Goal: Task Accomplishment & Management: Manage account settings

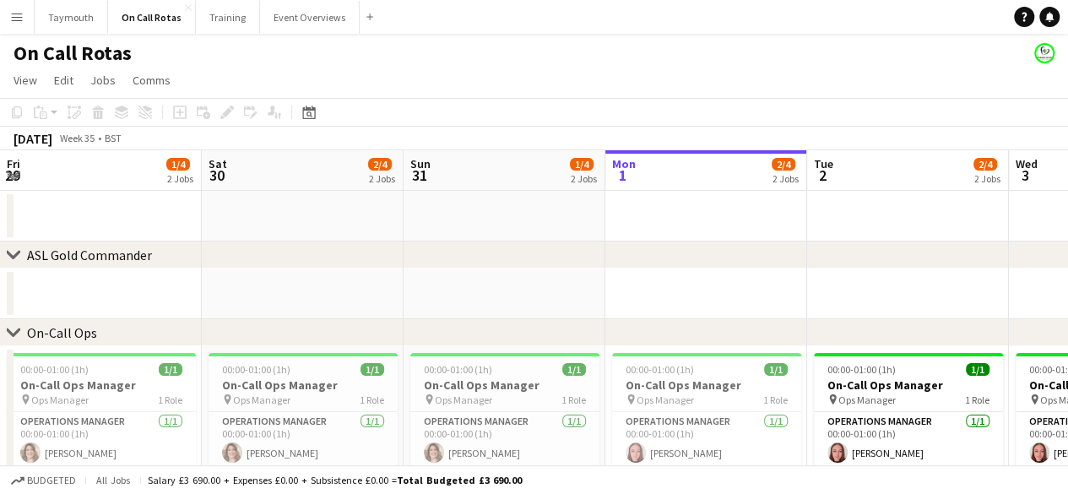
scroll to position [0, 404]
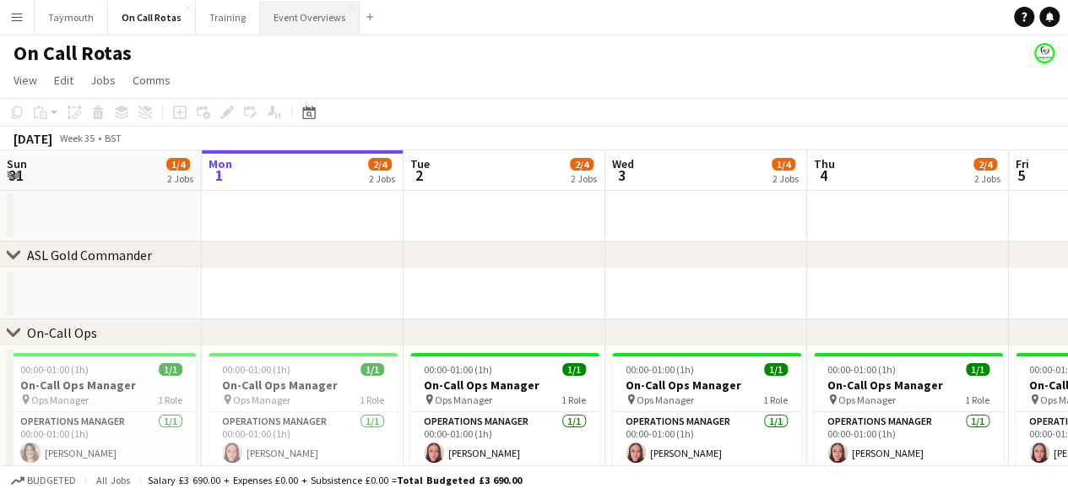
click at [323, 23] on button "Event Overviews Close" at bounding box center [310, 17] width 100 height 33
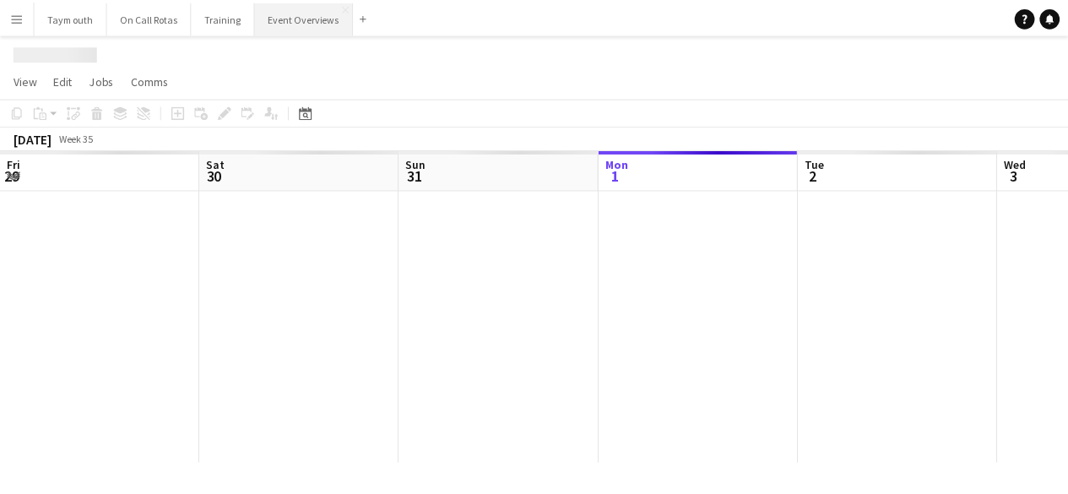
scroll to position [0, 404]
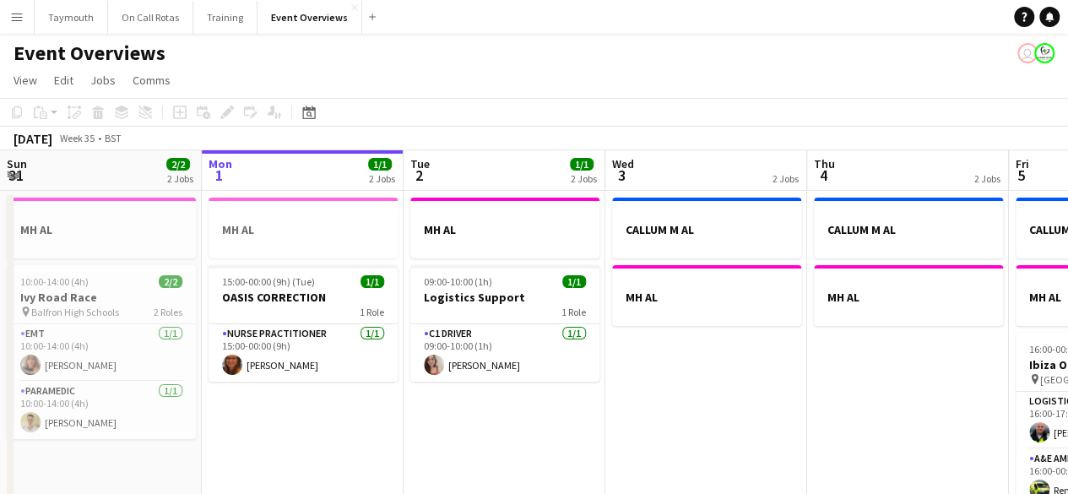
click at [488, 268] on div at bounding box center [504, 266] width 189 height 3
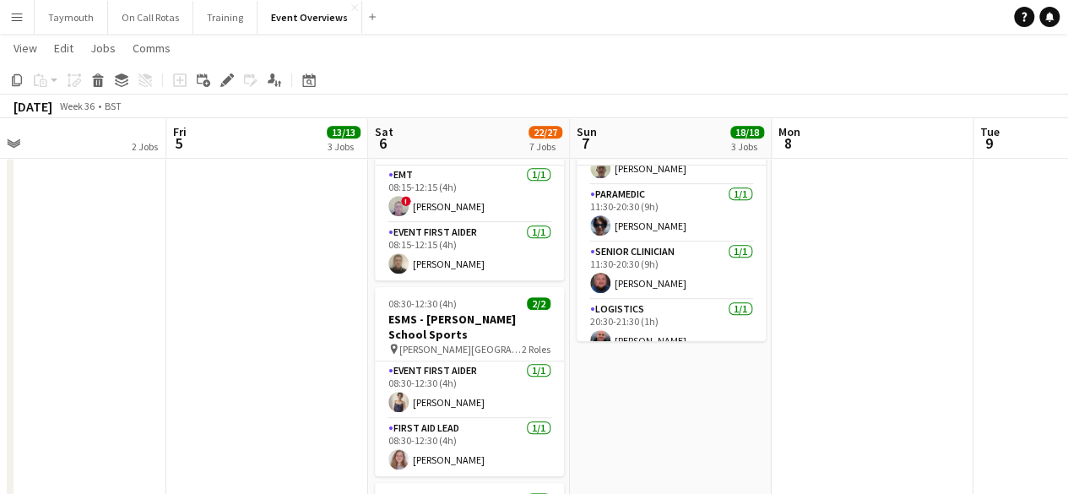
scroll to position [390, 0]
click at [17, 11] on app-icon "Menu" at bounding box center [17, 17] width 14 height 14
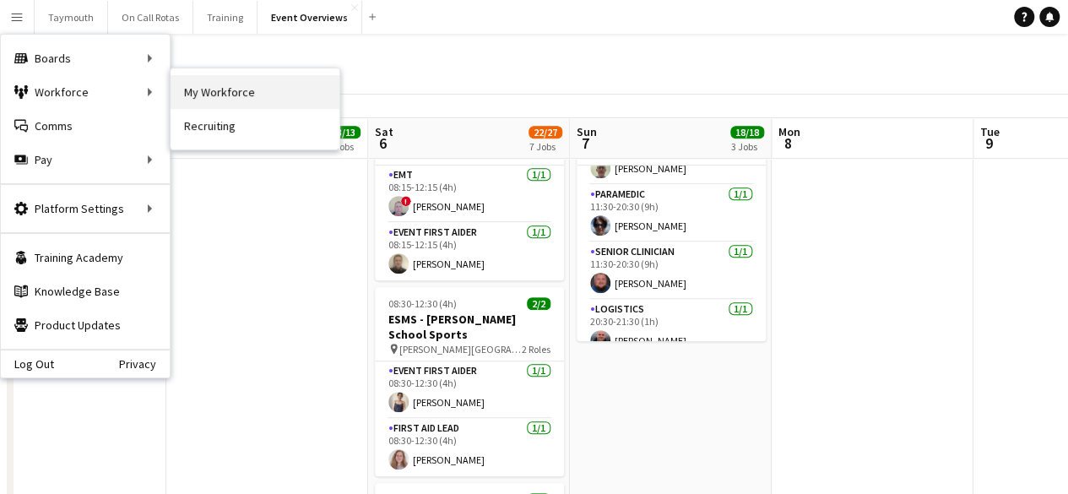
click at [198, 75] on link "My Workforce" at bounding box center [255, 92] width 169 height 34
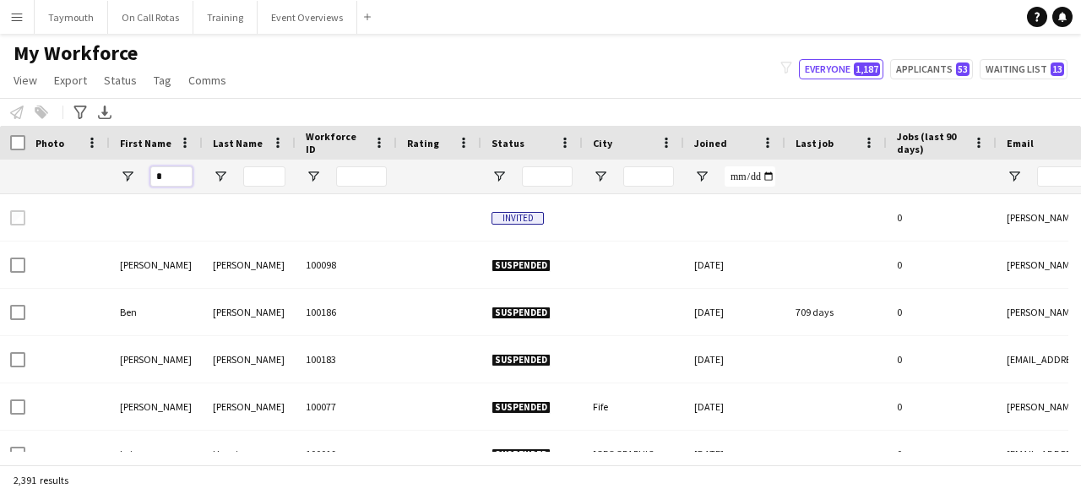
click at [162, 180] on input "*" at bounding box center [171, 176] width 42 height 20
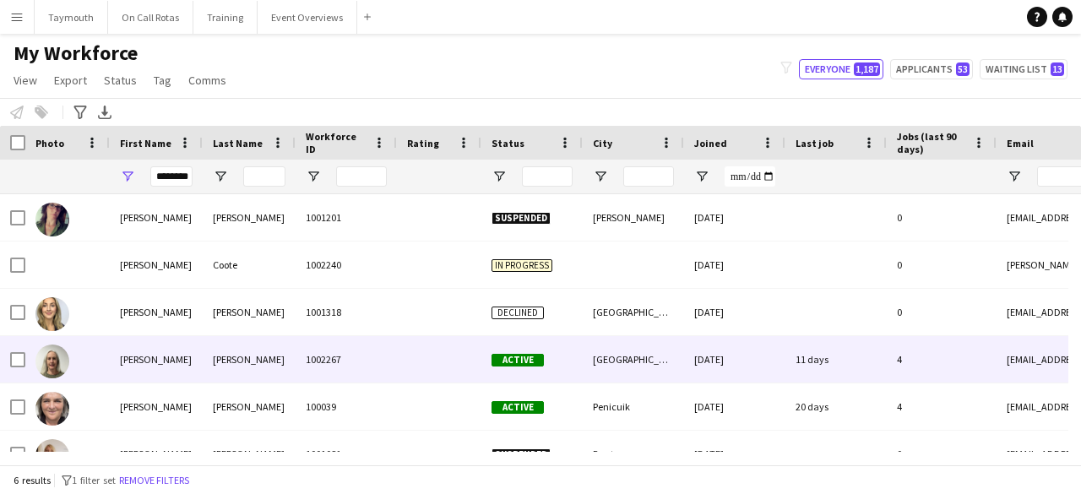
click at [274, 350] on div "Heggie" at bounding box center [249, 359] width 93 height 46
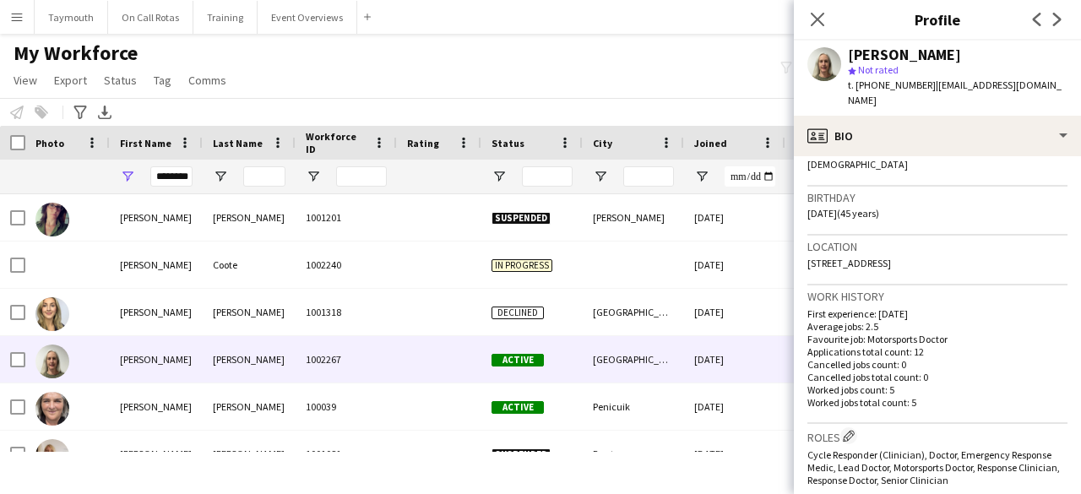
scroll to position [293, 0]
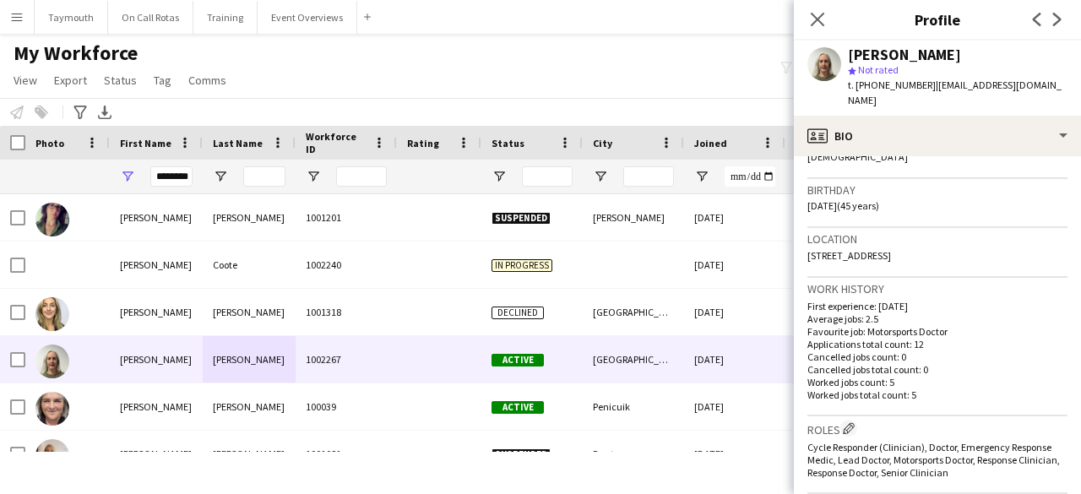
drag, startPoint x: 989, startPoint y: 236, endPoint x: 806, endPoint y: 237, distance: 182.4
click at [806, 237] on app-crew-profile-bio "Open photos pop-in Gender Female Birthday 30-10-1979 (45 years) Location 28 Bel…" at bounding box center [937, 325] width 287 height 338
copy span "28 Bellevue Terrace, Edinburgh, EH7 4DS"
drag, startPoint x: 157, startPoint y: 178, endPoint x: 423, endPoint y: 113, distance: 273.8
click at [423, 113] on main "My Workforce View Views Default view Active Staff Applications - First Aider Ap…" at bounding box center [540, 252] width 1081 height 437
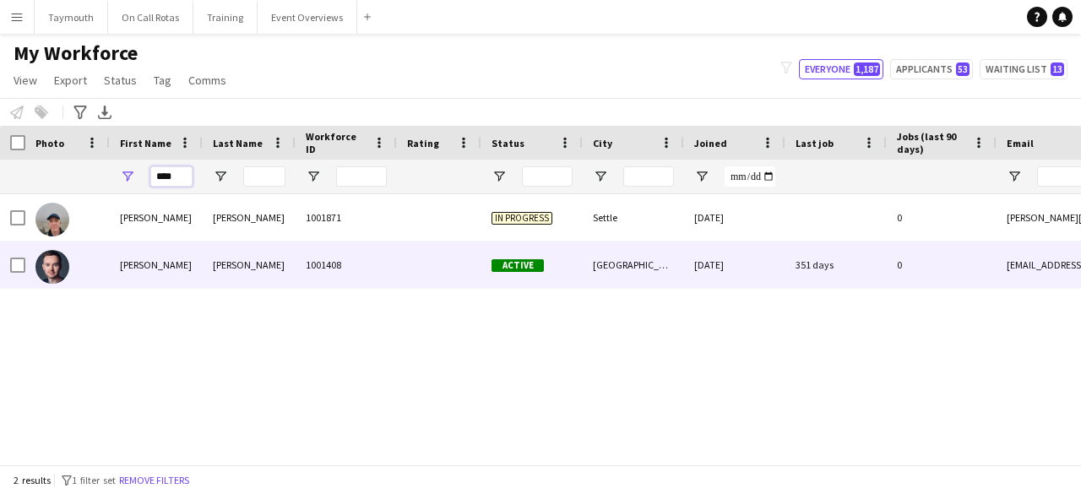
type input "****"
click at [316, 256] on div "1001408" at bounding box center [346, 264] width 101 height 46
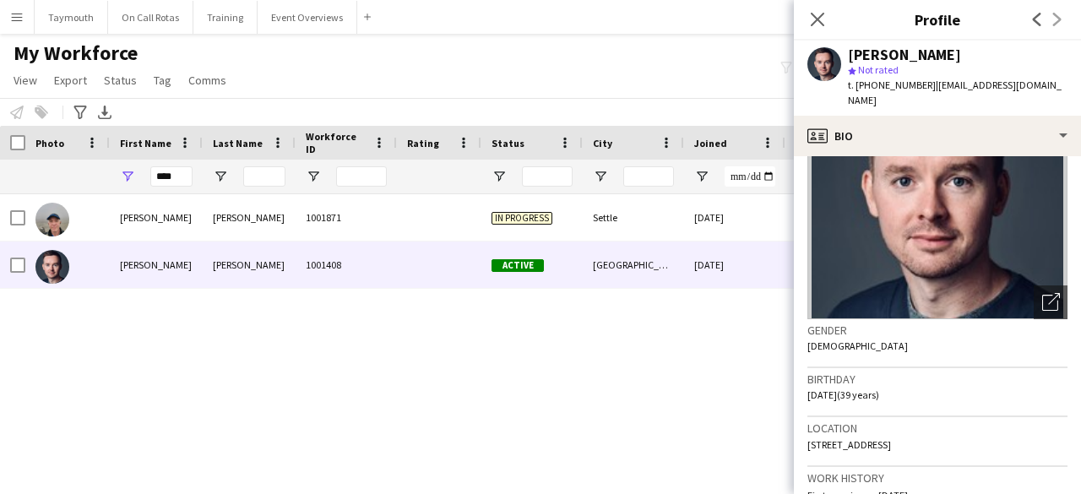
scroll to position [115, 0]
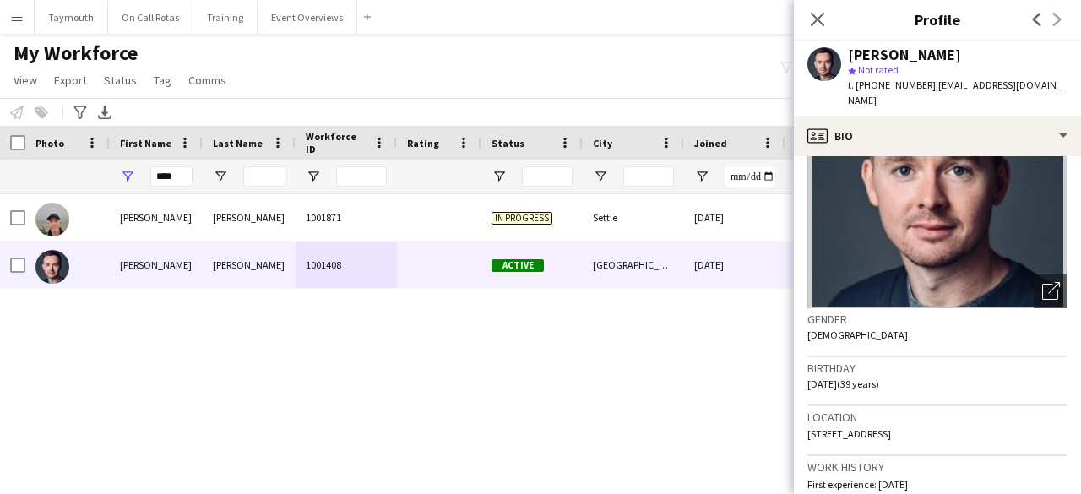
drag, startPoint x: 1000, startPoint y: 416, endPoint x: 804, endPoint y: 411, distance: 195.9
click at [804, 411] on app-crew-profile-bio "Open photos pop-in Gender Male Birthday 30-03-1986 (39 years) Location 10 Meado…" at bounding box center [937, 325] width 287 height 338
copy span "10 Meadowsweet Drive, Edinburgh, EH4 8FD"
click at [262, 4] on button "Event Overviews Close" at bounding box center [308, 17] width 100 height 33
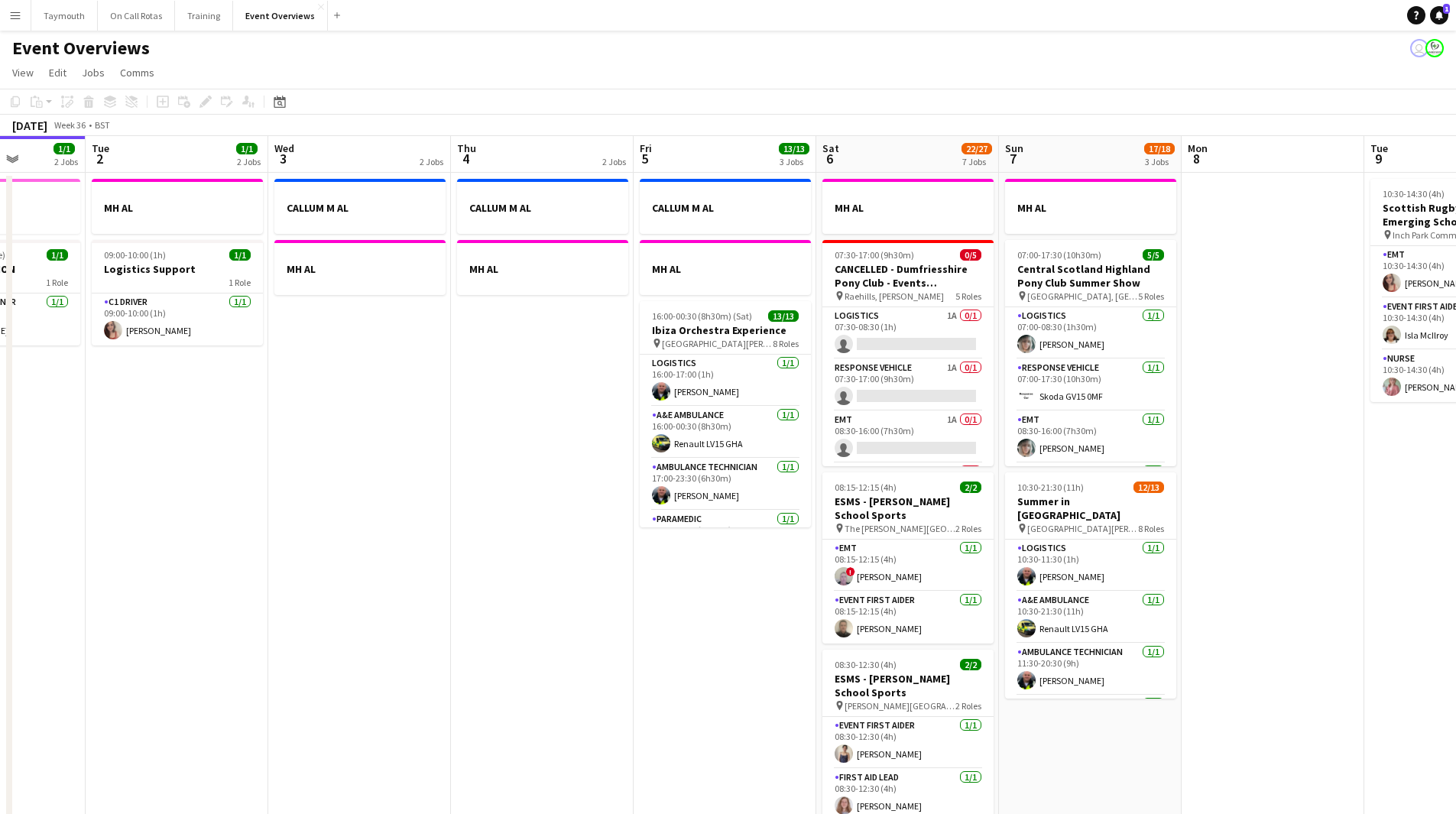
drag, startPoint x: 737, startPoint y: 532, endPoint x: 1467, endPoint y: 503, distance: 730.6
click at [966, 446] on html "Menu Boards Boards Boards All jobs Status Workforce Workforce My Workforce Recr…" at bounding box center [728, 741] width 1456 height 1481
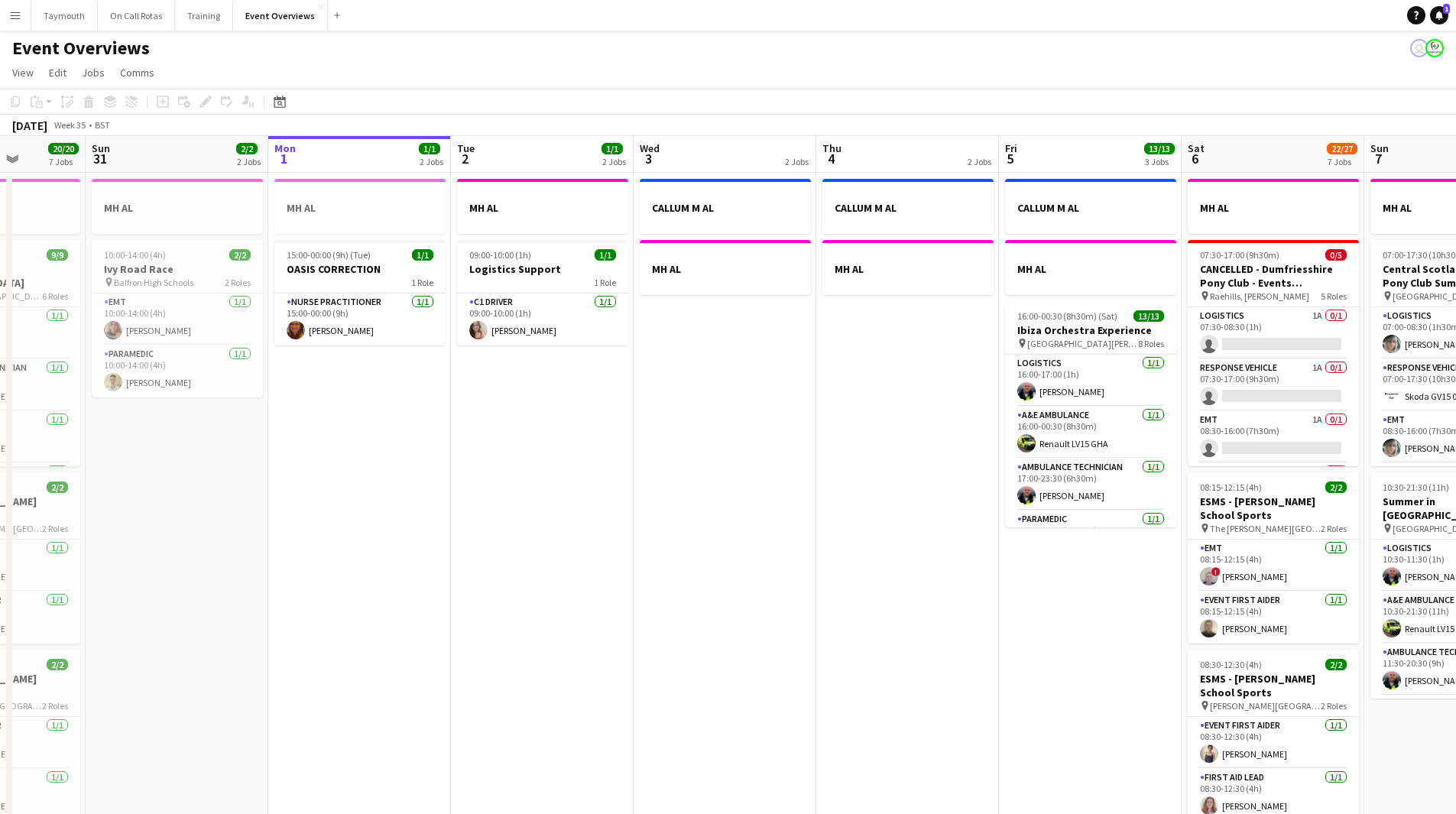
drag, startPoint x: 845, startPoint y: 583, endPoint x: 931, endPoint y: 582, distance: 86.0
click at [931, 446] on app-calendar-viewport "Thu 28 Fri 29 1/1 3 Jobs Sat 30 20/20 7 Jobs Sun 31 2/2 2 Jobs Mon 1 1/1 2 Jobs…" at bounding box center [728, 809] width 1456 height 1345
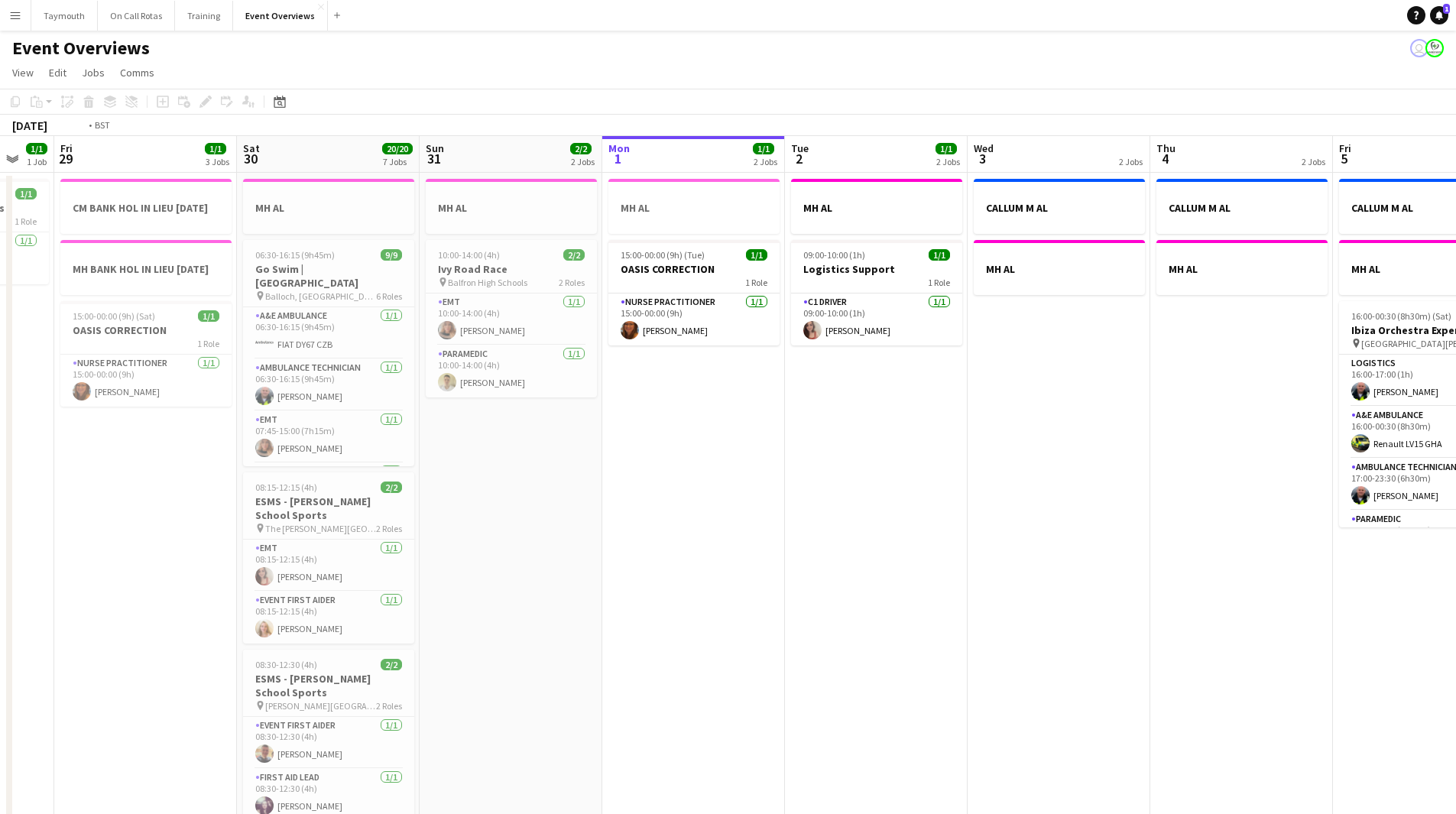
drag, startPoint x: 858, startPoint y: 588, endPoint x: 263, endPoint y: 608, distance: 595.3
click at [263, 446] on app-calendar-viewport "Tue 26 Wed 27 Thu 28 1/1 1 Job Fri 29 1/1 3 Jobs Sat 30 20/20 7 Jobs Sun 31 2/2…" at bounding box center [728, 809] width 1456 height 1345
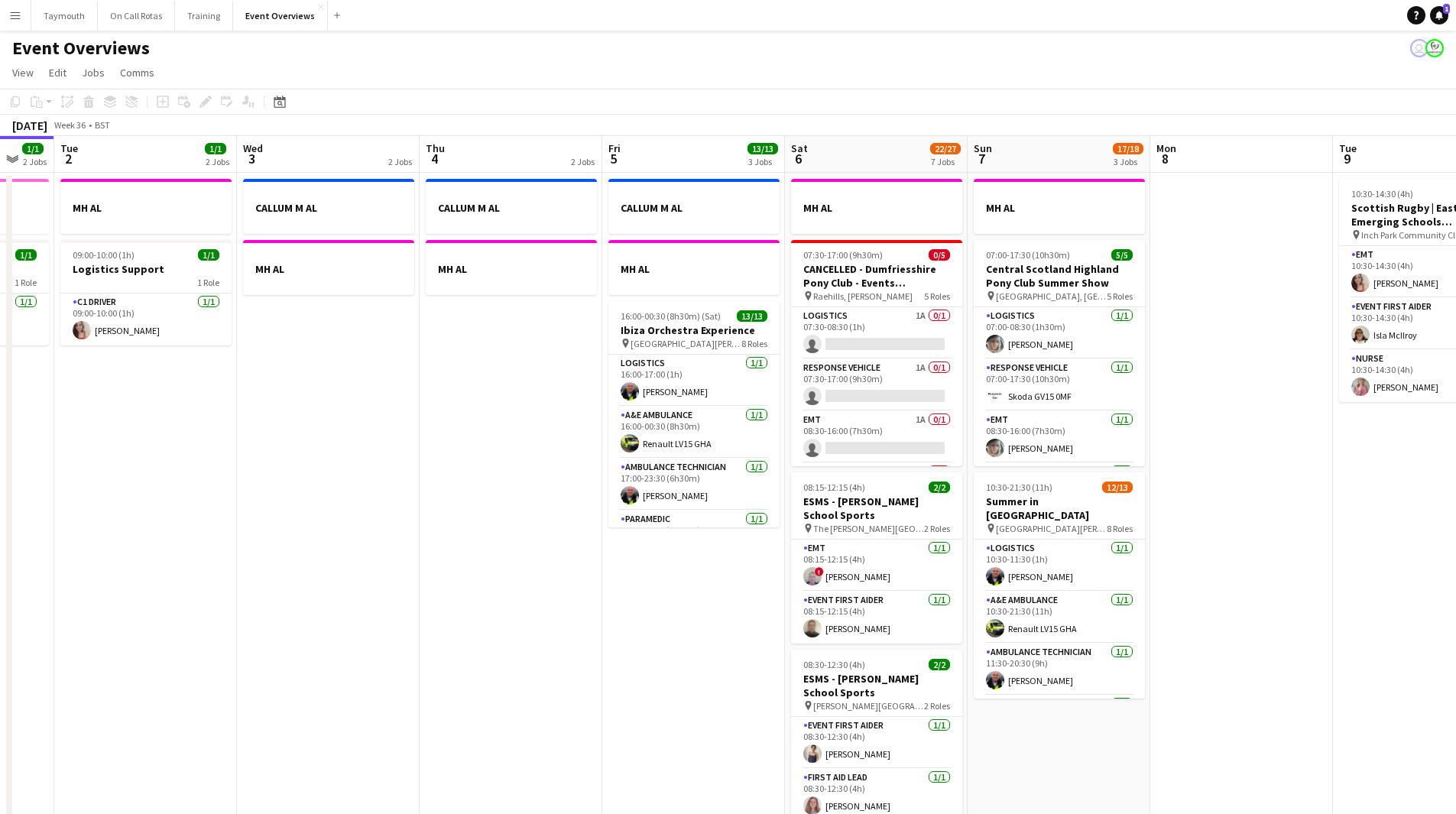
scroll to position [0, 486]
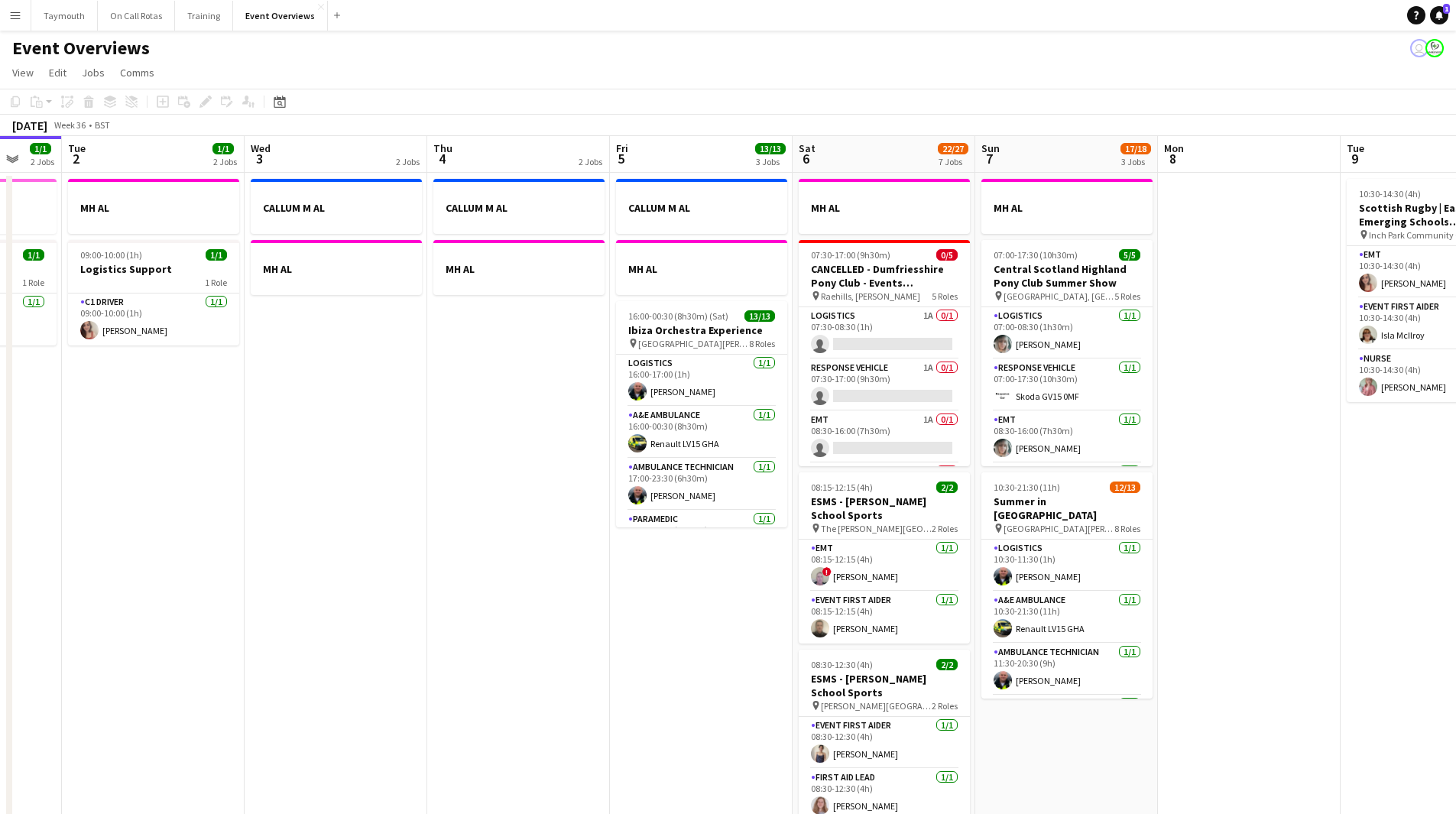
drag, startPoint x: 516, startPoint y: 585, endPoint x: 158, endPoint y: 617, distance: 359.4
click at [158, 446] on app-calendar-viewport "Sat 30 20/20 7 Jobs Sun 31 2/2 2 Jobs Mon 1 1/1 2 Jobs Tue 2 1/1 2 Jobs Wed 3 2…" at bounding box center [728, 809] width 1456 height 1345
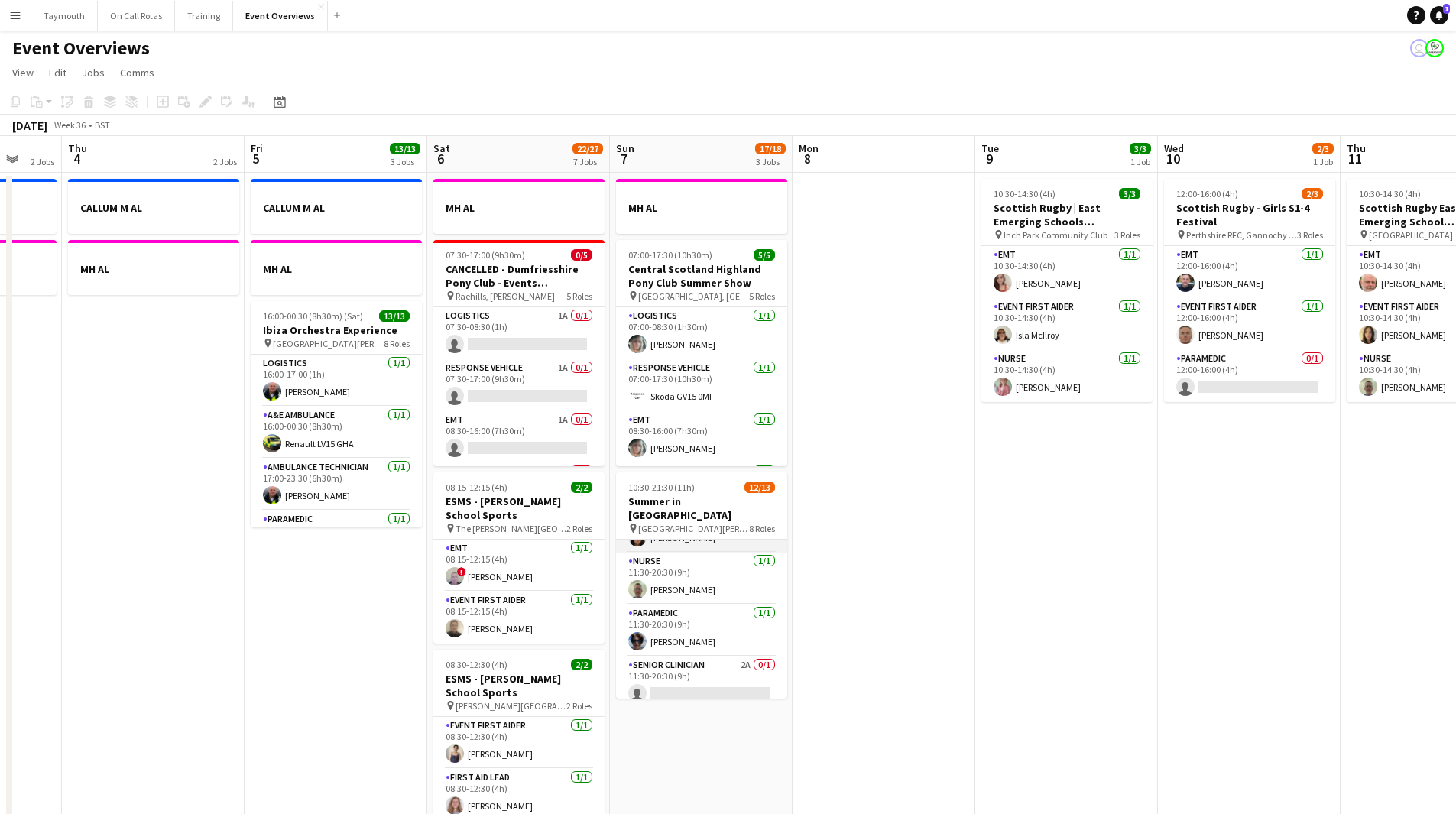
scroll to position [354, 0]
click at [730, 446] on app-card-role "Senior Clinician 2A 0/1 11:30-20:30 (9h) single-neutral-actions" at bounding box center [702, 634] width 171 height 52
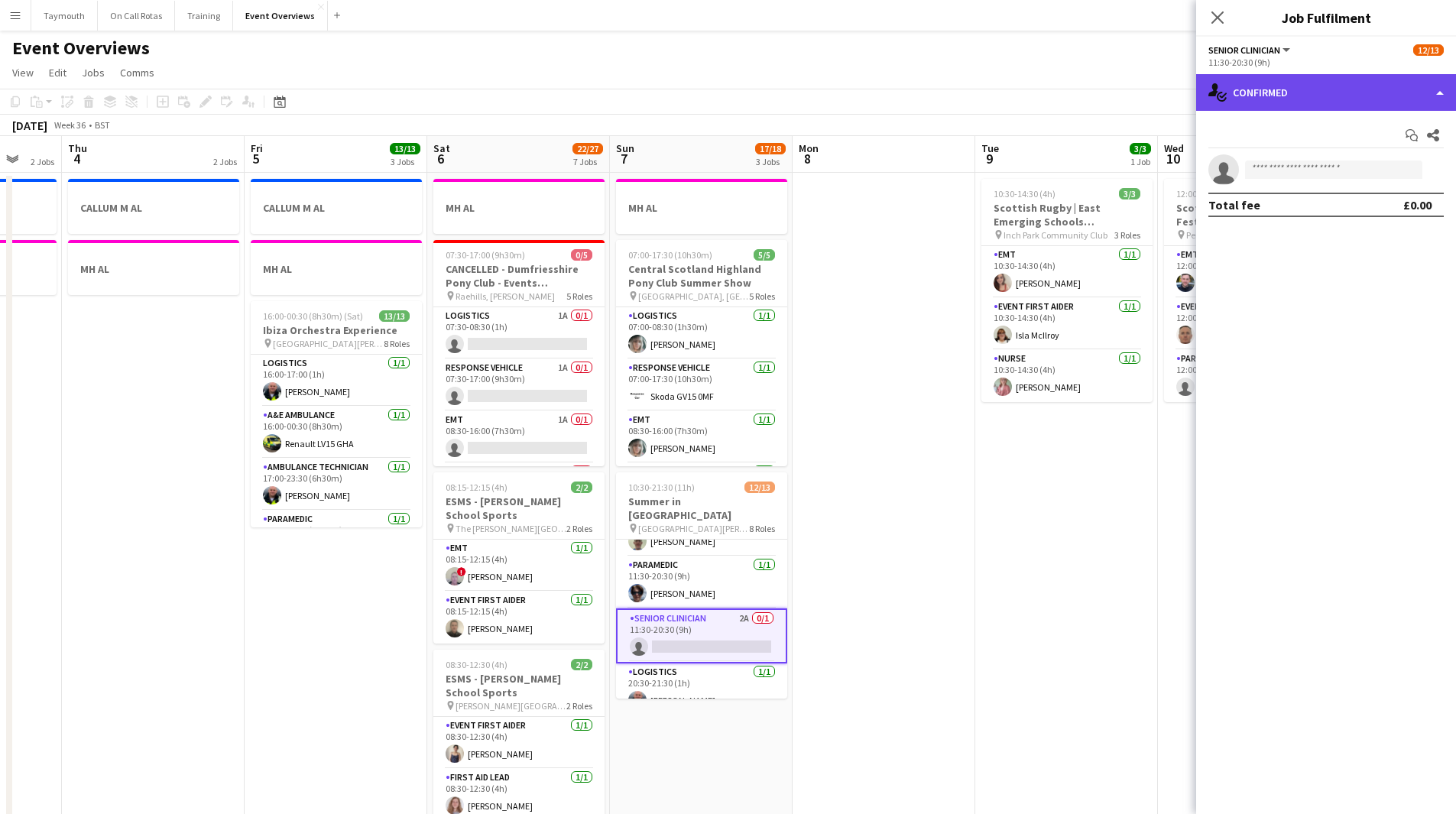
click at [966, 94] on div "single-neutral-actions-check-2 Confirmed" at bounding box center [1326, 92] width 260 height 37
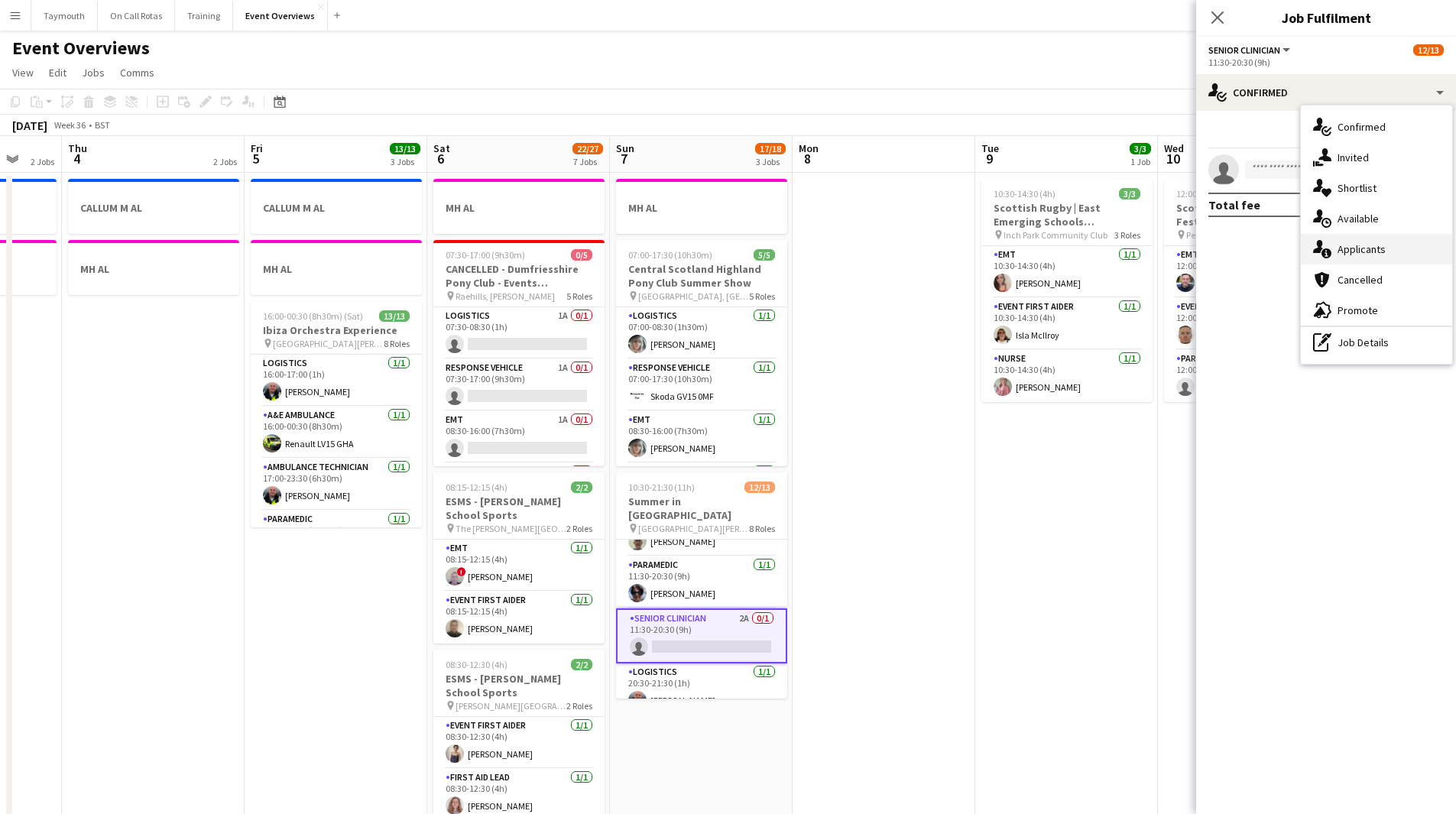
click at [966, 237] on div "single-neutral-actions-information Applicants" at bounding box center [1376, 249] width 151 height 31
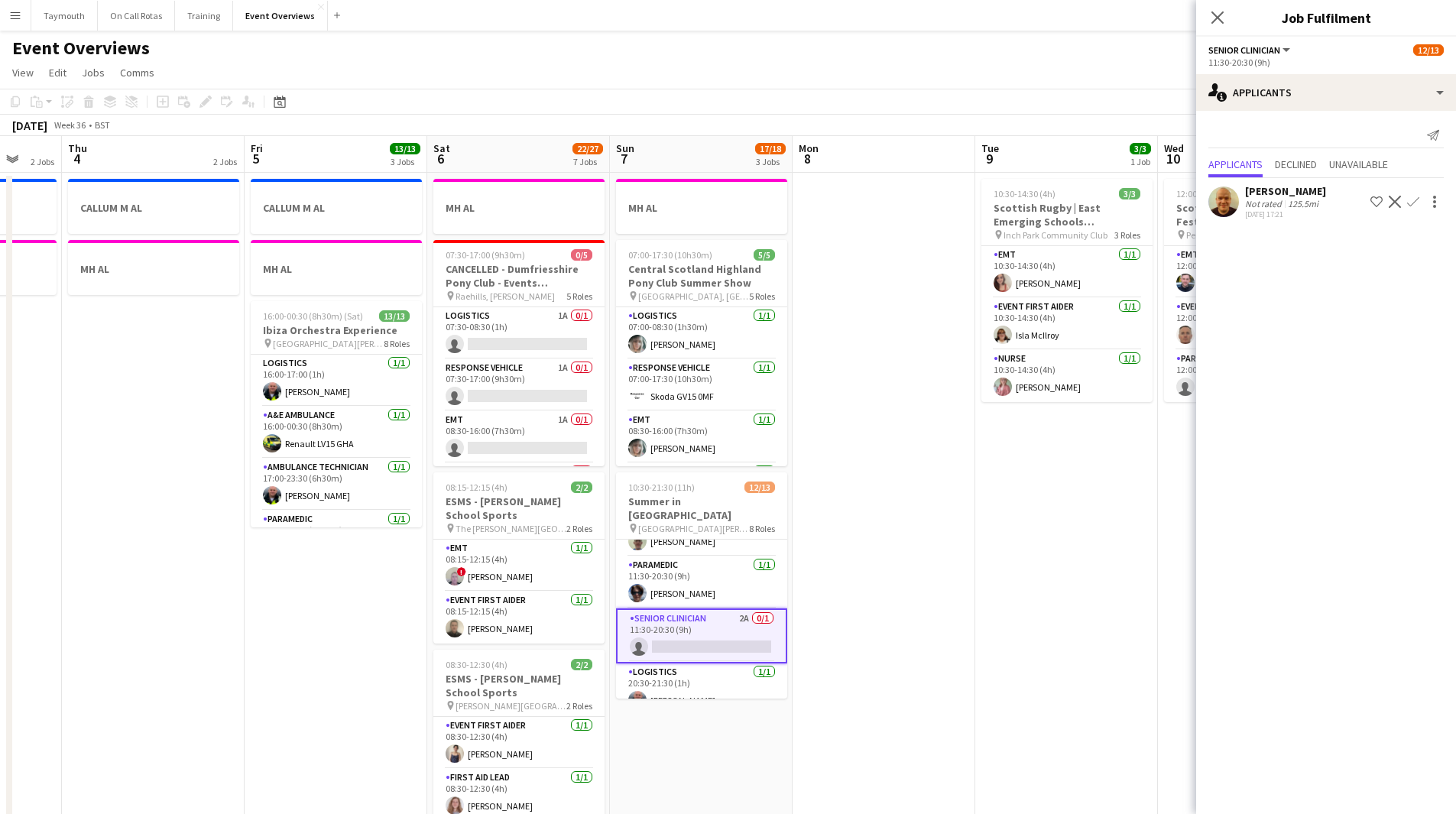
click at [966, 201] on app-icon "Confirm" at bounding box center [1413, 202] width 13 height 13
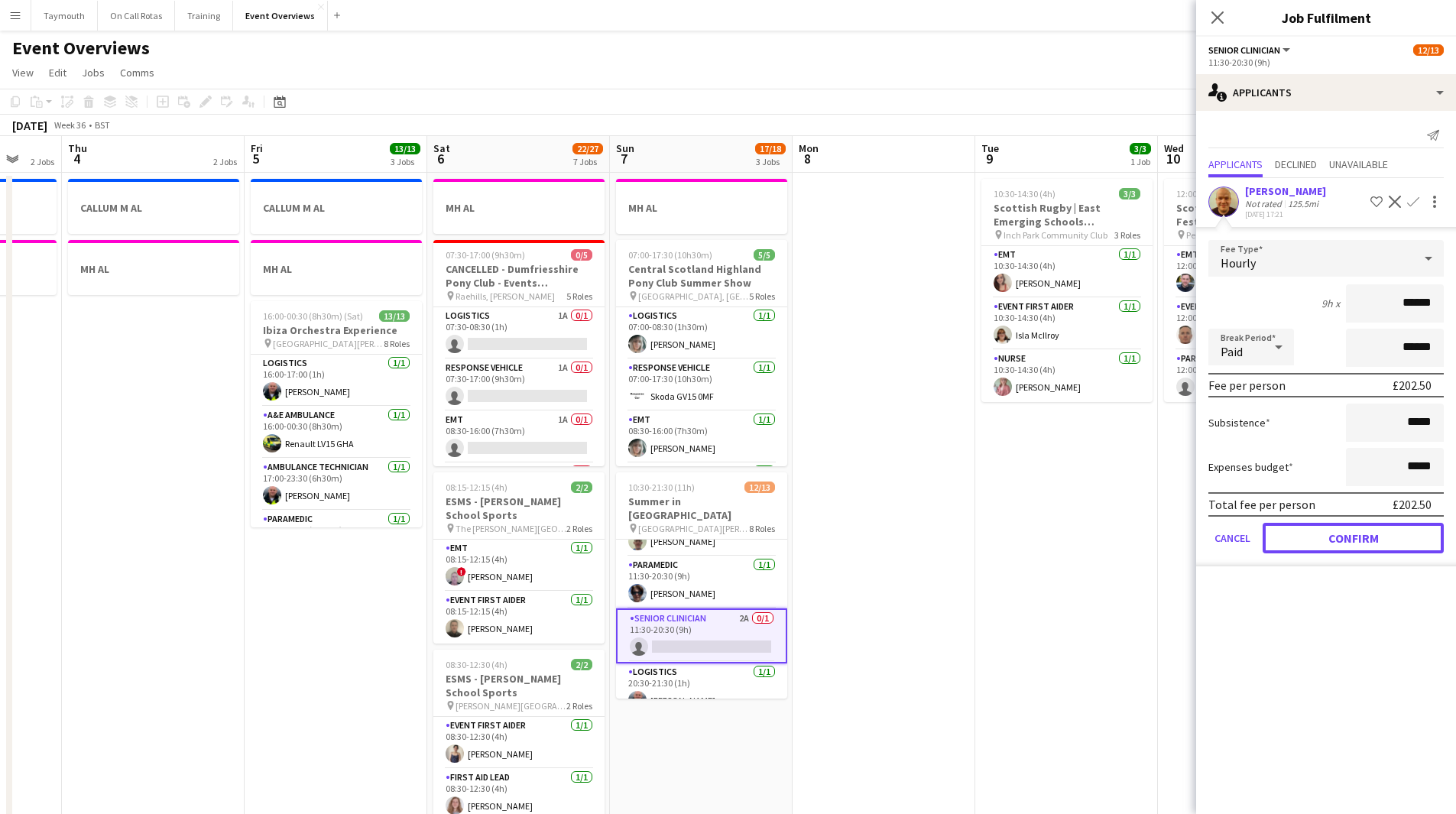
drag, startPoint x: 1388, startPoint y: 539, endPoint x: 1157, endPoint y: 540, distance: 231.0
click at [966, 446] on button "Confirm" at bounding box center [1354, 538] width 181 height 31
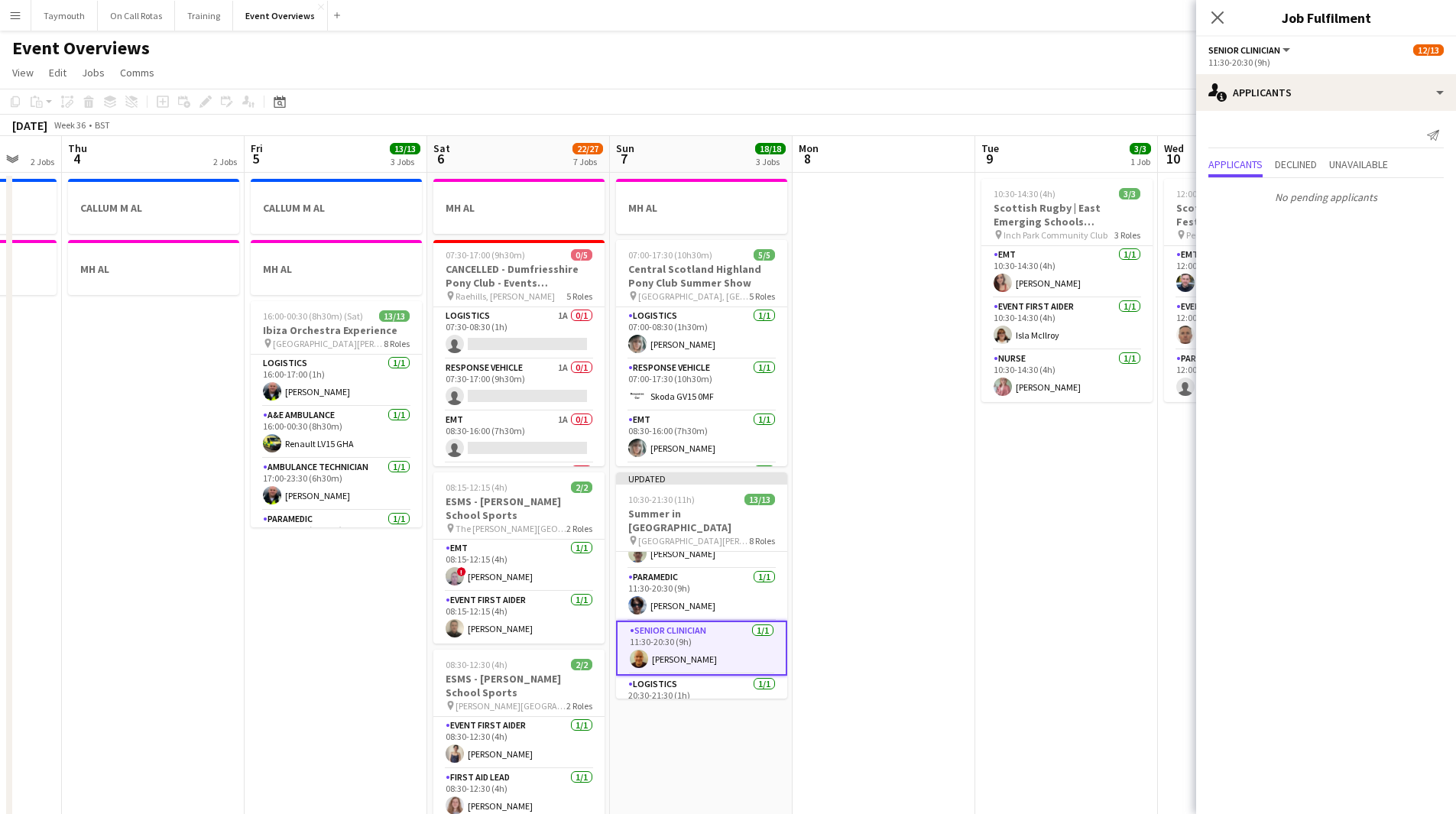
click at [966, 446] on app-date-cell "10:30-14:30 (4h) 3/3 Scottish Rugby | East Emerging Schools Championships | [GE…" at bounding box center [1067, 827] width 183 height 1308
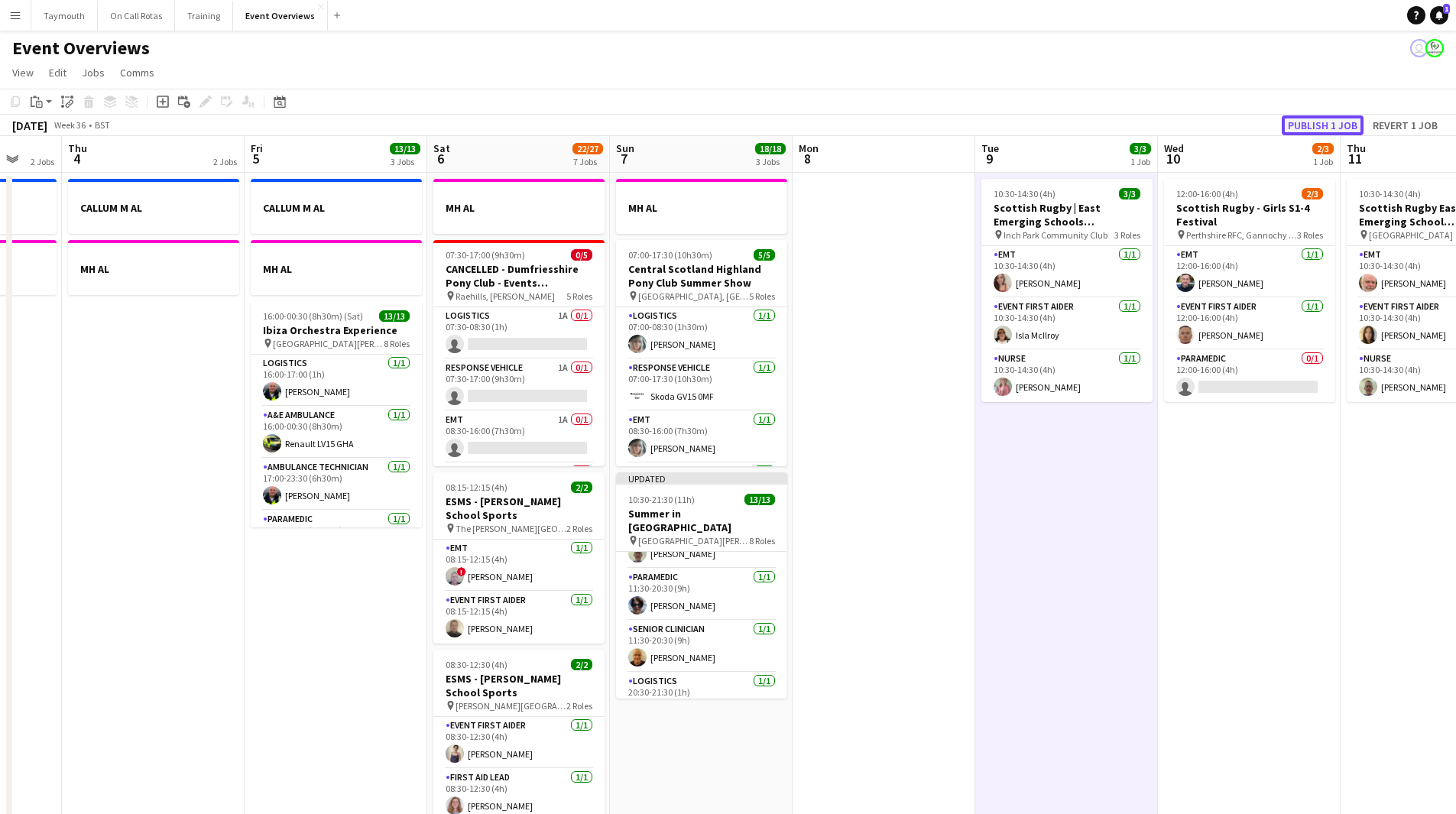
click at [966, 123] on button "Publish 1 job" at bounding box center [1323, 125] width 81 height 20
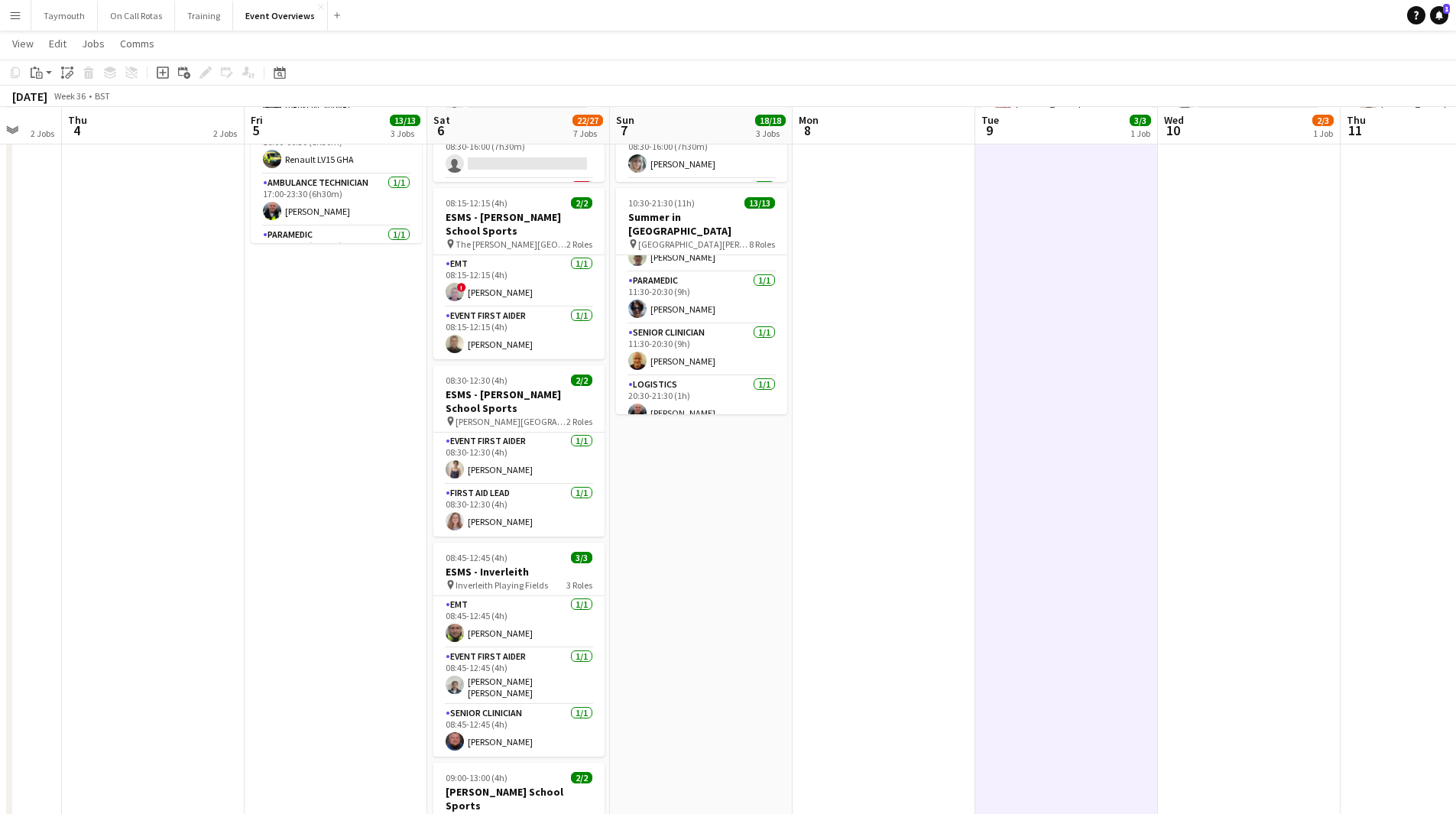
scroll to position [0, 0]
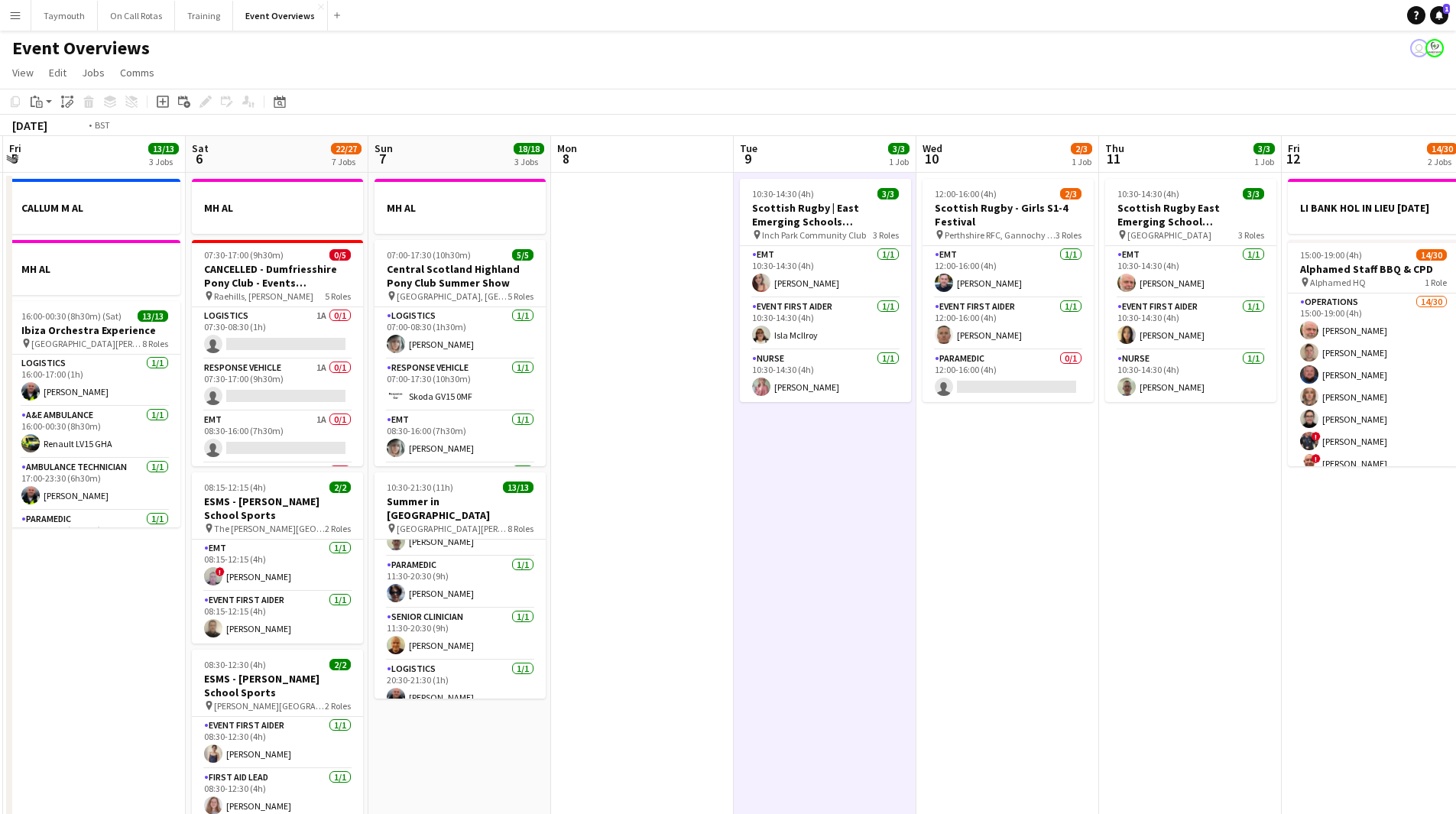
drag, startPoint x: 909, startPoint y: 551, endPoint x: 382, endPoint y: 571, distance: 527.4
click at [382, 446] on app-calendar-viewport "Mon 1 1/1 2 Jobs Tue 2 1/1 2 Jobs Wed 3 2 Jobs Thu 4 2 Jobs Fri 5 13/13 3 Jobs …" at bounding box center [728, 809] width 1456 height 1345
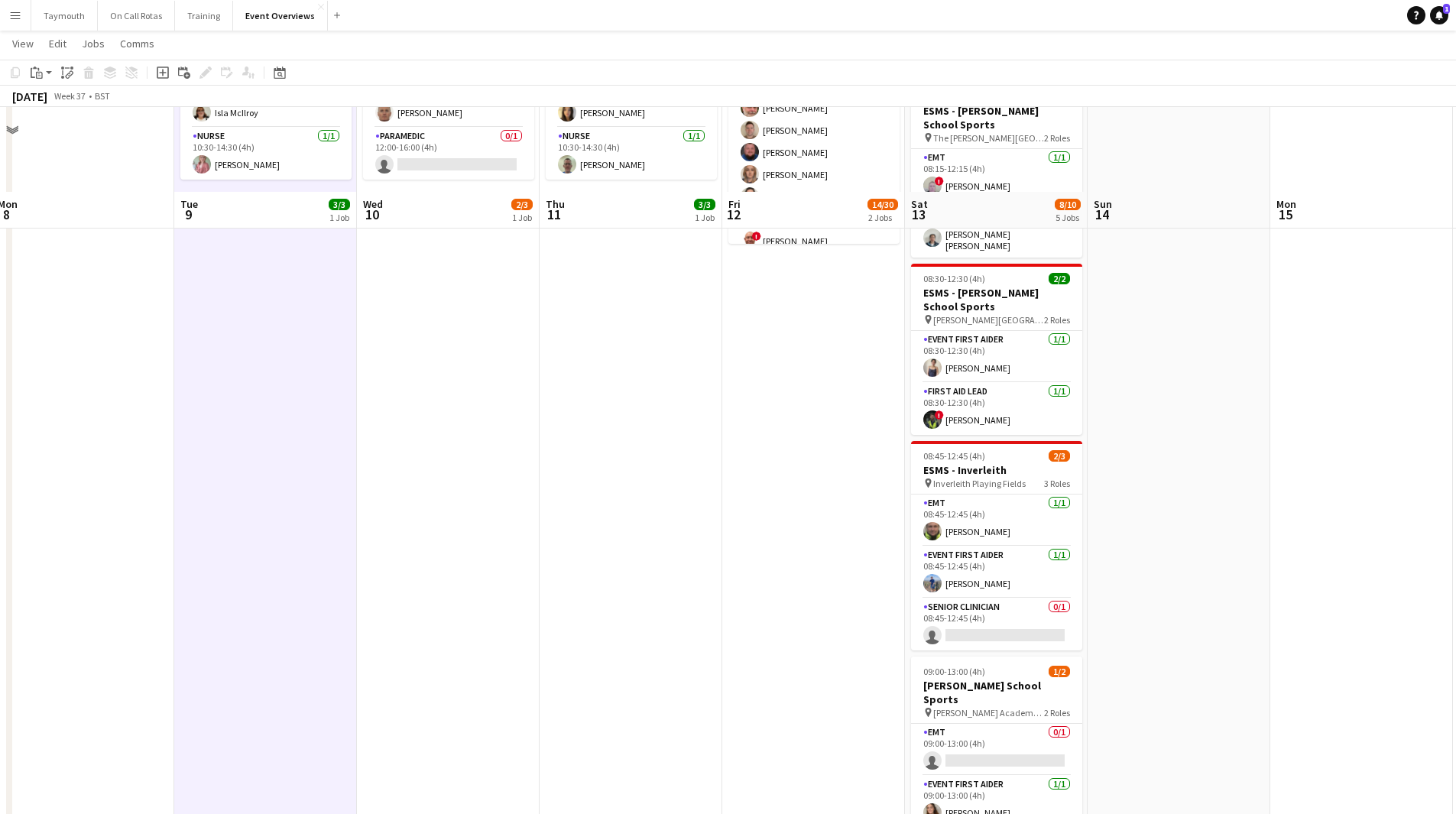
scroll to position [153, 0]
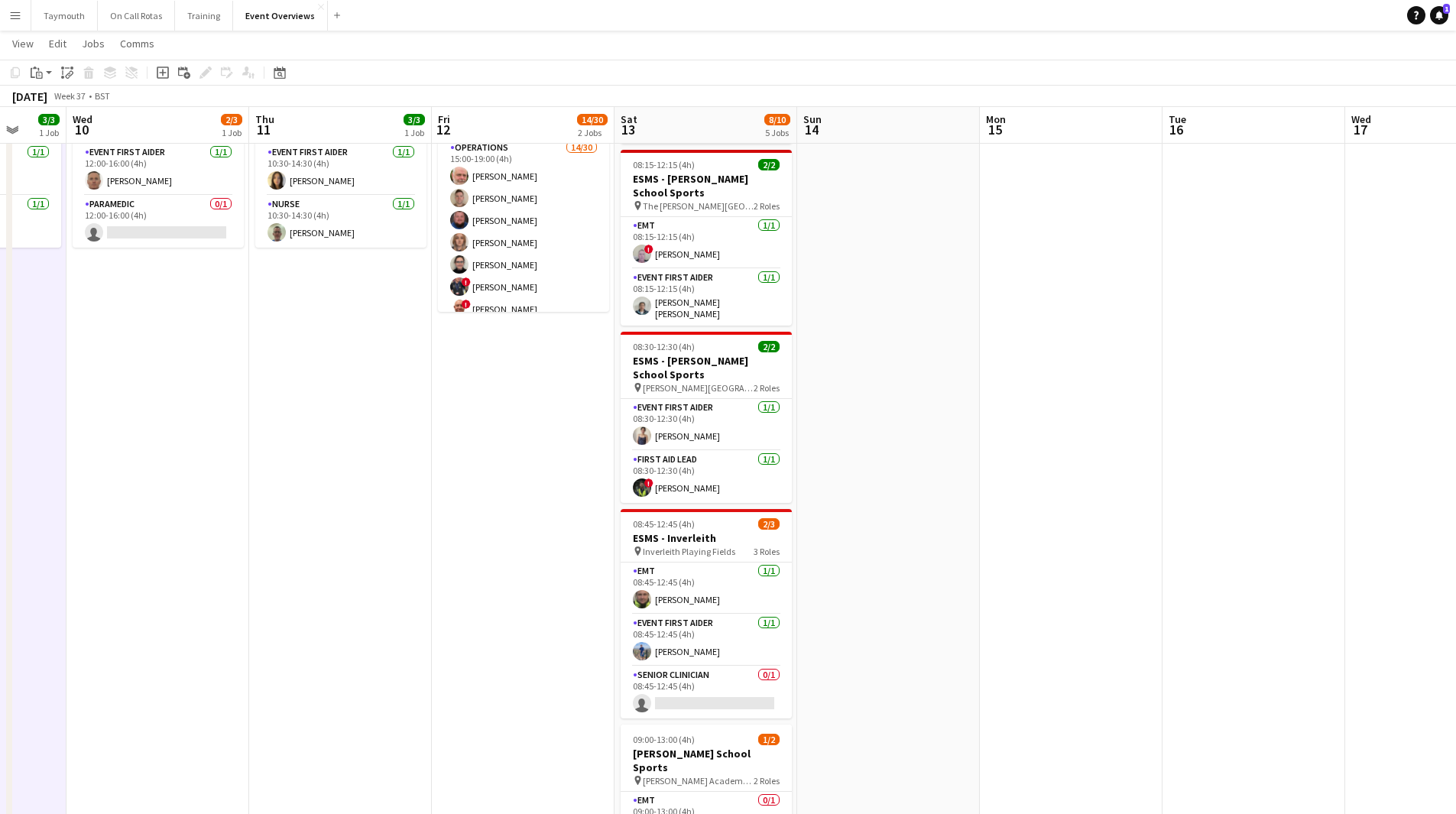
drag, startPoint x: 693, startPoint y: 572, endPoint x: 429, endPoint y: 586, distance: 264.4
click at [429, 446] on app-calendar-viewport "Sun 7 18/18 3 Jobs Mon 8 Tue 9 3/3 1 Job Wed 10 2/3 1 Job Thu 11 3/3 1 Job Fri …" at bounding box center [728, 617] width 1456 height 1421
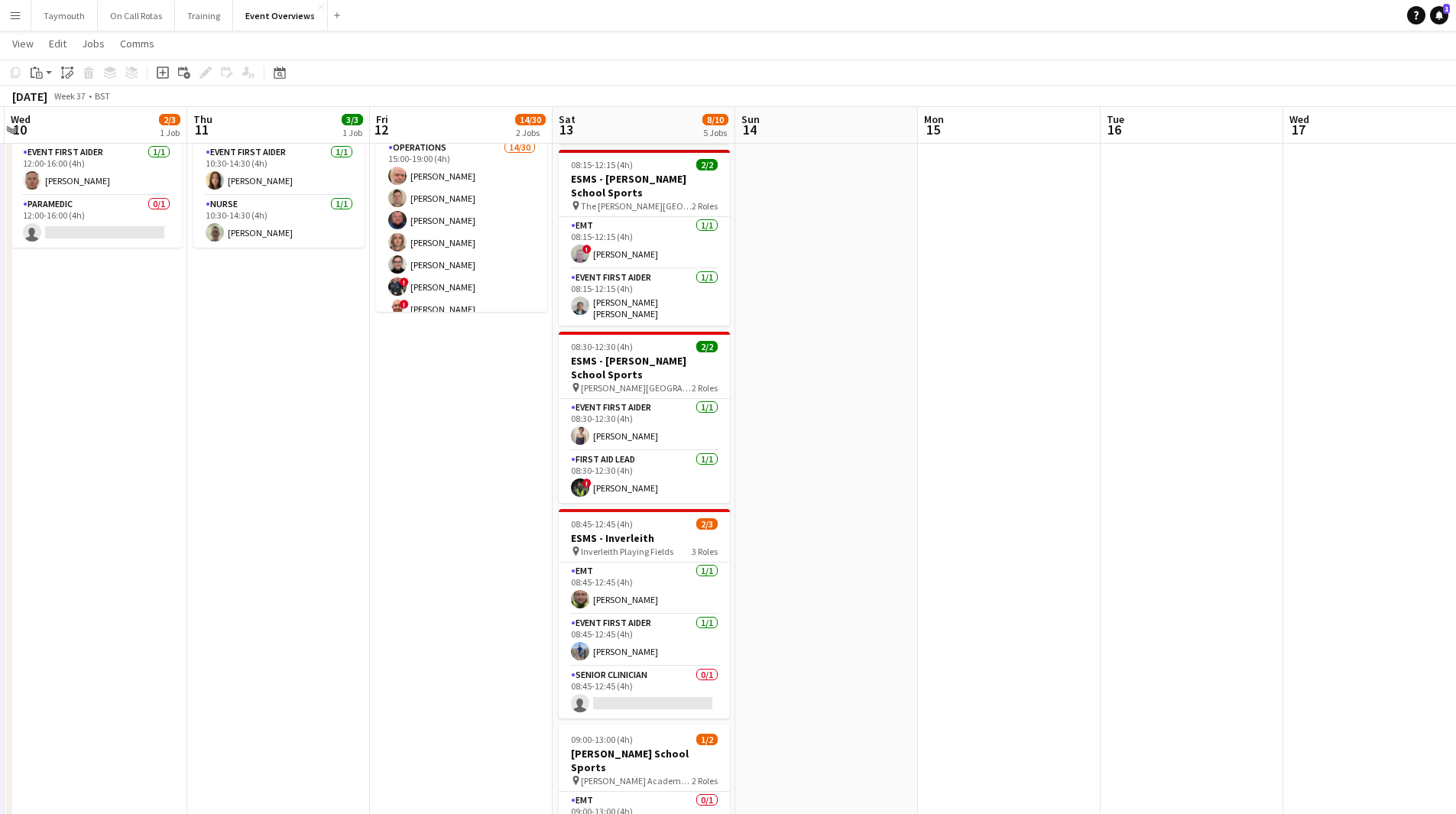
drag, startPoint x: 1437, startPoint y: 13, endPoint x: 1367, endPoint y: 27, distance: 71.4
click at [966, 13] on icon "Notifications" at bounding box center [1440, 15] width 9 height 9
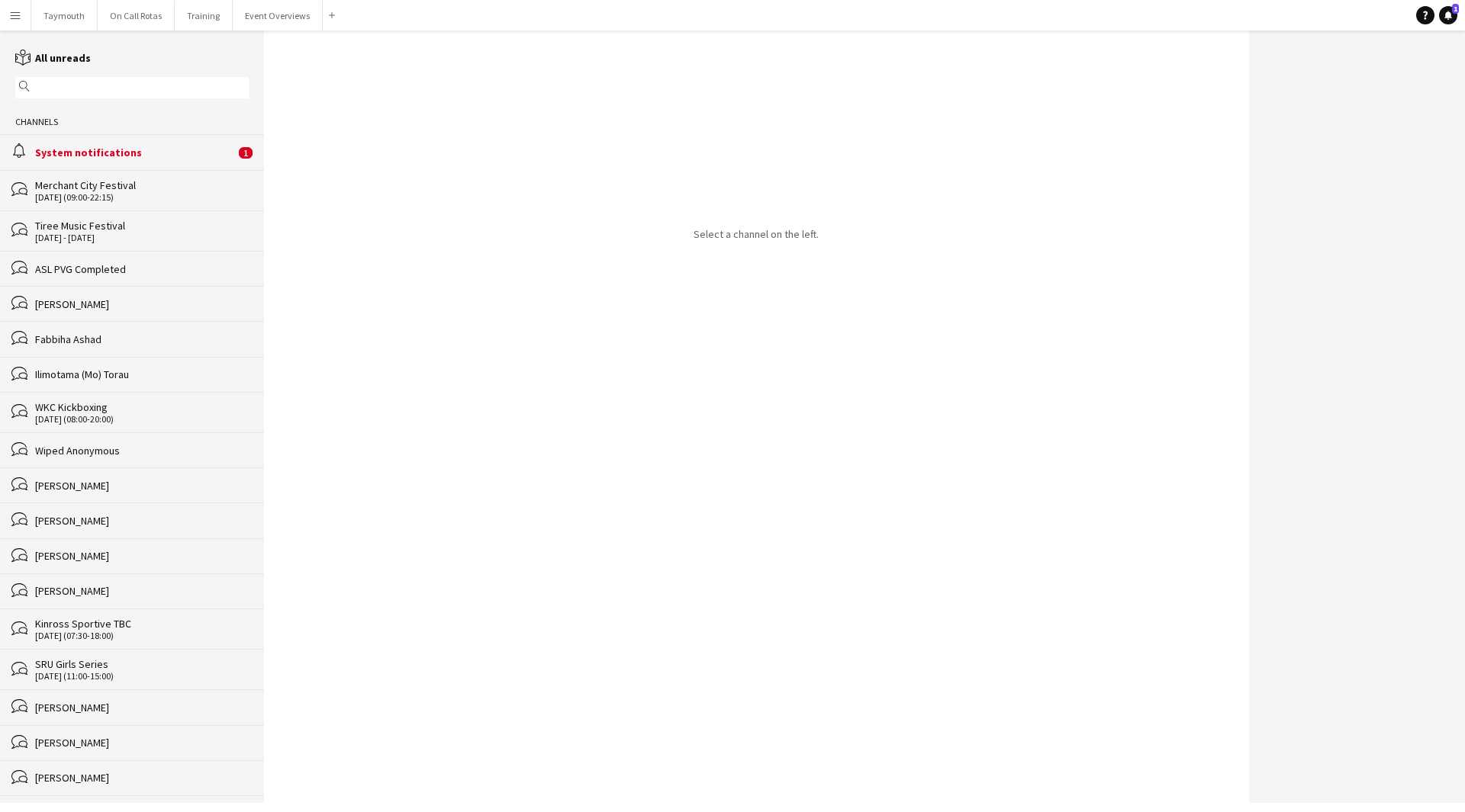
click at [181, 164] on div "alarm System notifications 1" at bounding box center [132, 152] width 264 height 35
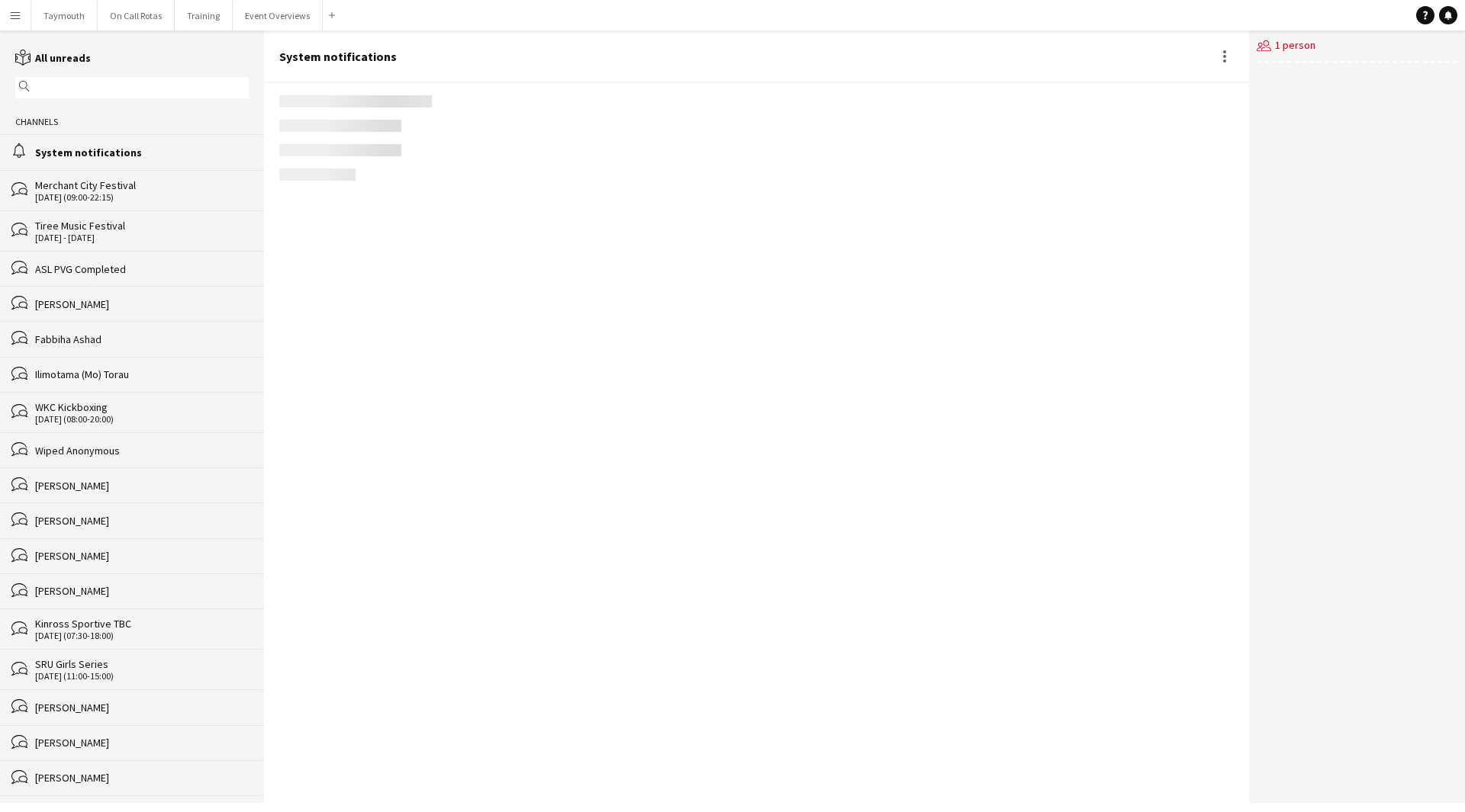
scroll to position [1643, 0]
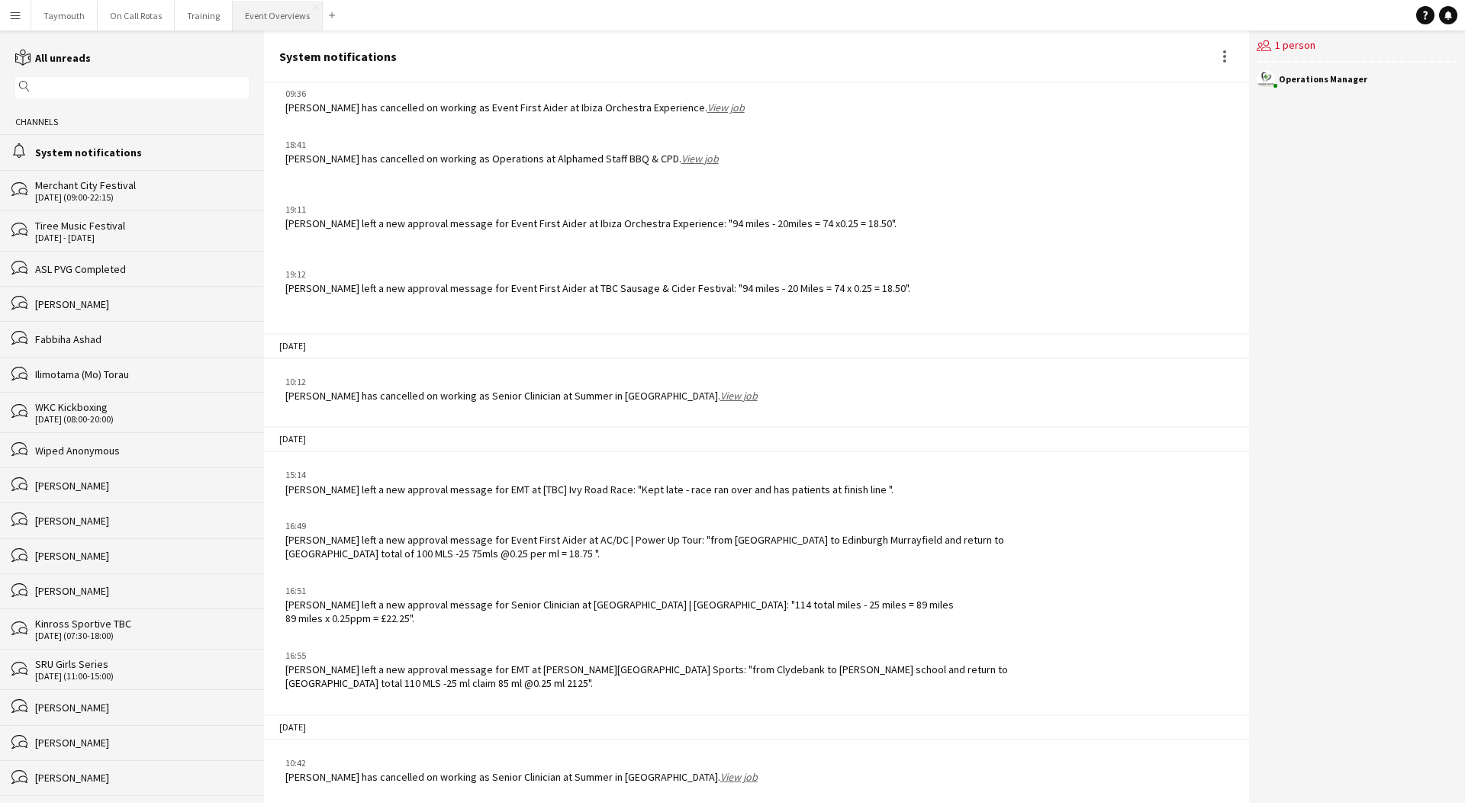
click at [259, 14] on button "Event Overviews Close" at bounding box center [278, 15] width 90 height 30
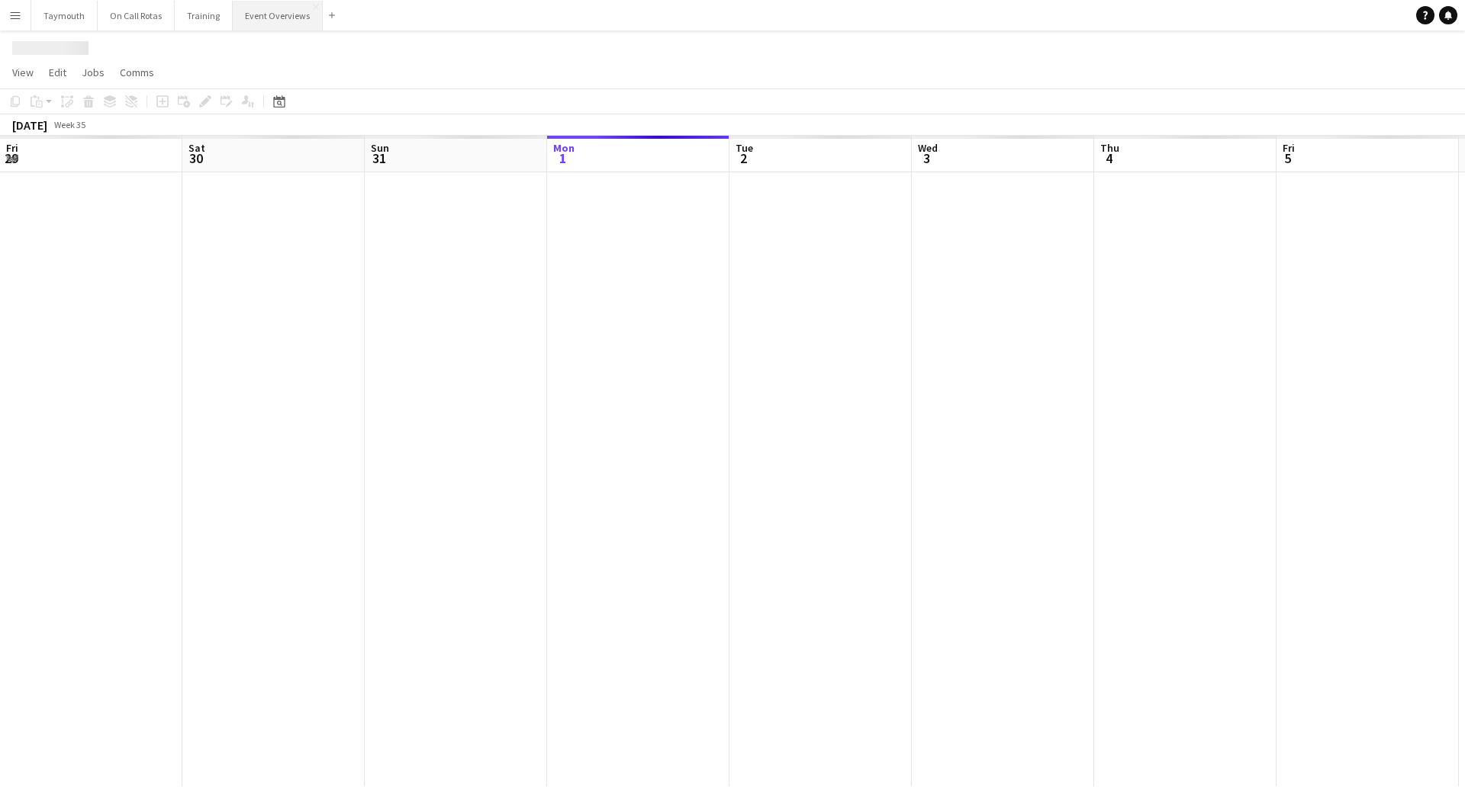
scroll to position [0, 365]
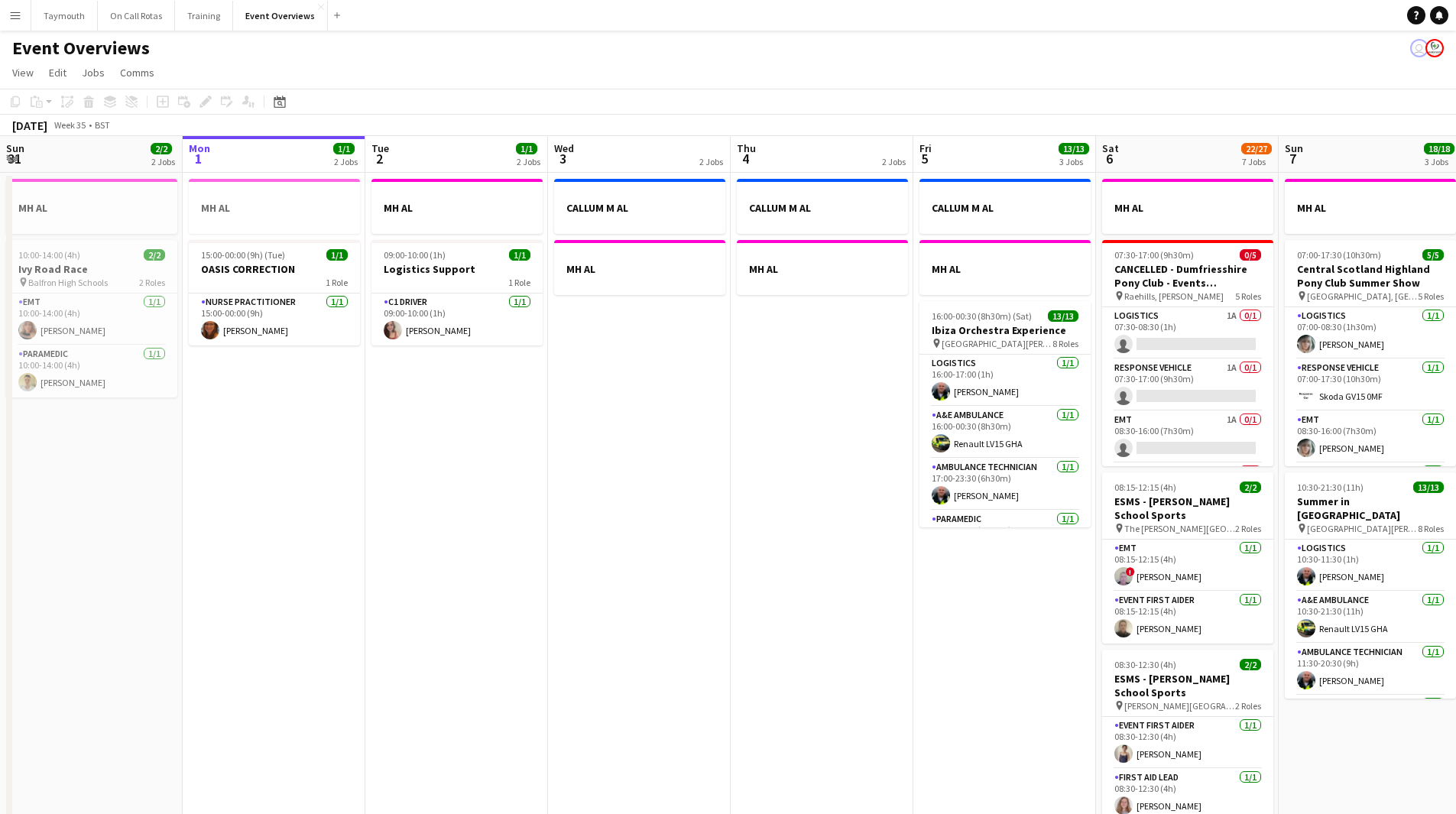
click at [21, 13] on app-icon "Menu" at bounding box center [15, 15] width 13 height 13
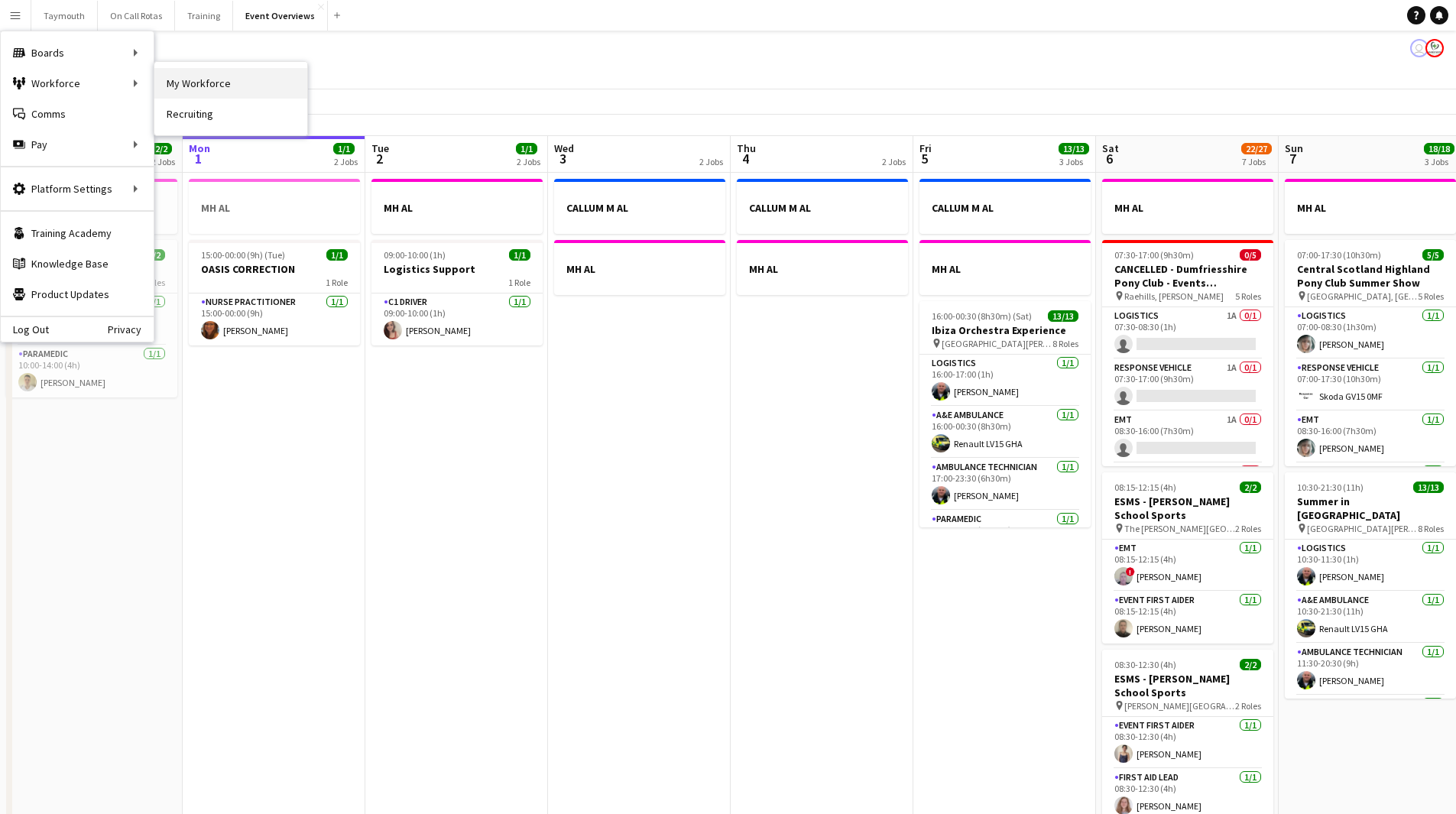
click at [253, 76] on link "My Workforce" at bounding box center [231, 83] width 153 height 31
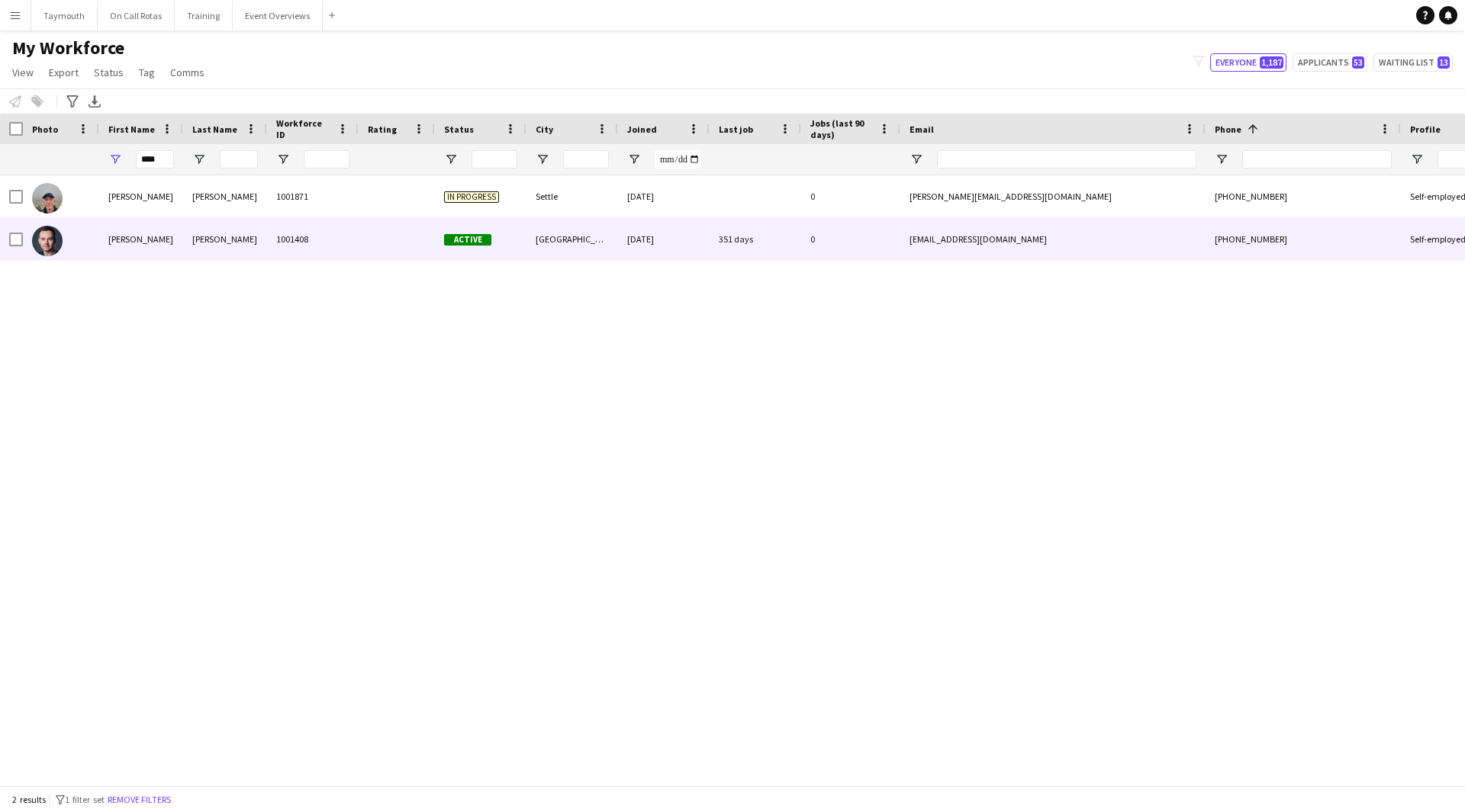
click at [220, 233] on div "McKean" at bounding box center [225, 238] width 84 height 42
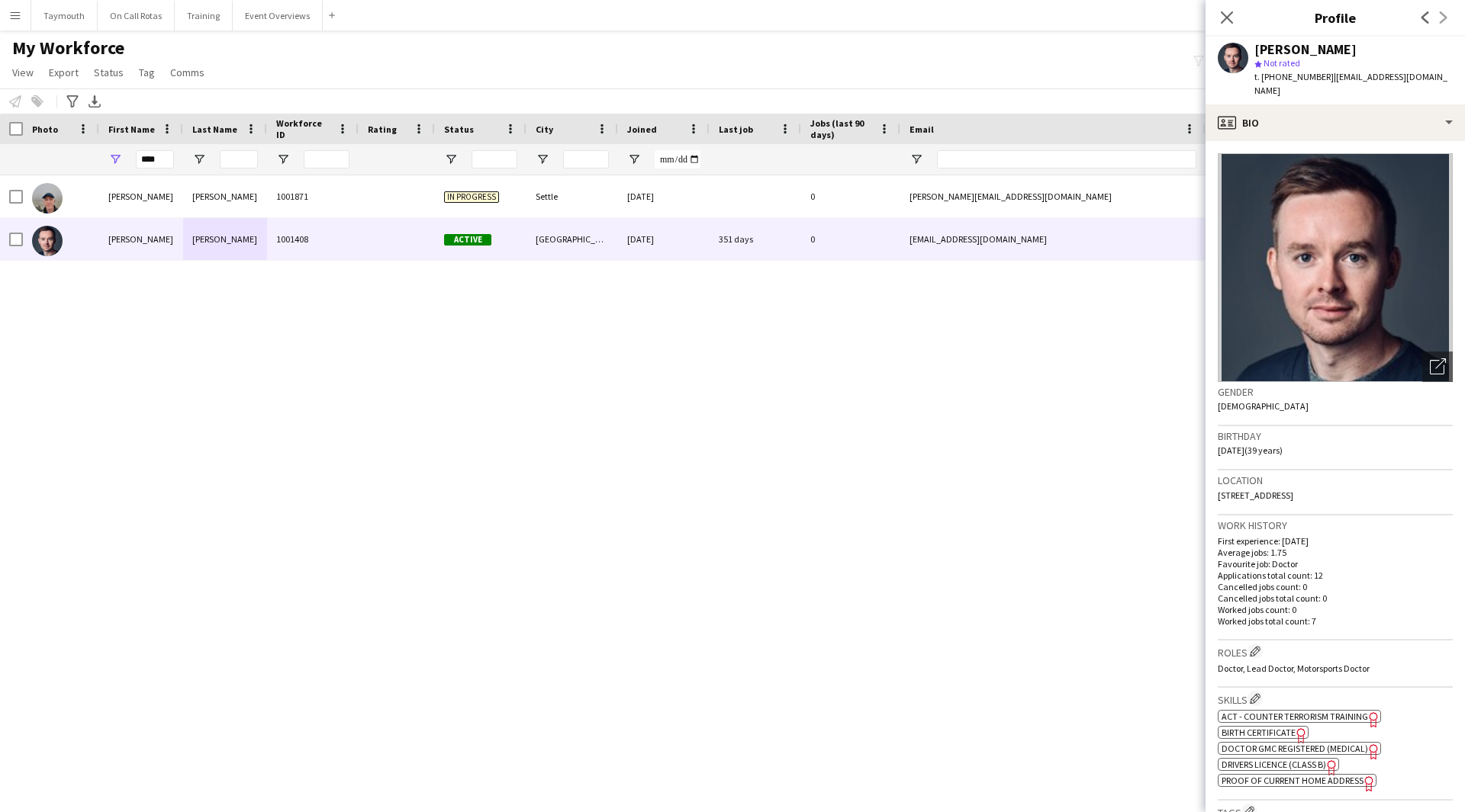
drag, startPoint x: 1399, startPoint y: 483, endPoint x: 1216, endPoint y: 482, distance: 183.0
click at [964, 445] on app-crew-profile-bio "Open photos pop-in Gender Male Birthday 30-03-1986 (39 years) Location 10 Meado…" at bounding box center [1335, 476] width 259 height 671
copy span "10 Meadowsweet Drive, Edinburgh, EH4 8FD"
click at [281, 8] on button "Event Overviews Close" at bounding box center [278, 15] width 90 height 30
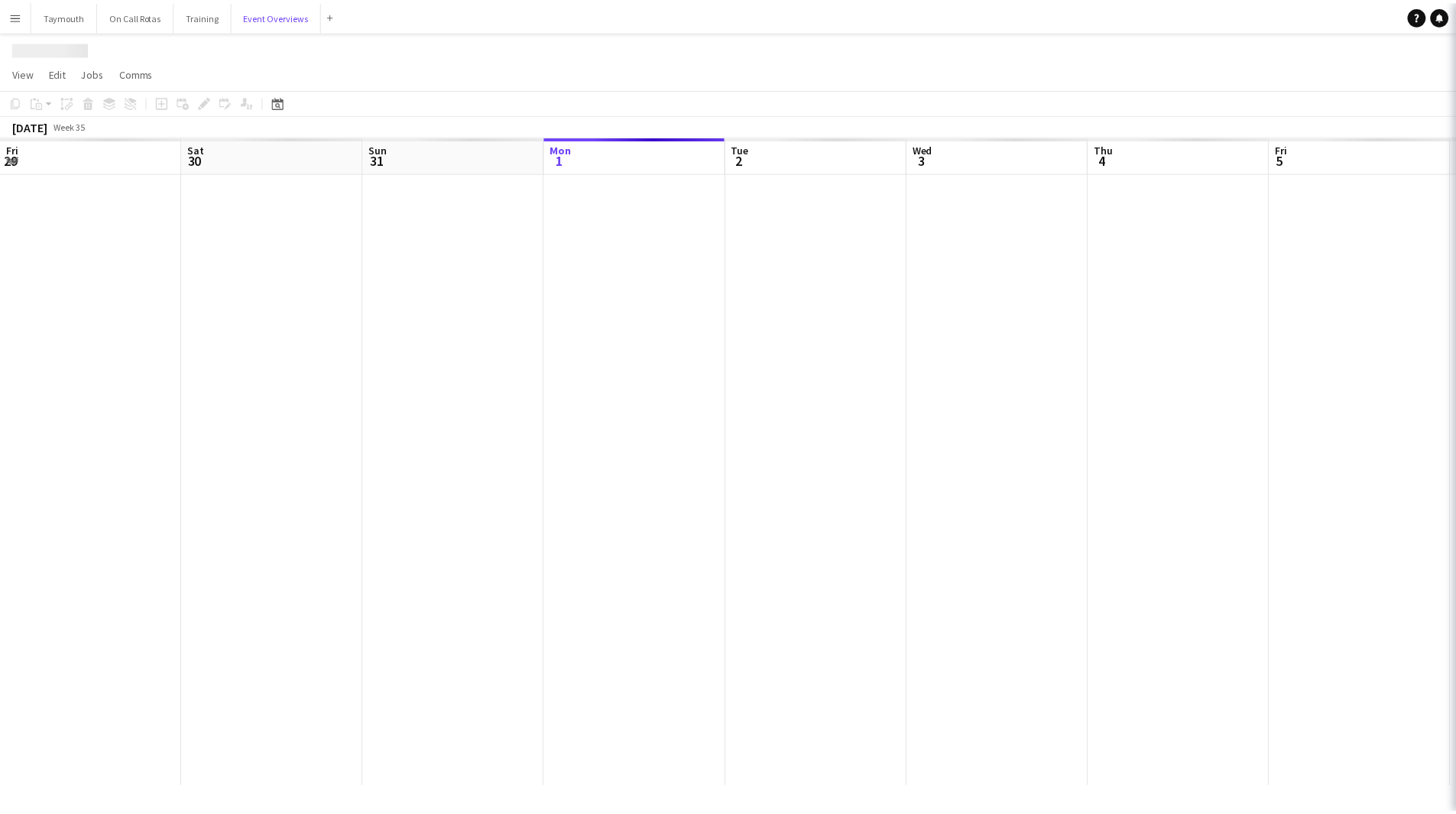
scroll to position [0, 366]
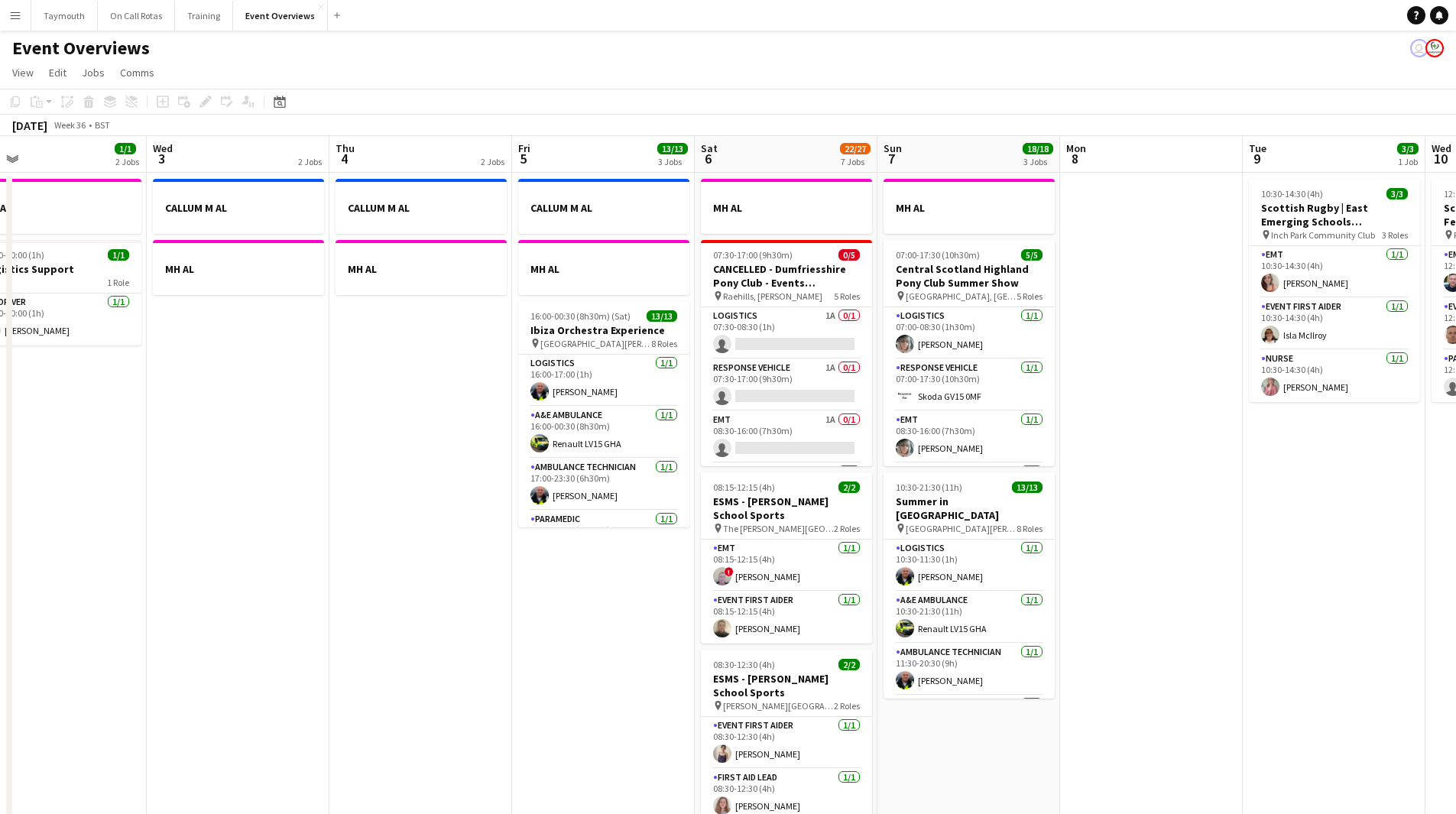
drag, startPoint x: 800, startPoint y: 480, endPoint x: 216, endPoint y: 537, distance: 586.8
click at [216, 446] on app-calendar-viewport "Sat 30 20/20 7 Jobs Sun 31 2/2 2 Jobs Mon 1 1/1 2 Jobs Tue 2 1/1 2 Jobs Wed 3 2…" at bounding box center [728, 809] width 1456 height 1345
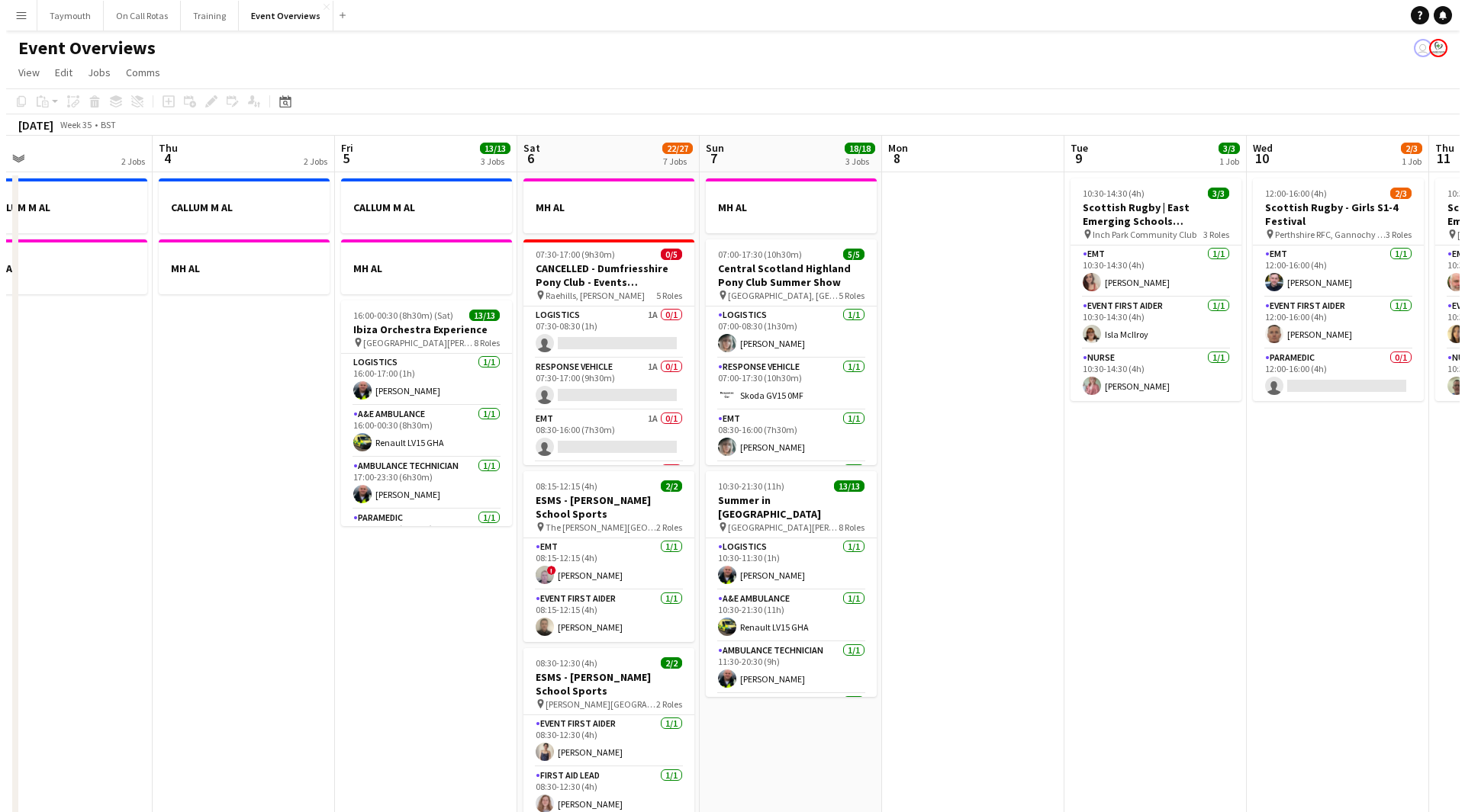
scroll to position [0, 584]
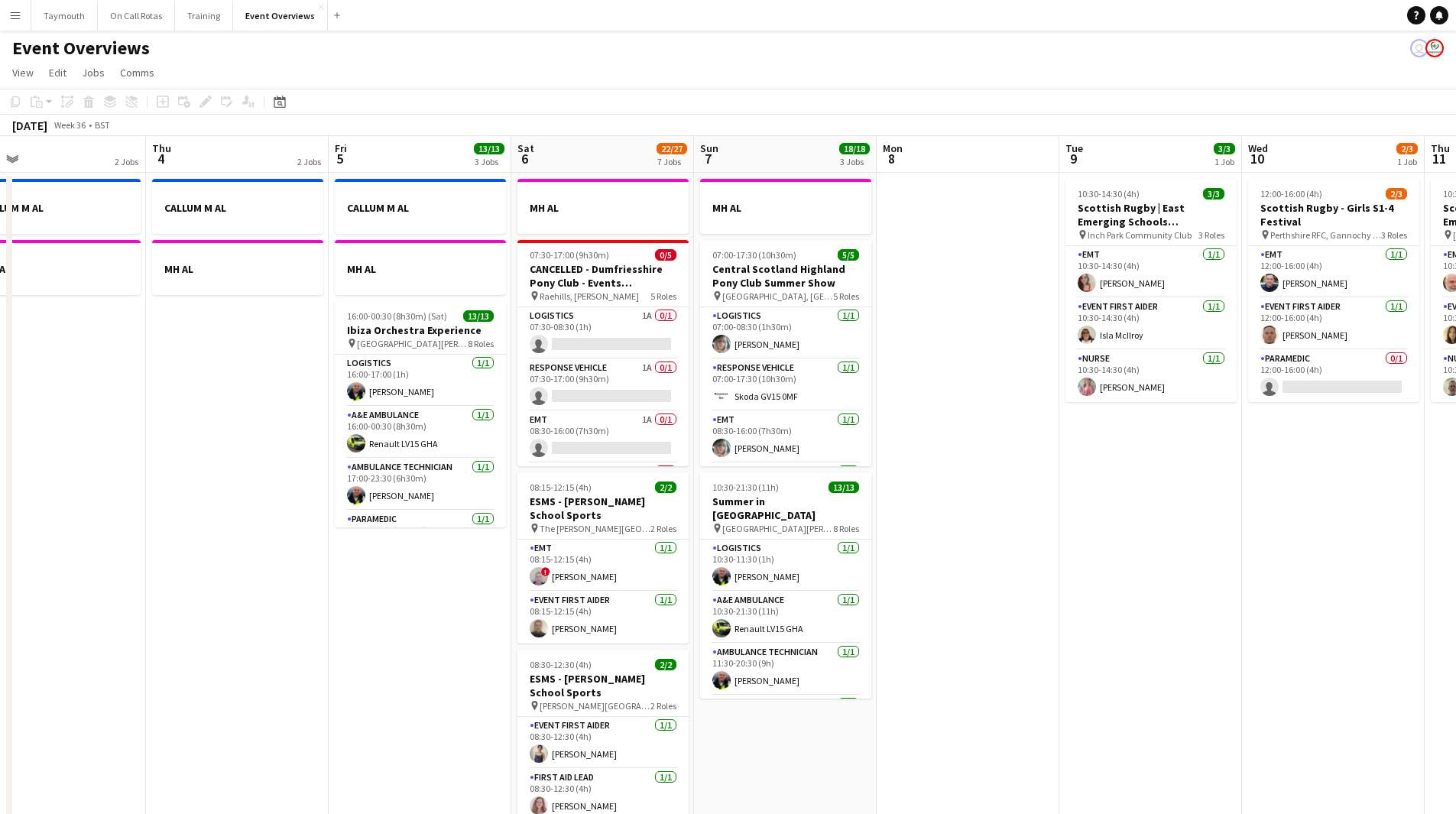
click at [14, 11] on app-icon "Menu" at bounding box center [15, 15] width 13 height 13
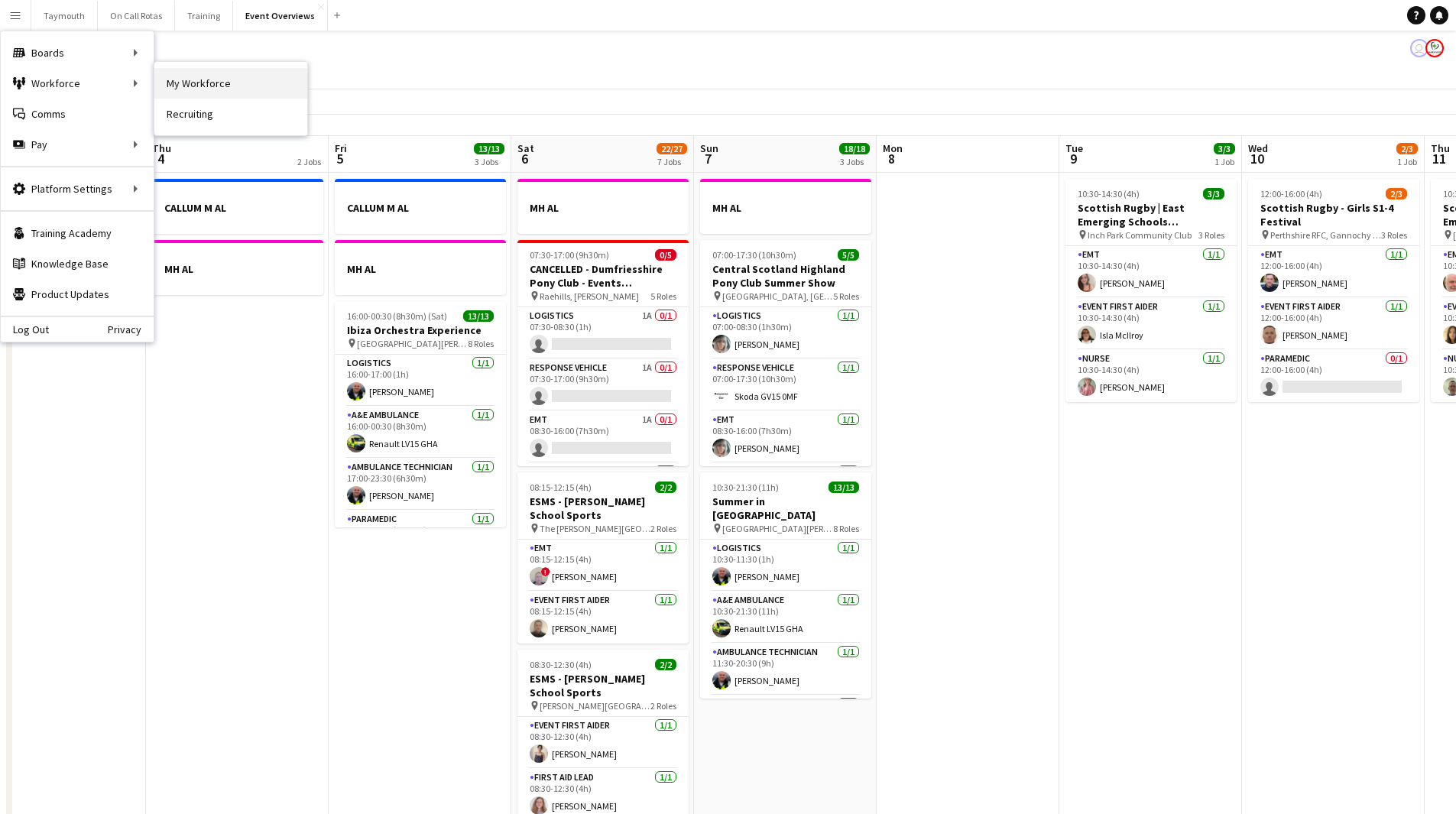
click at [165, 84] on link "My Workforce" at bounding box center [231, 83] width 153 height 31
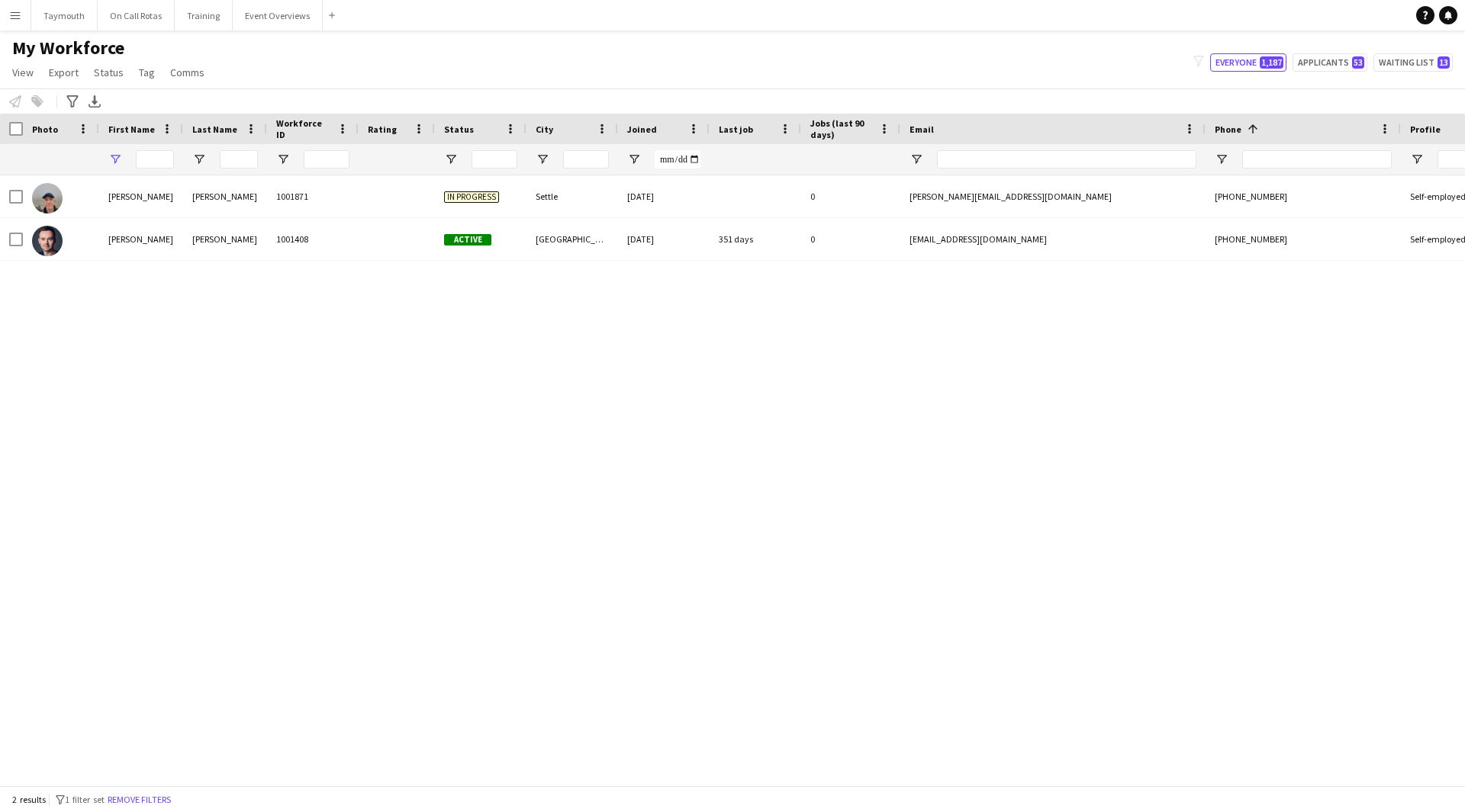
type input "****"
click at [160, 445] on button "Remove filters" at bounding box center [139, 799] width 70 height 17
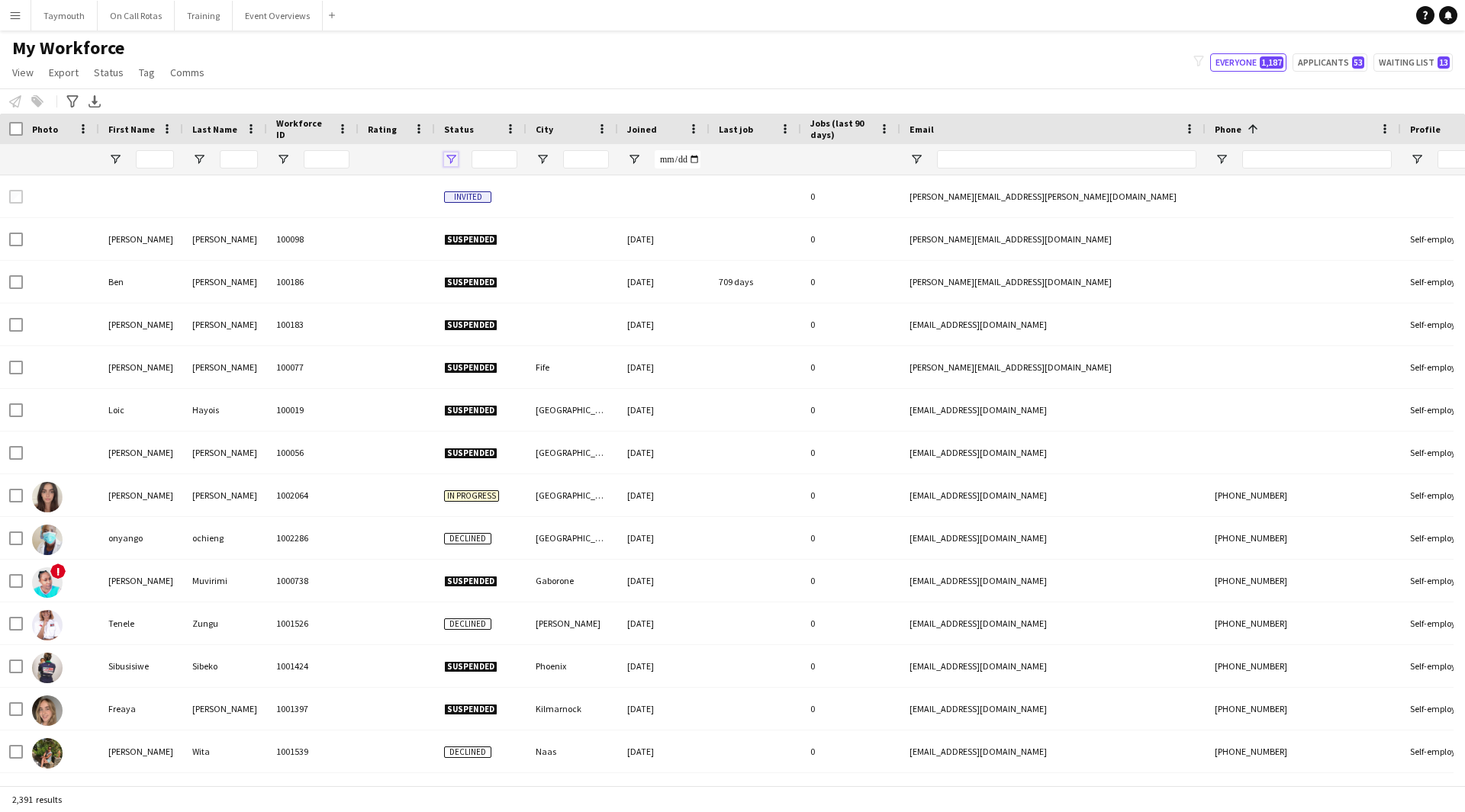
click at [454, 158] on span "Open Filter Menu" at bounding box center [450, 159] width 14 height 14
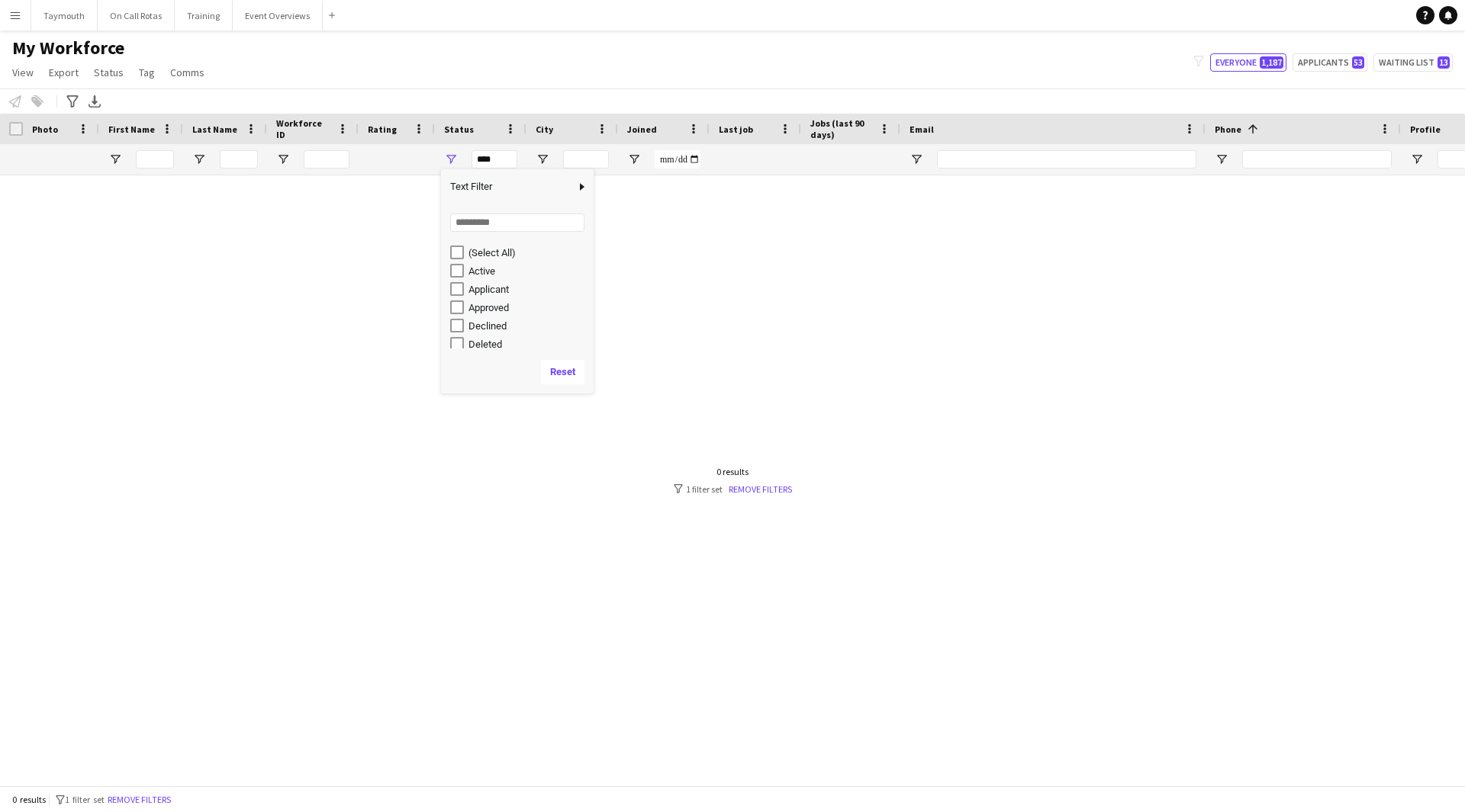
click at [449, 271] on div "Active" at bounding box center [517, 271] width 153 height 18
type input "**********"
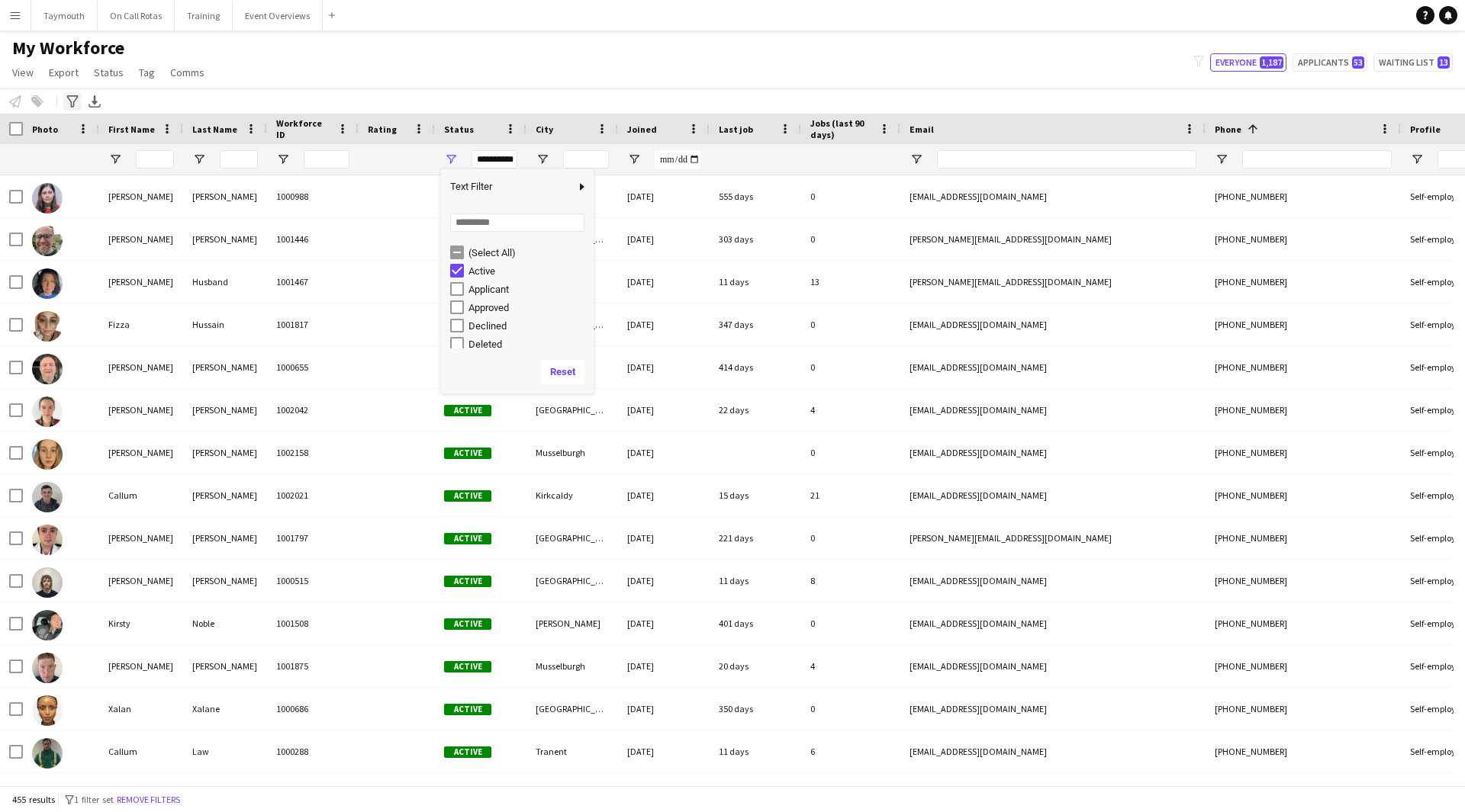
click at [72, 101] on icon "Advanced filters" at bounding box center [72, 102] width 13 height 13
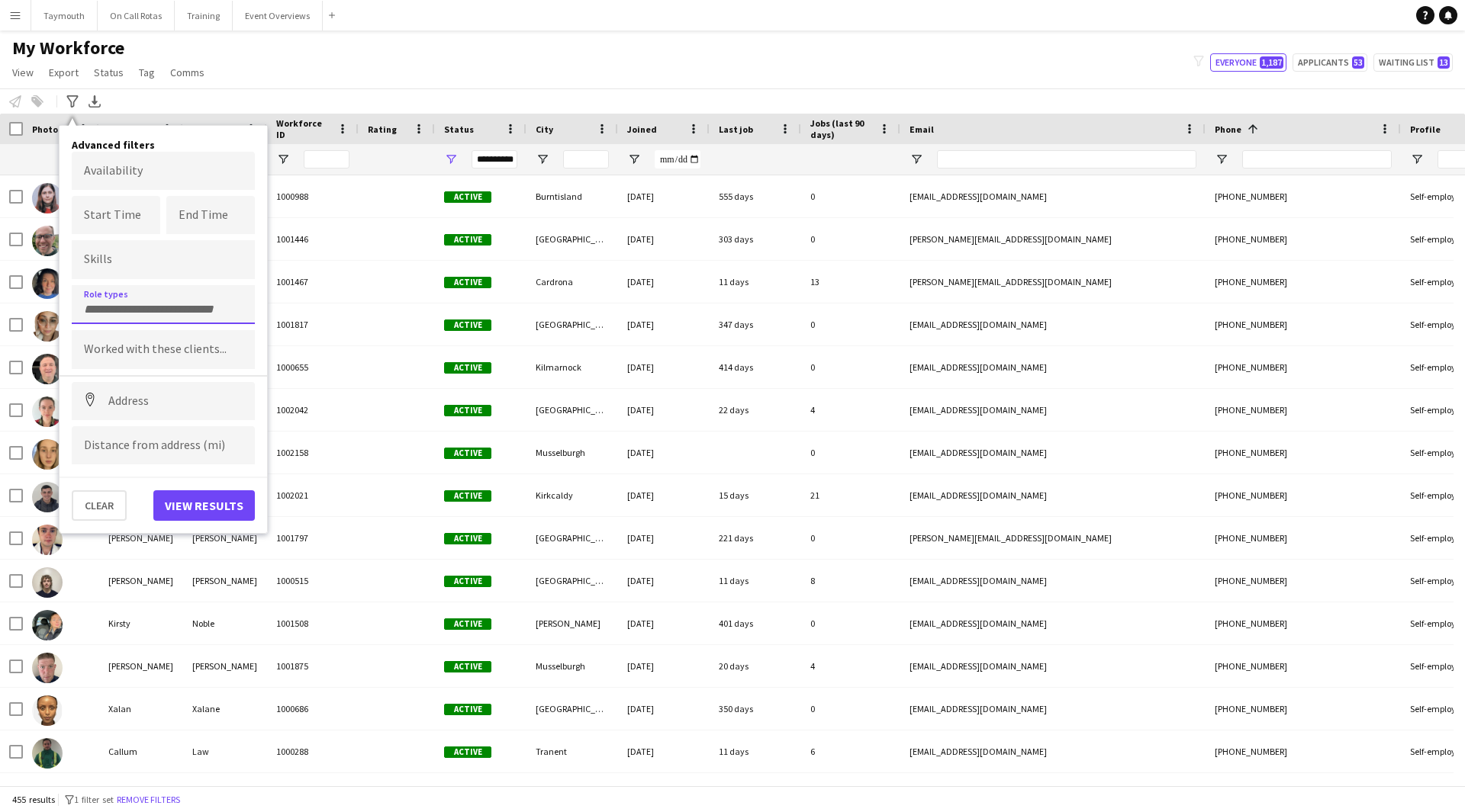
click at [132, 306] on input "Type to search role types..." at bounding box center [164, 309] width 159 height 14
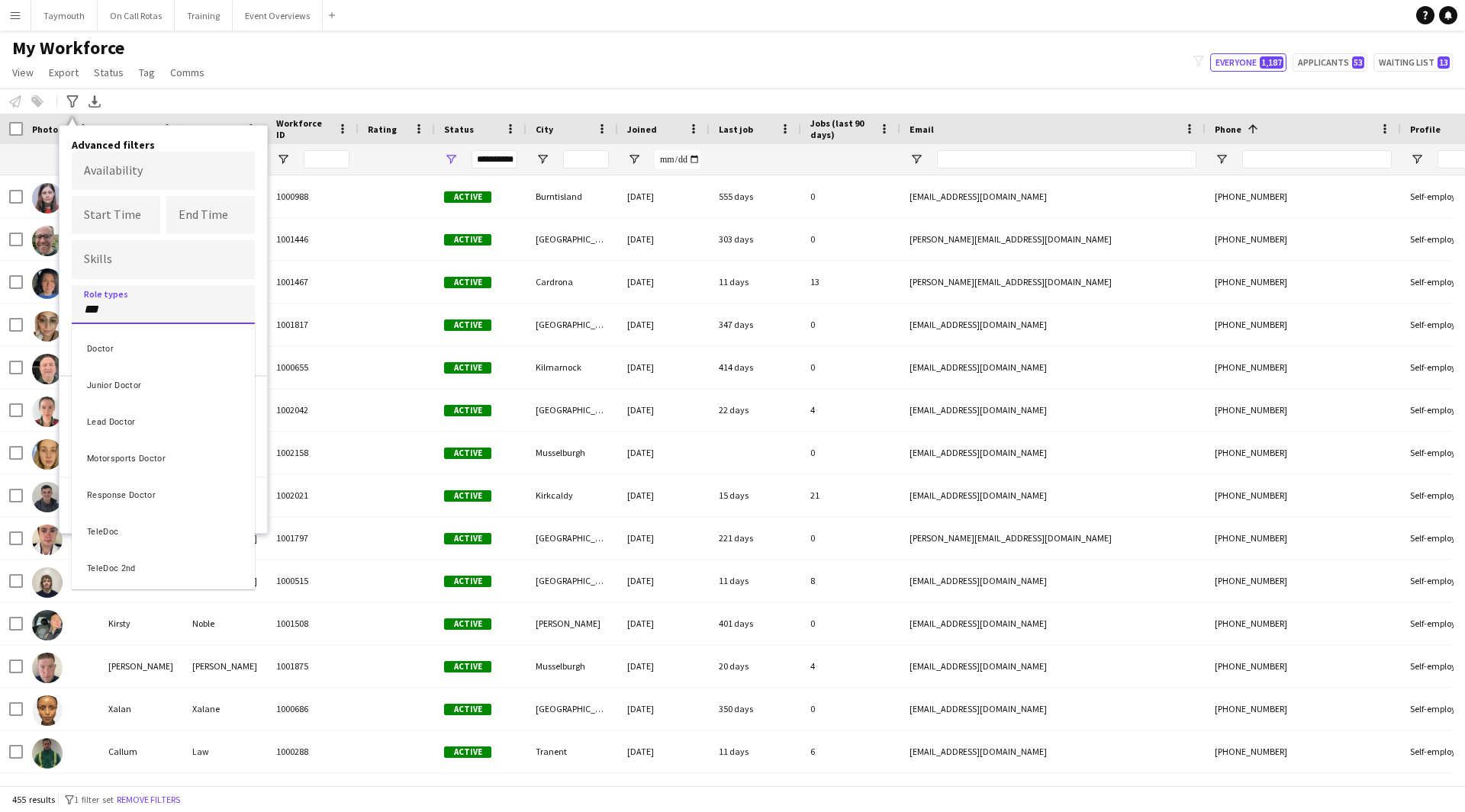
type input "***"
click at [149, 334] on div "Doctor" at bounding box center [163, 347] width 183 height 37
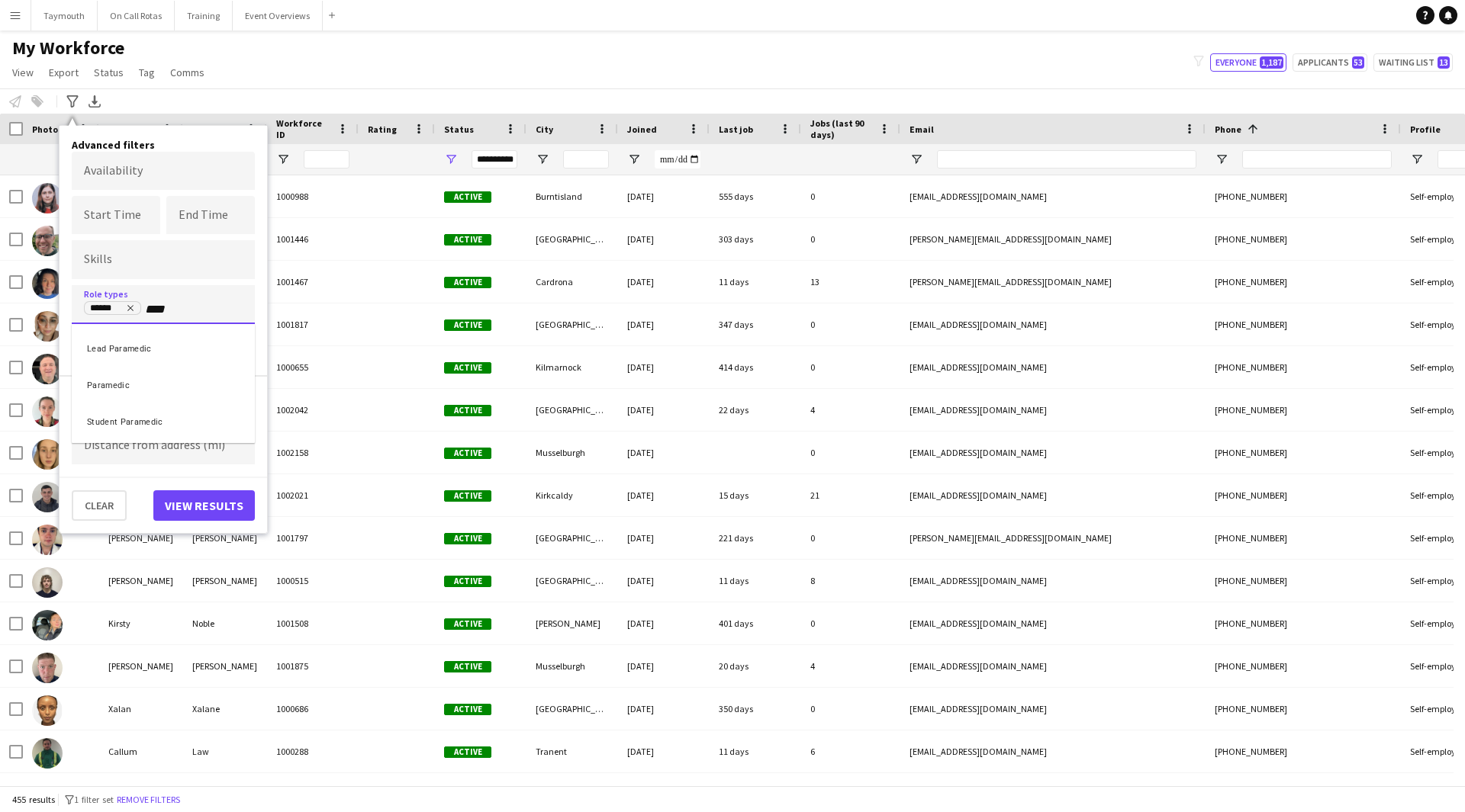
type input "****"
click at [152, 379] on div "Paramedic" at bounding box center [163, 383] width 183 height 37
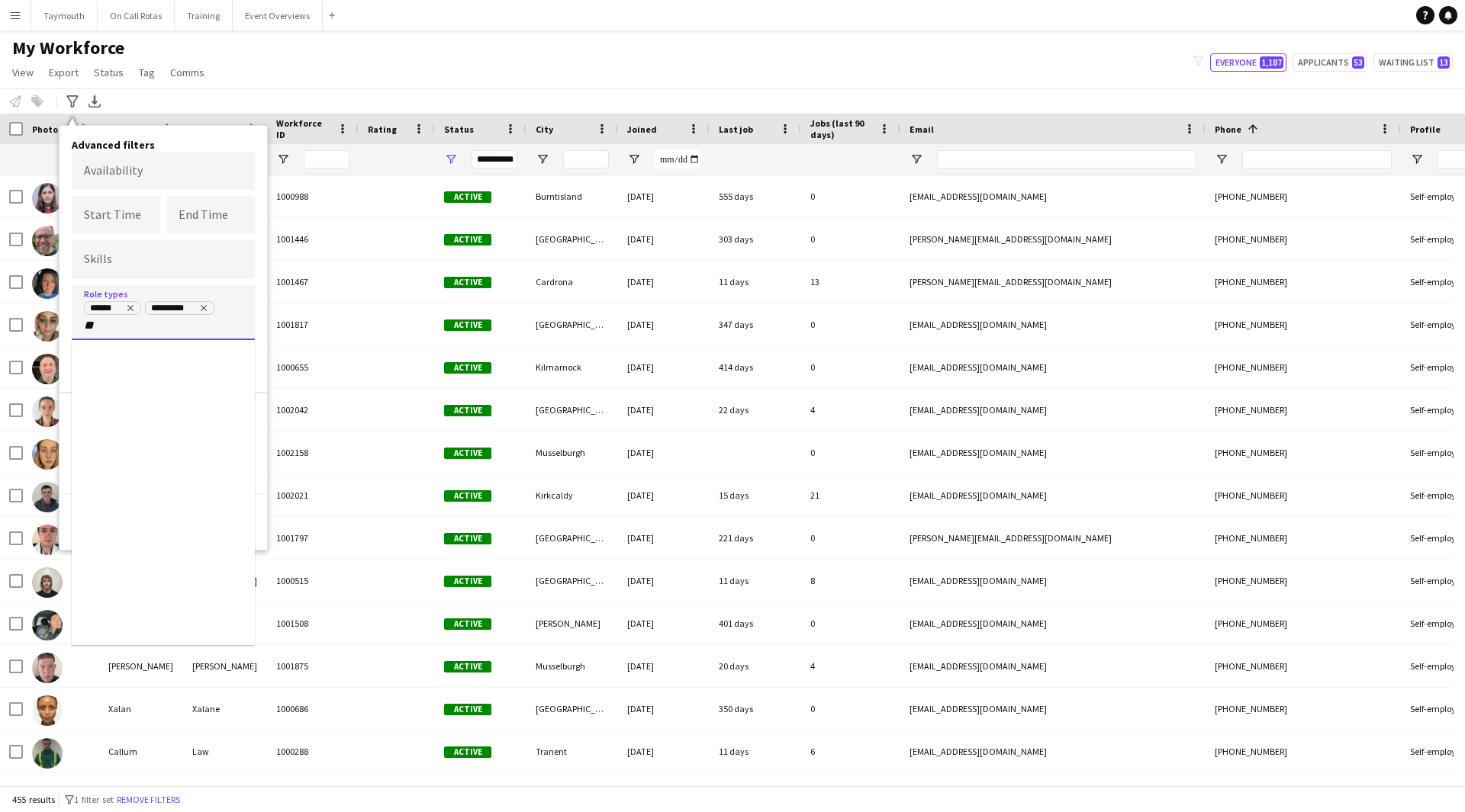
type input "**"
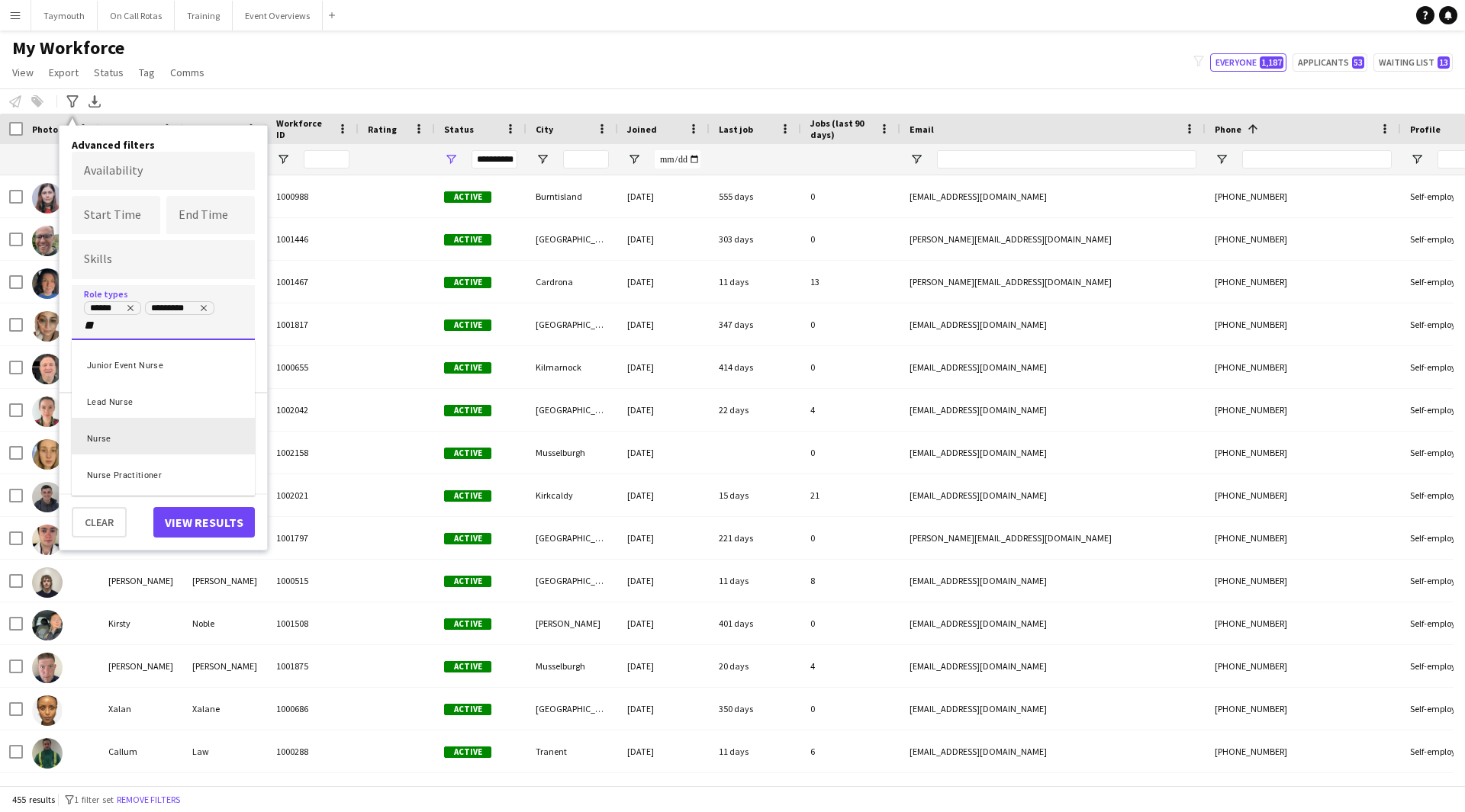
click at [155, 429] on div "Nurse" at bounding box center [163, 436] width 183 height 37
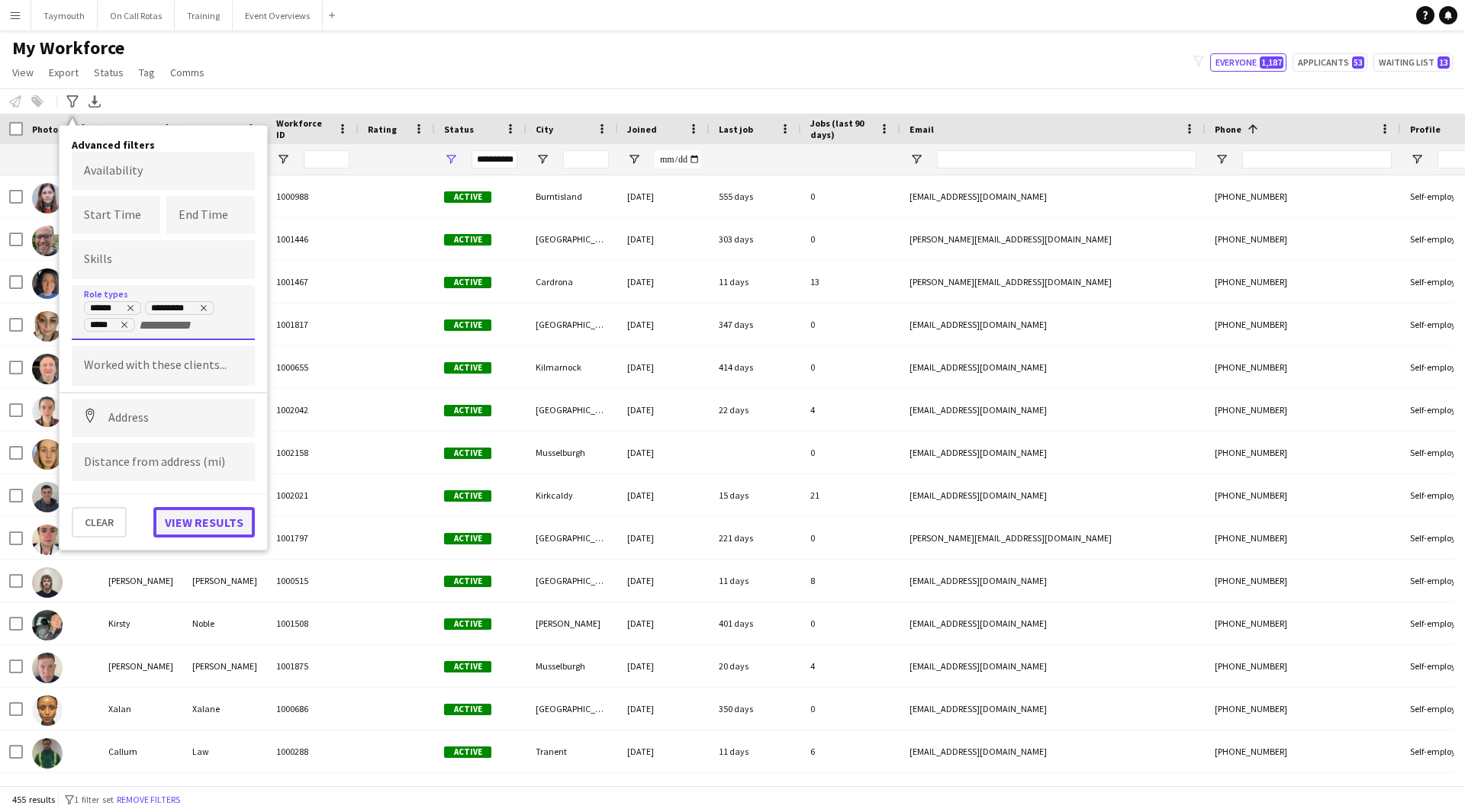
click at [180, 445] on button "View results" at bounding box center [204, 522] width 101 height 31
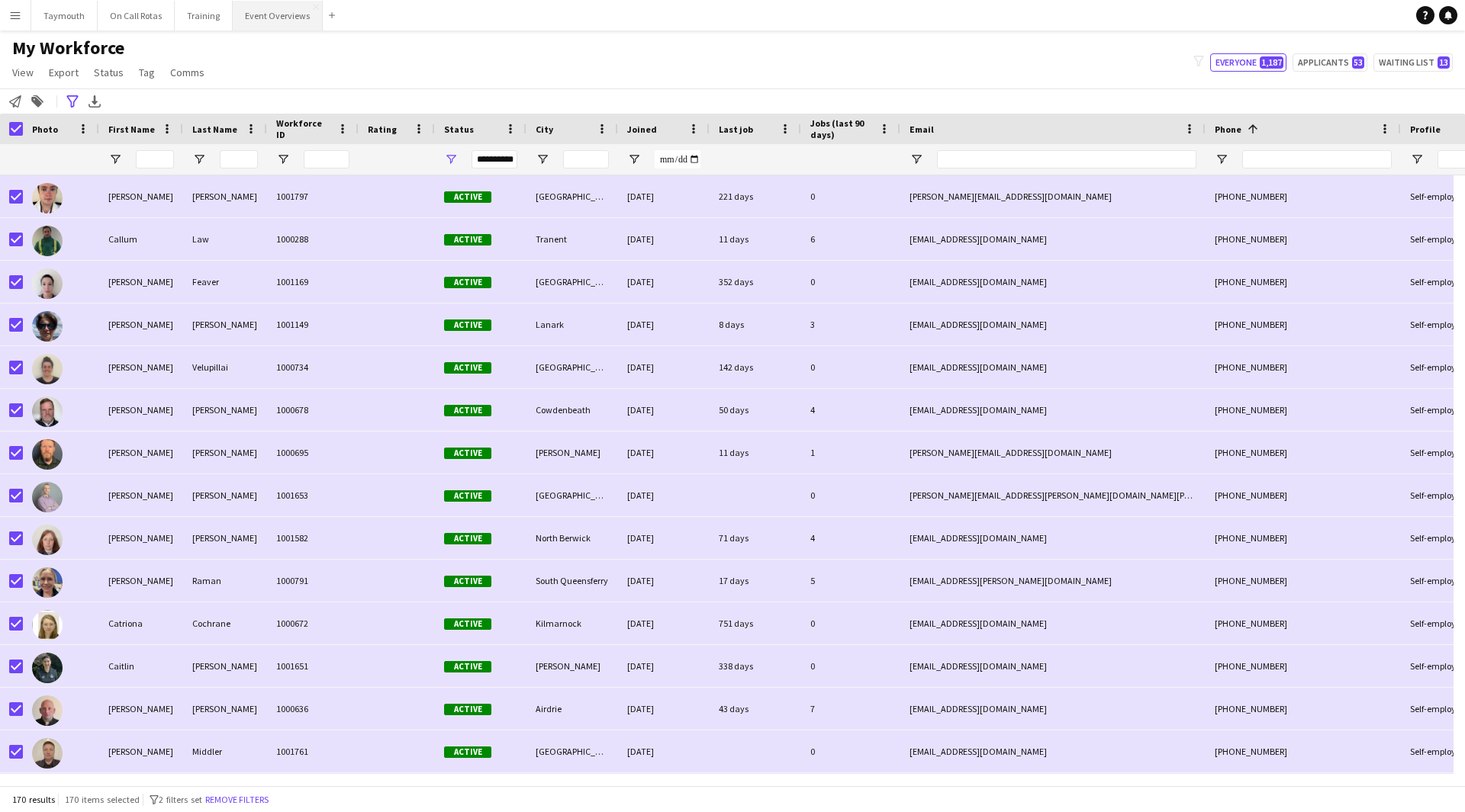
click at [268, 20] on button "Event Overviews Close" at bounding box center [278, 15] width 90 height 30
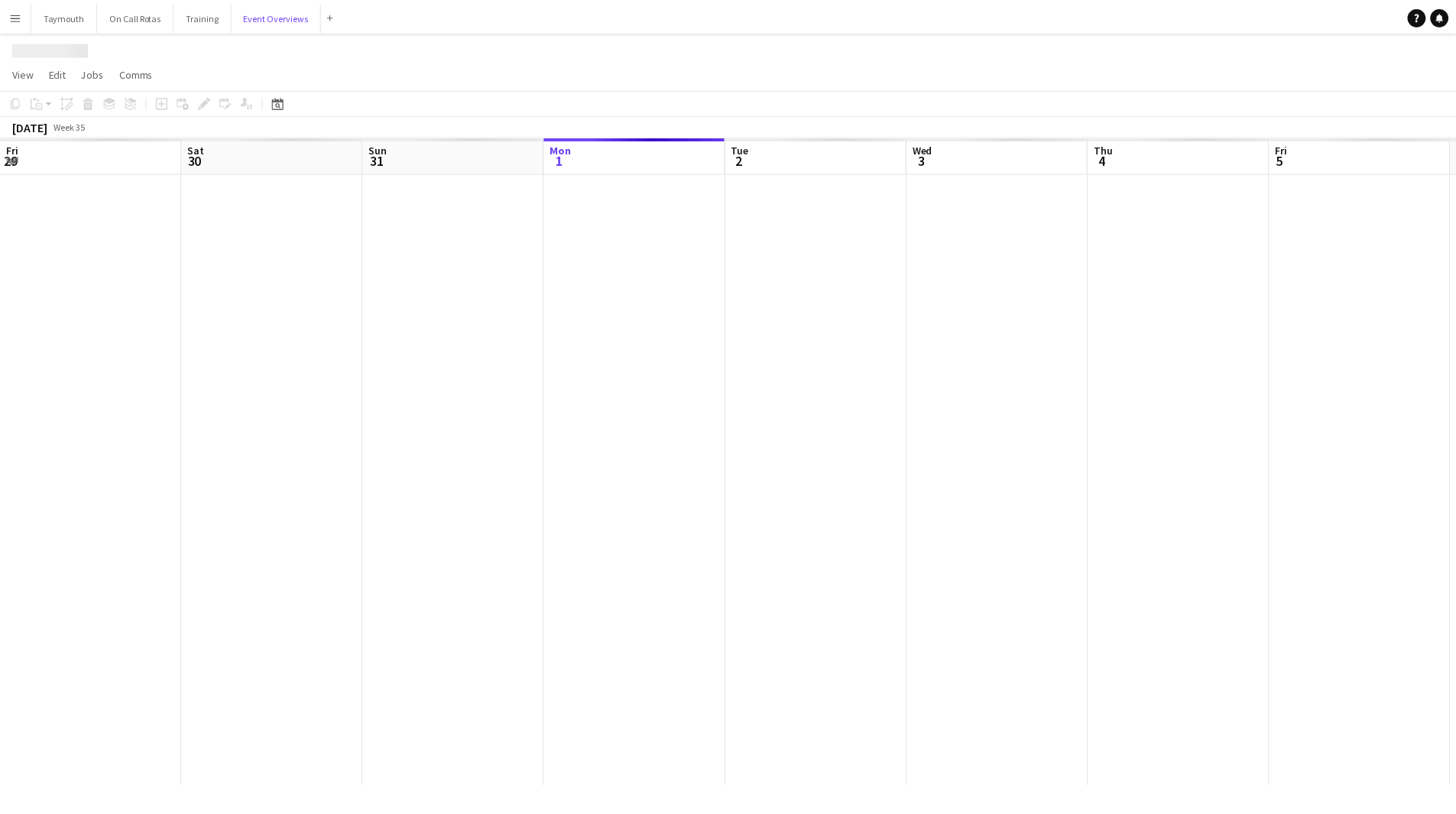
scroll to position [0, 366]
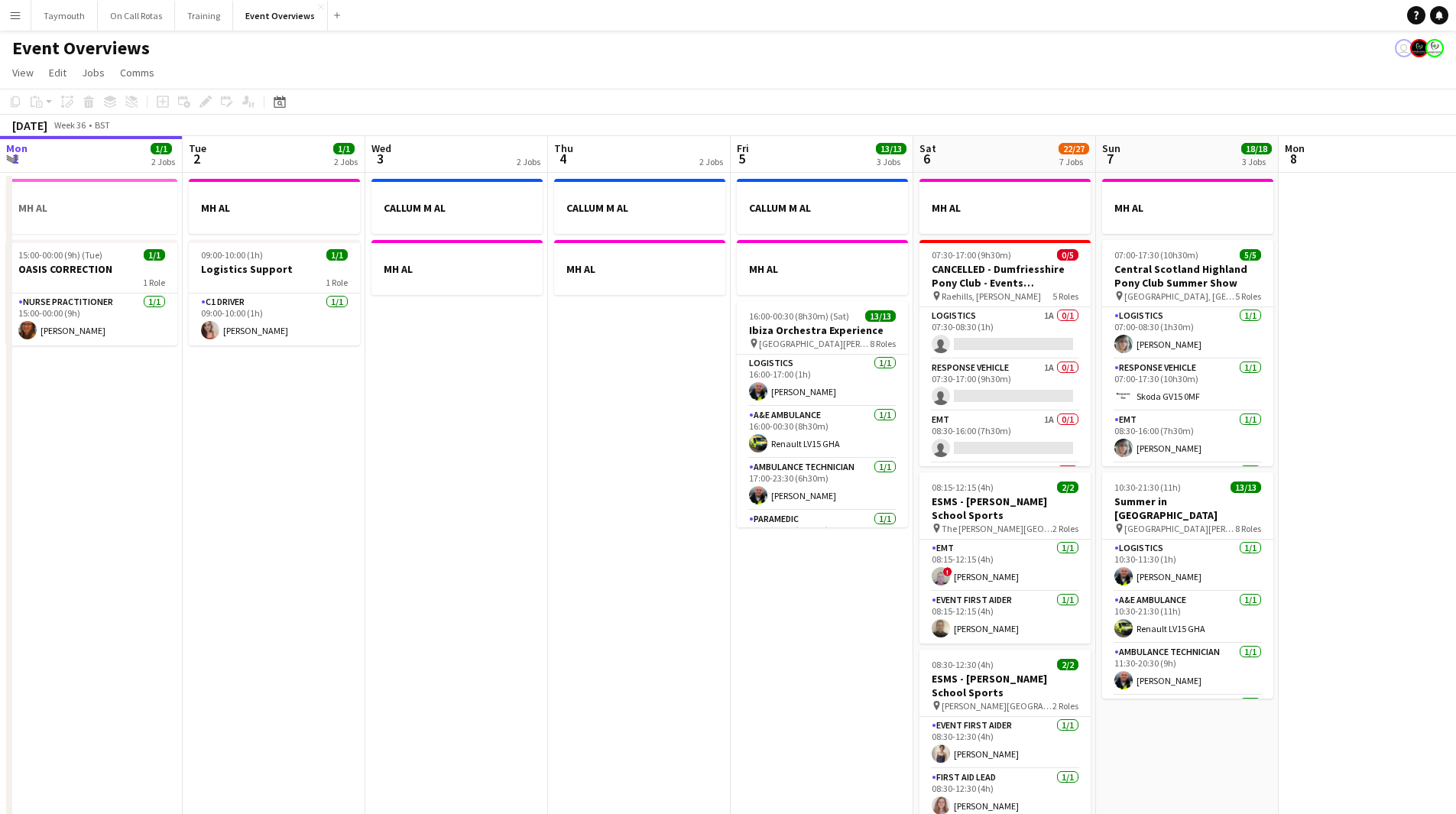
click at [96, 446] on app-calendar-viewport "Sat 30 20/20 7 Jobs Sun 31 2/2 2 Jobs Mon 1 1/1 2 Jobs Tue 2 1/1 2 Jobs Wed 3 2…" at bounding box center [728, 809] width 1456 height 1345
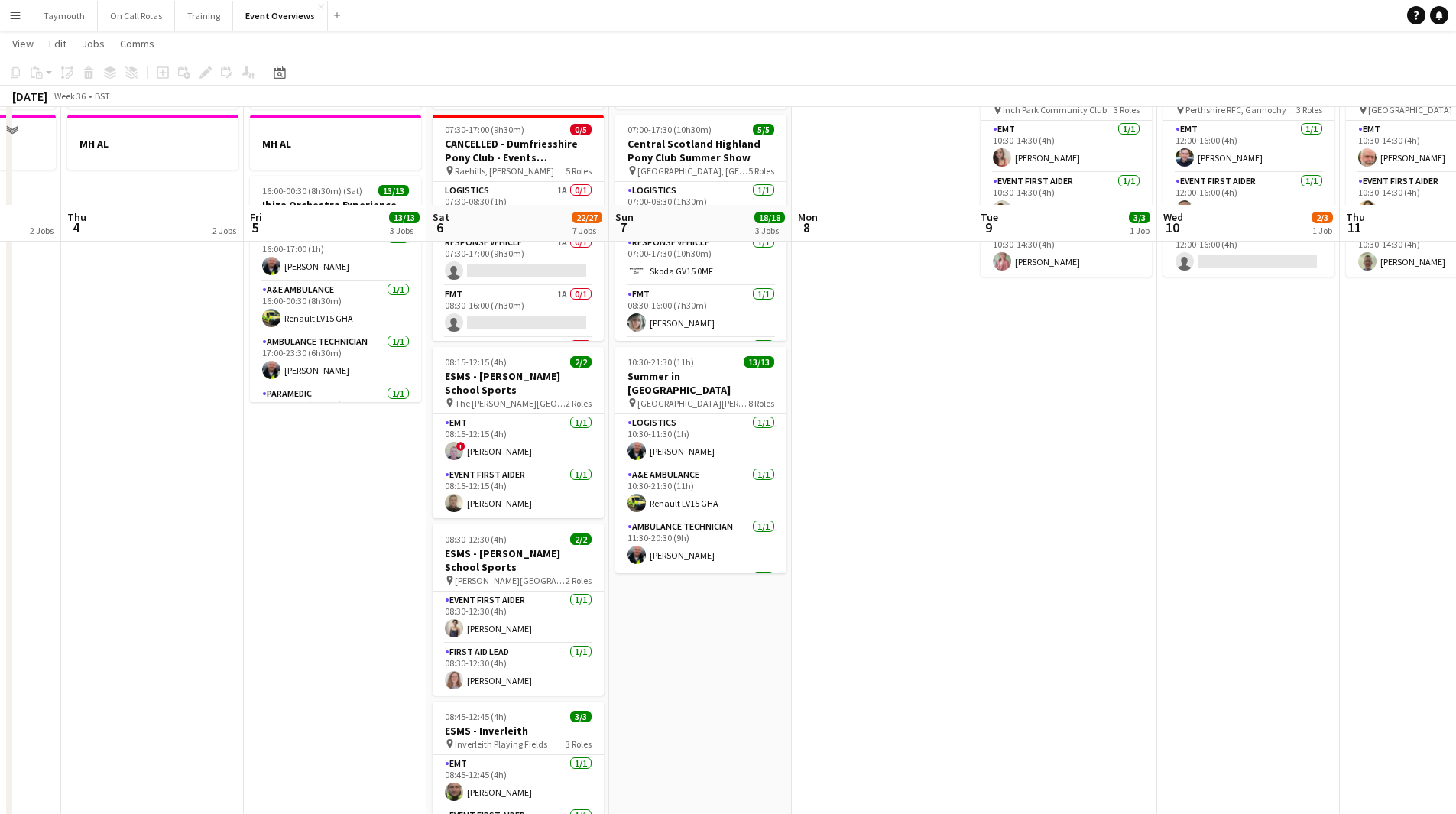
scroll to position [229, 0]
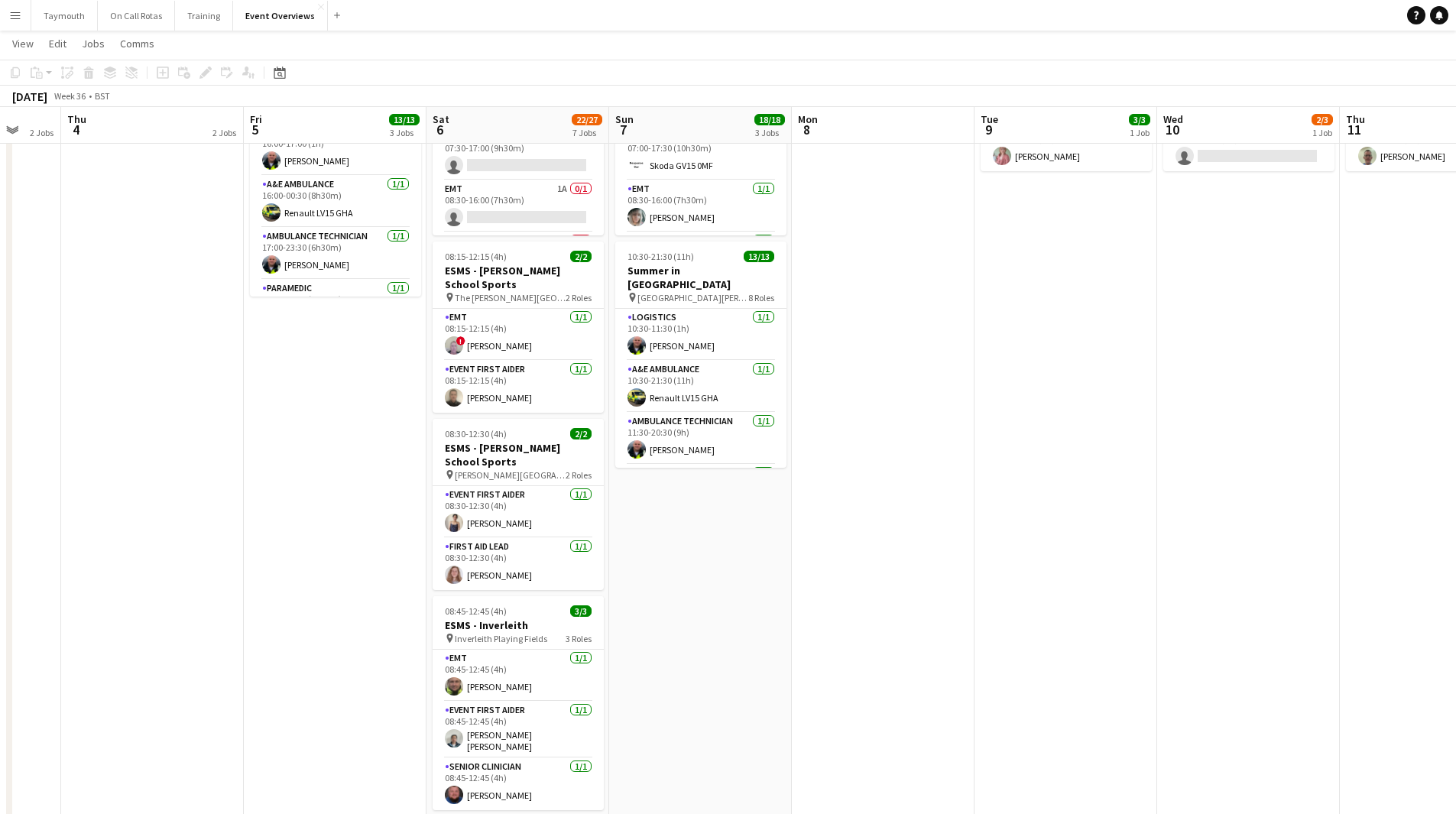
click at [14, 11] on app-icon "Menu" at bounding box center [15, 15] width 13 height 13
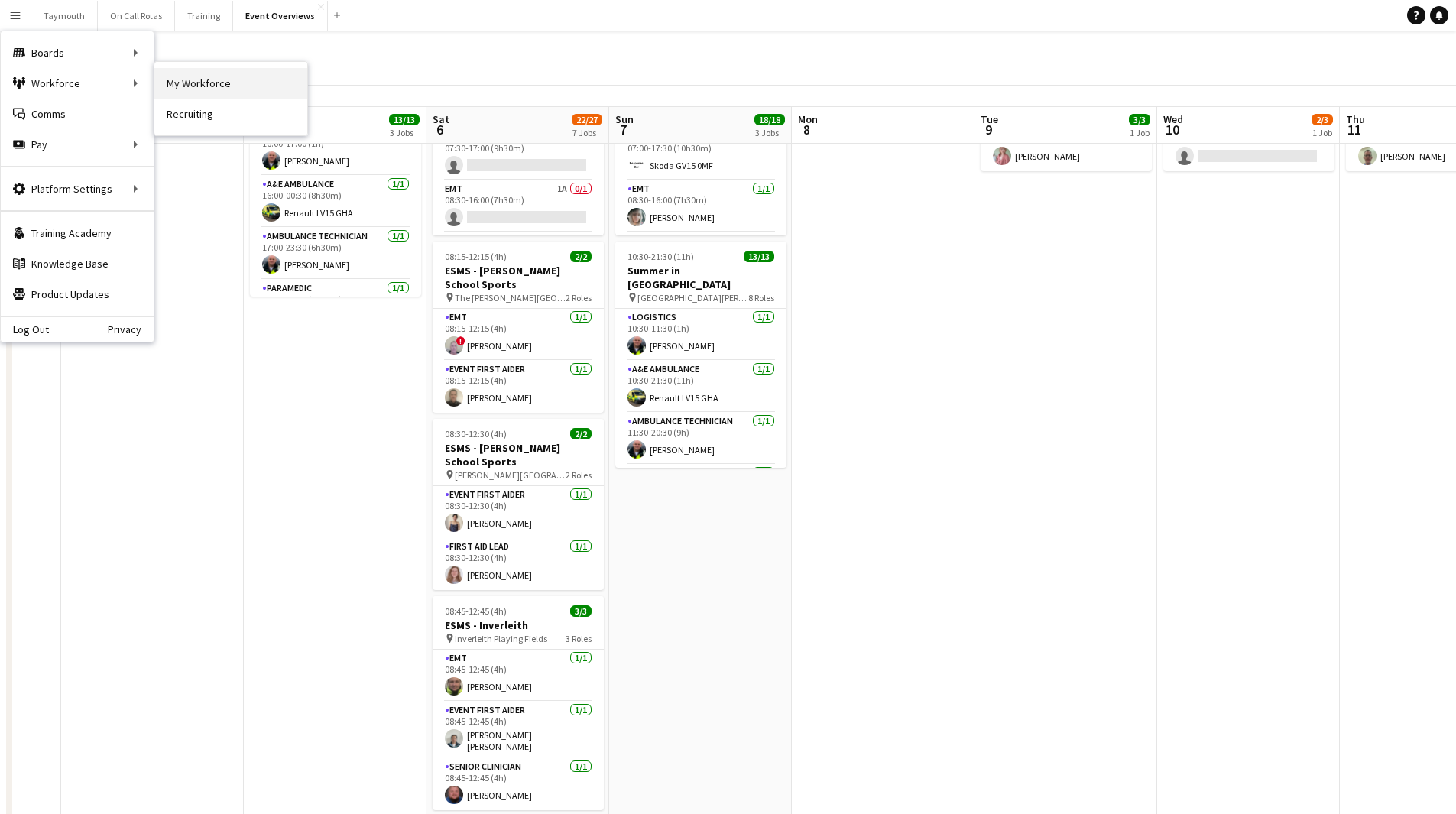
click at [196, 87] on link "My Workforce" at bounding box center [231, 83] width 153 height 31
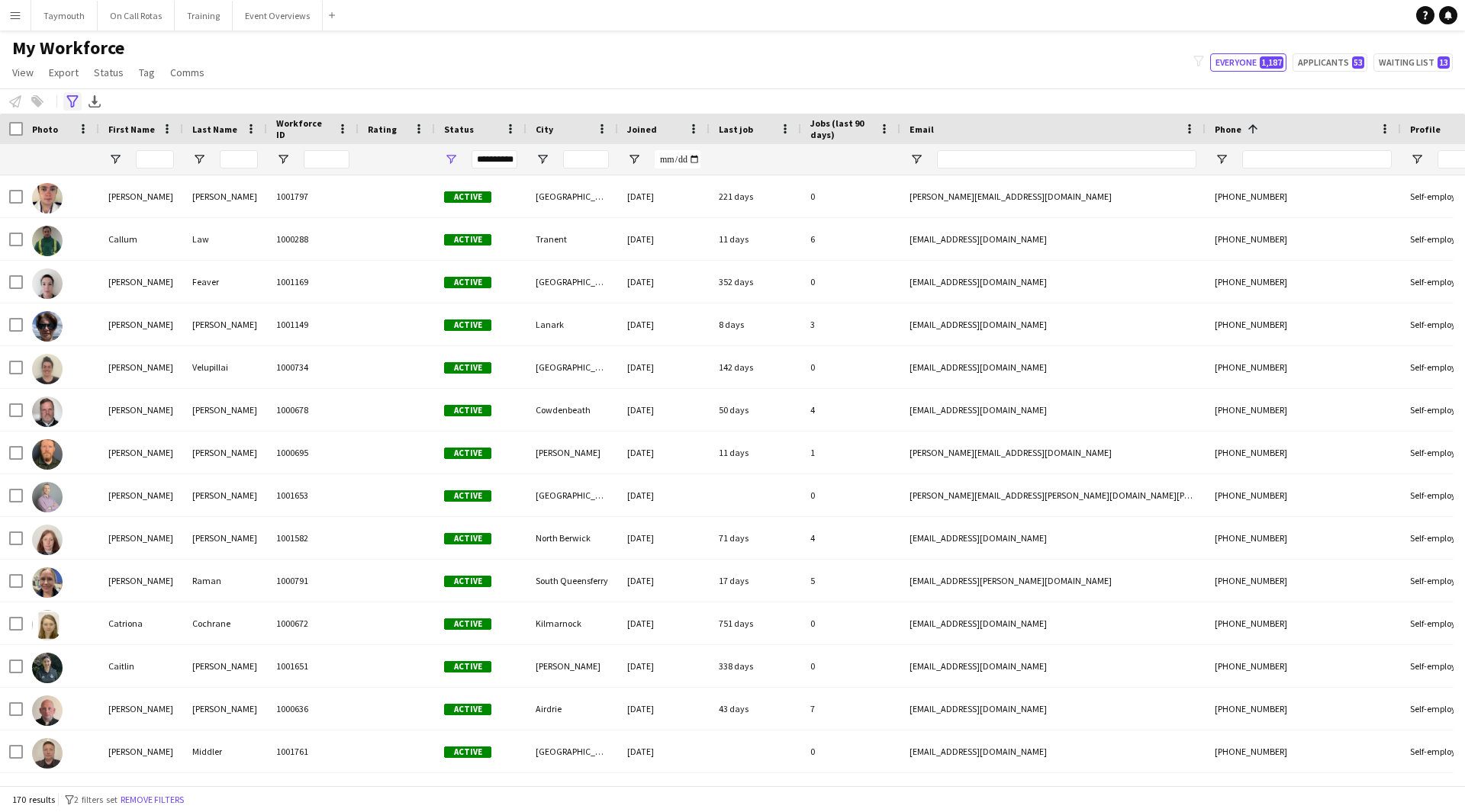
click at [74, 106] on icon at bounding box center [71, 102] width 12 height 13
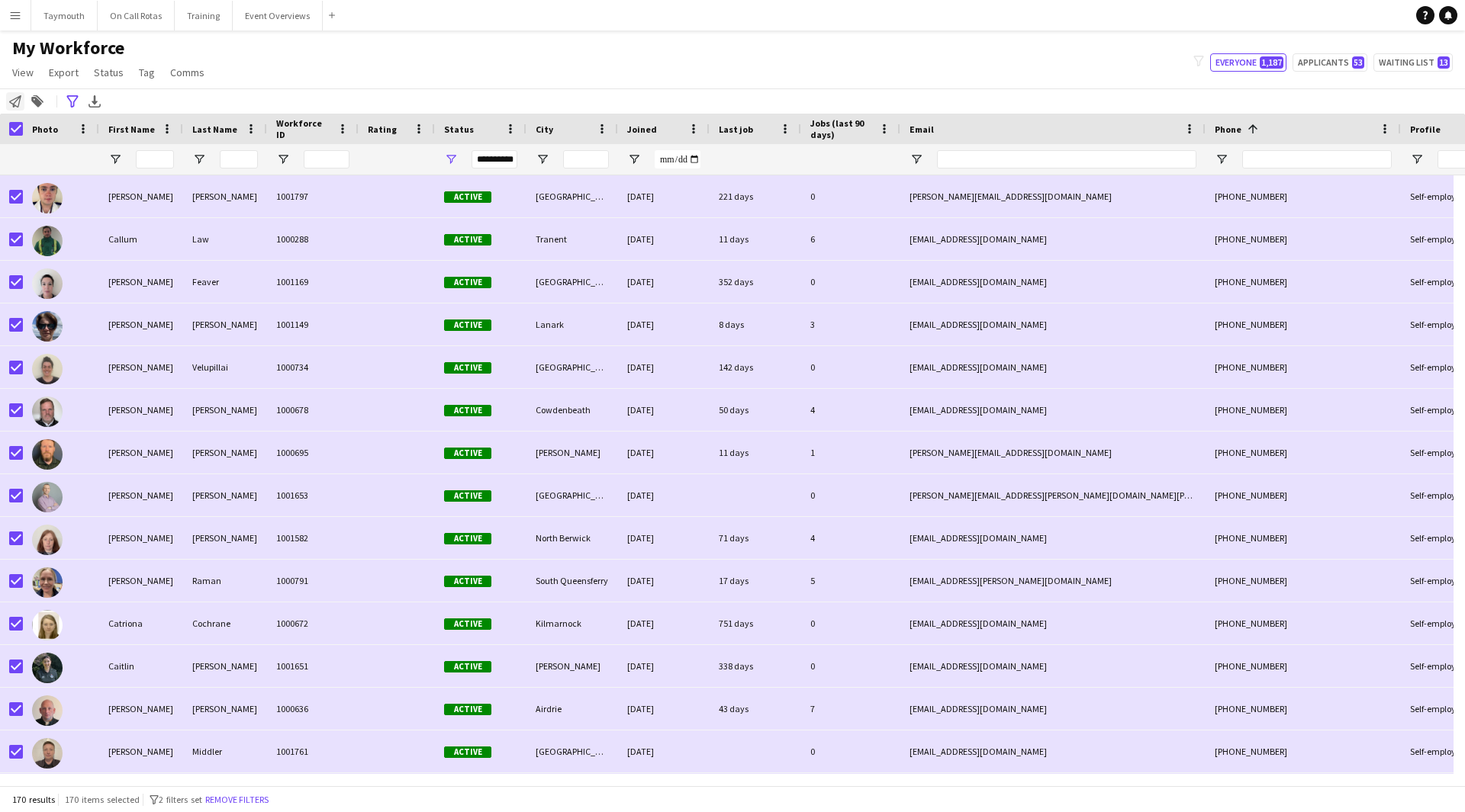
click at [11, 106] on icon "Notify workforce" at bounding box center [15, 102] width 13 height 13
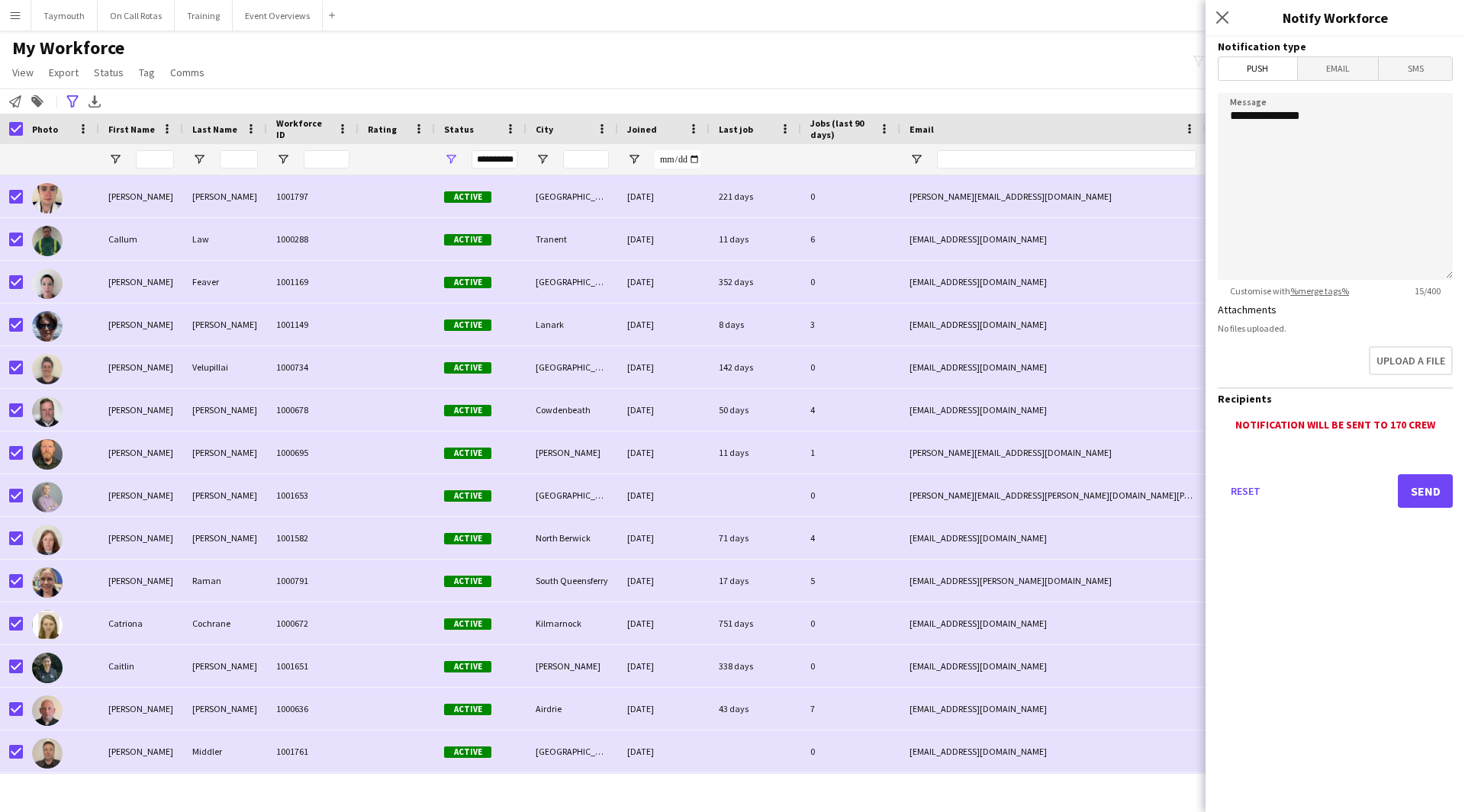
click at [964, 72] on span "Email" at bounding box center [1338, 68] width 80 height 23
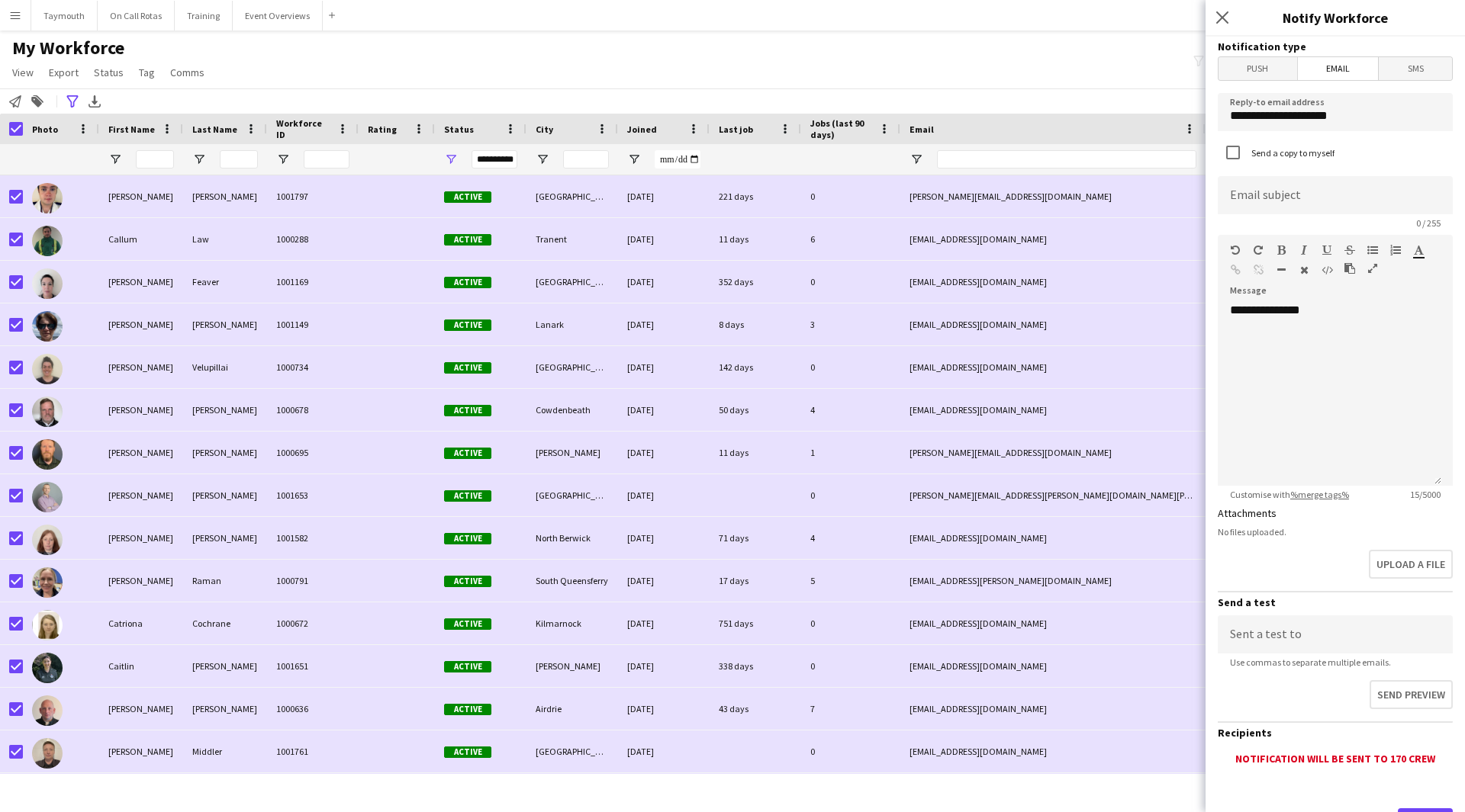
click at [964, 264] on icon "button" at bounding box center [1373, 268] width 9 height 11
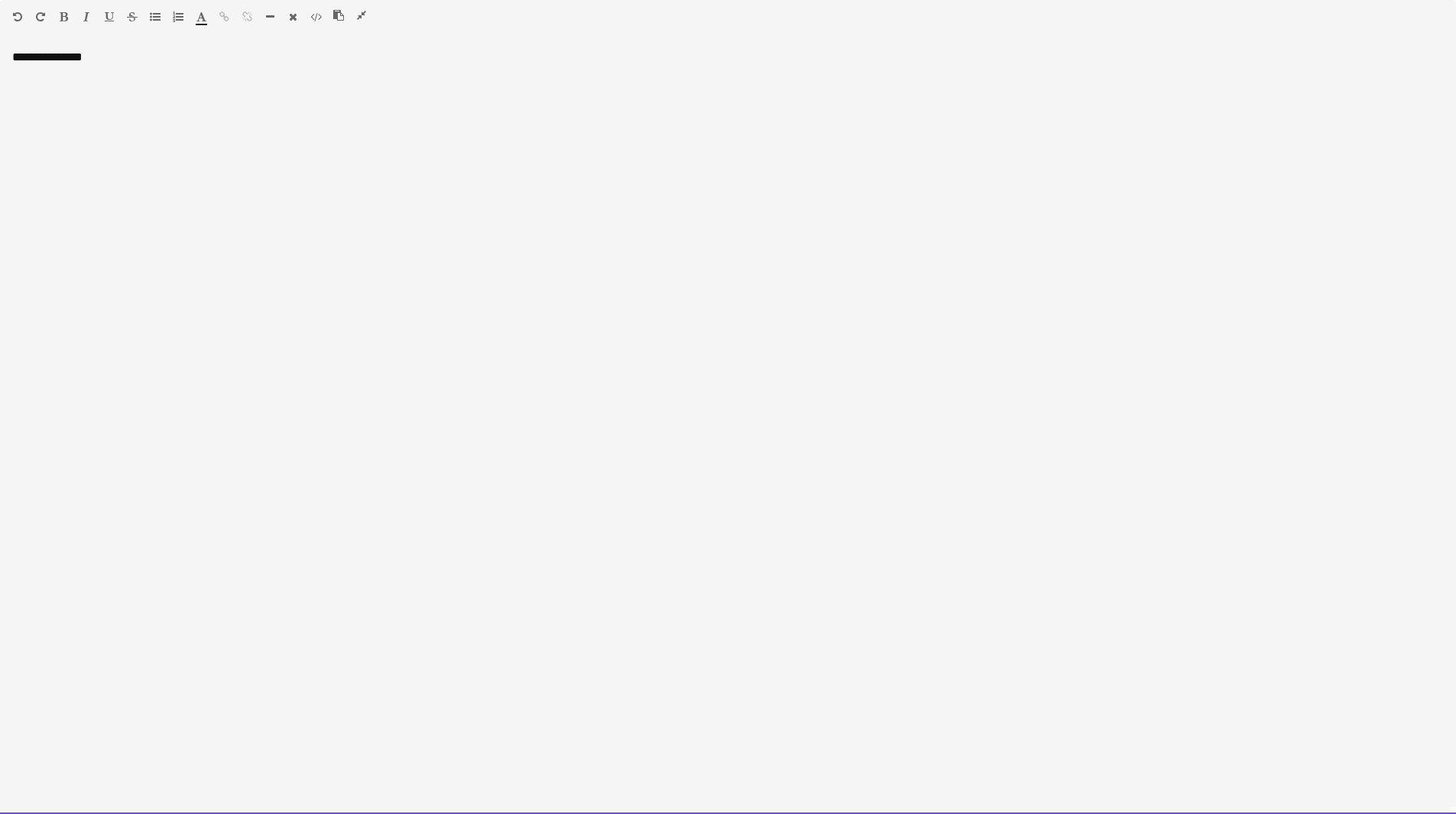
click at [250, 119] on div "**********" at bounding box center [728, 432] width 1456 height 764
click at [601, 158] on div "**********" at bounding box center [728, 432] width 1456 height 764
click at [158, 84] on div at bounding box center [728, 88] width 1432 height 15
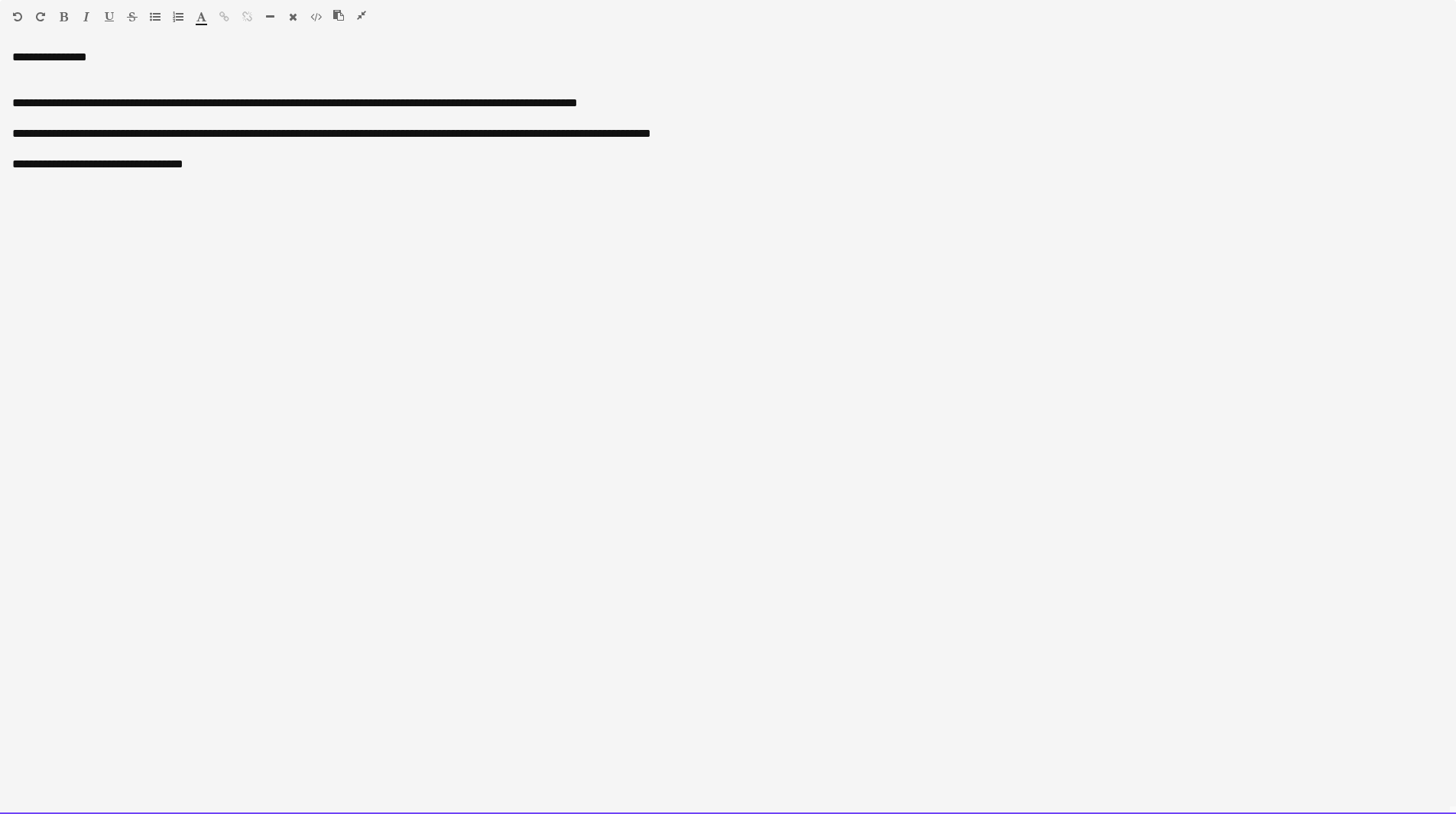
click at [86, 198] on div at bounding box center [728, 195] width 1432 height 15
drag, startPoint x: 213, startPoint y: 236, endPoint x: -5, endPoint y: 189, distance: 223.0
click at [0, 189] on html "Menu Boards Boards Boards All jobs Status Workforce Workforce My Workforce Recr…" at bounding box center [728, 723] width 1456 height 1446
drag, startPoint x: 134, startPoint y: 215, endPoint x: -12, endPoint y: 208, distance: 146.2
click at [0, 208] on html "Menu Boards Boards Boards All jobs Status Workforce Workforce My Workforce Recr…" at bounding box center [728, 723] width 1456 height 1446
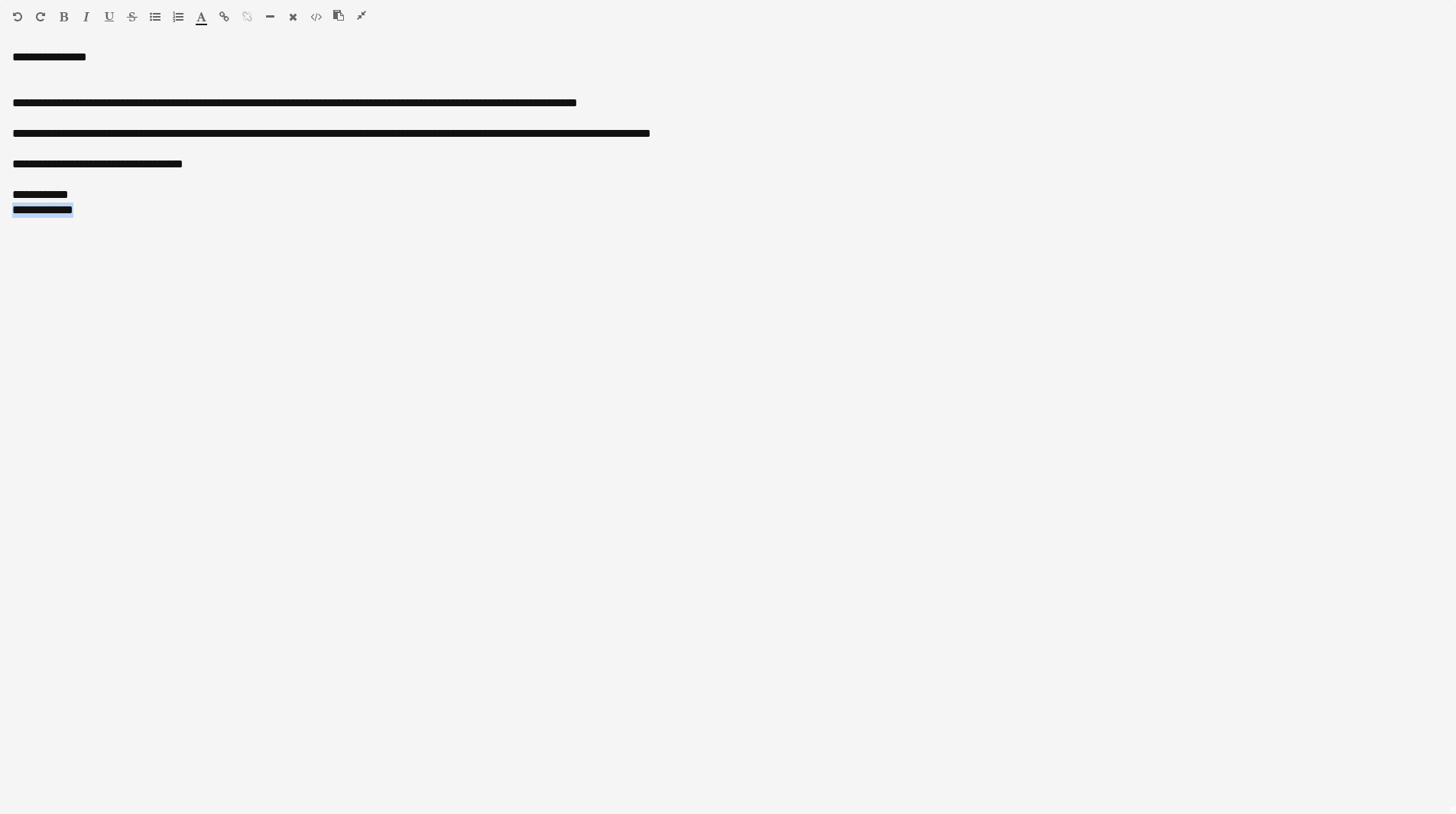
click at [89, 18] on icon "button" at bounding box center [86, 17] width 6 height 11
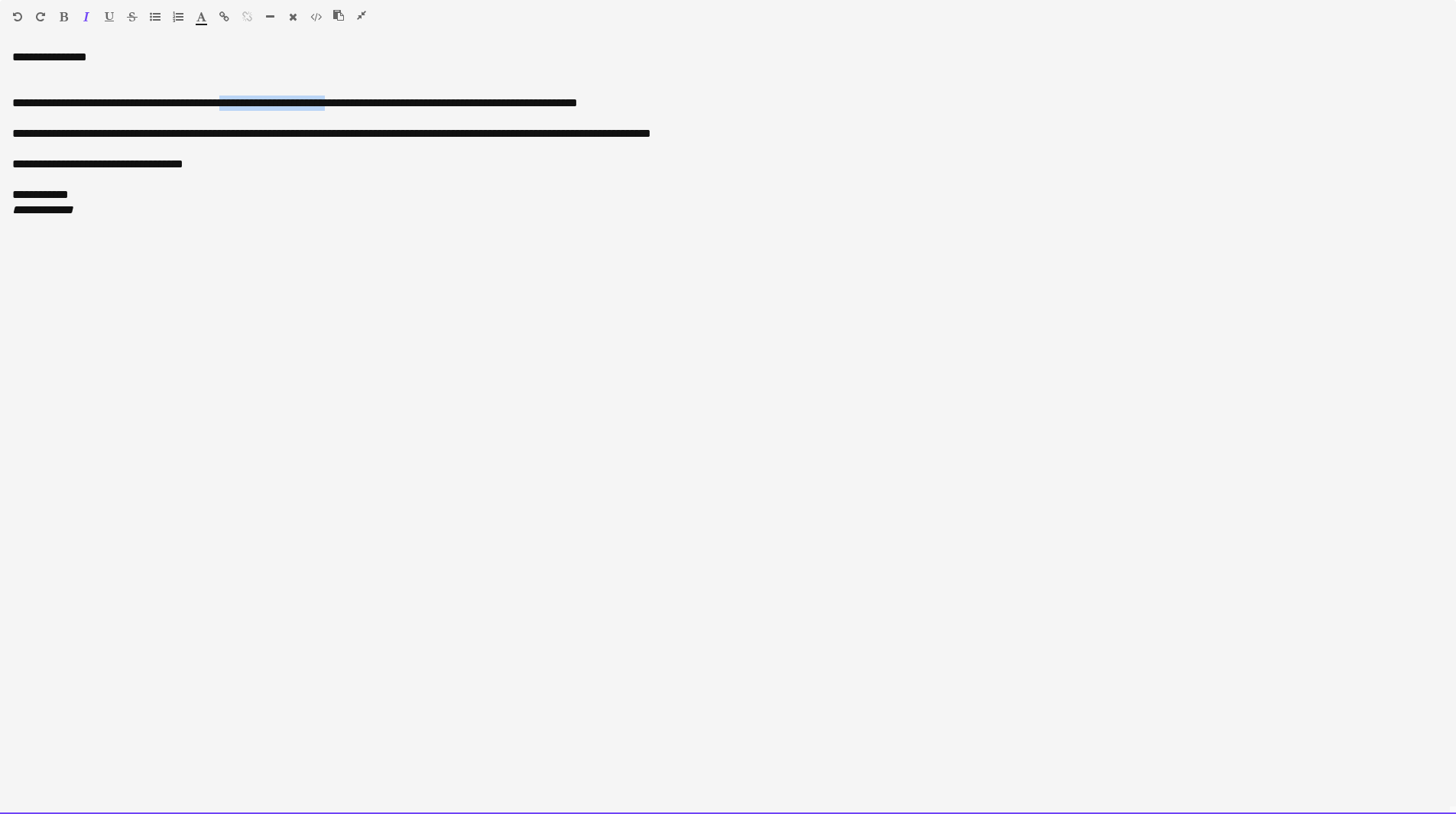
drag, startPoint x: 360, startPoint y: 102, endPoint x: 242, endPoint y: 99, distance: 118.0
click at [242, 99] on div "**********" at bounding box center [728, 103] width 1432 height 15
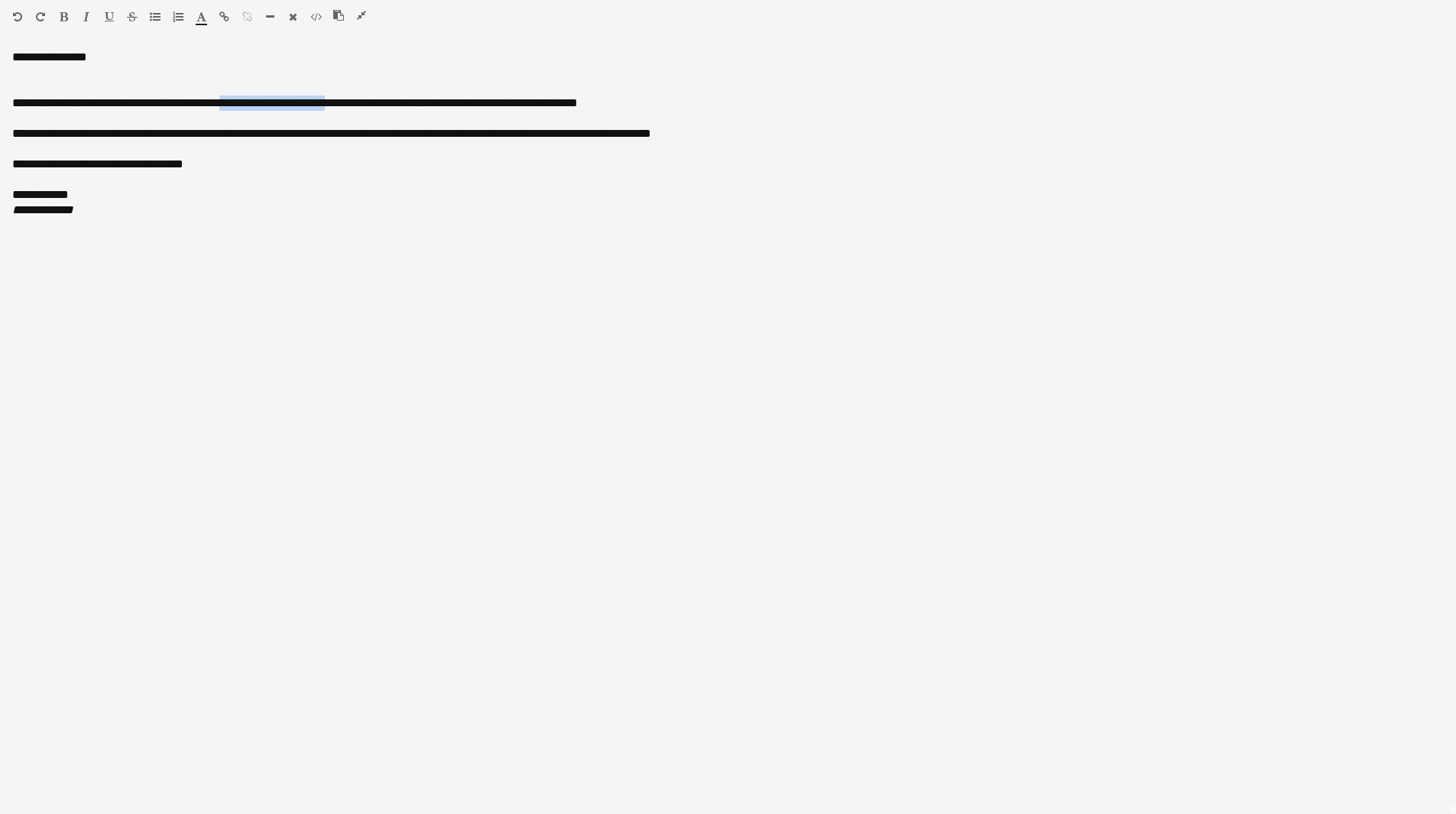
click at [63, 13] on icon "button" at bounding box center [63, 17] width 8 height 11
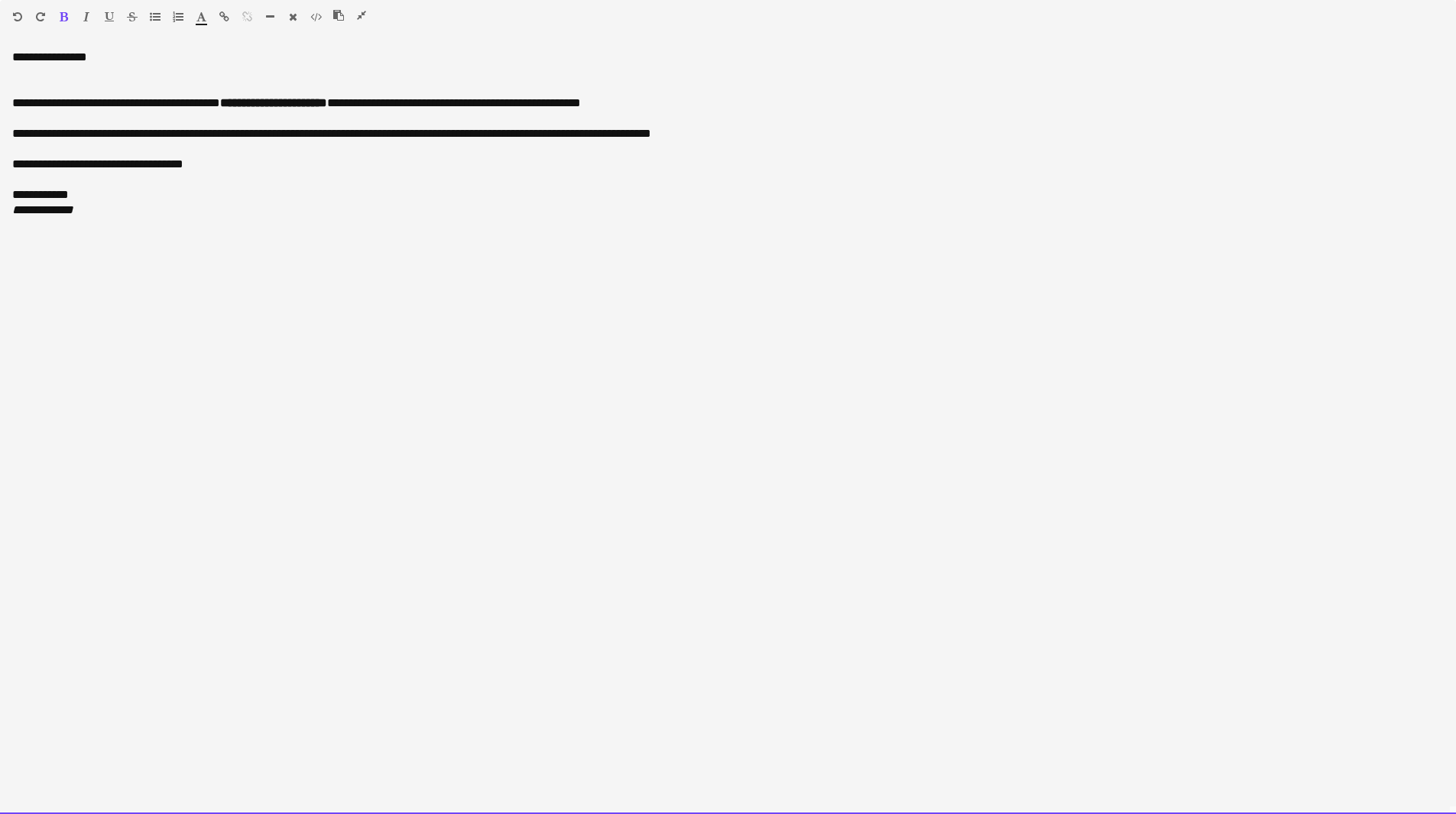
click at [310, 206] on div "**********" at bounding box center [728, 203] width 1432 height 31
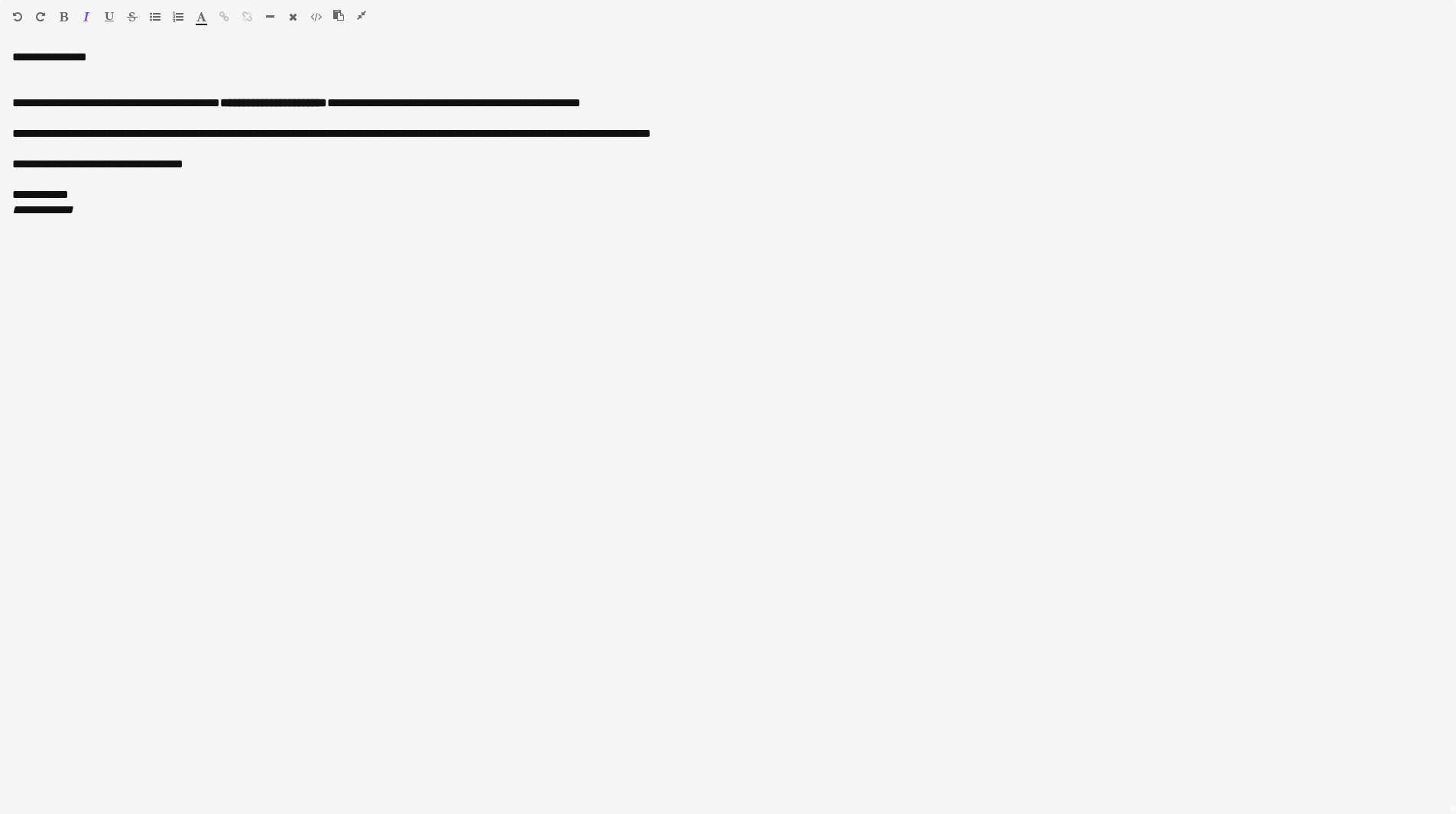
click at [364, 17] on icon "button" at bounding box center [361, 15] width 9 height 11
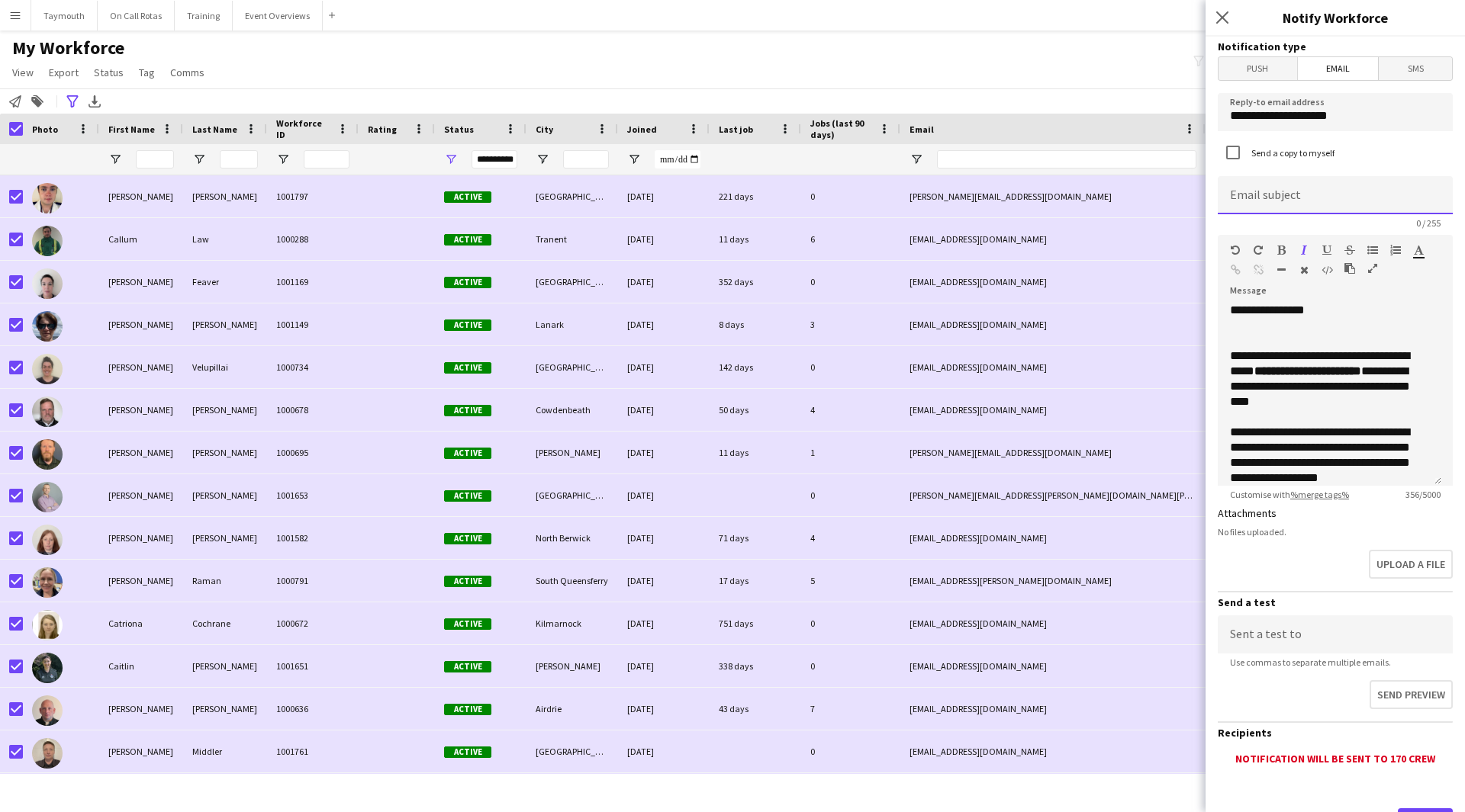
click at [964, 196] on input at bounding box center [1335, 195] width 235 height 38
paste input "**********"
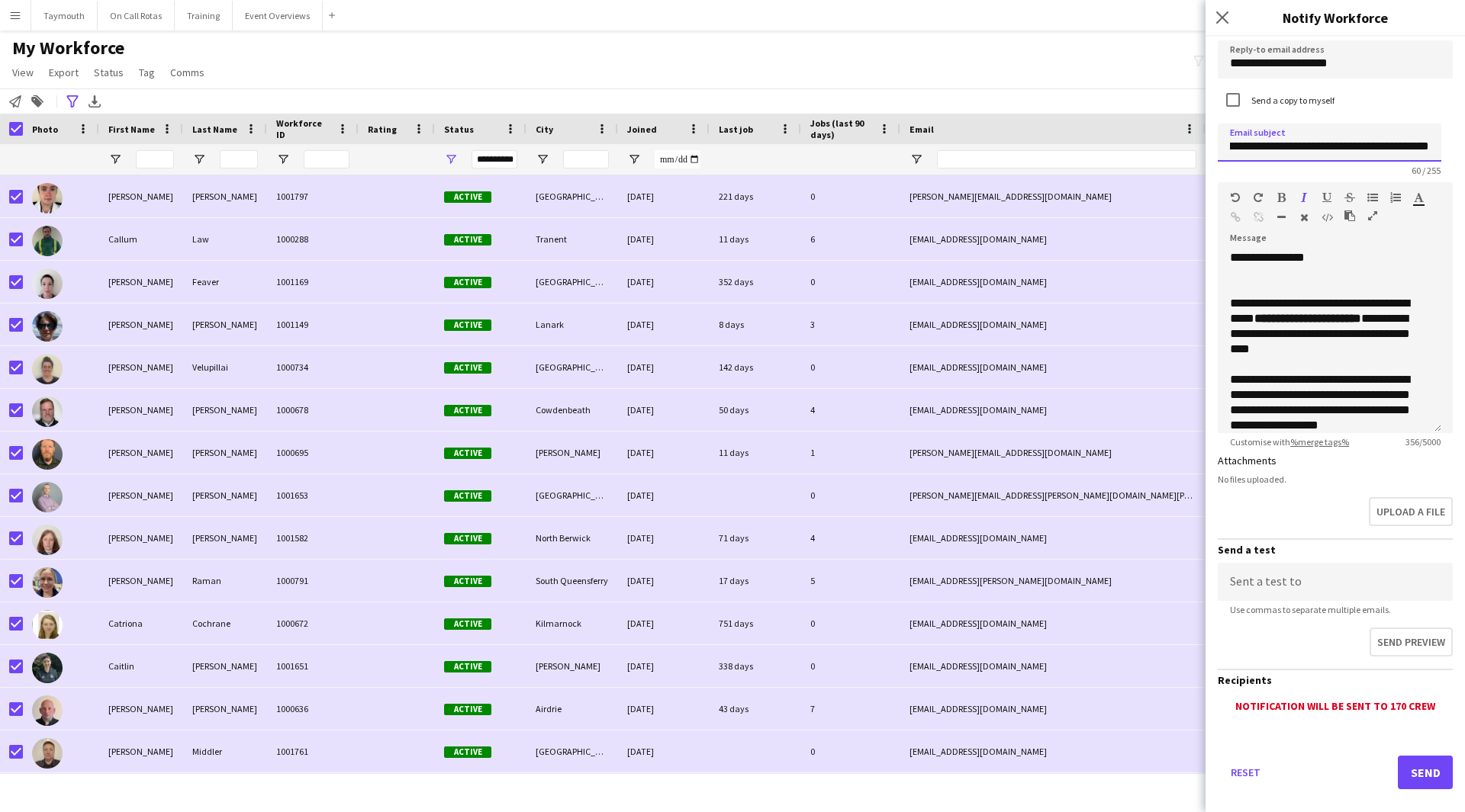
scroll to position [72, 0]
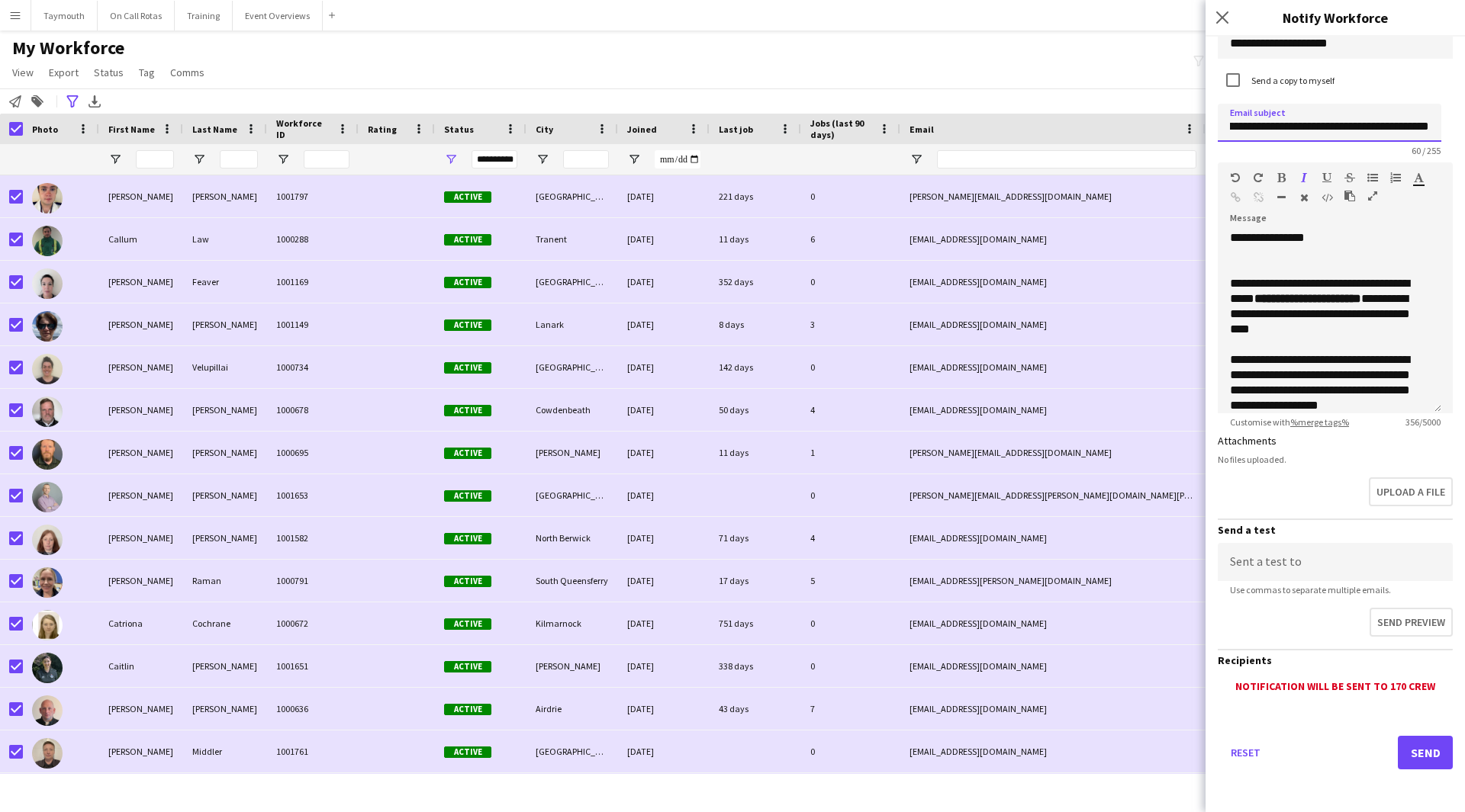
type input "**********"
click at [964, 445] on button "Send" at bounding box center [1425, 752] width 55 height 33
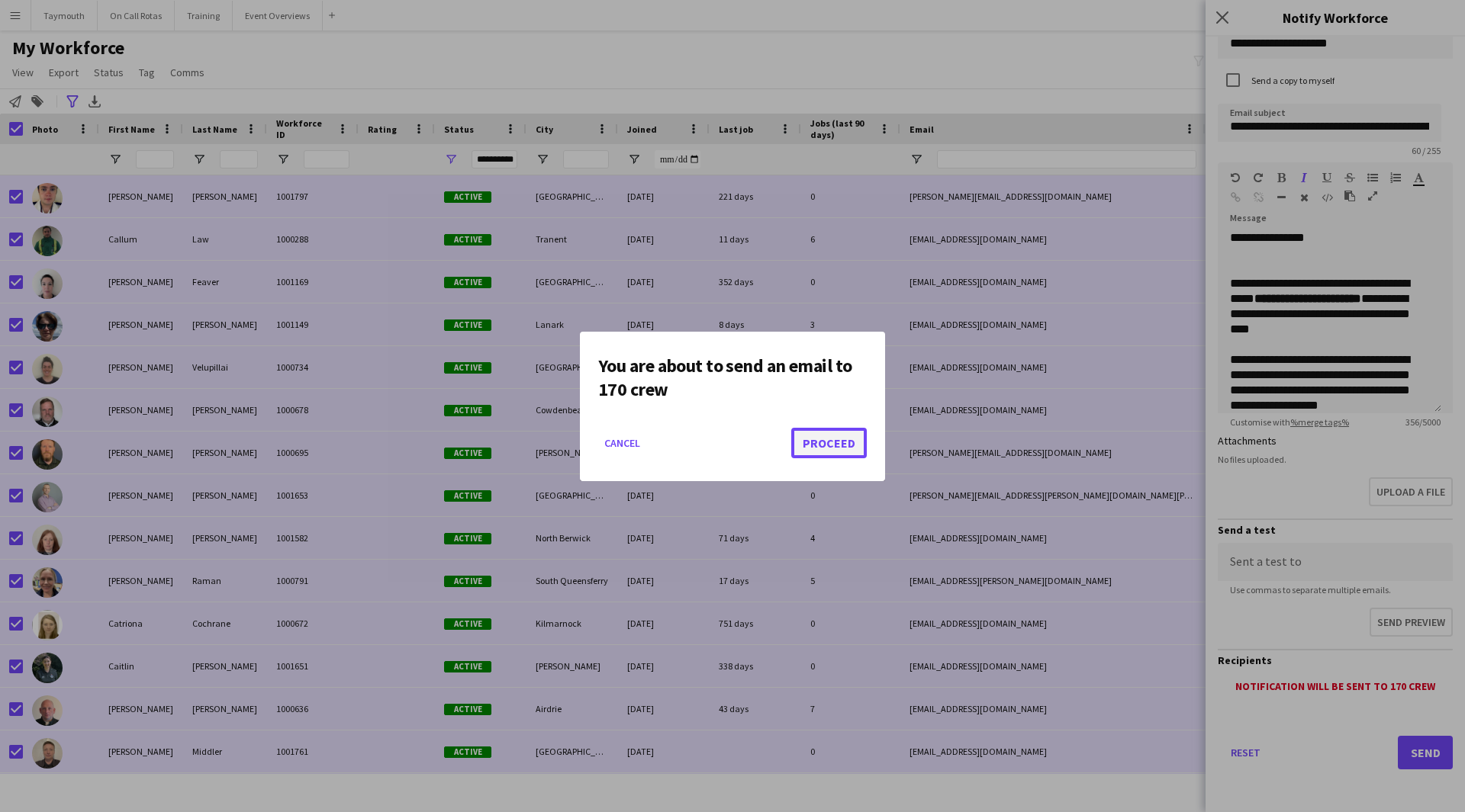
click at [852, 445] on button "Proceed" at bounding box center [830, 443] width 76 height 31
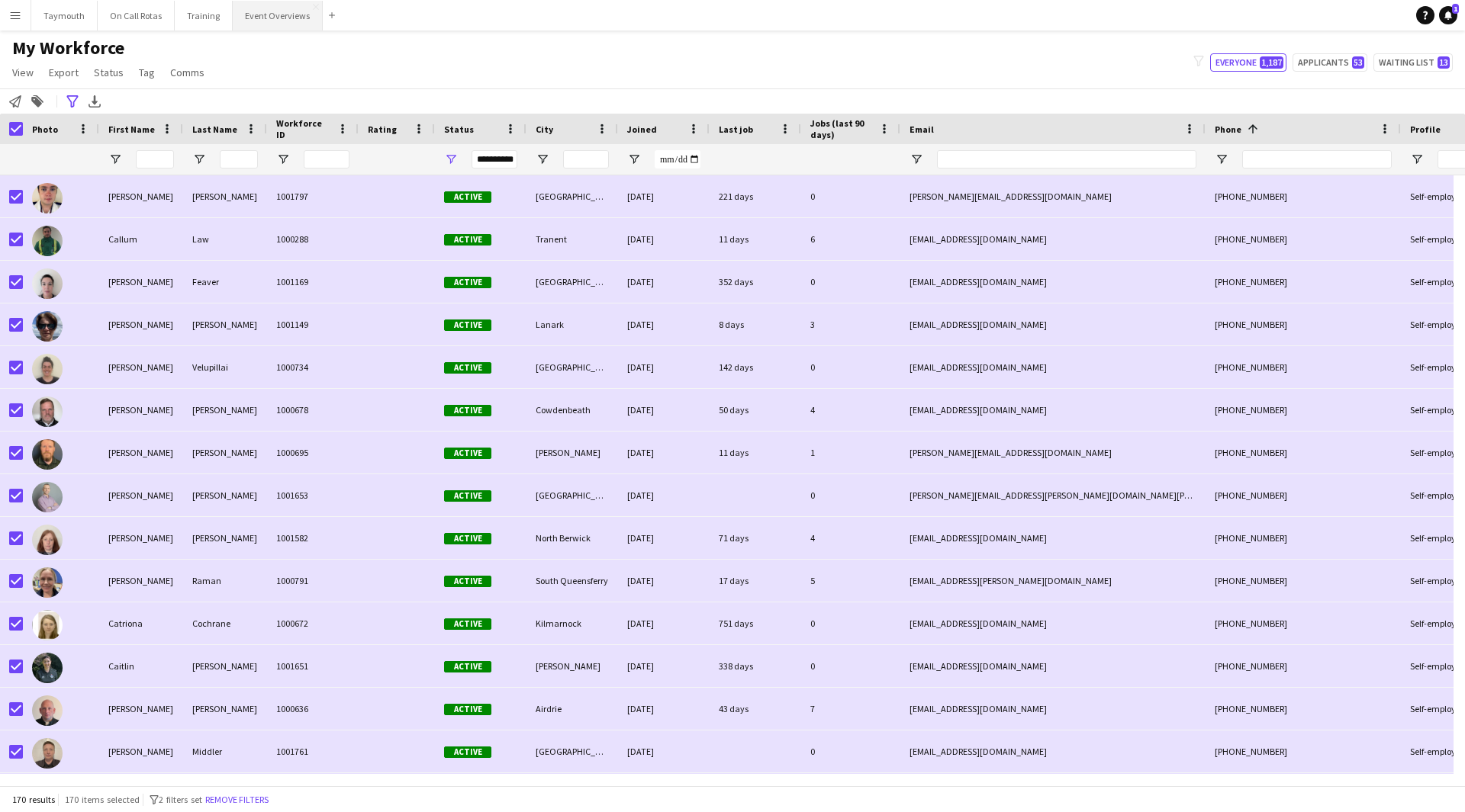
click at [245, 20] on button "Event Overviews Close" at bounding box center [278, 15] width 90 height 30
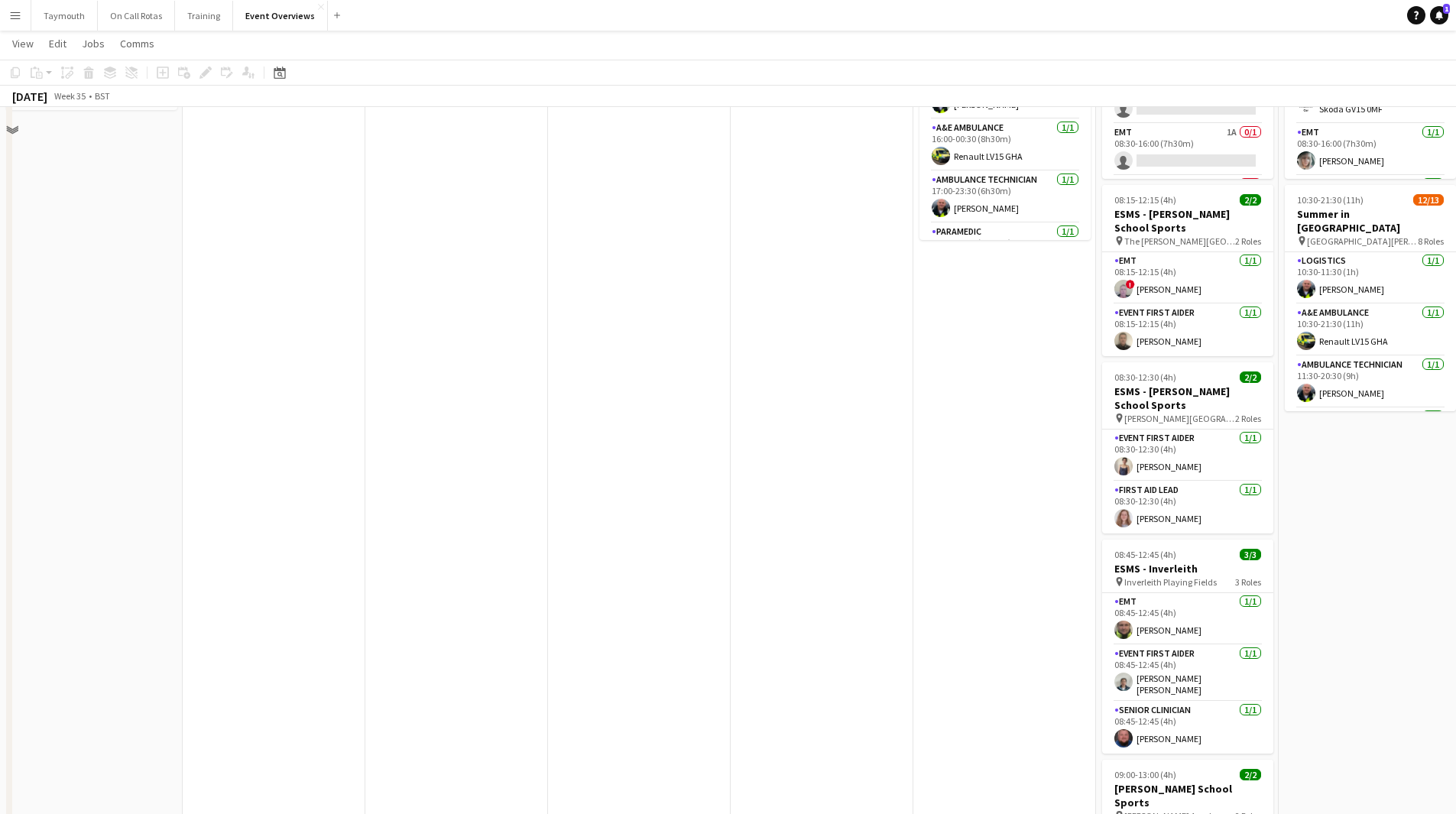
scroll to position [382, 0]
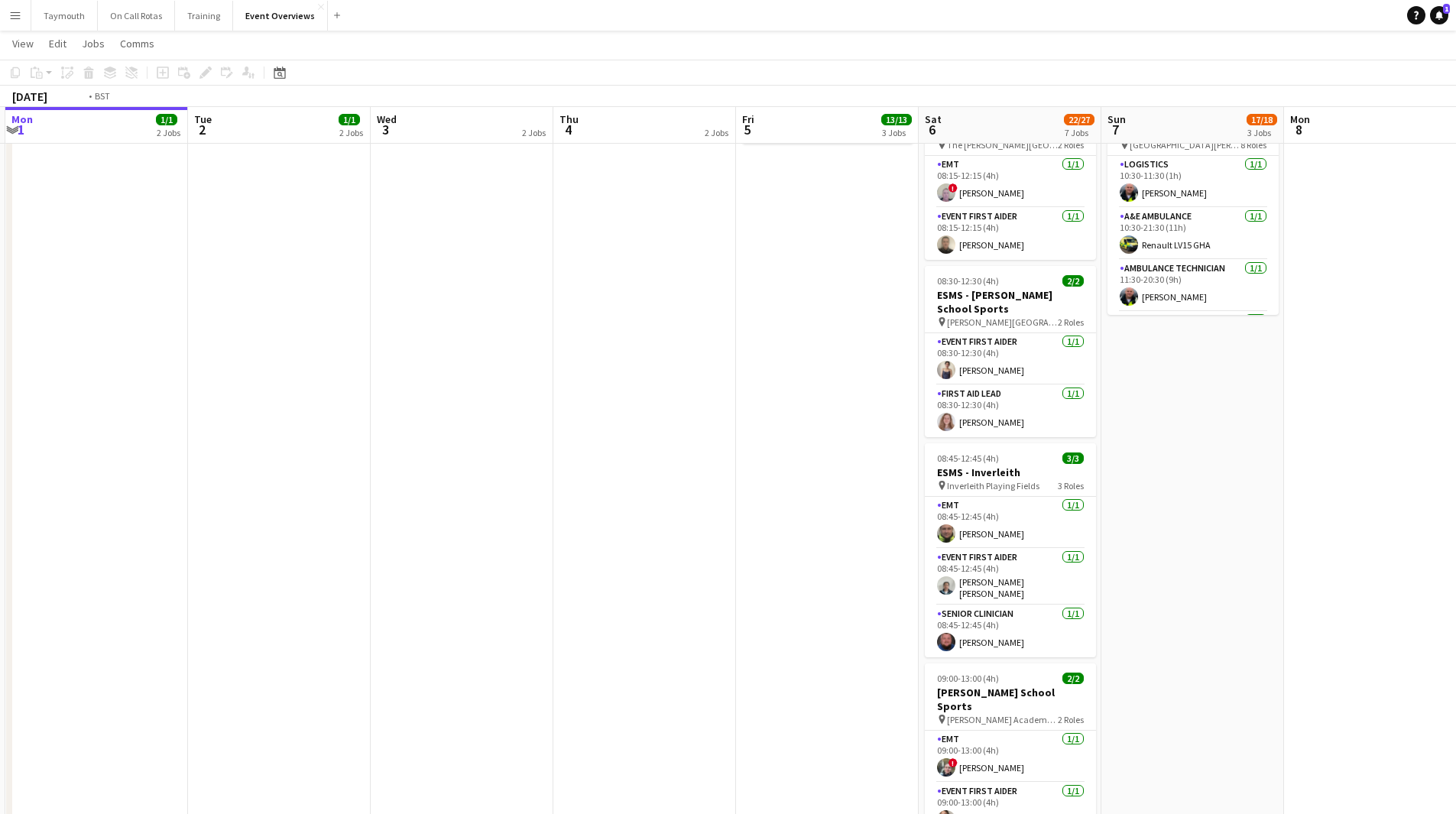
drag, startPoint x: 930, startPoint y: 573, endPoint x: 326, endPoint y: 584, distance: 604.1
click at [331, 446] on app-calendar-viewport "Fri 29 1/1 3 Jobs Sat 30 20/20 7 Jobs Sun 31 2/2 2 Jobs Mon 1 1/1 2 Jobs Tue 2 …" at bounding box center [728, 388] width 1456 height 1421
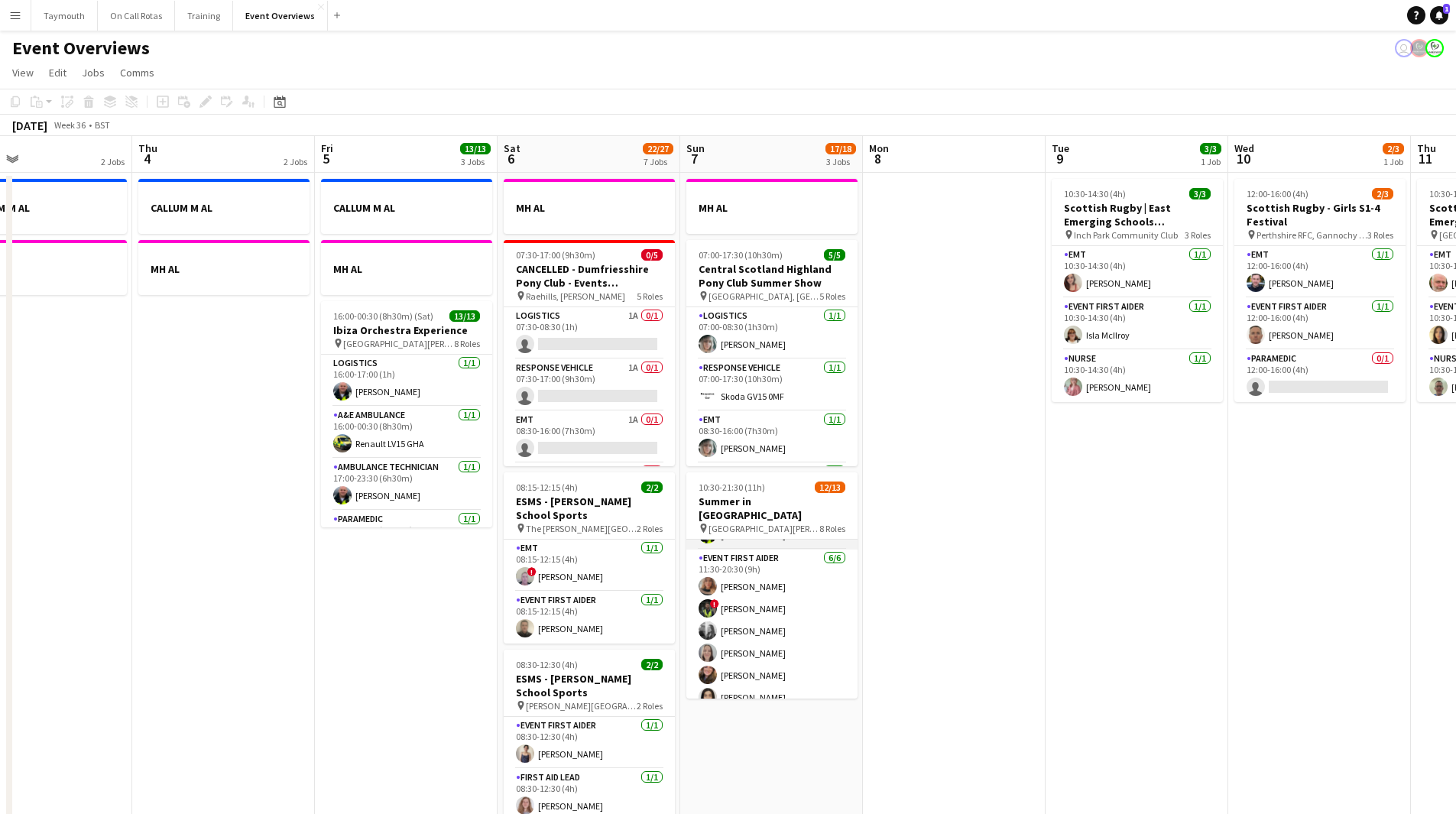
scroll to position [354, 0]
click at [808, 446] on app-card-role "Senior Clinician 1A 0/1 11:30-20:30 (9h) single-neutral-actions" at bounding box center [771, 634] width 171 height 52
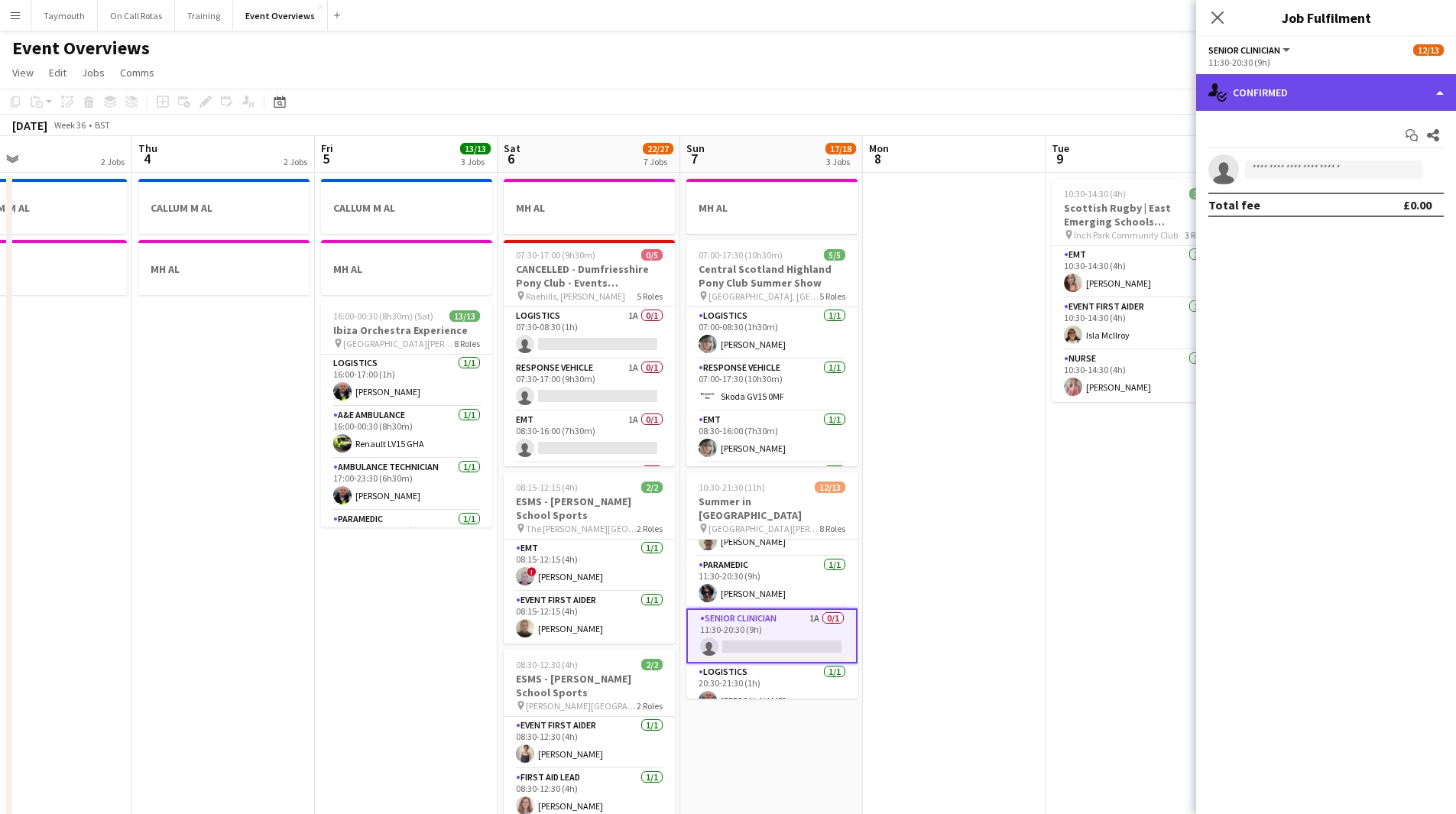
drag, startPoint x: 1316, startPoint y: 81, endPoint x: 1418, endPoint y: 238, distance: 187.2
click at [966, 85] on div "single-neutral-actions-check-2 Confirmed" at bounding box center [1326, 92] width 260 height 37
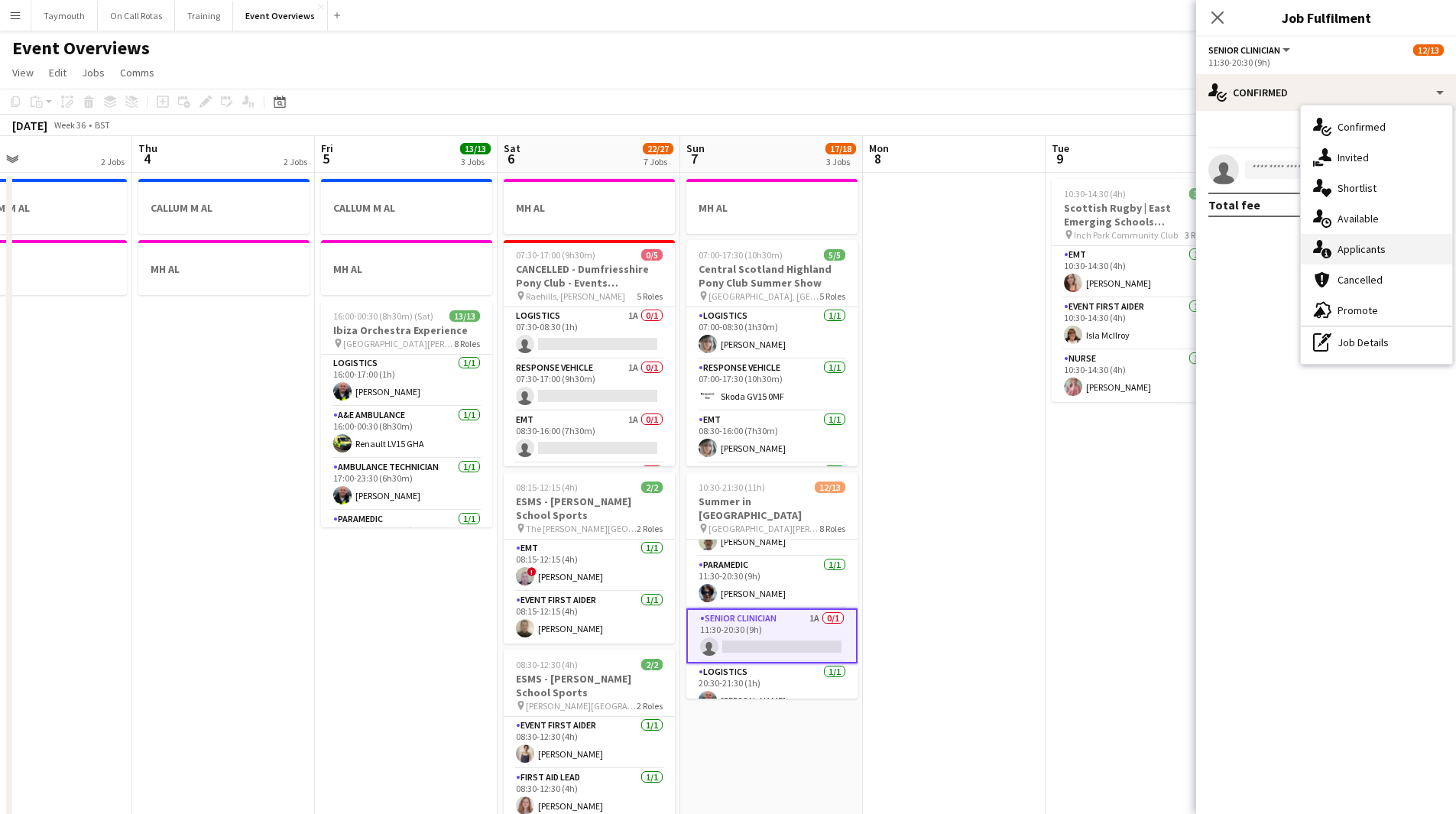
click at [966, 251] on div "single-neutral-actions-information Applicants" at bounding box center [1376, 249] width 151 height 31
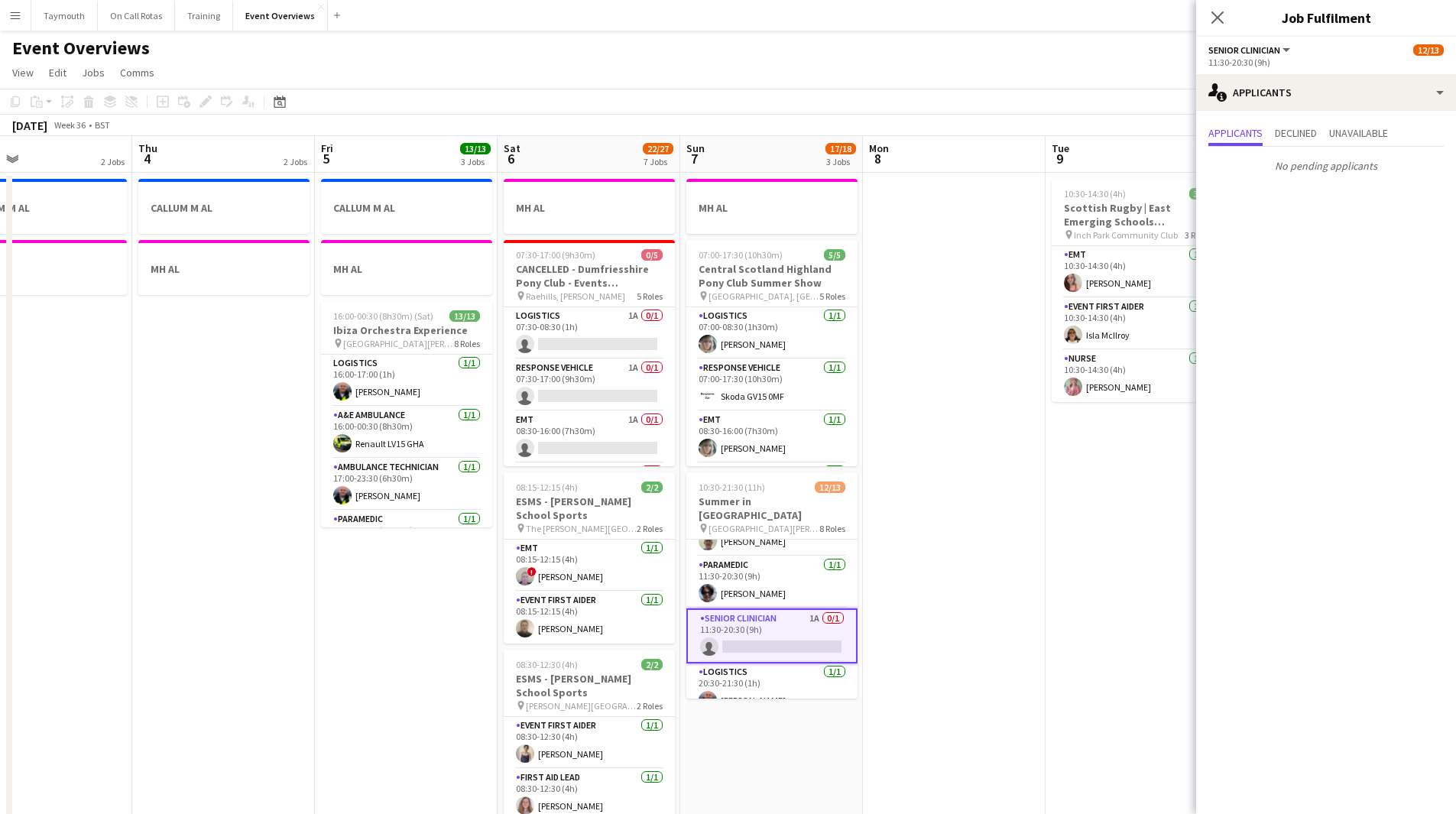
click at [966, 150] on div "No pending applicants" at bounding box center [1326, 162] width 260 height 32
click at [966, 135] on span "Unavailable" at bounding box center [1358, 133] width 59 height 11
drag, startPoint x: 1247, startPoint y: 136, endPoint x: 1270, endPoint y: 136, distance: 23.0
click at [966, 136] on span "Applicants" at bounding box center [1236, 133] width 54 height 11
click at [966, 446] on app-date-cell at bounding box center [954, 827] width 183 height 1308
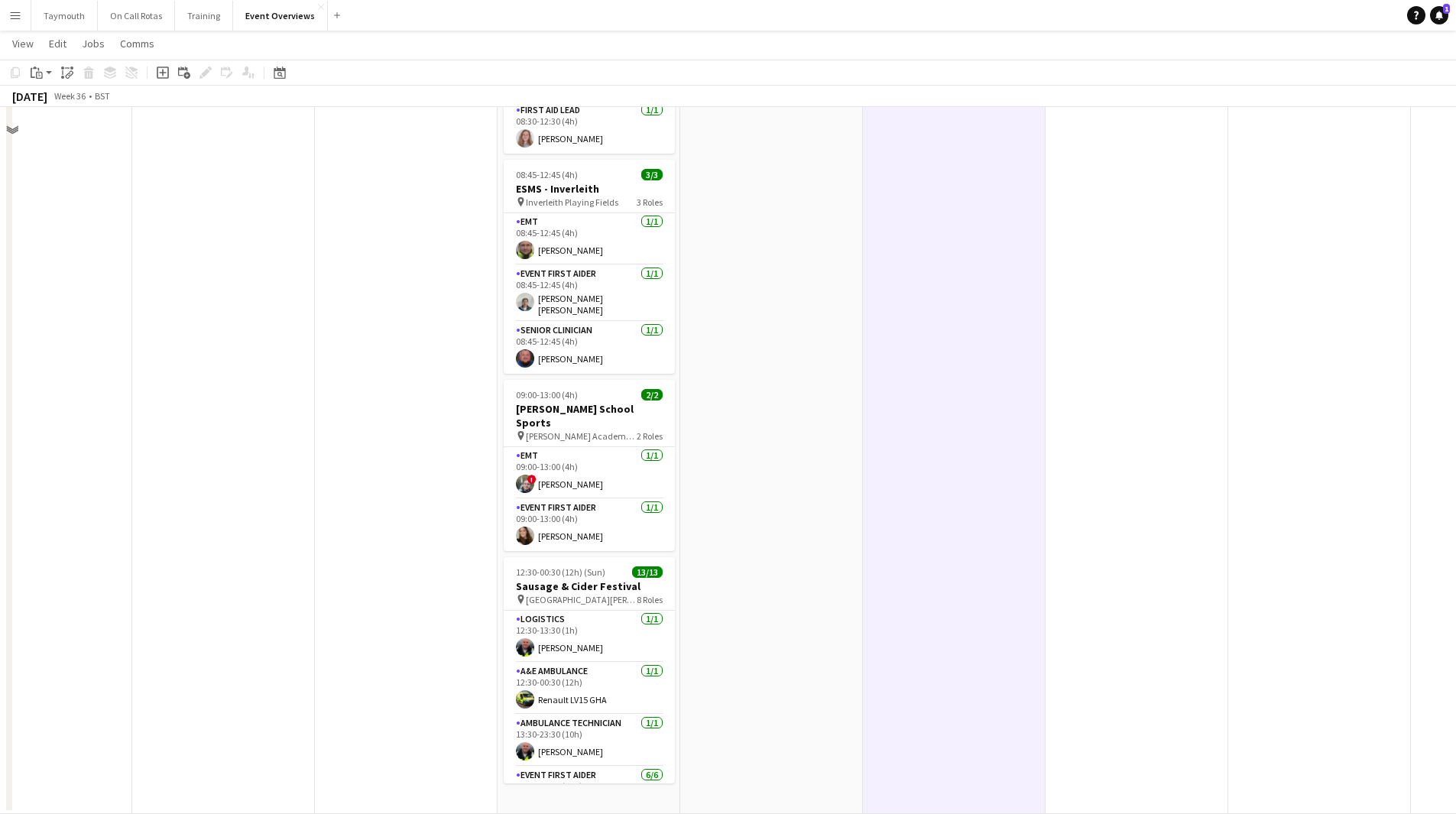
scroll to position [207, 0]
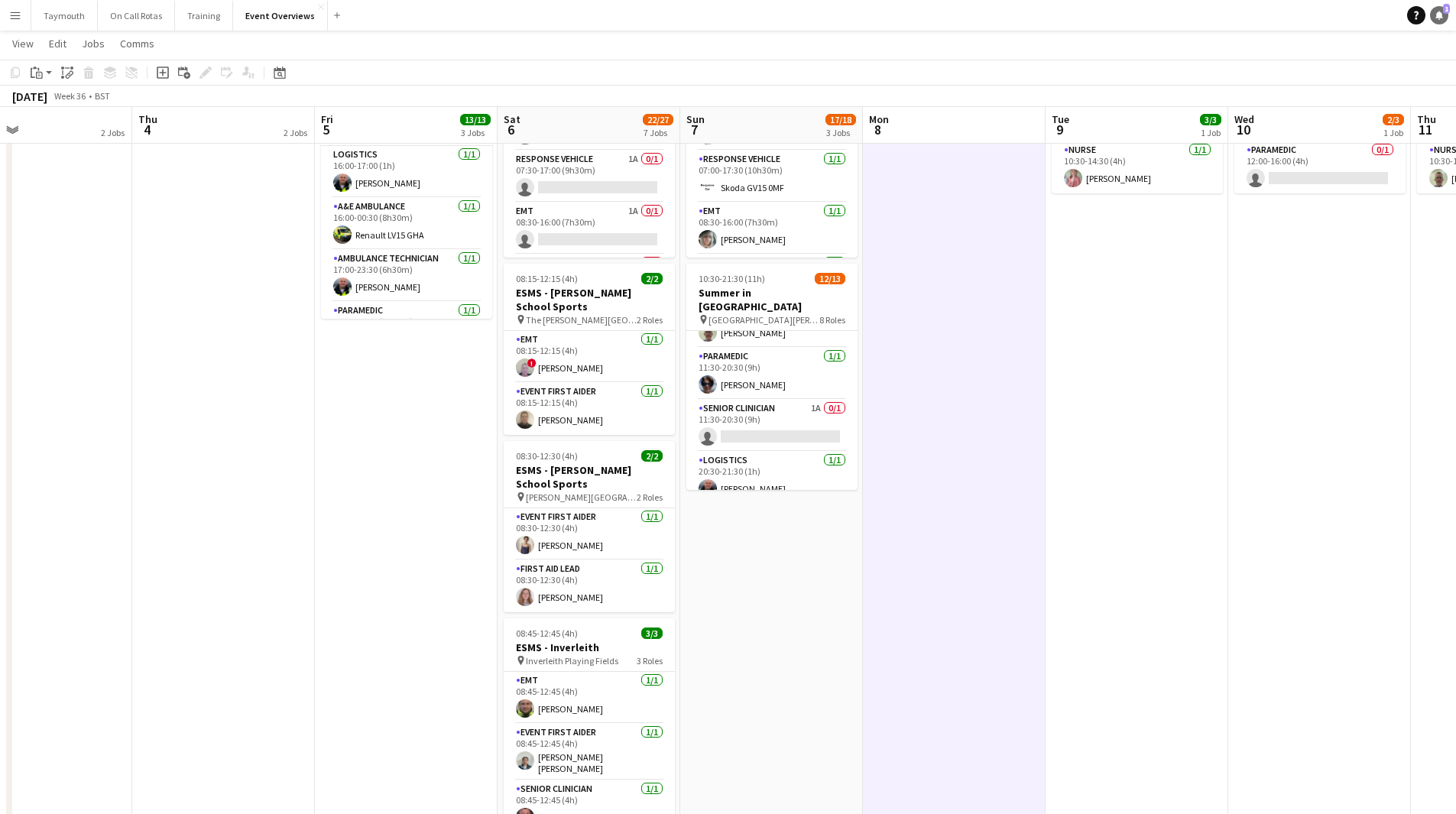
click at [966, 13] on span "1" at bounding box center [1447, 8] width 7 height 10
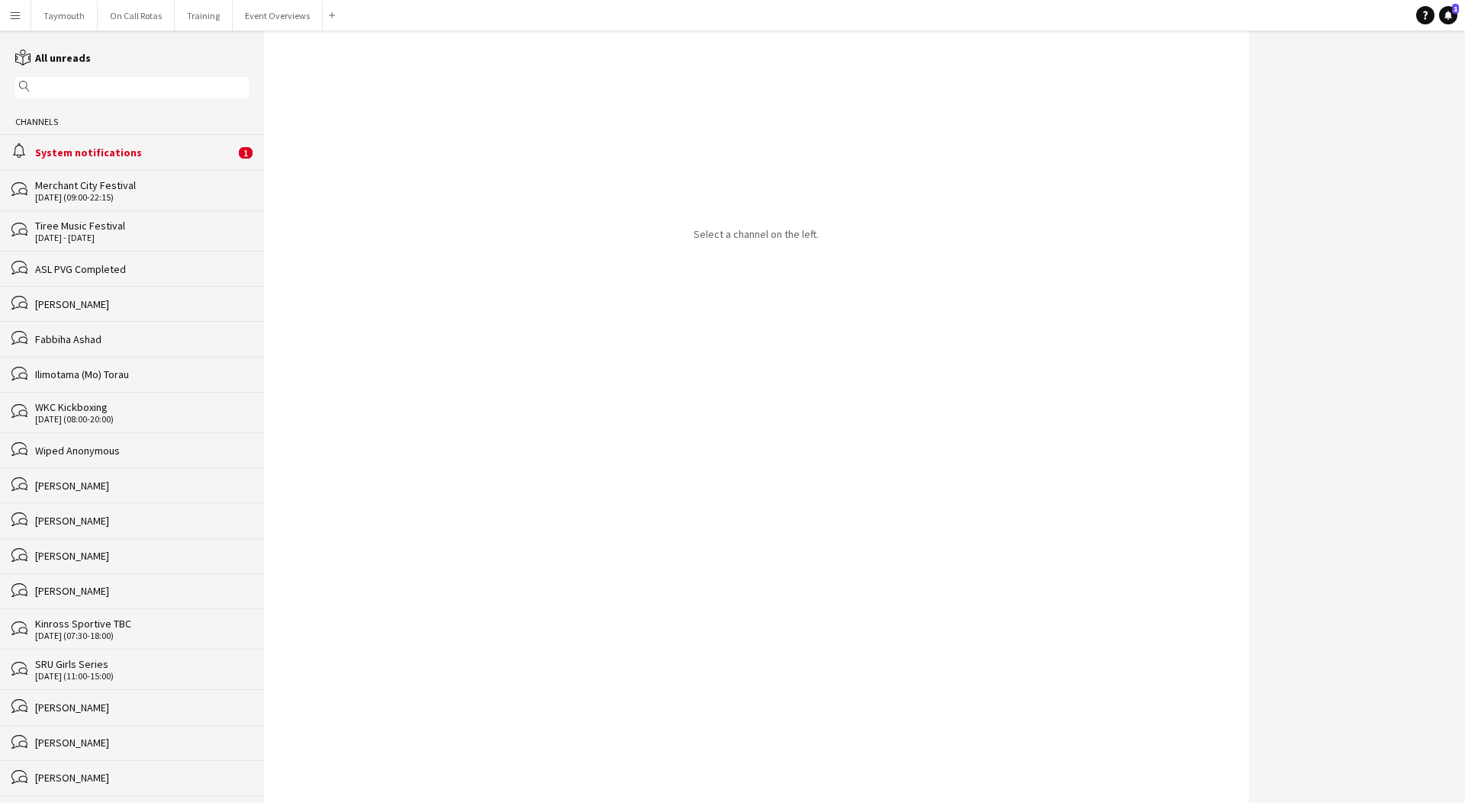
click at [174, 149] on div "System notifications" at bounding box center [135, 152] width 200 height 14
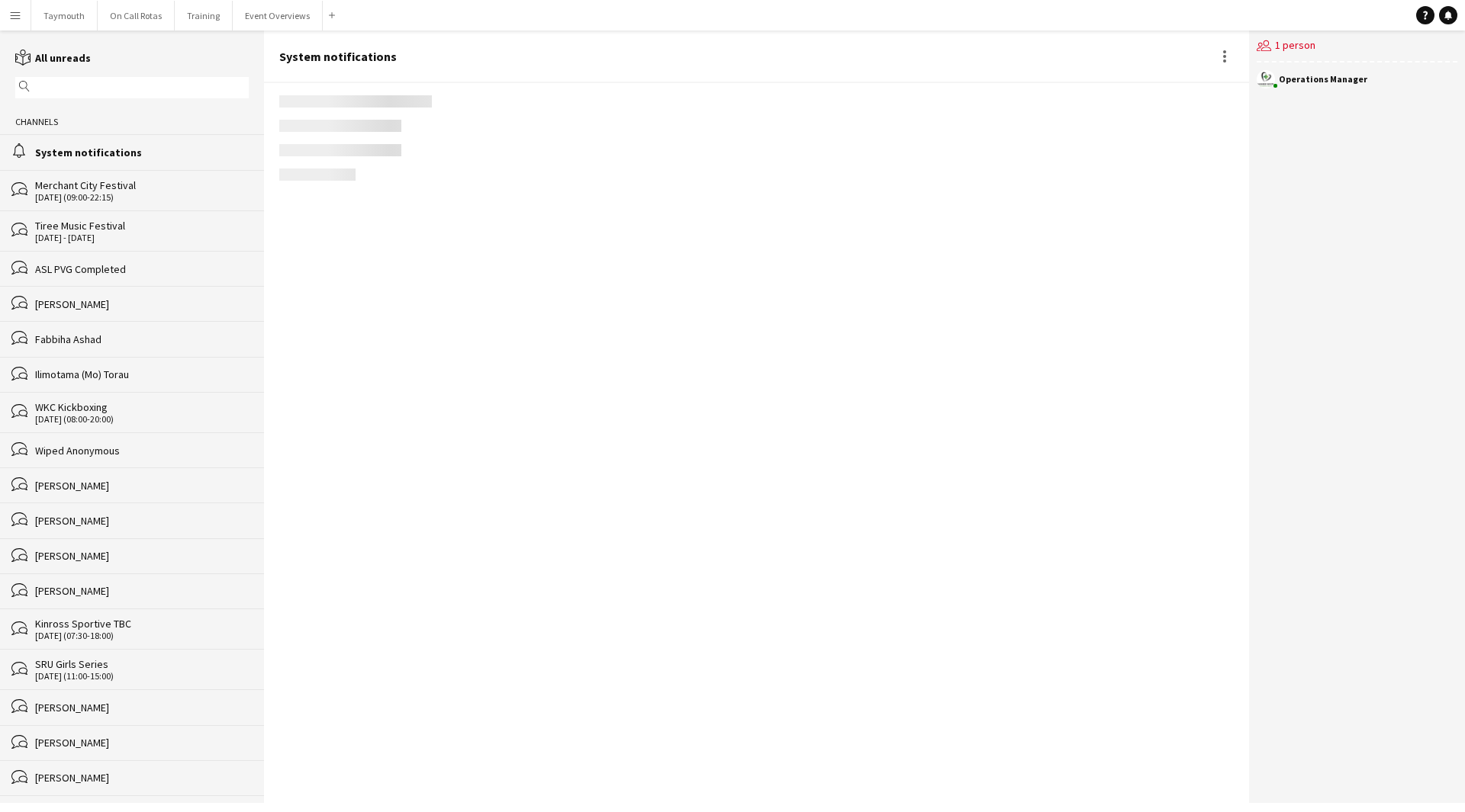
scroll to position [1643, 0]
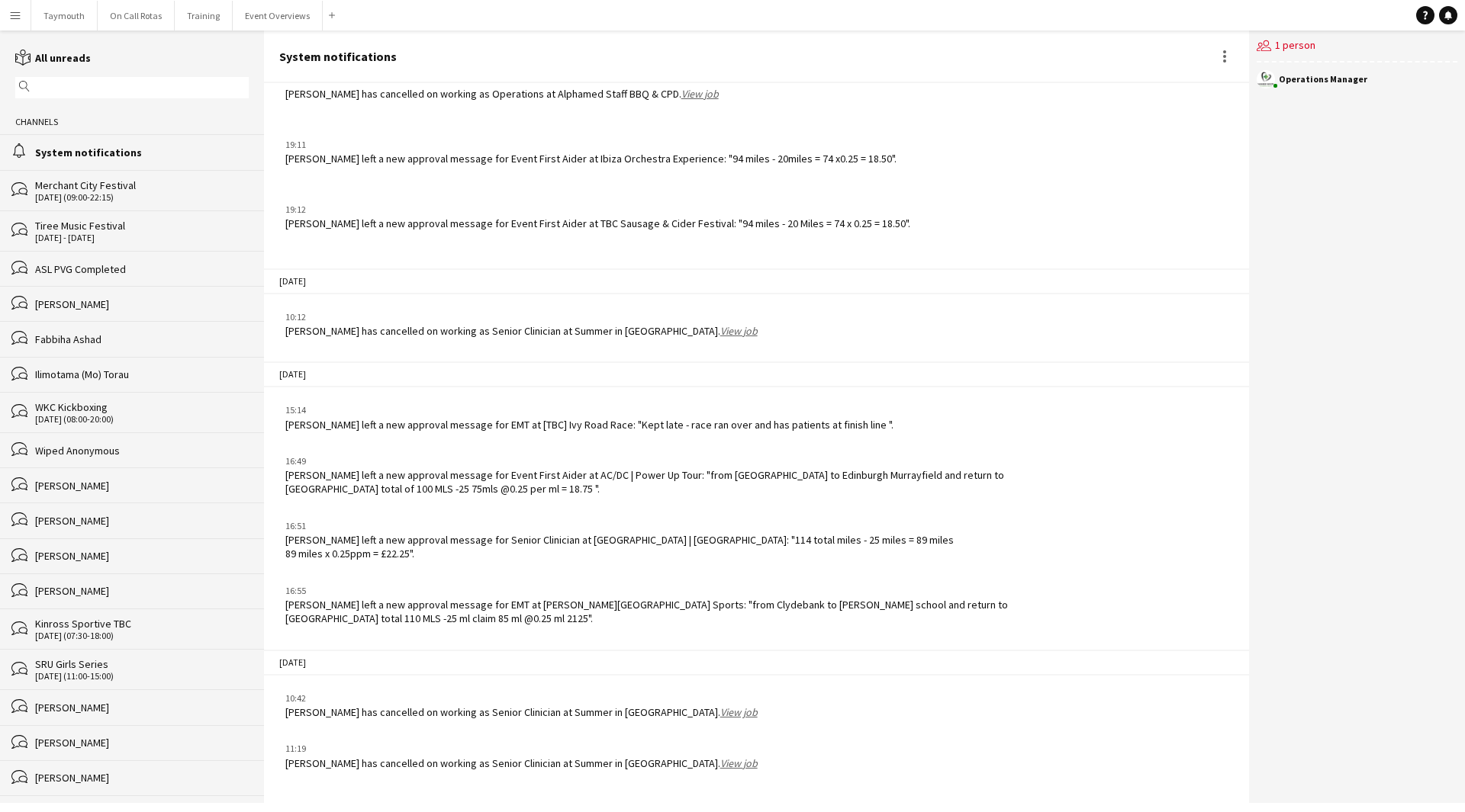
click at [268, 44] on div "System notifications" at bounding box center [756, 57] width 985 height 52
click at [287, 13] on button "Event Overviews Close" at bounding box center [278, 15] width 90 height 30
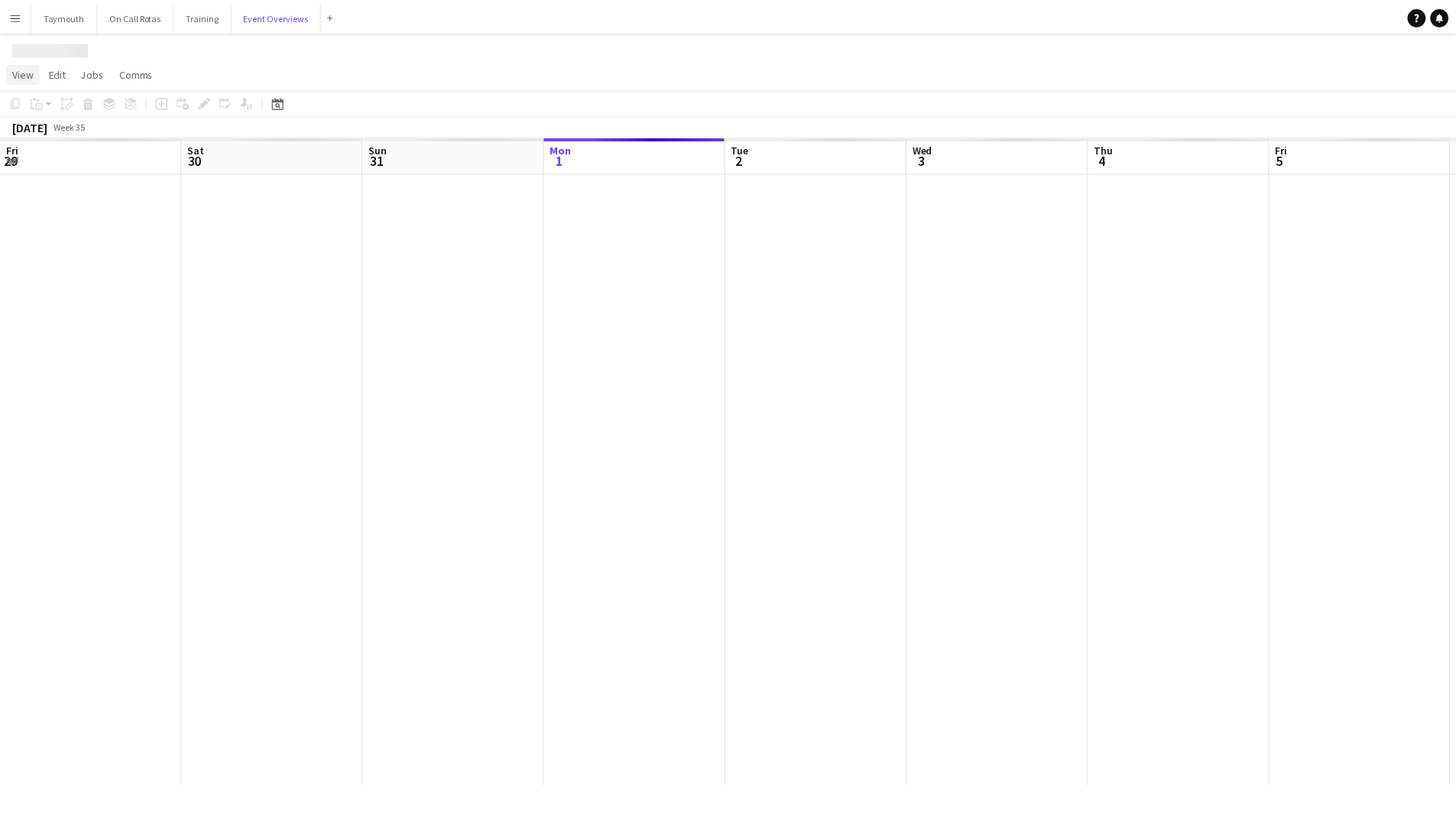
scroll to position [0, 366]
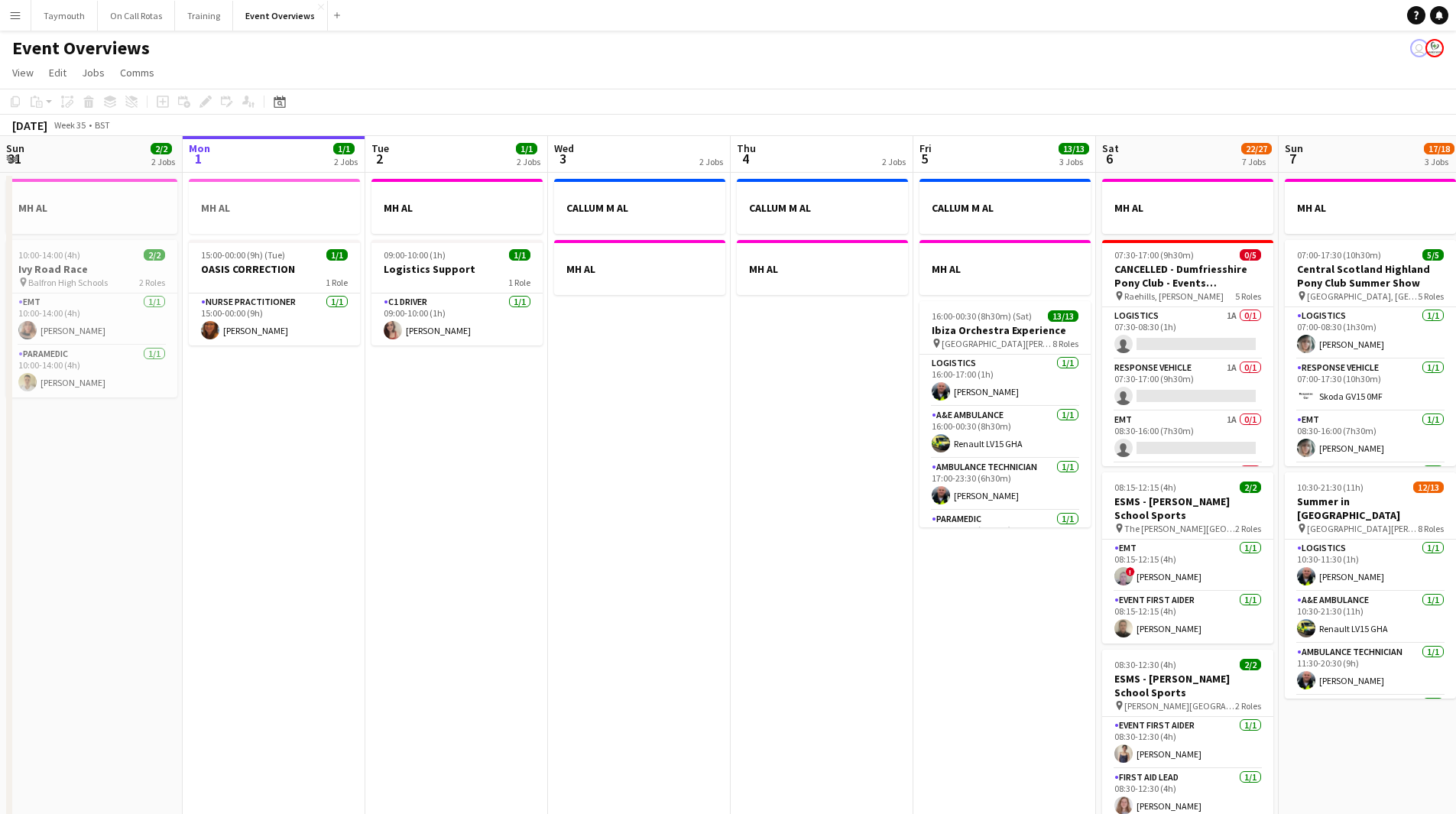
click at [939, 446] on app-date-cell "CALLUM M AL MH AL 16:00-00:30 (8h30m) (Sat) 13/13 Ibiza Orchestra Experience pi…" at bounding box center [1005, 827] width 183 height 1308
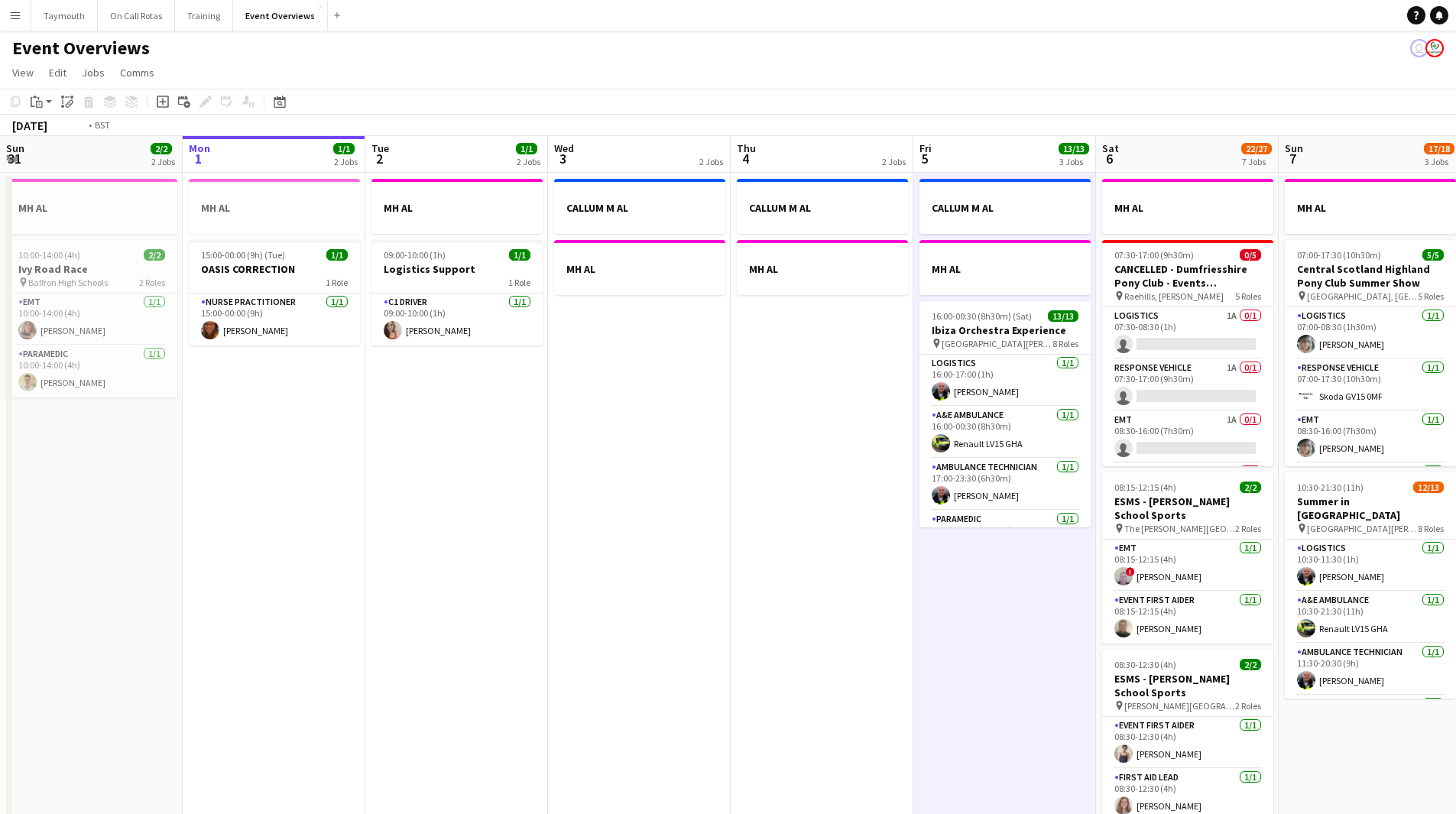
drag, startPoint x: 944, startPoint y: 676, endPoint x: 365, endPoint y: 671, distance: 579.0
click at [370, 446] on app-calendar-viewport "Fri 29 1/1 3 Jobs Sat 30 20/20 7 Jobs Sun 31 2/2 2 Jobs Mon 1 1/1 2 Jobs Tue 2 …" at bounding box center [728, 809] width 1456 height 1345
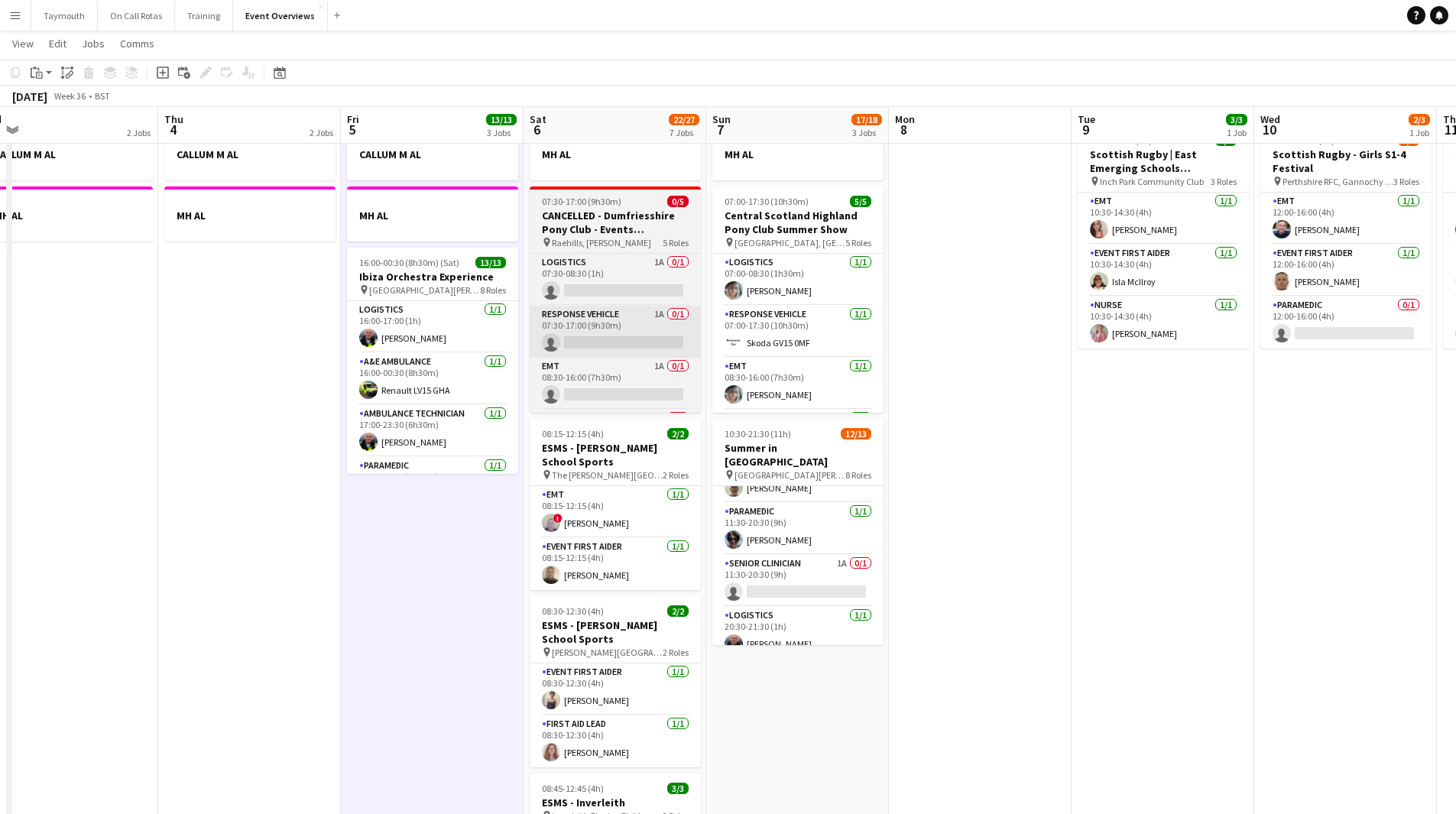
scroll to position [0, 0]
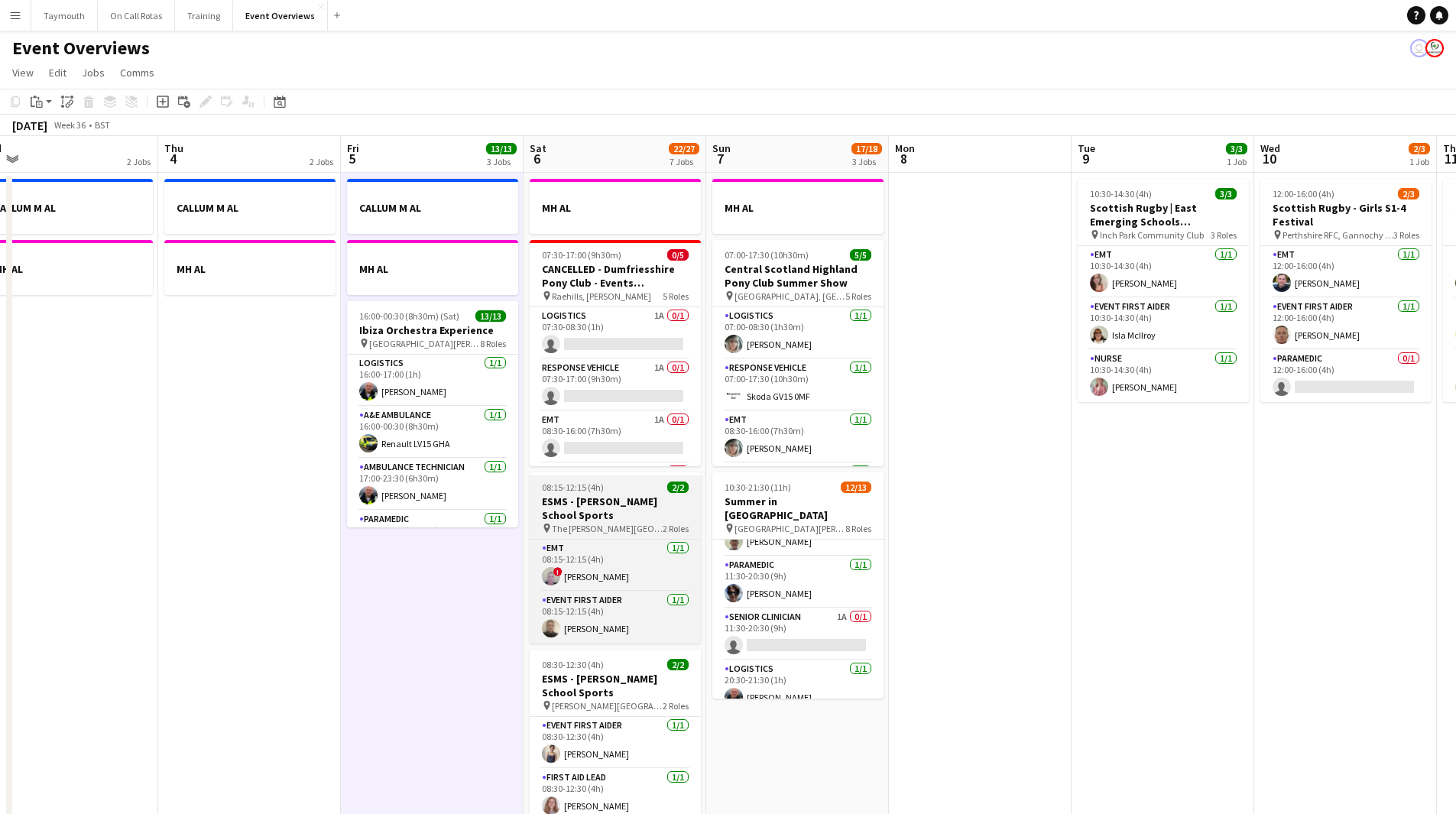
click at [579, 446] on h3 "ESMS - [PERSON_NAME] School Sports" at bounding box center [615, 508] width 171 height 27
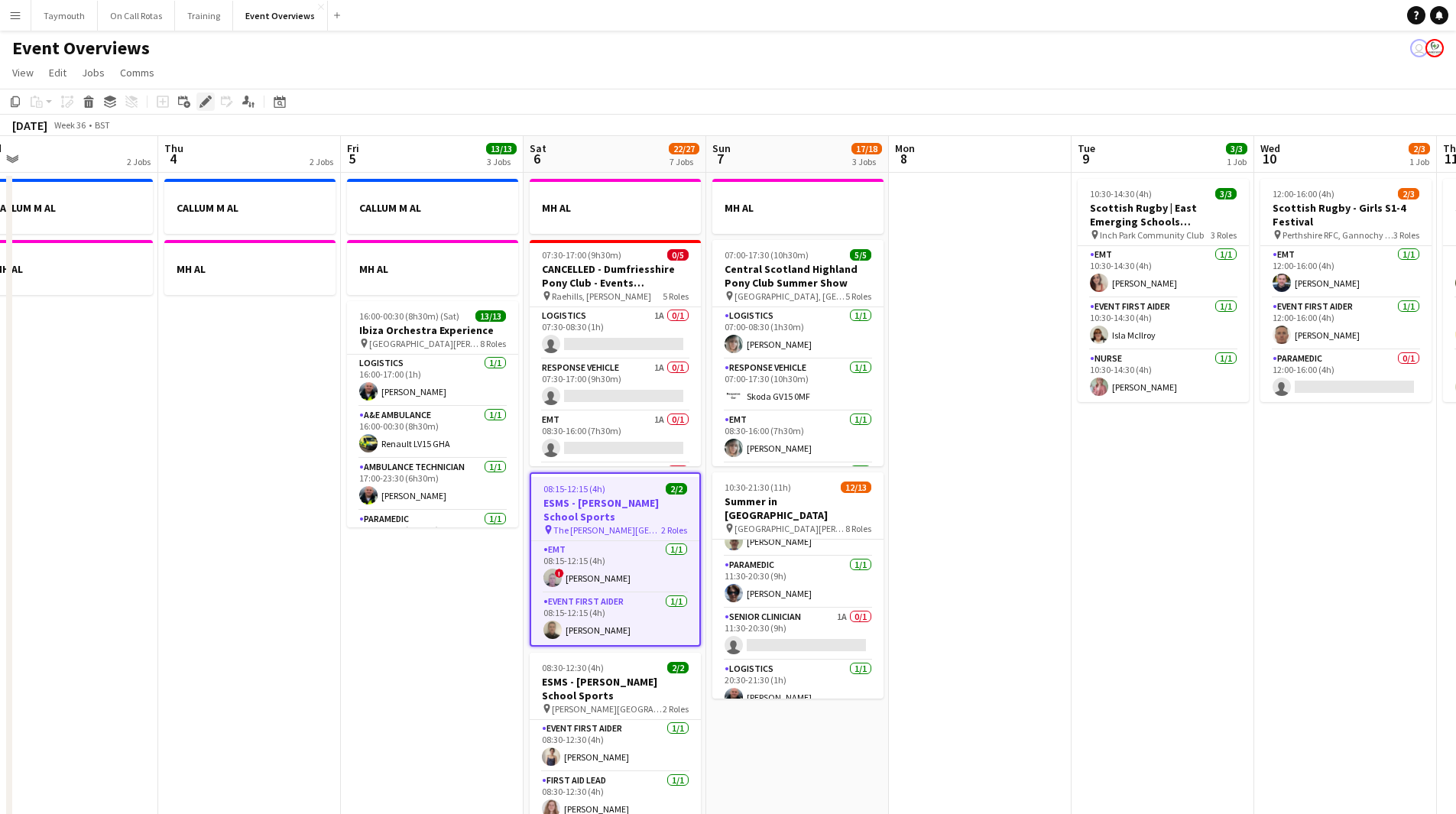
click at [209, 109] on div "Edit" at bounding box center [206, 101] width 18 height 18
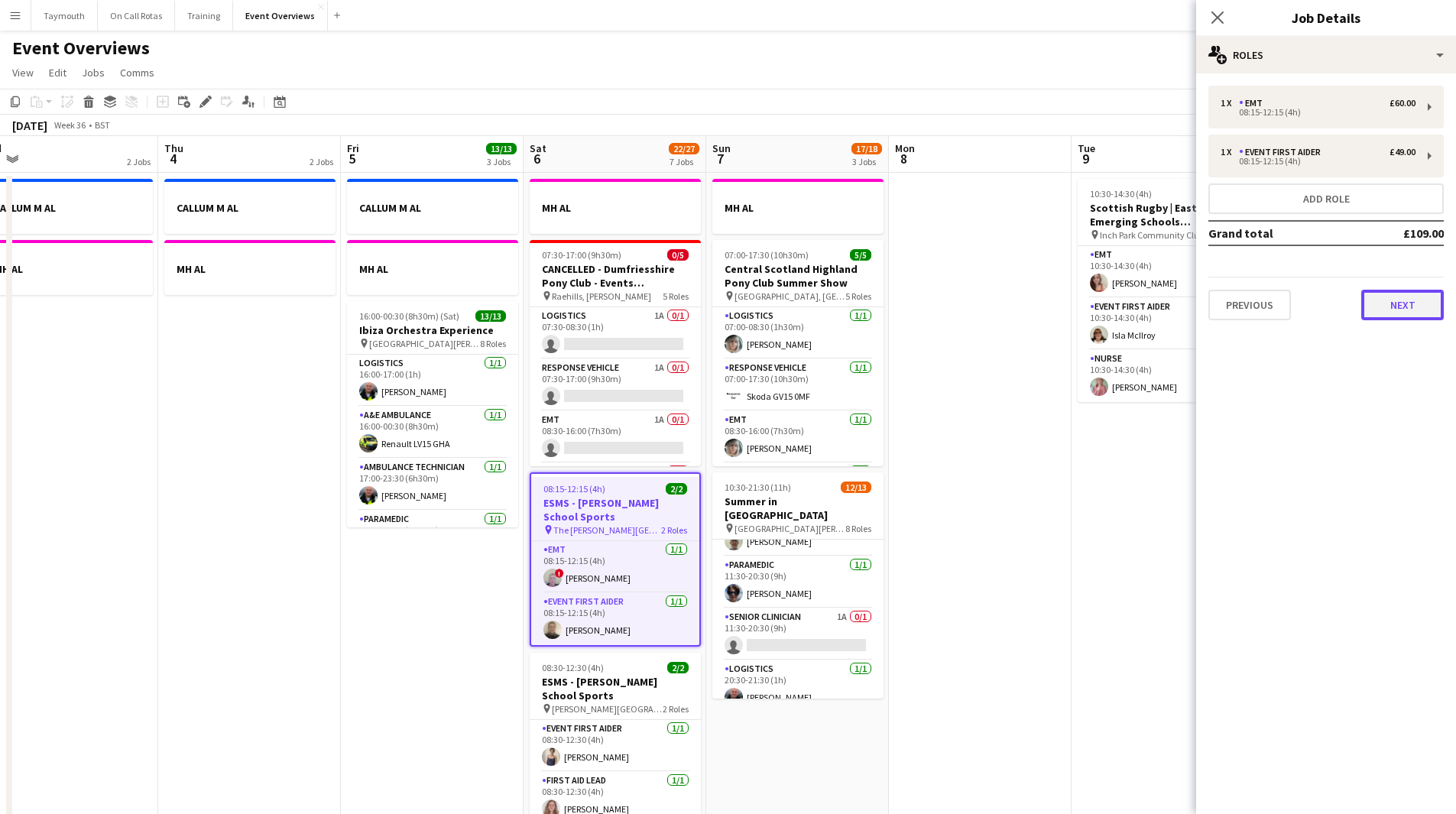
click at [966, 302] on button "Next" at bounding box center [1403, 305] width 82 height 31
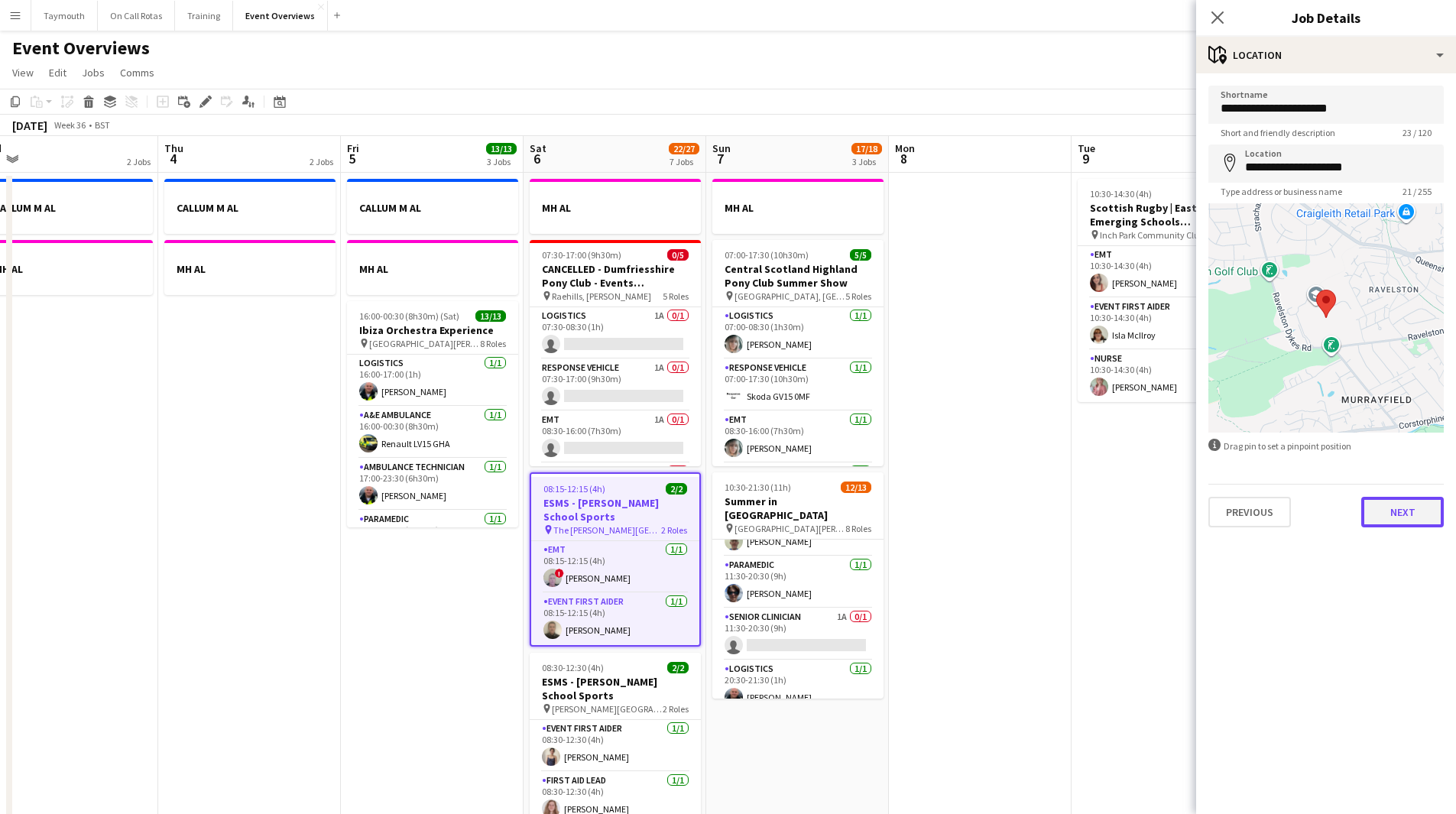
click at [966, 446] on button "Next" at bounding box center [1403, 512] width 82 height 31
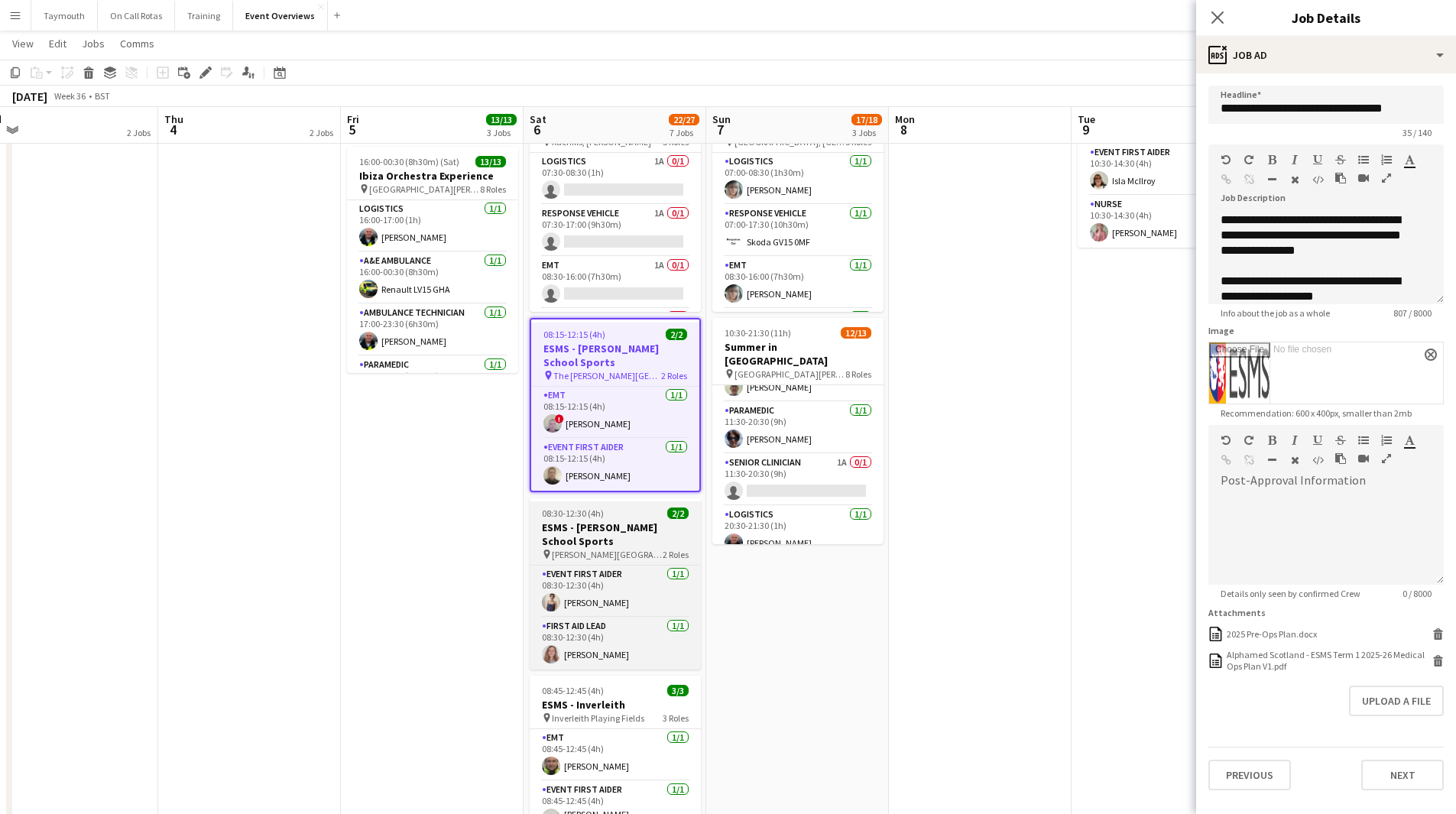
click at [647, 446] on h3 "ESMS - [PERSON_NAME] School Sports" at bounding box center [615, 534] width 171 height 27
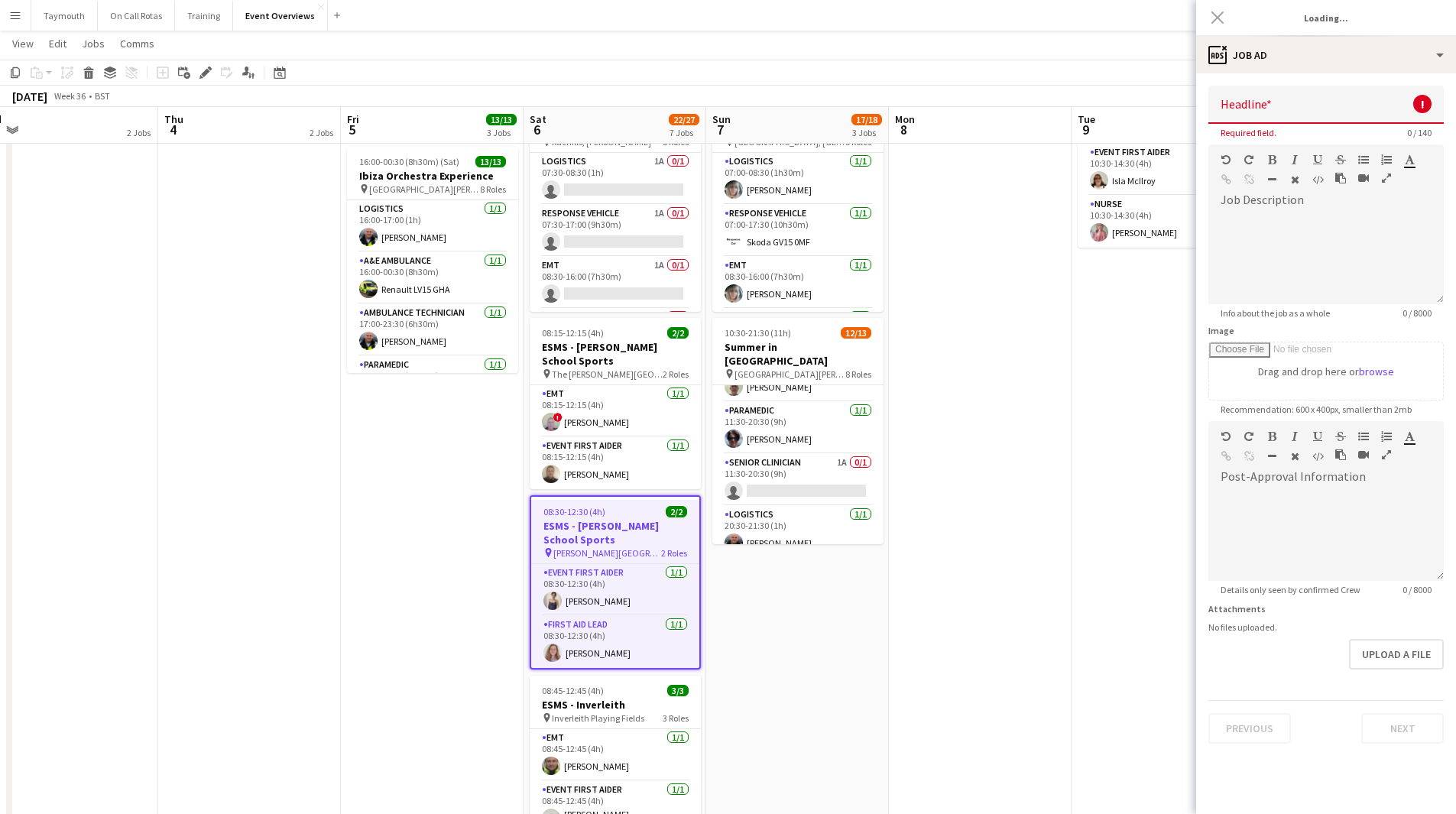
type input "**********"
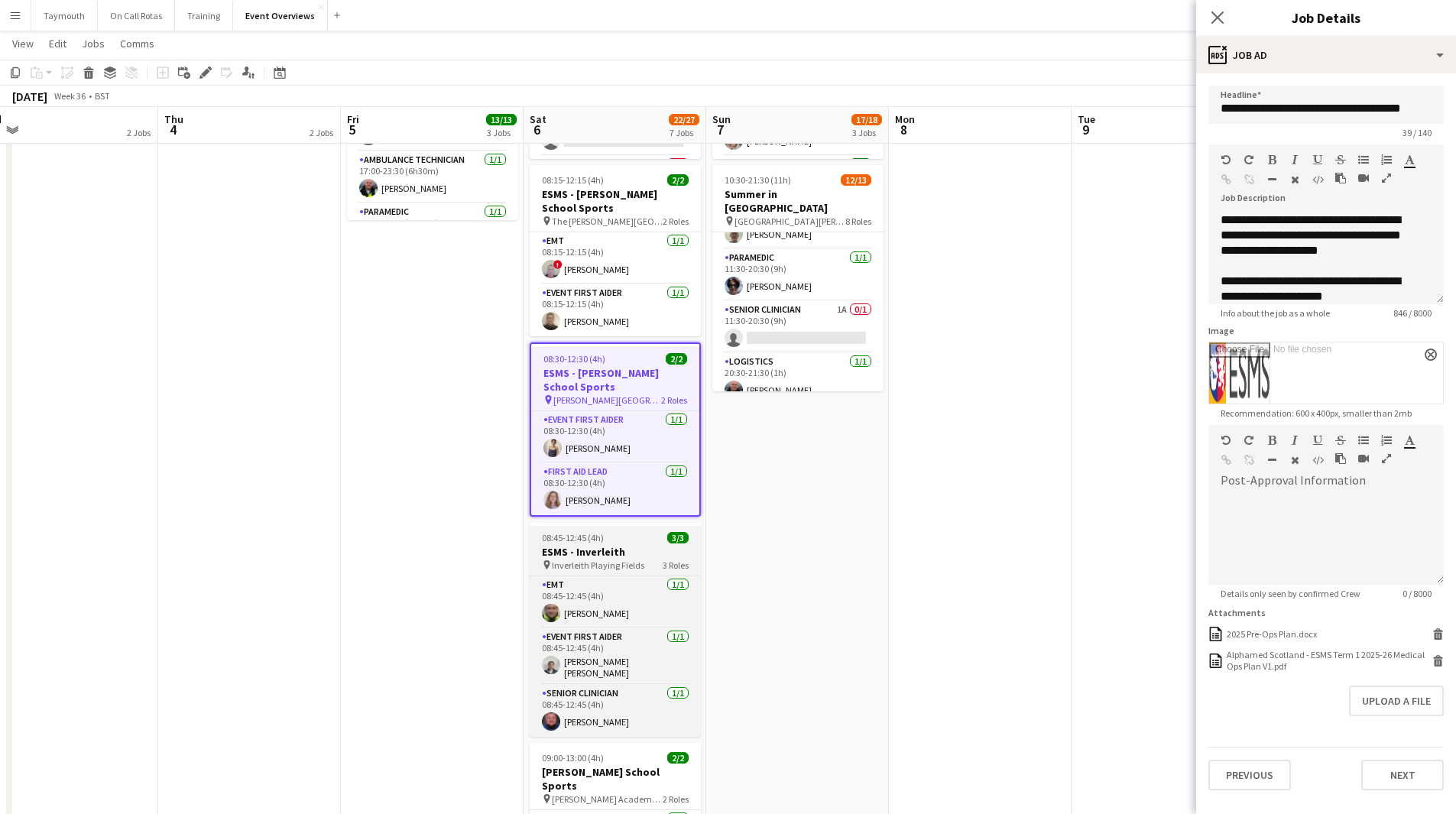
click at [645, 446] on div "08:45-12:45 (4h) 3/3" at bounding box center [615, 538] width 171 height 12
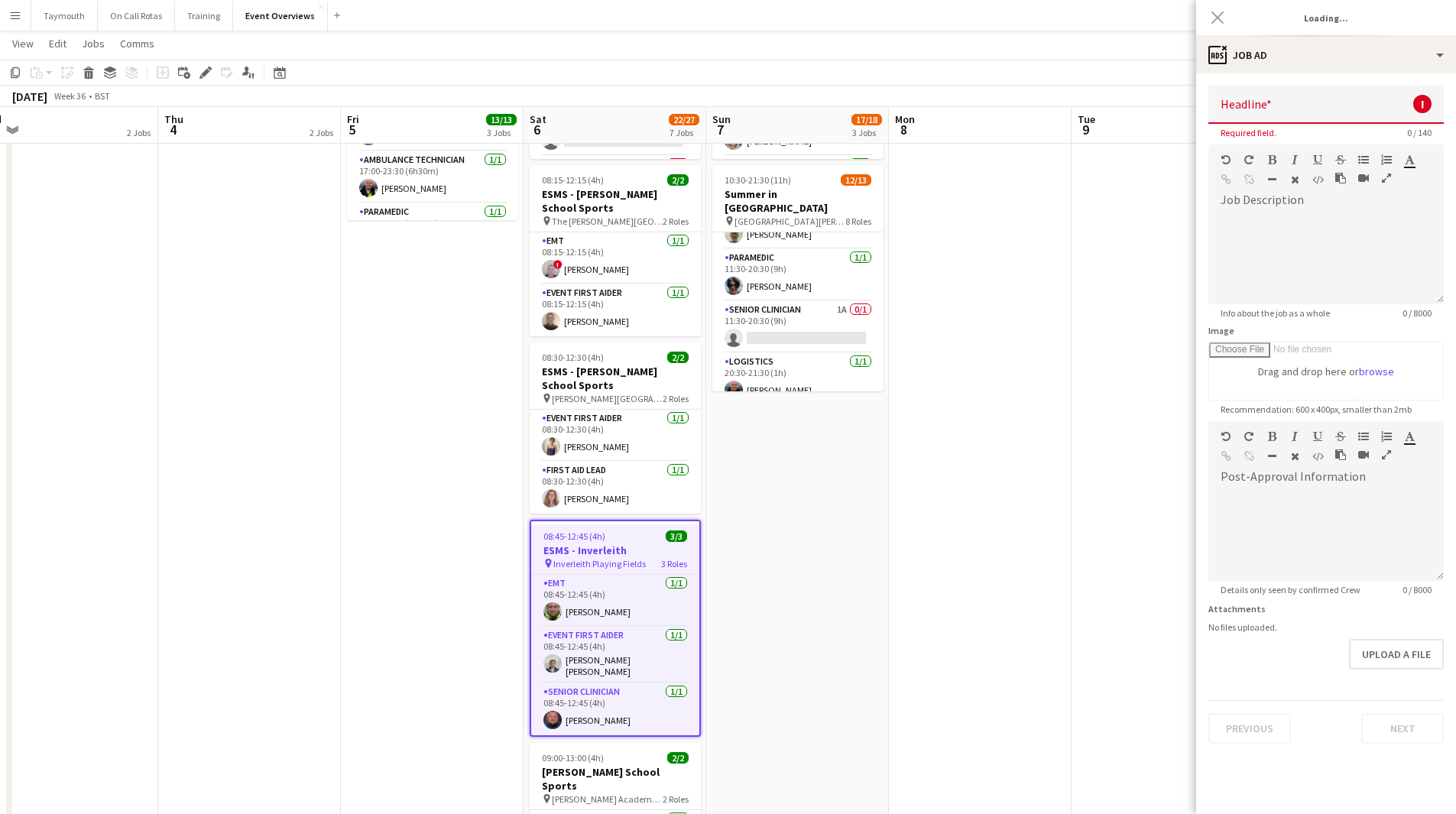
type input "**********"
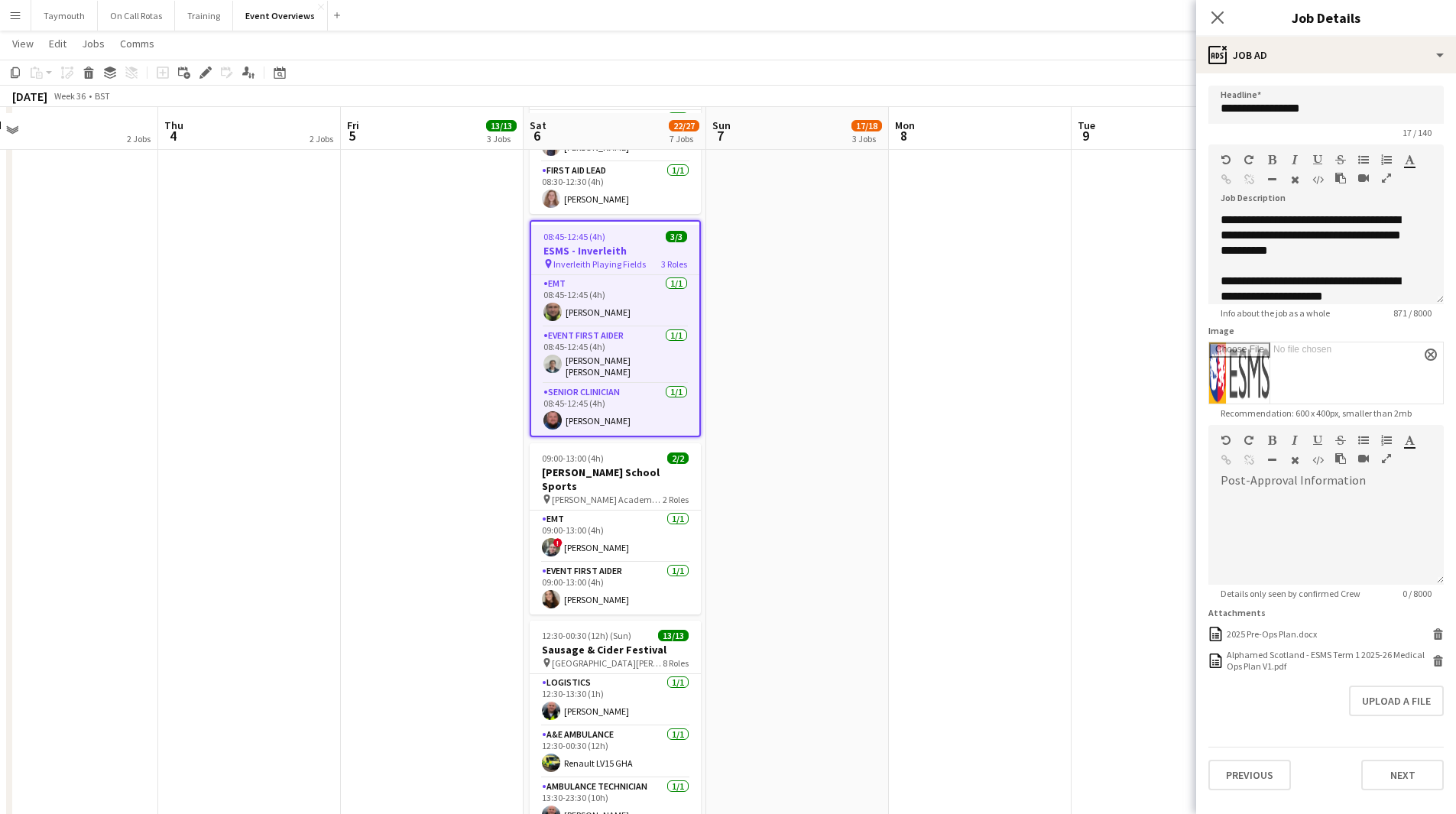
scroll to position [611, 0]
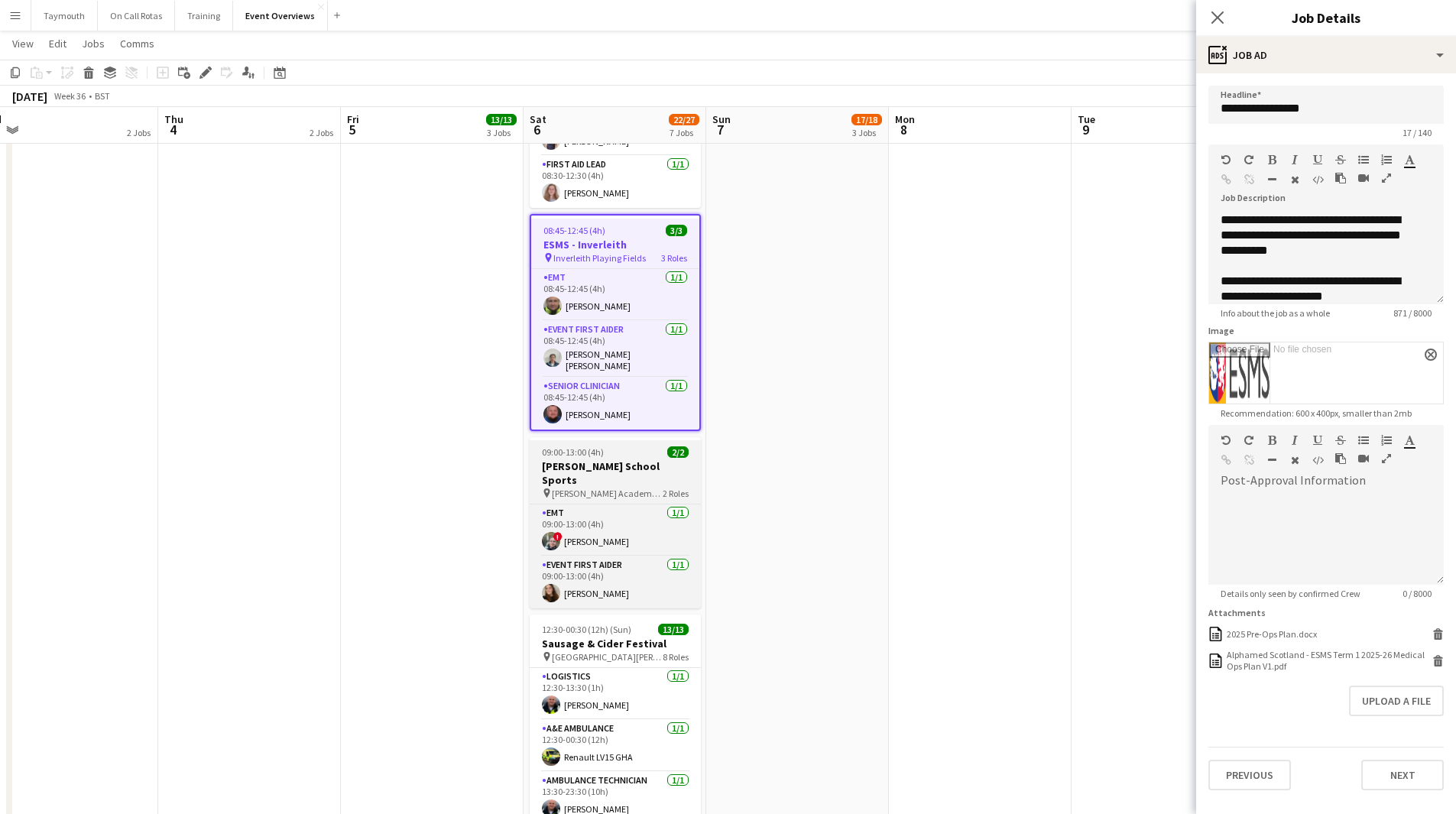
click at [663, 446] on span "2 Roles" at bounding box center [675, 493] width 26 height 12
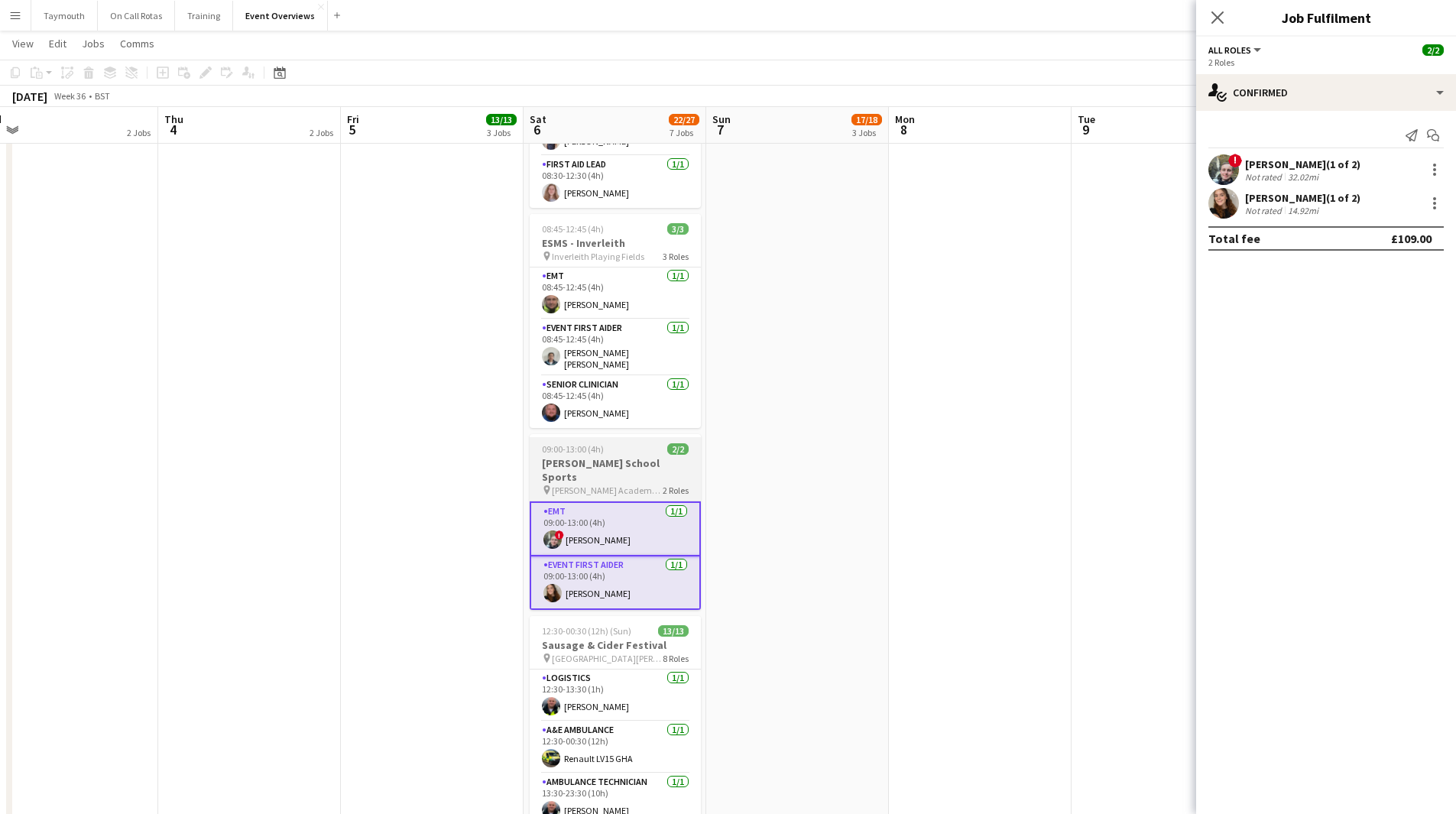
click at [601, 446] on h3 "[PERSON_NAME] School Sports" at bounding box center [615, 470] width 171 height 27
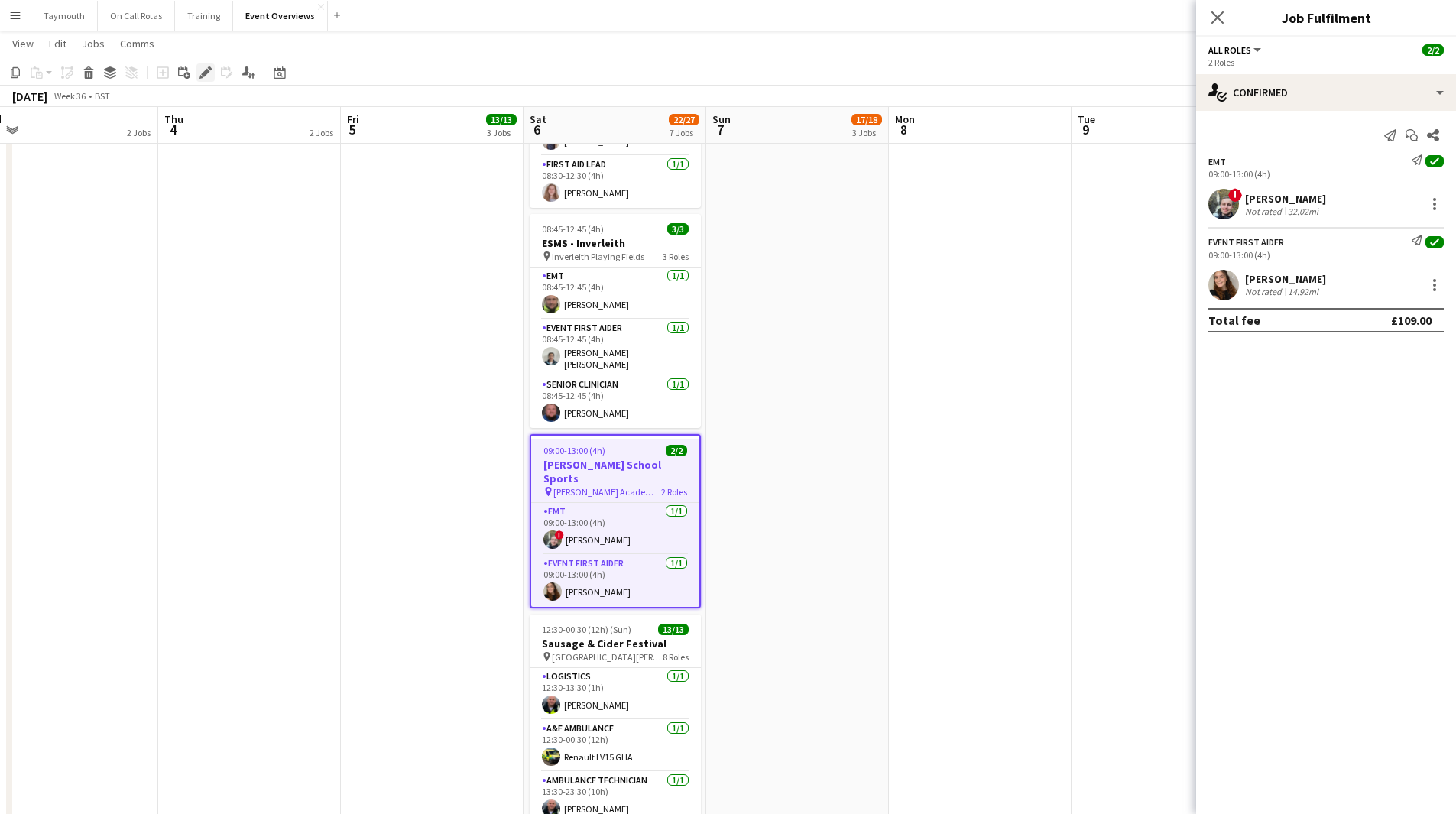
click at [212, 76] on div "Edit" at bounding box center [206, 72] width 18 height 18
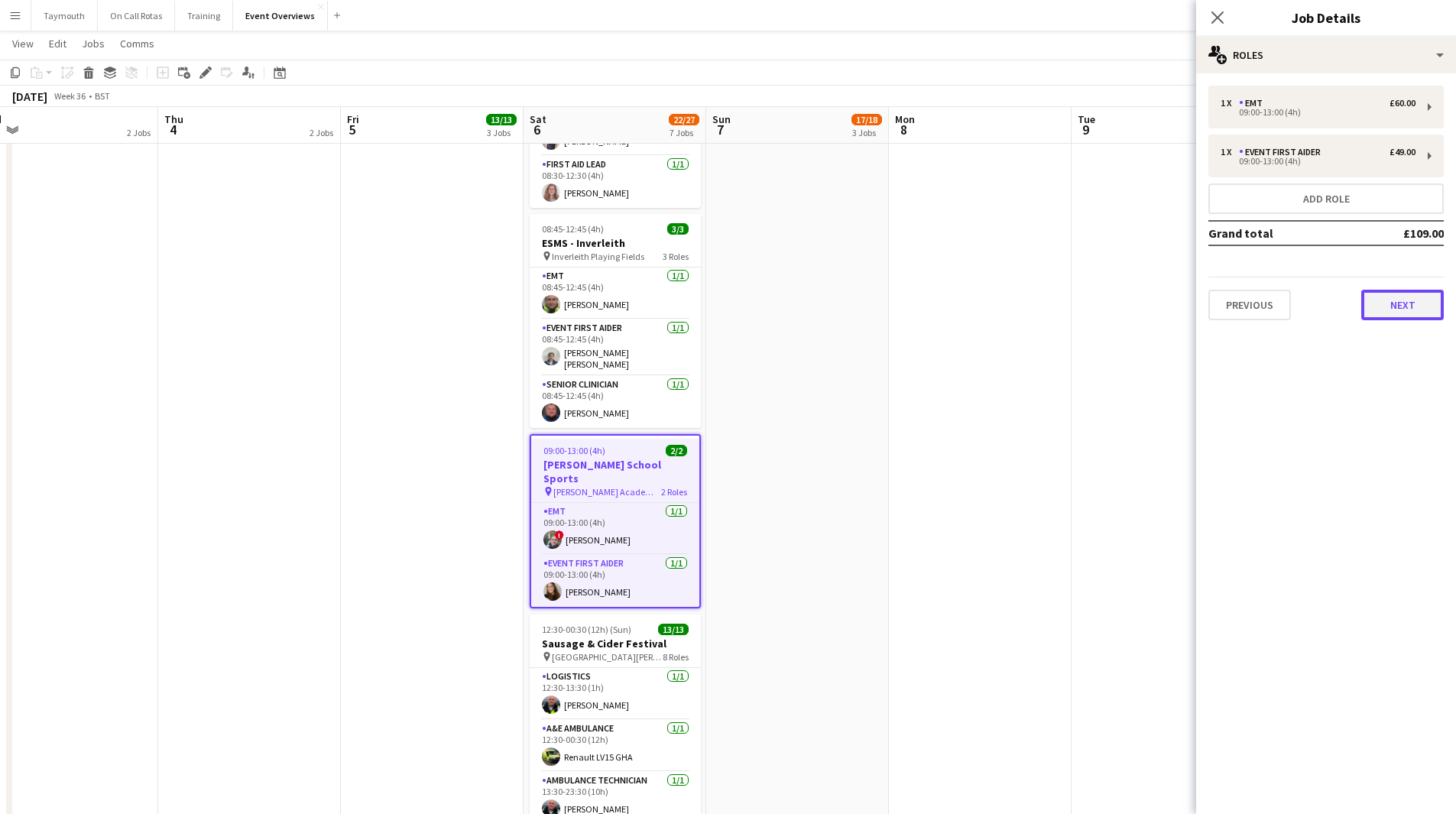
click at [966, 306] on button "Next" at bounding box center [1403, 305] width 82 height 31
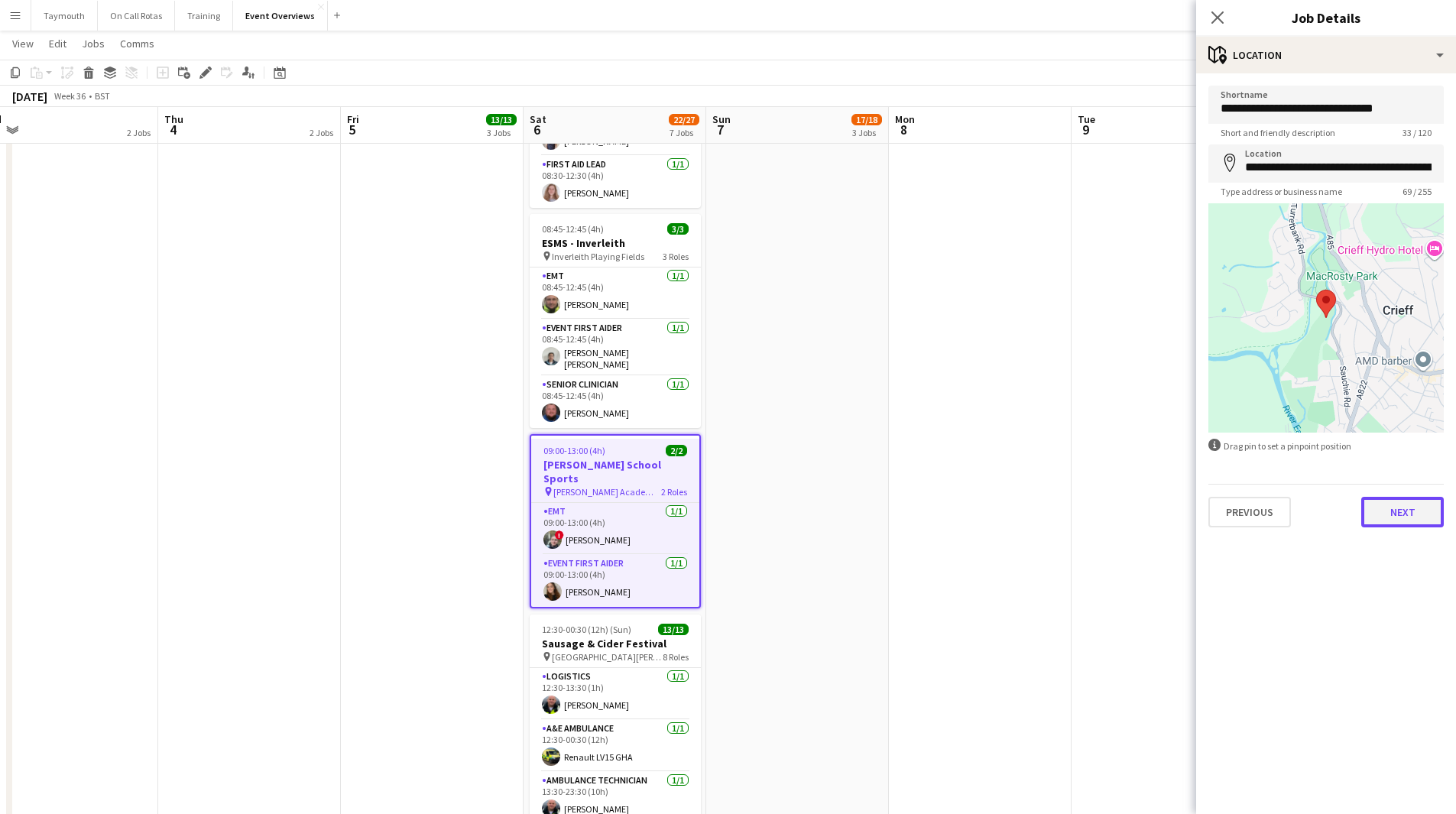
click at [966, 446] on button "Next" at bounding box center [1403, 512] width 82 height 31
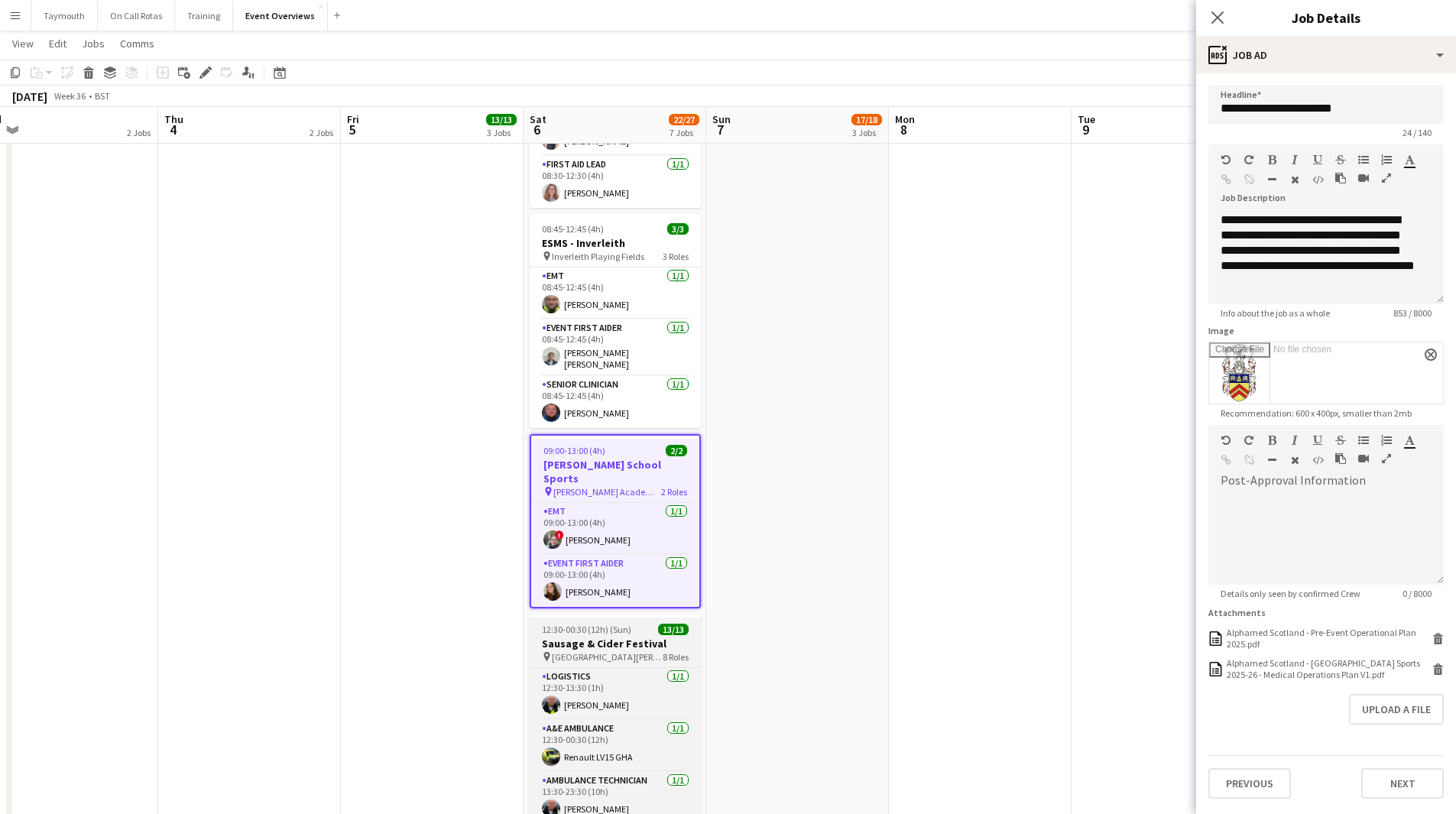
click at [599, 446] on h3 "Sausage & Cider Festival" at bounding box center [615, 643] width 171 height 14
type input "**********"
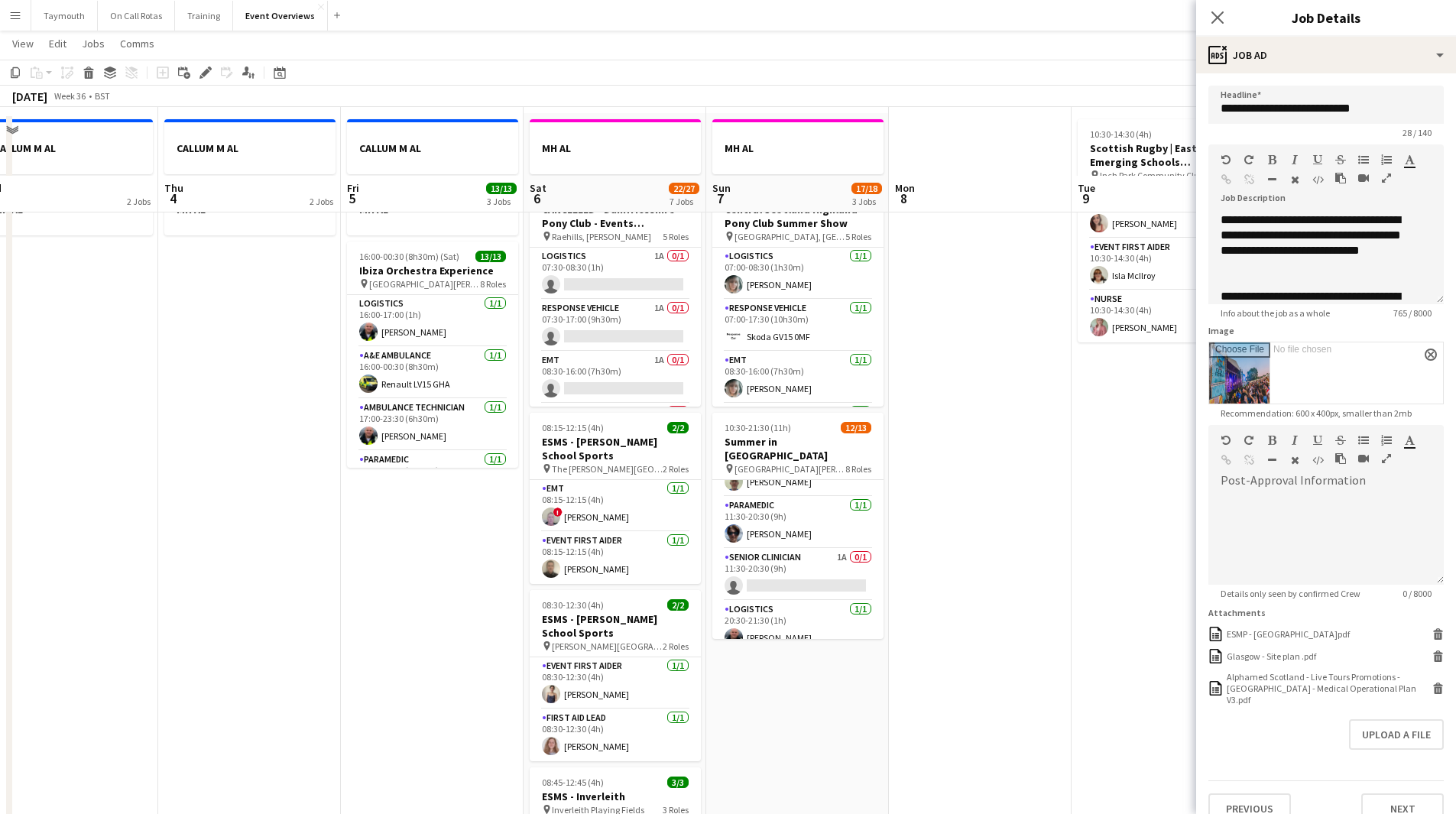
scroll to position [54, 0]
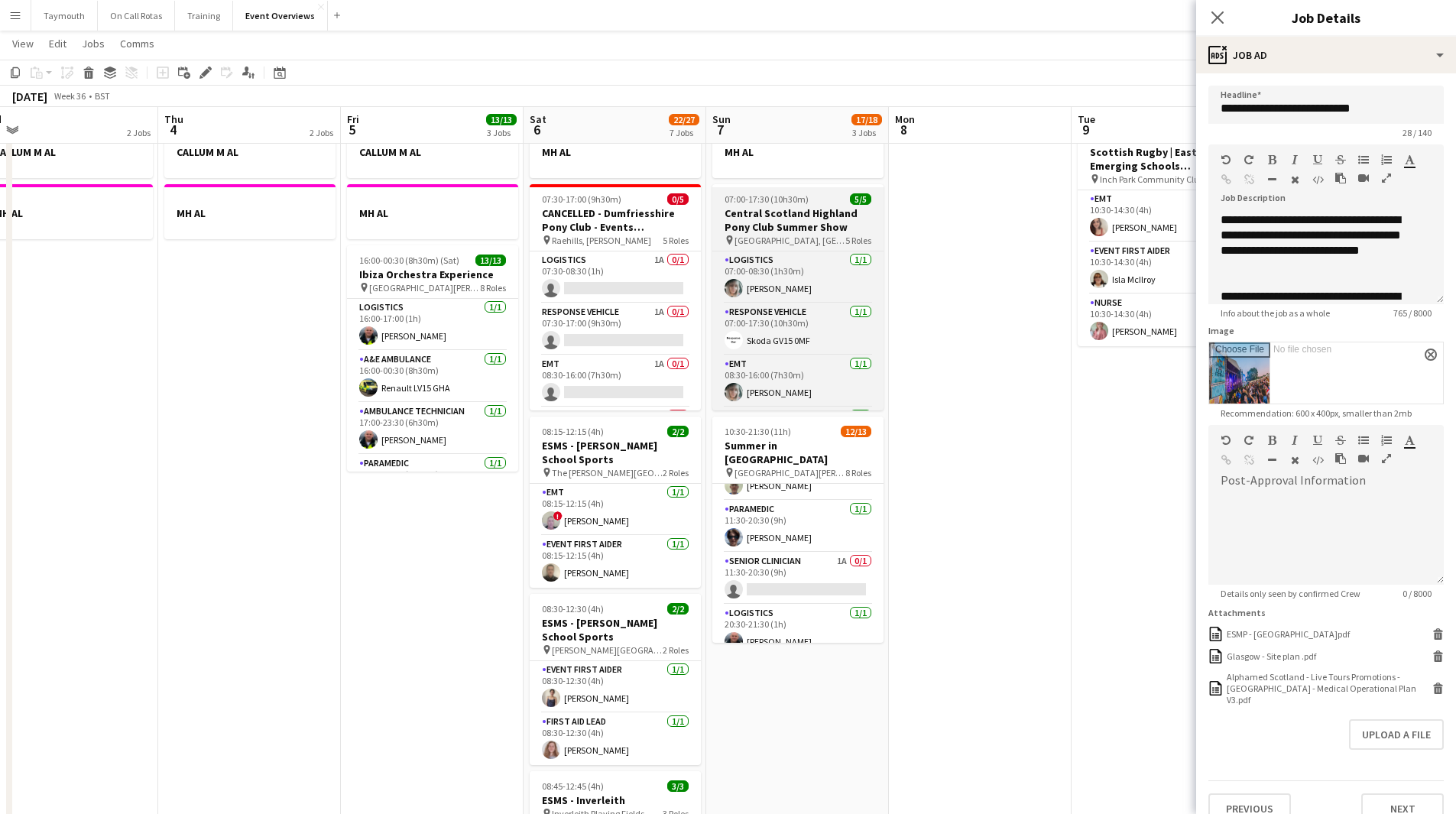
click at [789, 211] on h3 "Central Scotland Highland Pony Club Summer Show" at bounding box center [798, 220] width 171 height 27
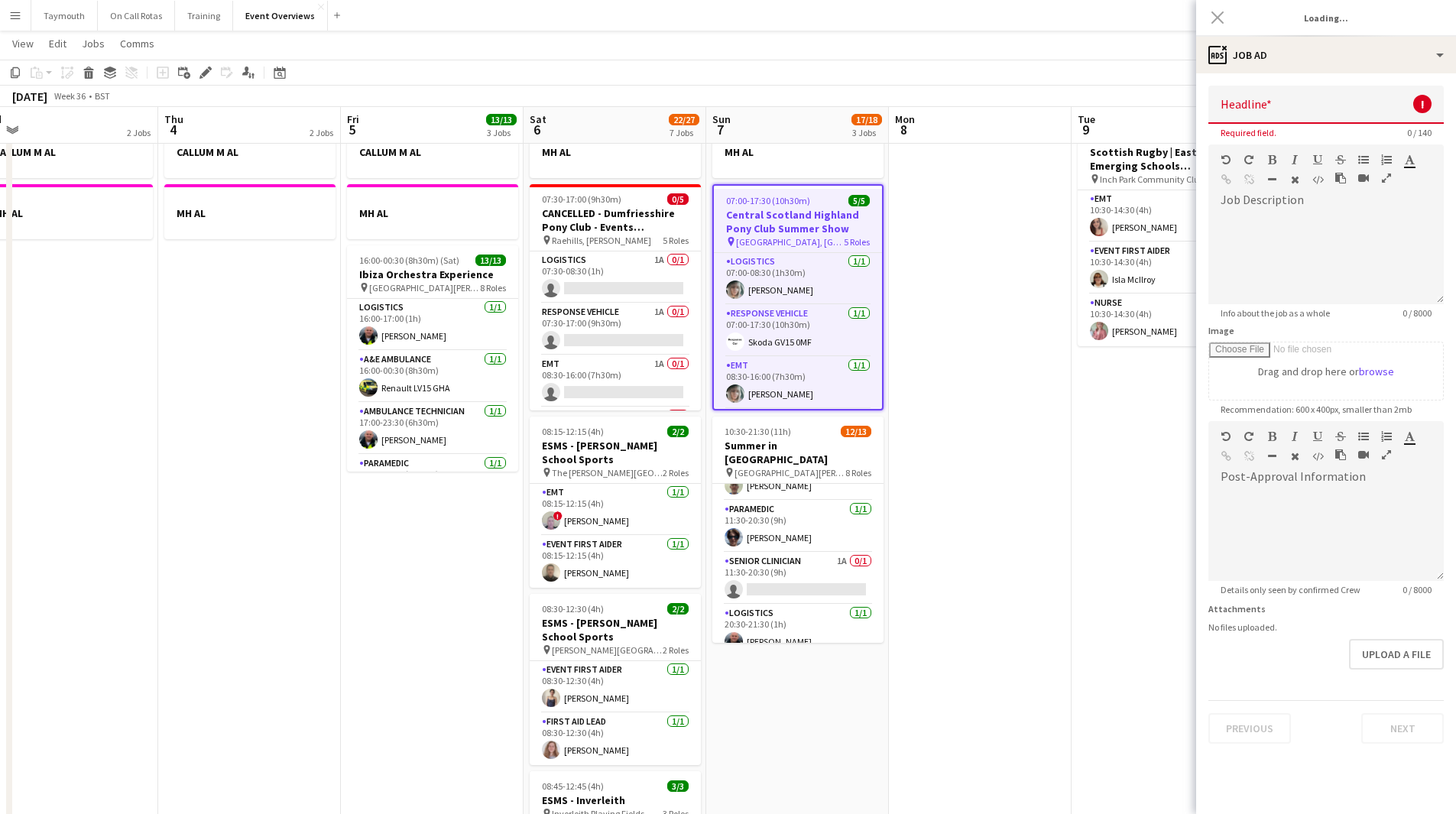
type input "**********"
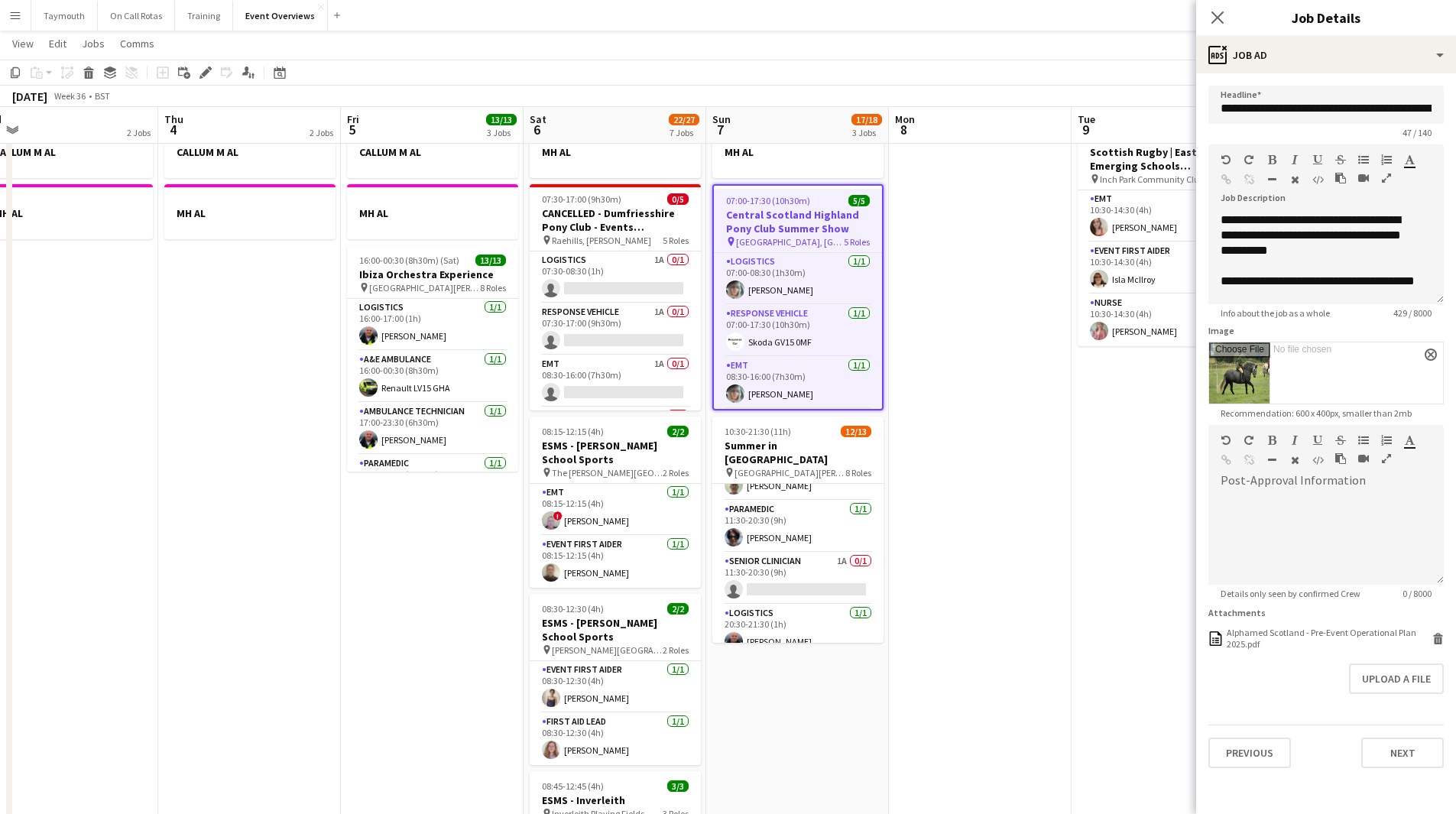
click at [386, 446] on app-date-cell "CALLUM M AL MH AL 16:00-00:30 (8h30m) (Sat) 13/13 Ibiza Orchestra Experience pi…" at bounding box center [433, 771] width 183 height 1308
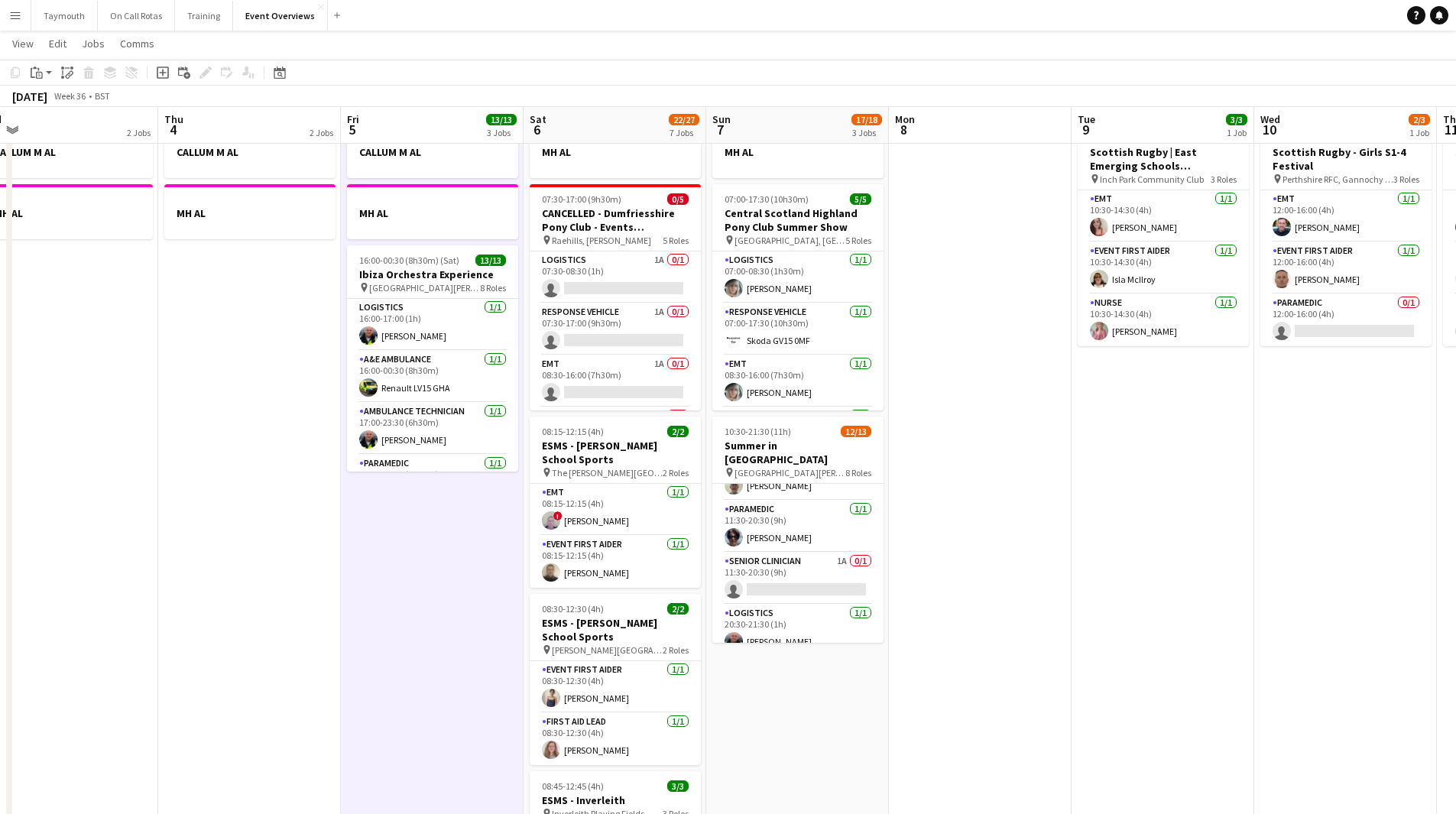
click at [966, 446] on app-date-cell "10:30-14:30 (4h) 3/3 Scottish Rugby | East Emerging Schools Championships | [GE…" at bounding box center [1164, 771] width 183 height 1308
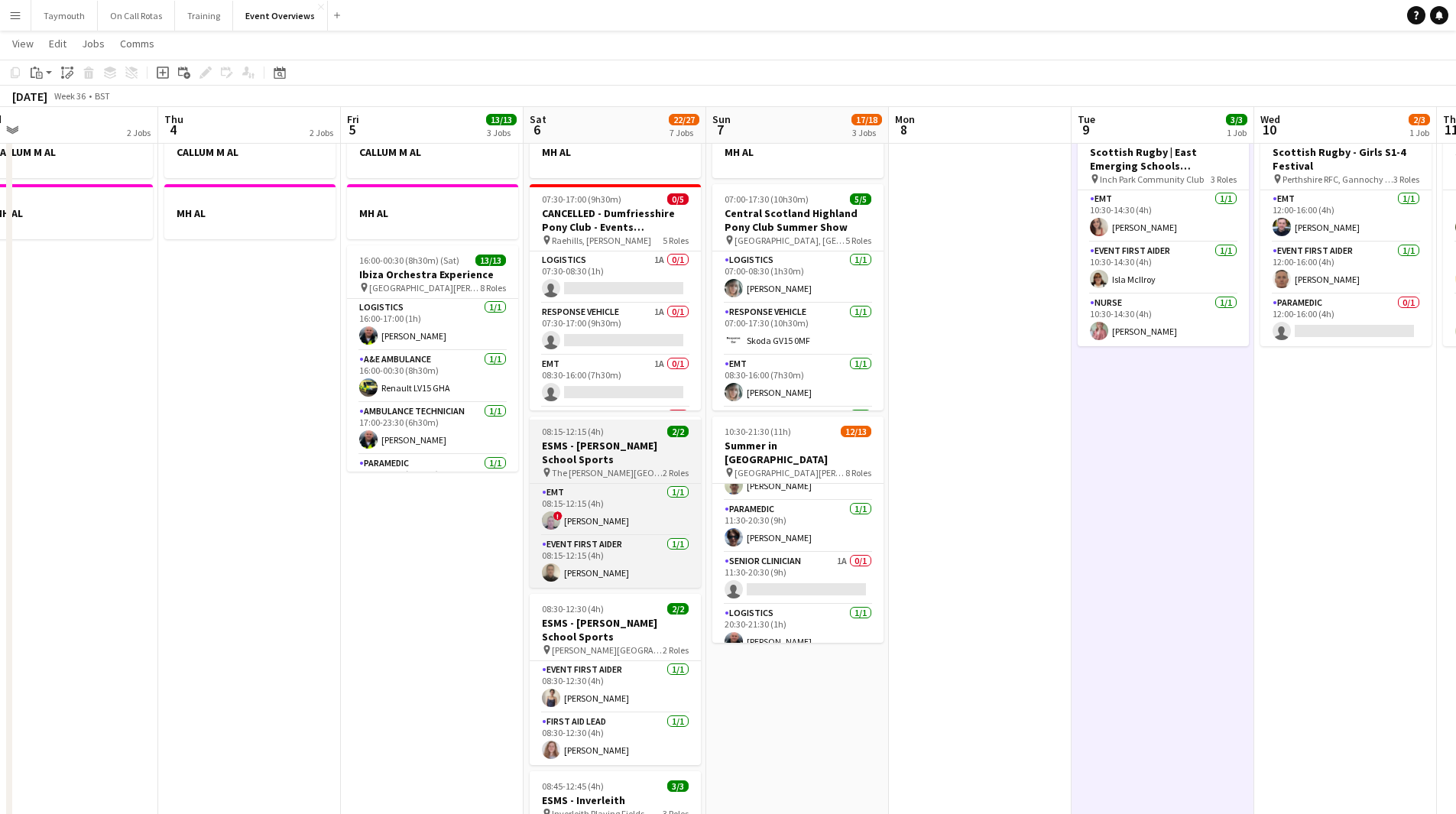
click at [610, 446] on h3 "ESMS - [PERSON_NAME] School Sports" at bounding box center [615, 453] width 171 height 27
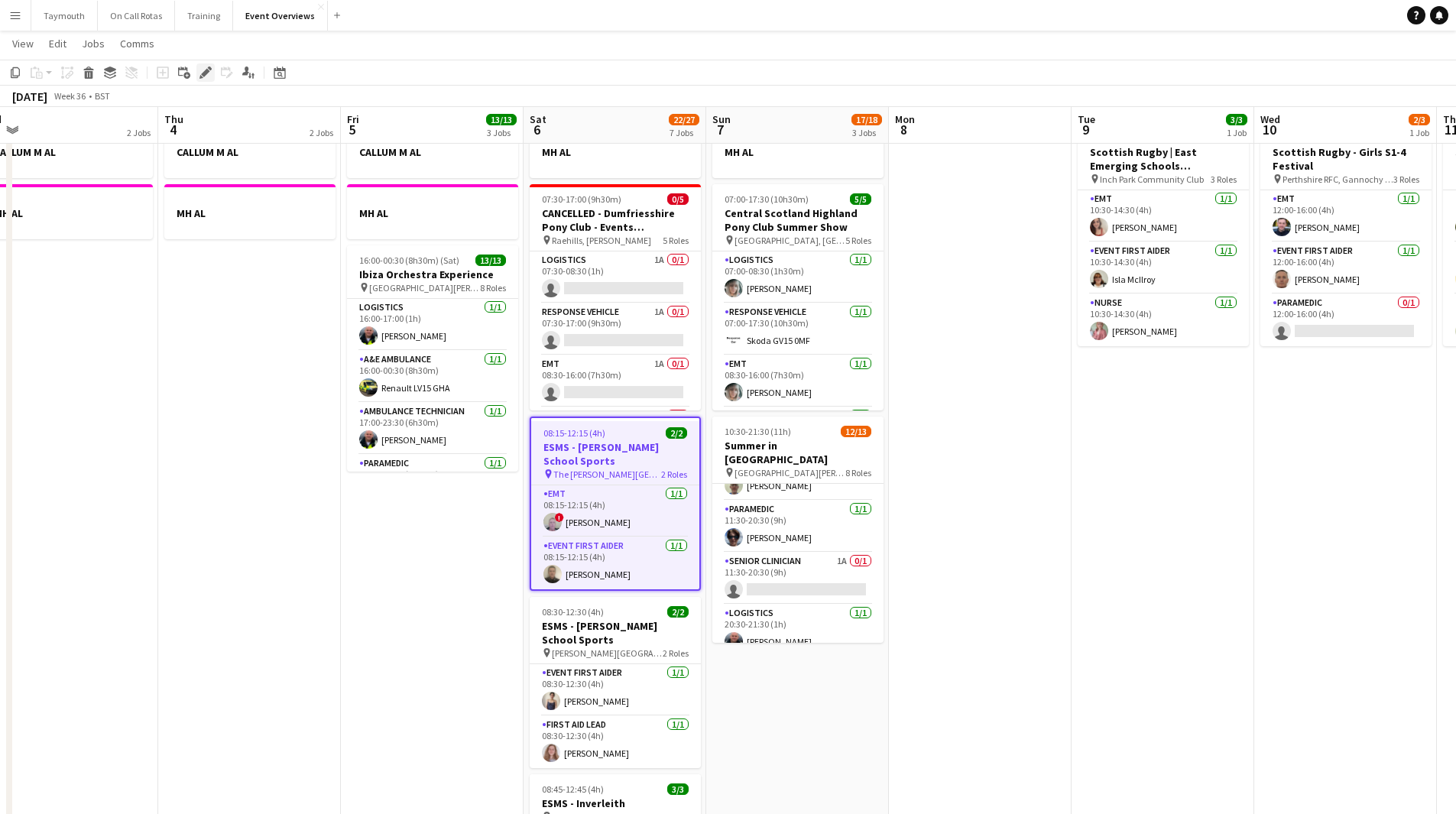
click at [213, 72] on div "Edit" at bounding box center [206, 72] width 18 height 18
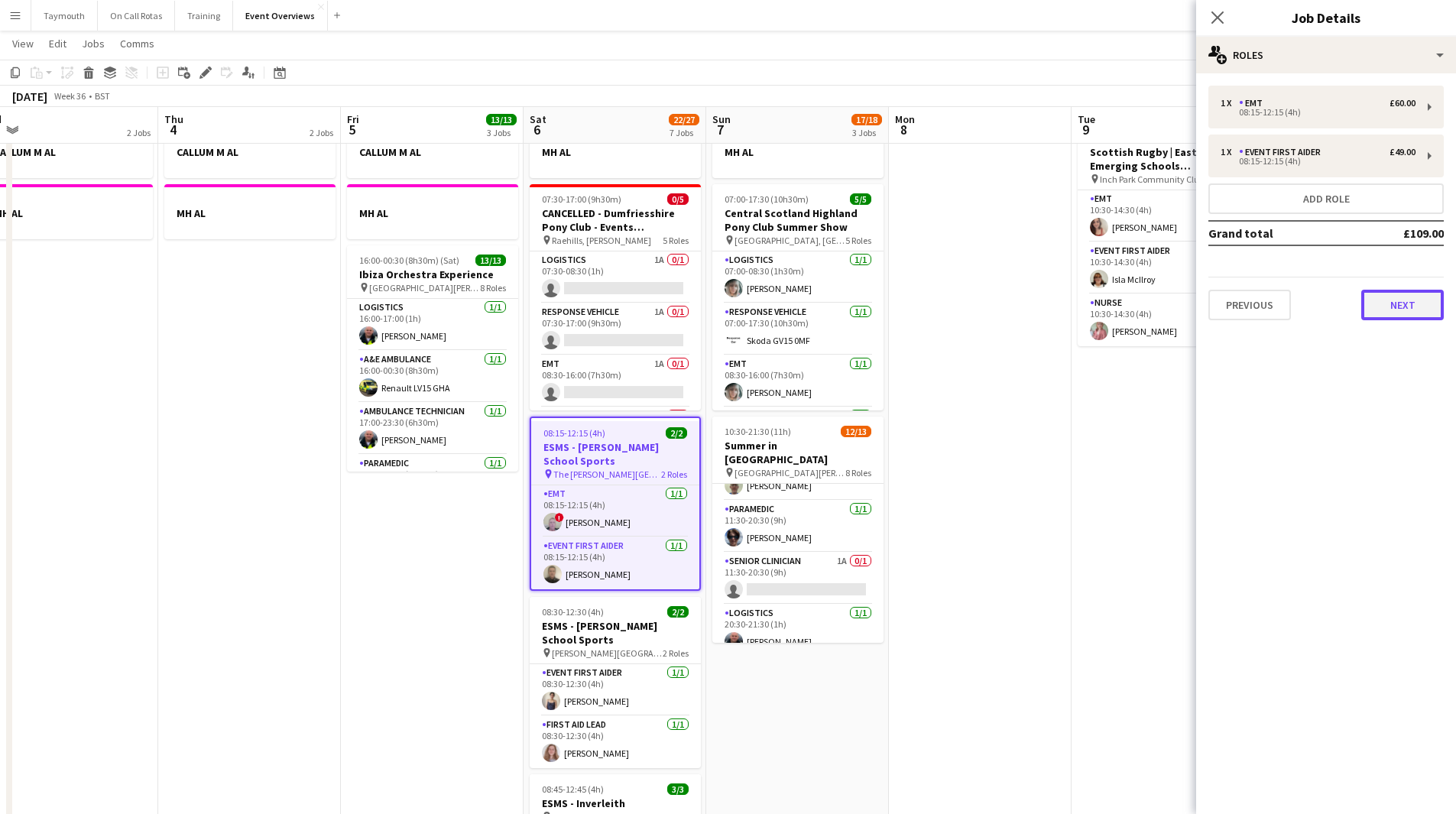
click at [966, 311] on button "Next" at bounding box center [1403, 305] width 82 height 31
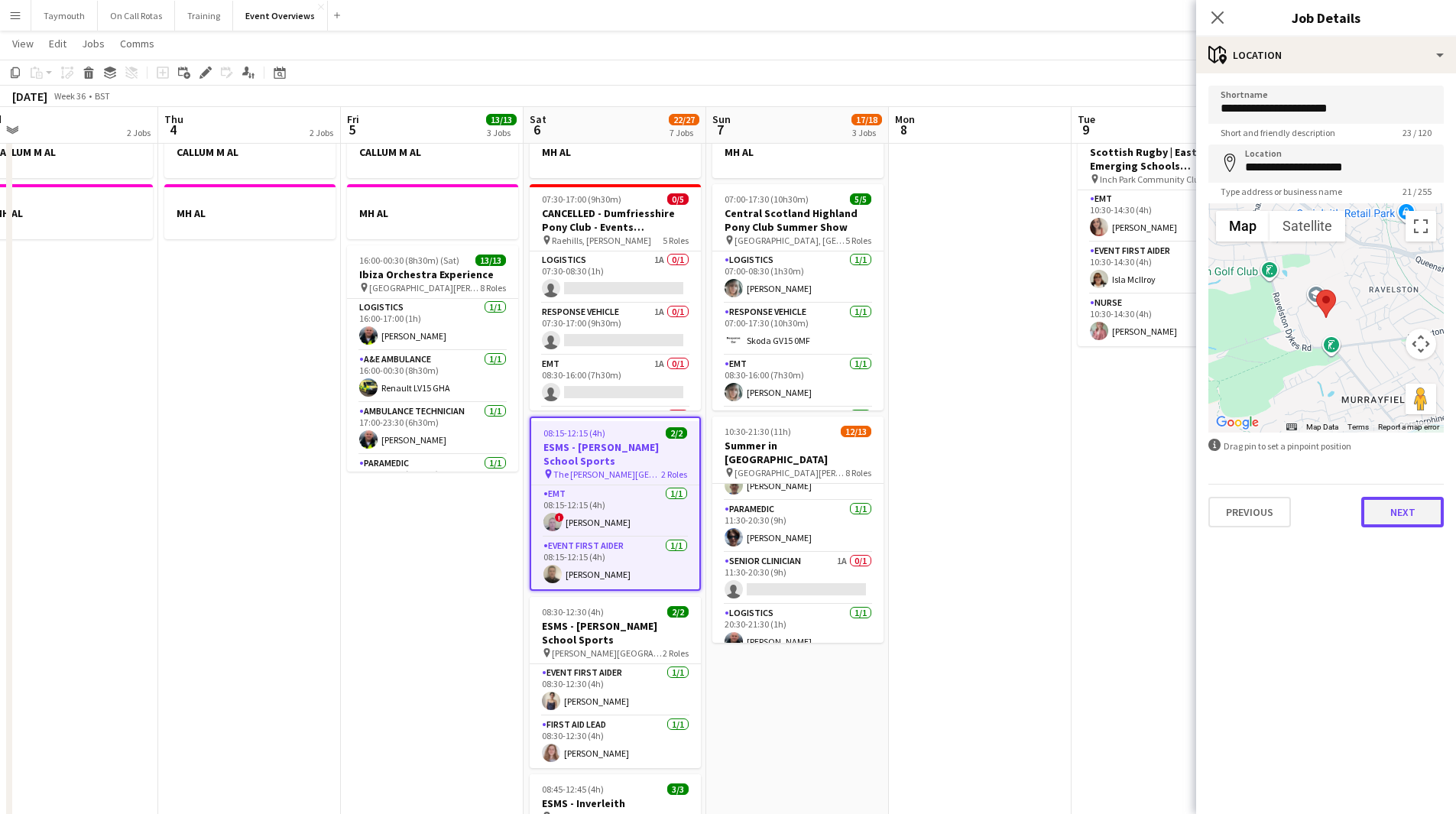
click at [966, 446] on button "Next" at bounding box center [1403, 512] width 82 height 31
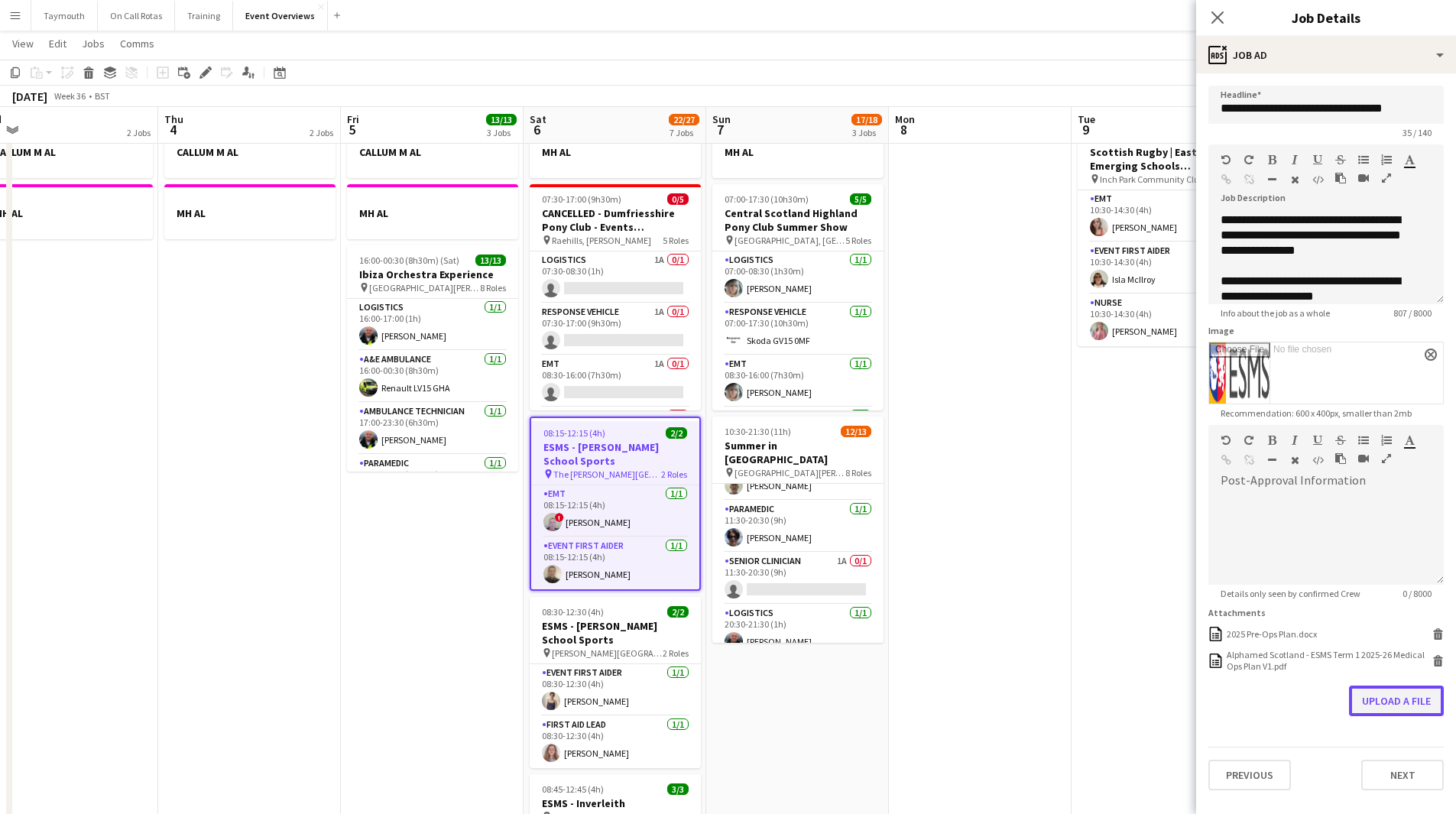
click at [966, 446] on button "Upload a file" at bounding box center [1396, 701] width 95 height 31
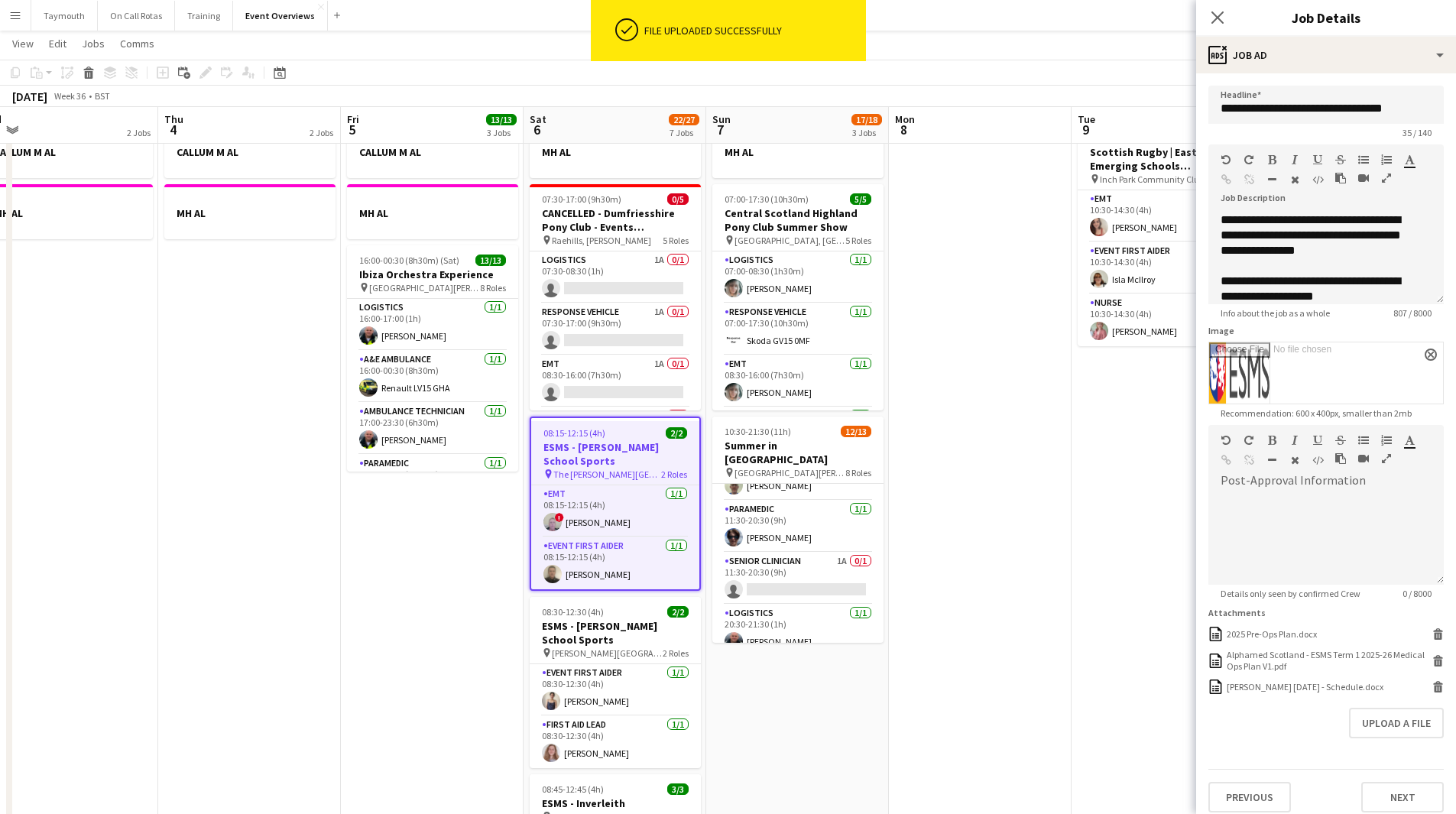
click at [966, 446] on app-date-cell at bounding box center [981, 771] width 183 height 1308
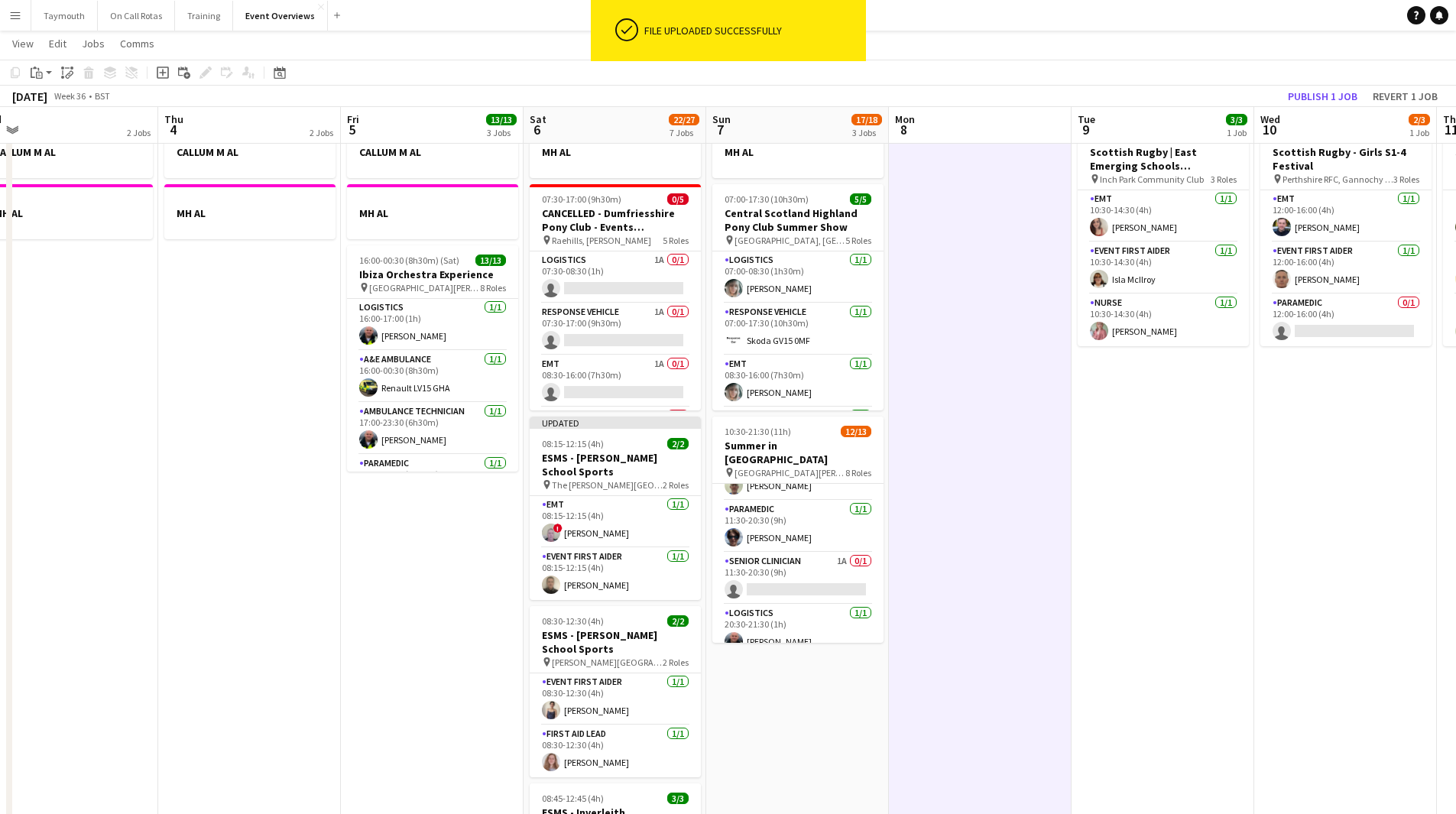
click at [966, 83] on app-toolbar "Copy Paste Paste Ctrl+V Paste with crew Ctrl+Shift+V Paste linked Job Delete Gr…" at bounding box center [728, 72] width 1456 height 26
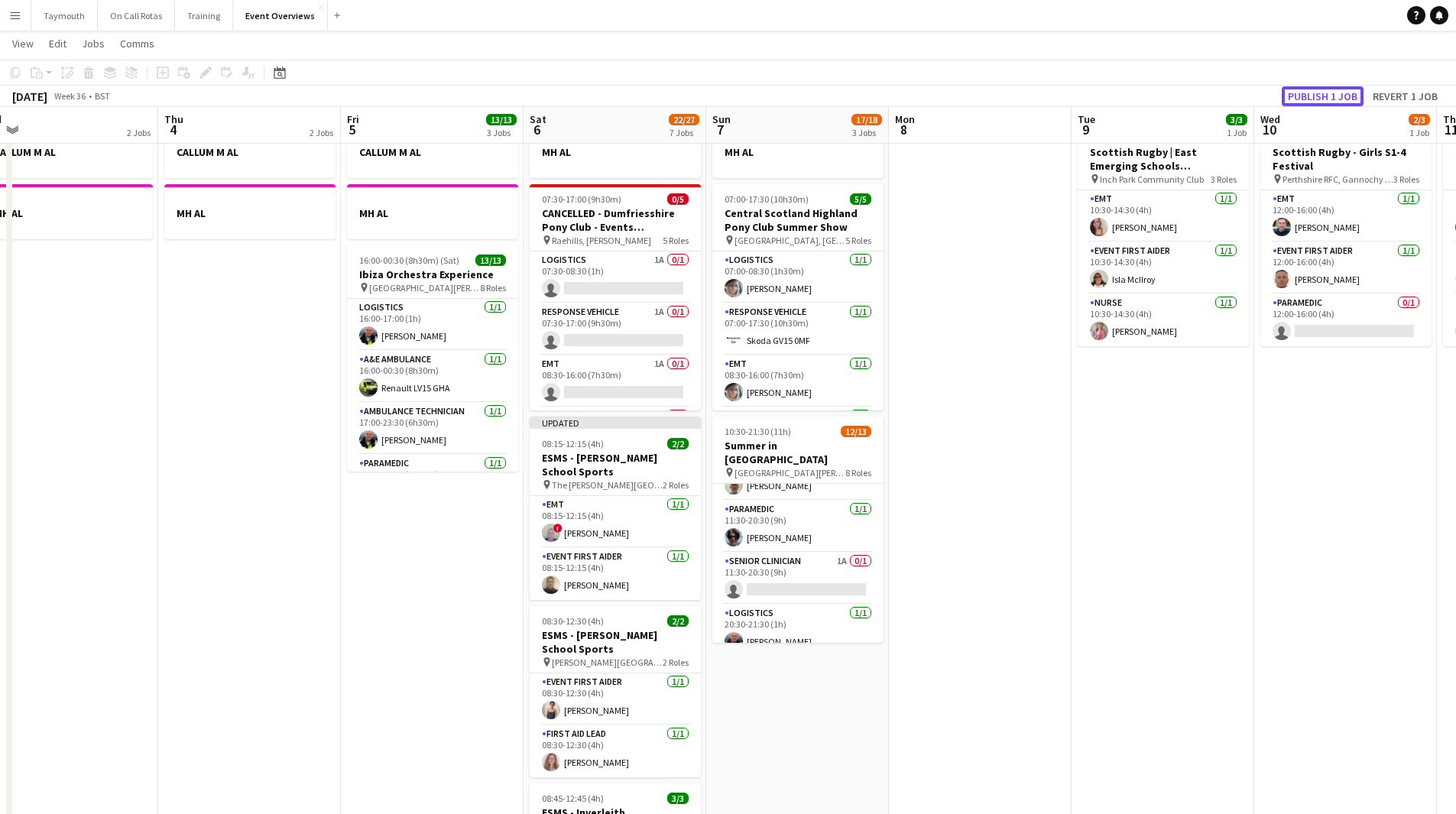
click at [966, 94] on button "Publish 1 job" at bounding box center [1323, 96] width 81 height 20
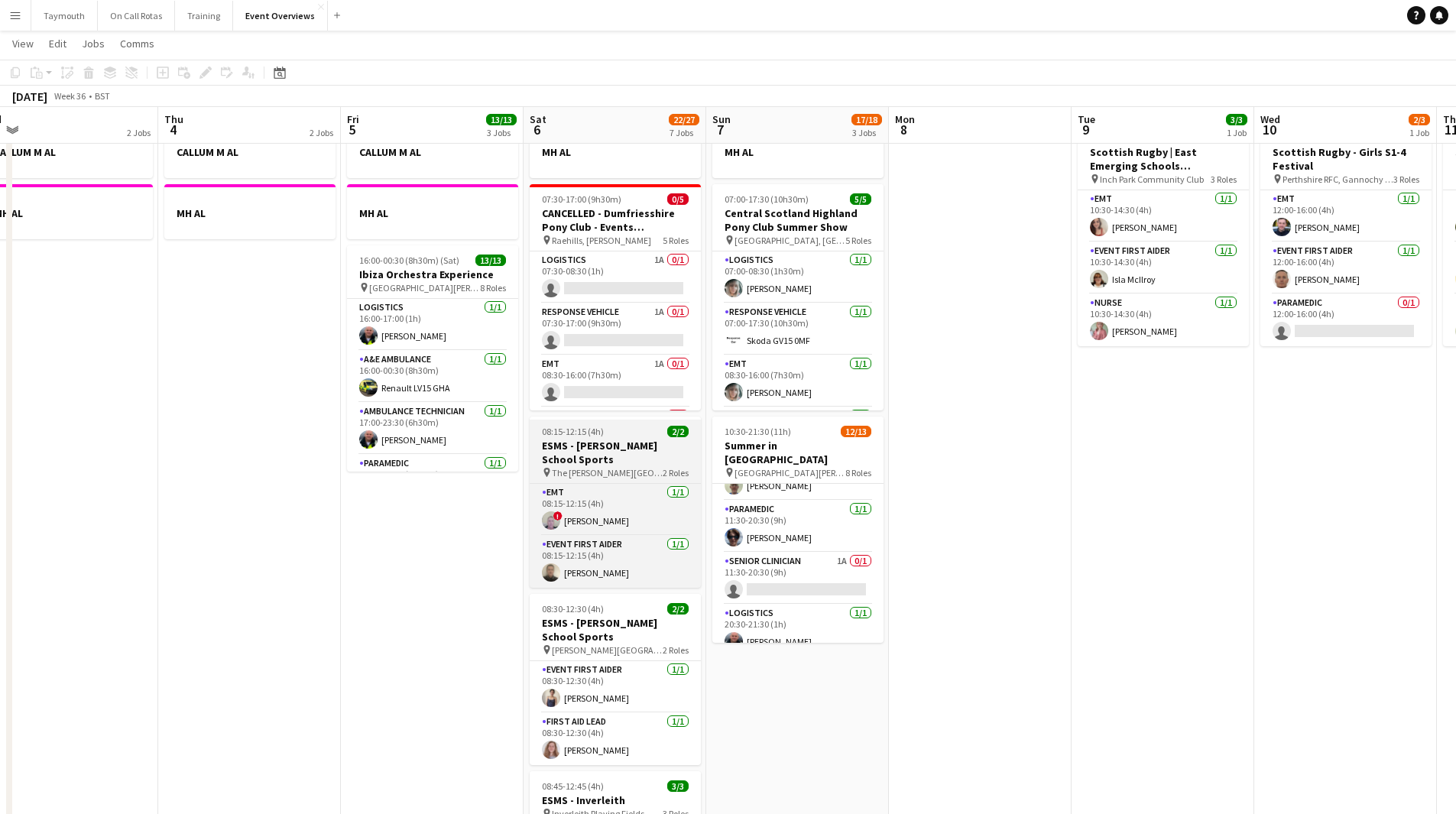
click at [597, 445] on h3 "ESMS - [PERSON_NAME] School Sports" at bounding box center [615, 453] width 171 height 27
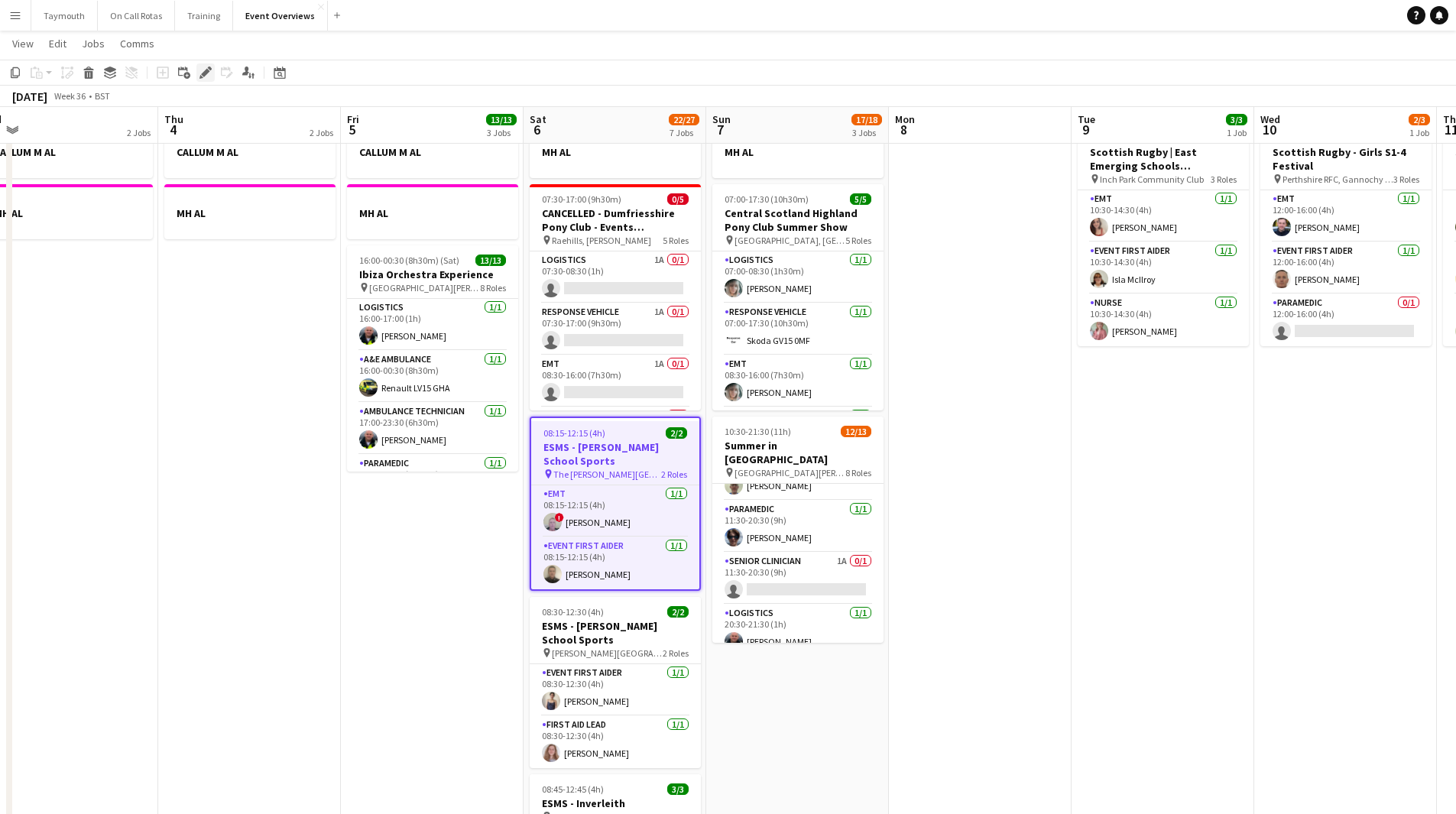
click at [203, 73] on icon at bounding box center [205, 72] width 8 height 8
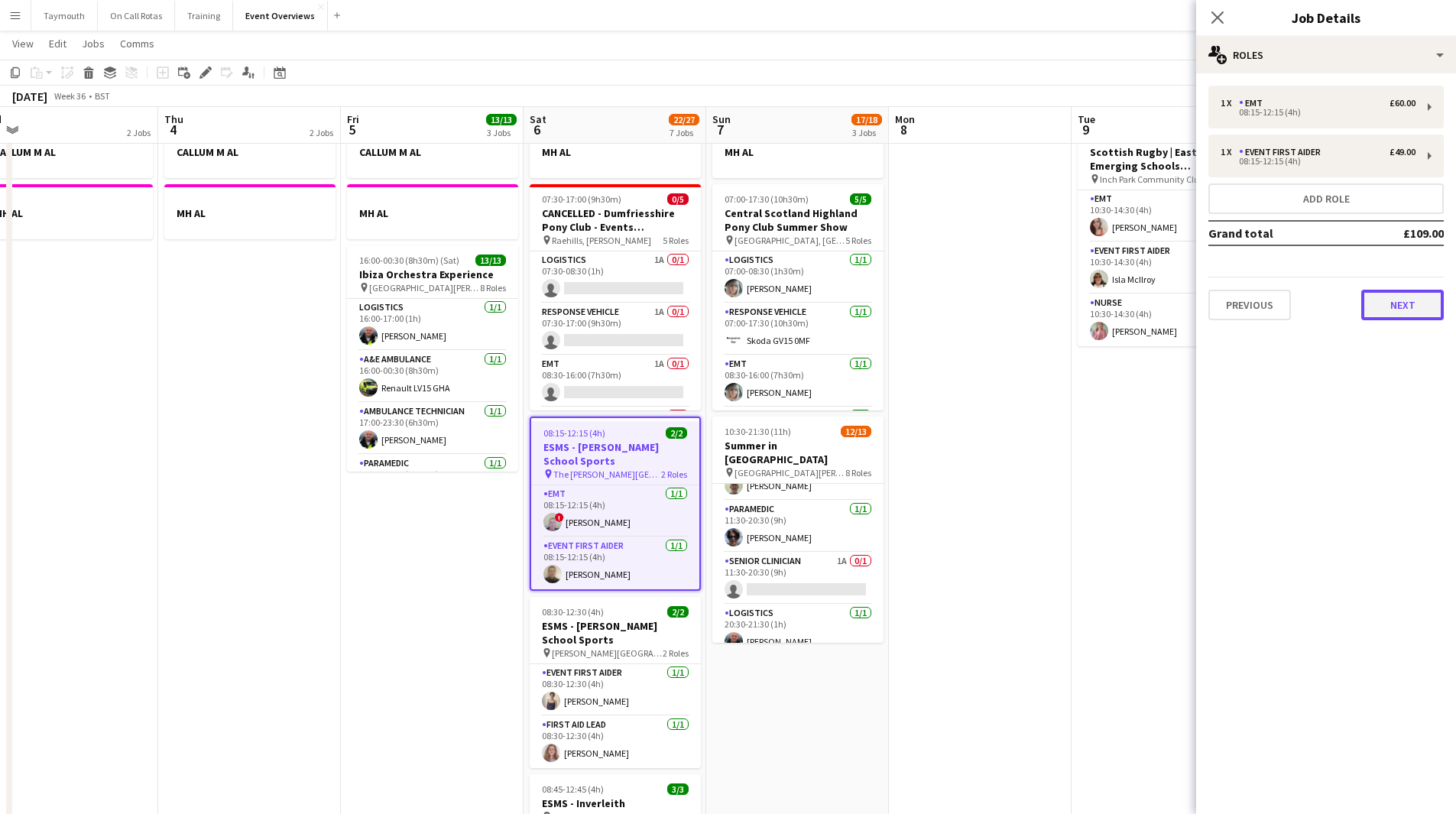
click at [966, 304] on button "Next" at bounding box center [1403, 305] width 82 height 31
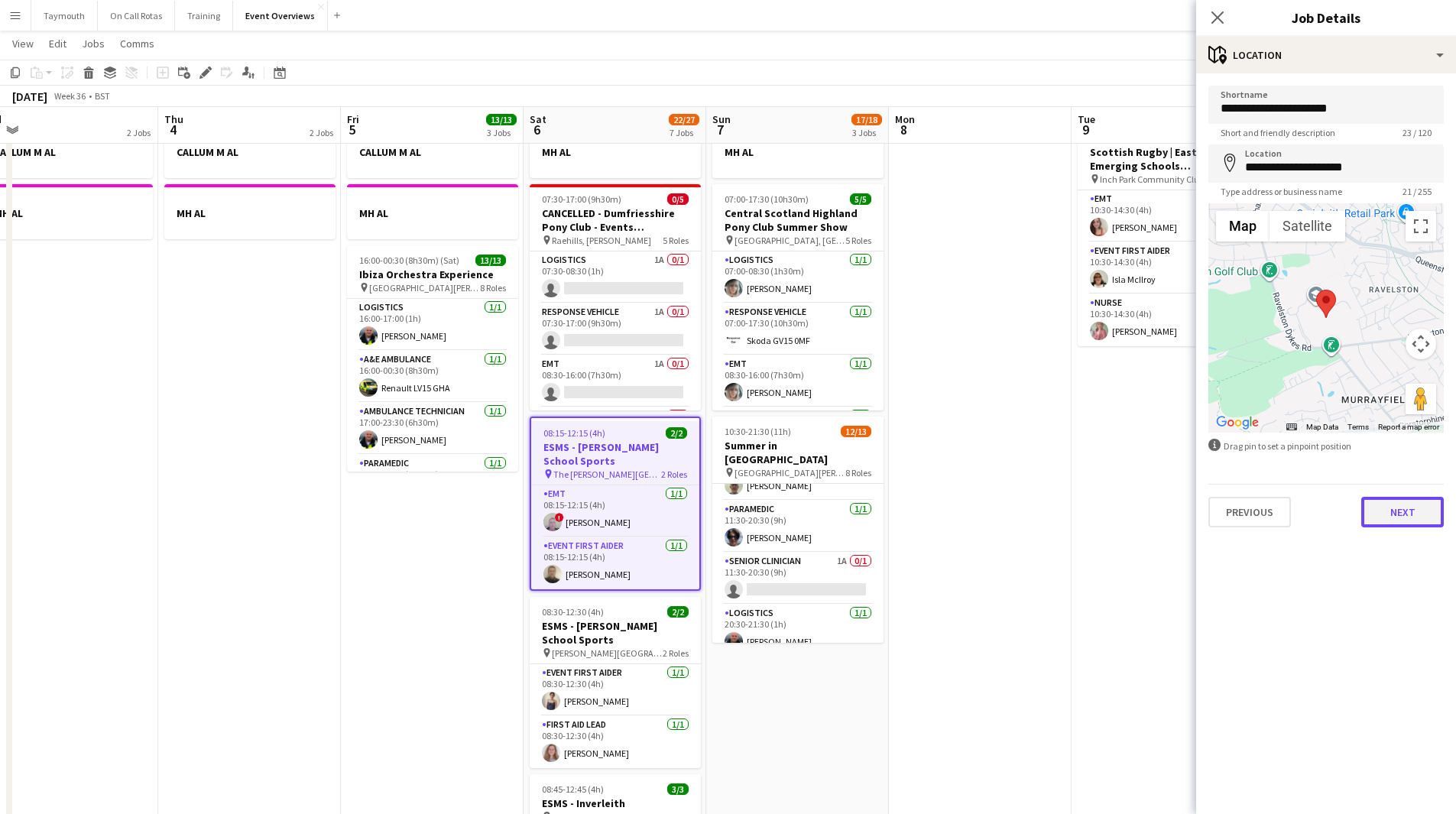
click at [966, 446] on button "Next" at bounding box center [1403, 512] width 82 height 31
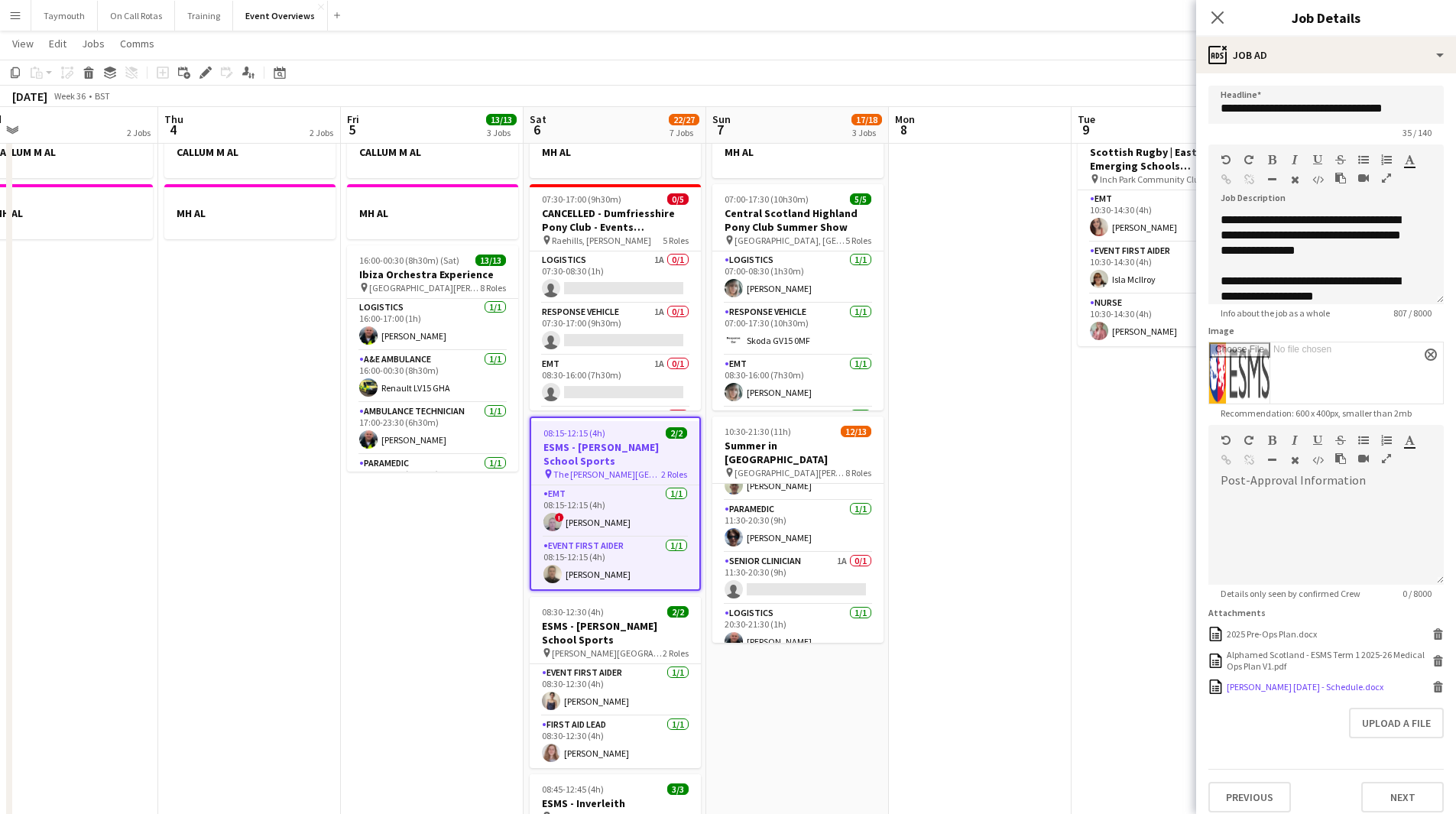
click at [966, 446] on icon at bounding box center [1439, 689] width 7 height 7
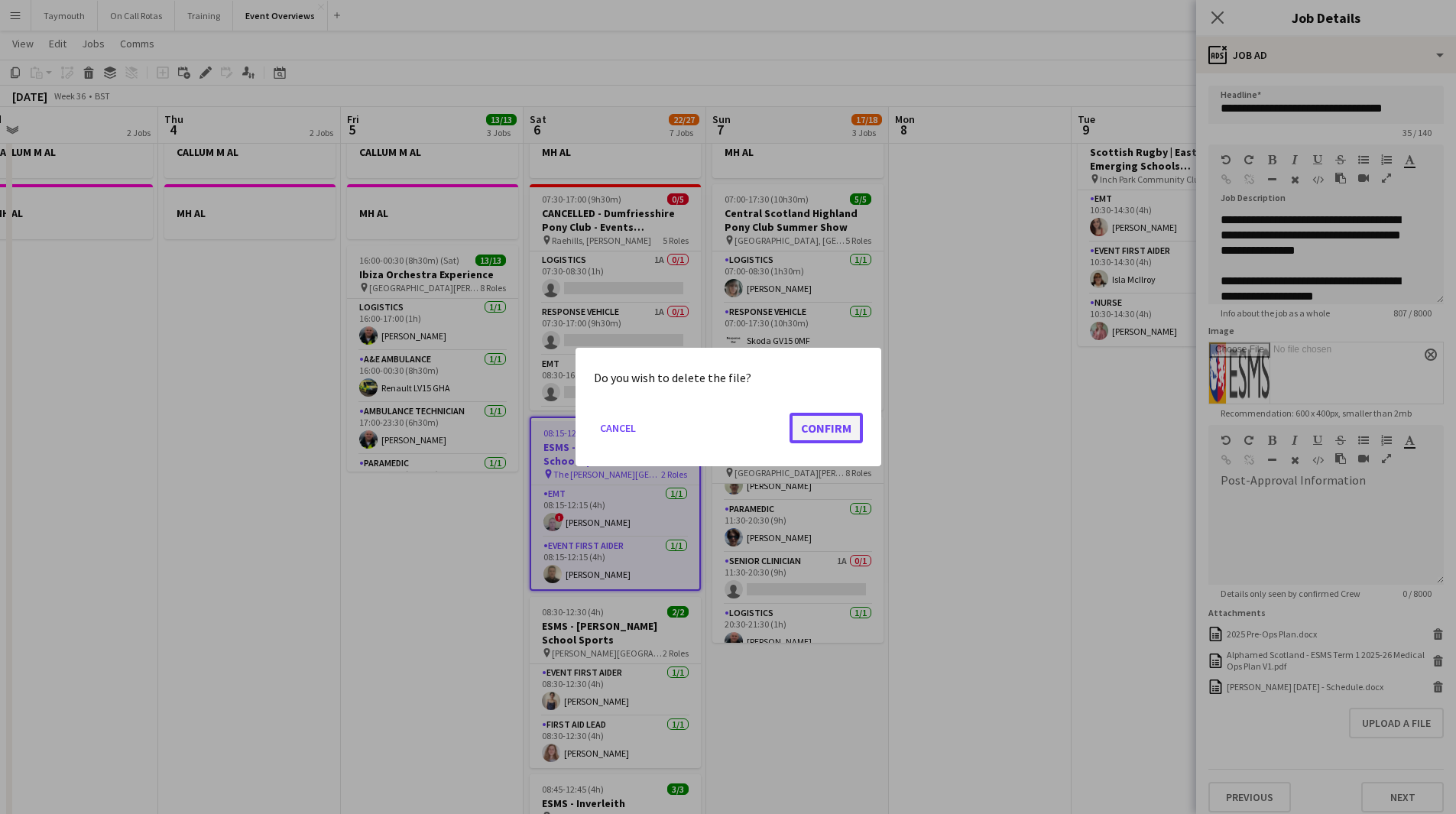
click at [820, 423] on button "Confirm" at bounding box center [826, 428] width 73 height 31
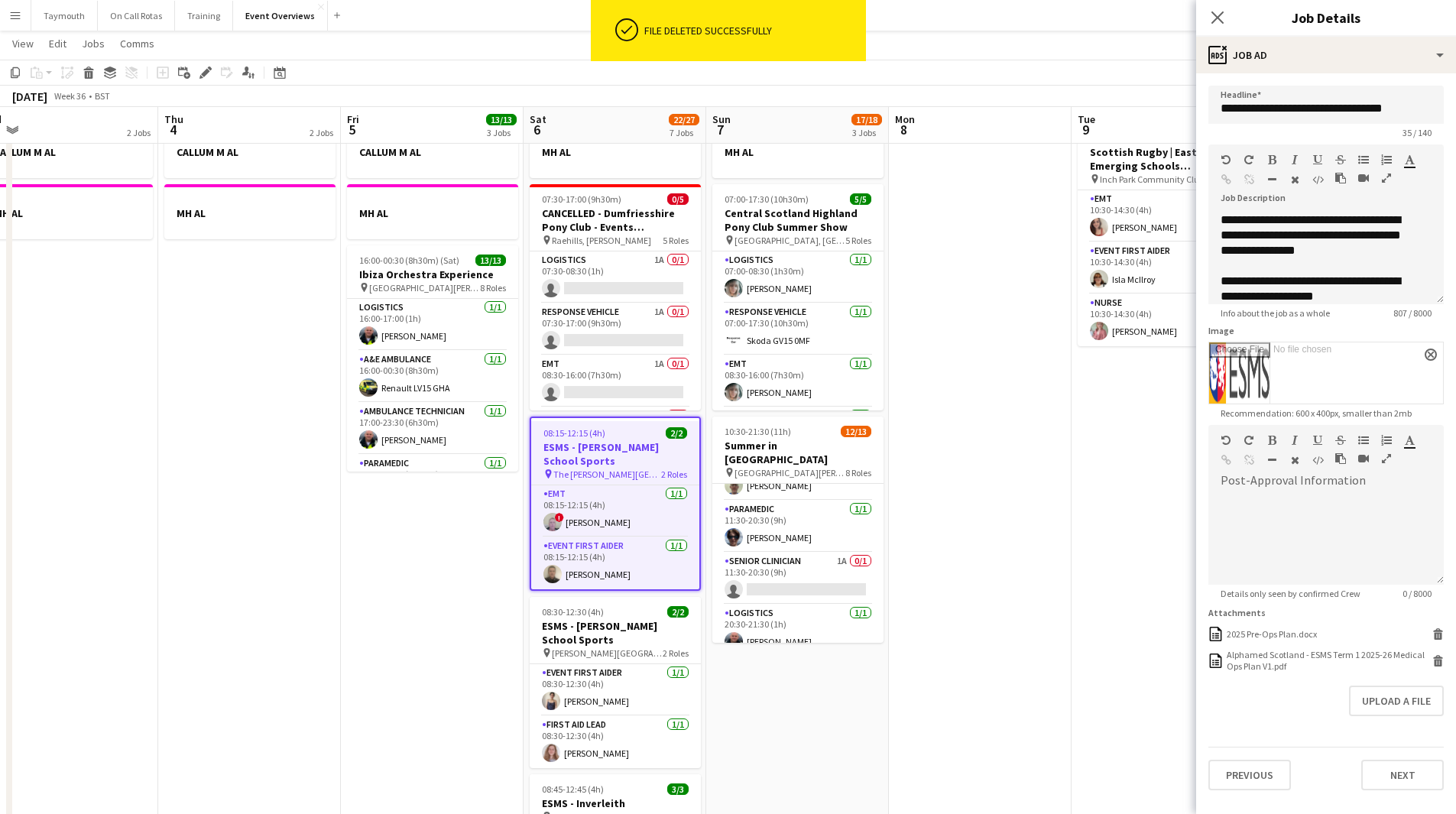
click at [966, 446] on app-date-cell at bounding box center [981, 771] width 183 height 1308
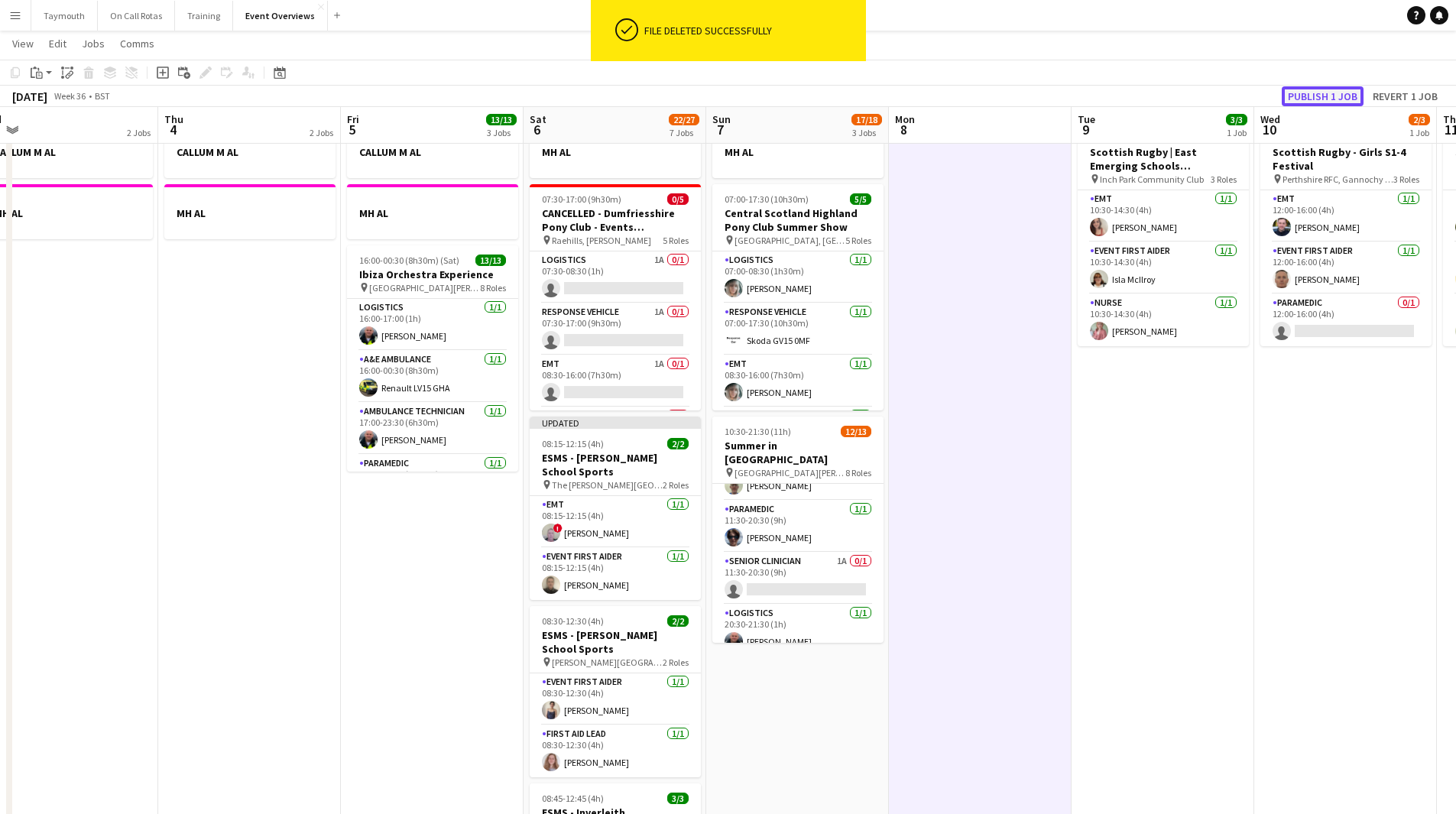
click at [966, 99] on button "Publish 1 job" at bounding box center [1323, 96] width 81 height 20
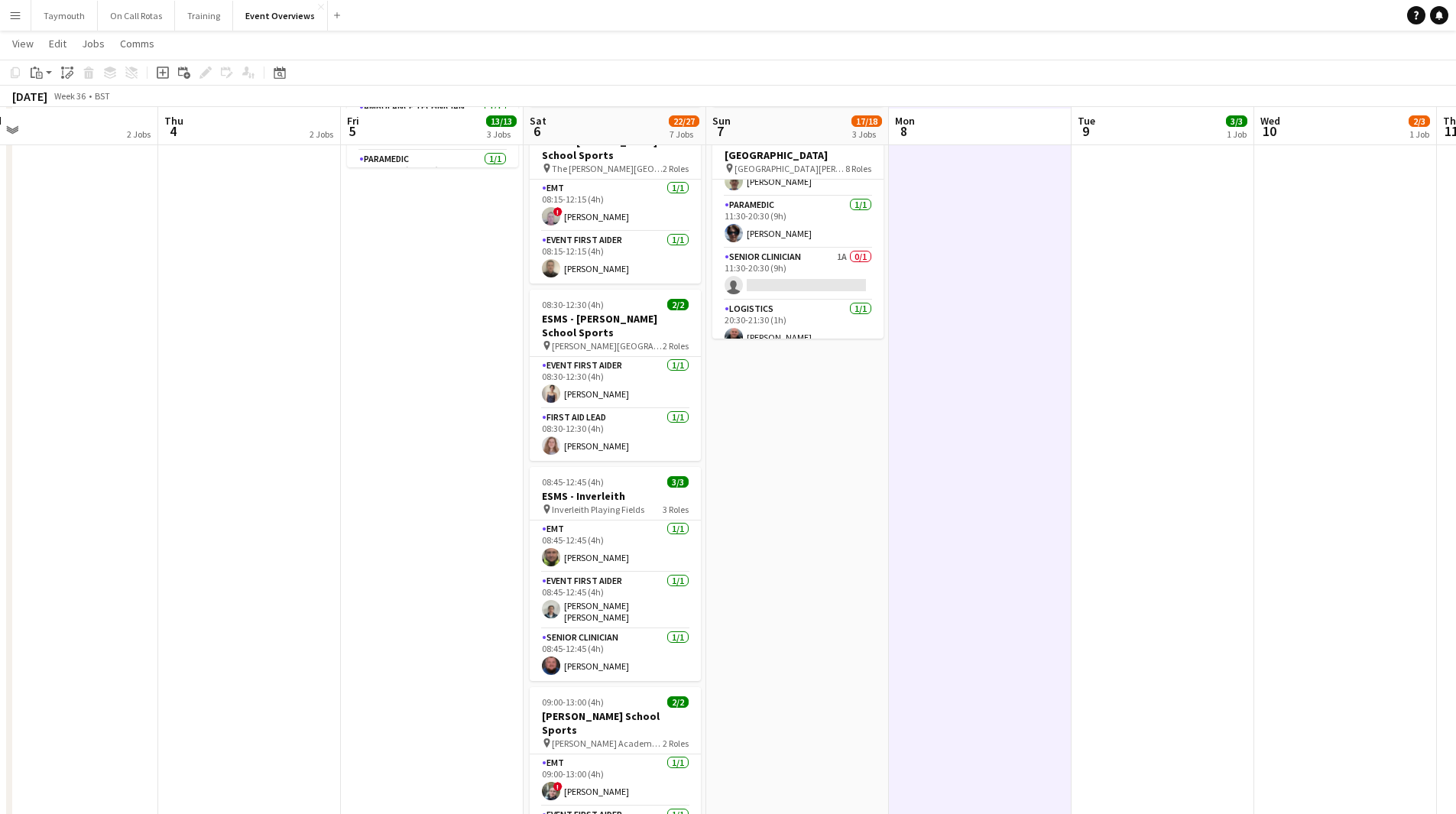
scroll to position [360, 0]
click at [809, 249] on app-card-role "Senior Clinician 1A 0/1 11:30-20:30 (9h) single-neutral-actions" at bounding box center [798, 273] width 171 height 52
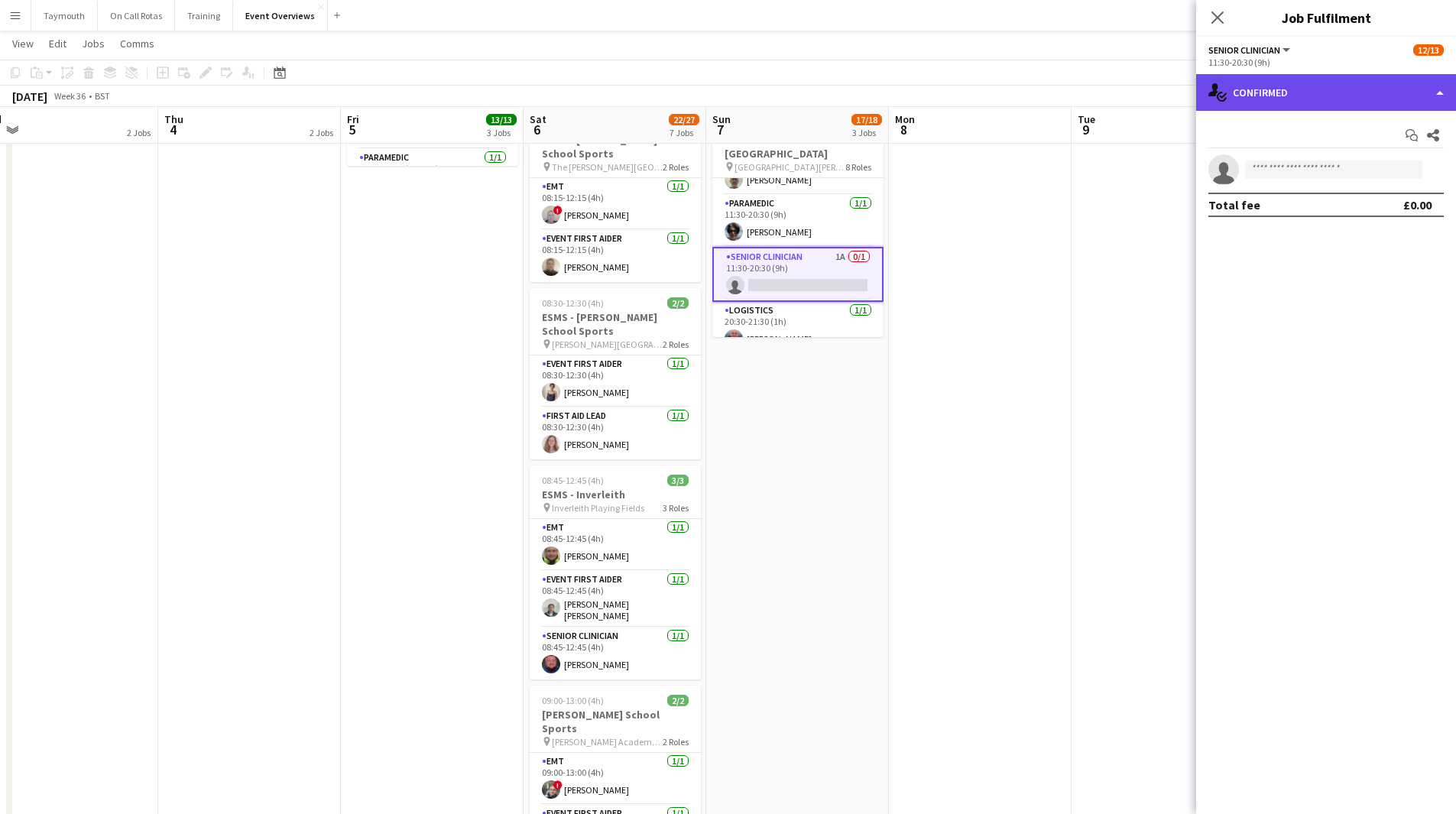
click at [966, 81] on div "single-neutral-actions-check-2 Confirmed" at bounding box center [1326, 92] width 260 height 37
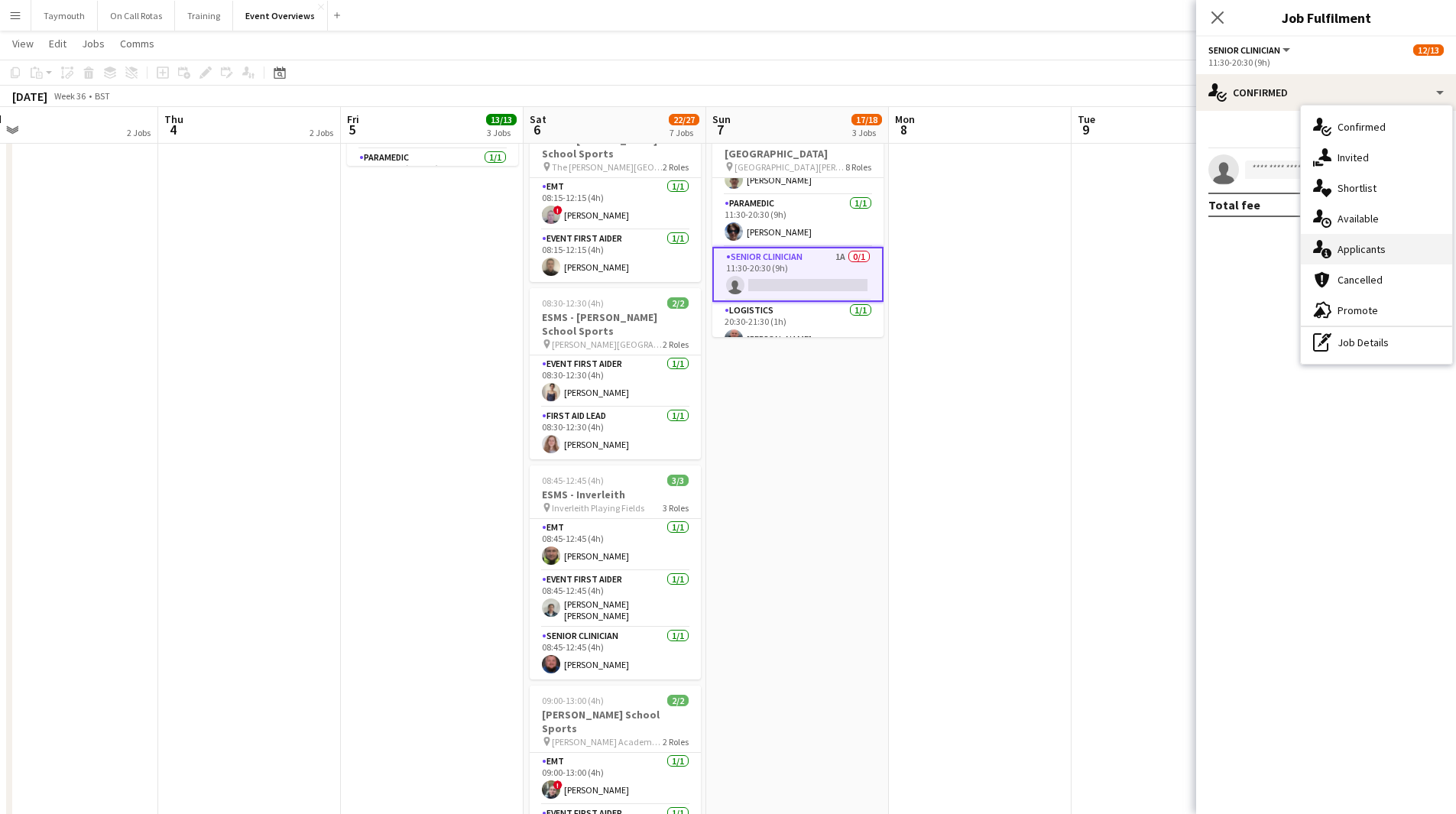
click at [966, 243] on div "single-neutral-actions-information Applicants" at bounding box center [1376, 249] width 151 height 31
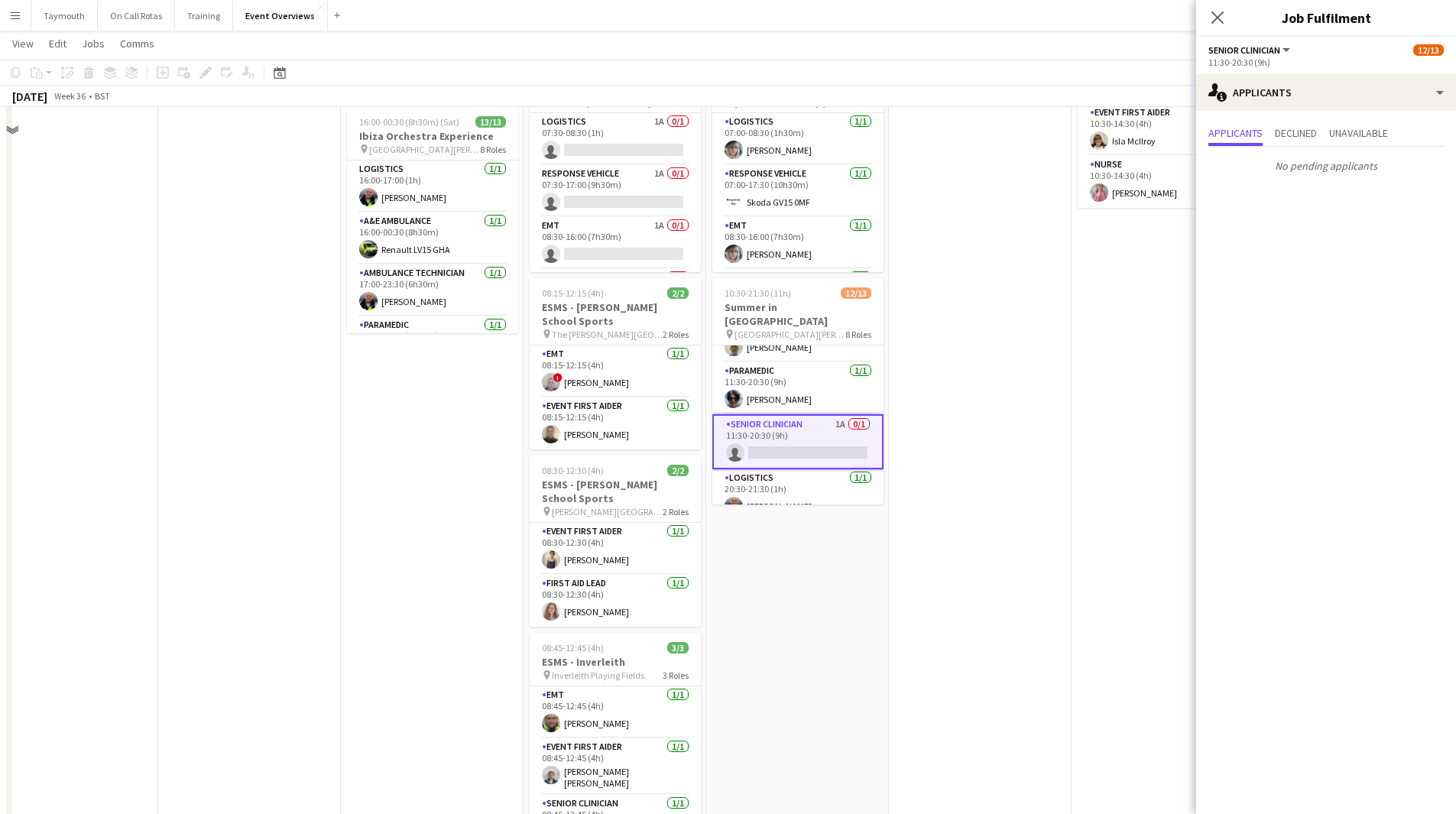
scroll to position [0, 0]
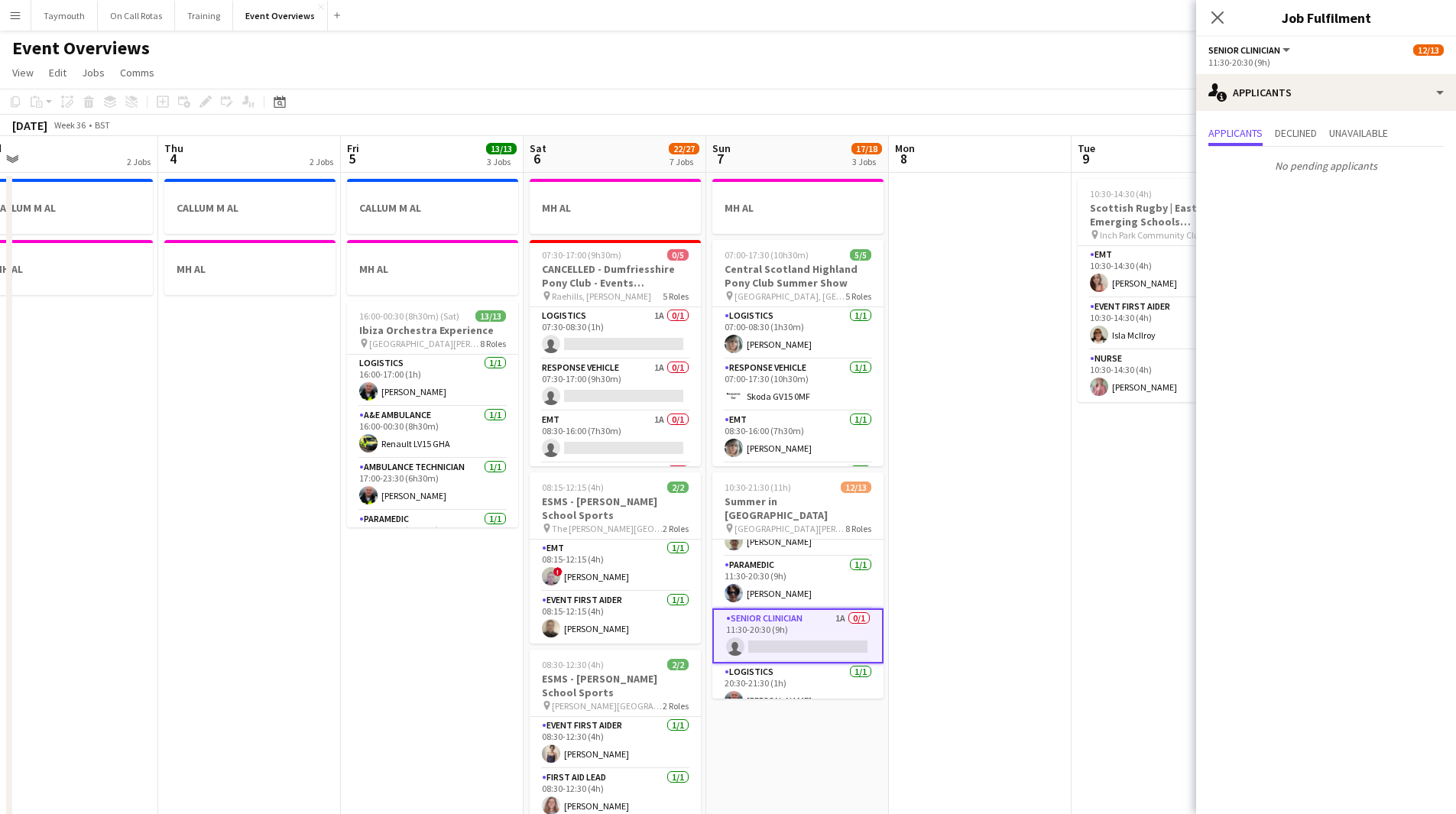
click at [176, 446] on app-date-cell "CALLUM M AL MH AL" at bounding box center [250, 827] width 183 height 1308
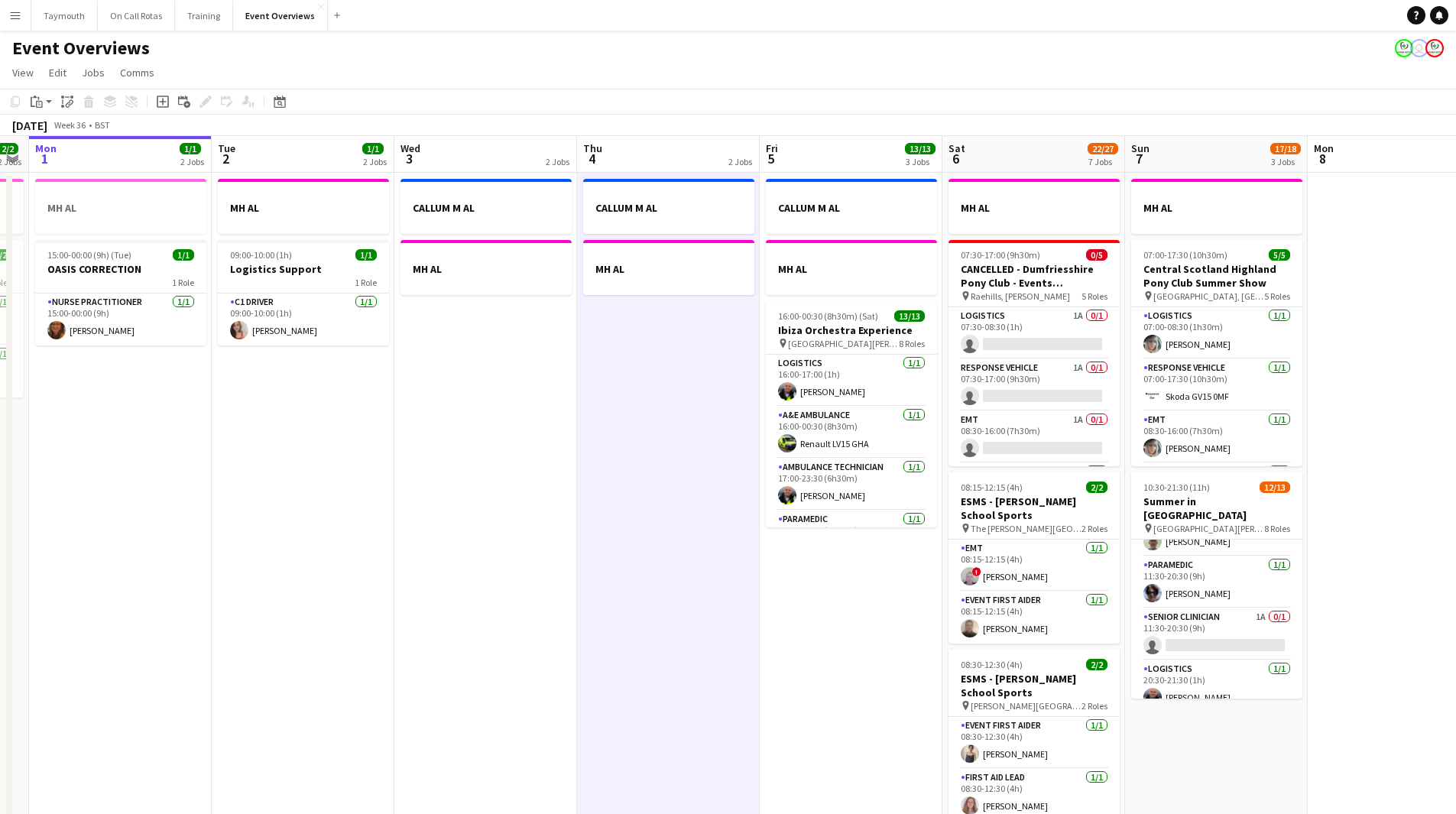
scroll to position [0, 330]
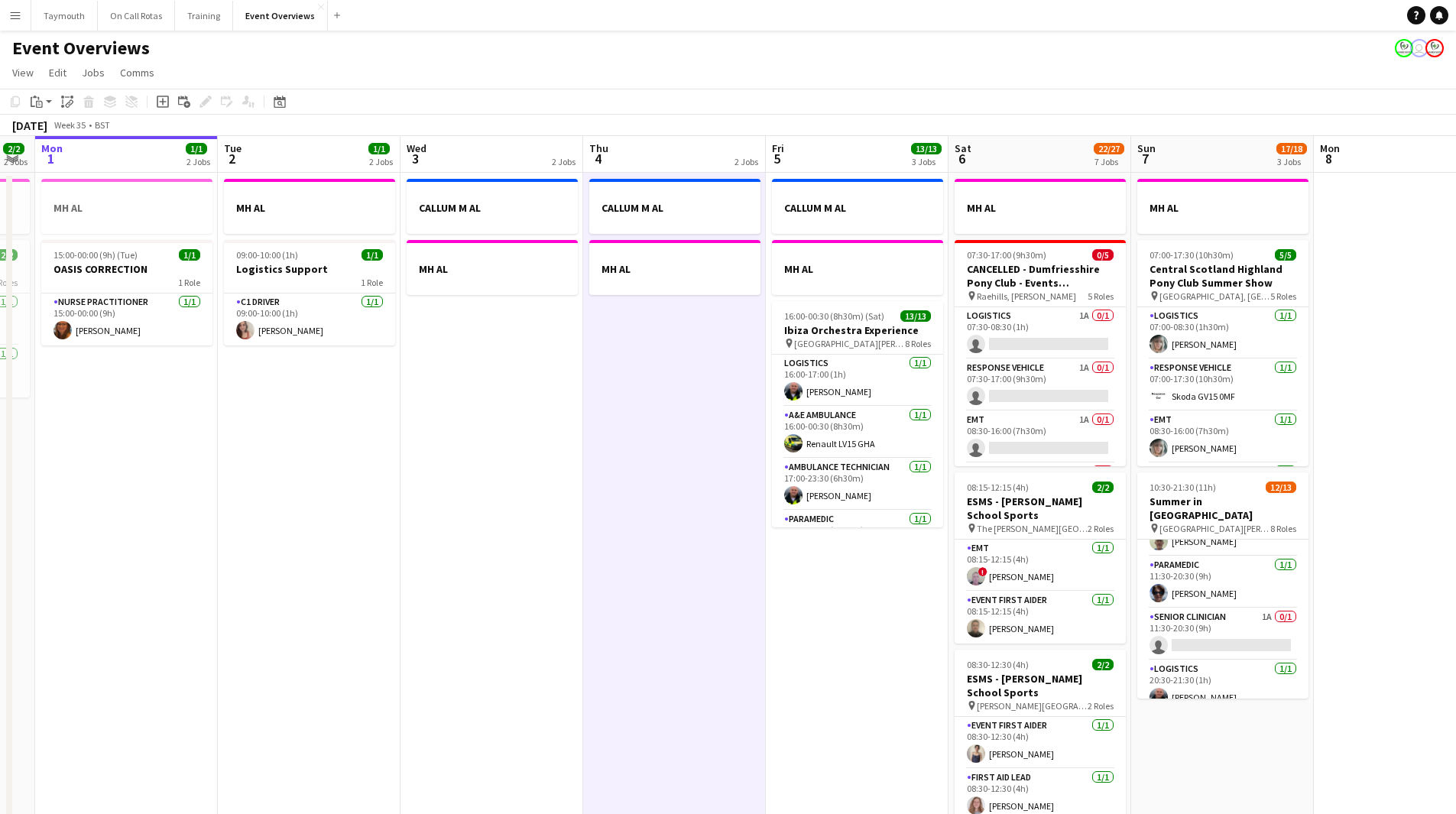
drag, startPoint x: 196, startPoint y: 454, endPoint x: 621, endPoint y: 479, distance: 425.7
click at [621, 446] on app-calendar-viewport "Sat 30 20/20 7 Jobs Sun 31 2/2 2 Jobs Mon 1 1/1 2 Jobs Tue 2 1/1 2 Jobs Wed 3 2…" at bounding box center [728, 809] width 1456 height 1345
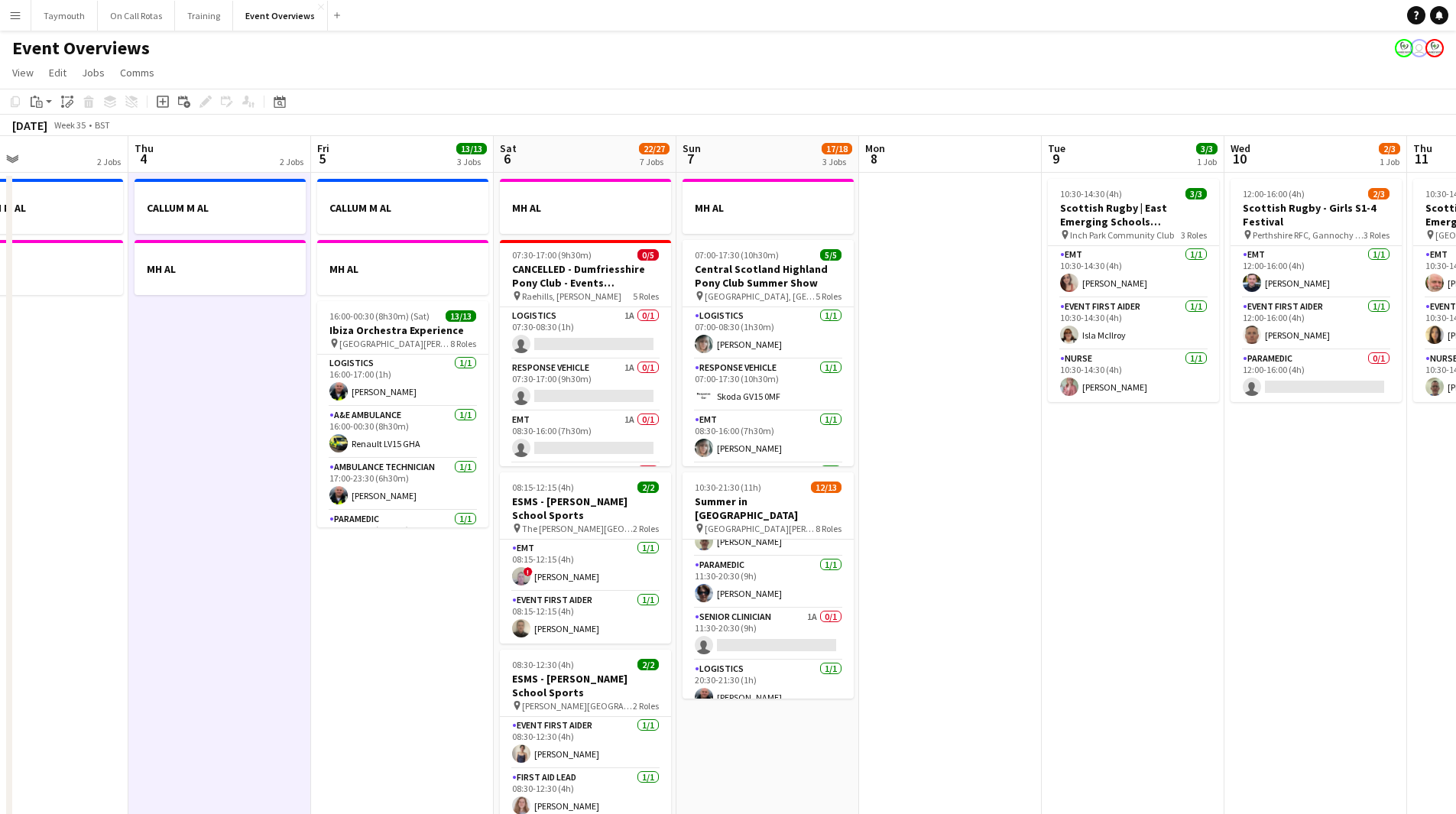
drag, startPoint x: 712, startPoint y: 600, endPoint x: 2, endPoint y: 601, distance: 710.0
click at [9, 446] on div "Sat 30 20/20 7 Jobs Sun 31 2/2 2 Jobs Mon 1 1/1 2 Jobs Tue 2 1/1 2 Jobs Wed 3 2…" at bounding box center [728, 809] width 1456 height 1345
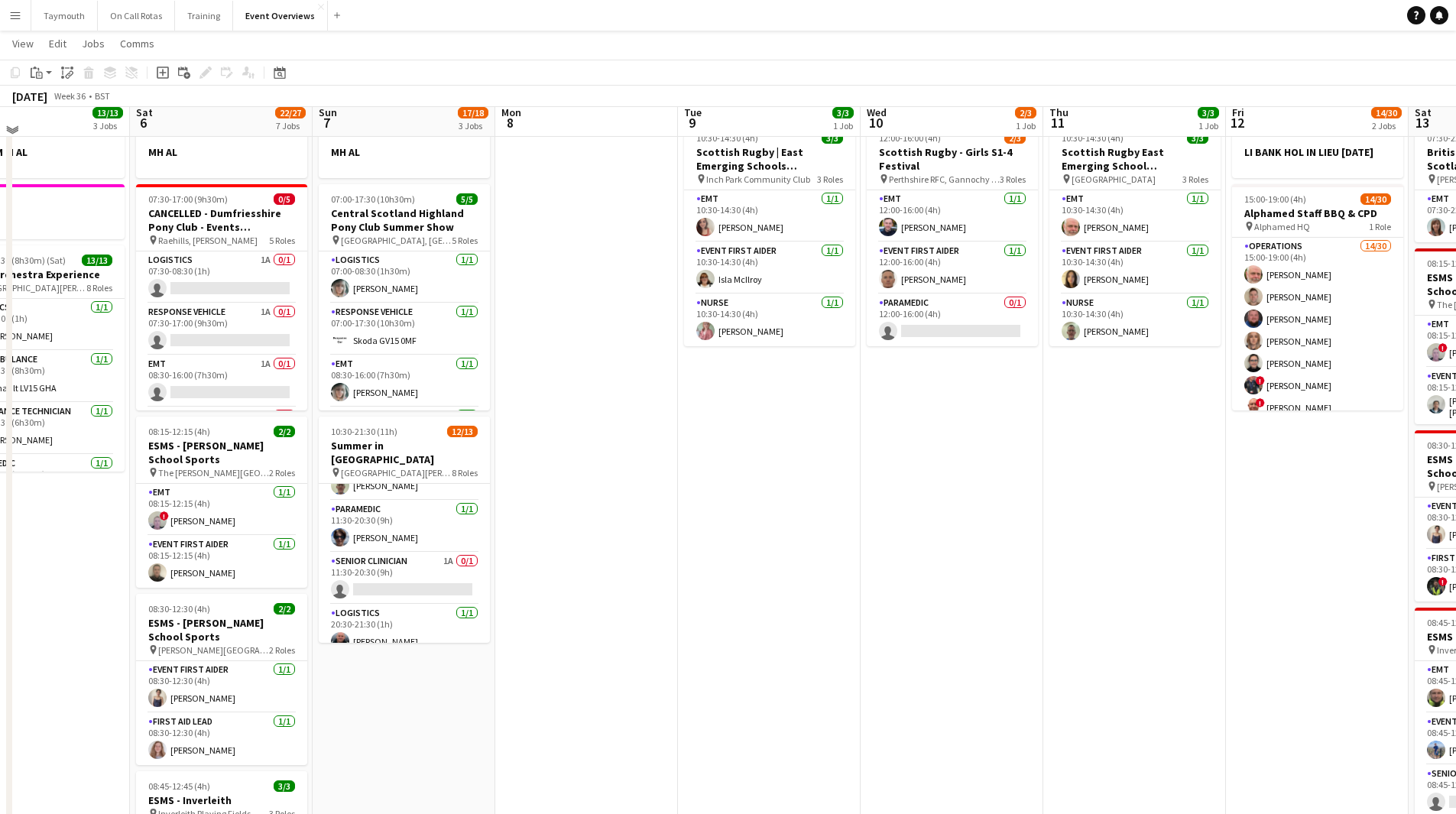
scroll to position [0, 0]
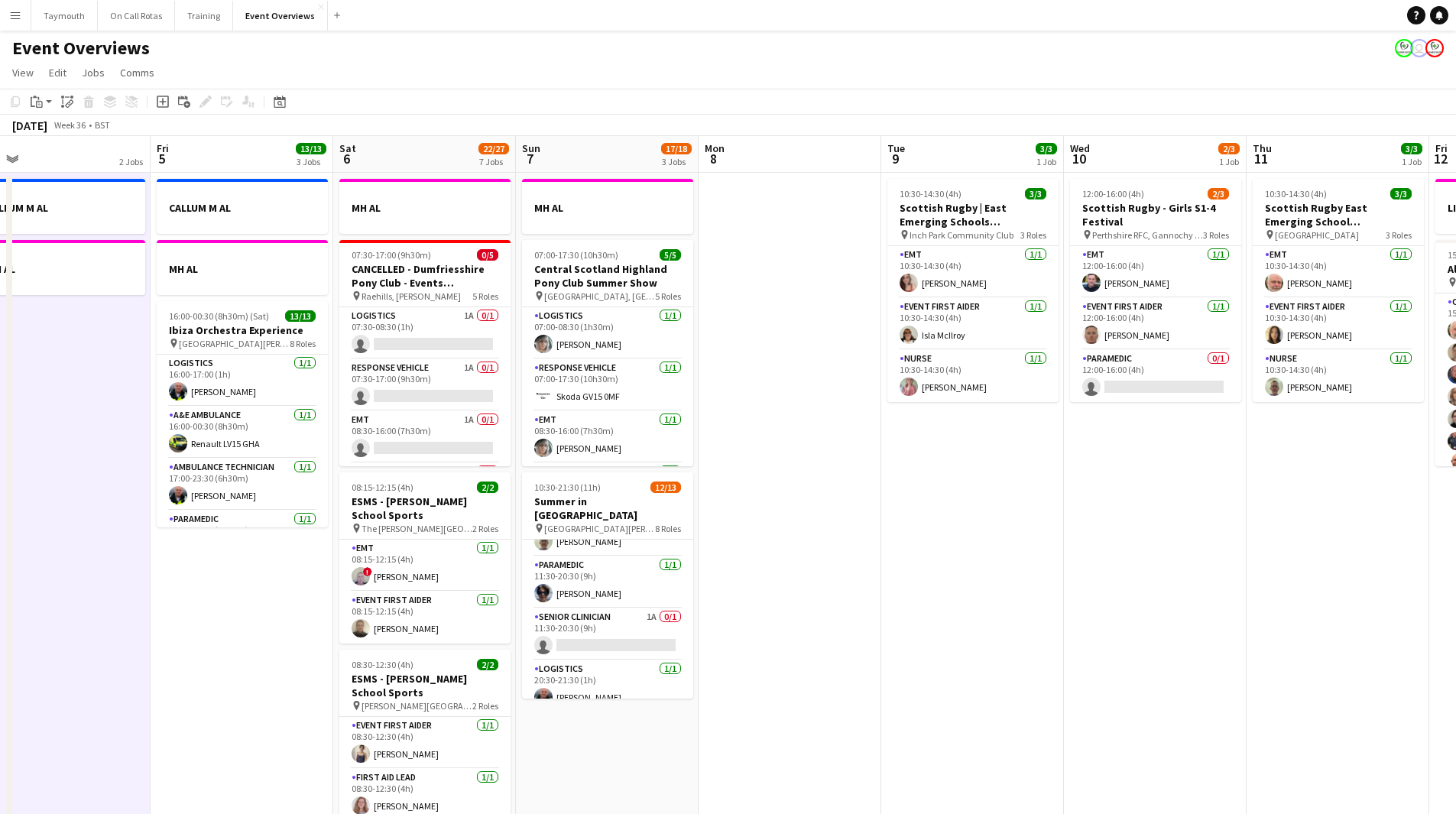
drag, startPoint x: 617, startPoint y: 633, endPoint x: 854, endPoint y: 615, distance: 237.7
click at [854, 446] on app-calendar-viewport "Tue 2 1/1 2 Jobs Wed 3 2 Jobs Thu 4 2 Jobs Fri 5 13/13 3 Jobs Sat 6 22/27 7 Job…" at bounding box center [728, 809] width 1456 height 1345
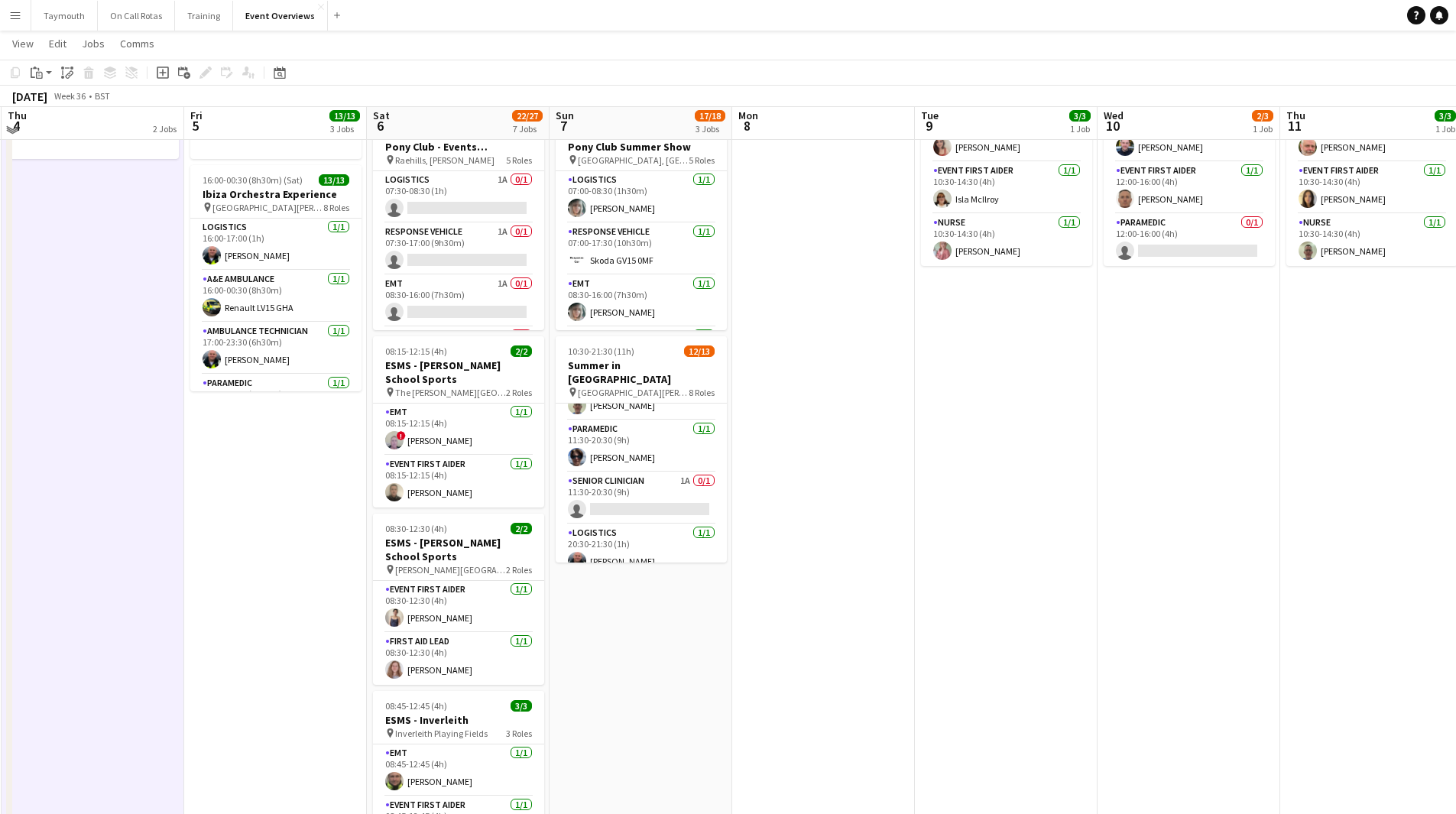
scroll to position [130, 0]
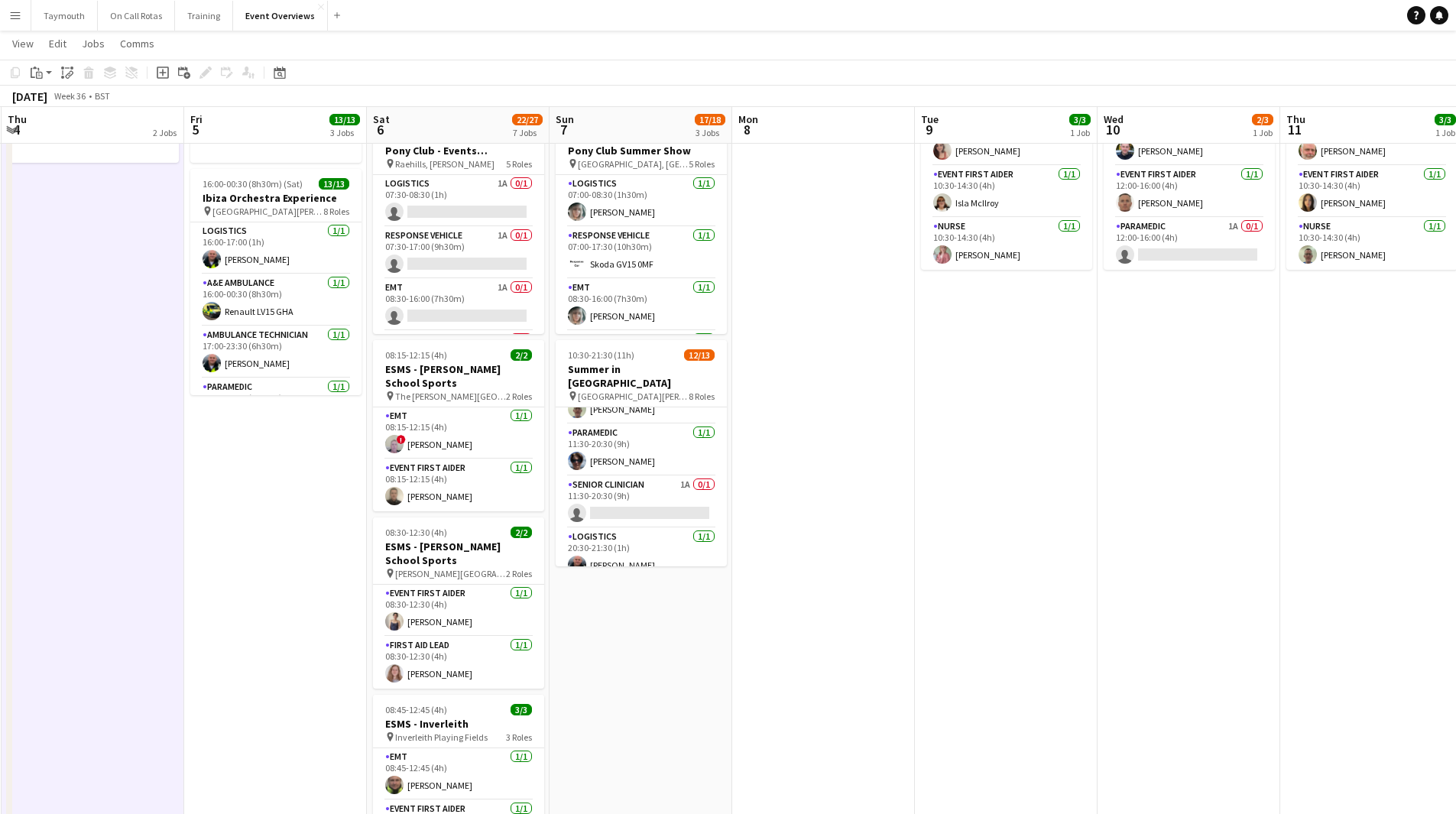
drag, startPoint x: 330, startPoint y: 208, endPoint x: 193, endPoint y: 110, distance: 168.4
click at [329, 208] on span "8 Roles" at bounding box center [336, 211] width 26 height 12
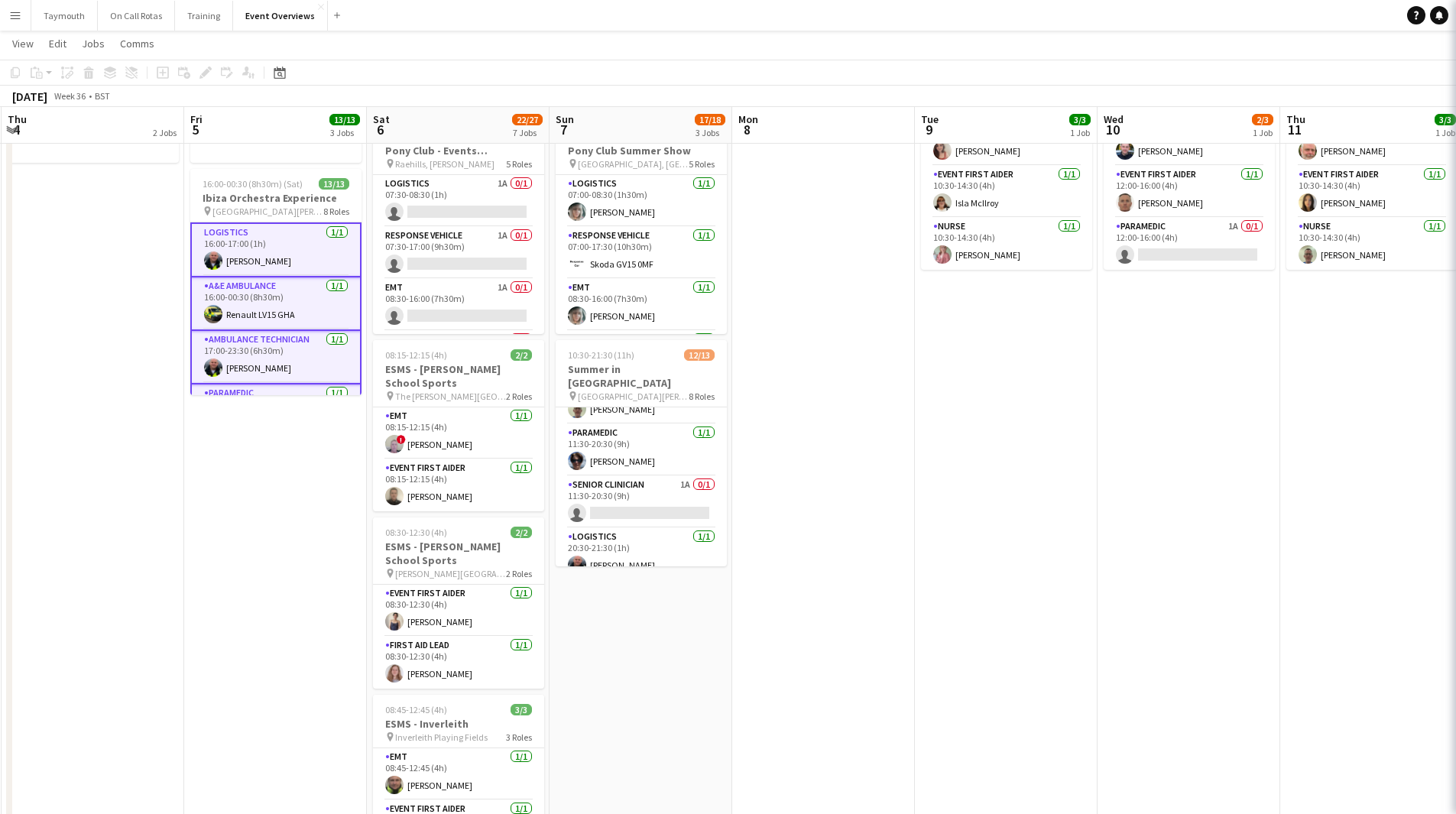
scroll to position [0, 365]
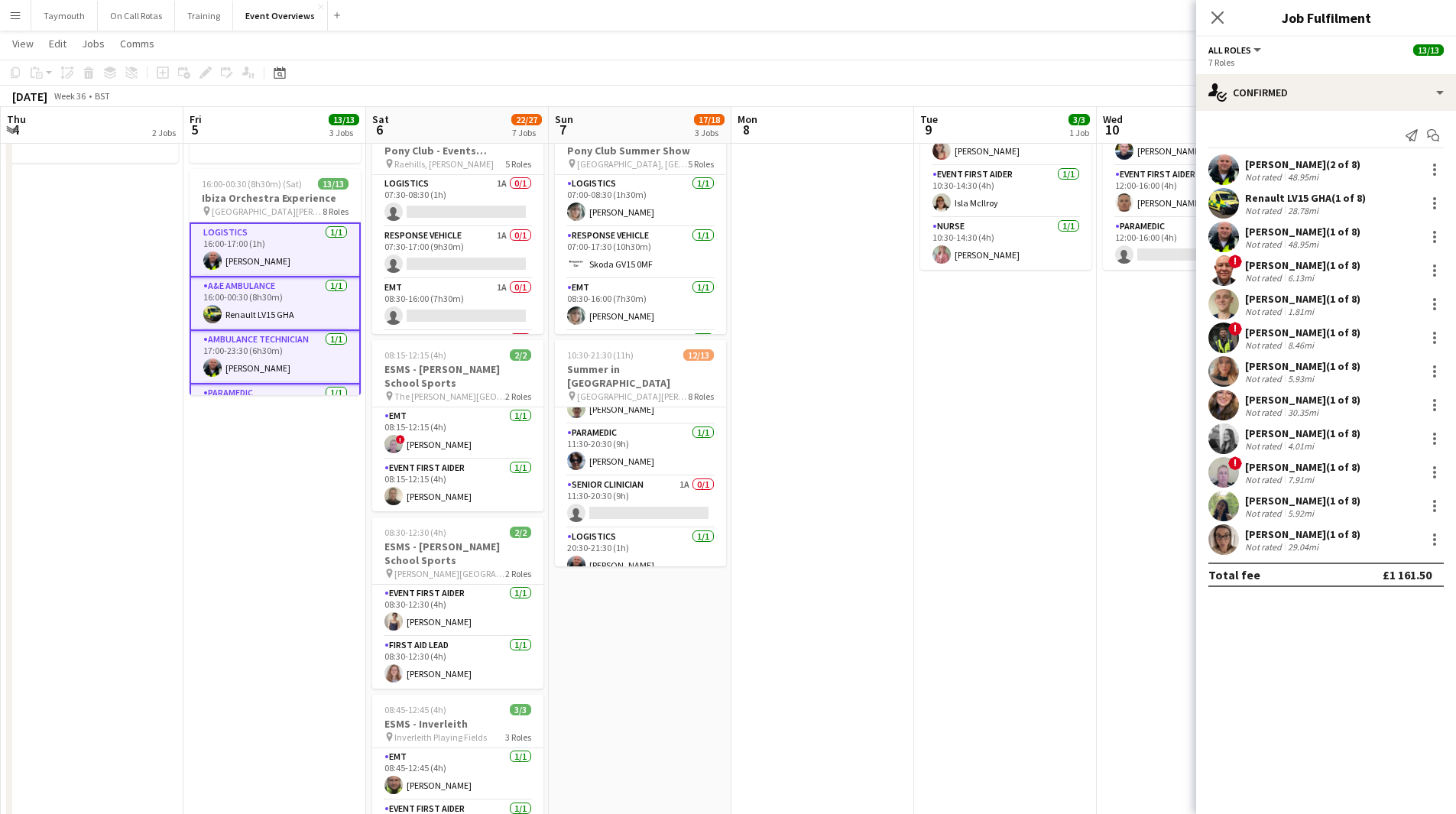
drag, startPoint x: 275, startPoint y: 319, endPoint x: 234, endPoint y: 195, distance: 130.6
click at [273, 316] on app-card-role "A&E Ambulance 1/1 16:00-00:30 (8h30m) Renault LV15 GHA" at bounding box center [274, 303] width 171 height 53
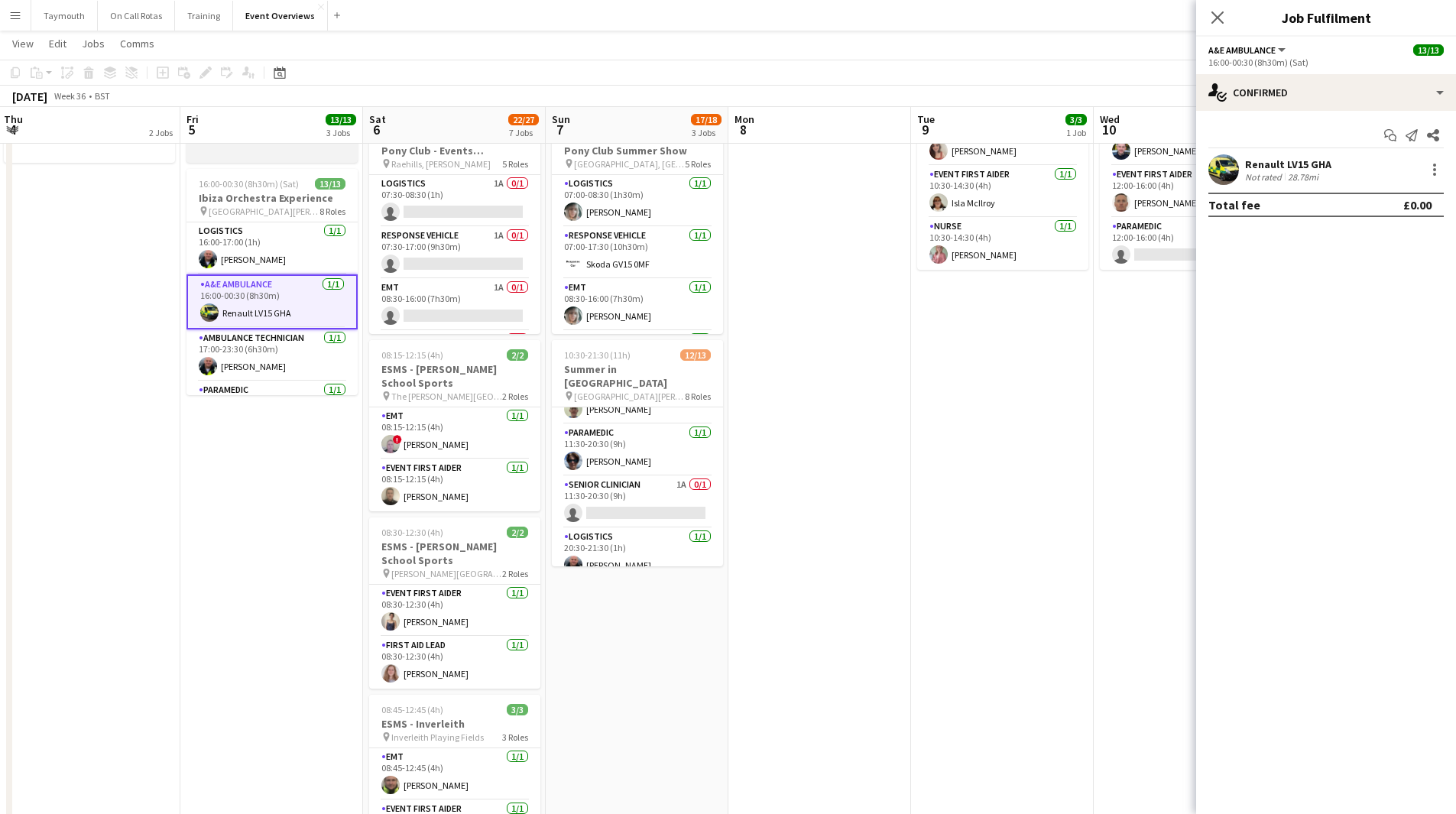
drag, startPoint x: 235, startPoint y: 184, endPoint x: 242, endPoint y: 148, distance: 36.7
click at [235, 183] on span "16:00-00:30 (8h30m) (Sat)" at bounding box center [249, 184] width 101 height 12
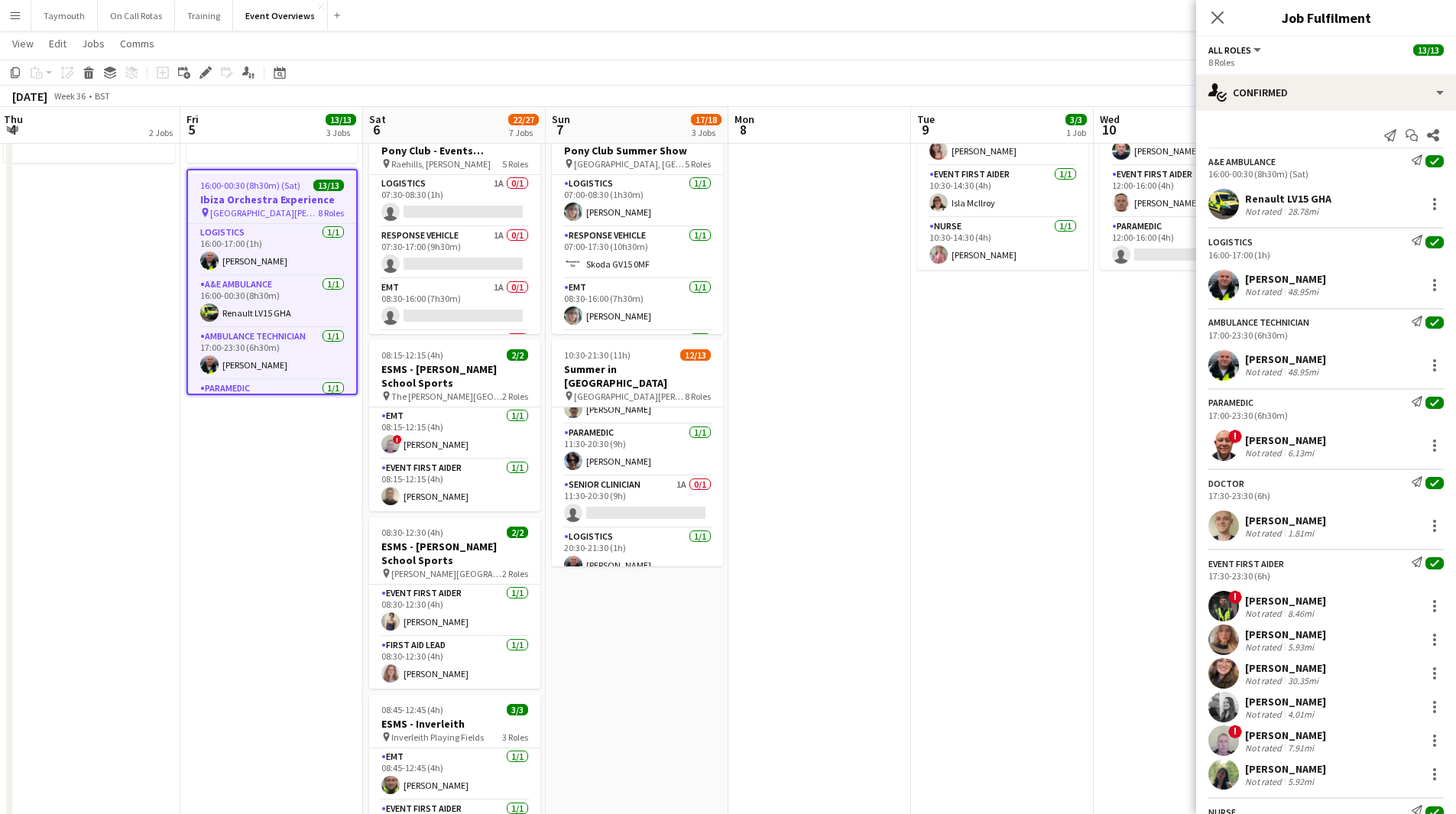
drag, startPoint x: 657, startPoint y: 487, endPoint x: 1467, endPoint y: 183, distance: 865.2
click at [657, 446] on app-card-role "Senior Clinician 1A 0/1 11:30-20:30 (9h) single-neutral-actions" at bounding box center [637, 502] width 171 height 52
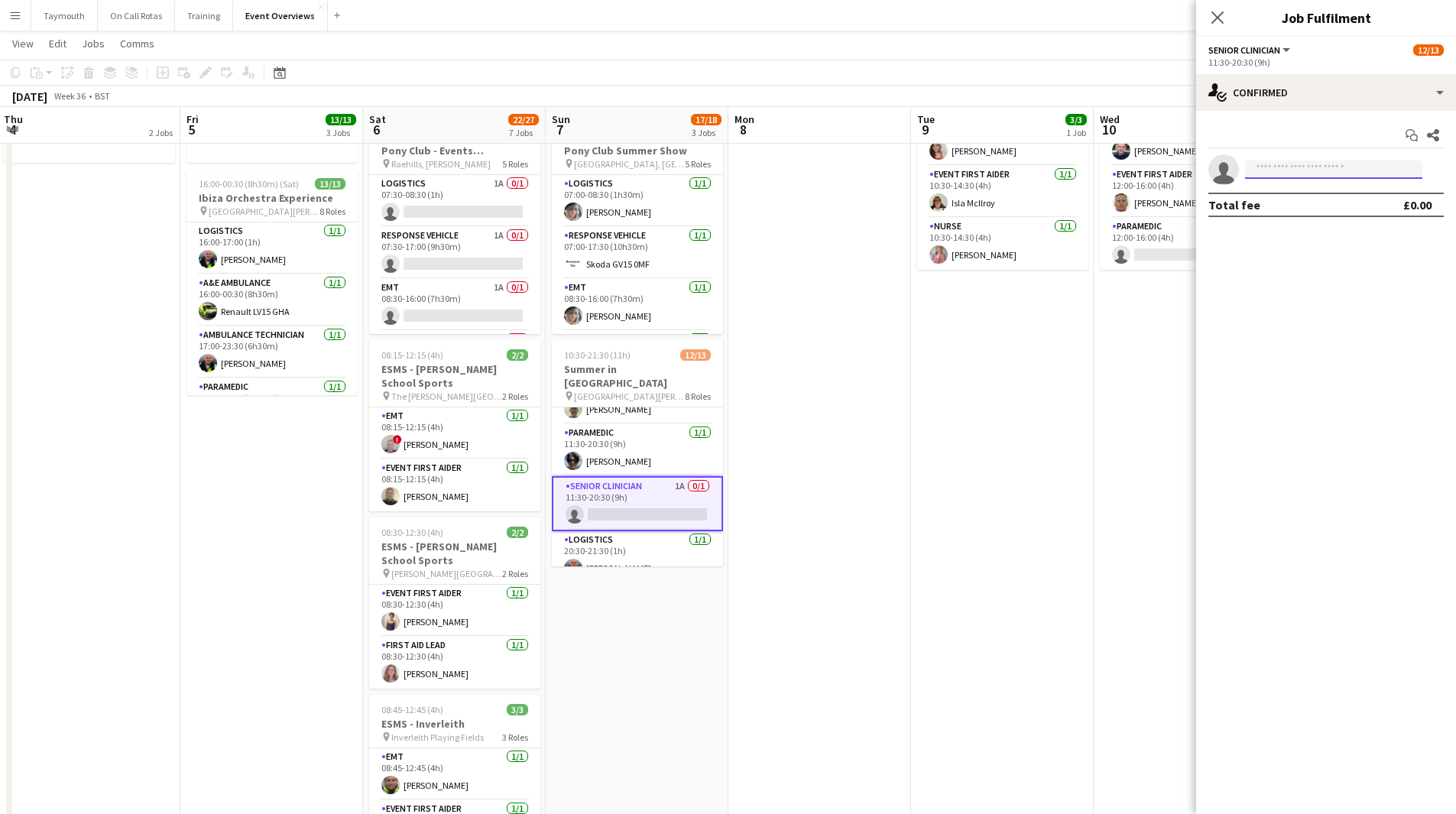
click at [966, 173] on input at bounding box center [1334, 169] width 177 height 18
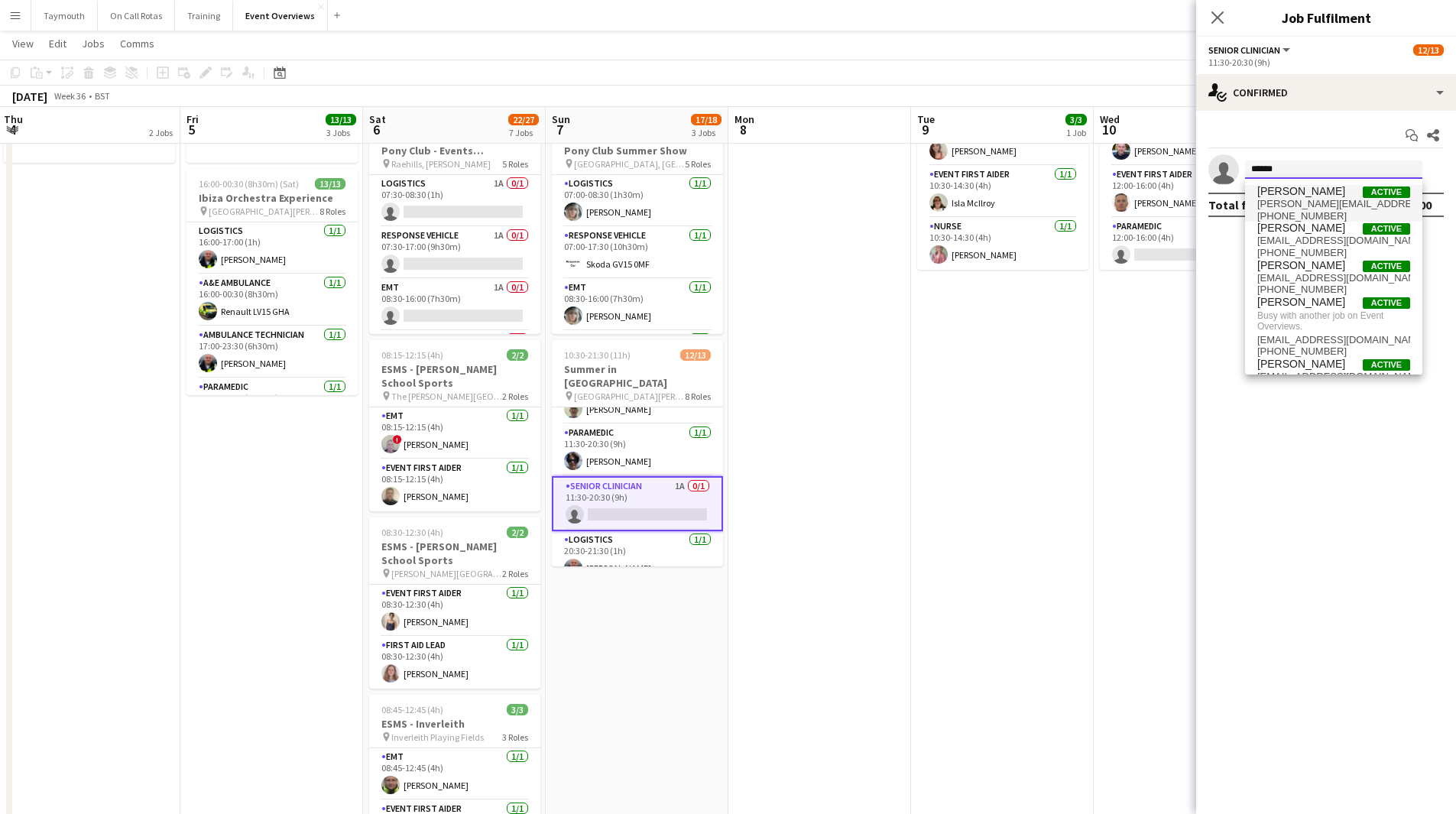
type input "******"
click at [966, 204] on span "nicolajamieson@hotmail.co.uk" at bounding box center [1334, 205] width 153 height 13
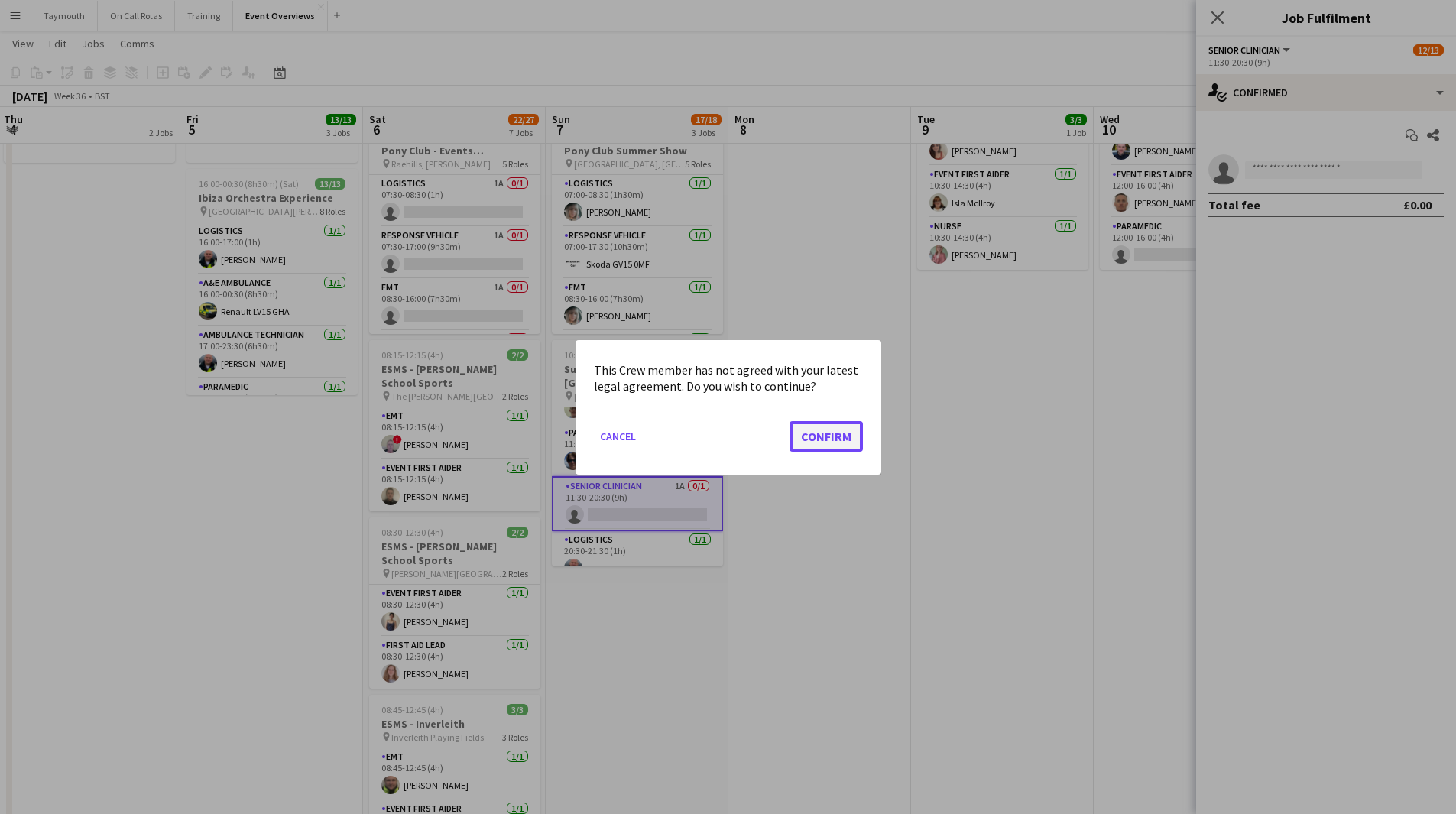
click at [809, 438] on button "Confirm" at bounding box center [826, 436] width 73 height 31
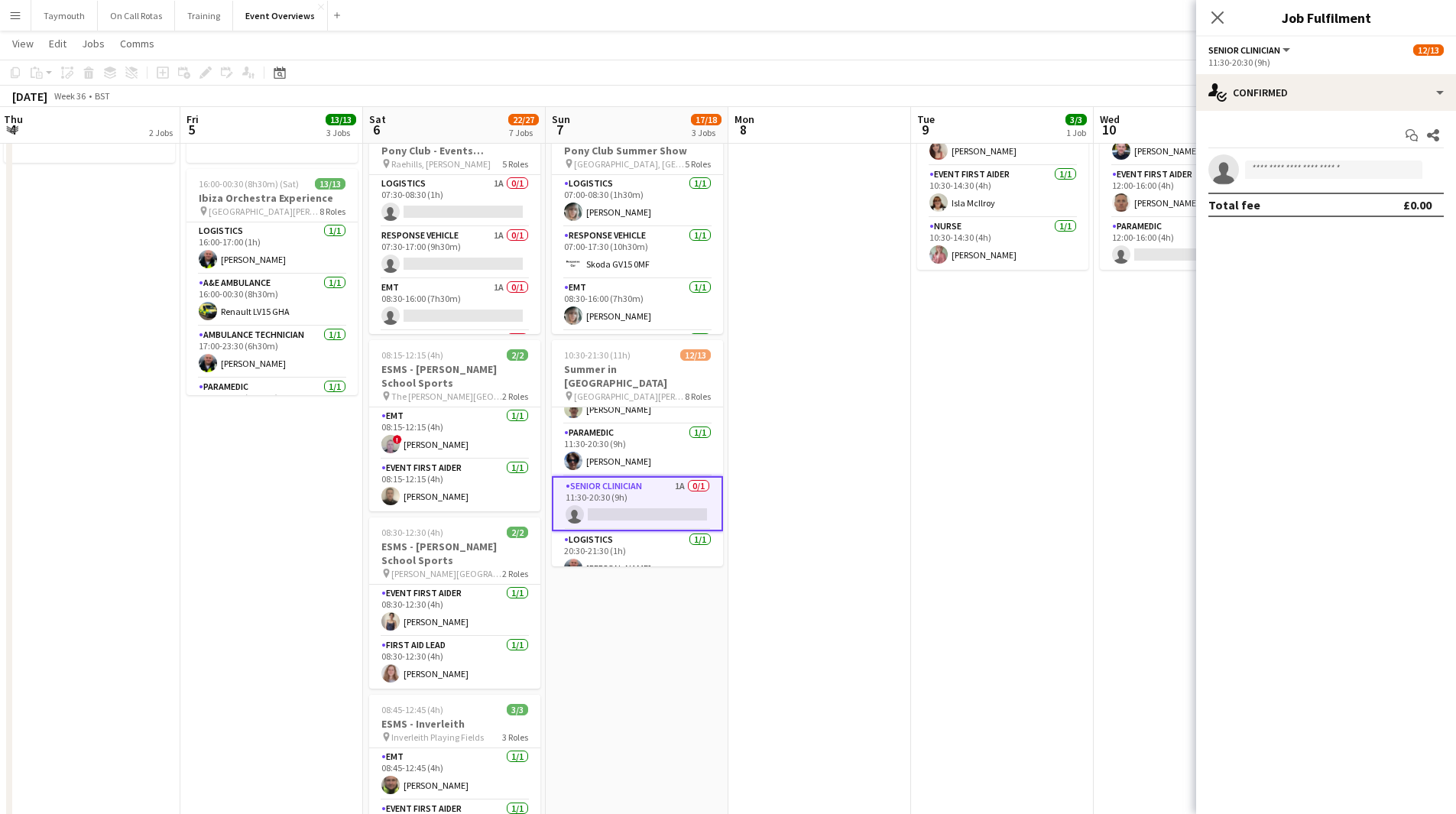
scroll to position [130, 0]
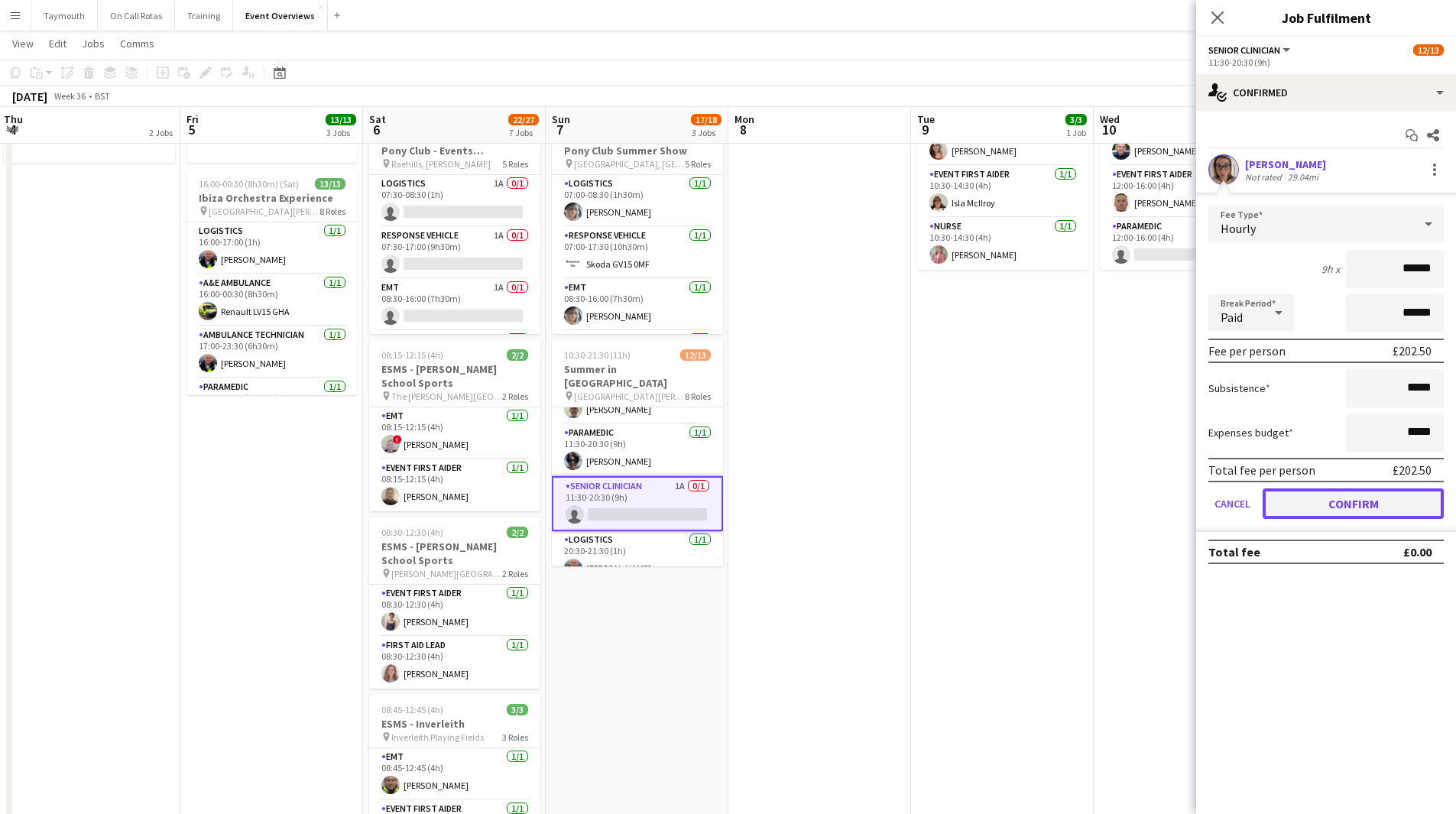
drag, startPoint x: 1388, startPoint y: 508, endPoint x: 1168, endPoint y: 493, distance: 220.5
click at [966, 446] on button "Confirm" at bounding box center [1354, 504] width 181 height 31
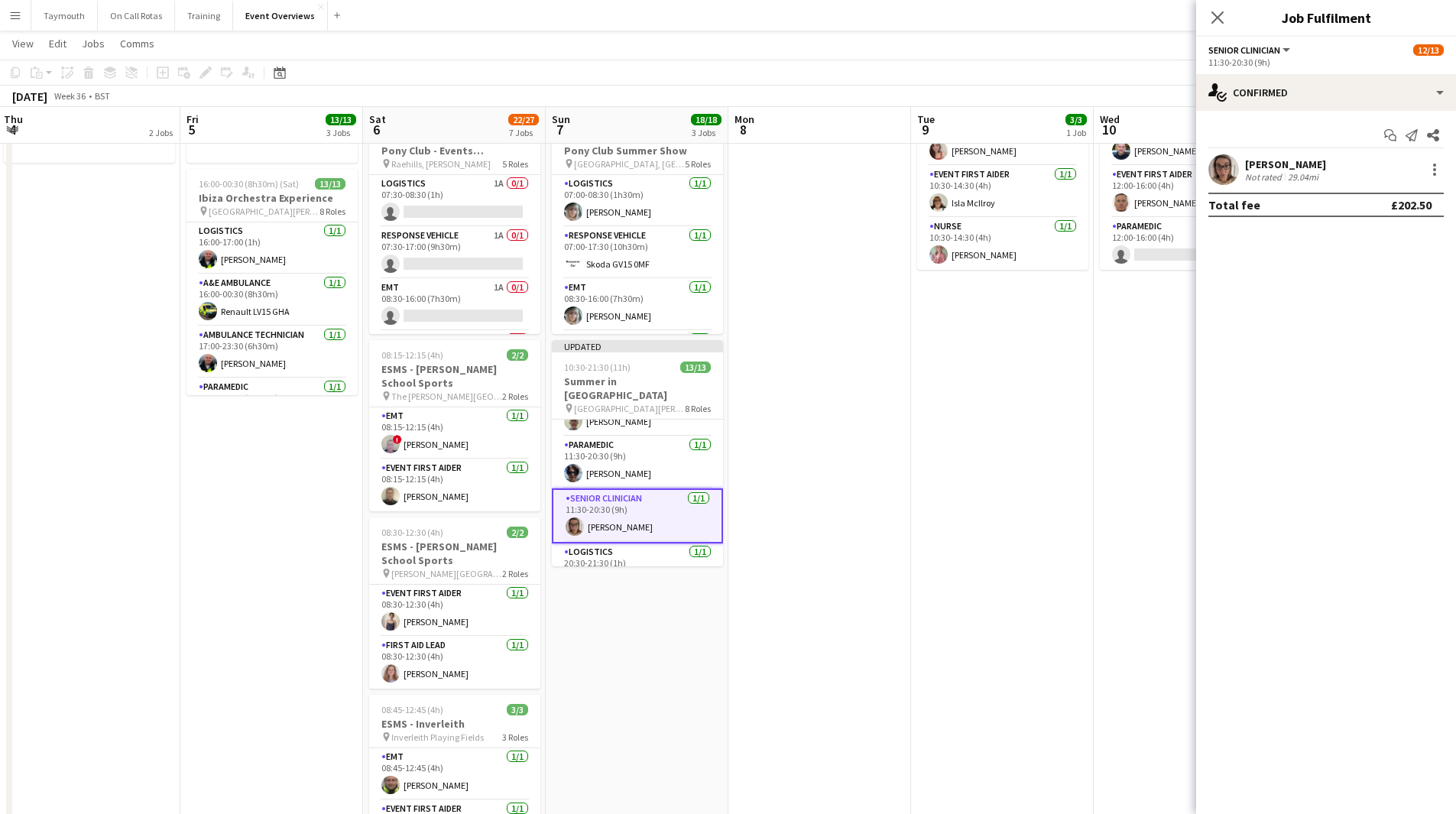
click at [869, 446] on app-date-cell at bounding box center [820, 694] width 183 height 1308
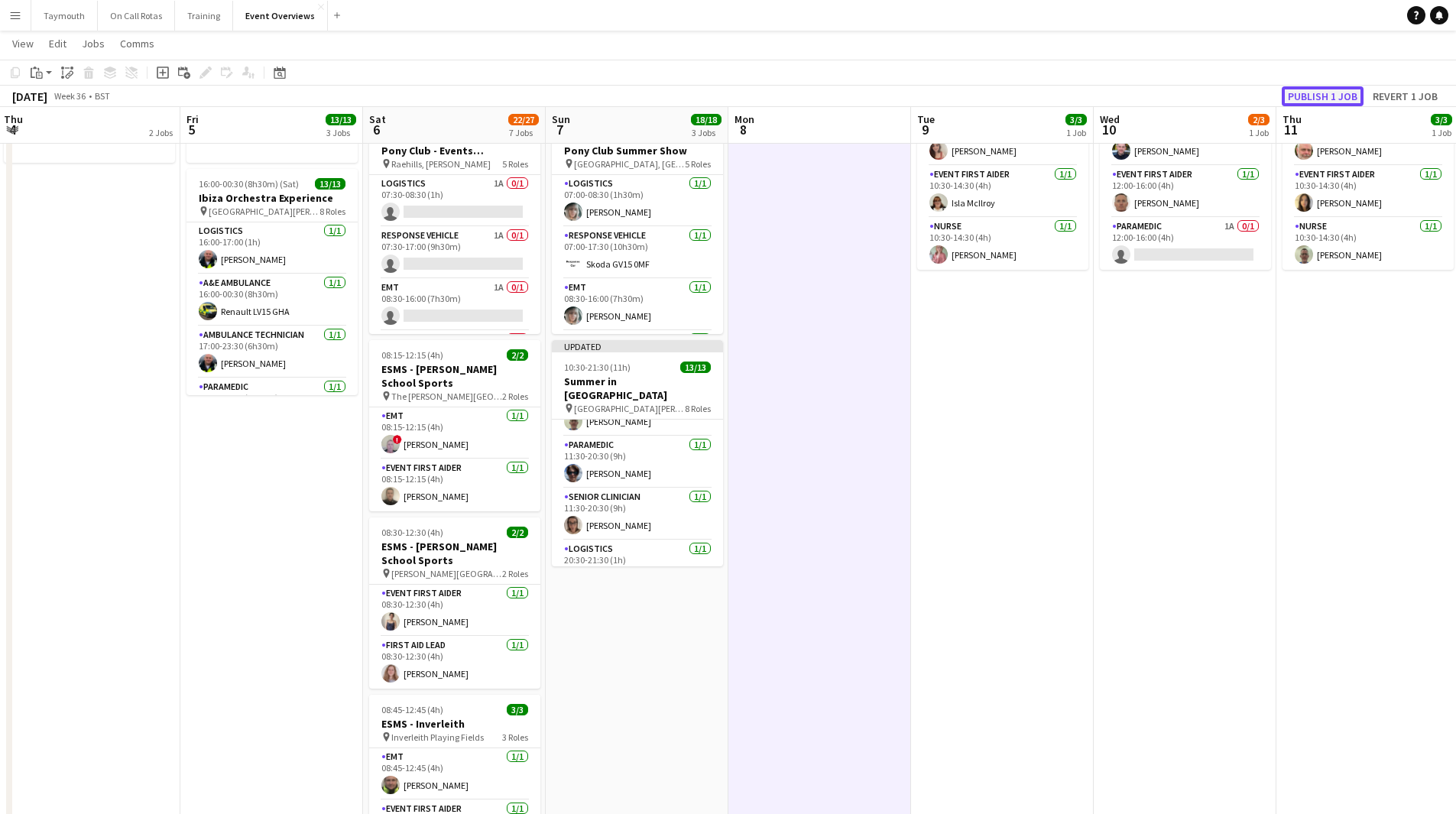
click at [966, 101] on button "Publish 1 job" at bounding box center [1323, 96] width 81 height 20
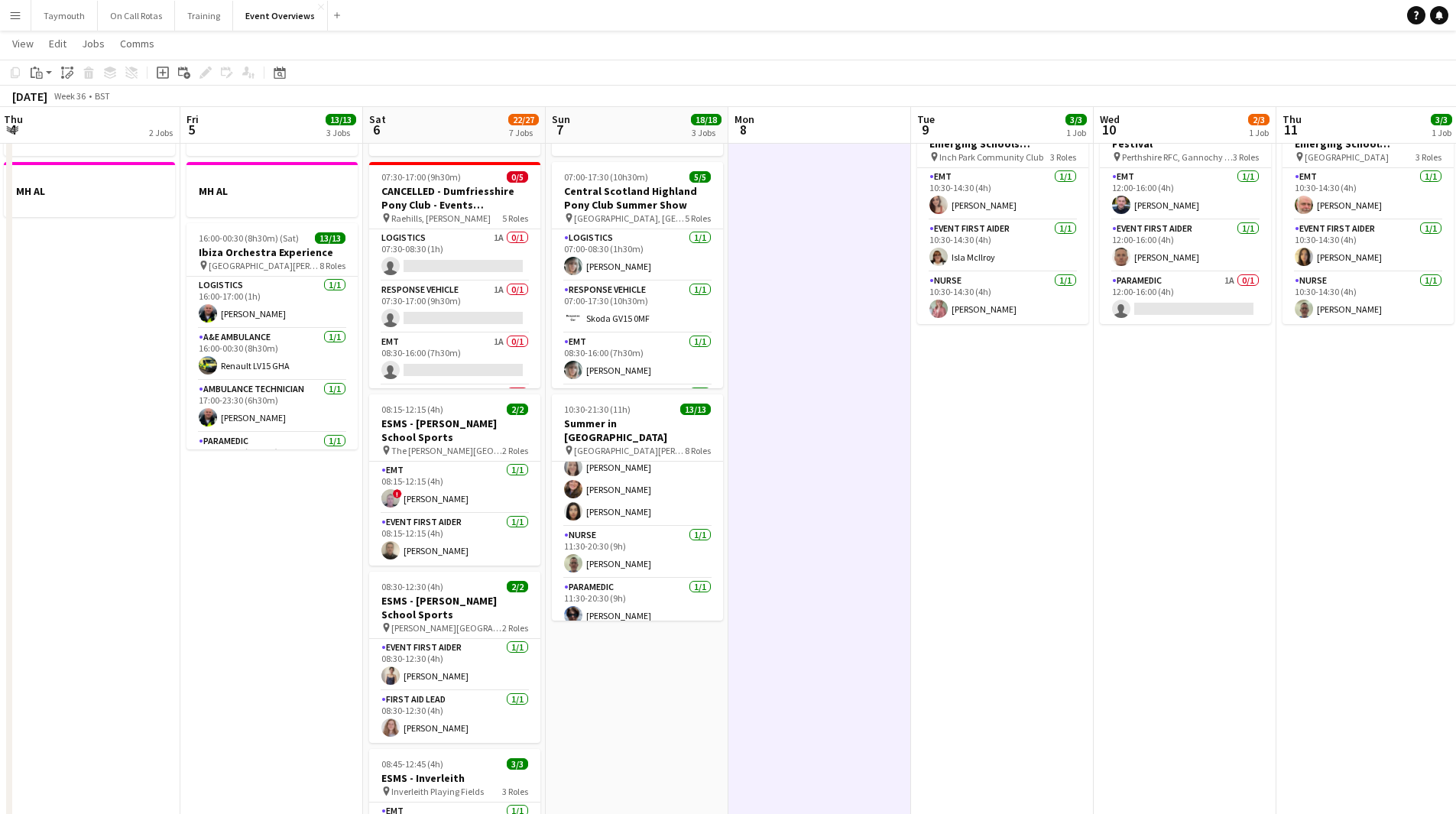
scroll to position [201, 0]
click at [966, 282] on app-card-role "Paramedic 1A 0/1 12:00-16:00 (4h) single-neutral-actions" at bounding box center [1185, 298] width 171 height 52
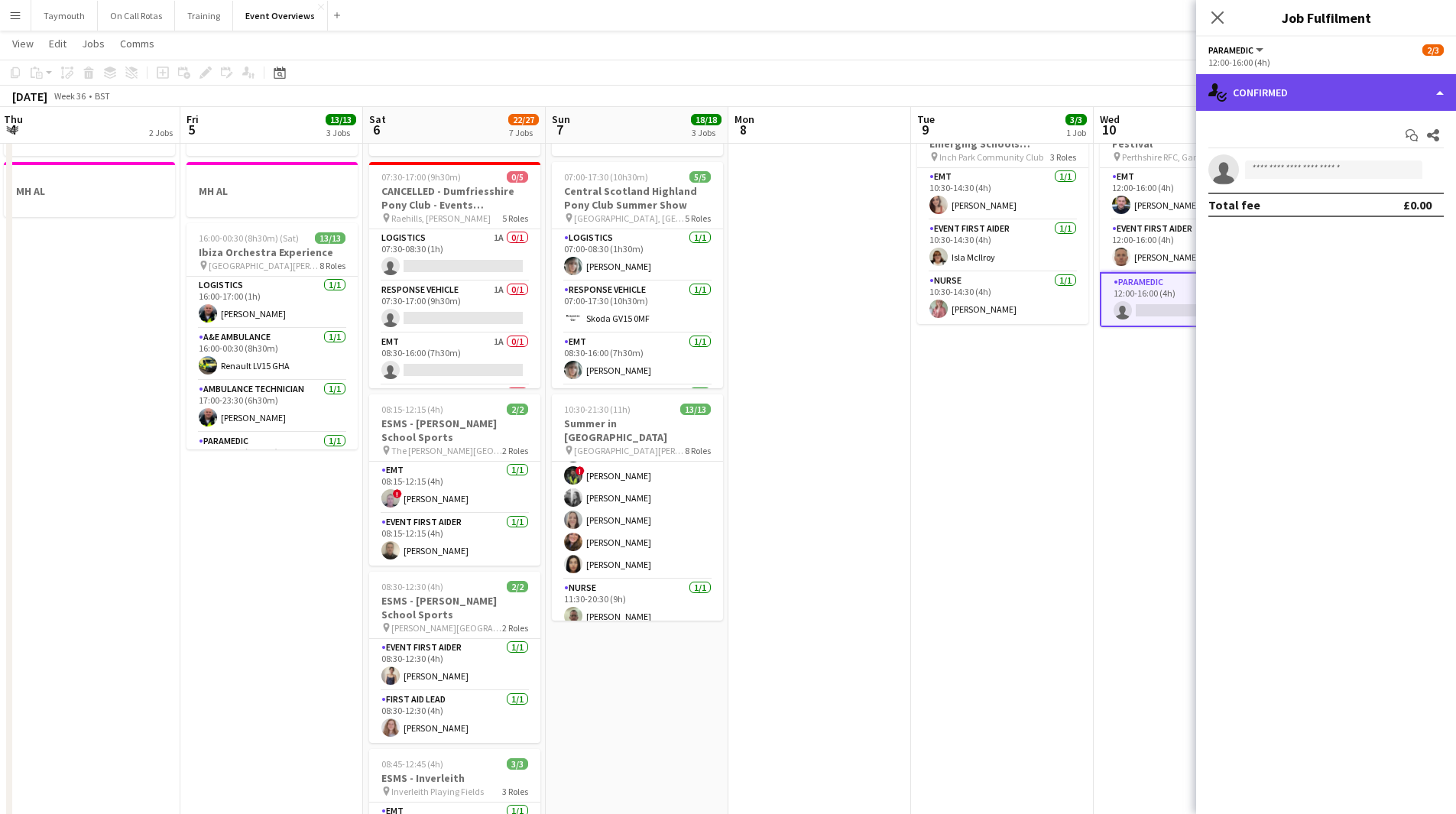
click at [966, 91] on div "single-neutral-actions-check-2 Confirmed" at bounding box center [1326, 92] width 260 height 37
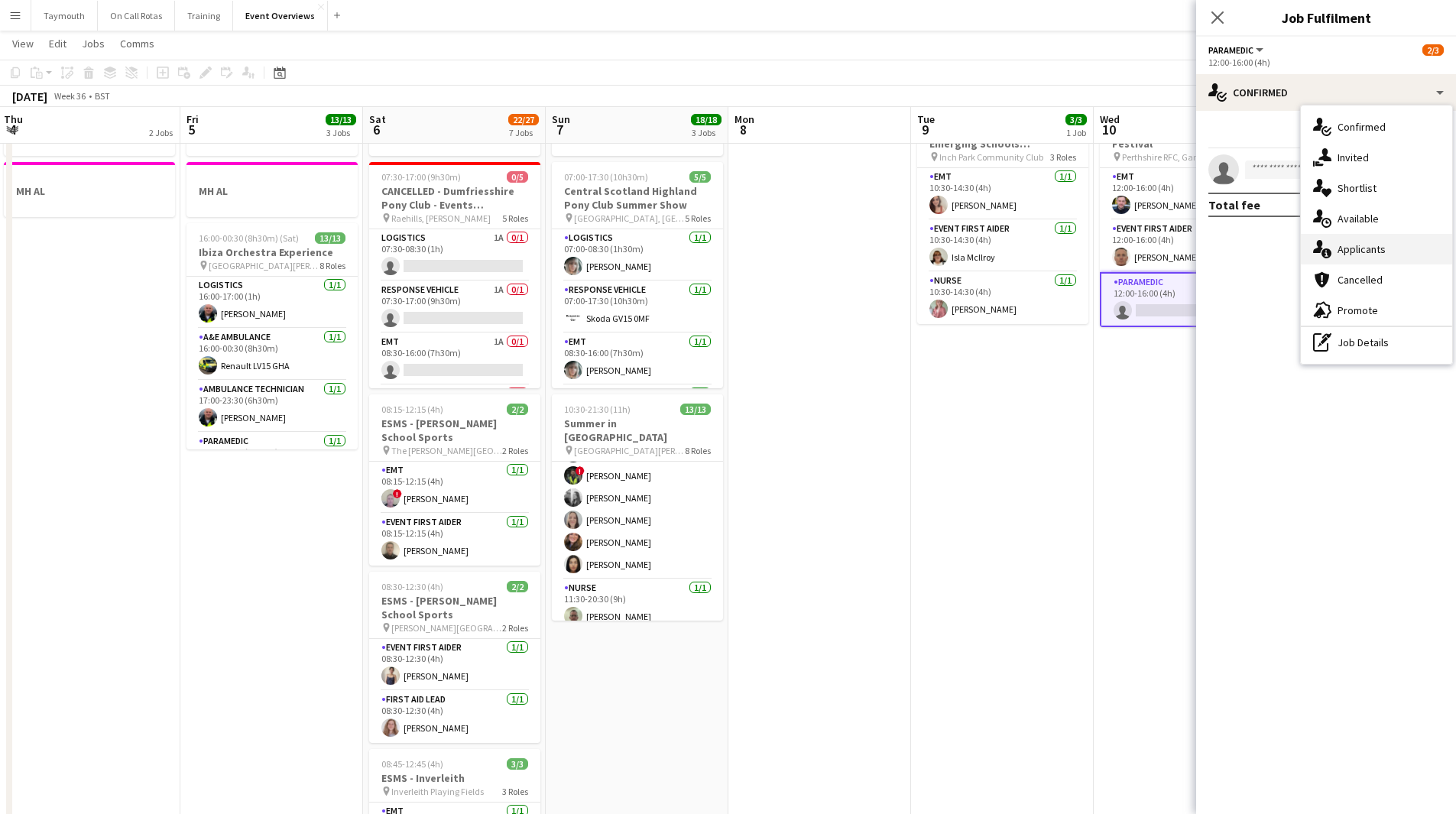
click at [966, 253] on div "single-neutral-actions-information Applicants" at bounding box center [1376, 249] width 151 height 31
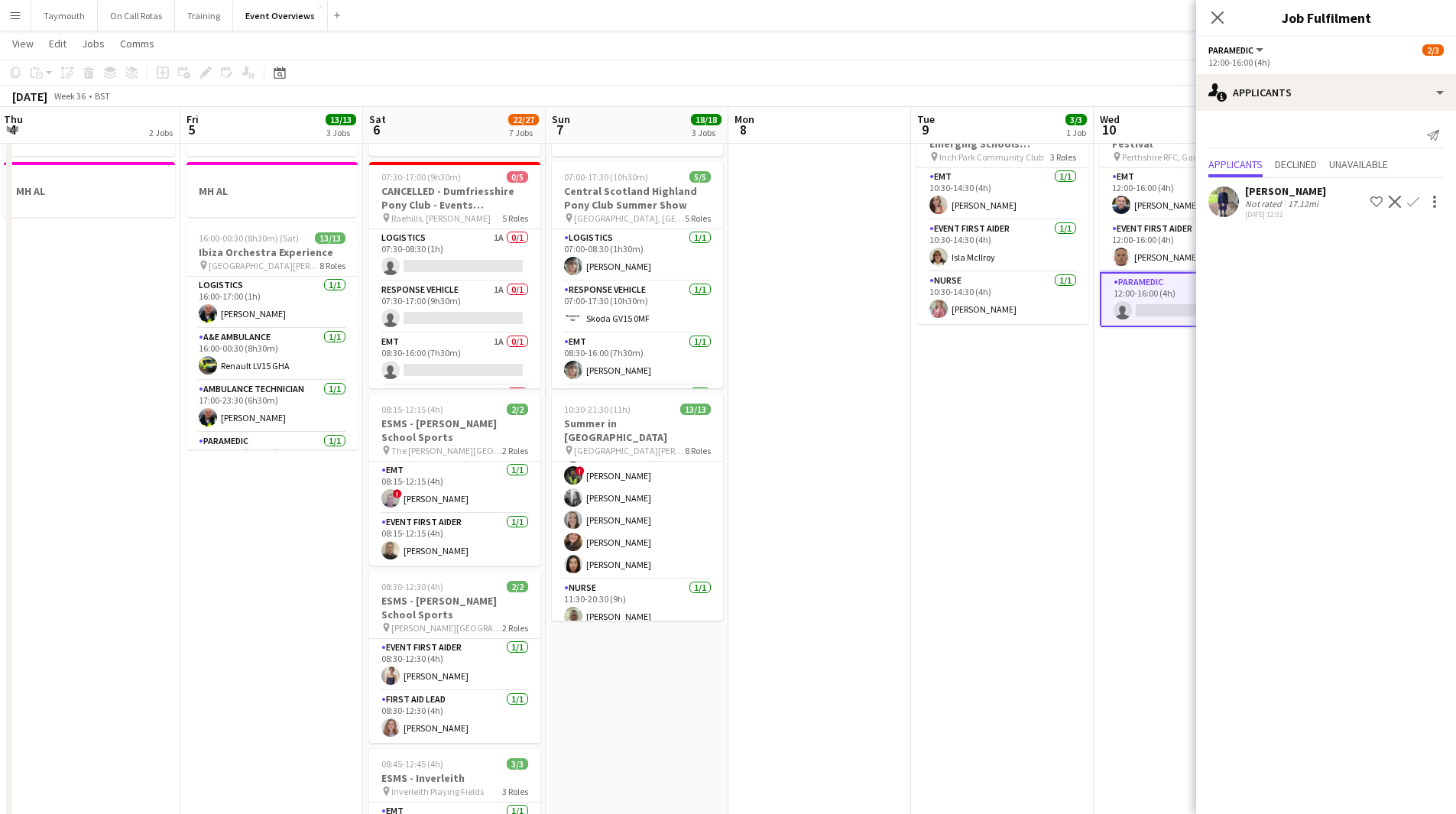
click at [966, 206] on div "Not rated" at bounding box center [1265, 204] width 40 height 12
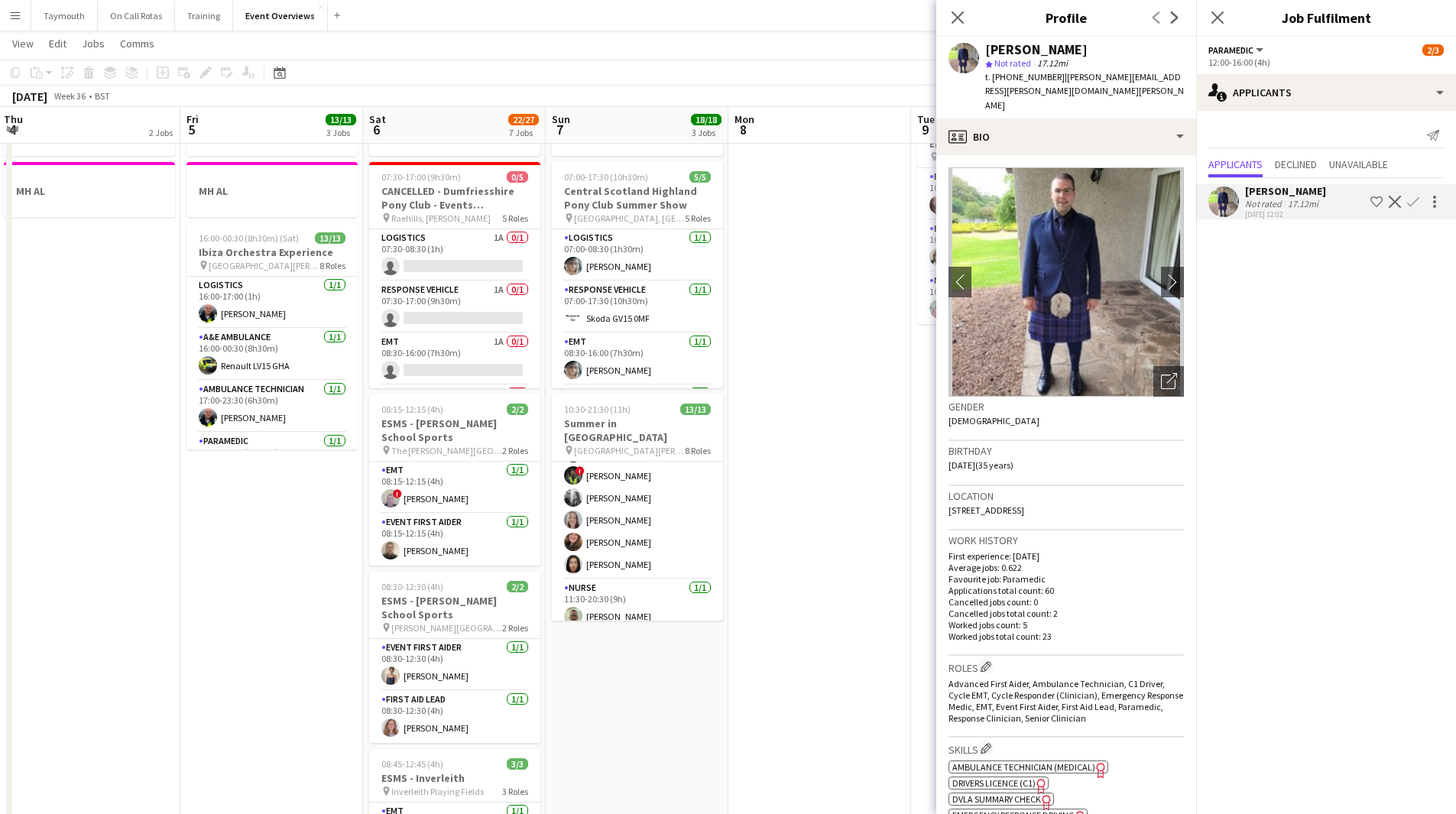
click at [966, 202] on app-icon "Confirm" at bounding box center [1413, 202] width 13 height 13
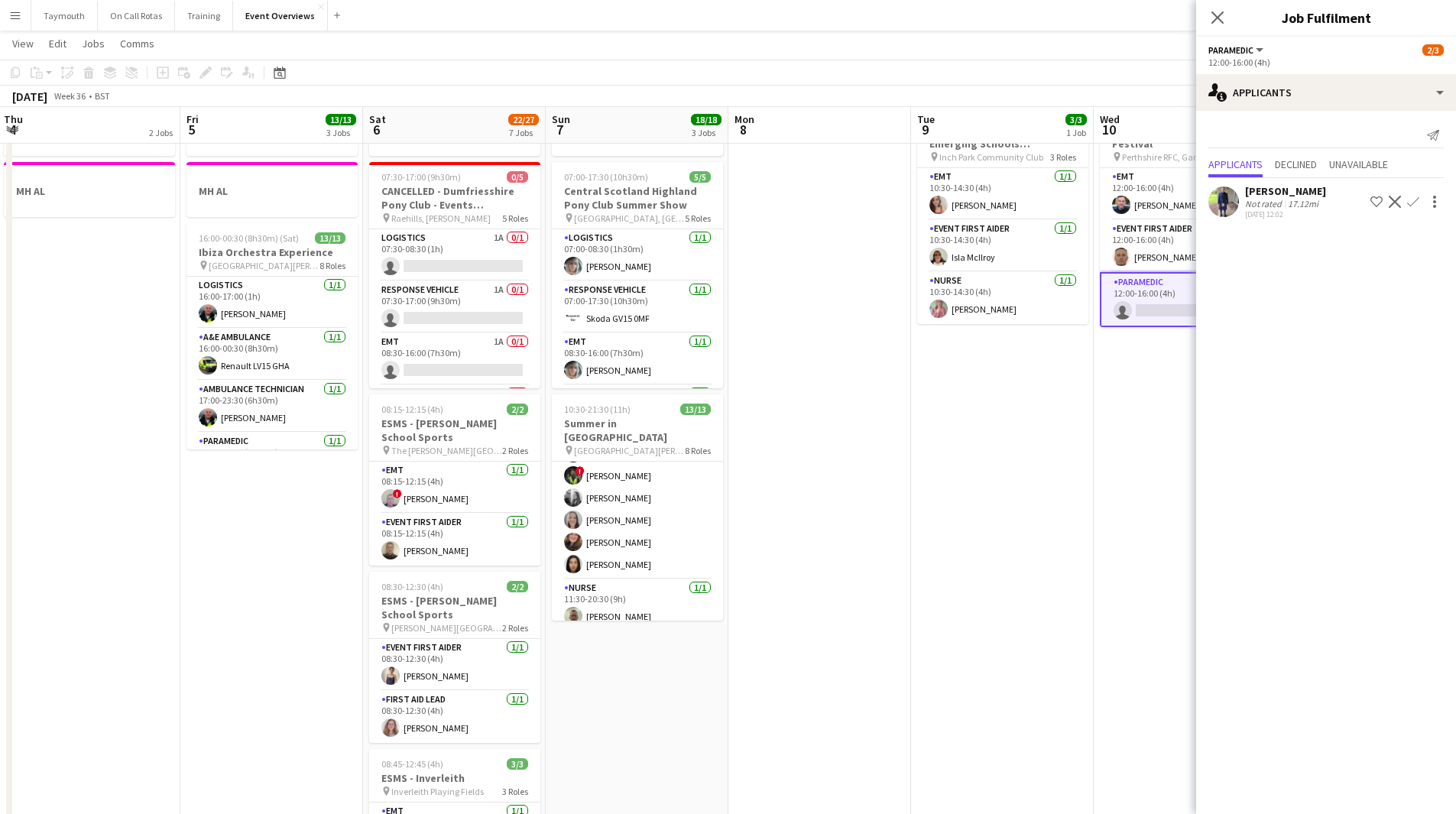
click at [966, 204] on app-icon "Confirm" at bounding box center [1413, 202] width 13 height 13
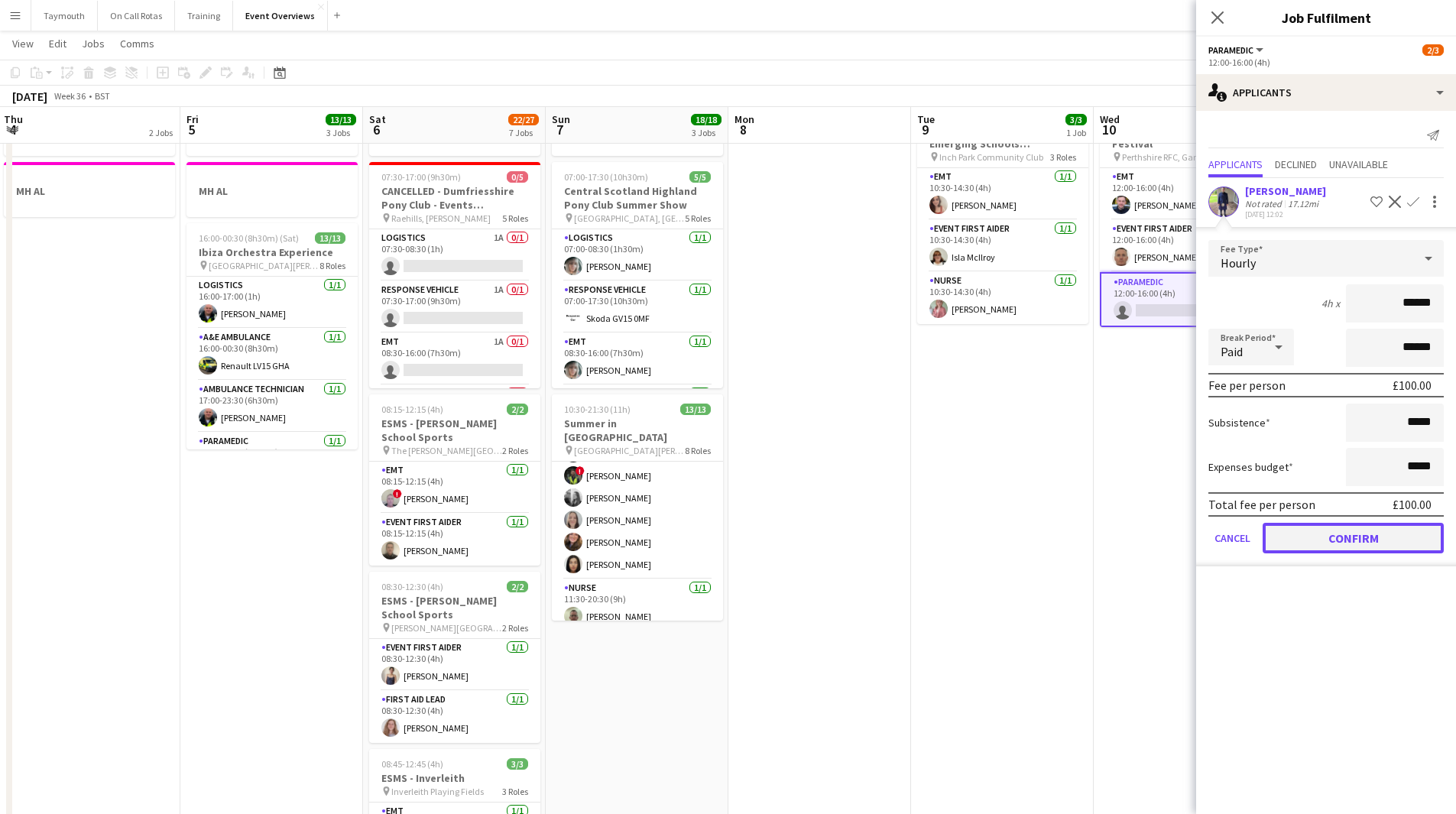
click at [966, 446] on button "Confirm" at bounding box center [1354, 538] width 181 height 31
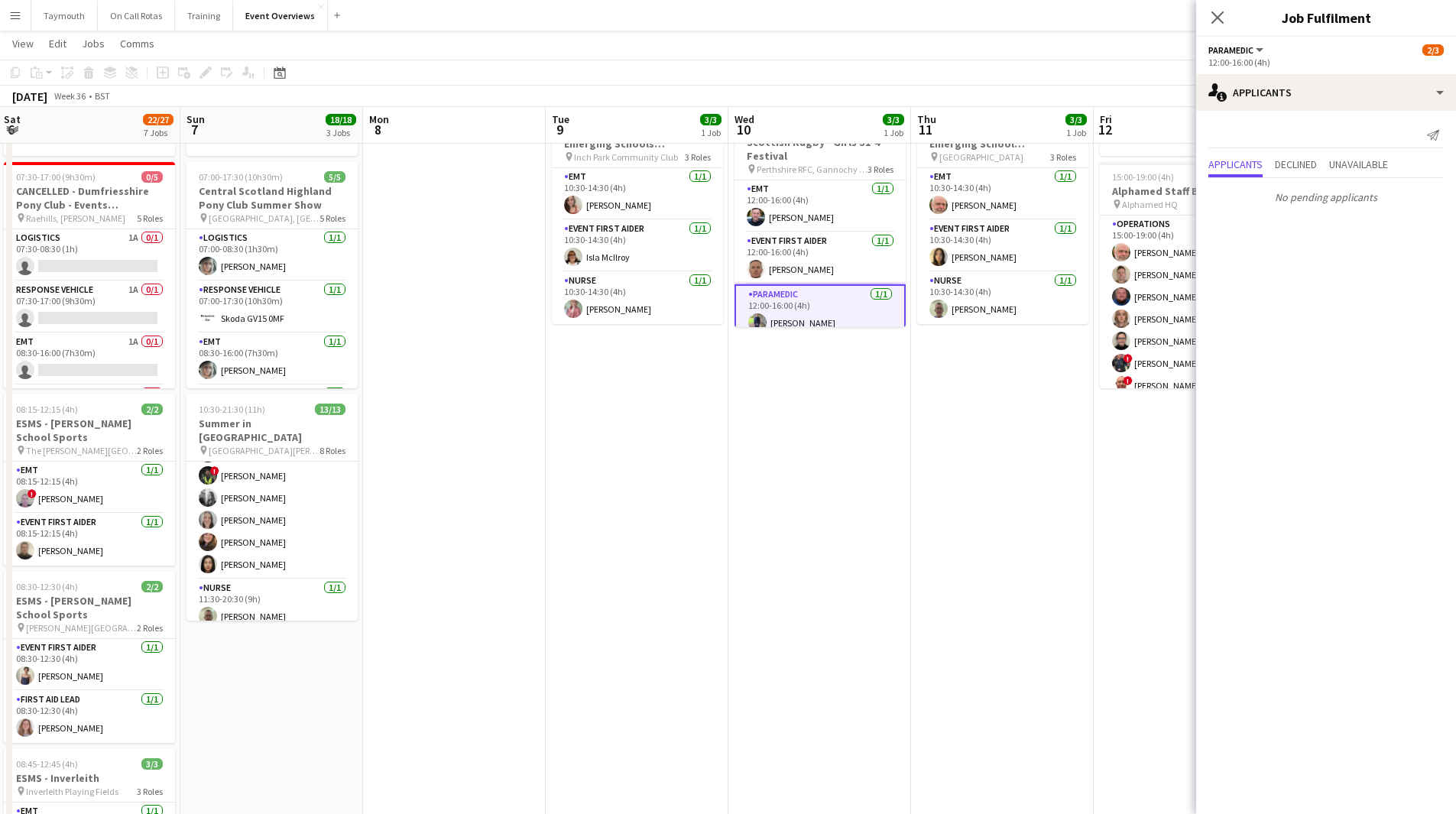
drag, startPoint x: 1033, startPoint y: 488, endPoint x: 686, endPoint y: 480, distance: 347.1
click at [686, 446] on app-calendar-viewport "Wed 3 2 Jobs Thu 4 2 Jobs Fri 5 13/13 3 Jobs Sat 6 22/27 7 Jobs Sun 7 18/18 3 J…" at bounding box center [728, 693] width 1456 height 1421
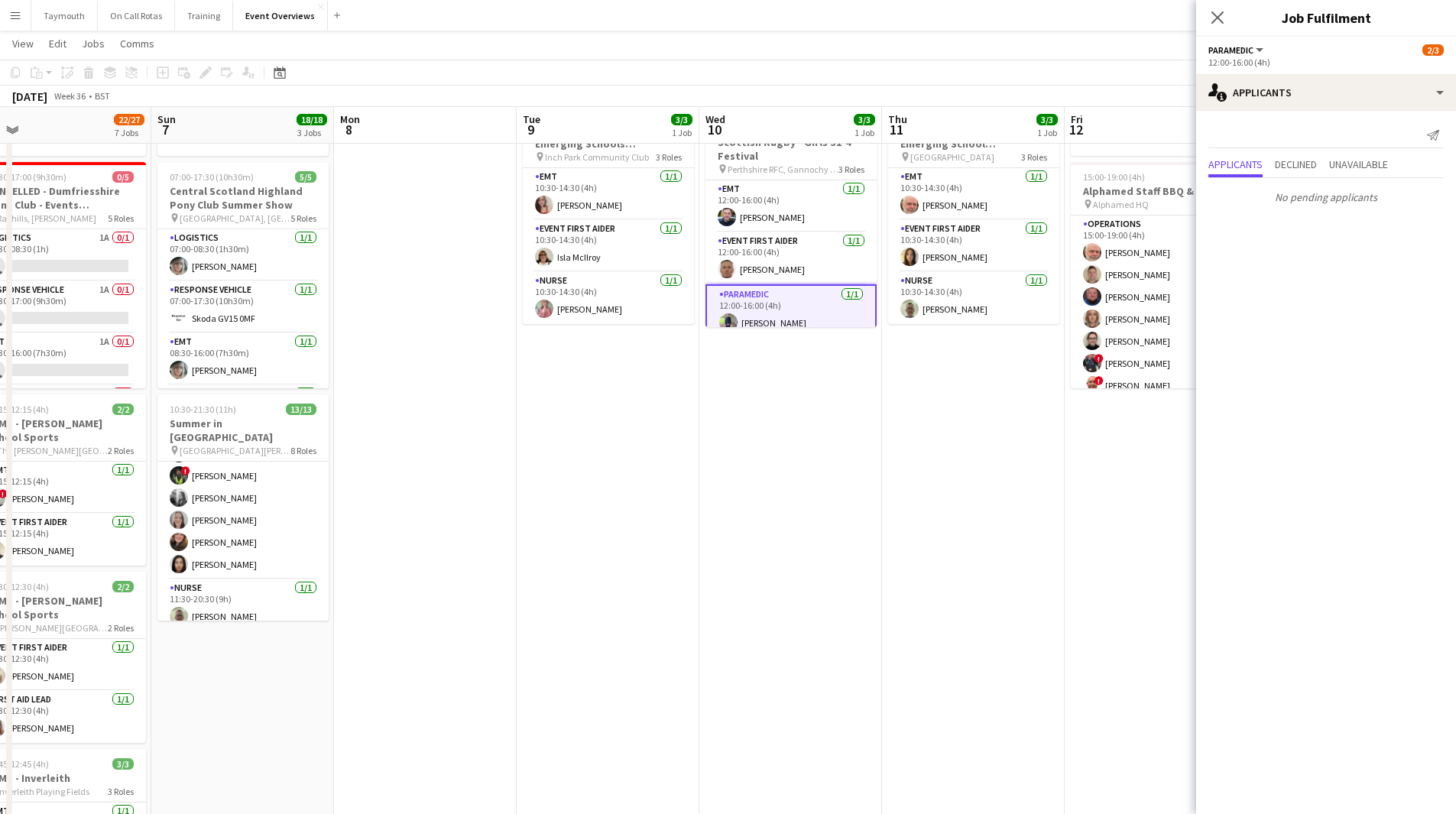
click at [771, 446] on app-date-cell "Updated 12:00-16:00 (4h) 3/3 Scottish Rugby - Girls S1-4 Festival pin Perthshir…" at bounding box center [791, 749] width 183 height 1308
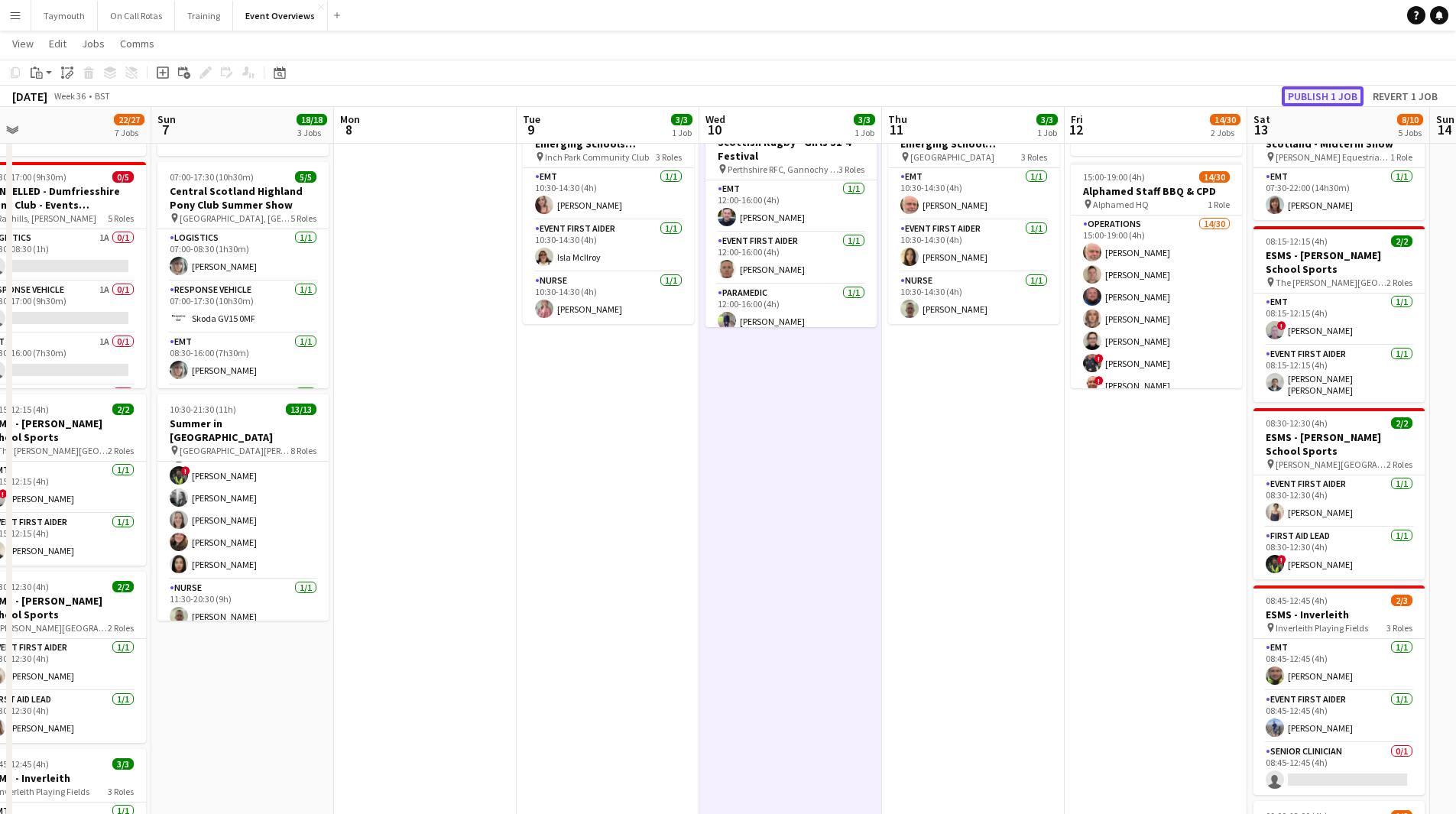
click at [966, 96] on button "Publish 1 job" at bounding box center [1323, 96] width 81 height 20
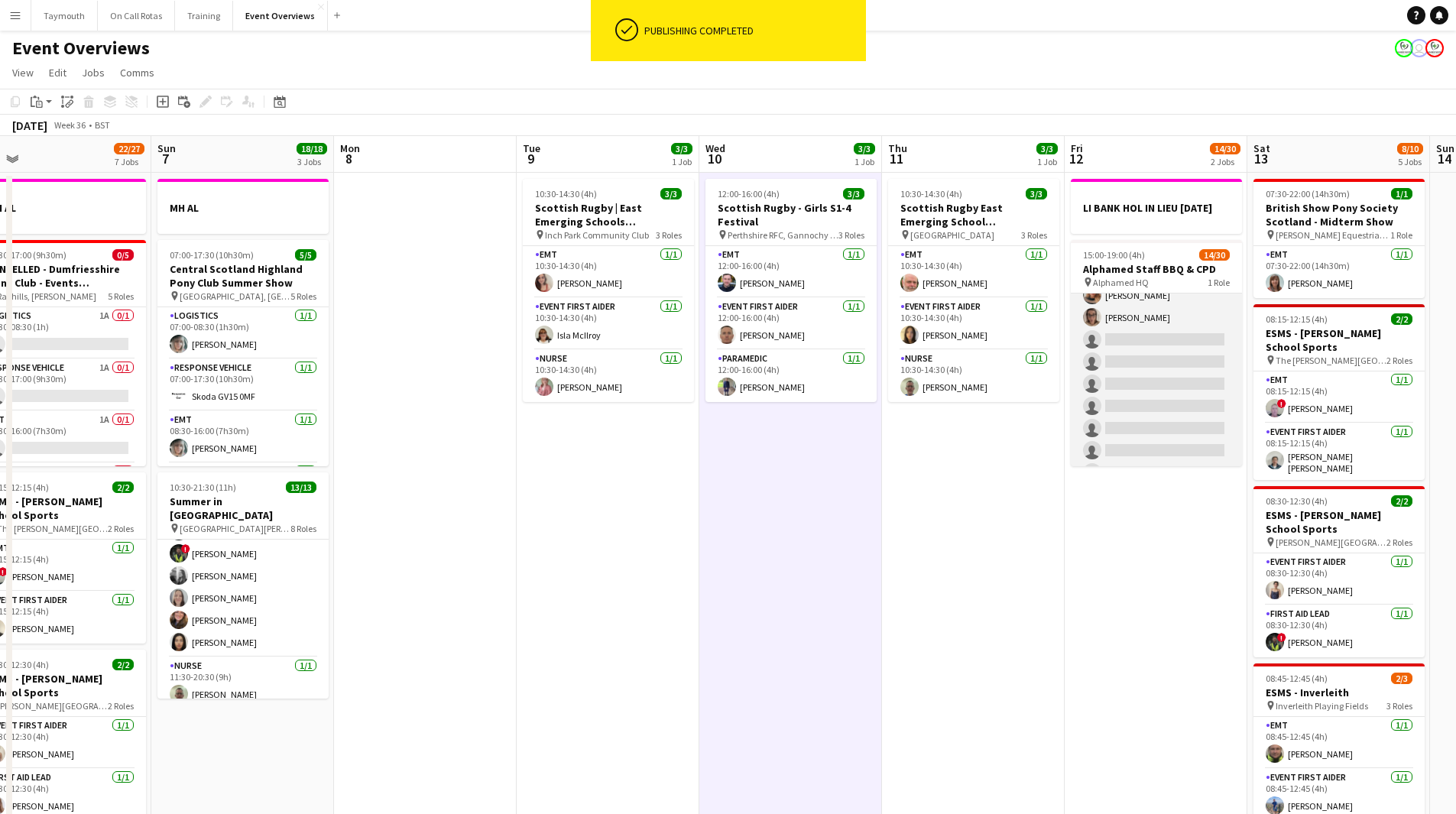
scroll to position [0, 0]
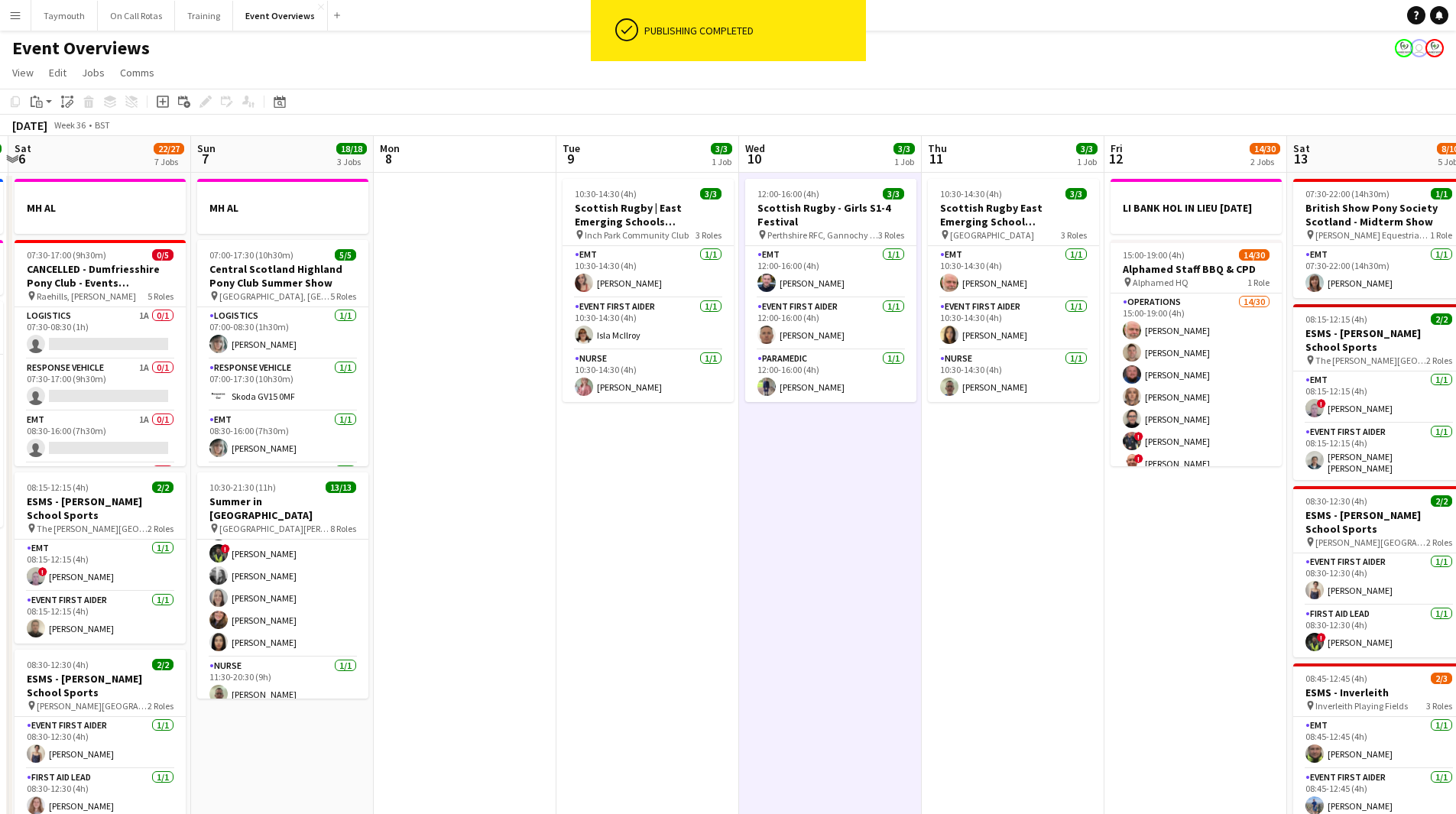
drag, startPoint x: 1022, startPoint y: 537, endPoint x: 155, endPoint y: 532, distance: 867.0
click at [160, 446] on app-calendar-viewport "Wed 3 2 Jobs Thu 4 2 Jobs Fri 5 13/13 3 Jobs Sat 6 22/27 7 Jobs Sun 7 18/18 3 J…" at bounding box center [728, 809] width 1456 height 1345
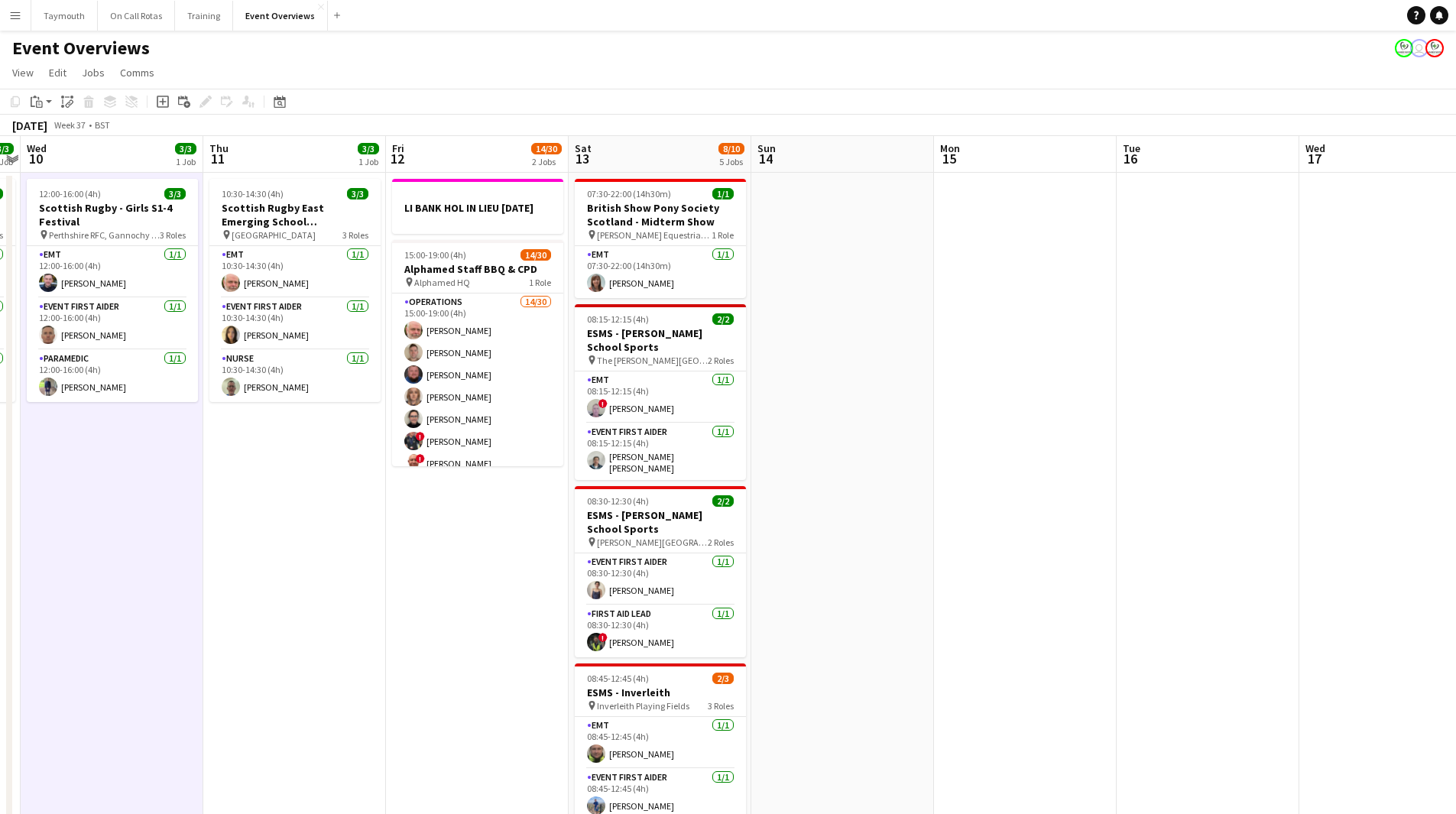
scroll to position [0, 429]
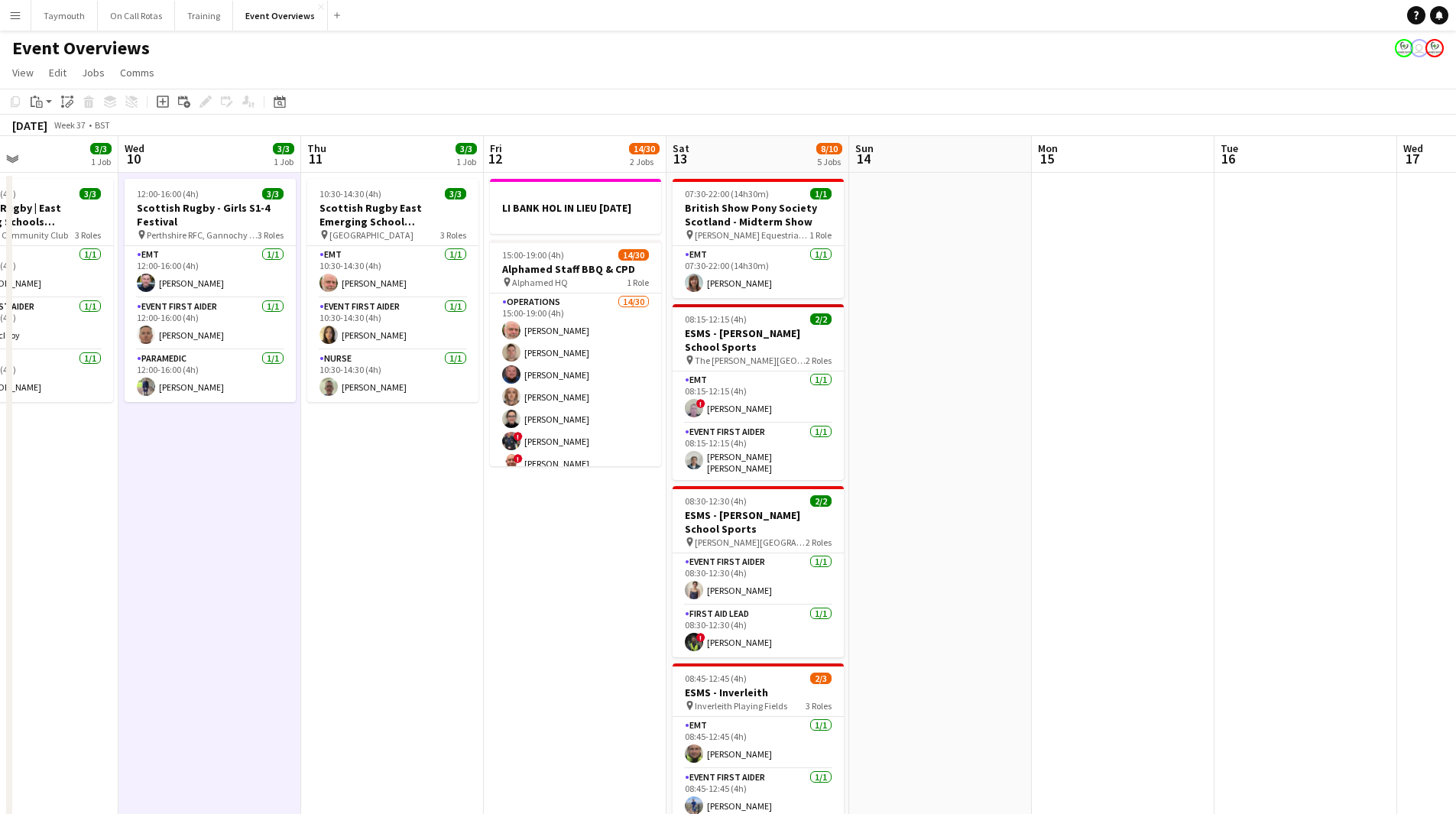
drag, startPoint x: 280, startPoint y: 627, endPoint x: 666, endPoint y: 609, distance: 386.4
click at [743, 446] on app-calendar-viewport "Sun 7 18/18 3 Jobs Mon 8 Tue 9 3/3 1 Job Wed 10 3/3 1 Job Thu 11 3/3 1 Job Fri …" at bounding box center [728, 809] width 1456 height 1345
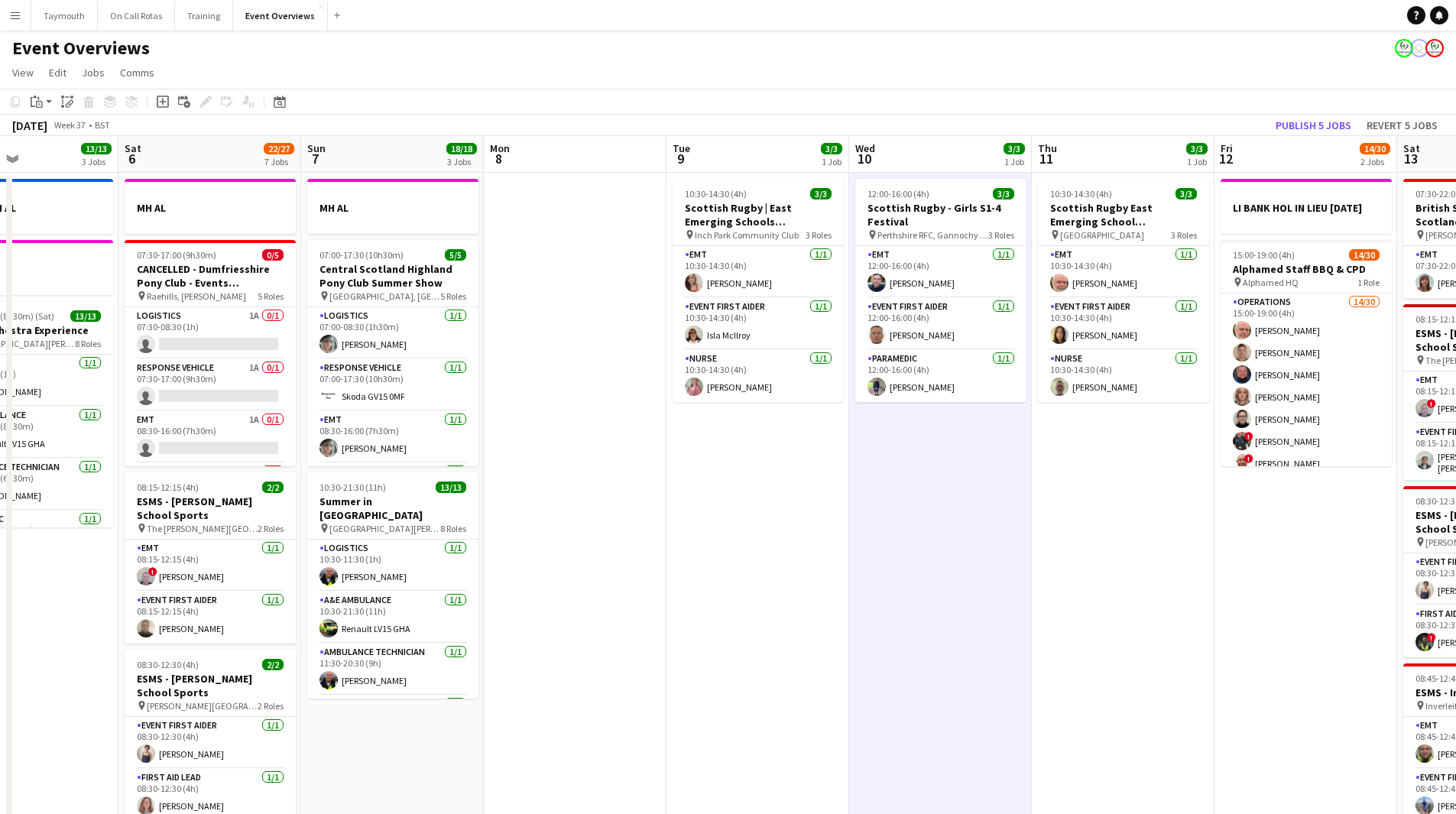
drag, startPoint x: 1106, startPoint y: 610, endPoint x: 1043, endPoint y: 631, distance: 66.4
click at [966, 446] on app-calendar-viewport "Wed 3 2 Jobs Thu 4 2 Jobs Fri 5 13/13 3 Jobs Sat 6 22/27 7 Jobs Sun 7 18/18 3 J…" at bounding box center [728, 809] width 1456 height 1345
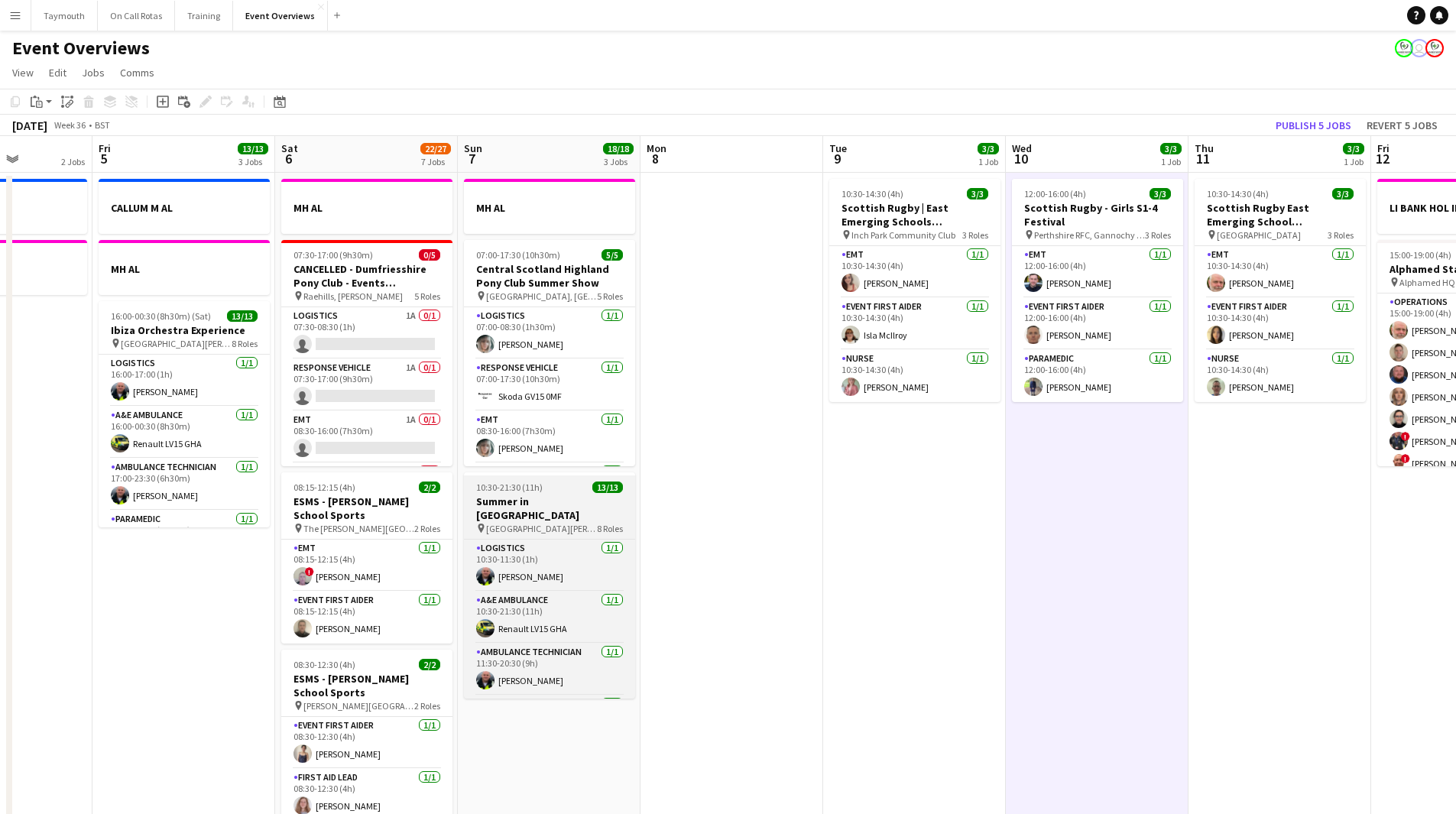
click at [542, 446] on span "[GEOGRAPHIC_DATA][PERSON_NAME], [GEOGRAPHIC_DATA]" at bounding box center [541, 528] width 110 height 12
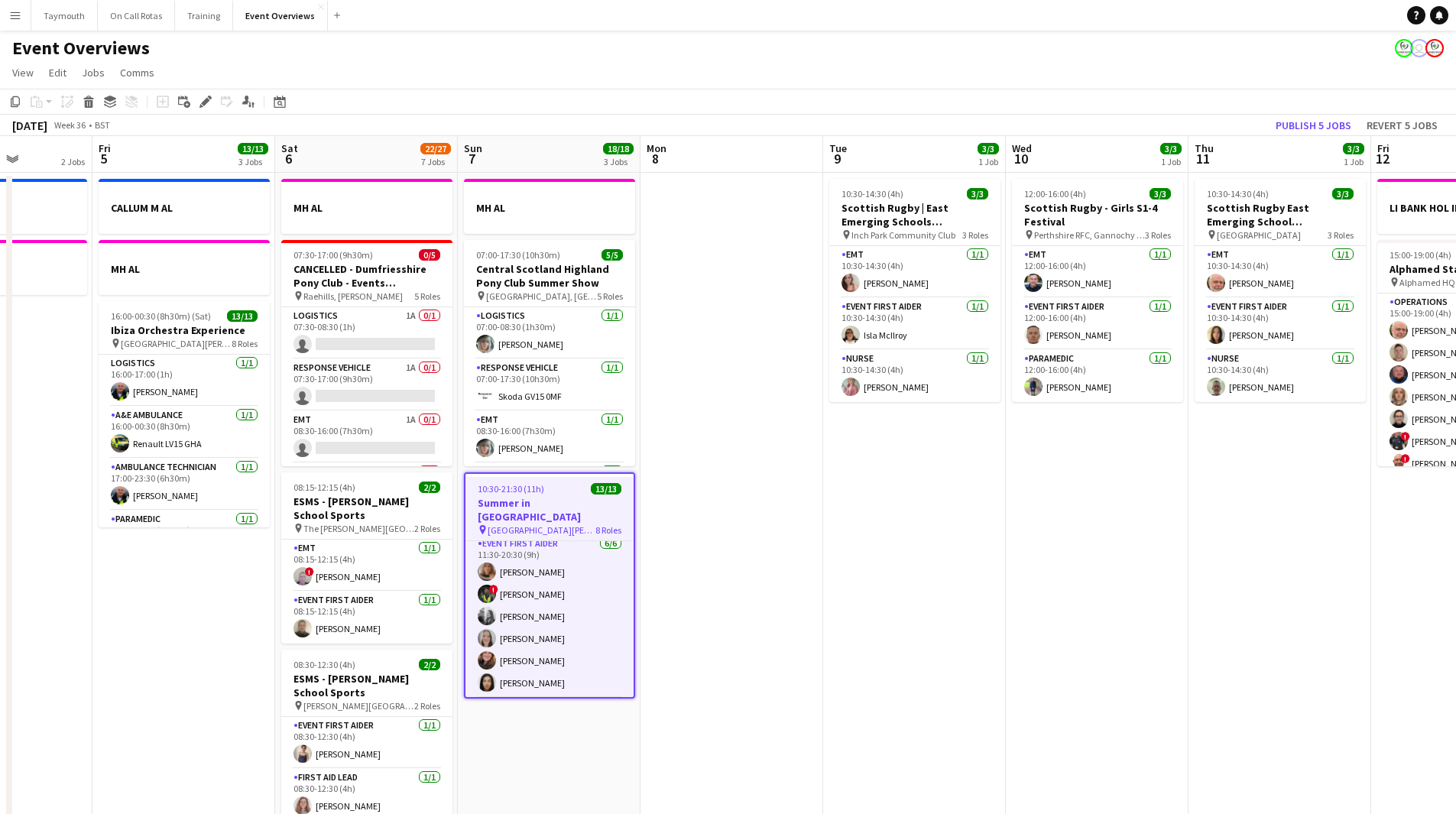
scroll to position [306, 0]
click at [559, 446] on app-card-role "Senior Clinician 1/1 11:30-20:30 (9h) Nicola Jamieson" at bounding box center [550, 684] width 168 height 52
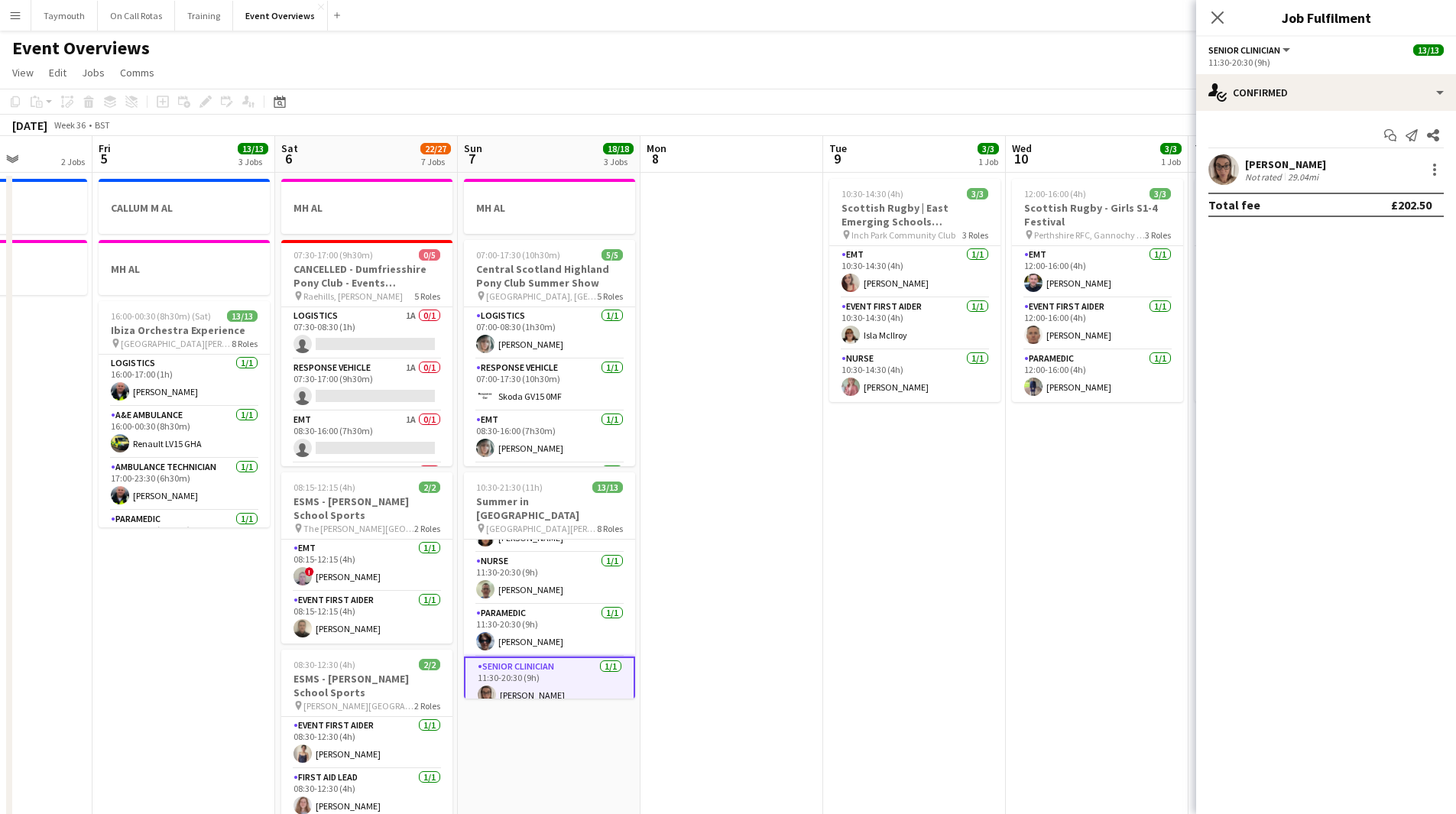
click at [966, 167] on div "[PERSON_NAME]" at bounding box center [1285, 164] width 81 height 14
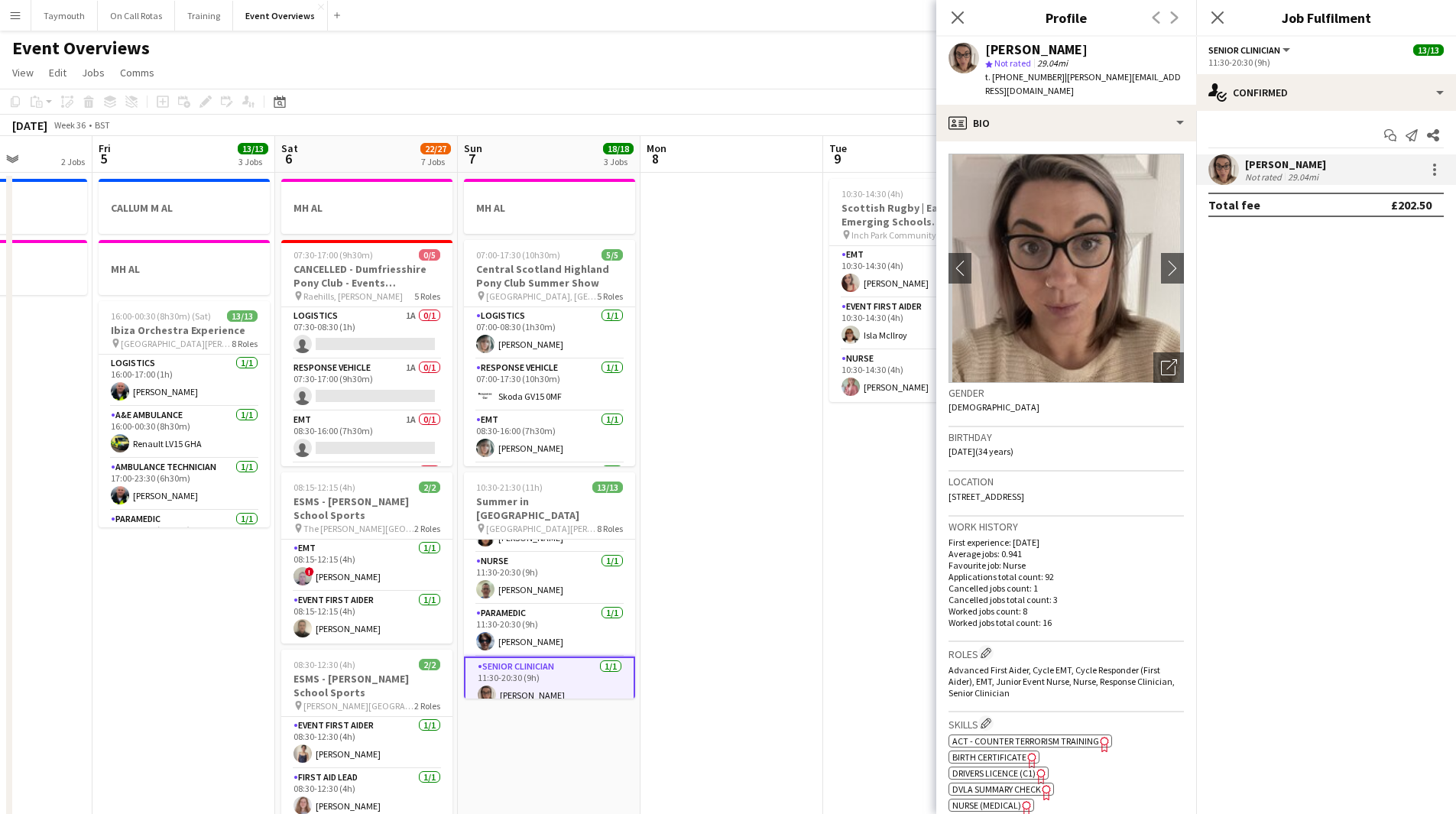
click at [966, 258] on img at bounding box center [1067, 268] width 235 height 229
click at [966, 260] on app-icon "chevron-right" at bounding box center [1173, 268] width 24 height 16
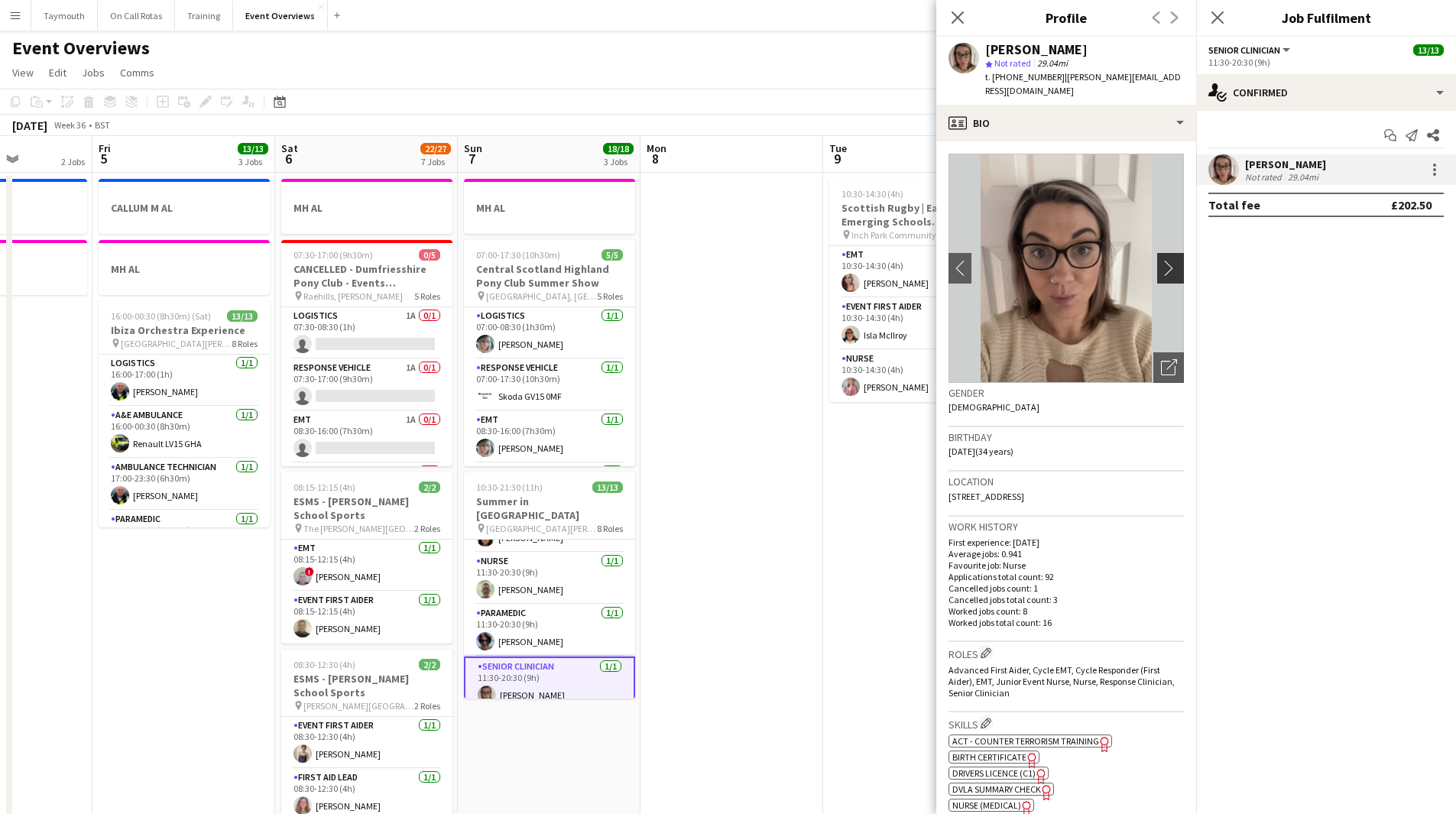
click at [966, 260] on app-icon "chevron-right" at bounding box center [1173, 268] width 24 height 16
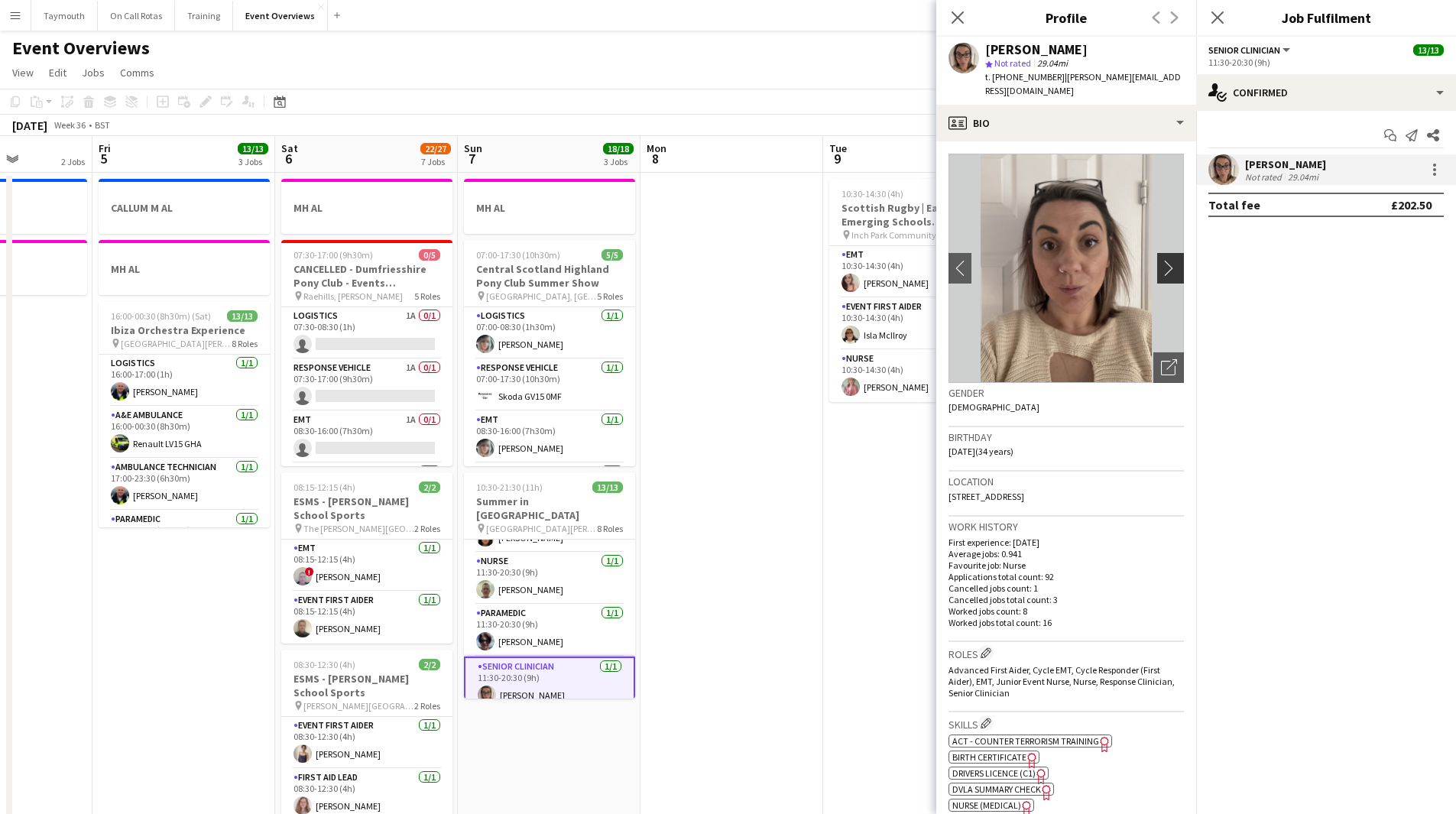
click at [966, 260] on app-icon "chevron-right" at bounding box center [1173, 268] width 24 height 16
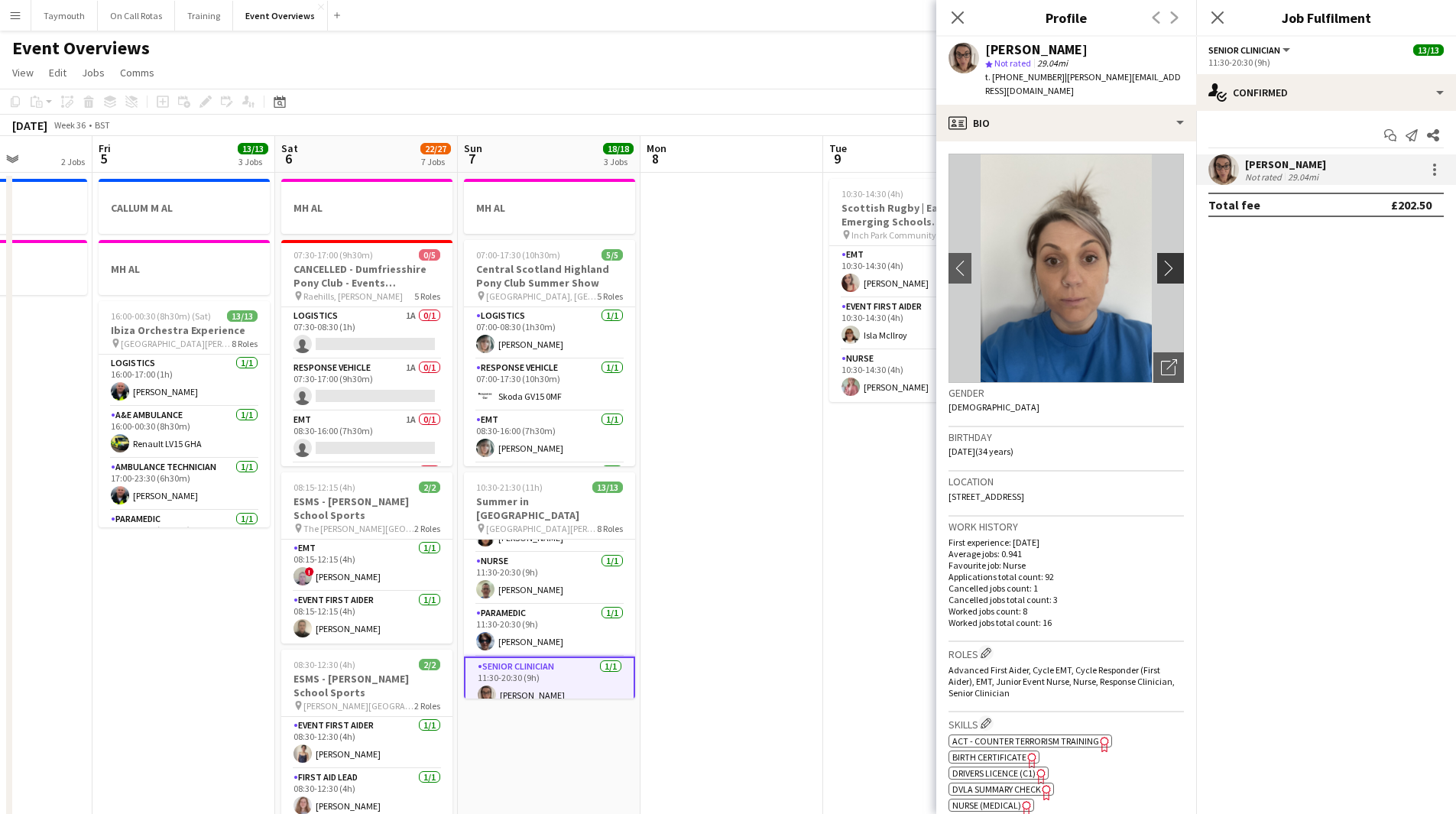
click at [966, 260] on app-icon "chevron-right" at bounding box center [1173, 268] width 24 height 16
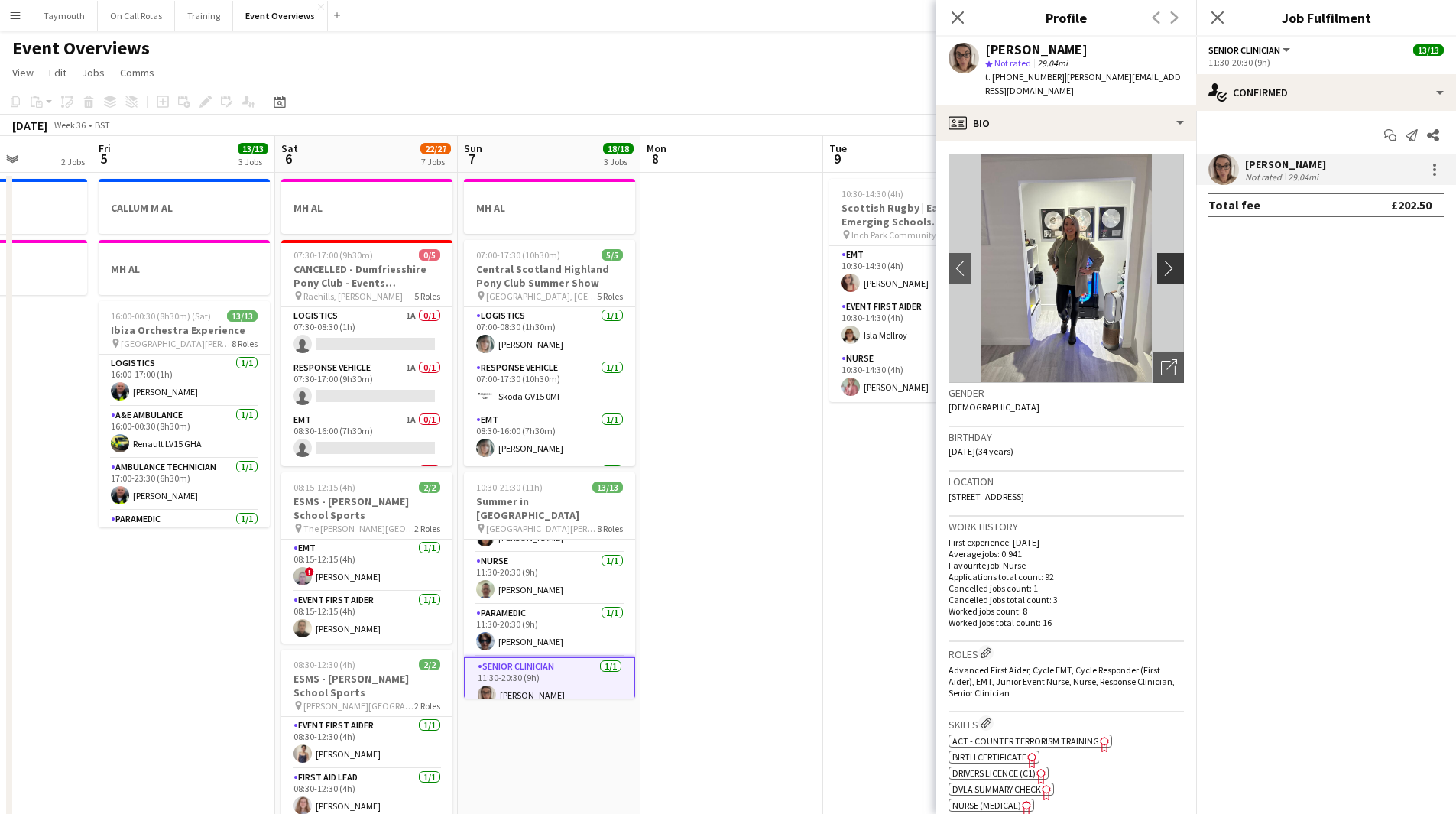
click at [966, 260] on app-icon "chevron-right" at bounding box center [1173, 268] width 24 height 16
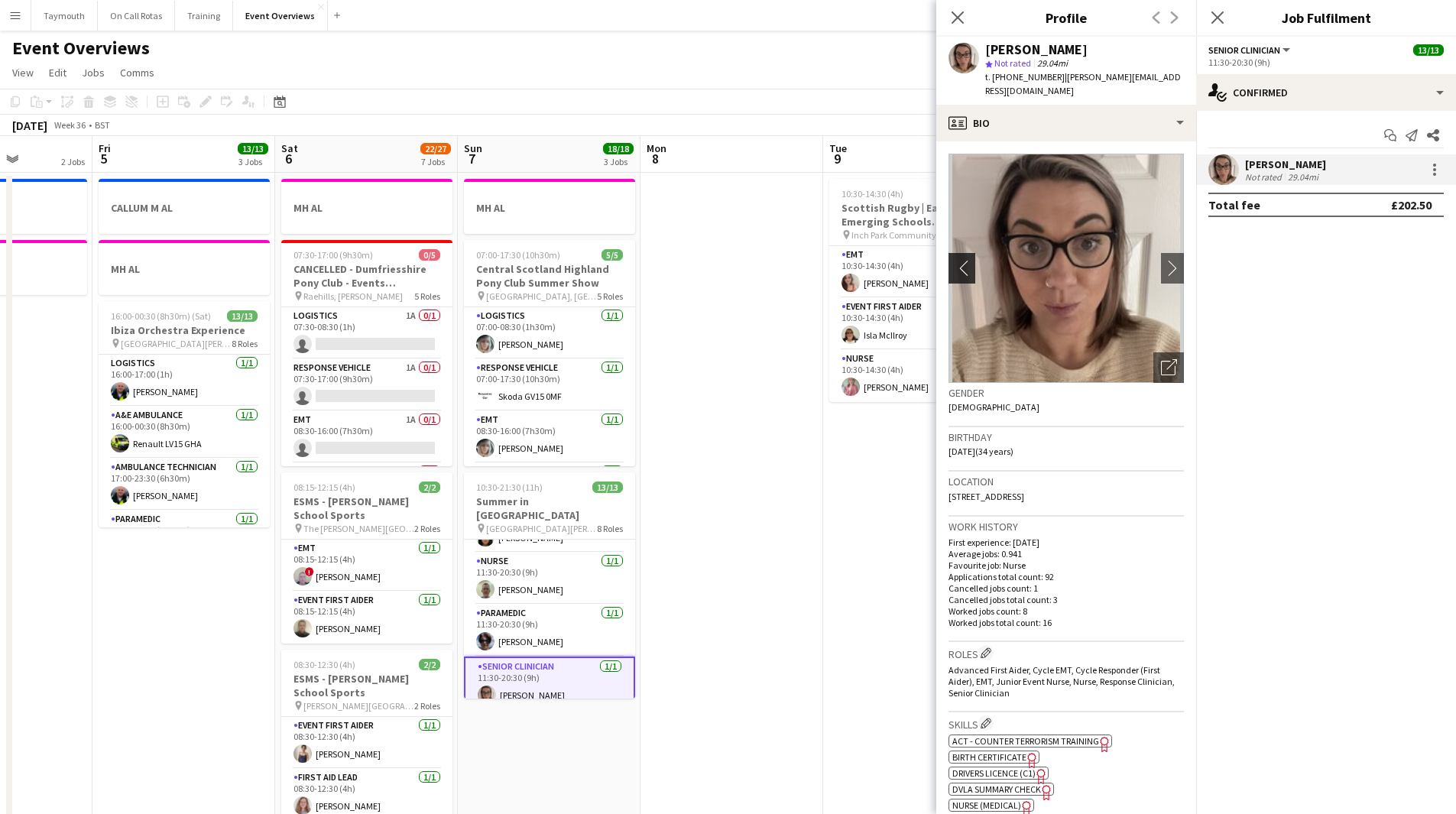
click at [966, 260] on app-icon "chevron-left" at bounding box center [961, 268] width 24 height 16
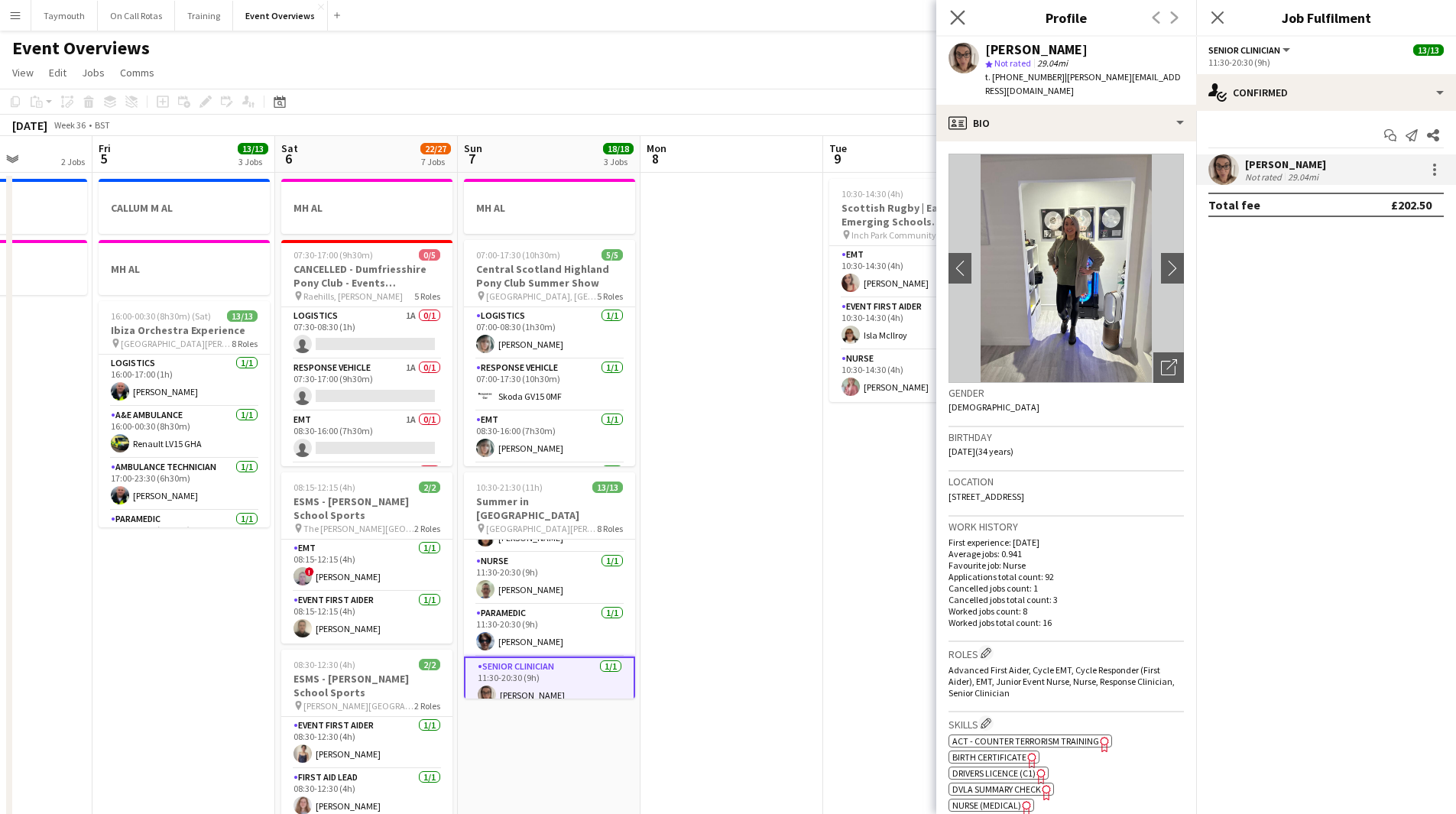
click at [966, 17] on app-icon "Close pop-in" at bounding box center [958, 18] width 22 height 22
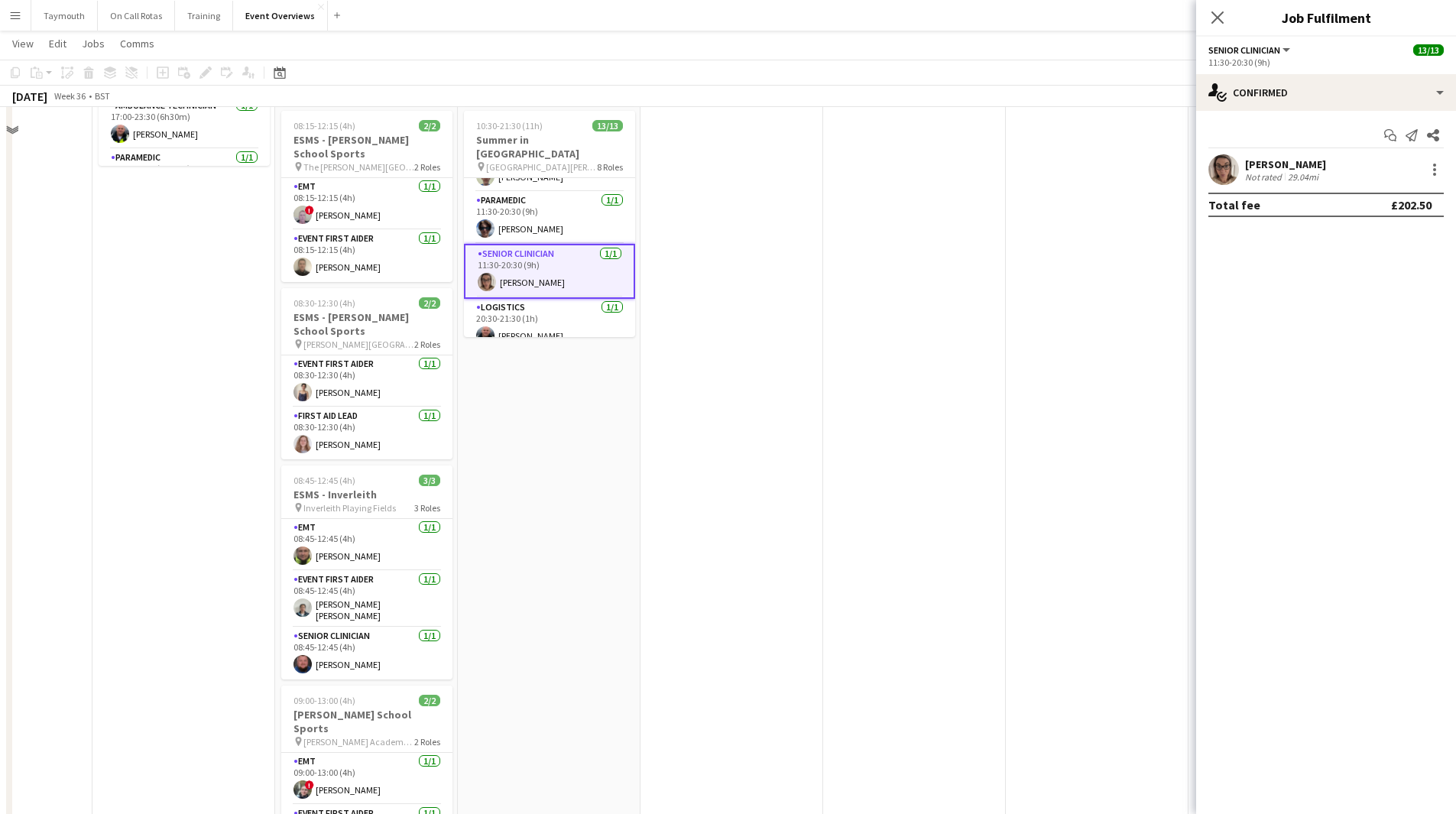
scroll to position [54, 0]
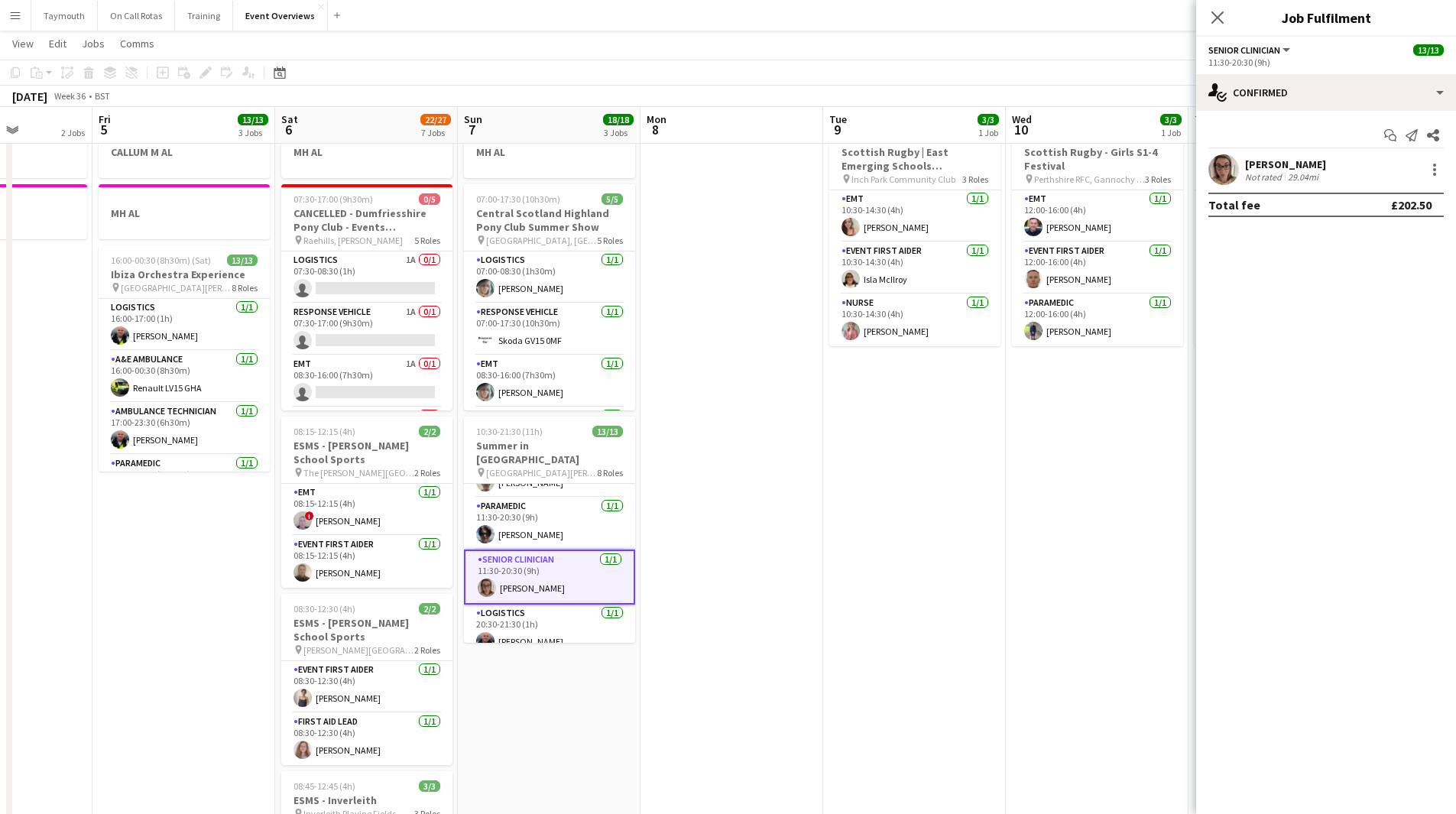
click at [770, 446] on app-date-cell at bounding box center [733, 771] width 183 height 1308
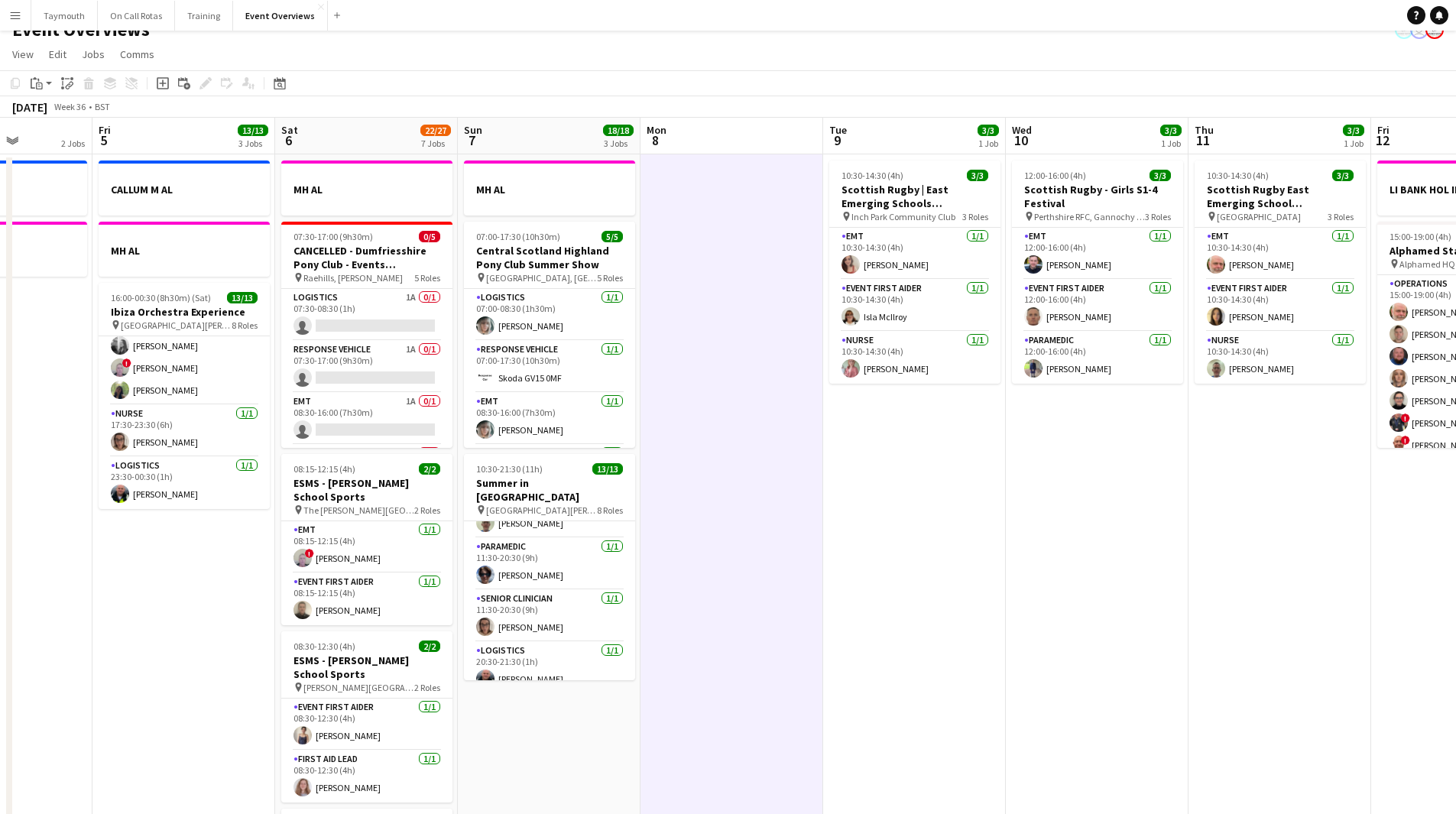
scroll to position [0, 0]
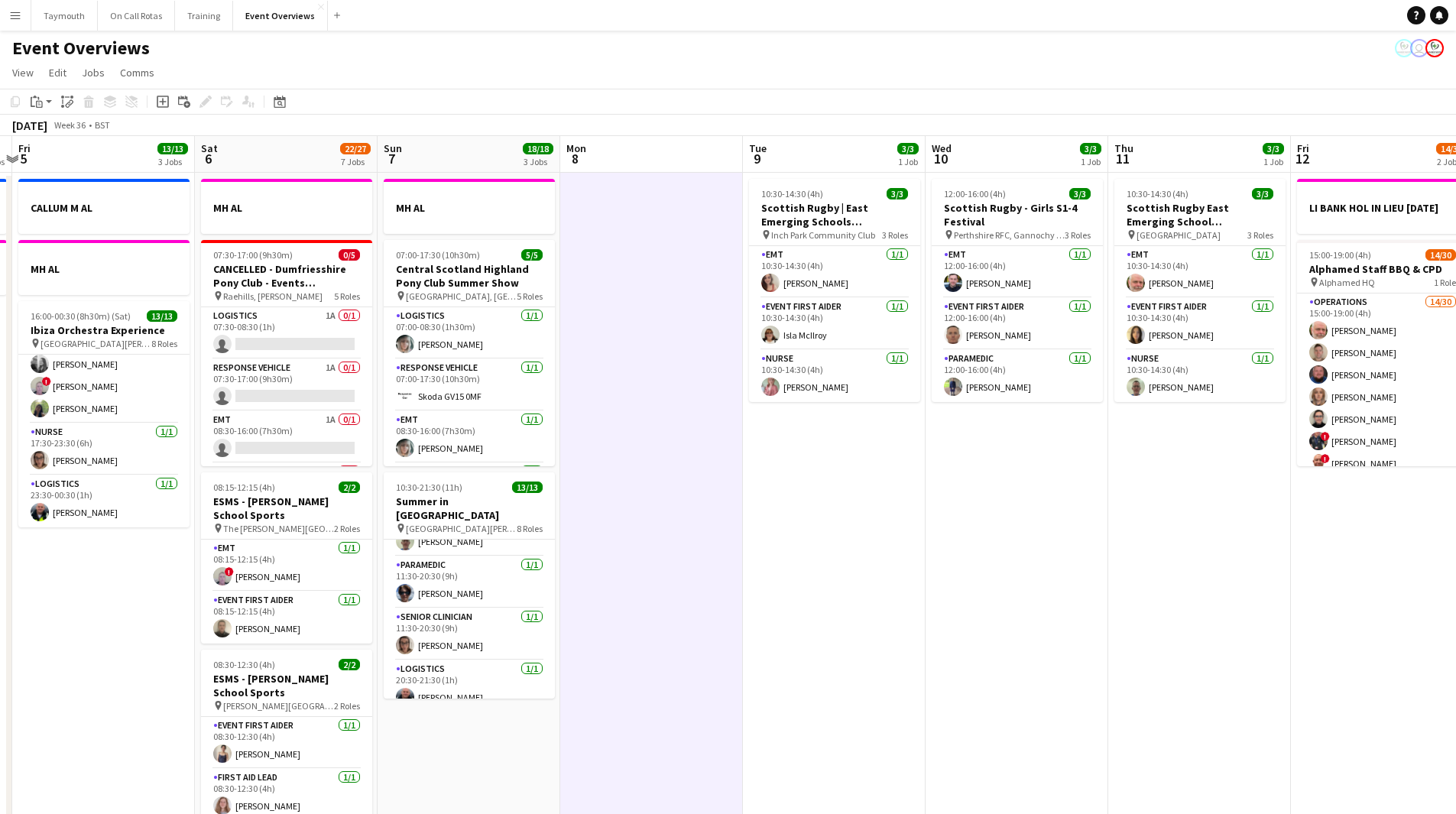
drag, startPoint x: 811, startPoint y: 645, endPoint x: 90, endPoint y: 599, distance: 722.5
click at [75, 446] on app-calendar-viewport "Tue 2 1/1 2 Jobs Wed 3 2 Jobs Thu 4 2 Jobs Fri 5 13/13 3 Jobs Sat 6 22/27 7 Job…" at bounding box center [728, 809] width 1456 height 1345
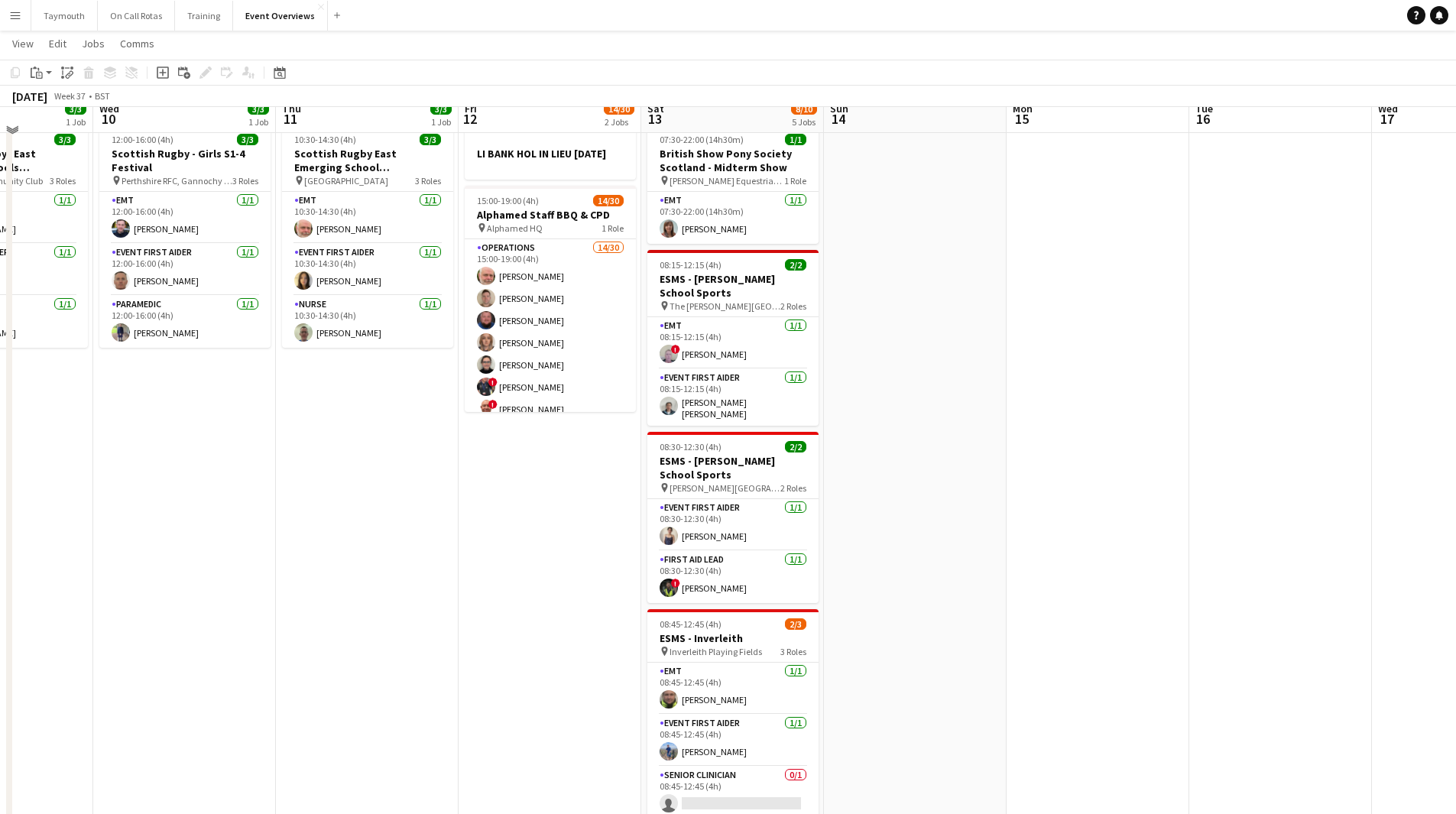
scroll to position [76, 0]
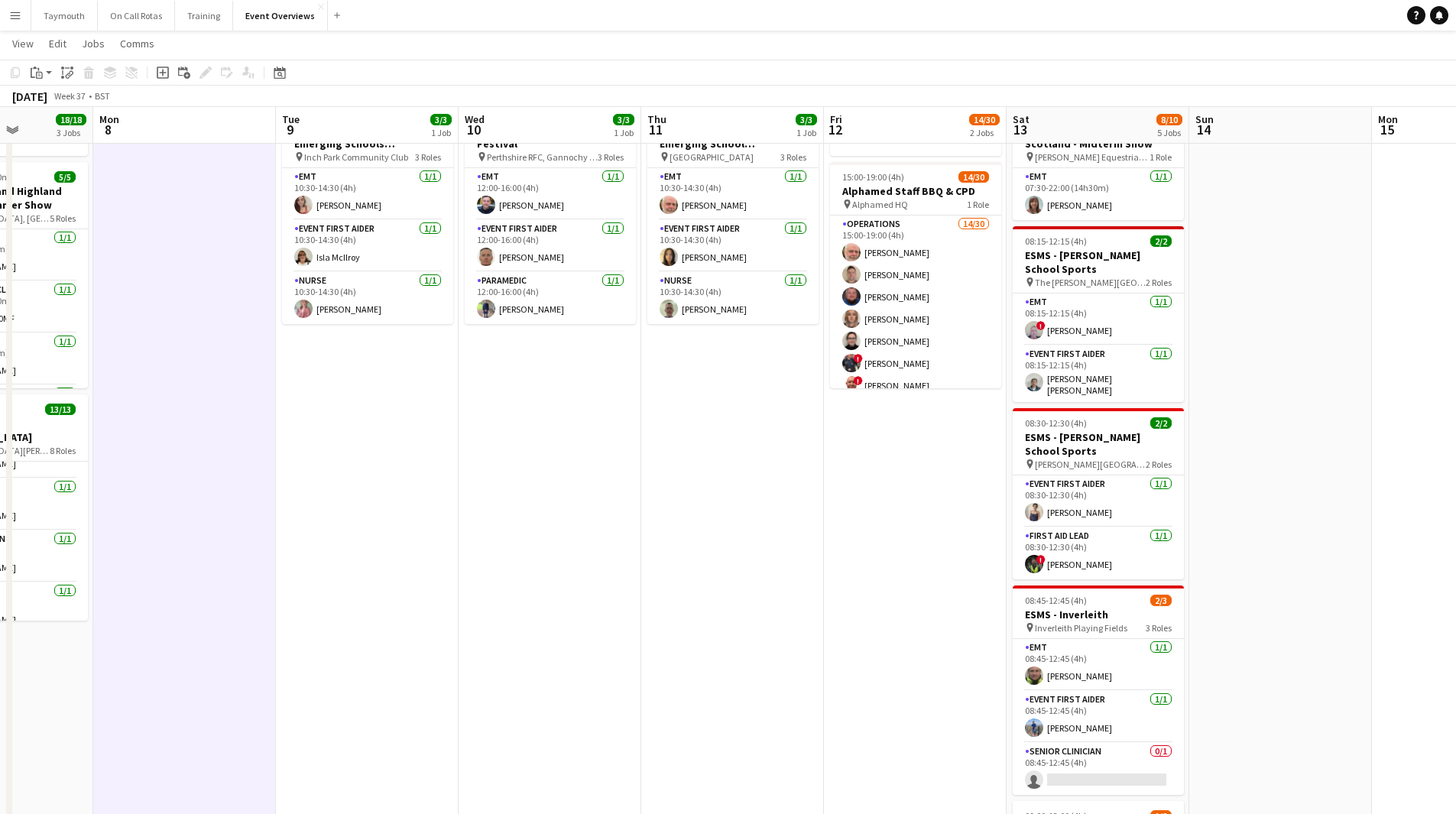
drag, startPoint x: 321, startPoint y: 593, endPoint x: 1043, endPoint y: 599, distance: 722.0
click at [966, 446] on app-calendar-viewport "Fri 5 13/13 3 Jobs Sat 6 22/27 7 Jobs Sun 7 18/18 3 Jobs Mon 8 Tue 9 3/3 1 Job …" at bounding box center [728, 693] width 1456 height 1421
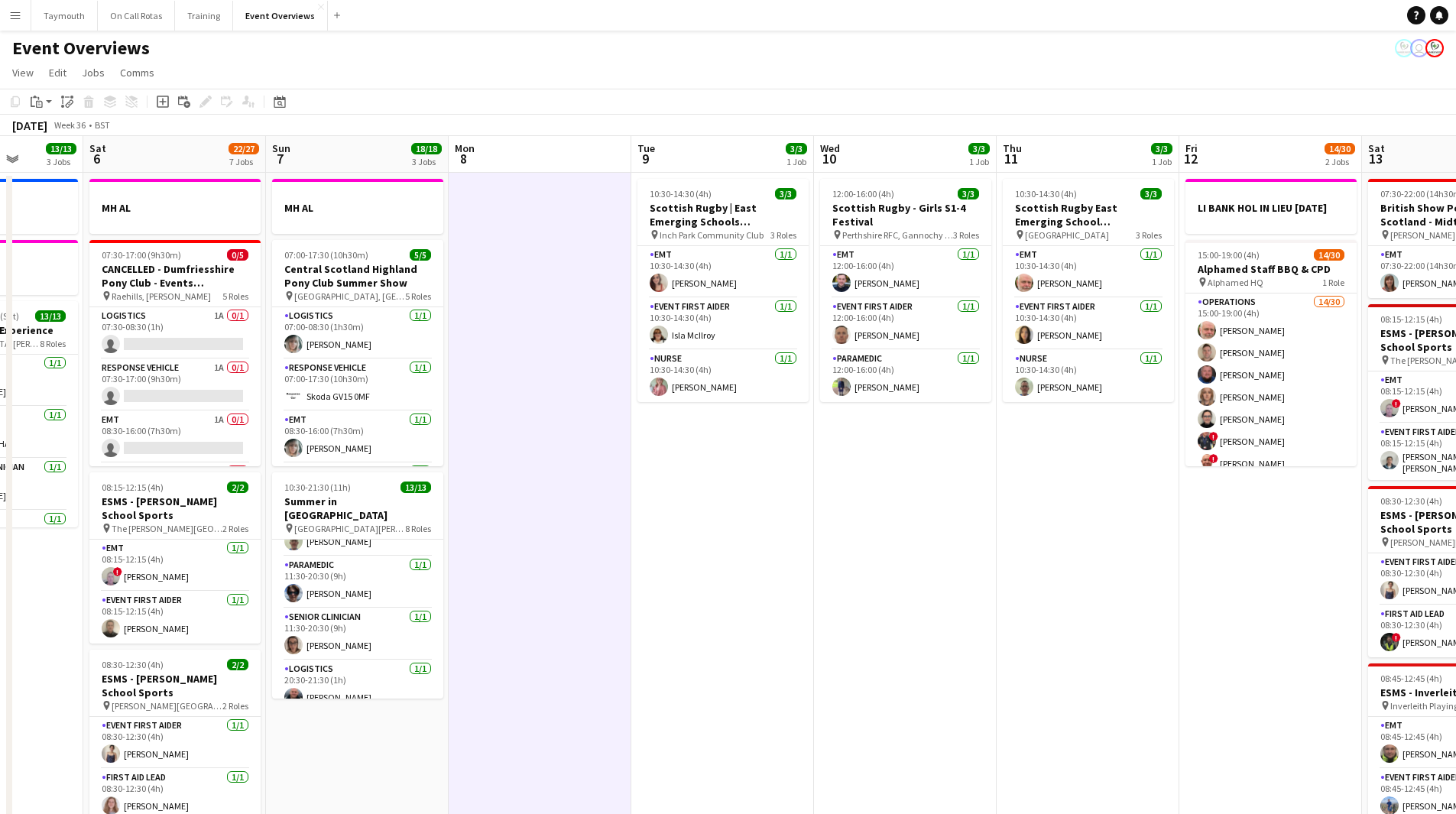
scroll to position [0, 493]
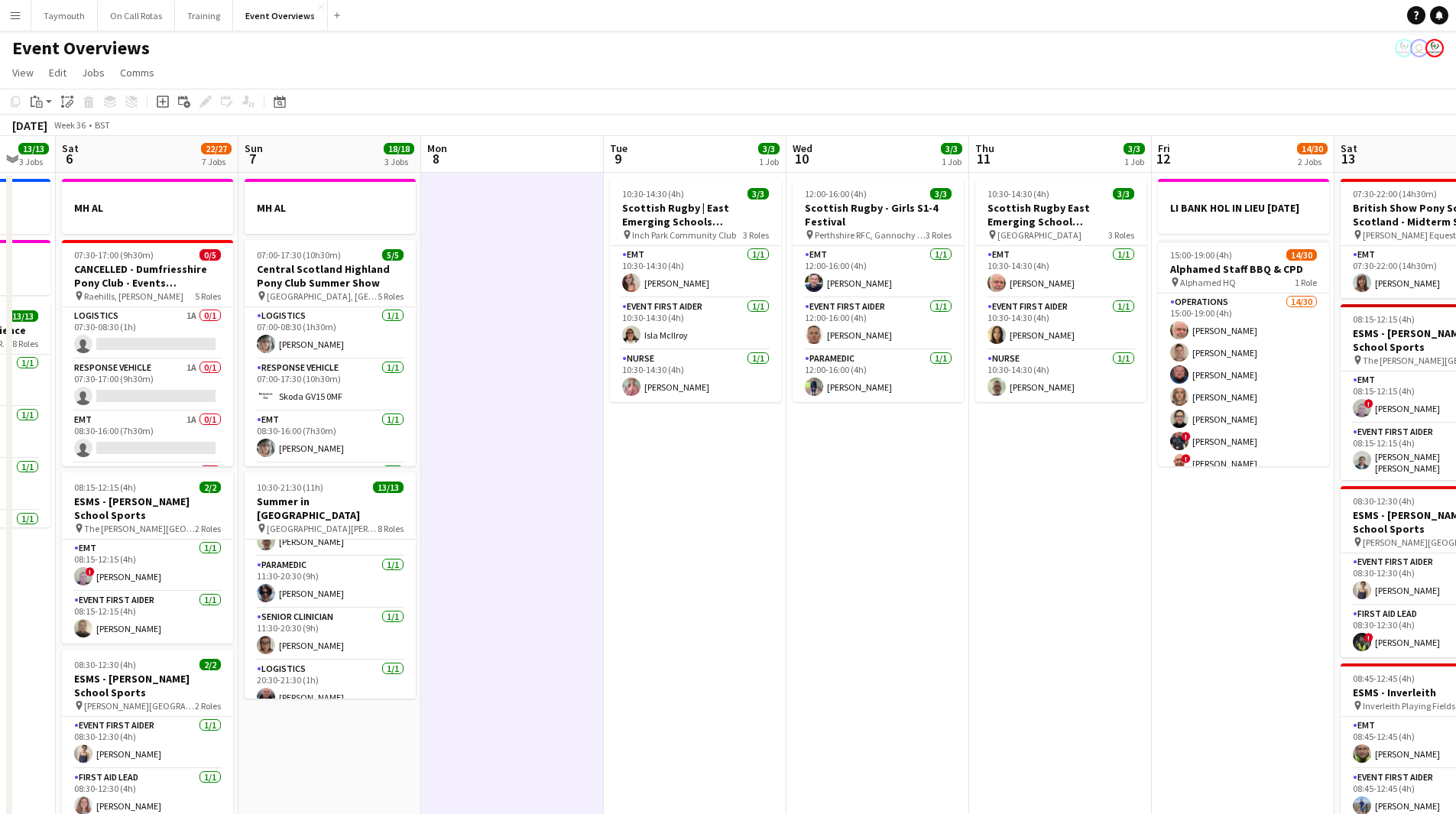
drag, startPoint x: 939, startPoint y: 563, endPoint x: 553, endPoint y: 575, distance: 386.2
click at [553, 446] on app-calendar-viewport "Wed 3 2 Jobs Thu 4 2 Jobs Fri 5 13/13 3 Jobs Sat 6 22/27 7 Jobs Sun 7 18/18 3 J…" at bounding box center [728, 809] width 1456 height 1345
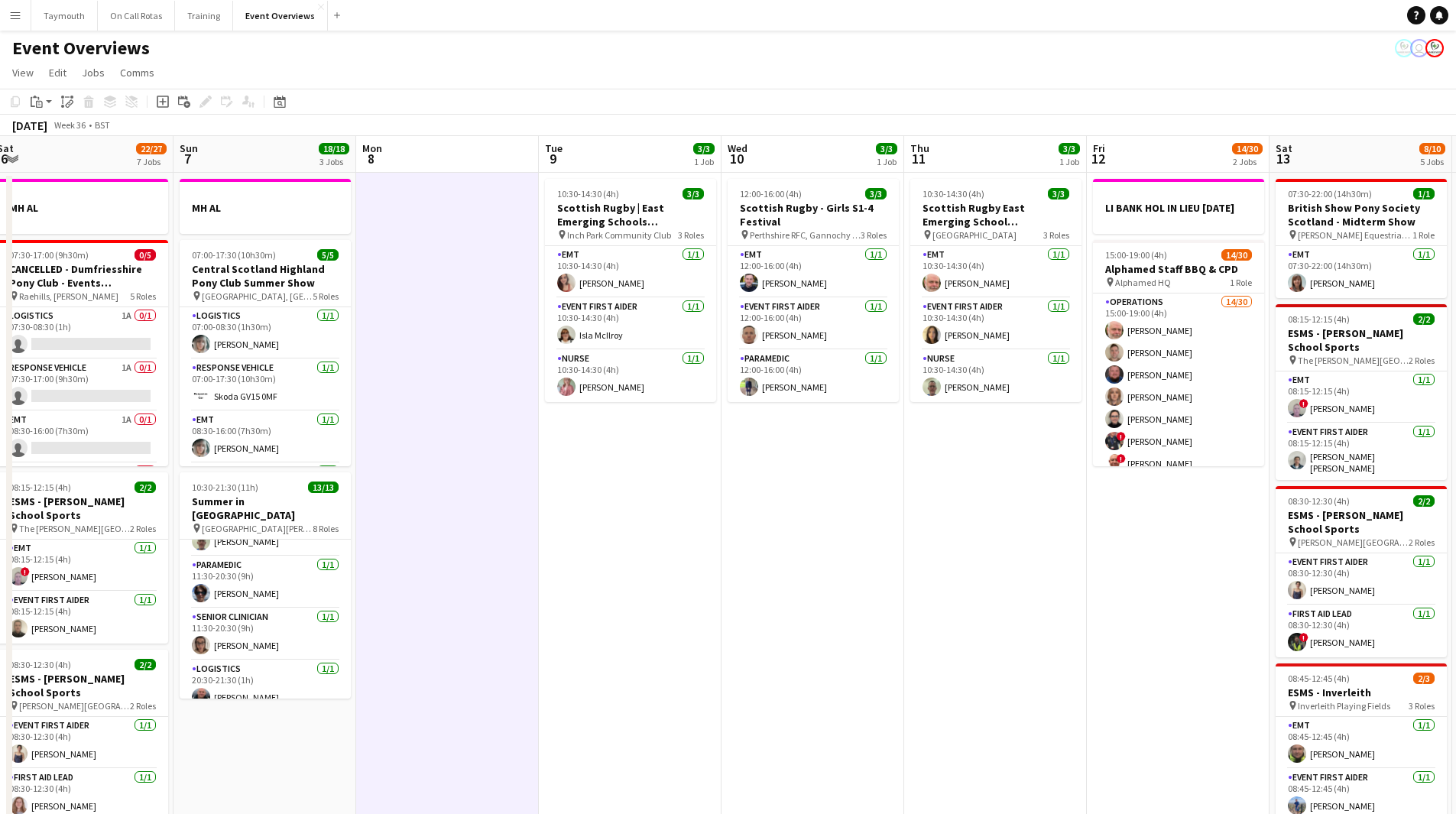
drag, startPoint x: 543, startPoint y: 567, endPoint x: 843, endPoint y: 572, distance: 300.0
click at [843, 446] on app-calendar-viewport "Thu 4 2 Jobs Fri 5 13/13 3 Jobs Sat 6 22/27 7 Jobs Sun 7 18/18 3 Jobs Mon 8 Tue…" at bounding box center [728, 809] width 1456 height 1345
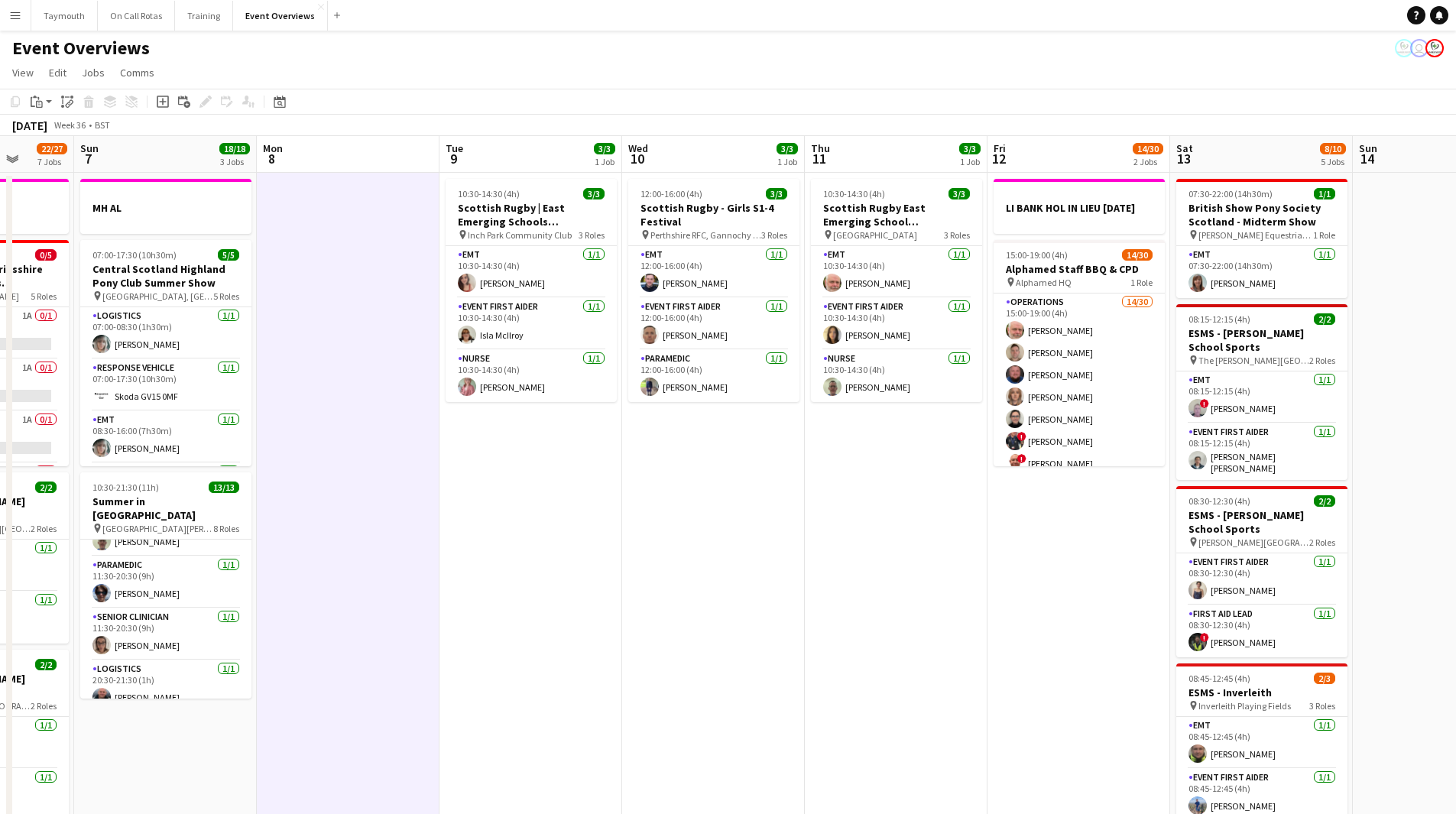
drag, startPoint x: 747, startPoint y: 601, endPoint x: 703, endPoint y: 608, distance: 44.6
click at [703, 446] on app-calendar-viewport "Thu 4 2 Jobs Fri 5 13/13 3 Jobs Sat 6 22/27 7 Jobs Sun 7 18/18 3 Jobs Mon 8 Tue…" at bounding box center [728, 809] width 1456 height 1345
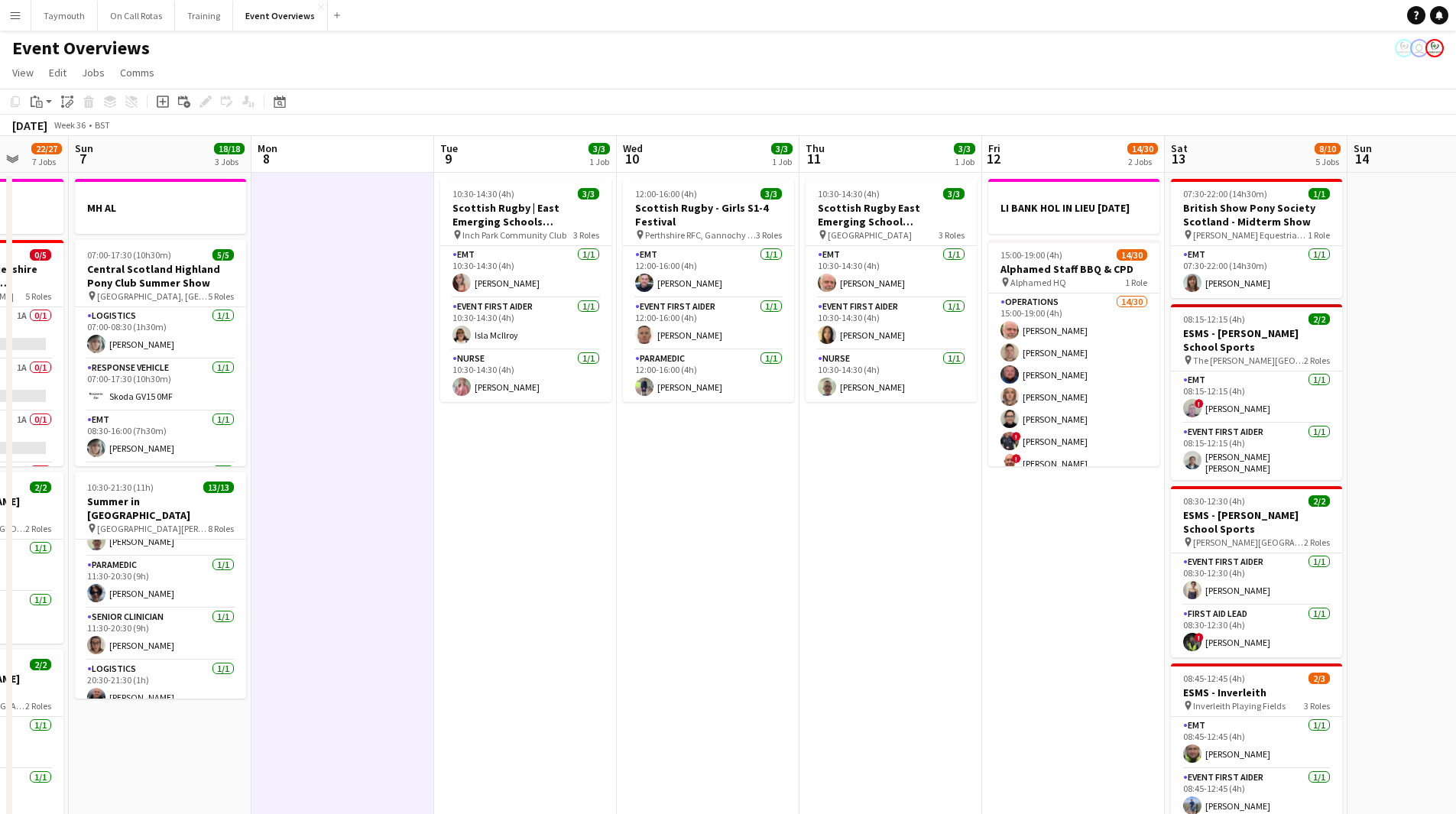
scroll to position [0, 480]
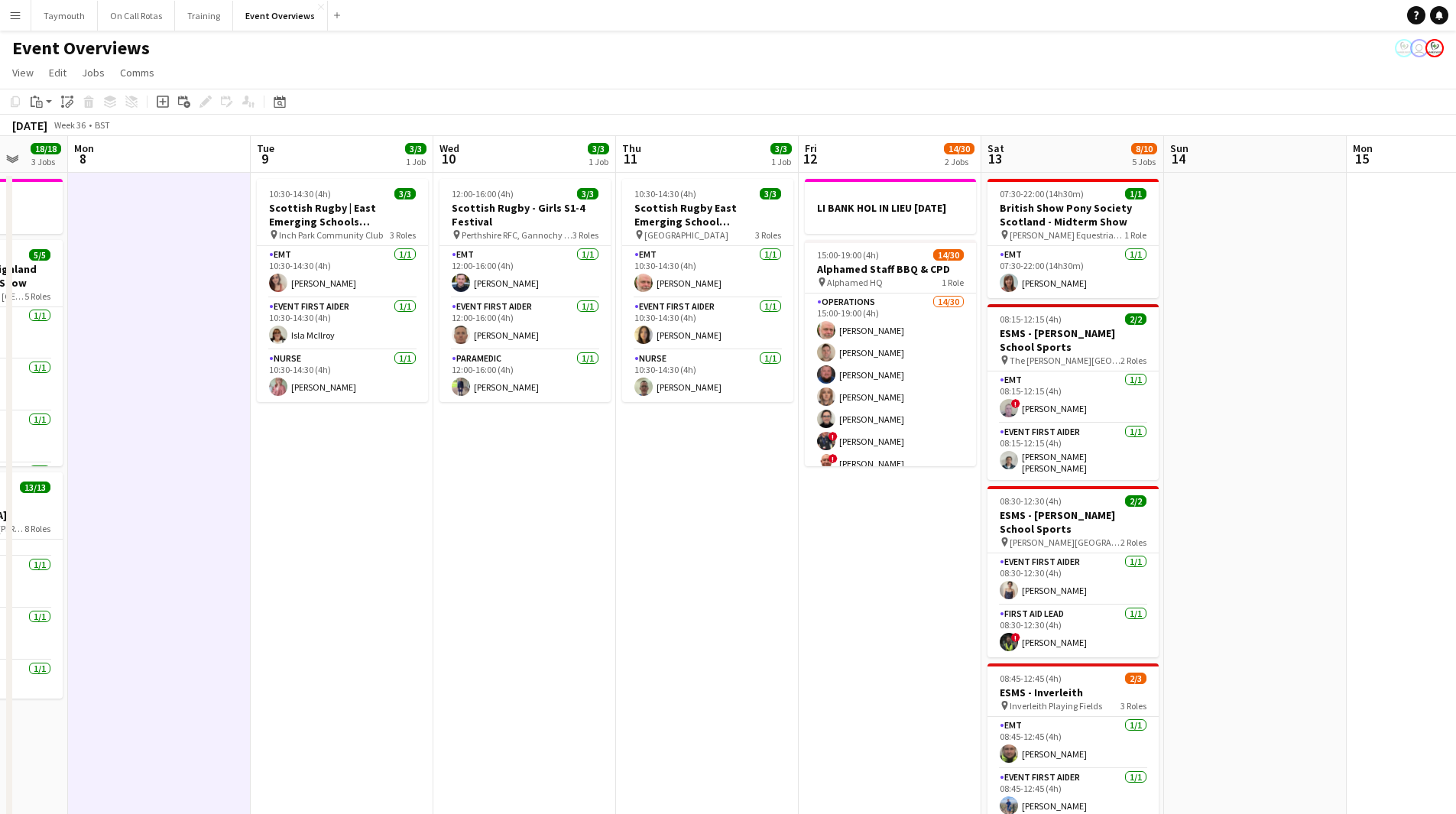
drag, startPoint x: 867, startPoint y: 544, endPoint x: 683, endPoint y: 548, distance: 184.0
click at [683, 446] on app-calendar-viewport "Fri 5 13/13 3 Jobs Sat 6 22/27 7 Jobs Sun 7 18/18 3 Jobs Mon 8 Tue 9 3/3 1 Job …" at bounding box center [728, 809] width 1456 height 1345
click at [502, 273] on app-card-role "EMT 1/1 12:00-16:00 (4h) Ewan Whytock" at bounding box center [524, 272] width 171 height 52
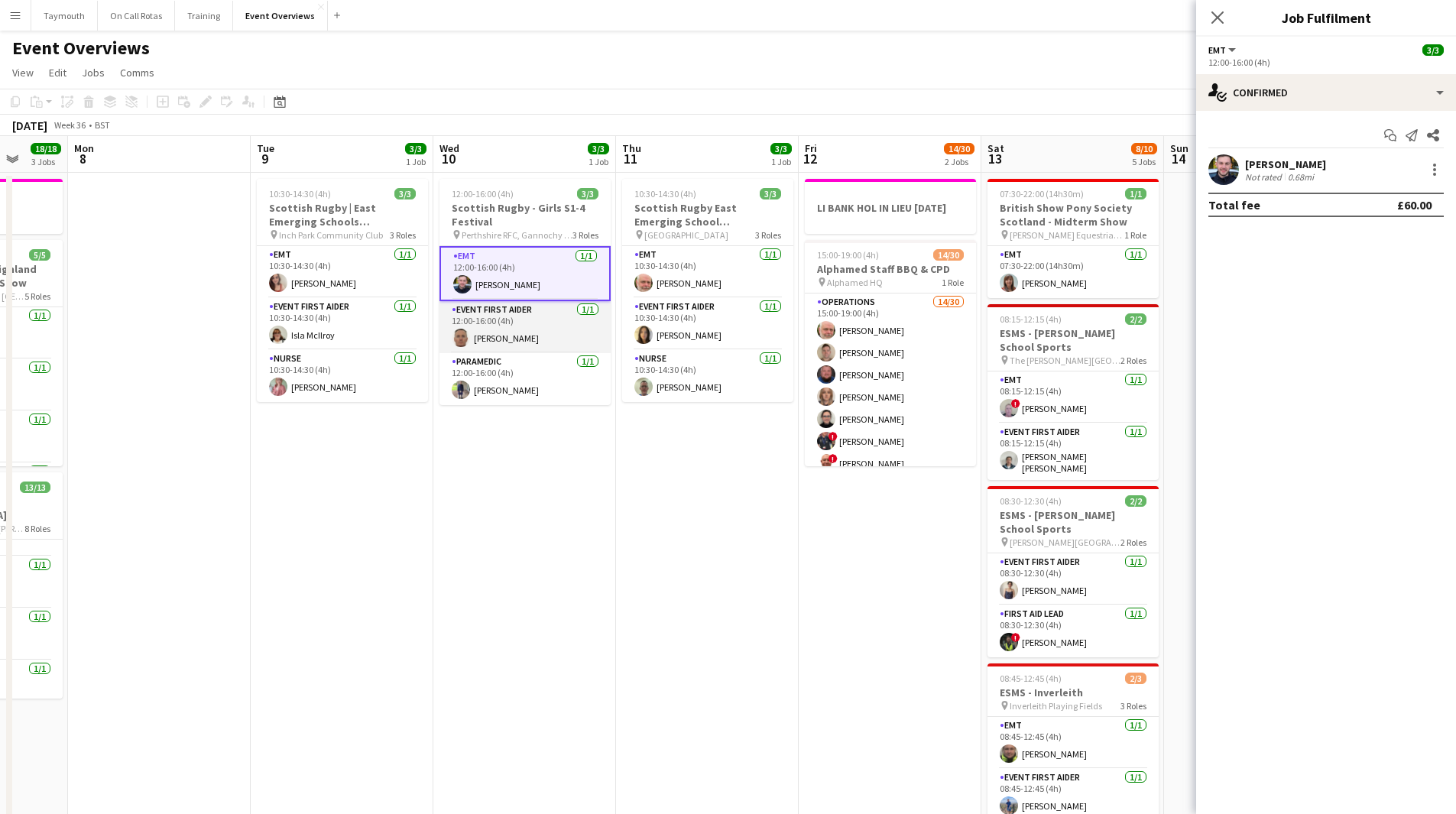
click at [515, 331] on app-card-role "Event First Aider 1/1 12:00-16:00 (4h) Garry Campbell" at bounding box center [524, 327] width 171 height 52
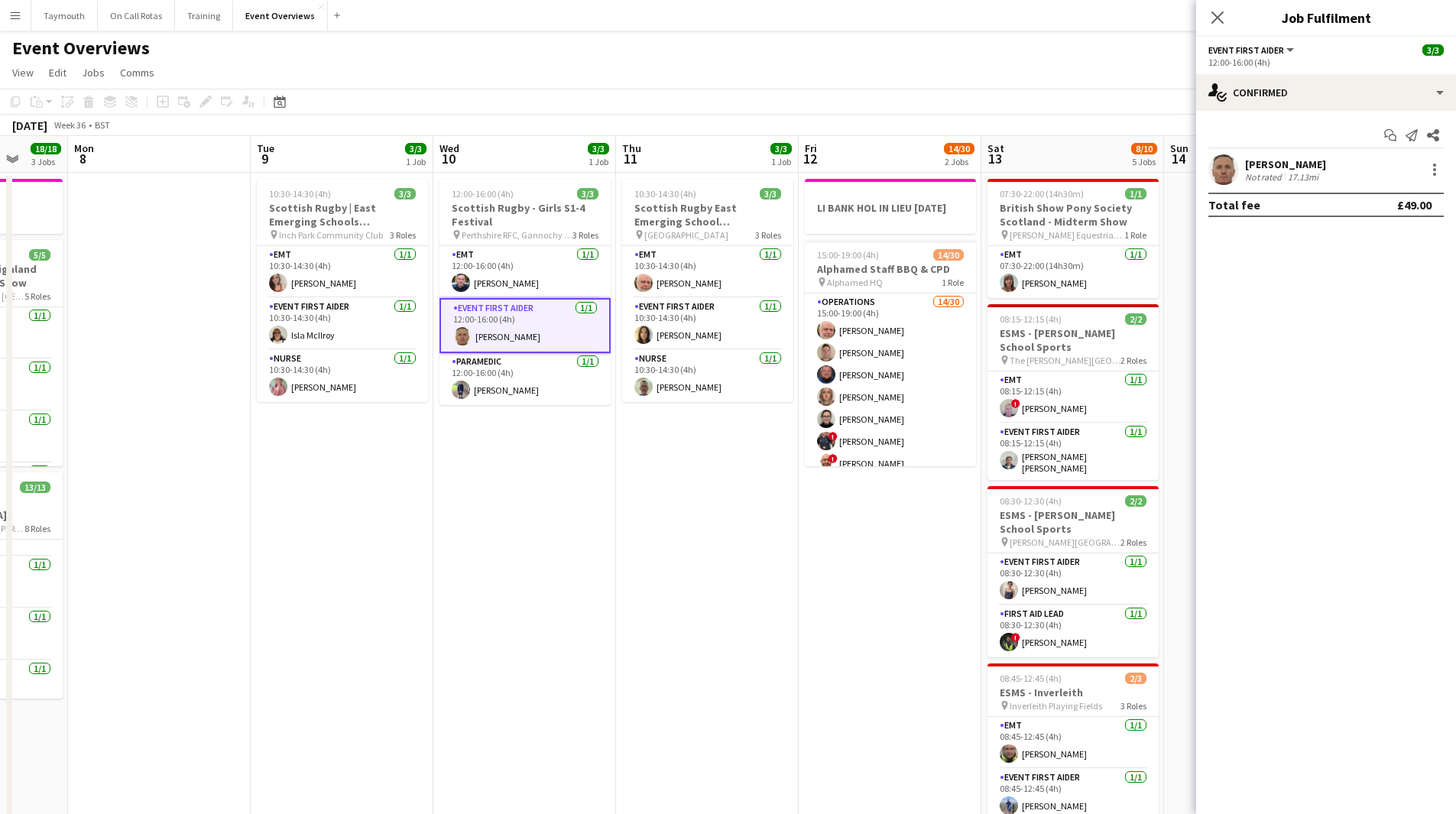
click at [966, 148] on div "Start chat Send notification Share" at bounding box center [1327, 136] width 235 height 25
click at [966, 167] on div "[PERSON_NAME]" at bounding box center [1285, 164] width 81 height 14
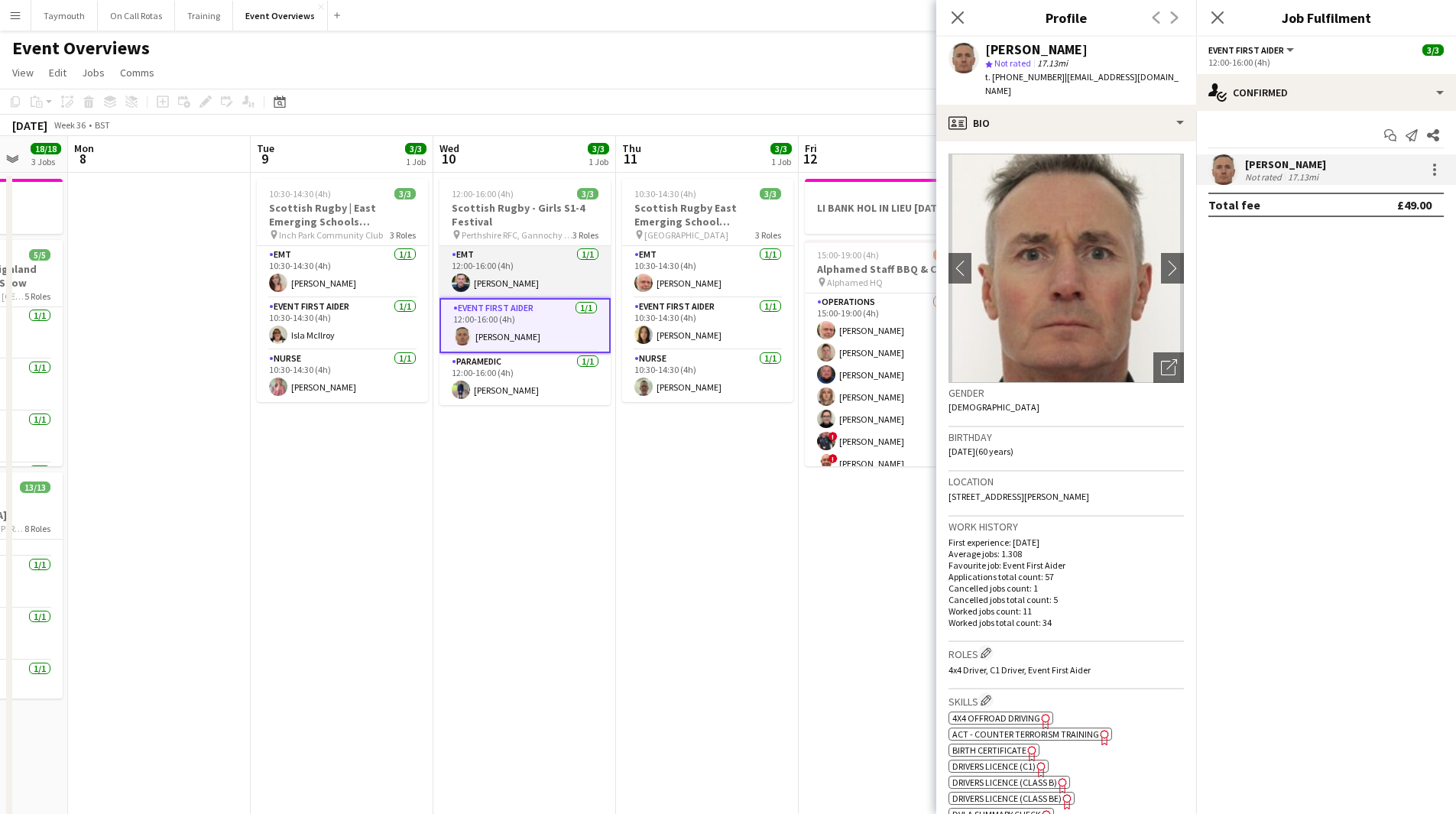
click at [516, 268] on app-card-role "EMT 1/1 12:00-16:00 (4h) Ewan Whytock" at bounding box center [524, 272] width 171 height 52
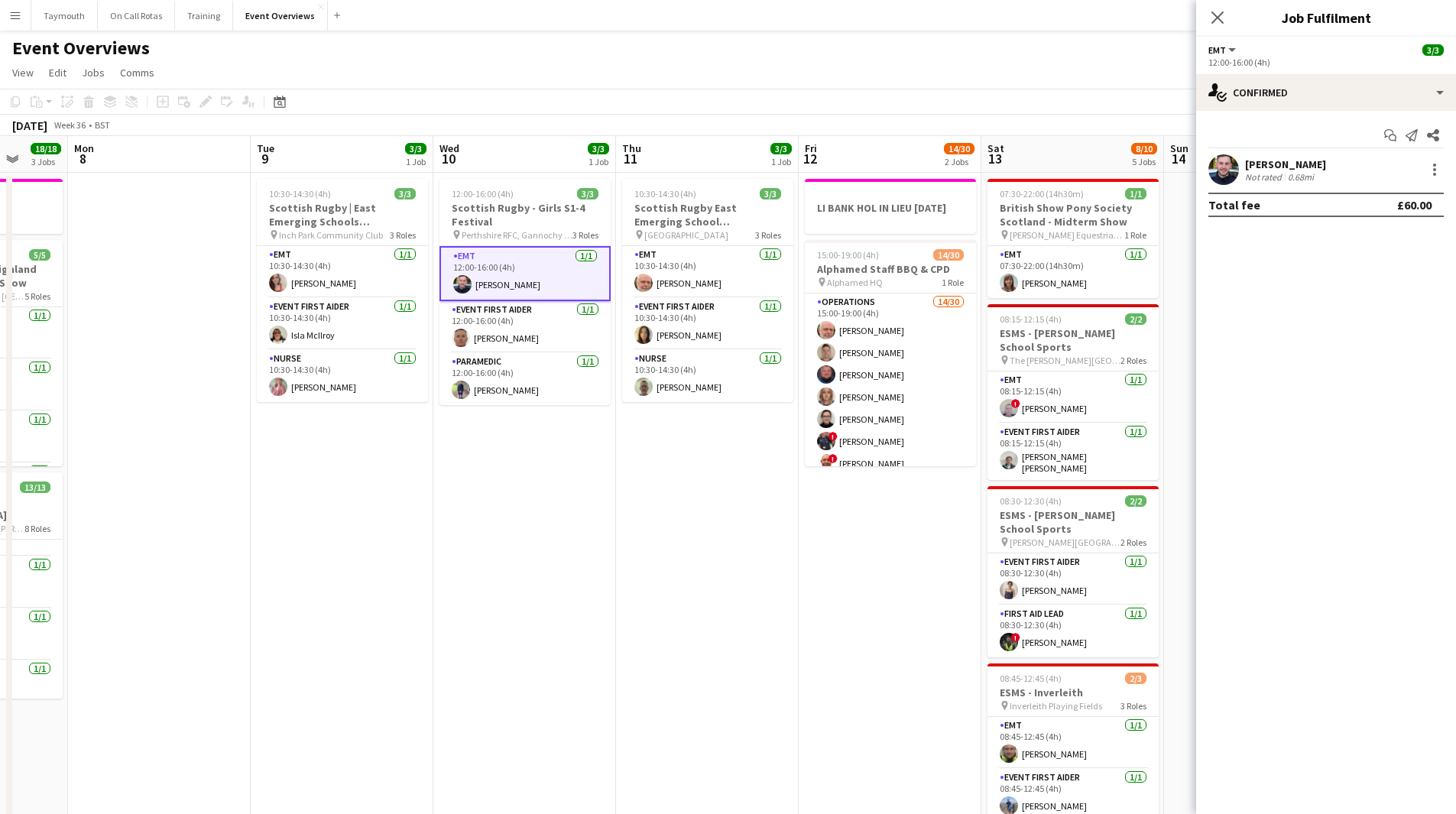
click at [966, 174] on div "0.68mi" at bounding box center [1300, 177] width 32 height 12
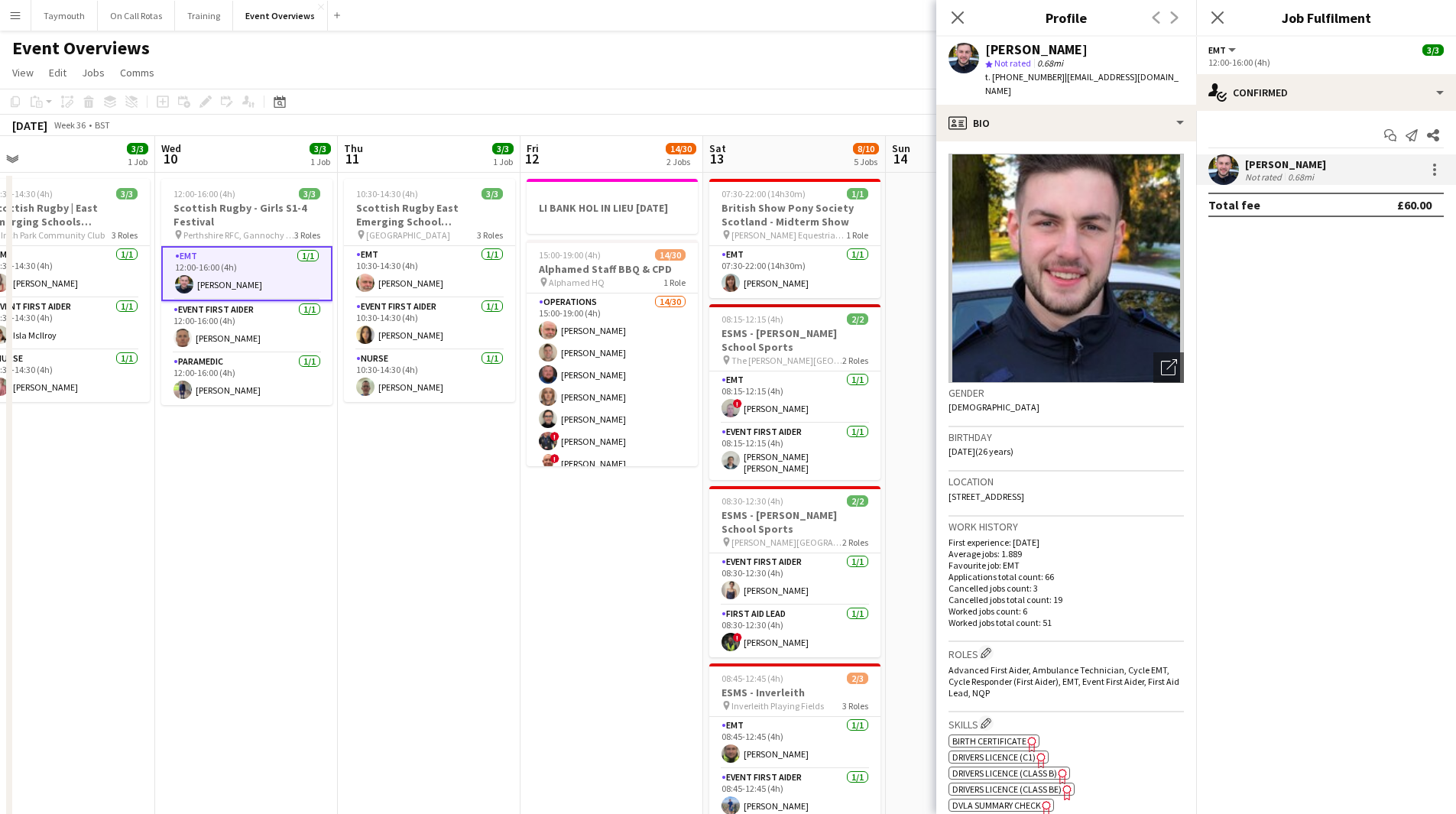
scroll to position [0, 604]
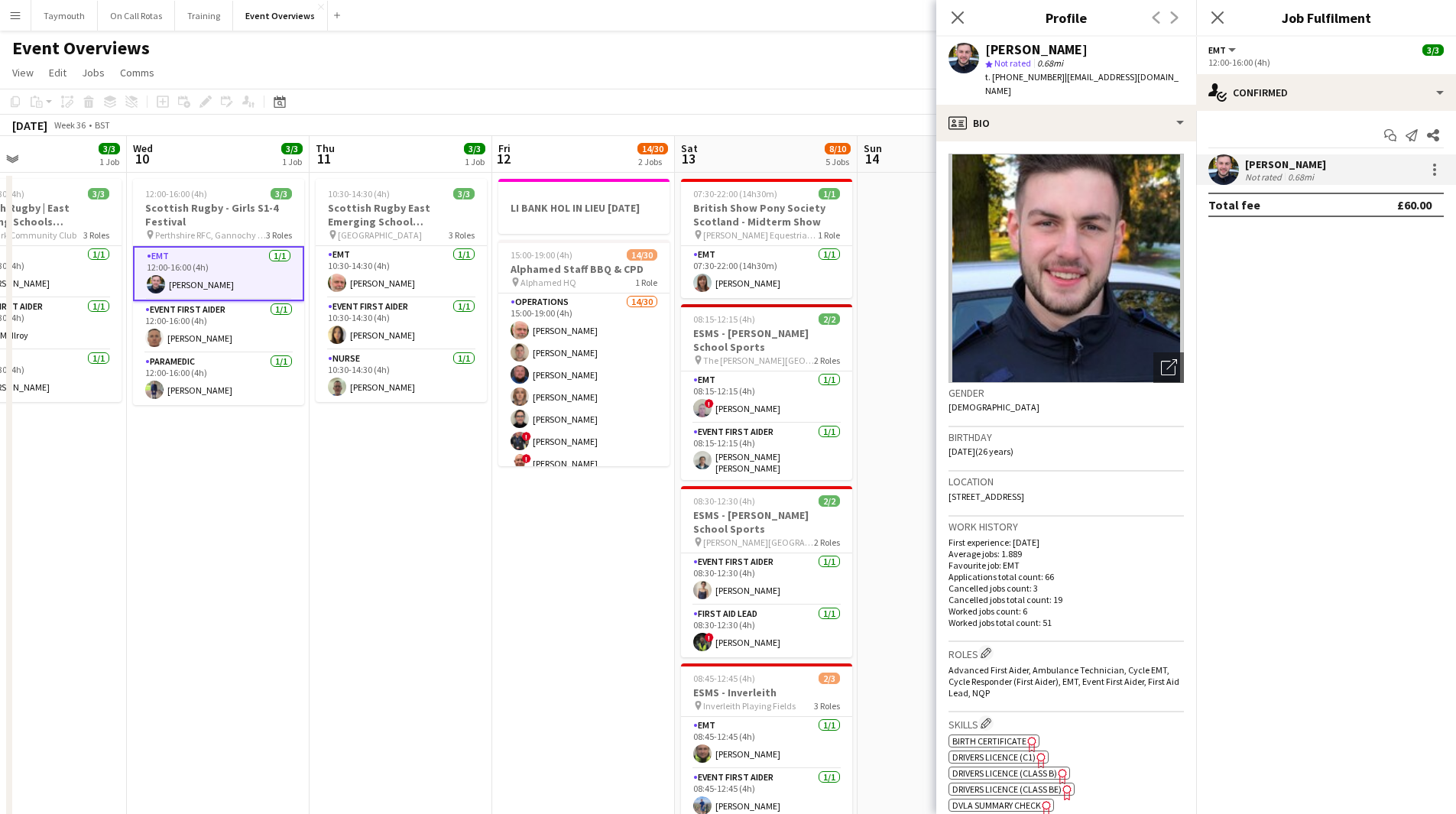
drag, startPoint x: 743, startPoint y: 532, endPoint x: 436, endPoint y: 532, distance: 307.0
click at [436, 446] on app-calendar-viewport "Sat 6 22/27 7 Jobs Sun 7 18/18 3 Jobs Mon 8 Tue 9 3/3 1 Job Wed 10 3/3 1 Job Th…" at bounding box center [728, 809] width 1456 height 1345
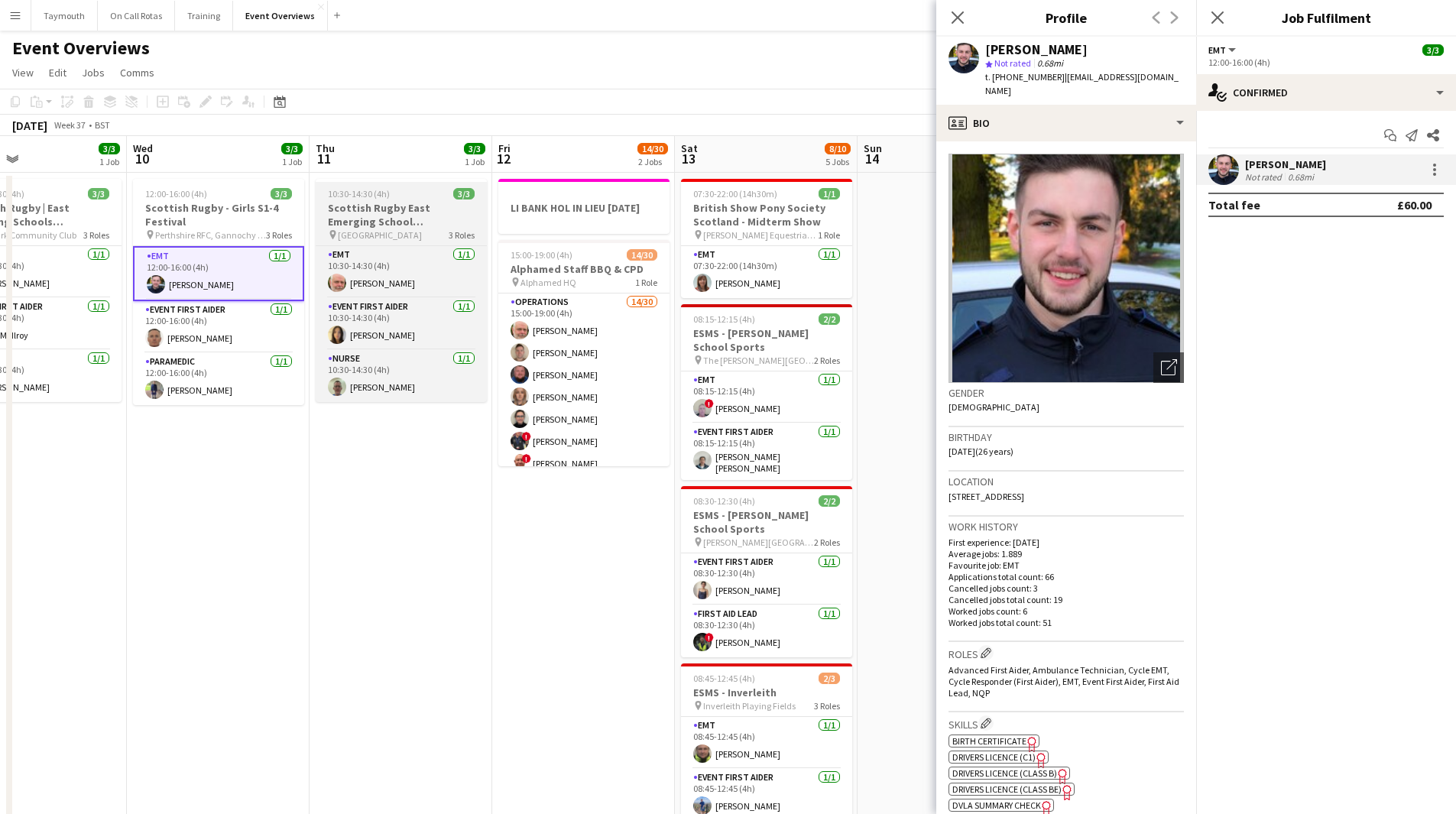
click at [444, 203] on h3 "Scottish Rugby East Emerging School Championships | Meggetland" at bounding box center [401, 215] width 171 height 27
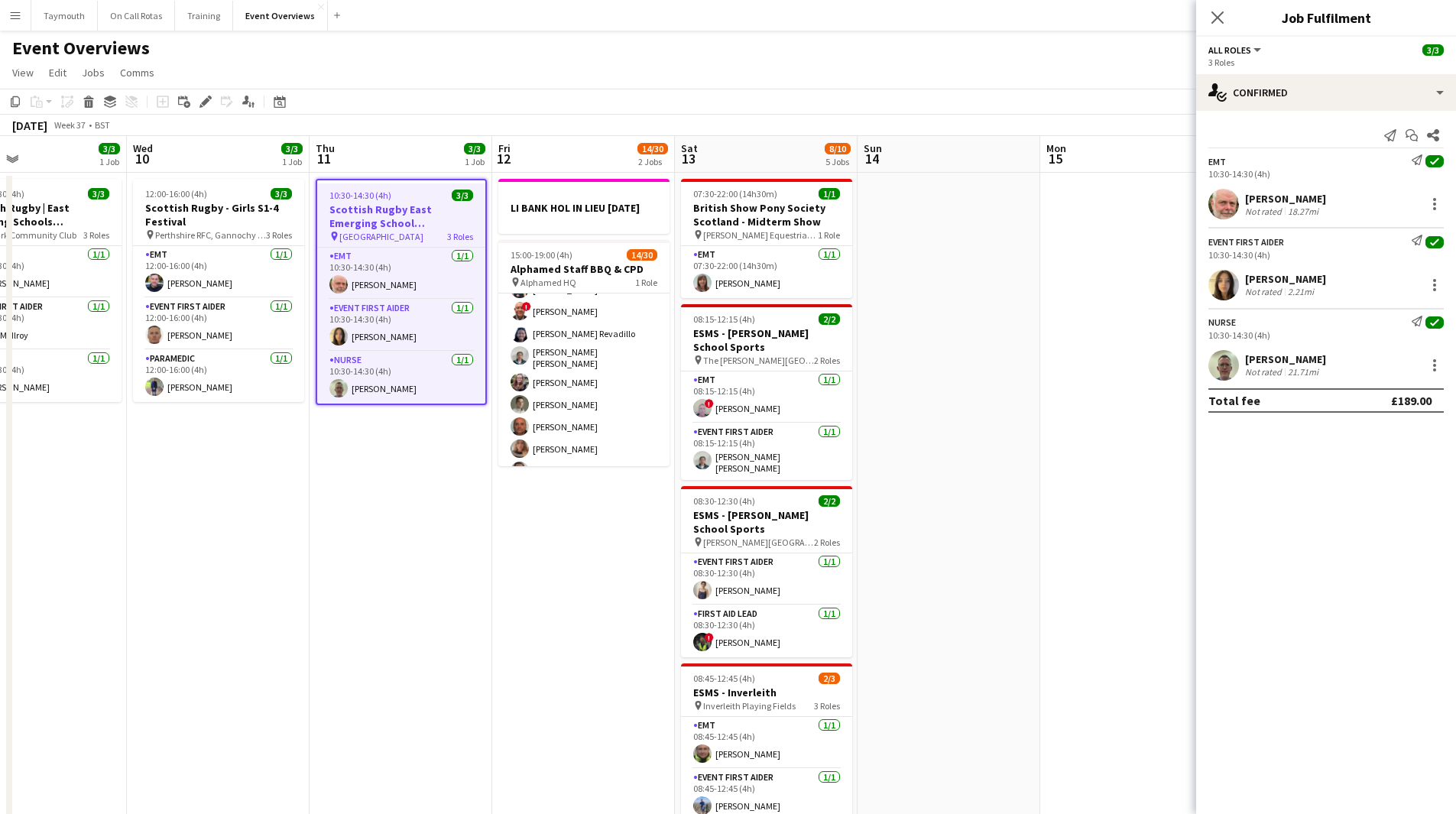
scroll to position [153, 0]
drag, startPoint x: 619, startPoint y: 570, endPoint x: 263, endPoint y: 551, distance: 356.5
click at [277, 446] on app-calendar-viewport "Sat 6 22/27 7 Jobs Sun 7 18/18 3 Jobs Mon 8 Tue 9 3/3 1 Job Wed 10 3/3 1 Job Th…" at bounding box center [728, 809] width 1456 height 1345
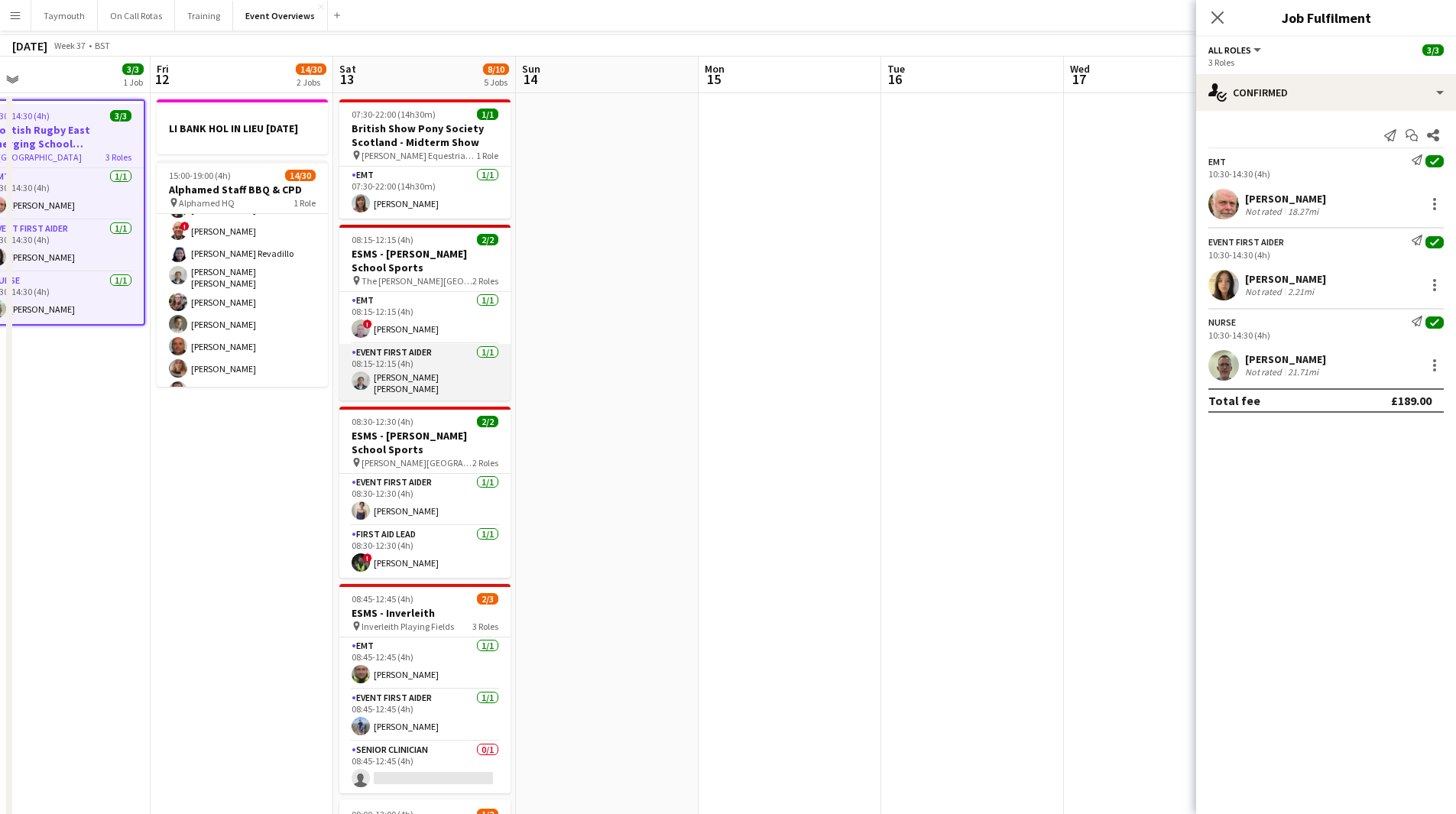
scroll to position [0, 0]
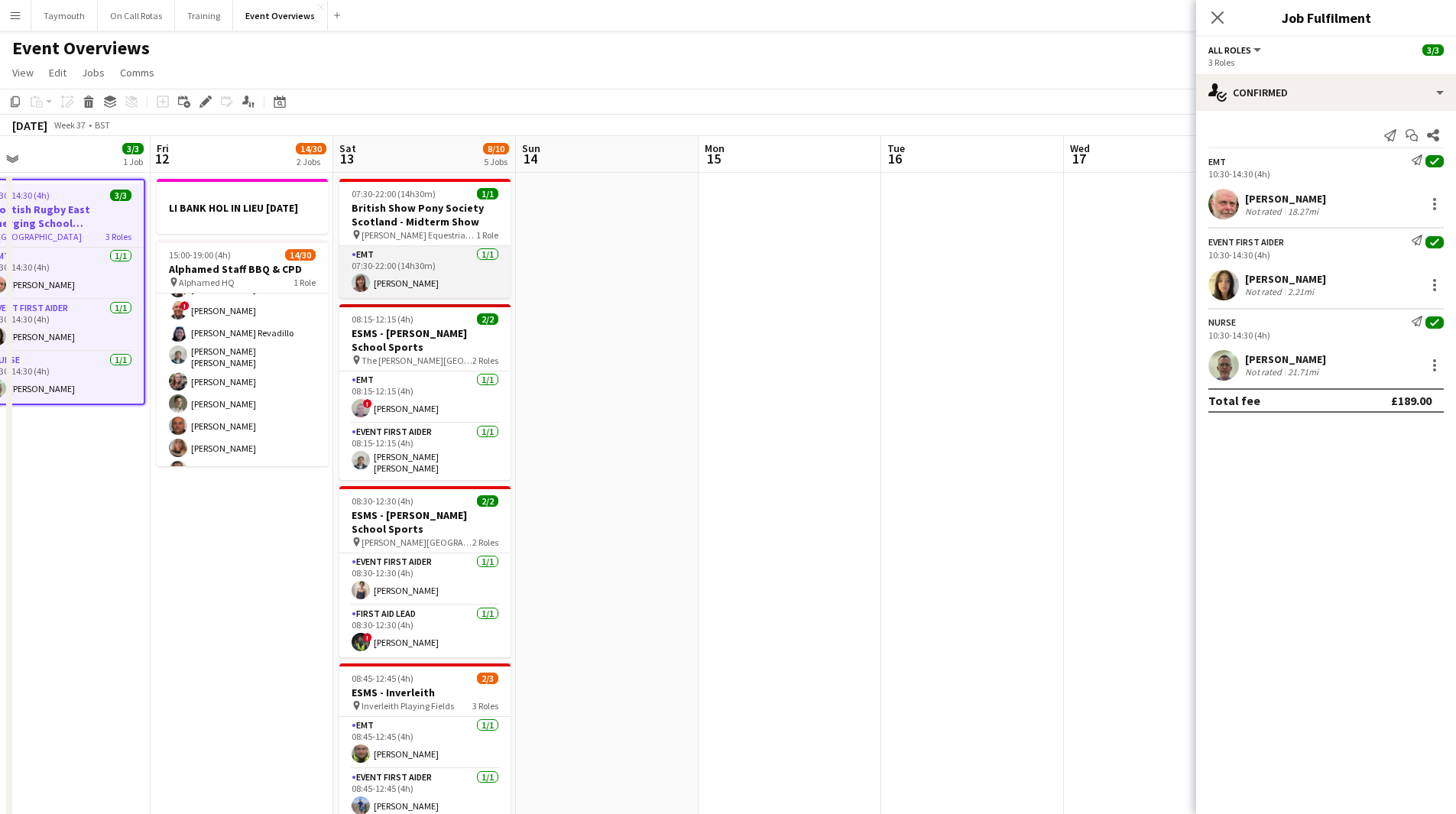
click at [417, 286] on app-card-role "EMT 1/1 07:30-22:00 (14h30m) Pauline Henderson" at bounding box center [425, 272] width 171 height 52
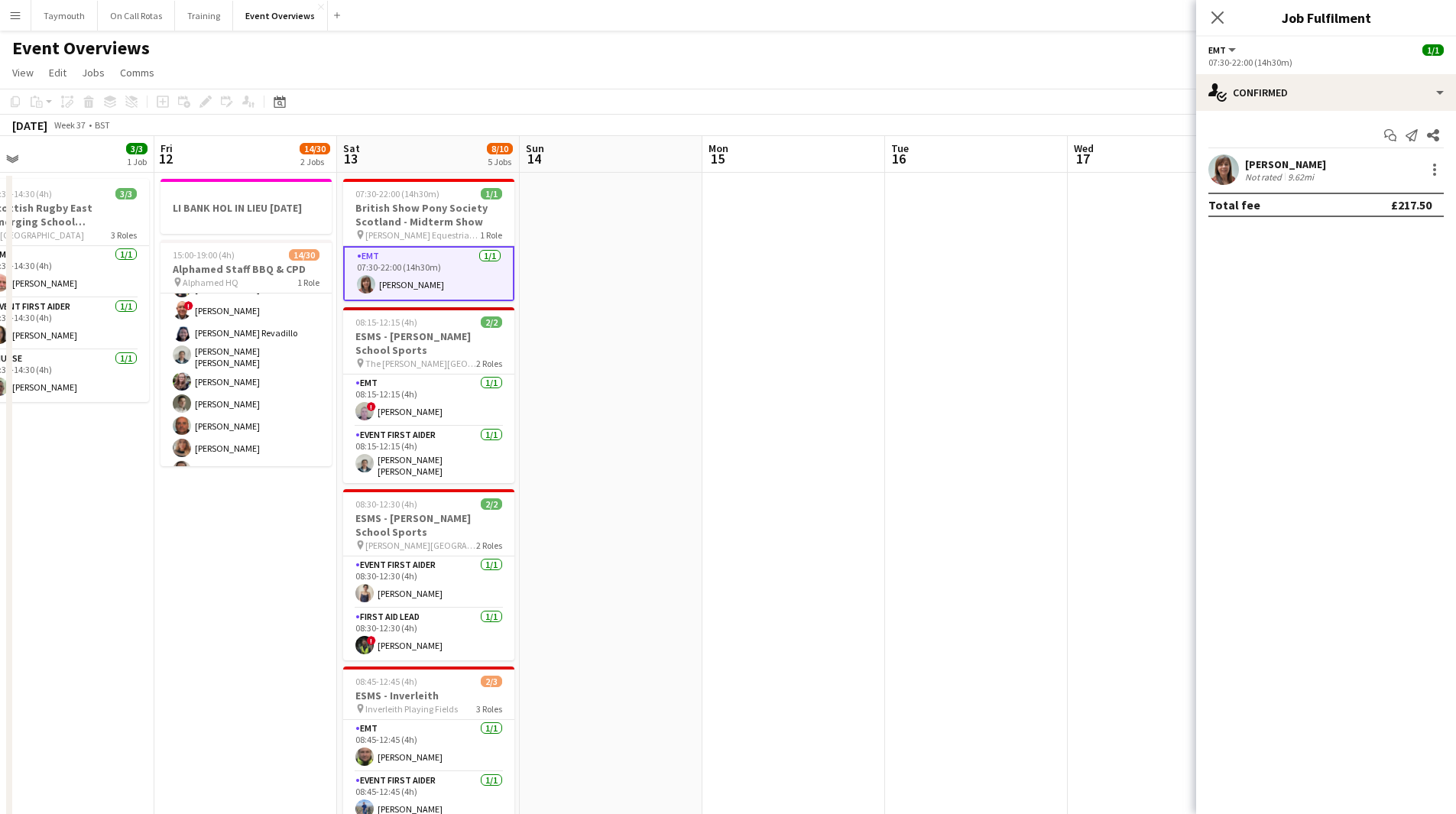
click at [966, 165] on div "[PERSON_NAME]" at bounding box center [1285, 164] width 81 height 14
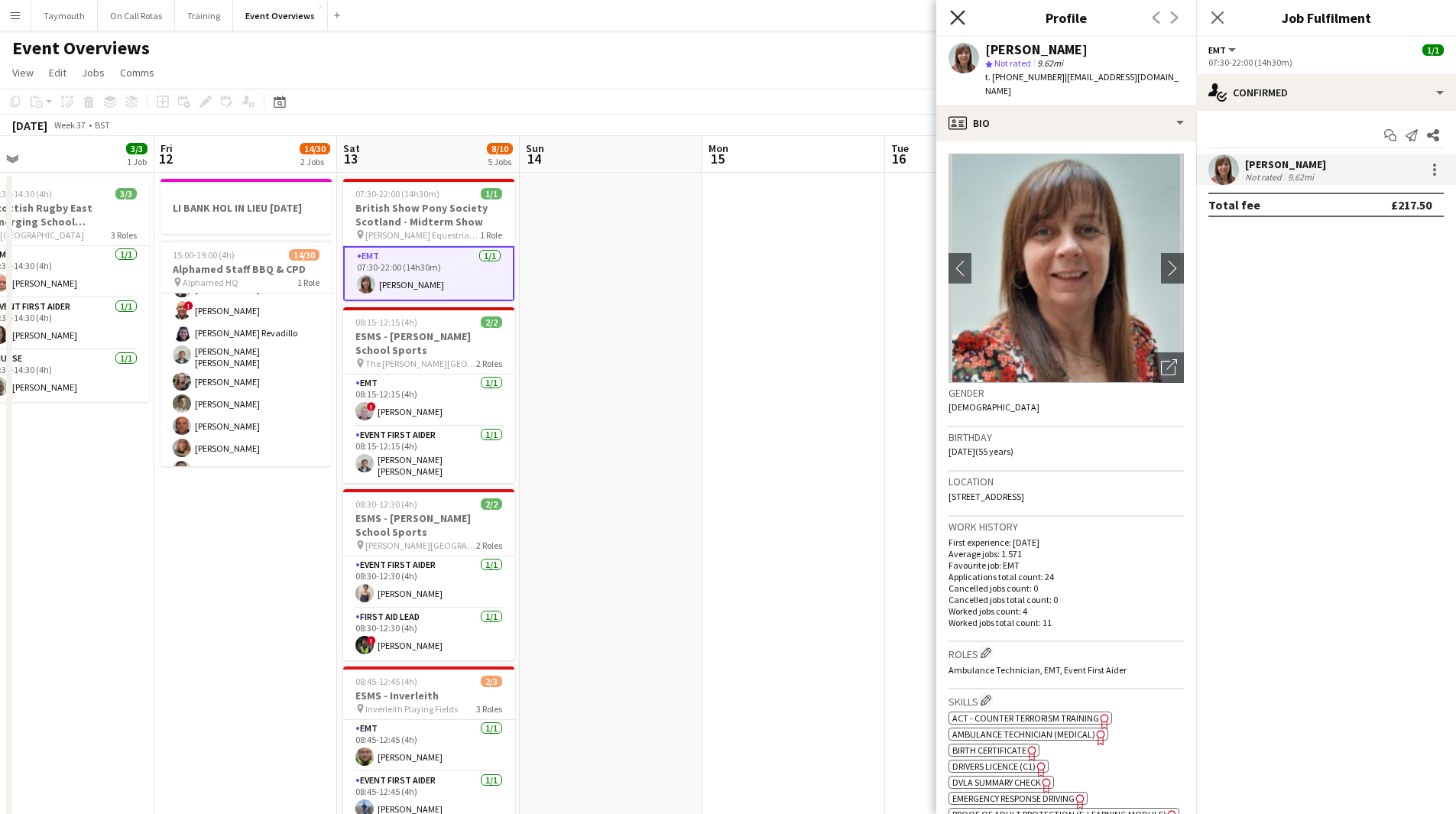
click at [953, 13] on icon at bounding box center [957, 17] width 14 height 14
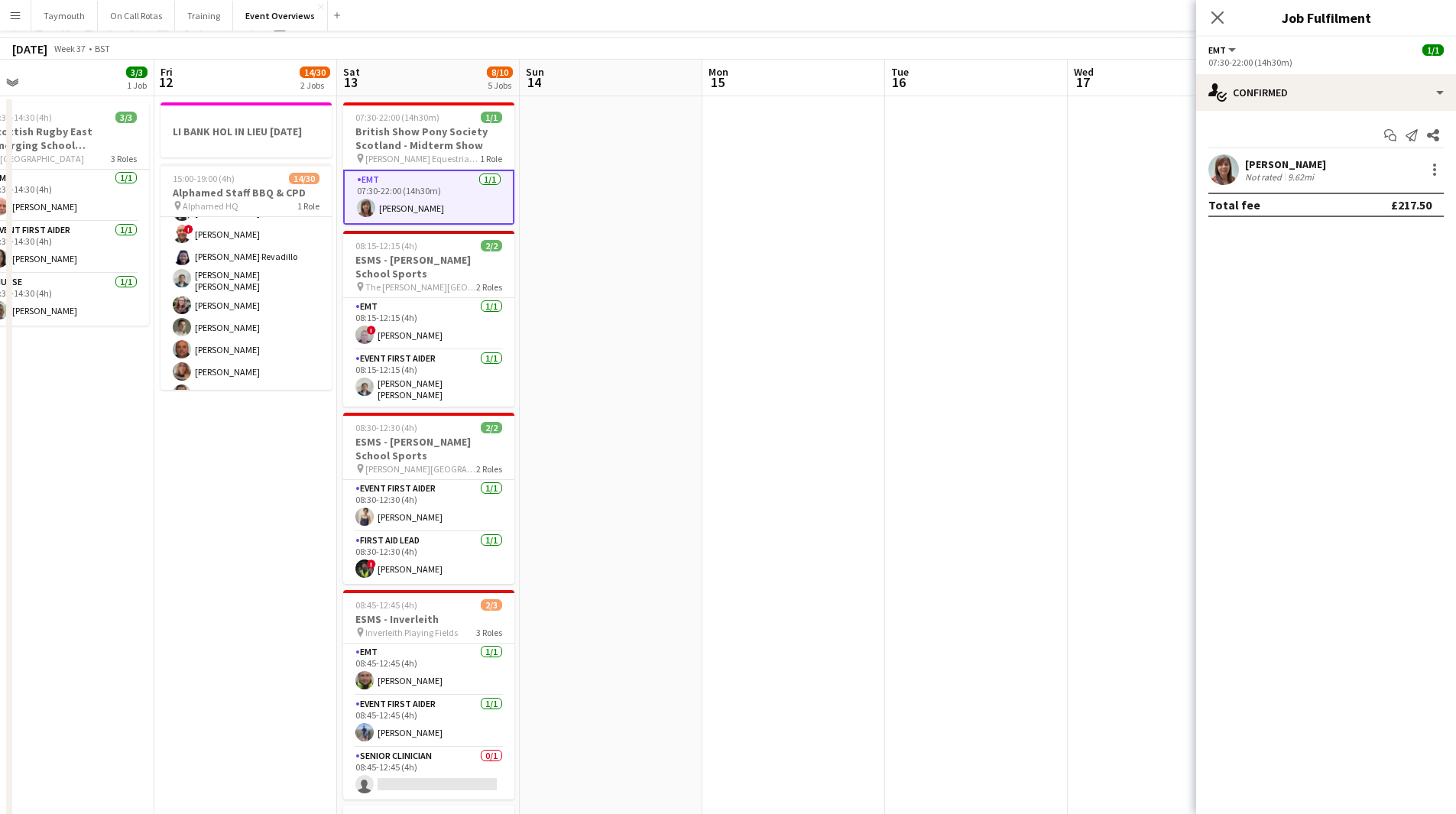
click at [685, 402] on app-date-cell at bounding box center [611, 750] width 183 height 1308
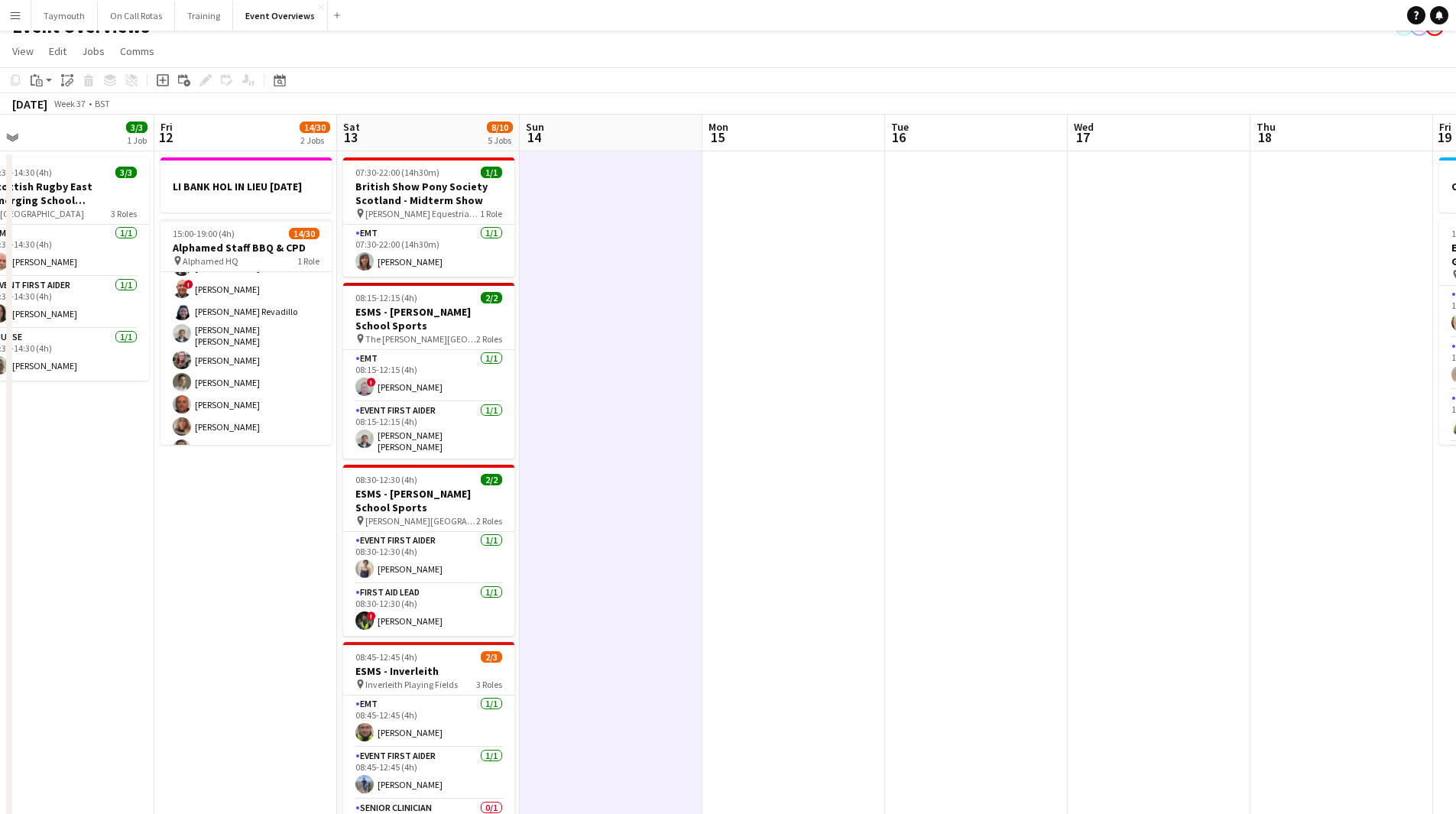
scroll to position [0, 0]
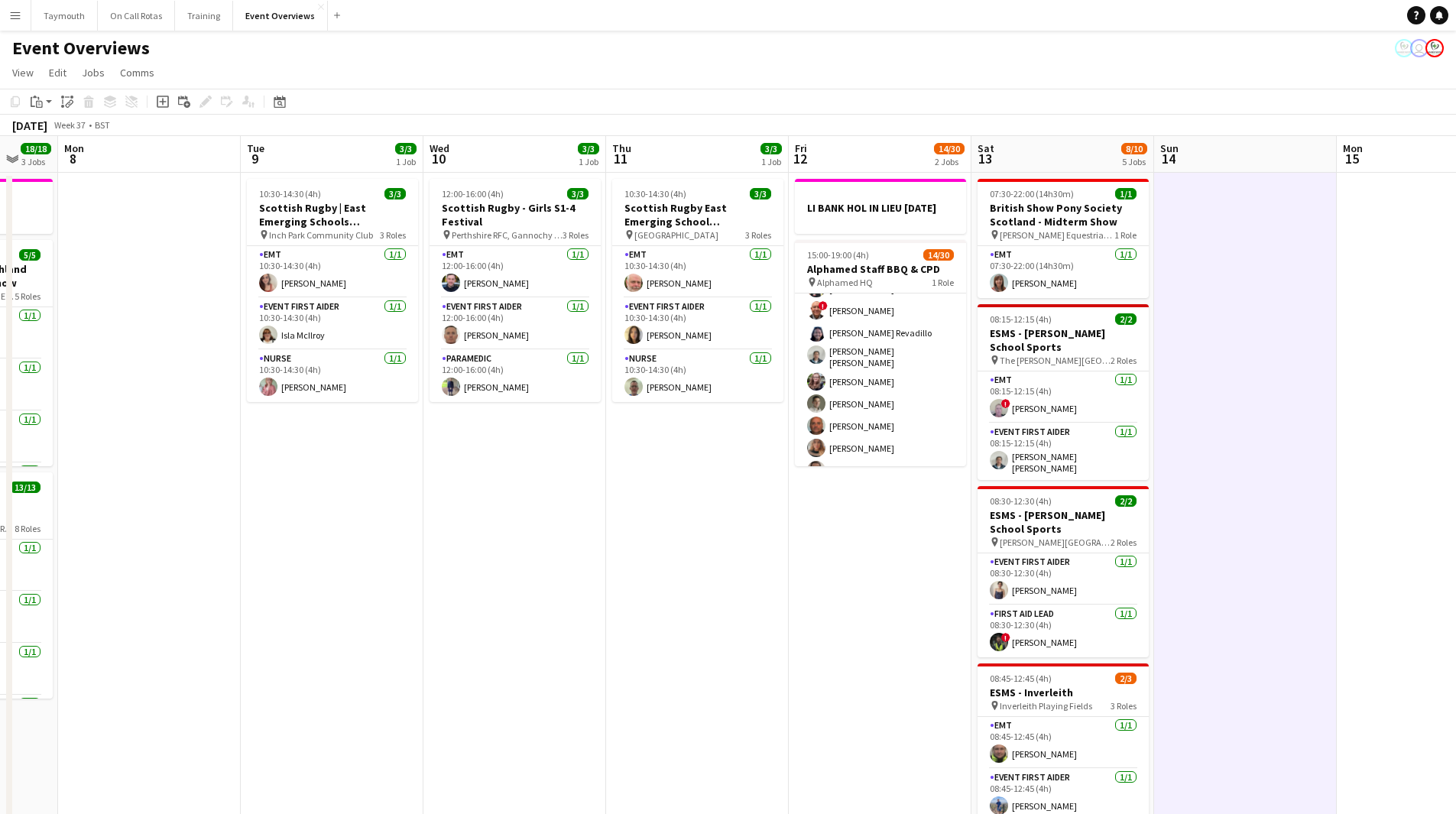
drag, startPoint x: 1271, startPoint y: 433, endPoint x: 1330, endPoint y: 433, distance: 59.0
click at [966, 433] on app-calendar-viewport "Sat 6 22/27 7 Jobs Sun 7 18/18 3 Jobs Mon 8 Tue 9 3/3 1 Job Wed 10 3/3 1 Job Th…" at bounding box center [728, 809] width 1456 height 1345
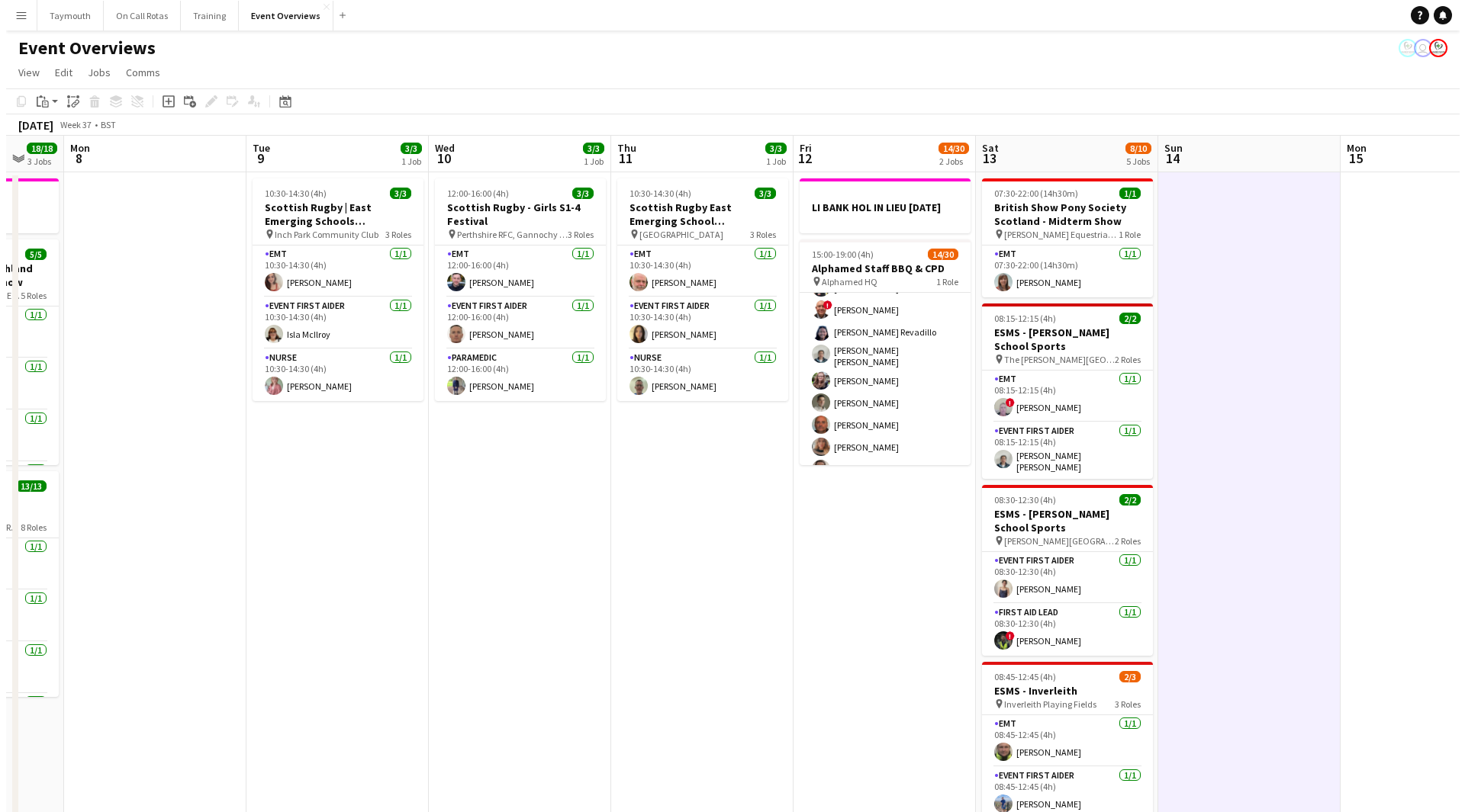
scroll to position [0, 462]
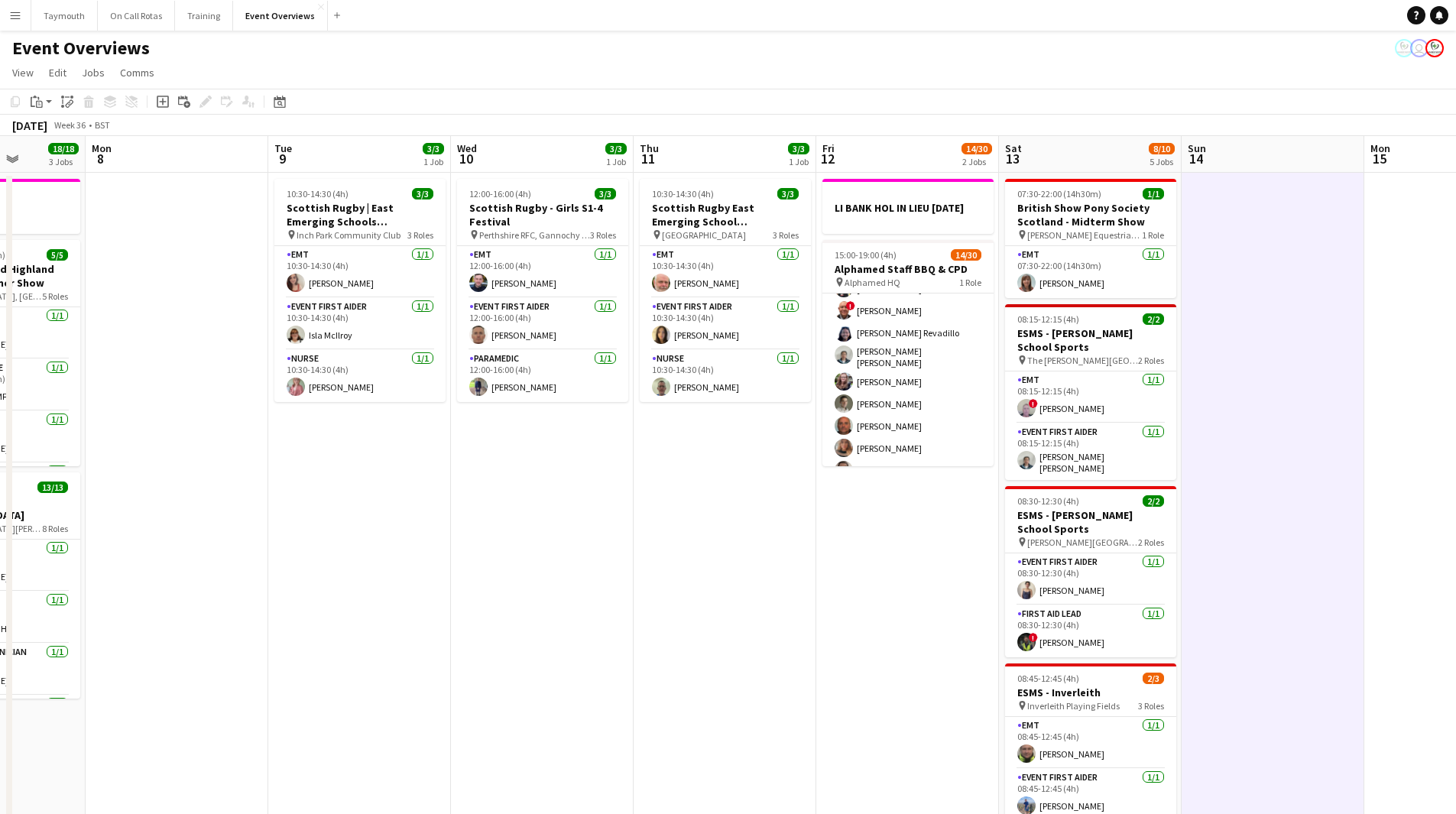
click at [17, 6] on button "Menu" at bounding box center [15, 15] width 31 height 31
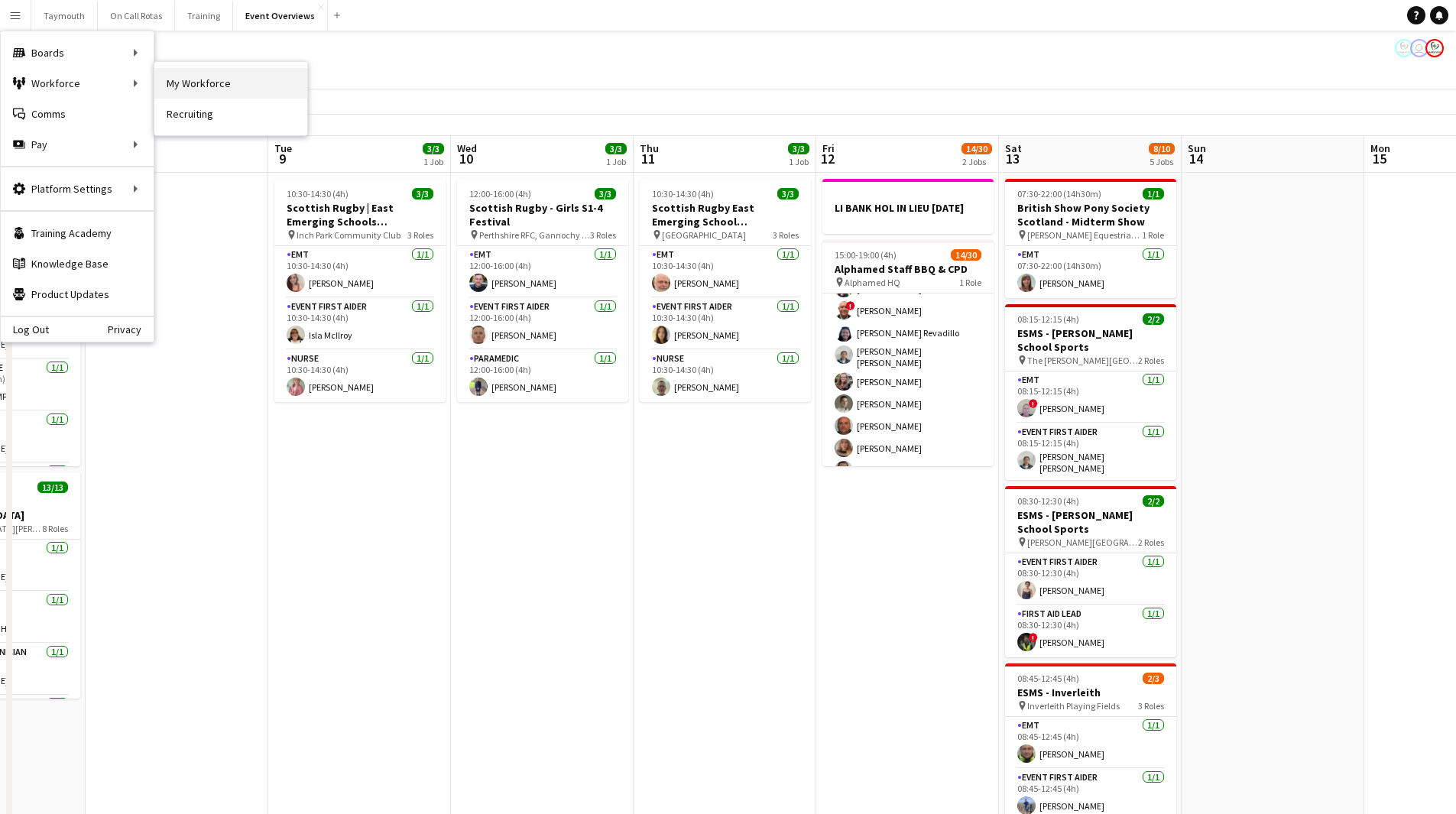
click at [251, 81] on link "My Workforce" at bounding box center [231, 83] width 153 height 31
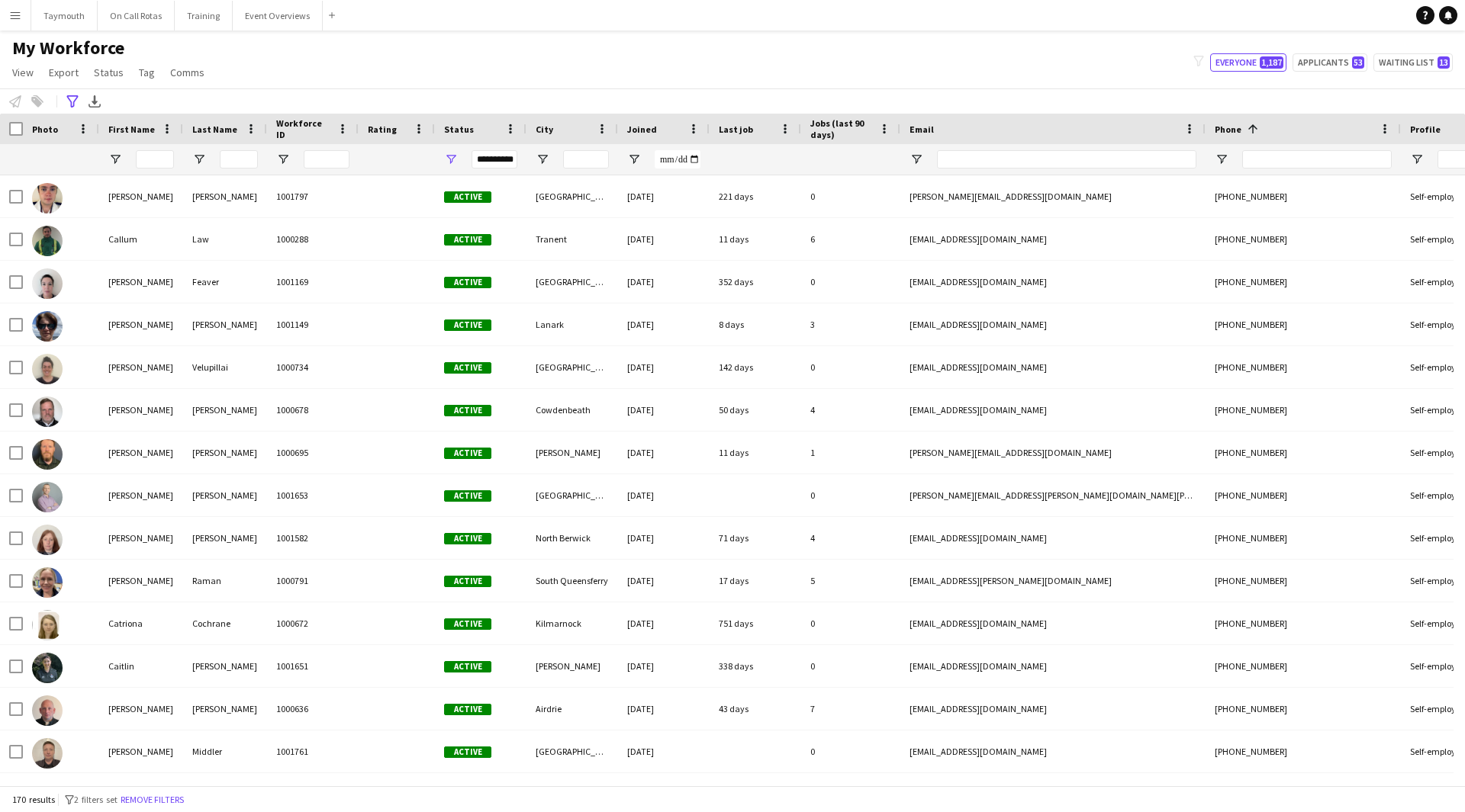
click at [169, 445] on div "170 results filter-1 2 filters set Remove filters" at bounding box center [732, 798] width 1465 height 26
click at [164, 445] on button "Remove filters" at bounding box center [152, 799] width 70 height 17
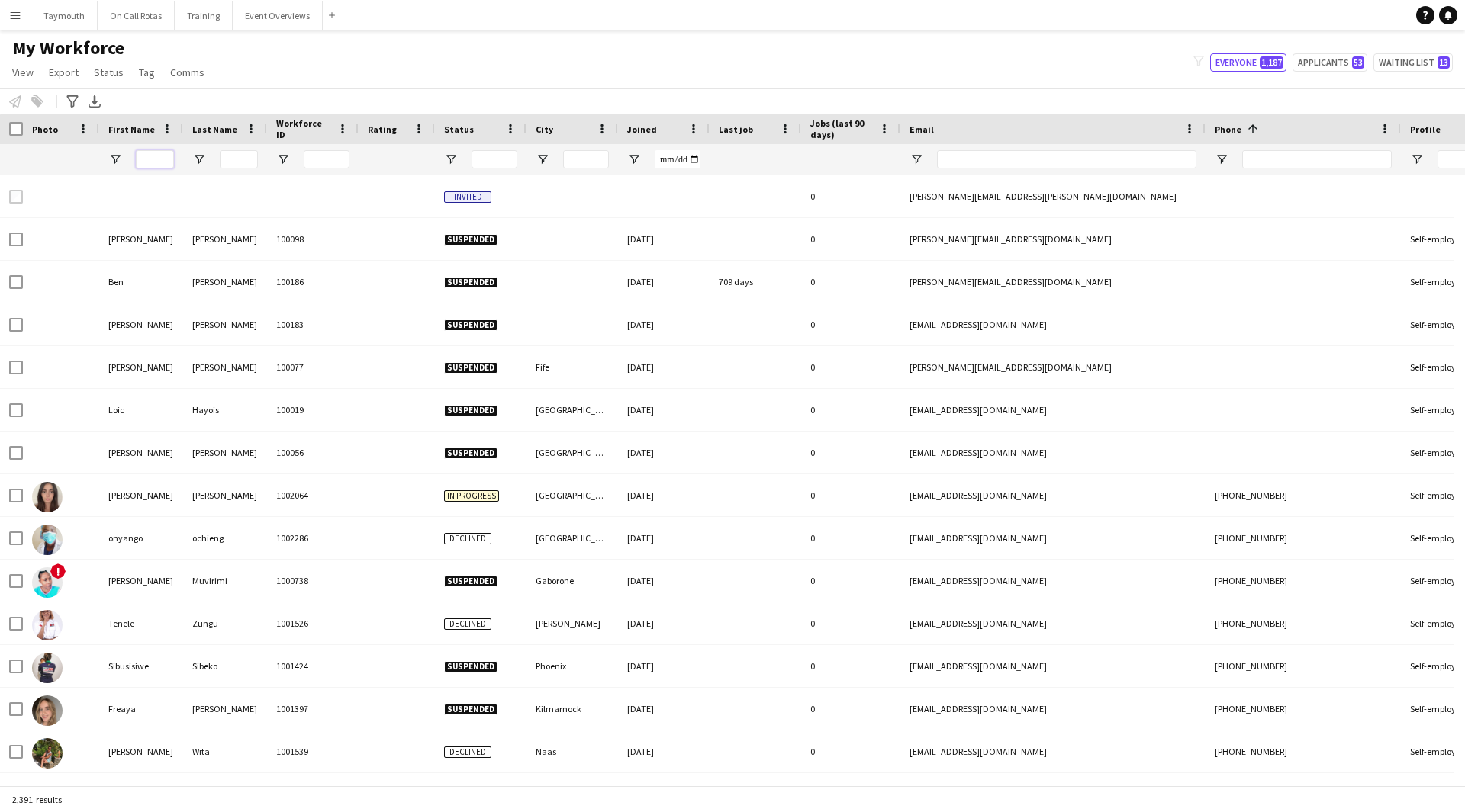
click at [166, 158] on input "First Name Filter Input" at bounding box center [155, 159] width 38 height 18
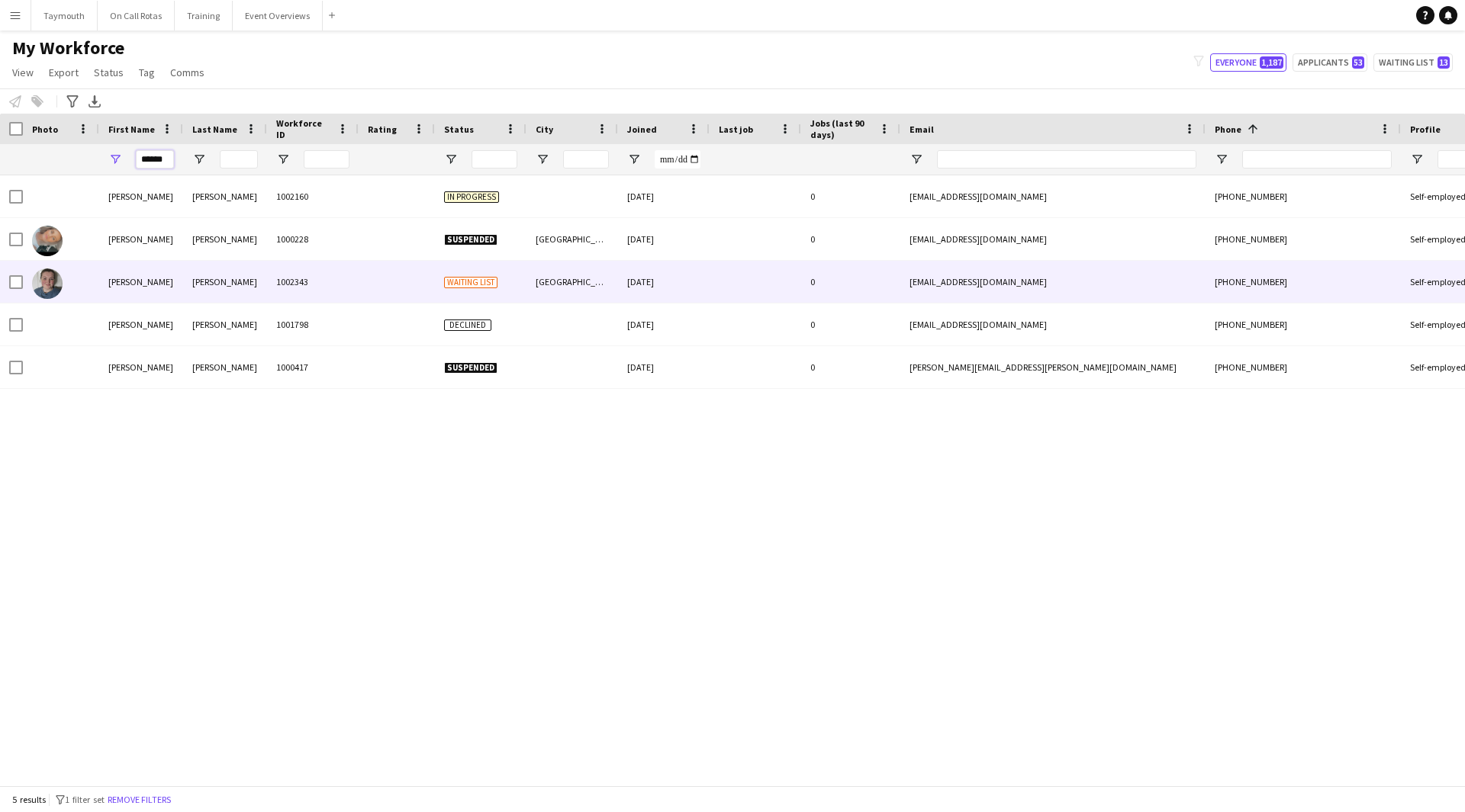
type input "******"
click at [259, 267] on div "[PERSON_NAME]" at bounding box center [225, 282] width 84 height 42
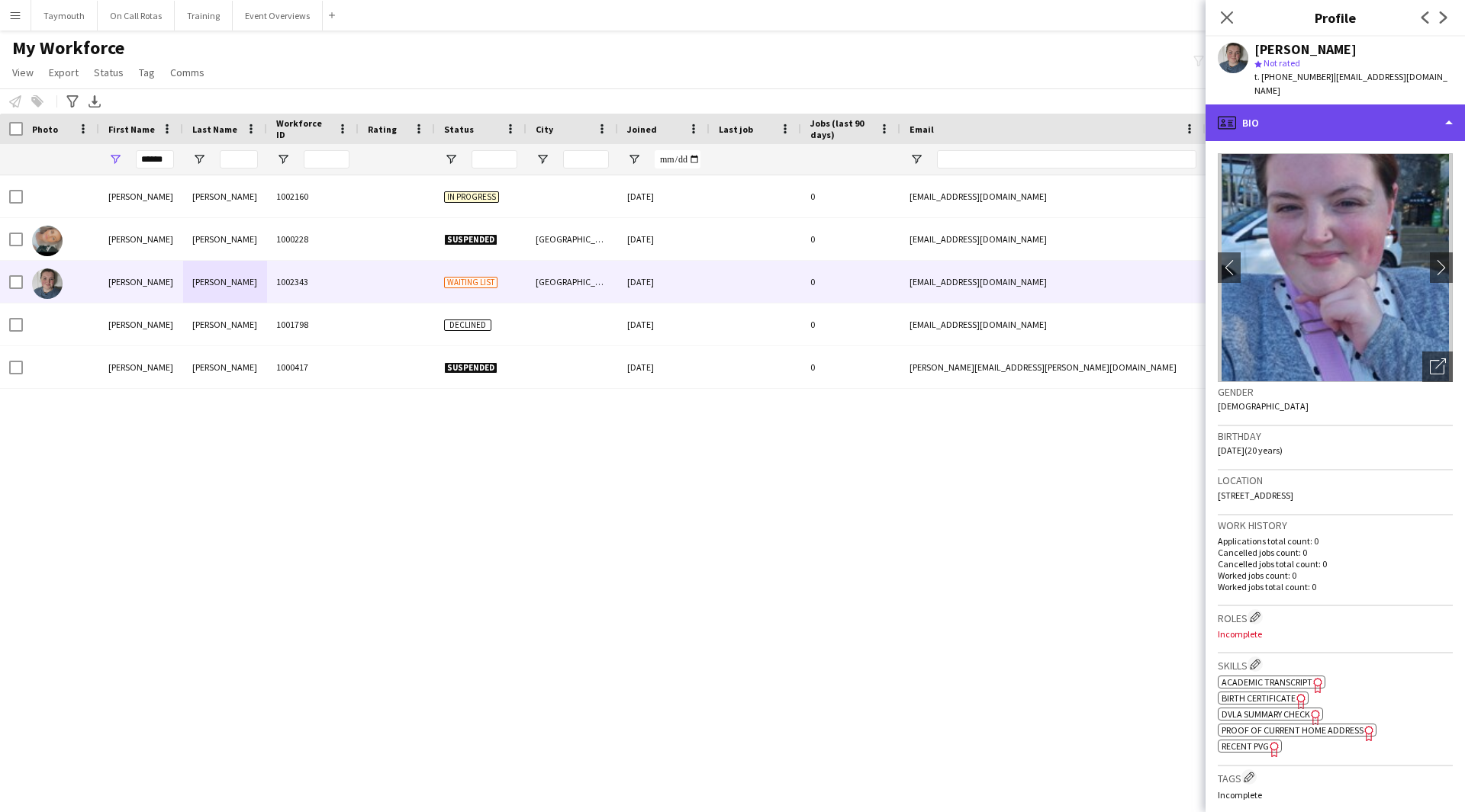
click at [964, 118] on div "profile Bio" at bounding box center [1335, 123] width 259 height 37
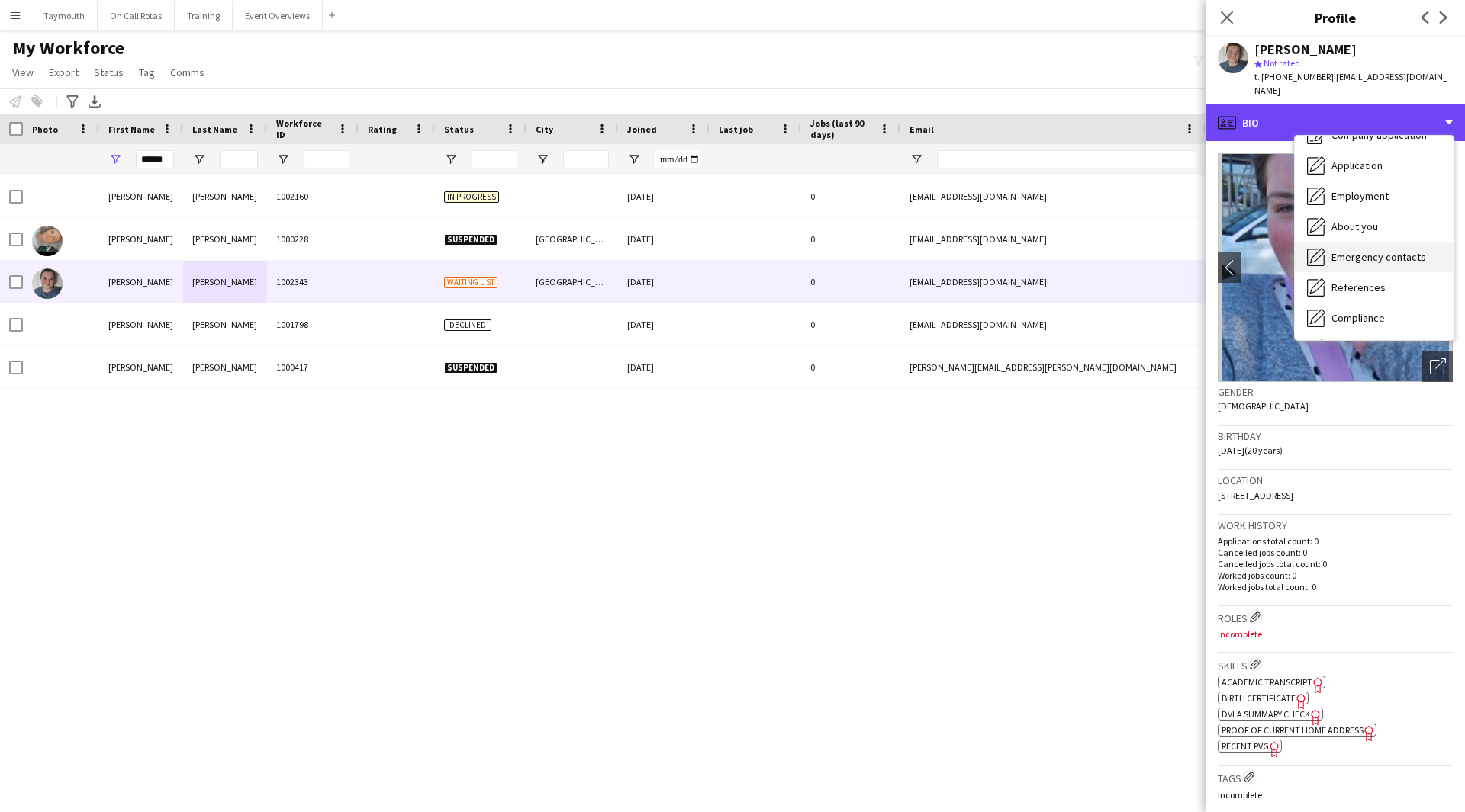
scroll to position [76, 0]
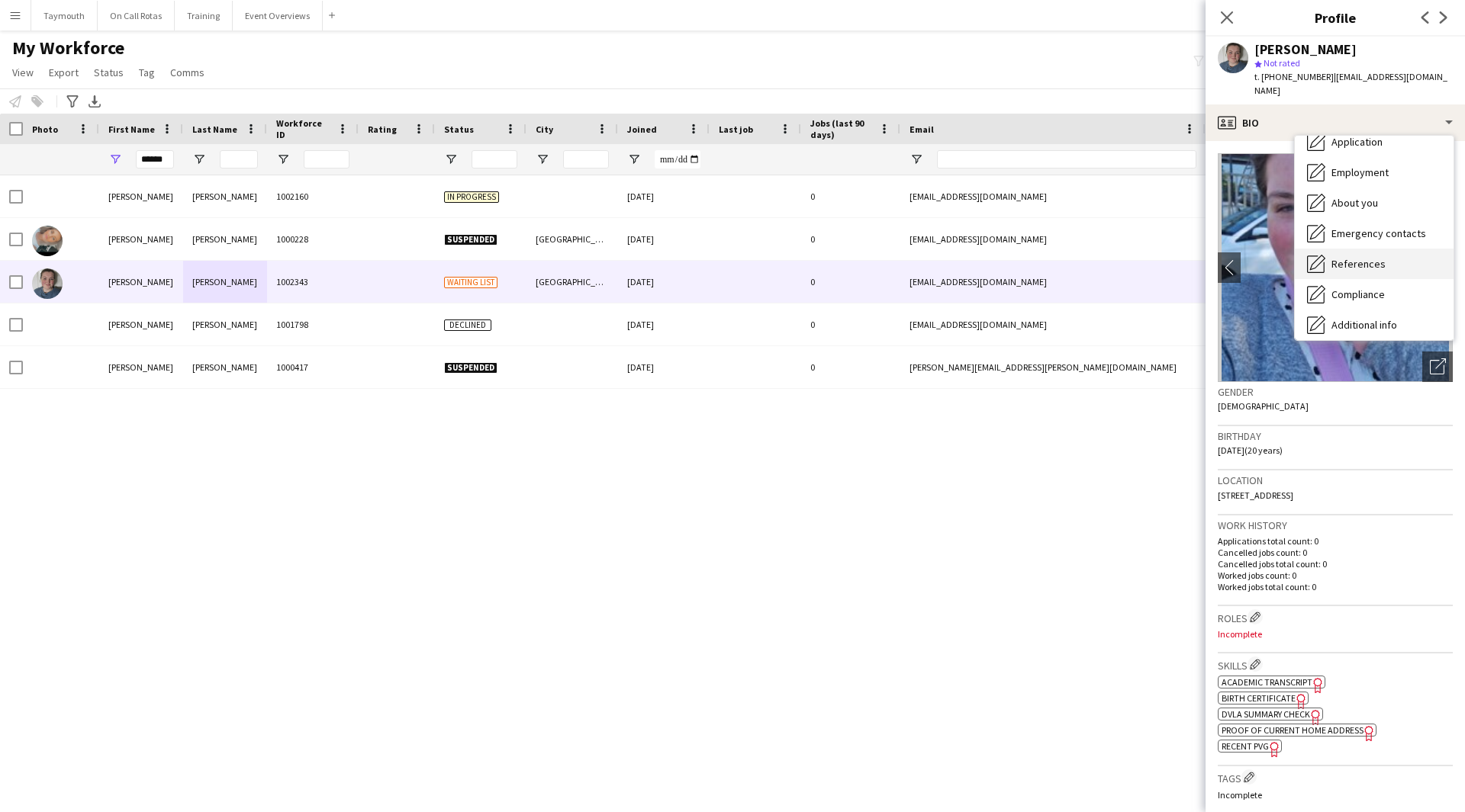
click at [964, 248] on div "References References" at bounding box center [1375, 264] width 159 height 31
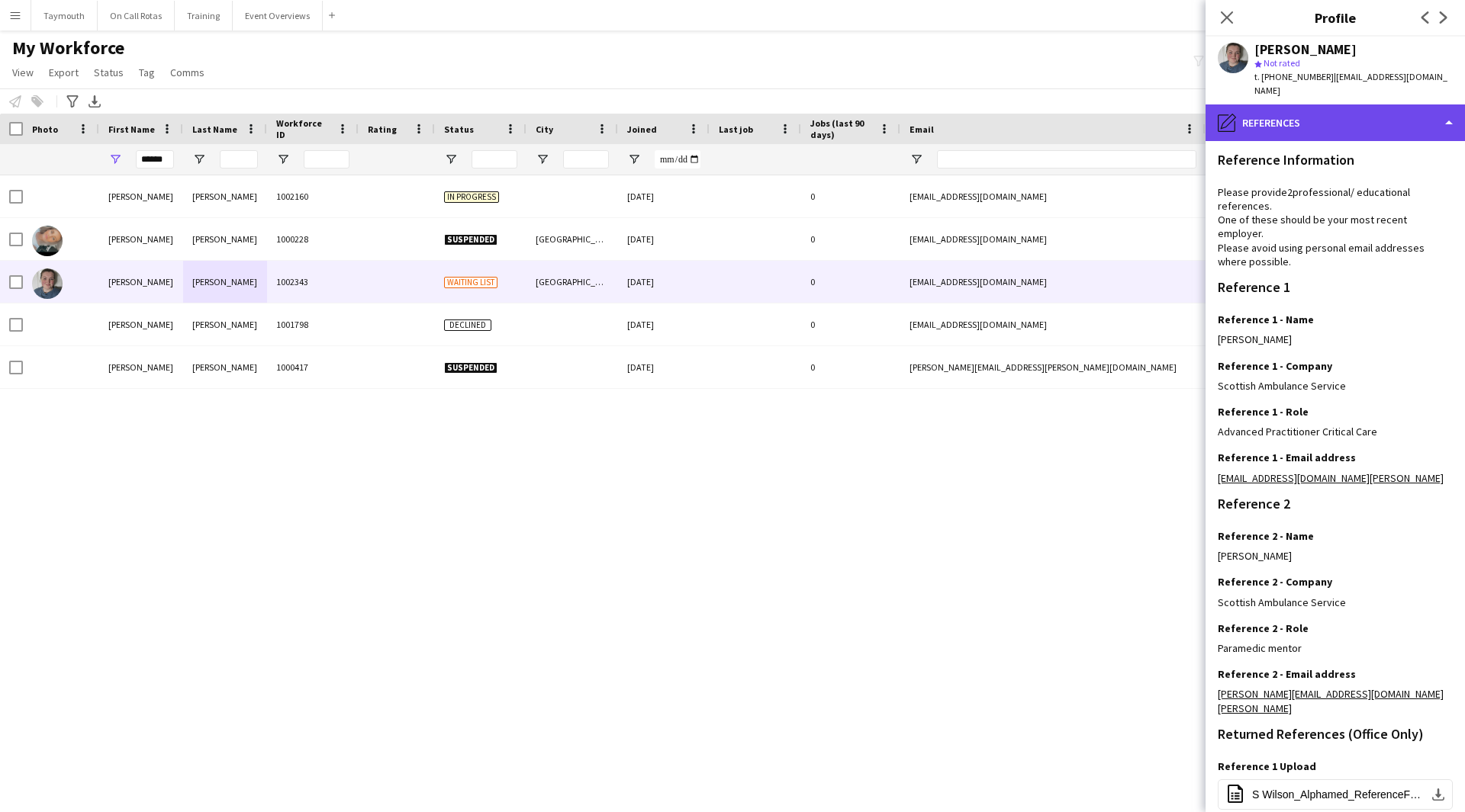
click at [964, 111] on div "pencil4 References" at bounding box center [1335, 123] width 259 height 37
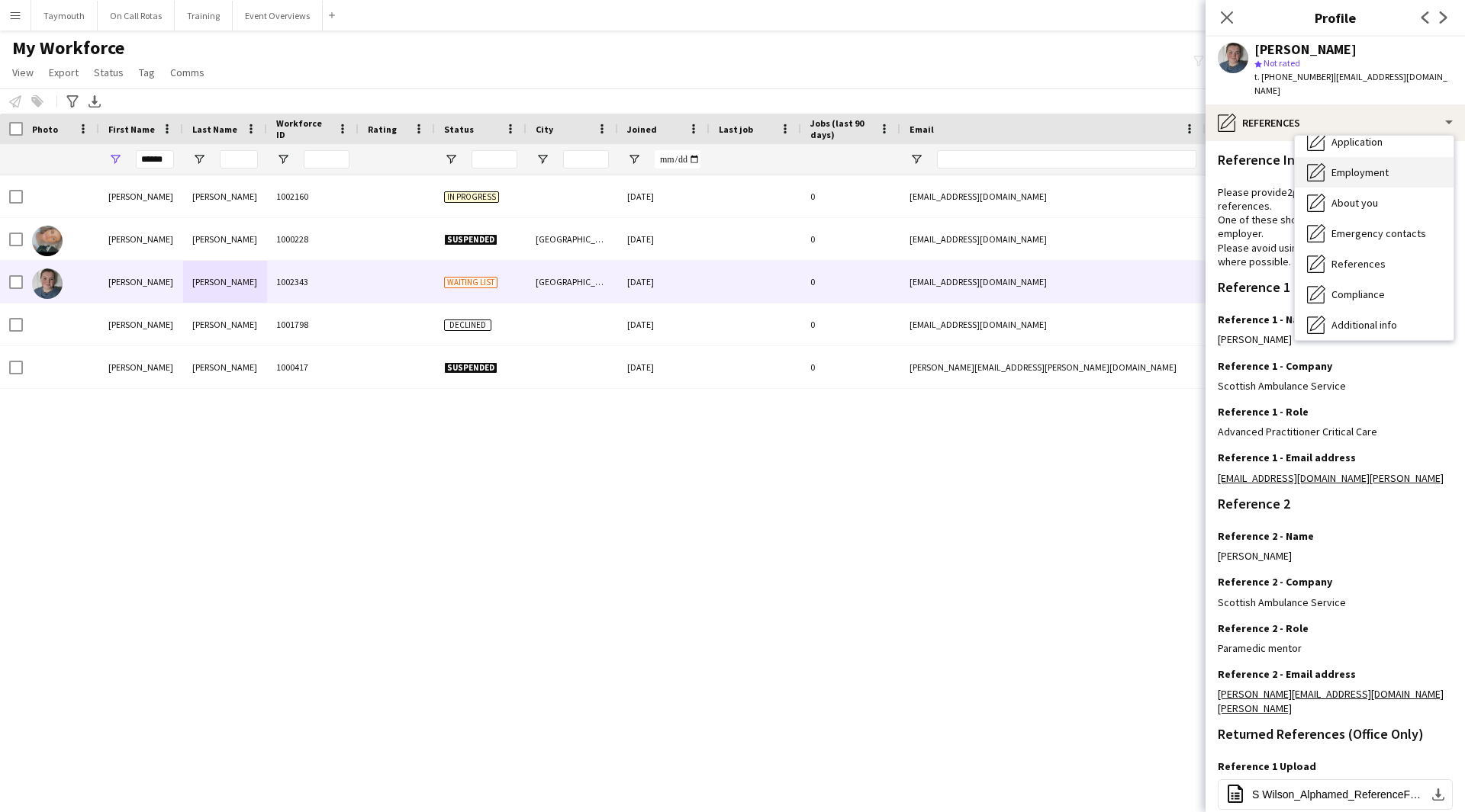
click at [964, 165] on span "Employment" at bounding box center [1359, 172] width 57 height 14
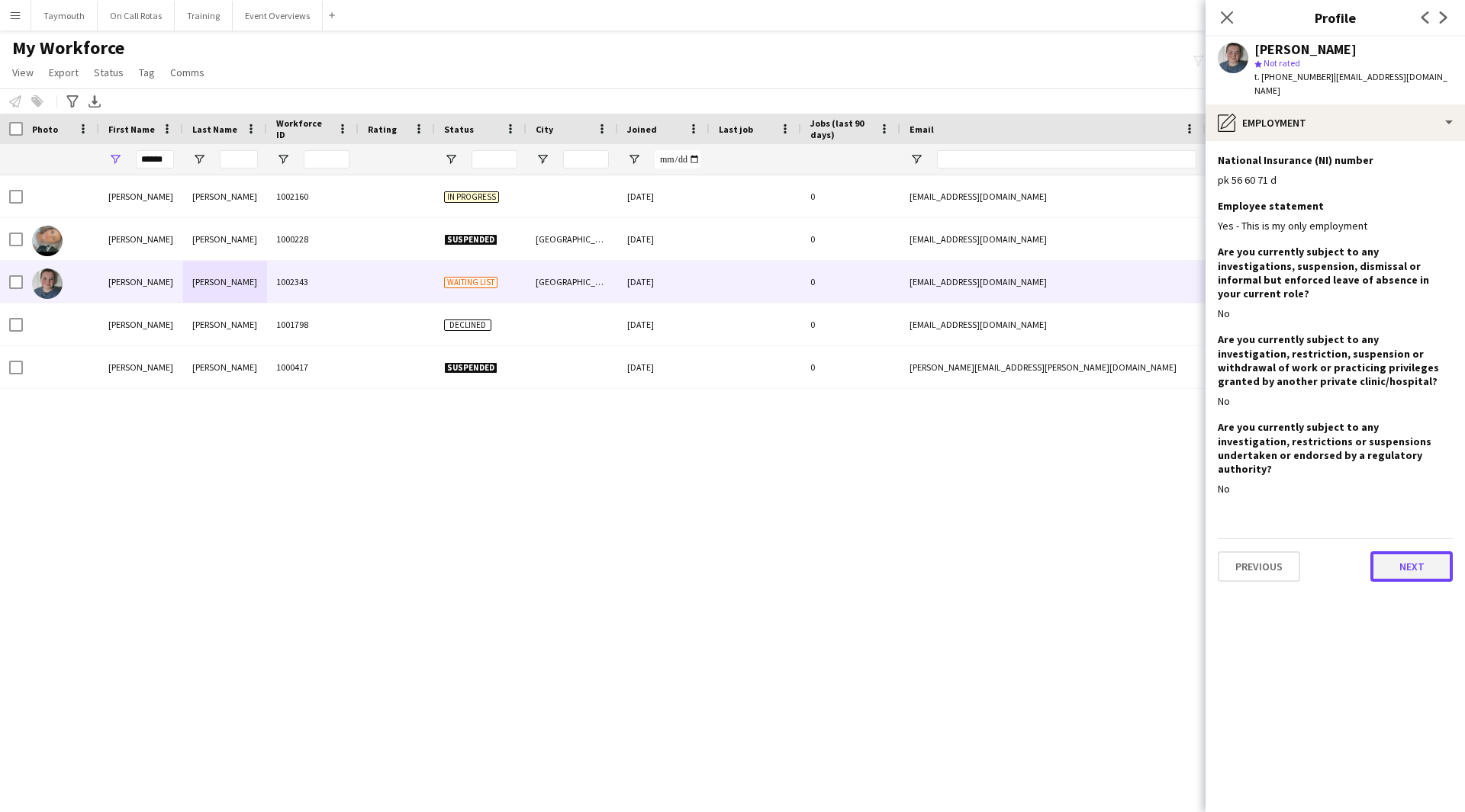
click at [964, 445] on button "Next" at bounding box center [1411, 566] width 82 height 31
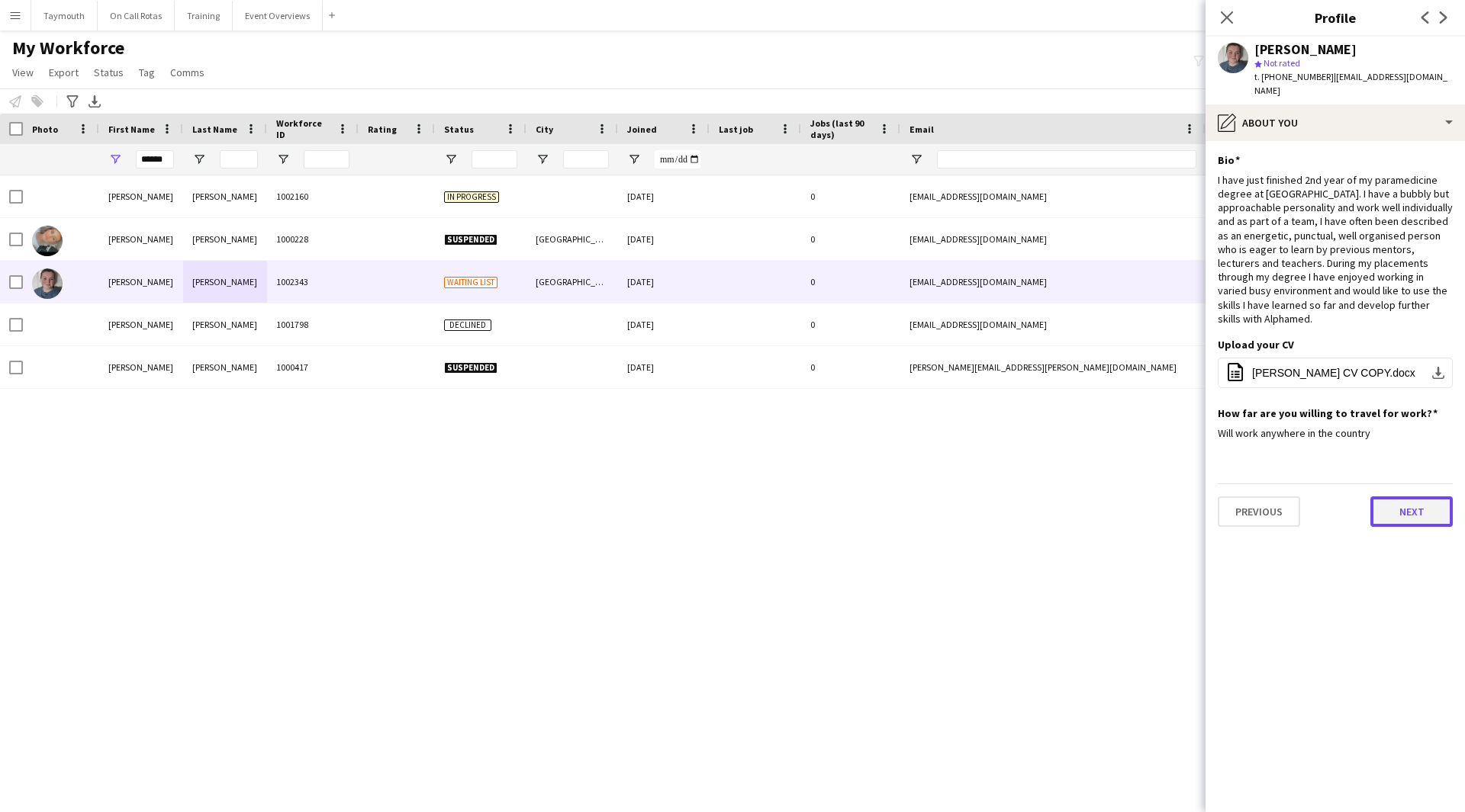
click at [964, 445] on button "Next" at bounding box center [1411, 512] width 82 height 31
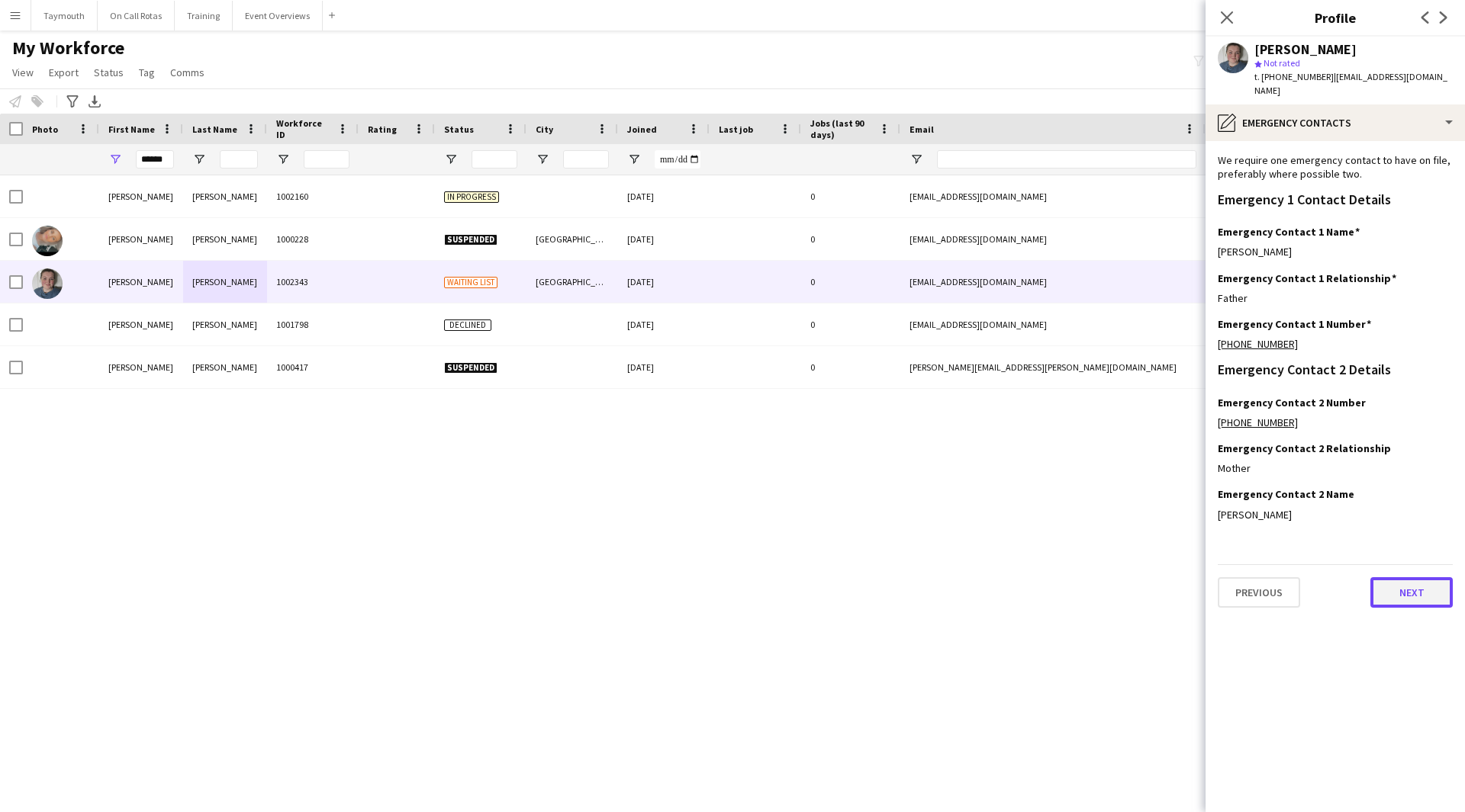
click at [964, 445] on button "Next" at bounding box center [1411, 593] width 82 height 31
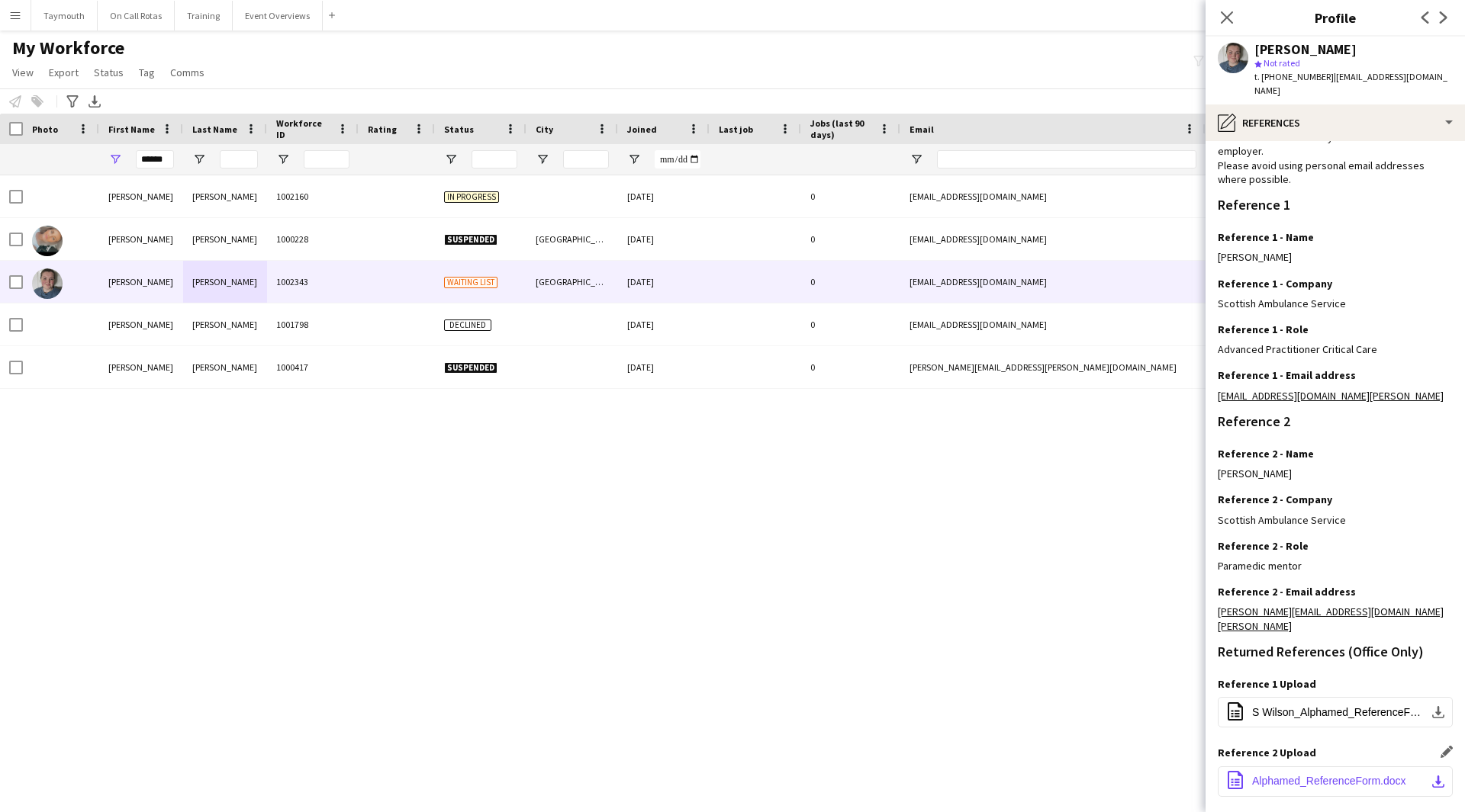
scroll to position [144, 0]
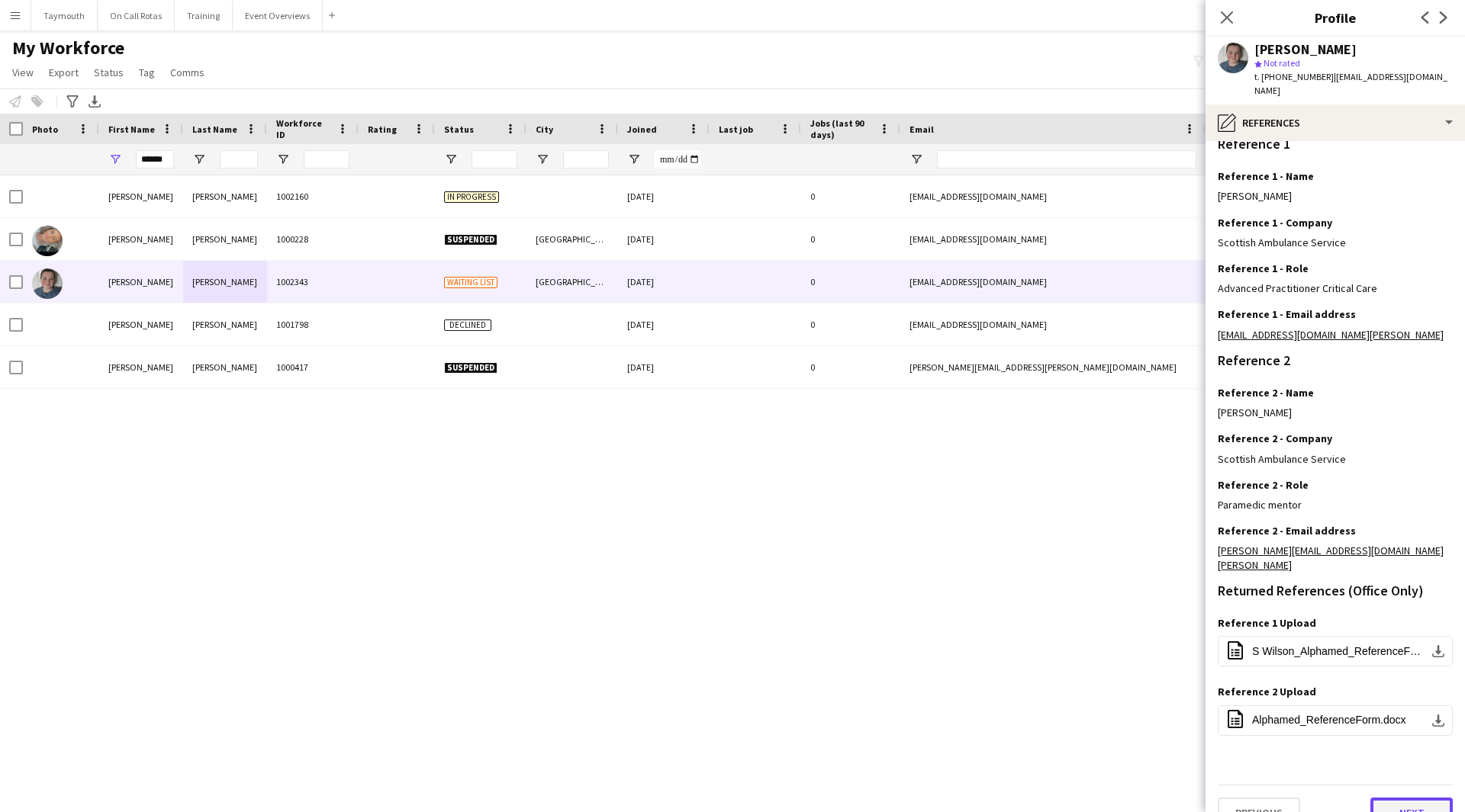
click at [964, 445] on button "Next" at bounding box center [1411, 813] width 82 height 31
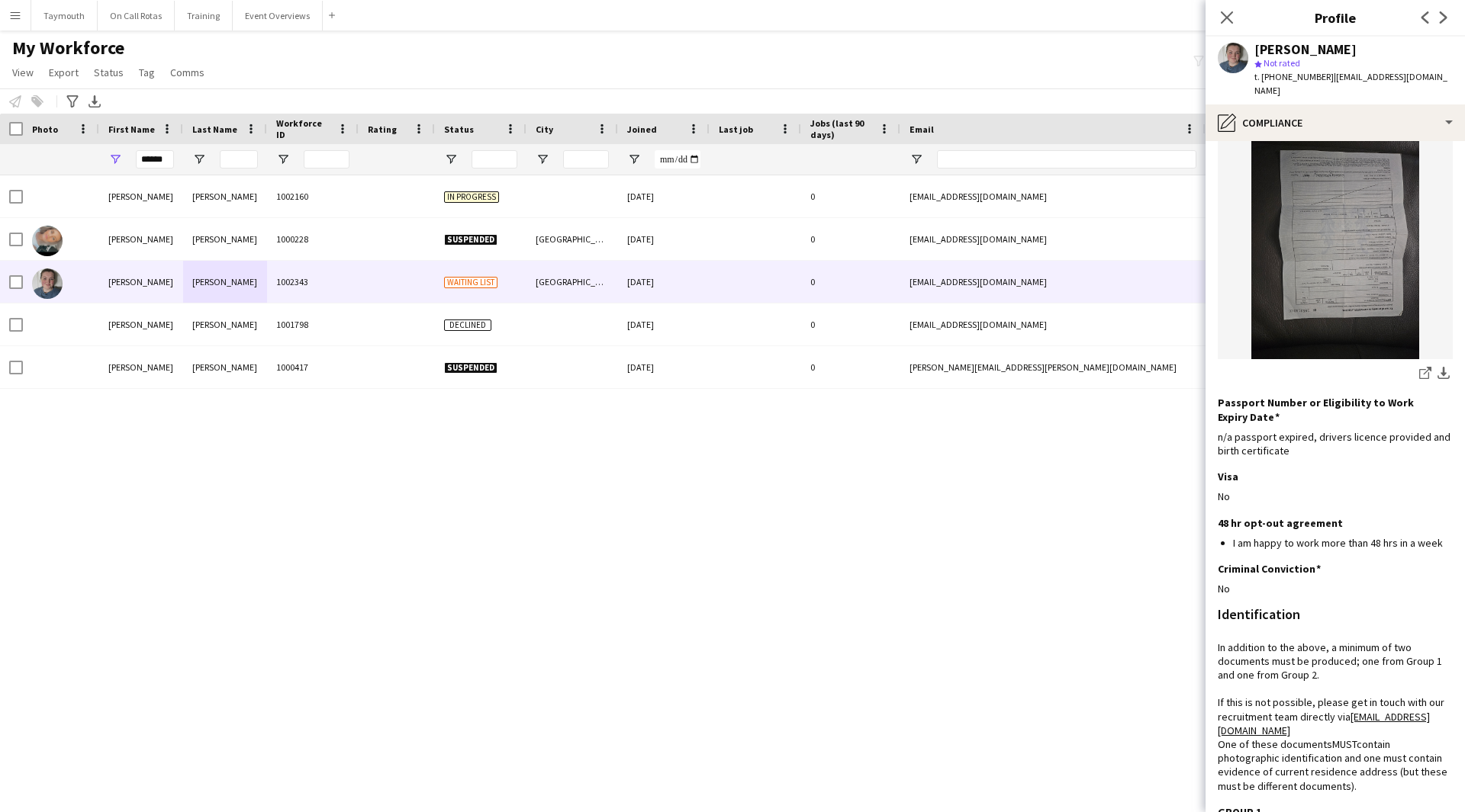
scroll to position [0, 0]
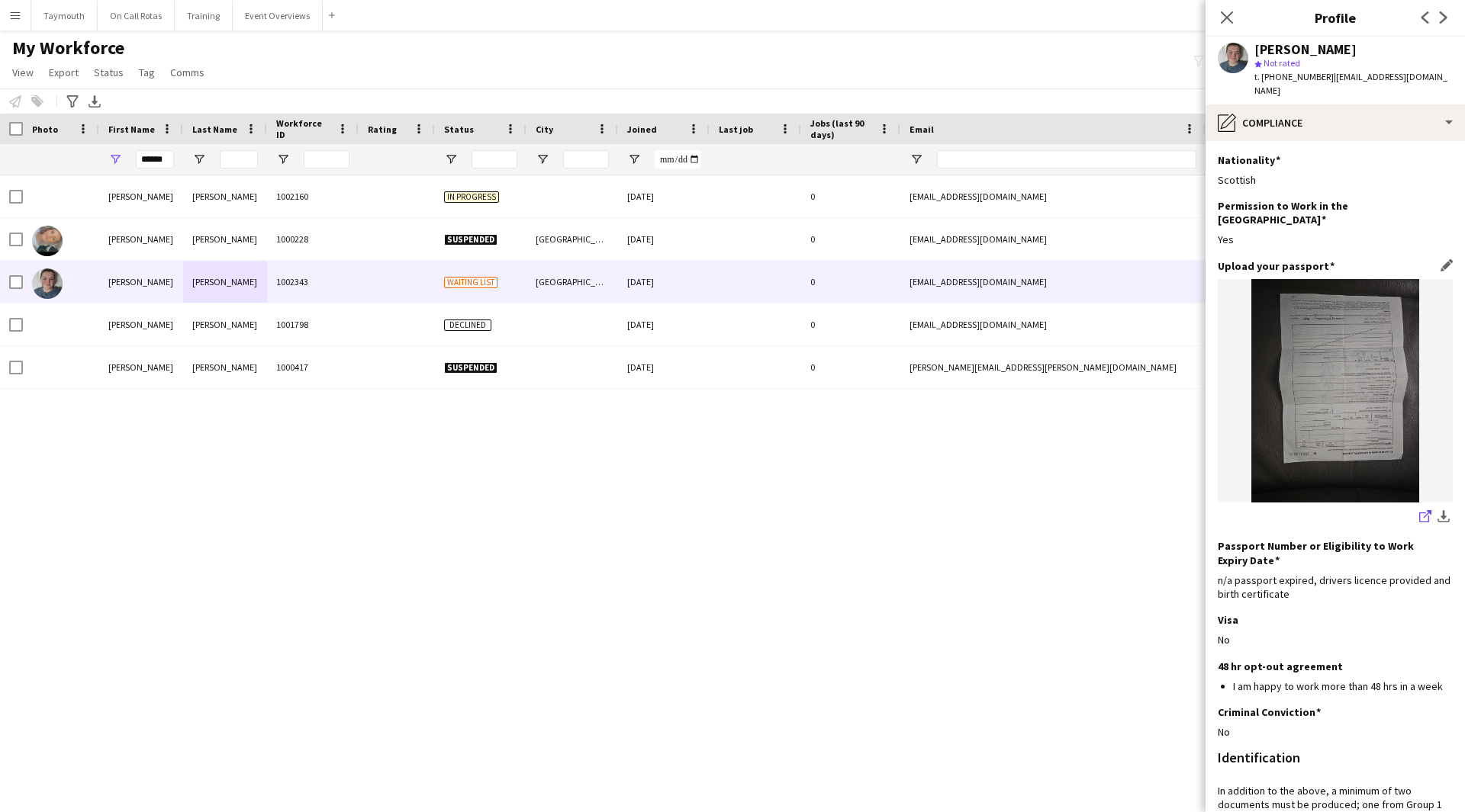
click at [964, 445] on app-icon "share-external-link-1" at bounding box center [1425, 518] width 13 height 15
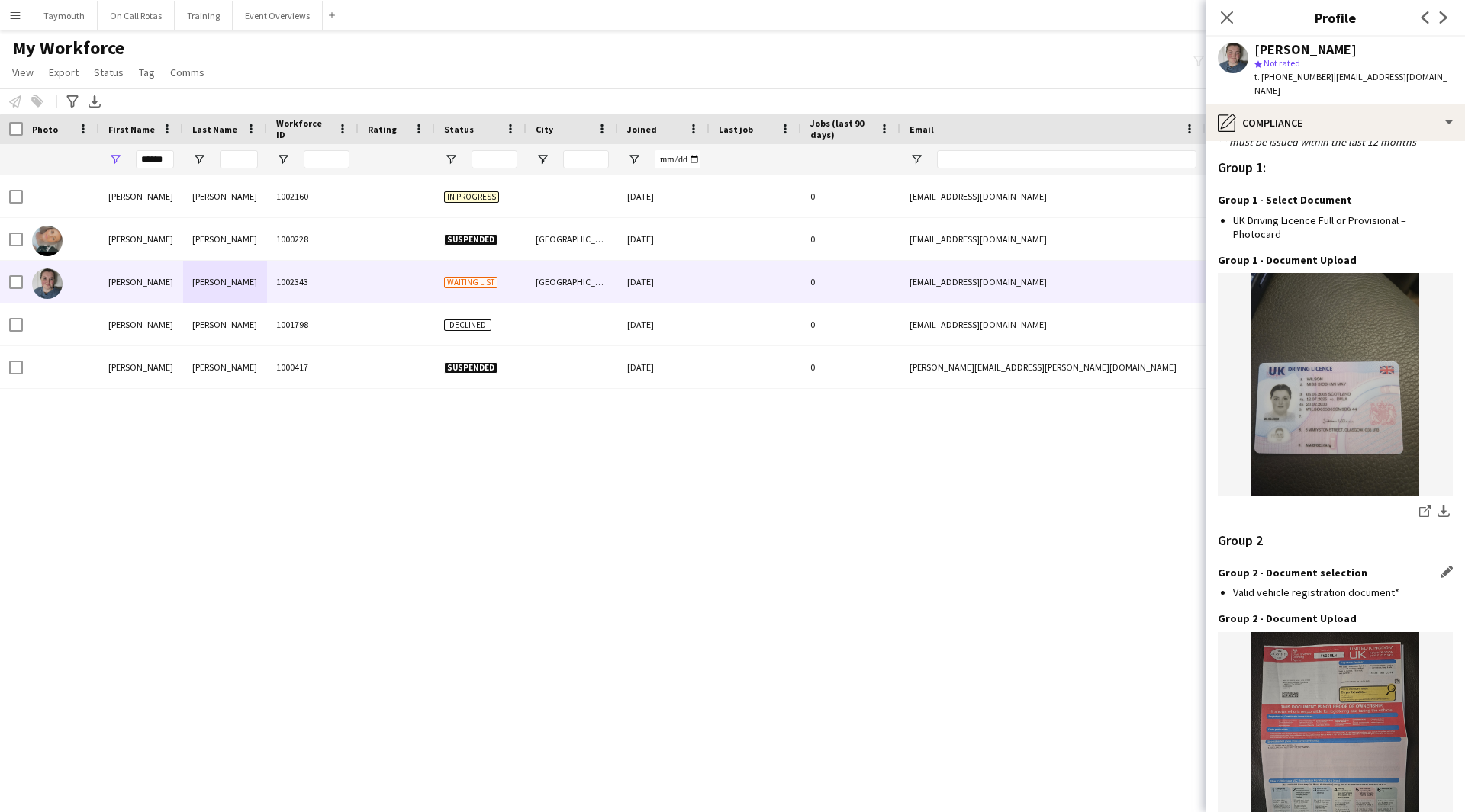
scroll to position [1373, 0]
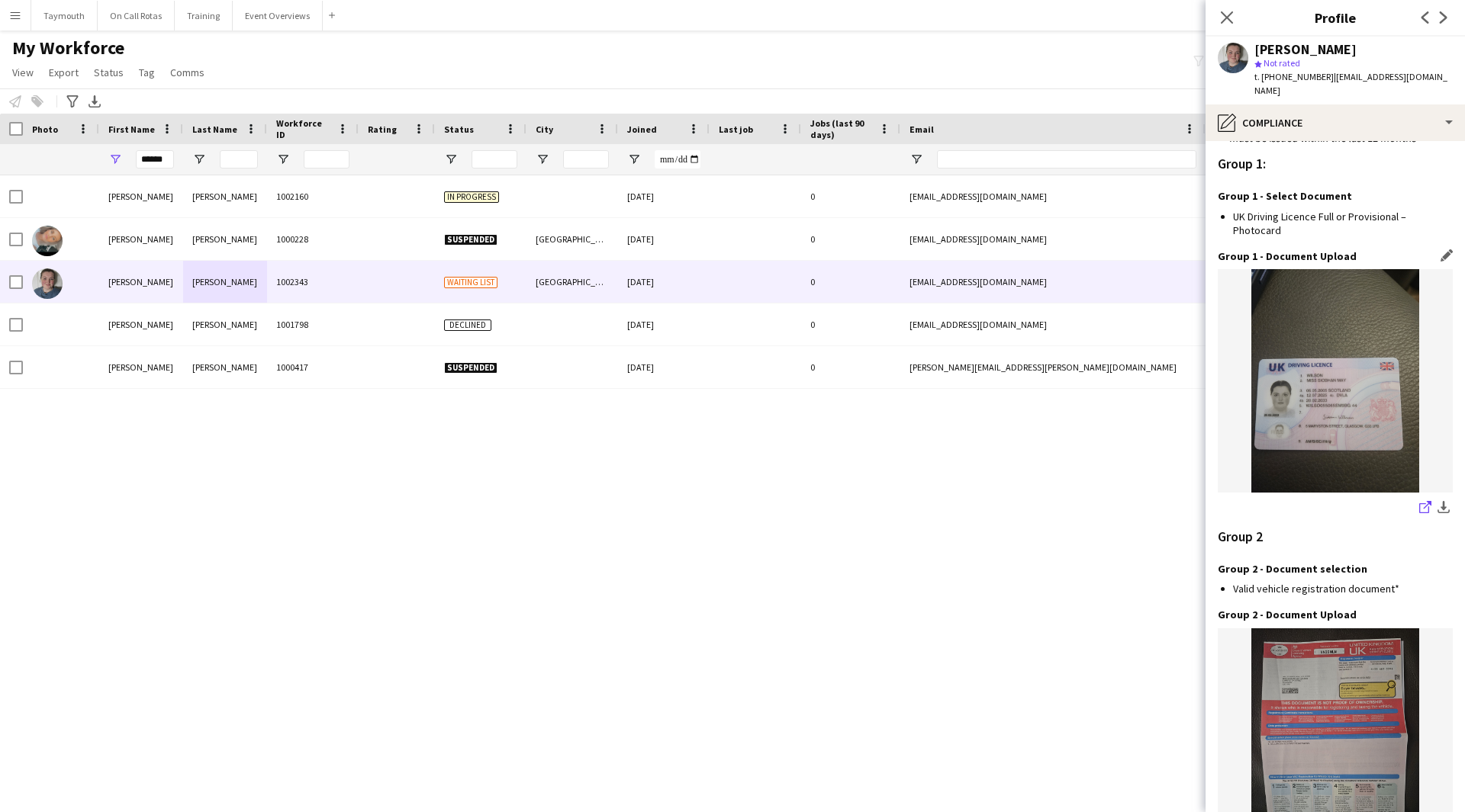
click at [964, 445] on icon at bounding box center [1427, 505] width 7 height 7
drag, startPoint x: 1386, startPoint y: 104, endPoint x: 1400, endPoint y: 134, distance: 33.1
click at [964, 111] on div "pencil4 Compliance" at bounding box center [1335, 123] width 259 height 37
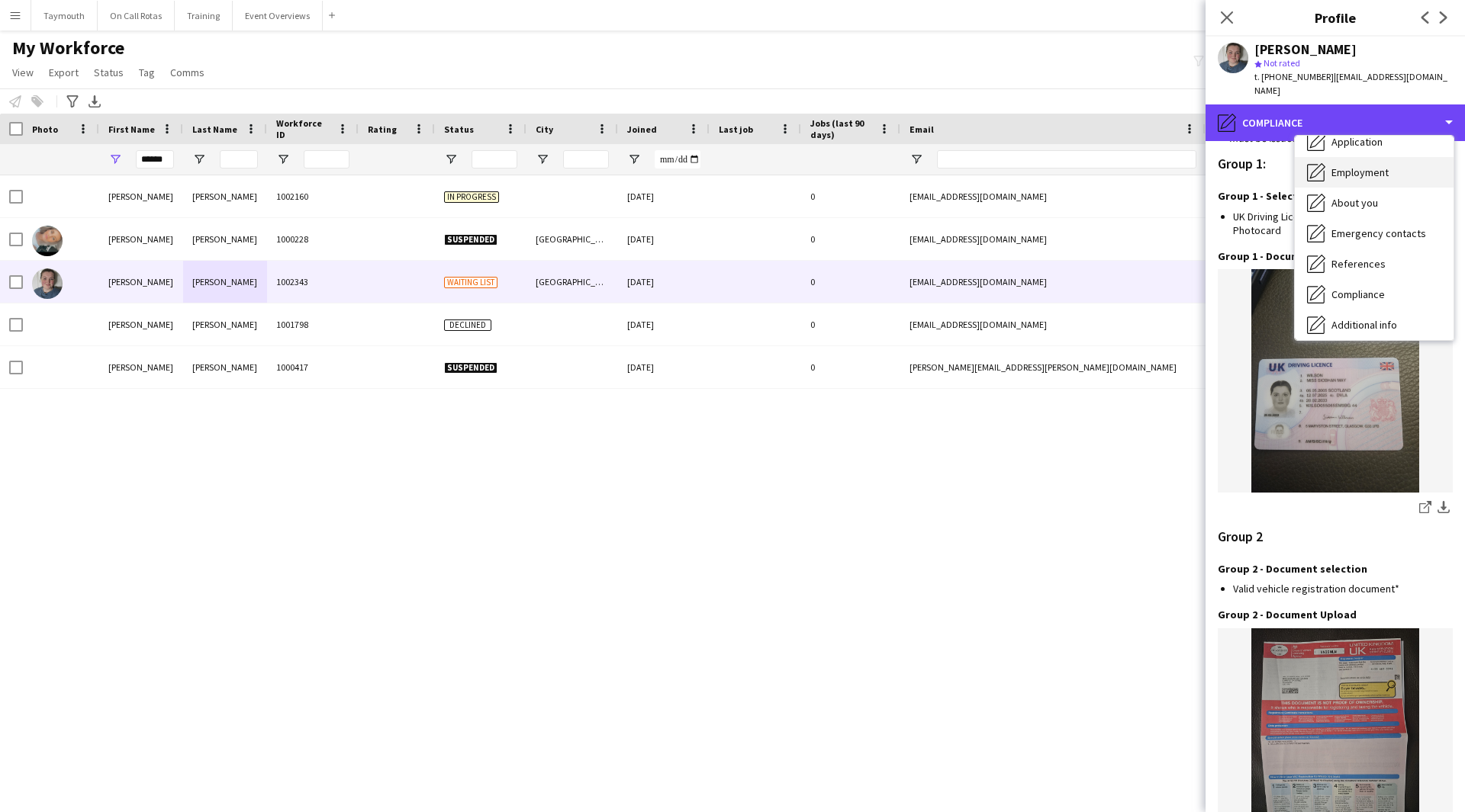
scroll to position [0, 0]
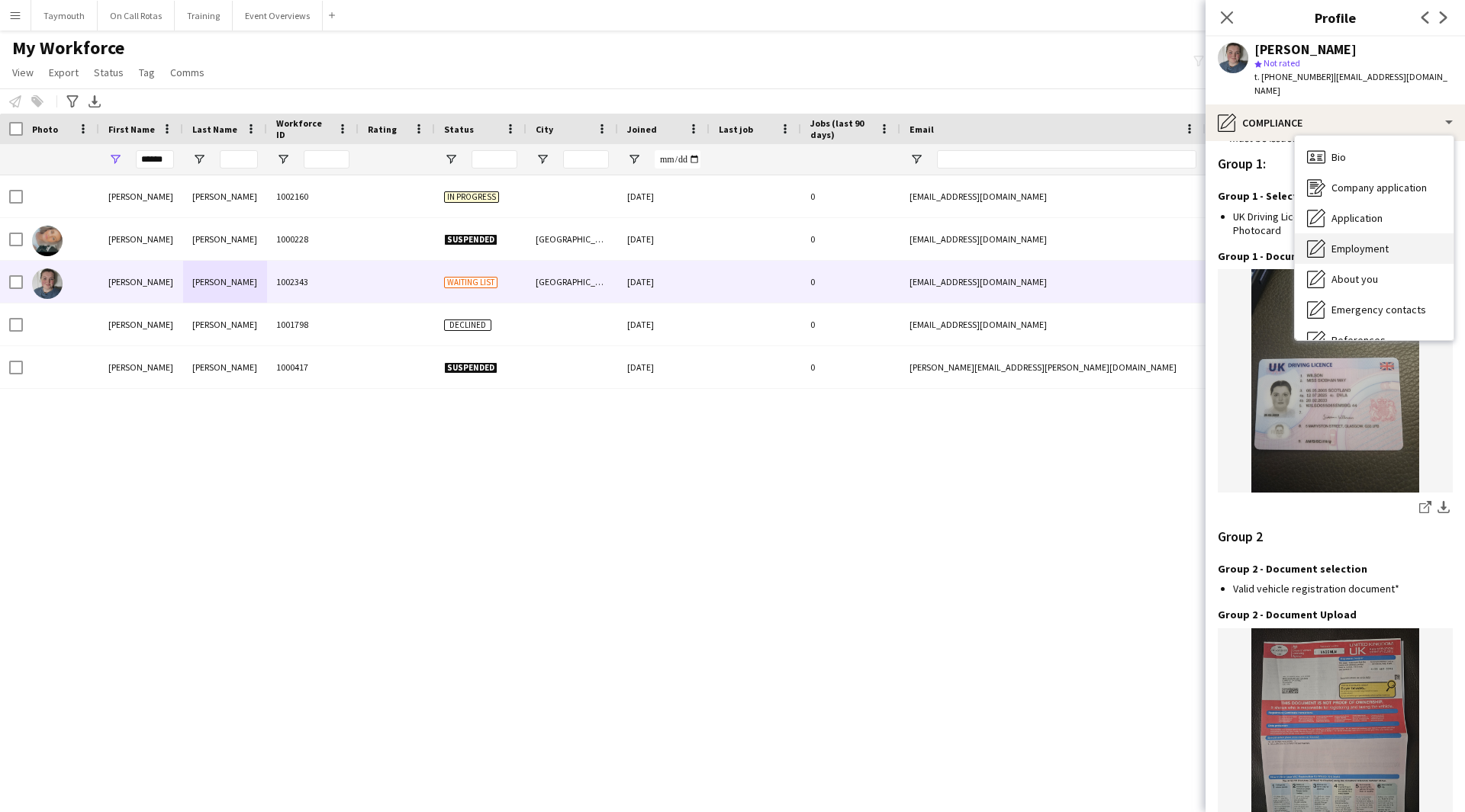
click at [964, 144] on div "Bio Bio" at bounding box center [1375, 157] width 159 height 31
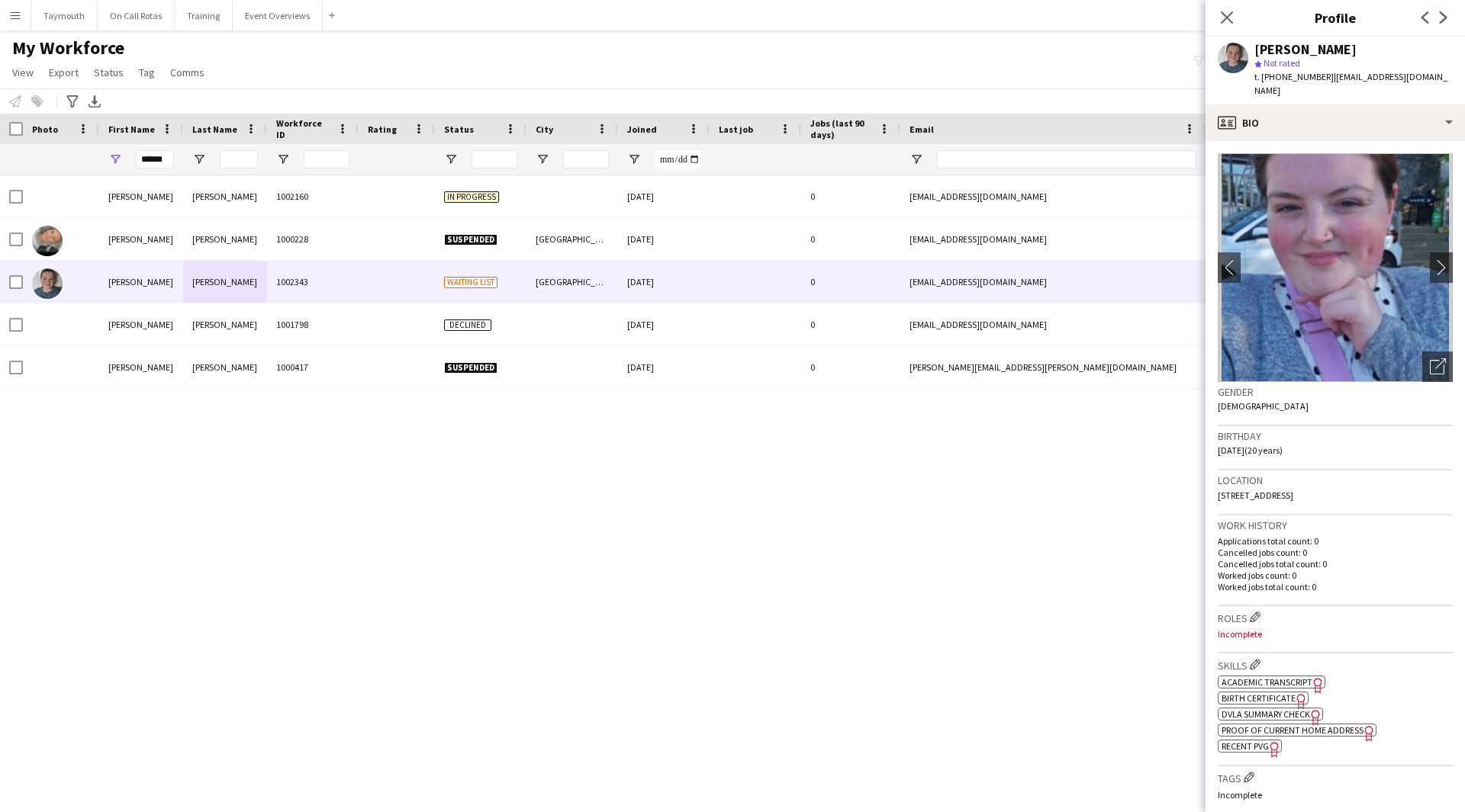
click at [964, 445] on span "Academic Transcript" at bounding box center [1267, 682] width 90 height 12
drag, startPoint x: 1442, startPoint y: 72, endPoint x: 1329, endPoint y: 78, distance: 113.2
click at [964, 78] on div "Siobhan Wilson star Not rated t. +447757224780 | siobhanwilson05@gmail.com" at bounding box center [1335, 70] width 259 height 68
copy span "siobhanwilson05@gmail.com"
drag, startPoint x: 1365, startPoint y: 481, endPoint x: 1326, endPoint y: 482, distance: 39.0
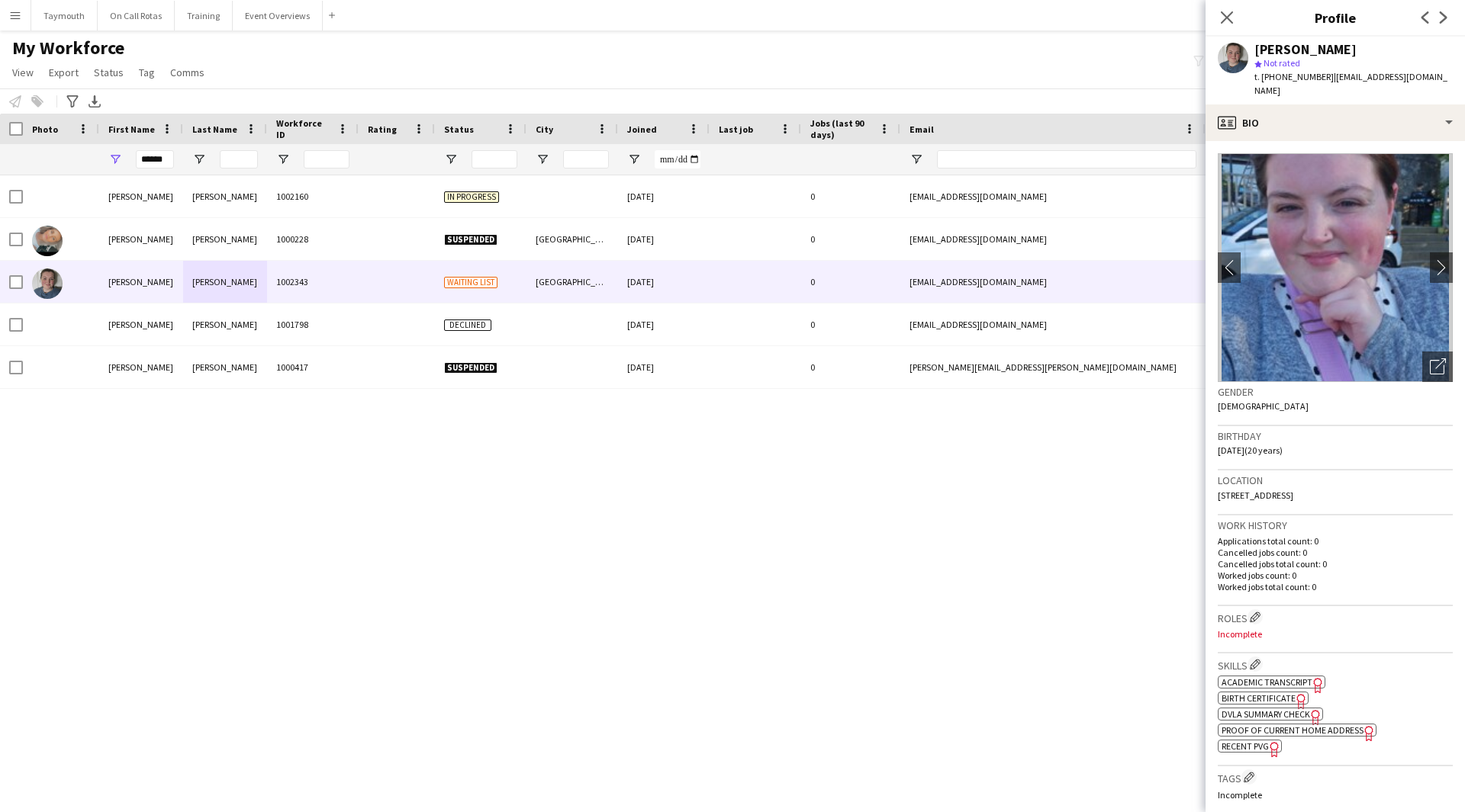
click at [964, 445] on div "Location 5 Maryston Street, Glasgow, G33 1PB" at bounding box center [1335, 492] width 235 height 44
copy span "G33 1PB"
click at [964, 106] on div "profile Bio" at bounding box center [1335, 123] width 259 height 37
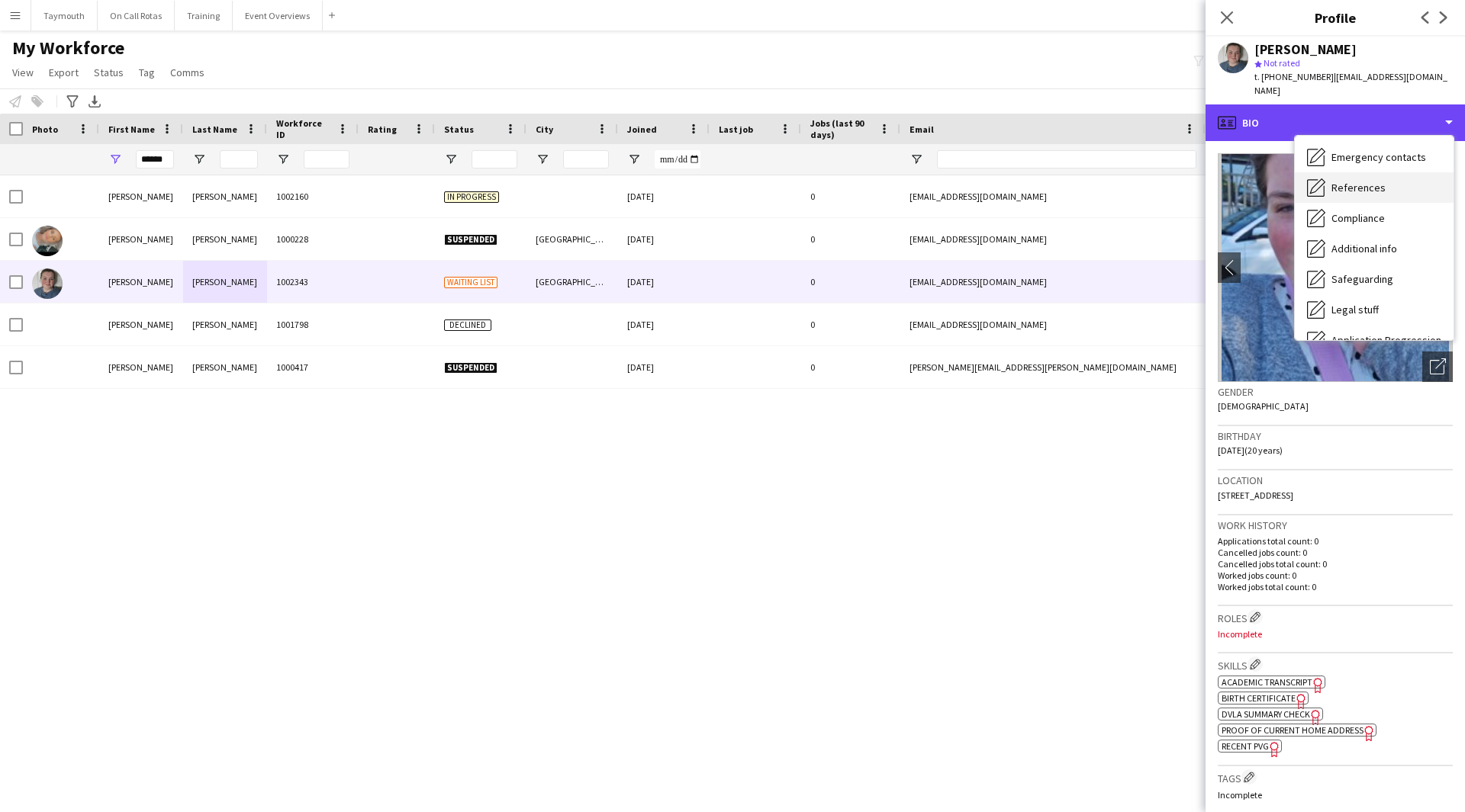
scroll to position [76, 0]
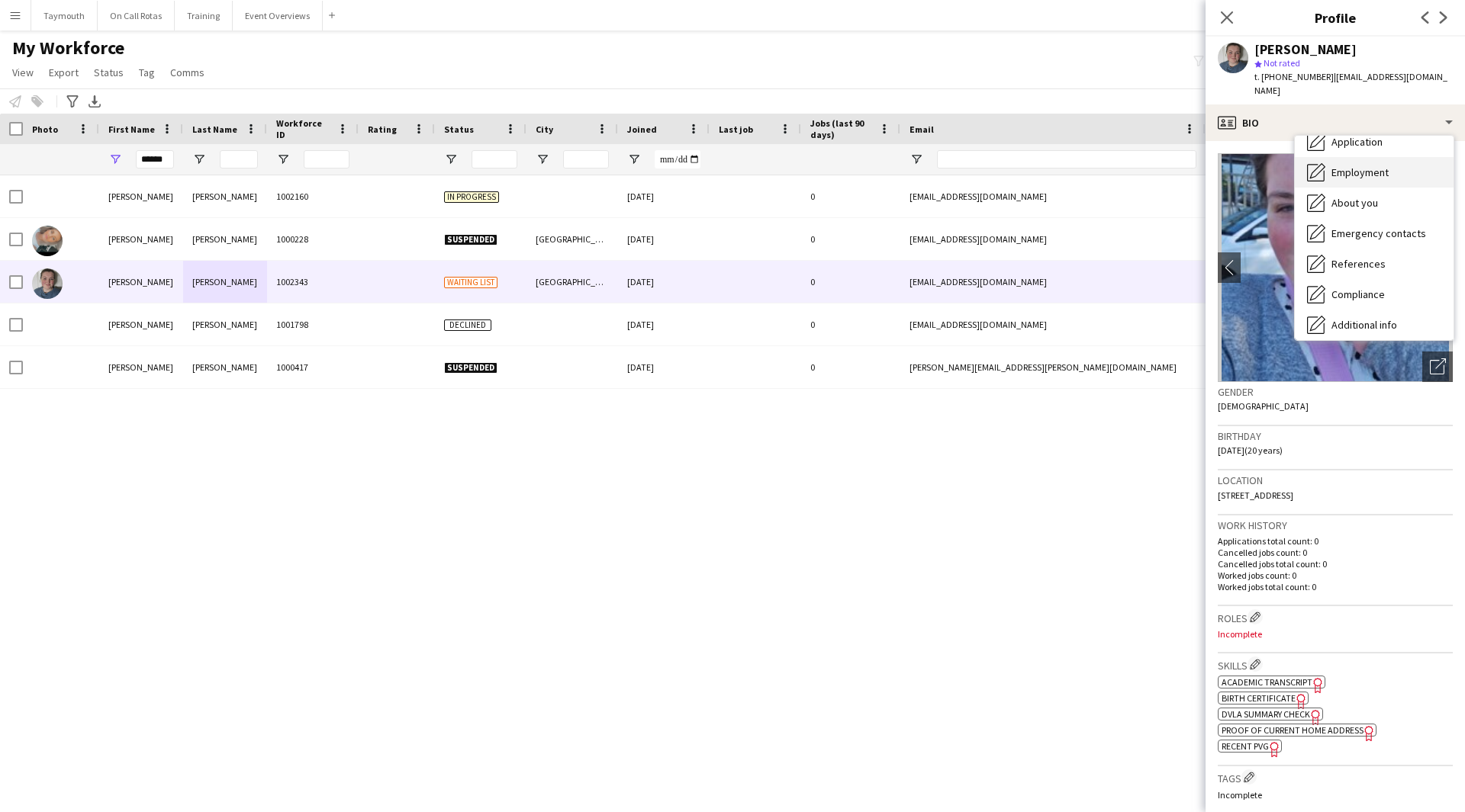
click at [964, 165] on span "Employment" at bounding box center [1359, 172] width 57 height 14
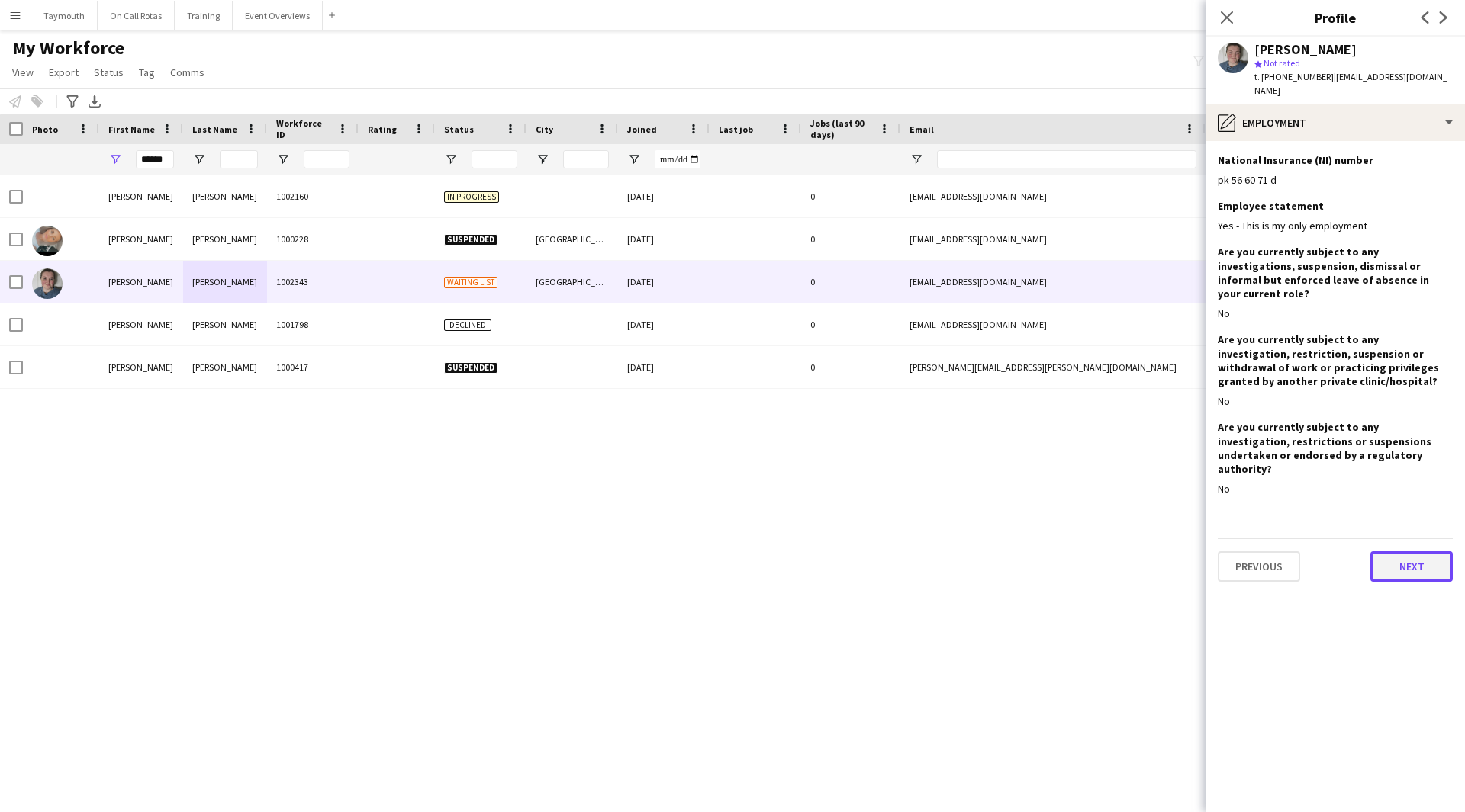
click at [964, 445] on button "Next" at bounding box center [1411, 566] width 82 height 31
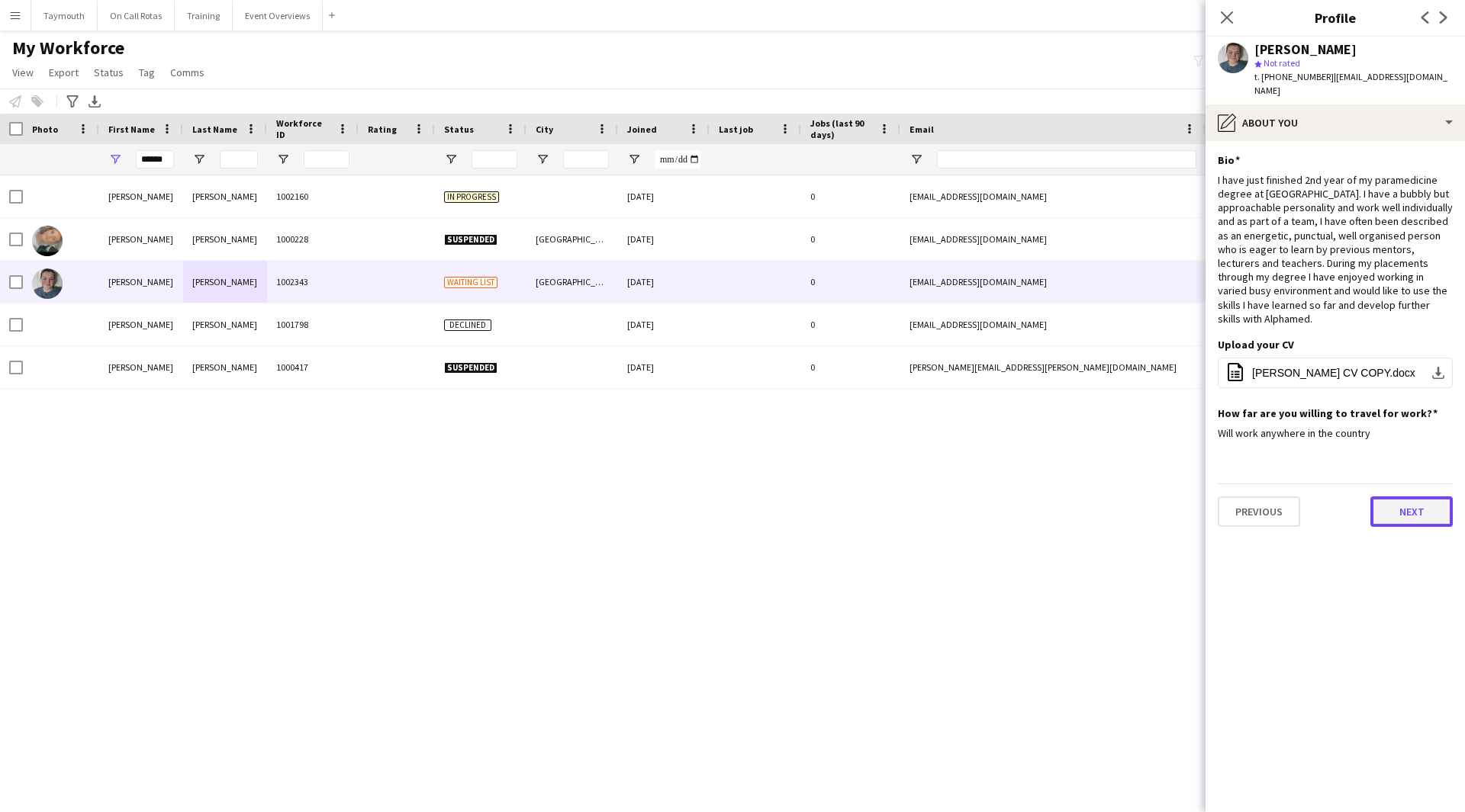
click at [964, 445] on button "Next" at bounding box center [1411, 512] width 82 height 31
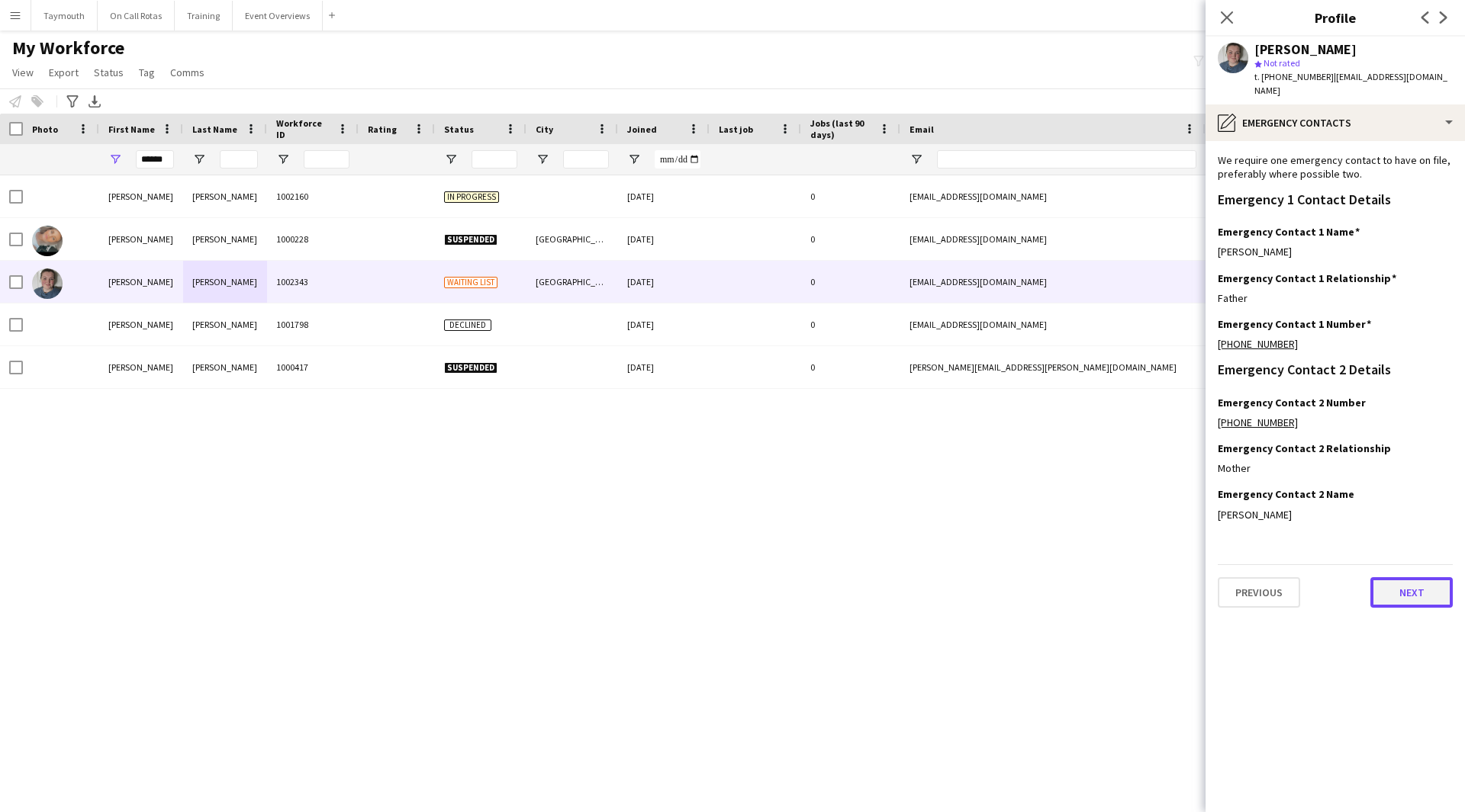
click at [964, 445] on button "Next" at bounding box center [1411, 593] width 82 height 31
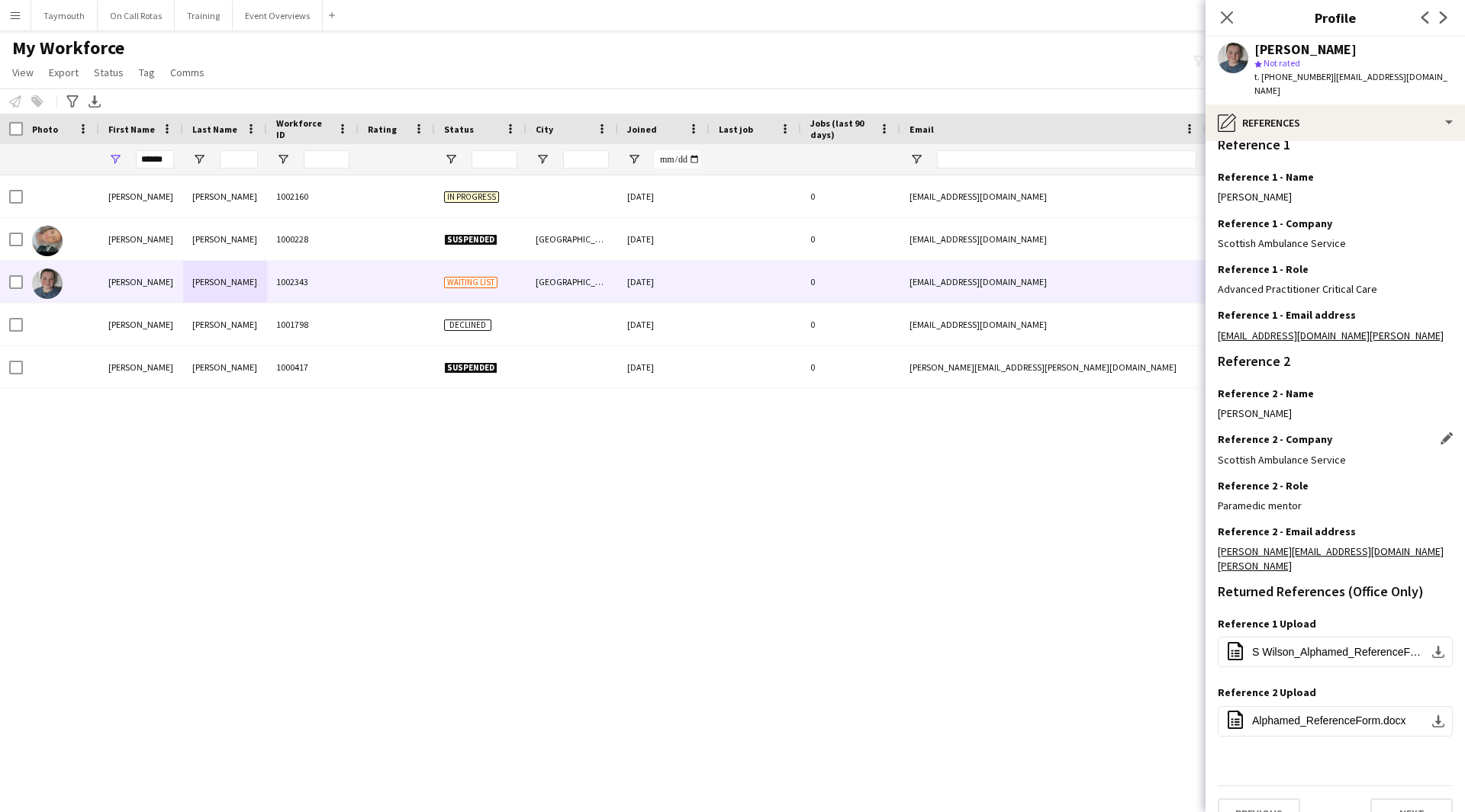
scroll to position [144, 0]
click at [964, 445] on button "Next" at bounding box center [1411, 813] width 82 height 31
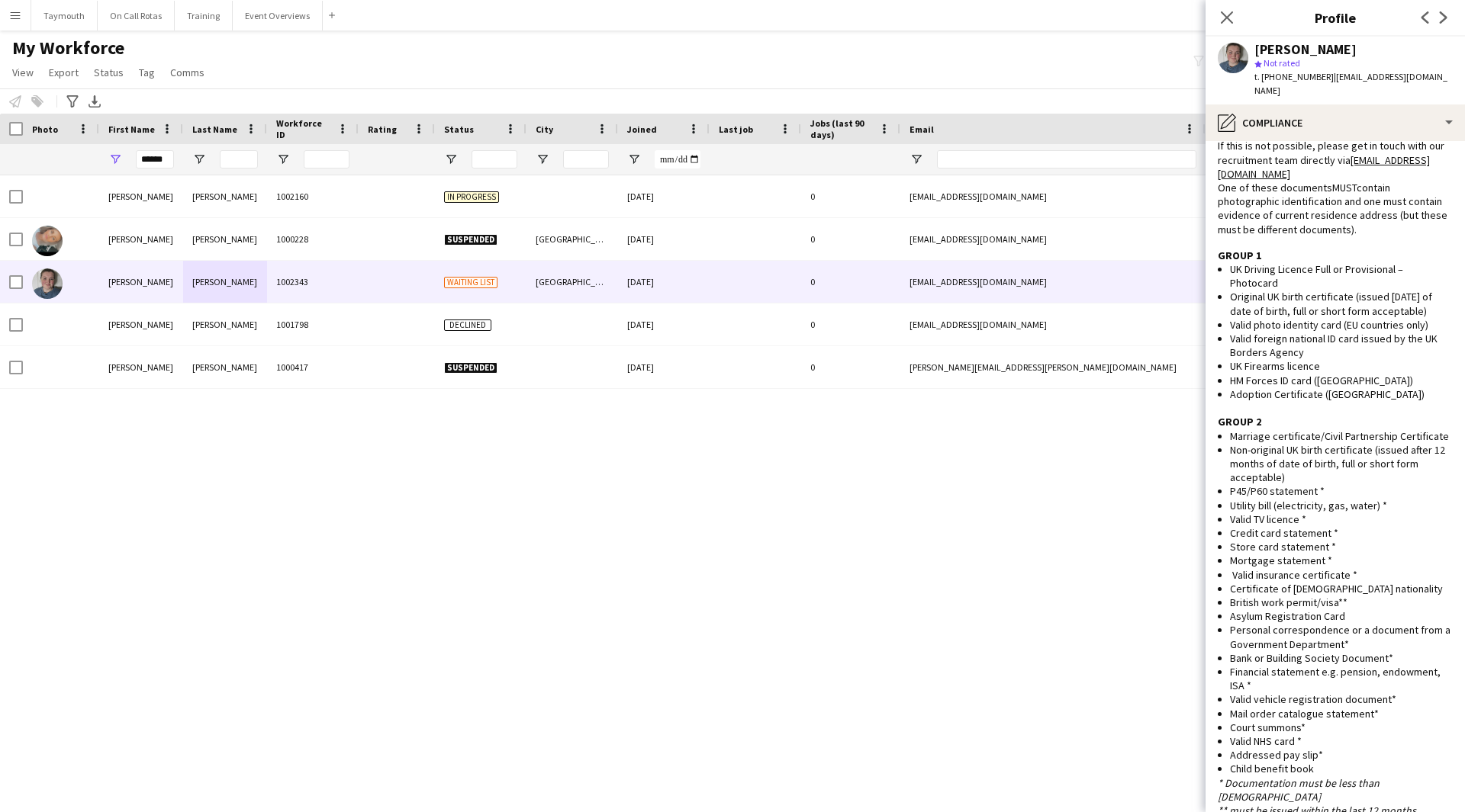
scroll to position [839, 0]
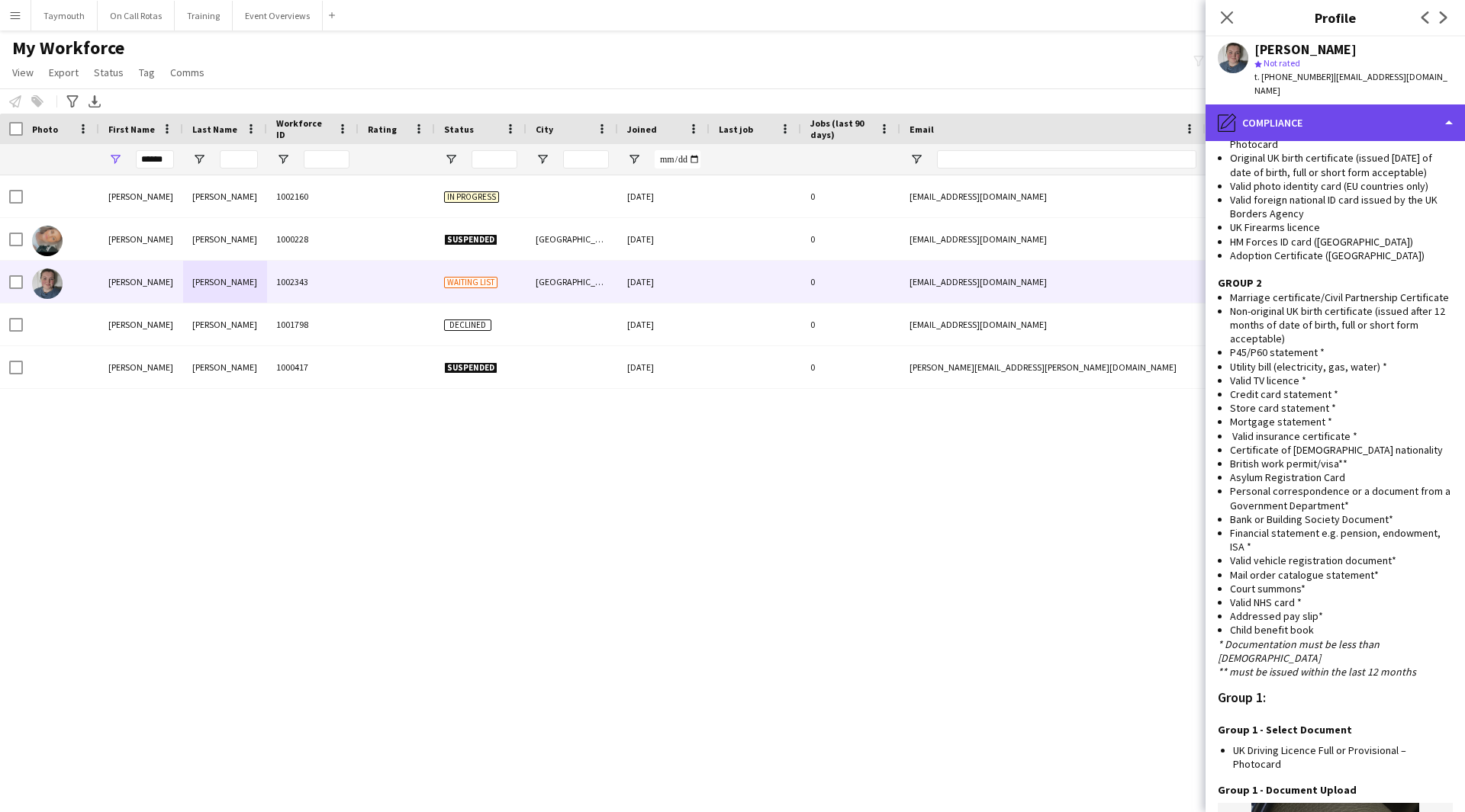
drag, startPoint x: 1365, startPoint y: 92, endPoint x: 1369, endPoint y: 107, distance: 15.5
click at [964, 105] on div "pencil4 Compliance" at bounding box center [1335, 123] width 259 height 37
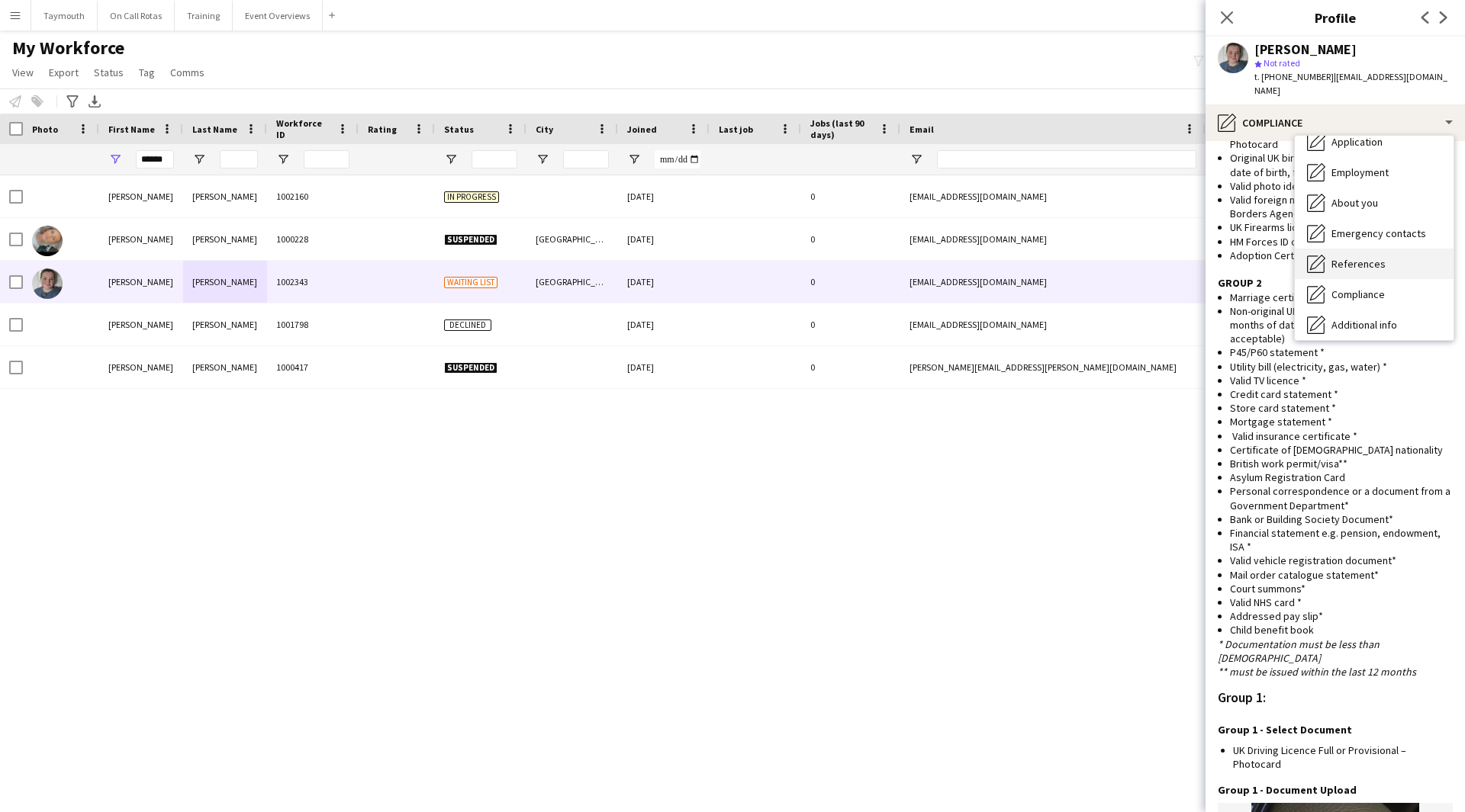
click at [964, 263] on div "References References" at bounding box center [1375, 264] width 159 height 31
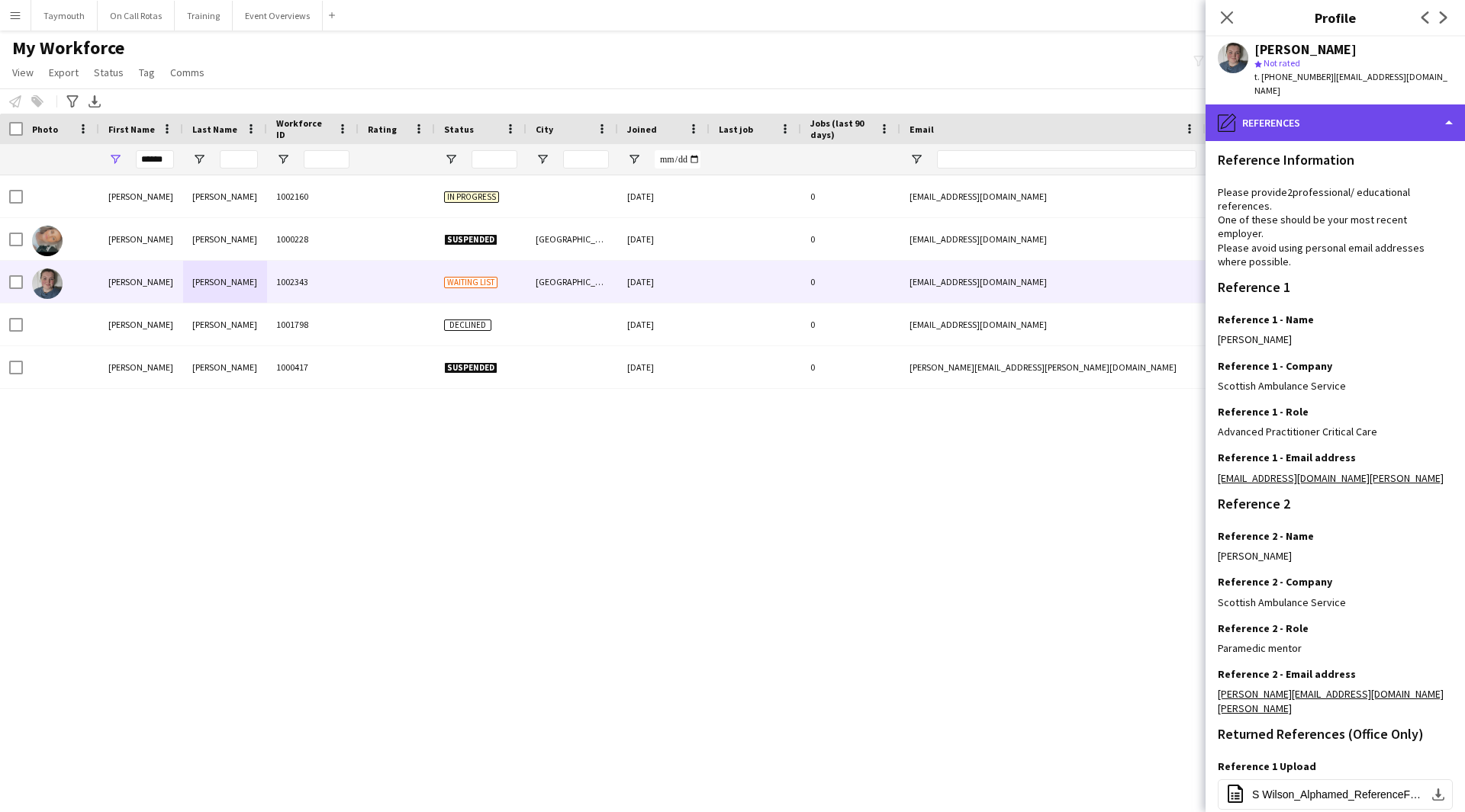
click at [964, 113] on div "pencil4 References" at bounding box center [1335, 123] width 259 height 37
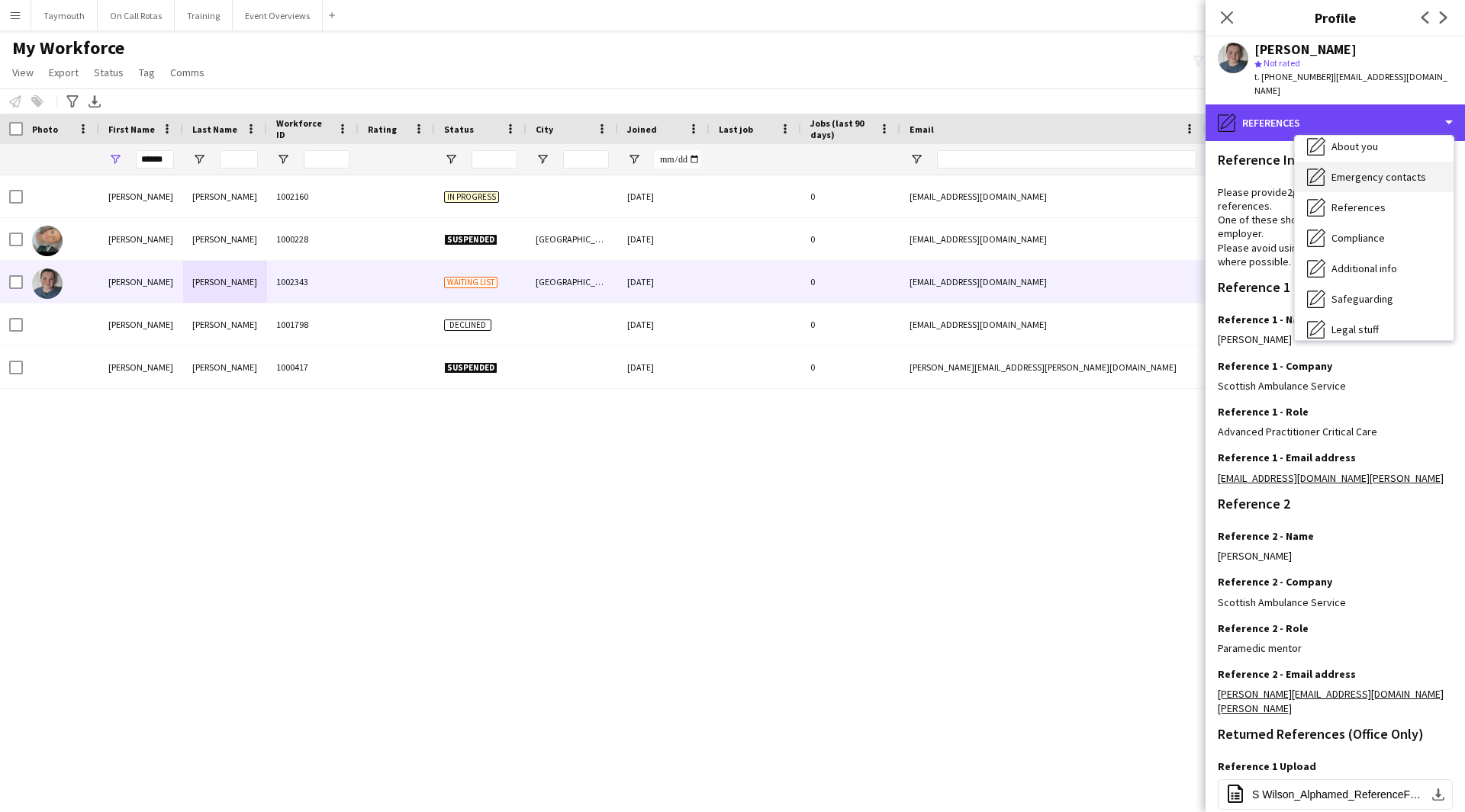
scroll to position [153, 0]
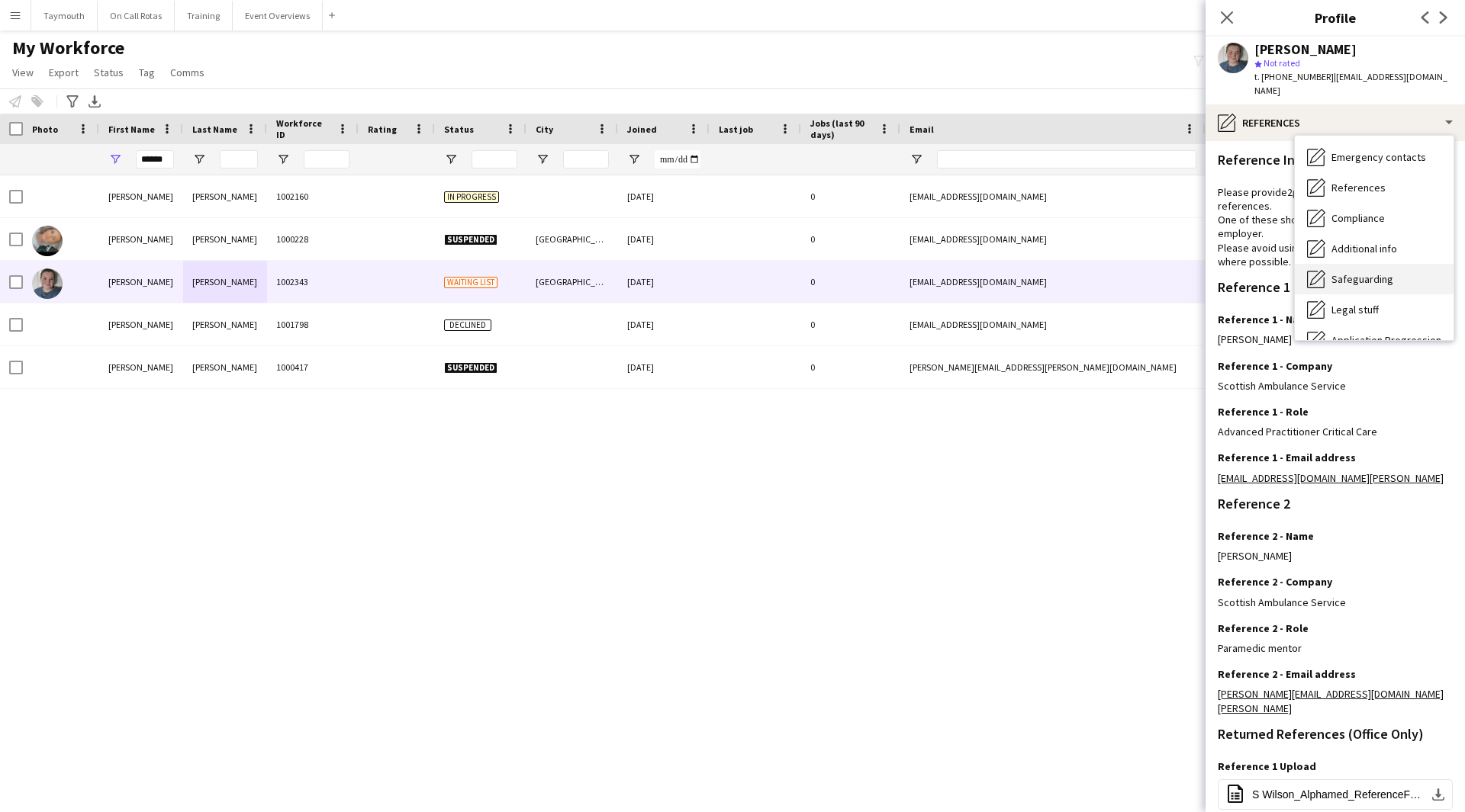
click at [964, 272] on span "Safeguarding" at bounding box center [1362, 278] width 61 height 14
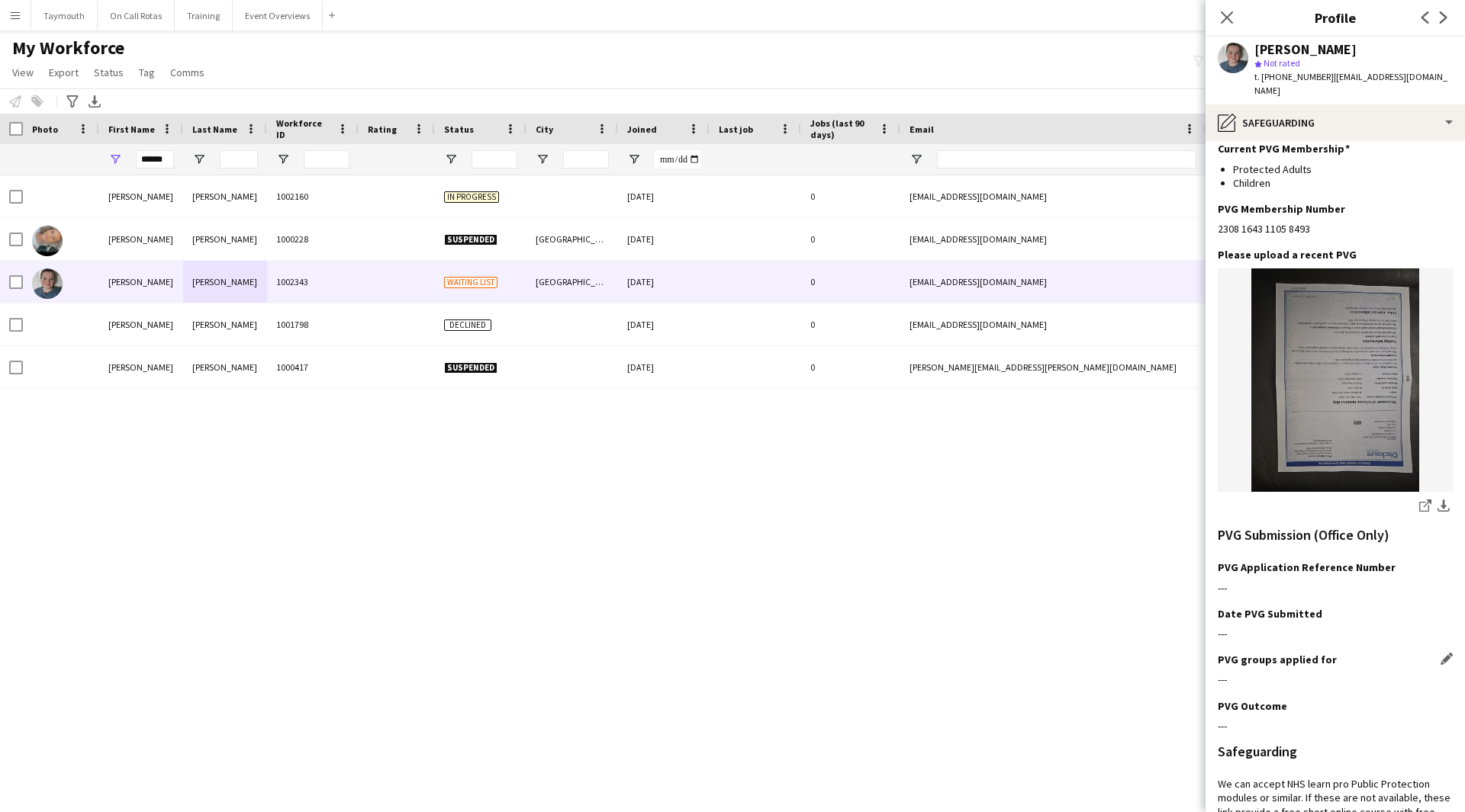
scroll to position [229, 0]
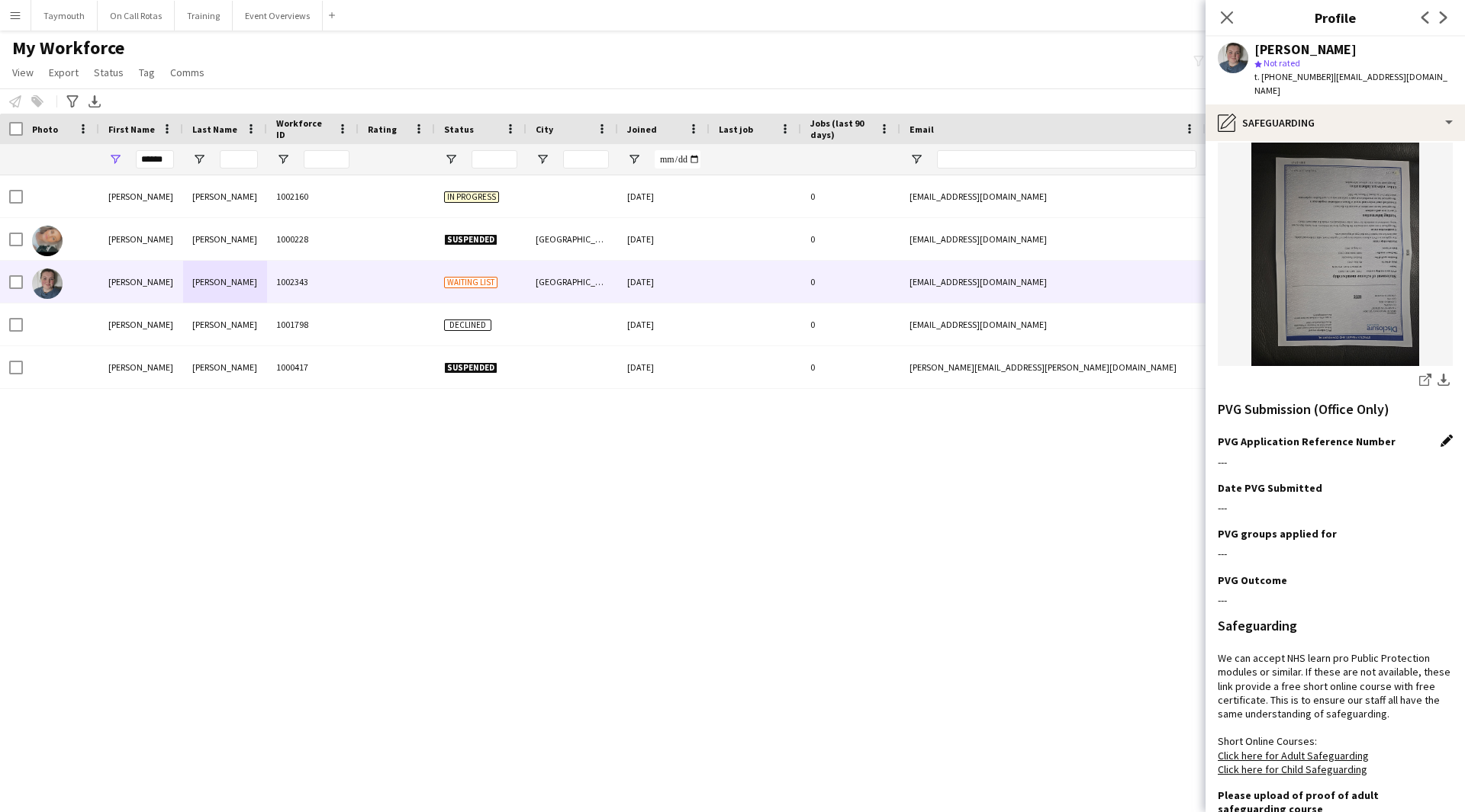
click at [964, 434] on app-icon "Edit this field" at bounding box center [1447, 441] width 13 height 13
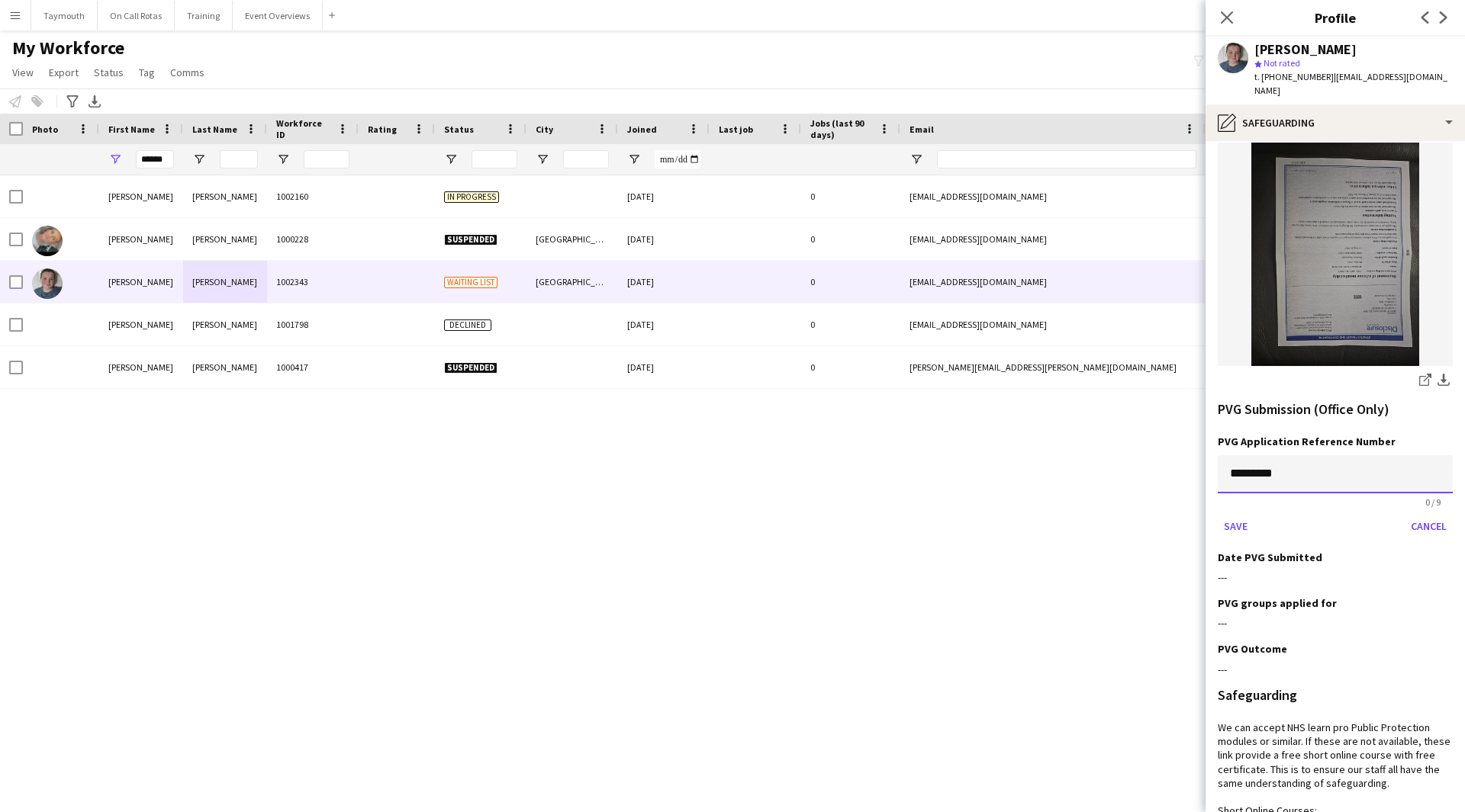
click at [964, 445] on input "*********" at bounding box center [1335, 474] width 235 height 38
paste input
type input "*********"
click at [964, 445] on button "Save" at bounding box center [1235, 526] width 36 height 24
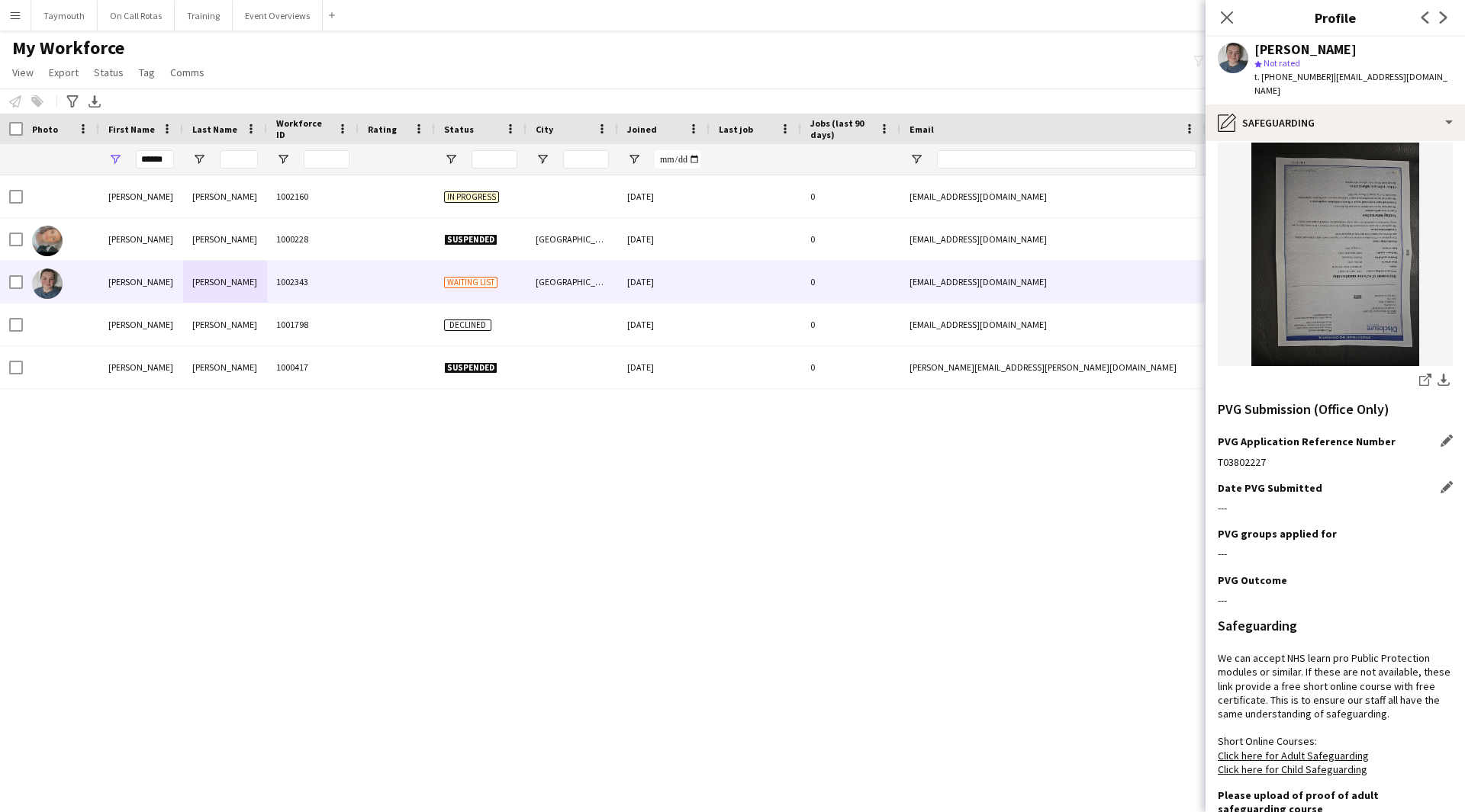
click at [964, 445] on div "Date PVG Submitted Edit this field" at bounding box center [1335, 488] width 235 height 14
click at [964, 445] on app-icon "Edit this field" at bounding box center [1447, 488] width 13 height 13
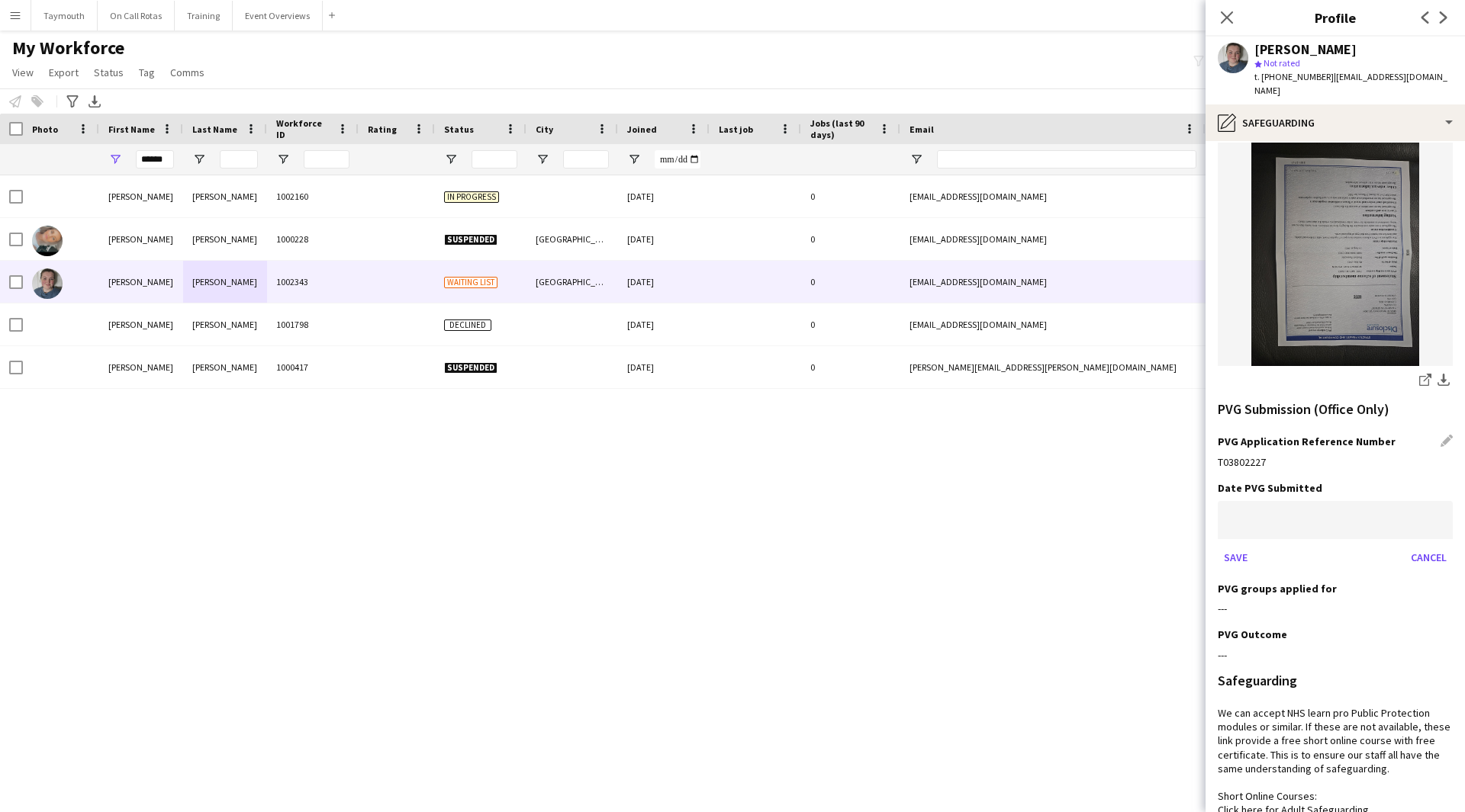
click at [964, 445] on body "Menu Boards Boards Boards All jobs Status Workforce Workforce My Workforce Recr…" at bounding box center [732, 406] width 1465 height 812
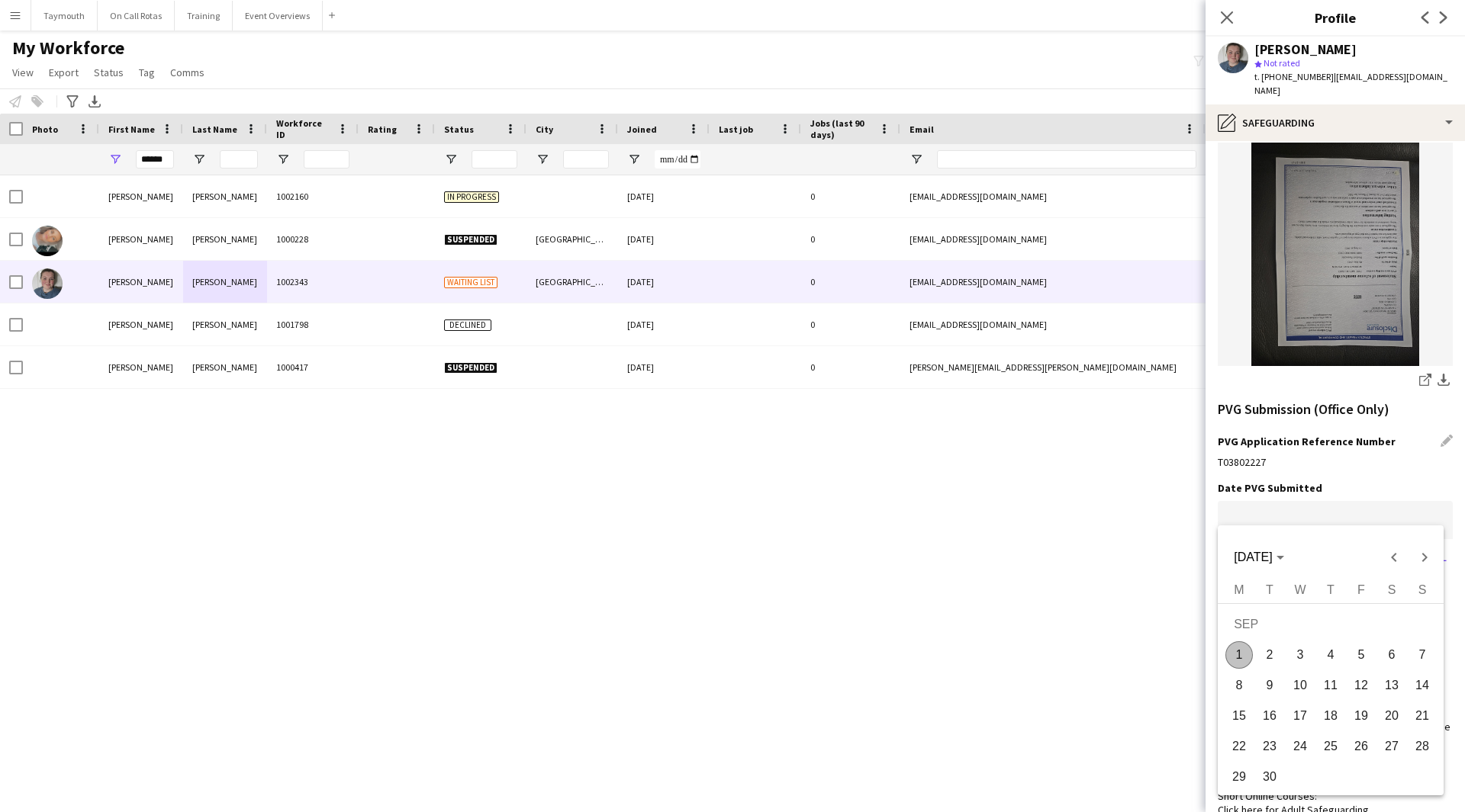
click at [964, 445] on span "1" at bounding box center [1239, 655] width 27 height 27
type input "**********"
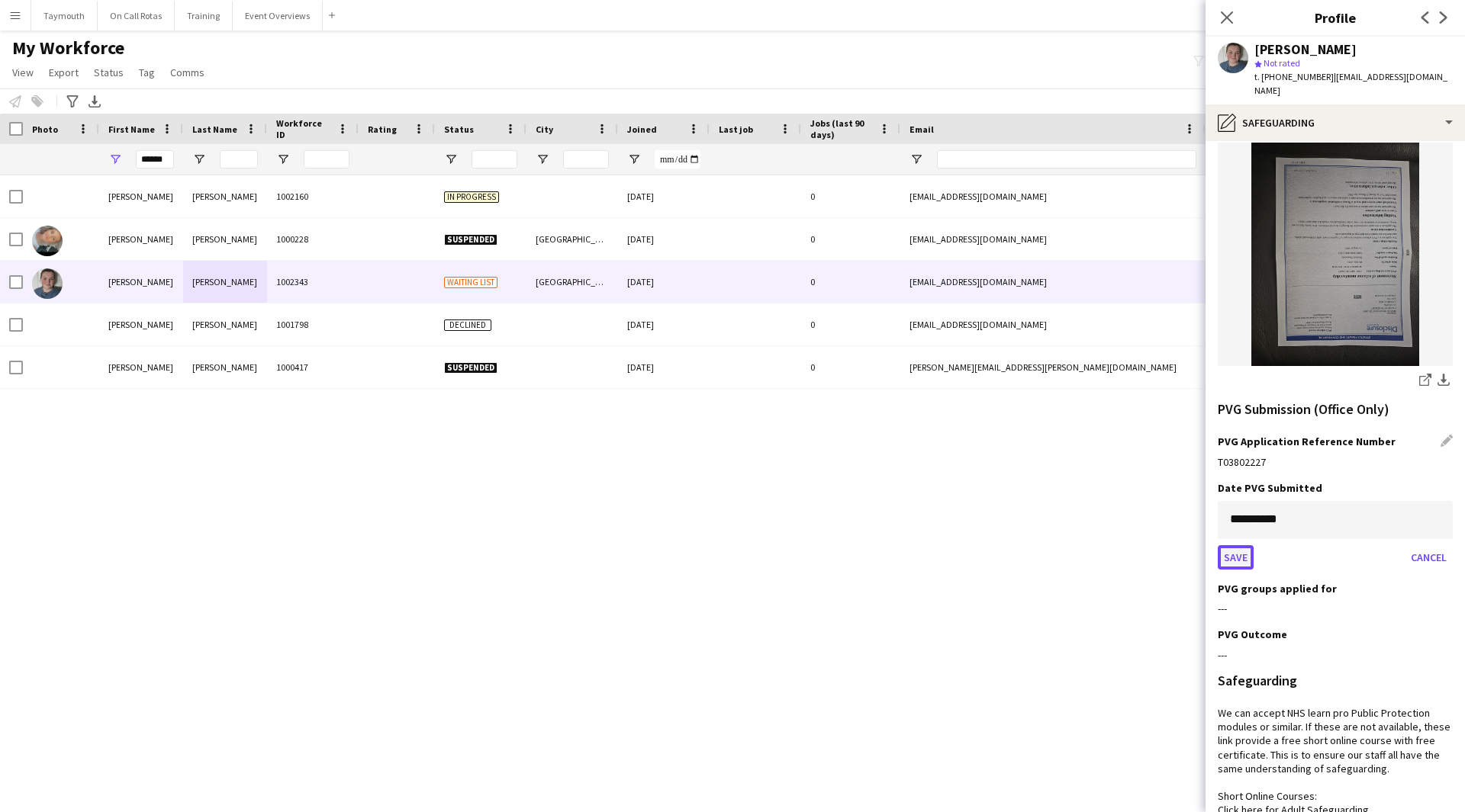
click at [964, 445] on button "Save" at bounding box center [1235, 557] width 36 height 24
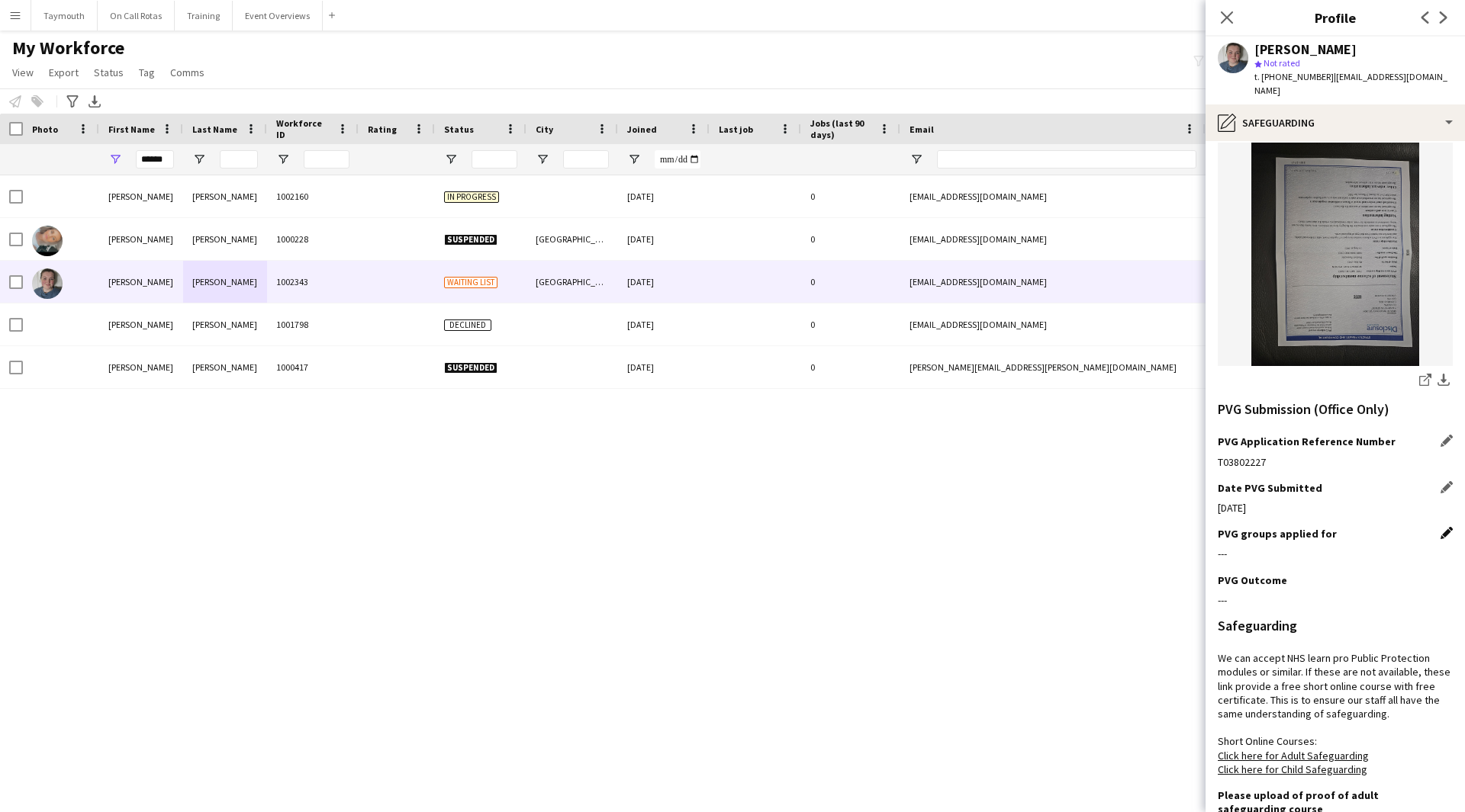
click at [964, 445] on app-icon "Edit this field" at bounding box center [1447, 533] width 13 height 13
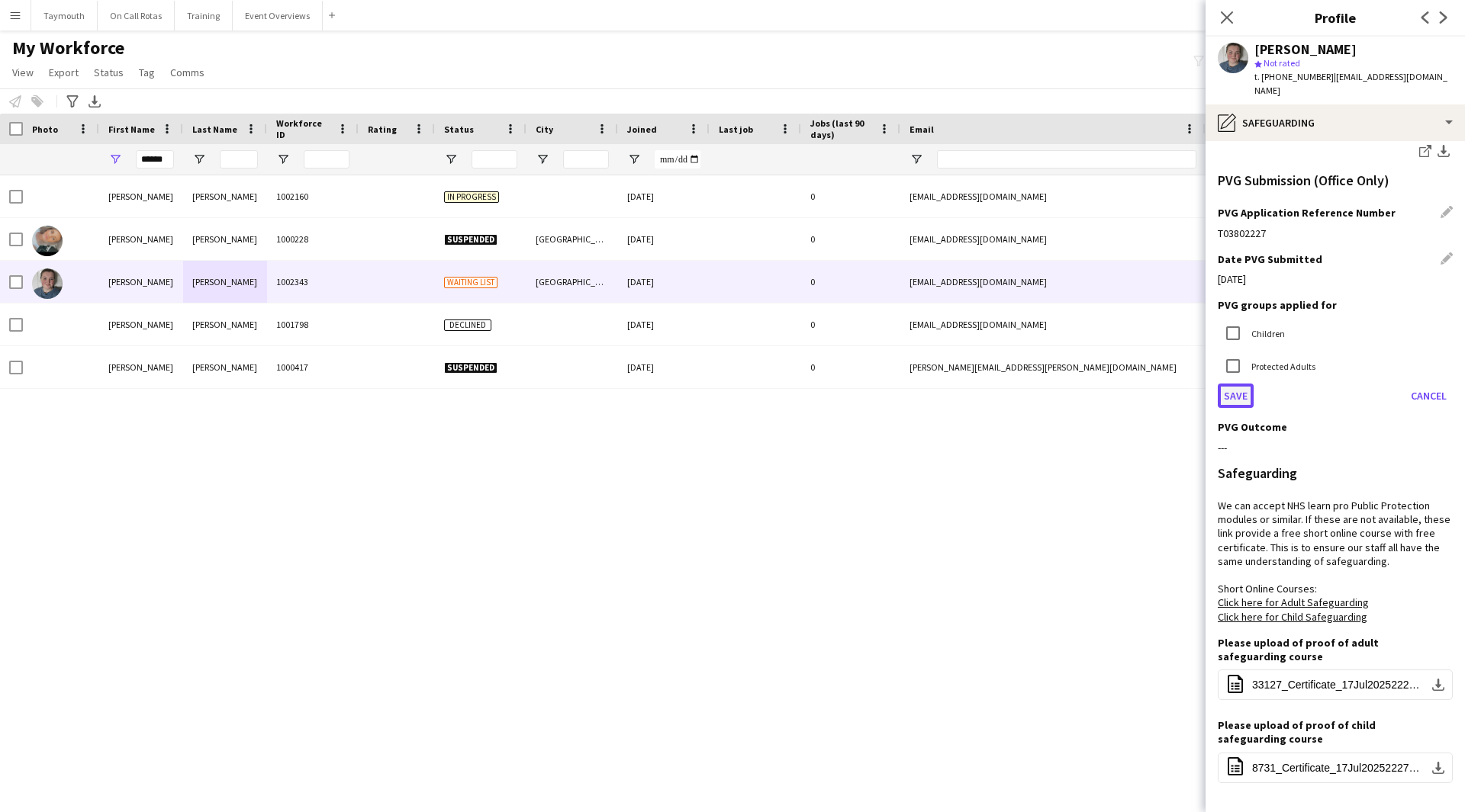
click at [964, 384] on button "Save" at bounding box center [1235, 396] width 36 height 24
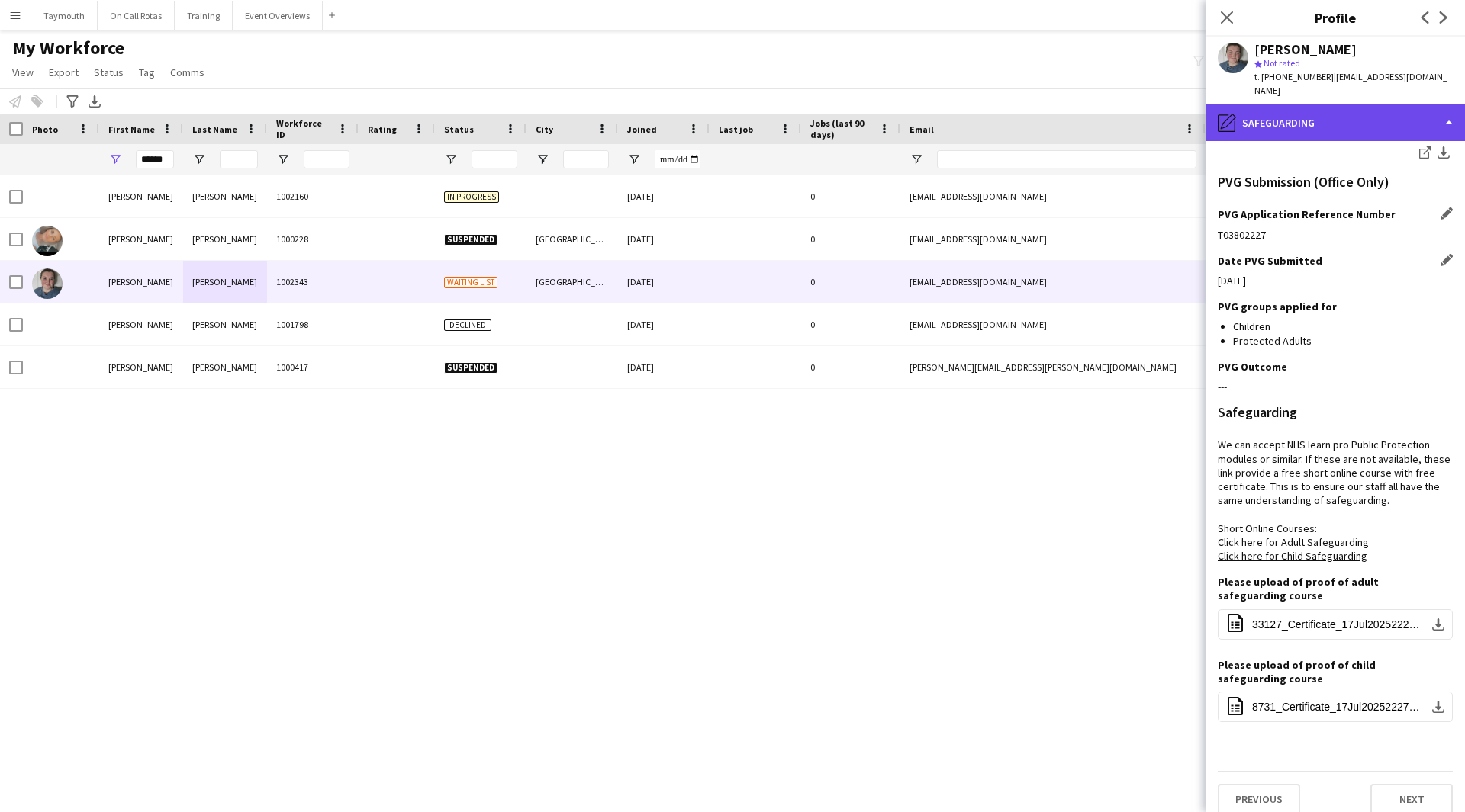
click at [964, 108] on div "pencil4 Safeguarding" at bounding box center [1335, 123] width 259 height 37
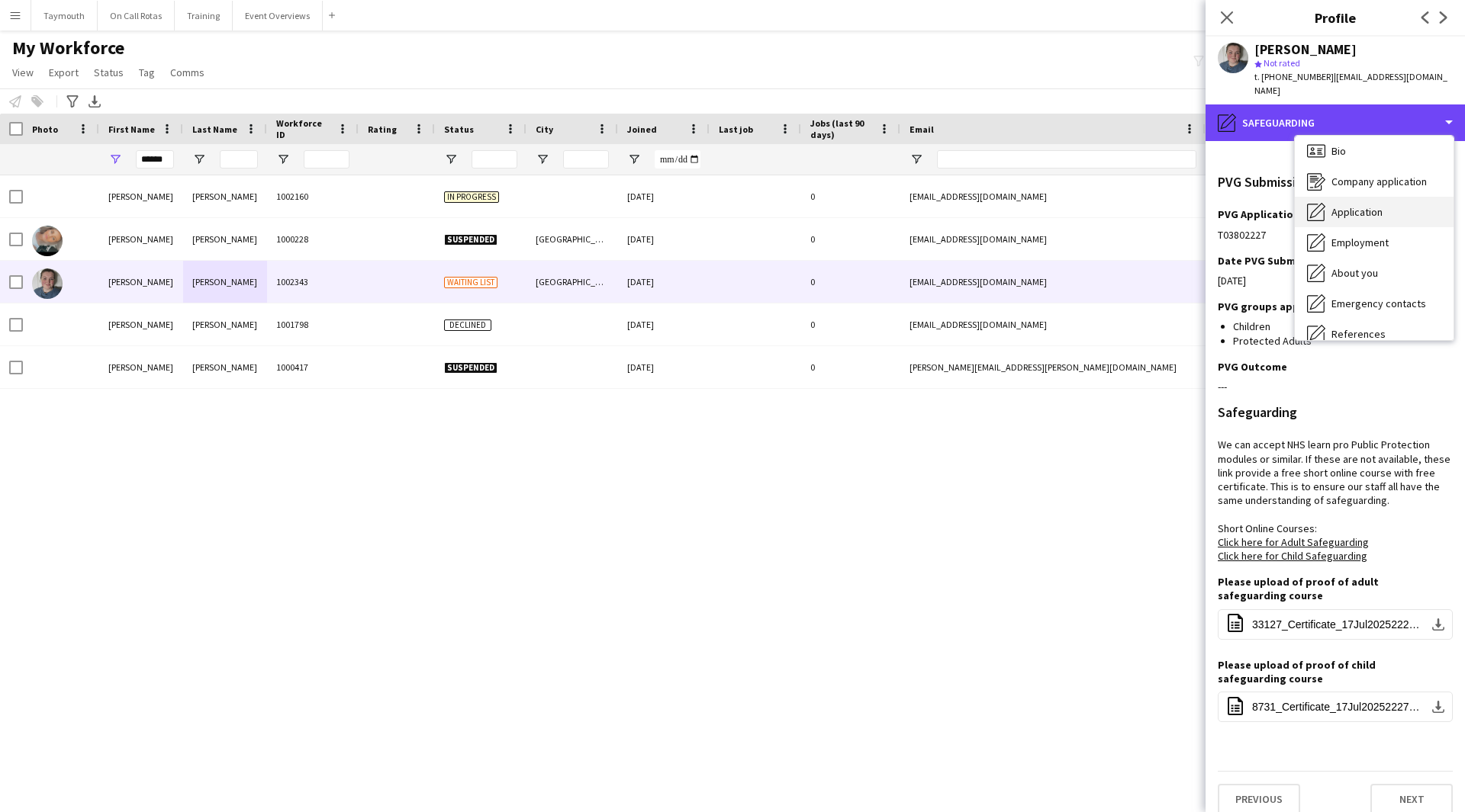
scroll to position [0, 0]
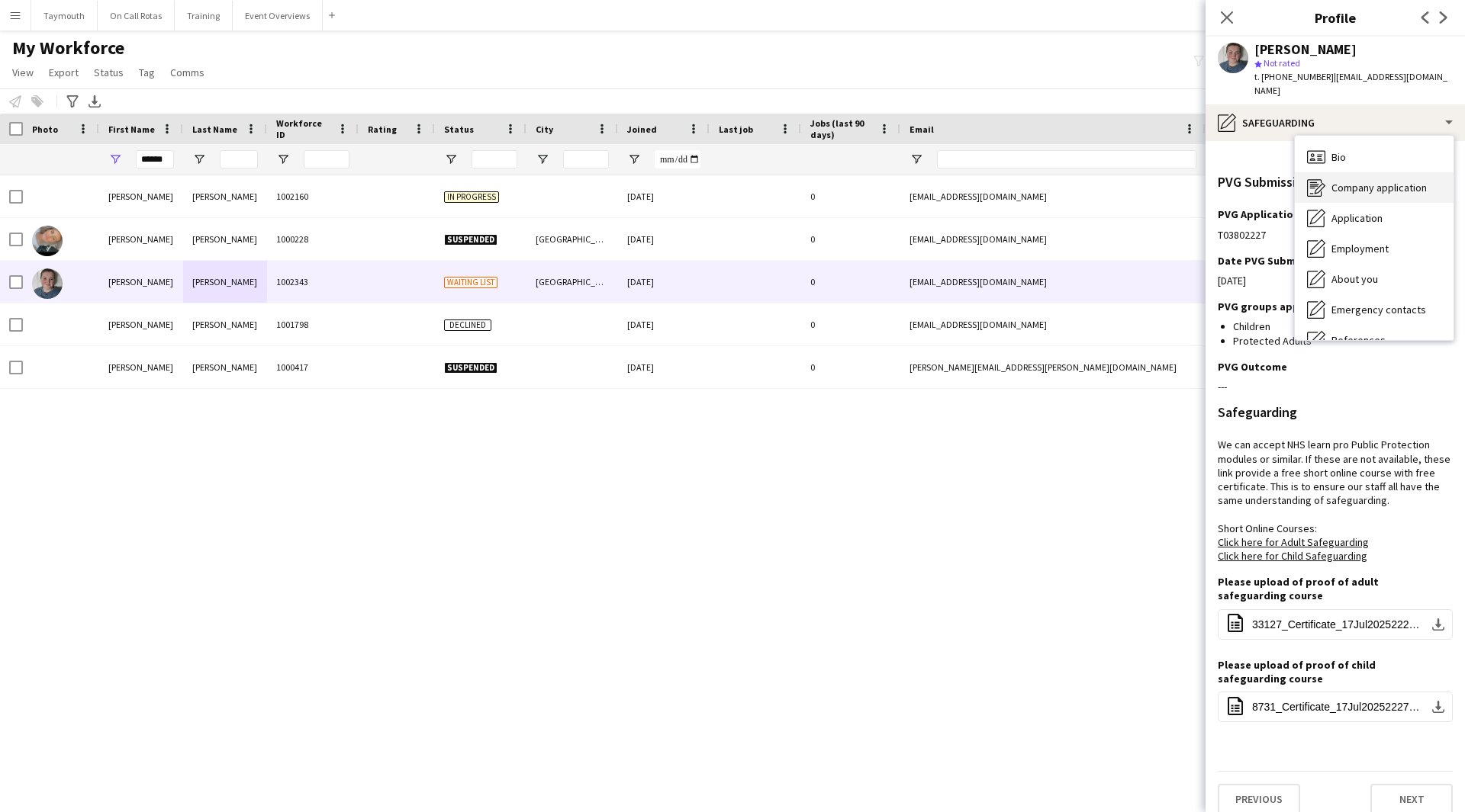
click at [964, 181] on span "Company application" at bounding box center [1379, 187] width 96 height 14
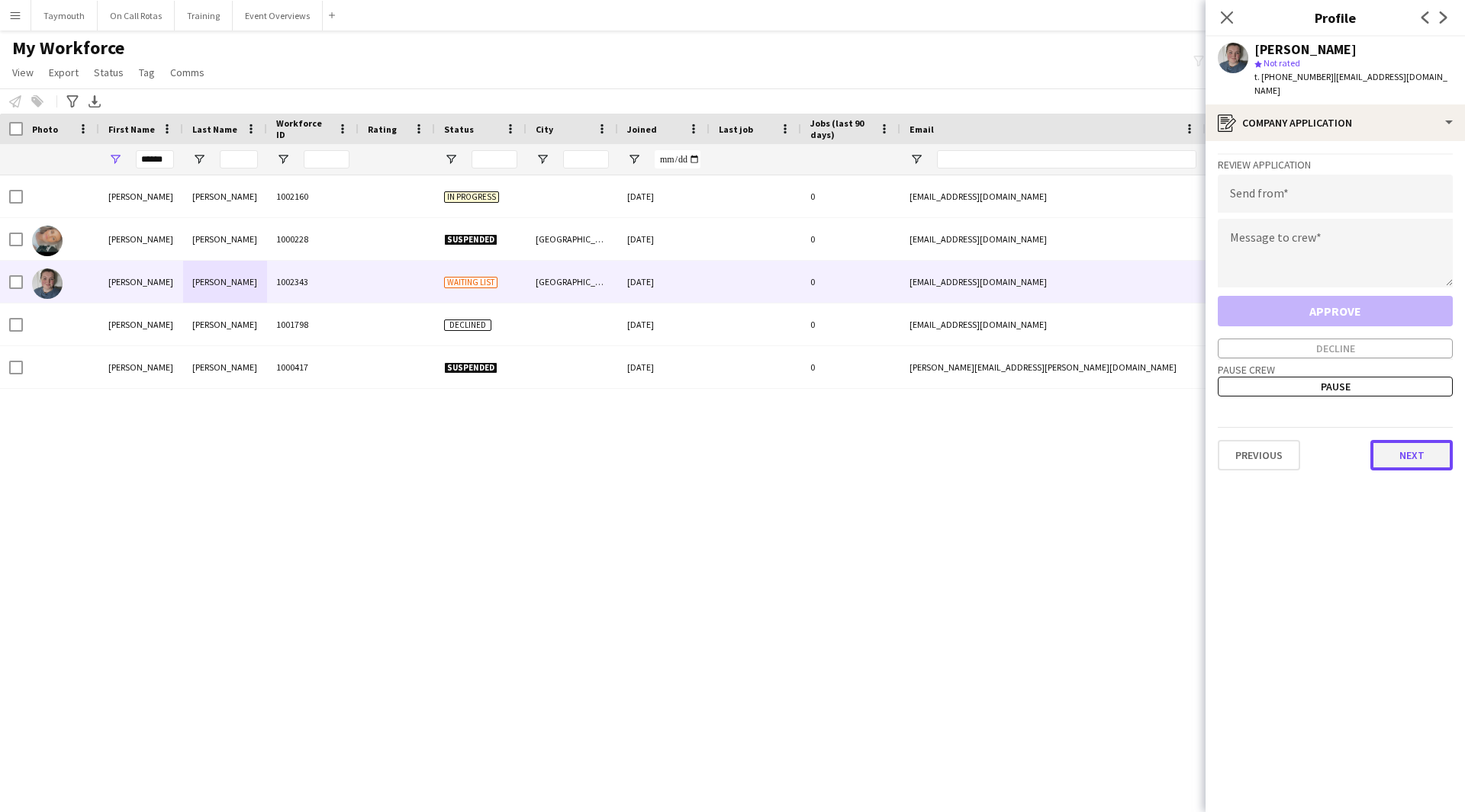
click at [964, 442] on button "Next" at bounding box center [1411, 455] width 82 height 31
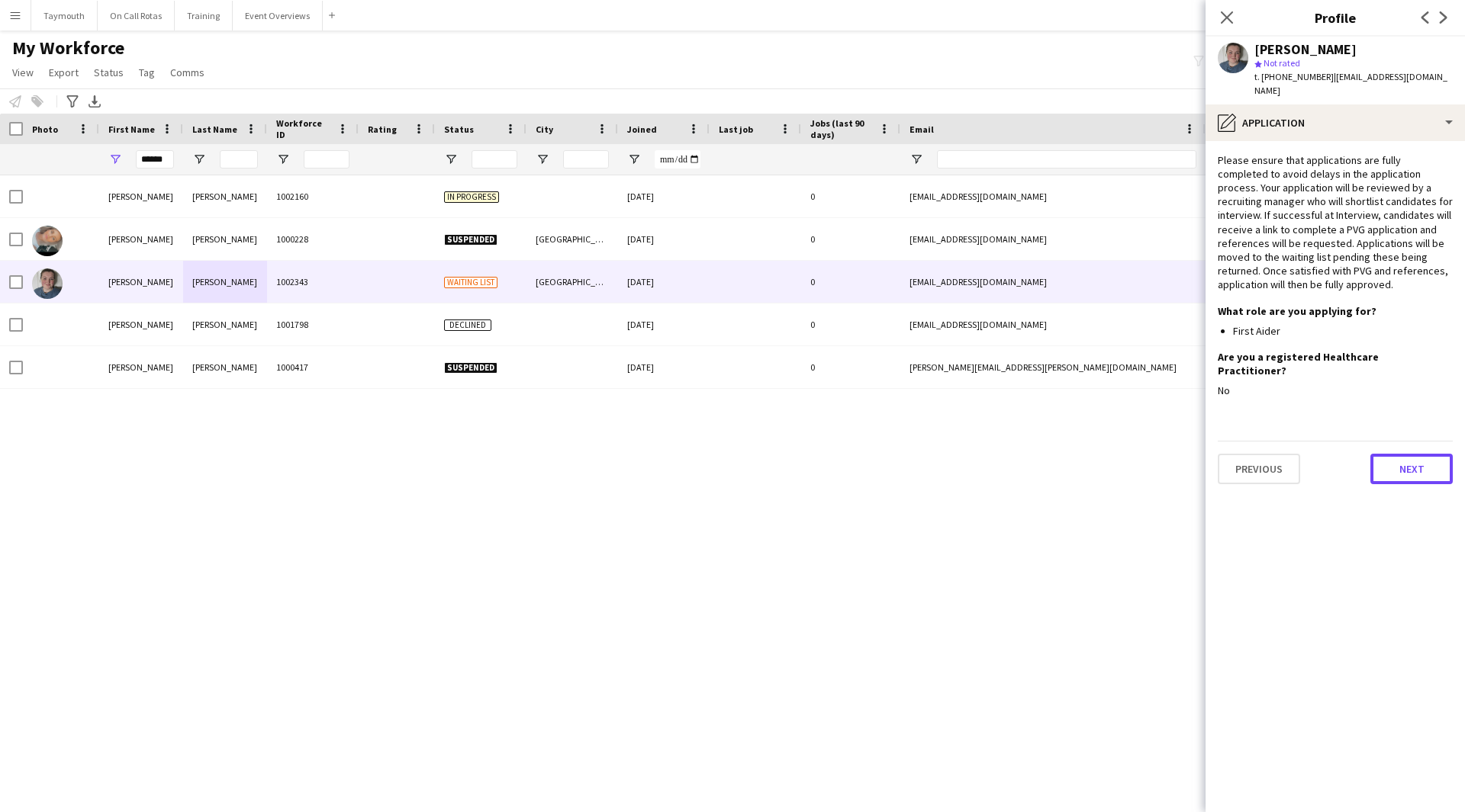
click at [964, 445] on button "Next" at bounding box center [1411, 469] width 82 height 31
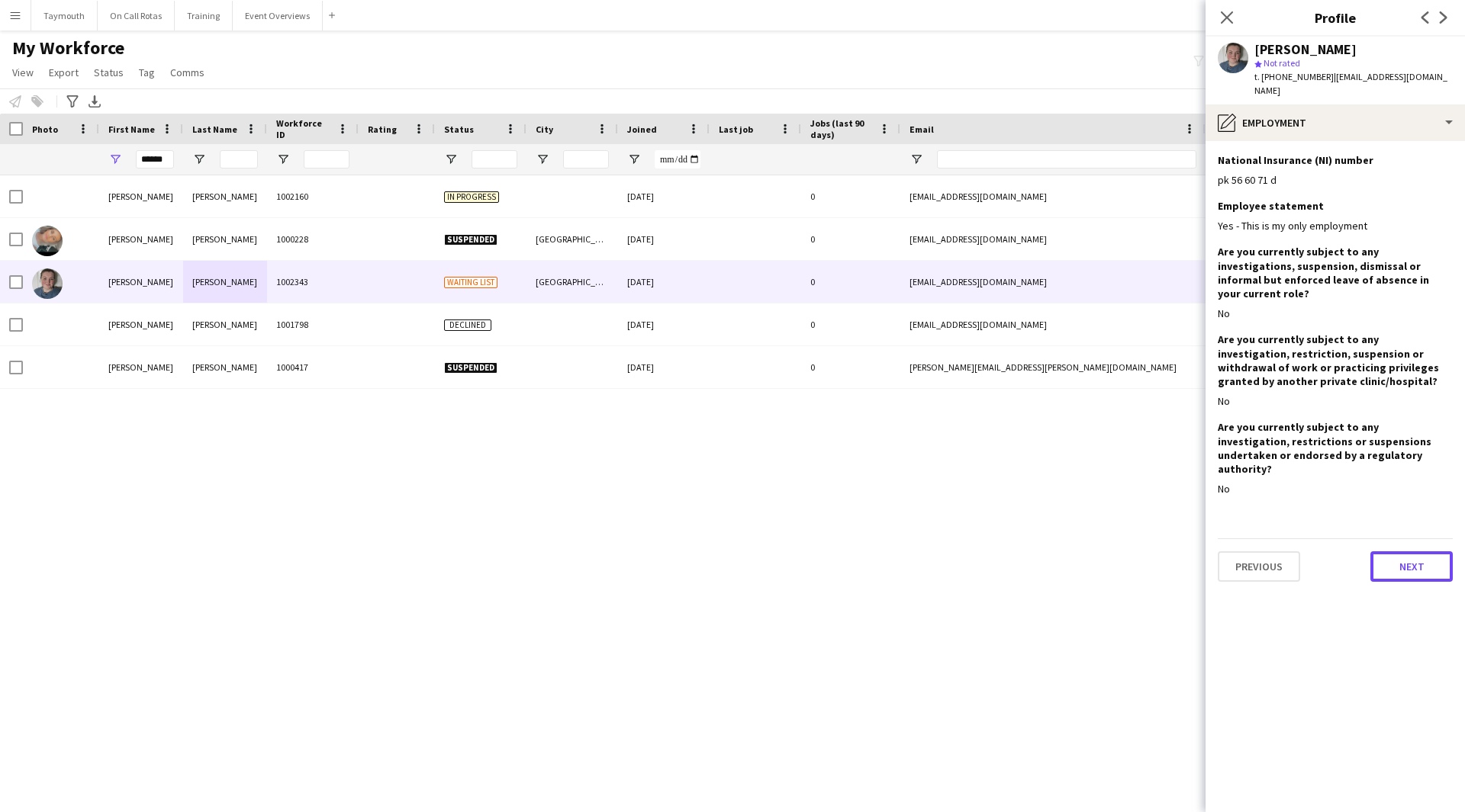
click at [964, 445] on button "Next" at bounding box center [1411, 566] width 82 height 31
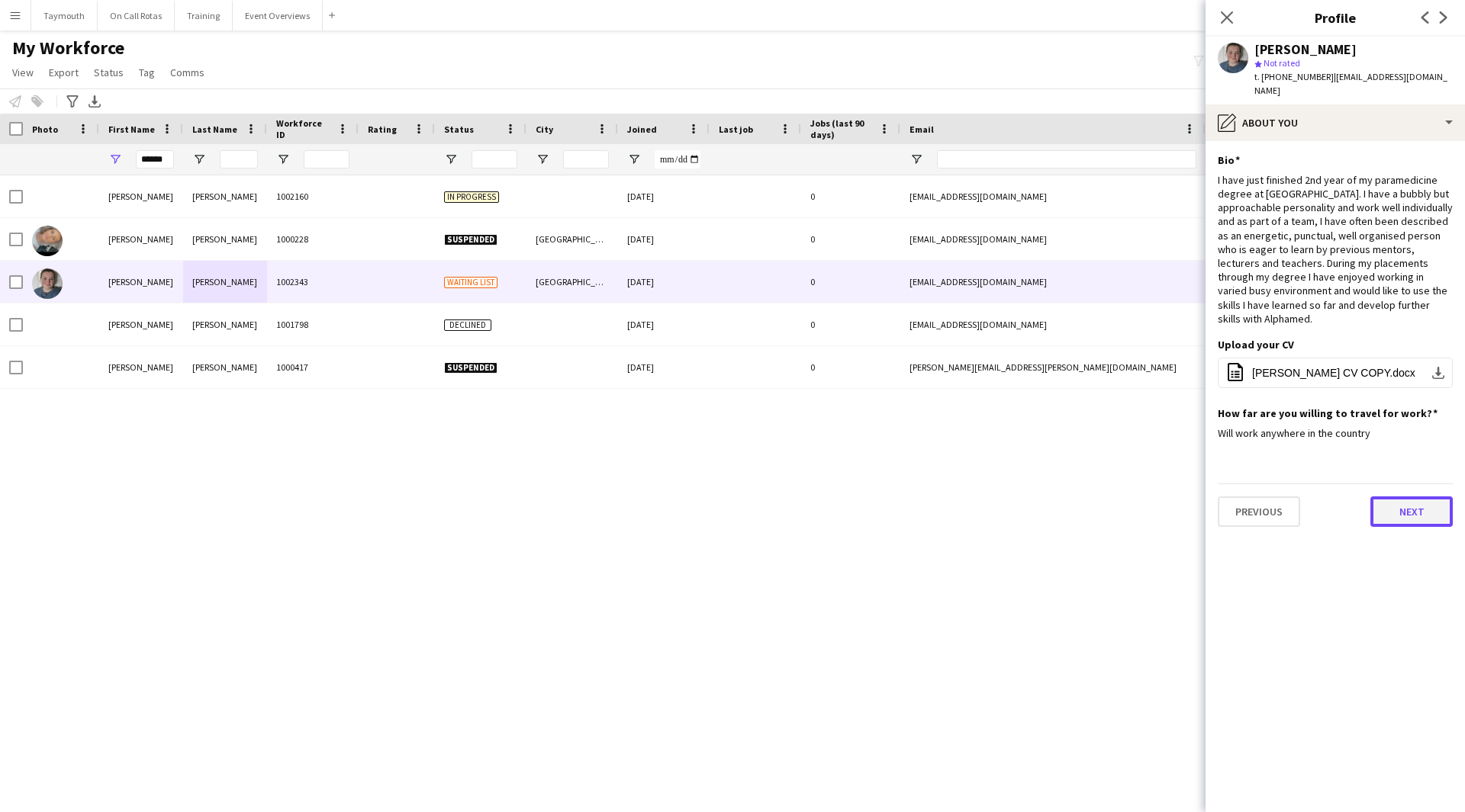
click at [964, 445] on button "Next" at bounding box center [1411, 512] width 82 height 31
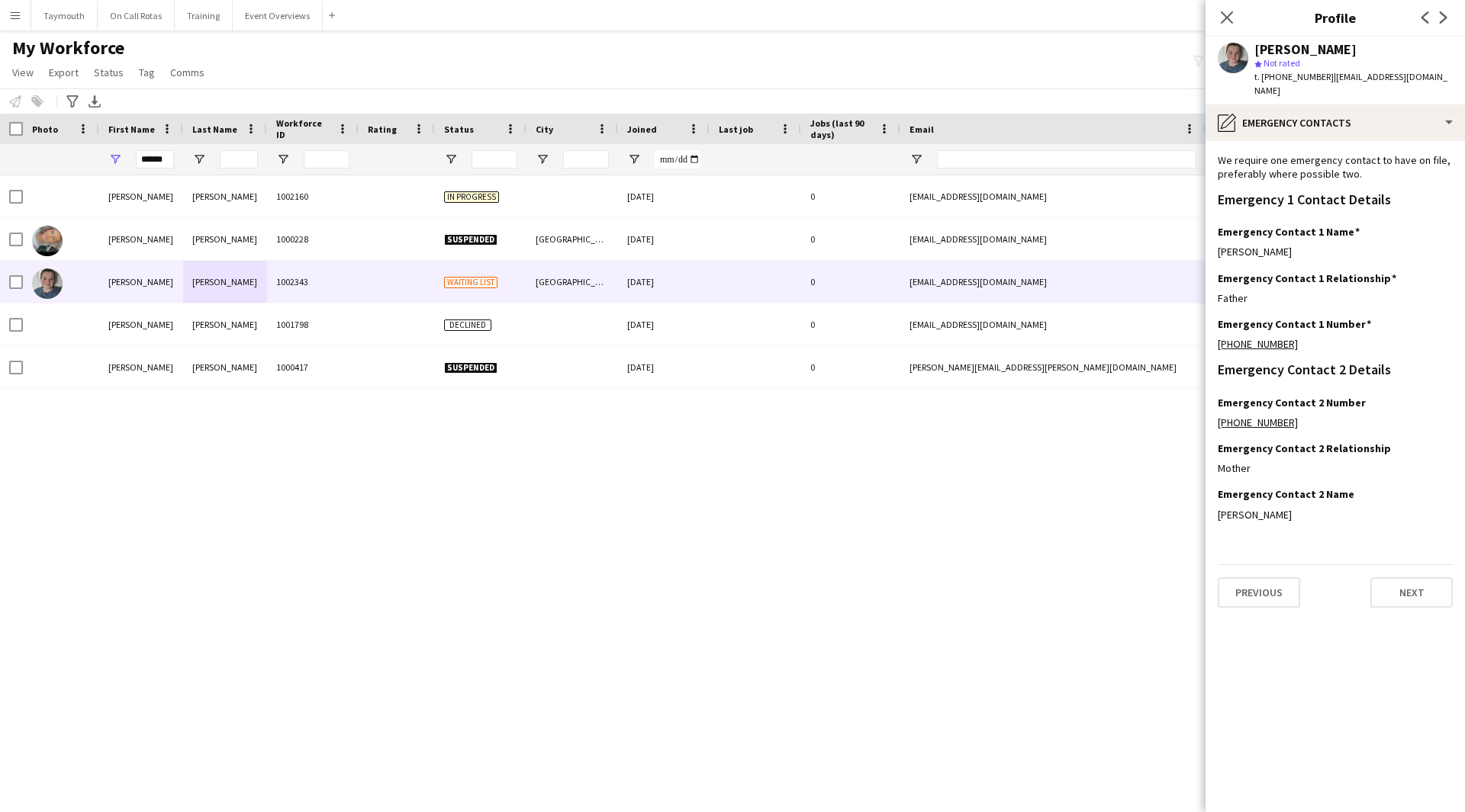
click at [964, 445] on app-section-data-types "We require one emergency contact to have on file, preferably where possible two…" at bounding box center [1335, 476] width 259 height 671
click at [964, 445] on div "Previous Next" at bounding box center [1335, 586] width 235 height 43
click at [964, 445] on button "Next" at bounding box center [1411, 593] width 82 height 31
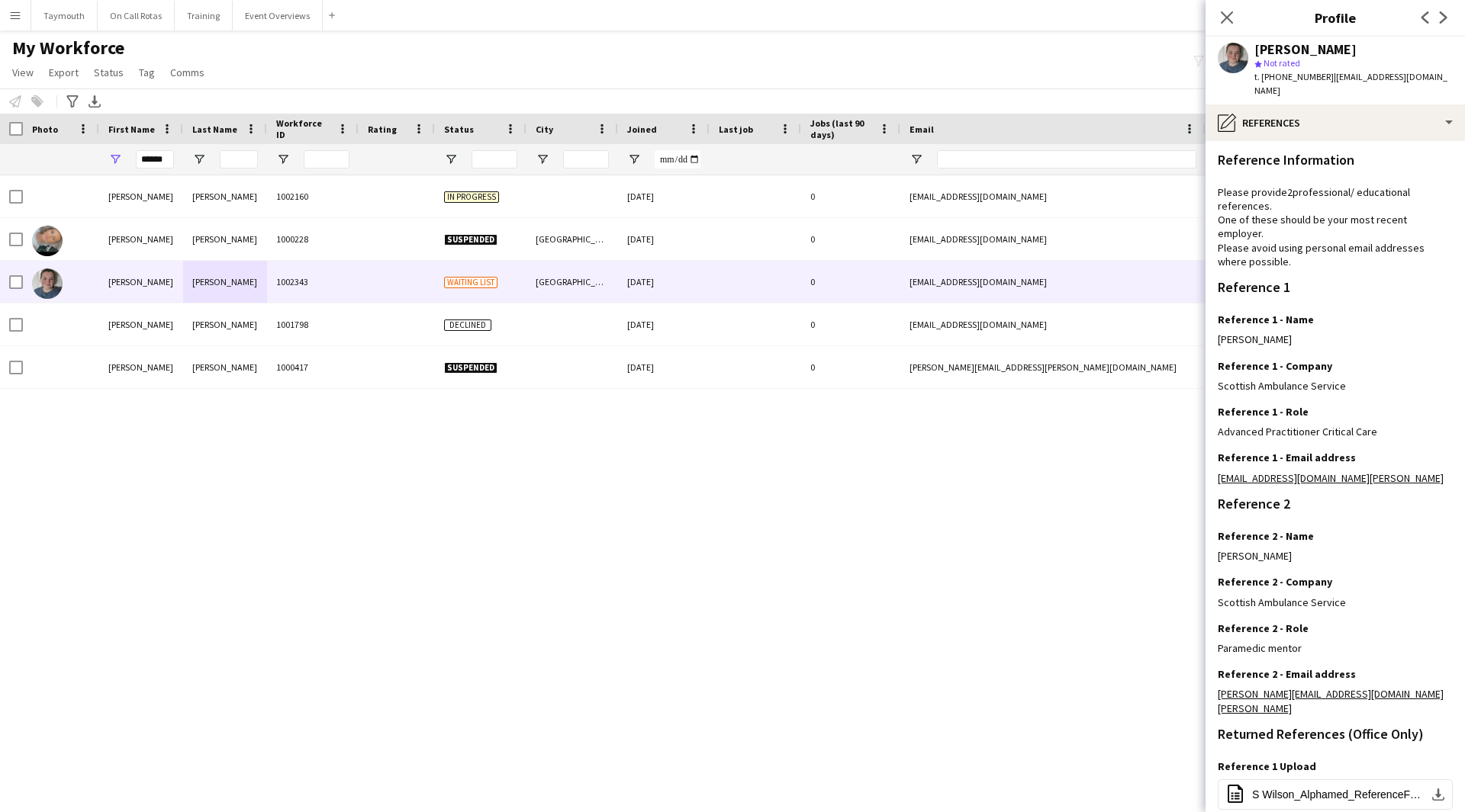
scroll to position [144, 0]
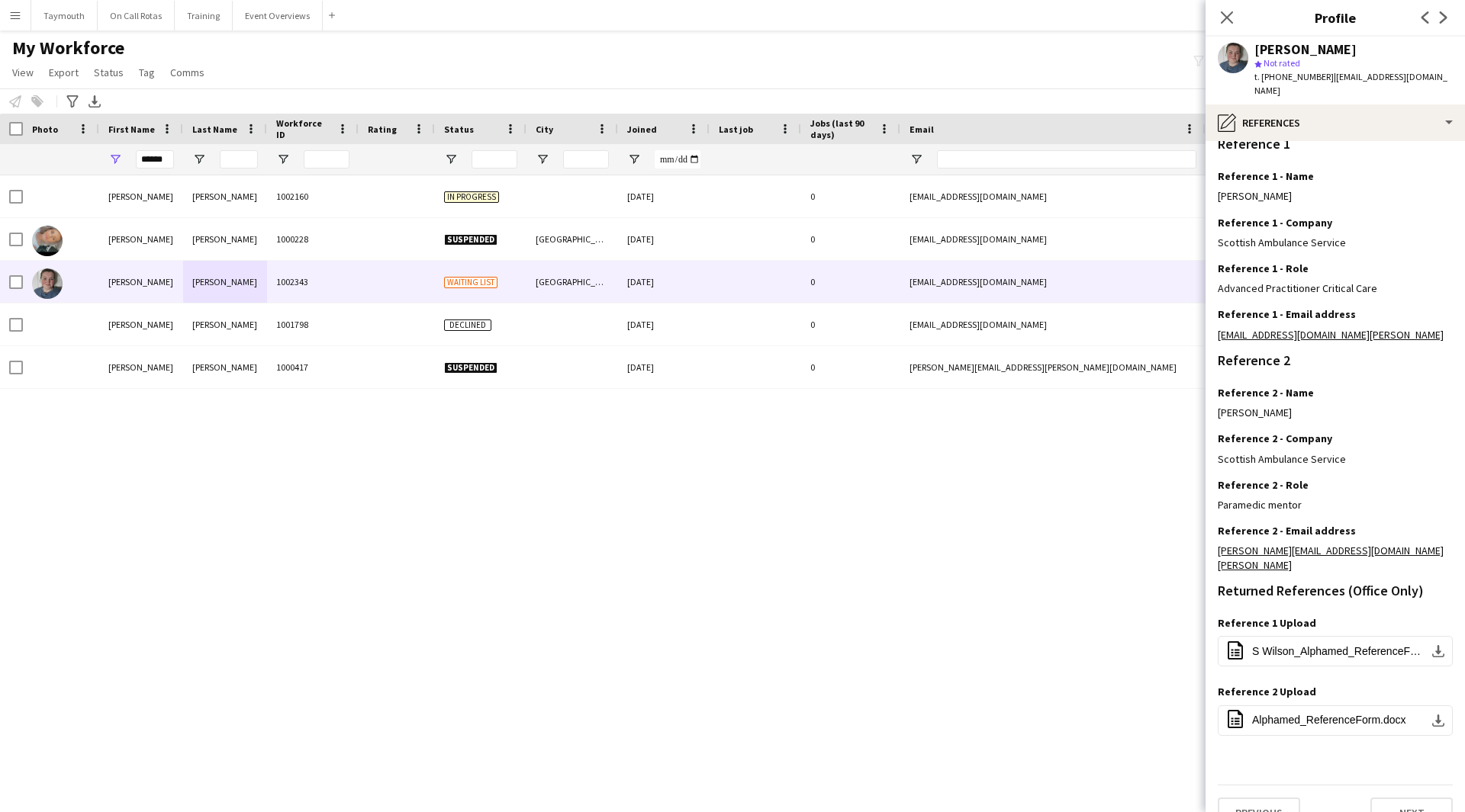
click at [964, 445] on app-section-data-types "Reference Information Please provide 2 professional/ educational references. On…" at bounding box center [1335, 476] width 259 height 671
click at [964, 445] on button "Next" at bounding box center [1411, 813] width 82 height 31
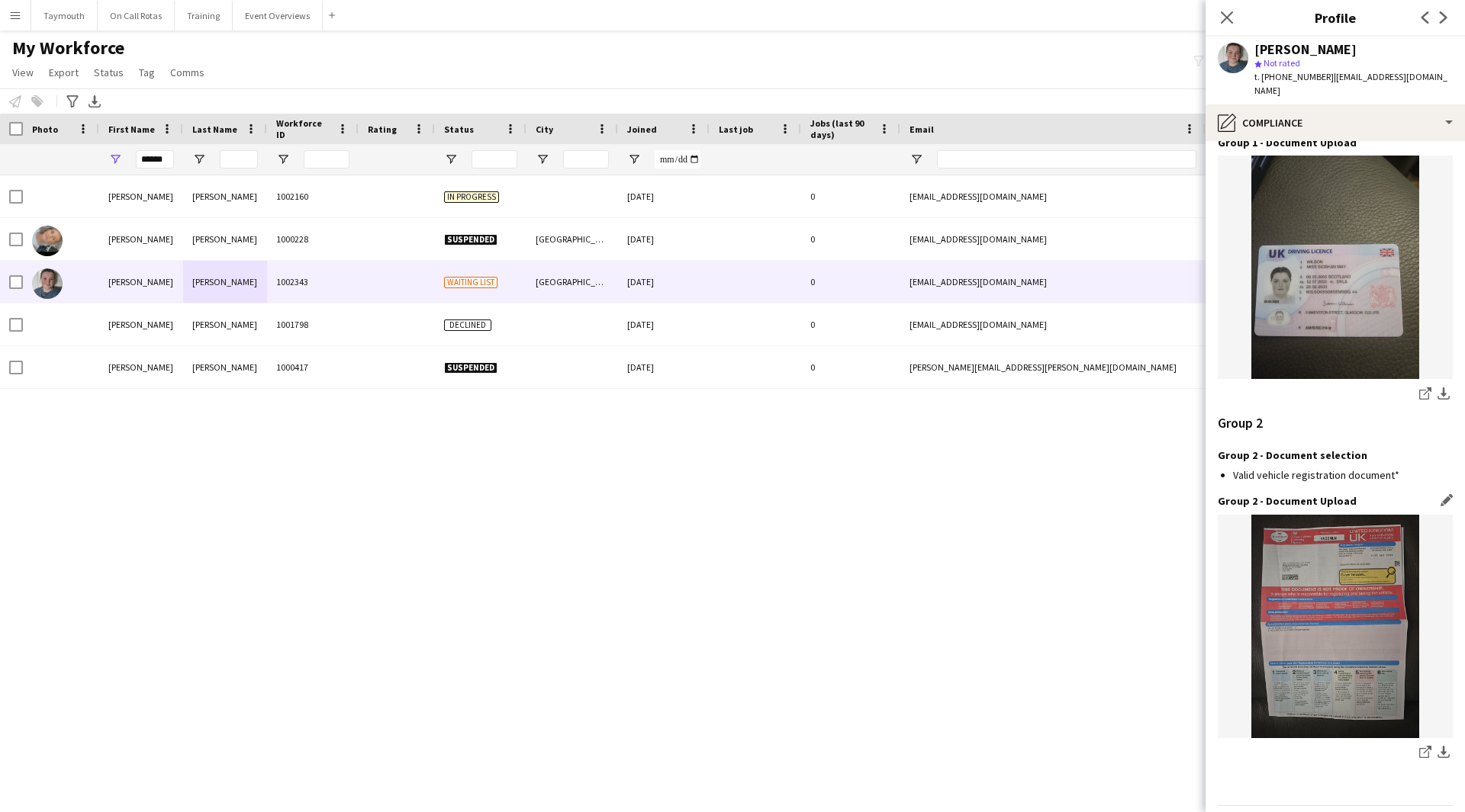
scroll to position [1507, 0]
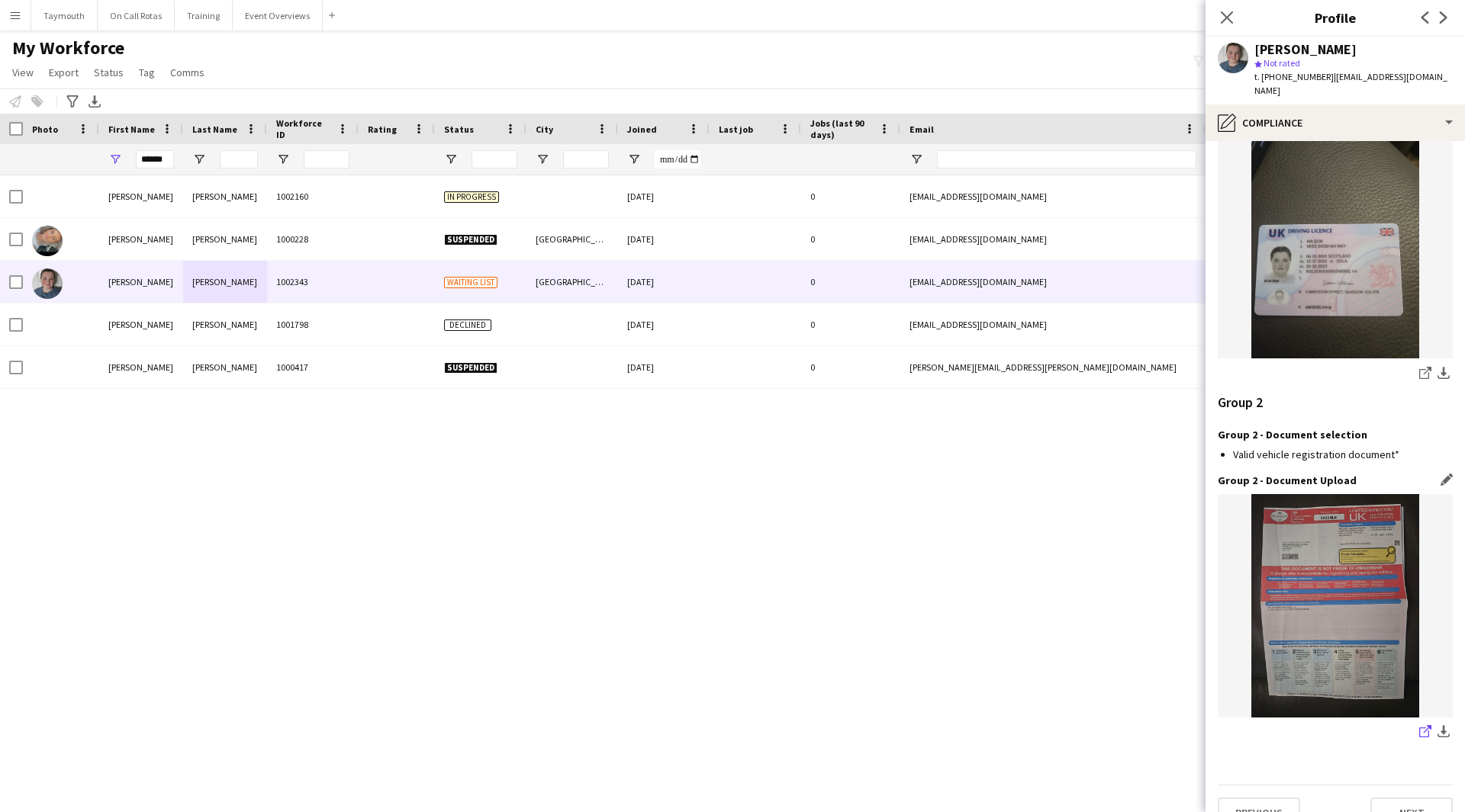
click at [964, 445] on link "share-external-link-1" at bounding box center [1425, 733] width 18 height 18
drag, startPoint x: 169, startPoint y: 156, endPoint x: -339, endPoint y: 122, distance: 509.1
click at [0, 122] on html "Menu Boards Boards Boards All jobs Status Workforce Workforce My Workforce Recr…" at bounding box center [732, 406] width 1465 height 812
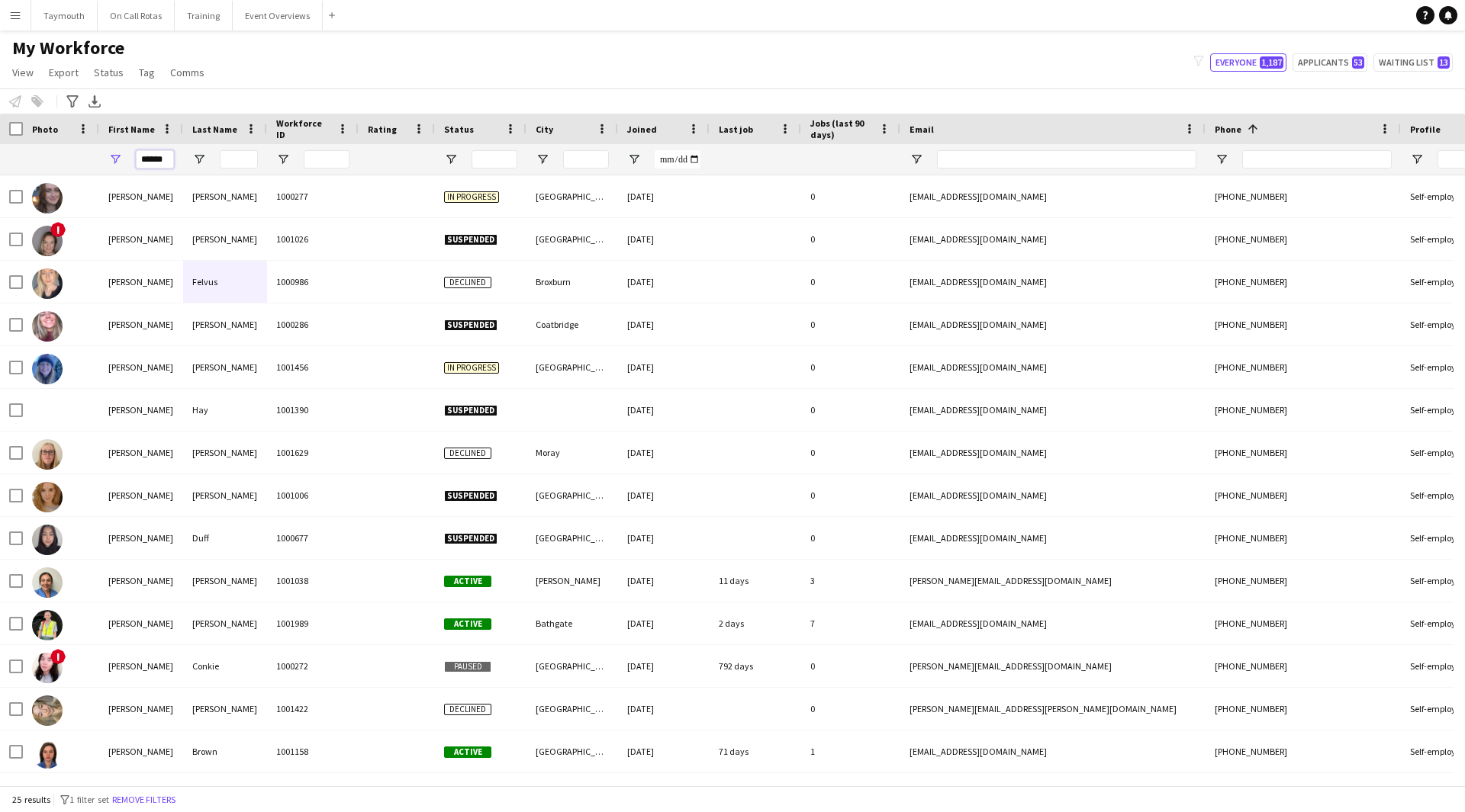
type input "******"
click at [243, 150] on input "Last Name Filter Input" at bounding box center [239, 159] width 38 height 18
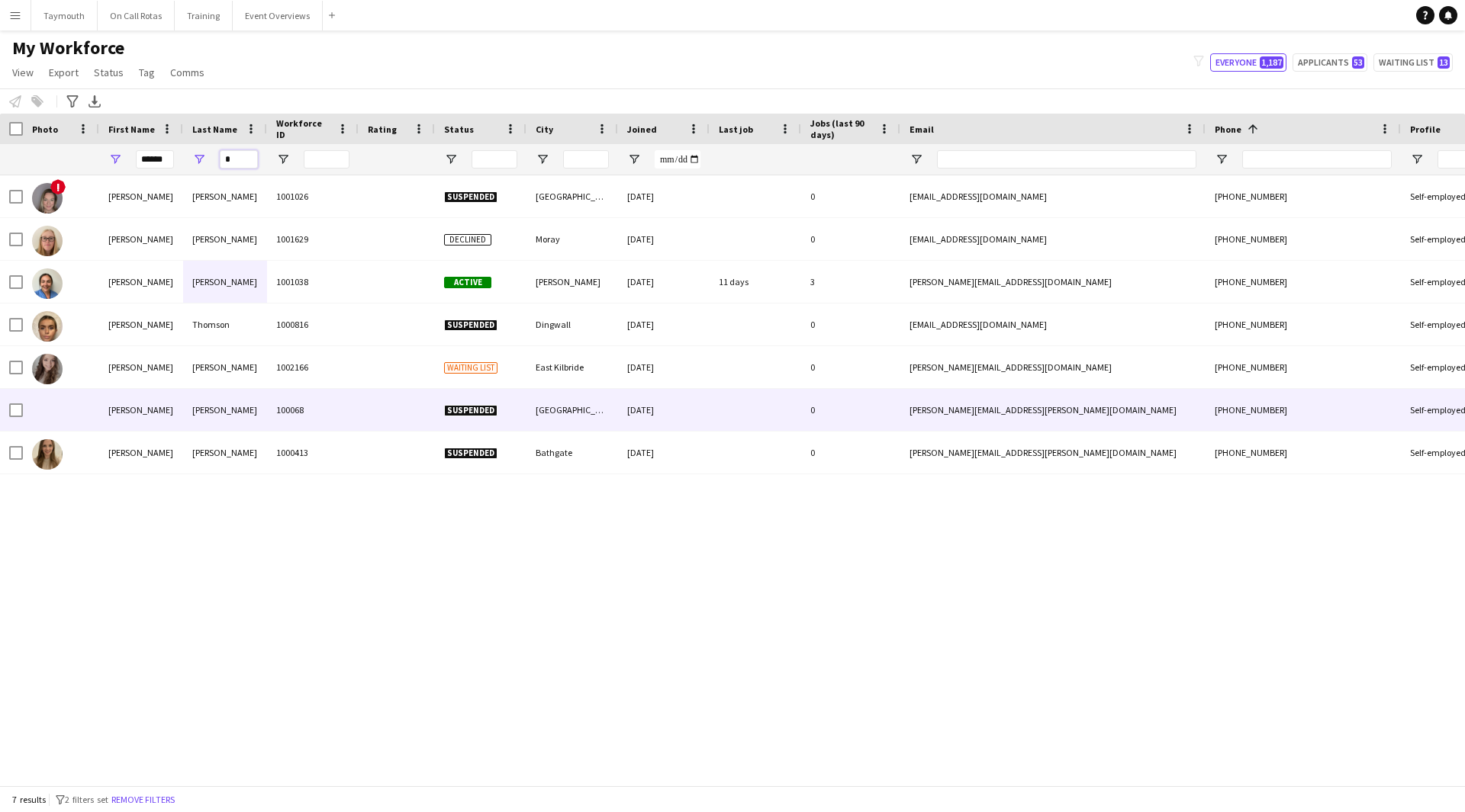
type input "*"
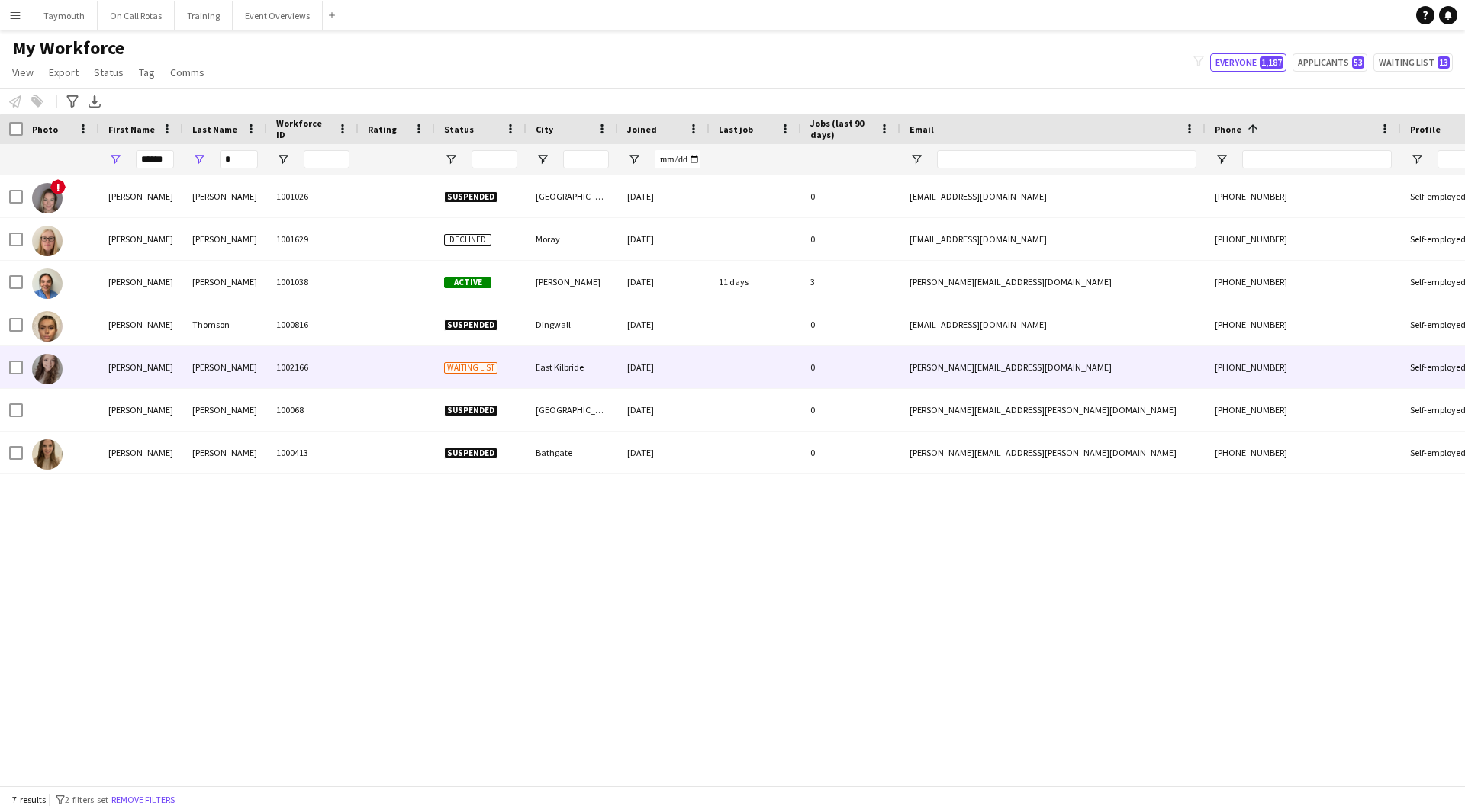
click at [262, 385] on div "Thom" at bounding box center [225, 367] width 84 height 42
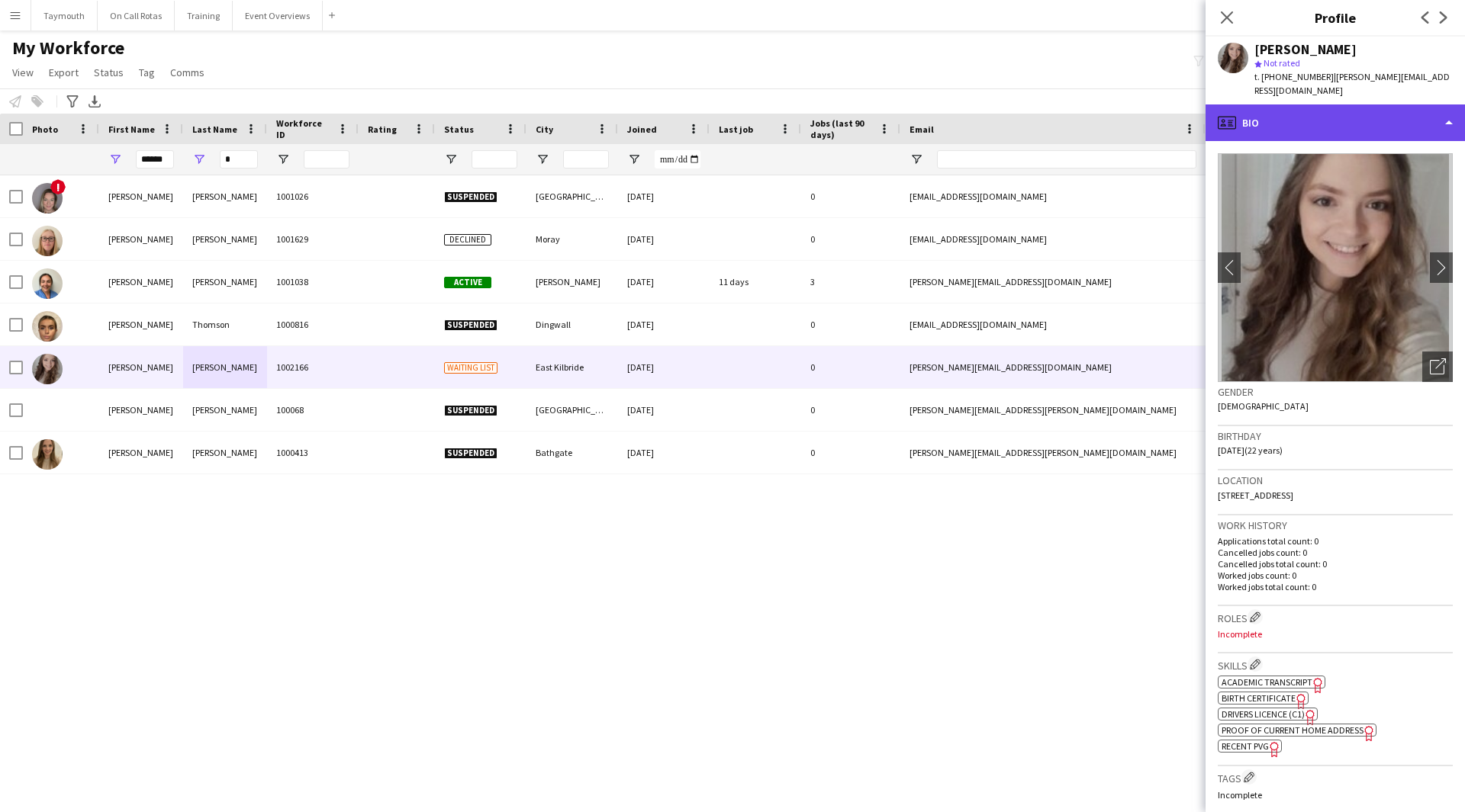
click at [964, 105] on div "profile Bio" at bounding box center [1335, 123] width 259 height 37
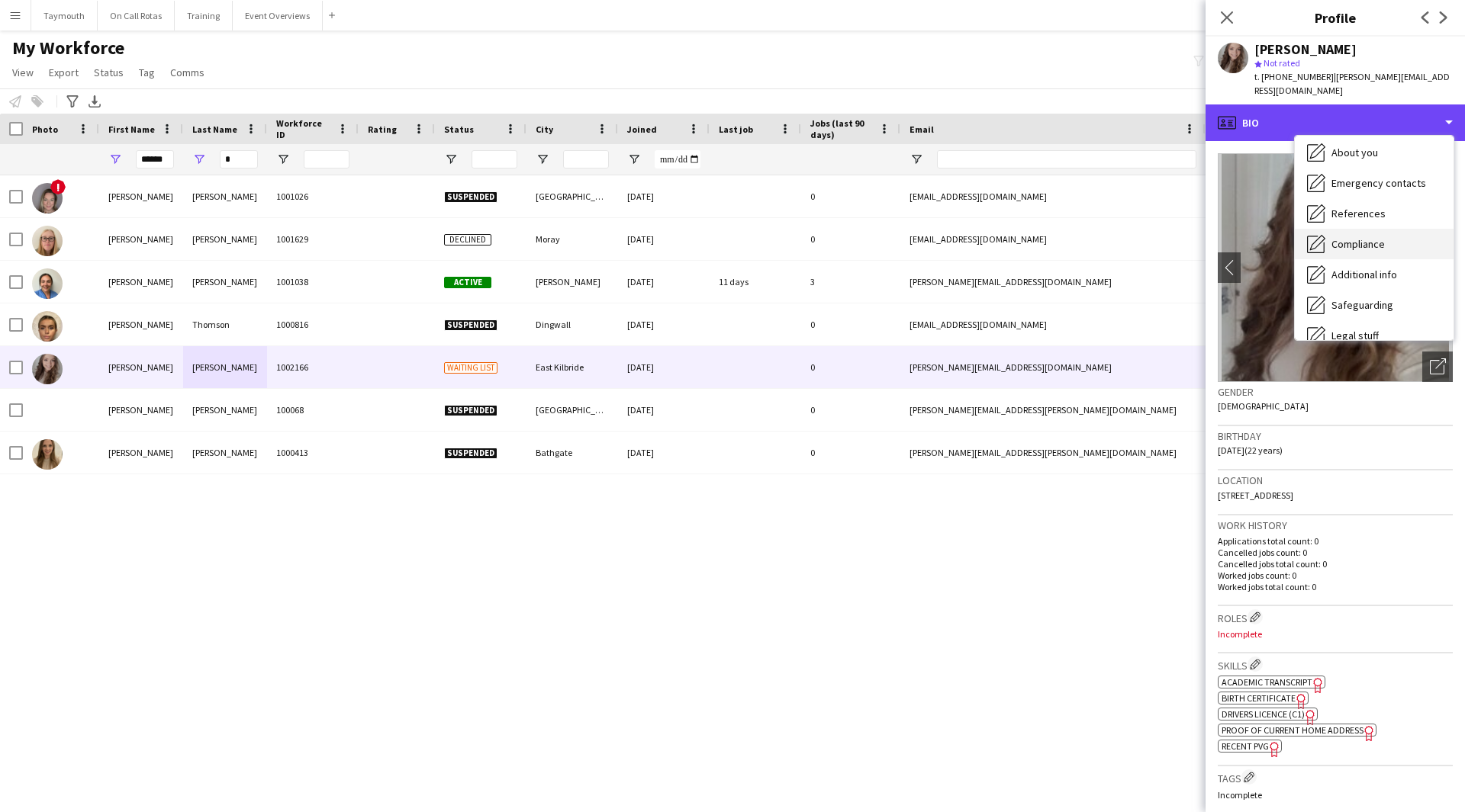
scroll to position [153, 0]
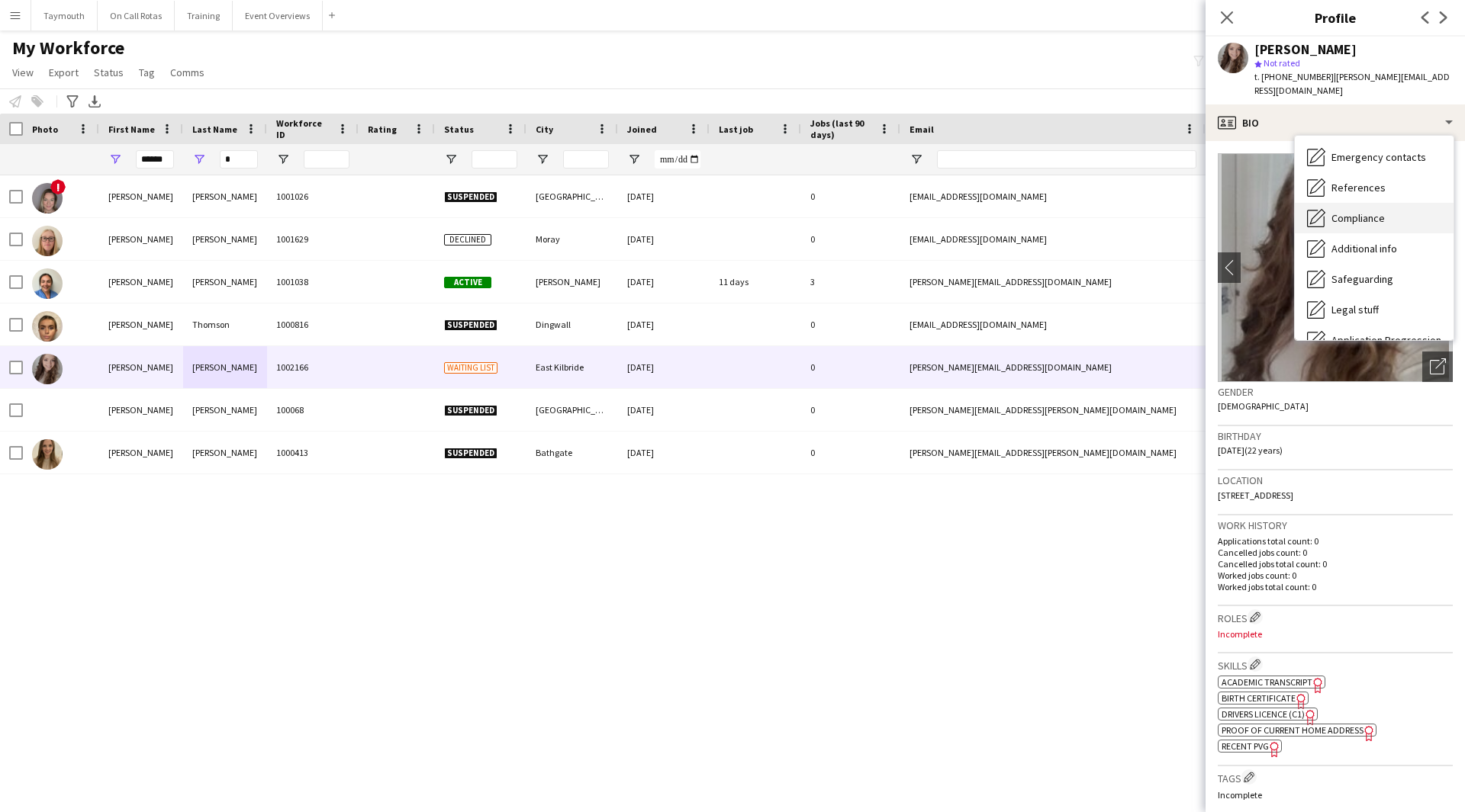
click at [964, 272] on span "Safeguarding" at bounding box center [1362, 278] width 61 height 14
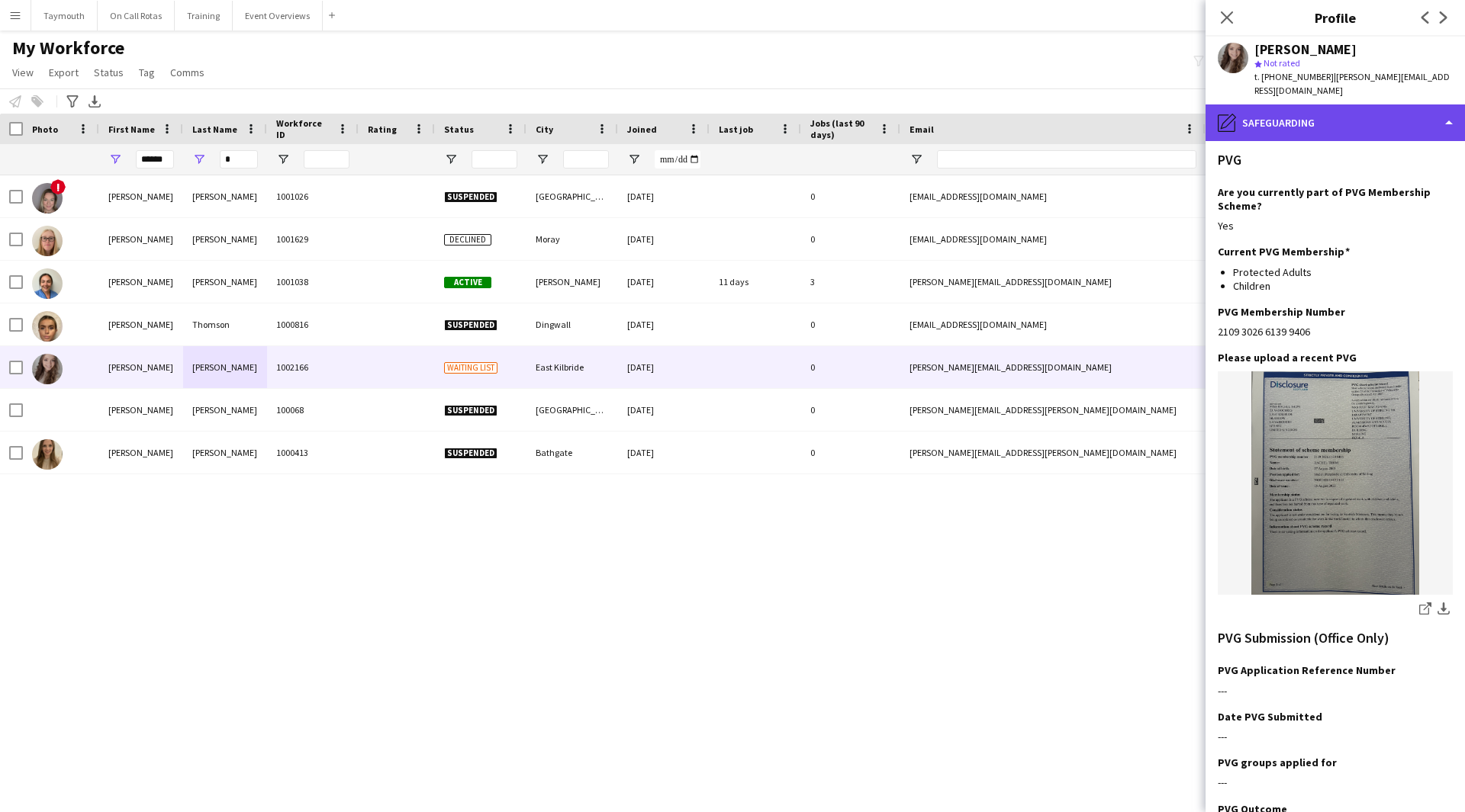
click at [964, 105] on div "pencil4 Safeguarding" at bounding box center [1335, 123] width 259 height 37
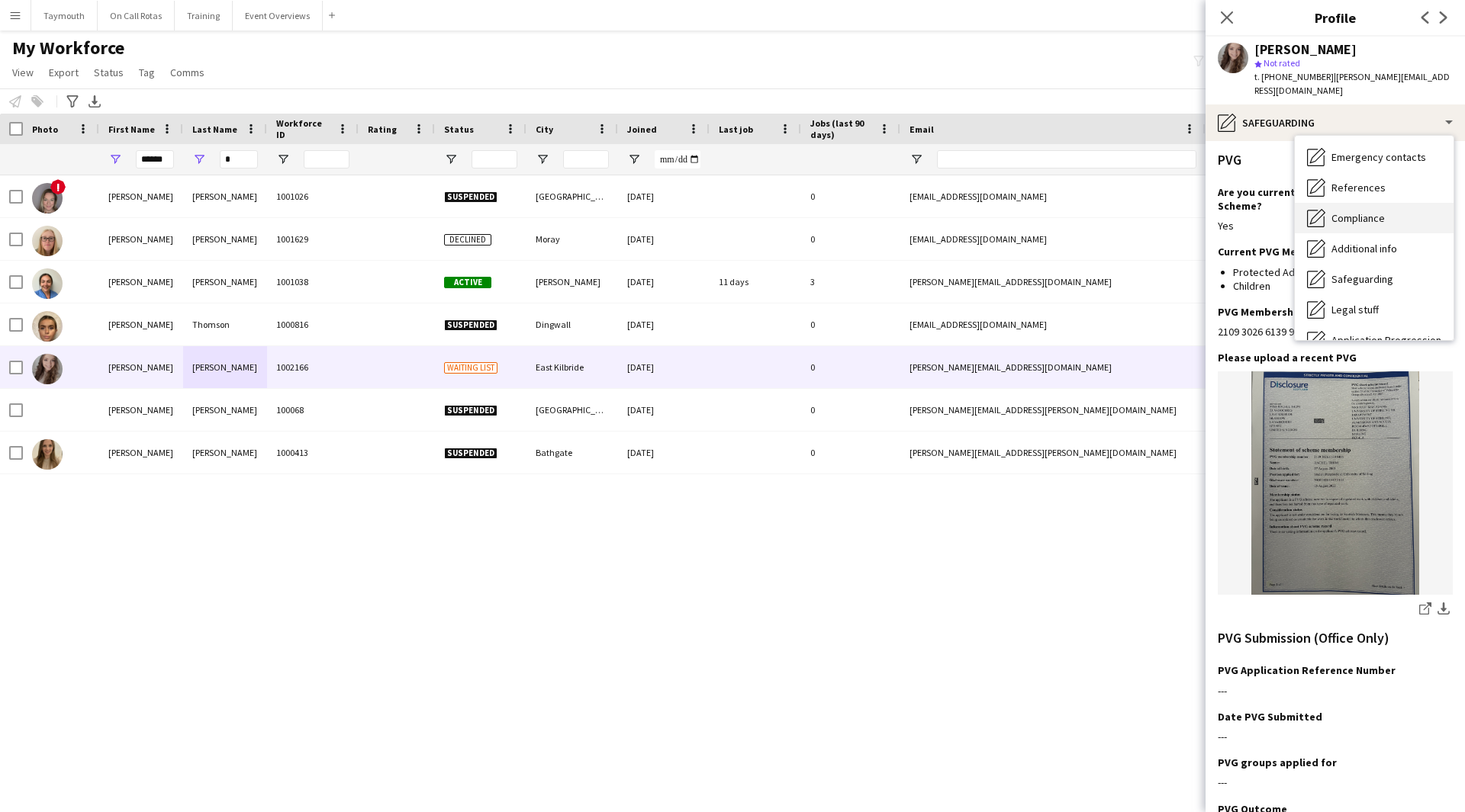
click at [964, 208] on div "Compliance Compliance" at bounding box center [1375, 219] width 159 height 31
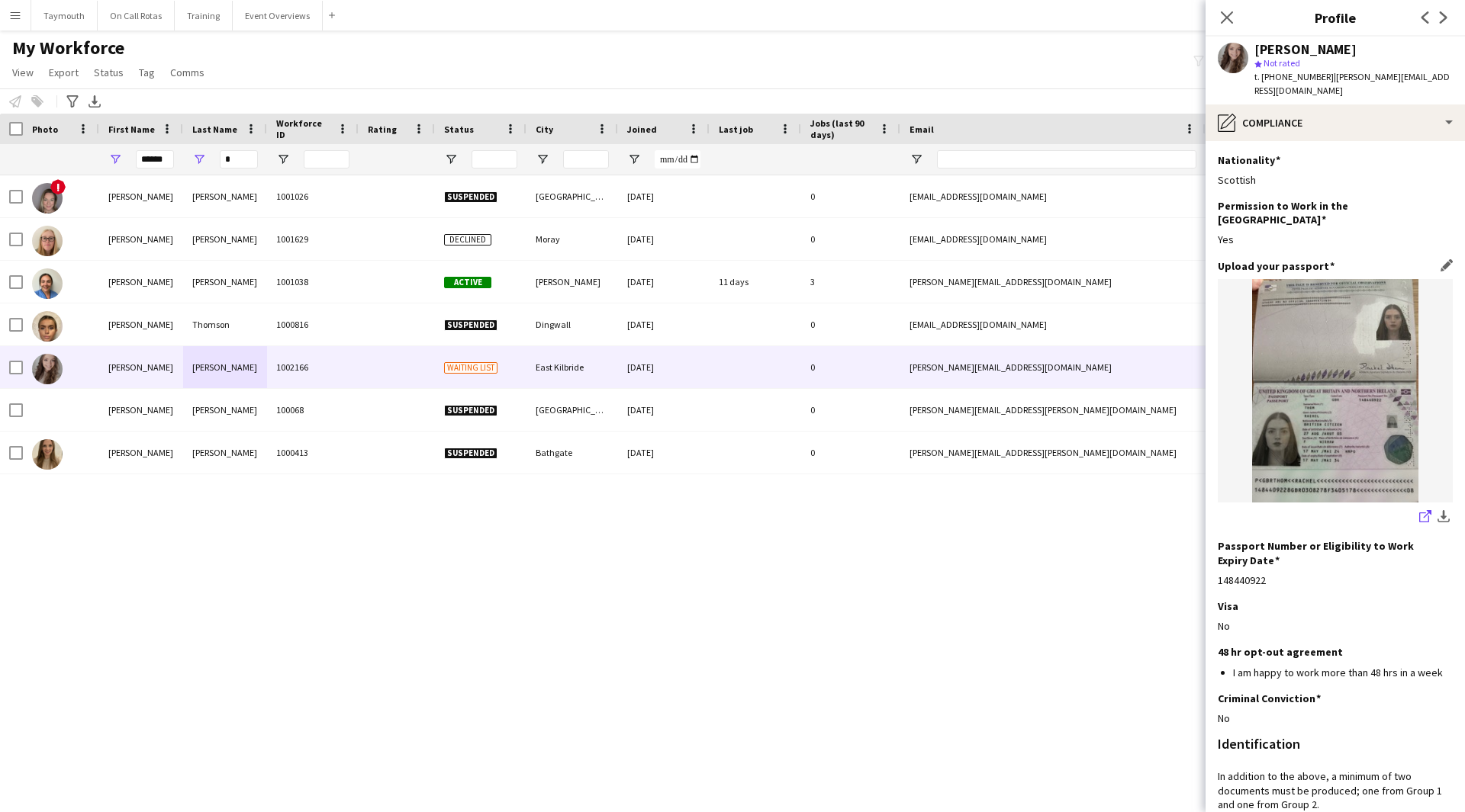
click at [964, 445] on icon "share-external-link-1" at bounding box center [1425, 517] width 13 height 13
drag, startPoint x: 1340, startPoint y: 102, endPoint x: 1345, endPoint y: 110, distance: 9.4
click at [964, 105] on div "pencil4 Compliance" at bounding box center [1335, 123] width 259 height 37
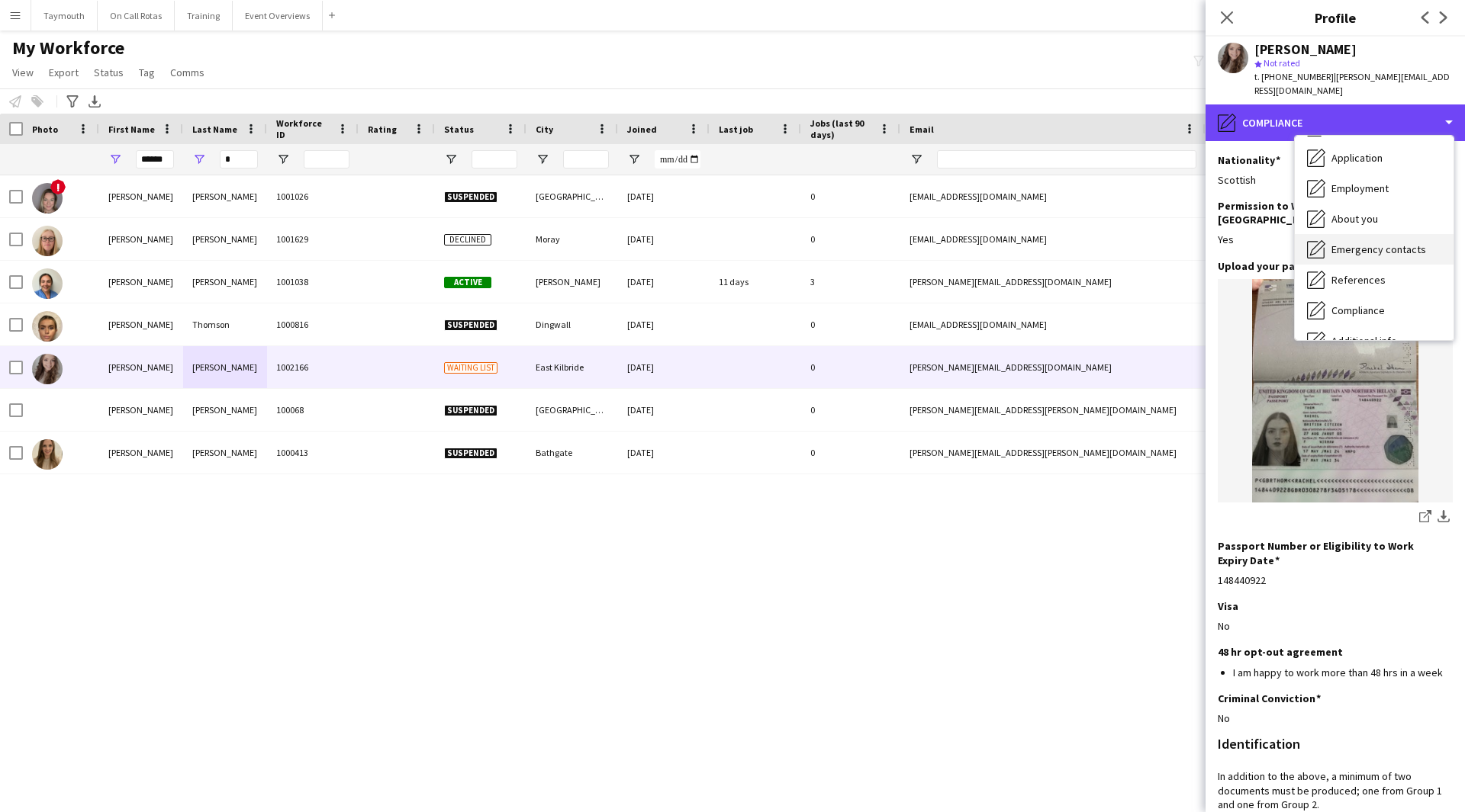
scroll to position [0, 0]
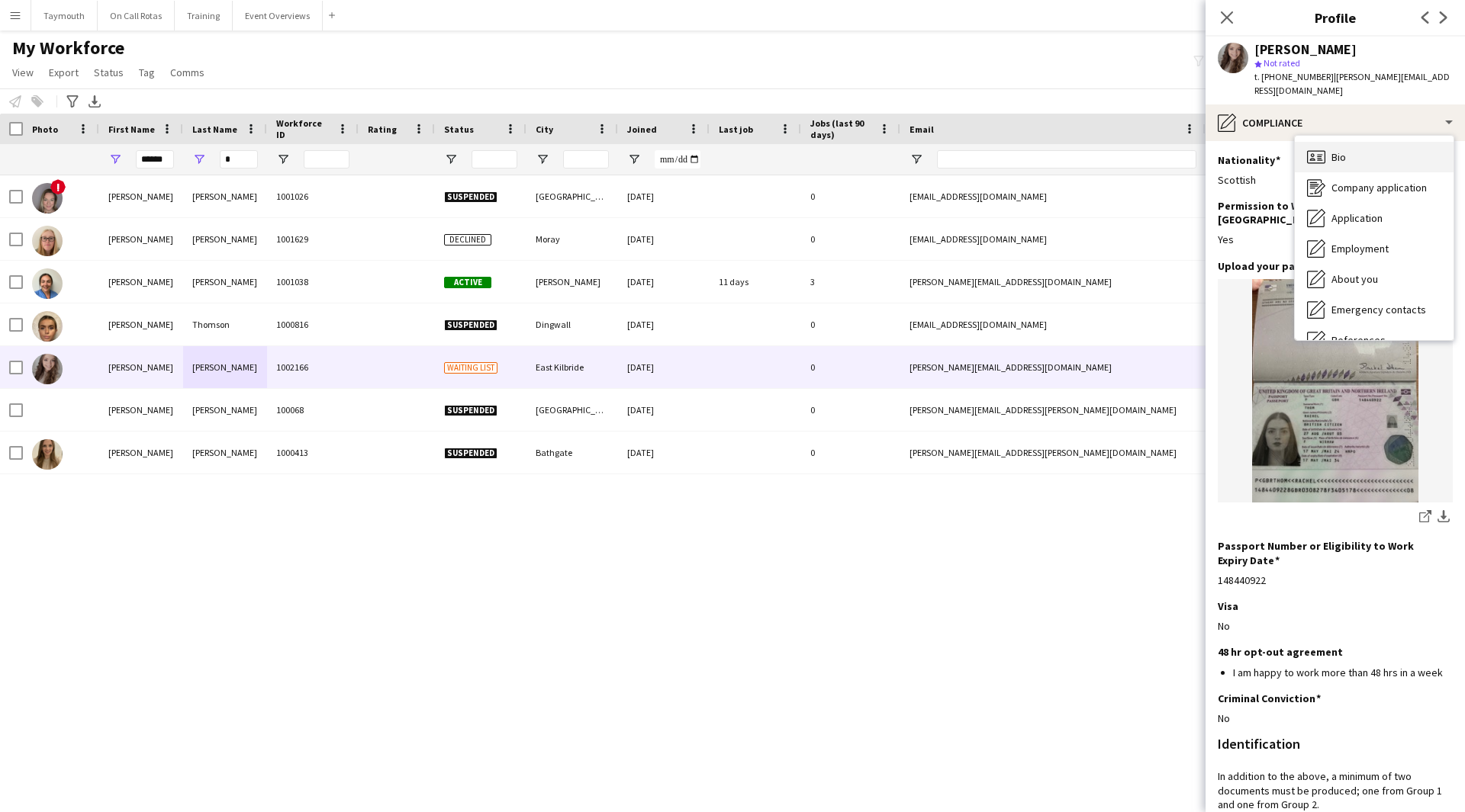
click at [964, 145] on div "Bio Bio" at bounding box center [1375, 157] width 159 height 31
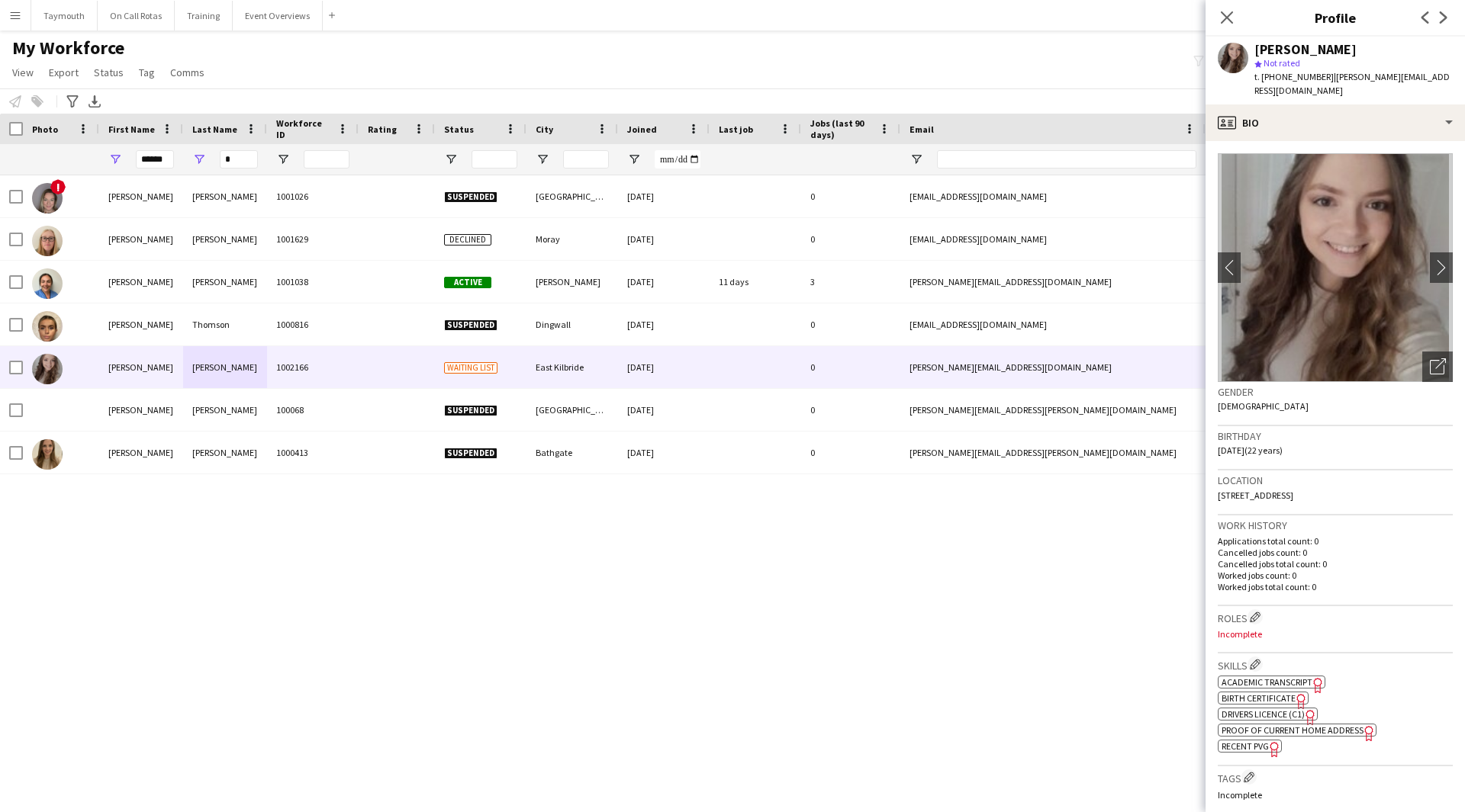
click at [964, 445] on span "Academic Transcript" at bounding box center [1267, 682] width 90 height 12
click at [964, 114] on div "profile Bio" at bounding box center [1335, 123] width 259 height 37
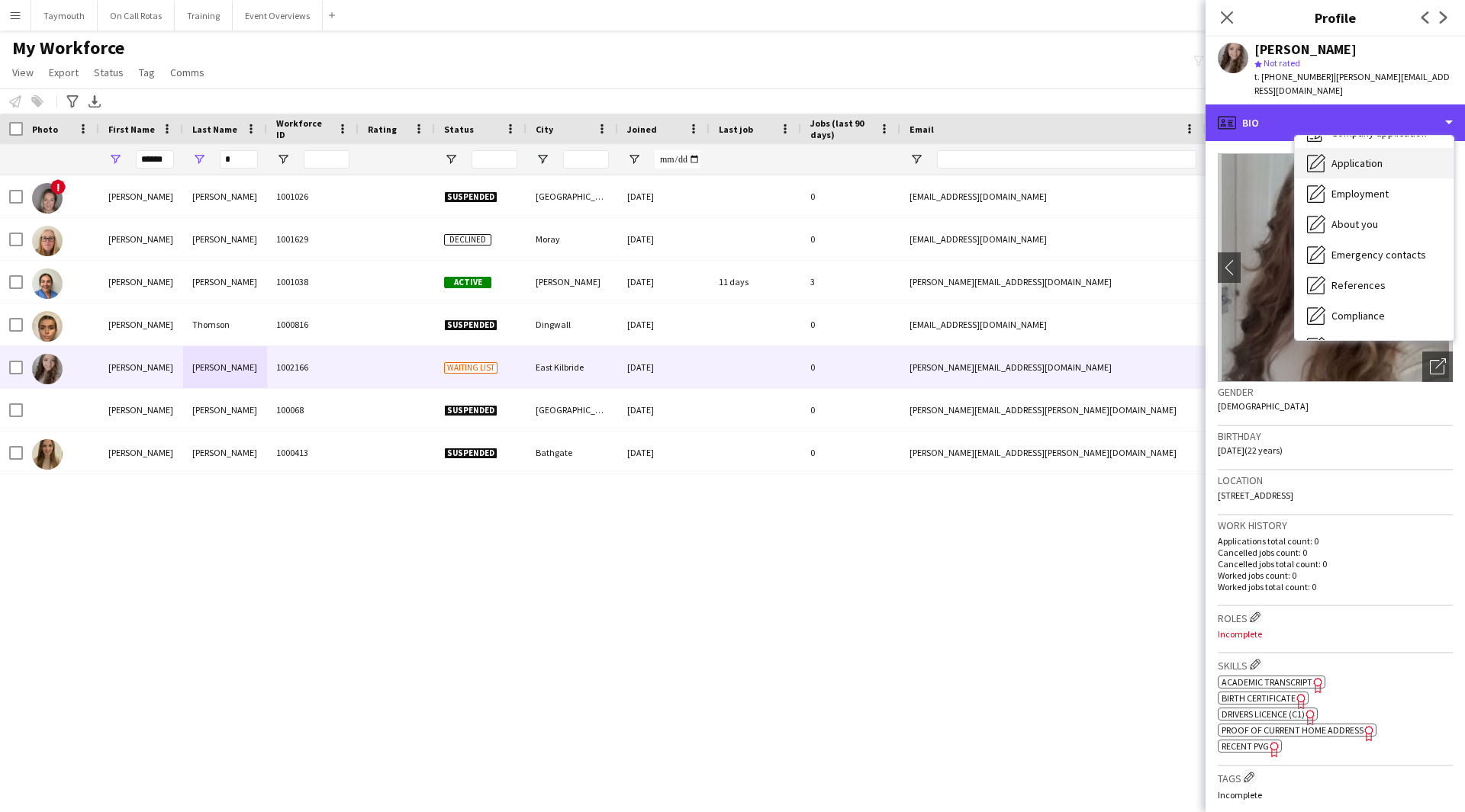
scroll to position [76, 0]
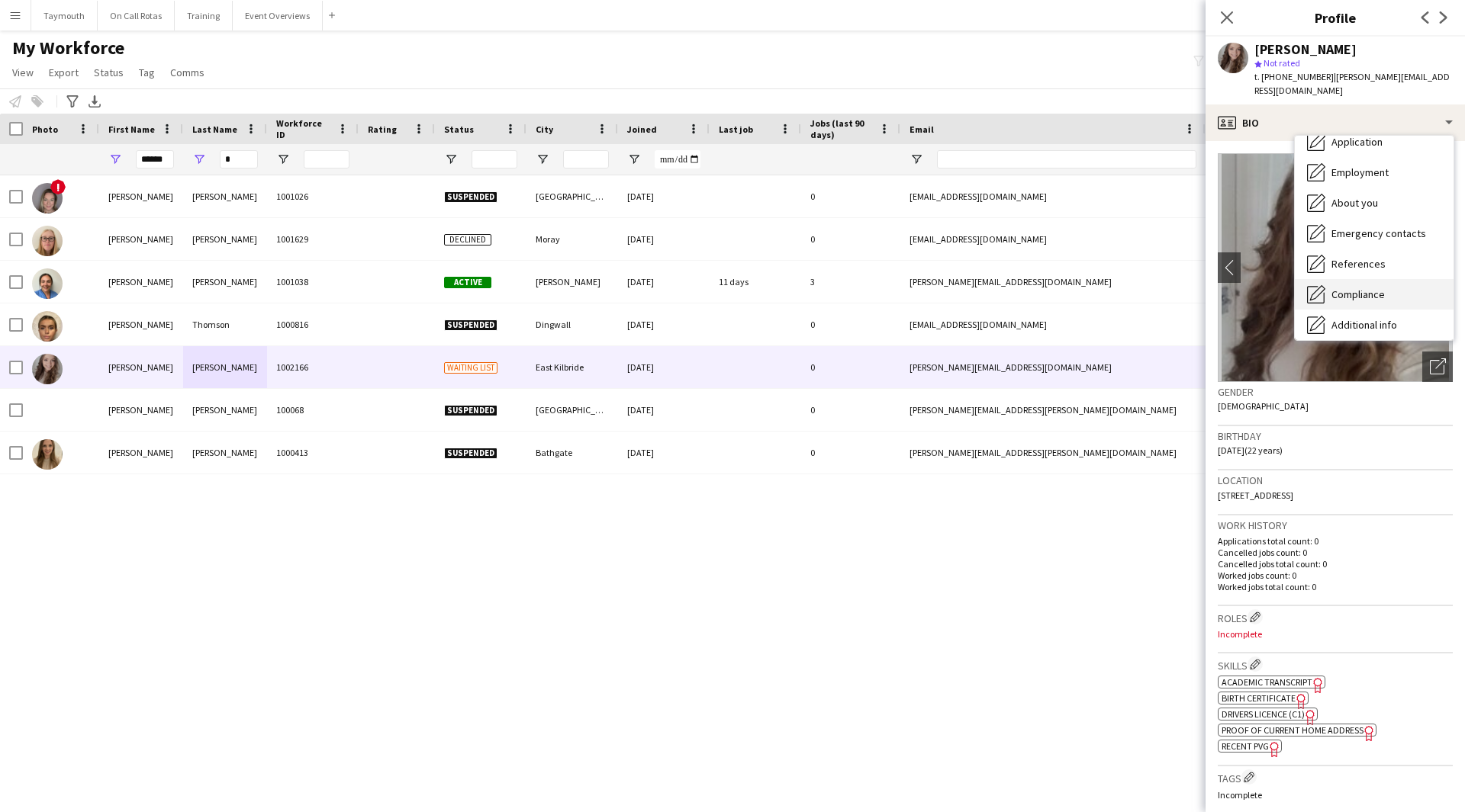
click at [964, 287] on span "Compliance" at bounding box center [1357, 294] width 53 height 14
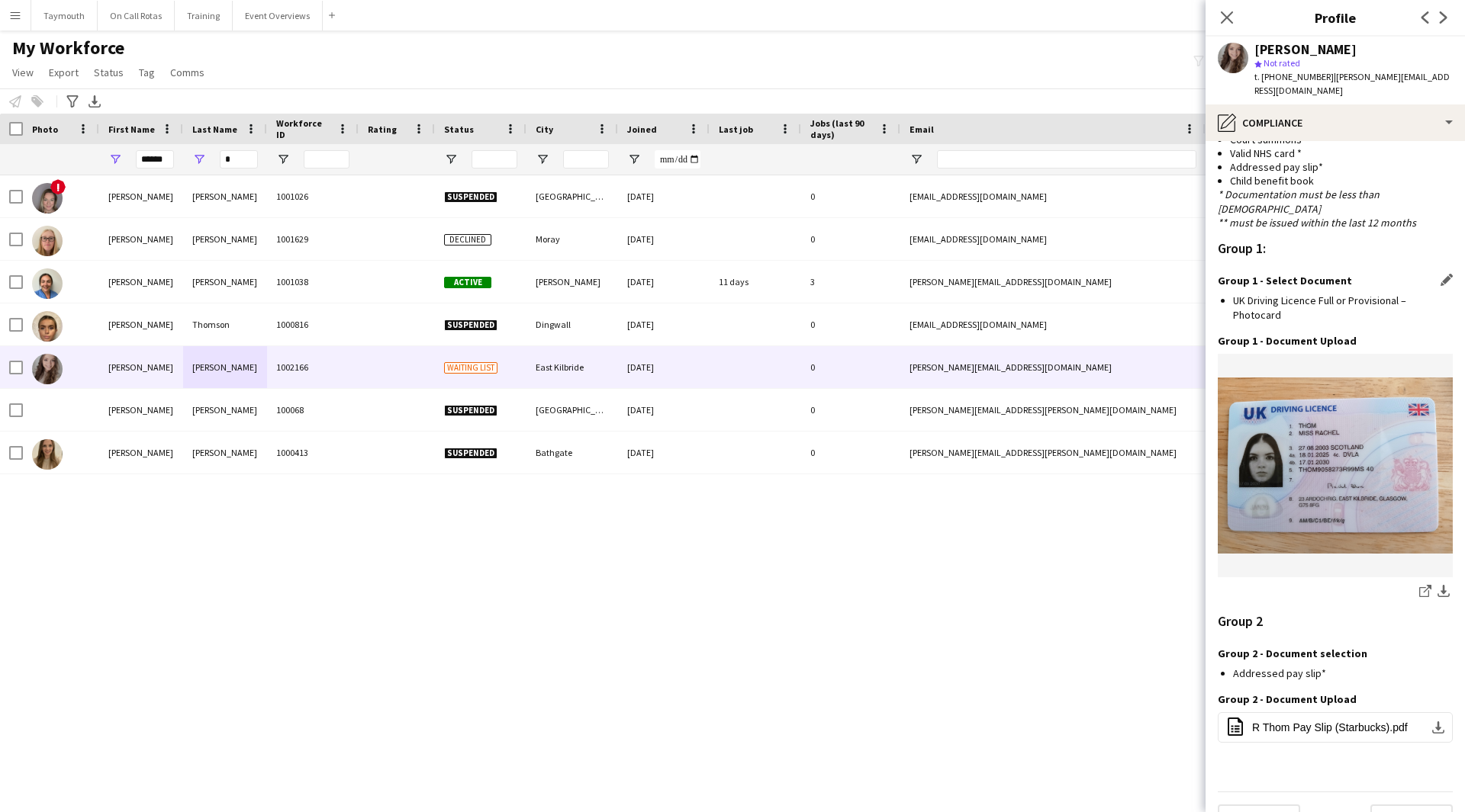
scroll to position [1282, 0]
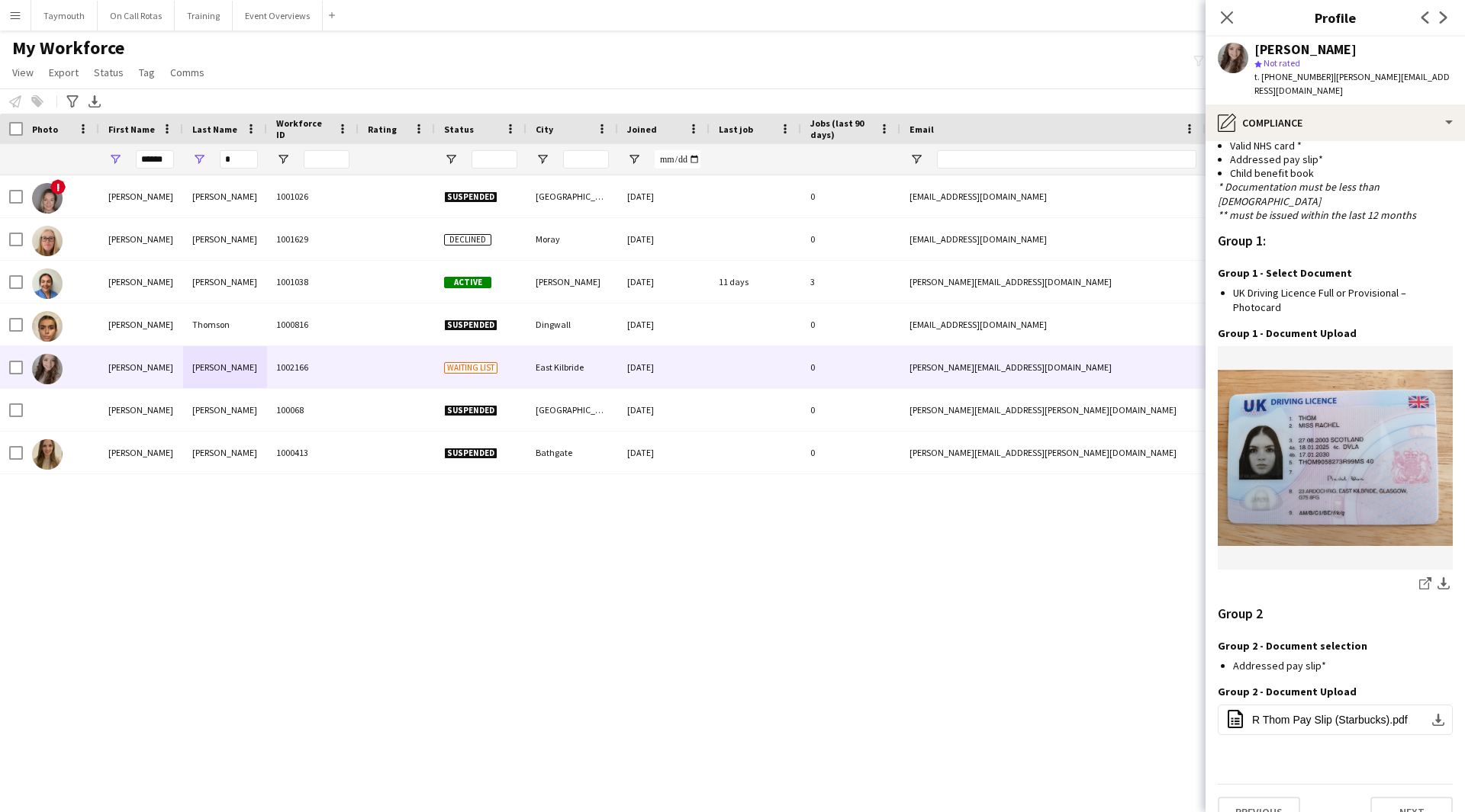
drag, startPoint x: 1448, startPoint y: 80, endPoint x: 1327, endPoint y: 78, distance: 121.0
click at [964, 78] on app-profile-header "Rachel Thom star Not rated t. +447826677537 | rachel.thomxx@gmail.com" at bounding box center [1335, 70] width 259 height 68
copy span "rachel.thomxx@gmail.com"
click at [964, 105] on div "pencil4 Compliance" at bounding box center [1335, 123] width 259 height 37
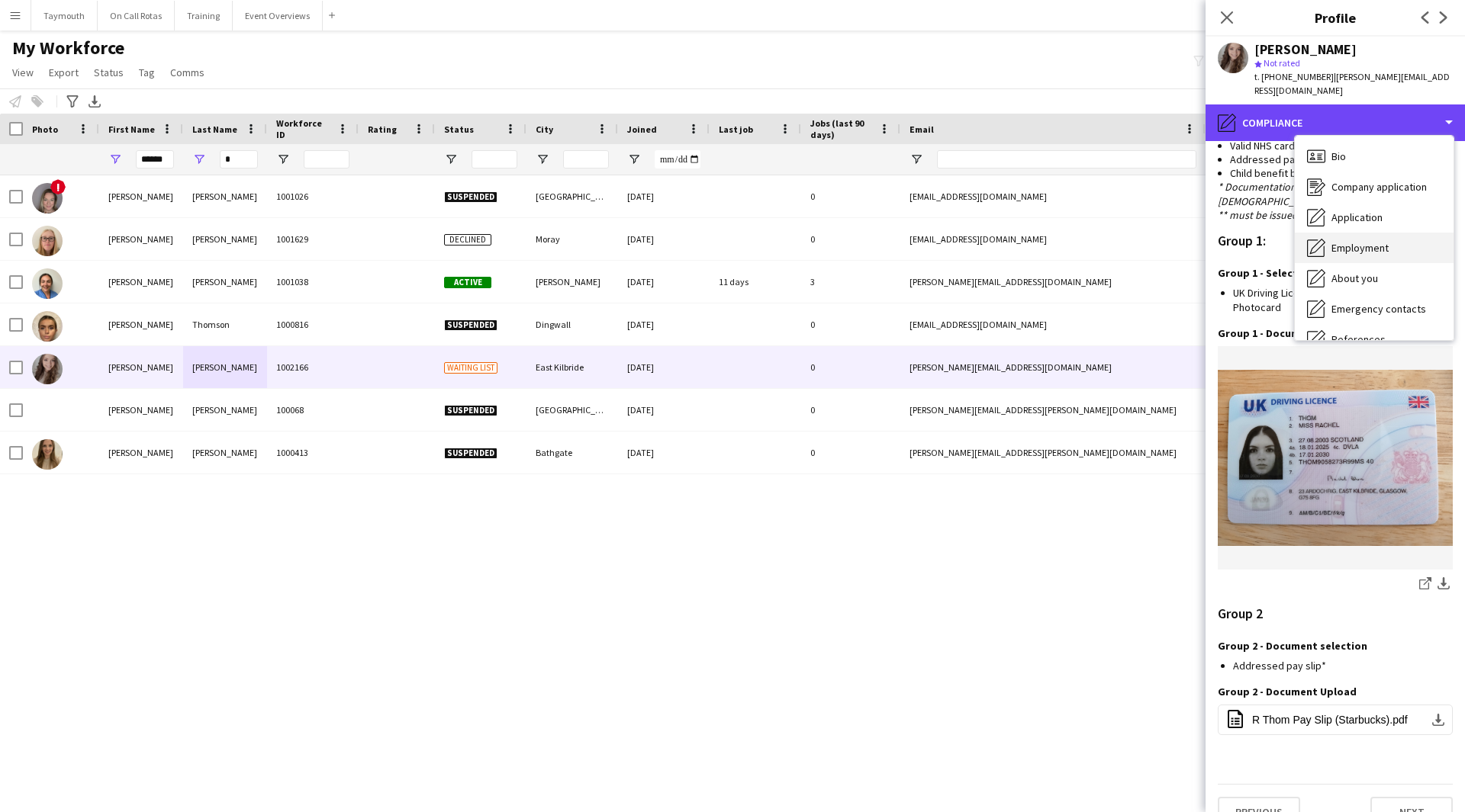
scroll to position [0, 0]
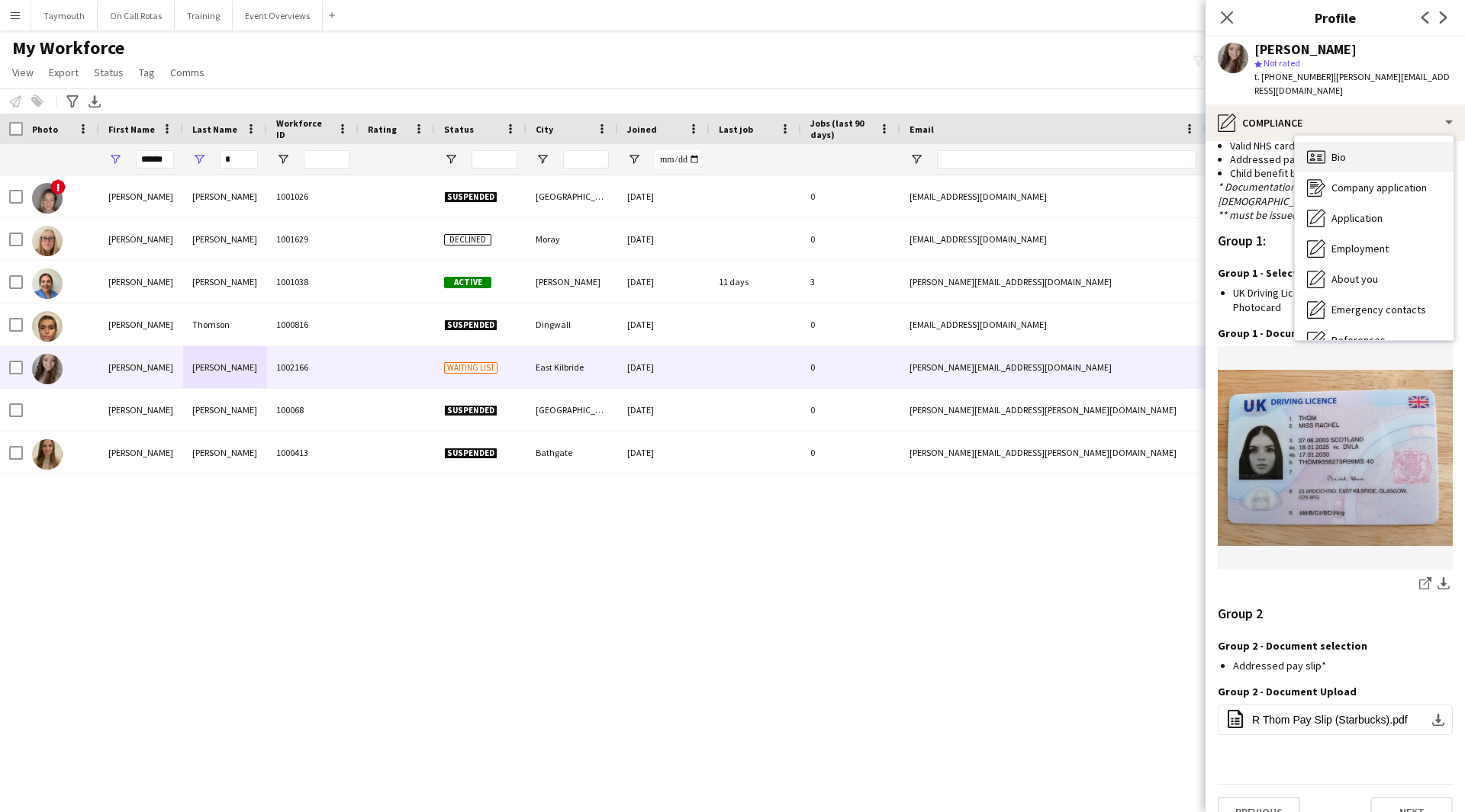
click at [964, 142] on div "Bio Bio" at bounding box center [1375, 157] width 159 height 31
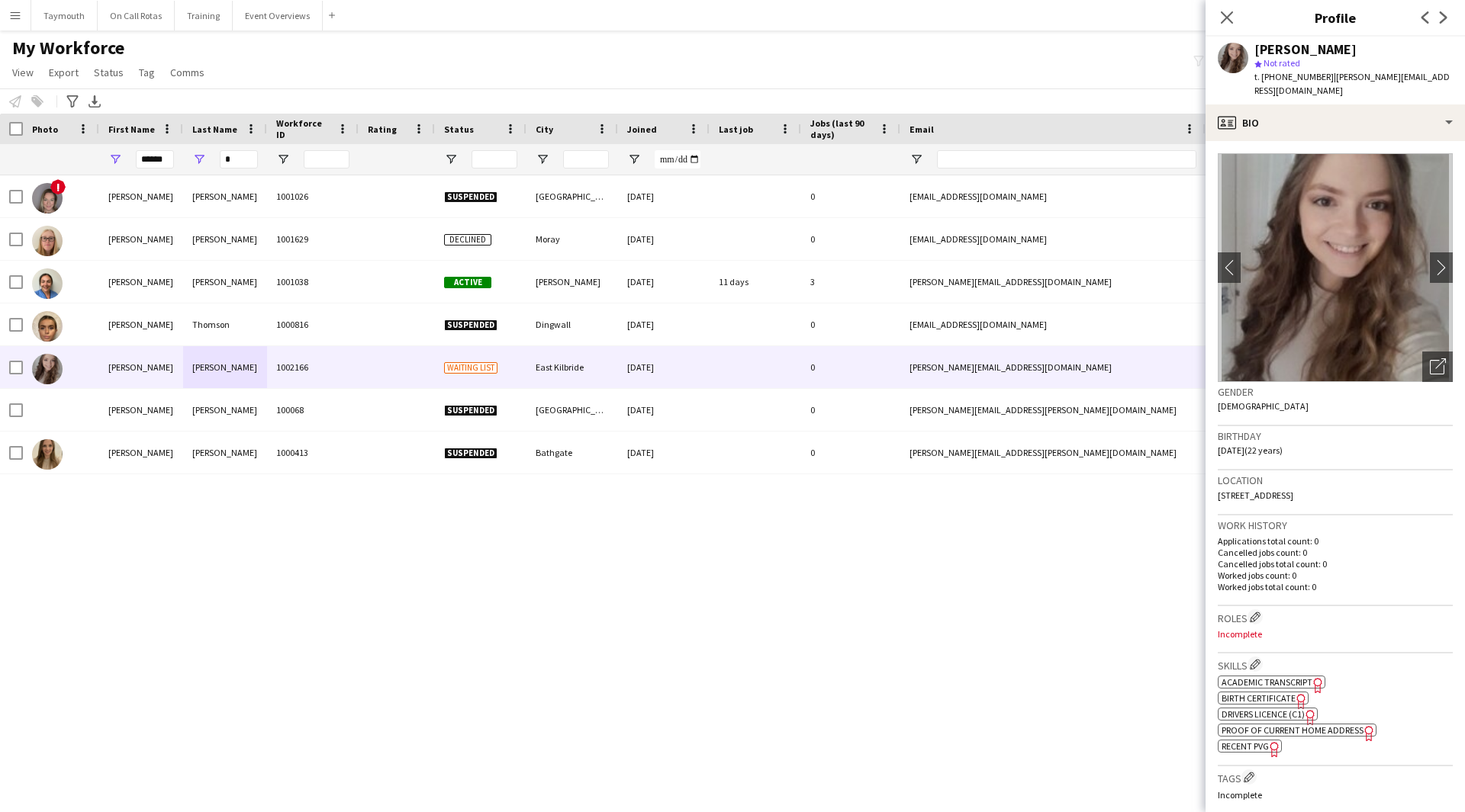
drag, startPoint x: 1401, startPoint y: 478, endPoint x: 1366, endPoint y: 481, distance: 35.1
click at [964, 445] on div "Location 23 Ardochrig, Whitehills, East Kilbride, G75 8FG" at bounding box center [1335, 492] width 235 height 44
copy span "G75 8FG"
click at [964, 110] on div "profile Bio" at bounding box center [1335, 123] width 259 height 37
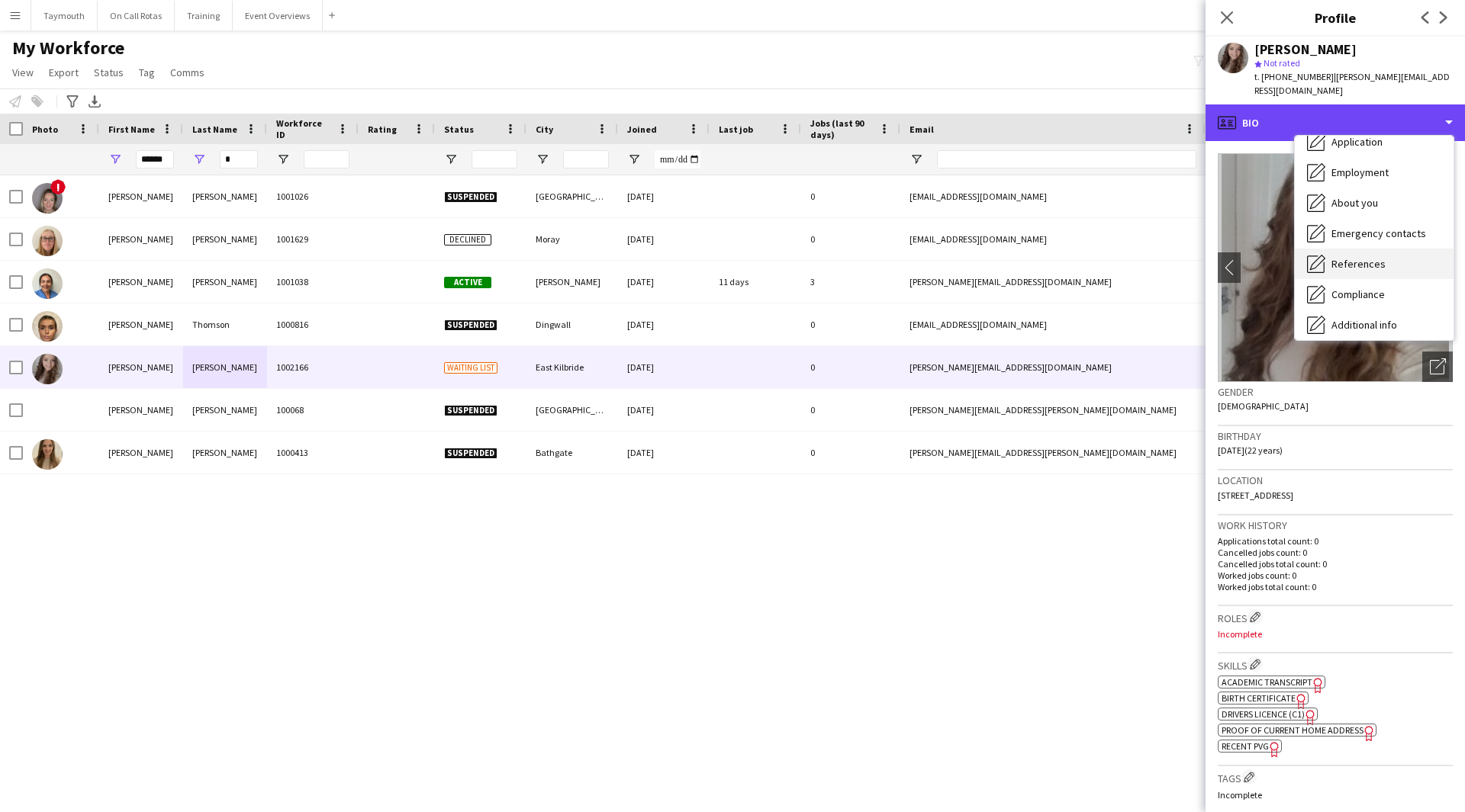
scroll to position [153, 0]
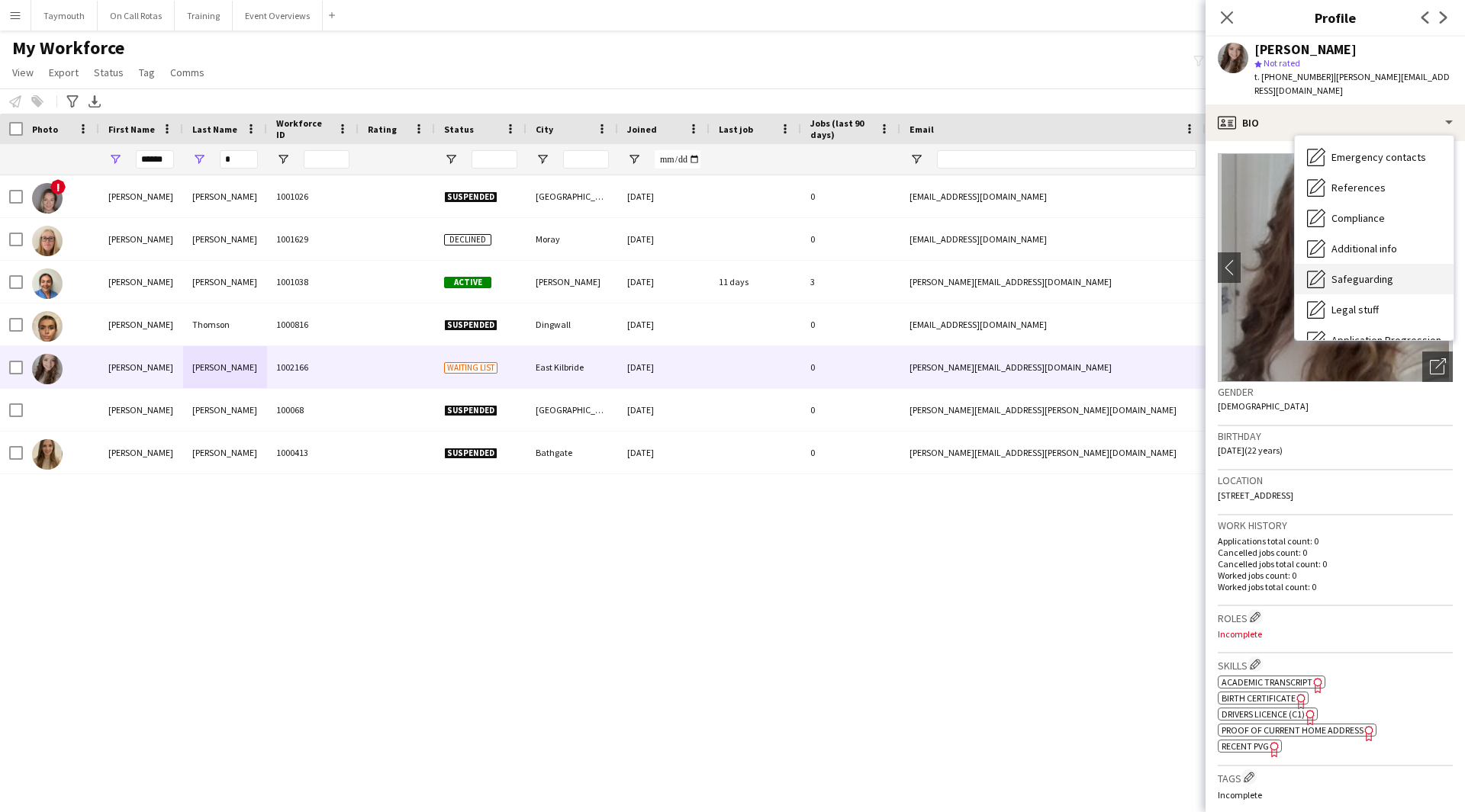
click at [964, 272] on span "Safeguarding" at bounding box center [1362, 278] width 61 height 14
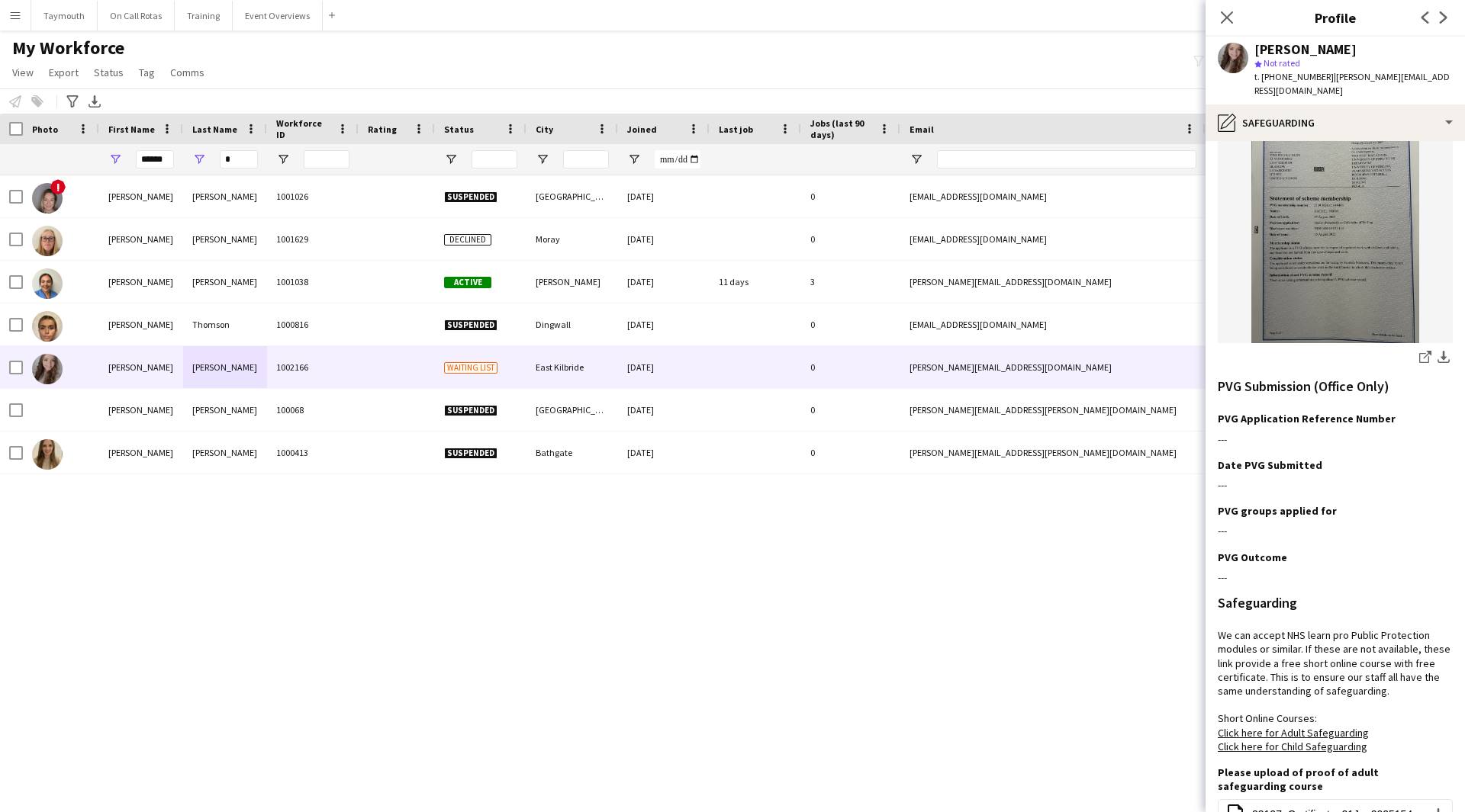
scroll to position [381, 0]
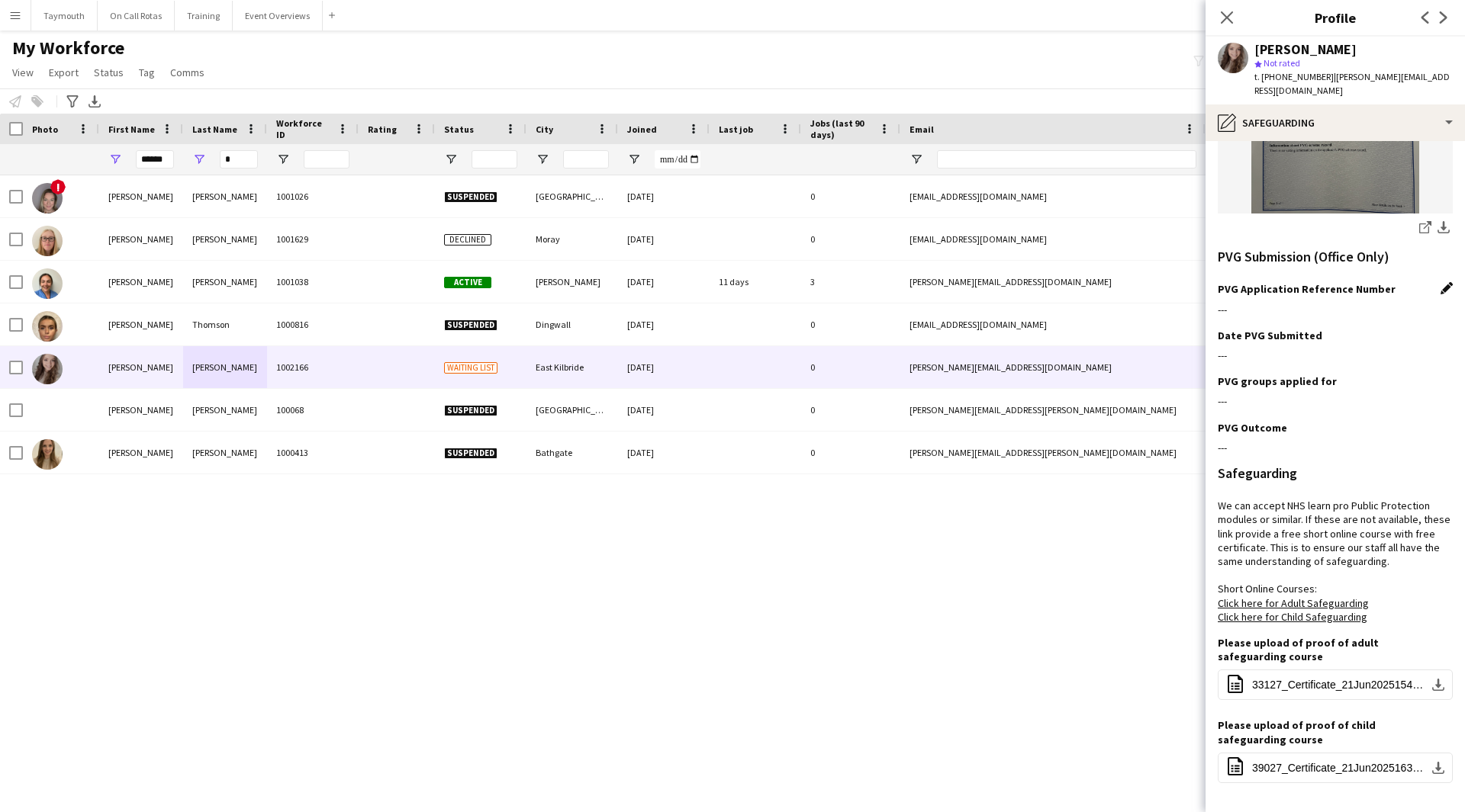
click at [964, 282] on app-icon "Edit this field" at bounding box center [1447, 288] width 13 height 13
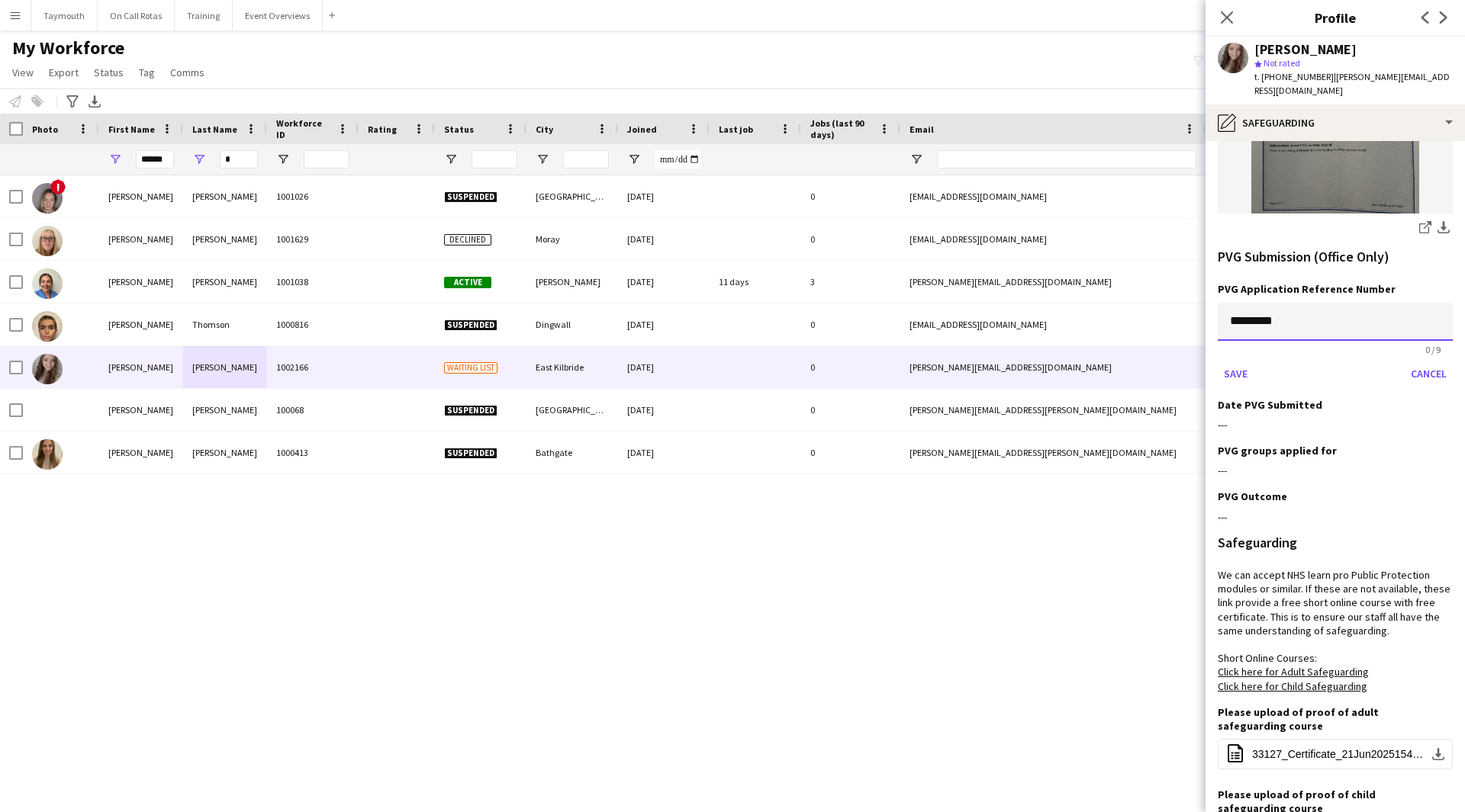
click at [964, 303] on input "*********" at bounding box center [1335, 322] width 235 height 38
paste input
type input "*********"
click at [964, 361] on button "Save" at bounding box center [1235, 373] width 36 height 24
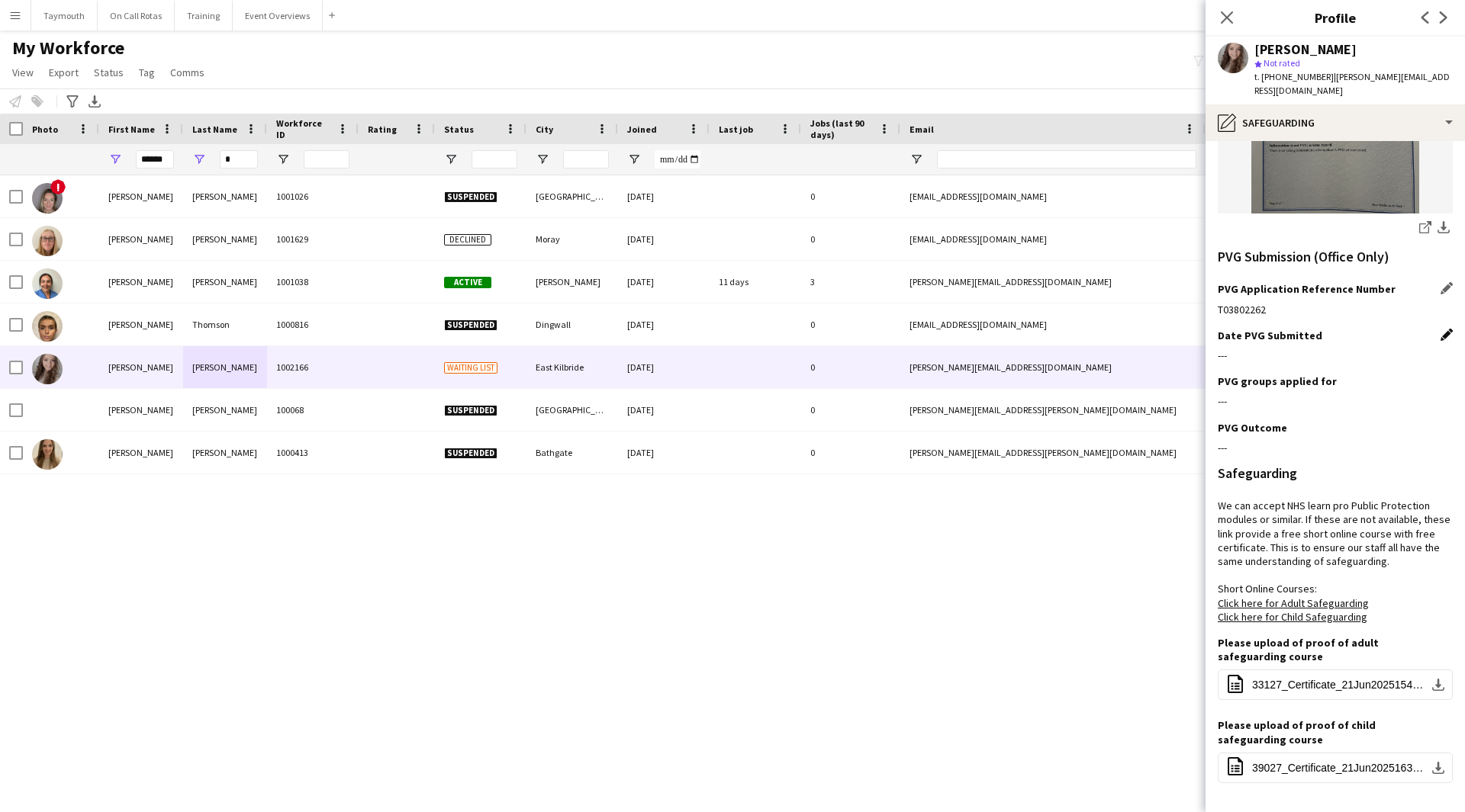
click at [964, 329] on app-icon "Edit this field" at bounding box center [1447, 335] width 13 height 13
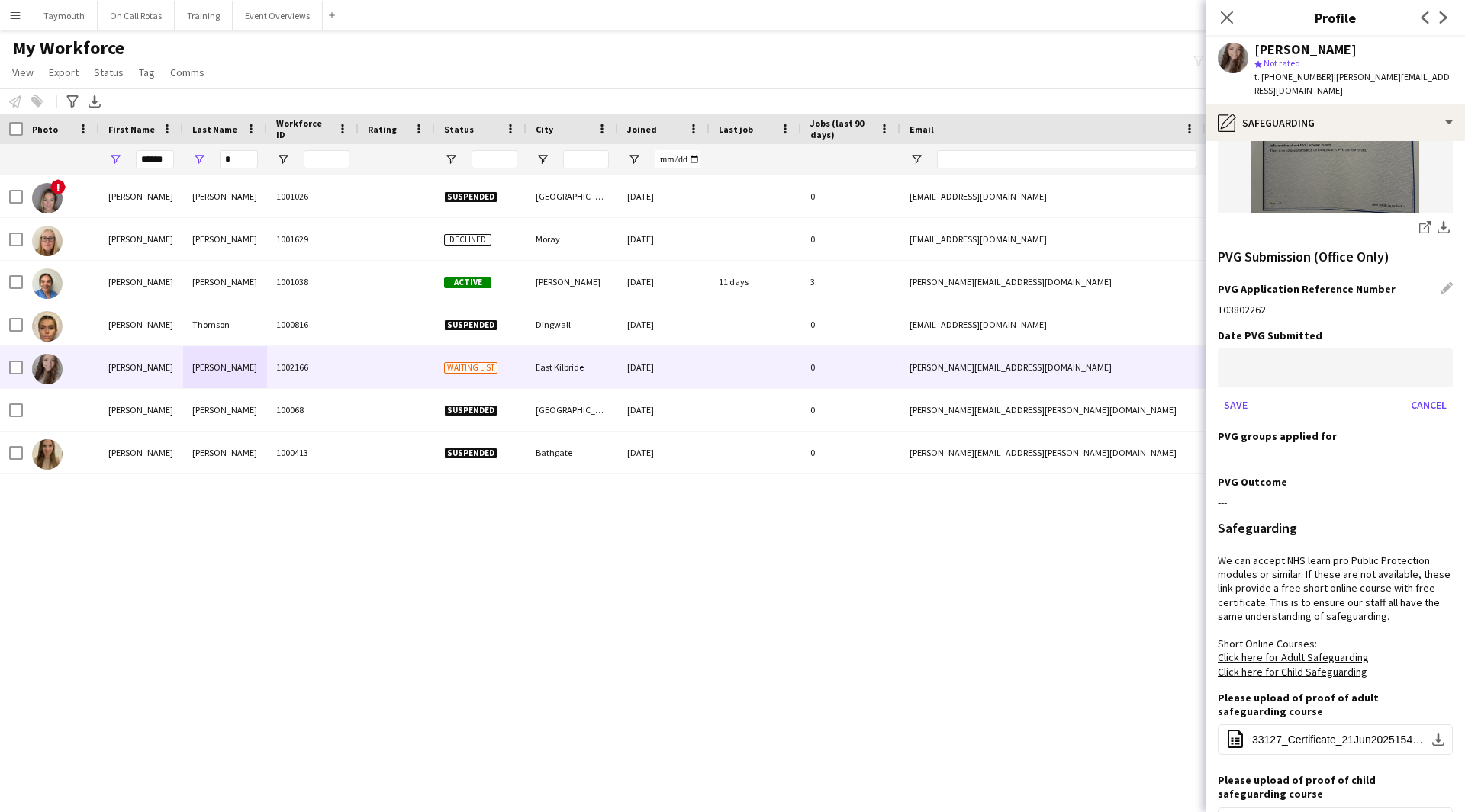
click at [964, 355] on body "Menu Boards Boards Boards All jobs Status Workforce Workforce My Workforce Recr…" at bounding box center [732, 406] width 1465 height 812
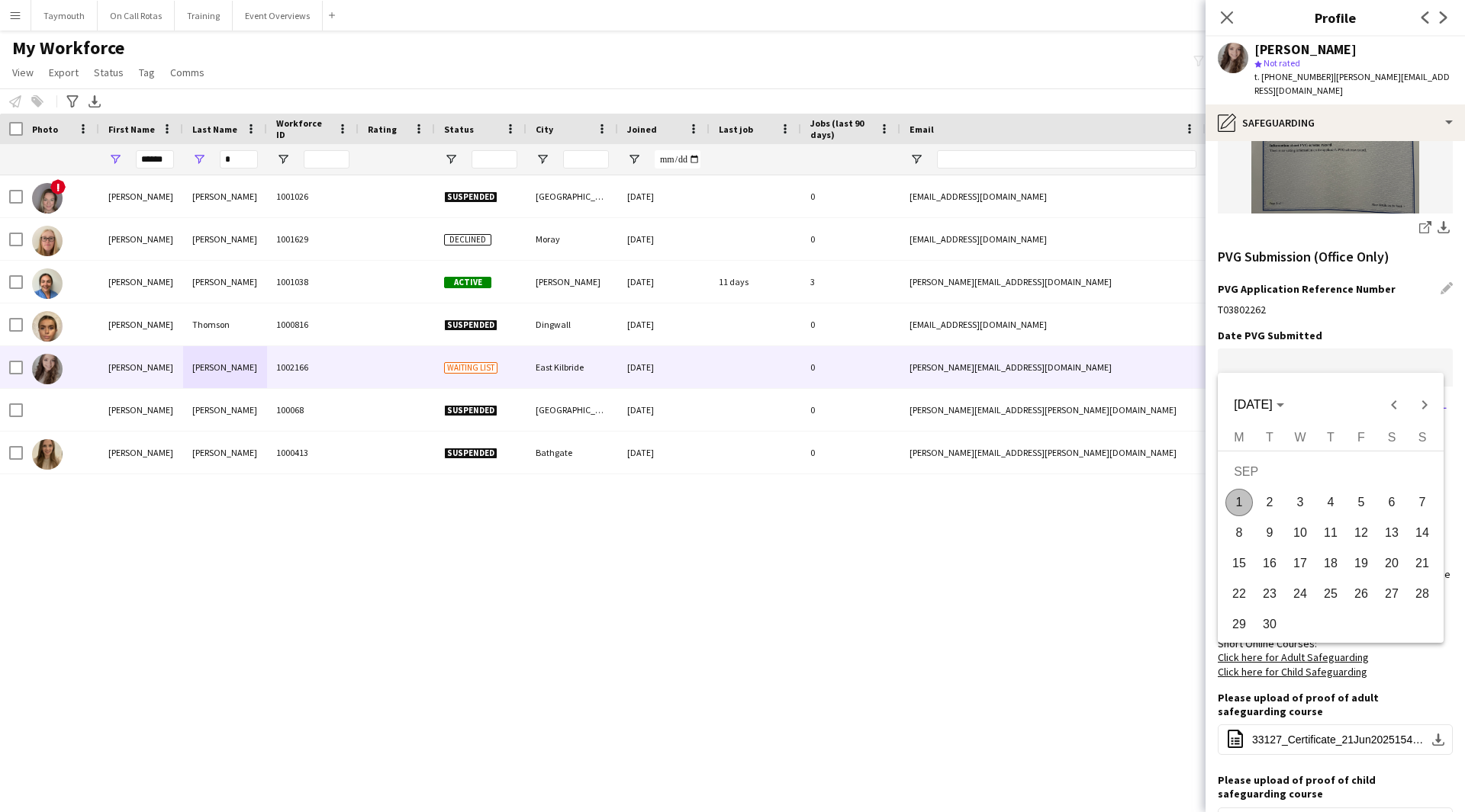
click at [964, 445] on span "1" at bounding box center [1239, 502] width 27 height 27
type input "**********"
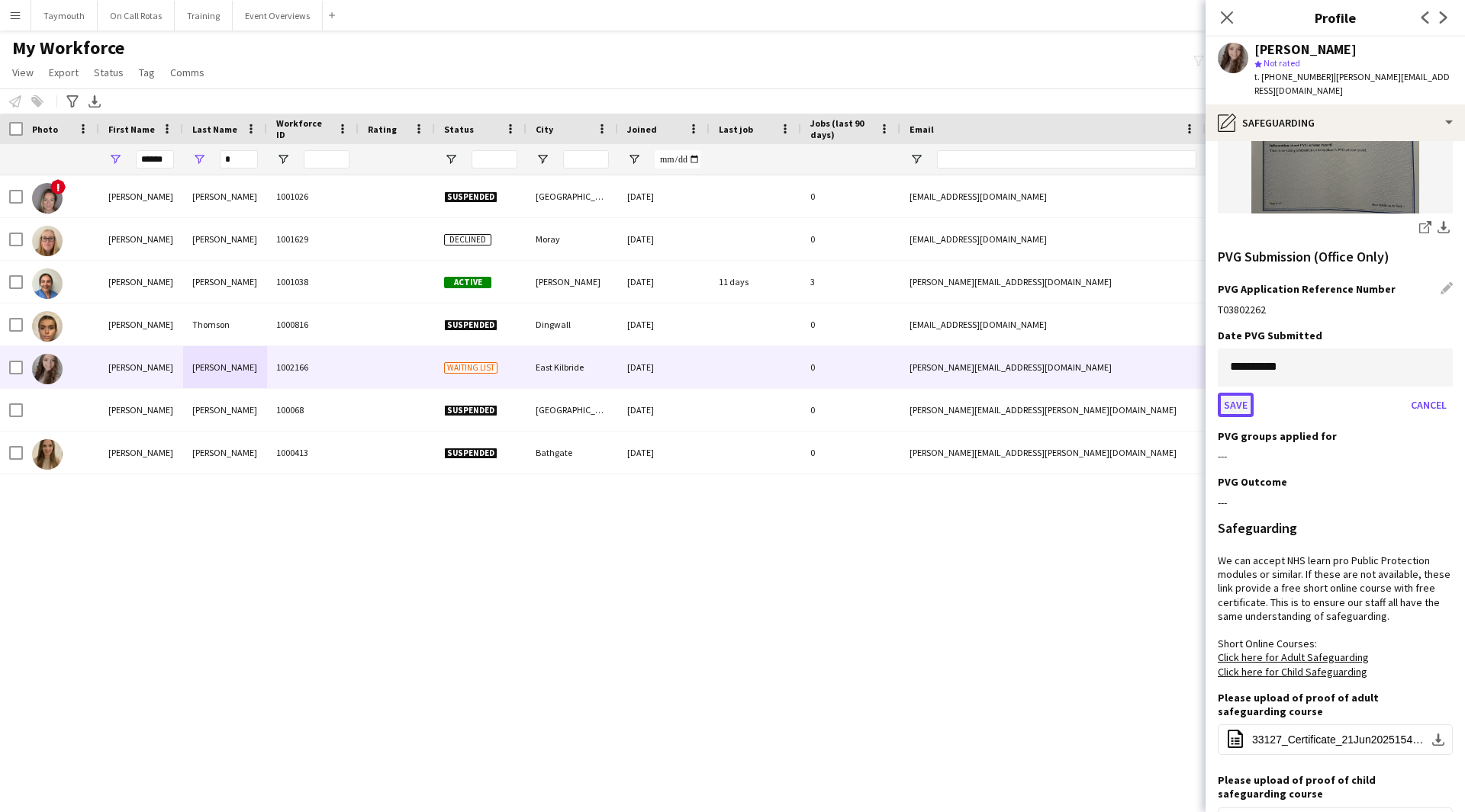
click at [964, 397] on button "Save" at bounding box center [1235, 405] width 36 height 24
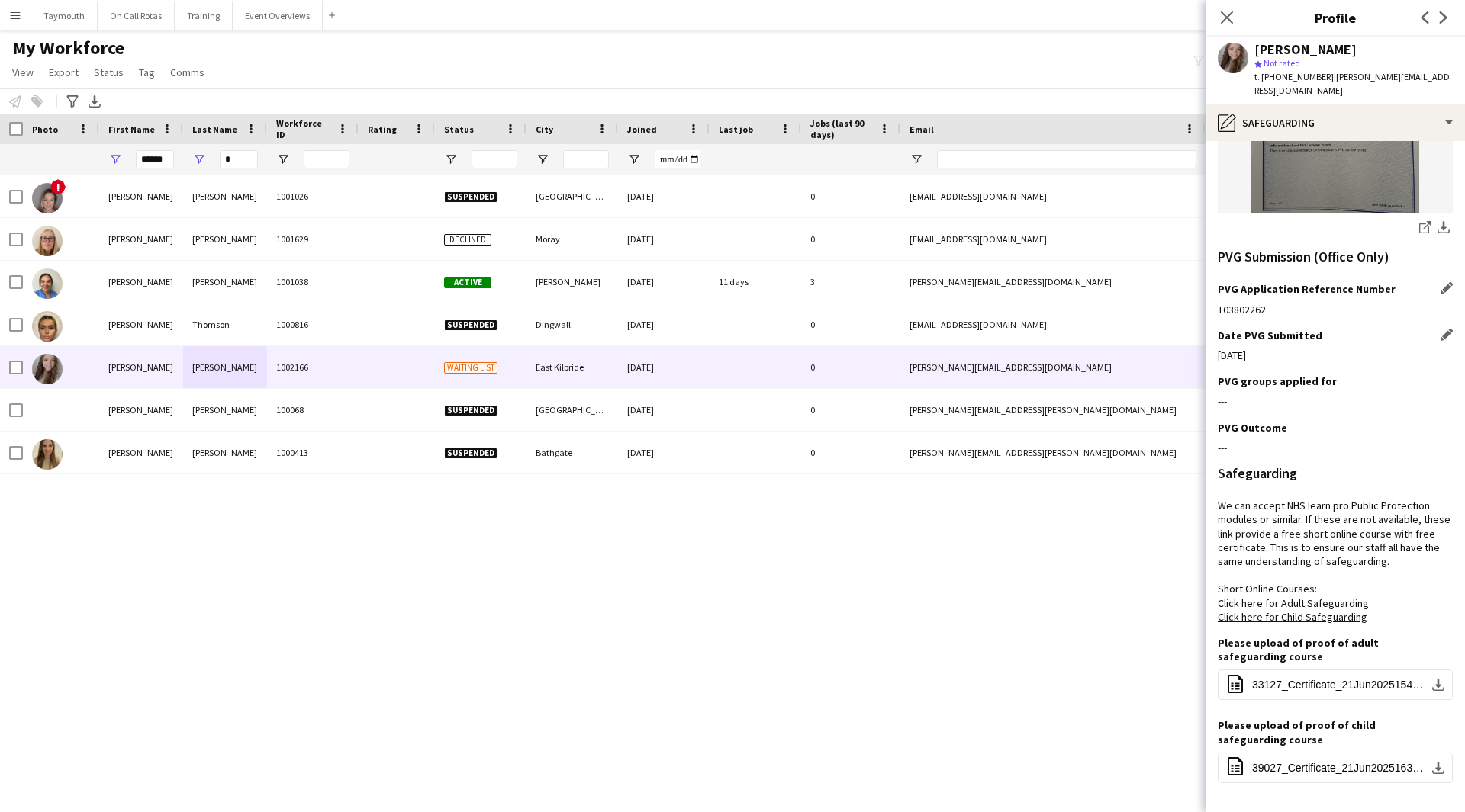
click at [964, 364] on app-section-data-types "PVG Are you currently part of PVG Membership Scheme? Edit this field Yes Curren…" at bounding box center [1335, 476] width 259 height 671
drag, startPoint x: 1438, startPoint y: 369, endPoint x: 1419, endPoint y: 372, distance: 19.2
click at [964, 375] on app-icon "Edit this field" at bounding box center [1447, 381] width 13 height 13
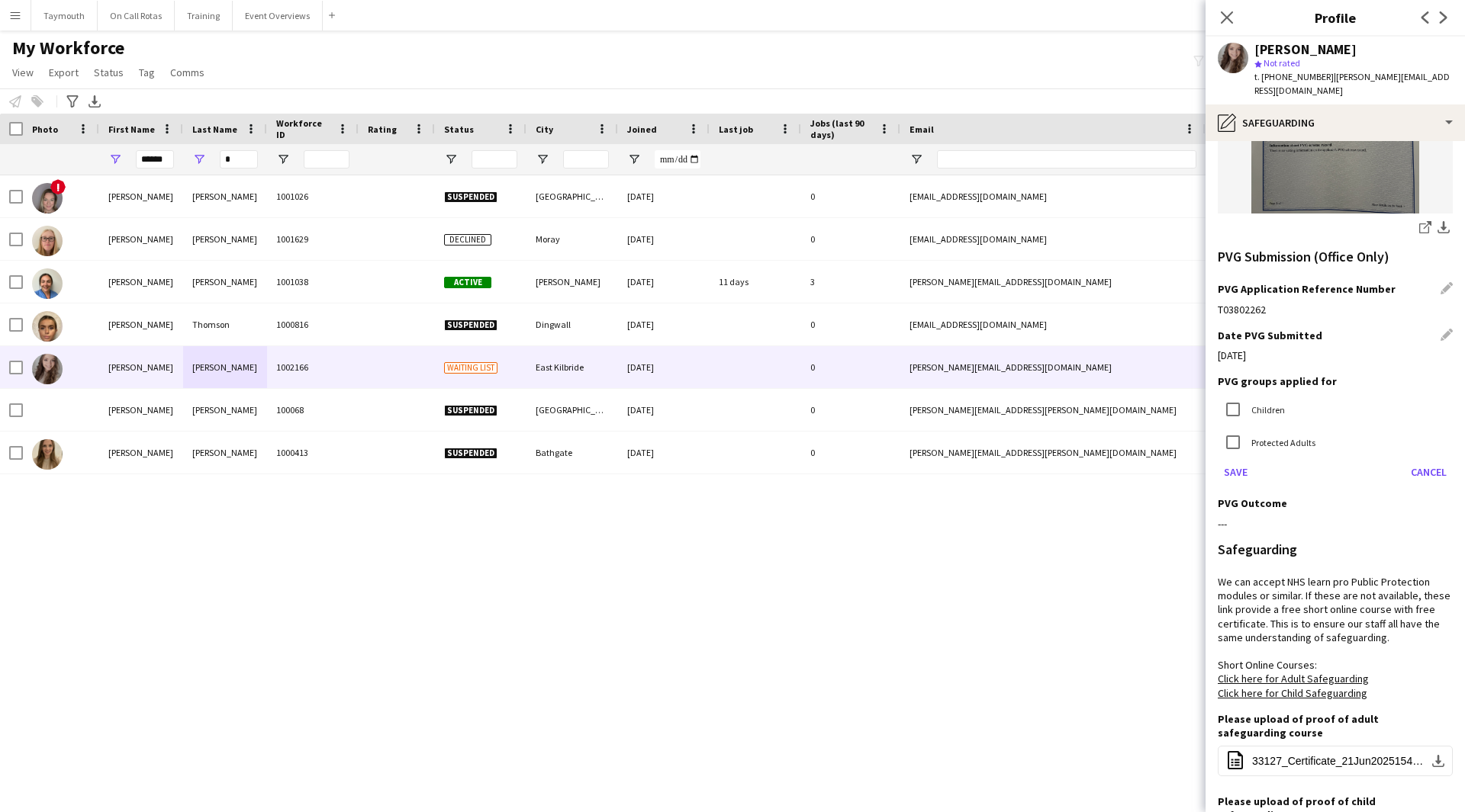
click at [964, 404] on label "Children" at bounding box center [1266, 409] width 37 height 12
click at [964, 437] on label "Protected Adults" at bounding box center [1282, 443] width 67 height 12
click at [964, 445] on button "Save" at bounding box center [1235, 471] width 36 height 24
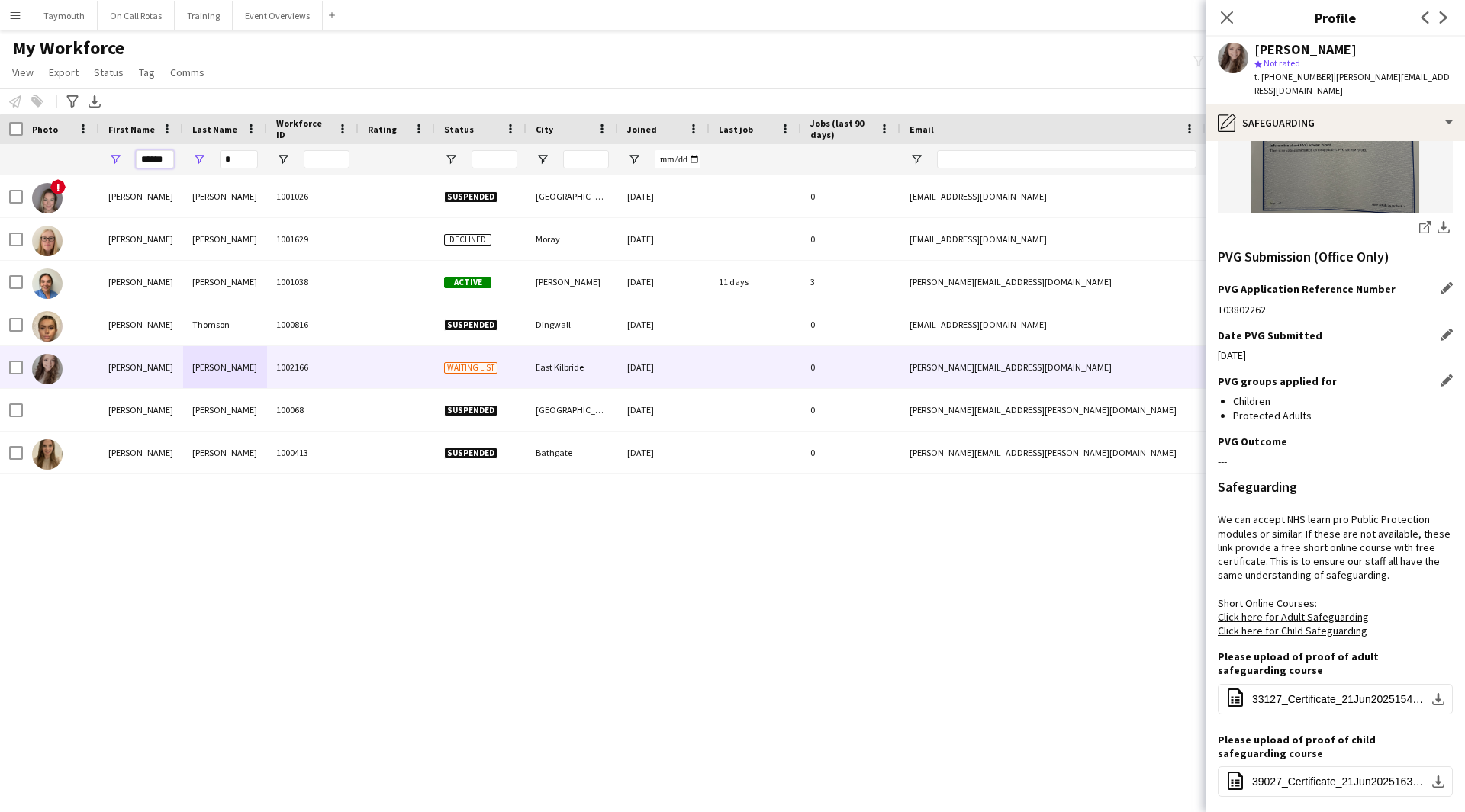
drag, startPoint x: 163, startPoint y: 157, endPoint x: 16, endPoint y: 159, distance: 147.0
click at [16, 159] on div "****** *" at bounding box center [944, 160] width 1889 height 31
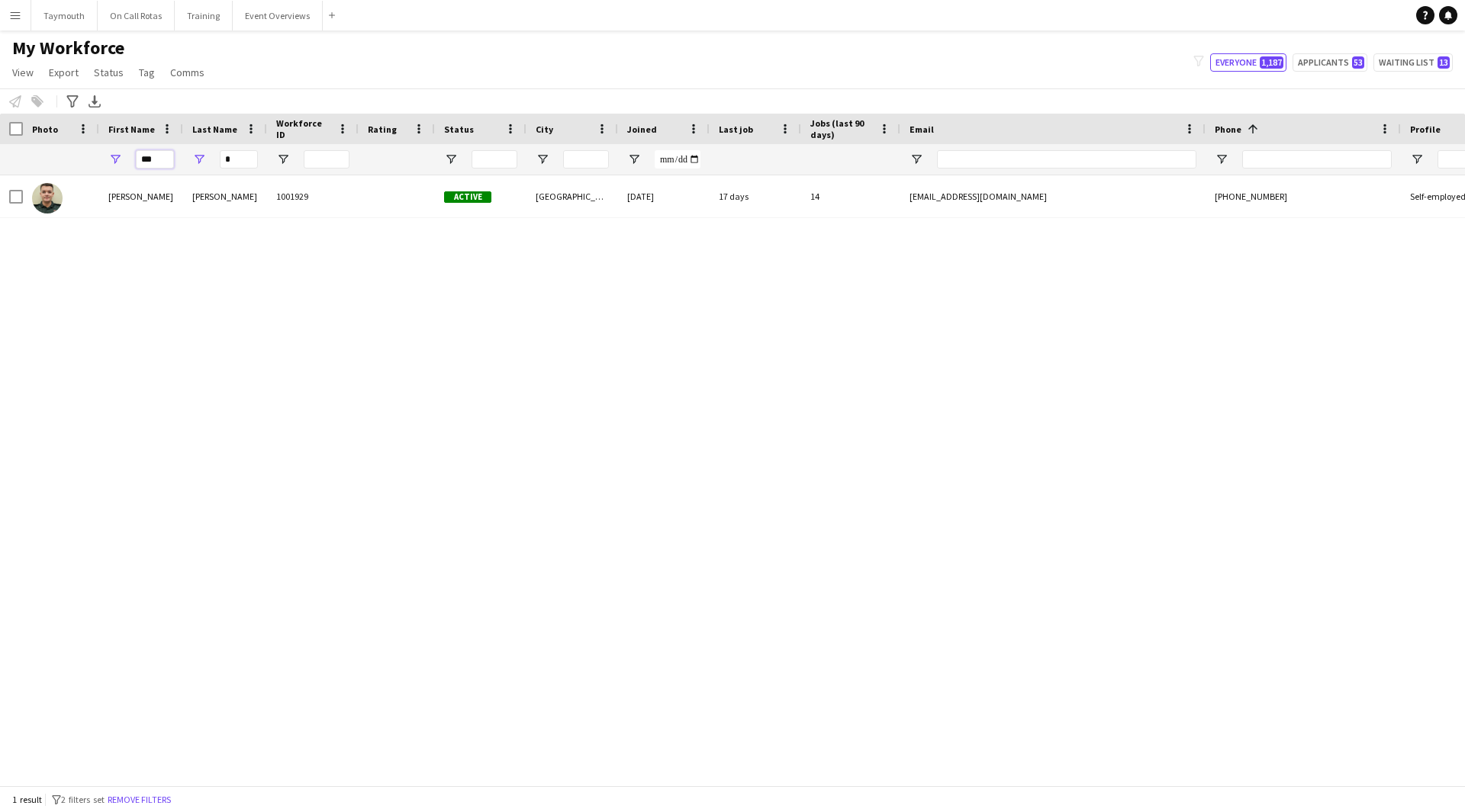
type input "***"
drag, startPoint x: 238, startPoint y: 154, endPoint x: 7, endPoint y: 163, distance: 231.2
click at [7, 163] on div "*** *" at bounding box center [944, 160] width 1889 height 31
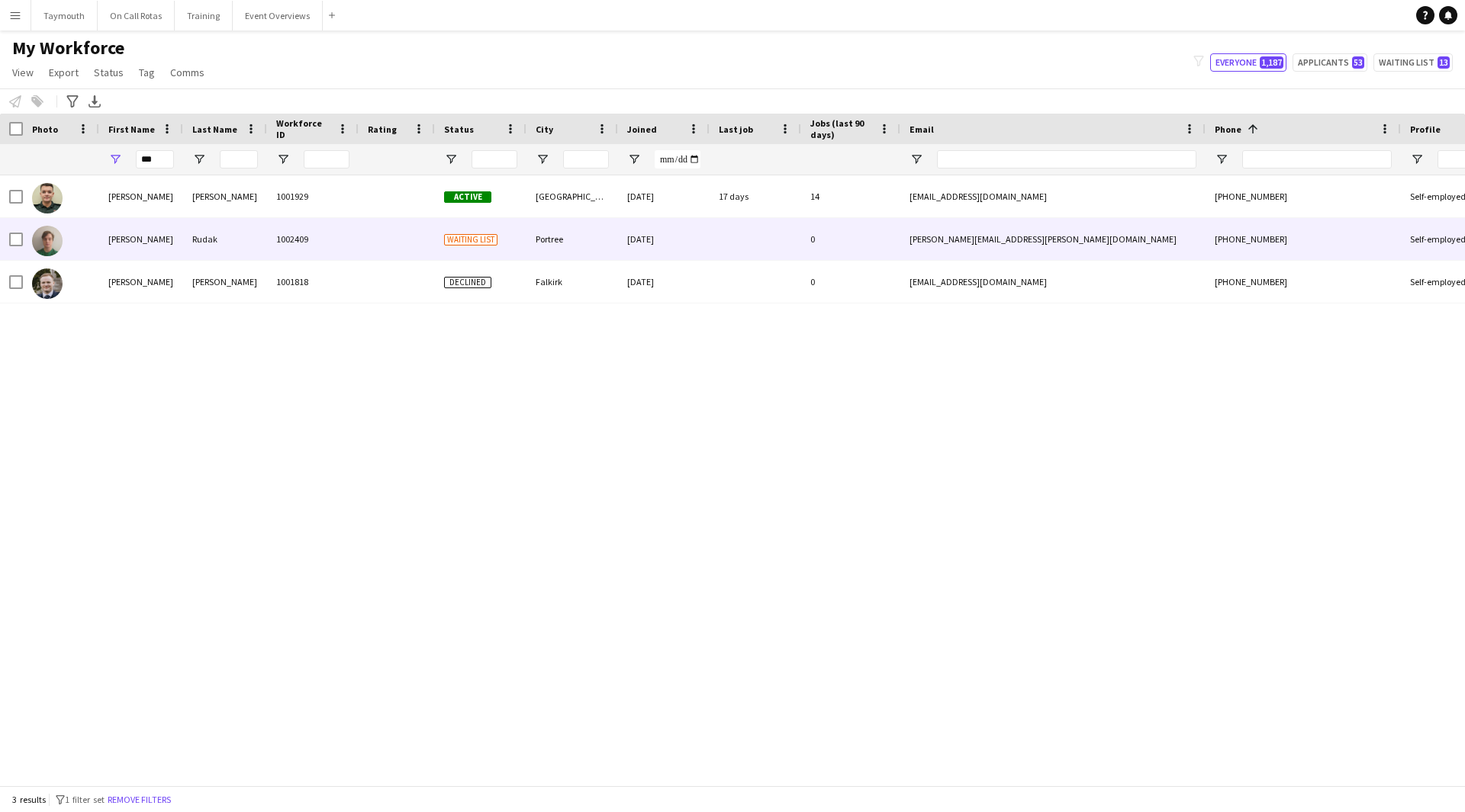
click at [178, 228] on div "Radziej" at bounding box center [141, 238] width 84 height 42
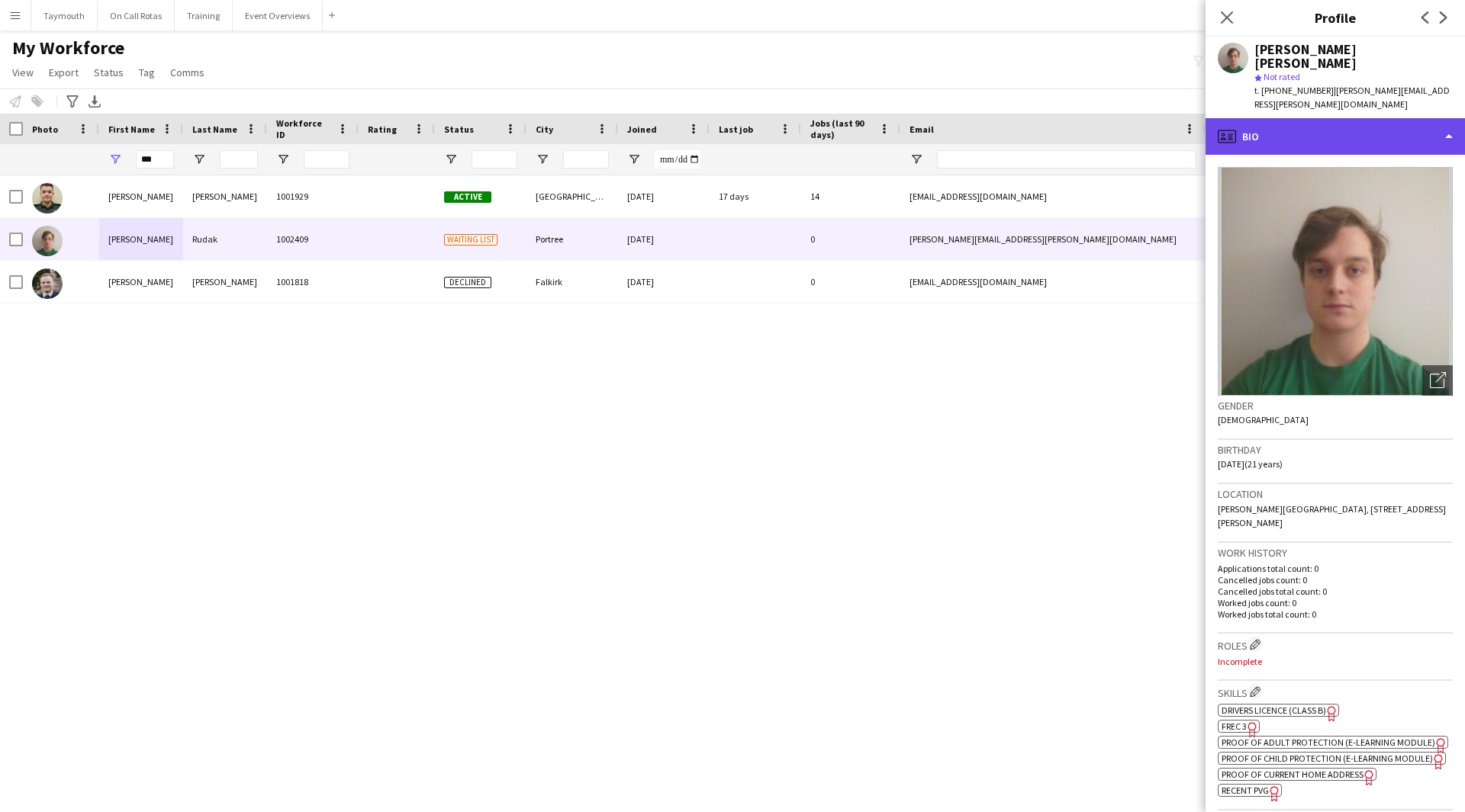
click at [964, 118] on div "profile Bio" at bounding box center [1335, 136] width 259 height 37
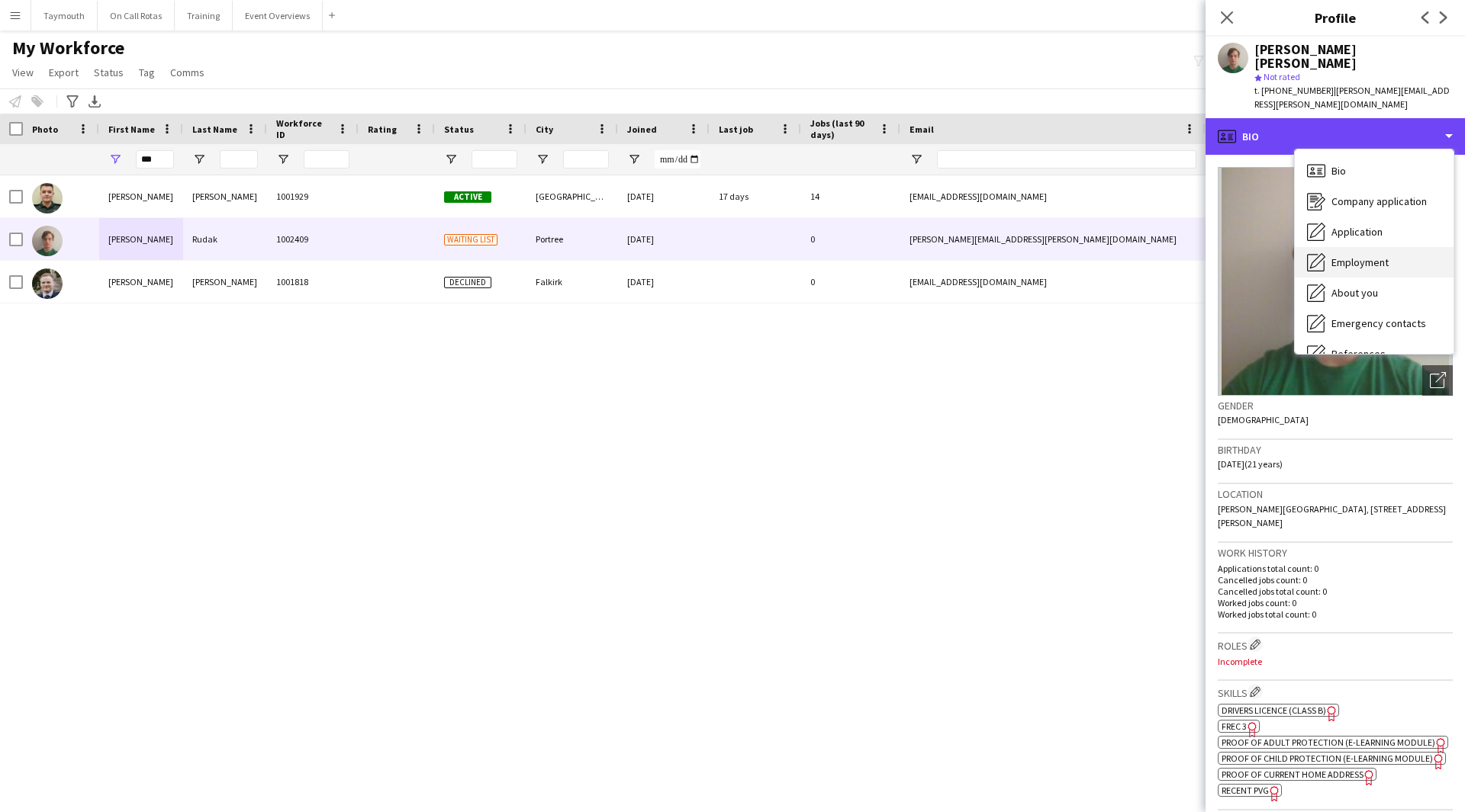
scroll to position [76, 0]
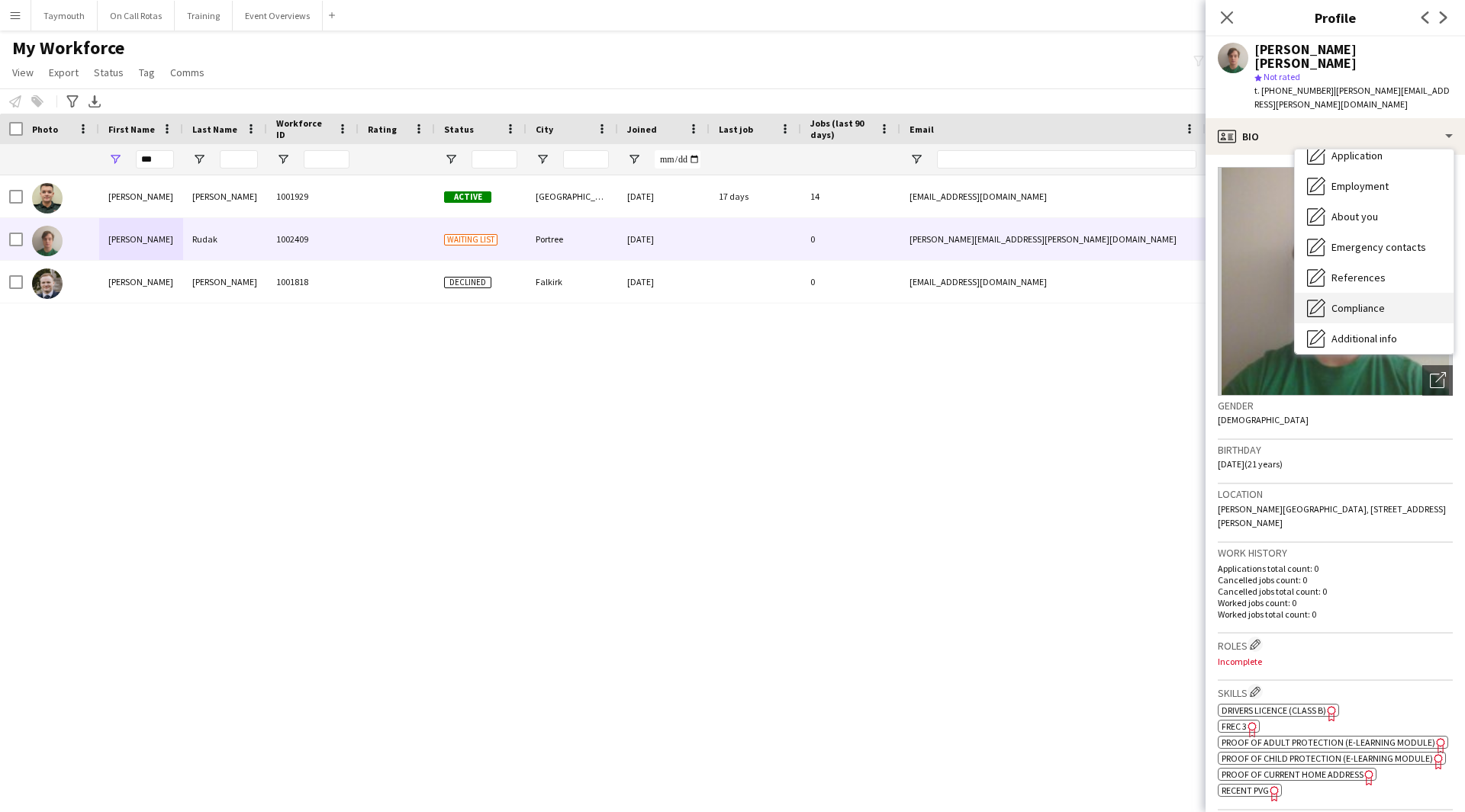
click at [964, 293] on div "Compliance Compliance" at bounding box center [1375, 308] width 159 height 31
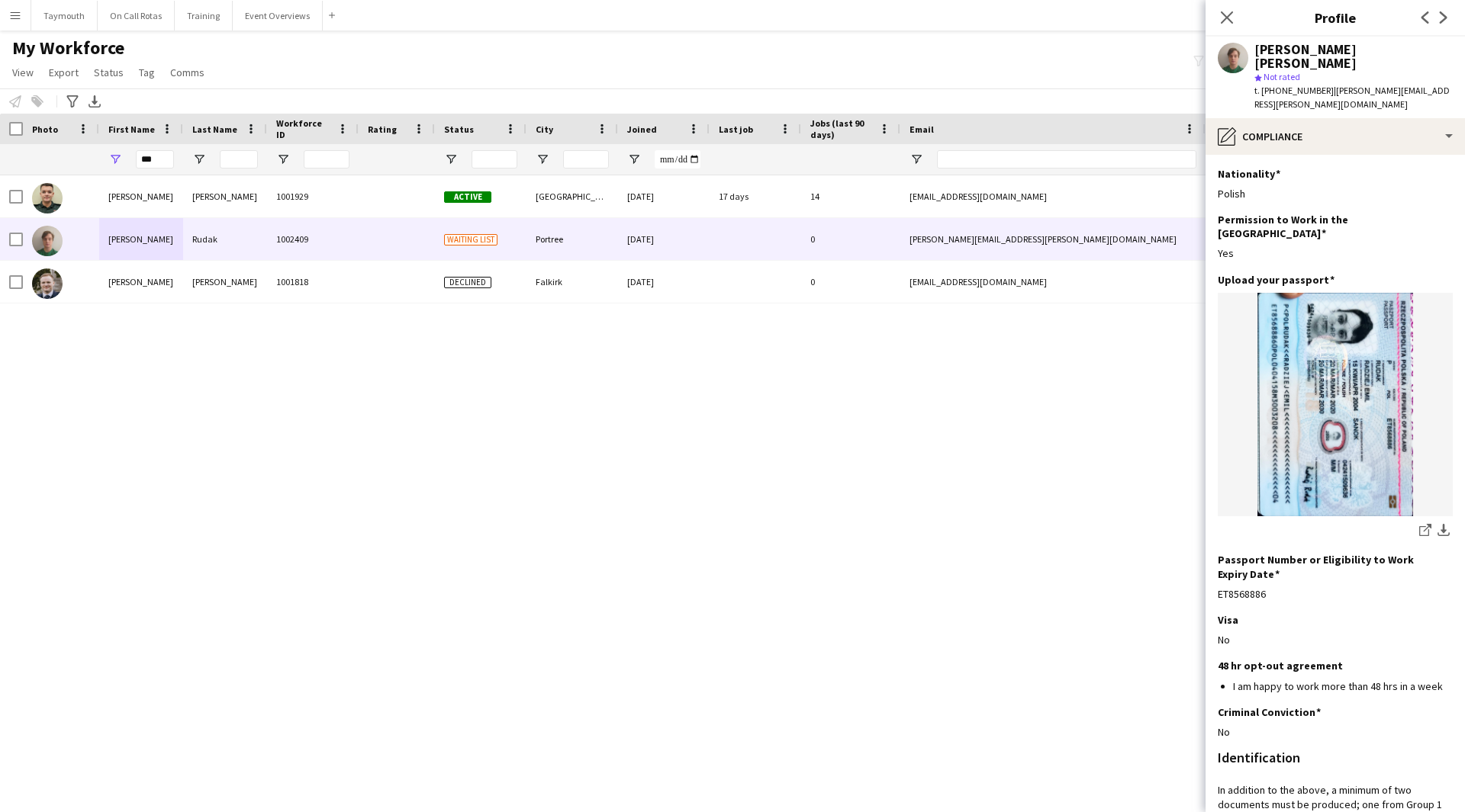
drag, startPoint x: 1270, startPoint y: 555, endPoint x: 1216, endPoint y: 555, distance: 54.0
click at [964, 445] on app-section-data-types "Nationality Edit this field Polish Permission to Work in the UK Edit this field…" at bounding box center [1335, 483] width 259 height 658
copy div "ET8568886"
click at [964, 118] on div "pencil4 Compliance" at bounding box center [1335, 136] width 259 height 37
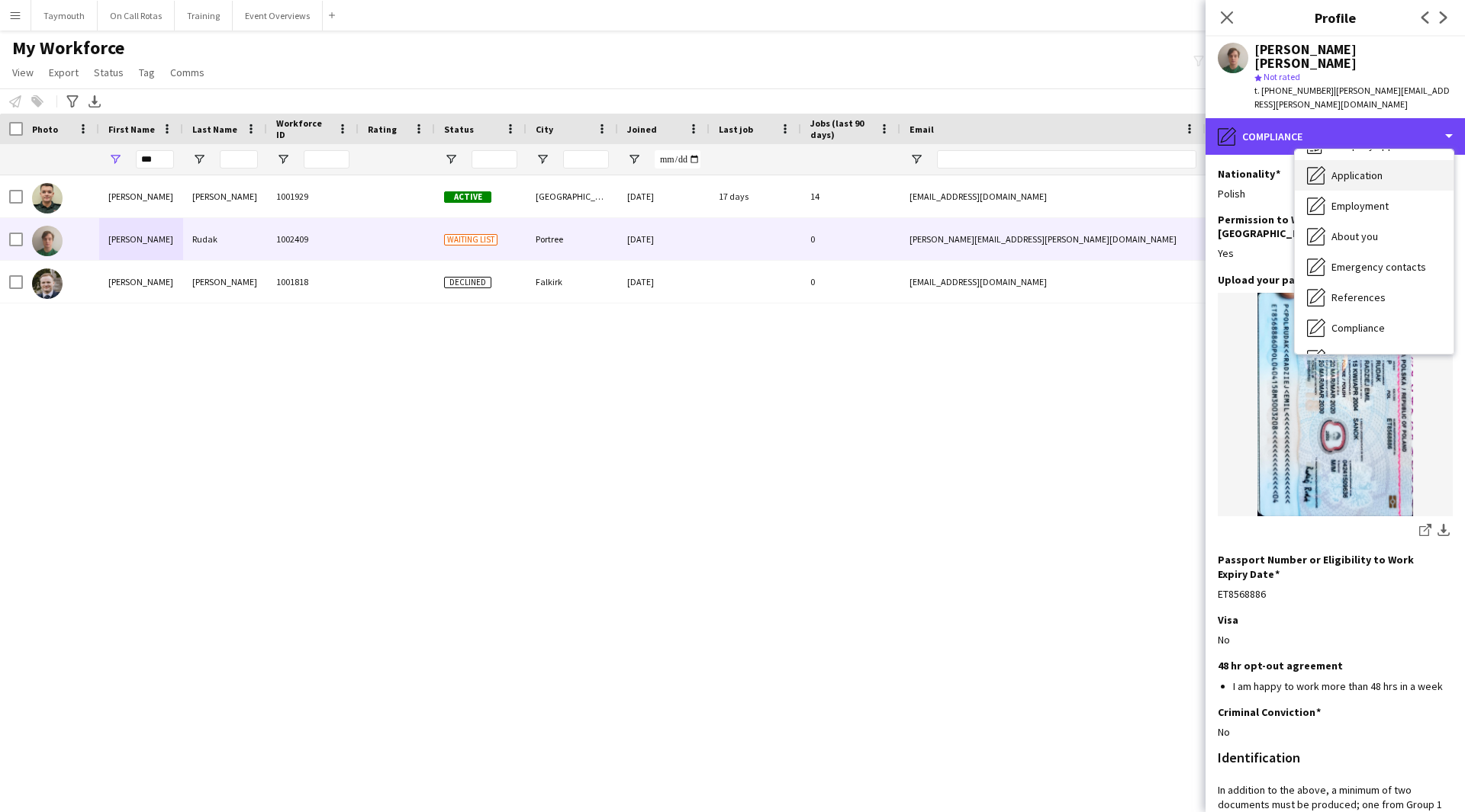
scroll to position [0, 0]
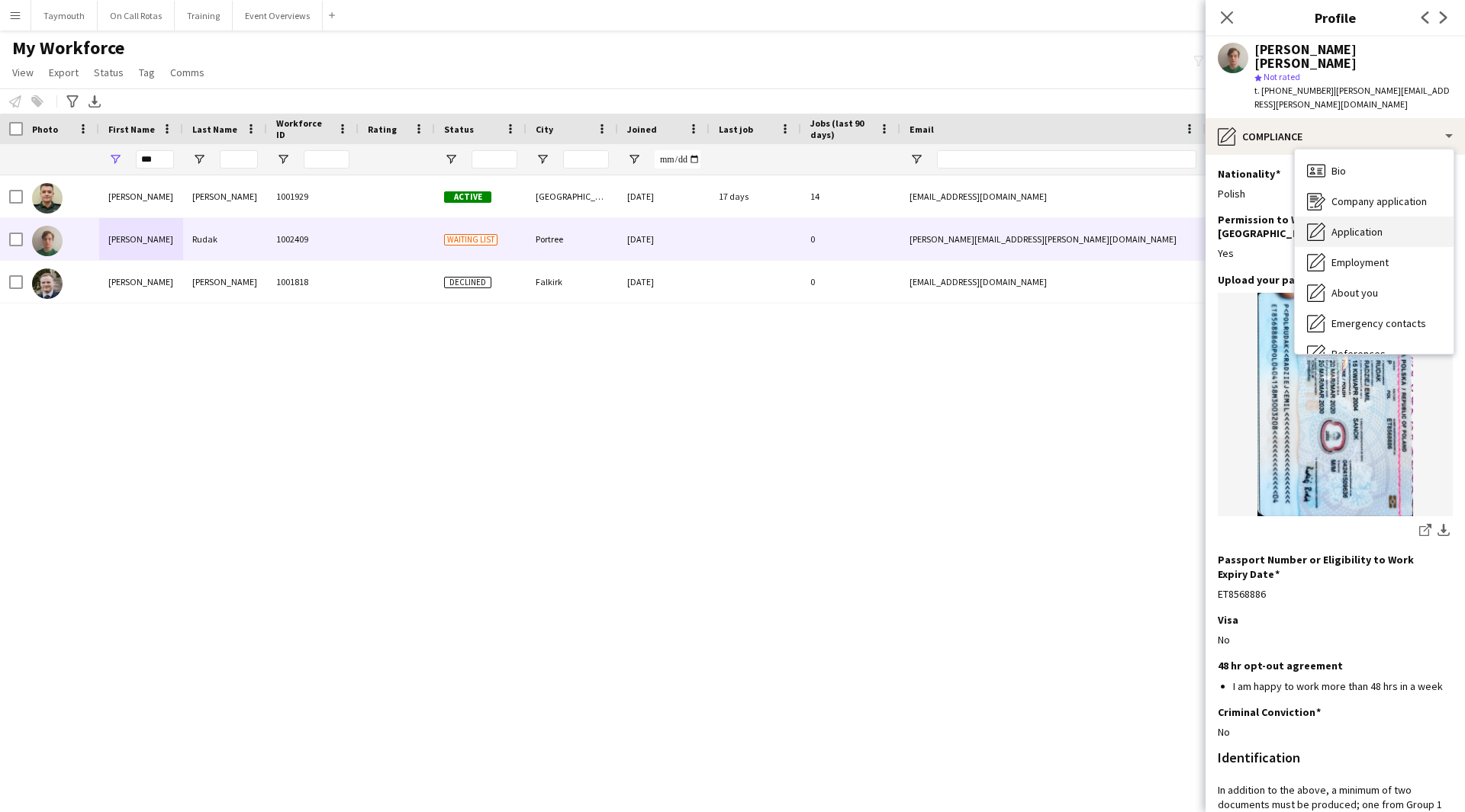
click at [964, 155] on div "Bio Bio" at bounding box center [1375, 171] width 159 height 31
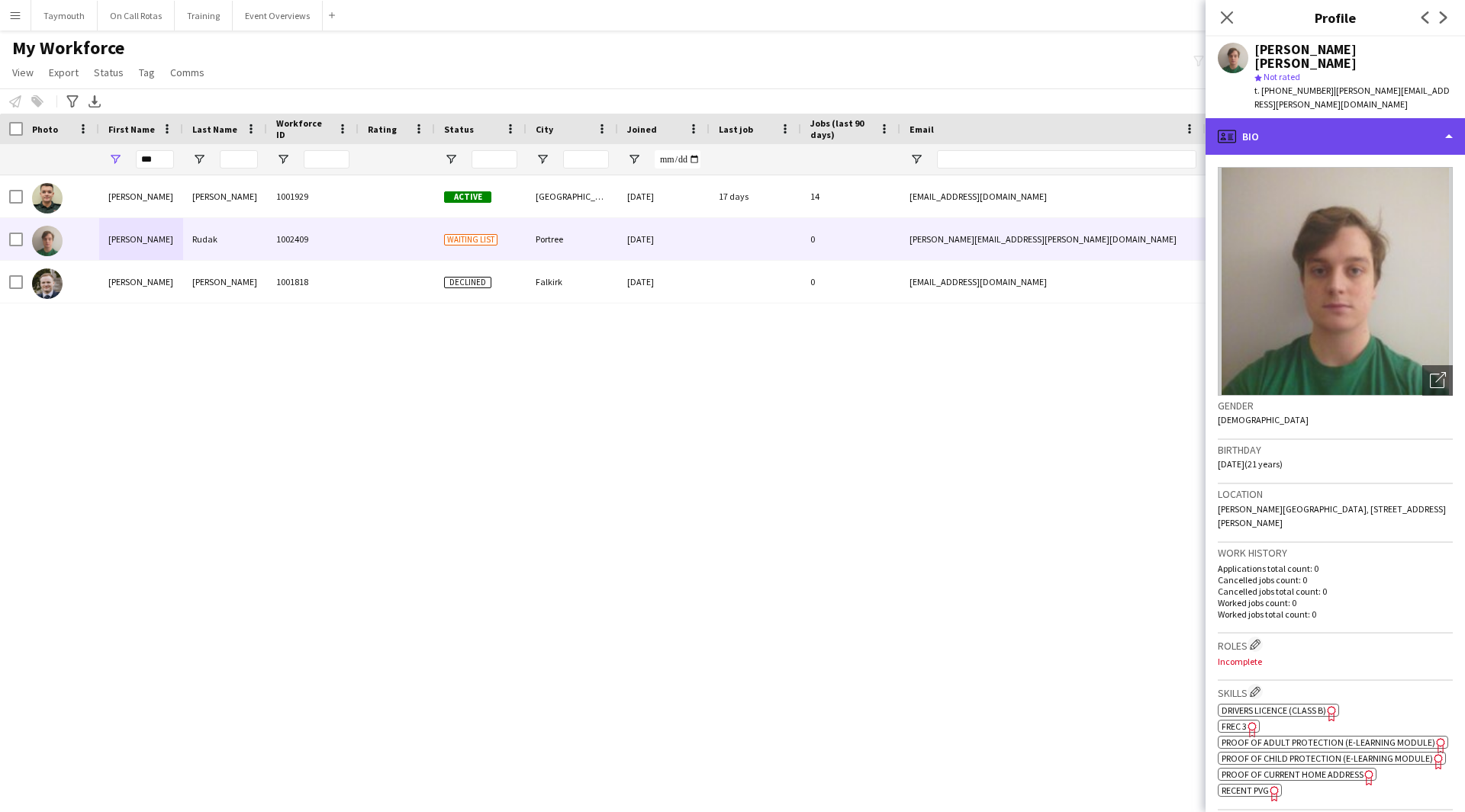
click at [964, 118] on div "profile Bio" at bounding box center [1335, 136] width 259 height 37
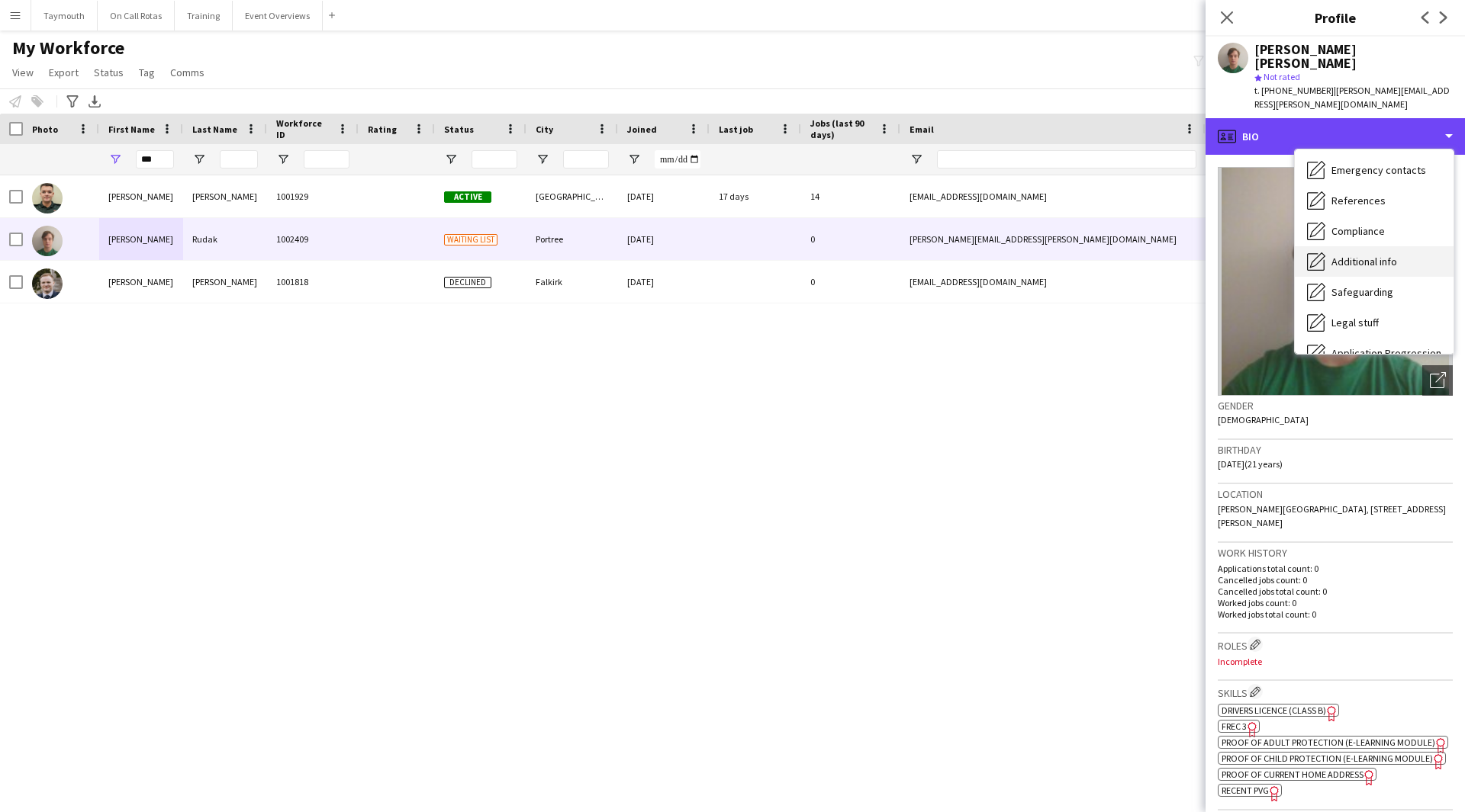
scroll to position [153, 0]
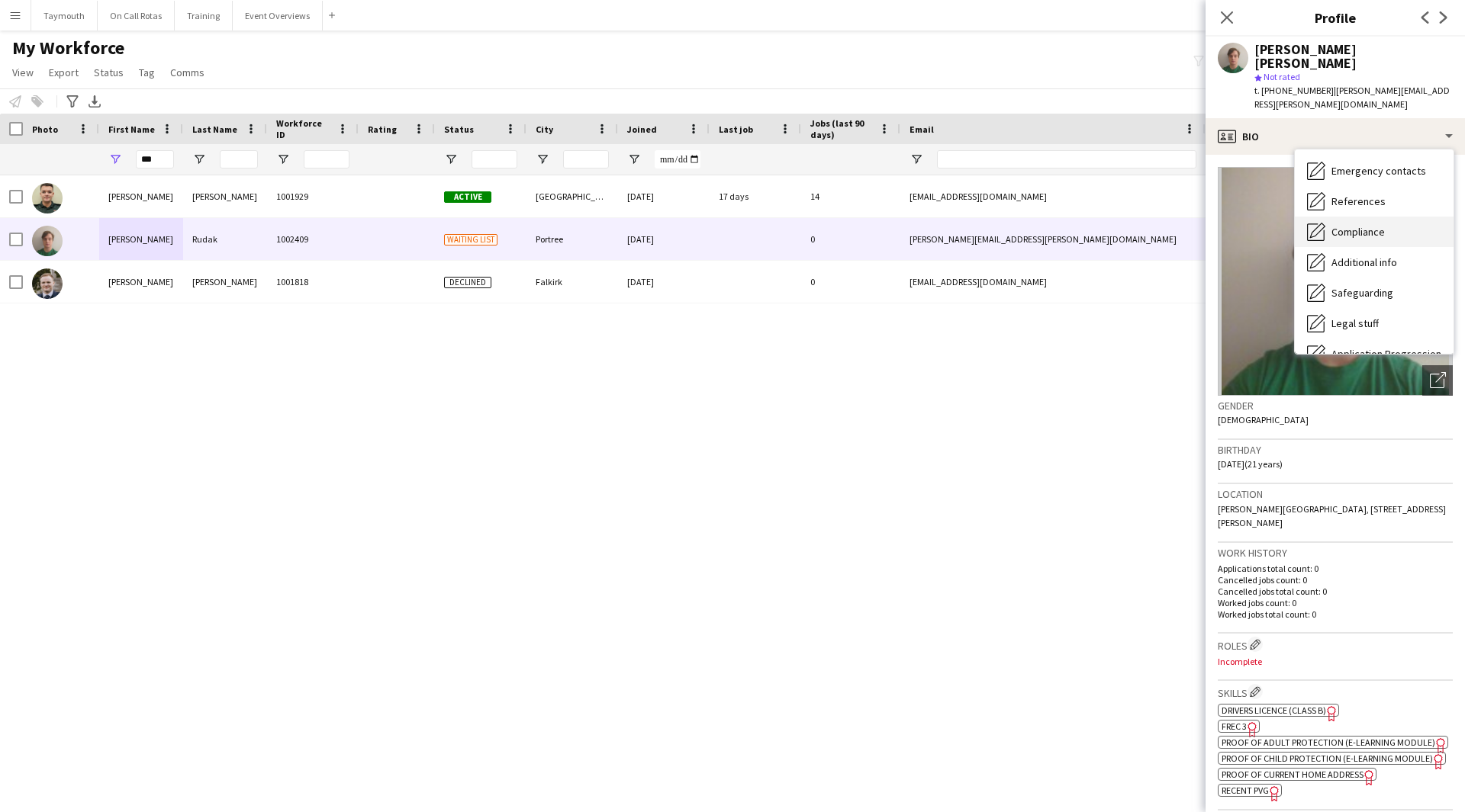
click at [964, 217] on div "Compliance Compliance" at bounding box center [1375, 232] width 159 height 31
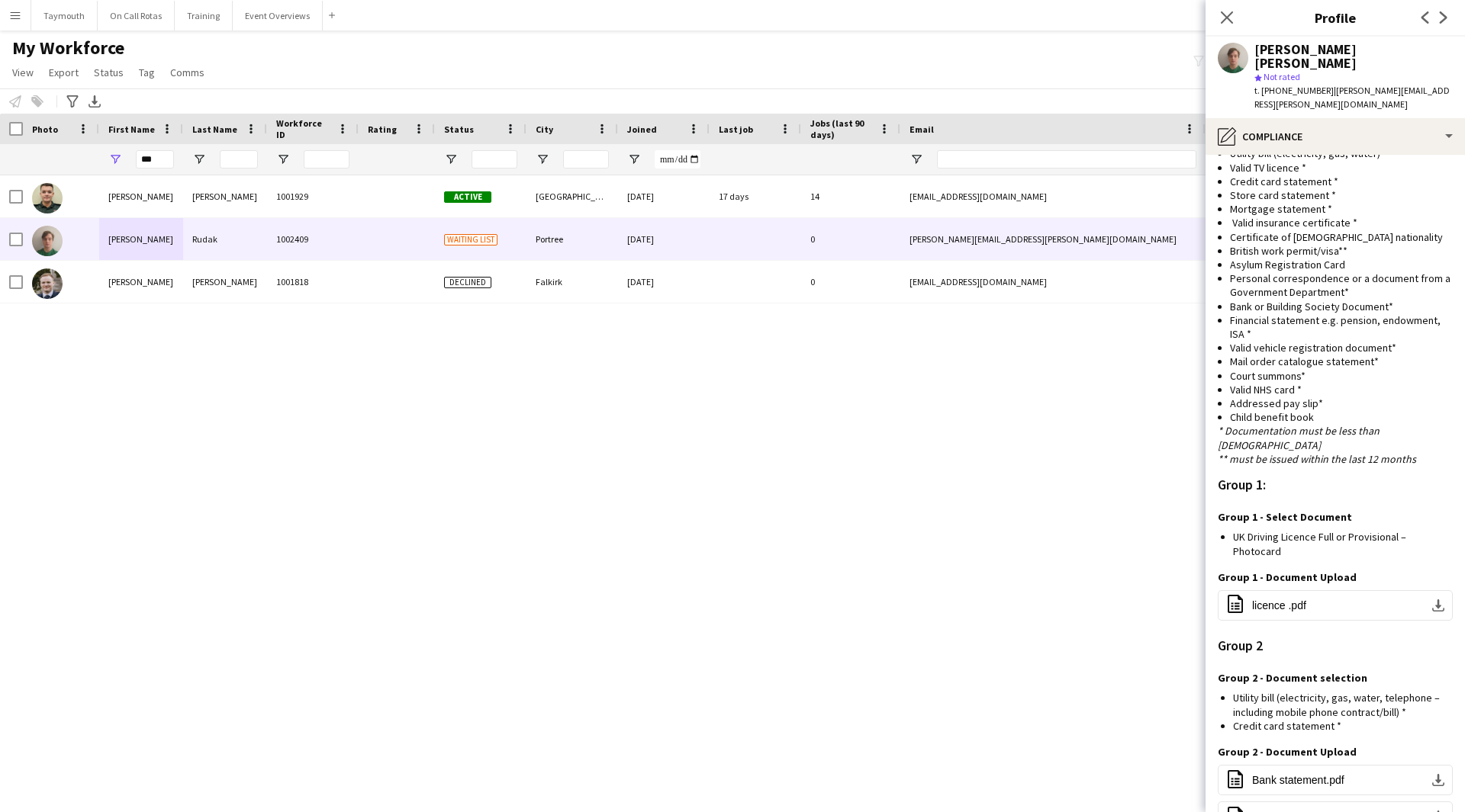
scroll to position [1134, 0]
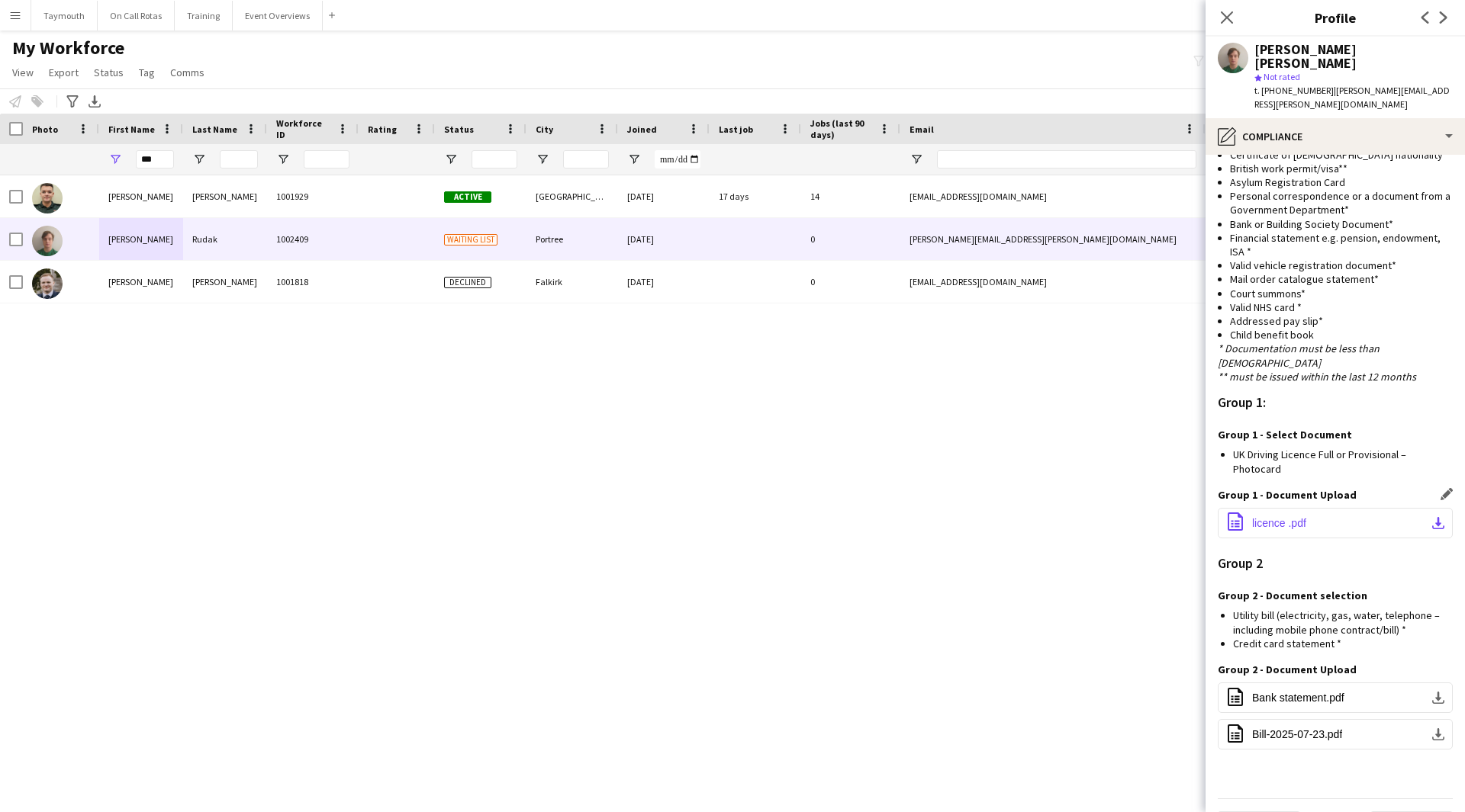
click at [964, 445] on app-icon "download-bottom" at bounding box center [1439, 523] width 13 height 13
drag, startPoint x: 1360, startPoint y: 51, endPoint x: 1254, endPoint y: 49, distance: 106.0
click at [964, 49] on div "Radziej Rudak star Not rated t. +447470585025 | radziej.rudak@gmail.com" at bounding box center [1335, 78] width 259 height 81
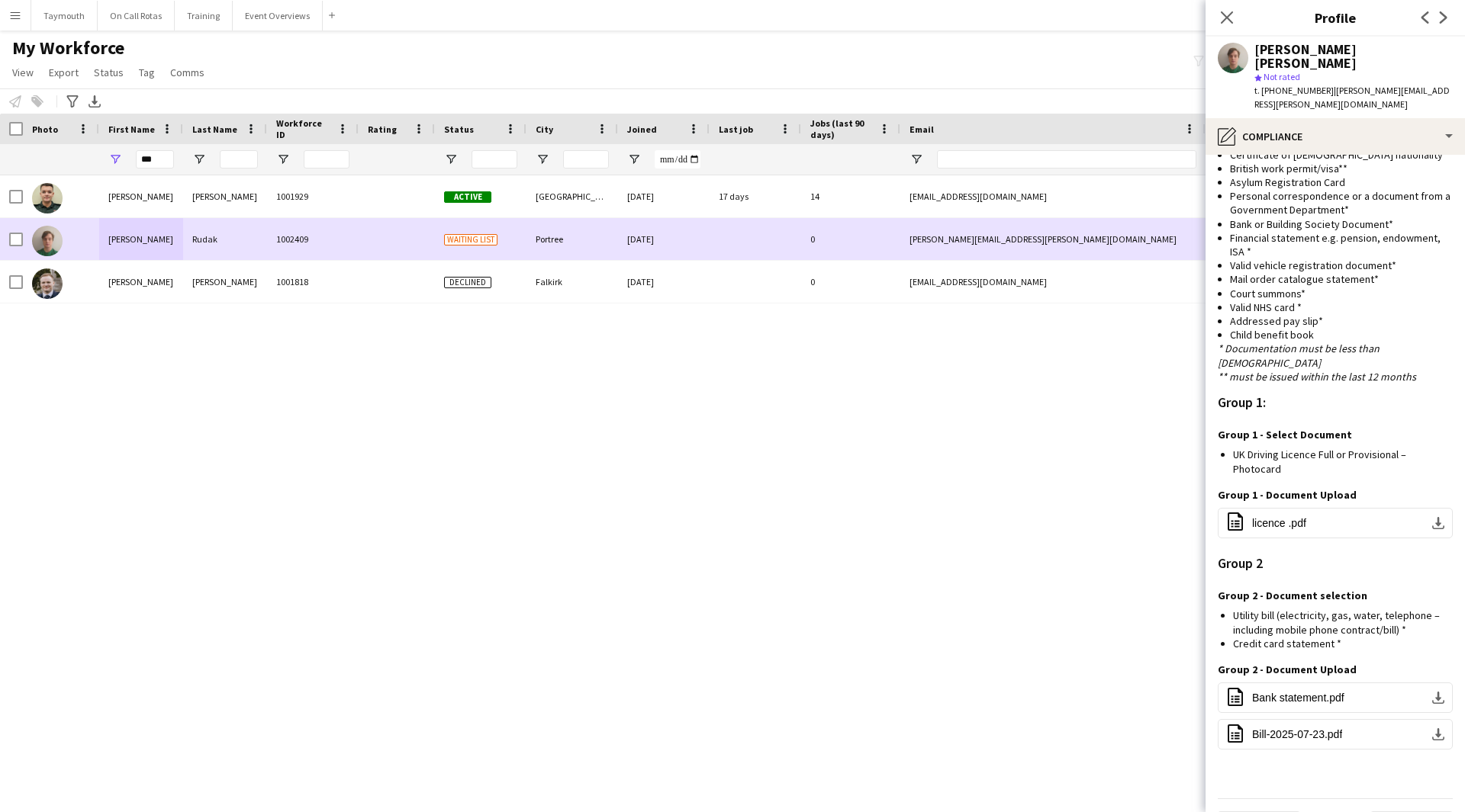
copy div "Radziej Rudak"
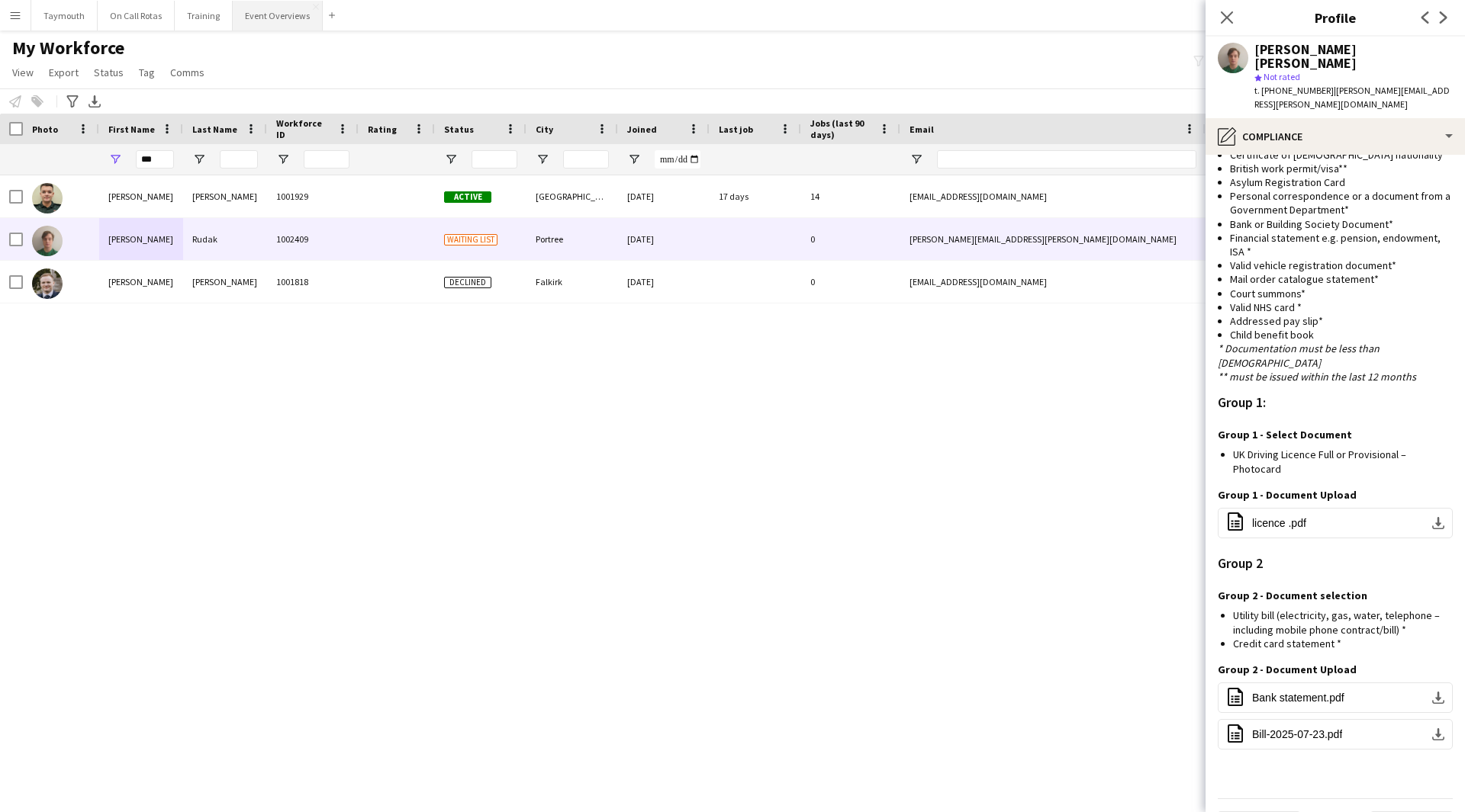
click at [268, 20] on button "Event Overviews Close" at bounding box center [278, 15] width 90 height 30
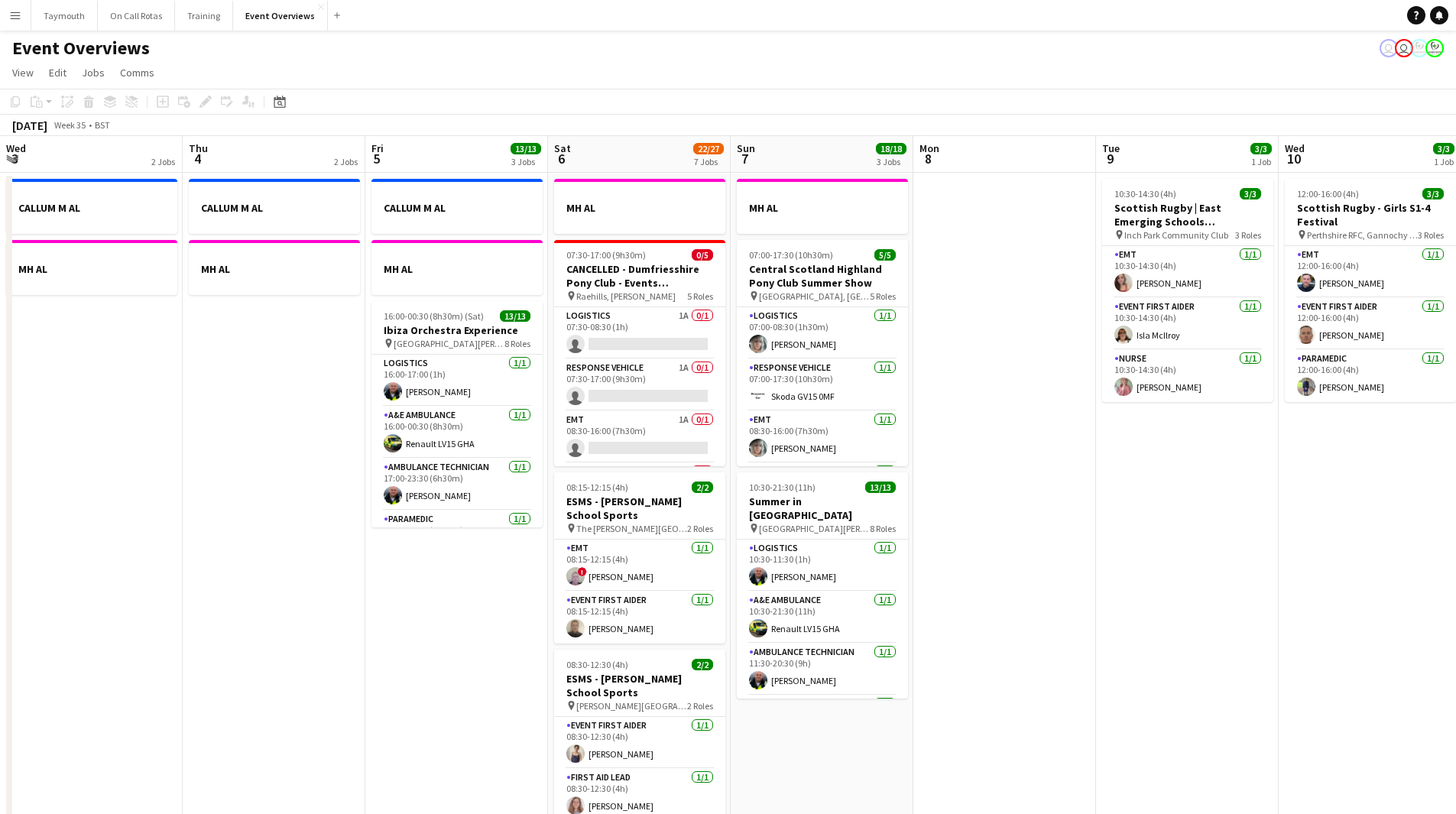
scroll to position [0, 577]
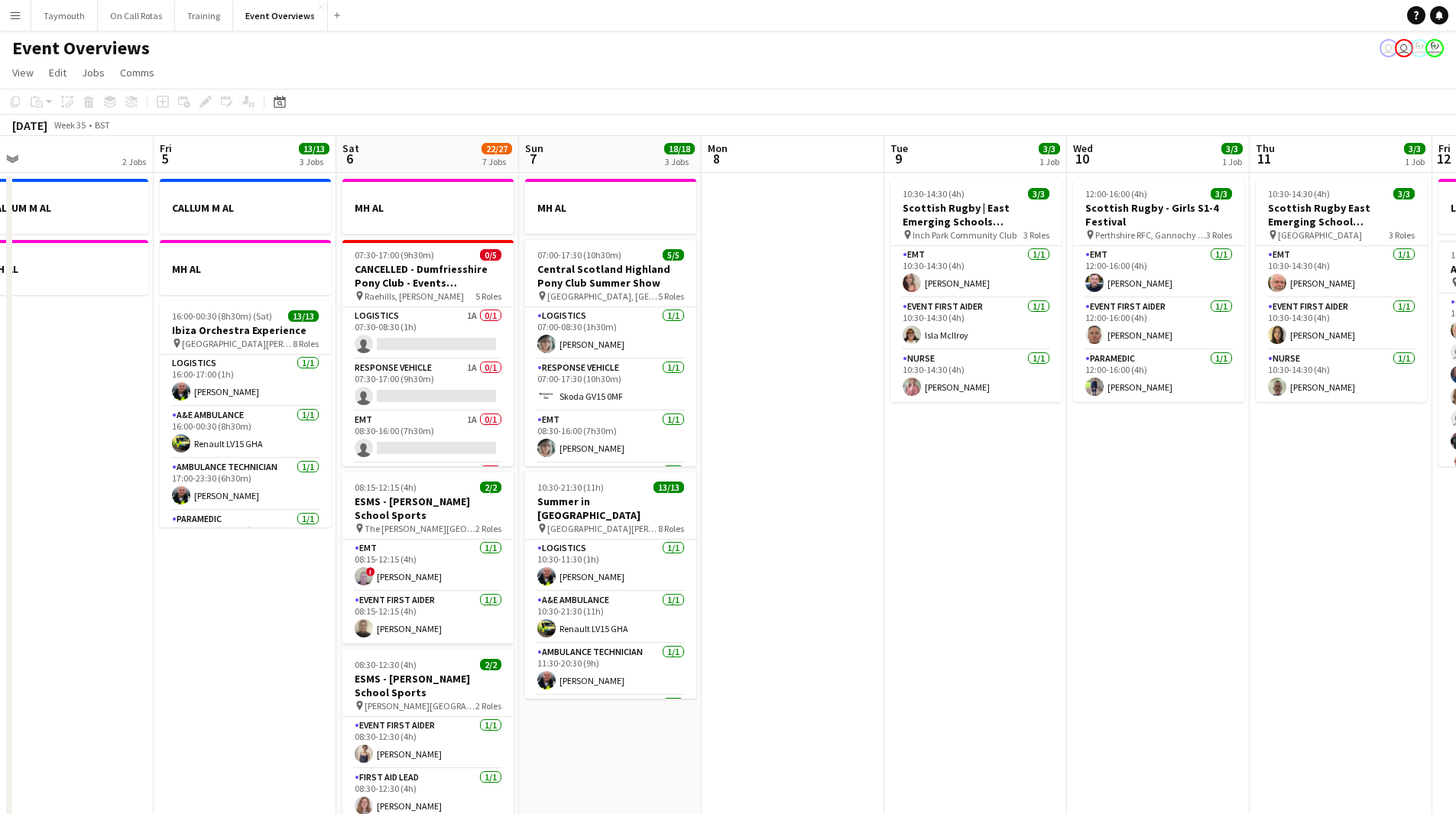
drag, startPoint x: 952, startPoint y: 579, endPoint x: -81, endPoint y: 580, distance: 1033.0
click at [0, 446] on html "Menu Boards Boards Boards All jobs Status Workforce Workforce My Workforce Recr…" at bounding box center [728, 741] width 1456 height 1481
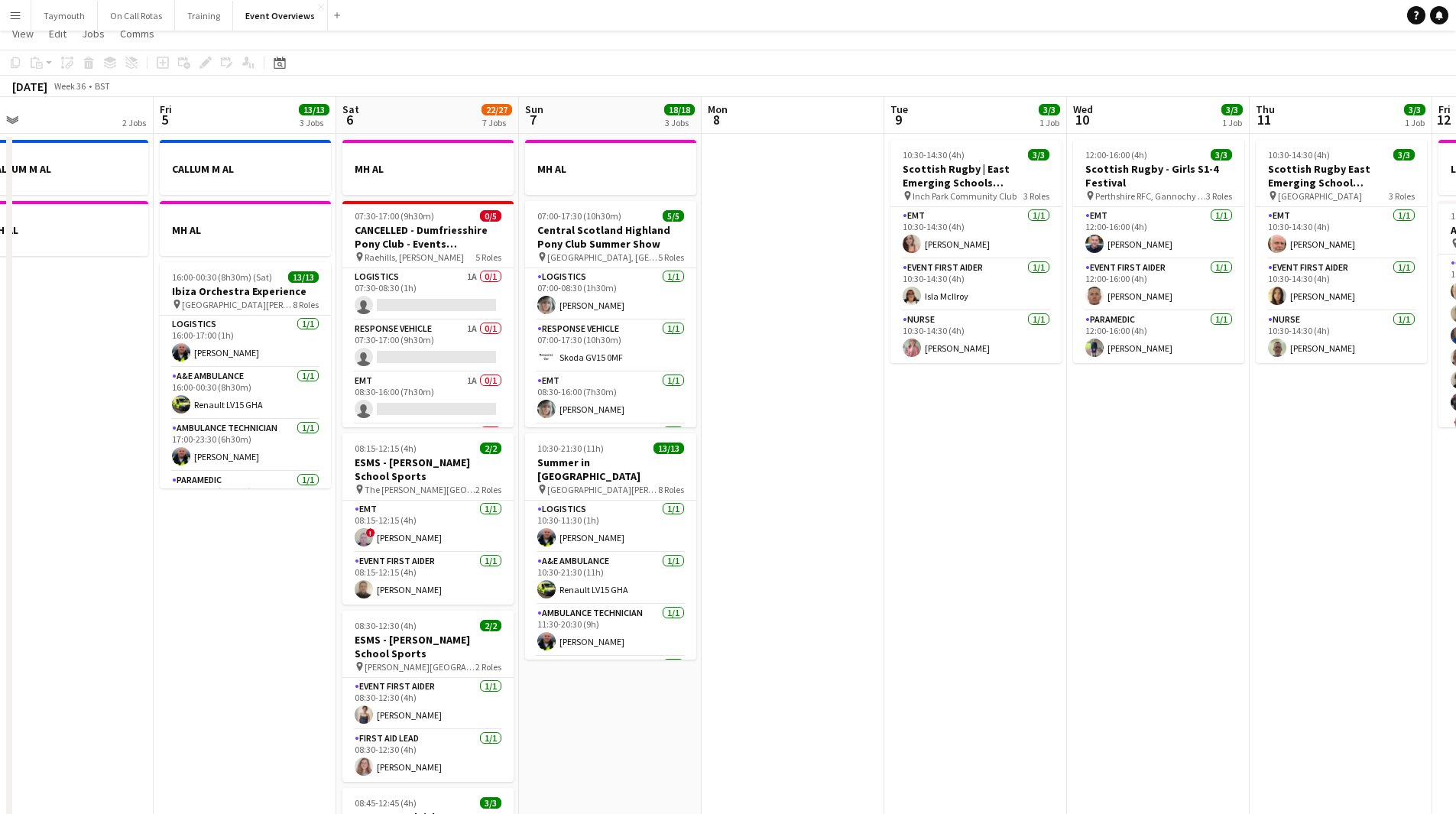
scroll to position [0, 0]
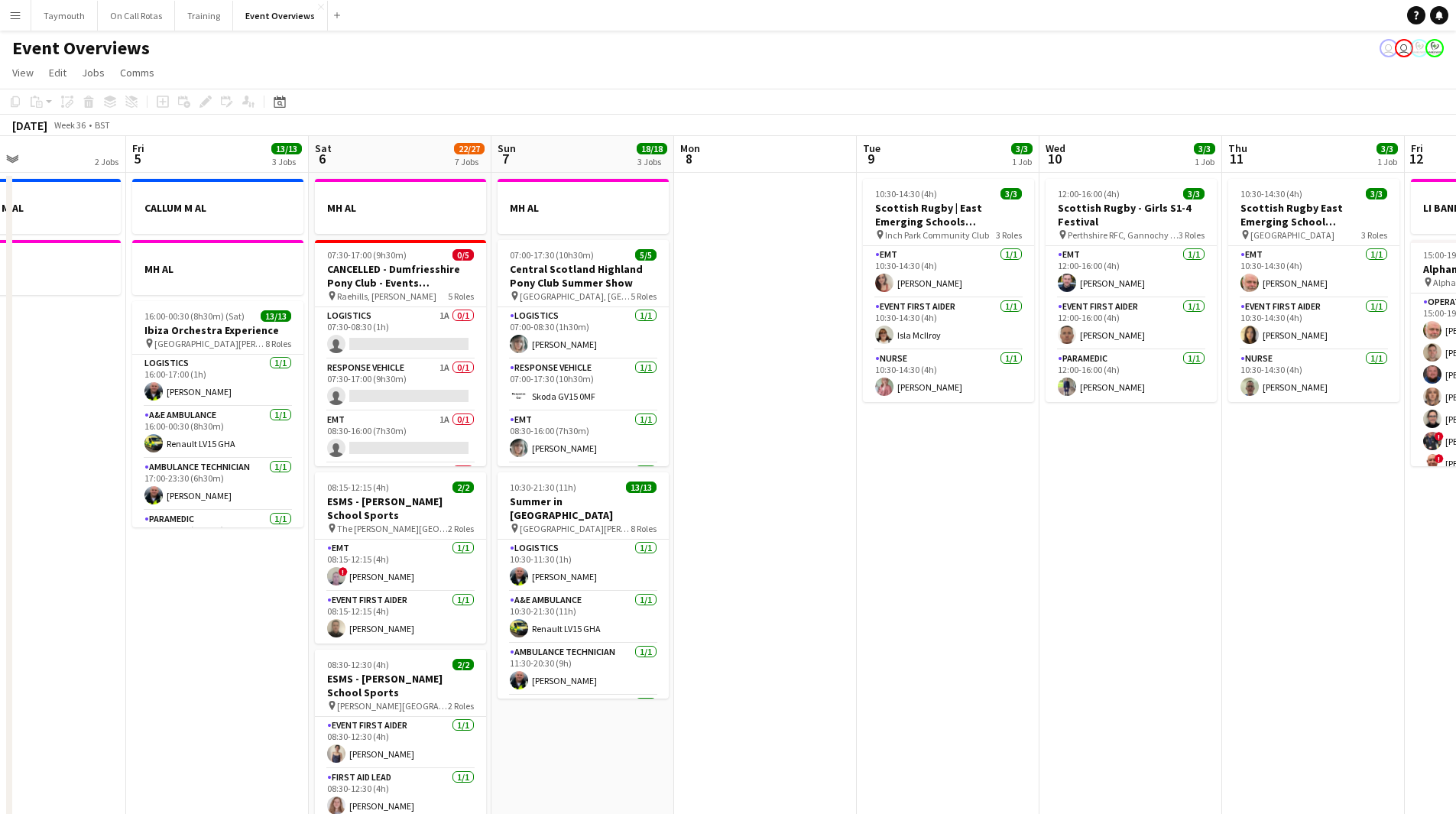
drag, startPoint x: 695, startPoint y: 630, endPoint x: 53, endPoint y: 611, distance: 642.3
click at [56, 446] on app-calendar-viewport "Mon 1 1/1 2 Jobs Tue 2 1/1 2 Jobs Wed 3 2 Jobs Thu 4 2 Jobs Fri 5 13/13 3 Jobs …" at bounding box center [728, 809] width 1456 height 1345
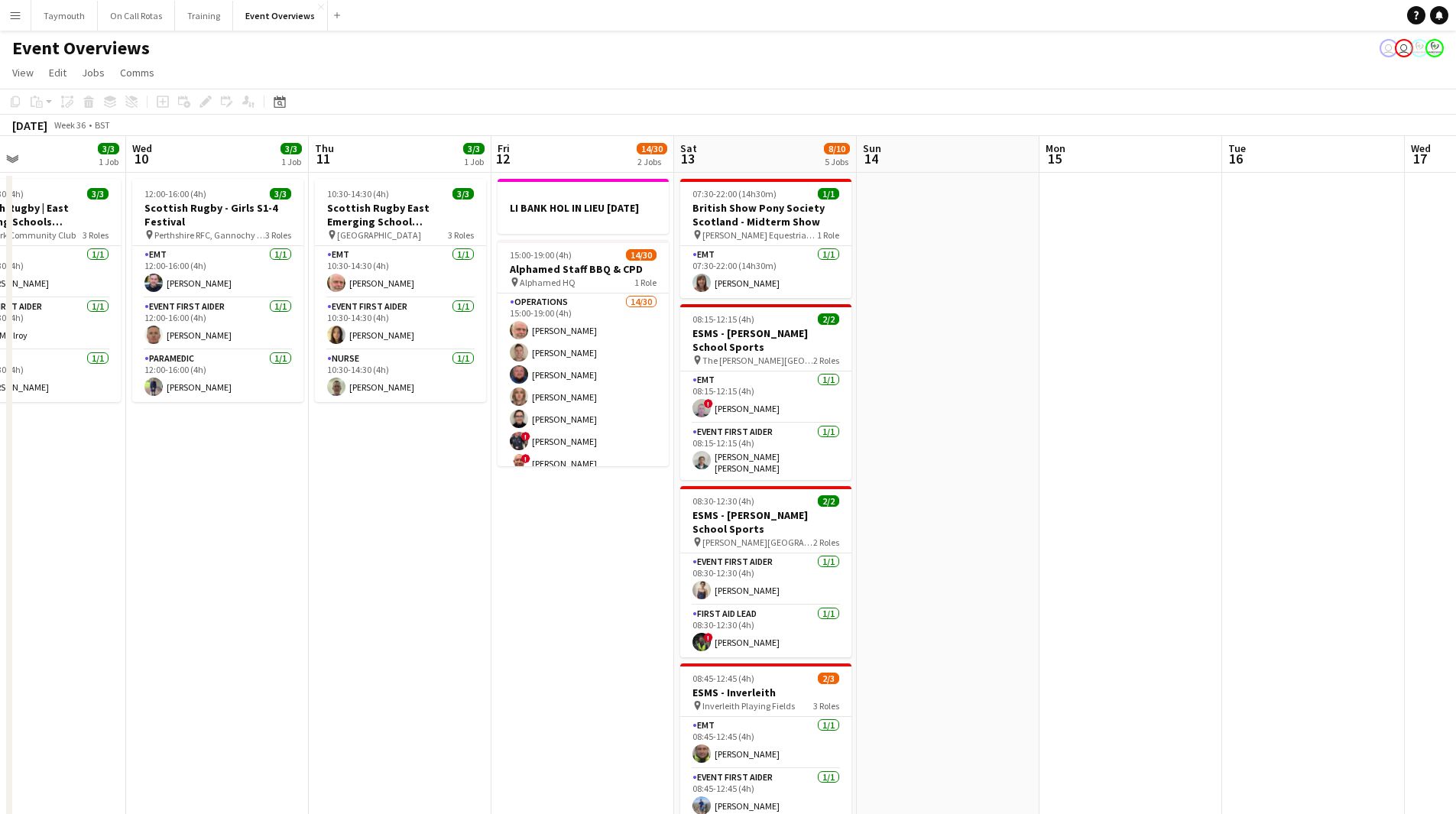
scroll to position [0, 536]
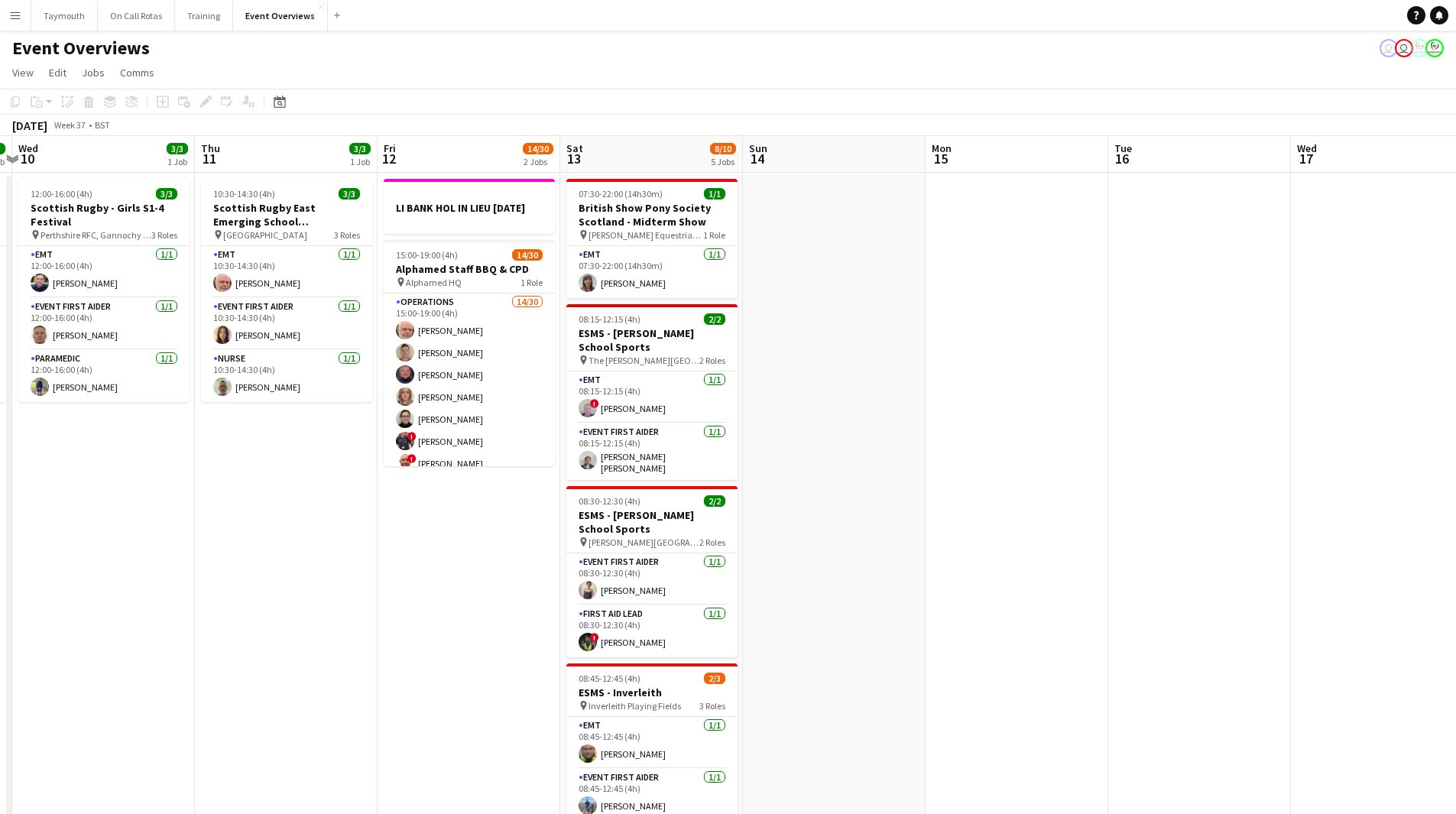
drag, startPoint x: 531, startPoint y: 606, endPoint x: 215, endPoint y: 615, distance: 316.1
click at [215, 446] on app-calendar-viewport "Sun 7 18/18 3 Jobs Mon 8 Tue 9 3/3 1 Job Wed 10 3/3 1 Job Thu 11 3/3 1 Job Fri …" at bounding box center [728, 809] width 1456 height 1345
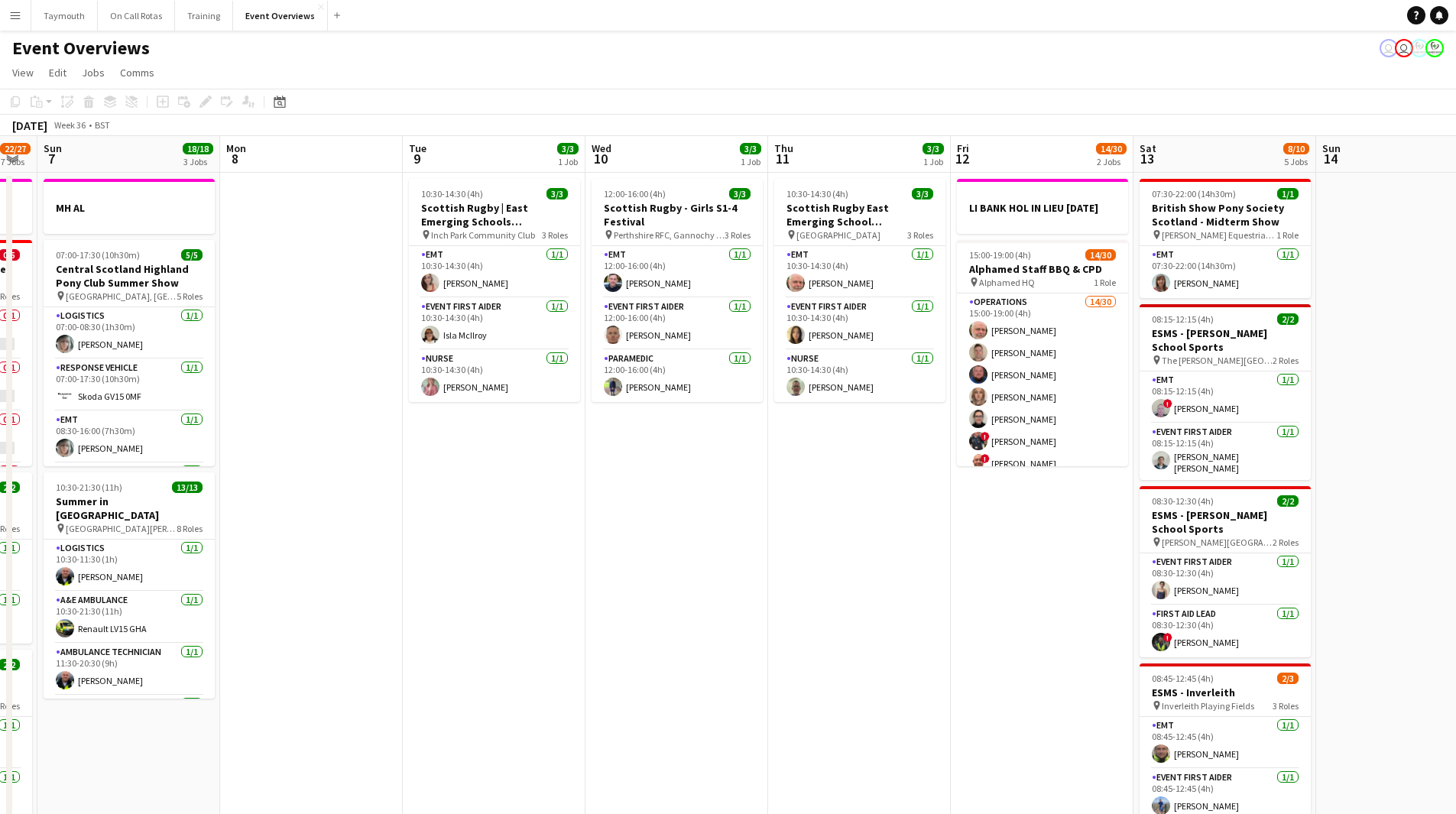
drag, startPoint x: 281, startPoint y: 593, endPoint x: 987, endPoint y: 617, distance: 706.4
click at [966, 446] on app-calendar-viewport "Thu 4 2 Jobs Fri 5 13/13 3 Jobs Sat 6 22/27 7 Jobs Sun 7 18/18 3 Jobs Mon 8 Tue…" at bounding box center [728, 809] width 1456 height 1345
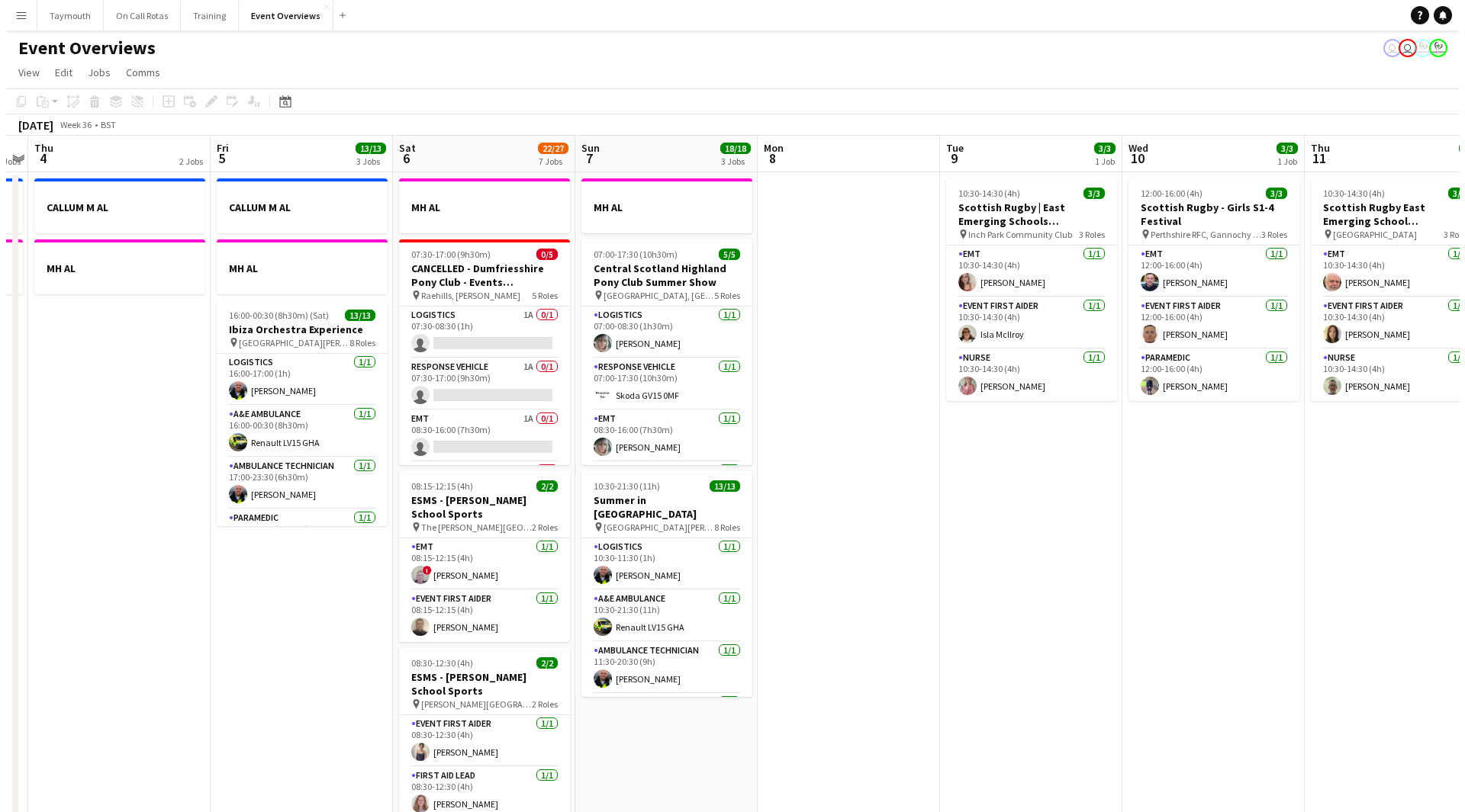
scroll to position [0, 328]
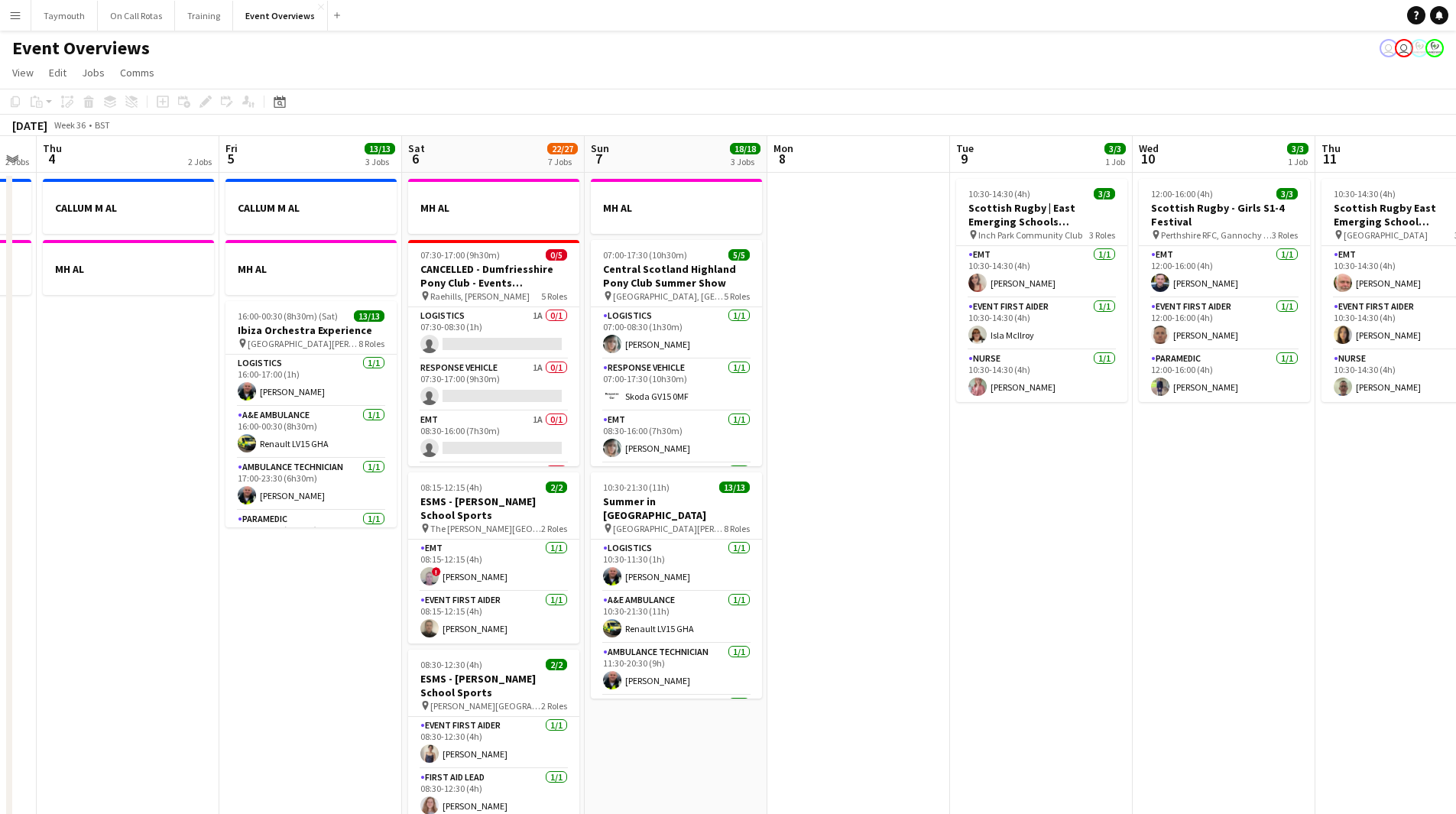
drag, startPoint x: 704, startPoint y: 628, endPoint x: 962, endPoint y: 628, distance: 258.0
click at [962, 446] on app-calendar-viewport "Tue 2 1/1 2 Jobs Wed 3 2 Jobs Thu 4 2 Jobs Fri 5 13/13 3 Jobs Sat 6 22/27 7 Job…" at bounding box center [728, 809] width 1456 height 1345
click at [32, 9] on button "Taymouth Close" at bounding box center [64, 15] width 66 height 30
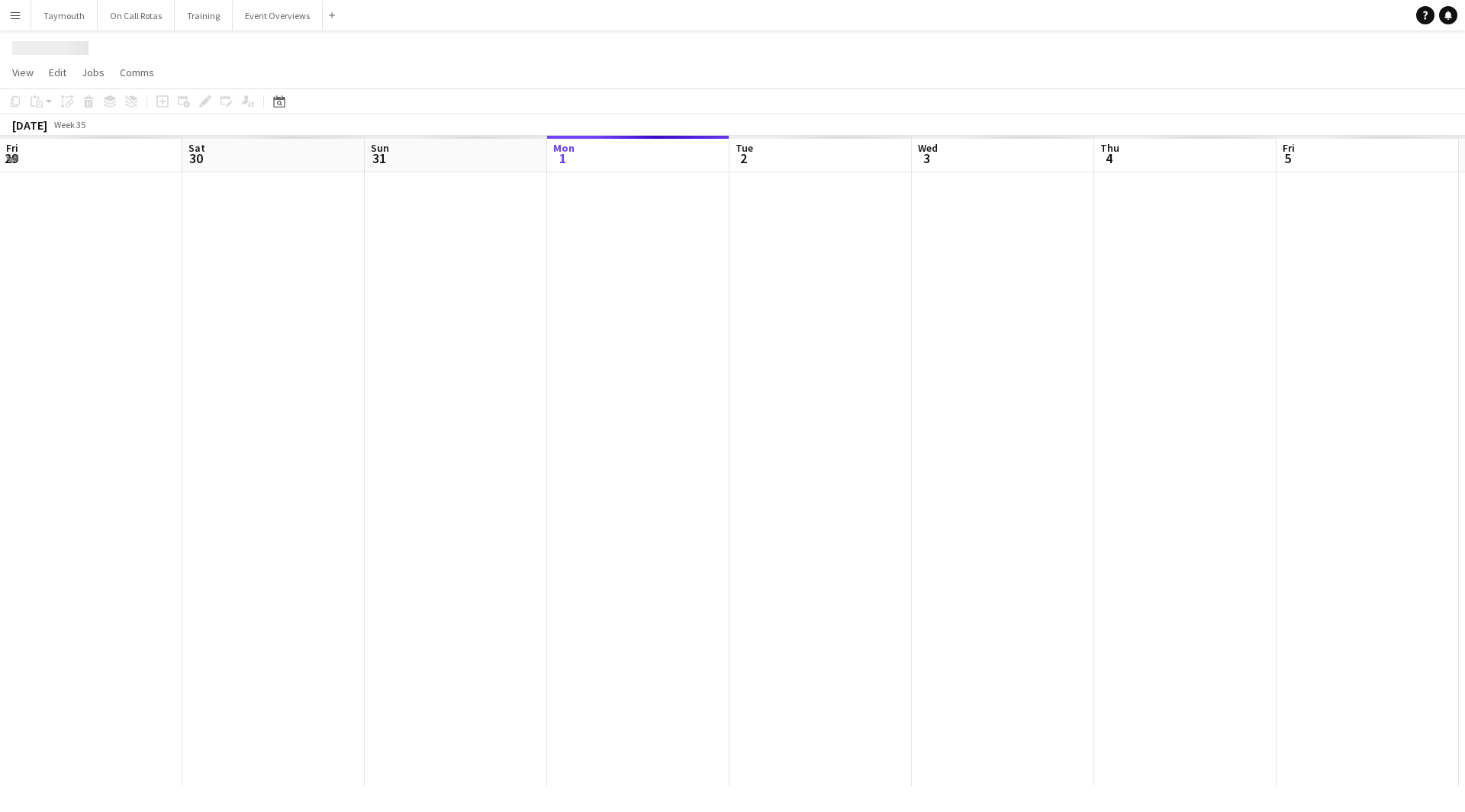
scroll to position [0, 365]
click at [25, 13] on button "Menu" at bounding box center [15, 15] width 31 height 31
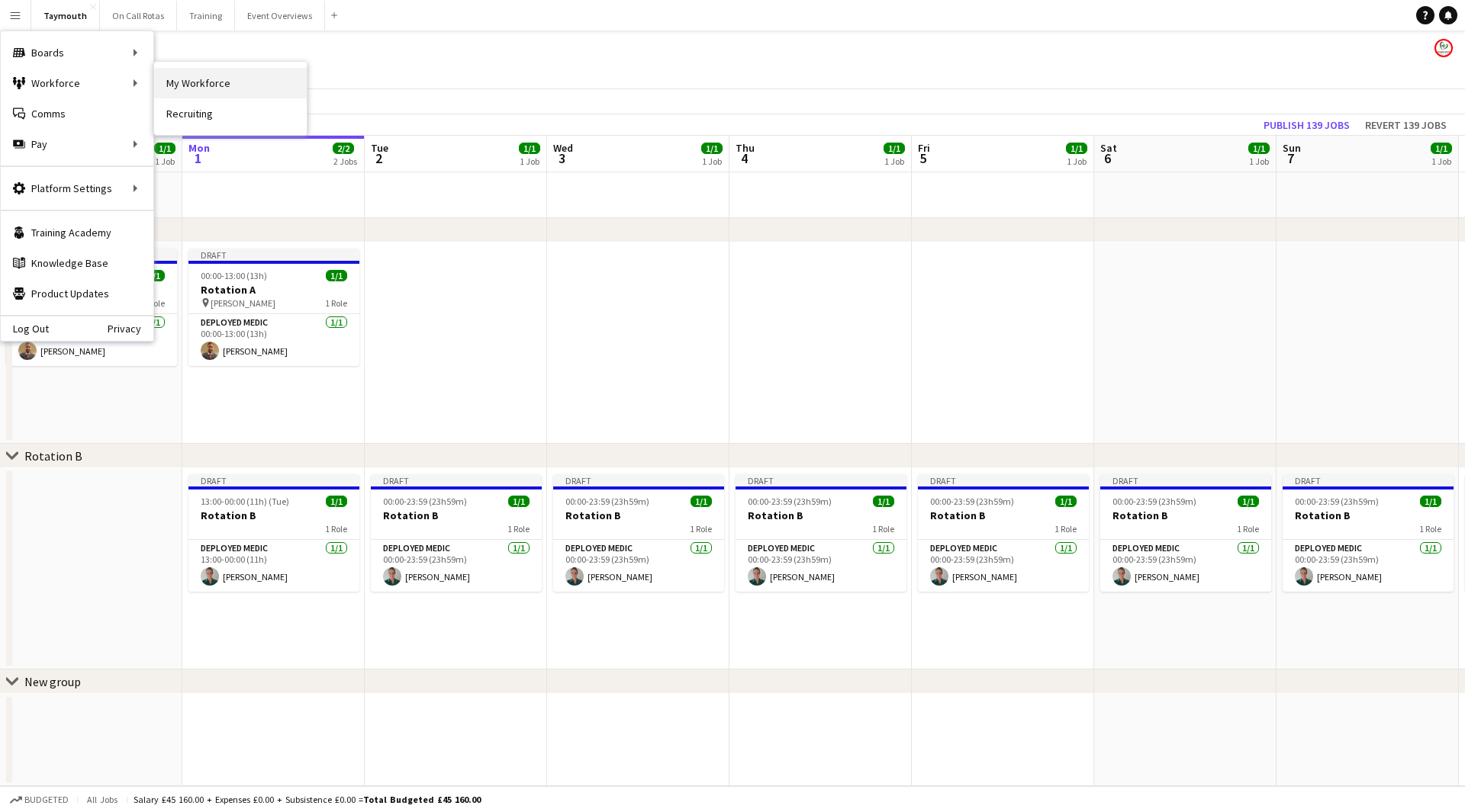
click at [261, 89] on link "My Workforce" at bounding box center [230, 83] width 153 height 31
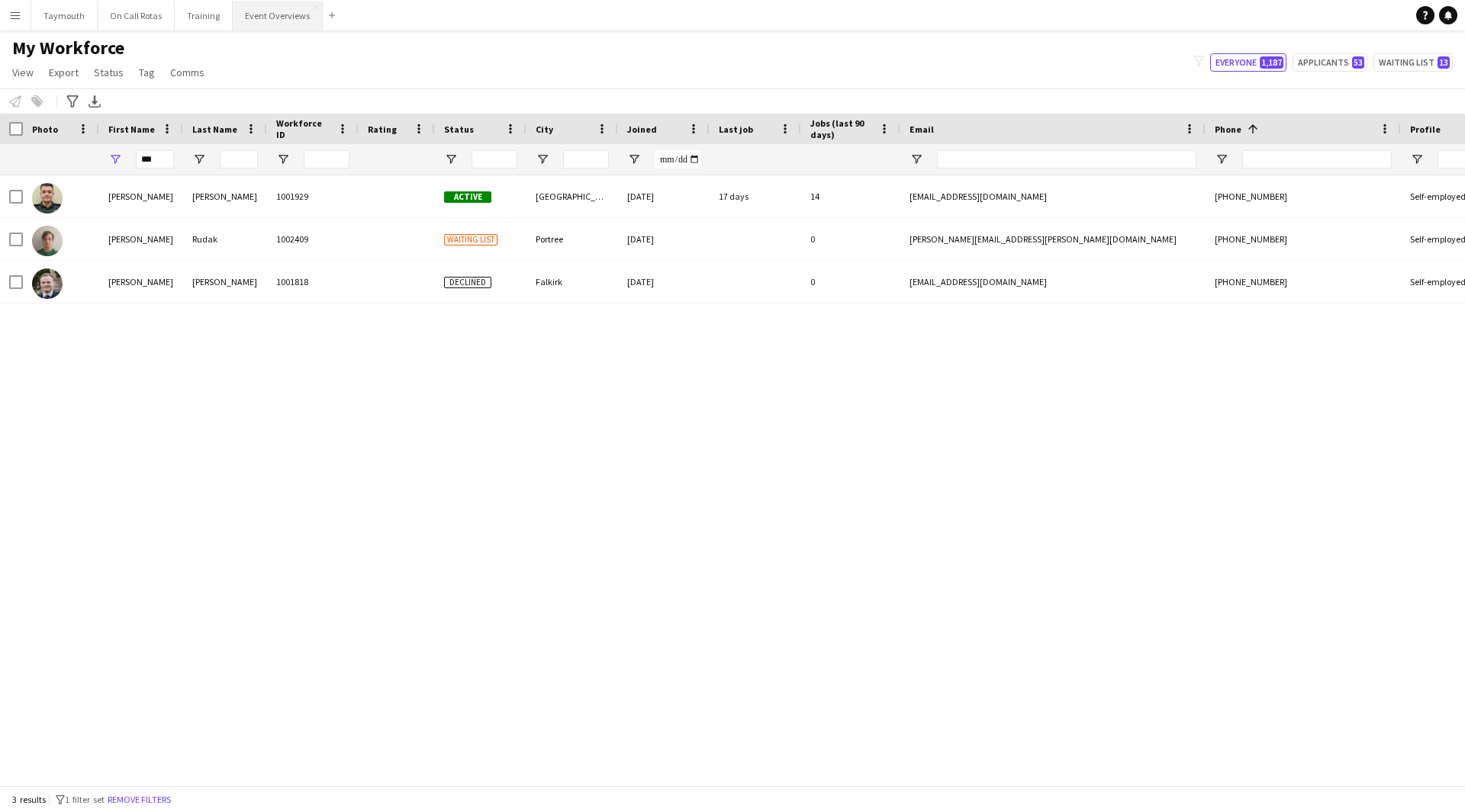
click at [249, 14] on button "Event Overviews Close" at bounding box center [278, 15] width 90 height 30
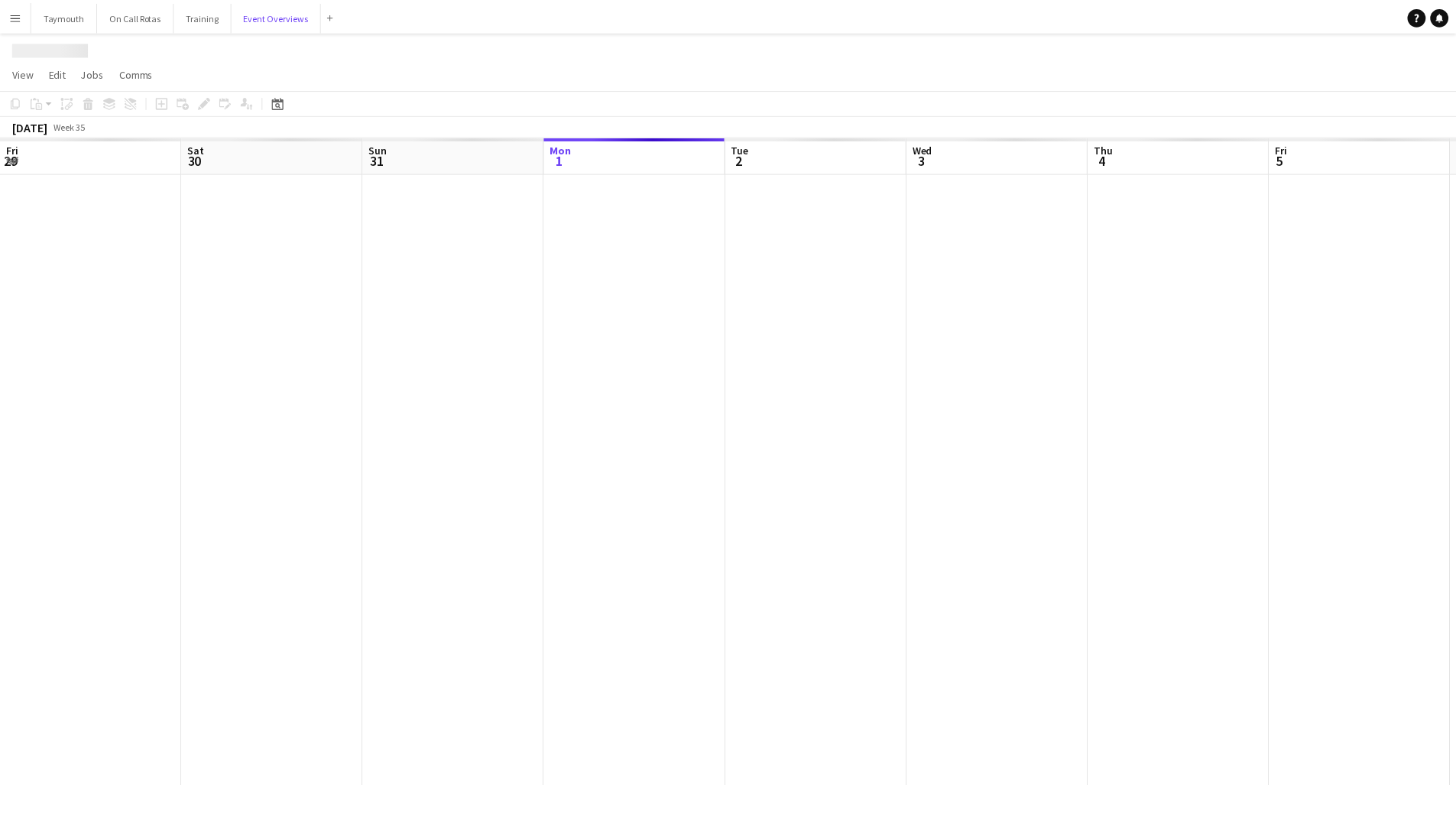
scroll to position [0, 366]
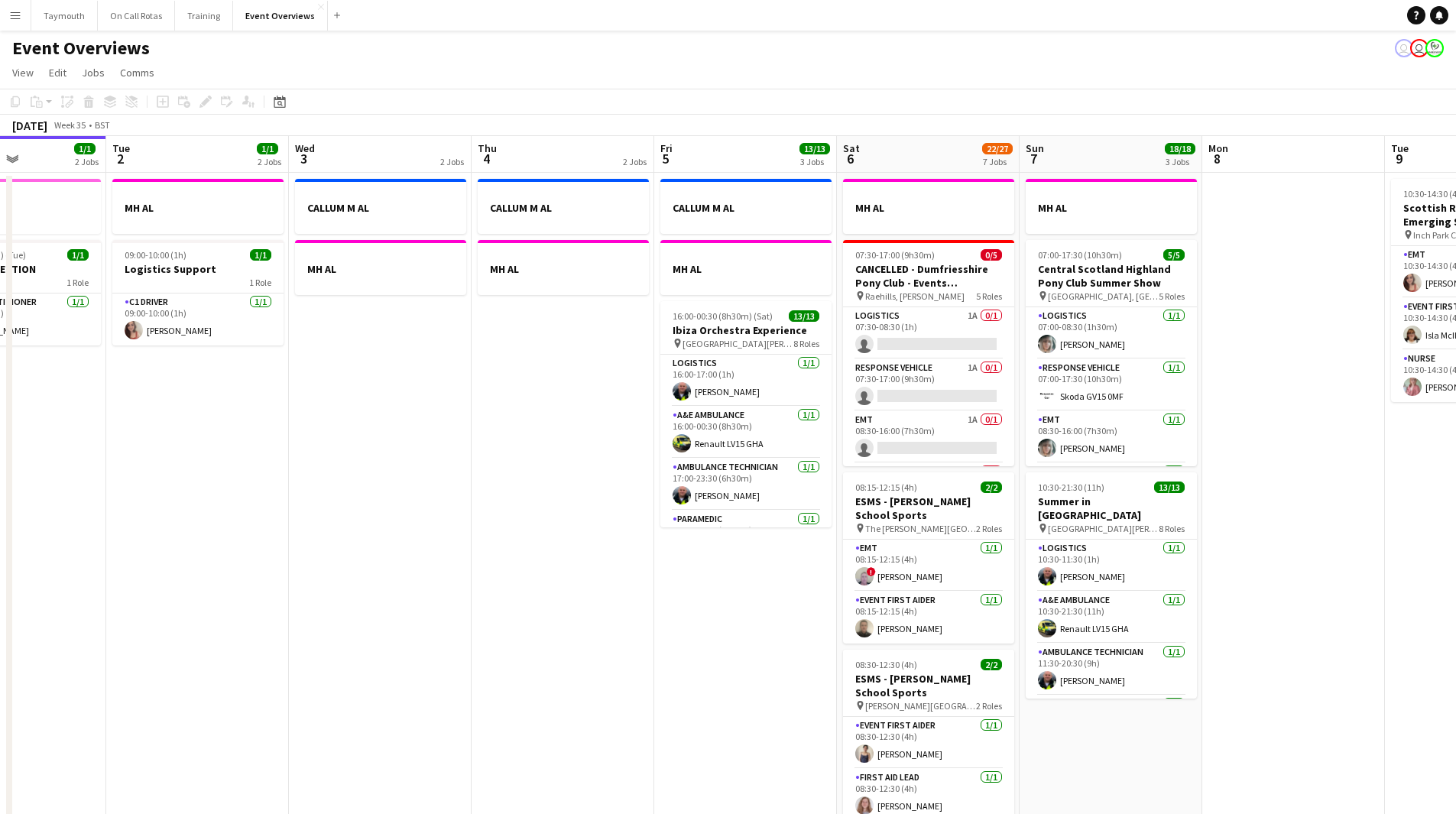
drag, startPoint x: 922, startPoint y: 597, endPoint x: 66, endPoint y: 633, distance: 856.8
click at [66, 446] on app-calendar-viewport "Fri 29 1/1 3 Jobs Sat 30 20/20 7 Jobs Sun 31 2/2 2 Jobs Mon 1 1/1 2 Jobs Tue 2 …" at bounding box center [728, 809] width 1456 height 1345
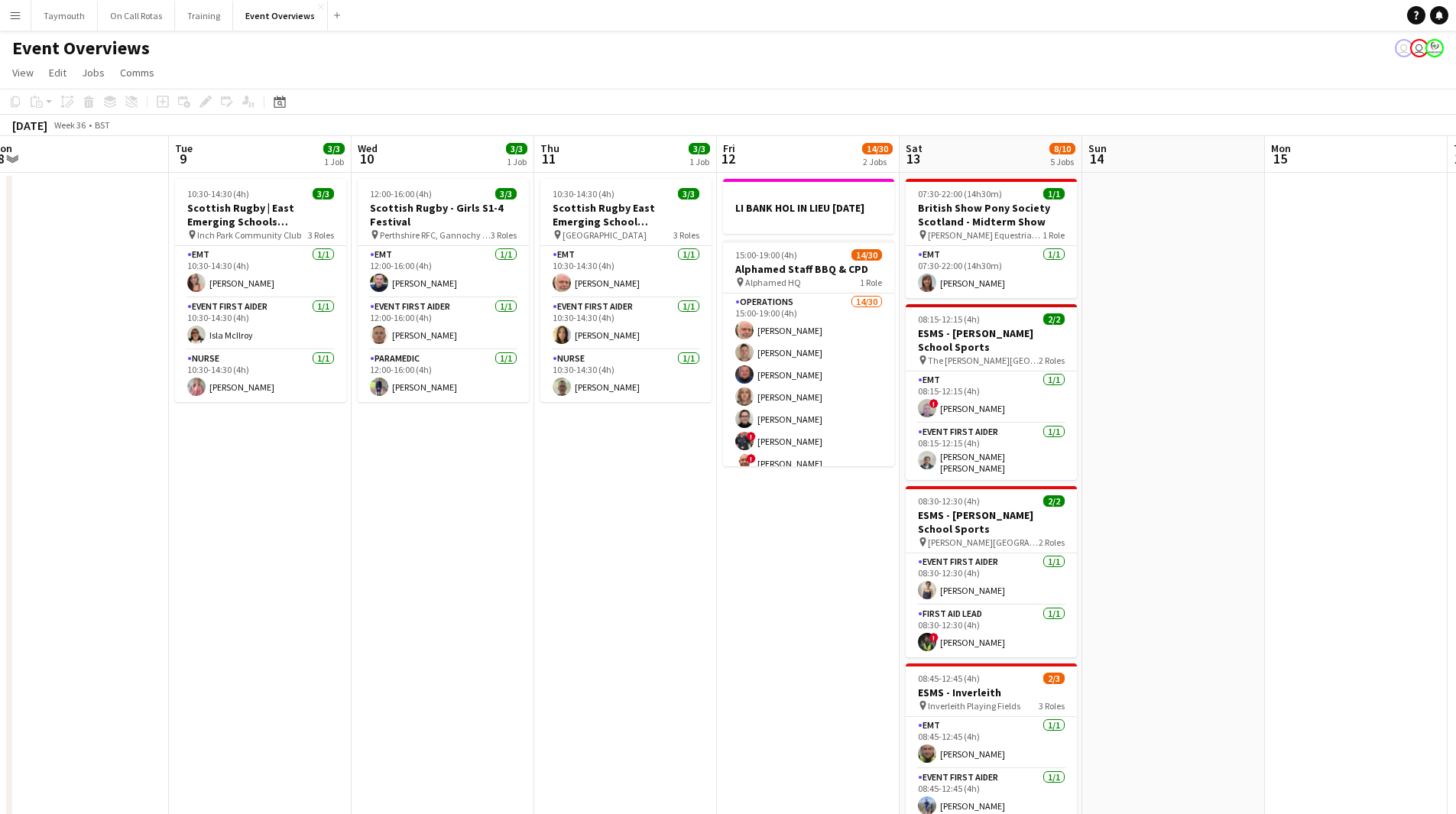
drag, startPoint x: 1058, startPoint y: 618, endPoint x: 439, endPoint y: 660, distance: 620.4
click at [439, 446] on app-calendar-viewport "Fri 5 13/13 3 Jobs Sat 6 22/27 7 Jobs Sun 7 18/18 3 Jobs Mon 8 Tue 9 3/3 1 Job …" at bounding box center [728, 809] width 1456 height 1345
click at [451, 295] on app-card-role "EMT 1/1 12:00-16:00 (4h) Ewan Whytock" at bounding box center [443, 272] width 171 height 52
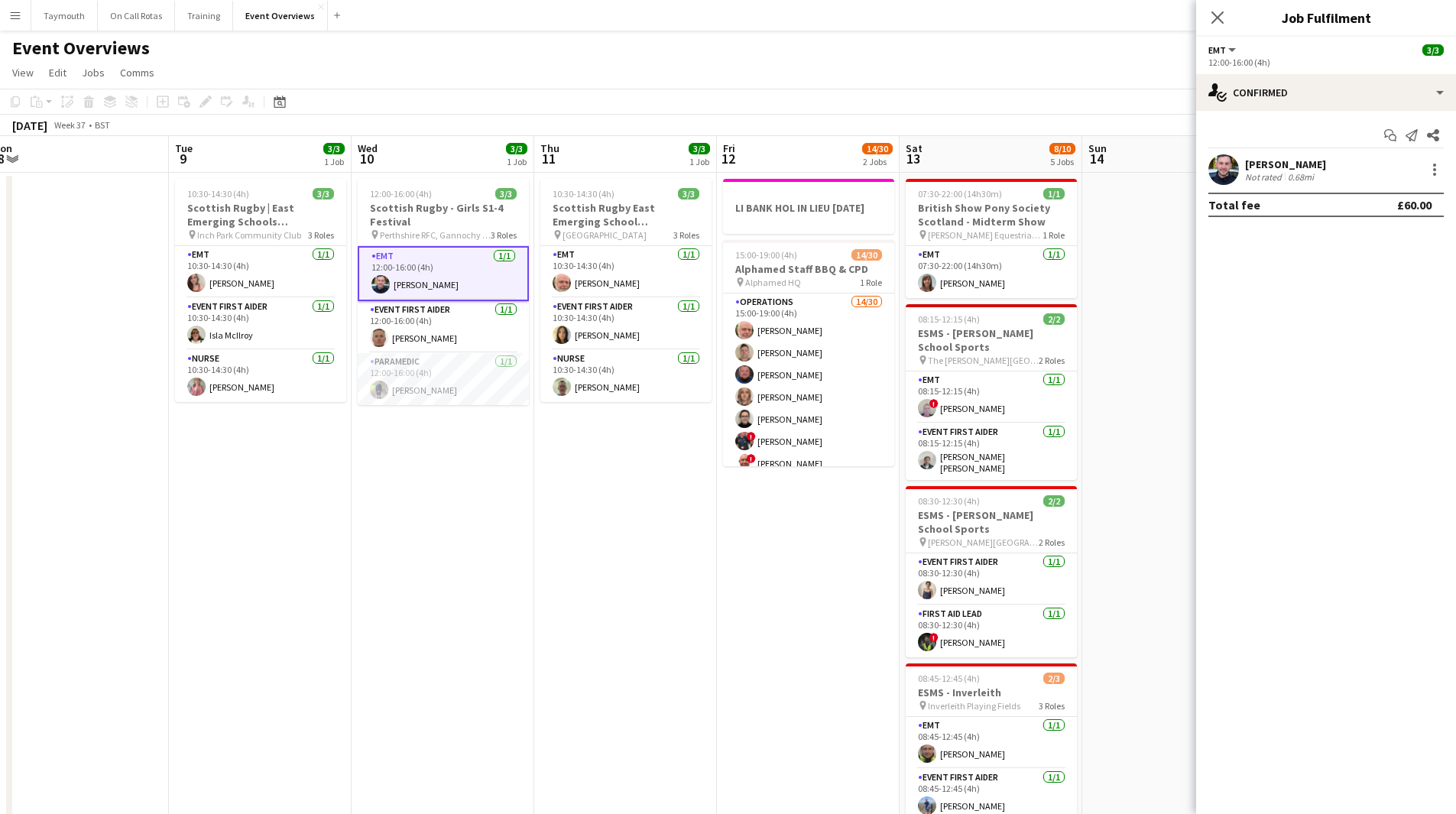
click at [966, 179] on div "0.68mi" at bounding box center [1300, 177] width 32 height 12
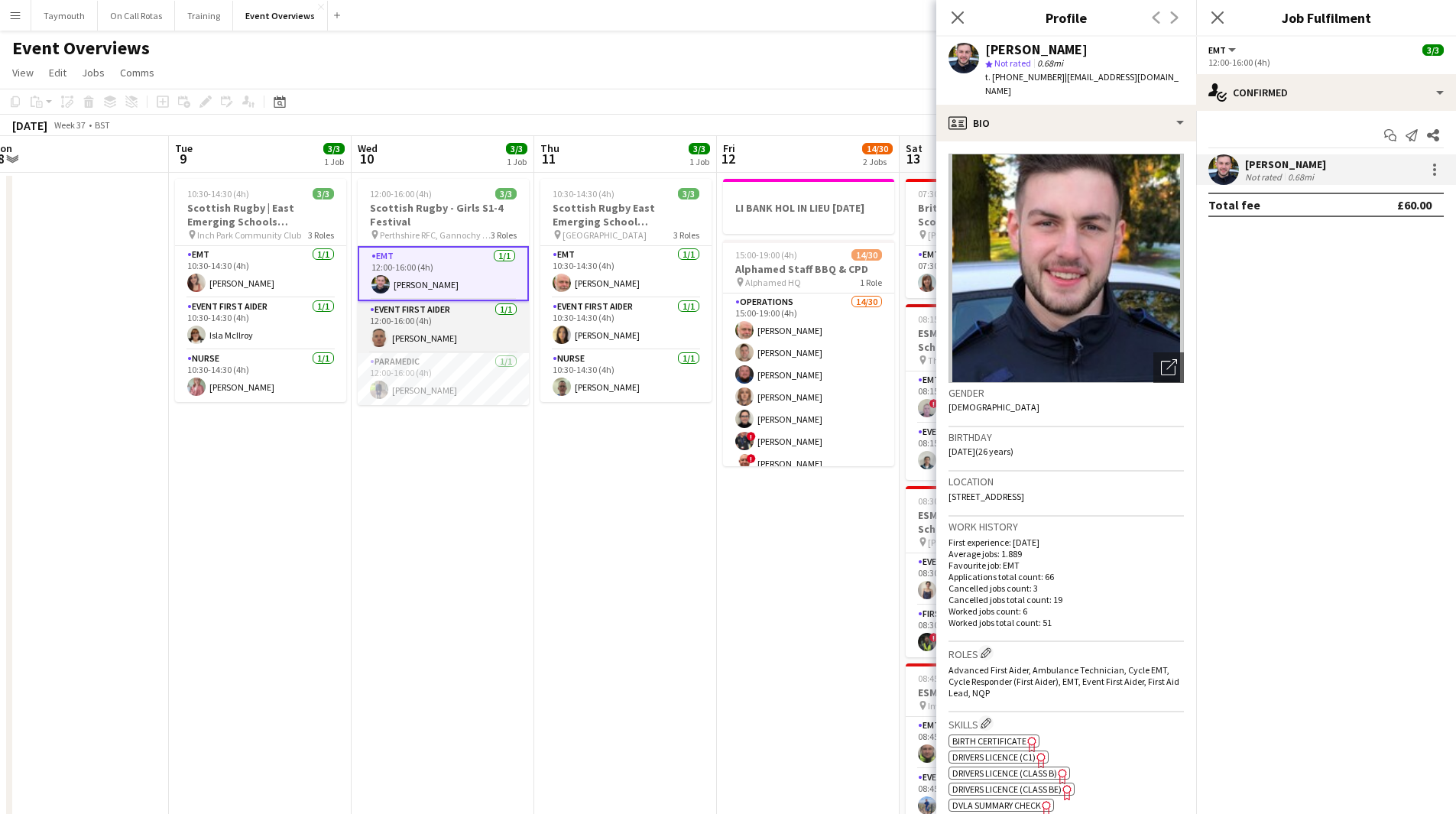
click at [447, 324] on app-card-role "Event First Aider 1/1 12:00-16:00 (4h) Garry Campbell" at bounding box center [443, 327] width 171 height 52
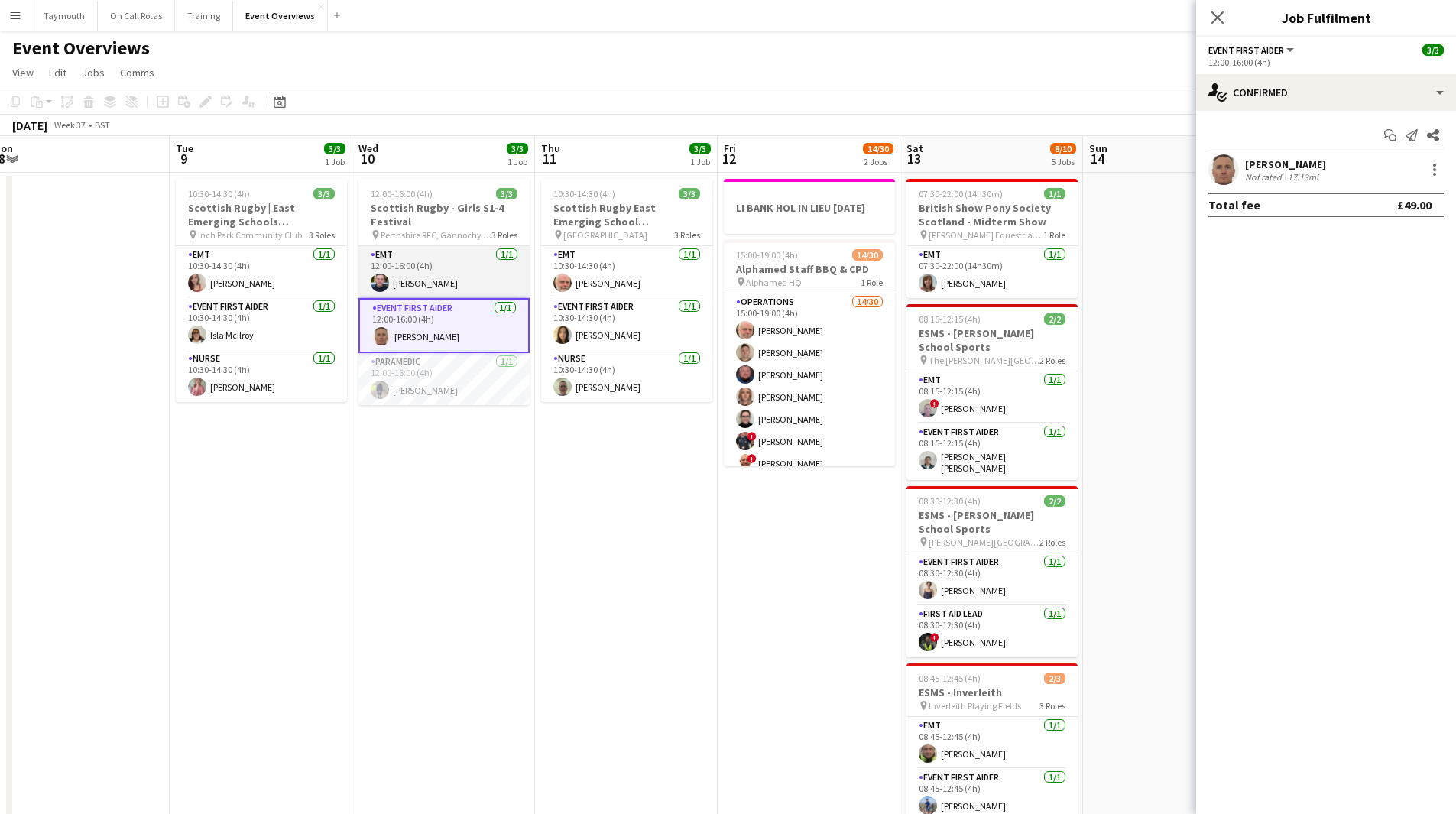
click at [461, 283] on app-card-role "EMT 1/1 12:00-16:00 (4h) Ewan Whytock" at bounding box center [444, 272] width 171 height 52
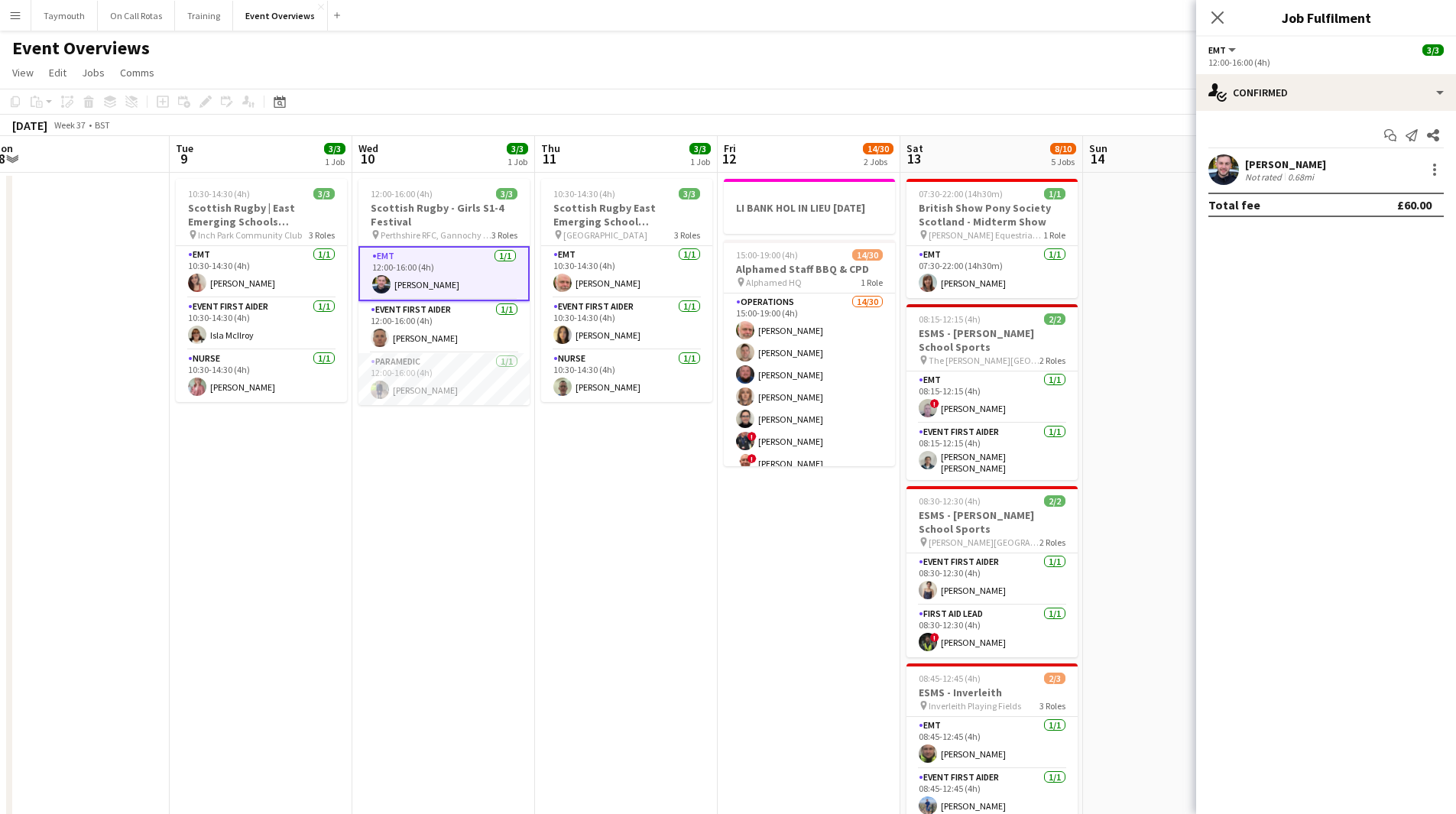
click at [602, 438] on app-date-cell "10:30-14:30 (4h) 3/3 Scottish Rugby East Emerging School Championships | Megget…" at bounding box center [627, 827] width 183 height 1308
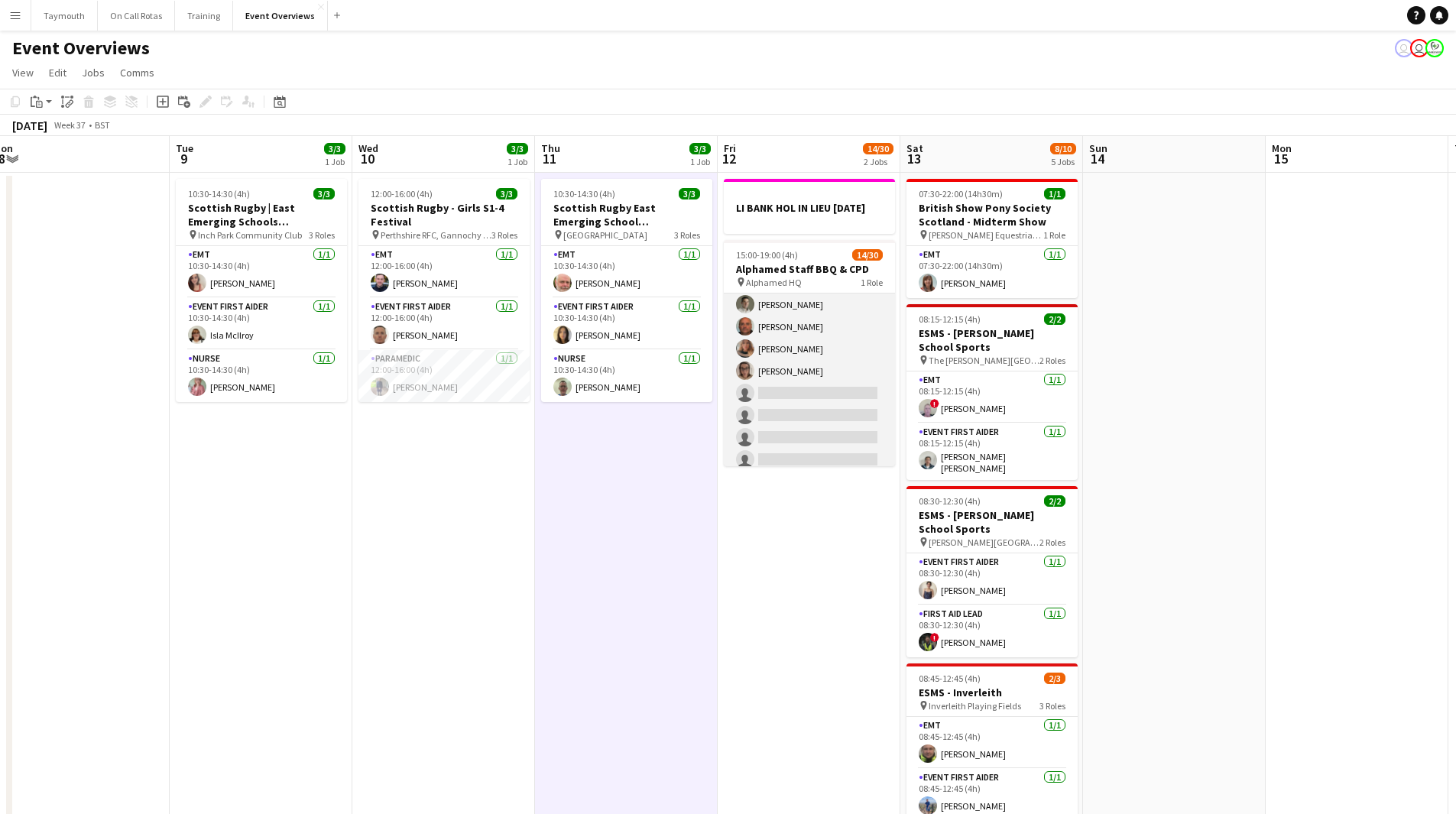
scroll to position [382, 0]
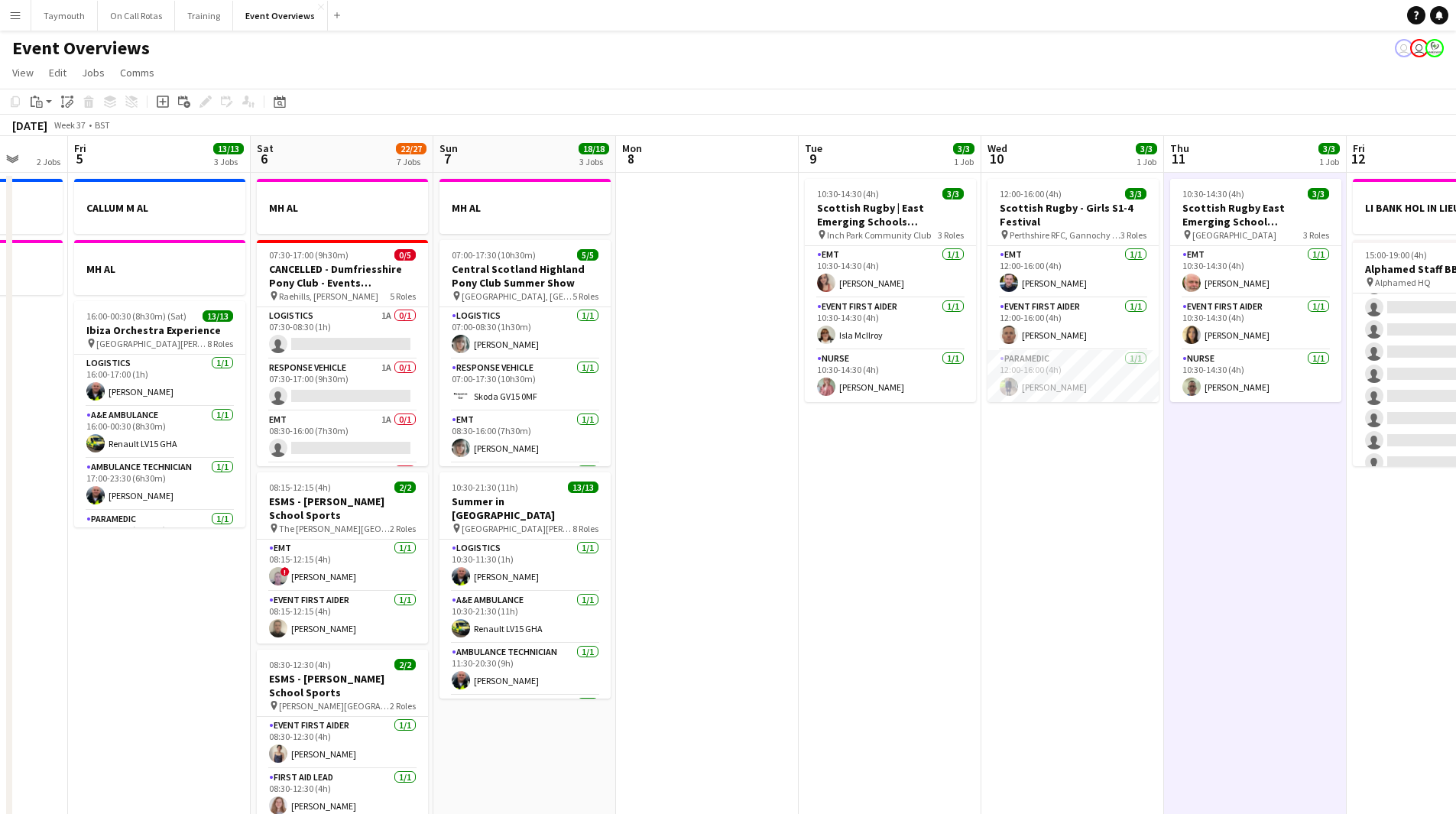
drag, startPoint x: 72, startPoint y: 484, endPoint x: 542, endPoint y: 511, distance: 470.8
click at [538, 446] on app-calendar-viewport "Wed 3 2 Jobs Thu 4 2 Jobs Fri 5 13/13 3 Jobs Sat 6 22/27 7 Jobs Sun 7 18/18 3 J…" at bounding box center [728, 809] width 1456 height 1345
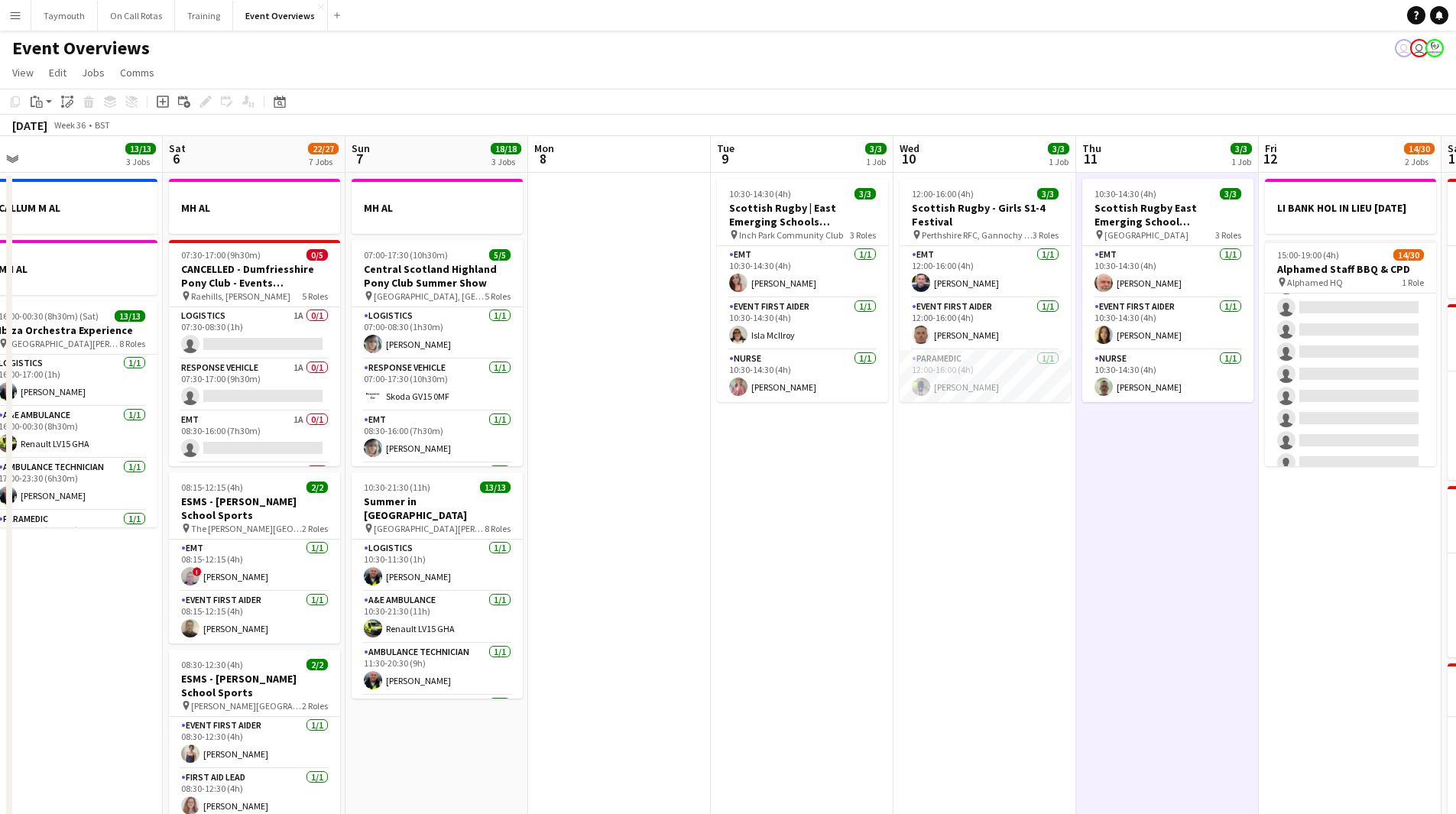
drag, startPoint x: 567, startPoint y: 561, endPoint x: 1175, endPoint y: 506, distance: 610.5
click at [966, 446] on app-calendar-viewport "Wed 3 2 Jobs Thu 4 2 Jobs Fri 5 13/13 3 Jobs Sat 6 22/27 7 Jobs Sun 7 18/18 3 J…" at bounding box center [728, 809] width 1456 height 1345
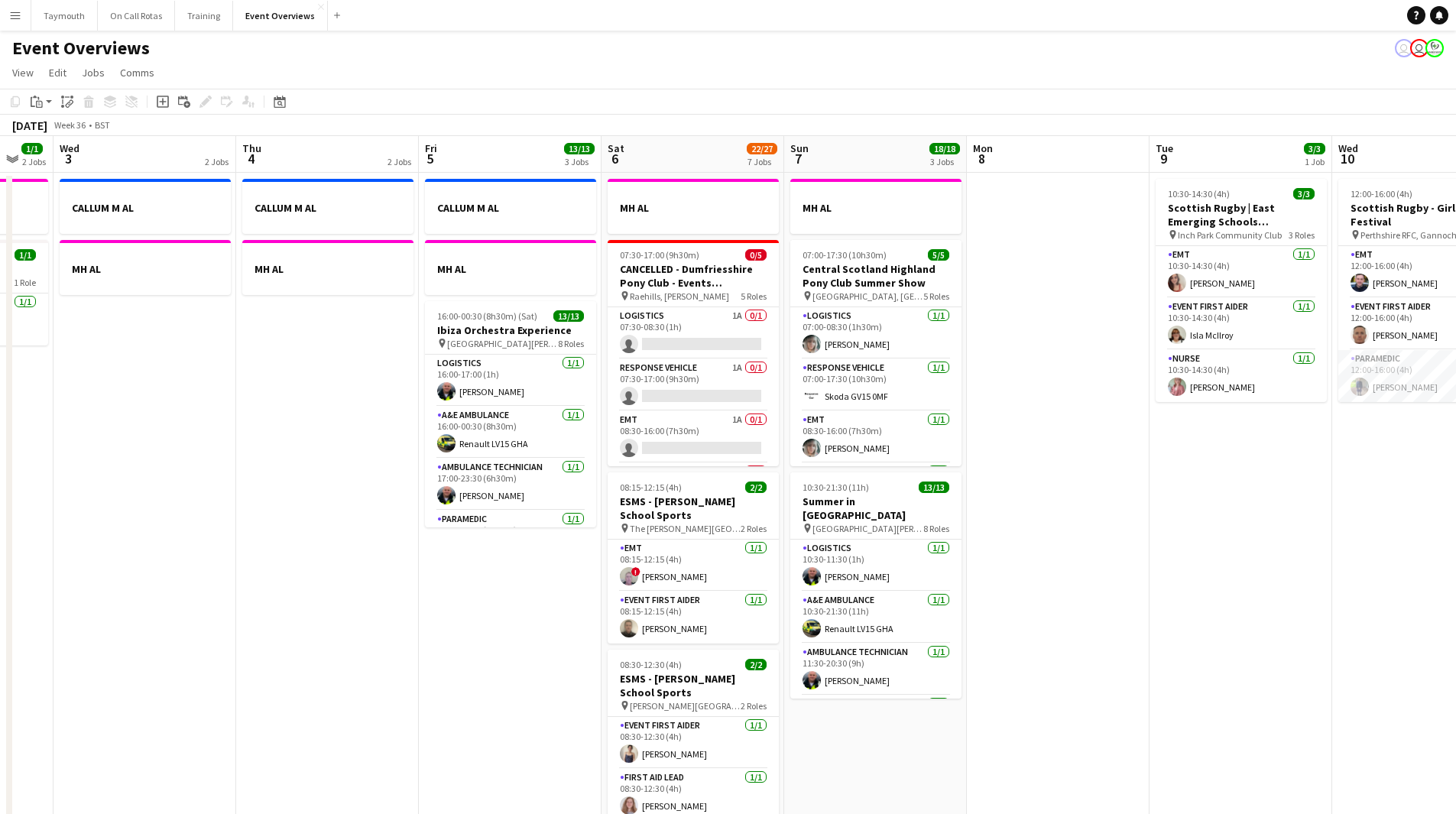
scroll to position [0, 527]
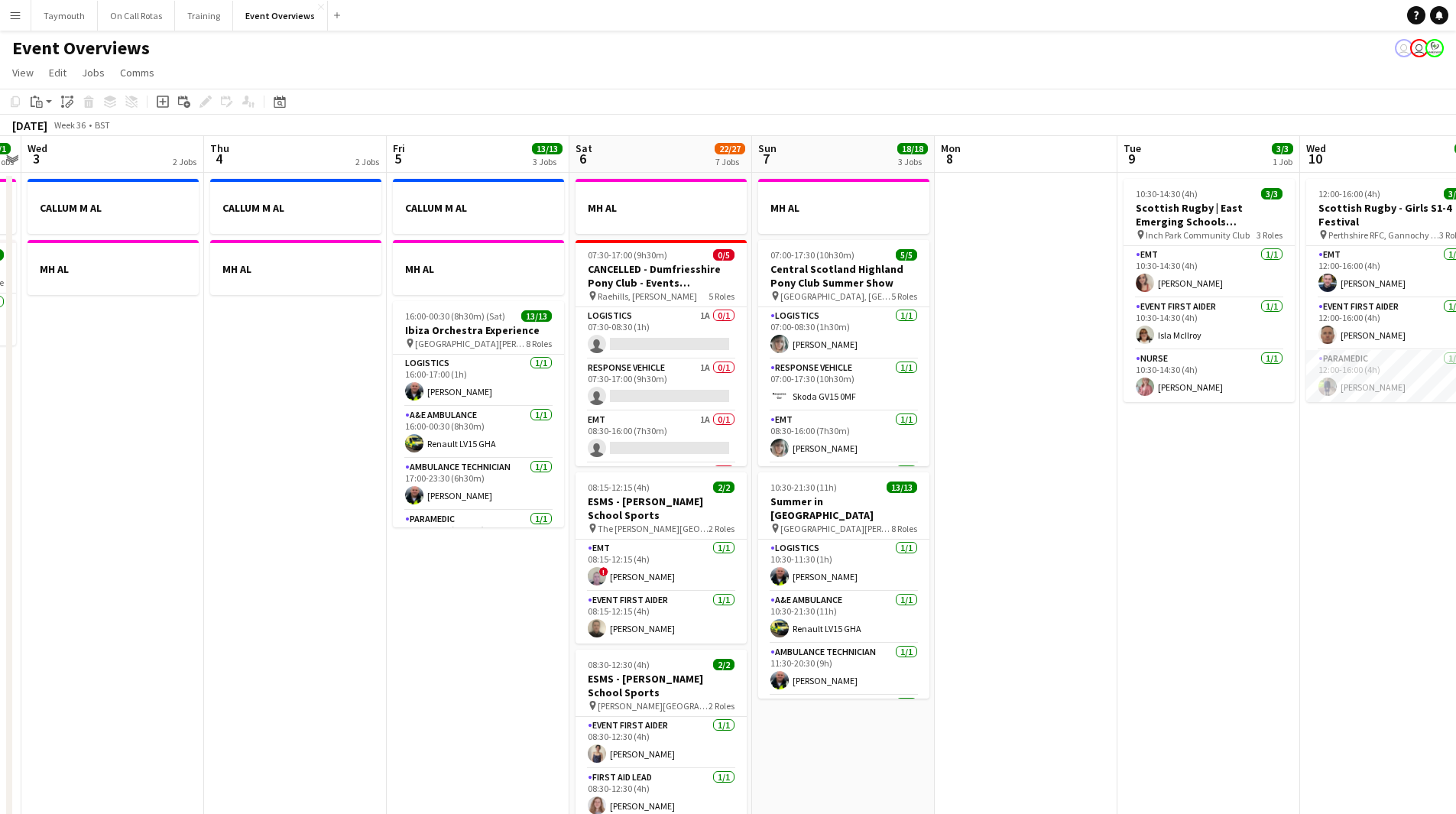
drag, startPoint x: 714, startPoint y: 567, endPoint x: 258, endPoint y: 561, distance: 456.0
click at [258, 446] on app-calendar-viewport "Sun 31 2/2 2 Jobs Mon 1 1/1 2 Jobs Tue 2 1/1 2 Jobs Wed 3 2 Jobs Thu 4 2 Jobs F…" at bounding box center [728, 809] width 1456 height 1345
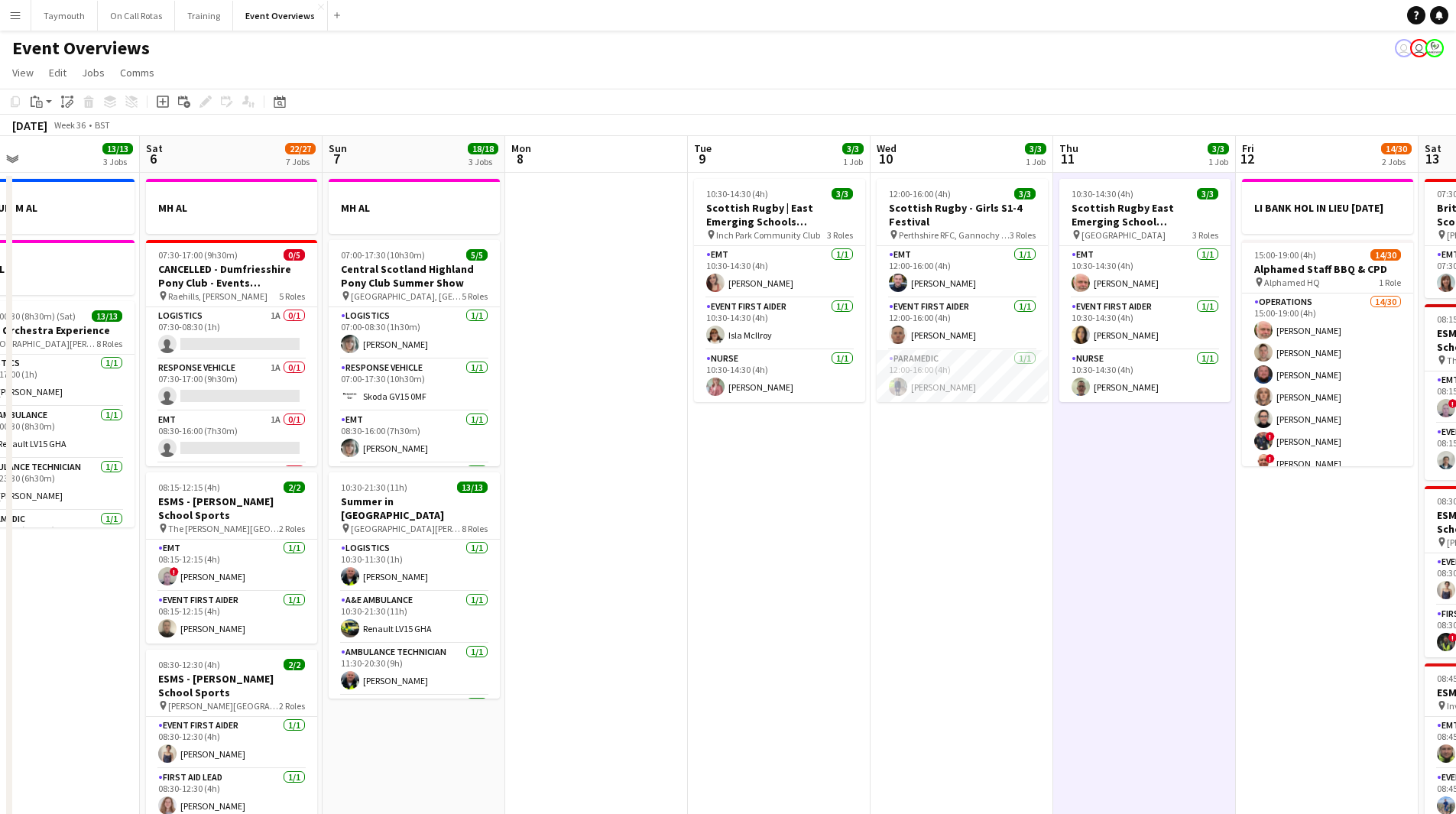
drag, startPoint x: 915, startPoint y: 517, endPoint x: 576, endPoint y: 581, distance: 345.0
click at [576, 446] on app-calendar-viewport "Tue 2 1/1 2 Jobs Wed 3 2 Jobs Thu 4 2 Jobs Fri 5 13/13 3 Jobs Sat 6 22/27 7 Job…" at bounding box center [728, 809] width 1456 height 1345
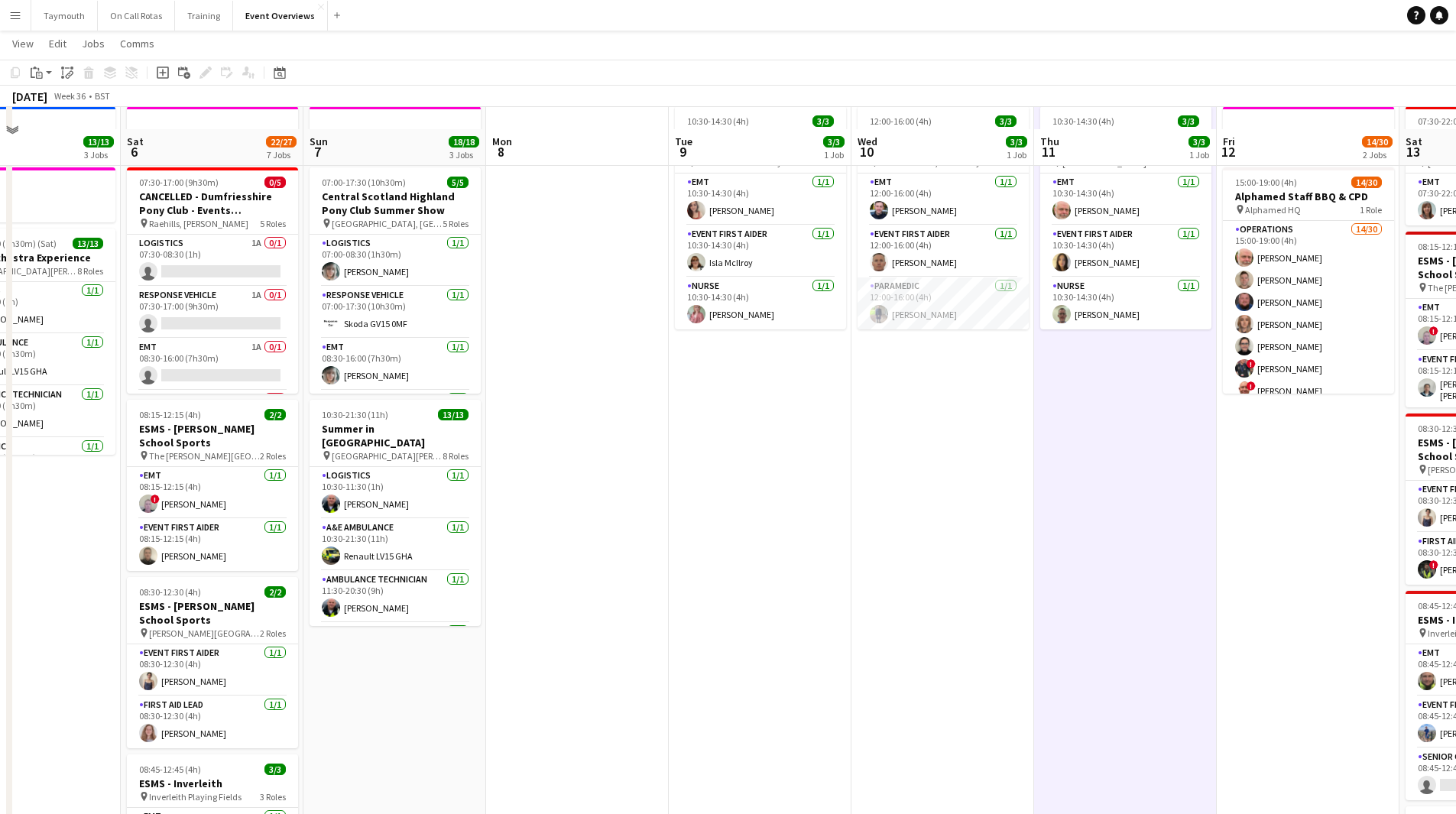
scroll to position [0, 0]
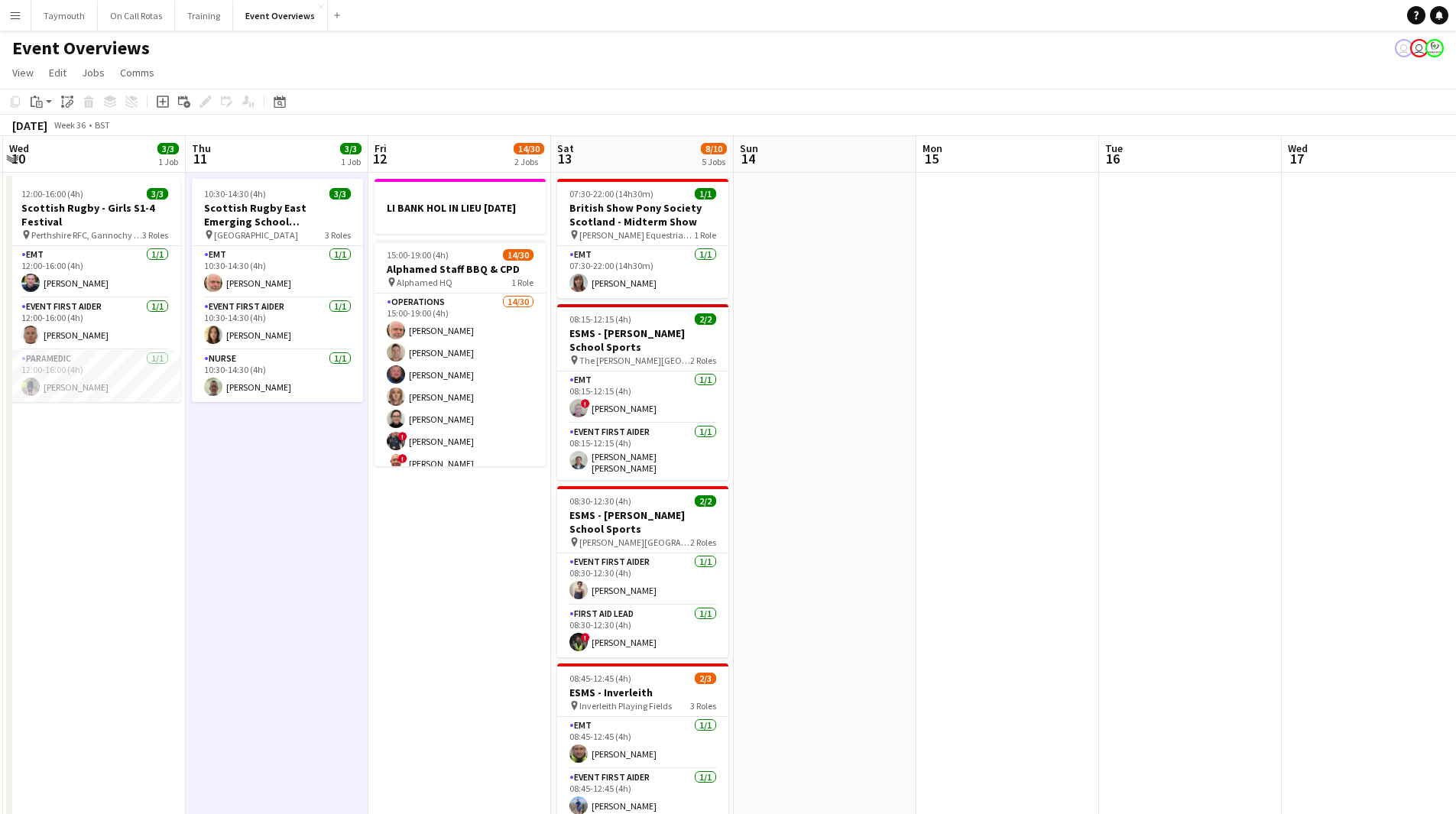
drag, startPoint x: 892, startPoint y: 575, endPoint x: 41, endPoint y: 572, distance: 851.0
click at [37, 446] on app-calendar-viewport "Sun 7 18/18 3 Jobs Mon 8 Tue 9 3/3 1 Job Wed 10 3/3 1 Job Thu 11 3/3 1 Job Fri …" at bounding box center [728, 809] width 1456 height 1345
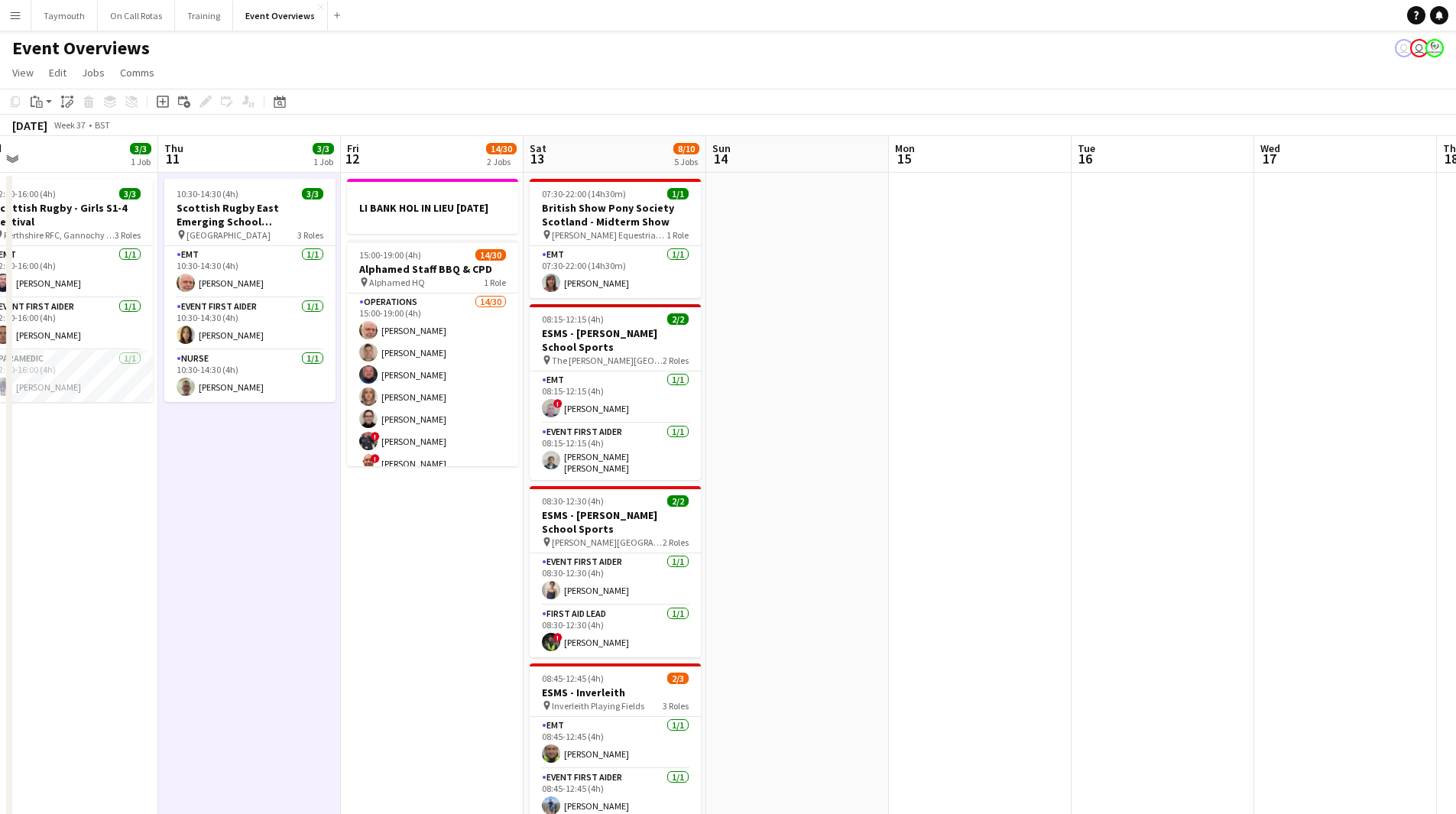
drag, startPoint x: 383, startPoint y: 586, endPoint x: 169, endPoint y: 600, distance: 214.5
click at [169, 446] on app-calendar-viewport "Sun 7 18/18 3 Jobs Mon 8 Tue 9 3/3 1 Job Wed 10 3/3 1 Job Thu 11 3/3 1 Job Fri …" at bounding box center [728, 809] width 1456 height 1345
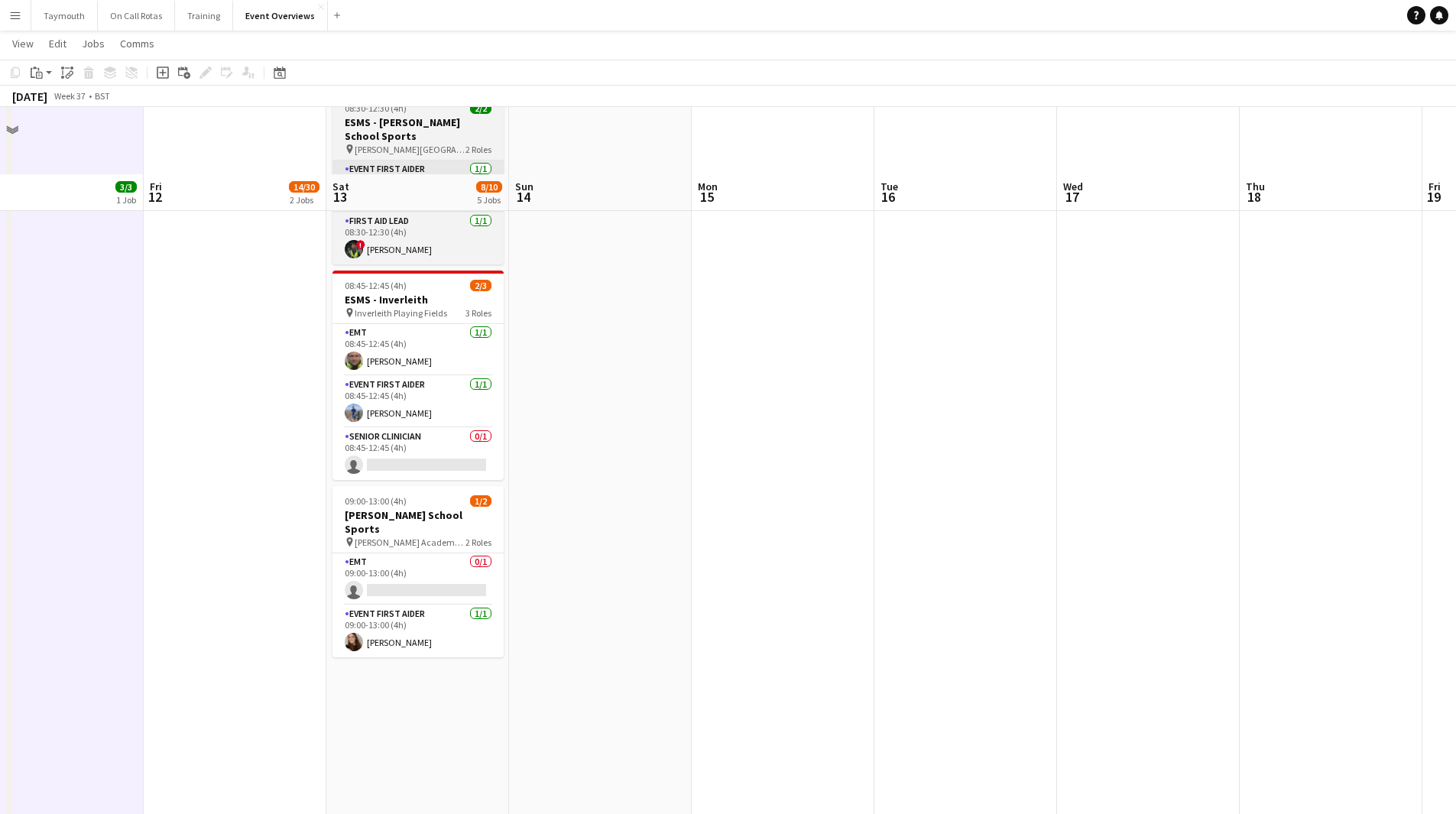
scroll to position [459, 0]
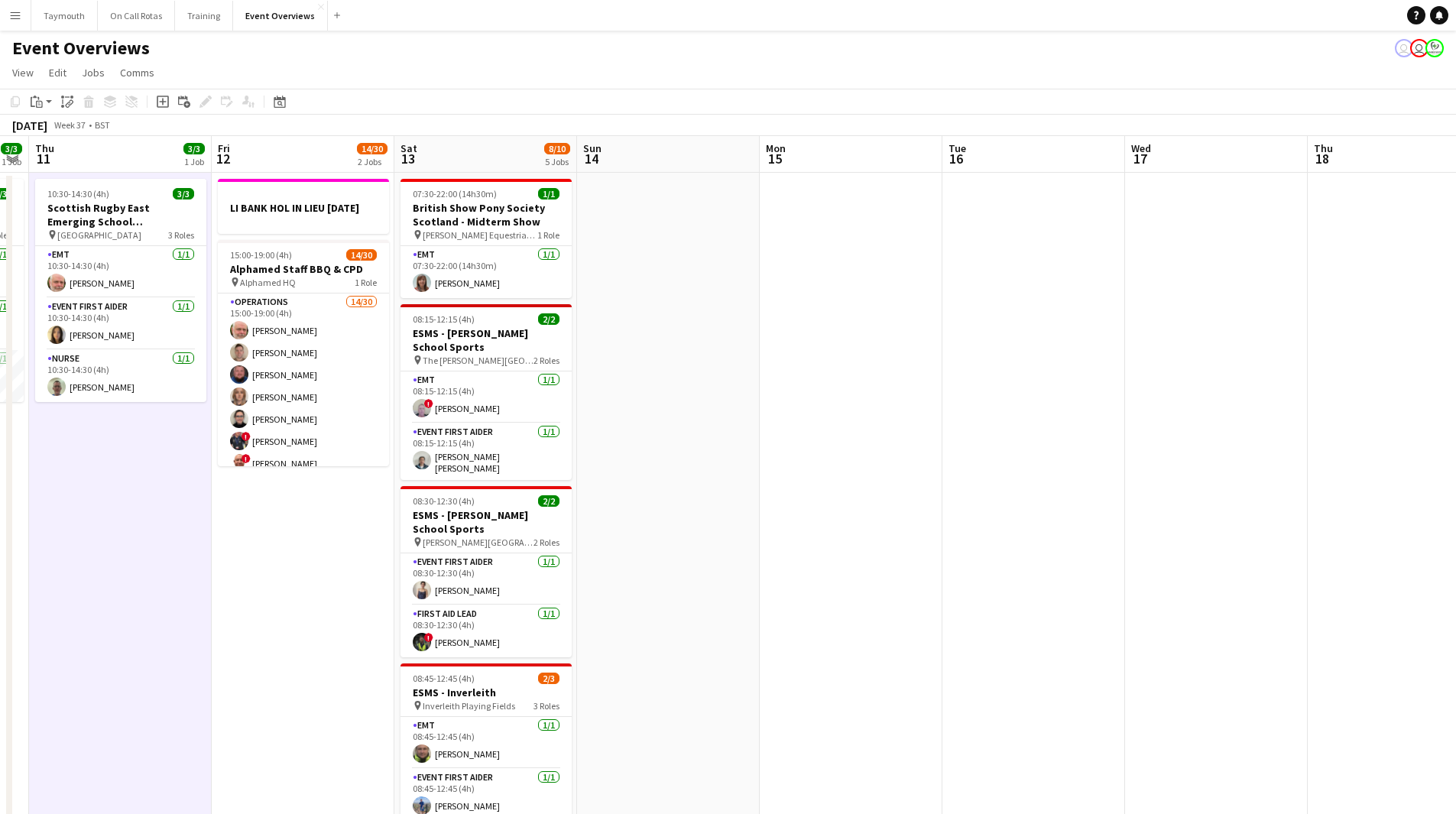
drag, startPoint x: 600, startPoint y: 567, endPoint x: 83, endPoint y: 567, distance: 517.0
click at [88, 573] on app-calendar-viewport "Mon 8 Tue 9 3/3 1 Job Wed 10 3/3 1 Job Thu 11 3/3 1 Job Fri 12 14/30 2 Jobs Sat…" at bounding box center [728, 809] width 1456 height 1345
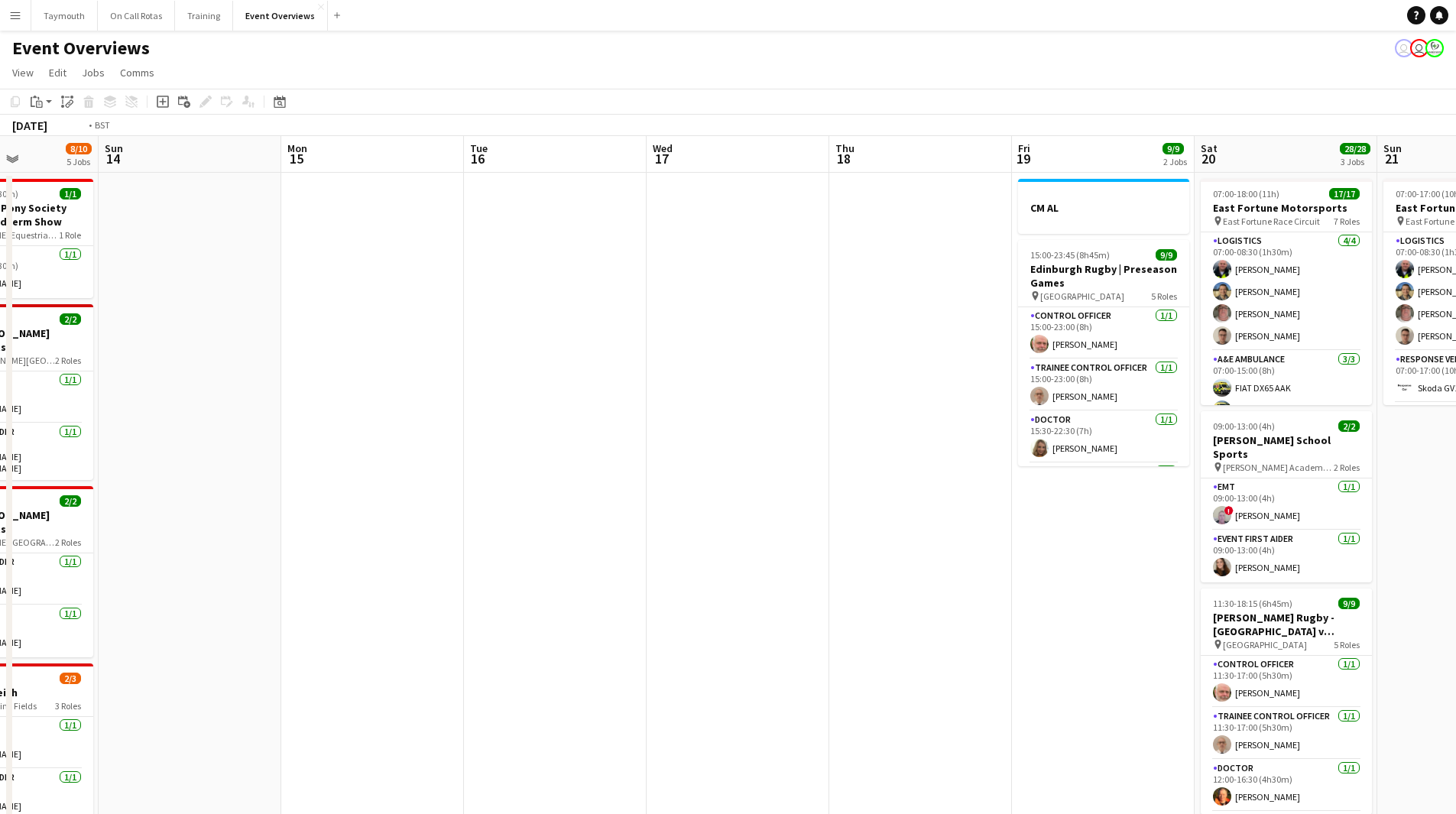
drag, startPoint x: 440, startPoint y: 576, endPoint x: 171, endPoint y: 600, distance: 270.1
click at [171, 600] on app-calendar-viewport "Thu 11 3/3 1 Job Fri 12 14/30 2 Jobs Sat 13 8/10 5 Jobs Sun 14 Mon 15 Tue 16 We…" at bounding box center [728, 809] width 1456 height 1345
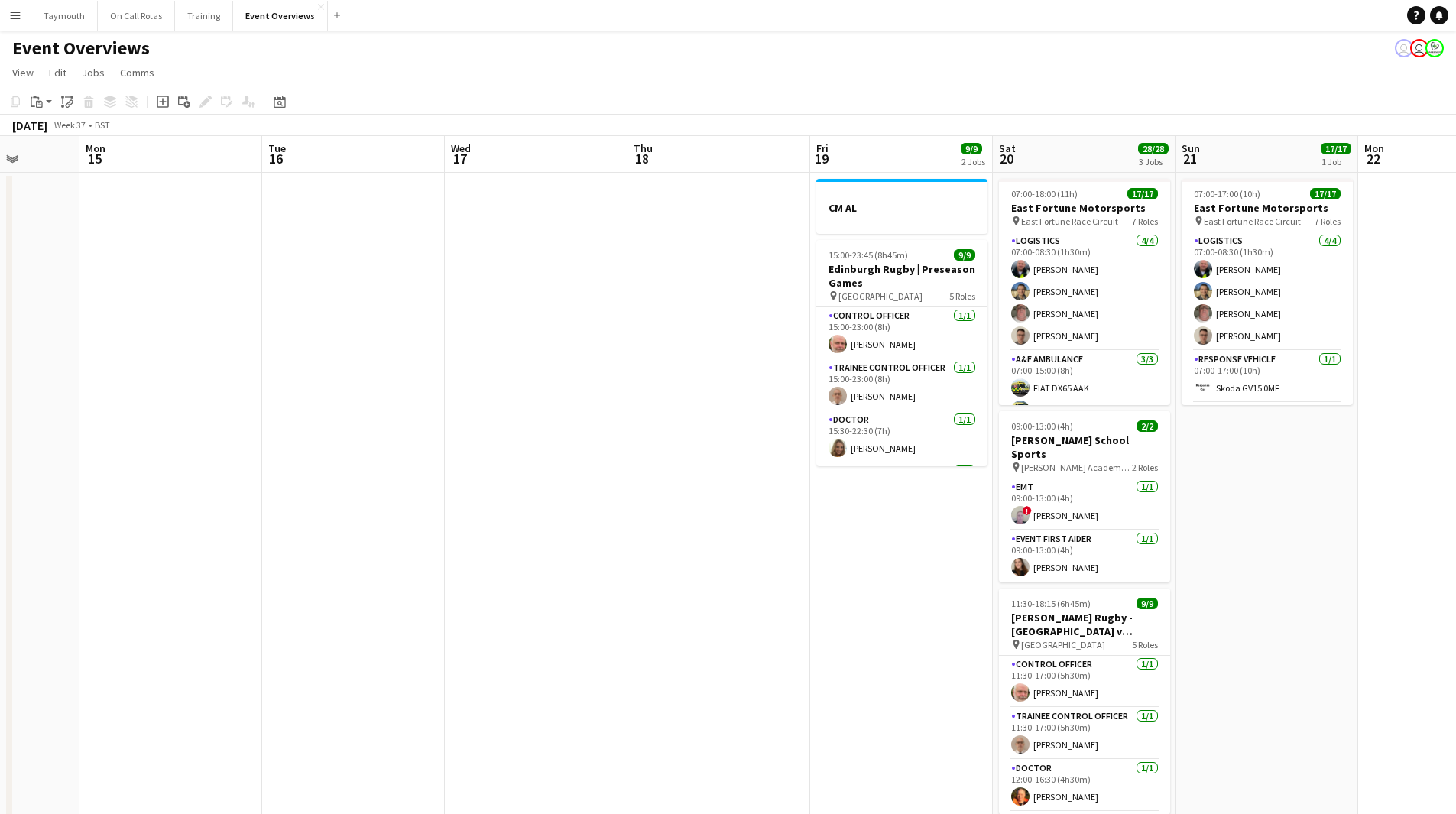
drag, startPoint x: 353, startPoint y: 601, endPoint x: 734, endPoint y: 584, distance: 381.4
click at [721, 588] on app-calendar-viewport "Fri 12 14/30 2 Jobs Sat 13 8/10 5 Jobs Sun 14 Mon 15 Tue 16 Wed 17 Thu 18 Fri 1…" at bounding box center [728, 809] width 1456 height 1345
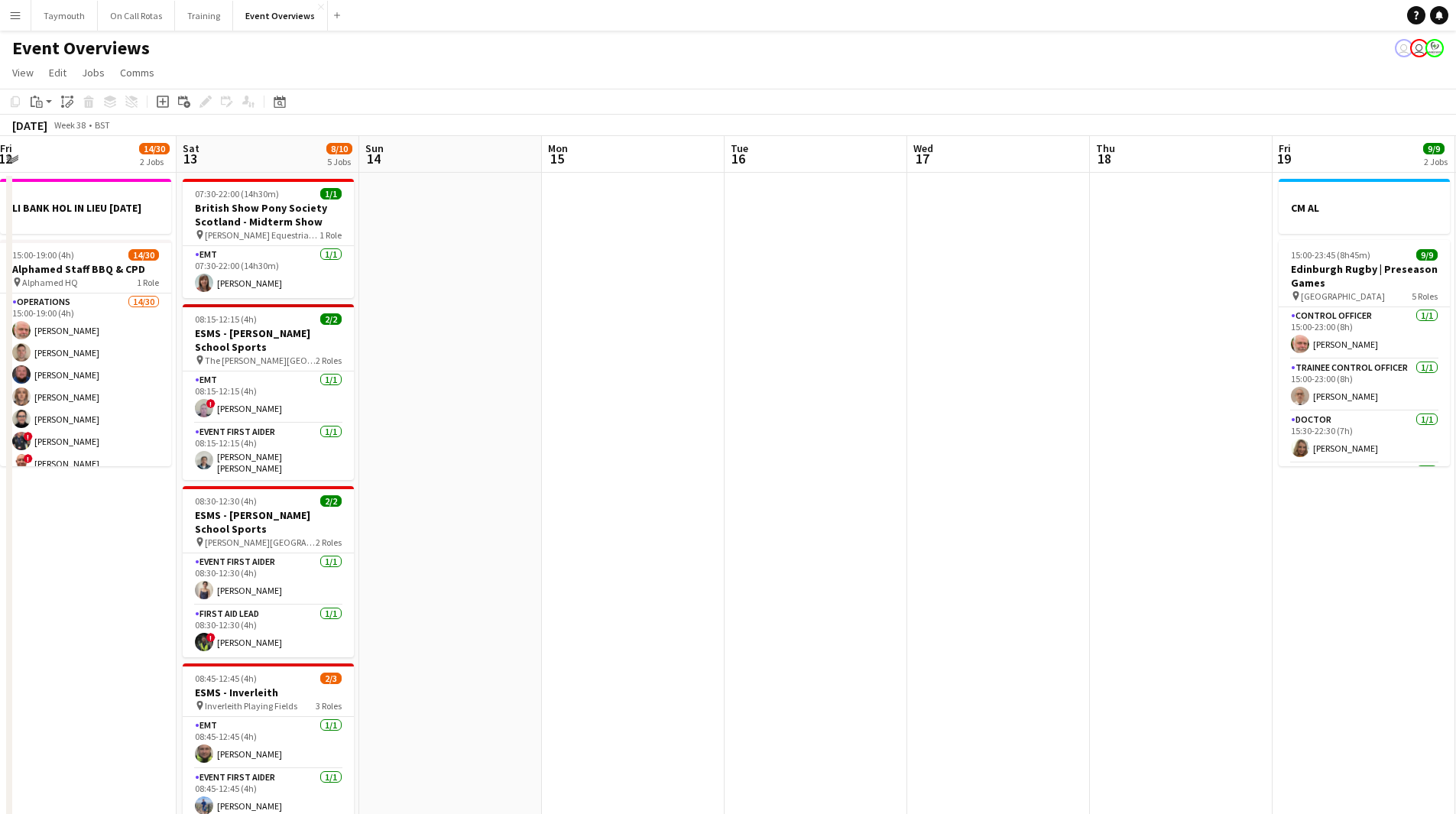
drag, startPoint x: 783, startPoint y: 597, endPoint x: 848, endPoint y: 593, distance: 65.1
click at [836, 594] on app-calendar-viewport "Wed 10 3/3 1 Job Thu 11 3/3 1 Job Fri 12 14/30 2 Jobs Sat 13 8/10 5 Jobs Sun 14…" at bounding box center [728, 809] width 1456 height 1345
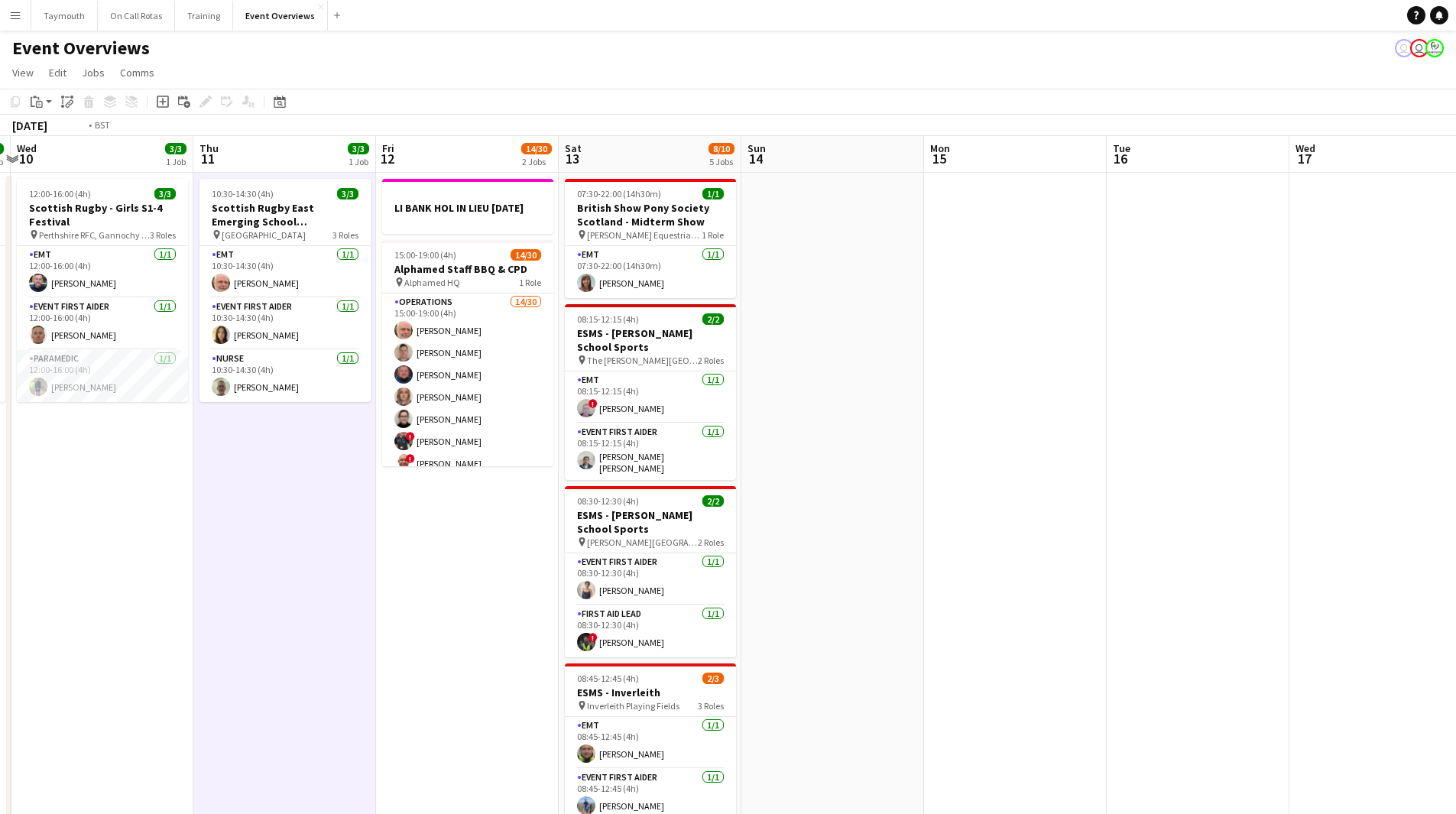
drag, startPoint x: 640, startPoint y: 625, endPoint x: 1078, endPoint y: 621, distance: 438.0
click at [1070, 622] on app-calendar-viewport "Mon 8 Tue 9 3/3 1 Job Wed 10 3/3 1 Job Thu 11 3/3 1 Job Fri 12 14/30 2 Jobs Sat…" at bounding box center [728, 809] width 1456 height 1345
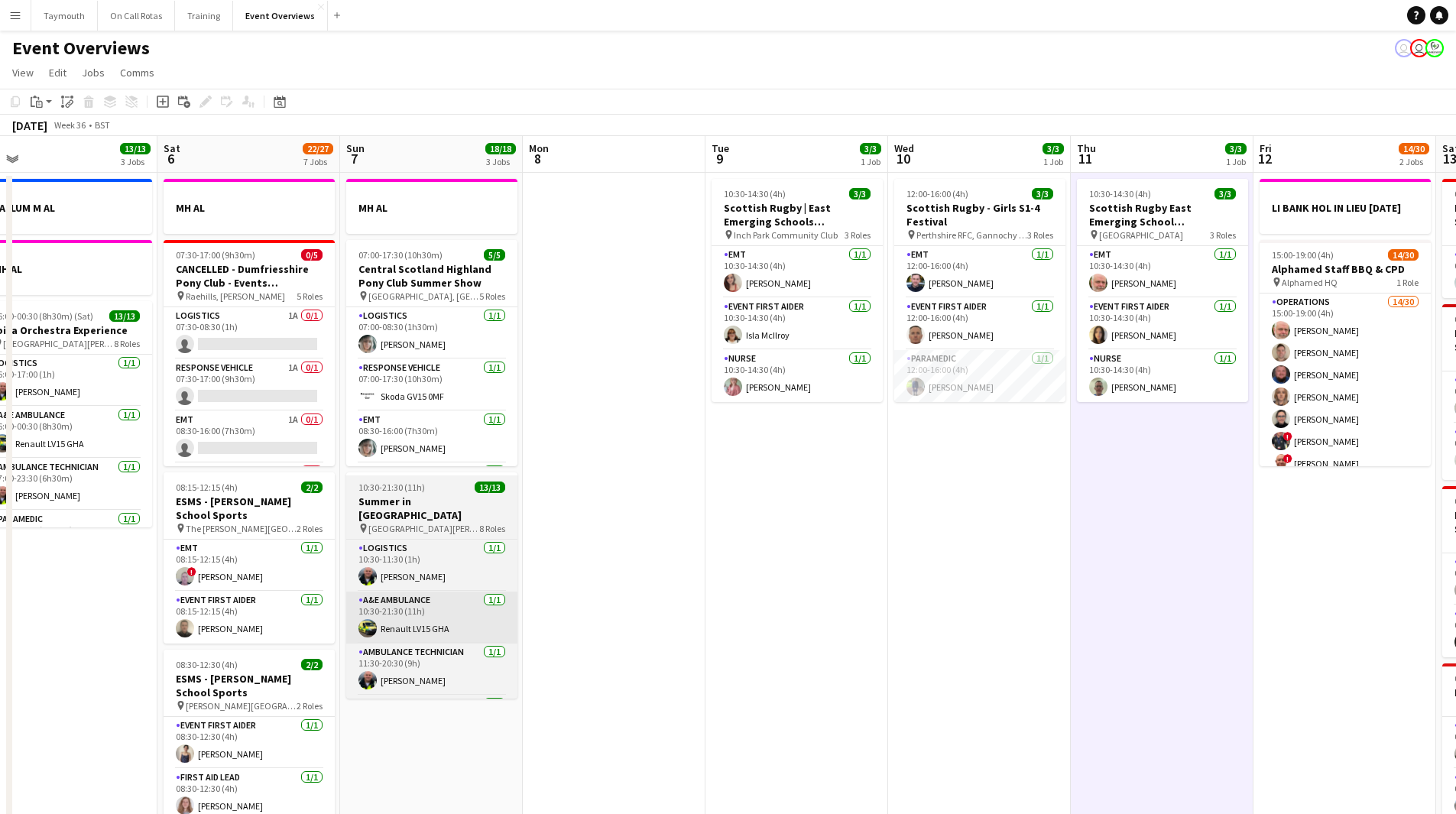
drag, startPoint x: 647, startPoint y: 611, endPoint x: 1056, endPoint y: 611, distance: 409.0
click at [1247, 617] on app-calendar-viewport "Wed 3 2 Jobs Thu 4 2 Jobs Fri 5 13/13 3 Jobs Sat 6 22/27 7 Jobs Sun 7 18/18 3 J…" at bounding box center [728, 809] width 1456 height 1345
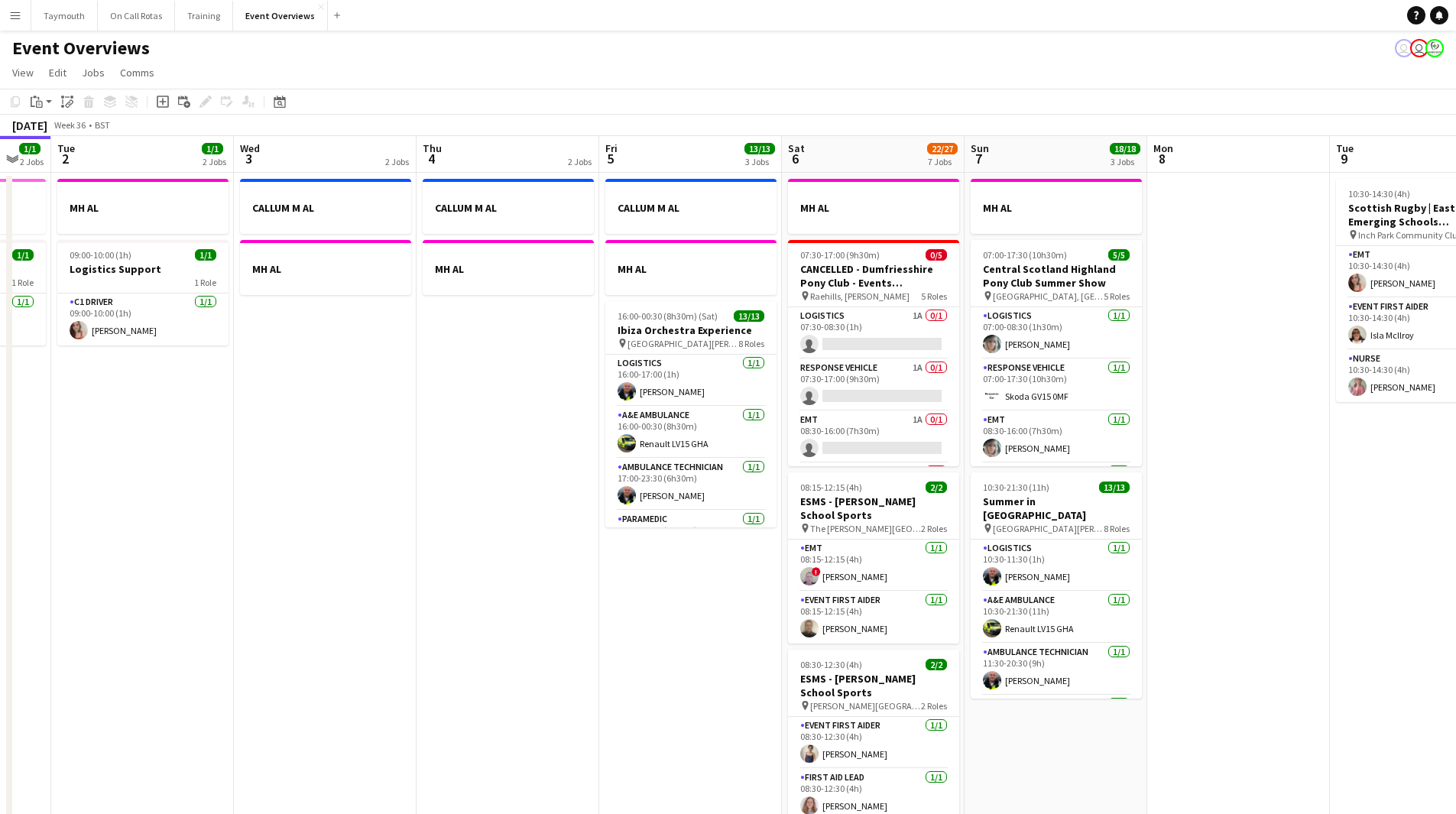
drag, startPoint x: 492, startPoint y: 602, endPoint x: 1088, endPoint y: 600, distance: 596.0
click at [1088, 600] on app-calendar-viewport "Sun 31 2/2 2 Jobs Mon 1 1/1 2 Jobs Tue 2 1/1 2 Jobs Wed 3 2 Jobs Thu 4 2 Jobs F…" at bounding box center [728, 809] width 1456 height 1345
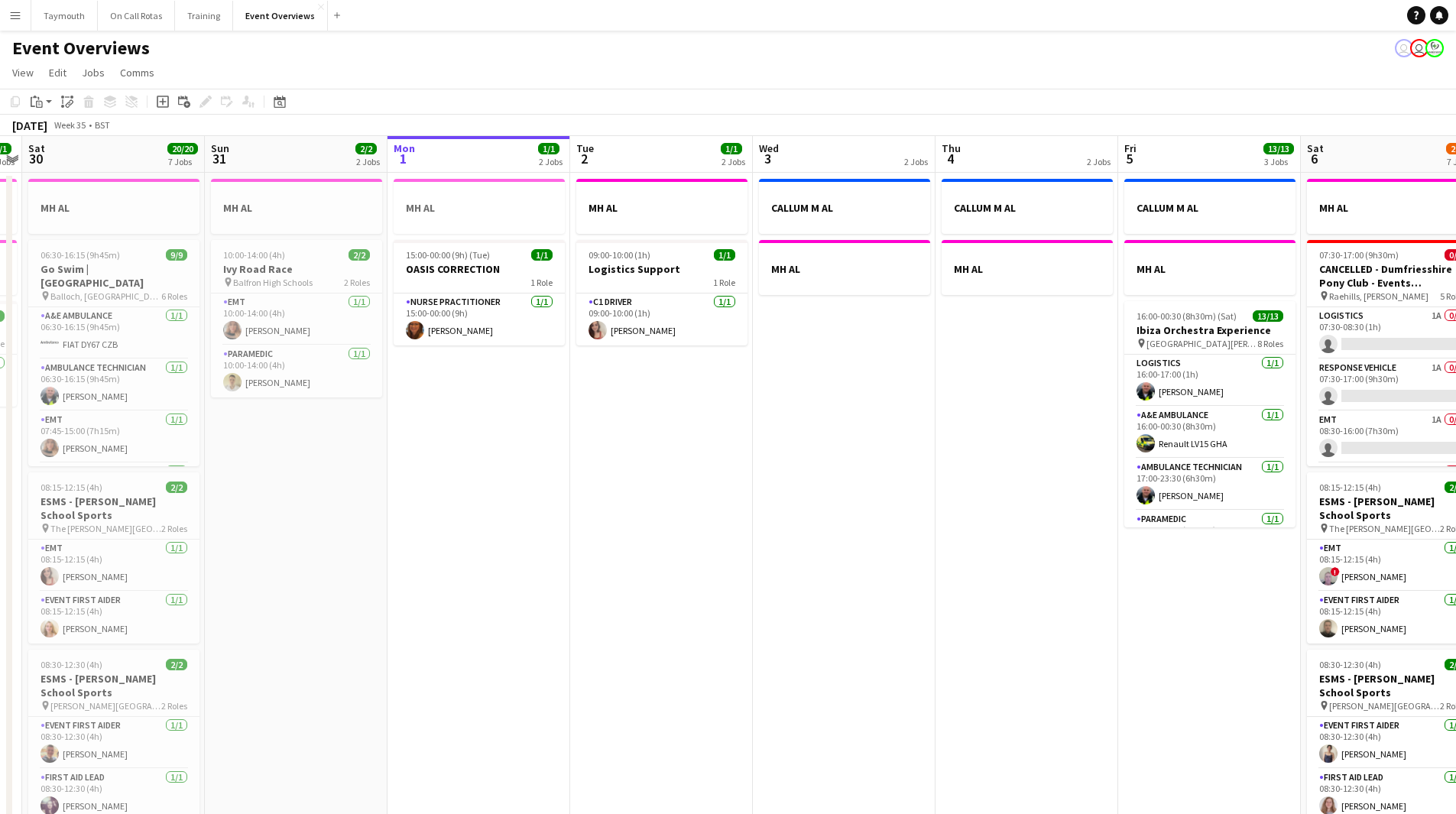
drag, startPoint x: 651, startPoint y: 587, endPoint x: 1382, endPoint y: 587, distance: 731.0
click at [1409, 587] on app-calendar-viewport "Fri 29 1/1 3 Jobs Sat 30 20/20 7 Jobs Sun 31 2/2 2 Jobs Mon 1 1/1 2 Jobs Tue 2 …" at bounding box center [728, 809] width 1456 height 1345
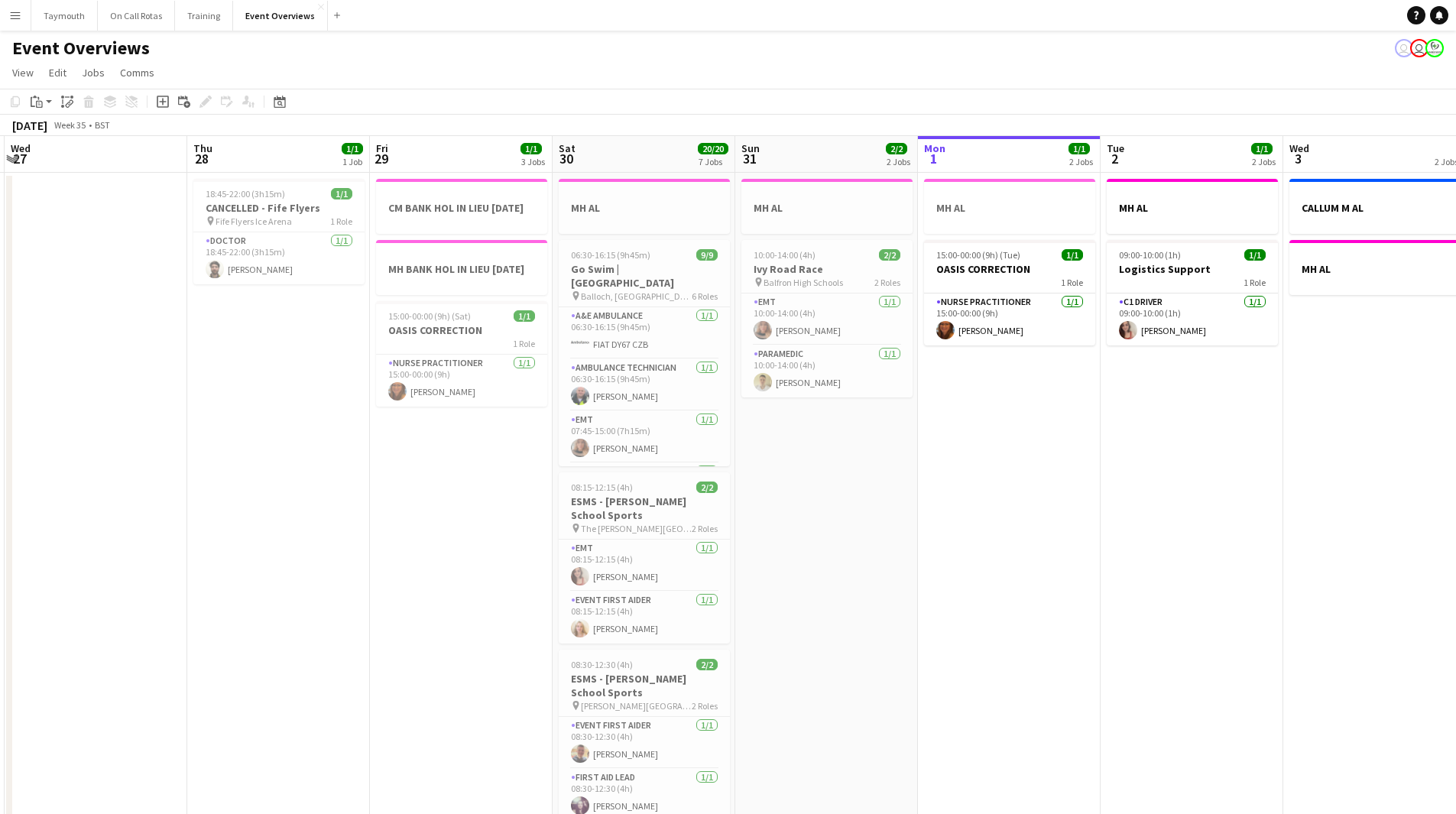
drag, startPoint x: 1364, startPoint y: 569, endPoint x: 517, endPoint y: 526, distance: 848.1
click at [8, 552] on div "Sun 24 1/1 1 Job Mon 25 6/6 2 Jobs Tue 26 Wed 27 Thu 28 1/1 1 Job Fri 29 1/1 3 …" at bounding box center [728, 809] width 1456 height 1345
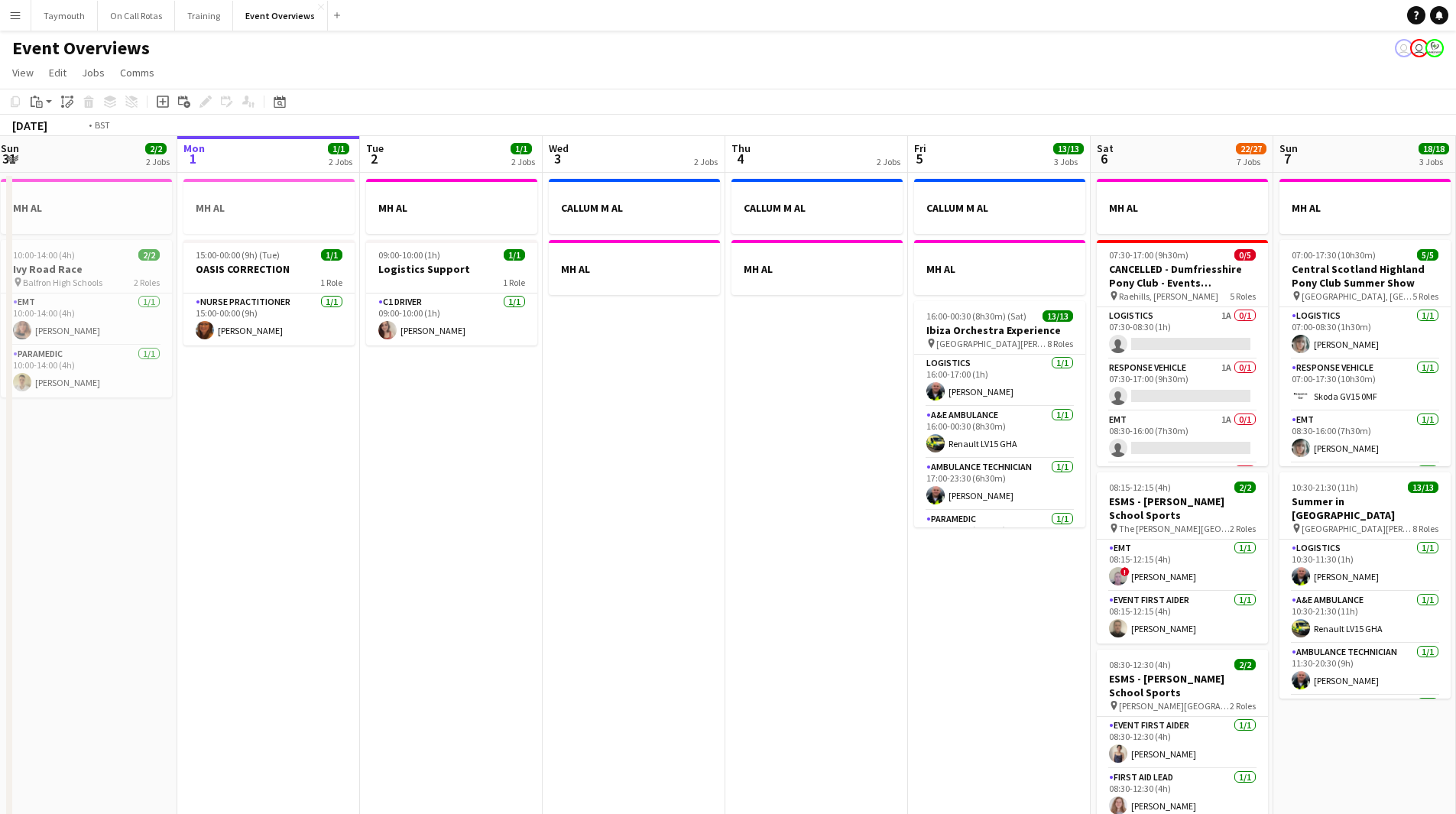
drag, startPoint x: 759, startPoint y: 558, endPoint x: -189, endPoint y: 551, distance: 948.0
click at [0, 551] on html "Menu Boards Boards Boards All jobs Status Workforce Workforce My Workforce Recr…" at bounding box center [728, 741] width 1456 height 1481
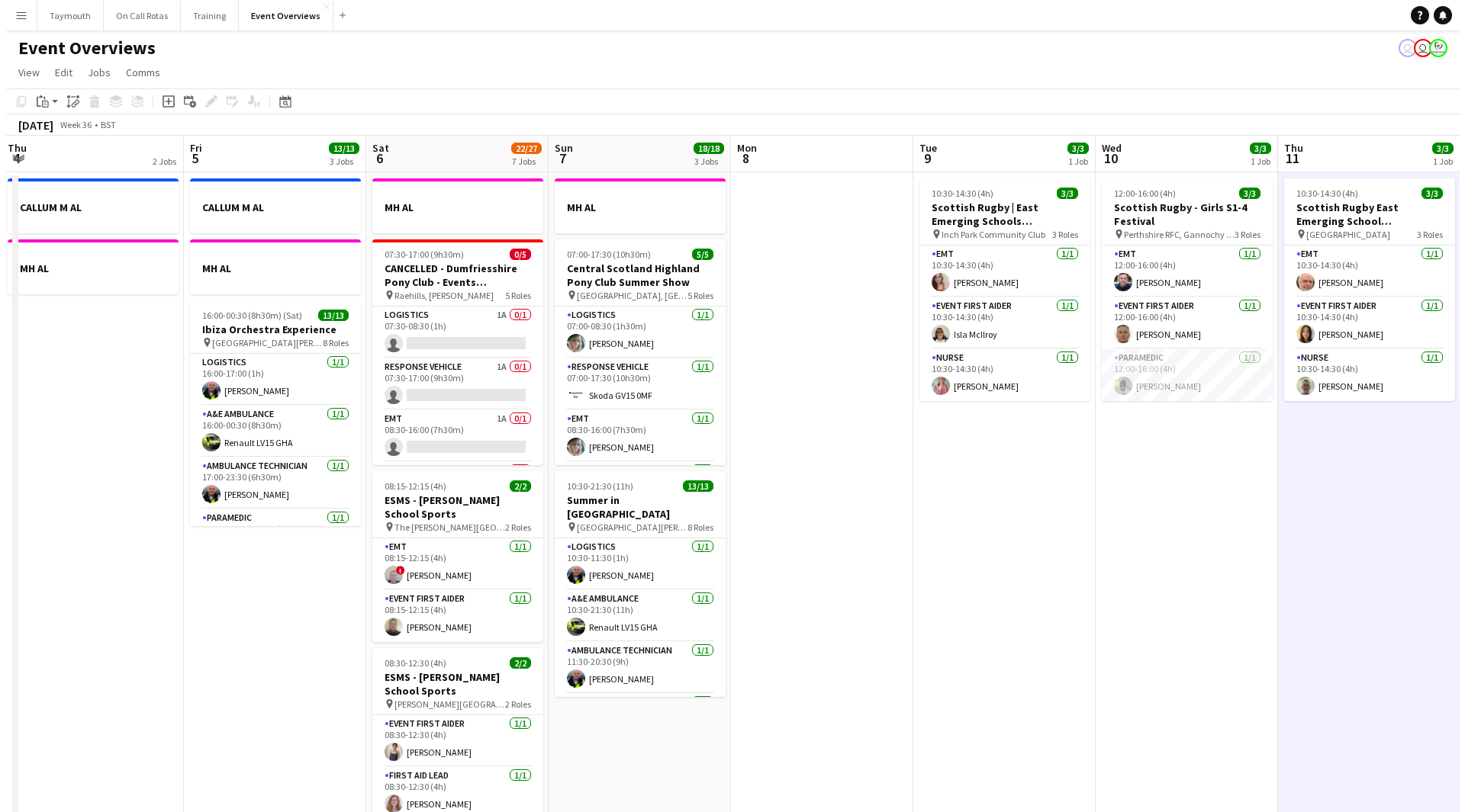
scroll to position [0, 474]
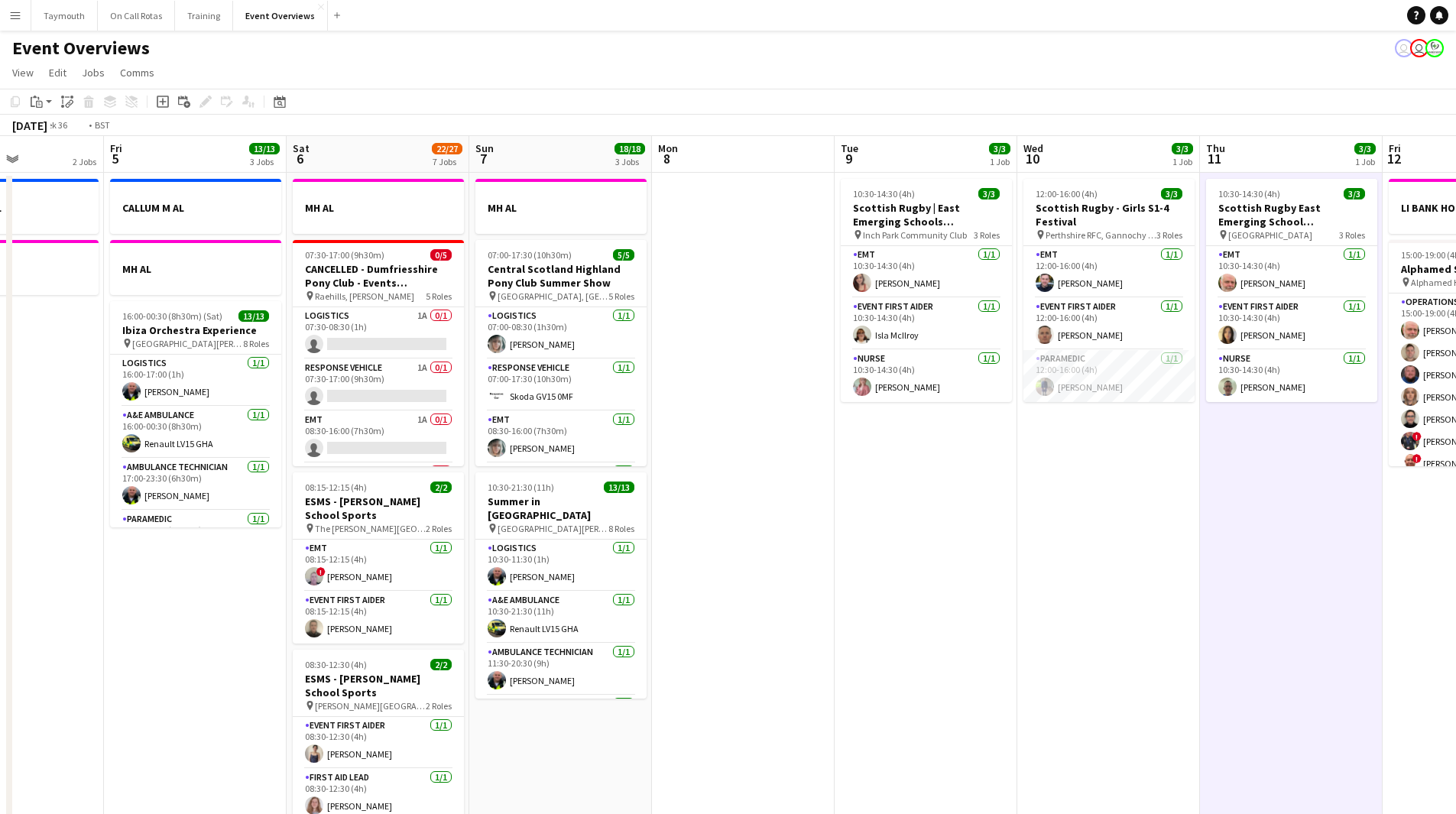
drag, startPoint x: 725, startPoint y: 565, endPoint x: -52, endPoint y: 562, distance: 777.0
click at [0, 562] on html "Menu Boards Boards Boards All jobs Status Workforce Workforce My Workforce Recr…" at bounding box center [728, 741] width 1456 height 1481
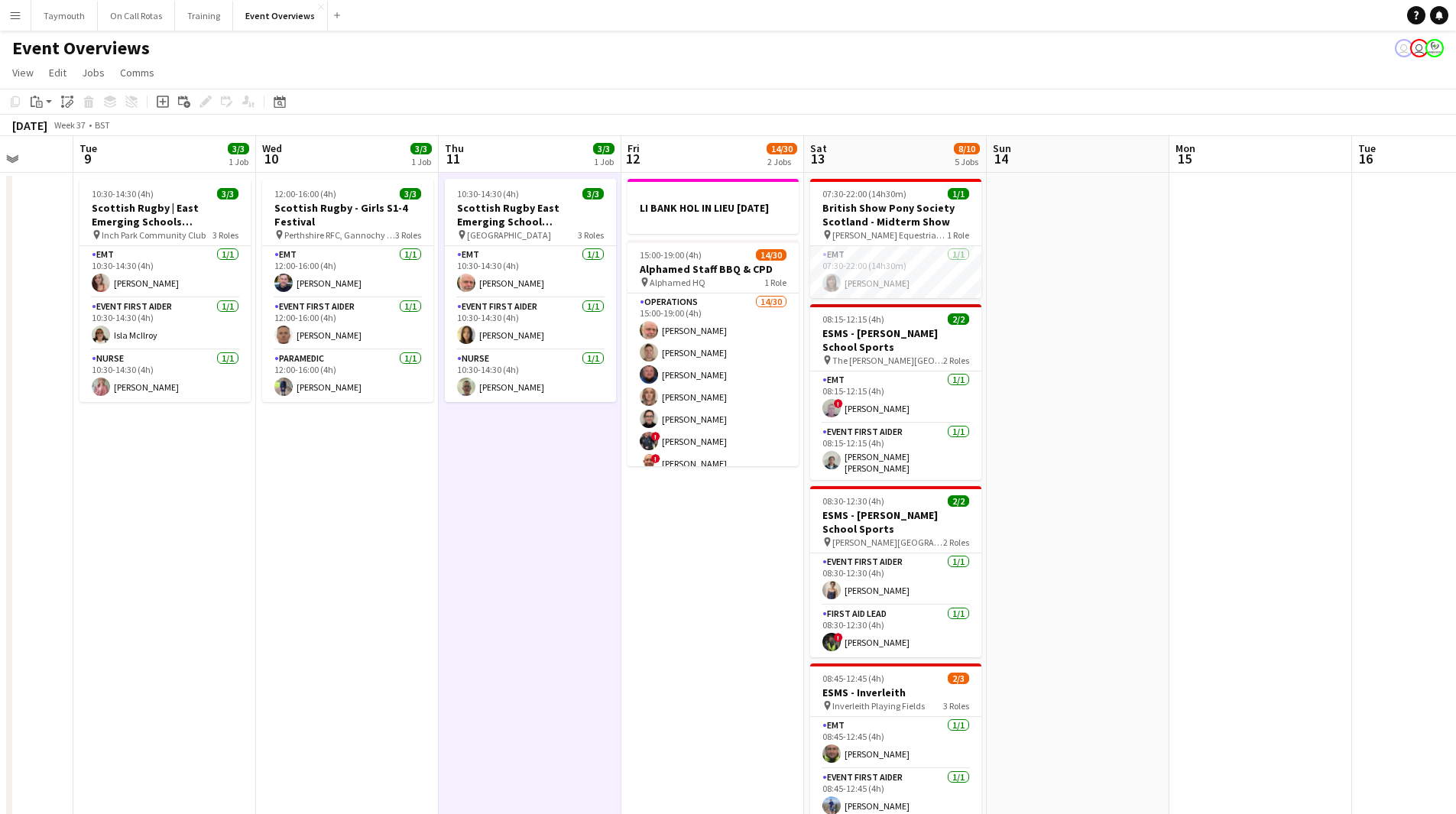
click at [6, 23] on button "Menu" at bounding box center [15, 15] width 31 height 31
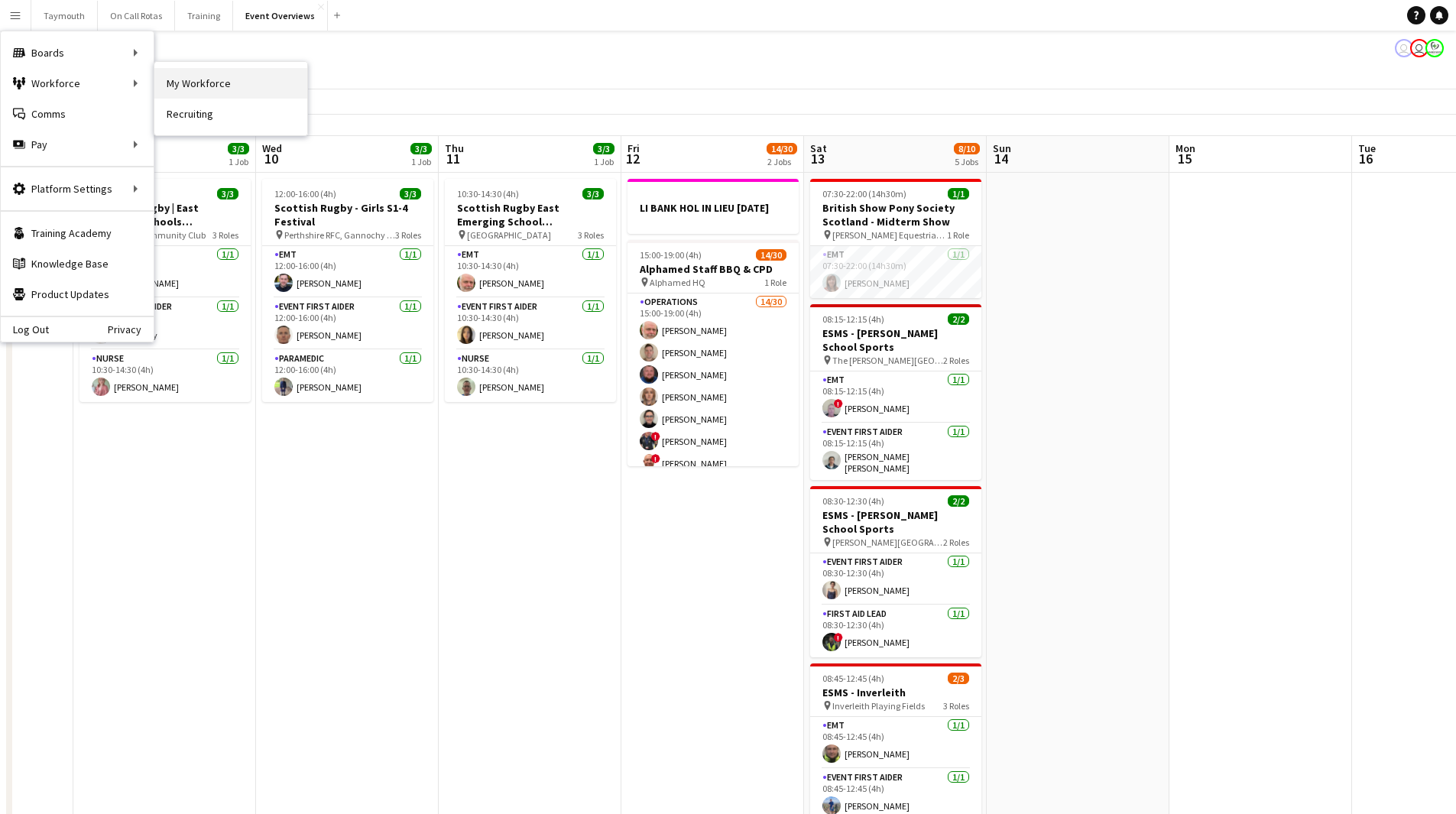
click at [183, 73] on link "My Workforce" at bounding box center [231, 83] width 153 height 31
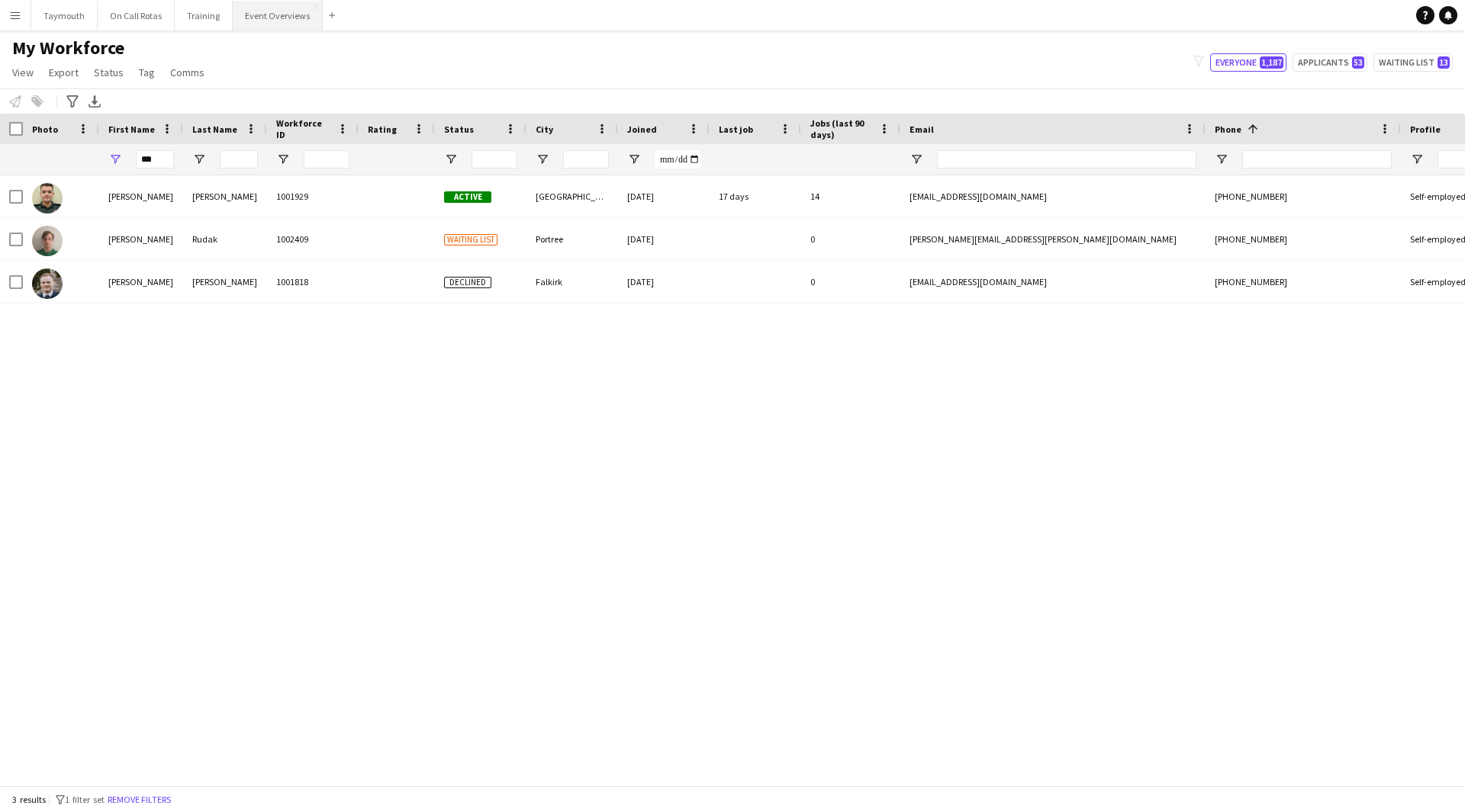
click at [245, 12] on button "Event Overviews Close" at bounding box center [278, 15] width 90 height 30
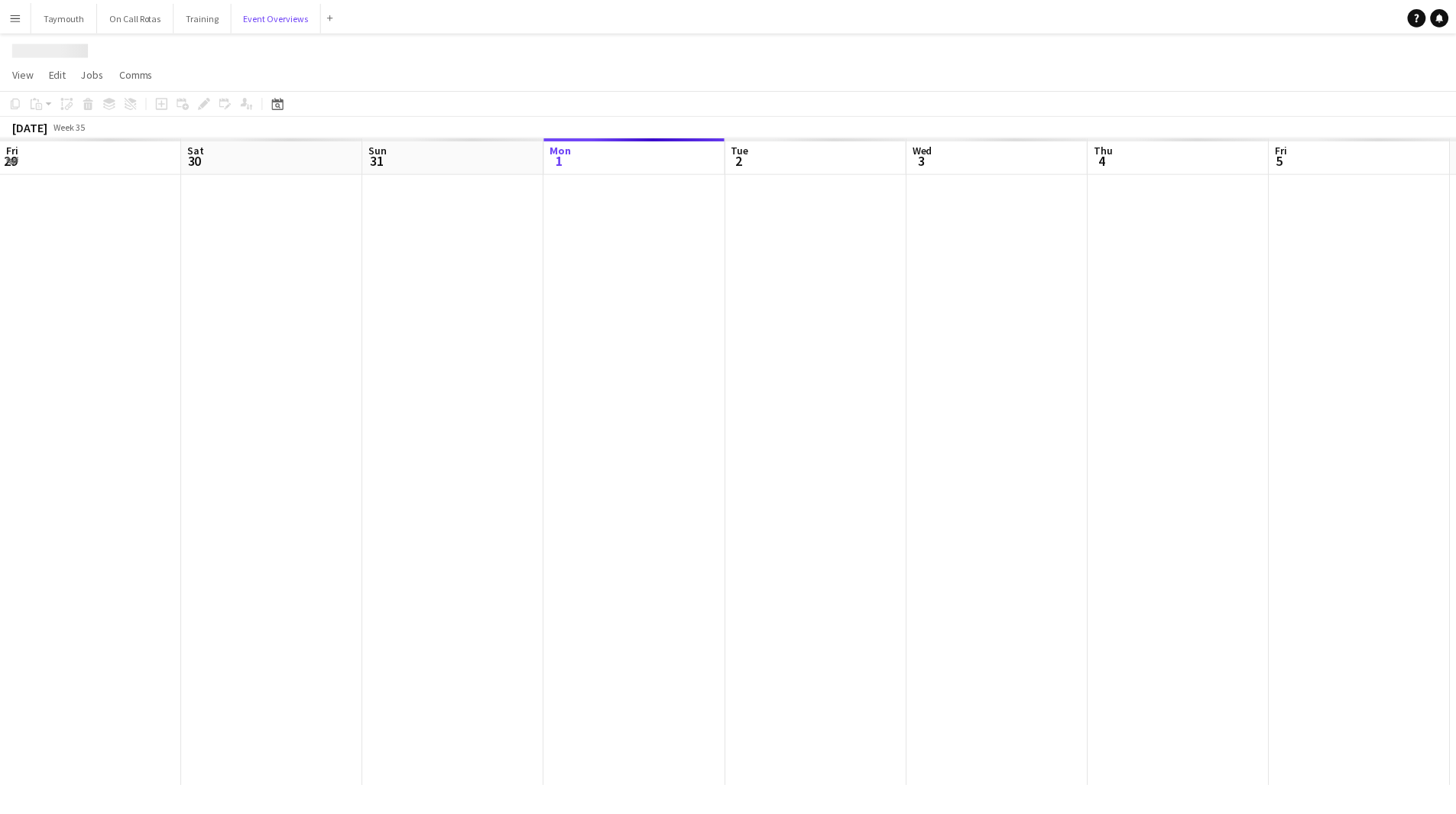
scroll to position [0, 366]
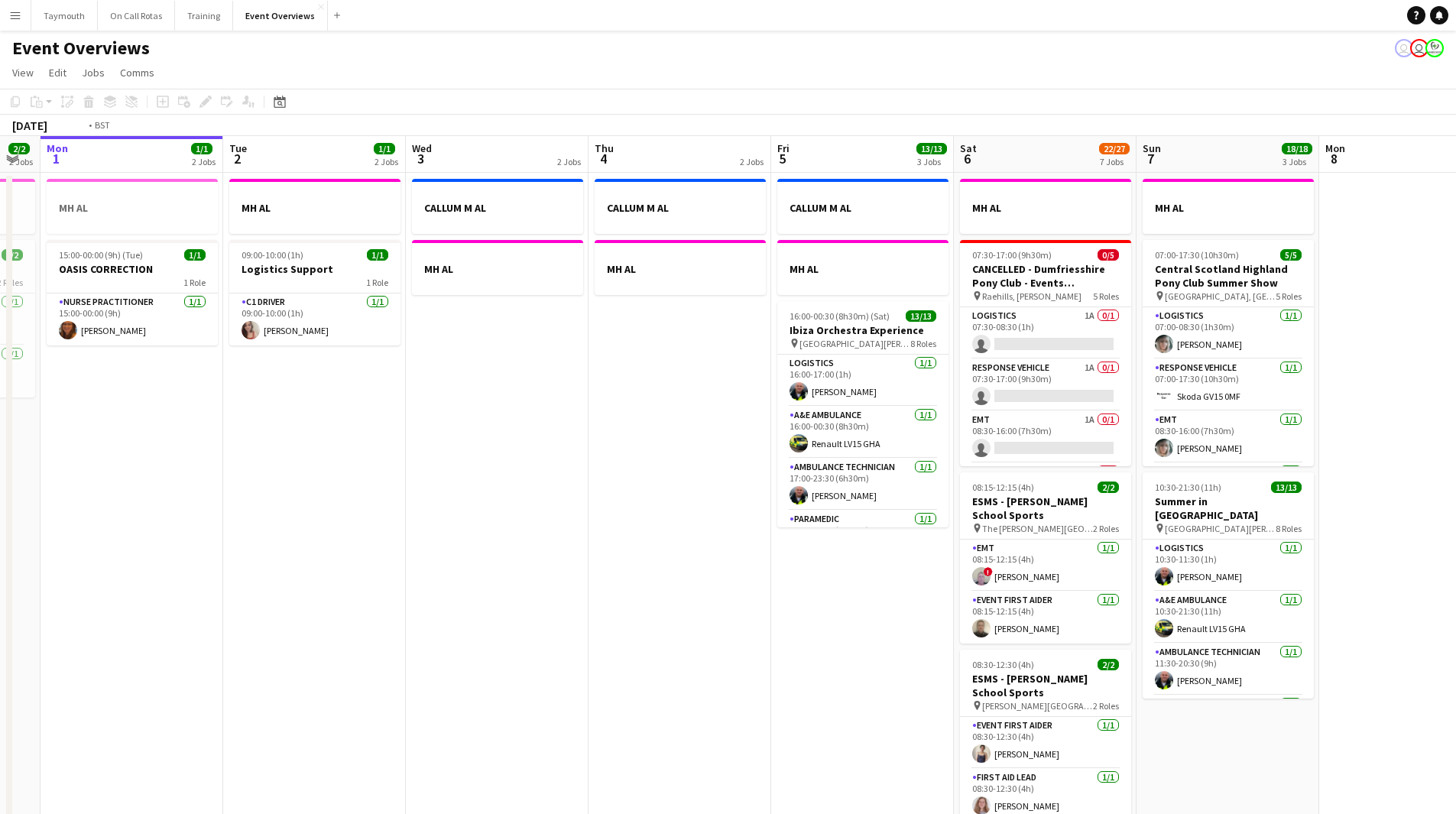
drag, startPoint x: 784, startPoint y: 483, endPoint x: 279, endPoint y: 486, distance: 505.0
click at [279, 486] on app-calendar-viewport "Fri 29 1/1 3 Jobs Sat 30 20/20 7 Jobs Sun 31 2/2 2 Jobs Mon 1 1/1 2 Jobs Tue 2 …" at bounding box center [728, 809] width 1456 height 1345
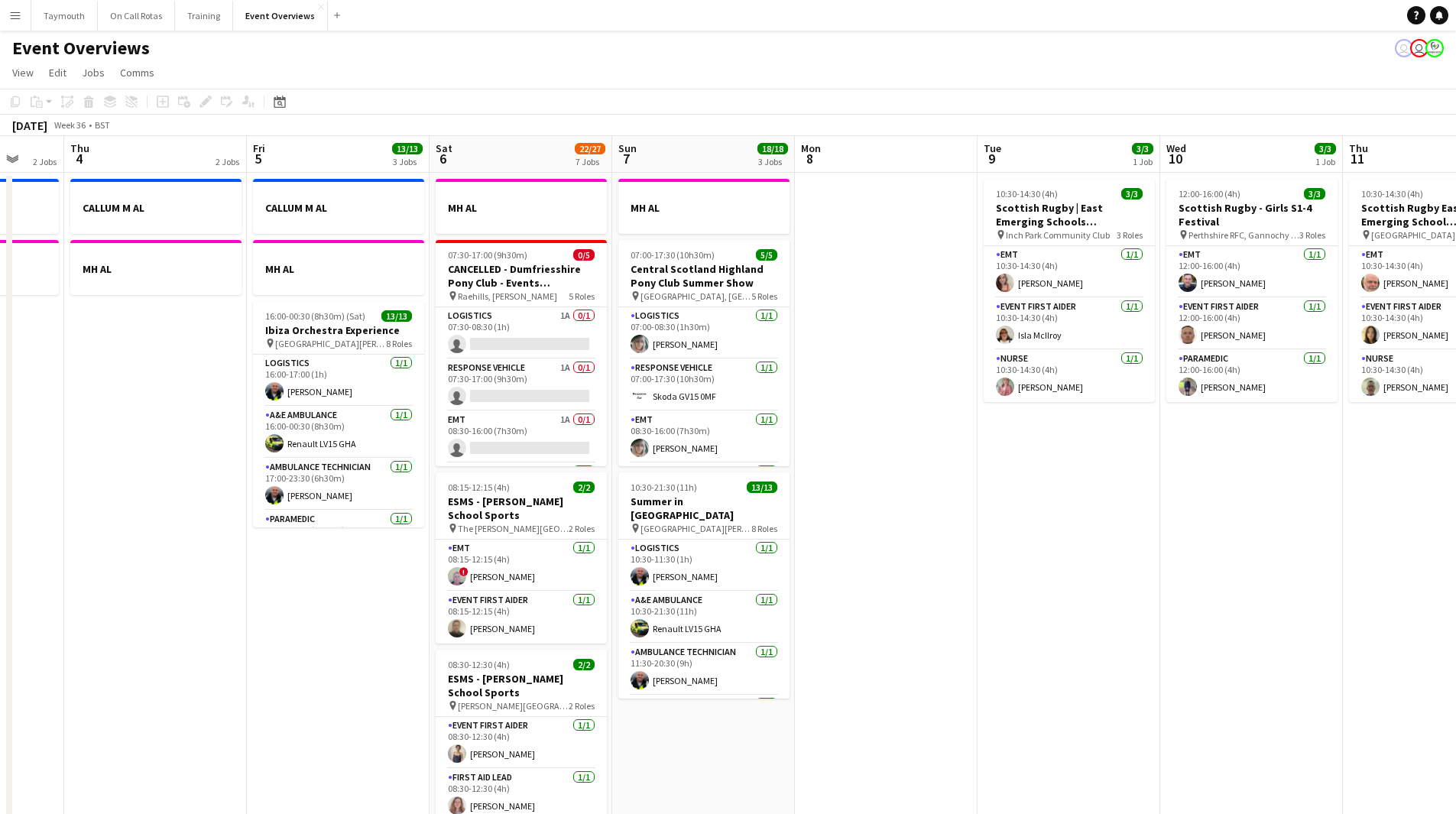
scroll to position [0, 492]
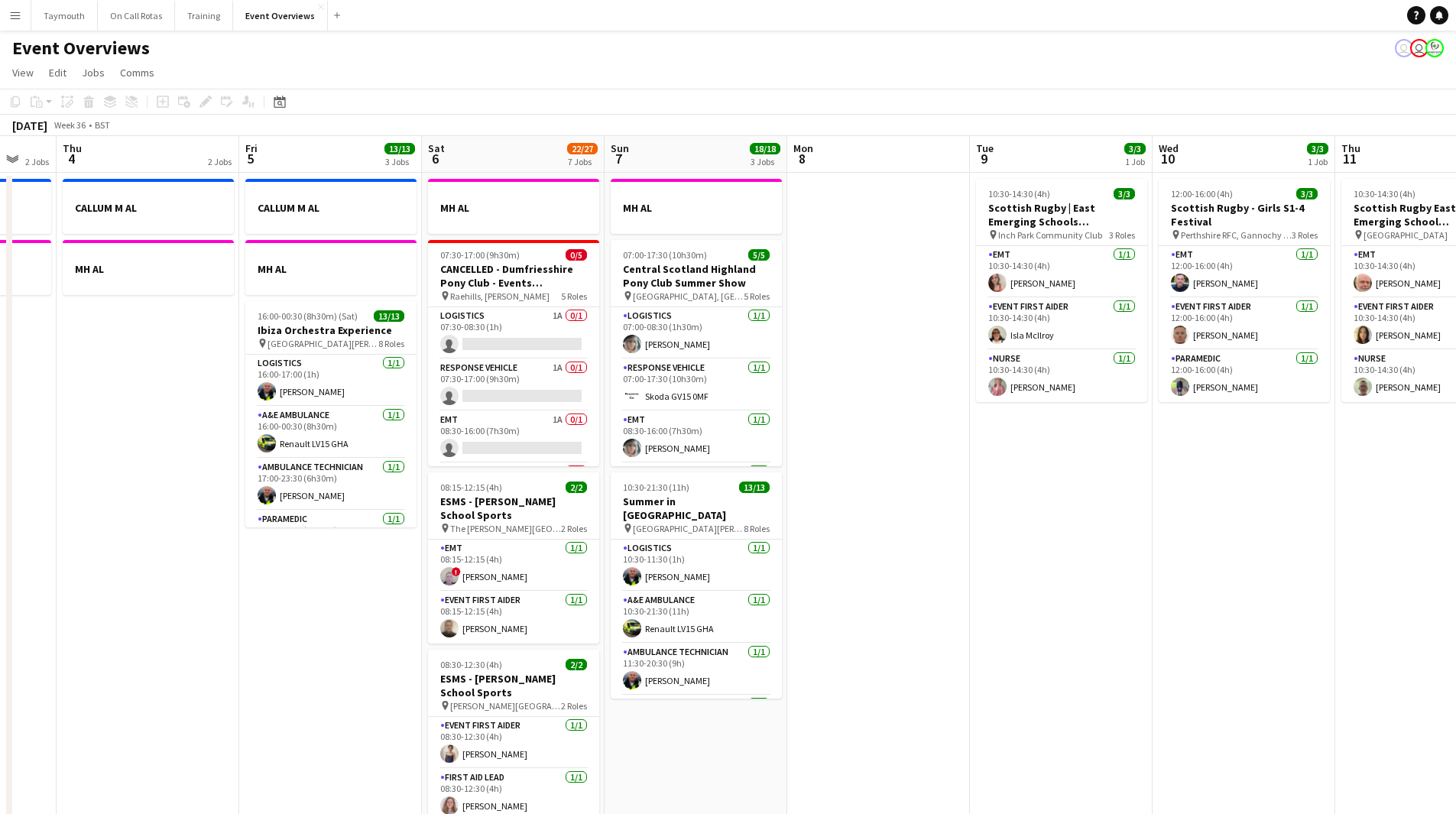
drag, startPoint x: 1221, startPoint y: 511, endPoint x: 337, endPoint y: 527, distance: 884.1
click at [337, 527] on app-calendar-viewport "Mon 1 1/1 2 Jobs Tue 2 1/1 2 Jobs Wed 3 2 Jobs Thu 4 2 Jobs Fri 5 13/13 3 Jobs …" at bounding box center [728, 809] width 1456 height 1345
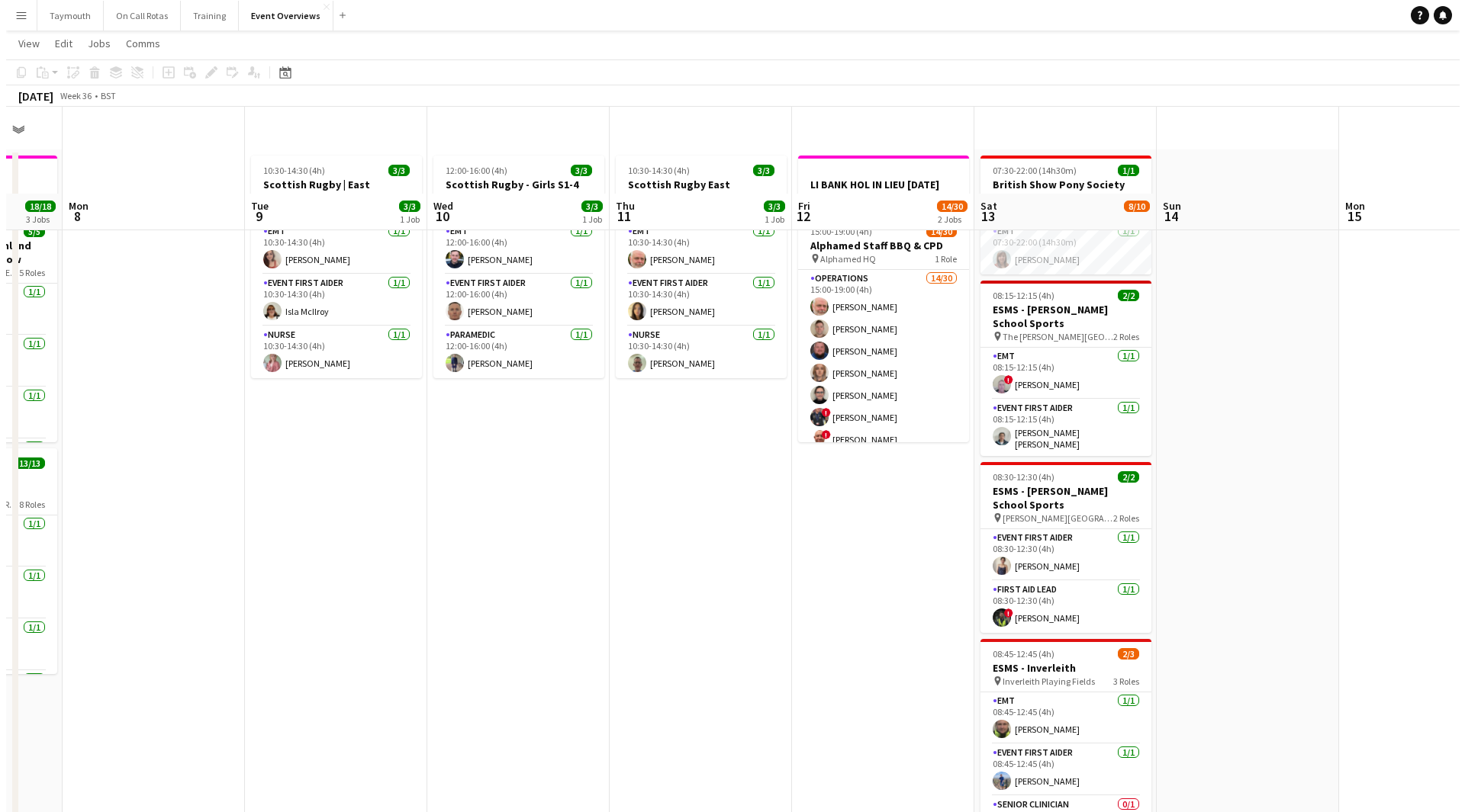
scroll to position [0, 0]
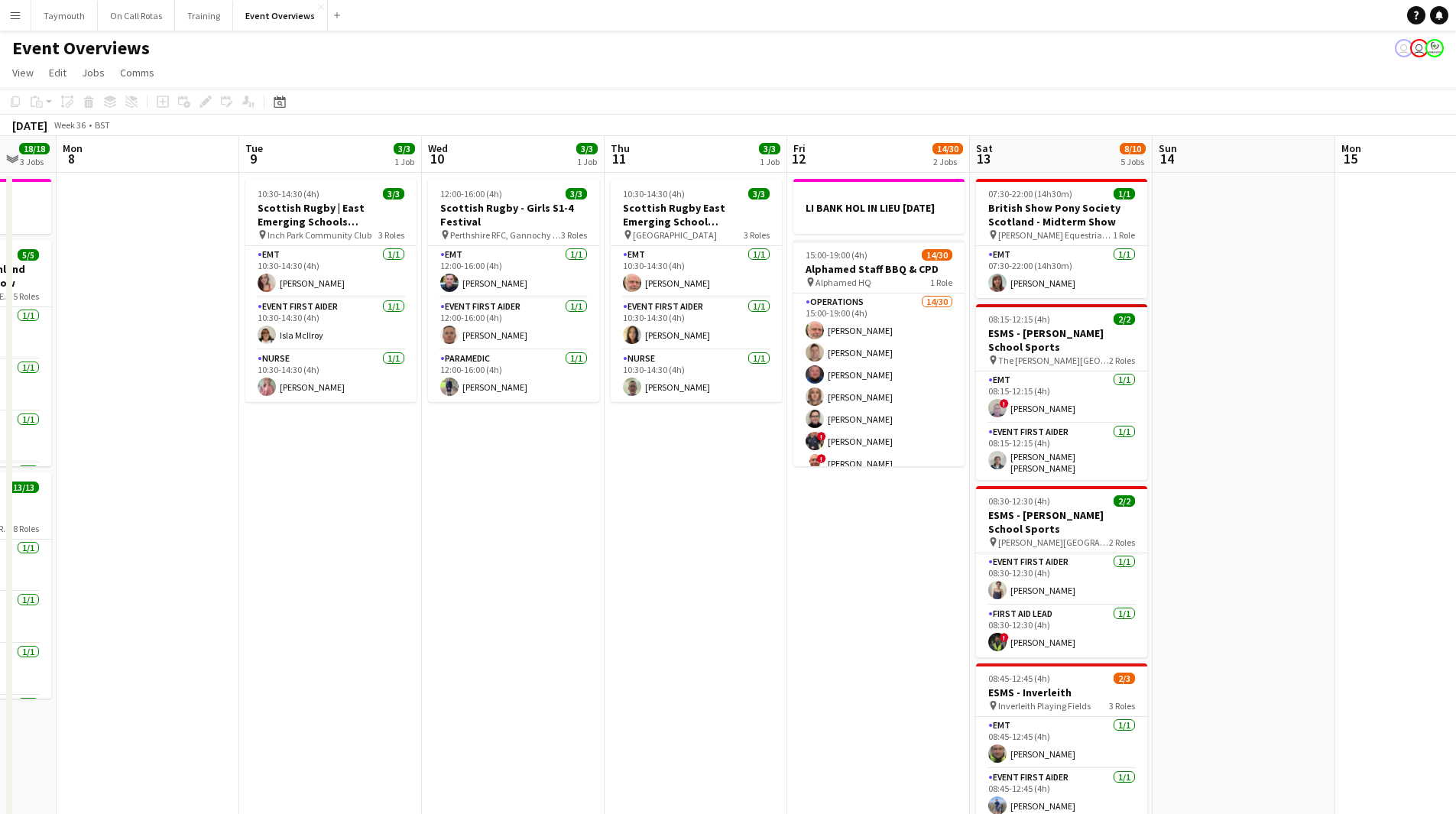
click at [17, 17] on app-icon "Menu" at bounding box center [15, 15] width 13 height 13
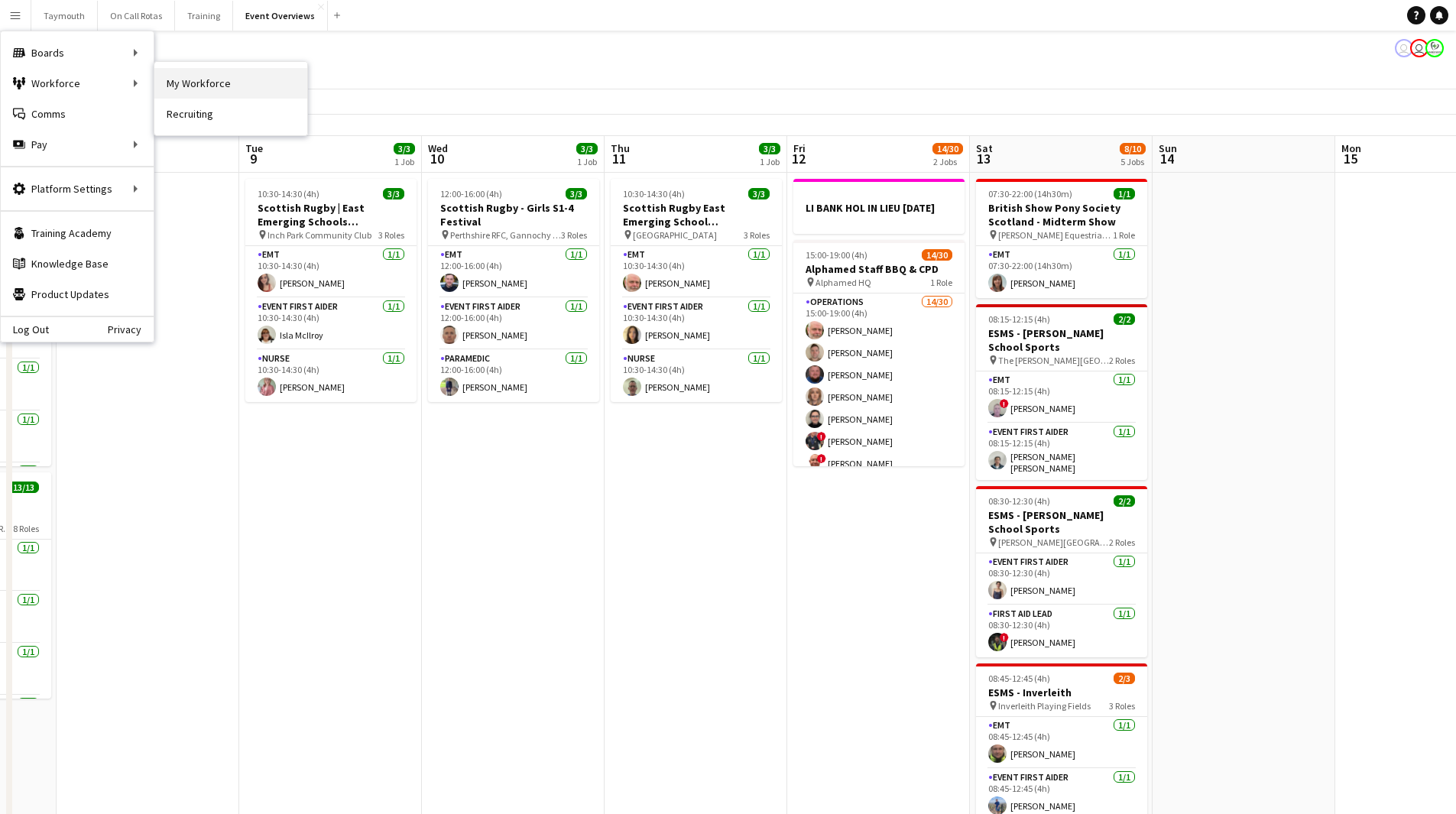
click at [225, 81] on link "My Workforce" at bounding box center [231, 83] width 153 height 31
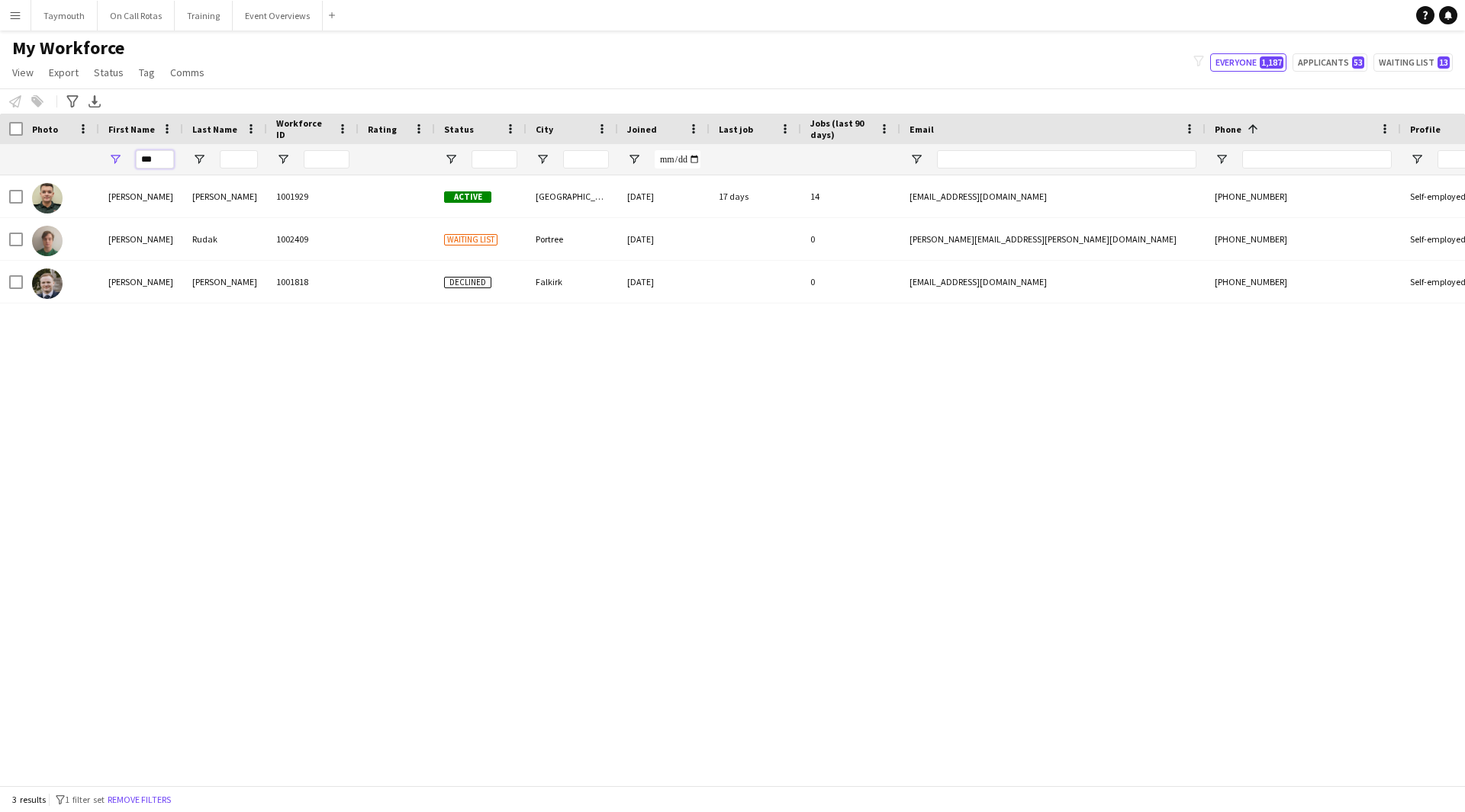
drag, startPoint x: 162, startPoint y: 164, endPoint x: -301, endPoint y: 117, distance: 465.4
click at [0, 117] on html "Menu Boards Boards Boards All jobs Status Workforce Workforce My Workforce Recr…" at bounding box center [732, 406] width 1465 height 812
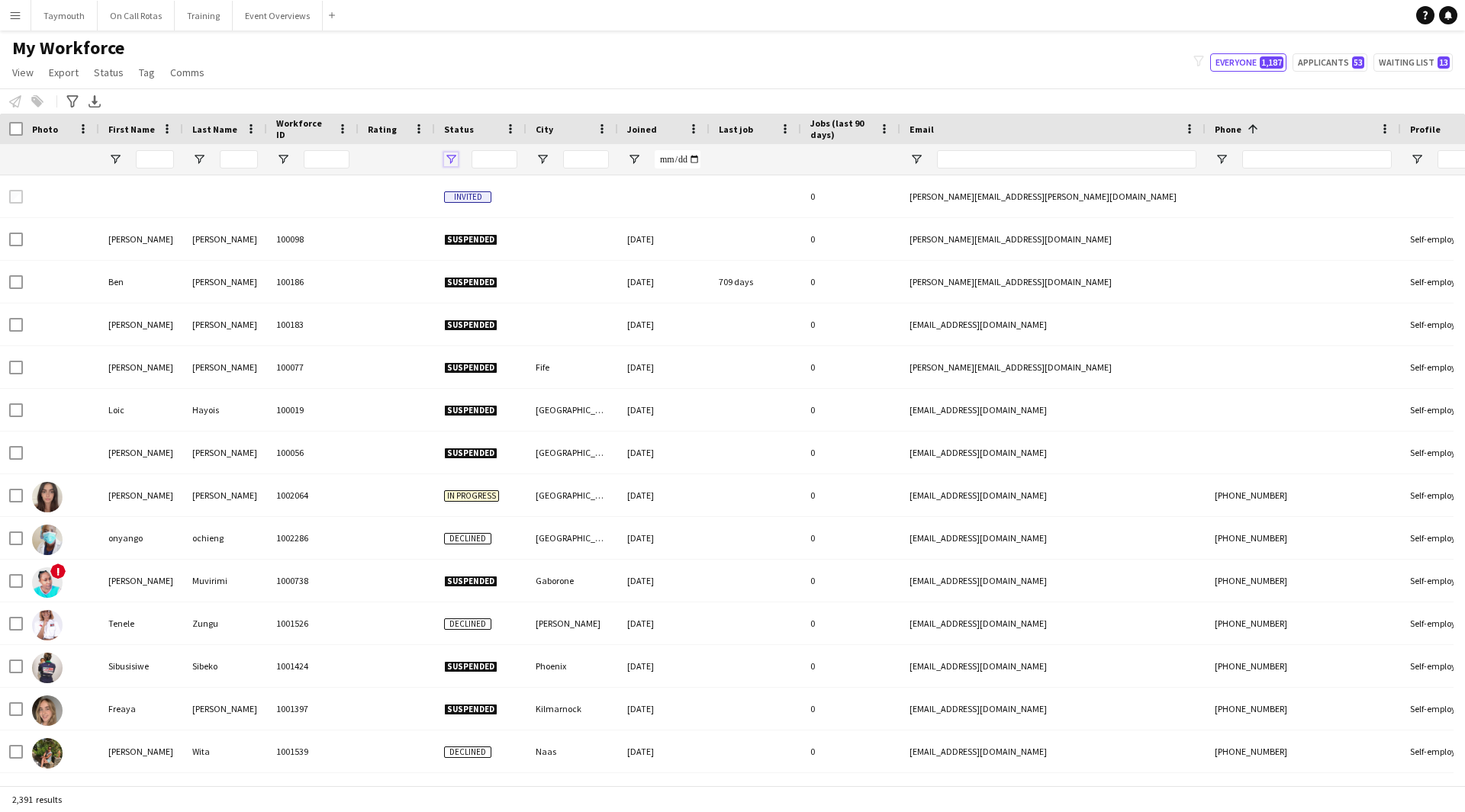
click at [446, 159] on span "Open Filter Menu" at bounding box center [450, 159] width 14 height 14
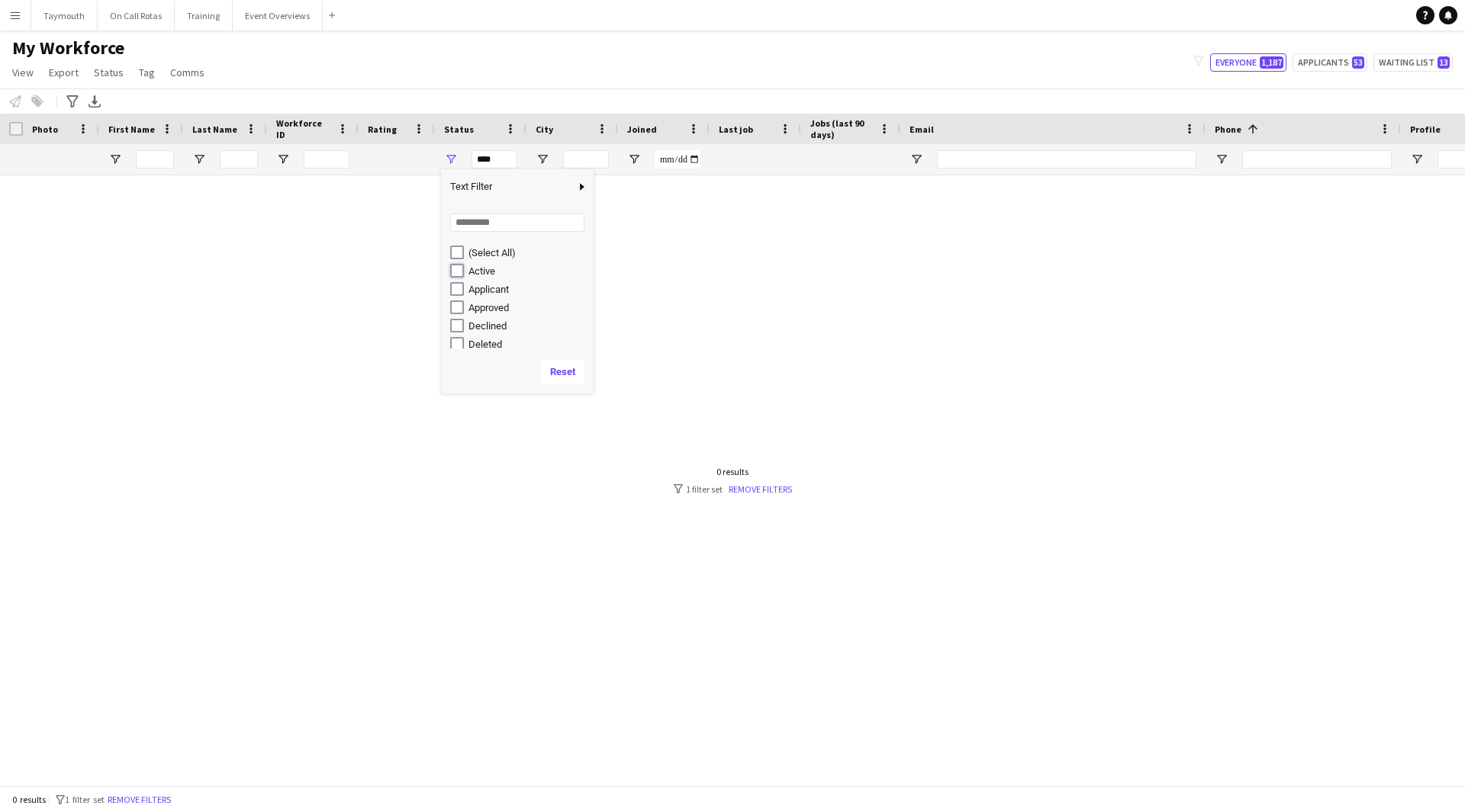
type input "**********"
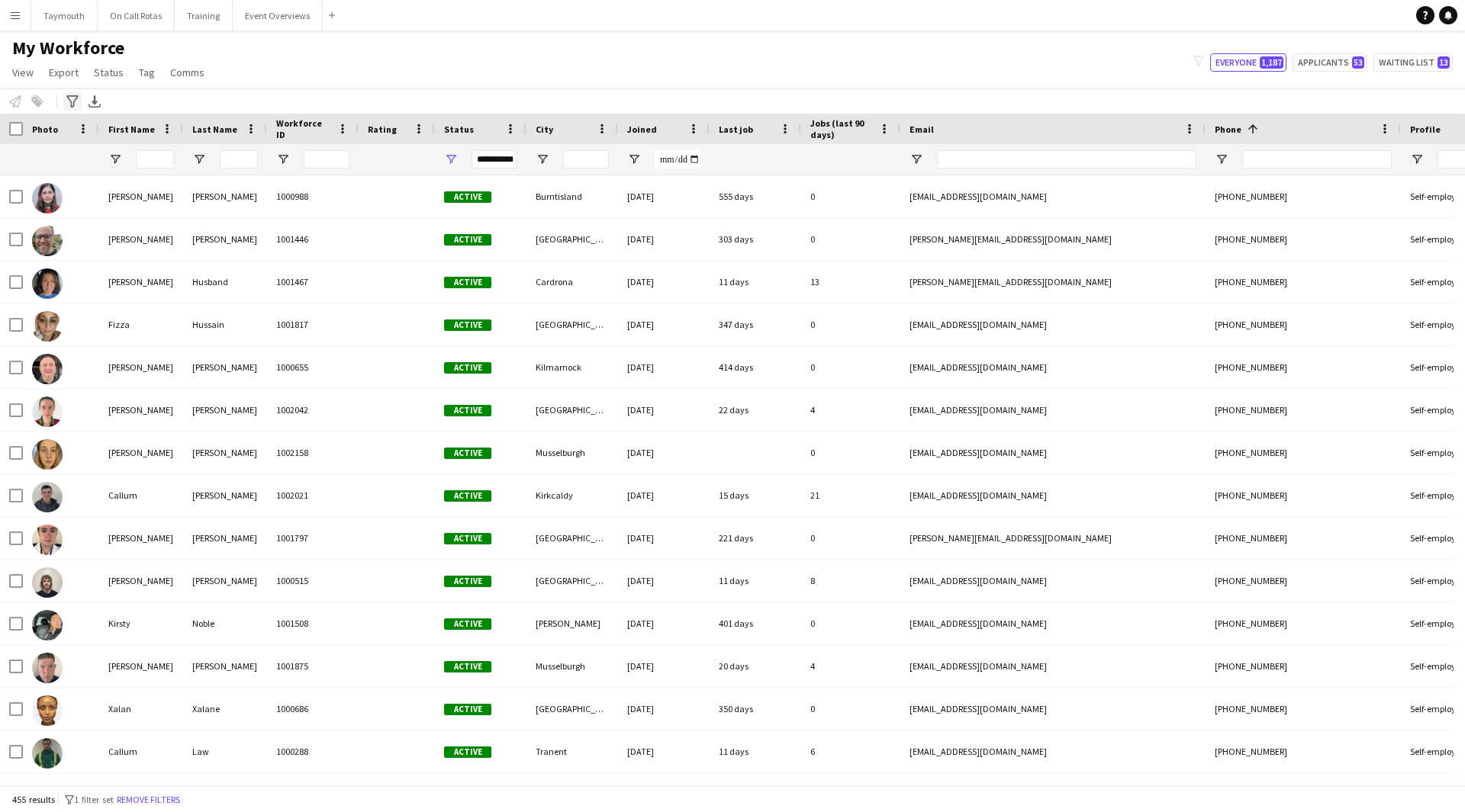
click at [73, 100] on icon "Advanced filters" at bounding box center [72, 102] width 13 height 13
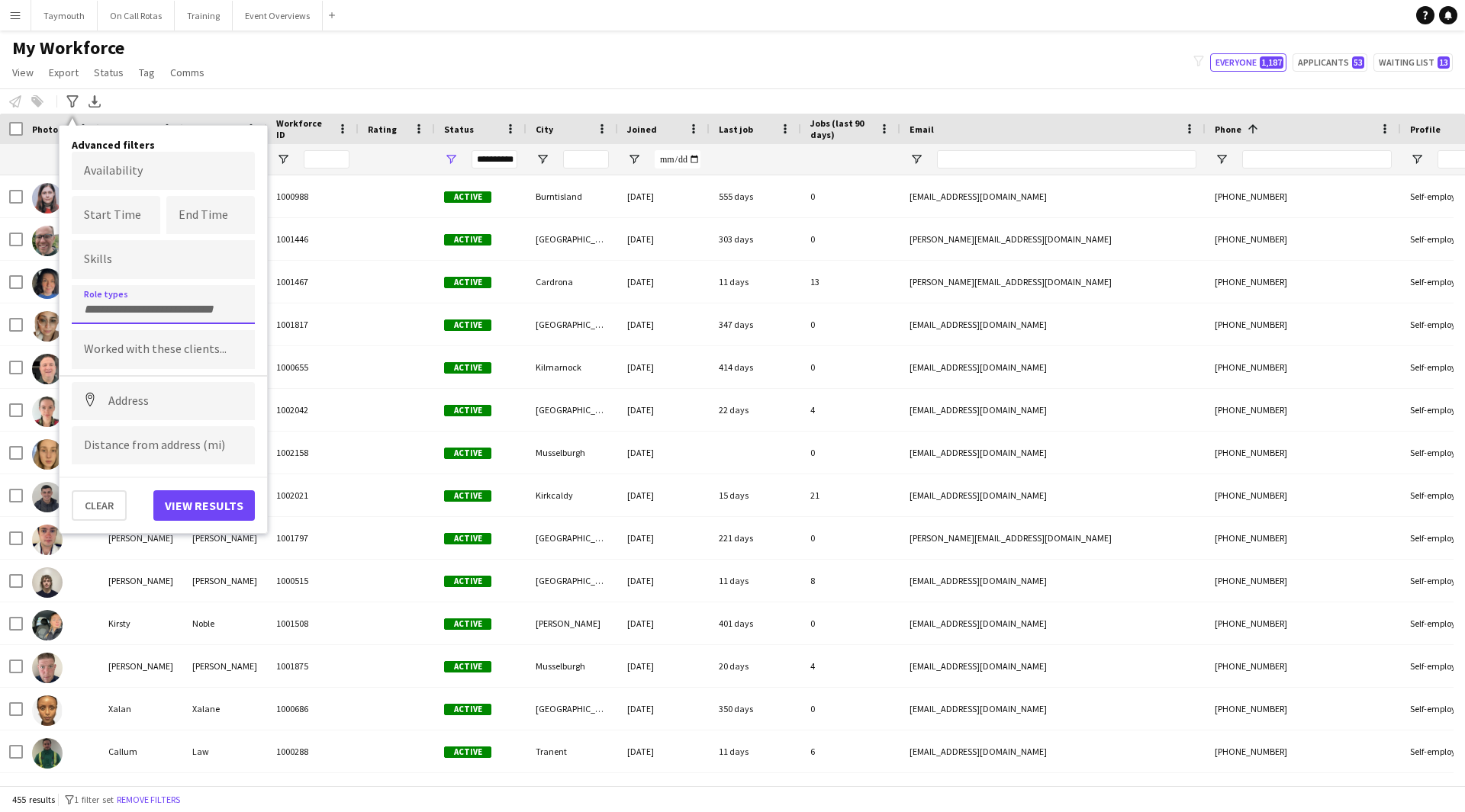
click at [134, 311] on input "Type to search role types..." at bounding box center [164, 309] width 159 height 14
type input "****"
click at [108, 374] on div "Event First Aider" at bounding box center [163, 383] width 183 height 37
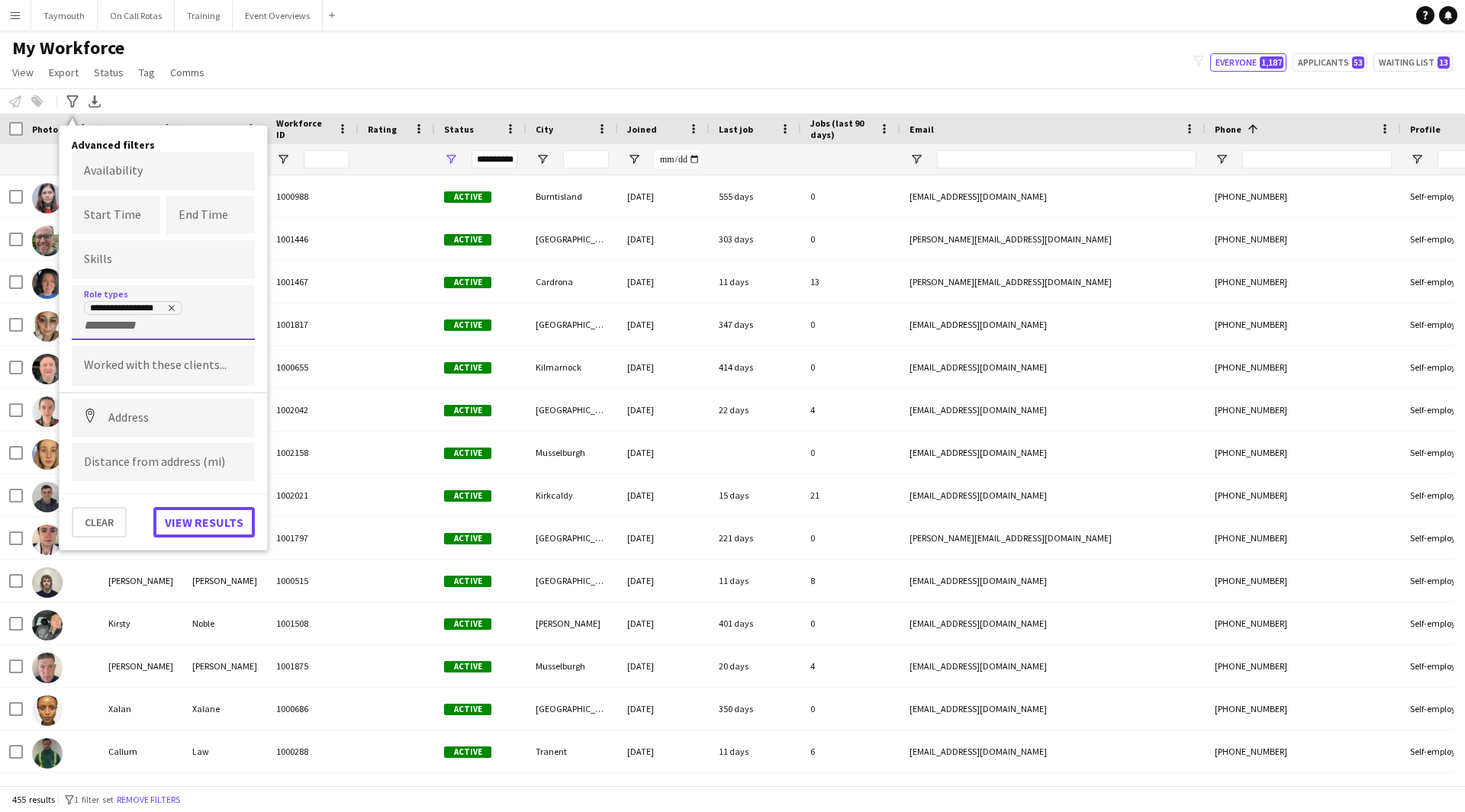
click at [203, 522] on button "View results" at bounding box center [204, 522] width 101 height 31
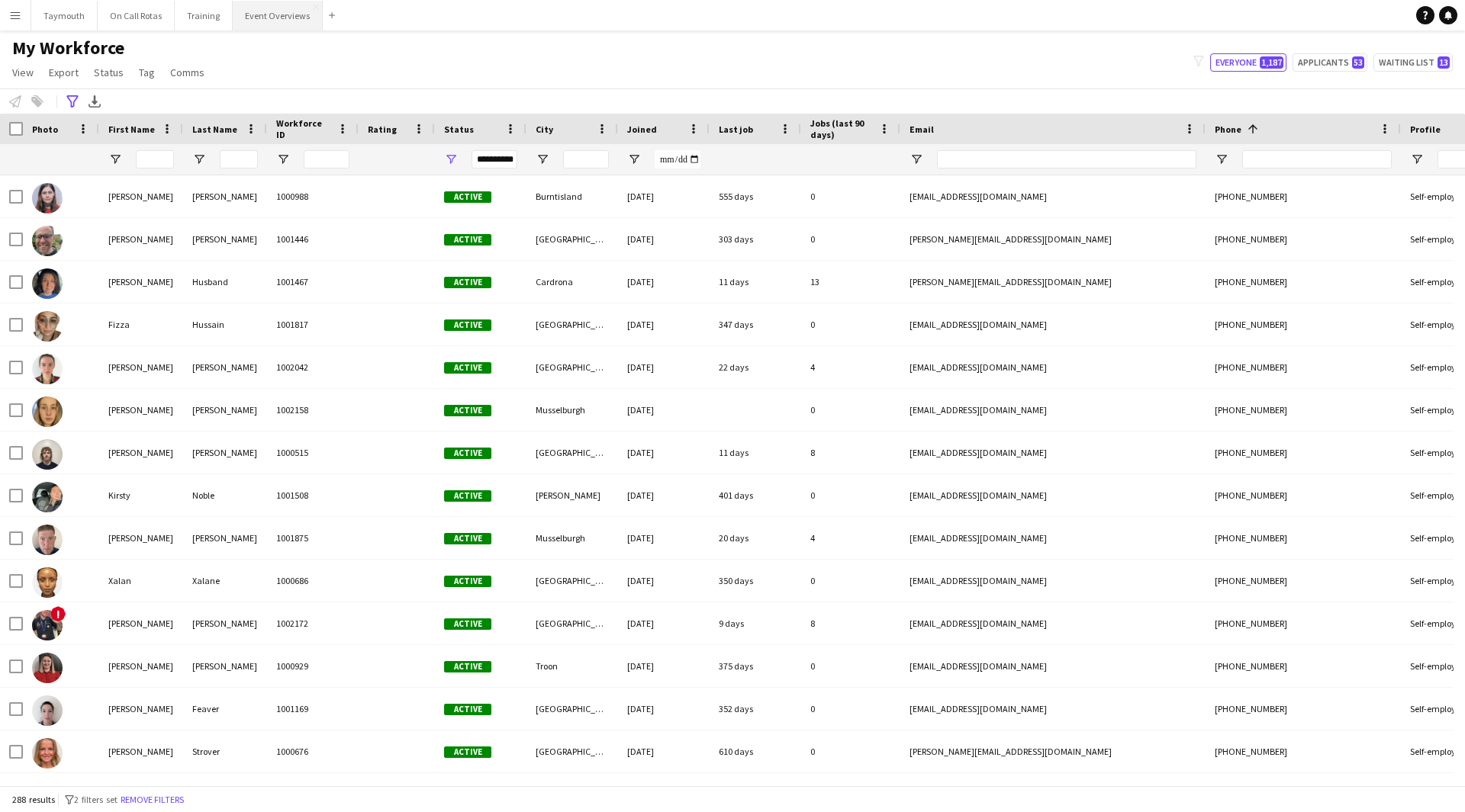
click at [279, 25] on button "Event Overviews Close" at bounding box center [278, 15] width 90 height 30
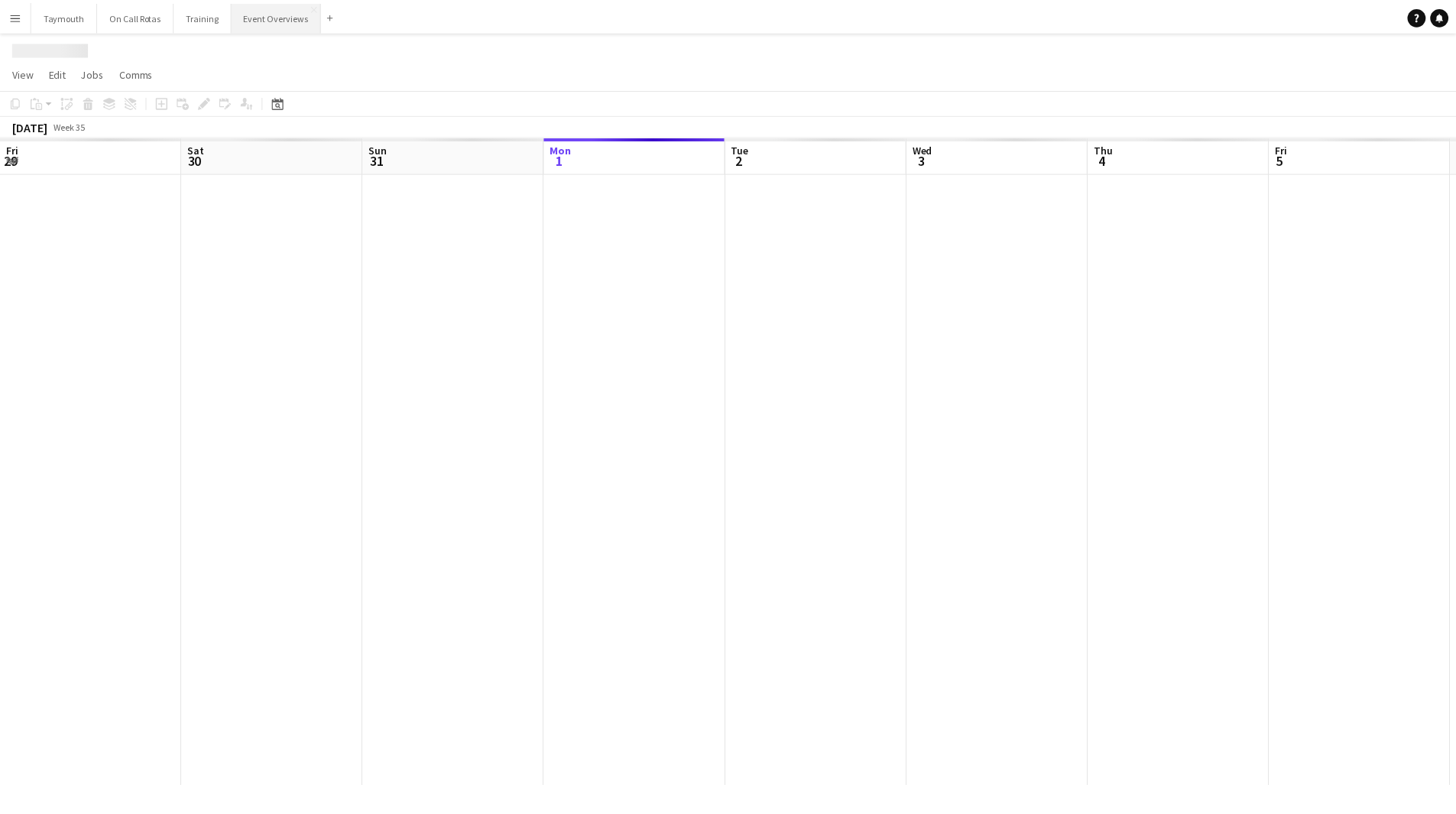
scroll to position [0, 366]
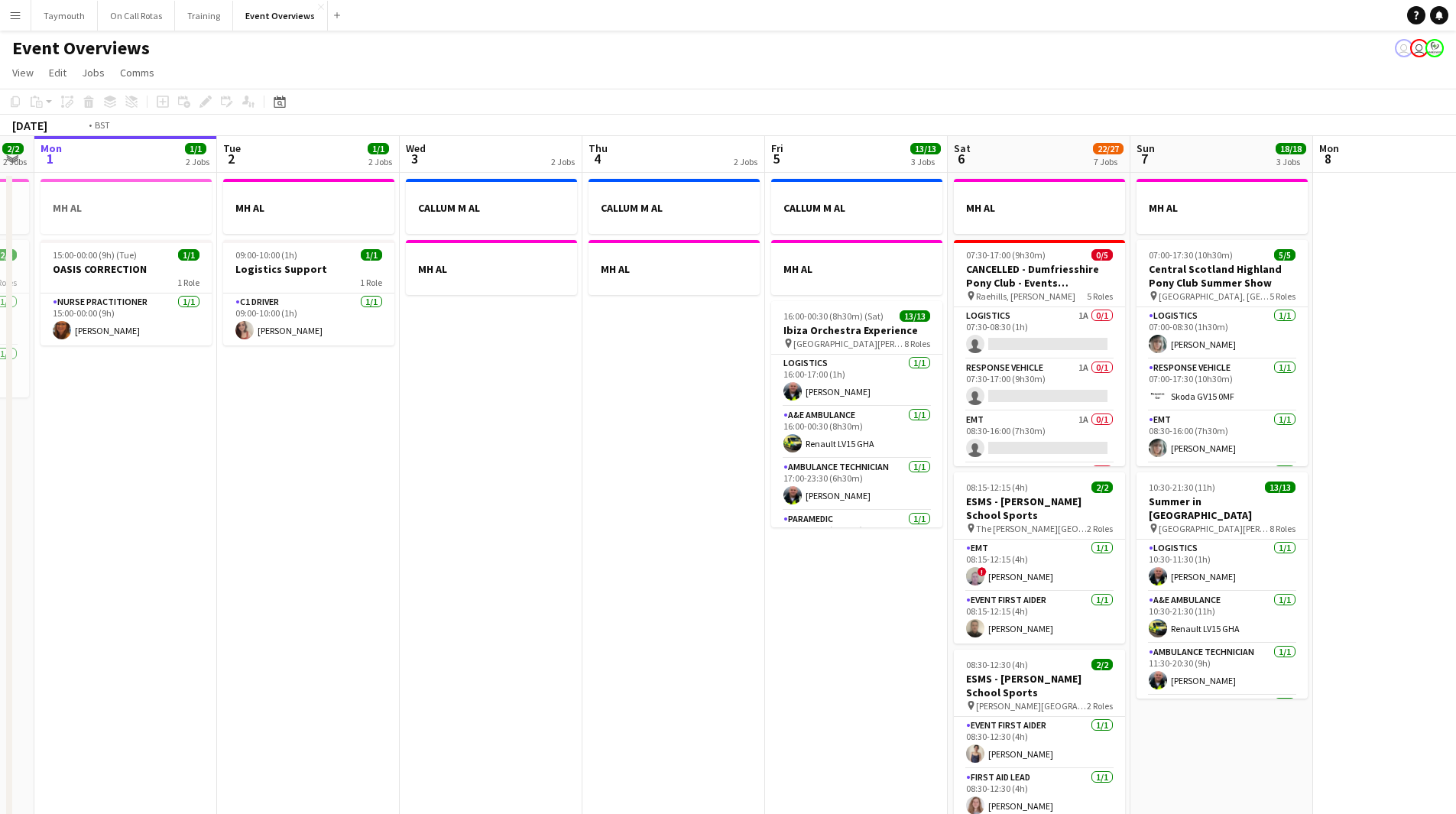
drag, startPoint x: 771, startPoint y: 520, endPoint x: 520, endPoint y: 533, distance: 251.3
click at [520, 533] on app-calendar-viewport "Fri 29 1/1 3 Jobs Sat 30 20/20 7 Jobs Sun 31 2/2 2 Jobs Mon 1 1/1 2 Jobs Tue 2 …" at bounding box center [728, 809] width 1456 height 1345
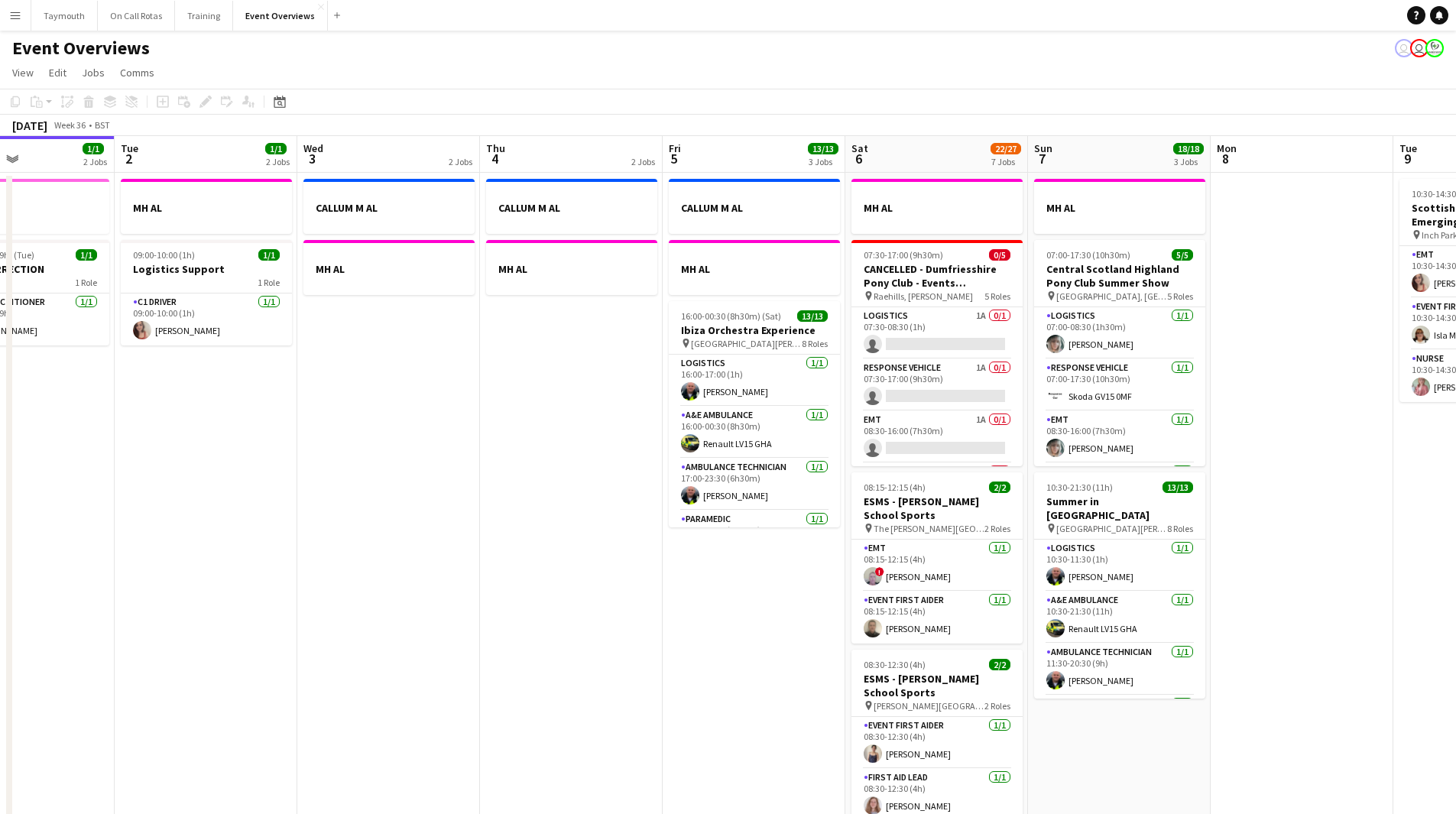
drag, startPoint x: 463, startPoint y: 590, endPoint x: -280, endPoint y: 585, distance: 743.0
click at [0, 585] on html "Menu Boards Boards Boards All jobs Status Workforce Workforce My Workforce Recr…" at bounding box center [728, 741] width 1456 height 1481
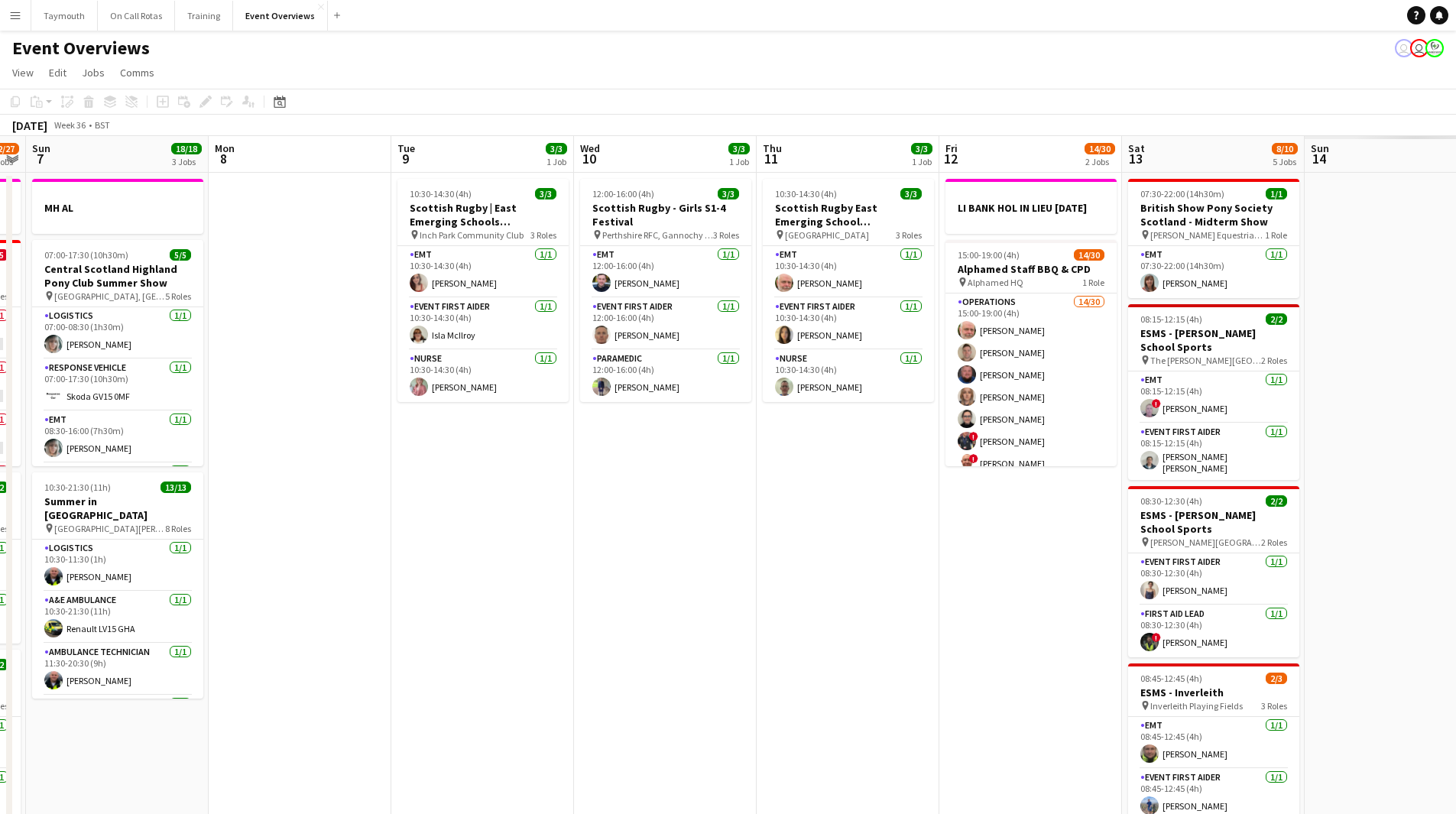
drag, startPoint x: 86, startPoint y: 605, endPoint x: 461, endPoint y: 602, distance: 375.0
click at [6, 605] on div "Thu 4 2 Jobs Fri 5 13/13 3 Jobs Sat 6 22/27 7 Jobs Sun 7 18/18 3 Jobs Mon 8 Tue…" at bounding box center [728, 809] width 1456 height 1345
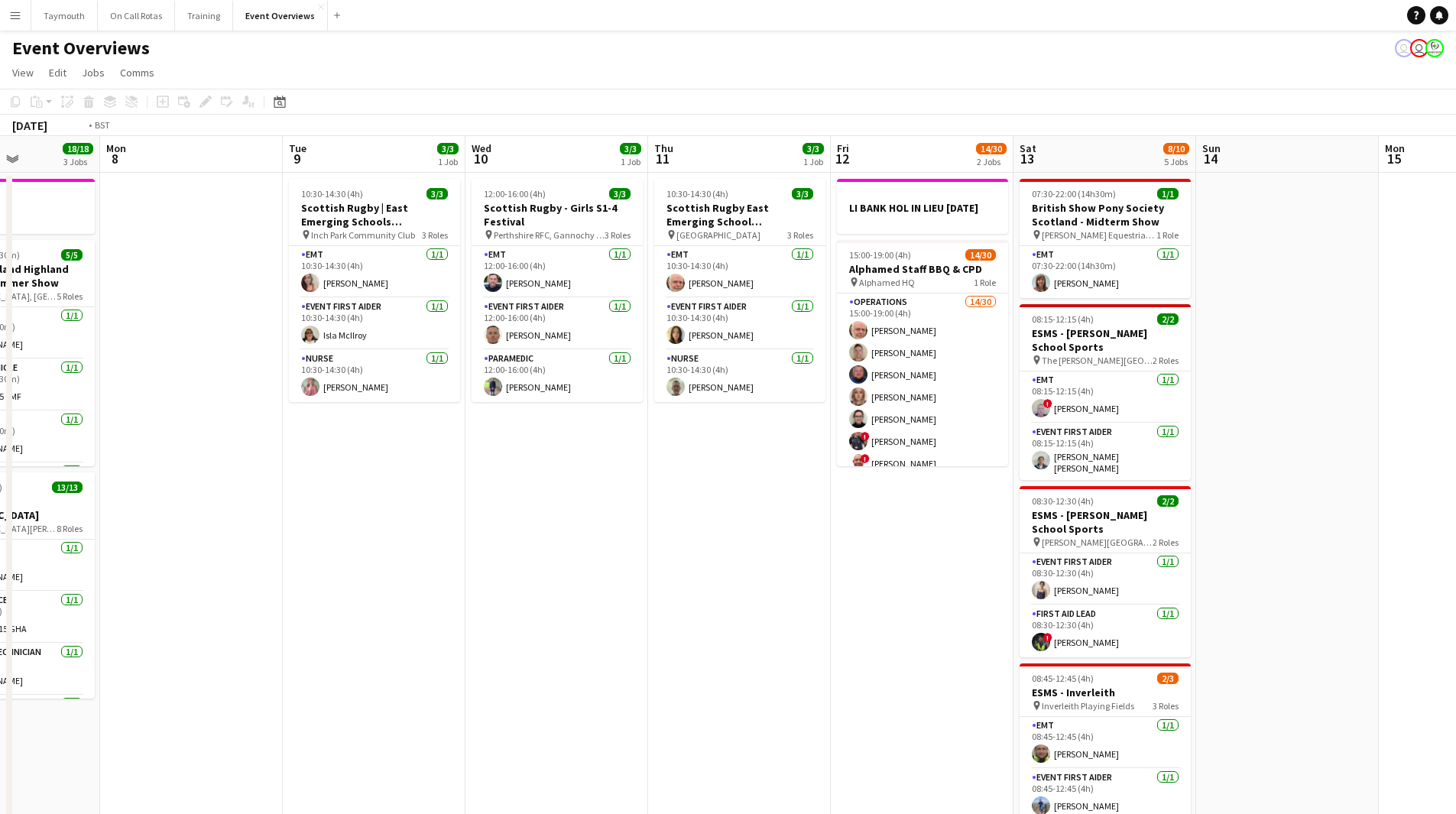
drag, startPoint x: 627, startPoint y: 619, endPoint x: 293, endPoint y: 615, distance: 334.0
click at [277, 617] on app-calendar-viewport "Fri 5 13/13 3 Jobs Sat 6 22/27 7 Jobs Sun 7 18/18 3 Jobs Mon 8 Tue 9 3/3 1 Job …" at bounding box center [728, 809] width 1456 height 1345
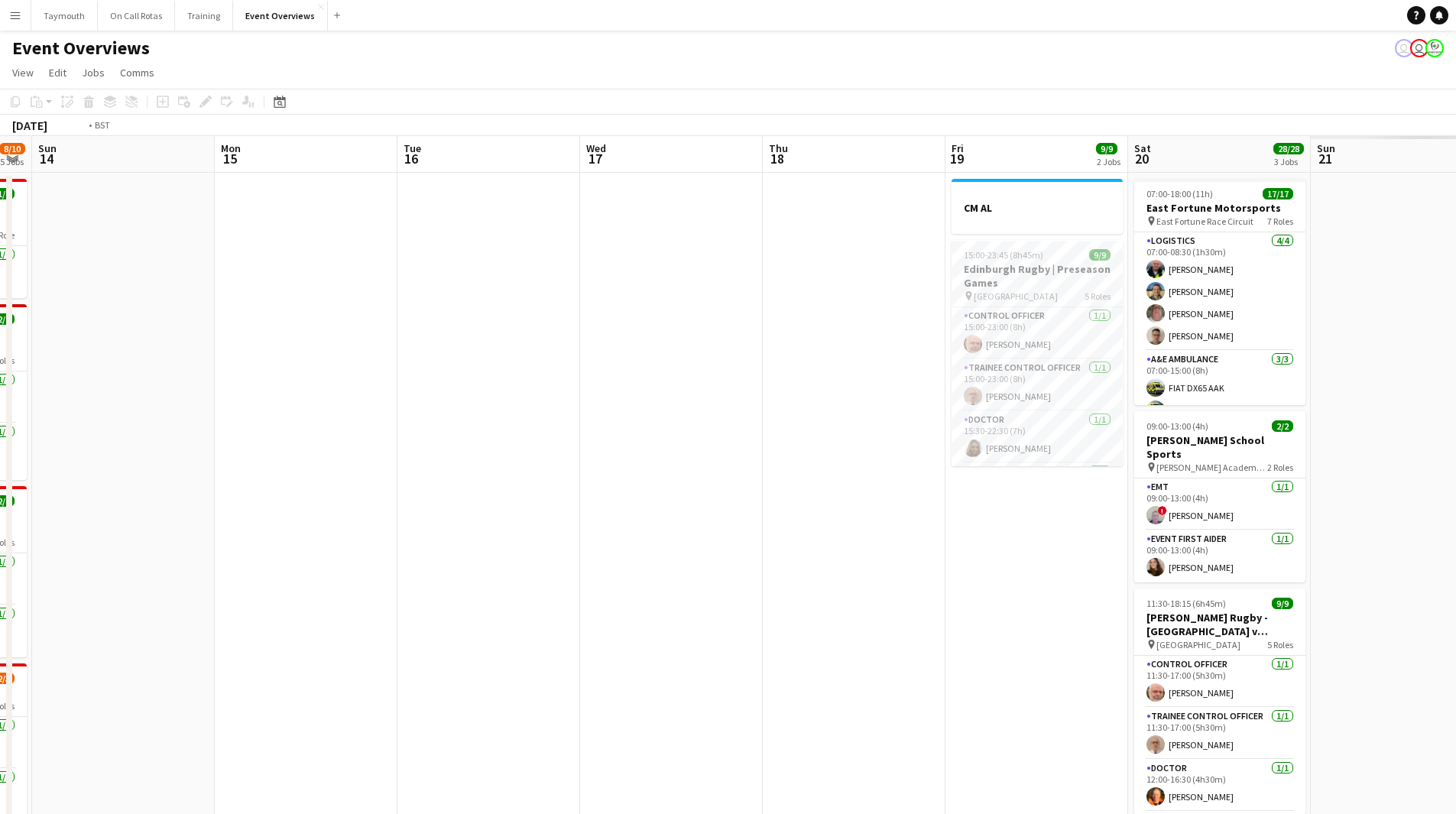
drag, startPoint x: 646, startPoint y: 631, endPoint x: 226, endPoint y: 627, distance: 420.0
click at [202, 631] on app-calendar-viewport "Thu 11 3/3 1 Job Fri 12 14/30 2 Jobs Sat 13 8/10 5 Jobs Sun 14 Mon 15 Tue 16 We…" at bounding box center [728, 809] width 1456 height 1345
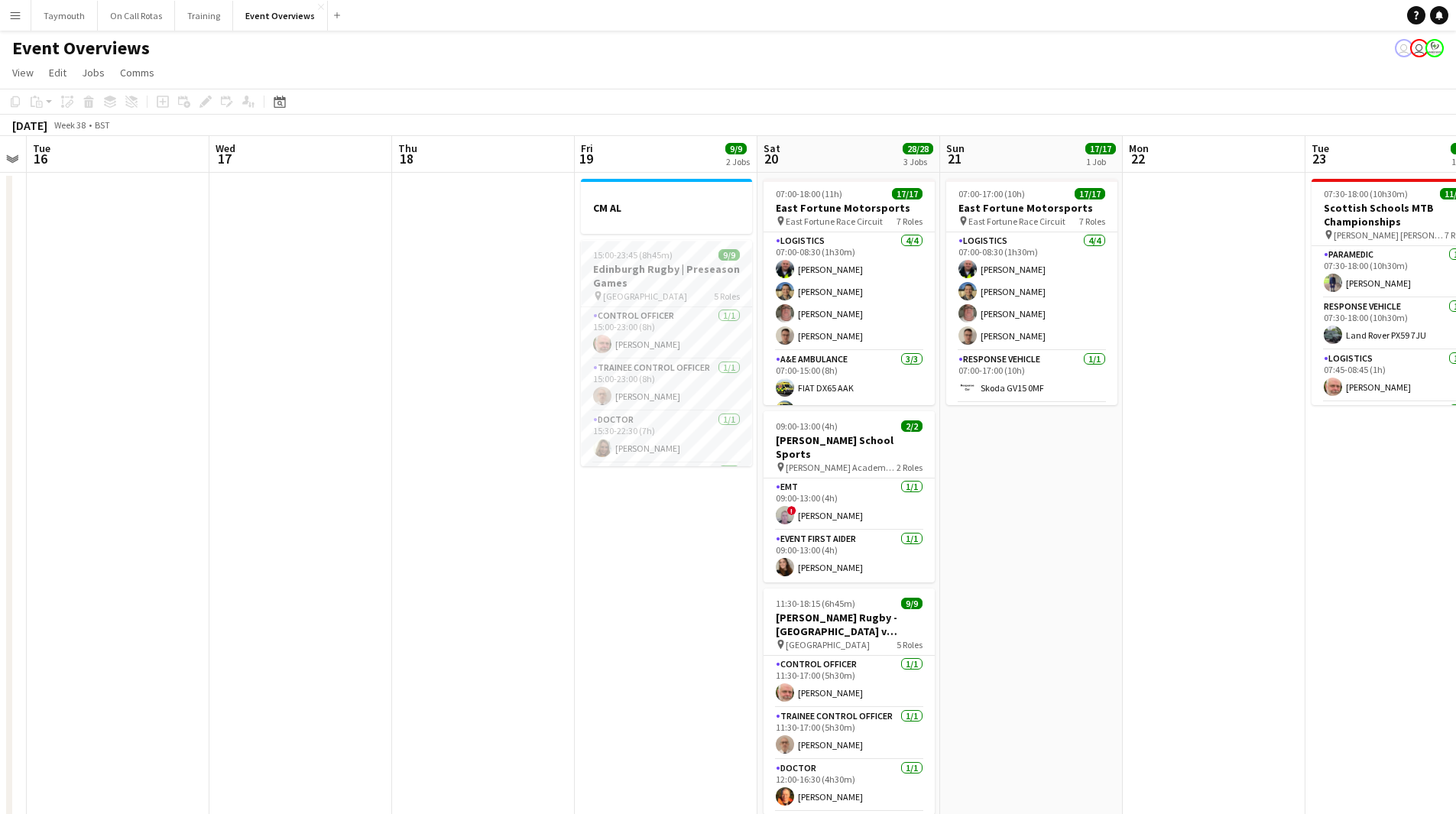
scroll to position [0, 551]
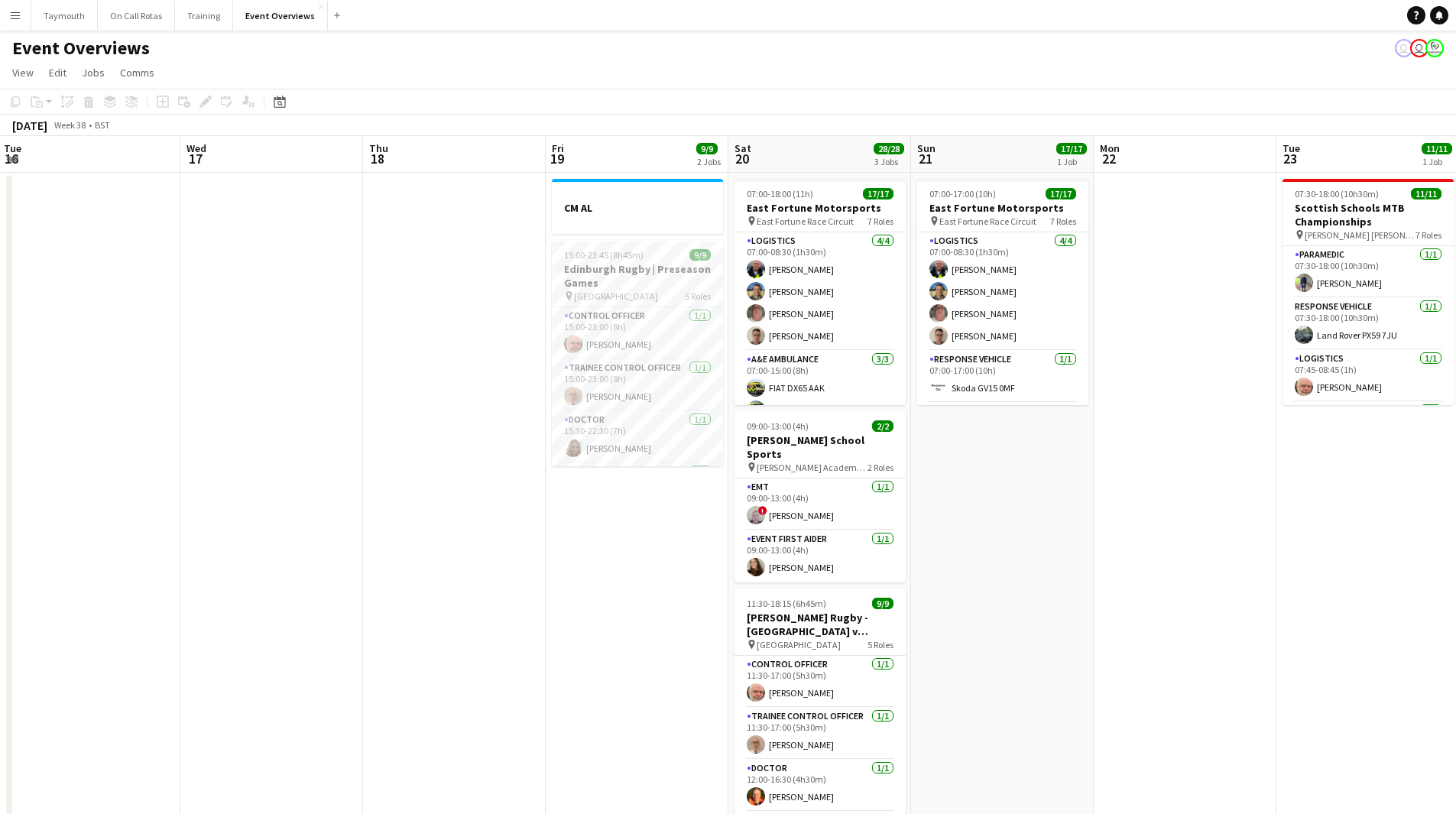
drag, startPoint x: 704, startPoint y: 625, endPoint x: 629, endPoint y: 624, distance: 75.0
click at [629, 624] on app-calendar-viewport "Sat 13 8/10 5 Jobs Sun 14 Mon 15 Tue 16 Wed 17 Thu 18 Fri 19 9/9 2 Jobs Sat 20 …" at bounding box center [728, 809] width 1456 height 1345
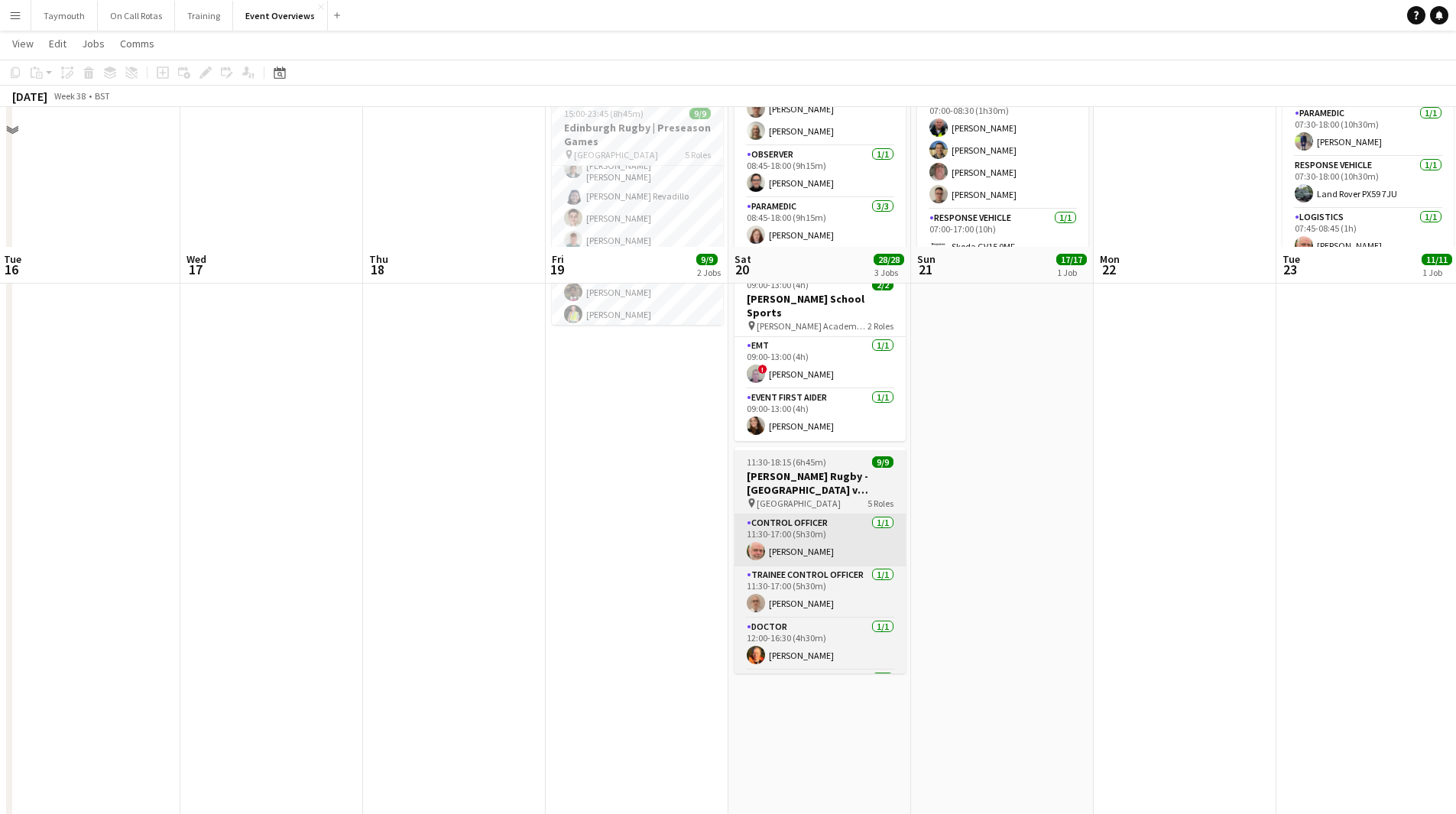
scroll to position [76, 0]
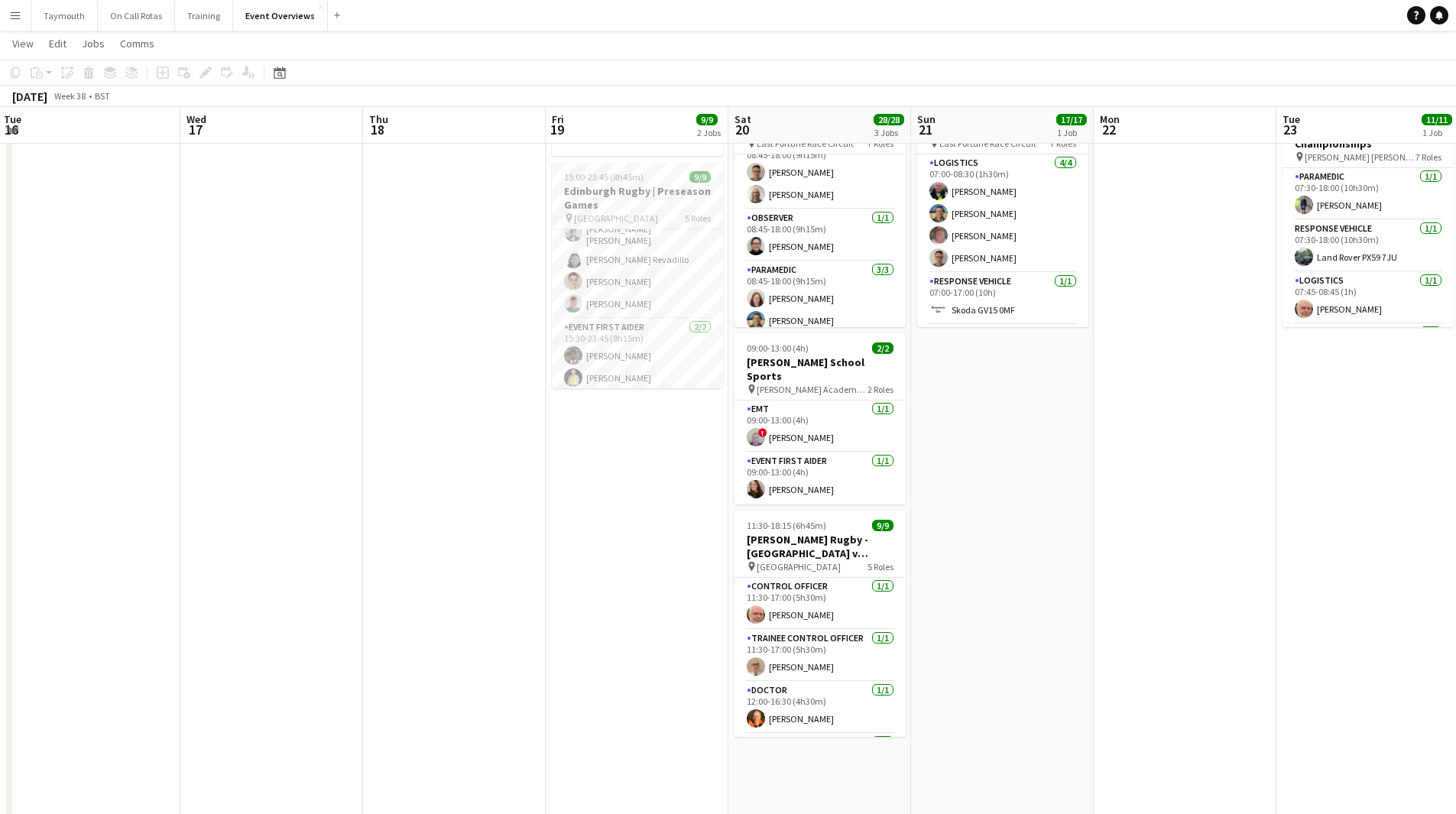
click at [9, 22] on button "Menu" at bounding box center [15, 15] width 31 height 31
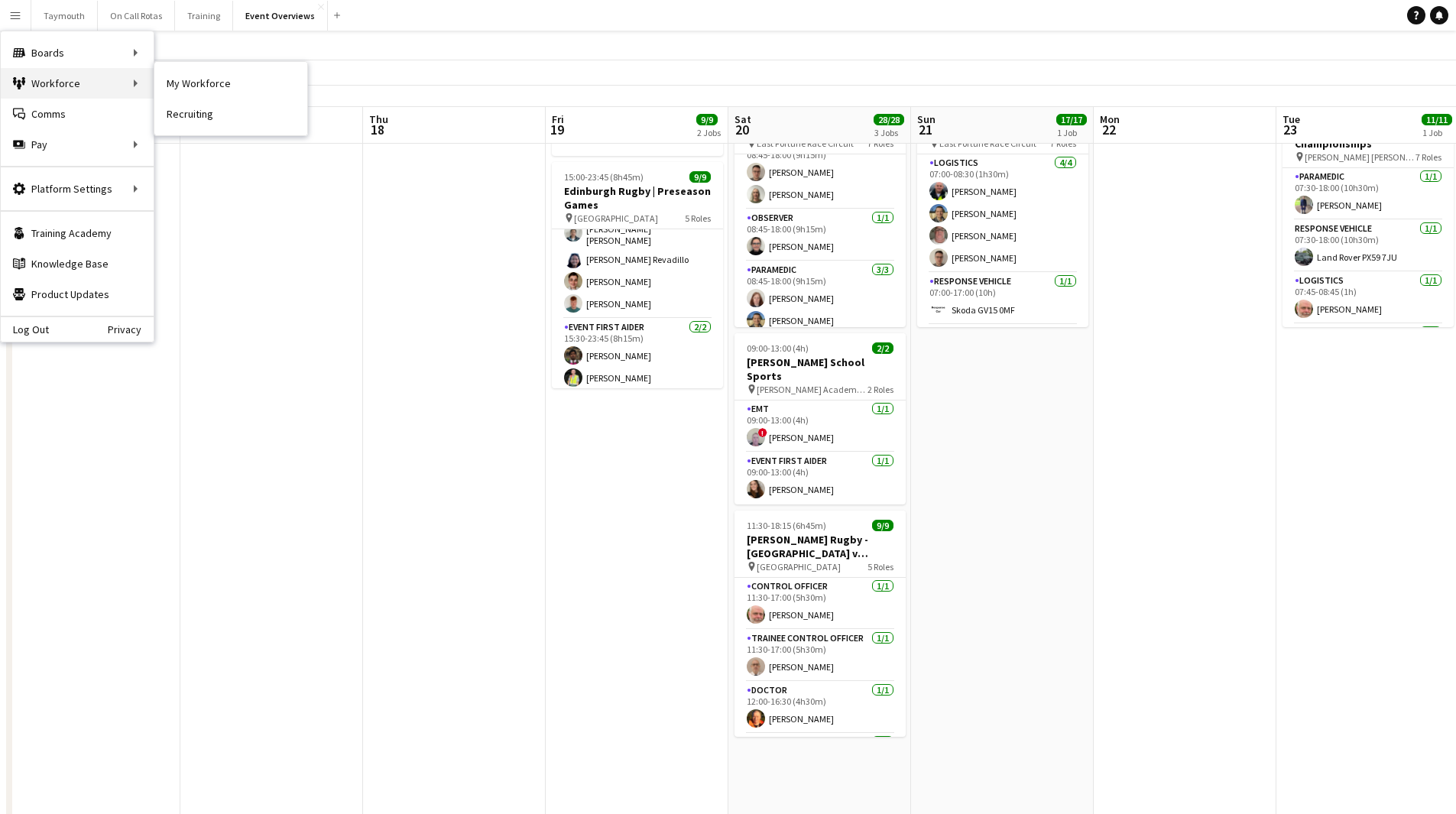
click at [67, 82] on div "Workforce Workforce" at bounding box center [77, 83] width 153 height 31
click at [186, 87] on link "My Workforce" at bounding box center [231, 83] width 153 height 31
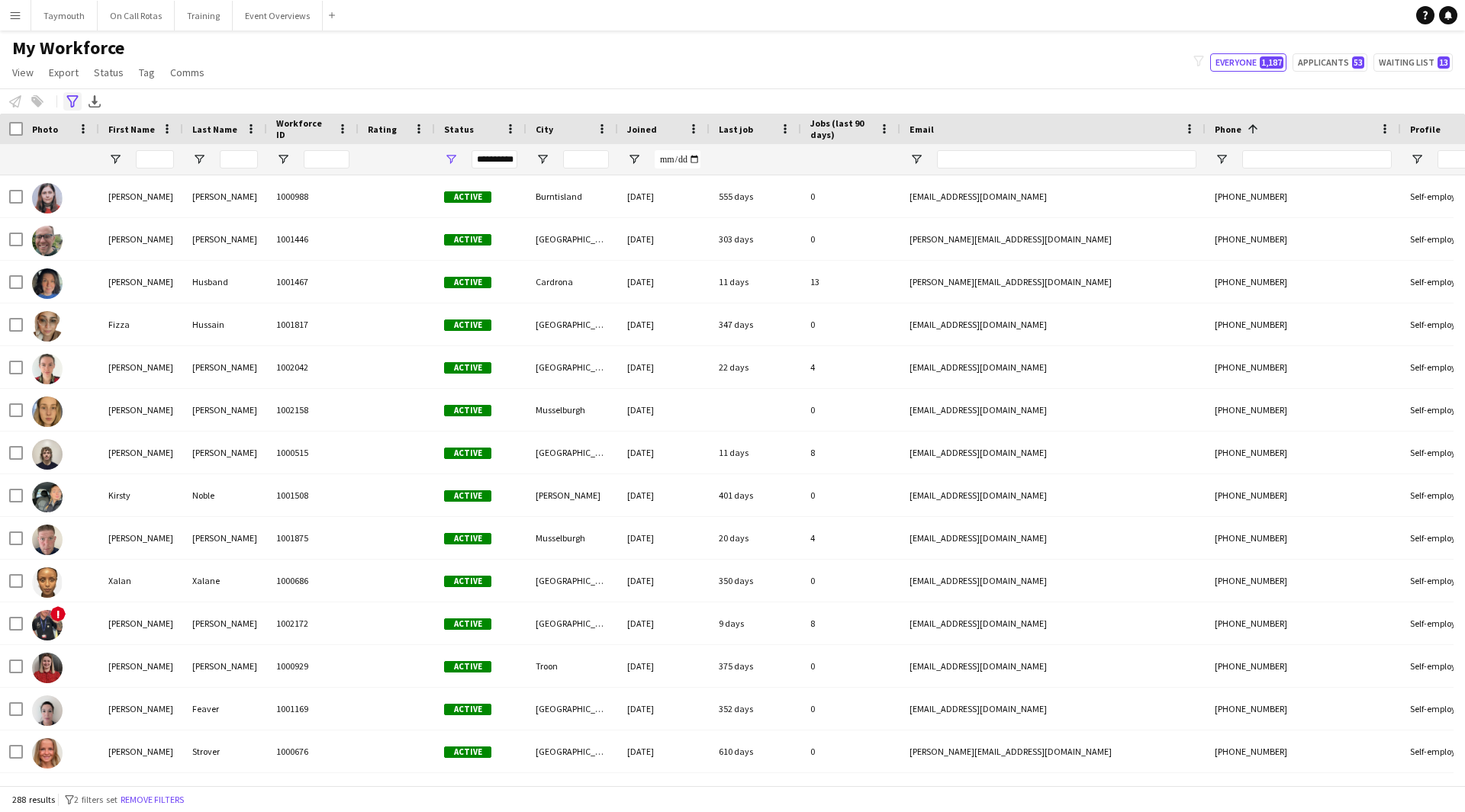
click at [71, 94] on div "Advanced filters" at bounding box center [72, 101] width 18 height 18
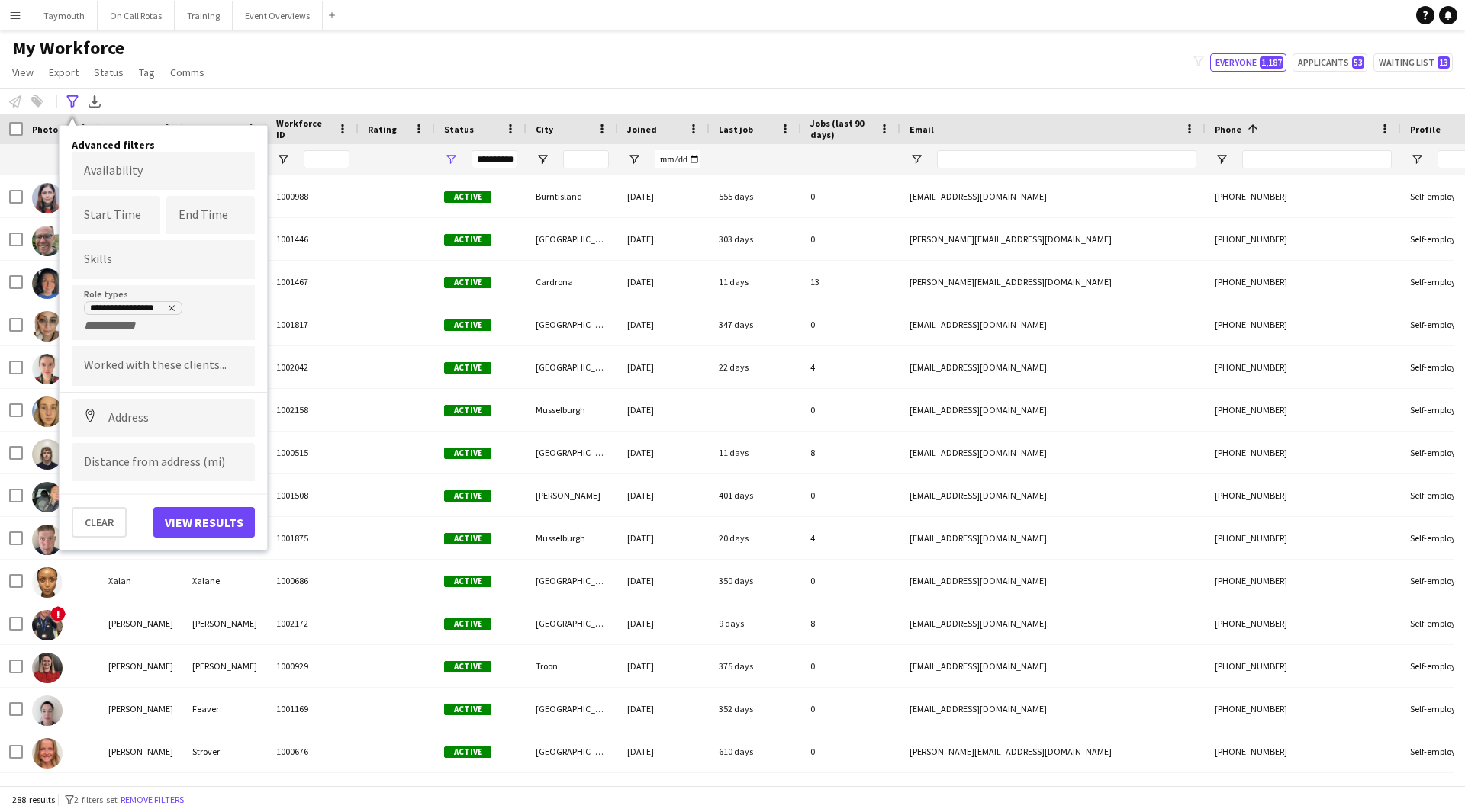
click at [174, 301] on div "**********" at bounding box center [164, 316] width 159 height 32
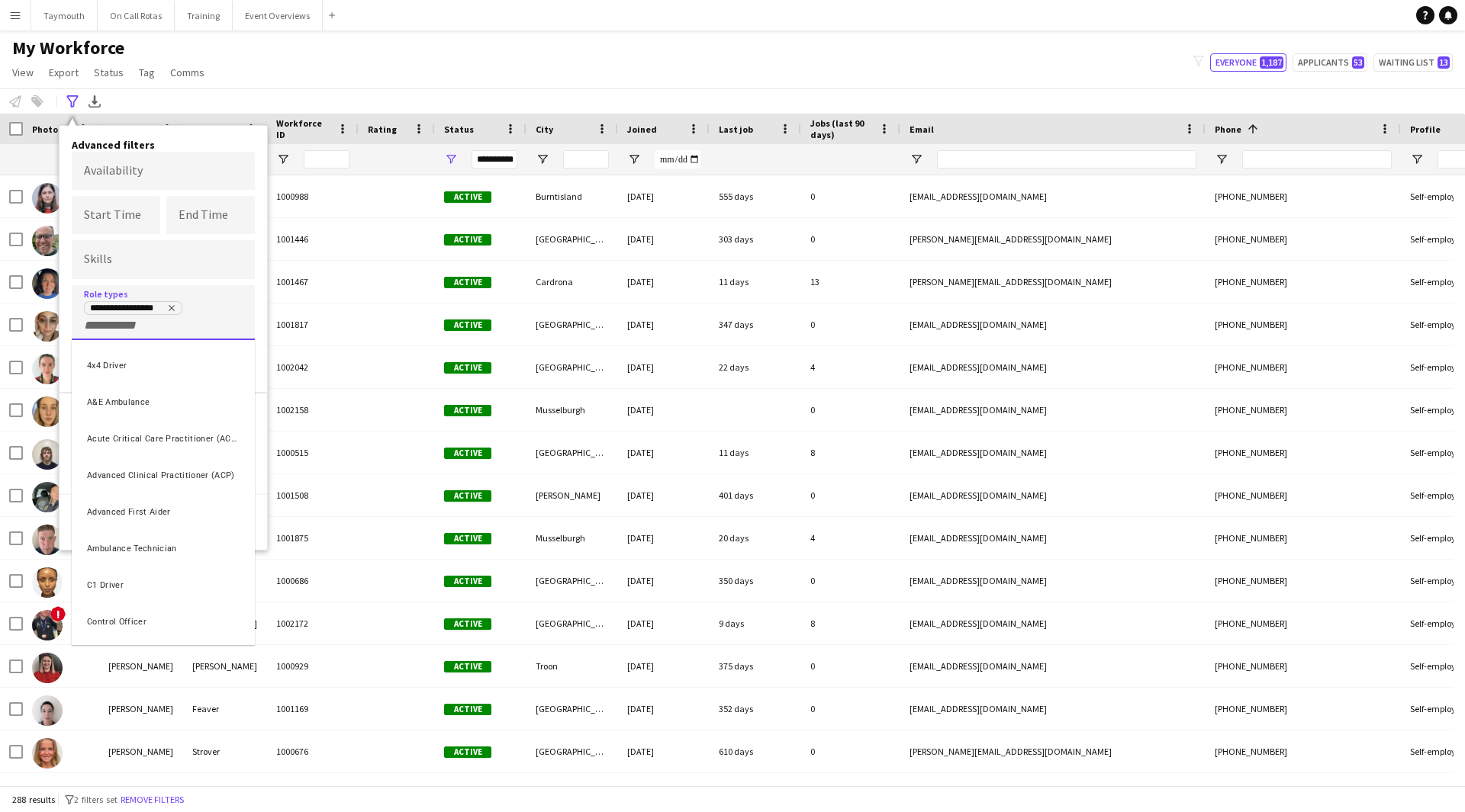
click at [166, 304] on div at bounding box center [732, 406] width 1465 height 812
click at [173, 309] on icon "Remove tag" at bounding box center [172, 308] width 9 height 9
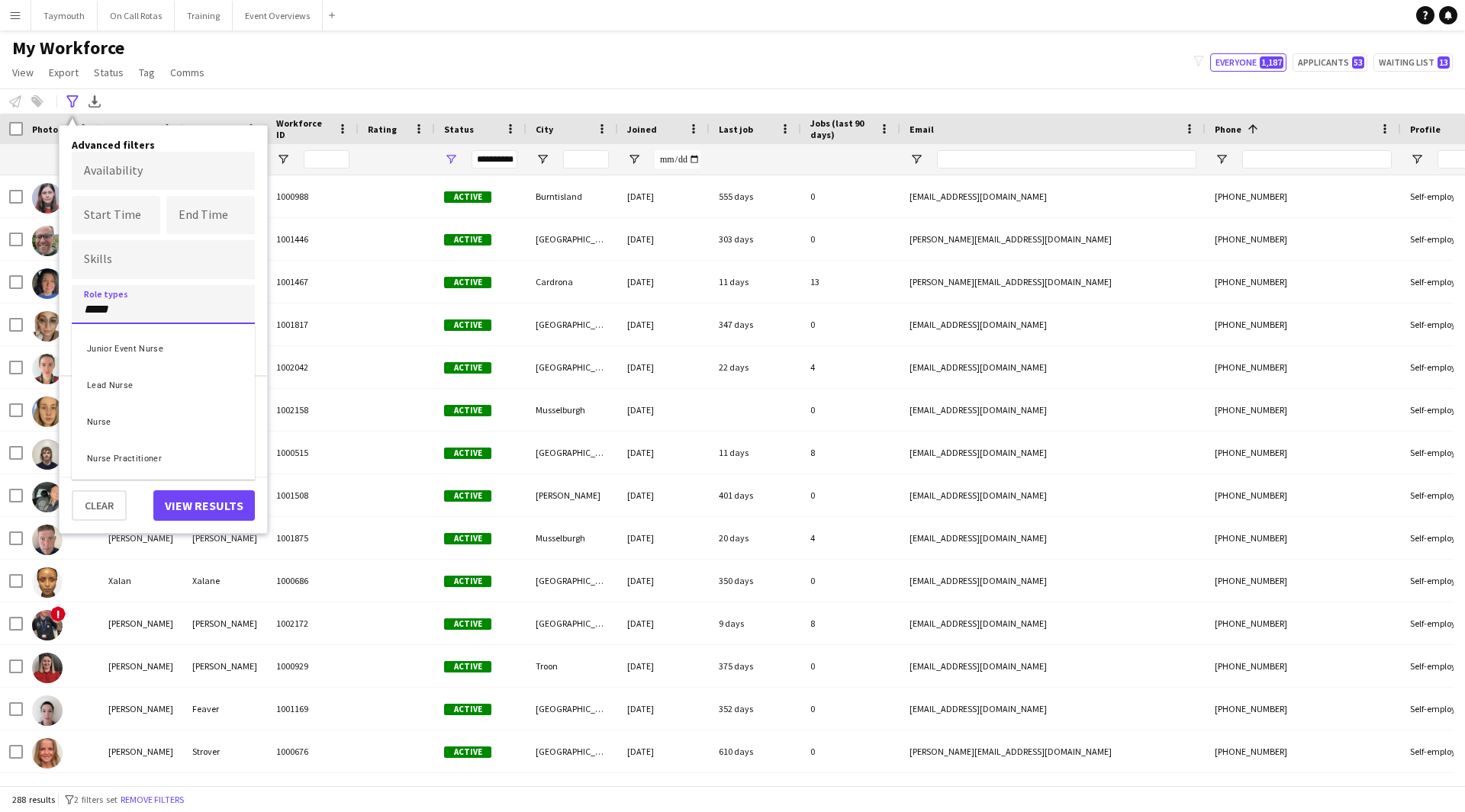
type input "*****"
click at [108, 428] on div "Nurse" at bounding box center [163, 420] width 183 height 37
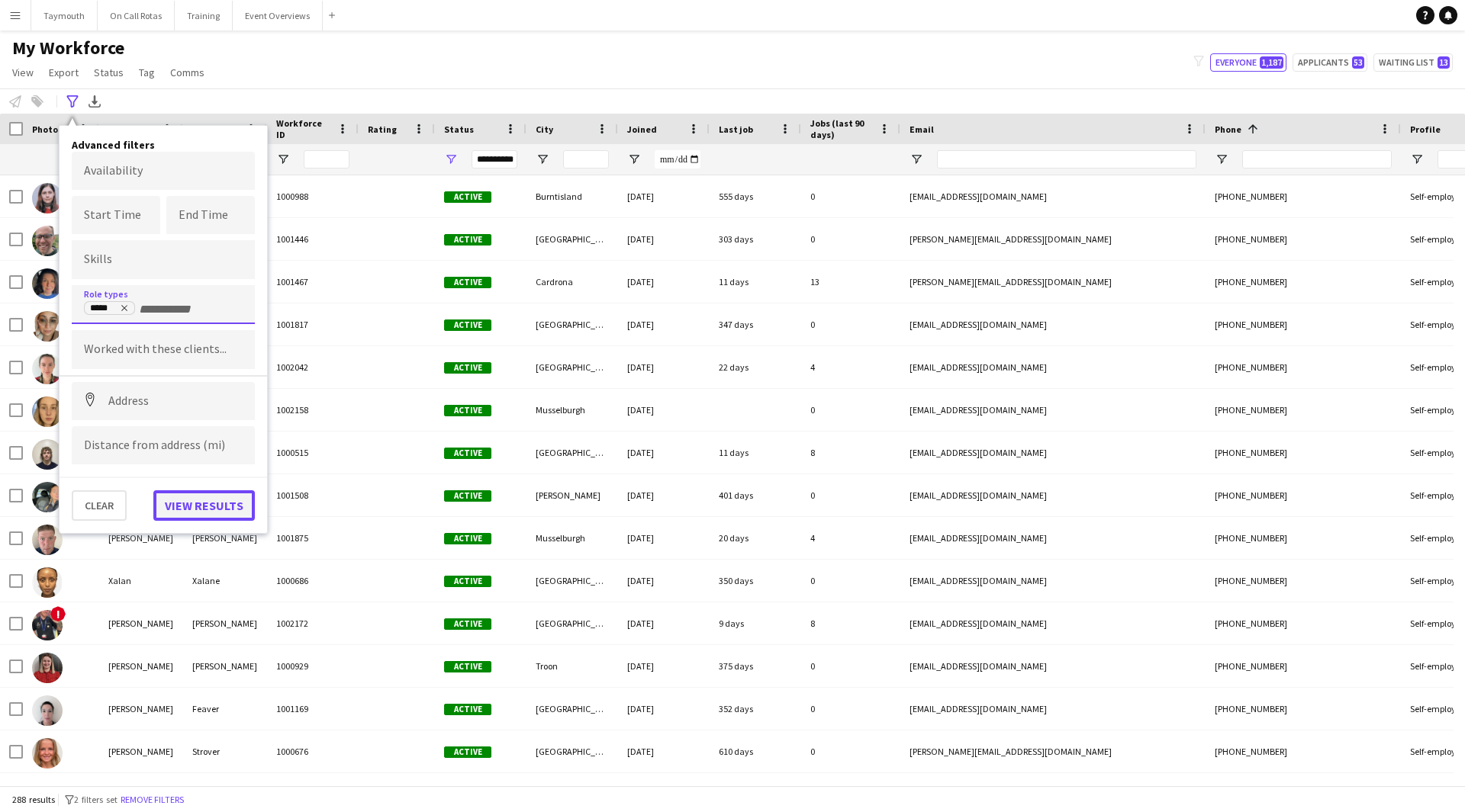
click at [201, 502] on button "View results" at bounding box center [204, 506] width 101 height 31
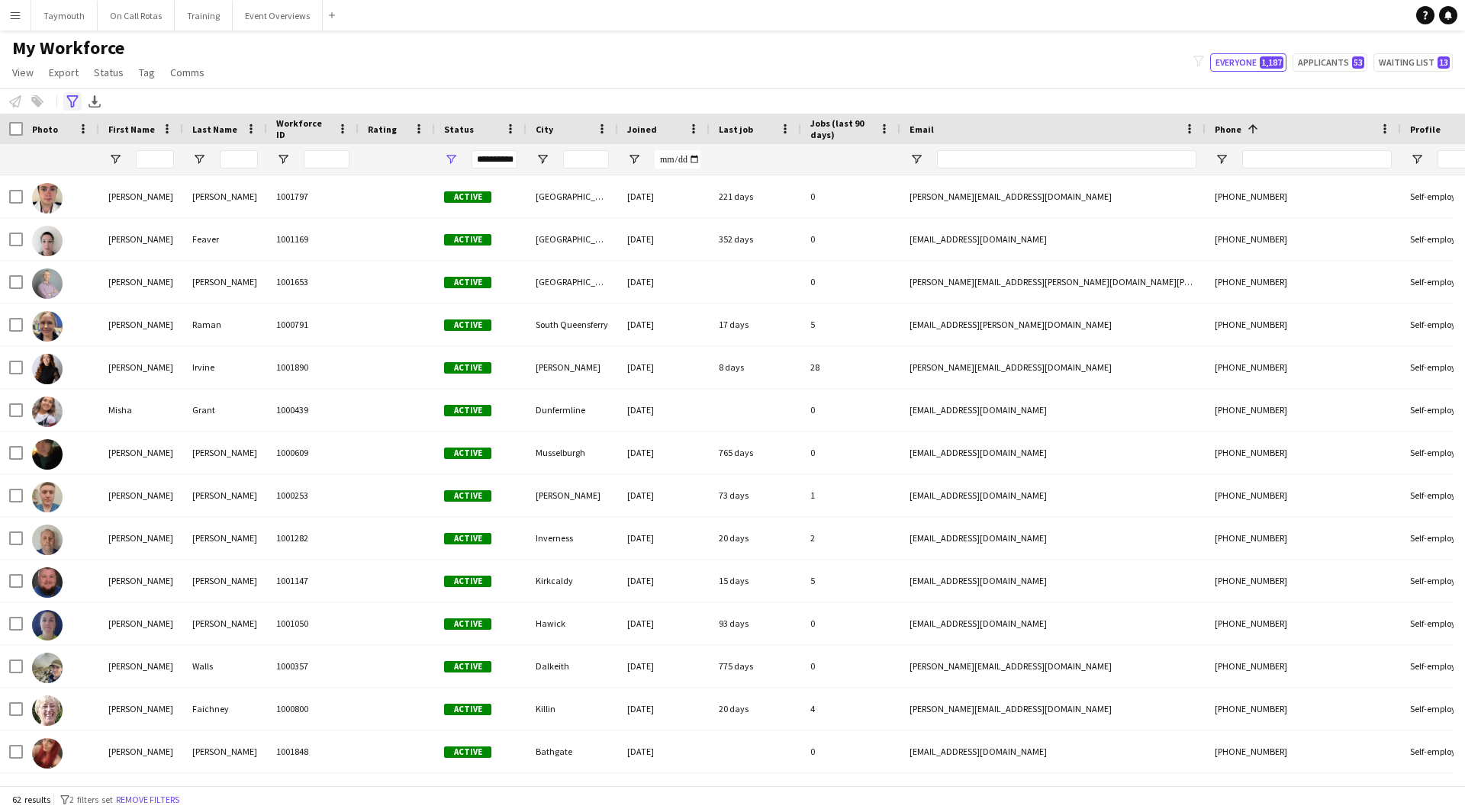
click at [70, 105] on icon "Advanced filters" at bounding box center [72, 102] width 13 height 13
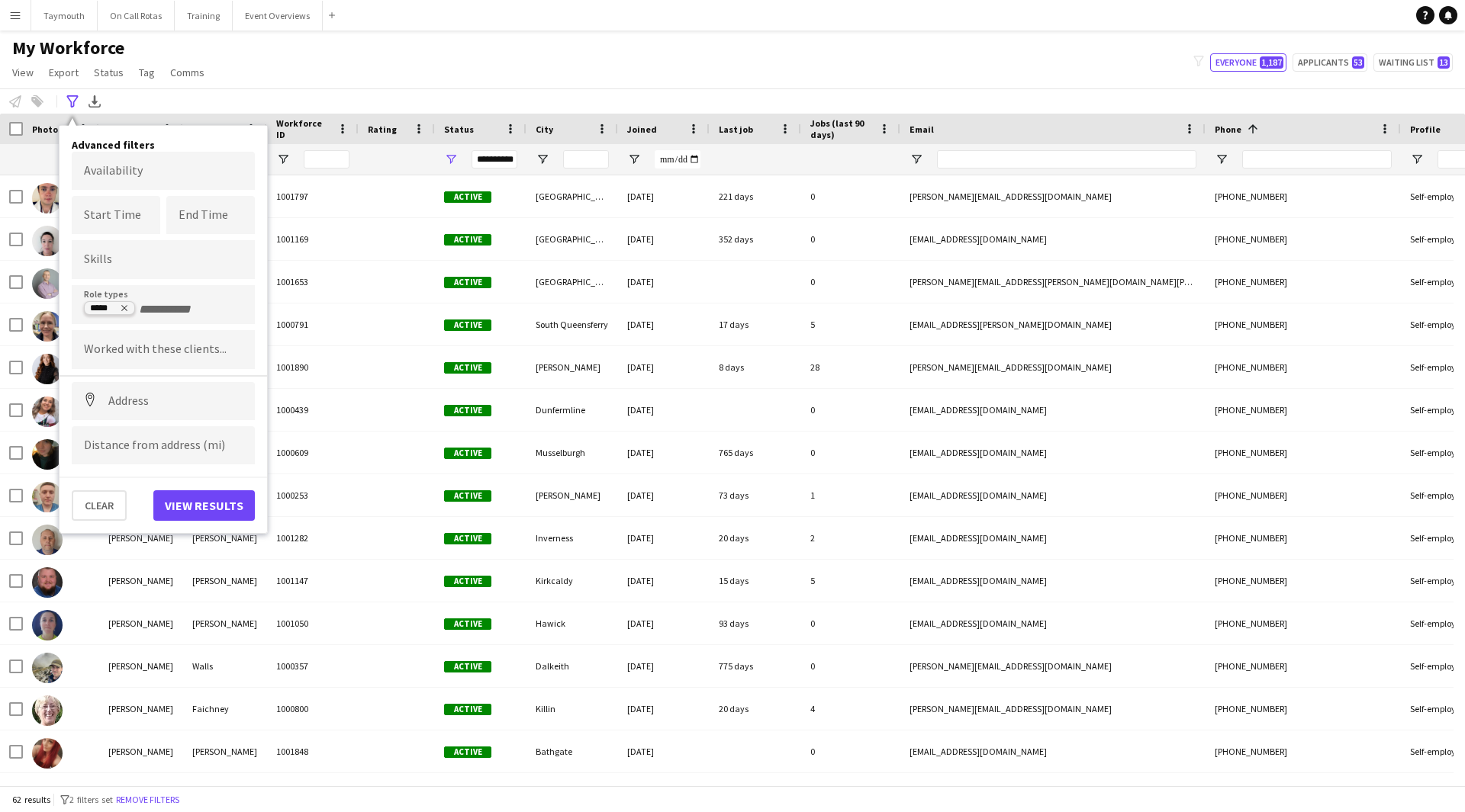
click at [128, 306] on icon "Remove tag" at bounding box center [125, 308] width 9 height 9
click at [138, 303] on input "Type to search role types..." at bounding box center [164, 309] width 159 height 14
type input "***"
click at [81, 384] on div "Paramedic" at bounding box center [163, 383] width 183 height 37
click at [222, 503] on button "View results" at bounding box center [204, 506] width 101 height 31
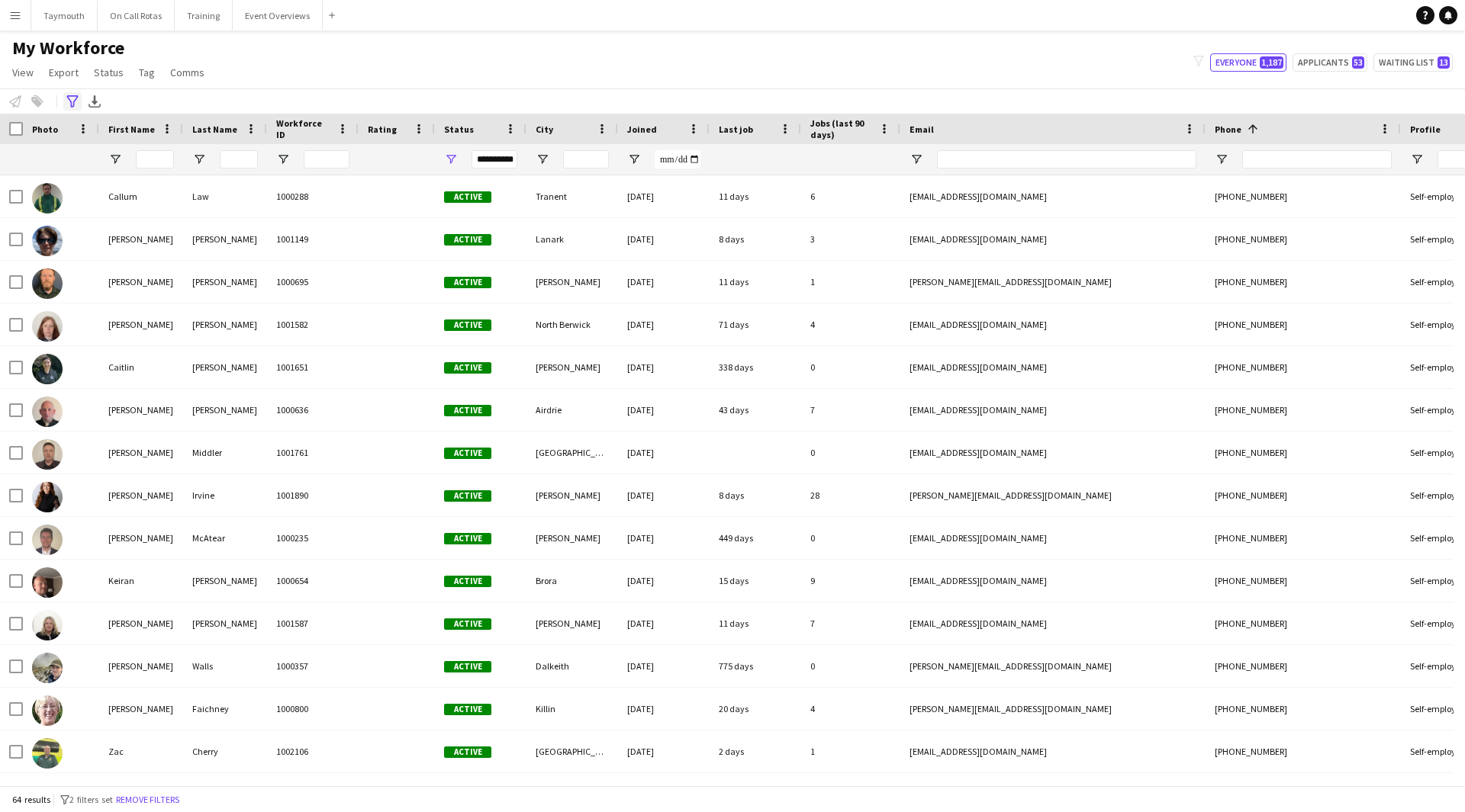
click at [68, 101] on icon "Advanced filters" at bounding box center [72, 102] width 13 height 13
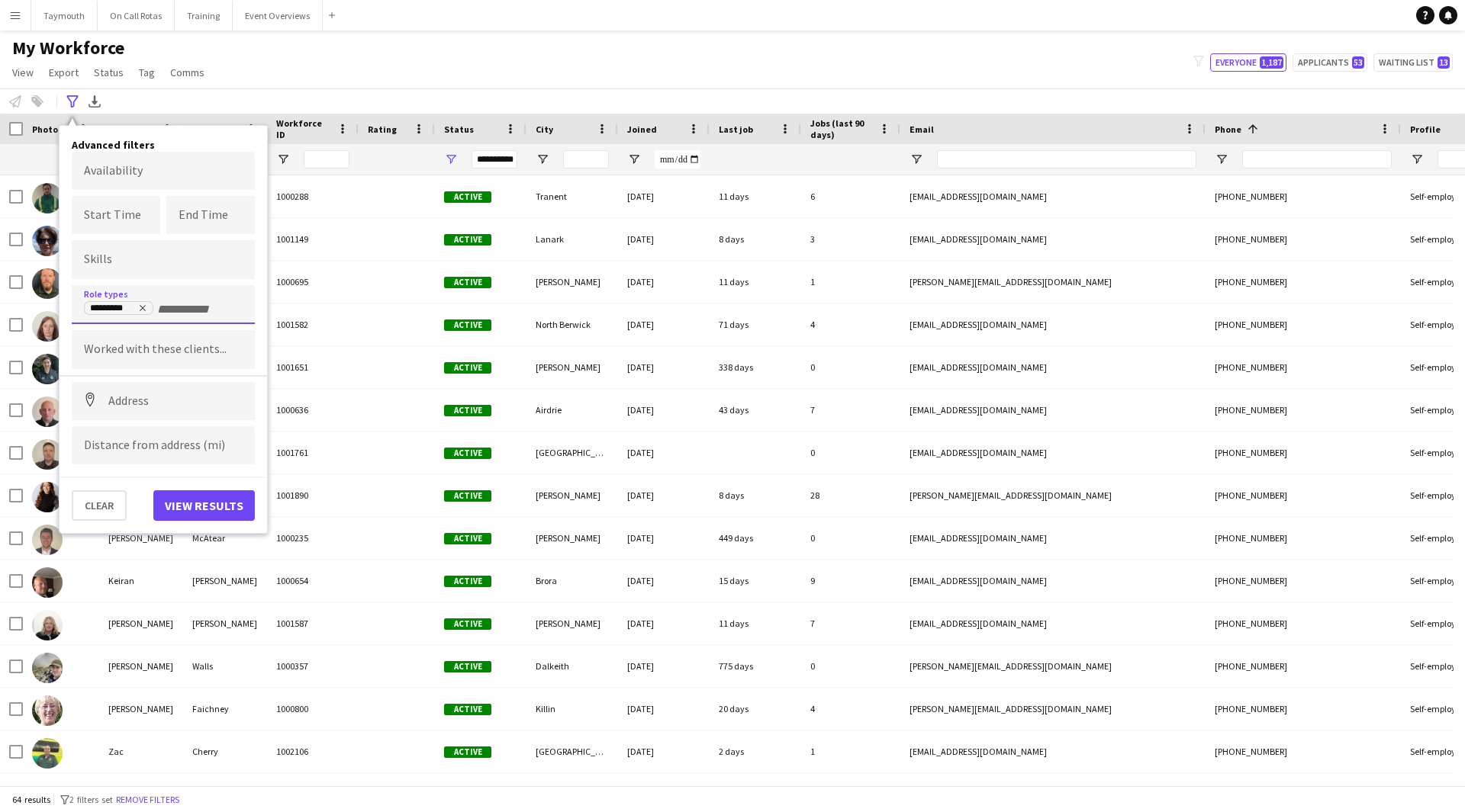
click at [145, 301] on div "*********" at bounding box center [164, 309] width 159 height 16
click at [143, 308] on icon "Remove tag" at bounding box center [143, 309] width 6 height 6
click at [158, 308] on input "Type to search role types..." at bounding box center [164, 309] width 159 height 14
type input "***"
click at [185, 390] on div "EMT" at bounding box center [163, 383] width 183 height 37
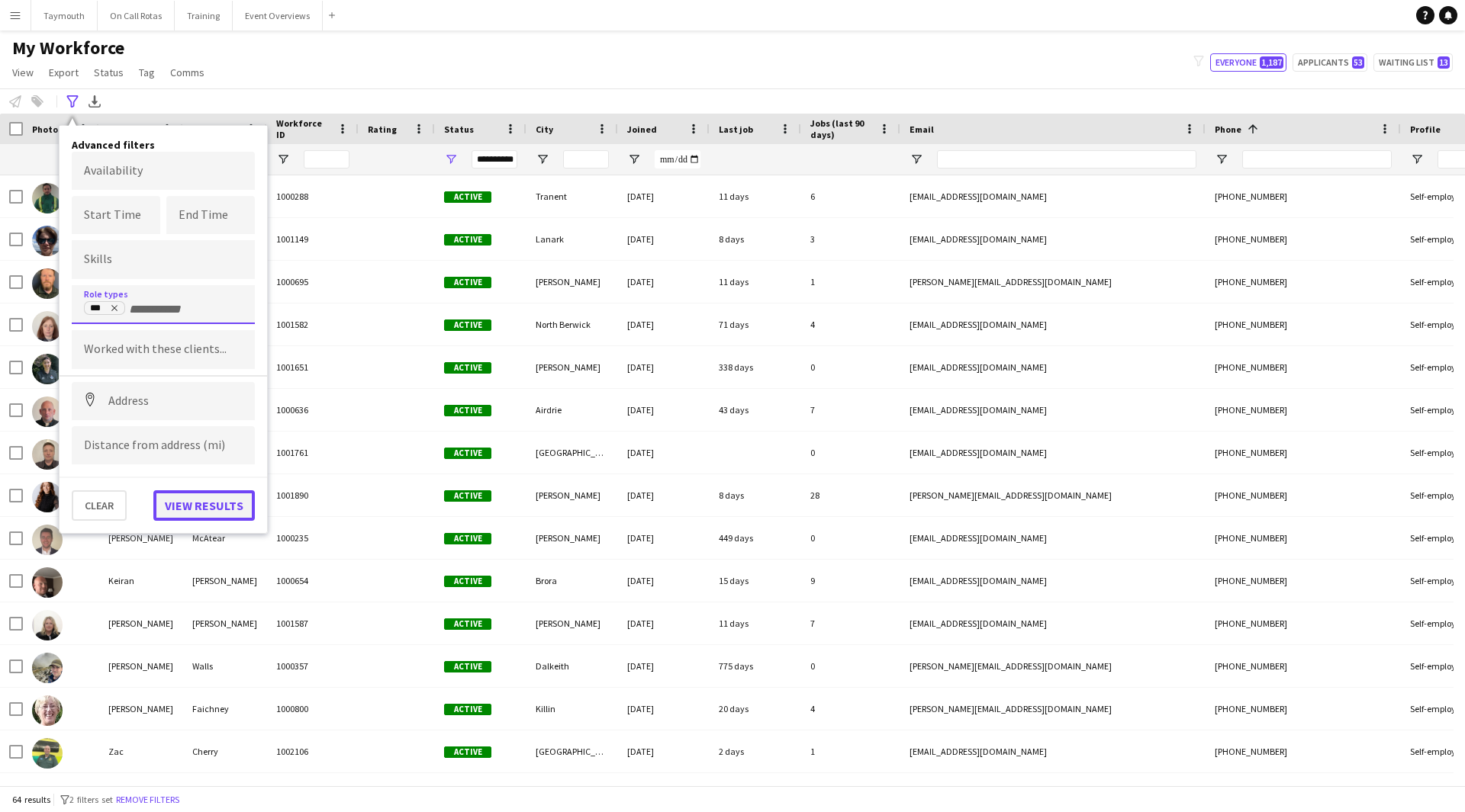
click at [199, 498] on button "View results" at bounding box center [204, 506] width 101 height 31
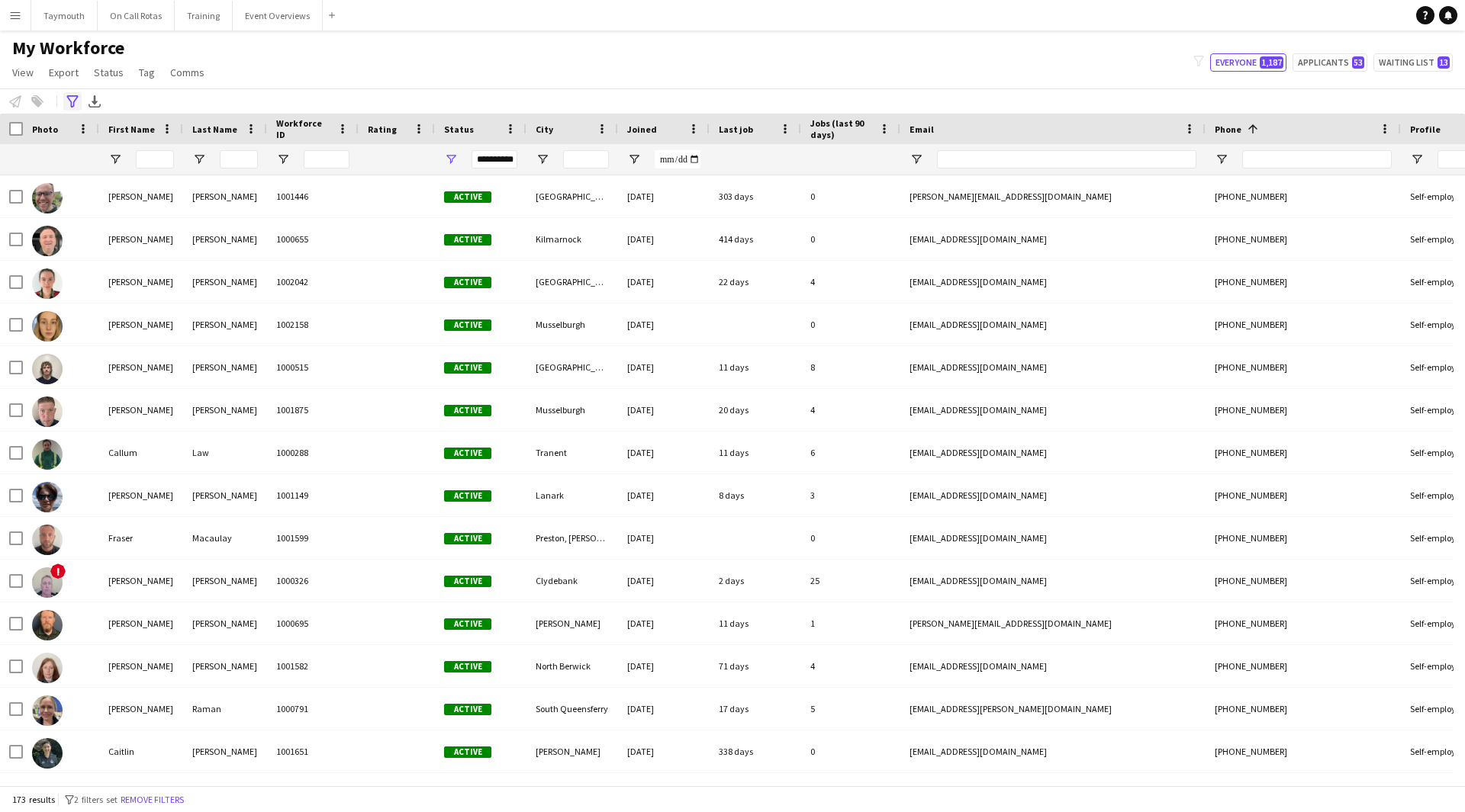
click at [76, 98] on icon "Advanced filters" at bounding box center [72, 102] width 13 height 13
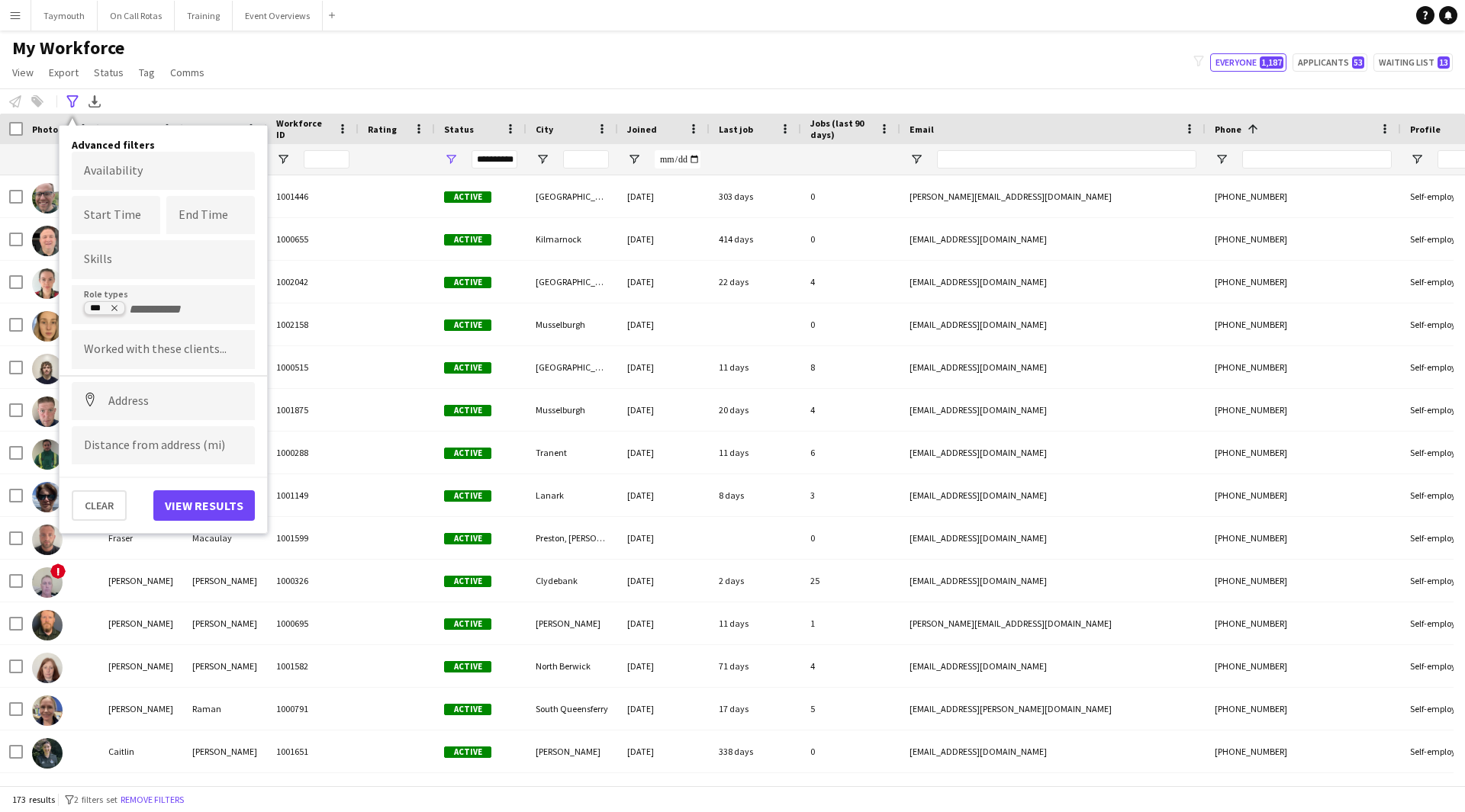
click at [118, 308] on icon "Remove tag" at bounding box center [115, 308] width 9 height 9
click at [127, 304] on input "Type to search role types..." at bounding box center [164, 309] width 159 height 14
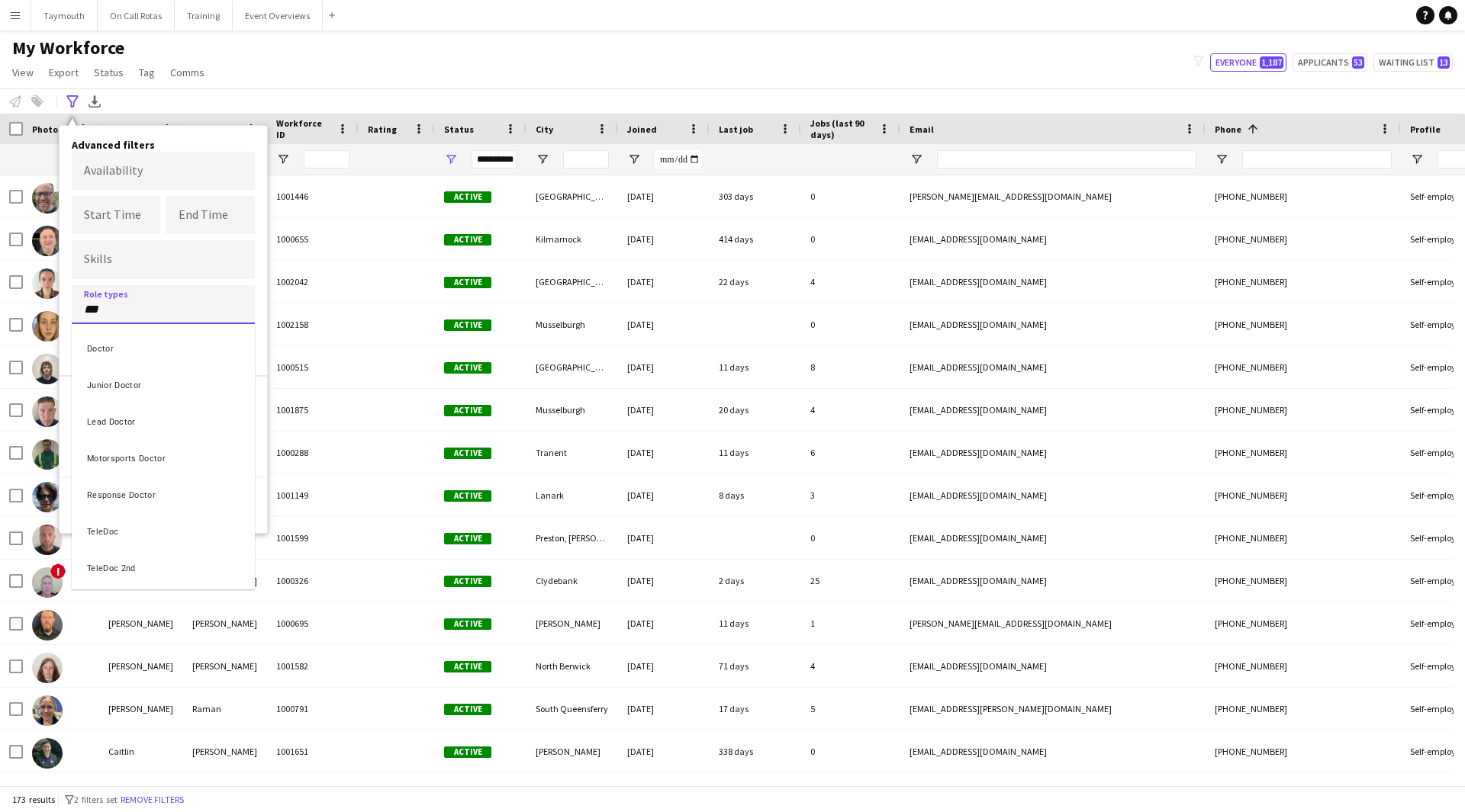
type input "***"
click at [159, 341] on div "Doctor" at bounding box center [163, 347] width 183 height 37
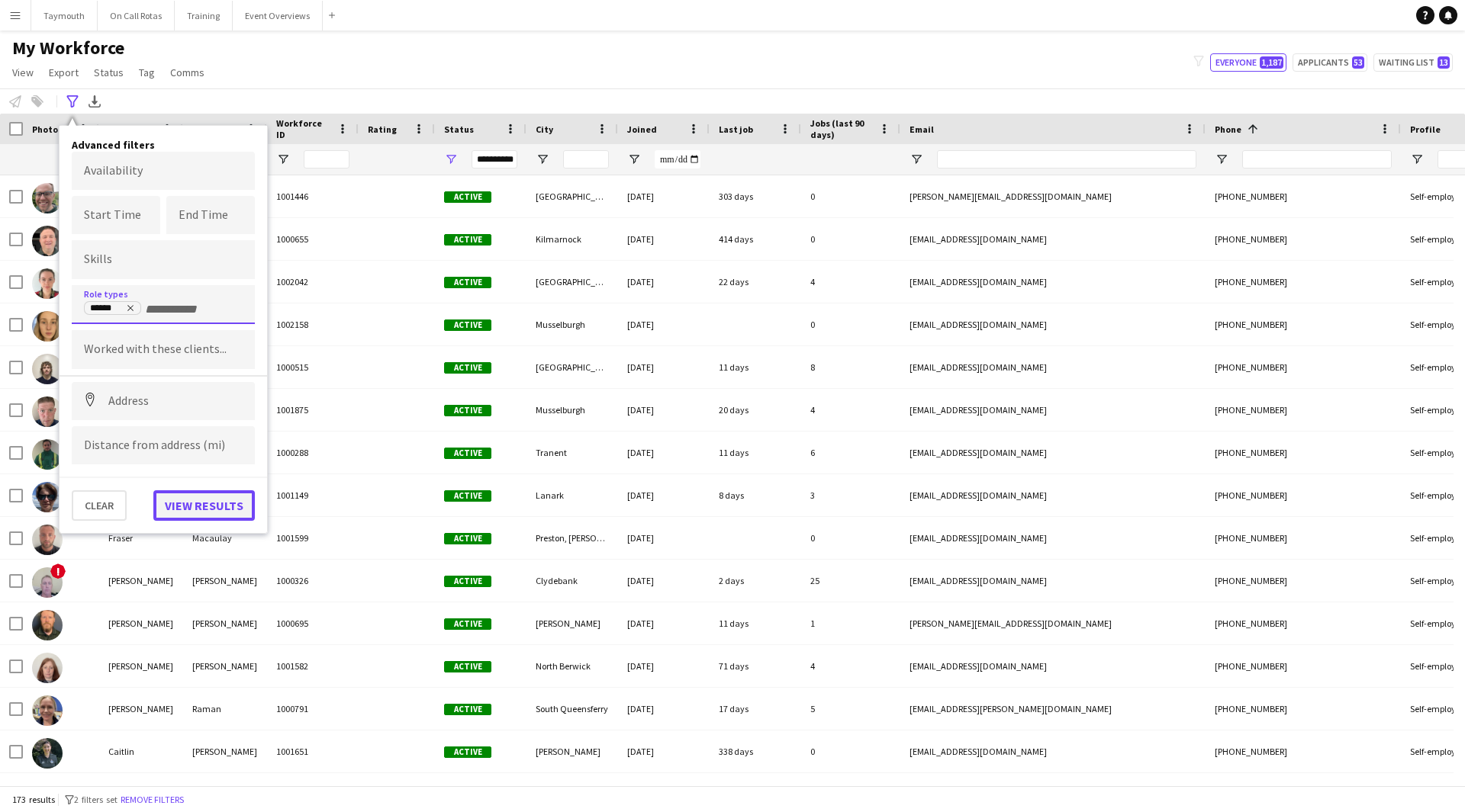
click at [203, 501] on button "View results" at bounding box center [204, 506] width 101 height 31
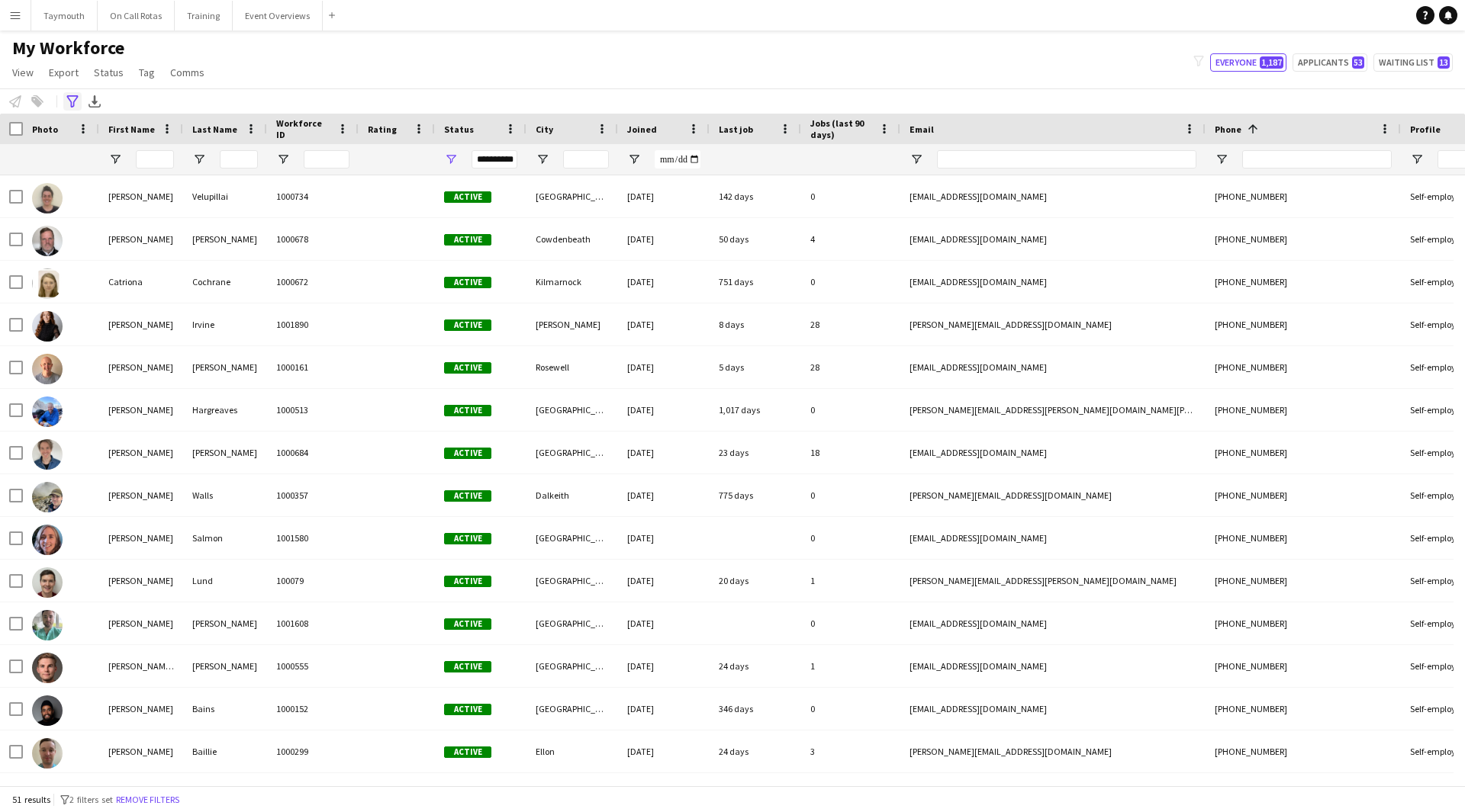
click at [71, 106] on icon at bounding box center [71, 102] width 12 height 13
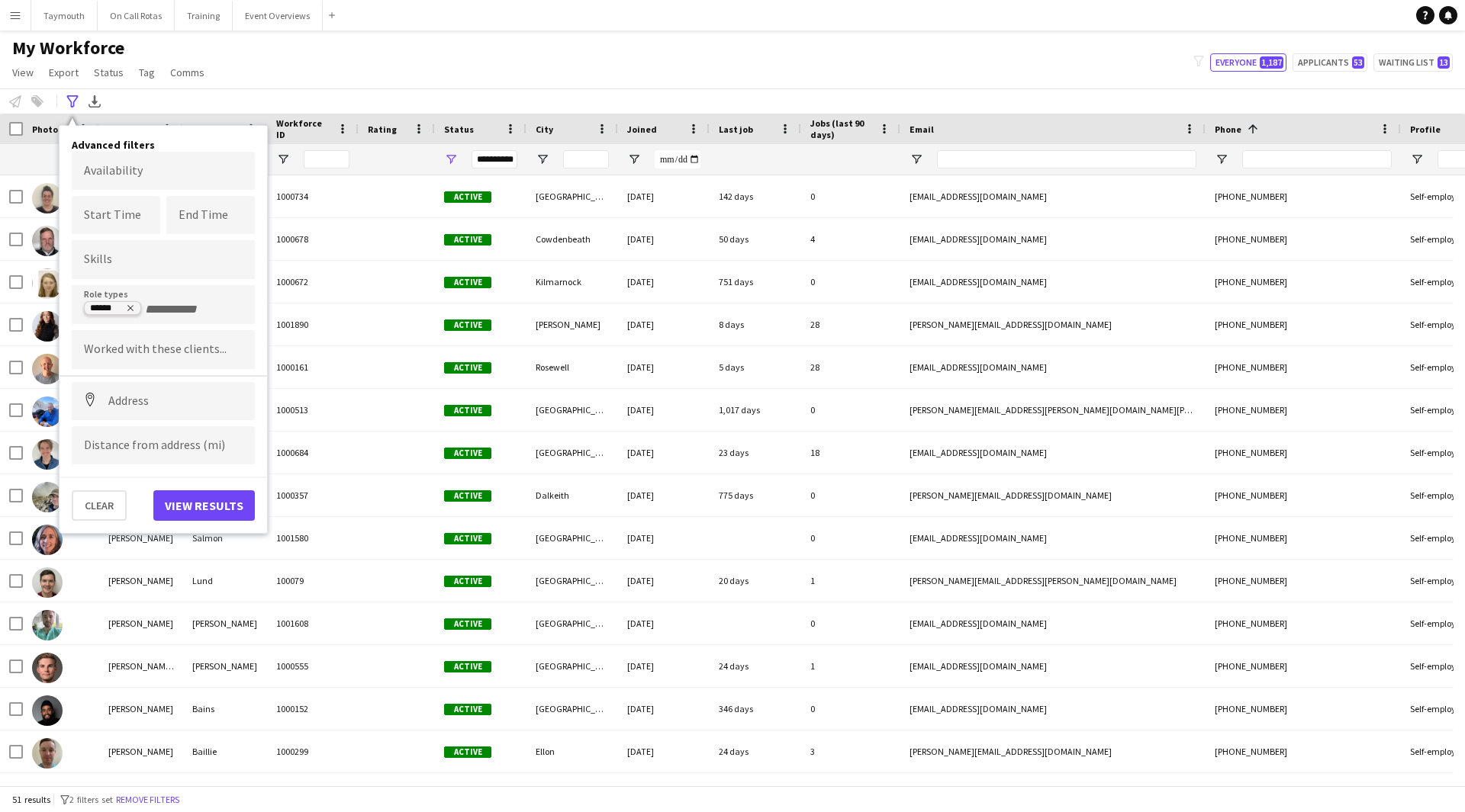
click at [131, 306] on icon "Remove tag" at bounding box center [130, 308] width 9 height 9
click at [193, 502] on button "View results" at bounding box center [204, 506] width 101 height 31
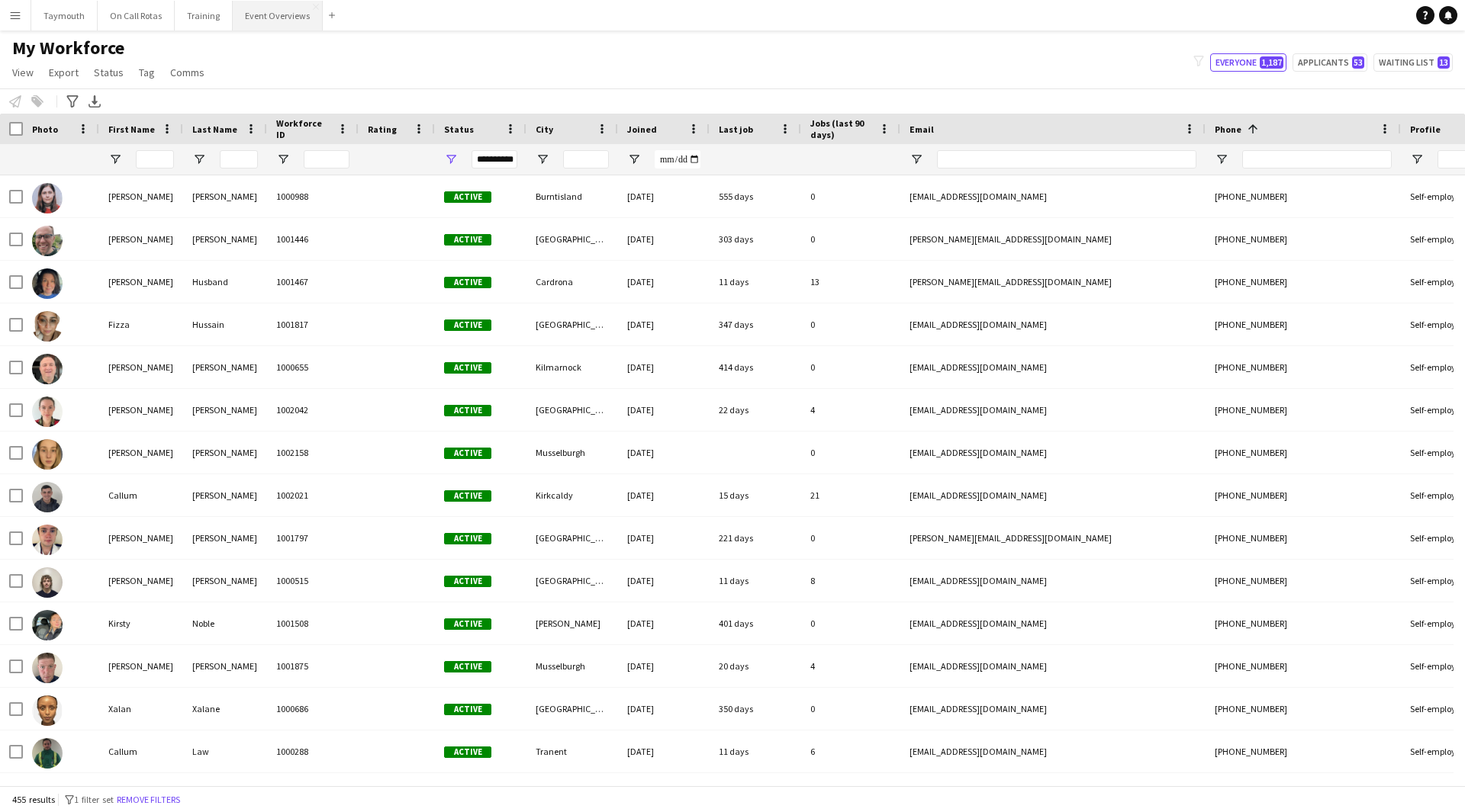
click at [278, 17] on button "Event Overviews Close" at bounding box center [278, 15] width 90 height 30
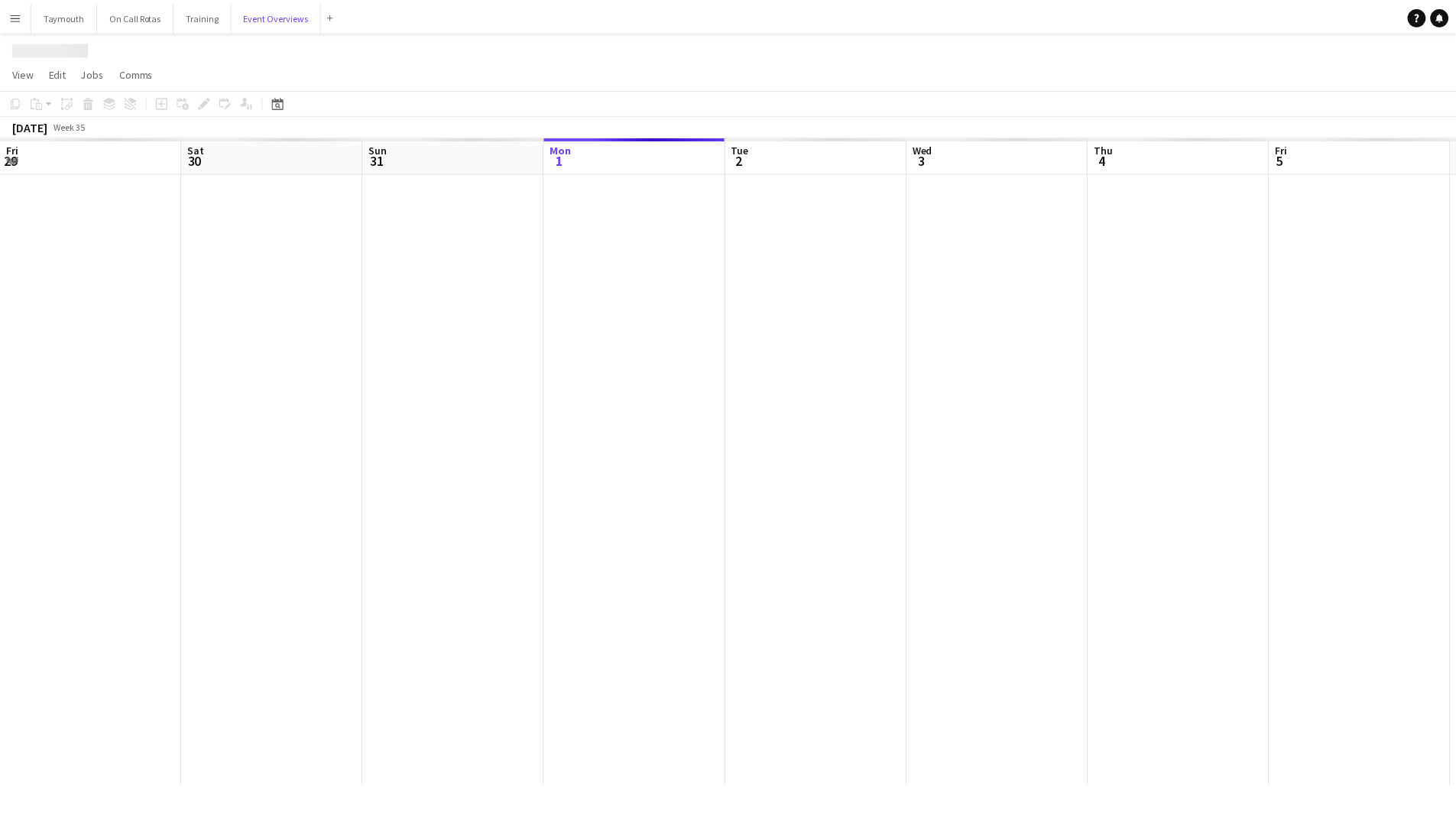
scroll to position [0, 366]
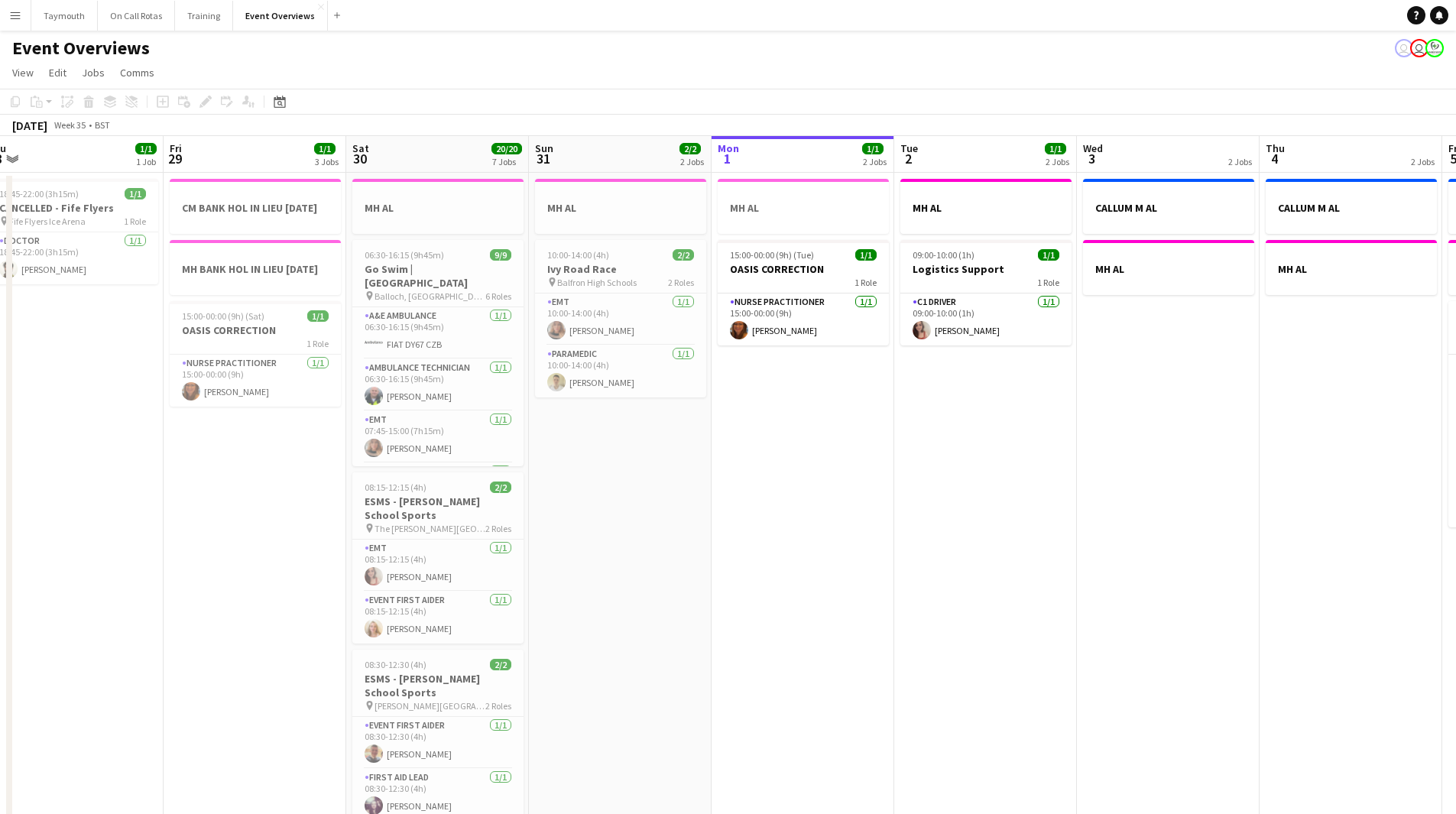
drag, startPoint x: 749, startPoint y: 680, endPoint x: 935, endPoint y: 676, distance: 186.0
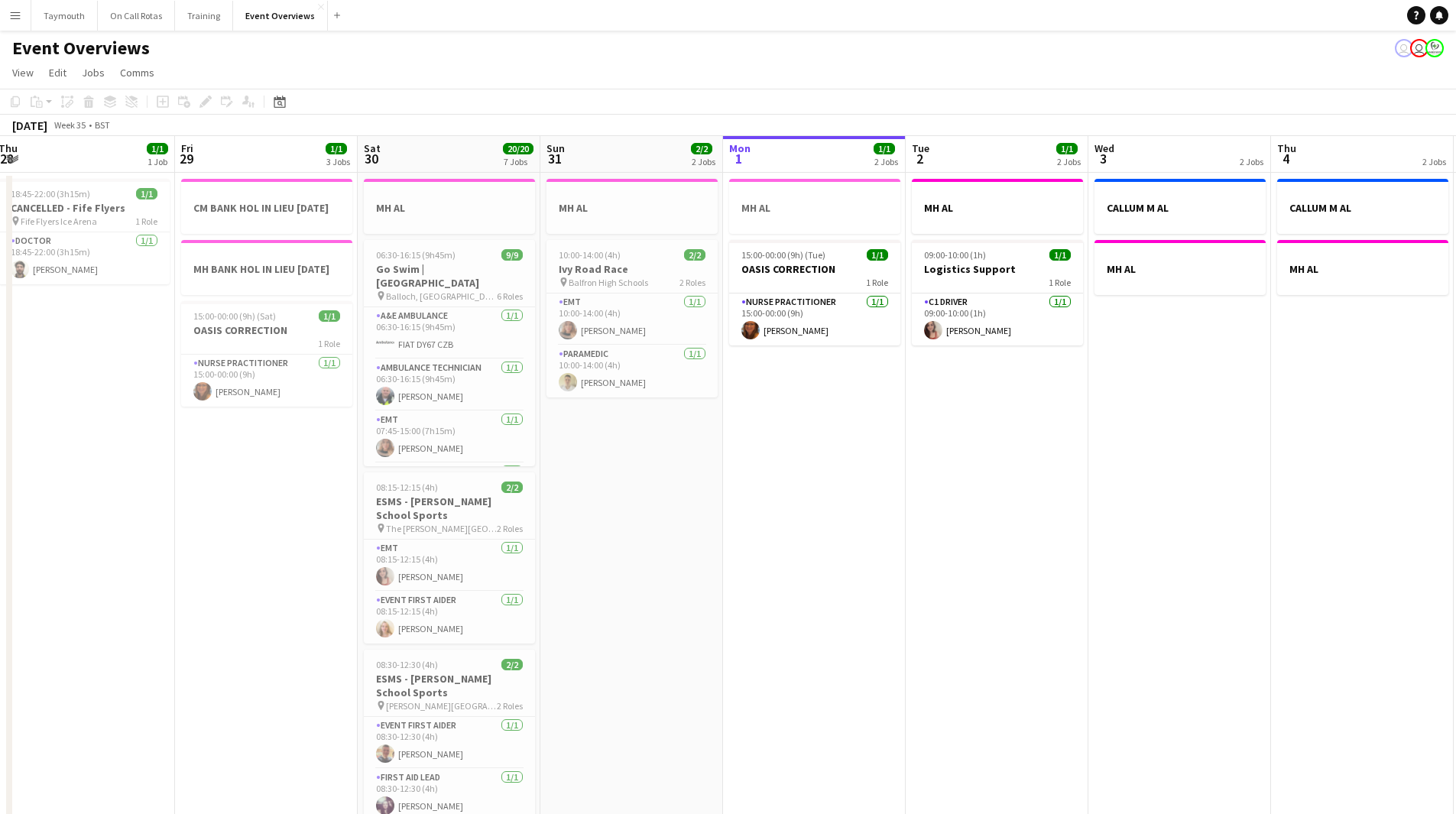
click at [935, 676] on app-calendar-viewport "Tue 26 Wed 27 Thu 28 1/1 1 Job Fri 29 1/1 3 Jobs Sat 30 20/20 7 Jobs Sun 31 2/2…" at bounding box center [728, 809] width 1456 height 1345
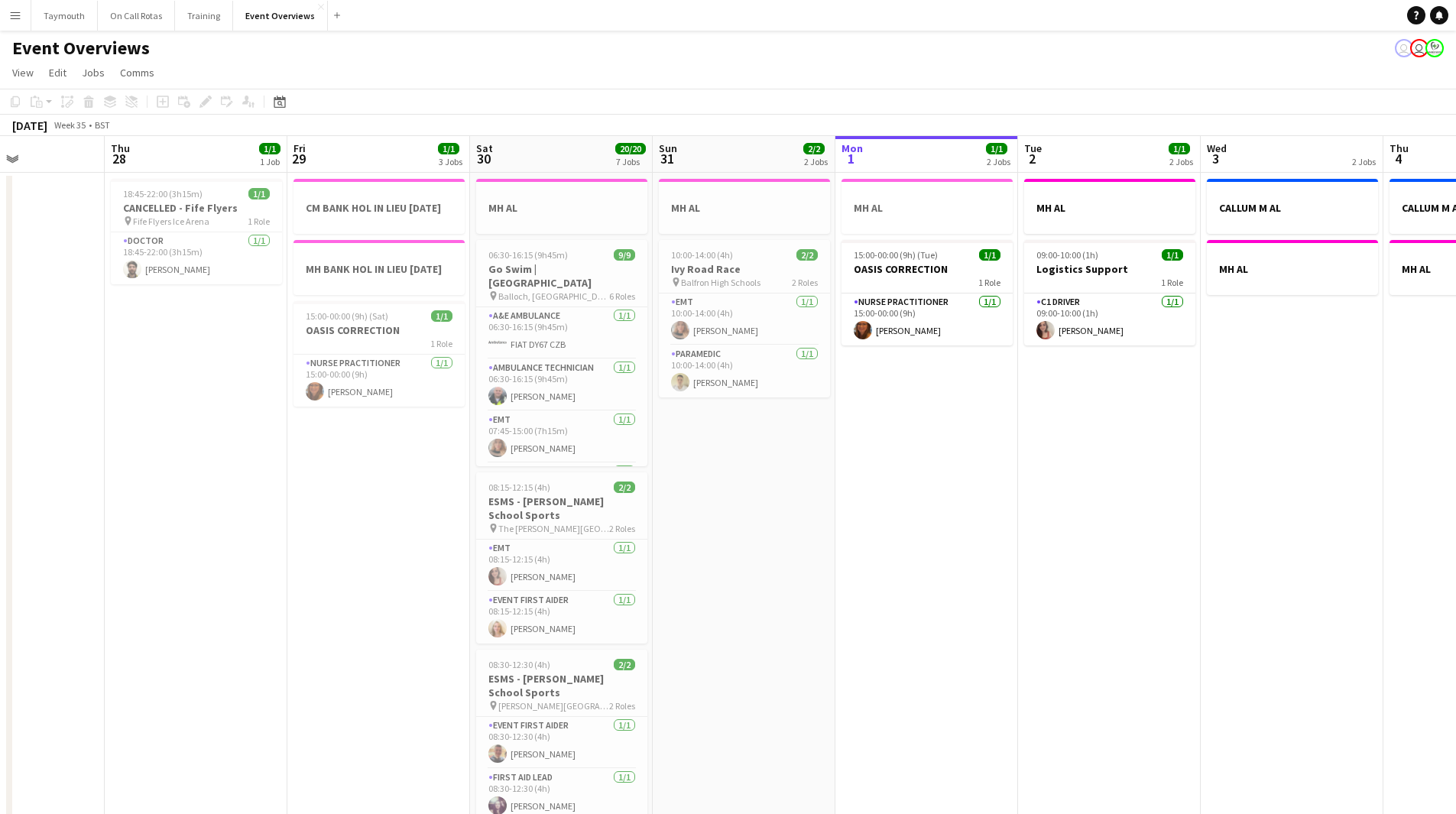
drag, startPoint x: 618, startPoint y: 591, endPoint x: 704, endPoint y: 592, distance: 86.0
click at [704, 592] on app-calendar-viewport "Mon 25 6/6 2 Jobs Tue 26 Wed 27 Thu 28 1/1 1 Job Fri 29 1/1 3 Jobs Sat 30 20/20…" at bounding box center [728, 809] width 1456 height 1345
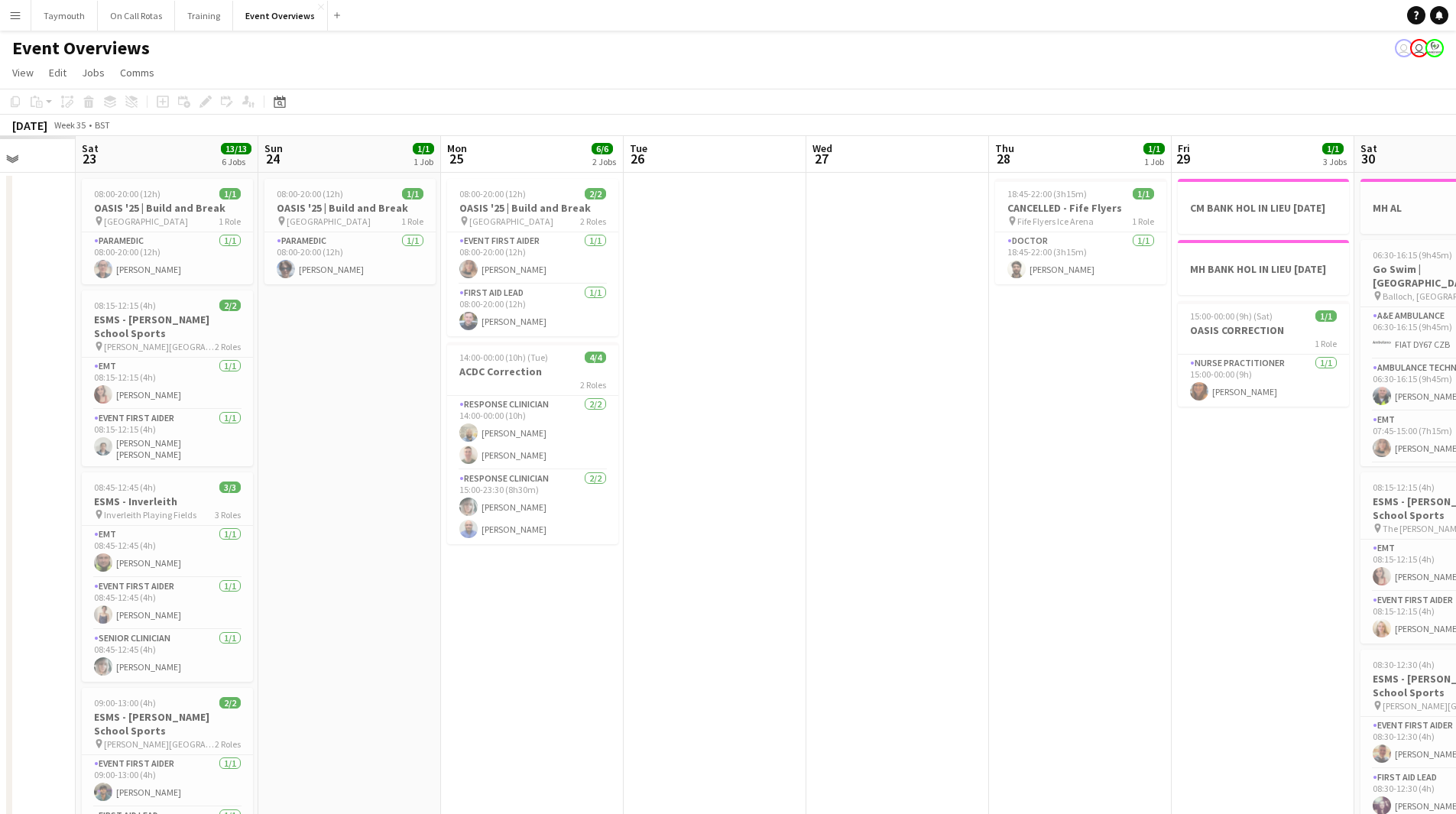
drag, startPoint x: 349, startPoint y: 742, endPoint x: 1192, endPoint y: 668, distance: 846.2
click at [1192, 668] on app-calendar-viewport "Thu 21 Fri 22 Sat 23 13/13 6 Jobs Sun 24 1/1 1 Job Mon 25 6/6 2 Jobs Tue 26 Wed…" at bounding box center [728, 809] width 1456 height 1345
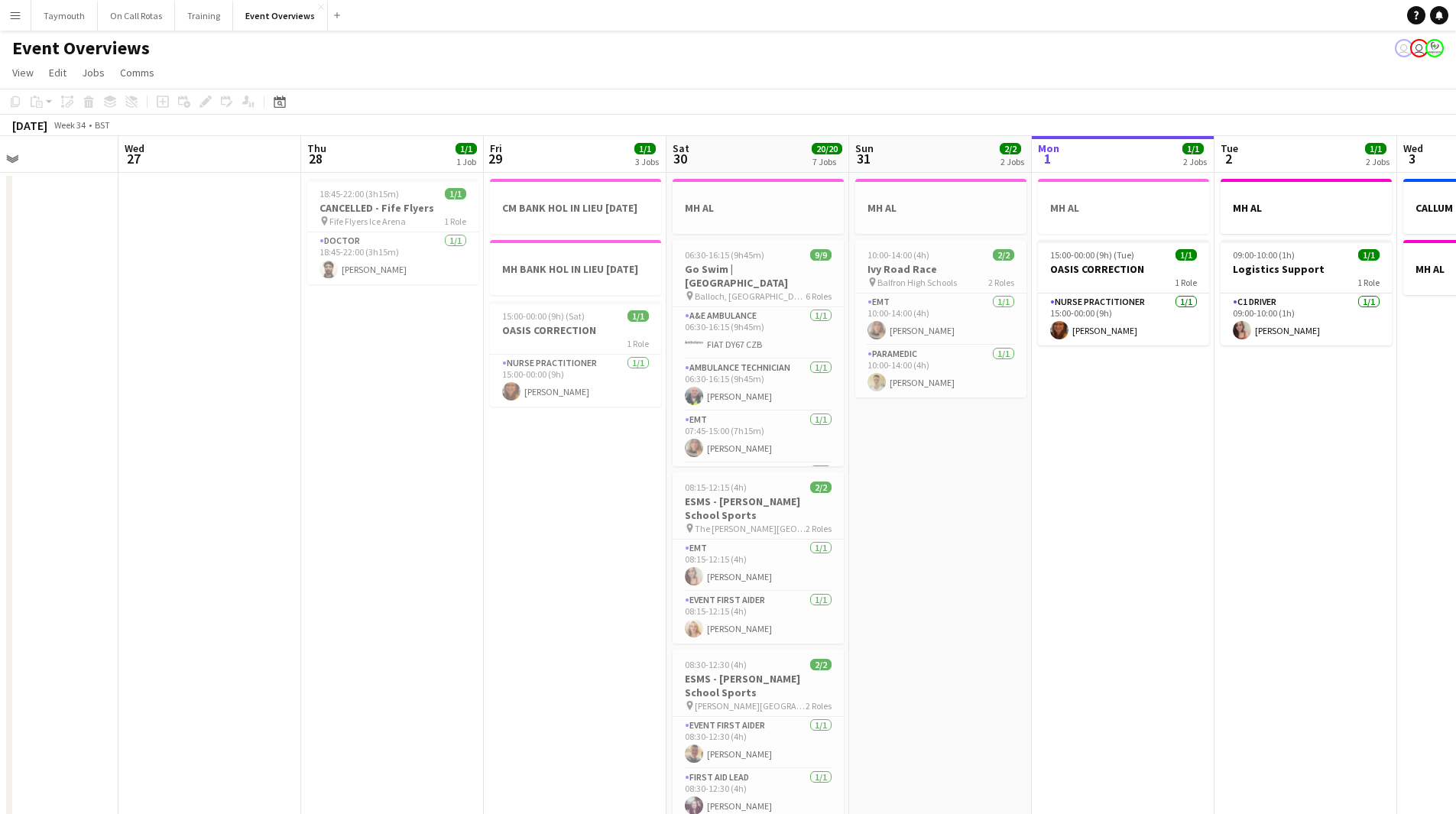
drag, startPoint x: 1016, startPoint y: 566, endPoint x: 512, endPoint y: 557, distance: 504.1
click at [512, 557] on app-calendar-viewport "Sat 23 13/13 6 Jobs Sun 24 1/1 1 Job Mon 25 6/6 2 Jobs Tue 26 Wed 27 Thu 28 1/1…" at bounding box center [728, 809] width 1456 height 1345
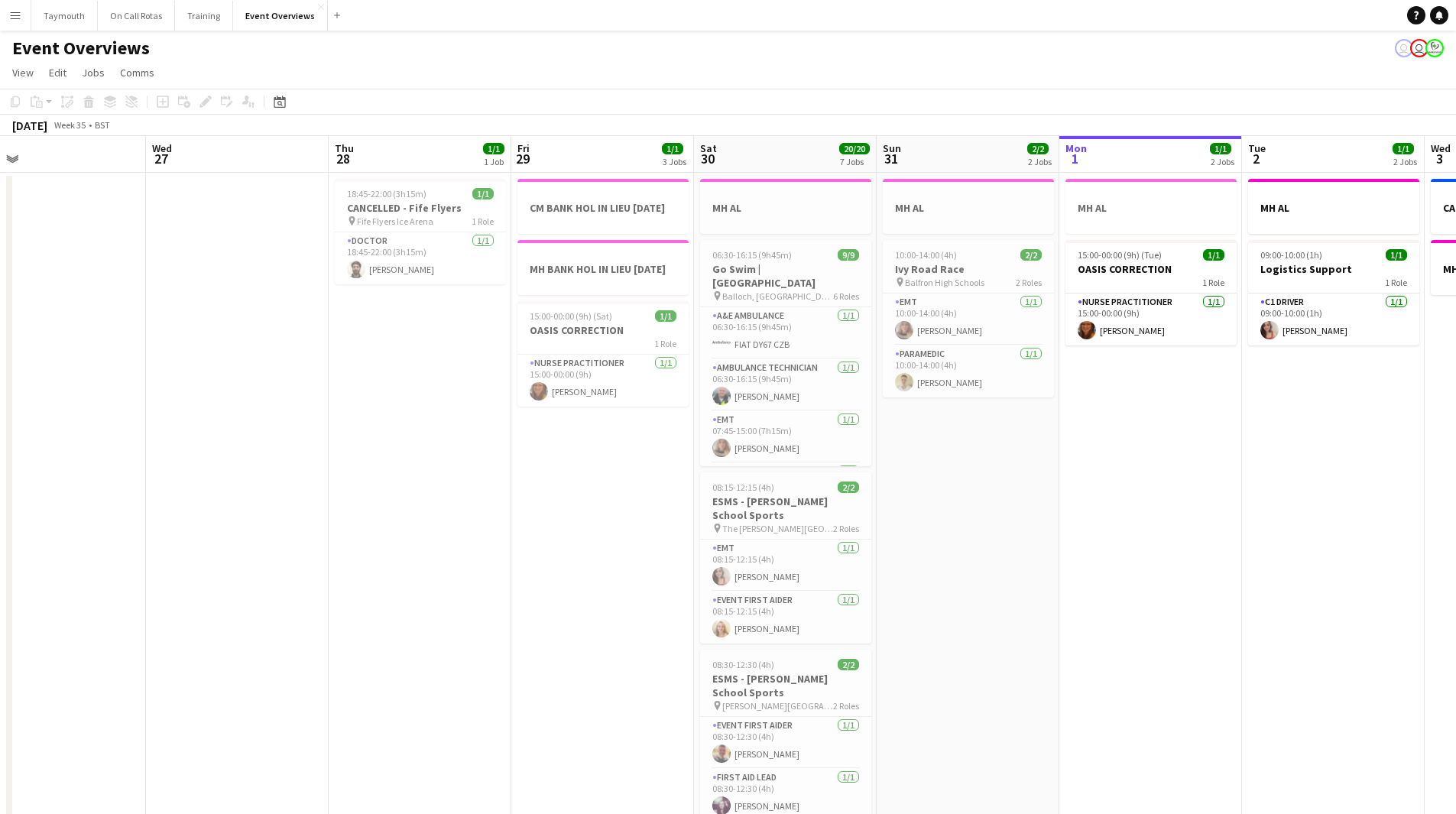
drag, startPoint x: 582, startPoint y: 569, endPoint x: 546, endPoint y: 568, distance: 36.0
click at [546, 568] on app-calendar-viewport "Sat 23 13/13 6 Jobs Sun 24 1/1 1 Job Mon 25 6/6 2 Jobs Tue 26 Wed 27 Thu 28 1/1…" at bounding box center [728, 809] width 1456 height 1345
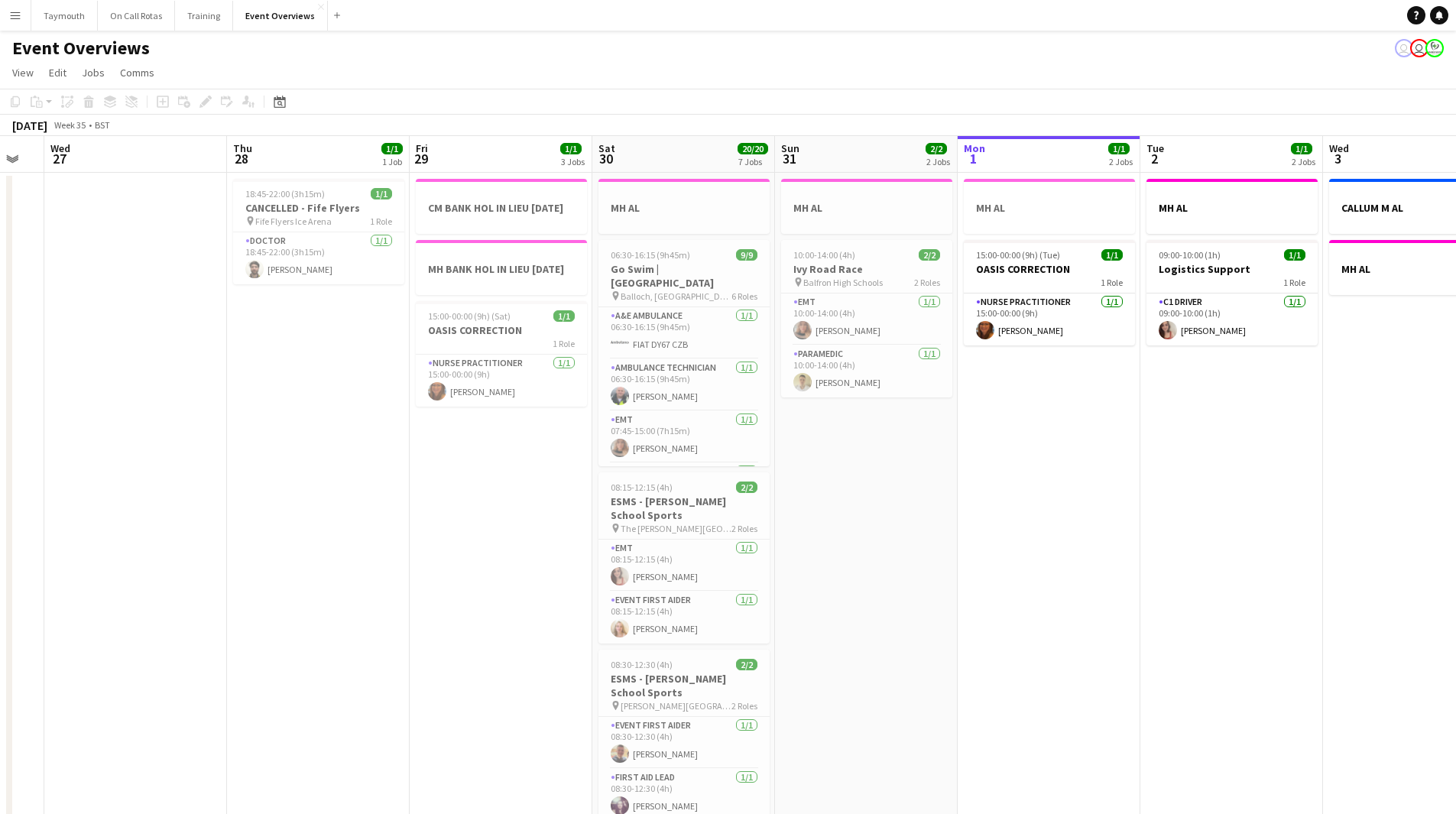
scroll to position [0, 573]
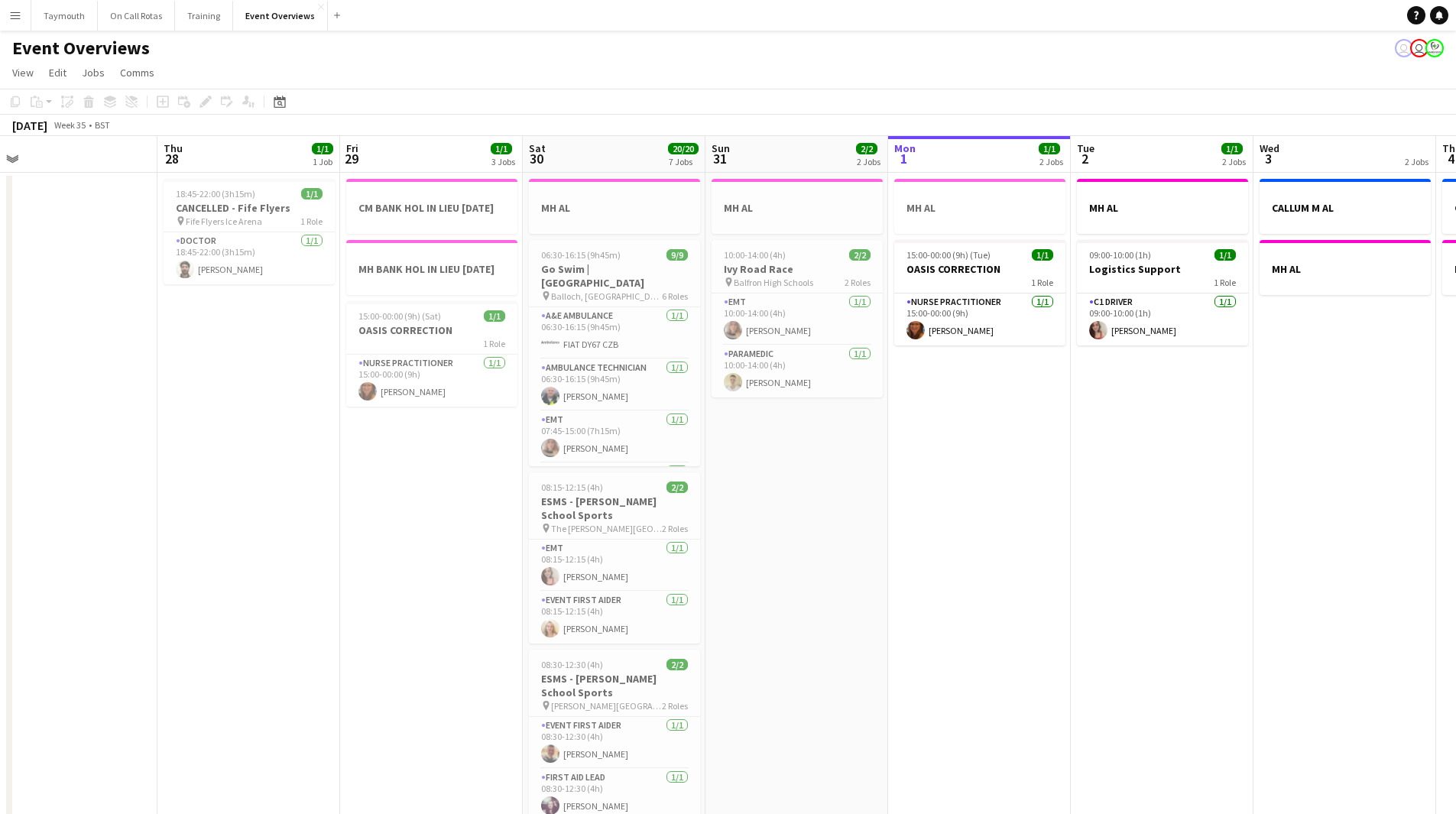
drag, startPoint x: 562, startPoint y: 555, endPoint x: 449, endPoint y: 555, distance: 113.0
click at [449, 555] on app-calendar-viewport "Sun 24 1/1 1 Job Mon 25 6/6 2 Jobs Tue 26 Wed 27 Thu 28 1/1 1 Job Fri 29 1/1 3 …" at bounding box center [728, 809] width 1456 height 1345
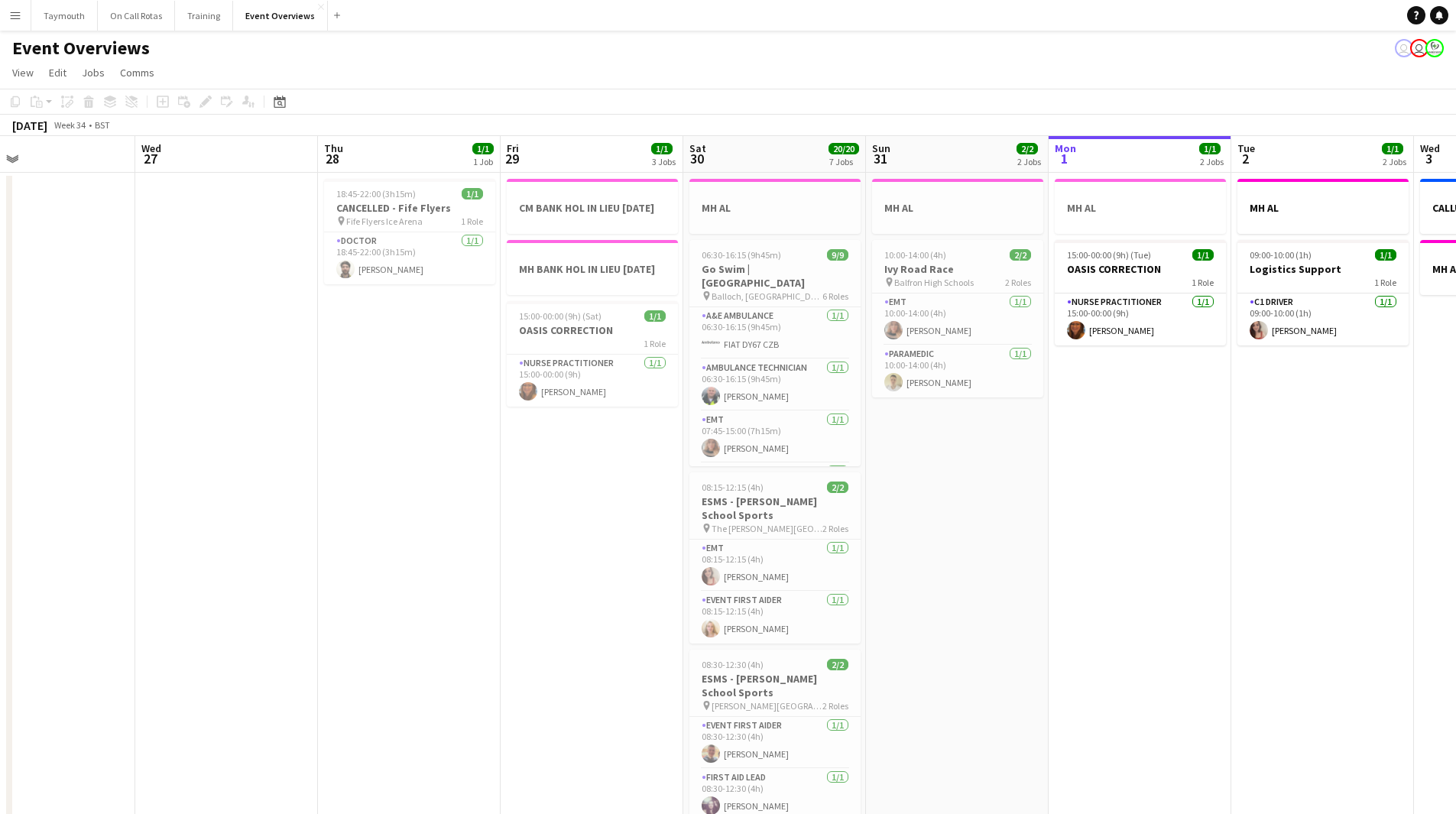
scroll to position [0, 495]
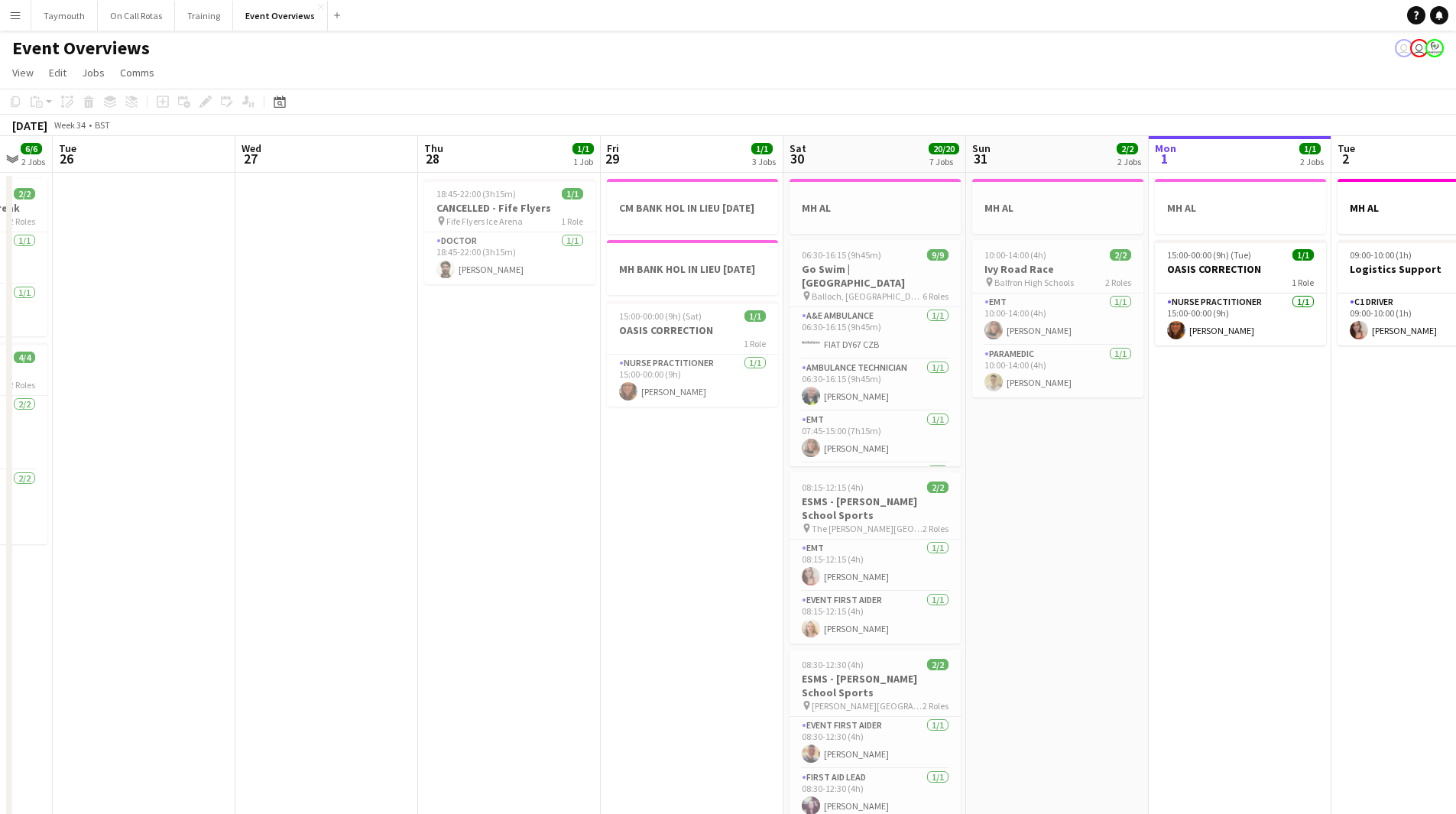
drag, startPoint x: 496, startPoint y: 494, endPoint x: 519, endPoint y: 508, distance: 26.9
click at [519, 508] on app-calendar-viewport "Sat 23 13/13 6 Jobs Sun 24 1/1 1 Job Mon 25 6/6 2 Jobs Tue 26 Wed 27 Thu 28 1/1…" at bounding box center [728, 809] width 1456 height 1345
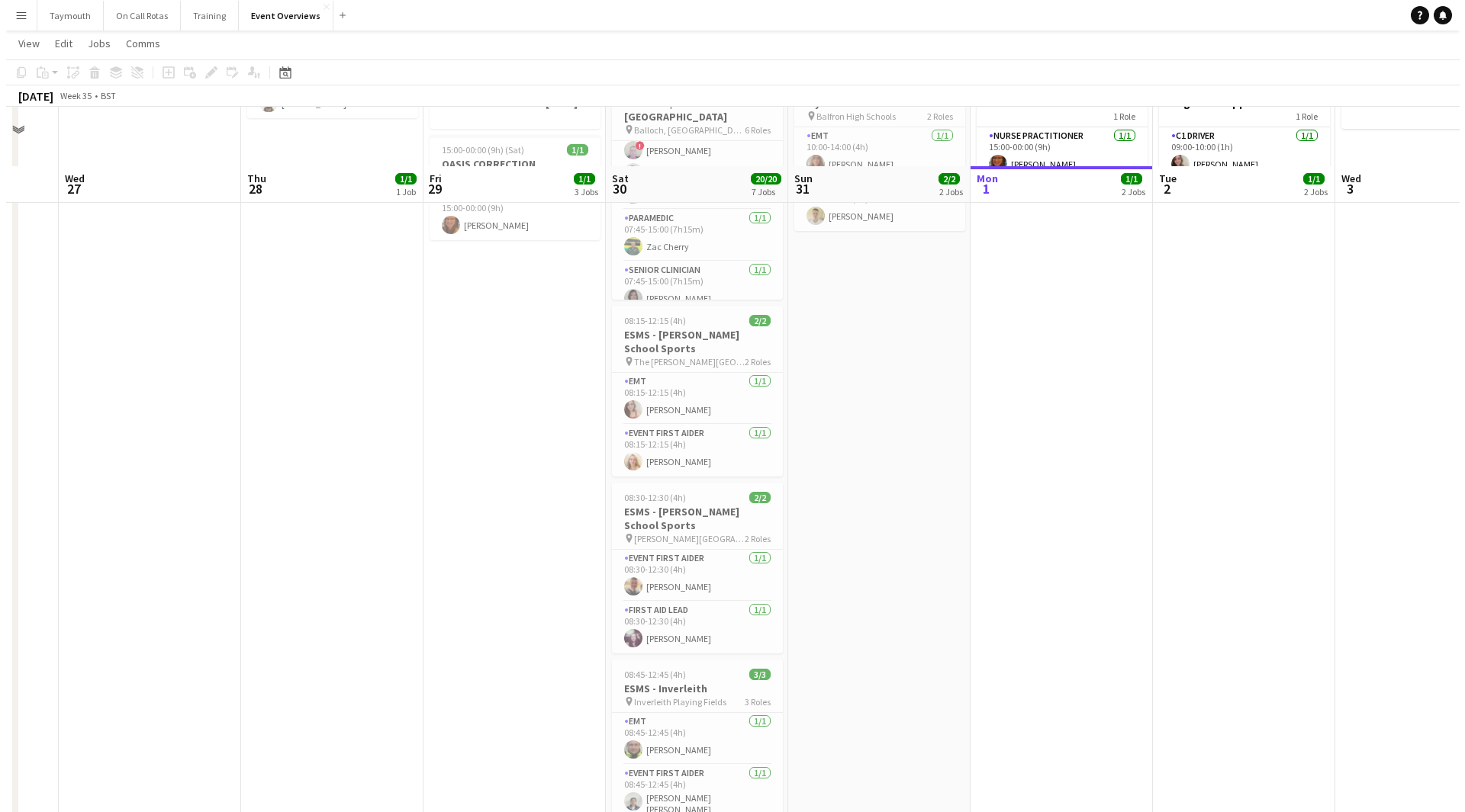
scroll to position [0, 0]
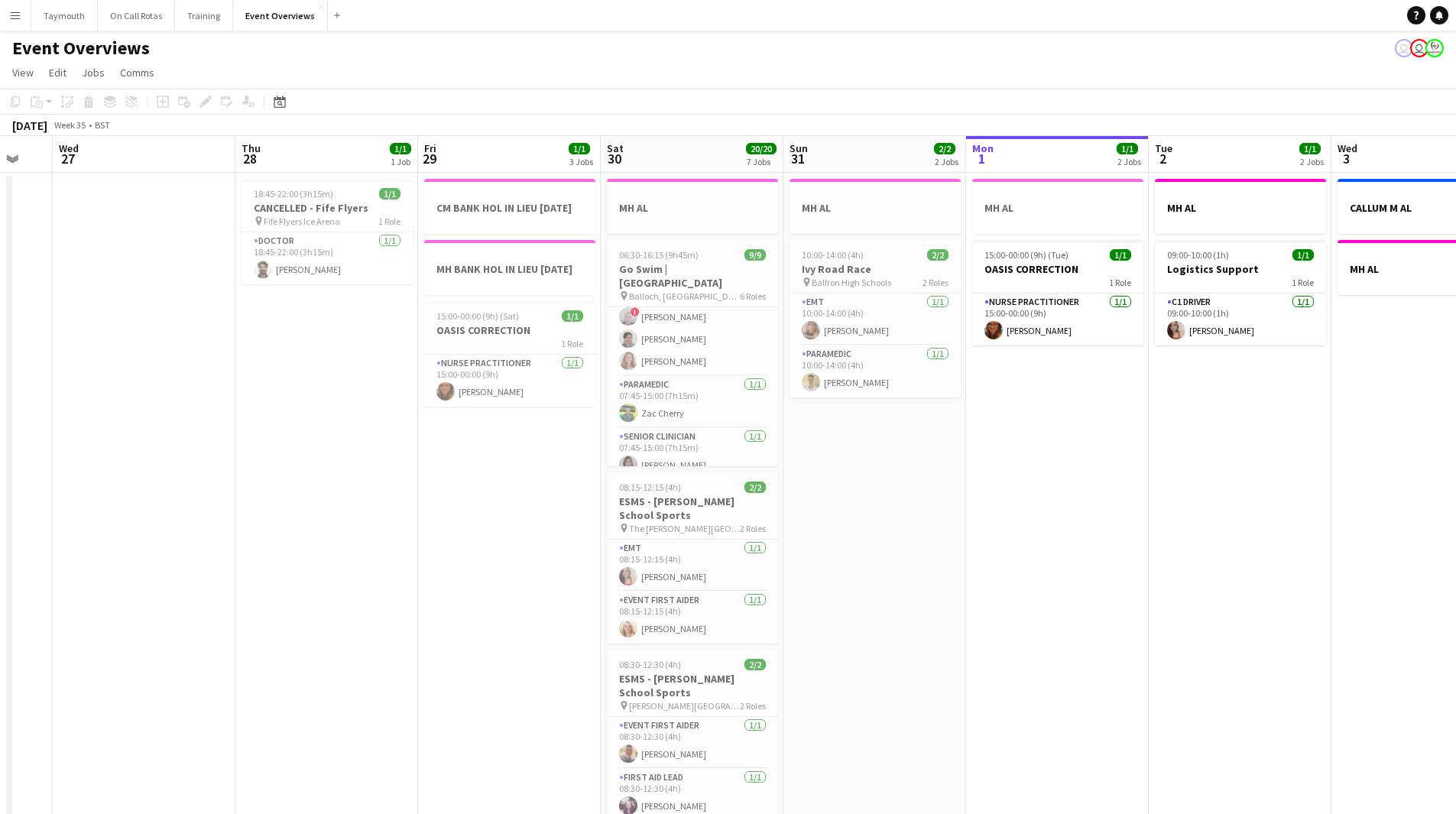
drag, startPoint x: 18, startPoint y: 14, endPoint x: 18, endPoint y: 32, distance: 18.0
click at [18, 14] on app-icon "Menu" at bounding box center [15, 15] width 13 height 13
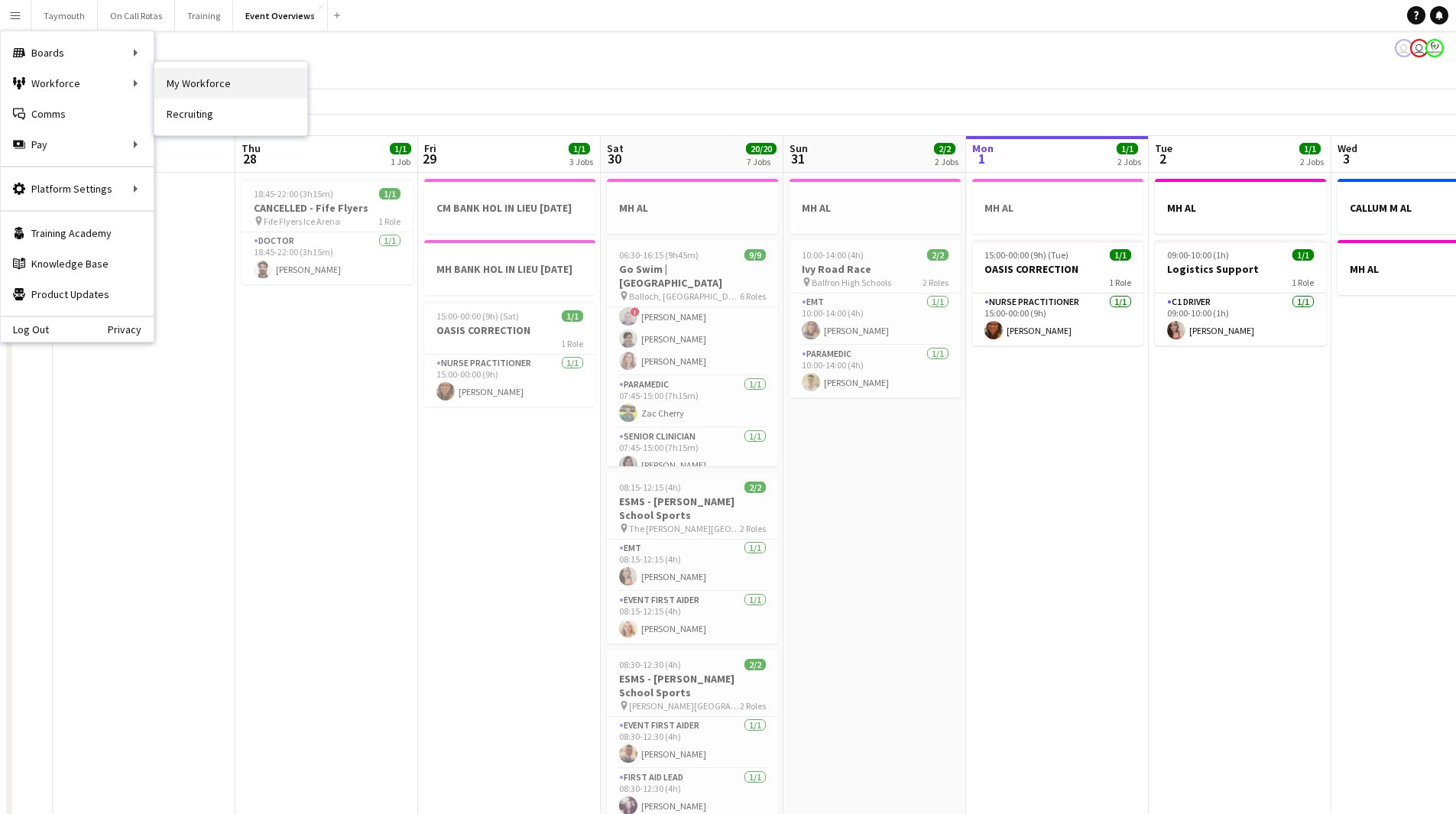
click at [189, 81] on link "My Workforce" at bounding box center [231, 83] width 153 height 31
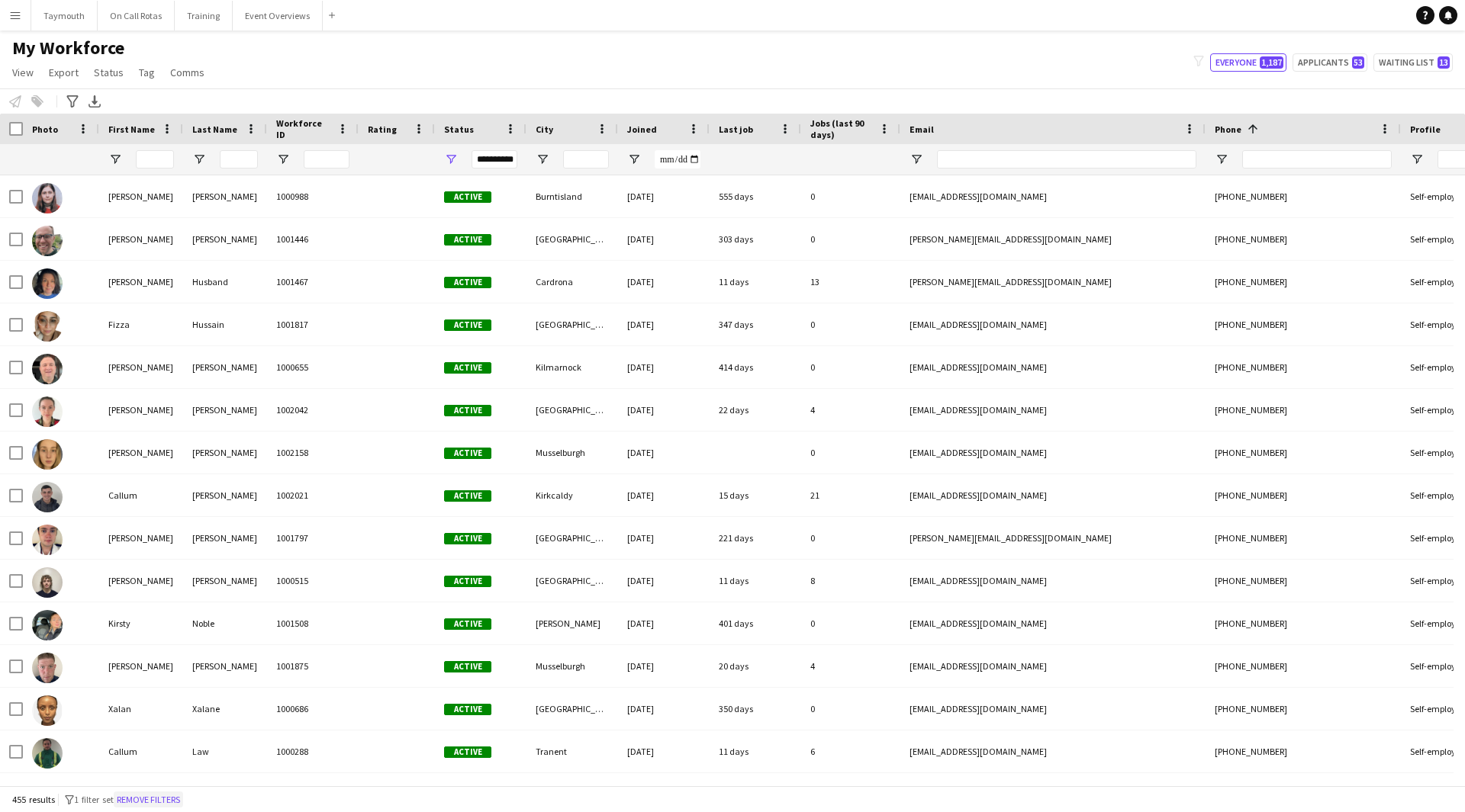
click at [171, 794] on button "Remove filters" at bounding box center [148, 799] width 70 height 17
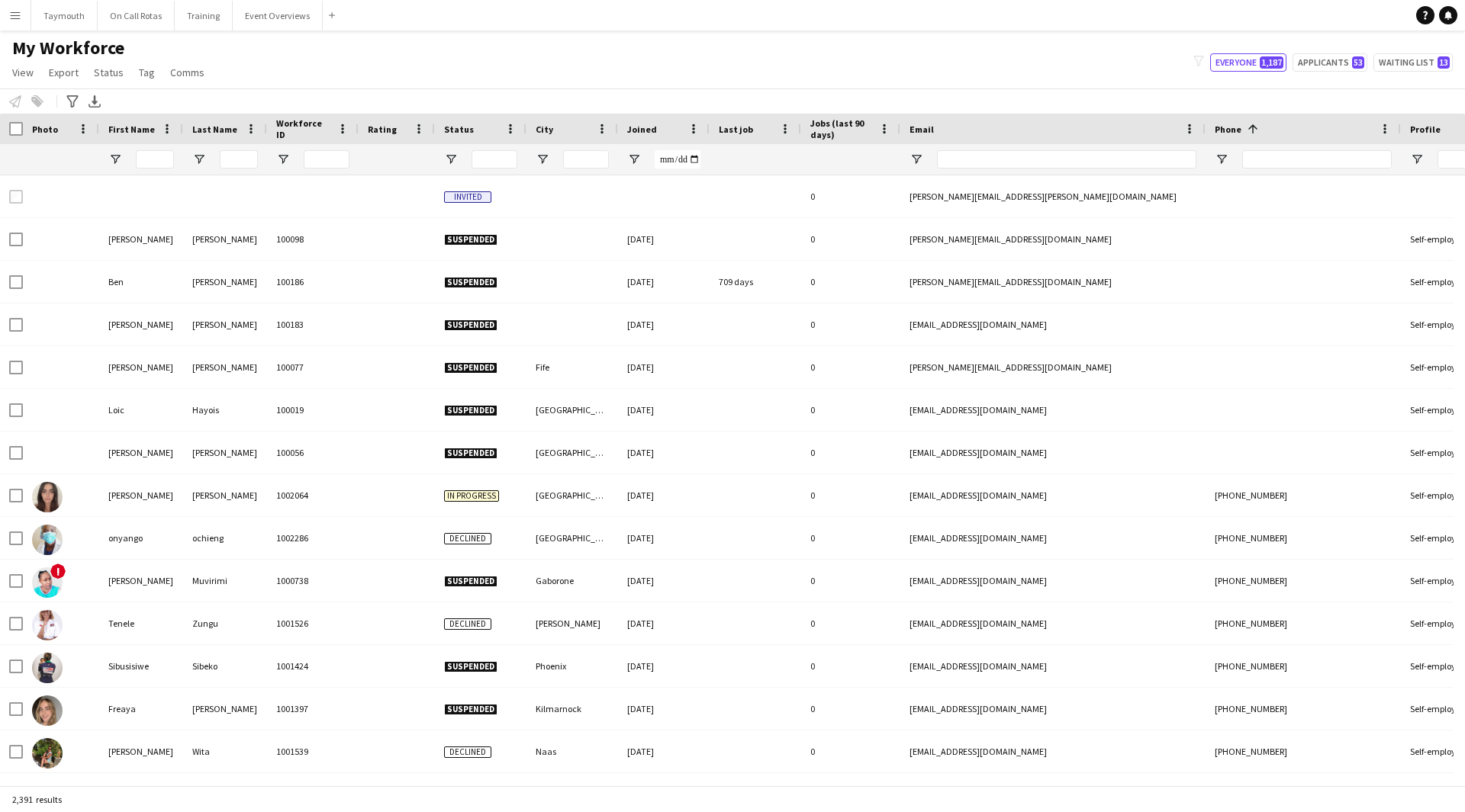
click at [444, 155] on div at bounding box center [480, 160] width 91 height 31
click at [446, 158] on span "Open Filter Menu" at bounding box center [450, 159] width 14 height 14
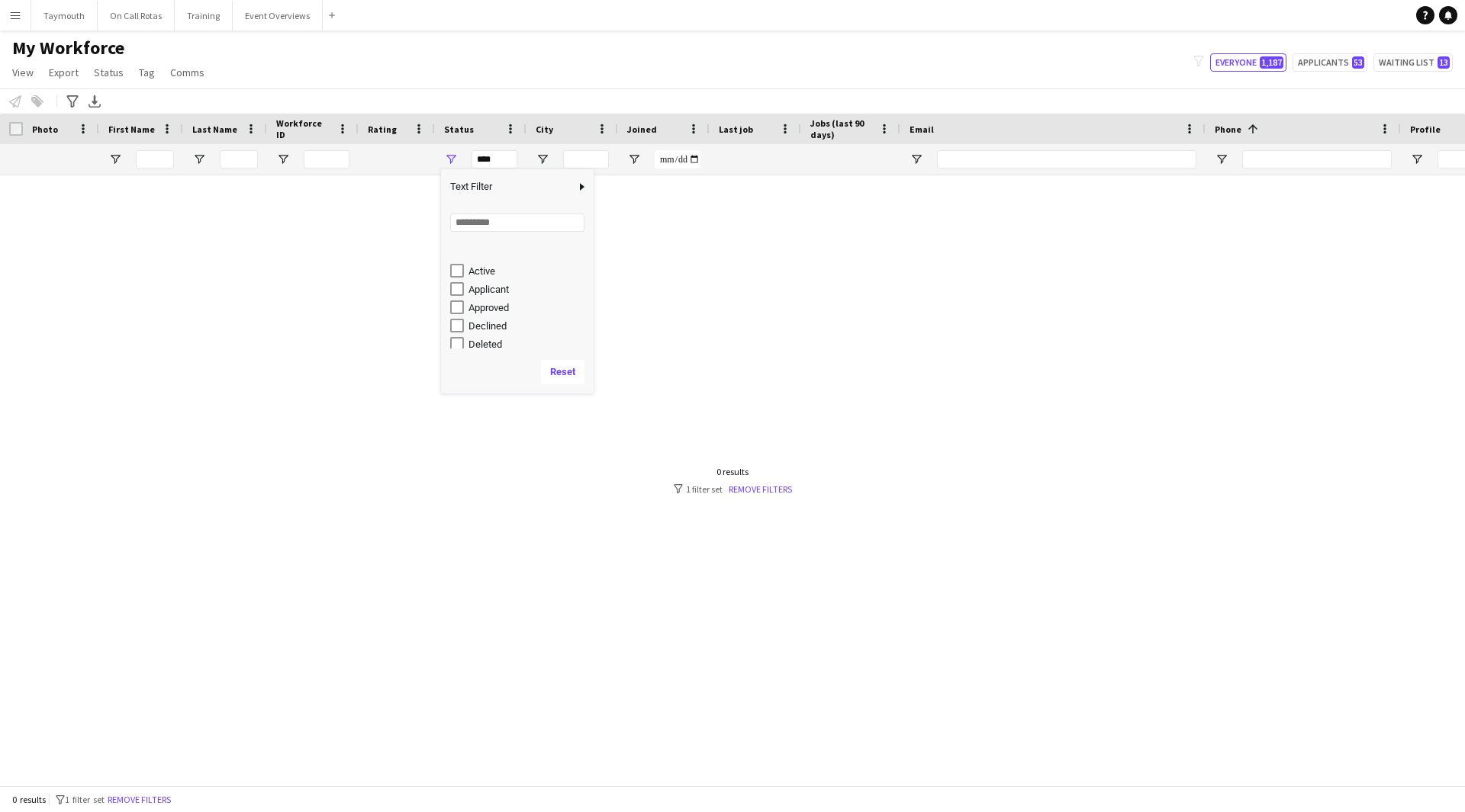
scroll to position [96, 0]
type input "**********"
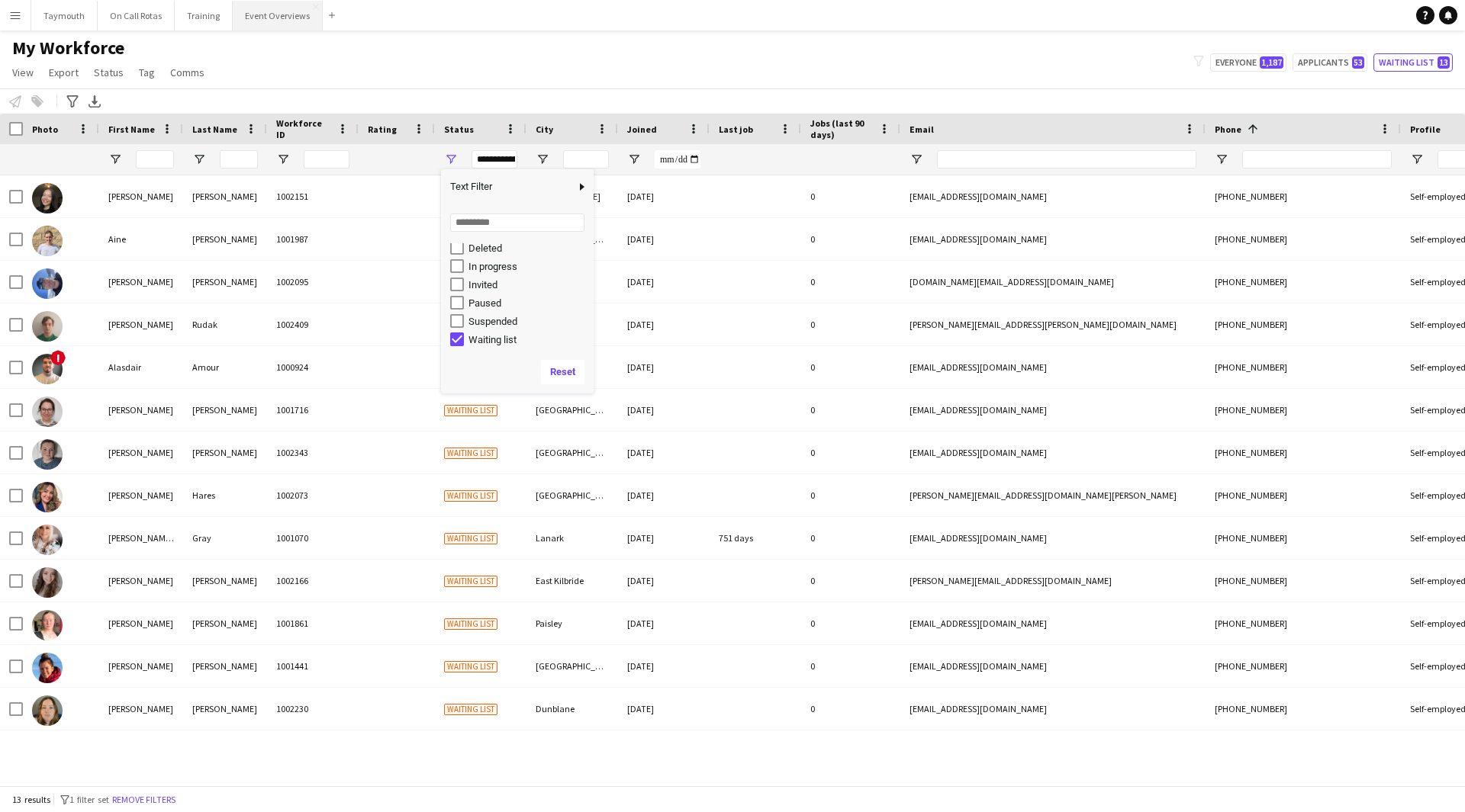
click at [277, 17] on button "Event Overviews Close" at bounding box center [278, 15] width 90 height 30
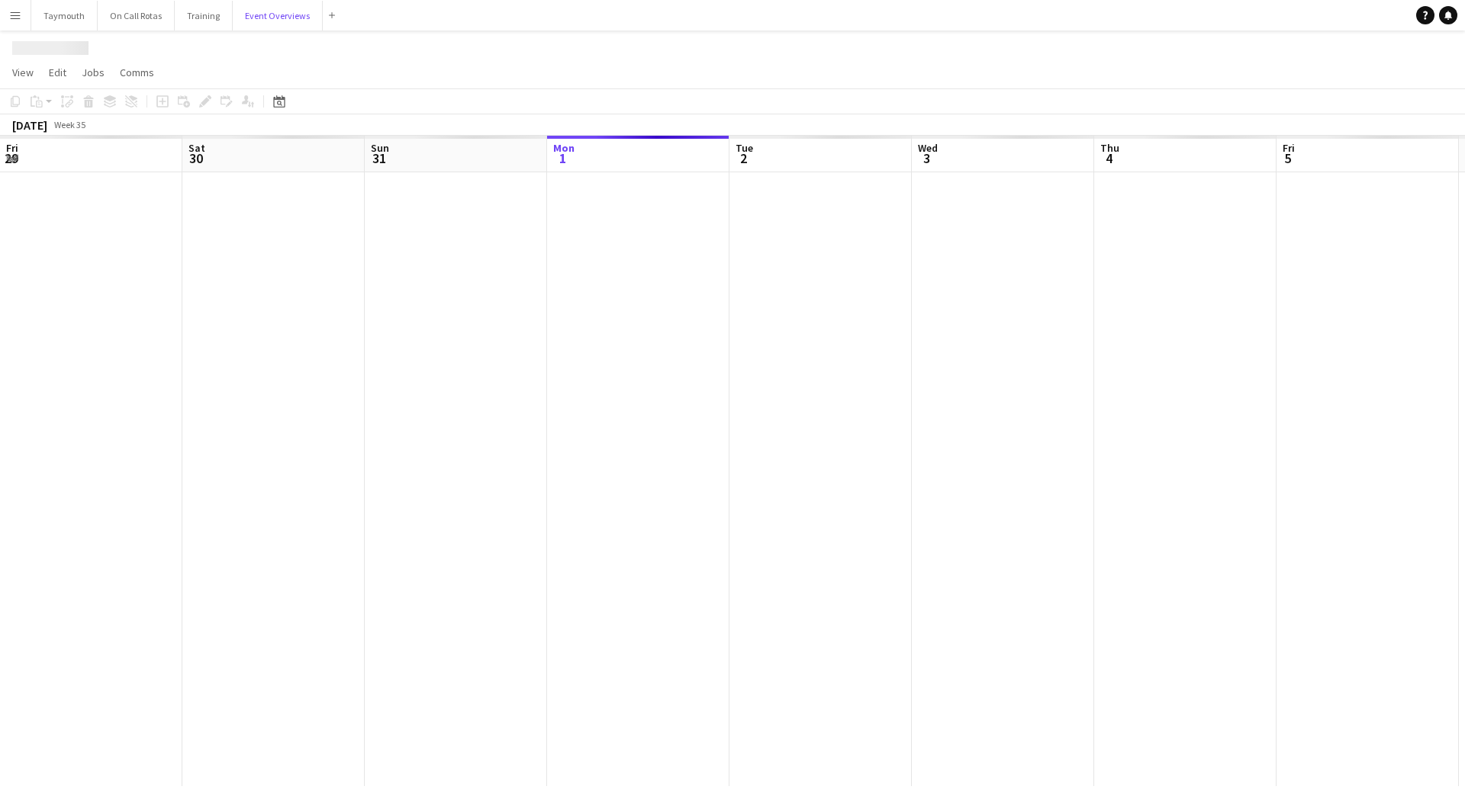
scroll to position [0, 365]
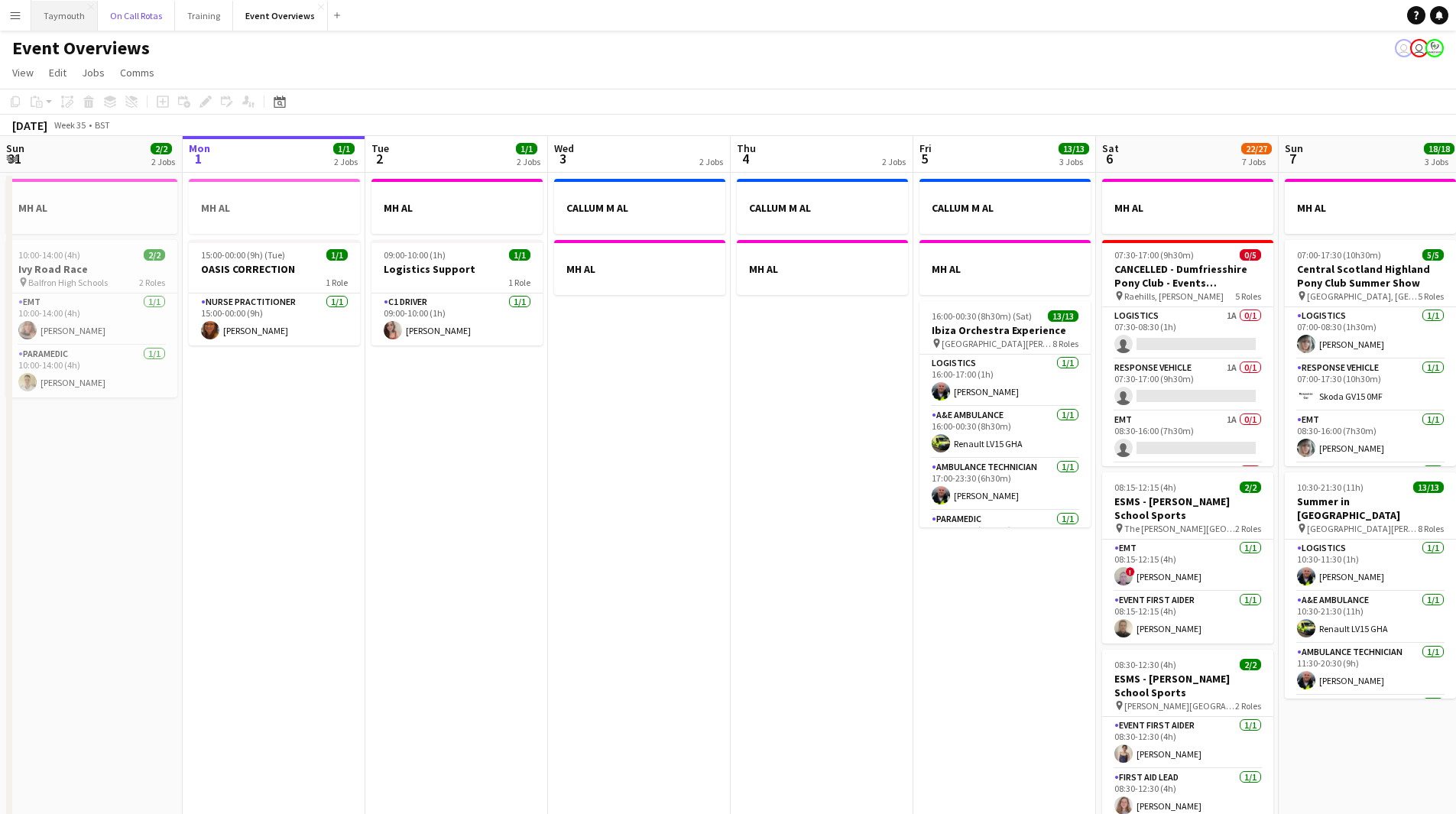
drag, startPoint x: 140, startPoint y: 17, endPoint x: 90, endPoint y: 23, distance: 50.4
click at [140, 17] on button "On Call Rotas Close" at bounding box center [136, 15] width 77 height 30
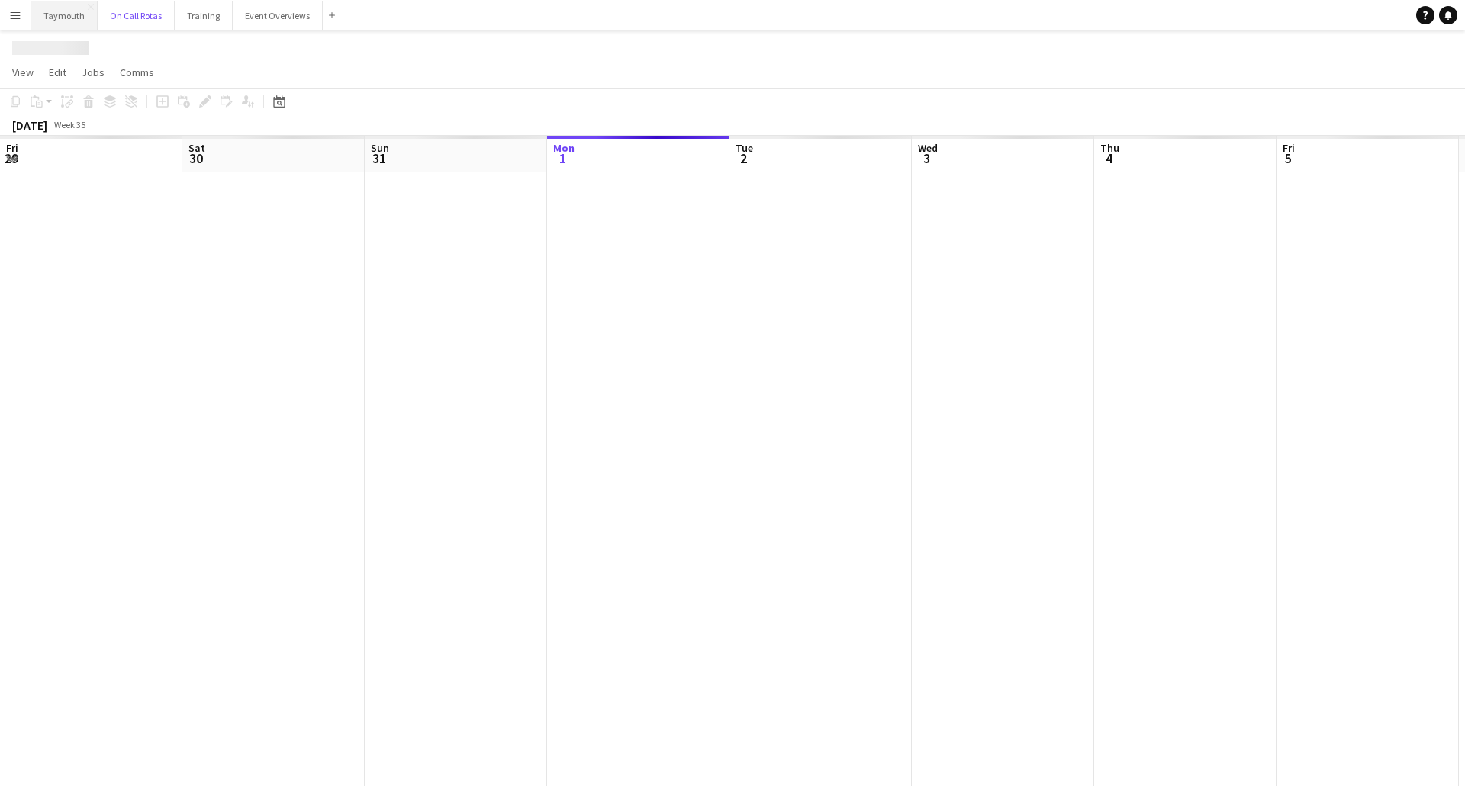
scroll to position [0, 365]
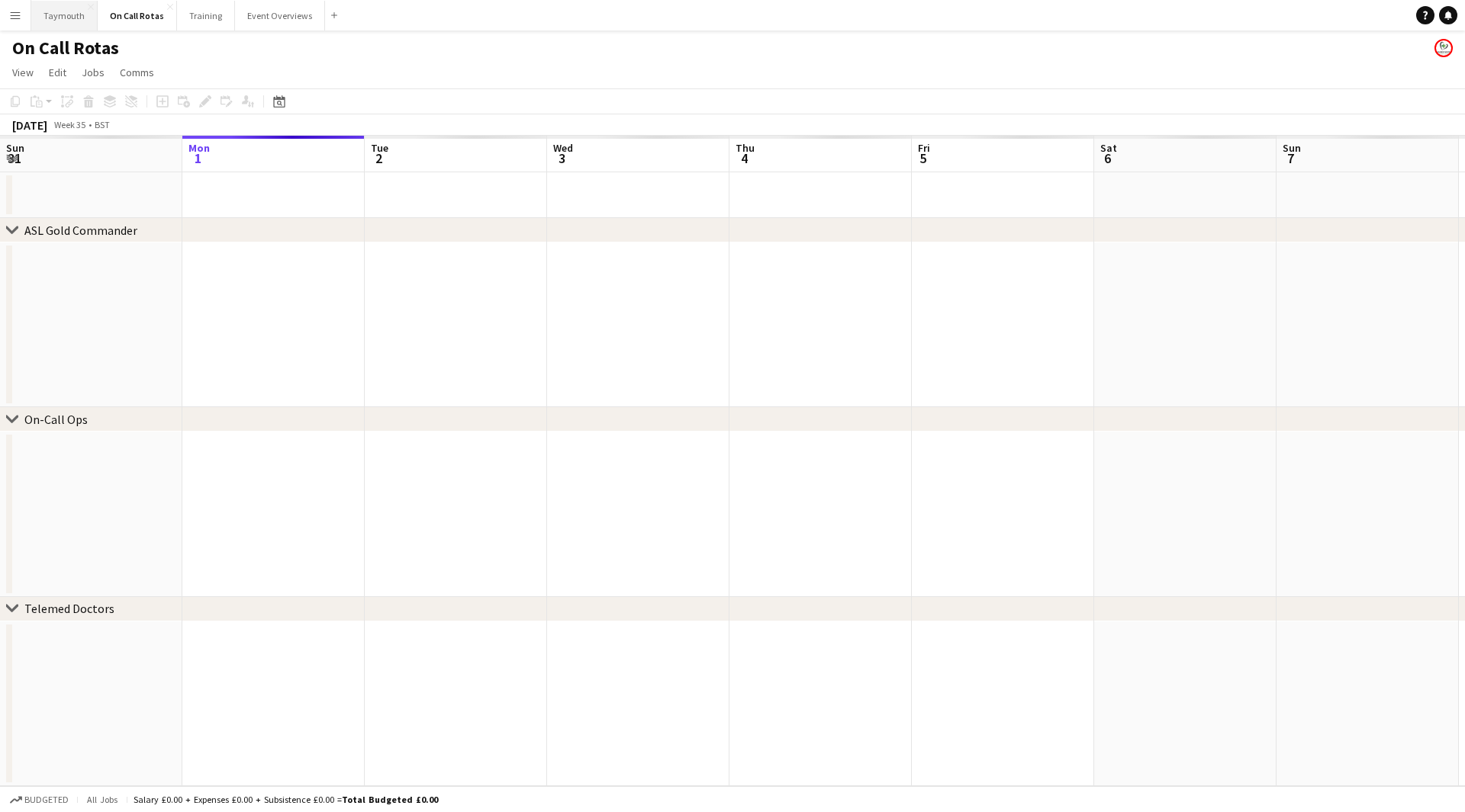
click at [64, 18] on button "Taymouth Close" at bounding box center [64, 15] width 66 height 30
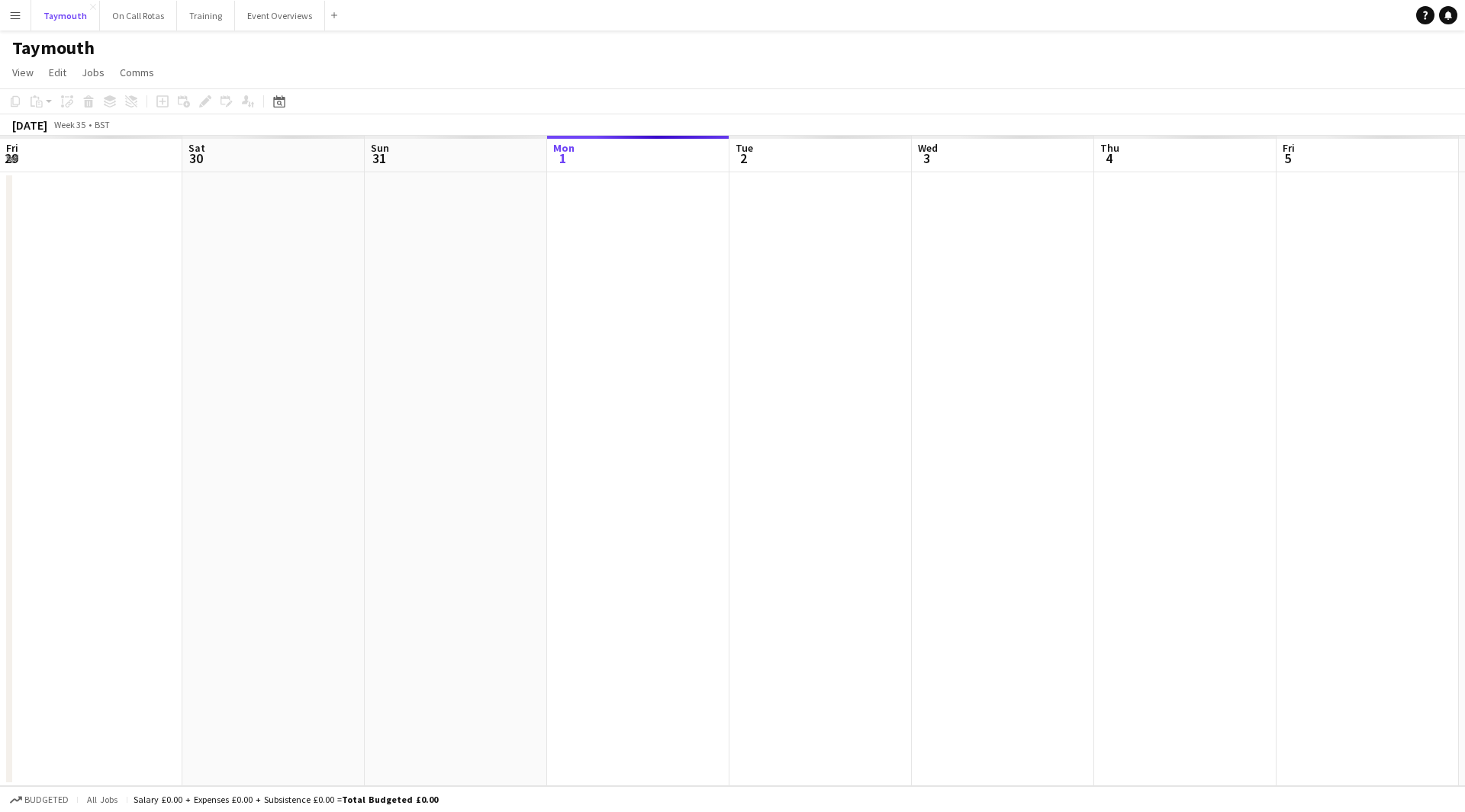
scroll to position [0, 365]
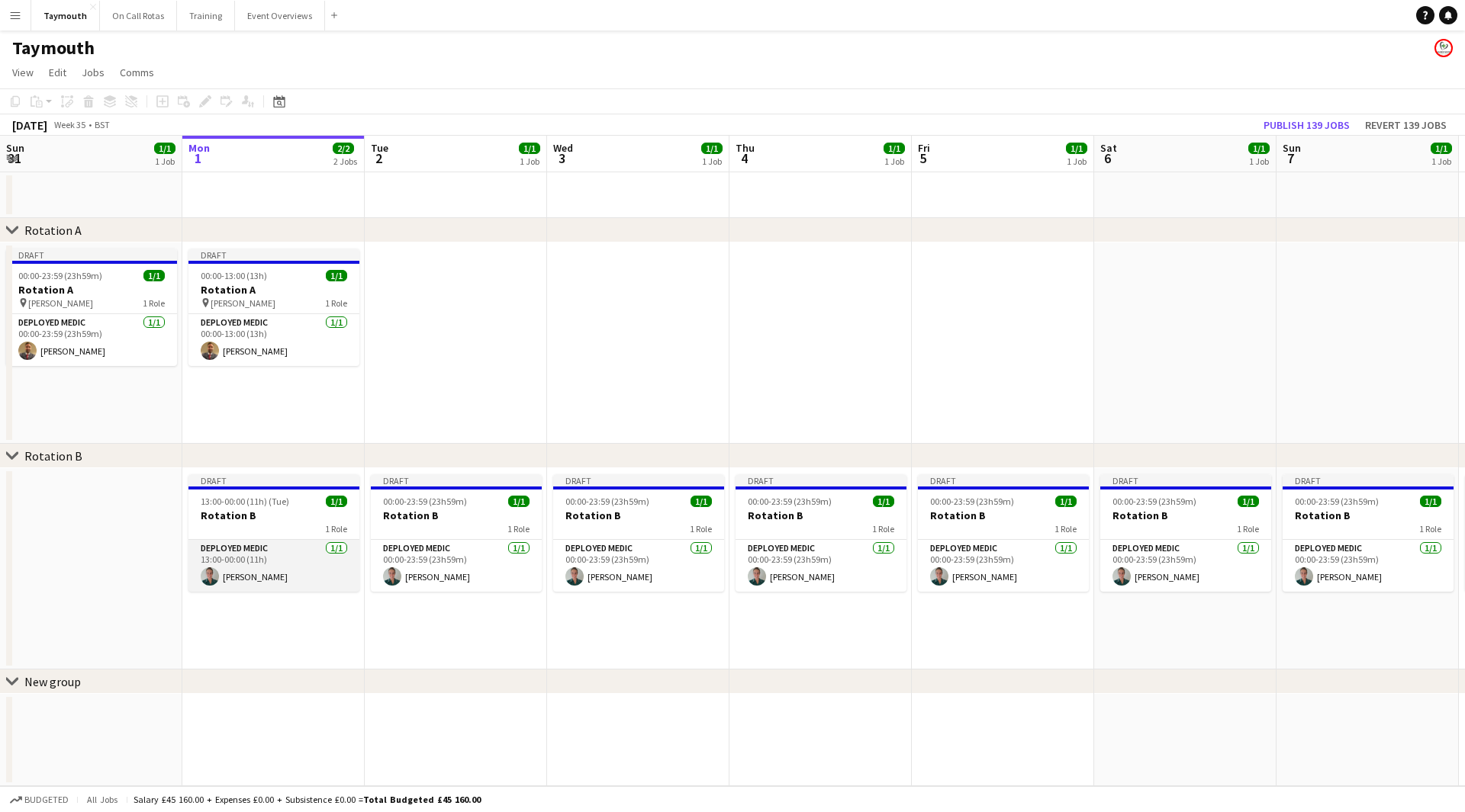
click at [272, 572] on app-card-role "Deployed Medic 1/1 13:00-00:00 (11h) Katie Harris" at bounding box center [274, 565] width 171 height 51
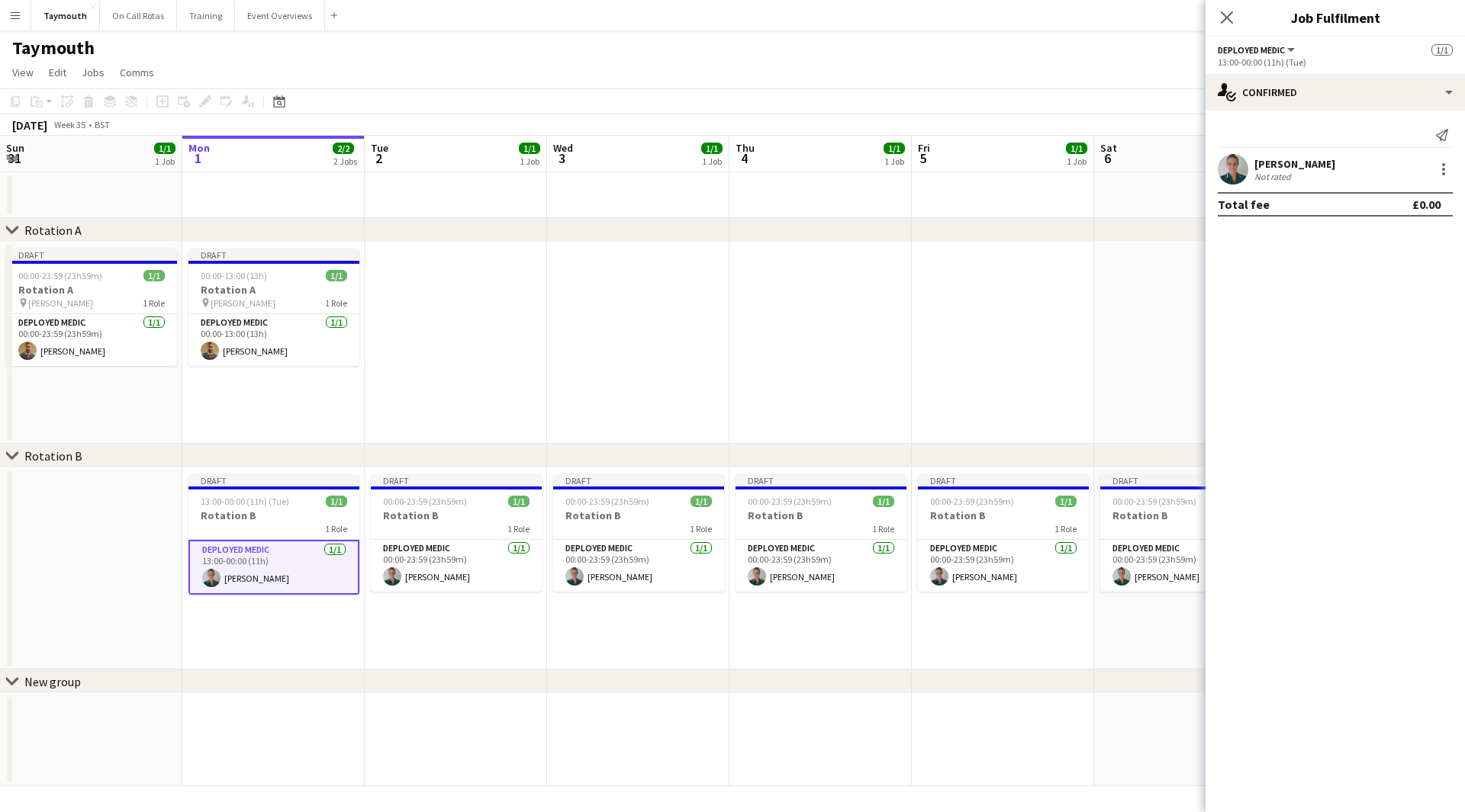
click at [1326, 170] on div "Katie Harris Not rated" at bounding box center [1335, 170] width 259 height 31
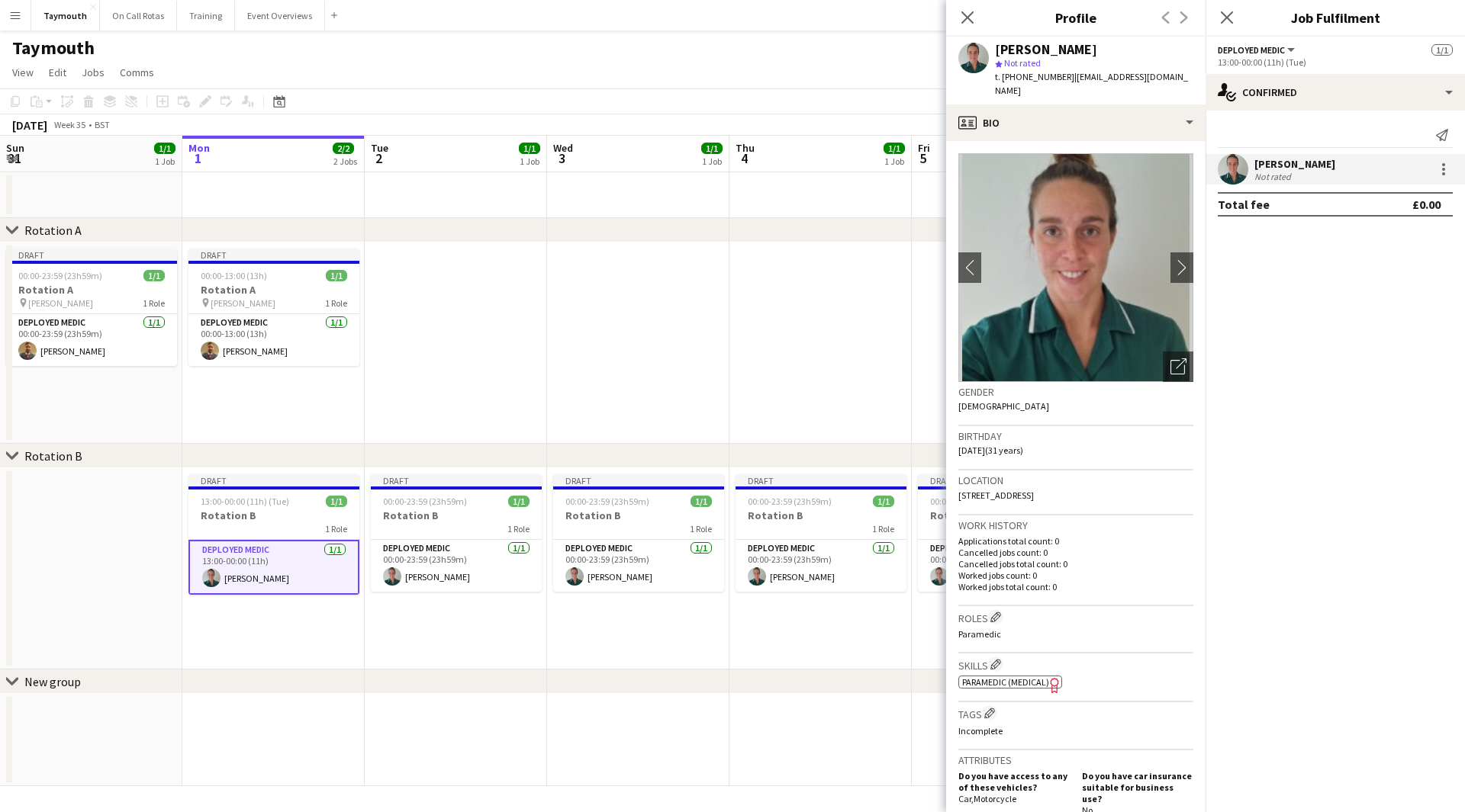
click at [1004, 687] on span "Paramedic (Medical)" at bounding box center [1006, 682] width 87 height 12
click at [7, 7] on button "Menu" at bounding box center [15, 15] width 31 height 31
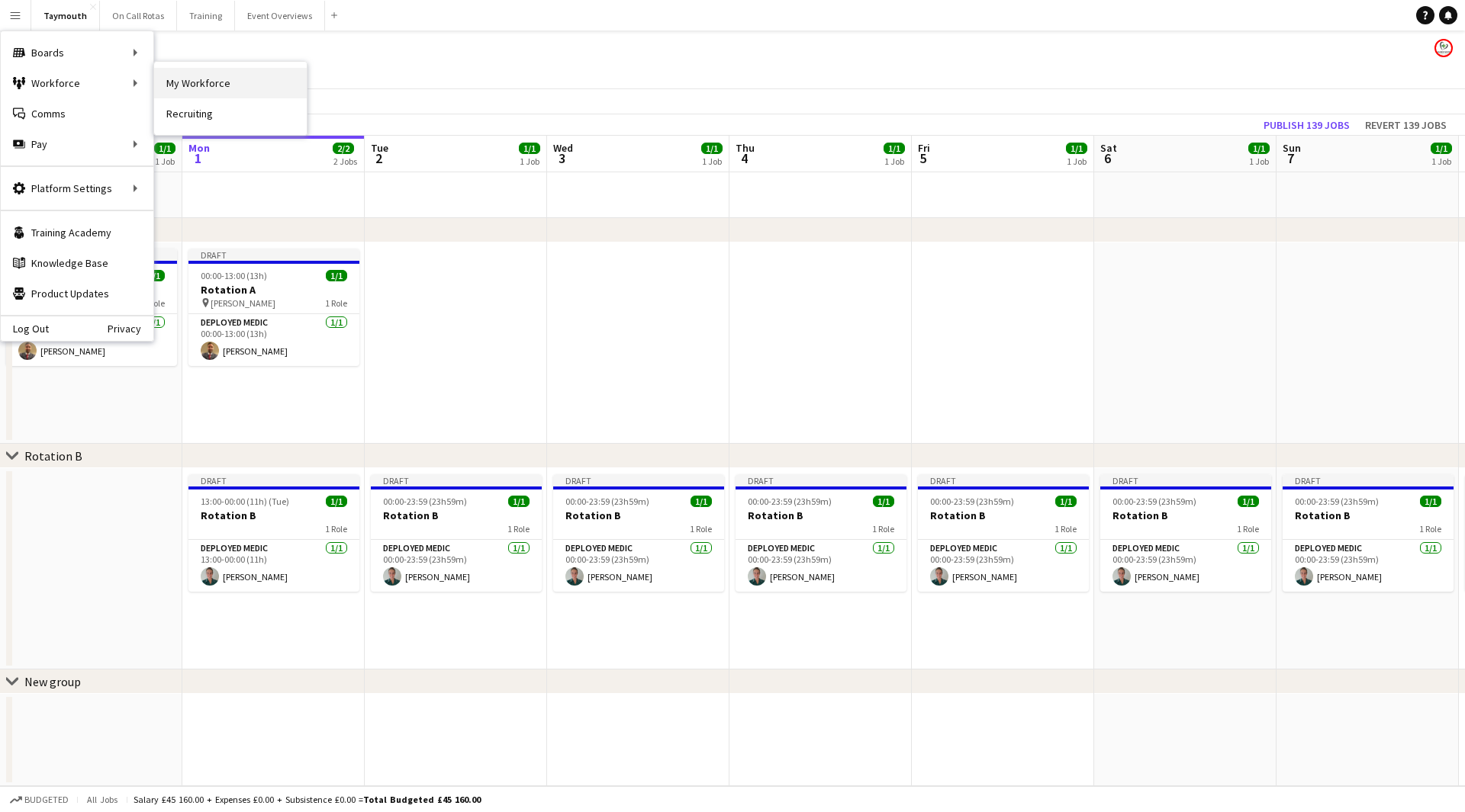
click at [188, 81] on link "My Workforce" at bounding box center [230, 83] width 153 height 31
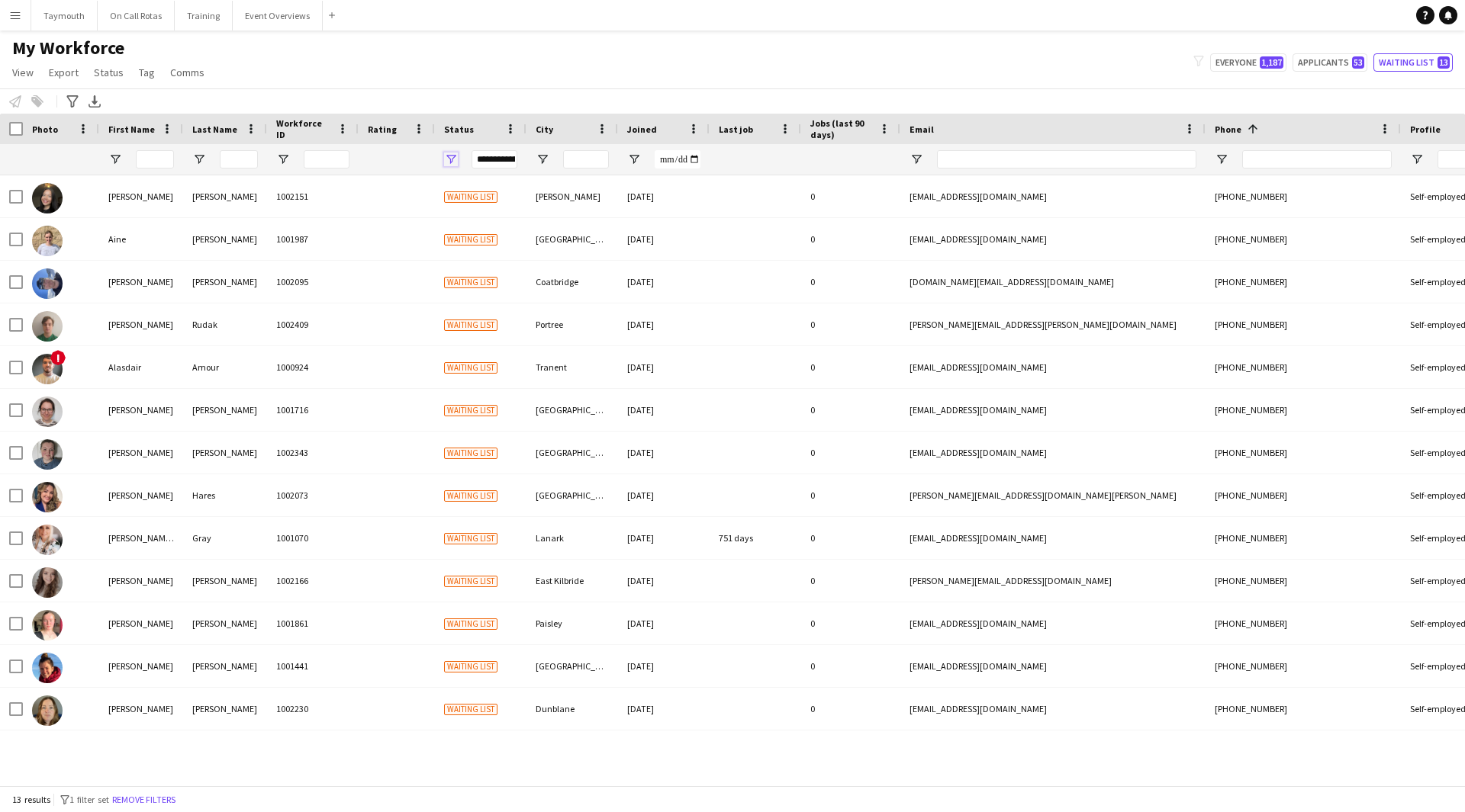
click at [447, 159] on span "Open Filter Menu" at bounding box center [450, 159] width 14 height 14
type input "**********"
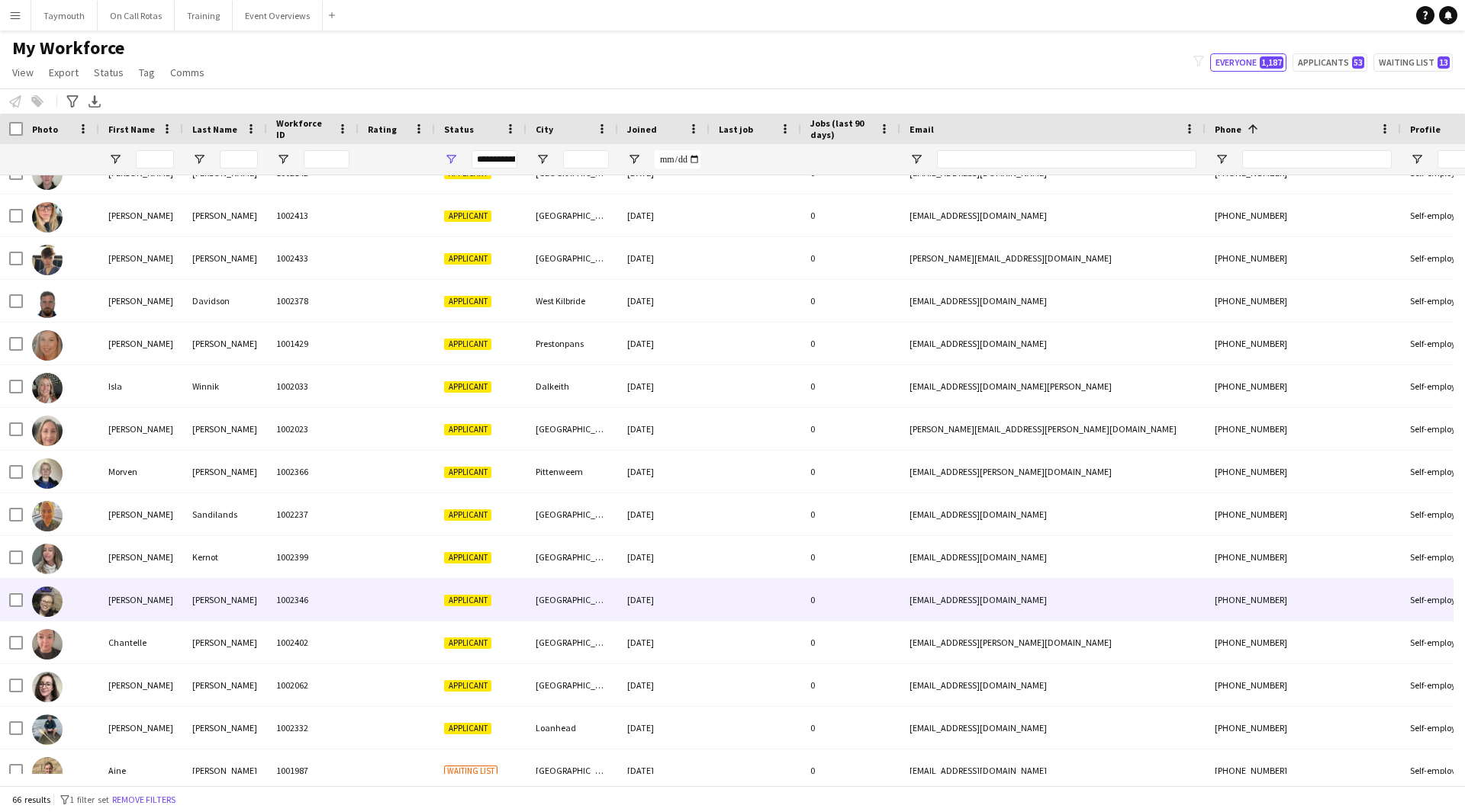
drag, startPoint x: 211, startPoint y: 600, endPoint x: 220, endPoint y: 592, distance: 12.0
click at [208, 599] on div "[PERSON_NAME]" at bounding box center [225, 600] width 84 height 42
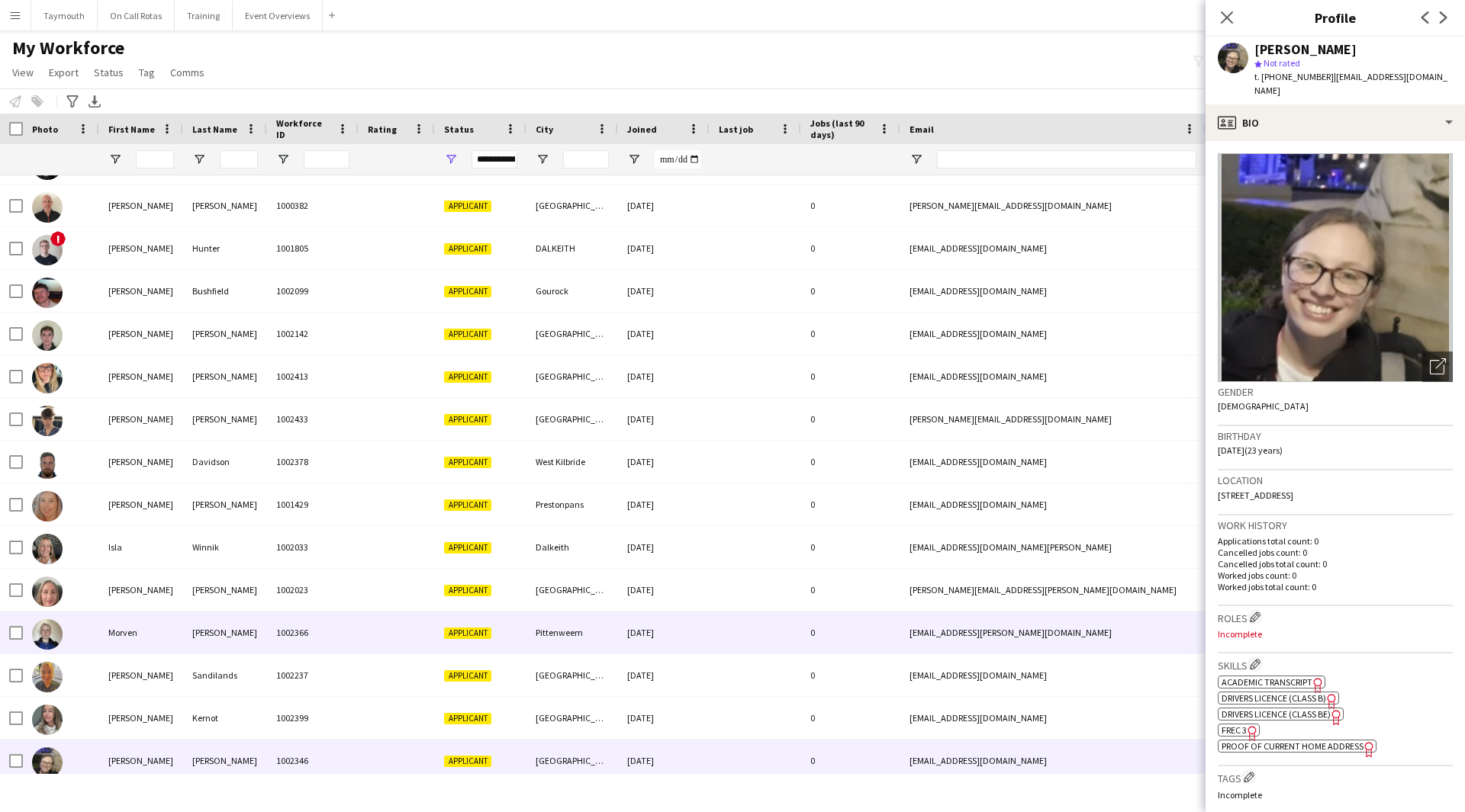
click at [247, 638] on div "[PERSON_NAME]" at bounding box center [225, 632] width 84 height 42
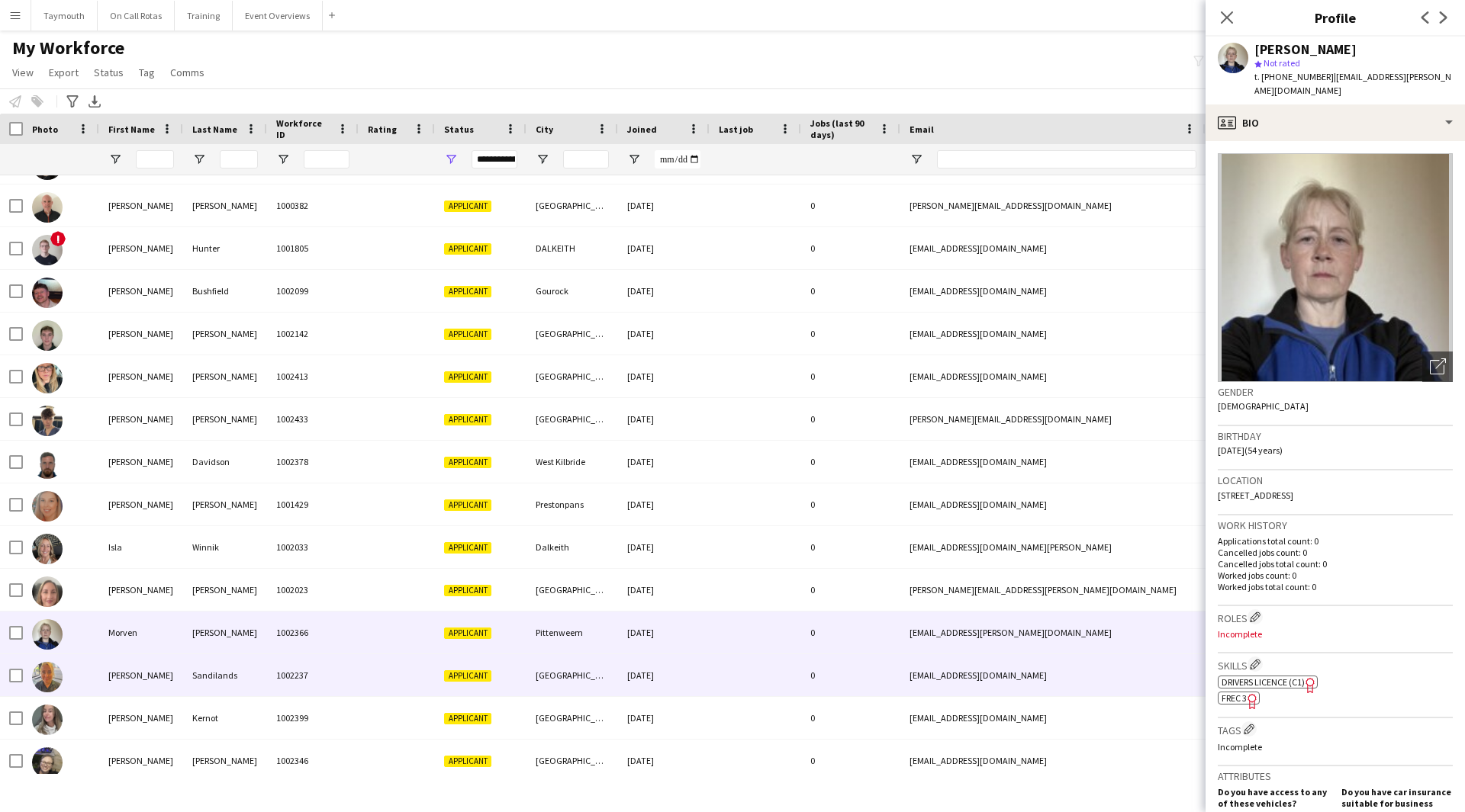
click at [212, 674] on div "Sandilands" at bounding box center [225, 675] width 84 height 42
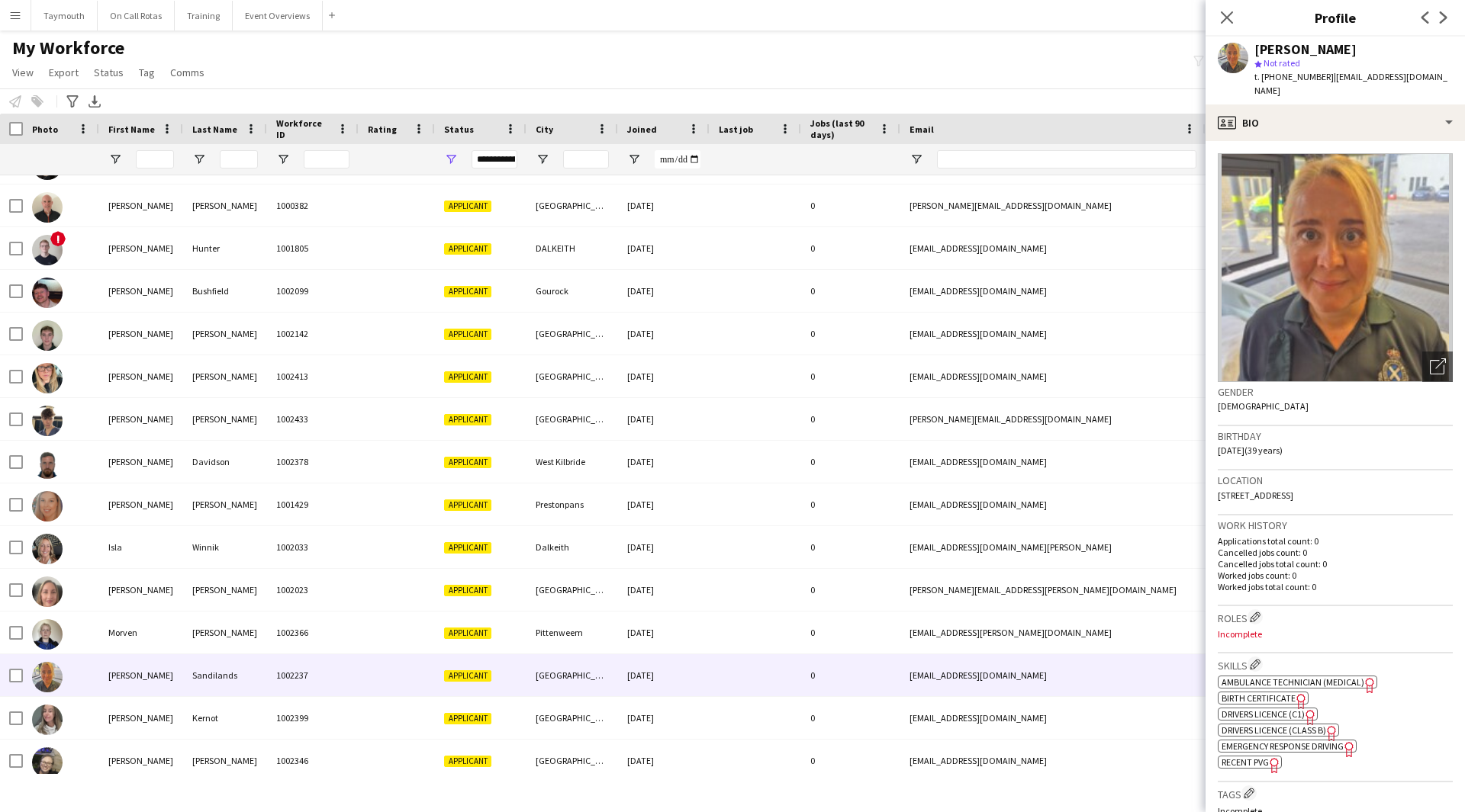
click at [1349, 677] on span "Ambulance Technician (Medical)" at bounding box center [1293, 682] width 143 height 12
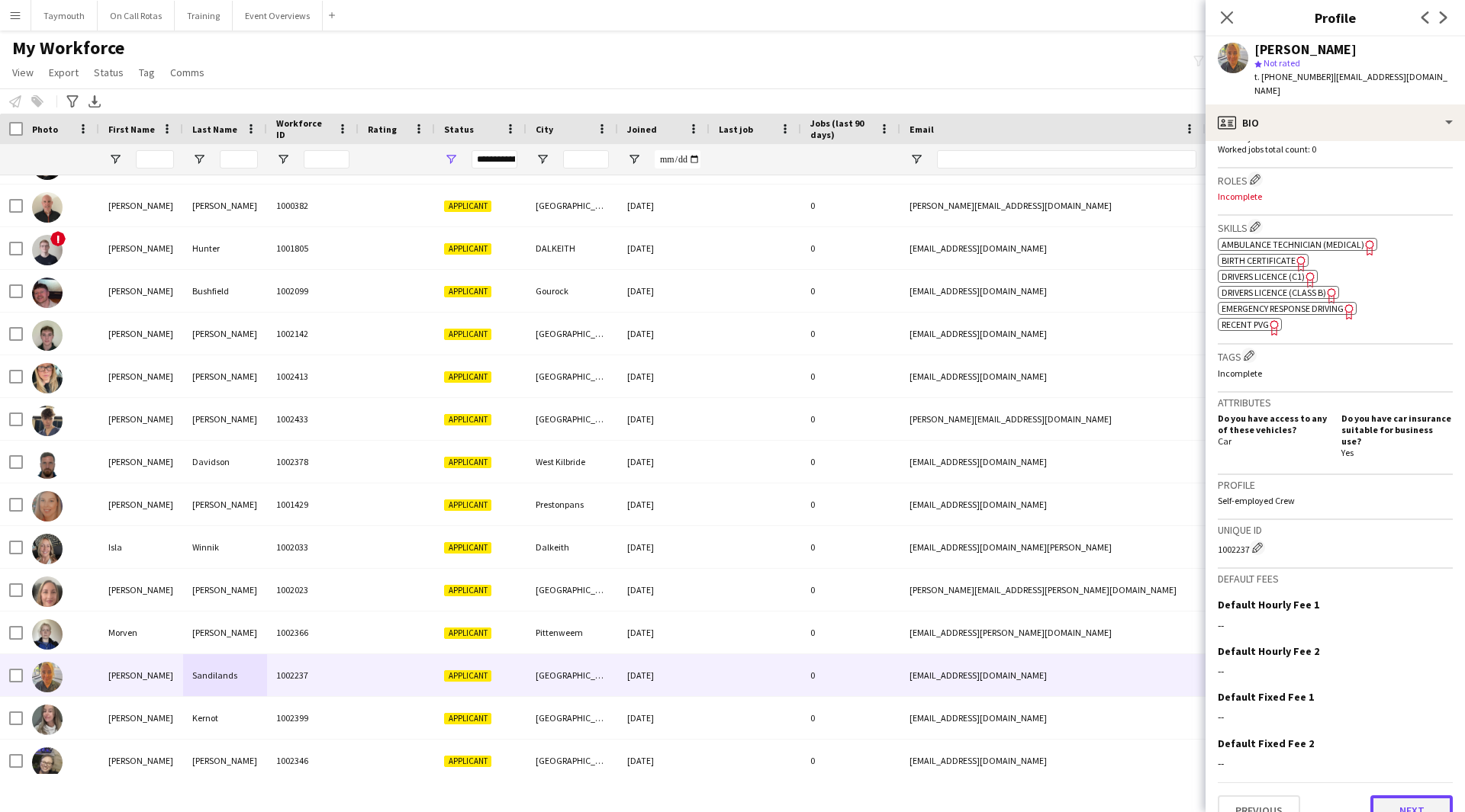
click at [1375, 796] on button "Next" at bounding box center [1411, 811] width 82 height 31
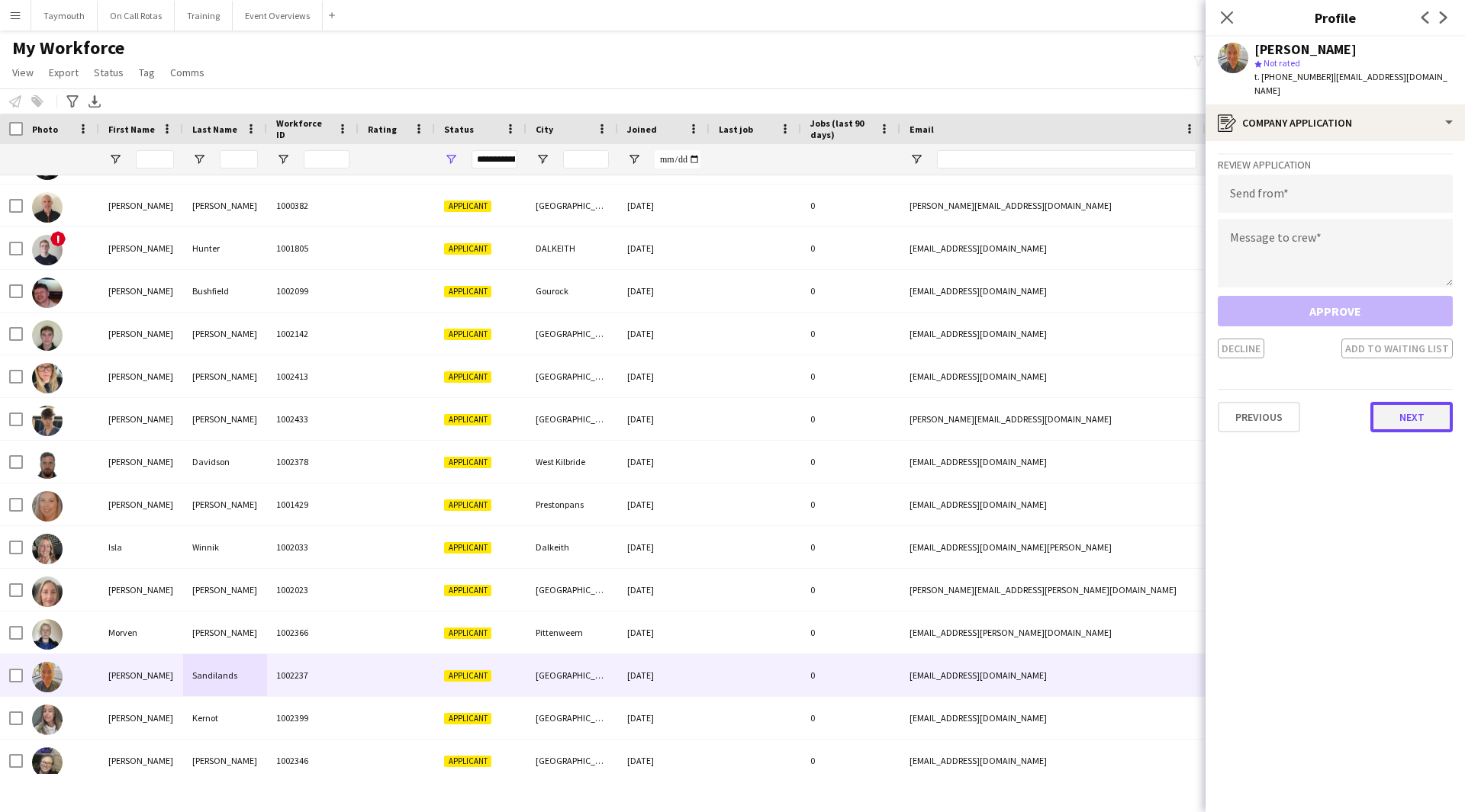
click at [1400, 409] on button "Next" at bounding box center [1411, 417] width 82 height 31
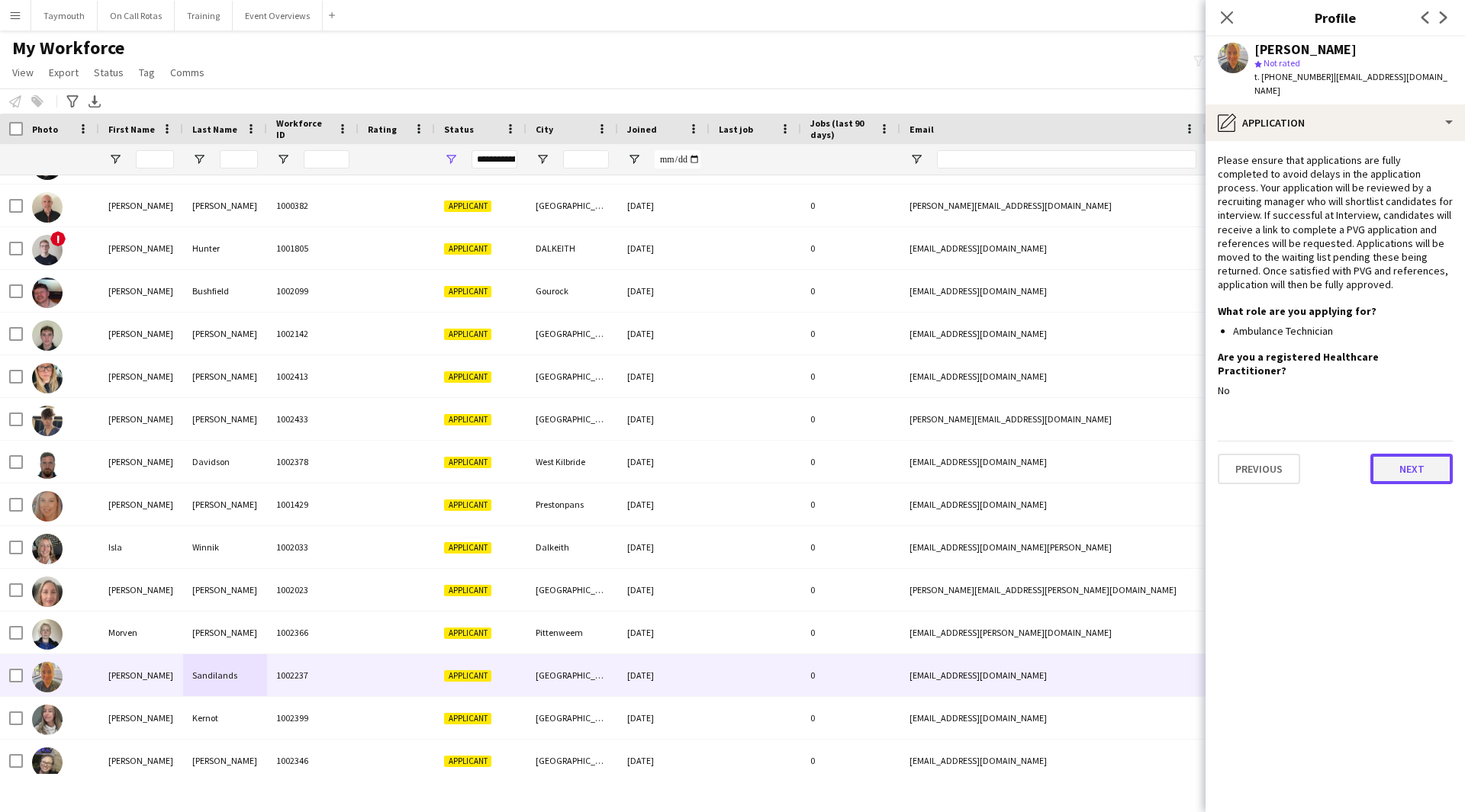
click at [1404, 453] on button "Next" at bounding box center [1411, 469] width 82 height 31
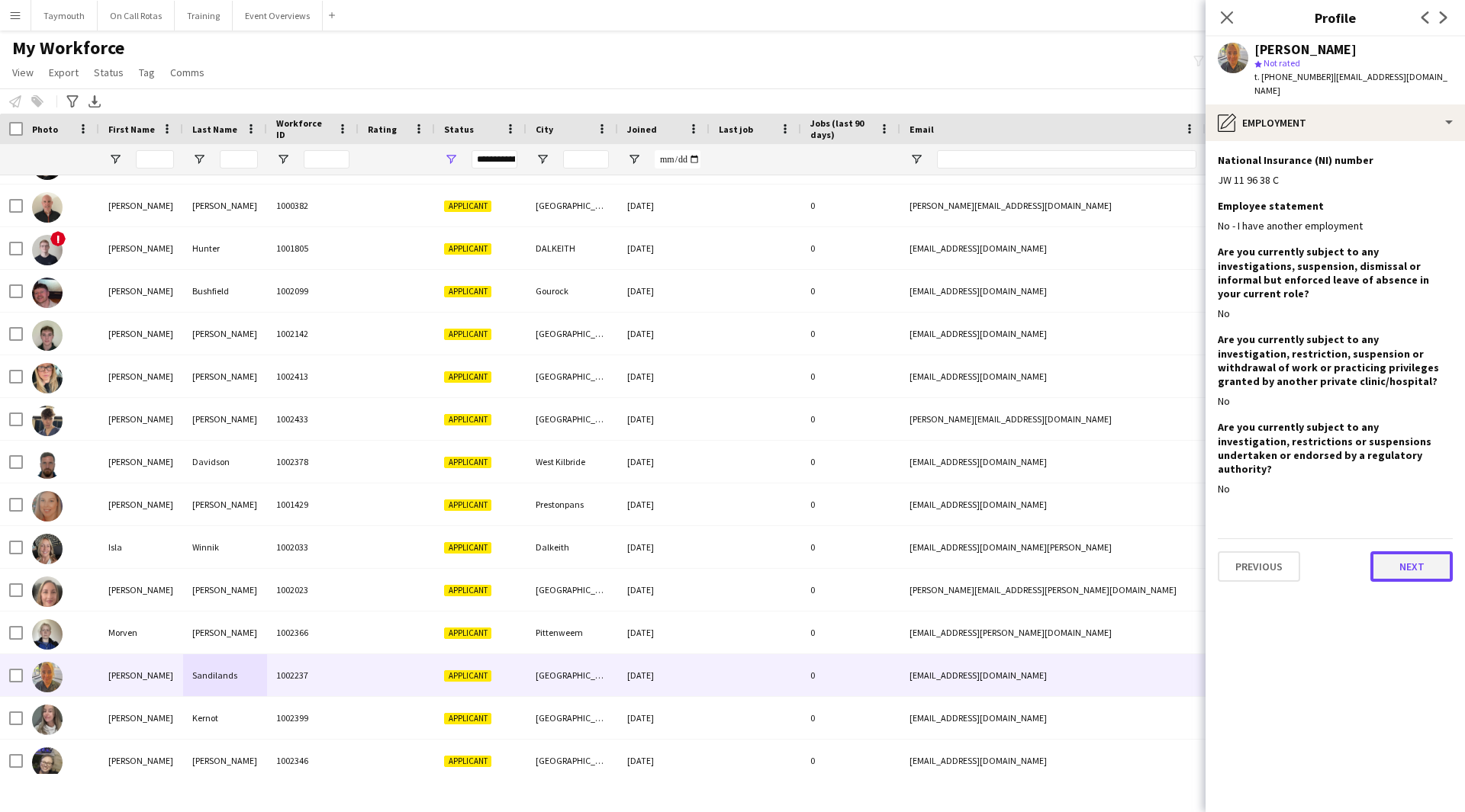
click at [1409, 551] on button "Next" at bounding box center [1411, 566] width 82 height 31
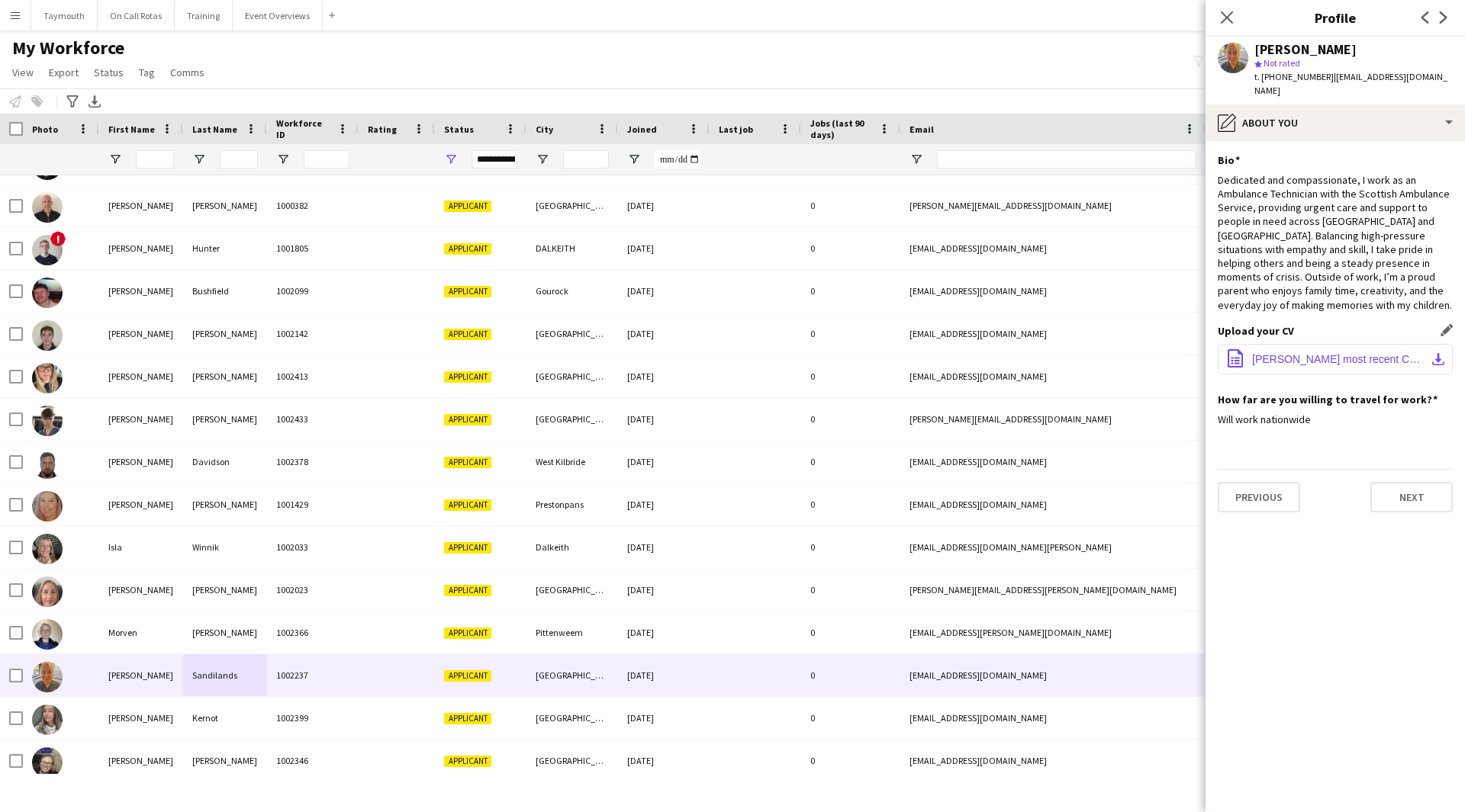
click at [1407, 358] on button "office-file-sheet Sarahs most recent CV.doc download-bottom" at bounding box center [1335, 359] width 235 height 31
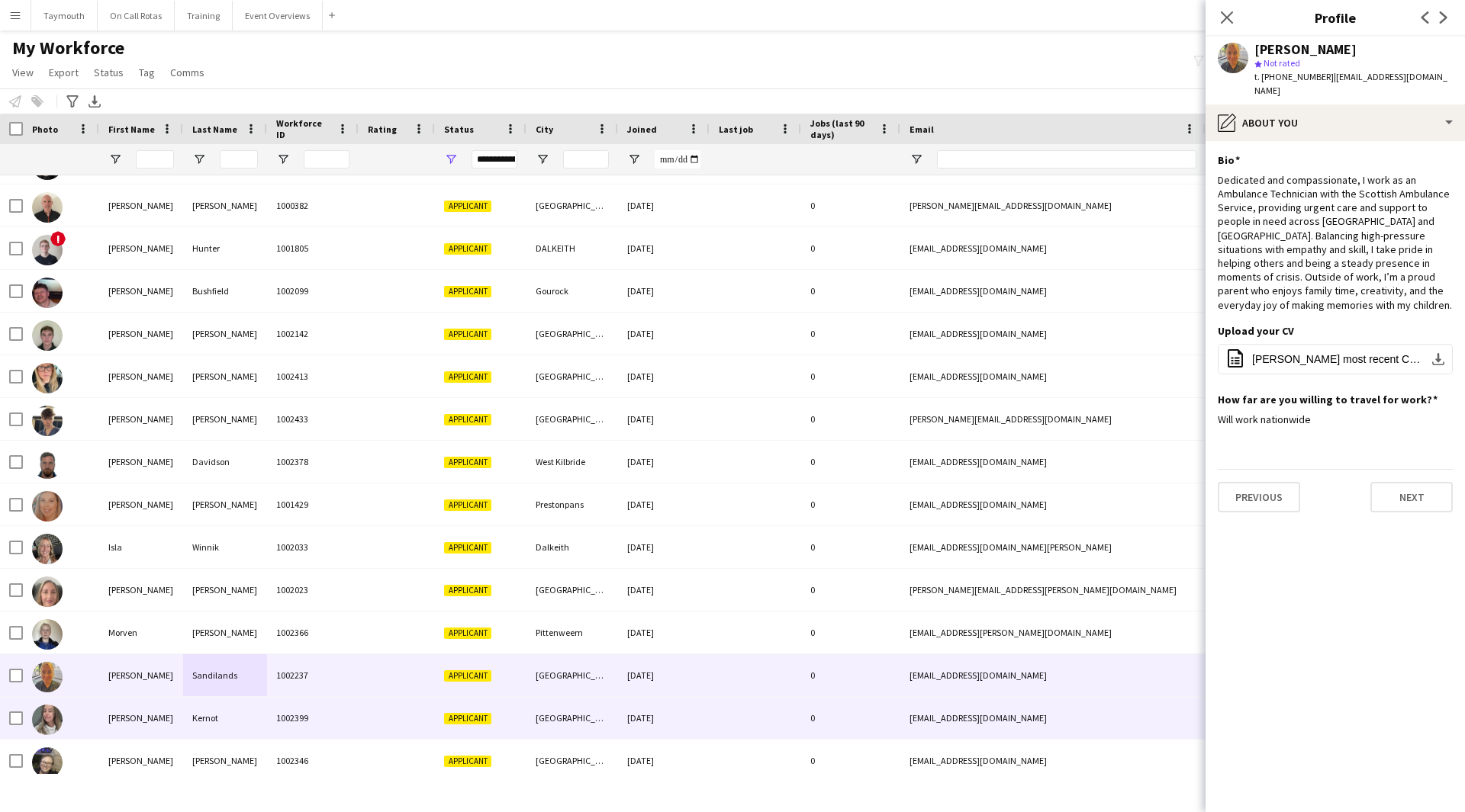
click at [149, 723] on div "[PERSON_NAME]" at bounding box center [141, 718] width 84 height 42
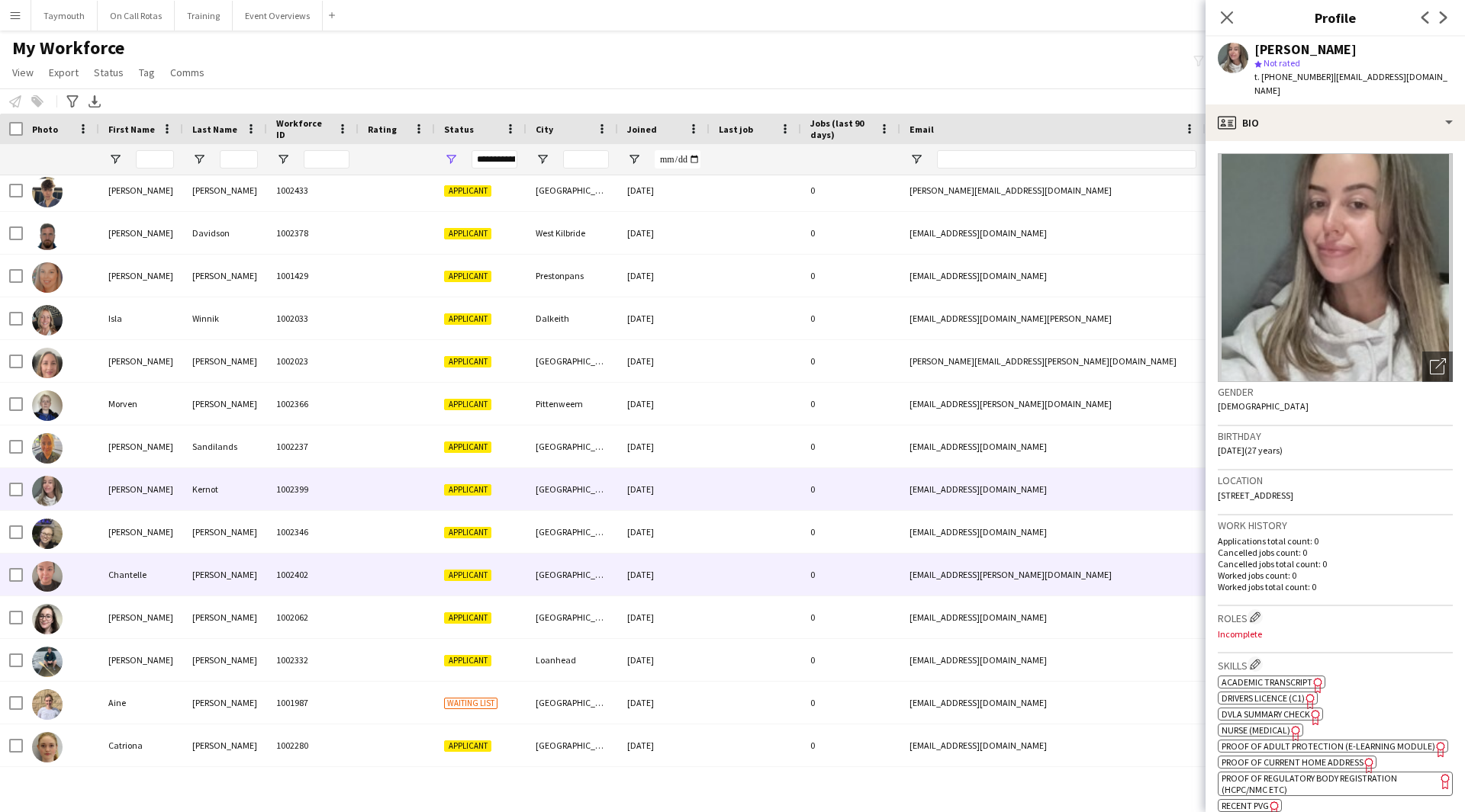
click at [177, 561] on div "Chantelle" at bounding box center [141, 574] width 84 height 42
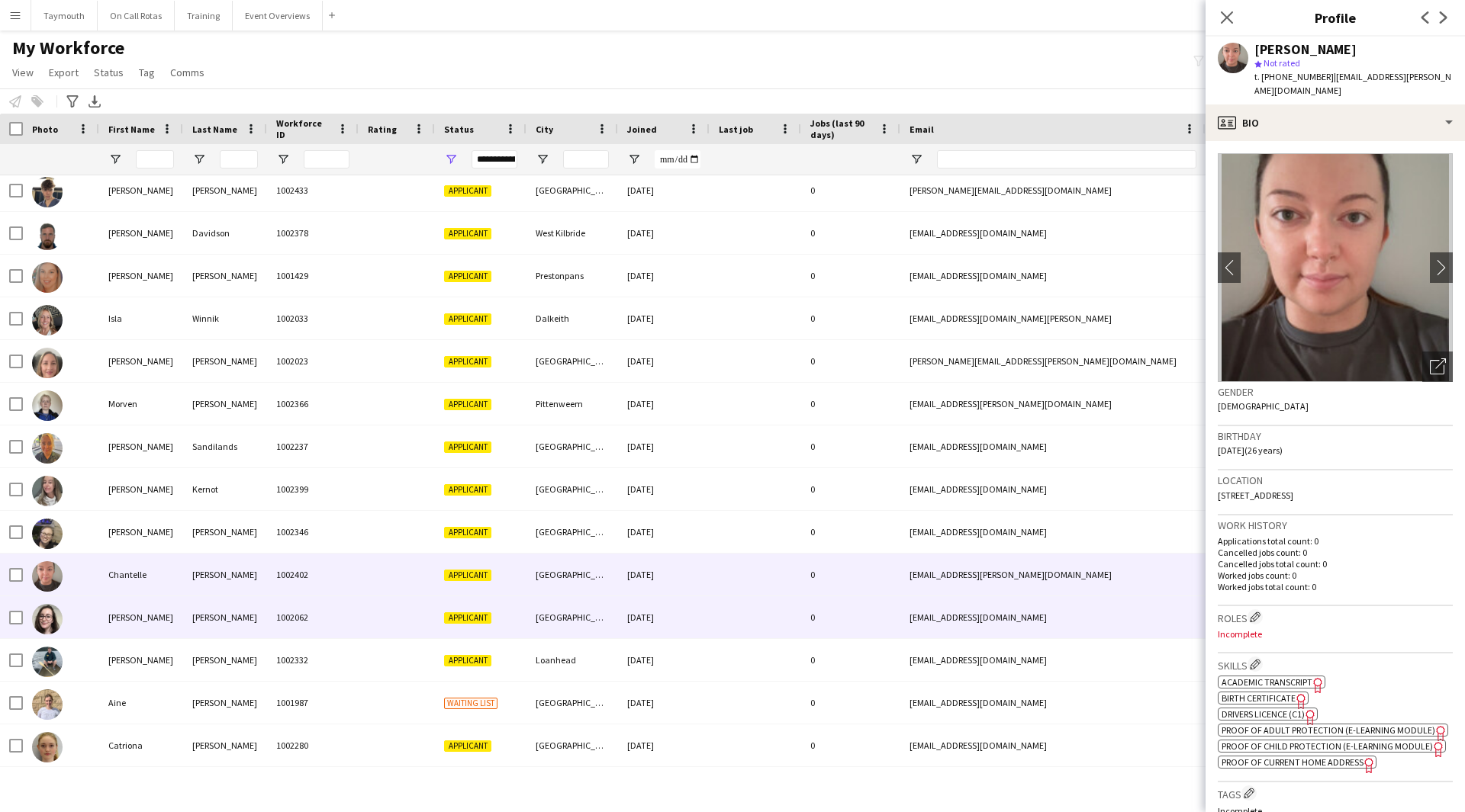
click at [186, 615] on div "[PERSON_NAME]" at bounding box center [225, 617] width 84 height 42
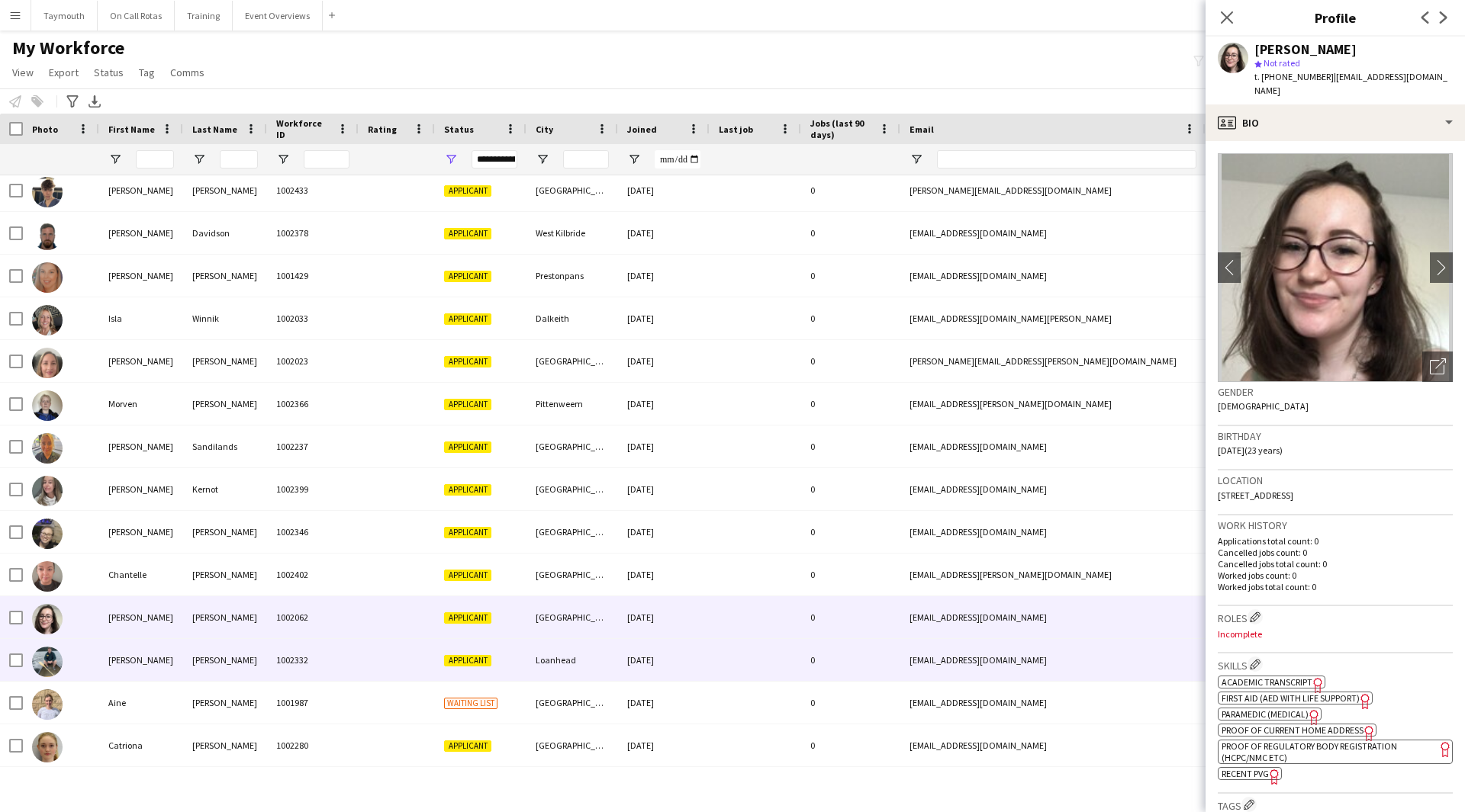
click at [180, 659] on div "[PERSON_NAME]" at bounding box center [141, 660] width 84 height 42
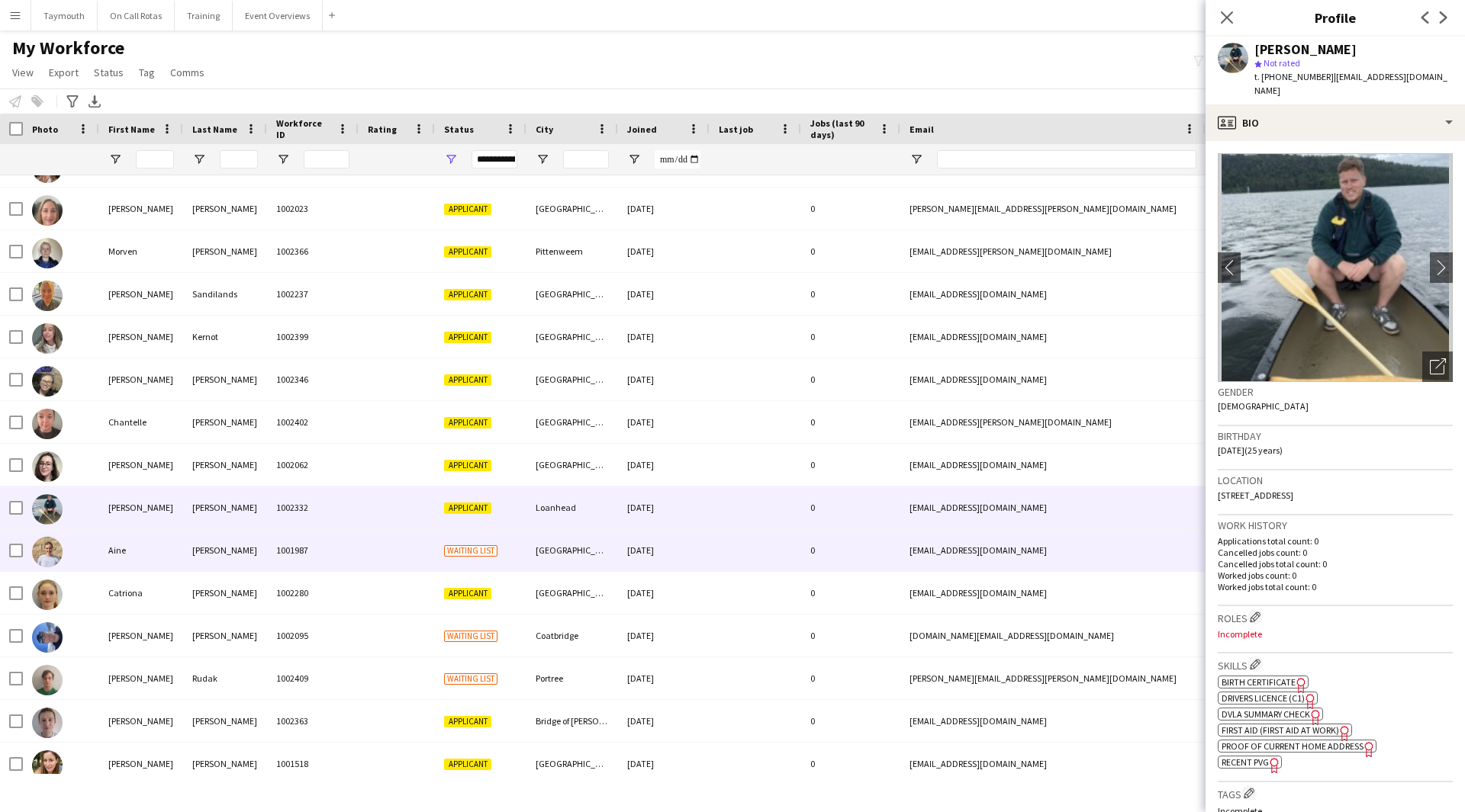
click at [178, 551] on div "Aine" at bounding box center [141, 550] width 84 height 42
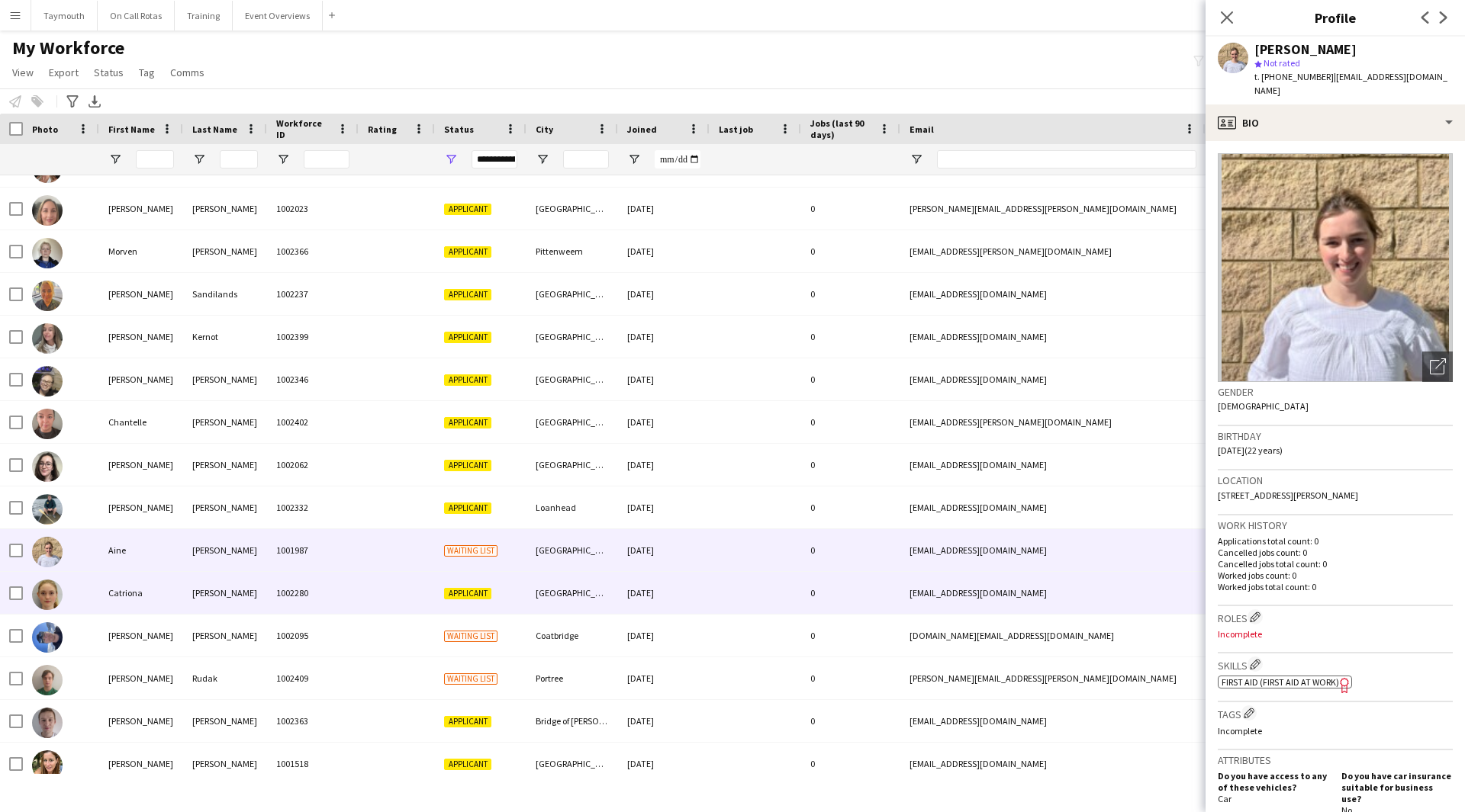
click at [177, 591] on div "Catriona" at bounding box center [141, 593] width 84 height 42
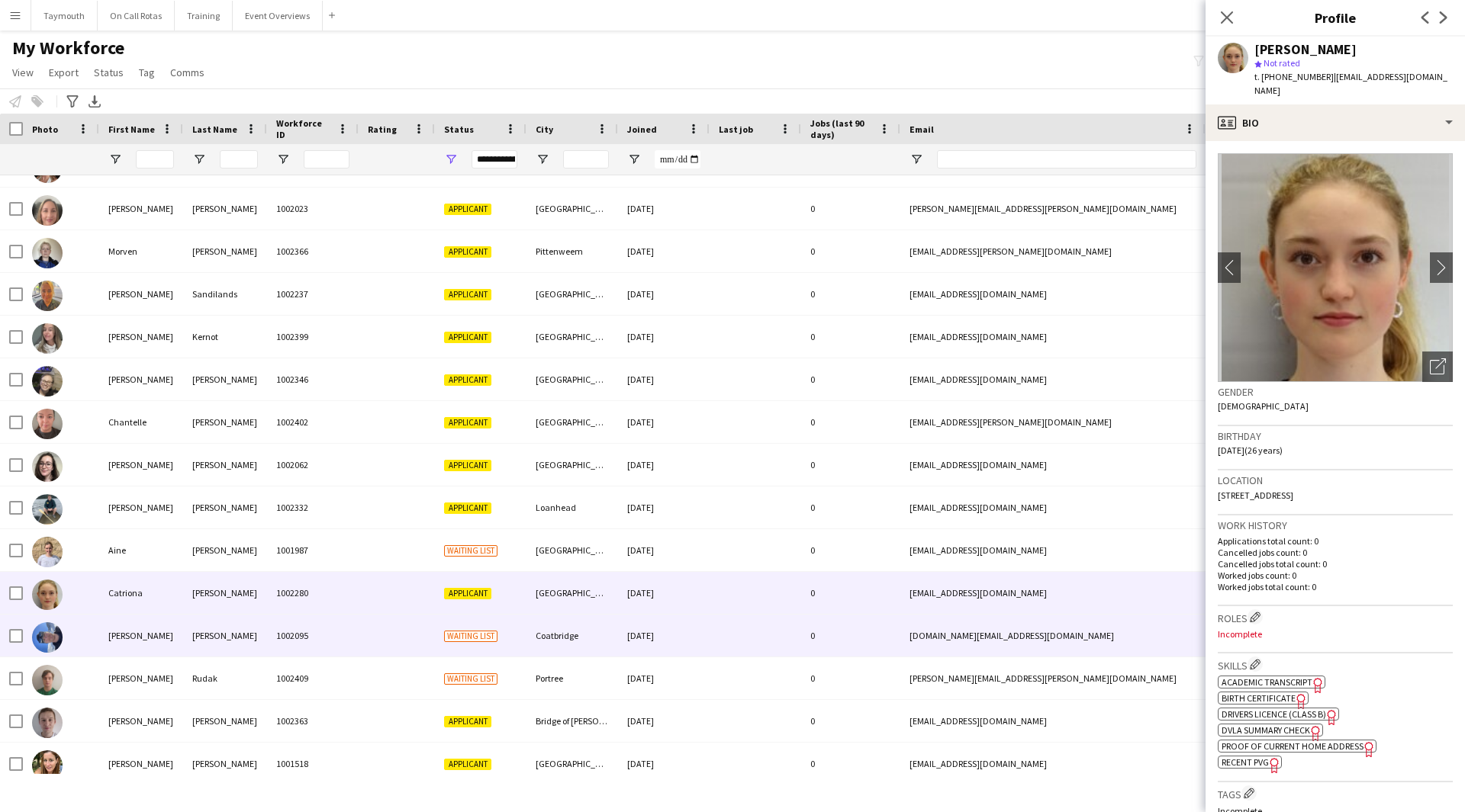
click at [175, 650] on div "Blaine" at bounding box center [141, 636] width 84 height 42
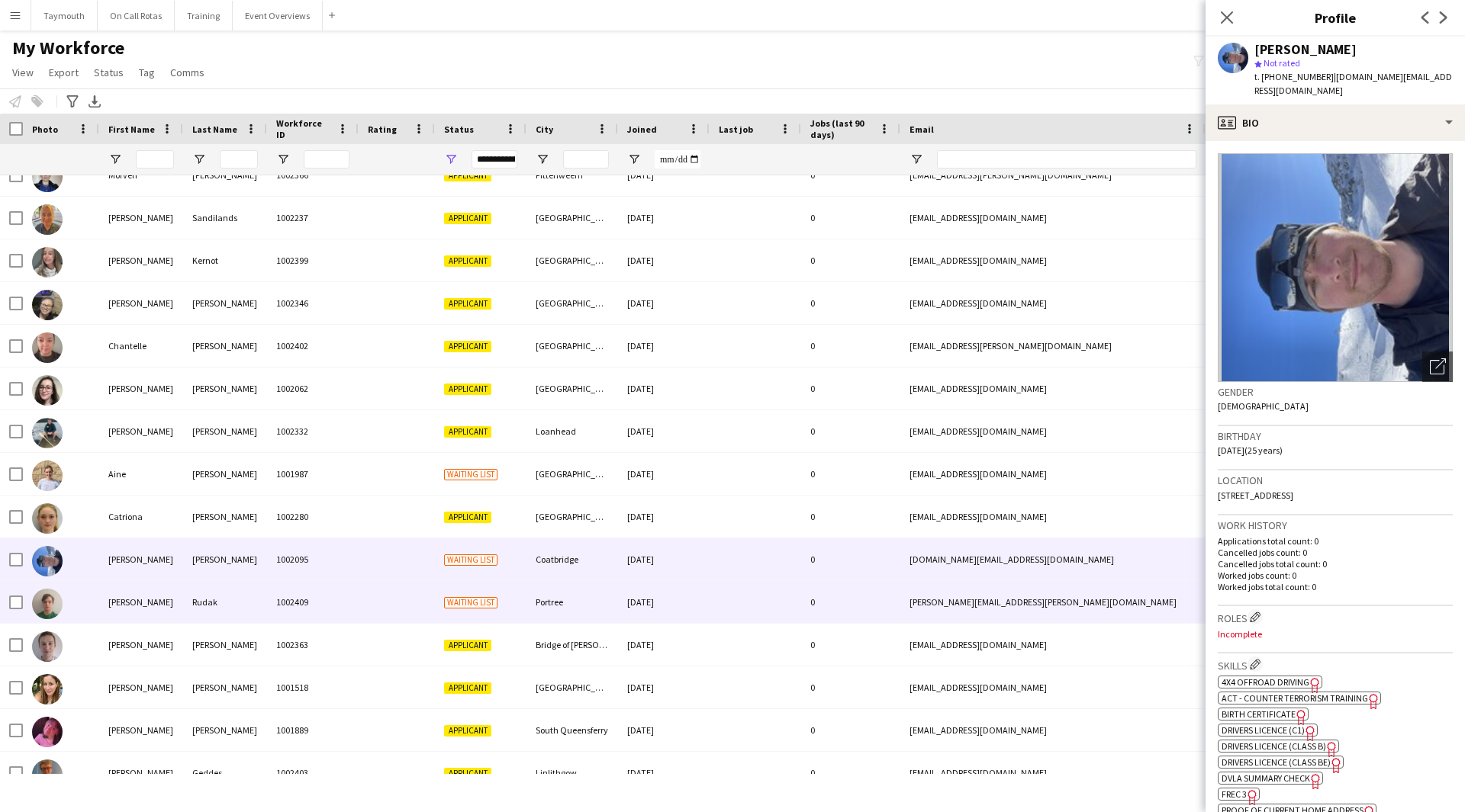
click at [174, 609] on div "Radziej" at bounding box center [141, 602] width 84 height 42
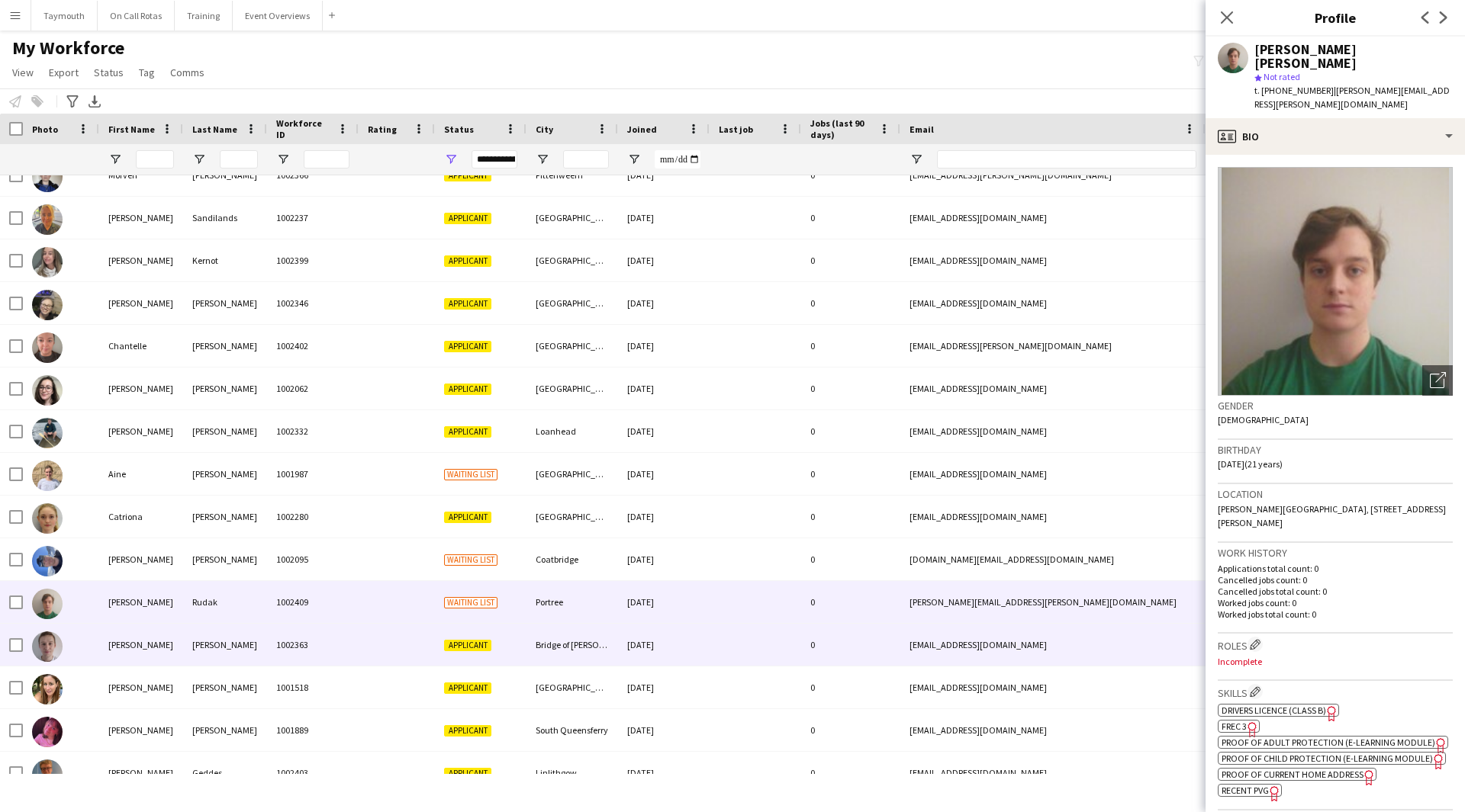
click at [180, 647] on div "[PERSON_NAME]" at bounding box center [141, 645] width 84 height 42
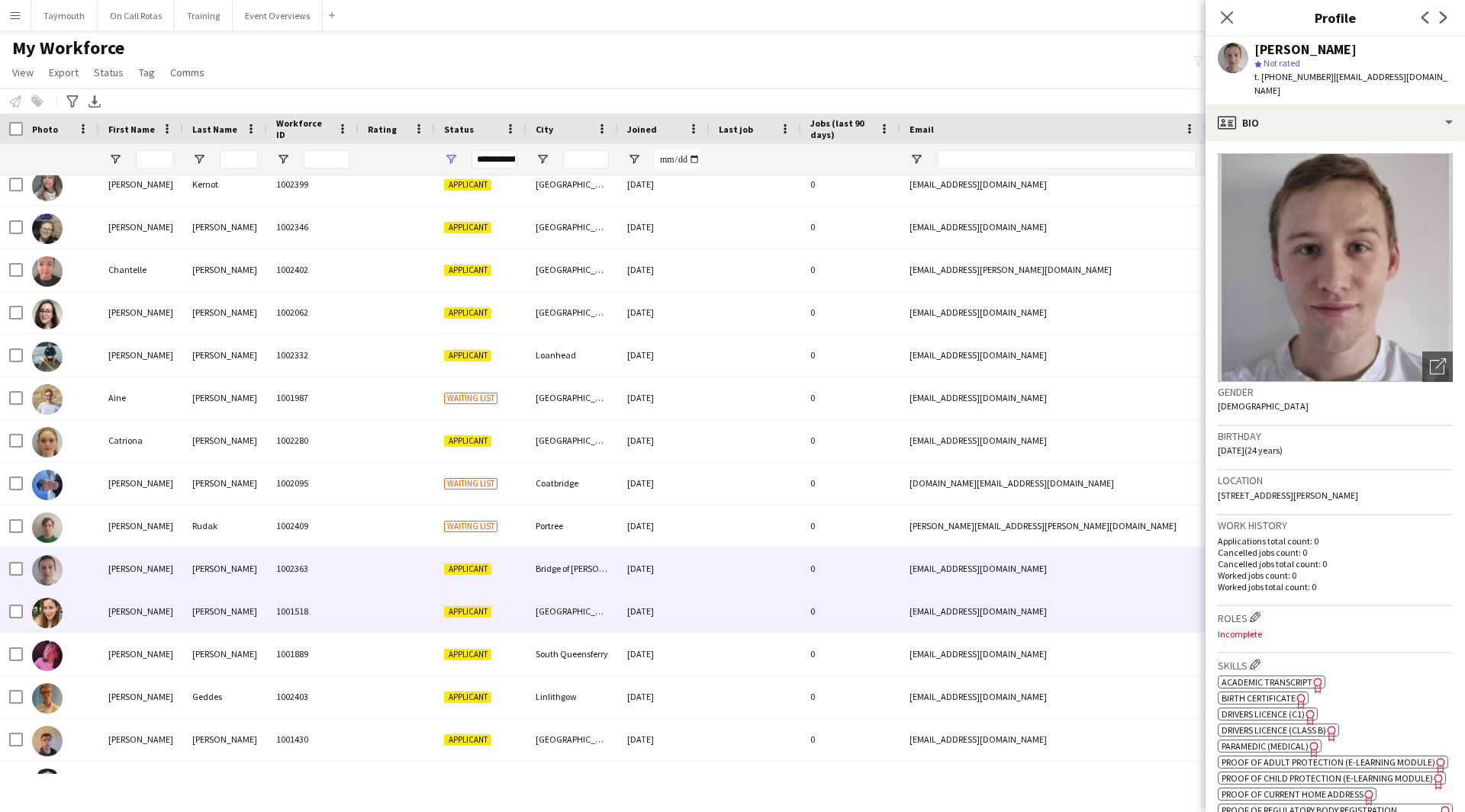
click at [178, 613] on div "[PERSON_NAME]" at bounding box center [141, 611] width 84 height 42
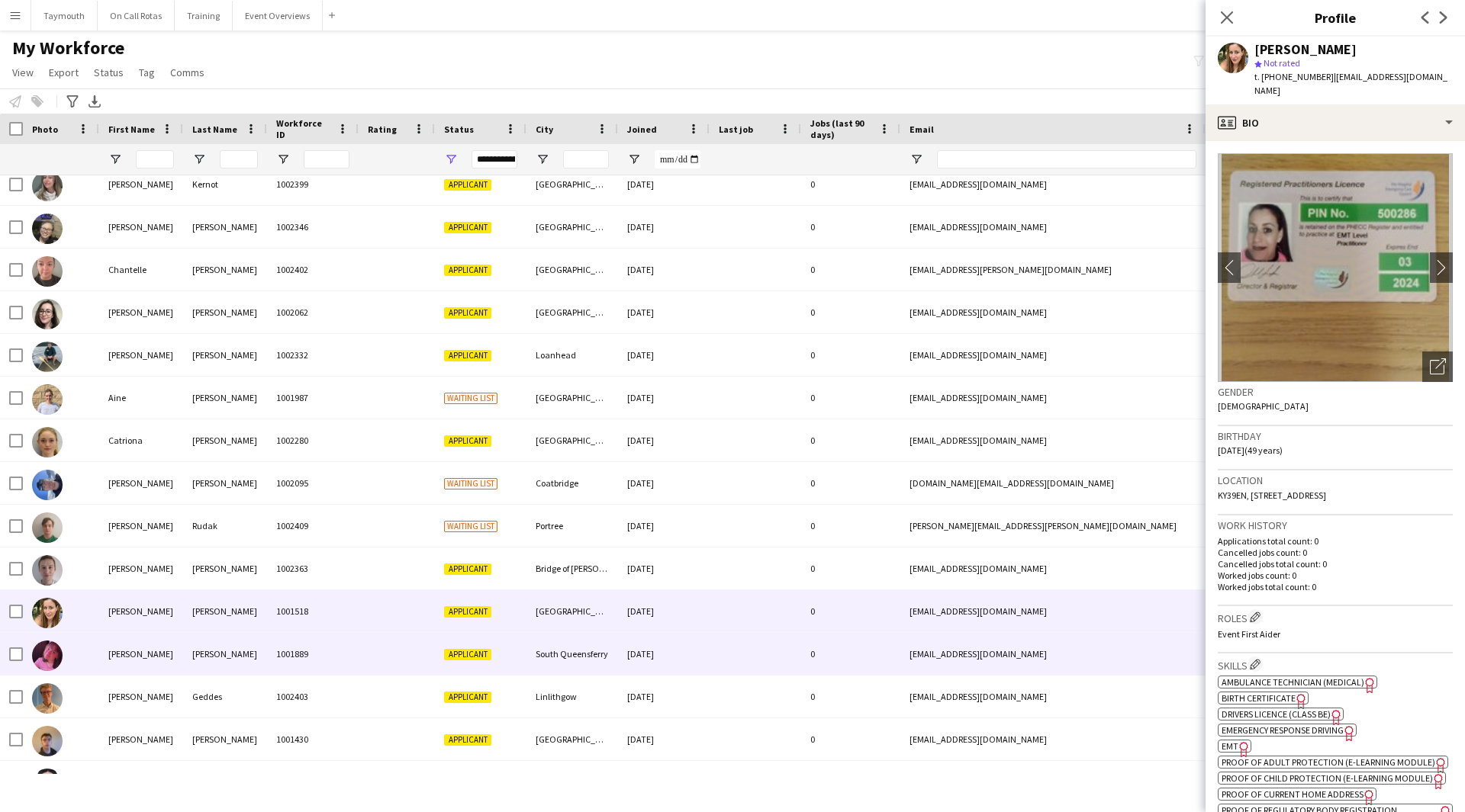
click at [176, 648] on div "[PERSON_NAME]" at bounding box center [141, 654] width 84 height 42
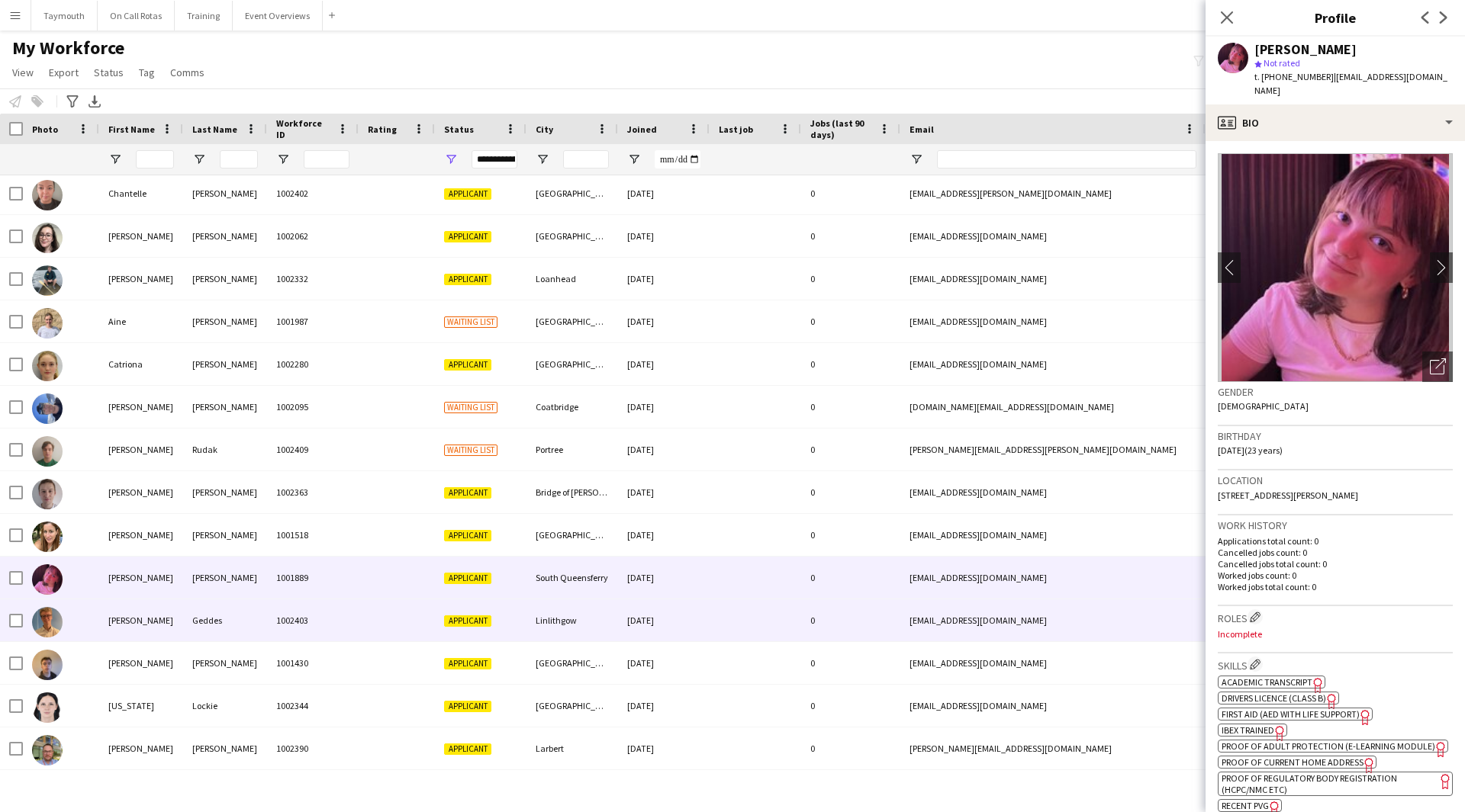
click at [174, 619] on div "[PERSON_NAME]" at bounding box center [141, 621] width 84 height 42
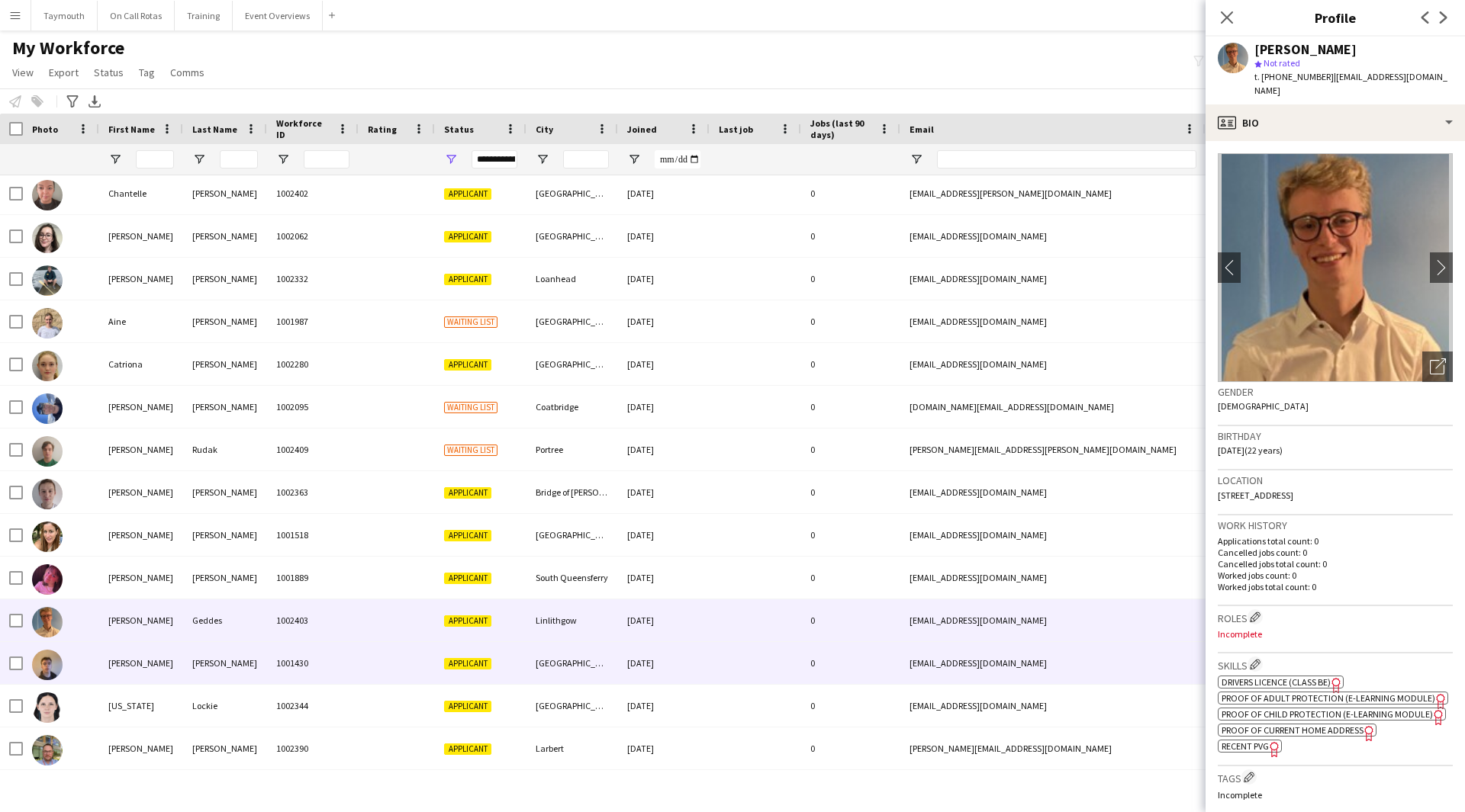
click at [173, 658] on div "[PERSON_NAME]" at bounding box center [141, 663] width 84 height 42
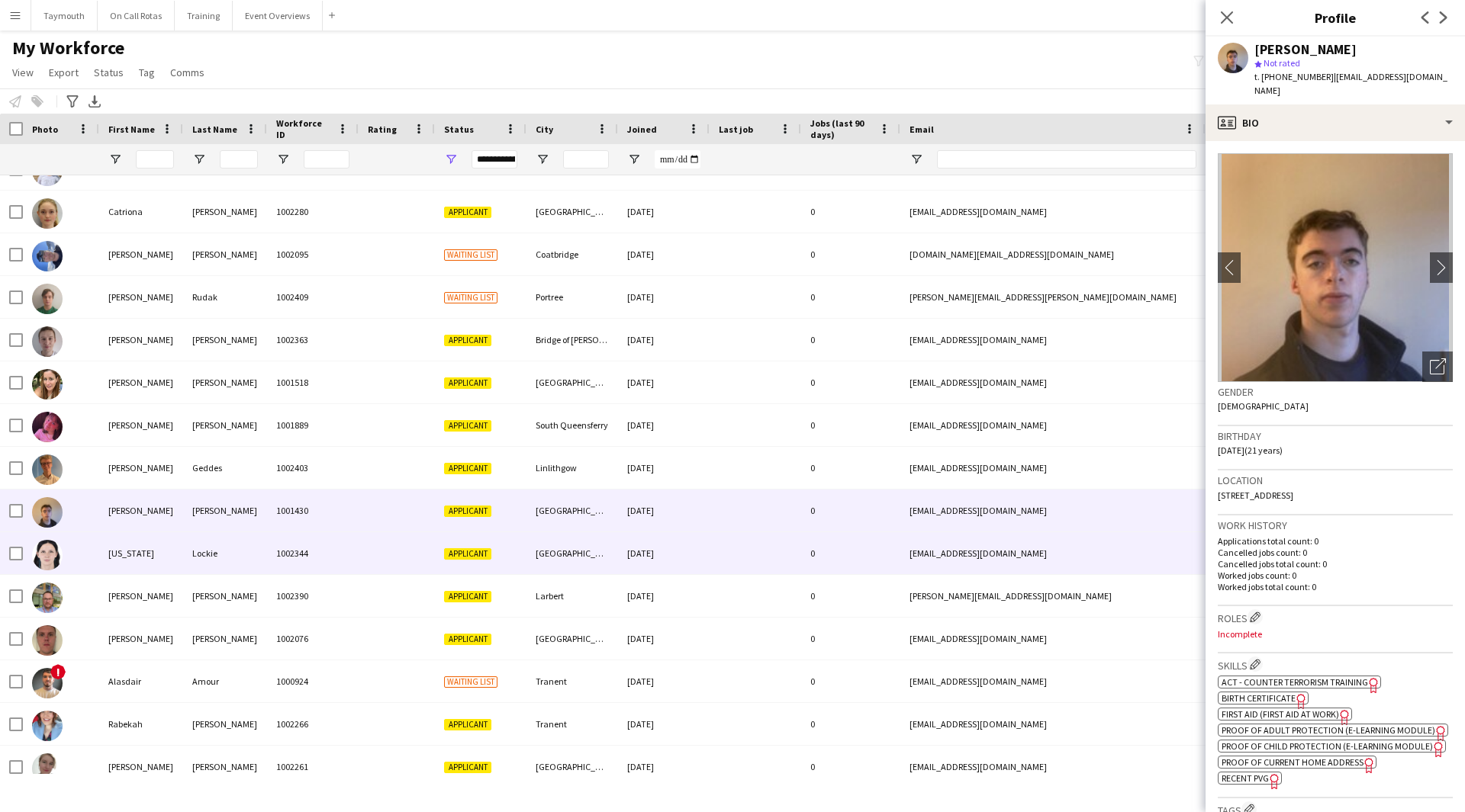
click at [168, 559] on div "[US_STATE]" at bounding box center [141, 553] width 84 height 42
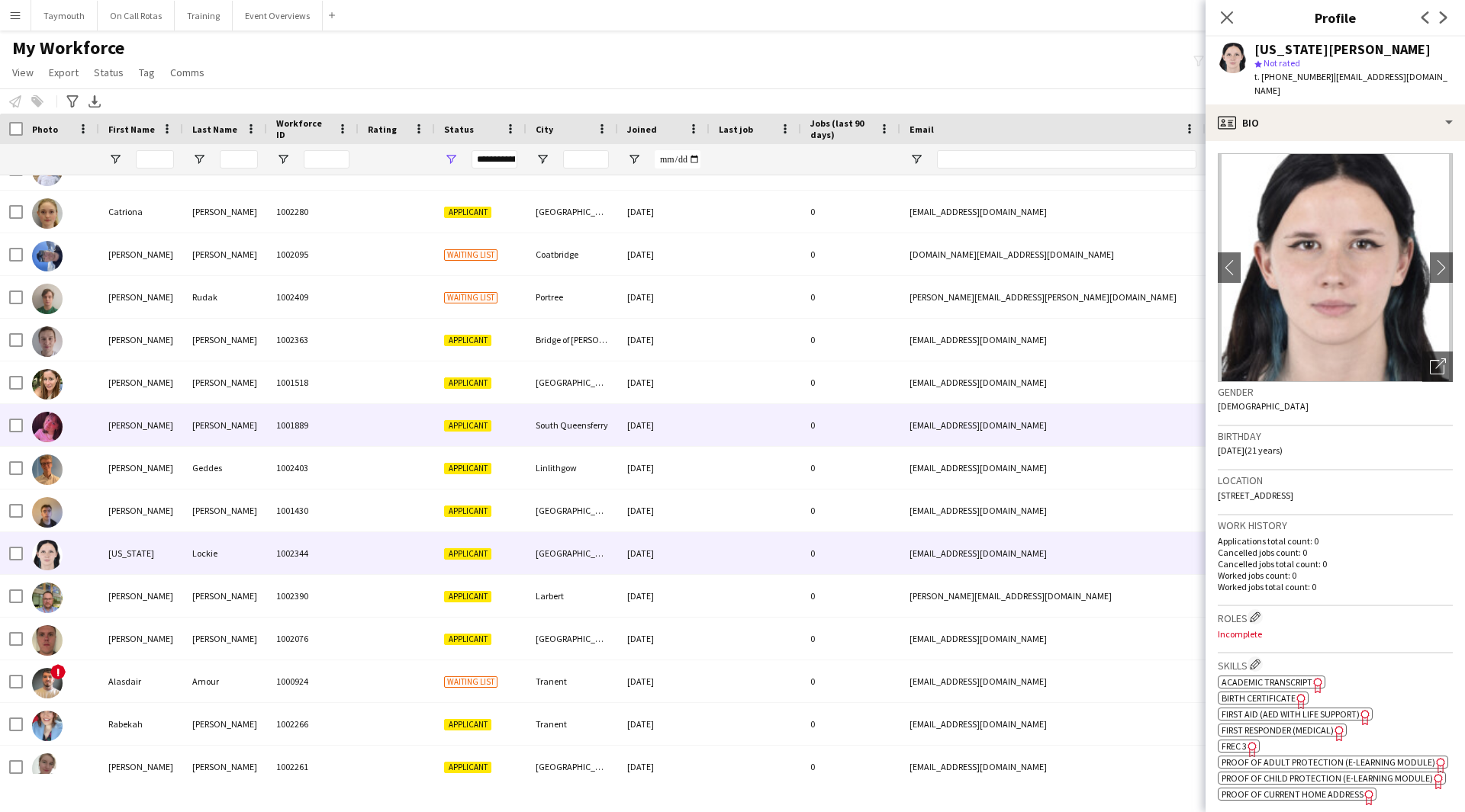
drag, startPoint x: 155, startPoint y: 431, endPoint x: 146, endPoint y: 440, distance: 12.7
click at [153, 429] on div "[PERSON_NAME]" at bounding box center [141, 425] width 84 height 42
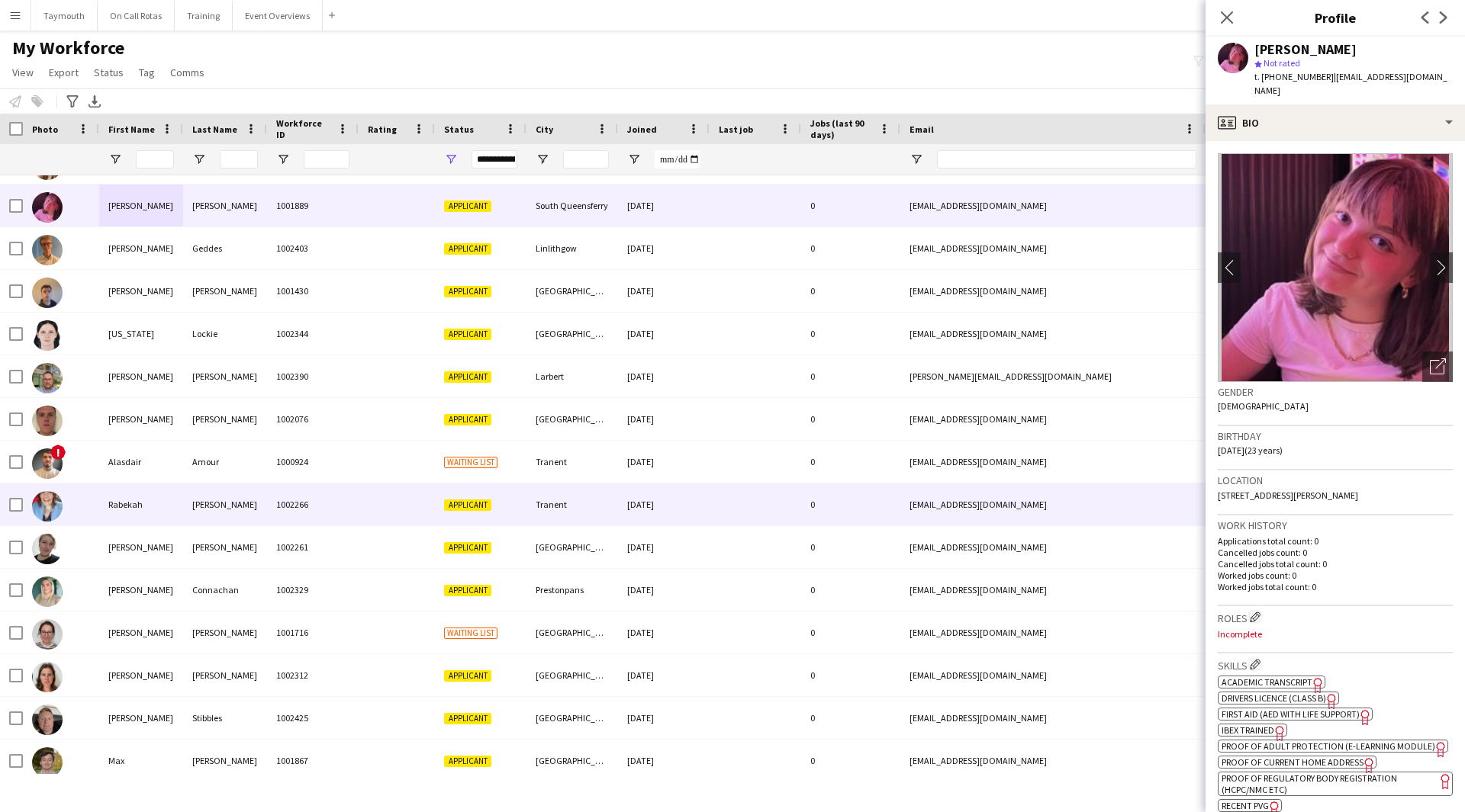
scroll to position [1143, 0]
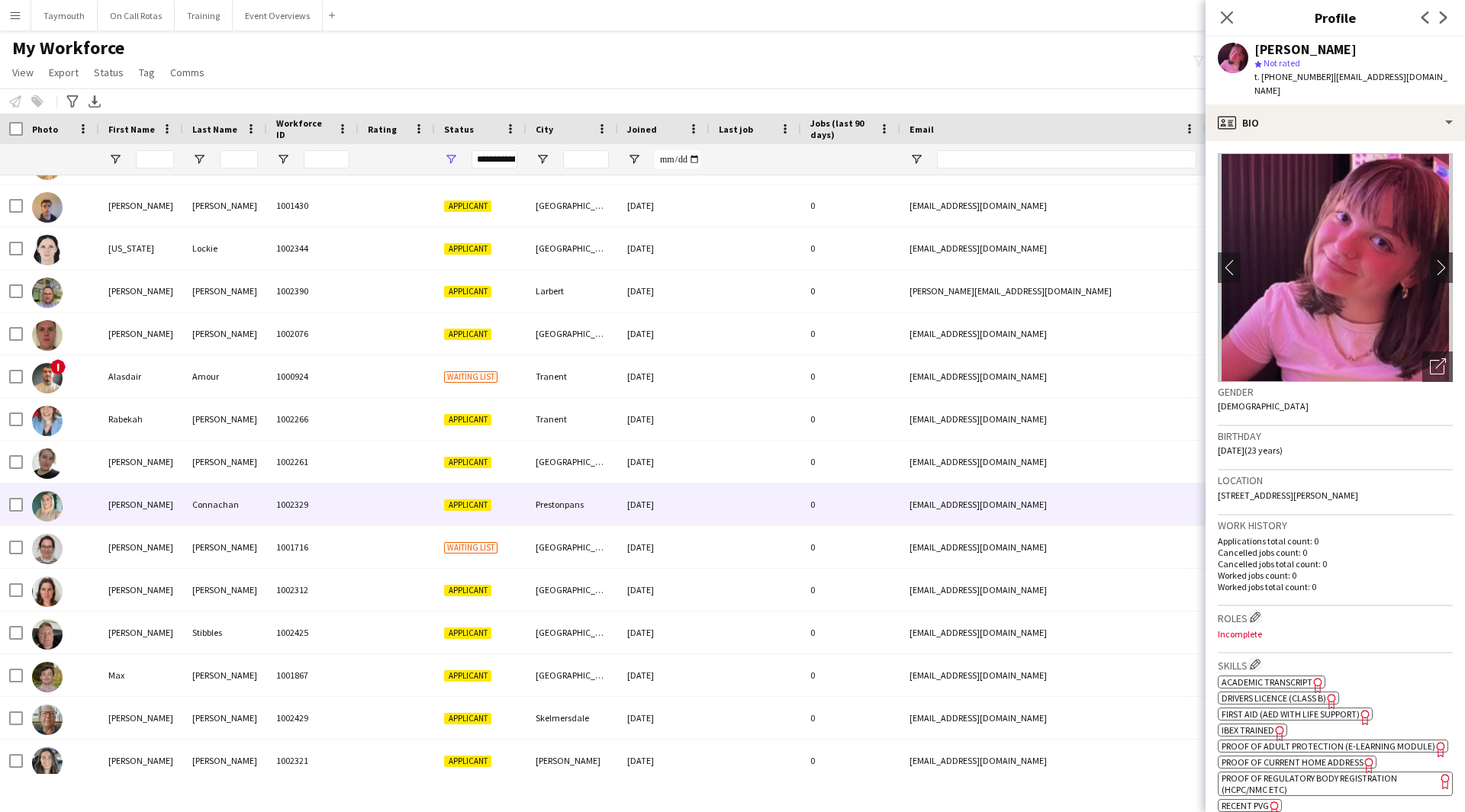
click at [143, 499] on div "[PERSON_NAME]" at bounding box center [141, 504] width 84 height 42
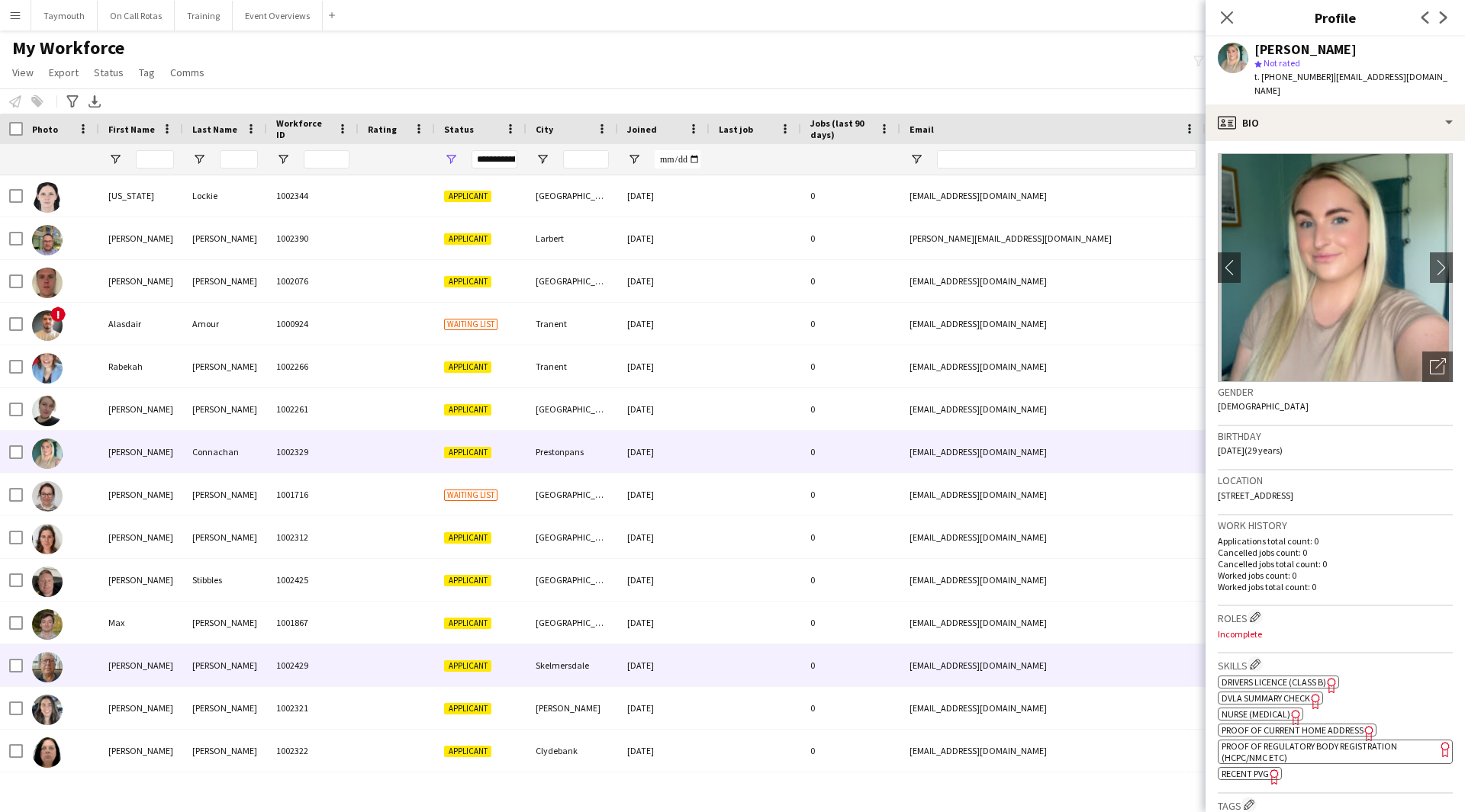
scroll to position [1220, 0]
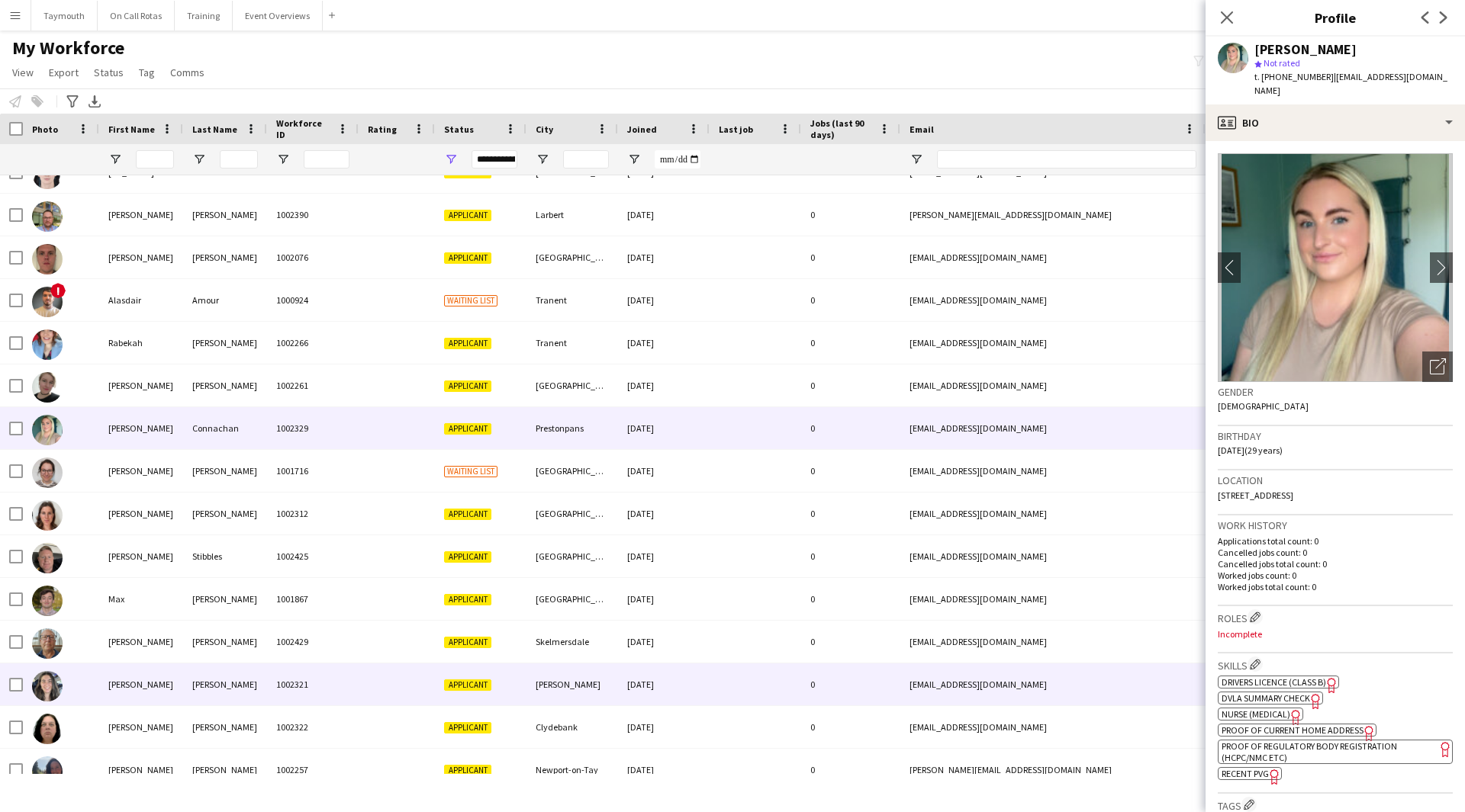
click at [195, 666] on div "[PERSON_NAME]" at bounding box center [225, 685] width 84 height 42
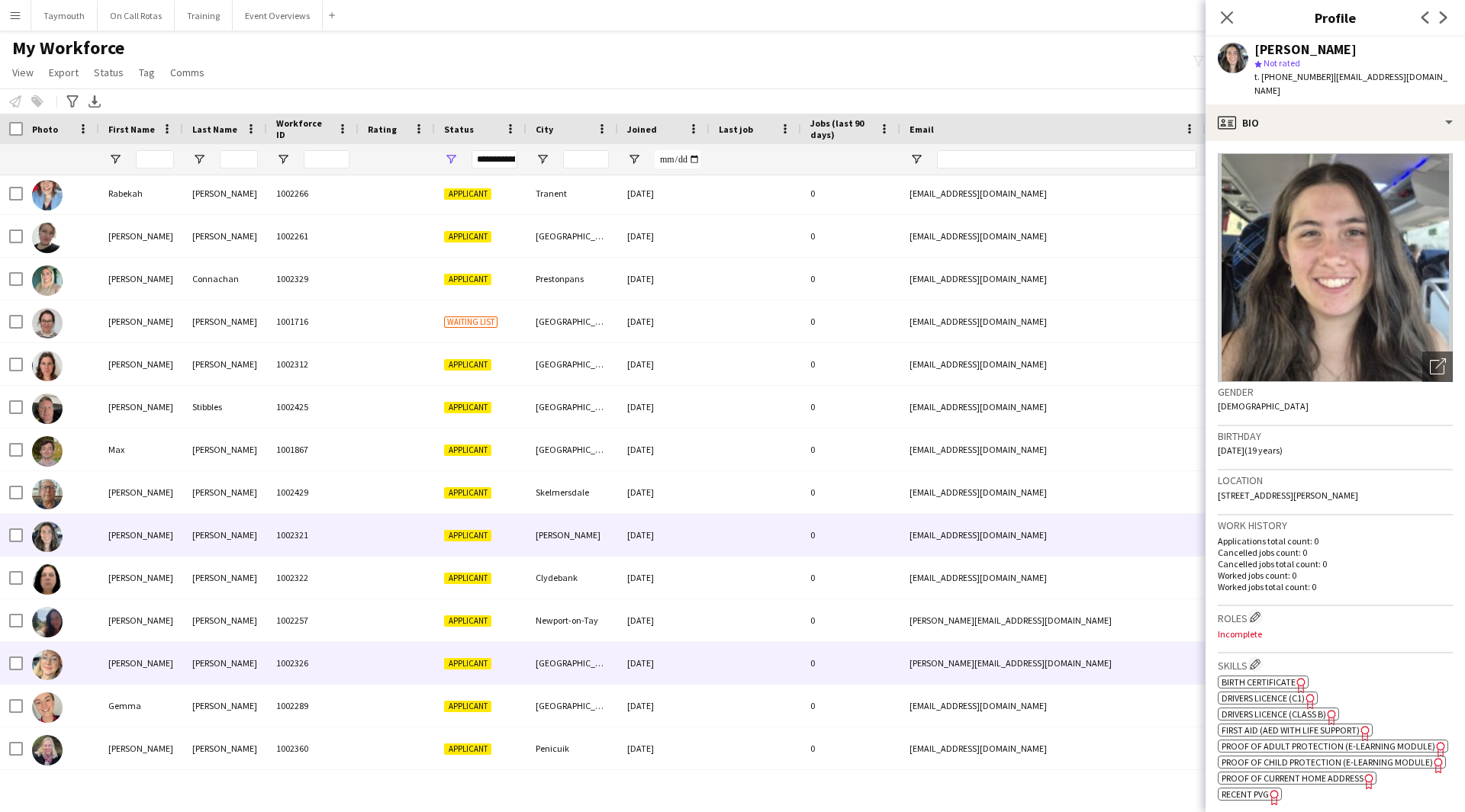
scroll to position [1373, 0]
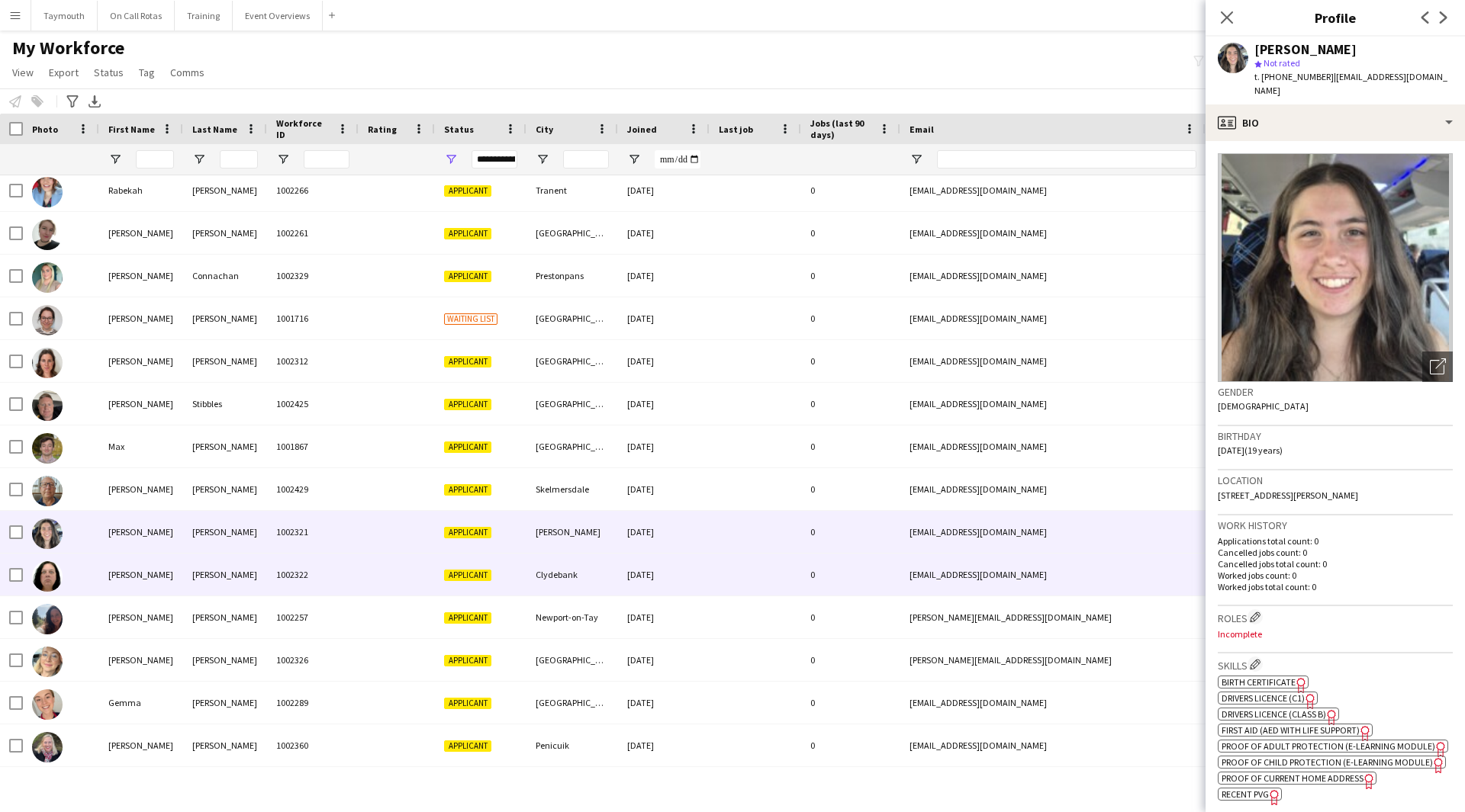
click at [174, 575] on div "[PERSON_NAME]" at bounding box center [141, 574] width 84 height 42
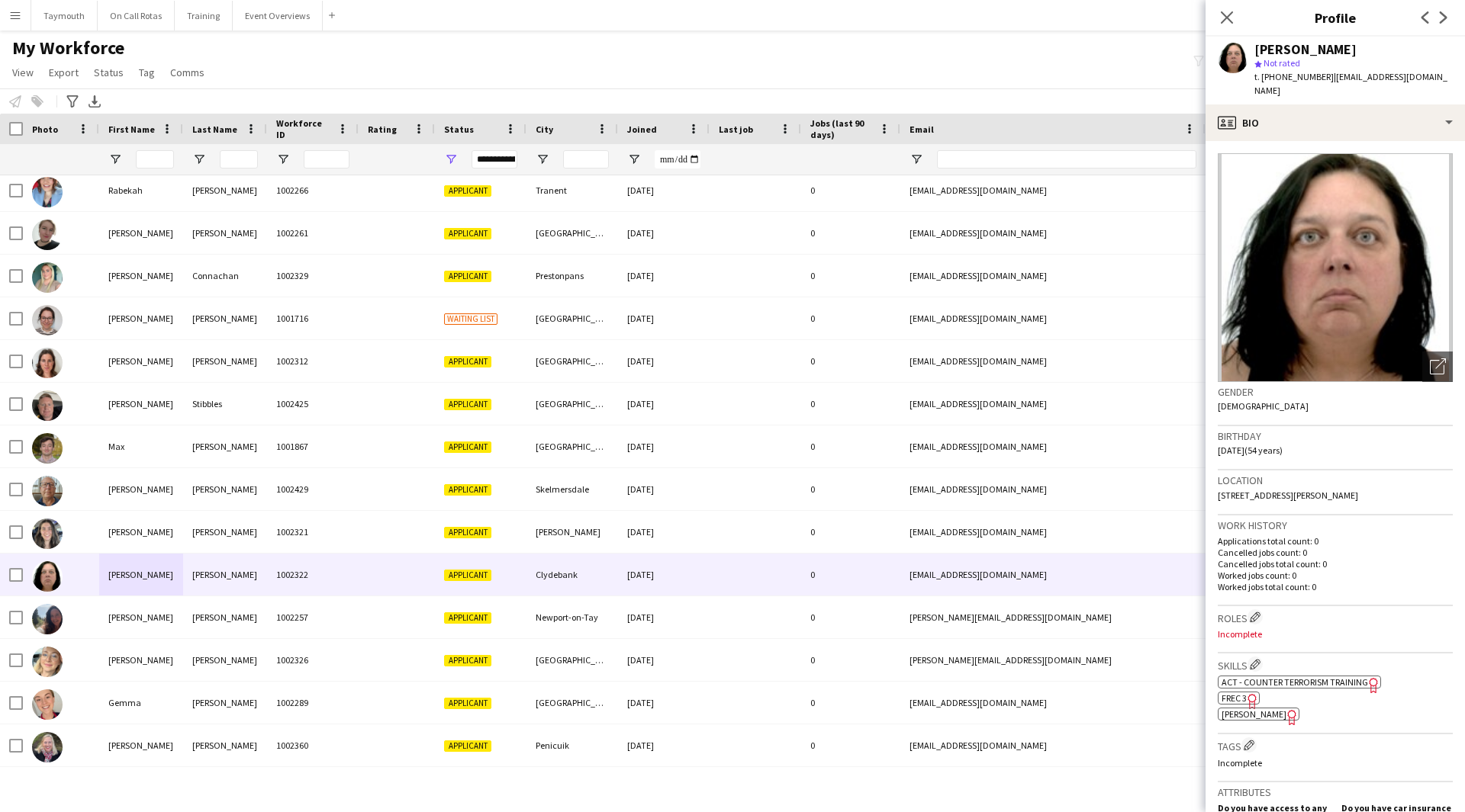
click at [1254, 694] on icon at bounding box center [1251, 701] width 8 height 15
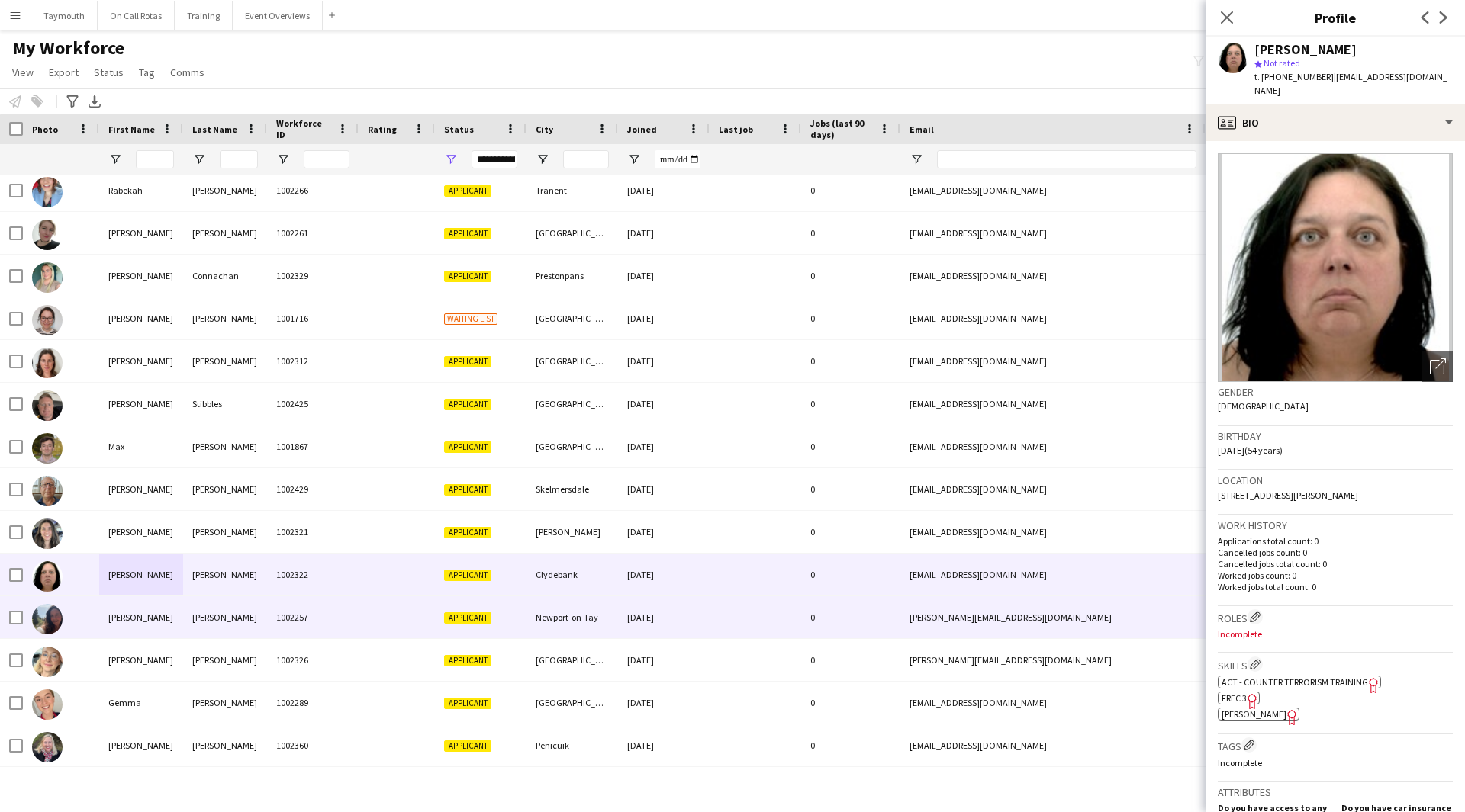
click at [250, 605] on div "[PERSON_NAME]" at bounding box center [225, 617] width 84 height 42
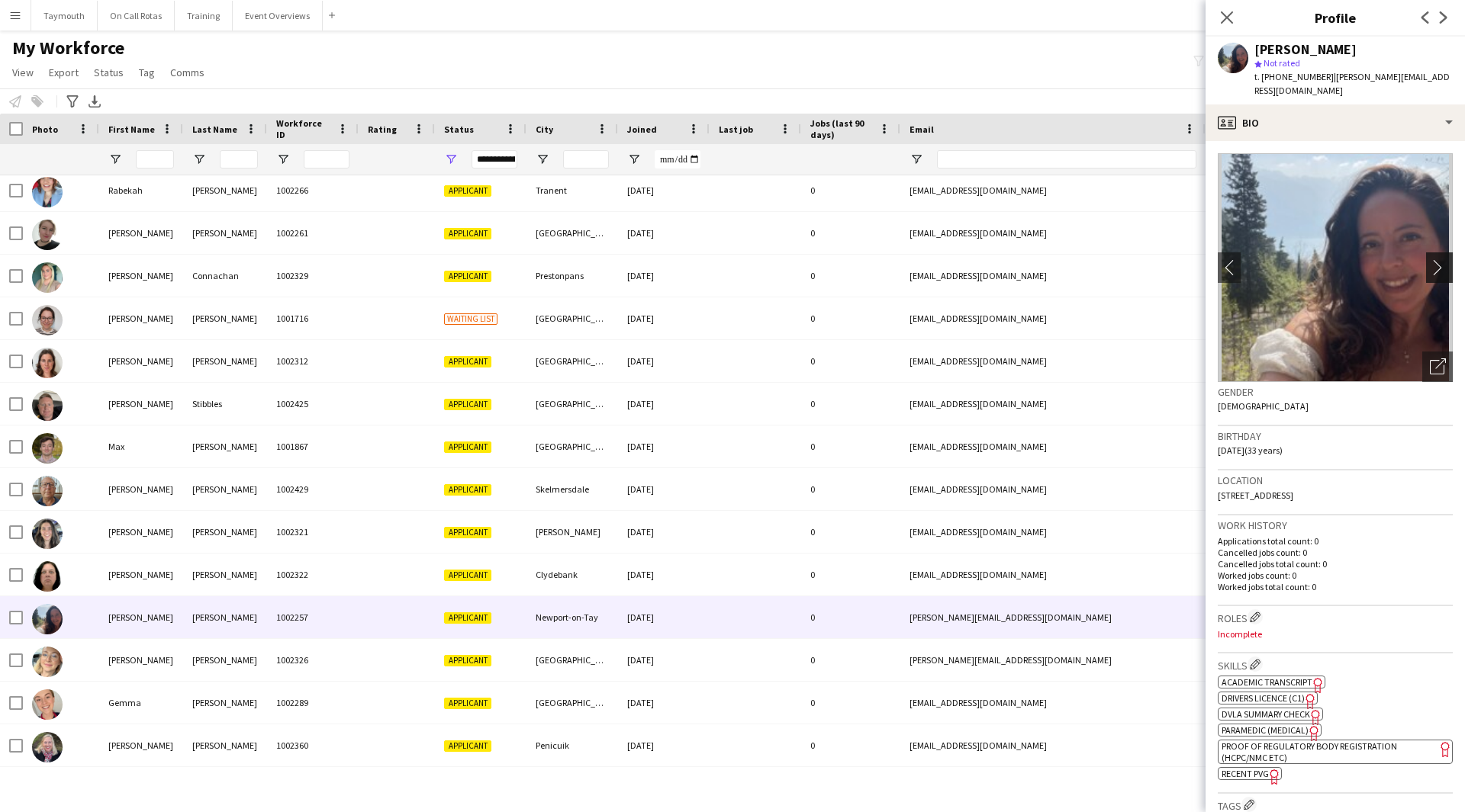
click at [1434, 259] on app-icon "chevron-right" at bounding box center [1442, 267] width 23 height 16
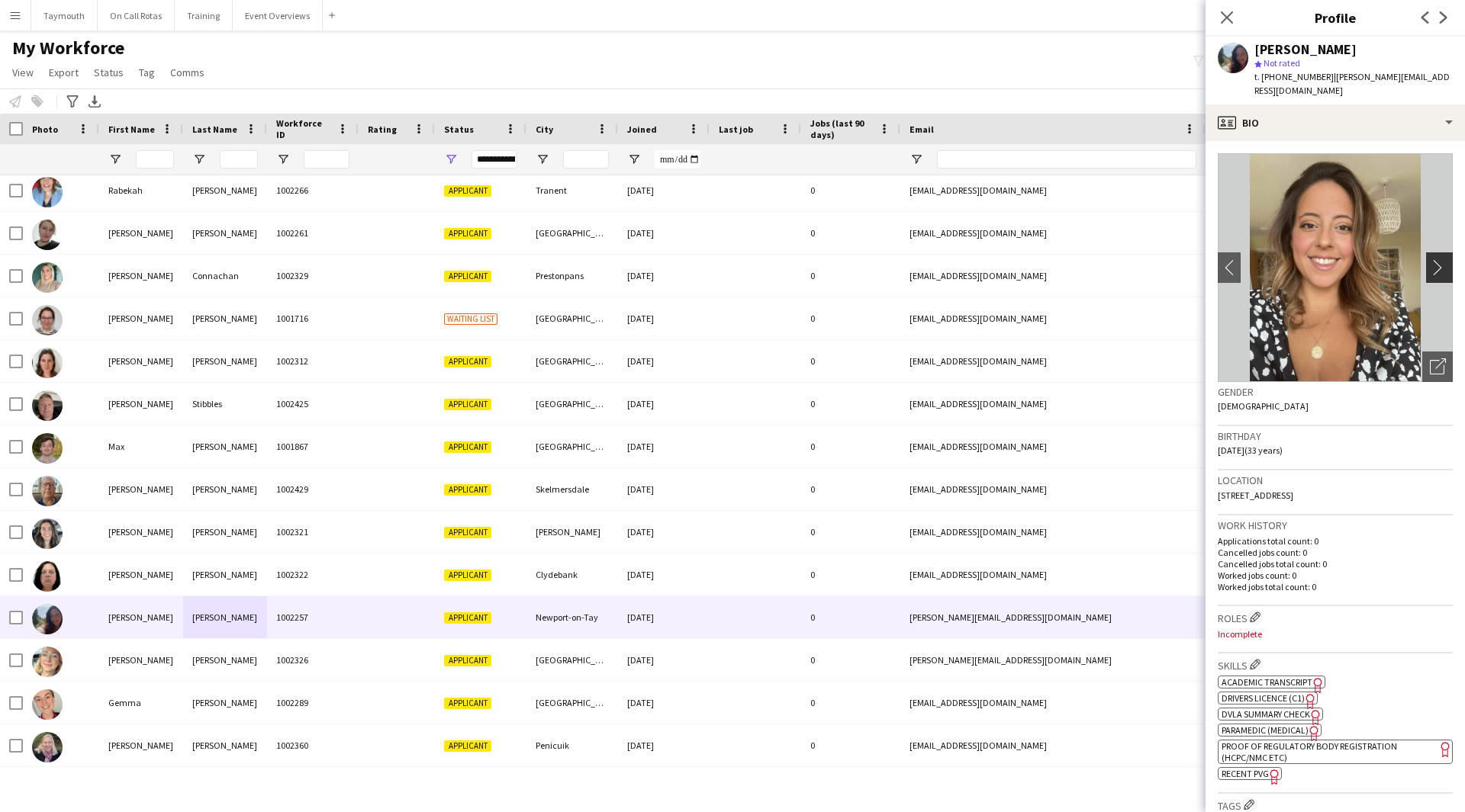
click at [1432, 259] on app-icon "chevron-right" at bounding box center [1442, 267] width 23 height 16
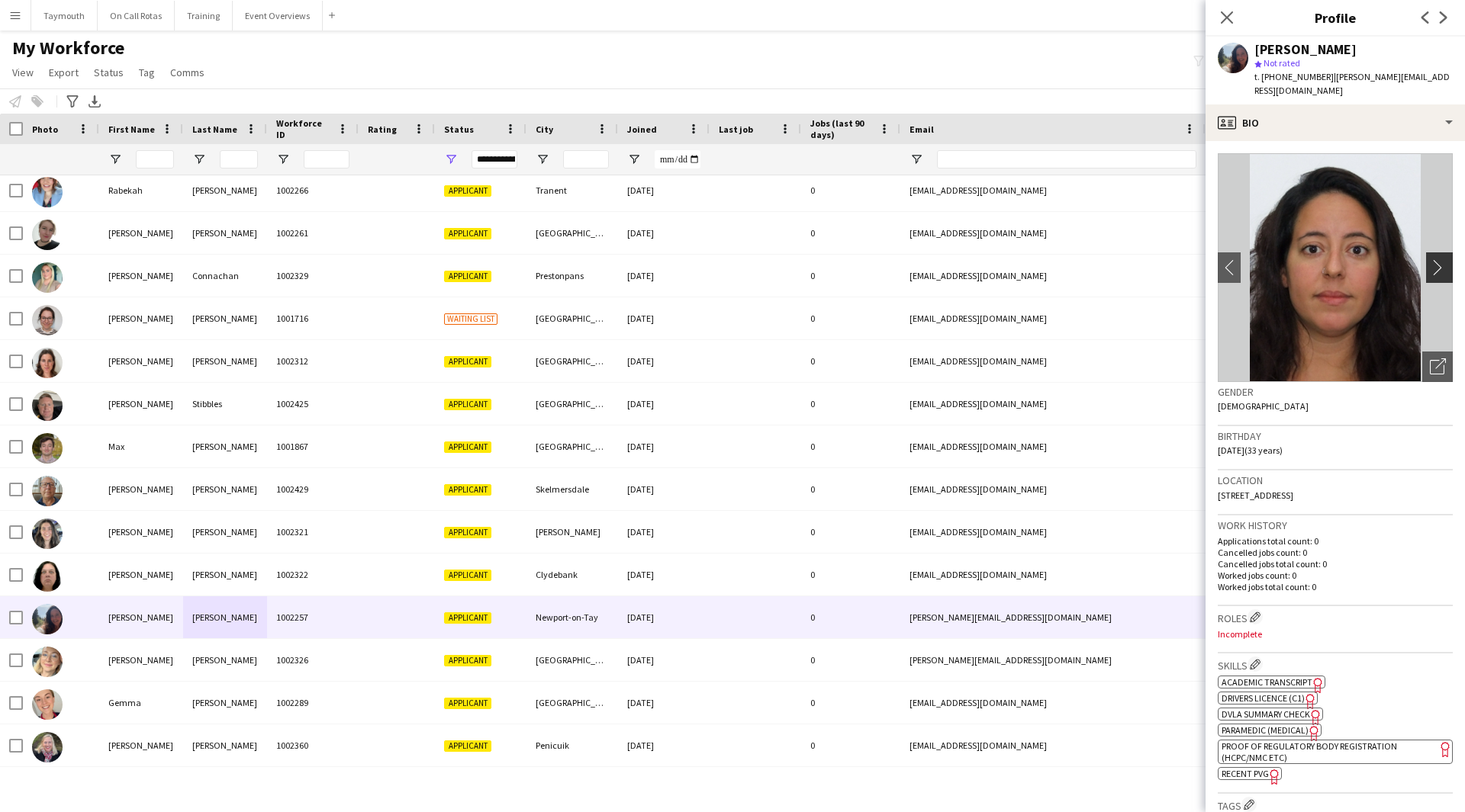
click at [1432, 259] on app-icon "chevron-right" at bounding box center [1442, 267] width 23 height 16
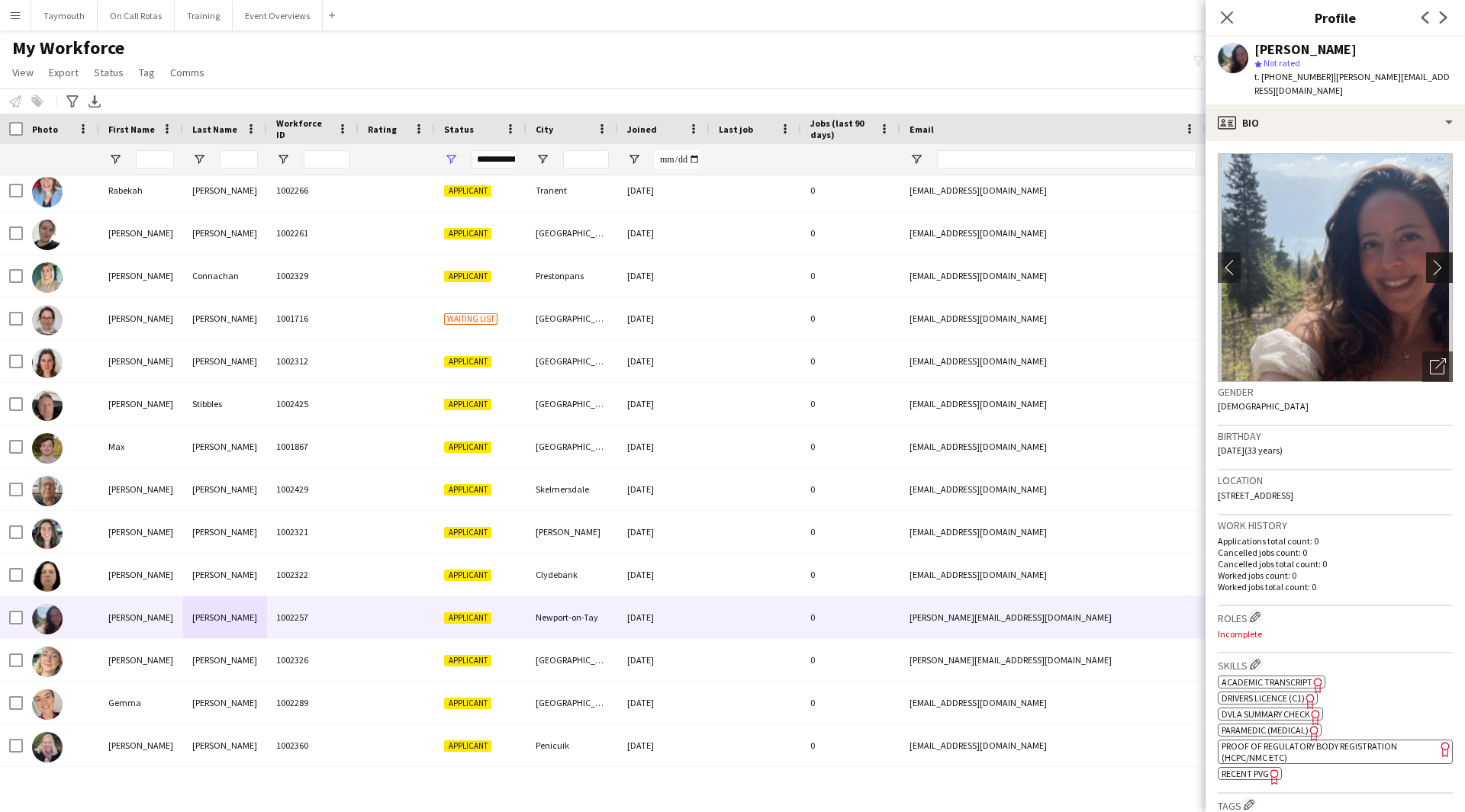
click at [1432, 259] on app-icon "chevron-right" at bounding box center [1442, 267] width 23 height 16
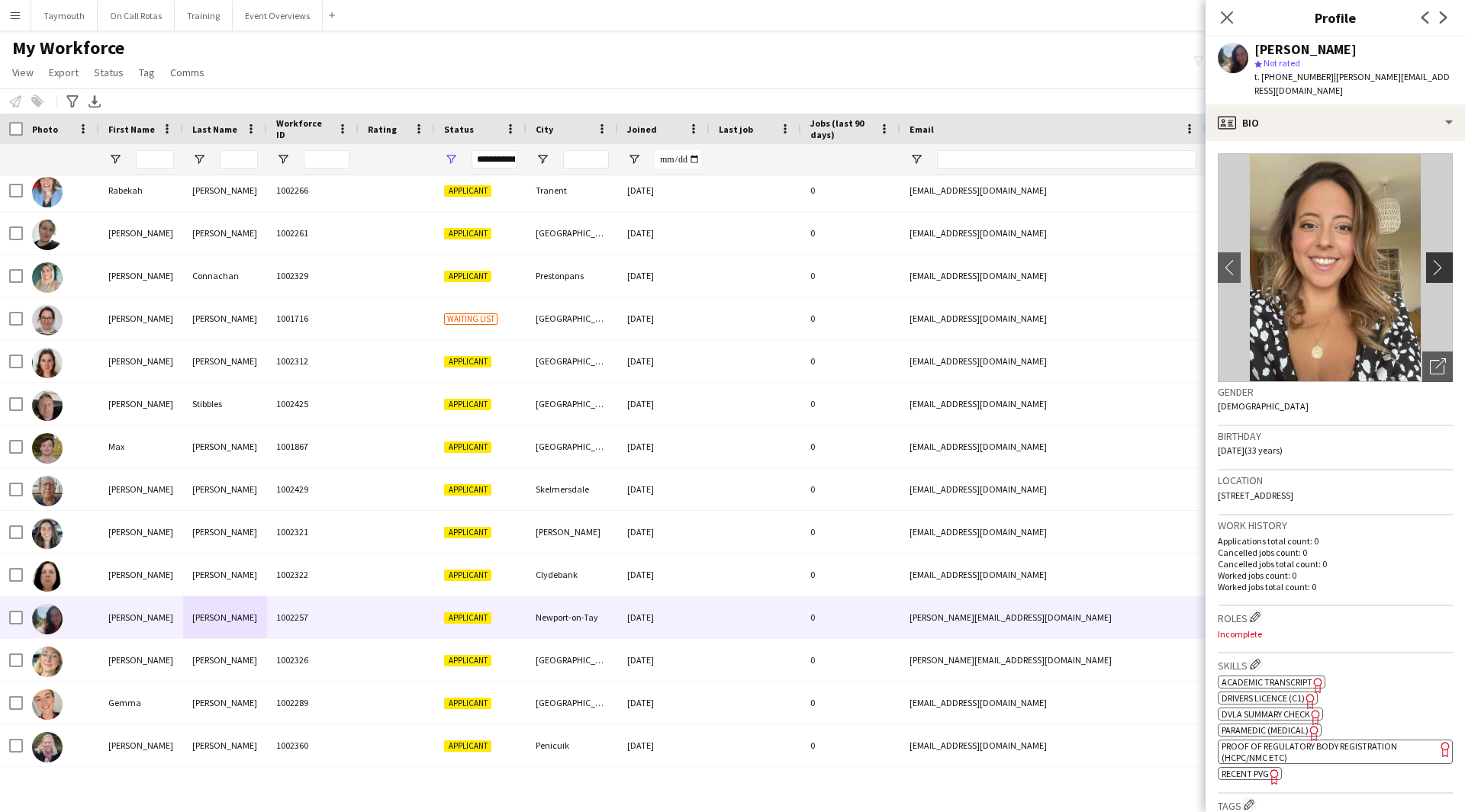
click at [1432, 259] on app-icon "chevron-right" at bounding box center [1442, 267] width 23 height 16
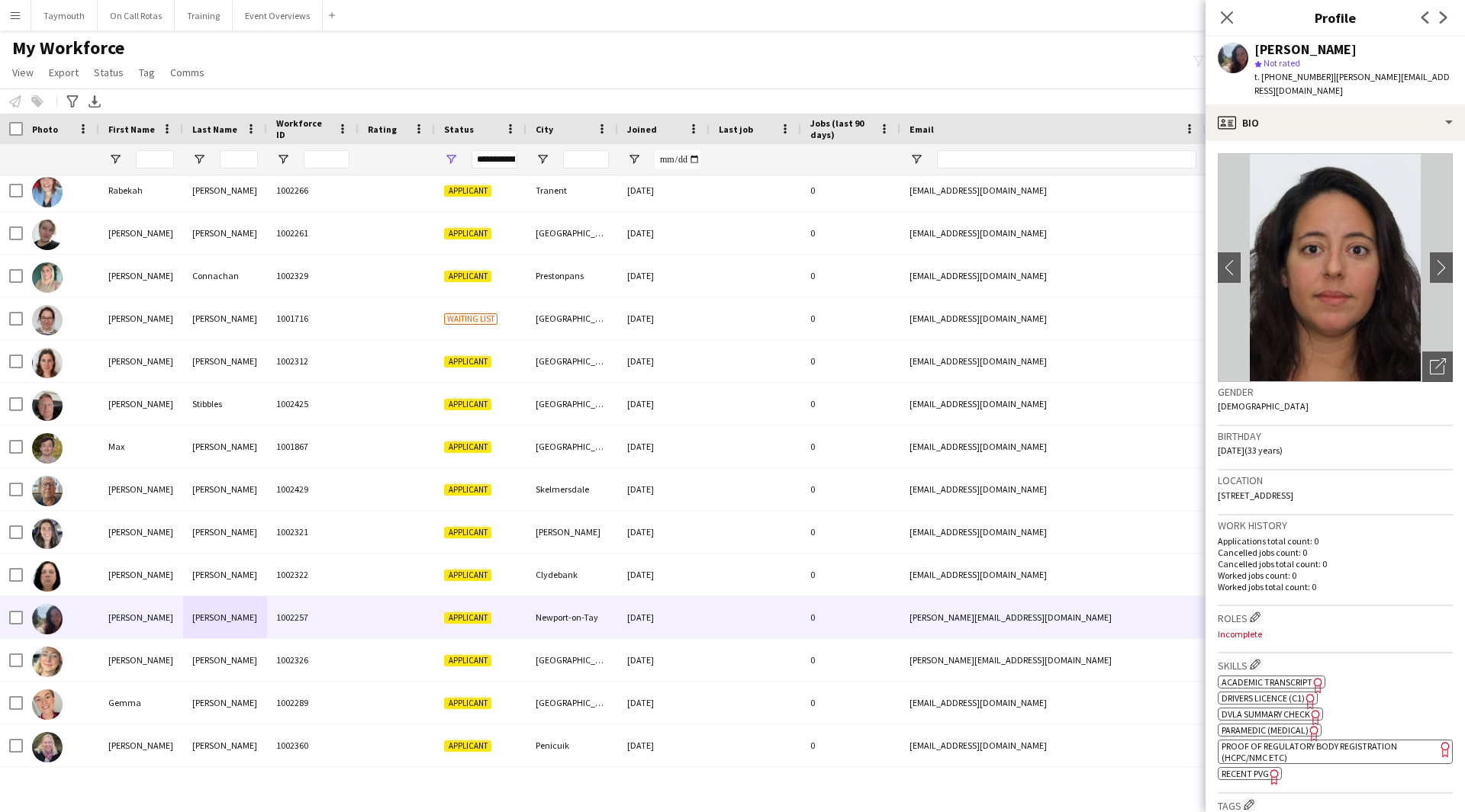
click at [1315, 678] on icon at bounding box center [1317, 686] width 8 height 15
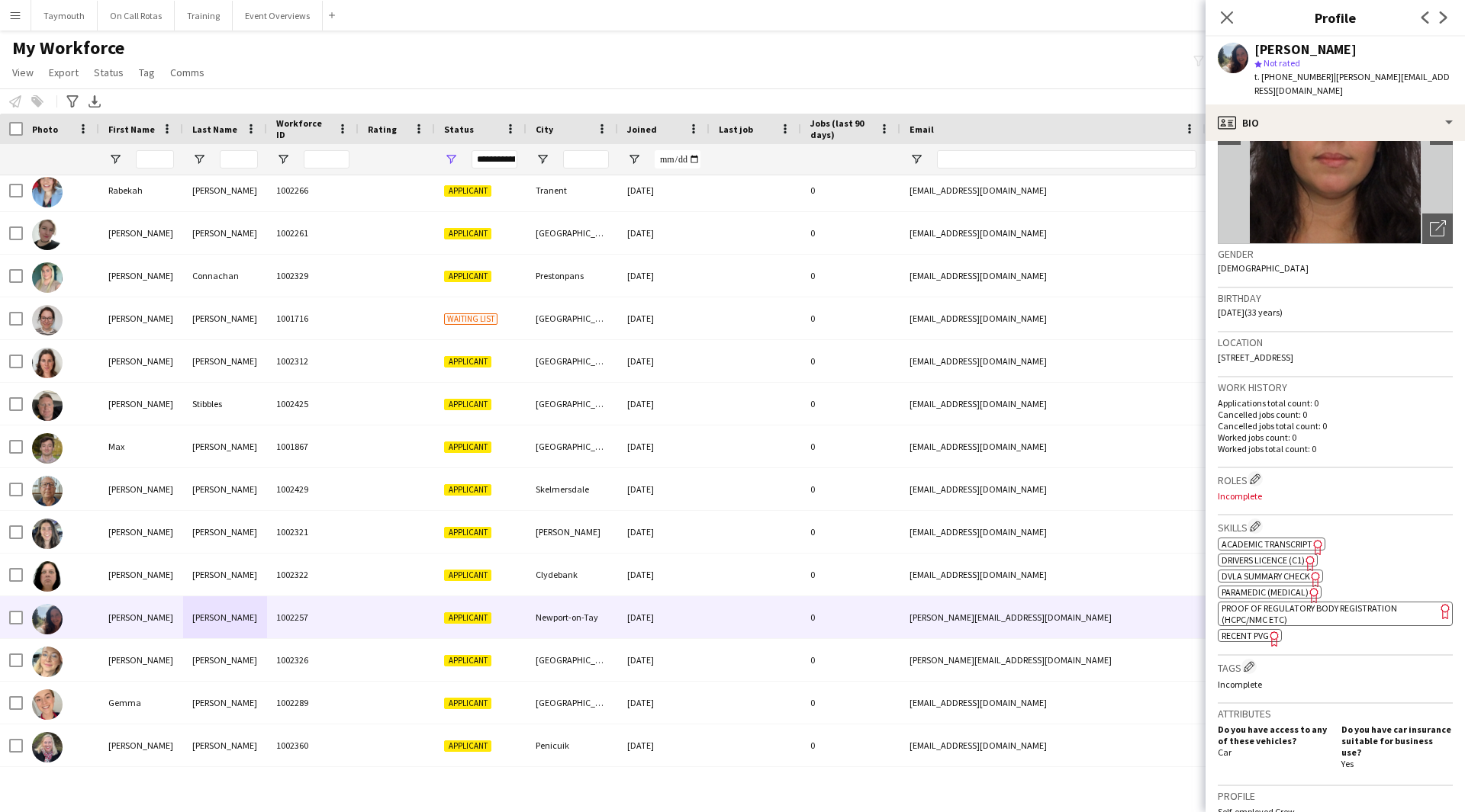
scroll to position [153, 0]
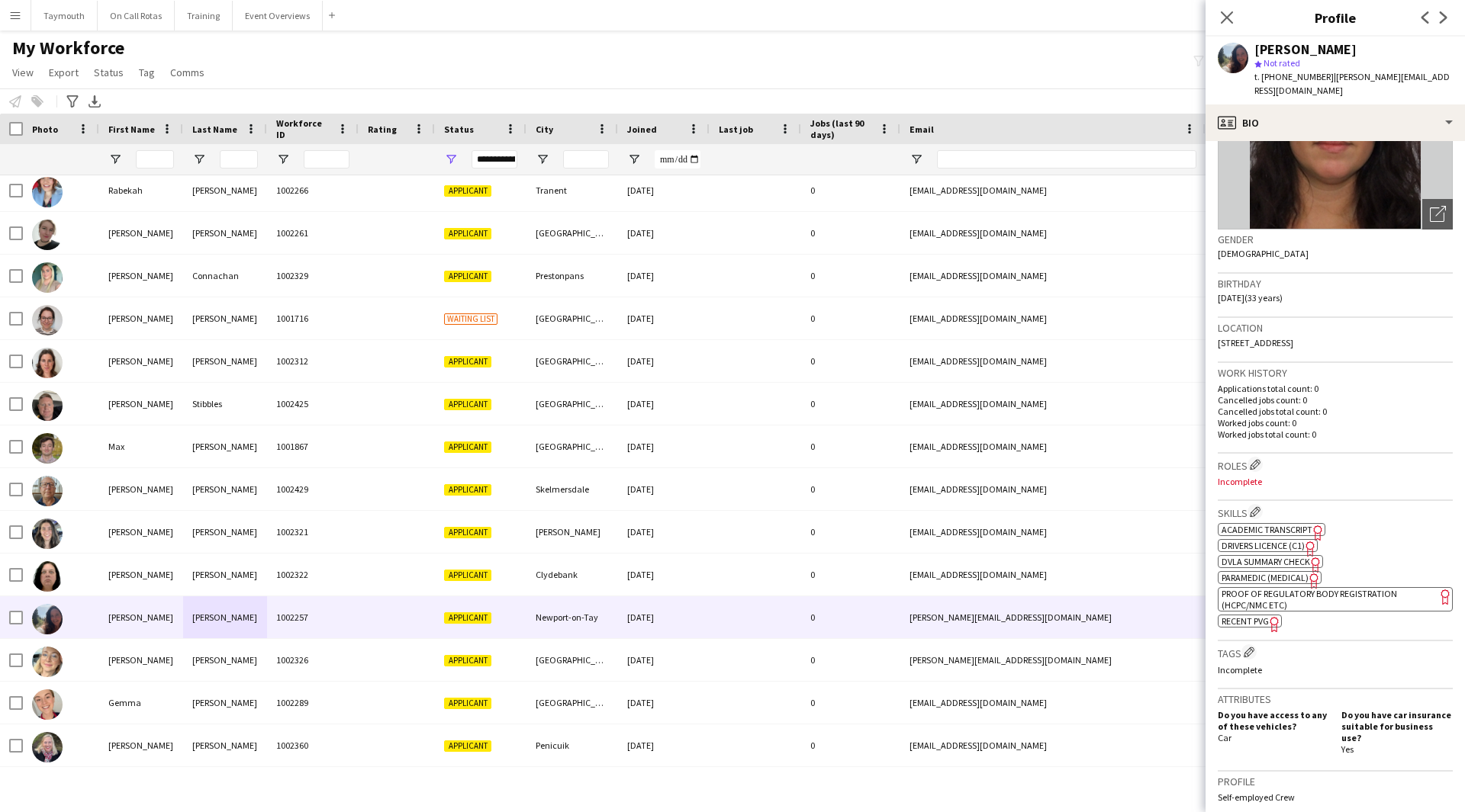
click at [1356, 590] on app-spec-pill "ok-circled2 background Layer 1 cross-circle-red background Layer 1 Proof of Reg…" at bounding box center [1335, 599] width 235 height 24
click at [1279, 572] on span "Paramedic (Medical)" at bounding box center [1265, 577] width 87 height 12
click at [14, 21] on app-icon "Menu" at bounding box center [15, 15] width 13 height 13
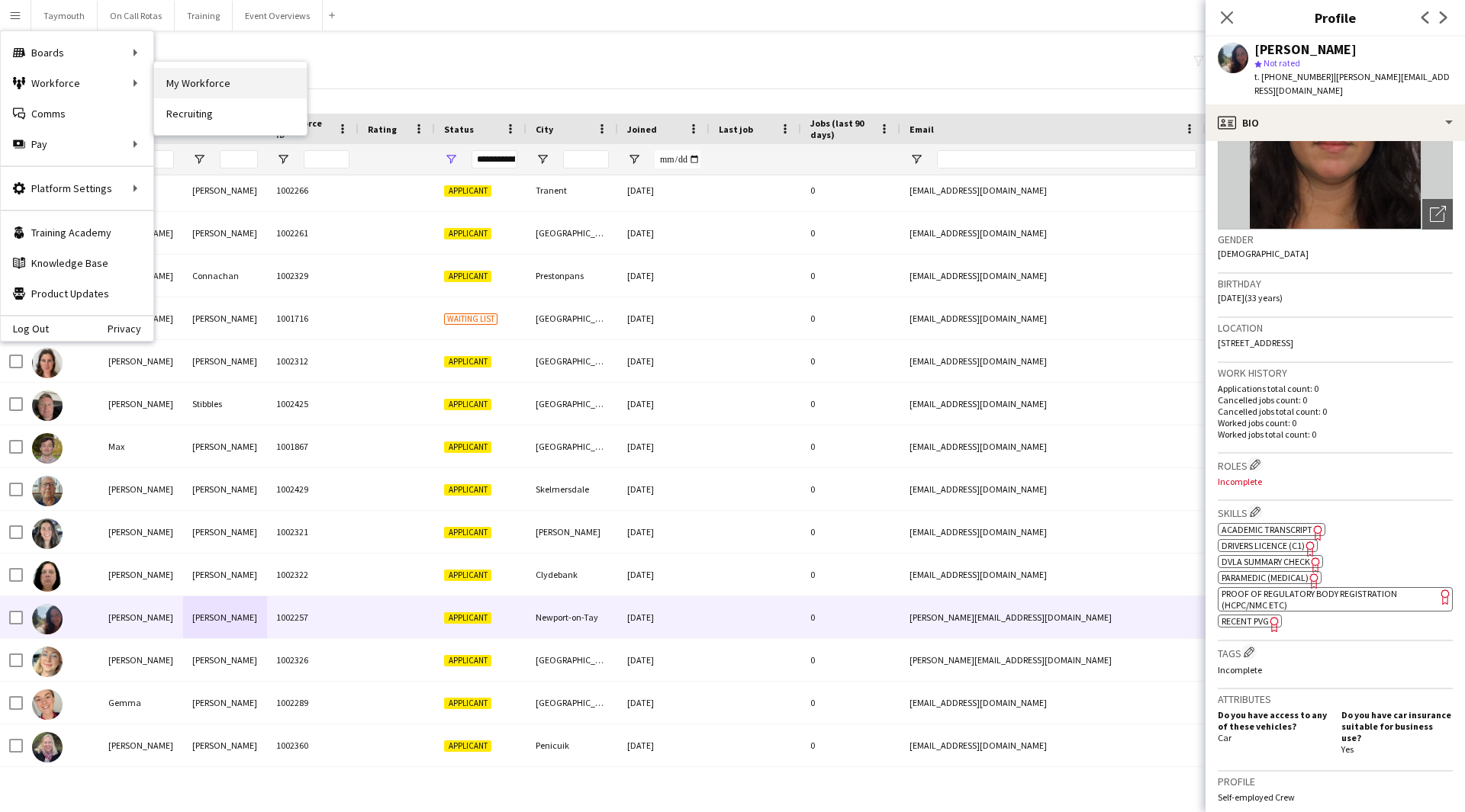
click at [197, 82] on link "My Workforce" at bounding box center [230, 83] width 153 height 31
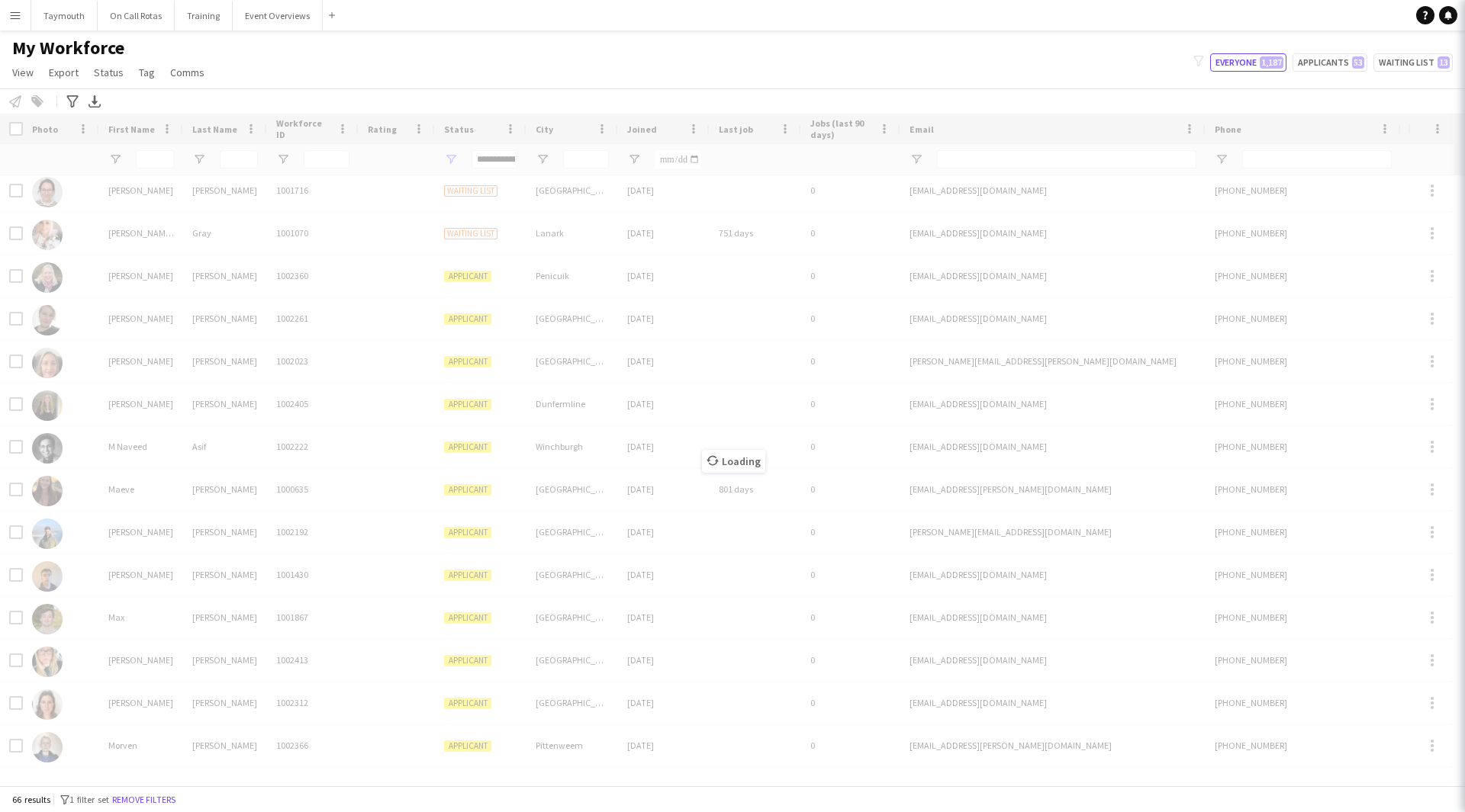
type input "**********"
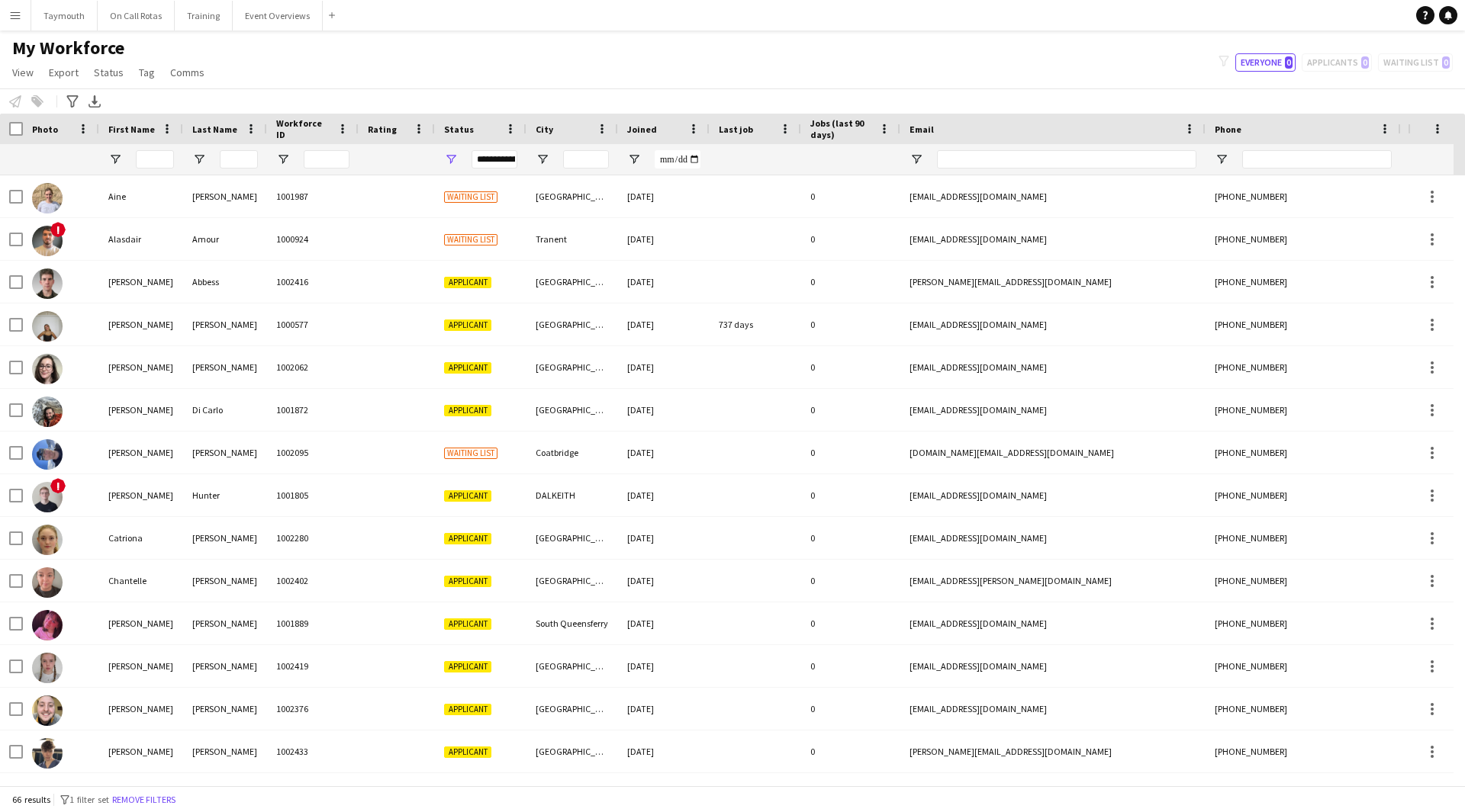
click at [27, 16] on button "Menu" at bounding box center [15, 15] width 31 height 31
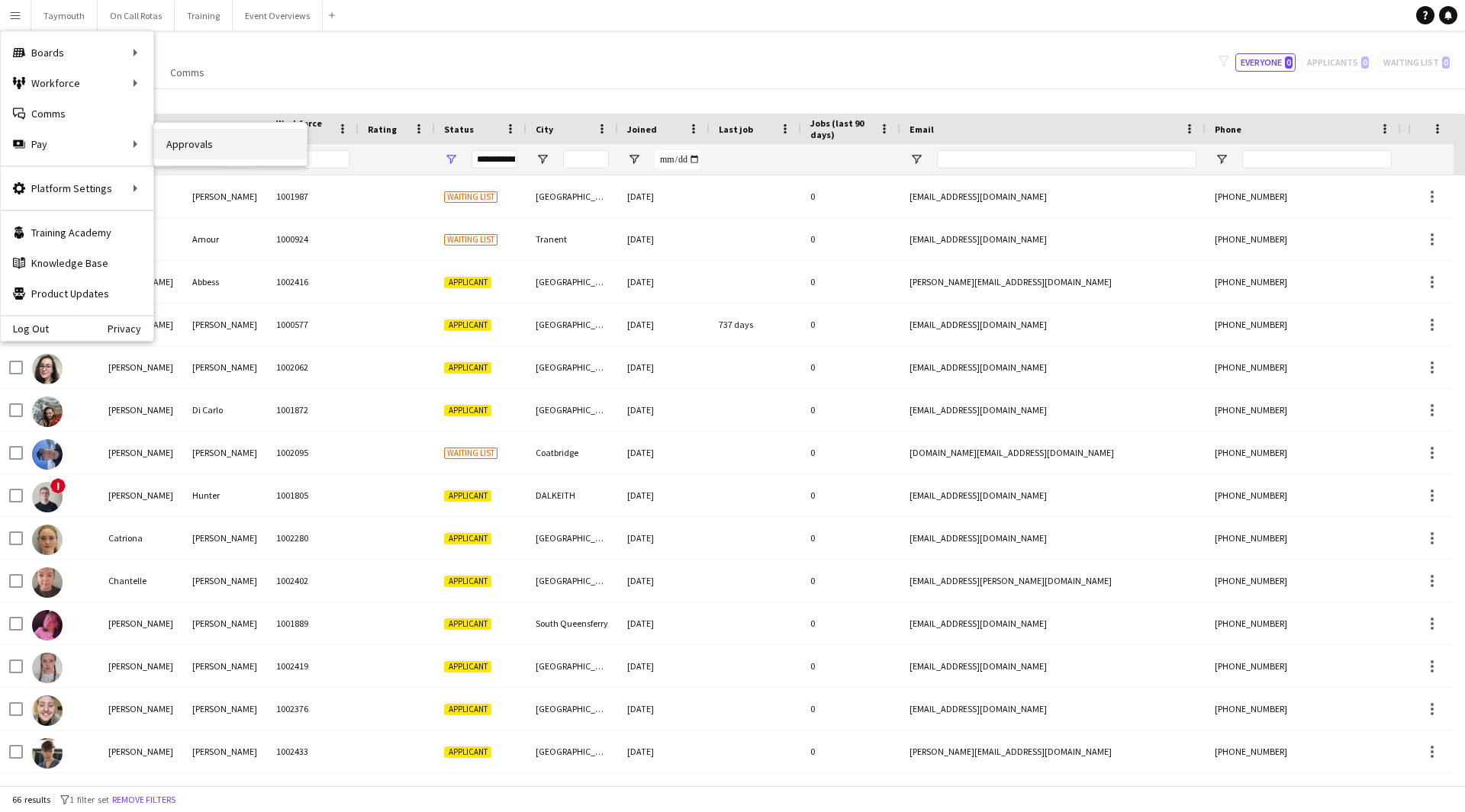
click at [240, 149] on link "Approvals" at bounding box center [230, 145] width 153 height 31
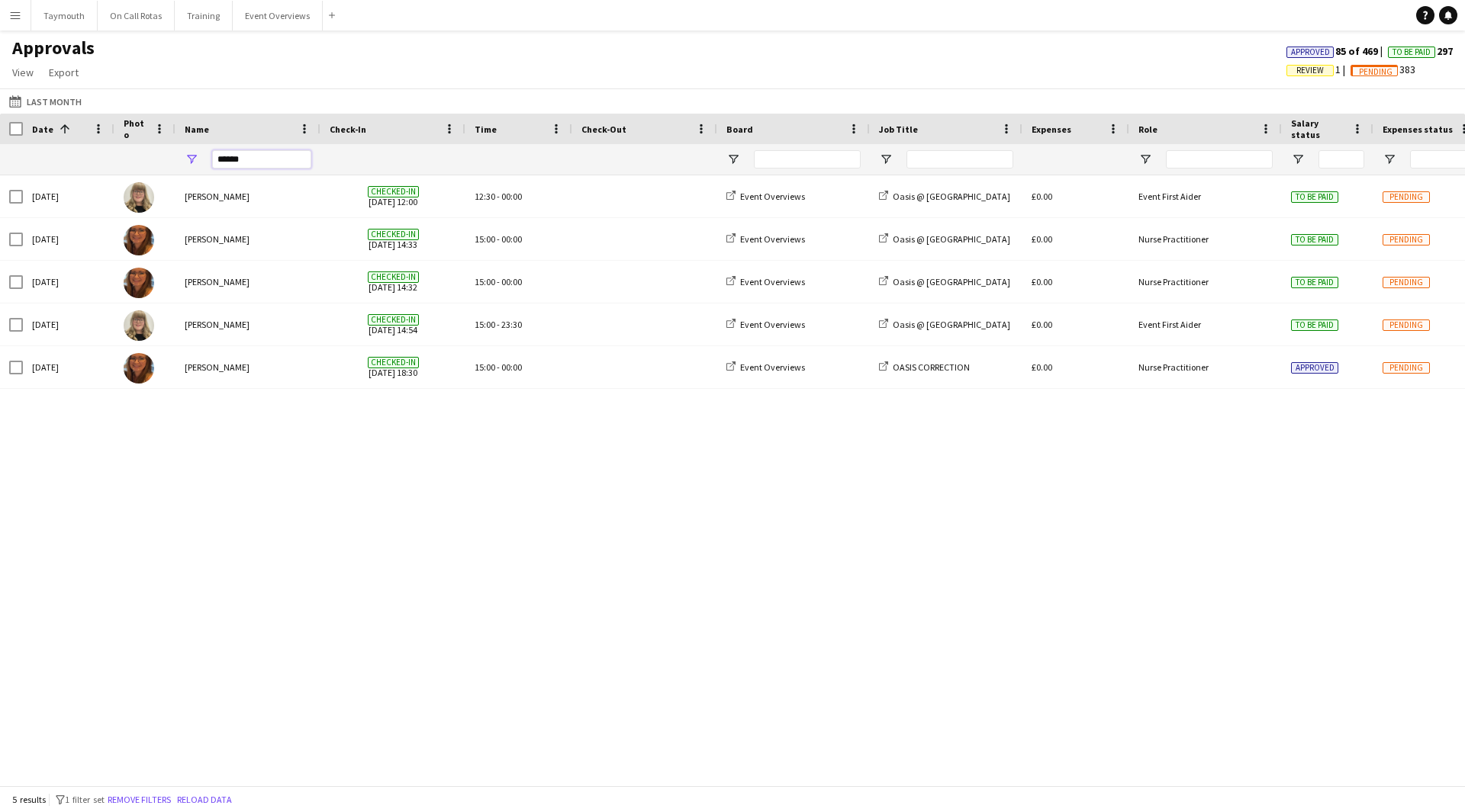
drag, startPoint x: 302, startPoint y: 161, endPoint x: -277, endPoint y: 144, distance: 579.2
click at [0, 144] on html "Menu Boards Boards Boards All jobs Status Workforce Workforce My Workforce Recr…" at bounding box center [732, 406] width 1465 height 812
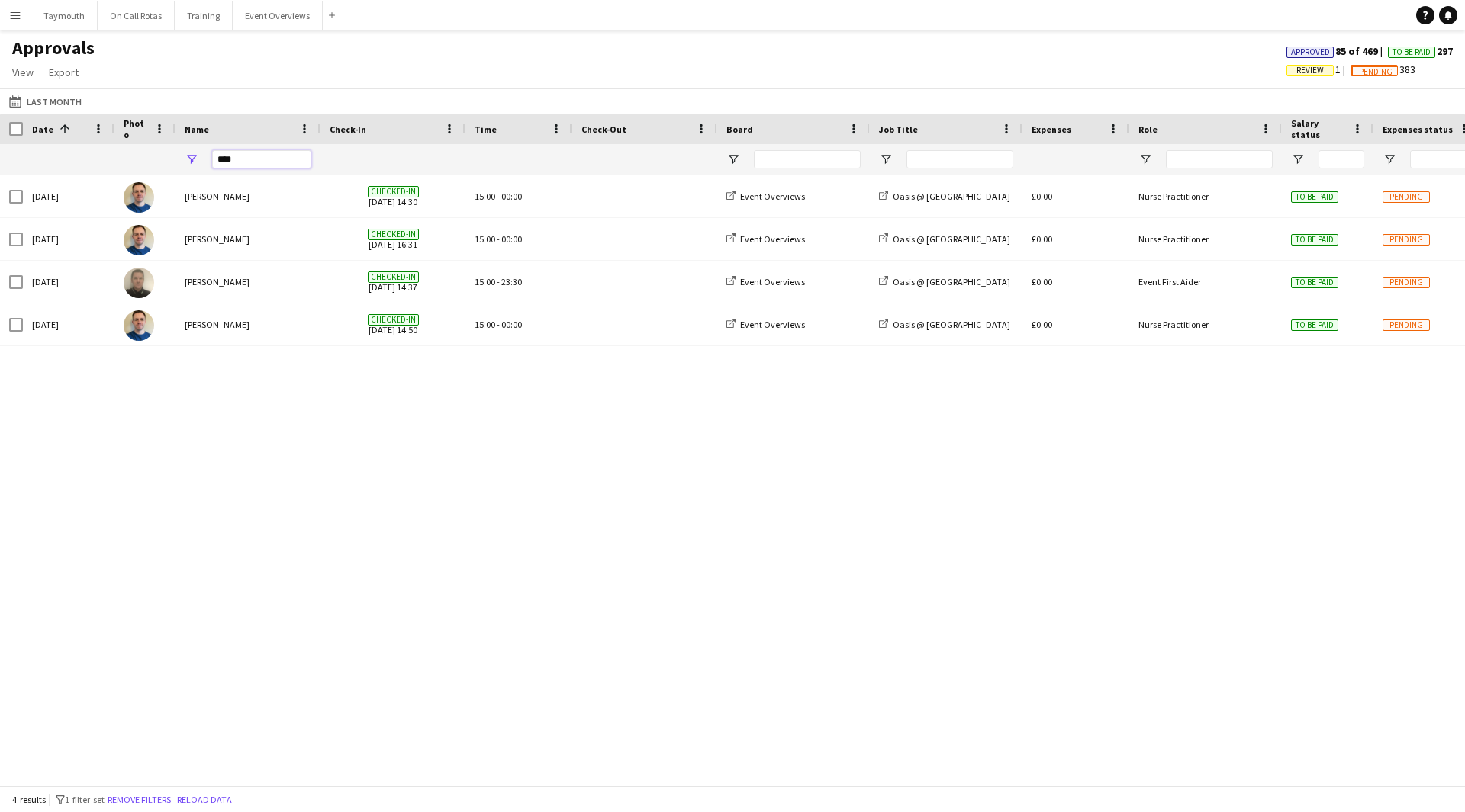
type input "****"
click at [1306, 51] on span "Approved" at bounding box center [1310, 51] width 39 height 10
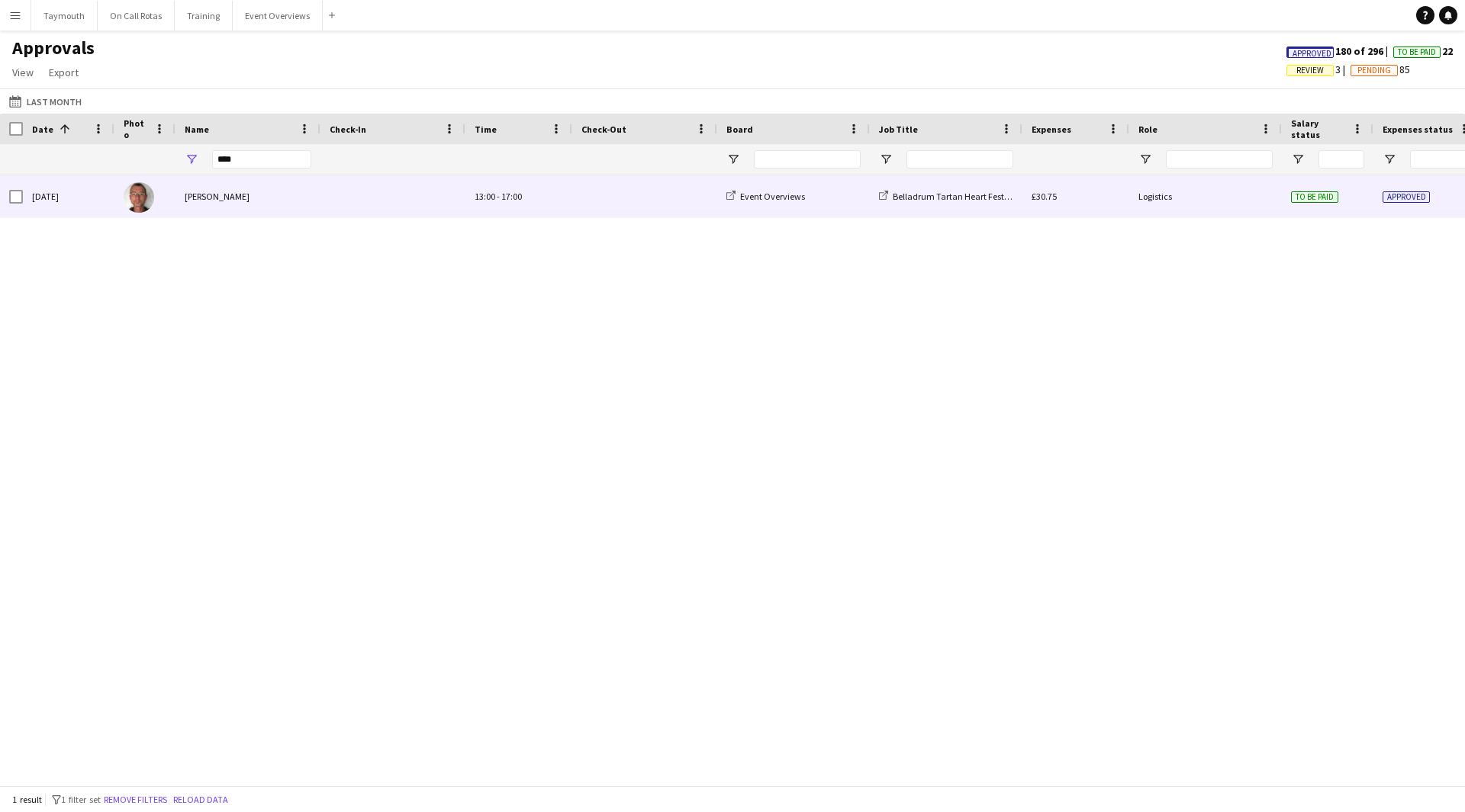
click at [1068, 199] on div "£30.75" at bounding box center [1075, 196] width 107 height 42
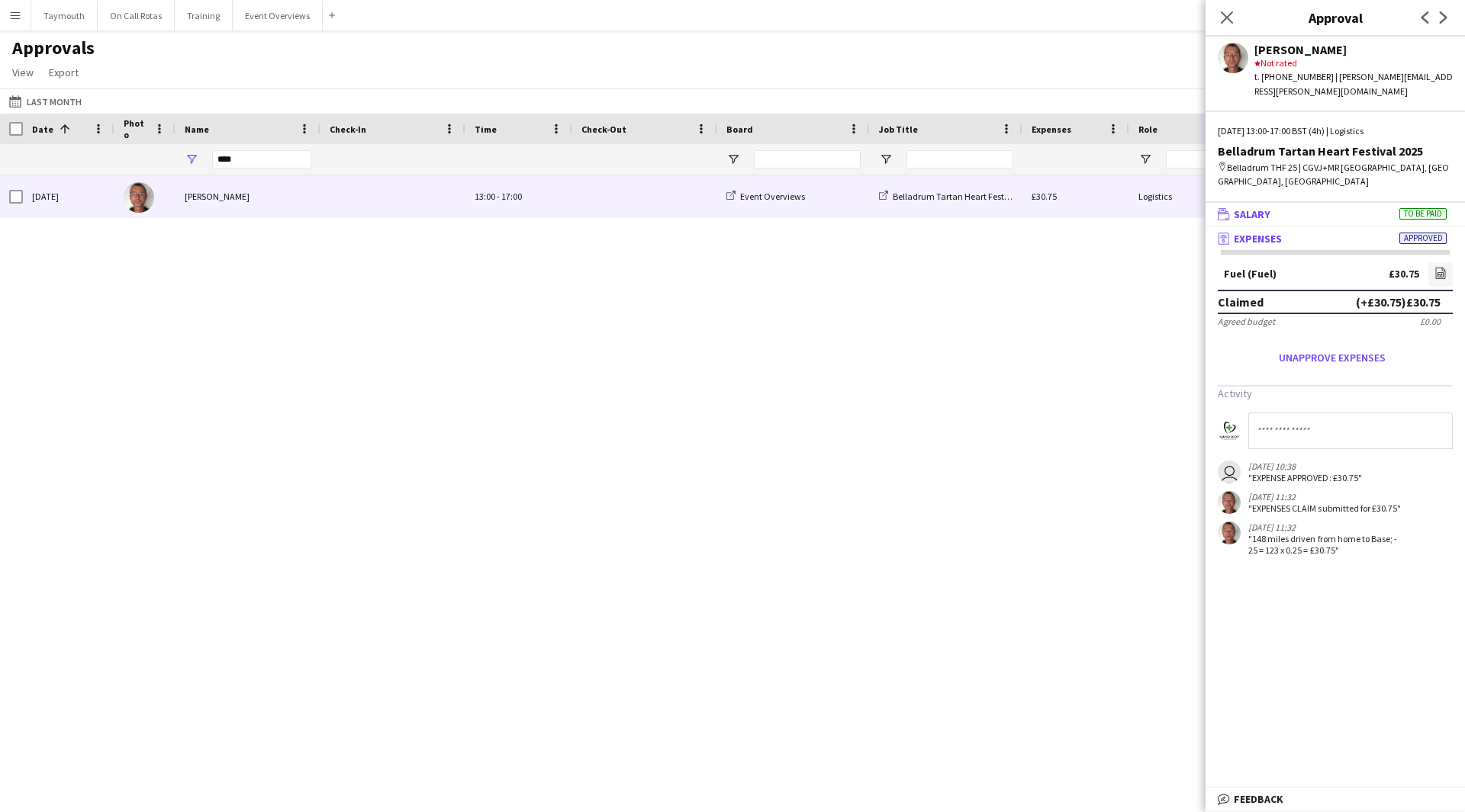
click at [1355, 208] on mat-panel-title "wallet Salary To be paid" at bounding box center [1332, 214] width 253 height 14
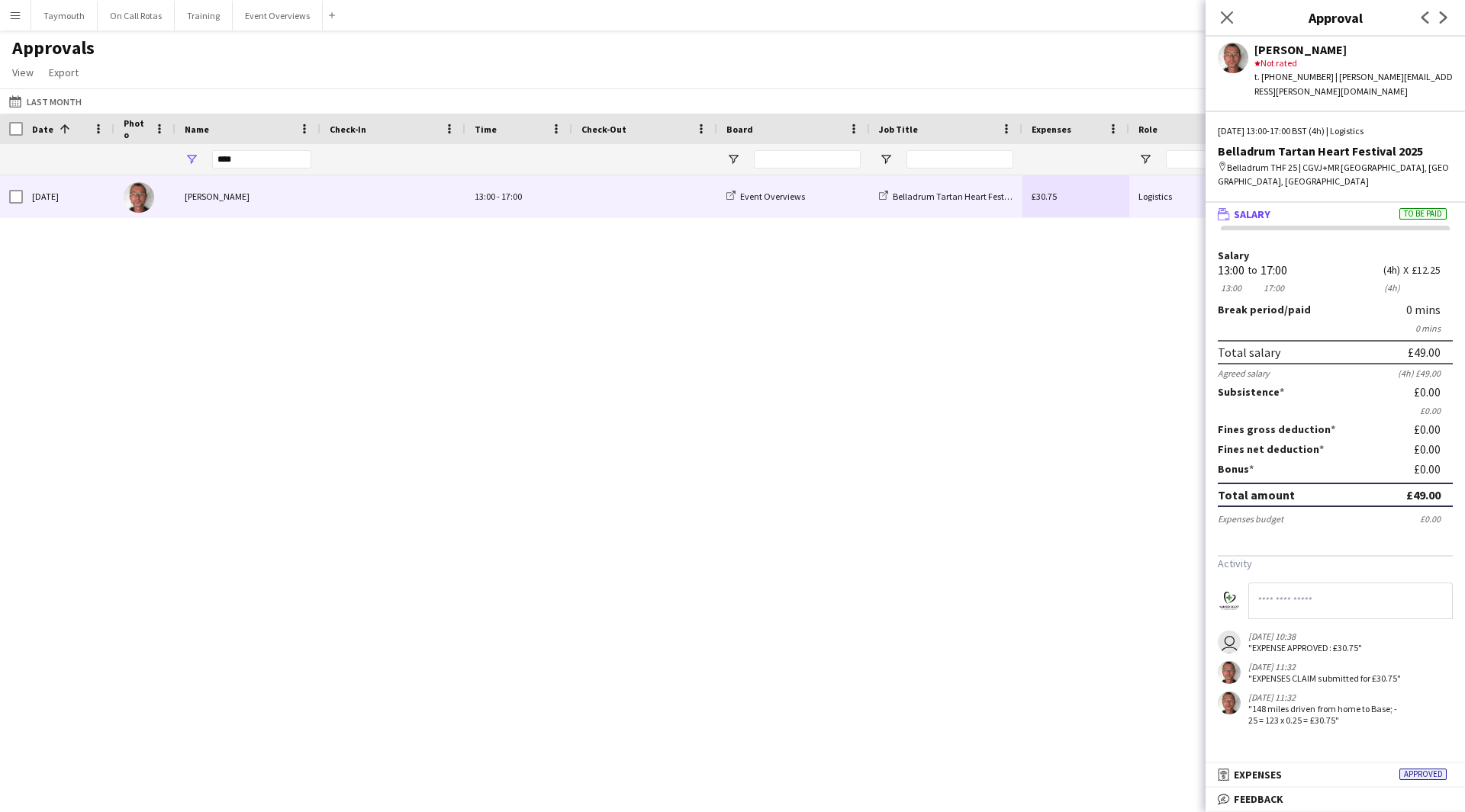
click at [1098, 434] on div "Sun, 3 Aug 2025 Sean Stone 13:00 - 17:00 Event Overviews Belladrum Tartan Heart…" at bounding box center [732, 474] width 1465 height 599
click at [1228, 11] on icon "Close pop-in" at bounding box center [1226, 17] width 14 height 14
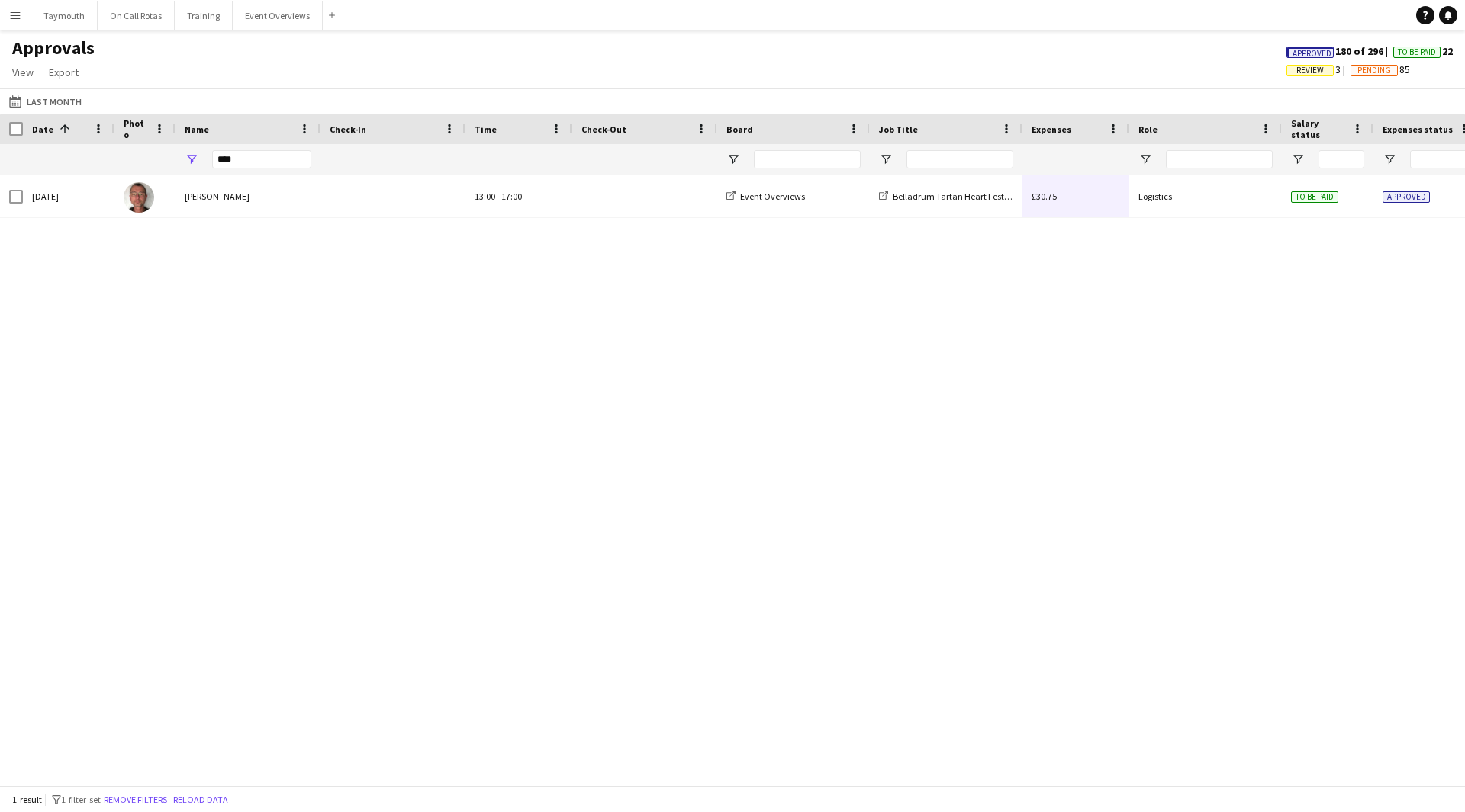
click at [1384, 69] on span "Pending" at bounding box center [1374, 70] width 33 height 10
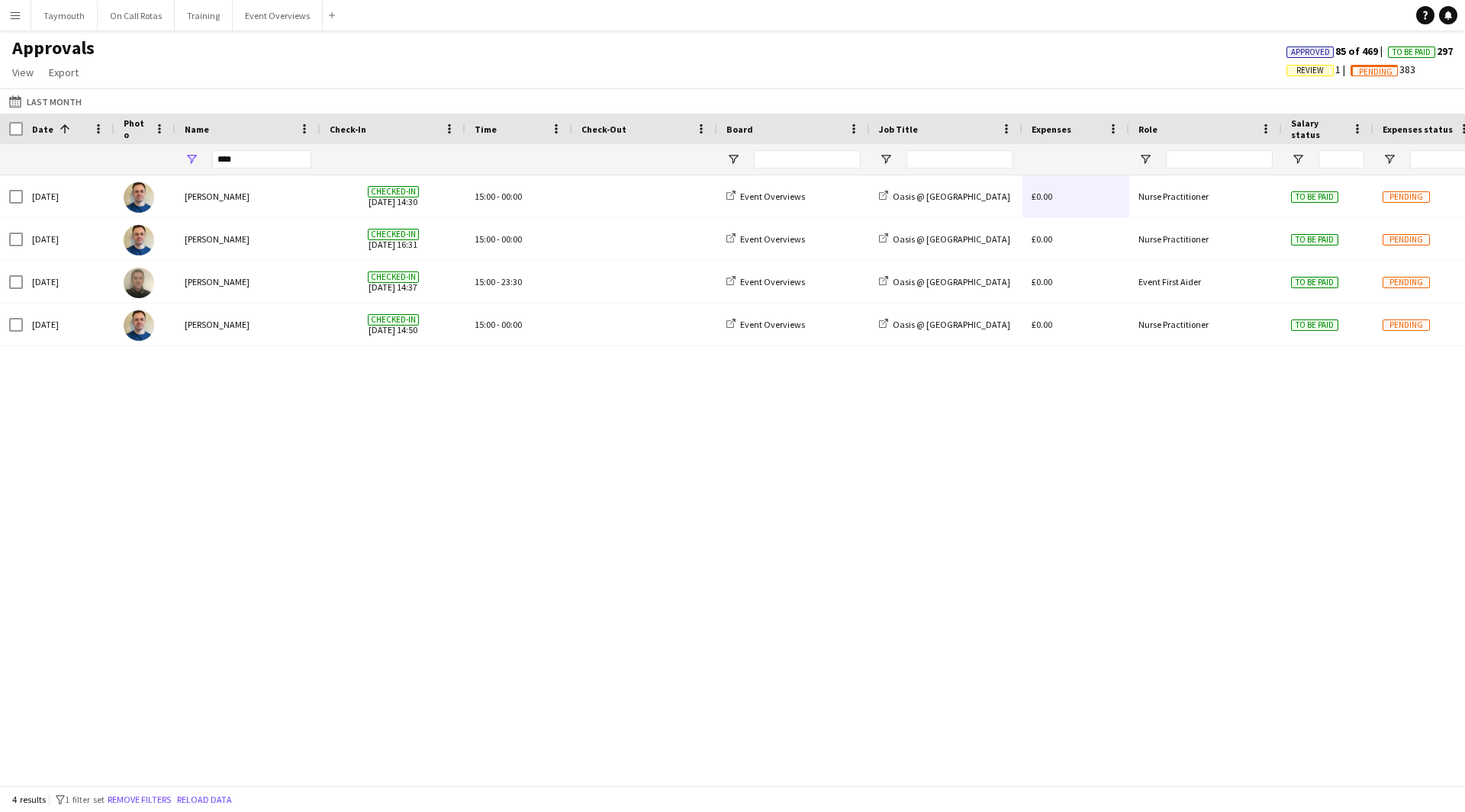
click at [1414, 47] on span "To Be Paid" at bounding box center [1412, 51] width 38 height 10
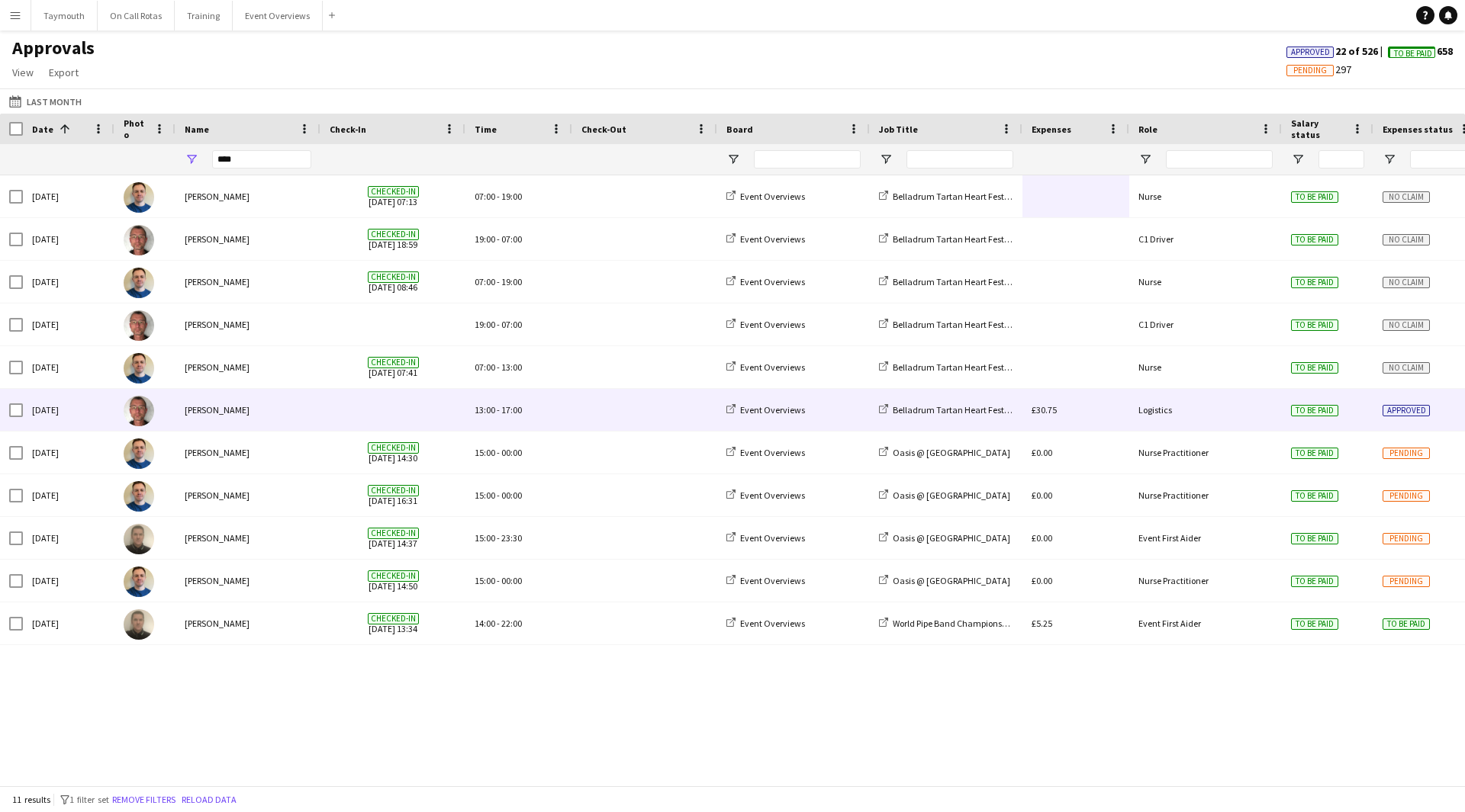
click at [529, 404] on div "13:00 - 17:00" at bounding box center [519, 410] width 107 height 42
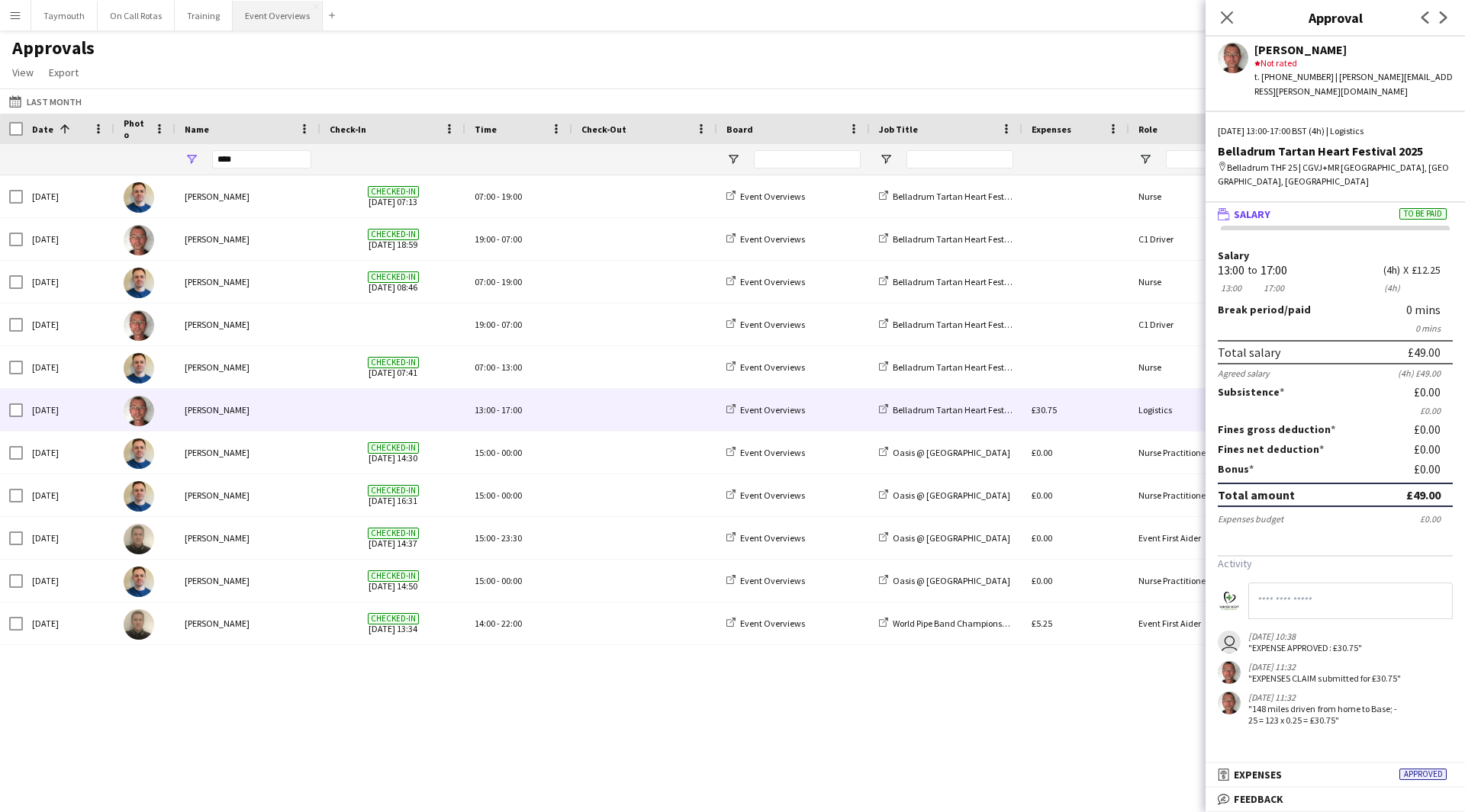
click at [258, 22] on button "Event Overviews Close" at bounding box center [278, 15] width 90 height 30
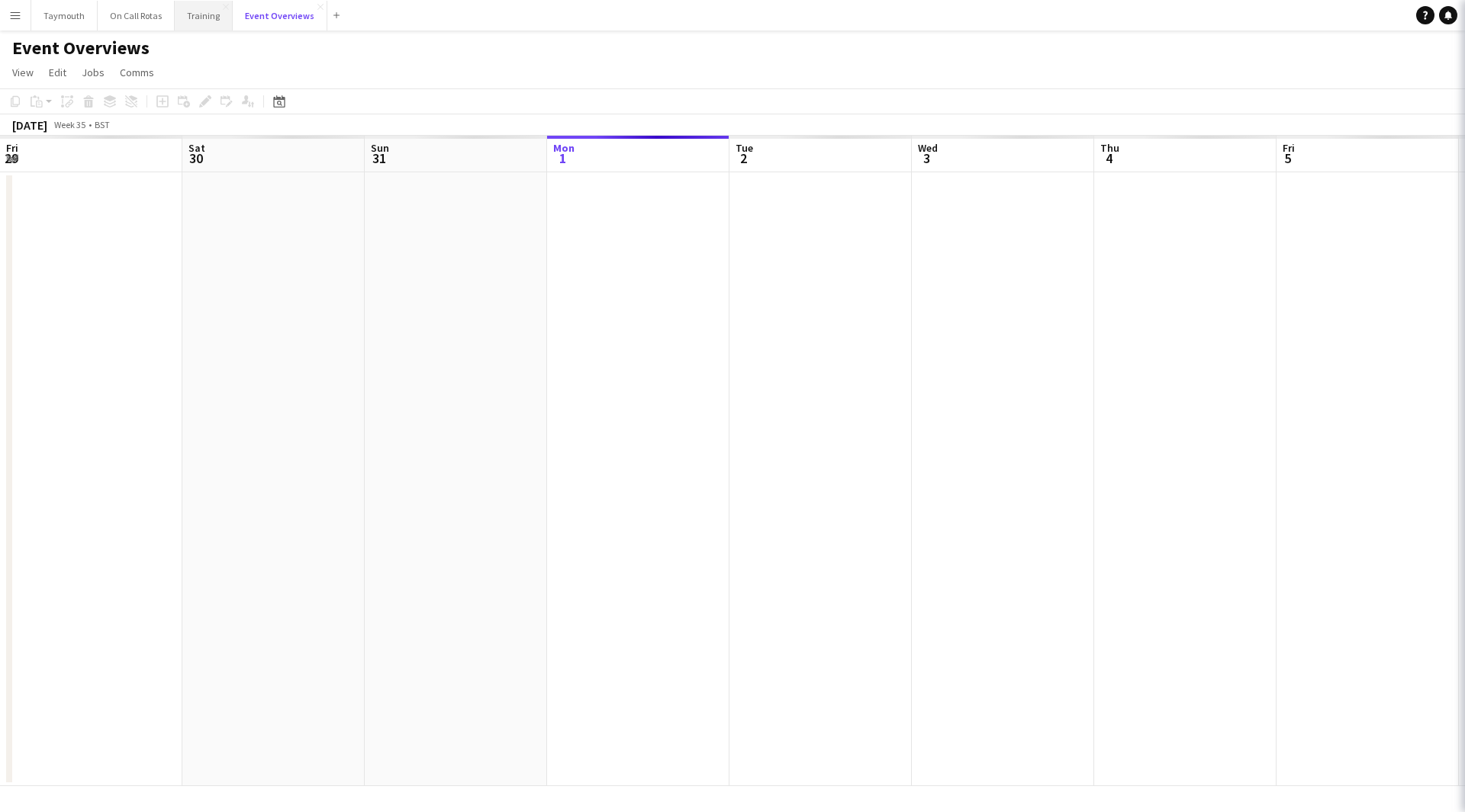
scroll to position [0, 365]
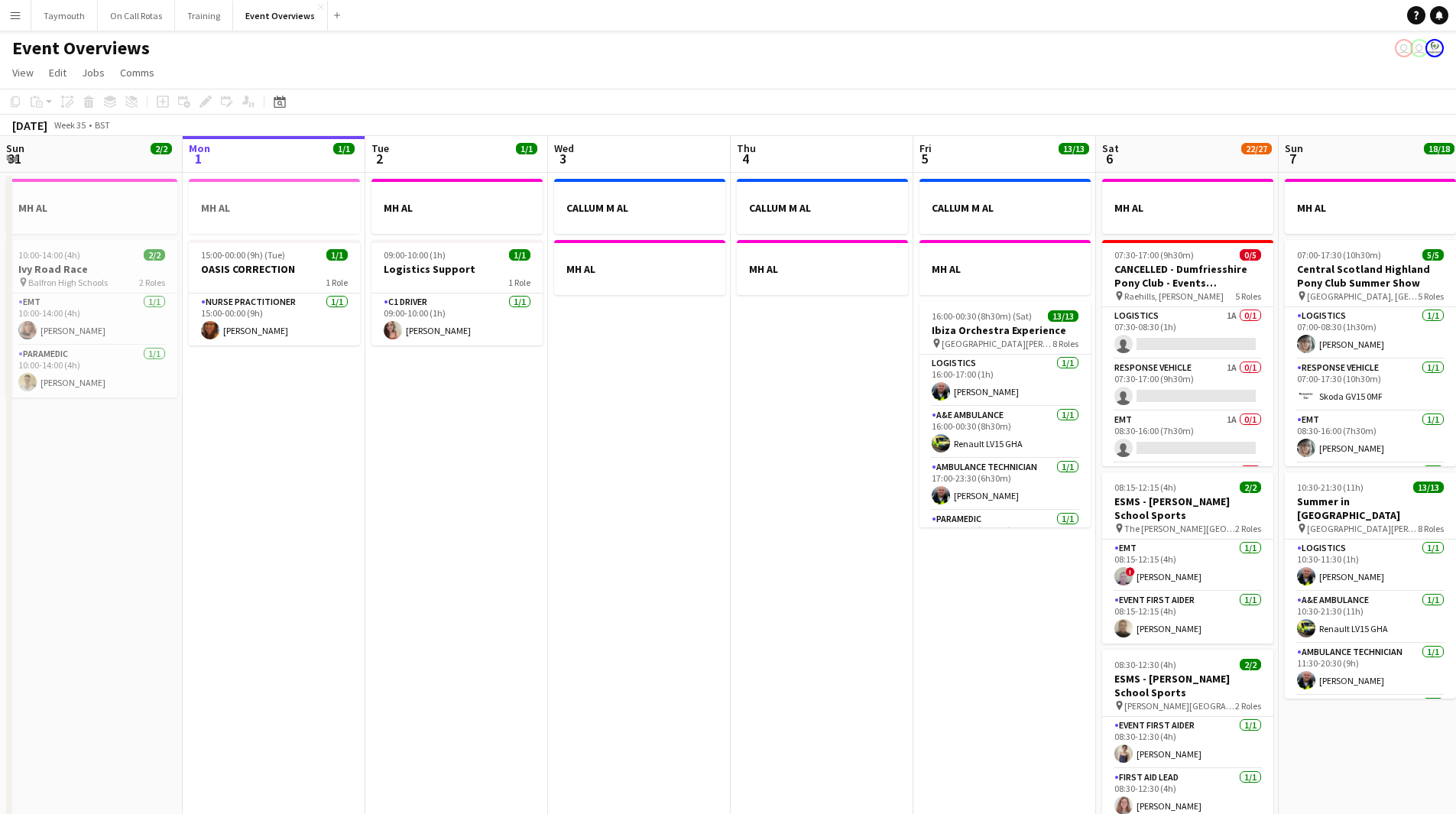
click at [22, 13] on button "Menu" at bounding box center [15, 15] width 31 height 31
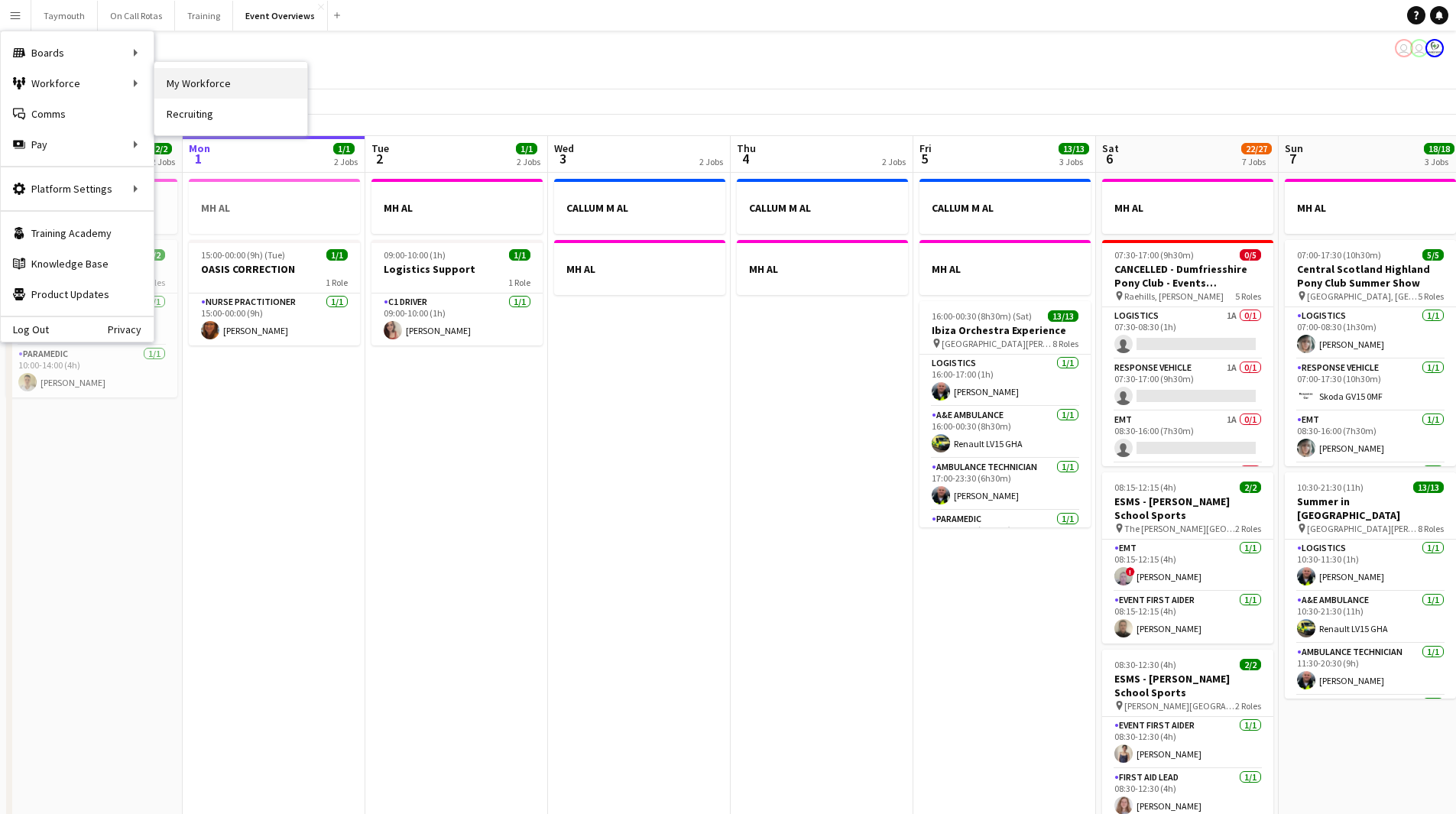
click at [170, 86] on link "My Workforce" at bounding box center [231, 83] width 153 height 31
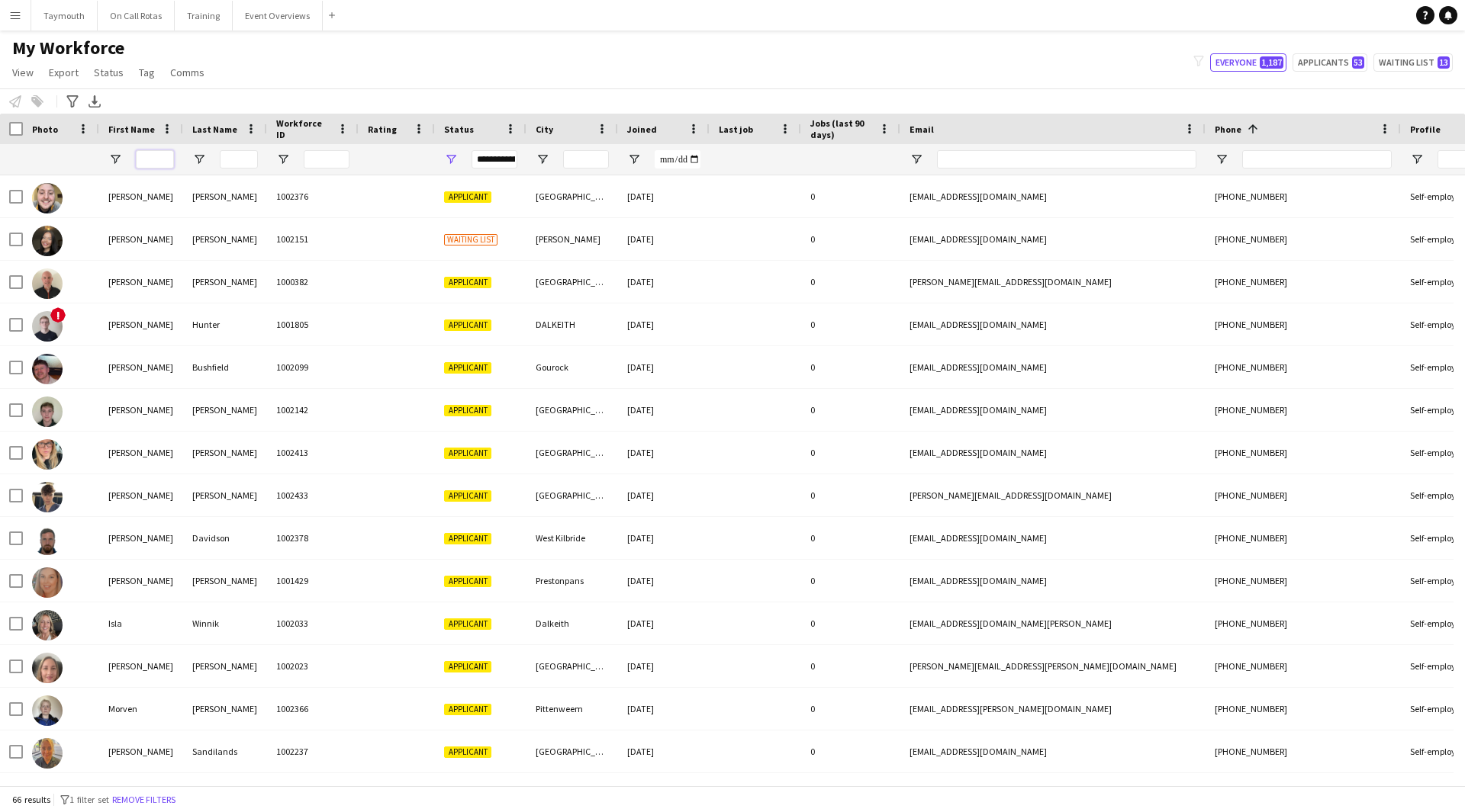
click at [169, 160] on input "First Name Filter Input" at bounding box center [155, 159] width 38 height 18
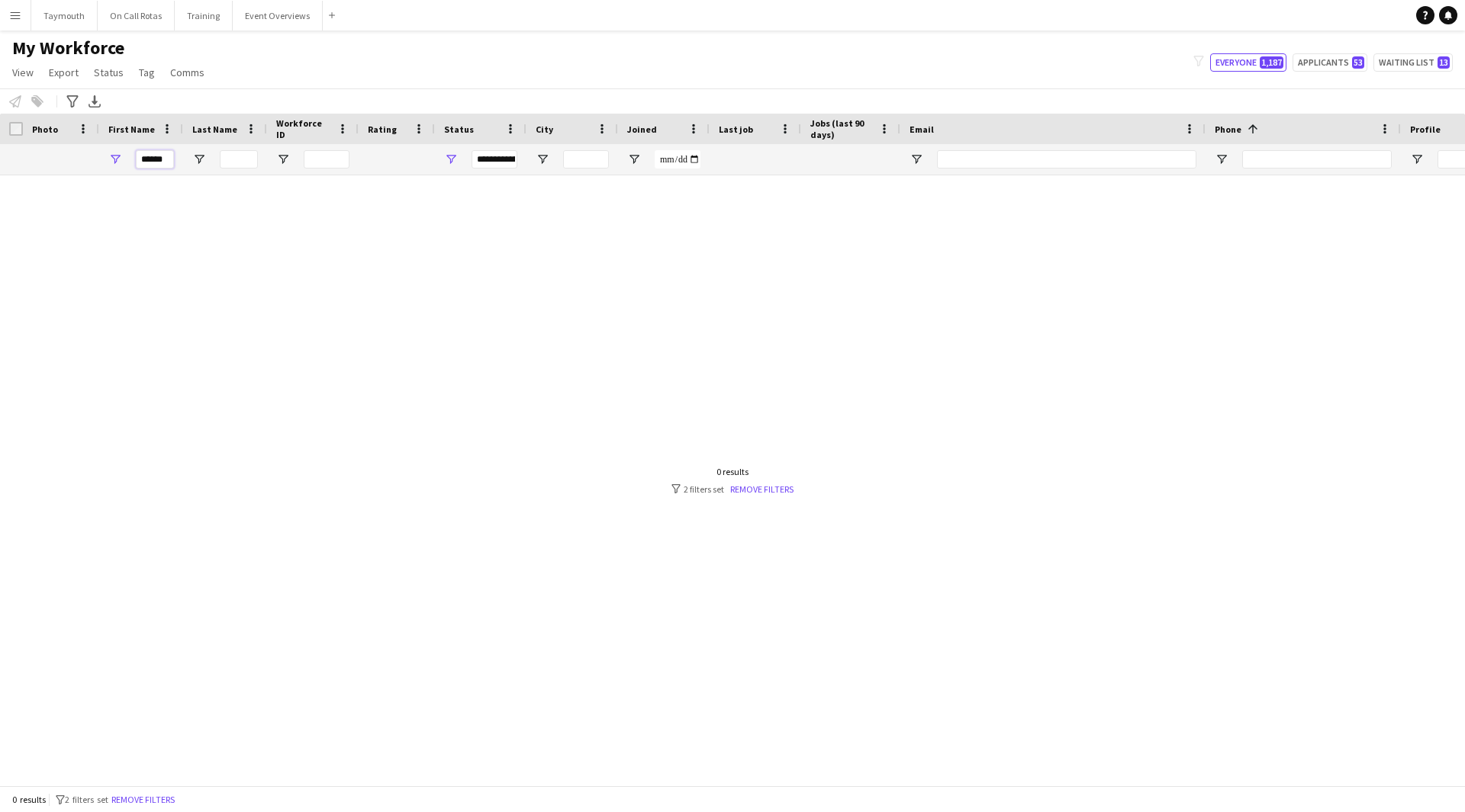
type input "******"
drag, startPoint x: 454, startPoint y: 161, endPoint x: 439, endPoint y: 191, distance: 33.5
click at [452, 160] on span "Open Filter Menu" at bounding box center [450, 159] width 14 height 14
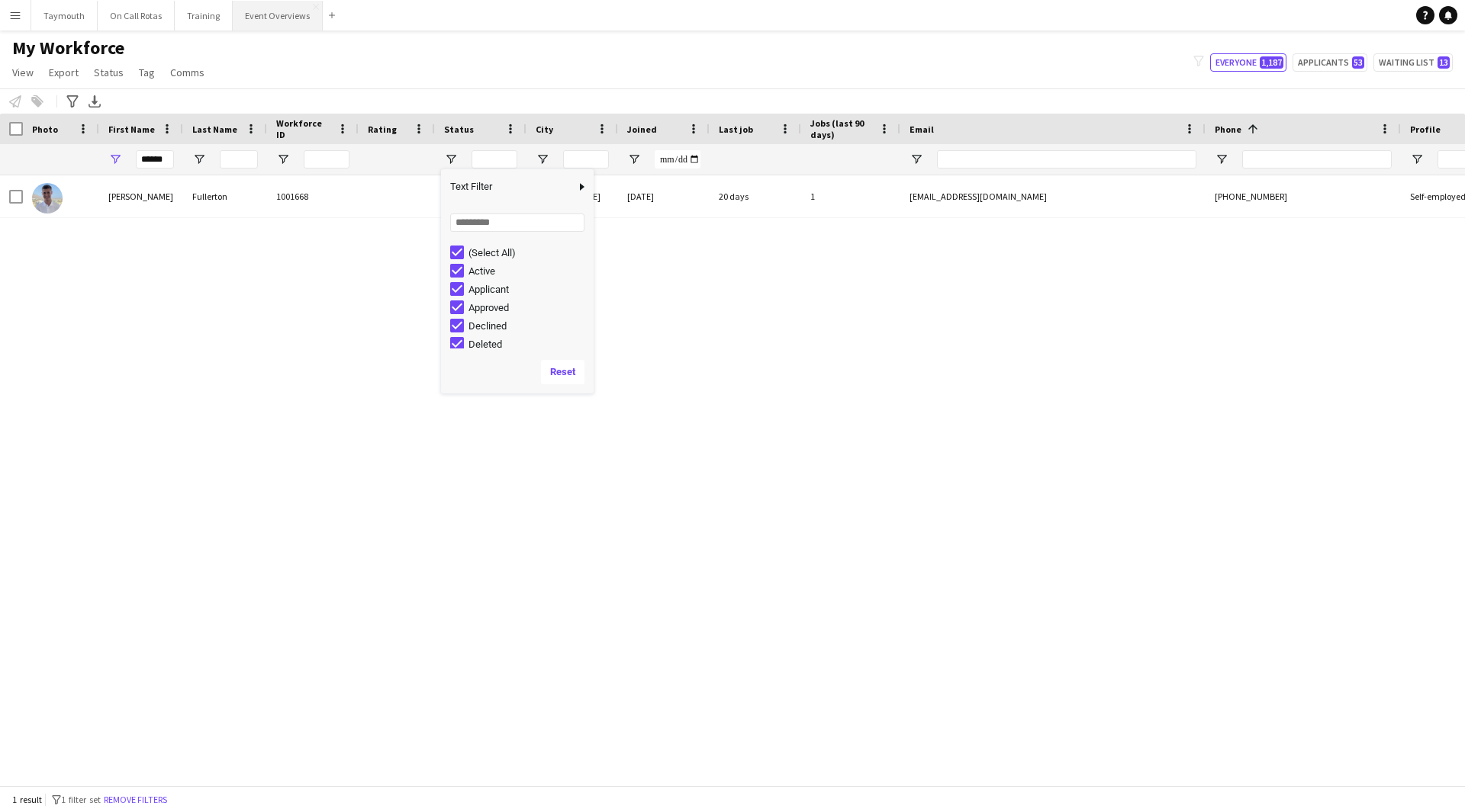
click at [259, 18] on button "Event Overviews Close" at bounding box center [278, 15] width 90 height 30
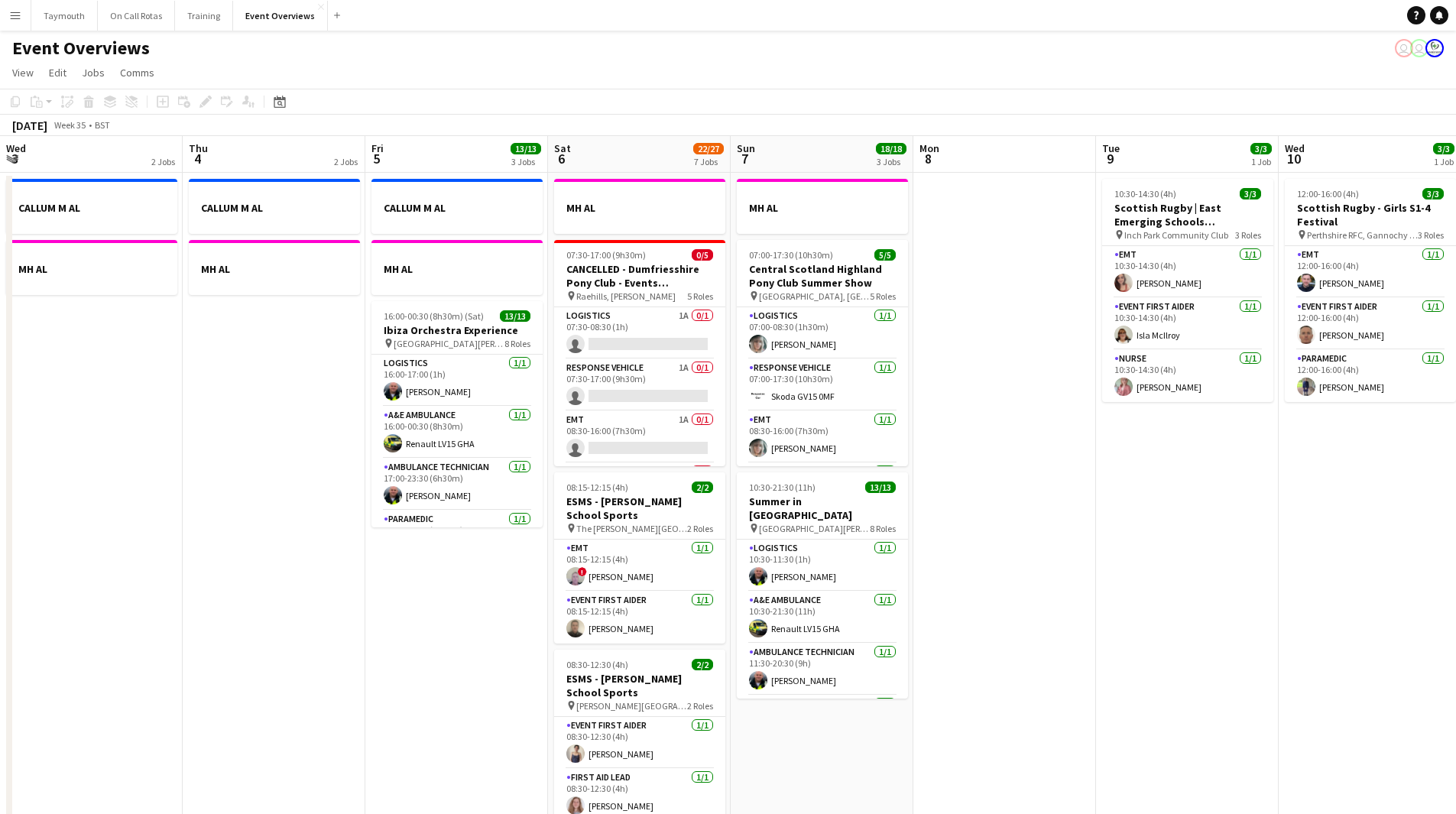
scroll to position [0, 436]
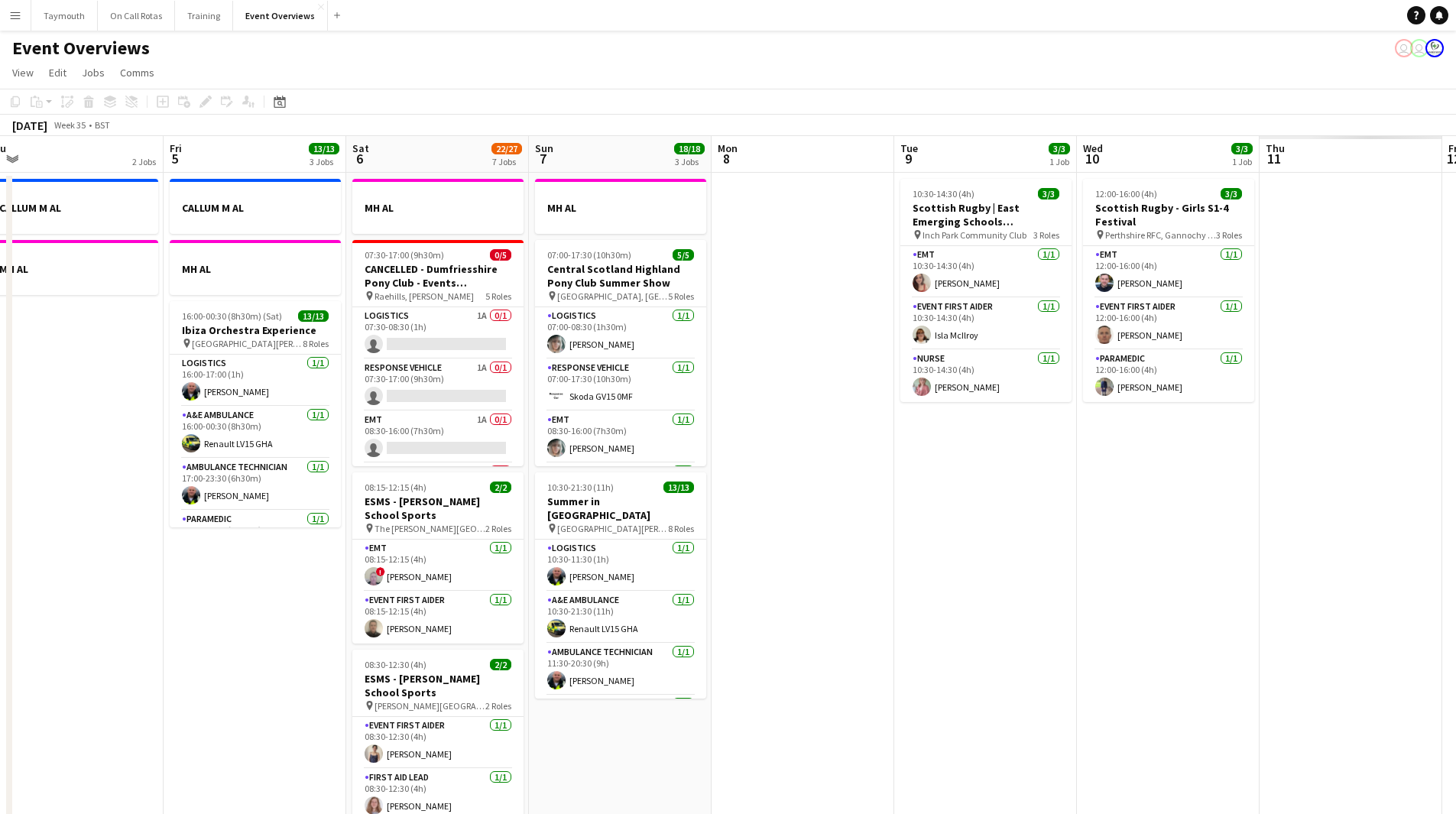
drag, startPoint x: 864, startPoint y: 572, endPoint x: 290, endPoint y: 539, distance: 574.9
click at [62, 542] on app-calendar-viewport "Mon 1 1/1 2 Jobs Tue 2 1/1 2 Jobs Wed 3 2 Jobs Thu 4 2 Jobs Fri 5 13/13 3 Jobs …" at bounding box center [728, 809] width 1456 height 1345
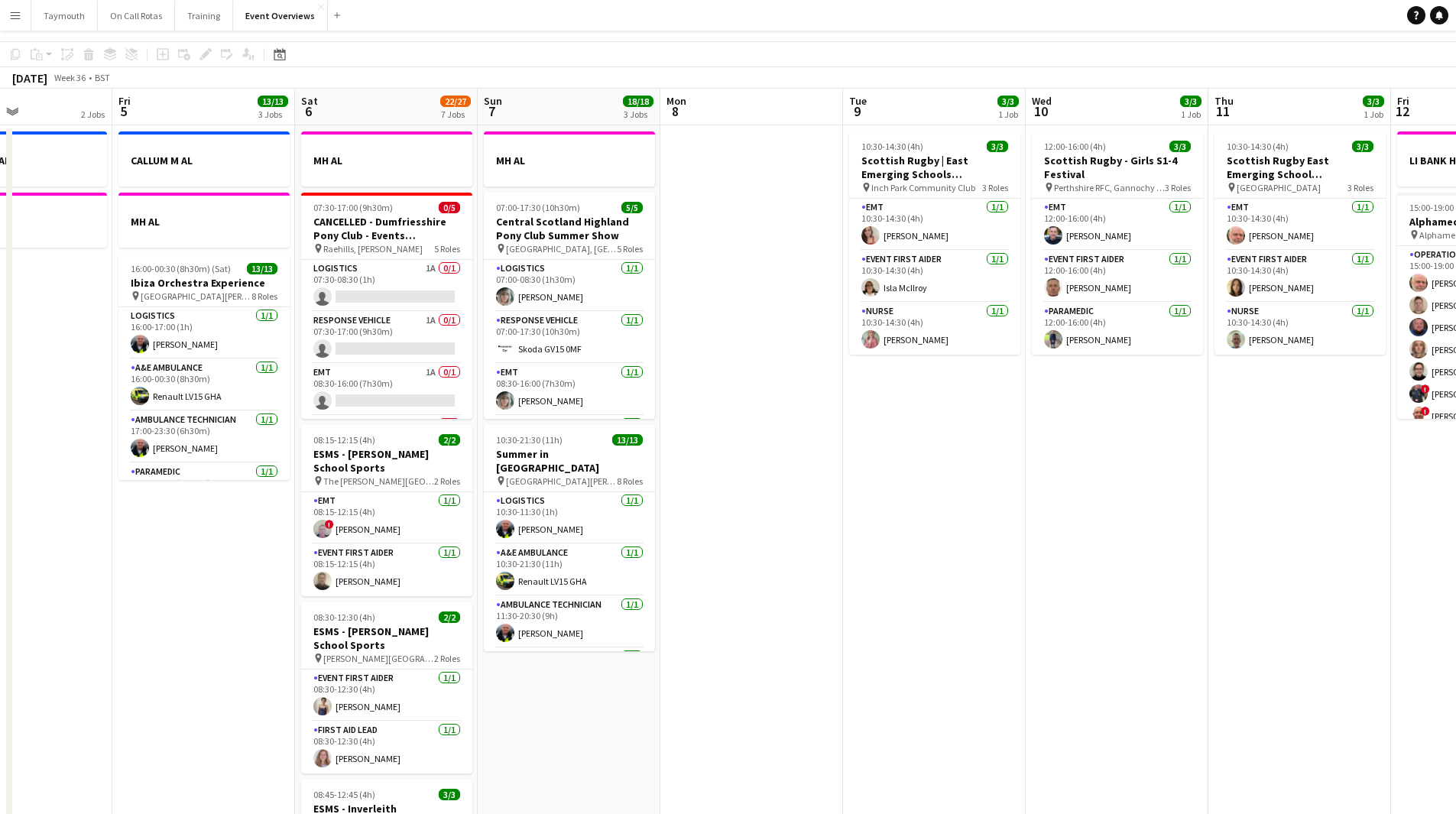
scroll to position [0, 0]
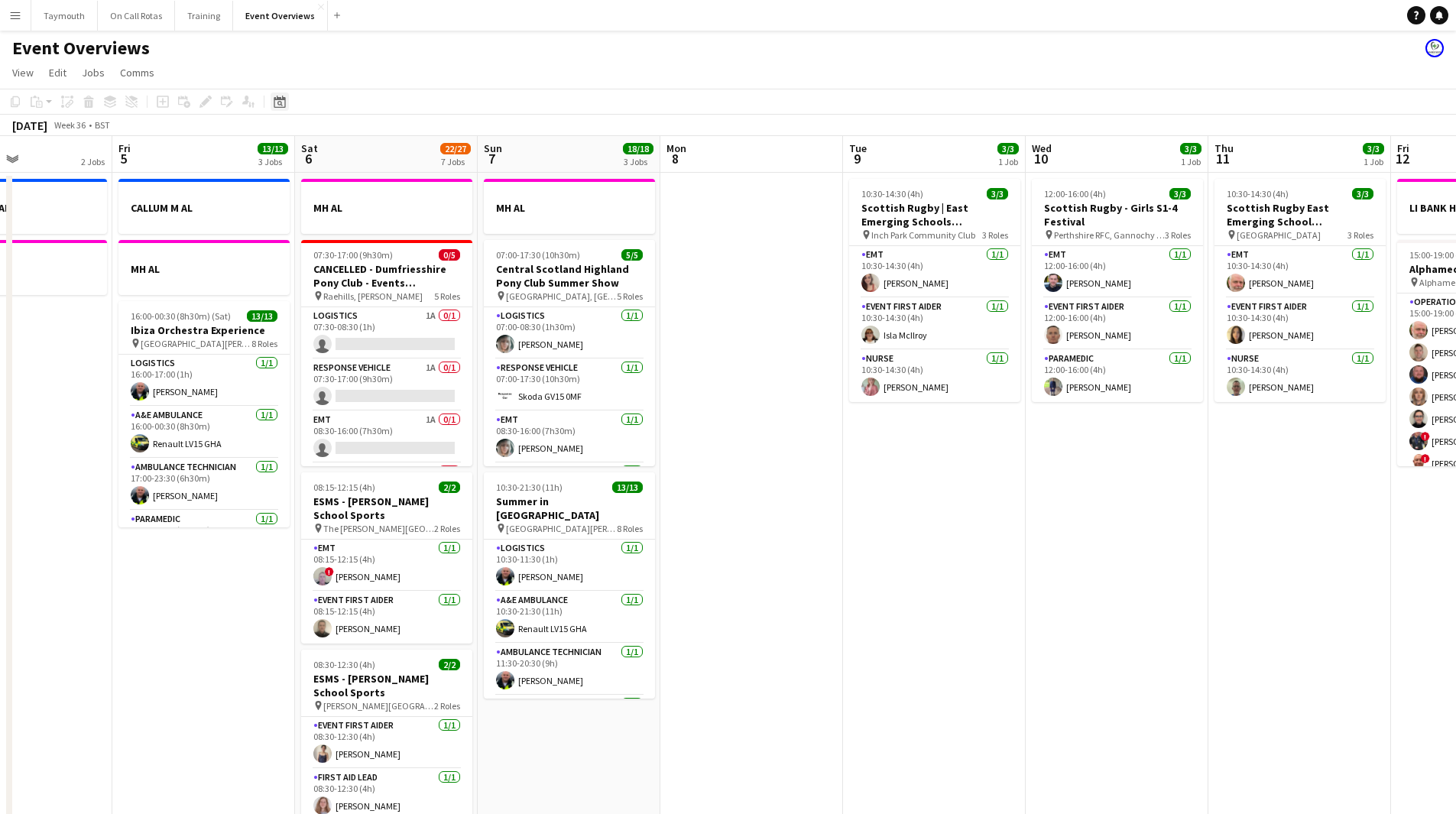
drag, startPoint x: 281, startPoint y: 98, endPoint x: 282, endPoint y: 109, distance: 11.0
click at [281, 98] on icon at bounding box center [279, 102] width 12 height 13
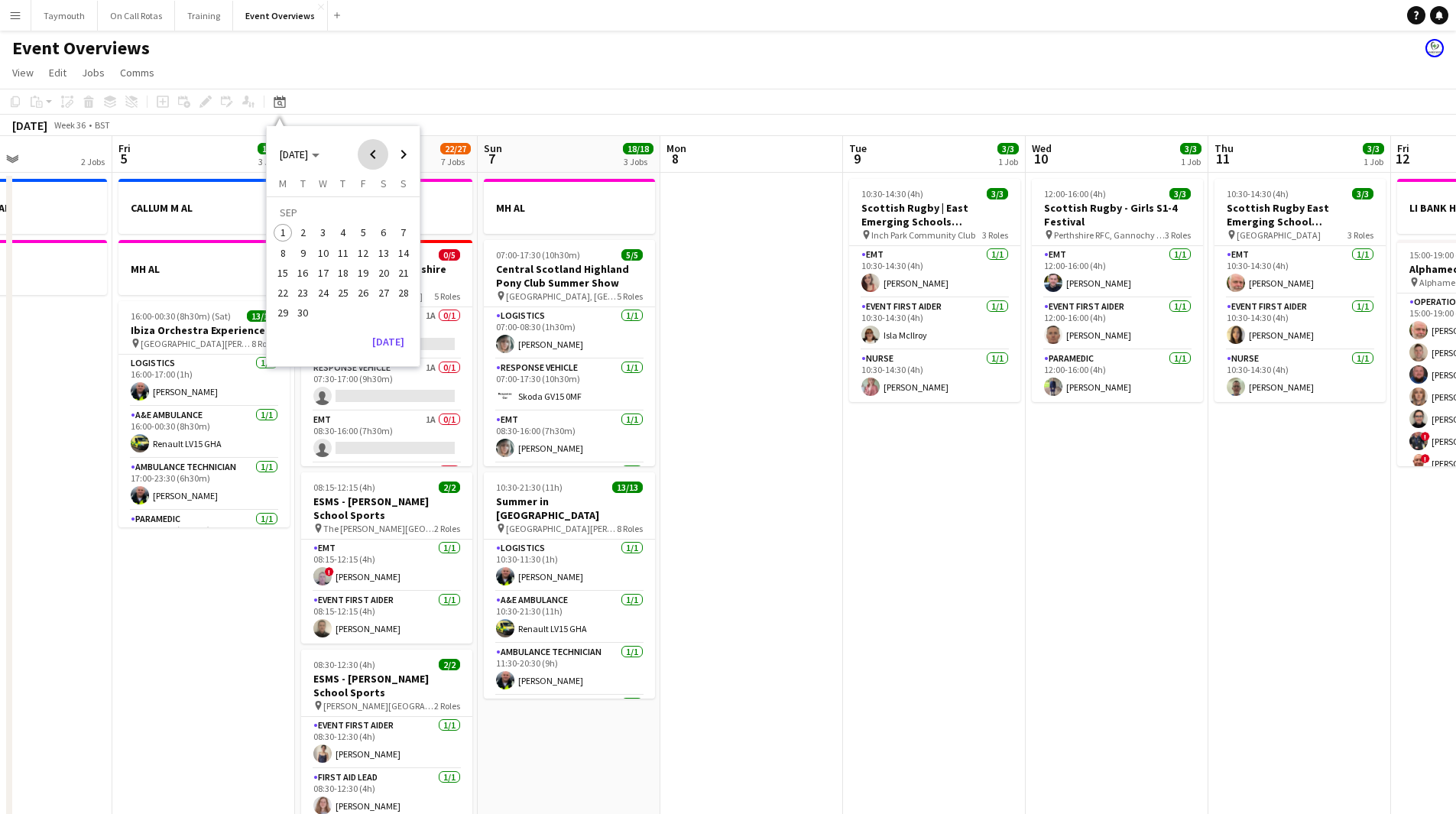
click at [378, 155] on span "Previous month" at bounding box center [373, 155] width 31 height 31
click at [298, 158] on span "JUL 2025" at bounding box center [293, 154] width 28 height 14
click at [397, 215] on span "2023" at bounding box center [396, 213] width 32 height 18
click at [360, 208] on span "MAR" at bounding box center [360, 213] width 32 height 18
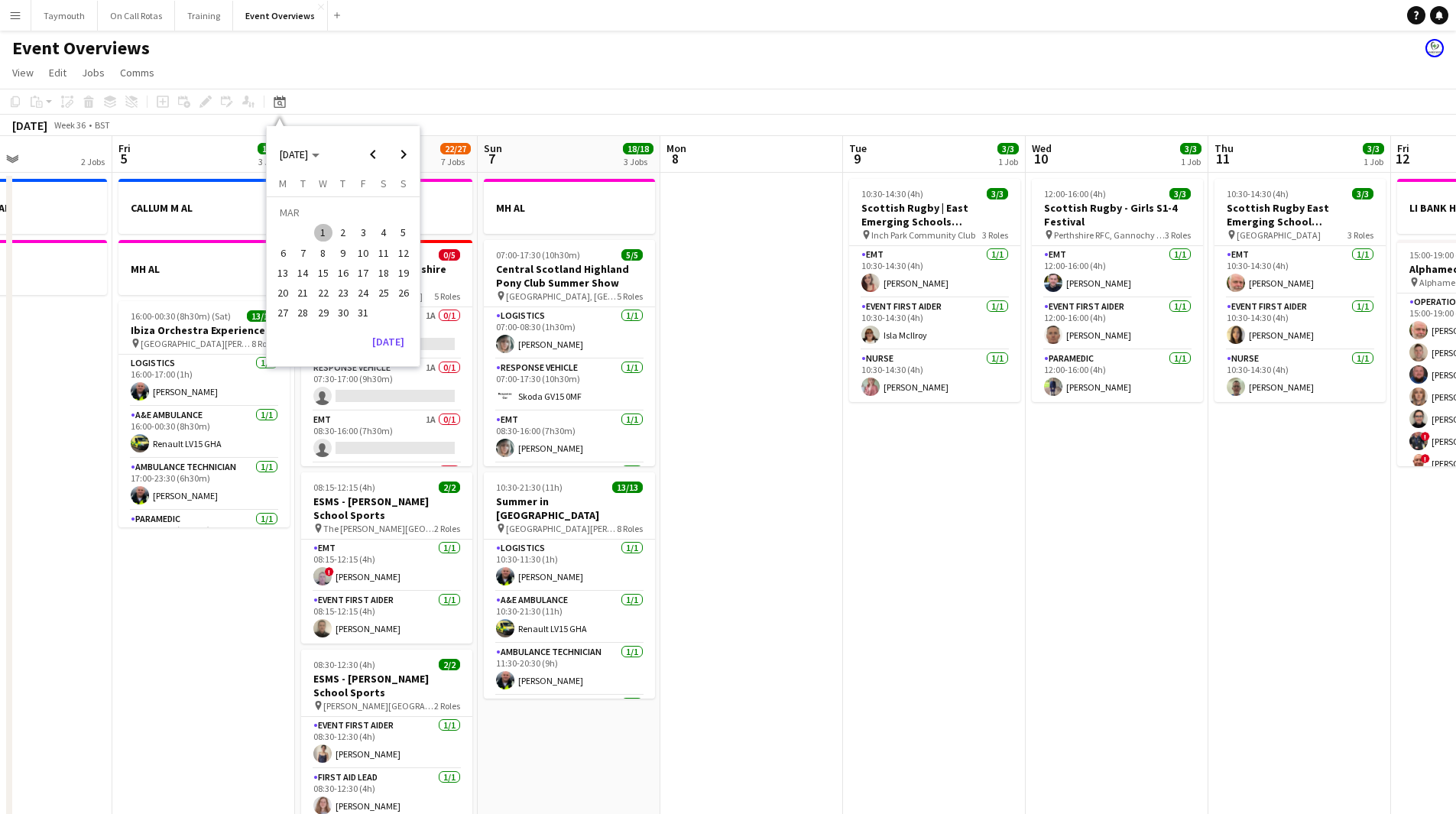
click at [360, 236] on span "3" at bounding box center [363, 233] width 18 height 18
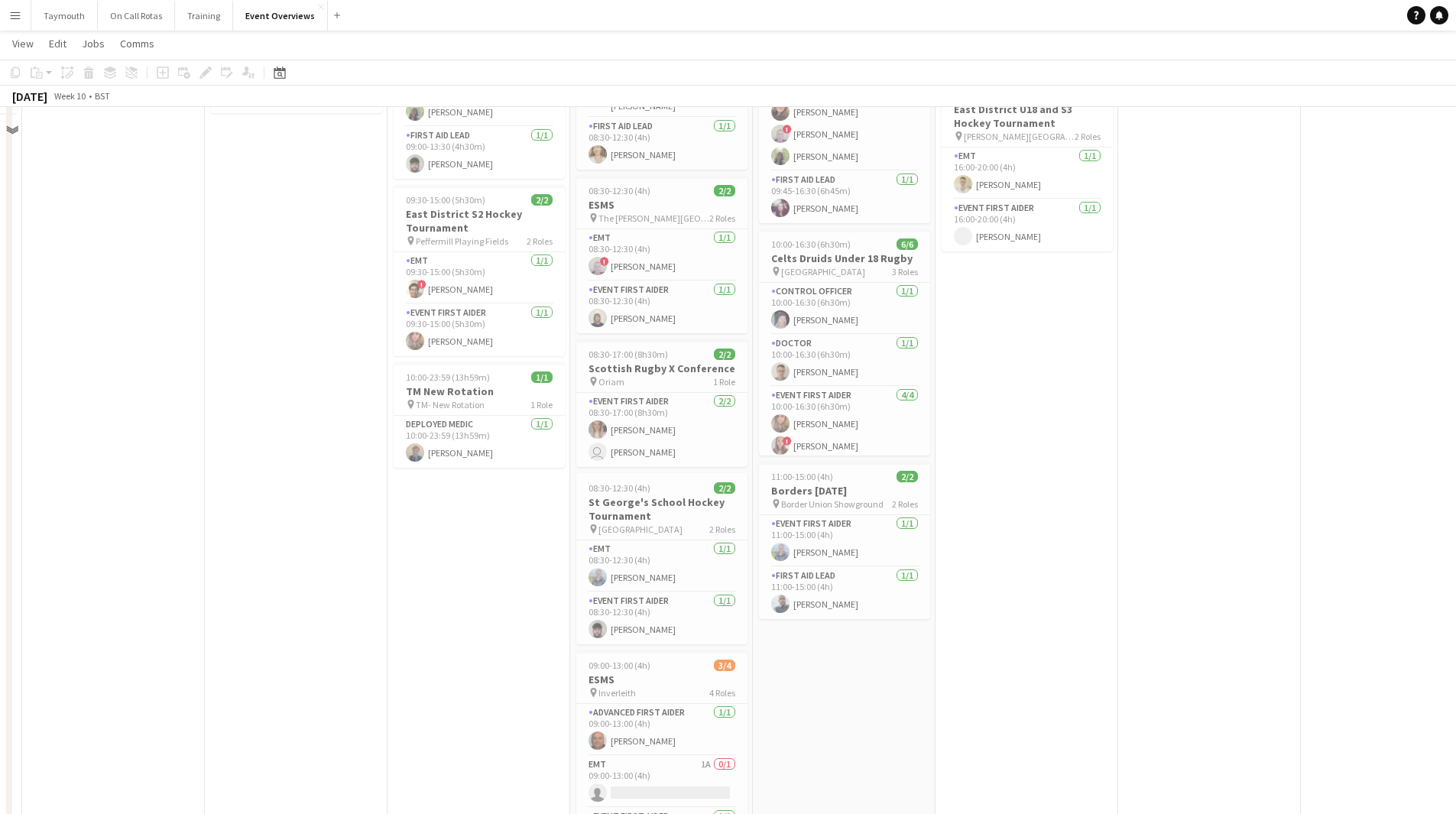
scroll to position [178, 0]
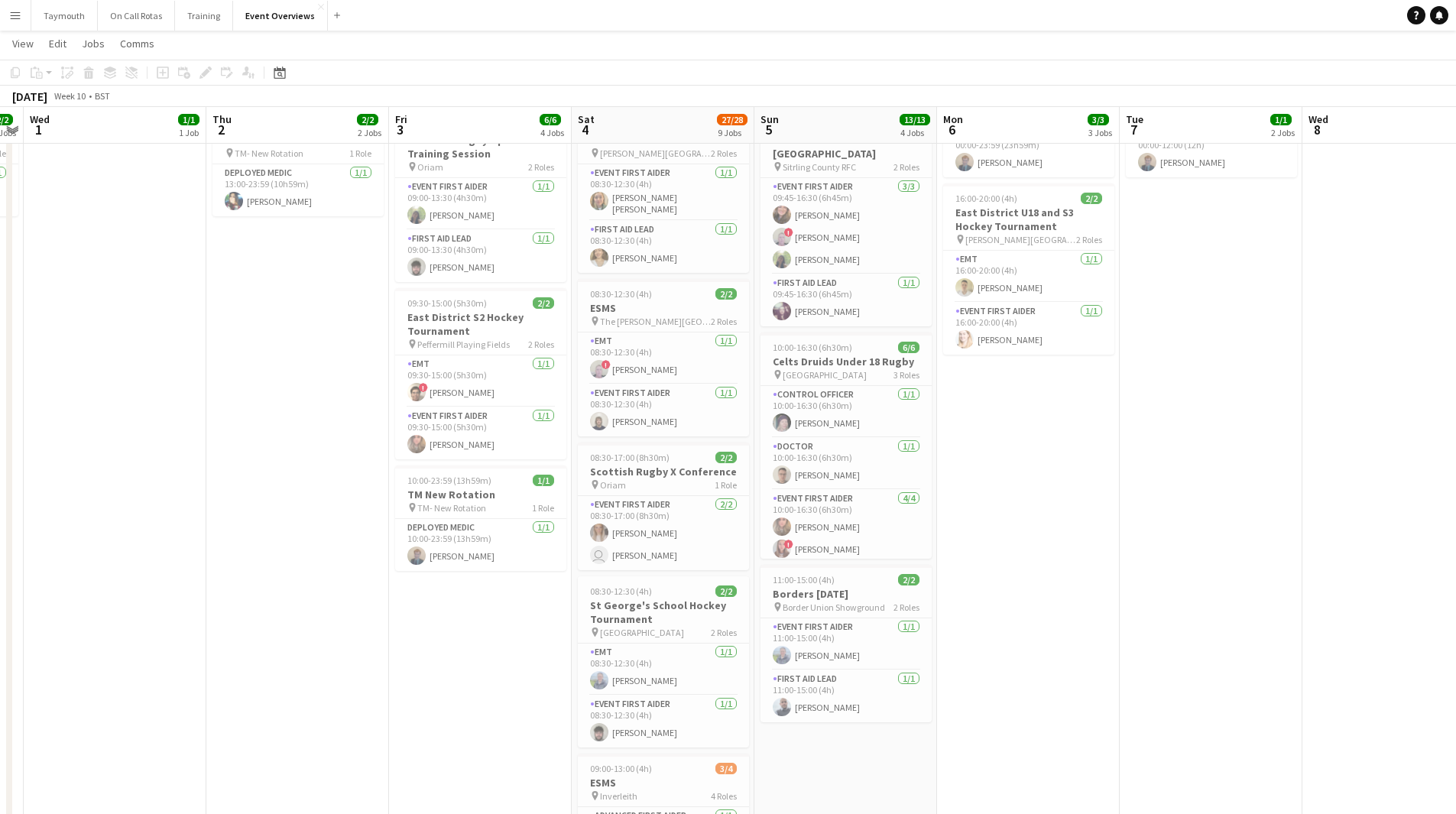
drag, startPoint x: 961, startPoint y: 621, endPoint x: 413, endPoint y: 599, distance: 548.4
click at [414, 601] on app-calendar-viewport "Sun 26 7/7 2 Jobs Mon 27 Tue 28 2/2 2 Jobs Wed 1 1/1 1 Job Thu 2 2/2 2 Jobs Fri…" at bounding box center [728, 768] width 1456 height 1774
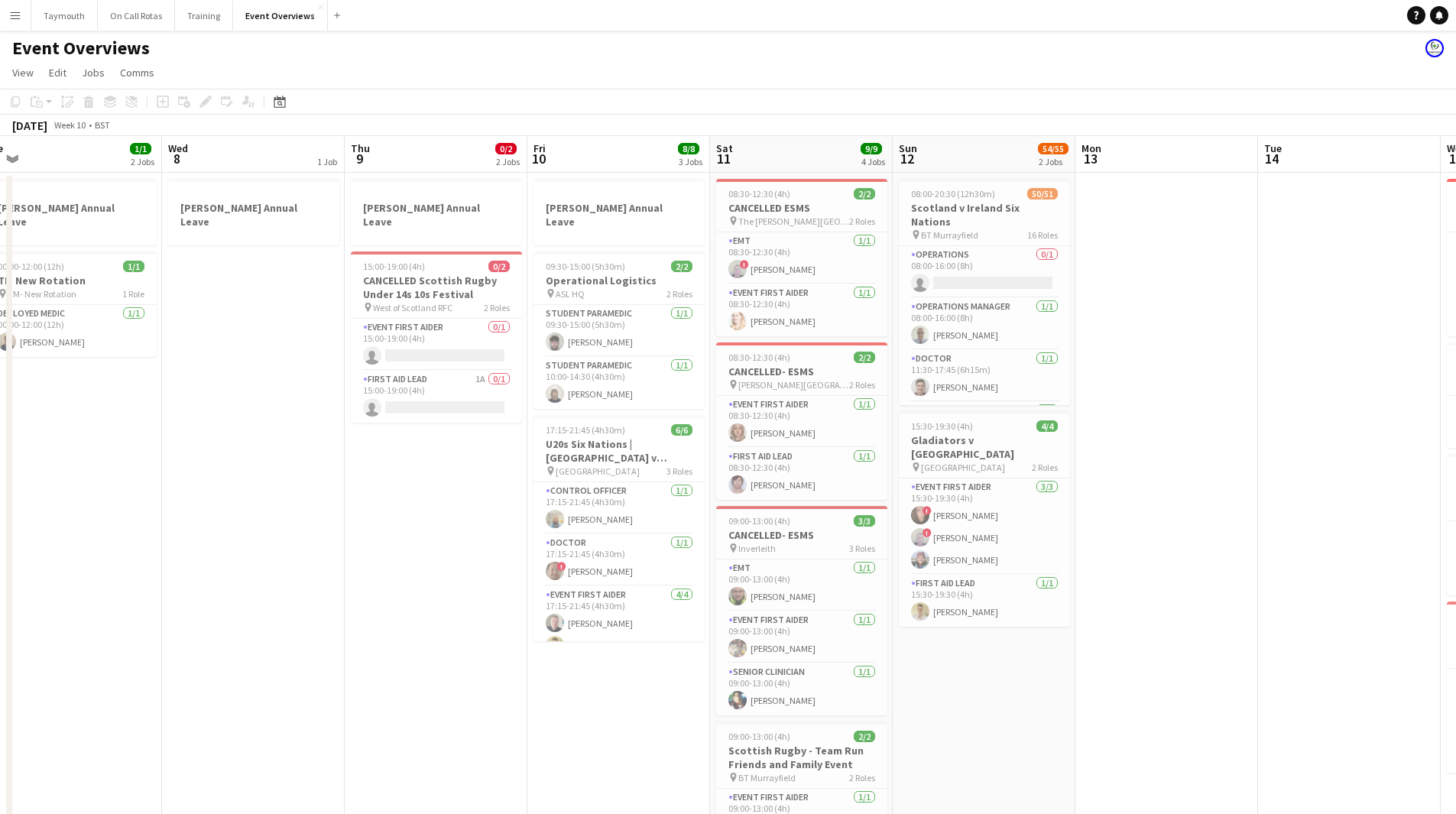
scroll to position [0, 451]
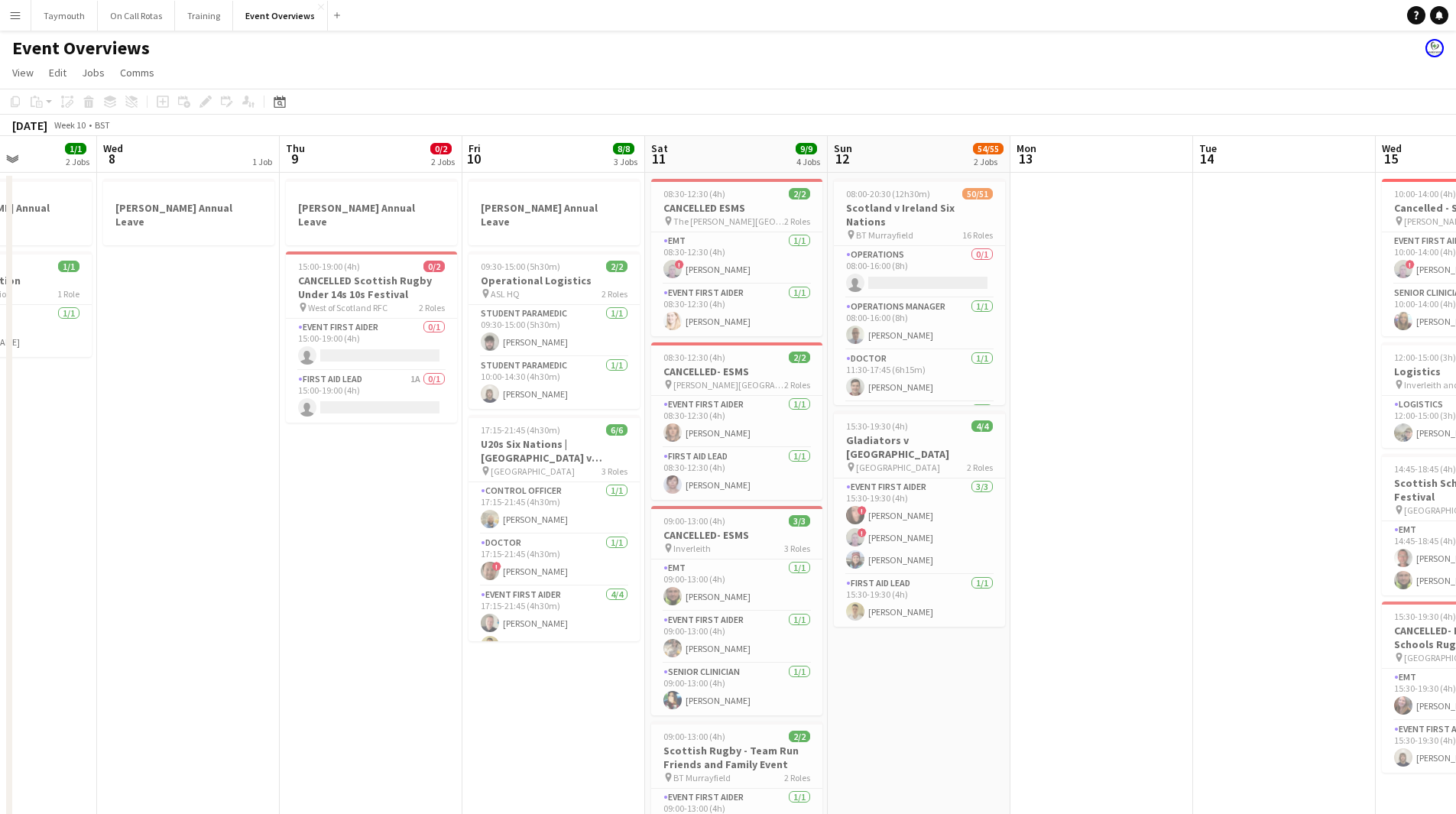
drag, startPoint x: 794, startPoint y: 619, endPoint x: 349, endPoint y: 600, distance: 445.4
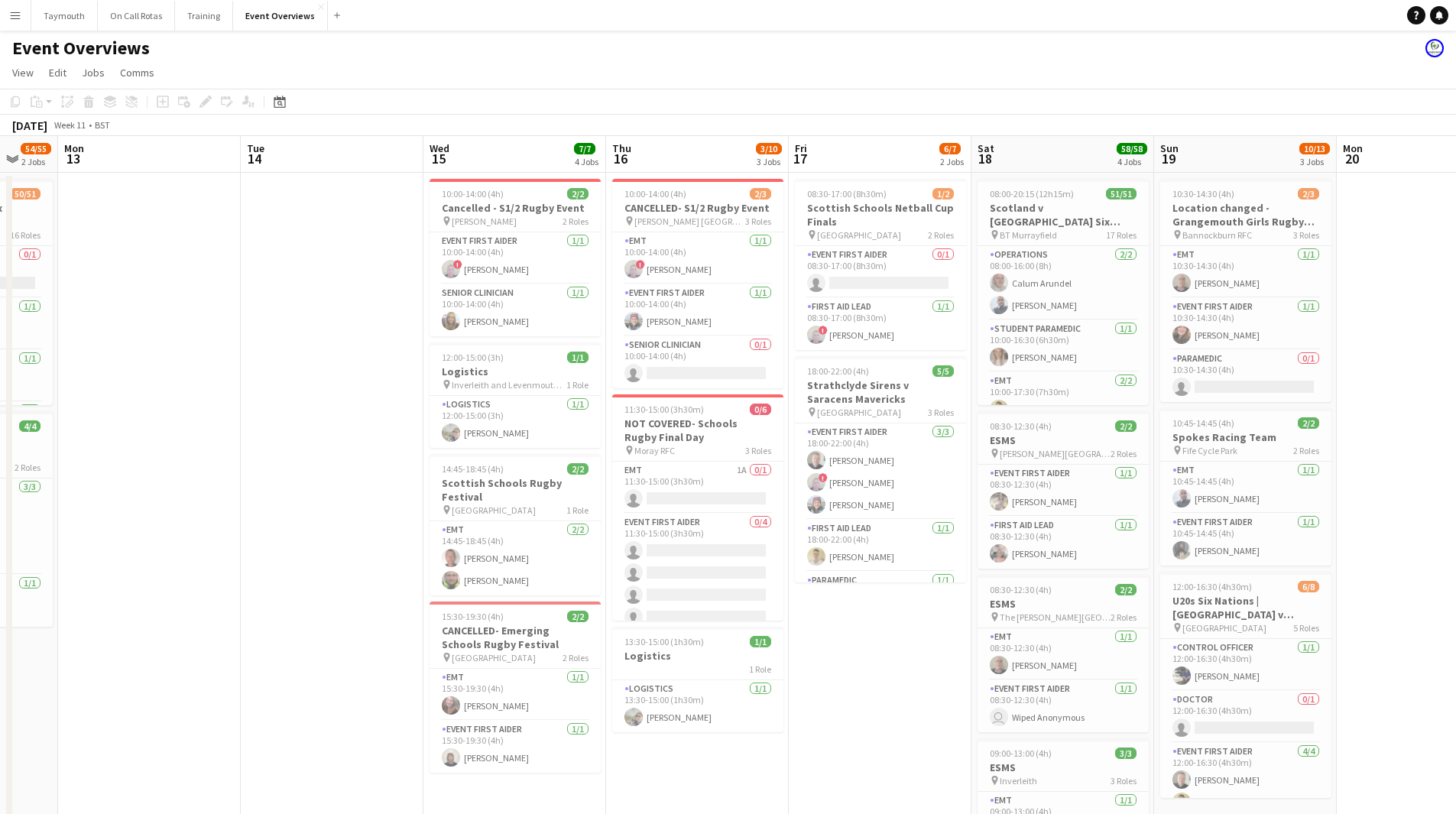
scroll to position [0, 556]
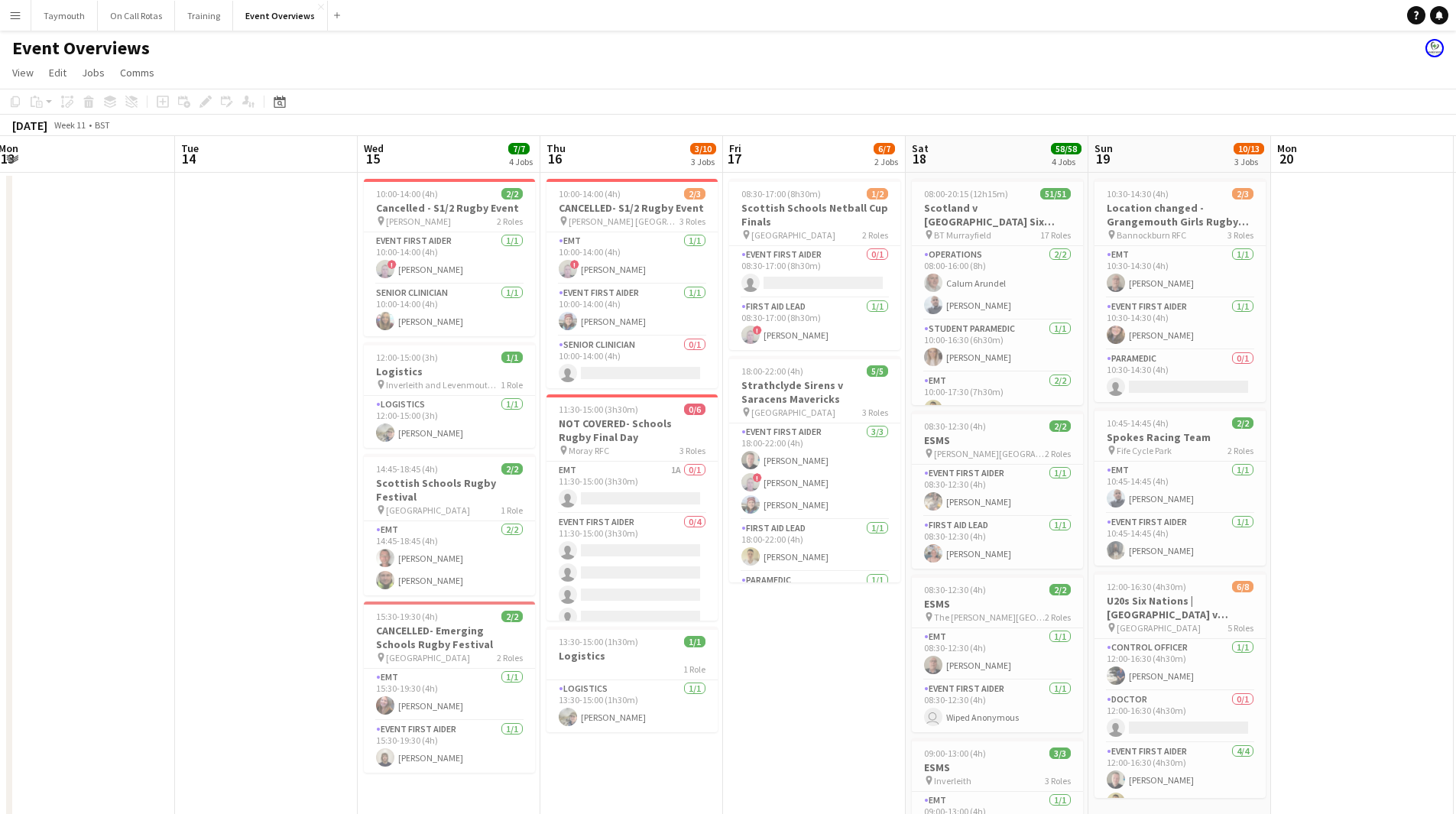
drag, startPoint x: 879, startPoint y: 621, endPoint x: 147, endPoint y: 628, distance: 732.0
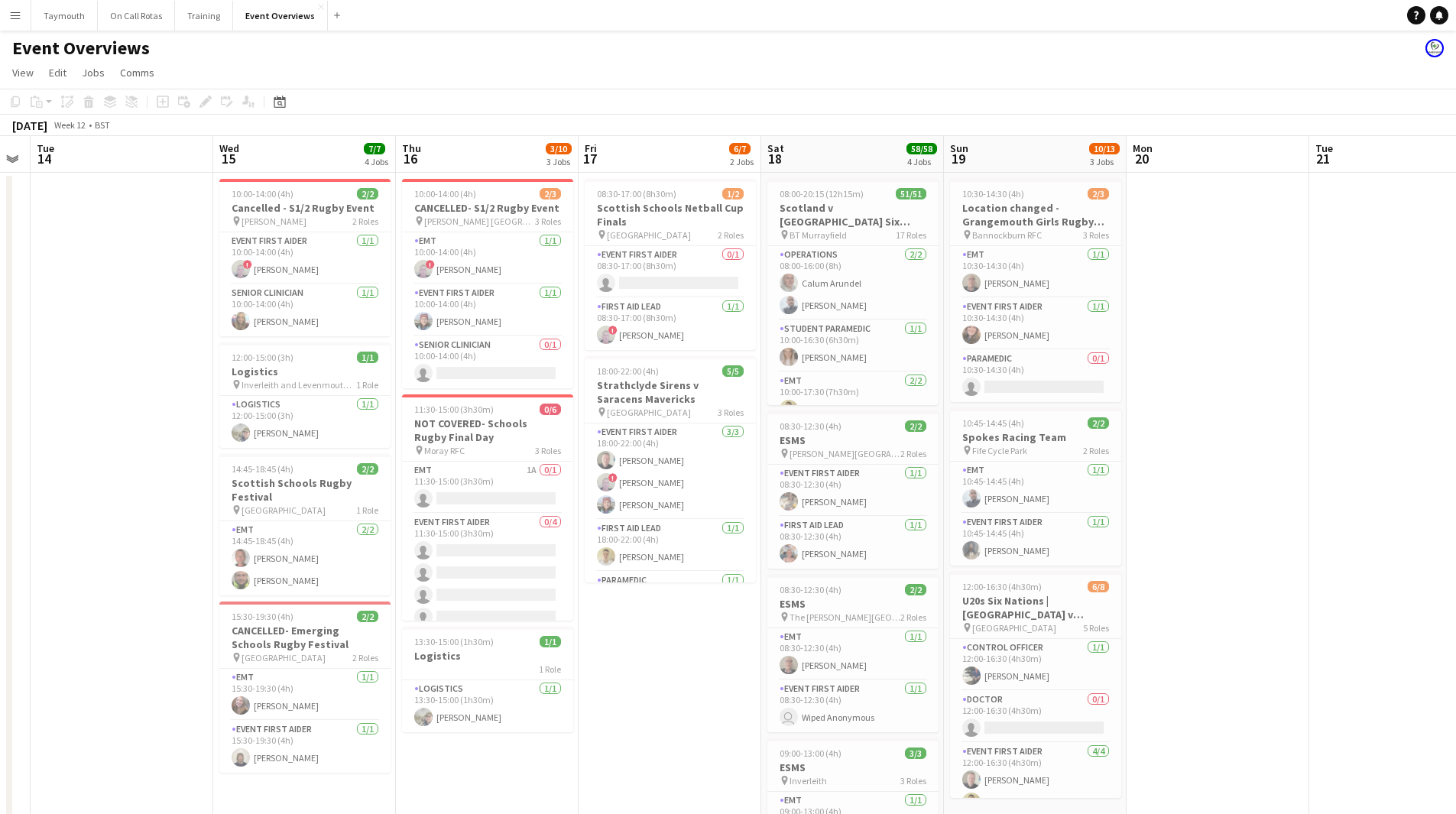
scroll to position [0, 587]
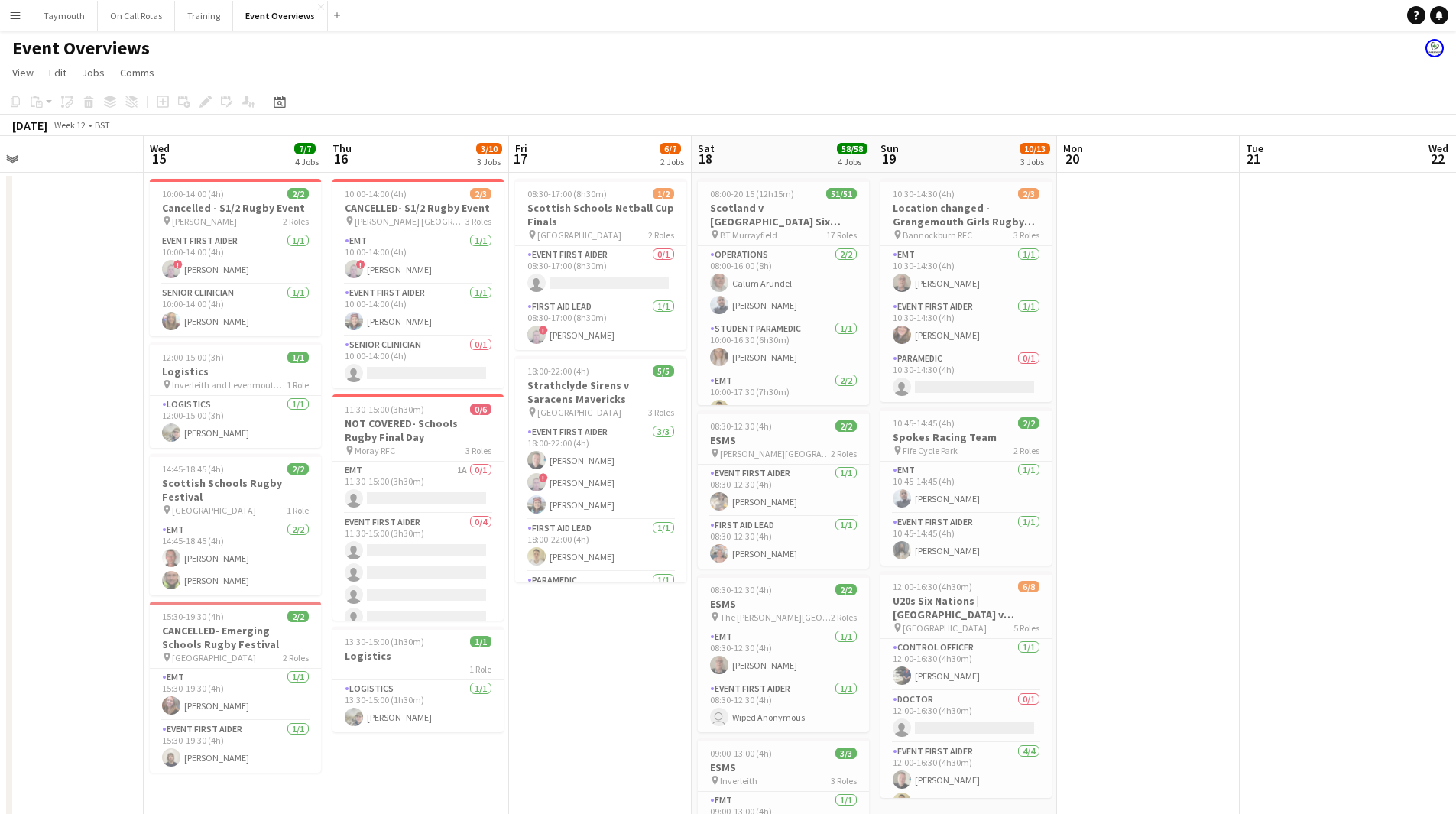
drag, startPoint x: 787, startPoint y: 666, endPoint x: 572, endPoint y: 666, distance: 215.0
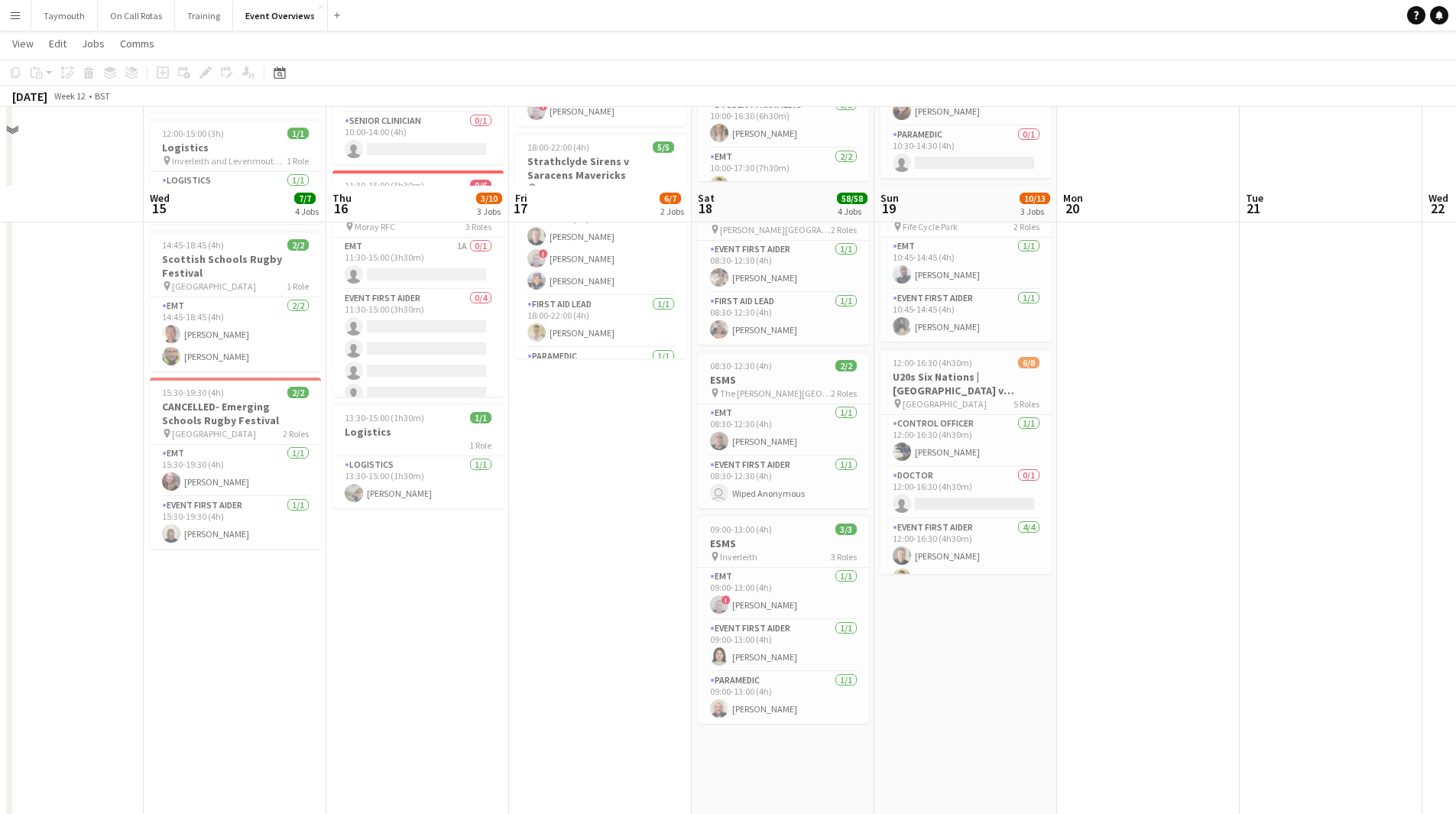
scroll to position [306, 0]
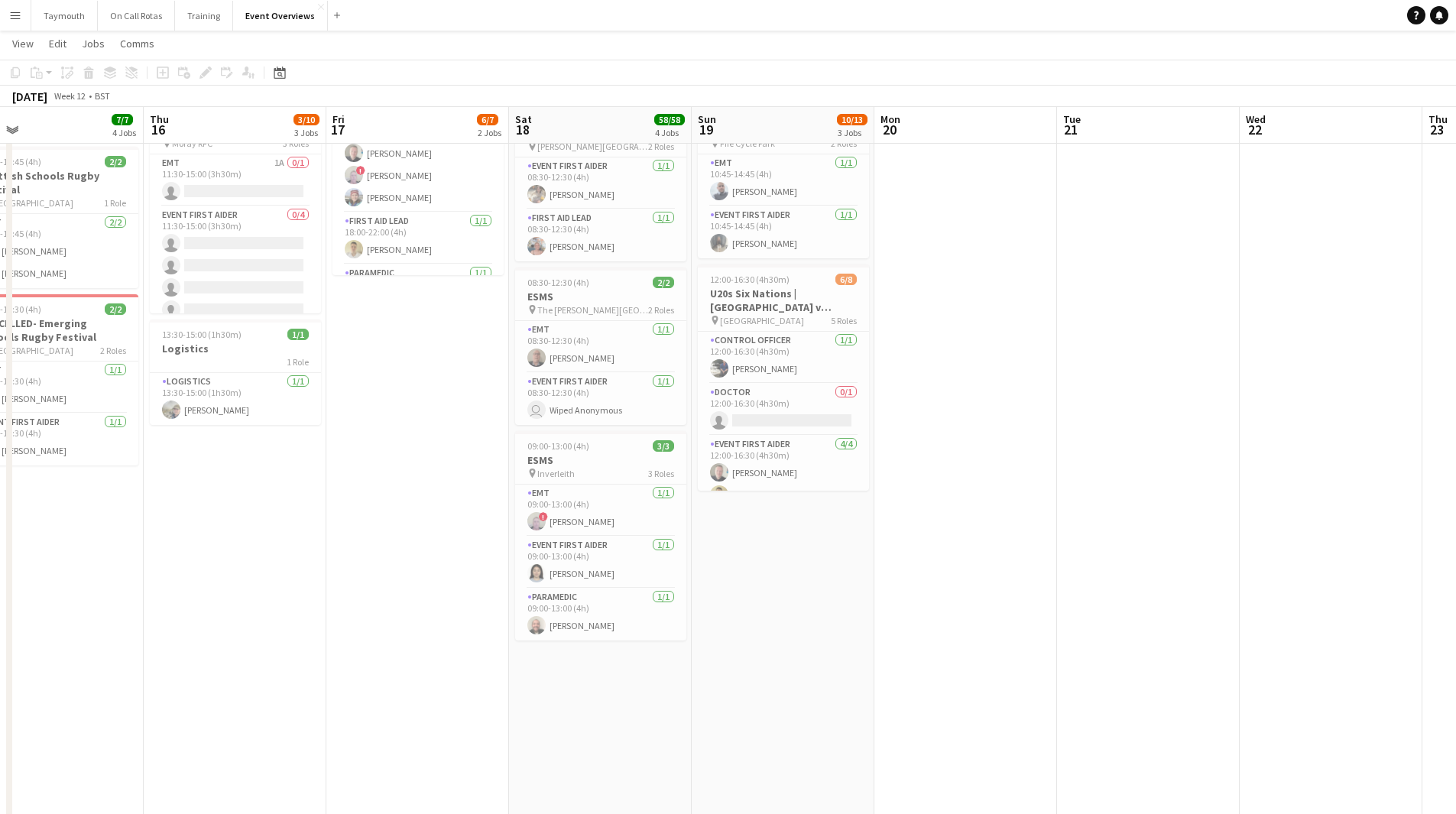
drag, startPoint x: 1212, startPoint y: 605, endPoint x: 346, endPoint y: 536, distance: 868.7
click at [523, 540] on app-calendar-viewport "Sun 12 54/55 2 Jobs Mon 13 Tue 14 Wed 15 7/7 4 Jobs Thu 16 3/10 3 Jobs Fri 17 6…" at bounding box center [728, 640] width 1456 height 1774
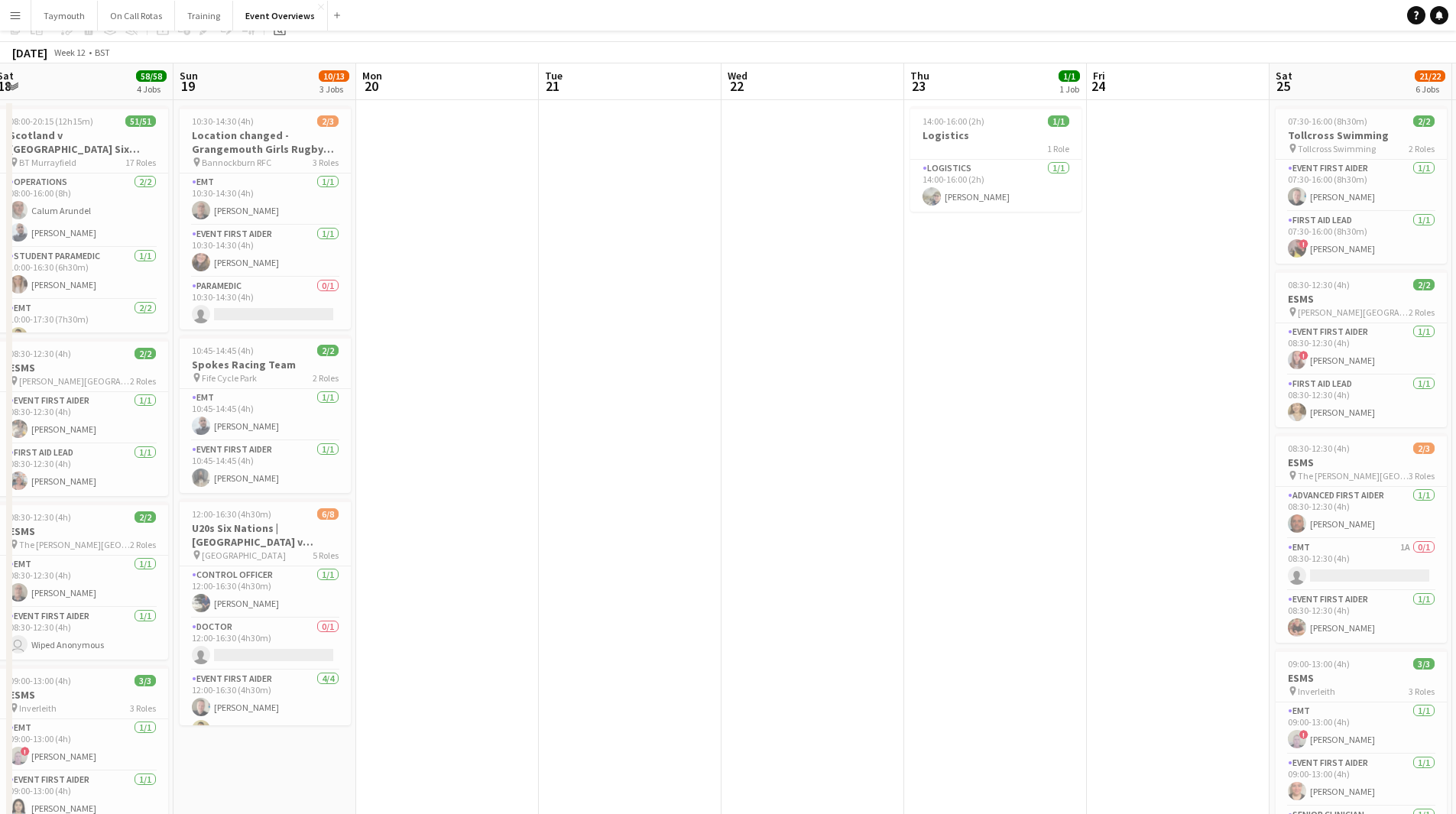
scroll to position [0, 0]
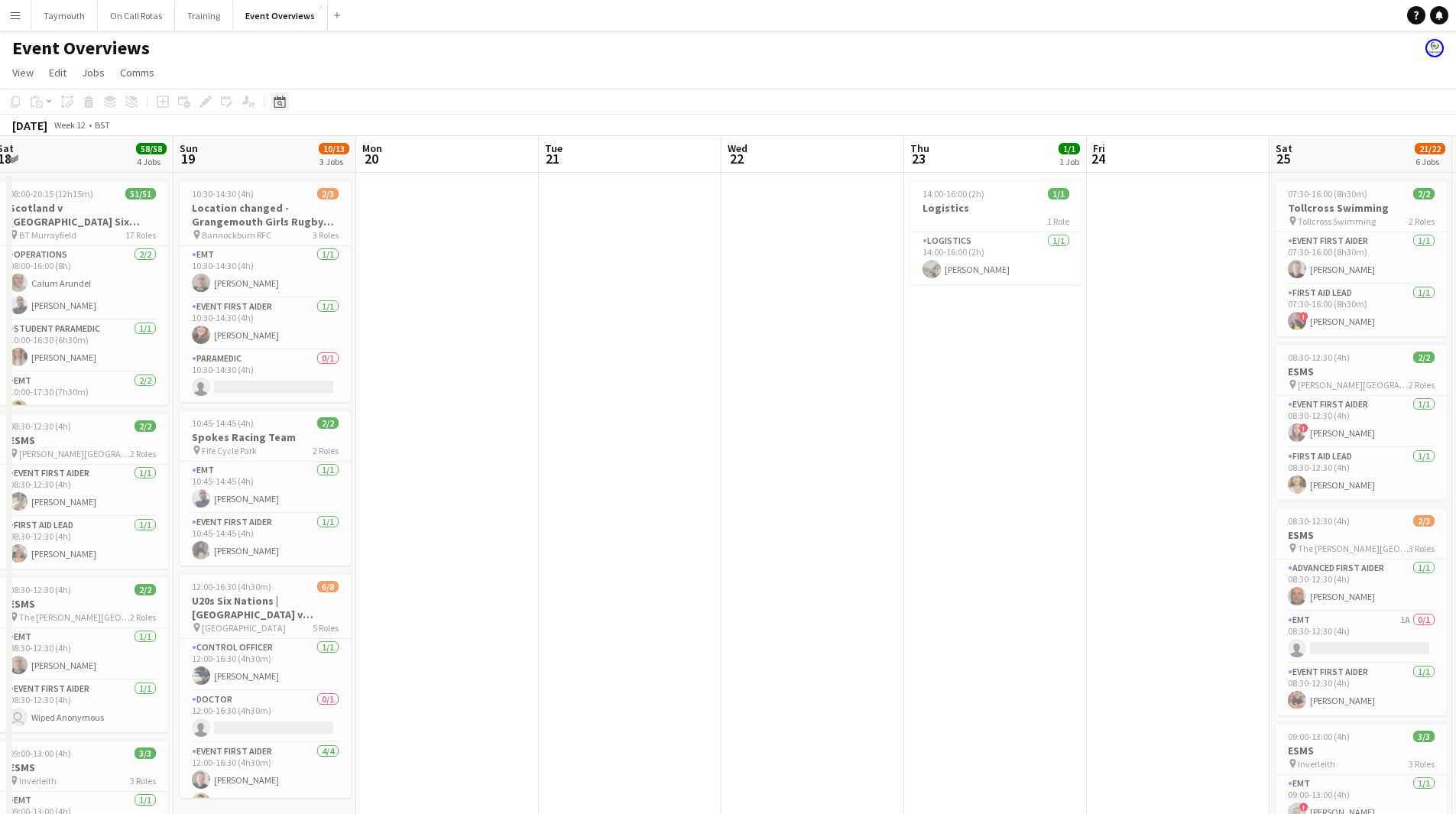
click at [277, 96] on icon "Date picker" at bounding box center [280, 102] width 13 height 13
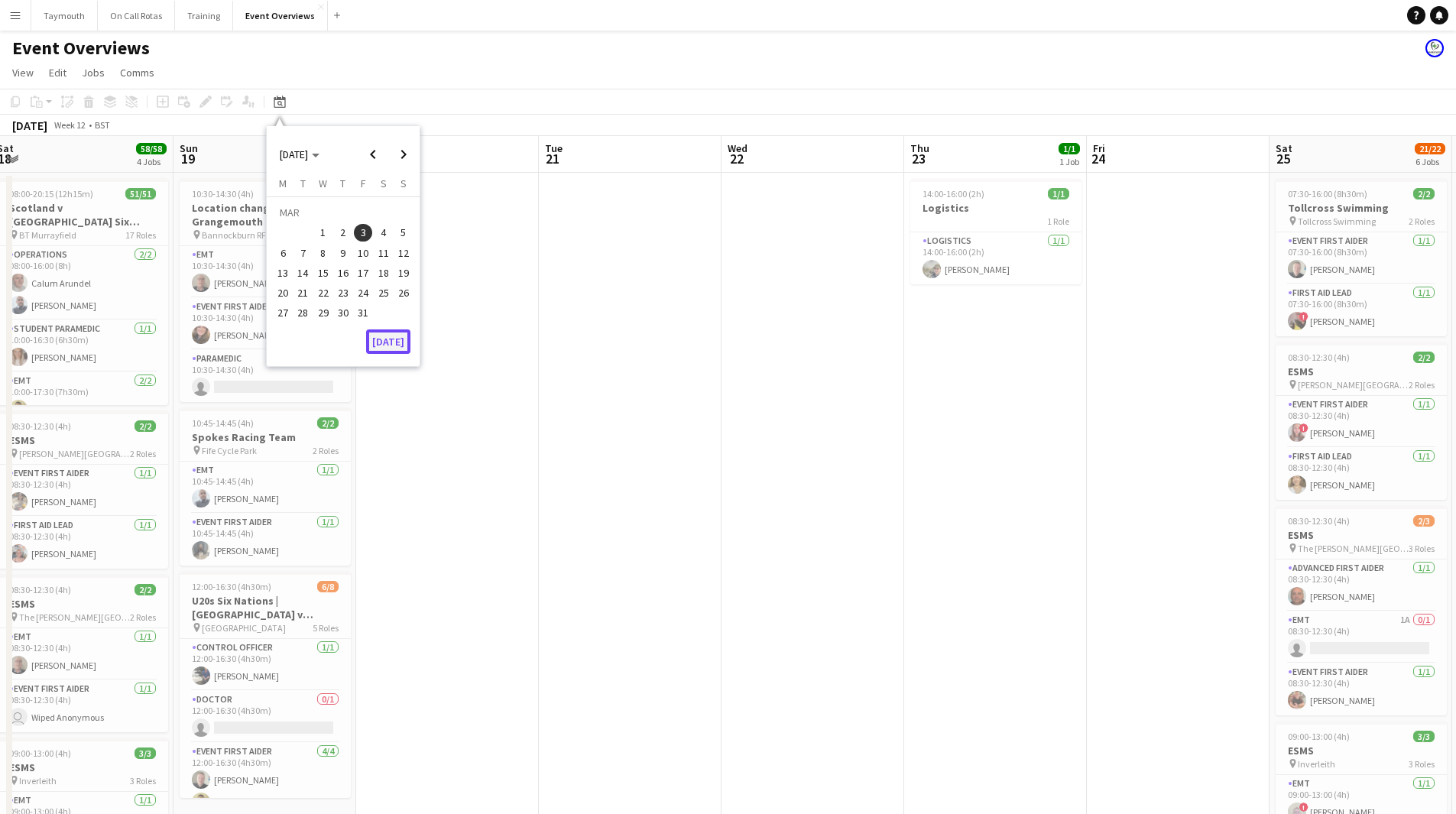
click at [388, 341] on button "[DATE]" at bounding box center [388, 341] width 44 height 24
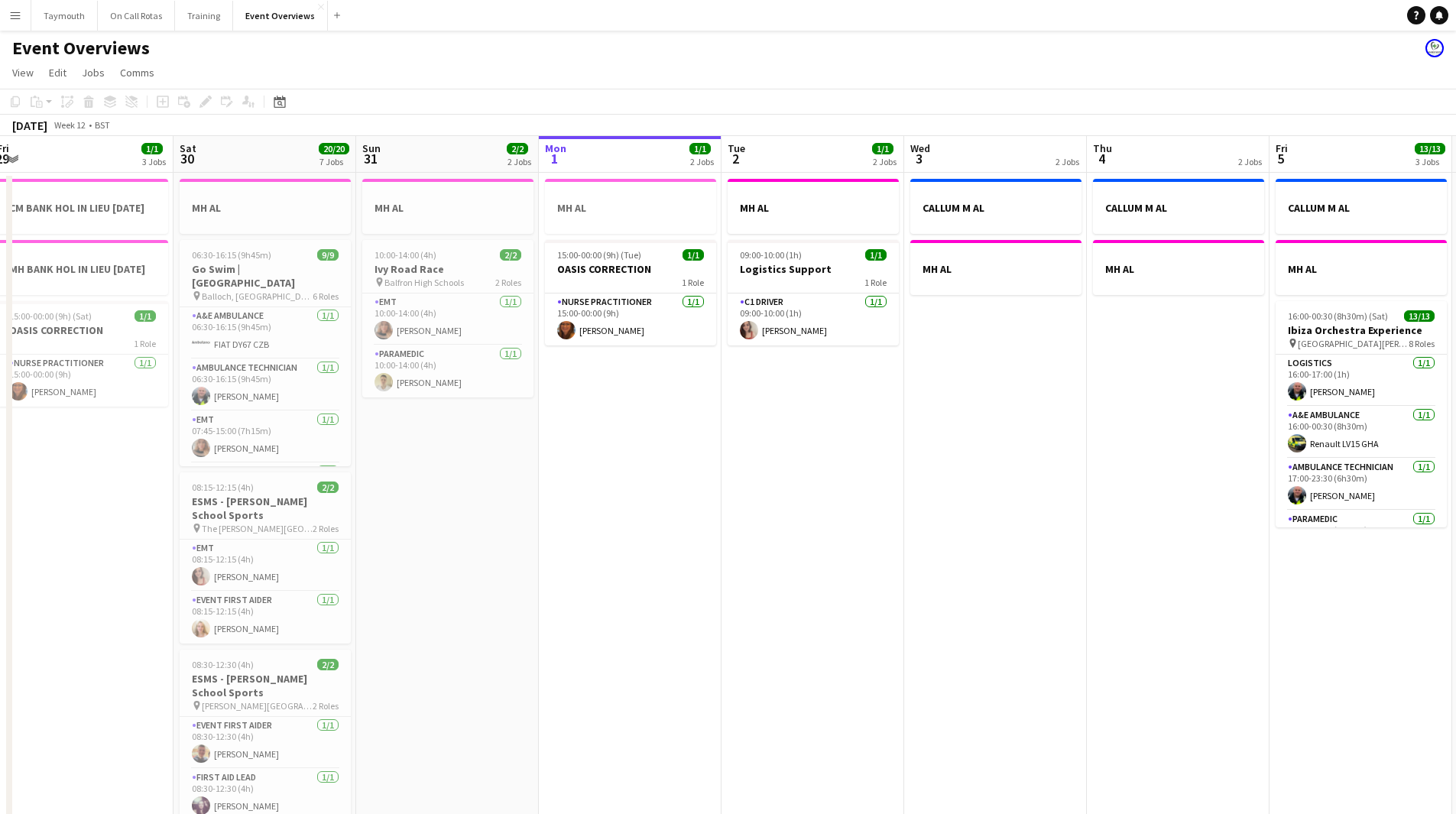
scroll to position [0, 526]
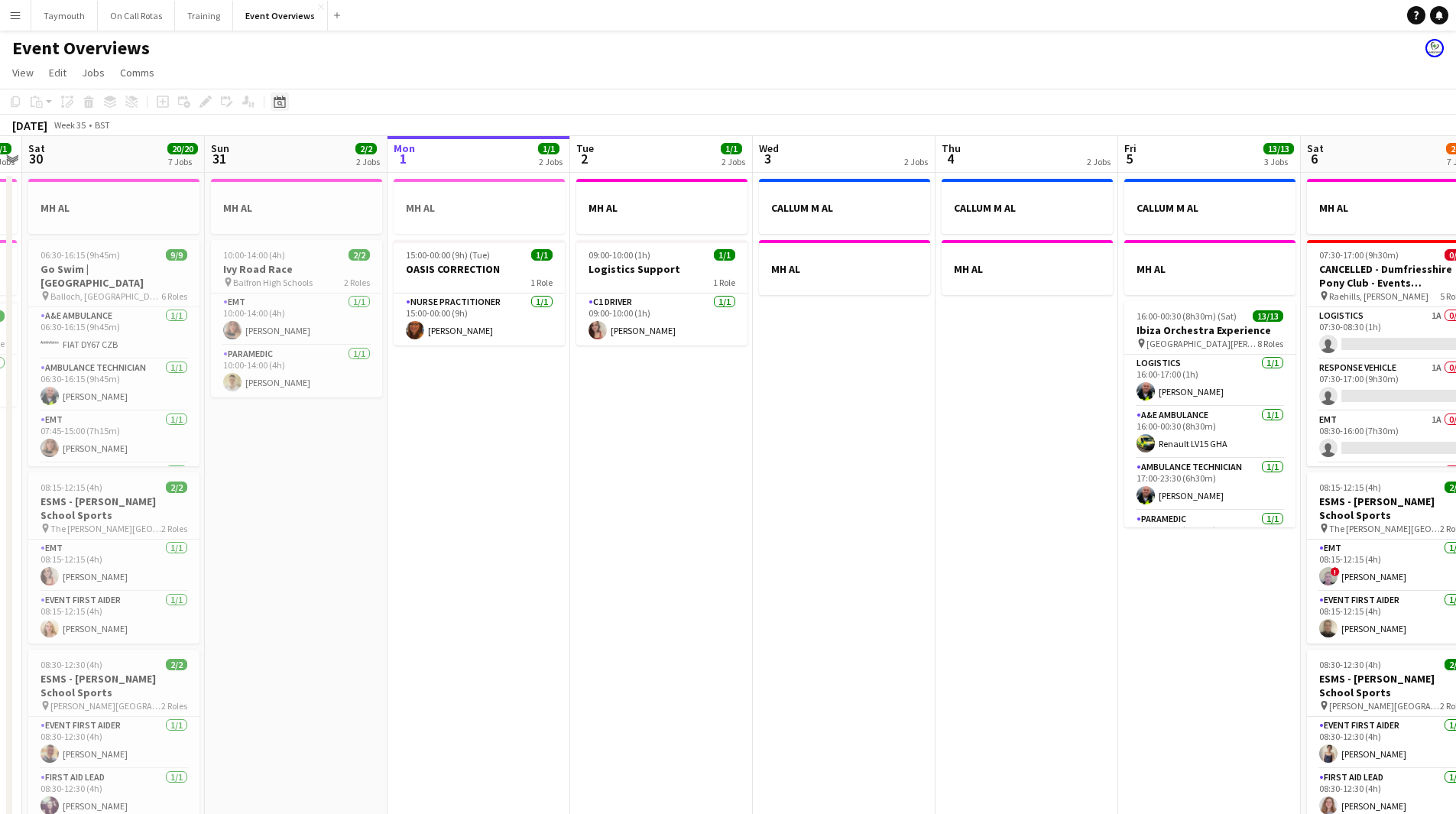
click at [288, 104] on div "Date picker" at bounding box center [280, 101] width 18 height 18
click at [400, 159] on span "Next month" at bounding box center [404, 155] width 31 height 31
click at [380, 235] on span "4" at bounding box center [384, 233] width 18 height 18
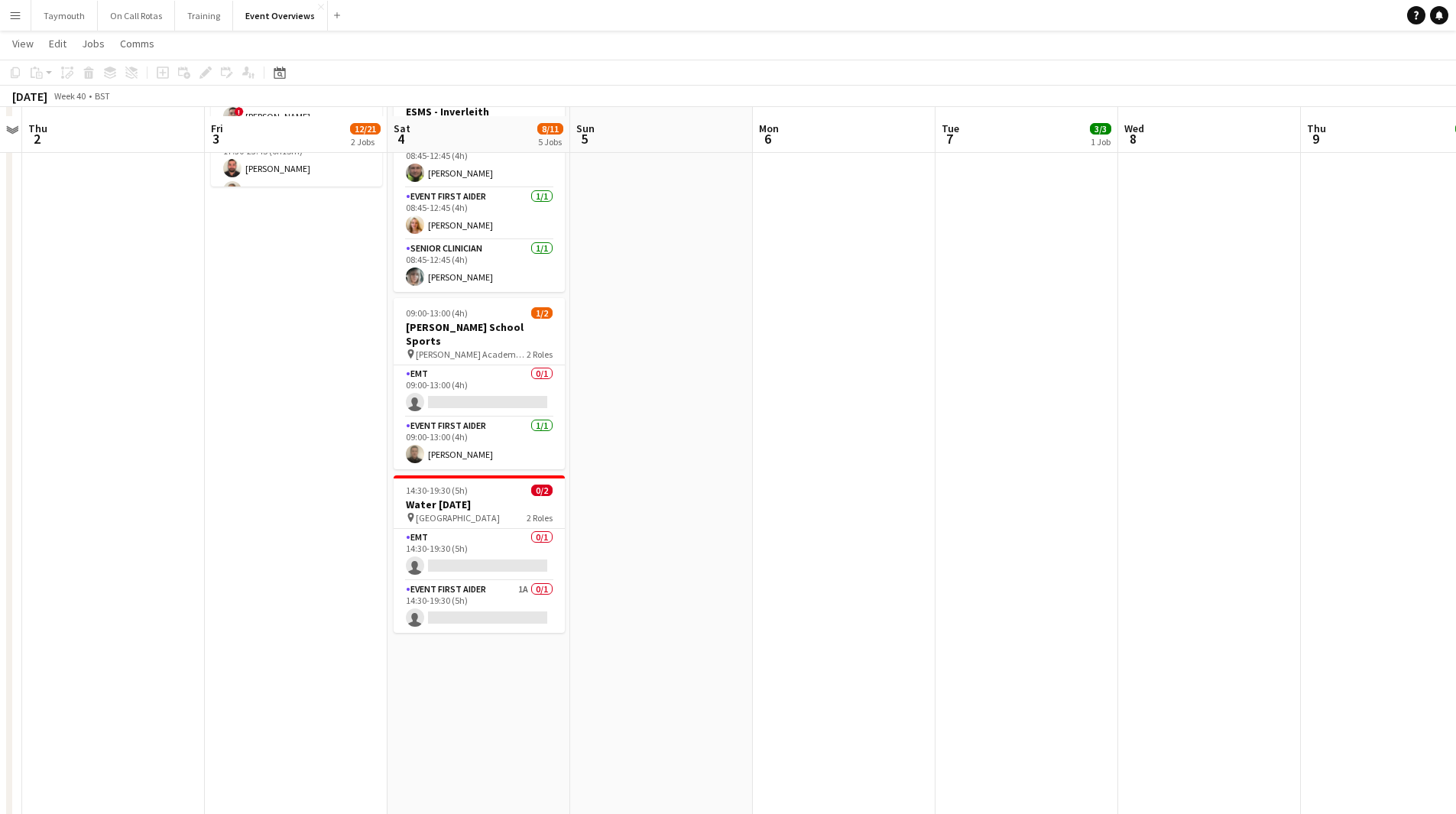
scroll to position [459, 0]
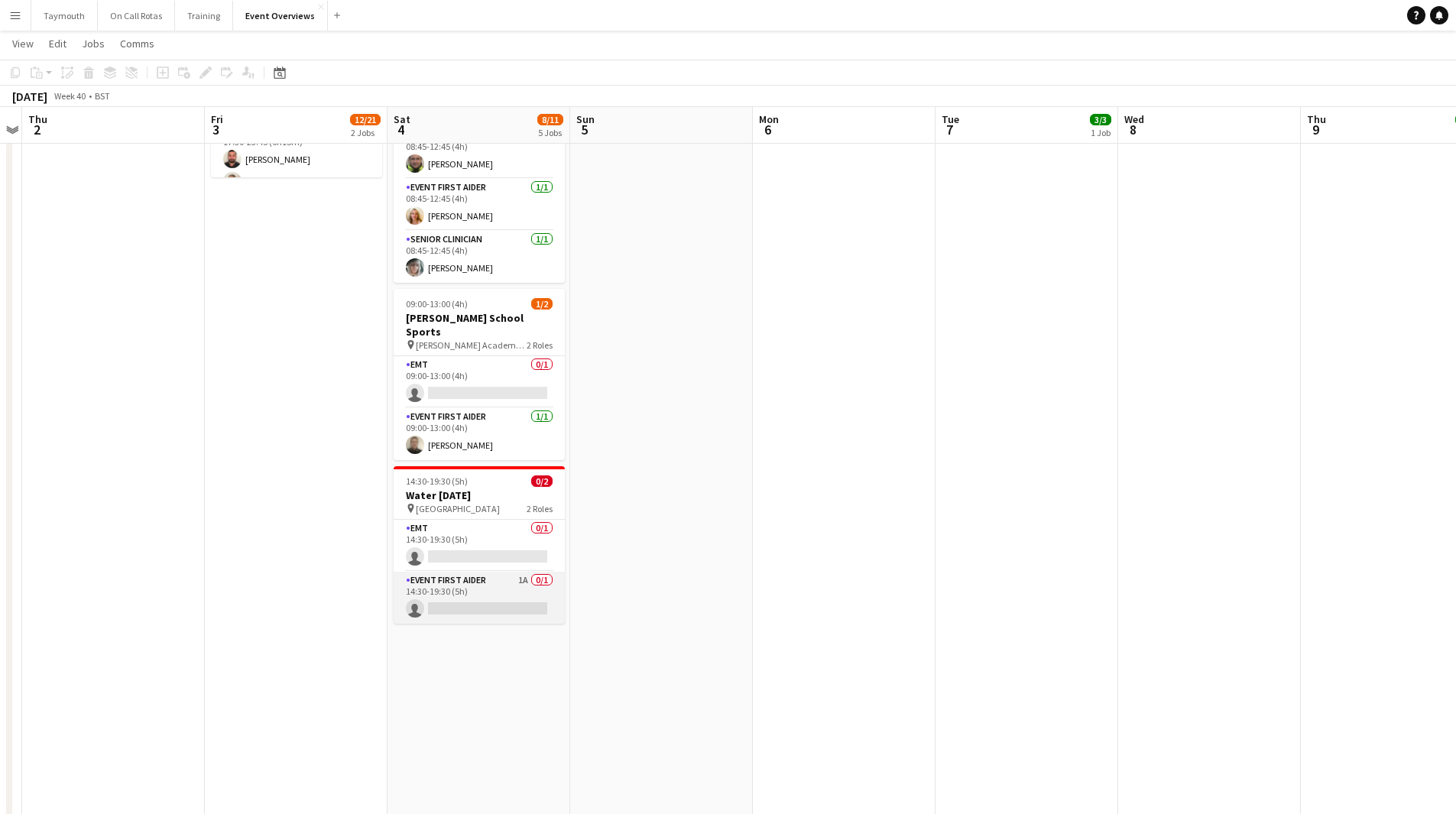
drag, startPoint x: 444, startPoint y: 571, endPoint x: 493, endPoint y: 573, distance: 49.0
click at [445, 572] on app-card-role "Event First Aider 1A 0/1 14:30-19:30 (5h) single-neutral-actions" at bounding box center [479, 598] width 171 height 52
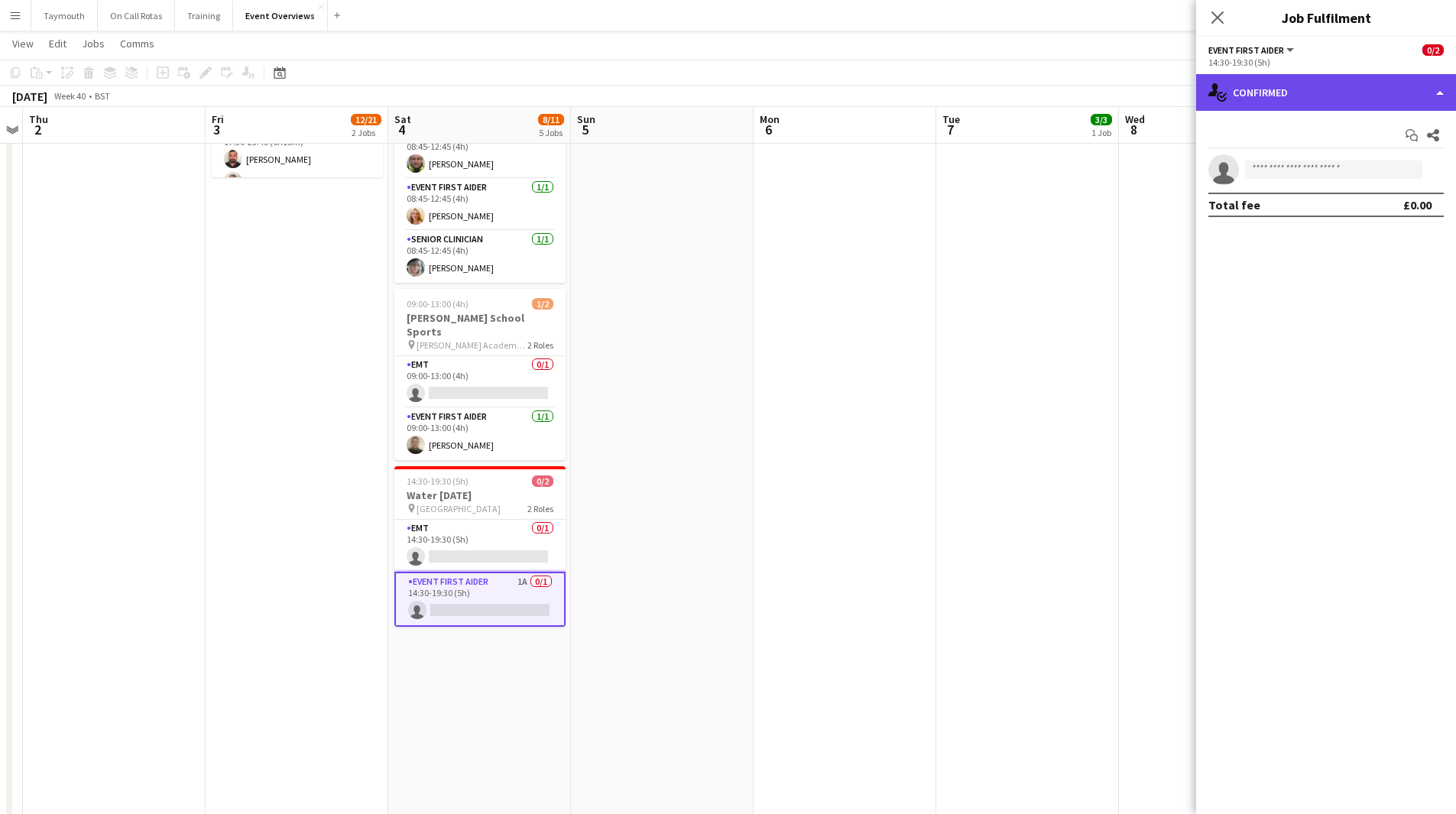
click at [1357, 86] on div "single-neutral-actions-check-2 Confirmed" at bounding box center [1326, 92] width 260 height 37
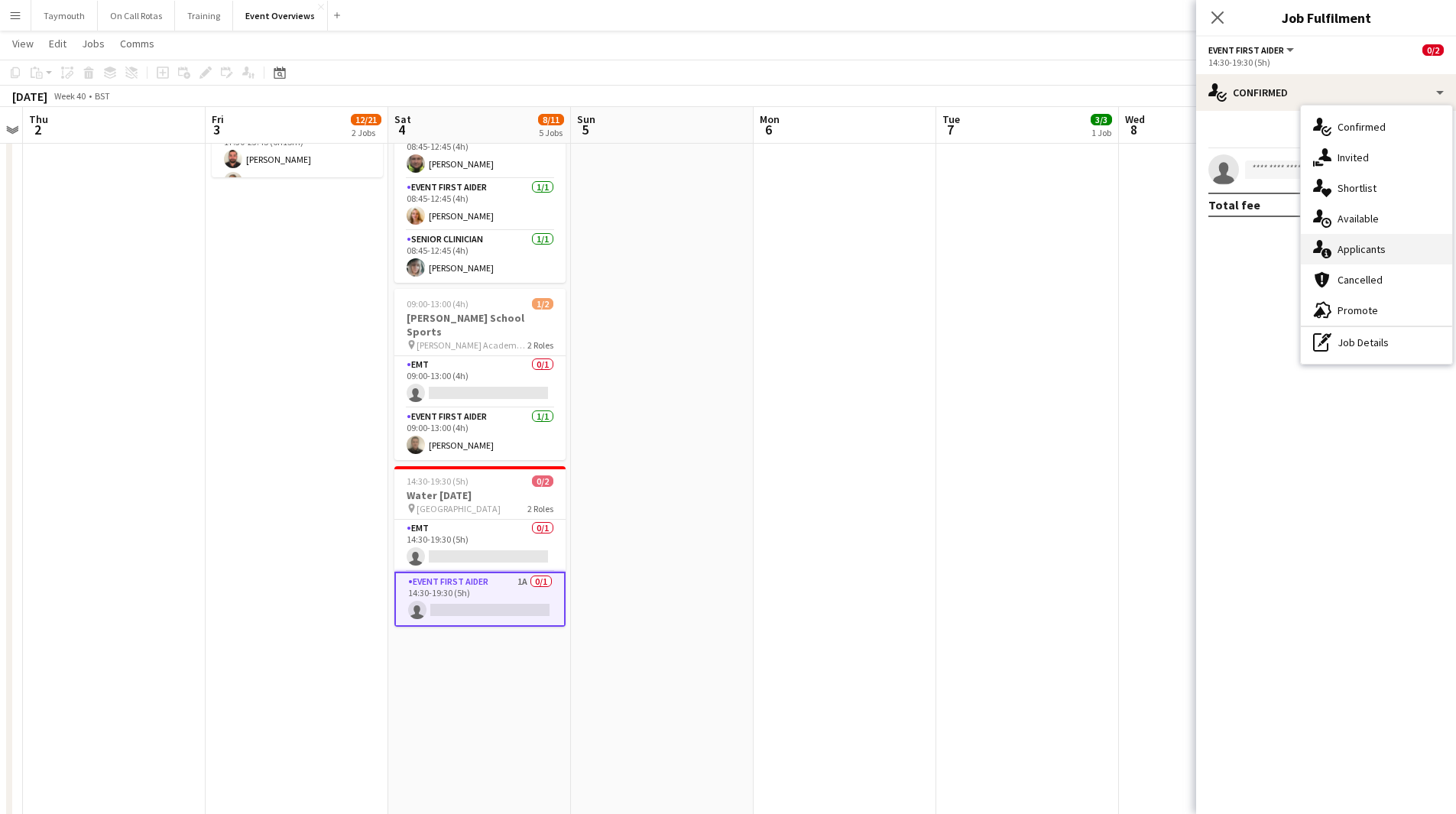
click at [1346, 245] on div "single-neutral-actions-information Applicants" at bounding box center [1376, 249] width 151 height 31
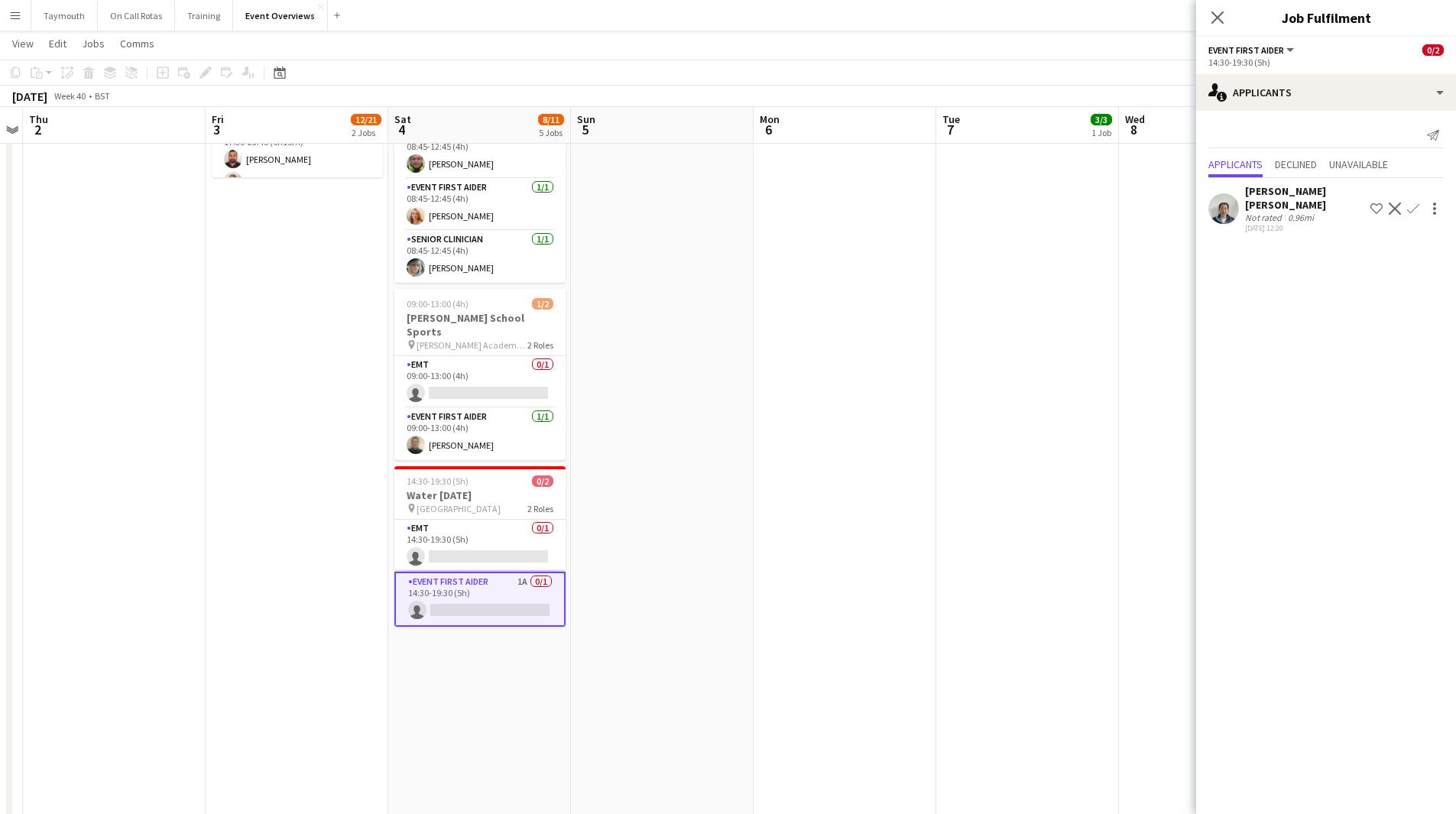
click at [1416, 205] on app-icon "Confirm" at bounding box center [1413, 209] width 13 height 13
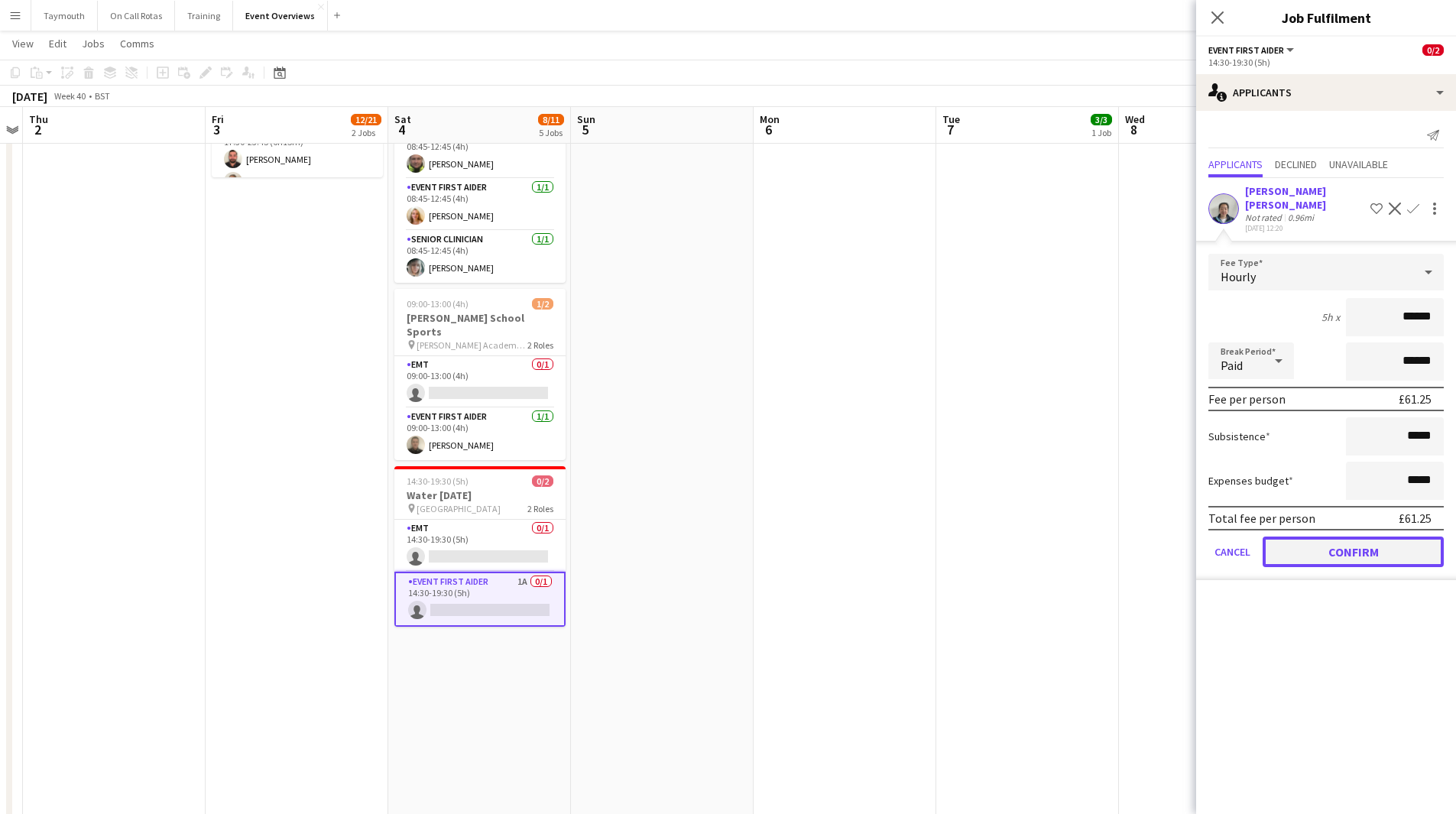
click at [1364, 544] on button "Confirm" at bounding box center [1354, 552] width 181 height 31
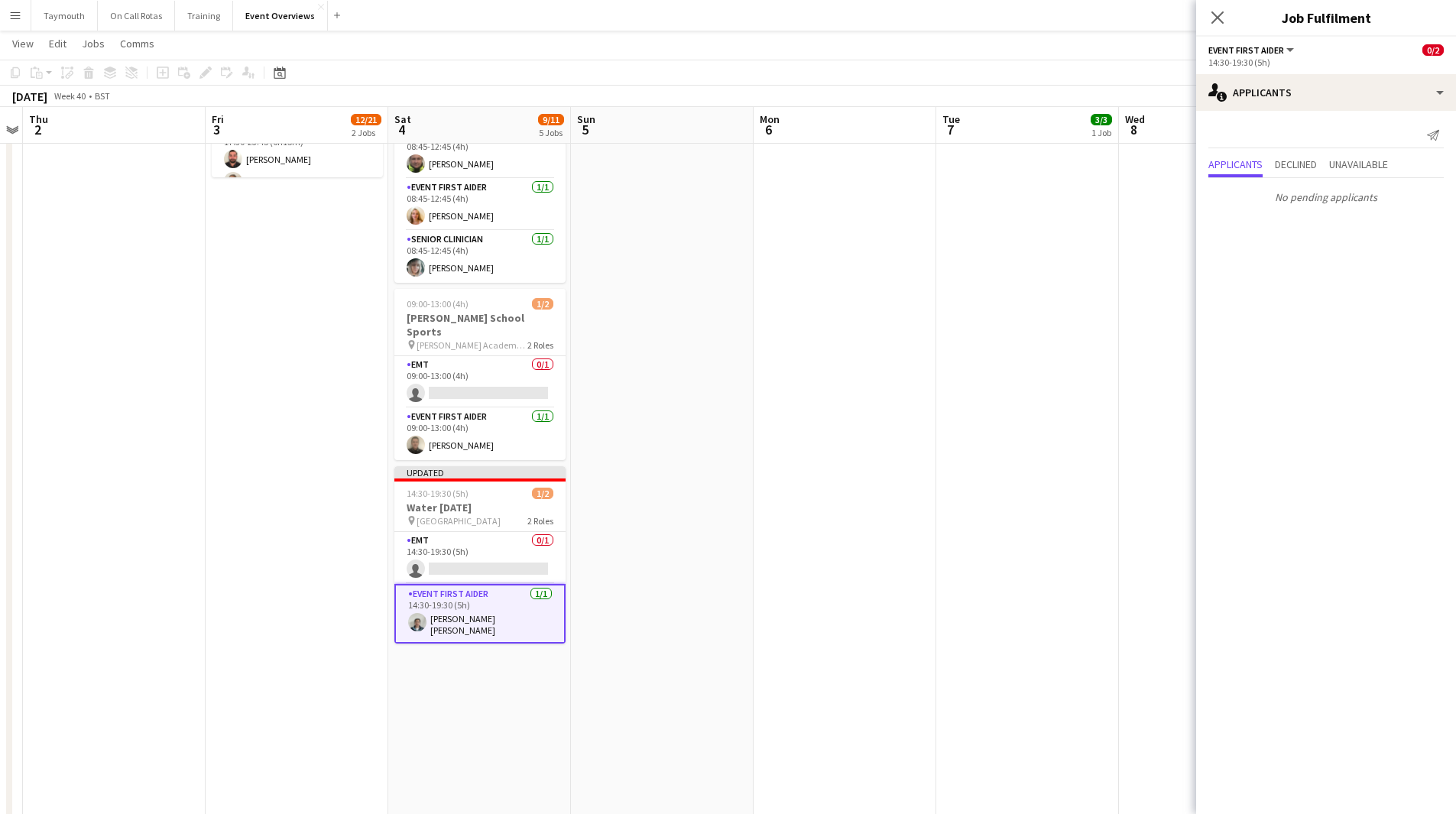
click at [957, 613] on app-date-cell "10:30-14:30 (4h) 3/3 Scottish Rugby East Emerging School Championships | Newbat…" at bounding box center [1028, 543] width 183 height 1662
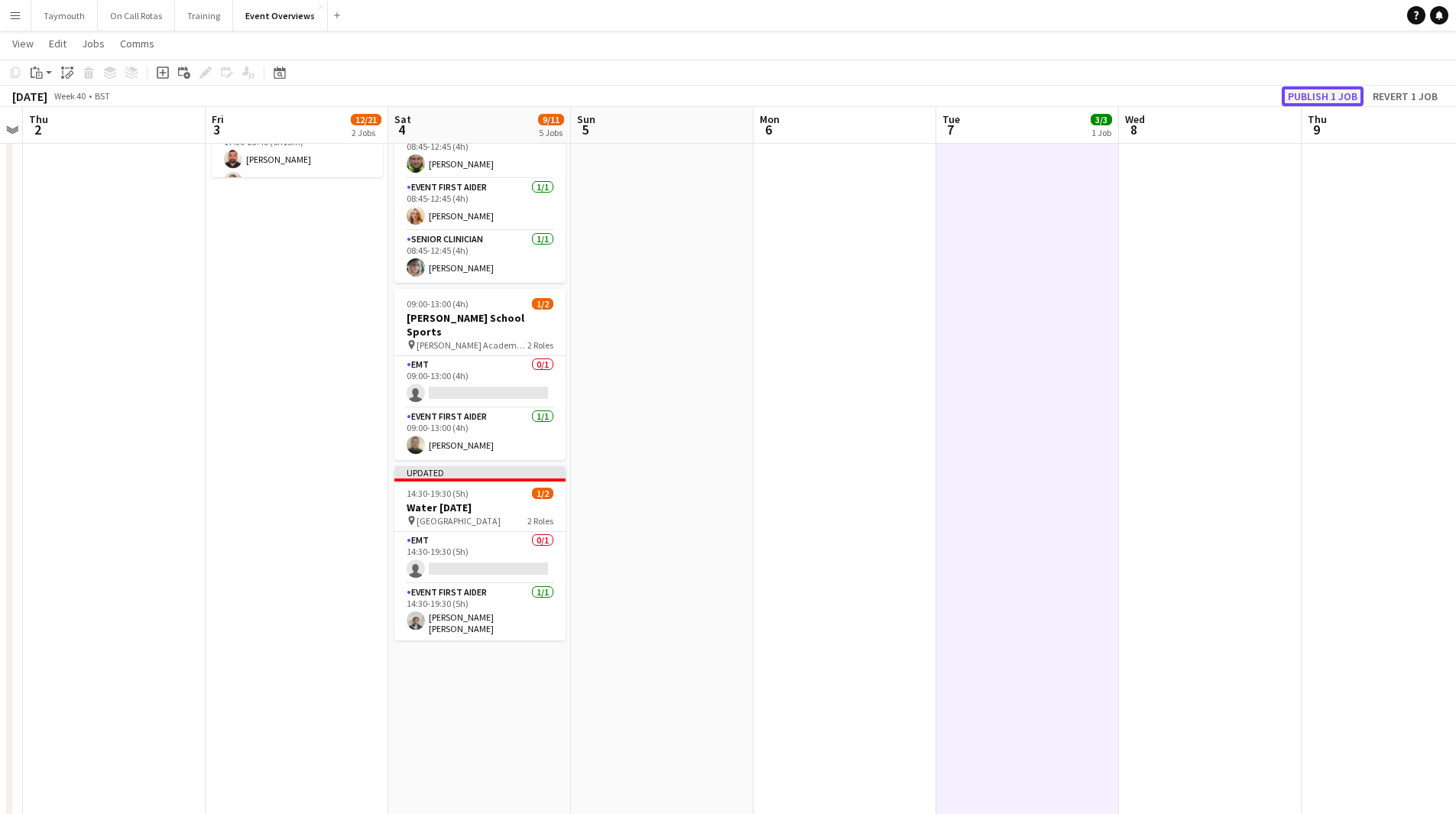
click at [1323, 94] on button "Publish 1 job" at bounding box center [1323, 96] width 81 height 20
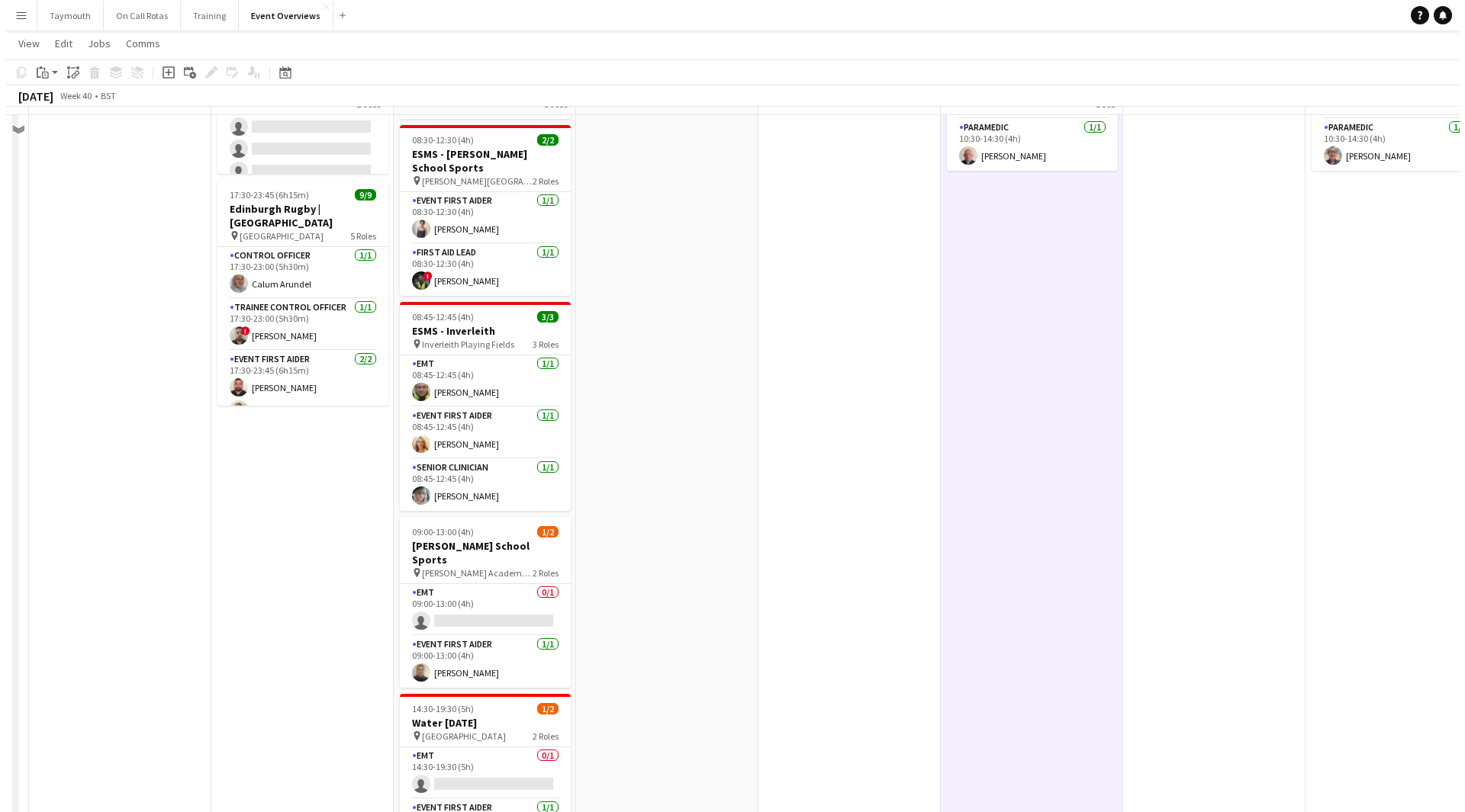
scroll to position [0, 0]
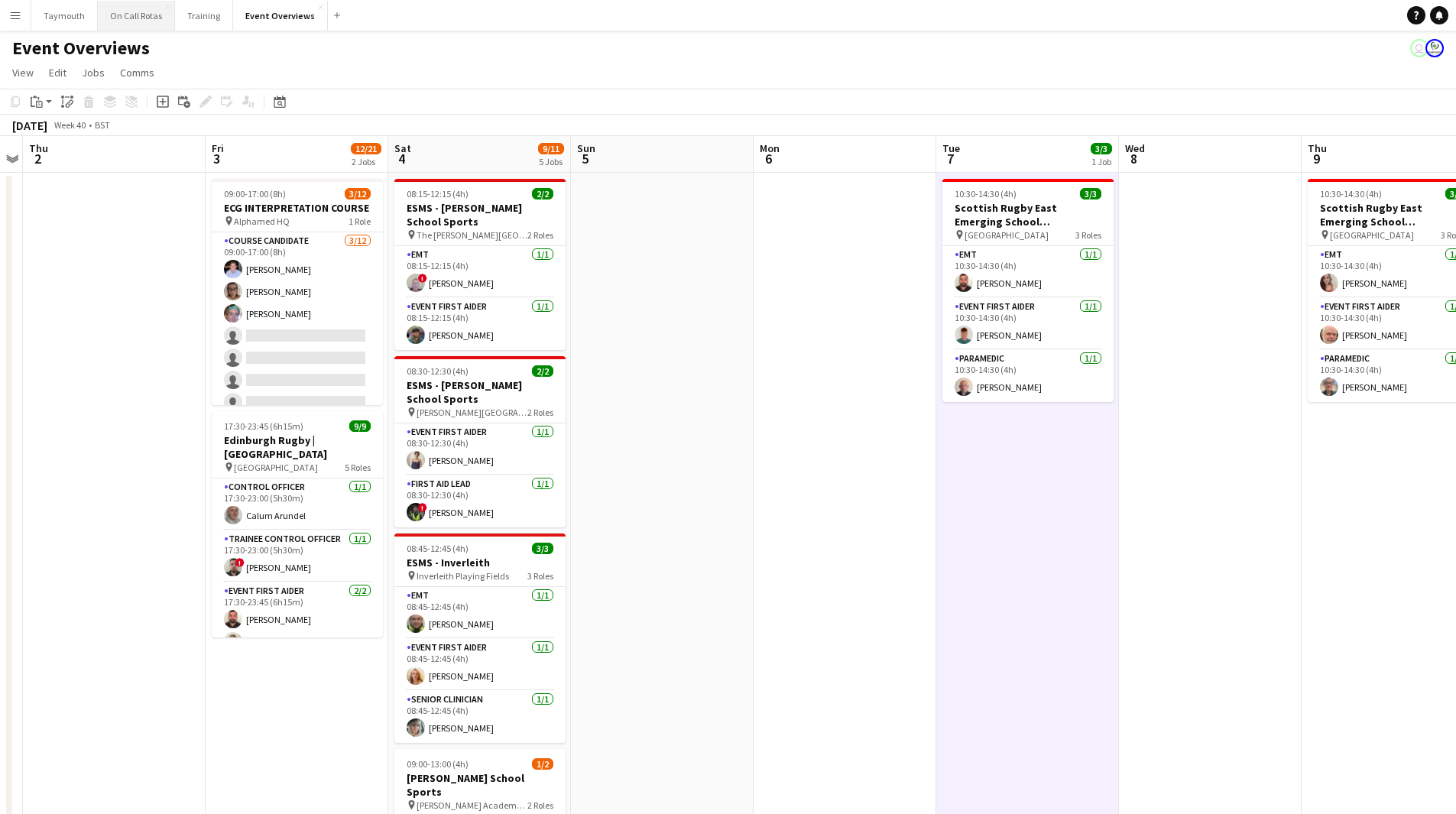
click at [98, 24] on button "On Call Rotas Close" at bounding box center [136, 15] width 77 height 30
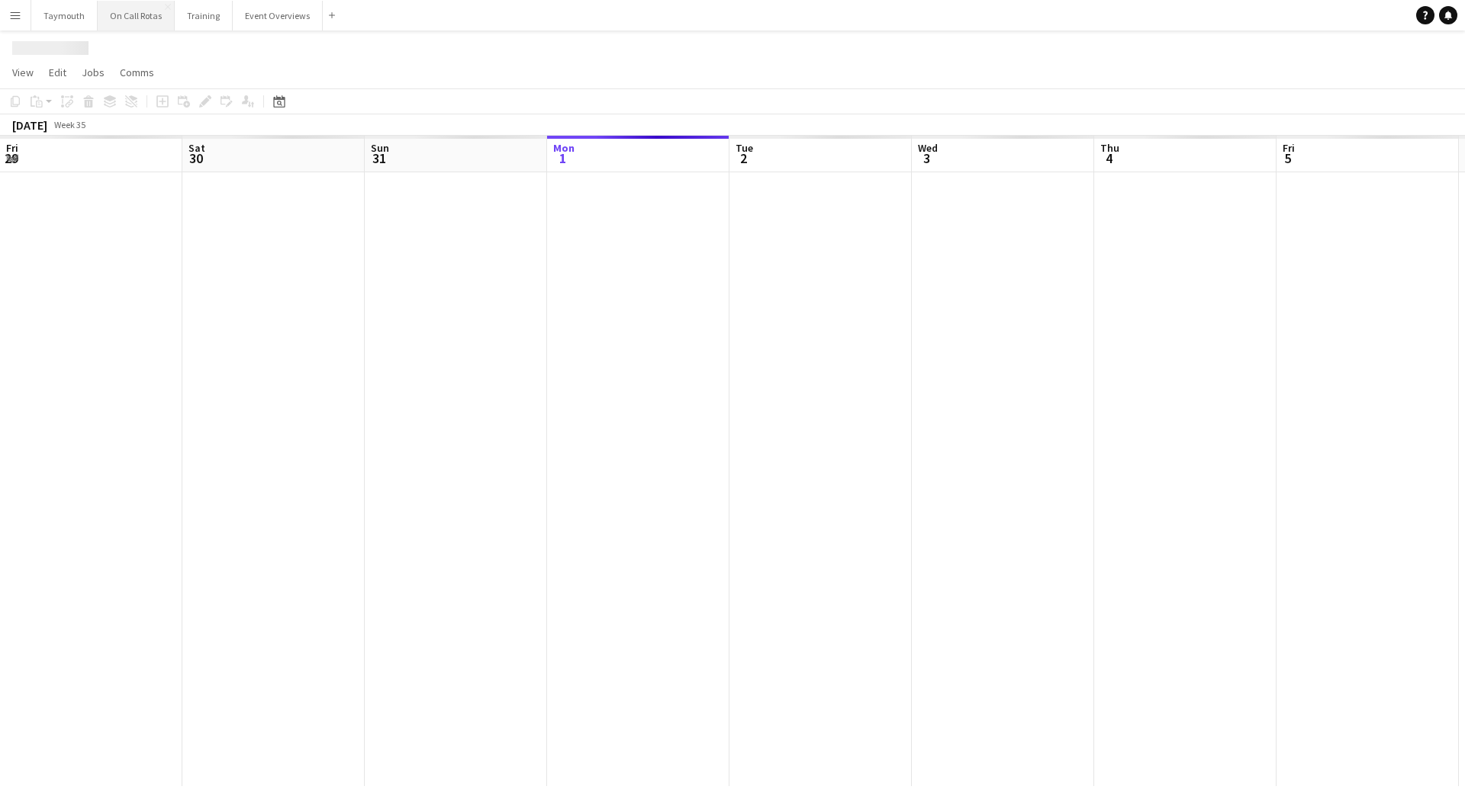
scroll to position [0, 365]
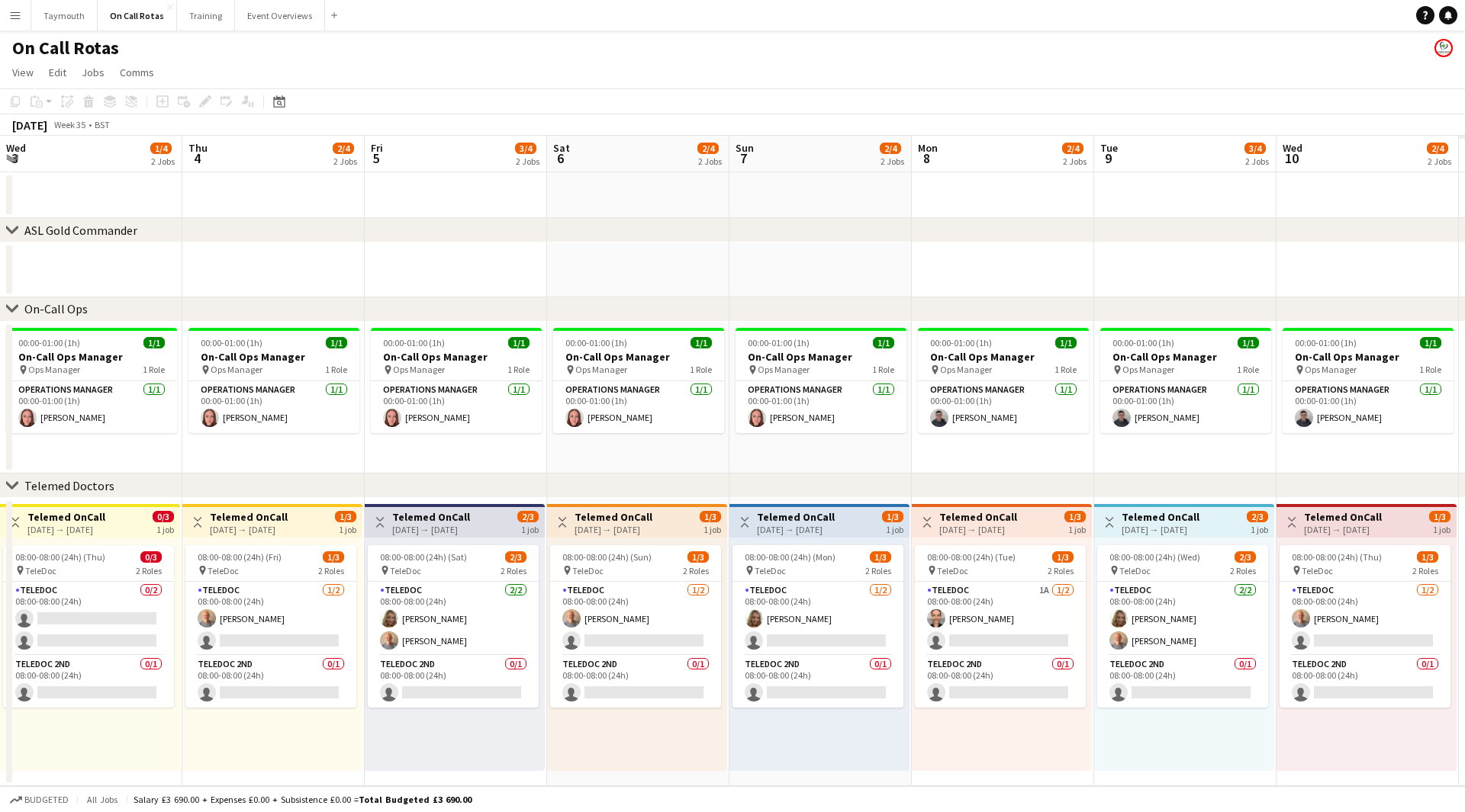
drag, startPoint x: 662, startPoint y: 749, endPoint x: 522, endPoint y: 754, distance: 140.1
click at [522, 754] on app-calendar-viewport "Mon 1 2/4 2 Jobs Tue 2 2/4 2 Jobs Wed 3 1/4 2 Jobs Thu 4 2/4 2 Jobs Fri 5 3/4 2…" at bounding box center [732, 461] width 1465 height 650
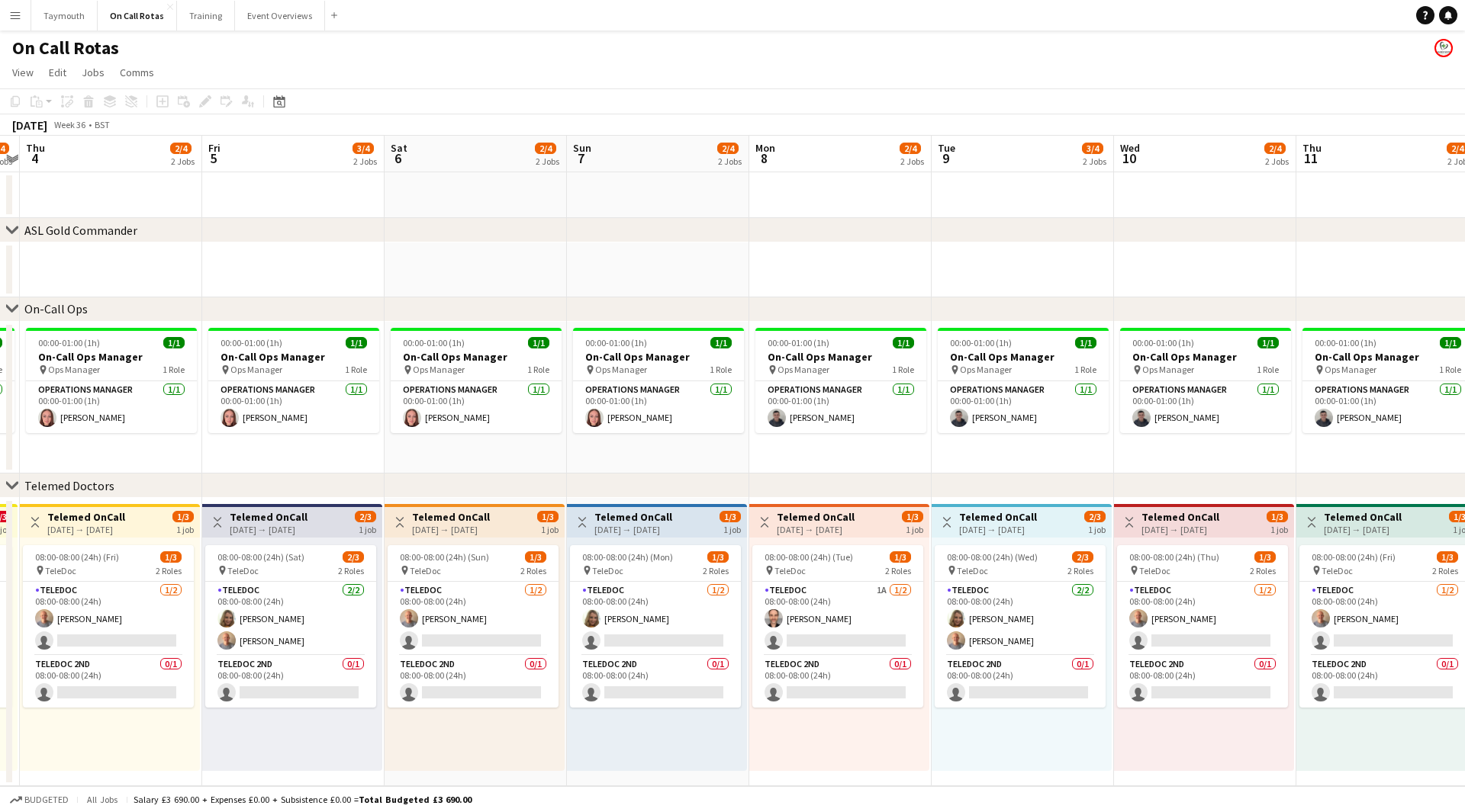
drag, startPoint x: 343, startPoint y: 715, endPoint x: 996, endPoint y: 728, distance: 653.1
click at [1124, 791] on app-board "On Call Rotas View Day view expanded Day view collapsed Month view Date picker …" at bounding box center [732, 421] width 1465 height 781
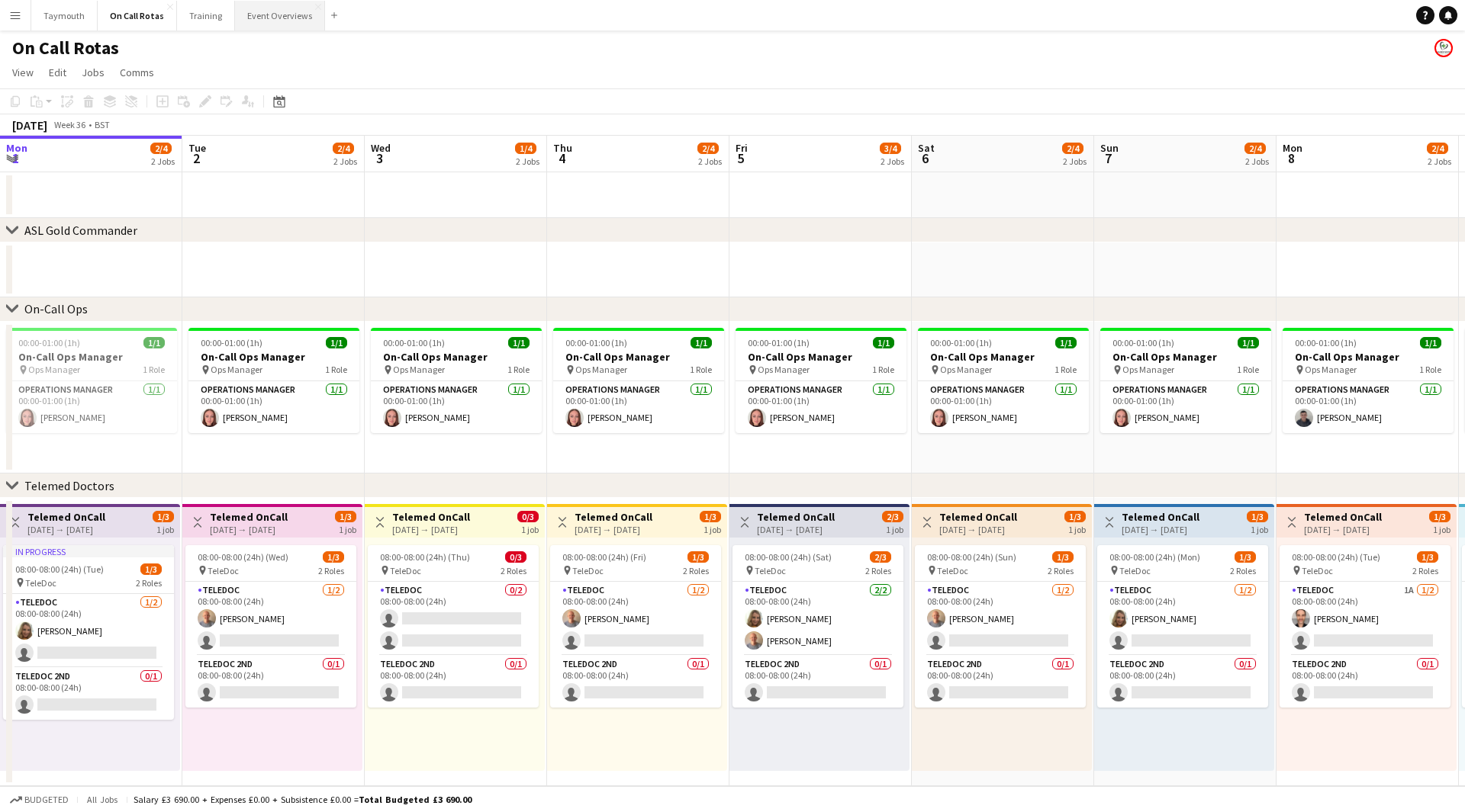
click at [297, 14] on button "Event Overviews Close" at bounding box center [280, 15] width 90 height 30
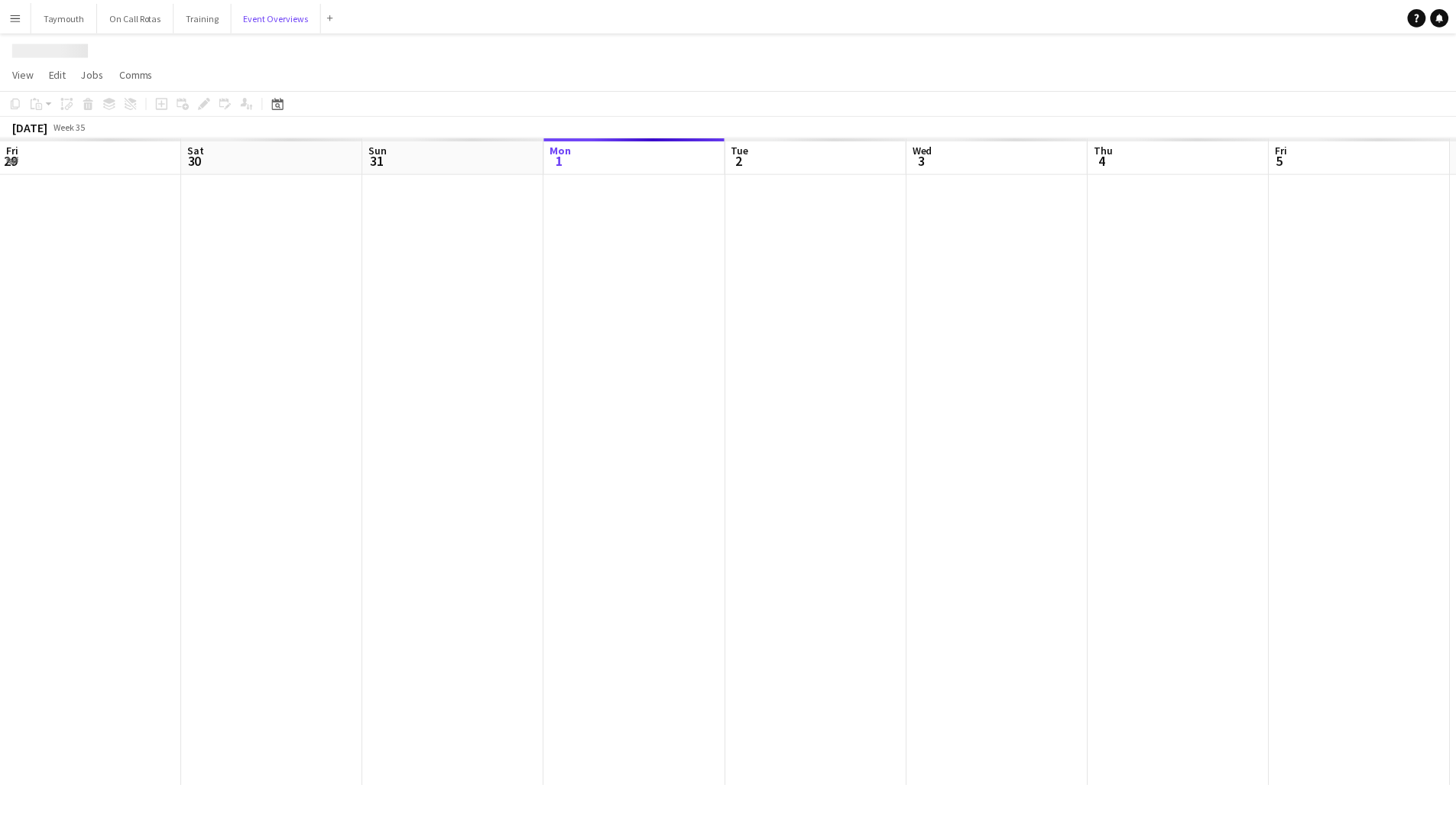
scroll to position [0, 366]
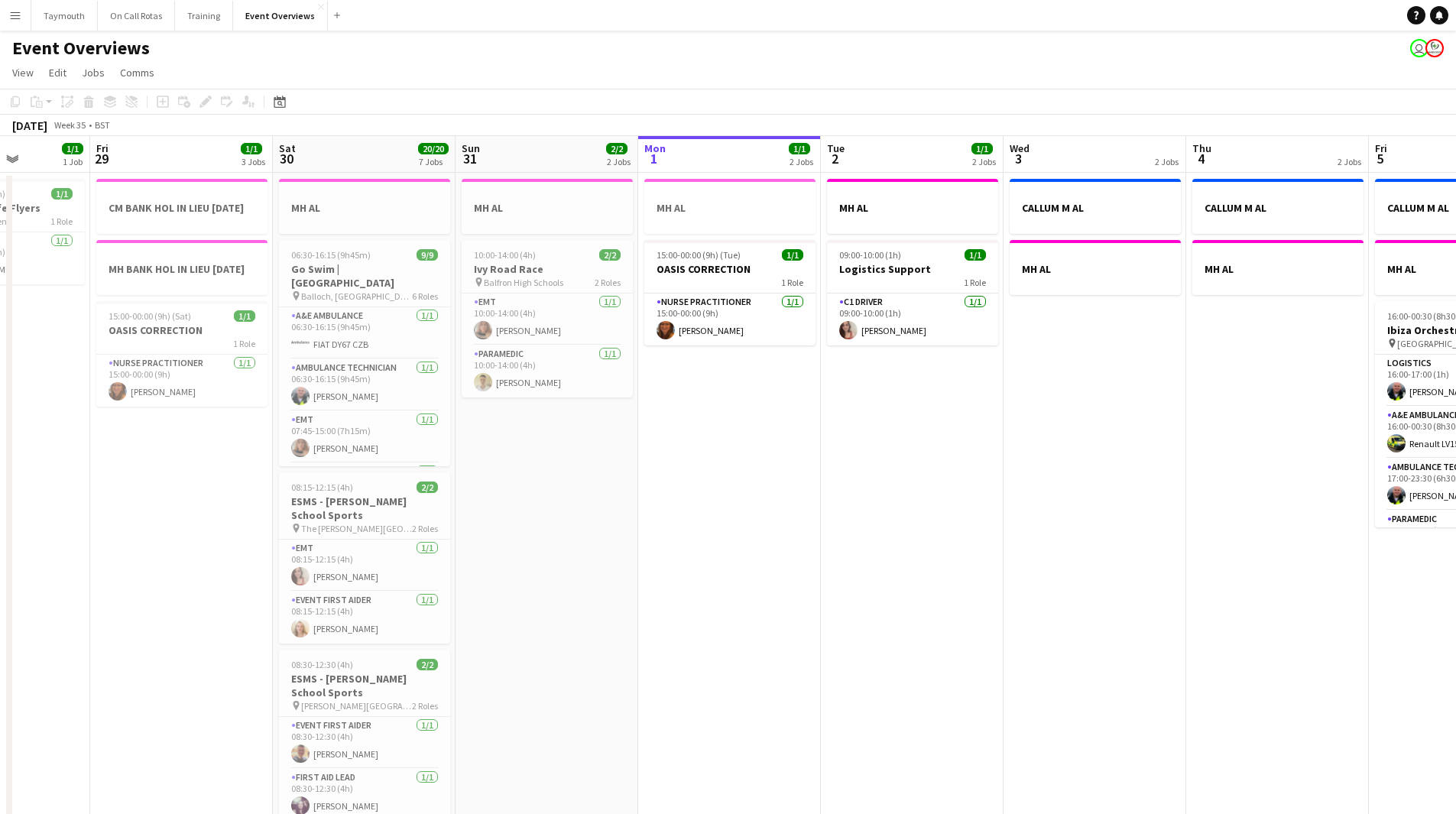
drag, startPoint x: 695, startPoint y: 588, endPoint x: 1152, endPoint y: 626, distance: 458.6
click at [1152, 626] on app-calendar-viewport "Tue 26 Wed 27 Thu 28 1/1 1 Job Fri 29 1/1 3 Jobs Sat 30 20/20 7 Jobs Sun 31 2/2…" at bounding box center [728, 809] width 1456 height 1345
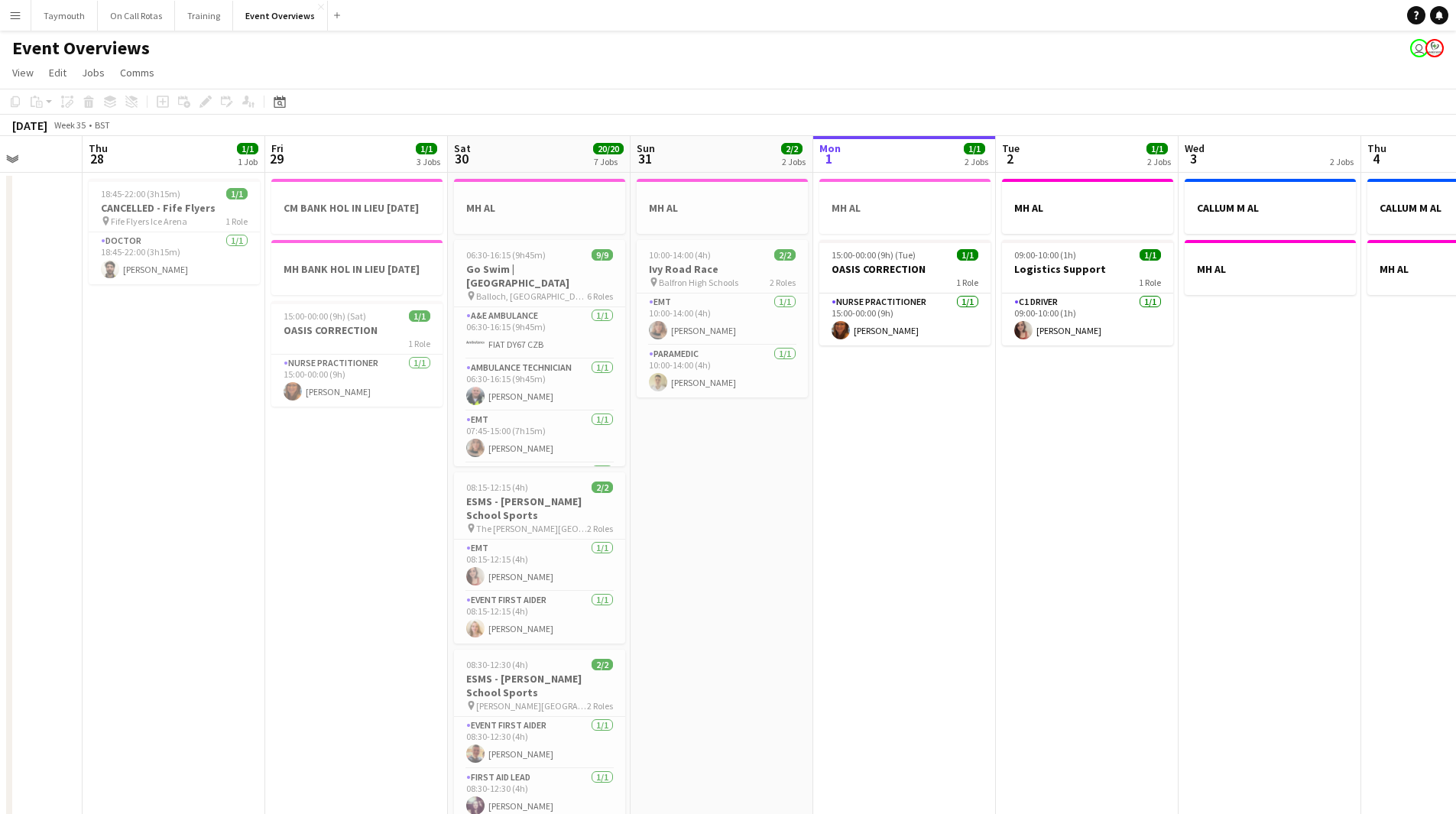
drag, startPoint x: 620, startPoint y: 651, endPoint x: 795, endPoint y: 685, distance: 178.3
click at [795, 685] on app-calendar-viewport "Mon 25 6/6 2 Jobs Tue 26 Wed 27 Thu 28 1/1 1 Job Fri 29 1/1 3 Jobs Sat 30 20/20…" at bounding box center [728, 809] width 1456 height 1345
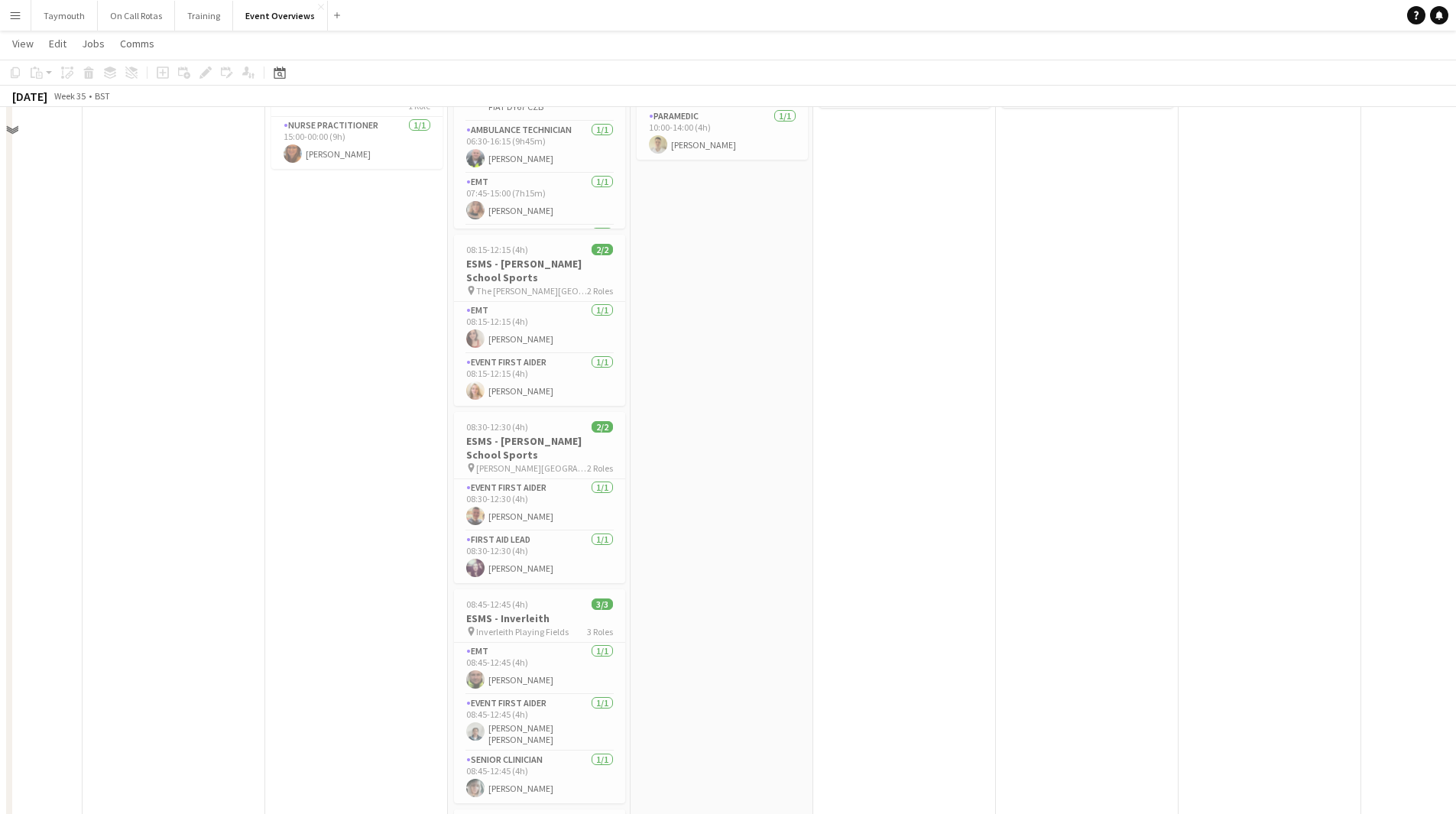
scroll to position [130, 0]
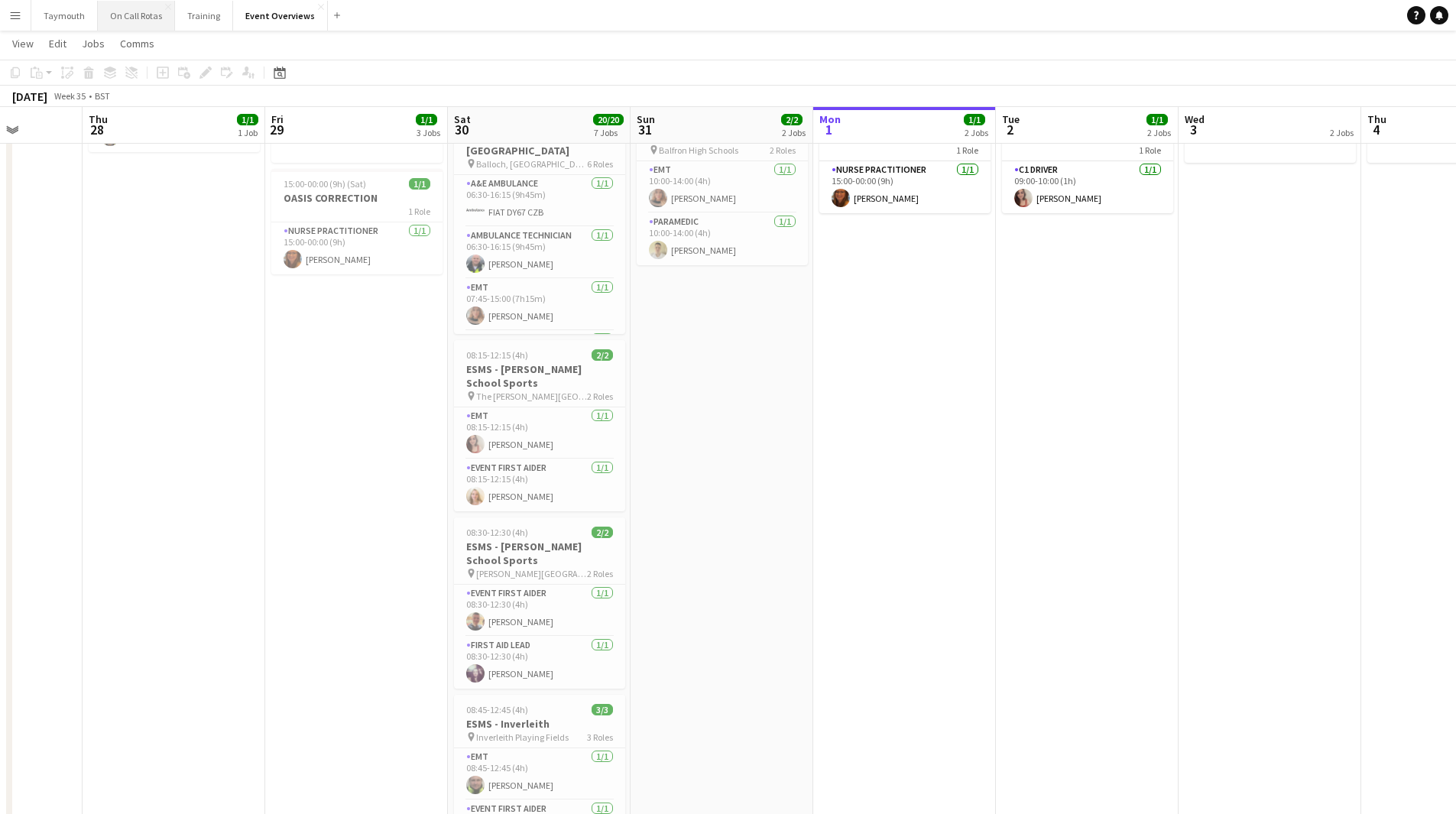
click at [152, 18] on button "On Call Rotas Close" at bounding box center [136, 15] width 77 height 30
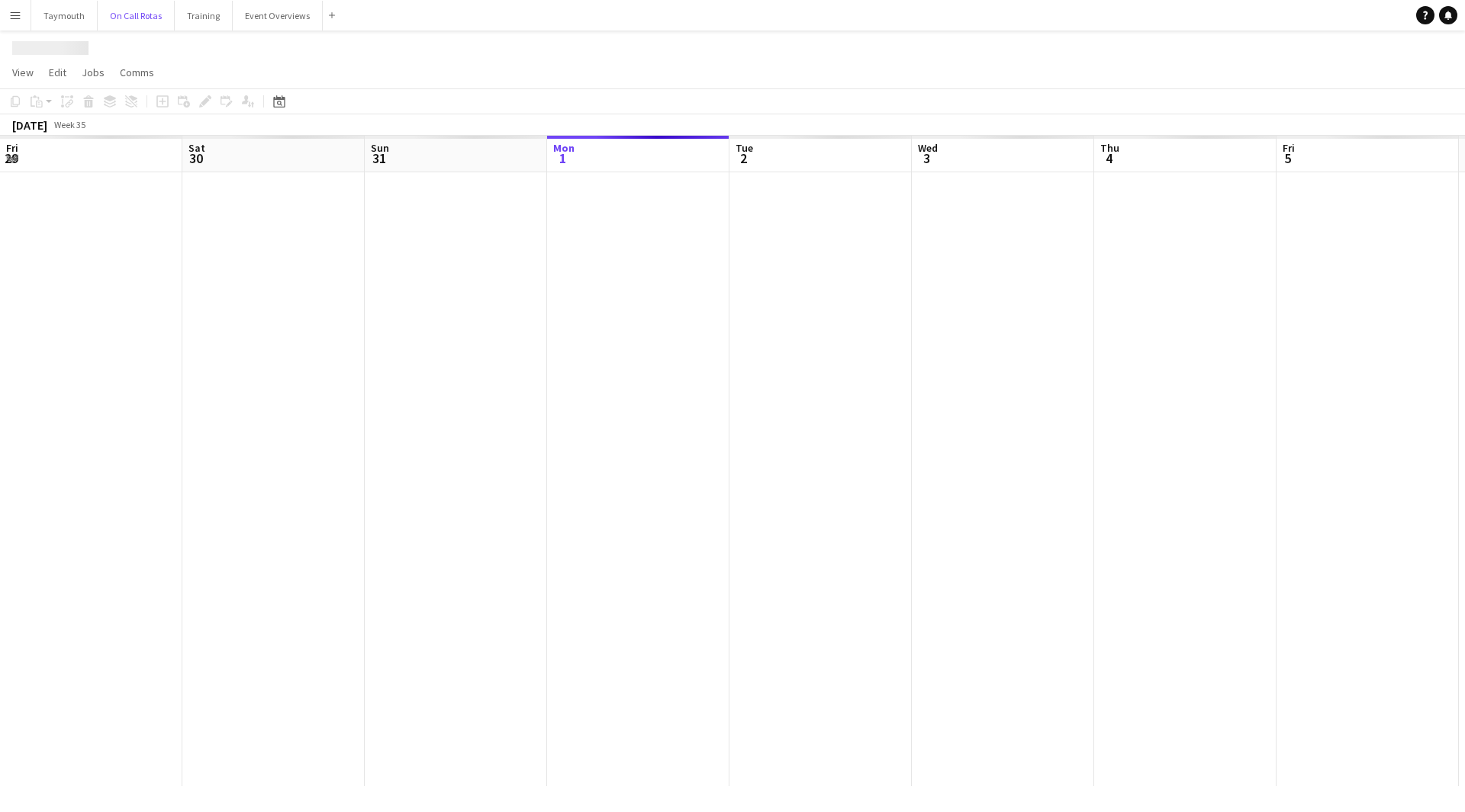
scroll to position [0, 365]
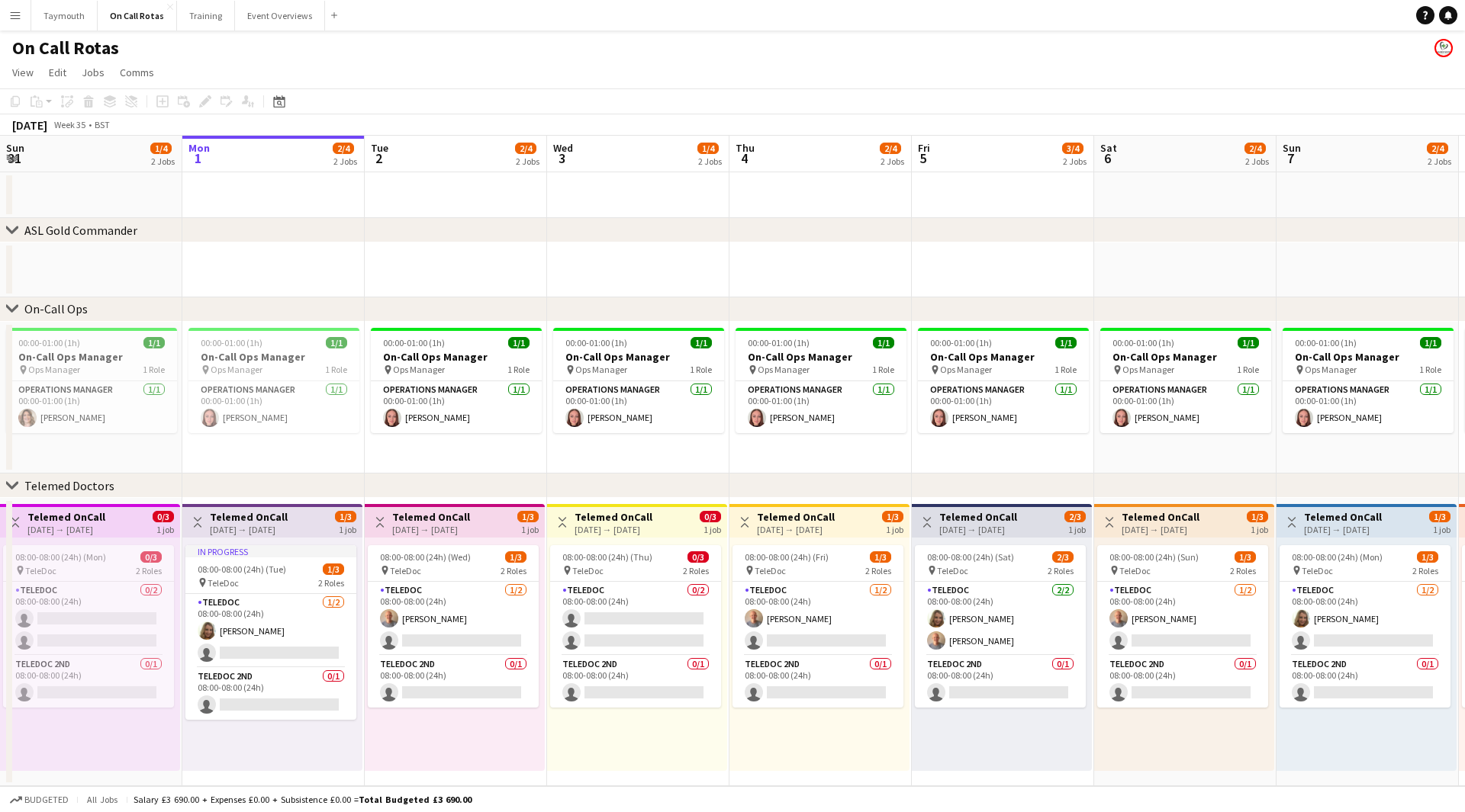
drag, startPoint x: 1154, startPoint y: 496, endPoint x: 100, endPoint y: 478, distance: 1054.2
click at [80, 489] on div "chevron-right Telemed Doctors" at bounding box center [732, 485] width 1465 height 24
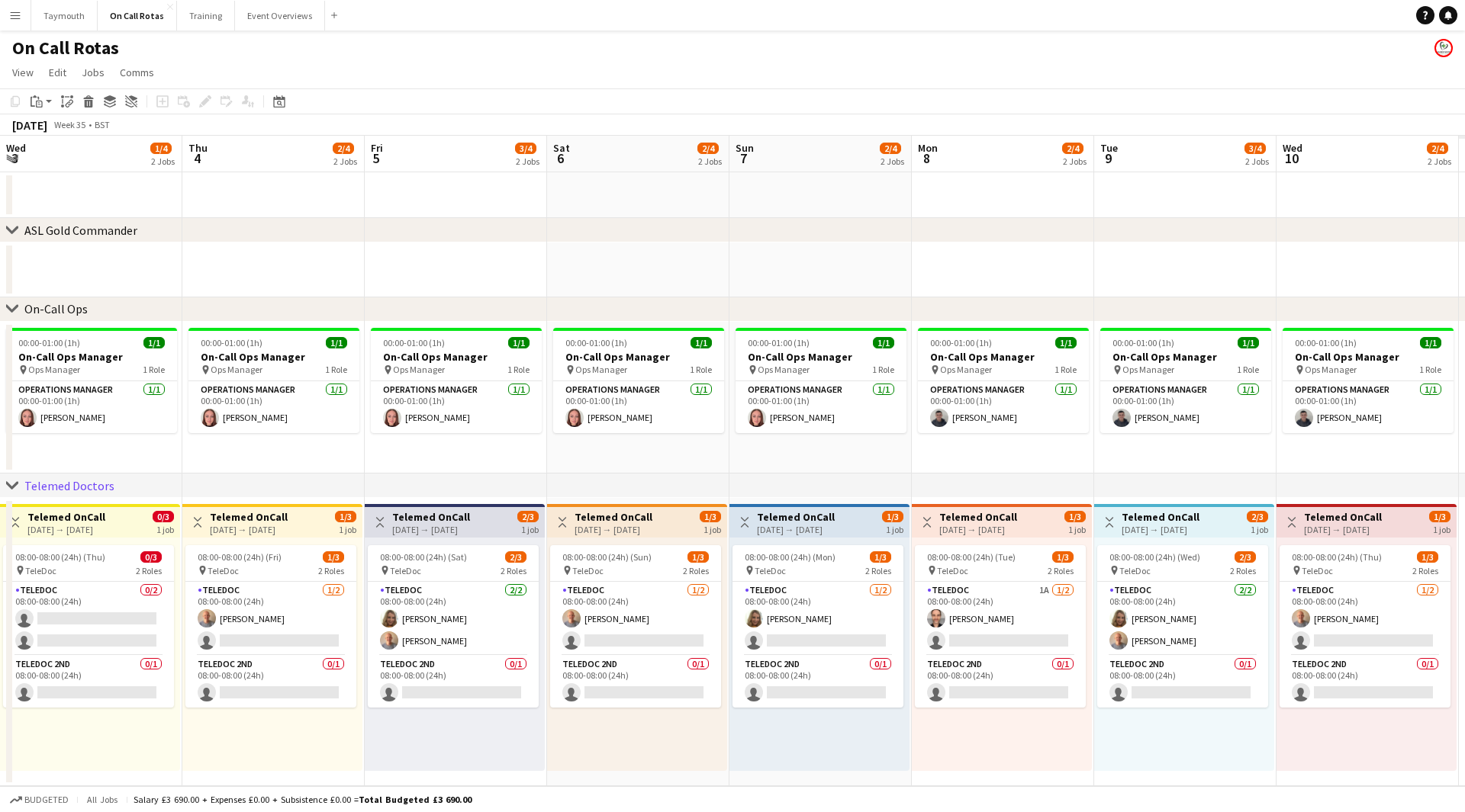
drag, startPoint x: 641, startPoint y: 414, endPoint x: 1015, endPoint y: 389, distance: 374.8
click at [100, 410] on app-calendar-viewport "Mon 1 2/4 2 Jobs Tue 2 2/4 2 Jobs Wed 3 1/4 2 Jobs Thu 4 2/4 2 Jobs Fri 5 3/4 2…" at bounding box center [732, 461] width 1465 height 650
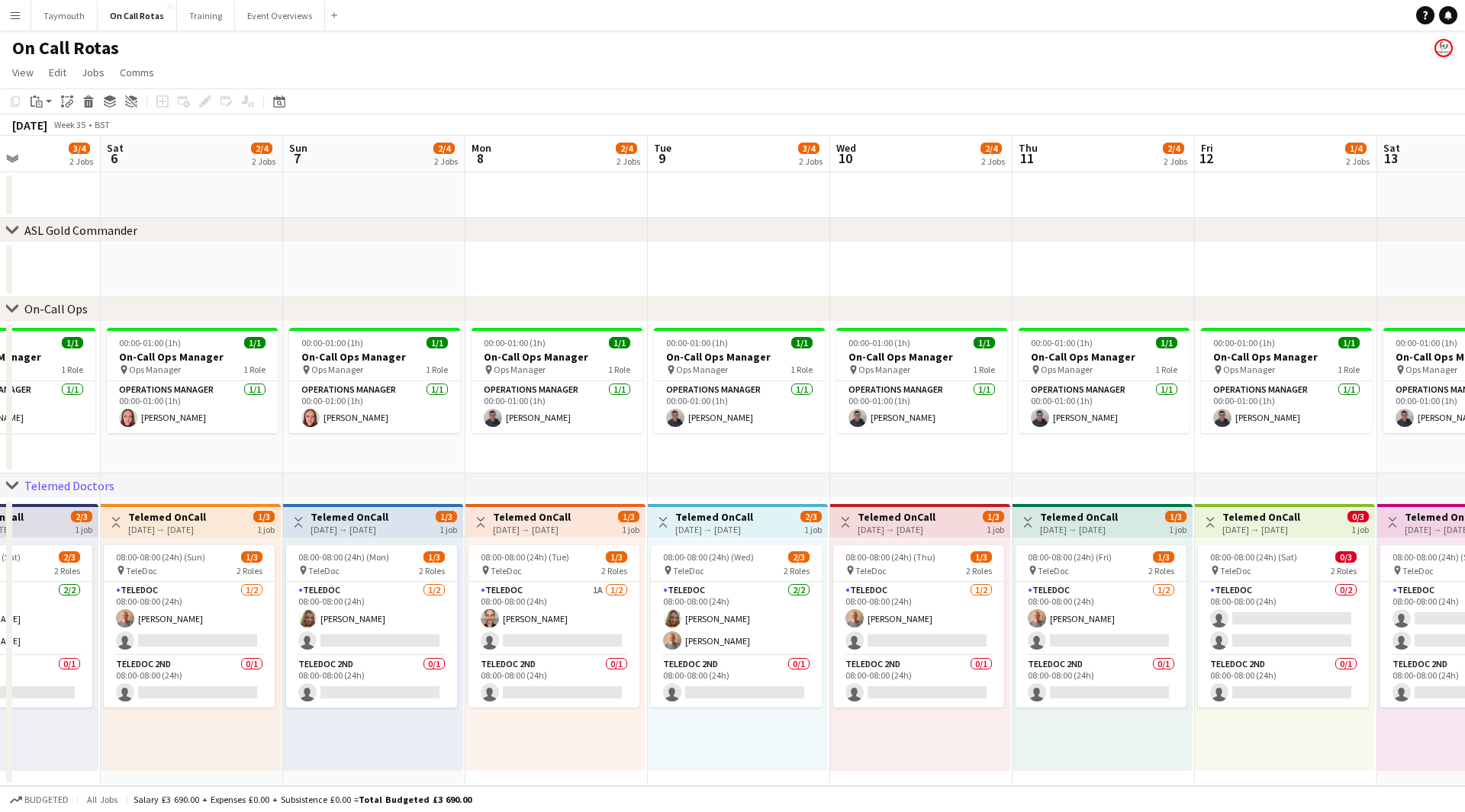
click at [145, 438] on app-calendar-viewport "Wed 3 1/4 2 Jobs Thu 4 2/4 2 Jobs Fri 5 3/4 2 Jobs Sat 6 2/4 2 Jobs Sun 7 2/4 2…" at bounding box center [732, 461] width 1465 height 650
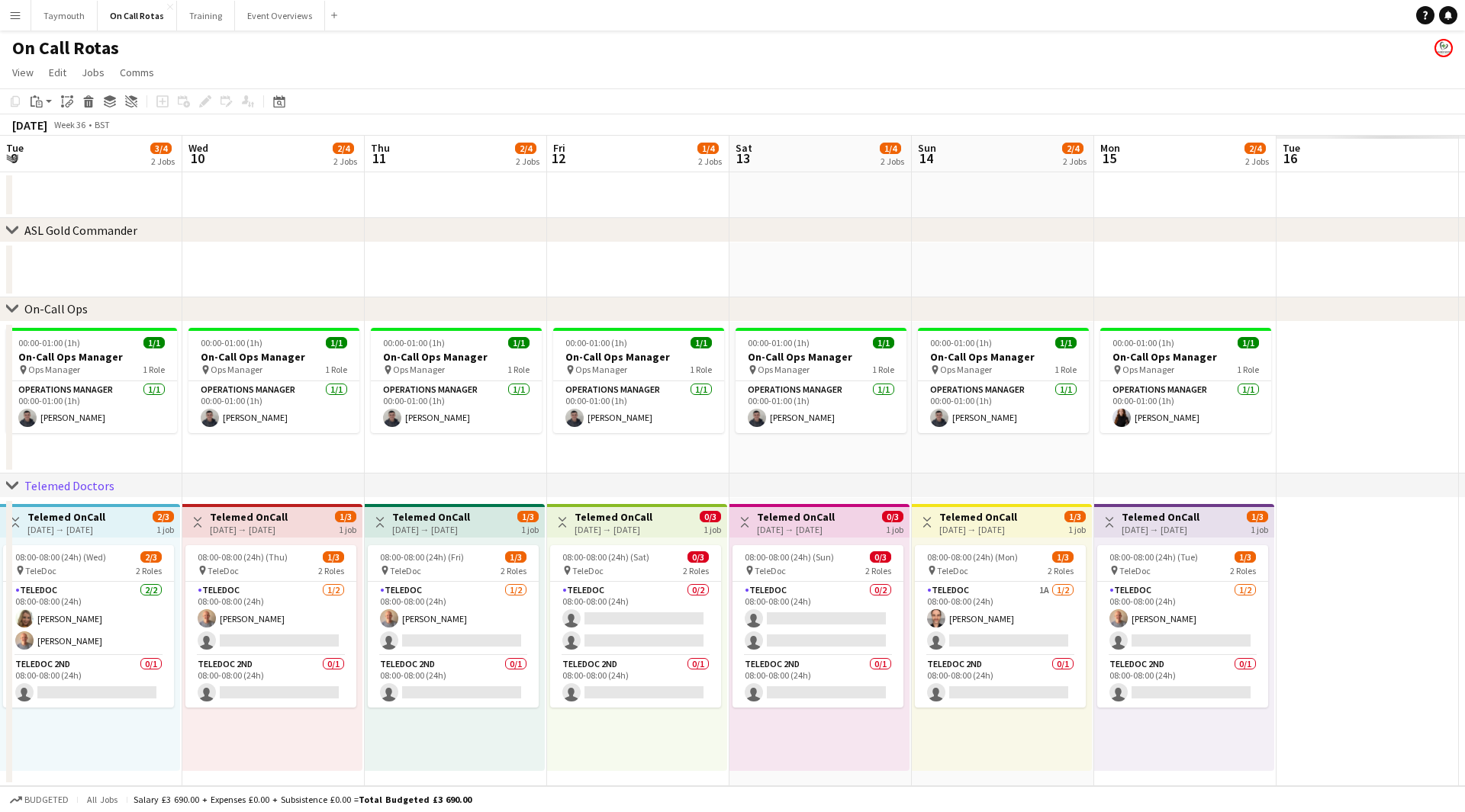
drag, startPoint x: 163, startPoint y: 453, endPoint x: 749, endPoint y: 418, distance: 587.0
click at [115, 448] on app-calendar-viewport "Sun 7 2/4 2 Jobs Mon 8 2/4 2 Jobs Tue 9 3/4 2 Jobs Wed 10 2/4 2 Jobs Thu 11 2/4…" at bounding box center [732, 461] width 1465 height 650
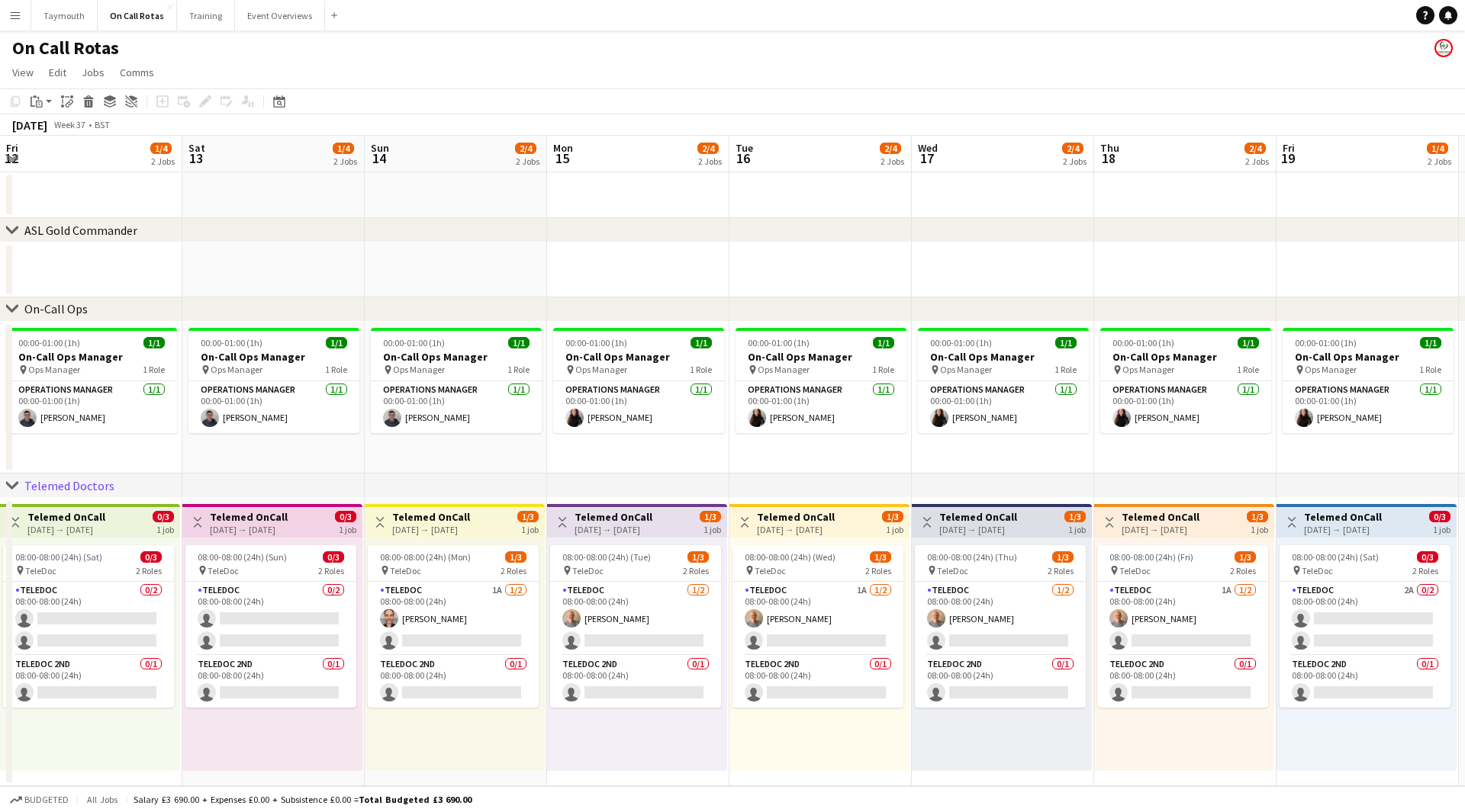
drag, startPoint x: 454, startPoint y: 451, endPoint x: 359, endPoint y: 407, distance: 104.7
click at [151, 424] on app-calendar-viewport "Wed 10 2/4 2 Jobs Thu 11 2/4 2 Jobs Fri 12 1/4 2 Jobs Sat 13 1/4 2 Jobs Sun 14 …" at bounding box center [732, 461] width 1465 height 650
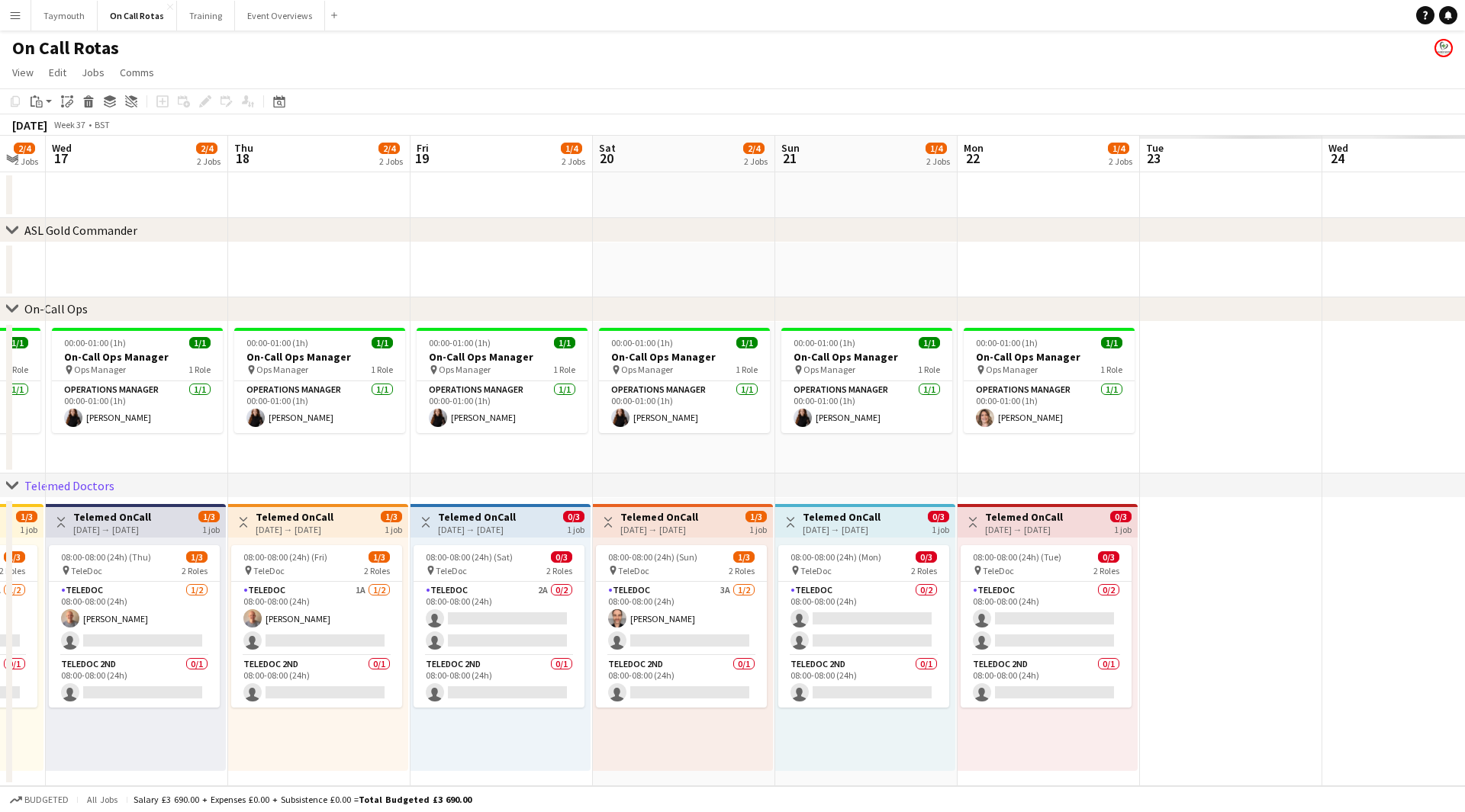
click at [86, 402] on app-calendar-viewport "Sun 14 2/4 2 Jobs Mon 15 2/4 2 Jobs Tue 16 2/4 2 Jobs Wed 17 2/4 2 Jobs Thu 18 …" at bounding box center [732, 461] width 1465 height 650
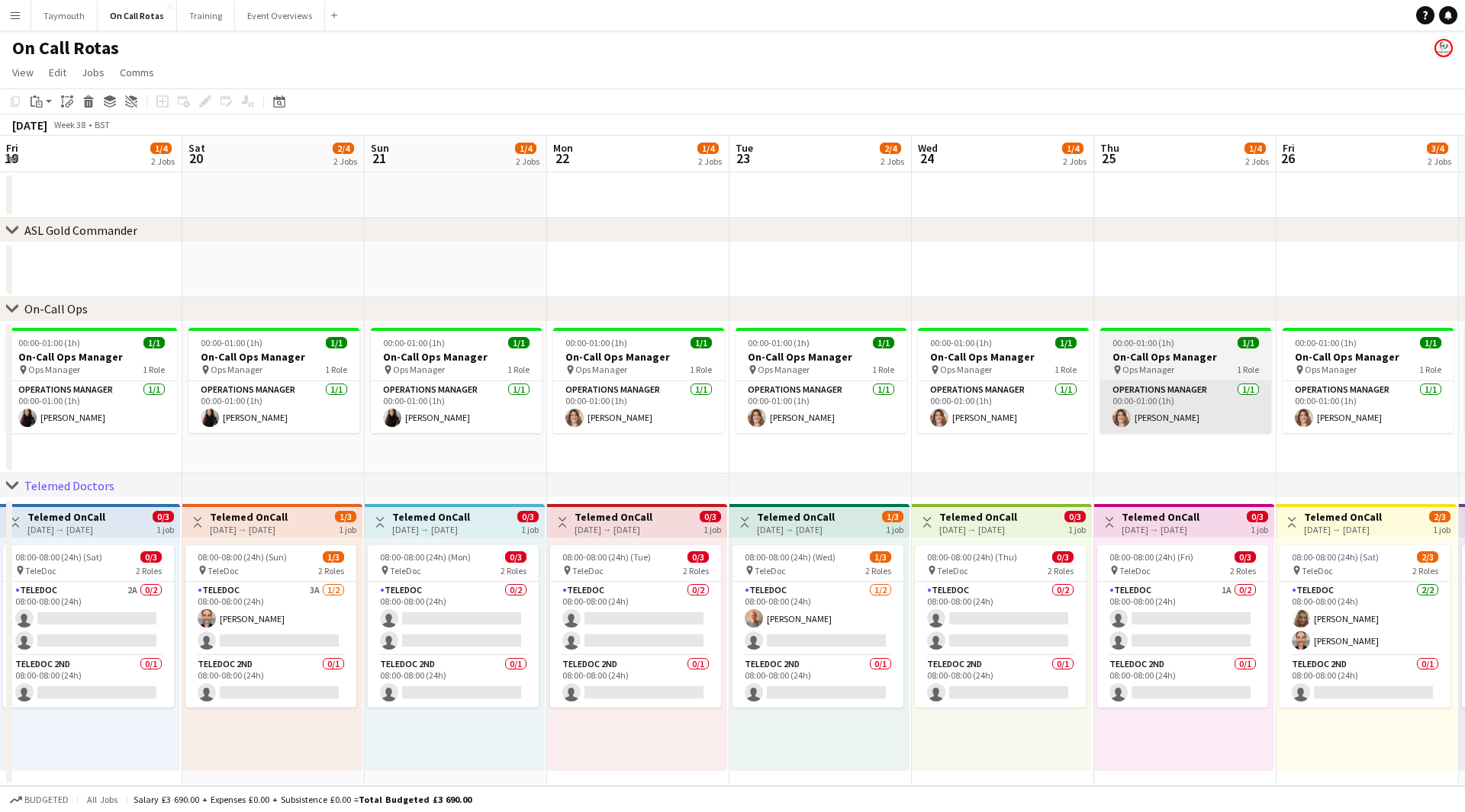
drag, startPoint x: 635, startPoint y: 428, endPoint x: 493, endPoint y: 406, distance: 143.7
click at [273, 424] on app-calendar-viewport "Wed 17 2/4 2 Jobs Thu 18 2/4 2 Jobs Fri 19 1/4 2 Jobs Sat 20 2/4 2 Jobs Sun 21 …" at bounding box center [732, 461] width 1465 height 650
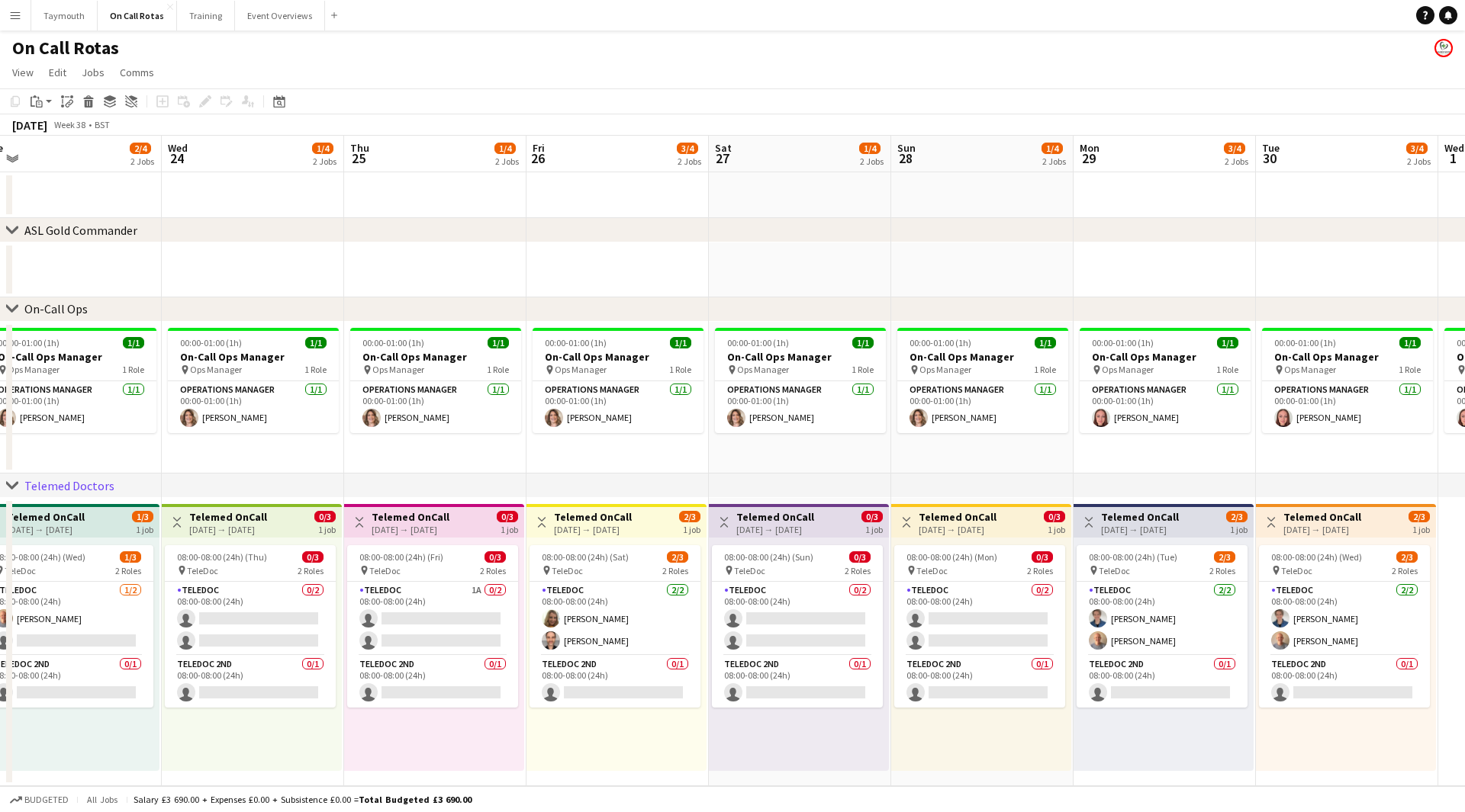
drag, startPoint x: 252, startPoint y: 410, endPoint x: 469, endPoint y: 382, distance: 218.8
click at [115, 403] on app-calendar-viewport "Sat 20 2/4 2 Jobs Sun 21 1/4 2 Jobs Mon 22 1/4 2 Jobs Tue 23 2/4 2 Jobs Wed 24 …" at bounding box center [732, 461] width 1465 height 650
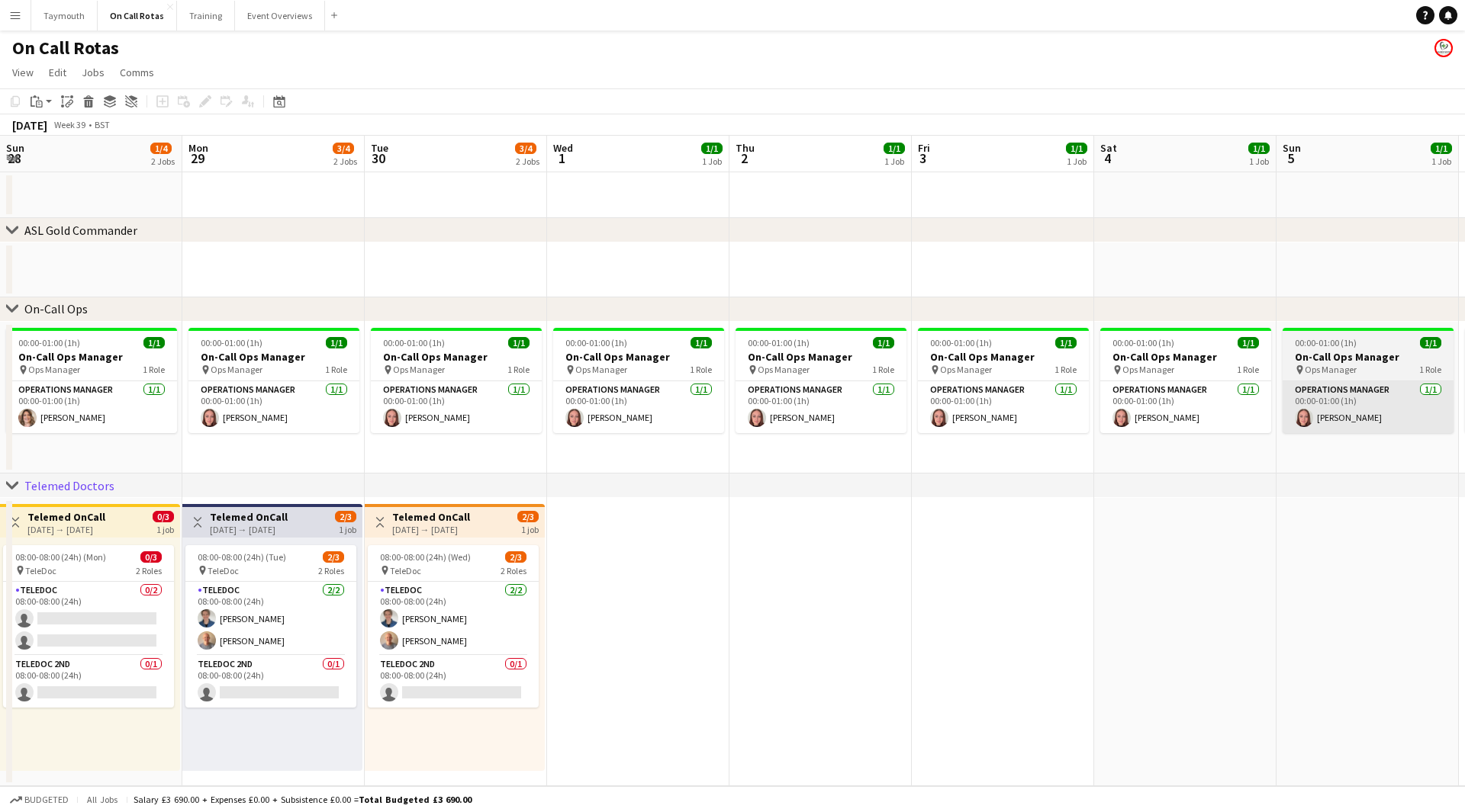
drag, startPoint x: 461, startPoint y: 419, endPoint x: 1019, endPoint y: 411, distance: 558.1
click at [239, 403] on app-calendar-viewport "Fri 26 3/4 2 Jobs Sat 27 1/4 2 Jobs Sun 28 1/4 2 Jobs Mon 29 3/4 2 Jobs Tue 30 …" at bounding box center [732, 461] width 1465 height 650
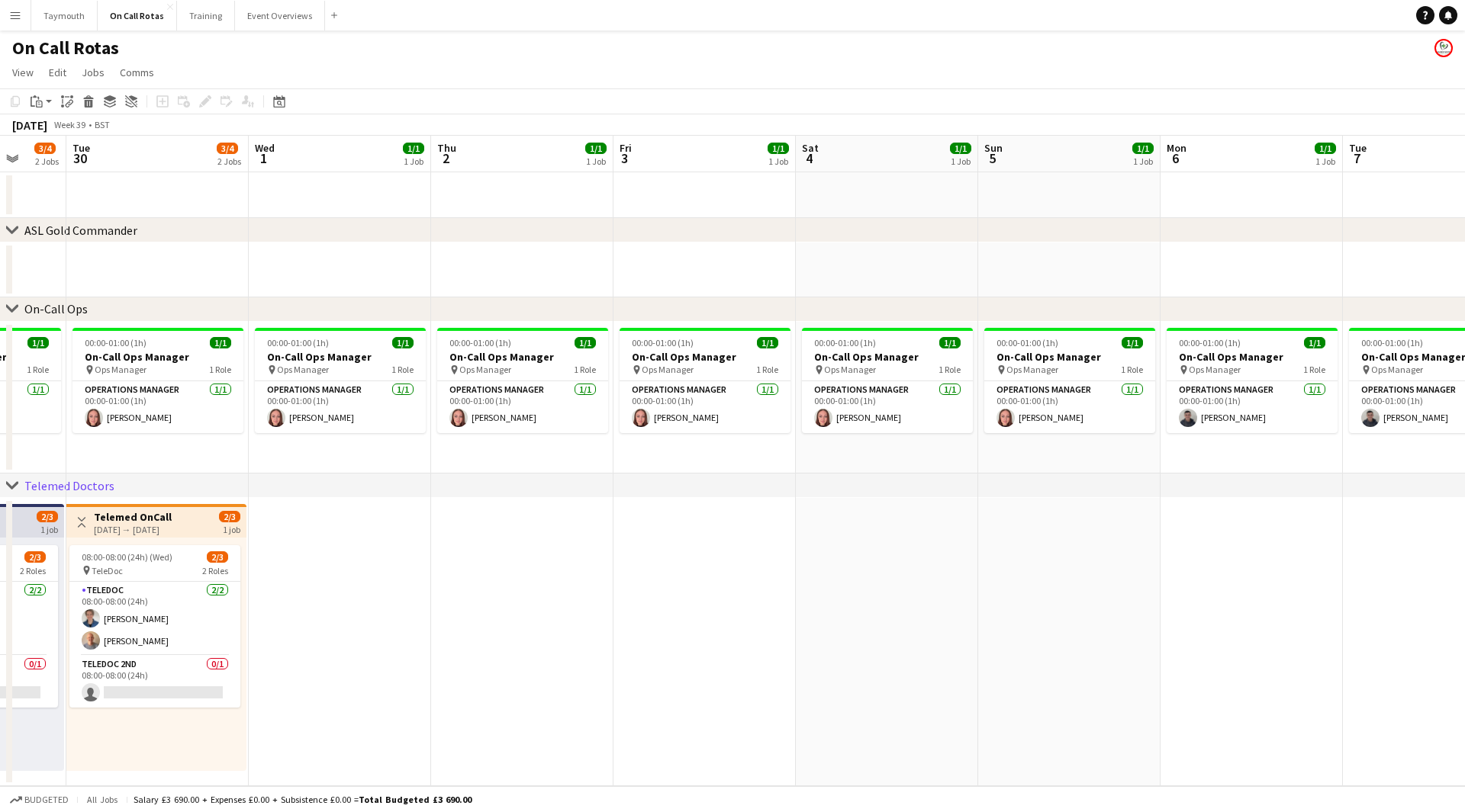
click at [199, 430] on app-calendar-viewport "Sat 27 1/4 2 Jobs Sun 28 1/4 2 Jobs Mon 29 3/4 2 Jobs Tue 30 3/4 2 Jobs Wed 1 1…" at bounding box center [732, 461] width 1465 height 650
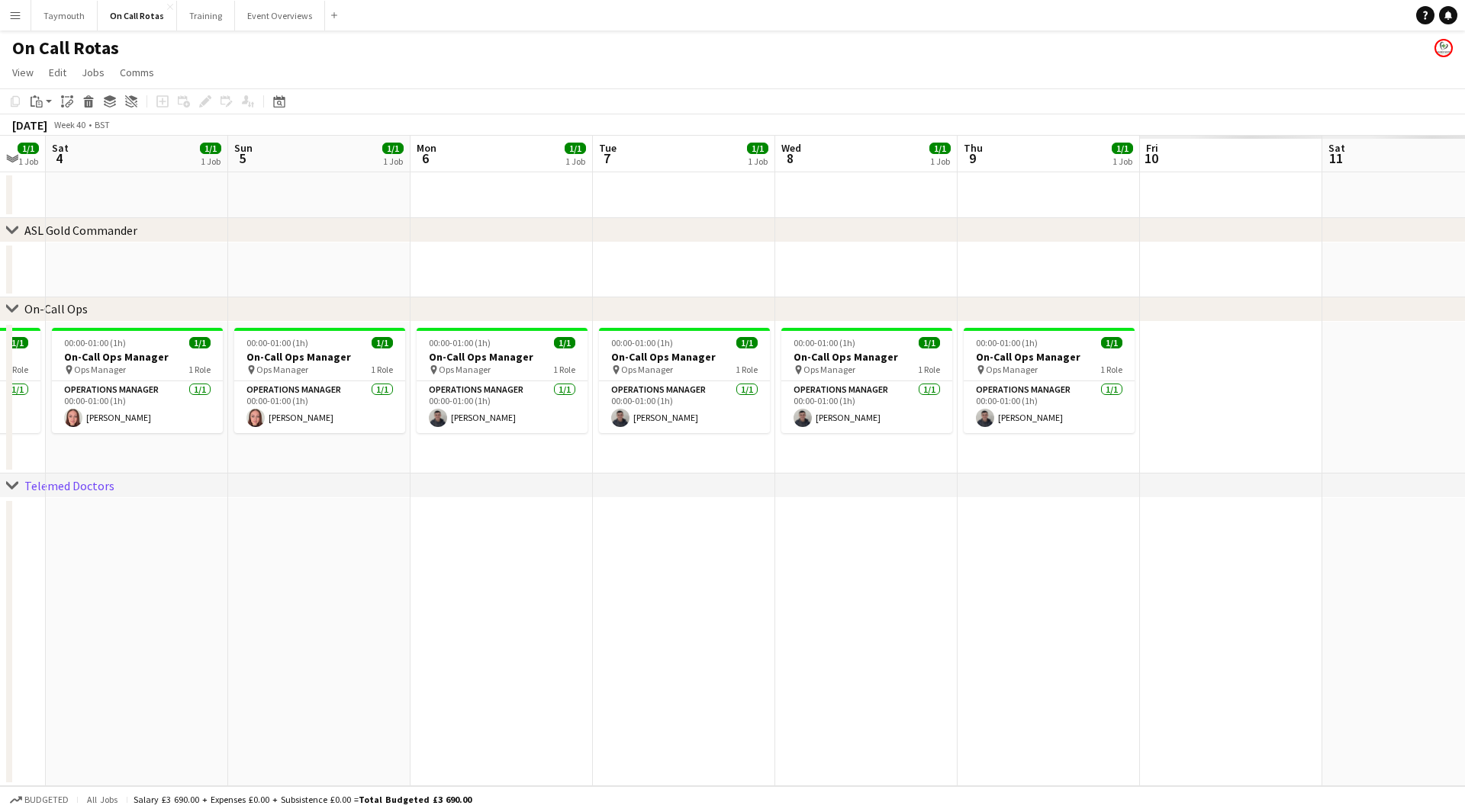
drag, startPoint x: 244, startPoint y: 426, endPoint x: 425, endPoint y: 417, distance: 181.2
click at [61, 422] on app-calendar-viewport "Wed 1 1/1 1 Job Thu 2 1/1 1 Job Fri 3 1/1 1 Job Sat 4 1/1 1 Job Sun 5 1/1 1 Job…" at bounding box center [732, 461] width 1465 height 650
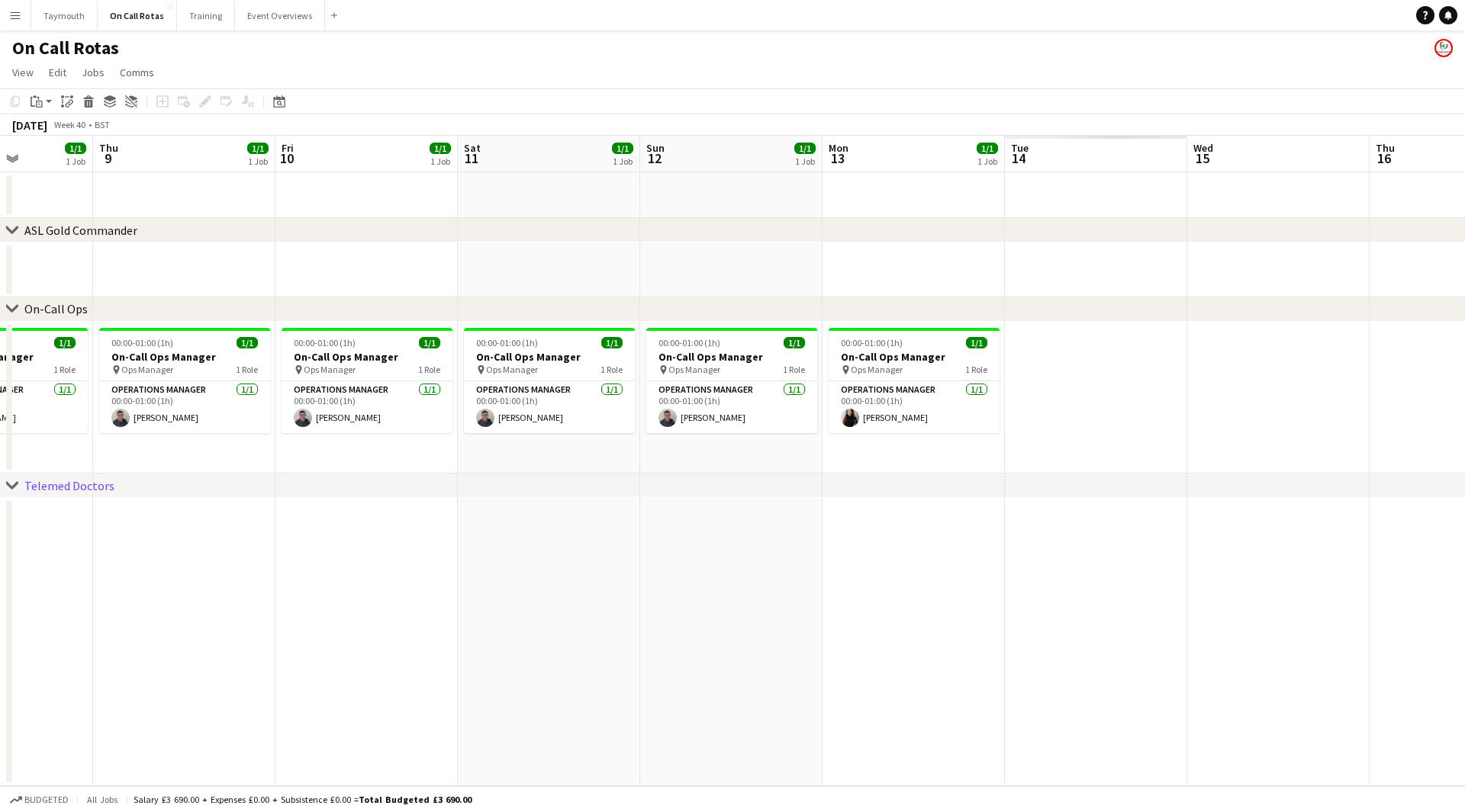
click at [115, 458] on app-calendar-viewport "Mon 6 1/1 1 Job Tue 7 1/1 1 Job Wed 8 1/1 1 Job Thu 9 1/1 1 Job Fri 10 1/1 1 Jo…" at bounding box center [732, 461] width 1465 height 650
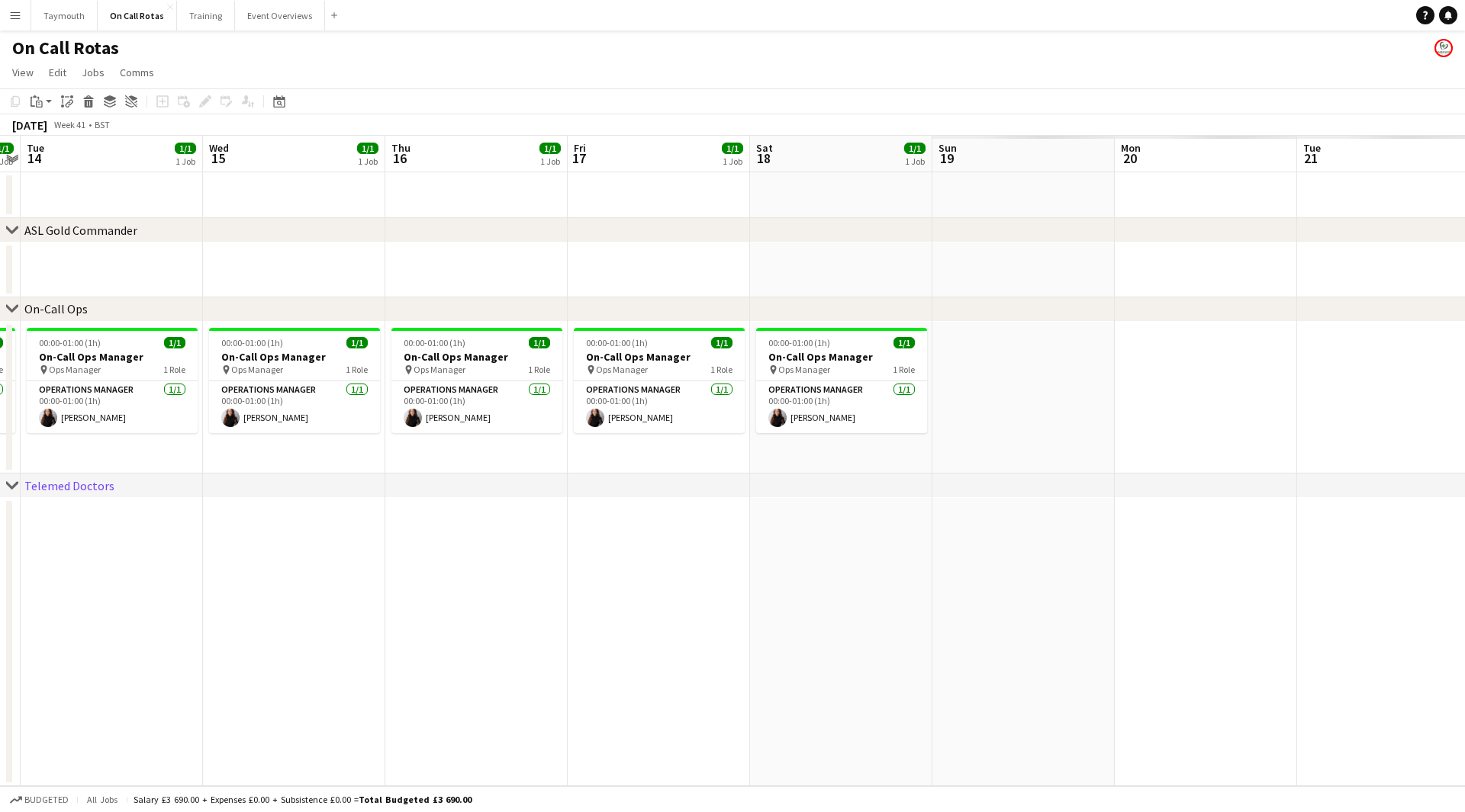
drag, startPoint x: 616, startPoint y: 474, endPoint x: 481, endPoint y: 443, distance: 138.5
click at [251, 457] on app-calendar-viewport "Sat 11 1/1 1 Job Sun 12 1/1 1 Job Mon 13 1/1 1 Job Tue 14 1/1 1 Job Wed 15 1/1 …" at bounding box center [732, 461] width 1465 height 650
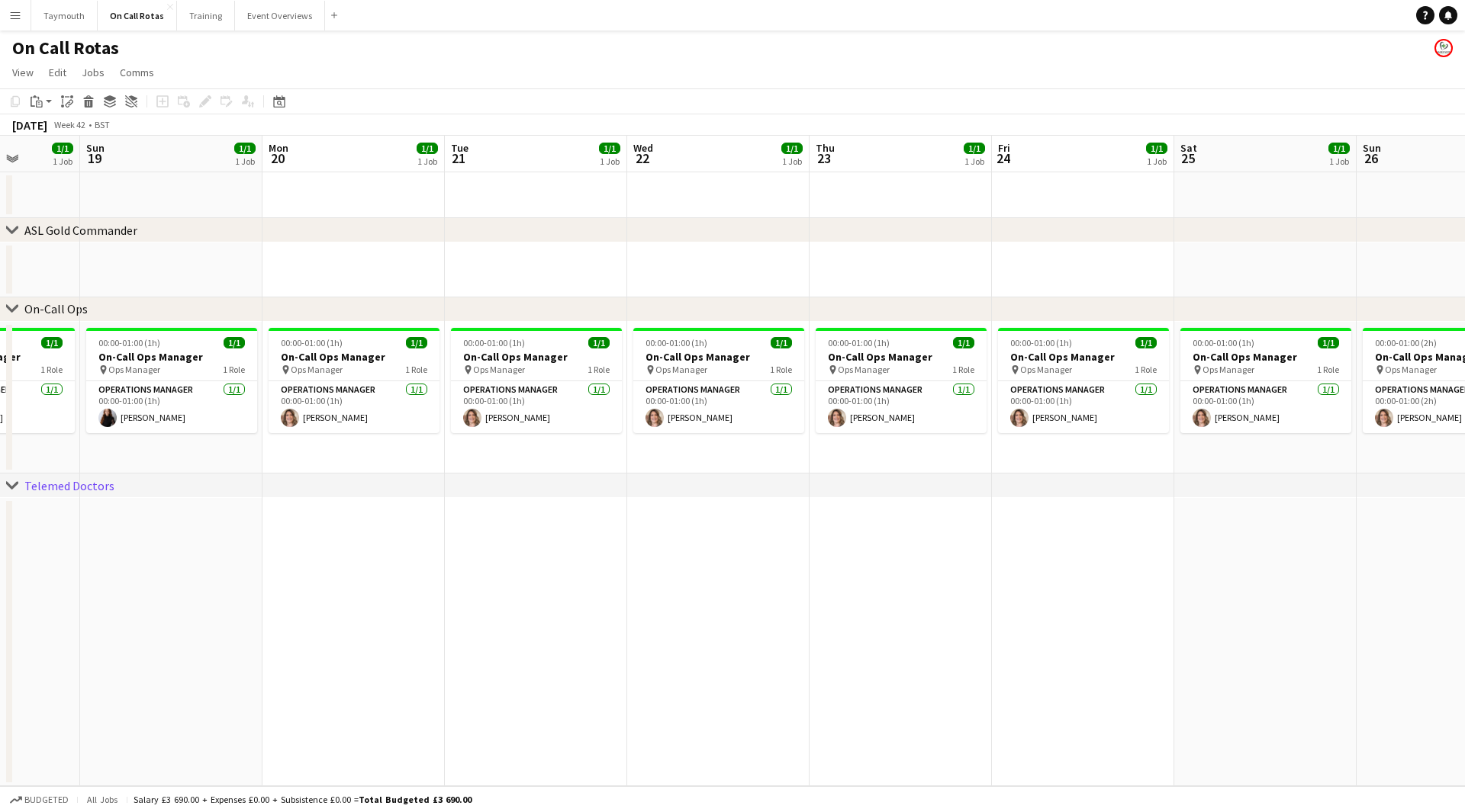
drag, startPoint x: 36, startPoint y: 452, endPoint x: 963, endPoint y: 475, distance: 927.3
click at [24, 448] on app-calendar-viewport "Thu 16 1/1 1 Job Fri 17 1/1 1 Job Sat 18 1/1 1 Job Sun 19 1/1 1 Job Mon 20 1/1 …" at bounding box center [732, 461] width 1465 height 650
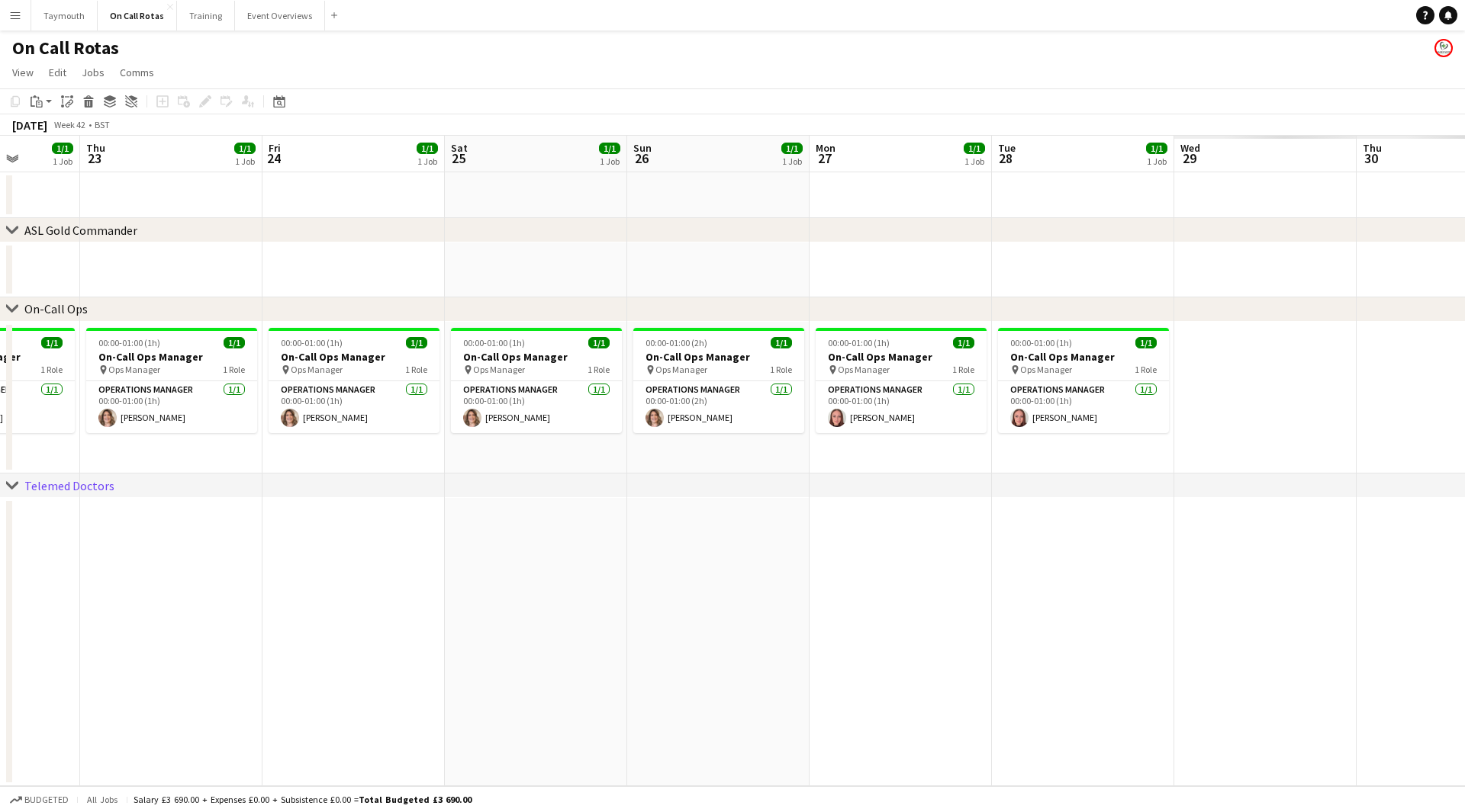
scroll to position [0, 429]
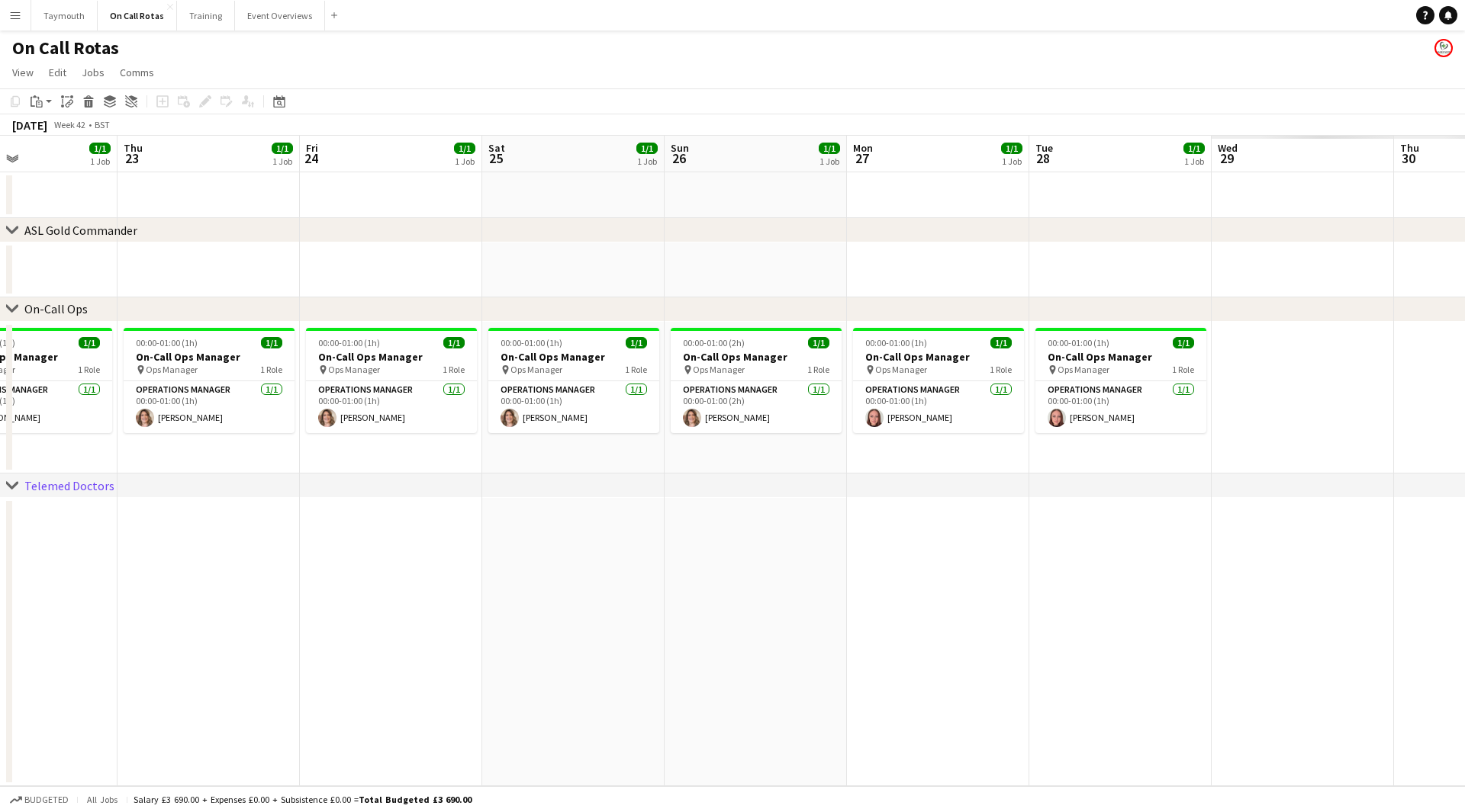
click at [0, 443] on html "Menu Boards Boards Boards All jobs Status Workforce Workforce My Workforce Recr…" at bounding box center [732, 406] width 1465 height 812
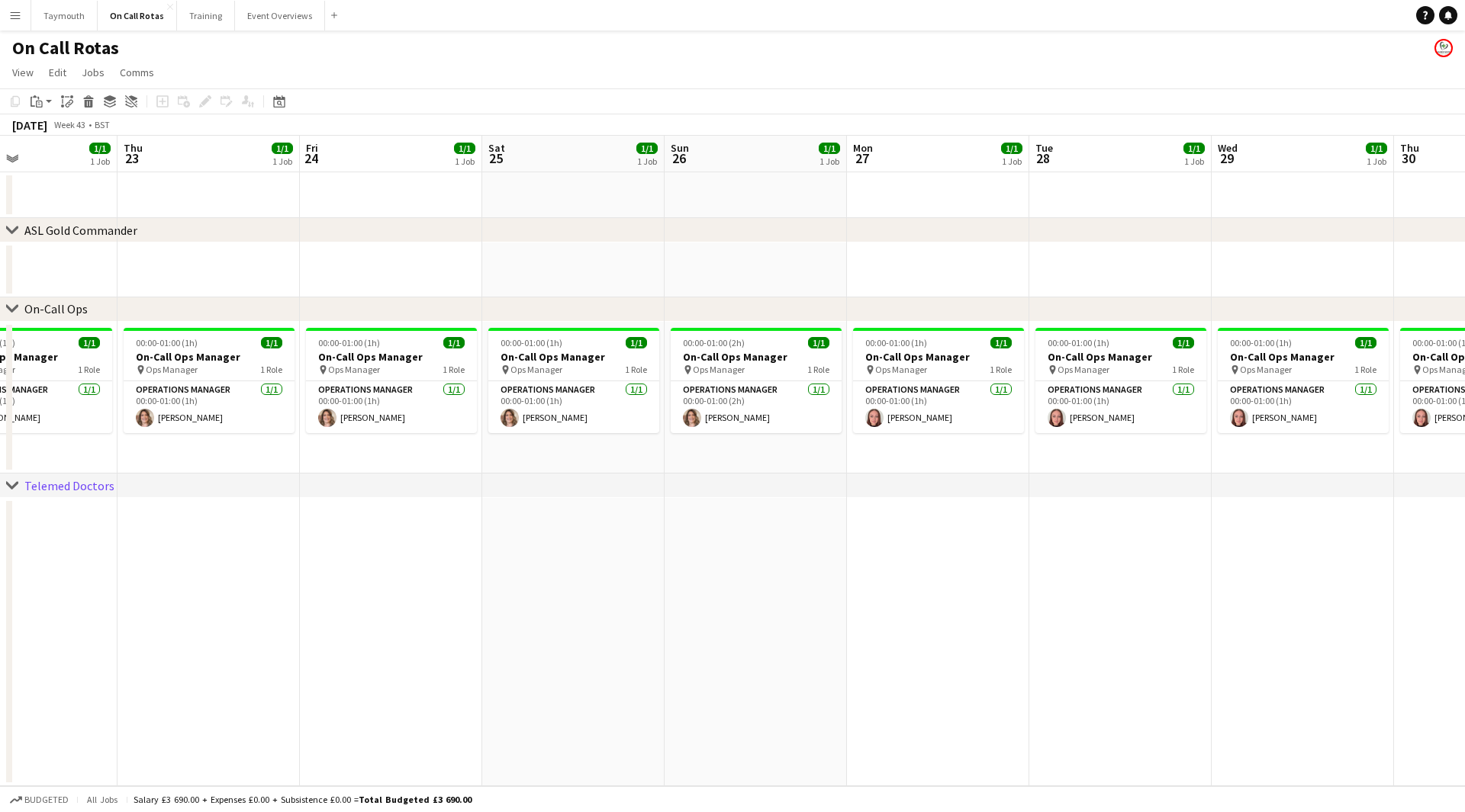
drag, startPoint x: 1003, startPoint y: 497, endPoint x: 496, endPoint y: 490, distance: 507.0
click at [490, 518] on div "chevron-right ASL Gold Commander chevron-right On-Call Ops chevron-right Teleme…" at bounding box center [732, 461] width 1465 height 650
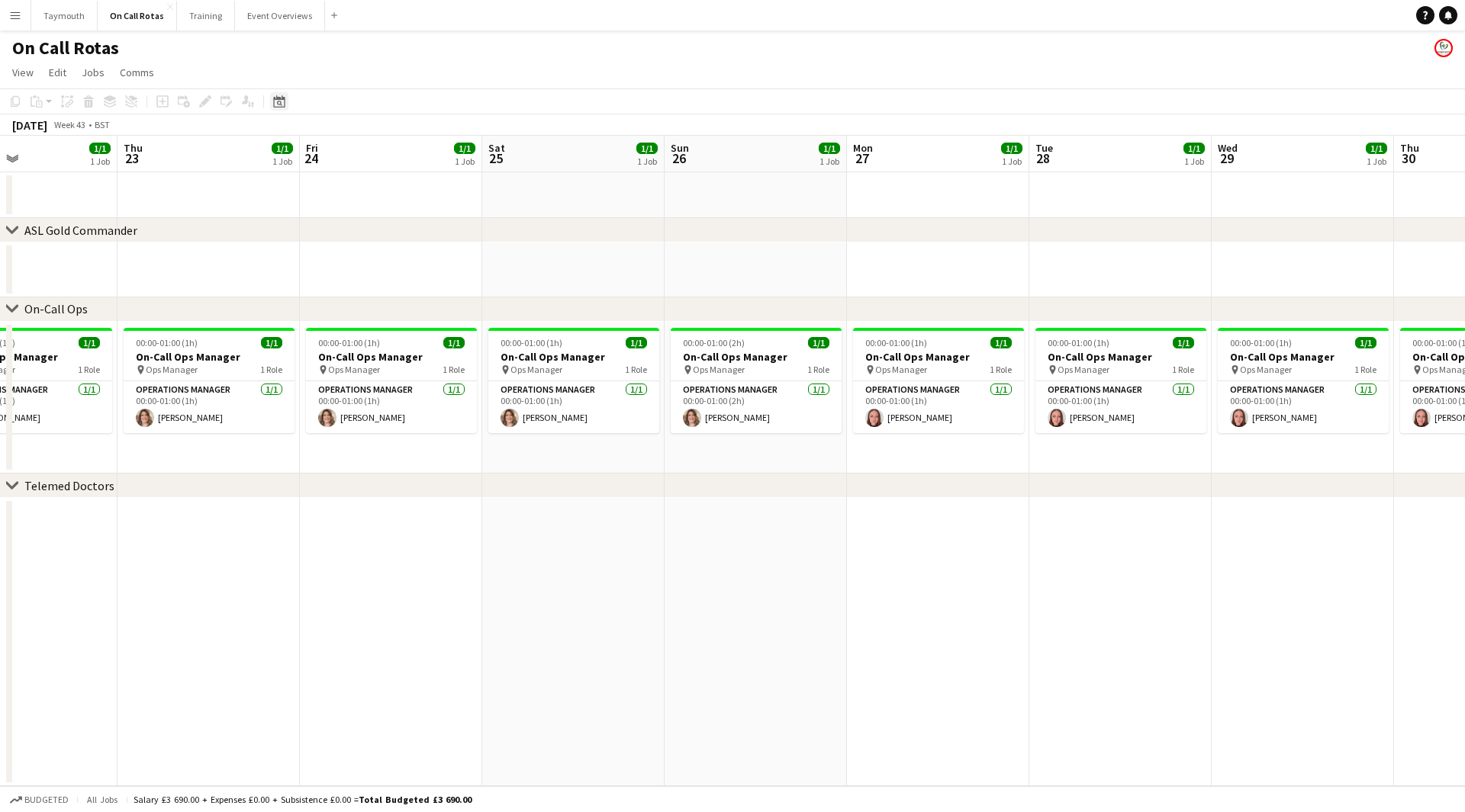
click at [283, 104] on icon "Date picker" at bounding box center [279, 102] width 13 height 13
click at [605, 575] on app-date-cell at bounding box center [574, 641] width 183 height 288
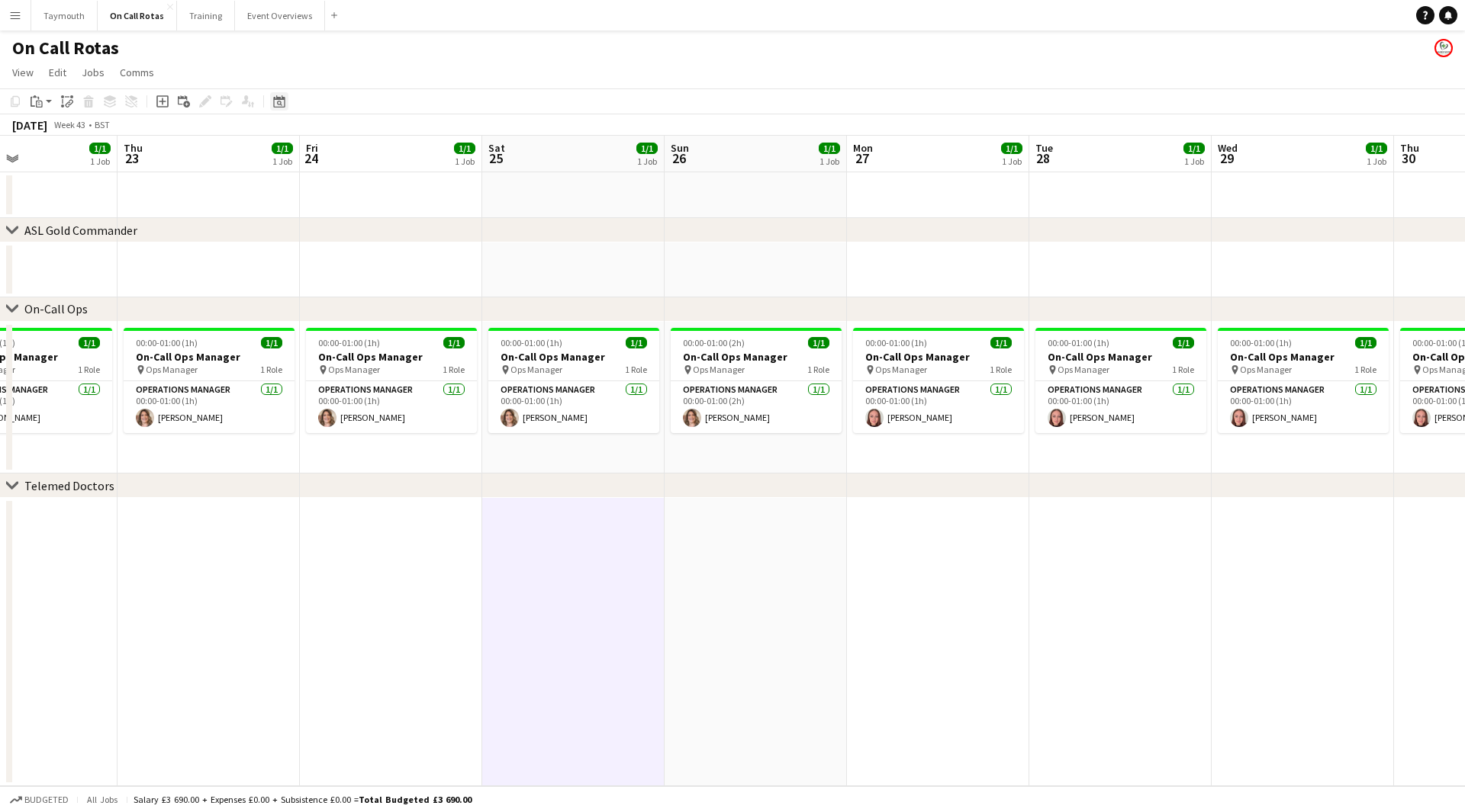
click at [277, 105] on icon "Date picker" at bounding box center [279, 102] width 13 height 13
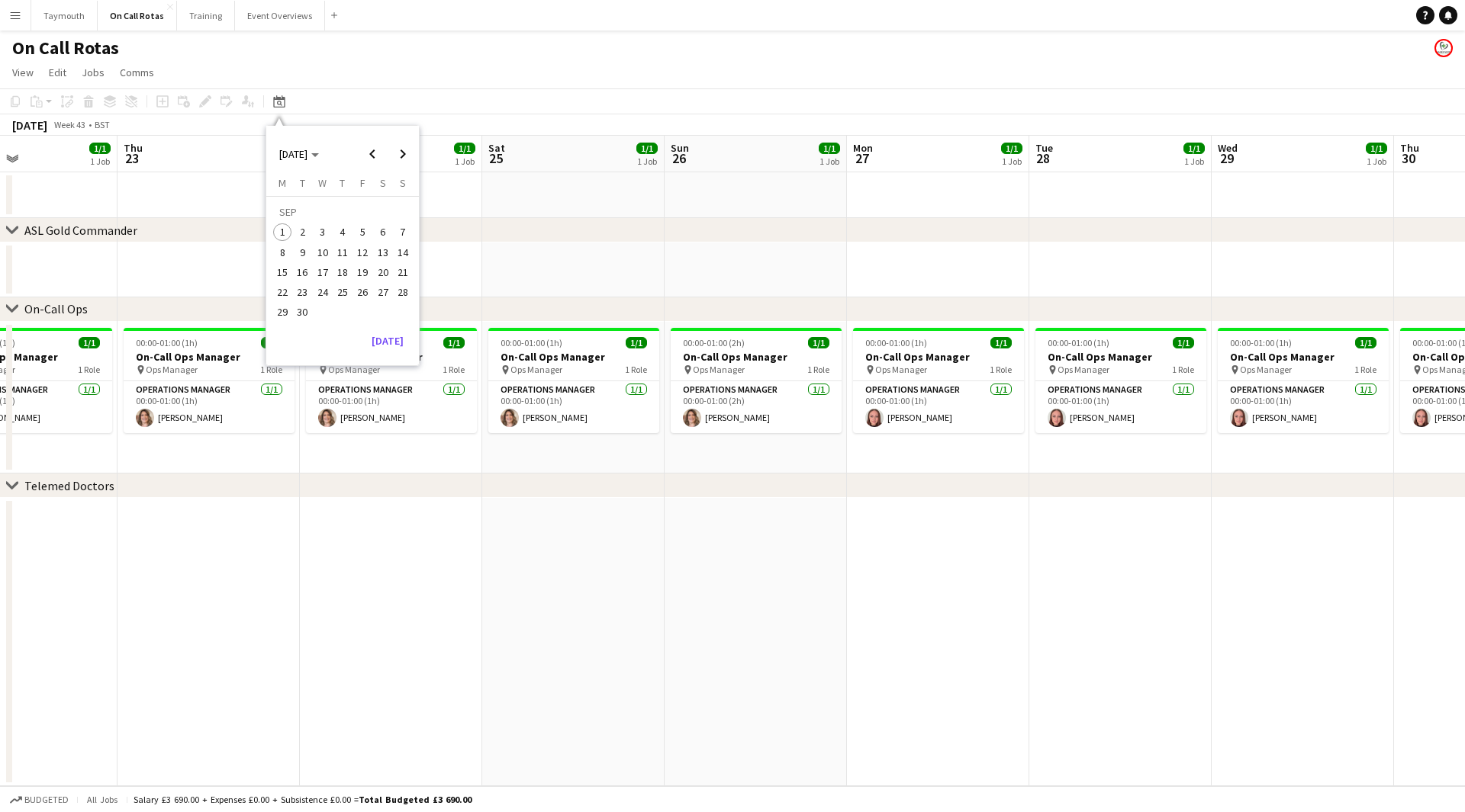
drag, startPoint x: 749, startPoint y: 578, endPoint x: 869, endPoint y: 585, distance: 120.2
click at [857, 578] on app-calendar-viewport "Mon 20 1/1 1 Job Tue 21 1/1 1 Job Wed 22 1/1 1 Job Thu 23 1/1 1 Job Fri 24 1/1 …" at bounding box center [732, 461] width 1465 height 650
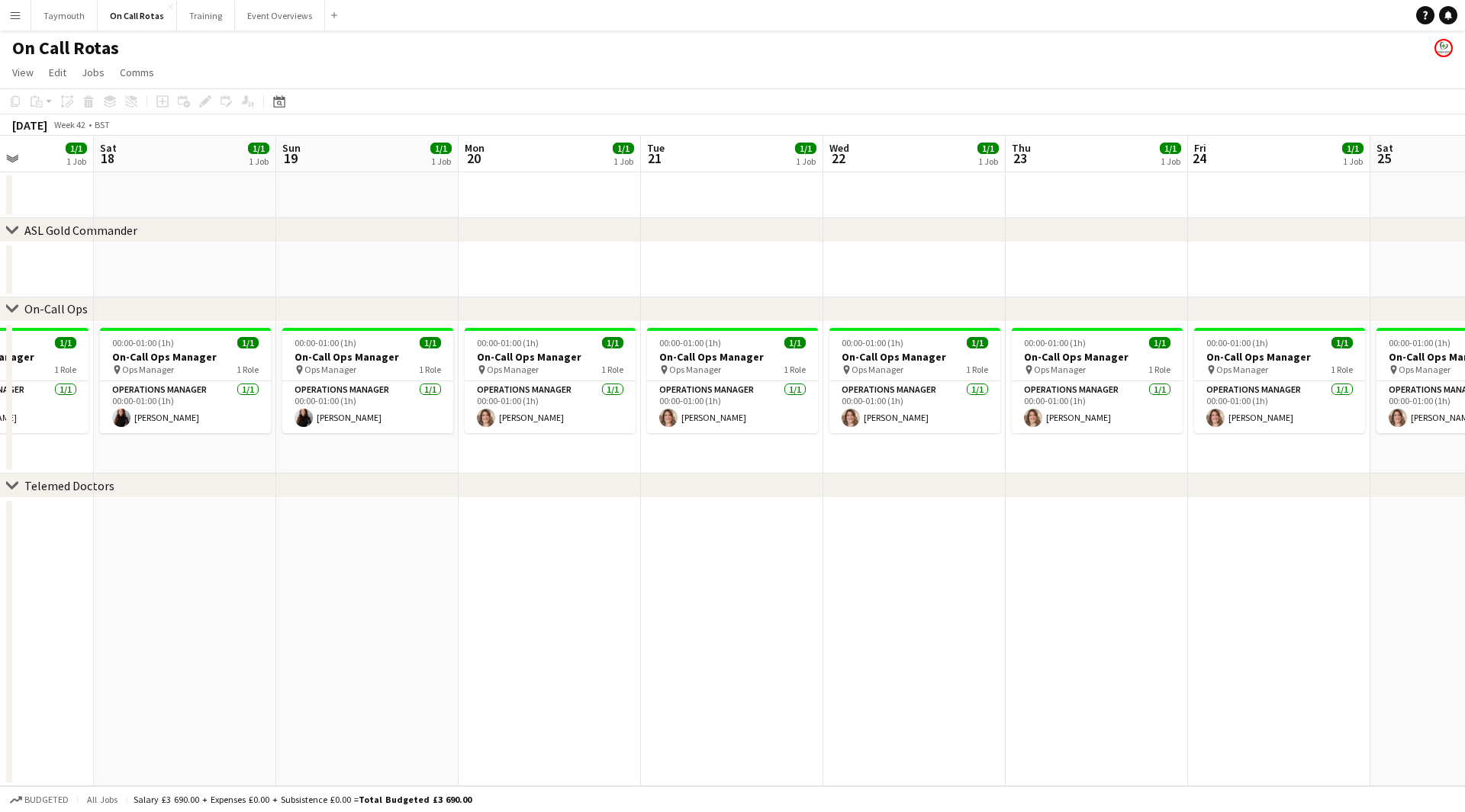
drag, startPoint x: 305, startPoint y: 603, endPoint x: 1058, endPoint y: 610, distance: 753.0
click at [1048, 610] on app-calendar-viewport "Wed 15 1/1 1 Job Thu 16 1/1 1 Job Fri 17 1/1 1 Job Sat 18 1/1 1 Job Sun 19 1/1 …" at bounding box center [732, 461] width 1465 height 650
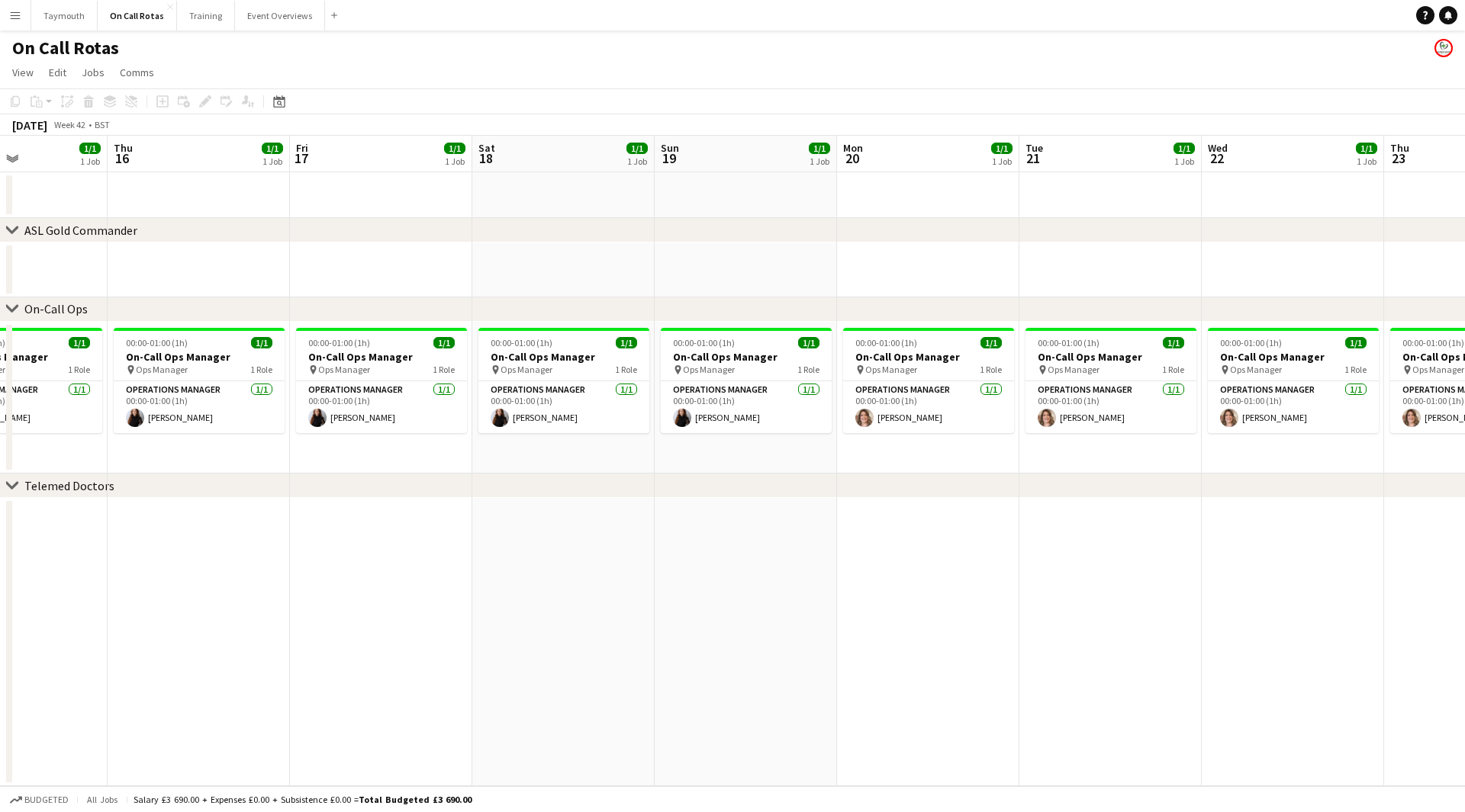
drag, startPoint x: 782, startPoint y: 610, endPoint x: 1105, endPoint y: 593, distance: 323.4
click at [1065, 599] on app-calendar-viewport "Mon 13 1/1 1 Job Tue 14 1/1 1 Job Wed 15 1/1 1 Job Thu 16 1/1 1 Job Fri 17 1/1 …" at bounding box center [732, 461] width 1465 height 650
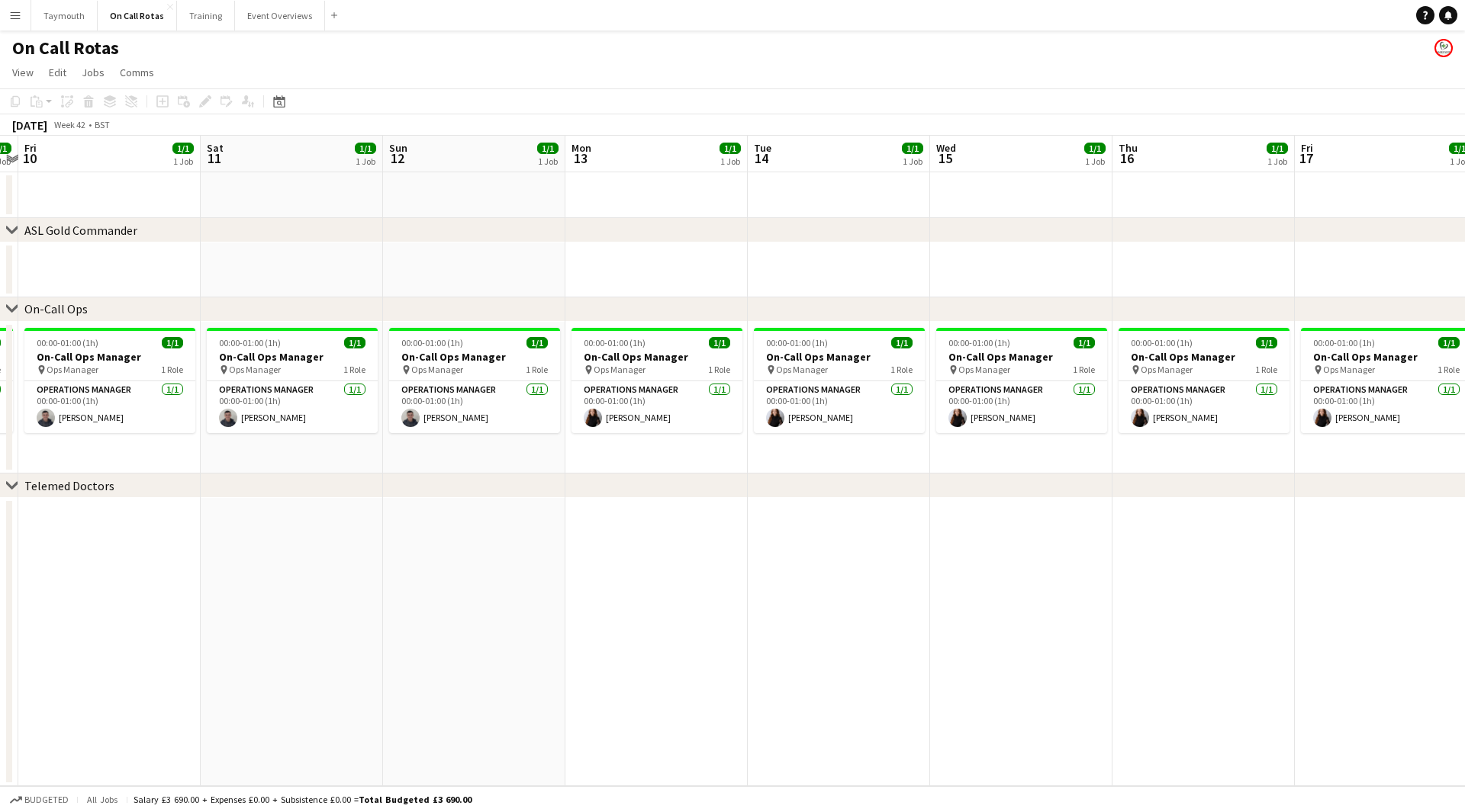
scroll to position [0, 529]
drag, startPoint x: 1225, startPoint y: 550, endPoint x: 1270, endPoint y: 559, distance: 45.9
click at [1359, 550] on app-calendar-viewport "Tue 7 1/1 1 Job Wed 8 1/1 1 Job Thu 9 1/1 1 Job Fri 10 1/1 1 Job Sat 11 1/1 1 J…" at bounding box center [732, 461] width 1465 height 650
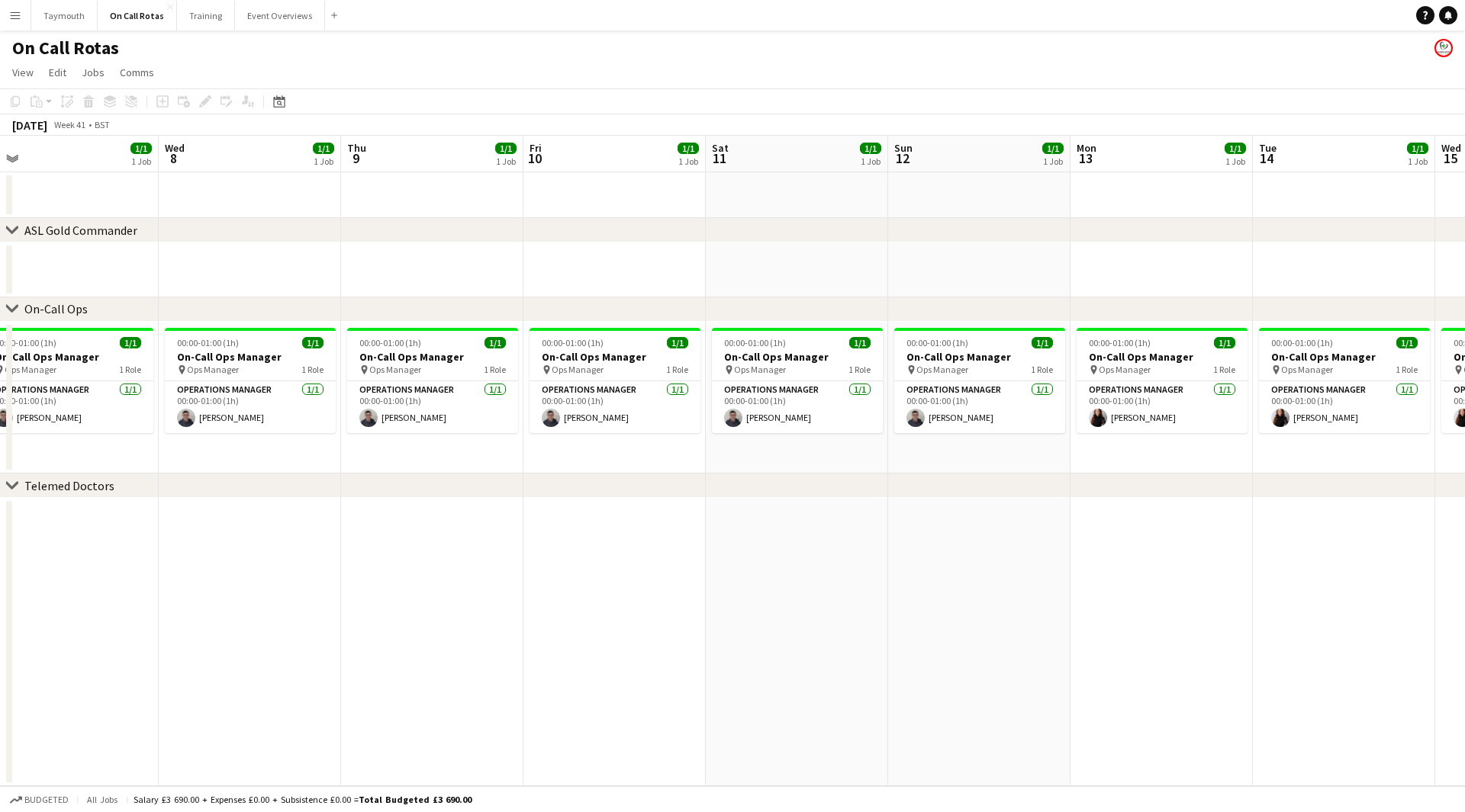
click at [1301, 551] on app-calendar-viewport "Sun 5 1/1 1 Job Mon 6 1/1 1 Job Tue 7 1/1 1 Job Wed 8 1/1 1 Job Thu 9 1/1 1 Job…" at bounding box center [732, 461] width 1465 height 650
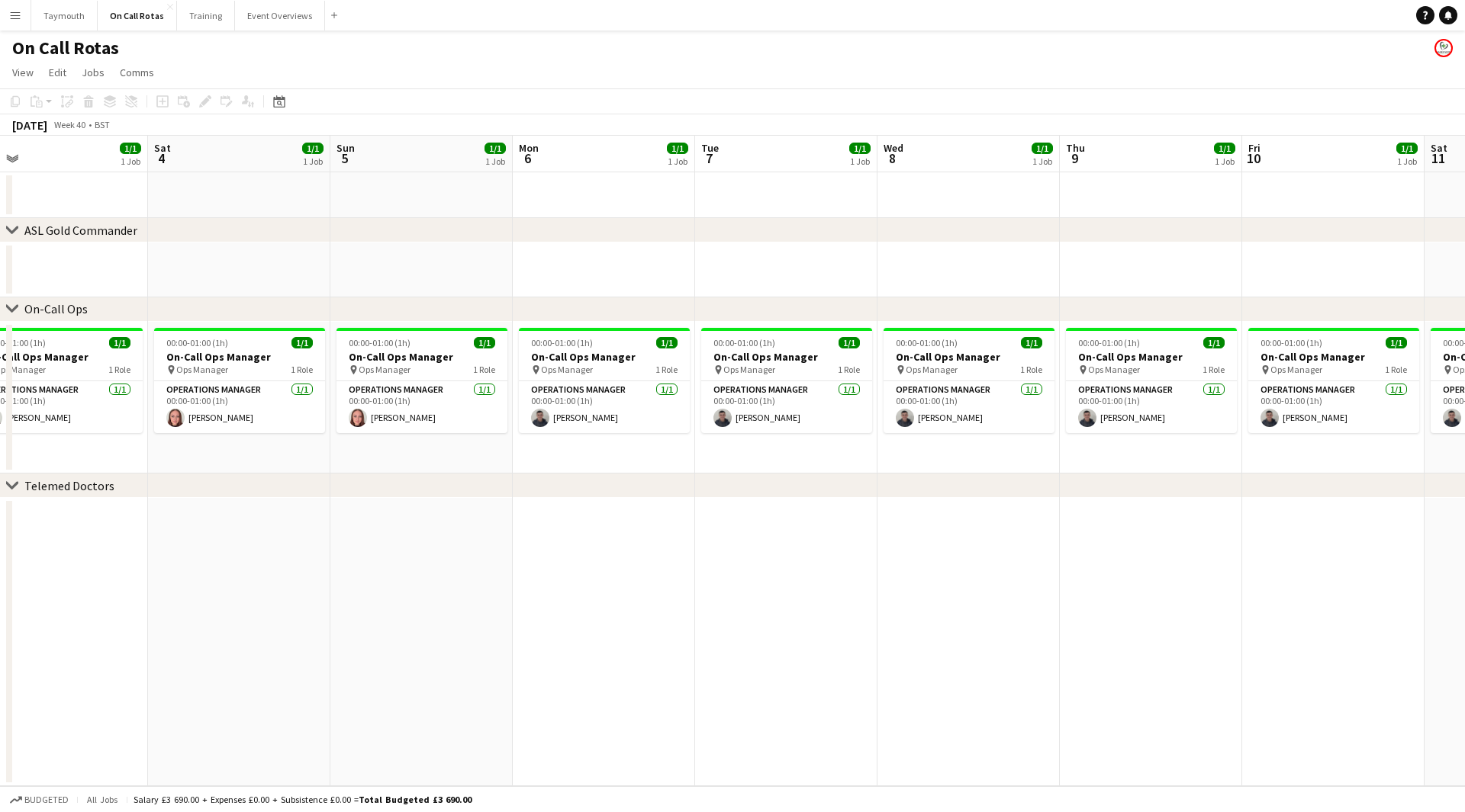
drag, startPoint x: 818, startPoint y: 574, endPoint x: 1221, endPoint y: 570, distance: 403.0
click at [1169, 571] on app-calendar-viewport "Wed 1 1/1 1 Job Thu 2 1/1 1 Job Fri 3 1/1 1 Job Sat 4 1/1 1 Job Sun 5 1/1 1 Job…" at bounding box center [732, 461] width 1465 height 650
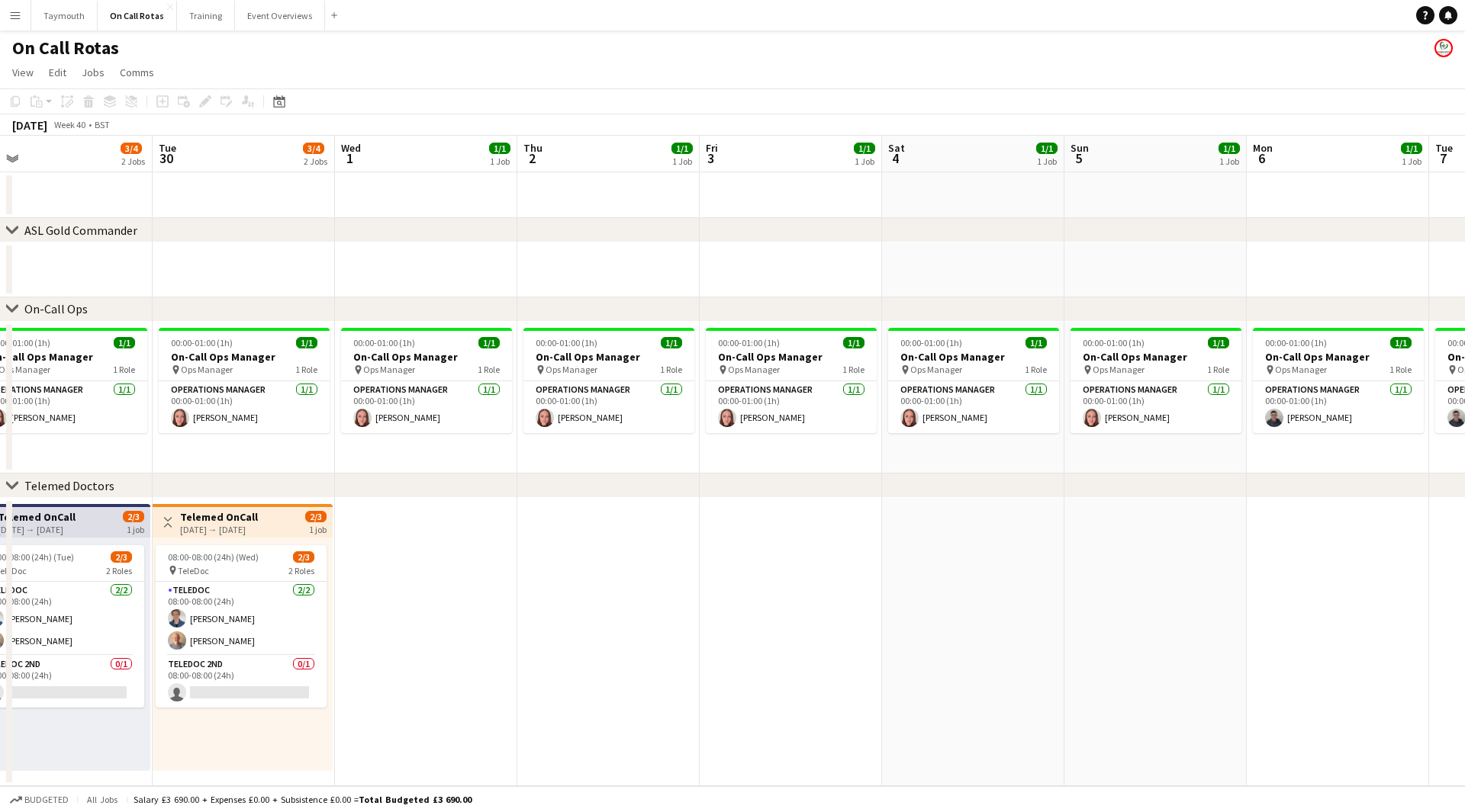
drag, startPoint x: 683, startPoint y: 561, endPoint x: 301, endPoint y: 546, distance: 382.3
click at [301, 546] on app-calendar-viewport "Sat 27 1/4 2 Jobs Sun 28 1/4 2 Jobs Mon 29 3/4 2 Jobs Tue 30 3/4 2 Jobs Wed 1 1…" at bounding box center [732, 461] width 1465 height 650
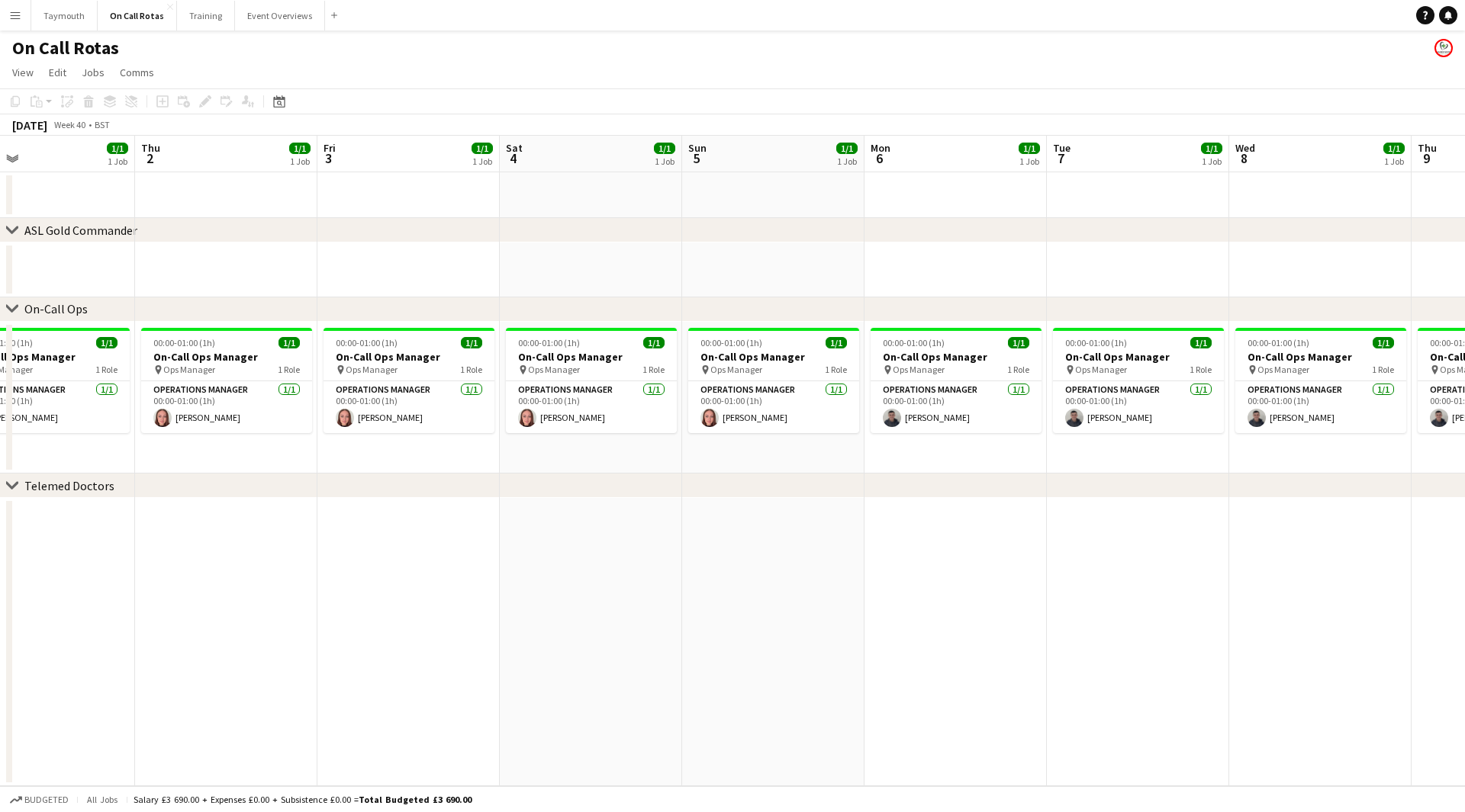
scroll to position [0, 534]
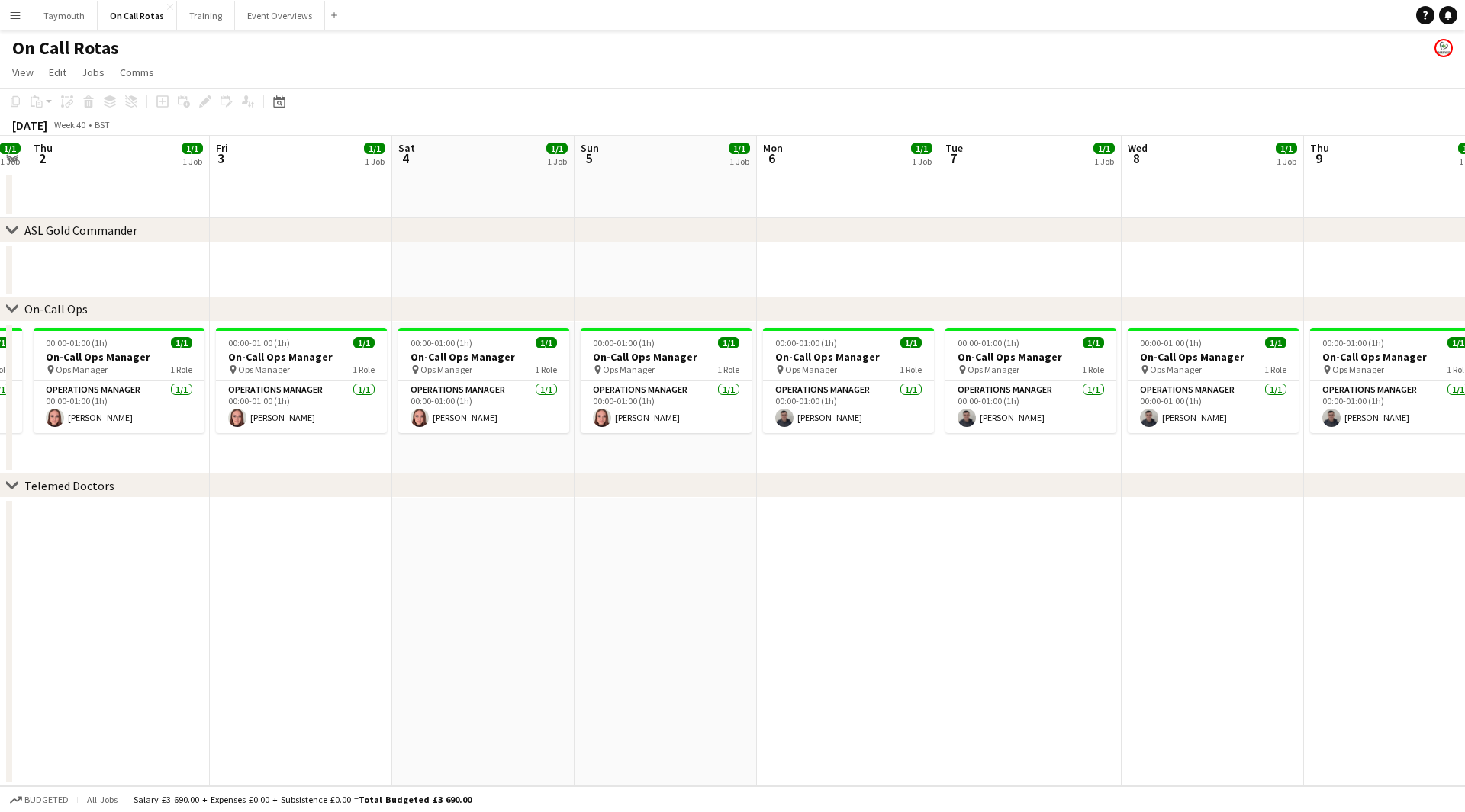
drag, startPoint x: 964, startPoint y: 574, endPoint x: 523, endPoint y: 580, distance: 441.0
click at [537, 590] on app-calendar-viewport "Mon 29 3/4 2 Jobs Tue 30 3/4 2 Jobs Wed 1 1/1 1 Job Thu 2 1/1 1 Job Fri 3 1/1 1…" at bounding box center [732, 461] width 1465 height 650
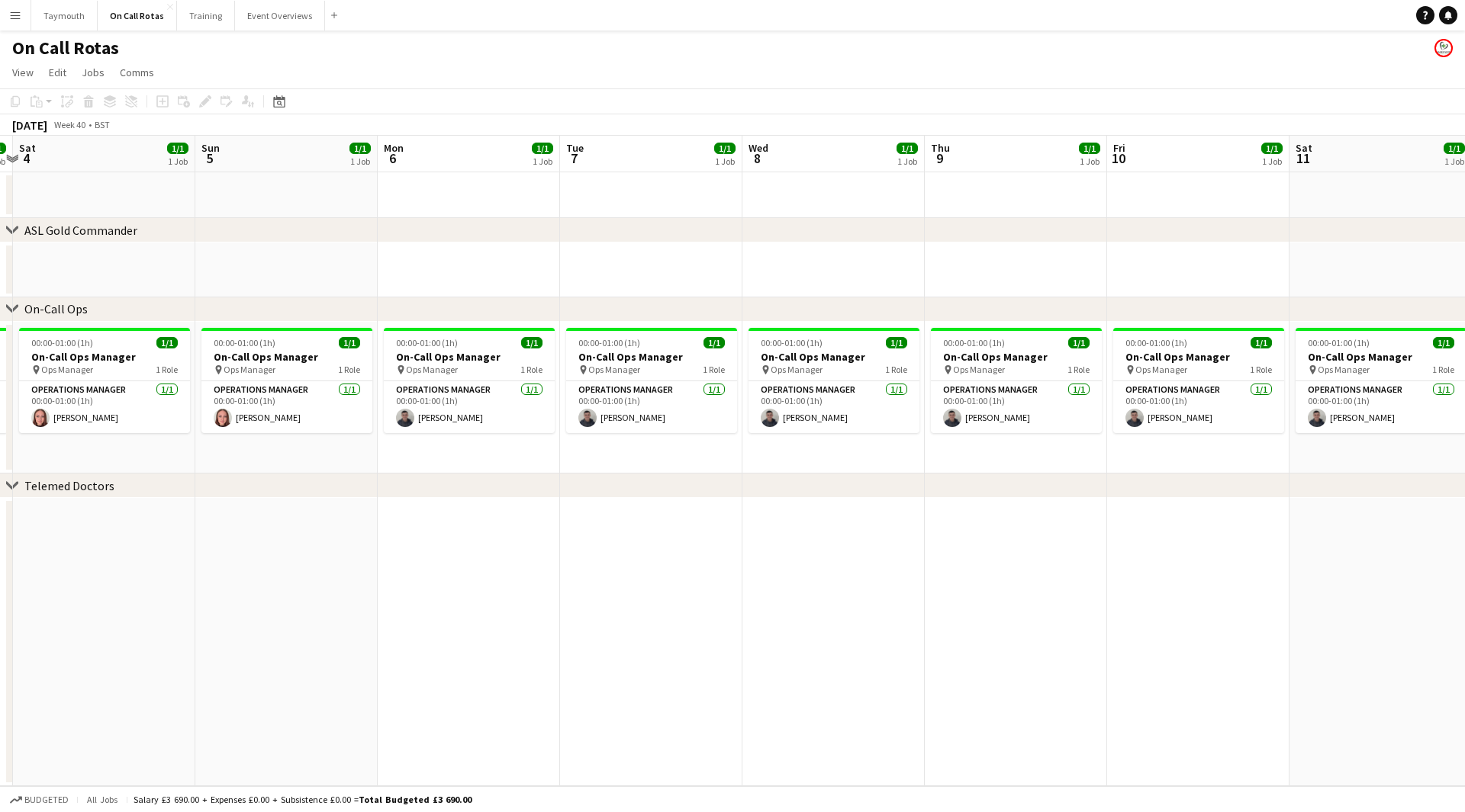
drag, startPoint x: 136, startPoint y: 570, endPoint x: -42, endPoint y: 541, distance: 180.3
click at [0, 541] on html "Menu Boards Boards Boards All jobs Status Workforce Workforce My Workforce Recr…" at bounding box center [732, 406] width 1465 height 812
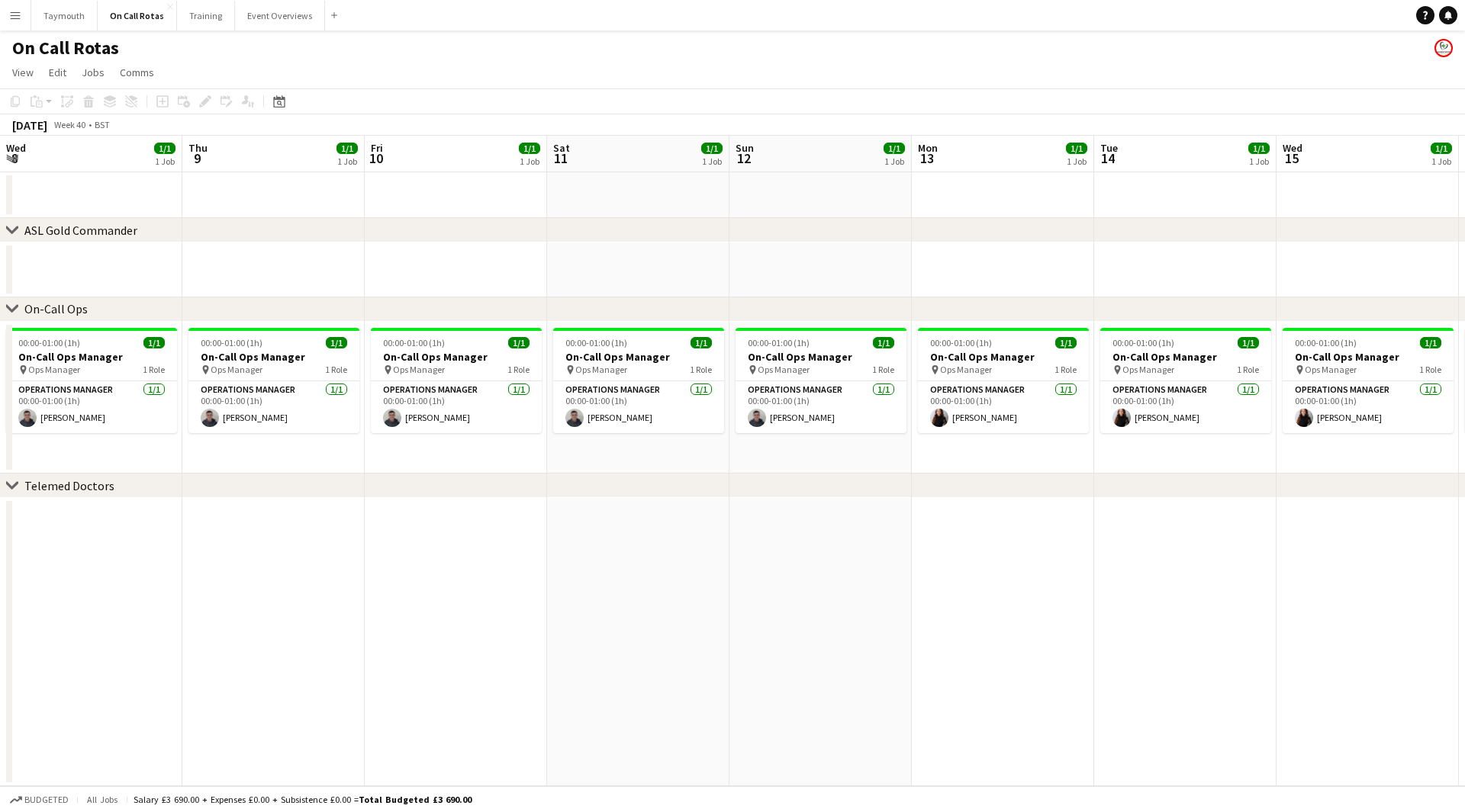
drag, startPoint x: 728, startPoint y: 517, endPoint x: -51, endPoint y: 519, distance: 779.0
click at [0, 519] on html "Menu Boards Boards Boards All jobs Status Workforce Workforce My Workforce Recr…" at bounding box center [732, 406] width 1465 height 812
drag, startPoint x: 831, startPoint y: 530, endPoint x: 36, endPoint y: 541, distance: 795.1
click at [47, 541] on app-calendar-viewport "Thu 9 1/1 1 Job Fri 10 1/1 1 Job Sat 11 1/1 1 Job Sun 12 1/1 1 Job Mon 13 1/1 1…" at bounding box center [732, 461] width 1465 height 650
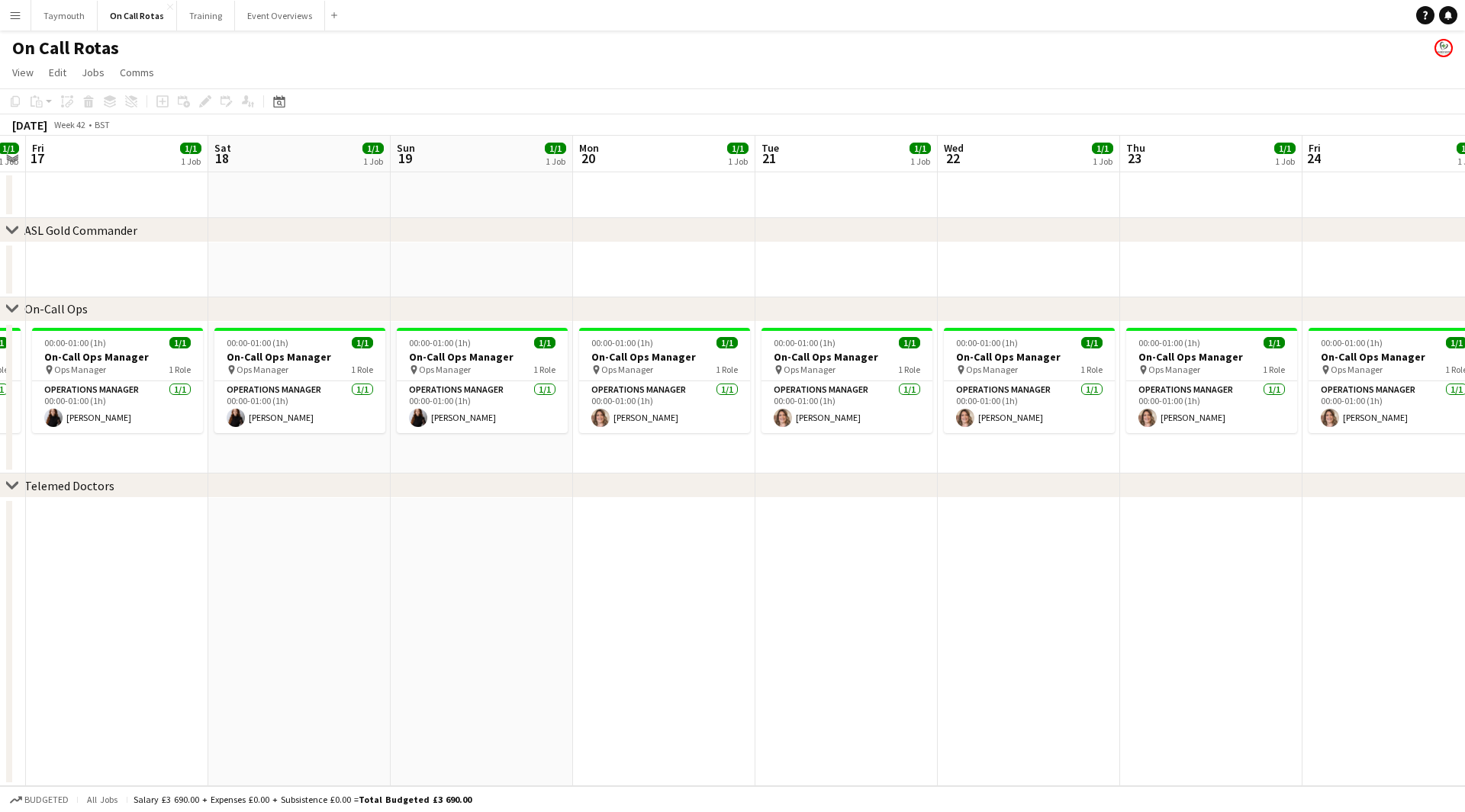
drag, startPoint x: 707, startPoint y: 523, endPoint x: 152, endPoint y: 537, distance: 555.2
click at [225, 533] on app-calendar-viewport "Tue 14 1/1 1 Job Wed 15 1/1 1 Job Thu 16 1/1 1 Job Fri 17 1/1 1 Job Sat 18 1/1 …" at bounding box center [732, 461] width 1465 height 650
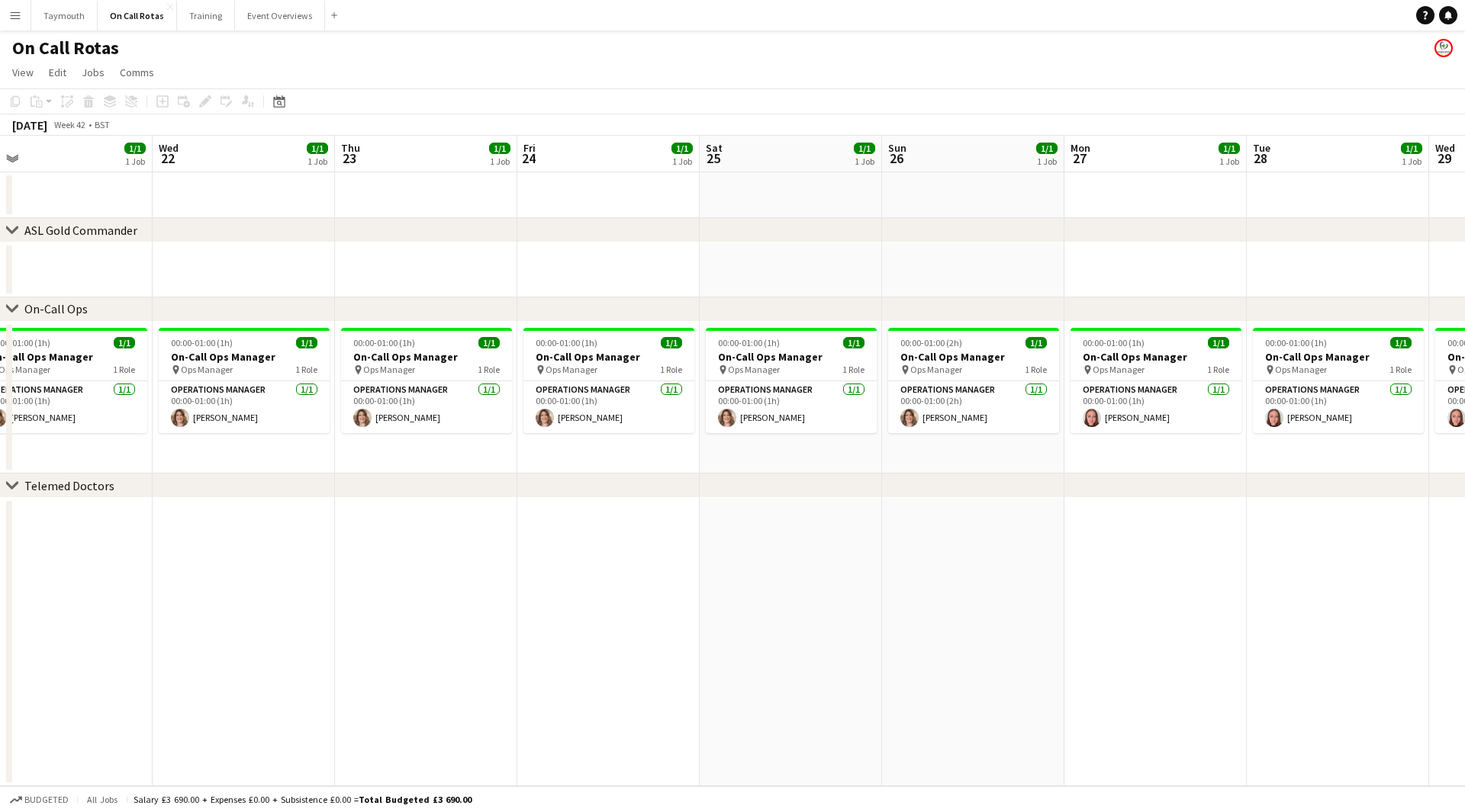
drag, startPoint x: 881, startPoint y: 538, endPoint x: 550, endPoint y: 544, distance: 331.1
click at [40, 554] on app-calendar-viewport "Fri 17 1/1 1 Job Sat 18 1/1 1 Job Sun 19 1/1 1 Job Mon 20 1/1 1 Job Tue 21 1/1 …" at bounding box center [732, 461] width 1465 height 650
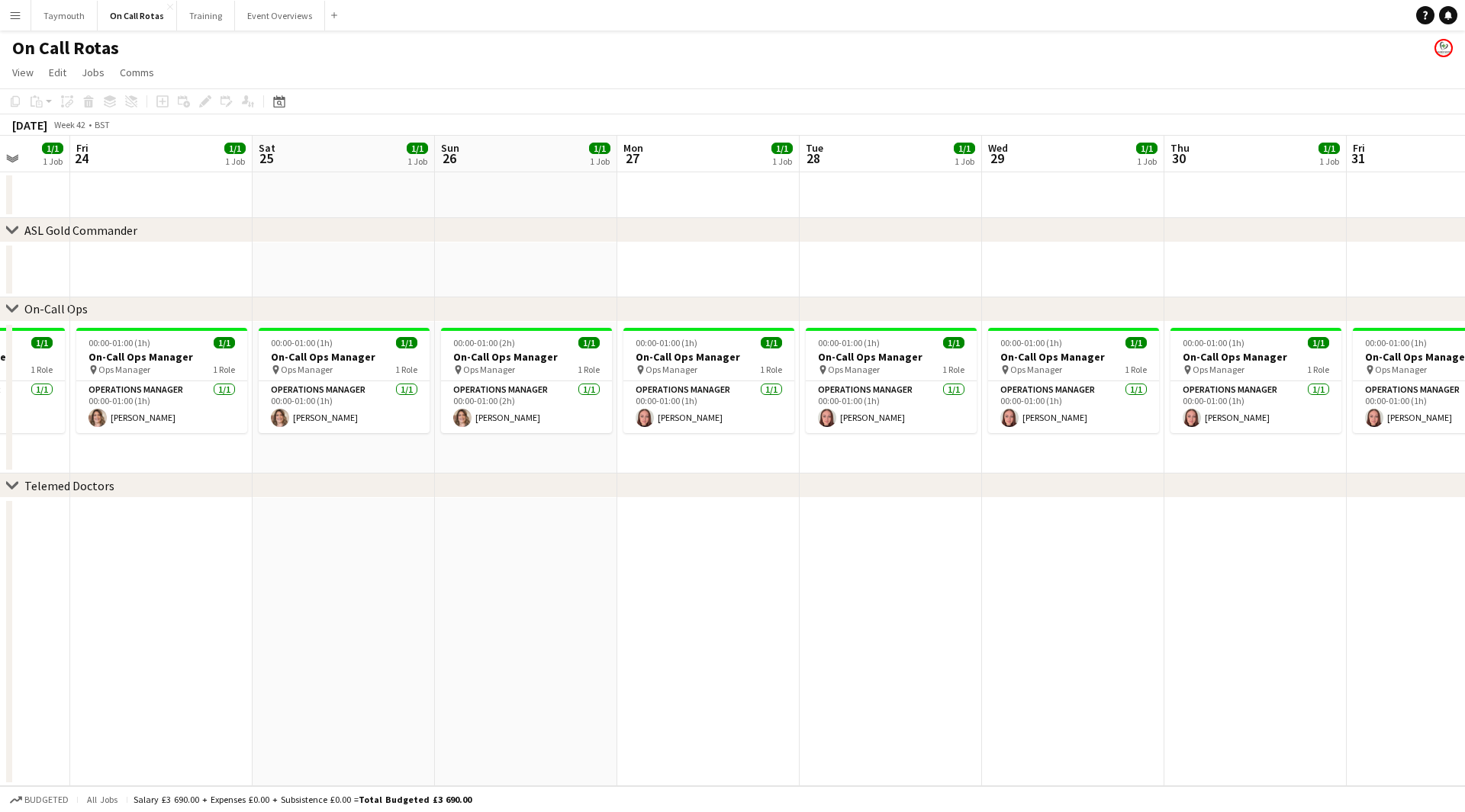
click at [230, 565] on app-calendar-viewport "Tue 21 1/1 1 Job Wed 22 1/1 1 Job Thu 23 1/1 1 Job Fri 24 1/1 1 Job Sat 25 1/1 …" at bounding box center [732, 461] width 1465 height 650
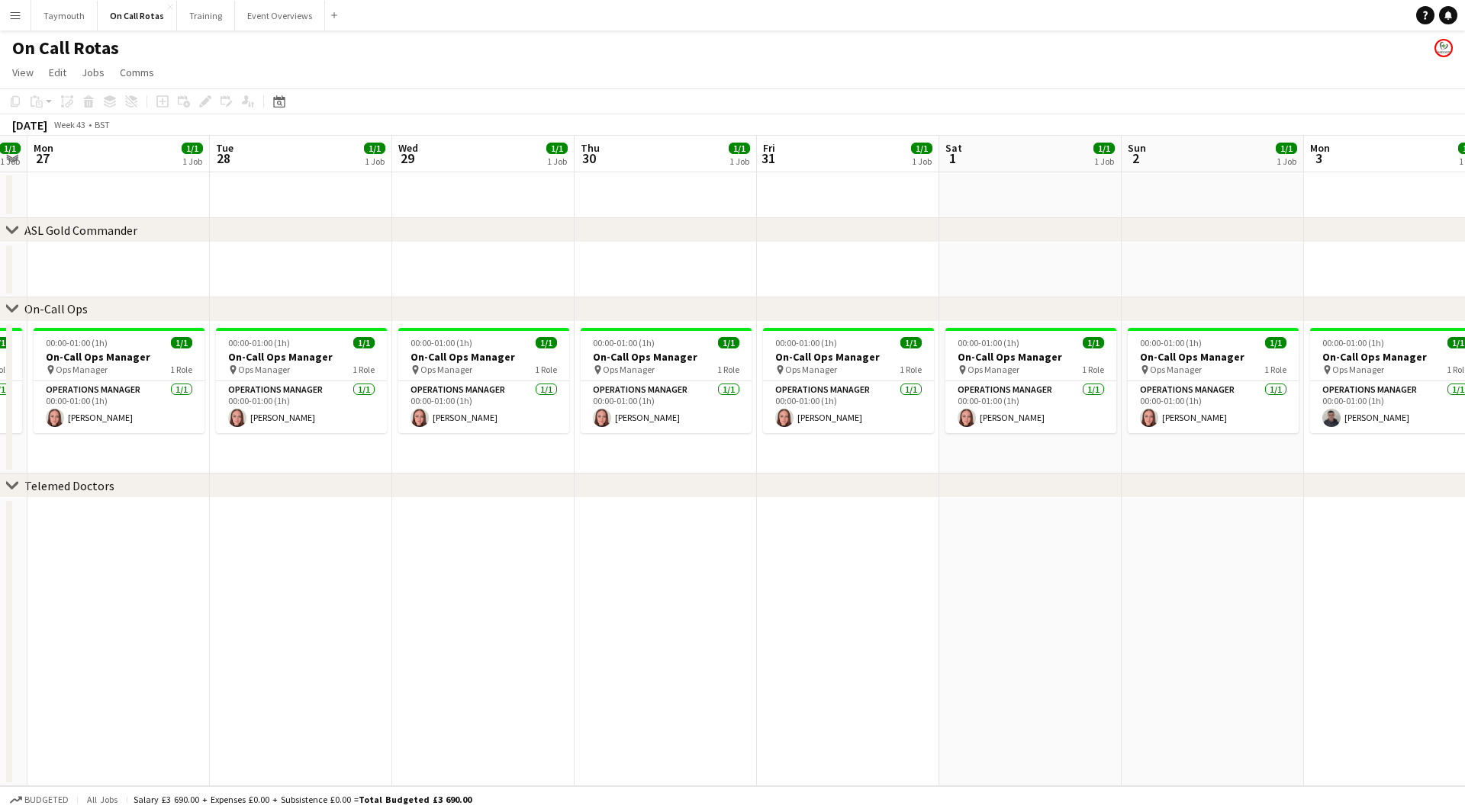
drag, startPoint x: 304, startPoint y: 546, endPoint x: 164, endPoint y: 555, distance: 140.3
click at [164, 555] on app-calendar-viewport "Fri 24 1/1 1 Job Sat 25 1/1 1 Job Sun 26 1/1 1 Job Mon 27 1/1 1 Job Tue 28 1/1 …" at bounding box center [732, 461] width 1465 height 650
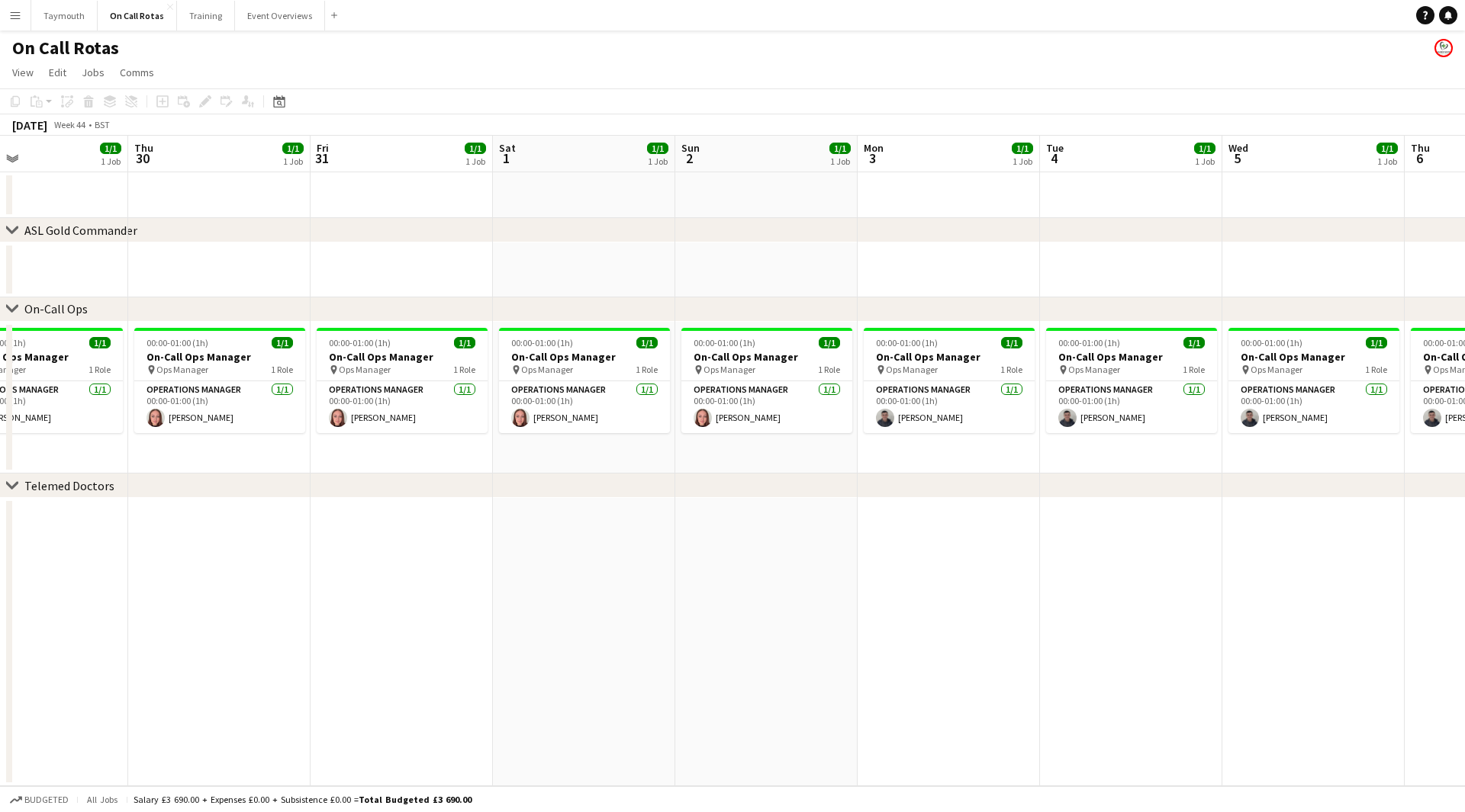
click at [311, 555] on app-calendar-viewport "Sun 26 1/1 1 Job Mon 27 1/1 1 Job Tue 28 1/1 1 Job Wed 29 1/1 1 Job Thu 30 1/1 …" at bounding box center [732, 461] width 1465 height 650
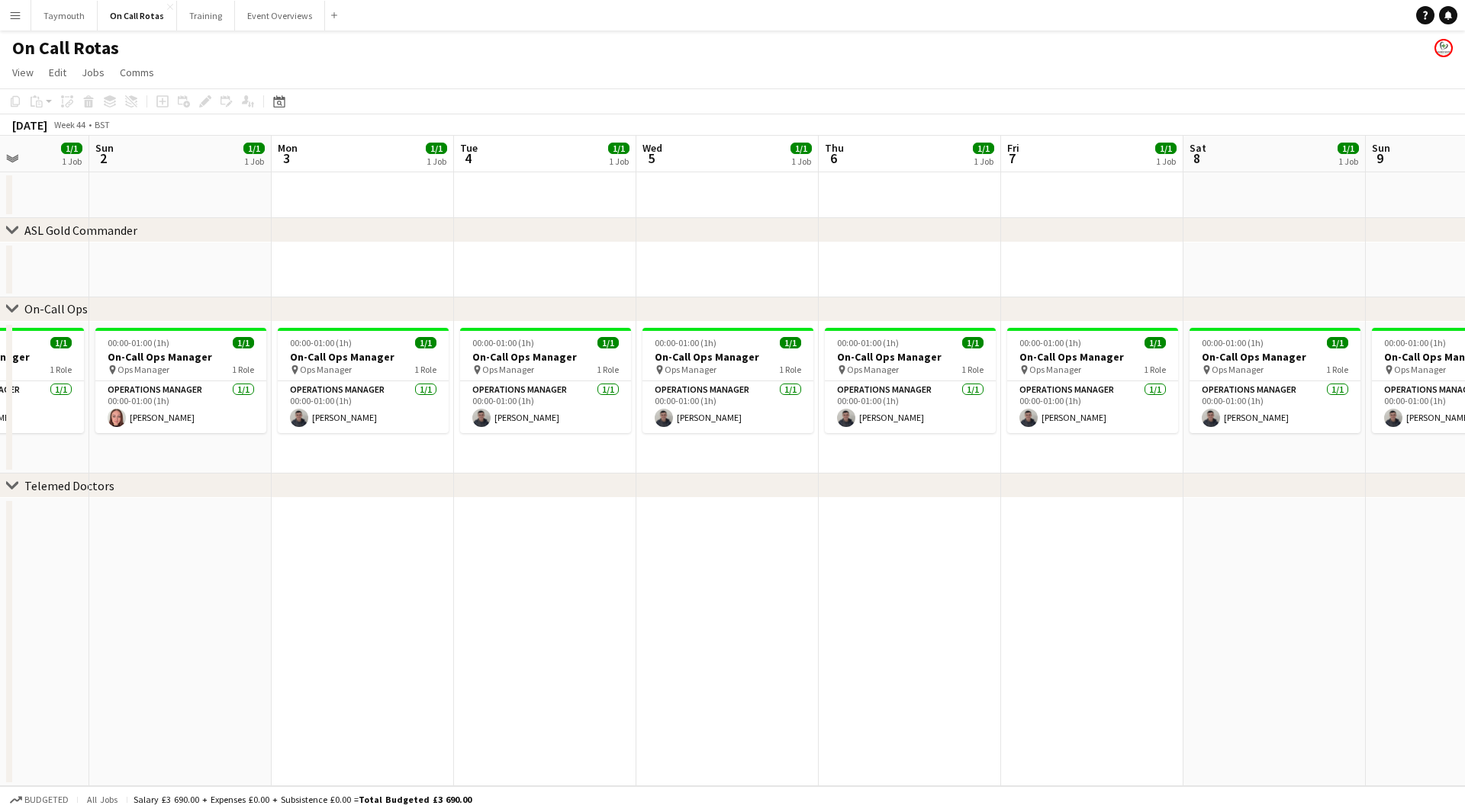
drag, startPoint x: 396, startPoint y: 565, endPoint x: 600, endPoint y: 561, distance: 204.0
click at [219, 560] on app-calendar-viewport "Thu 30 1/1 1 Job Fri 31 1/1 1 Job Sat 1 1/1 1 Job Sun 2 1/1 1 Job Mon 3 1/1 1 J…" at bounding box center [732, 461] width 1465 height 650
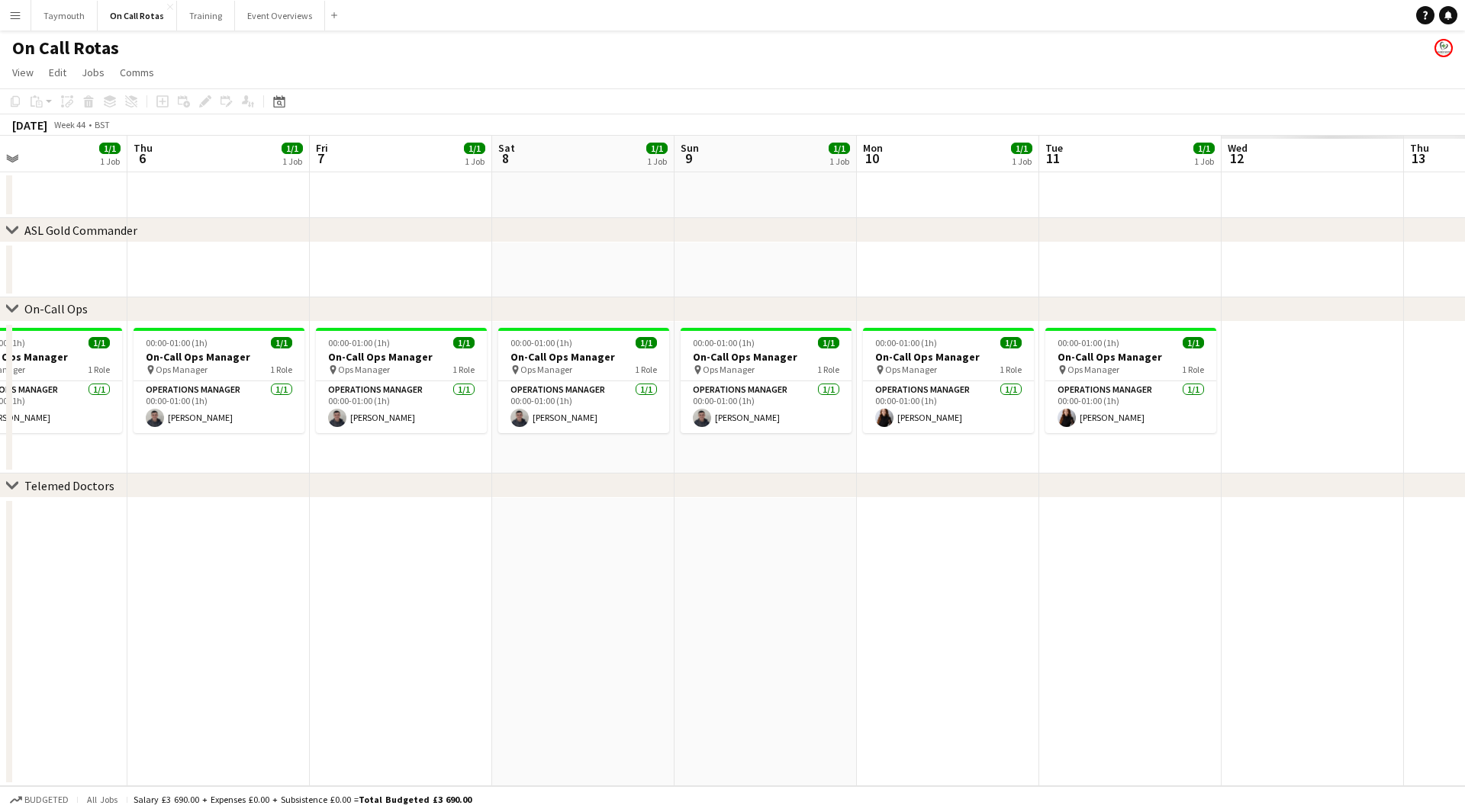
click at [219, 574] on app-calendar-viewport "Sun 2 1/1 1 Job Mon 3 1/1 1 Job Tue 4 1/1 1 Job Wed 5 1/1 1 Job Thu 6 1/1 1 Job…" at bounding box center [732, 461] width 1465 height 650
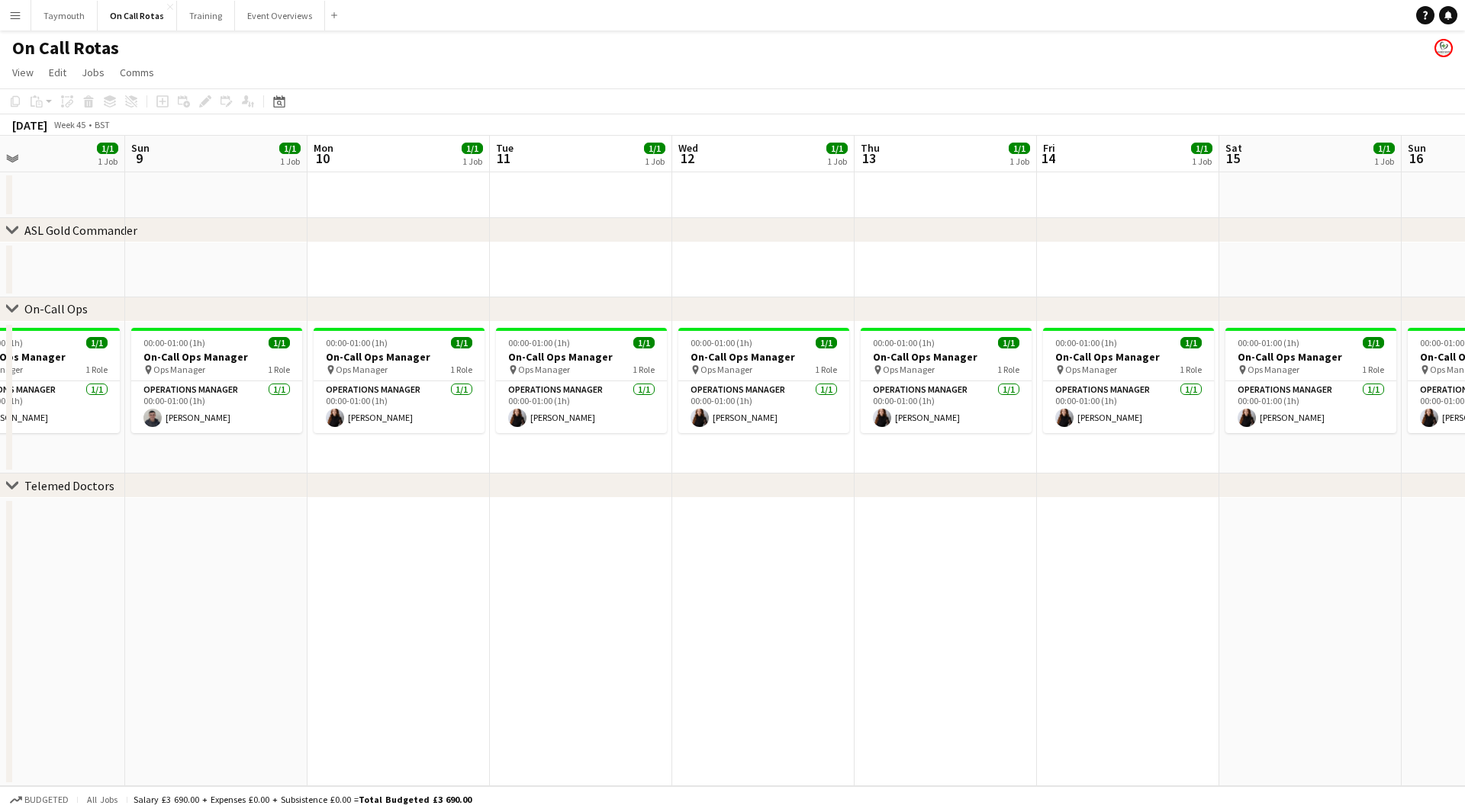
click at [220, 567] on app-calendar-viewport "Wed 5 1/1 1 Job Thu 6 1/1 1 Job Fri 7 1/1 1 Job Sat 8 1/1 1 Job Sun 9 1/1 1 Job…" at bounding box center [732, 461] width 1465 height 650
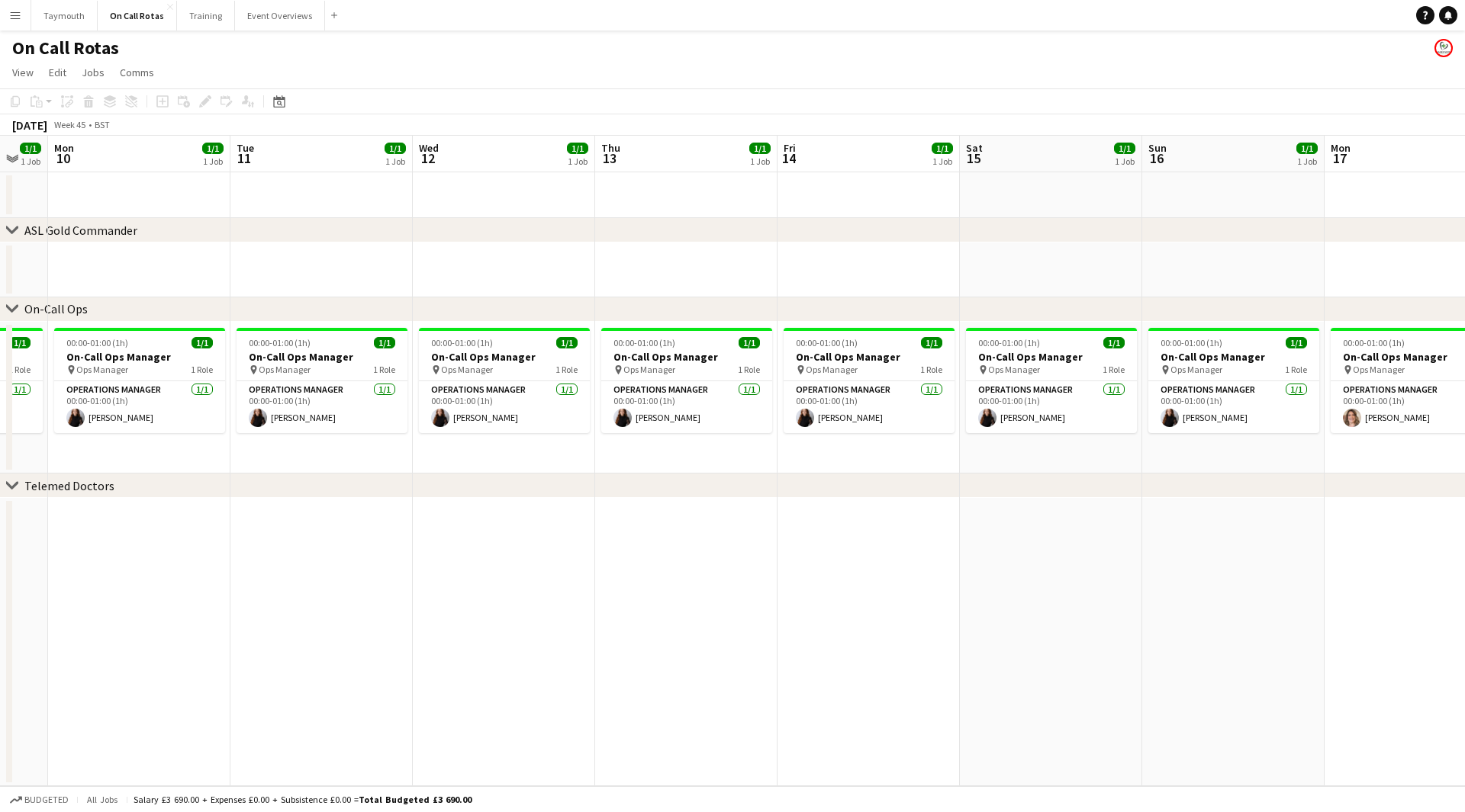
drag, startPoint x: 527, startPoint y: 565, endPoint x: 1140, endPoint y: 582, distance: 613.2
click at [1058, 562] on app-calendar-viewport "Fri 7 1/1 1 Job Sat 8 1/1 1 Job Sun 9 1/1 1 Job Mon 10 1/1 1 Job Tue 11 1/1 1 J…" at bounding box center [732, 461] width 1465 height 650
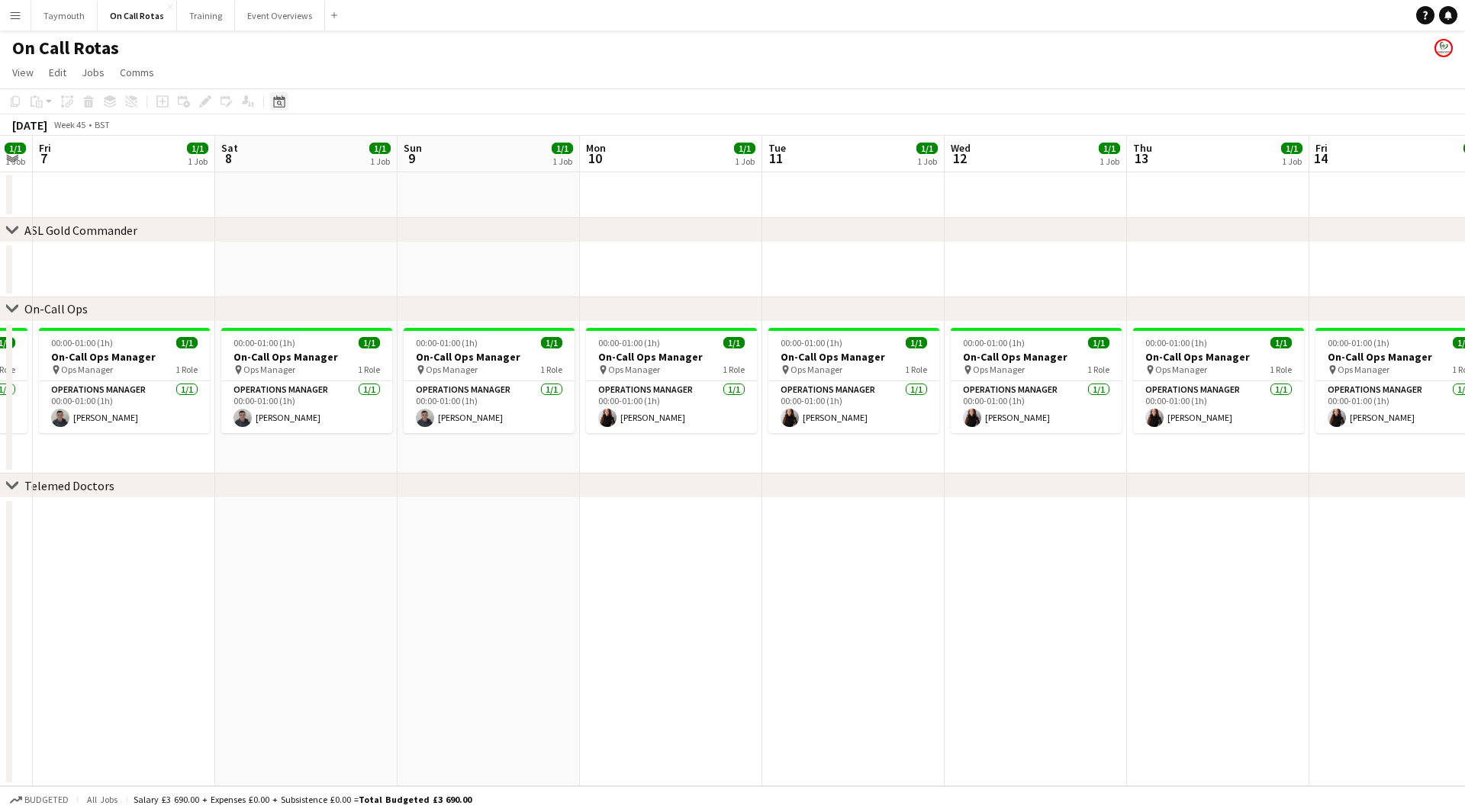
click at [287, 98] on div "Date picker" at bounding box center [279, 101] width 18 height 18
click at [397, 344] on button "[DATE]" at bounding box center [387, 341] width 44 height 24
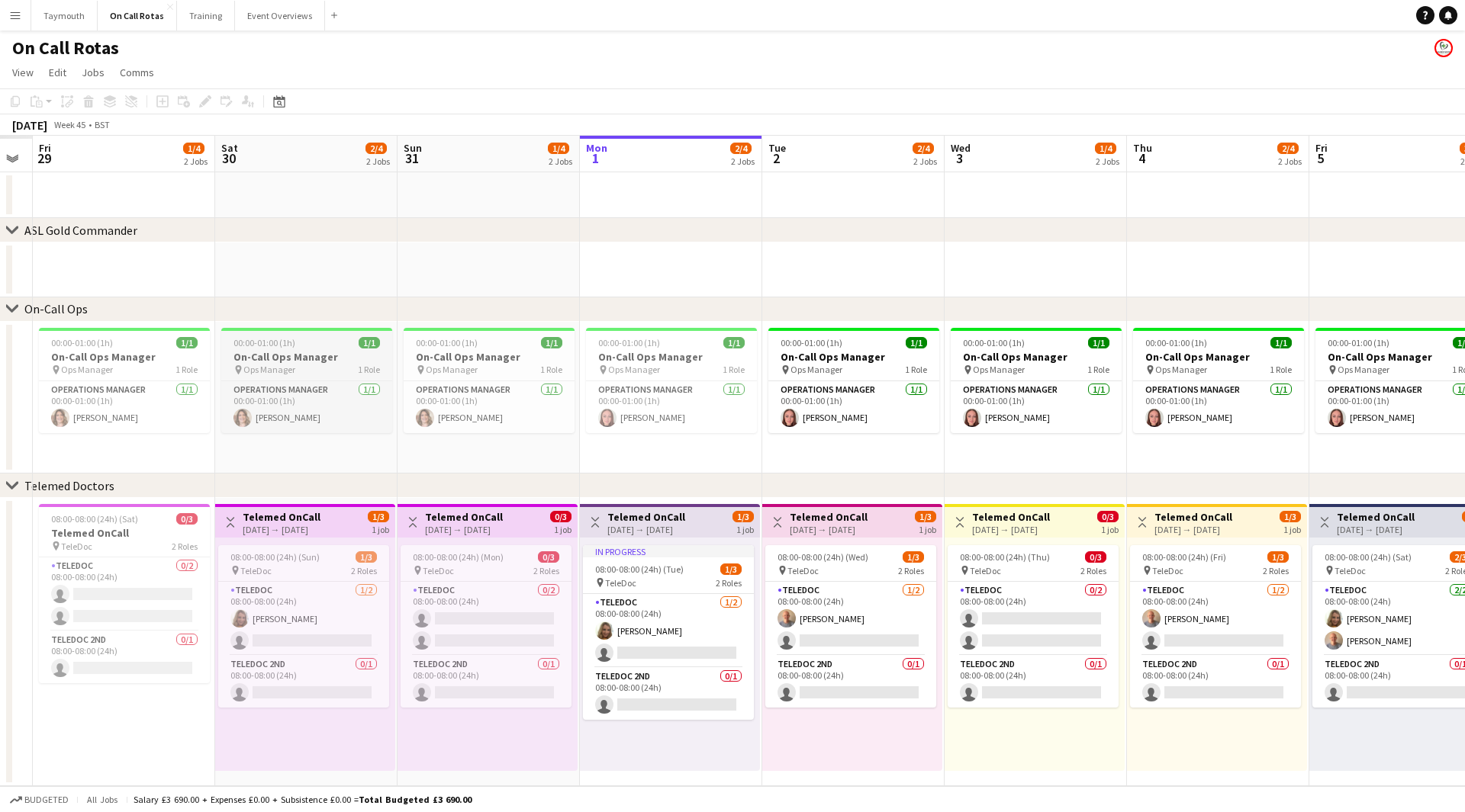
scroll to position [0, 525]
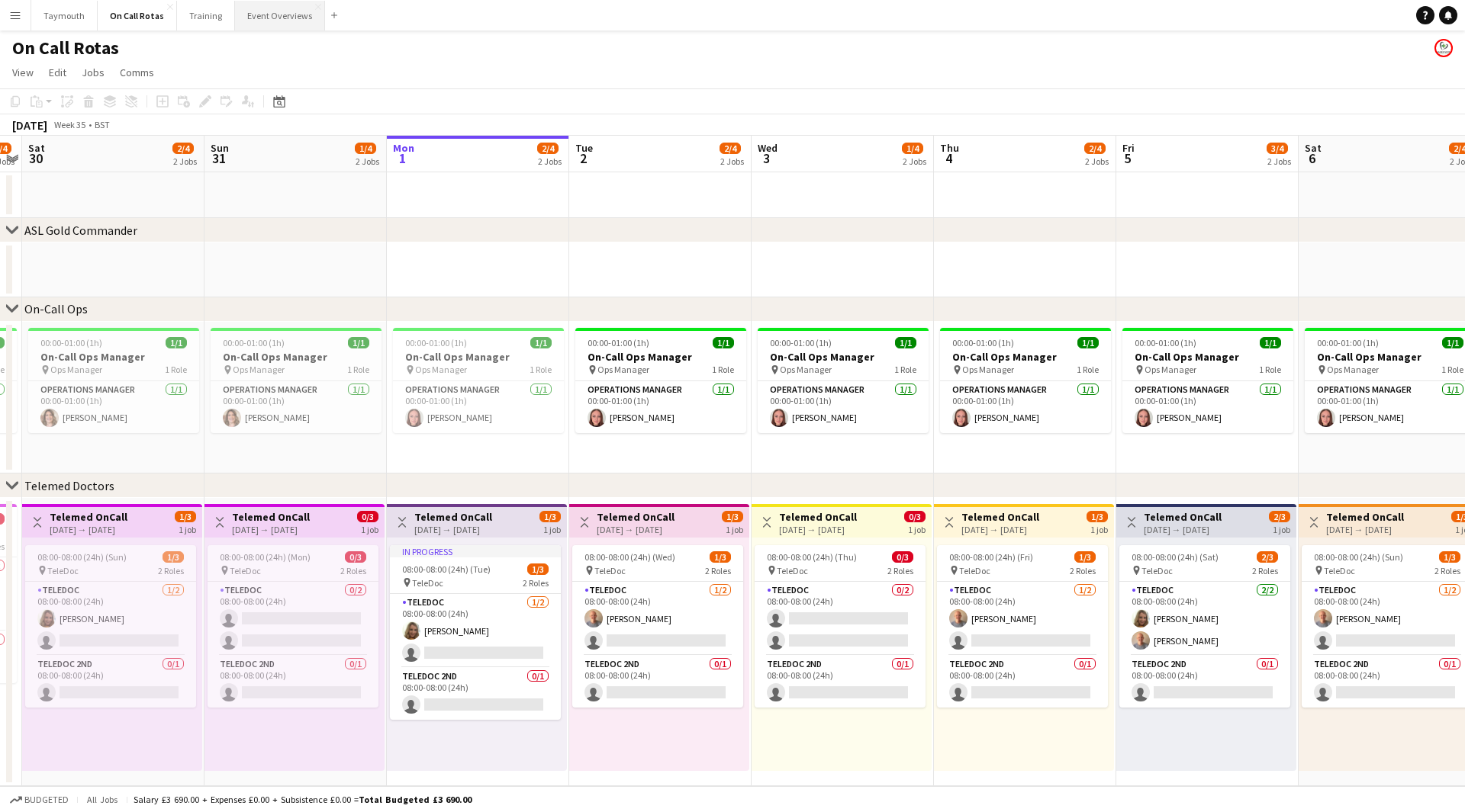
click at [293, 17] on button "Event Overviews Close" at bounding box center [280, 15] width 90 height 30
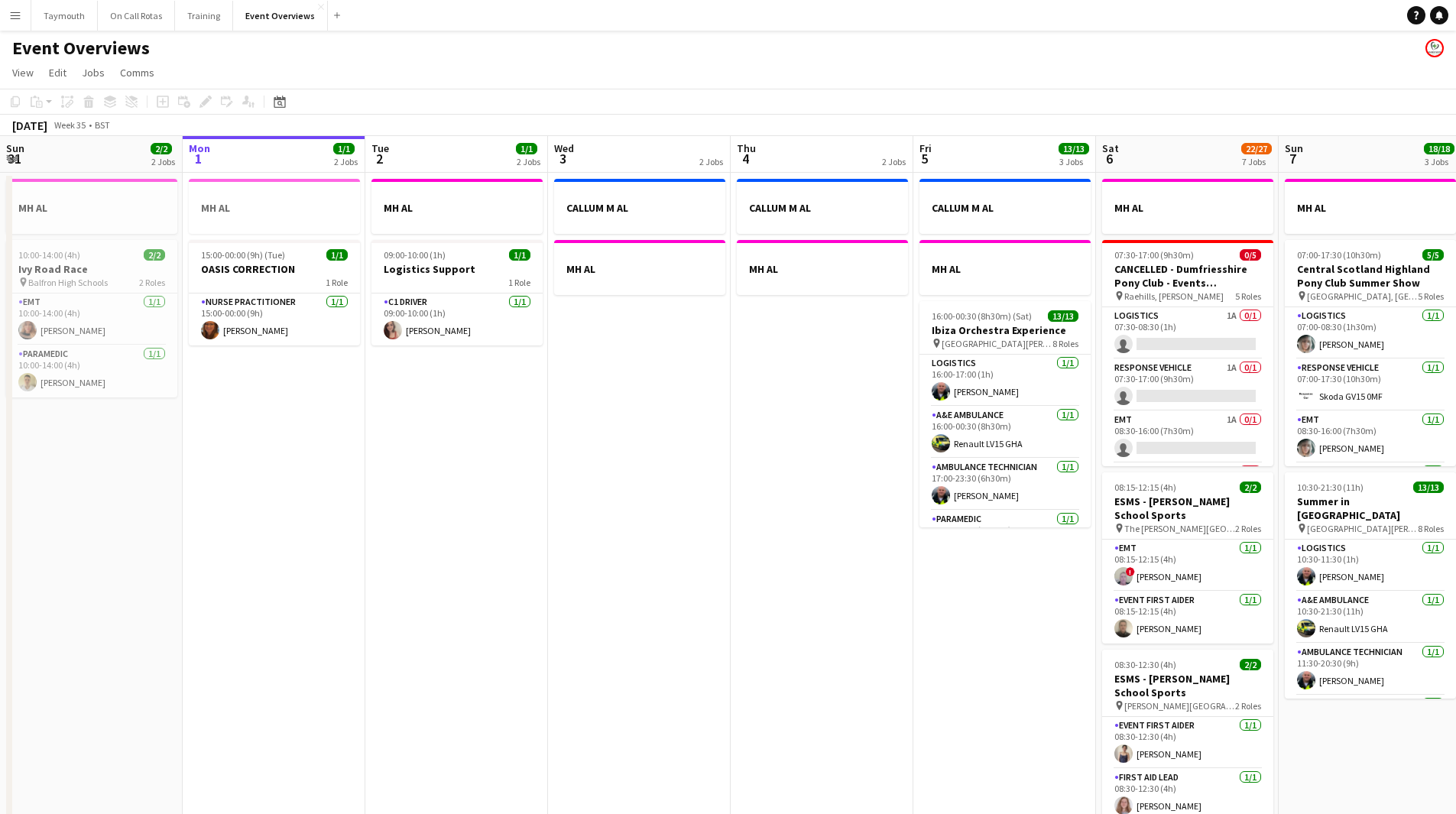
drag, startPoint x: 994, startPoint y: 617, endPoint x: 131, endPoint y: 622, distance: 863.0
click at [59, 613] on app-calendar-viewport "Fri 29 1/1 3 Jobs Sat 30 20/20 7 Jobs Sun 31 2/2 2 Jobs Mon 1 1/1 2 Jobs Tue 2 …" at bounding box center [728, 809] width 1456 height 1345
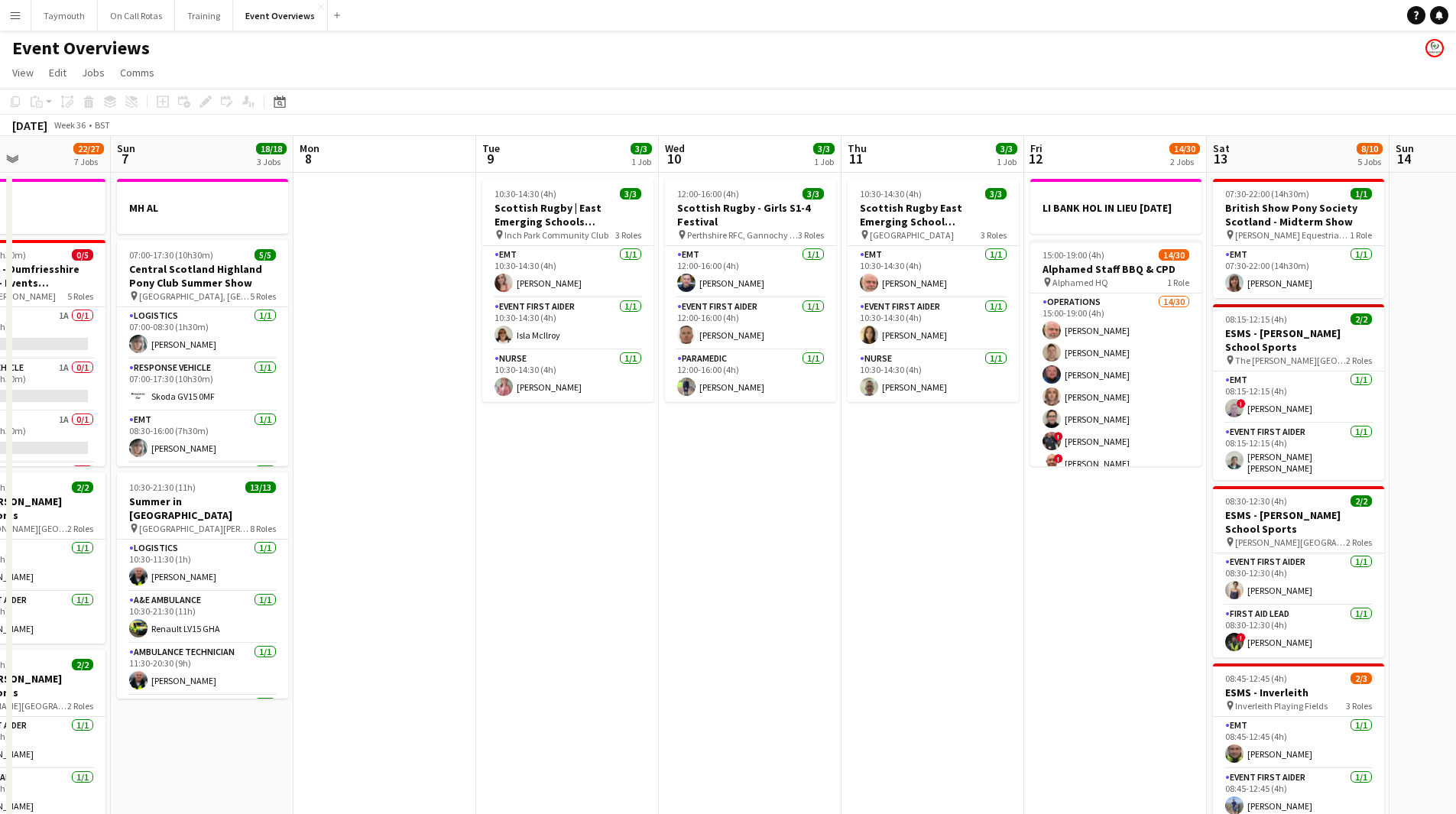
drag, startPoint x: 403, startPoint y: 628, endPoint x: 210, endPoint y: 617, distance: 193.3
click at [146, 622] on app-calendar-viewport "Wed 3 2 Jobs Thu 4 2 Jobs Fri 5 13/13 3 Jobs Sat 6 22/27 7 Jobs Sun 7 18/18 3 J…" at bounding box center [728, 809] width 1456 height 1345
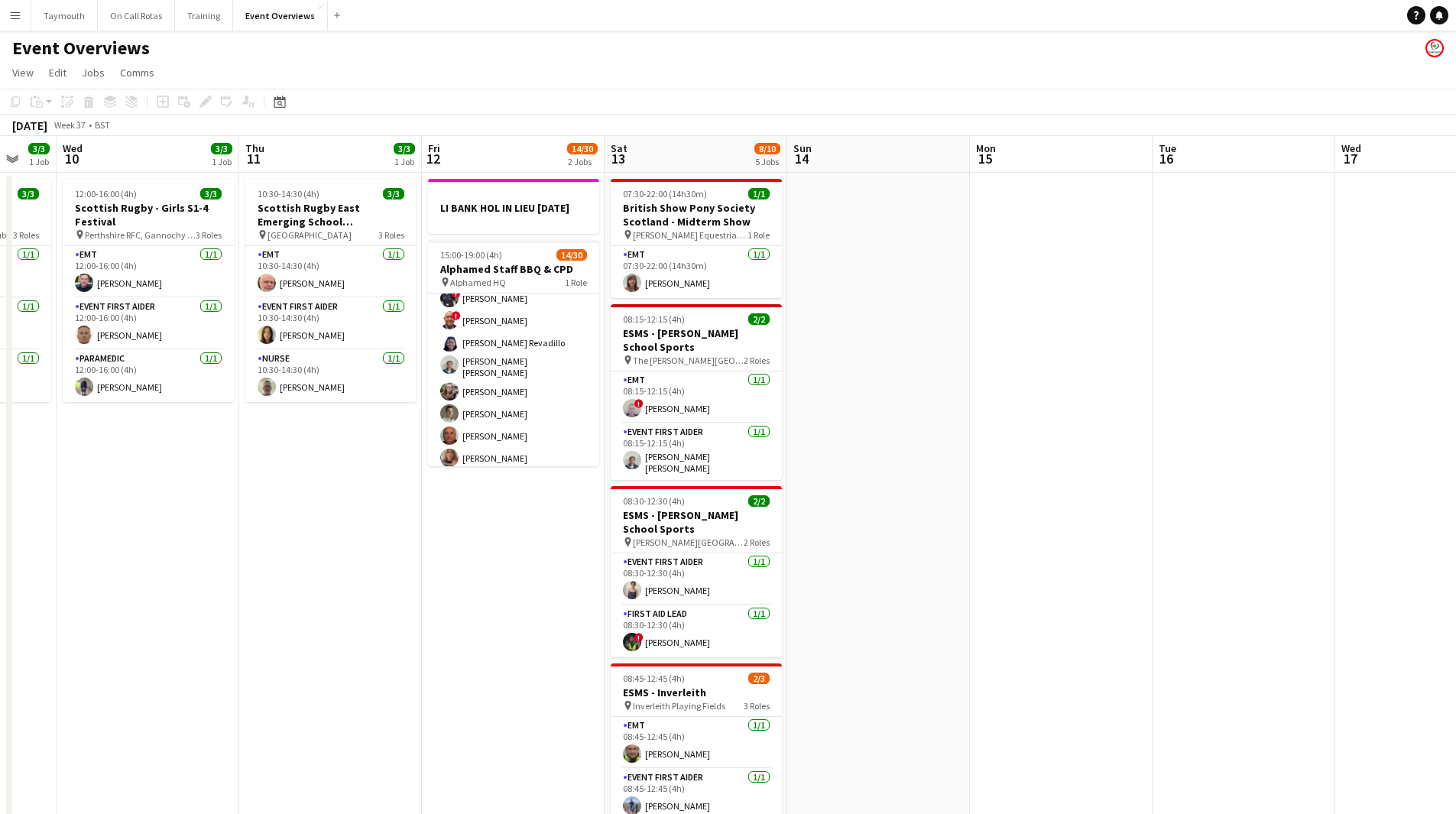
scroll to position [153, 0]
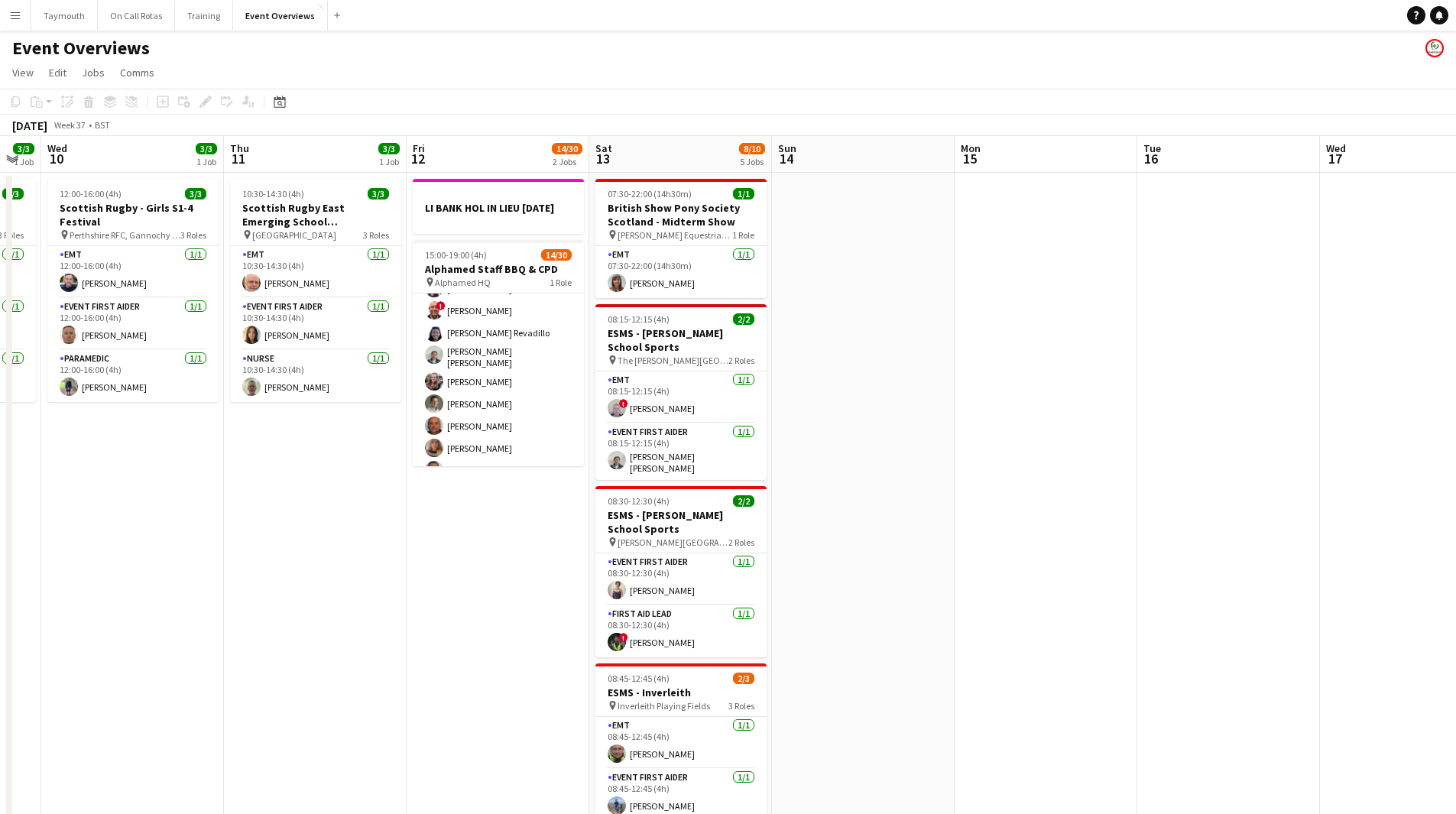
drag, startPoint x: 946, startPoint y: 597, endPoint x: 342, endPoint y: 578, distance: 604.3
click at [230, 583] on app-calendar-viewport "Sun 7 18/18 3 Jobs Mon 8 Tue 9 3/3 1 Job Wed 10 3/3 1 Job Thu 11 3/3 1 Job Fri …" at bounding box center [728, 809] width 1456 height 1345
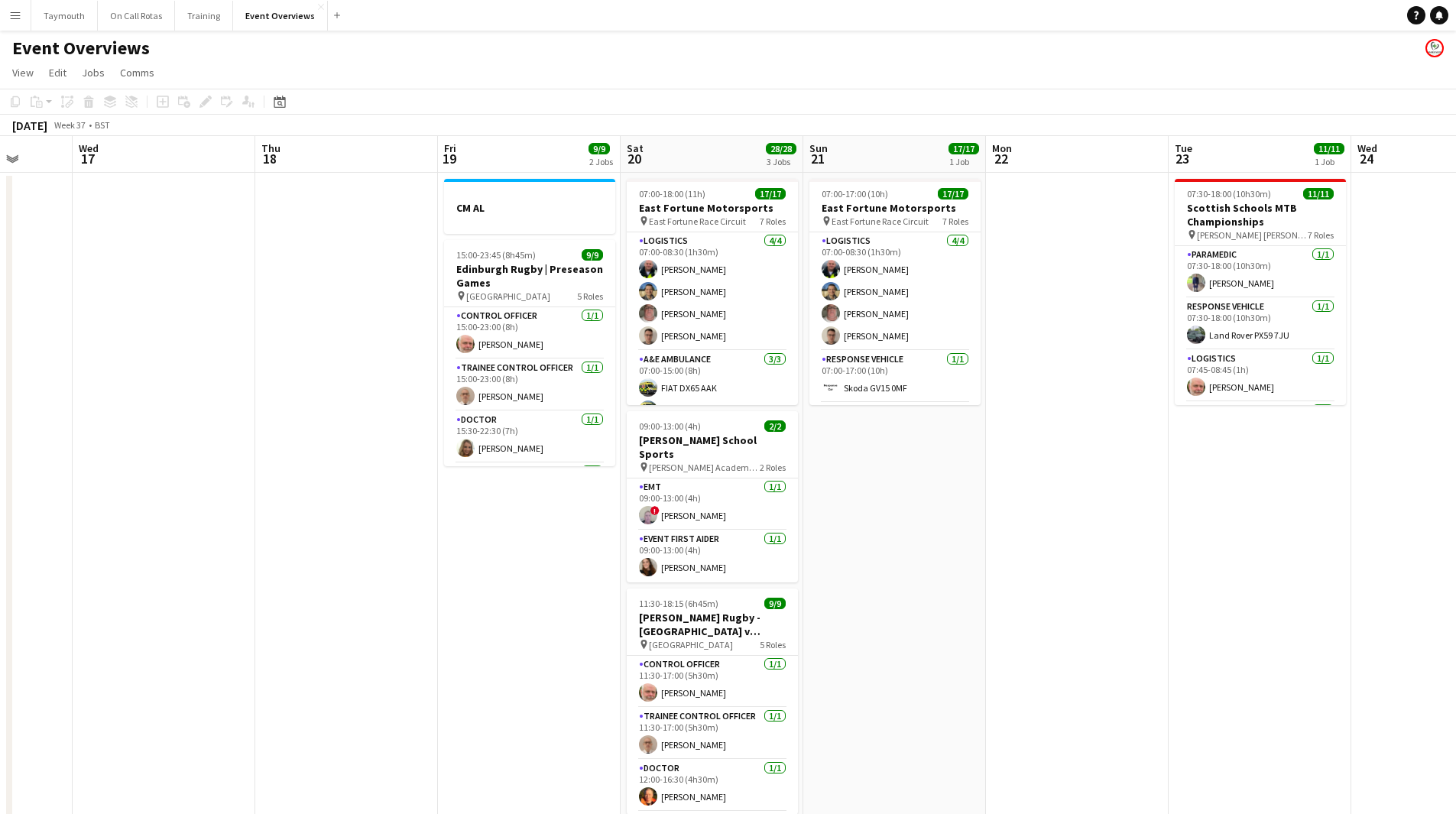
drag, startPoint x: 652, startPoint y: 546, endPoint x: 254, endPoint y: 552, distance: 398.0
click at [254, 552] on app-calendar-viewport "Sun 14 Mon 15 Tue 16 Wed 17 Thu 18 Fri 19 9/9 2 Jobs Sat 20 28/28 3 Jobs Sun 21…" at bounding box center [728, 809] width 1456 height 1345
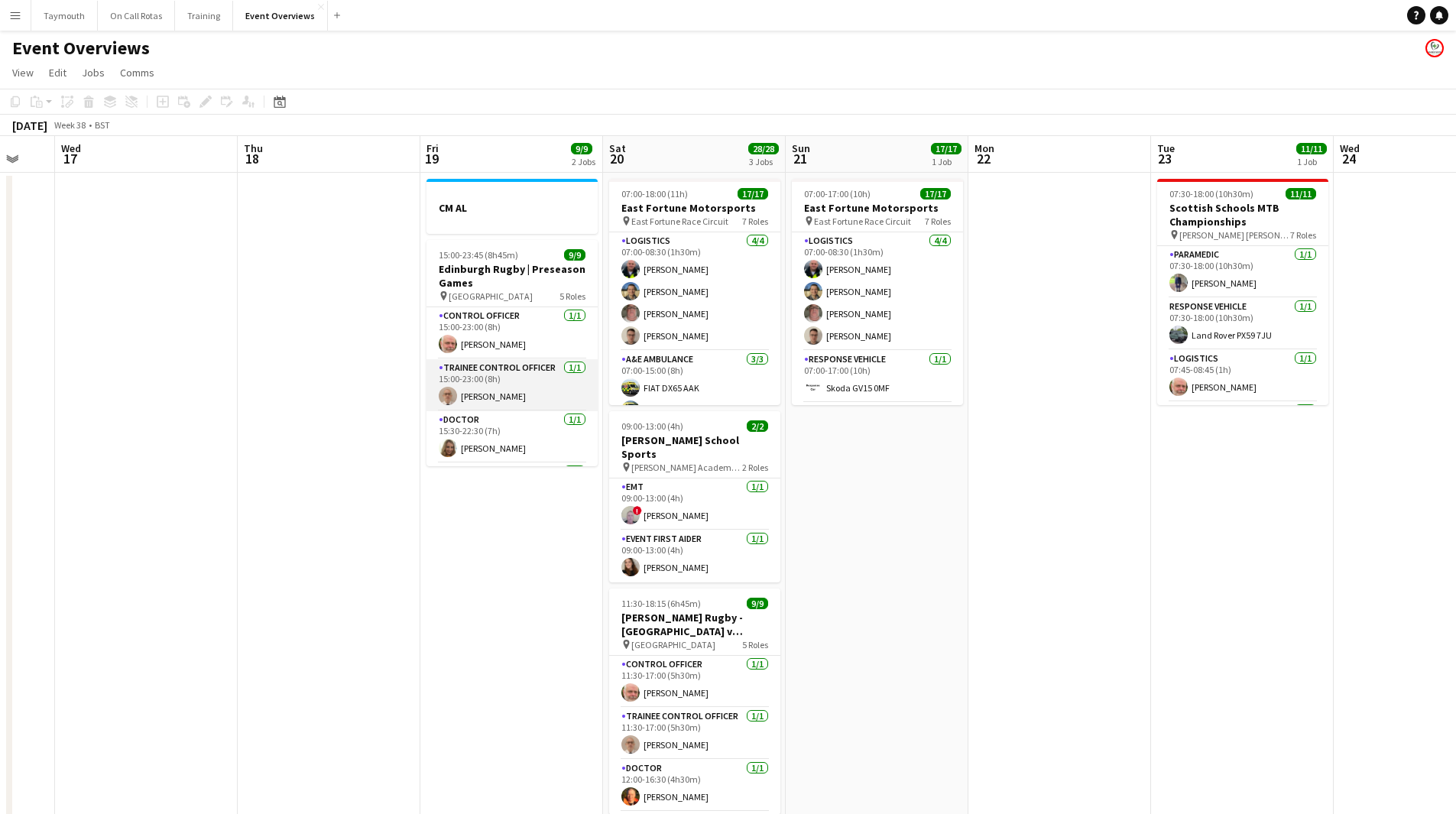
scroll to position [189, 0]
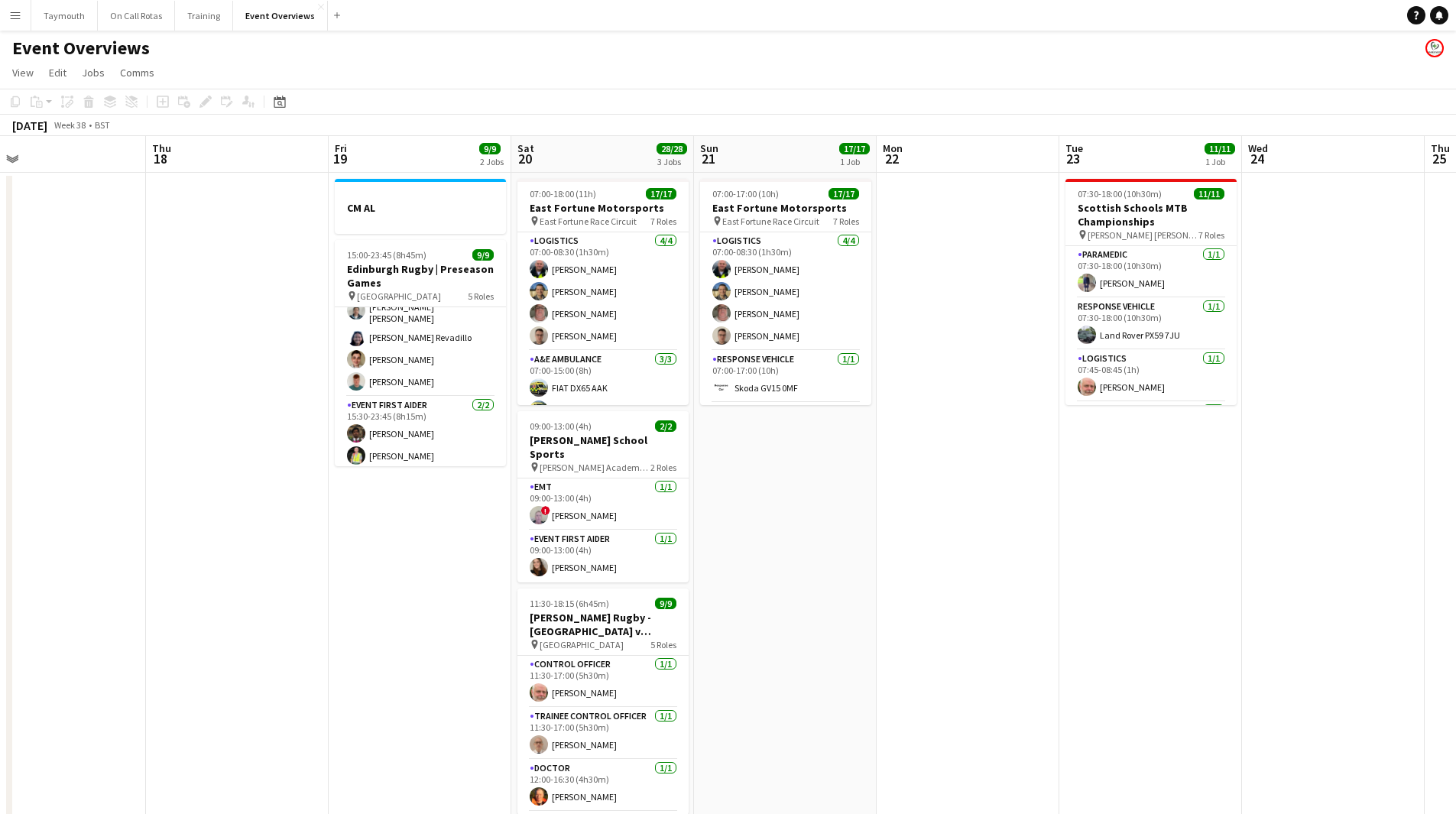
drag, startPoint x: 1020, startPoint y: 586, endPoint x: 202, endPoint y: 599, distance: 818.1
click at [249, 608] on app-calendar-viewport "Sun 14 Mon 15 Tue 16 Wed 17 Thu 18 Fri 19 9/9 2 Jobs Sat 20 28/28 3 Jobs Sun 21…" at bounding box center [728, 809] width 1456 height 1345
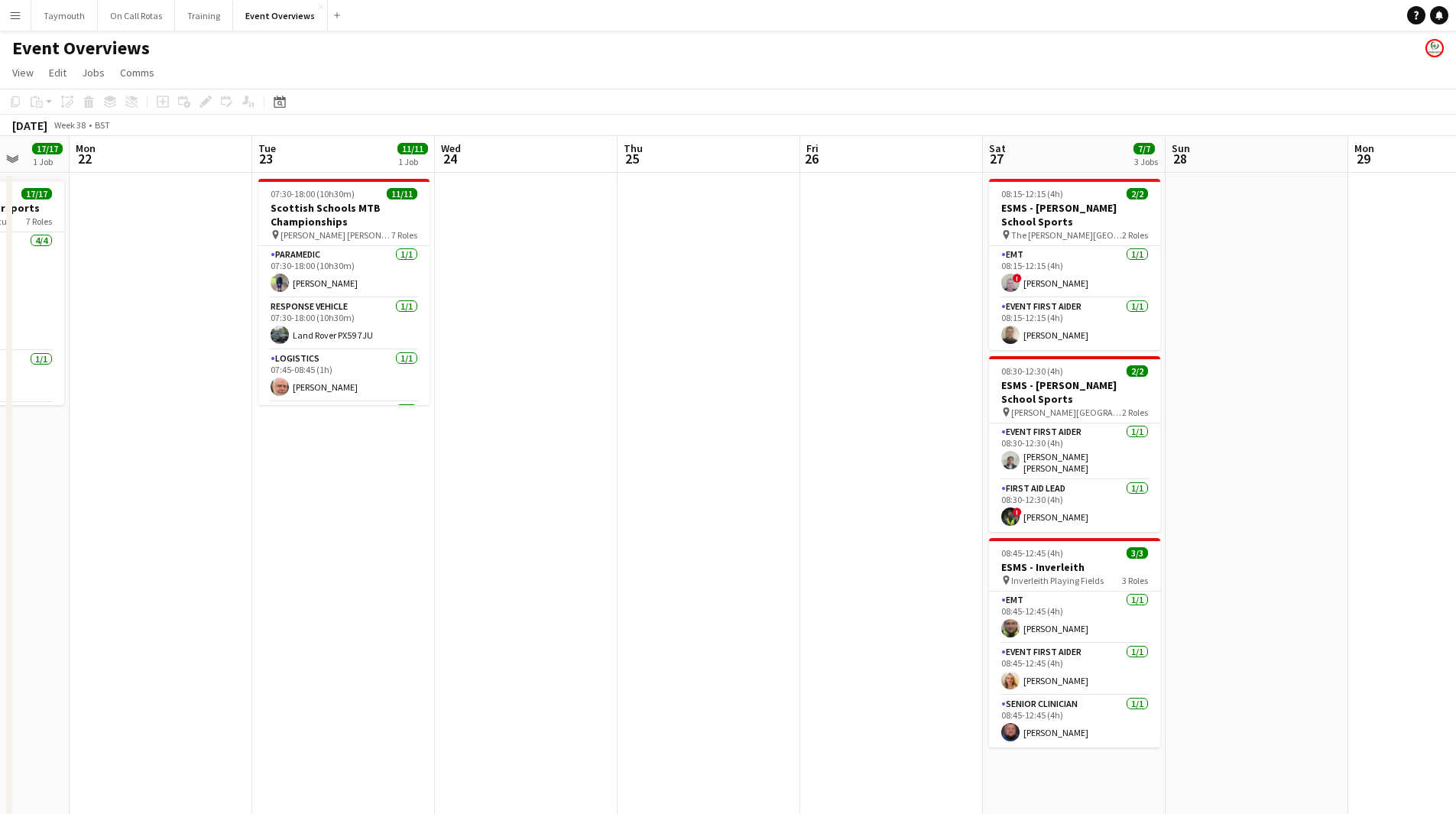
drag, startPoint x: 308, startPoint y: 607, endPoint x: 114, endPoint y: 579, distance: 196.0
click at [122, 584] on app-calendar-viewport "Fri 19 9/9 2 Jobs Sat 20 28/28 3 Jobs Sun 21 17/17 1 Job Mon 22 Tue 23 11/11 1 …" at bounding box center [728, 809] width 1456 height 1345
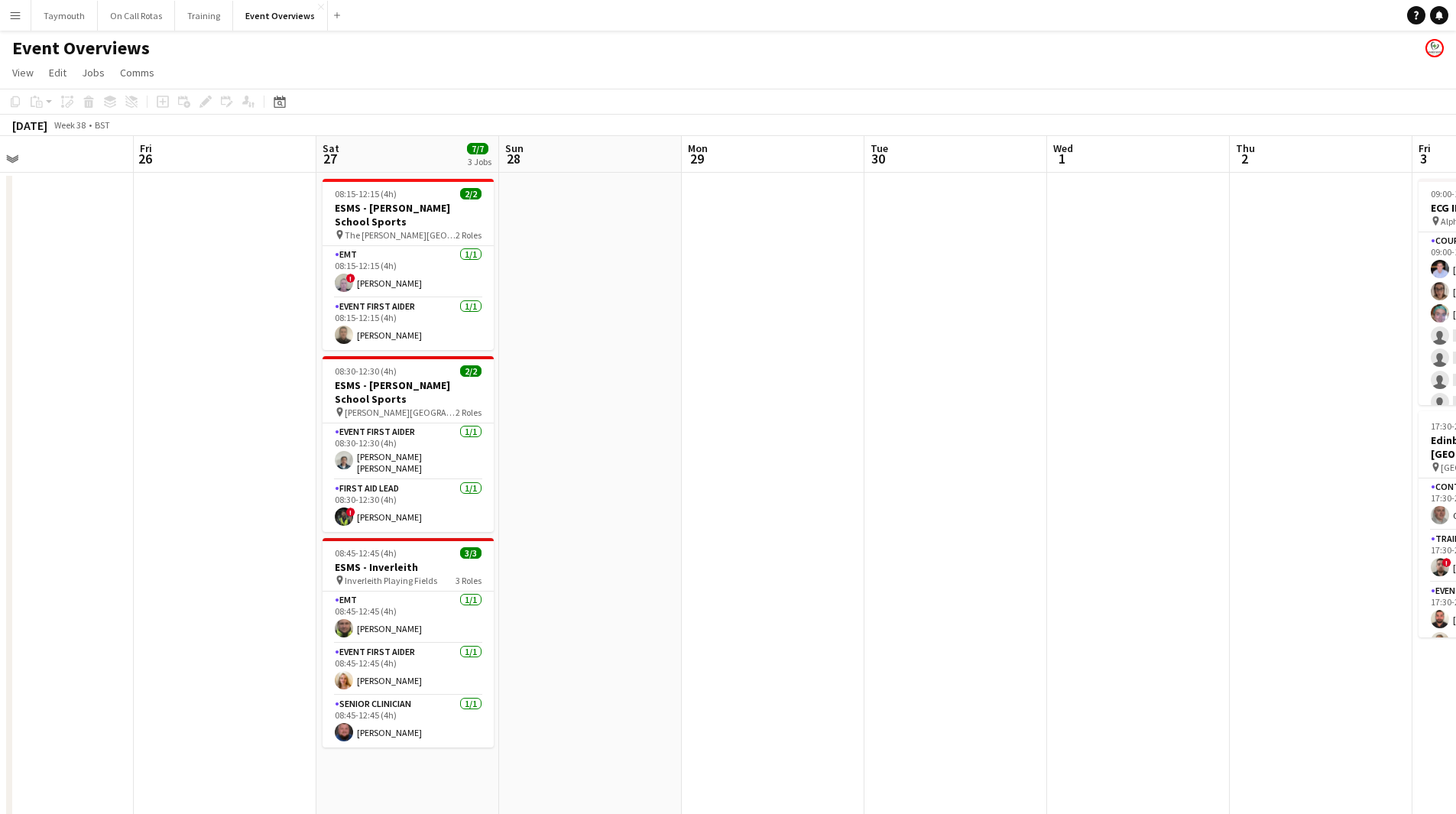
scroll to position [0, 510]
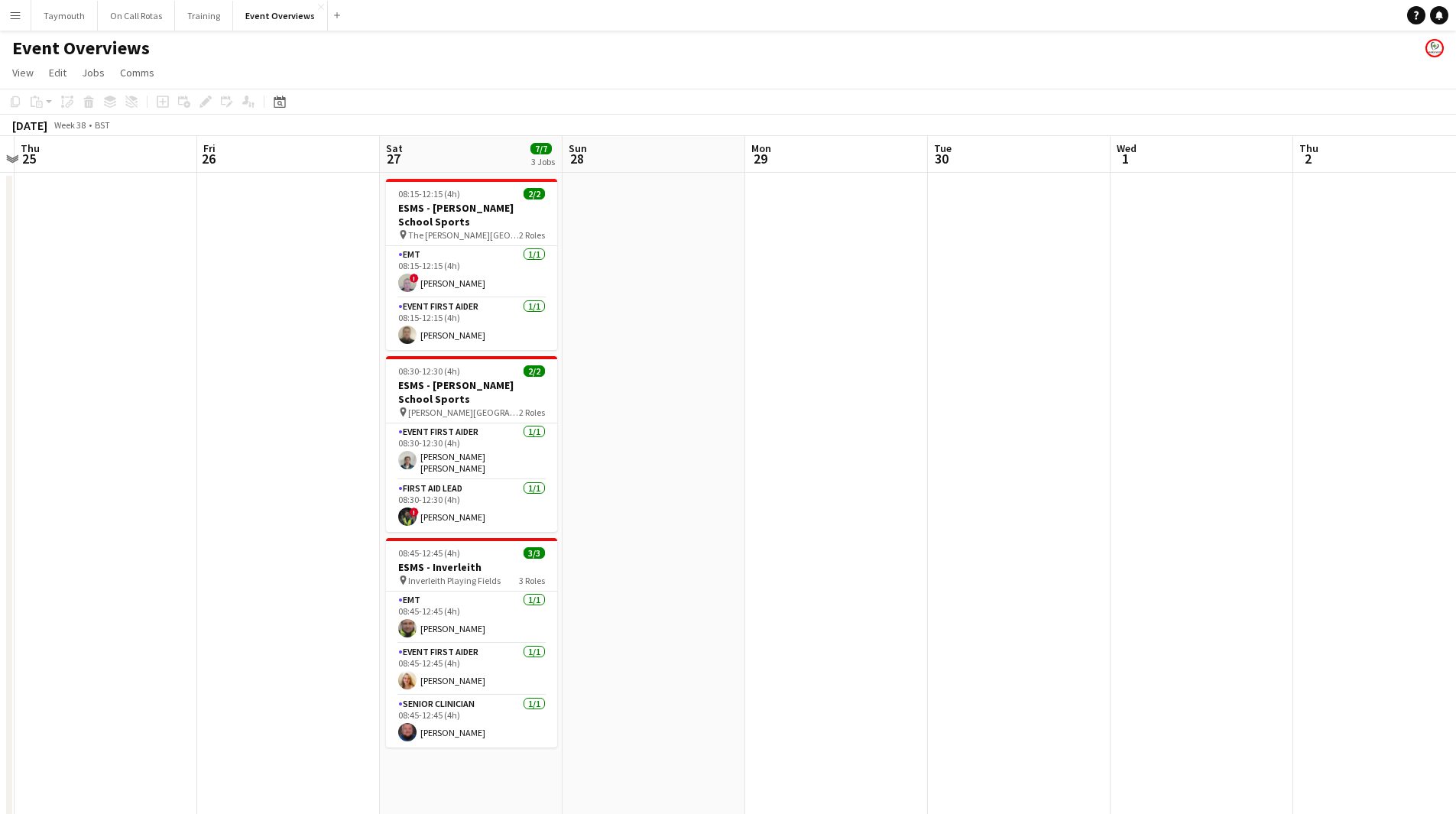
drag, startPoint x: 852, startPoint y: 608, endPoint x: 40, endPoint y: 565, distance: 813.1
click at [0, 573] on html "Menu Boards Boards Boards All jobs Status Workforce Workforce My Workforce Recr…" at bounding box center [728, 741] width 1456 height 1481
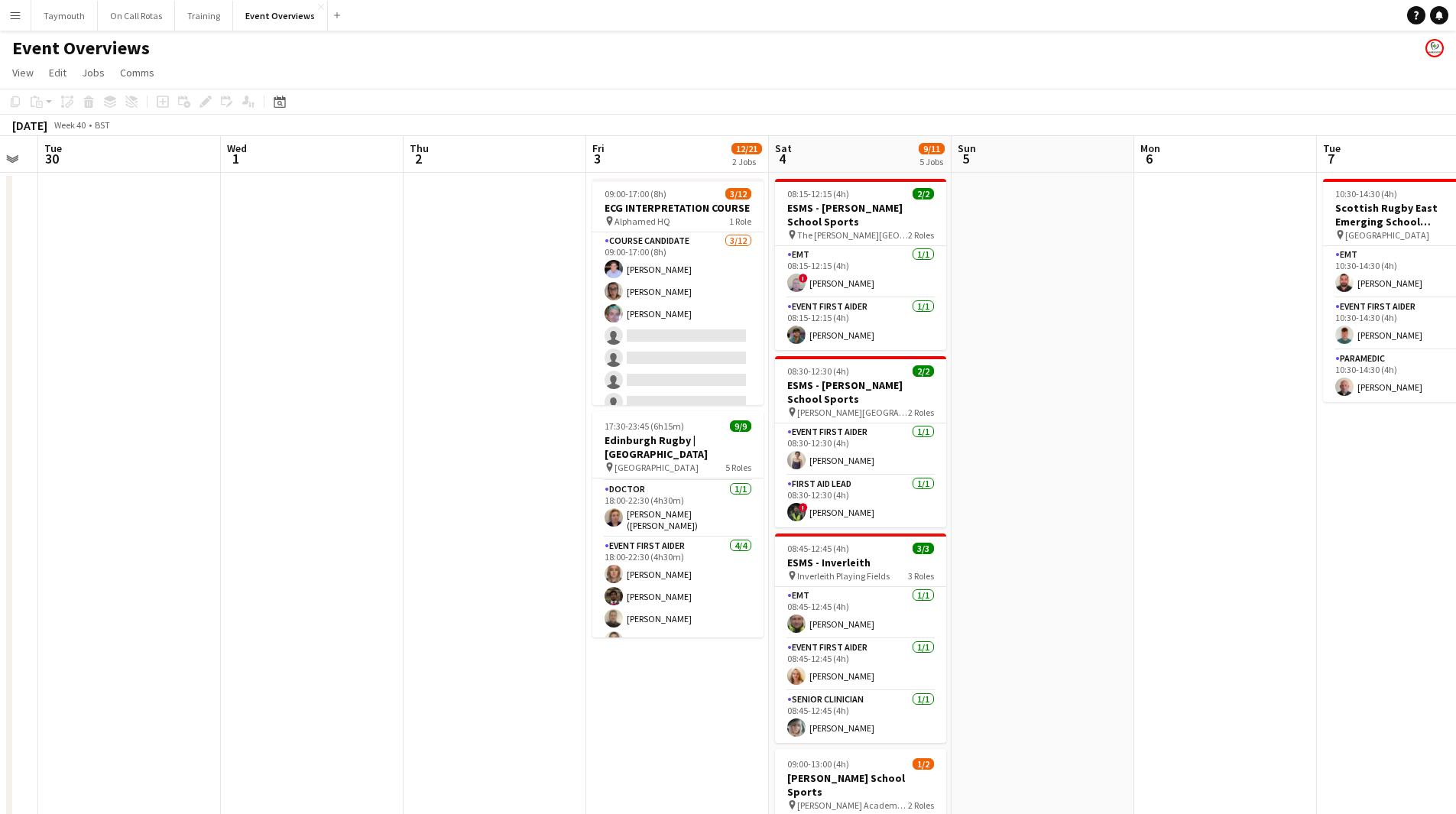
scroll to position [100, 0]
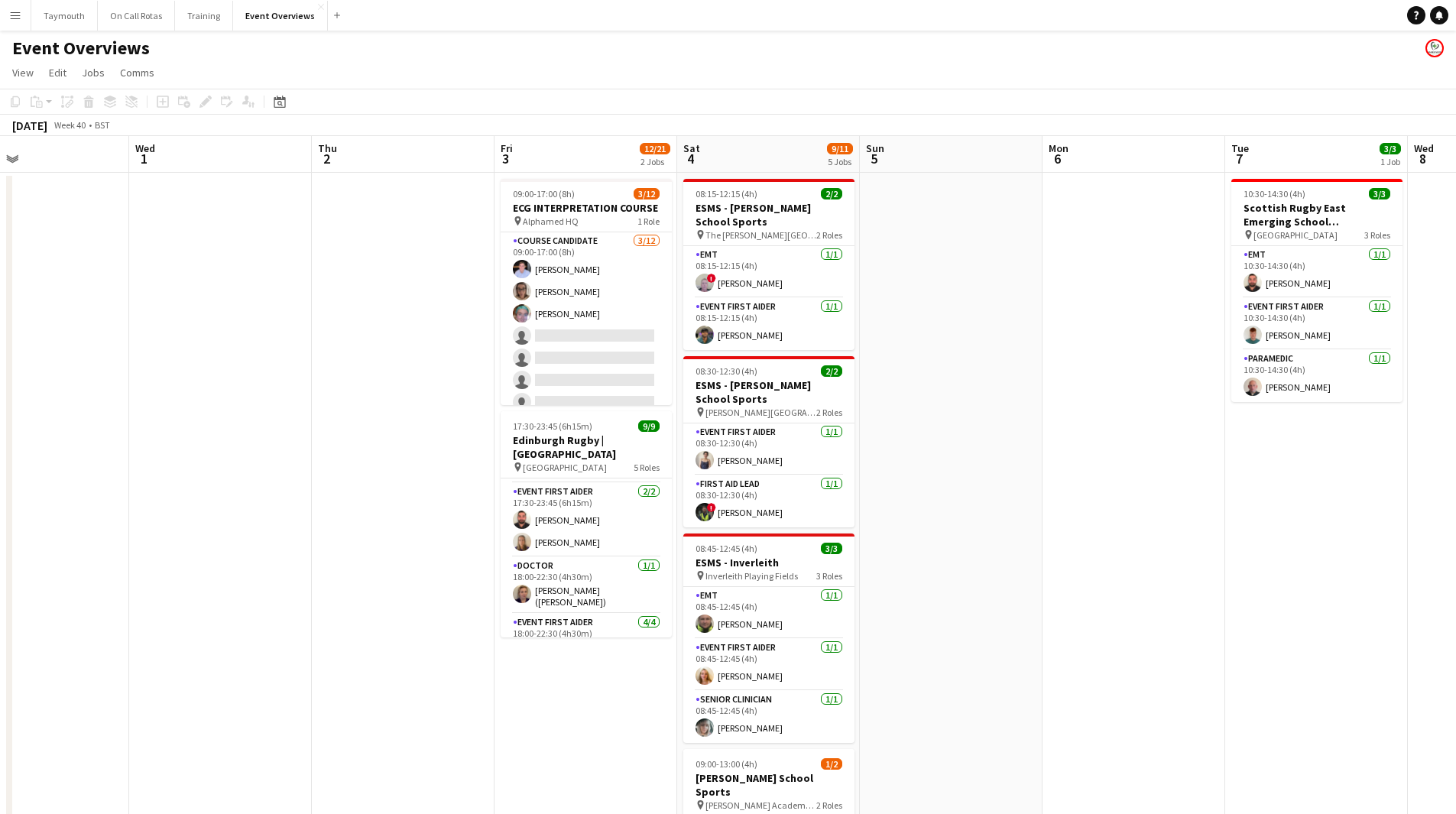
drag, startPoint x: 1264, startPoint y: 548, endPoint x: 262, endPoint y: 547, distance: 1002.0
click at [256, 550] on app-calendar-viewport "Sat 27 7/7 3 Jobs Sun 28 Mon 29 Tue 30 Wed 1 Thu 2 Fri 3 12/21 2 Jobs Sat 4 9/1…" at bounding box center [728, 809] width 1456 height 1345
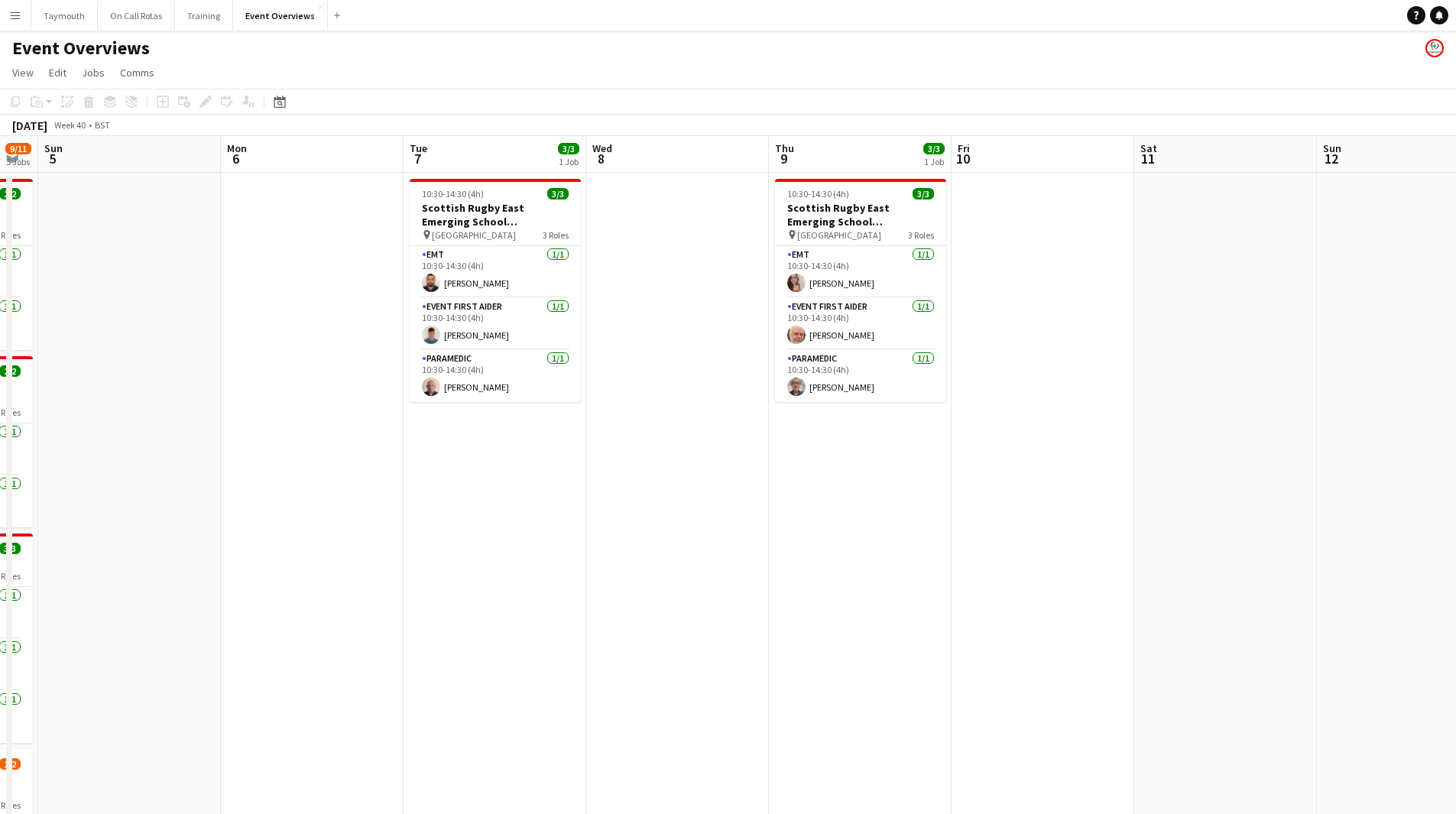
drag, startPoint x: 661, startPoint y: 552, endPoint x: 18, endPoint y: 539, distance: 643.1
click at [16, 543] on app-calendar-viewport "Thu 2 Fri 3 12/21 2 Jobs Sat 4 9/11 5 Jobs Sun 5 Mon 6 Tue 7 3/3 1 Job Wed 8 Th…" at bounding box center [728, 809] width 1456 height 1345
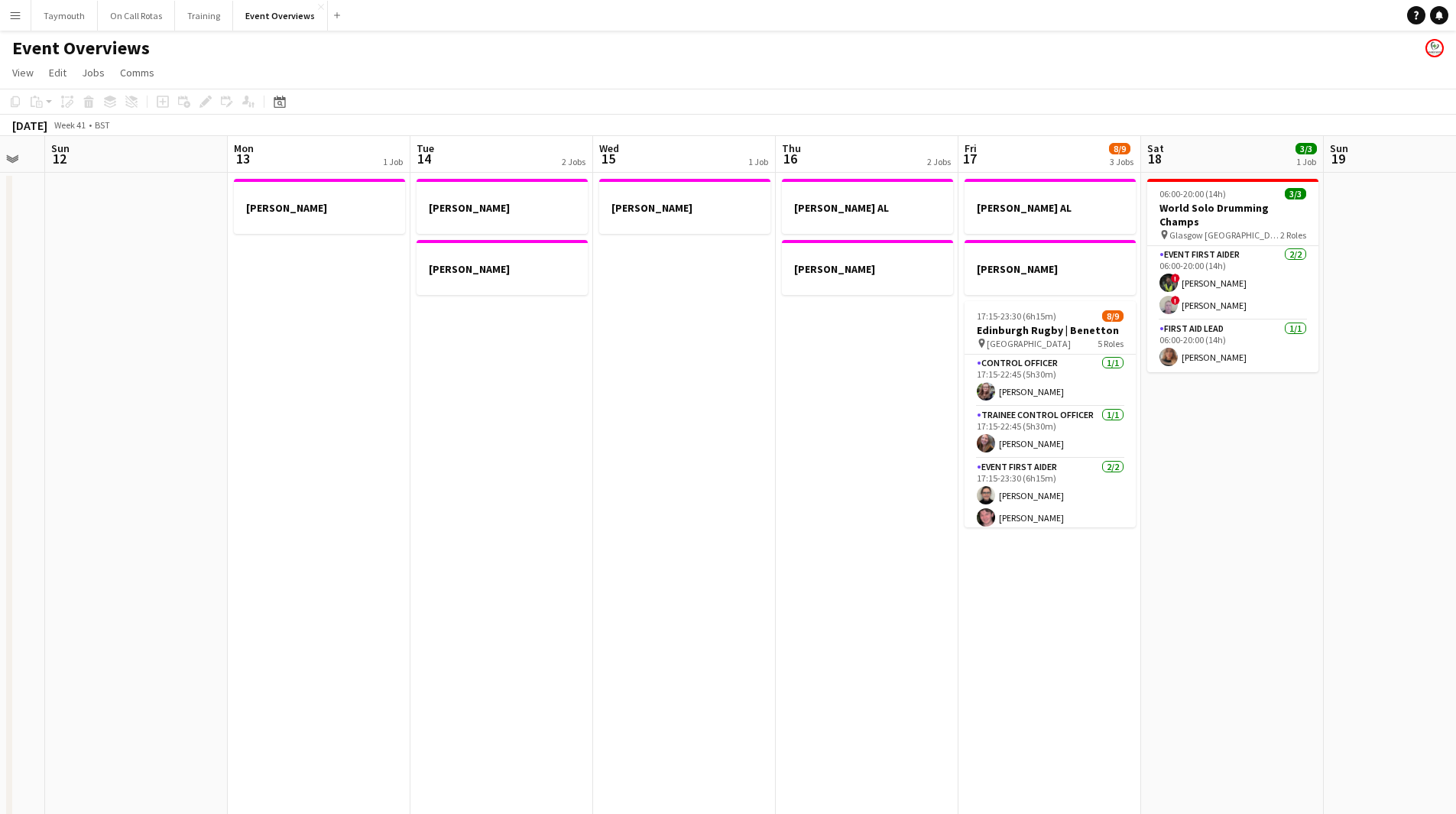
drag, startPoint x: 592, startPoint y: 564, endPoint x: -72, endPoint y: 552, distance: 664.1
click at [0, 552] on html "Menu Boards Boards Boards All jobs Status Workforce Workforce My Workforce Recr…" at bounding box center [728, 741] width 1456 height 1481
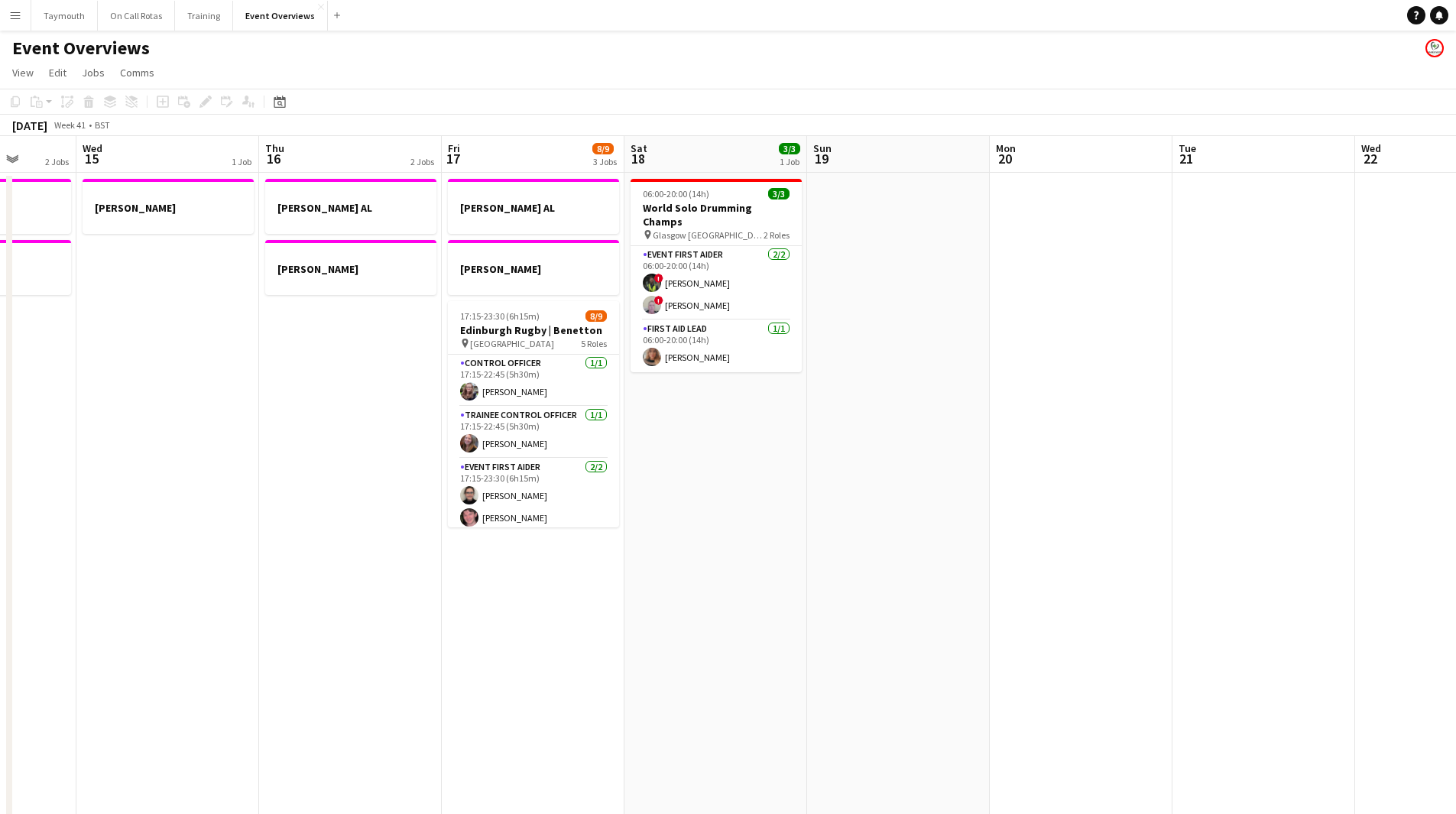
drag, startPoint x: 766, startPoint y: 566, endPoint x: 346, endPoint y: 561, distance: 420.0
click at [346, 561] on app-calendar-viewport "Sun 12 Mon 13 1 Job Tue 14 2 Jobs Wed 15 1 Job Thu 16 2 Jobs Fri 17 8/9 3 Jobs …" at bounding box center [728, 809] width 1456 height 1345
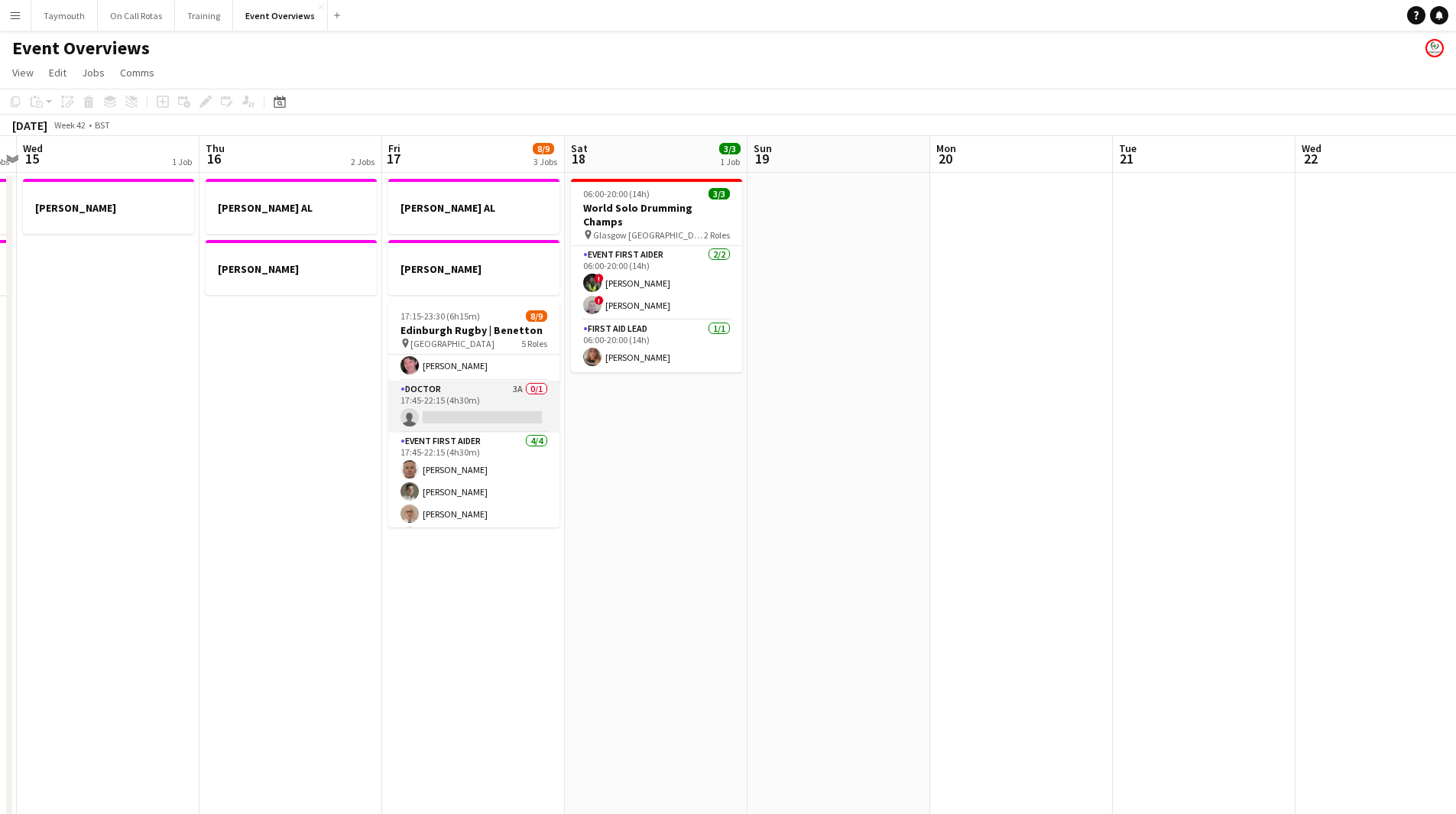
scroll to position [153, 0]
click at [506, 410] on app-card-role "Doctor 3A 0/1 17:45-22:15 (4h30m) single-neutral-actions" at bounding box center [474, 406] width 171 height 52
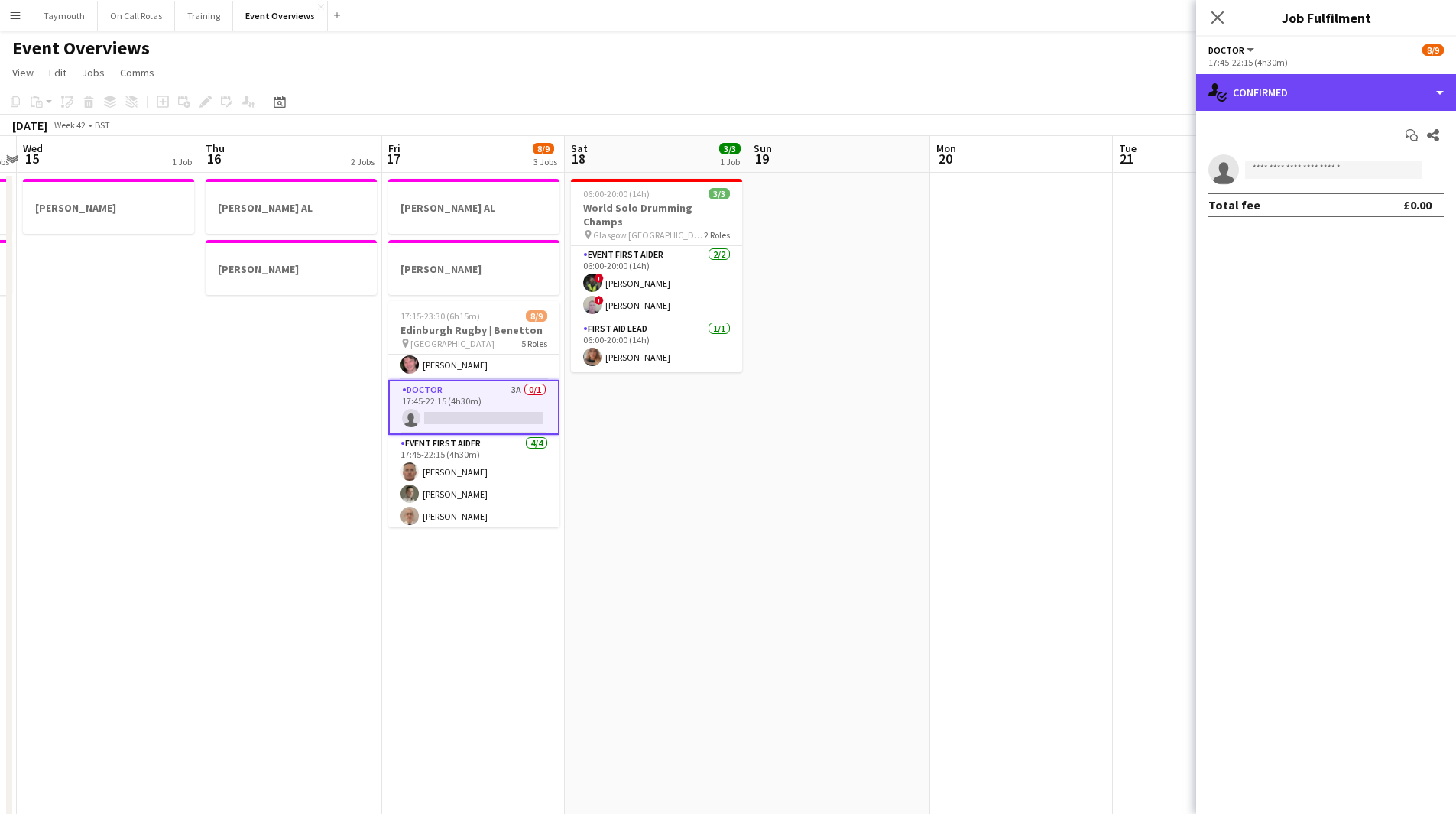
drag, startPoint x: 1400, startPoint y: 82, endPoint x: 1400, endPoint y: 105, distance: 23.0
click at [1400, 84] on div "single-neutral-actions-check-2 Confirmed" at bounding box center [1326, 92] width 260 height 37
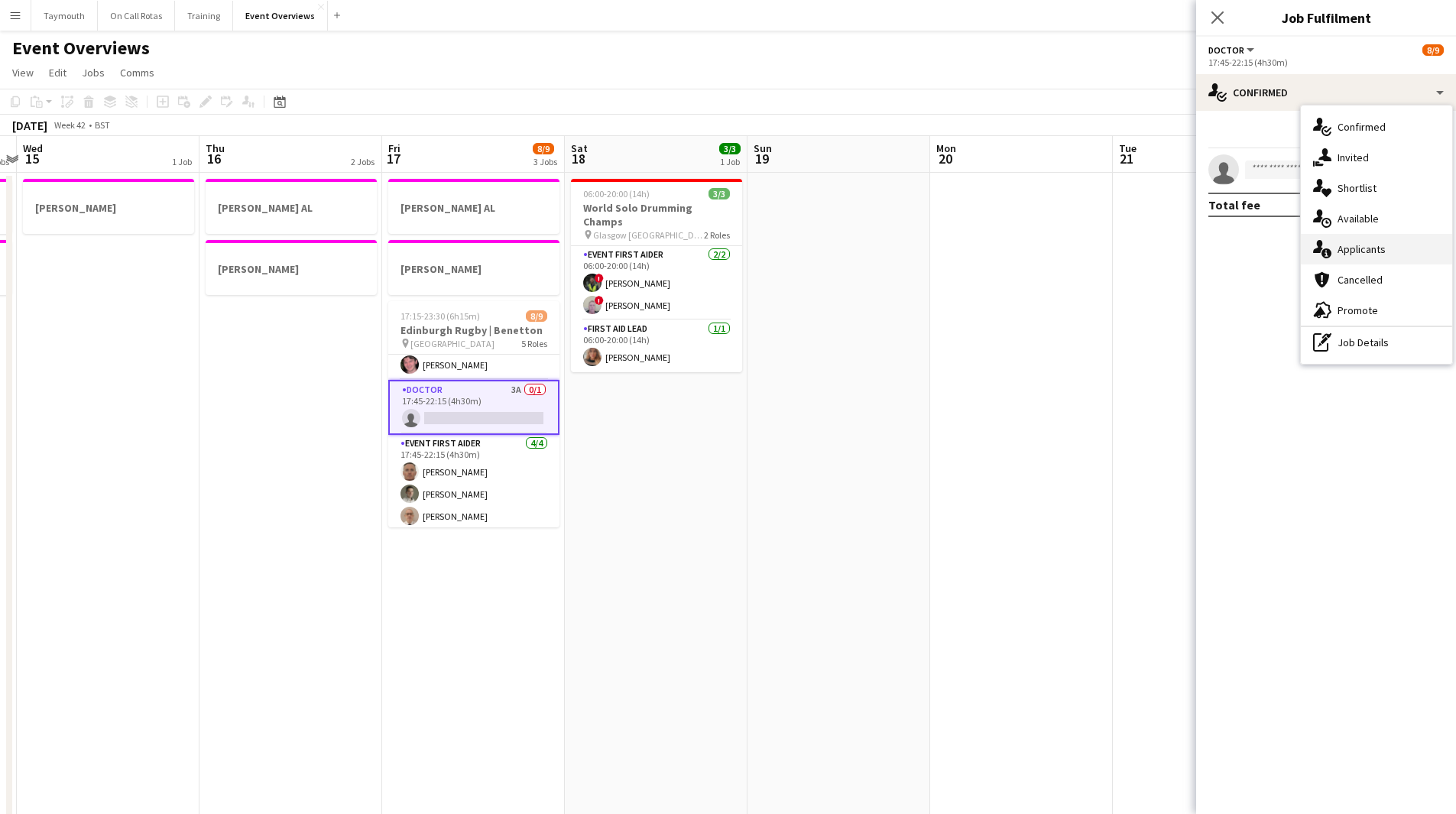
click at [1385, 257] on div "single-neutral-actions-information Applicants" at bounding box center [1376, 249] width 151 height 31
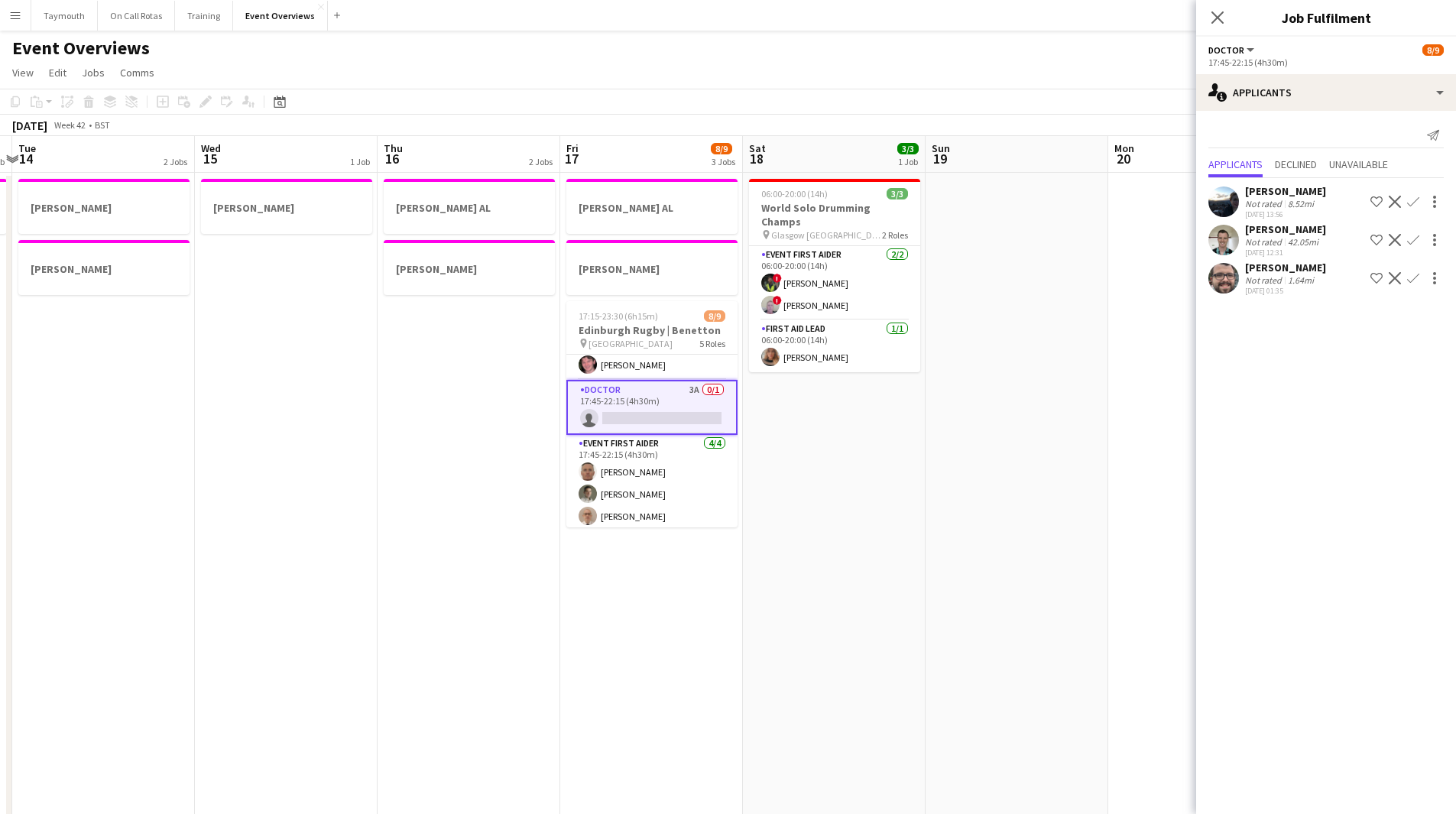
drag, startPoint x: 881, startPoint y: 626, endPoint x: 1323, endPoint y: 622, distance: 442.0
click at [1350, 610] on body "Menu Boards Boards Boards All jobs Status Workforce Workforce My Workforce Recr…" at bounding box center [728, 741] width 1456 height 1481
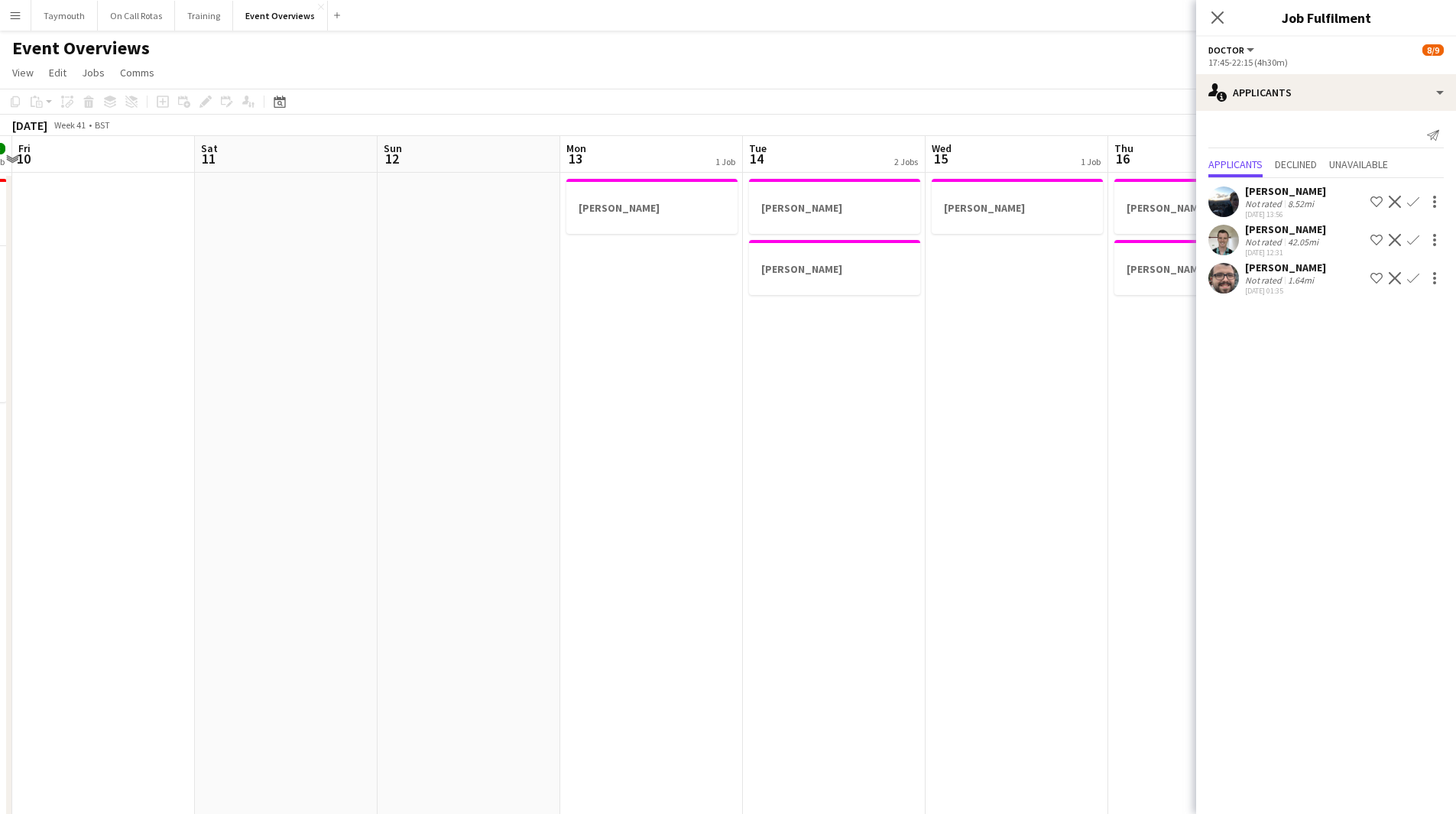
drag, startPoint x: 429, startPoint y: 743, endPoint x: 1220, endPoint y: 646, distance: 796.9
click at [1019, 669] on app-calendar-viewport "Wed 8 Thu 9 3/3 1 Job Fri 10 Sat 11 Sun 12 Mon 13 1 Job Tue 14 2 Jobs Wed 15 1 …" at bounding box center [728, 809] width 1456 height 1345
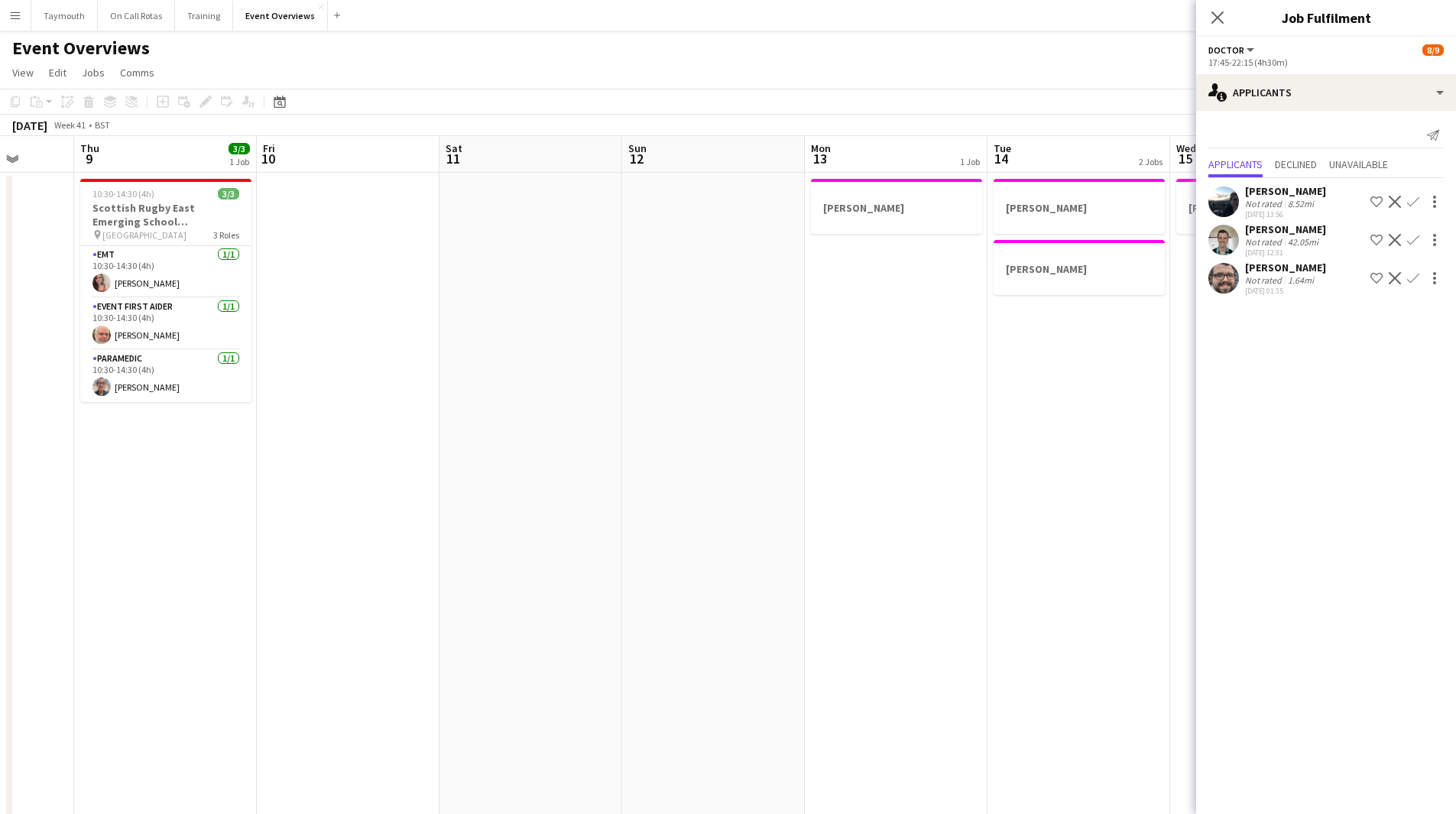
drag, startPoint x: 1167, startPoint y: 597, endPoint x: 945, endPoint y: 611, distance: 222.4
click at [1205, 597] on body "Menu Boards Boards Boards All jobs Status Workforce Workforce My Workforce Recr…" at bounding box center [728, 741] width 1456 height 1481
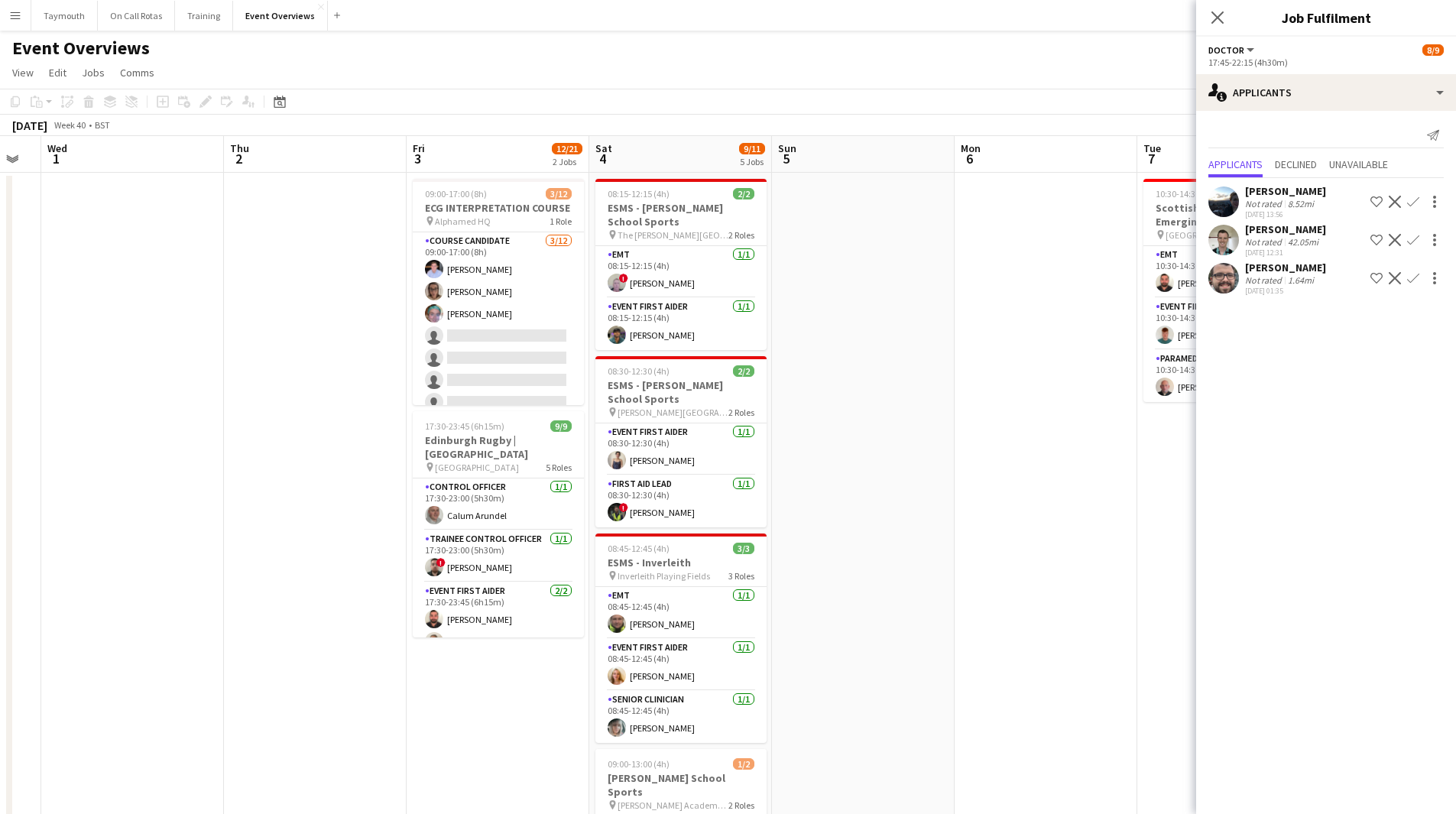
drag, startPoint x: 712, startPoint y: 618, endPoint x: 945, endPoint y: 638, distance: 233.9
click at [1039, 614] on app-calendar-viewport "Mon 29 Tue 30 Wed 1 Thu 2 Fri 3 12/21 2 Jobs Sat 4 9/11 5 Jobs Sun 5 Mon 6 Tue …" at bounding box center [728, 809] width 1456 height 1345
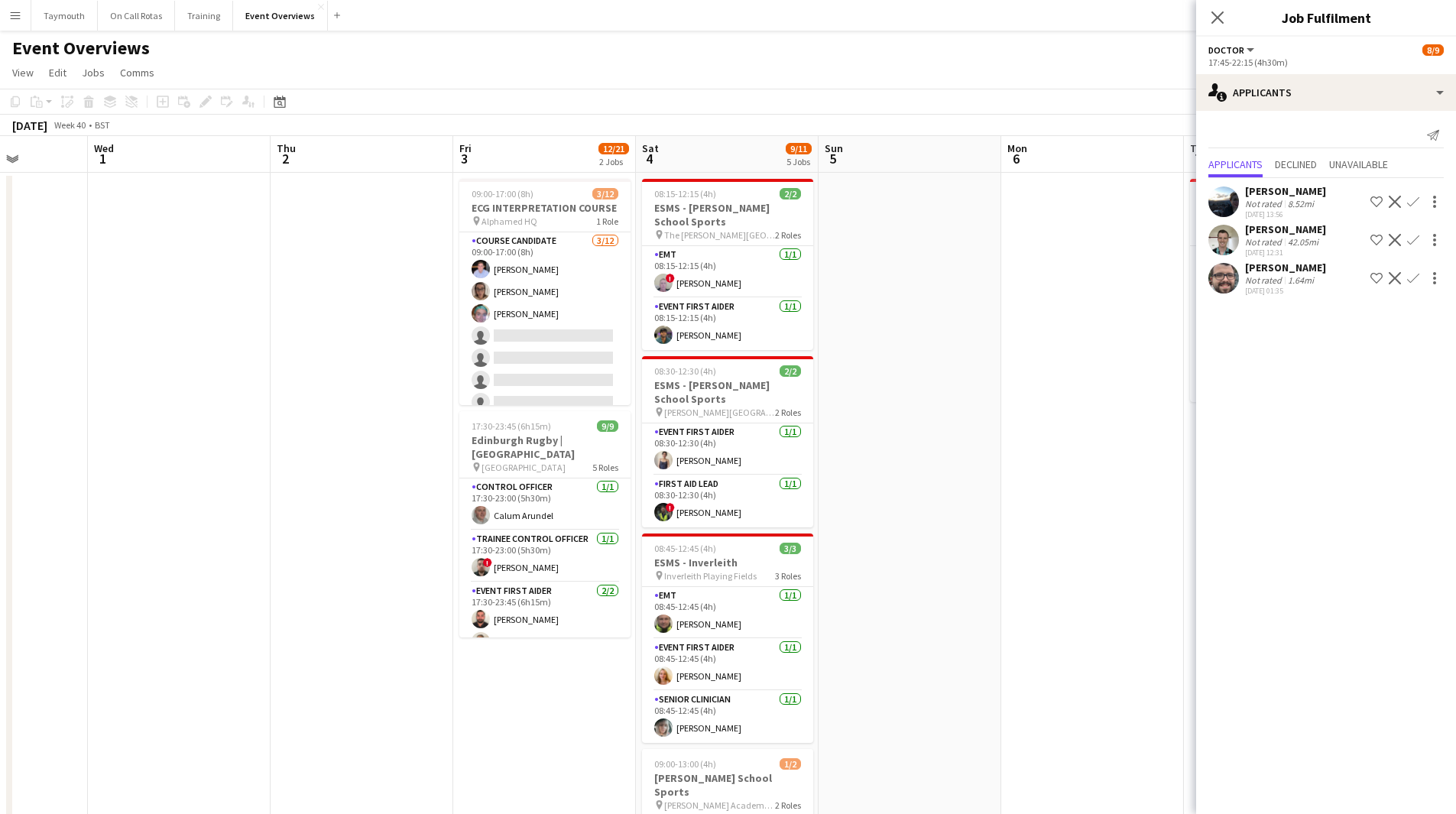
drag, startPoint x: 275, startPoint y: 614, endPoint x: 1087, endPoint y: 552, distance: 814.4
click at [975, 552] on app-calendar-viewport "Mon 29 Tue 30 Wed 1 Thu 2 Fri 3 12/21 2 Jobs Sat 4 9/11 5 Jobs Sun 5 Mon 6 Tue …" at bounding box center [728, 809] width 1456 height 1345
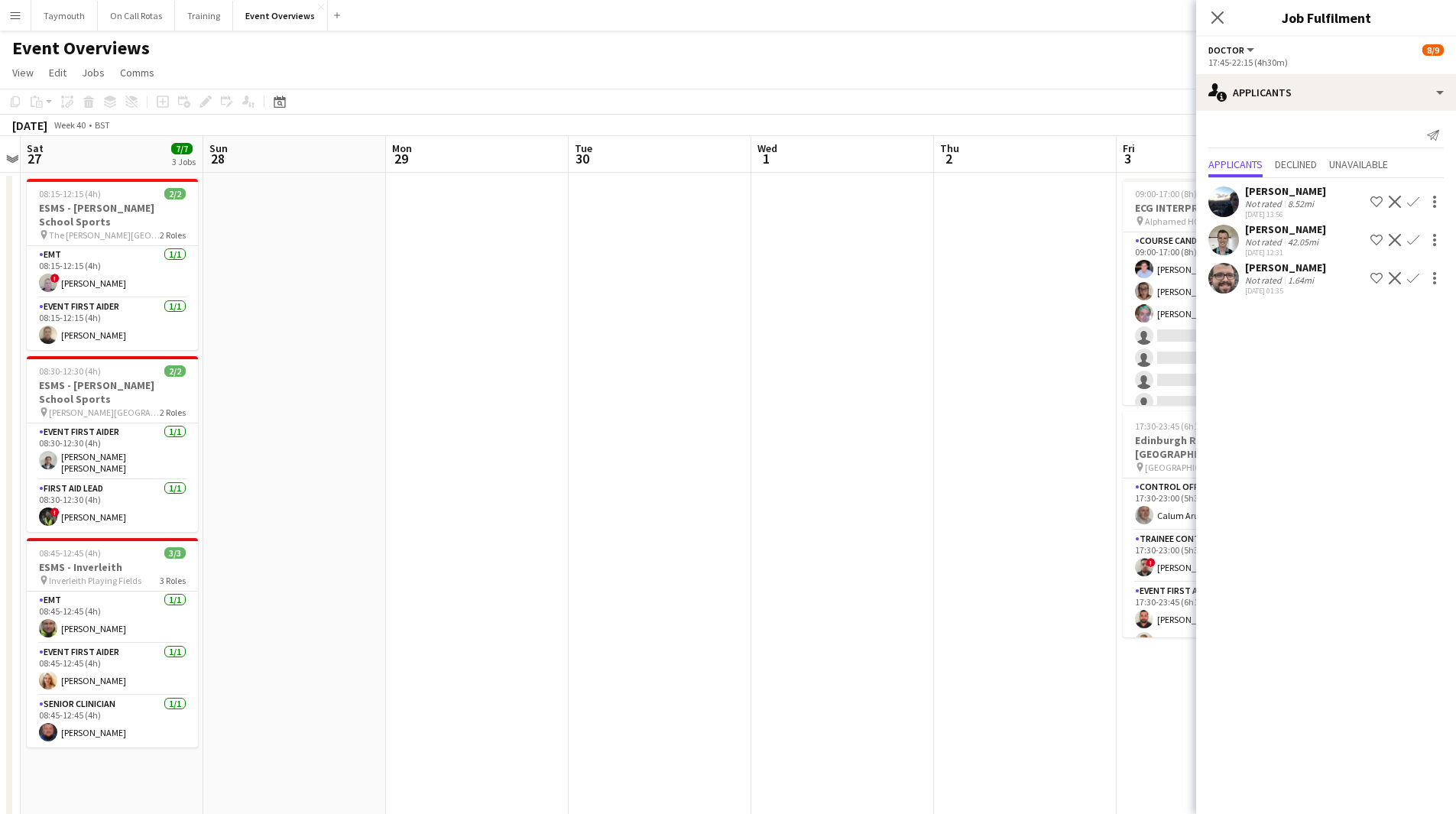
drag, startPoint x: 926, startPoint y: 607, endPoint x: 1016, endPoint y: 610, distance: 90.0
click at [1009, 608] on app-calendar-viewport "Wed 24 Thu 25 Fri 26 Sat 27 7/7 3 Jobs Sun 28 Mon 29 Tue 30 Wed 1 Thu 2 Fri 3 1…" at bounding box center [728, 809] width 1456 height 1345
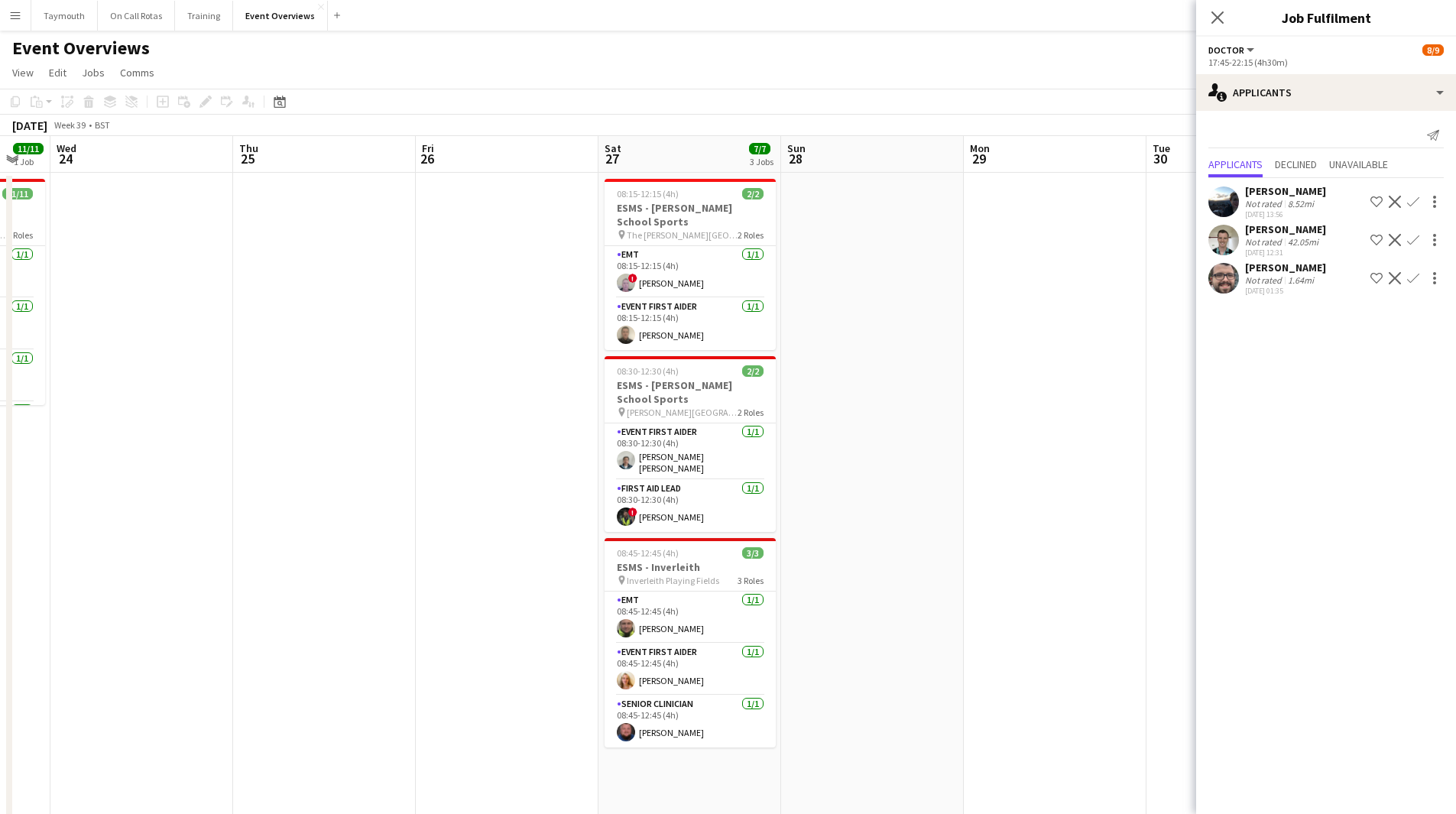
click at [858, 595] on app-calendar-viewport "Mon 22 Tue 23 11/11 1 Job Wed 24 Thu 25 Fri 26 Sat 27 7/7 3 Jobs Sun 28 Mon 29 …" at bounding box center [728, 809] width 1456 height 1345
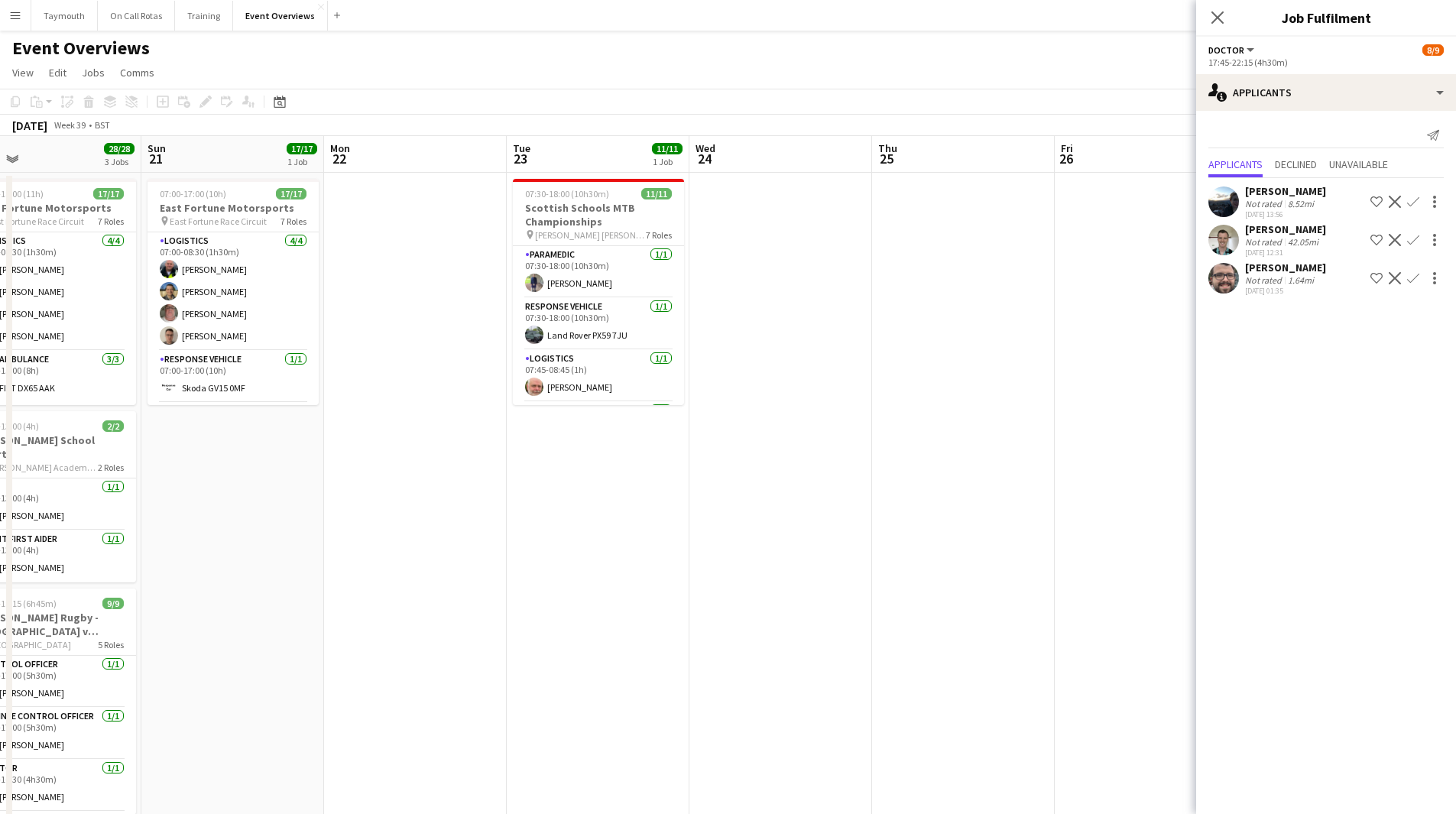
drag, startPoint x: 294, startPoint y: 631, endPoint x: 945, endPoint y: 607, distance: 651.4
click at [813, 608] on app-calendar-viewport "Thu 18 Fri 19 9/9 2 Jobs Sat 20 28/28 3 Jobs Sun 21 17/17 1 Job Mon 22 Tue 23 1…" at bounding box center [728, 809] width 1456 height 1345
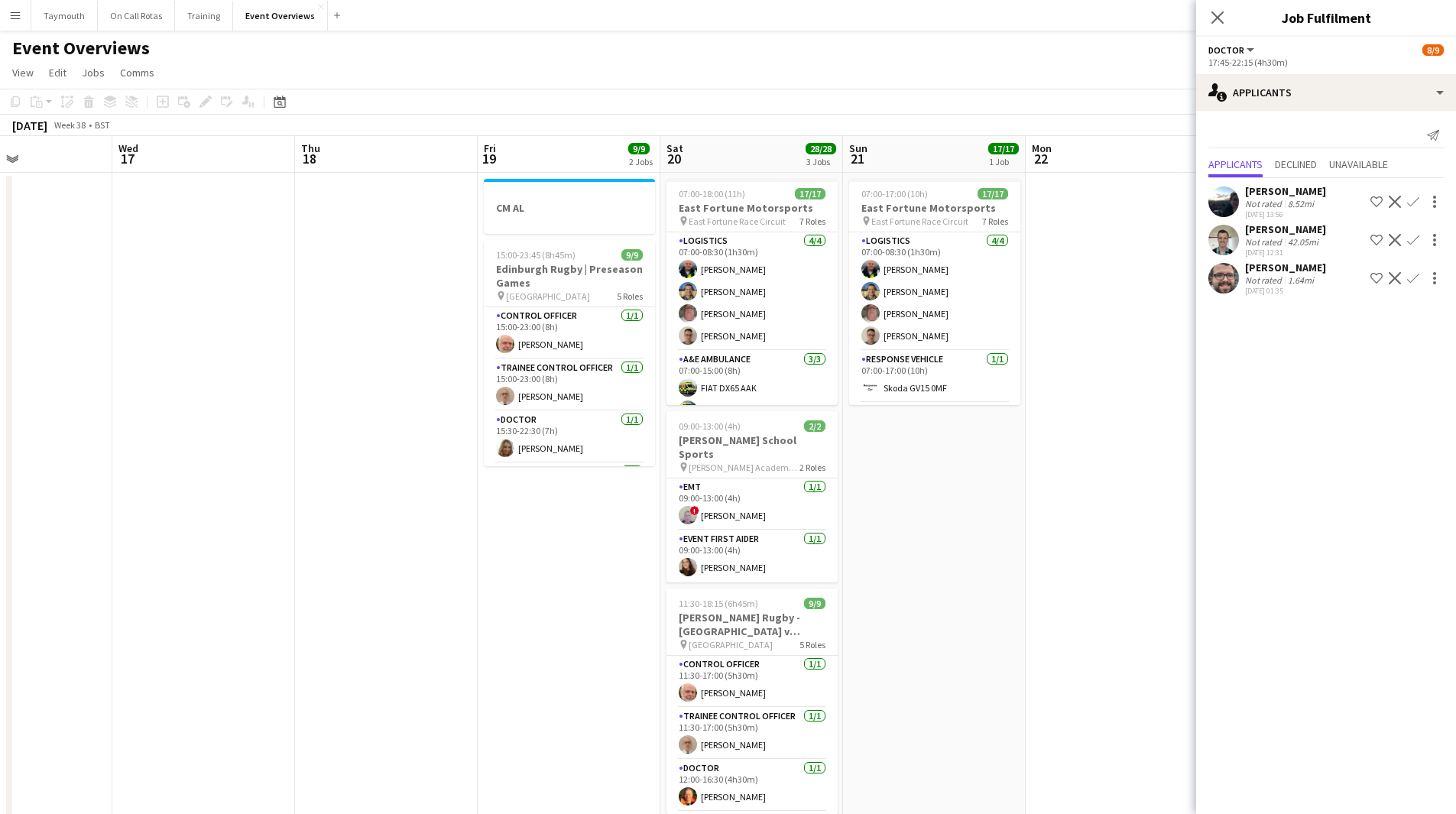
scroll to position [0, 436]
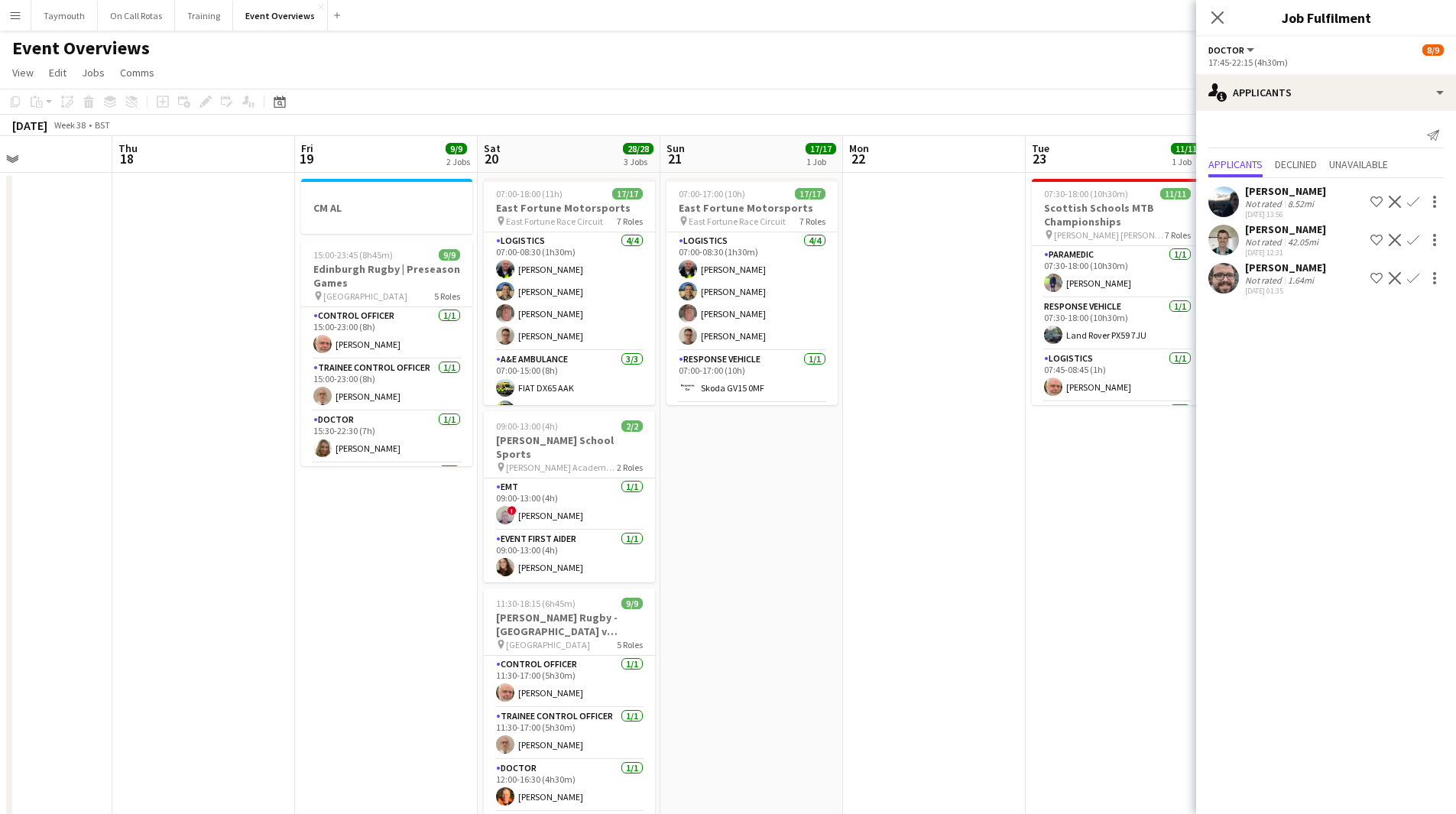
click at [1298, 203] on div "8.52mi" at bounding box center [1300, 204] width 32 height 12
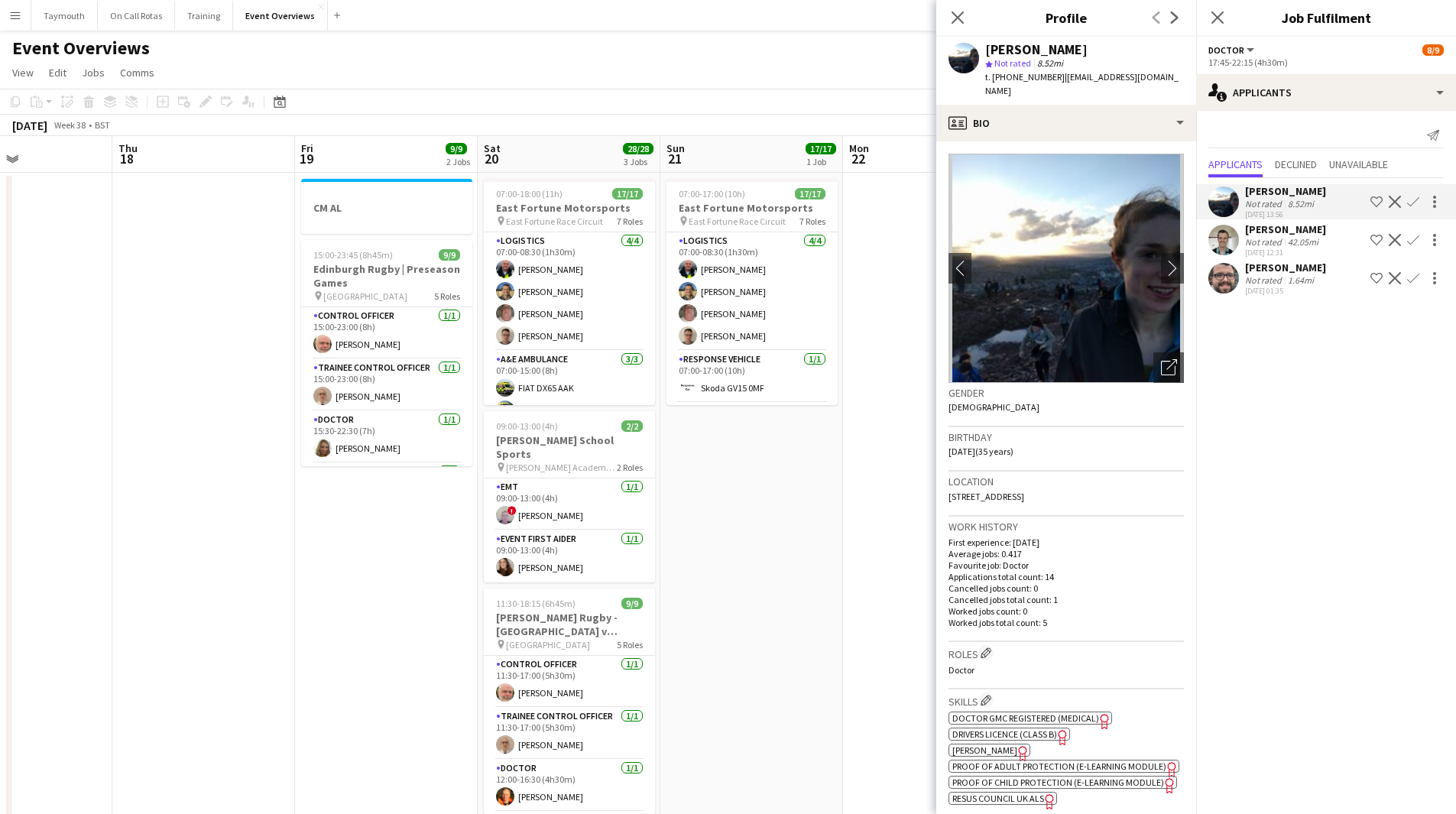
click at [864, 552] on app-date-cell at bounding box center [934, 827] width 183 height 1308
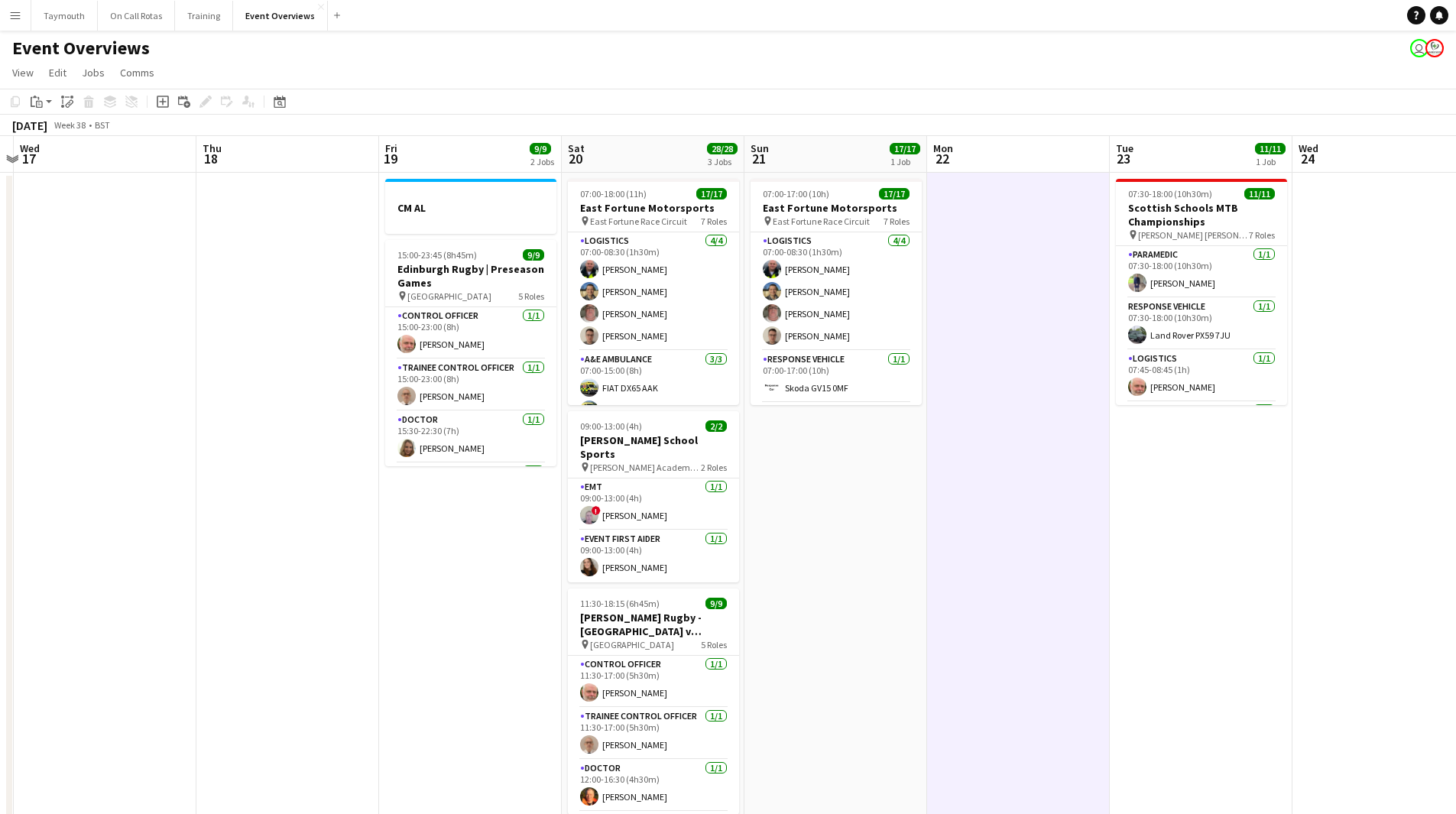
scroll to position [0, 485]
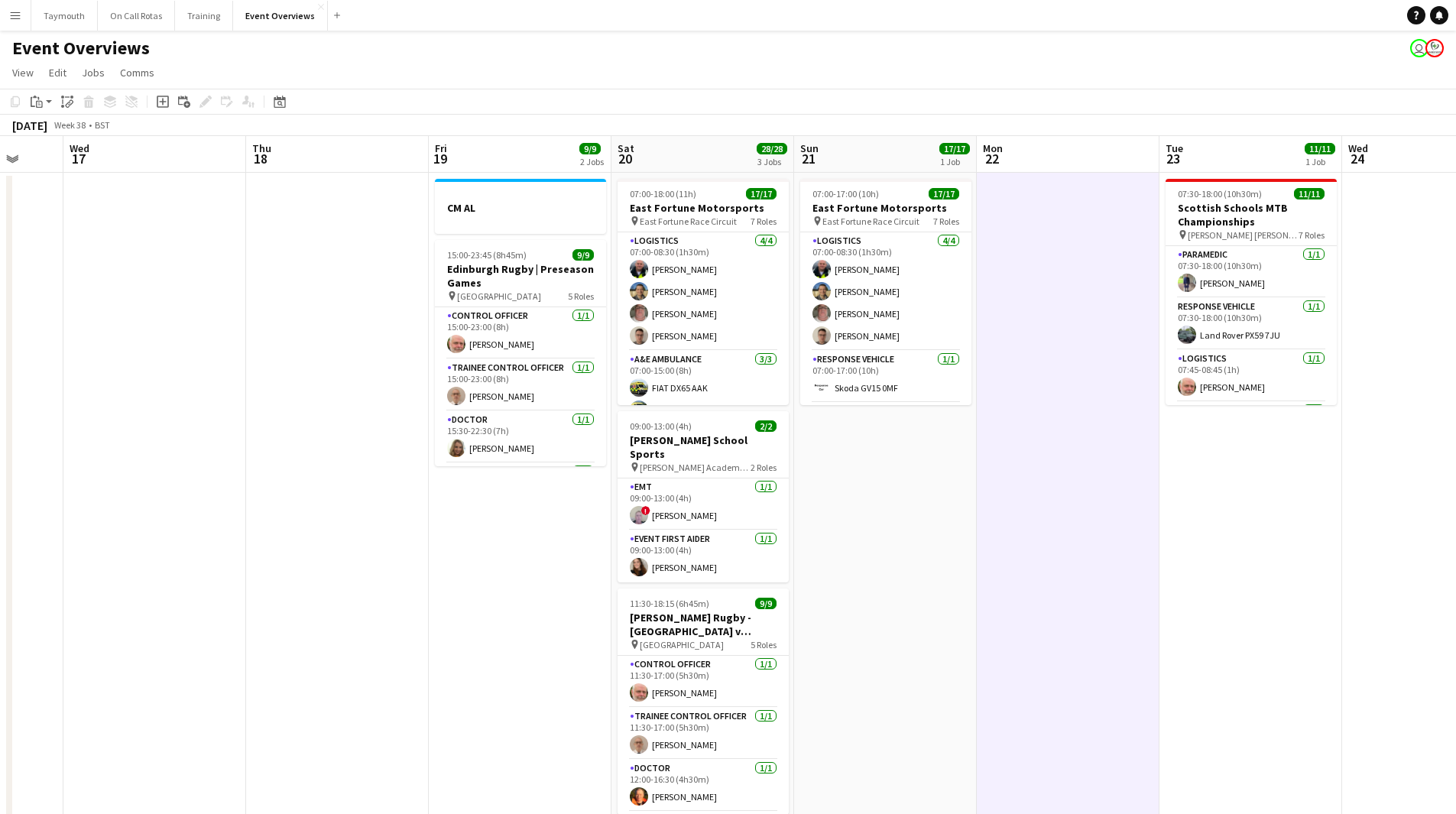
drag, startPoint x: 995, startPoint y: 574, endPoint x: 1126, endPoint y: 625, distance: 140.6
click at [1128, 626] on app-calendar-viewport "Sun 14 Mon 15 Tue 16 Wed 17 Thu 18 Fri 19 9/9 2 Jobs Sat 20 28/28 3 Jobs Sun 21…" at bounding box center [728, 809] width 1456 height 1345
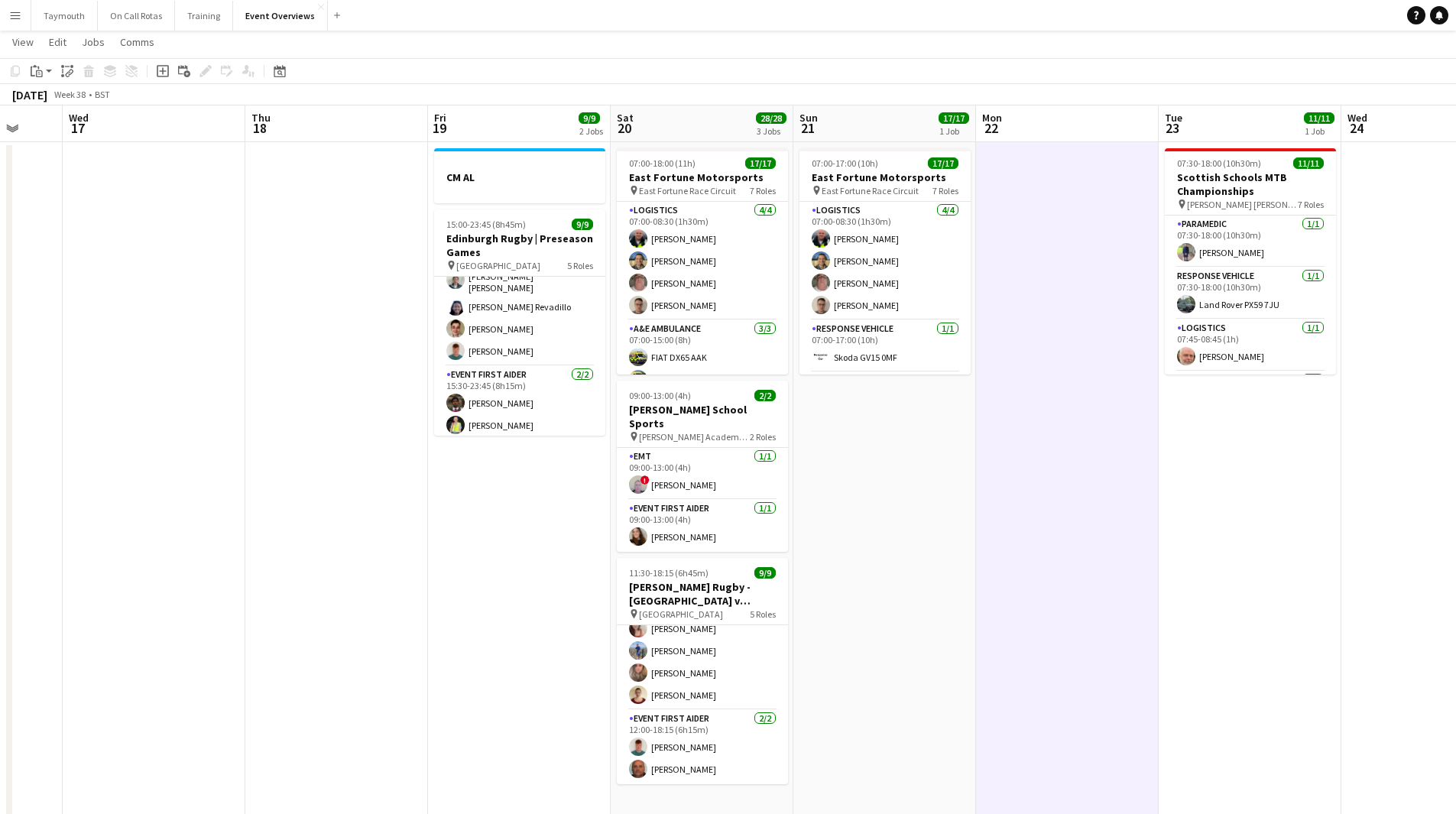
scroll to position [0, 0]
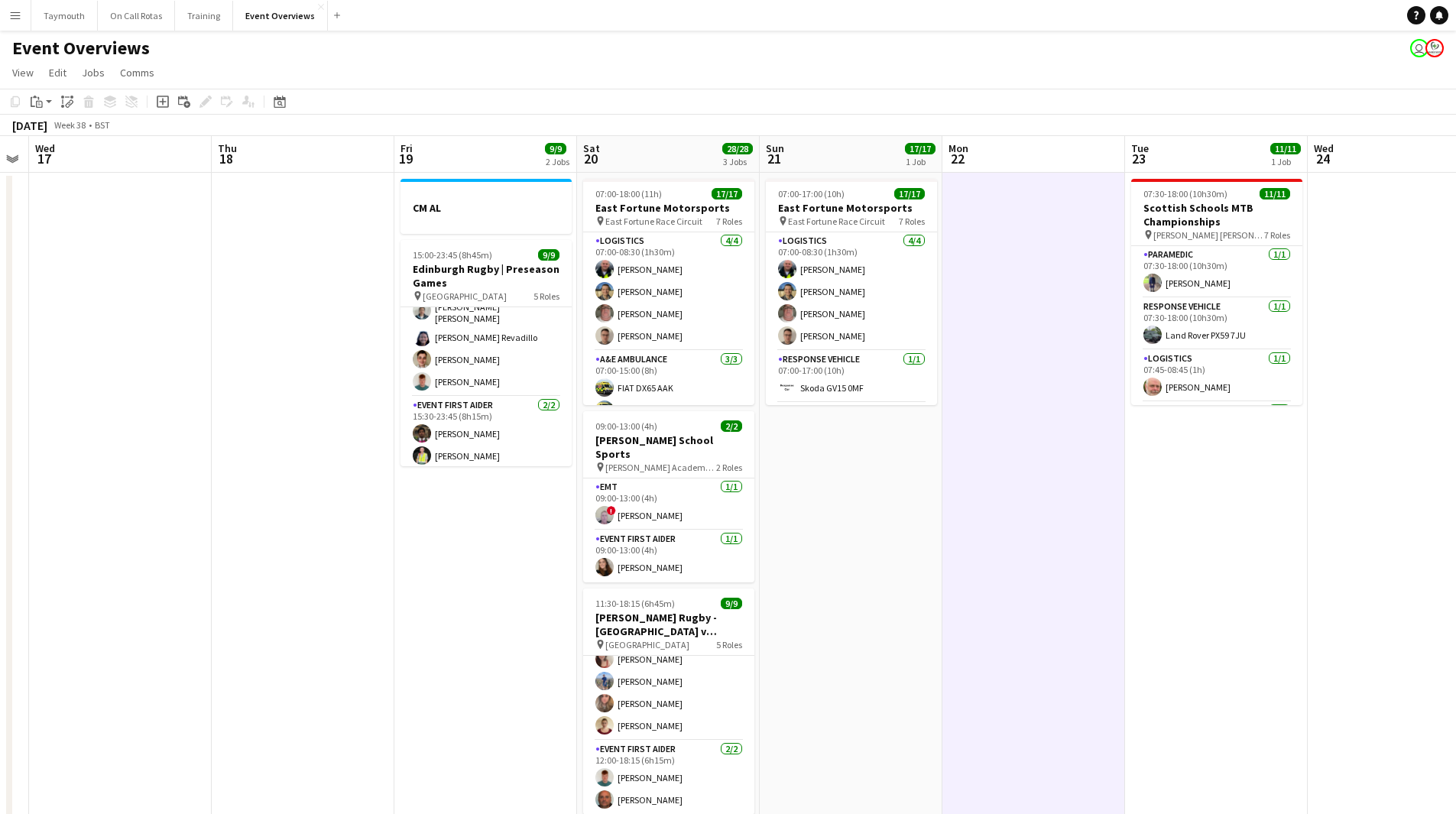
drag, startPoint x: 308, startPoint y: 606, endPoint x: 43, endPoint y: 583, distance: 266.0
click at [48, 585] on app-calendar-viewport "Sun 14 Mon 15 Tue 16 Wed 17 Thu 18 Fri 19 9/9 2 Jobs Sat 20 28/28 3 Jobs Sun 21…" at bounding box center [728, 809] width 1456 height 1345
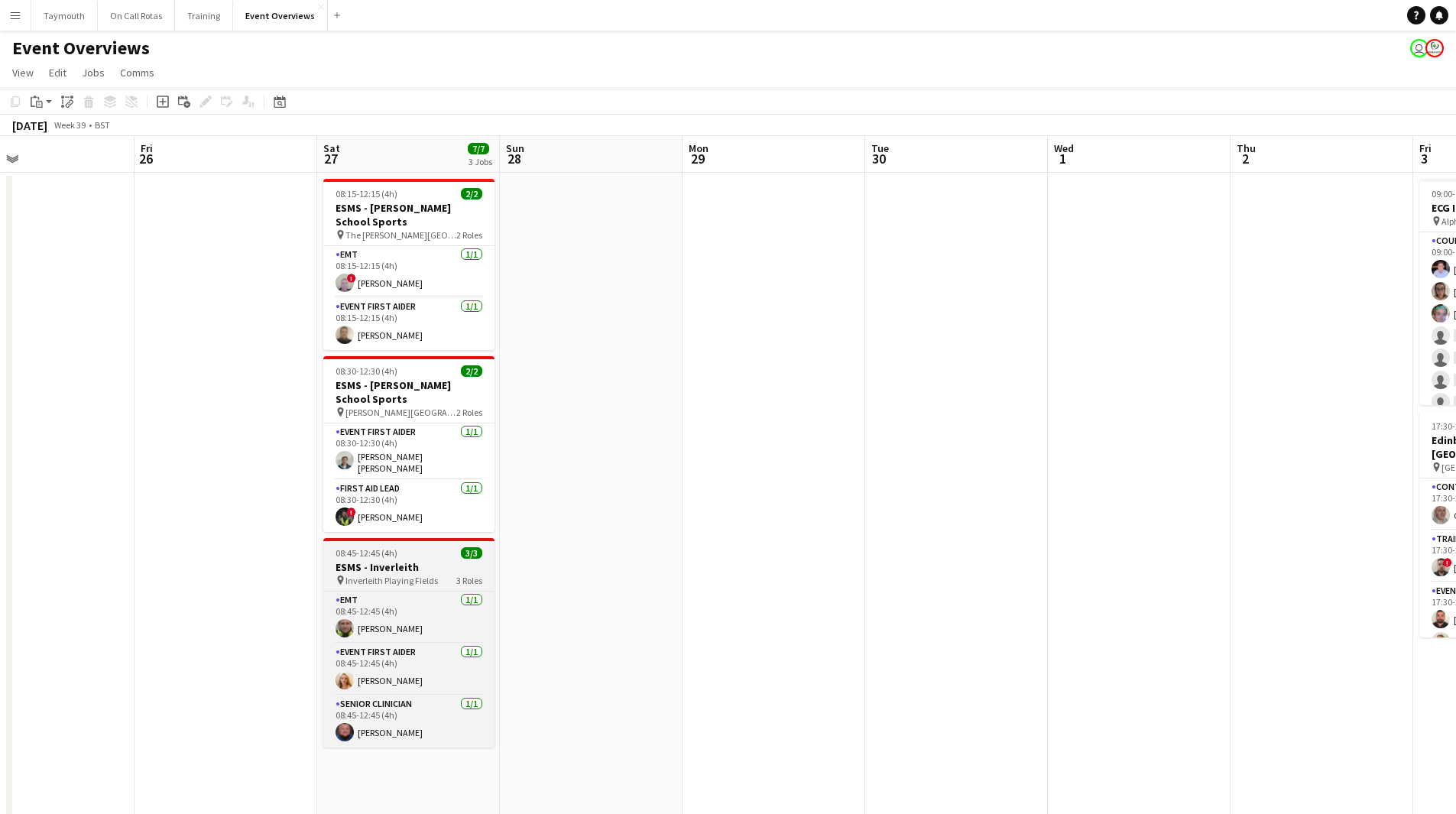
drag, startPoint x: 53, startPoint y: 584, endPoint x: 314, endPoint y: 553, distance: 262.8
click at [0, 579] on html "Menu Boards Boards Boards All jobs Status Workforce Workforce My Workforce Recr…" at bounding box center [728, 741] width 1456 height 1481
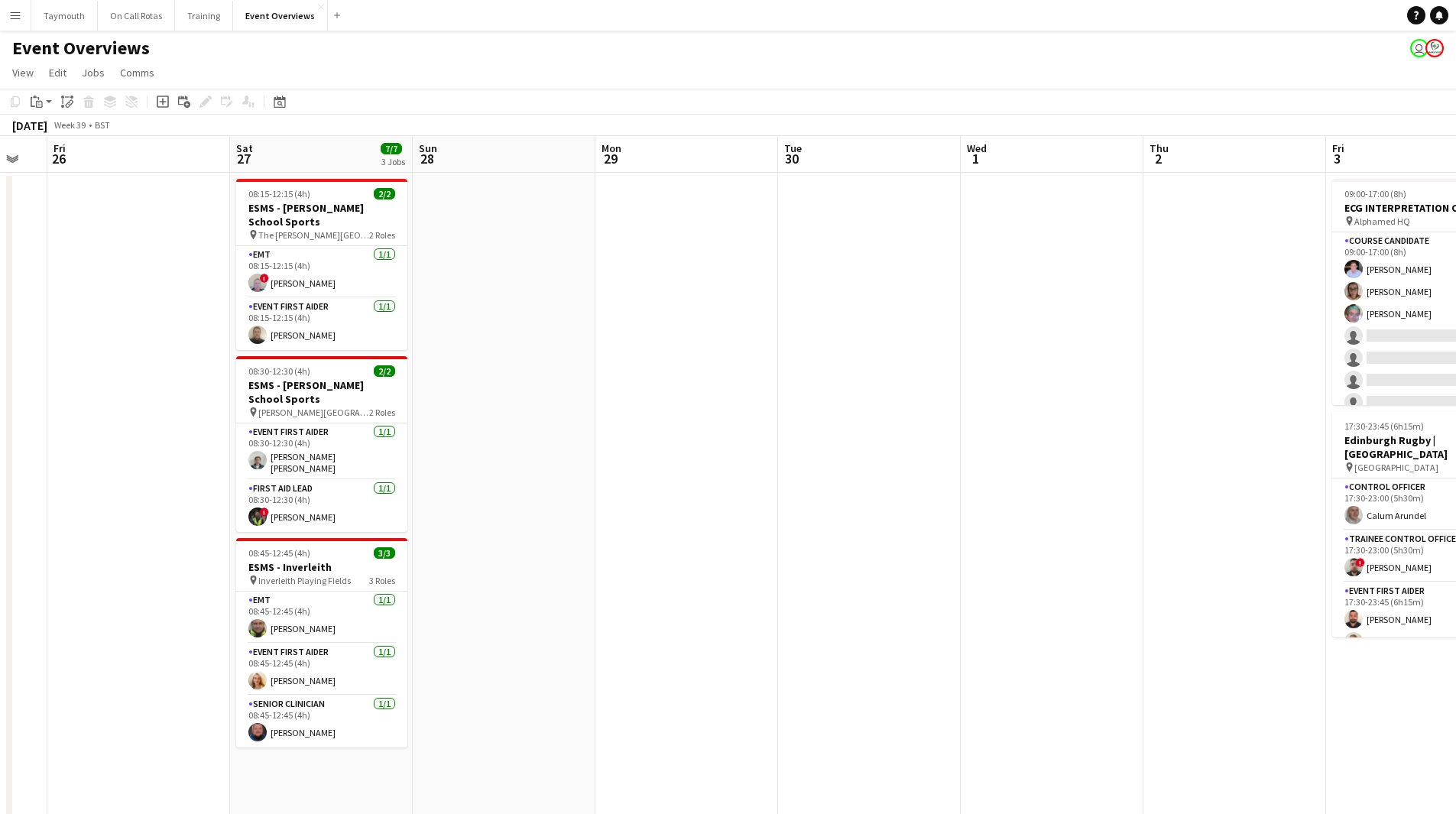
scroll to position [0, 542]
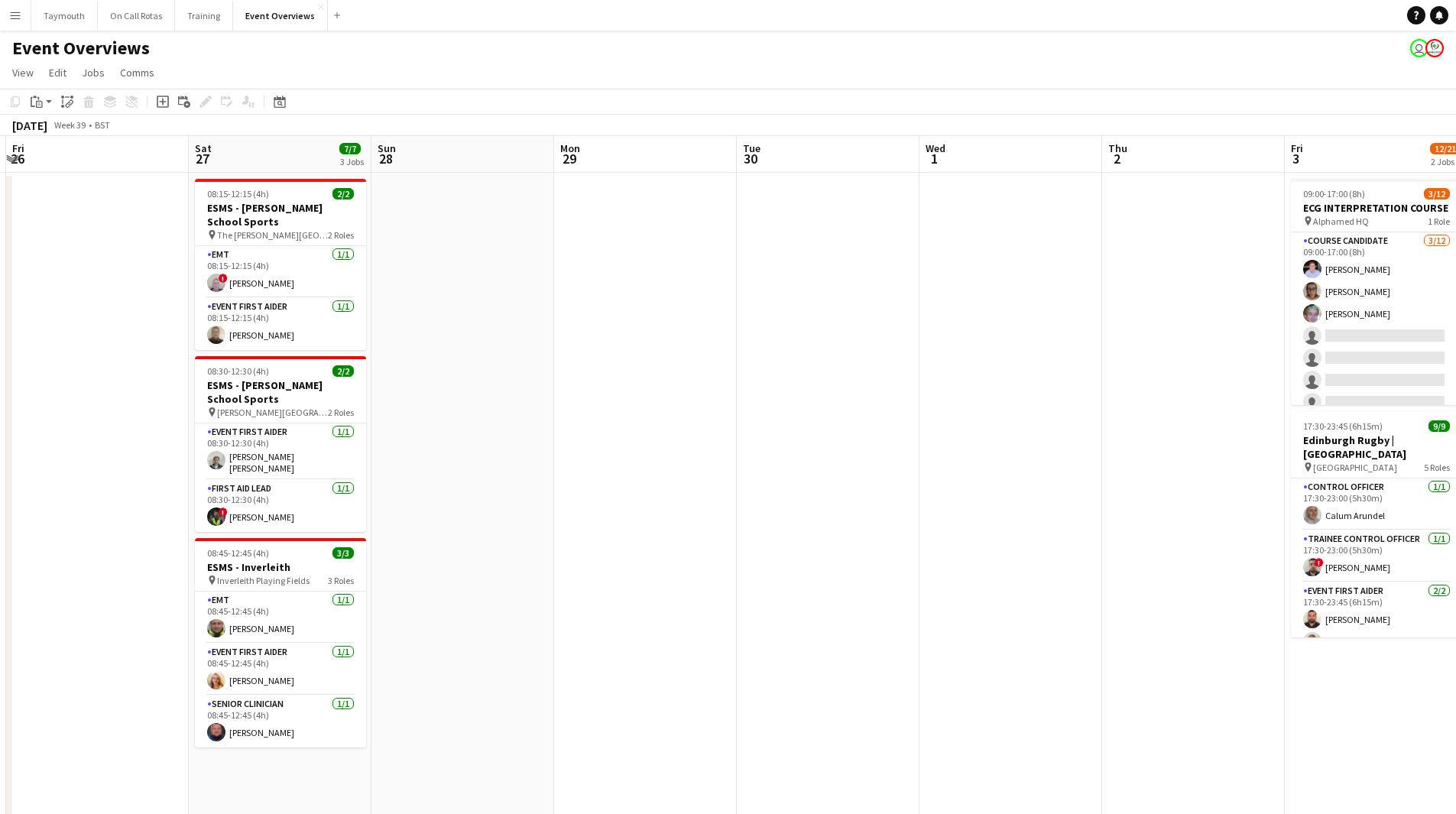
drag, startPoint x: 784, startPoint y: 548, endPoint x: 102, endPoint y: 562, distance: 682.1
click at [0, 568] on html "Menu Boards Boards Boards All jobs Status Workforce Workforce My Workforce Recr…" at bounding box center [728, 741] width 1456 height 1481
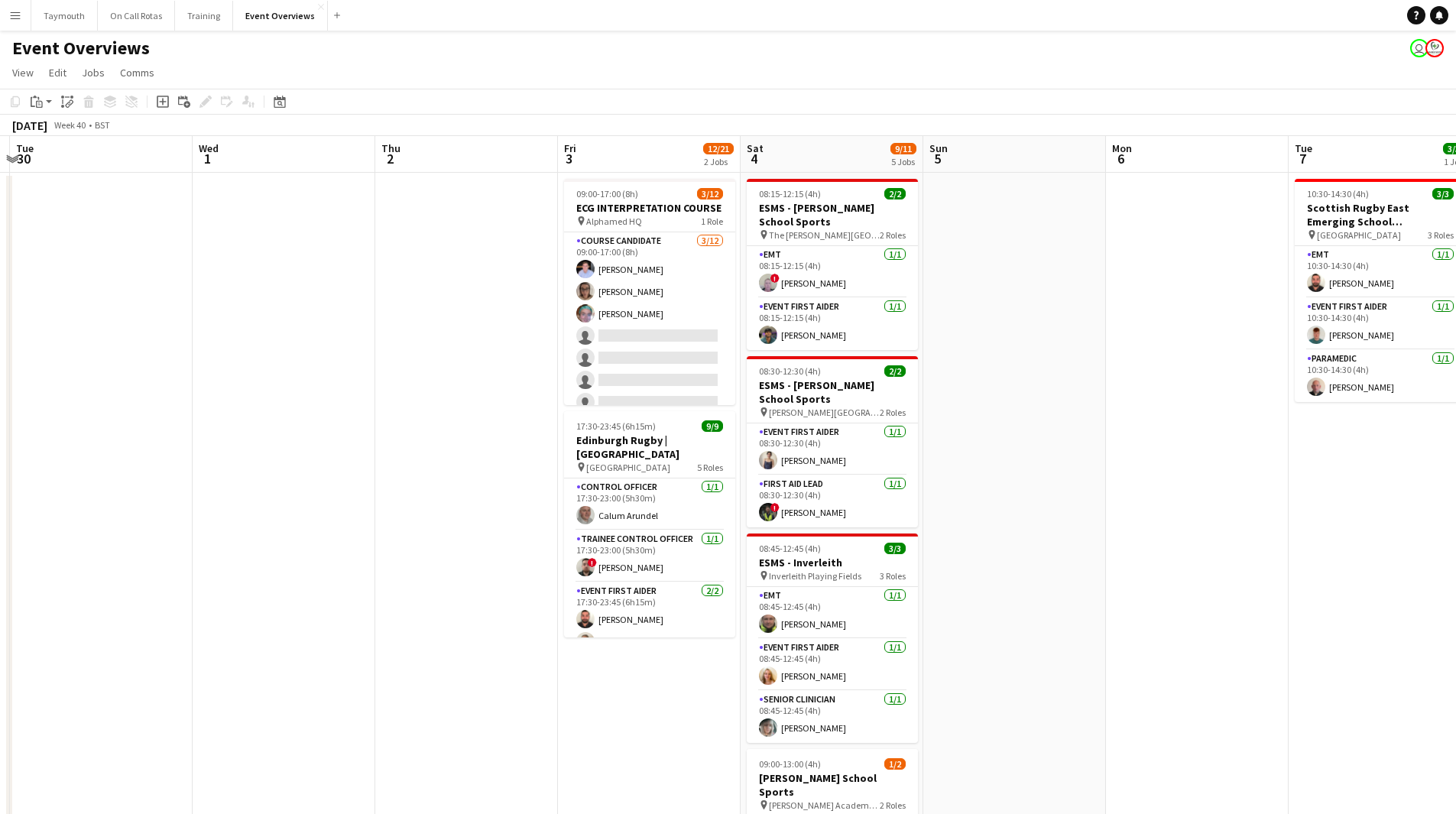
drag, startPoint x: 1098, startPoint y: 582, endPoint x: 484, endPoint y: 588, distance: 614.0
click at [484, 588] on app-calendar-viewport "Sat 27 7/7 3 Jobs Sun 28 Mon 29 Tue 30 Wed 1 Thu 2 Fri 3 12/21 2 Jobs Sat 4 9/1…" at bounding box center [728, 809] width 1456 height 1345
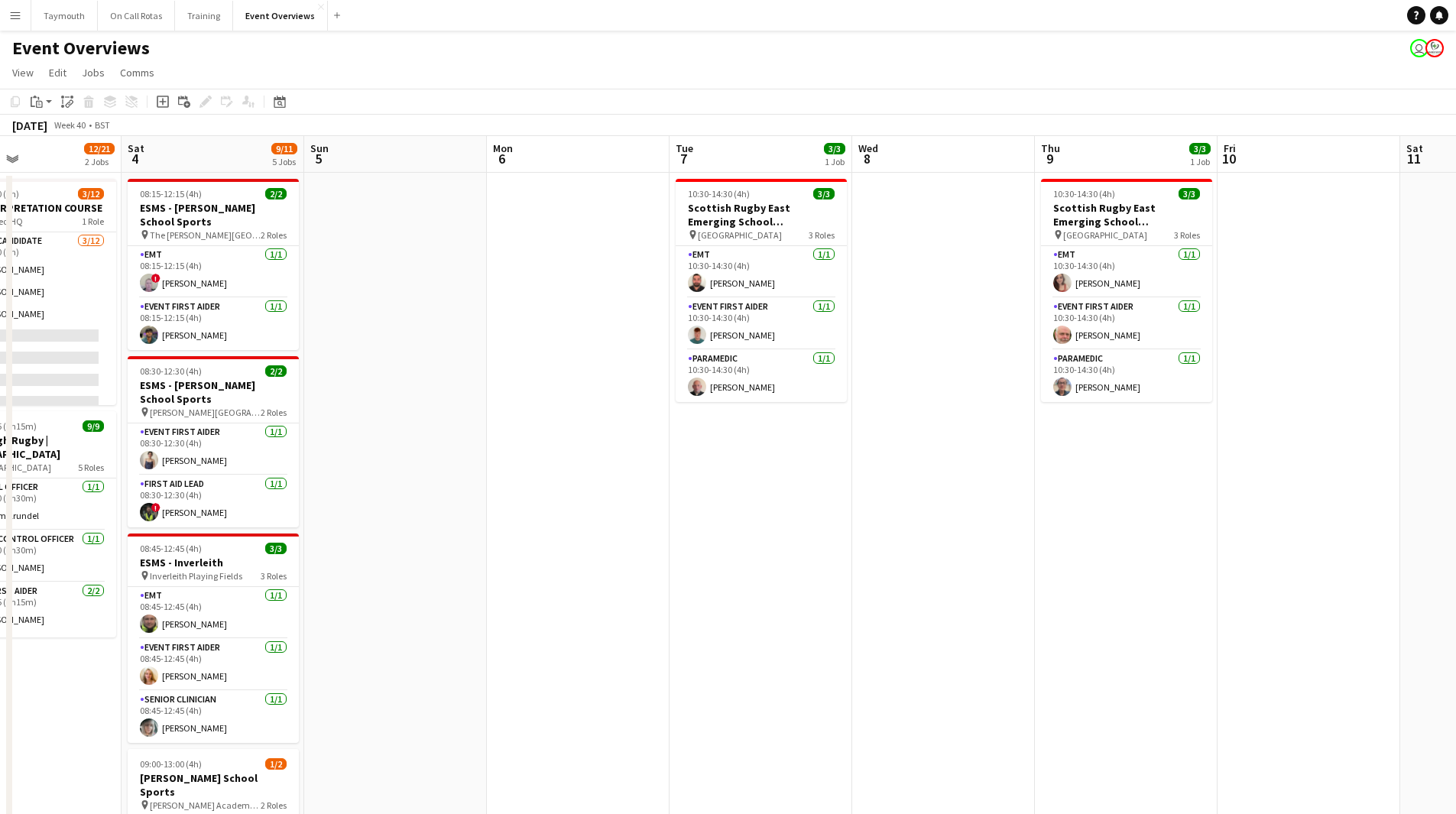
drag, startPoint x: 371, startPoint y: 590, endPoint x: 398, endPoint y: 573, distance: 31.9
click at [168, 588] on app-calendar-viewport "Tue 30 Wed 1 Thu 2 Fri 3 12/21 2 Jobs Sat 4 9/11 5 Jobs Sun 5 Mon 6 Tue 7 3/3 1…" at bounding box center [728, 809] width 1456 height 1345
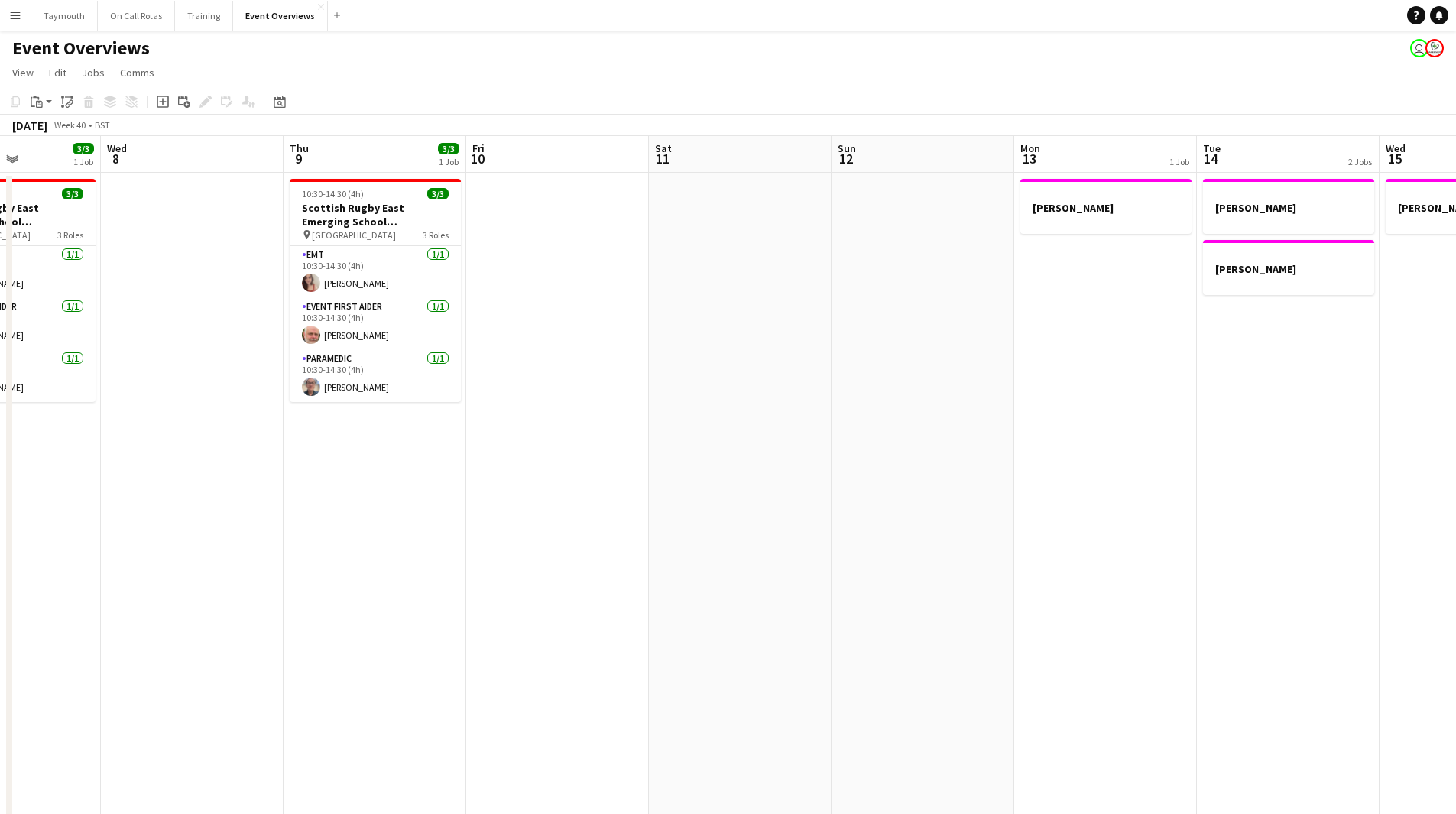
drag, startPoint x: 803, startPoint y: 580, endPoint x: 287, endPoint y: 579, distance: 516.0
click at [287, 579] on app-calendar-viewport "Sun 5 Mon 6 Tue 7 3/3 1 Job Wed 8 Thu 9 3/3 1 Job Fri 10 Sat 11 Sun 12 Mon 13 1…" at bounding box center [728, 809] width 1456 height 1345
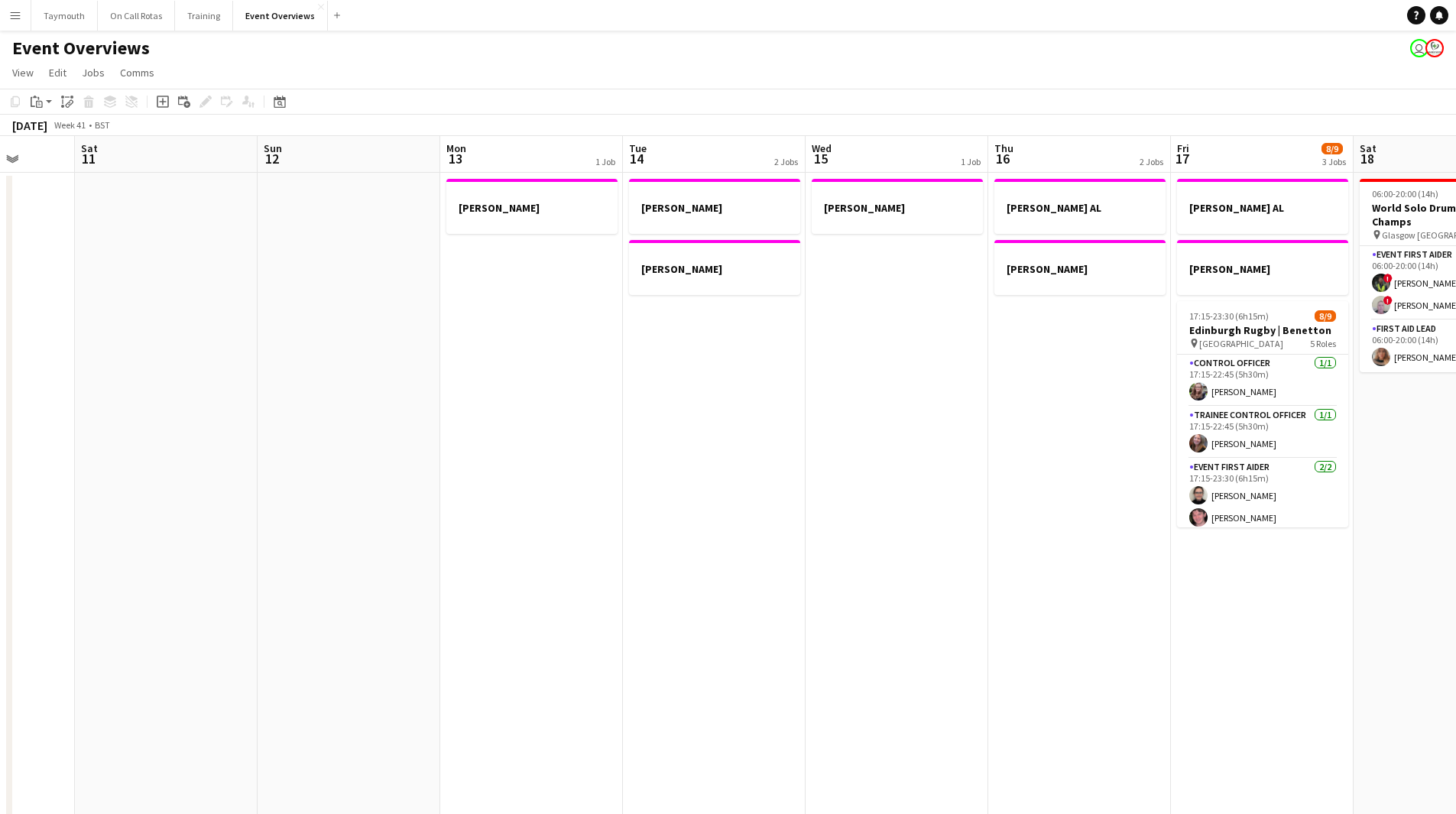
drag, startPoint x: 925, startPoint y: 580, endPoint x: 197, endPoint y: 567, distance: 728.1
click at [201, 571] on app-calendar-viewport "Wed 8 Thu 9 3/3 1 Job Fri 10 Sat 11 Sun 12 Mon 13 1 Job Tue 14 2 Jobs Wed 15 1 …" at bounding box center [728, 809] width 1456 height 1345
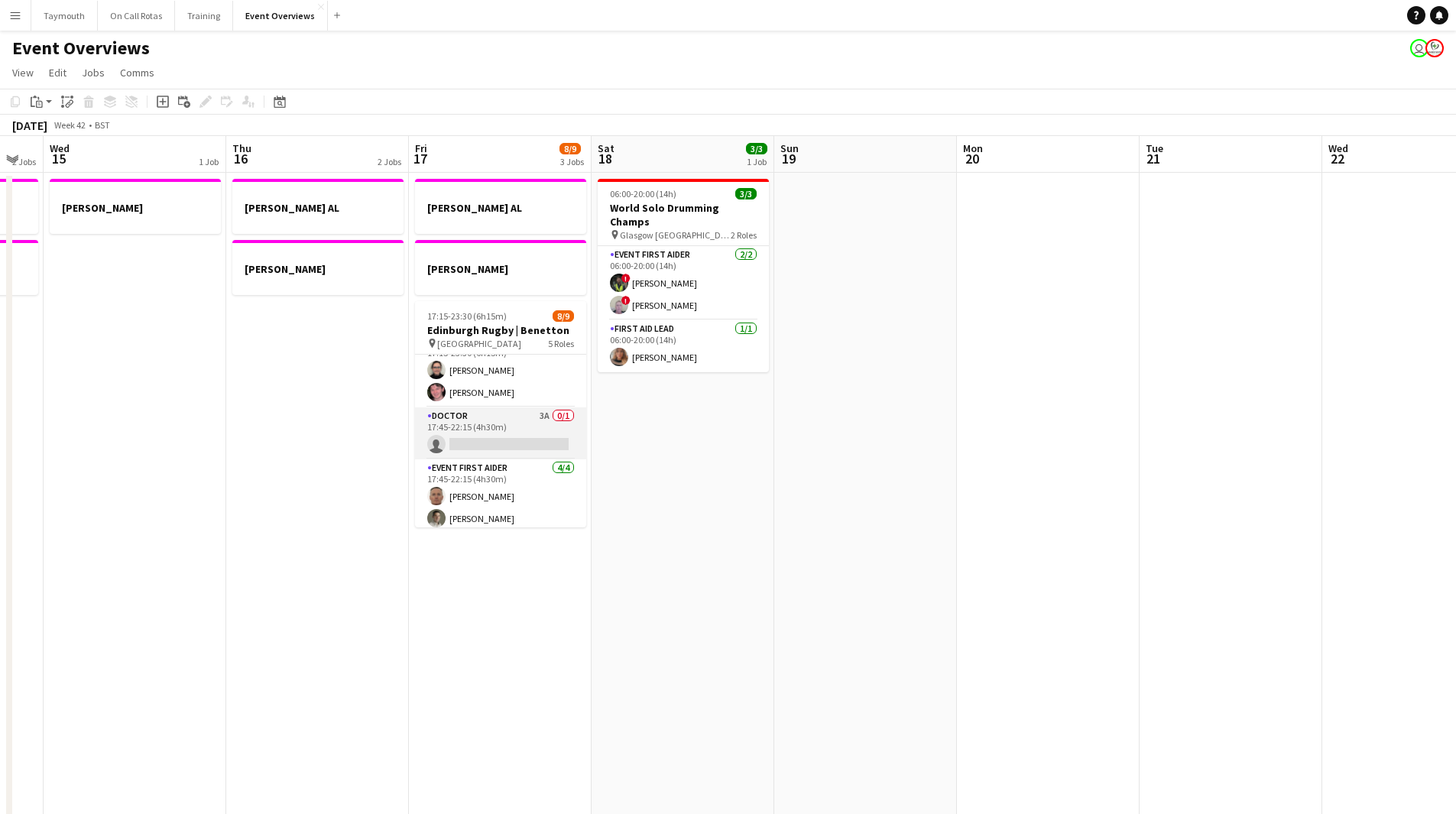
scroll to position [100, 0]
click at [515, 458] on app-card-role "Doctor 3A 0/1 17:45-22:15 (4h30m) single-neutral-actions" at bounding box center [500, 459] width 171 height 52
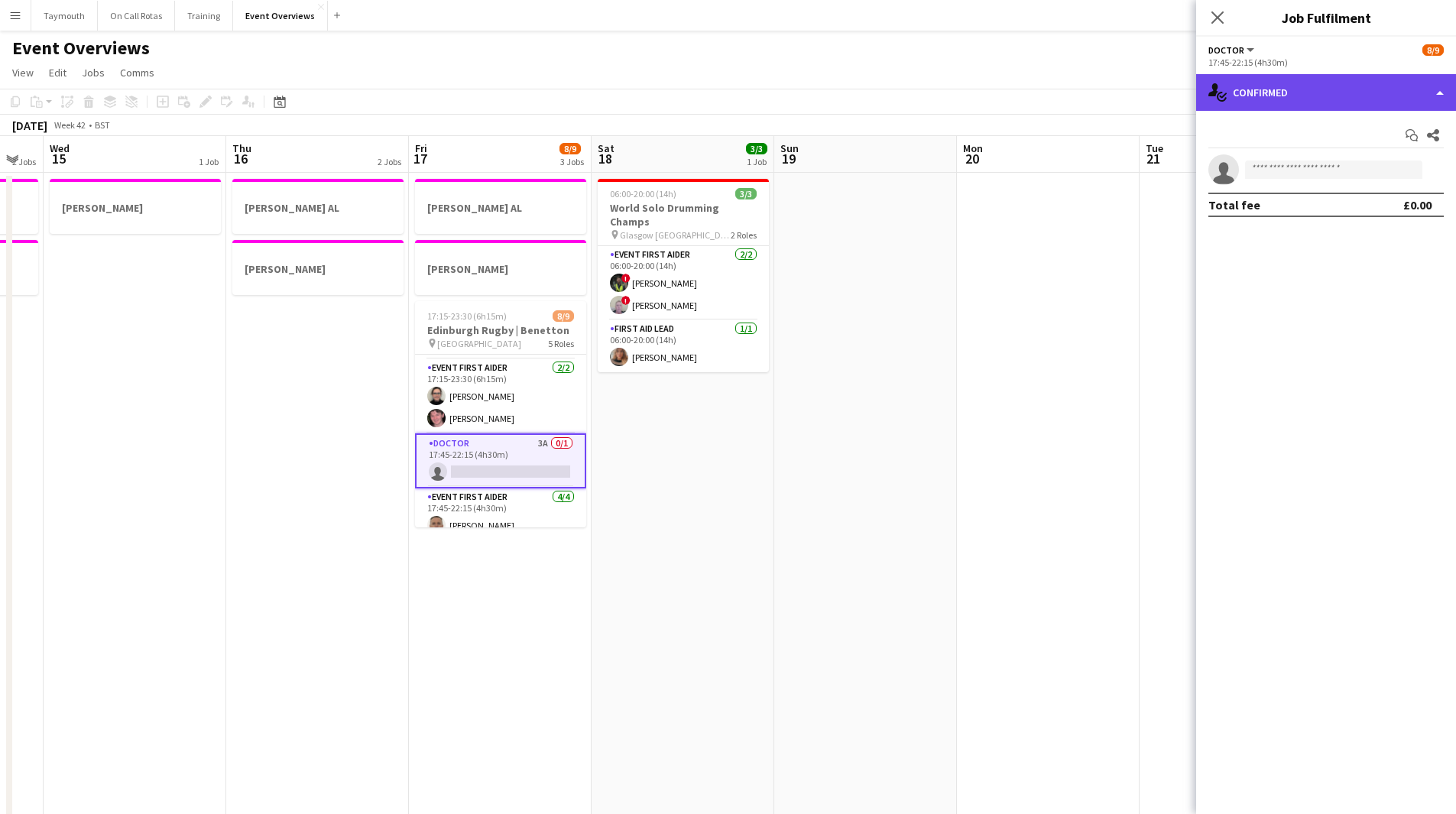
click at [1384, 87] on div "single-neutral-actions-check-2 Confirmed" at bounding box center [1326, 92] width 260 height 37
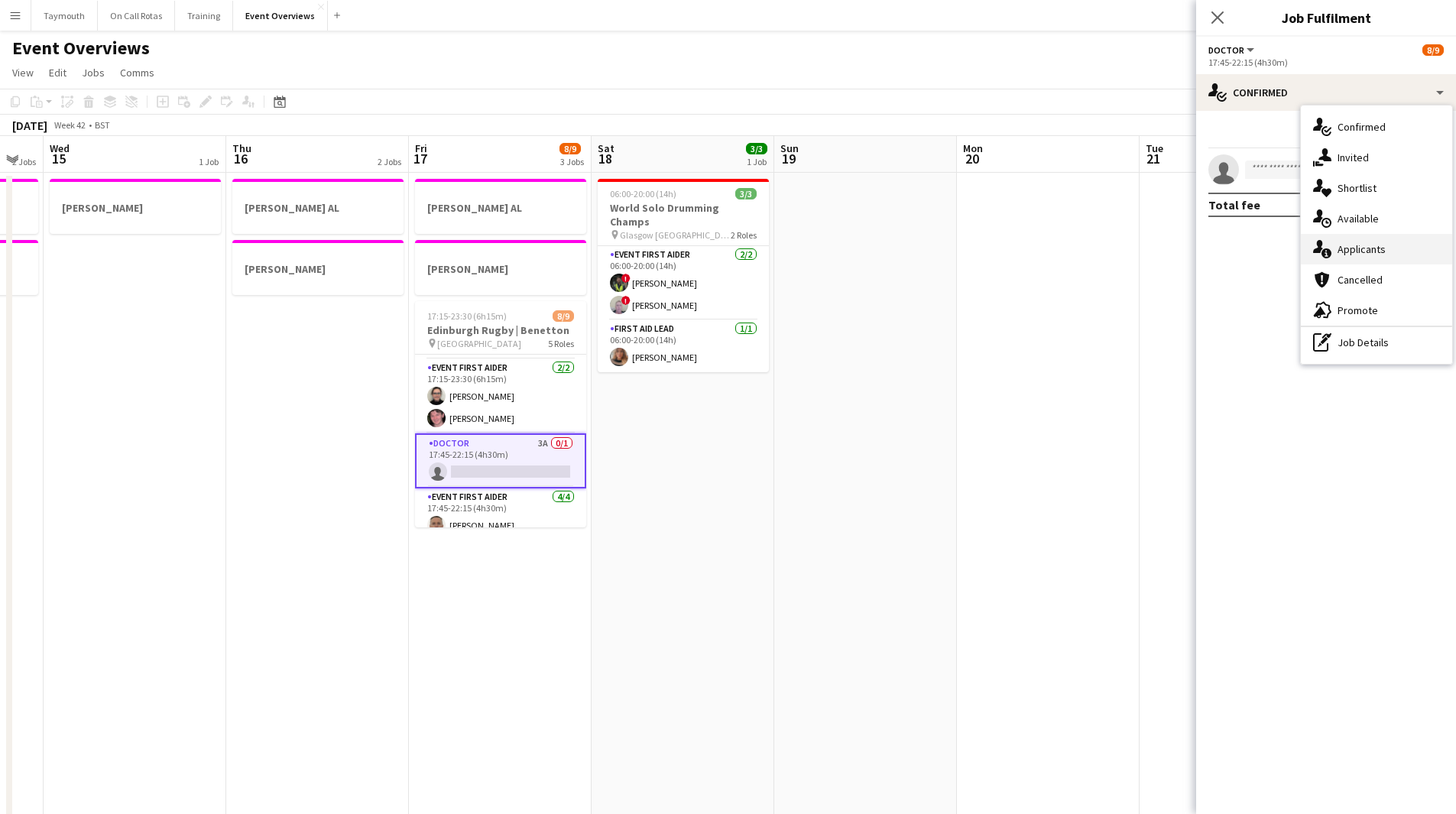
click at [1373, 244] on div "single-neutral-actions-information Applicants" at bounding box center [1376, 249] width 151 height 31
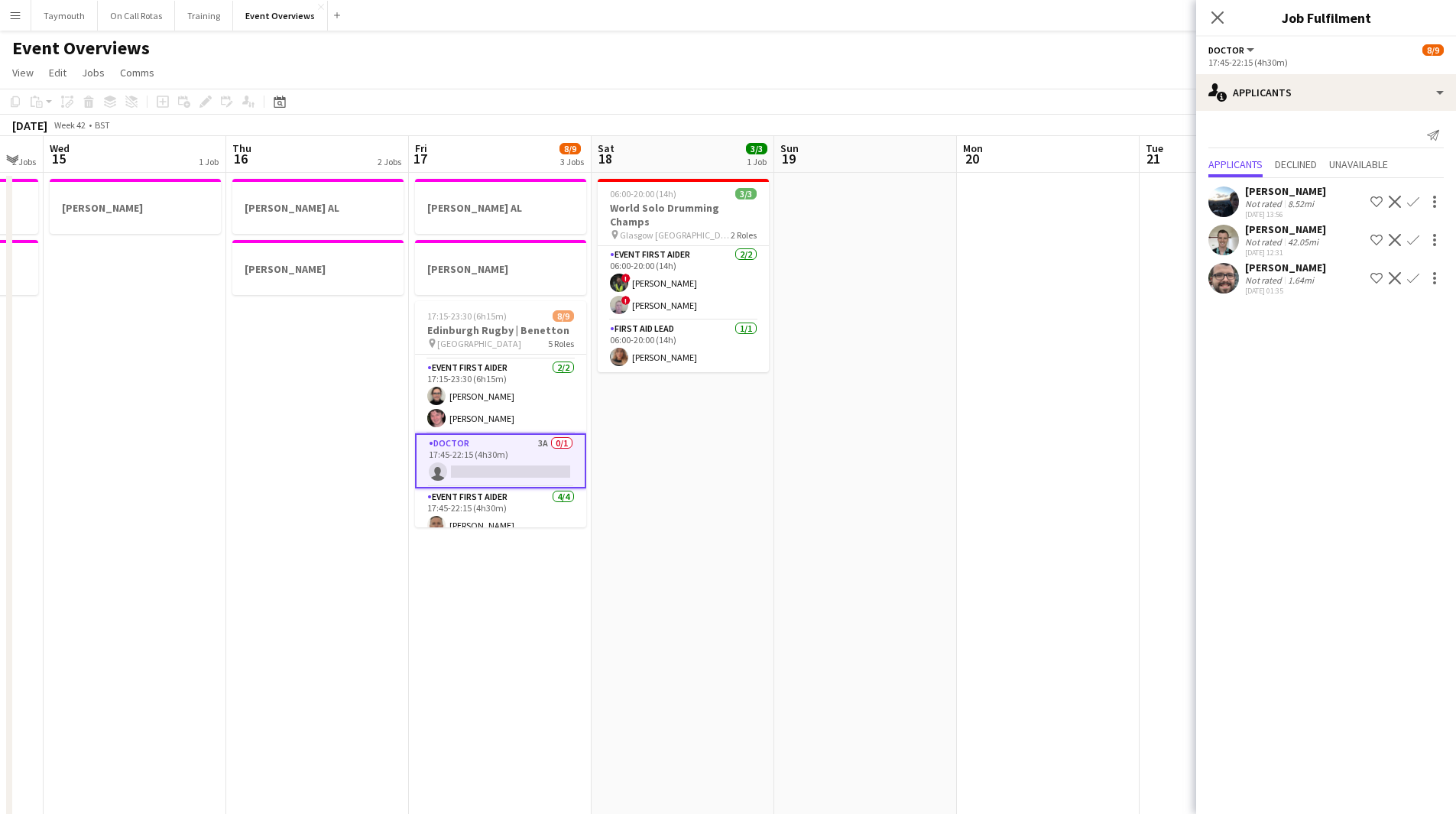
click at [1315, 240] on div "42.05mi" at bounding box center [1303, 242] width 37 height 12
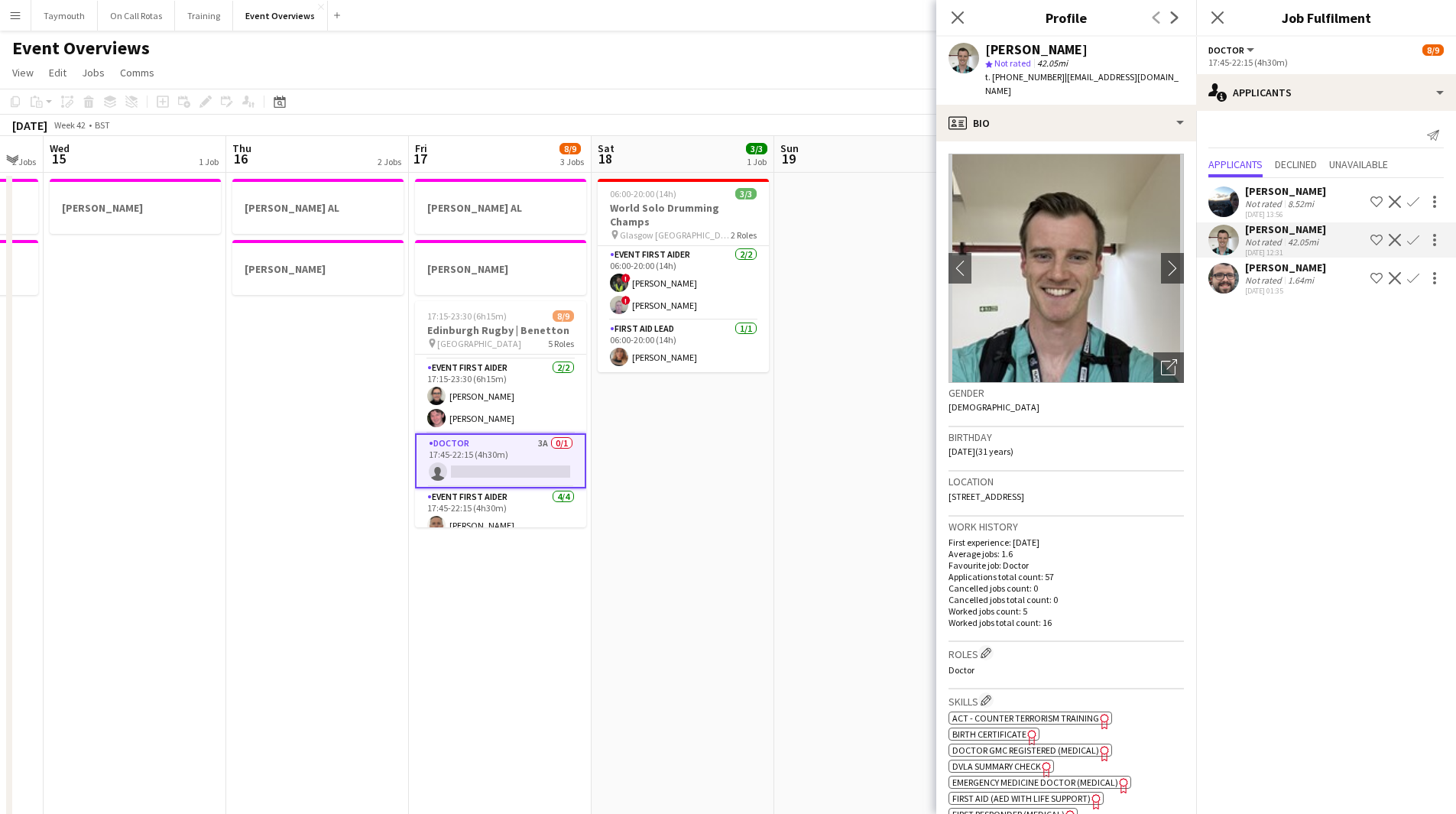
click at [1305, 209] on div "[DATE] 13:56" at bounding box center [1285, 214] width 81 height 10
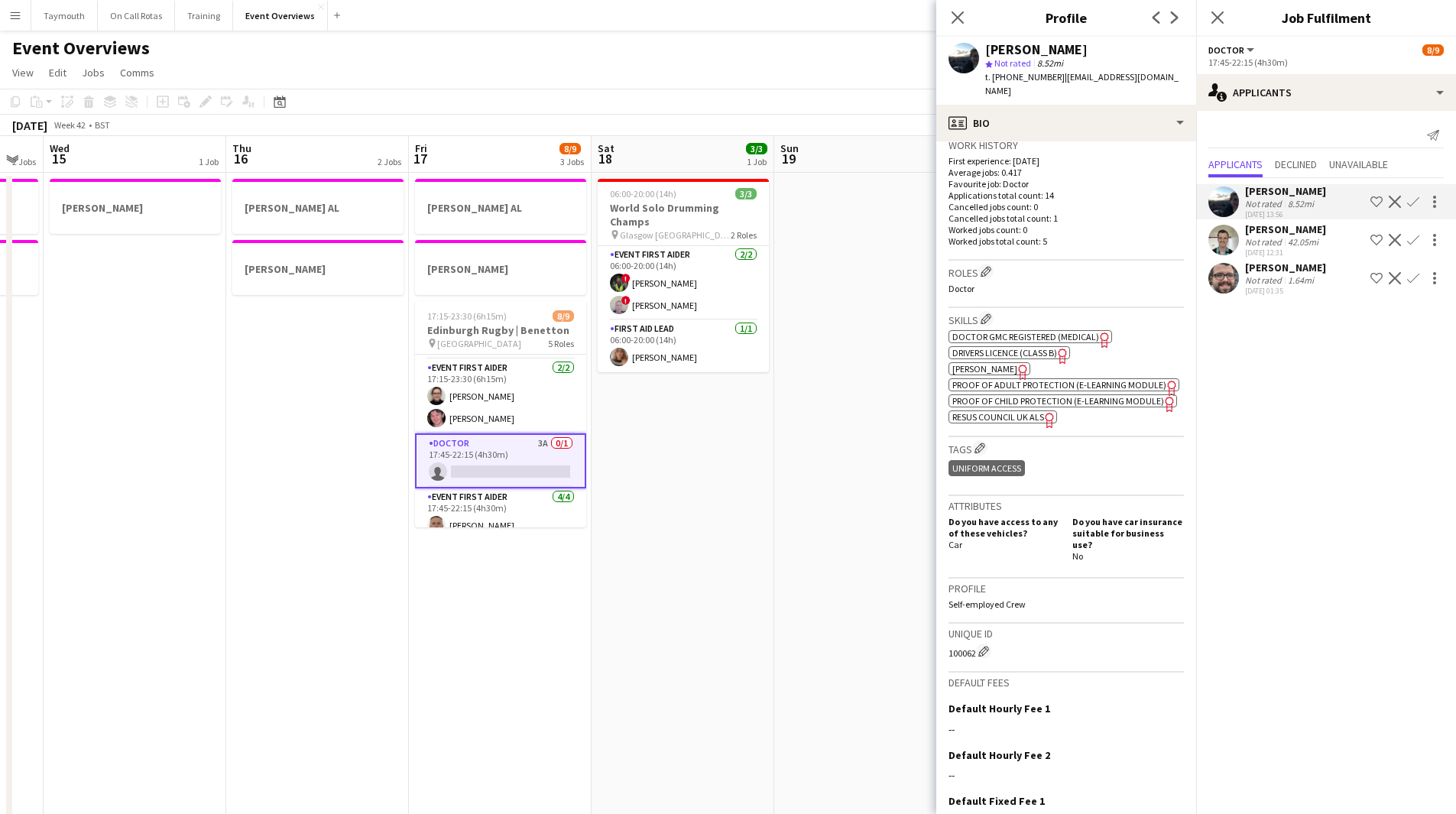
scroll to position [507, 0]
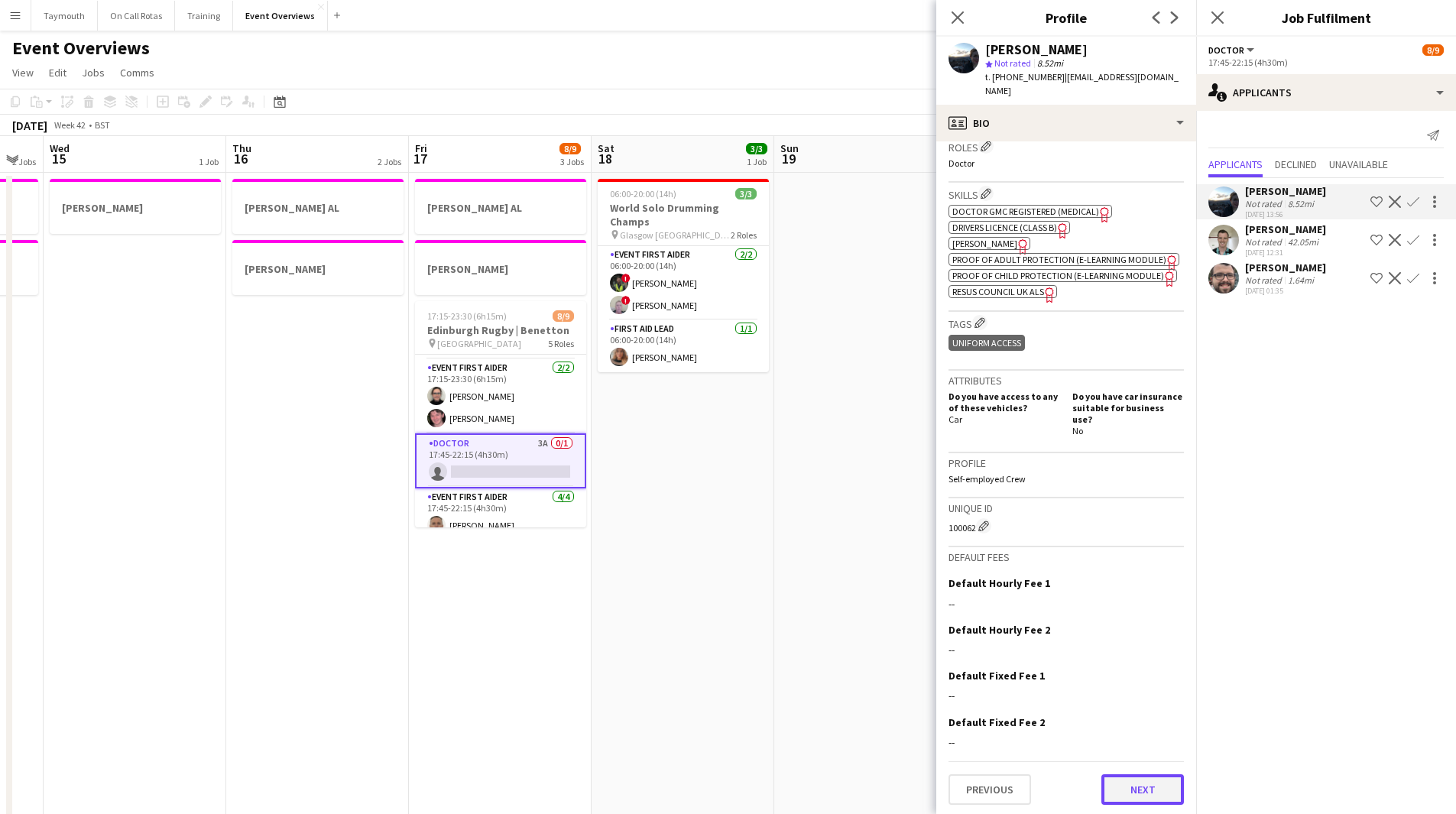
click at [1126, 792] on button "Next" at bounding box center [1143, 790] width 82 height 31
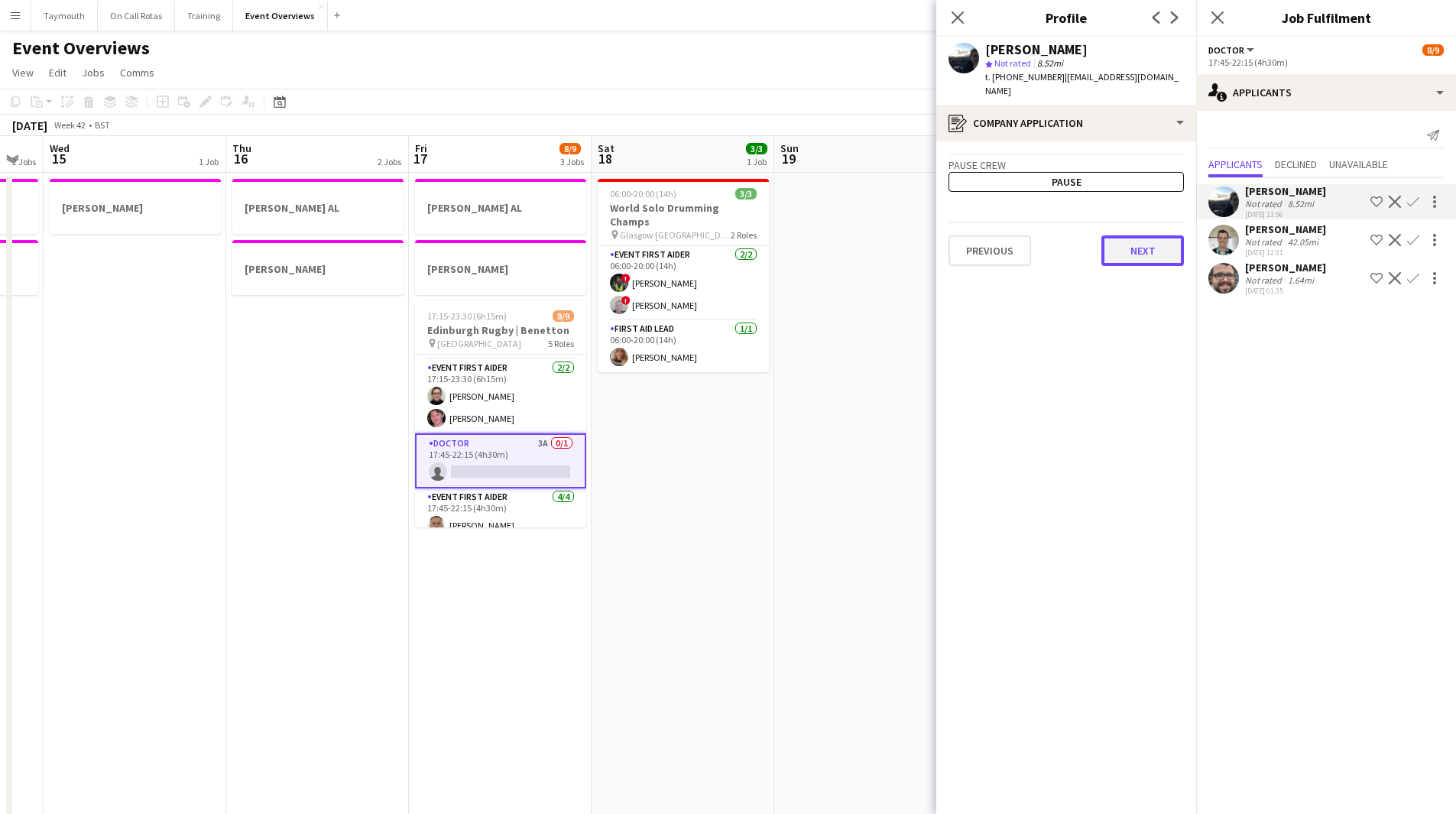
click at [1131, 248] on button "Next" at bounding box center [1143, 251] width 82 height 31
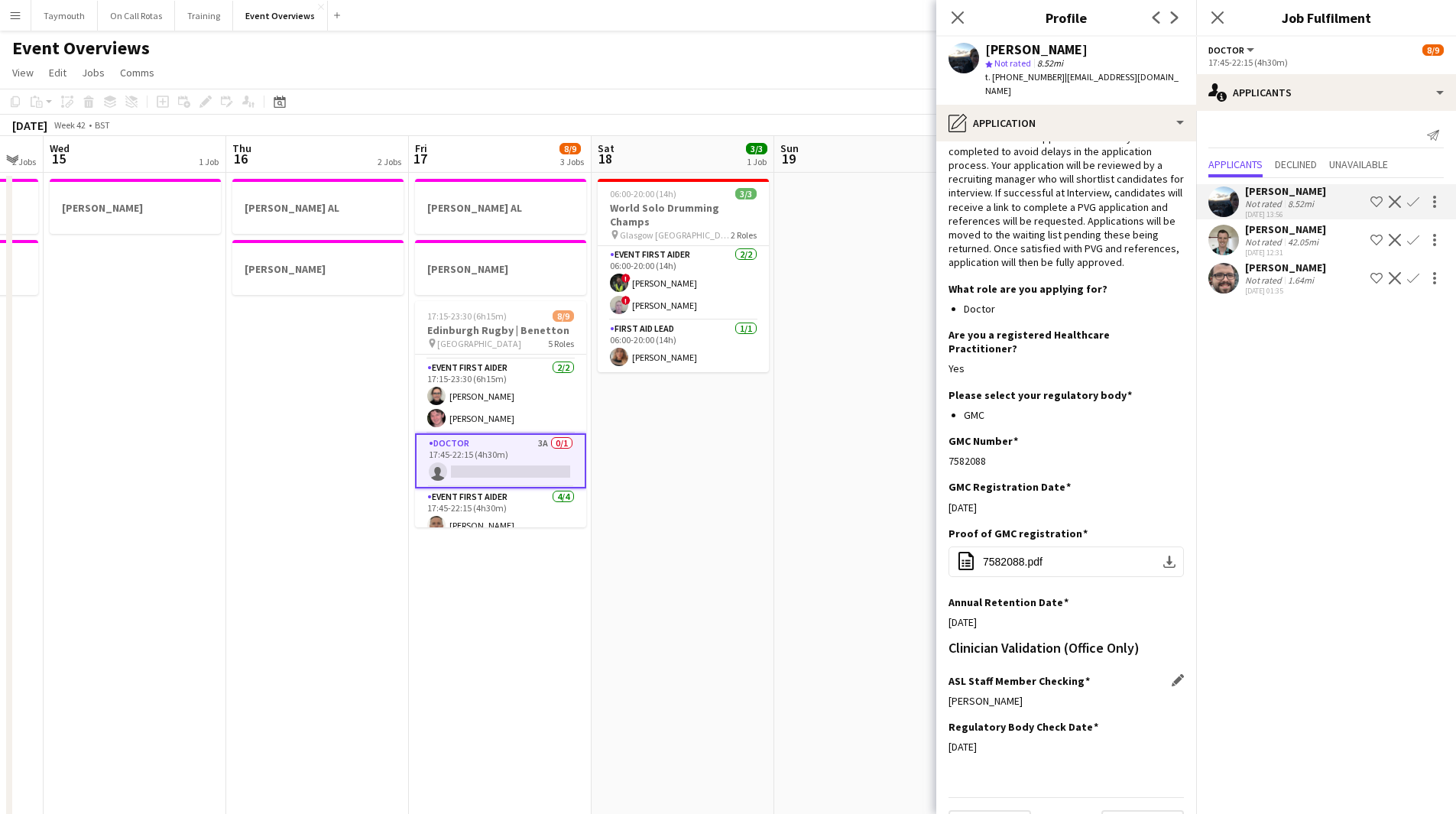
scroll to position [34, 0]
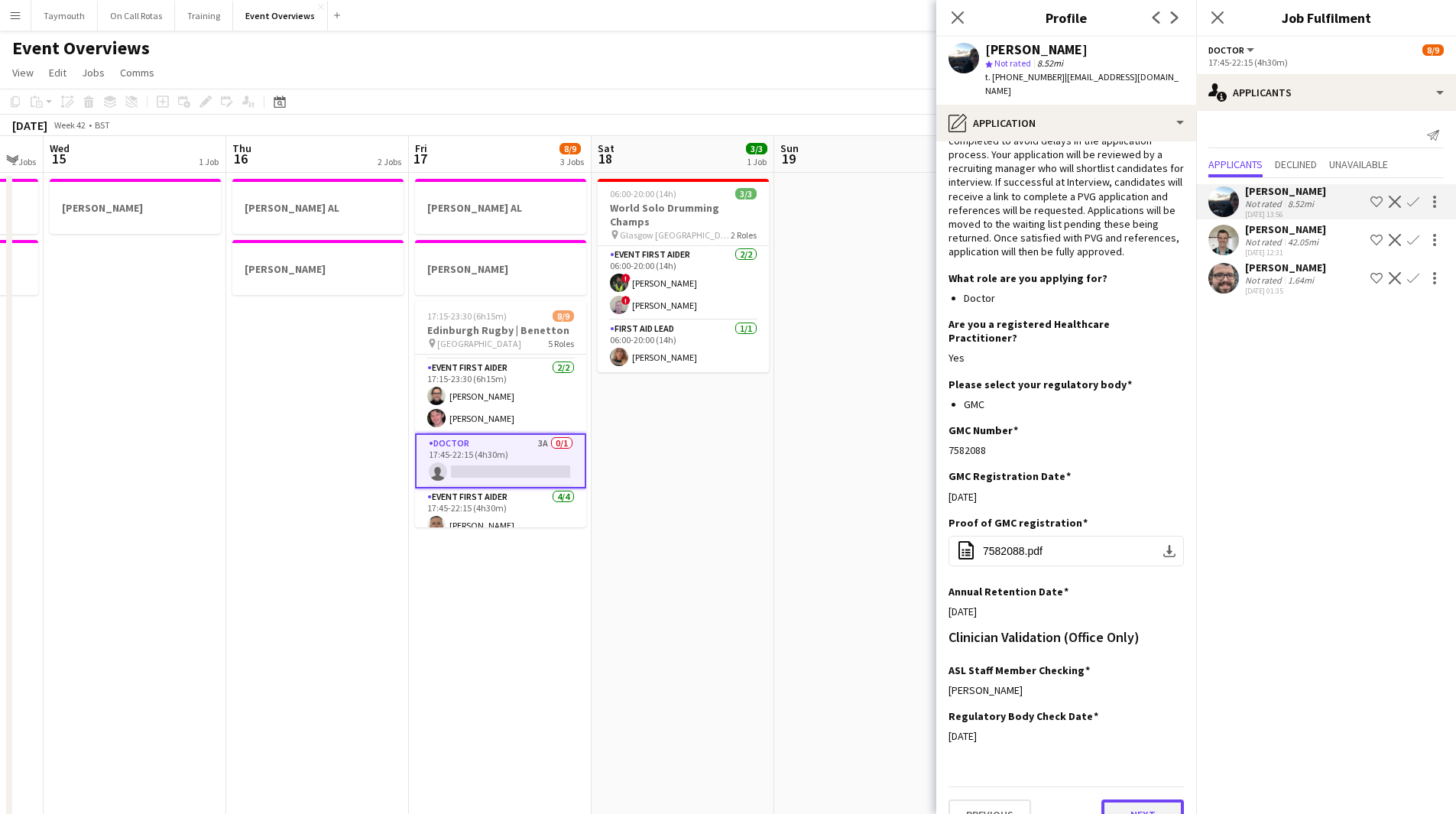
click at [1122, 800] on button "Next" at bounding box center [1143, 815] width 82 height 31
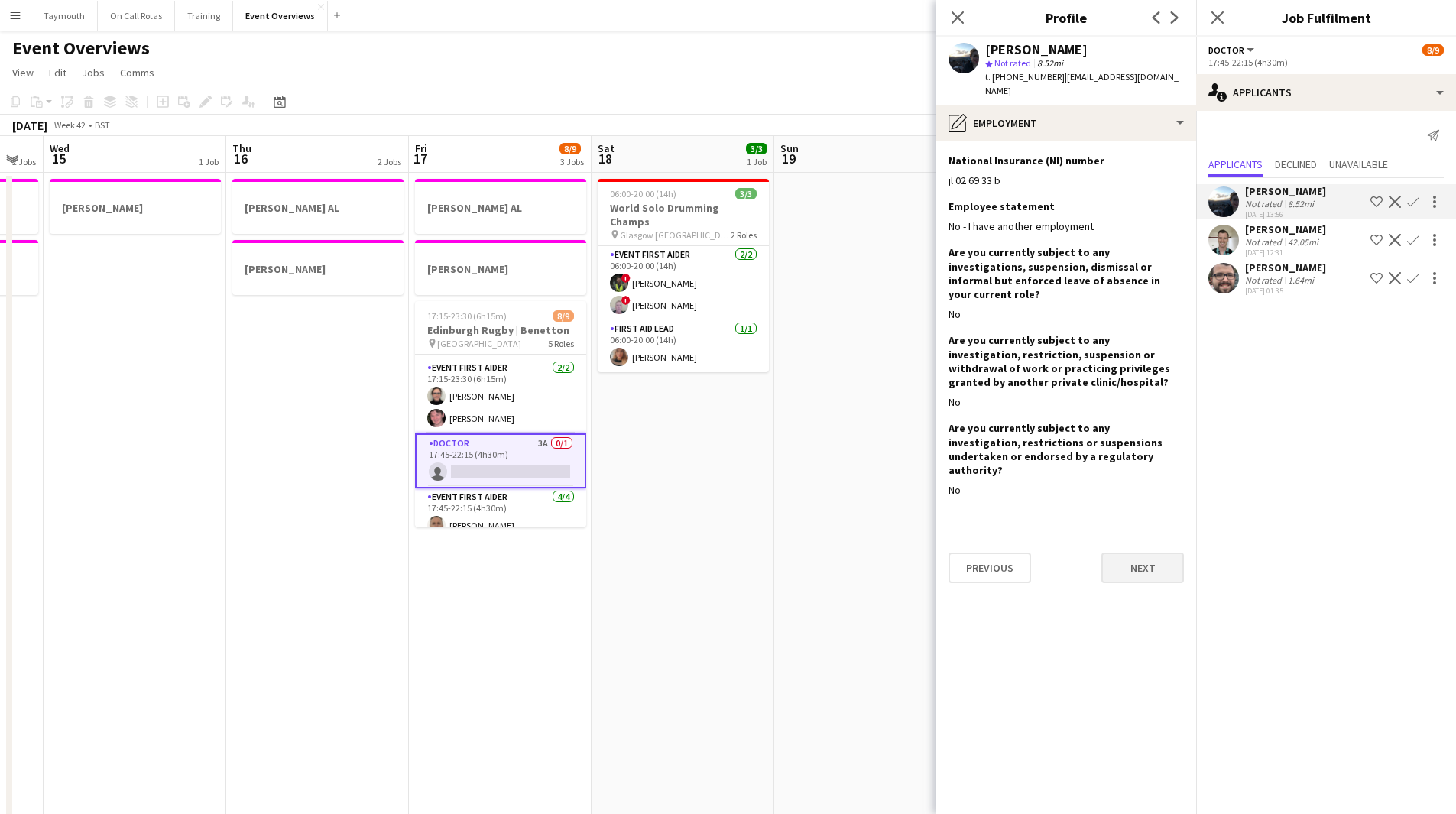
scroll to position [0, 0]
click at [1115, 552] on button "Next" at bounding box center [1143, 568] width 82 height 31
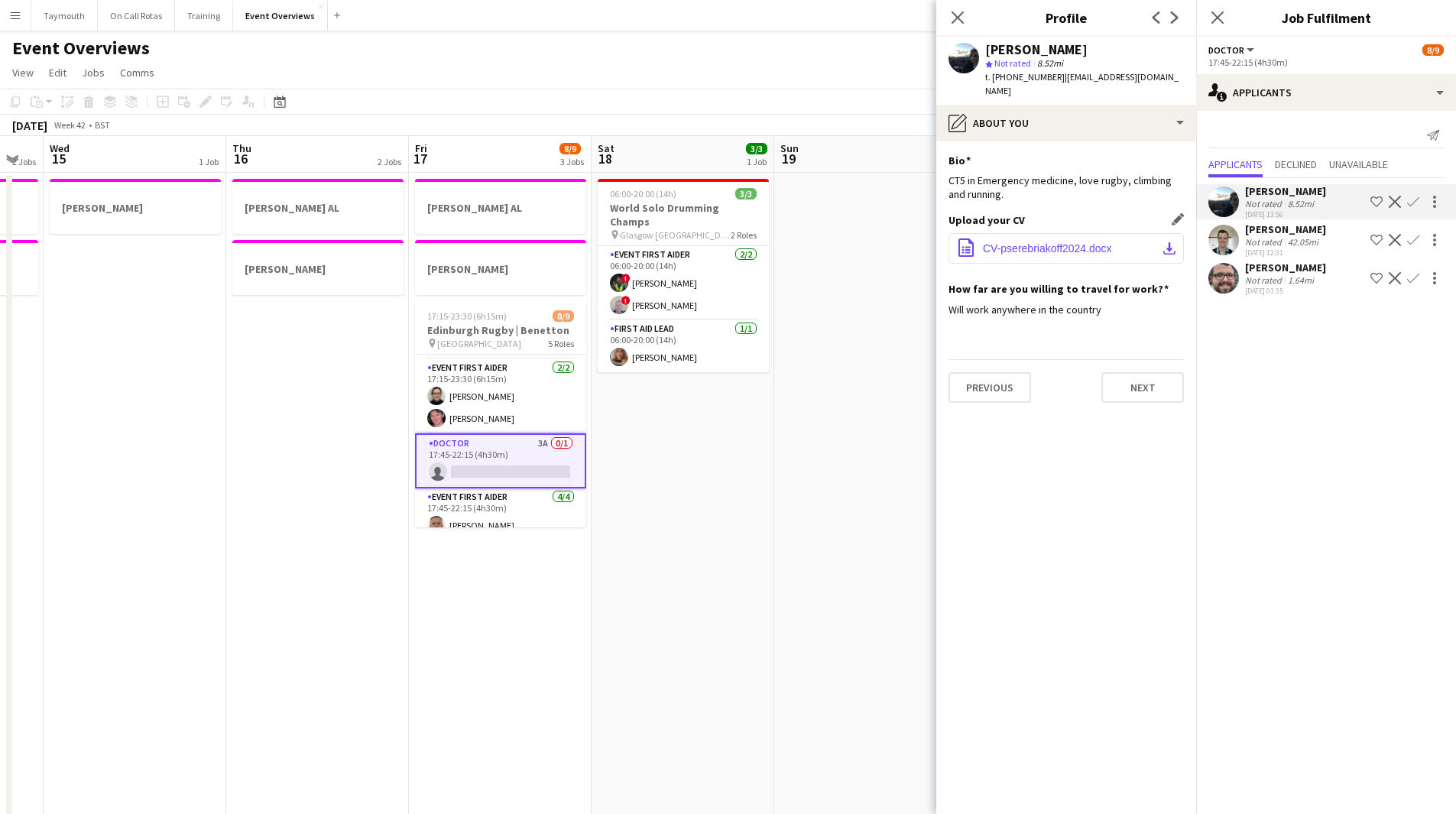
click at [1144, 236] on button "office-file-sheet CV-pserebriakoff2024.docx download-bottom" at bounding box center [1067, 249] width 235 height 31
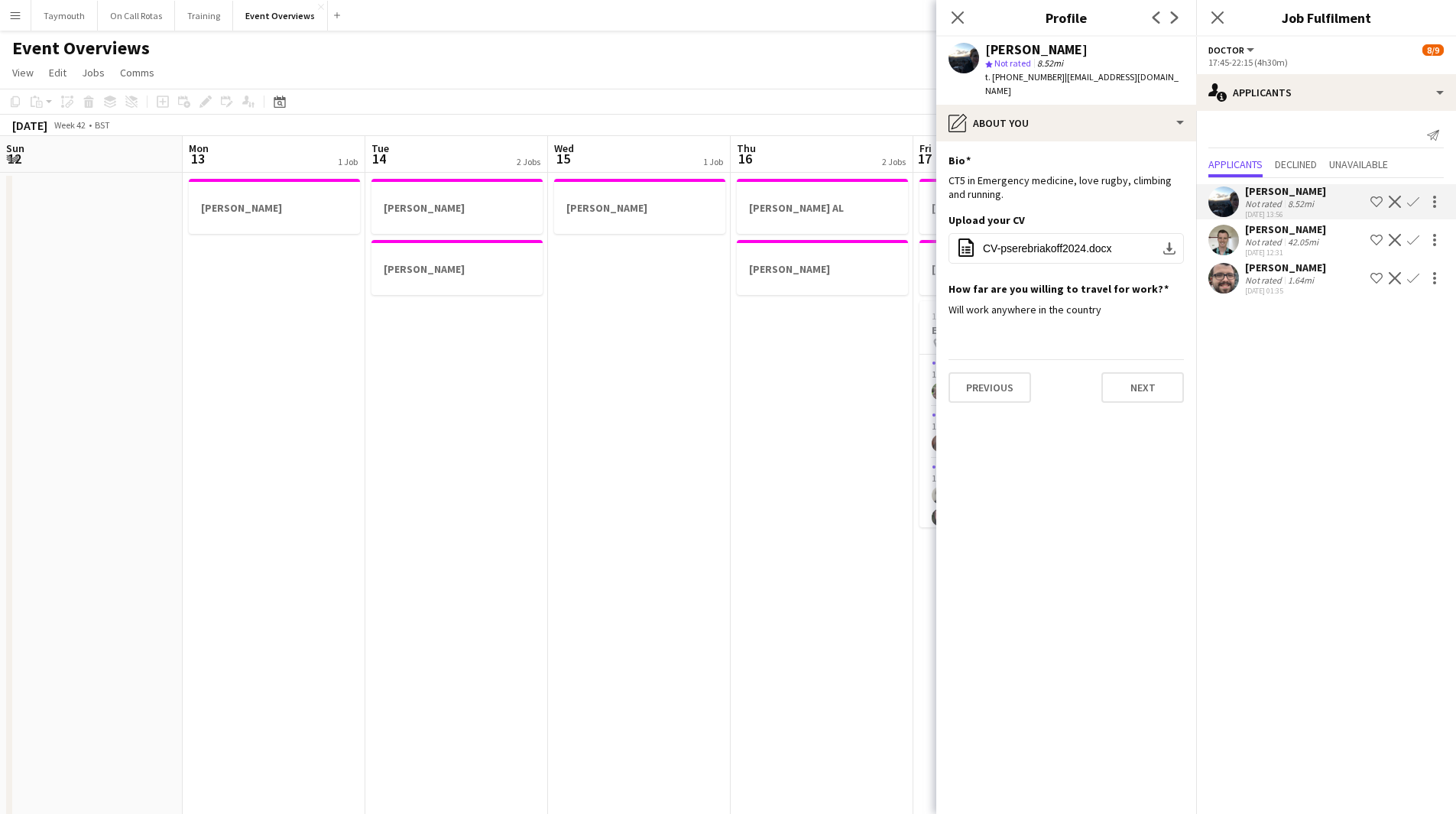
scroll to position [100, 0]
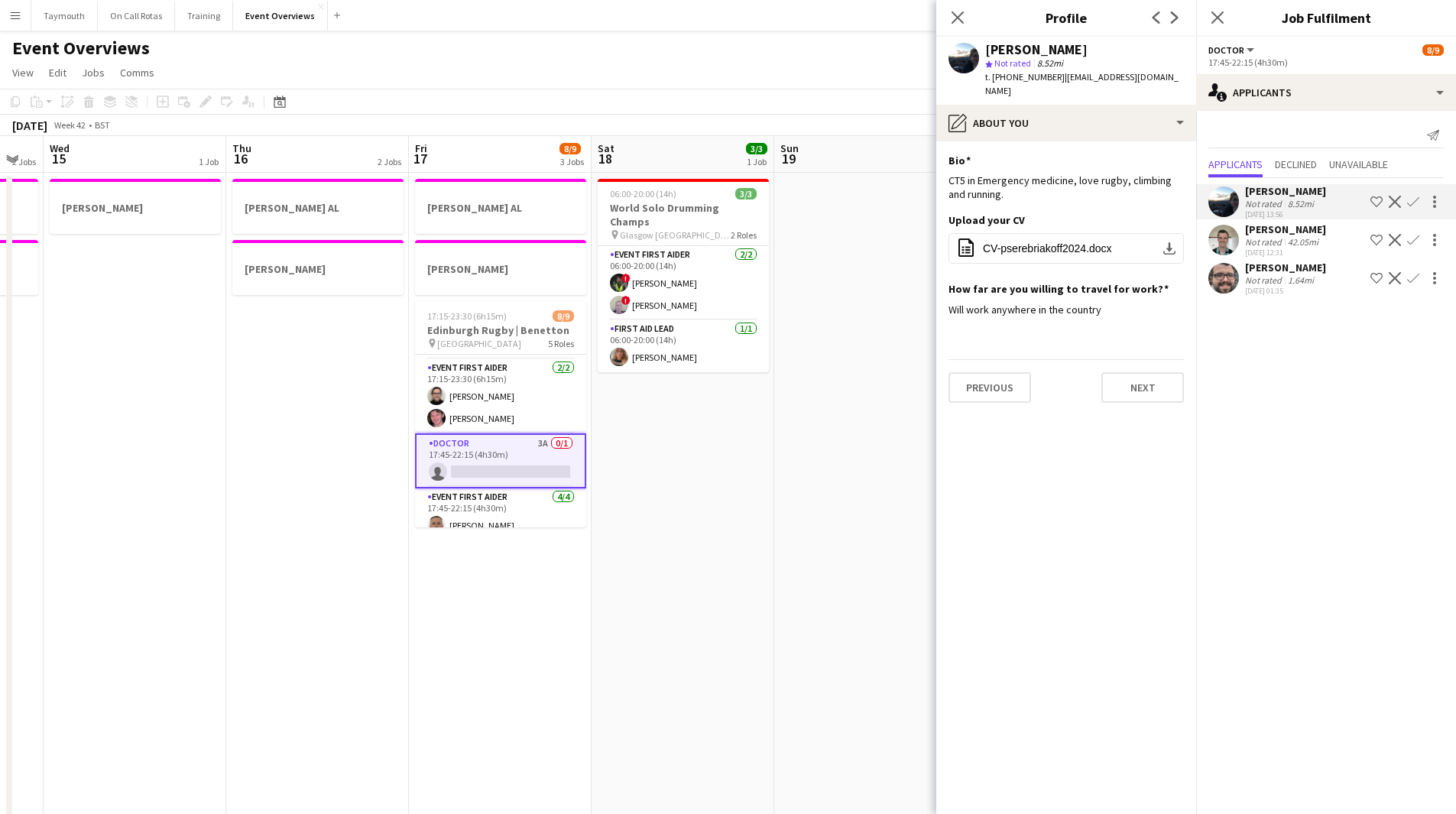
click at [693, 530] on app-date-cell "06:00-20:00 (14h) 3/3 World Solo Drumming Champs pin Glasgow Caledonia Unviersi…" at bounding box center [683, 827] width 183 height 1308
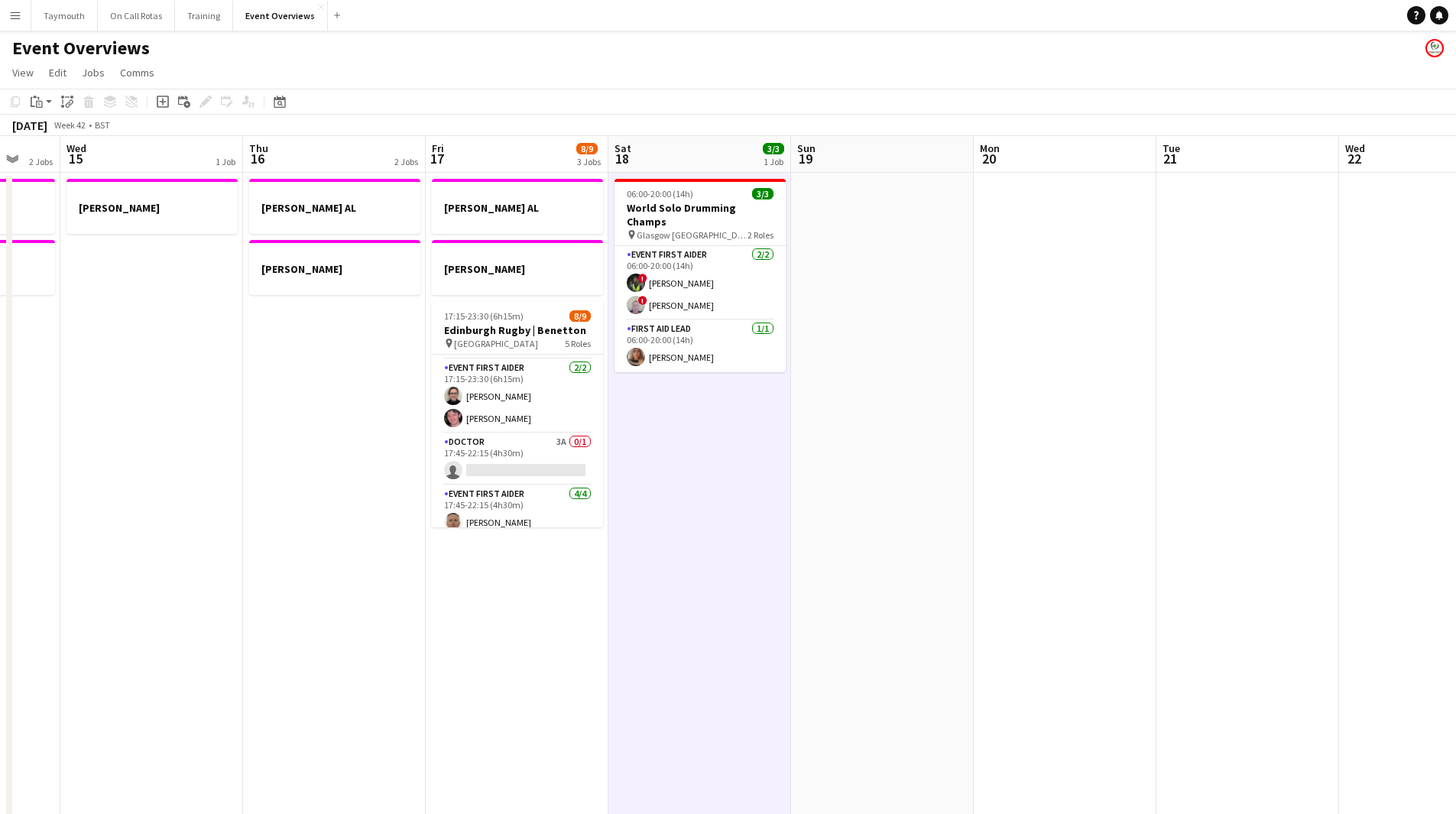
drag, startPoint x: 1029, startPoint y: 589, endPoint x: 282, endPoint y: 701, distance: 755.3
click at [286, 700] on app-calendar-viewport "Sun 12 Mon 13 1 Job Tue 14 2 Jobs Wed 15 1 Job Thu 16 2 Jobs Fri 17 8/9 3 Jobs …" at bounding box center [728, 809] width 1456 height 1345
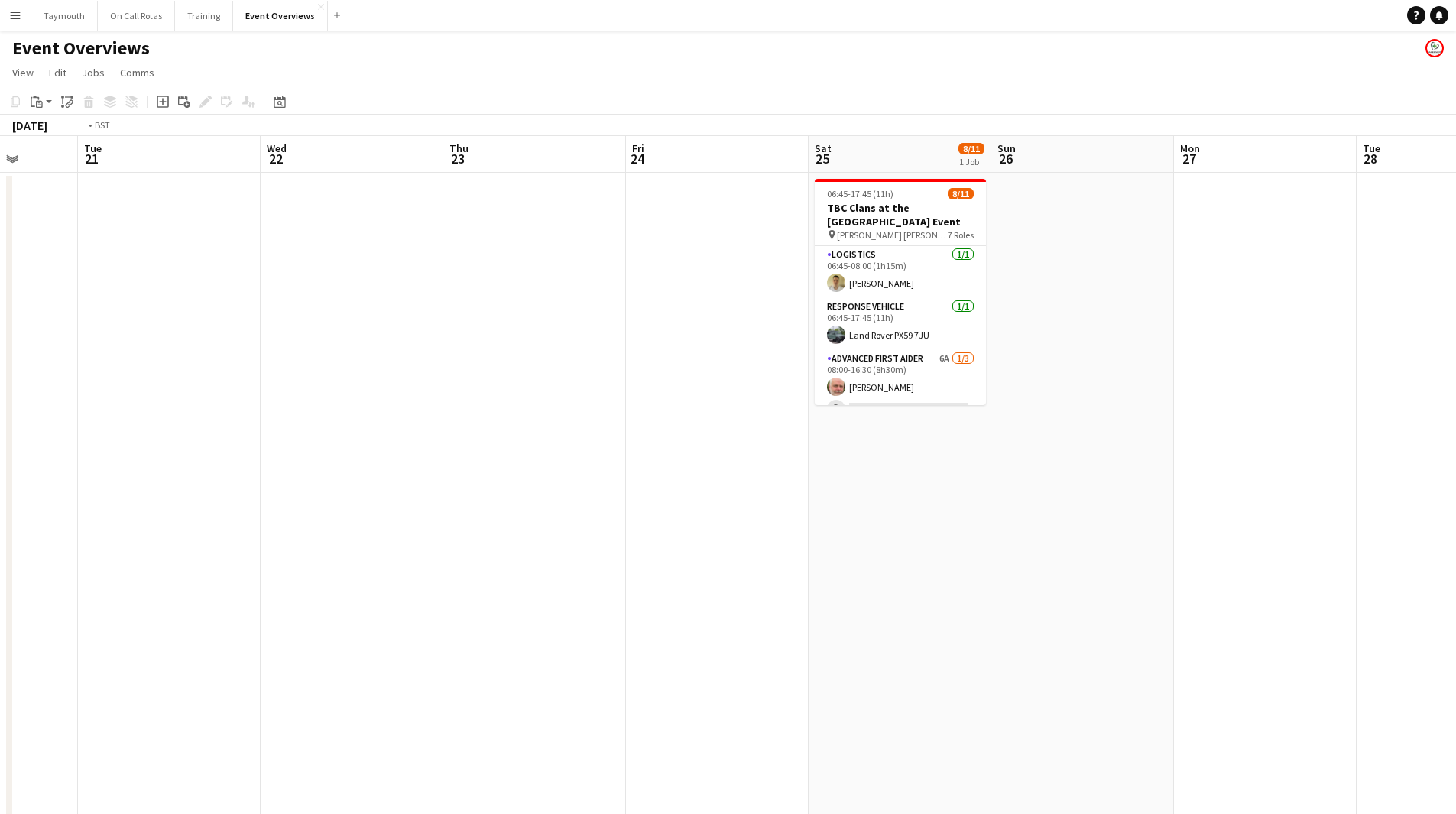
drag, startPoint x: 685, startPoint y: 720, endPoint x: 189, endPoint y: 718, distance: 496.0
click at [168, 720] on app-calendar-viewport "Fri 17 8/9 3 Jobs Sat 18 3/3 1 Job Sun 19 Mon 20 Tue 21 Wed 22 Thu 23 Fri 24 Sa…" at bounding box center [728, 809] width 1456 height 1345
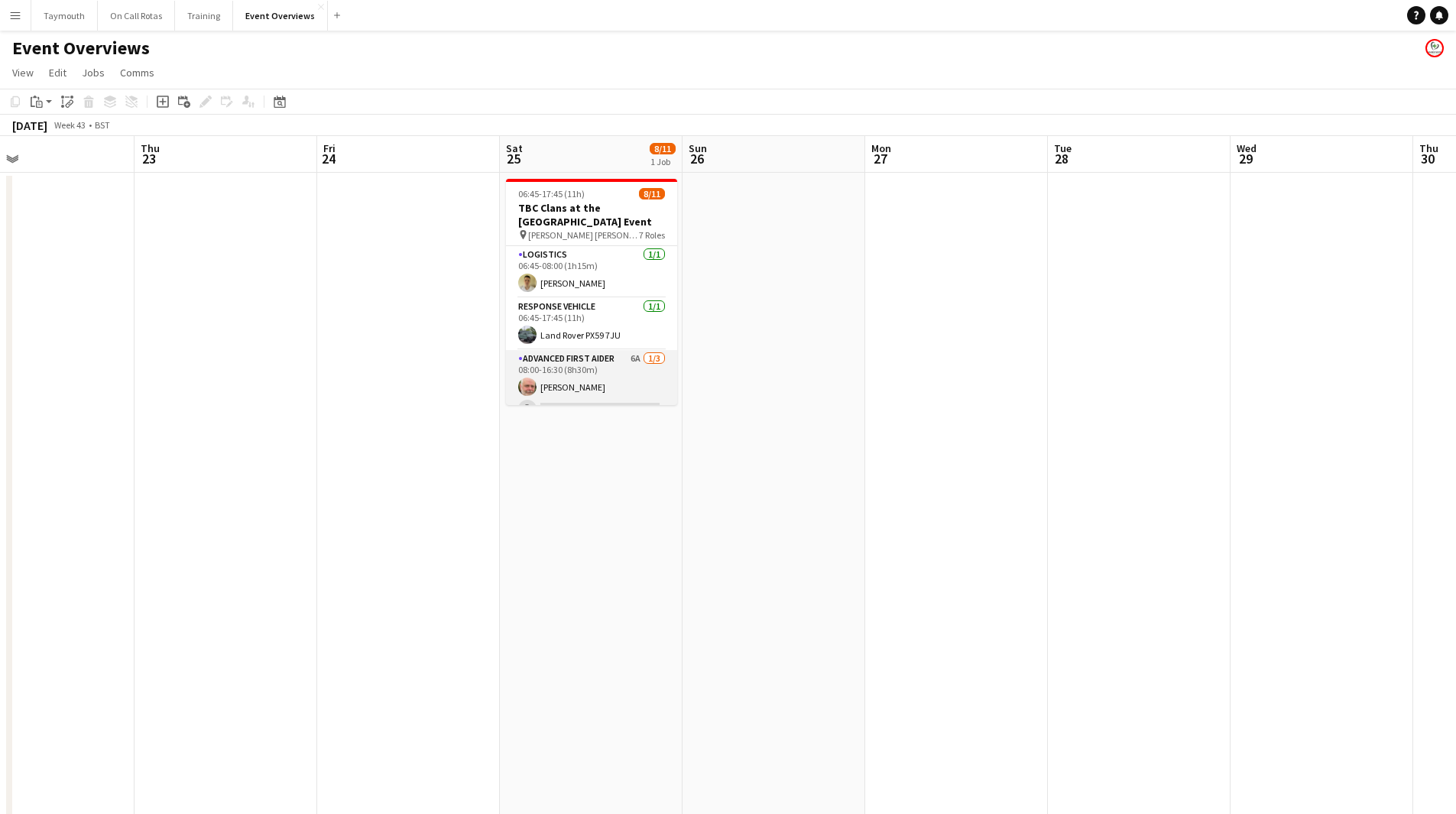
click at [611, 372] on app-card-role "Advanced First Aider 6A [DATE] 08:00-16:30 (8h30m) [PERSON_NAME] single-neutral…" at bounding box center [591, 398] width 171 height 96
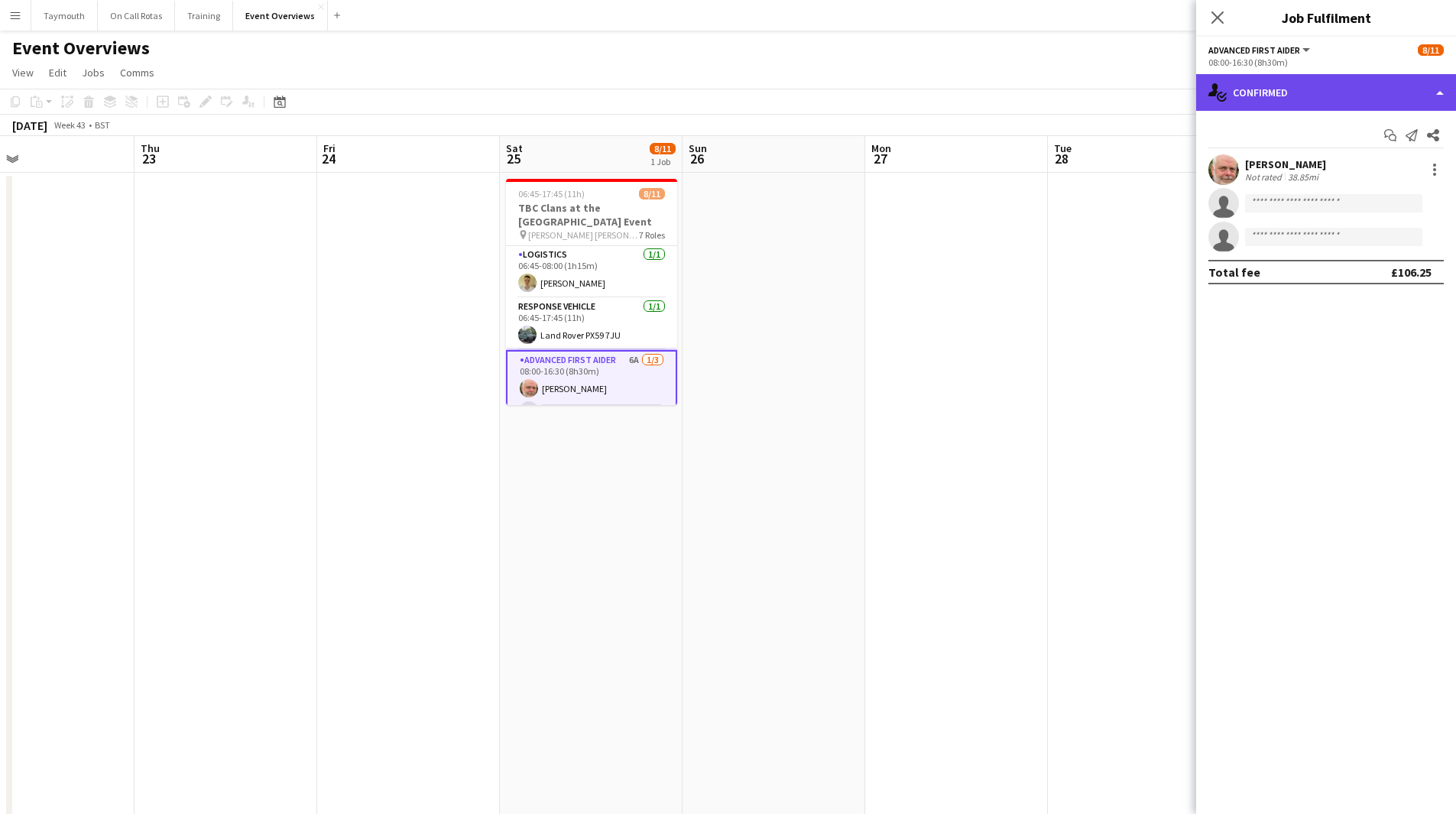
click at [1373, 76] on div "single-neutral-actions-check-2 Confirmed" at bounding box center [1326, 92] width 260 height 37
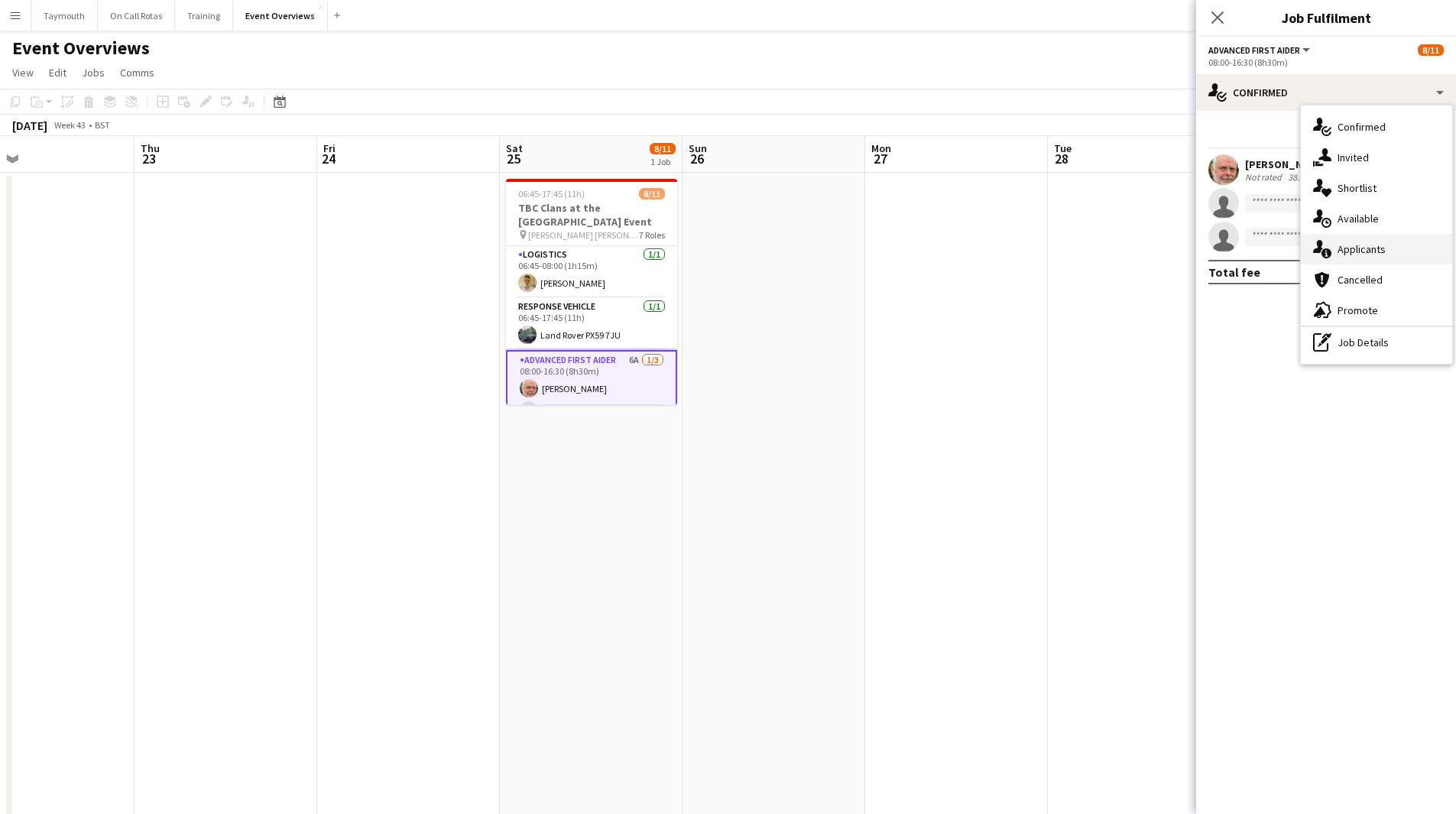
click at [1377, 243] on div "single-neutral-actions-information Applicants" at bounding box center [1376, 249] width 151 height 31
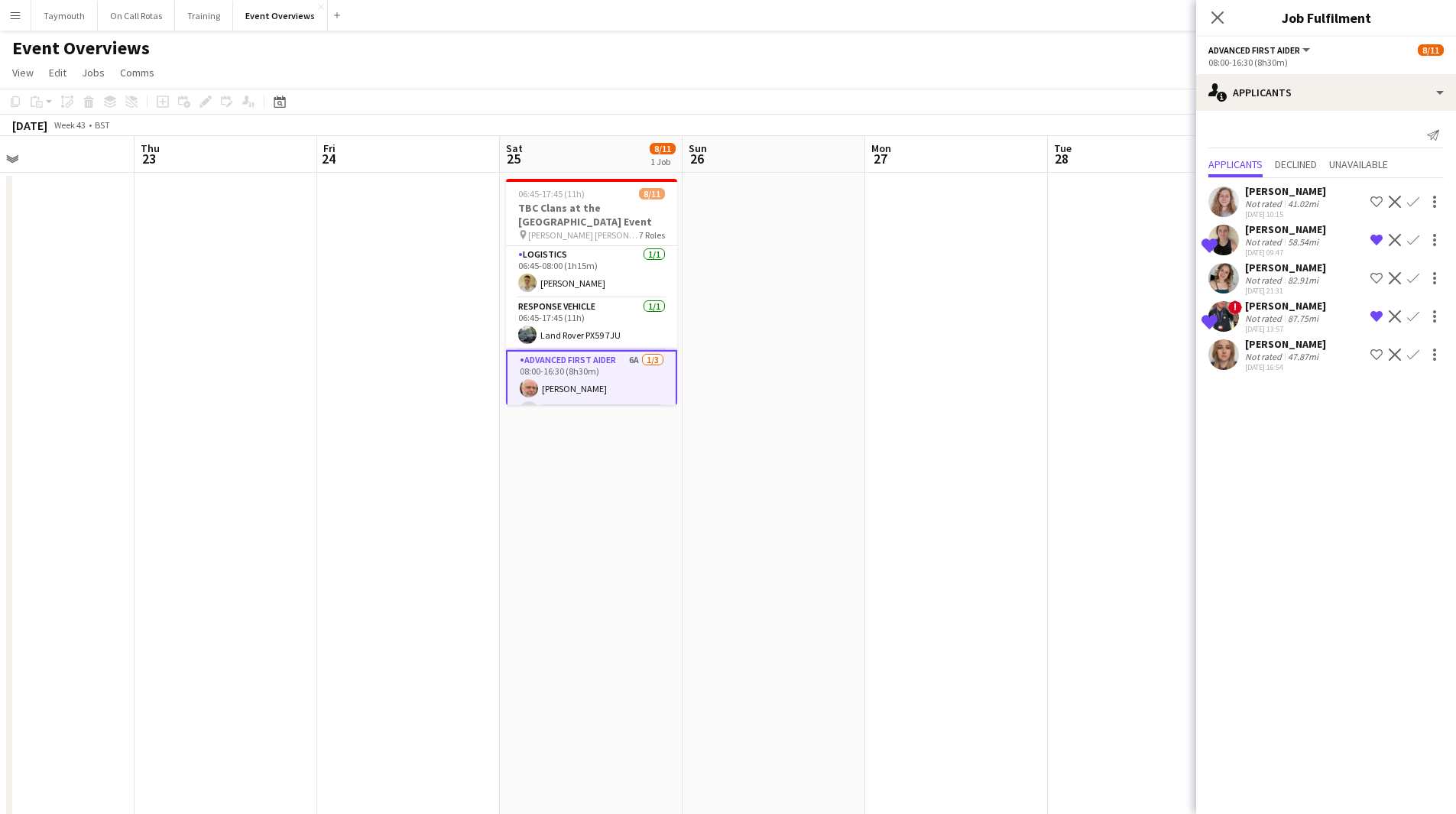
click at [1282, 361] on div "Not rated 47.87mi" at bounding box center [1285, 357] width 81 height 12
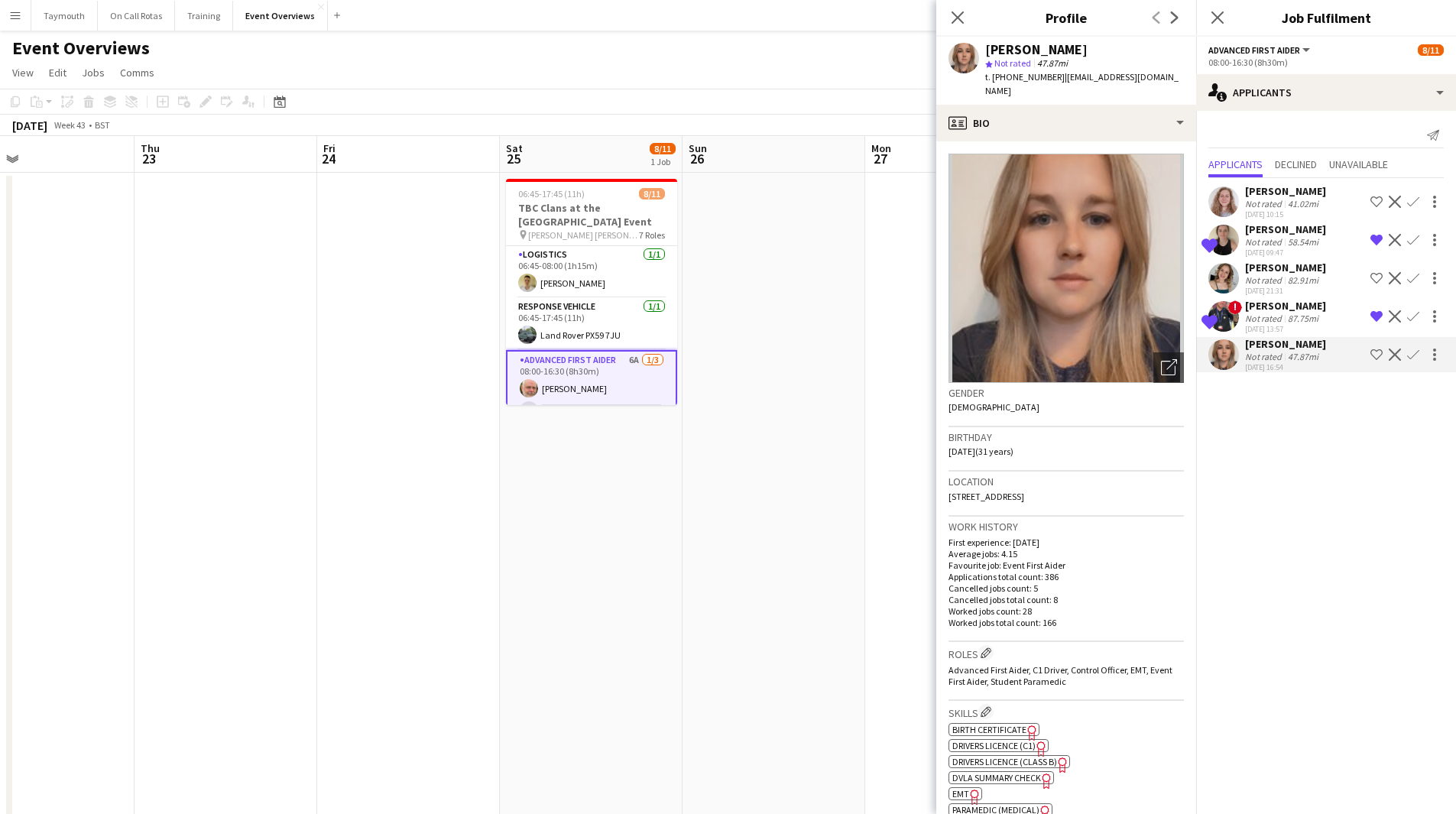
click at [1416, 357] on app-icon "Confirm" at bounding box center [1413, 355] width 13 height 13
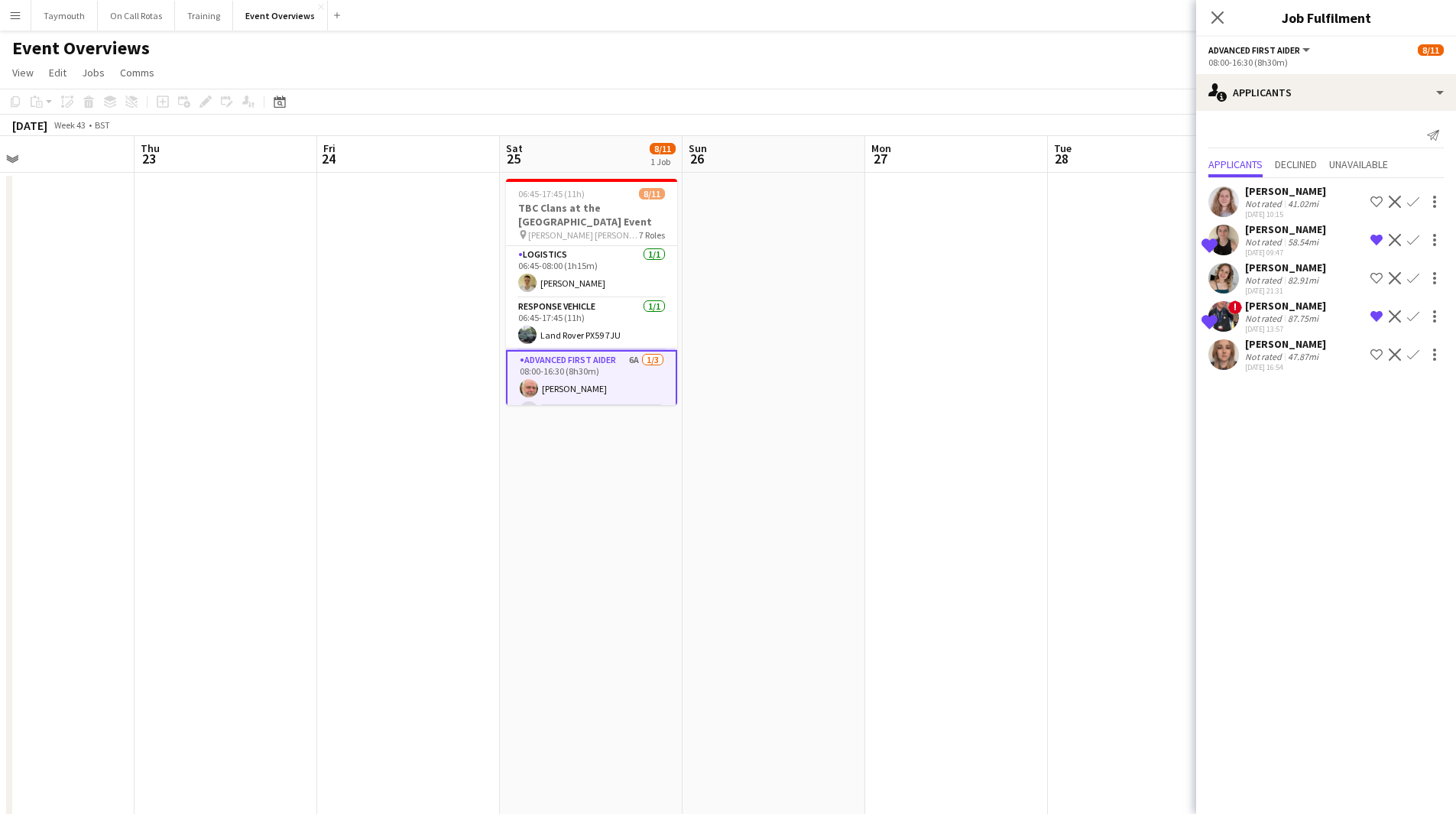
click at [1416, 357] on app-icon "Confirm" at bounding box center [1413, 355] width 13 height 13
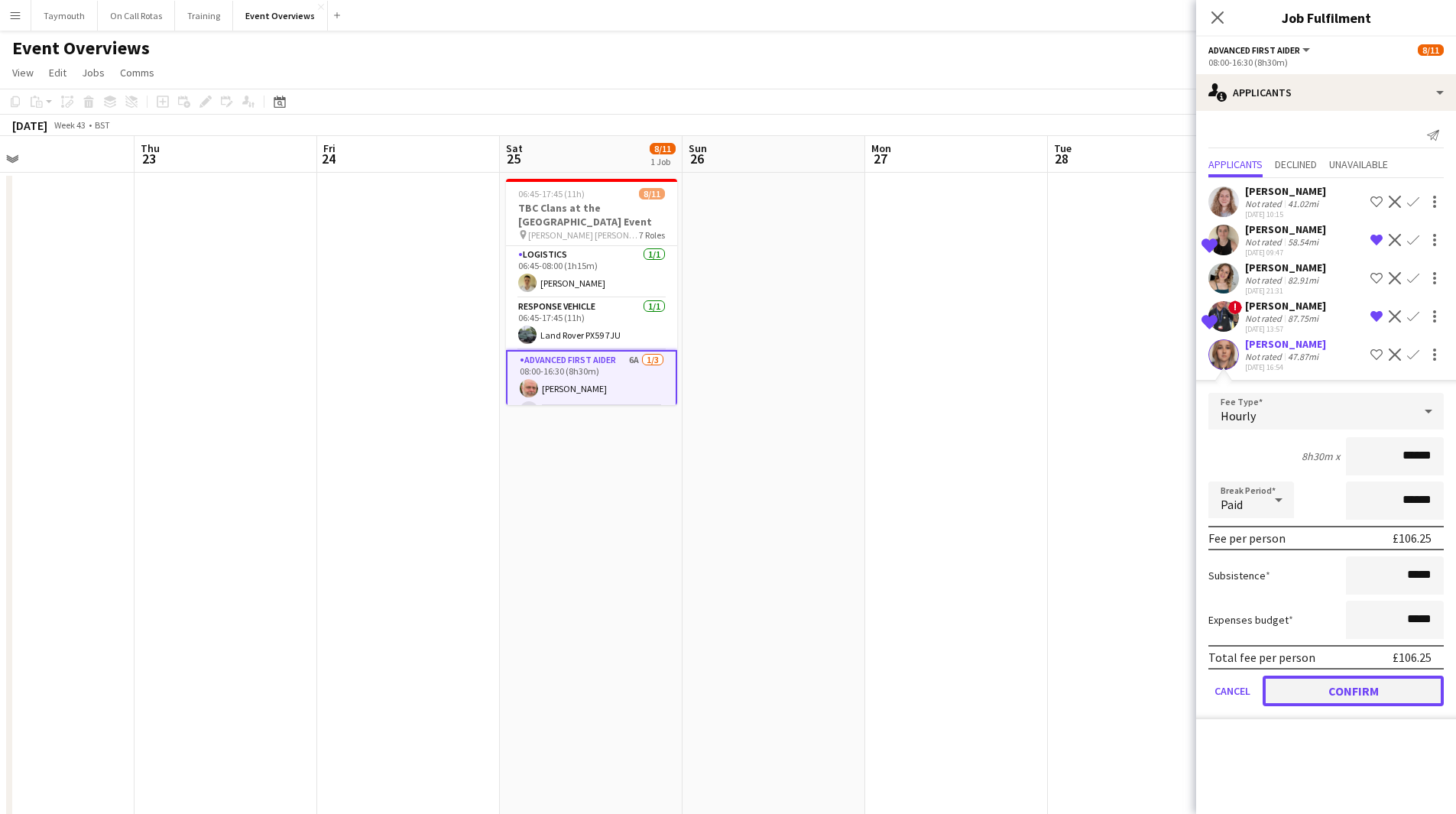
click at [1347, 698] on button "Confirm" at bounding box center [1354, 691] width 181 height 31
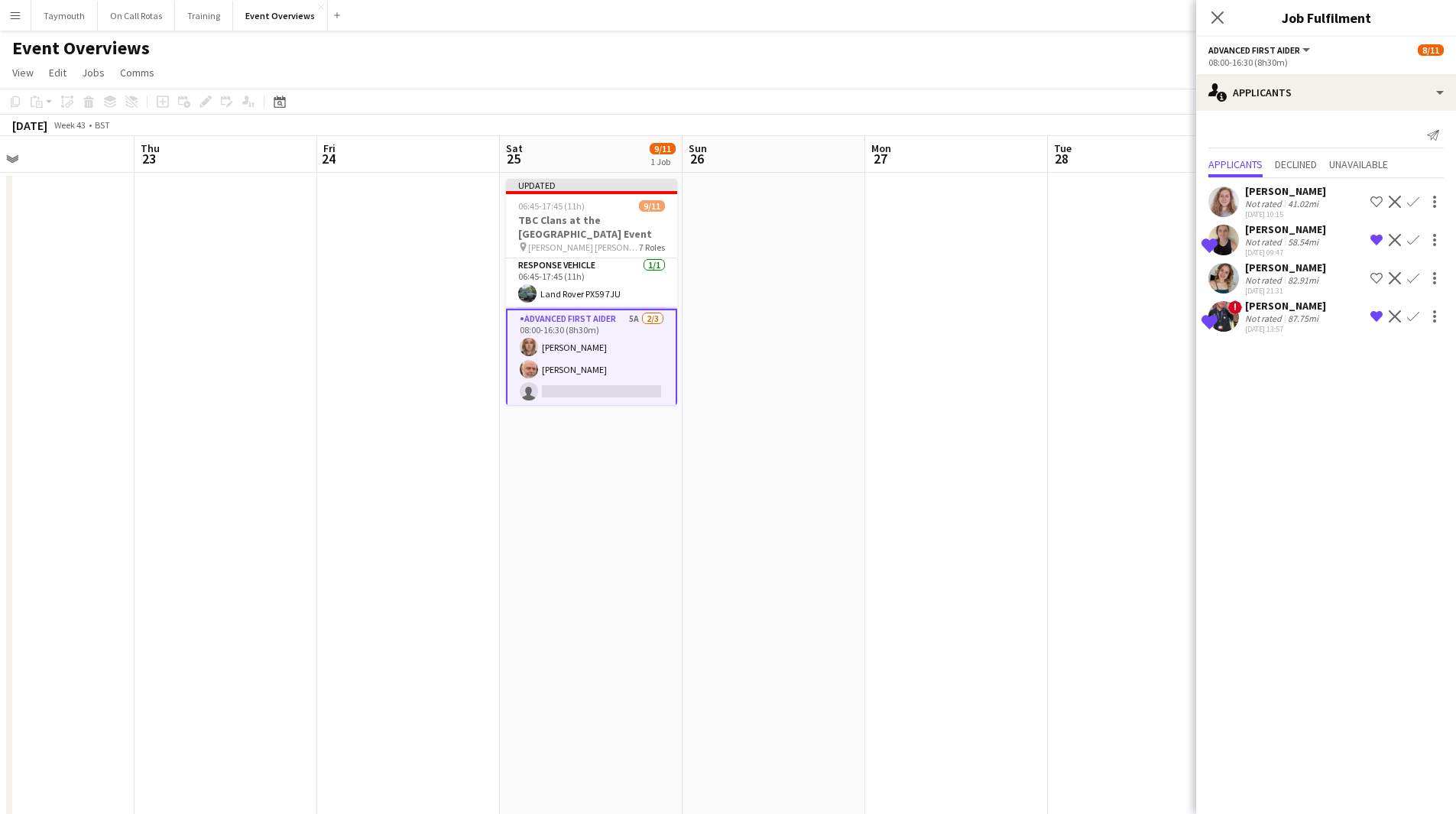
scroll to position [76, 0]
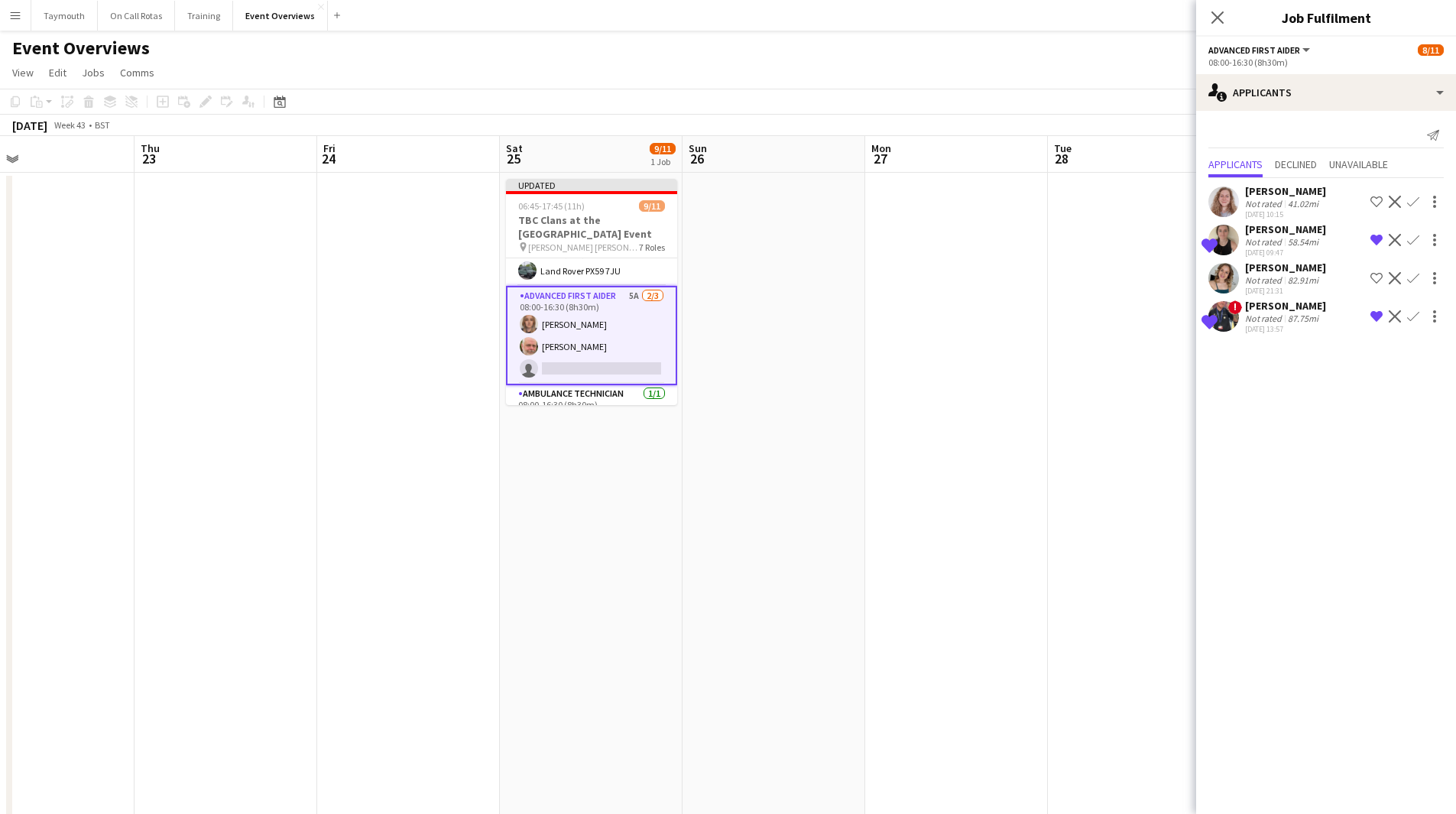
click at [1270, 207] on div "Not rated" at bounding box center [1265, 204] width 40 height 12
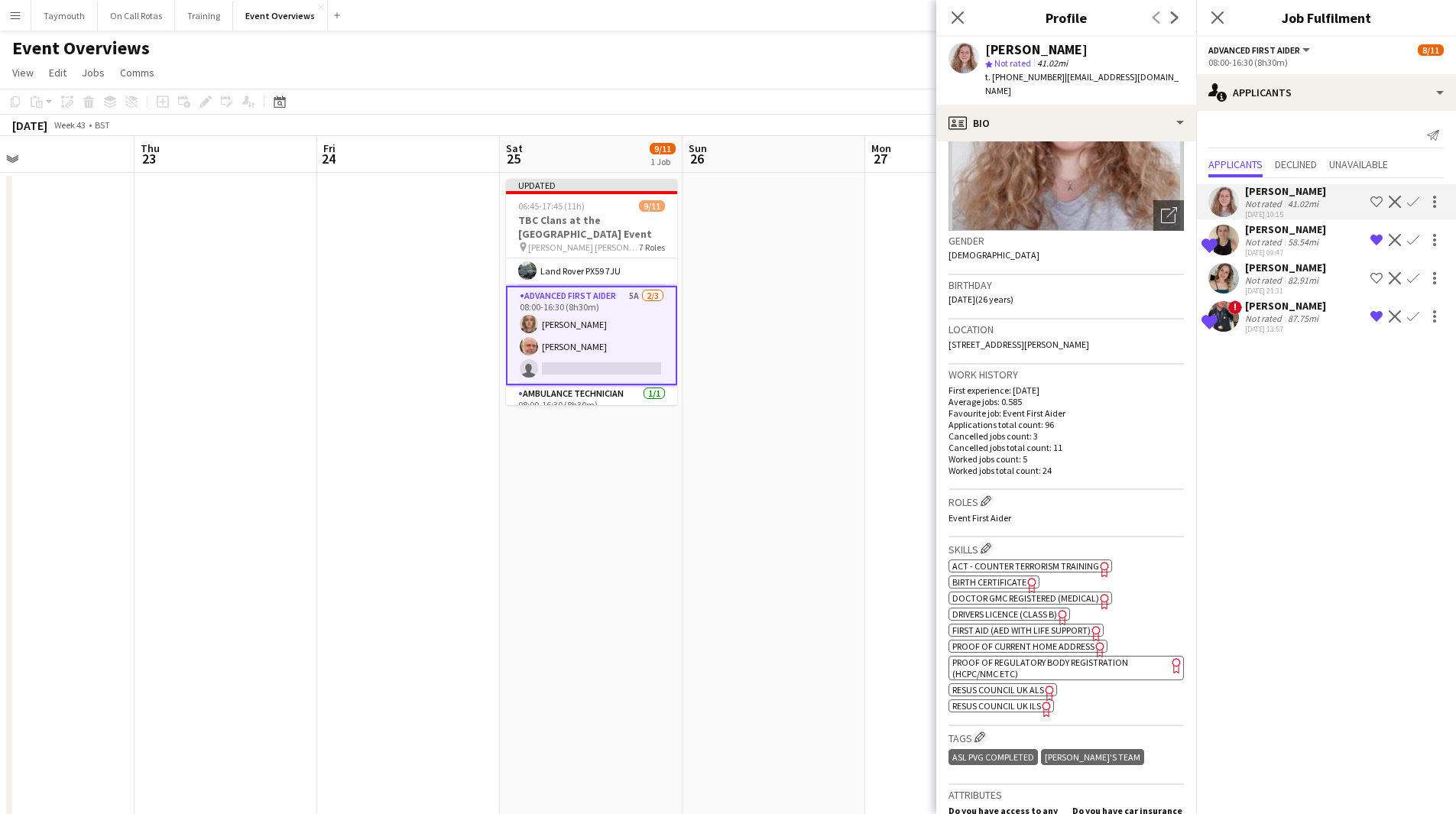
scroll to position [153, 0]
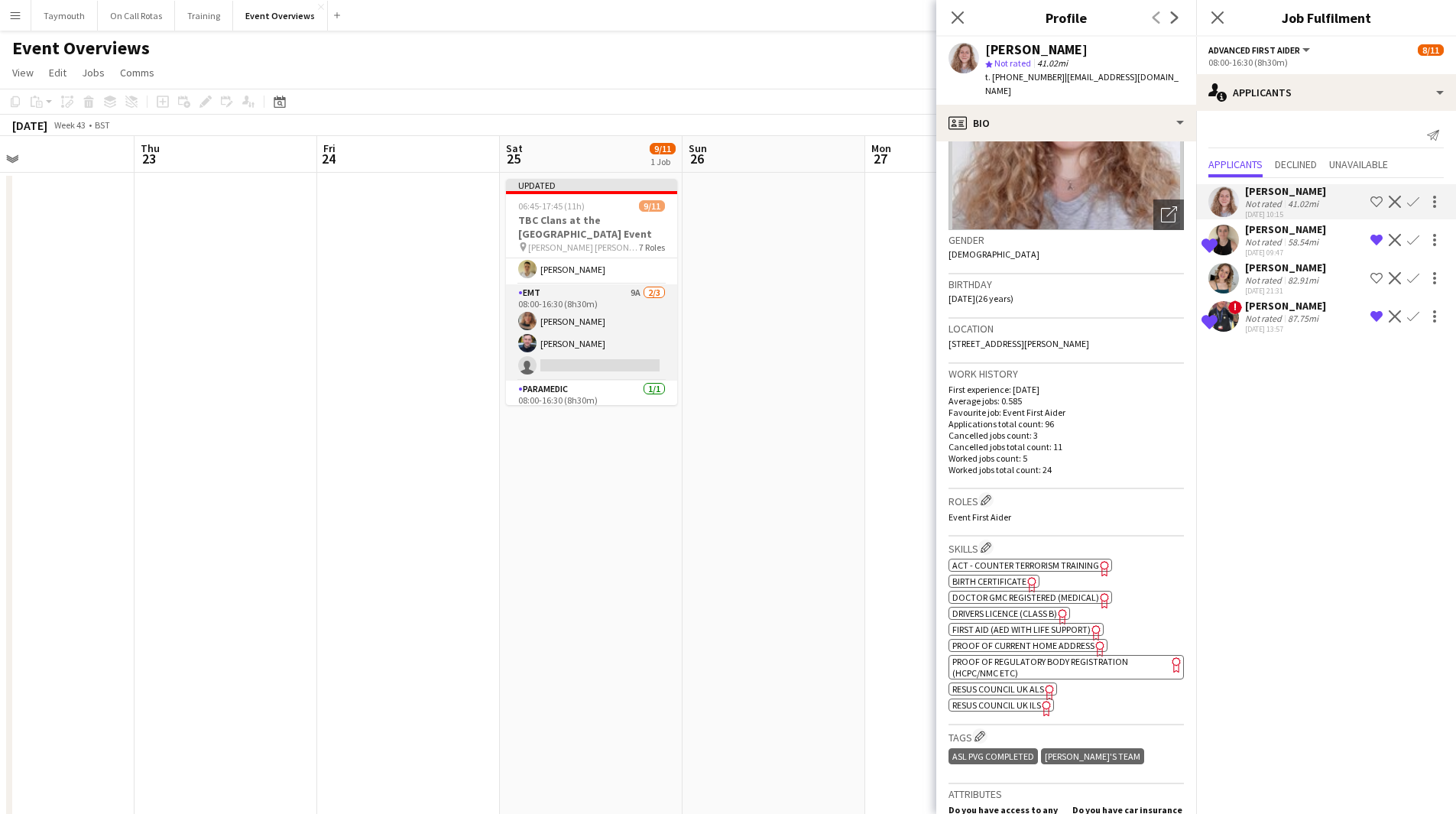
click at [599, 343] on app-card-role "EMT 9A [DATE] 08:00-16:30 (8h30m) [PERSON_NAME] [PERSON_NAME] single-neutral-ac…" at bounding box center [591, 332] width 171 height 96
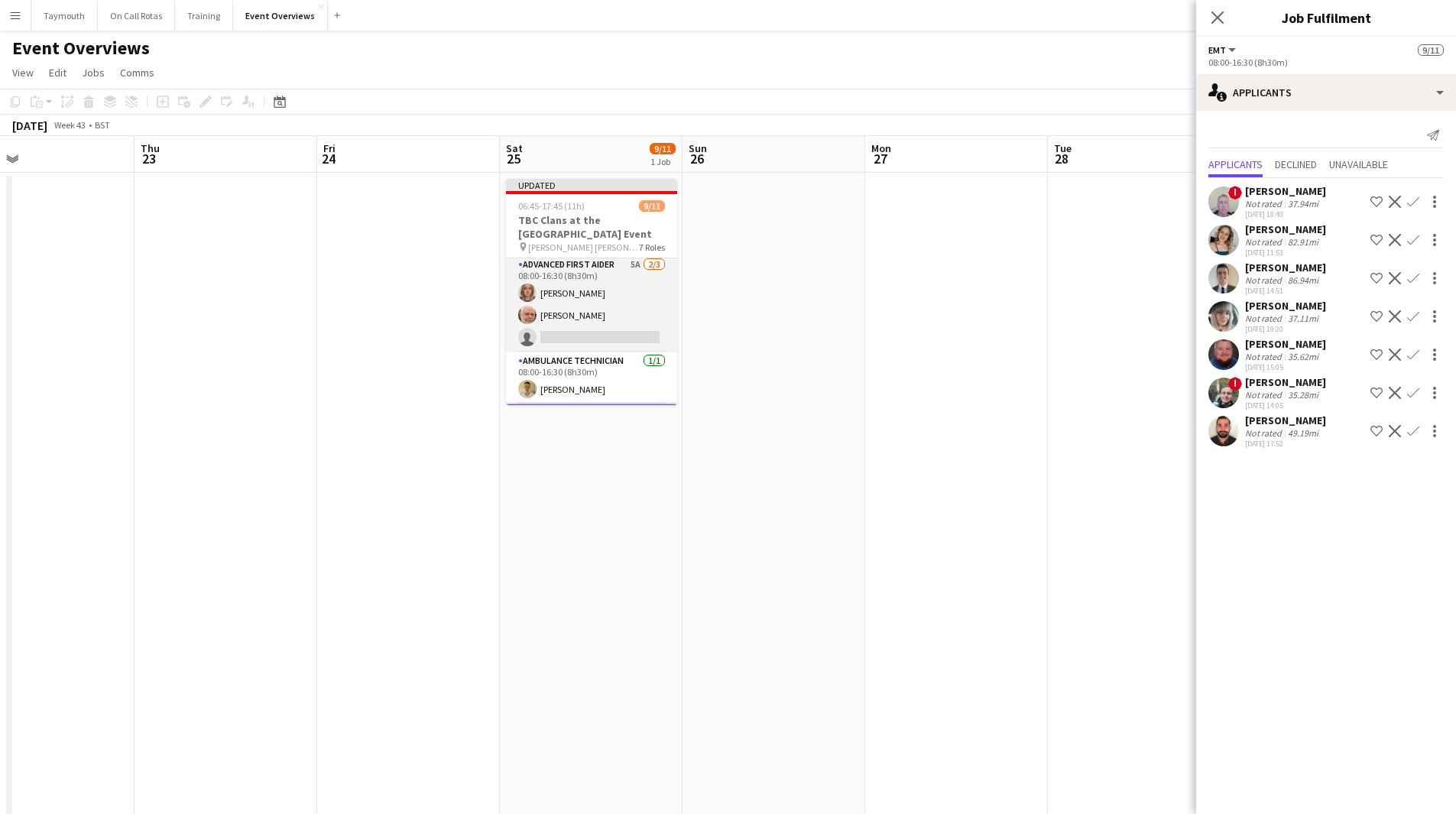
scroll to position [80, 0]
click at [611, 339] on app-card-role "Advanced First Aider 5A [DATE] 08:00-16:30 (8h30m) [PERSON_NAME] [PERSON_NAME] …" at bounding box center [591, 330] width 171 height 96
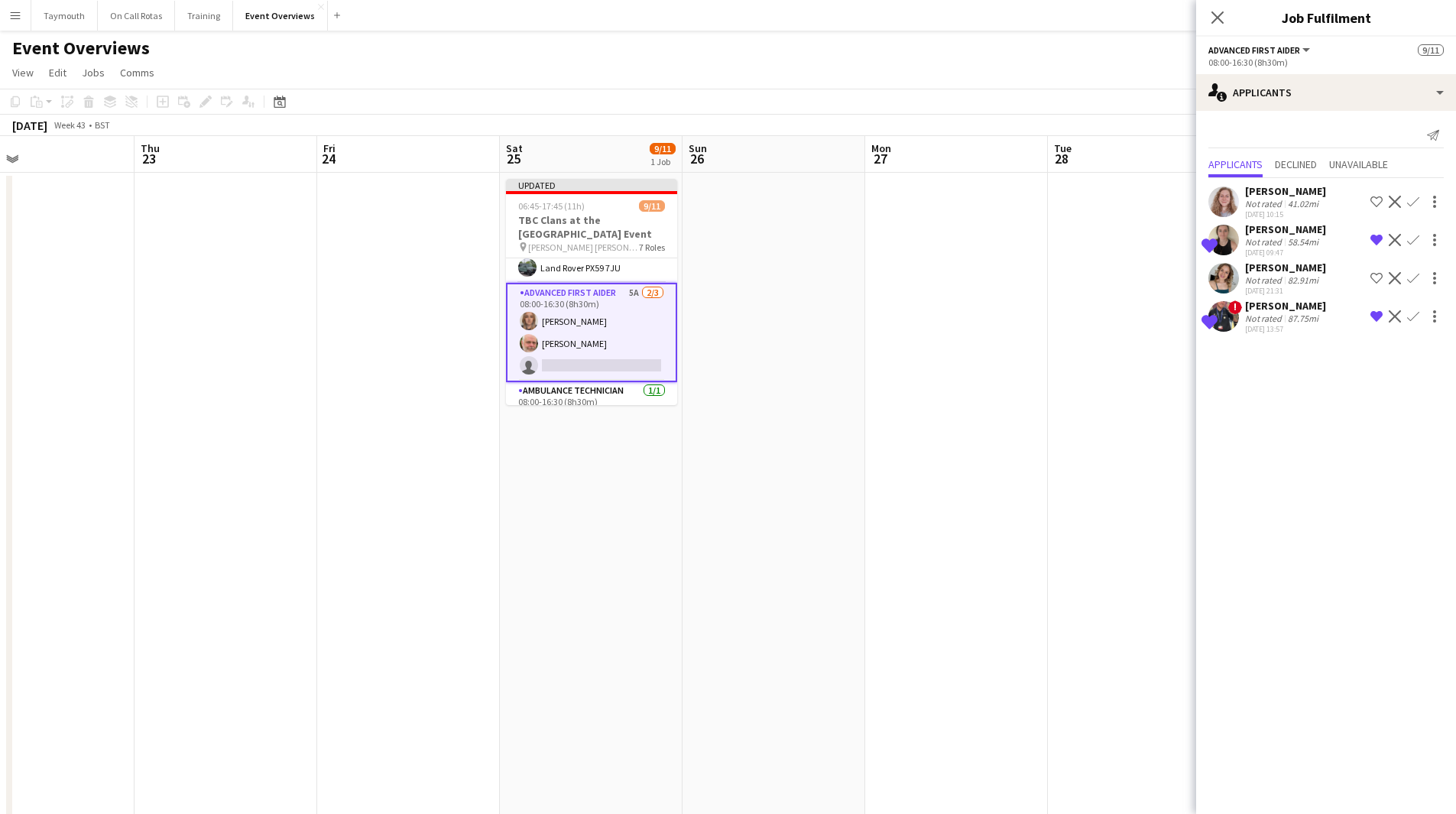
click at [1277, 317] on div "Not rated" at bounding box center [1265, 318] width 40 height 12
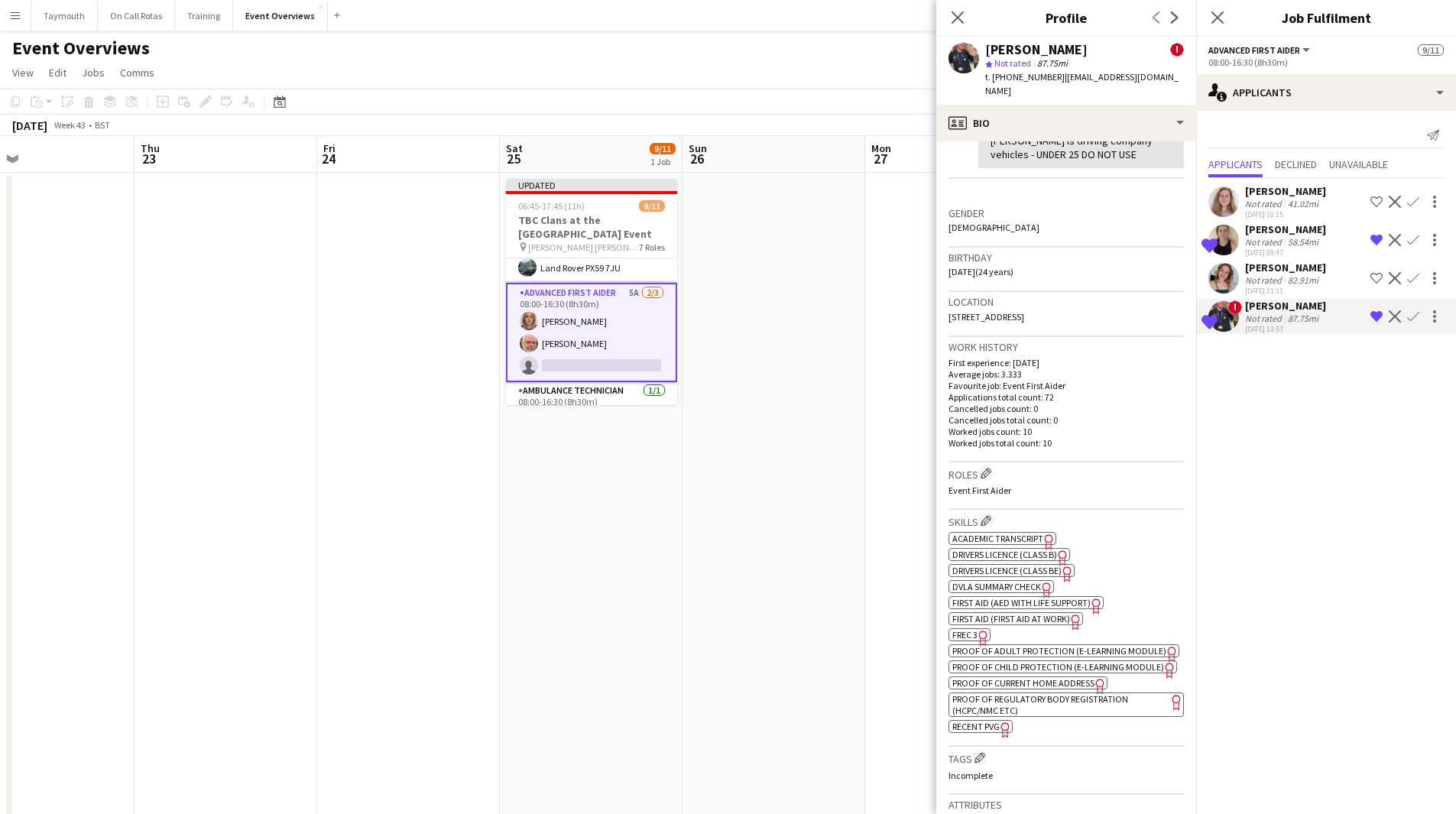
scroll to position [382, 0]
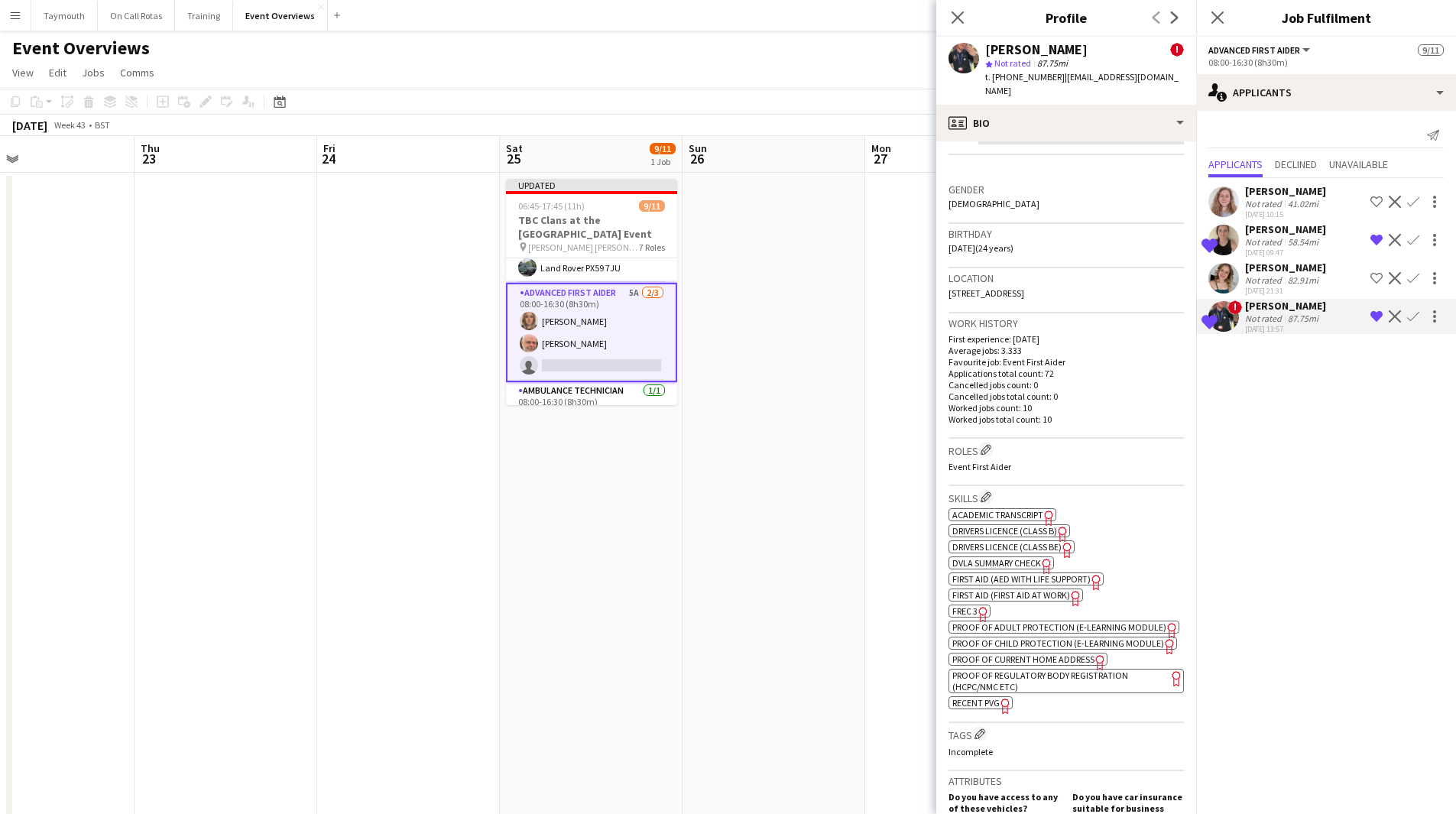
click at [1321, 237] on div "Shortlisted [PERSON_NAME] Not rated 58.54mi [DATE] 09:47 Remove crew from short…" at bounding box center [1326, 240] width 260 height 35
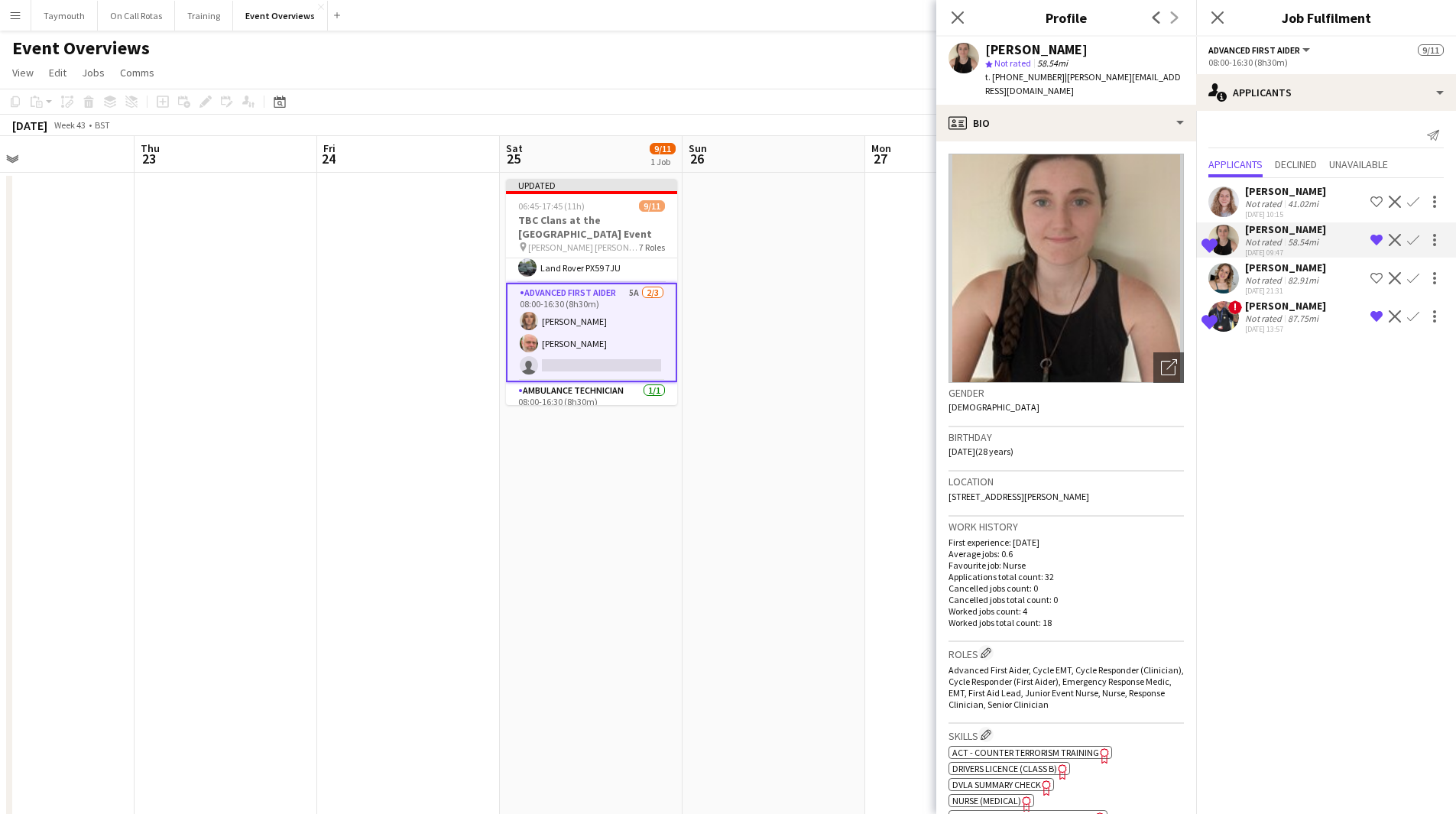
click at [1317, 277] on div "82.91mi" at bounding box center [1303, 280] width 37 height 12
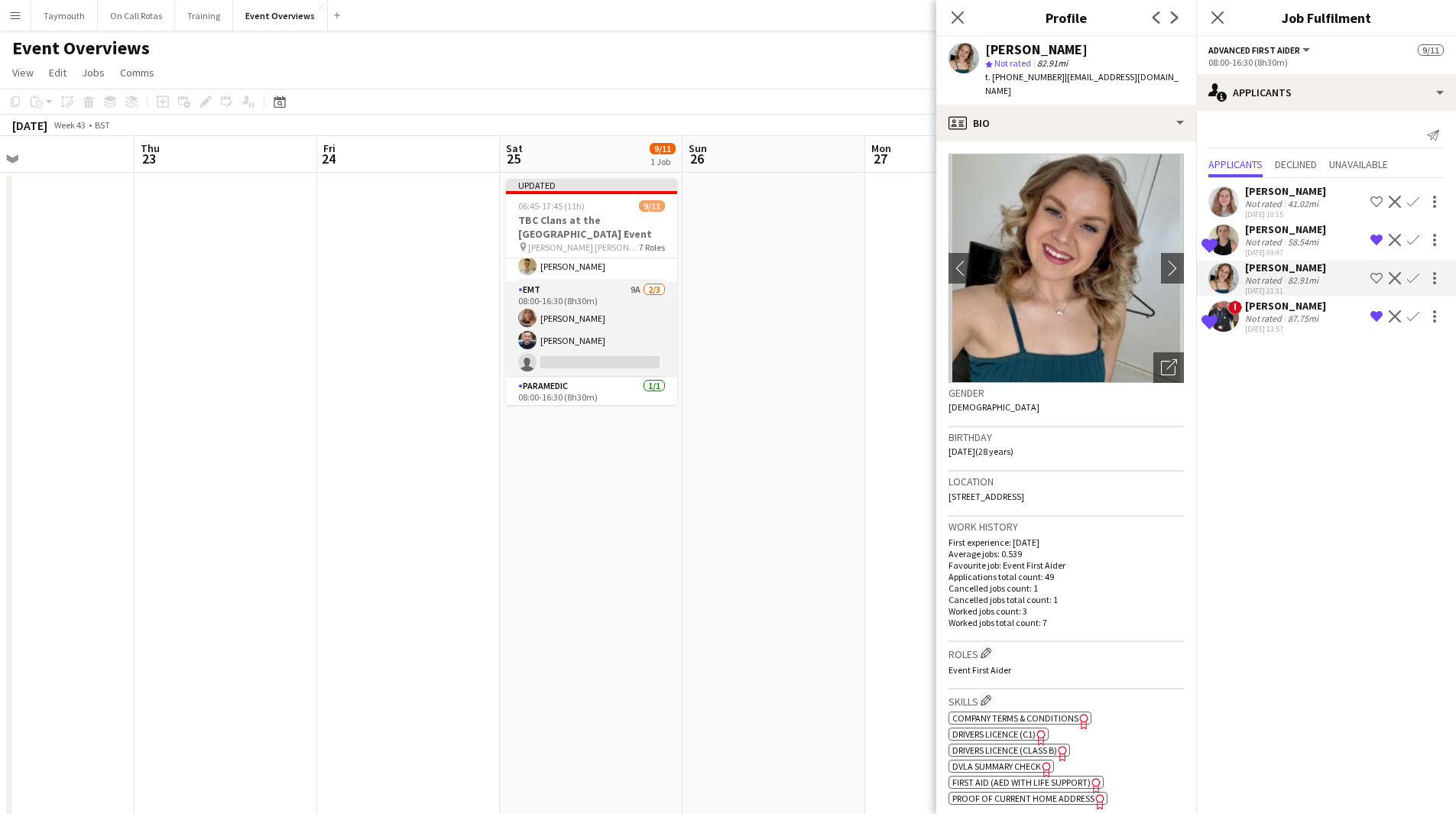
click at [585, 343] on app-card-role "EMT 9A [DATE] 08:00-16:30 (8h30m) [PERSON_NAME] [PERSON_NAME] single-neutral-ac…" at bounding box center [591, 330] width 171 height 96
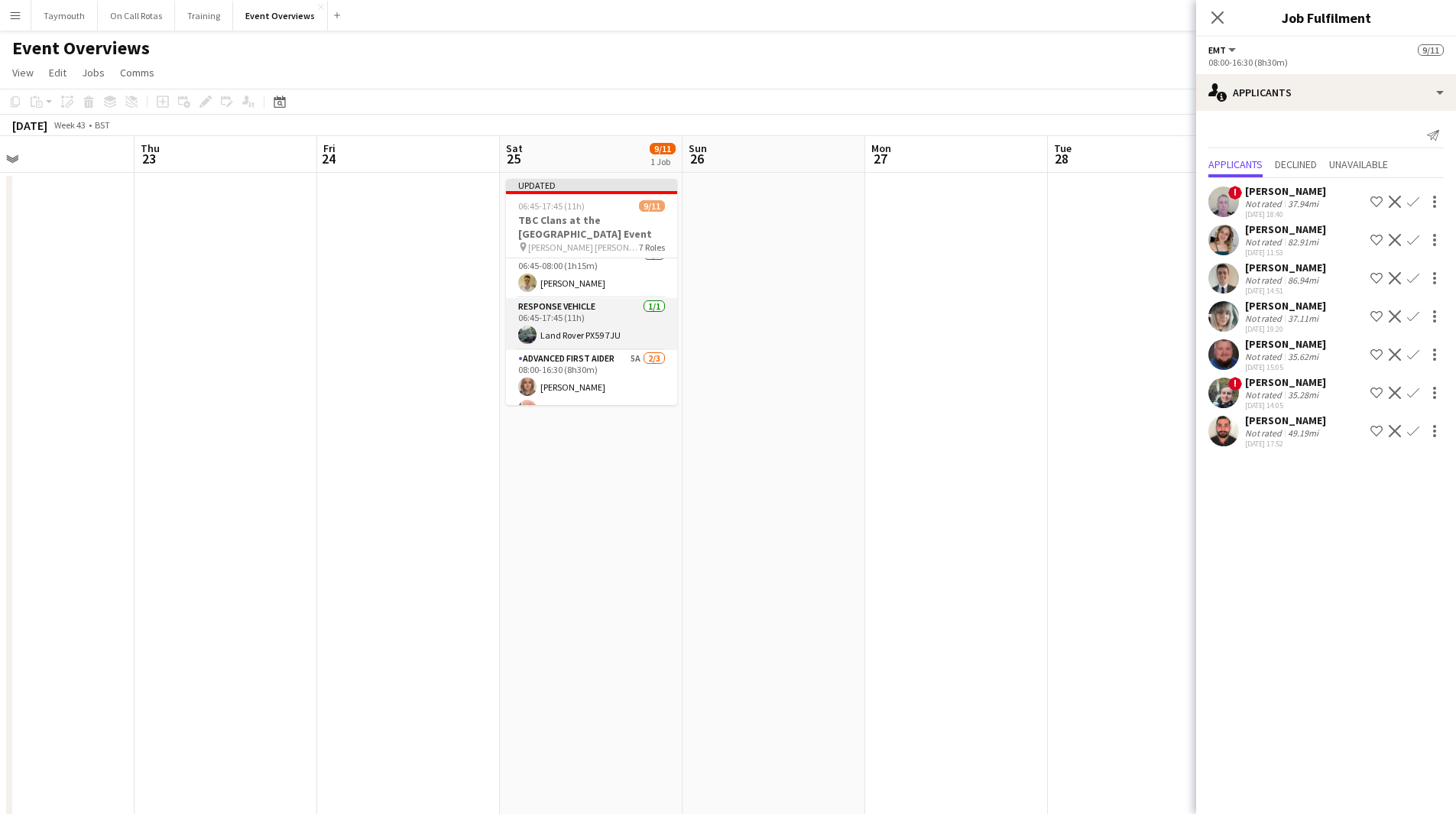
scroll to position [0, 0]
click at [581, 380] on app-card-role "Advanced First Aider 5A [DATE] 08:00-16:30 (8h30m) [PERSON_NAME] [PERSON_NAME] …" at bounding box center [591, 410] width 171 height 96
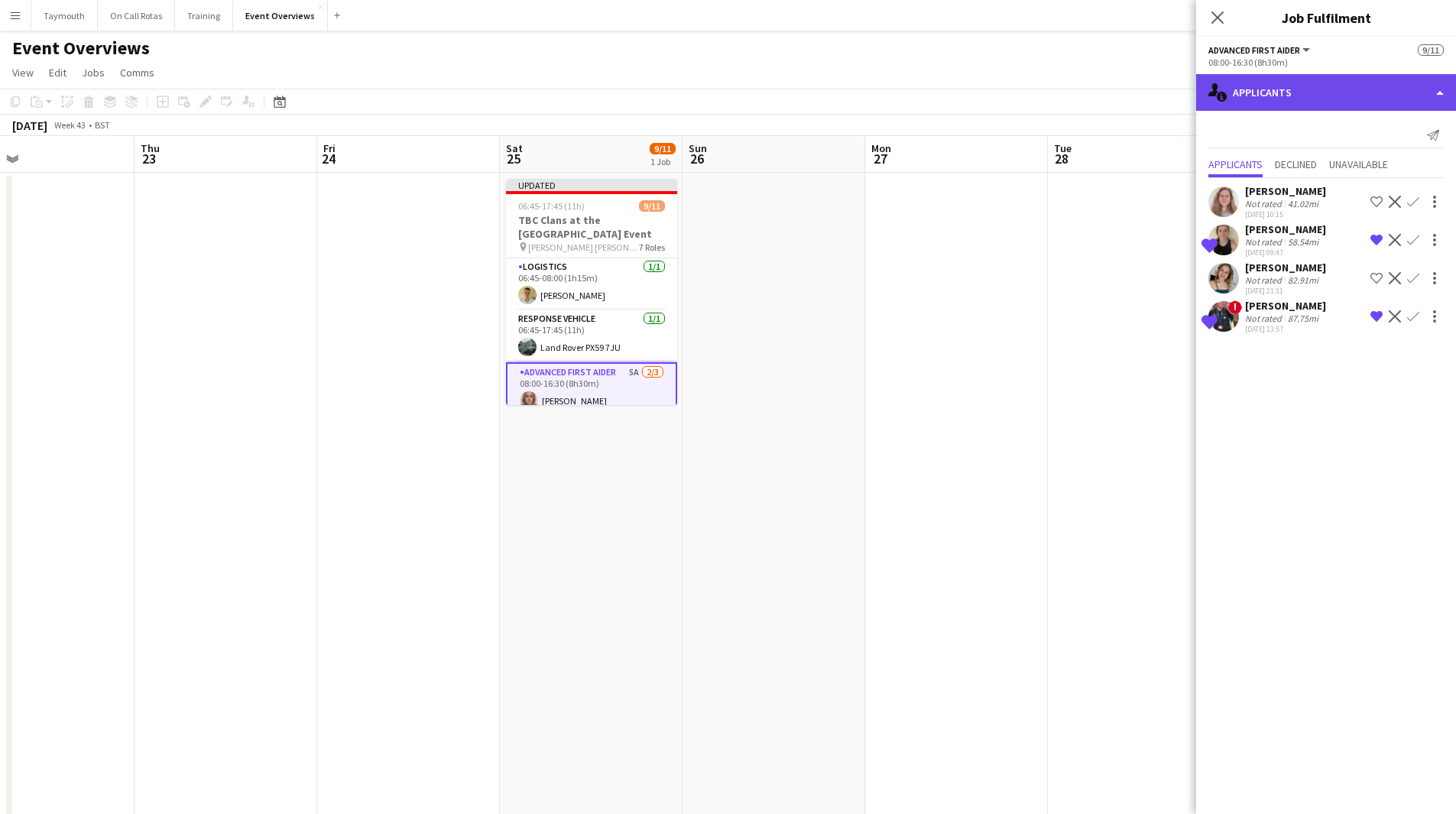
click at [1299, 102] on div "single-neutral-actions-information Applicants" at bounding box center [1326, 92] width 260 height 37
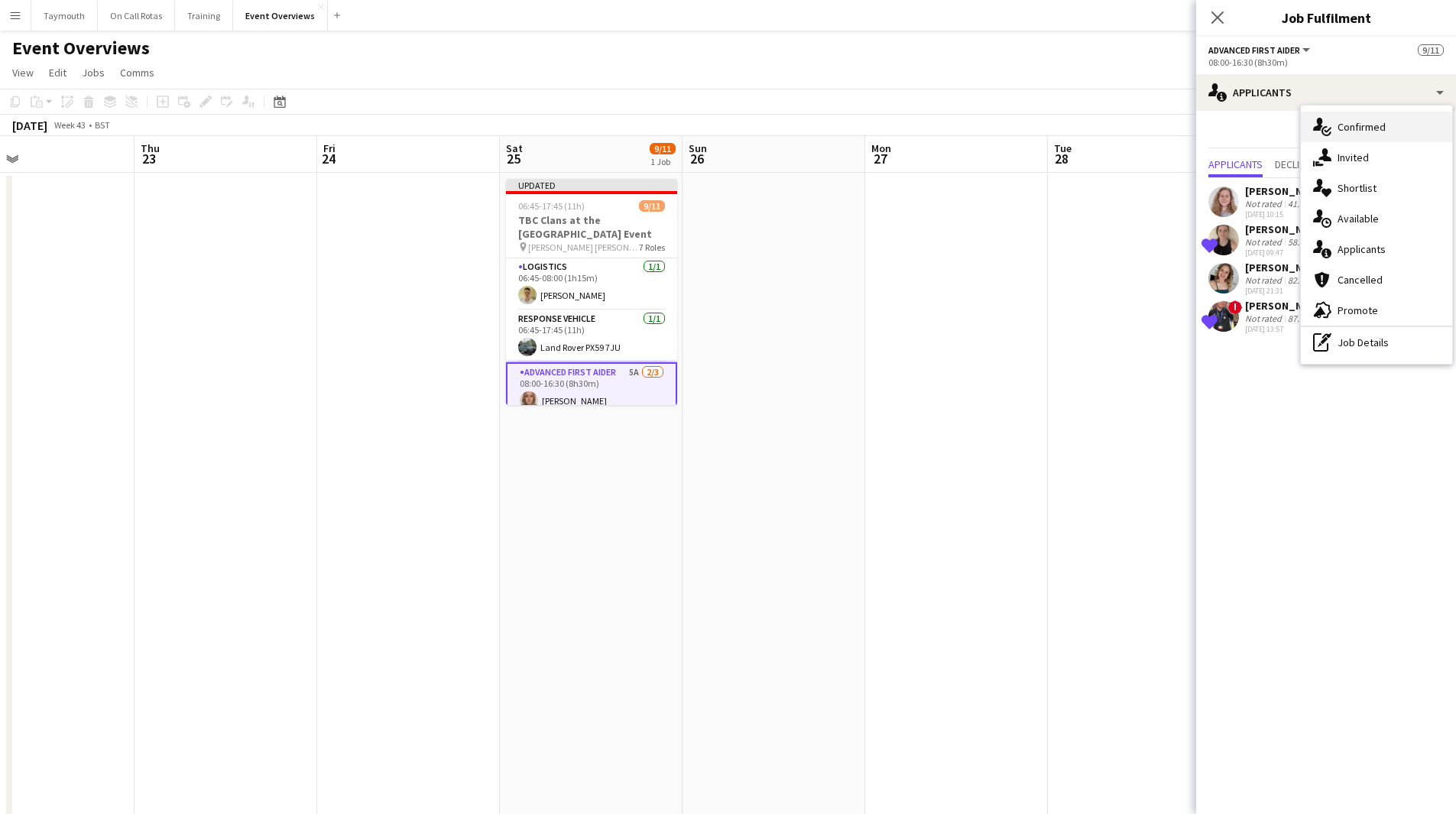
click at [1346, 129] on div "single-neutral-actions-check-2 Confirmed" at bounding box center [1376, 127] width 151 height 31
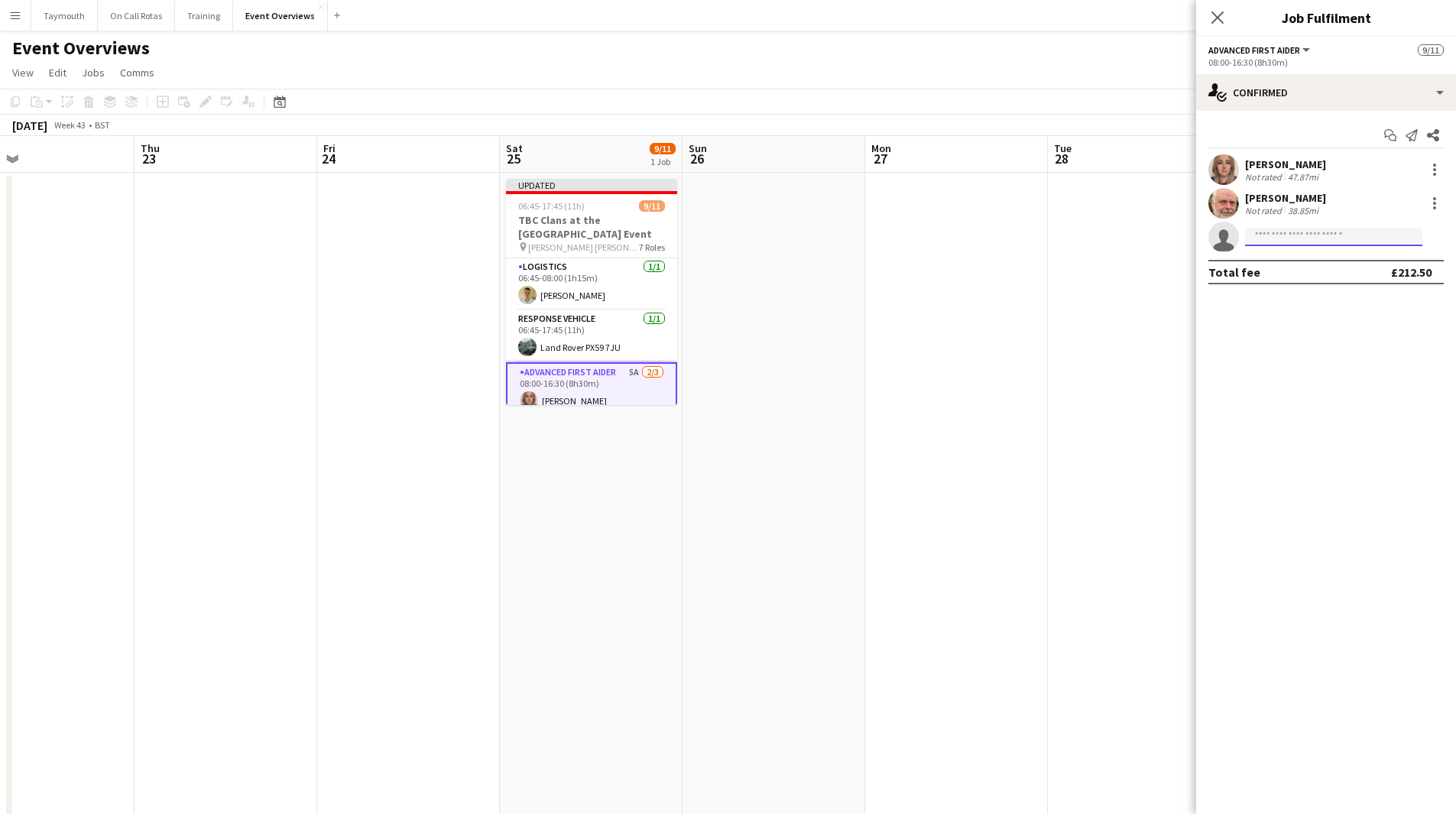
click at [1294, 237] on input at bounding box center [1334, 237] width 177 height 18
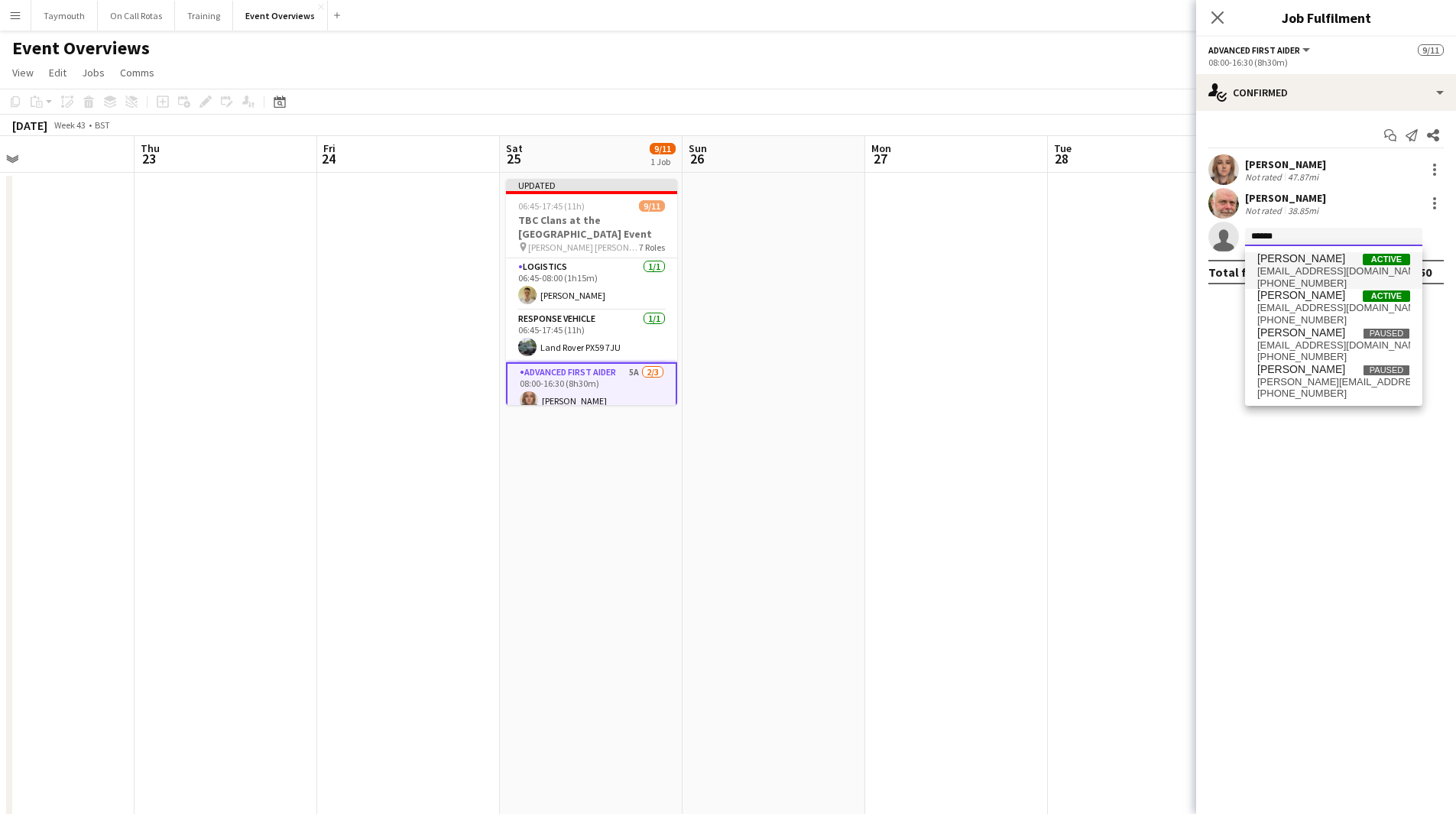
type input "******"
click at [1335, 270] on span "[EMAIL_ADDRESS][DOMAIN_NAME]" at bounding box center [1334, 272] width 153 height 13
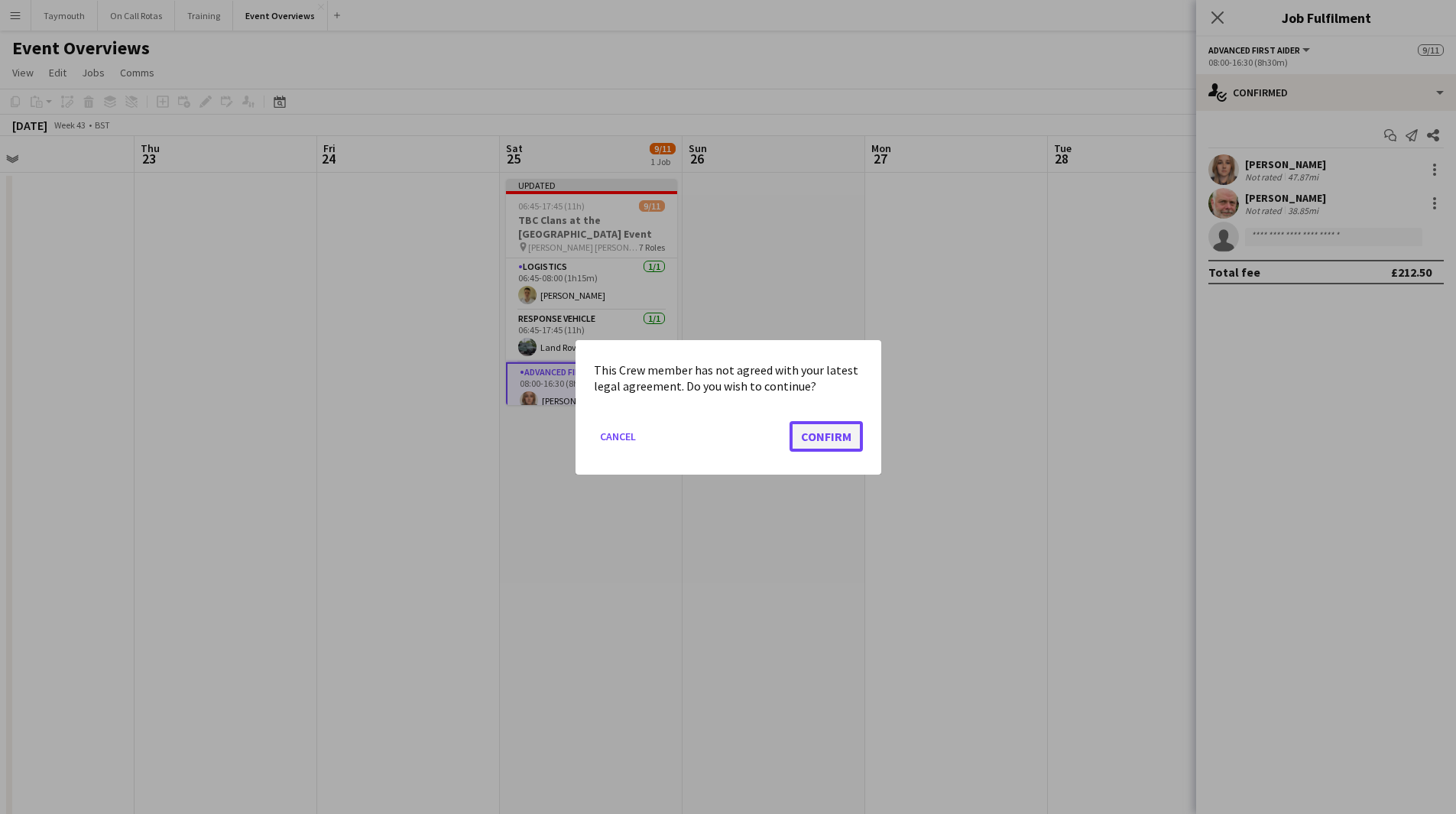
click at [815, 435] on button "Confirm" at bounding box center [826, 436] width 73 height 31
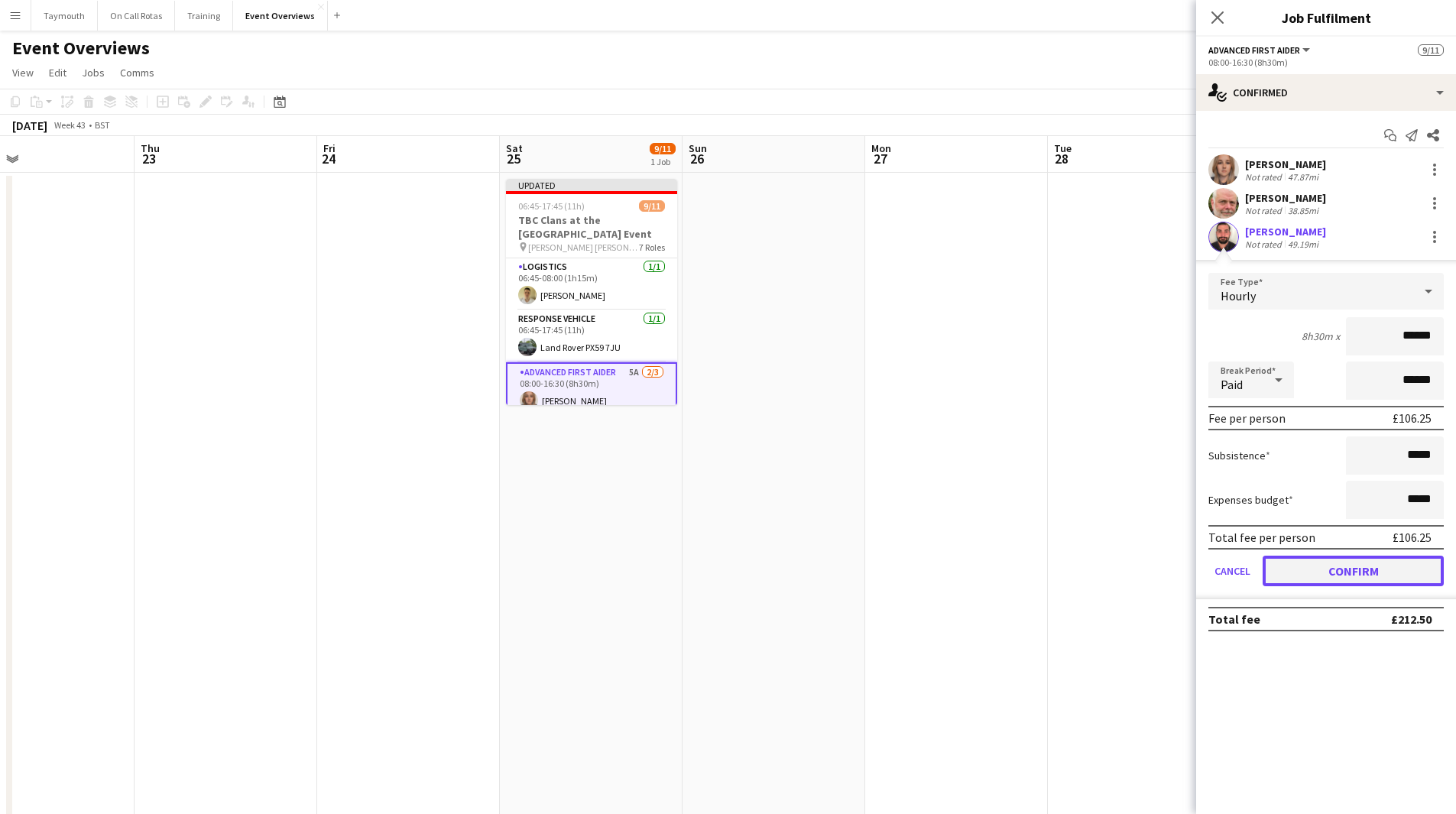
click at [1365, 574] on button "Confirm" at bounding box center [1354, 571] width 181 height 31
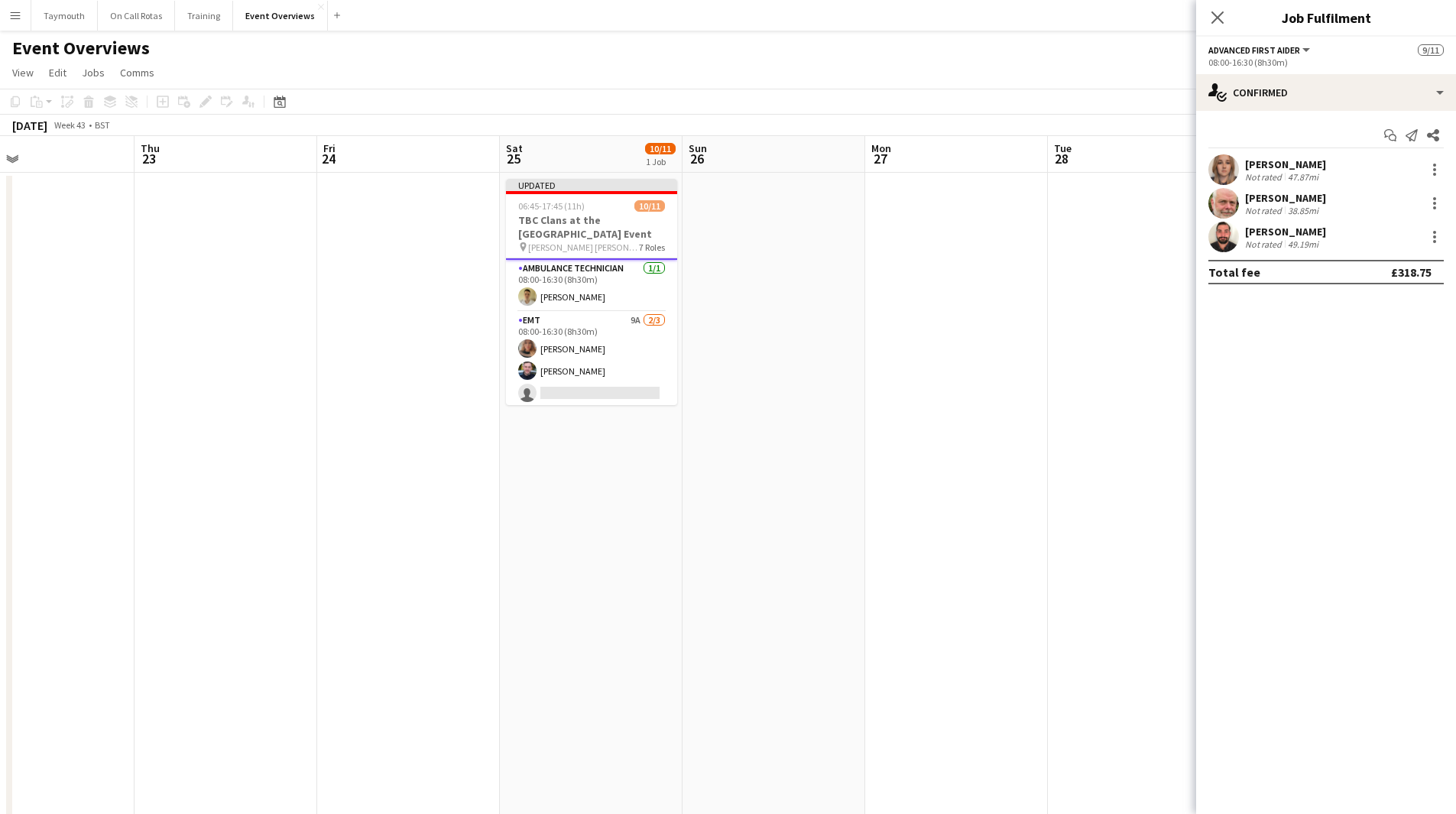
scroll to position [229, 0]
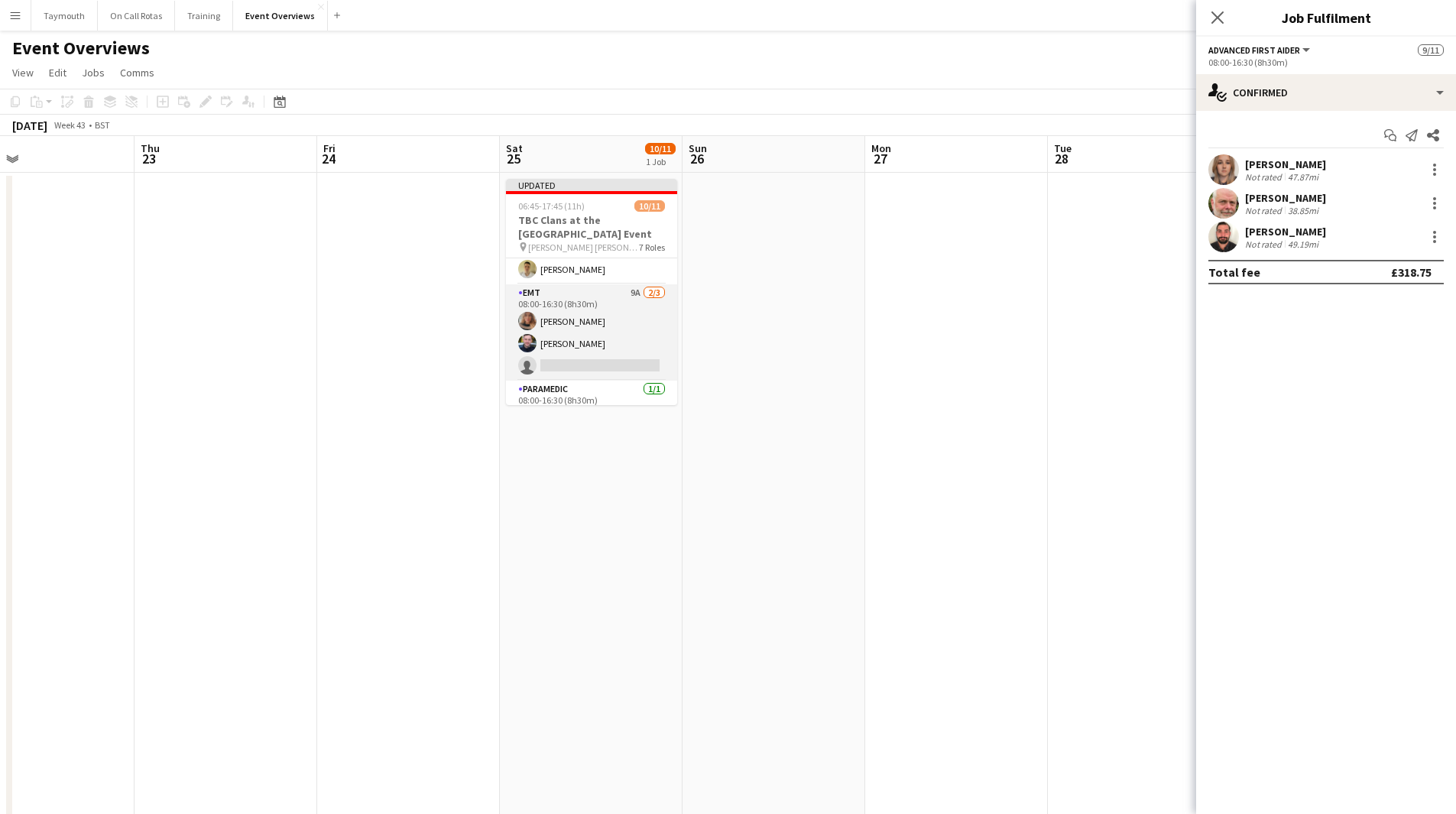
click at [559, 324] on app-card-role "EMT 9A [DATE] 08:00-16:30 (8h30m) [PERSON_NAME] [PERSON_NAME] single-neutral-ac…" at bounding box center [591, 332] width 171 height 96
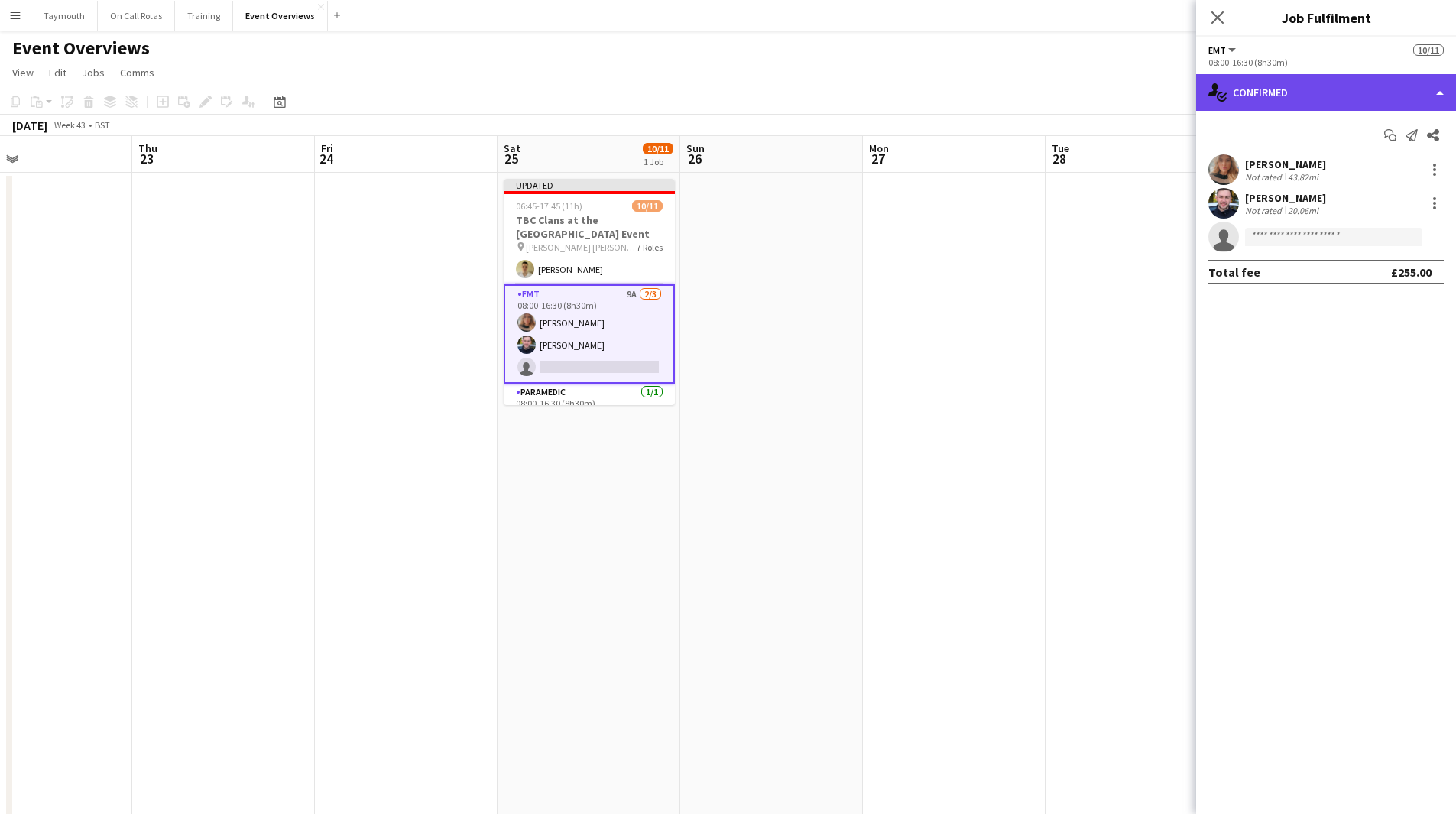
click at [1309, 94] on div "single-neutral-actions-check-2 Confirmed" at bounding box center [1326, 92] width 260 height 37
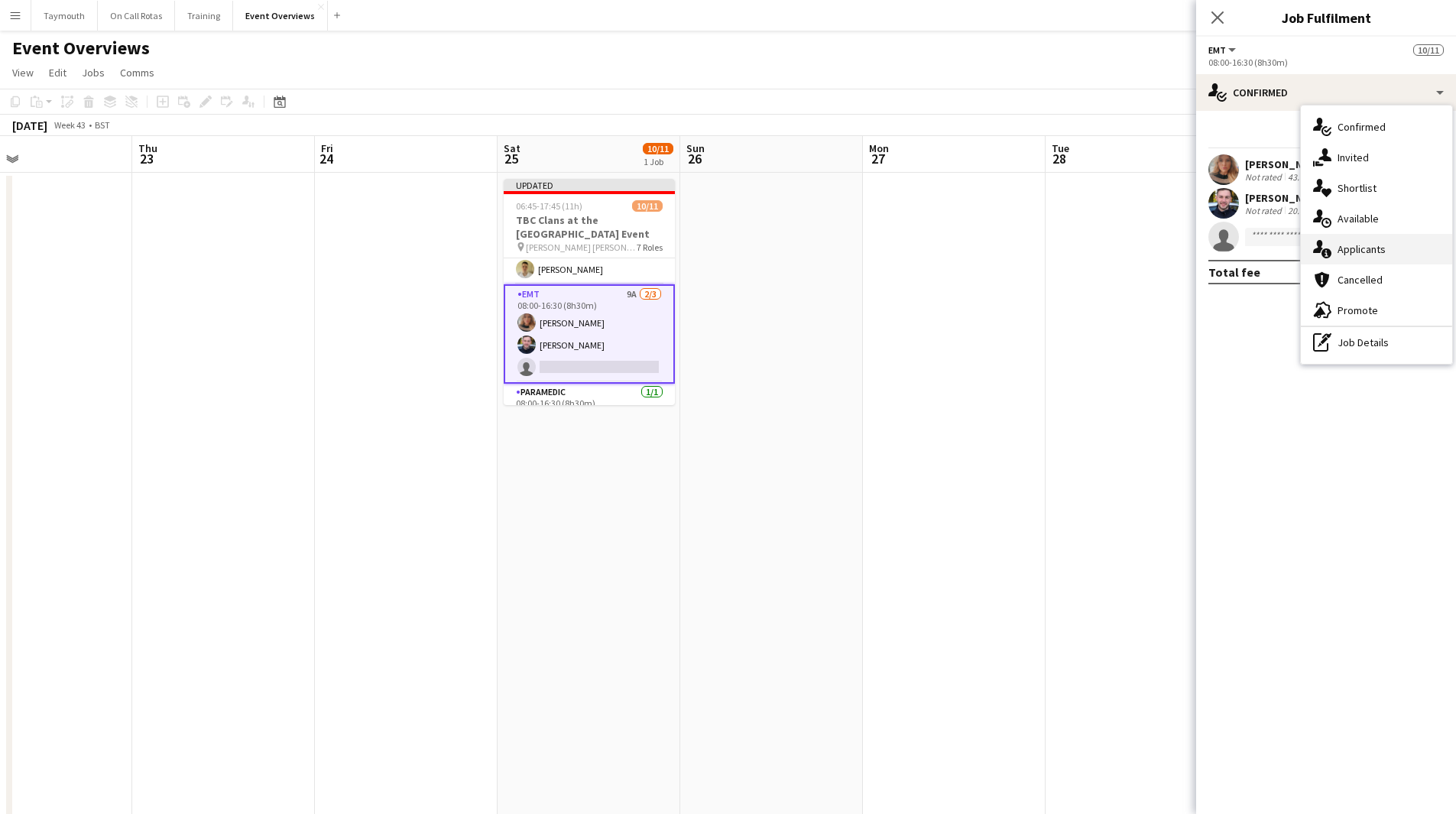
click at [1406, 253] on div "single-neutral-actions-information Applicants" at bounding box center [1376, 249] width 151 height 31
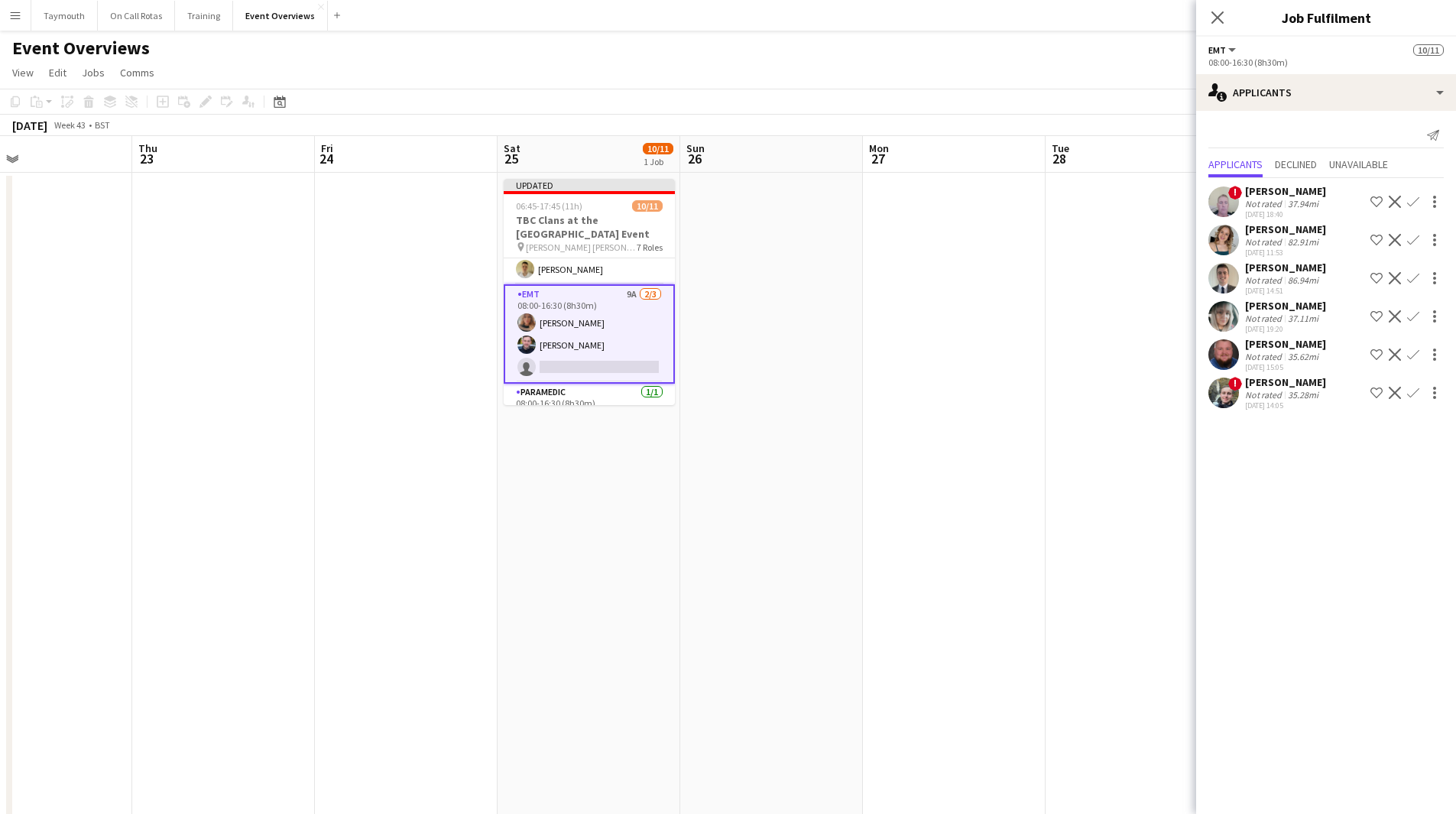
click at [1412, 196] on app-icon "Confirm" at bounding box center [1413, 202] width 13 height 13
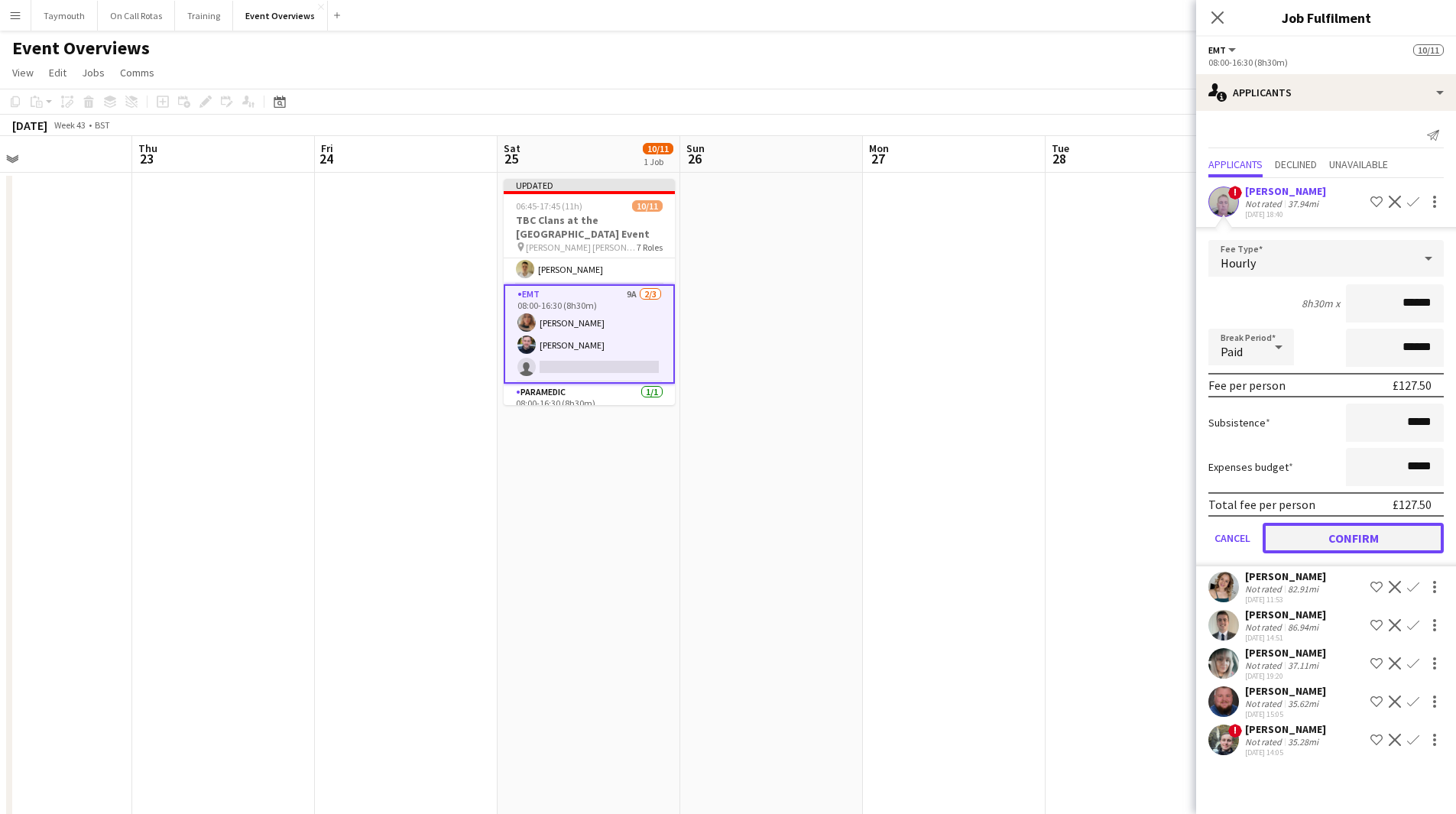
click at [1358, 532] on button "Confirm" at bounding box center [1354, 538] width 181 height 31
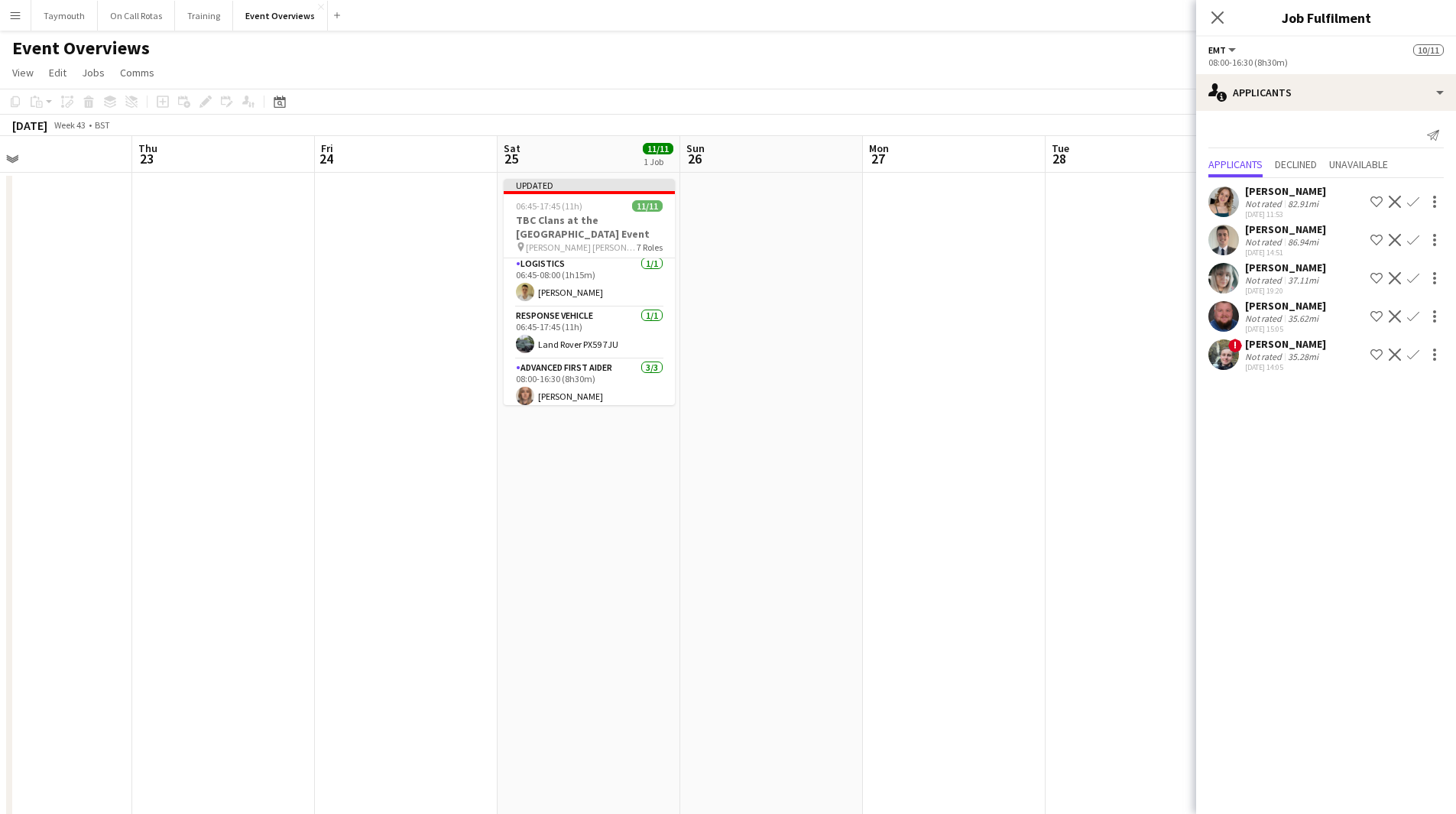
scroll to position [0, 0]
click at [788, 378] on app-date-cell at bounding box center [771, 827] width 183 height 1308
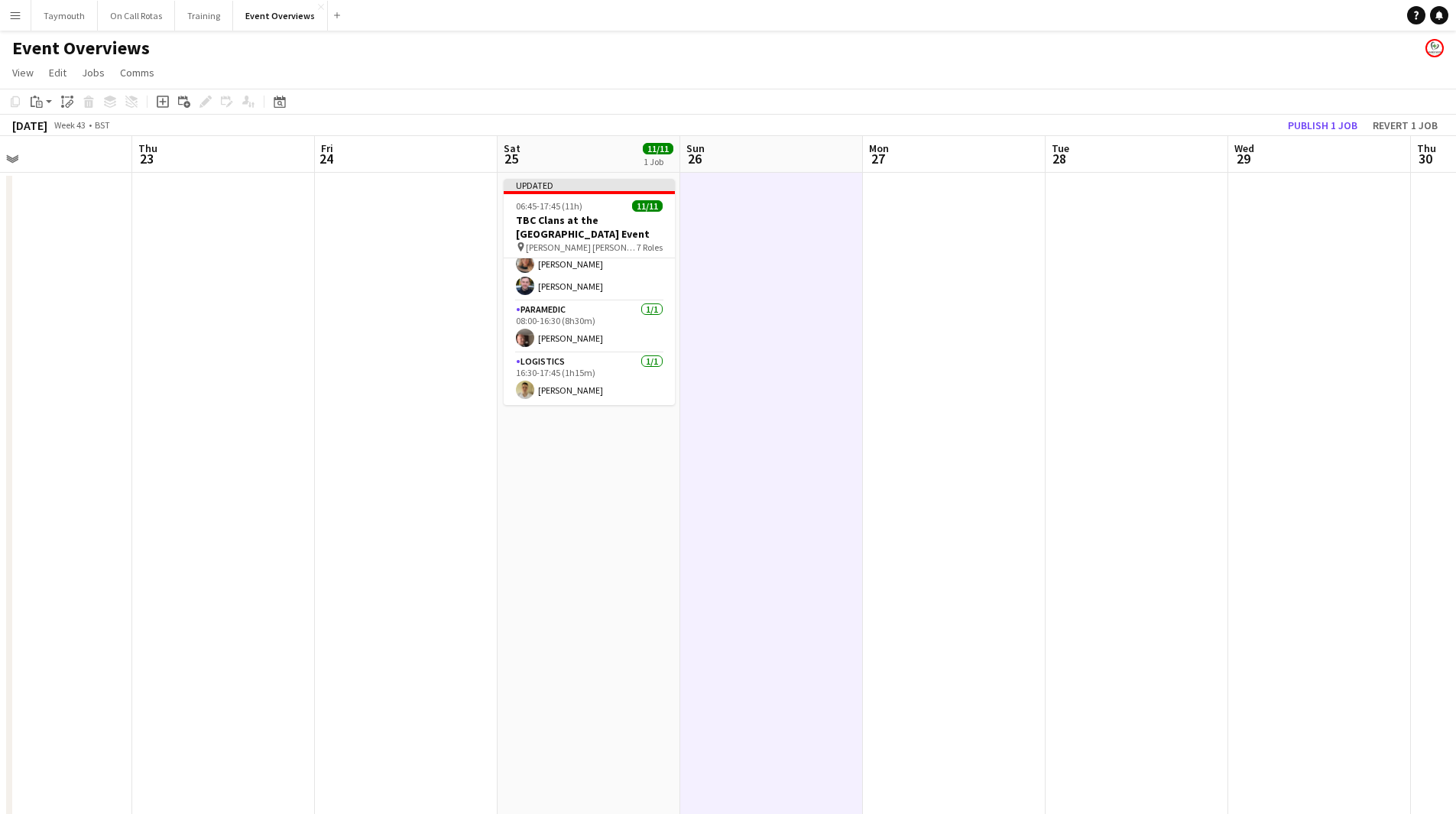
scroll to position [306, 0]
click at [1336, 123] on button "Publish 1 job" at bounding box center [1323, 125] width 81 height 20
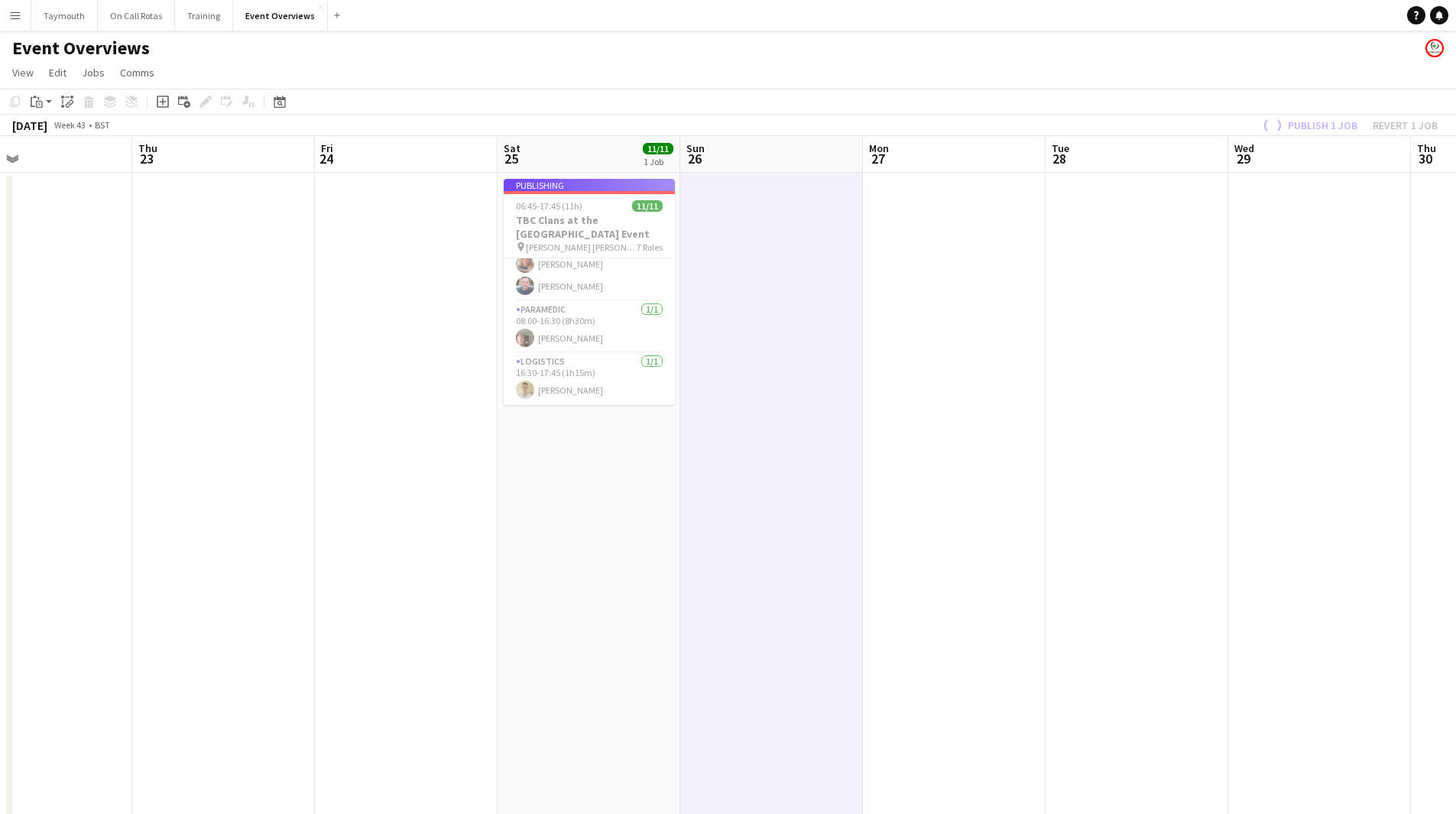
drag, startPoint x: 962, startPoint y: 439, endPoint x: 337, endPoint y: 456, distance: 625.2
click at [353, 459] on app-calendar-viewport "Sun 19 Mon 20 Tue 21 Wed 22 Thu 23 Fri 24 Sat 25 11/11 1 Job Sun 26 Mon 27 Tue …" at bounding box center [728, 809] width 1456 height 1345
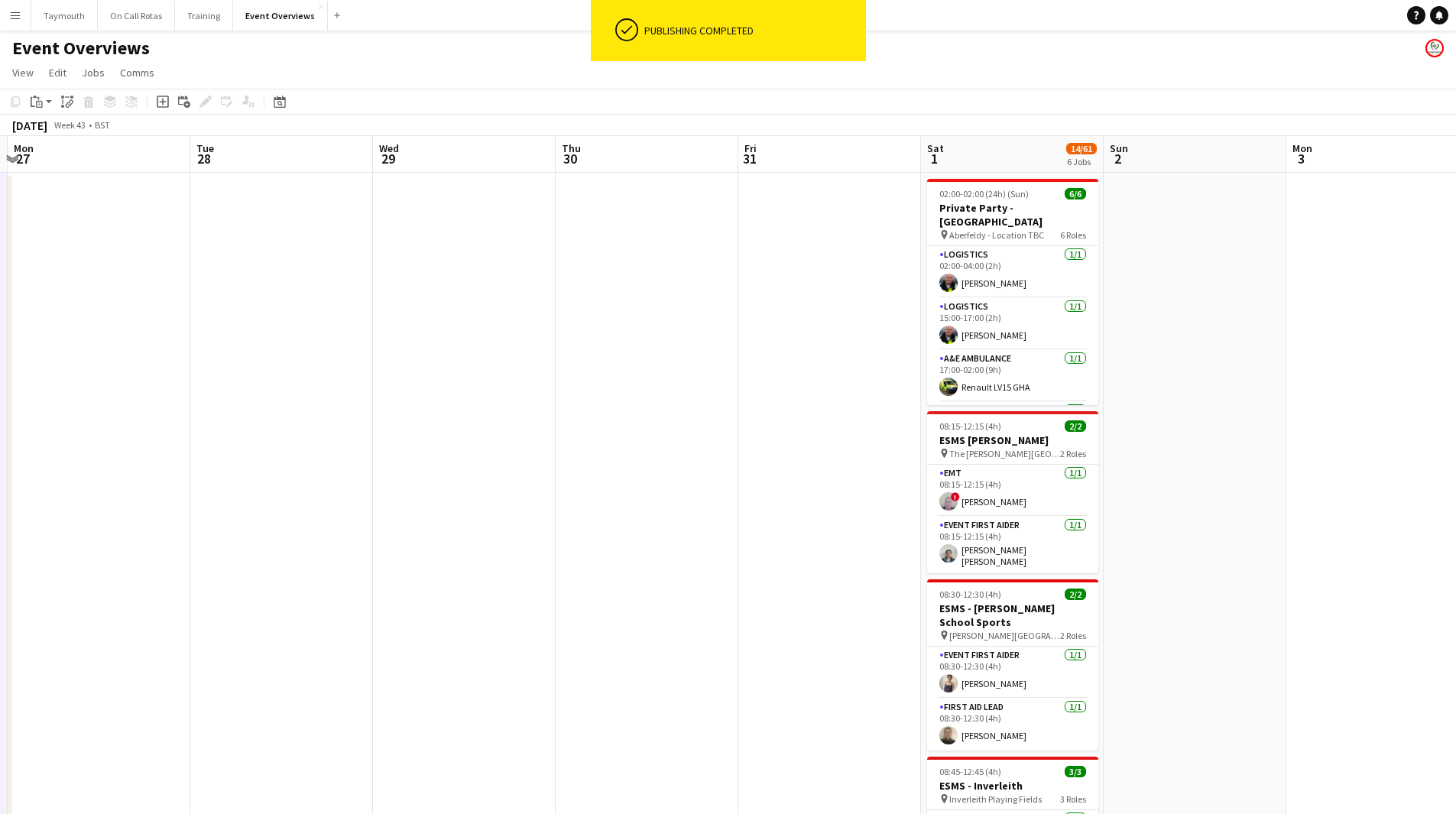
scroll to position [293, 0]
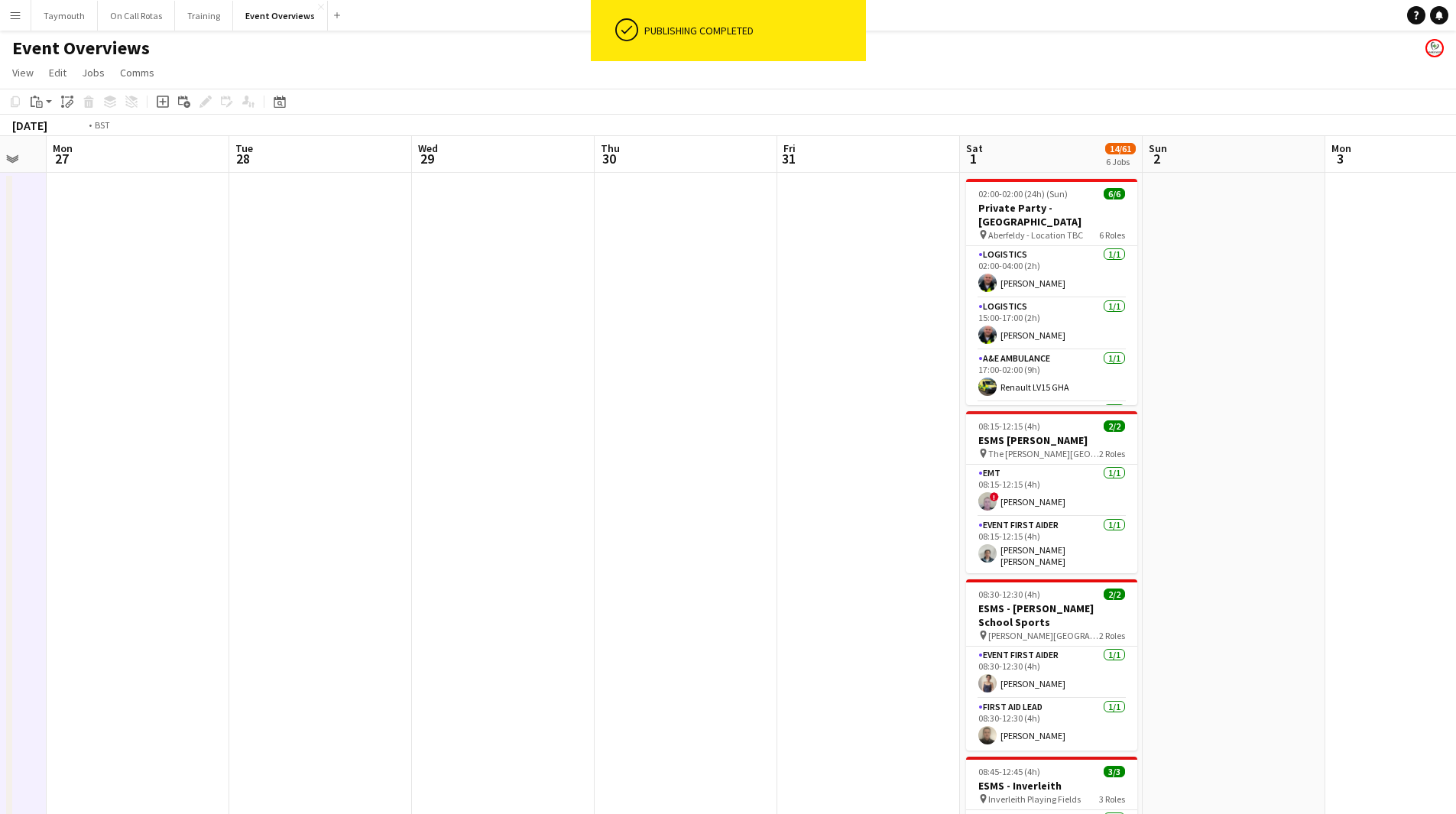
drag, startPoint x: 503, startPoint y: 435, endPoint x: 251, endPoint y: 433, distance: 252.0
click at [239, 433] on app-calendar-viewport "Fri 24 Sat 25 11/11 1 Job Sun 26 Mon 27 Tue 28 Wed 29 Thu 30 Fri 31 Sat 1 14/61…" at bounding box center [728, 809] width 1456 height 1345
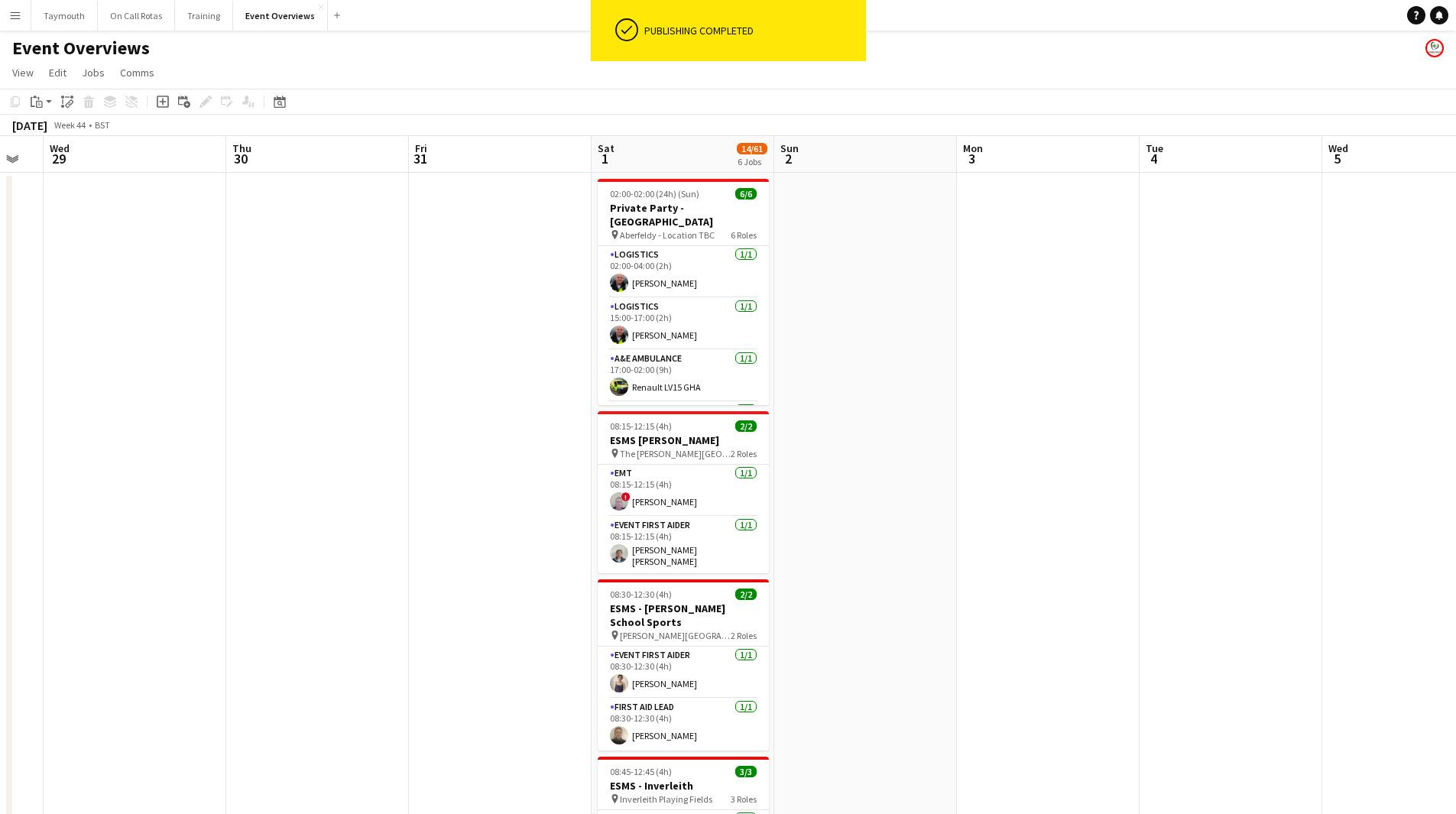
scroll to position [0, 538]
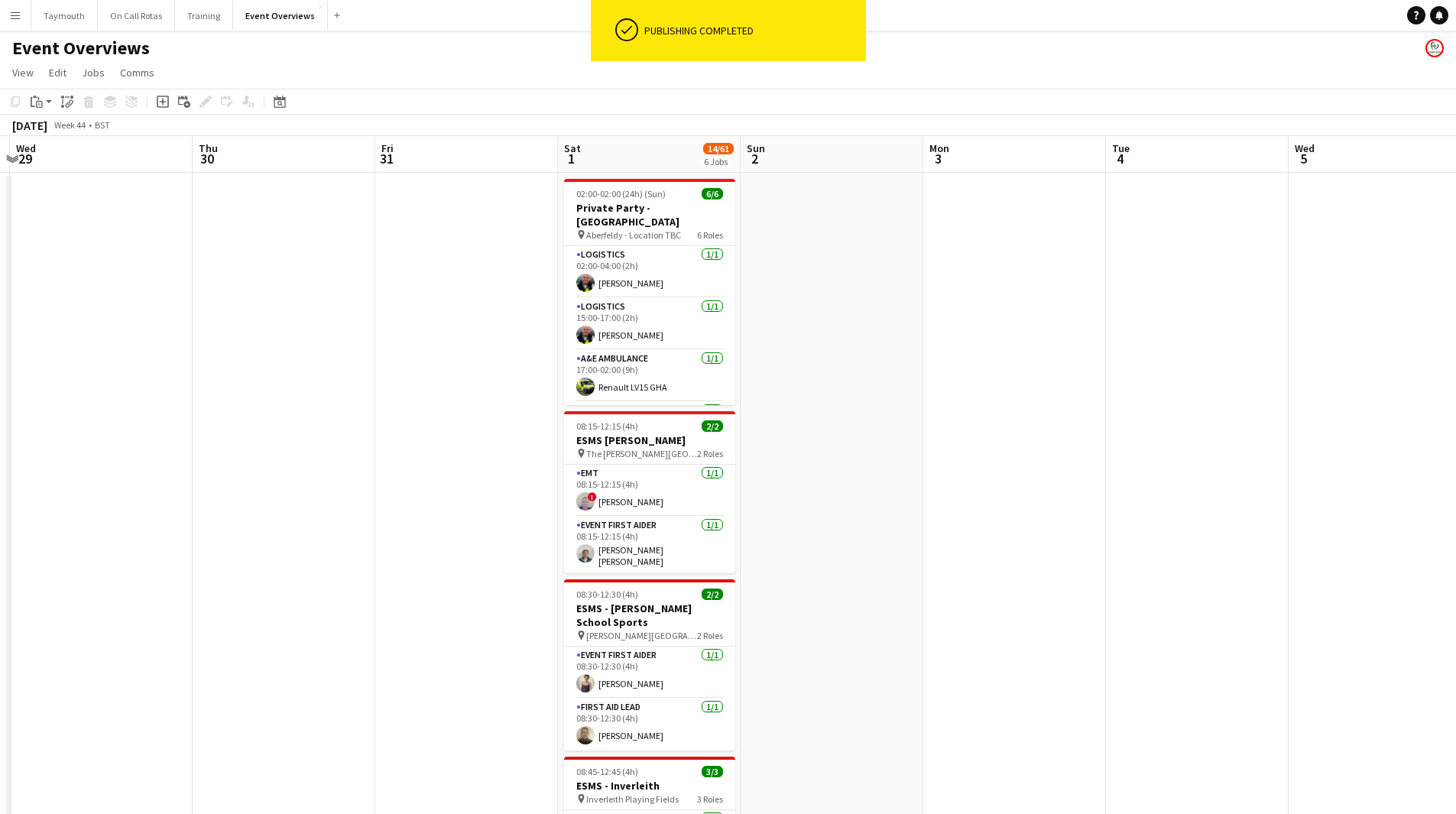
drag, startPoint x: 262, startPoint y: 435, endPoint x: 233, endPoint y: 435, distance: 29.0
click at [233, 435] on app-calendar-viewport "Sun 26 Mon 27 Tue 28 Wed 29 Thu 30 Fri 31 Sat 1 14/61 6 Jobs Sun 2 Mon 3 Tue 4 …" at bounding box center [728, 809] width 1456 height 1345
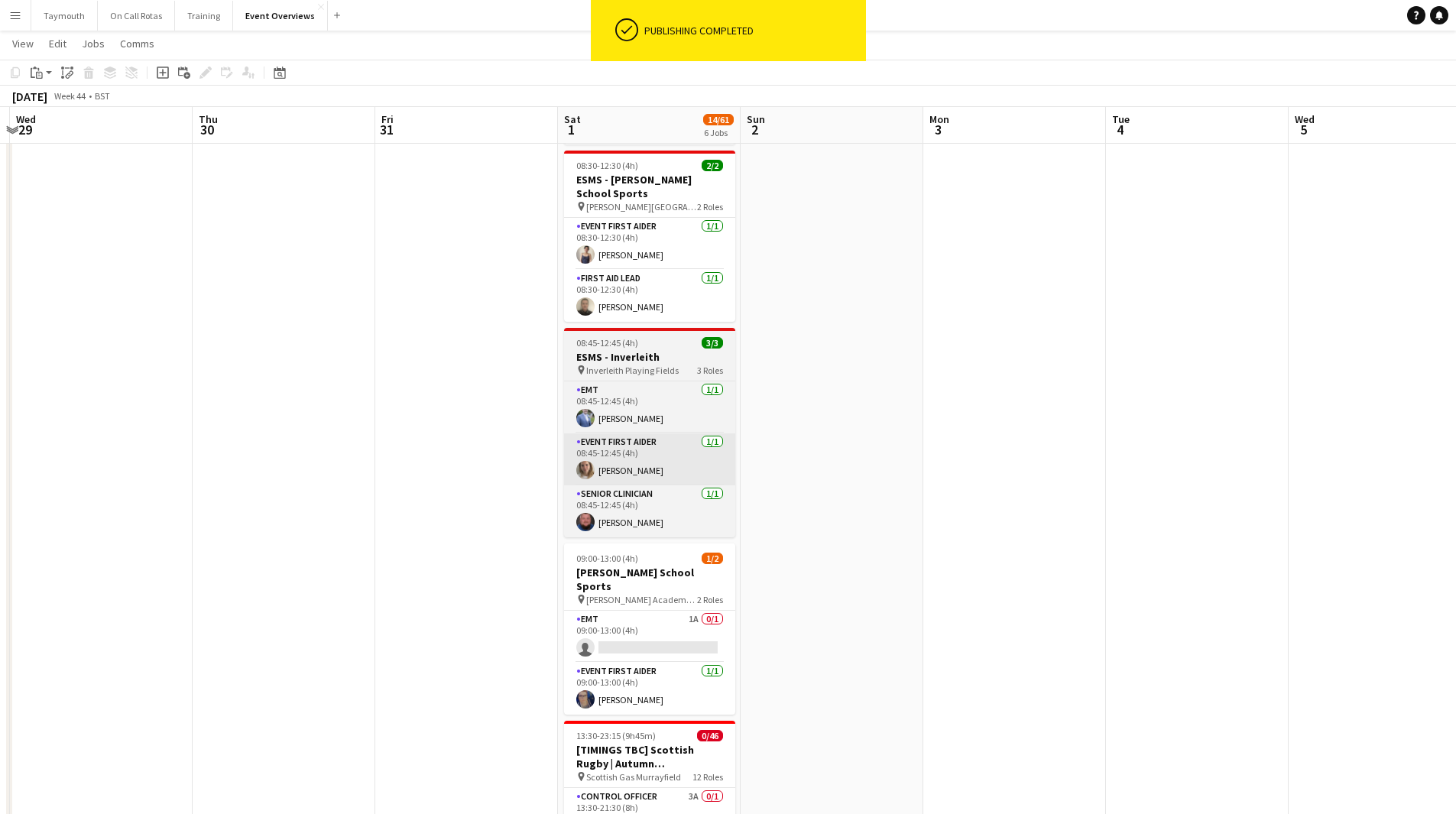
scroll to position [611, 0]
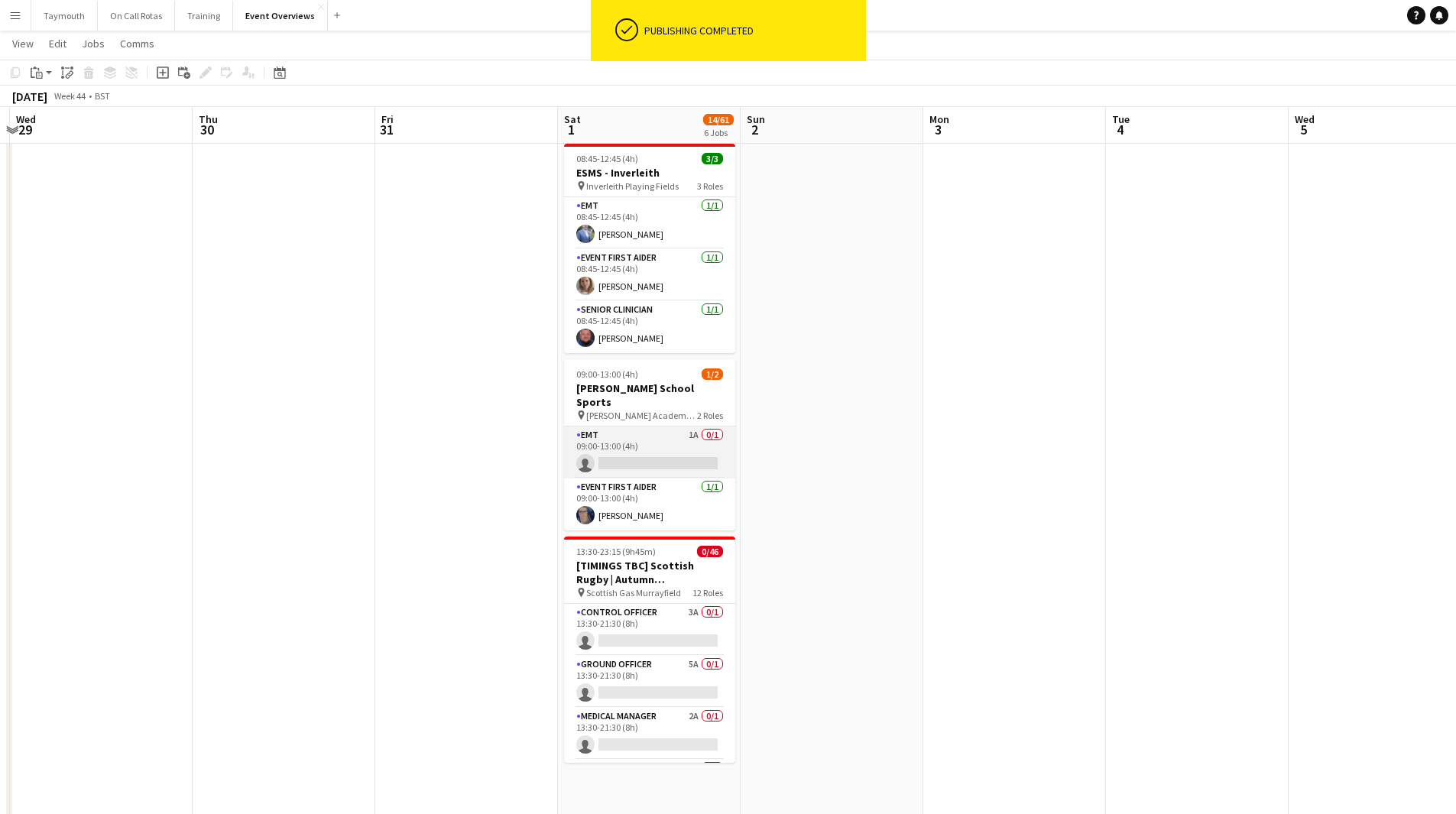
click at [647, 427] on app-card-role "EMT 1A 0/1 09:00-13:00 (4h) single-neutral-actions" at bounding box center [649, 452] width 171 height 52
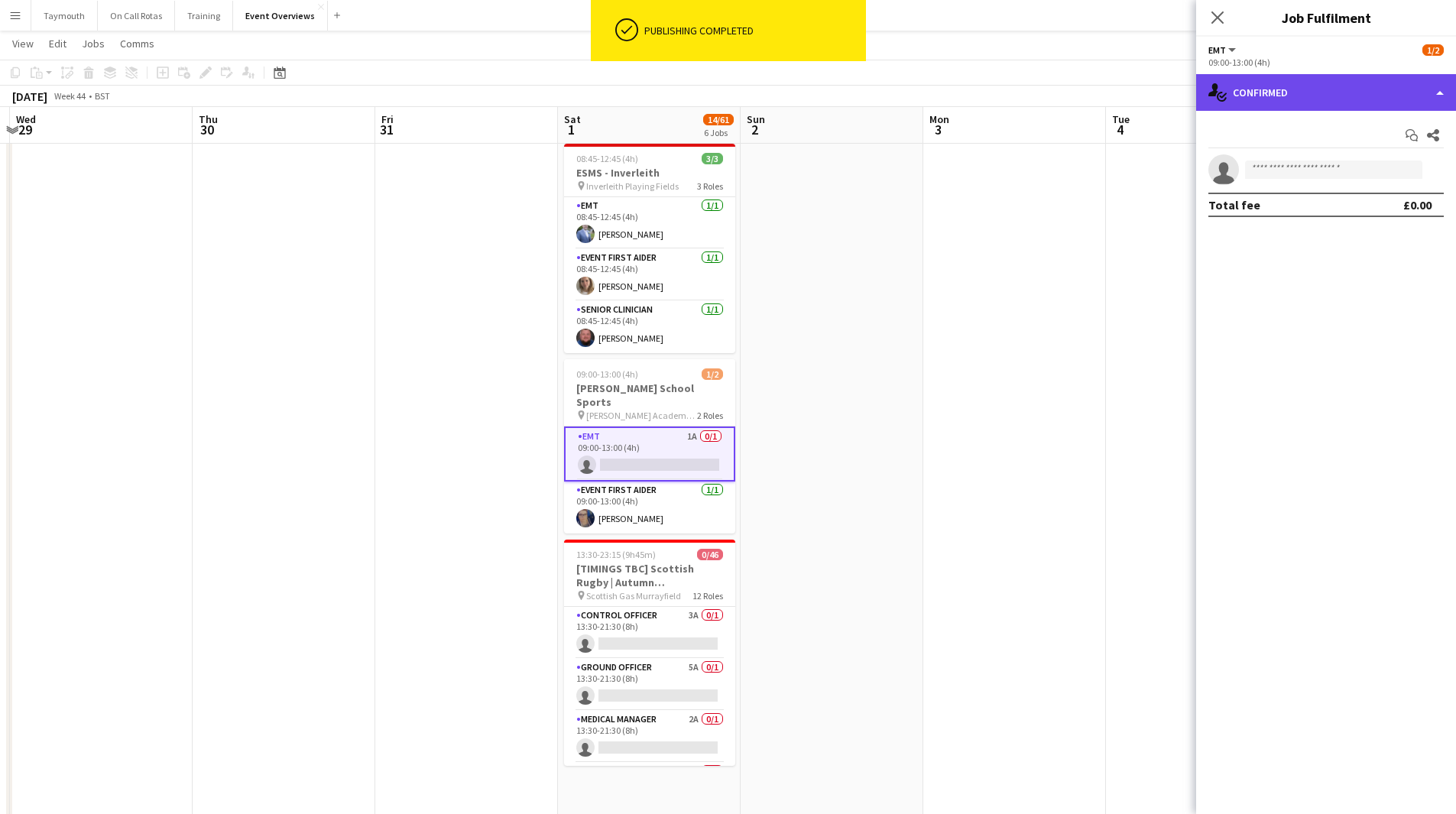
click at [1308, 101] on div "single-neutral-actions-check-2 Confirmed" at bounding box center [1326, 92] width 260 height 37
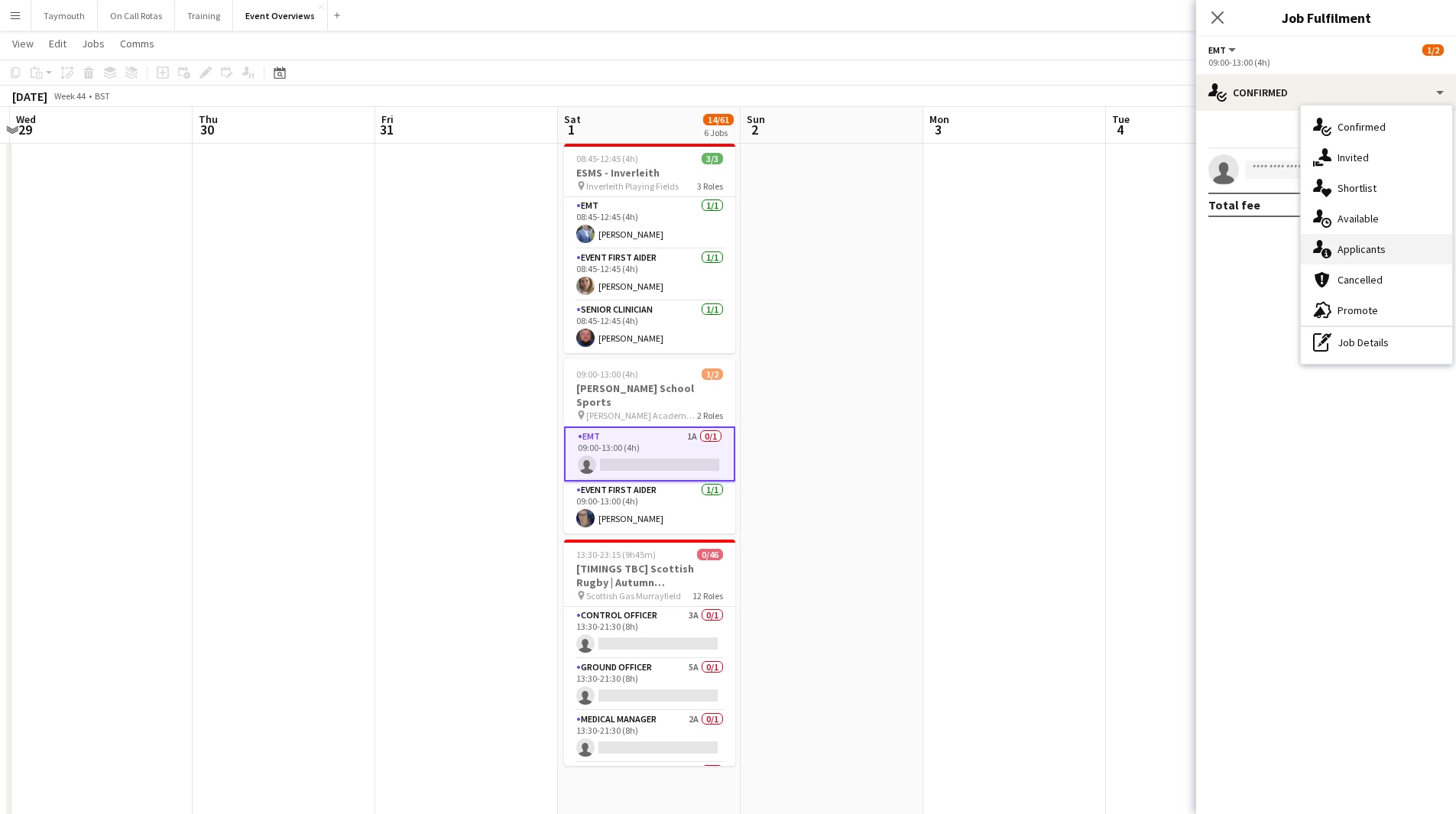
click at [1368, 245] on div "single-neutral-actions-information Applicants" at bounding box center [1376, 249] width 151 height 31
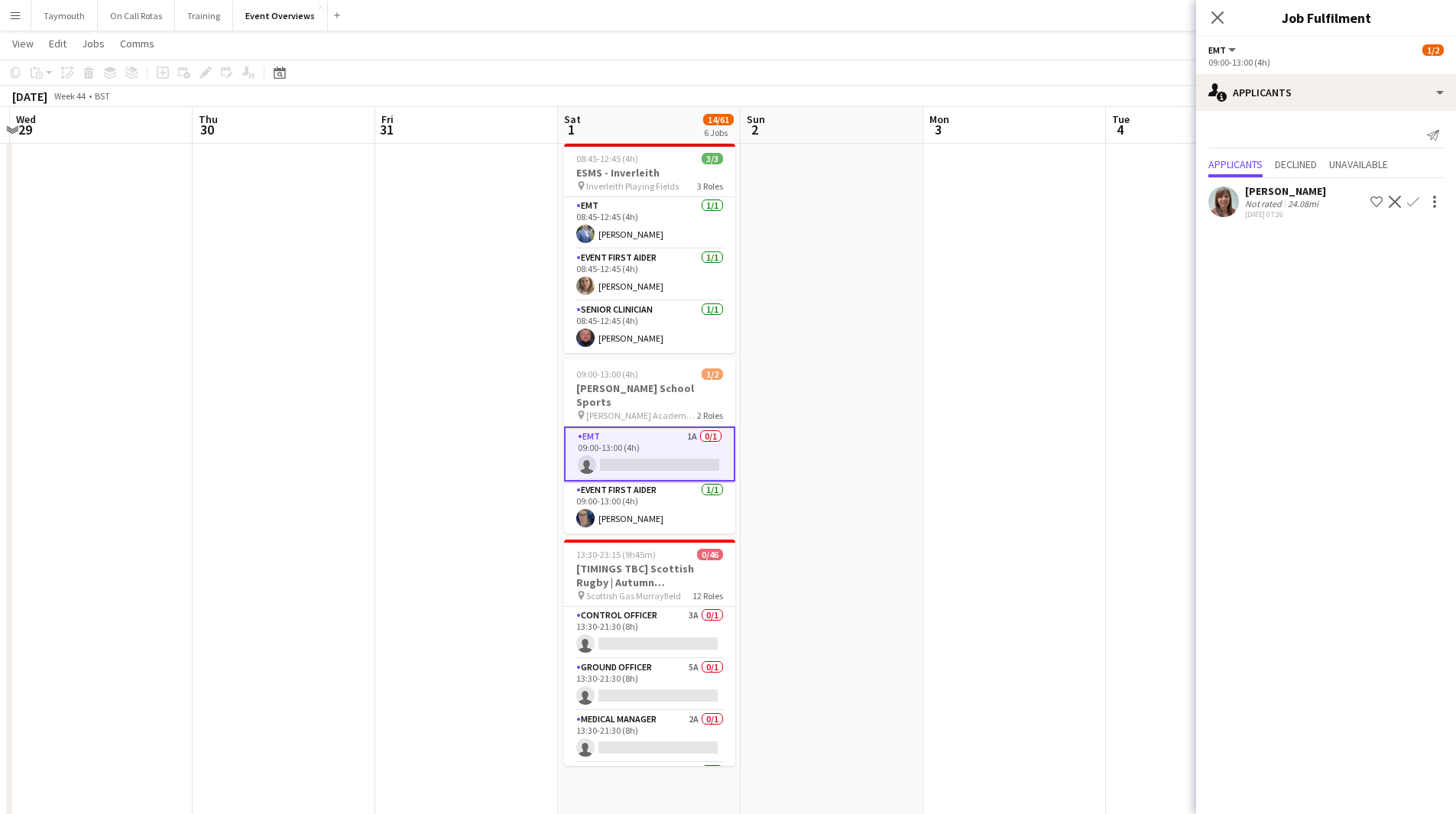
click at [1411, 200] on app-icon "Confirm" at bounding box center [1413, 202] width 13 height 13
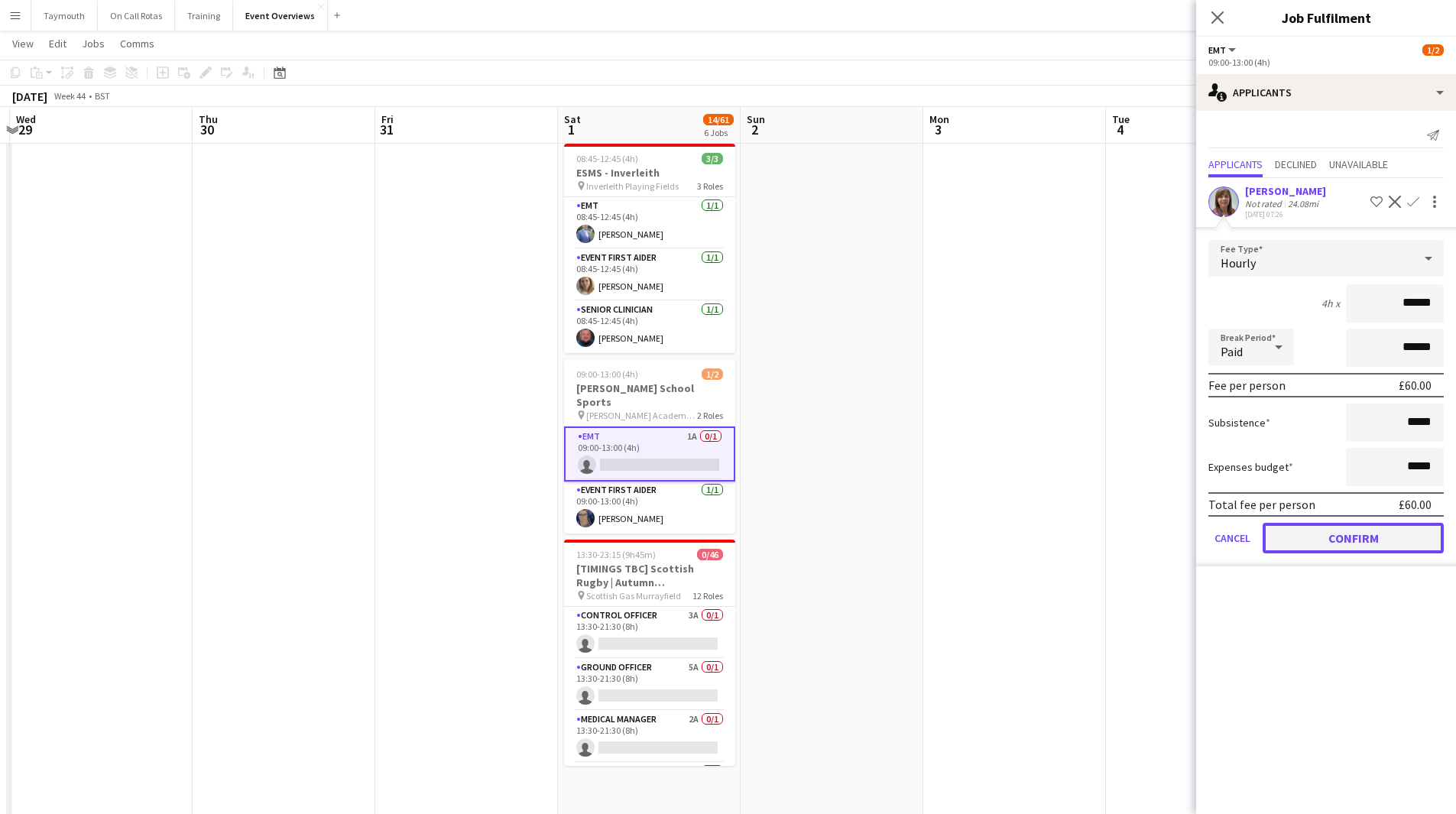
click at [1357, 543] on button "Confirm" at bounding box center [1354, 538] width 181 height 31
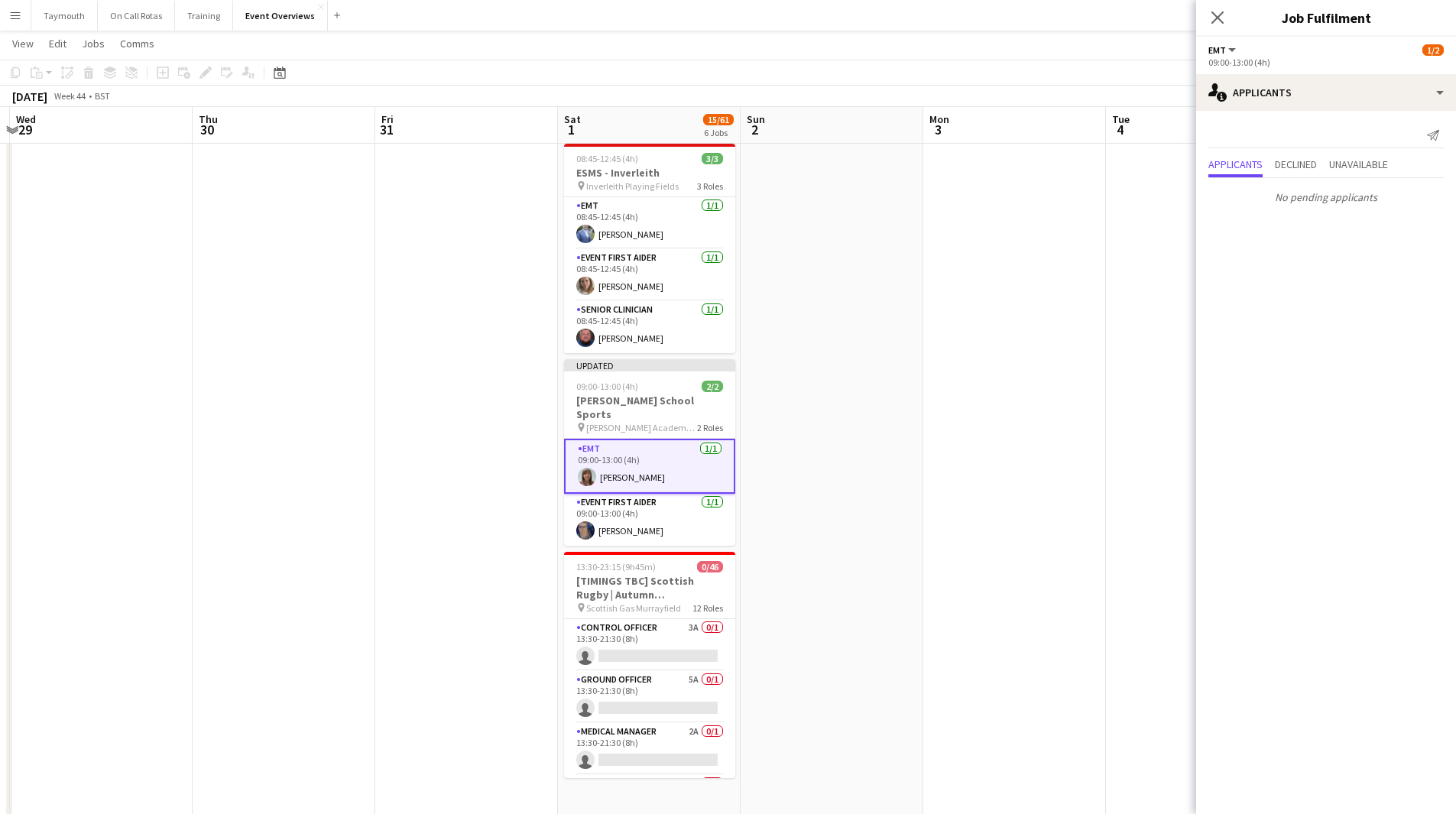
click at [910, 474] on app-date-cell at bounding box center [832, 214] width 183 height 1308
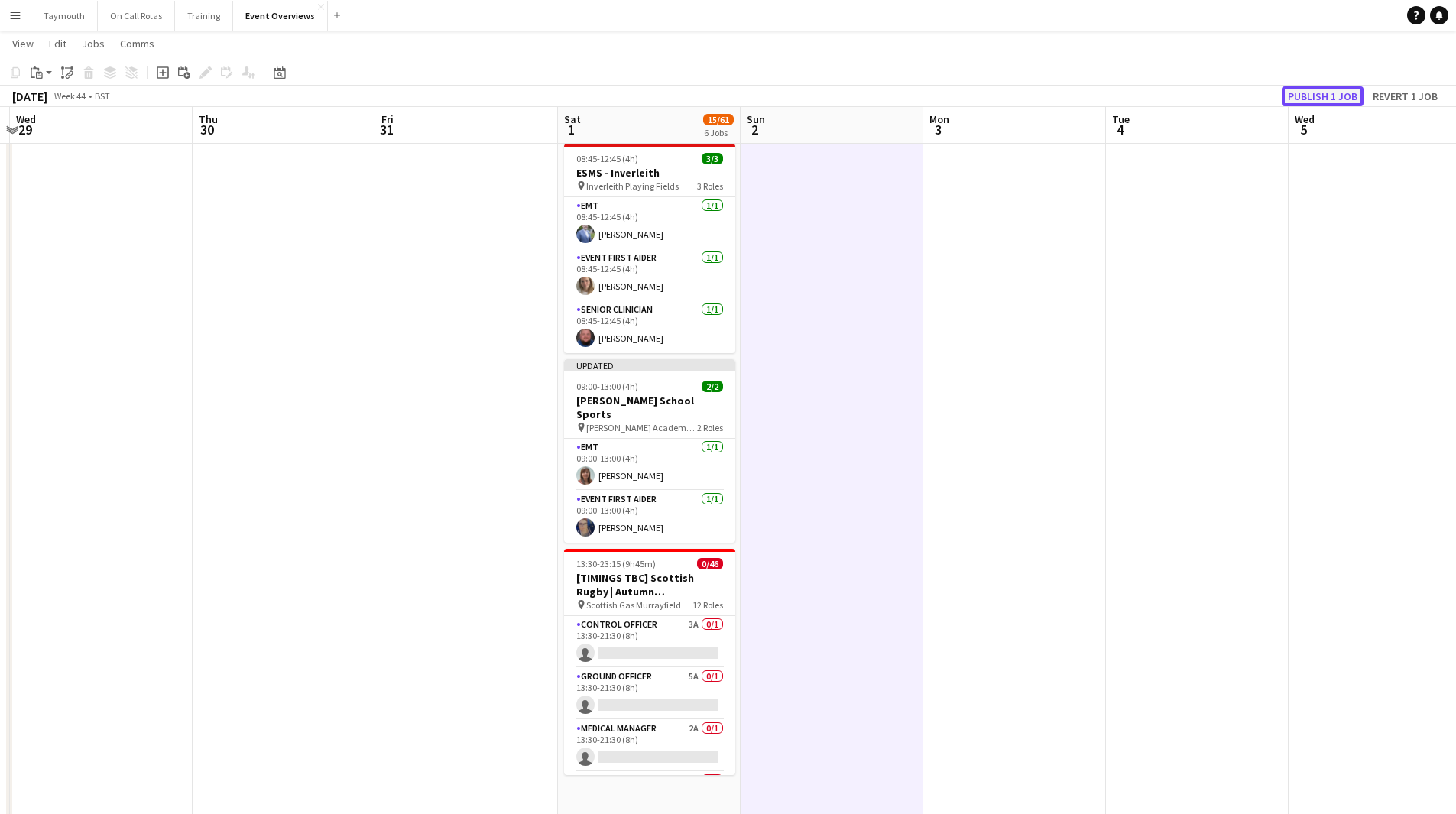
click at [1305, 90] on button "Publish 1 job" at bounding box center [1323, 96] width 81 height 20
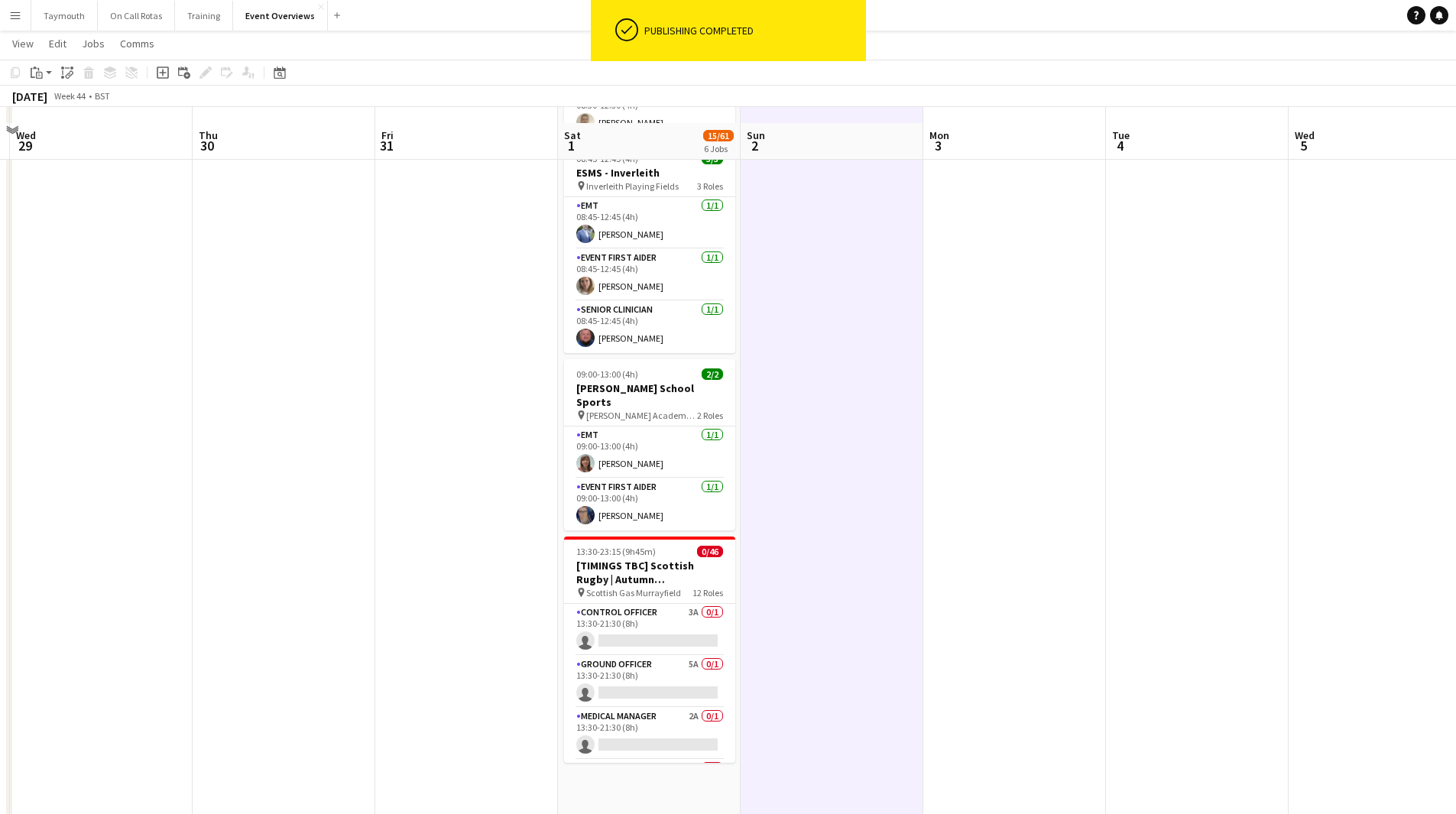
scroll to position [666, 0]
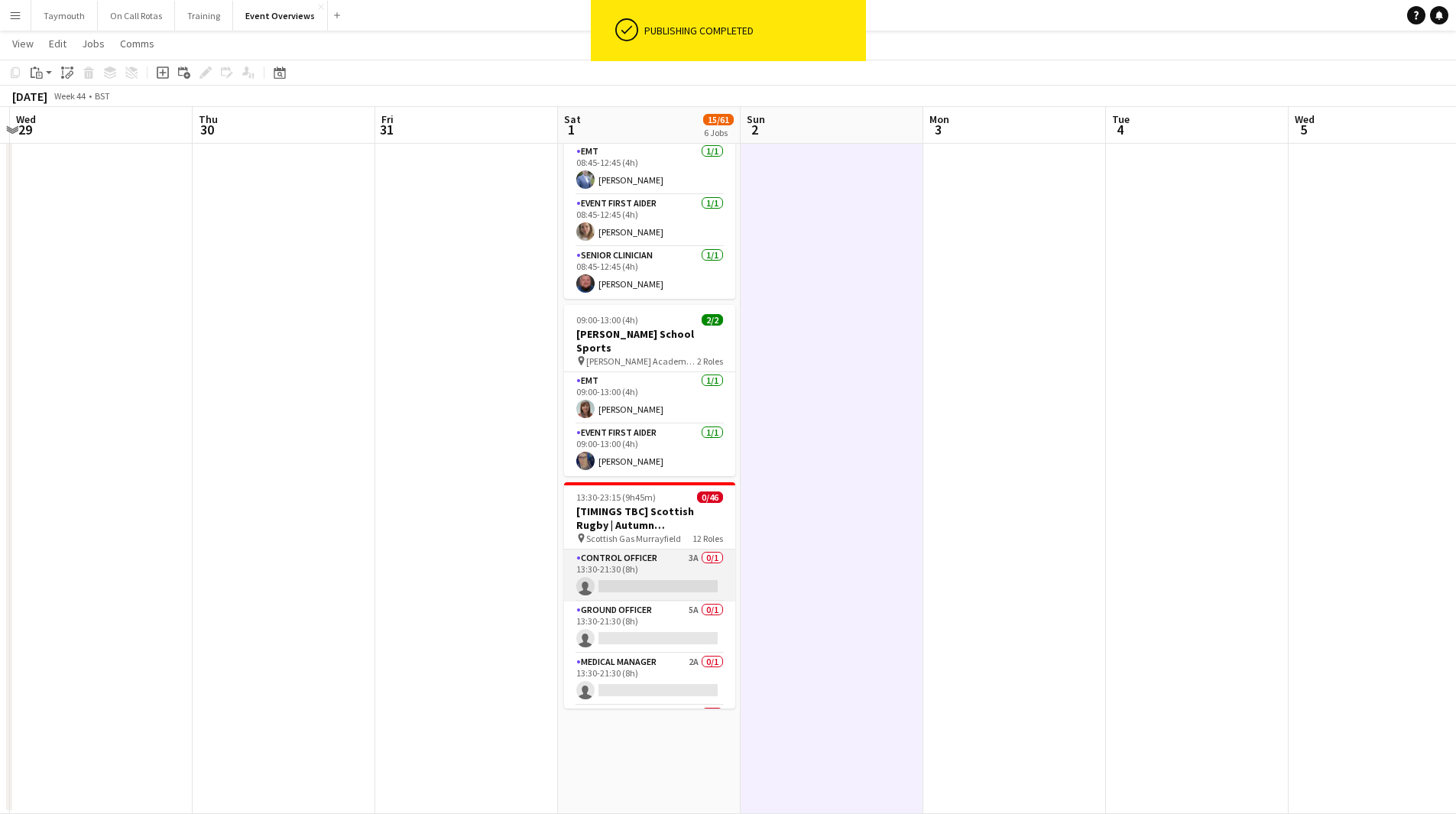
click at [637, 550] on app-card-role "Control Officer 3A 0/1 13:30-21:30 (8h) single-neutral-actions" at bounding box center [649, 575] width 171 height 52
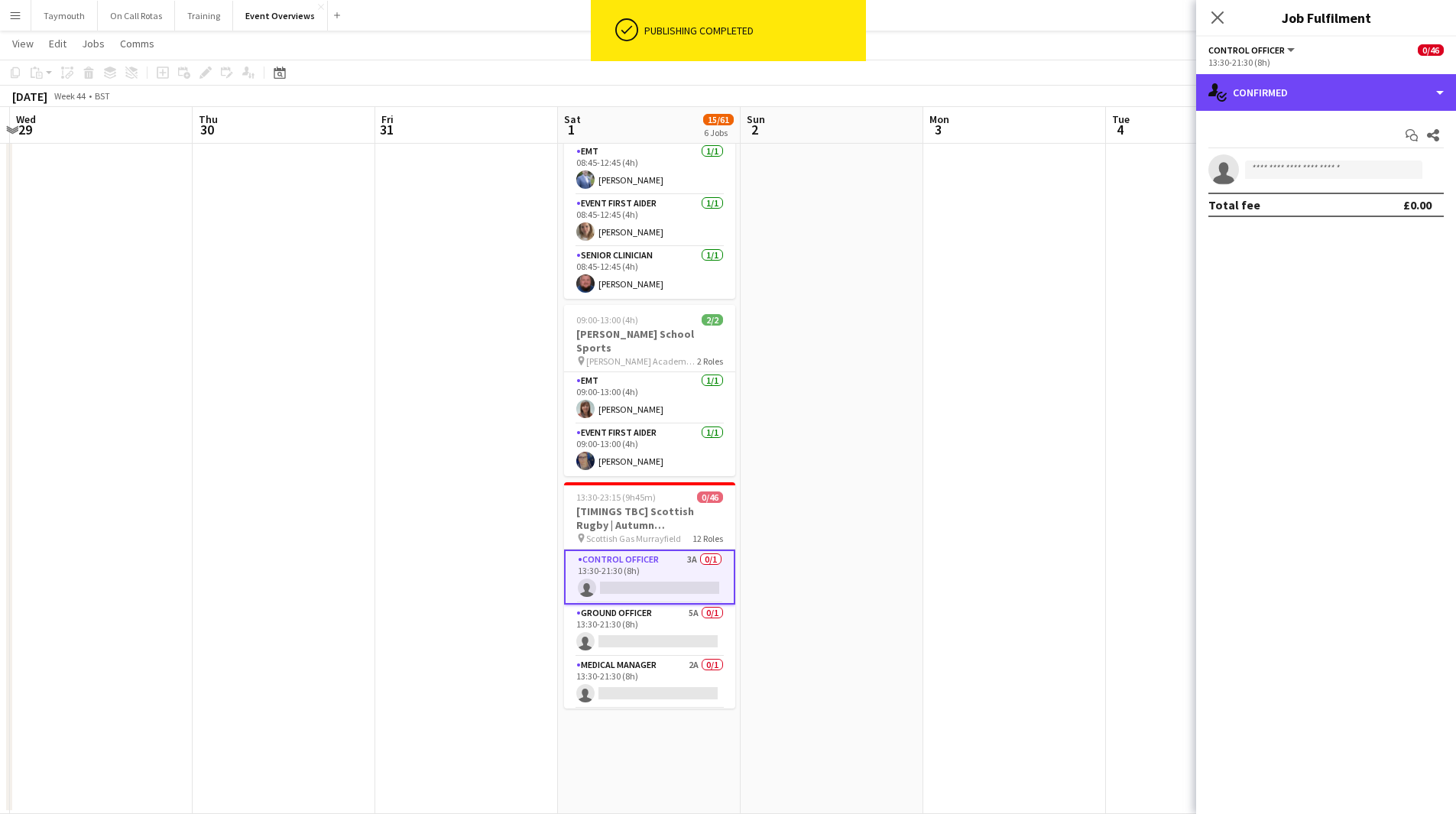
drag, startPoint x: 1325, startPoint y: 91, endPoint x: 1351, endPoint y: 184, distance: 96.6
click at [1325, 92] on div "single-neutral-actions-check-2 Confirmed" at bounding box center [1326, 92] width 260 height 37
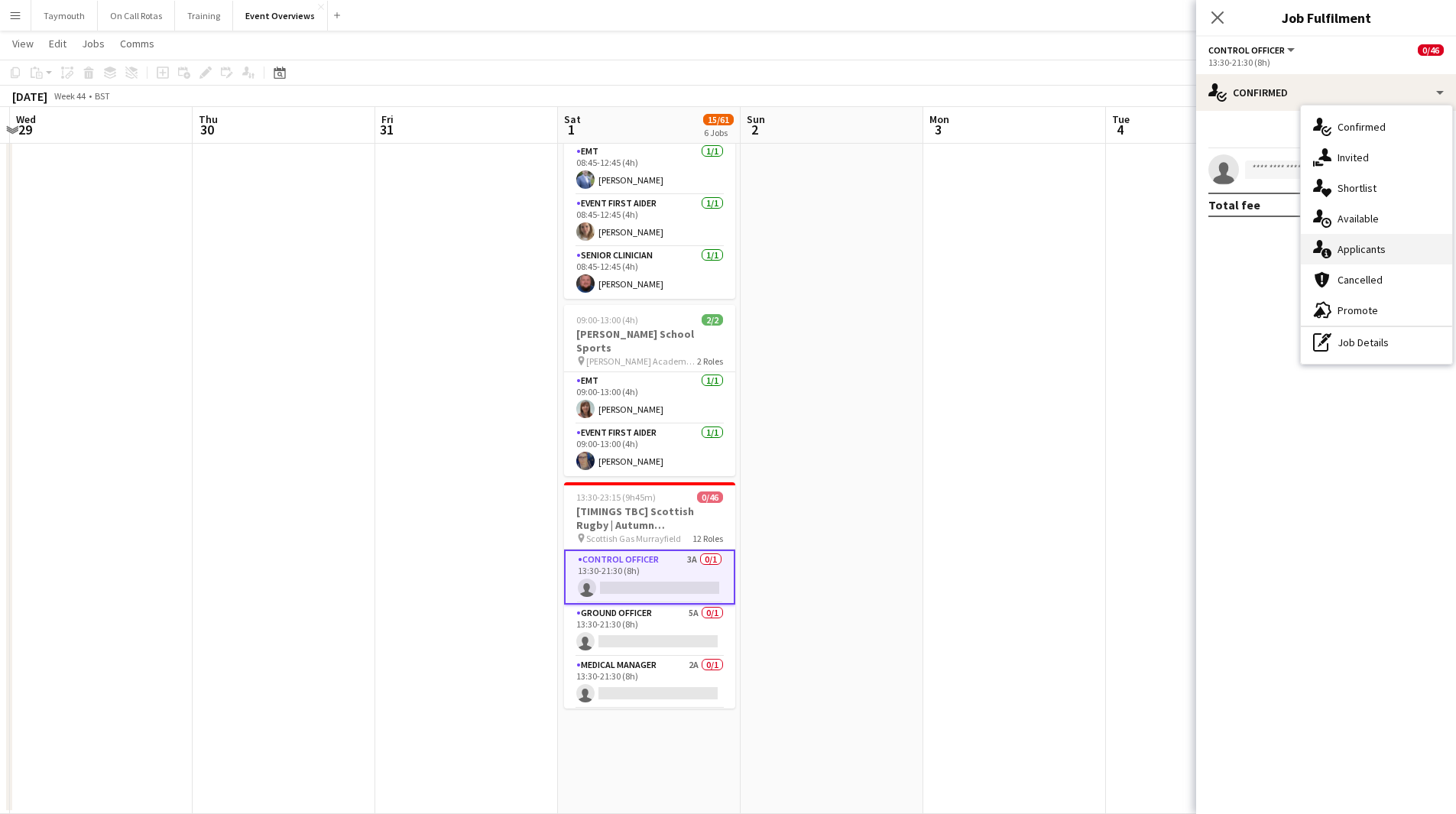
click at [1359, 245] on div "single-neutral-actions-information Applicants" at bounding box center [1376, 249] width 151 height 31
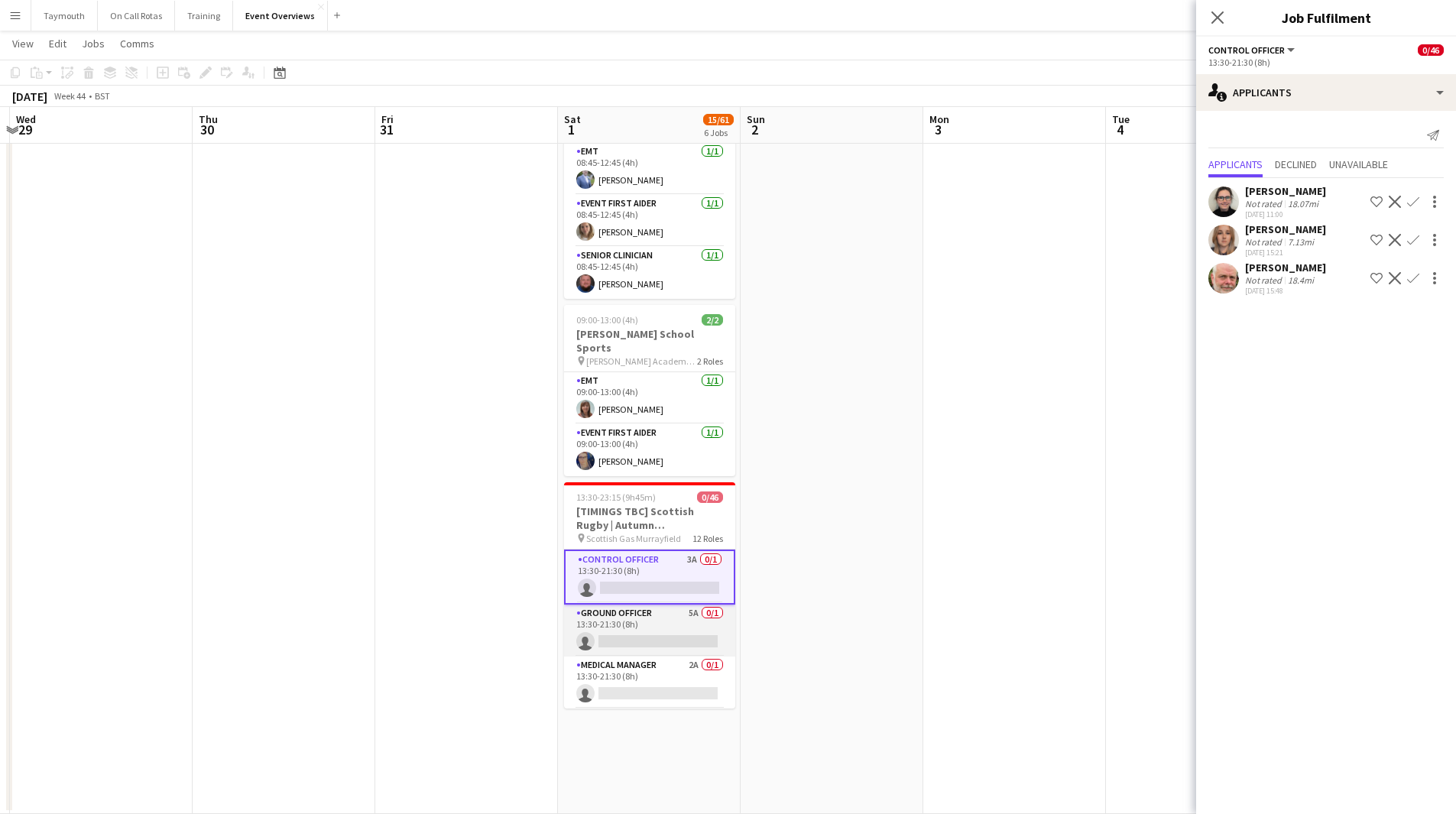
click at [648, 605] on app-card-role "Ground Officer 5A 0/1 13:30-21:30 (8h) single-neutral-actions" at bounding box center [649, 630] width 171 height 52
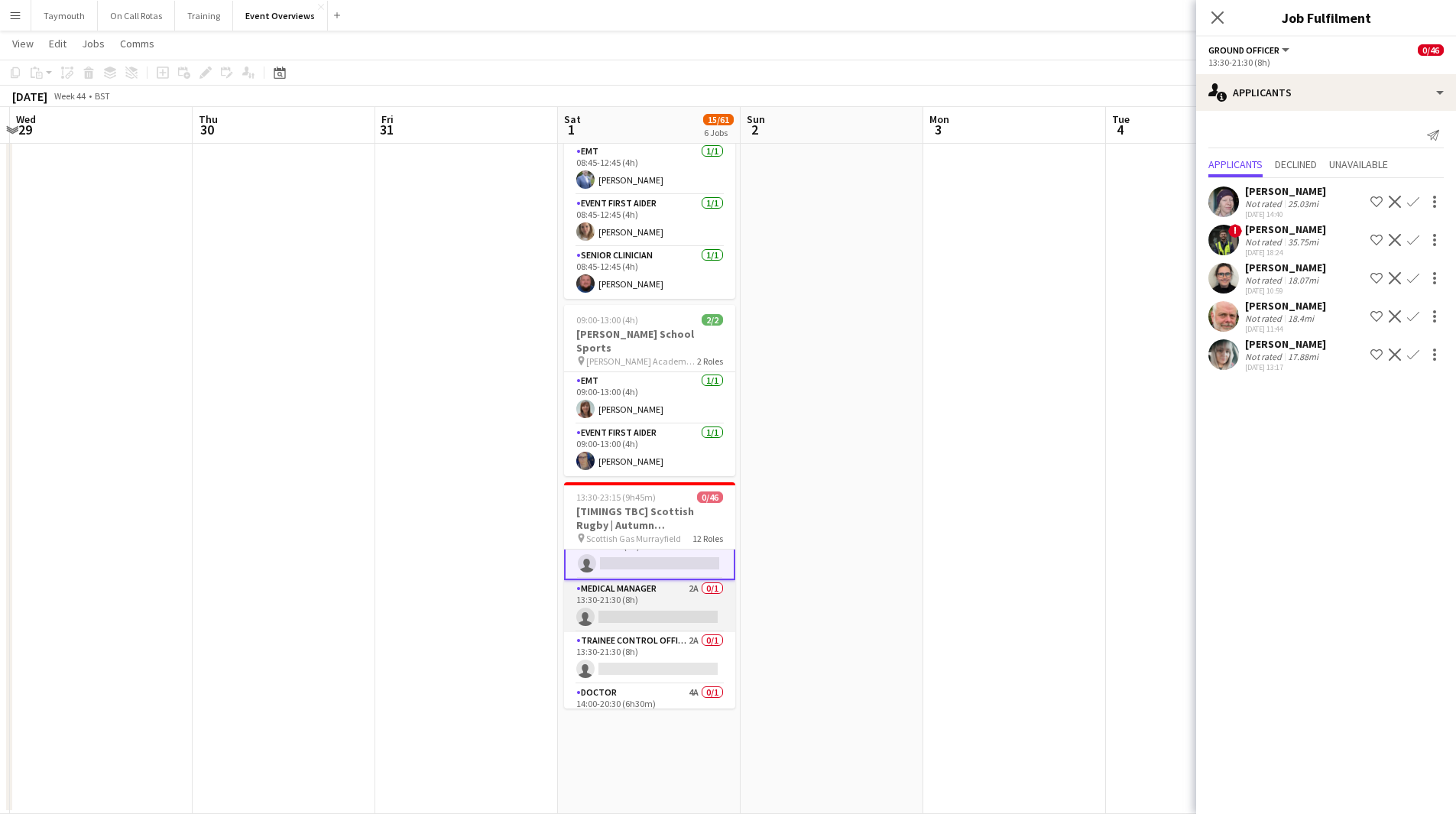
scroll to position [0, 0]
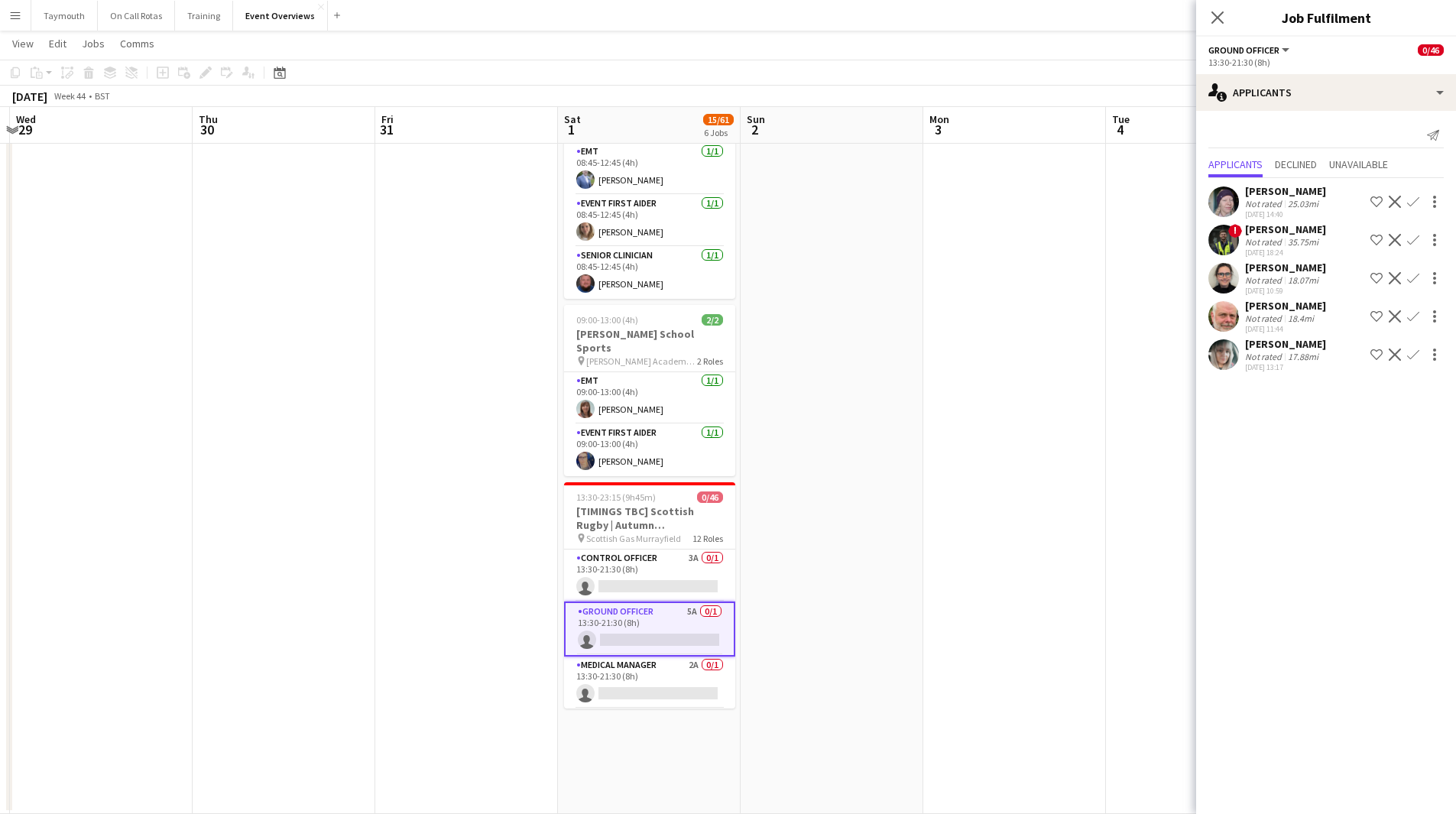
click at [1396, 237] on app-icon "Decline" at bounding box center [1395, 240] width 13 height 13
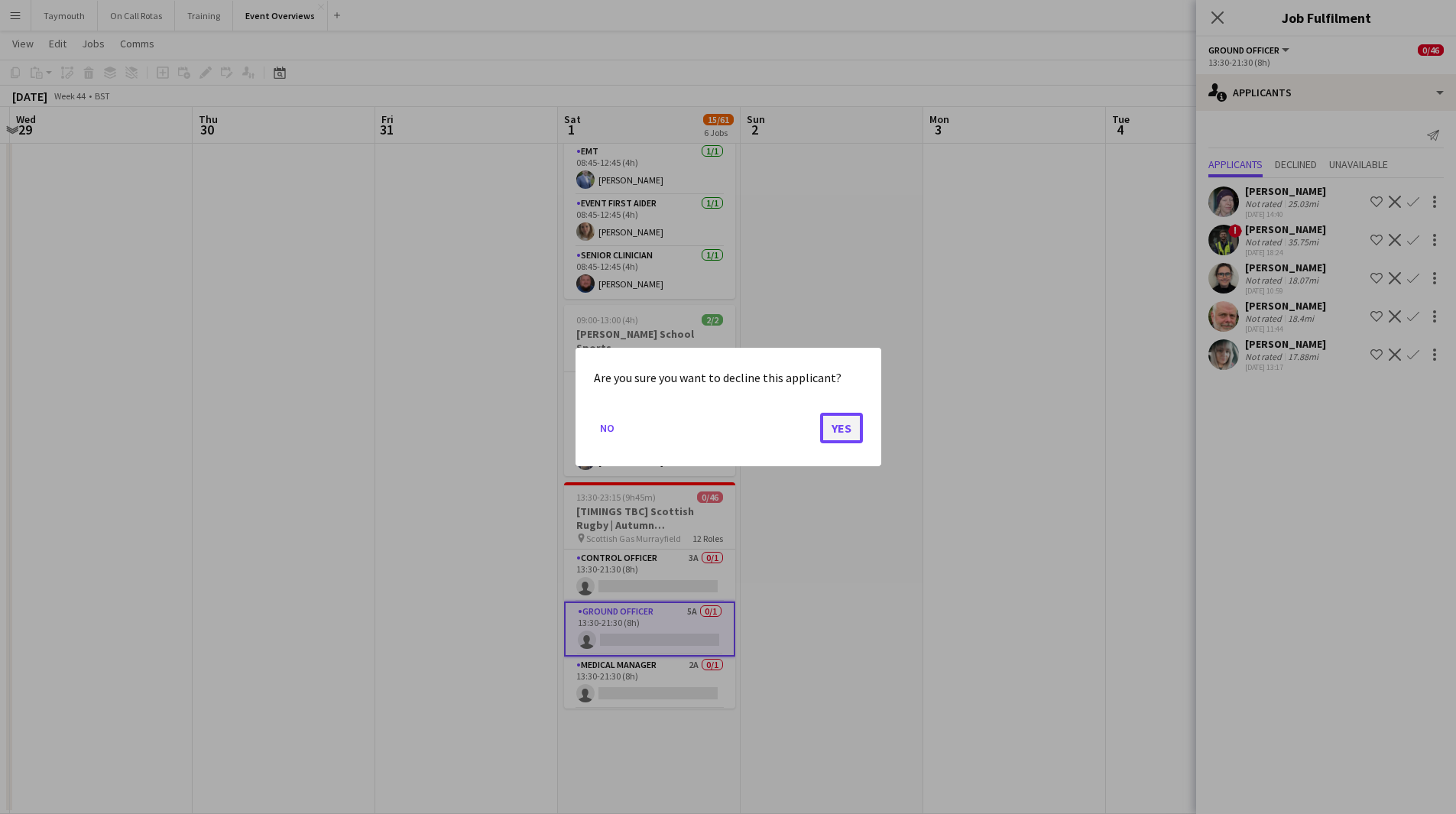
click at [838, 427] on button "Yes" at bounding box center [841, 428] width 43 height 31
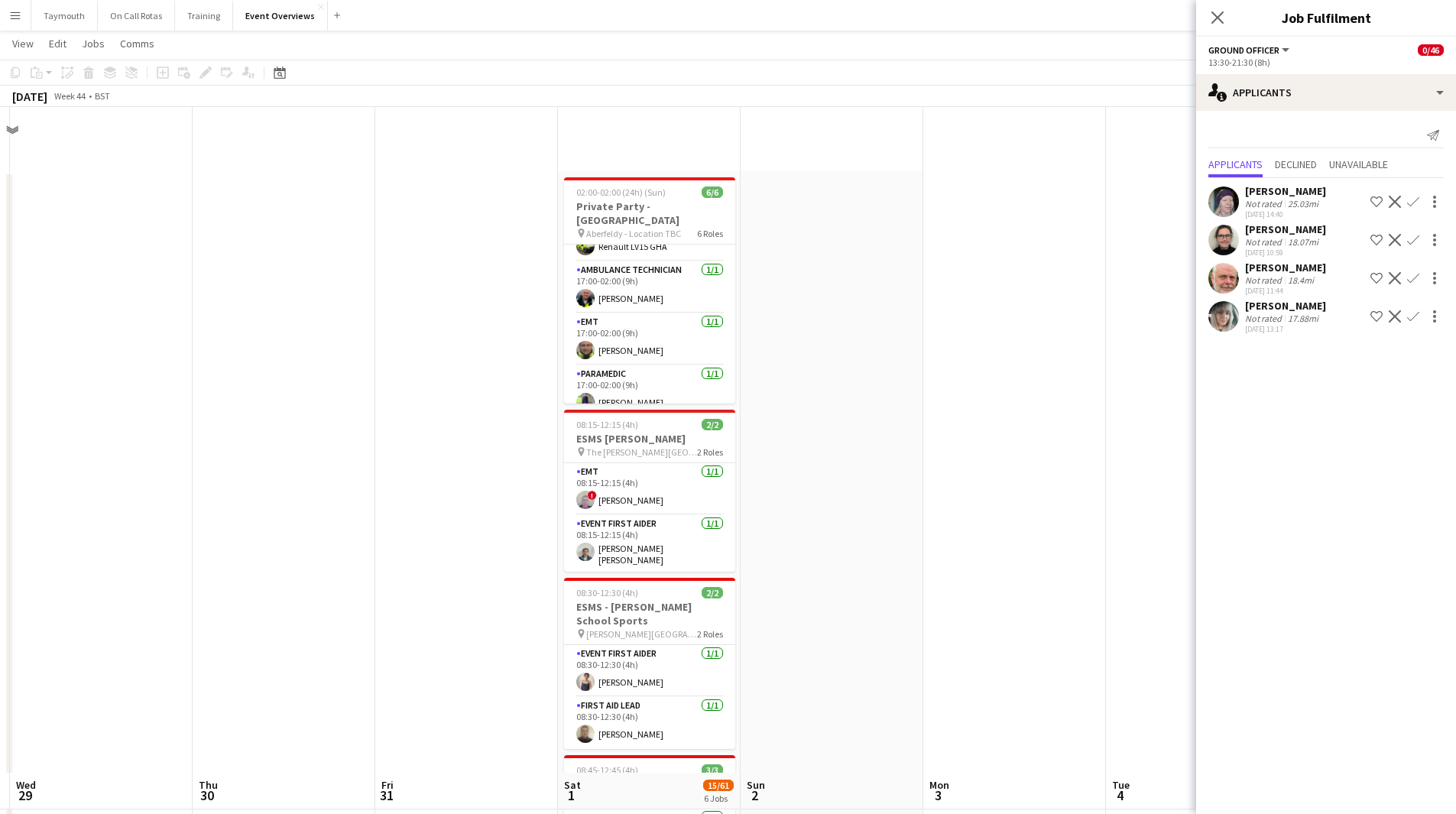
scroll to position [666, 0]
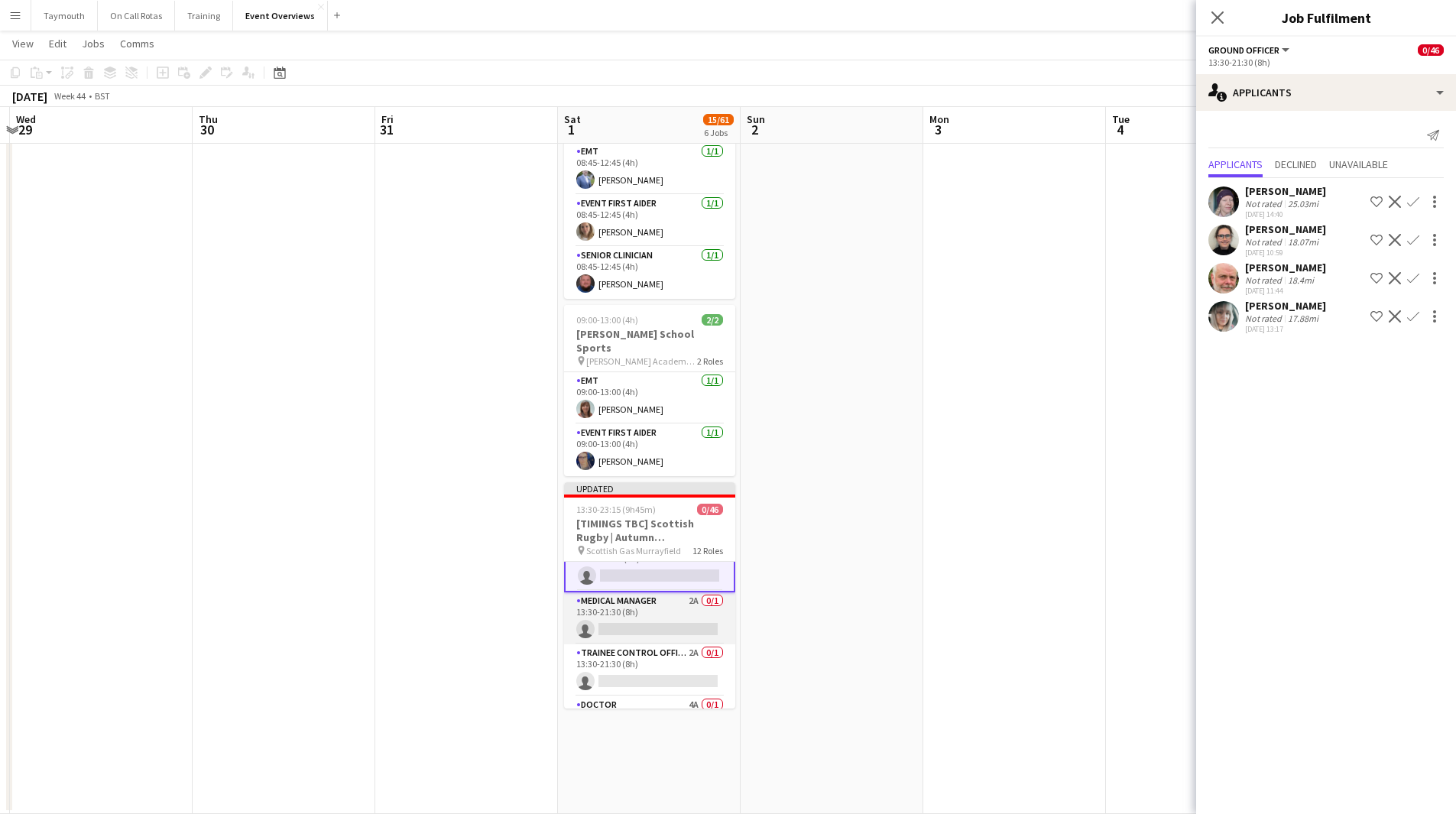
click at [639, 592] on app-card-role "Medical Manager 2A 0/1 13:30-21:30 (8h) single-neutral-actions" at bounding box center [649, 618] width 171 height 52
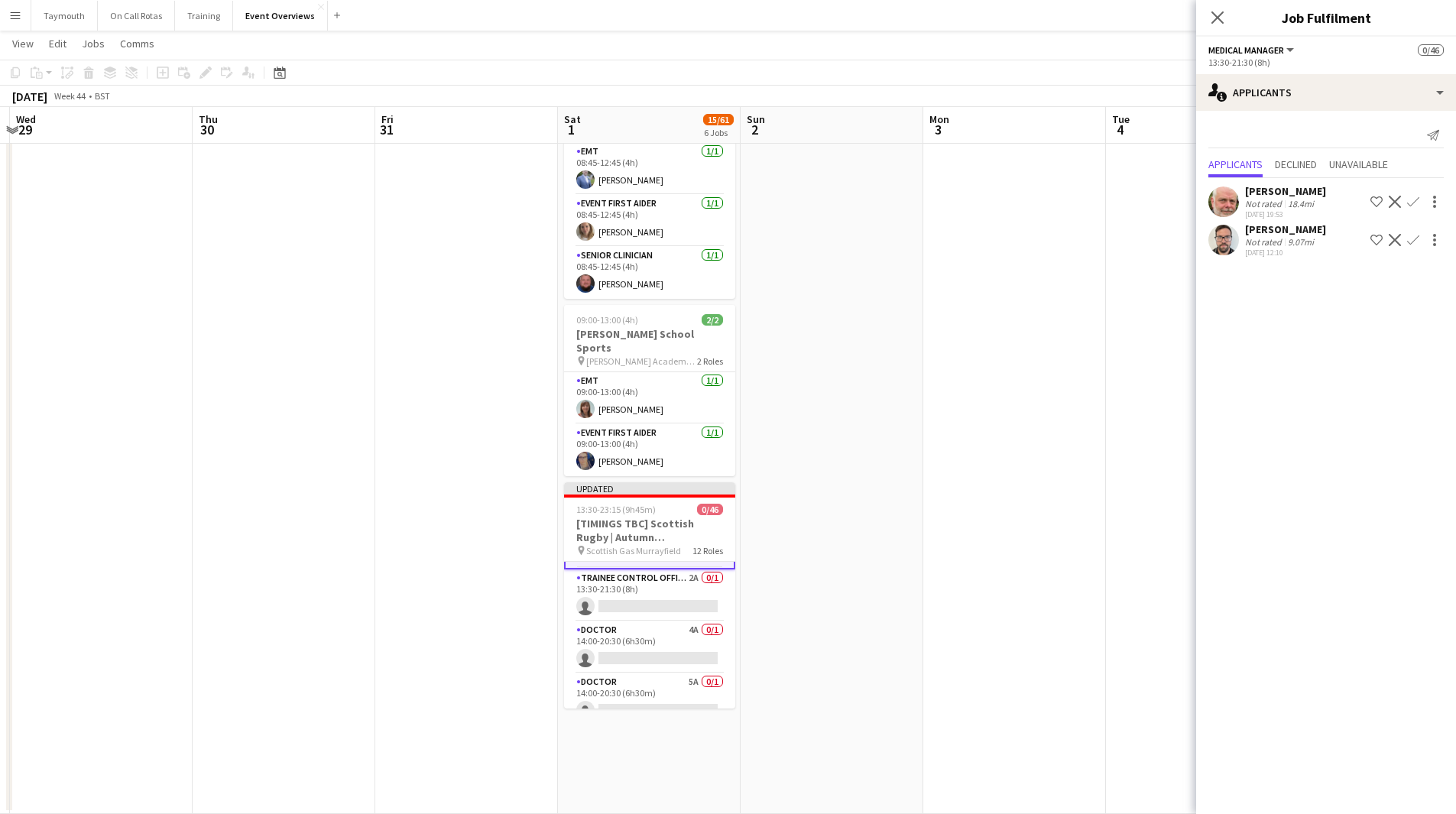
click at [639, 582] on app-card-role "Trainee Control Officer 2A 0/1 13:30-21:30 (8h) single-neutral-actions" at bounding box center [649, 595] width 171 height 52
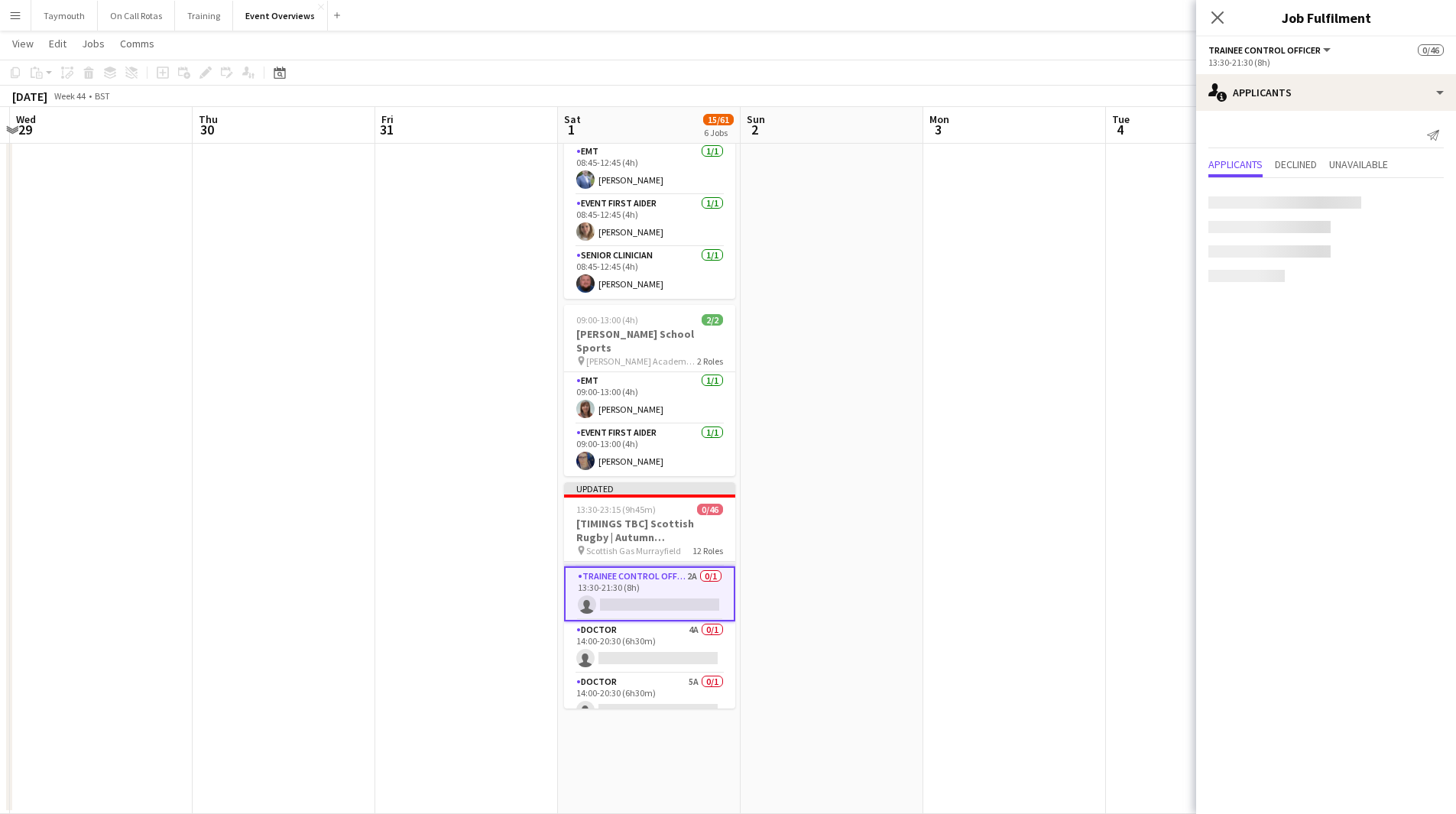
scroll to position [149, 0]
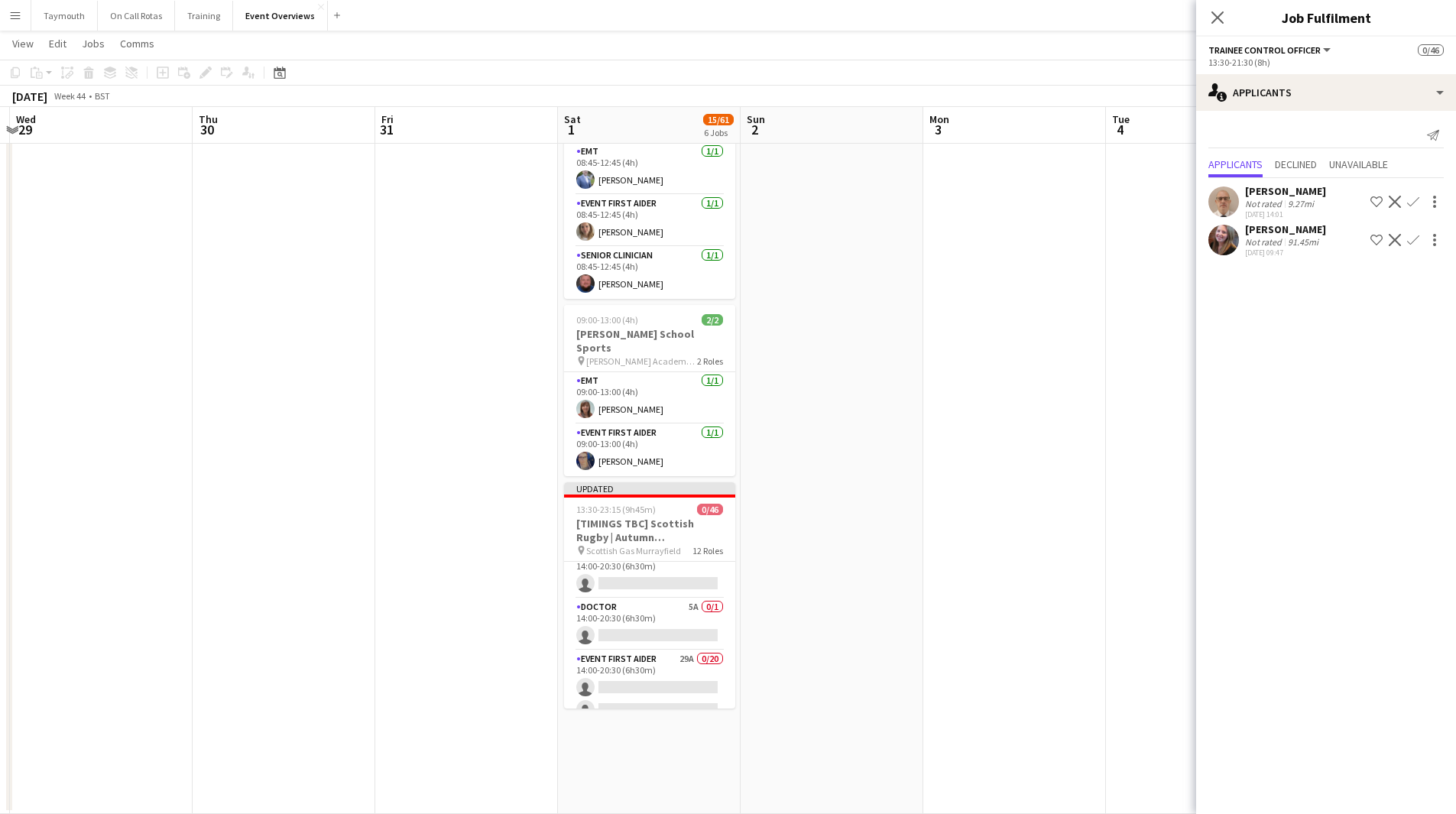
click at [639, 599] on app-card-role "Doctor 5A 0/1 14:00-20:30 (6h30m) single-neutral-actions" at bounding box center [649, 624] width 171 height 52
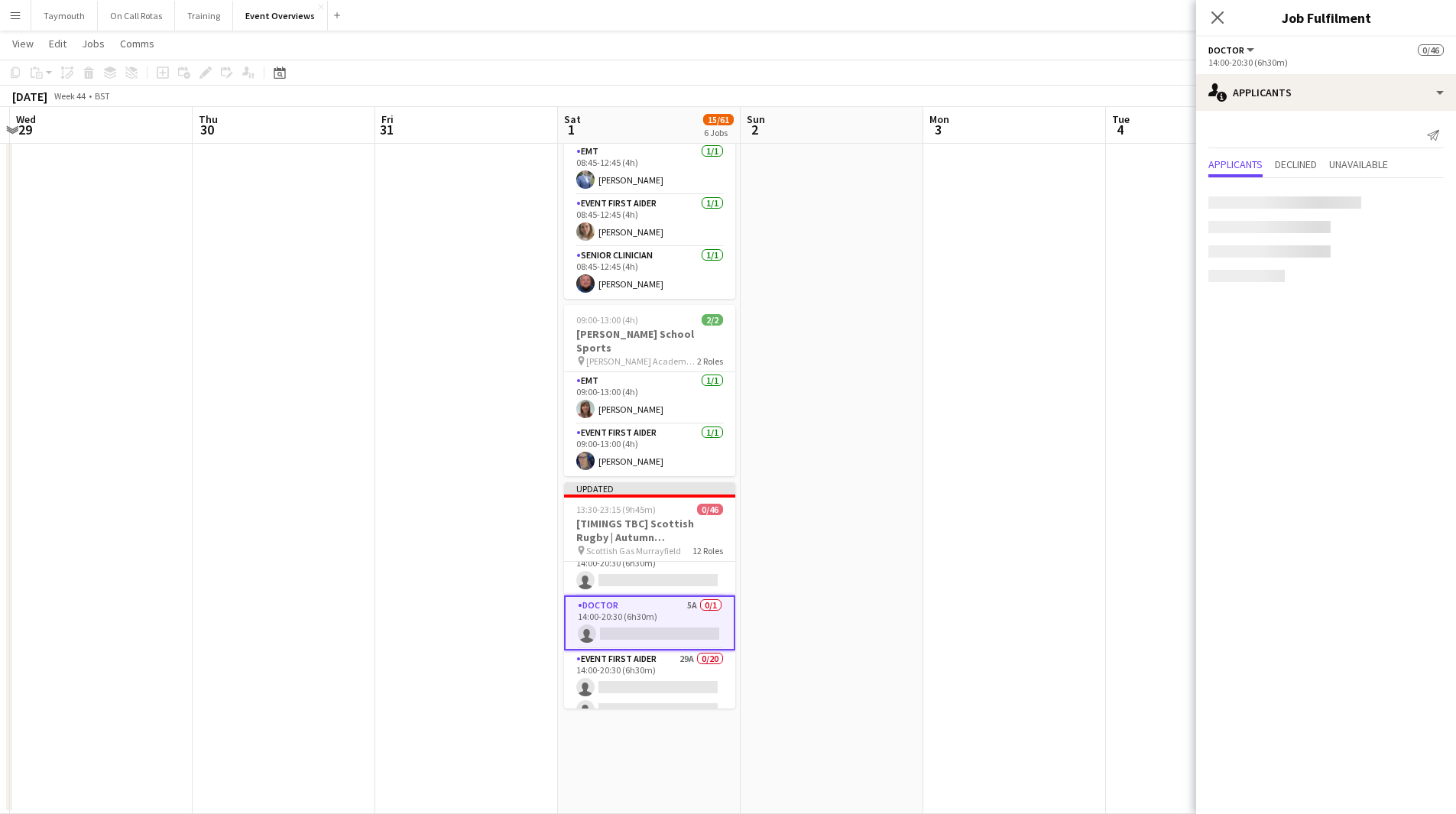
scroll to position [224, 0]
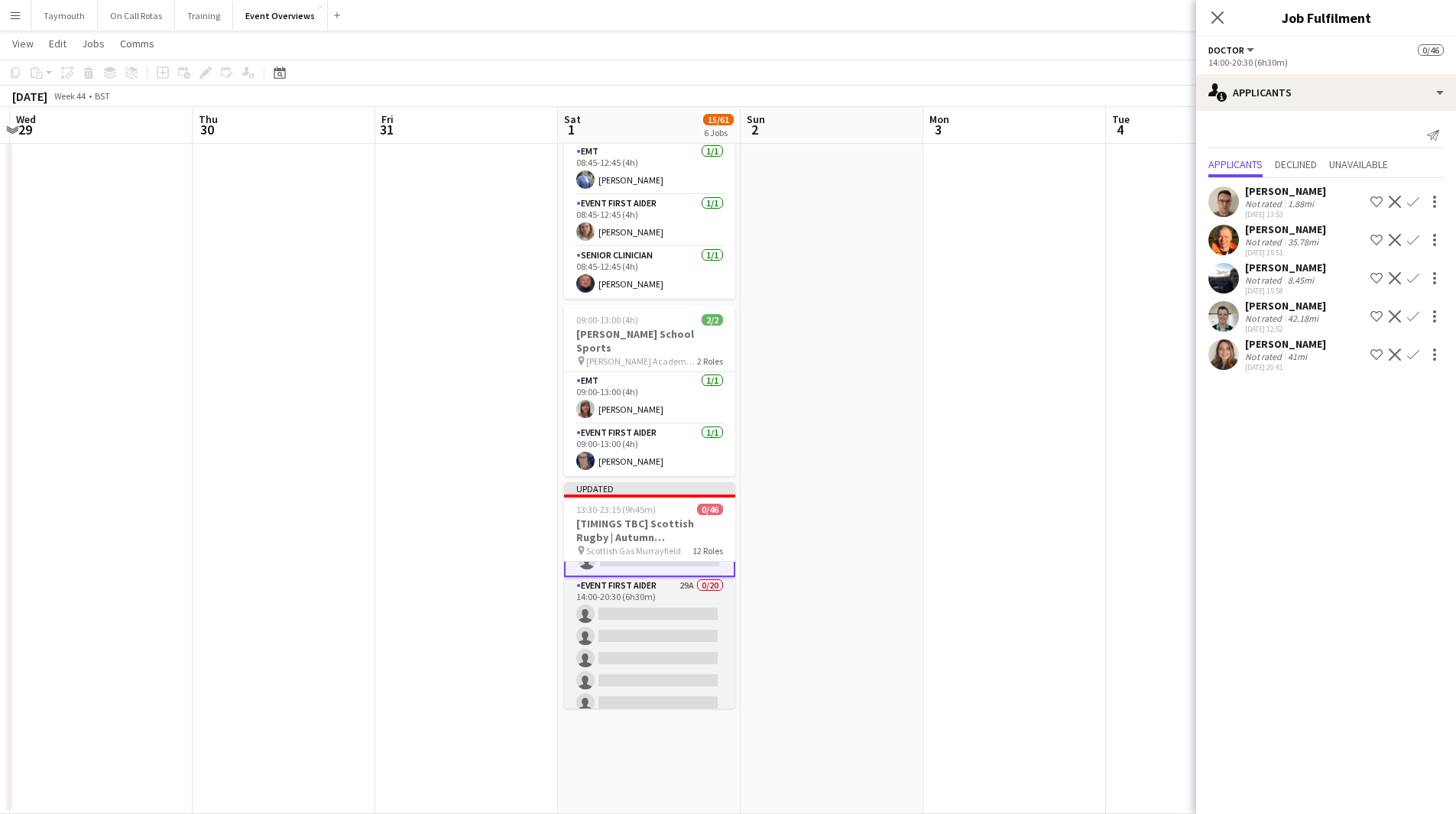
click at [643, 585] on app-card-role "Event First Aider 29A 0/20 14:00-20:30 (6h30m) single-neutral-actions single-ne…" at bounding box center [649, 813] width 171 height 474
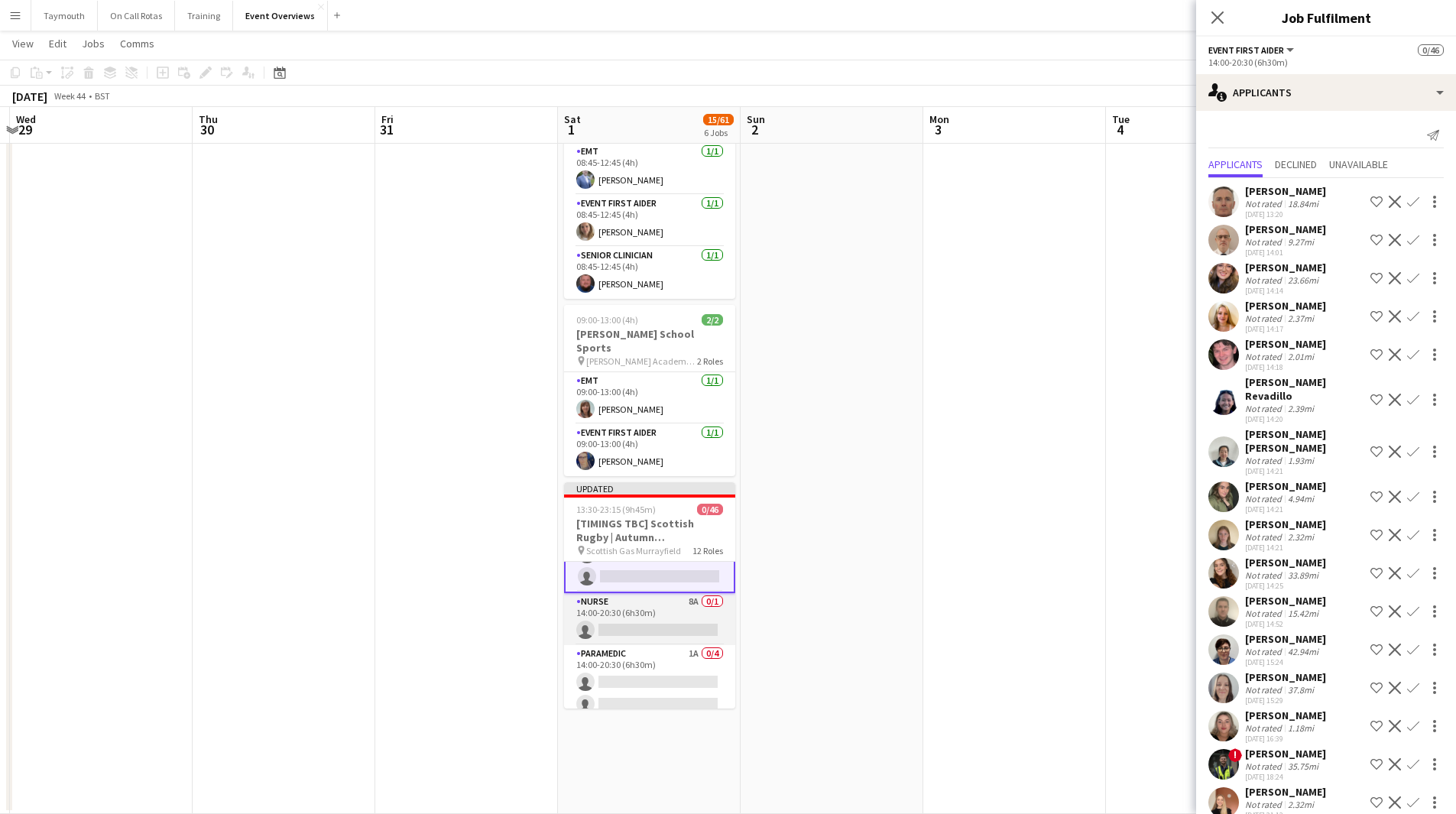
click at [646, 597] on app-card-role "Nurse 8A 0/1 14:00-20:30 (6h30m) single-neutral-actions" at bounding box center [649, 618] width 171 height 52
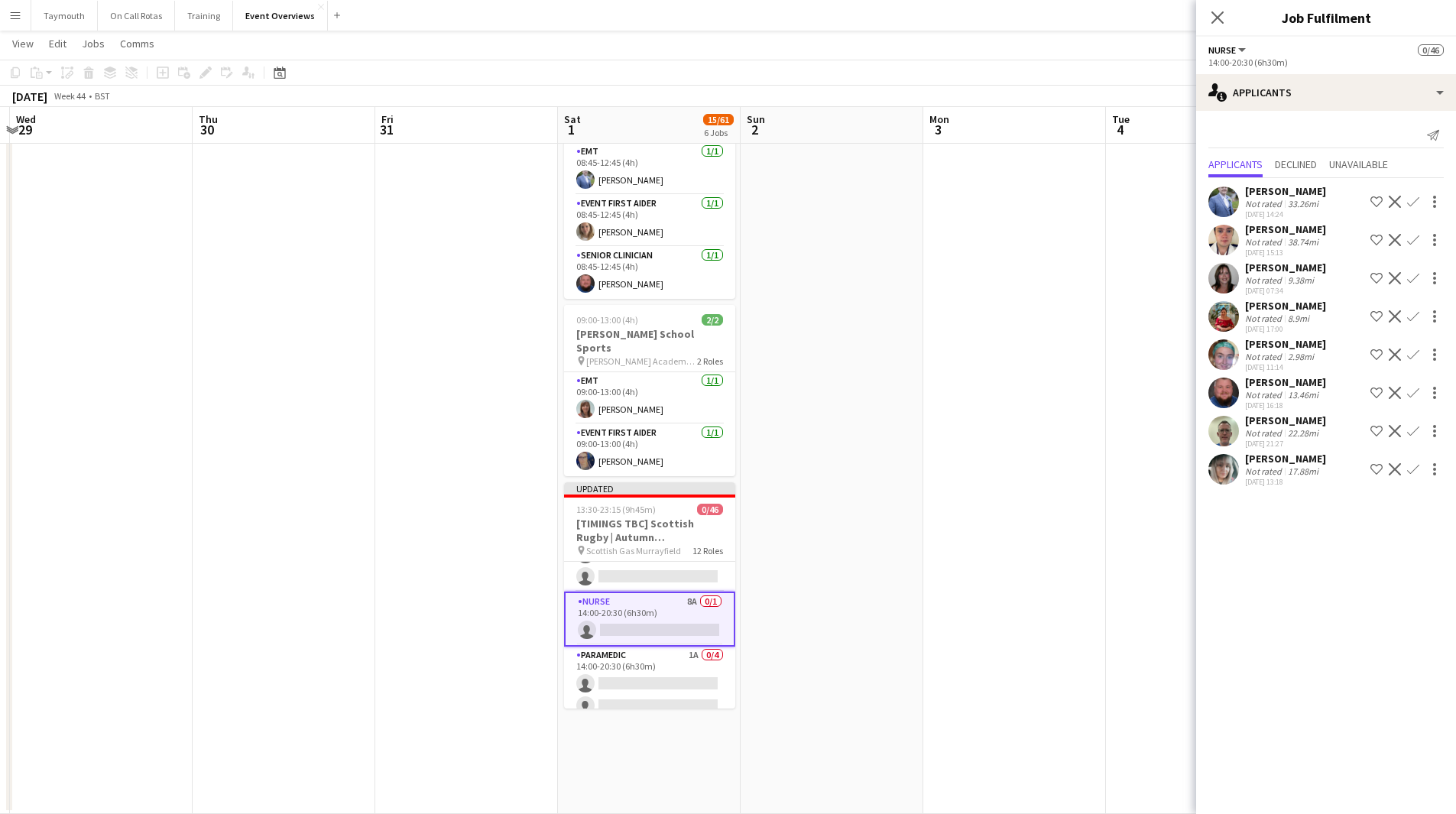
scroll to position [832, 0]
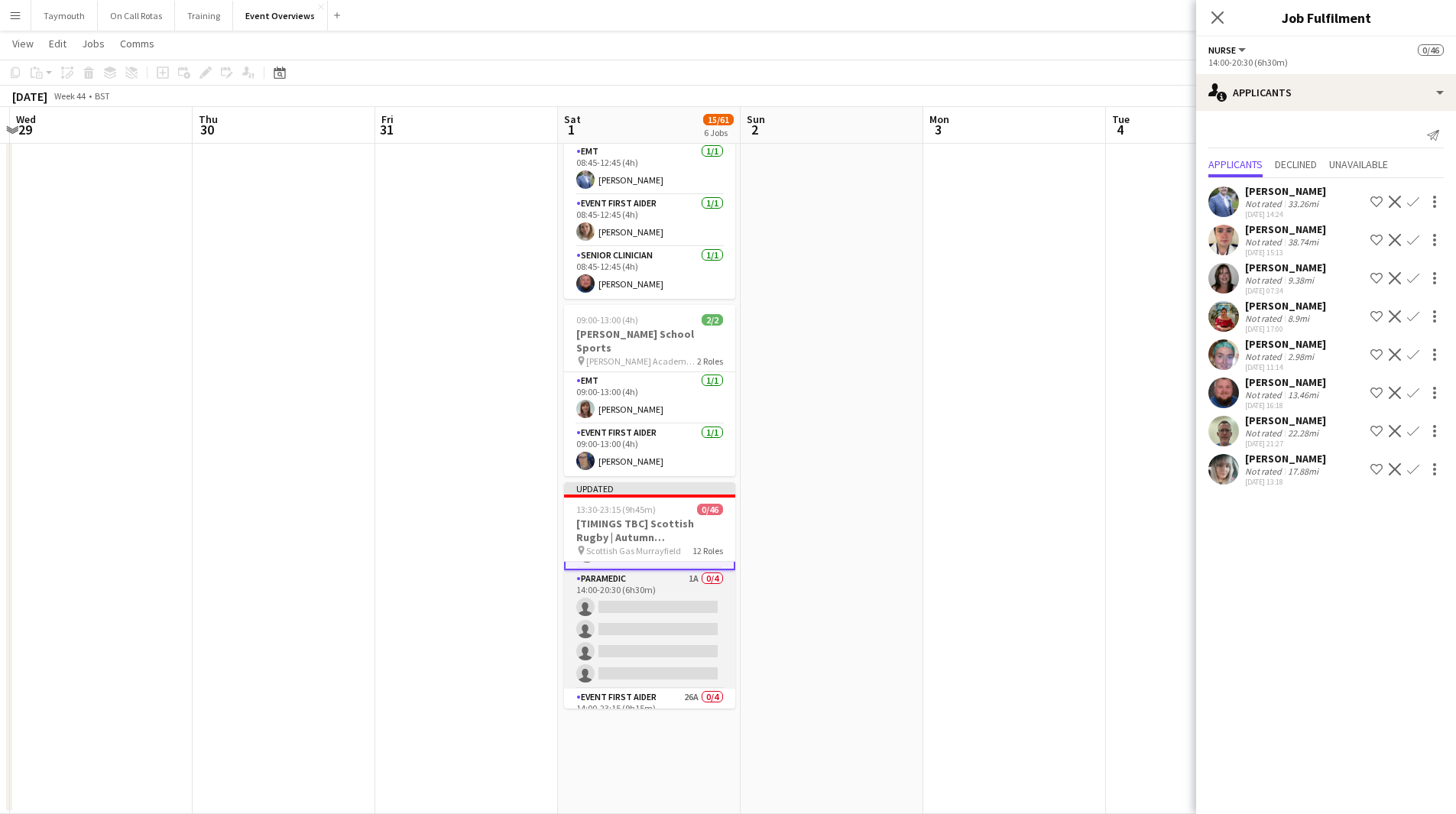
click at [647, 597] on app-card-role "Paramedic 1A 0/4 14:00-20:30 (6h30m) single-neutral-actions single-neutral-acti…" at bounding box center [649, 629] width 171 height 119
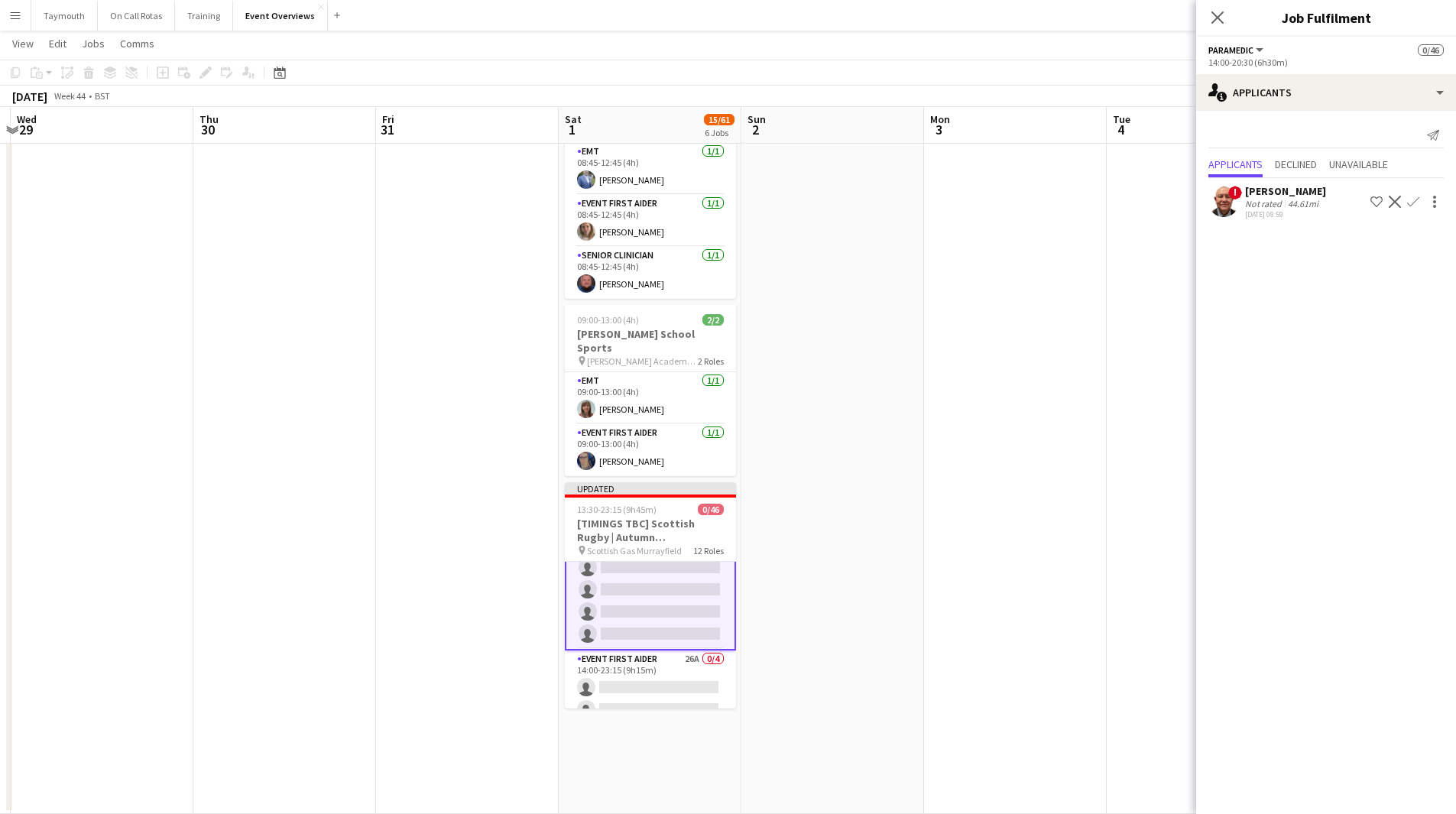
scroll to position [830, 0]
click at [656, 608] on app-card-role "Event First Aider 26A 0/4 14:00-23:15 (9h15m) single-neutral-actions single-neu…" at bounding box center [650, 597] width 171 height 119
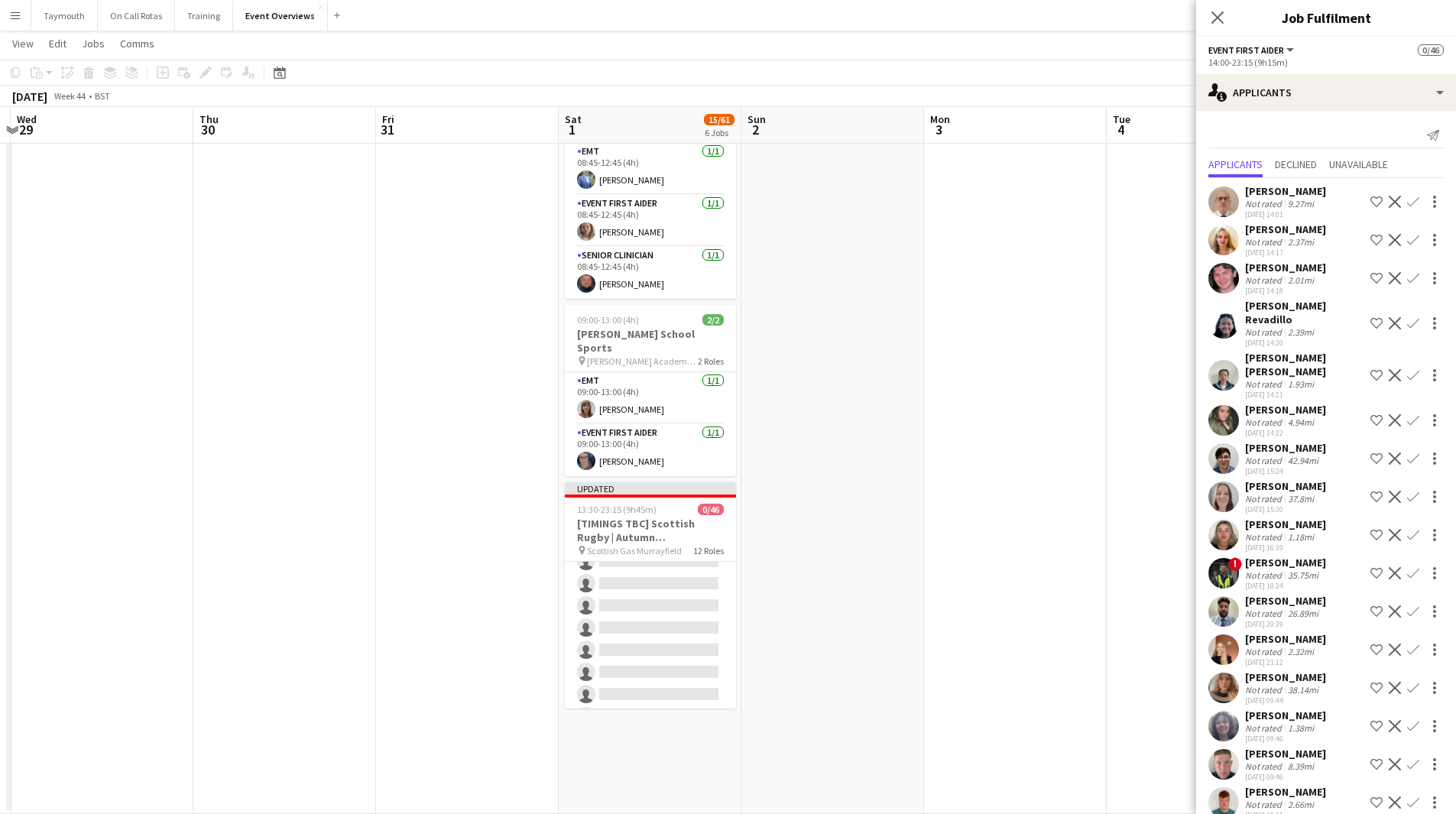
click at [657, 608] on app-card-role "Event First Aider 23A 0/10 15:30-21:00 (5h30m) single-neutral-actions single-ne…" at bounding box center [650, 606] width 171 height 252
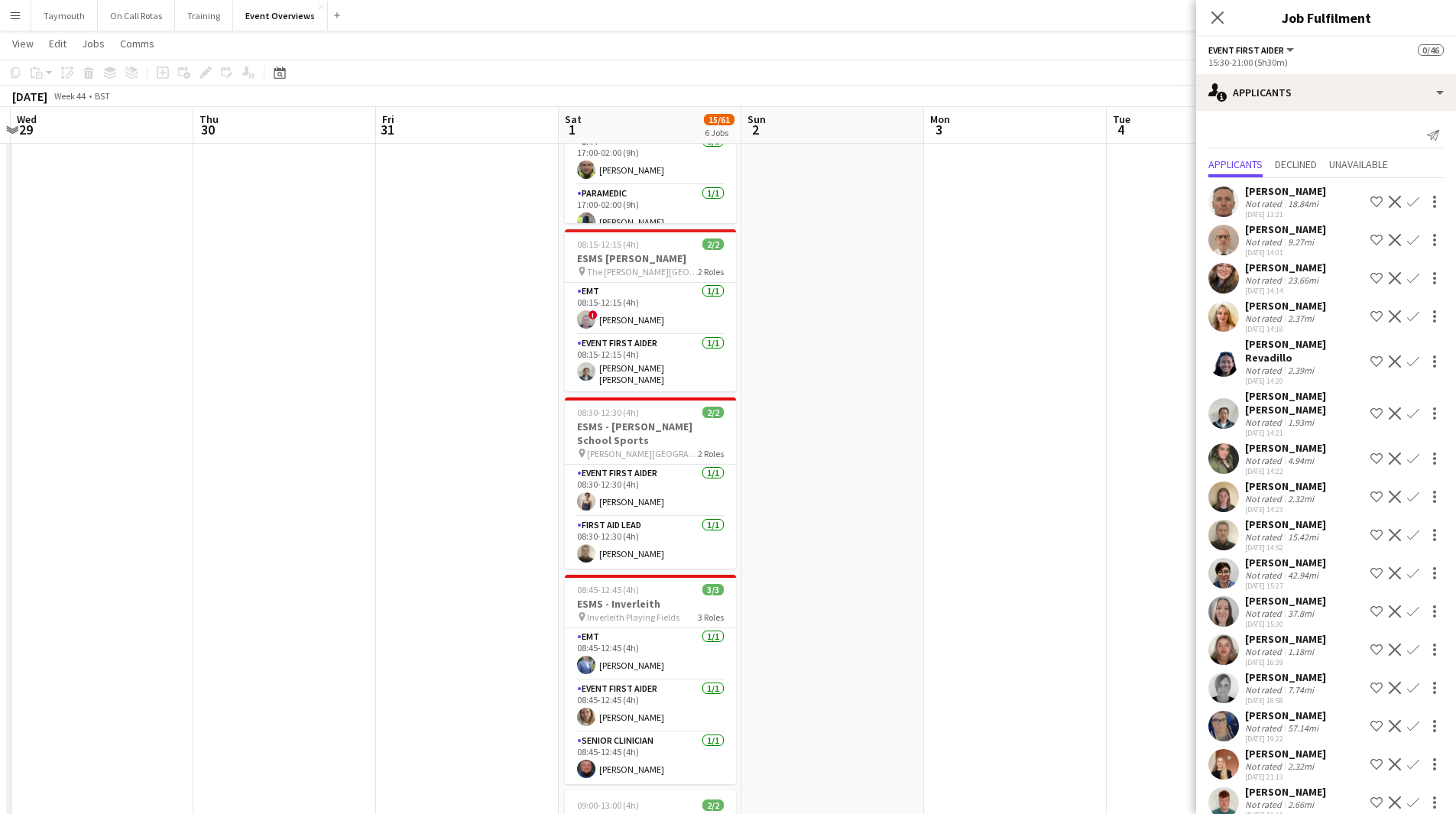
scroll to position [0, 0]
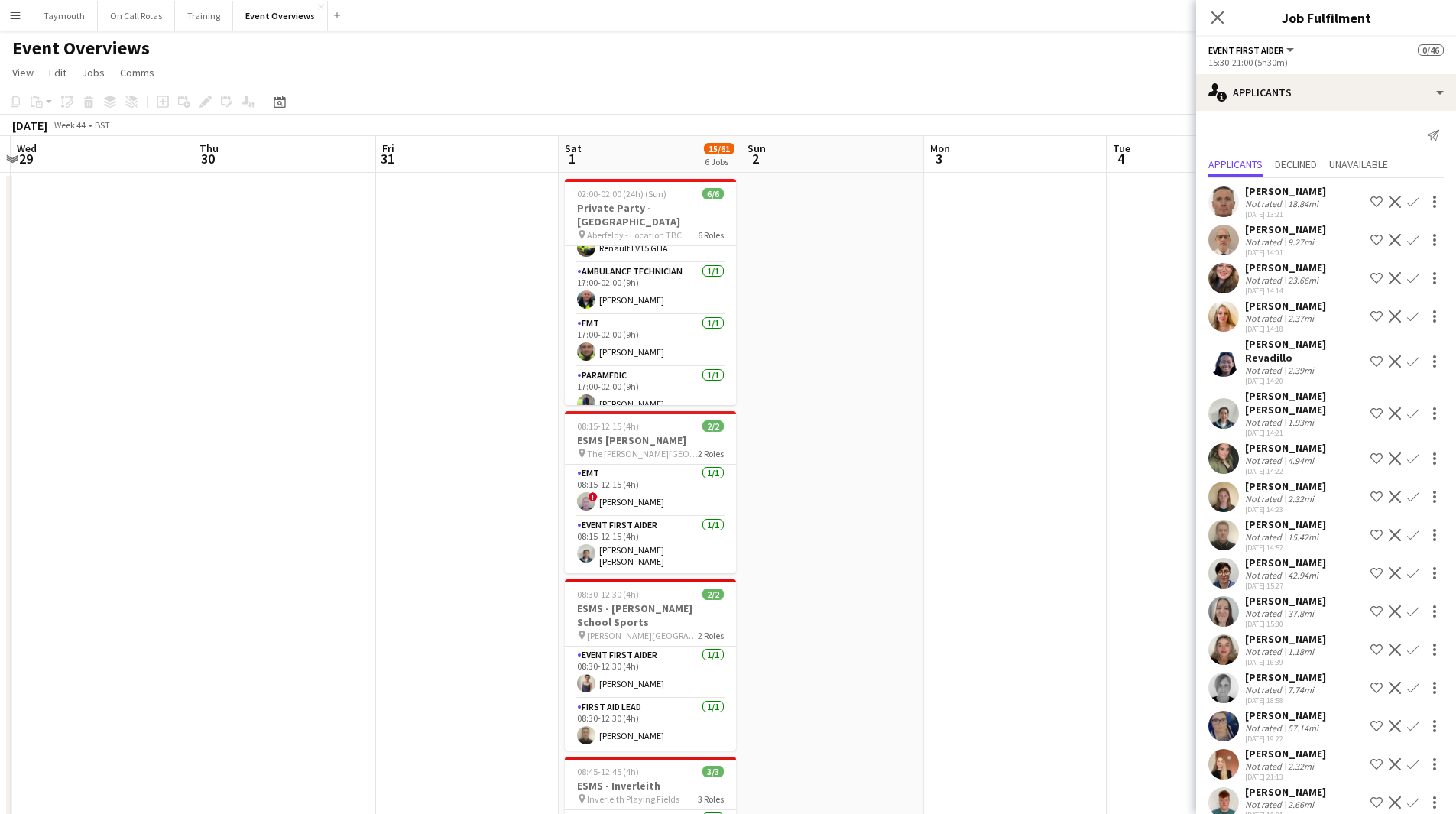
click at [365, 556] on app-calendar-viewport "Sun 26 Mon 27 Tue 28 Wed 29 Thu 30 Fri 31 Sat 1 15/61 6 Jobs Sun 2 Mon 3 Tue 4 …" at bounding box center [728, 809] width 1456 height 1345
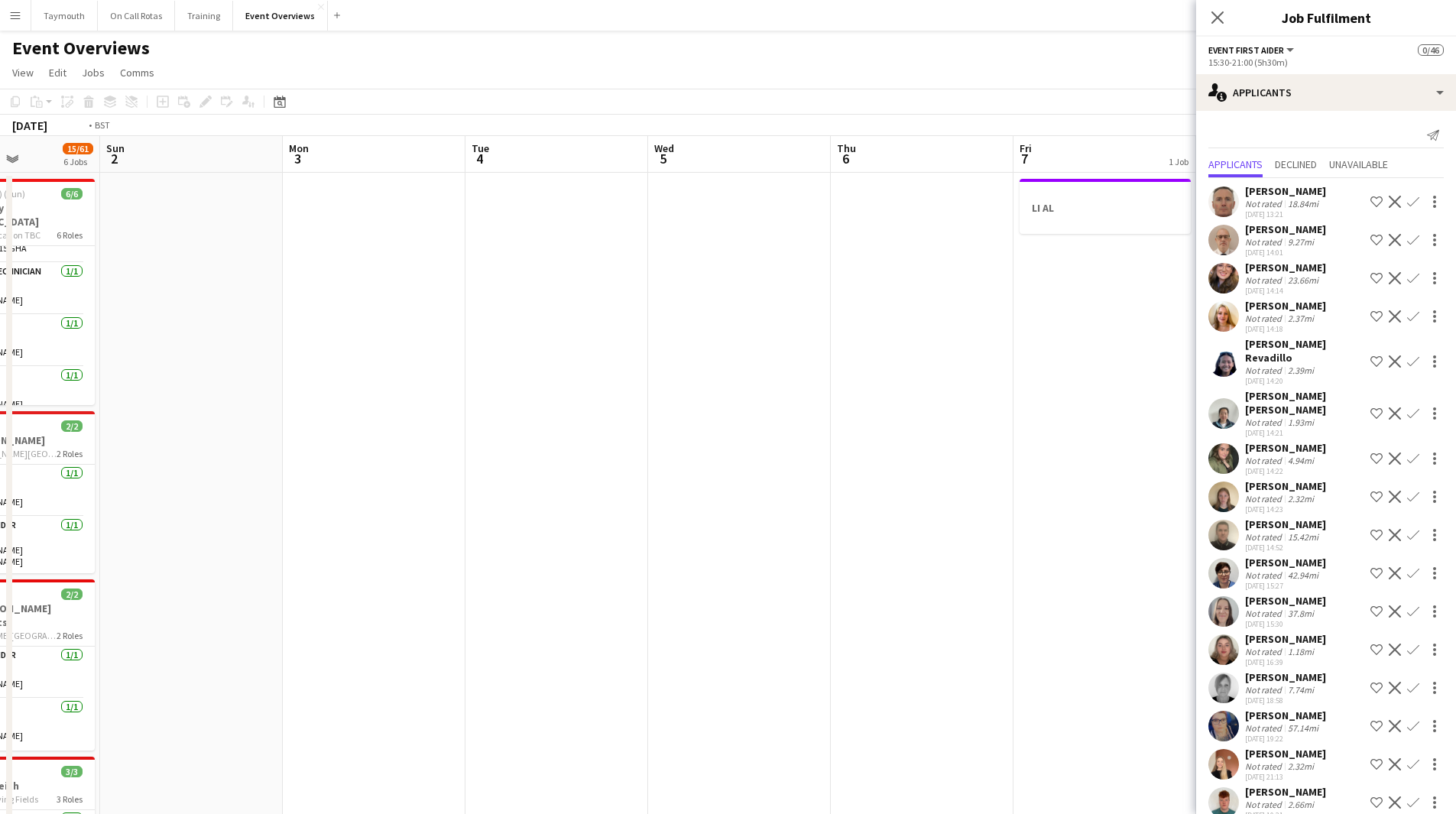
drag, startPoint x: 723, startPoint y: 543, endPoint x: 381, endPoint y: 489, distance: 346.2
click at [241, 493] on app-calendar-viewport "Thu 30 Fri 31 Sat 1 15/61 6 Jobs Sun 2 Mon 3 Tue 4 Wed 5 Thu 6 Fri 7 1 Job Sat …" at bounding box center [728, 809] width 1456 height 1345
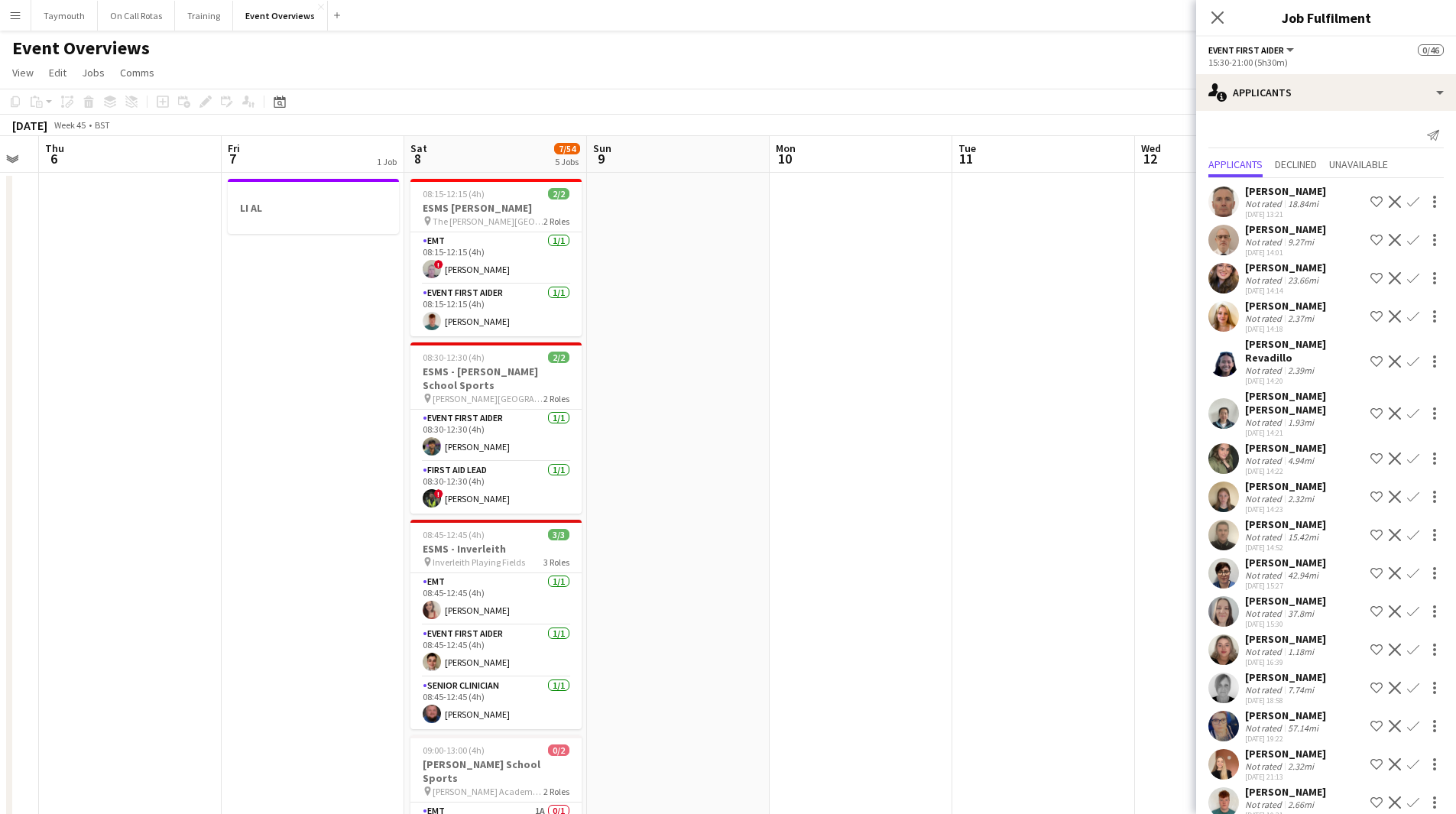
drag, startPoint x: 587, startPoint y: 505, endPoint x: 386, endPoint y: 494, distance: 201.3
click at [386, 494] on app-calendar-viewport "Mon 3 Tue 4 Wed 5 Thu 6 Fri 7 1 Job Sat 8 7/54 5 Jobs Sun 9 Mon 10 Tue 11 Wed 1…" at bounding box center [728, 809] width 1456 height 1345
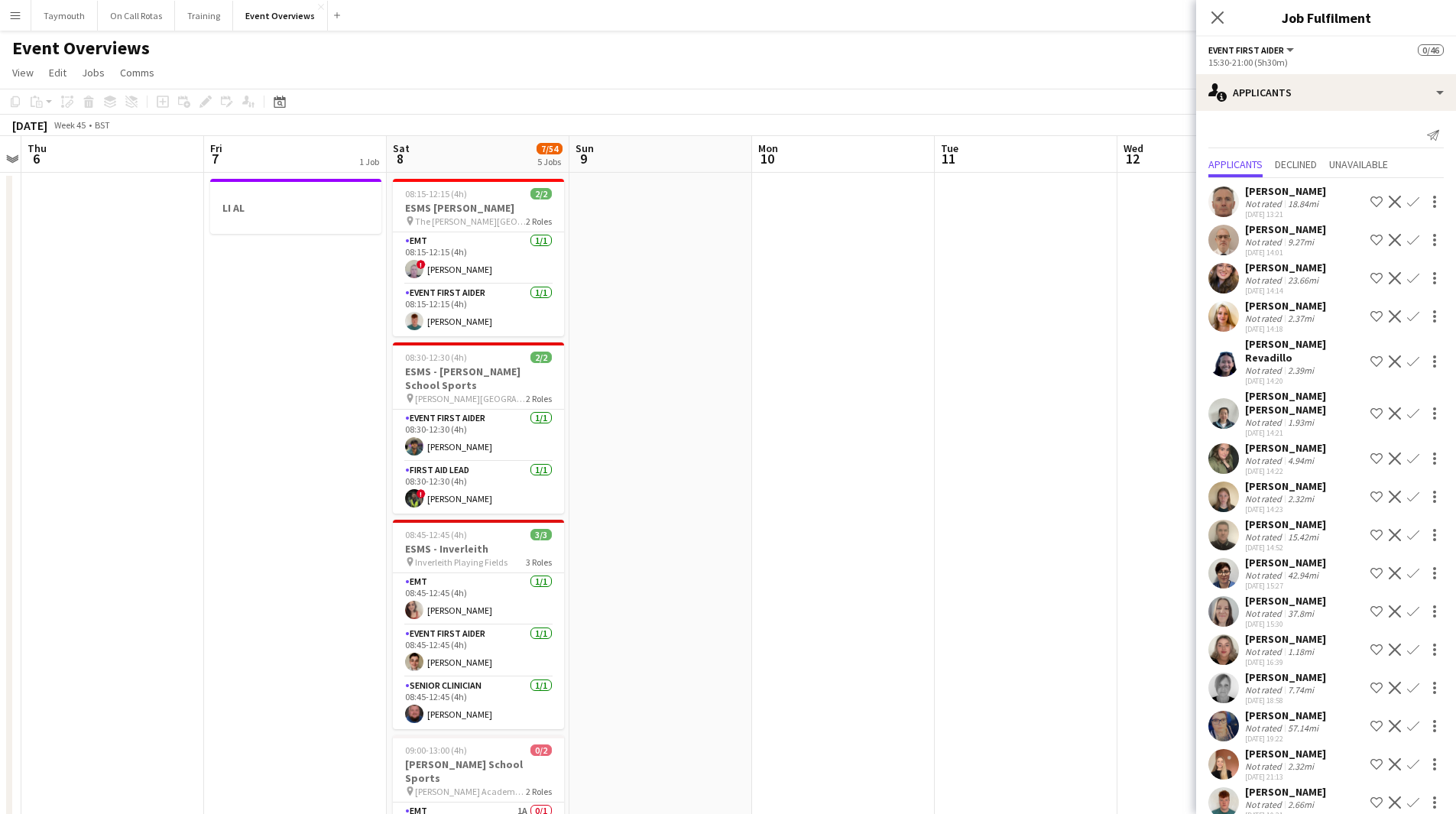
click at [791, 424] on app-date-cell at bounding box center [844, 827] width 183 height 1308
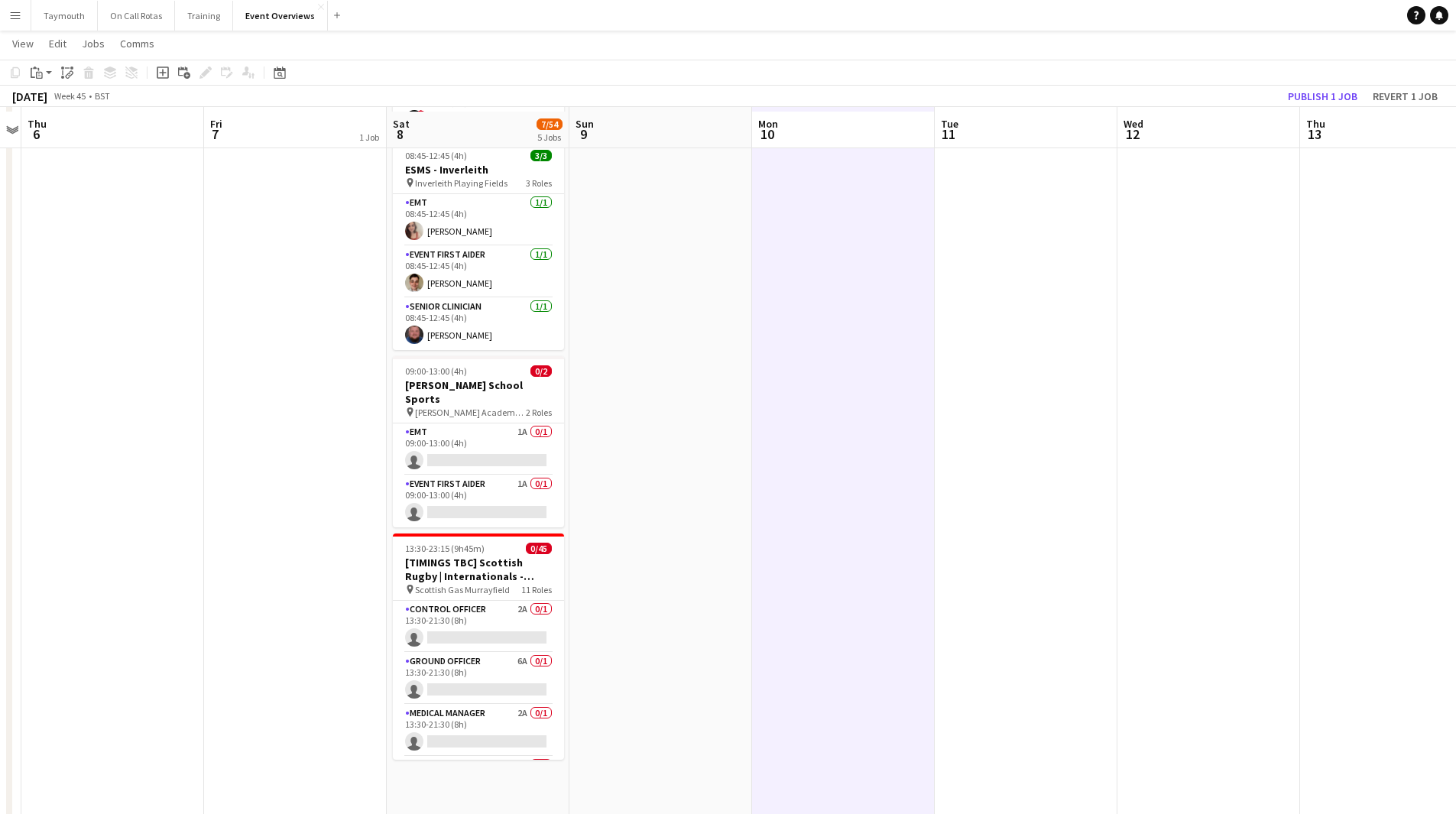
scroll to position [382, 0]
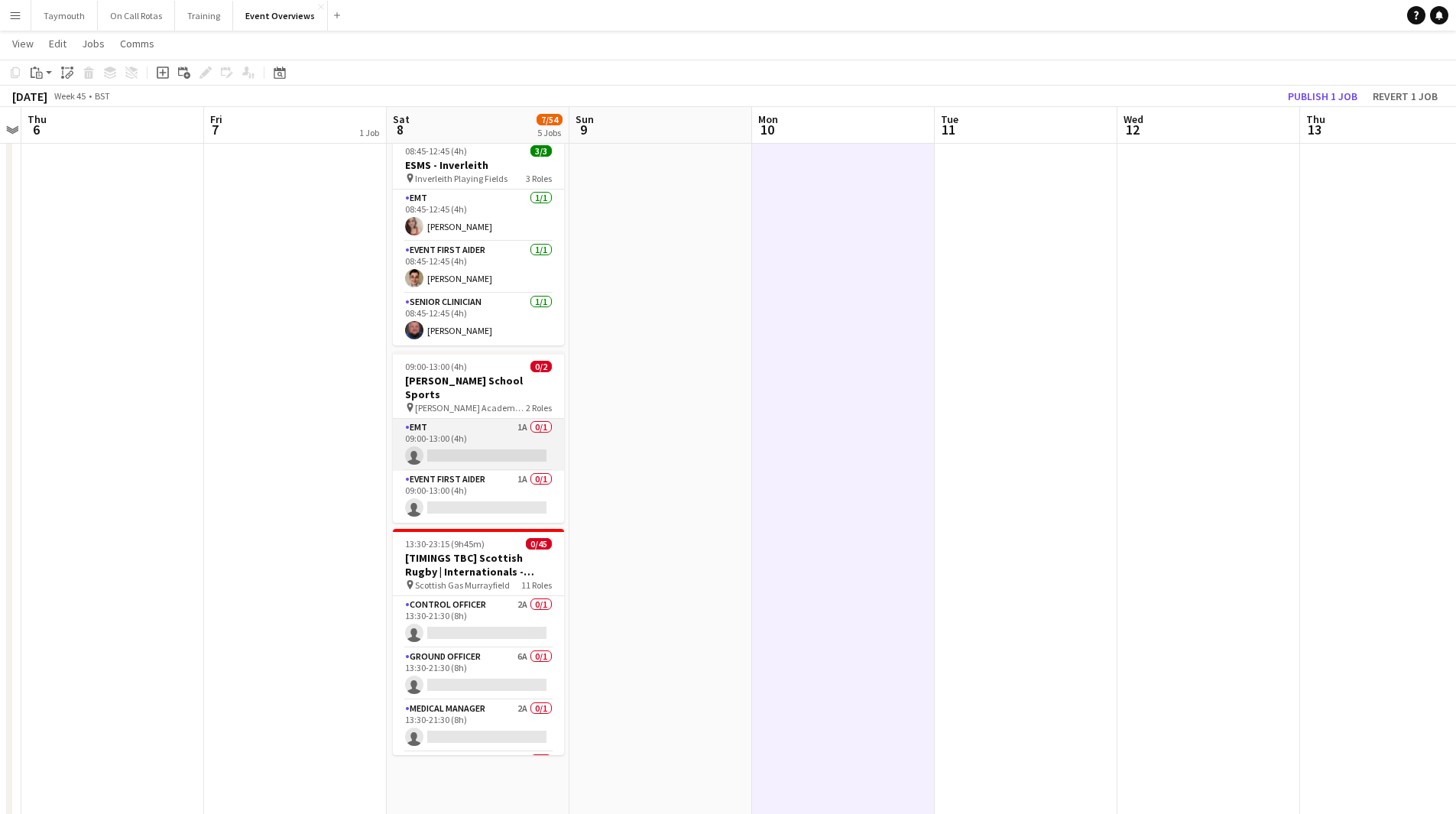
click at [493, 439] on app-card-role "EMT 1A 0/1 09:00-13:00 (4h) single-neutral-actions" at bounding box center [478, 445] width 171 height 52
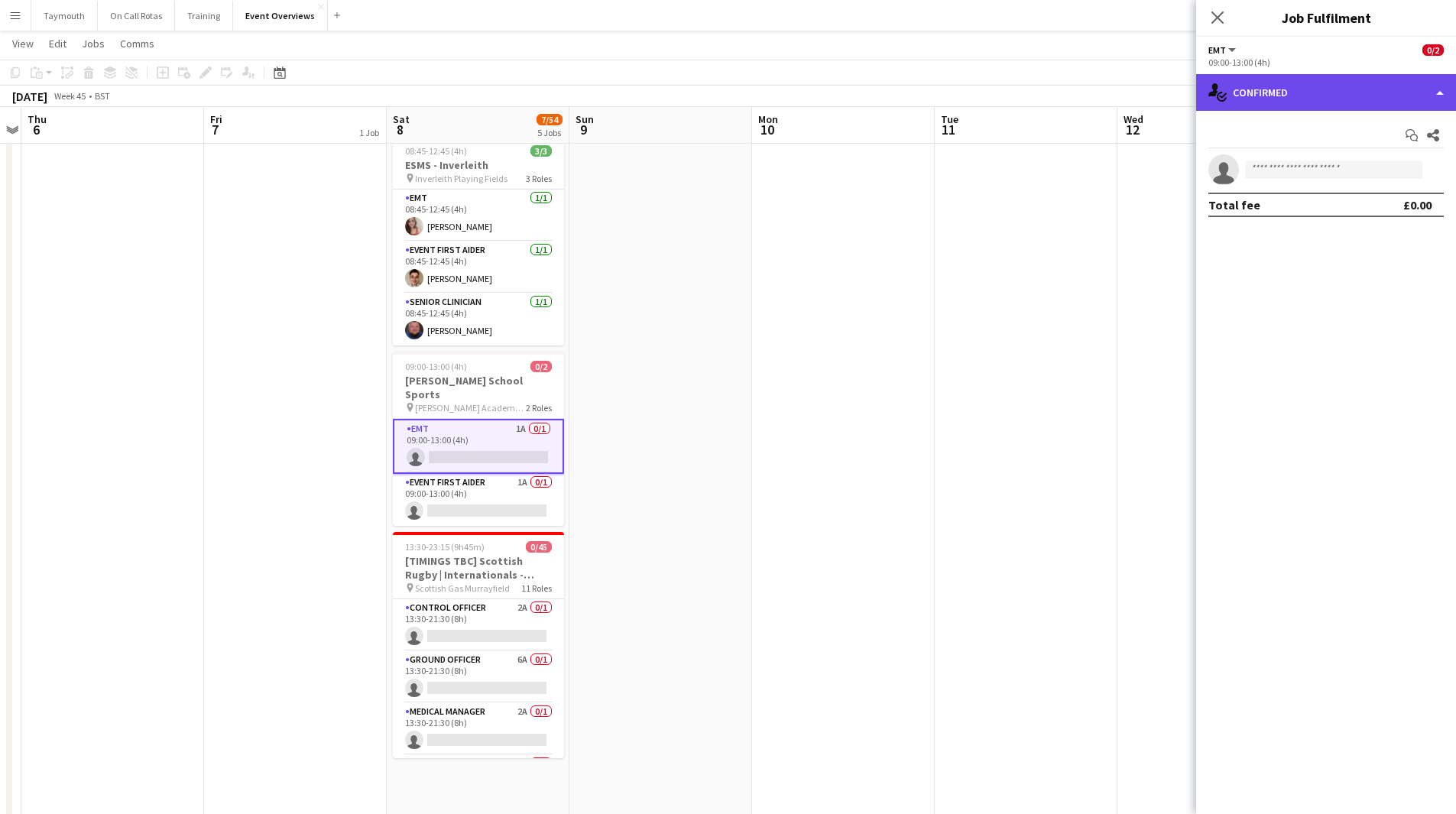
click at [1353, 90] on div "single-neutral-actions-check-2 Confirmed" at bounding box center [1326, 92] width 260 height 37
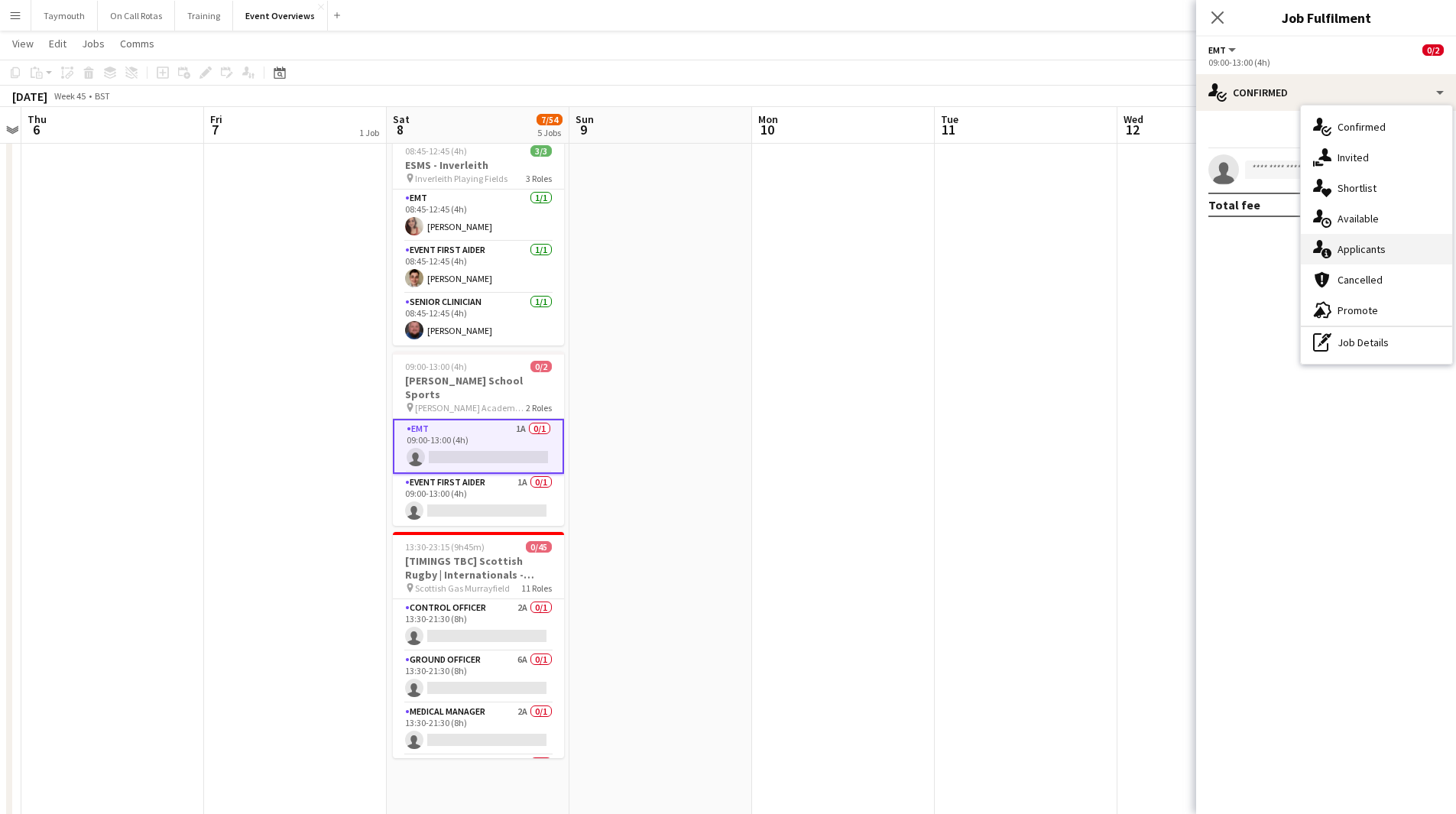
click at [1377, 255] on div "single-neutral-actions-information Applicants" at bounding box center [1376, 249] width 151 height 31
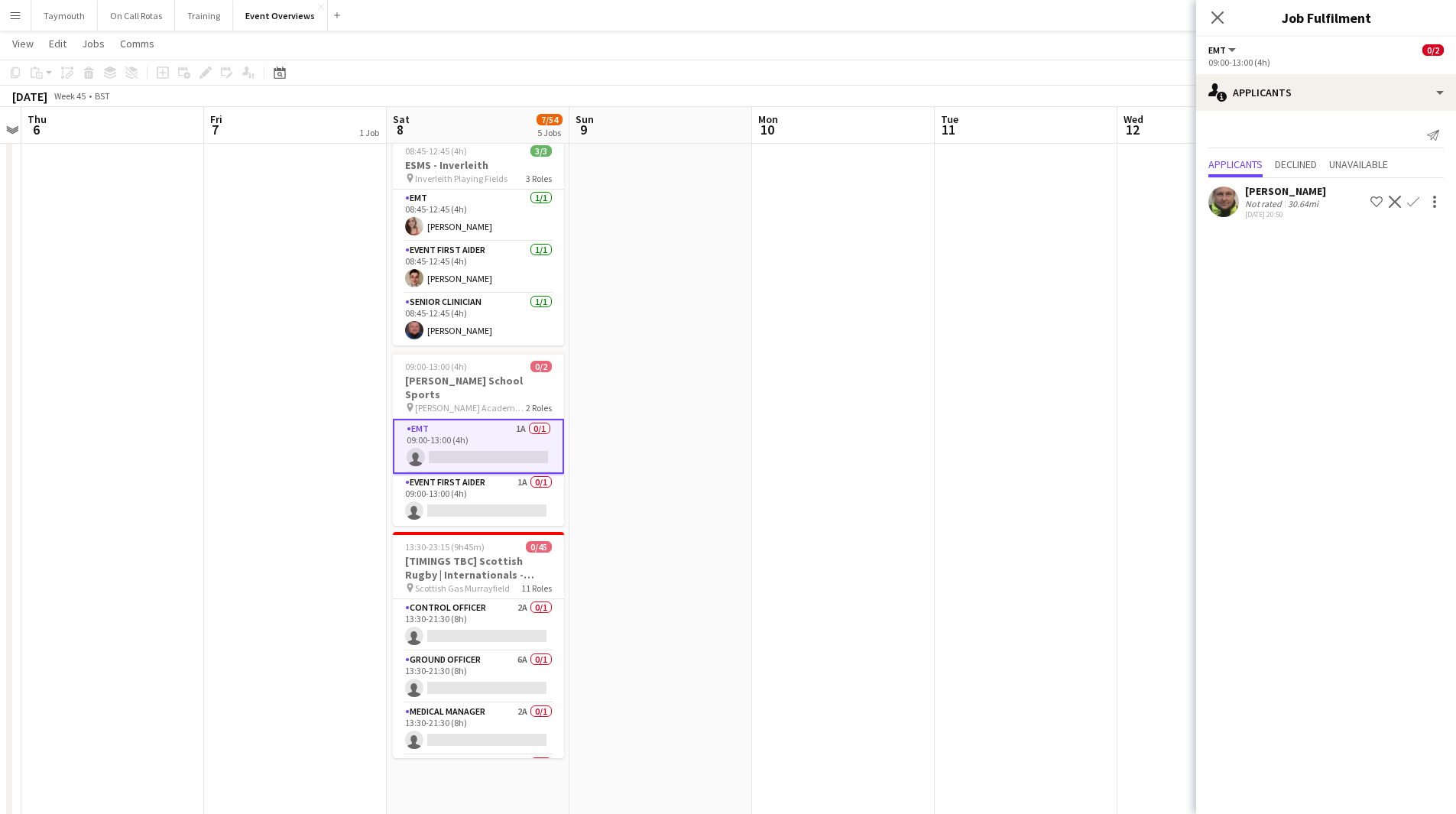
click at [1413, 201] on app-icon "Confirm" at bounding box center [1413, 202] width 13 height 13
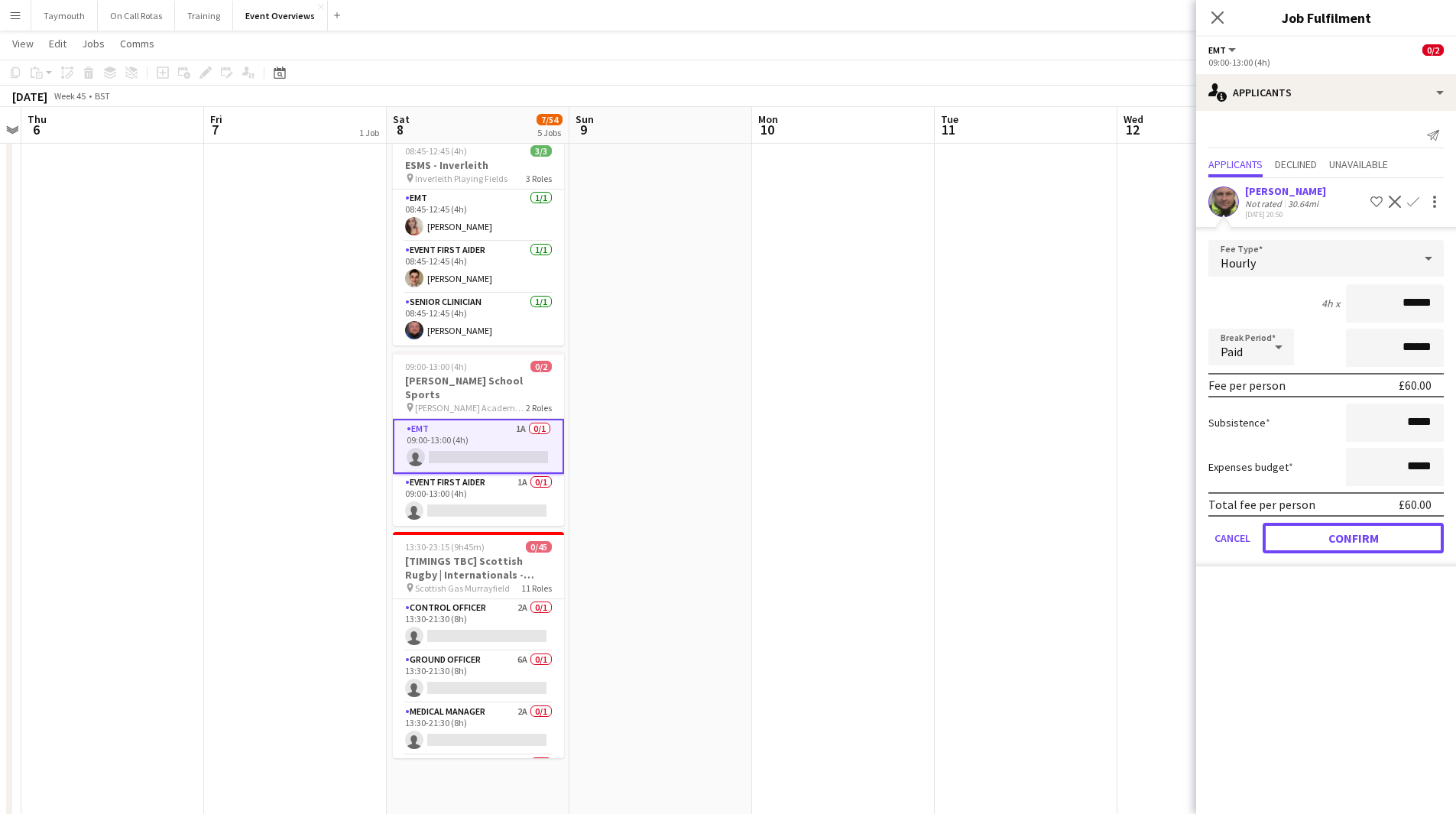
drag, startPoint x: 1304, startPoint y: 531, endPoint x: 934, endPoint y: 484, distance: 373.0
click at [1300, 531] on button "Confirm" at bounding box center [1354, 538] width 181 height 31
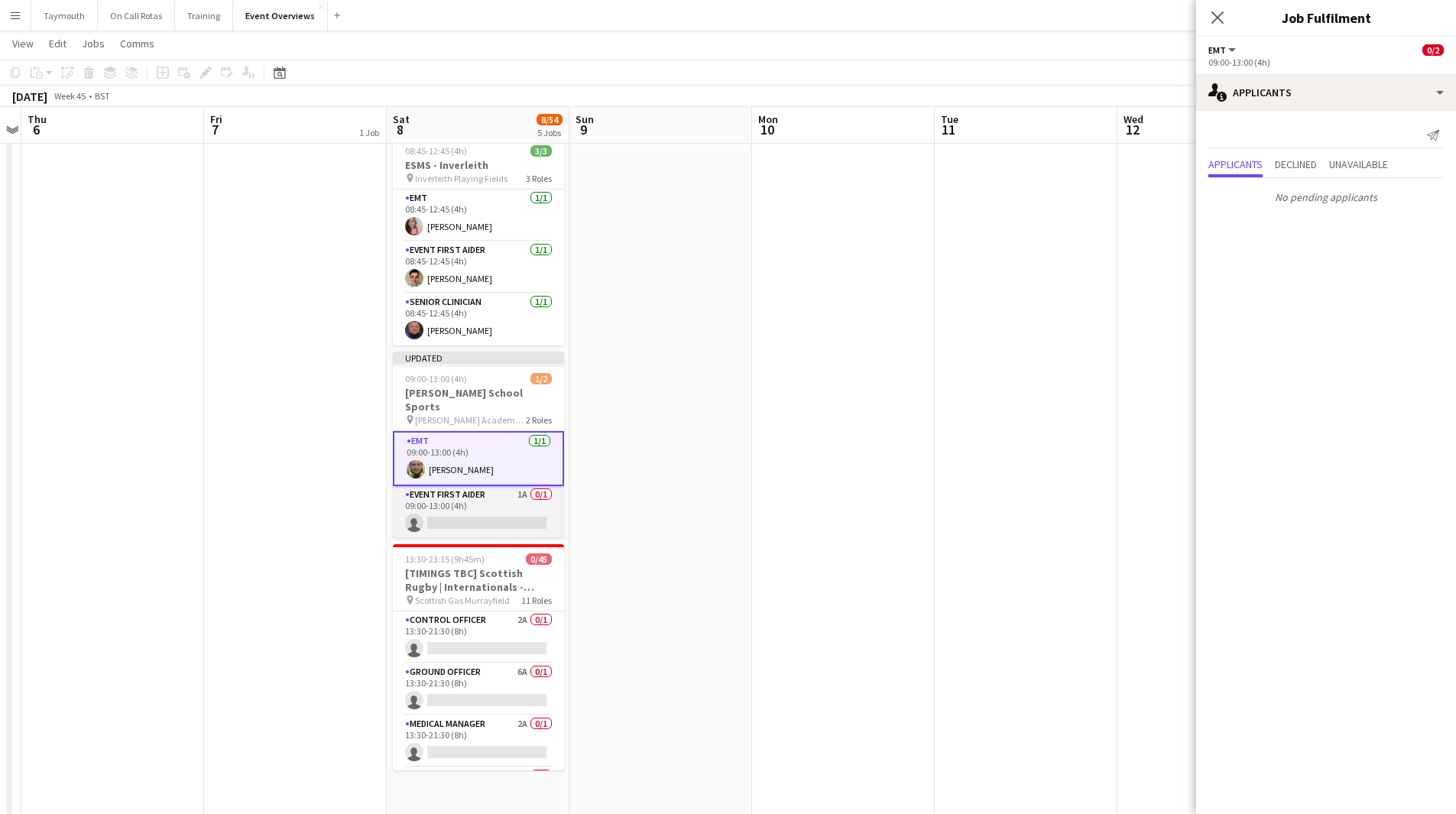
click at [493, 486] on app-card-role "Event First Aider 1A 0/1 09:00-13:00 (4h) single-neutral-actions" at bounding box center [478, 512] width 171 height 52
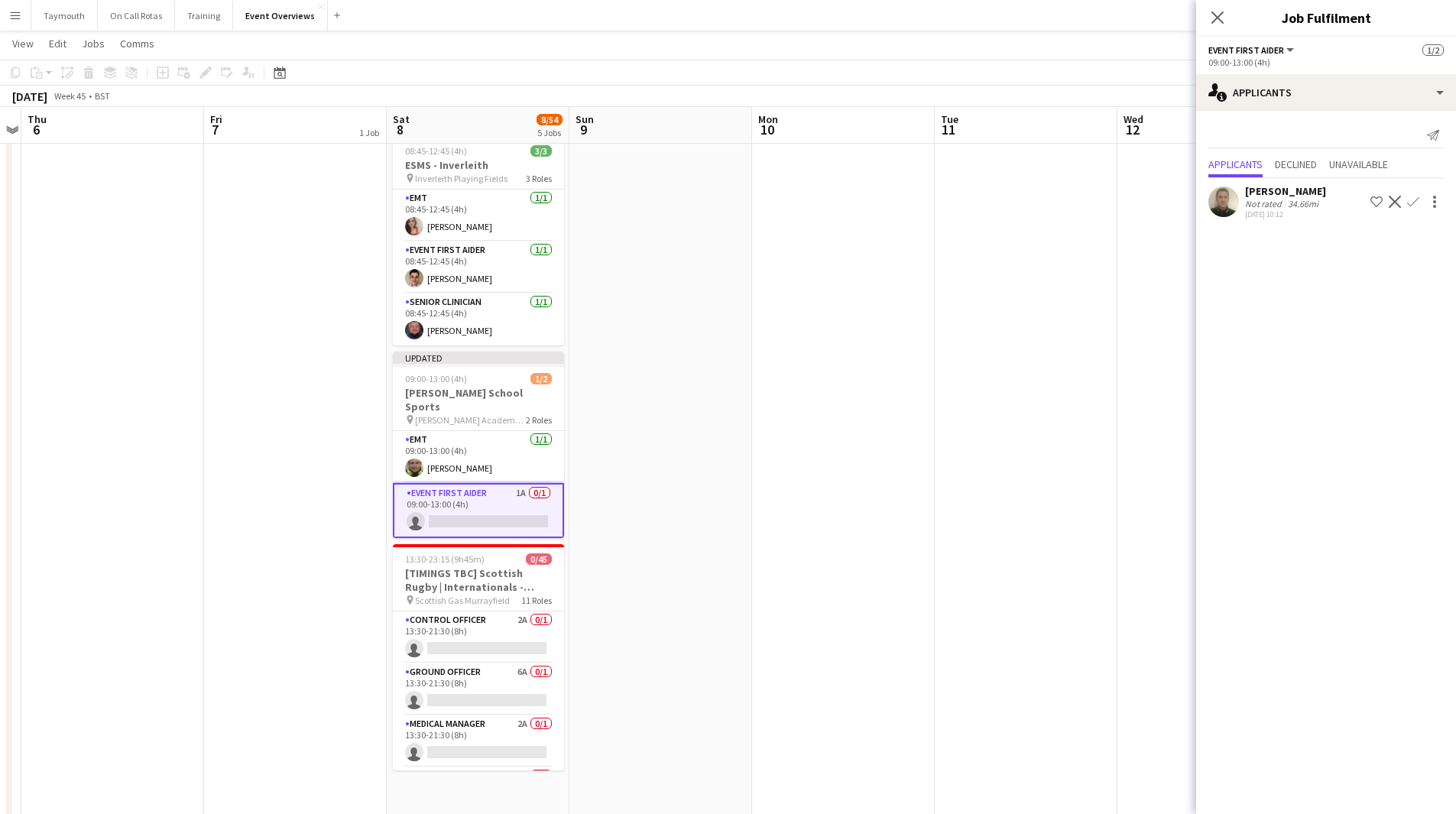
click at [1413, 202] on app-icon "Confirm" at bounding box center [1413, 202] width 13 height 13
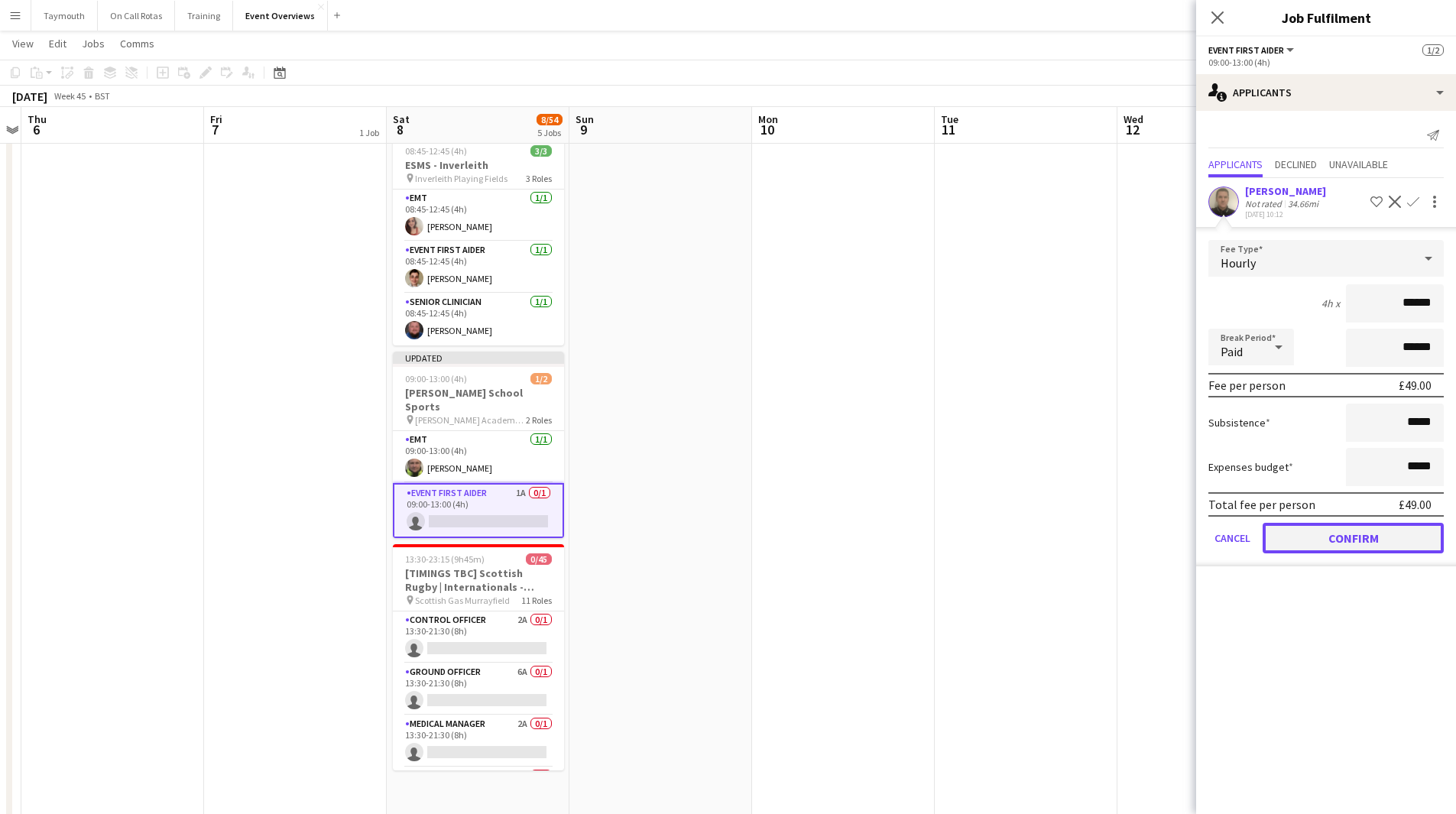
drag, startPoint x: 1332, startPoint y: 527, endPoint x: 1068, endPoint y: 533, distance: 264.1
click at [1331, 526] on button "Confirm" at bounding box center [1354, 538] width 181 height 31
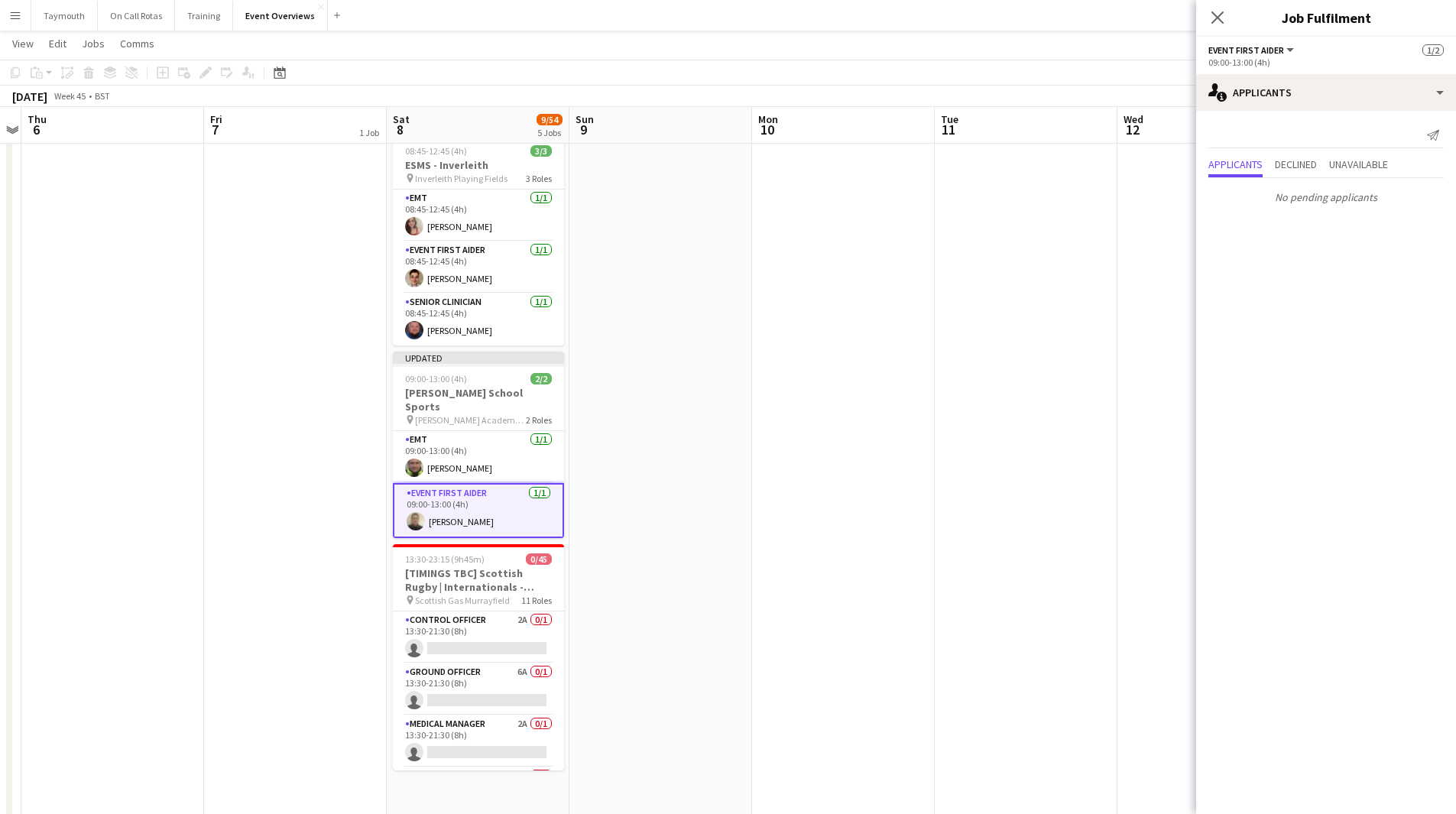
click at [791, 528] on app-date-cell at bounding box center [844, 443] width 183 height 1308
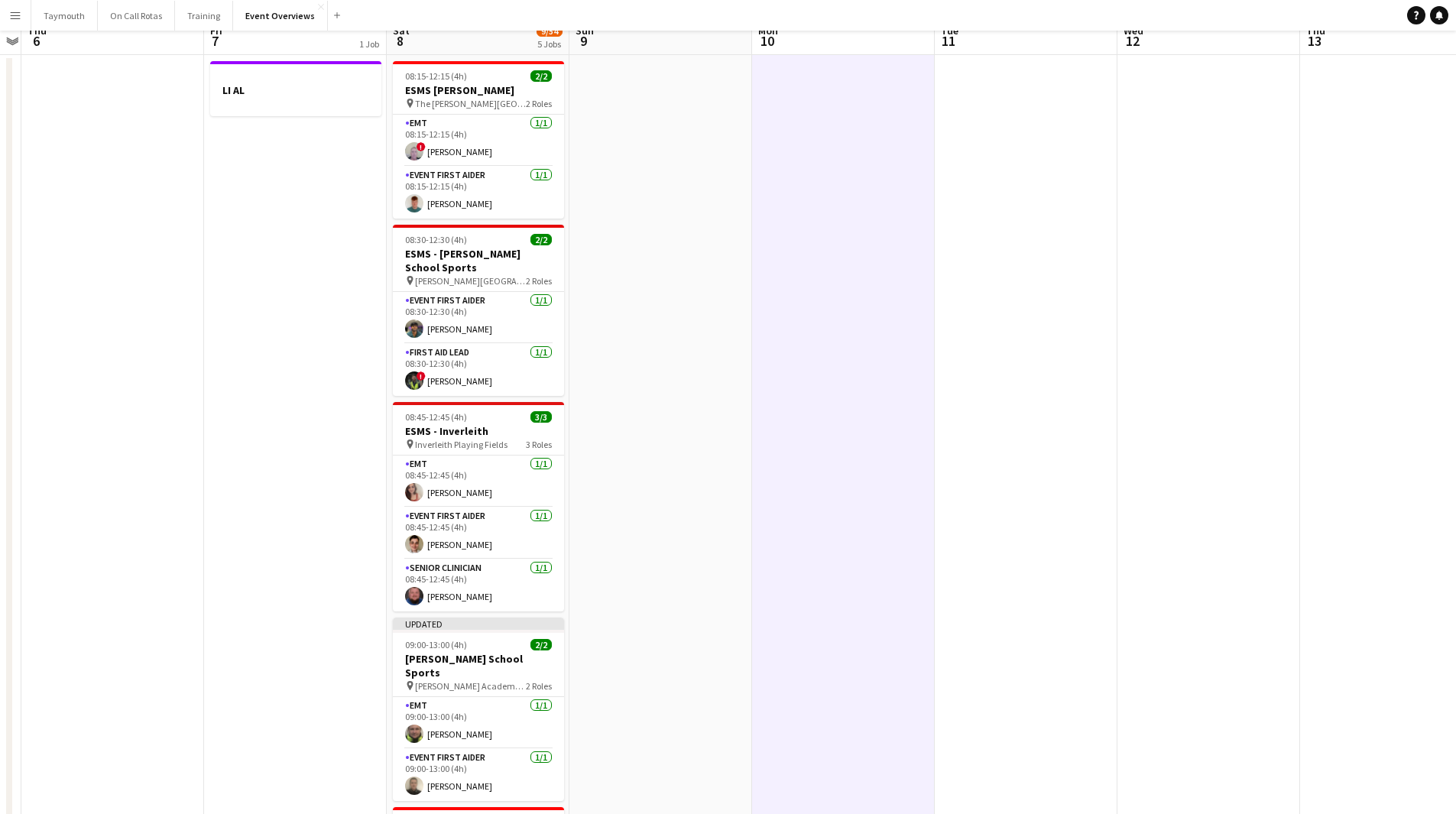
scroll to position [0, 0]
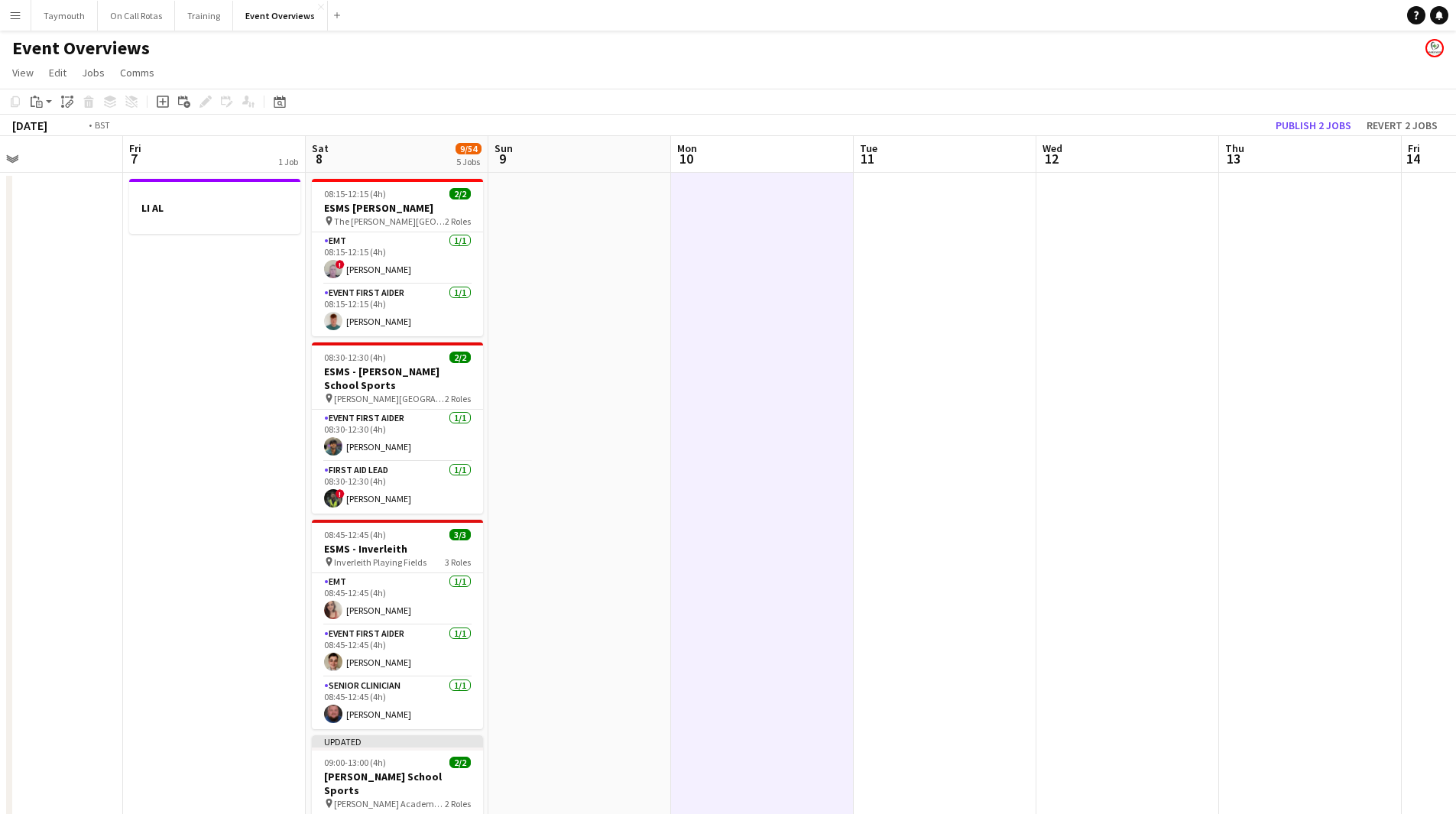
drag, startPoint x: 1164, startPoint y: 500, endPoint x: 163, endPoint y: 464, distance: 1001.6
click at [163, 464] on app-calendar-viewport "Mon 3 Tue 4 Wed 5 Thu 6 Fri 7 1 Job Sat 8 9/54 5 Jobs Sun 9 Mon 10 Tue 11 Wed 1…" at bounding box center [728, 809] width 1456 height 1345
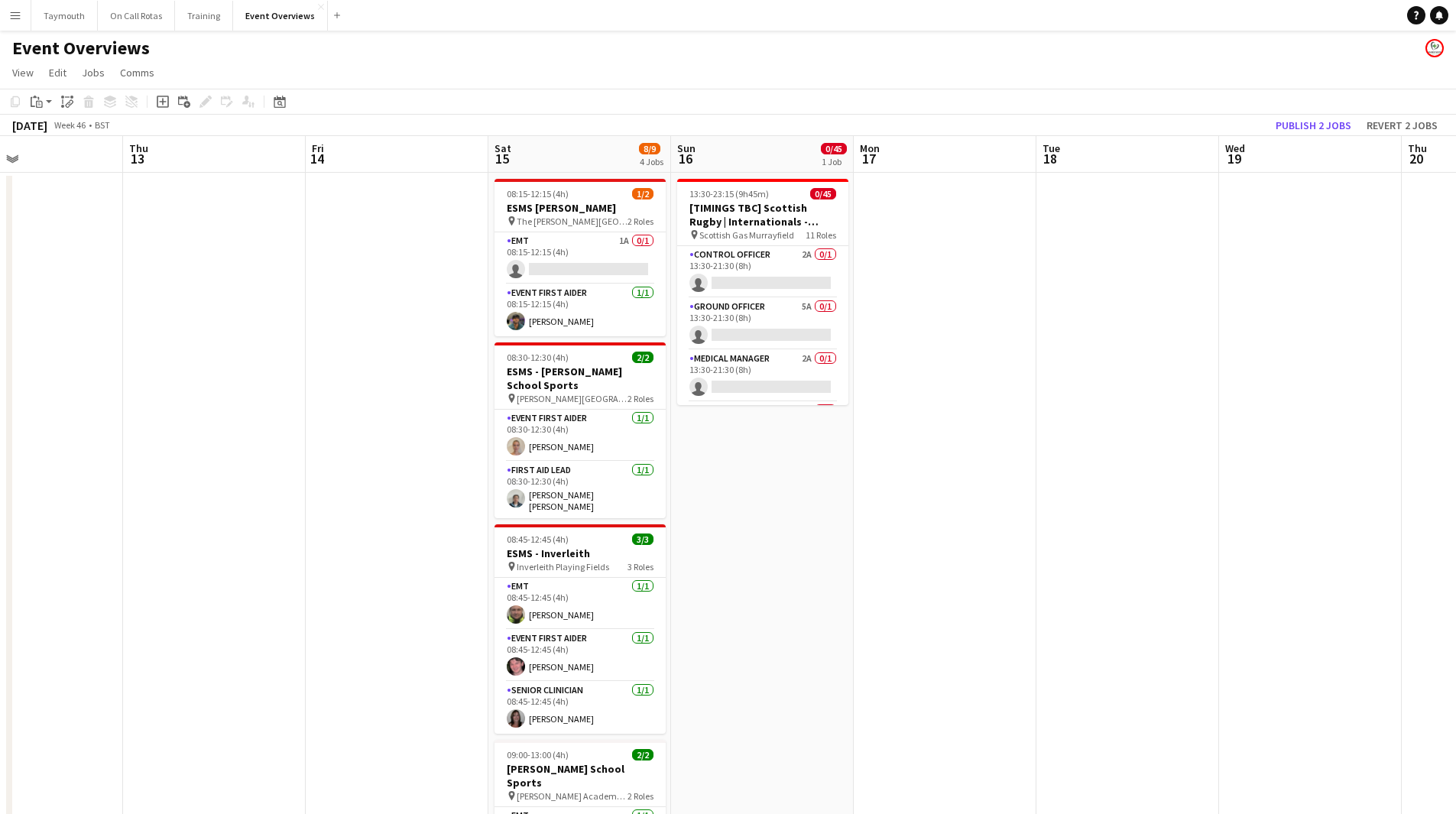
scroll to position [0, 431]
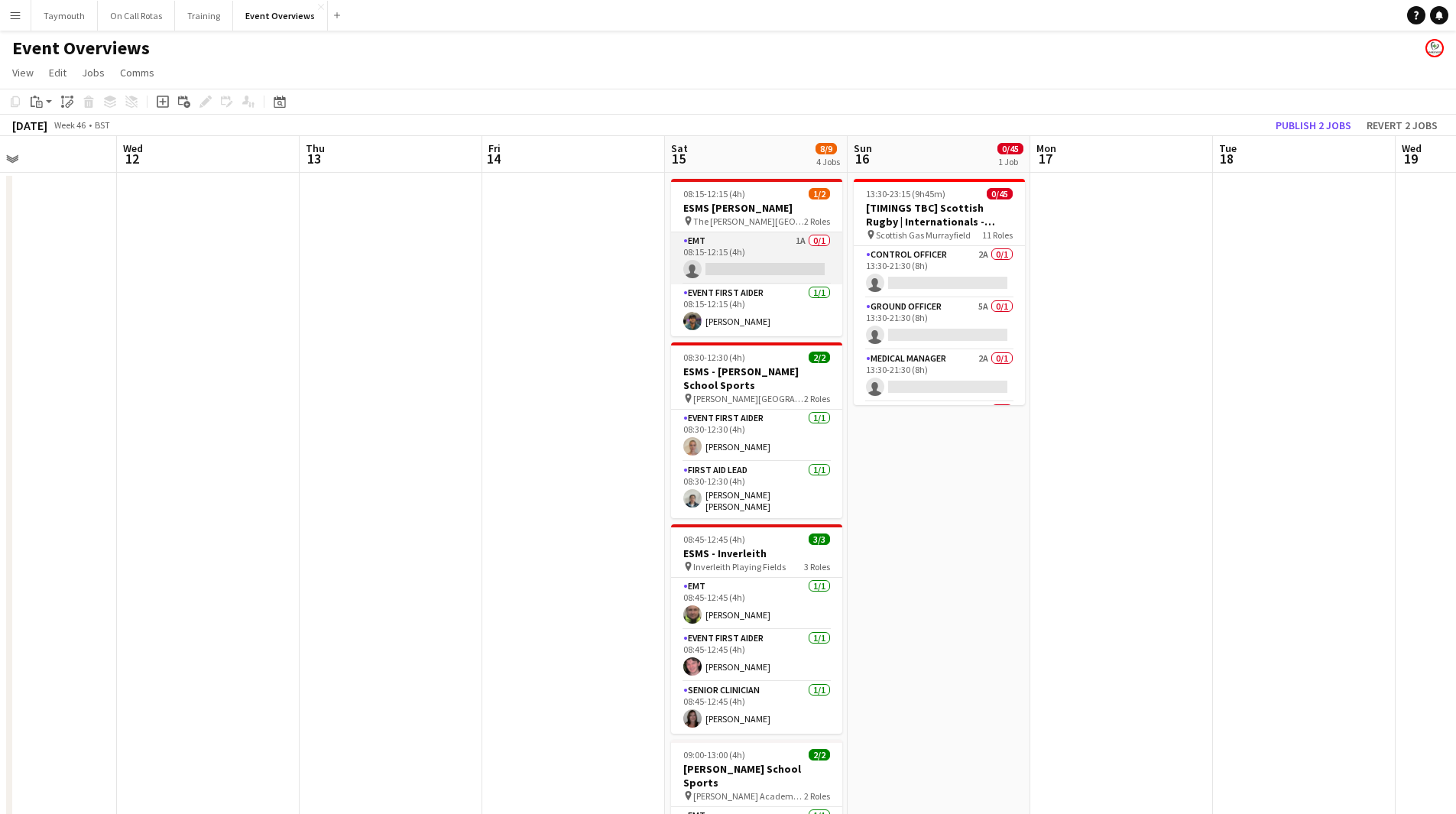
click at [760, 247] on app-card-role "EMT 1A 0/1 08:15-12:15 (4h) single-neutral-actions" at bounding box center [756, 258] width 171 height 52
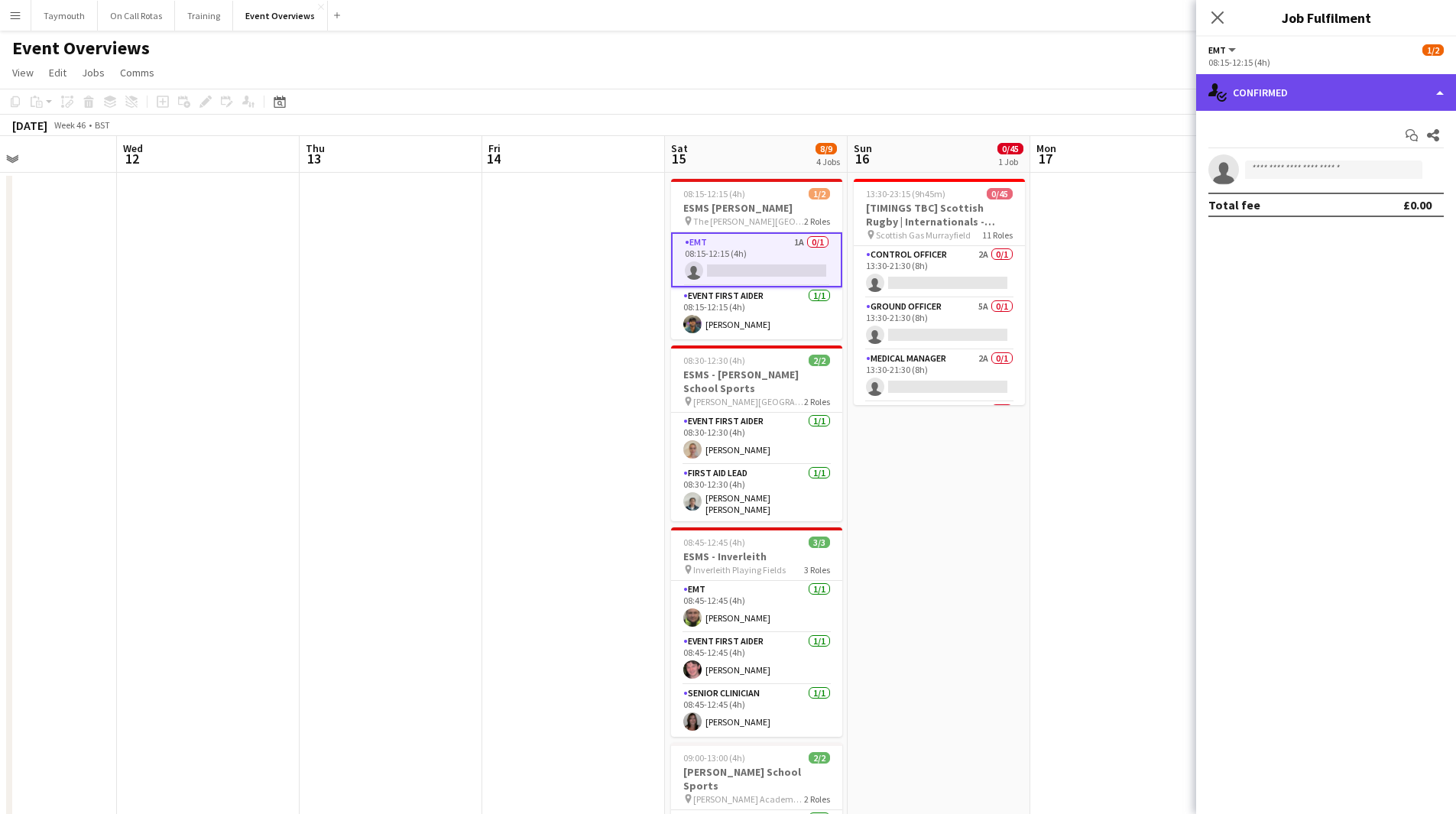
click at [1287, 94] on div "single-neutral-actions-check-2 Confirmed" at bounding box center [1326, 92] width 260 height 37
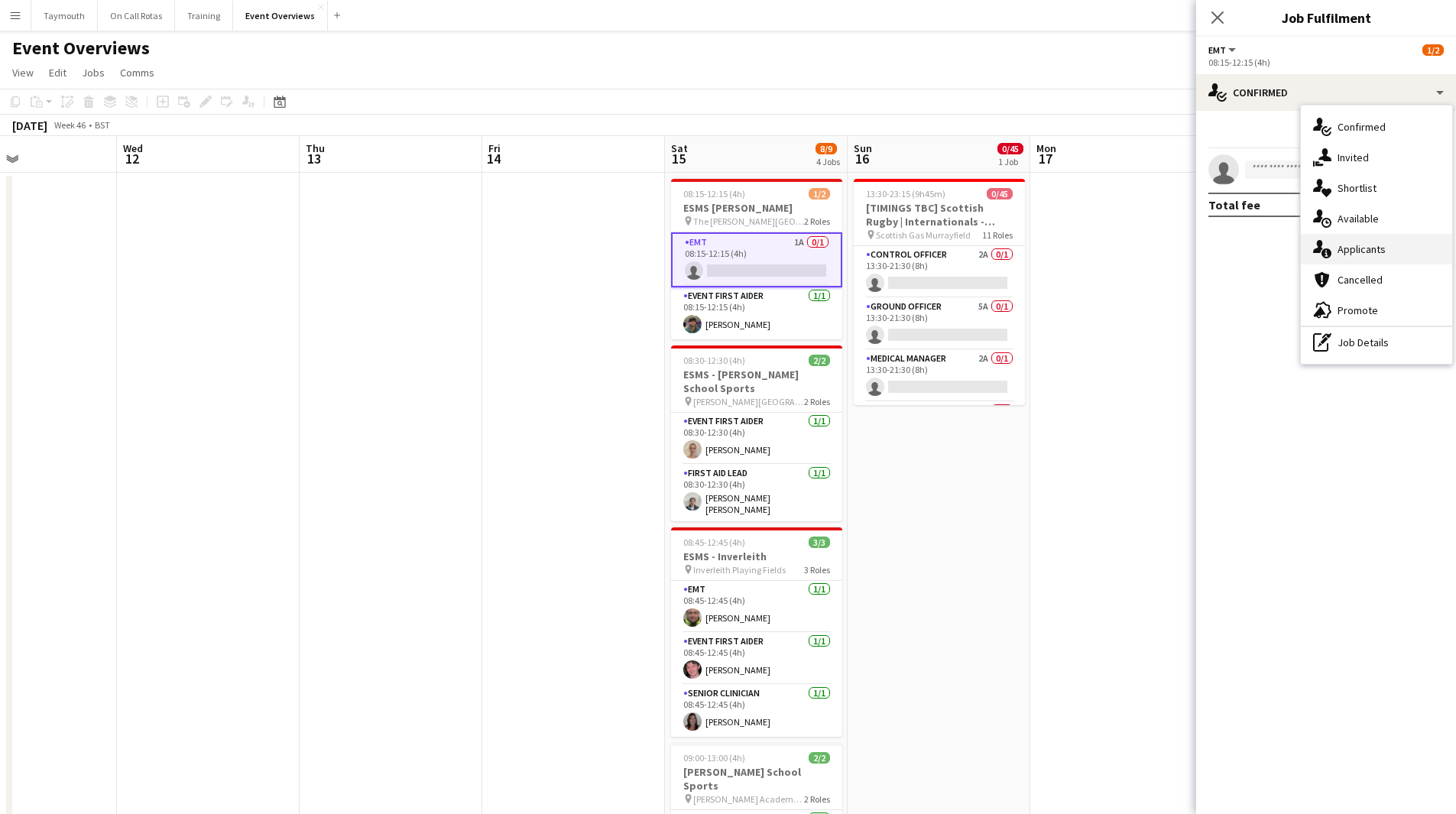
click at [1333, 256] on div "single-neutral-actions-information Applicants" at bounding box center [1376, 249] width 151 height 31
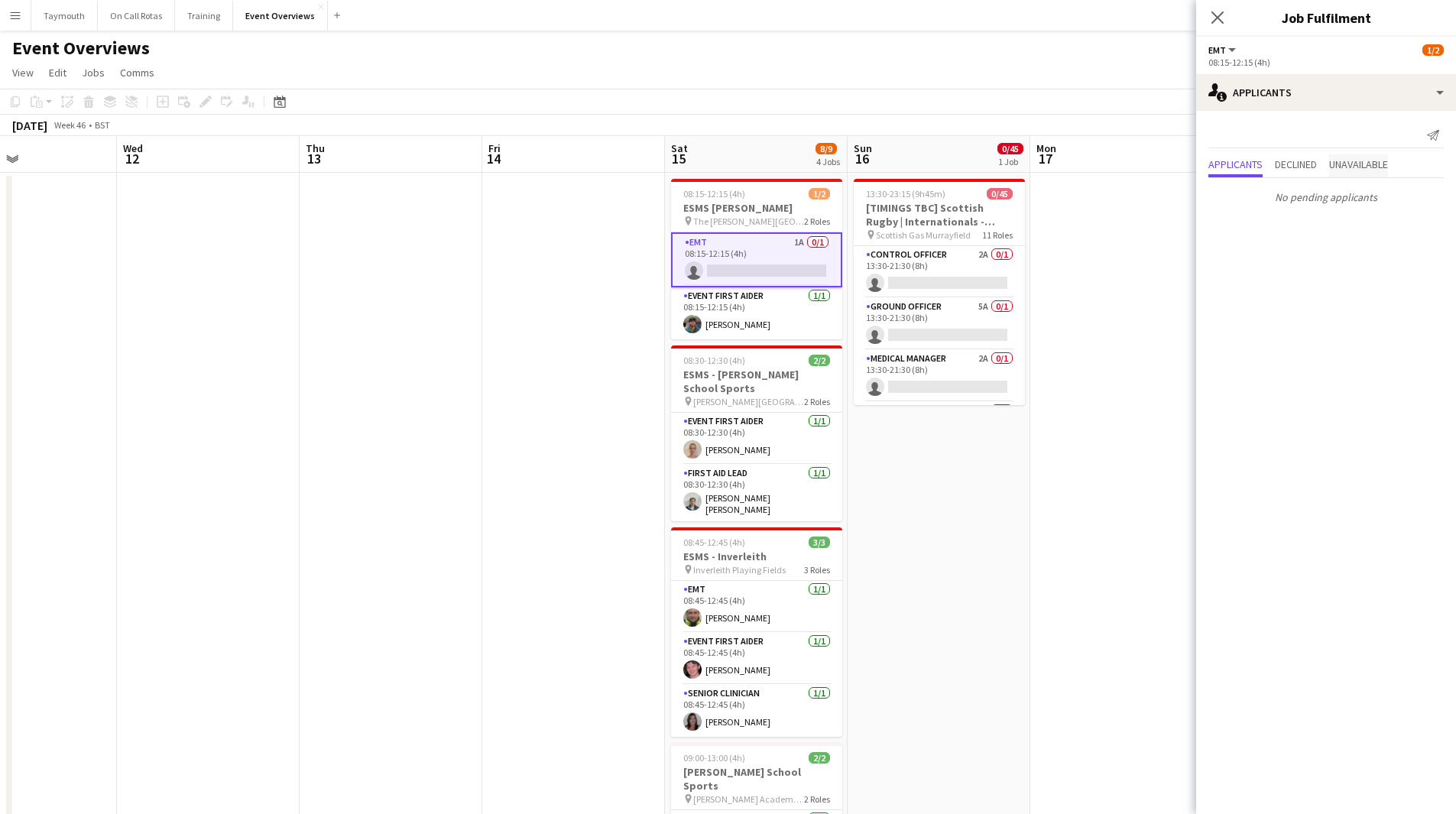
click at [1364, 169] on span "Unavailable" at bounding box center [1358, 165] width 59 height 11
click at [1249, 125] on span "Applicants" at bounding box center [1236, 134] width 54 height 23
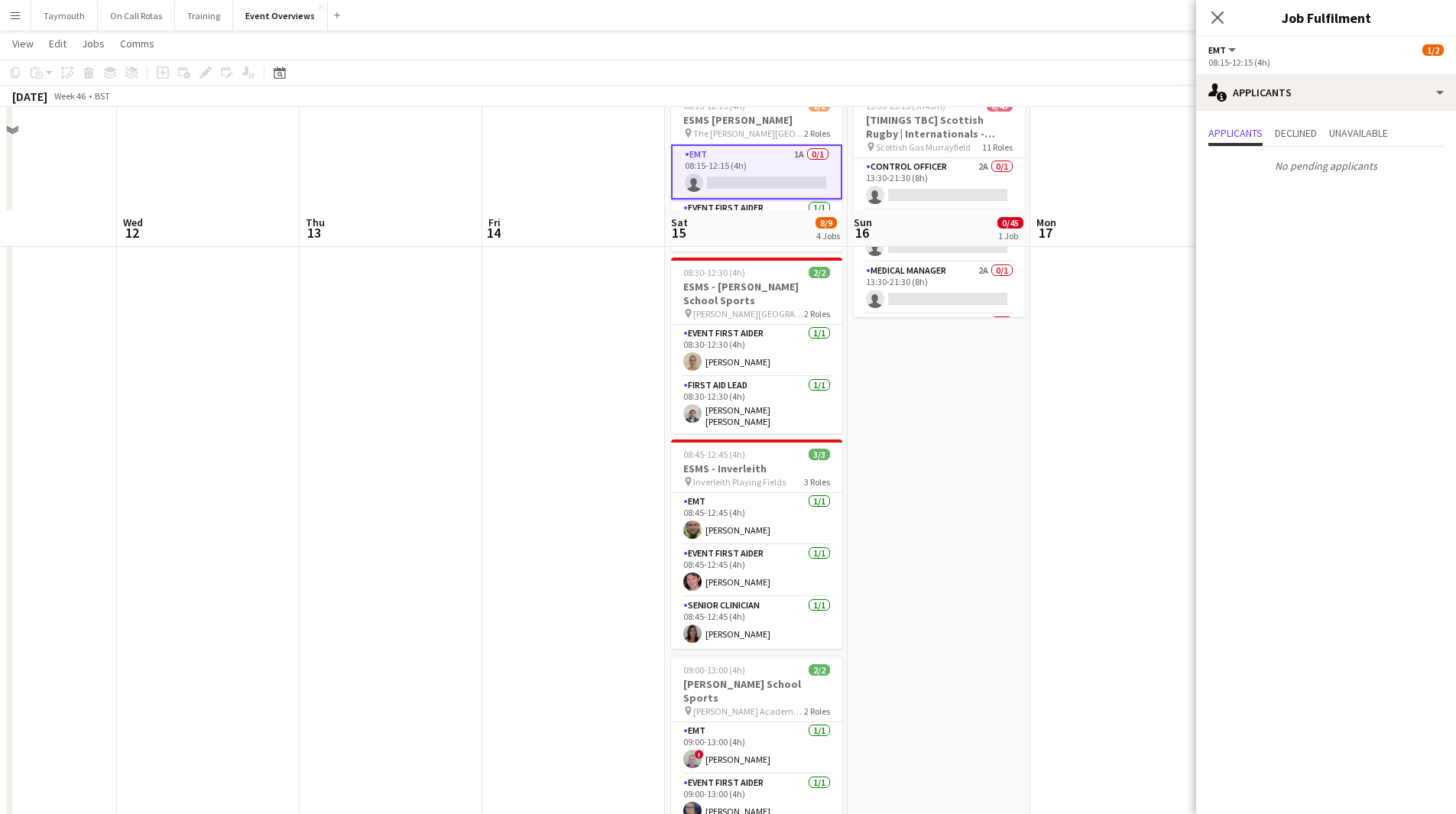
scroll to position [0, 0]
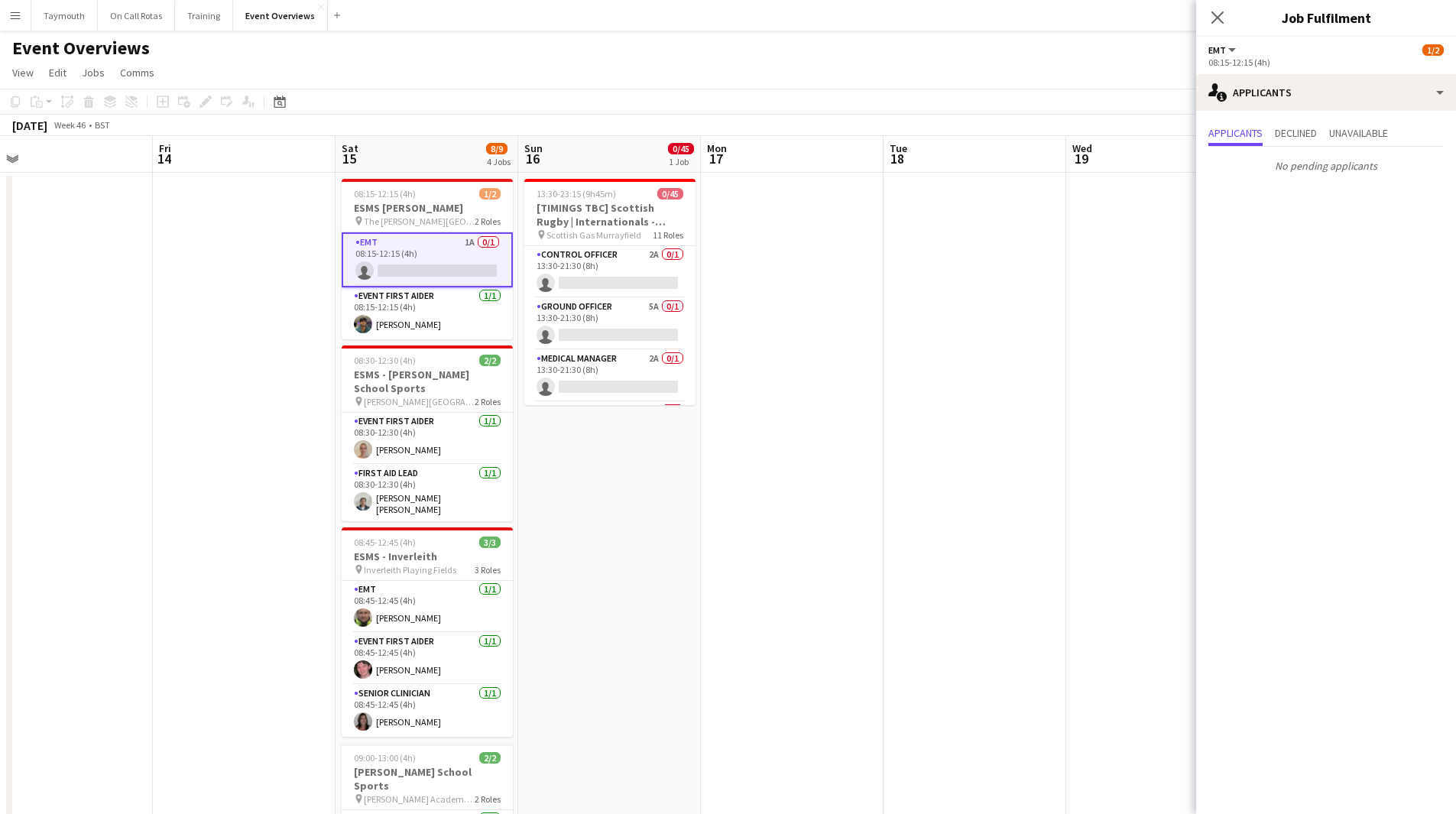
drag, startPoint x: 941, startPoint y: 568, endPoint x: 631, endPoint y: 569, distance: 310.0
click at [170, 572] on app-calendar-viewport "Tue 11 Wed 12 Thu 13 Fri 14 Sat 15 8/9 4 Jobs Sun 16 0/45 1 Job Mon 17 Tue 18 W…" at bounding box center [728, 809] width 1456 height 1345
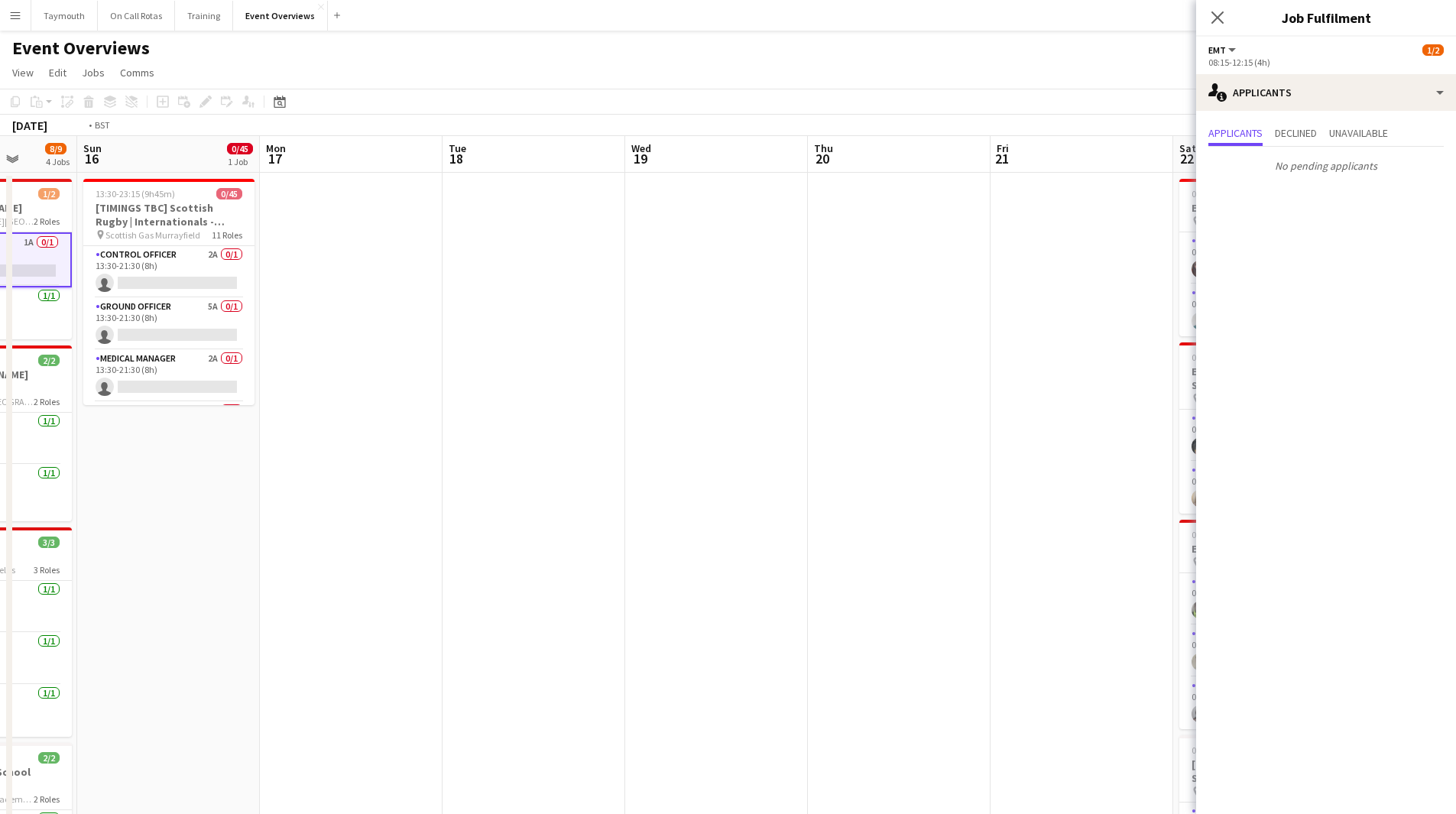
drag, startPoint x: 150, startPoint y: 556, endPoint x: 120, endPoint y: 535, distance: 36.6
click at [104, 546] on app-calendar-viewport "Thu 13 Fri 14 Sat 15 8/9 4 Jobs Sun 16 0/45 1 Job Mon 17 Tue 18 Wed 19 Thu 20 F…" at bounding box center [728, 809] width 1456 height 1345
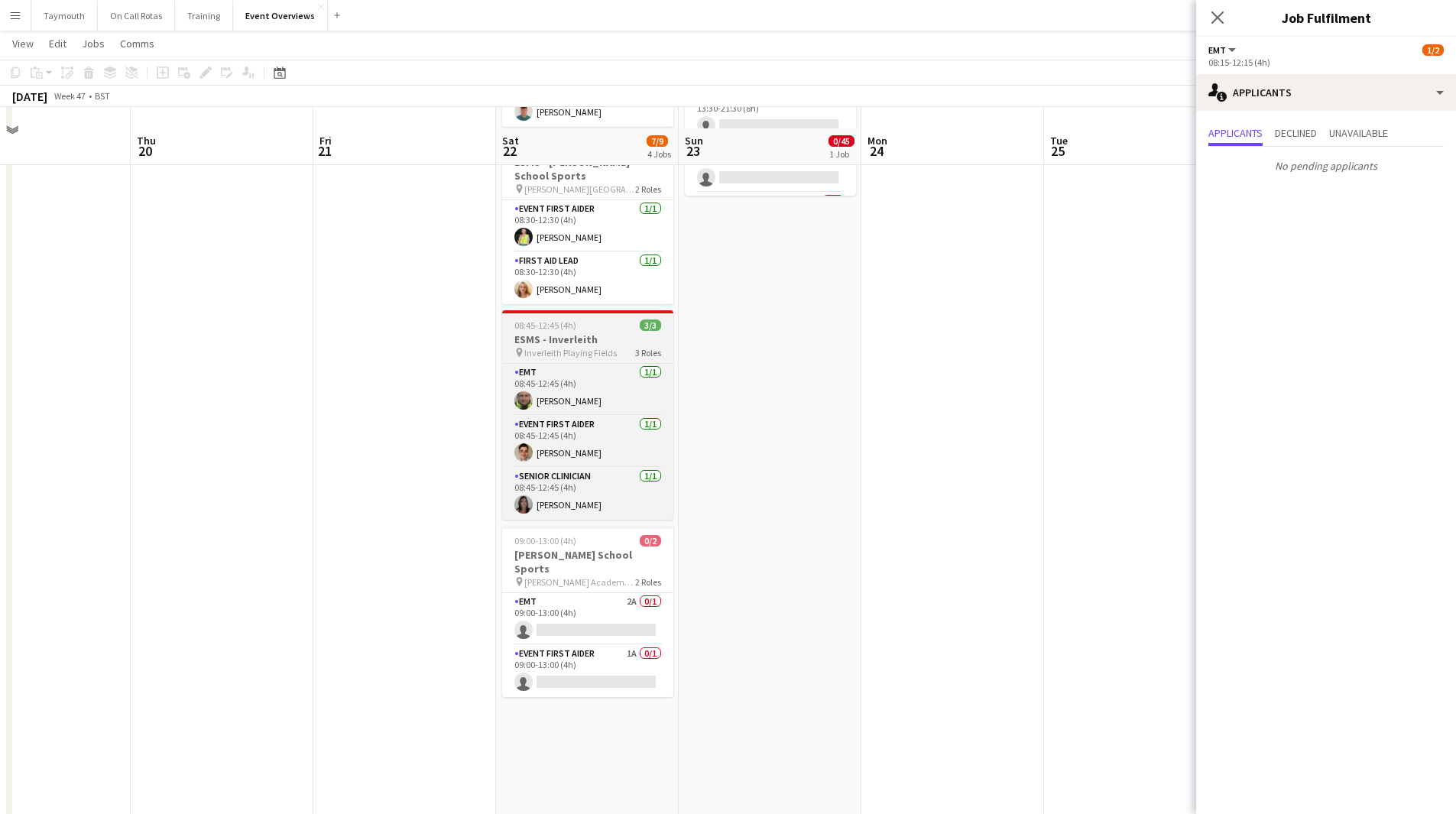
scroll to position [229, 0]
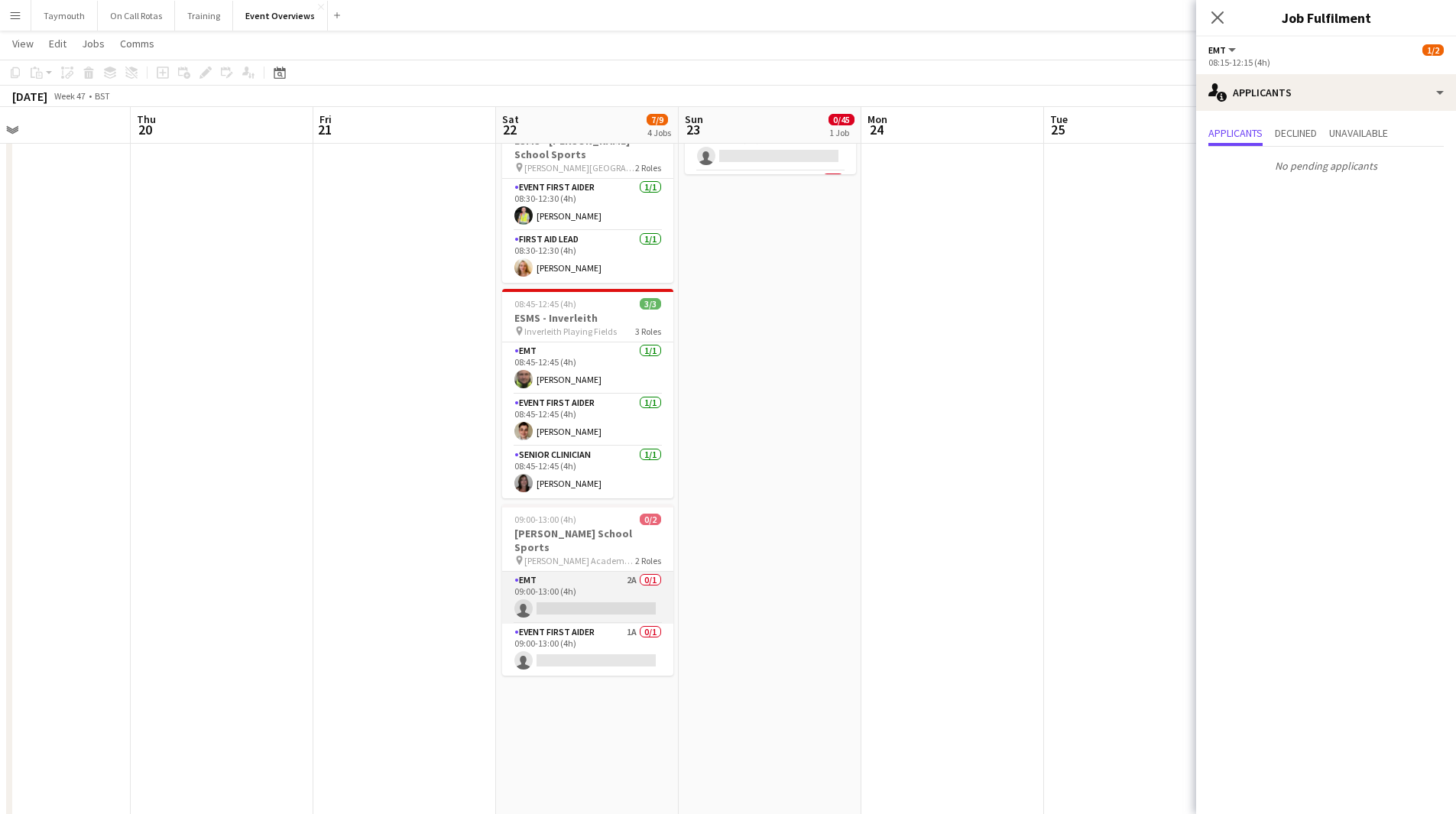
click at [605, 572] on app-card-role "EMT 2A 0/1 09:00-13:00 (4h) single-neutral-actions" at bounding box center [588, 598] width 171 height 52
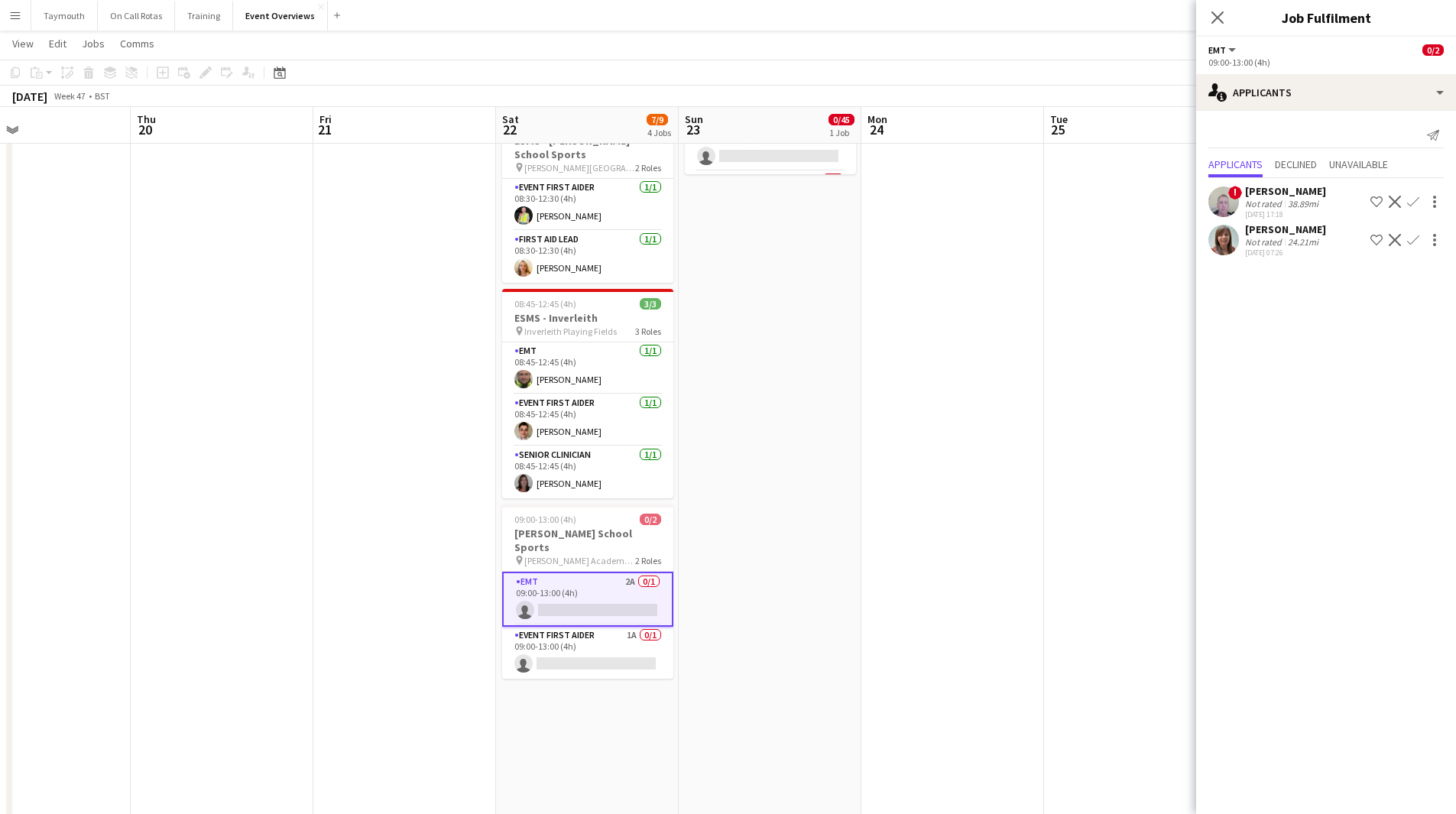
click at [1408, 239] on app-icon "Confirm" at bounding box center [1413, 240] width 13 height 13
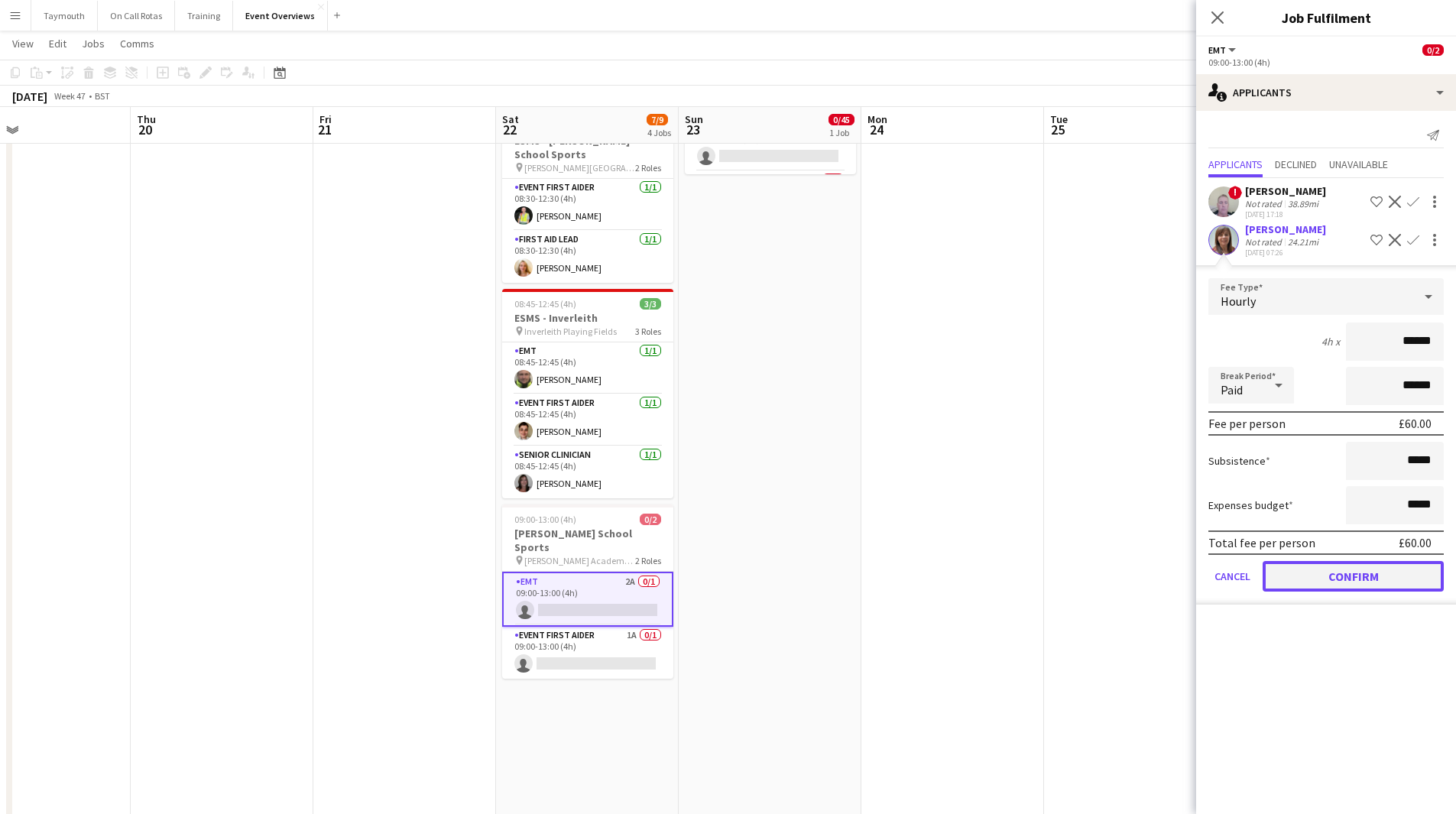
click at [1286, 585] on button "Confirm" at bounding box center [1354, 577] width 181 height 31
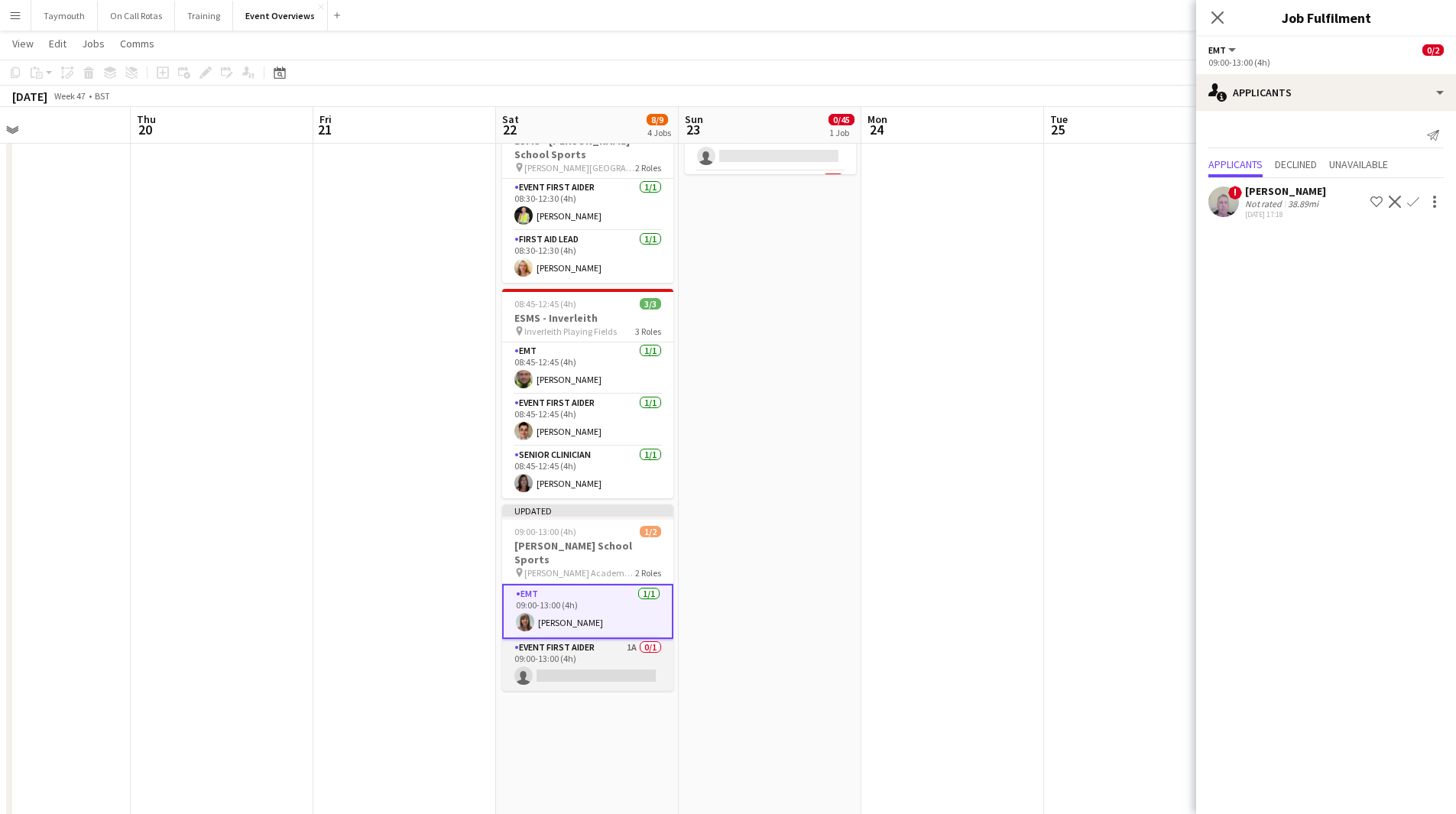
click at [626, 653] on app-card-role "Event First Aider 1A 0/1 09:00-13:00 (4h) single-neutral-actions" at bounding box center [588, 665] width 171 height 52
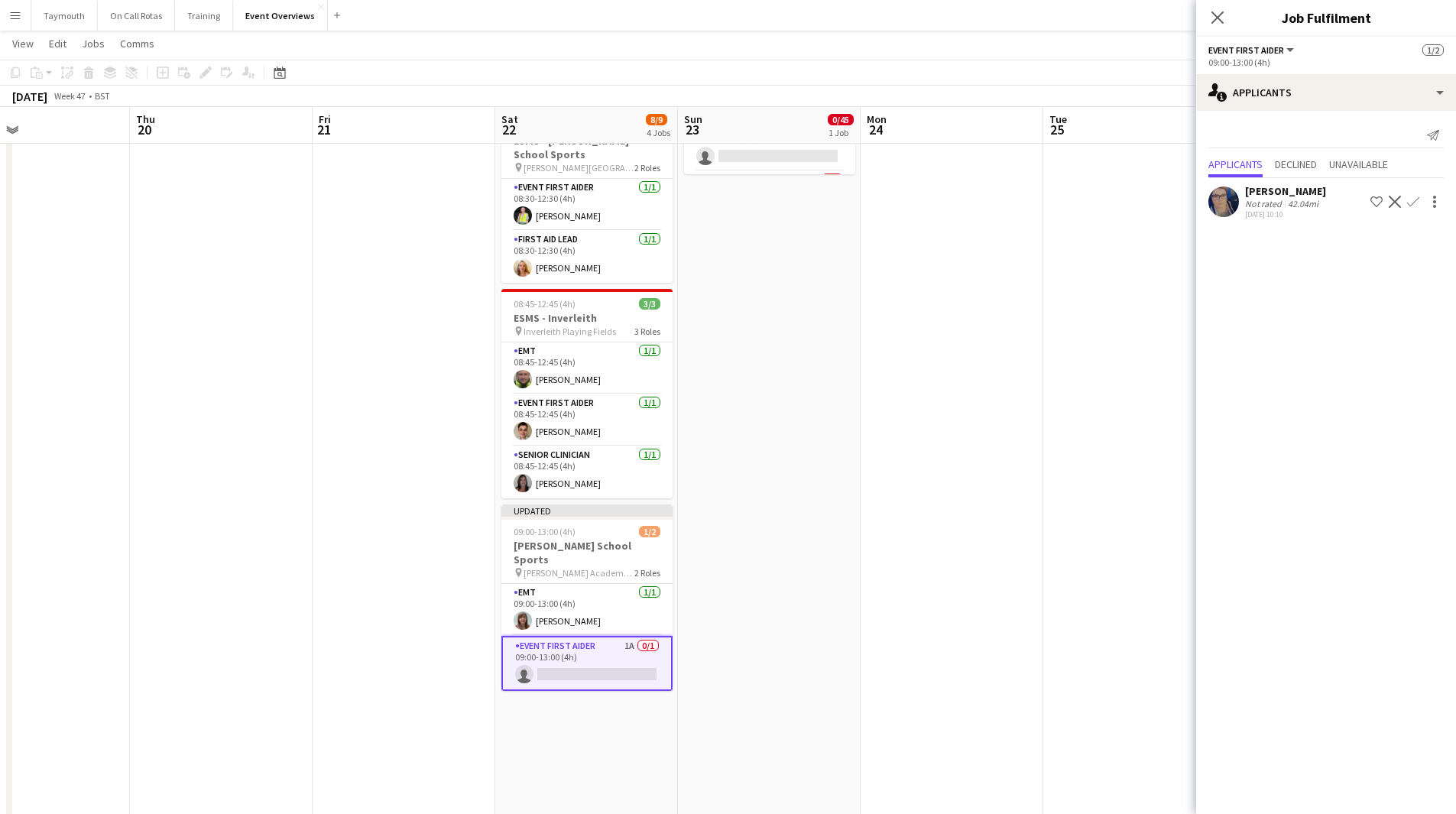
click at [1412, 205] on app-icon "Confirm" at bounding box center [1413, 202] width 13 height 13
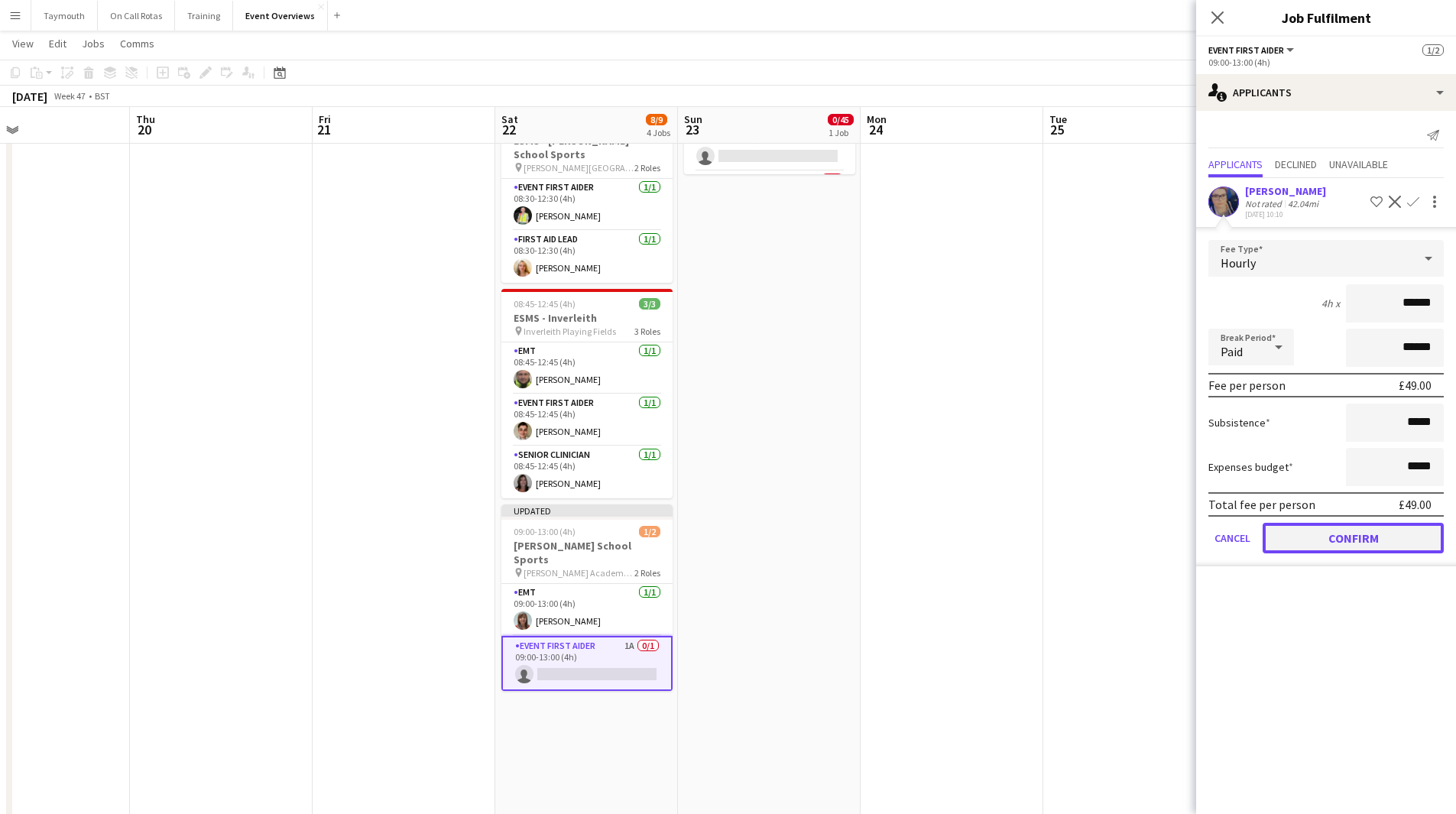
click at [1337, 537] on button "Confirm" at bounding box center [1354, 538] width 181 height 31
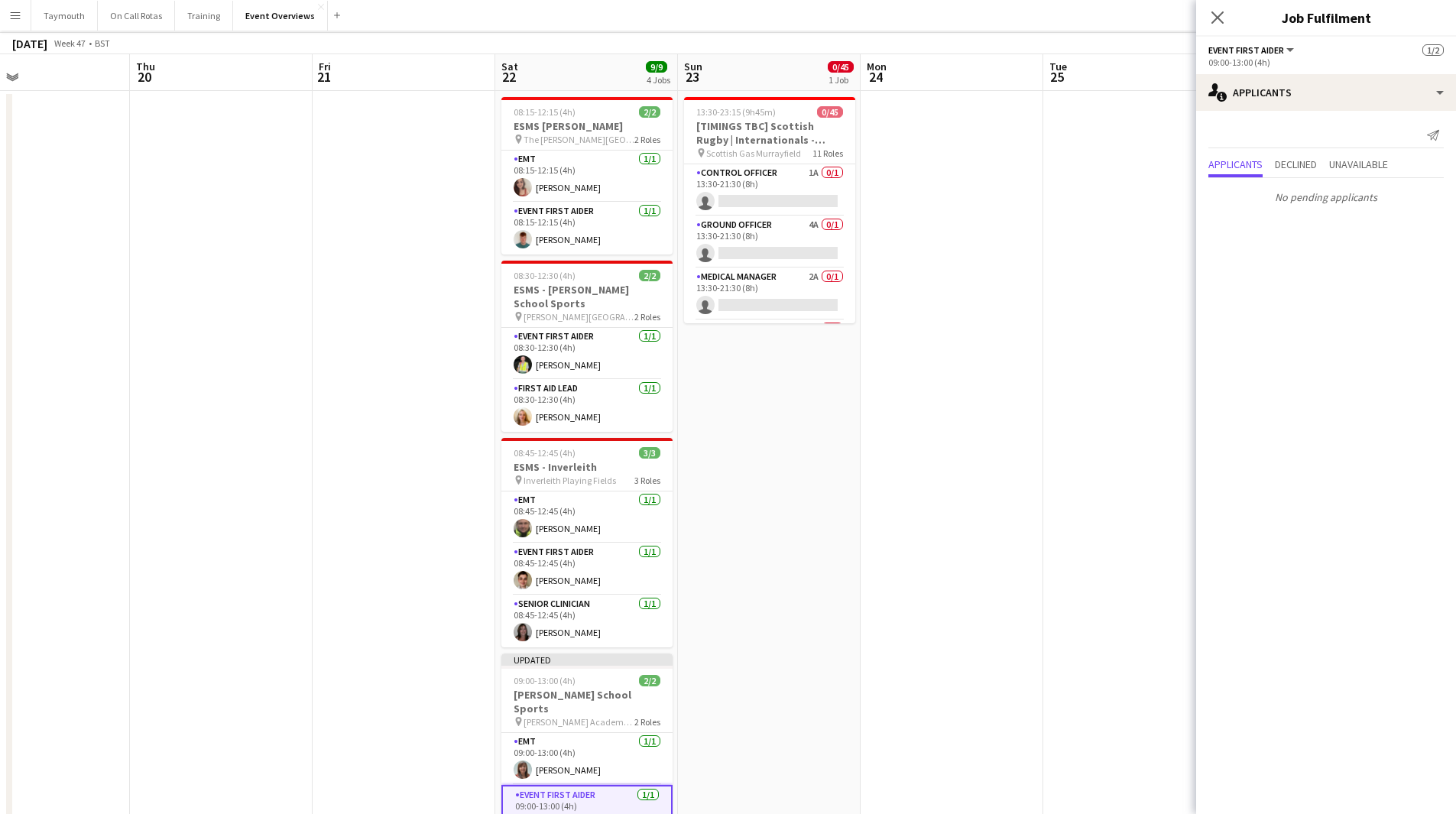
scroll to position [0, 0]
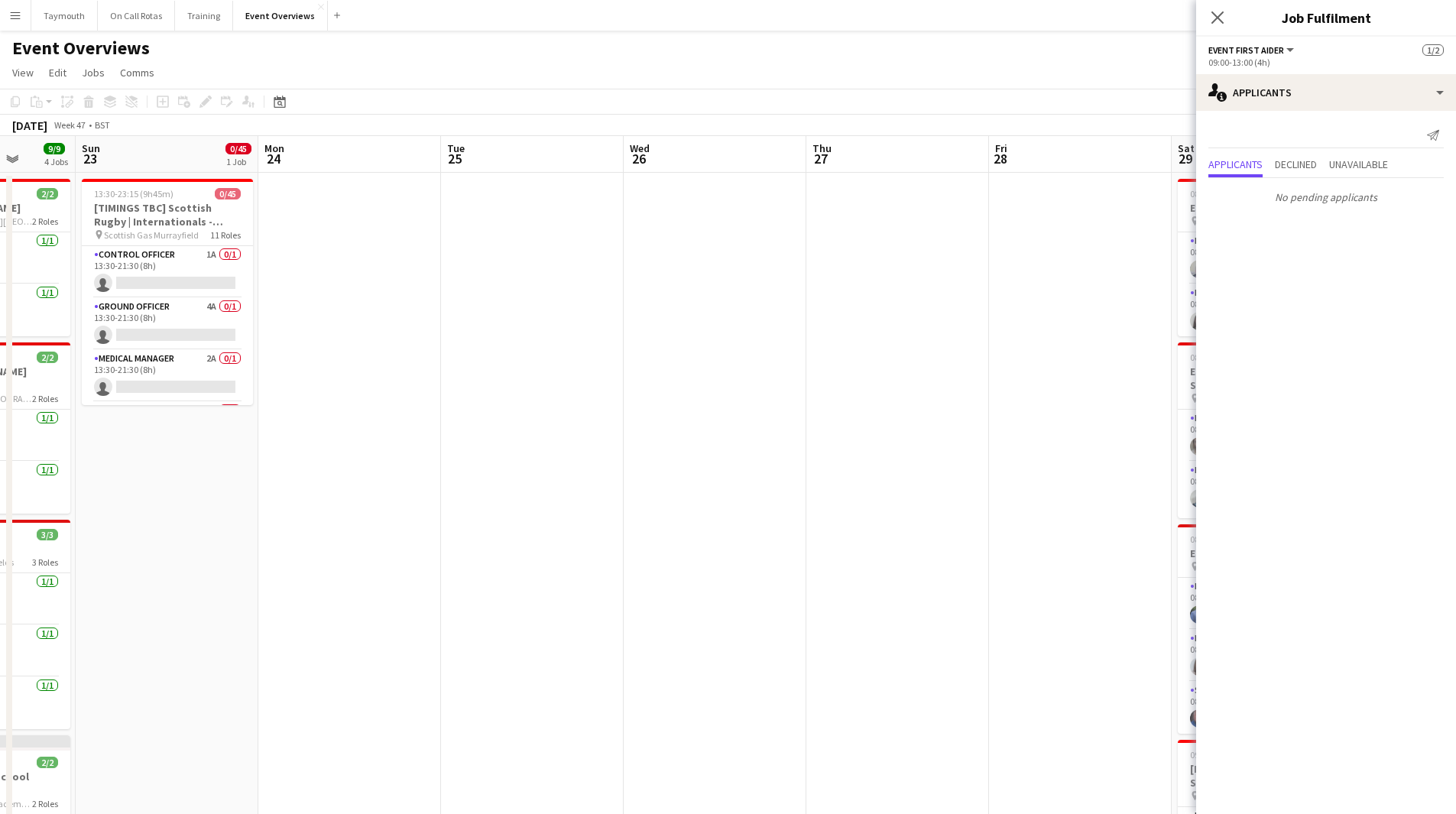
drag, startPoint x: 360, startPoint y: 445, endPoint x: 611, endPoint y: 445, distance: 251.0
click at [339, 445] on app-calendar-viewport "Thu 20 Fri 21 Sat 22 9/9 4 Jobs Sun 23 0/45 1 Job Mon 24 Tue 25 Wed 26 Thu 27 F…" at bounding box center [728, 809] width 1456 height 1345
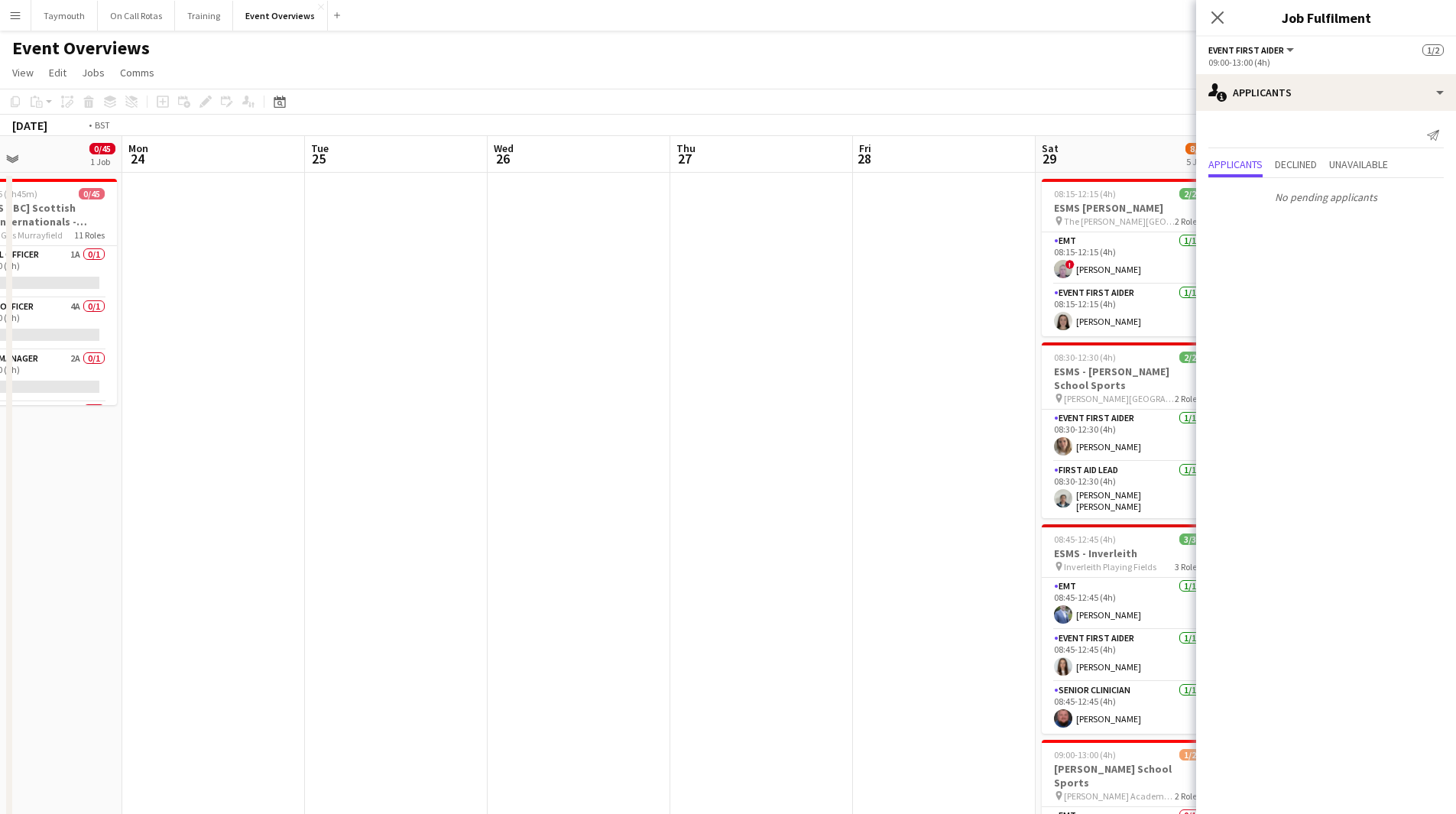
drag, startPoint x: 572, startPoint y: 464, endPoint x: 133, endPoint y: 455, distance: 439.1
click at [133, 455] on app-calendar-viewport "Thu 20 Fri 21 Sat 22 9/9 4 Jobs Sun 23 0/45 1 Job Mon 24 Tue 25 Wed 26 Thu 27 F…" at bounding box center [728, 809] width 1456 height 1345
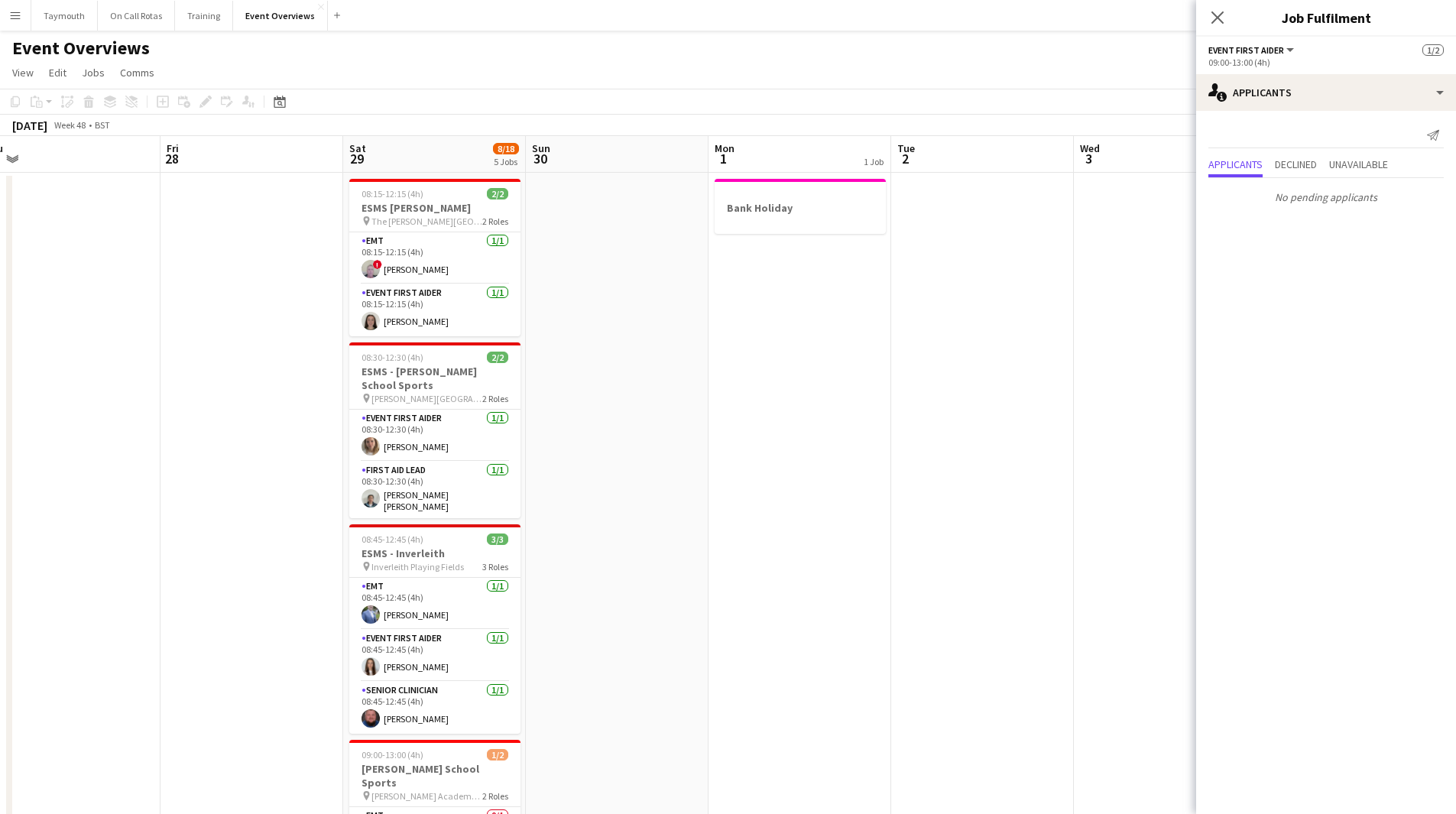
drag, startPoint x: 895, startPoint y: 541, endPoint x: 301, endPoint y: 523, distance: 594.3
click at [268, 526] on app-calendar-viewport "Mon 24 Tue 25 Wed 26 Thu 27 Fri 28 Sat 29 8/18 5 Jobs Sun 30 Mon 1 1 Job Tue 2 …" at bounding box center [728, 809] width 1456 height 1345
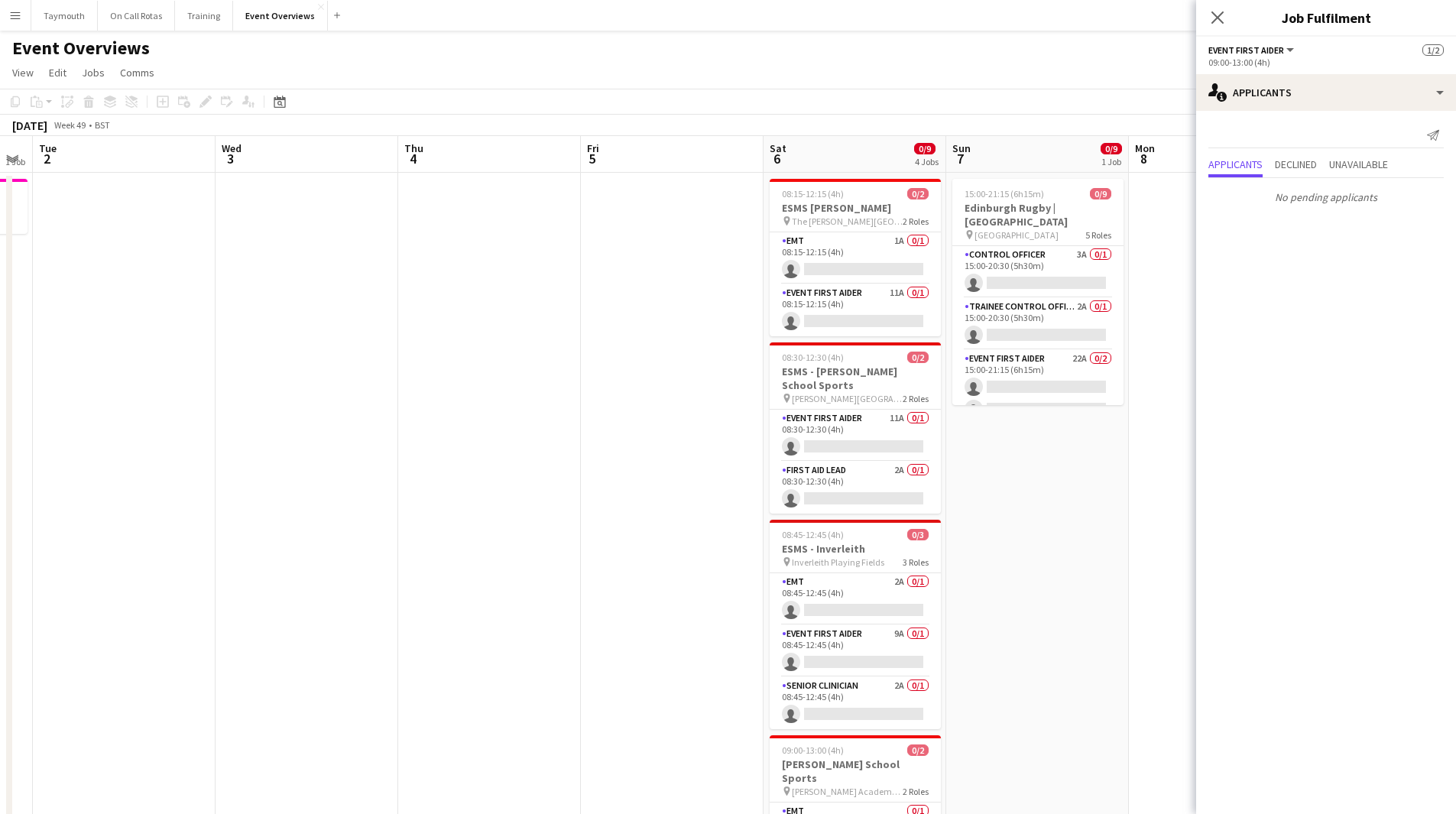
drag, startPoint x: 554, startPoint y: 527, endPoint x: 252, endPoint y: 542, distance: 302.4
click at [250, 544] on app-calendar-viewport "Sat 29 8/18 5 Jobs Sun 30 Mon 1 1 Job Tue 2 Wed 3 Thu 4 Fri 5 Sat 6 0/9 4 Jobs …" at bounding box center [728, 809] width 1456 height 1345
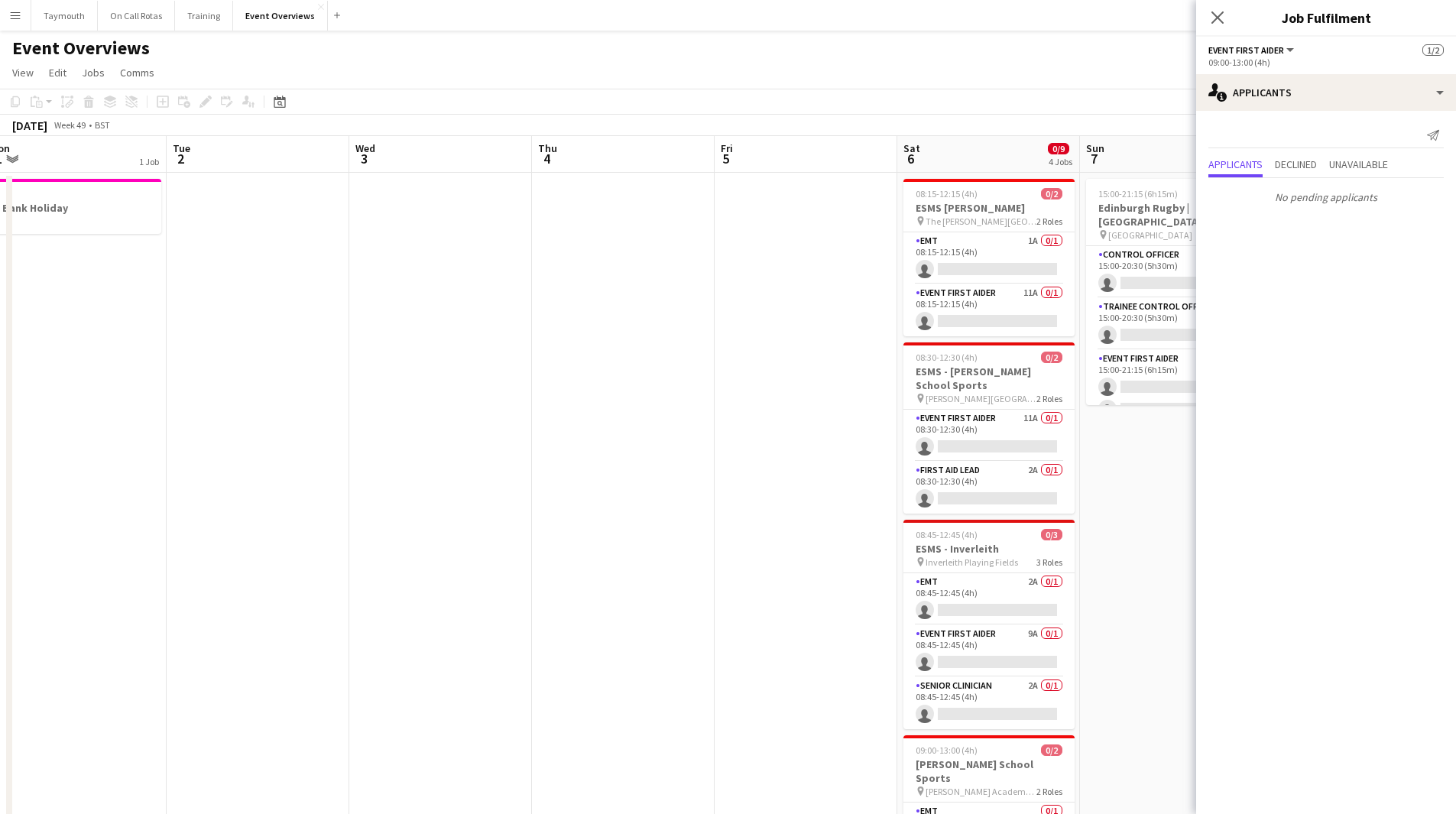
drag, startPoint x: 475, startPoint y: 501, endPoint x: 37, endPoint y: 497, distance: 438.0
click at [16, 507] on app-calendar-viewport "Sat 29 8/18 5 Jobs Sun 30 Mon 1 1 Job Tue 2 Wed 3 Thu 4 Fri 5 Sat 6 0/9 4 Jobs …" at bounding box center [728, 809] width 1456 height 1345
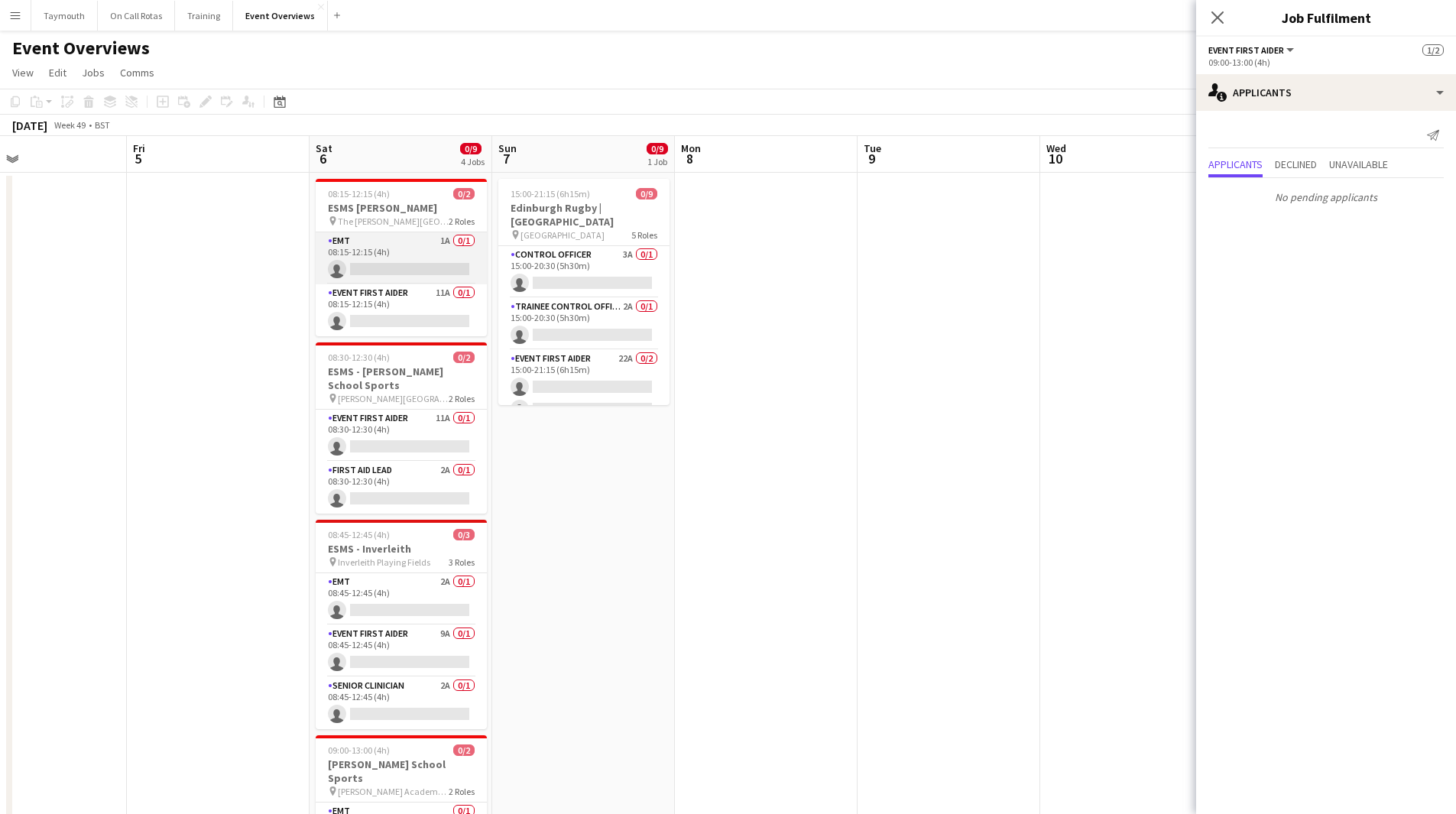
drag, startPoint x: 389, startPoint y: 248, endPoint x: 408, endPoint y: 250, distance: 19.1
click at [390, 248] on app-card-role "EMT 1A 0/1 08:15-12:15 (4h) single-neutral-actions" at bounding box center [401, 258] width 171 height 52
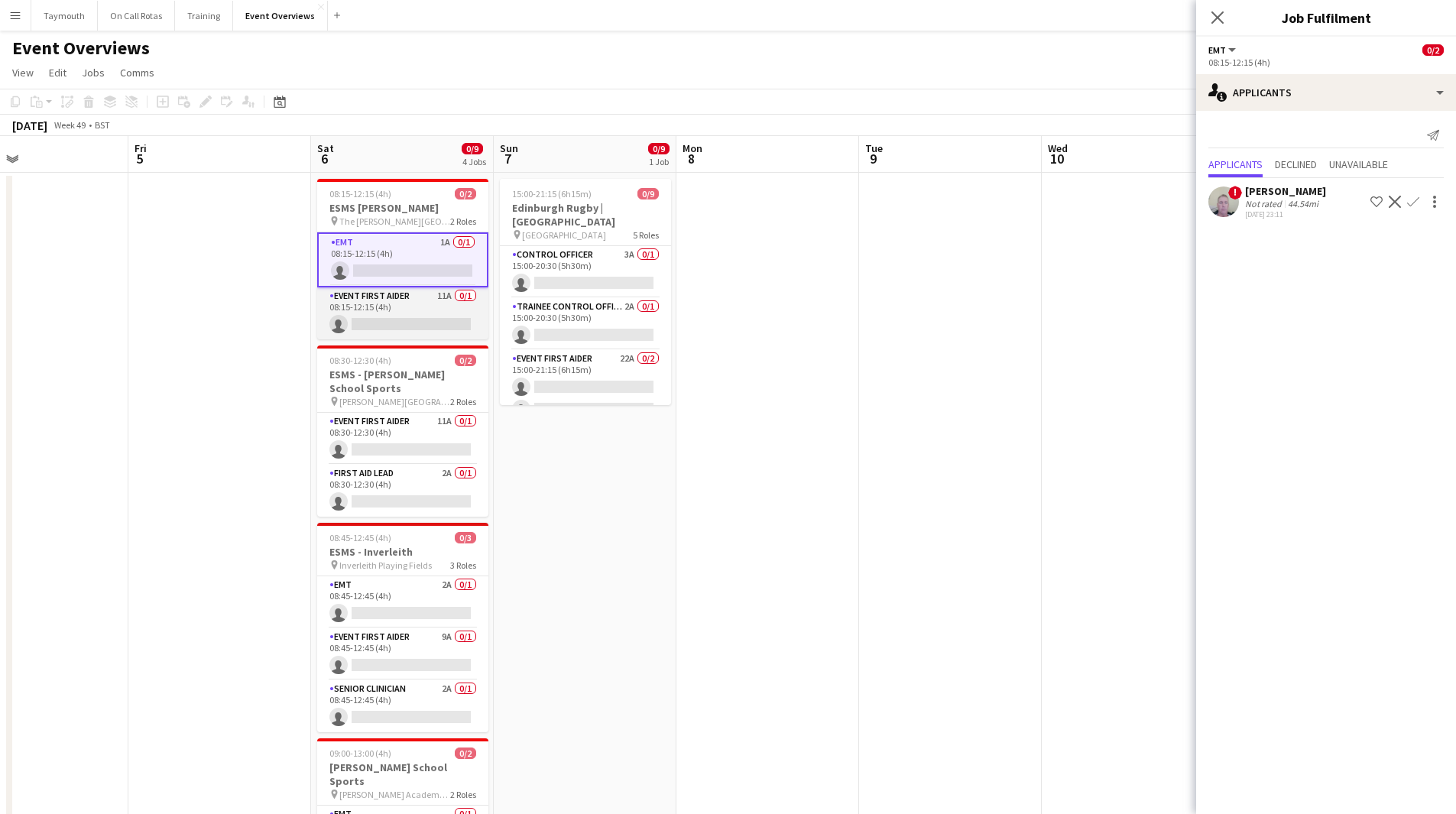
click at [414, 312] on app-card-role "Event First Aider 11A 0/1 08:15-12:15 (4h) single-neutral-actions" at bounding box center [402, 312] width 171 height 52
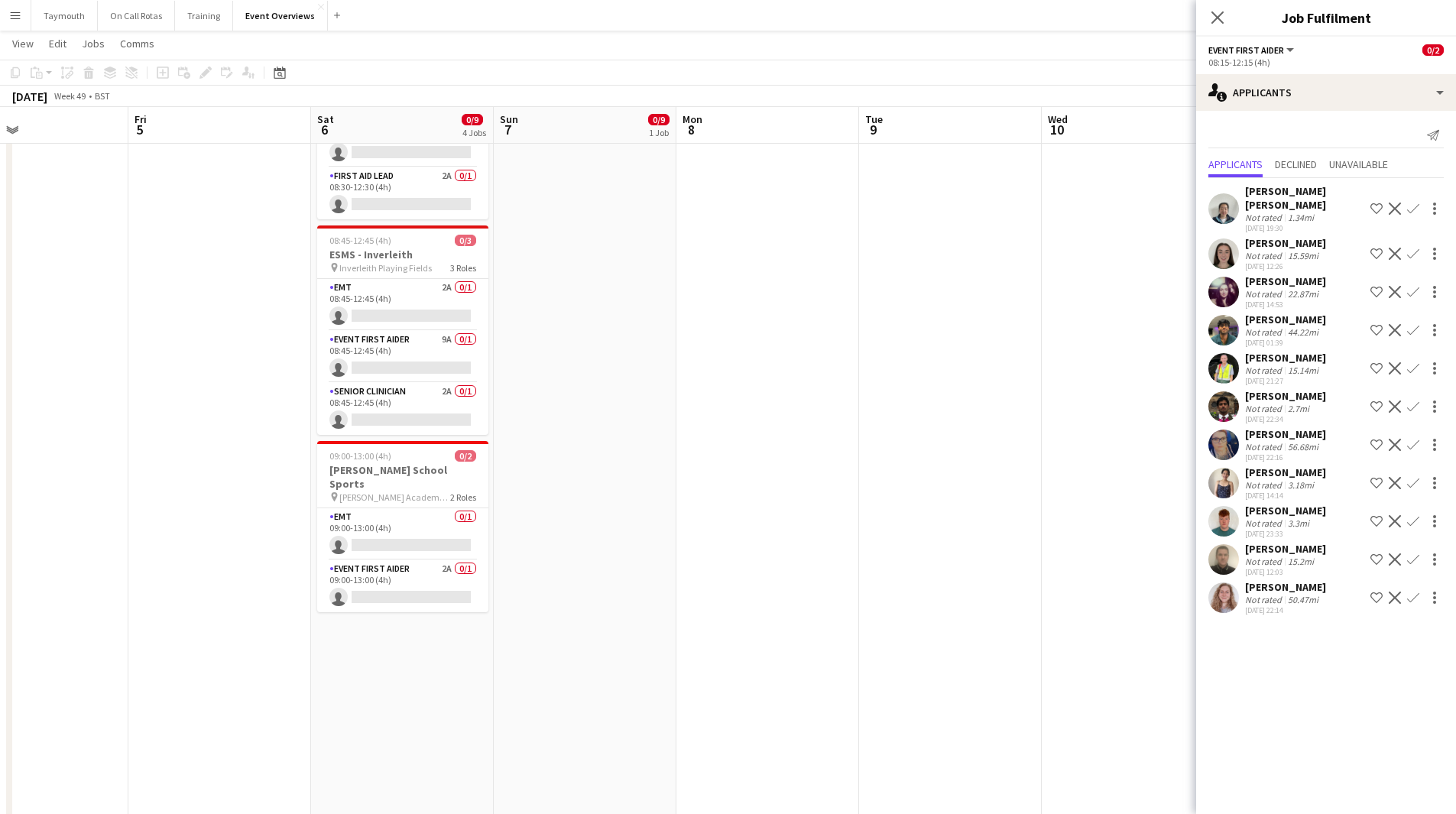
scroll to position [459, 0]
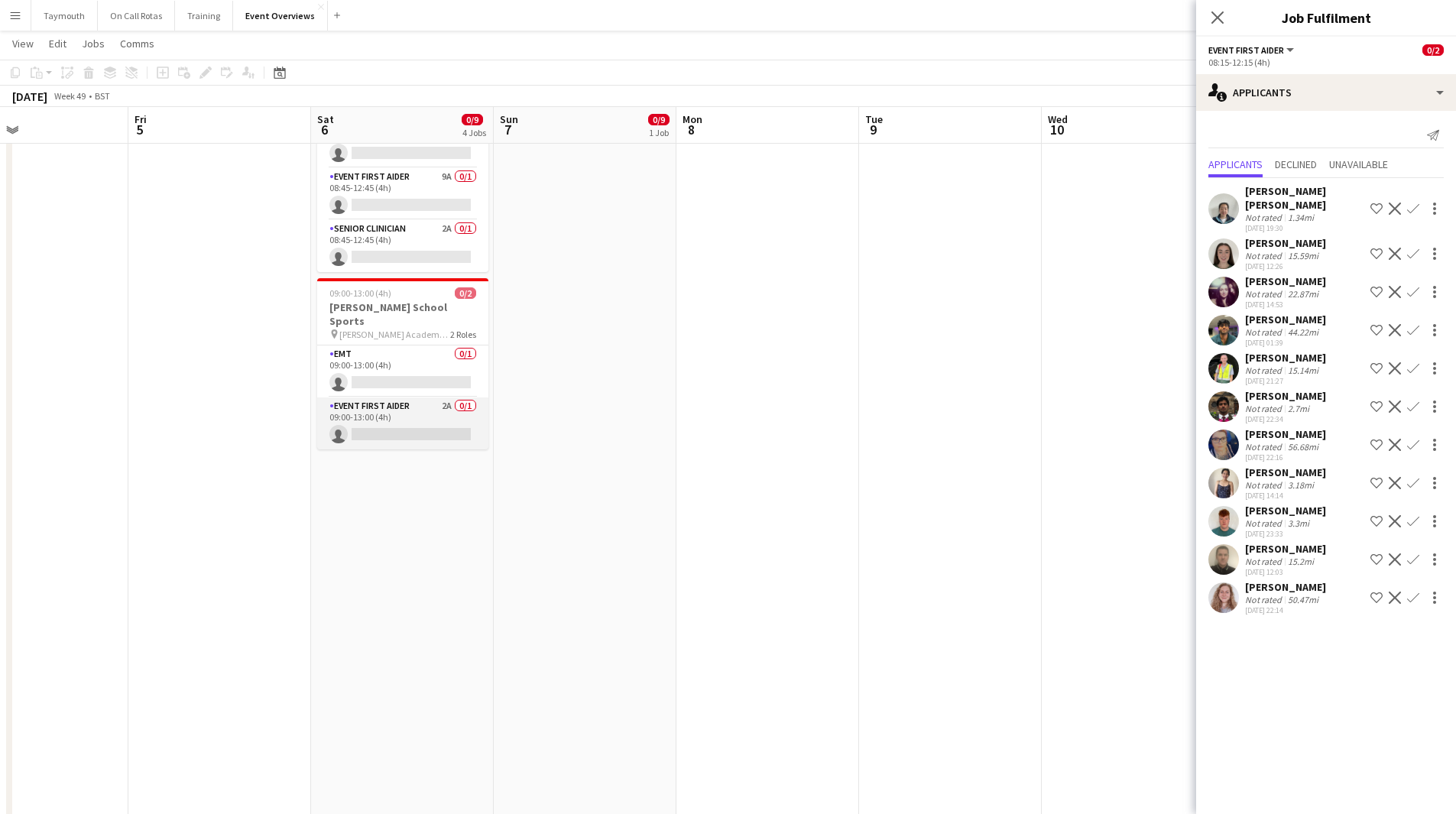
click at [385, 397] on app-card-role "Event First Aider 2A 0/1 09:00-13:00 (4h) single-neutral-actions" at bounding box center [402, 423] width 171 height 52
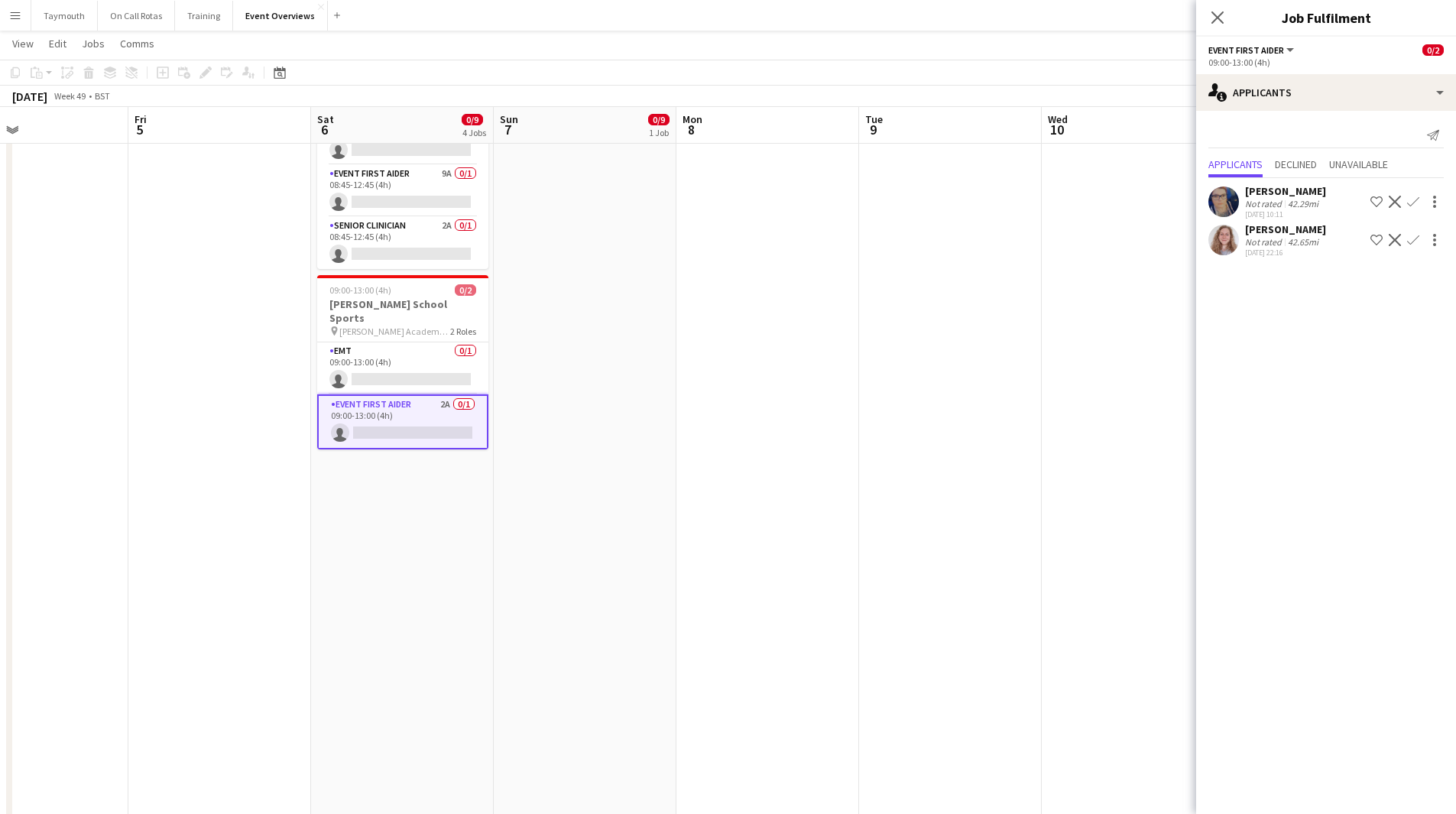
click at [1411, 242] on app-icon "Confirm" at bounding box center [1413, 240] width 13 height 13
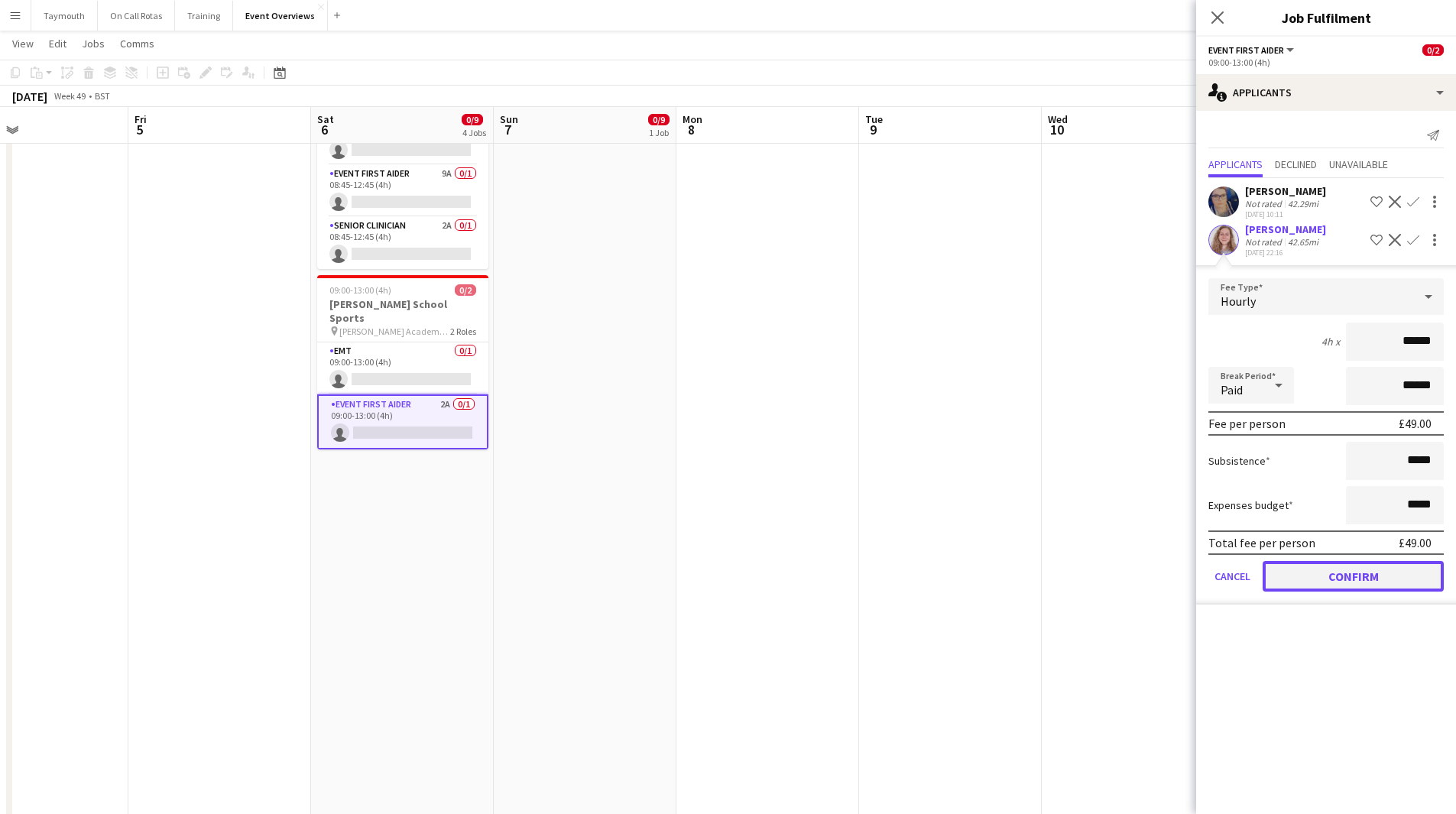
click at [1319, 587] on button "Confirm" at bounding box center [1354, 577] width 181 height 31
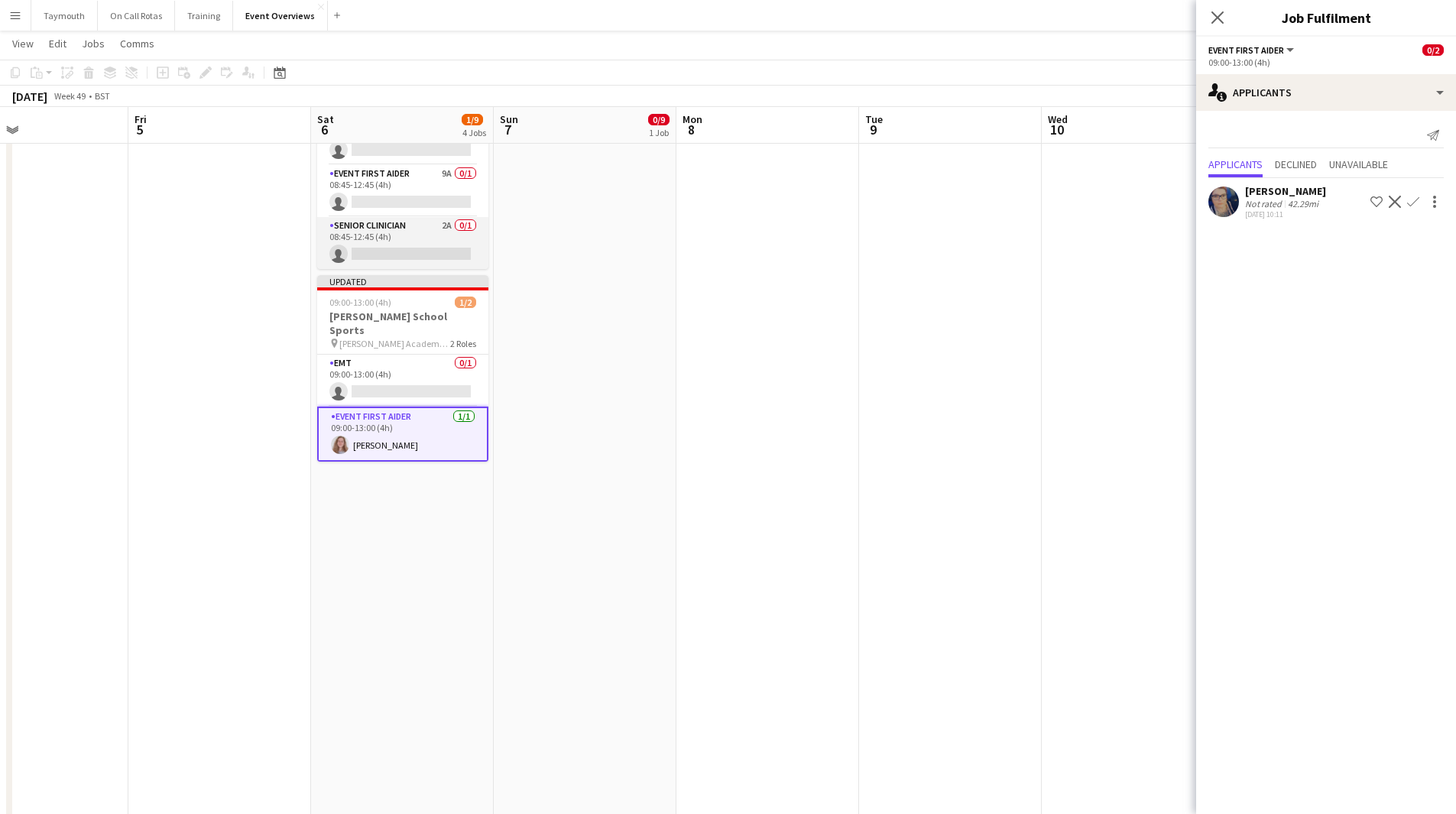
click at [423, 234] on app-card-role "Senior Clinician 2A 0/1 08:45-12:45 (4h) single-neutral-actions" at bounding box center [402, 243] width 171 height 52
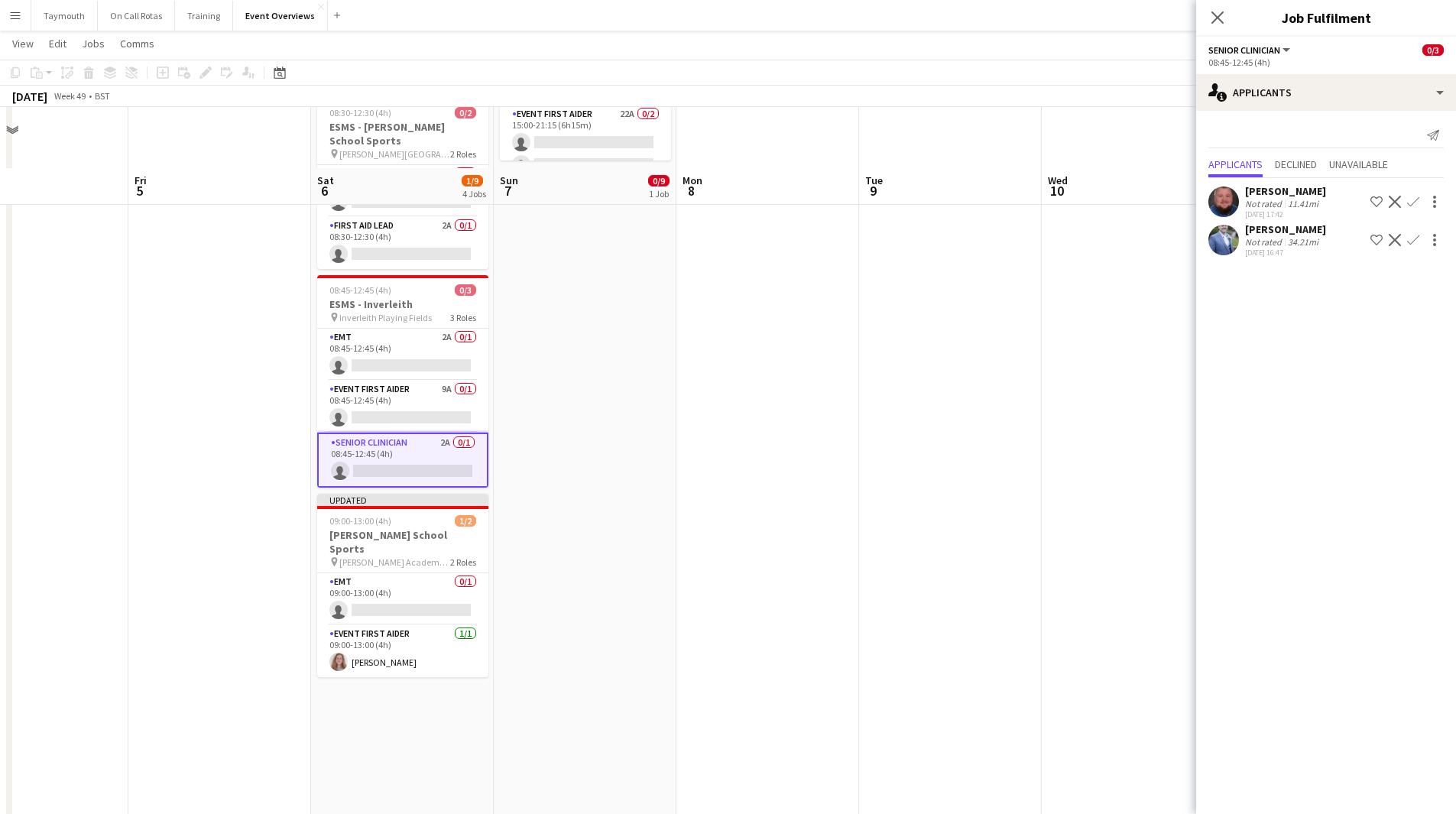
scroll to position [229, 0]
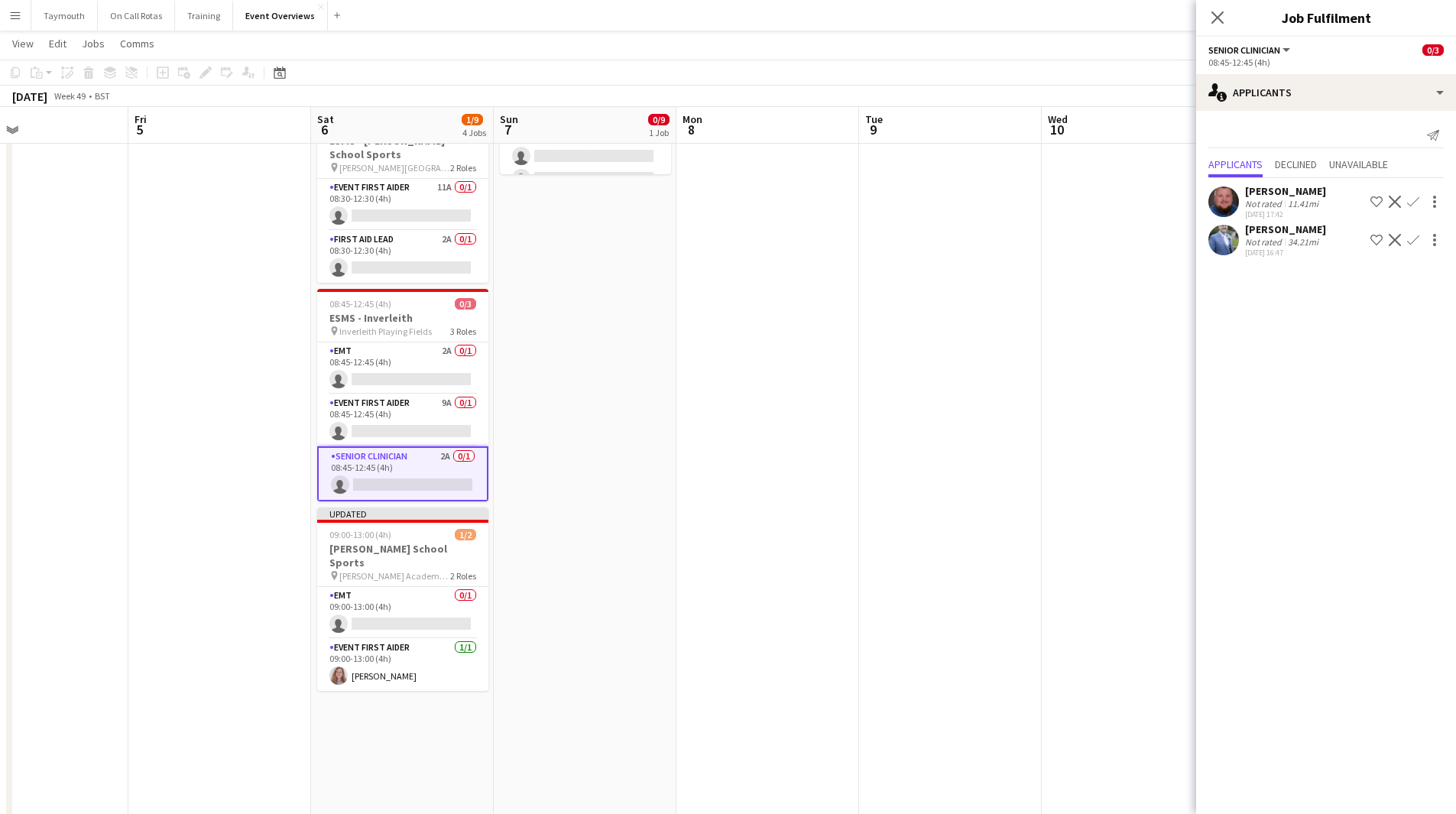
click at [1414, 241] on app-icon "Confirm" at bounding box center [1413, 240] width 13 height 13
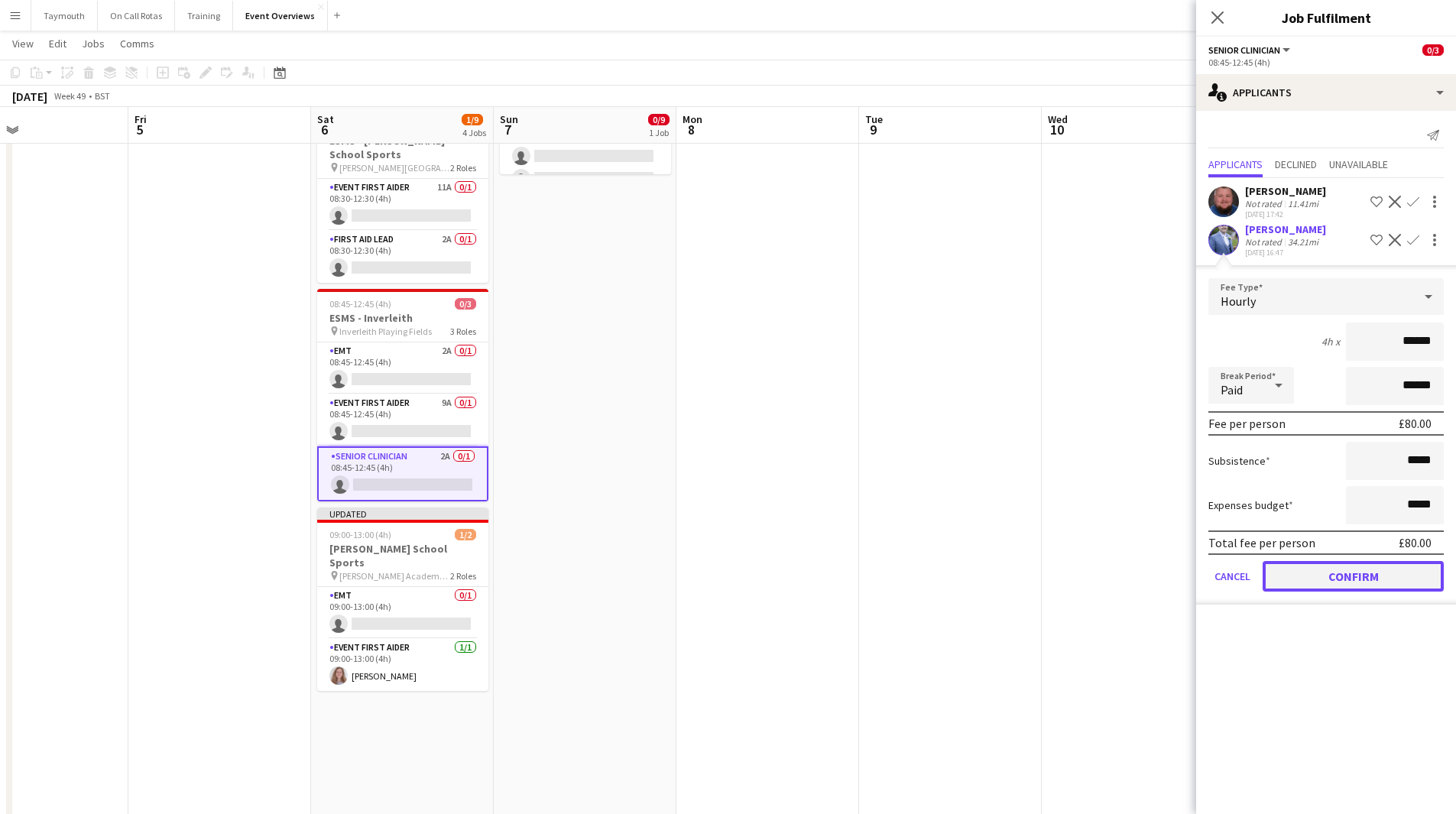
click at [1322, 571] on button "Confirm" at bounding box center [1354, 577] width 181 height 31
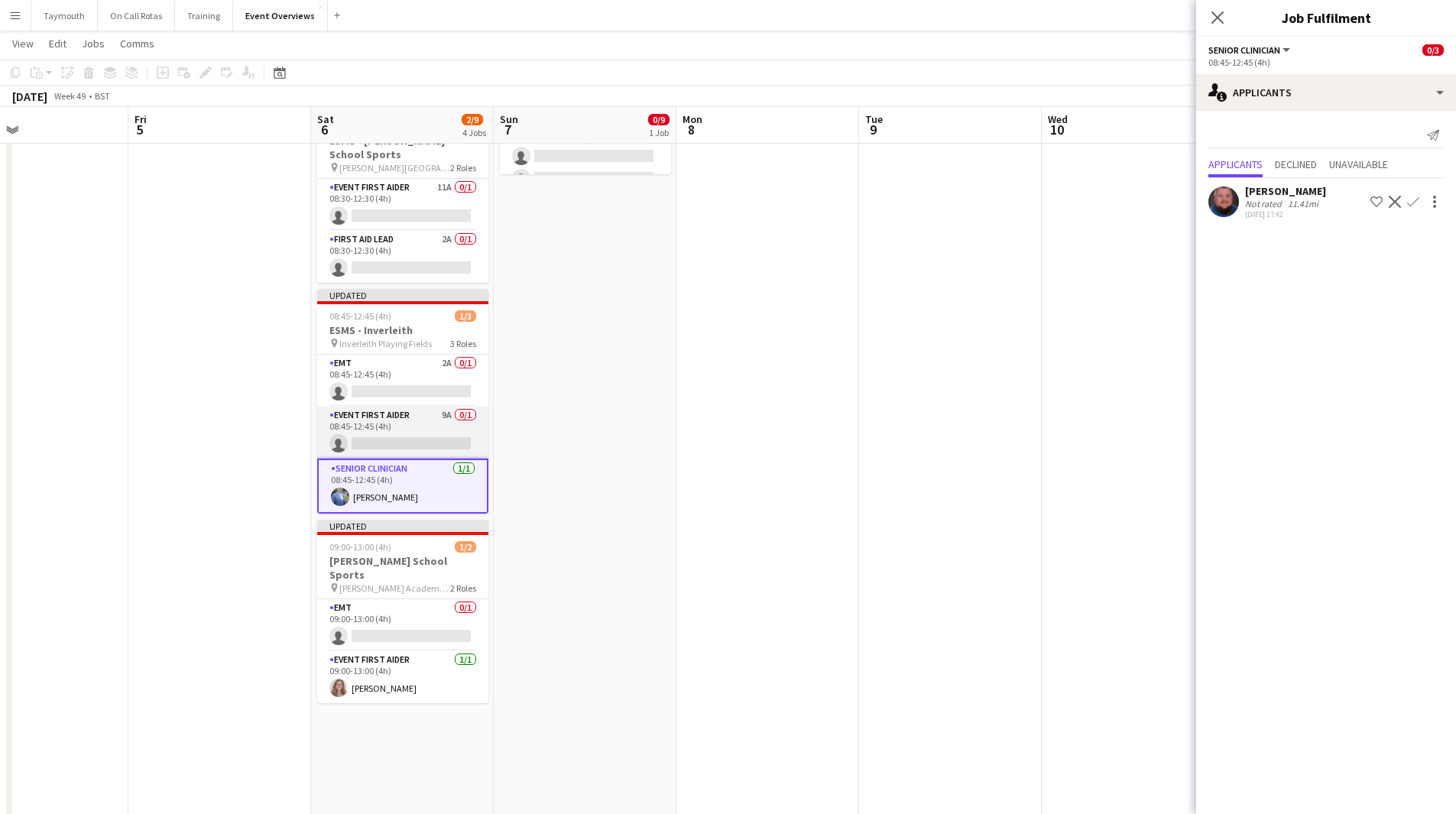
click at [426, 439] on app-card-role "Event First Aider 9A 0/1 08:45-12:45 (4h) single-neutral-actions" at bounding box center [402, 432] width 171 height 52
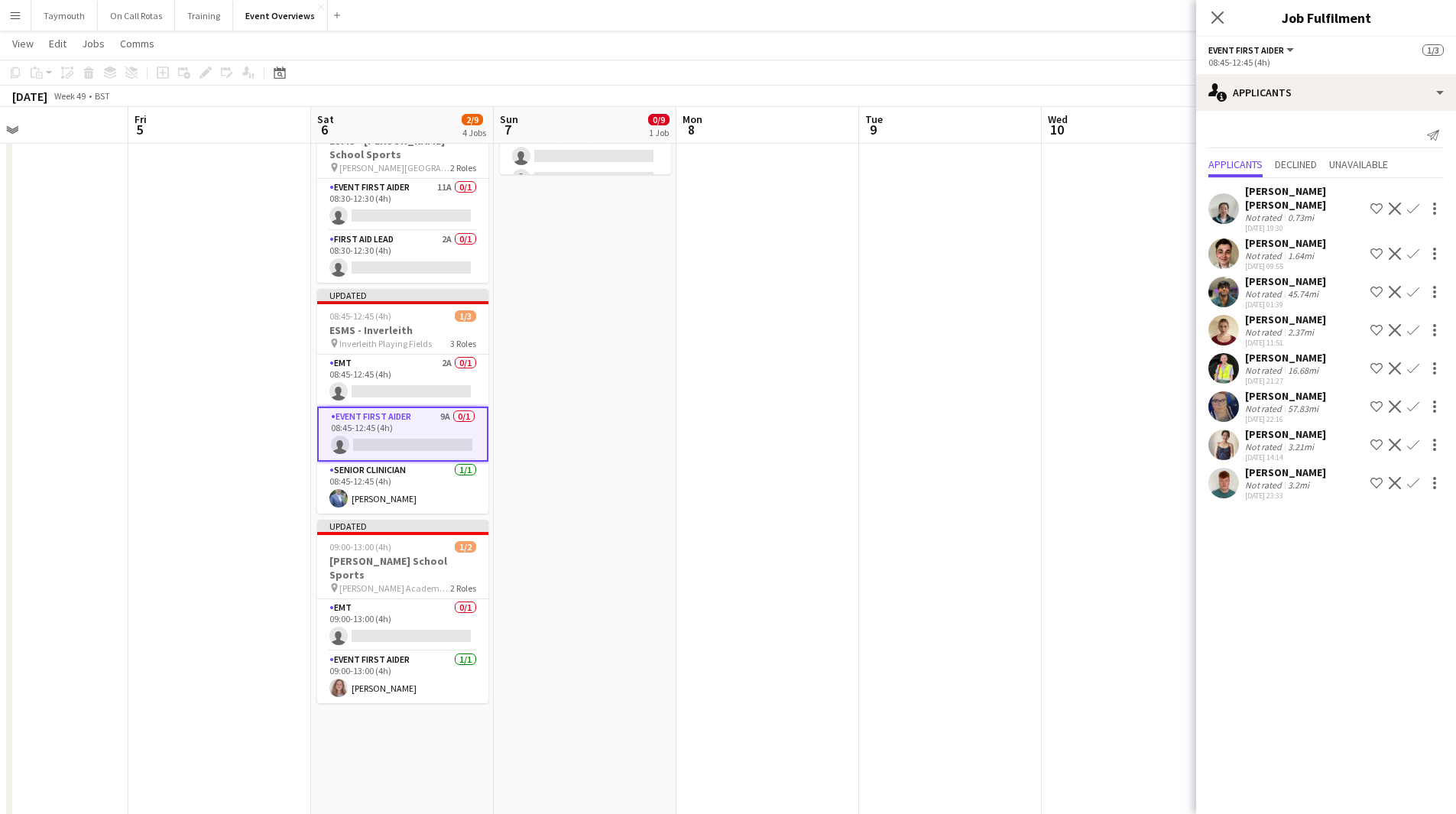
click at [1409, 362] on app-icon "Confirm" at bounding box center [1413, 369] width 13 height 13
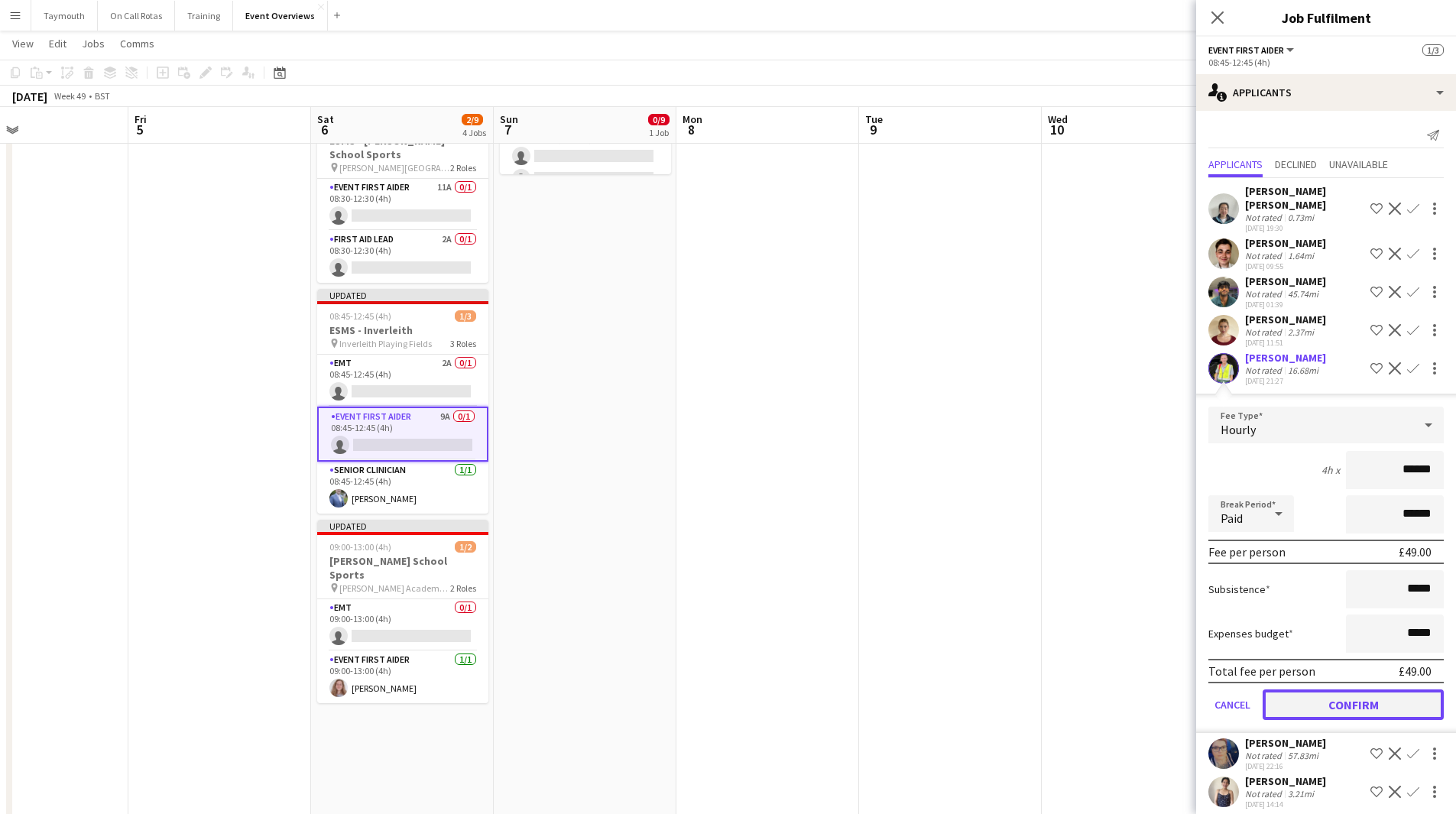
drag, startPoint x: 1309, startPoint y: 687, endPoint x: 547, endPoint y: 469, distance: 792.6
click at [1304, 690] on button "Confirm" at bounding box center [1354, 705] width 181 height 31
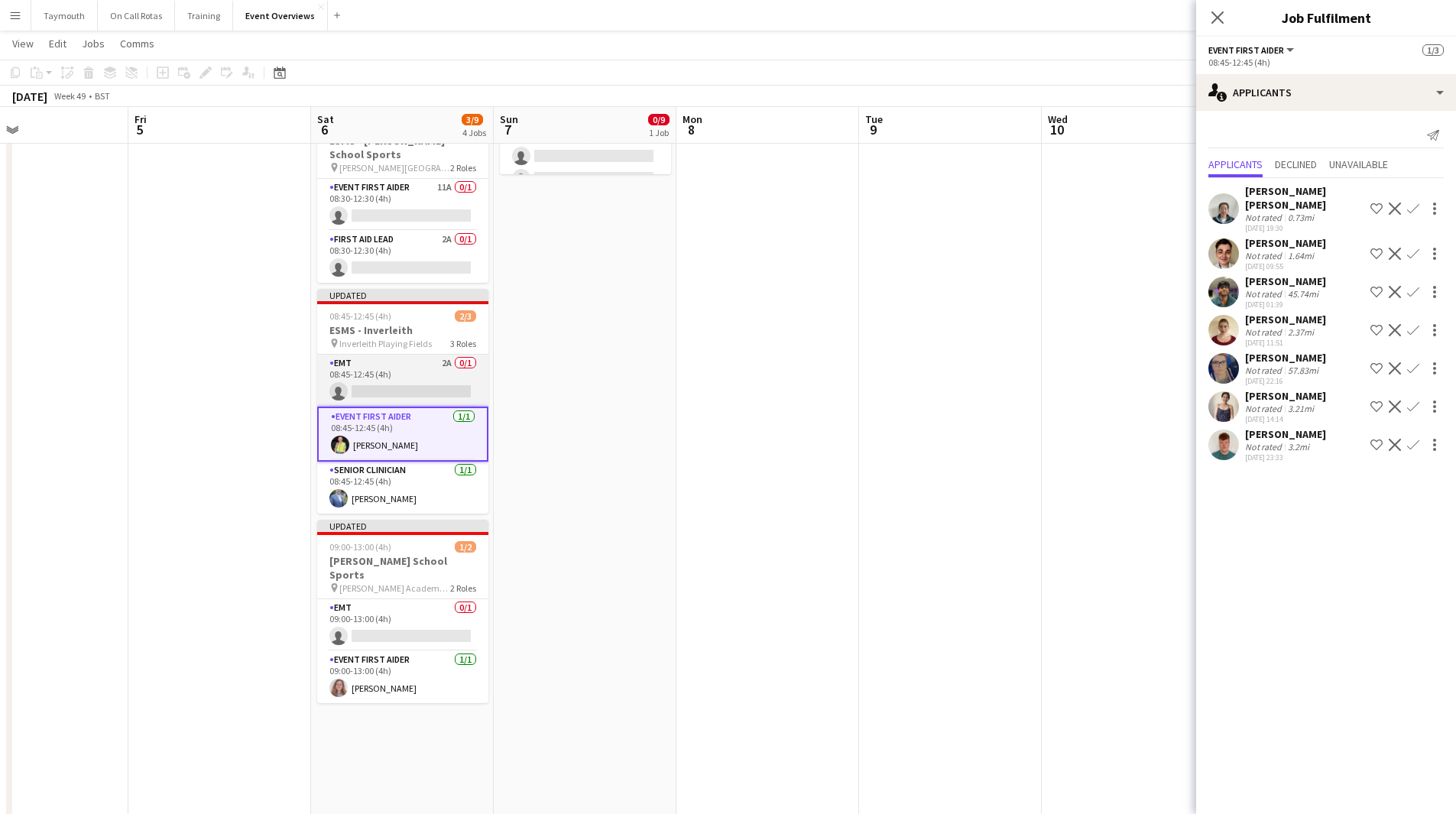
click at [370, 371] on app-card-role "EMT 2A 0/1 08:45-12:45 (4h) single-neutral-actions" at bounding box center [402, 380] width 171 height 52
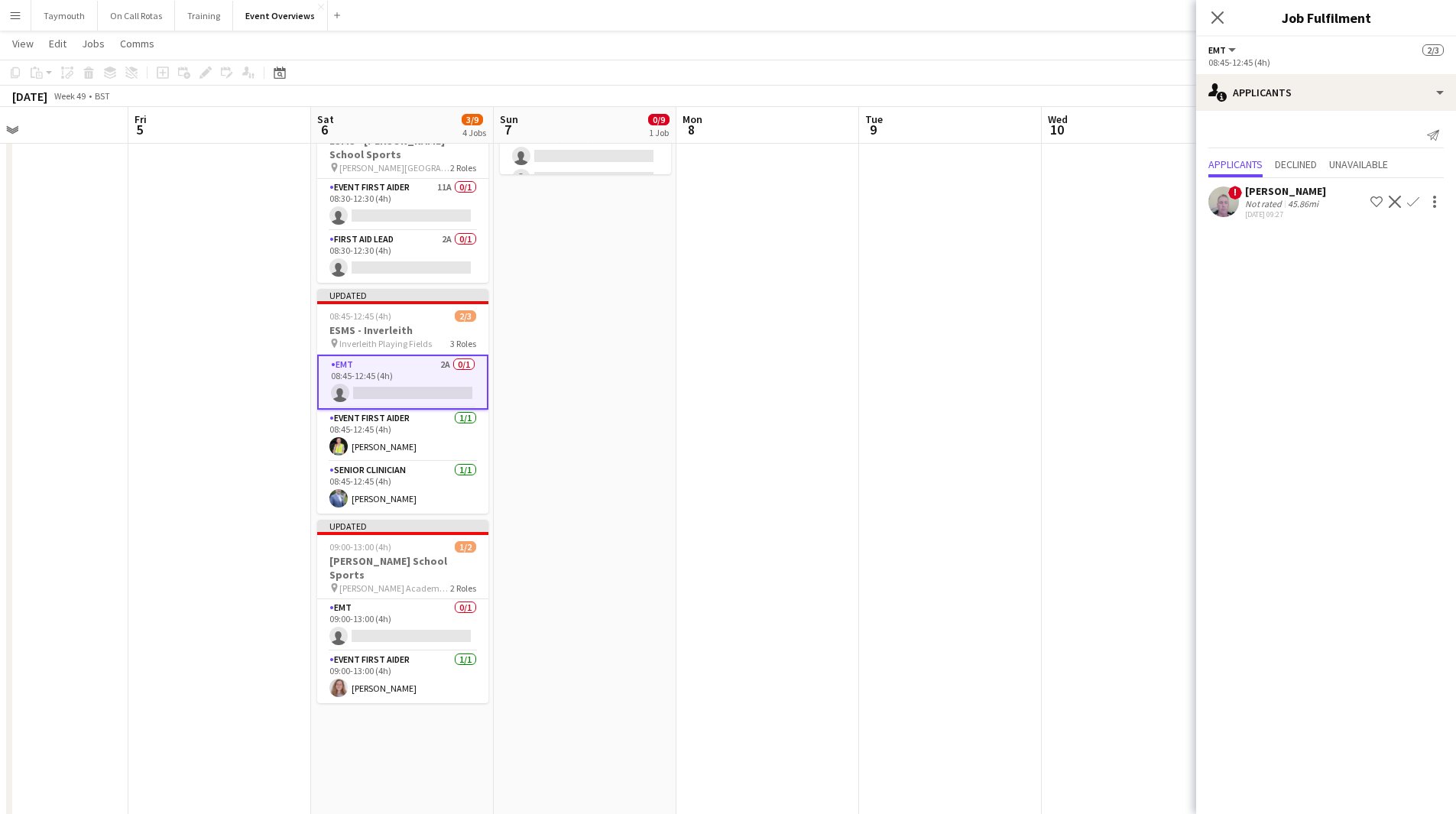
click at [1407, 196] on app-icon "Confirm" at bounding box center [1413, 202] width 13 height 13
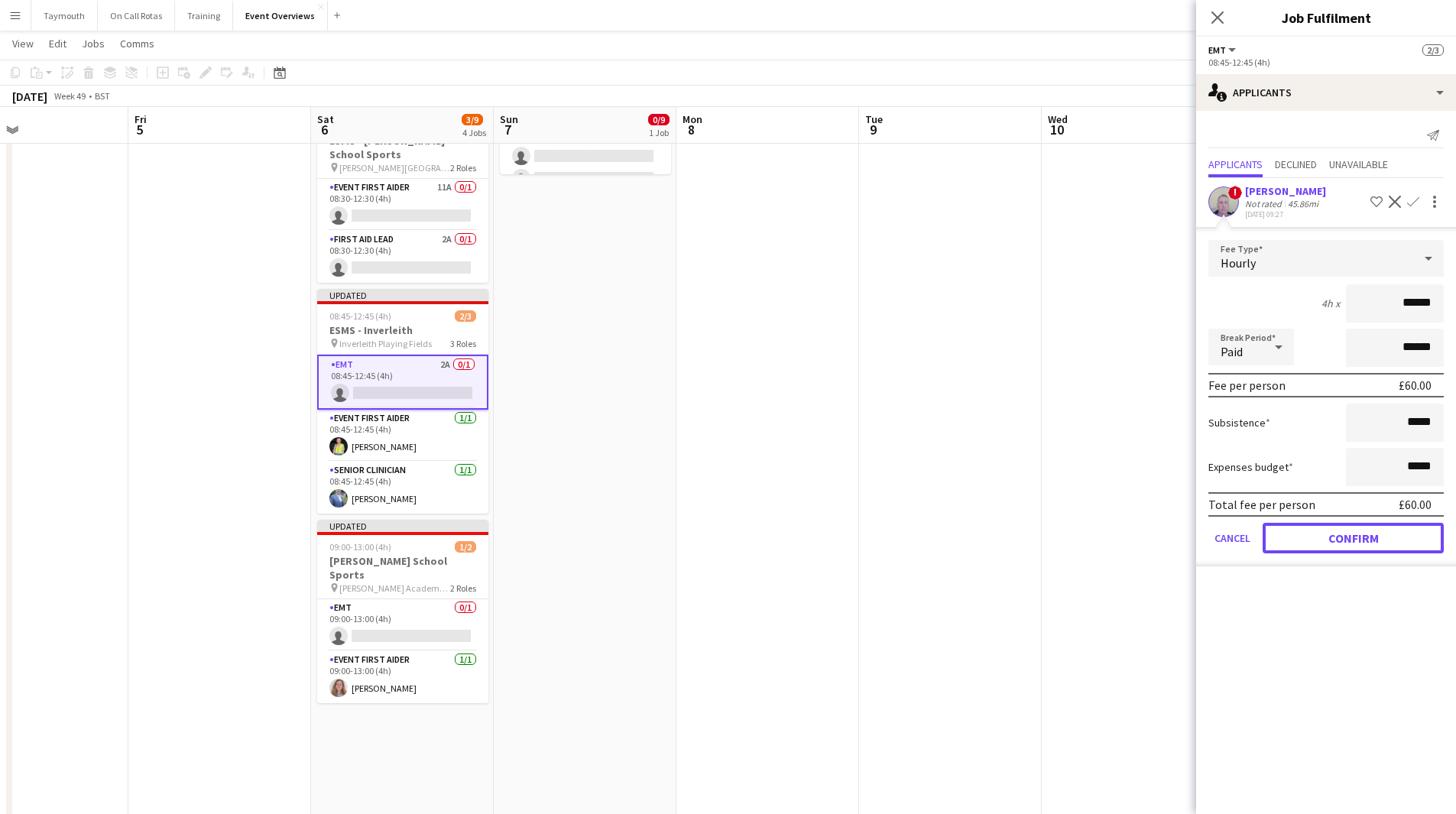
drag, startPoint x: 1319, startPoint y: 541, endPoint x: 821, endPoint y: 471, distance: 502.9
click at [1317, 541] on button "Confirm" at bounding box center [1354, 538] width 181 height 31
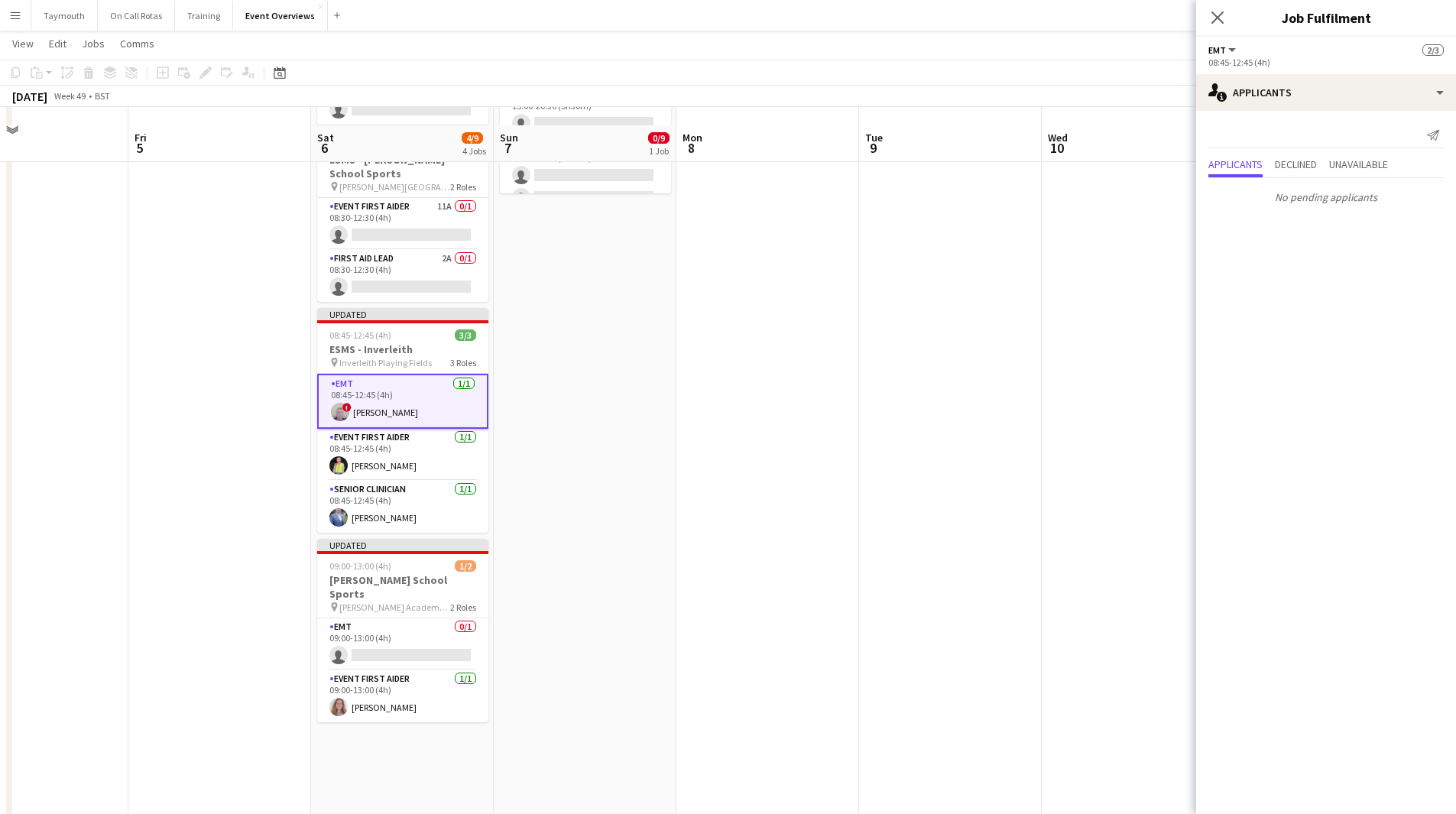
scroll to position [76, 0]
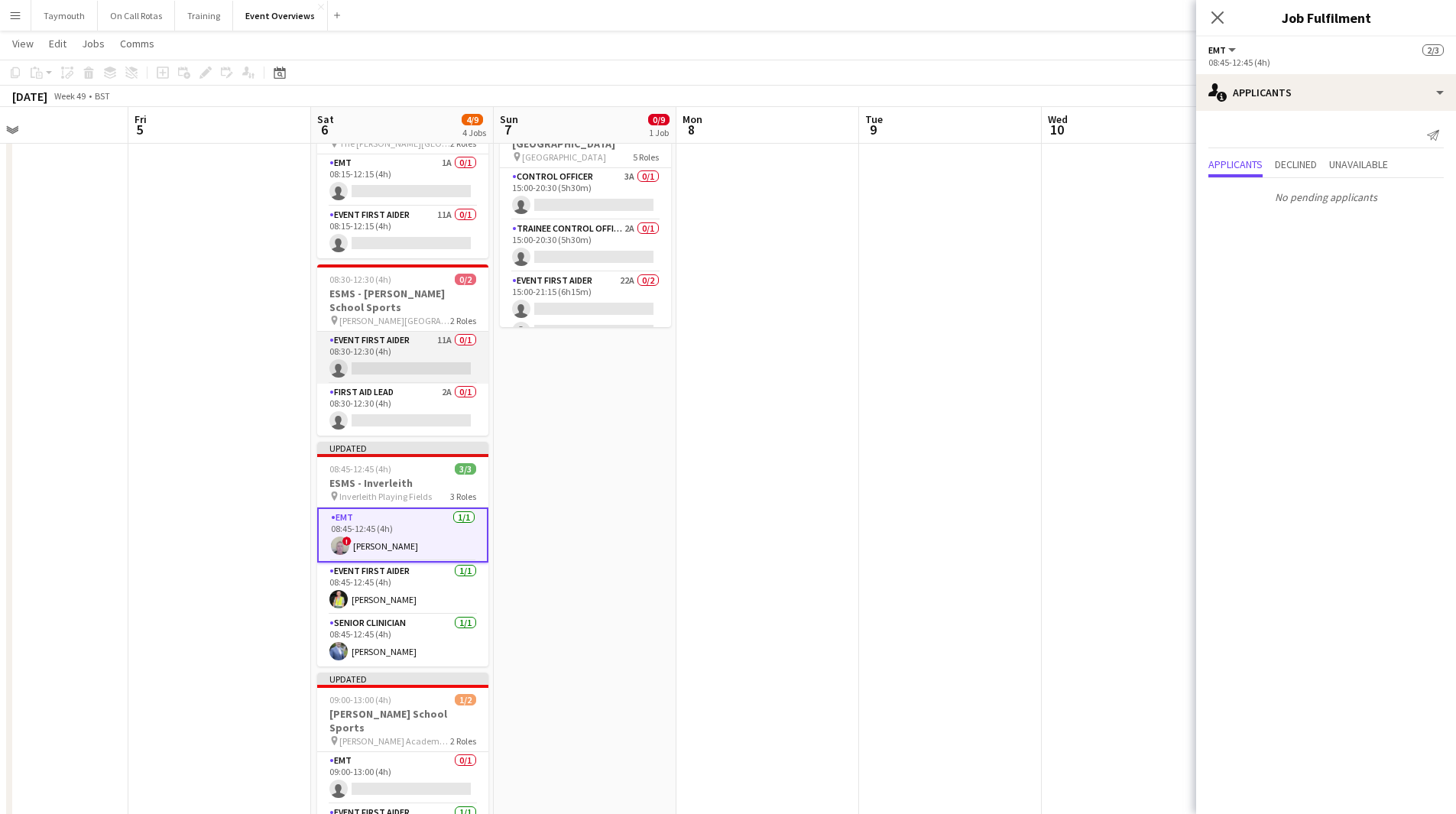
click at [400, 351] on app-card-role "Event First Aider 11A 0/1 08:30-12:30 (4h) single-neutral-actions" at bounding box center [402, 357] width 171 height 52
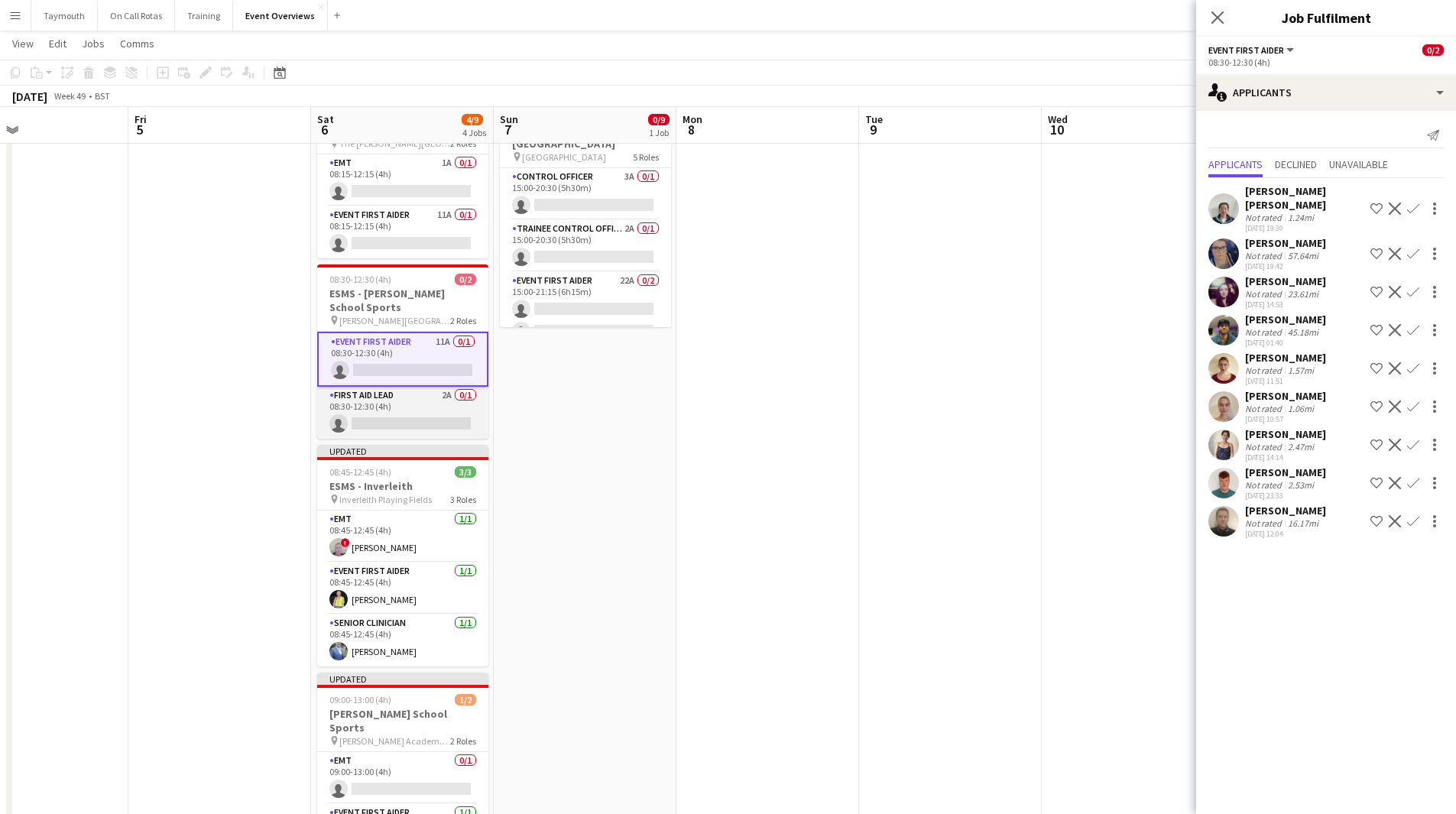
click at [426, 408] on app-card-role "First Aid Lead 2A 0/1 08:30-12:30 (4h) single-neutral-actions" at bounding box center [402, 412] width 171 height 52
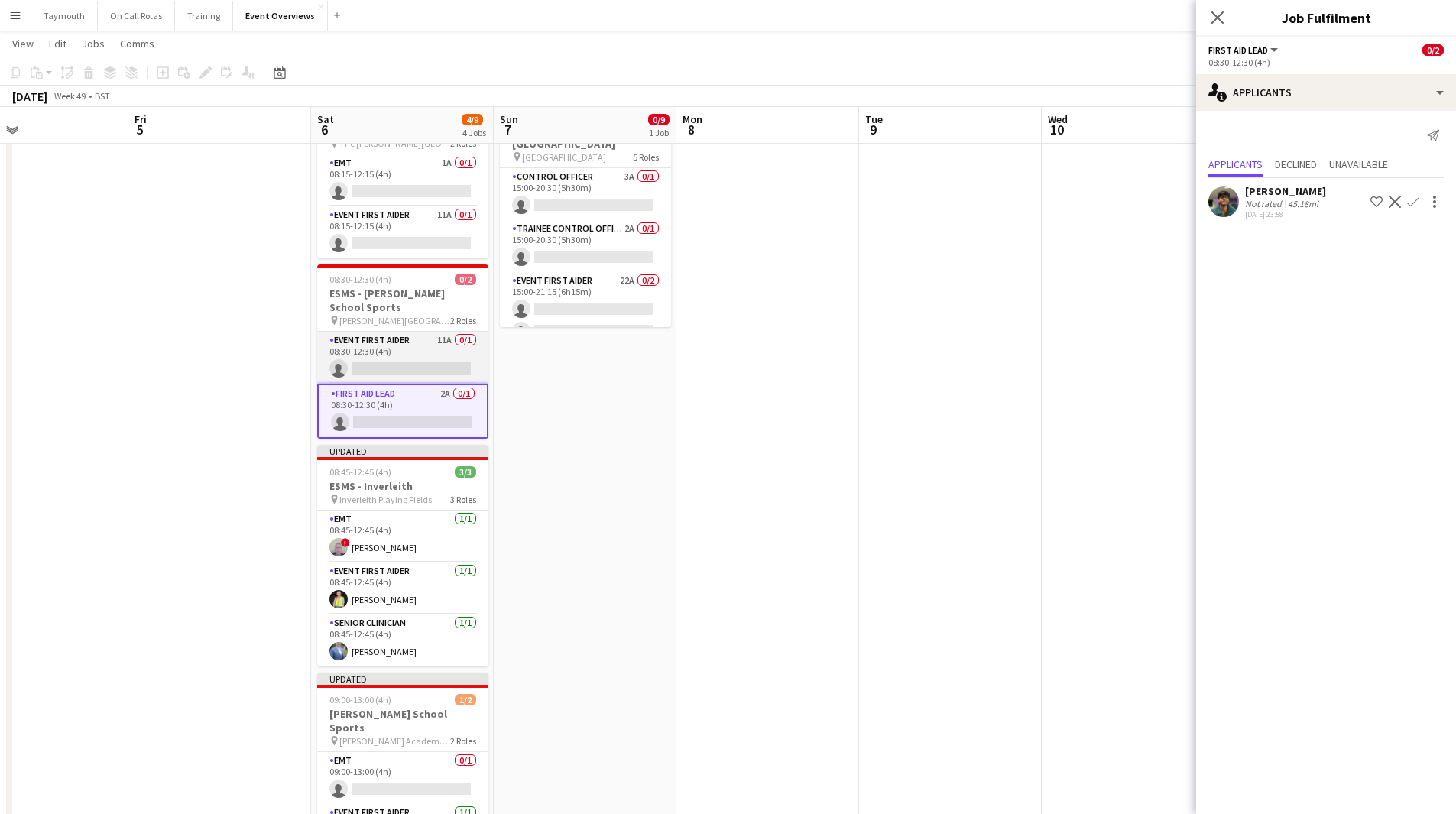
click at [406, 343] on app-card-role "Event First Aider 11A 0/1 08:30-12:30 (4h) single-neutral-actions" at bounding box center [402, 357] width 171 height 52
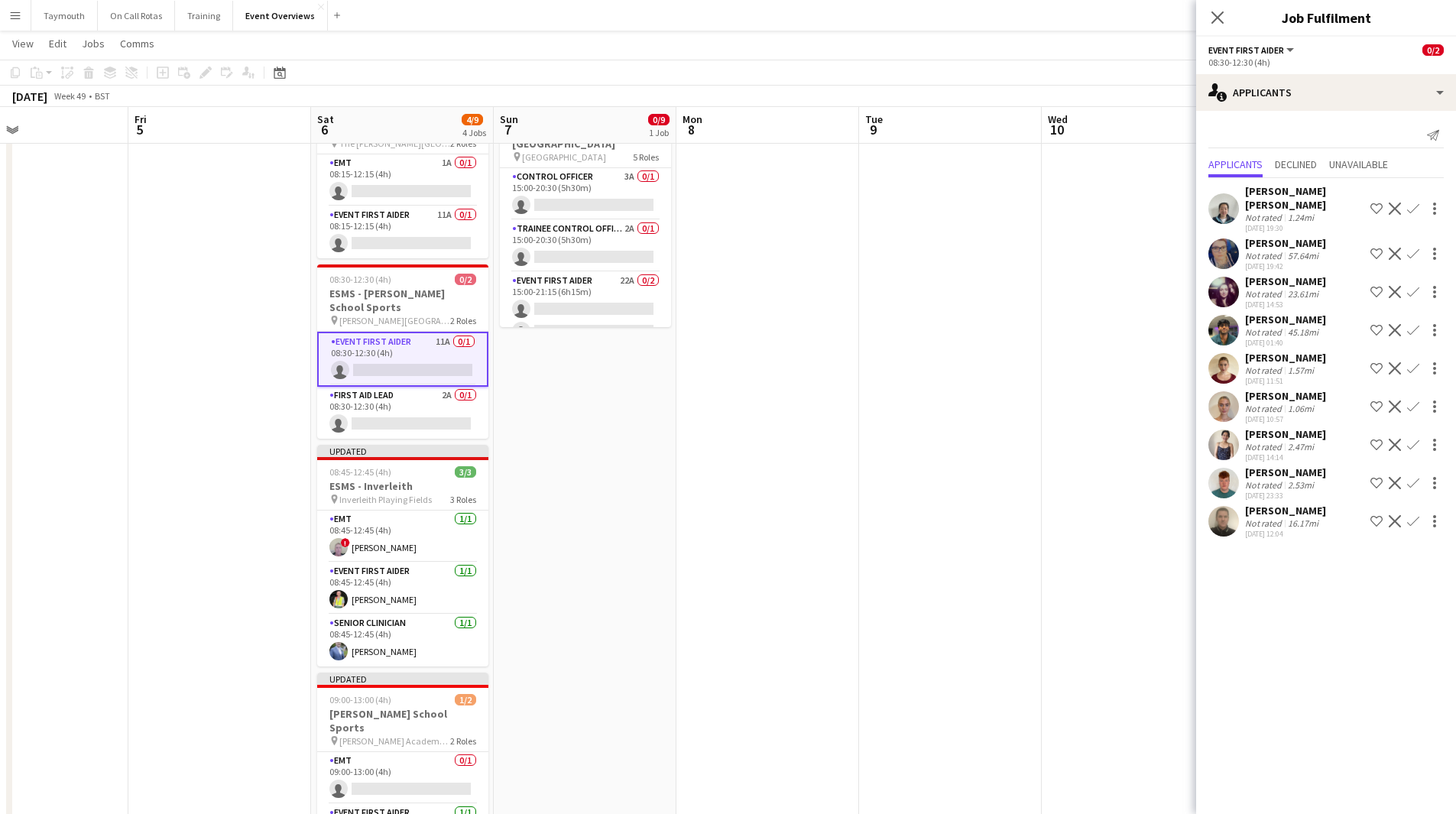
click at [1299, 529] on div "[DATE] 12:04" at bounding box center [1285, 533] width 81 height 10
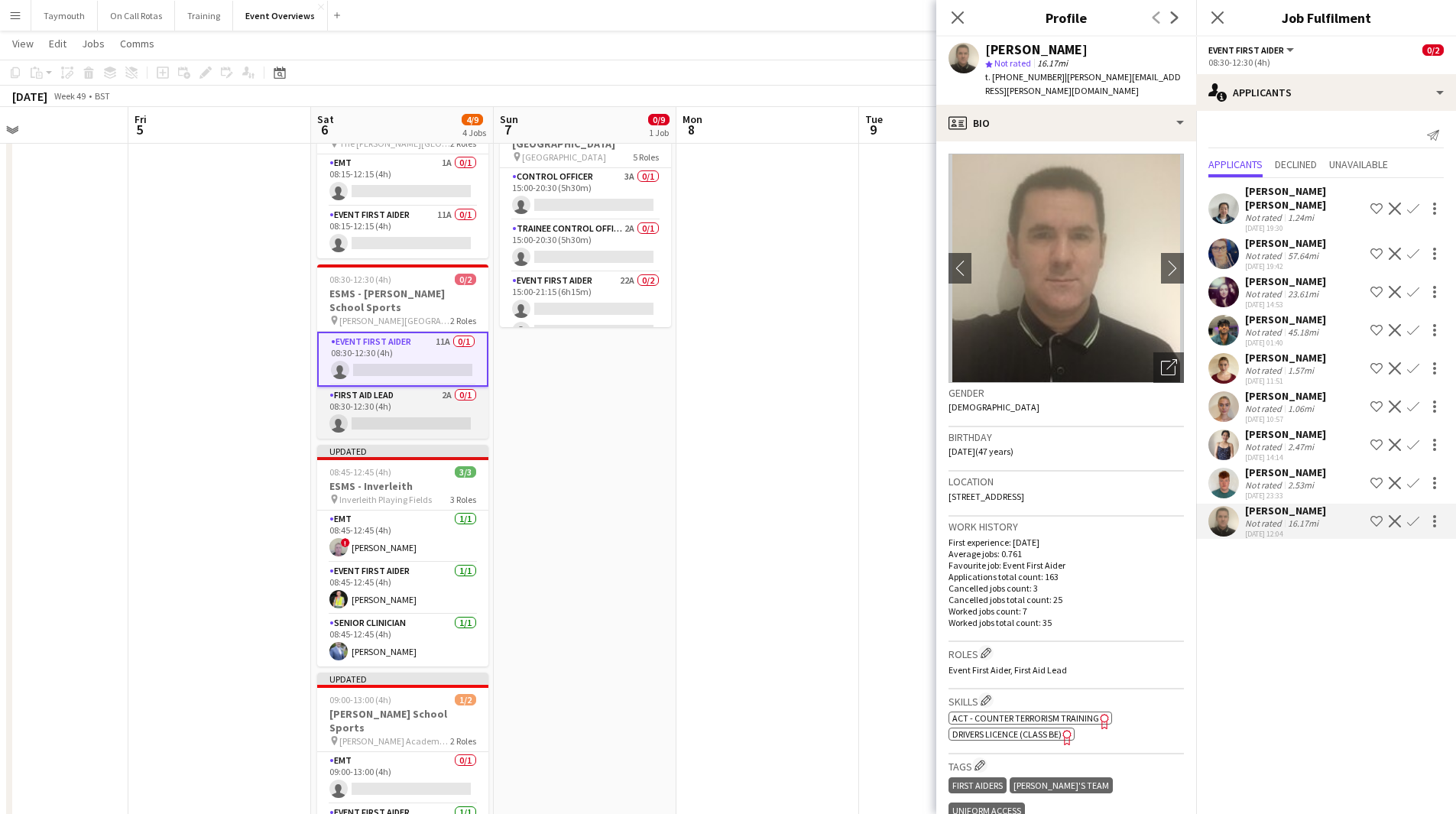
drag, startPoint x: 406, startPoint y: 402, endPoint x: 469, endPoint y: 397, distance: 63.2
click at [406, 401] on app-card-role "First Aid Lead 2A 0/1 08:30-12:30 (4h) single-neutral-actions" at bounding box center [402, 412] width 171 height 52
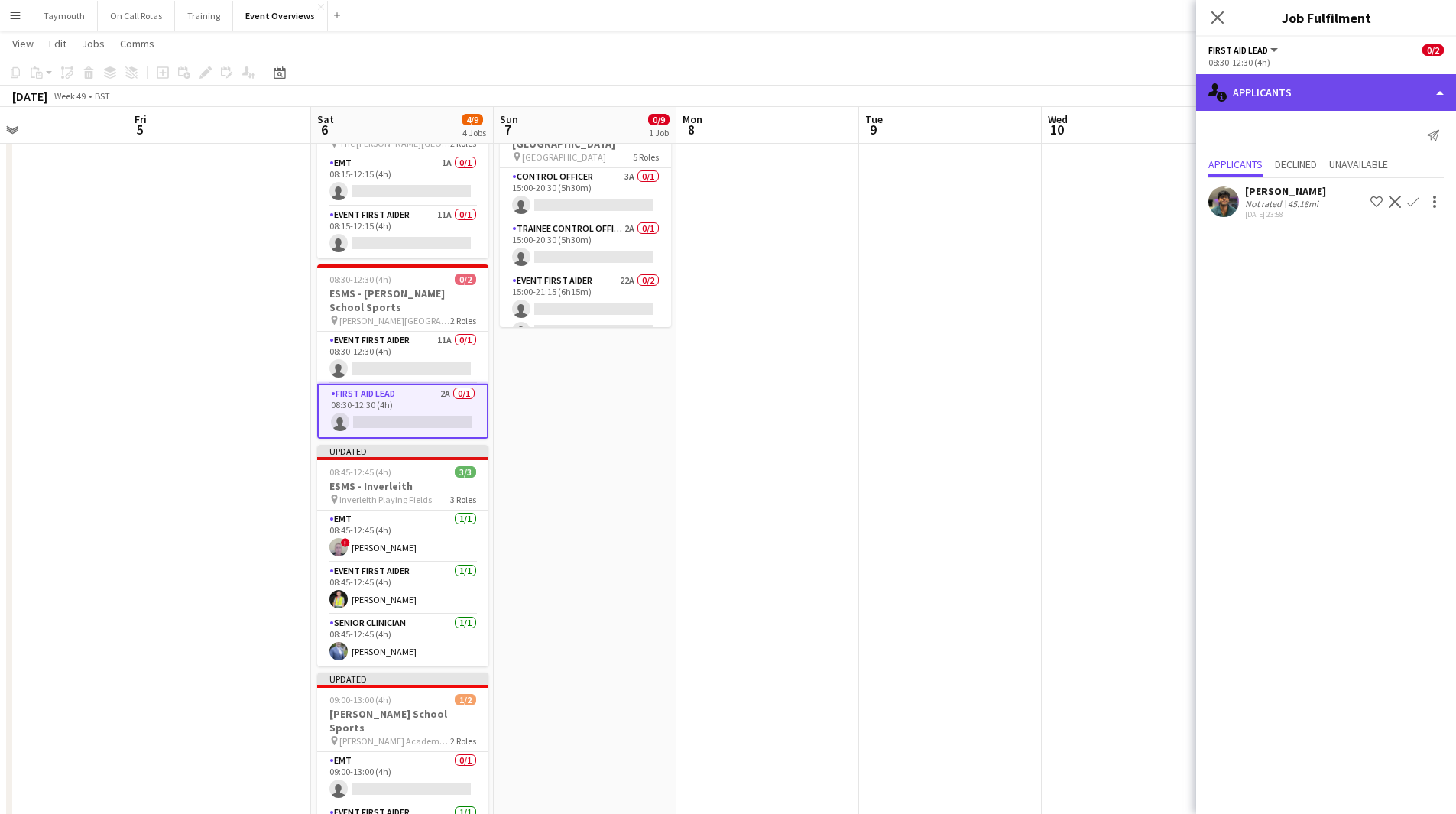
click at [1308, 89] on div "single-neutral-actions-information Applicants" at bounding box center [1326, 92] width 260 height 37
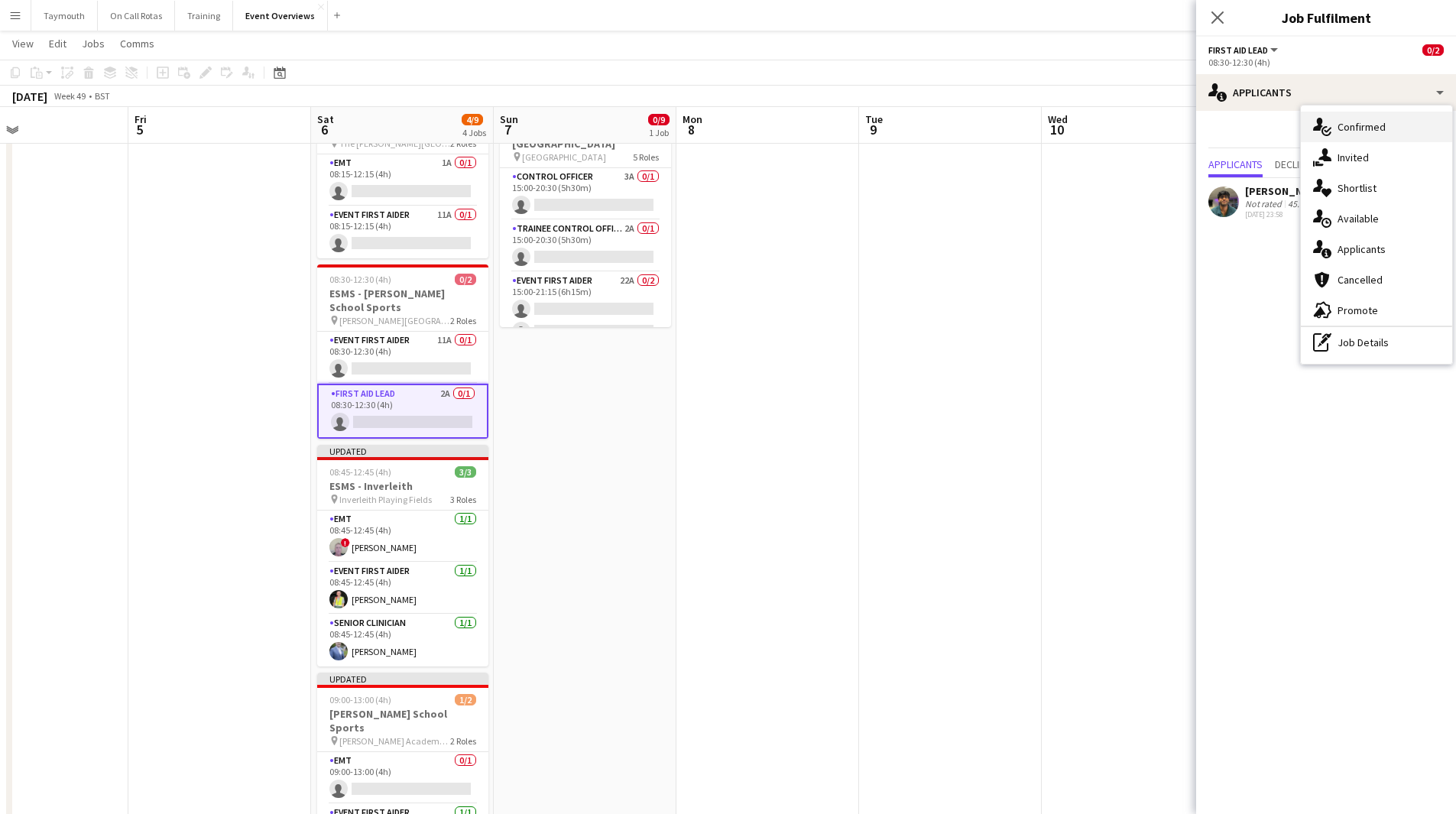
click at [1340, 127] on div "single-neutral-actions-check-2 Confirmed" at bounding box center [1376, 127] width 151 height 31
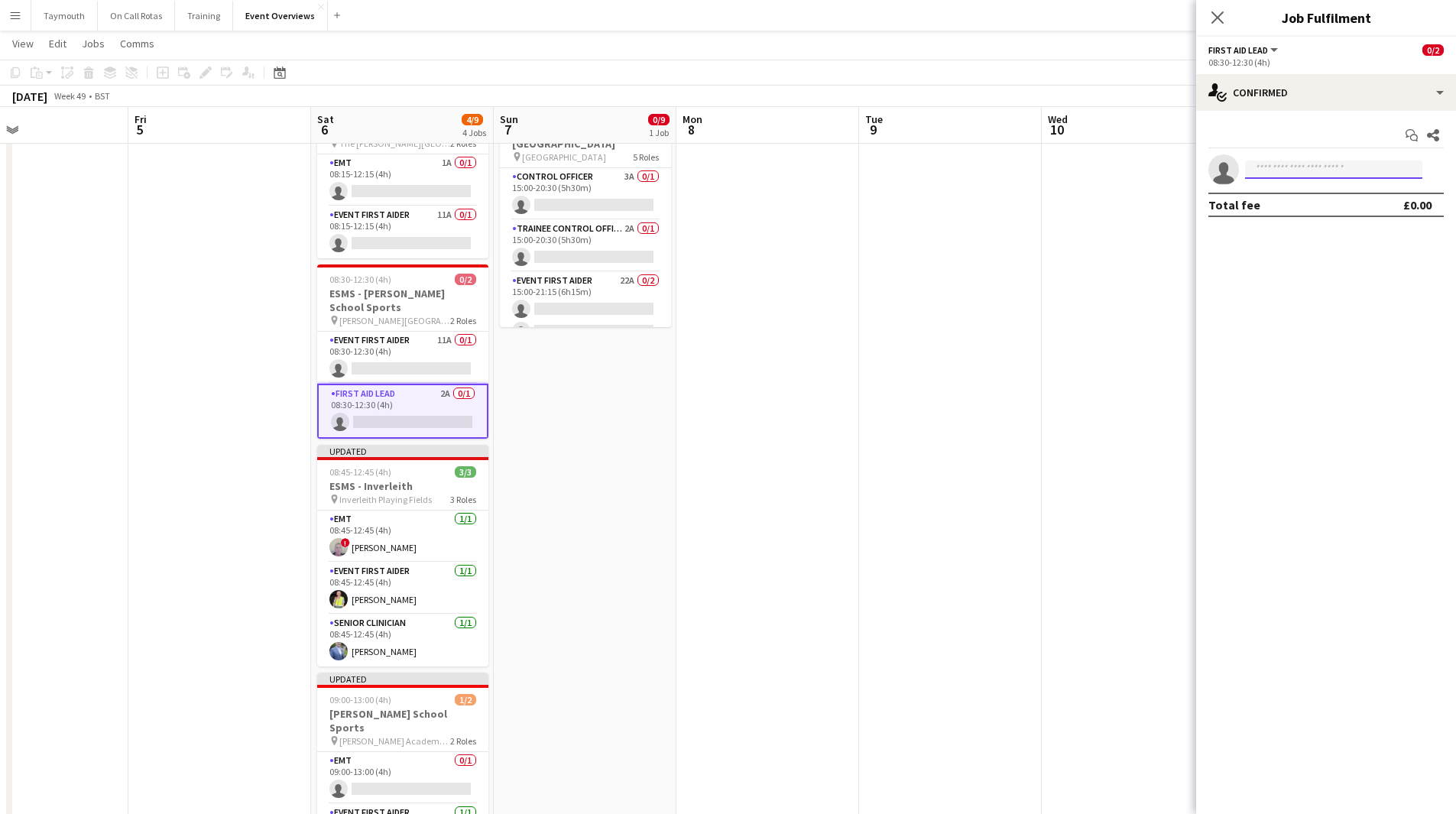
click at [1262, 168] on input at bounding box center [1334, 169] width 177 height 18
type input "*"
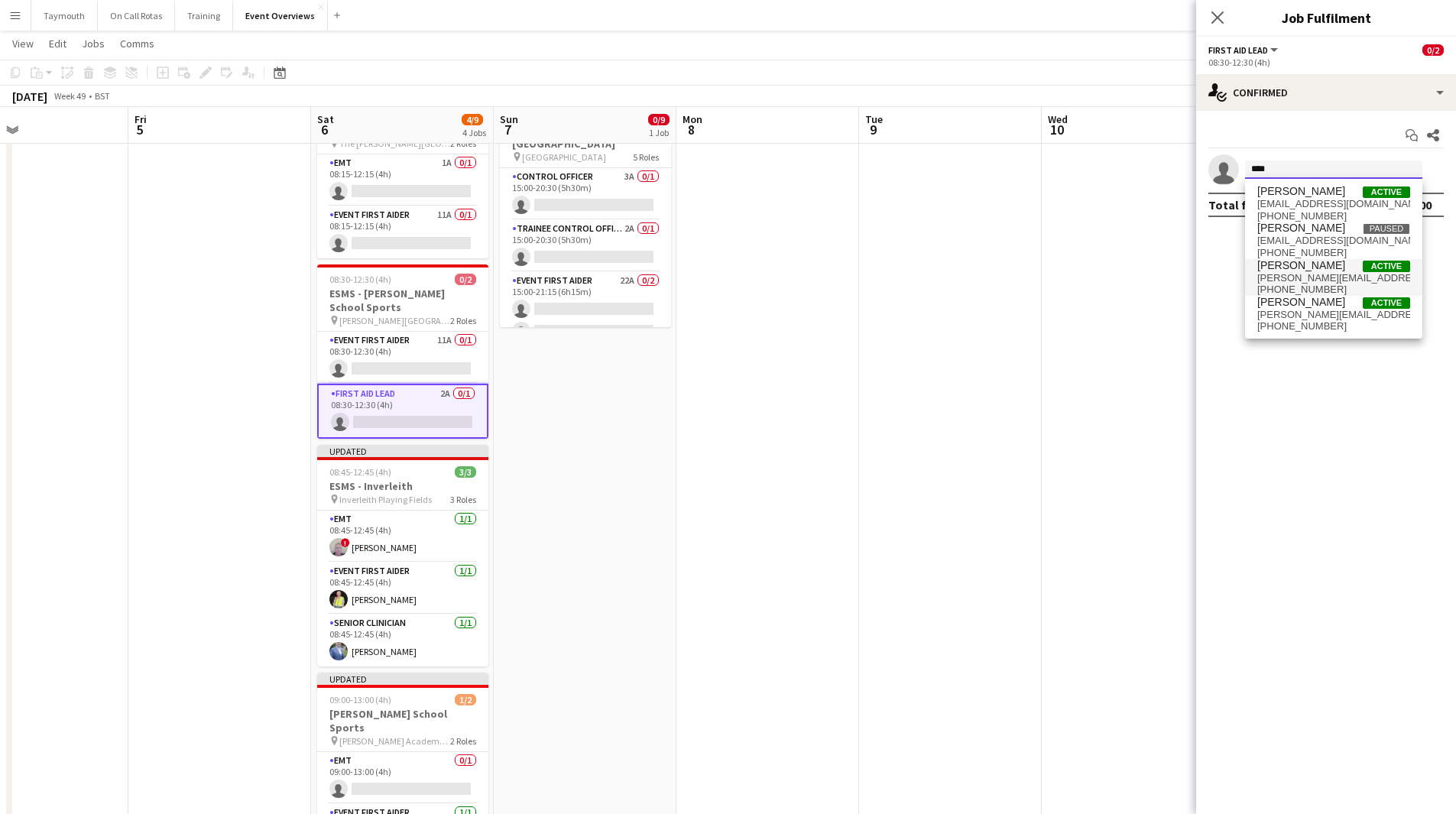
type input "****"
click at [1352, 267] on span "[PERSON_NAME] Active" at bounding box center [1334, 265] width 153 height 13
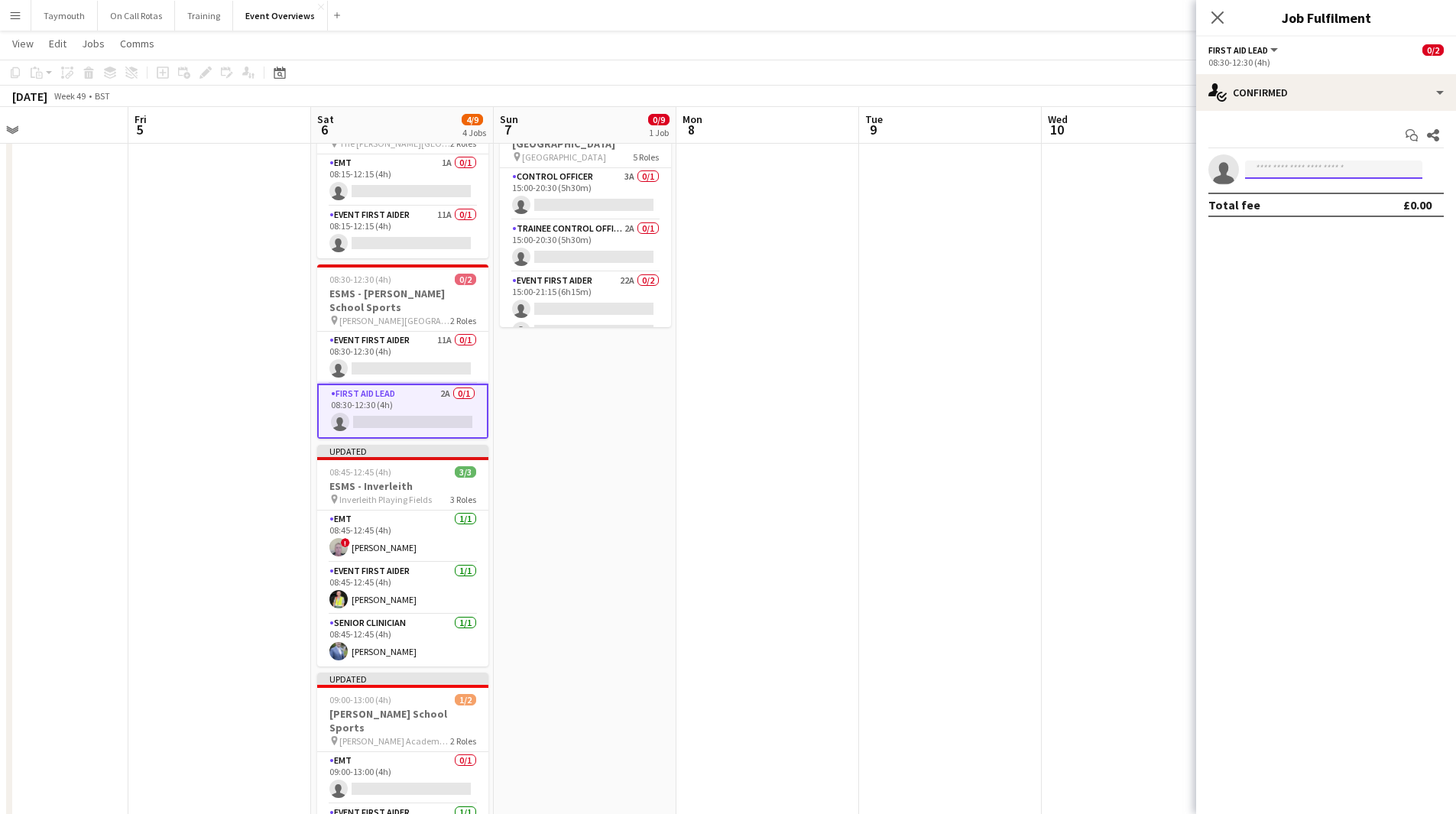
scroll to position [0, 0]
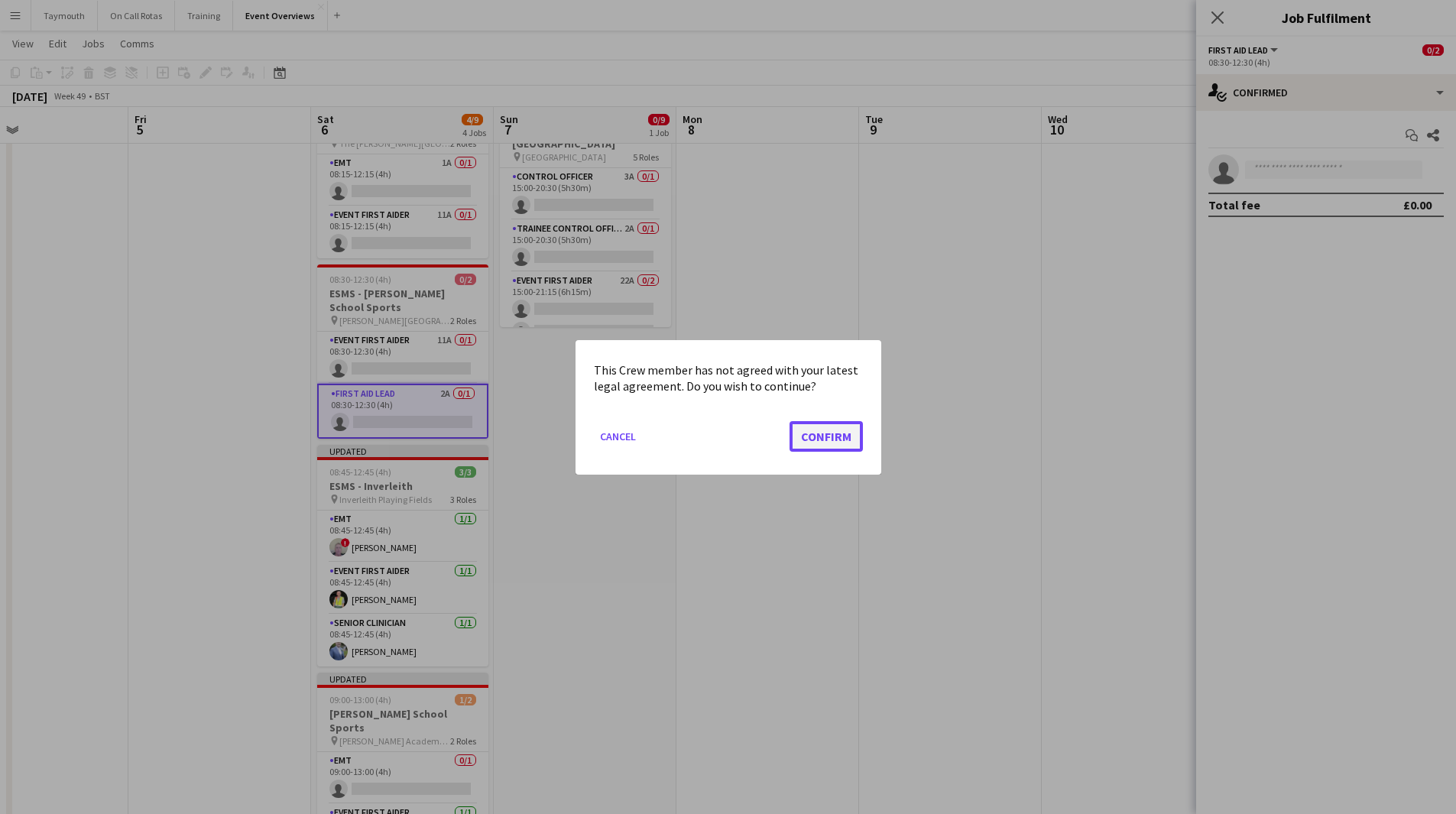
click at [820, 434] on button "Confirm" at bounding box center [826, 436] width 73 height 31
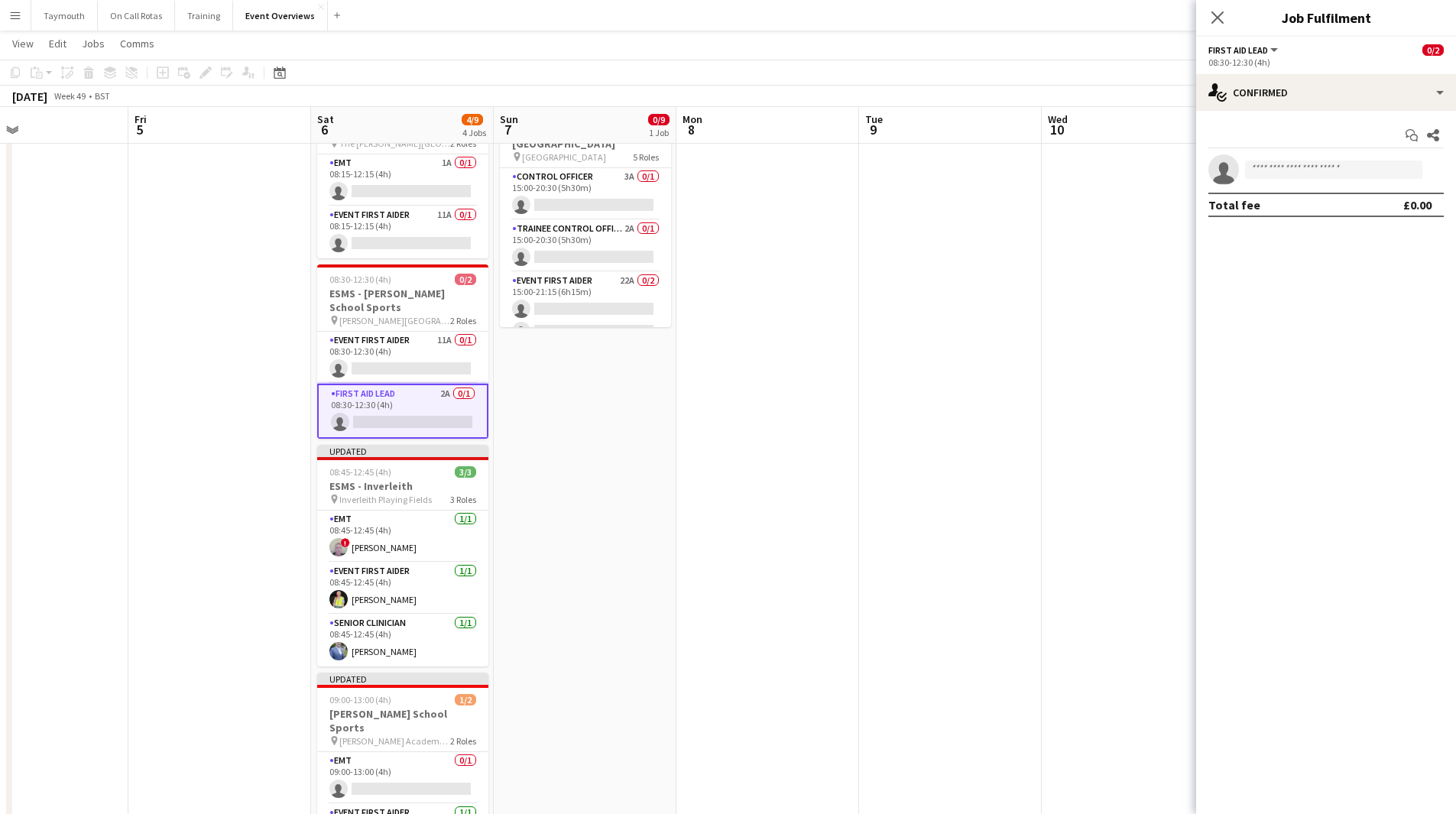
scroll to position [76, 0]
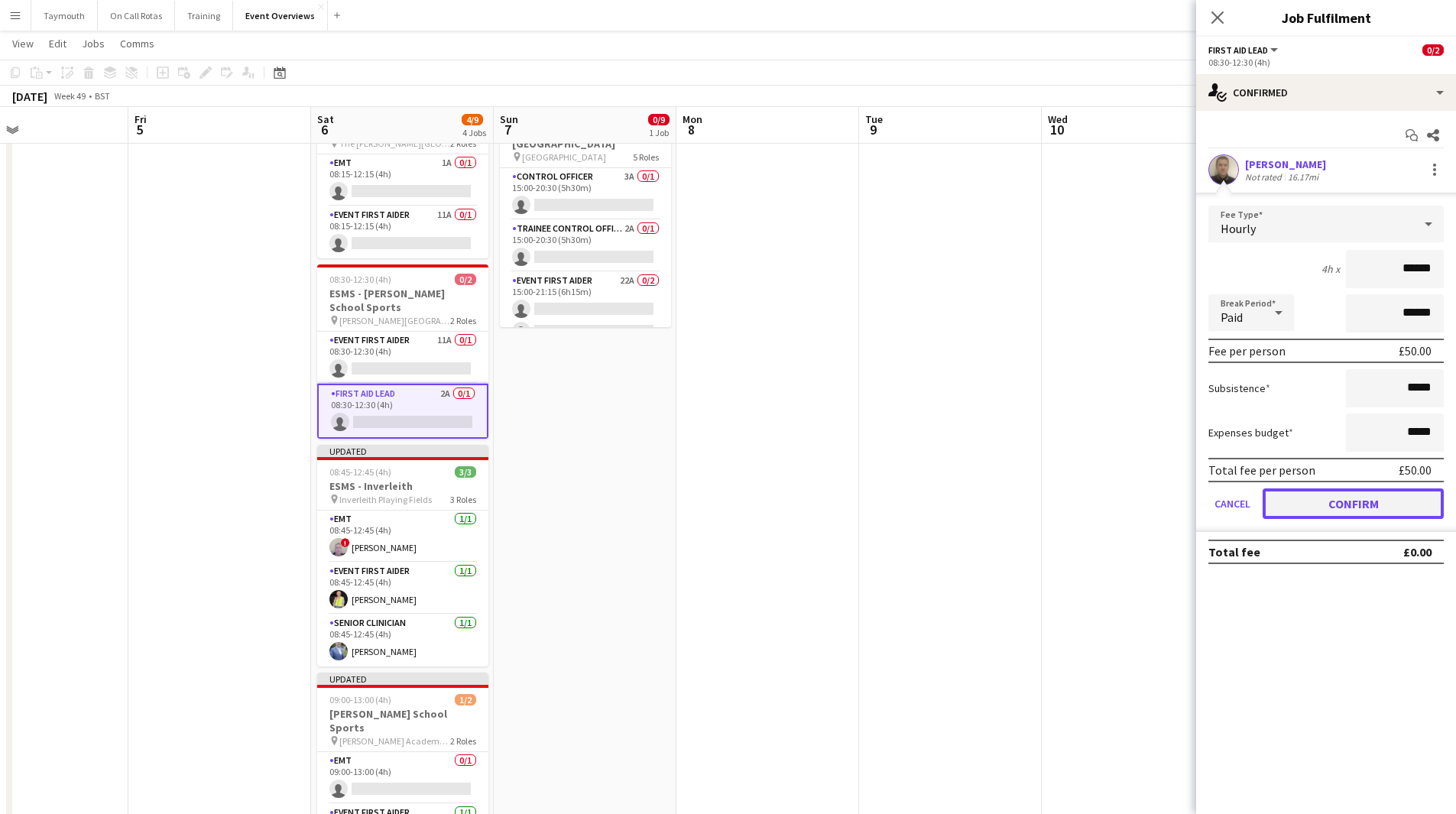
click at [1300, 499] on button "Confirm" at bounding box center [1354, 504] width 181 height 31
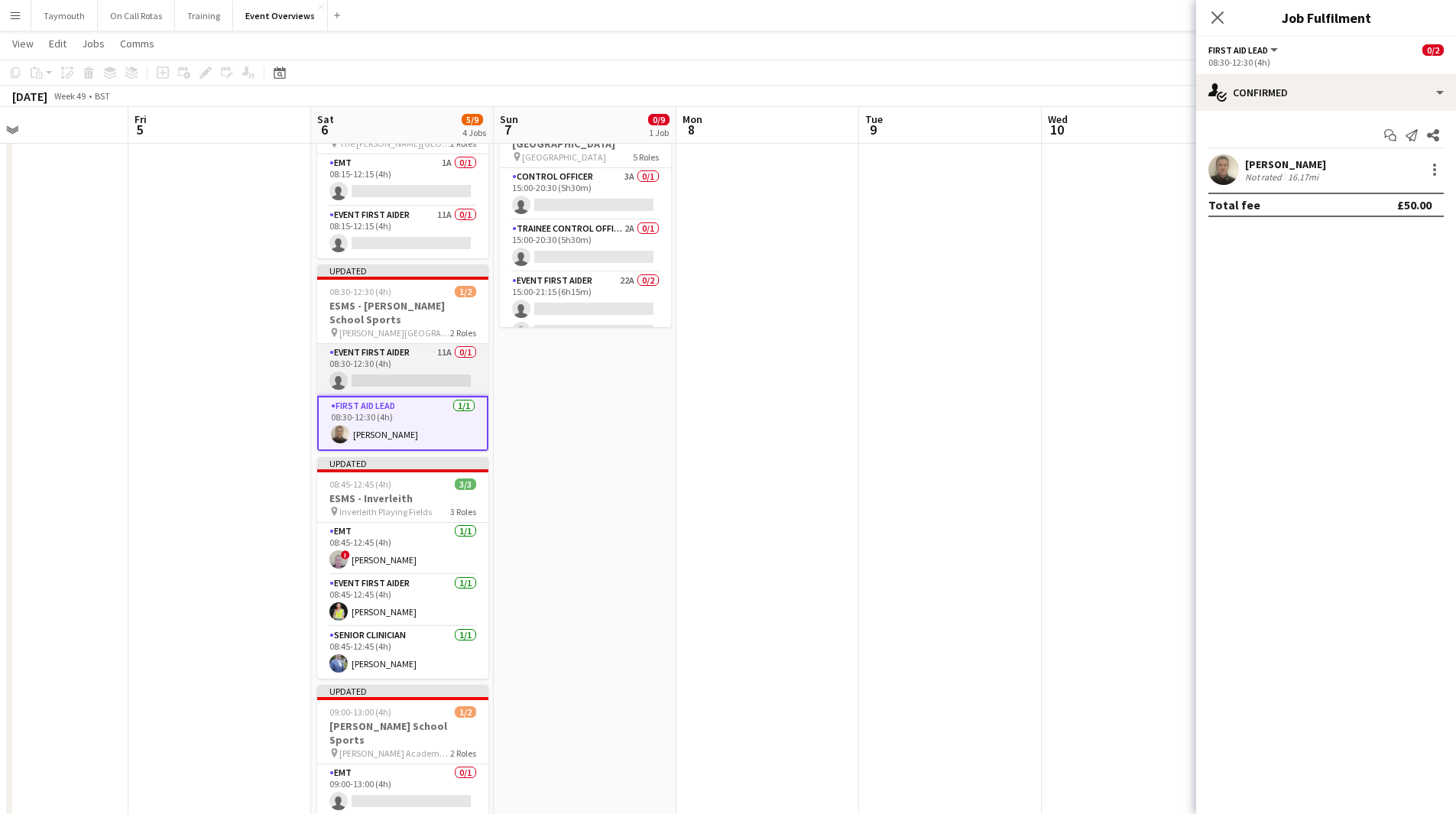
click at [421, 369] on app-card-role "Event First Aider 11A 0/1 08:30-12:30 (4h) single-neutral-actions" at bounding box center [402, 369] width 171 height 52
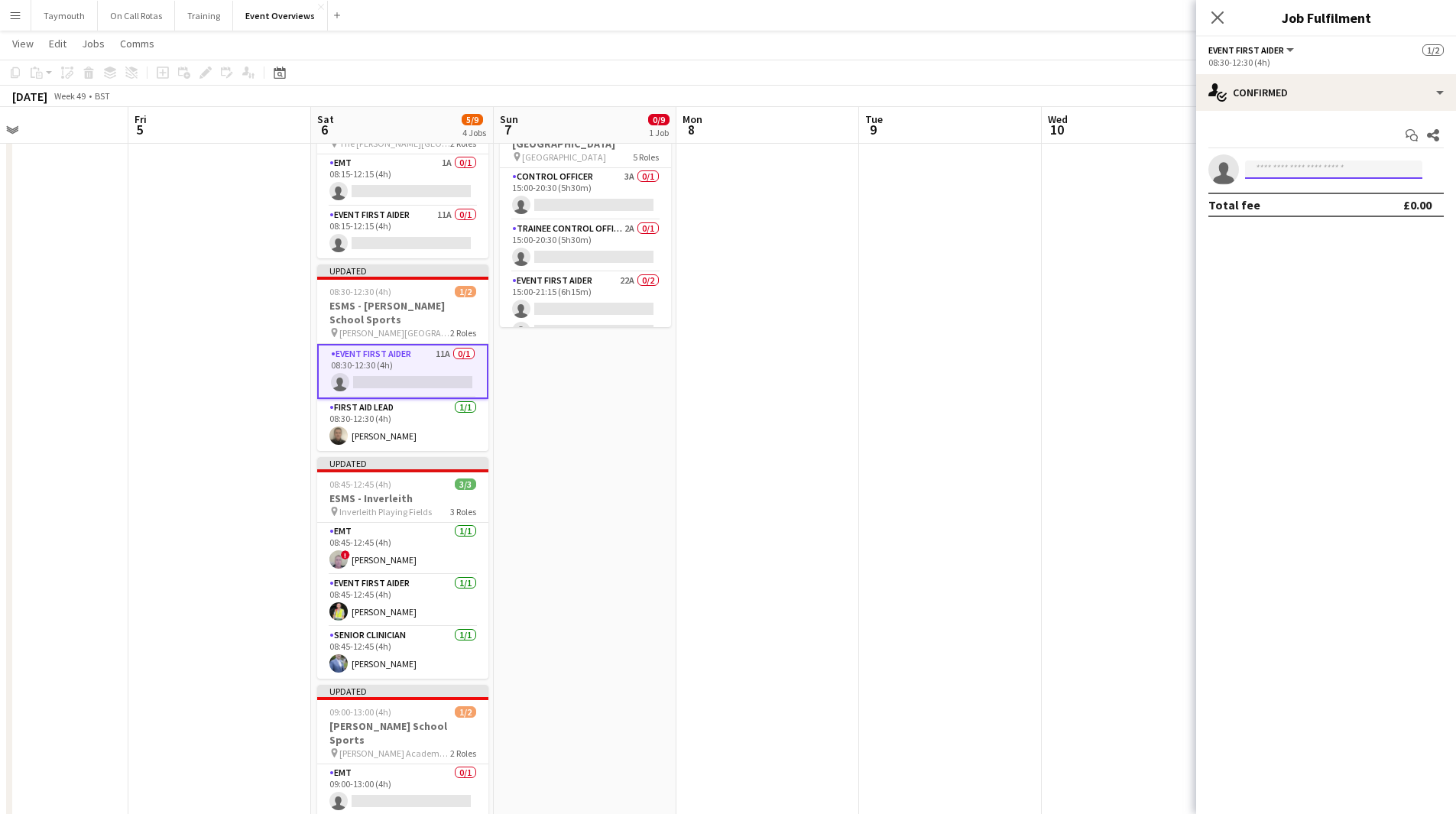
click at [1356, 165] on input at bounding box center [1334, 169] width 177 height 18
type input "***"
click at [1316, 213] on span "[PHONE_NUMBER]" at bounding box center [1334, 216] width 153 height 13
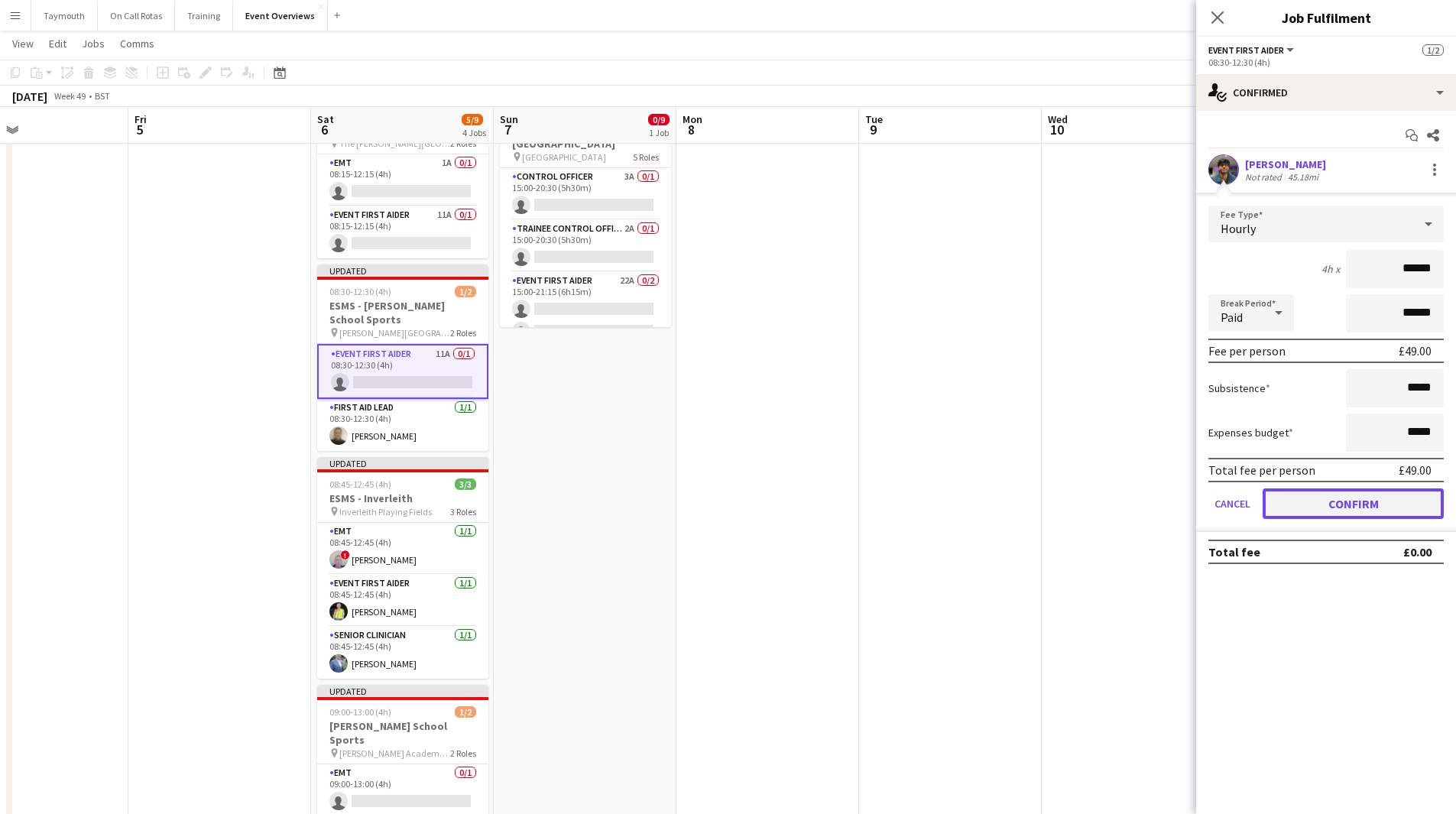
click at [1363, 504] on button "Confirm" at bounding box center [1354, 504] width 181 height 31
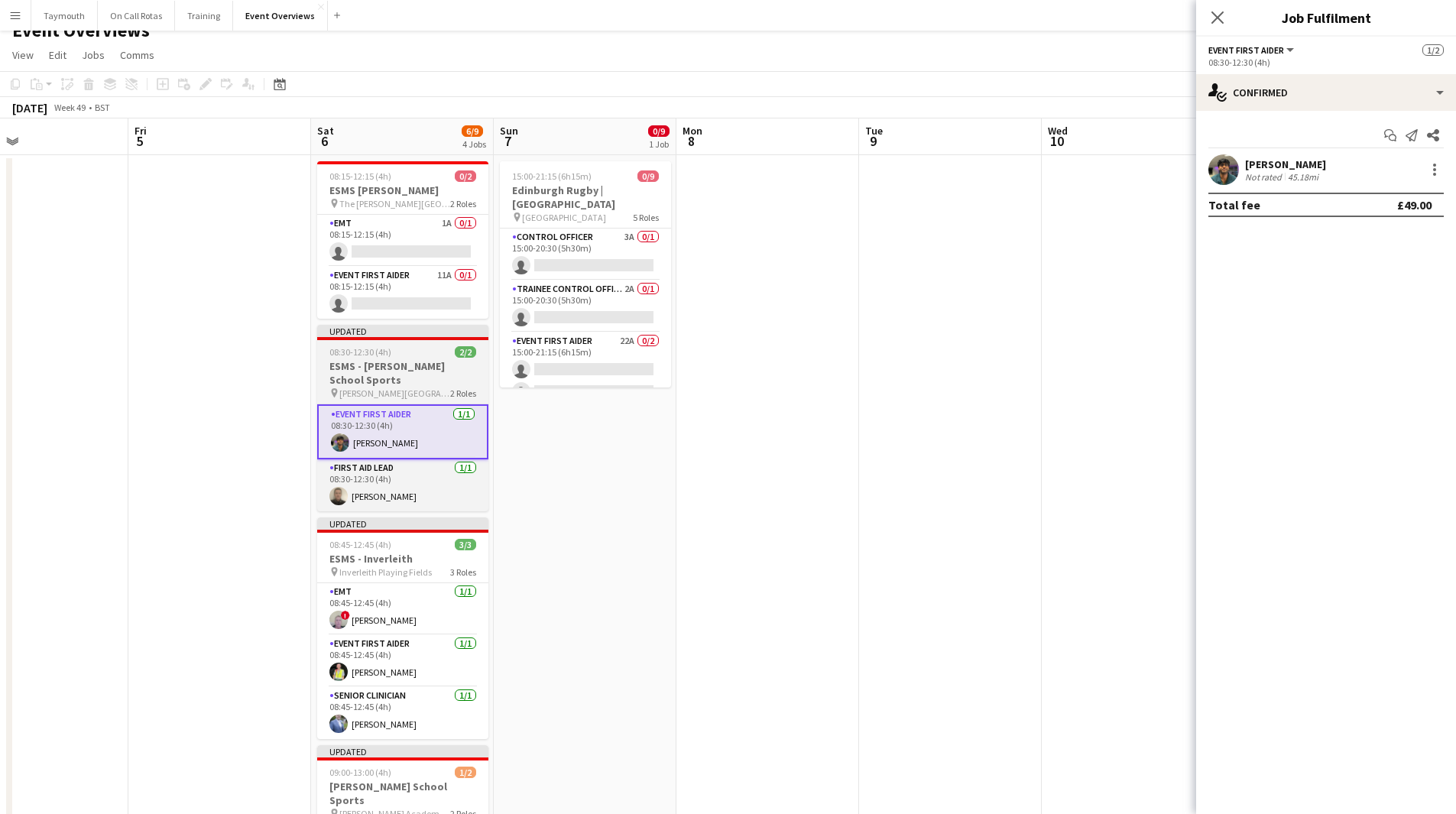
scroll to position [0, 0]
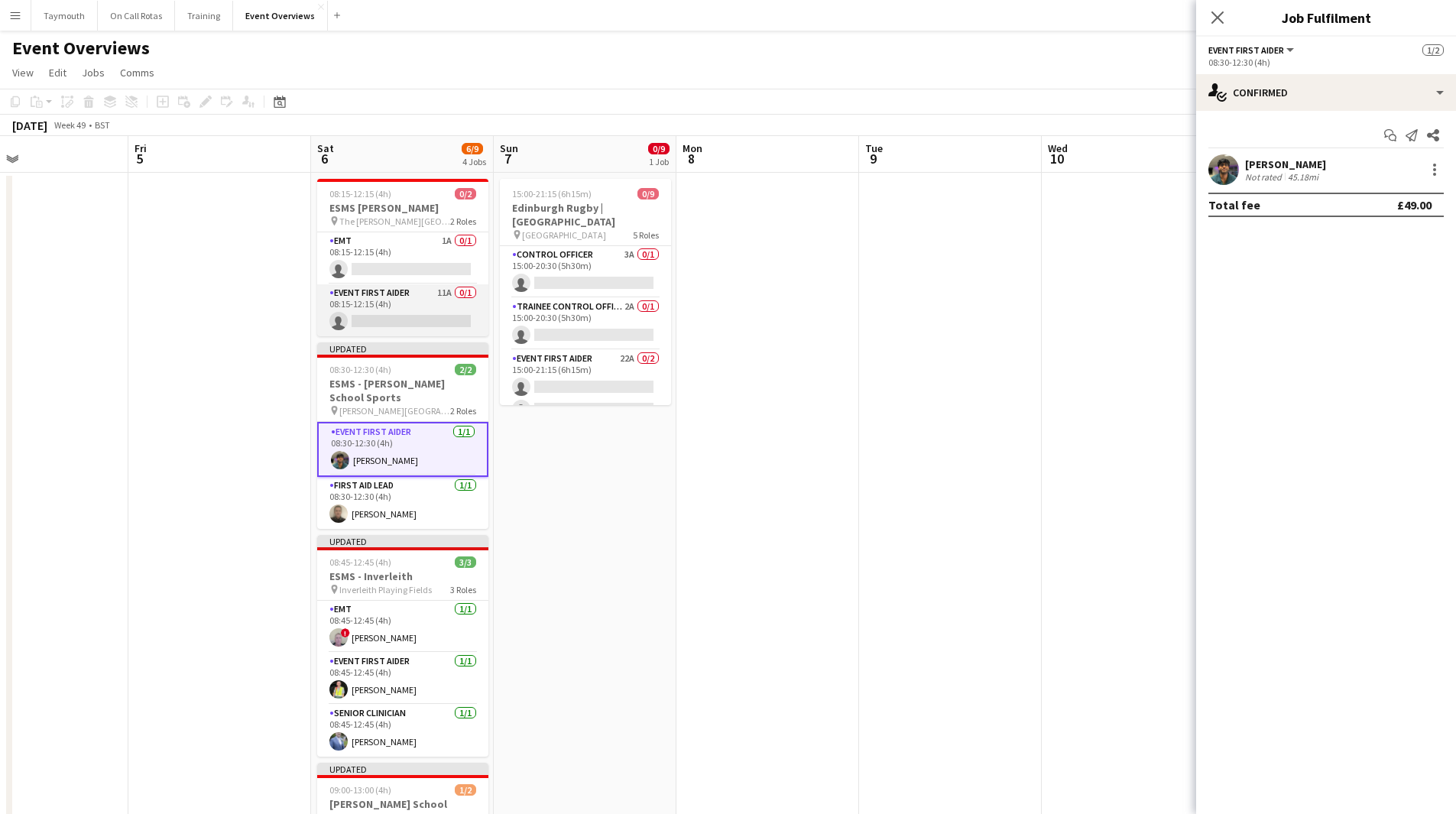
click at [416, 302] on app-card-role "Event First Aider 11A 0/1 08:15-12:15 (4h) single-neutral-actions" at bounding box center [402, 310] width 171 height 52
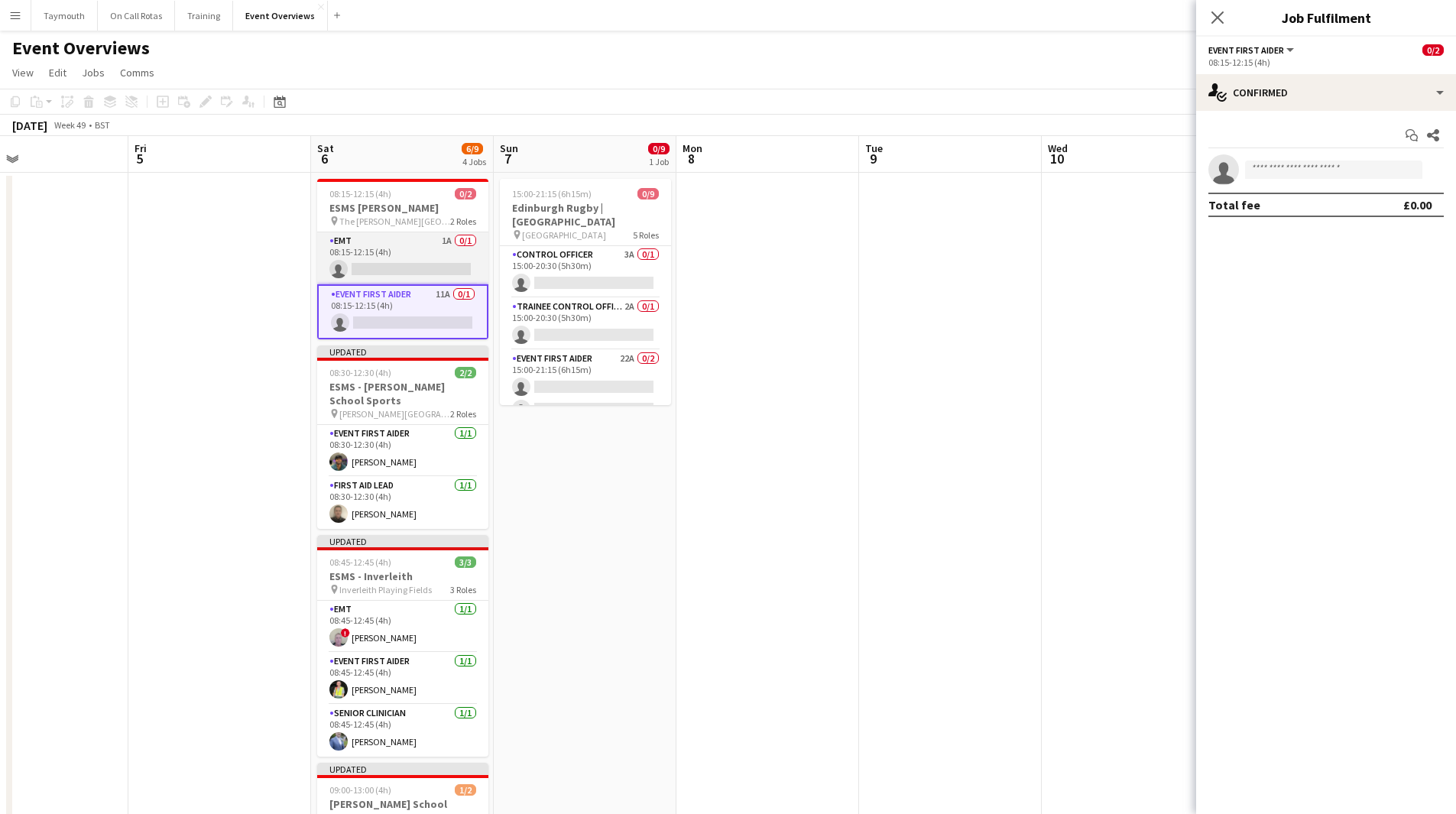
click at [422, 245] on app-card-role "EMT 1A 0/1 08:15-12:15 (4h) single-neutral-actions" at bounding box center [402, 258] width 171 height 52
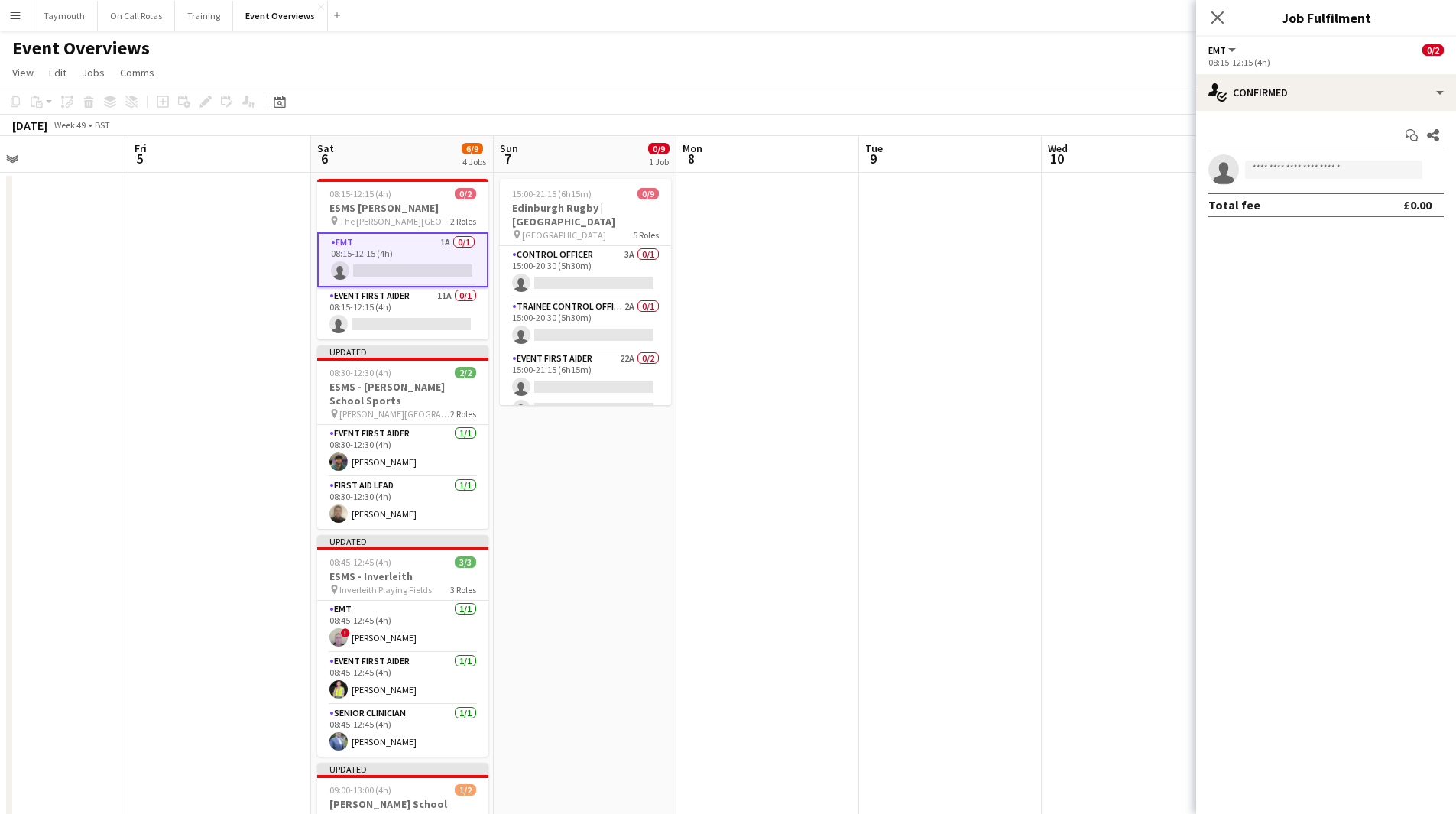
click at [1325, 72] on app-options-switcher "EMT All roles EMT 0/2 08:15-12:15 (4h)" at bounding box center [1326, 55] width 260 height 37
click at [1324, 90] on div "single-neutral-actions-check-2 Confirmed" at bounding box center [1326, 92] width 260 height 37
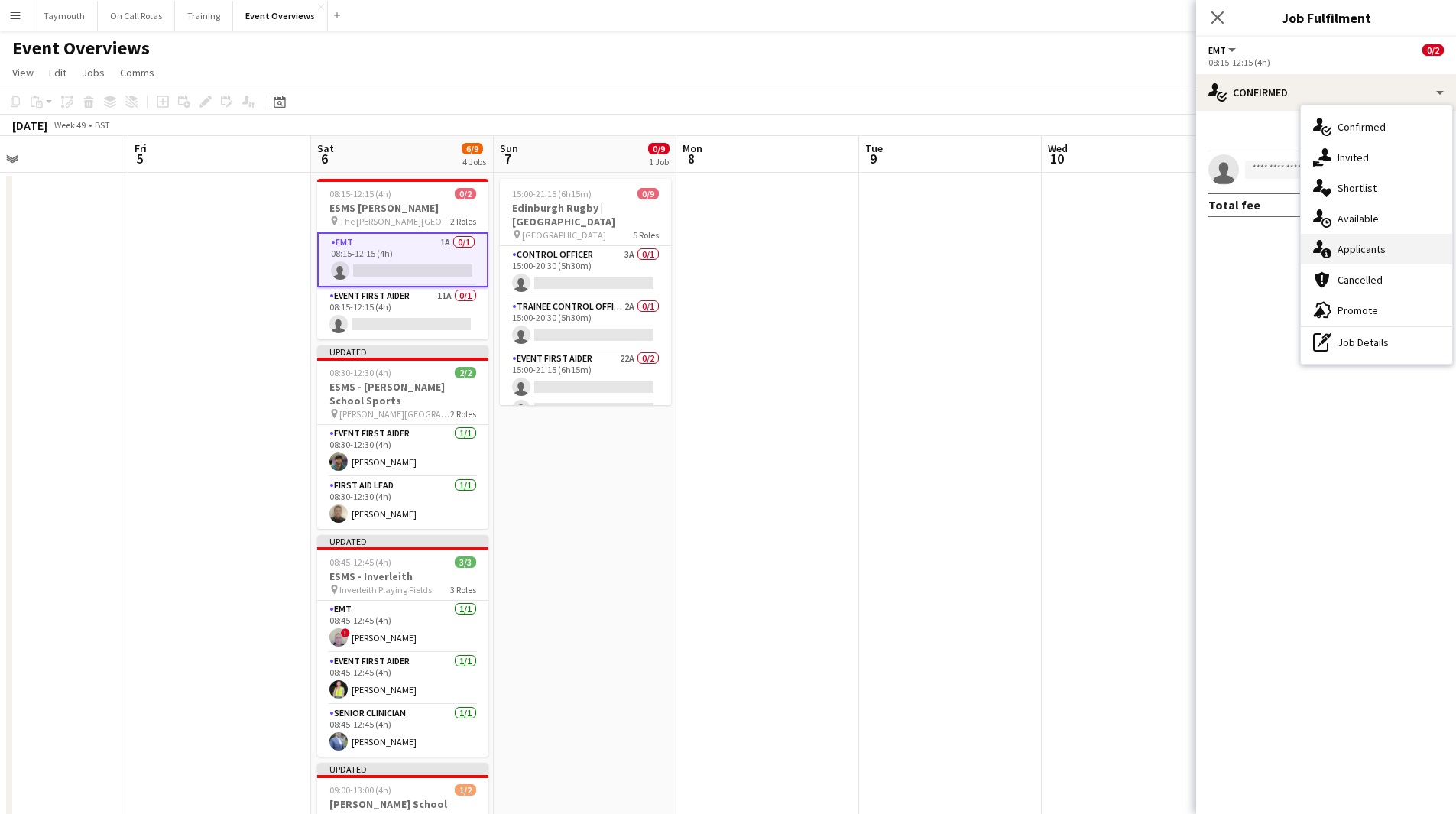
click at [1353, 247] on div "single-neutral-actions-information Applicants" at bounding box center [1376, 249] width 151 height 31
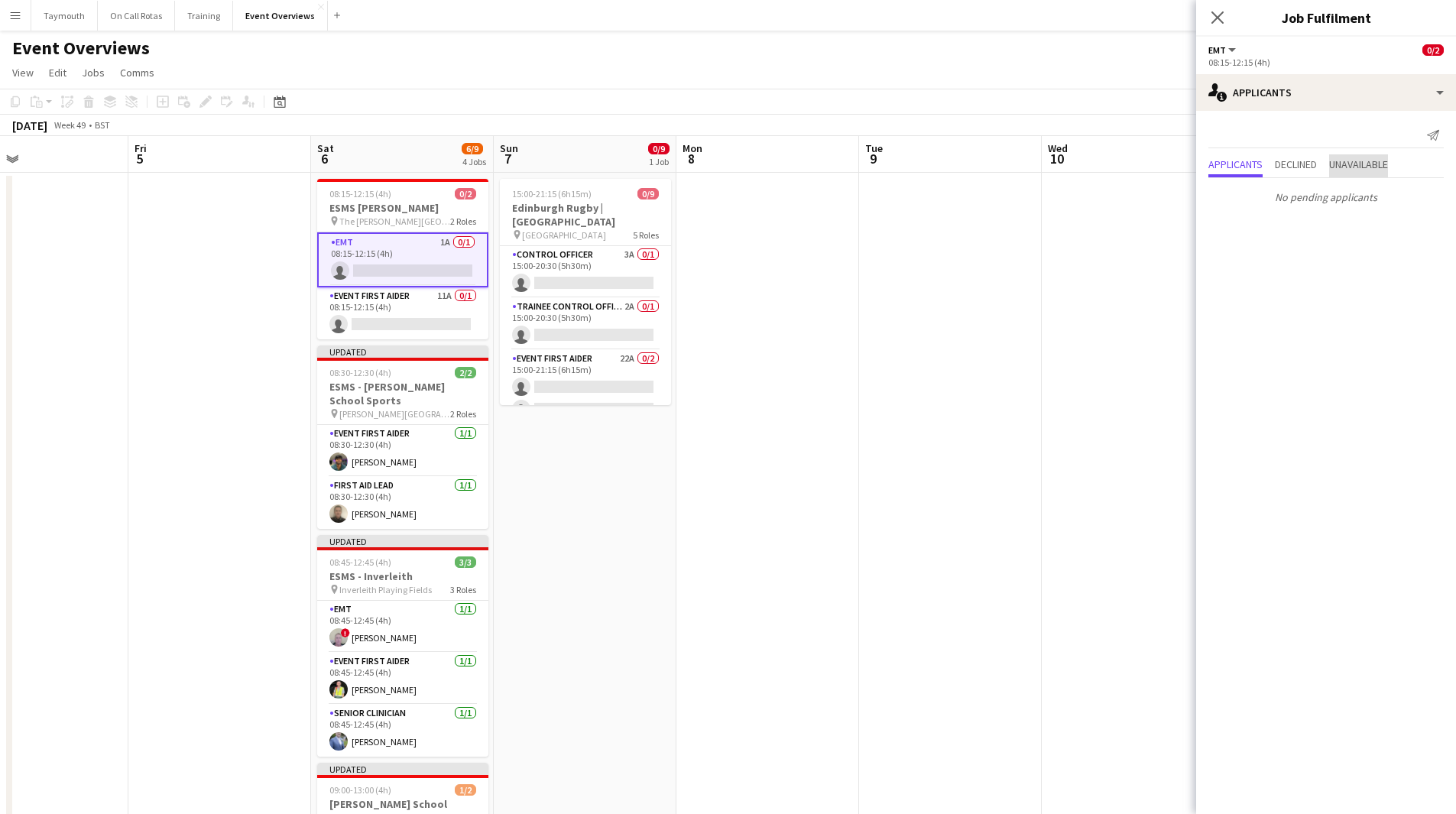
click at [1368, 162] on span "Unavailable" at bounding box center [1358, 165] width 59 height 11
click at [1229, 135] on span "Applicants" at bounding box center [1236, 133] width 54 height 11
click at [415, 308] on app-card-role "Event First Aider 11A 0/1 08:15-12:15 (4h) single-neutral-actions" at bounding box center [402, 312] width 171 height 52
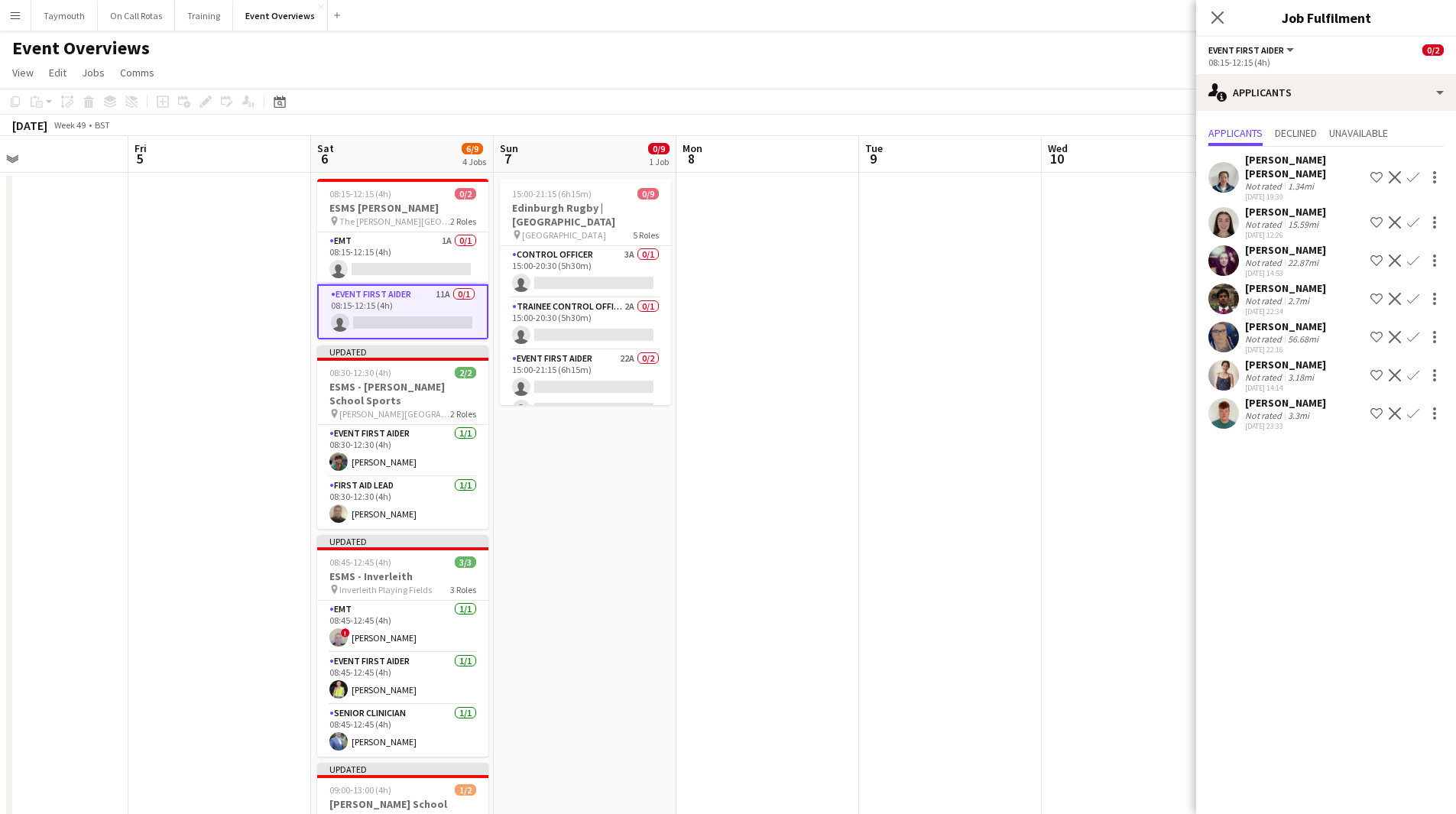
click at [1412, 216] on app-icon "Confirm" at bounding box center [1413, 223] width 13 height 13
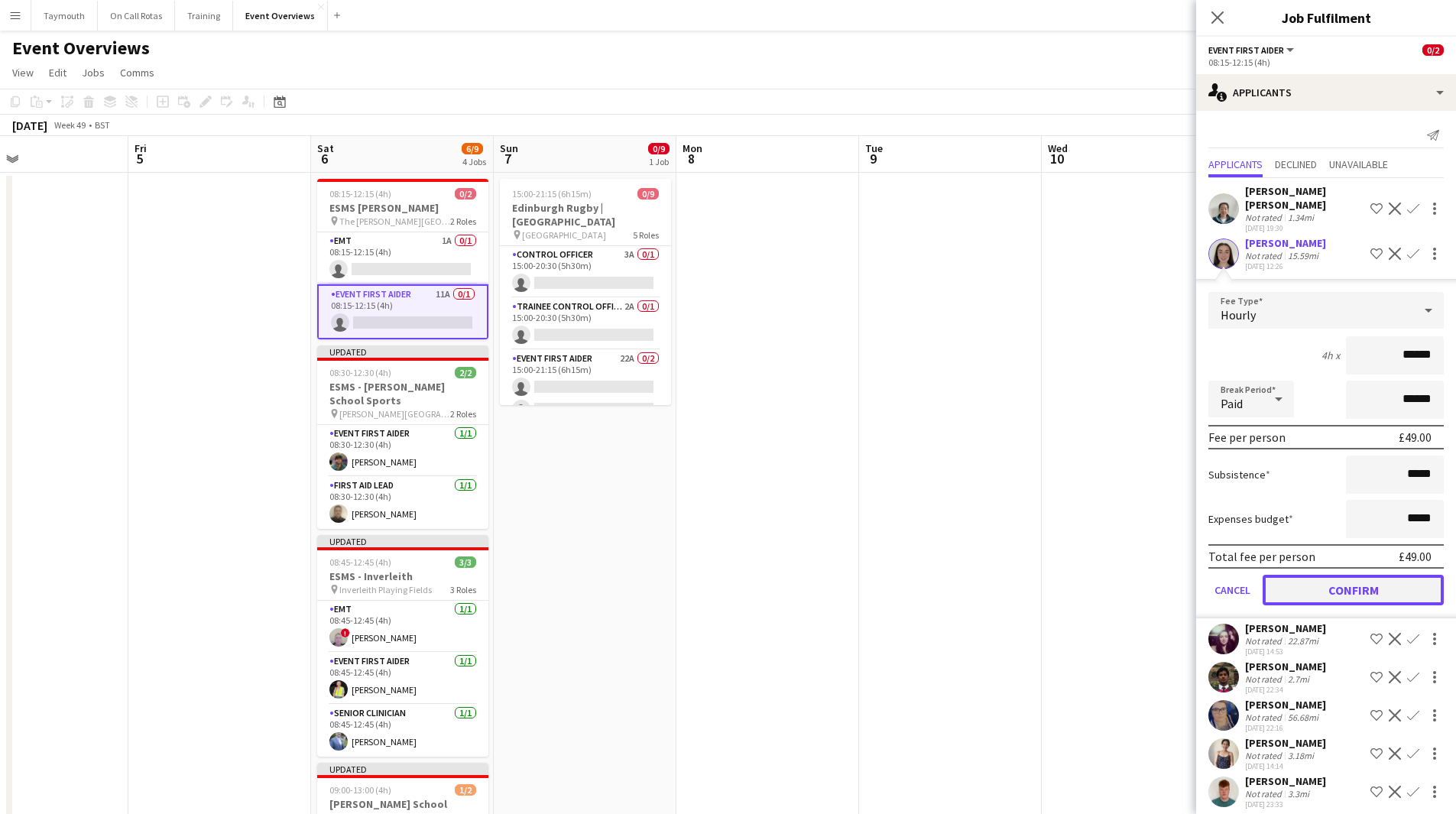
click at [1385, 575] on button "Confirm" at bounding box center [1354, 590] width 181 height 31
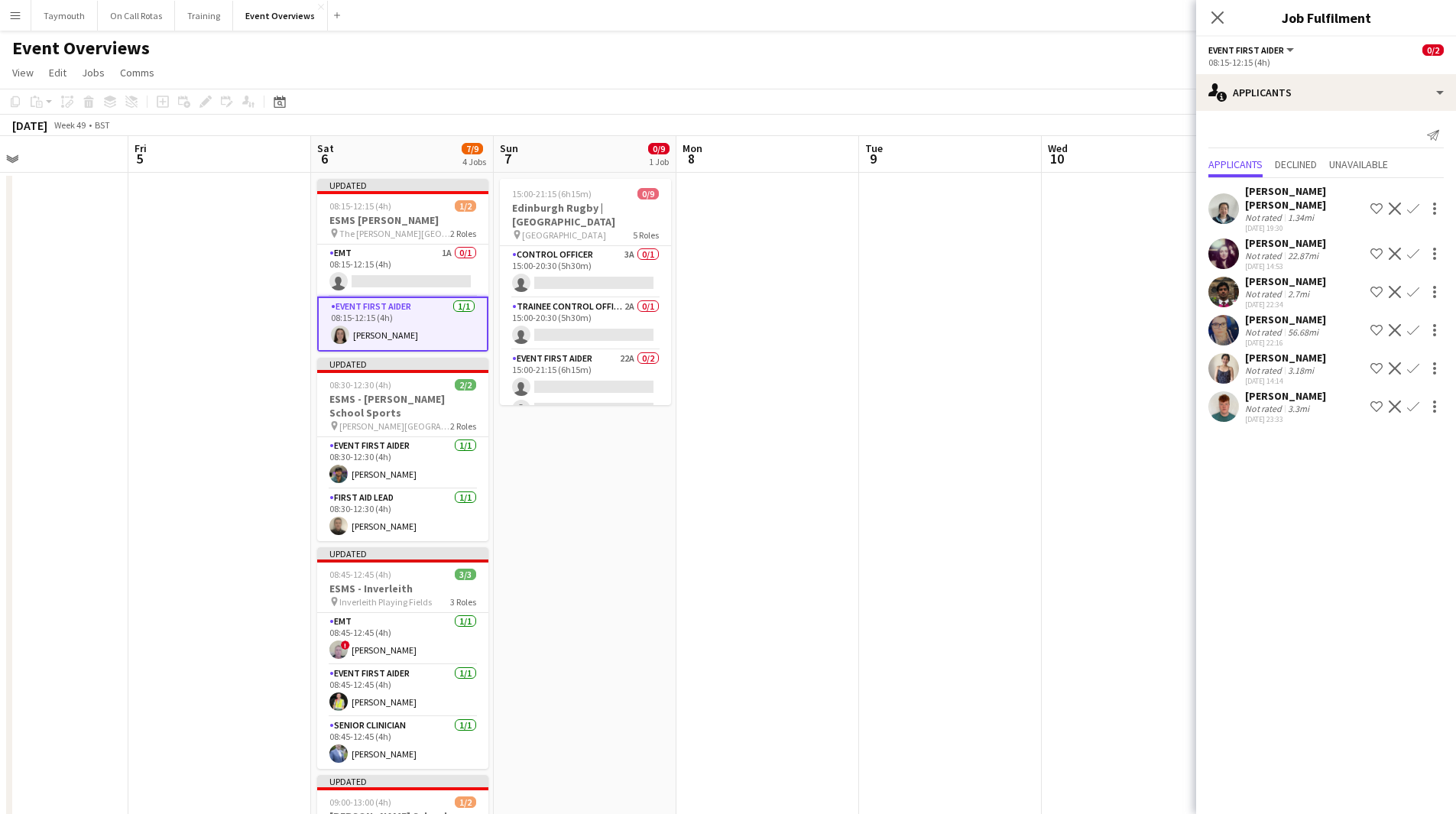
click at [824, 458] on app-date-cell at bounding box center [768, 827] width 183 height 1308
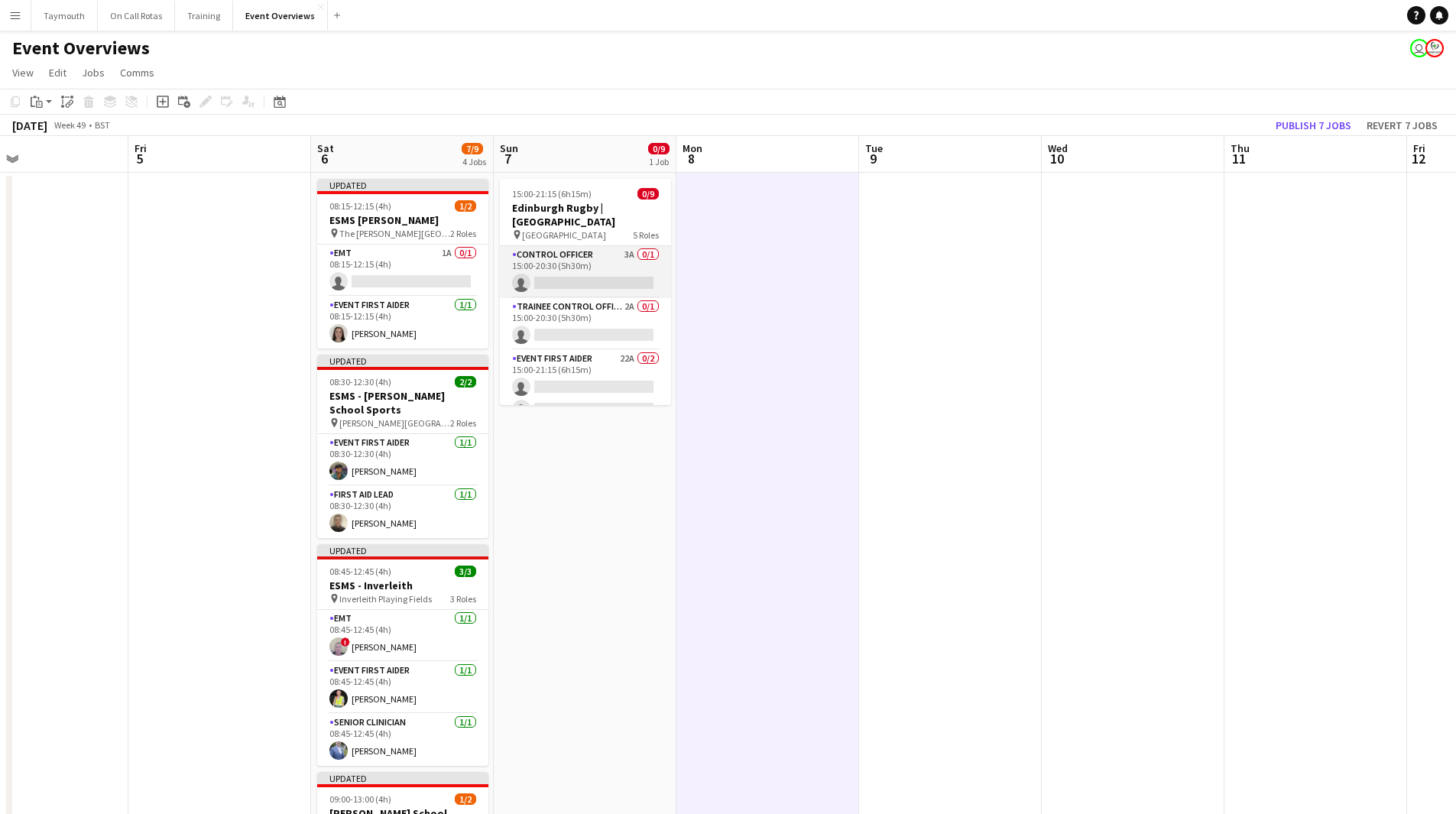
click at [555, 251] on app-card-role "Control Officer 3A 0/1 15:00-20:30 (5h30m) single-neutral-actions" at bounding box center [585, 272] width 171 height 52
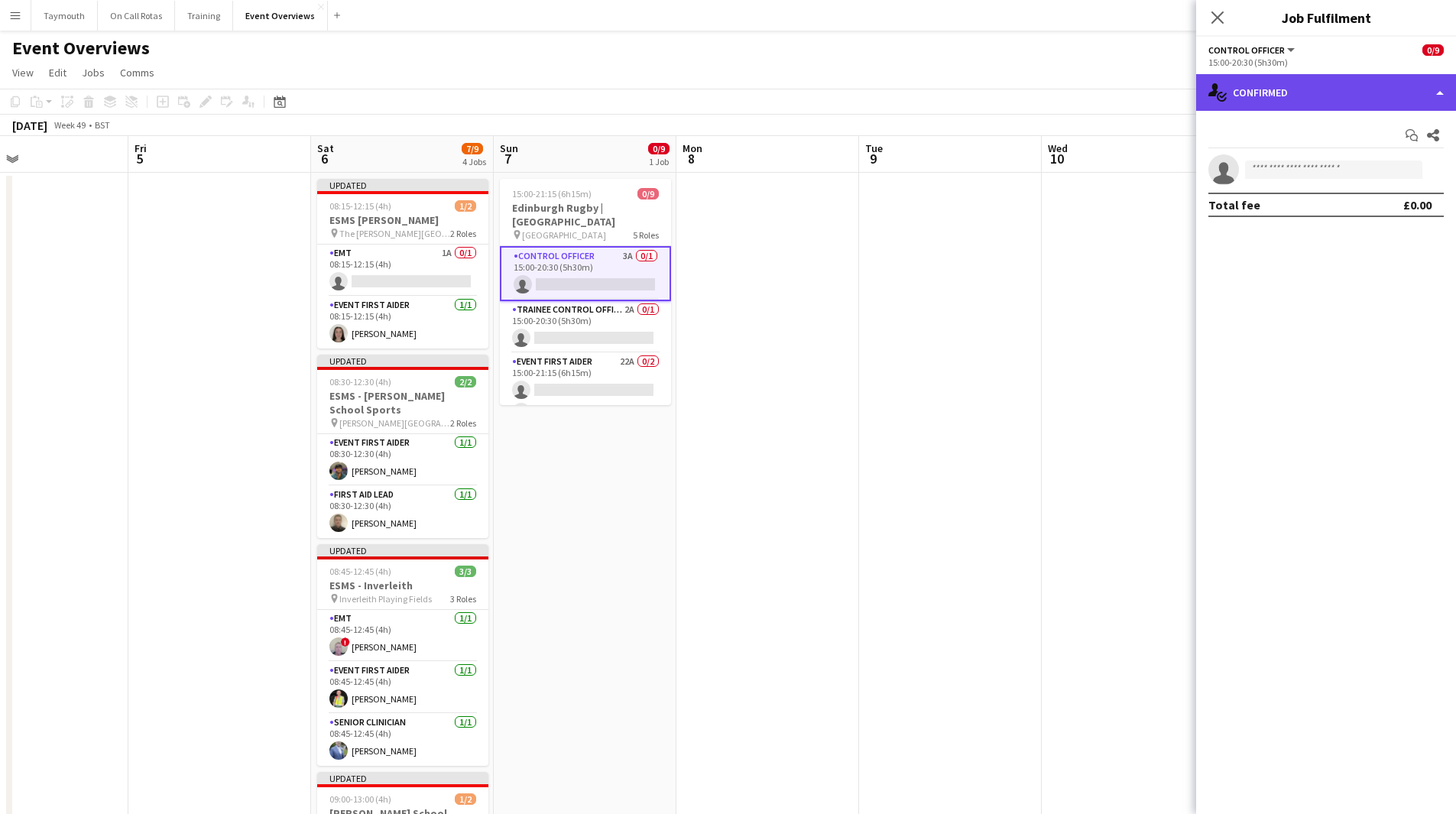
click at [1345, 80] on div "single-neutral-actions-check-2 Confirmed" at bounding box center [1326, 92] width 260 height 37
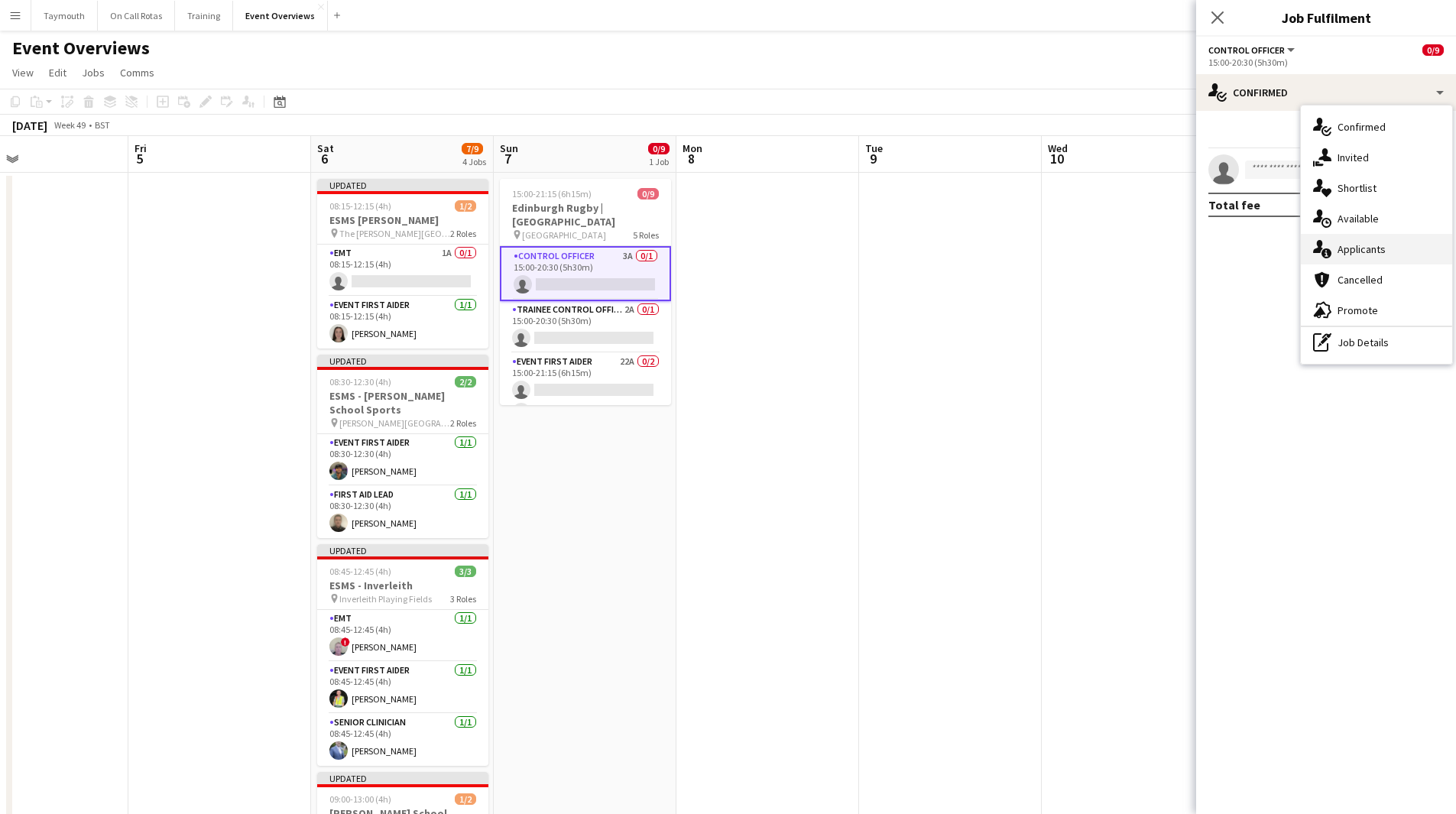
click at [1386, 251] on div "single-neutral-actions-information Applicants" at bounding box center [1376, 249] width 151 height 31
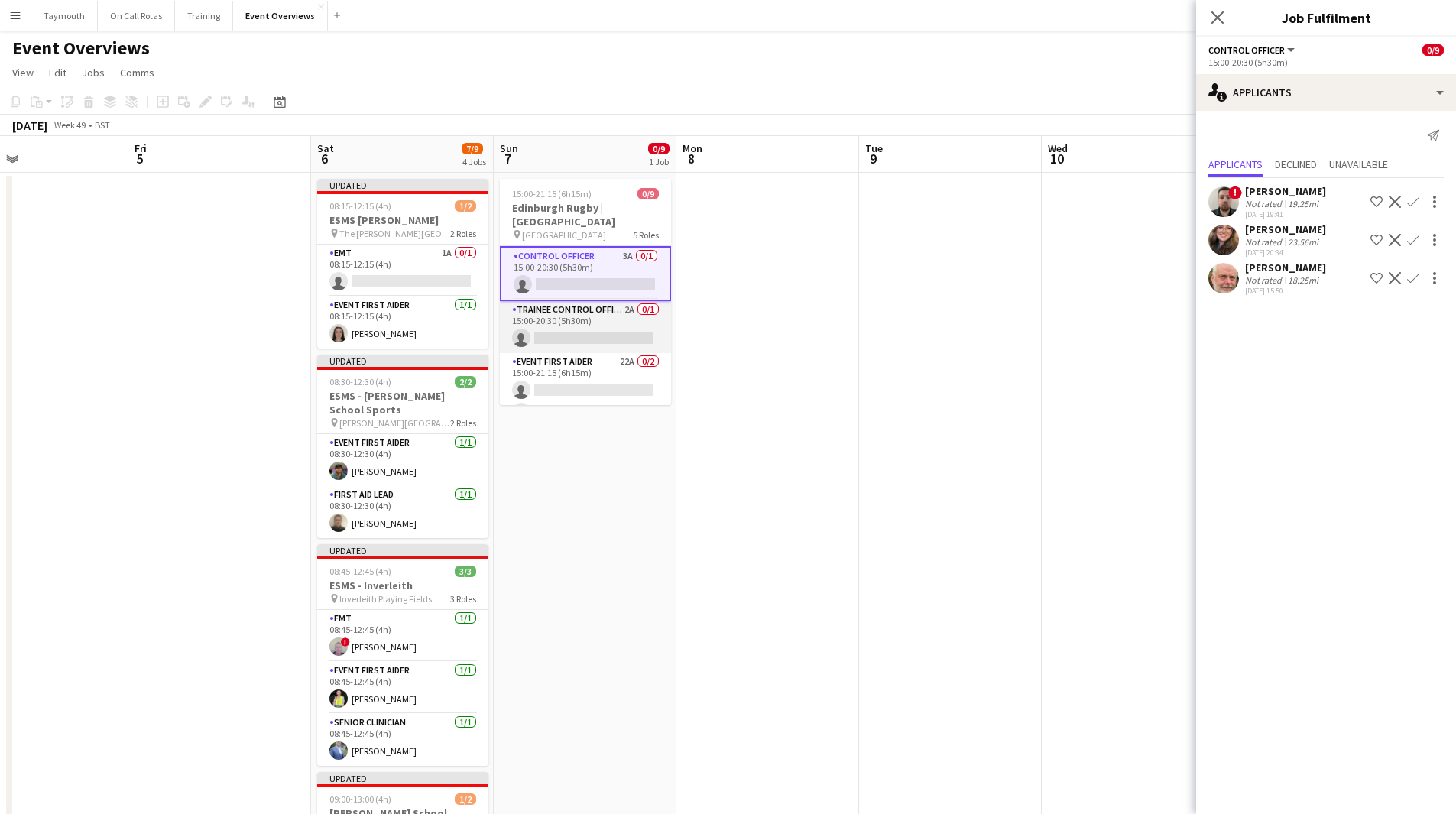
click at [580, 318] on app-card-role "Trainee Control Officer 2A 0/1 15:00-20:30 (5h30m) single-neutral-actions" at bounding box center [585, 327] width 171 height 52
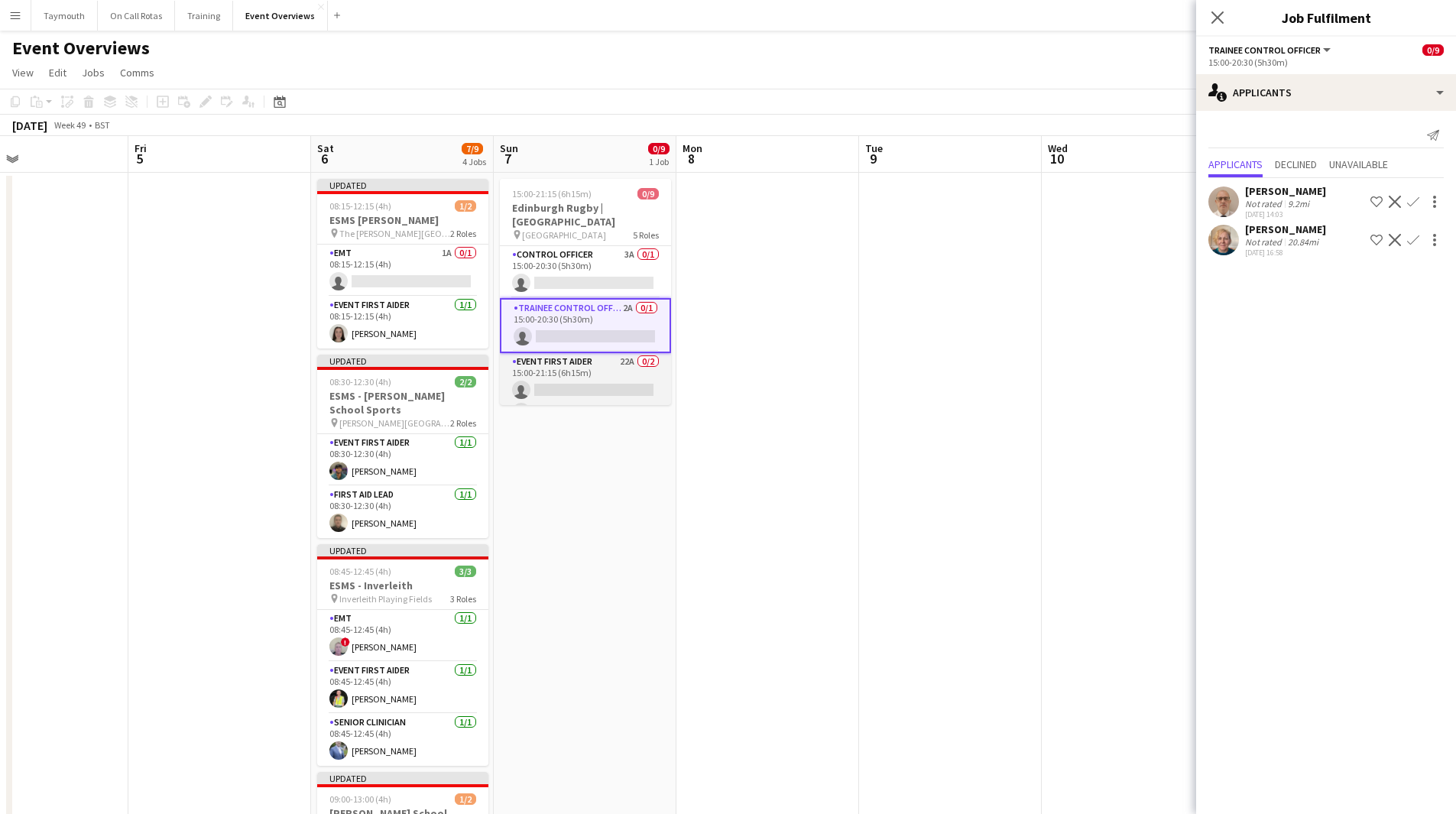
click at [584, 366] on app-card-role "Event First Aider 22A 0/2 15:00-21:15 (6h15m) single-neutral-actions single-neu…" at bounding box center [585, 390] width 171 height 74
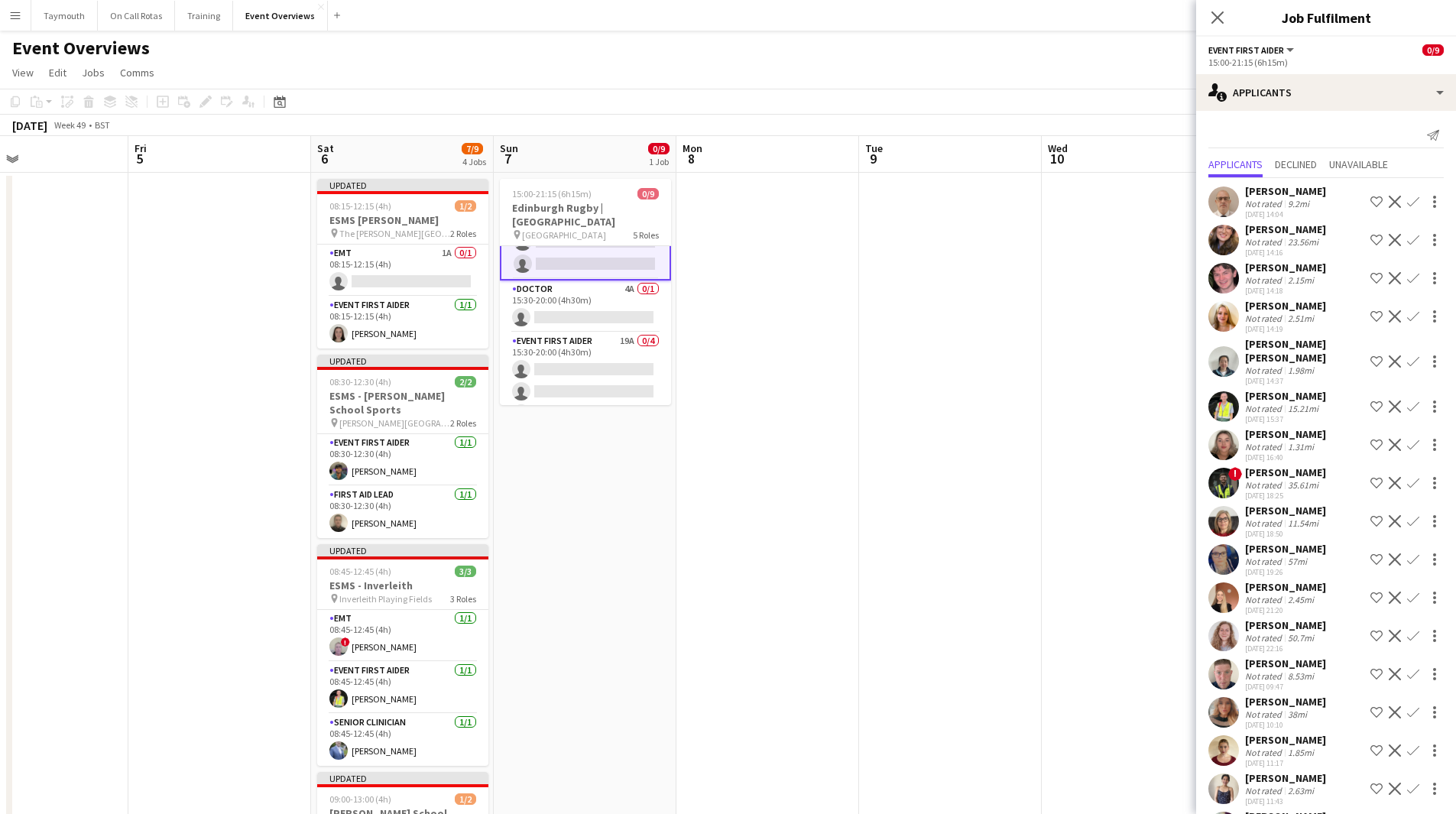
scroll to position [179, 0]
click at [583, 261] on app-card-role "Doctor 4A 0/1 15:30-20:00 (4h30m) single-neutral-actions" at bounding box center [585, 273] width 171 height 52
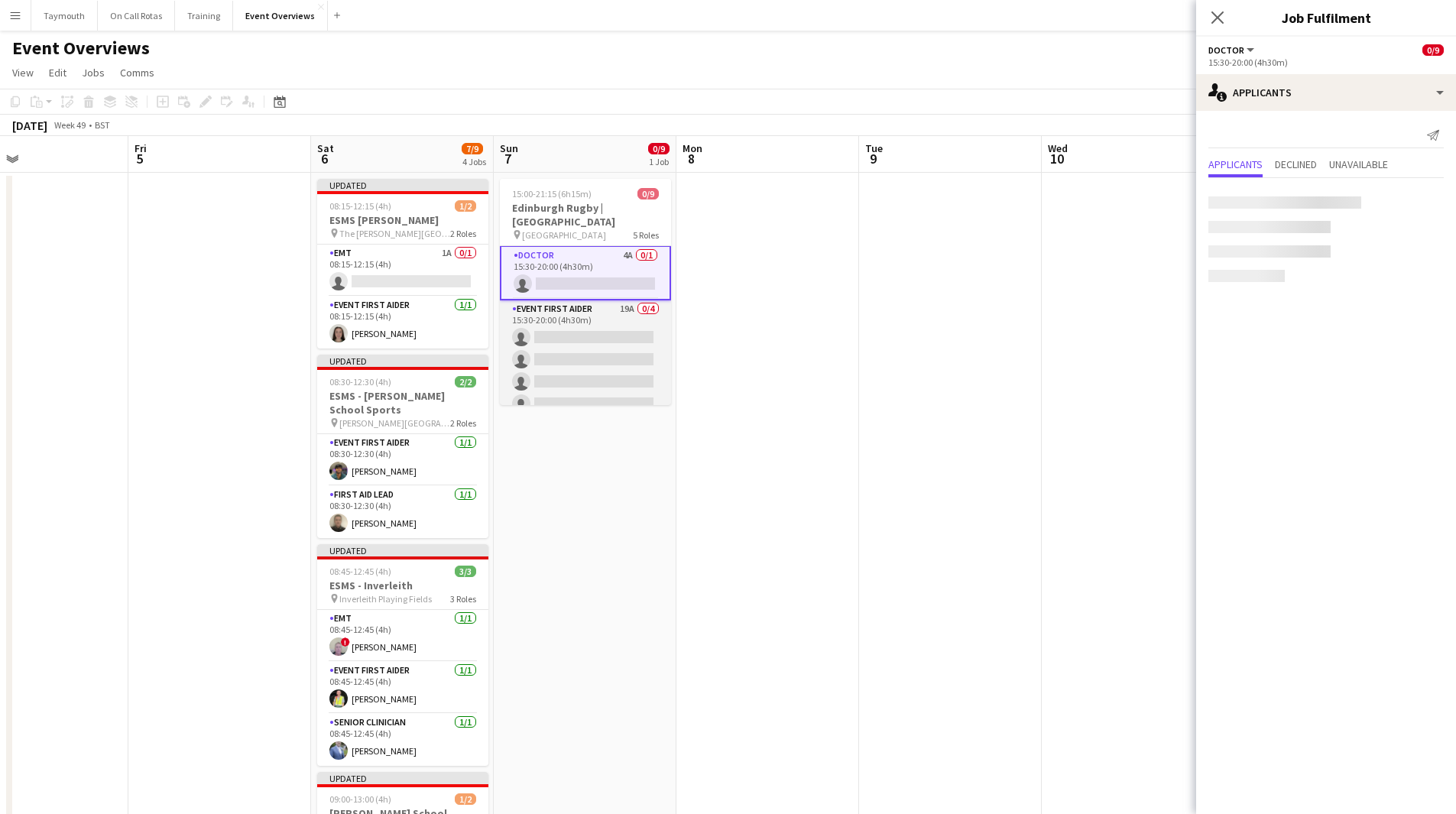
scroll to position [177, 0]
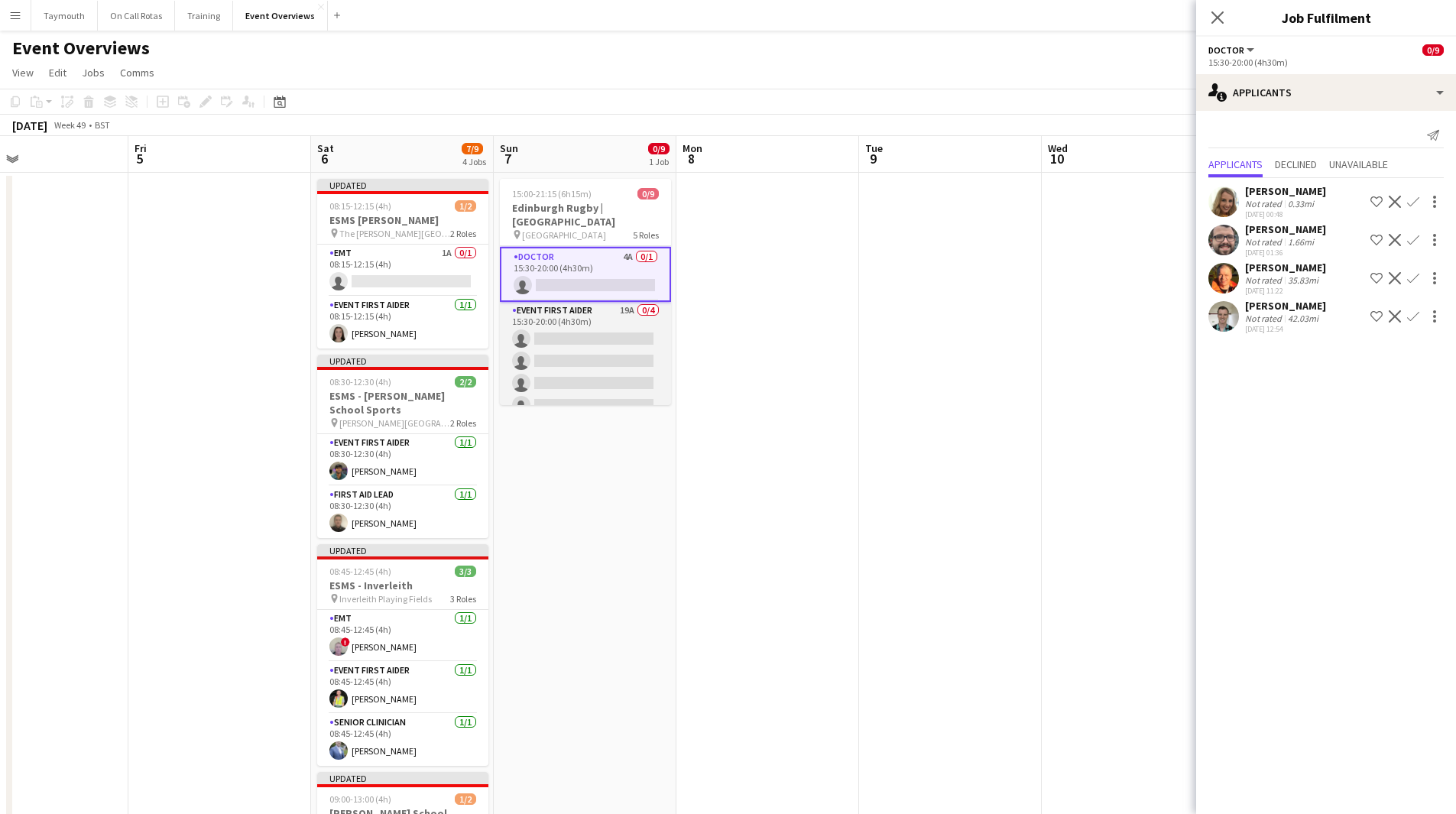
click at [590, 336] on app-card-role "Event First Aider 19A 0/4 15:30-20:00 (4h30m) single-neutral-actions single-neu…" at bounding box center [585, 360] width 171 height 119
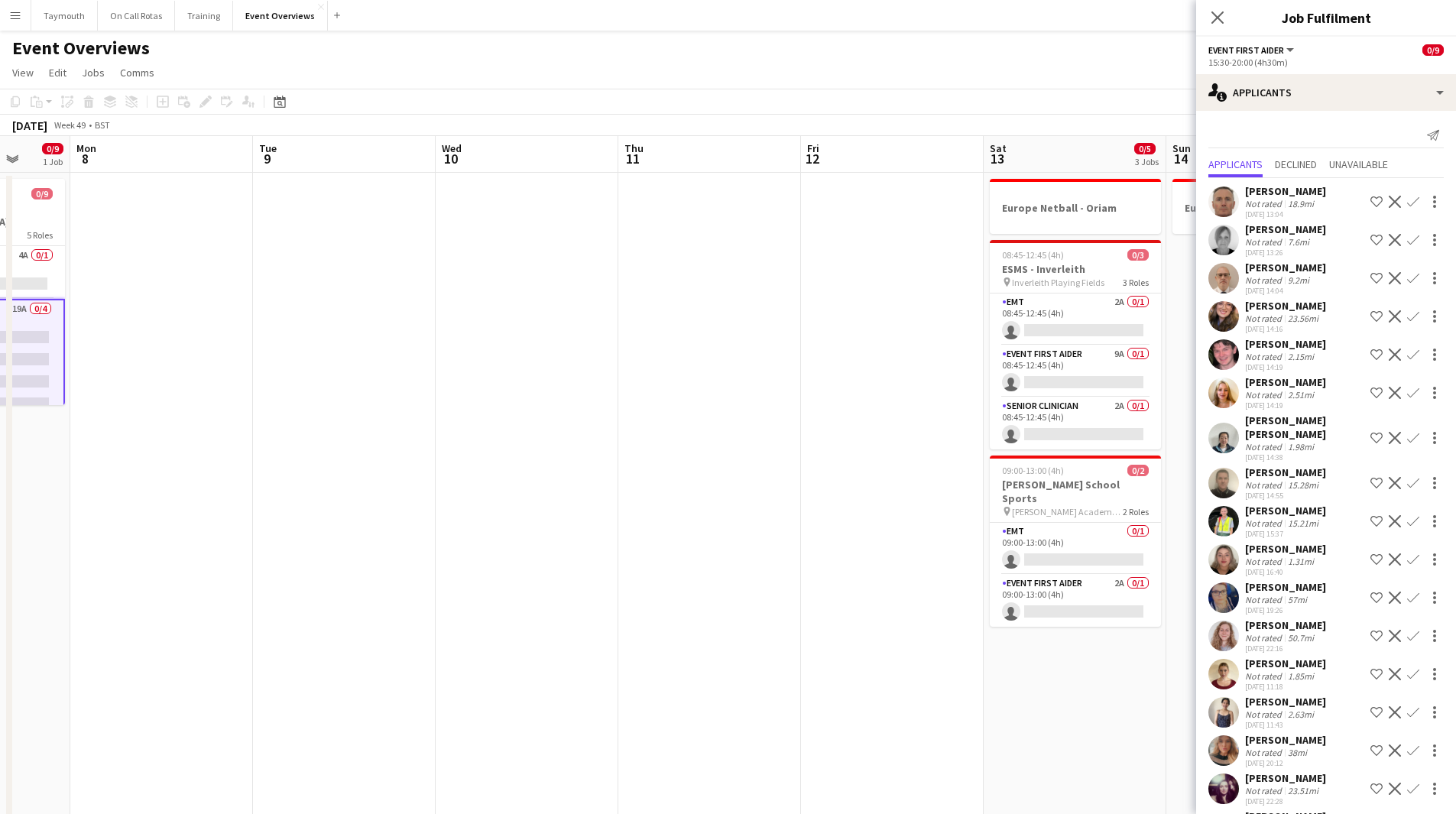
drag, startPoint x: 1097, startPoint y: 514, endPoint x: 659, endPoint y: 497, distance: 438.3
click at [467, 505] on app-calendar-viewport "Fri 5 Sat 6 7/9 4 Jobs Sun 7 0/9 1 Job Mon 8 Tue 9 Wed 10 Thu 11 Fri 12 Sat 13 …" at bounding box center [728, 809] width 1456 height 1345
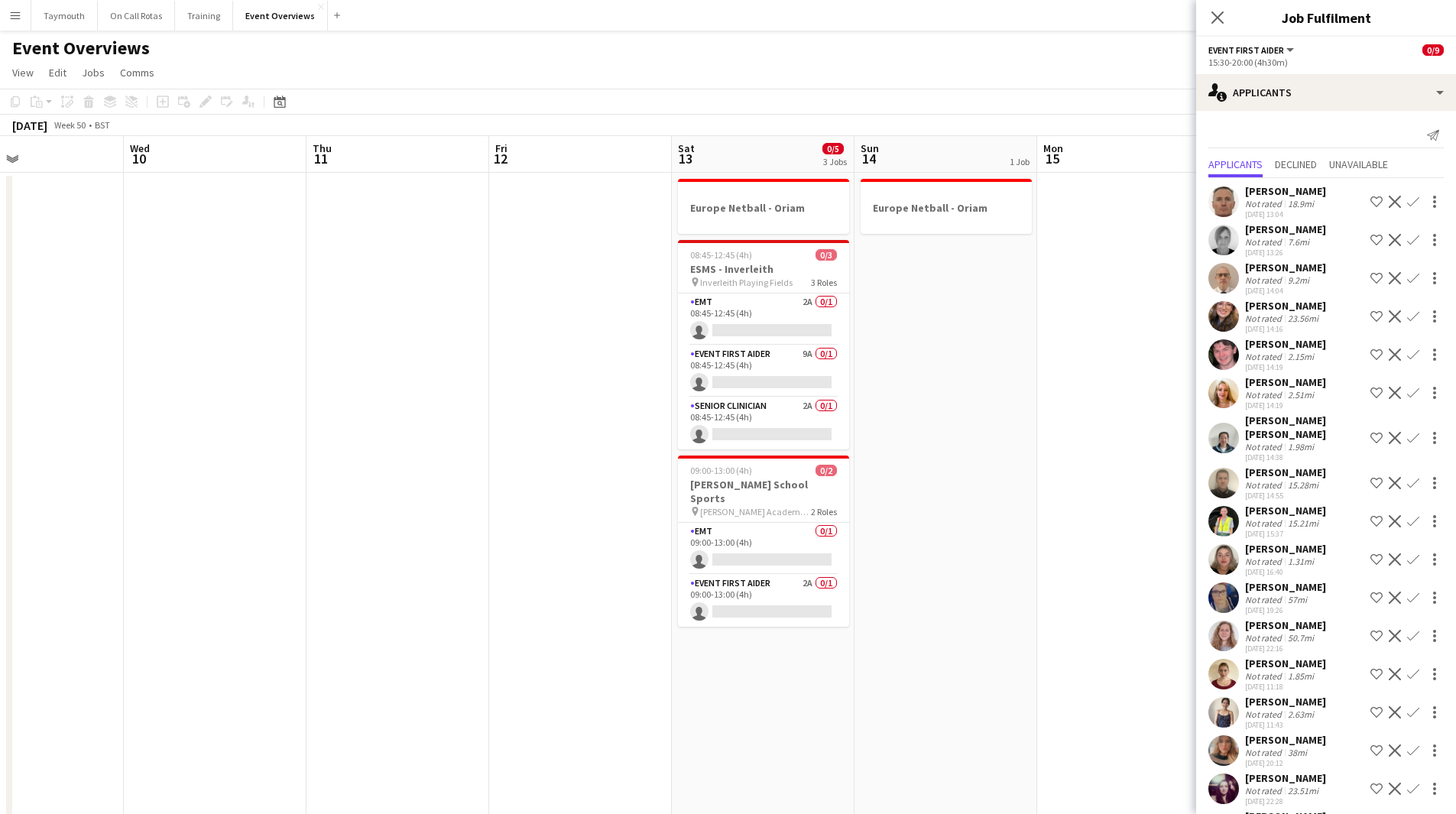
scroll to position [0, 610]
drag, startPoint x: 532, startPoint y: 493, endPoint x: 477, endPoint y: 502, distance: 55.7
click at [477, 502] on app-calendar-viewport "Sat 6 7/9 4 Jobs Sun 7 0/9 1 Job Mon 8 Tue 9 Wed 10 Thu 11 Fri 12 Sat 13 0/5 3 …" at bounding box center [728, 809] width 1456 height 1345
click at [763, 323] on app-card-role "EMT 2A 0/1 08:45-12:45 (4h) single-neutral-actions" at bounding box center [761, 319] width 171 height 52
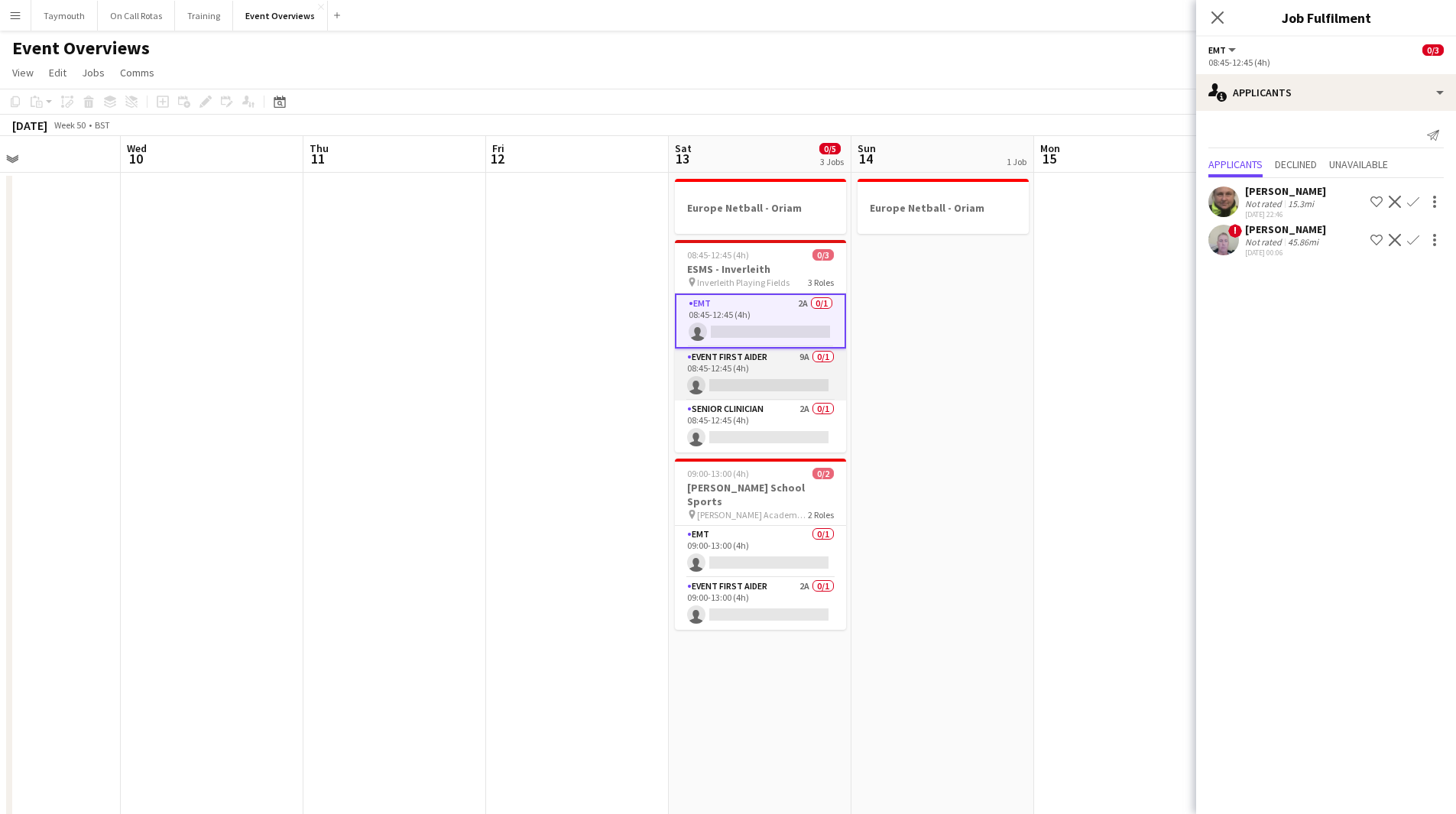
click at [742, 373] on app-card-role "Event First Aider 9A 0/1 08:45-12:45 (4h) single-neutral-actions" at bounding box center [761, 374] width 171 height 52
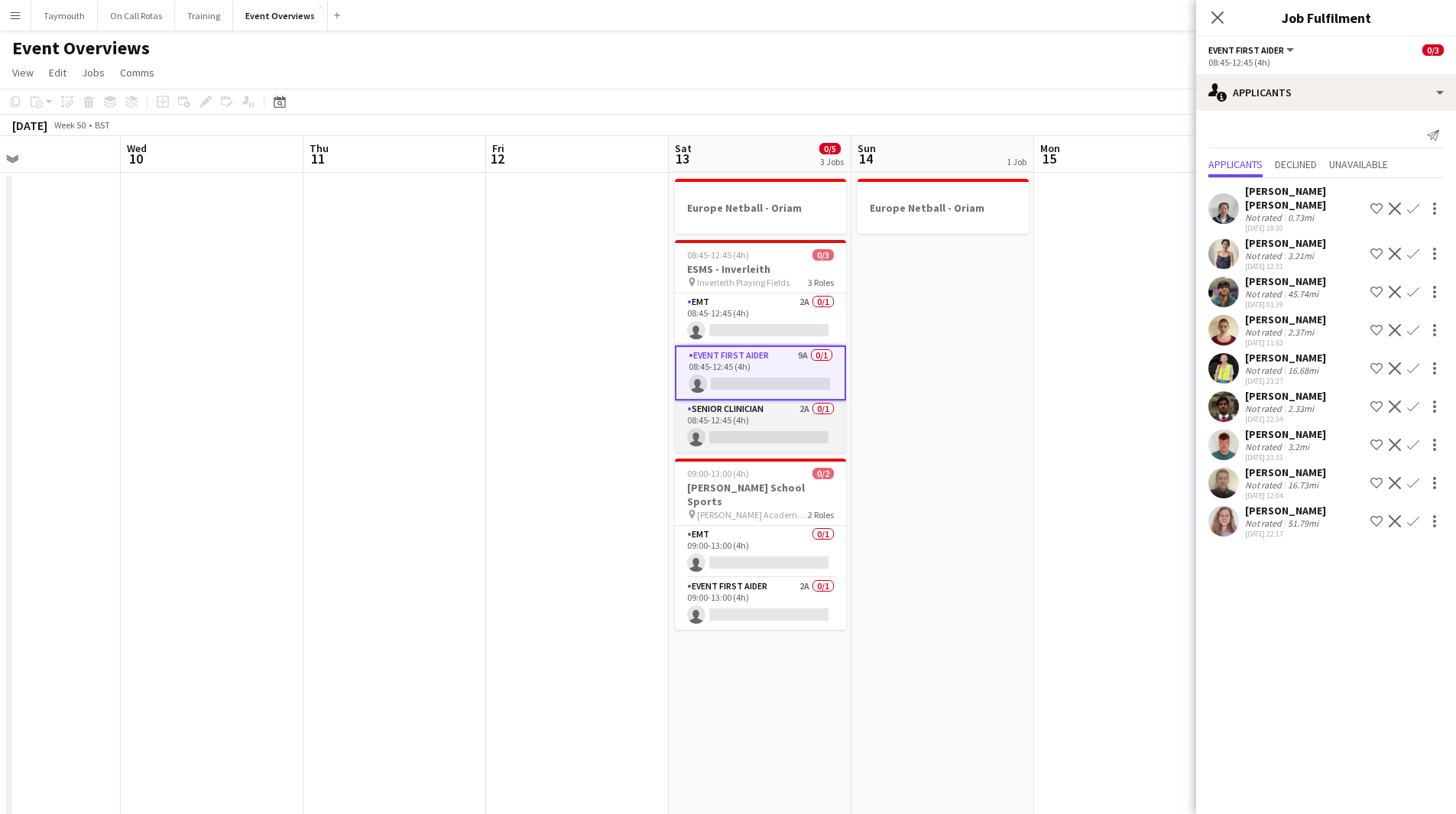
click at [746, 432] on app-card-role "Senior Clinician 2A 0/1 08:45-12:45 (4h) single-neutral-actions" at bounding box center [761, 426] width 171 height 52
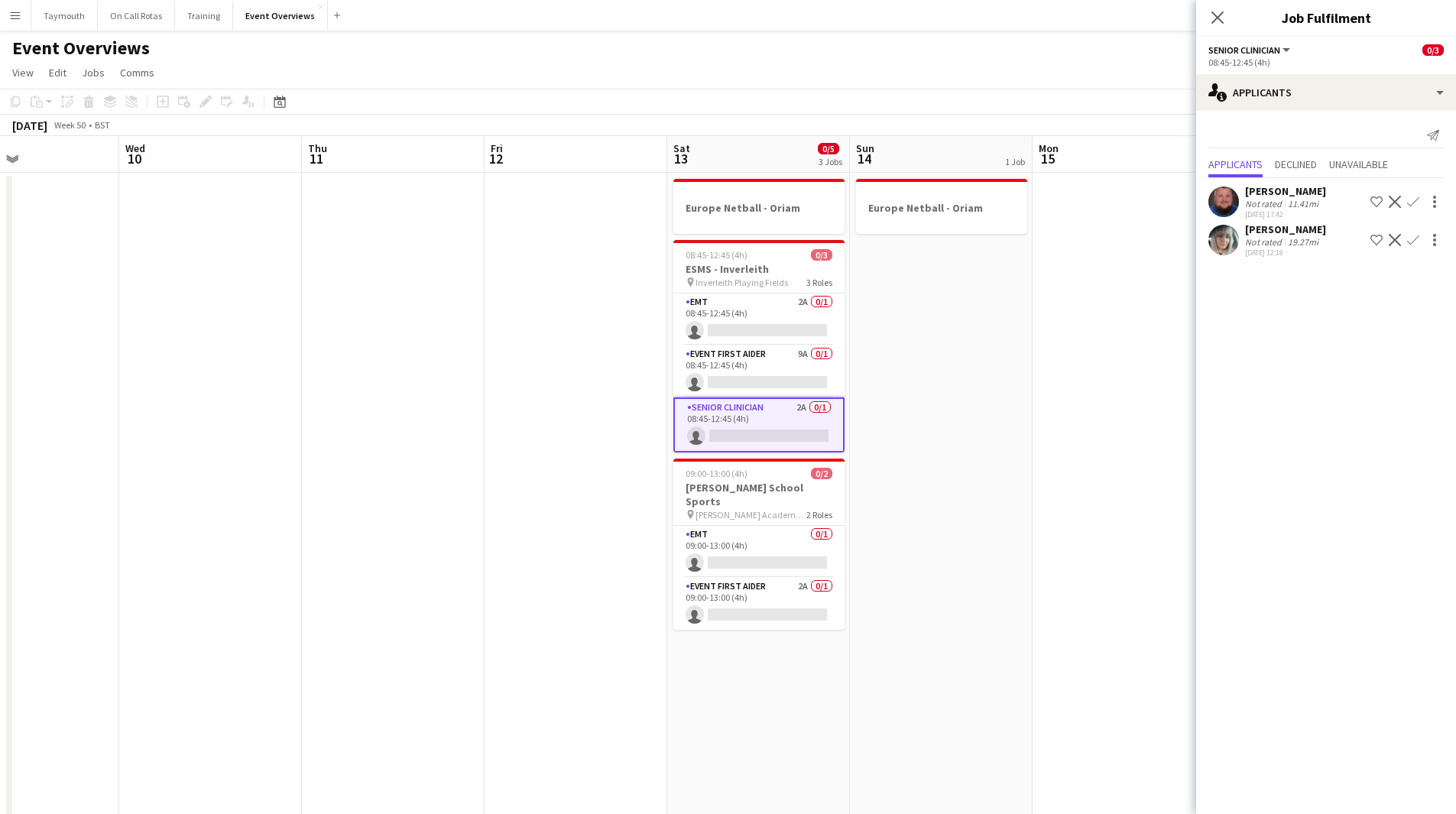
click at [1415, 198] on app-icon "Confirm" at bounding box center [1413, 202] width 13 height 13
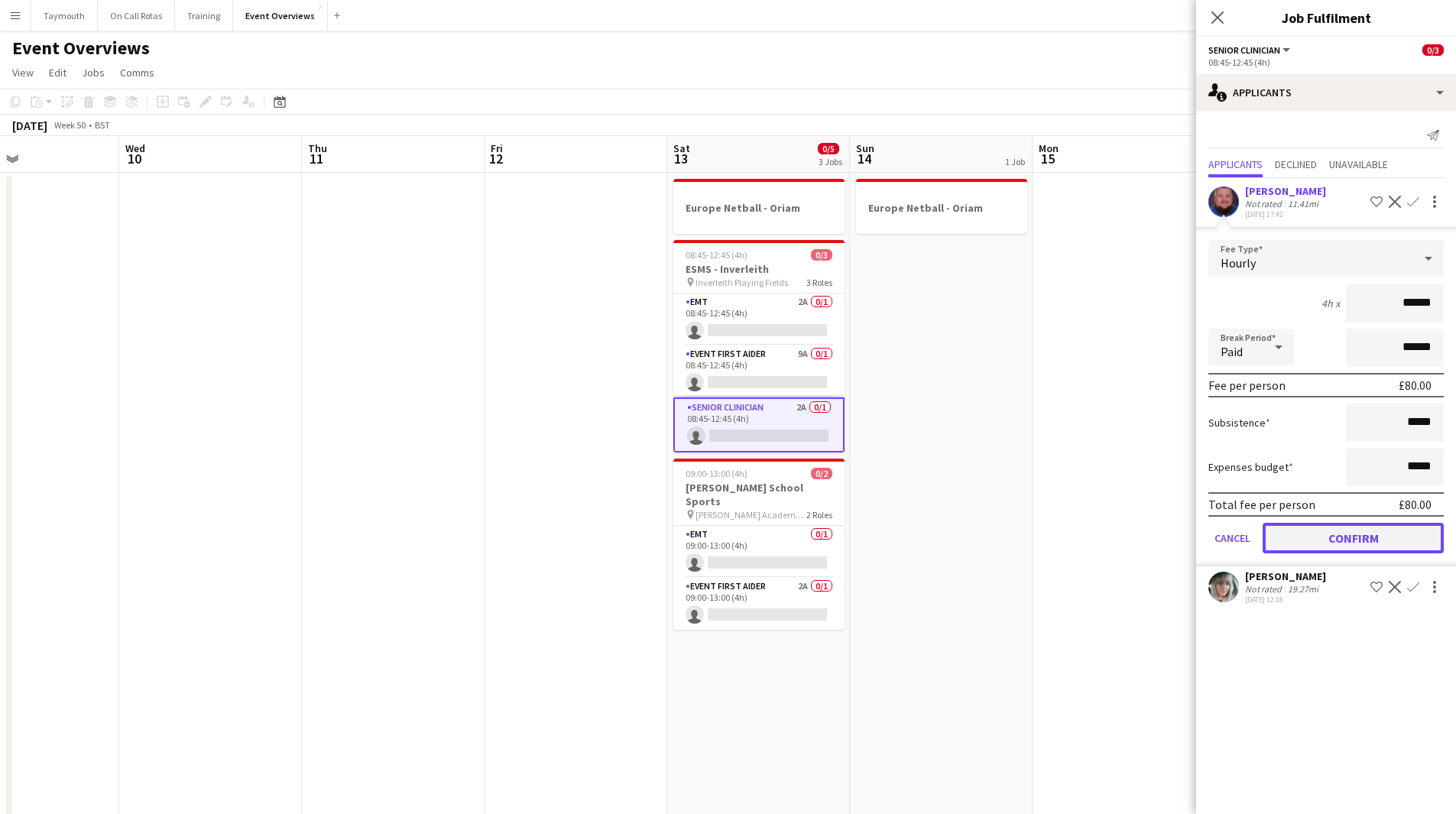
click at [1382, 530] on button "Confirm" at bounding box center [1354, 538] width 181 height 31
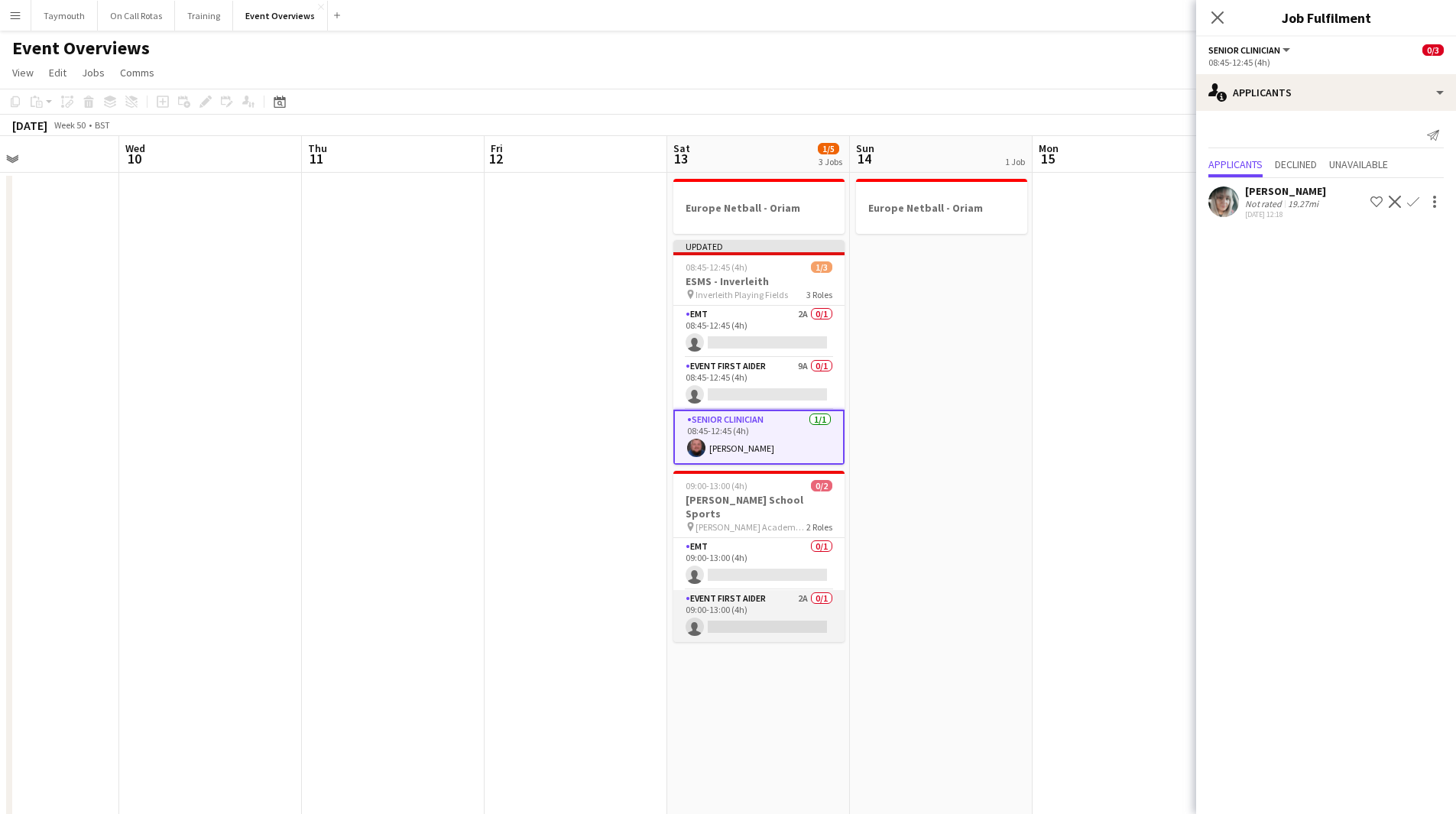
click at [769, 592] on app-card-role "Event First Aider 2A 0/1 09:00-13:00 (4h) single-neutral-actions" at bounding box center [759, 616] width 171 height 52
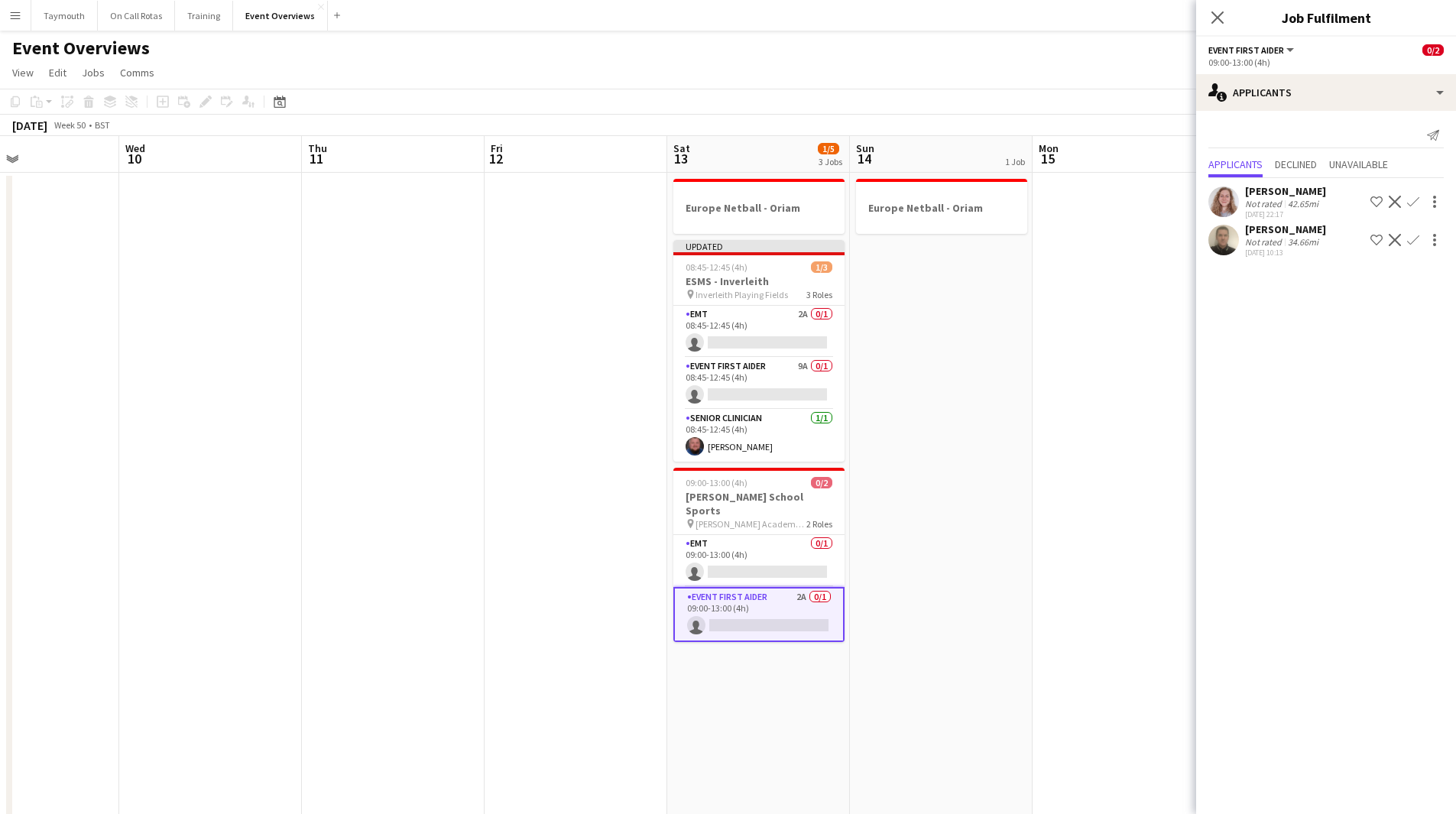
click at [1413, 244] on app-icon "Confirm" at bounding box center [1413, 240] width 13 height 13
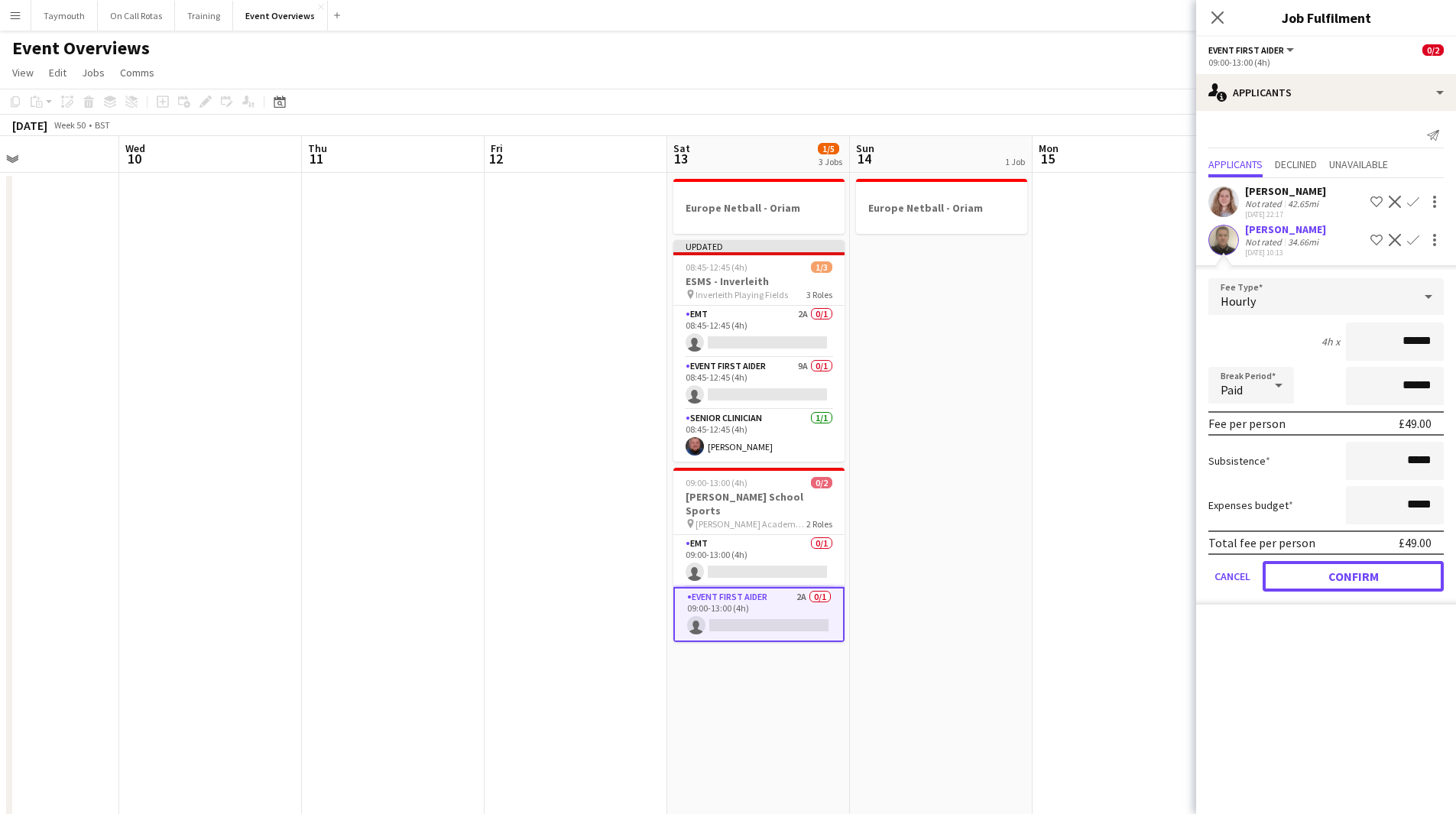
click at [1347, 579] on button "Confirm" at bounding box center [1354, 577] width 181 height 31
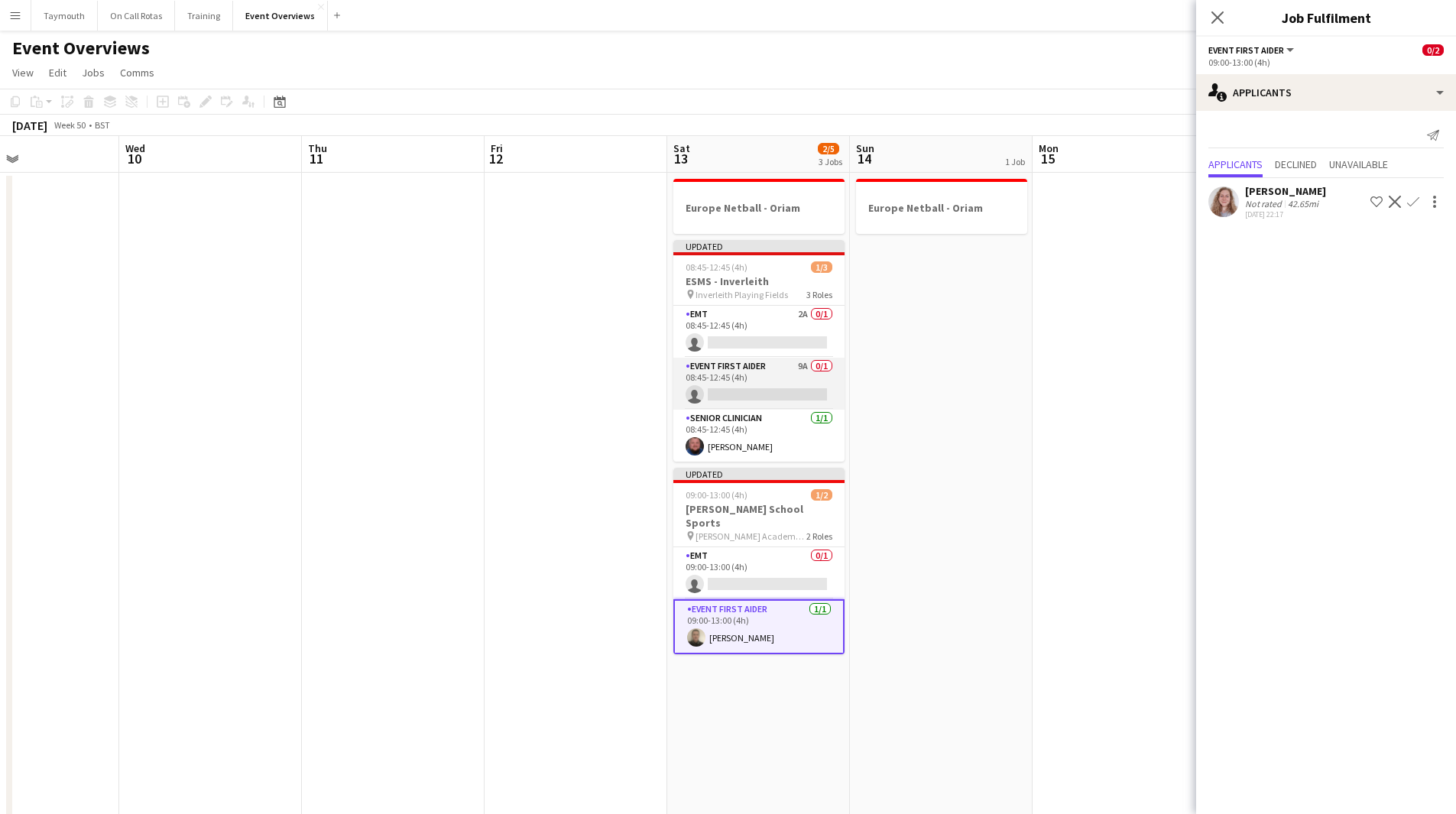
click at [778, 370] on app-card-role "Event First Aider 9A 0/1 08:45-12:45 (4h) single-neutral-actions" at bounding box center [759, 383] width 171 height 52
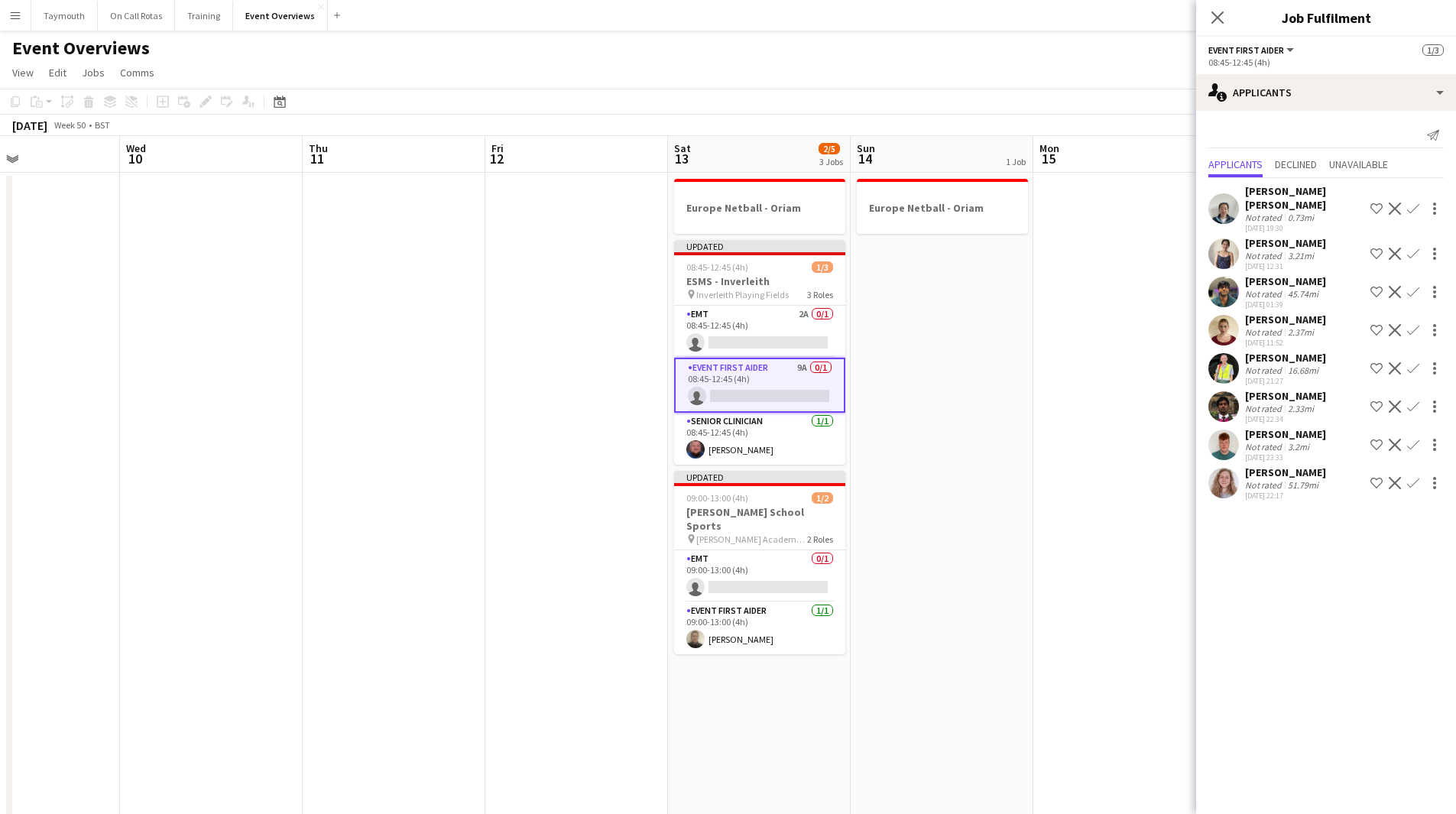
click at [1411, 439] on app-icon "Confirm" at bounding box center [1413, 445] width 13 height 13
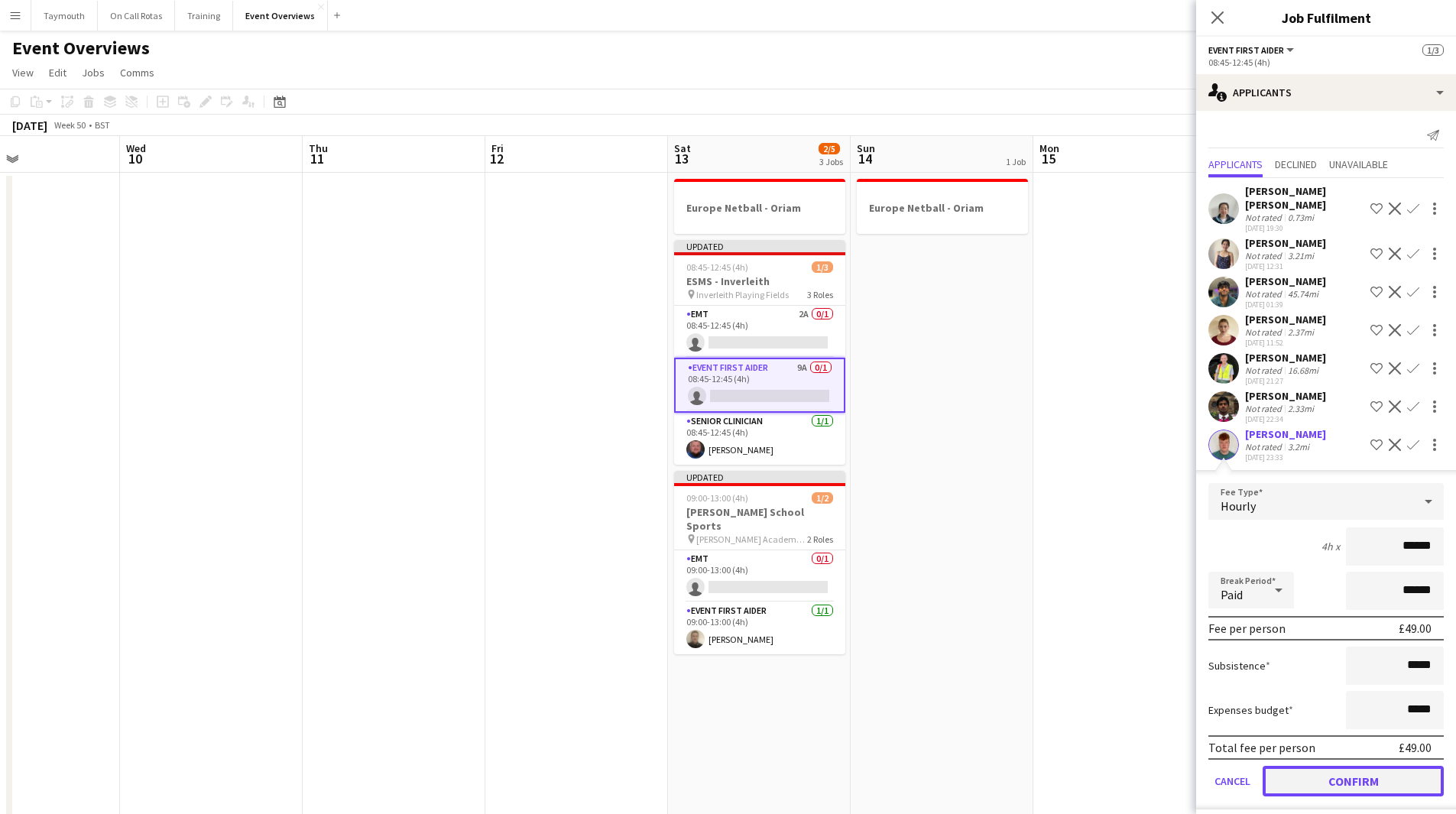
click at [1304, 766] on button "Confirm" at bounding box center [1354, 781] width 181 height 31
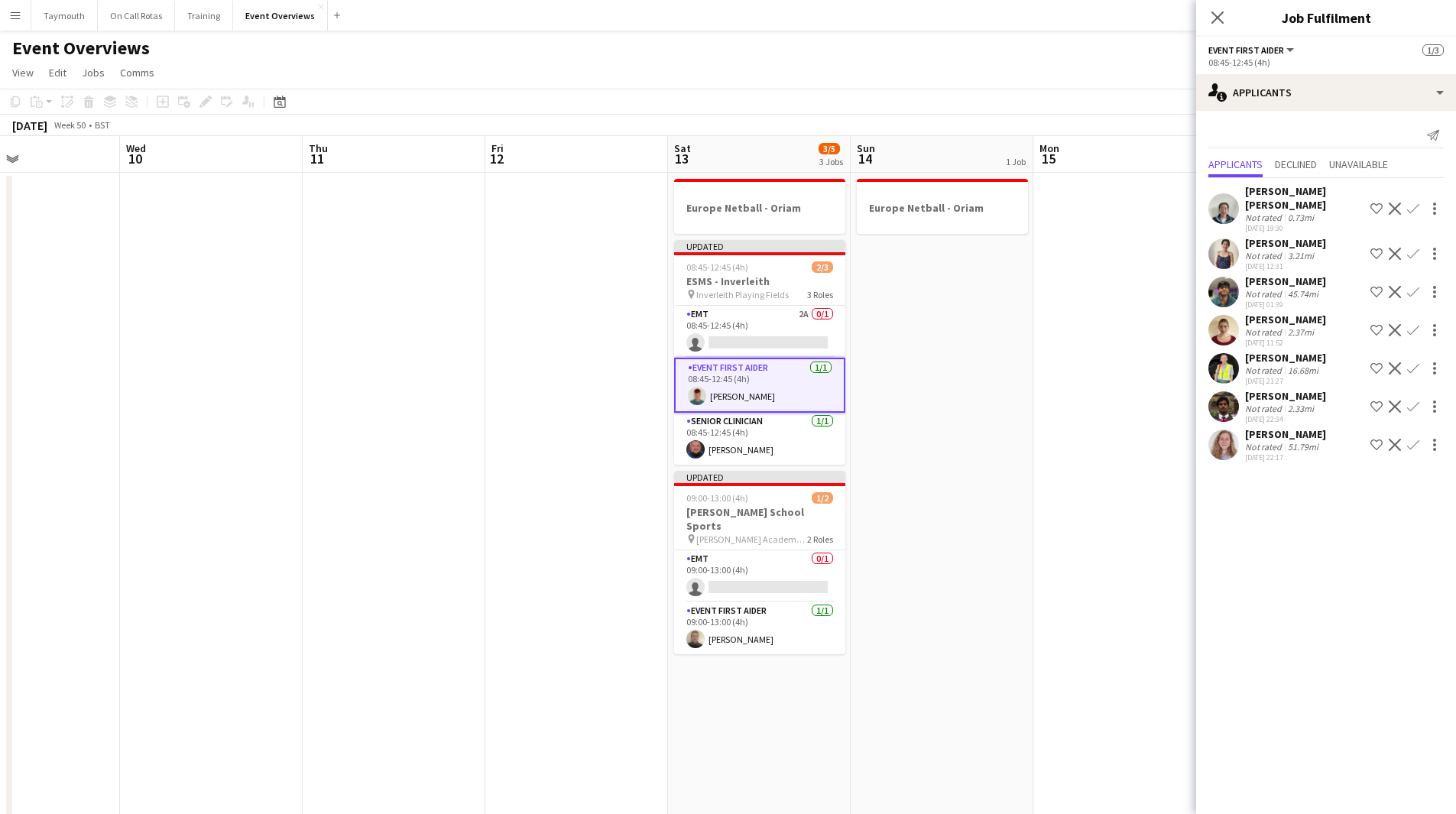
click at [1077, 515] on app-date-cell at bounding box center [1125, 827] width 183 height 1308
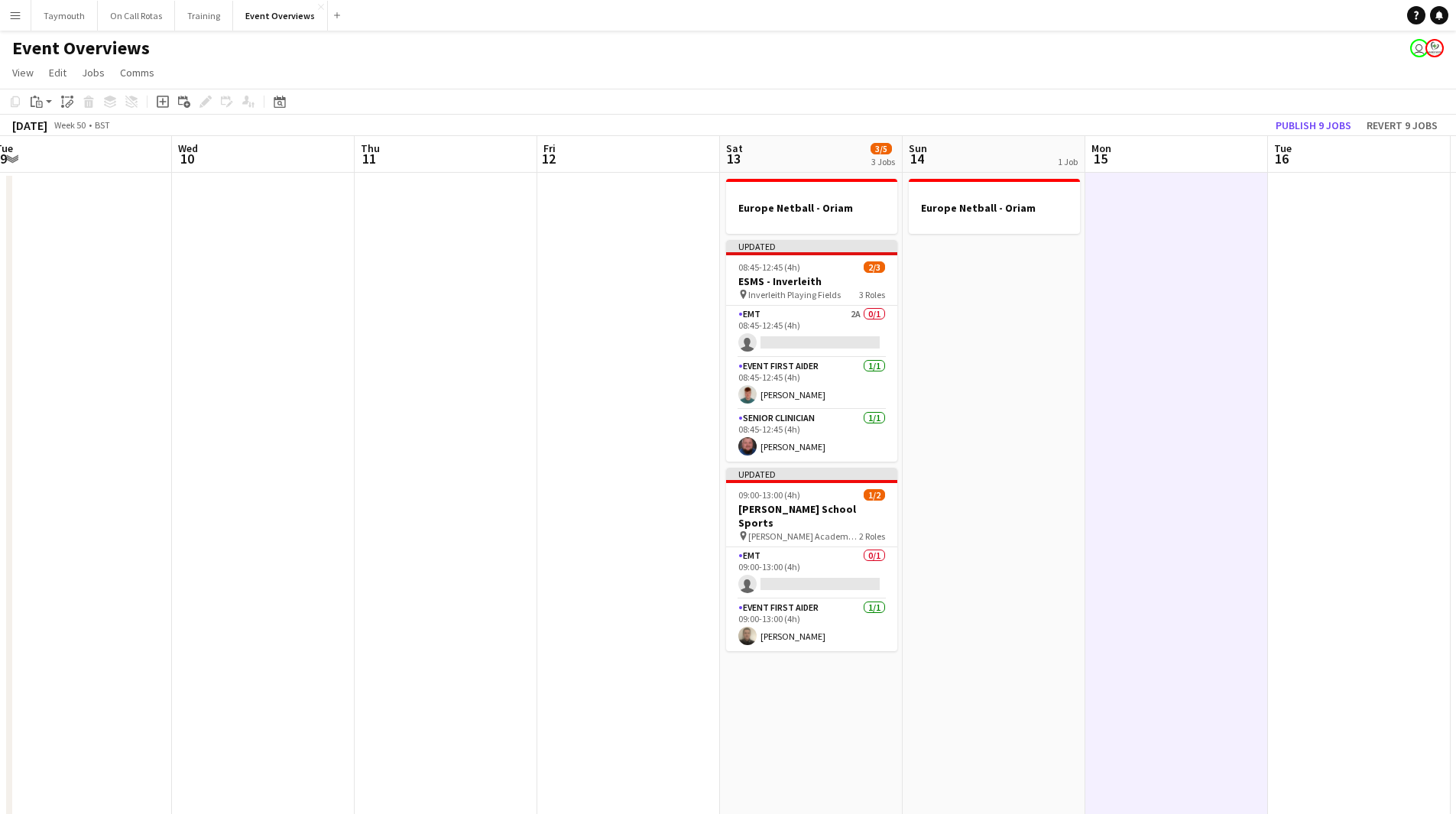
drag, startPoint x: 1154, startPoint y: 513, endPoint x: 268, endPoint y: 493, distance: 886.2
click at [273, 495] on app-calendar-viewport "Sun 7 0/9 1 Job Mon 8 Tue 9 Wed 10 Thu 11 Fri 12 Sat 13 3/5 3 Jobs Sun 14 1 Job…" at bounding box center [728, 809] width 1456 height 1345
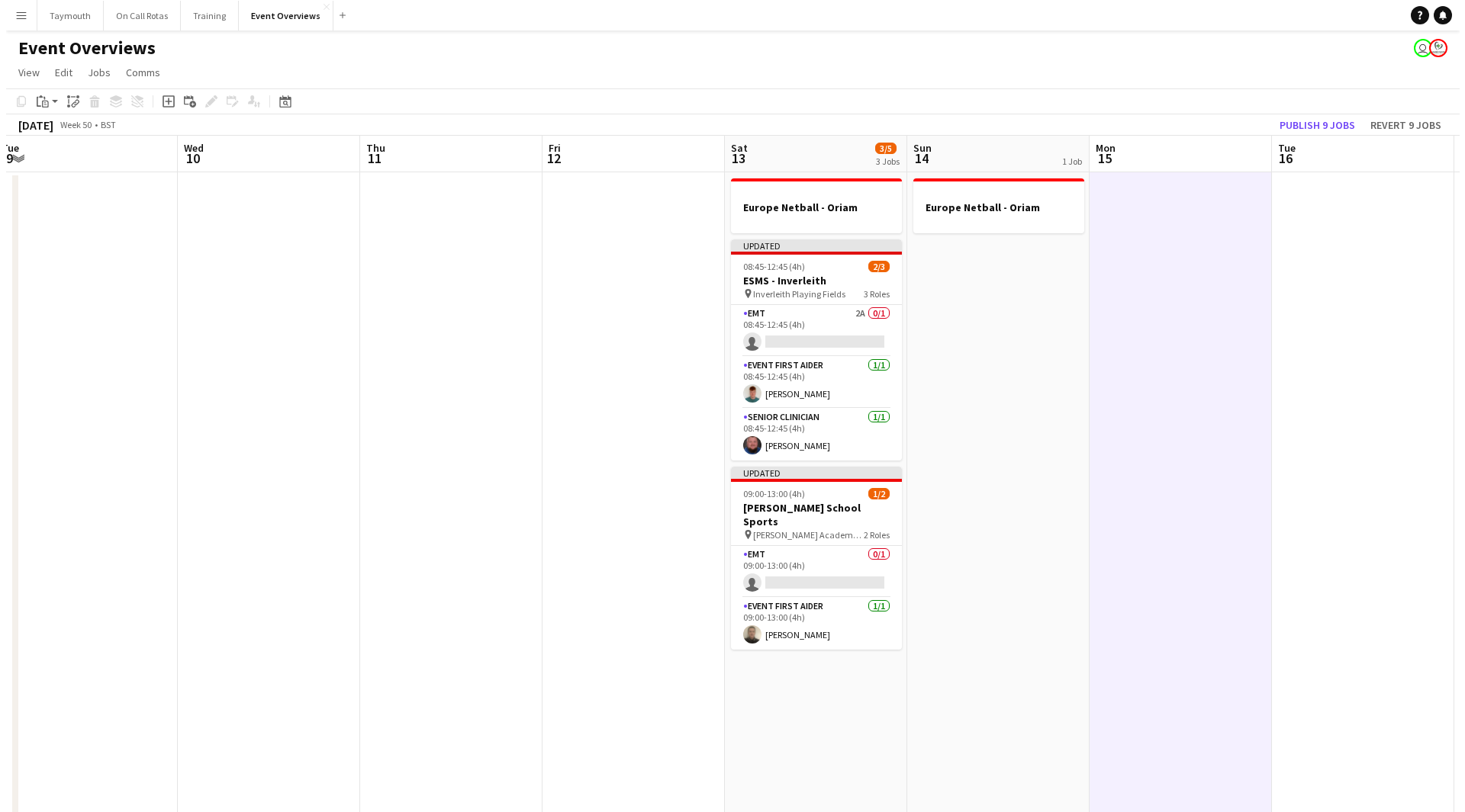
scroll to position [0, 579]
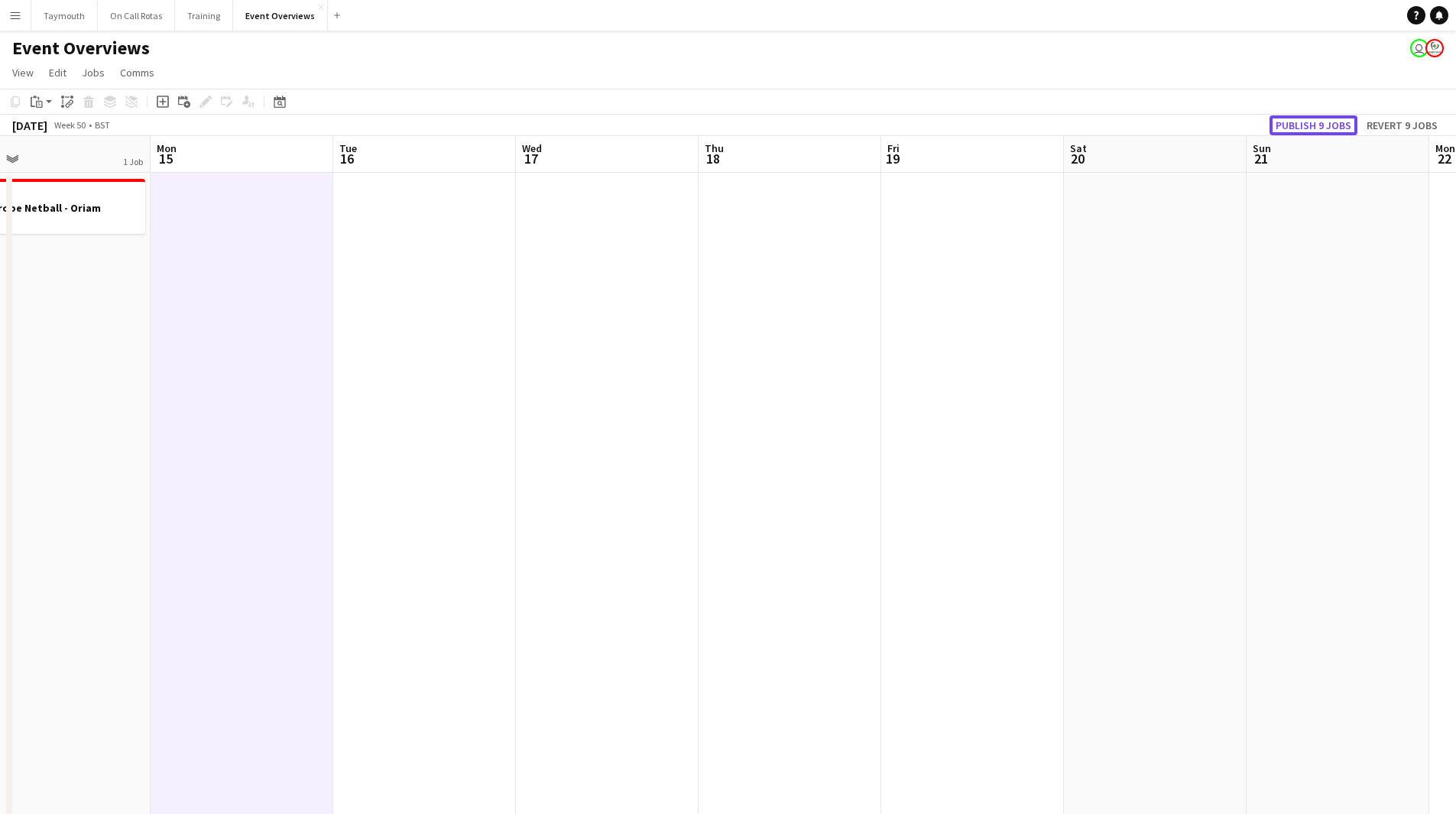
click at [1299, 125] on button "Publish 9 jobs" at bounding box center [1313, 125] width 88 height 20
click at [15, 15] on app-icon "Menu" at bounding box center [15, 15] width 13 height 13
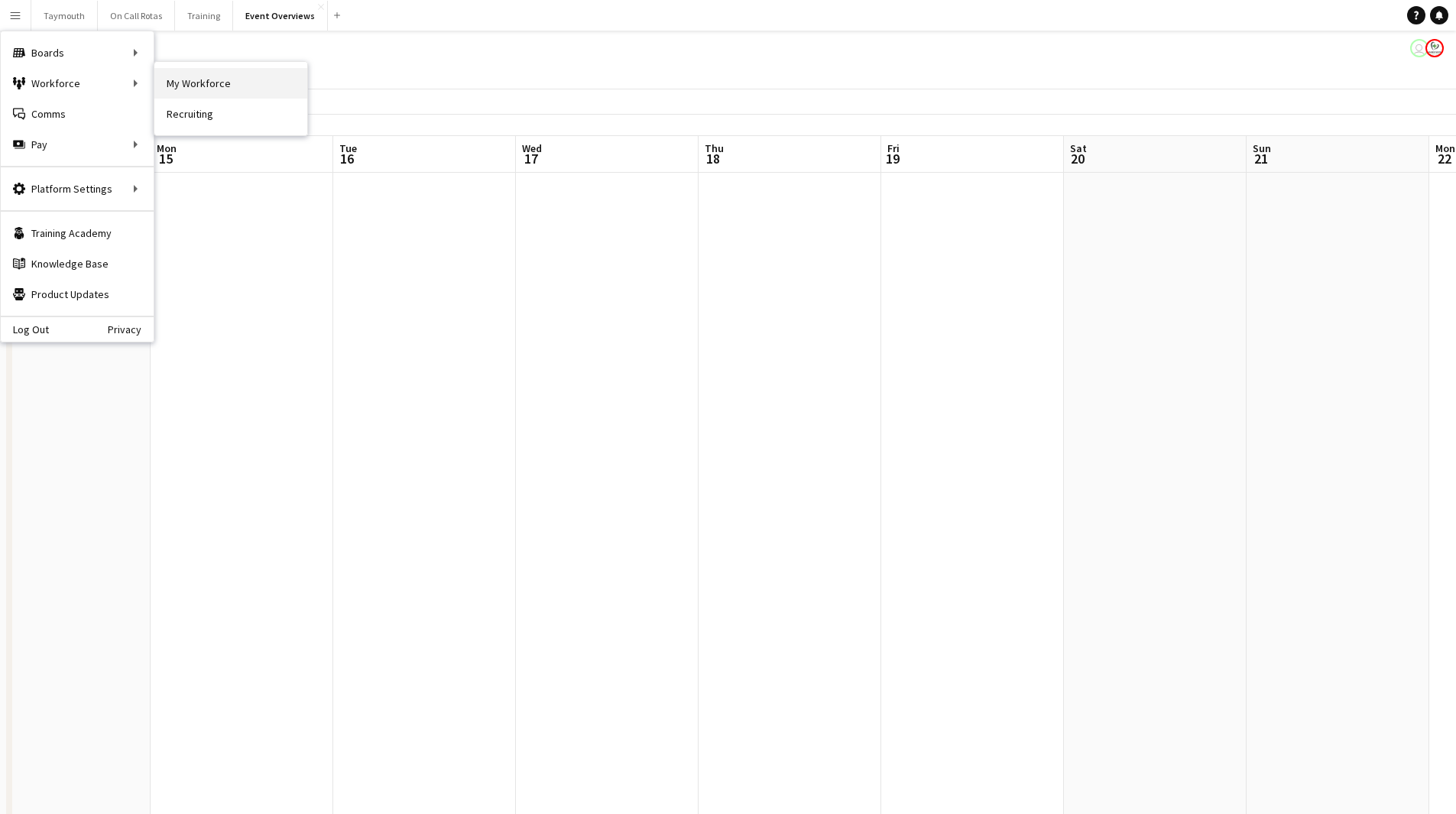
click at [190, 86] on link "My Workforce" at bounding box center [231, 83] width 153 height 31
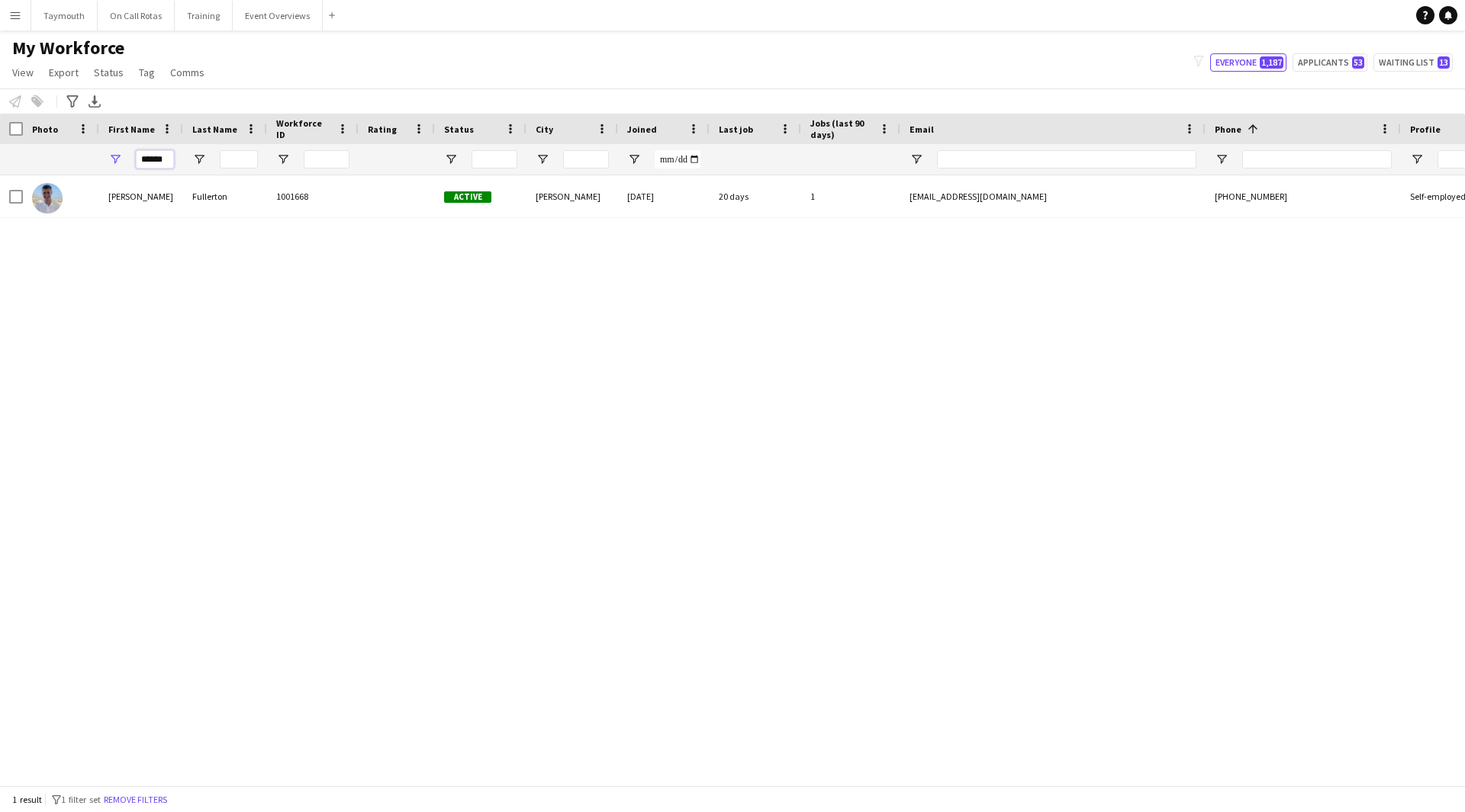
drag, startPoint x: 171, startPoint y: 161, endPoint x: -155, endPoint y: 76, distance: 336.9
click at [0, 76] on html "Menu Boards Boards Boards All jobs Status Workforce Workforce My Workforce Recr…" at bounding box center [732, 406] width 1465 height 812
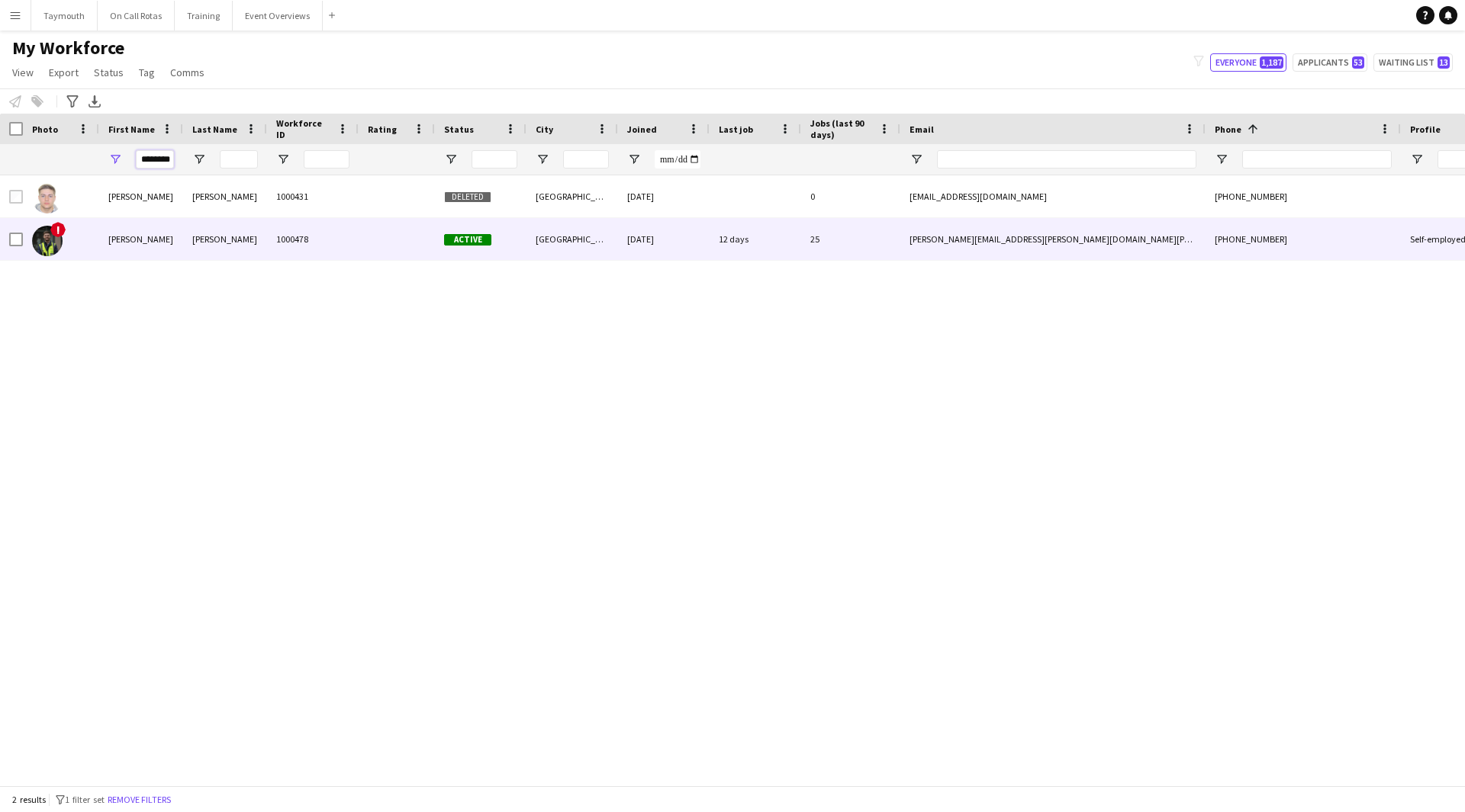
type input "********"
click at [203, 245] on div "[PERSON_NAME]" at bounding box center [225, 238] width 84 height 42
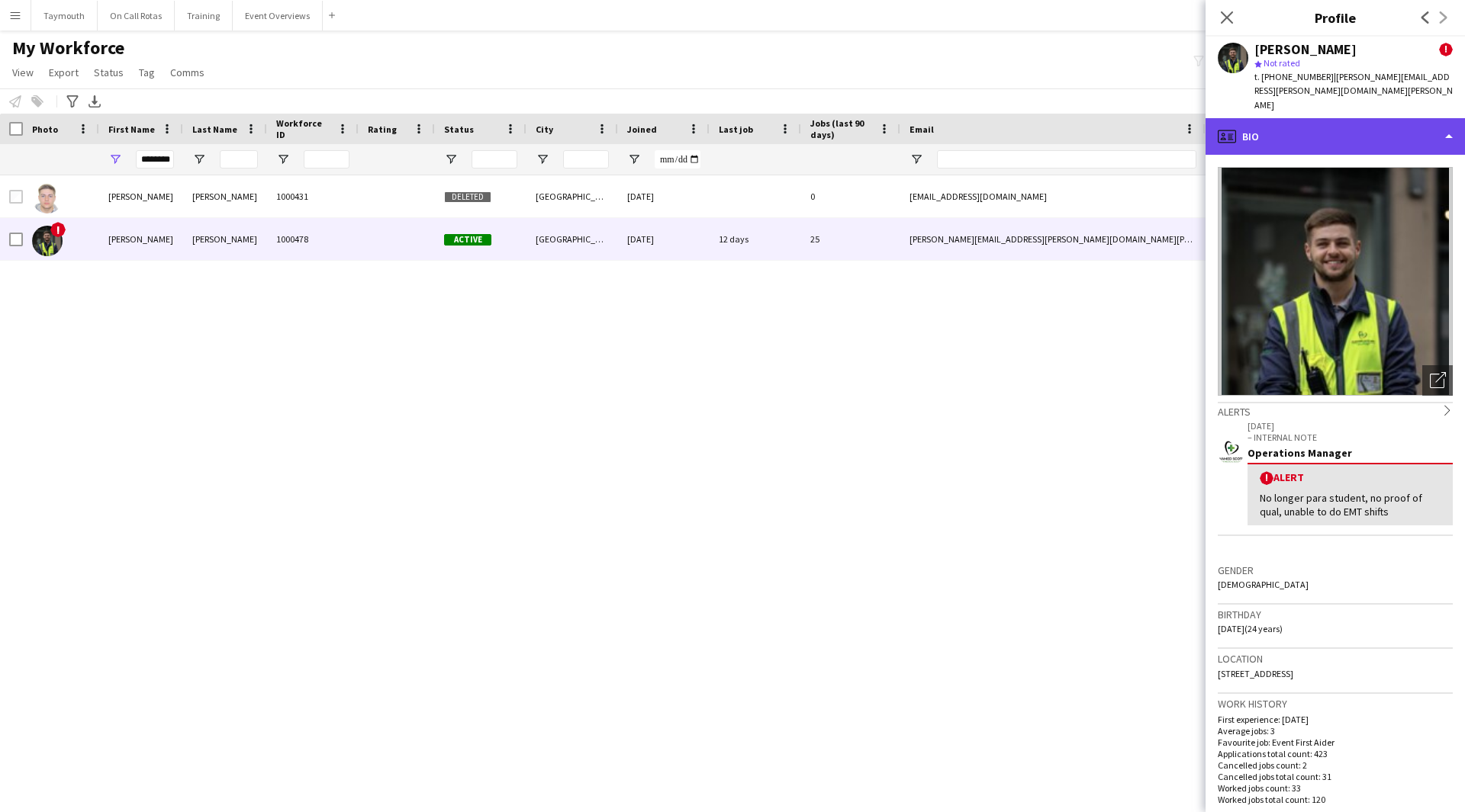
click at [1302, 118] on div "profile Bio" at bounding box center [1335, 136] width 259 height 37
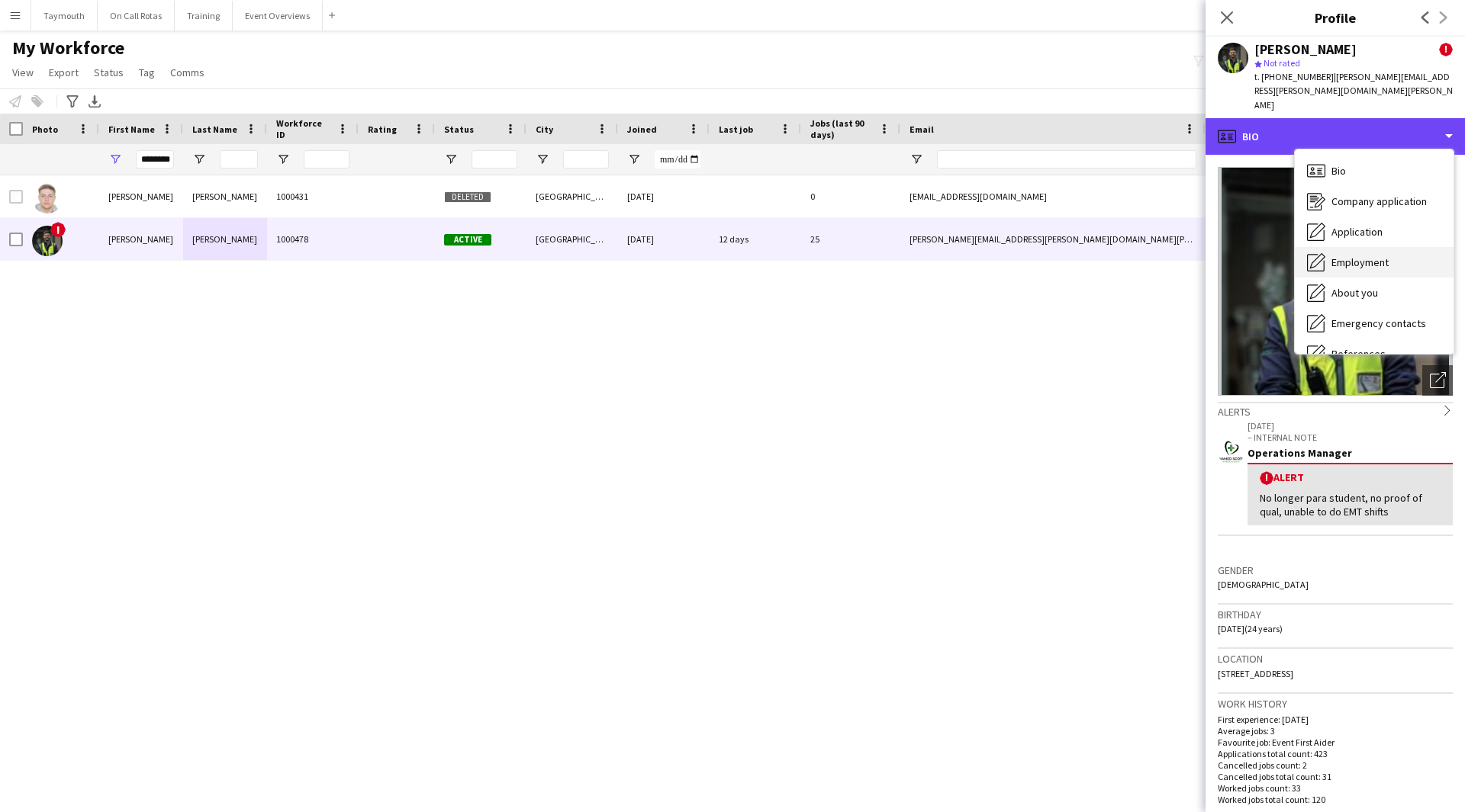
scroll to position [266, 0]
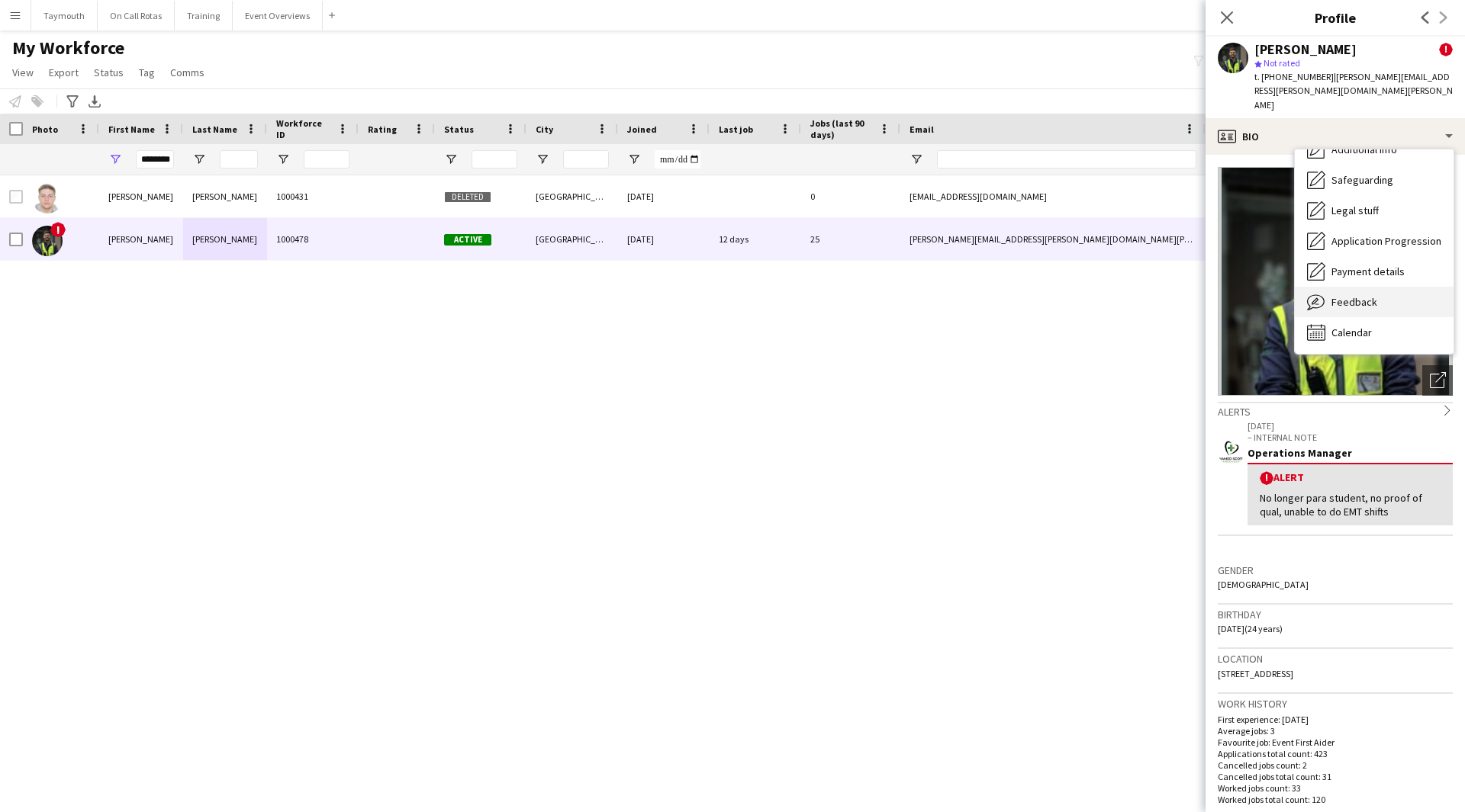
click at [1386, 286] on div "Feedback Feedback" at bounding box center [1375, 302] width 159 height 31
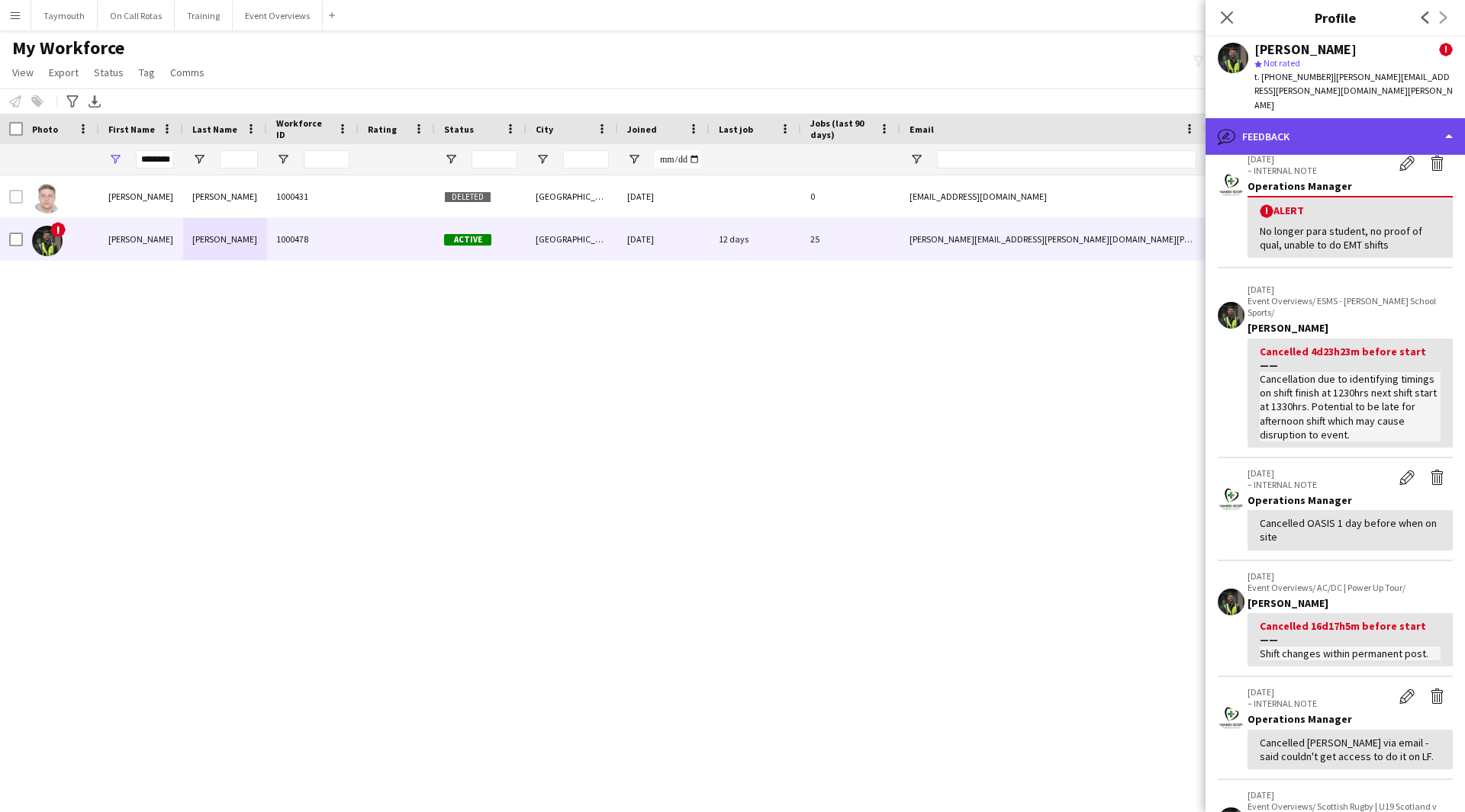
click at [1338, 118] on div "bubble-pencil Feedback" at bounding box center [1335, 136] width 259 height 37
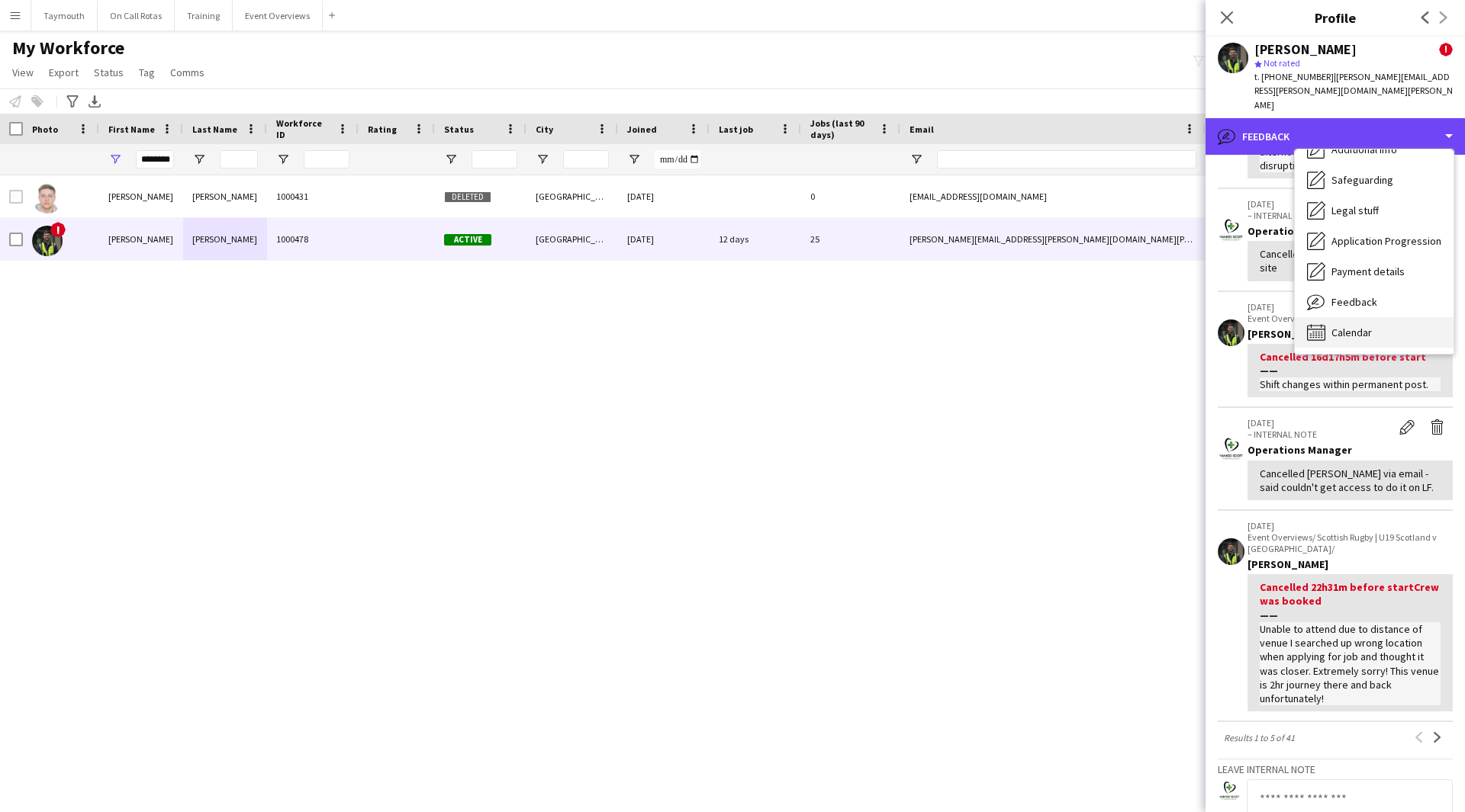
scroll to position [528, 0]
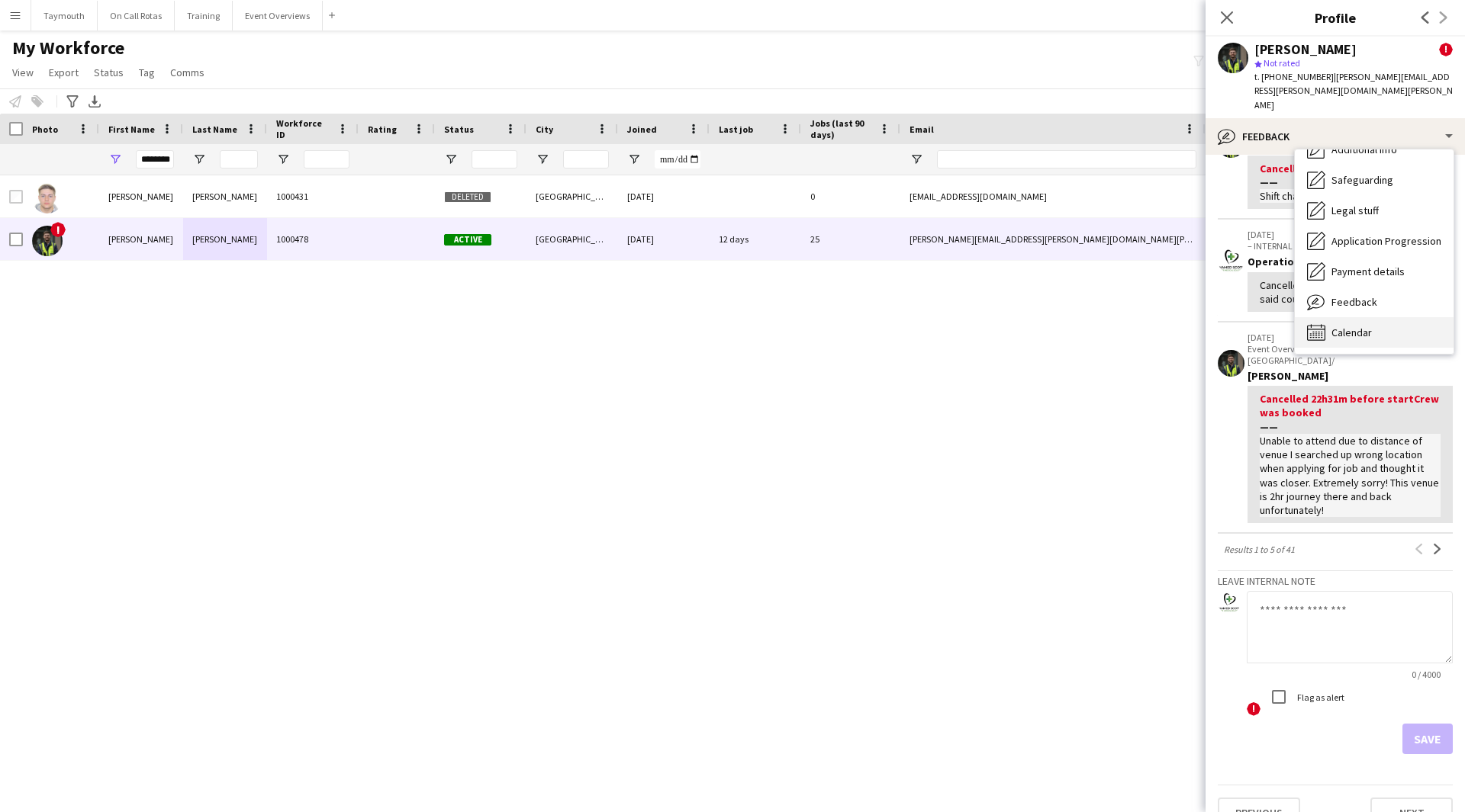
click at [1391, 317] on div "Calendar Calendar" at bounding box center [1375, 332] width 159 height 31
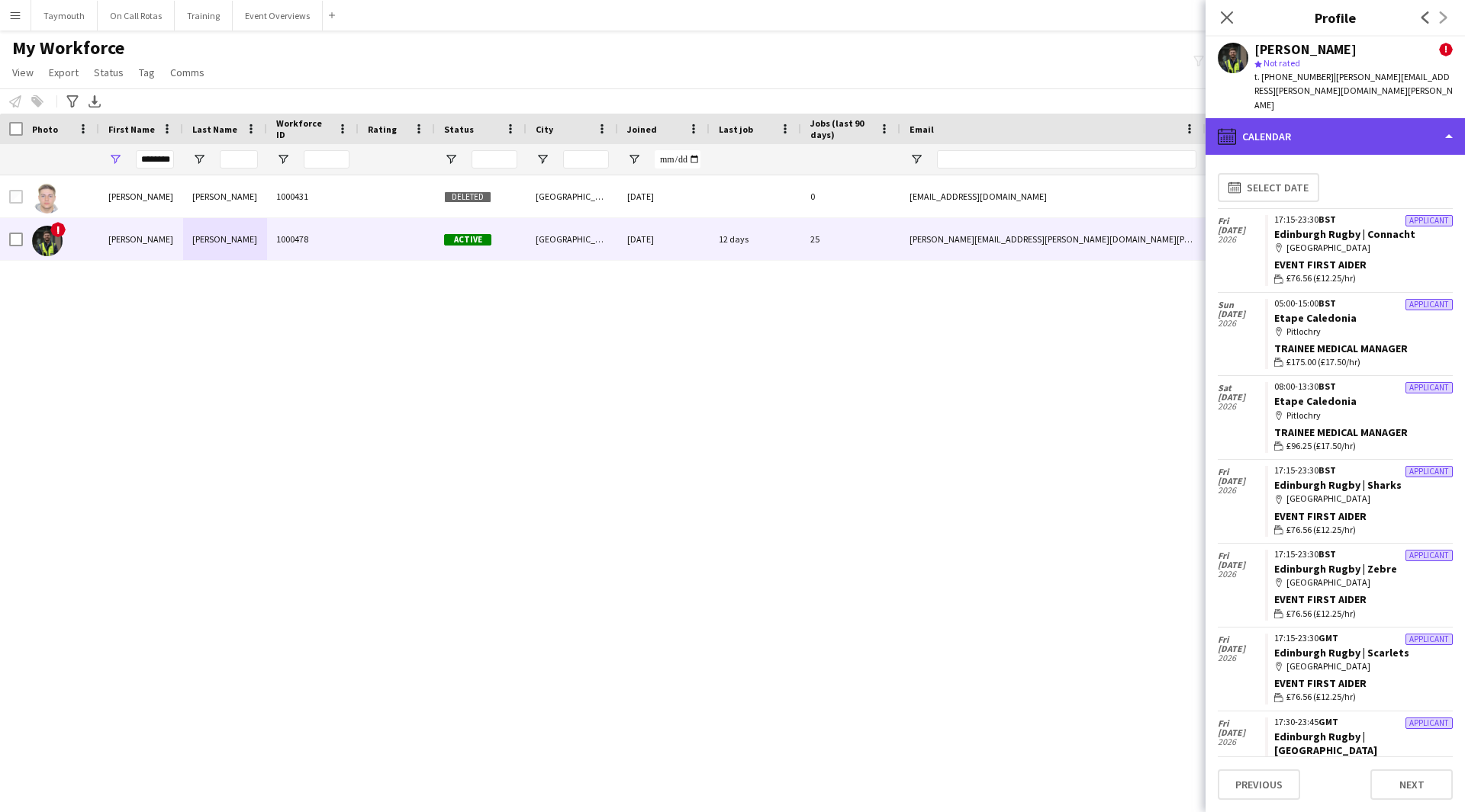
click at [1301, 118] on div "calendar-full Calendar" at bounding box center [1335, 136] width 259 height 37
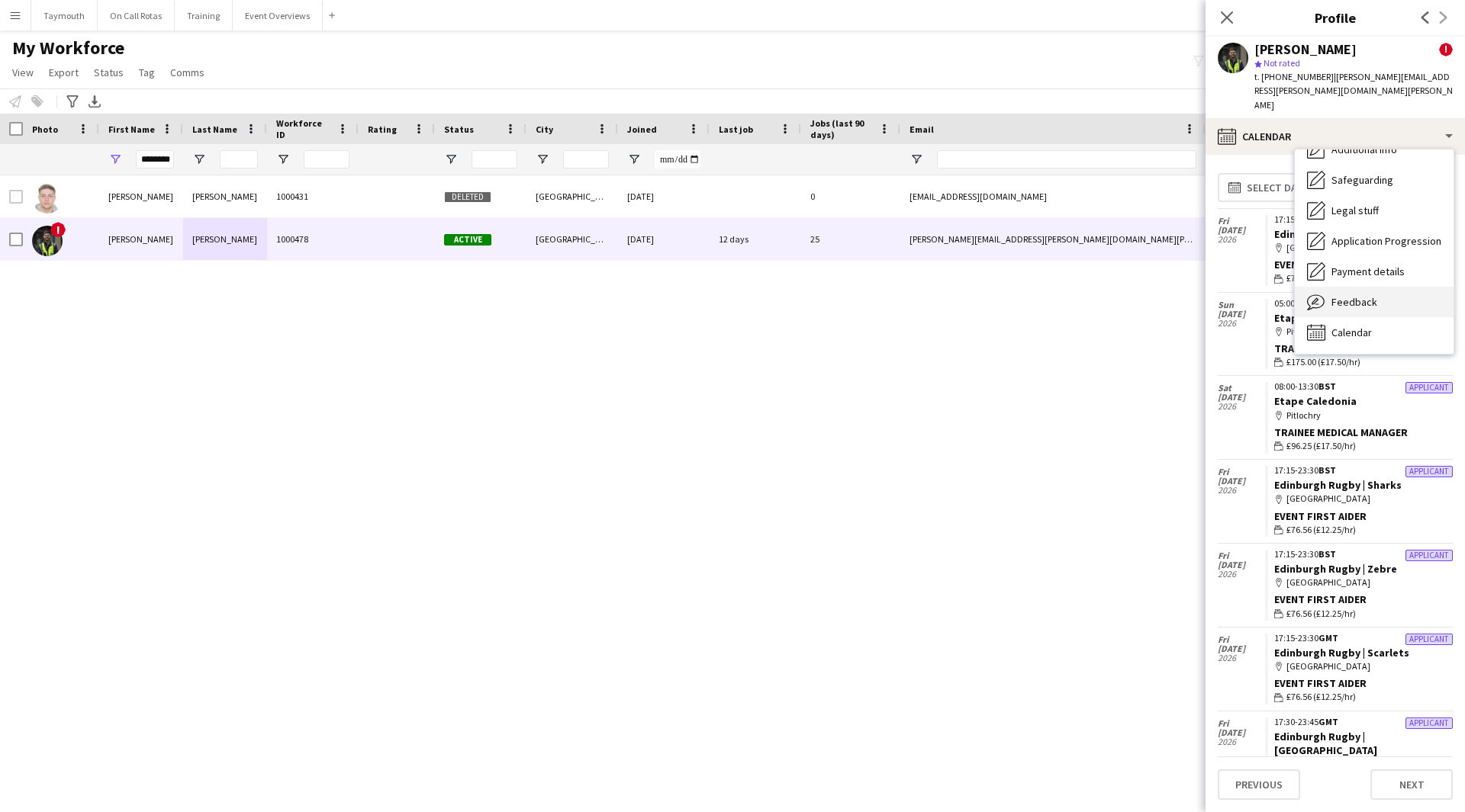
click at [1360, 286] on div "Feedback Feedback" at bounding box center [1375, 302] width 159 height 31
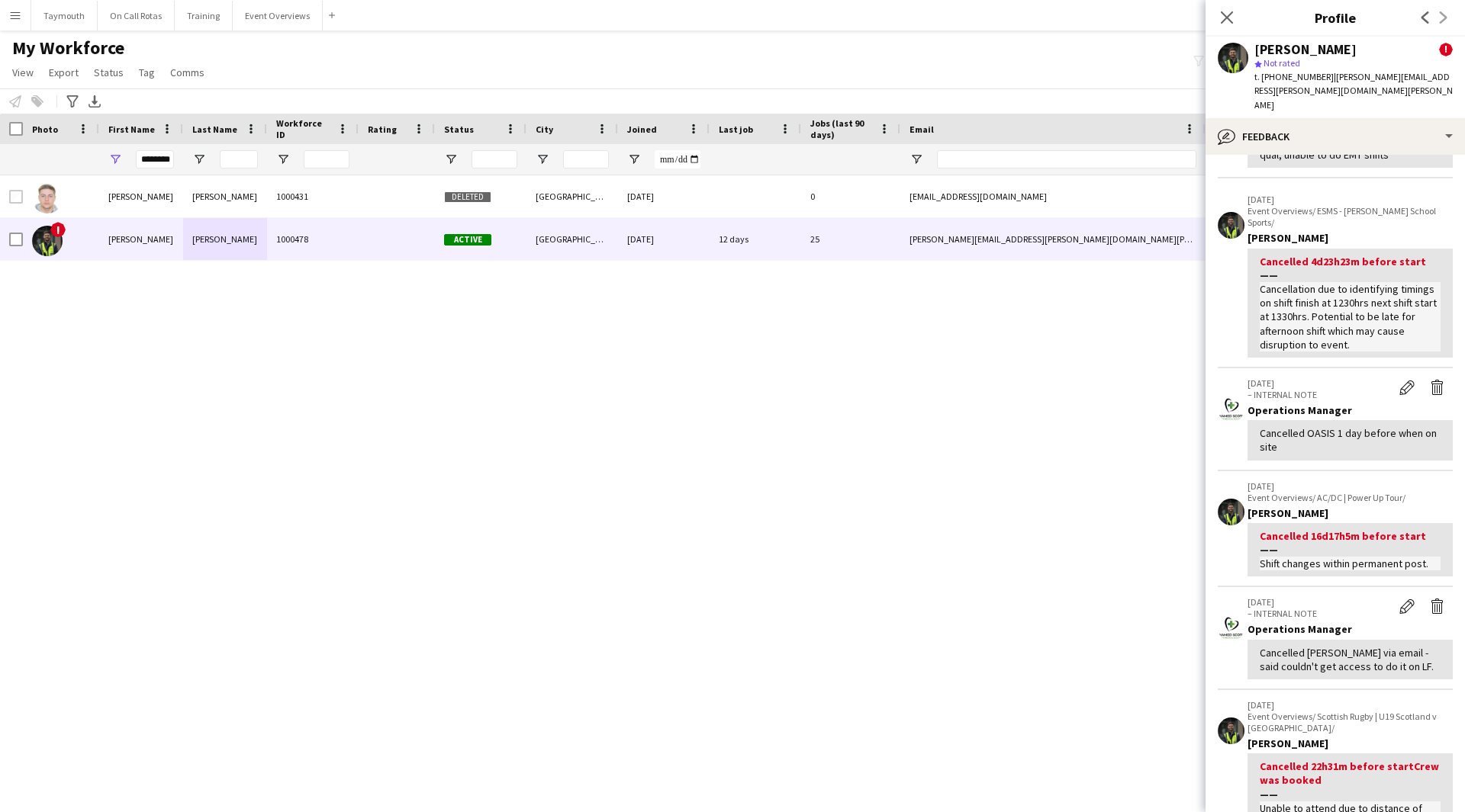
scroll to position [71, 0]
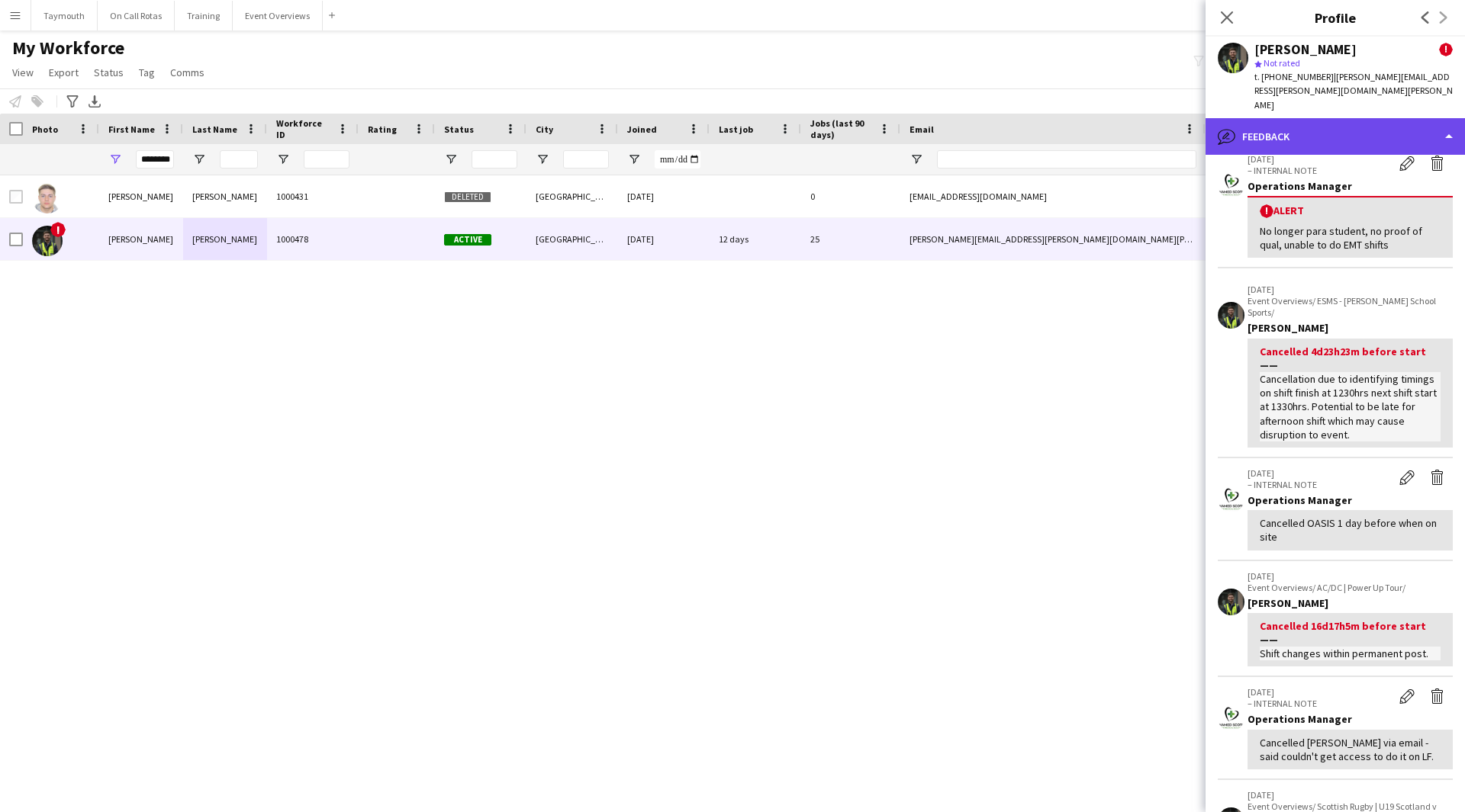
click at [1360, 118] on div "bubble-pencil Feedback" at bounding box center [1335, 136] width 259 height 37
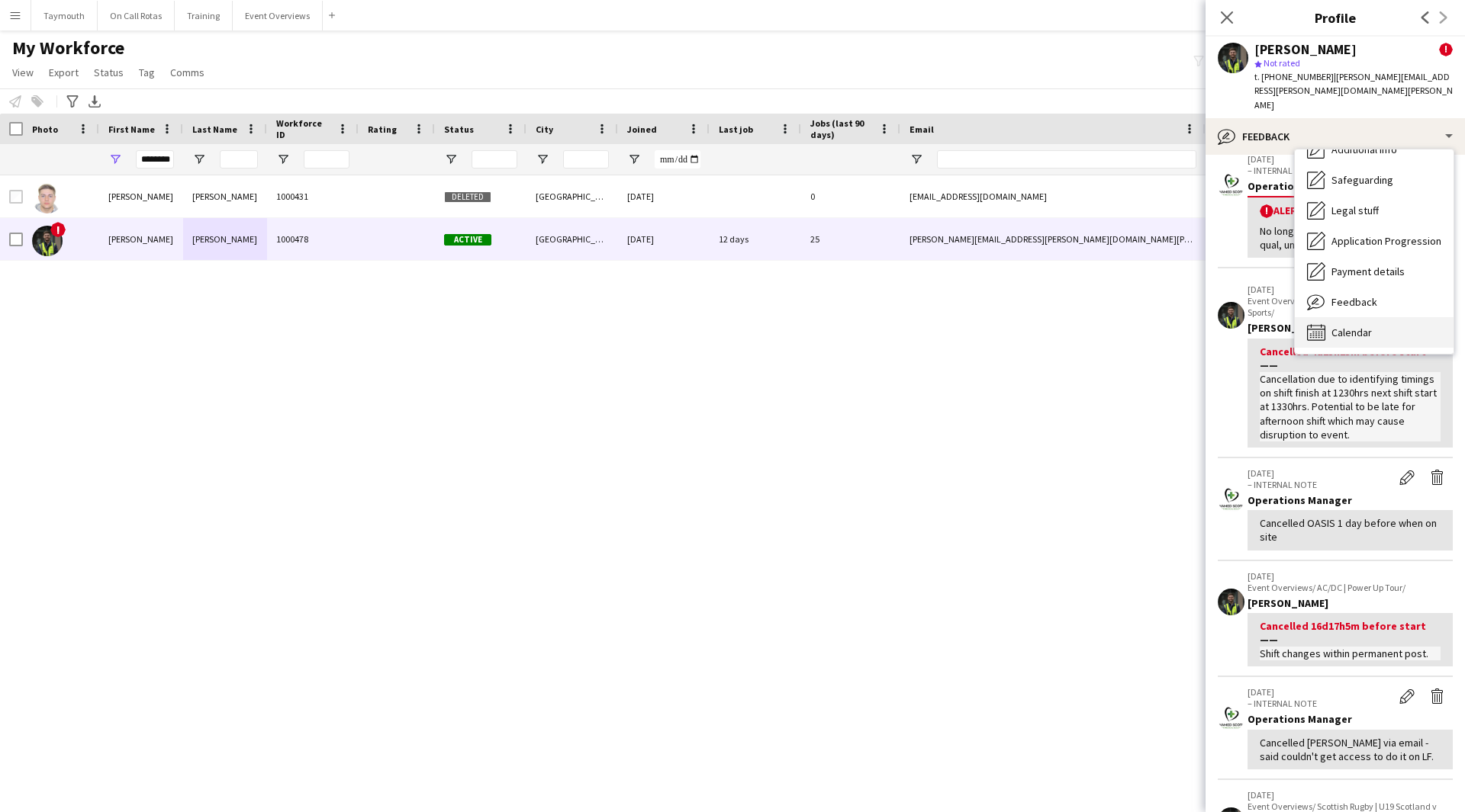
click at [1341, 326] on span "Calendar" at bounding box center [1351, 332] width 41 height 14
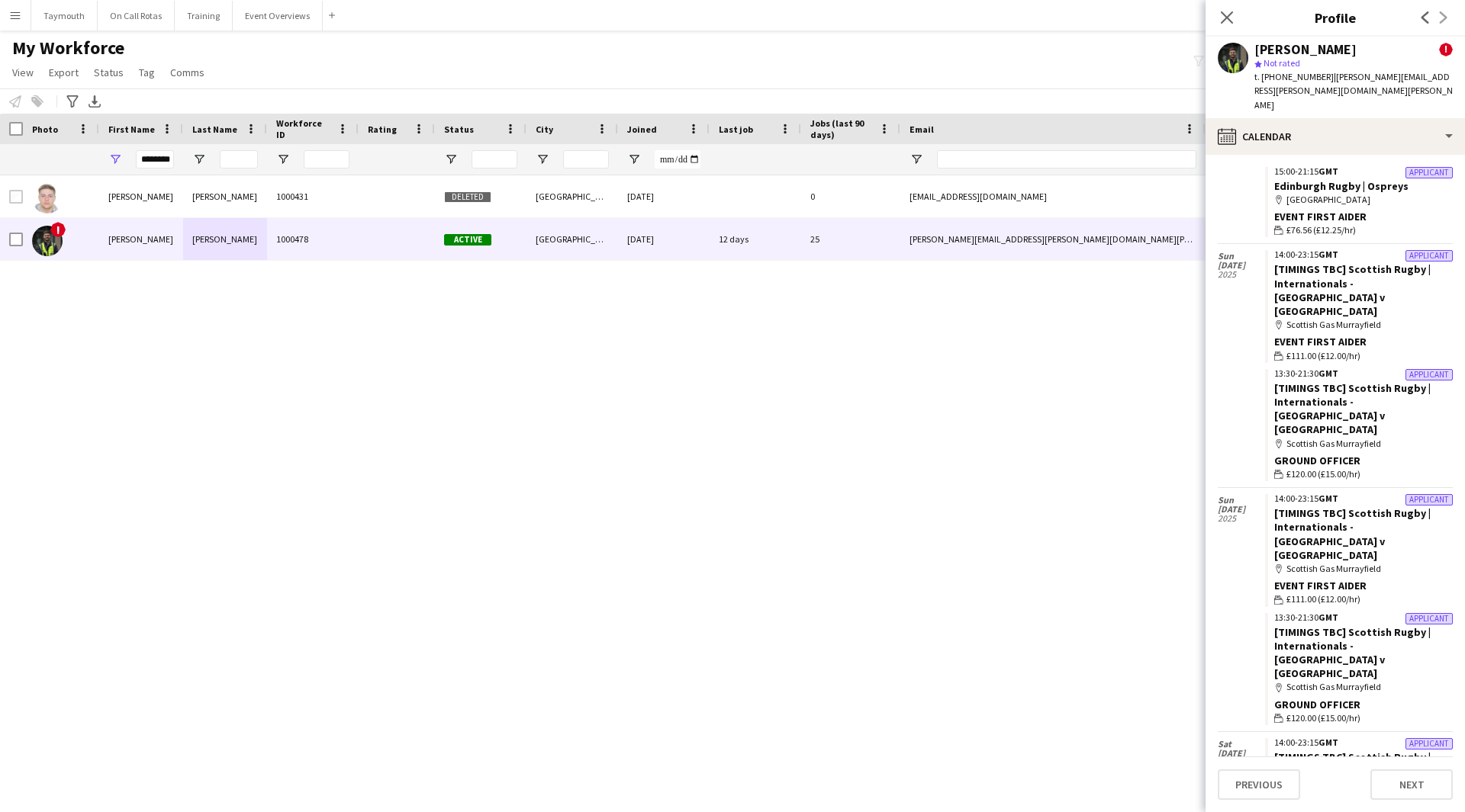
scroll to position [896, 0]
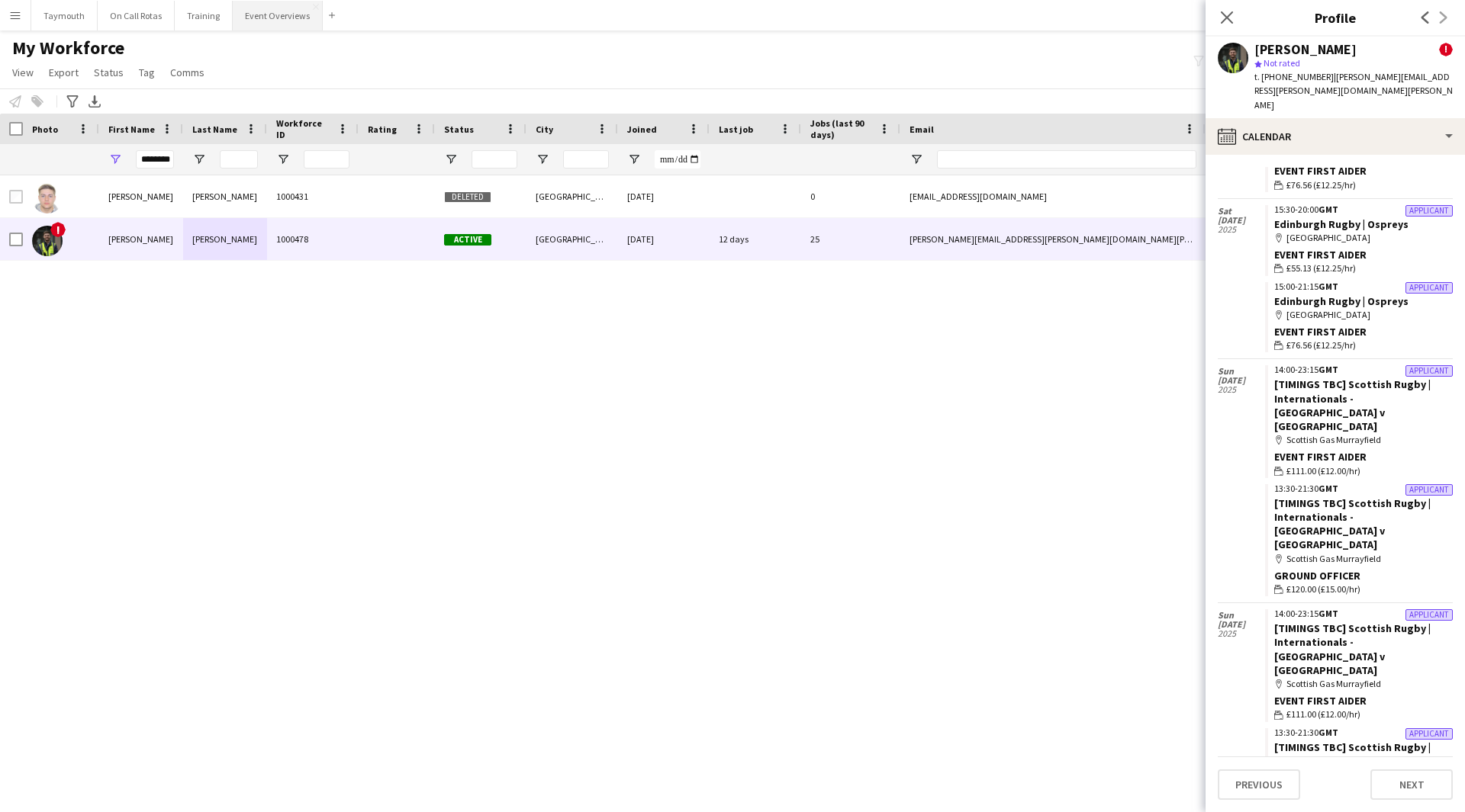
click at [282, 16] on button "Event Overviews Close" at bounding box center [278, 15] width 90 height 30
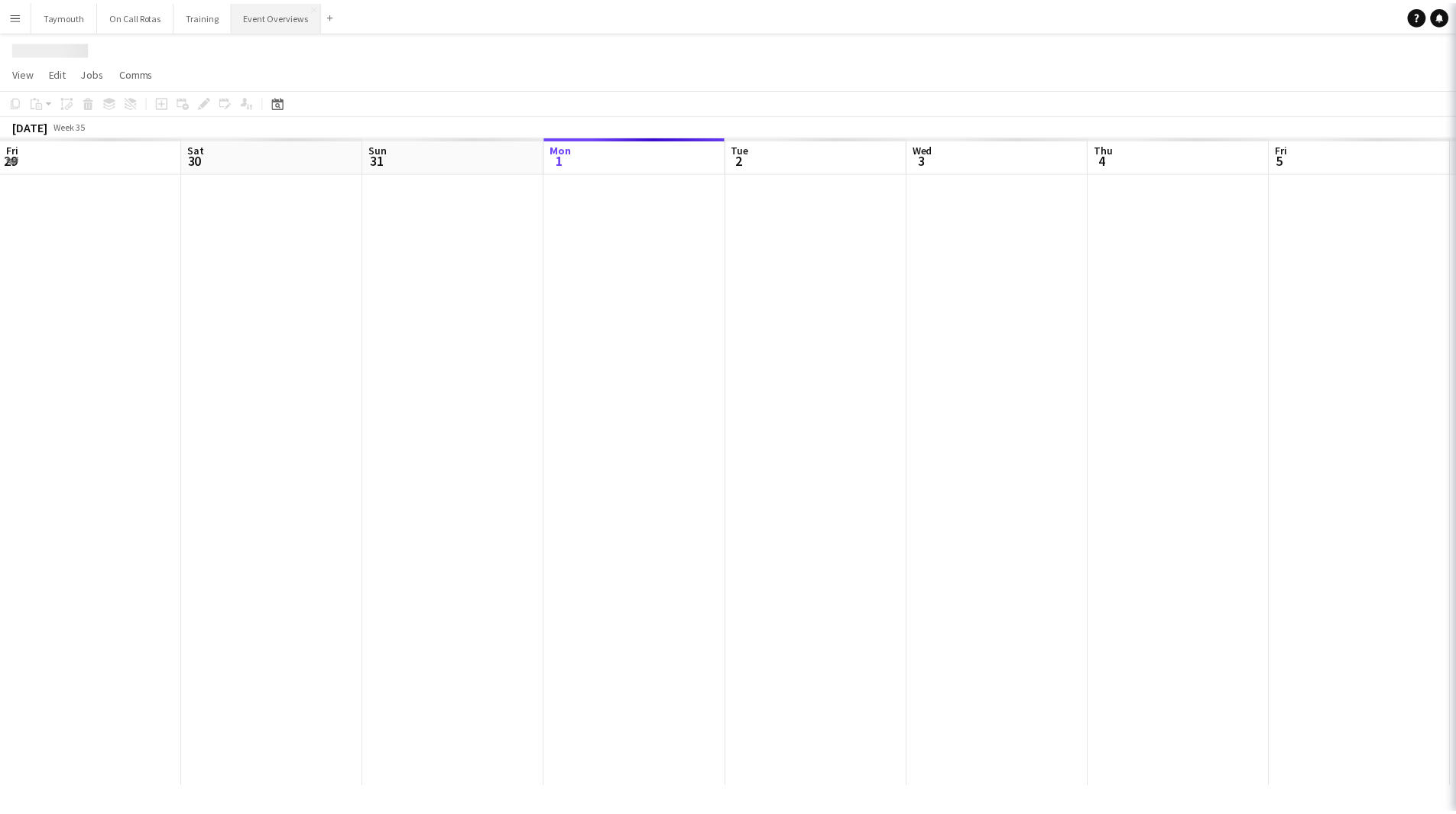
scroll to position [0, 366]
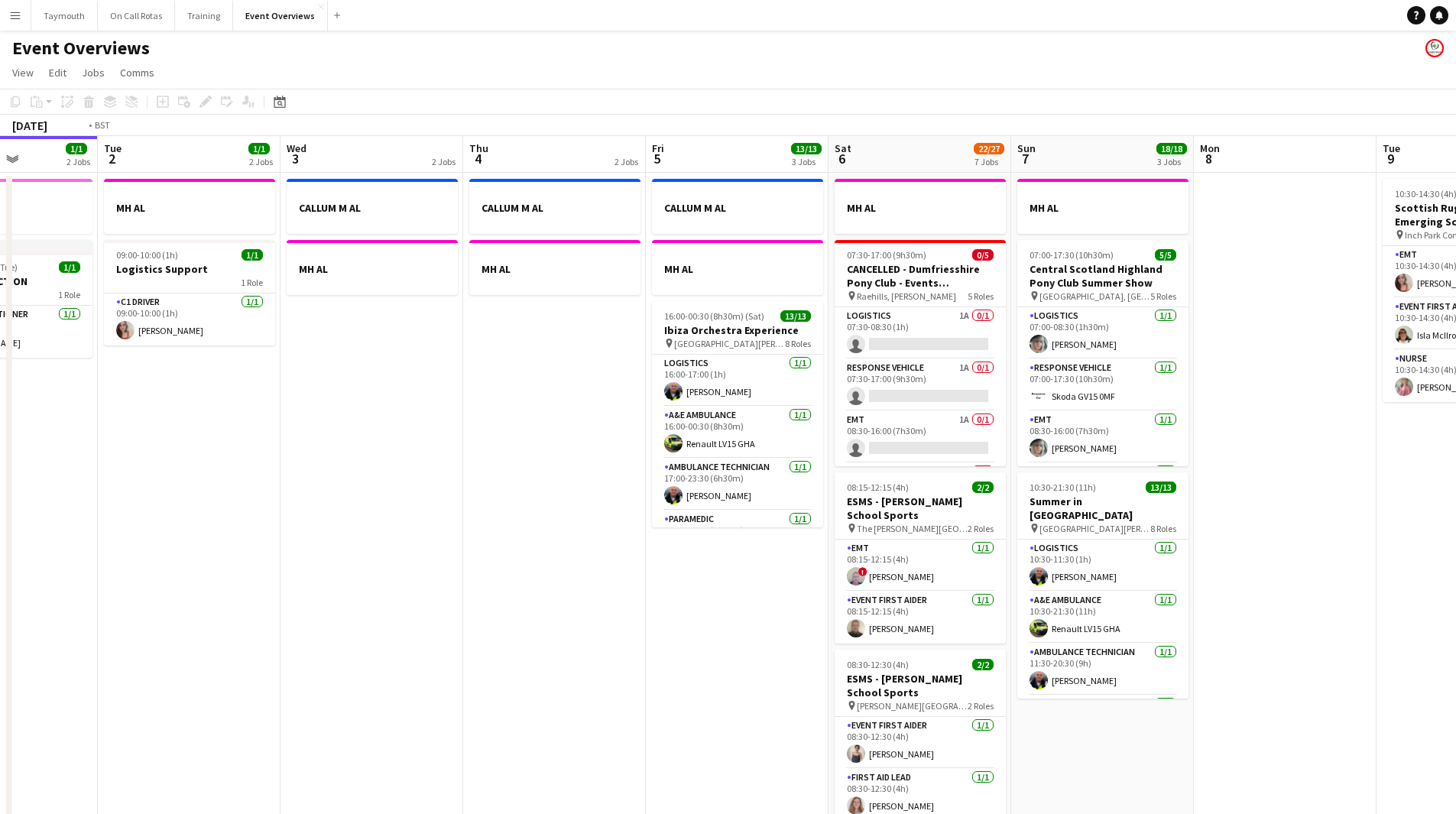
drag, startPoint x: 828, startPoint y: 644, endPoint x: 326, endPoint y: 634, distance: 502.1
click at [320, 636] on app-calendar-viewport "Fri 29 1/1 3 Jobs Sat 30 20/20 7 Jobs Sun 31 2/2 2 Jobs Mon 1 1/1 2 Jobs Tue 2 …" at bounding box center [728, 809] width 1456 height 1345
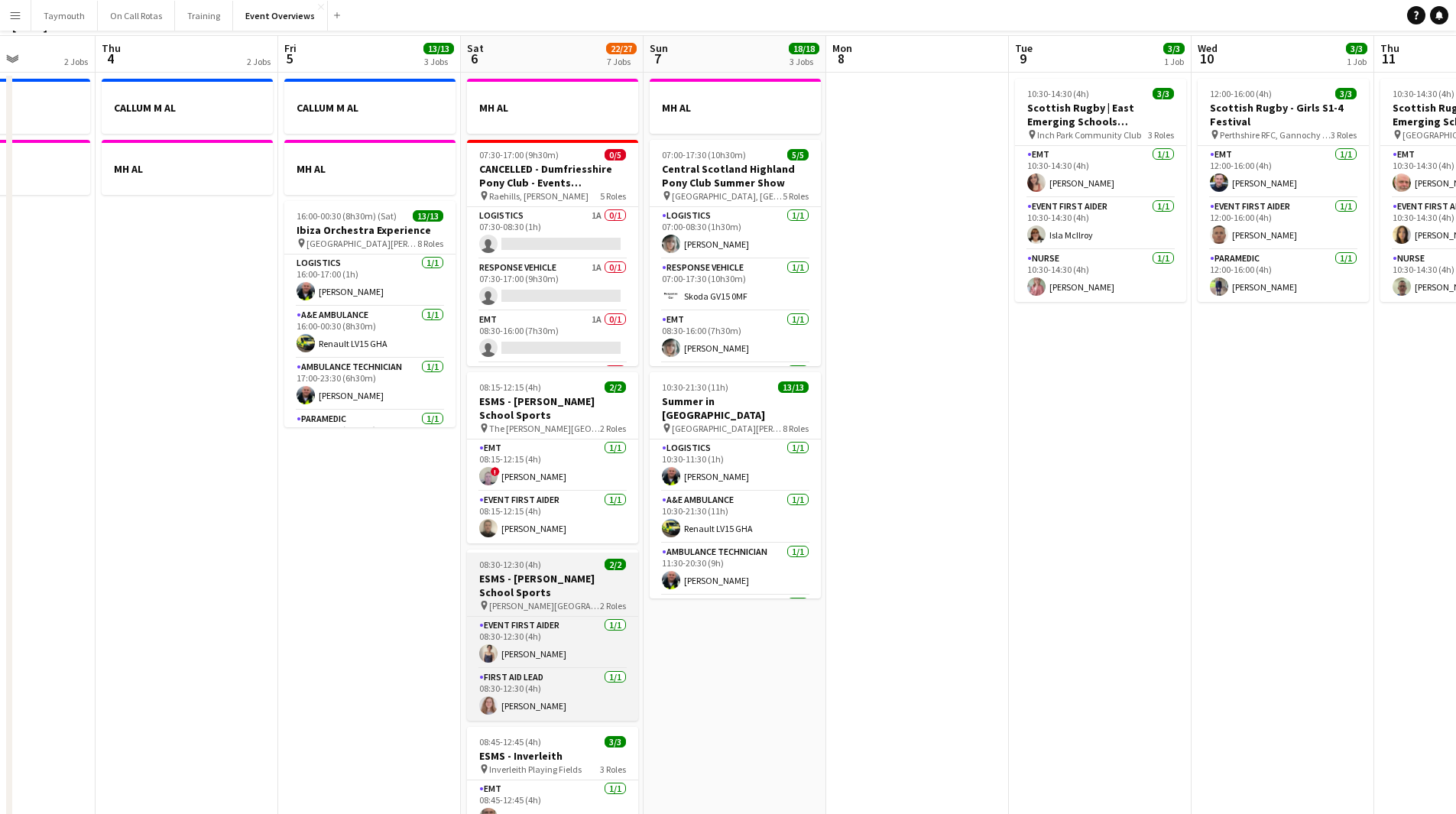
scroll to position [0, 0]
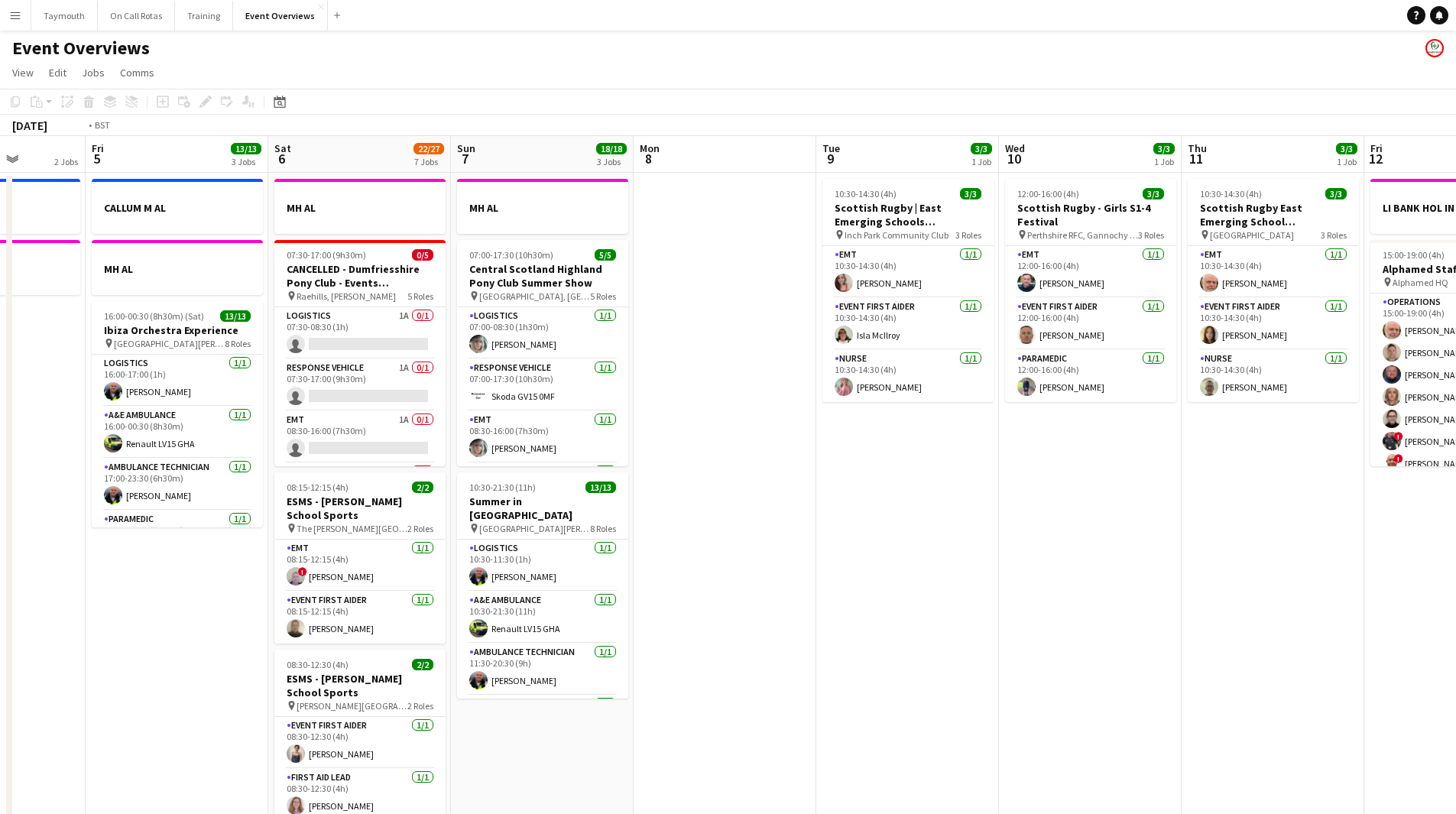
drag, startPoint x: 1158, startPoint y: 622, endPoint x: 272, endPoint y: 583, distance: 886.9
click at [129, 604] on app-calendar-viewport "Mon 1 1/1 2 Jobs Tue 2 1/1 2 Jobs Wed 3 2 Jobs Thu 4 2 Jobs Fri 5 13/13 3 Jobs …" at bounding box center [728, 809] width 1456 height 1345
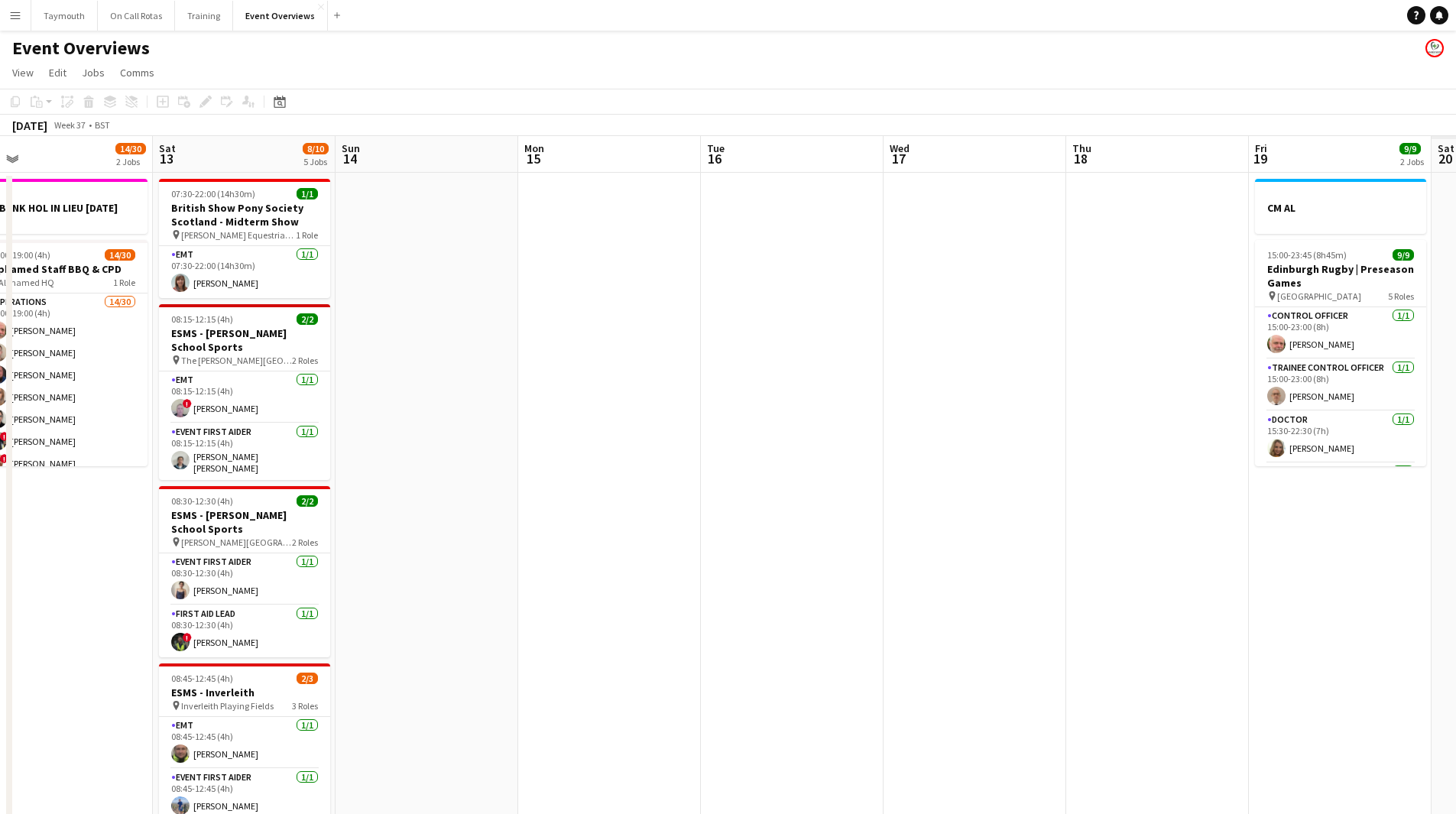
drag, startPoint x: 892, startPoint y: 622, endPoint x: 444, endPoint y: 608, distance: 448.2
click at [228, 614] on app-calendar-viewport "Wed 10 3/3 1 Job Thu 11 3/3 1 Job Fri 12 14/30 2 Jobs Sat 13 8/10 5 Jobs Sun 14…" at bounding box center [728, 809] width 1456 height 1345
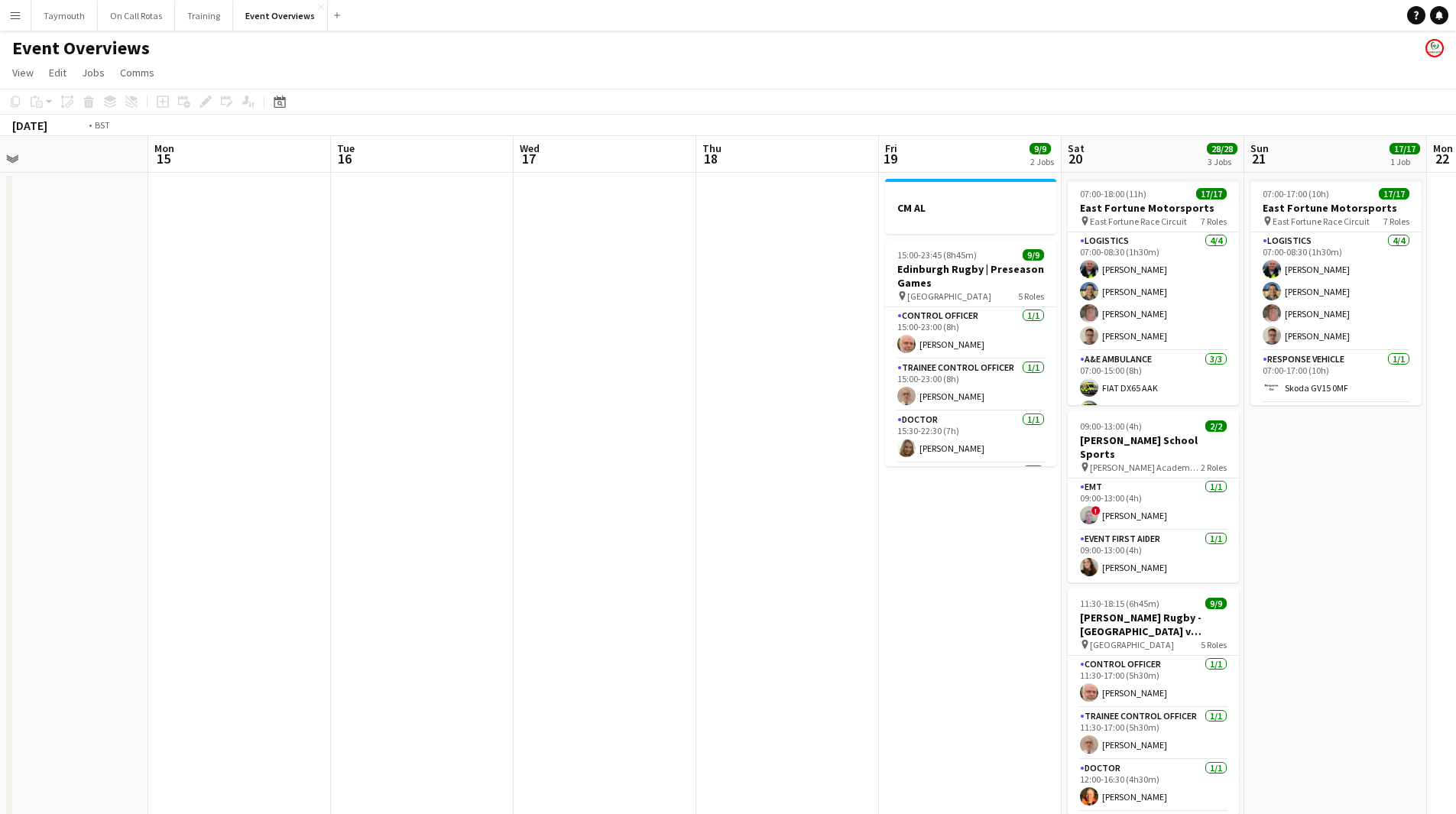
drag, startPoint x: 652, startPoint y: 618, endPoint x: 409, endPoint y: 589, distance: 244.7
click at [311, 600] on app-calendar-viewport "Thu 11 3/3 1 Job Fri 12 14/30 2 Jobs Sat 13 8/10 5 Jobs Sun 14 Mon 15 Tue 16 We…" at bounding box center [728, 809] width 1456 height 1345
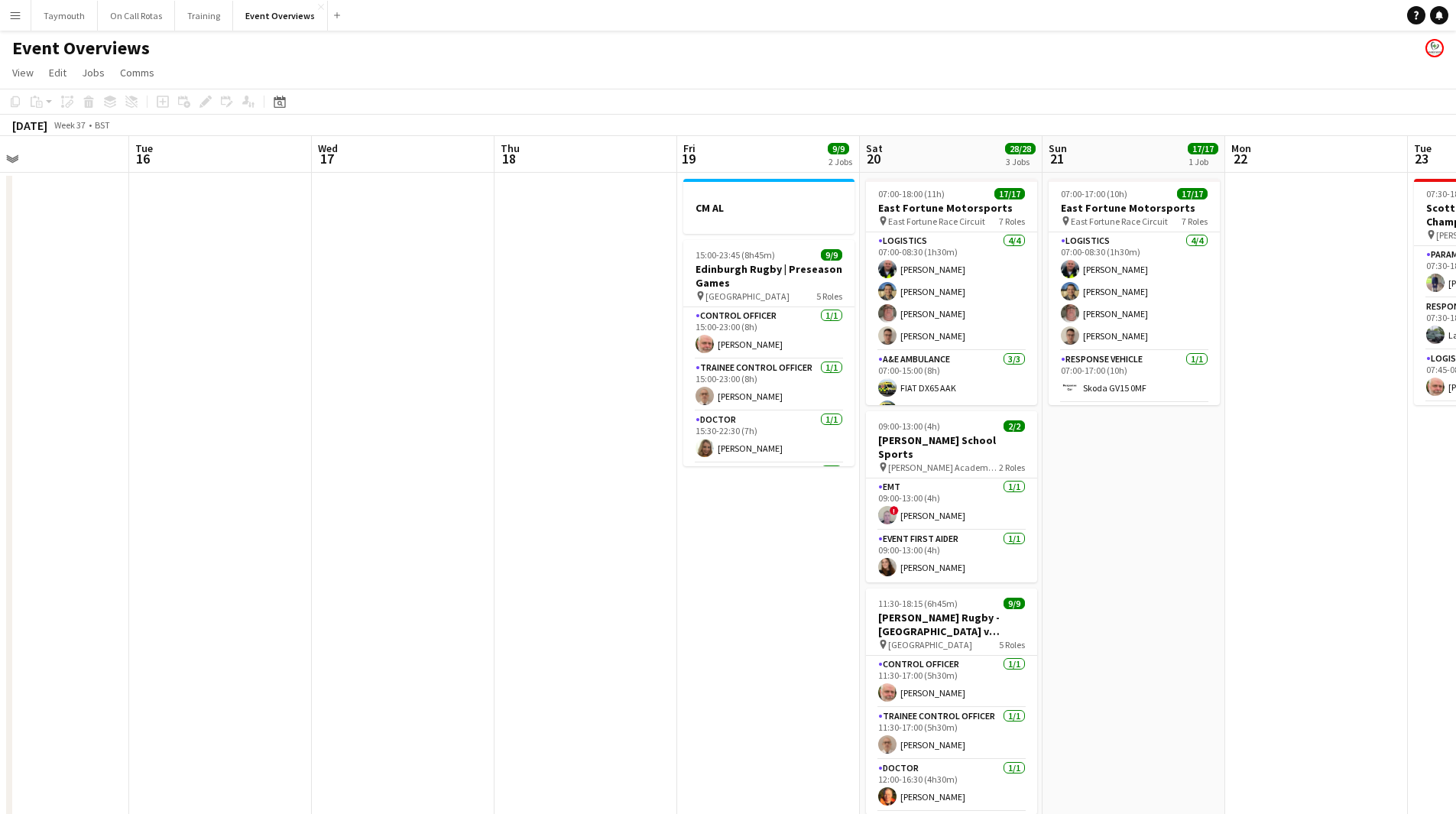
drag, startPoint x: 877, startPoint y: 623, endPoint x: 287, endPoint y: 560, distance: 593.4
click at [214, 576] on app-calendar-viewport "Sat 13 8/10 5 Jobs Sun 14 Mon 15 Tue 16 Wed 17 Thu 18 Fri 19 9/9 2 Jobs Sat 20 …" at bounding box center [728, 809] width 1456 height 1345
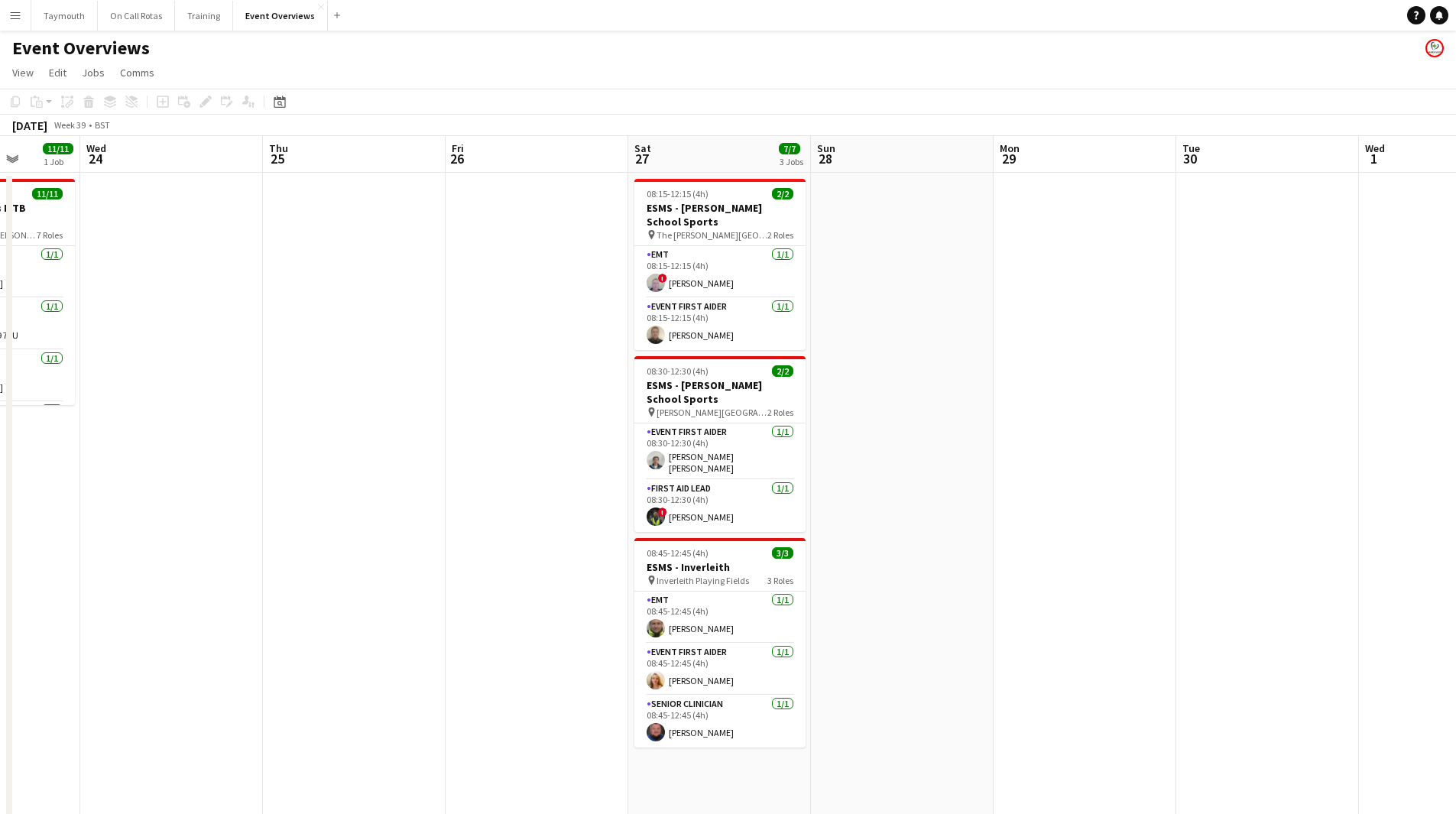
drag, startPoint x: 135, startPoint y: 551, endPoint x: 261, endPoint y: 531, distance: 127.6
click at [148, 542] on app-calendar-viewport "Sun 21 17/17 1 Job Mon 22 Tue 23 11/11 1 Job Wed 24 Thu 25 Fri 26 Sat 27 7/7 3 …" at bounding box center [728, 809] width 1456 height 1345
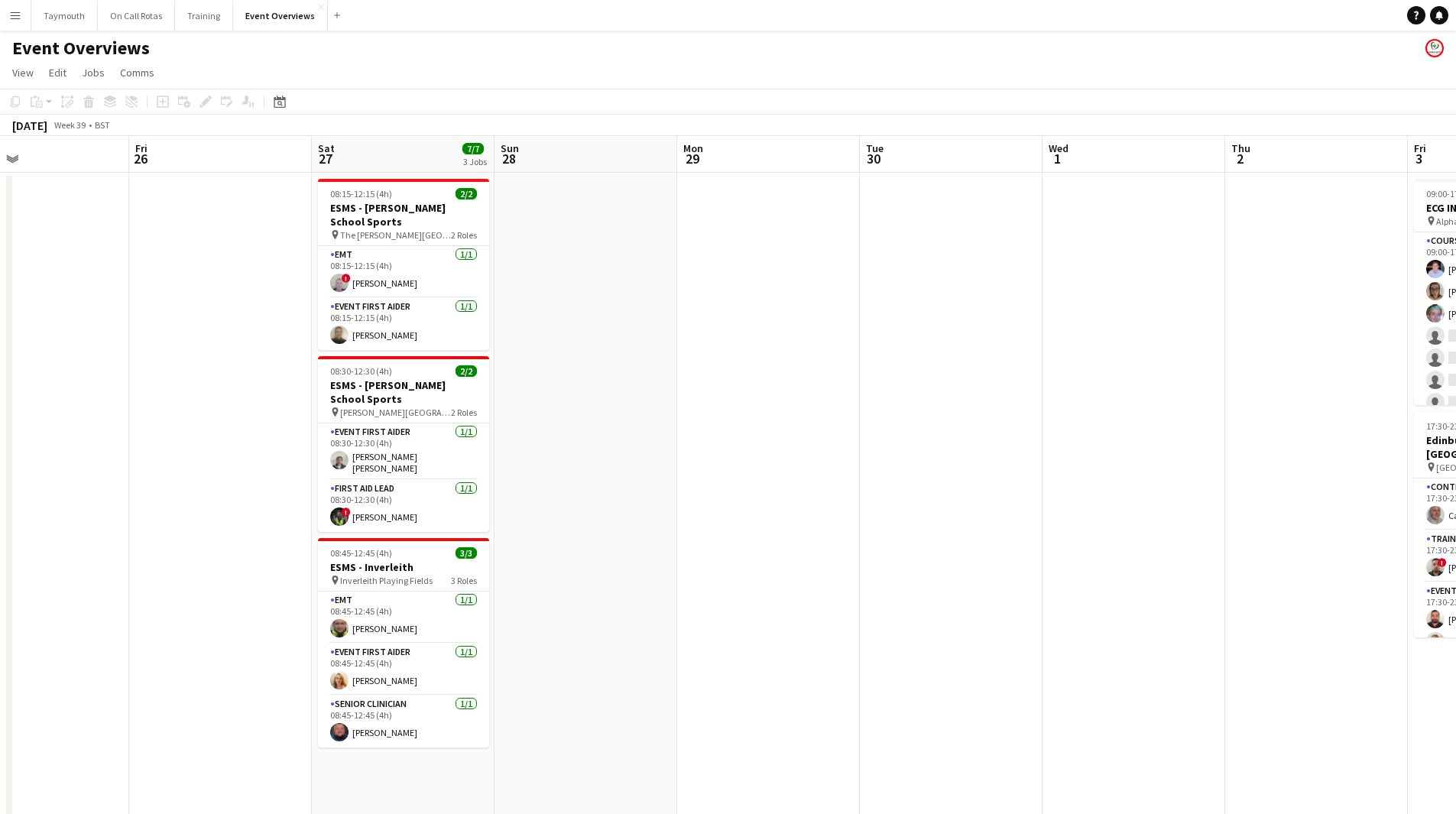
drag, startPoint x: 1041, startPoint y: 570, endPoint x: 400, endPoint y: 528, distance: 642.4
click at [370, 534] on app-calendar-viewport "Mon 22 Tue 23 11/11 1 Job Wed 24 Thu 25 Fri 26 Sat 27 7/7 3 Jobs Sun 28 Mon 29 …" at bounding box center [728, 809] width 1456 height 1345
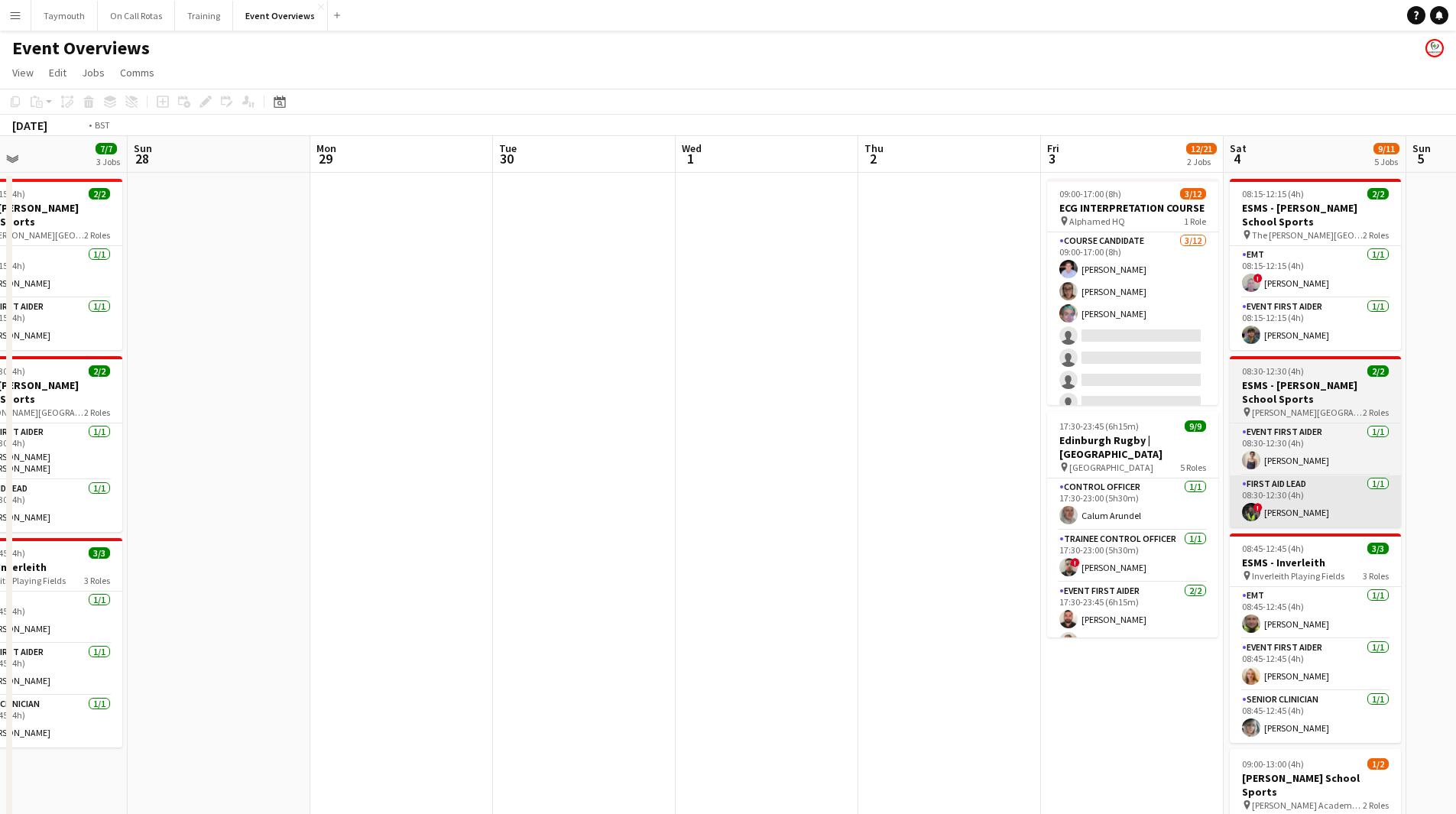
drag, startPoint x: 598, startPoint y: 559, endPoint x: 581, endPoint y: 523, distance: 39.8
click at [136, 522] on app-calendar-viewport "Wed 24 Thu 25 Fri 26 Sat 27 7/7 3 Jobs Sun 28 Mon 29 Tue 30 Wed 1 Thu 2 Fri 3 1…" at bounding box center [728, 809] width 1456 height 1345
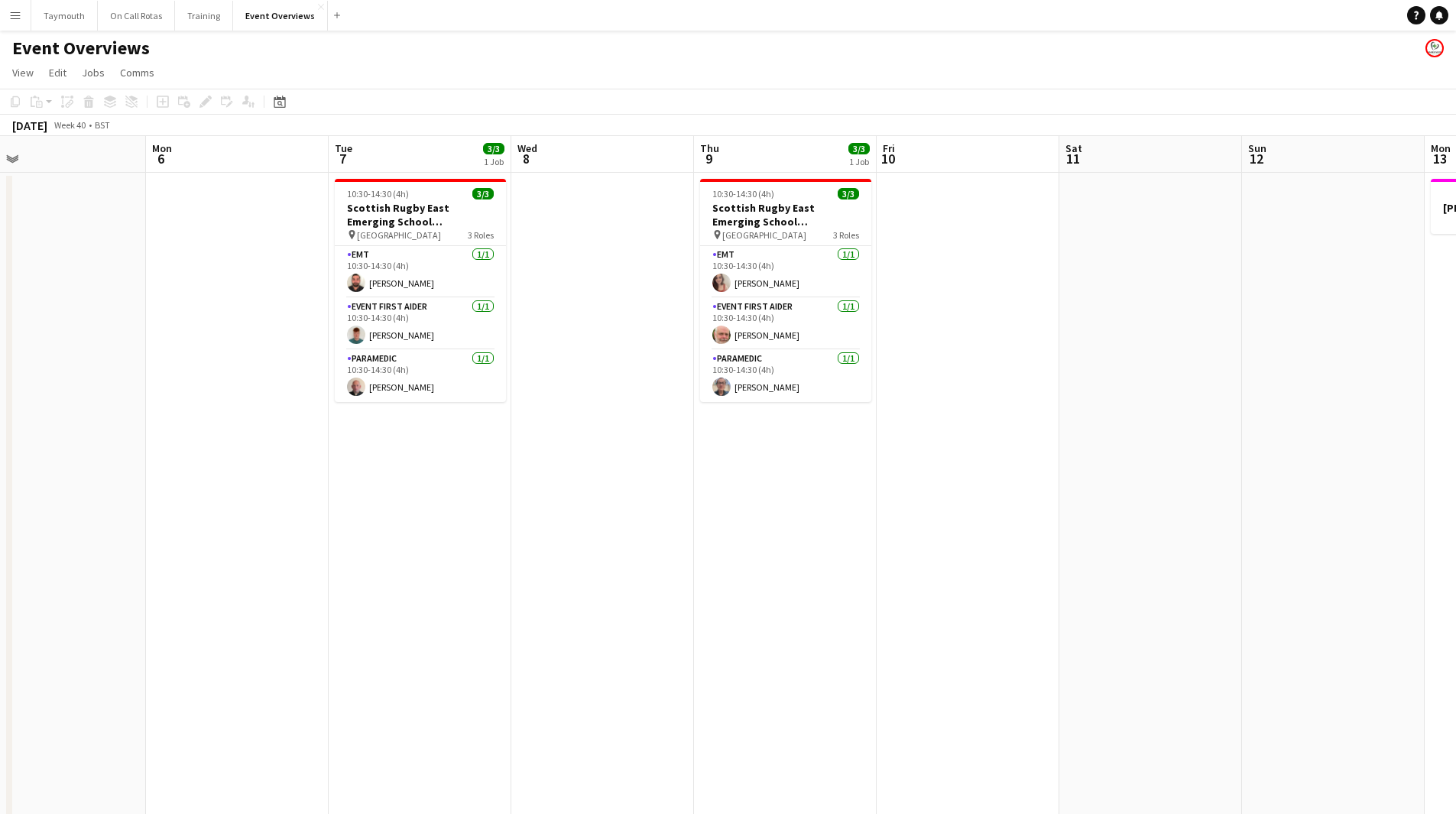
drag, startPoint x: 965, startPoint y: 586, endPoint x: 367, endPoint y: 587, distance: 598.0
click at [360, 591] on app-calendar-viewport "Thu 2 Fri 3 12/21 2 Jobs Sat 4 9/11 5 Jobs Sun 5 Mon 6 Tue 7 3/3 1 Job Wed 8 Th…" at bounding box center [728, 809] width 1456 height 1345
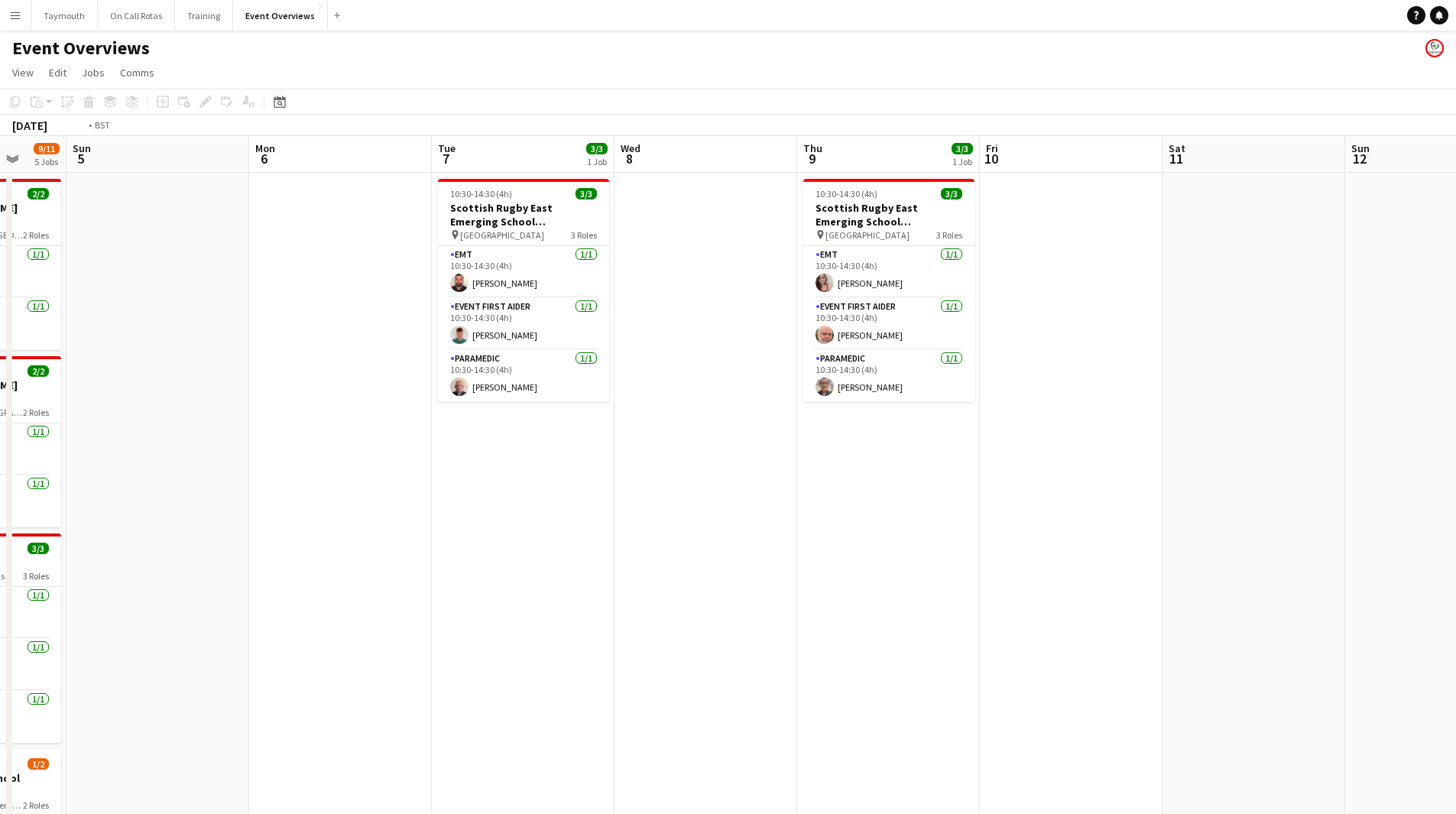
drag, startPoint x: 632, startPoint y: 628, endPoint x: 226, endPoint y: 672, distance: 408.4
click at [198, 675] on app-calendar-viewport "Thu 2 Fri 3 12/21 2 Jobs Sat 4 9/11 5 Jobs Sun 5 Mon 6 Tue 7 3/3 1 Job Wed 8 Th…" at bounding box center [728, 809] width 1456 height 1345
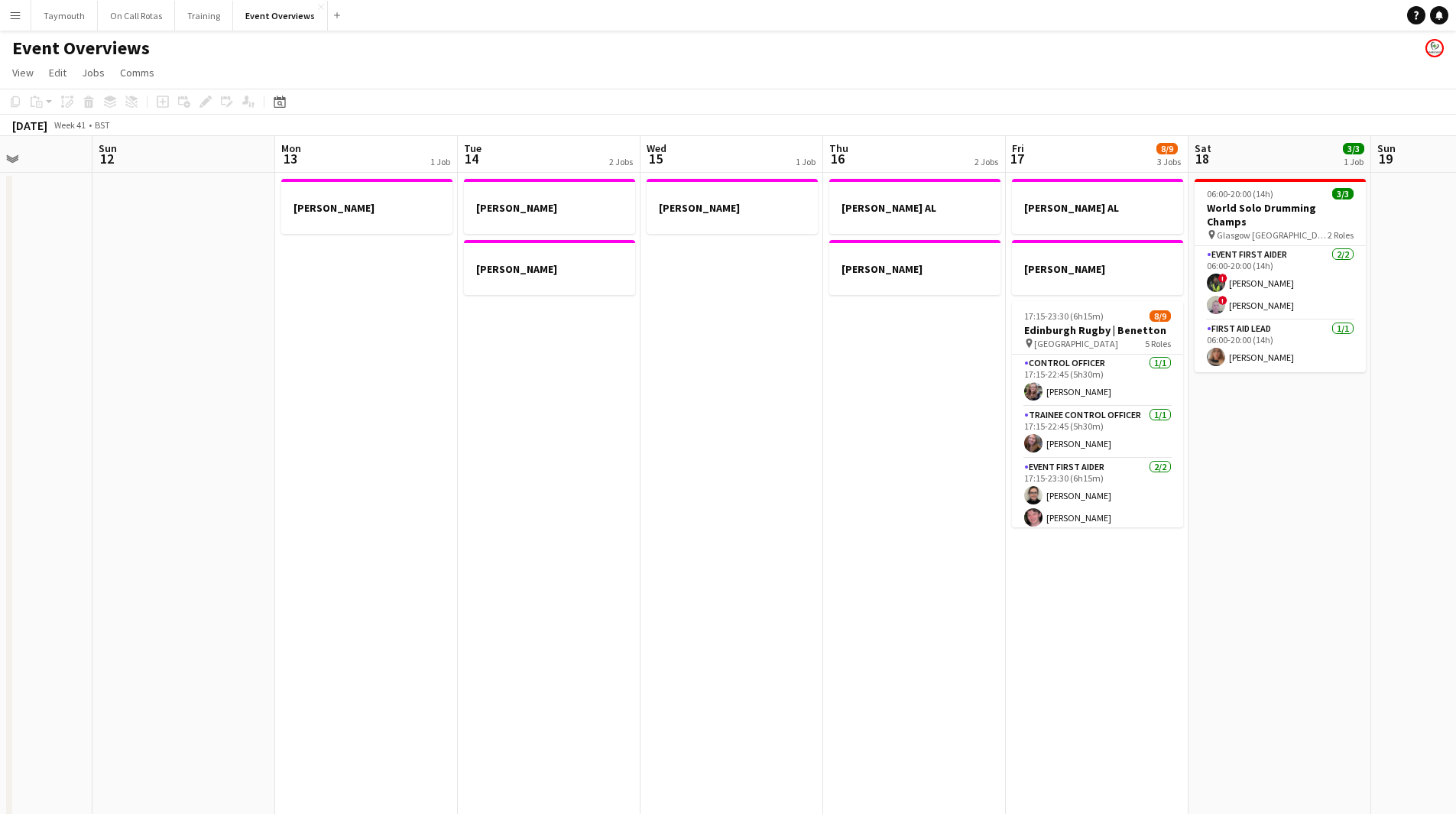
drag, startPoint x: 626, startPoint y: 582, endPoint x: 249, endPoint y: 629, distance: 379.9
click at [249, 629] on app-calendar-viewport "Thu 9 3/3 1 Job Fri 10 Sat 11 Sun 12 Mon 13 1 Job Tue 14 2 Jobs Wed 15 1 Job Th…" at bounding box center [728, 809] width 1456 height 1345
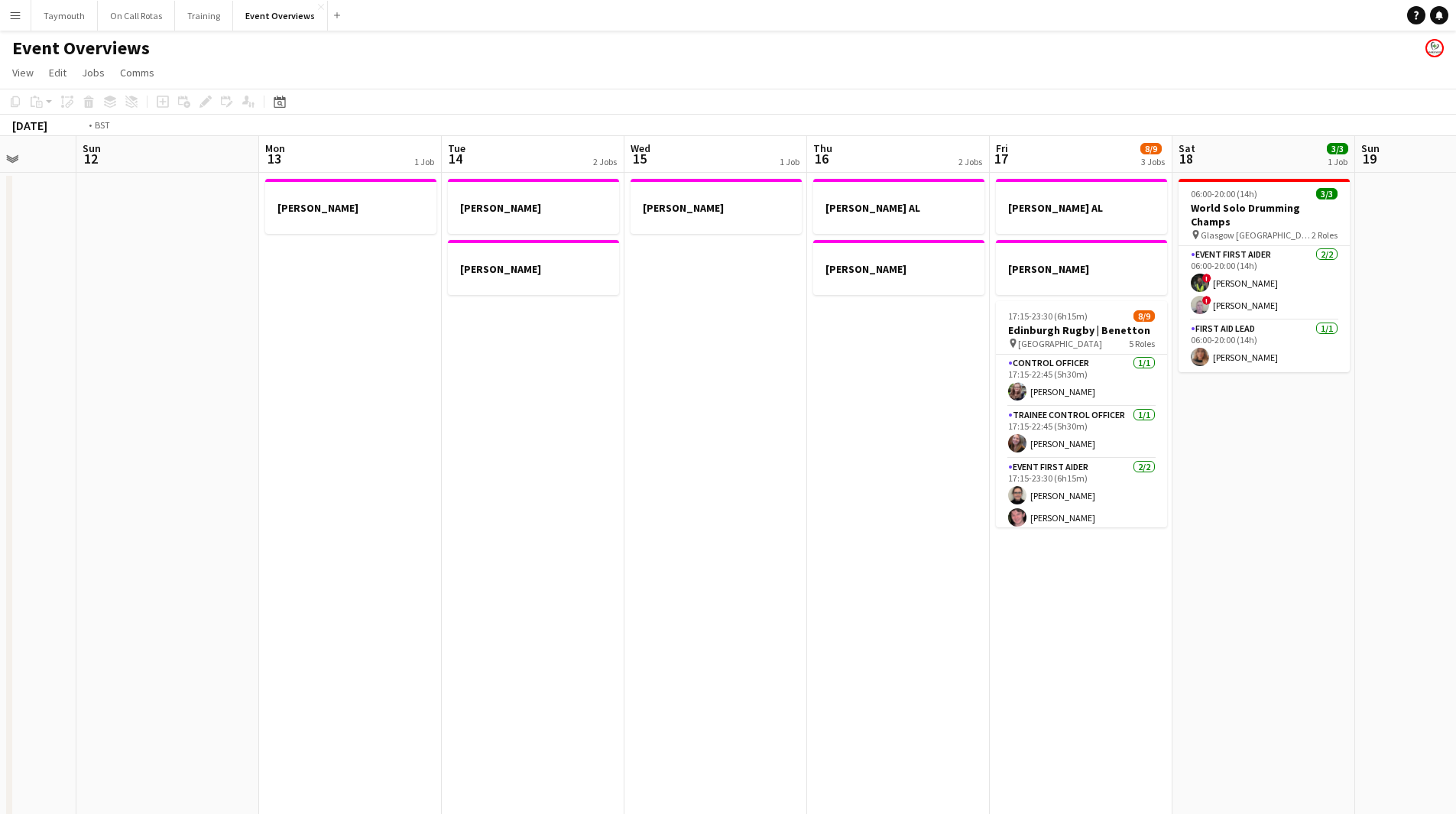
scroll to position [0, 580]
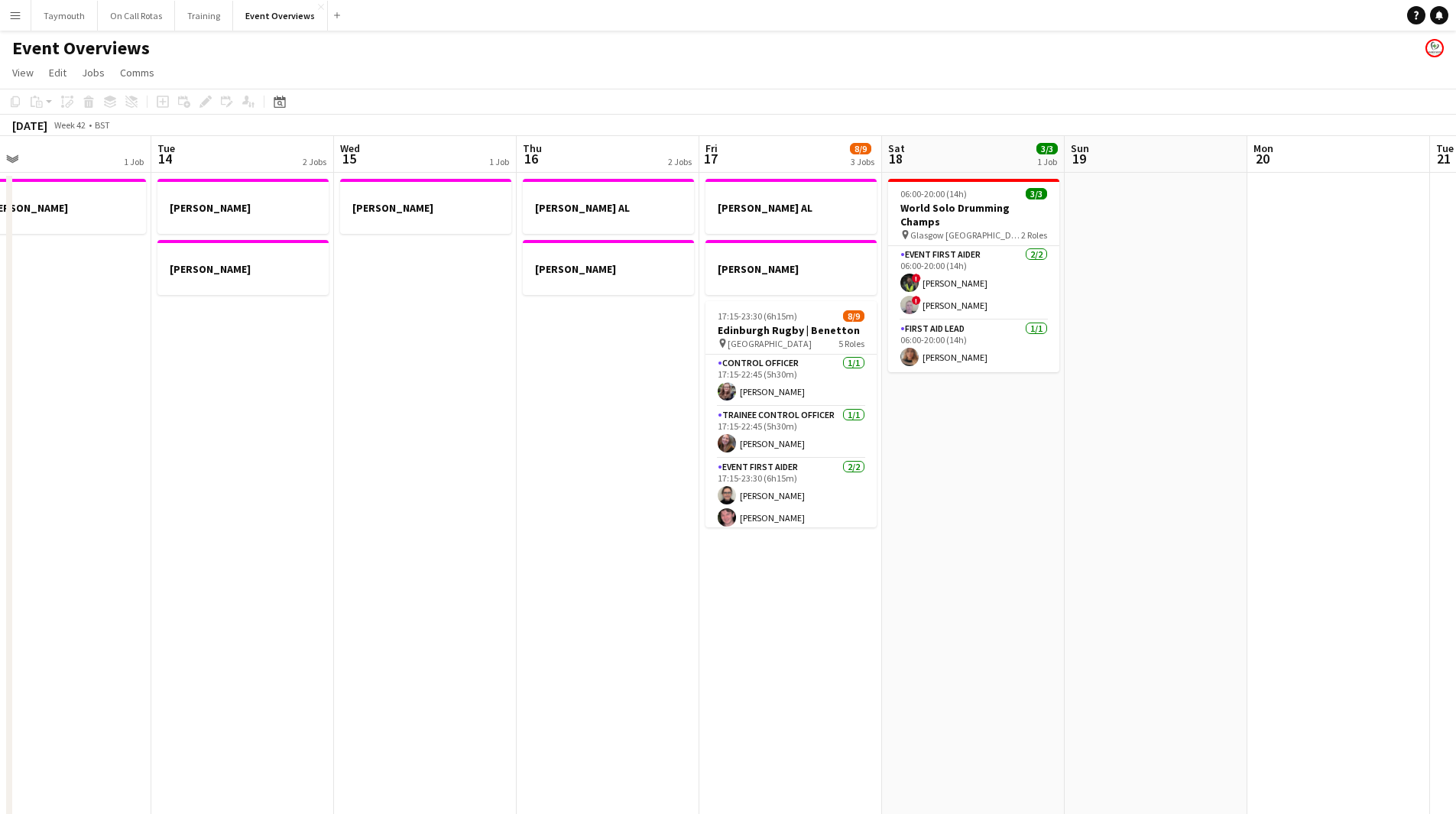
drag, startPoint x: 769, startPoint y: 565, endPoint x: 525, endPoint y: 594, distance: 245.7
click at [525, 594] on app-calendar-viewport "Fri 10 Sat 11 Sun 12 Mon 13 1 Job Tue 14 2 Jobs Wed 15 1 Job Thu 16 2 Jobs Fri …" at bounding box center [728, 809] width 1456 height 1345
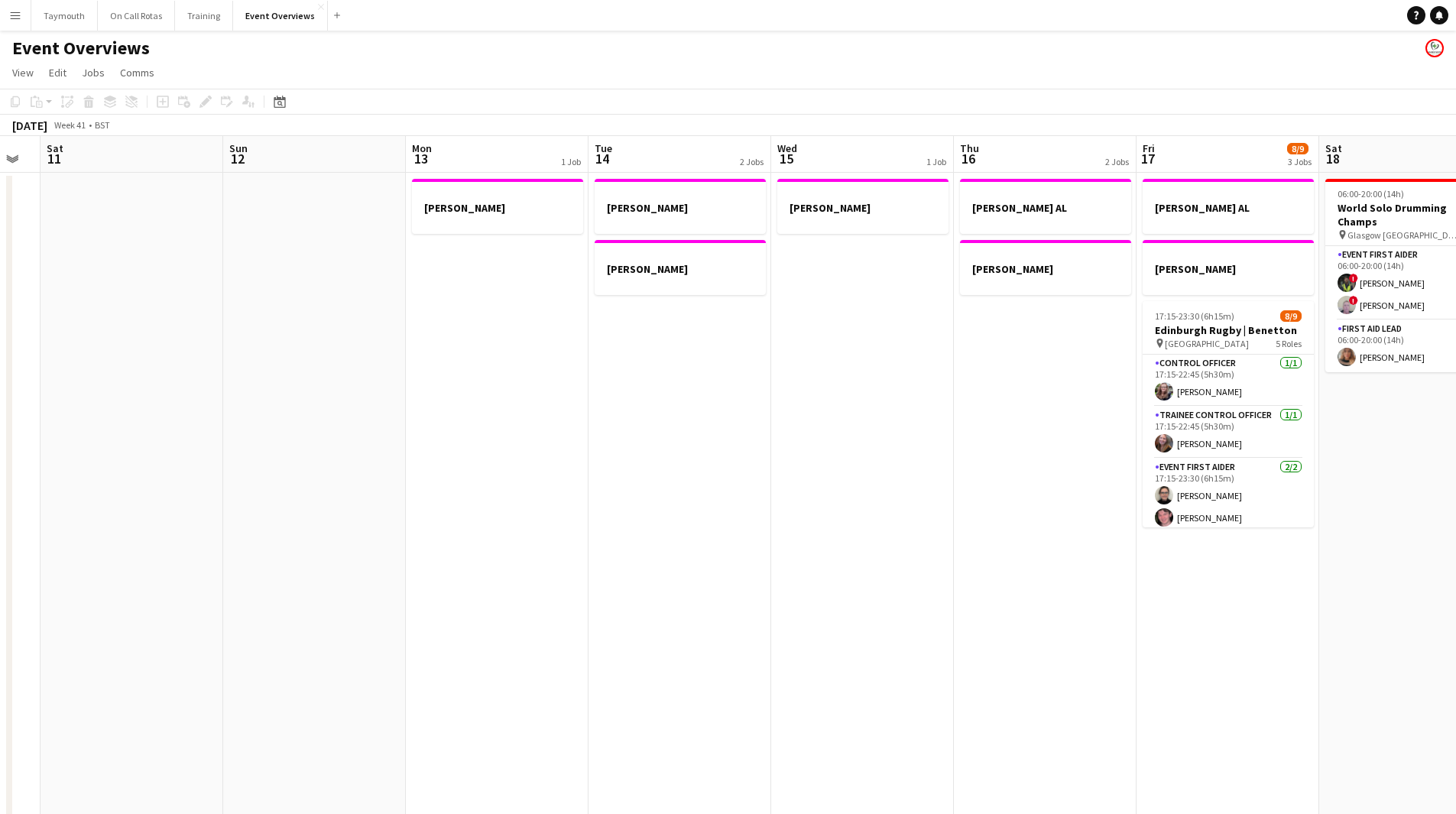
drag, startPoint x: 987, startPoint y: 577, endPoint x: 1435, endPoint y: 549, distance: 448.9
click at [1456, 550] on html "Menu Boards Boards Boards All jobs Status Workforce Workforce My Workforce Recr…" at bounding box center [728, 741] width 1456 height 1481
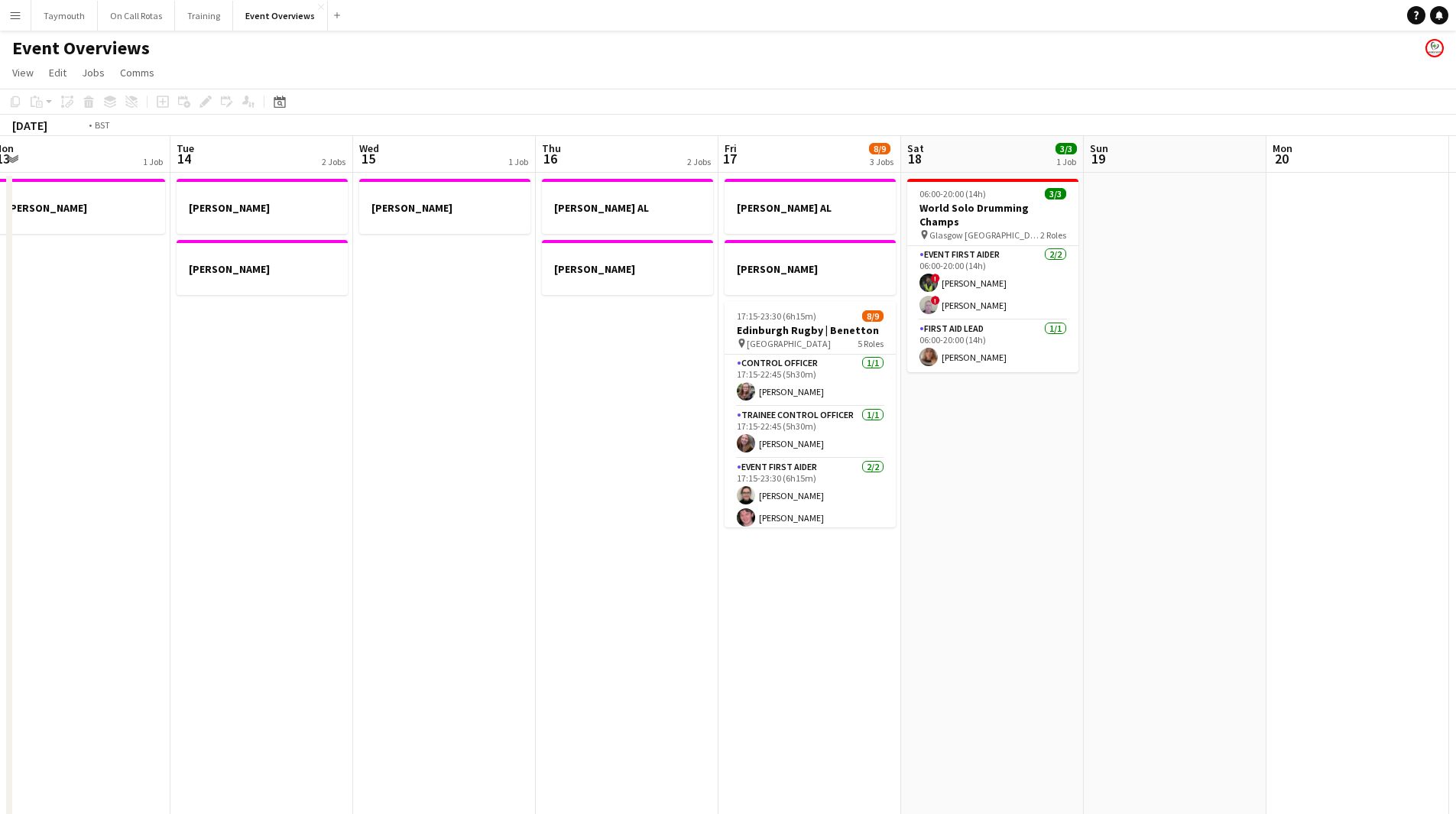
drag, startPoint x: 952, startPoint y: 601, endPoint x: 3, endPoint y: 585, distance: 949.1
click at [0, 605] on html "Menu Boards Boards Boards All jobs Status Workforce Workforce My Workforce Recr…" at bounding box center [728, 741] width 1456 height 1481
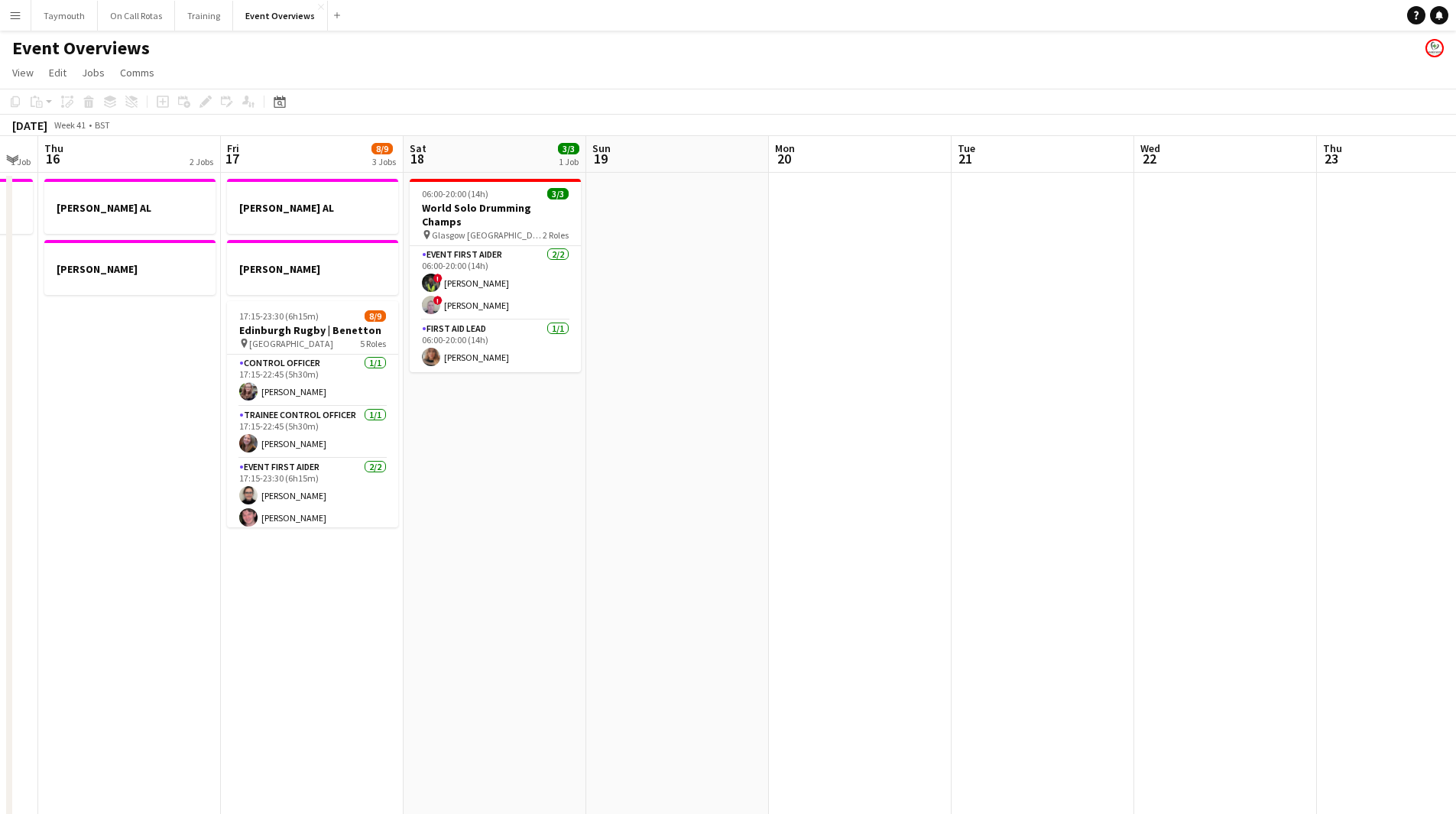
click at [154, 615] on app-calendar-viewport "Mon 13 1 Job Tue 14 2 Jobs Wed 15 1 Job Thu 16 2 Jobs Fri 17 8/9 3 Jobs Sat 18 …" at bounding box center [728, 809] width 1456 height 1345
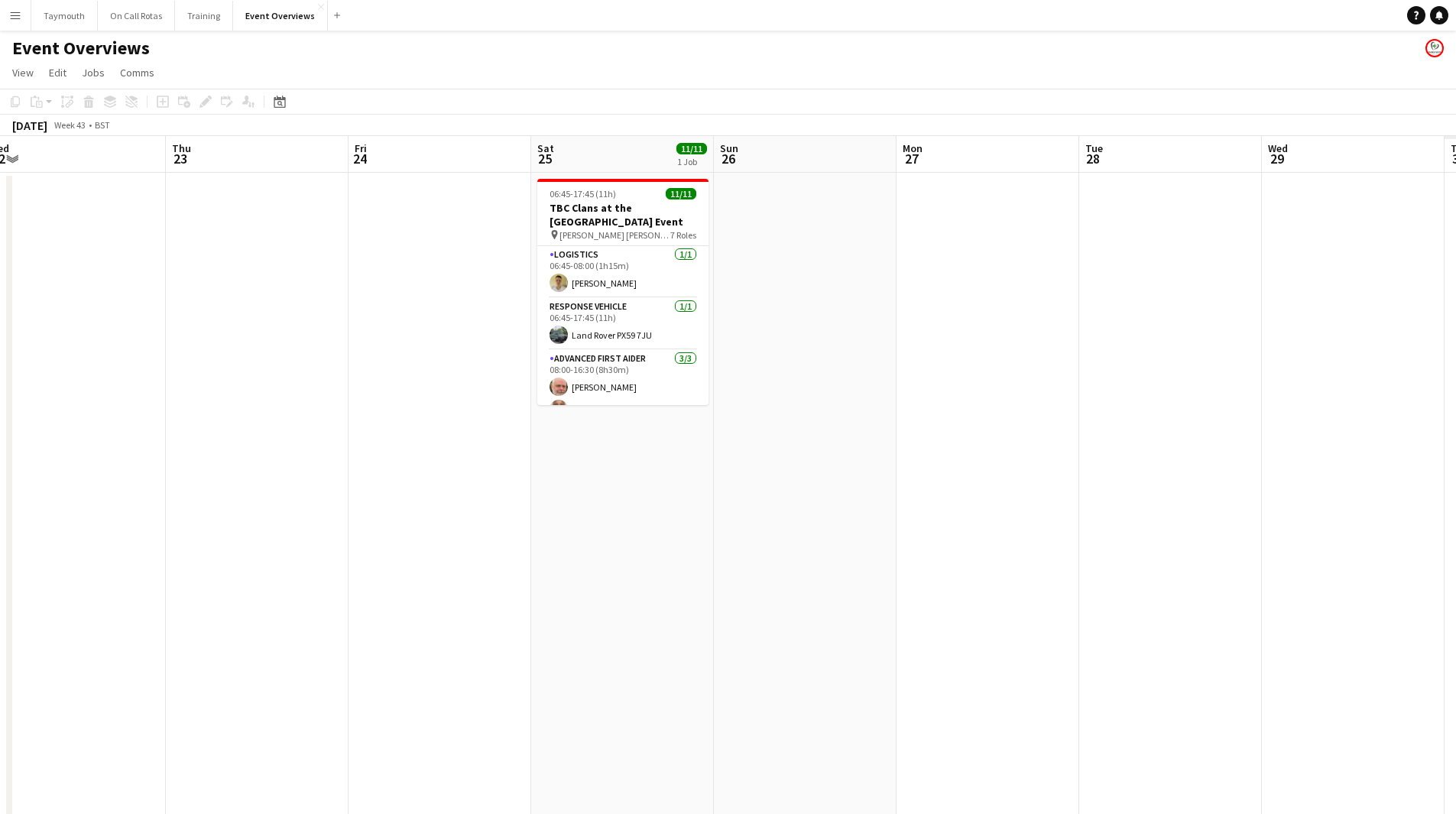
scroll to position [0, 569]
drag, startPoint x: 599, startPoint y: 633, endPoint x: 492, endPoint y: 629, distance: 107.1
click at [492, 629] on app-calendar-viewport "Sun 19 Mon 20 Tue 21 Wed 22 Thu 23 Fri 24 Sat 25 11/11 1 Job Sun 26 Mon 27 Tue …" at bounding box center [728, 809] width 1456 height 1345
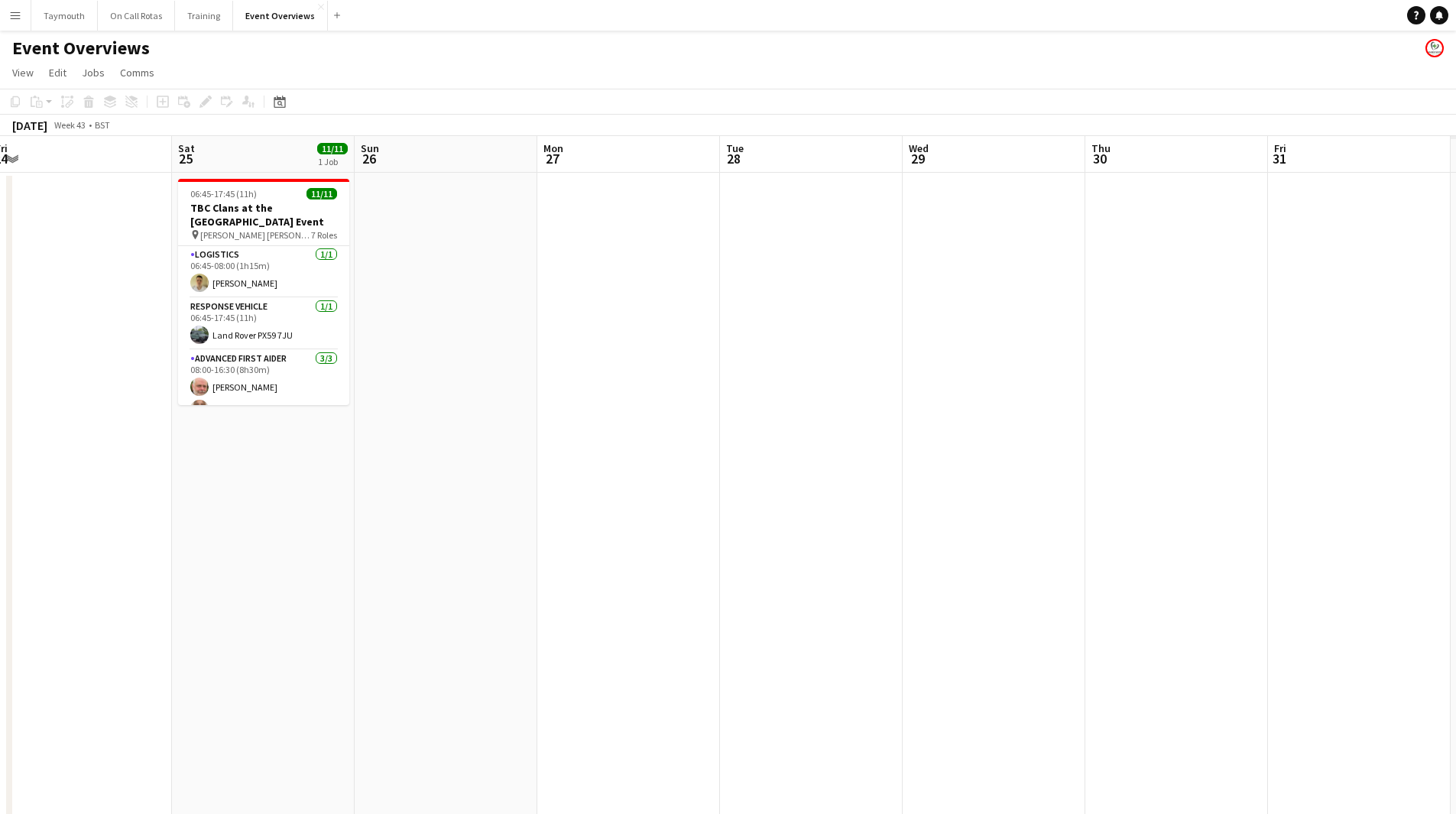
drag, startPoint x: 451, startPoint y: 595, endPoint x: 120, endPoint y: 565, distance: 332.4
click at [30, 587] on app-calendar-viewport "Tue 21 Wed 22 Thu 23 Fri 24 Sat 25 11/11 1 Job Sun 26 Mon 27 Tue 28 Wed 29 Thu …" at bounding box center [728, 809] width 1456 height 1345
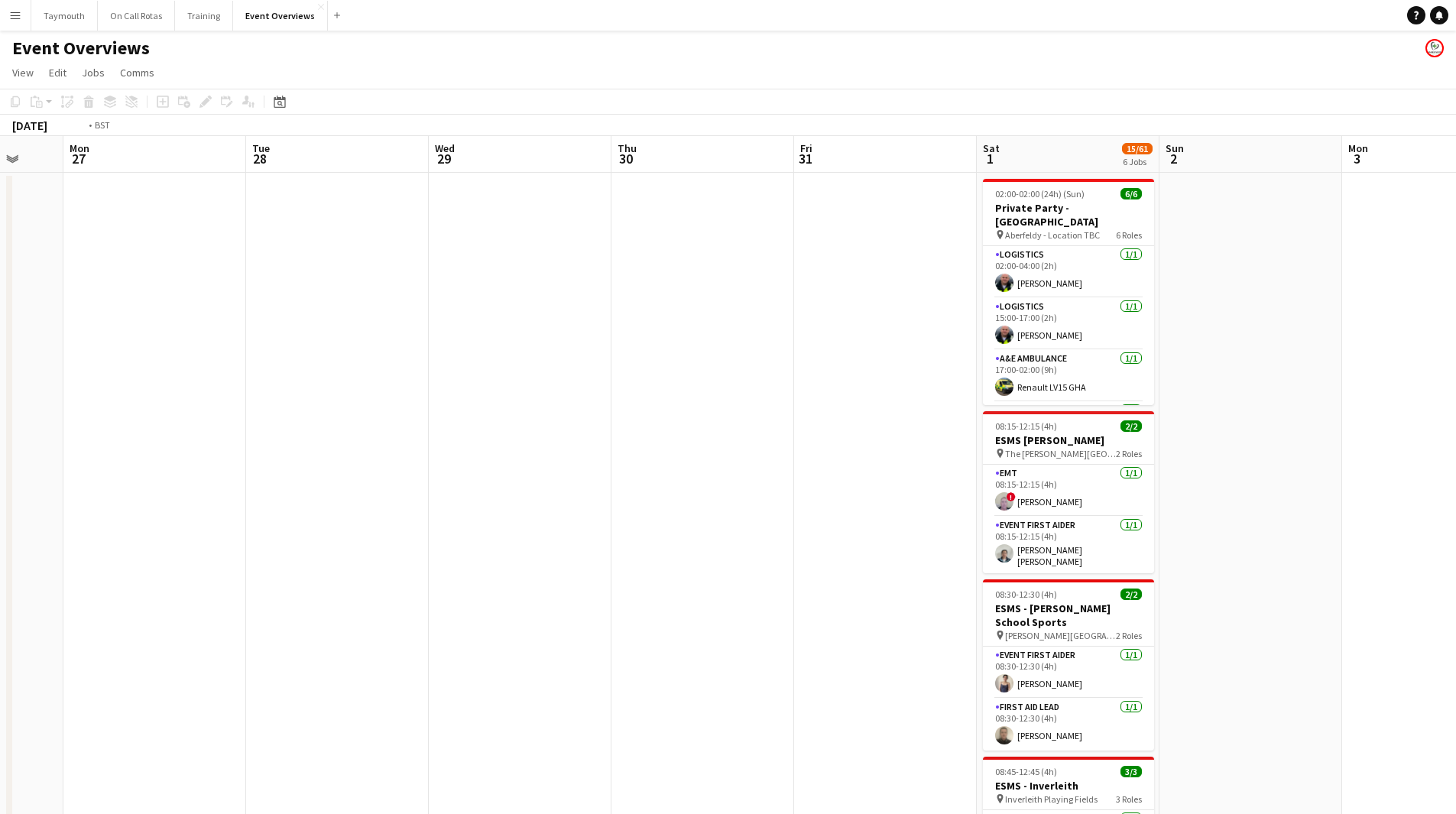
drag, startPoint x: 687, startPoint y: 585, endPoint x: 361, endPoint y: 591, distance: 326.1
click at [199, 608] on app-calendar-viewport "Fri 24 Sat 25 11/11 1 Job Sun 26 Mon 27 Tue 28 Wed 29 Thu 30 Fri 31 Sat 1 15/61…" at bounding box center [728, 809] width 1456 height 1345
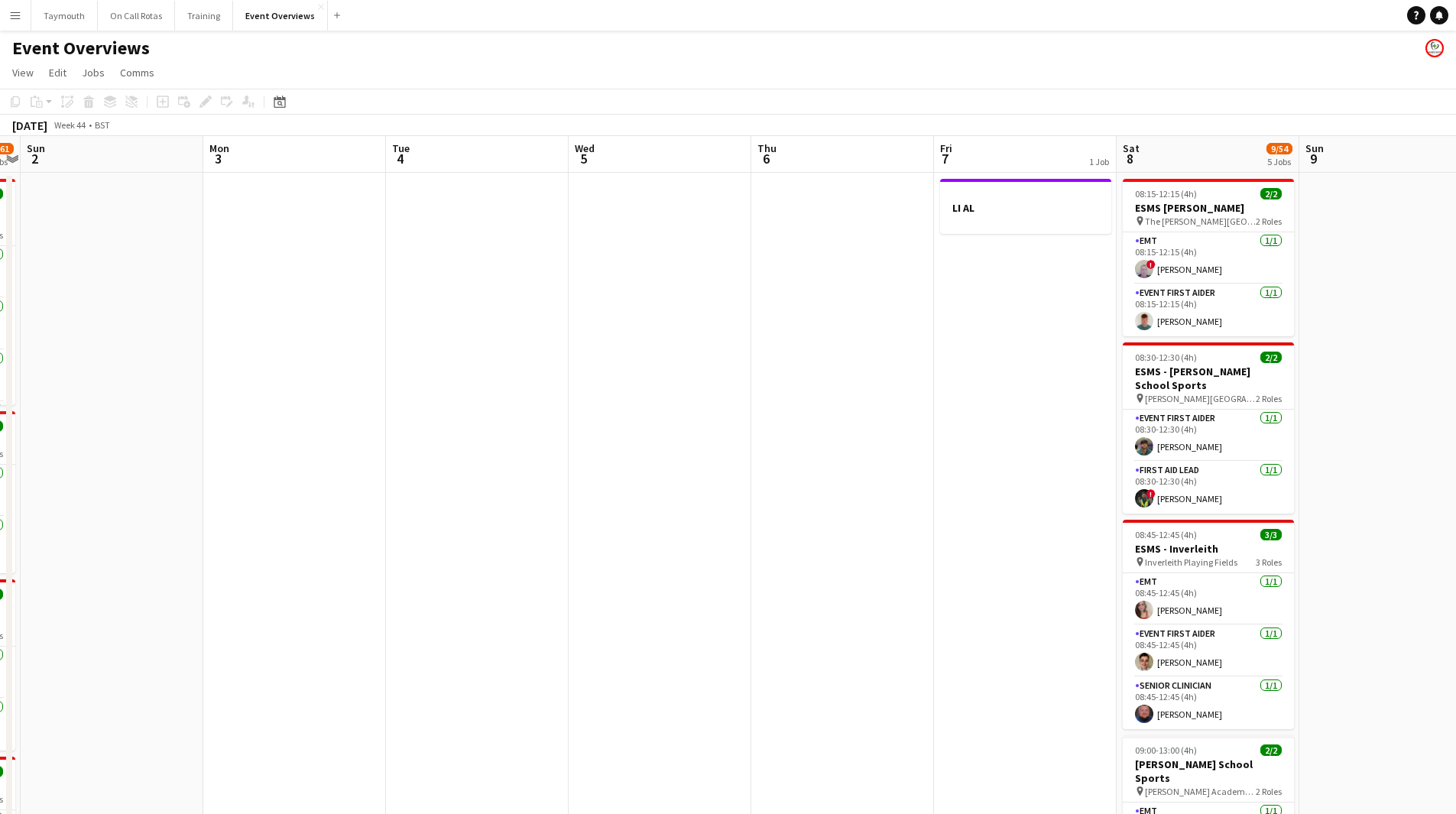
drag, startPoint x: 355, startPoint y: 618, endPoint x: 821, endPoint y: 577, distance: 467.8
click at [207, 613] on app-calendar-viewport "Thu 30 Fri 31 Sat 1 15/61 6 Jobs Sun 2 Mon 3 Tue 4 Wed 5 Thu 6 Fri 7 1 Job Sat …" at bounding box center [728, 809] width 1456 height 1345
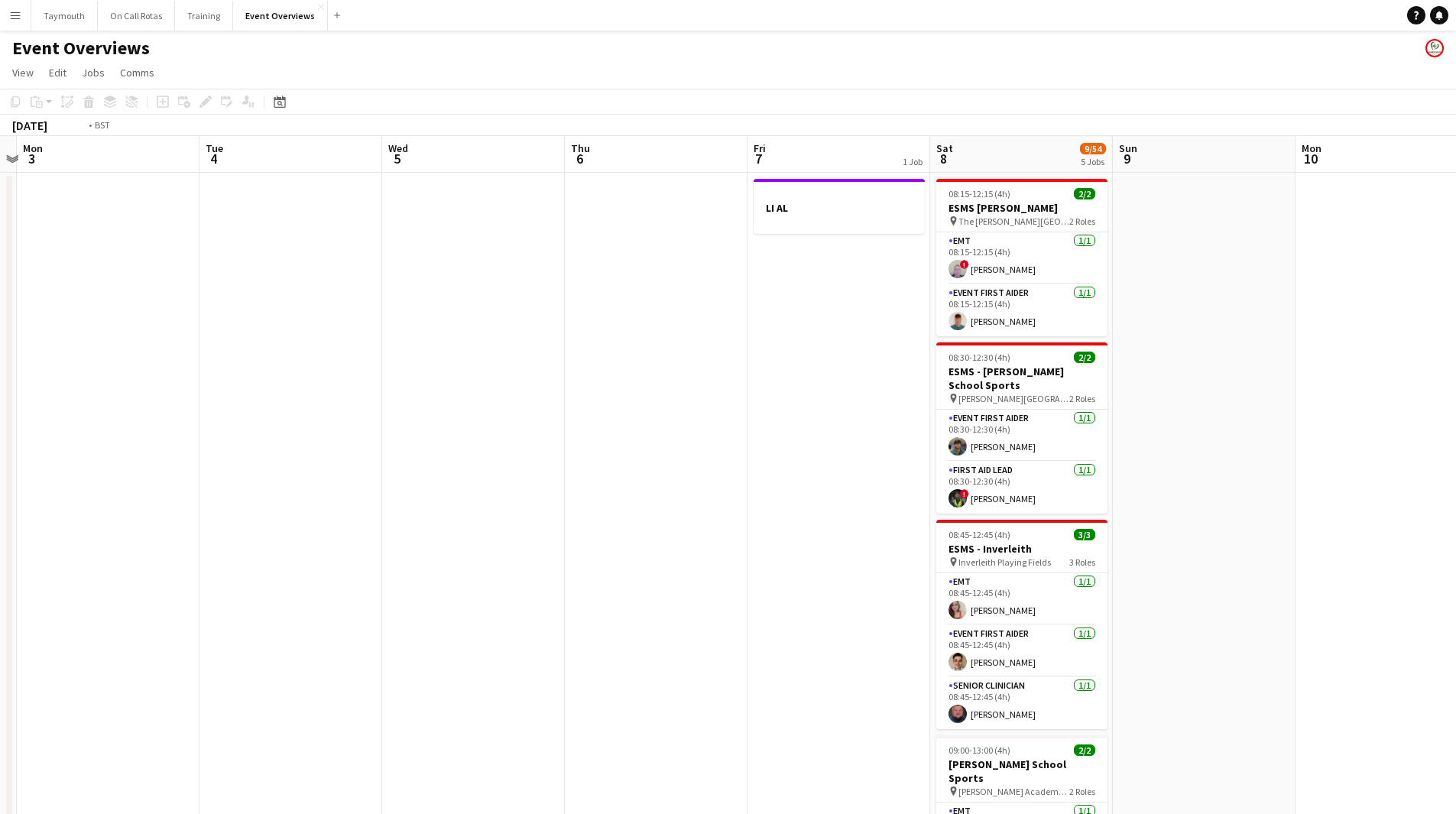
drag, startPoint x: 765, startPoint y: 576, endPoint x: 810, endPoint y: 538, distance: 58.9
click at [0, 579] on html "Menu Boards Boards Boards All jobs Status Workforce Workforce My Workforce Recr…" at bounding box center [728, 741] width 1456 height 1481
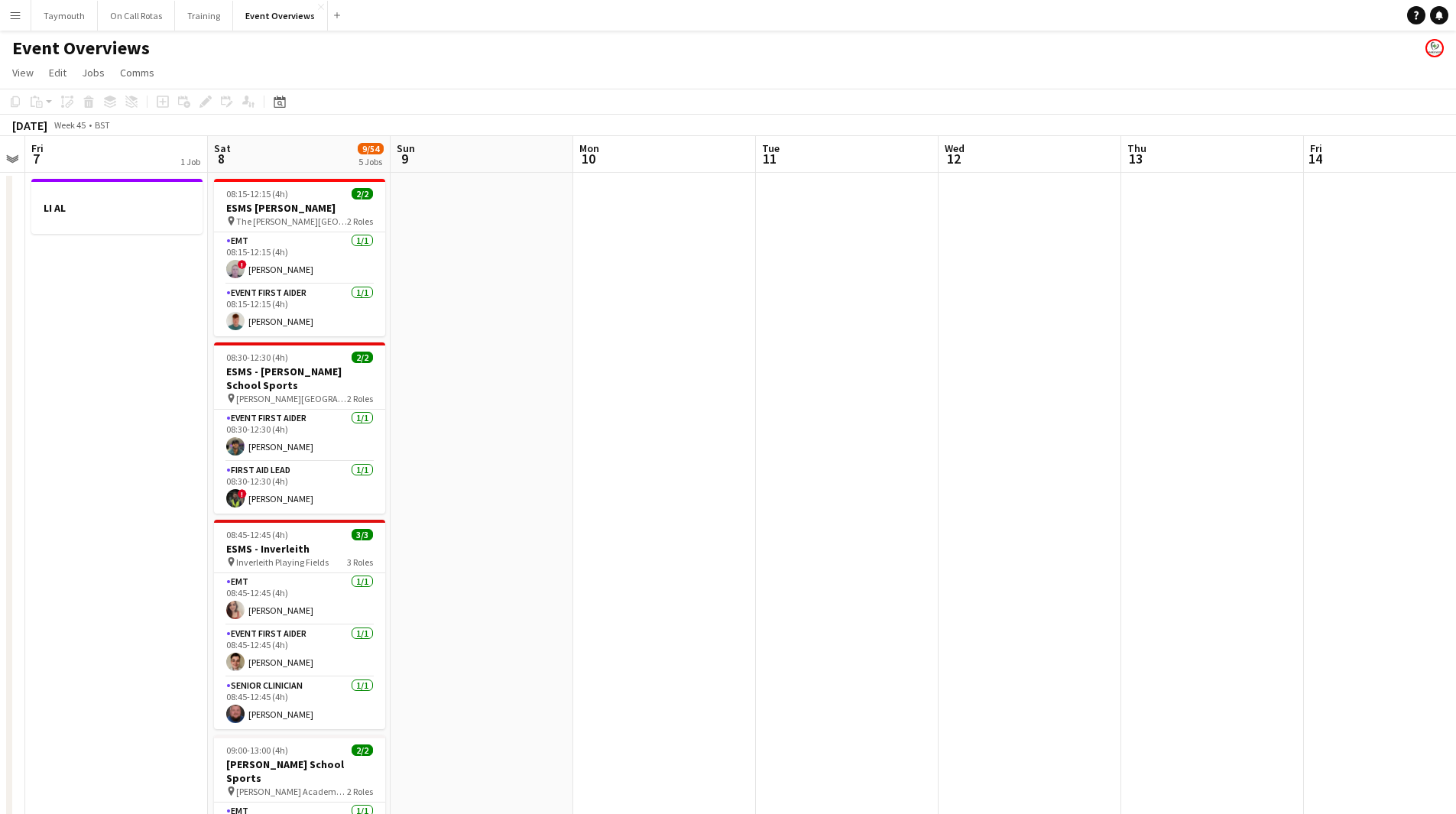
click at [0, 557] on html "Menu Boards Boards Boards All jobs Status Workforce Workforce My Workforce Recr…" at bounding box center [728, 741] width 1456 height 1481
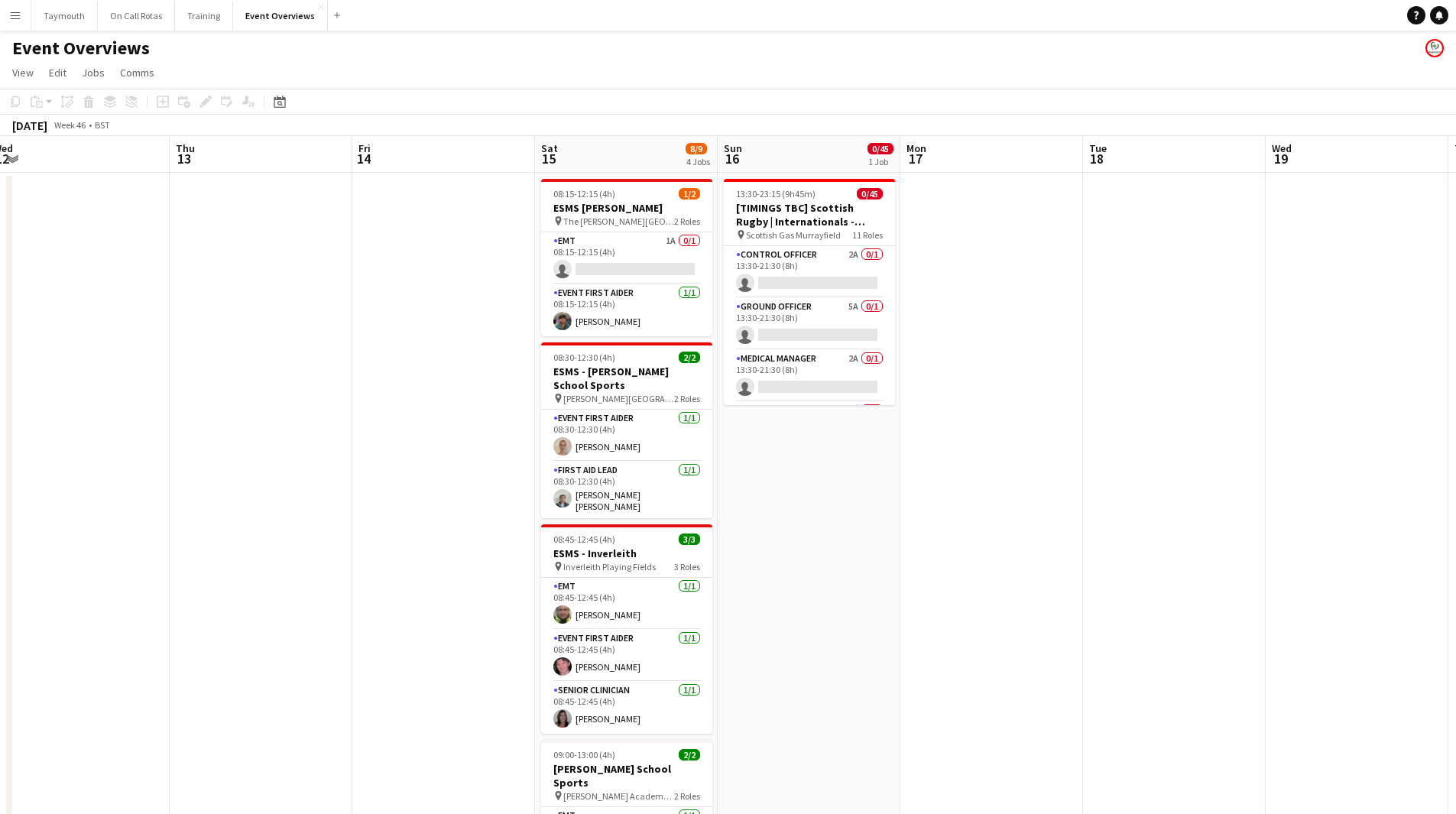
scroll to position [0, 376]
drag, startPoint x: 394, startPoint y: 567, endPoint x: 731, endPoint y: 574, distance: 337.1
click at [731, 574] on app-calendar-viewport "Mon 10 Tue 11 Wed 12 Thu 13 Fri 14 Sat 15 8/9 4 Jobs Sun 16 0/45 1 Job Mon 17 T…" at bounding box center [728, 809] width 1456 height 1345
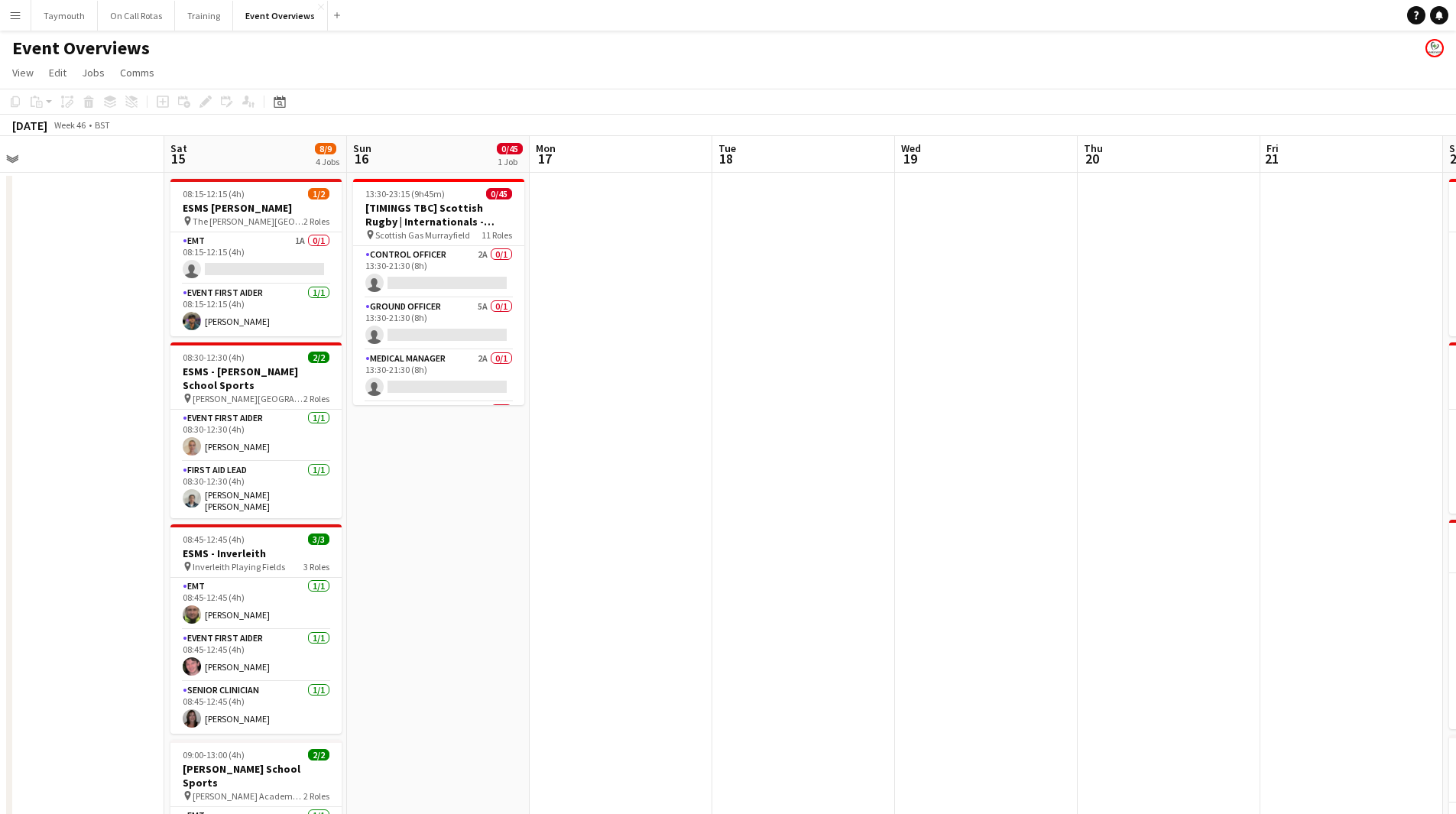
drag, startPoint x: 944, startPoint y: 562, endPoint x: 549, endPoint y: 596, distance: 396.5
click at [550, 597] on app-calendar-viewport "Tue 11 Wed 12 Thu 13 Fri 14 Sat 15 8/9 4 Jobs Sun 16 0/45 1 Job Mon 17 Tue 18 W…" at bounding box center [728, 809] width 1456 height 1345
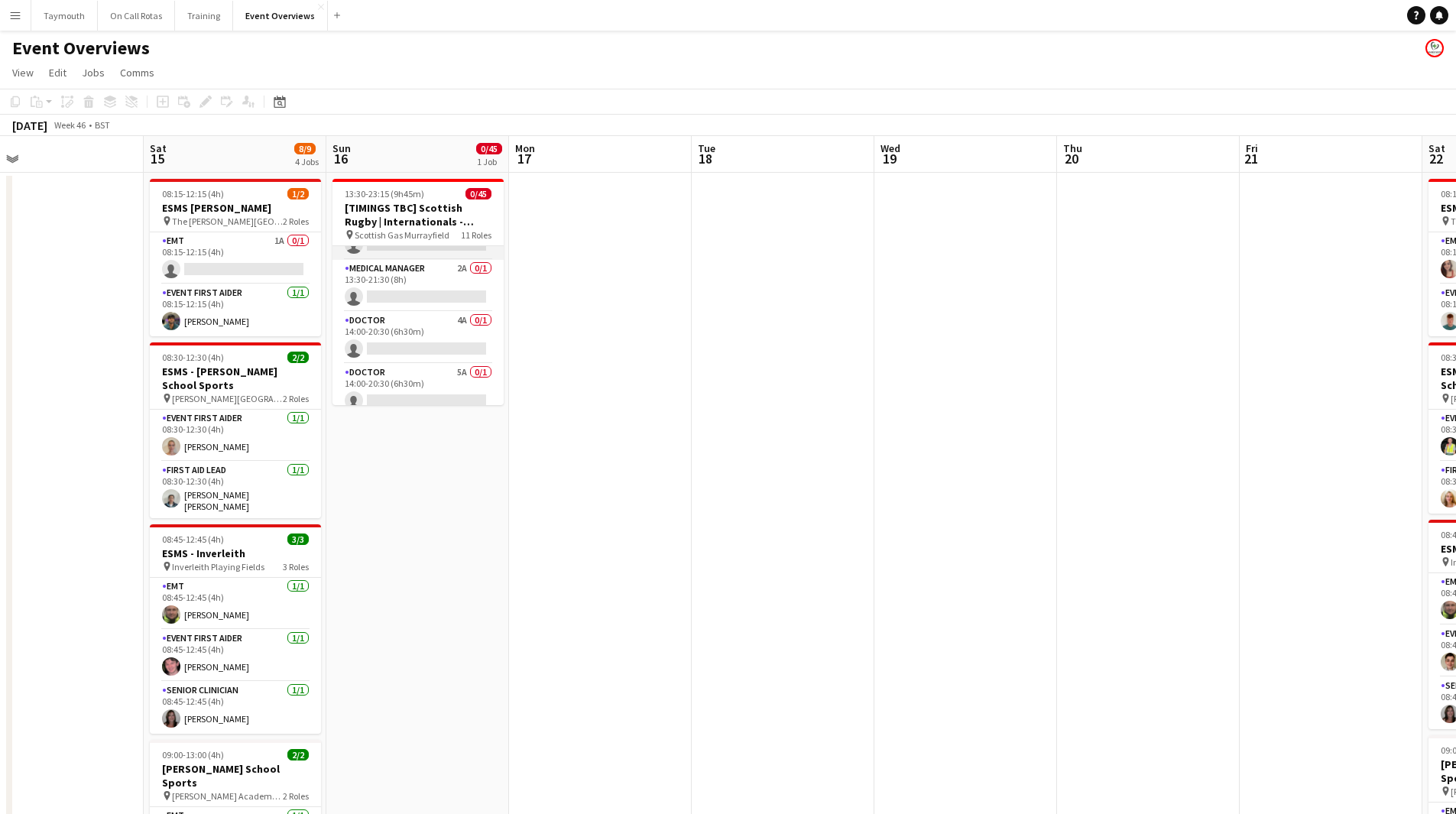
scroll to position [0, 0]
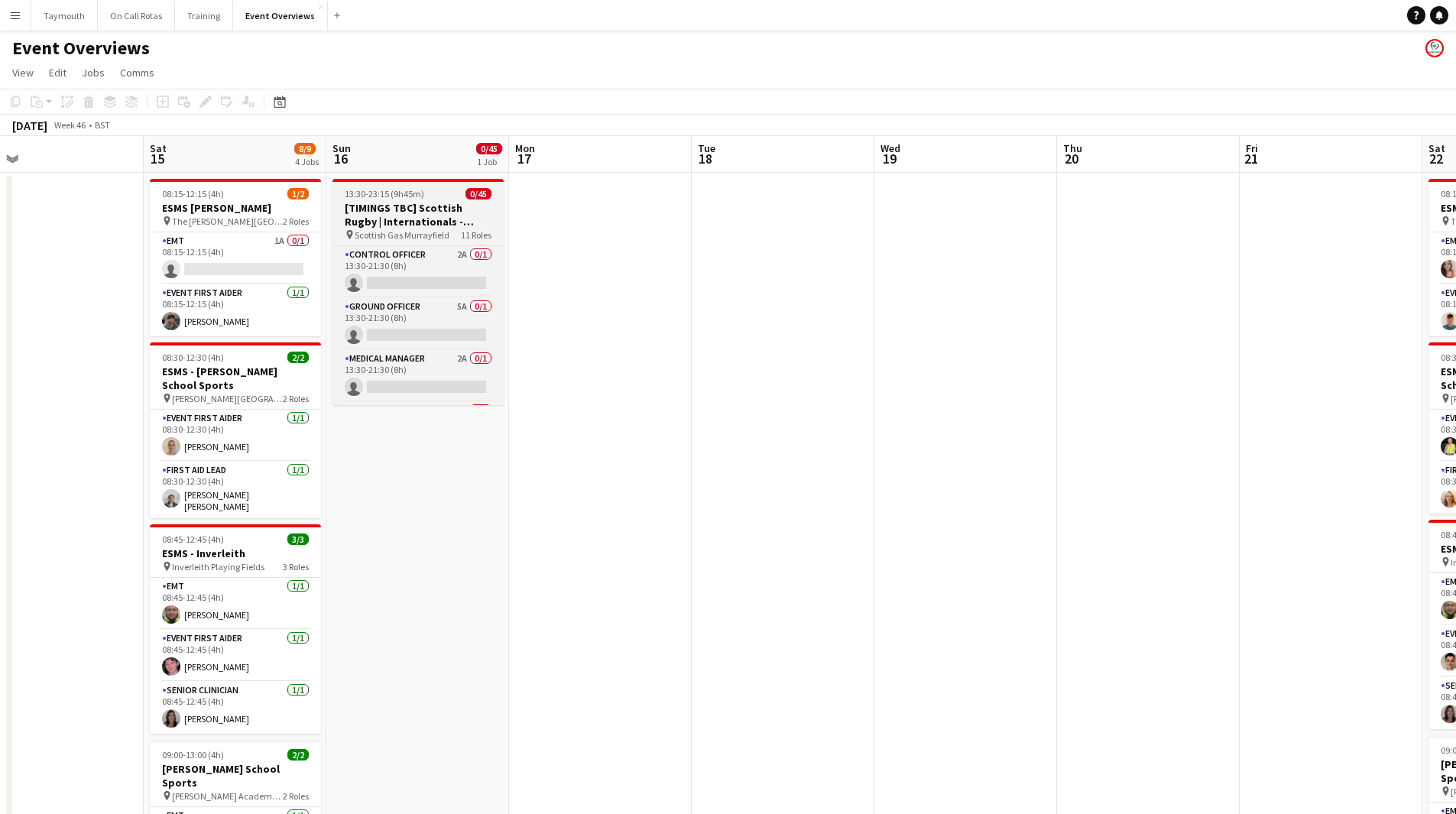
click at [268, 253] on app-card-role "EMT 1A 0/1 08:15-12:15 (4h) single-neutral-actions" at bounding box center [235, 258] width 171 height 52
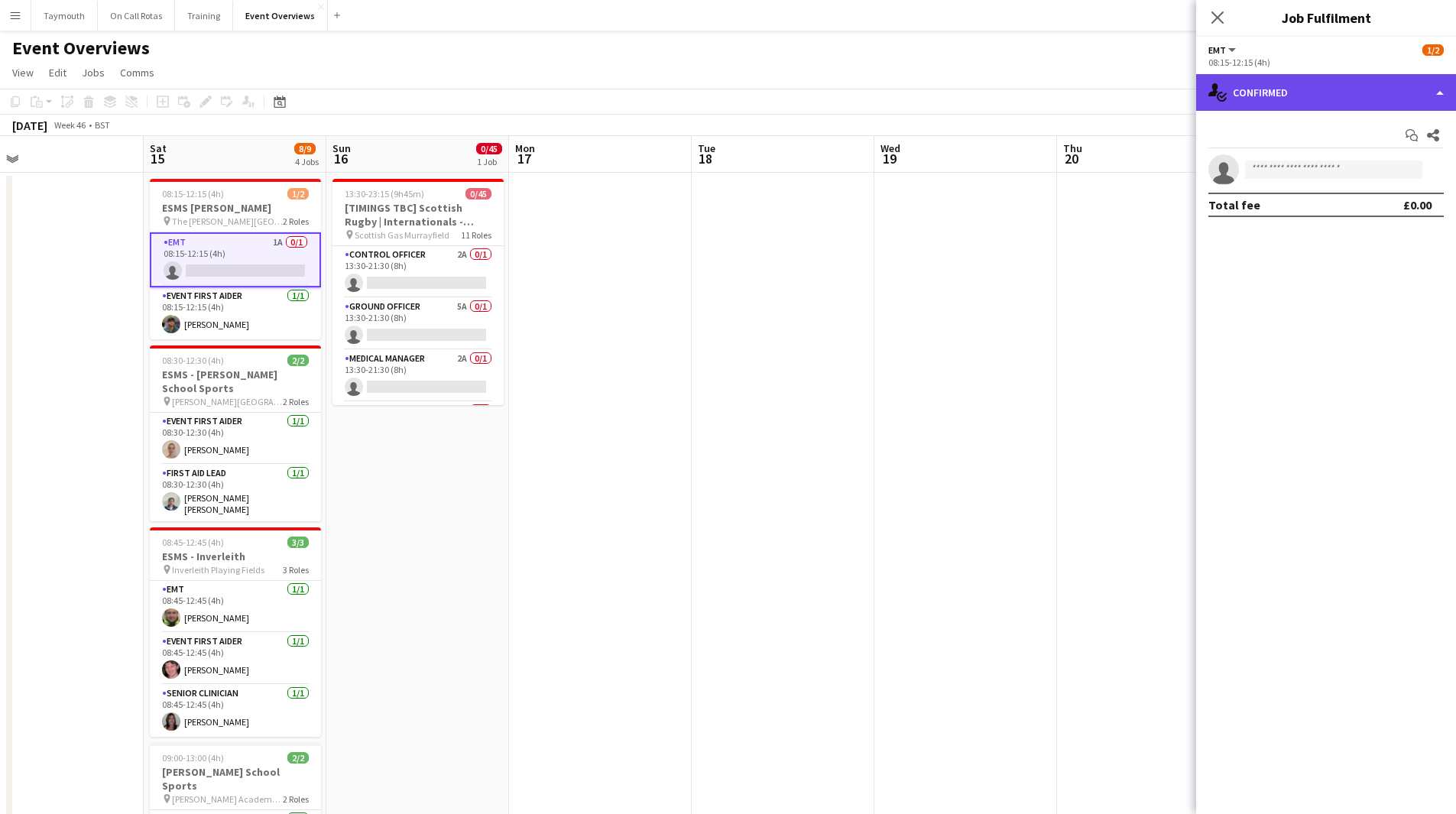
click at [1294, 85] on div "single-neutral-actions-check-2 Confirmed" at bounding box center [1326, 92] width 260 height 37
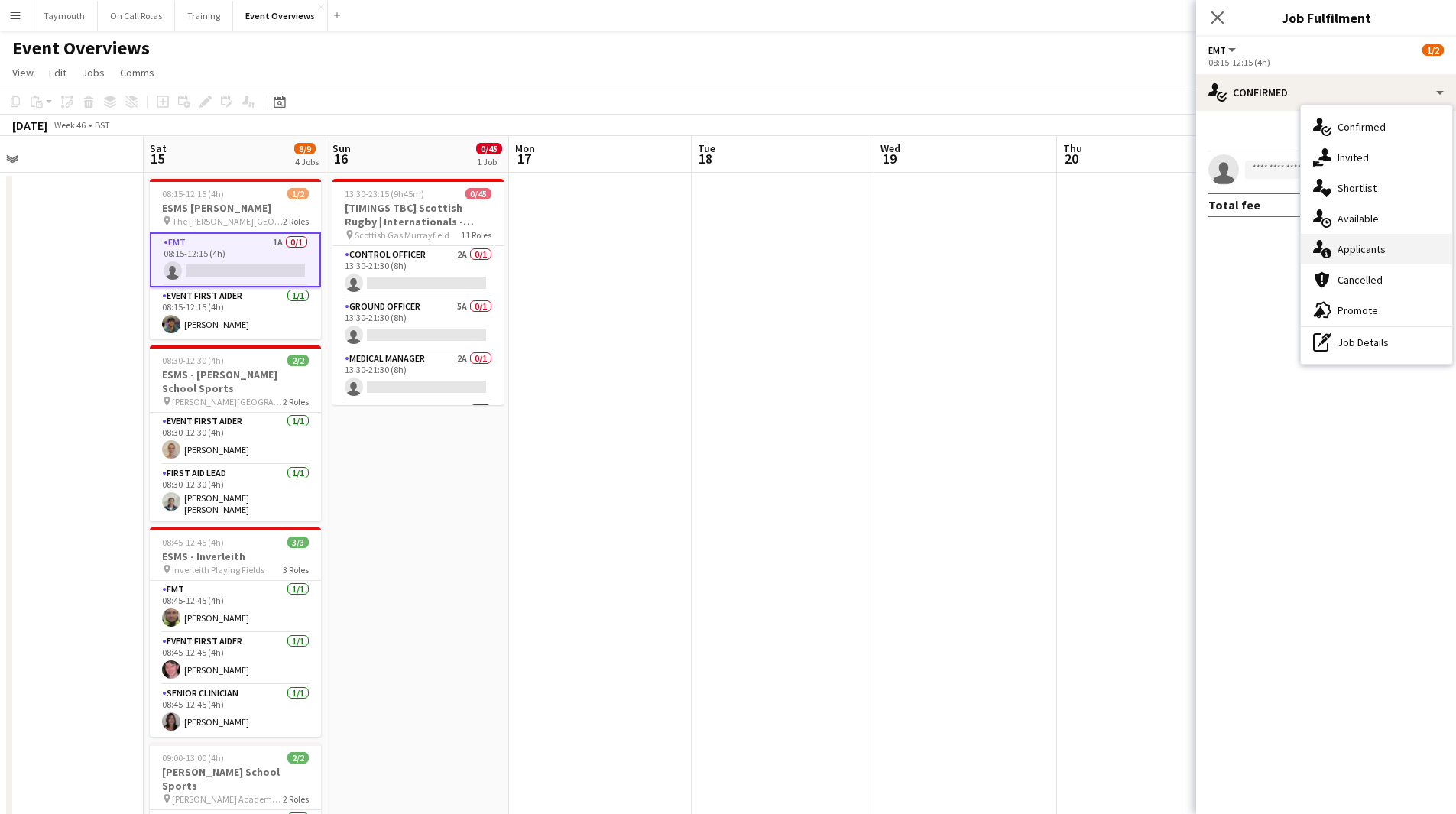
click at [1346, 254] on div "single-neutral-actions-information Applicants" at bounding box center [1376, 249] width 151 height 31
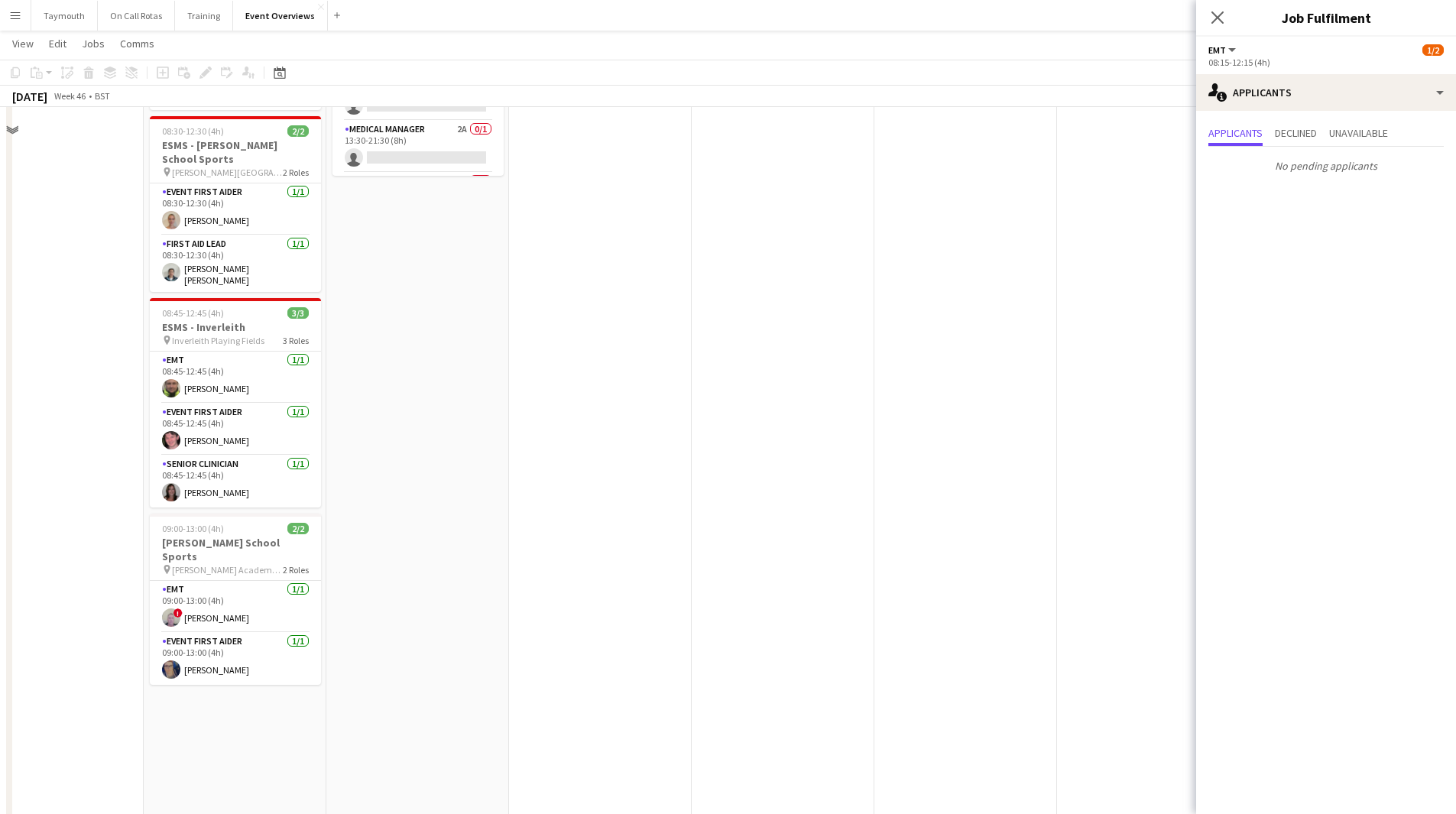
scroll to position [229, 0]
click at [244, 15] on button "Event Overviews Close" at bounding box center [281, 15] width 95 height 30
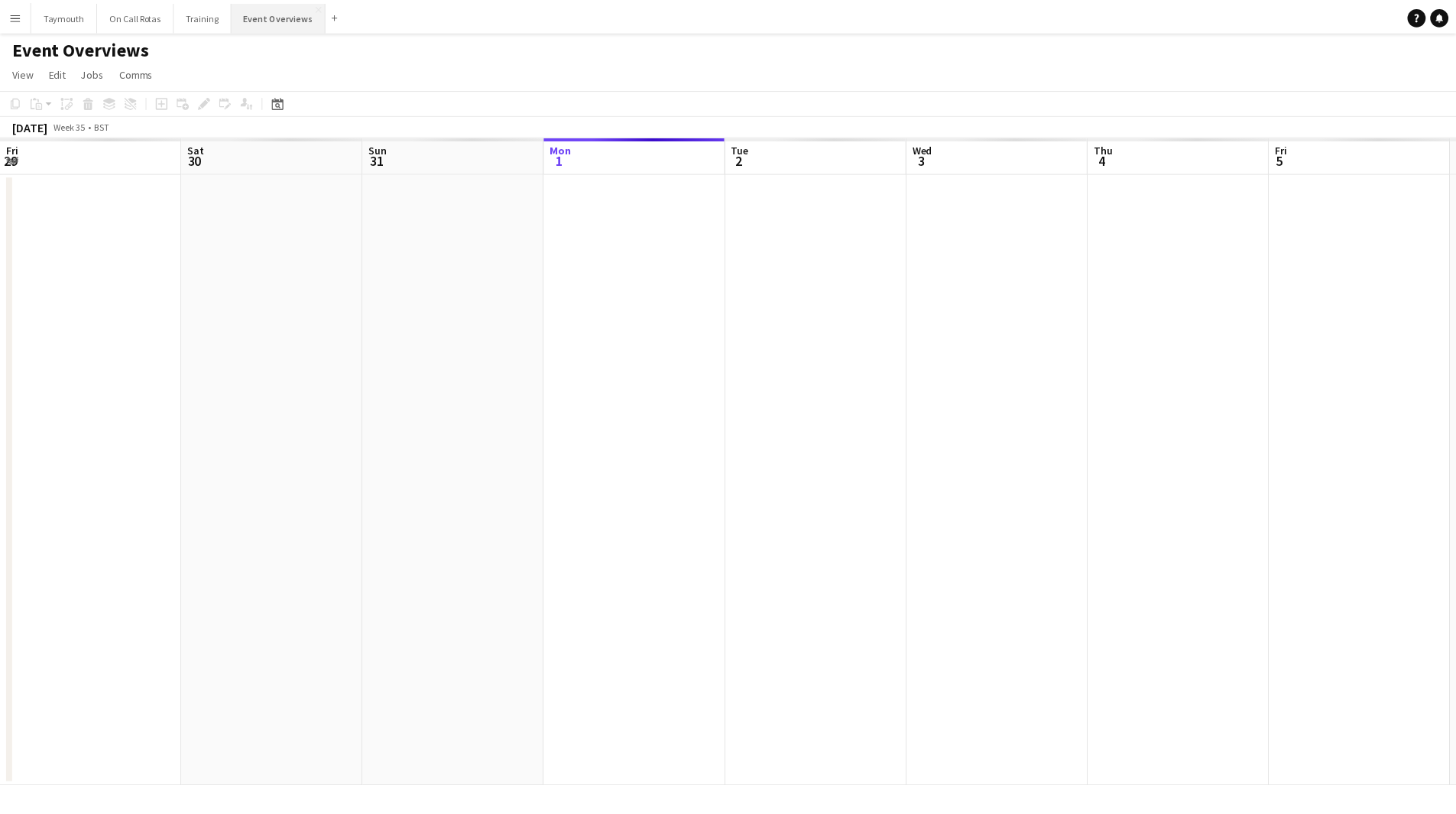
scroll to position [0, 366]
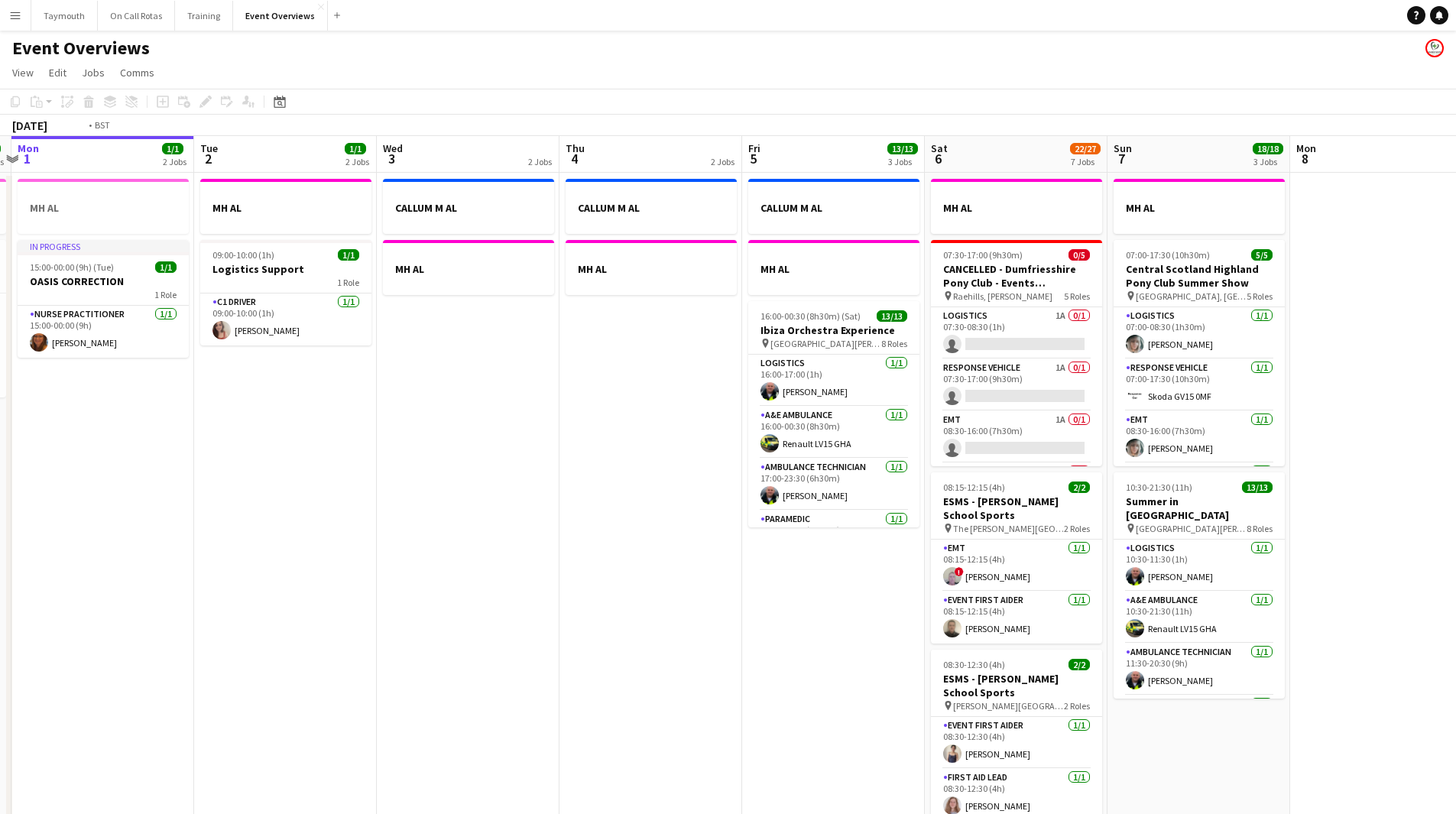
drag, startPoint x: 842, startPoint y: 523, endPoint x: 78, endPoint y: 499, distance: 764.4
click at [75, 499] on app-calendar-viewport "Fri 29 1/1 3 Jobs Sat 30 20/20 7 Jobs Sun 31 2/2 2 Jobs Mon 1 1/1 2 Jobs Tue 2 …" at bounding box center [728, 809] width 1456 height 1345
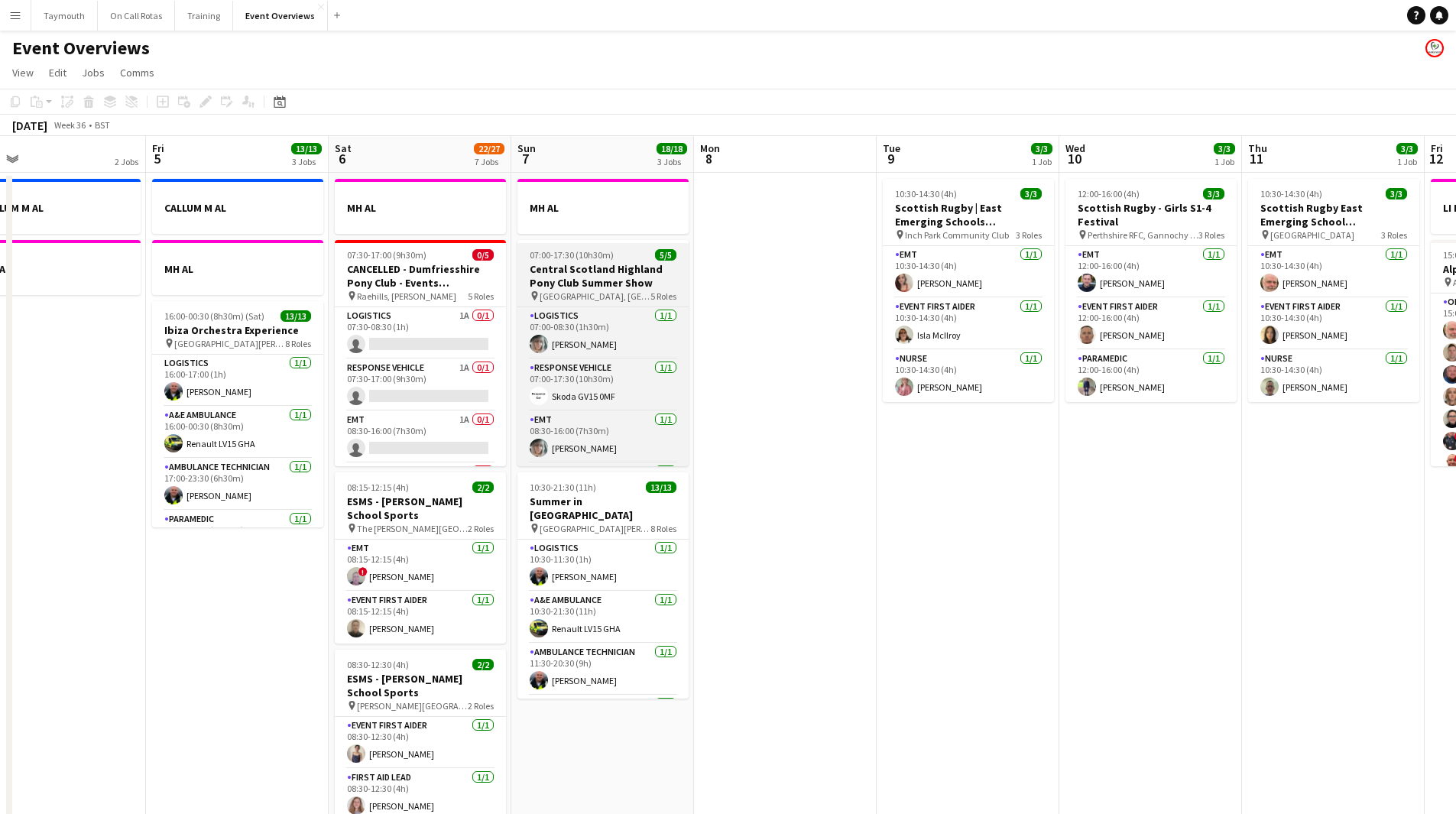
drag, startPoint x: 588, startPoint y: 273, endPoint x: 580, endPoint y: 273, distance: 8.0
click at [588, 273] on h3 "Central Scotland Highland Pony Club Summer Show" at bounding box center [603, 276] width 171 height 27
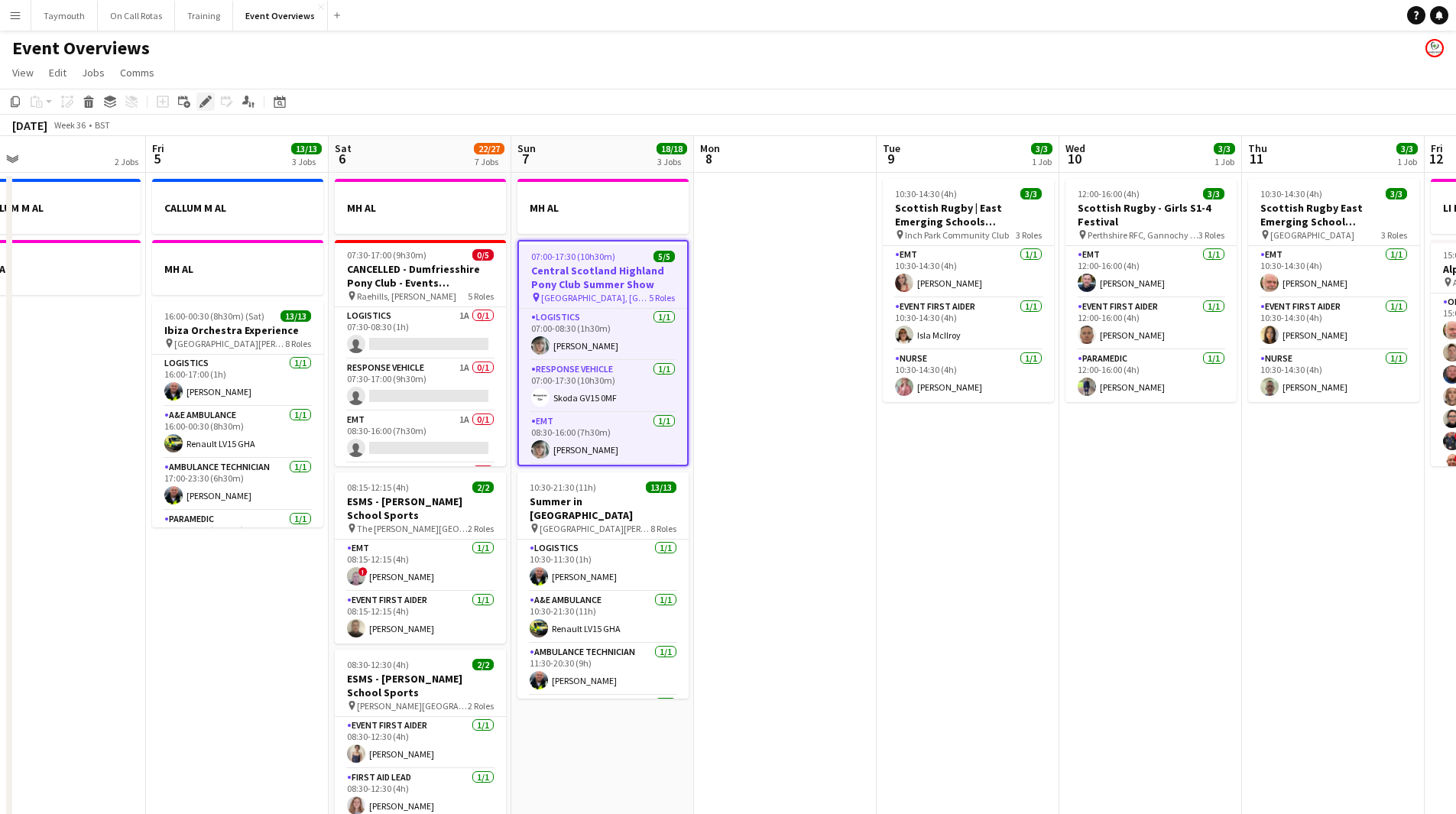
click at [203, 105] on icon at bounding box center [205, 101] width 8 height 8
type input "**********"
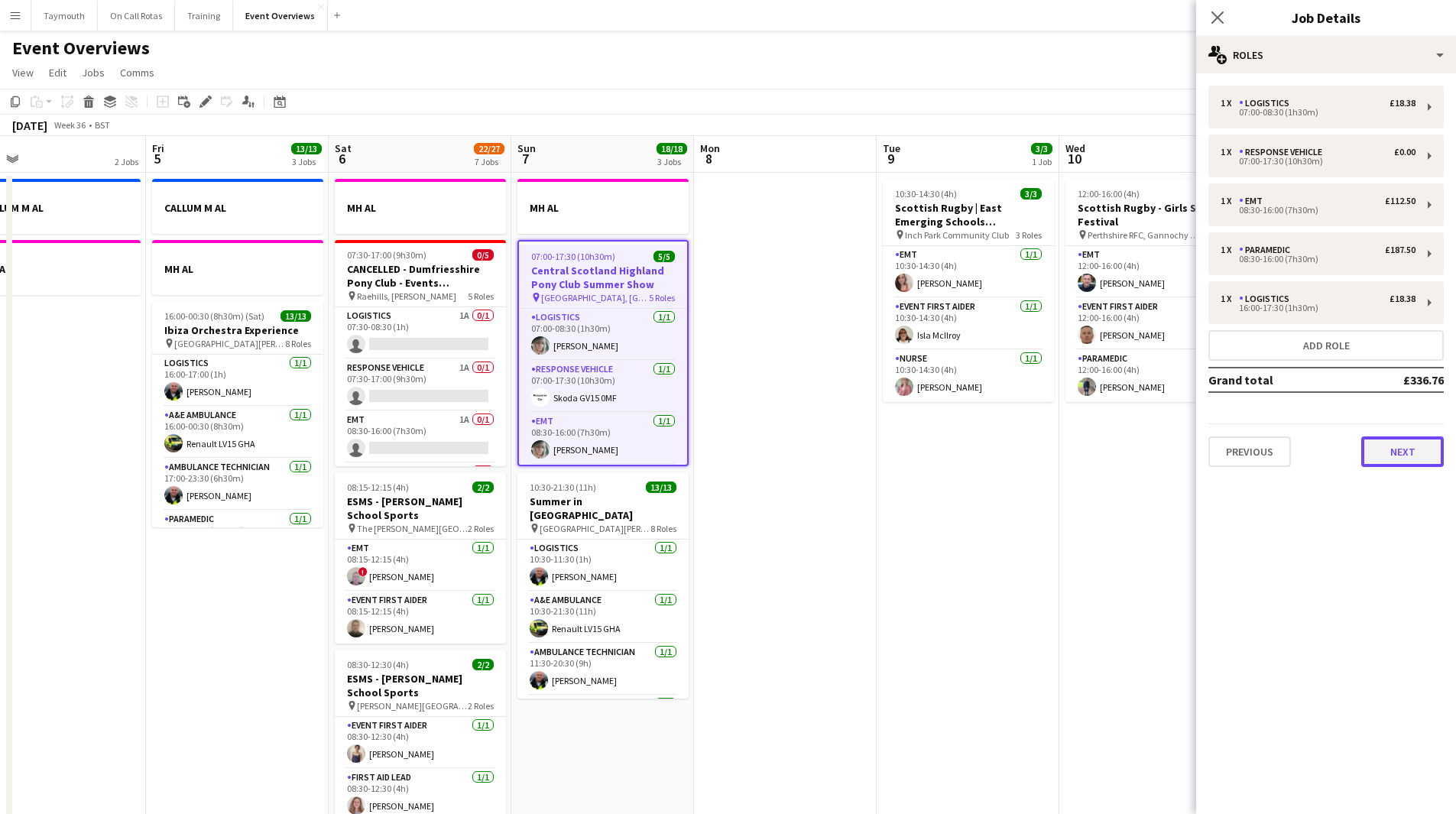
click at [1428, 445] on button "Next" at bounding box center [1403, 452] width 82 height 31
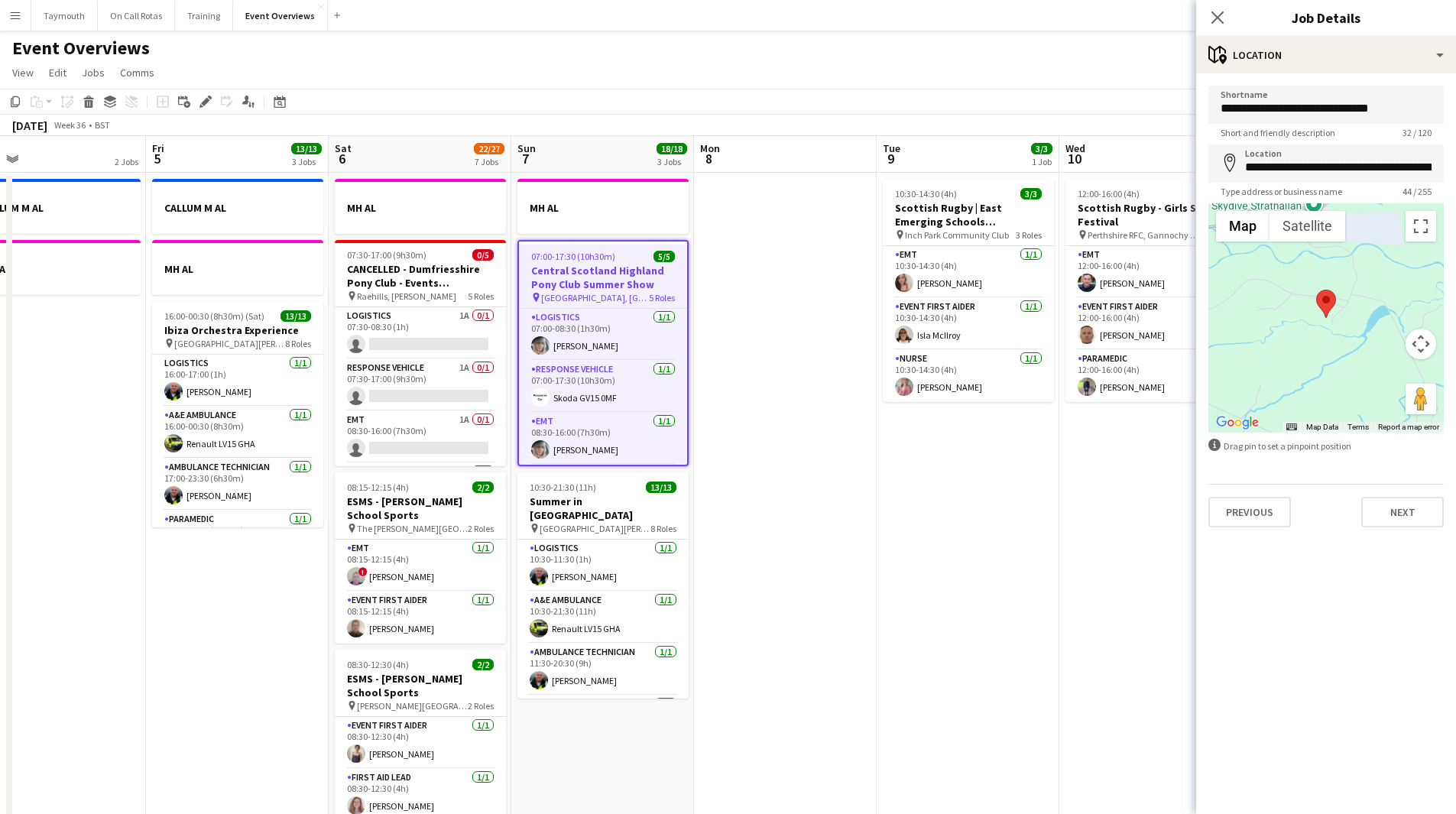
click at [1411, 490] on div "Previous Next" at bounding box center [1327, 505] width 235 height 43
click at [1401, 510] on button "Next" at bounding box center [1403, 512] width 82 height 31
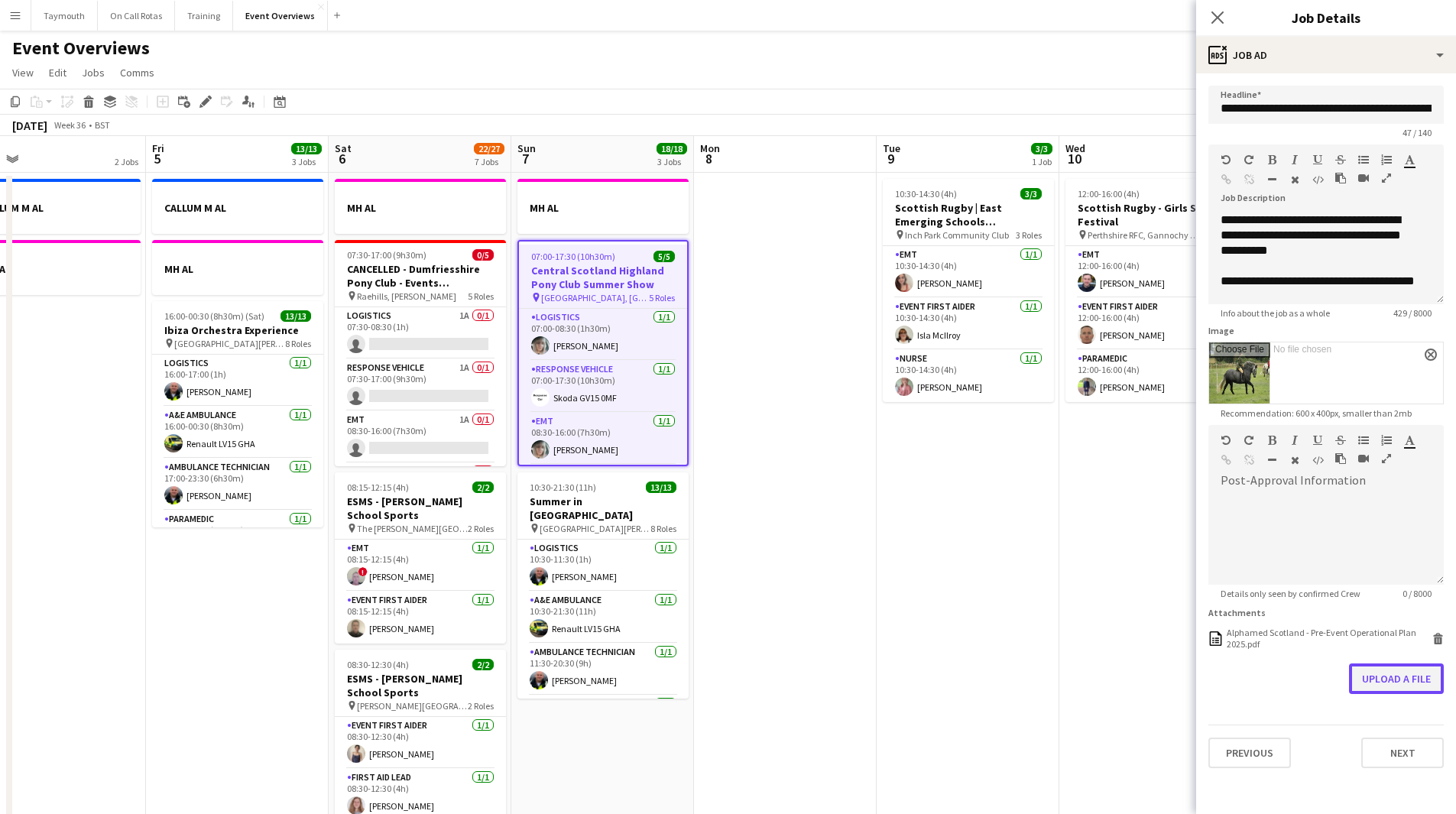
click at [1425, 685] on button "Upload a file" at bounding box center [1396, 679] width 95 height 31
click at [1284, 509] on div at bounding box center [1327, 539] width 235 height 91
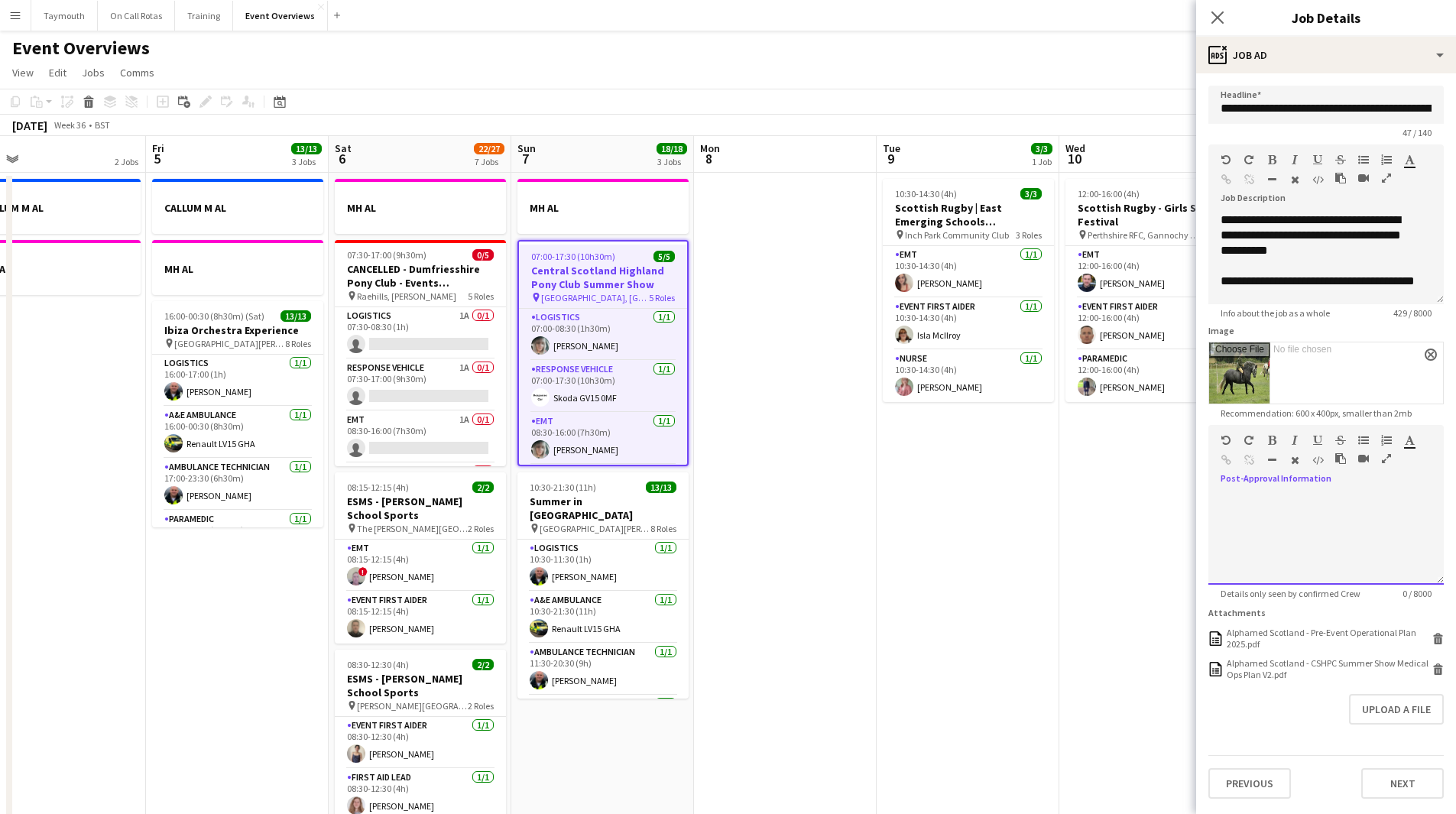
paste div
click at [1432, 496] on div "**********" at bounding box center [1327, 539] width 235 height 91
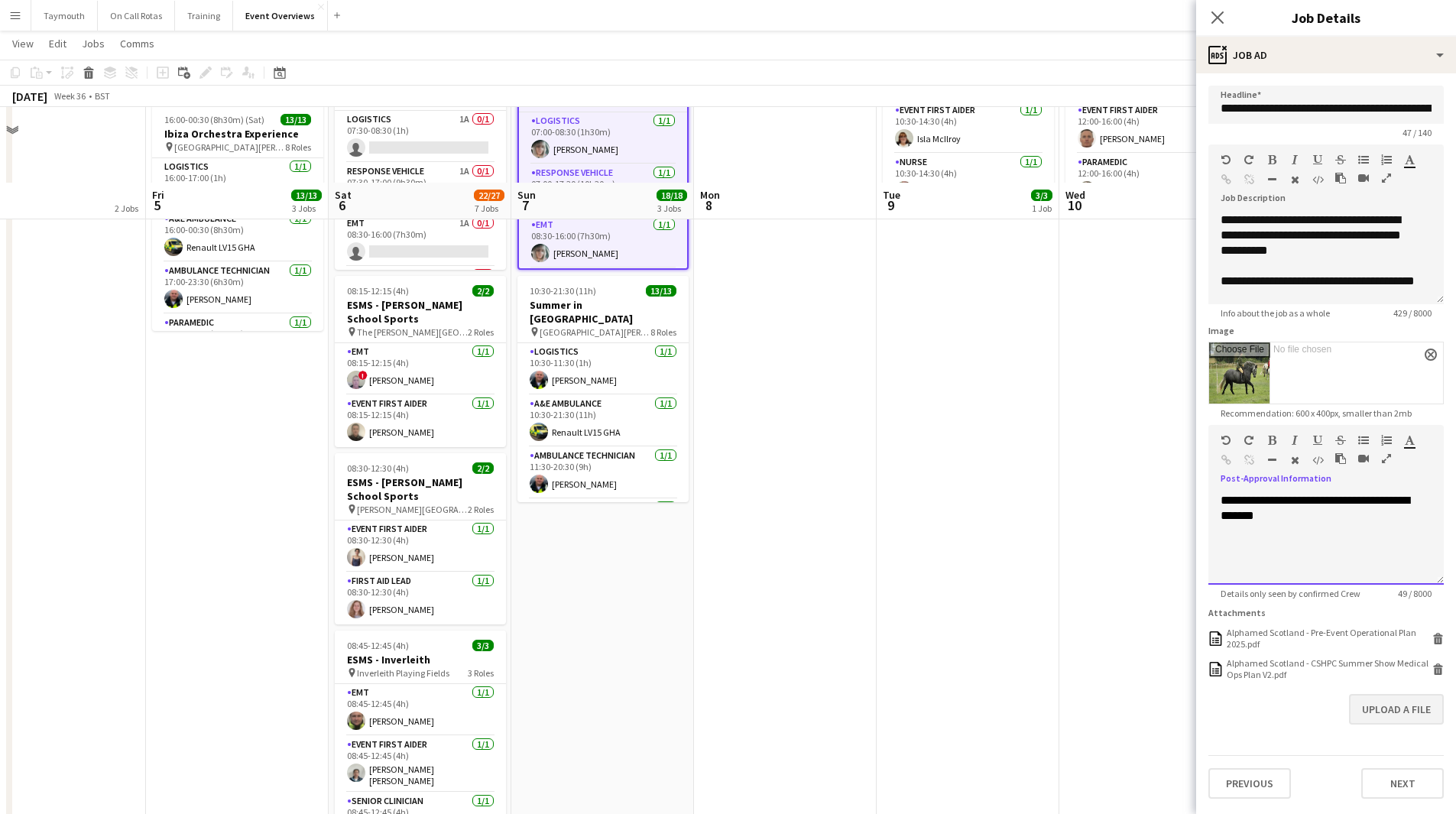
scroll to position [306, 0]
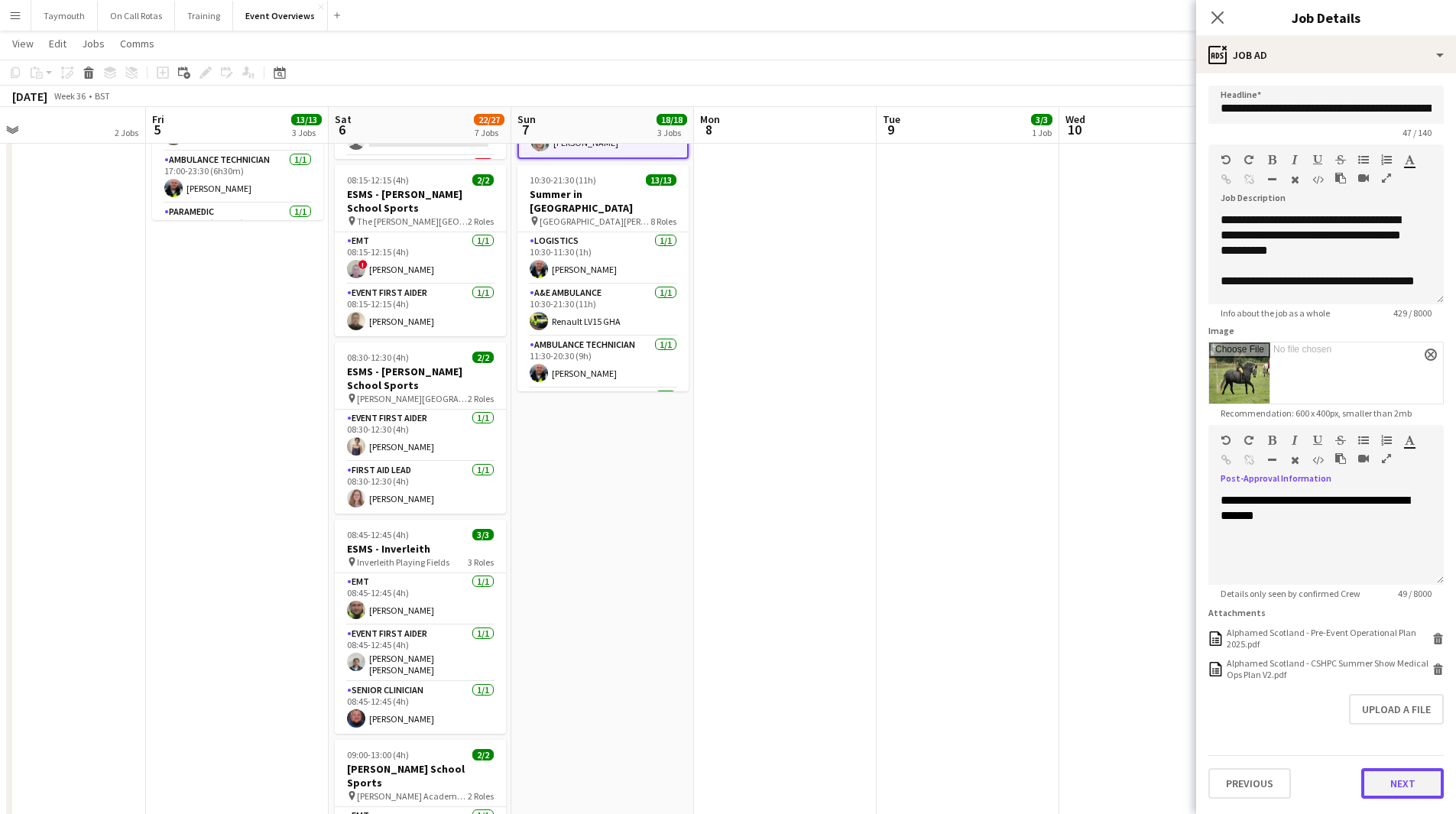
click at [1402, 779] on button "Next" at bounding box center [1403, 784] width 82 height 31
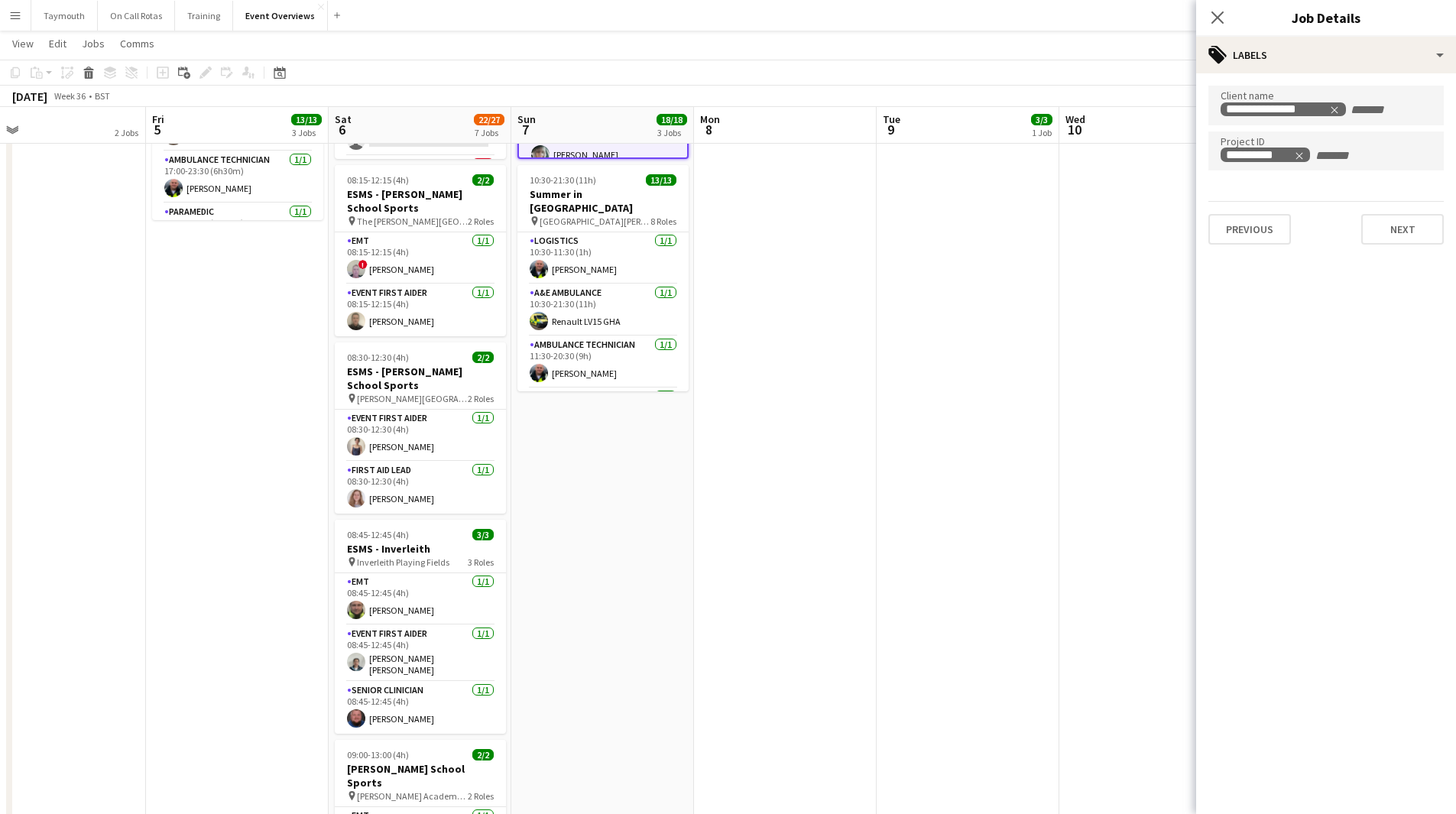
click at [1019, 576] on app-date-cell "10:30-14:30 (4h) 3/3 Scottish Rugby | East Emerging Schools Championships | [GE…" at bounding box center [968, 519] width 183 height 1308
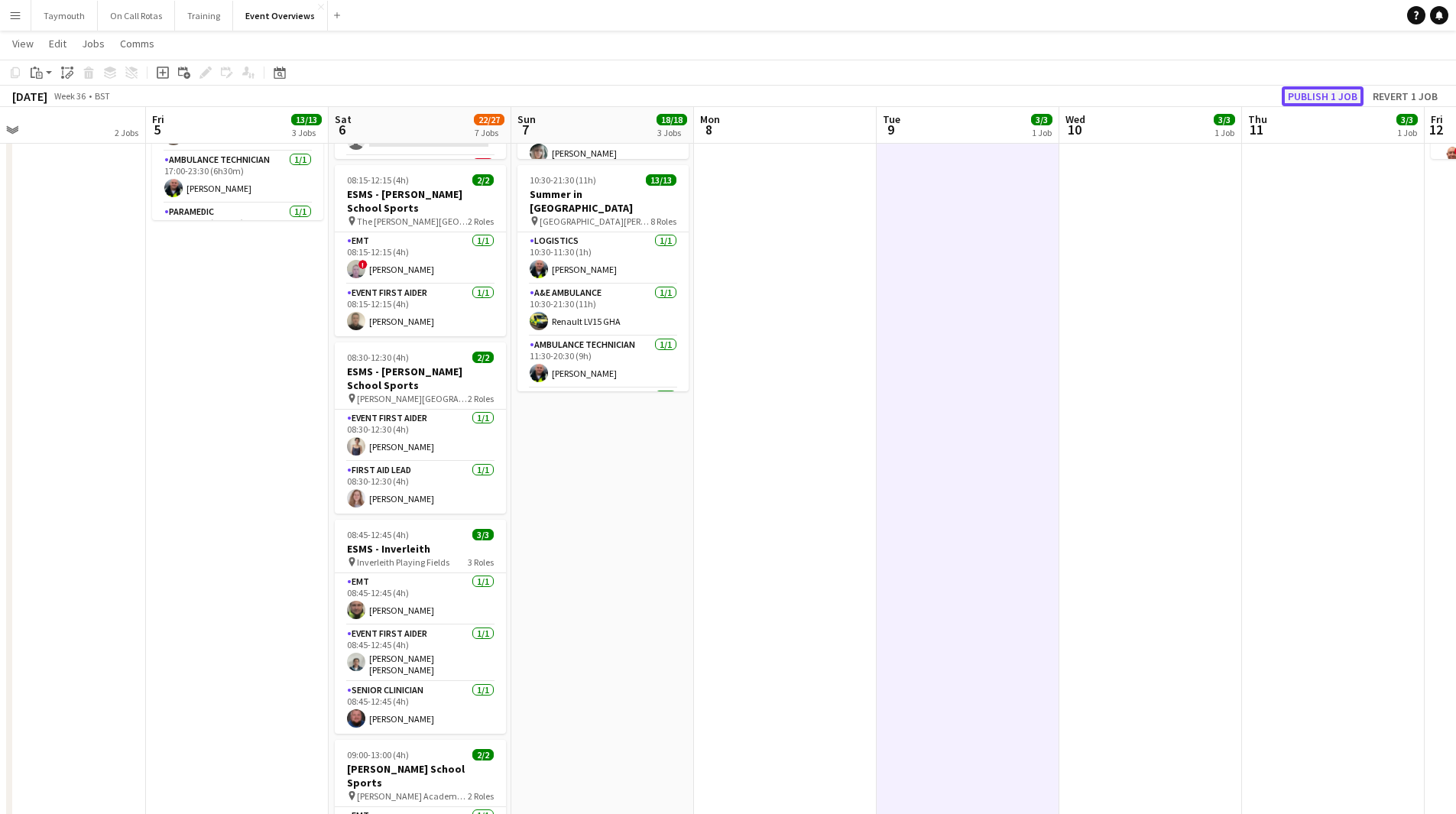
click at [1304, 91] on button "Publish 1 job" at bounding box center [1323, 96] width 81 height 20
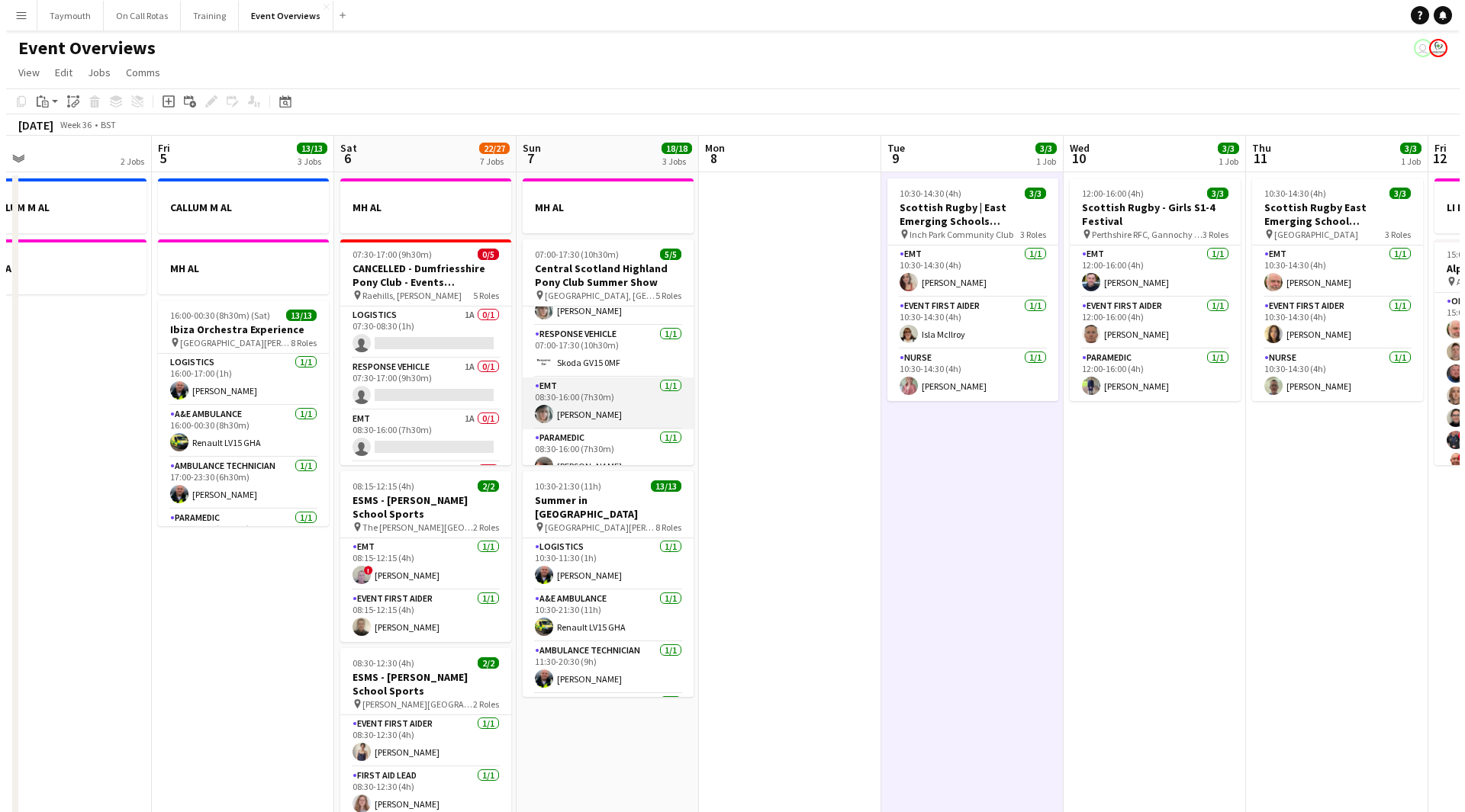
scroll to position [0, 0]
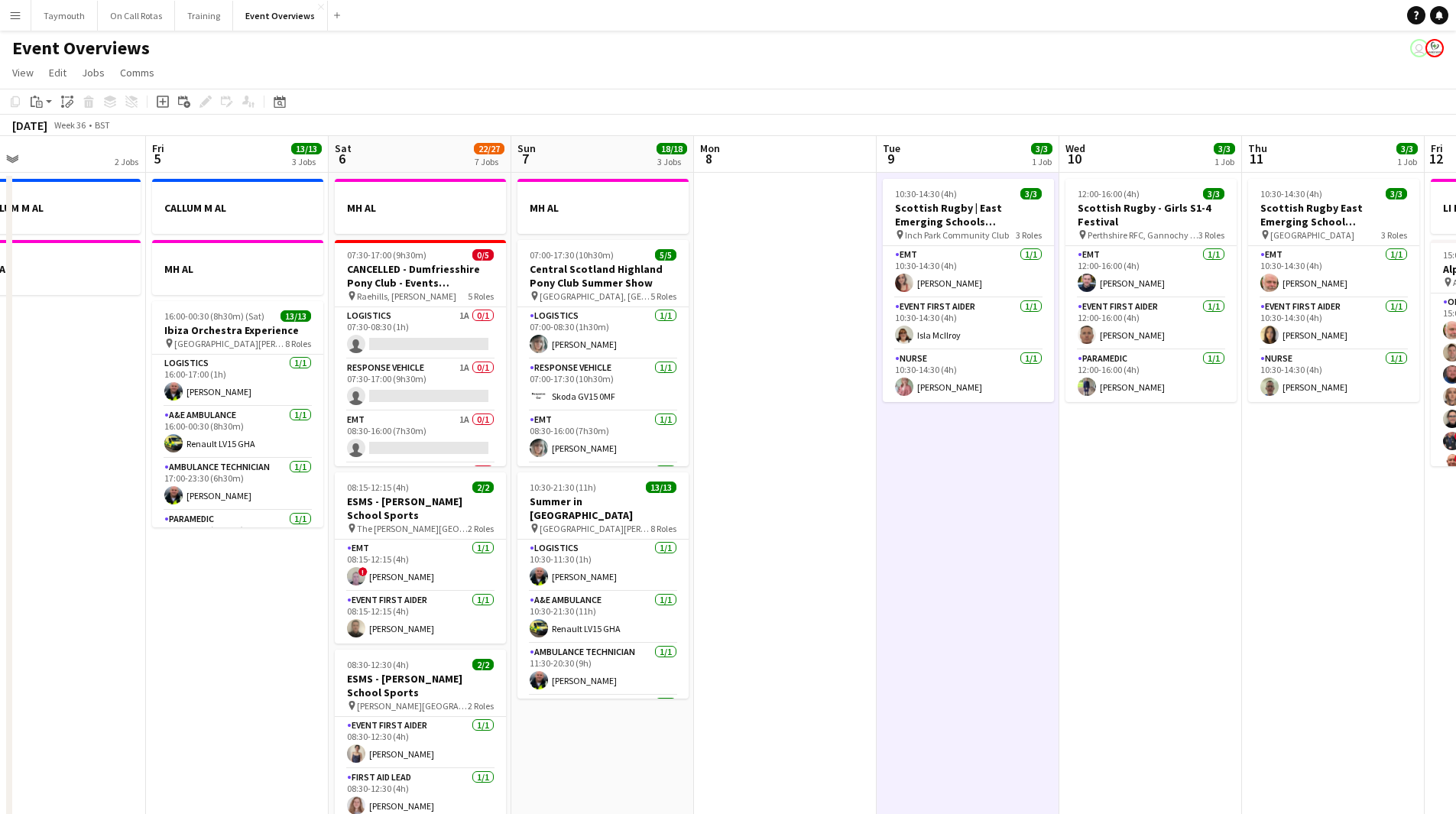
click at [14, 21] on app-icon "Menu" at bounding box center [15, 15] width 13 height 13
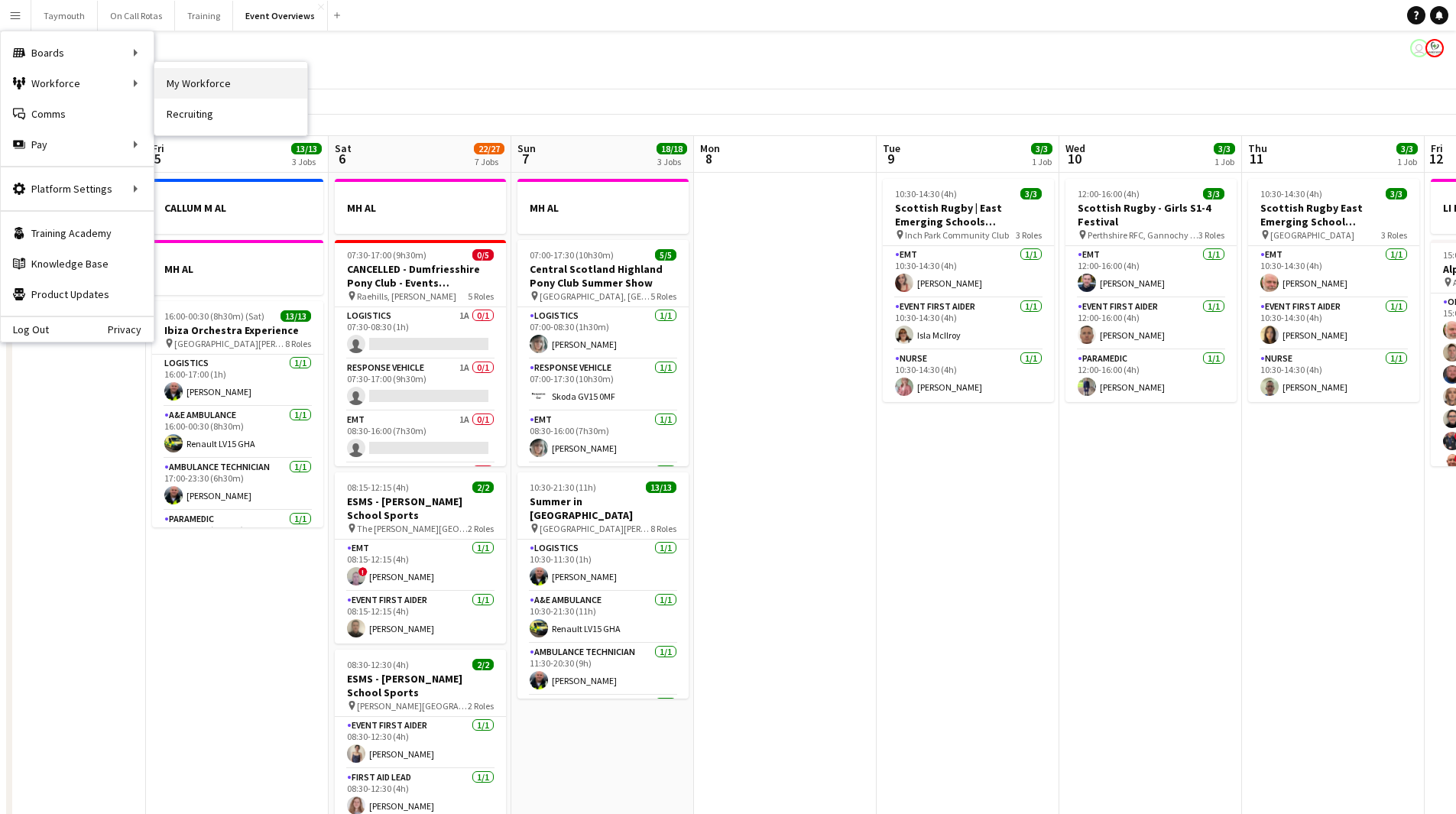
click at [216, 81] on link "My Workforce" at bounding box center [231, 83] width 153 height 31
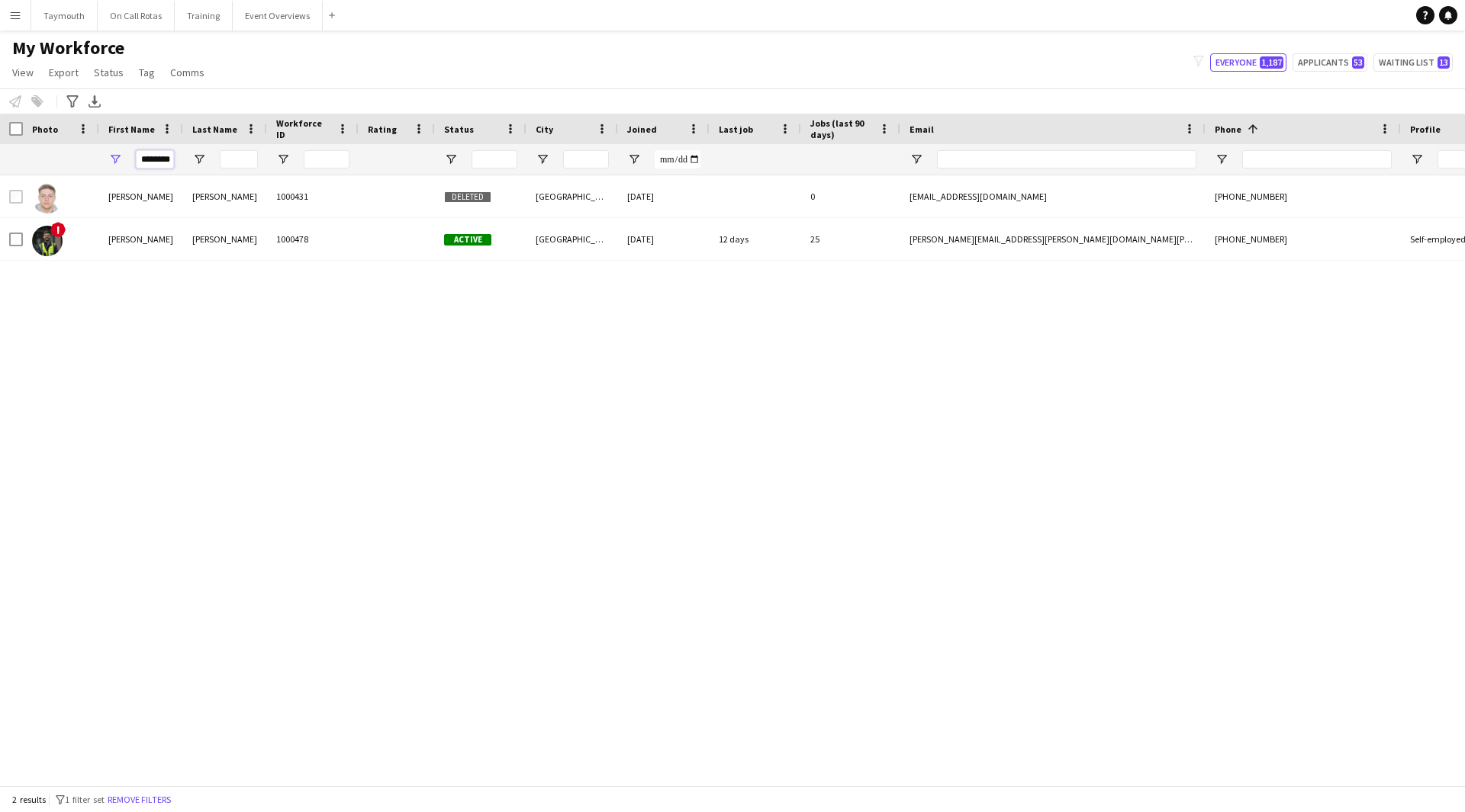
scroll to position [0, 1]
drag, startPoint x: 141, startPoint y: 161, endPoint x: 541, endPoint y: 40, distance: 417.9
click at [483, 133] on div "Workforce Details Photo First Name 1" at bounding box center [944, 145] width 1889 height 61
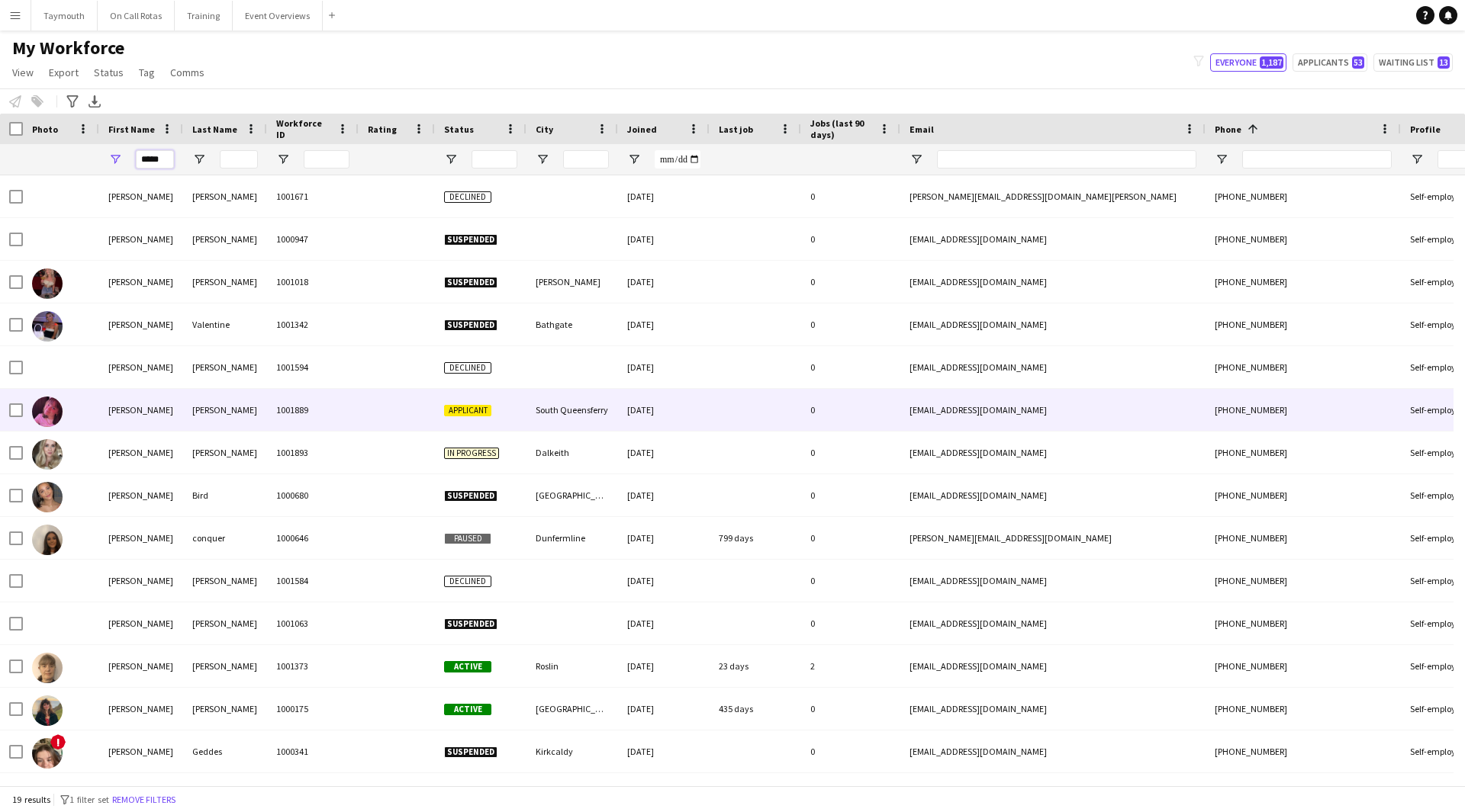
type input "*****"
click at [160, 416] on div "[PERSON_NAME]" at bounding box center [141, 410] width 84 height 42
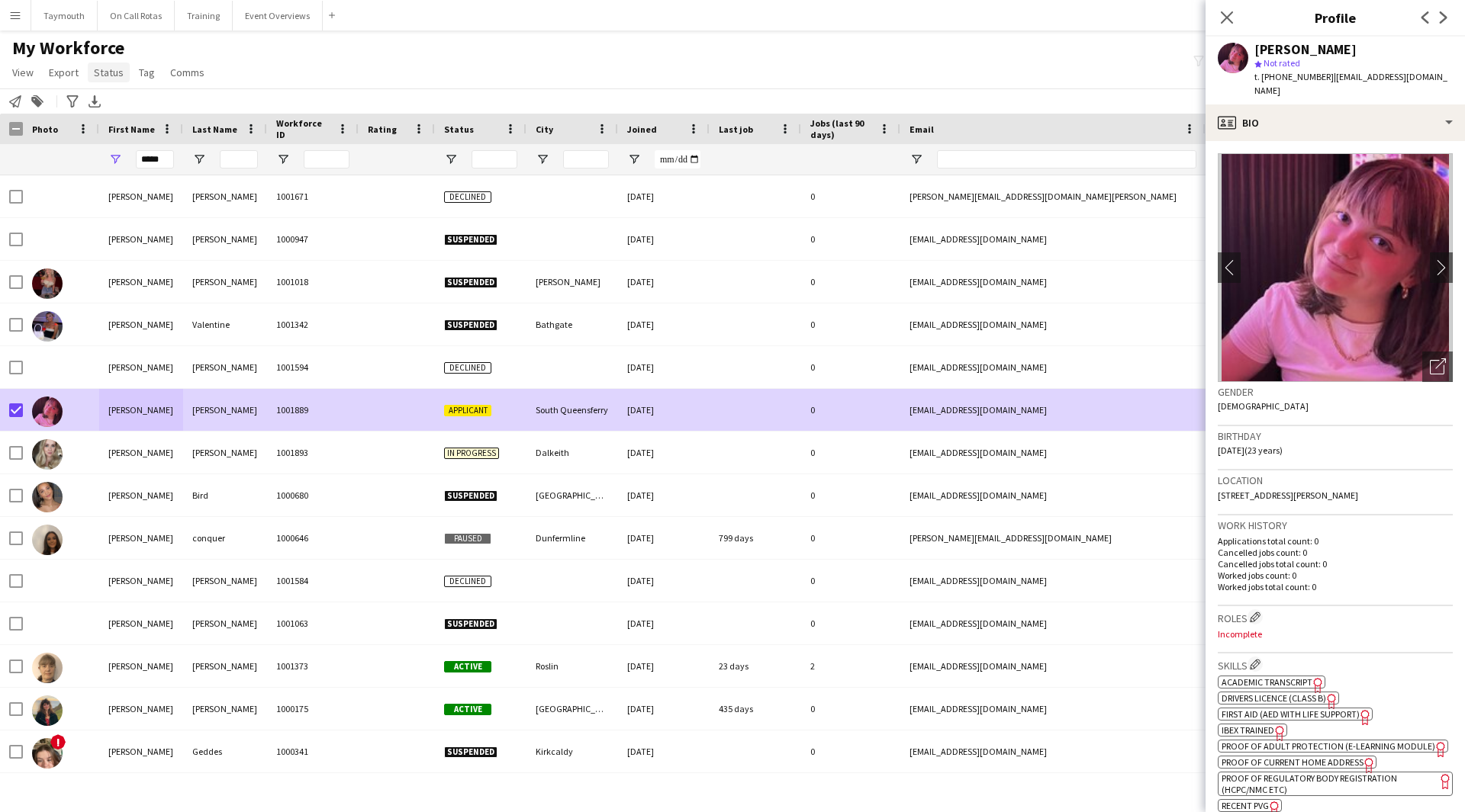
click at [108, 78] on span "Status" at bounding box center [108, 72] width 30 height 14
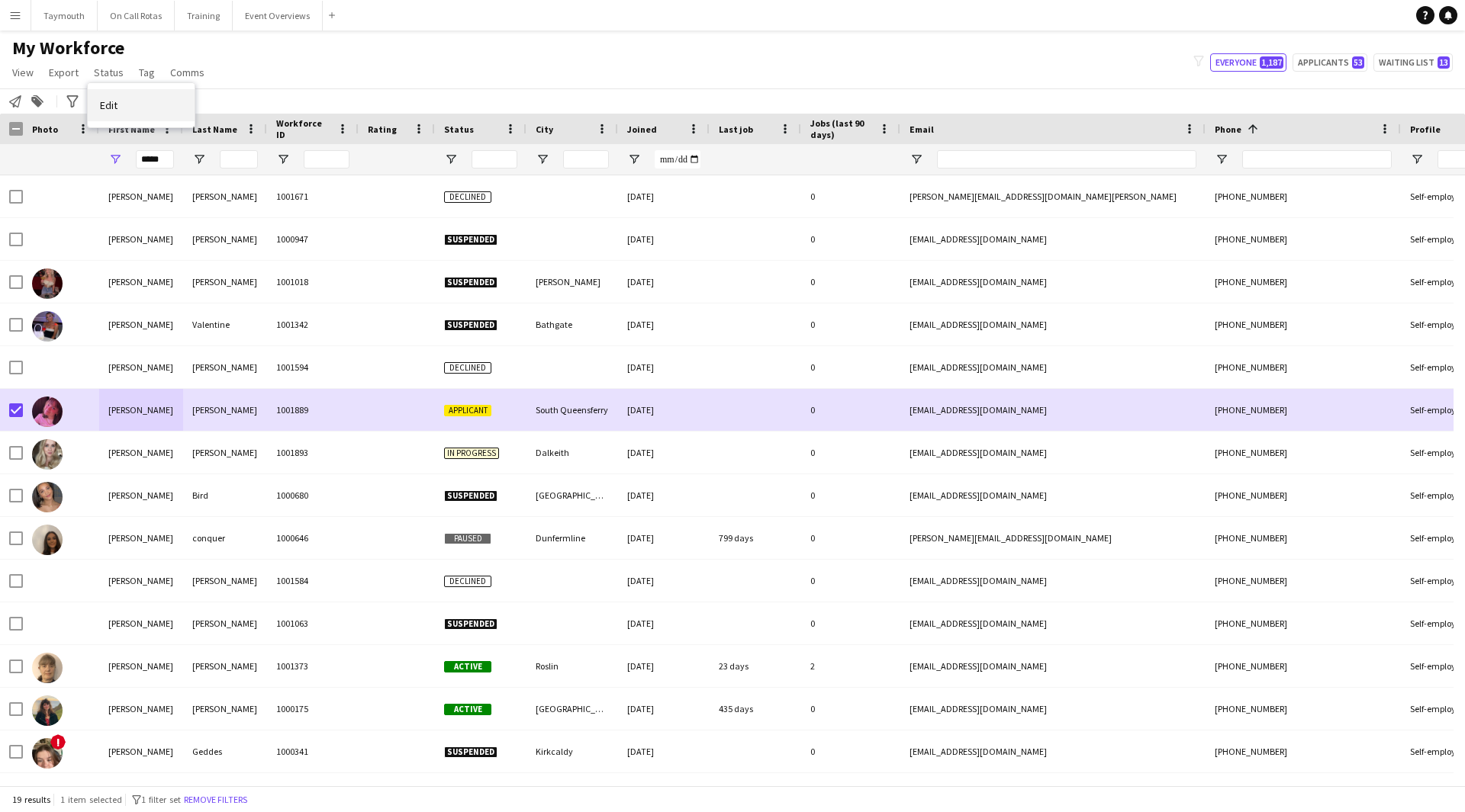
click at [112, 103] on span "Edit" at bounding box center [108, 105] width 17 height 14
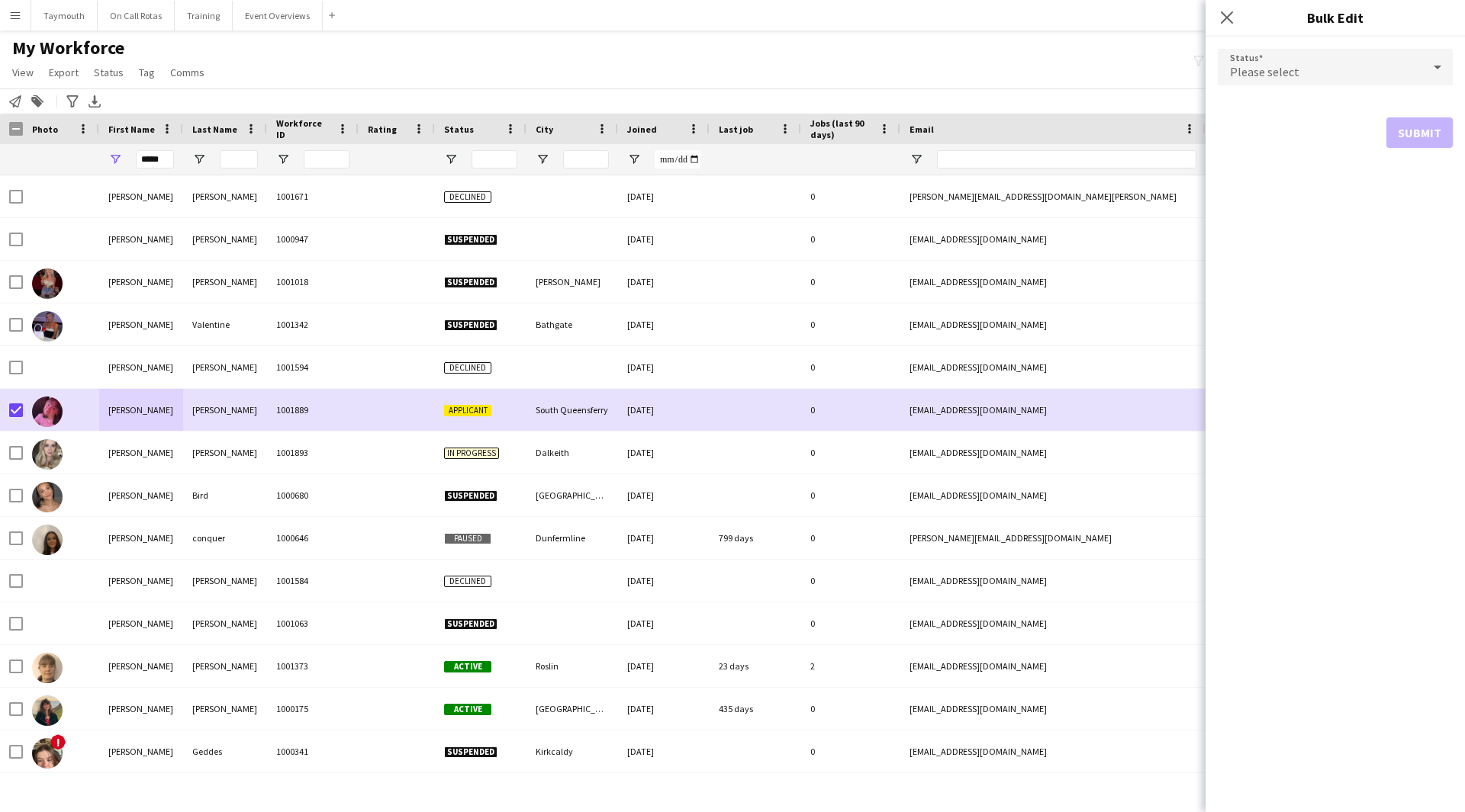
click at [1319, 75] on div "Please select" at bounding box center [1319, 67] width 204 height 37
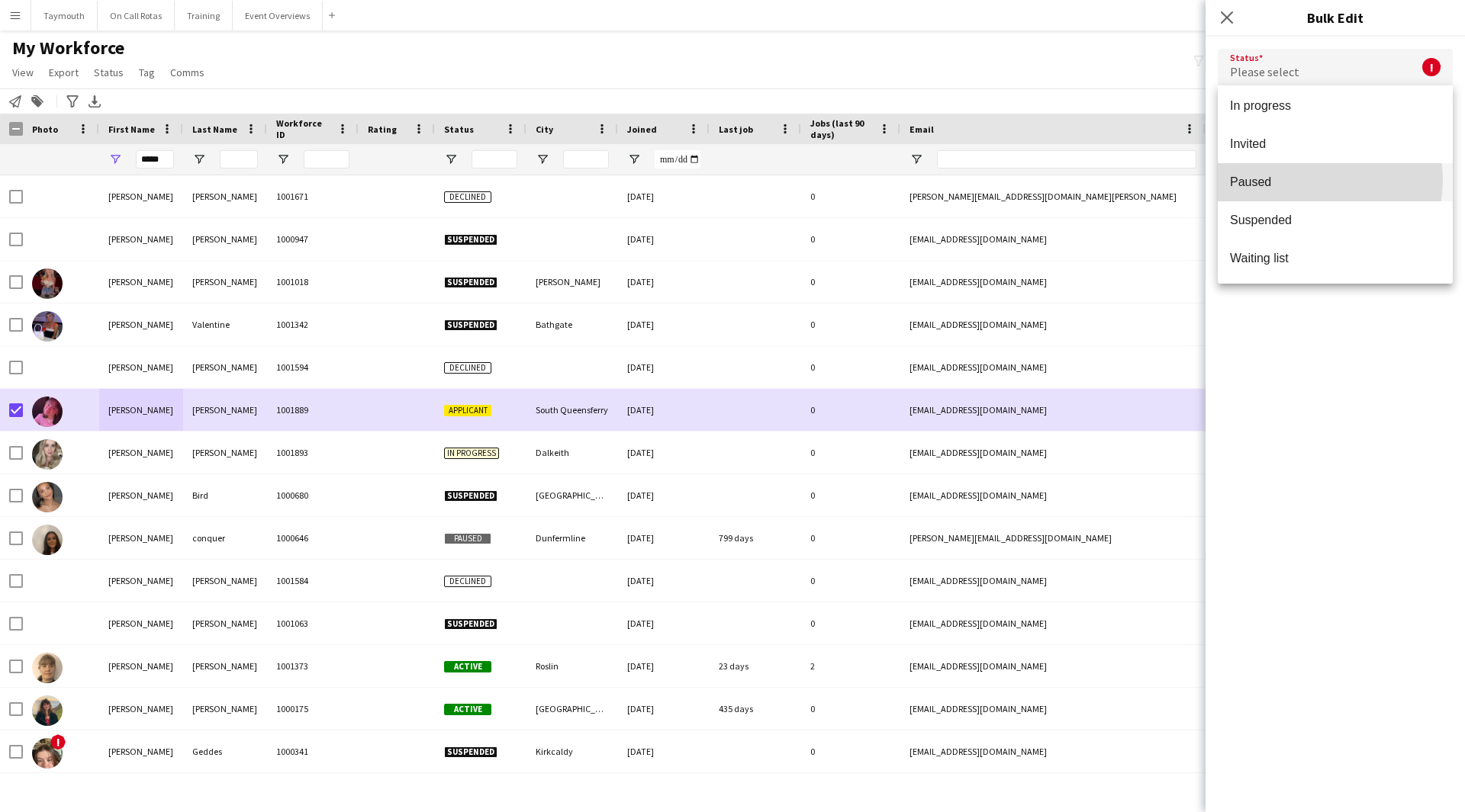
click at [1308, 180] on span "Paused" at bounding box center [1335, 182] width 211 height 14
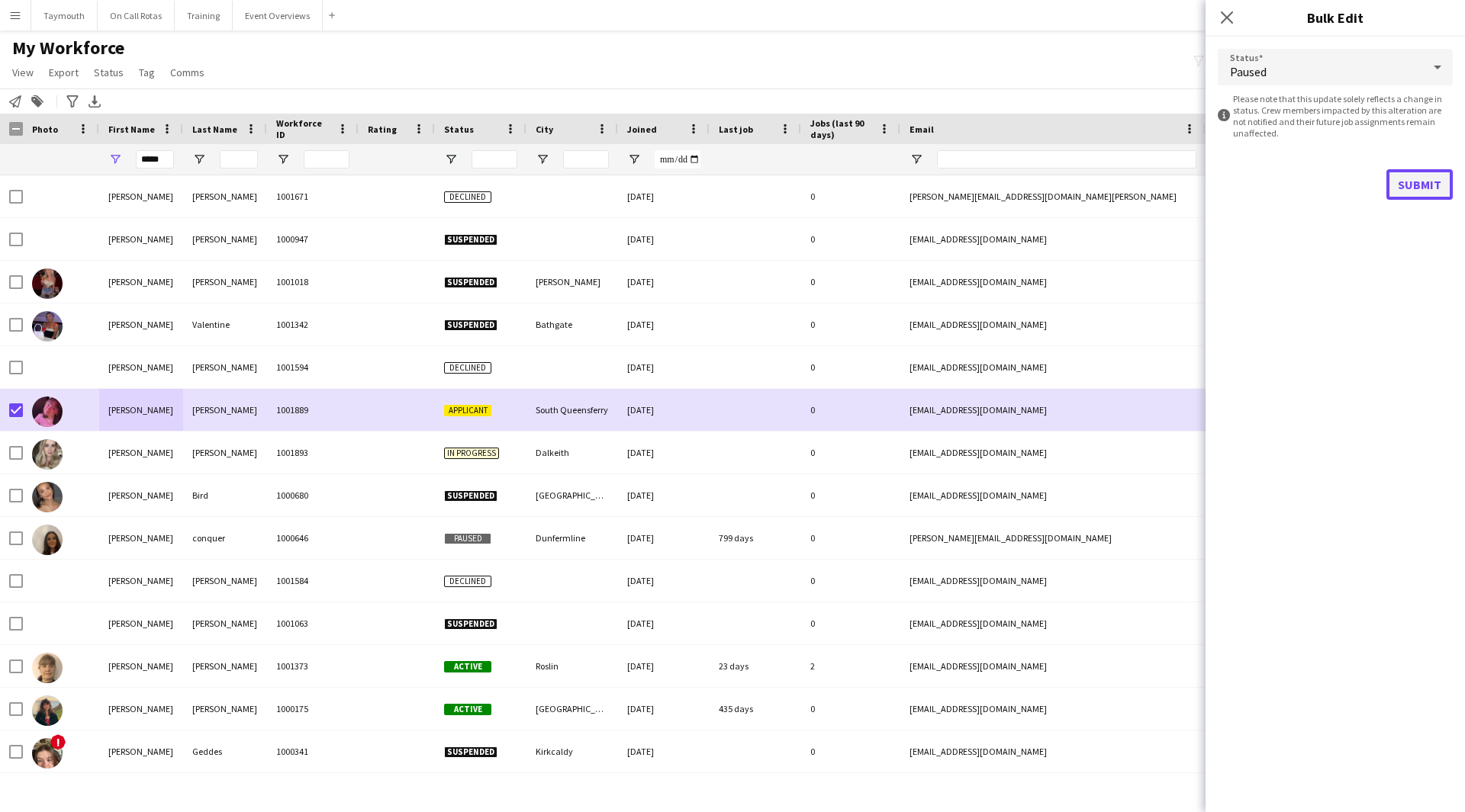
click at [1421, 183] on button "Submit" at bounding box center [1419, 184] width 66 height 31
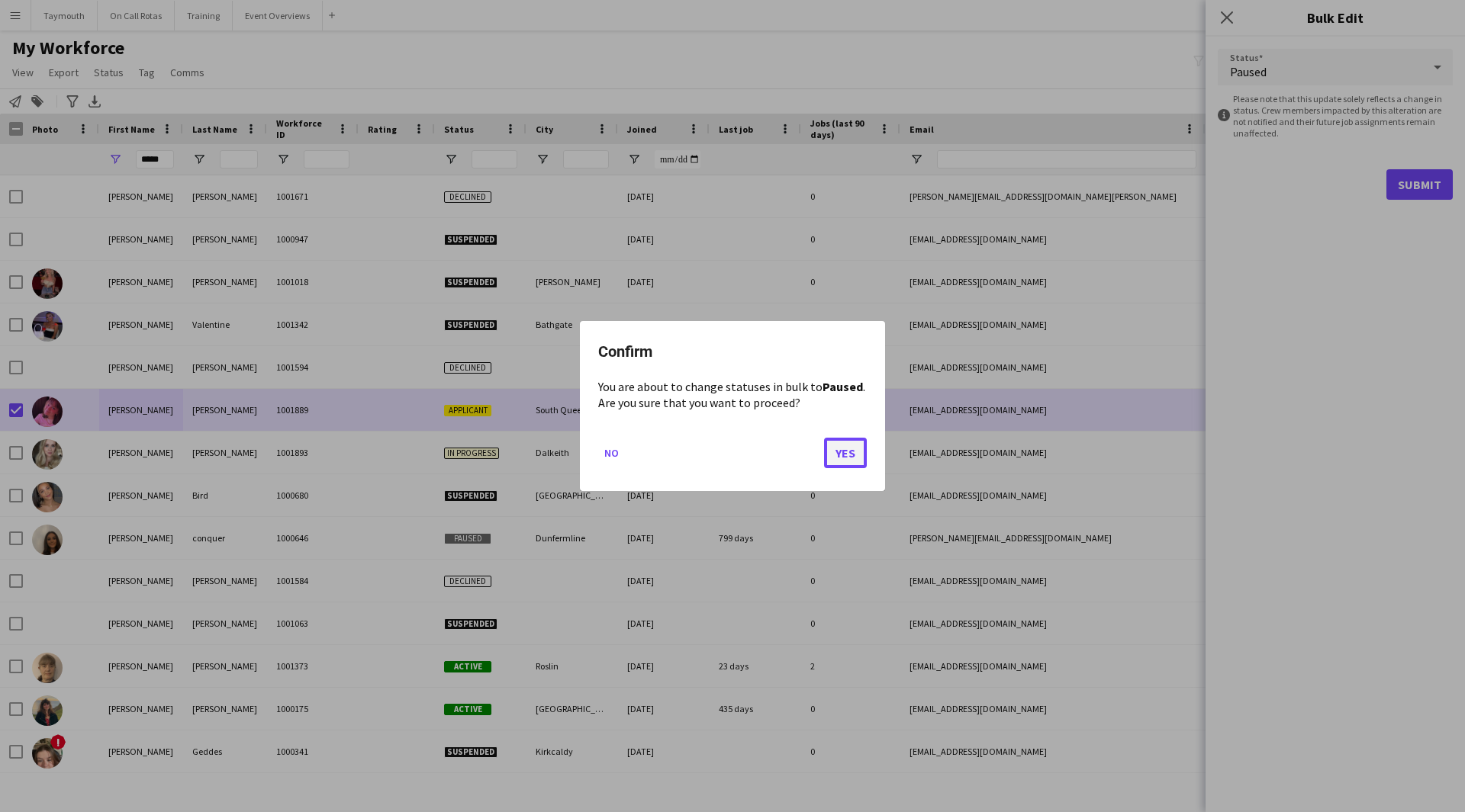
click at [855, 458] on button "Yes" at bounding box center [845, 453] width 42 height 31
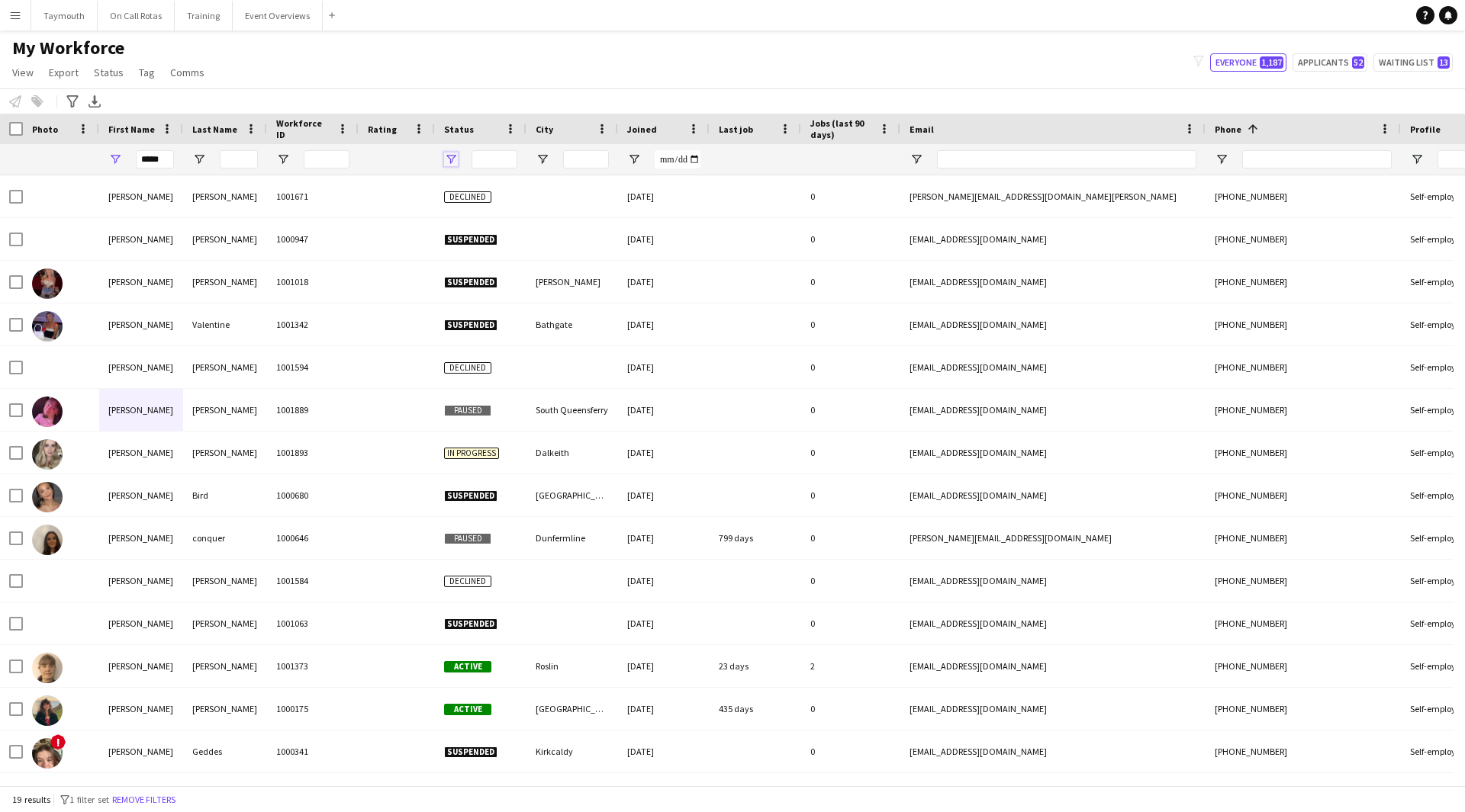
click at [455, 156] on span "Open Filter Menu" at bounding box center [450, 159] width 14 height 14
click at [449, 250] on div "(Select All)" at bounding box center [517, 252] width 153 height 18
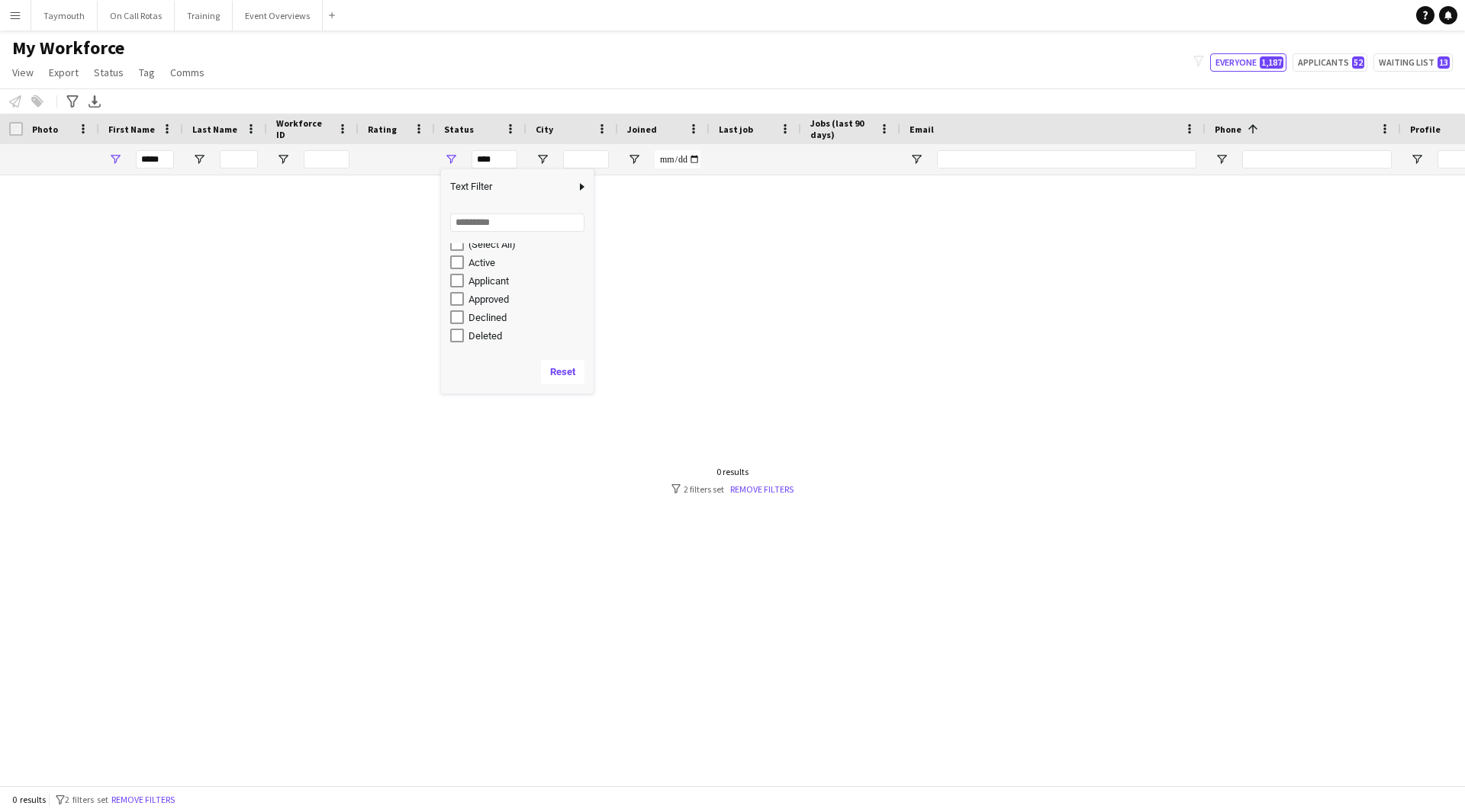
scroll to position [0, 0]
type input "**********"
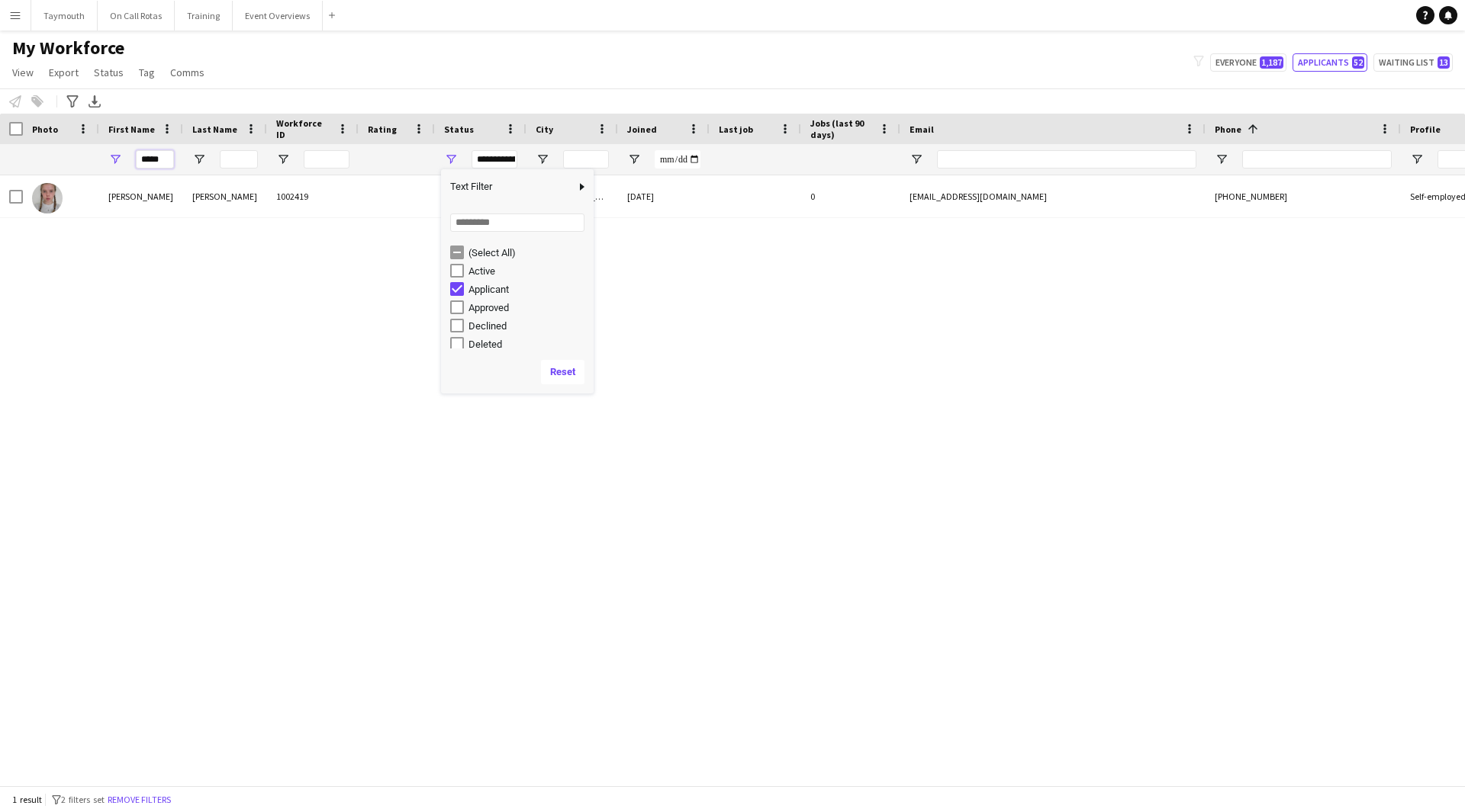
drag, startPoint x: 173, startPoint y: 157, endPoint x: -430, endPoint y: 71, distance: 609.1
click at [0, 71] on html "Menu Boards Boards Boards All jobs Status Workforce Workforce My Workforce Recr…" at bounding box center [732, 406] width 1465 height 812
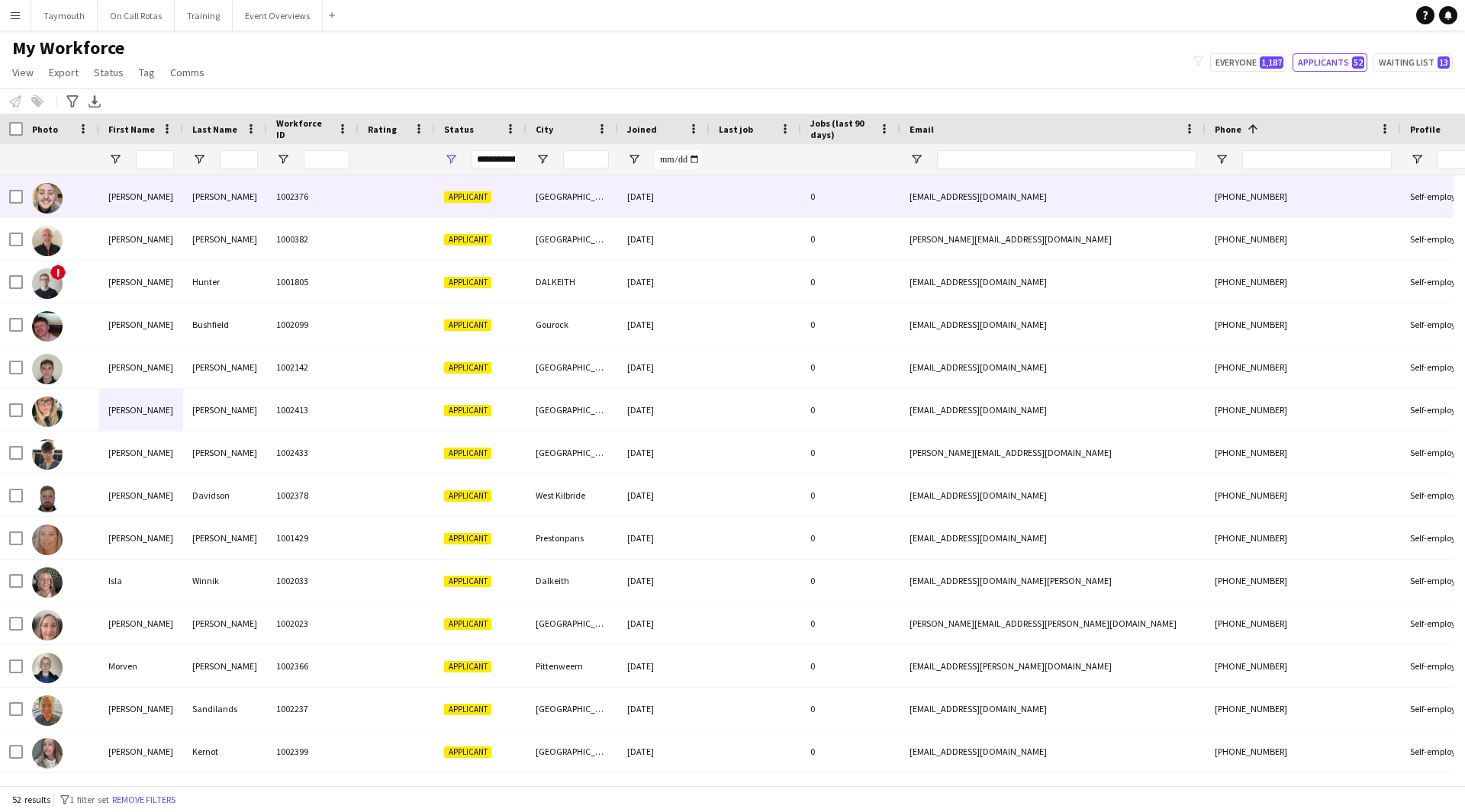
click at [365, 192] on div at bounding box center [397, 196] width 76 height 42
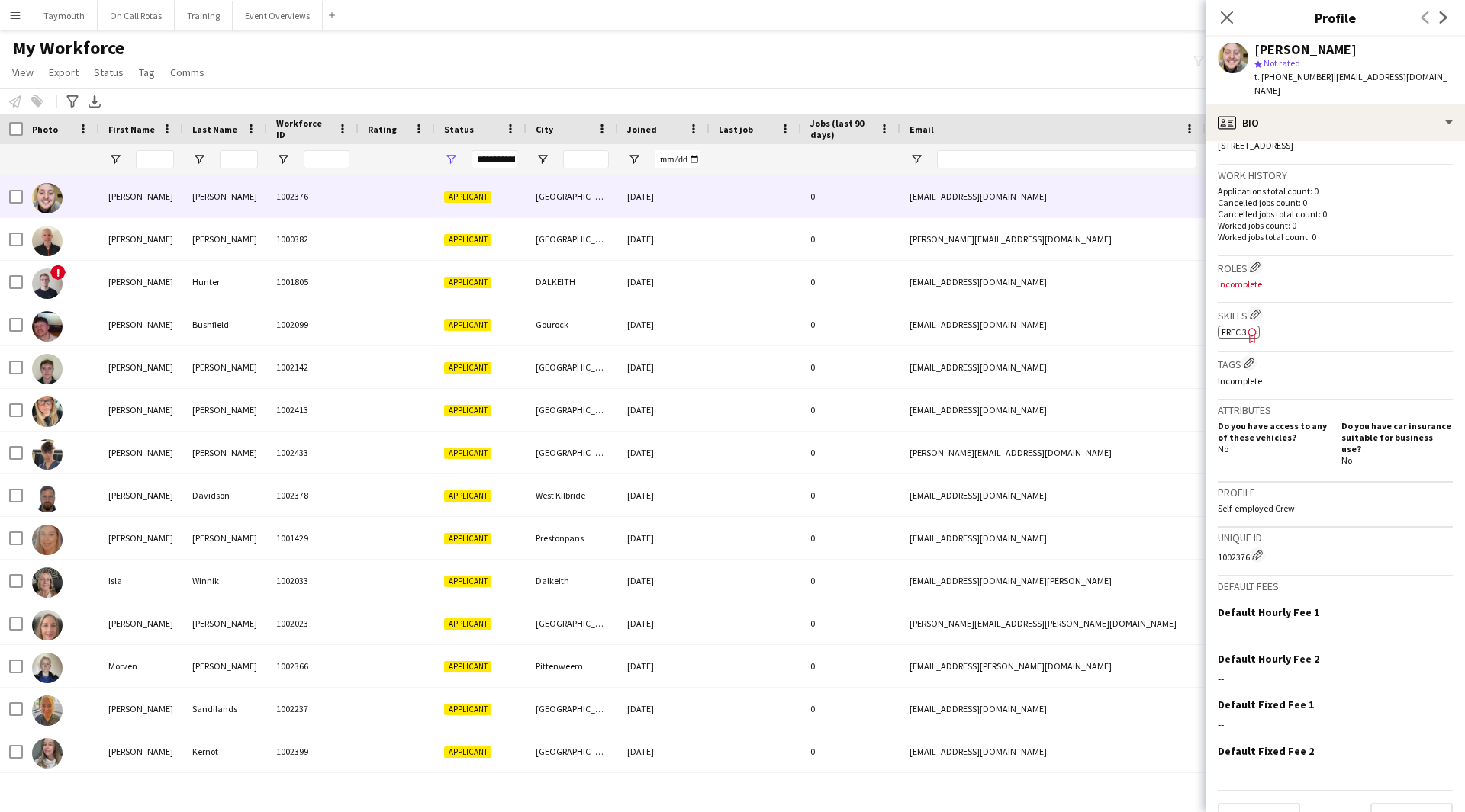
scroll to position [358, 0]
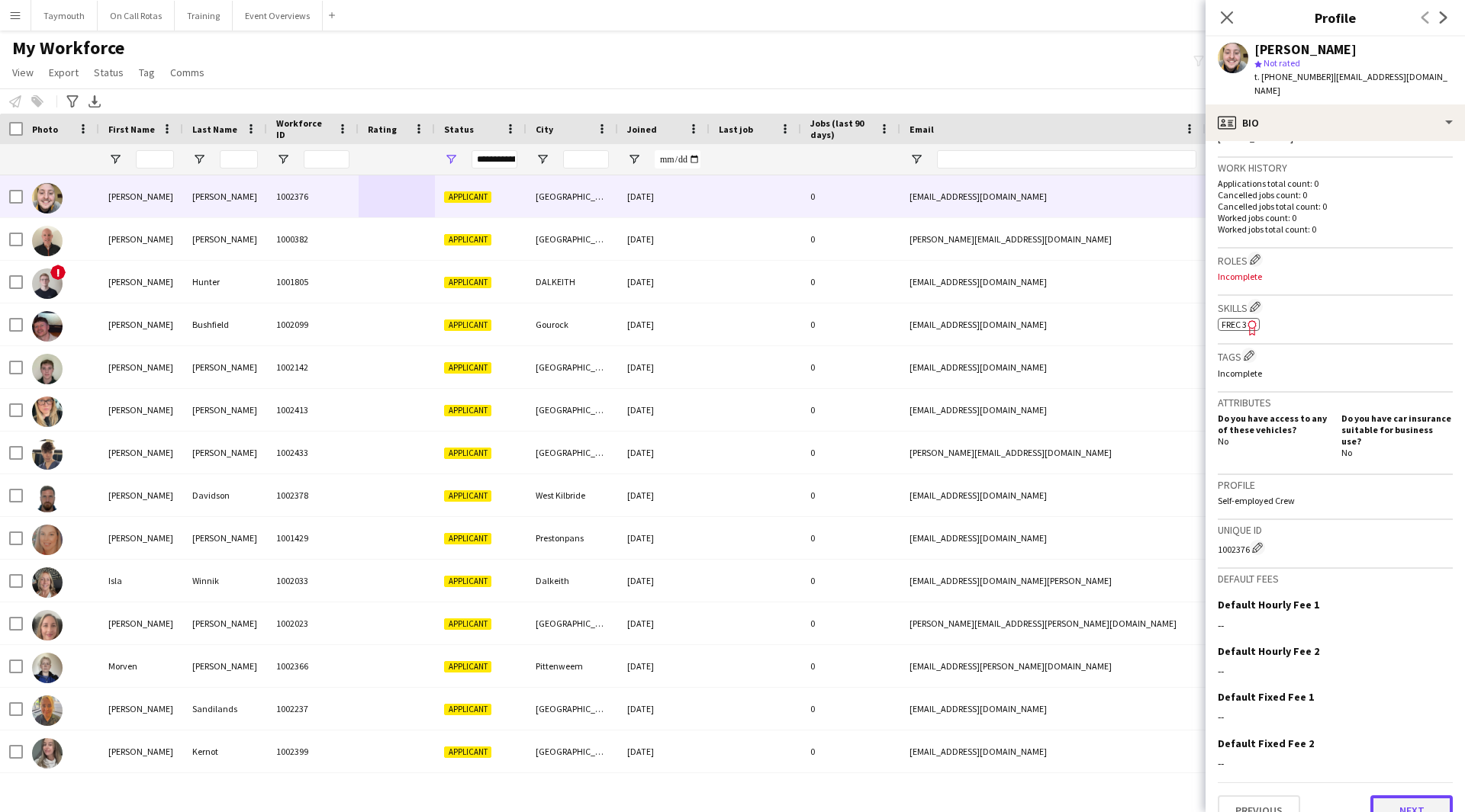
click at [1396, 796] on button "Next" at bounding box center [1411, 811] width 82 height 31
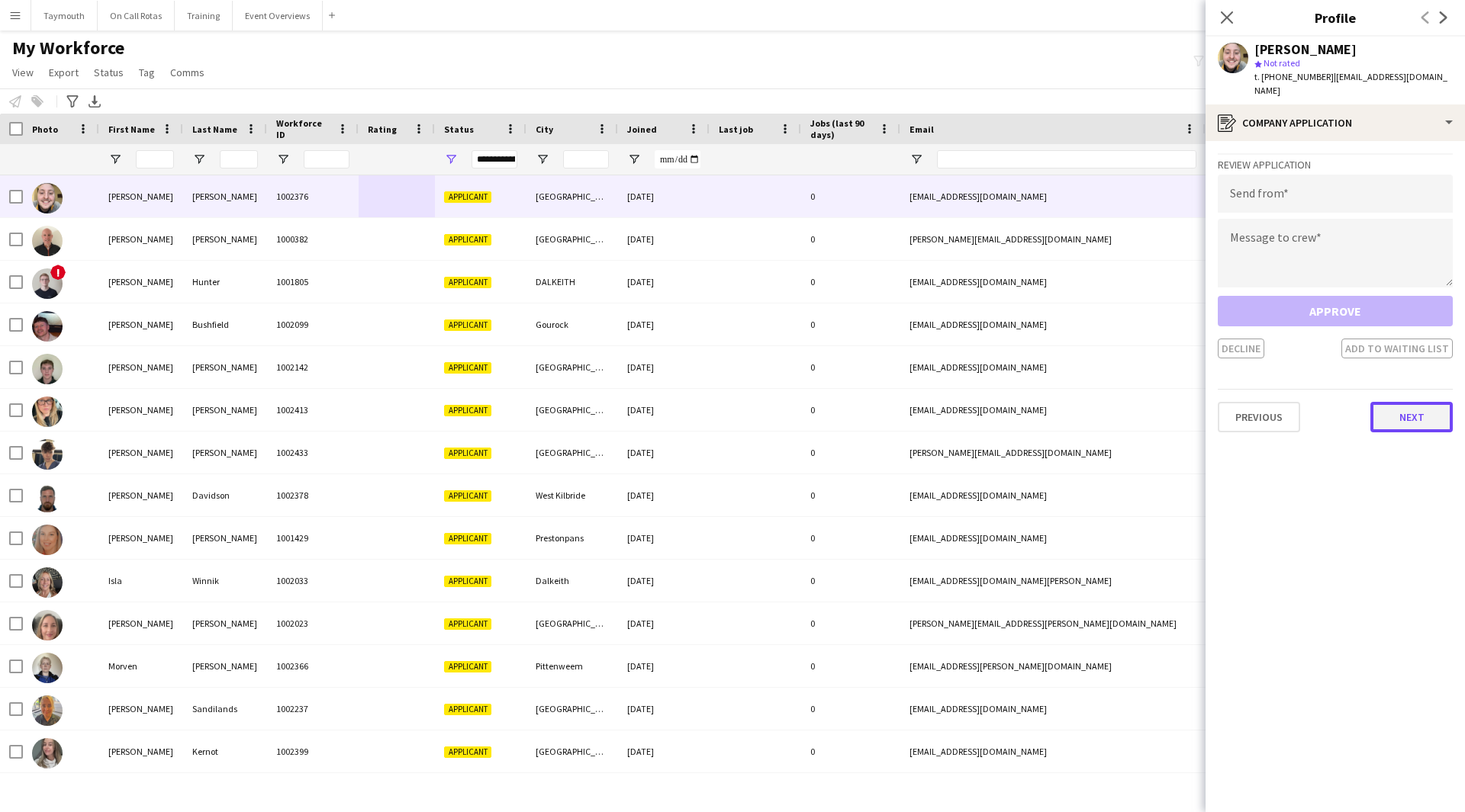
click at [1423, 412] on button "Next" at bounding box center [1411, 417] width 82 height 31
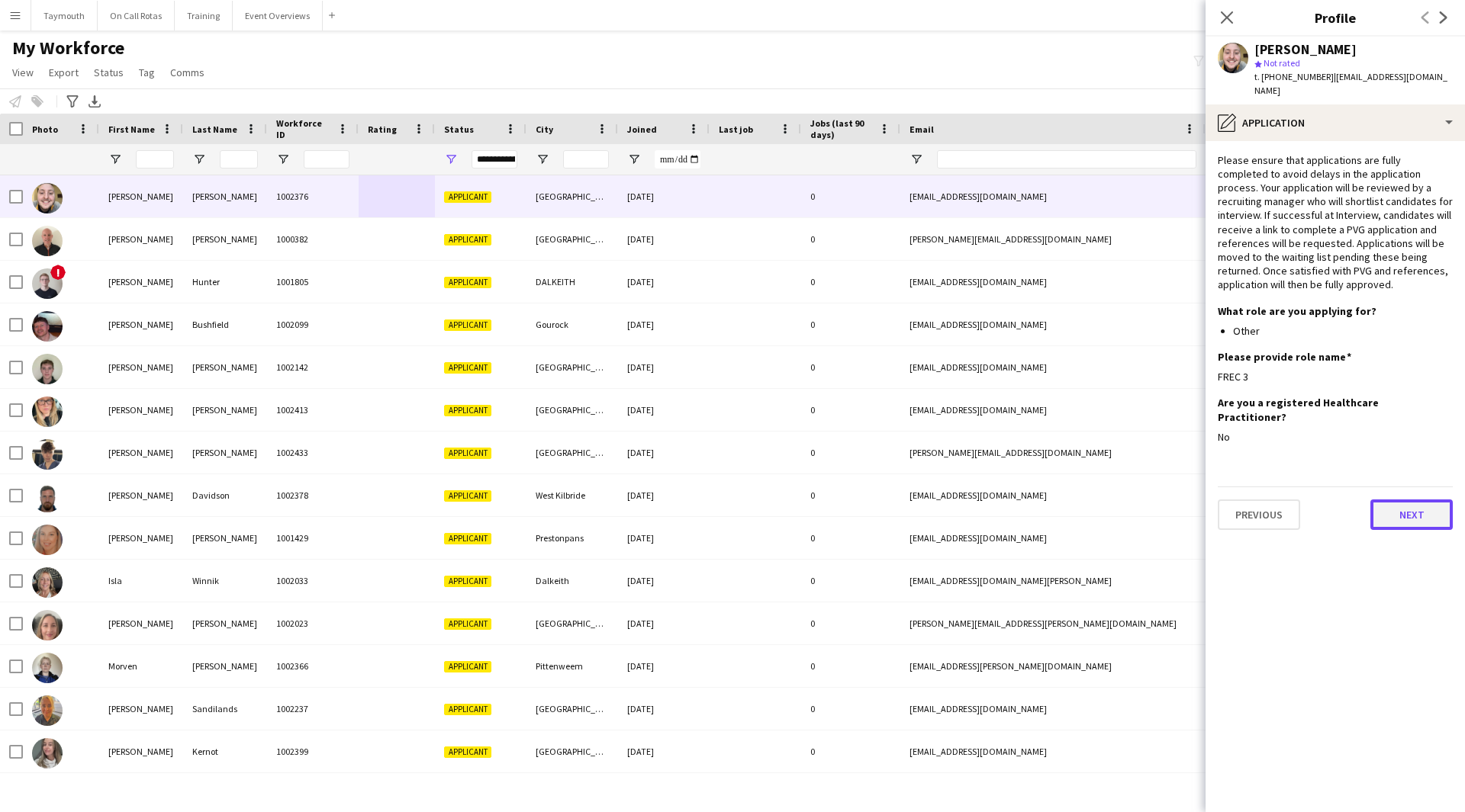
click at [1398, 499] on button "Next" at bounding box center [1411, 515] width 82 height 31
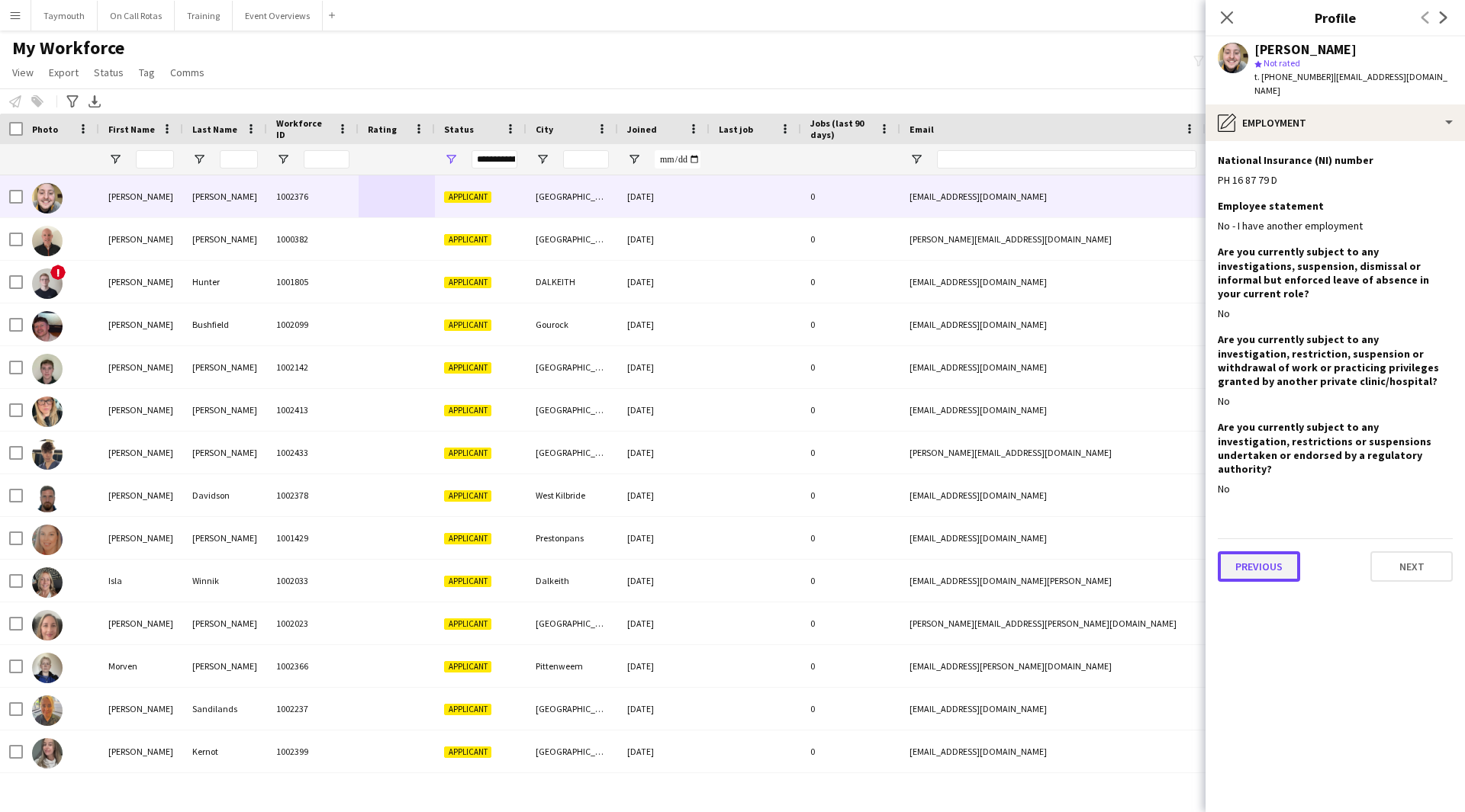
click at [1274, 551] on button "Previous" at bounding box center [1258, 566] width 82 height 31
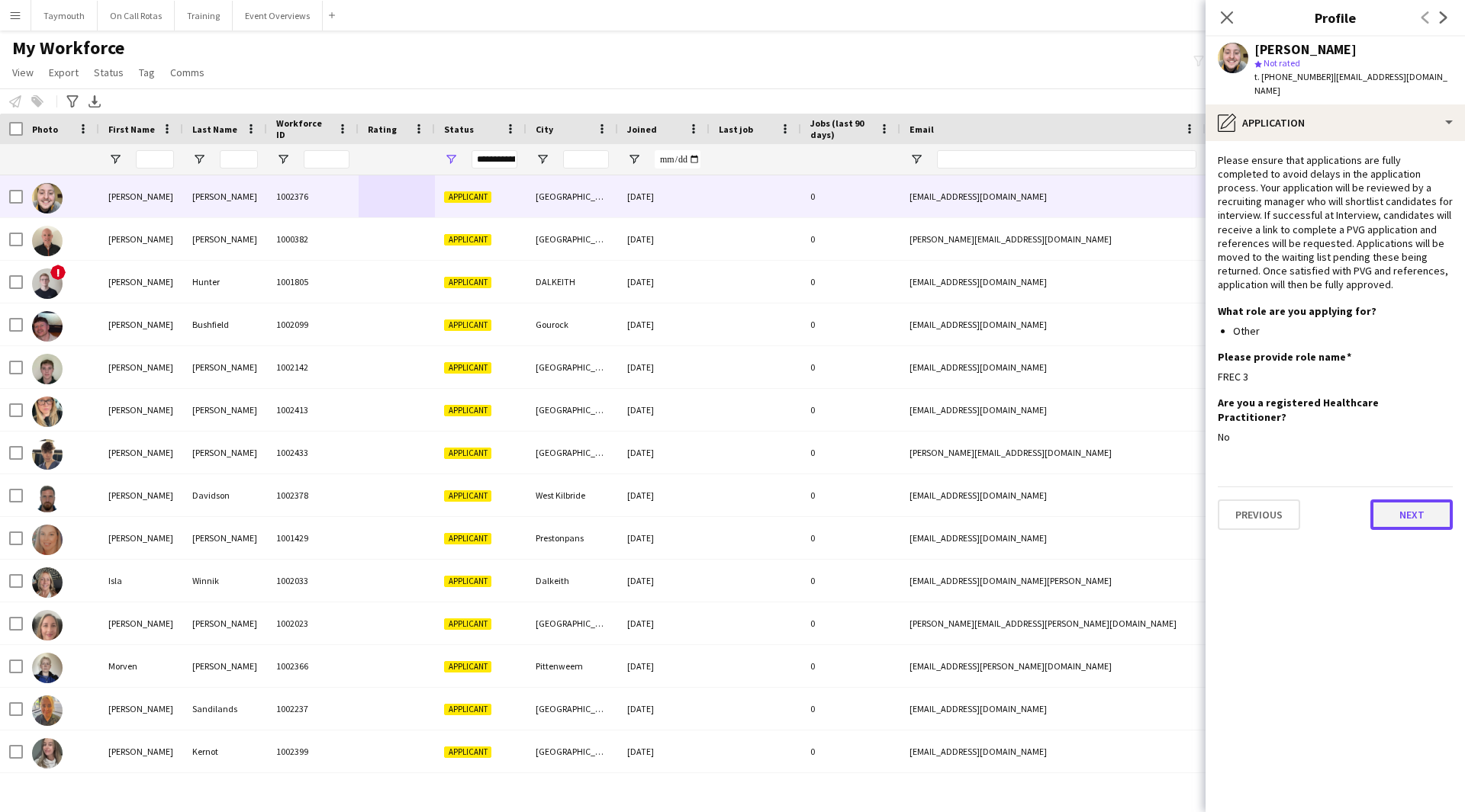
click at [1429, 499] on button "Next" at bounding box center [1411, 515] width 82 height 31
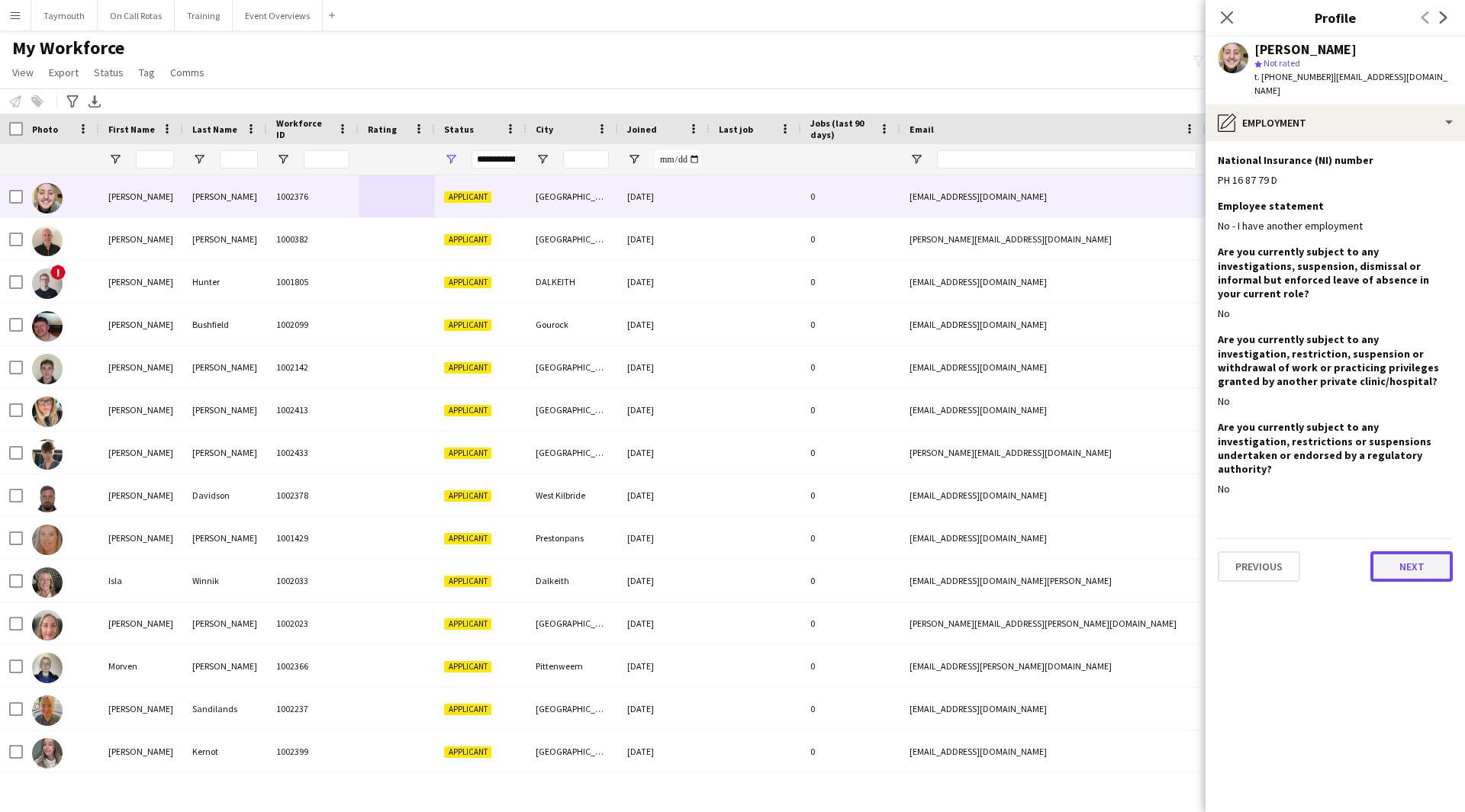
click at [1411, 551] on button "Next" at bounding box center [1411, 566] width 82 height 31
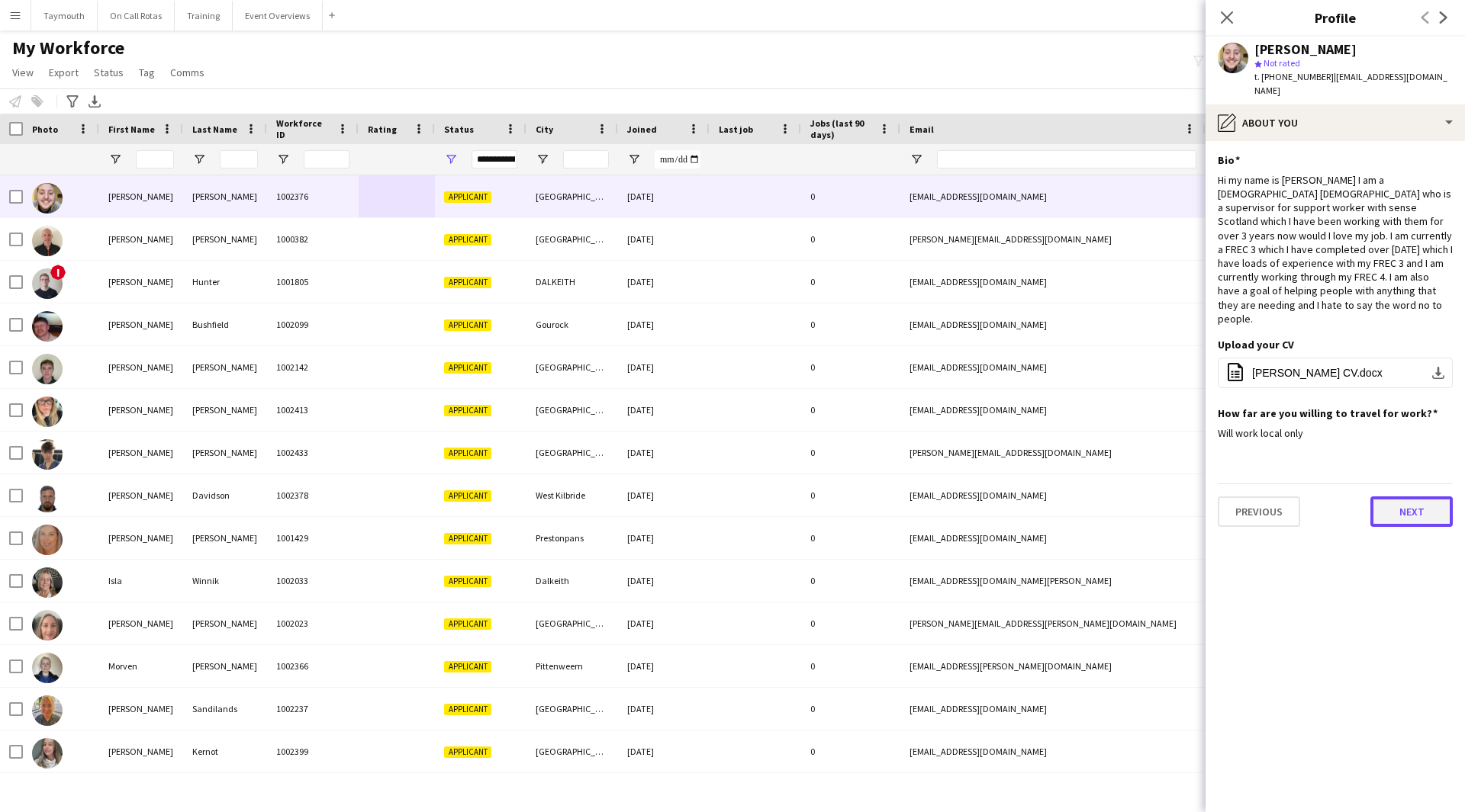
click at [1409, 497] on button "Next" at bounding box center [1411, 512] width 82 height 31
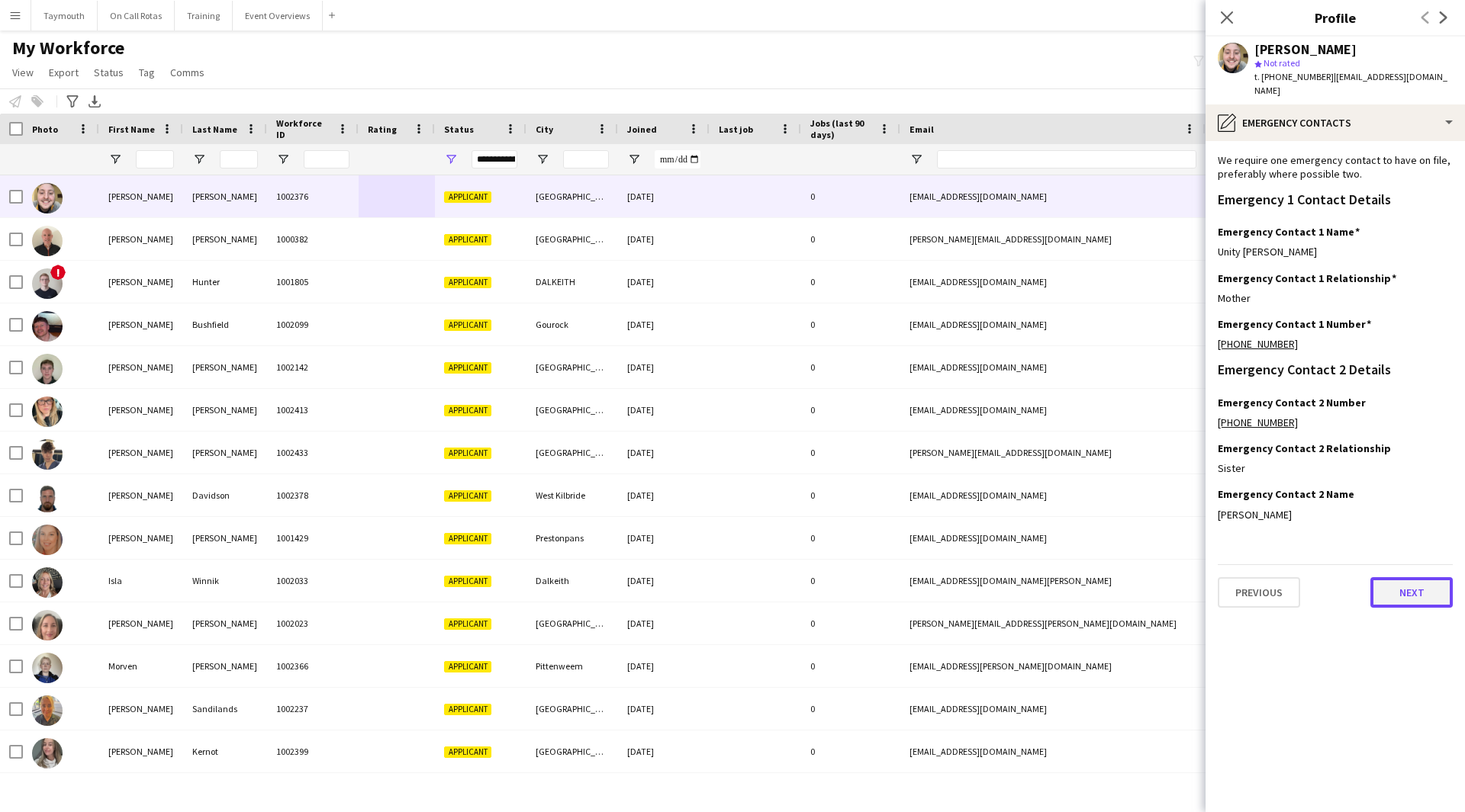
click at [1399, 577] on button "Next" at bounding box center [1411, 593] width 82 height 31
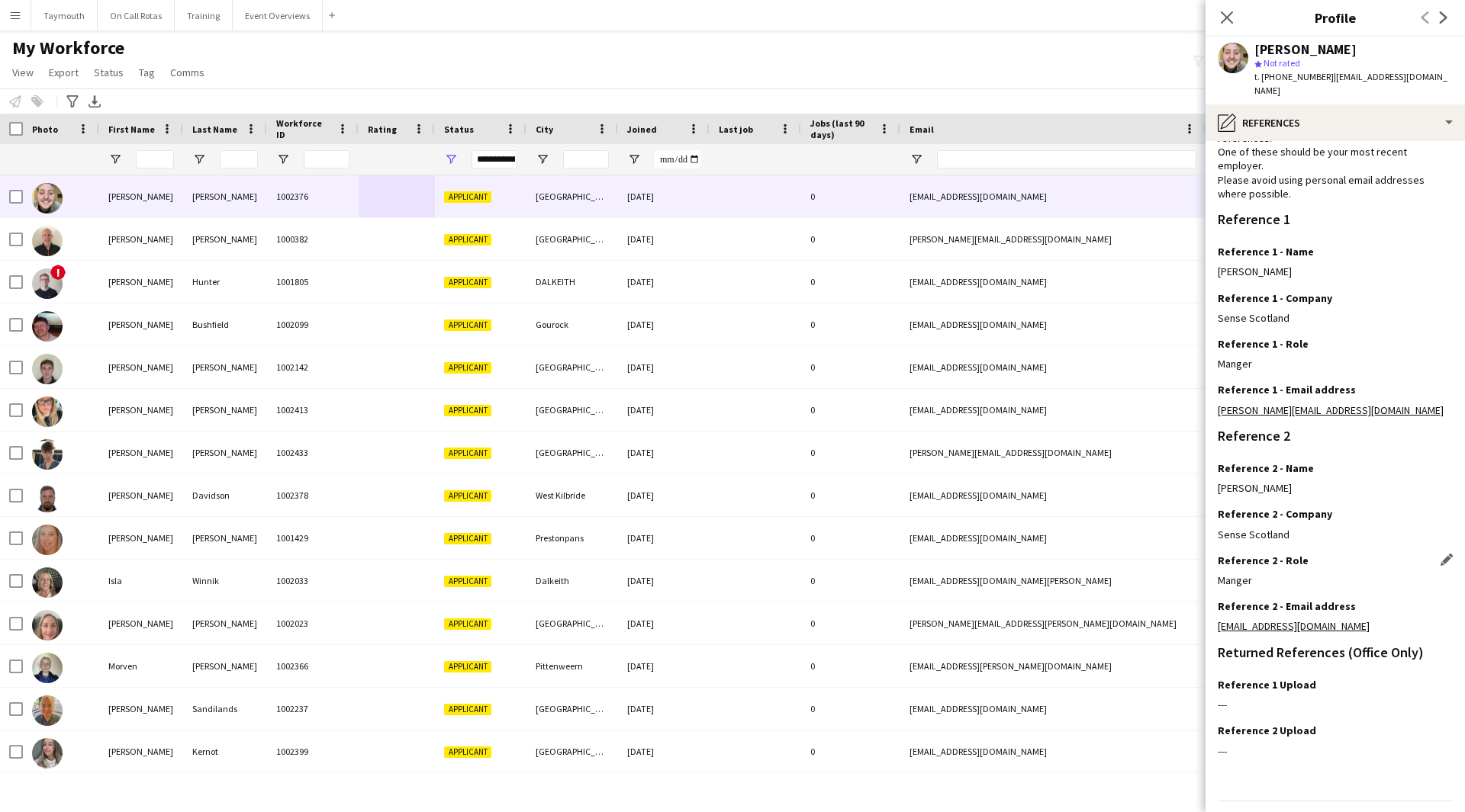
scroll to position [98, 0]
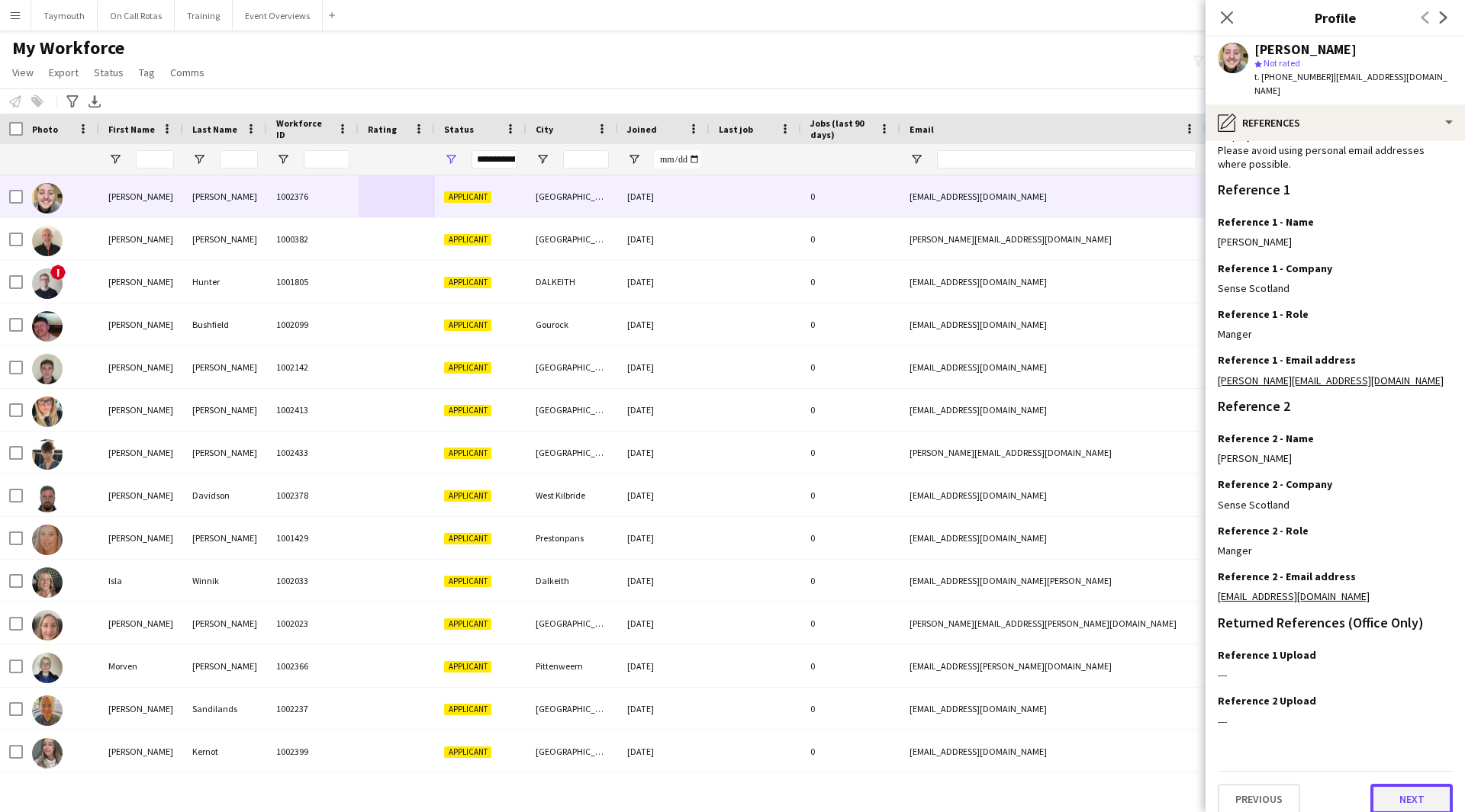
click at [1385, 785] on button "Next" at bounding box center [1411, 799] width 82 height 31
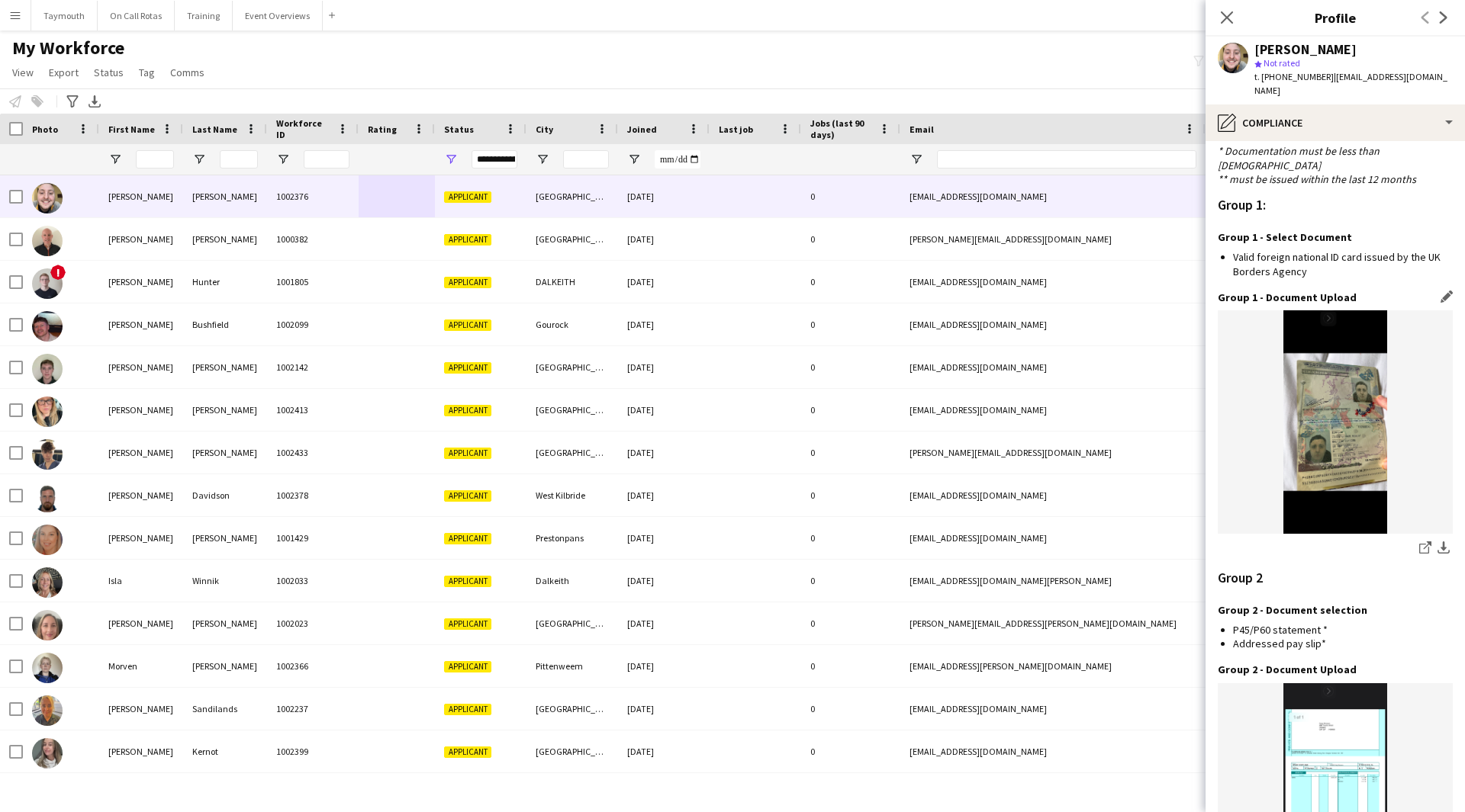
scroll to position [1507, 0]
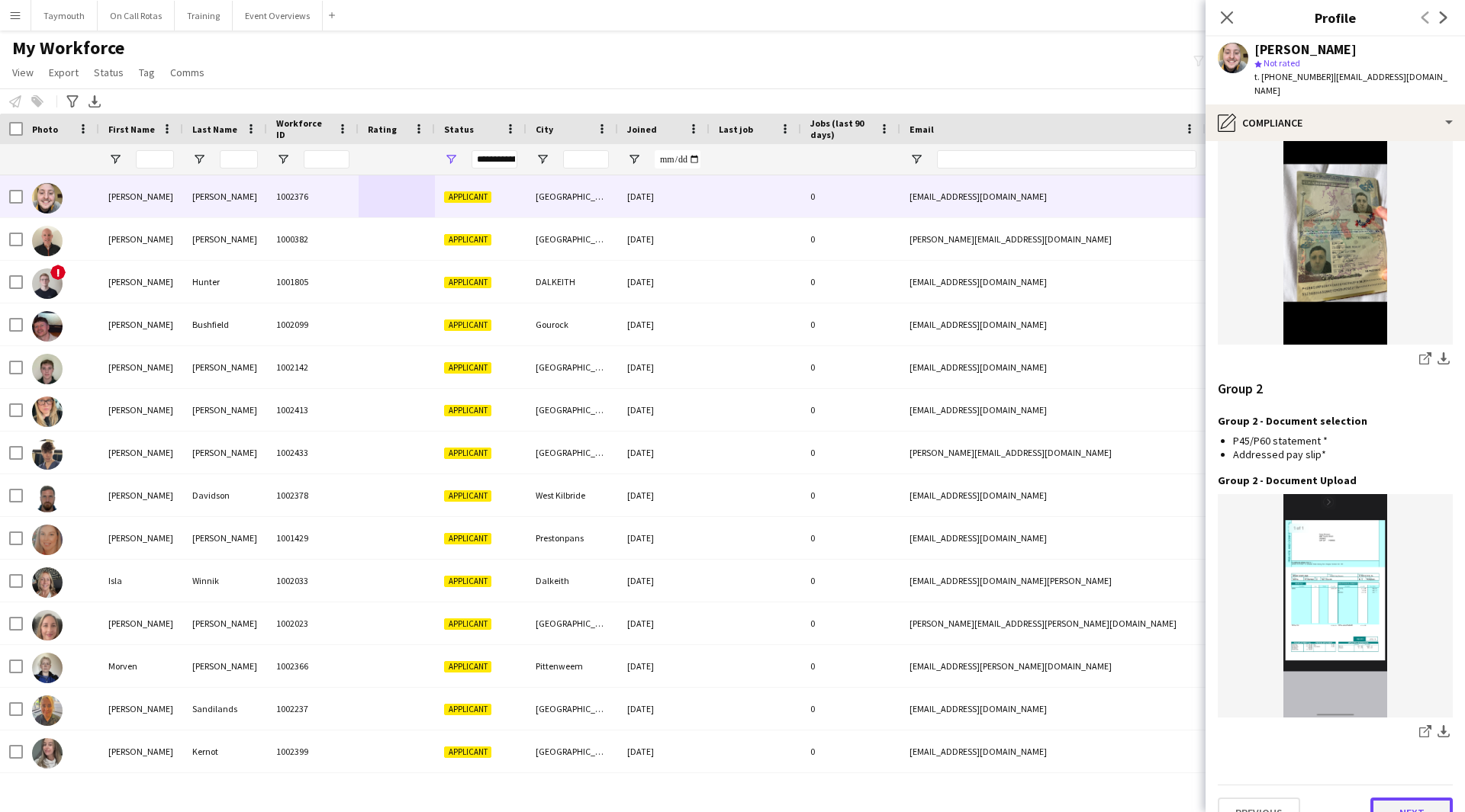
click at [1421, 798] on button "Next" at bounding box center [1411, 813] width 82 height 31
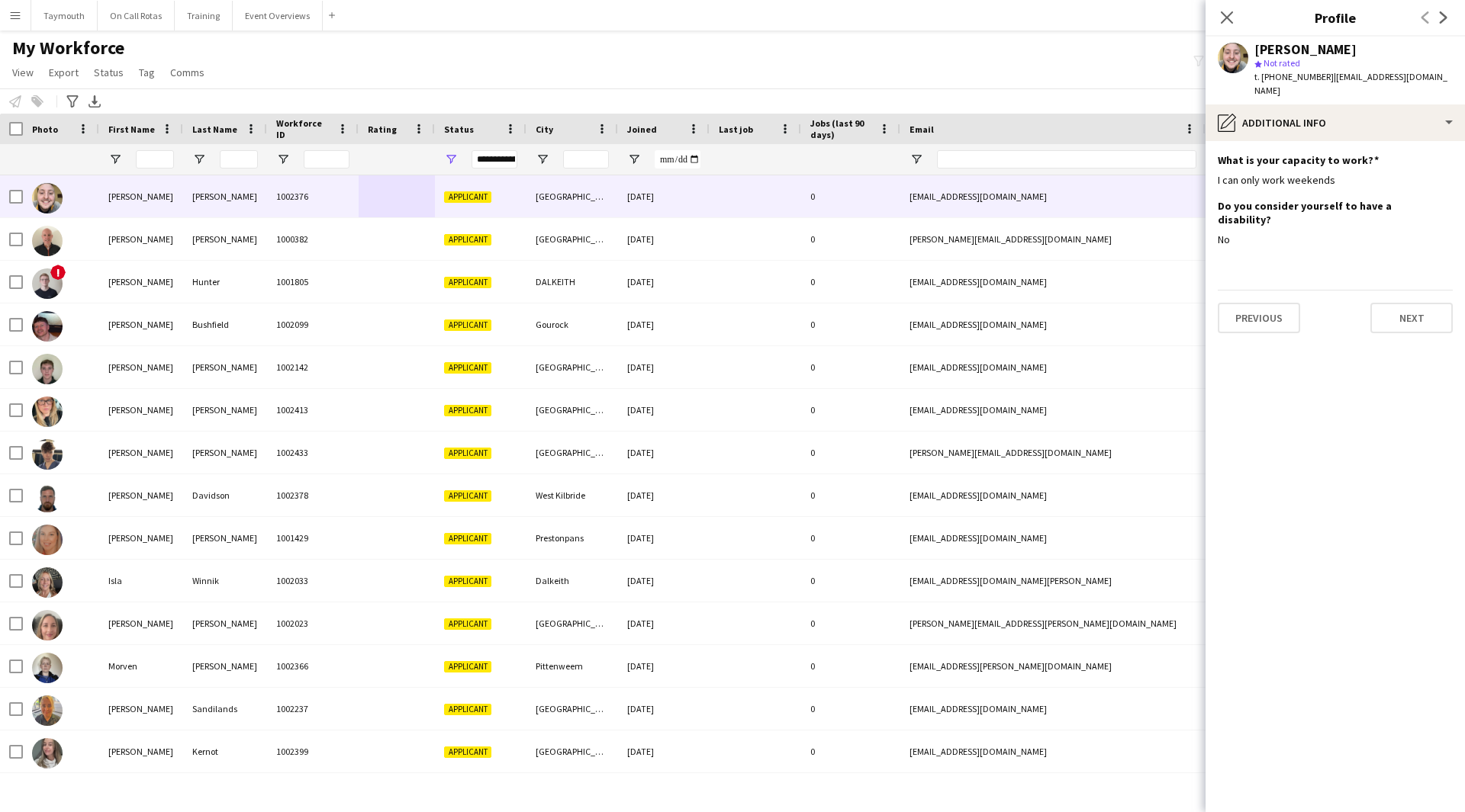
click at [1417, 290] on div "Previous Next" at bounding box center [1335, 312] width 235 height 43
click at [1420, 303] on button "Next" at bounding box center [1411, 318] width 82 height 31
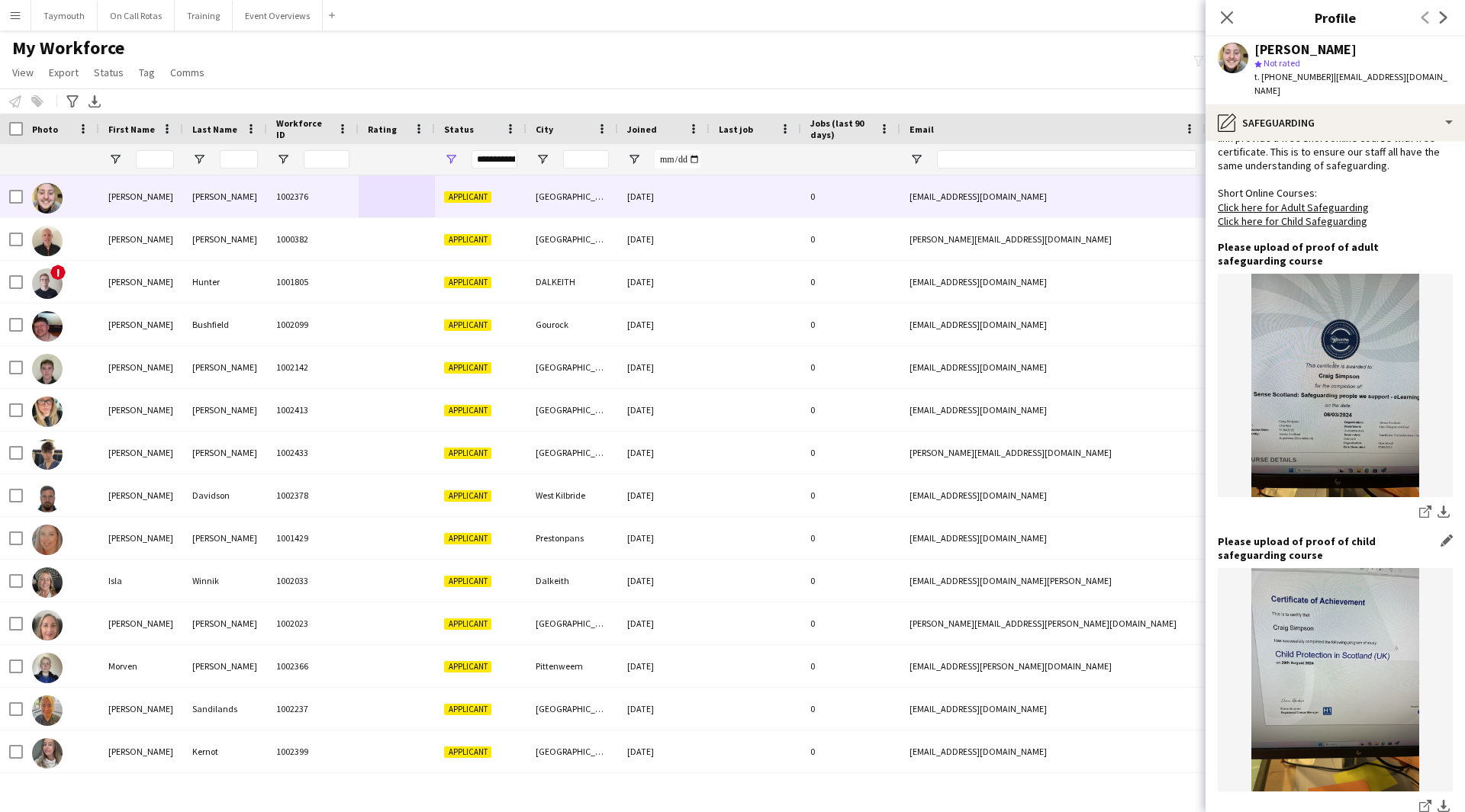
scroll to position [839, 0]
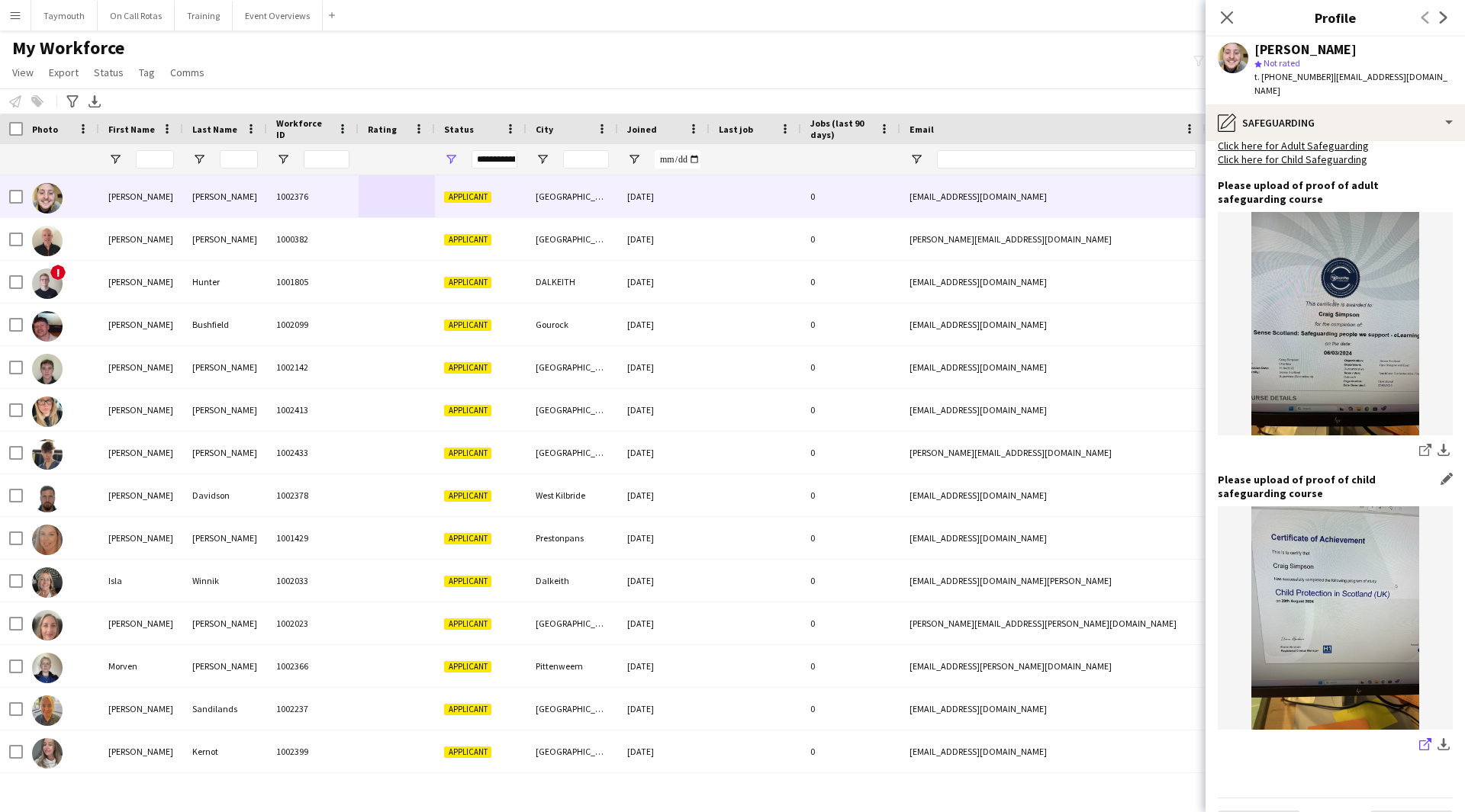
click at [1416, 737] on link "share-external-link-1" at bounding box center [1425, 746] width 18 height 18
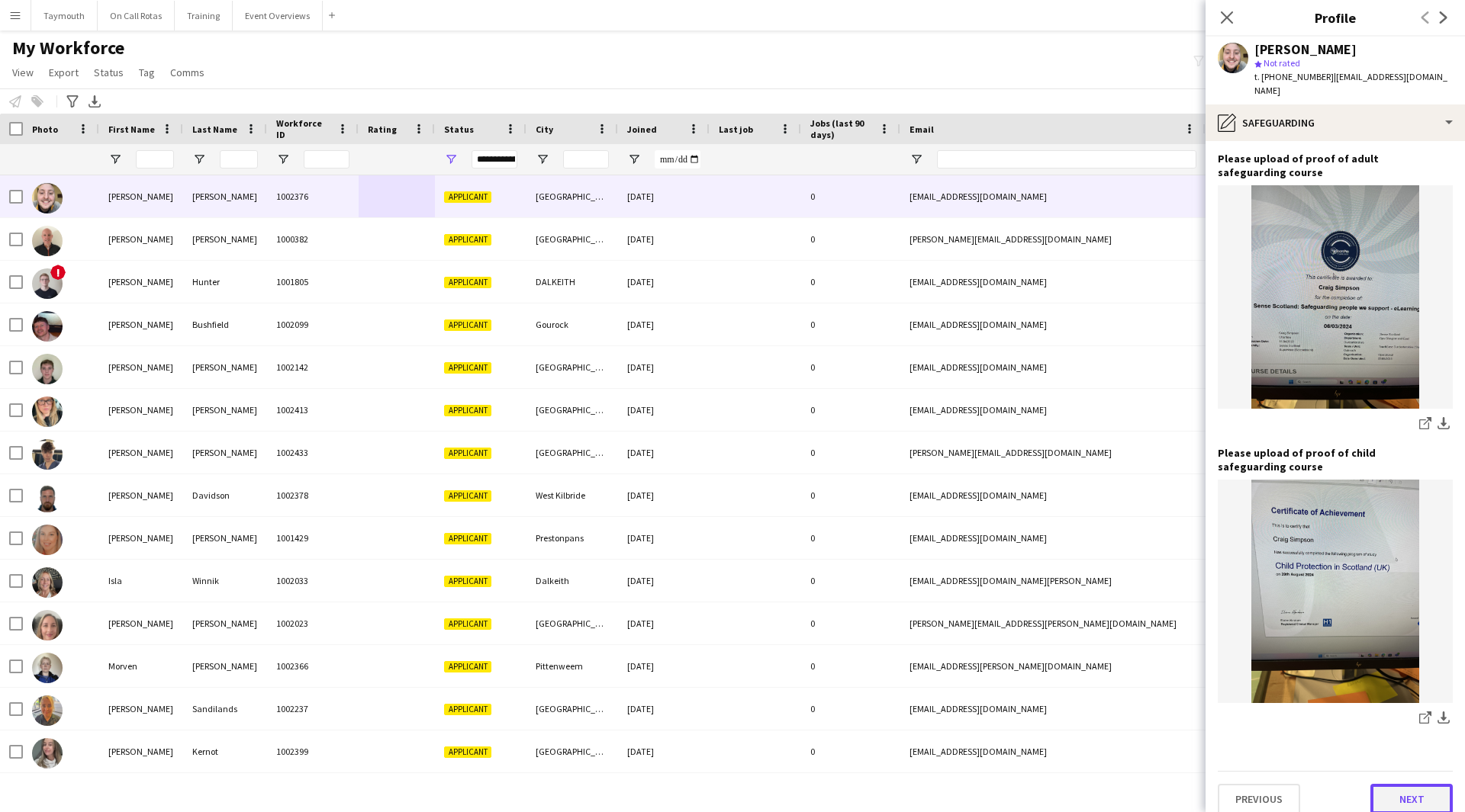
click at [1412, 791] on button "Next" at bounding box center [1411, 799] width 82 height 31
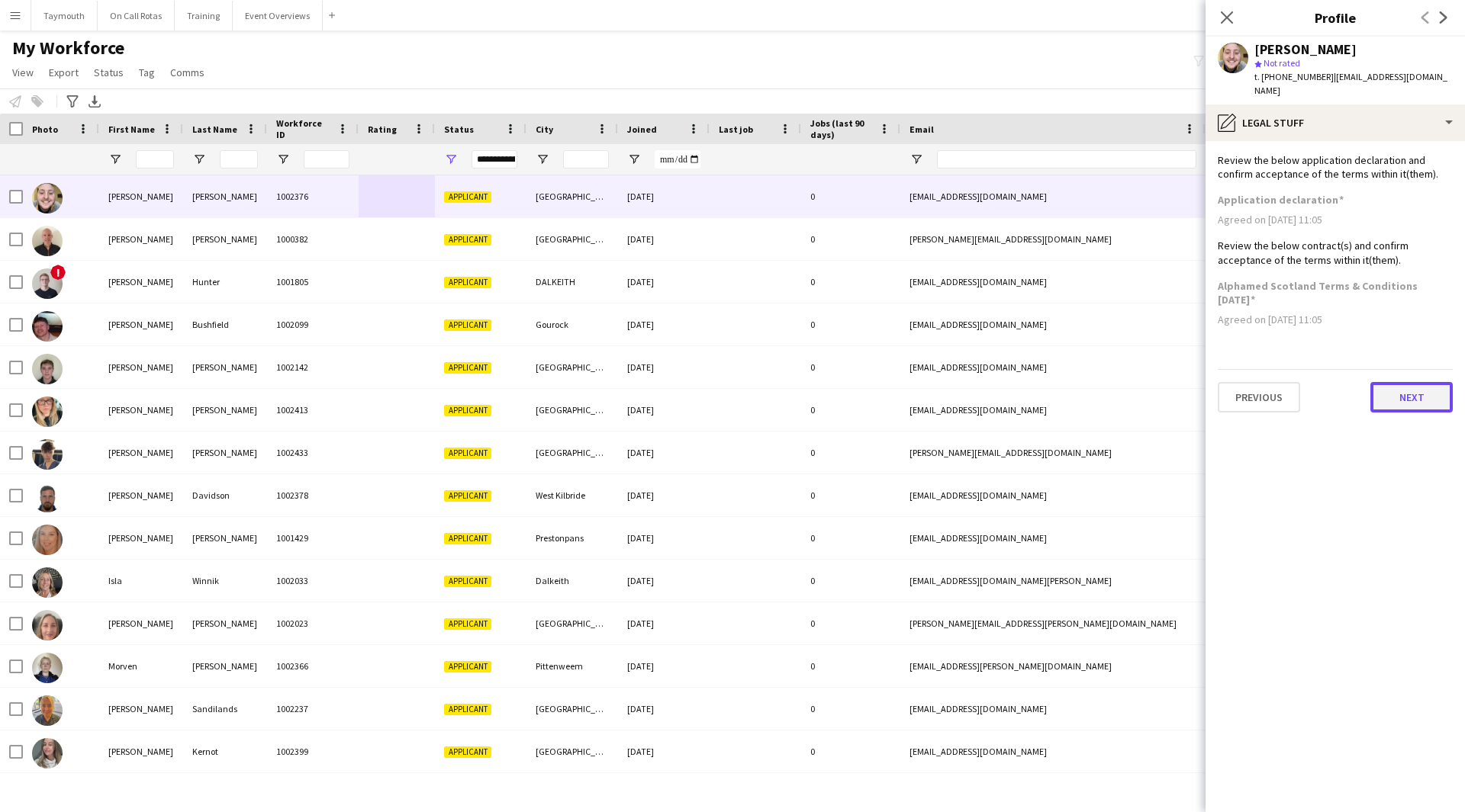
click at [1394, 399] on button "Next" at bounding box center [1411, 397] width 82 height 31
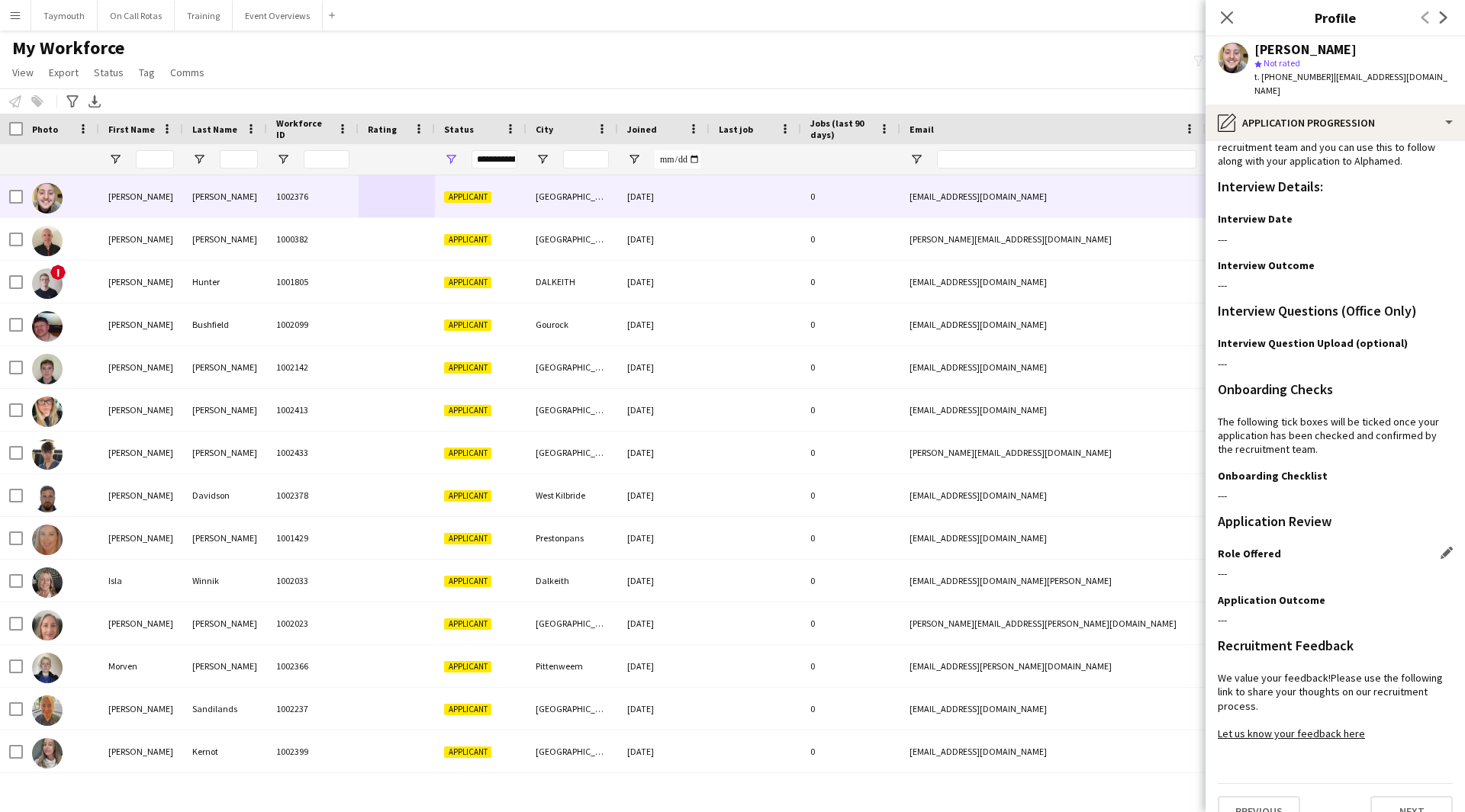
scroll to position [40, 0]
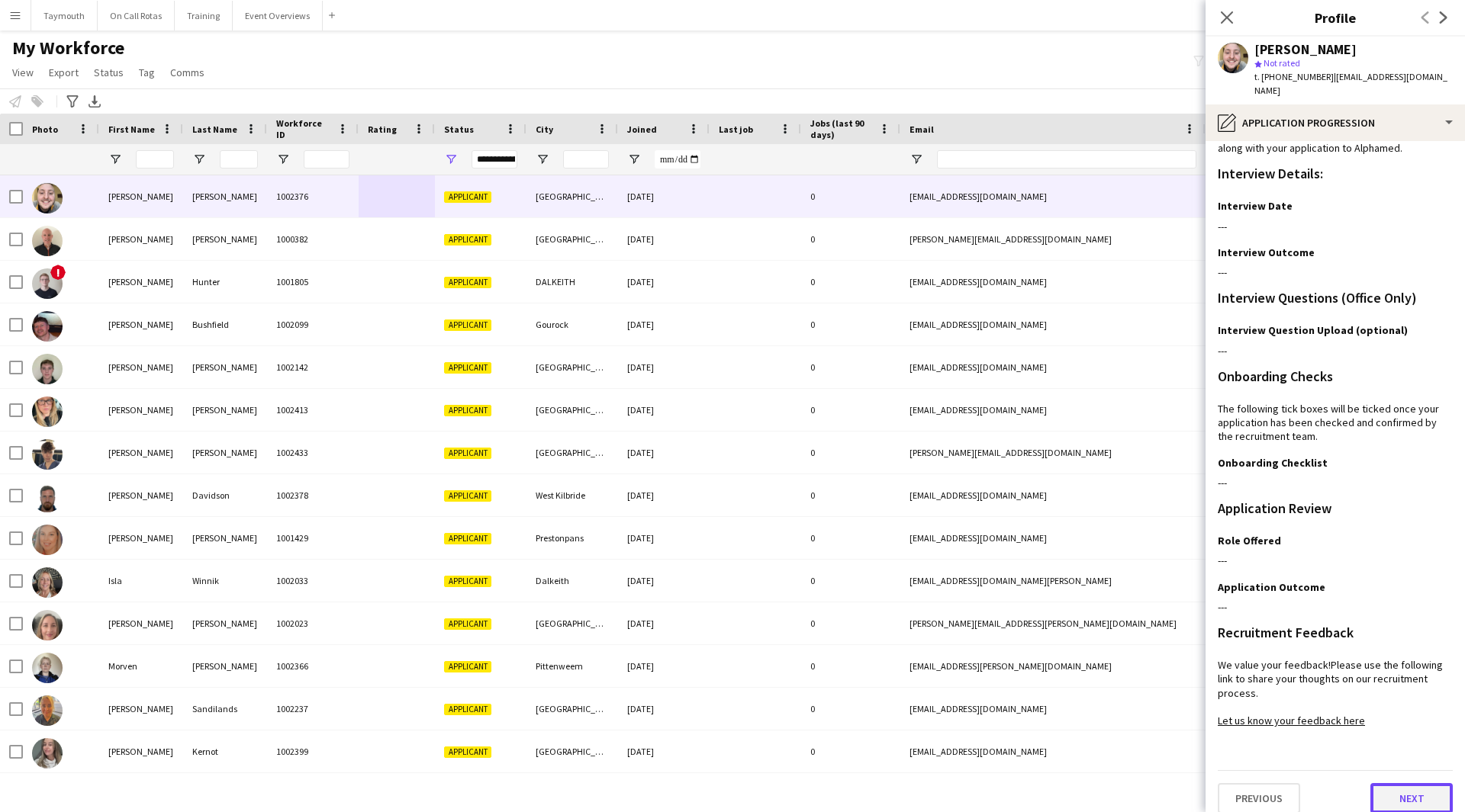
click at [1385, 791] on button "Next" at bounding box center [1411, 798] width 82 height 31
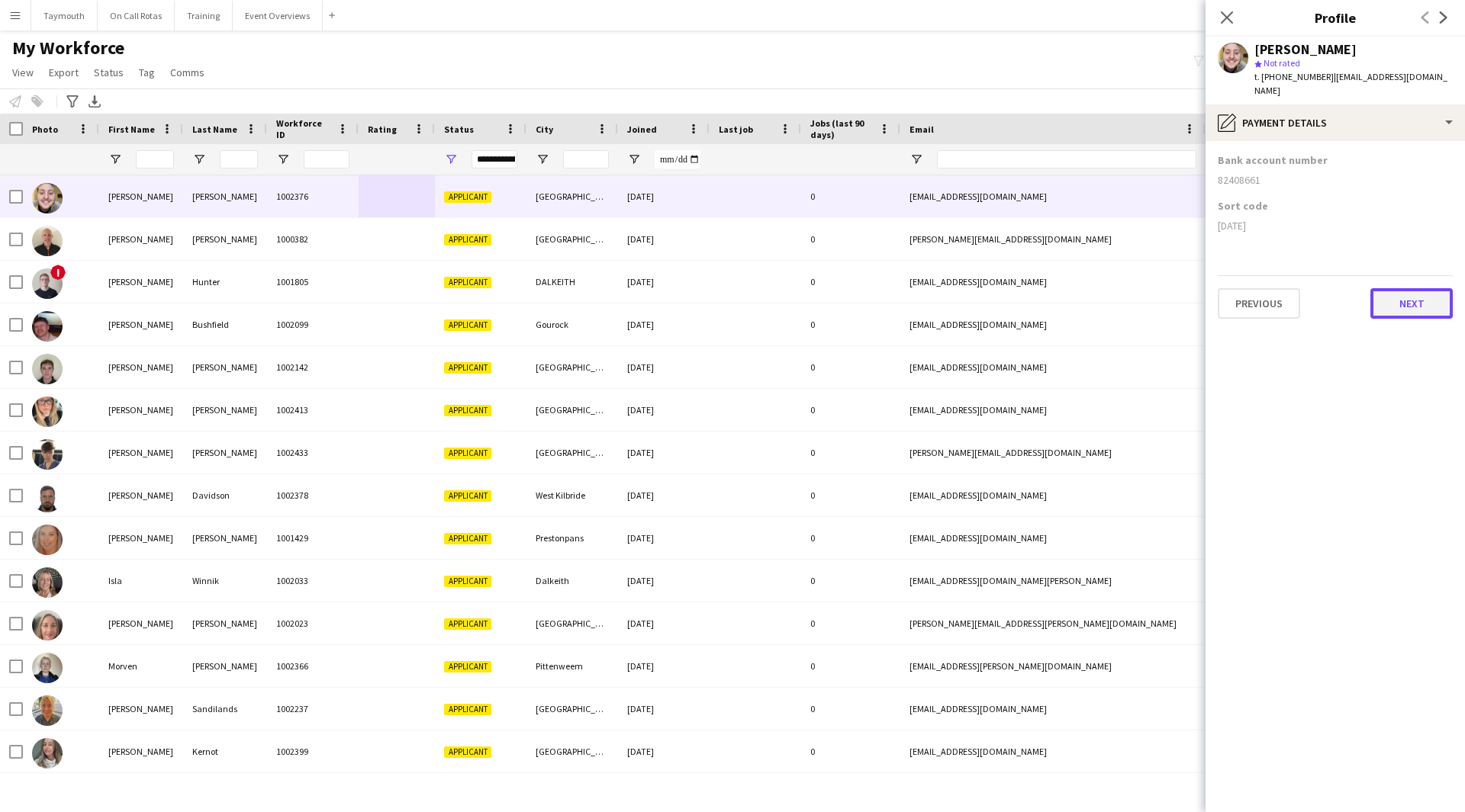
click at [1412, 304] on button "Next" at bounding box center [1411, 303] width 82 height 31
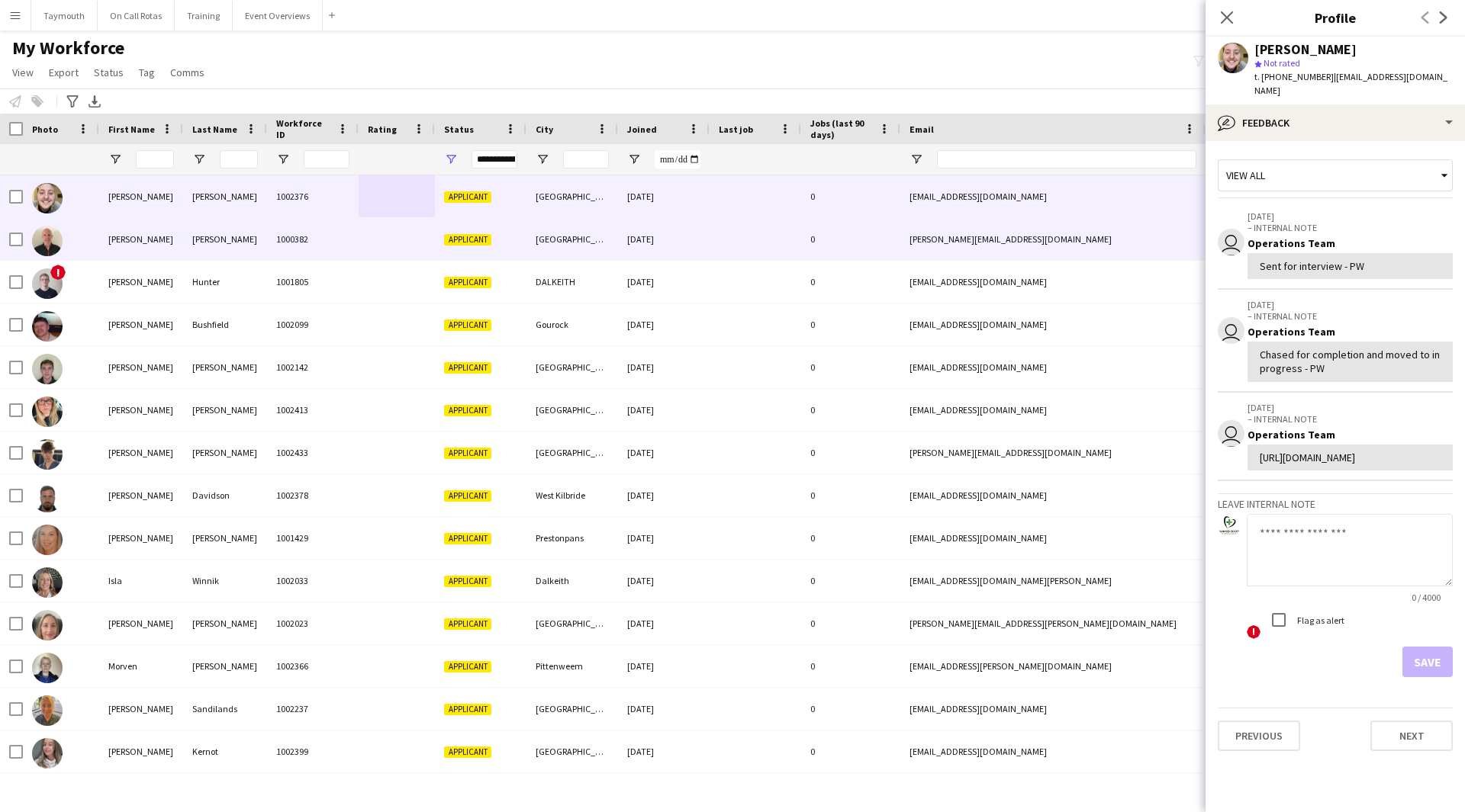
click at [192, 240] on div "[PERSON_NAME]" at bounding box center [225, 238] width 84 height 42
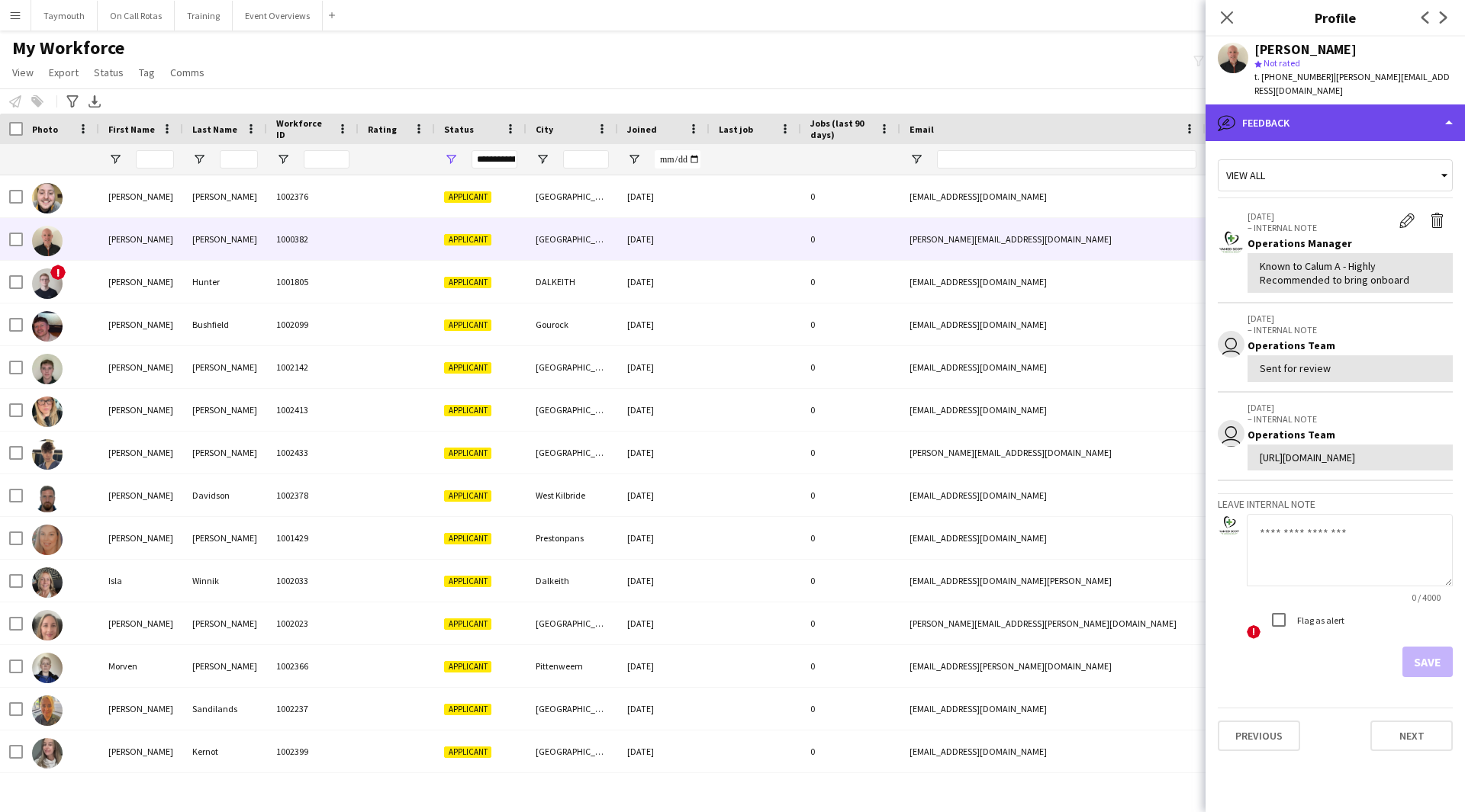
click at [1370, 117] on div "bubble-pencil Feedback" at bounding box center [1335, 123] width 259 height 37
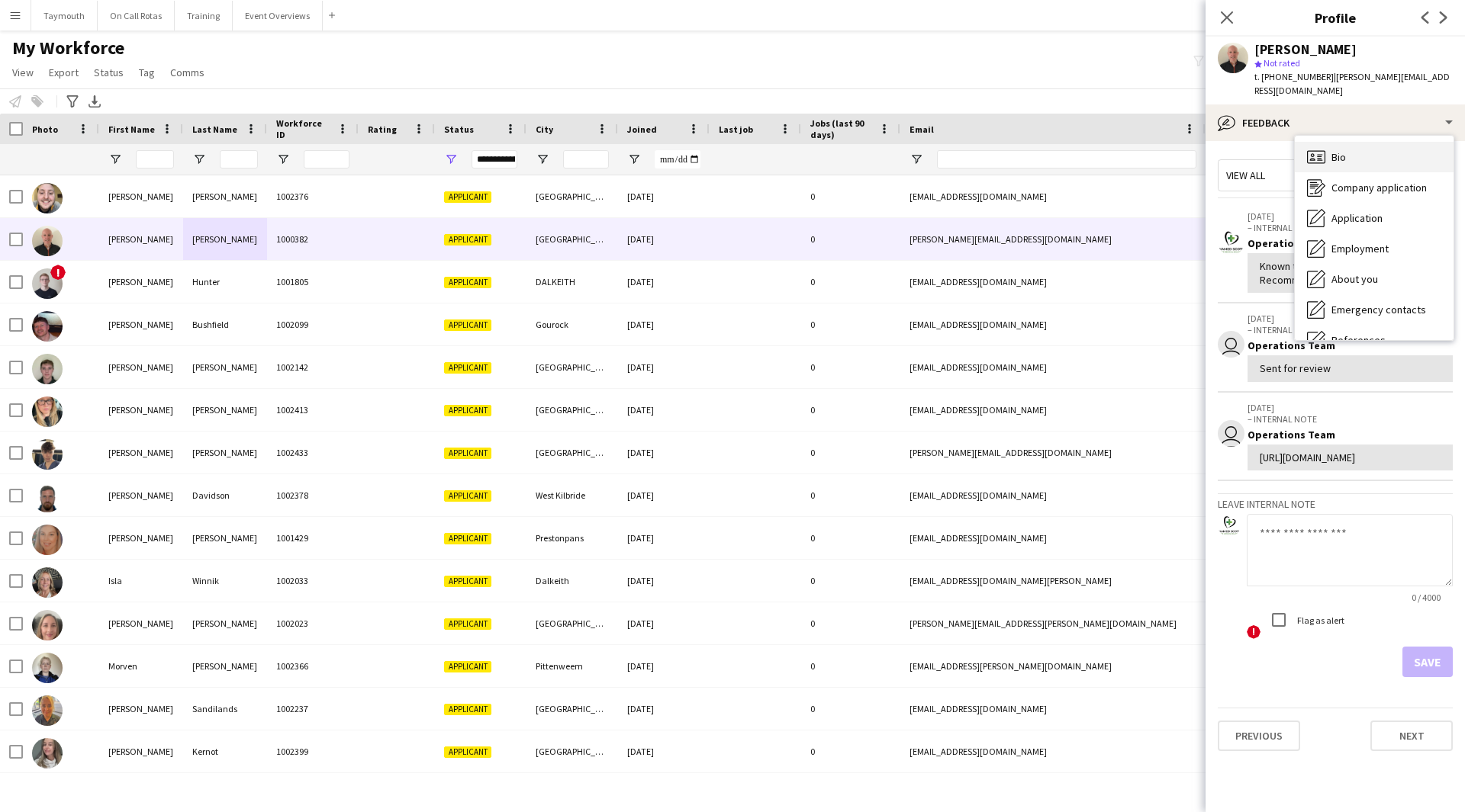
click at [1342, 142] on div "Bio Bio" at bounding box center [1375, 157] width 159 height 31
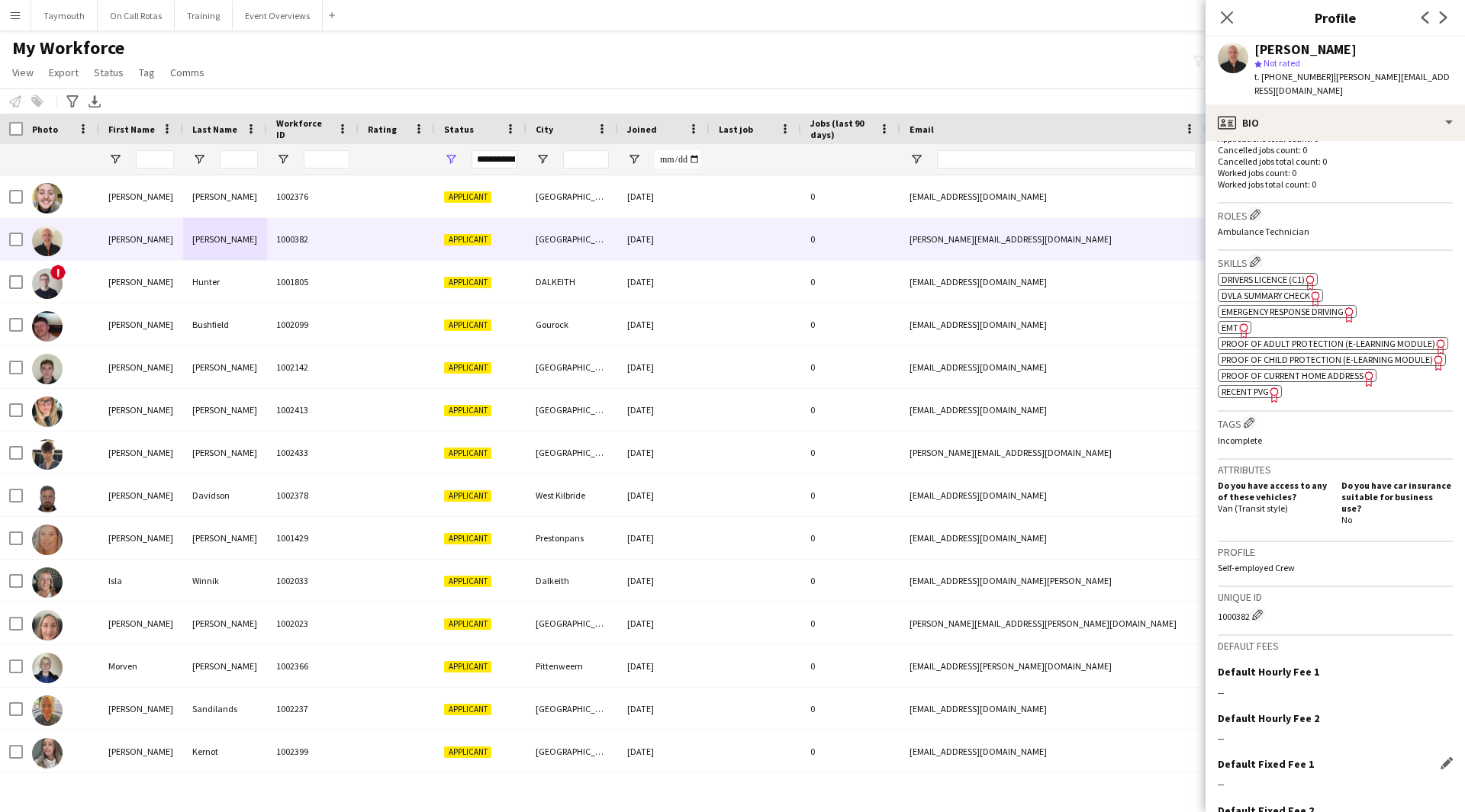
scroll to position [507, 0]
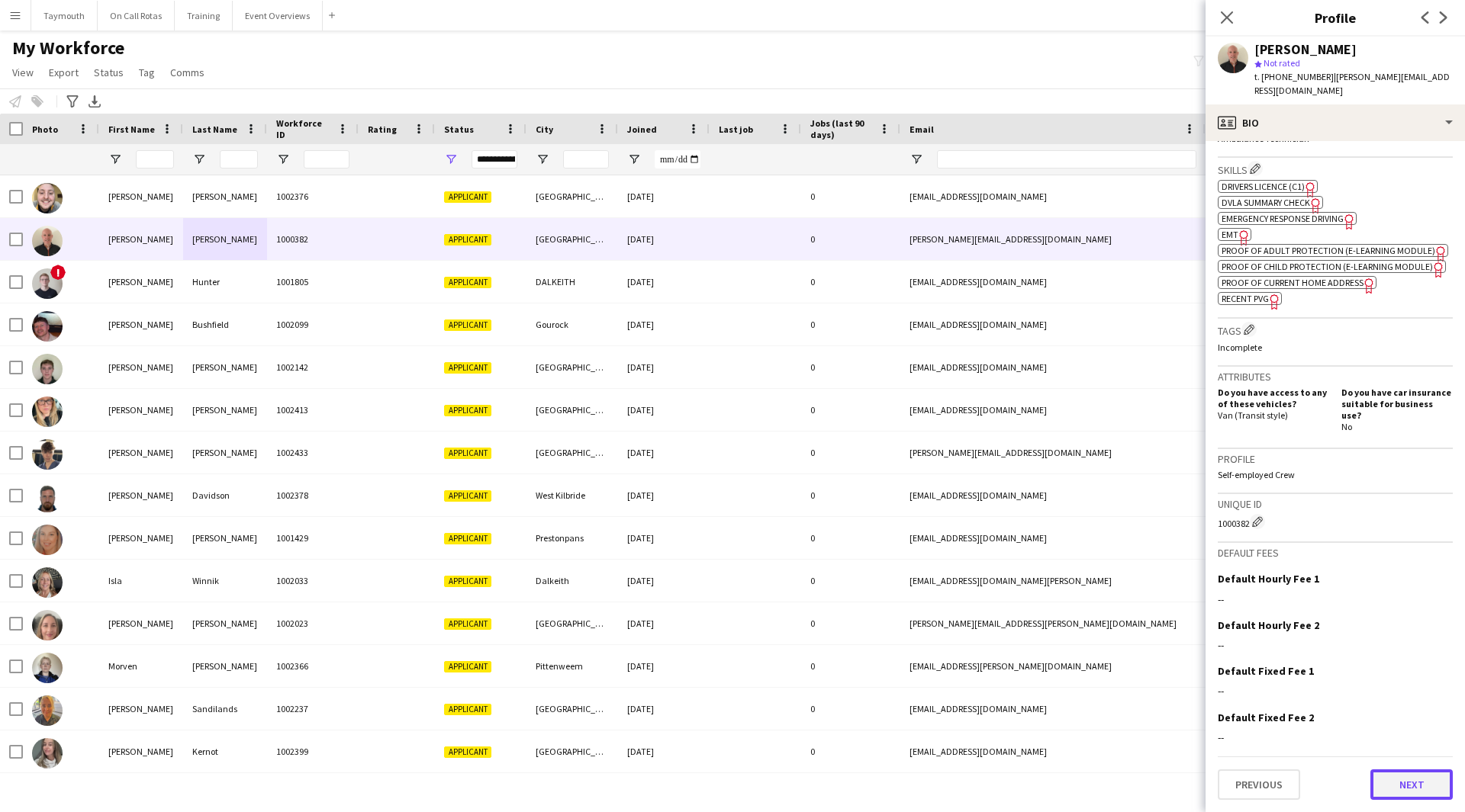
click at [1374, 784] on button "Next" at bounding box center [1411, 785] width 82 height 31
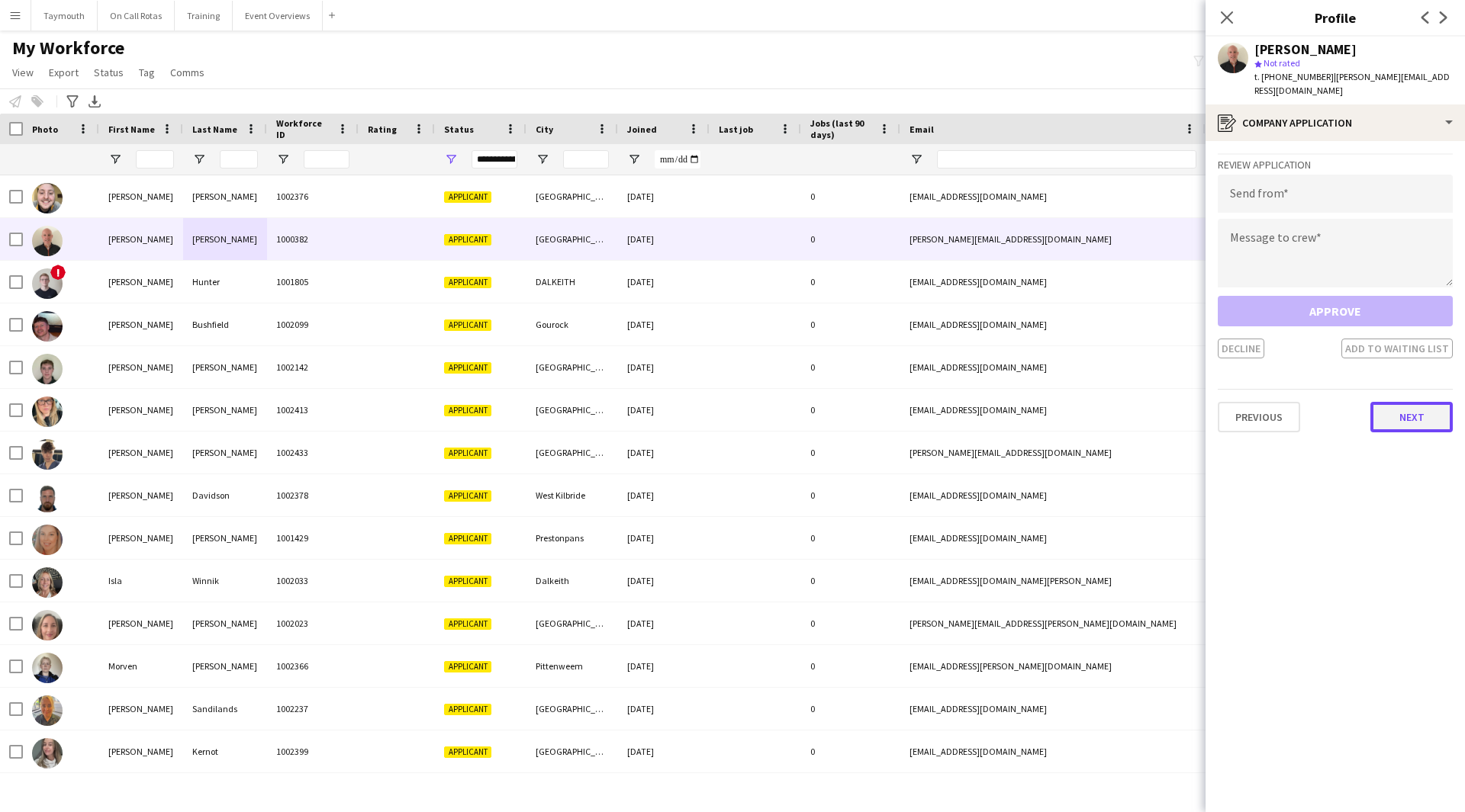
click at [1382, 419] on button "Next" at bounding box center [1411, 417] width 82 height 31
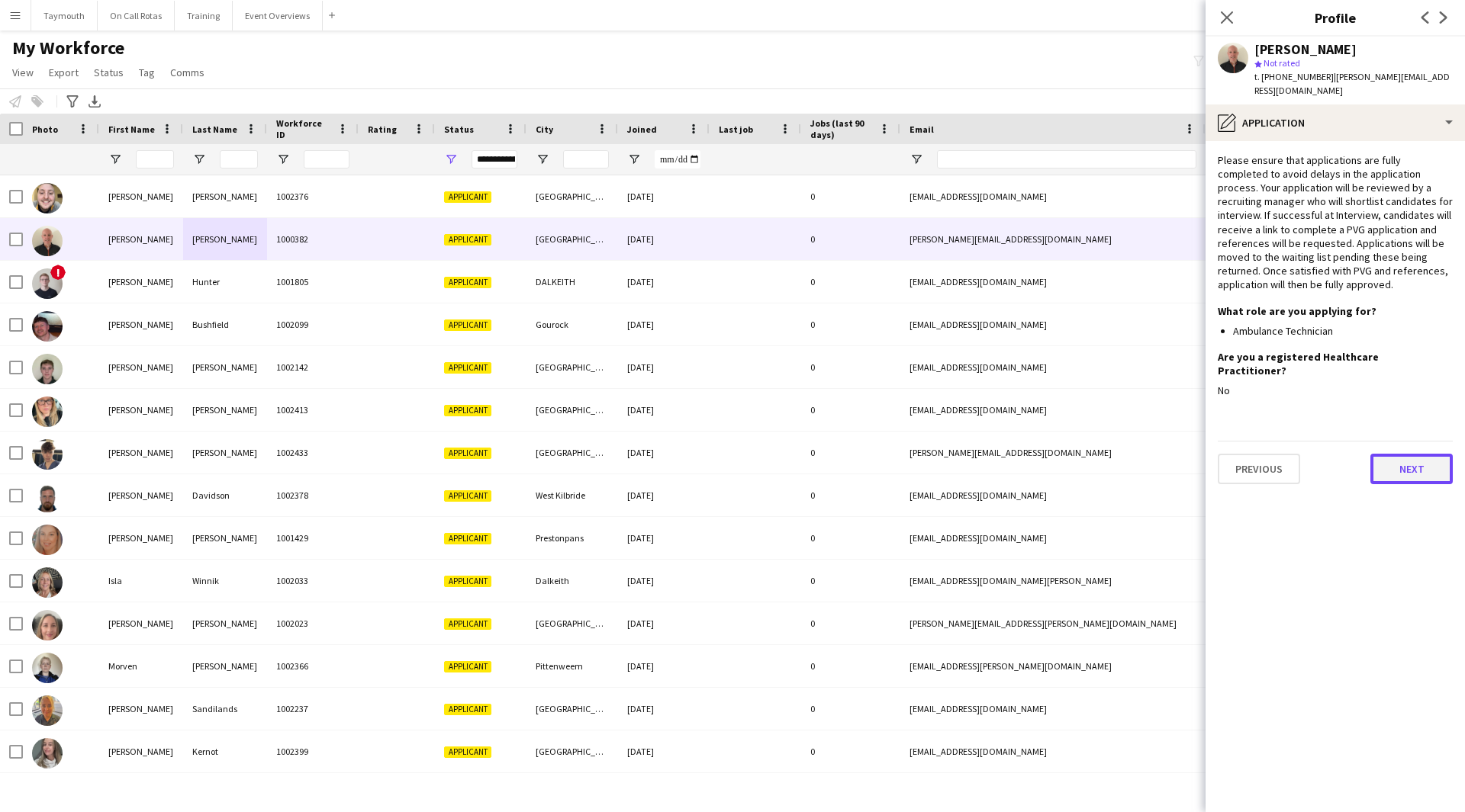
click at [1406, 462] on button "Next" at bounding box center [1411, 469] width 82 height 31
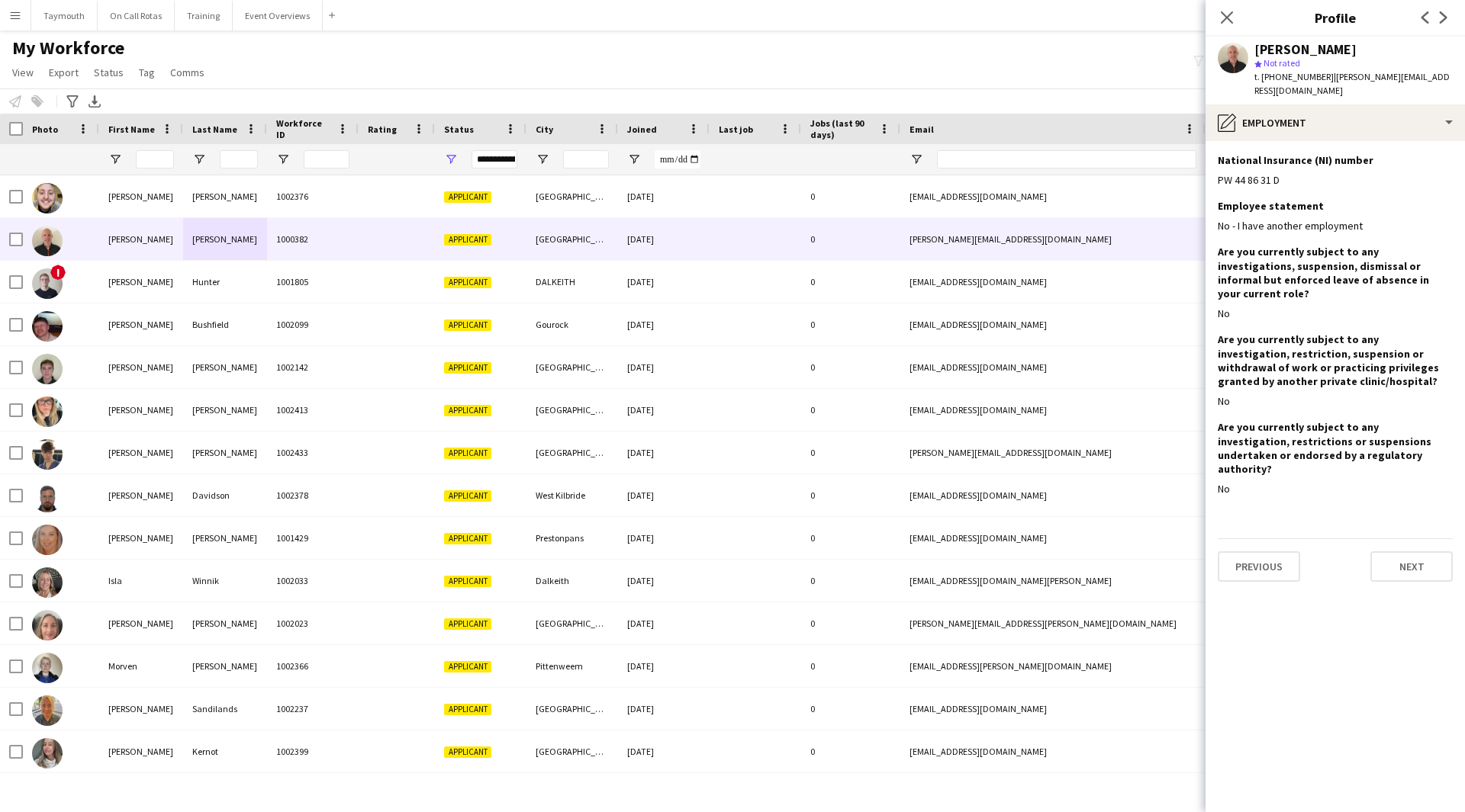
click at [1413, 538] on div "Previous Next" at bounding box center [1335, 560] width 235 height 43
click at [1413, 551] on button "Next" at bounding box center [1411, 566] width 82 height 31
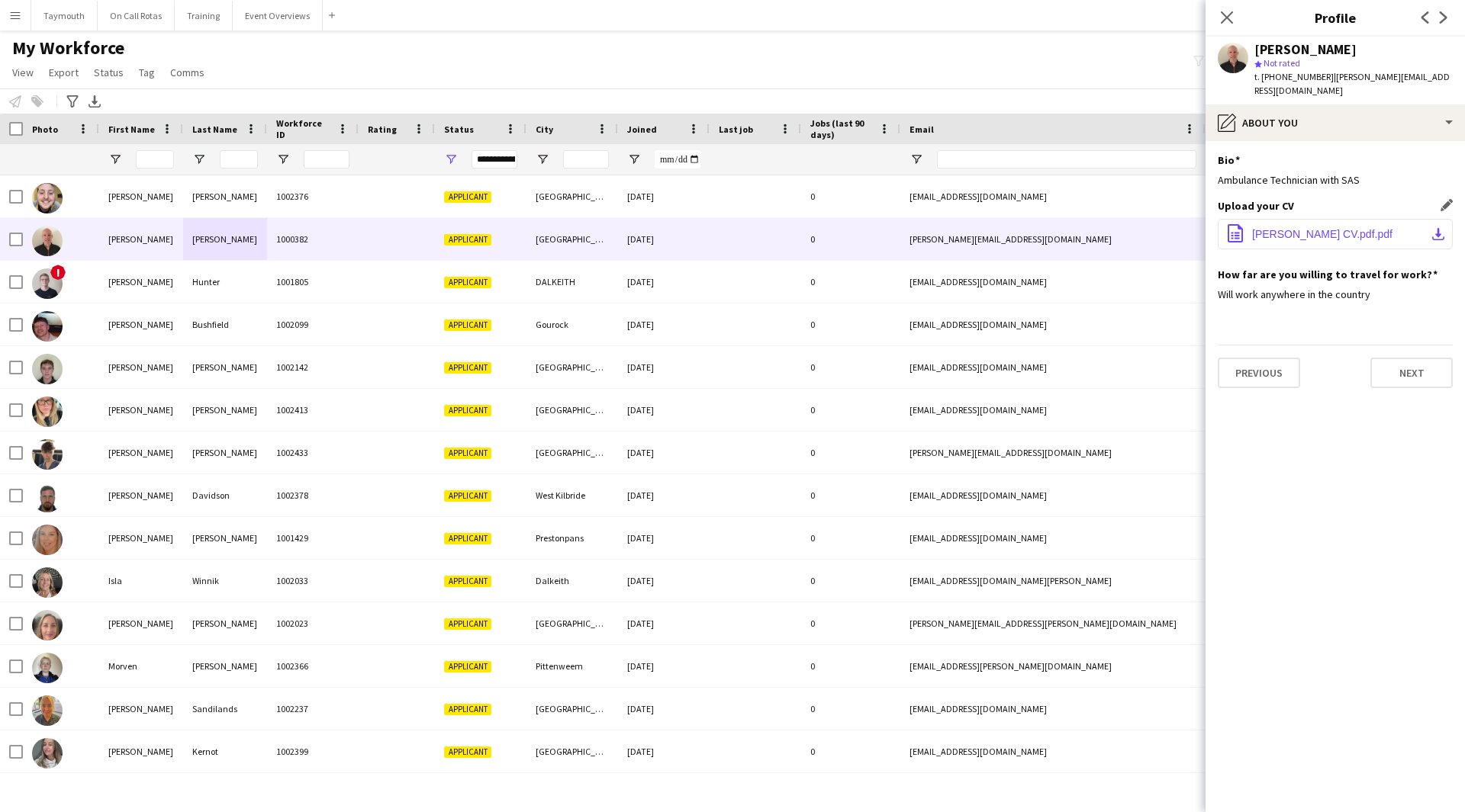
click at [1429, 236] on button "office-file-sheet [PERSON_NAME] CV.pdf.pdf download-bottom" at bounding box center [1335, 234] width 235 height 31
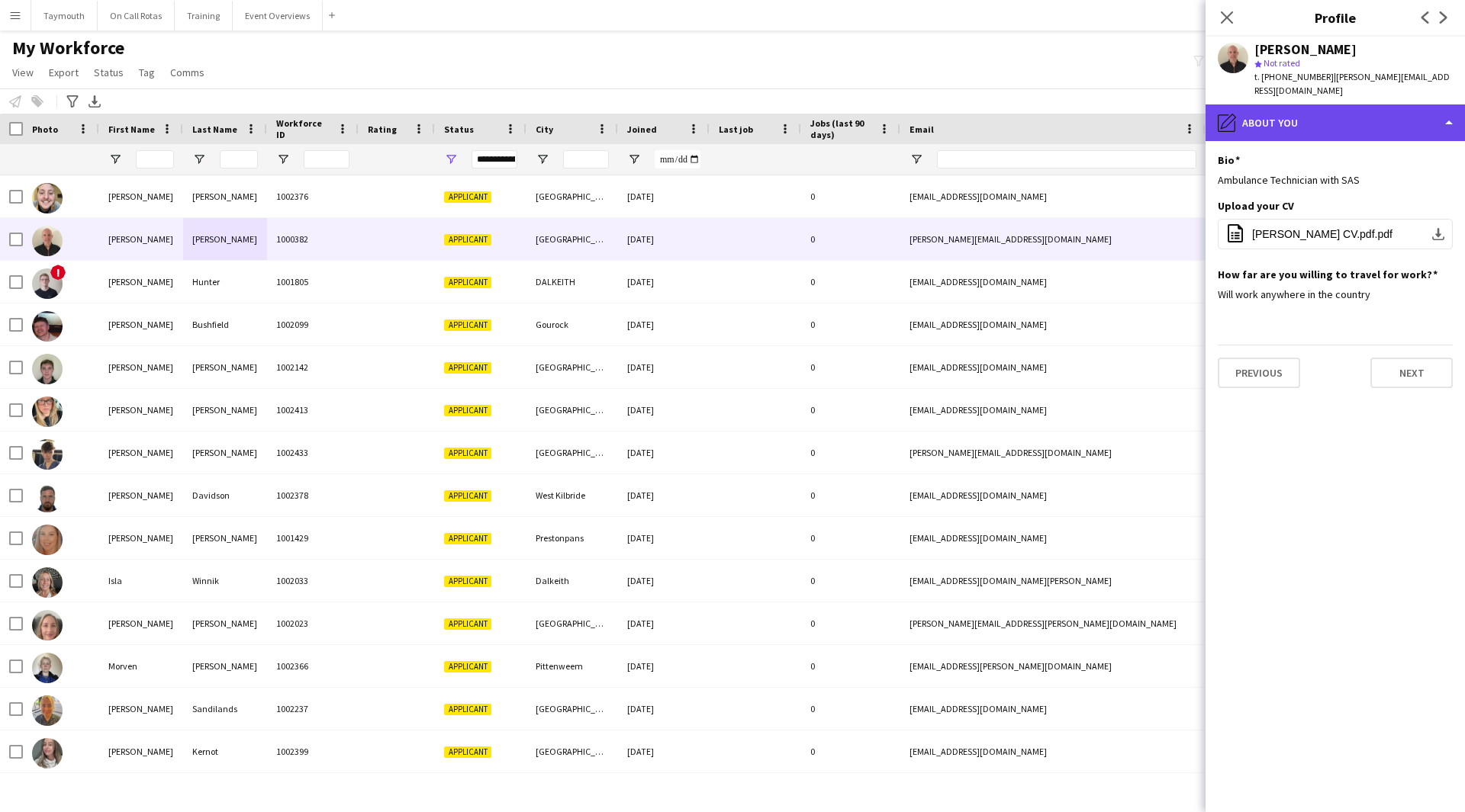
click at [1296, 123] on div "pencil4 About you" at bounding box center [1335, 123] width 259 height 37
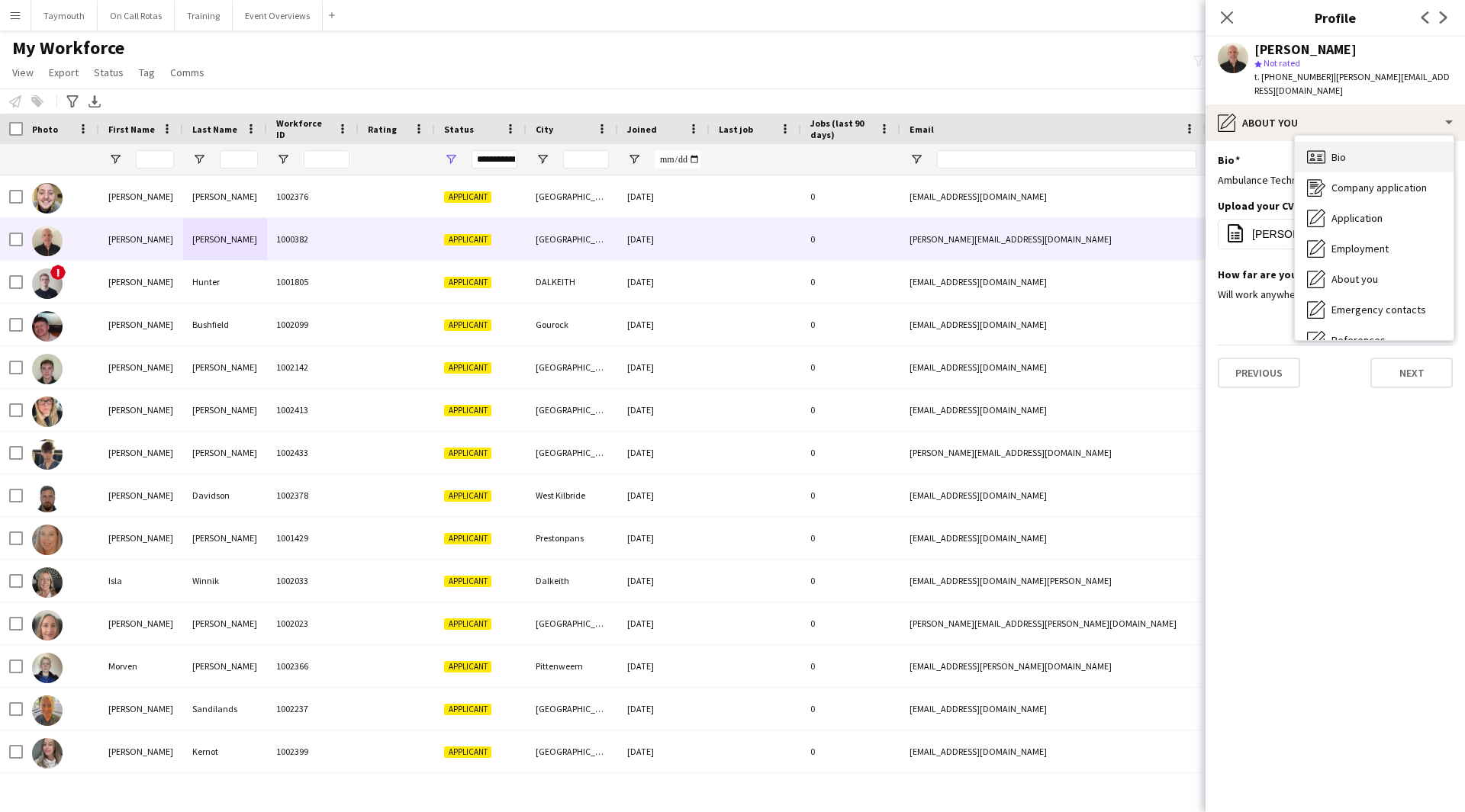
click at [1351, 160] on div "Bio Bio" at bounding box center [1375, 157] width 159 height 31
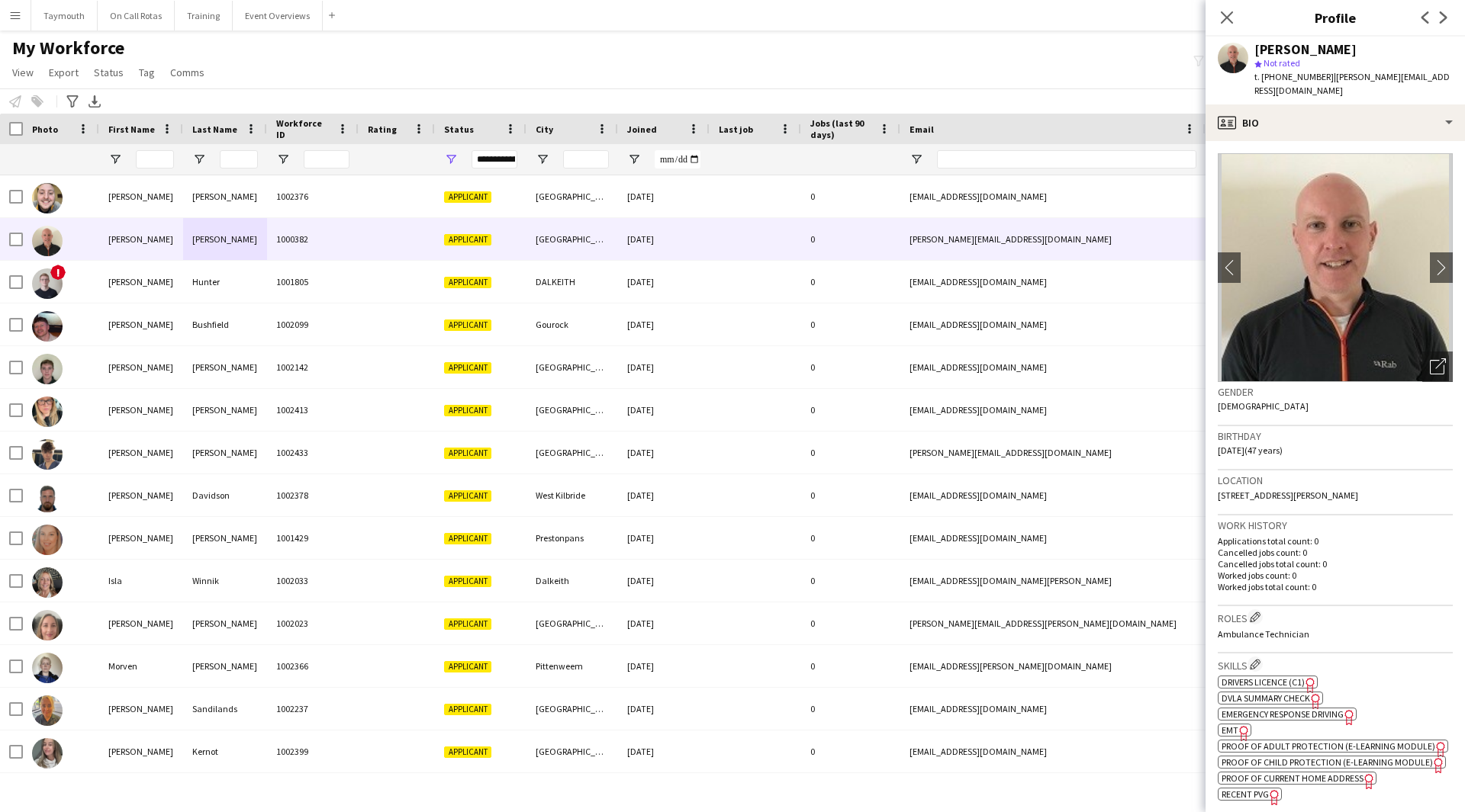
scroll to position [76, 0]
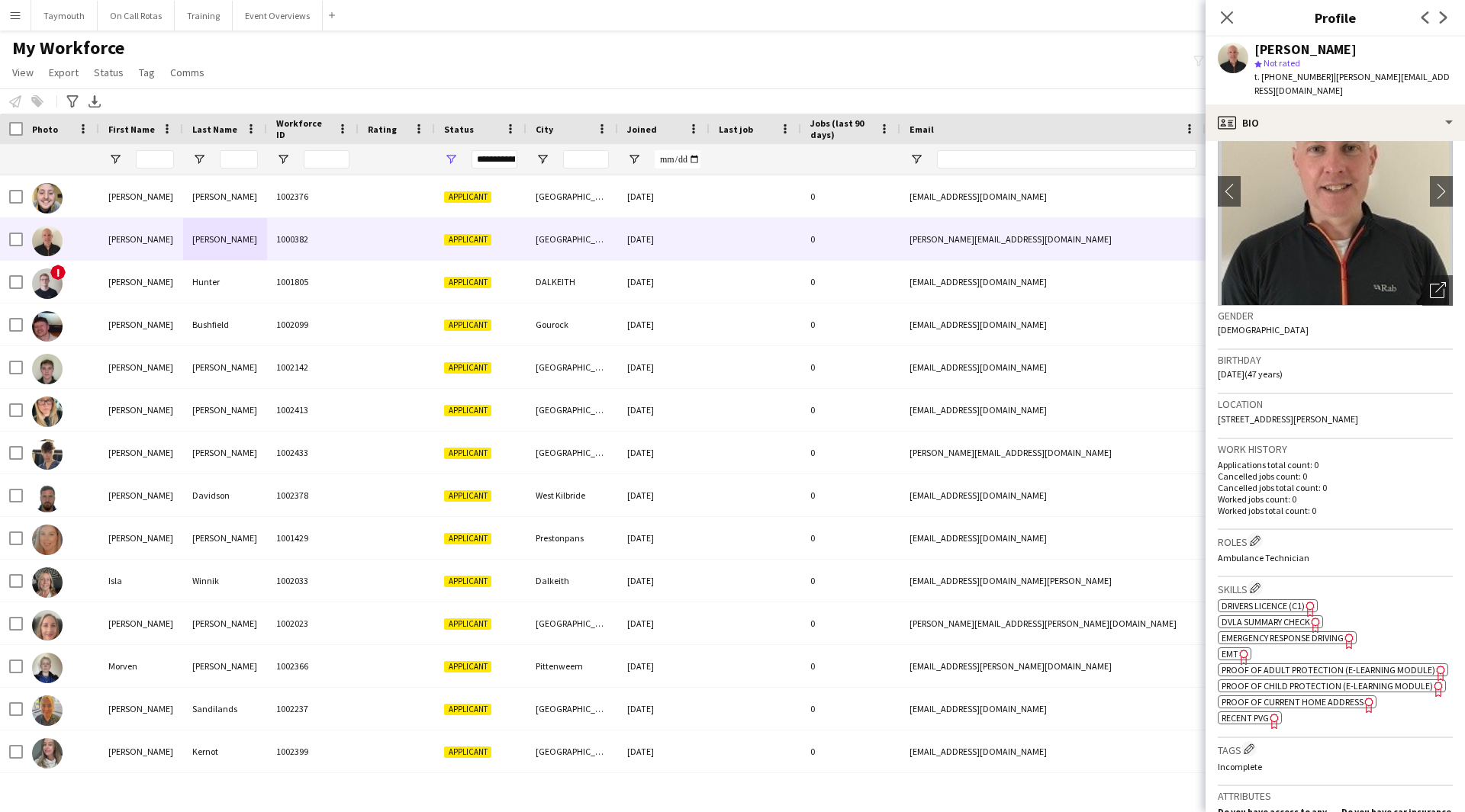
click at [1290, 637] on span "Emergency Response Driving" at bounding box center [1282, 638] width 122 height 12
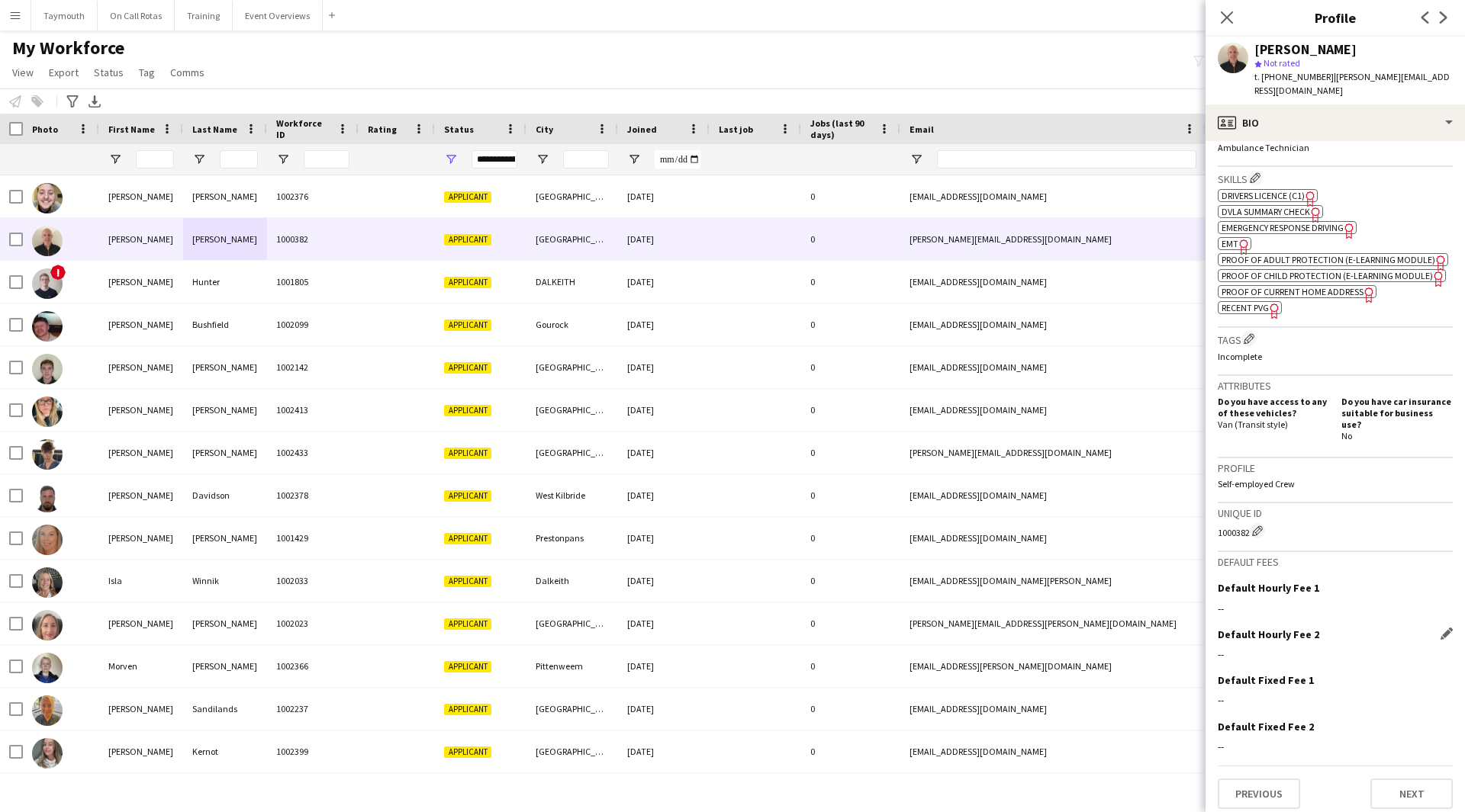
scroll to position [507, 0]
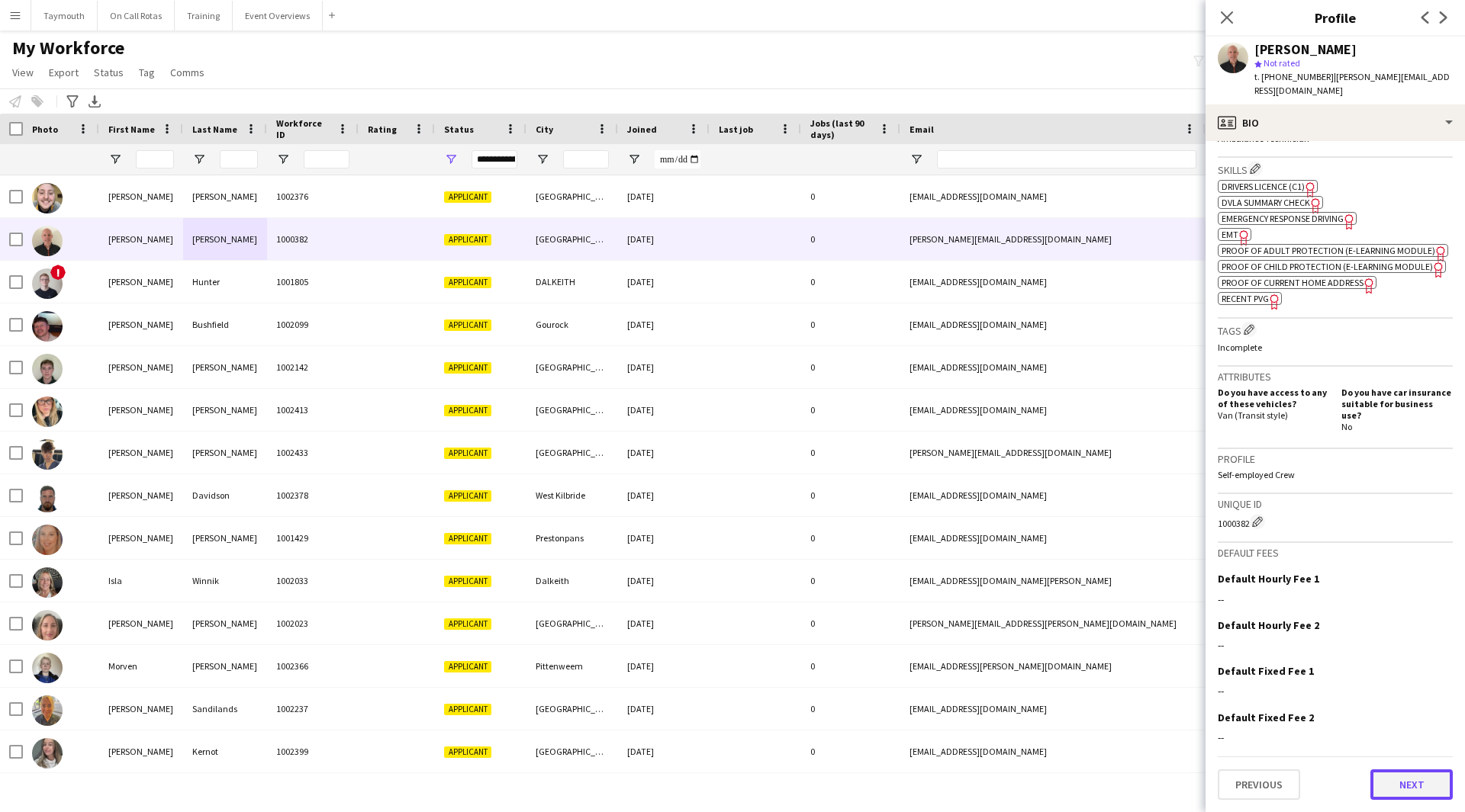
click at [1383, 773] on button "Next" at bounding box center [1411, 785] width 82 height 31
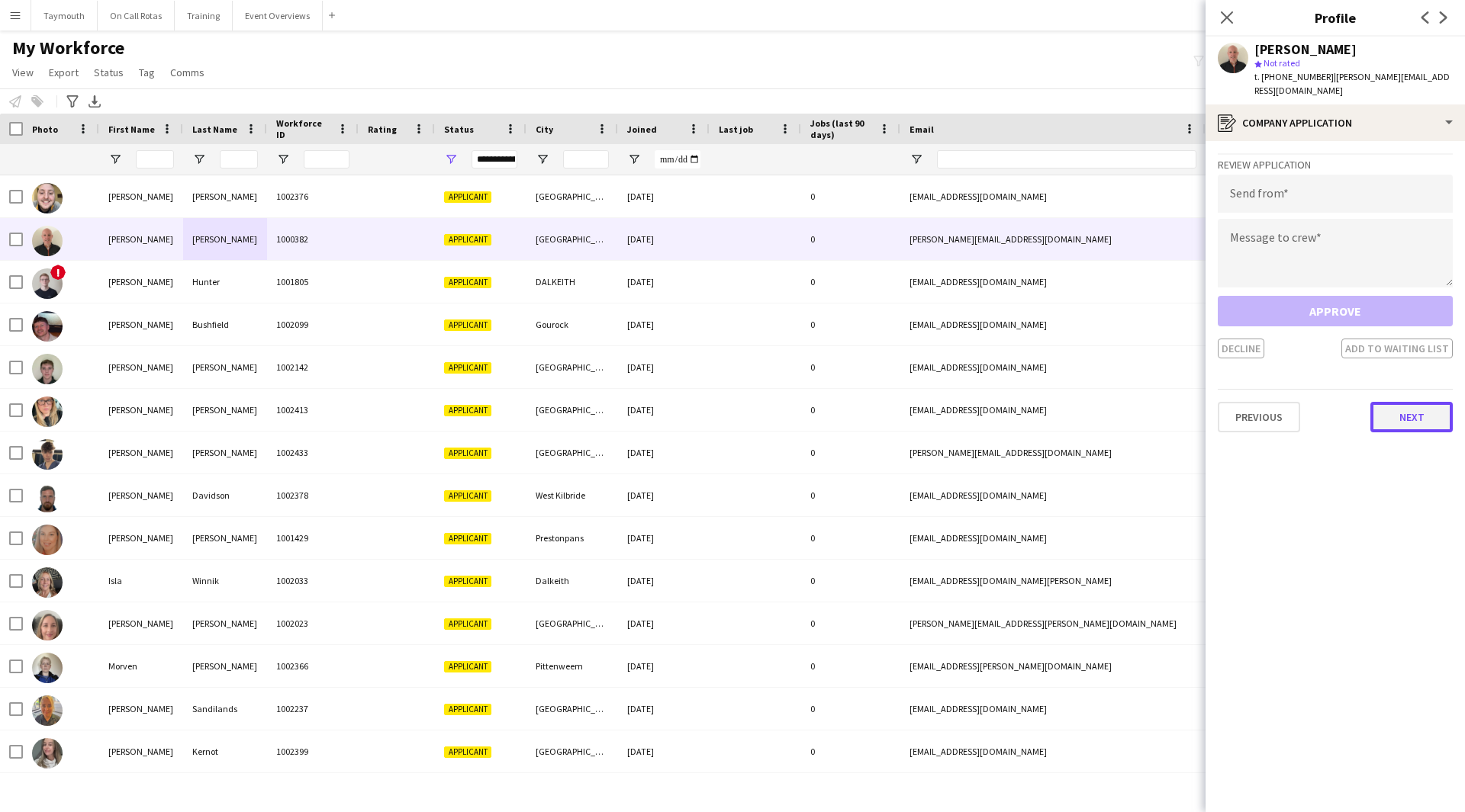
click at [1385, 422] on button "Next" at bounding box center [1411, 417] width 82 height 31
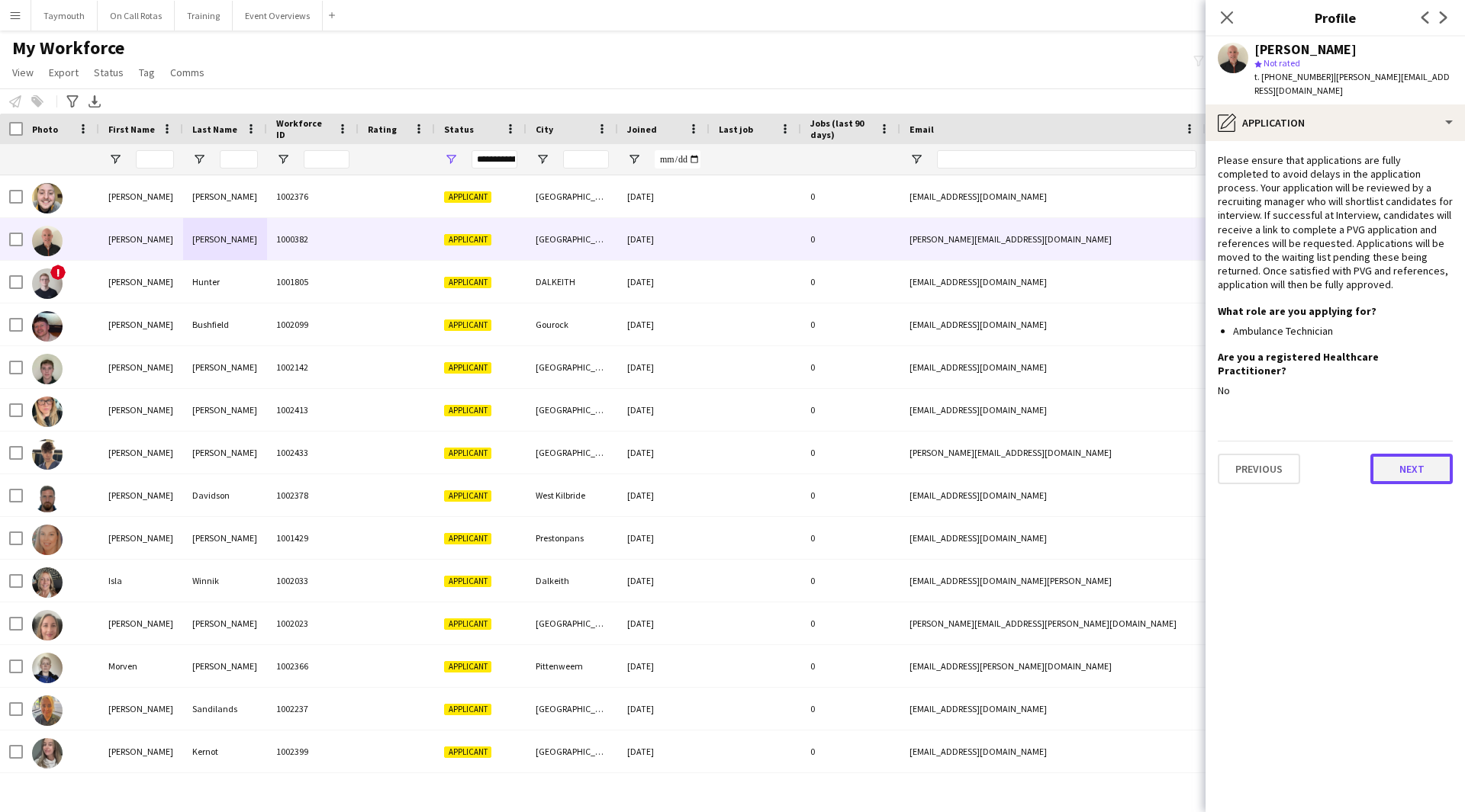
click at [1405, 461] on button "Next" at bounding box center [1411, 469] width 82 height 31
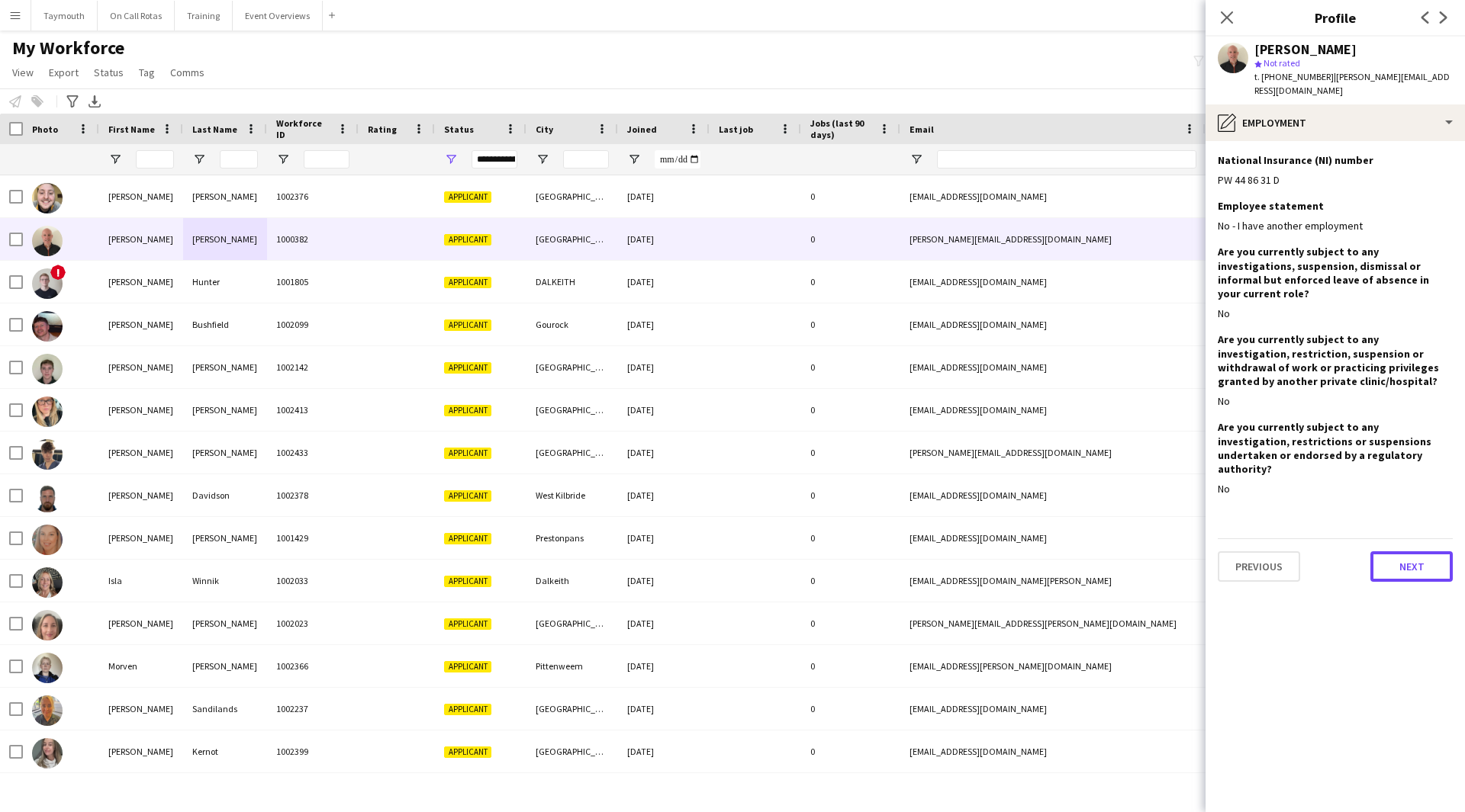
click at [1395, 551] on button "Next" at bounding box center [1411, 566] width 82 height 31
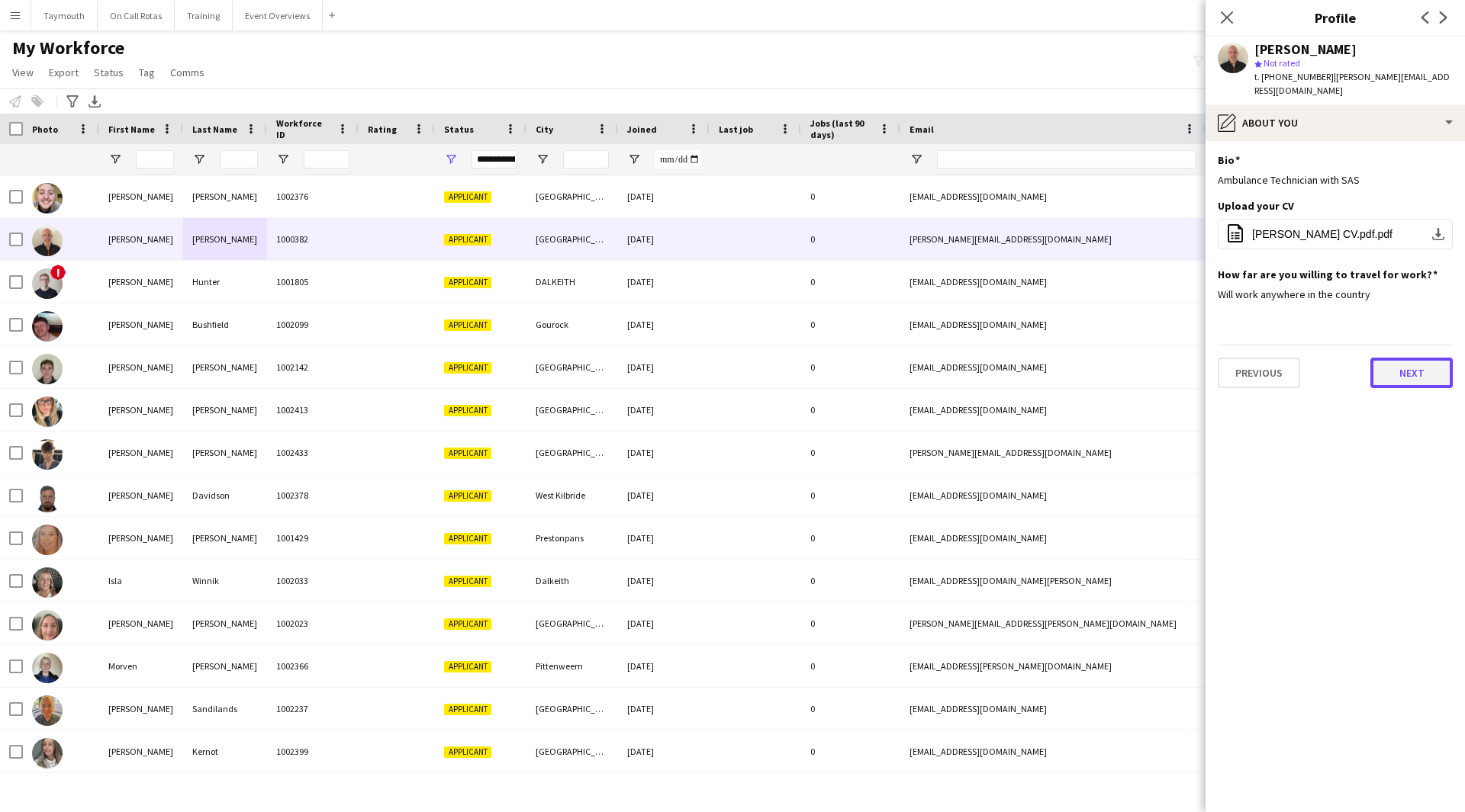
click at [1423, 381] on button "Next" at bounding box center [1411, 373] width 82 height 31
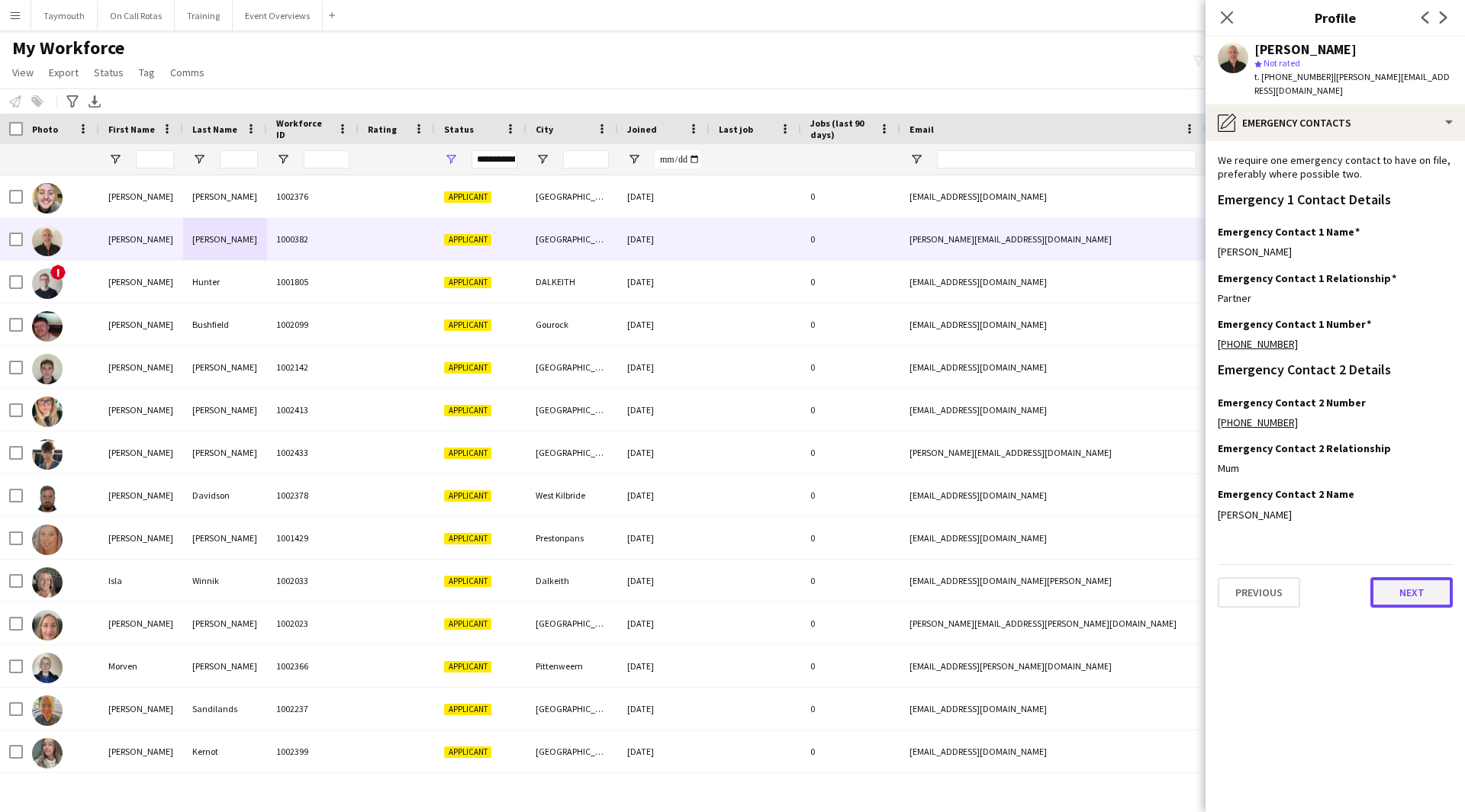
click at [1395, 592] on button "Next" at bounding box center [1411, 593] width 82 height 31
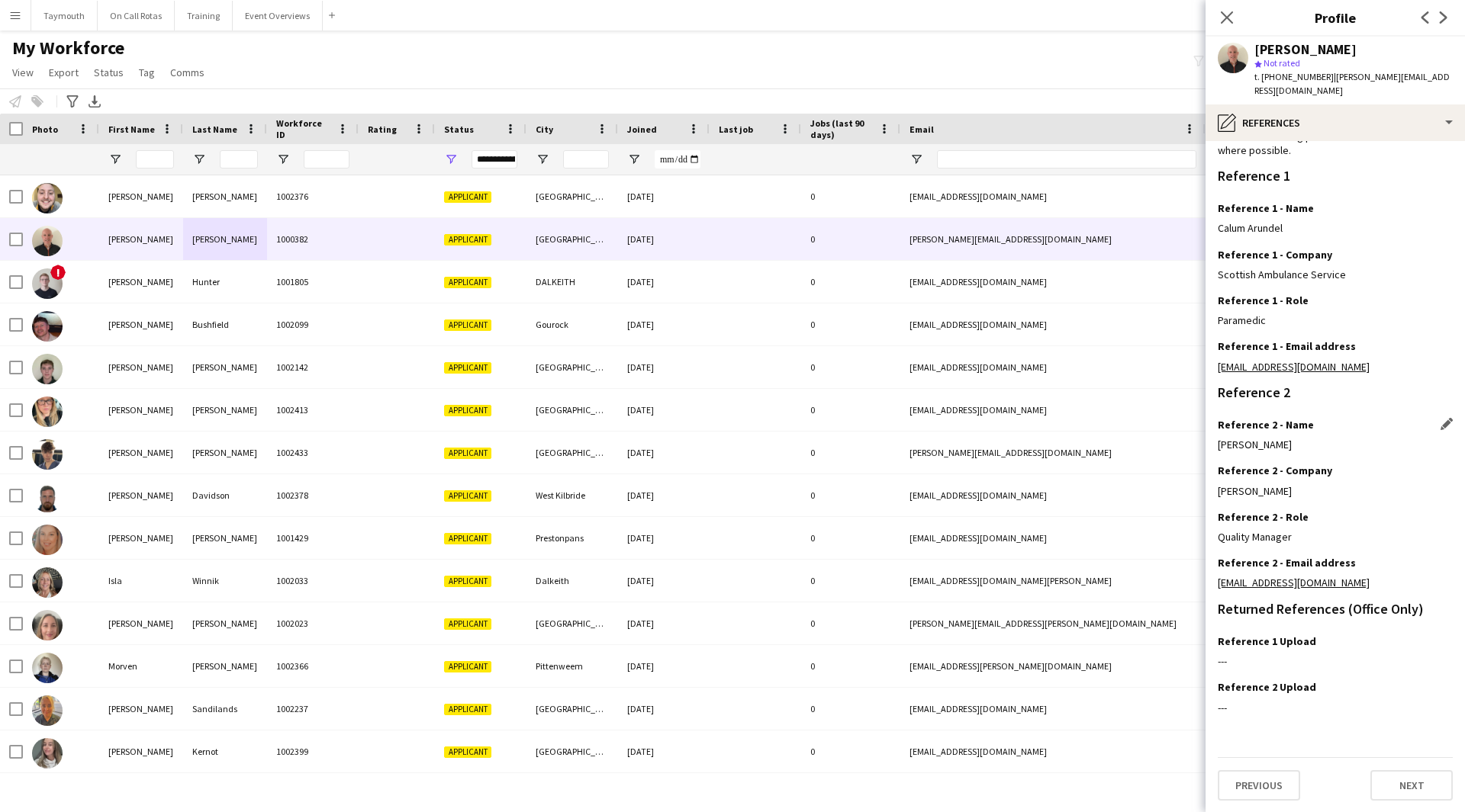
scroll to position [112, 0]
click at [1386, 785] on button "Next" at bounding box center [1411, 785] width 82 height 31
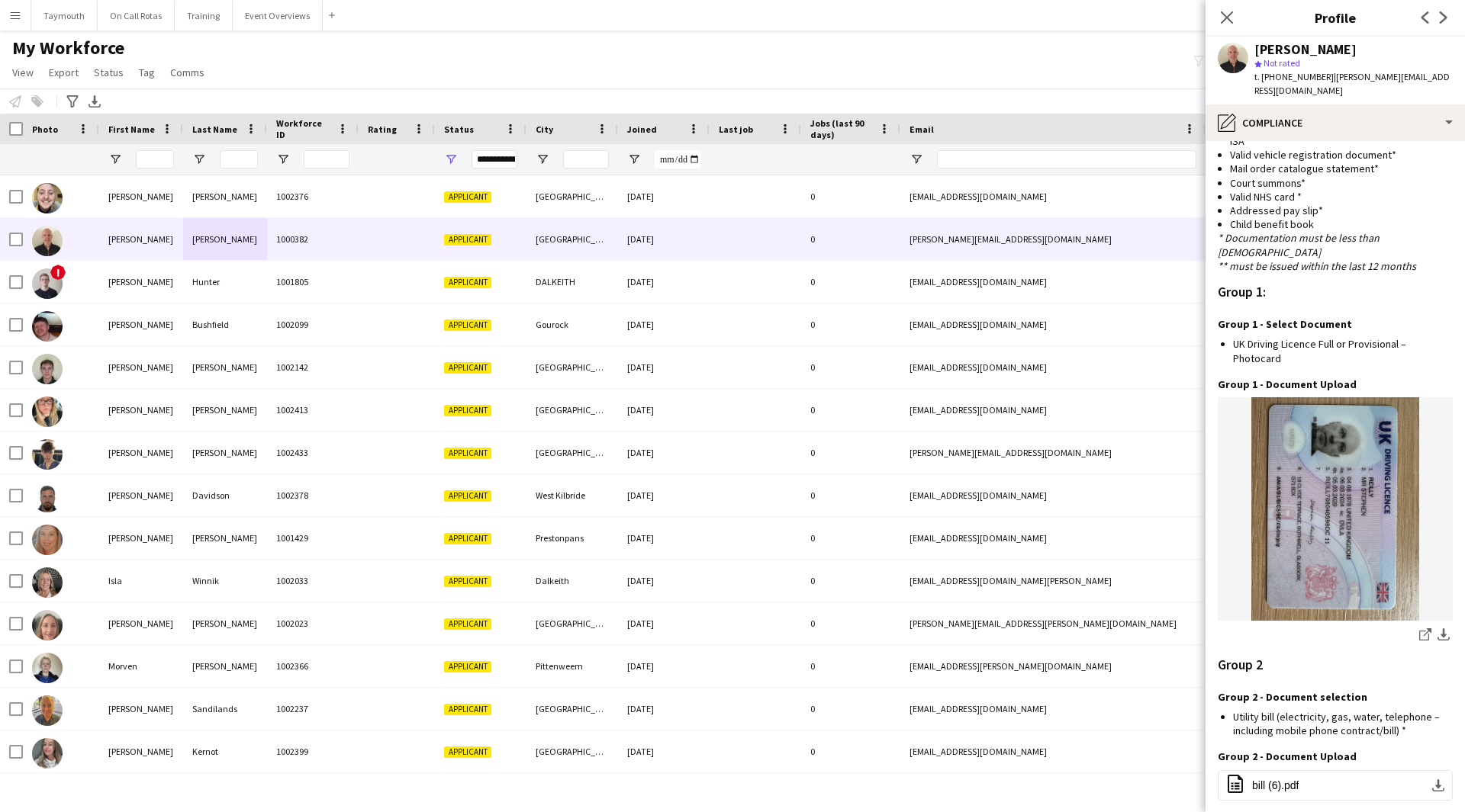
scroll to position [1296, 0]
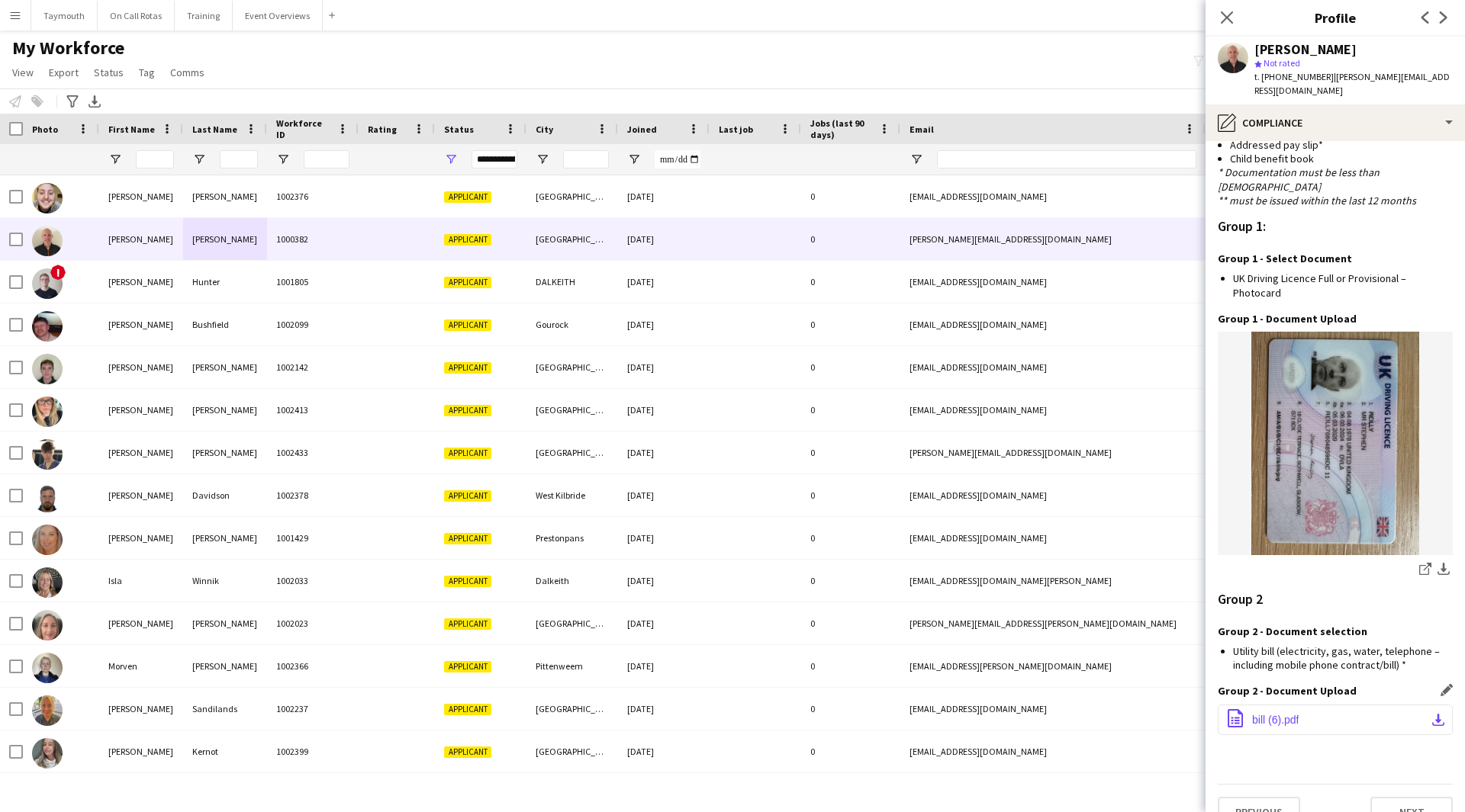
click at [1432, 714] on app-icon "download-bottom" at bounding box center [1439, 720] width 13 height 13
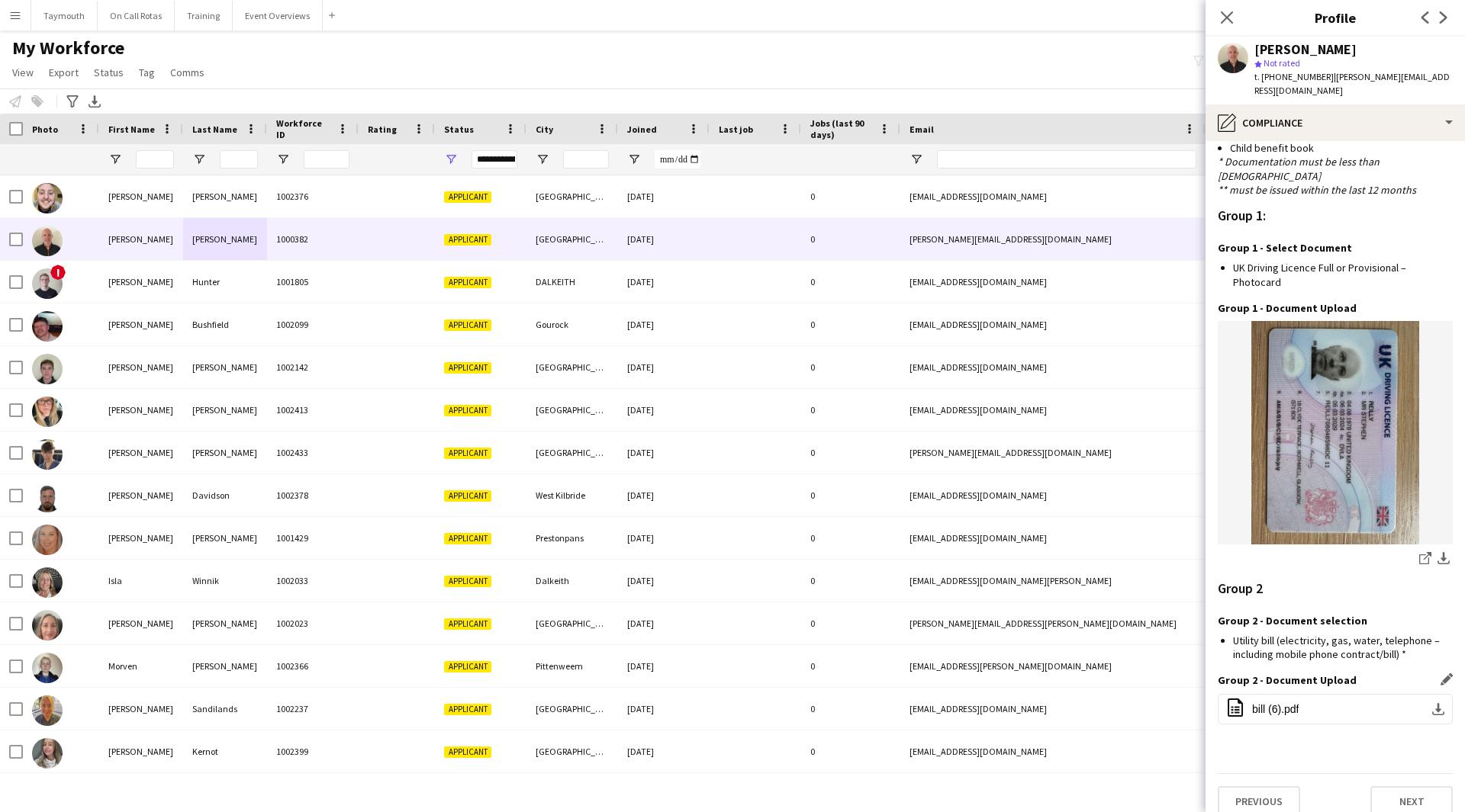
scroll to position [1310, 0]
click at [1413, 785] on button "Next" at bounding box center [1411, 799] width 82 height 31
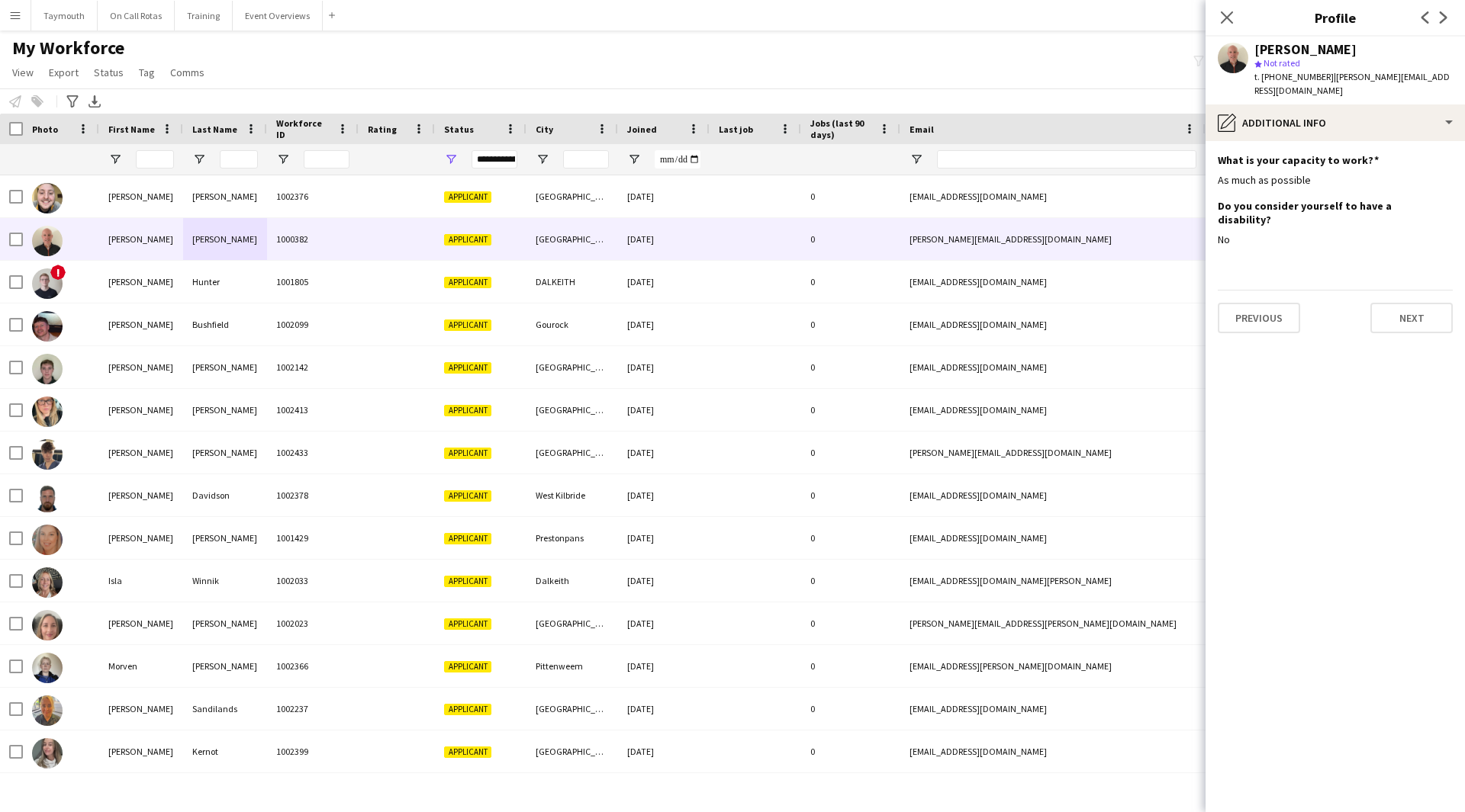
scroll to position [0, 0]
click at [1393, 306] on button "Next" at bounding box center [1411, 318] width 82 height 31
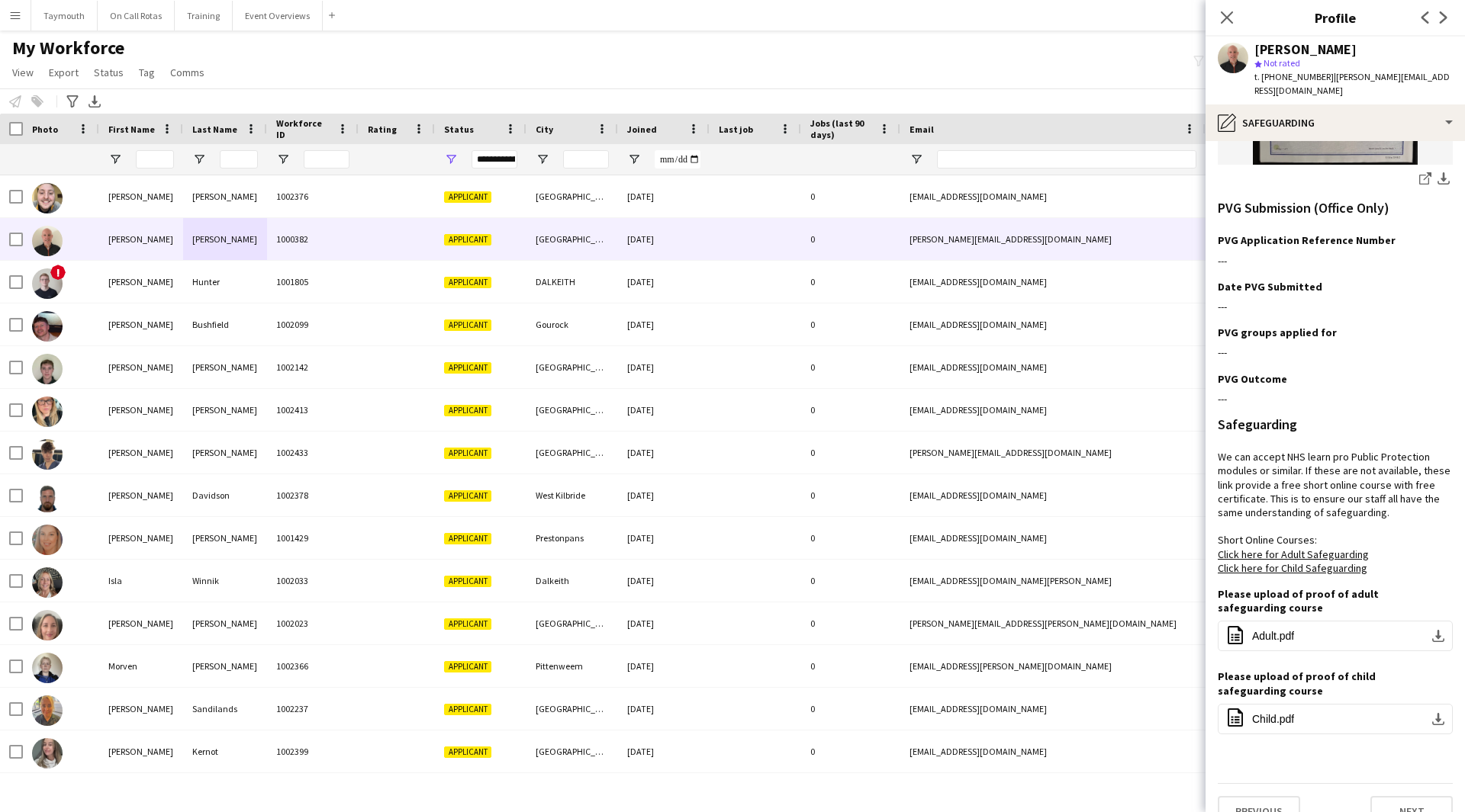
scroll to position [457, 0]
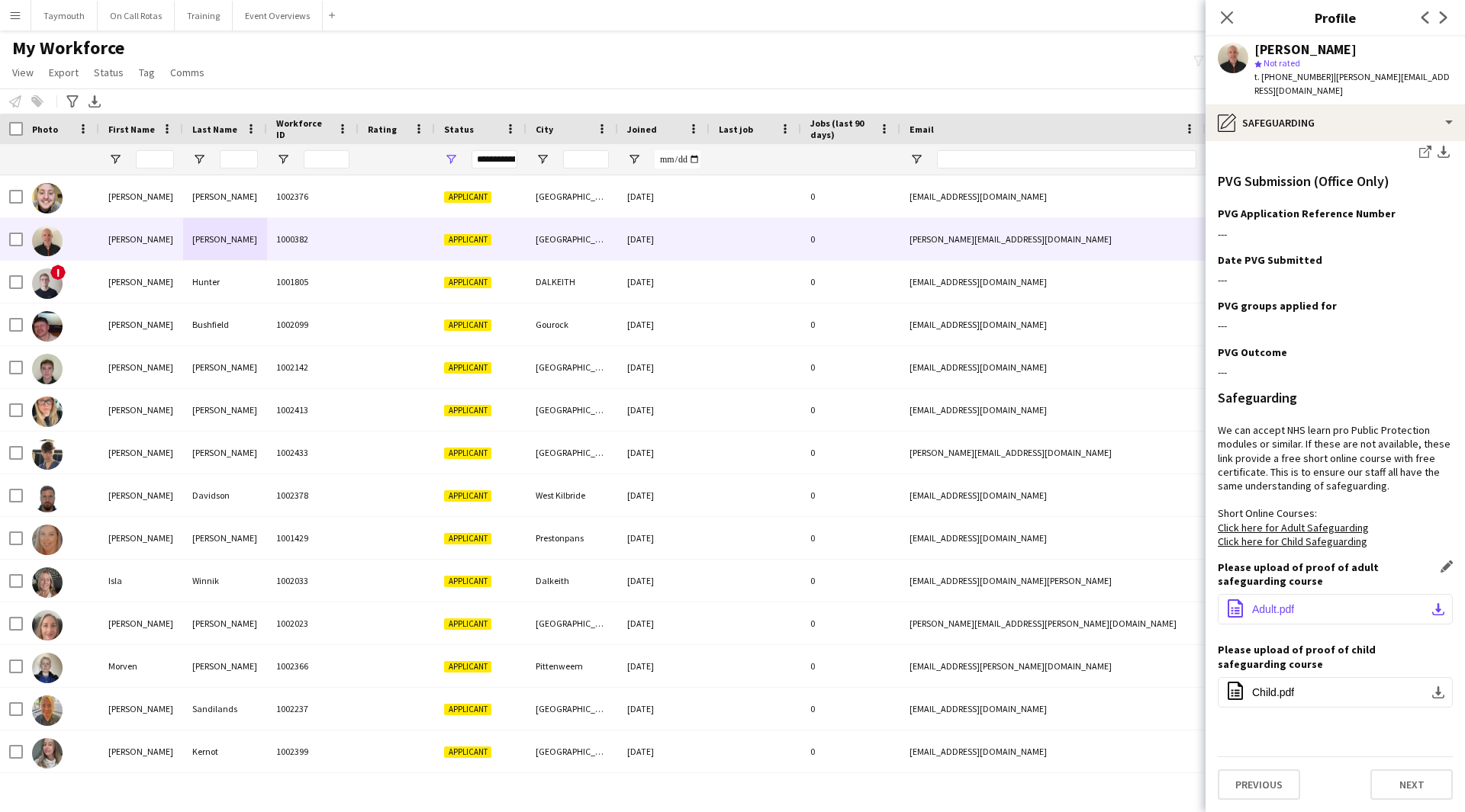
click at [1433, 610] on button "office-file-sheet Adult.pdf download-bottom" at bounding box center [1335, 610] width 235 height 31
click at [1404, 690] on button "office-file-sheet Child.pdf download-bottom" at bounding box center [1335, 693] width 235 height 31
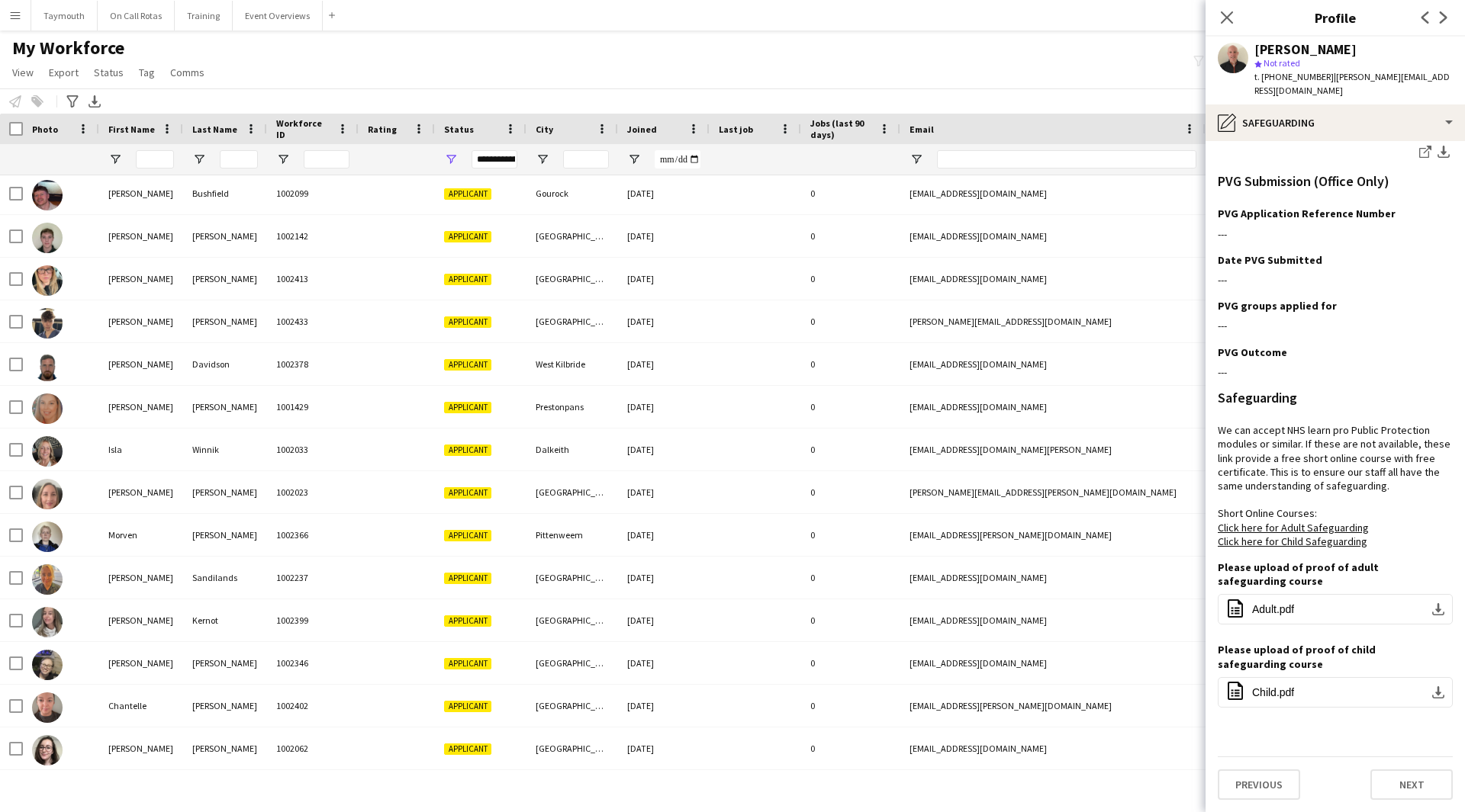
scroll to position [305, 0]
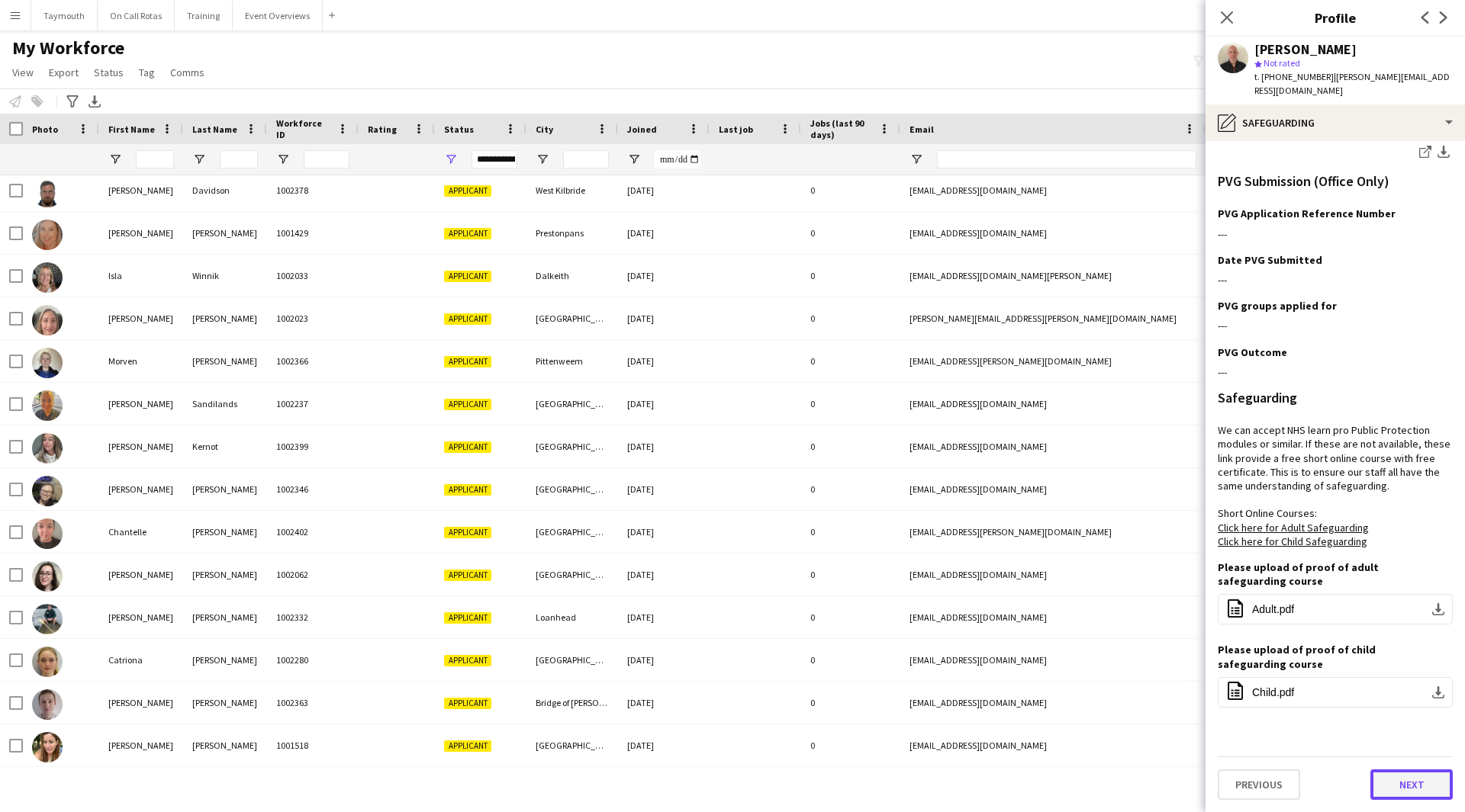
click at [1373, 771] on button "Next" at bounding box center [1411, 785] width 82 height 31
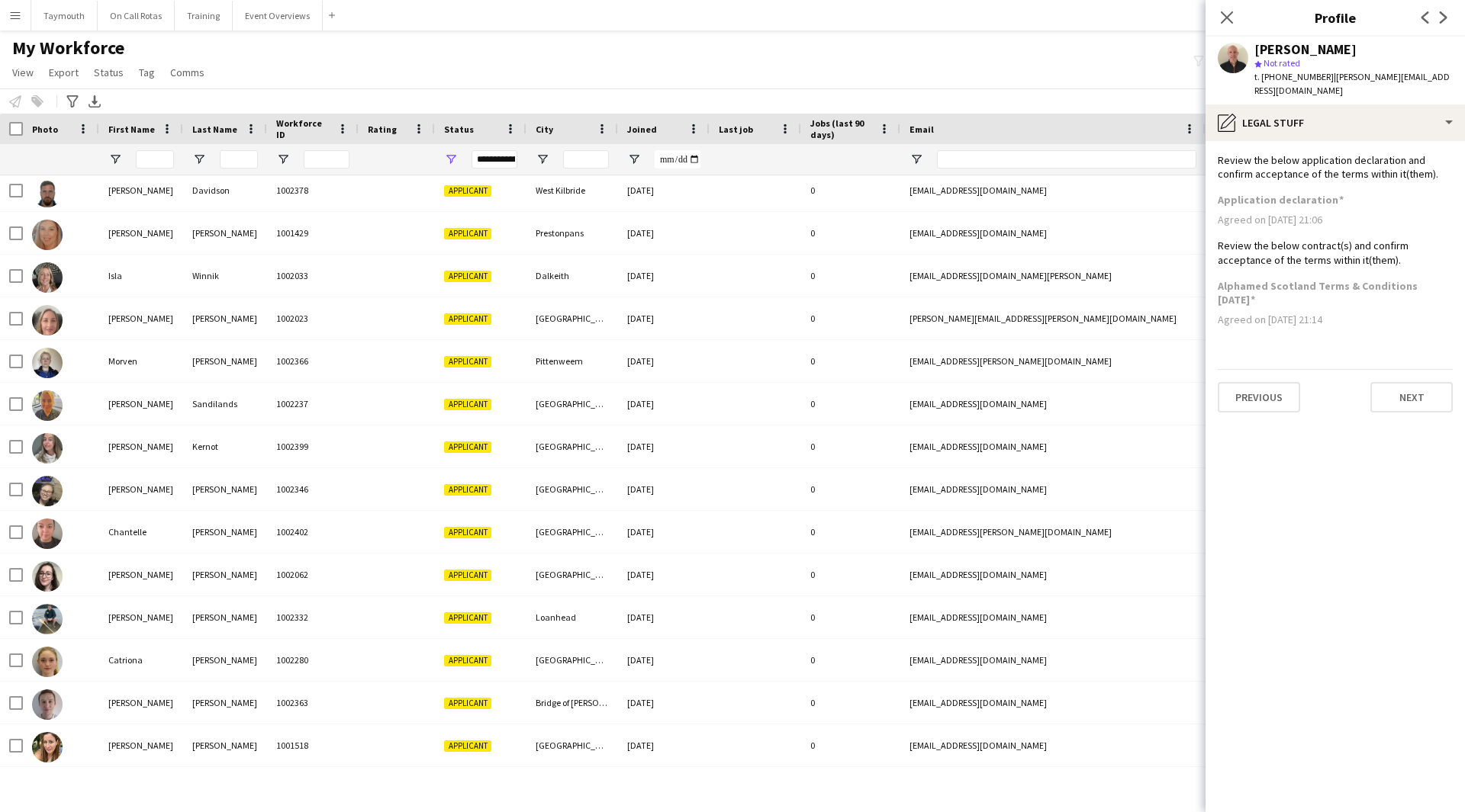
scroll to position [0, 0]
click at [1423, 424] on app-section-data-types "Review the below application declaration and confirm acceptance of the terms wi…" at bounding box center [1335, 476] width 259 height 671
click at [1431, 404] on button "Next" at bounding box center [1411, 397] width 82 height 31
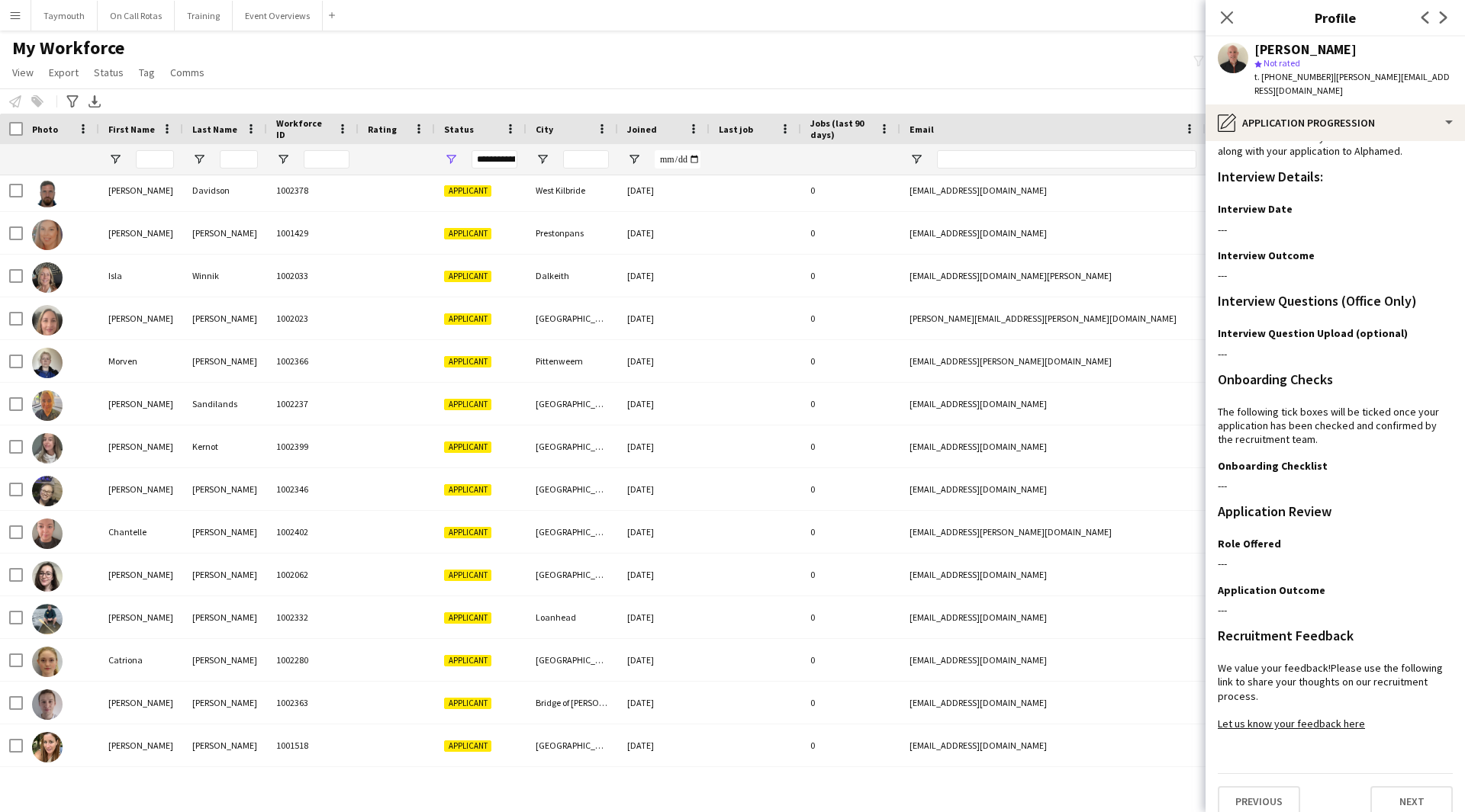
scroll to position [53, 0]
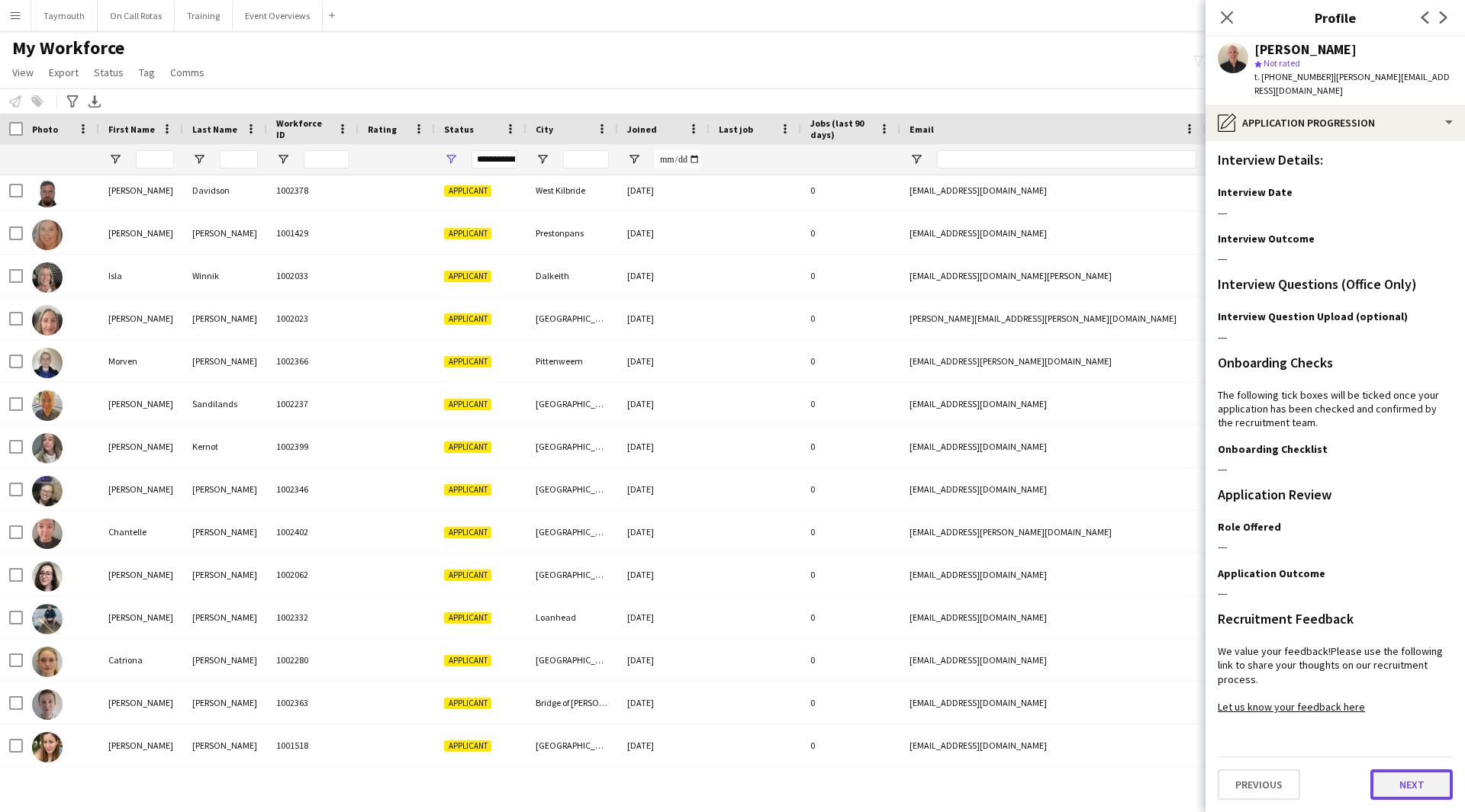
click at [1415, 781] on button "Next" at bounding box center [1411, 785] width 82 height 31
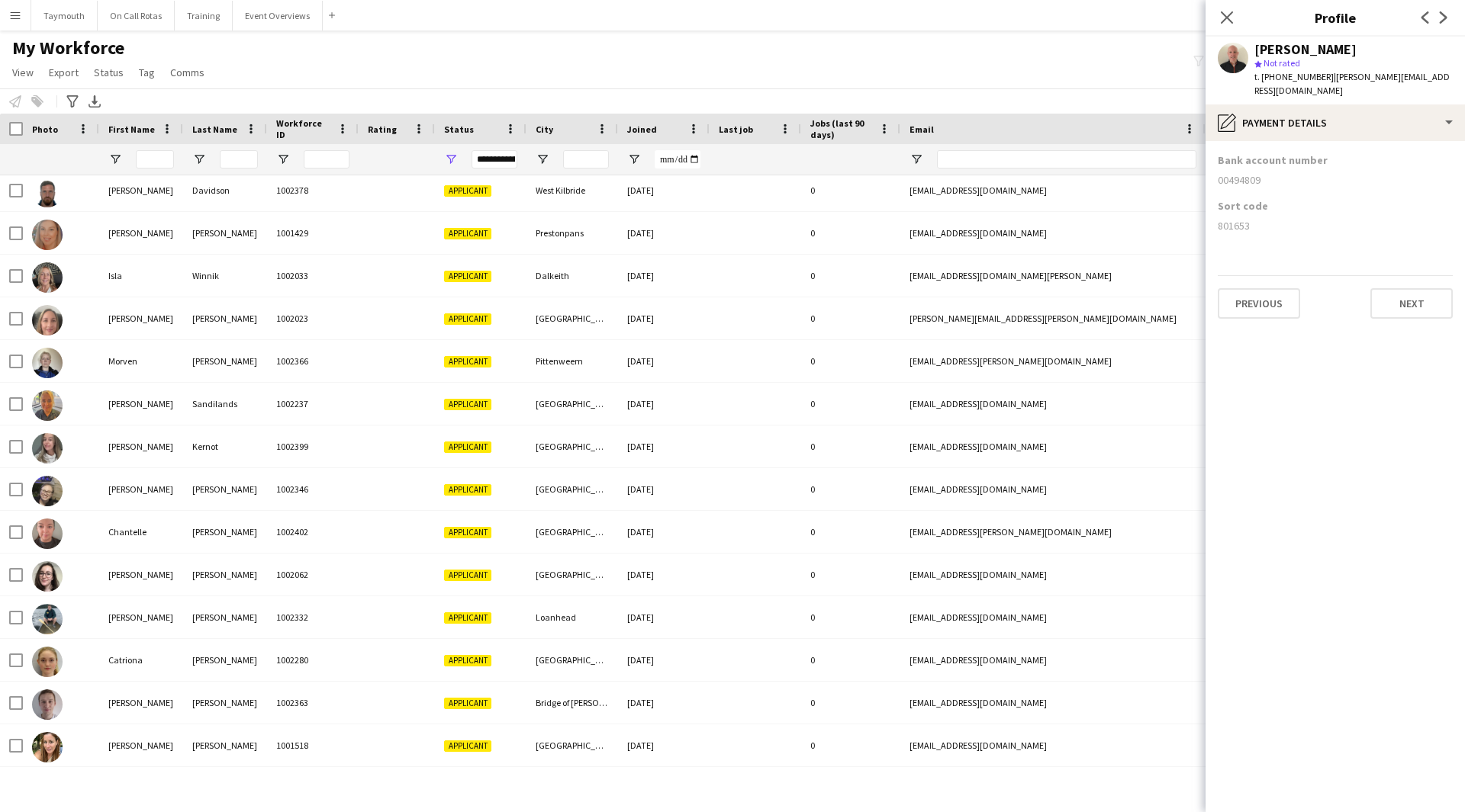
scroll to position [0, 0]
click at [1416, 293] on button "Next" at bounding box center [1411, 303] width 82 height 31
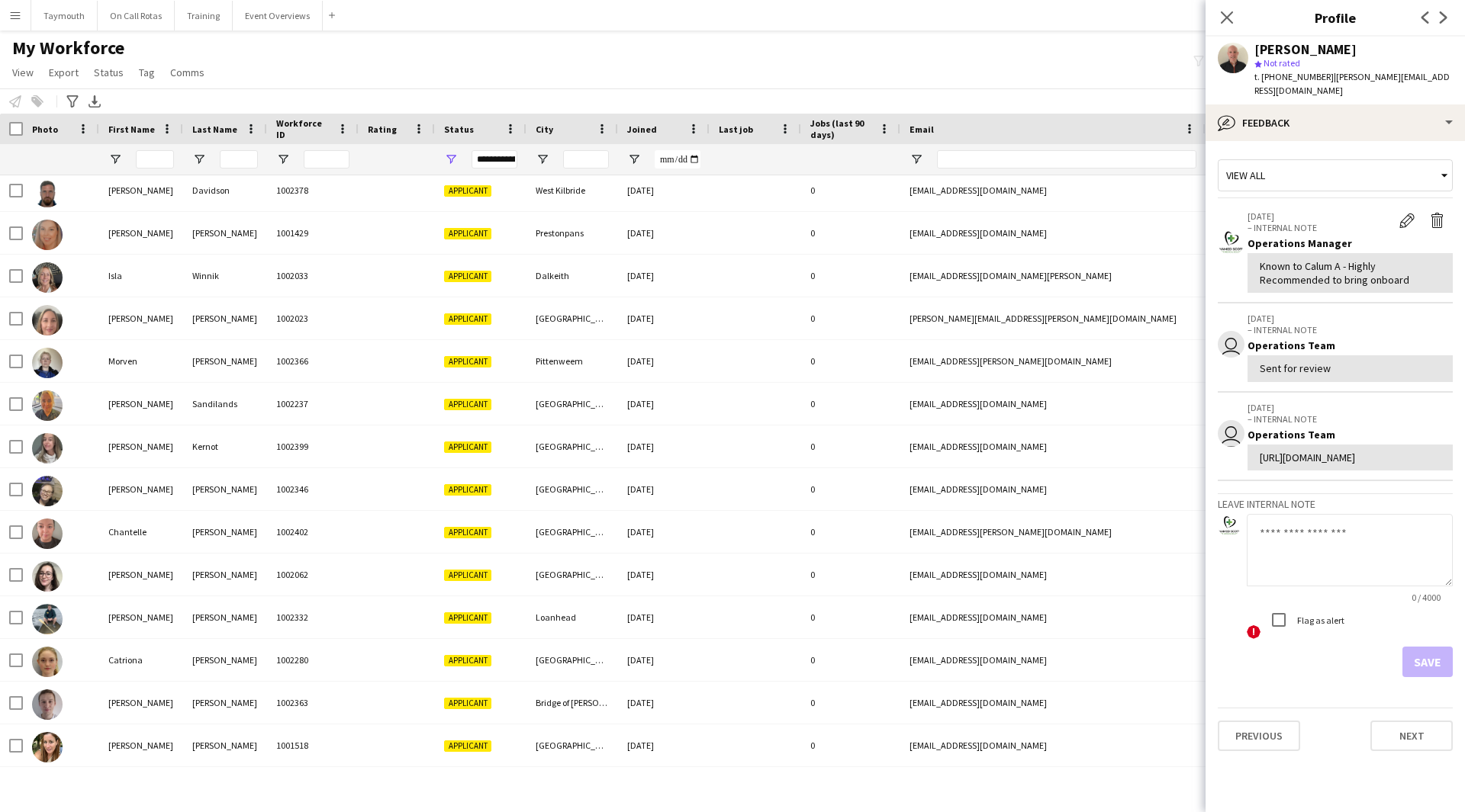
click at [1347, 583] on textarea at bounding box center [1350, 550] width 206 height 72
drag, startPoint x: 1360, startPoint y: 591, endPoint x: 1366, endPoint y: 572, distance: 19.9
click at [1360, 586] on textarea at bounding box center [1350, 550] width 206 height 72
type textarea "**********"
click at [1417, 677] on button "Save" at bounding box center [1428, 662] width 51 height 31
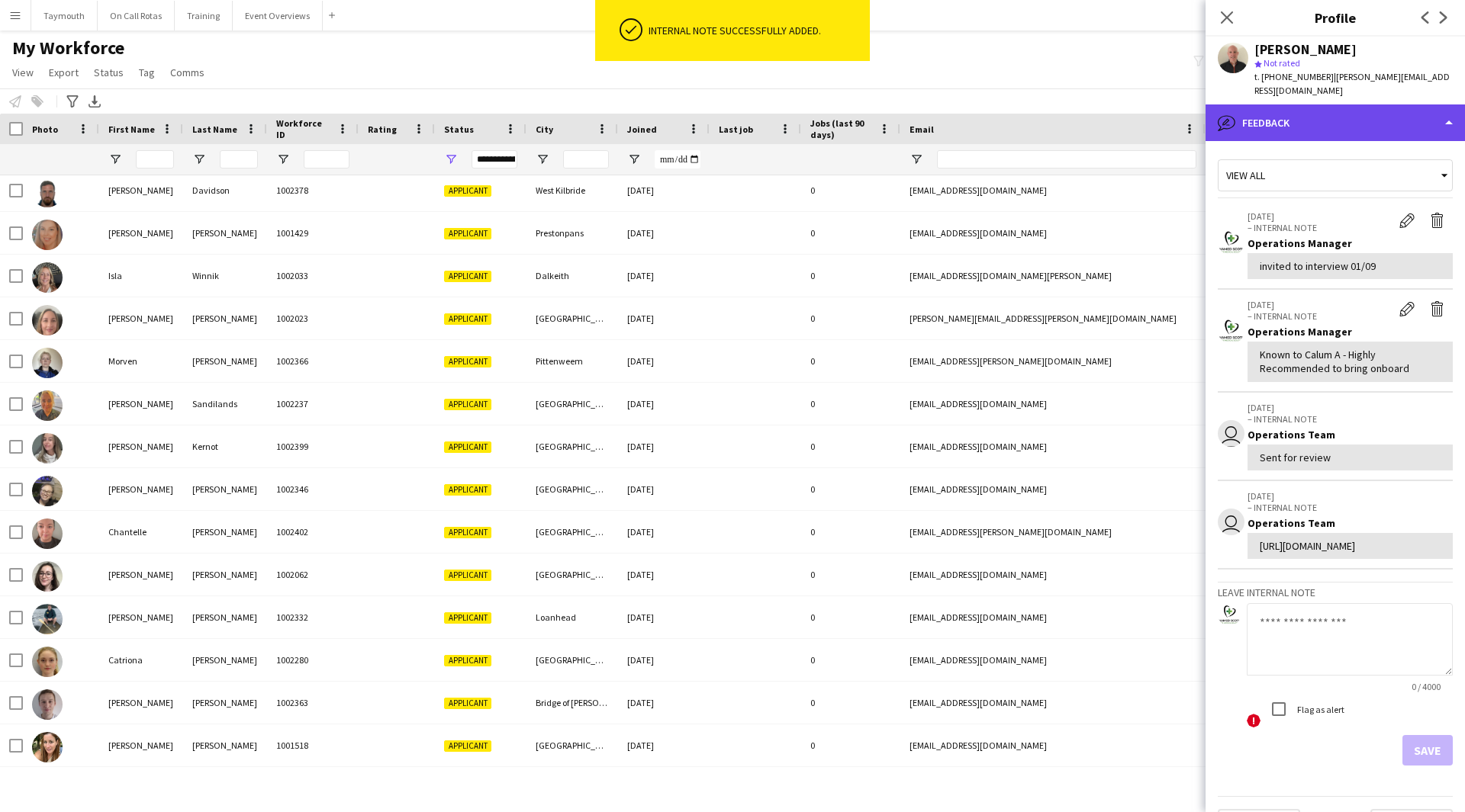
click at [1361, 115] on div "bubble-pencil Feedback" at bounding box center [1335, 123] width 259 height 37
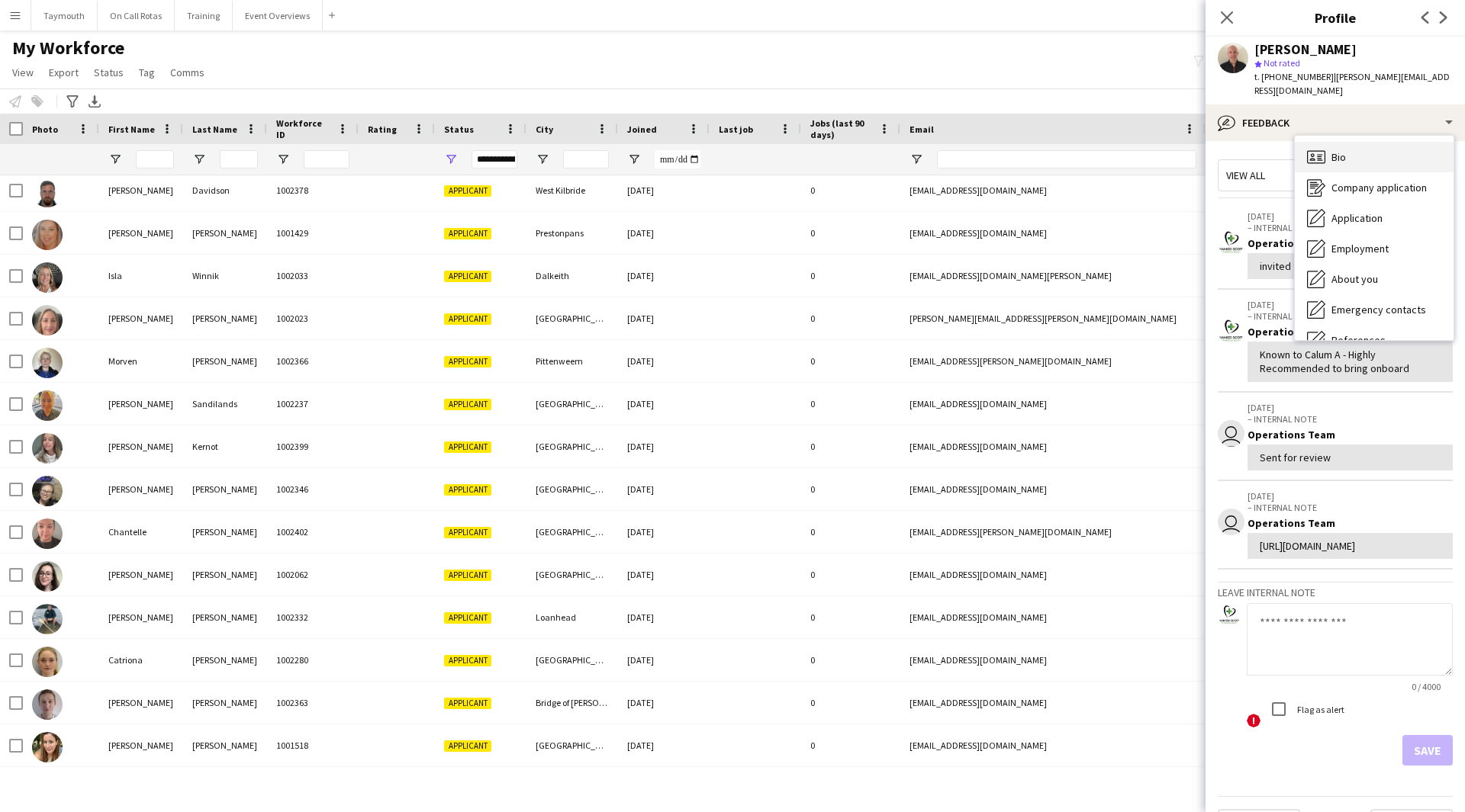
click at [1365, 155] on div "Bio Bio" at bounding box center [1375, 157] width 159 height 31
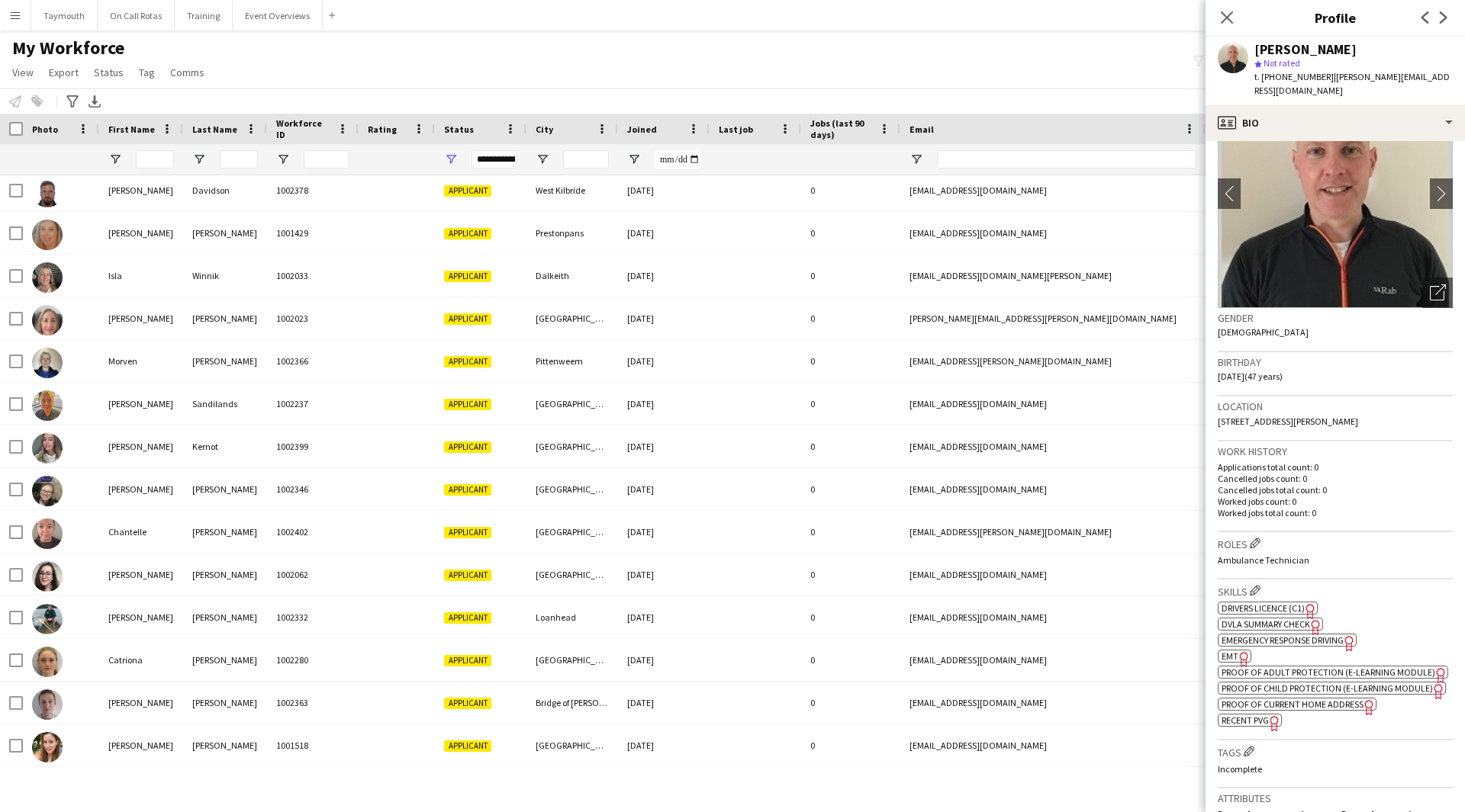
scroll to position [153, 0]
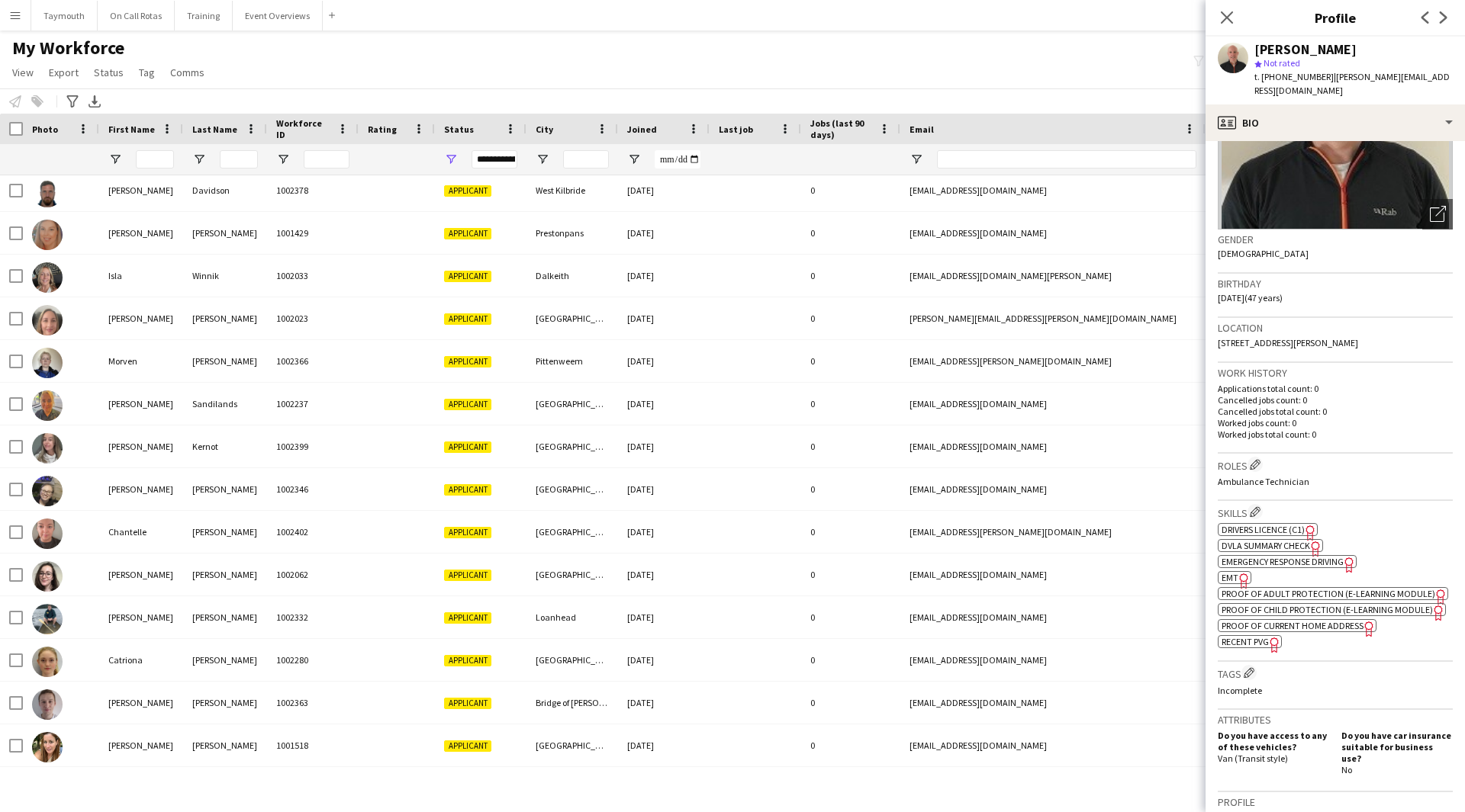
click at [1233, 582] on span "EMT" at bounding box center [1230, 577] width 17 height 12
drag, startPoint x: 1360, startPoint y: 100, endPoint x: 1332, endPoint y: 76, distance: 36.9
click at [1332, 76] on div "[PERSON_NAME] star Not rated t. [PHONE_NUMBER] | [PERSON_NAME][EMAIL_ADDRESS][D…" at bounding box center [1335, 70] width 259 height 68
copy span "[PERSON_NAME][EMAIL_ADDRESS][DOMAIN_NAME]"
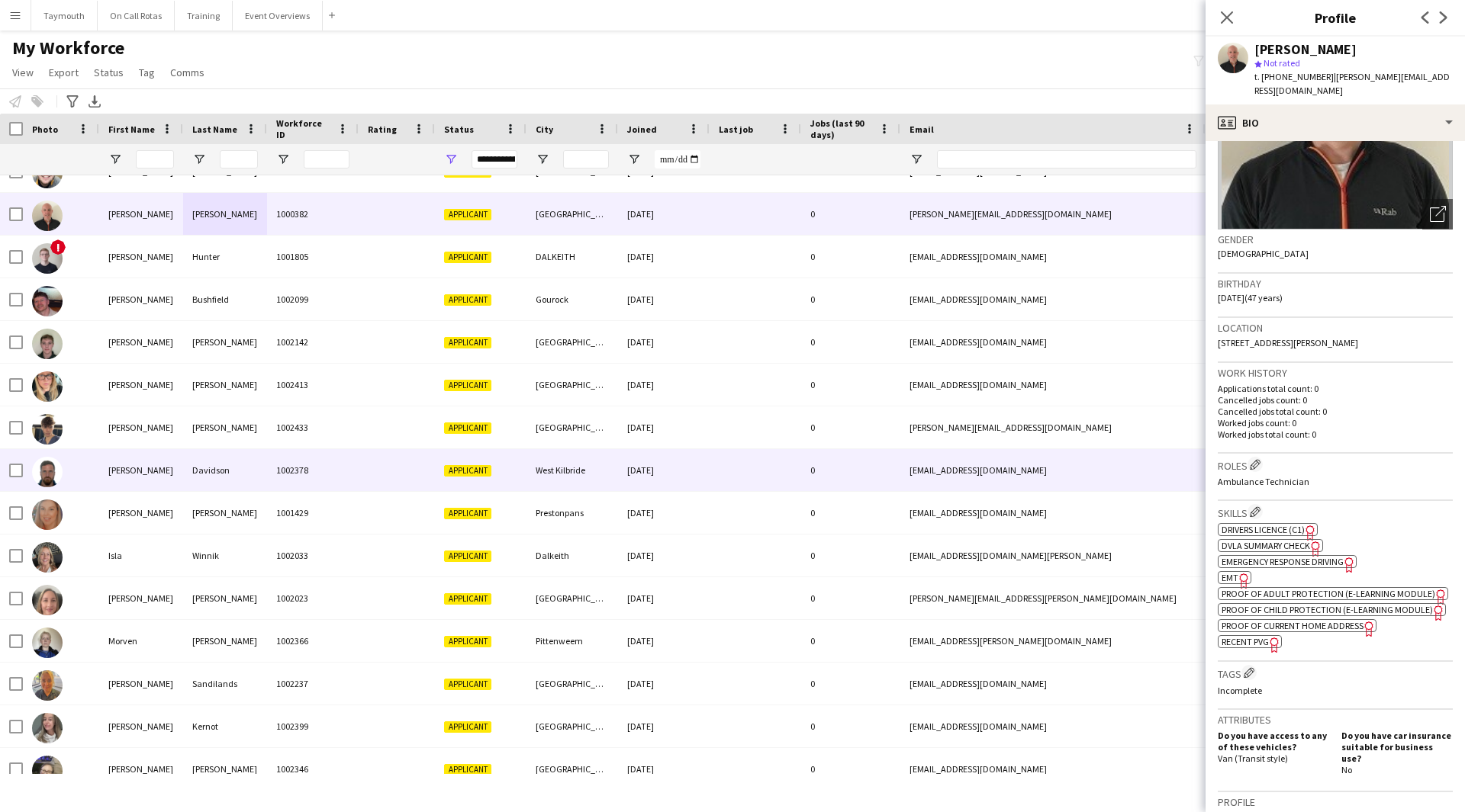
scroll to position [0, 0]
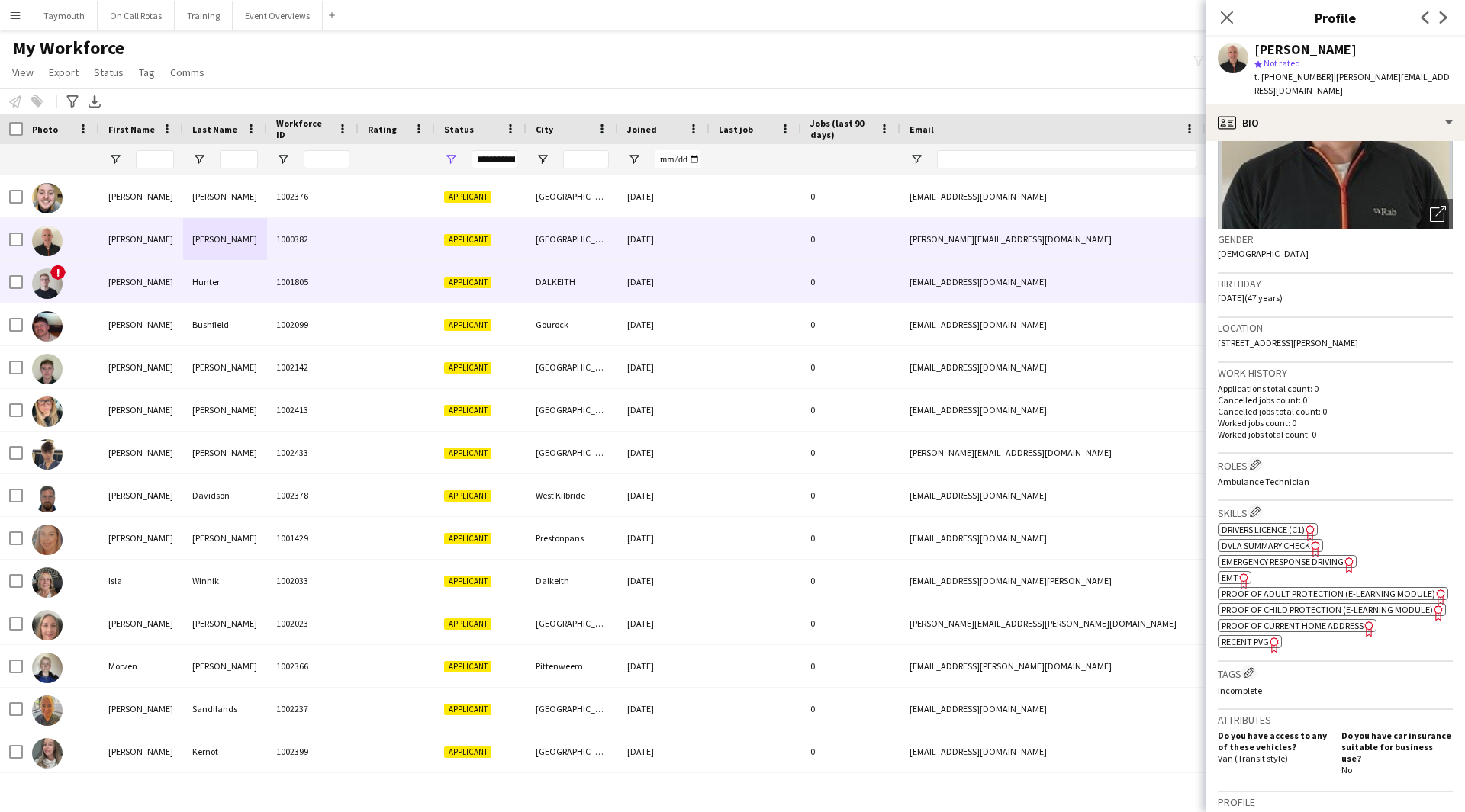
drag, startPoint x: 234, startPoint y: 292, endPoint x: 254, endPoint y: 324, distance: 37.7
click at [235, 292] on div "Hunter" at bounding box center [225, 282] width 84 height 42
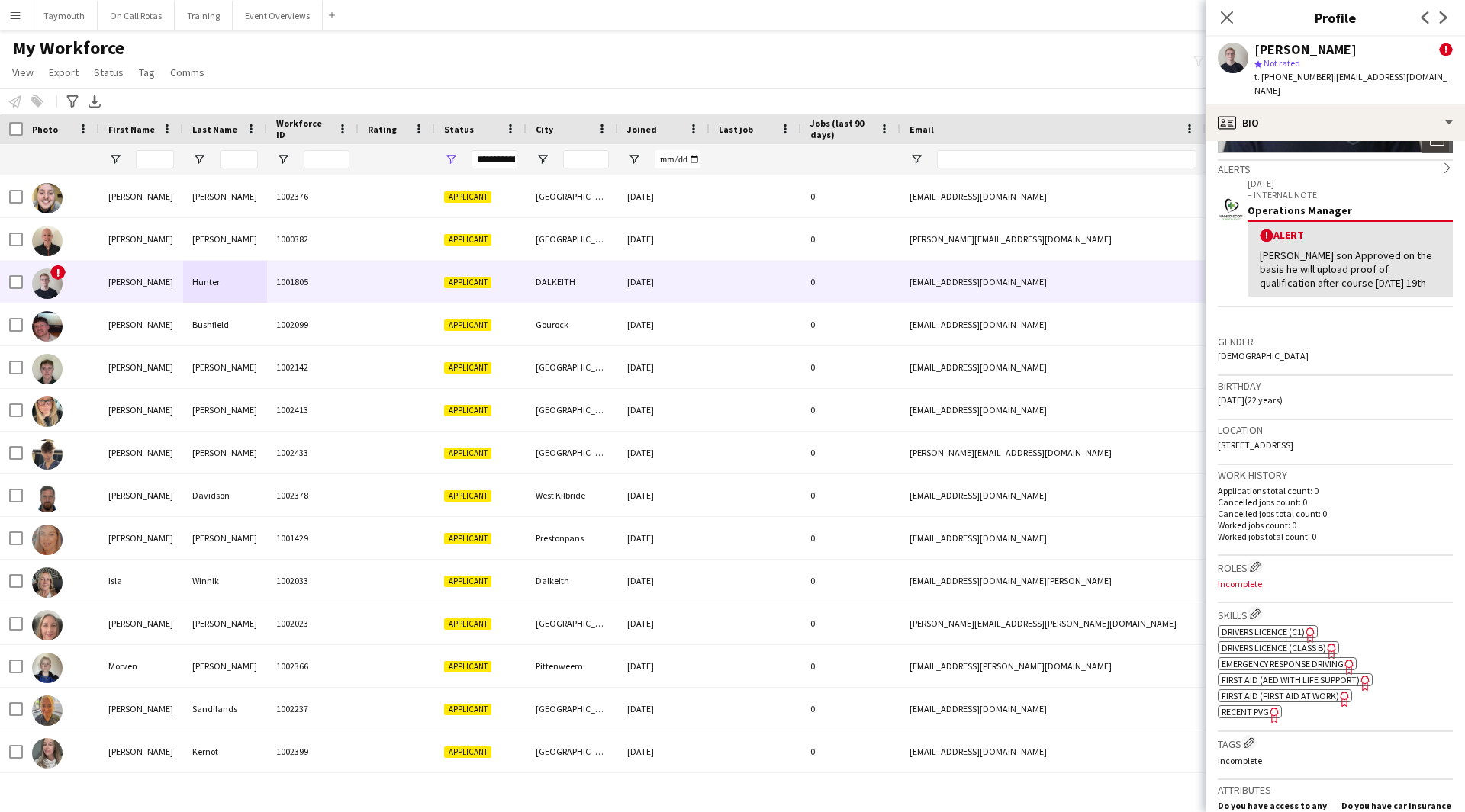
scroll to position [305, 0]
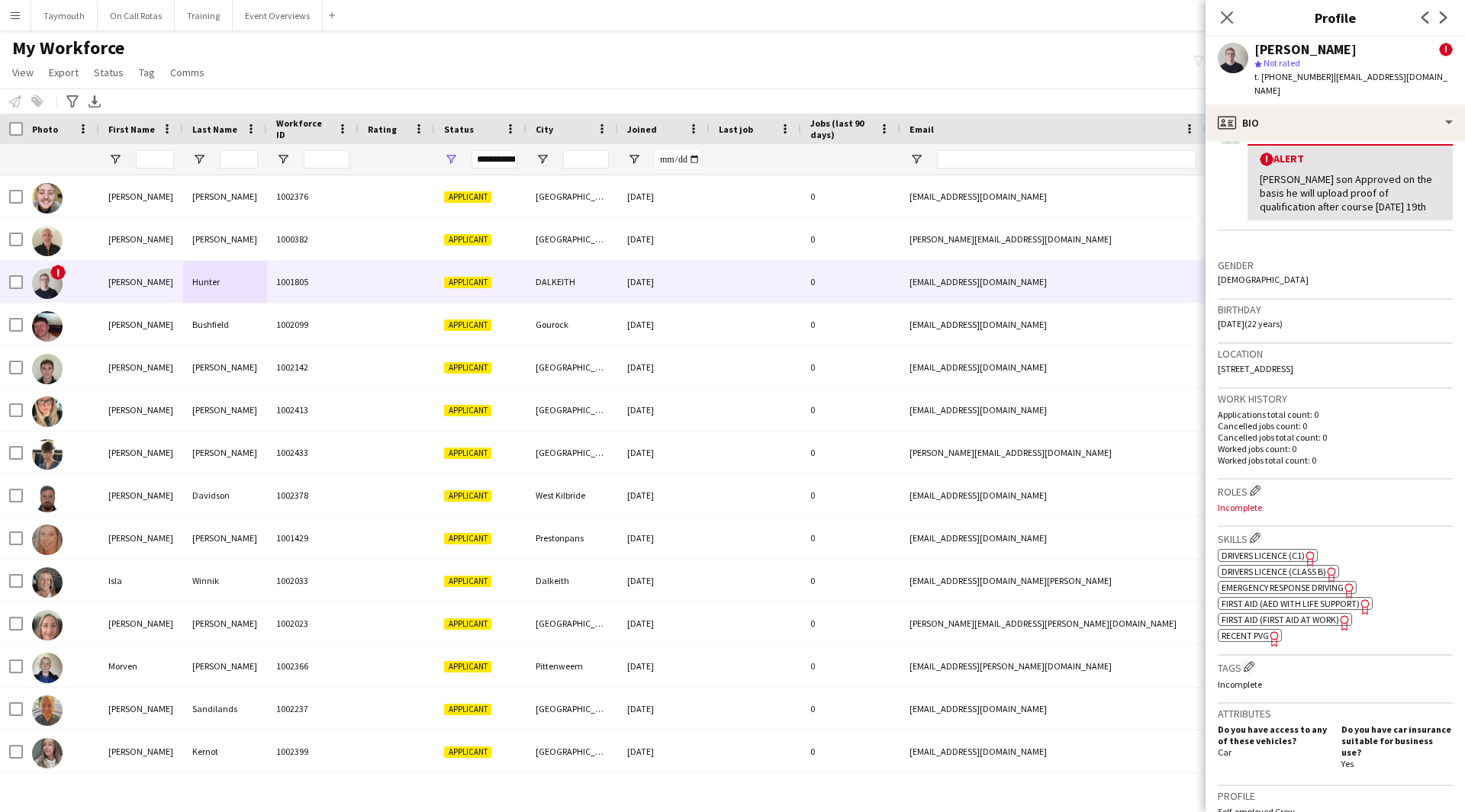
click at [1297, 593] on span "Emergency Response Driving" at bounding box center [1282, 587] width 122 height 12
click at [1292, 610] on span "First Aid (AED with life support)" at bounding box center [1291, 603] width 138 height 12
click at [1284, 626] on div "ok-circled2 background Layer 1 cross-circle-red background Layer 1 Drivers Lice…" at bounding box center [1335, 594] width 235 height 96
click at [1282, 625] on span "First Aid (First Aid At Work)" at bounding box center [1281, 620] width 117 height 12
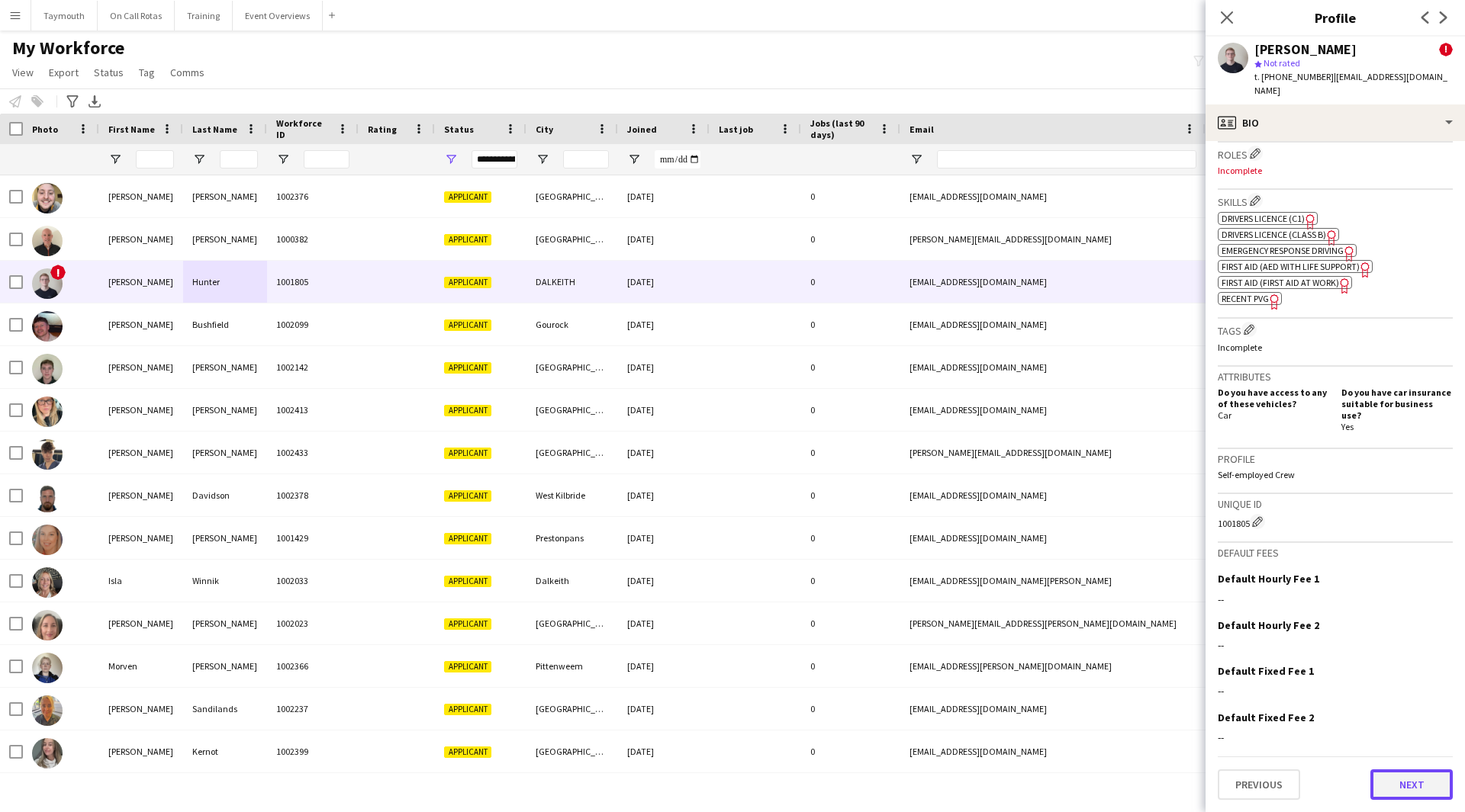
click at [1394, 789] on button "Next" at bounding box center [1411, 785] width 82 height 31
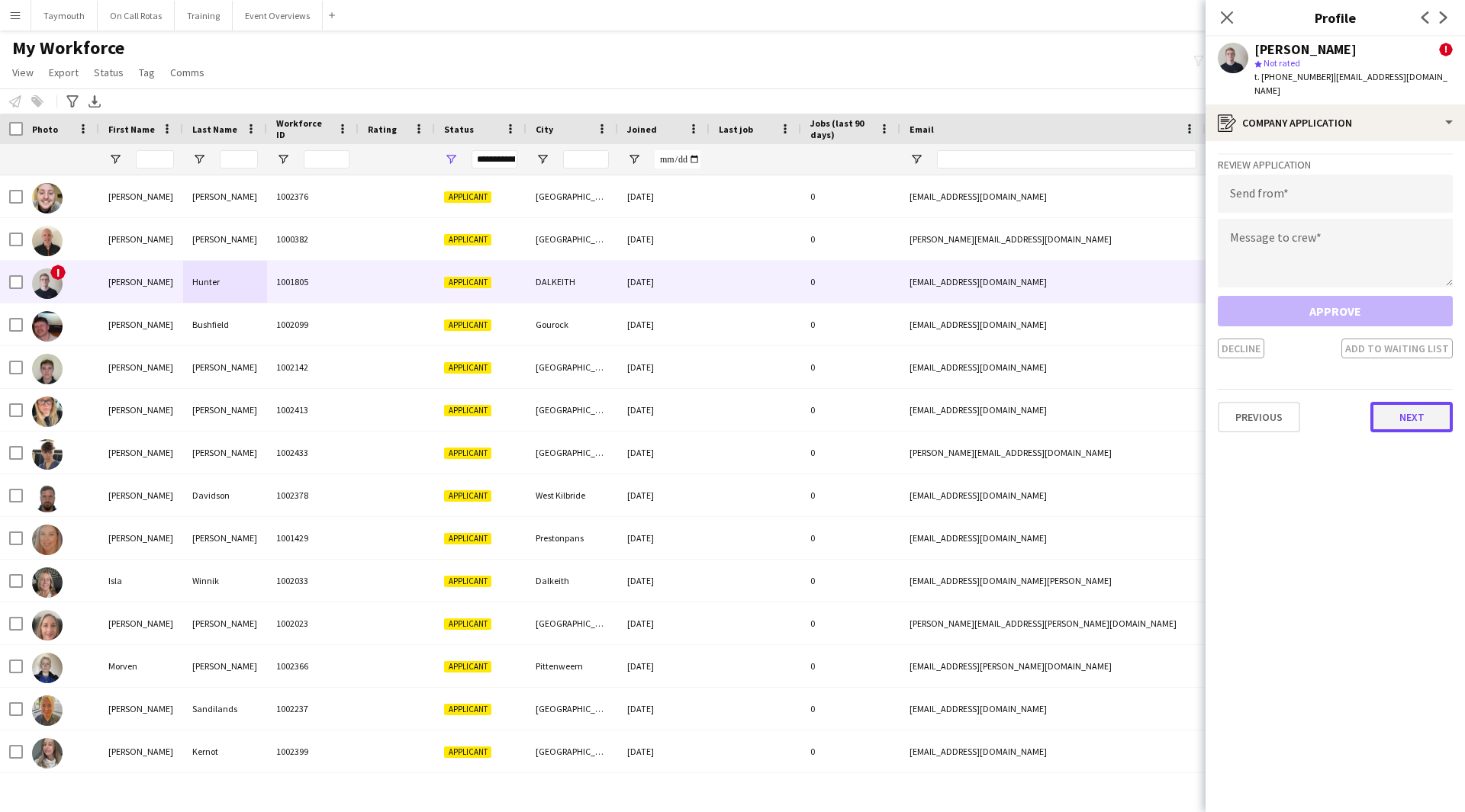
click at [1423, 402] on button "Next" at bounding box center [1411, 417] width 82 height 31
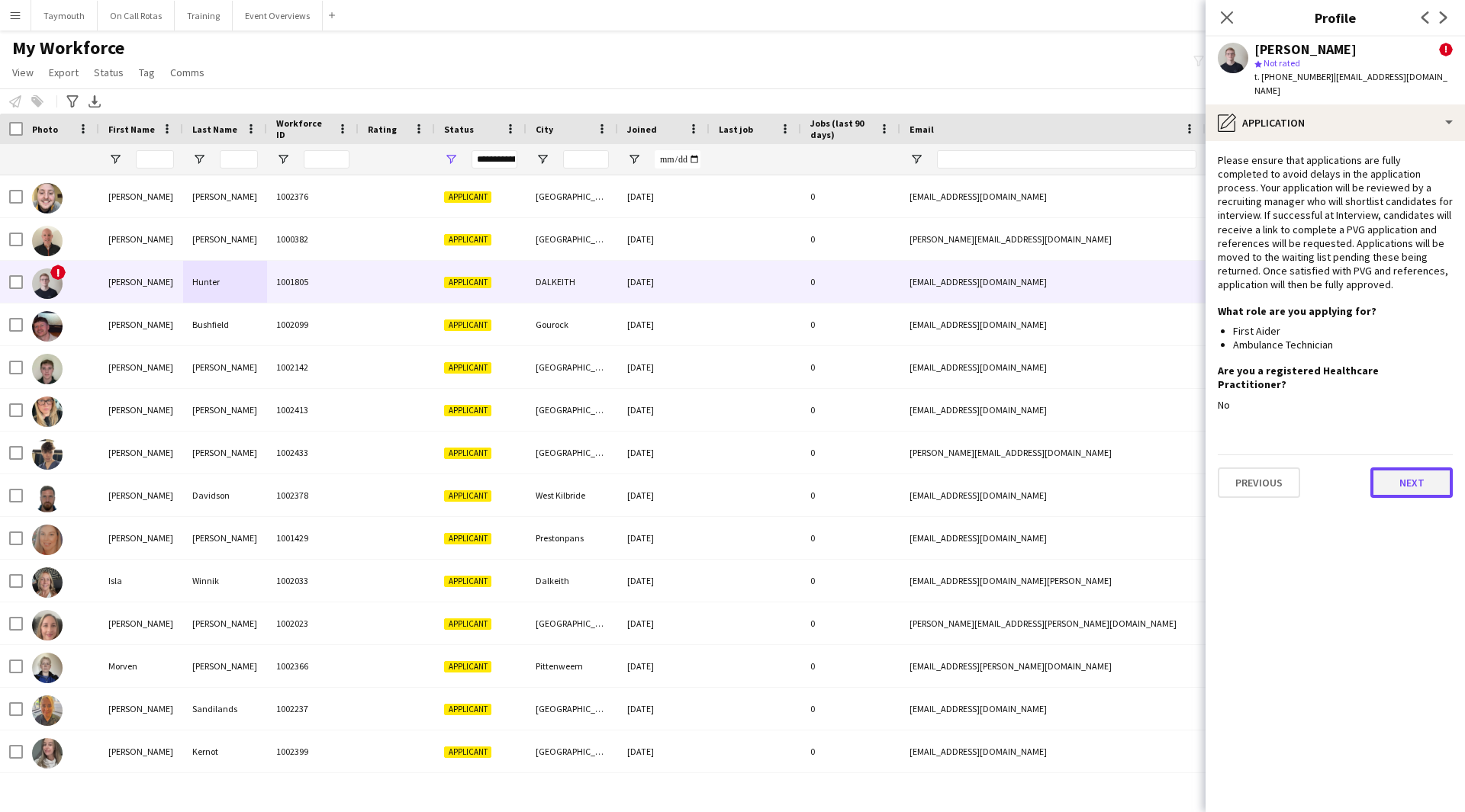
click at [1404, 468] on button "Next" at bounding box center [1411, 483] width 82 height 31
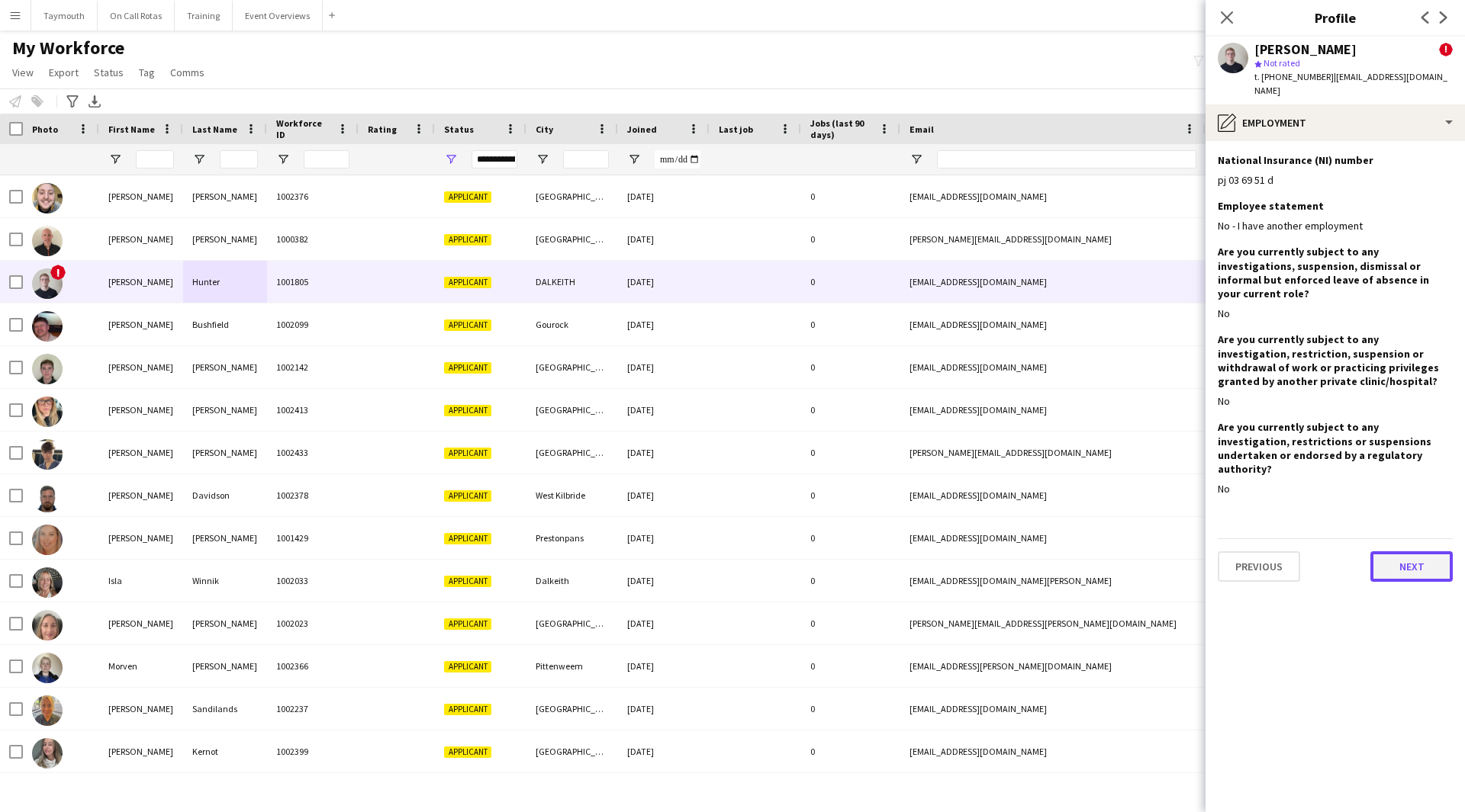
click at [1404, 551] on button "Next" at bounding box center [1411, 566] width 82 height 31
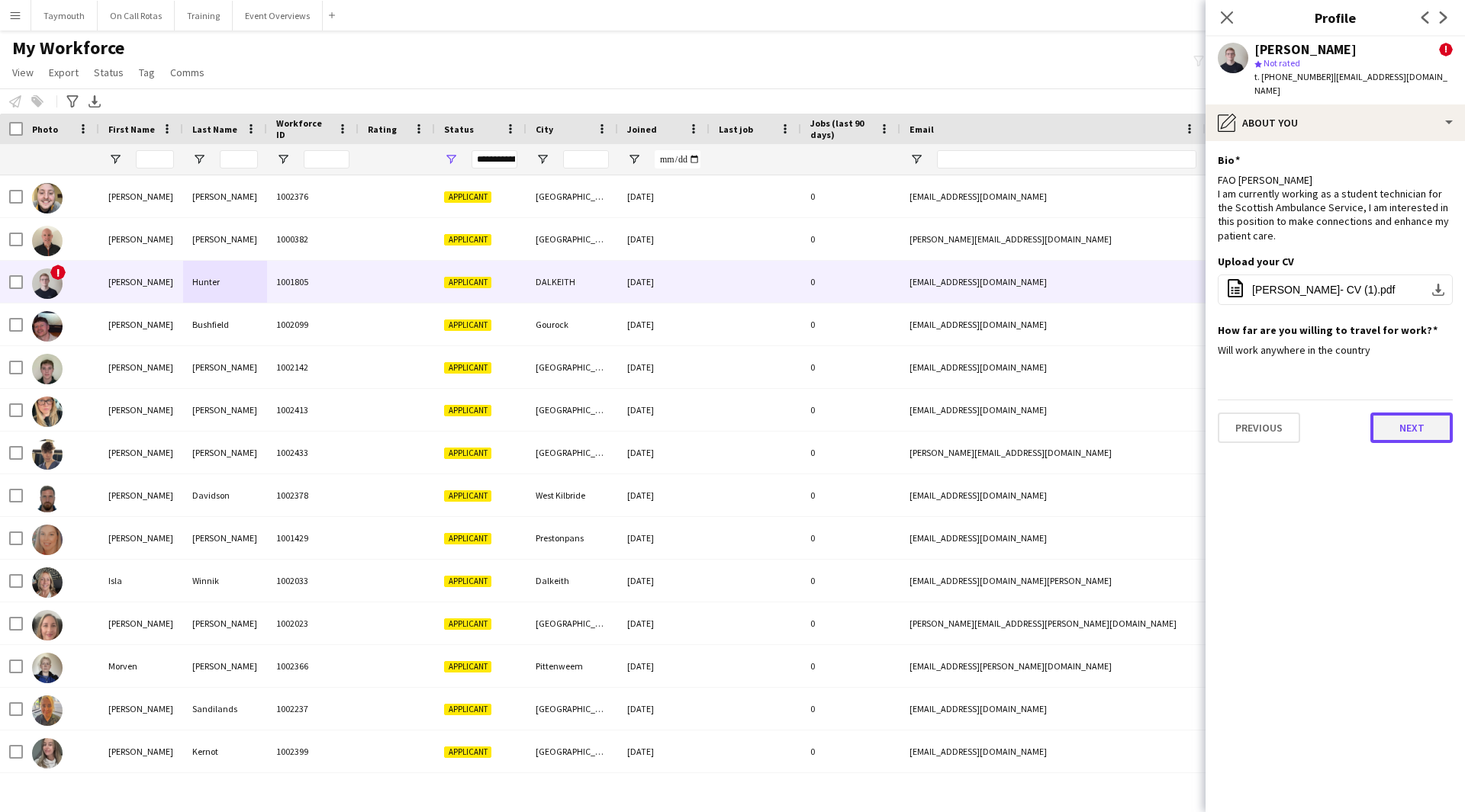
click at [1426, 413] on button "Next" at bounding box center [1411, 428] width 82 height 31
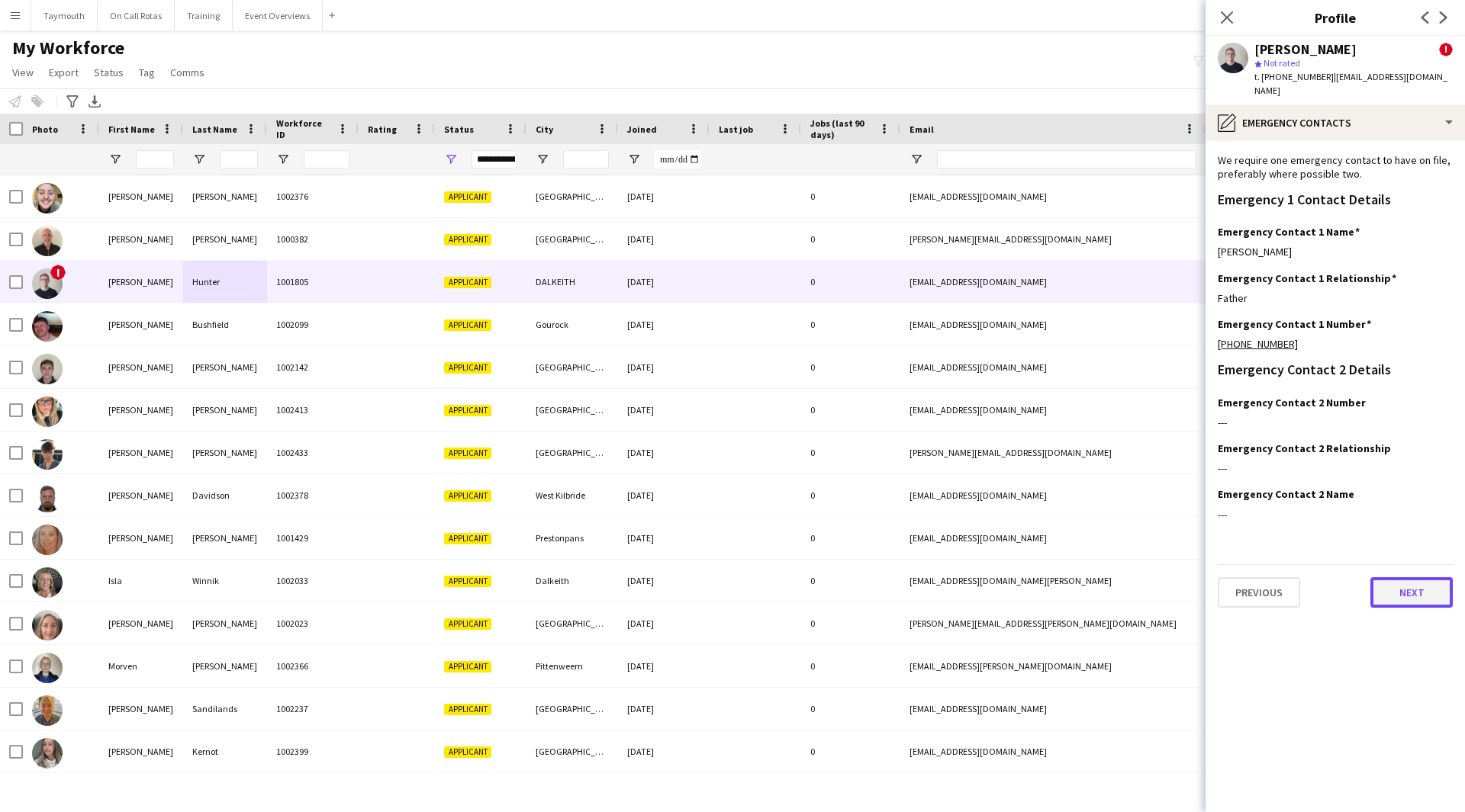
click at [1417, 577] on button "Next" at bounding box center [1411, 593] width 82 height 31
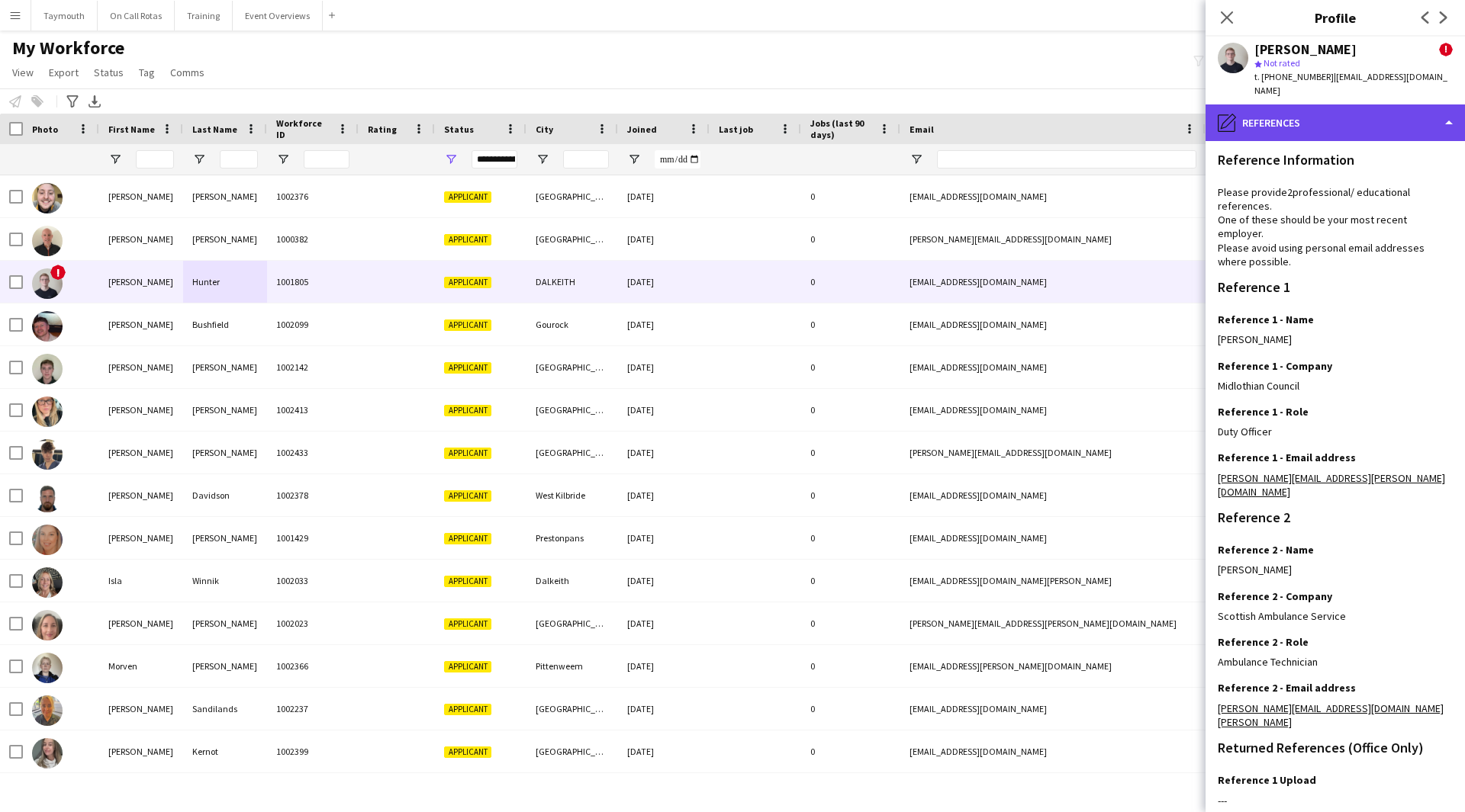
click at [1348, 109] on div "pencil4 References" at bounding box center [1335, 123] width 259 height 37
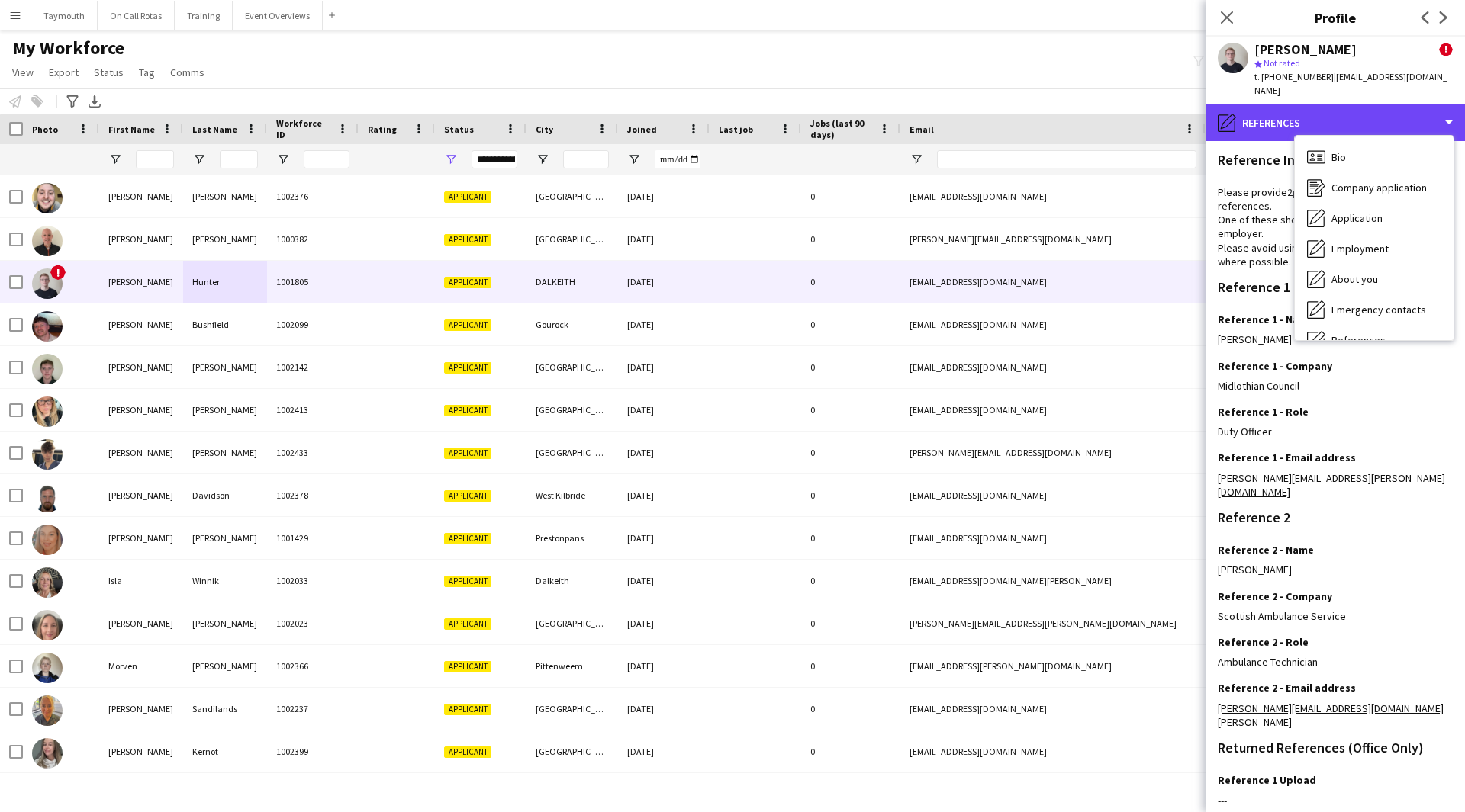
scroll to position [266, 0]
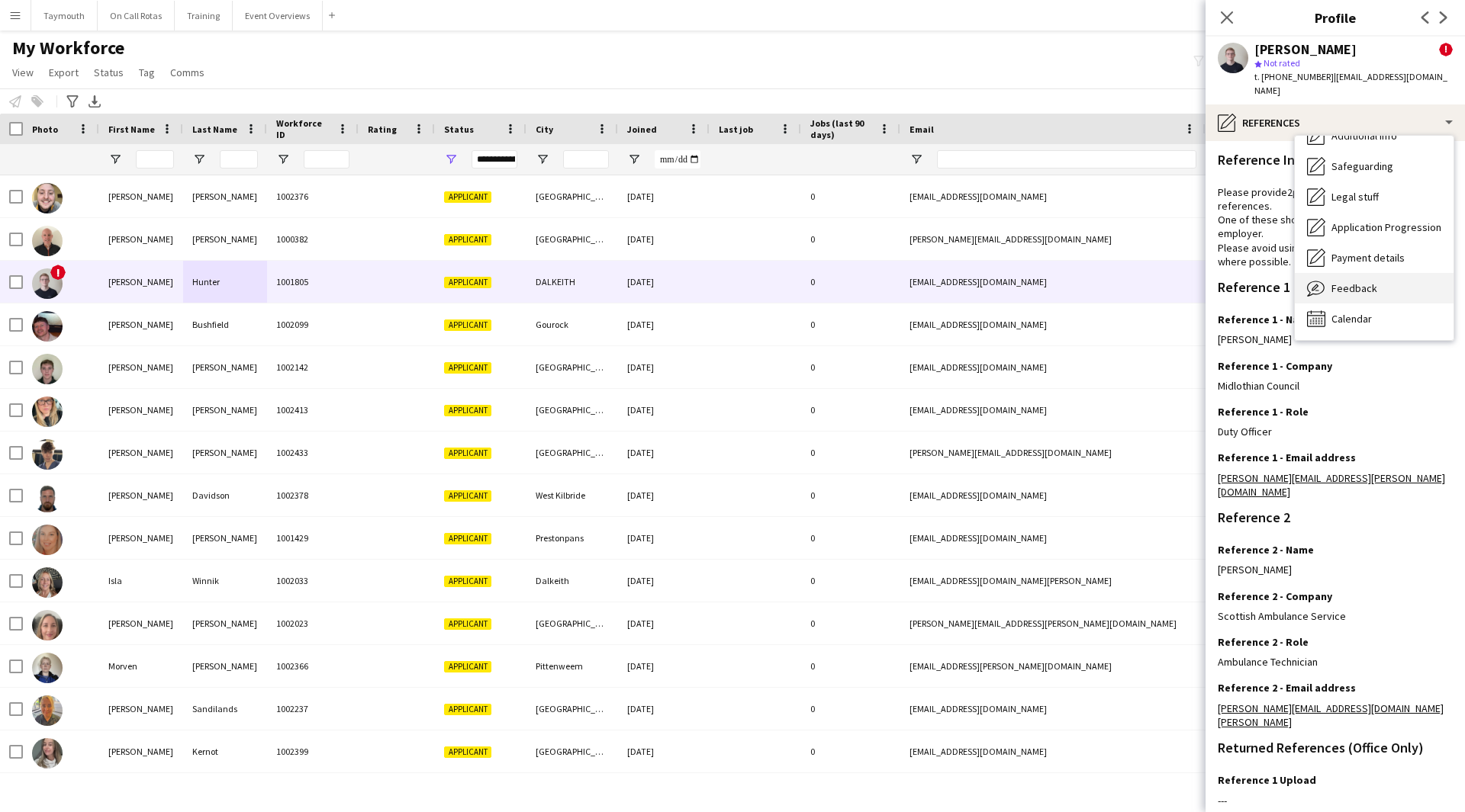
click at [1397, 273] on div "Feedback Feedback" at bounding box center [1375, 288] width 159 height 31
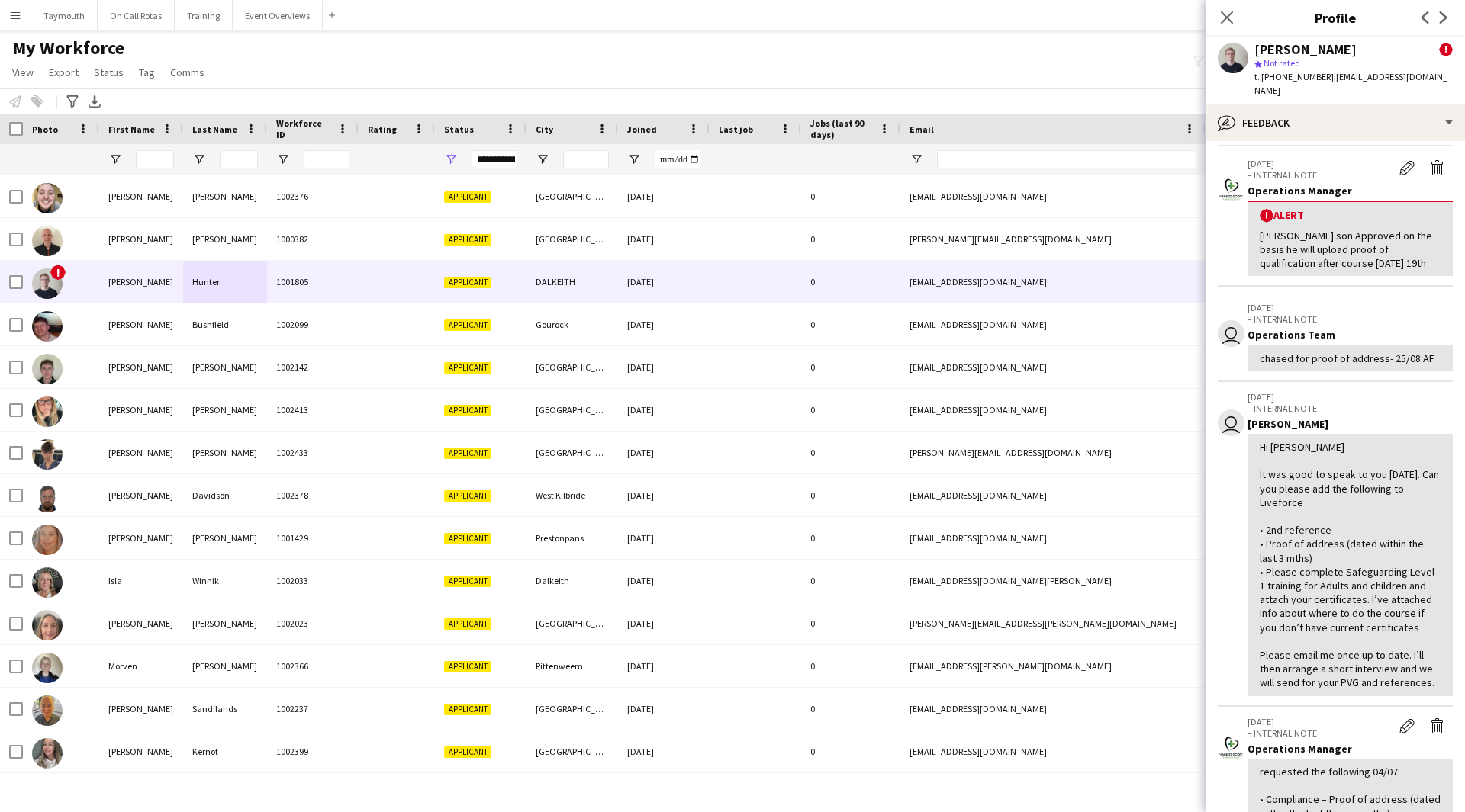
scroll to position [76, 0]
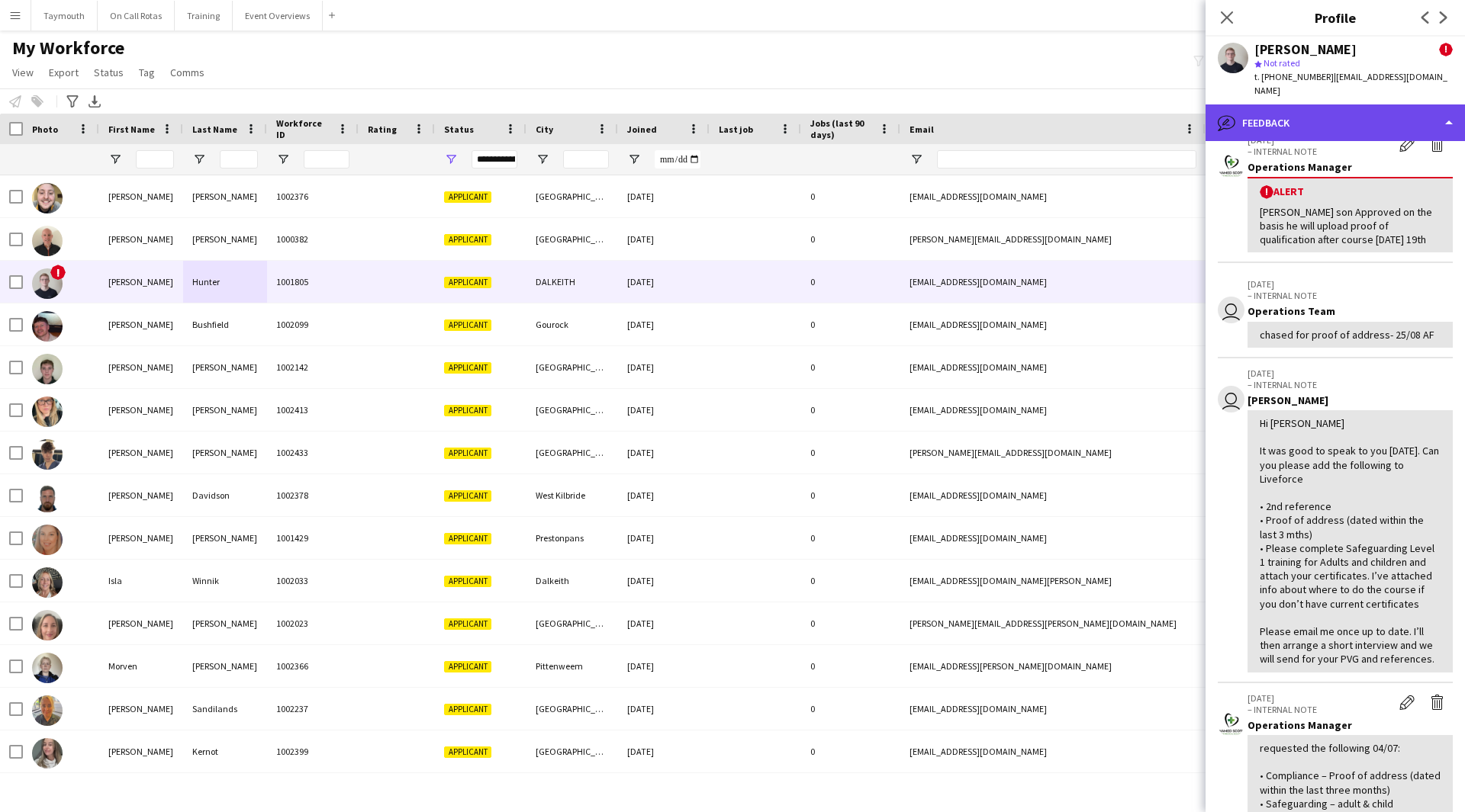
click at [1360, 105] on div "bubble-pencil Feedback" at bounding box center [1335, 123] width 259 height 37
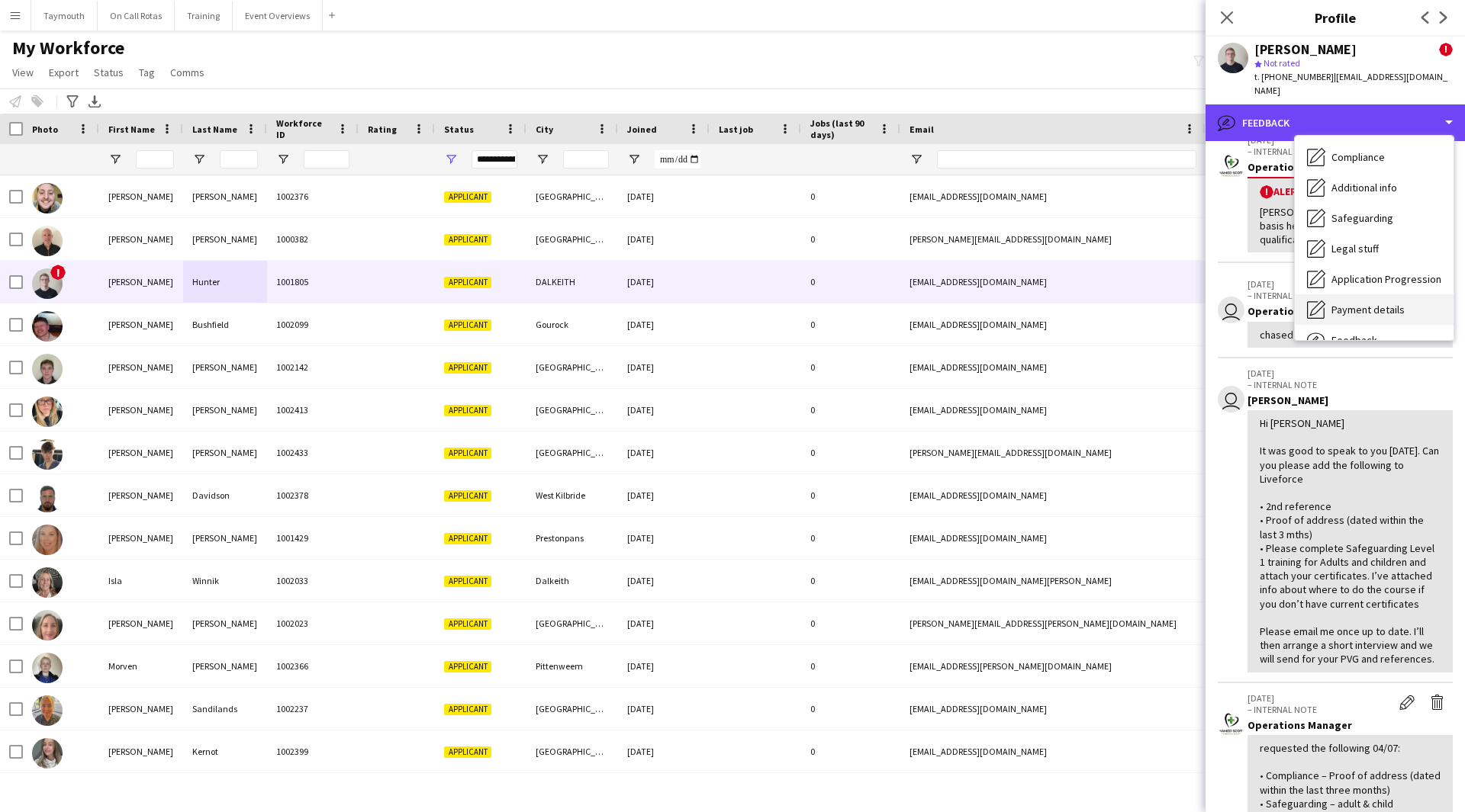
scroll to position [189, 0]
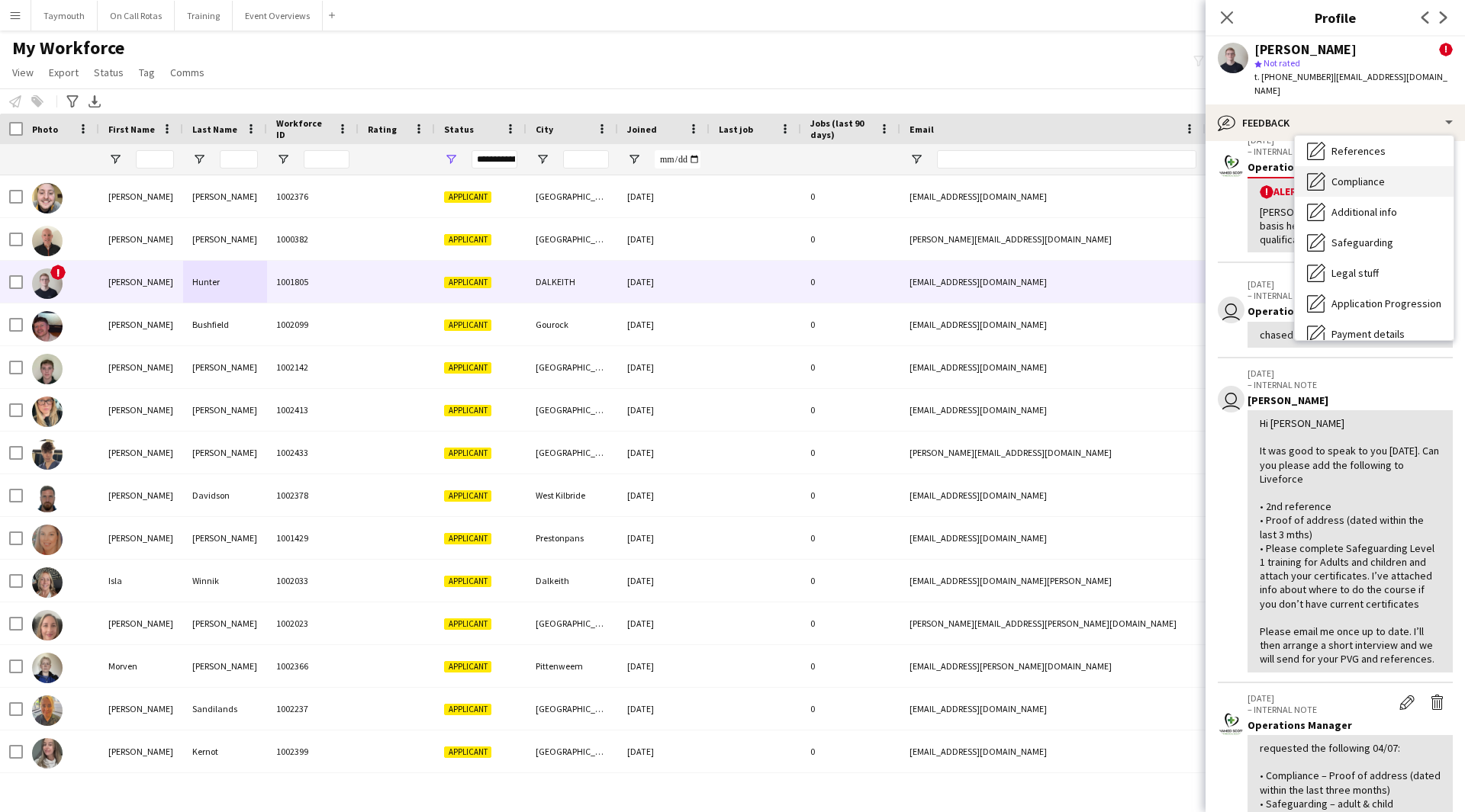
click at [1356, 166] on div "Compliance Compliance" at bounding box center [1375, 182] width 159 height 31
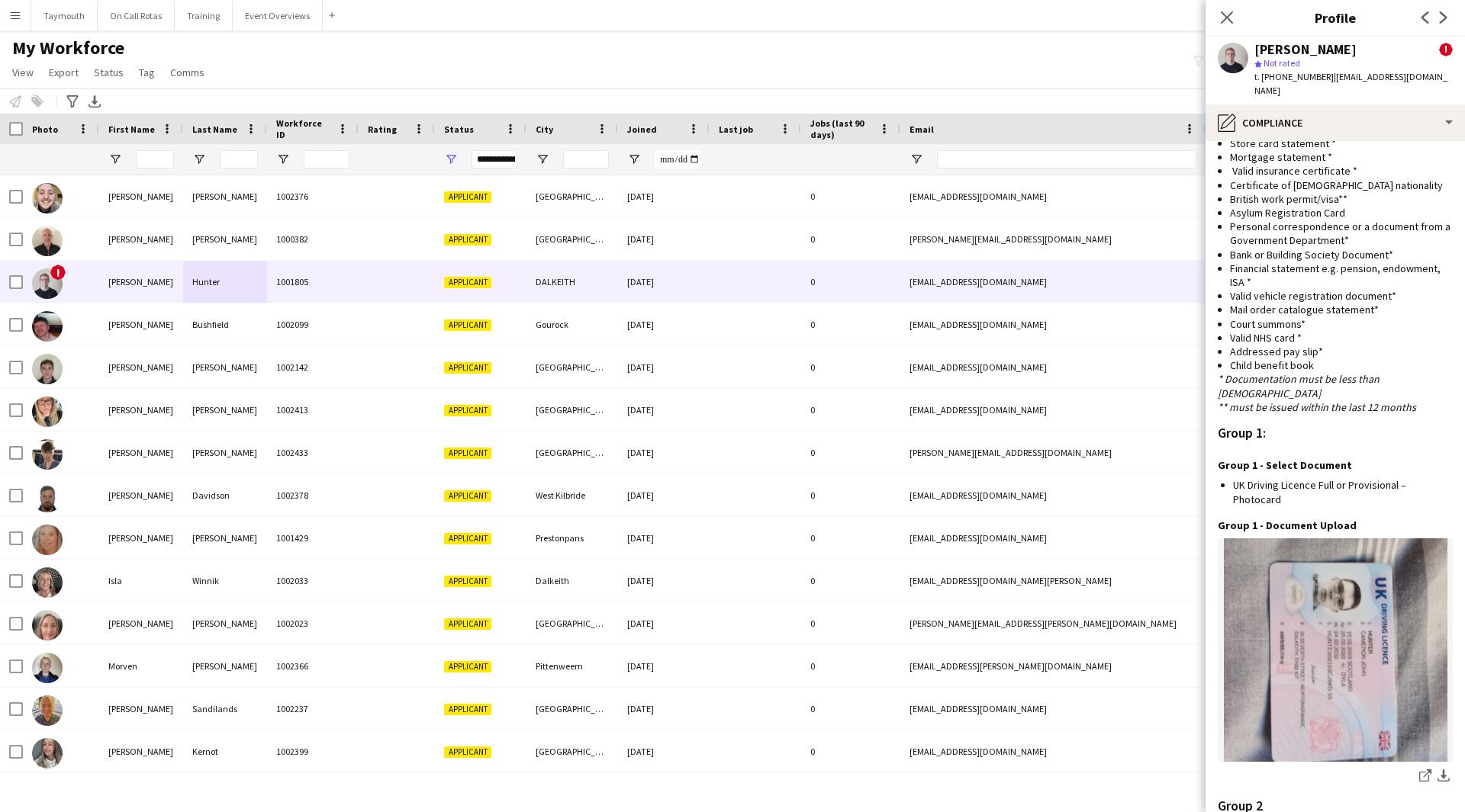
scroll to position [878, 0]
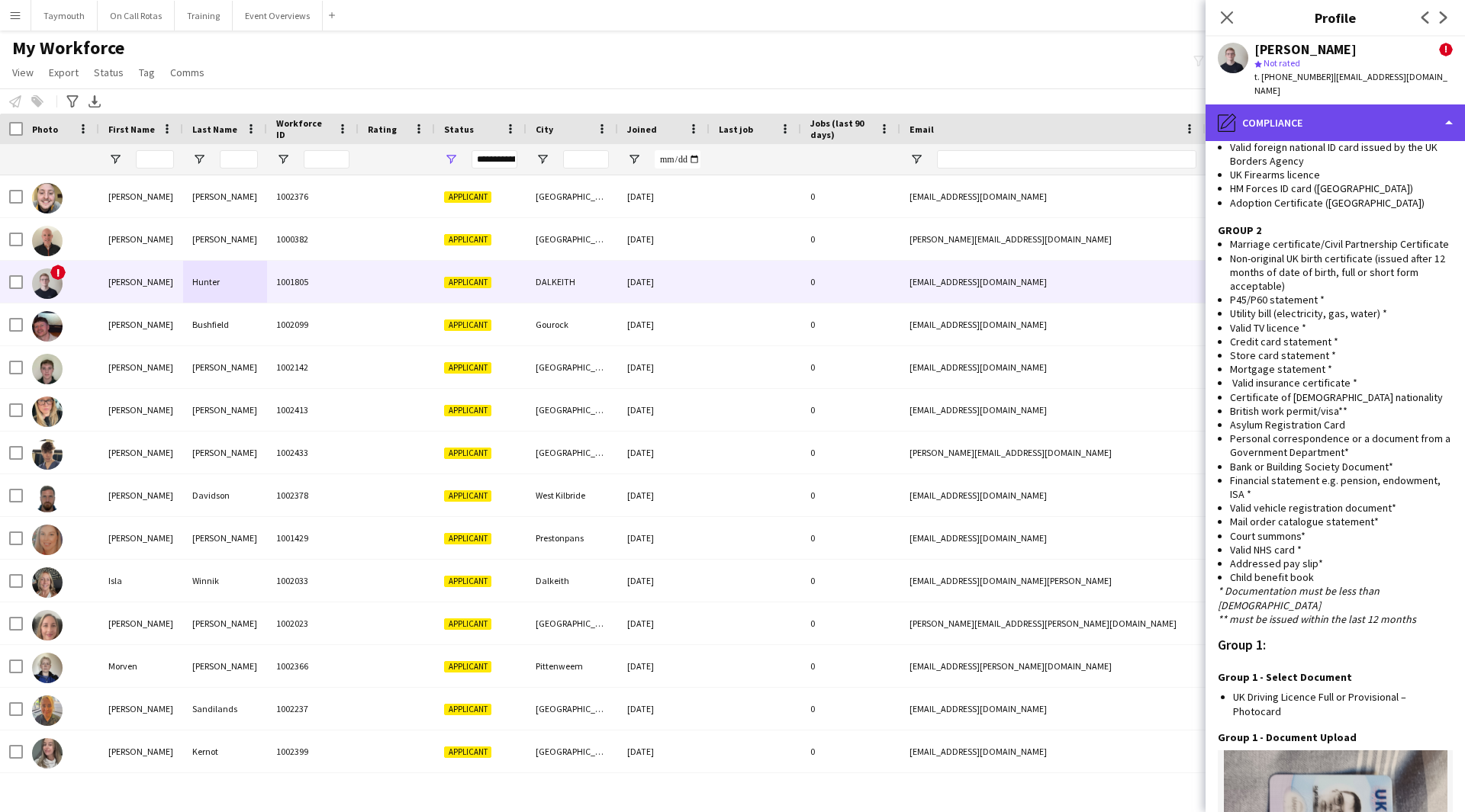
click at [1373, 117] on div "pencil4 Compliance" at bounding box center [1335, 123] width 259 height 37
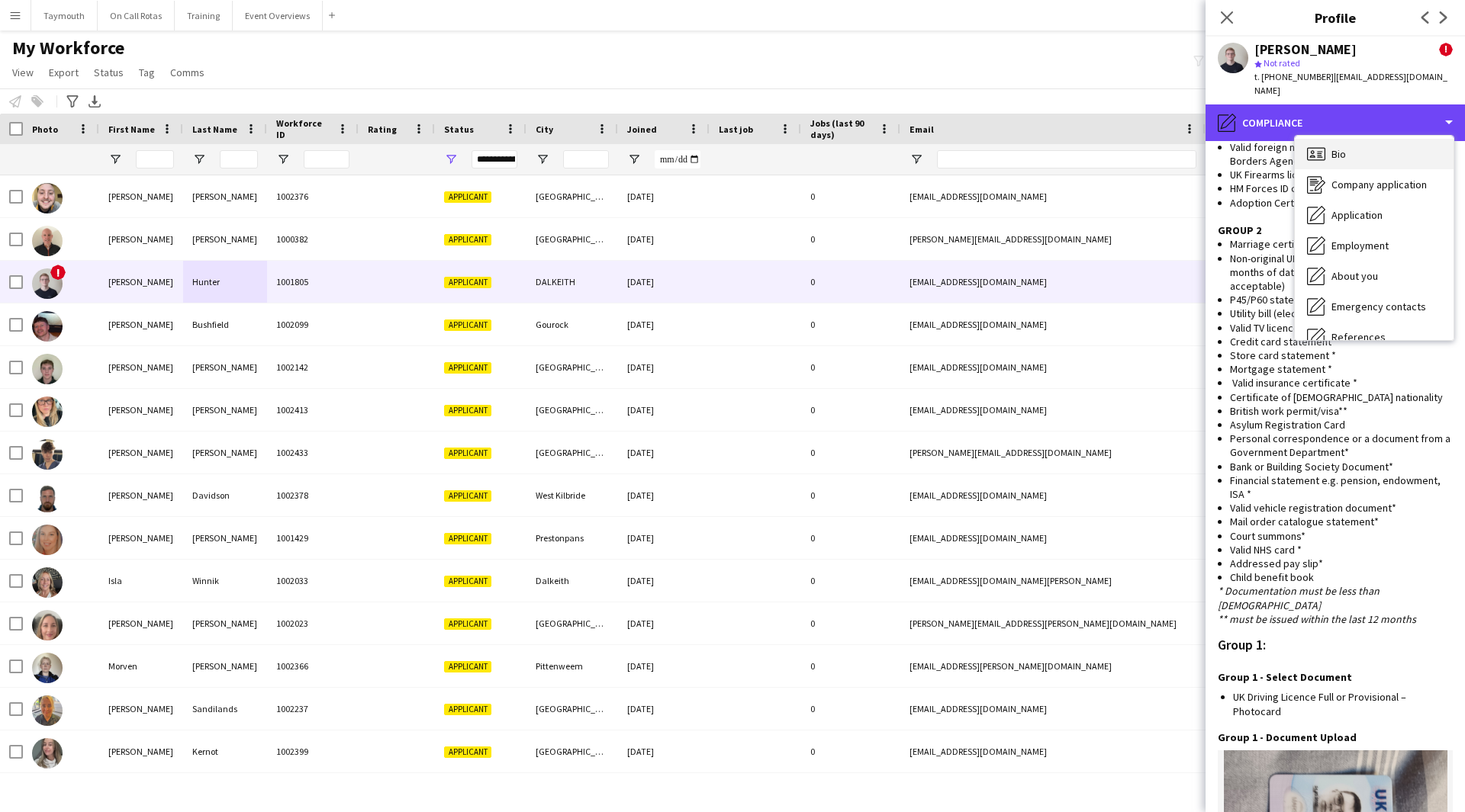
scroll to position [0, 0]
click at [1351, 145] on div "Bio Bio" at bounding box center [1375, 157] width 159 height 31
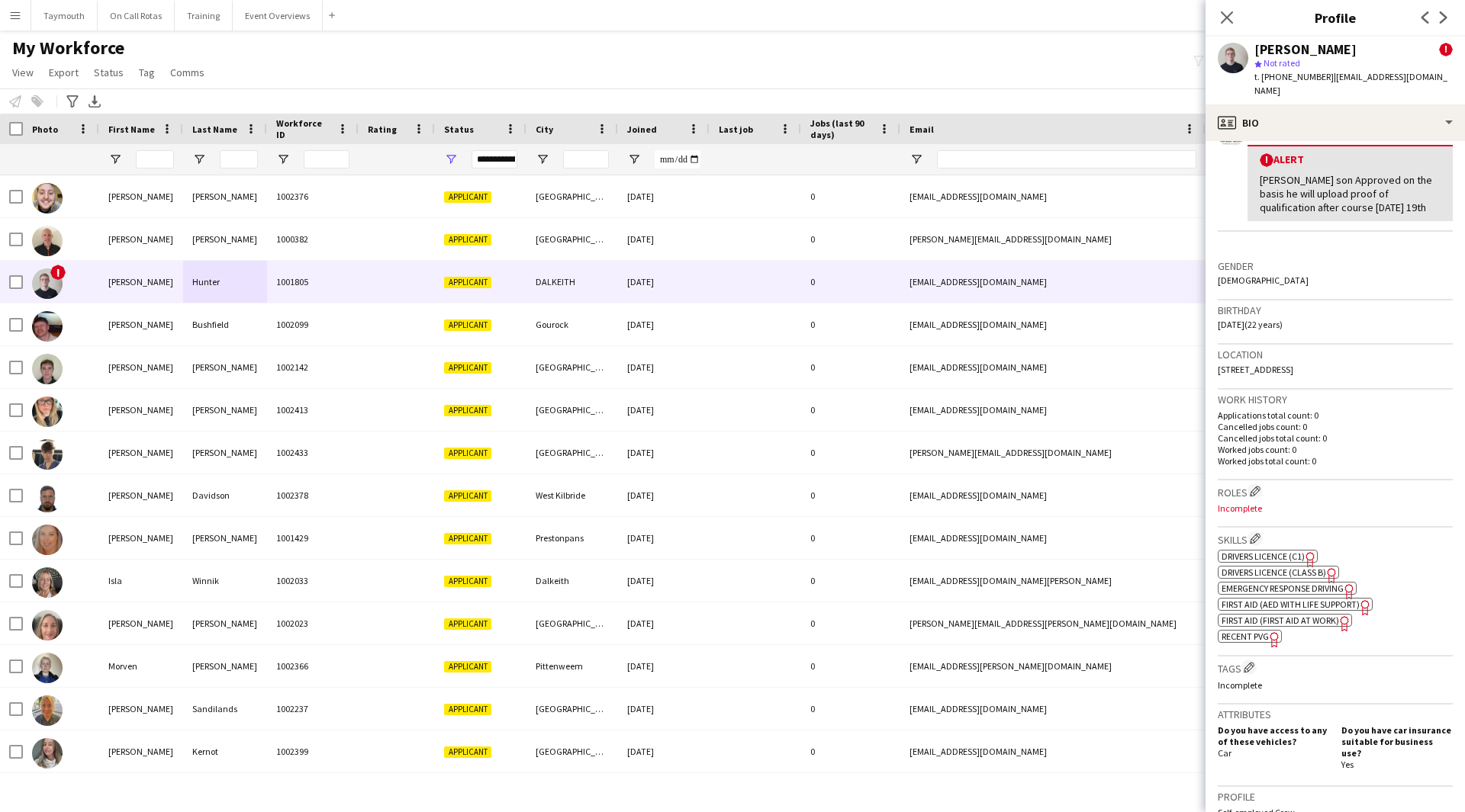
scroll to position [305, 0]
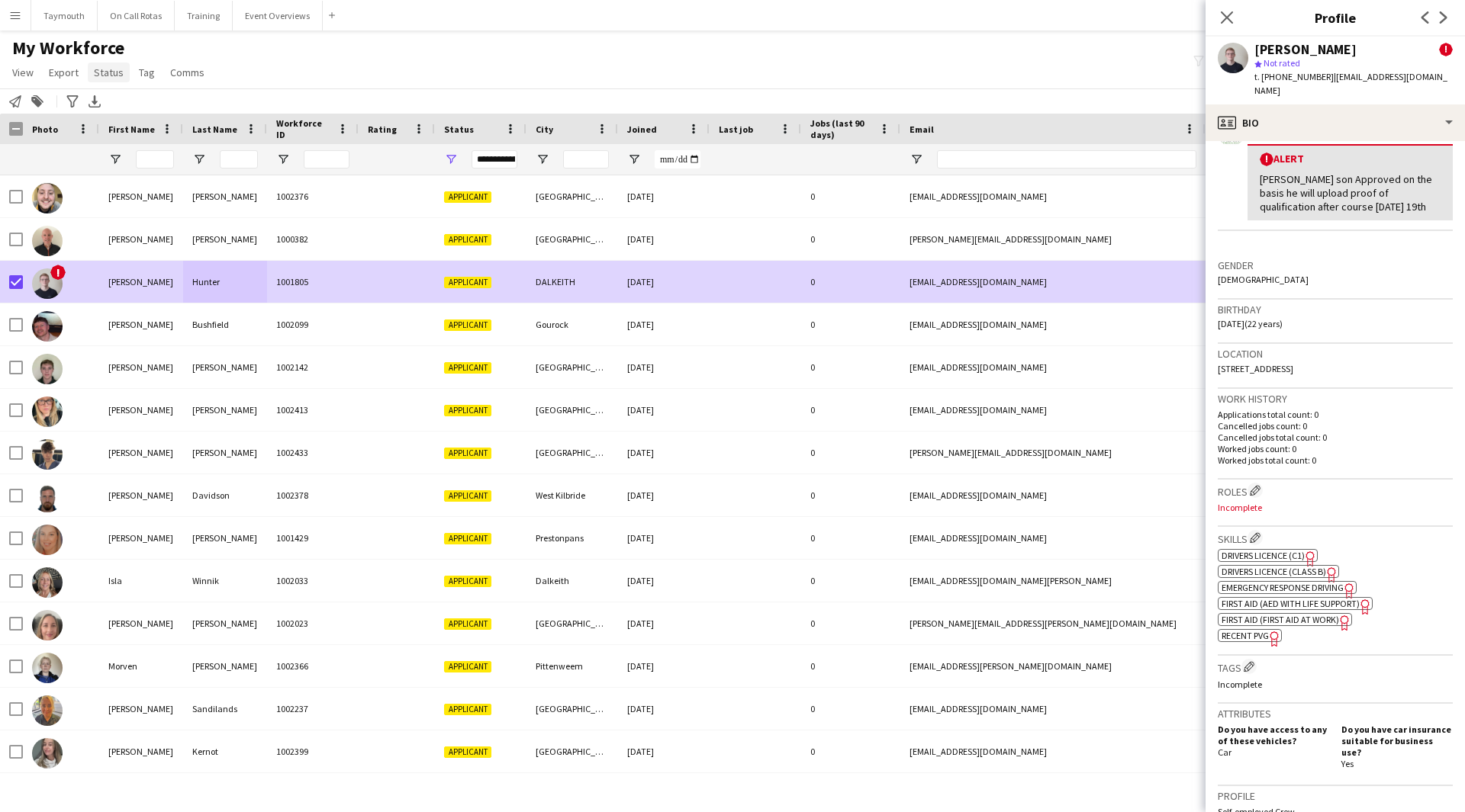
click at [117, 77] on span "Status" at bounding box center [108, 72] width 30 height 14
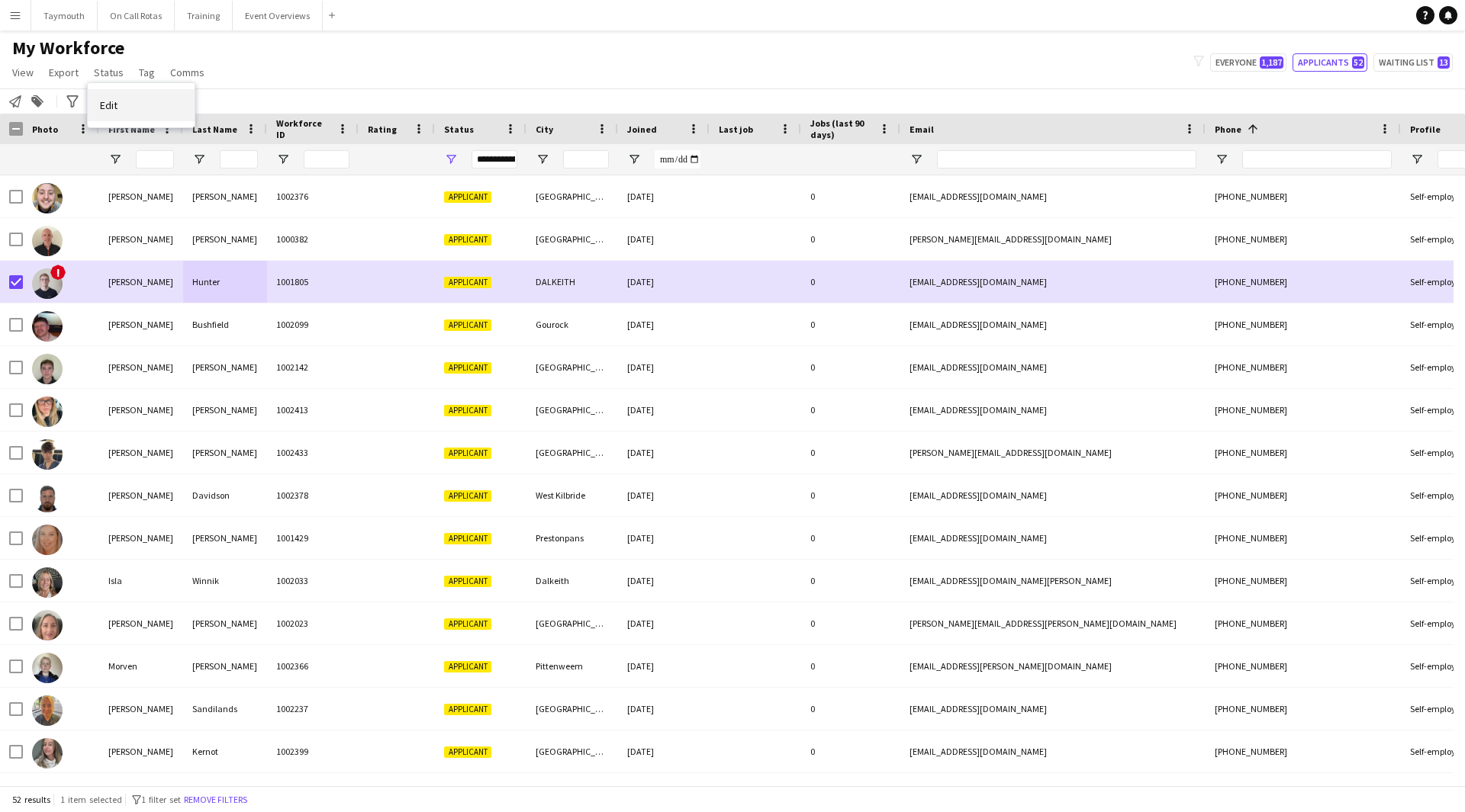
click at [163, 113] on link "Edit" at bounding box center [141, 105] width 107 height 32
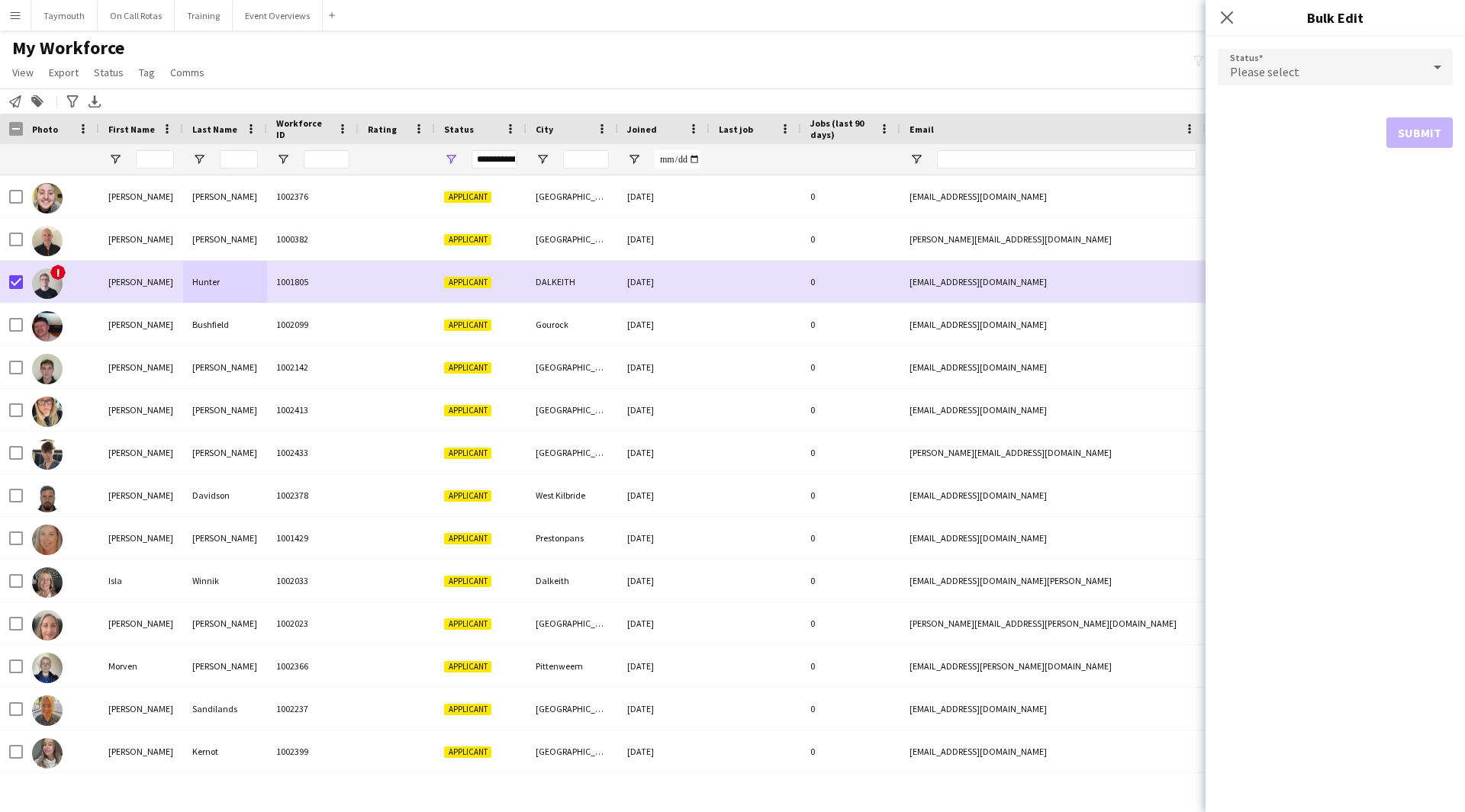
click at [1240, 90] on form "Status Please select Submit" at bounding box center [1335, 98] width 235 height 124
click at [1269, 69] on span "Please select" at bounding box center [1264, 71] width 70 height 15
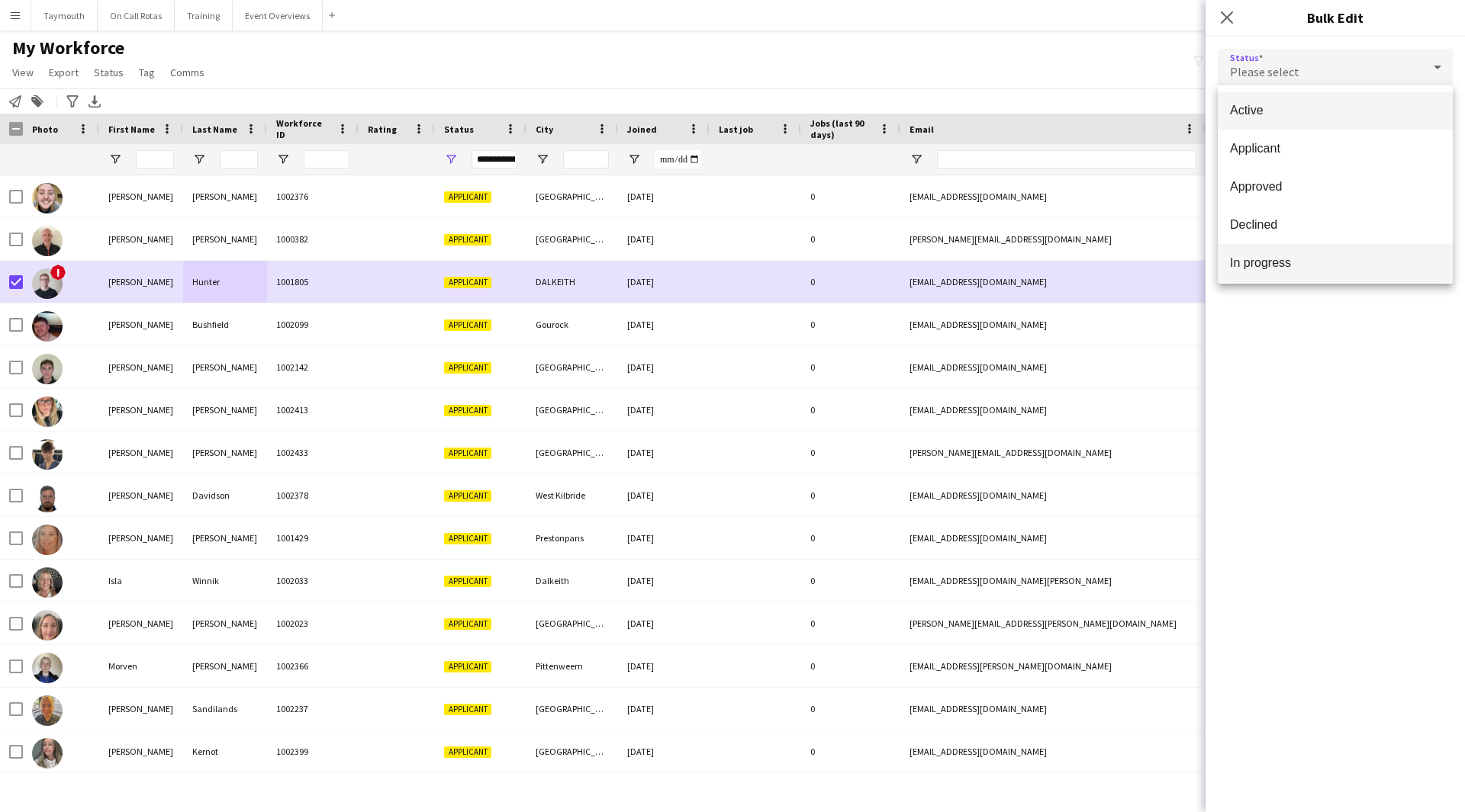
click at [1262, 269] on span "In progress" at bounding box center [1335, 263] width 211 height 14
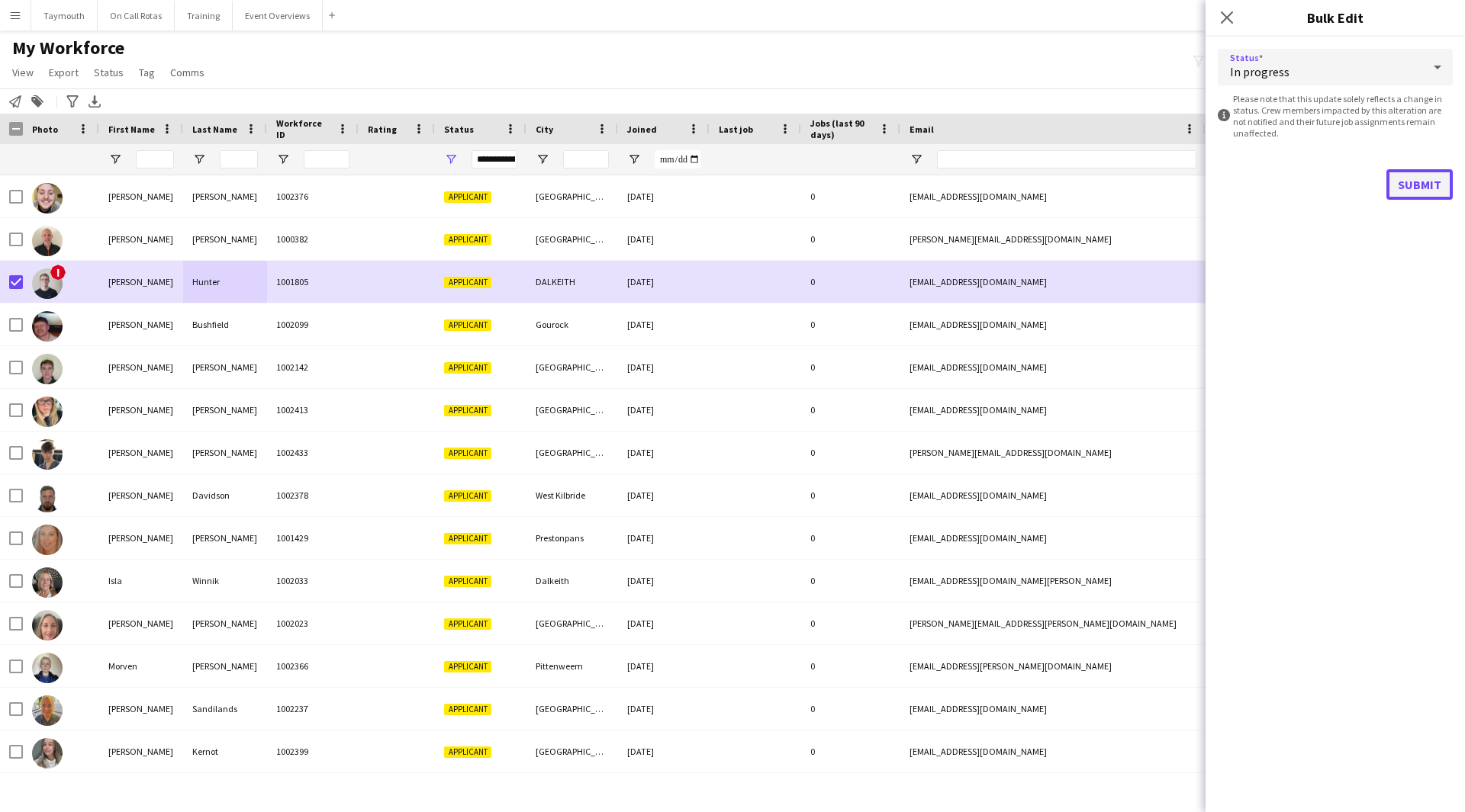
click at [1426, 196] on button "Submit" at bounding box center [1419, 184] width 66 height 31
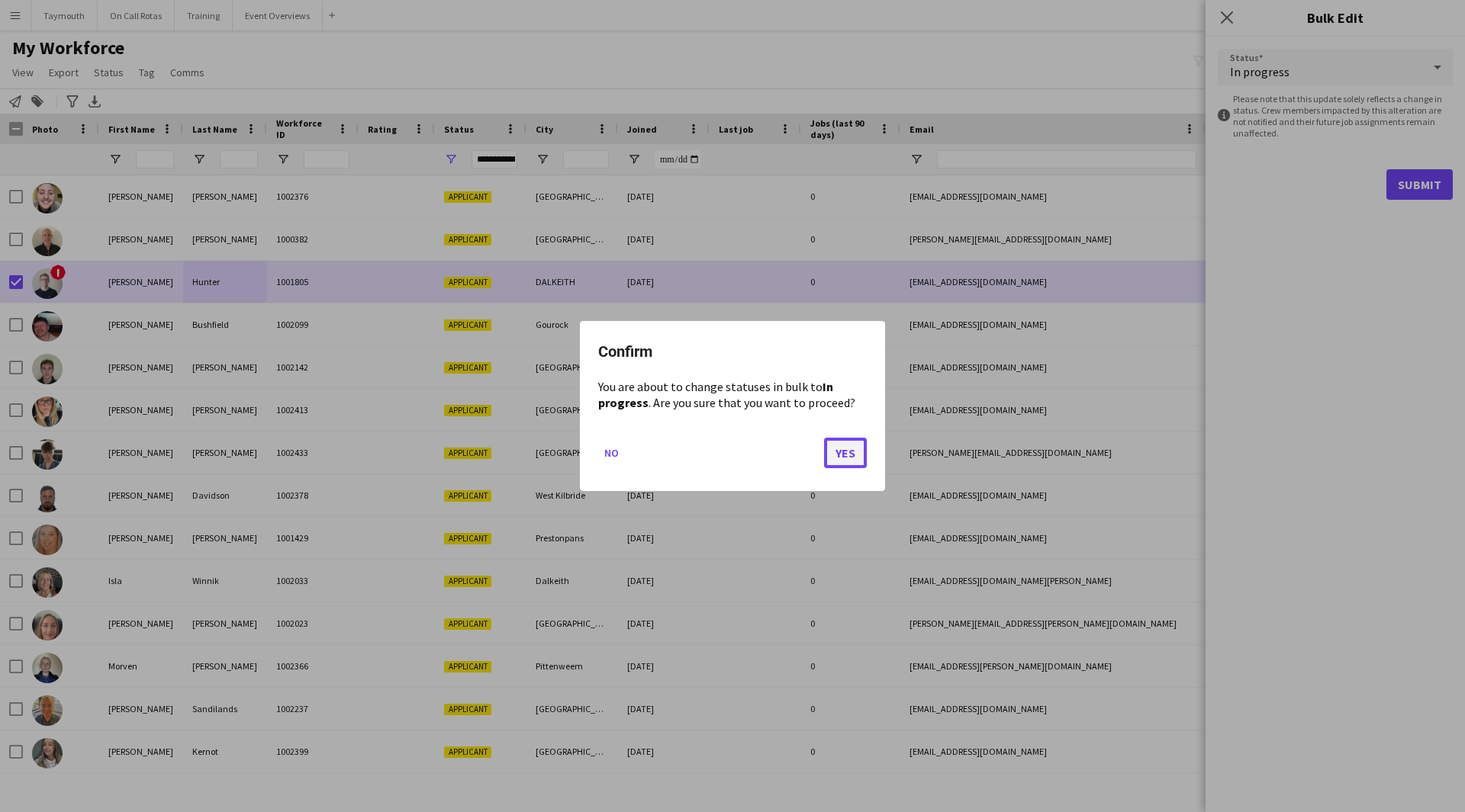
click at [852, 448] on button "Yes" at bounding box center [845, 453] width 42 height 31
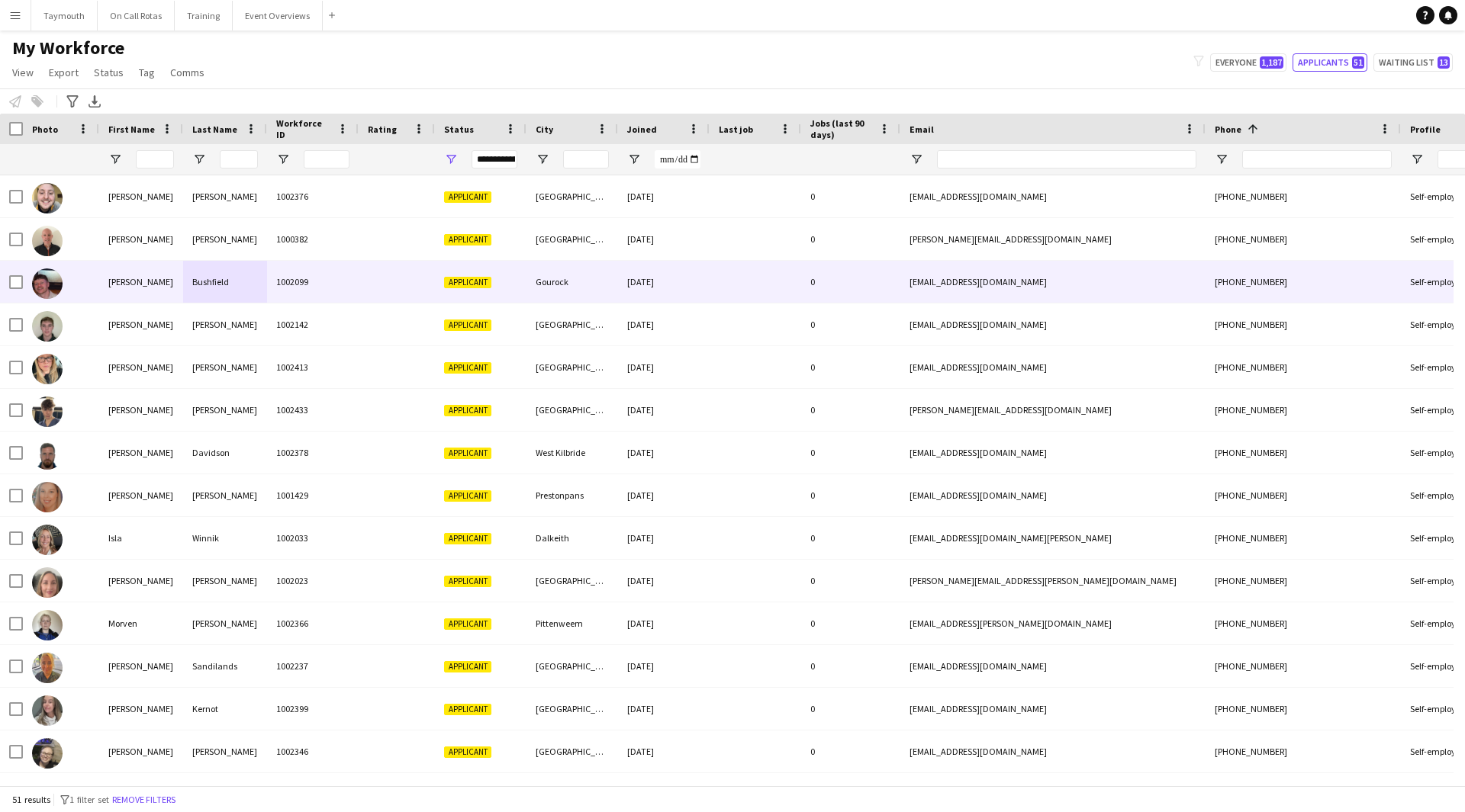
click at [155, 286] on div "[PERSON_NAME]" at bounding box center [141, 282] width 84 height 42
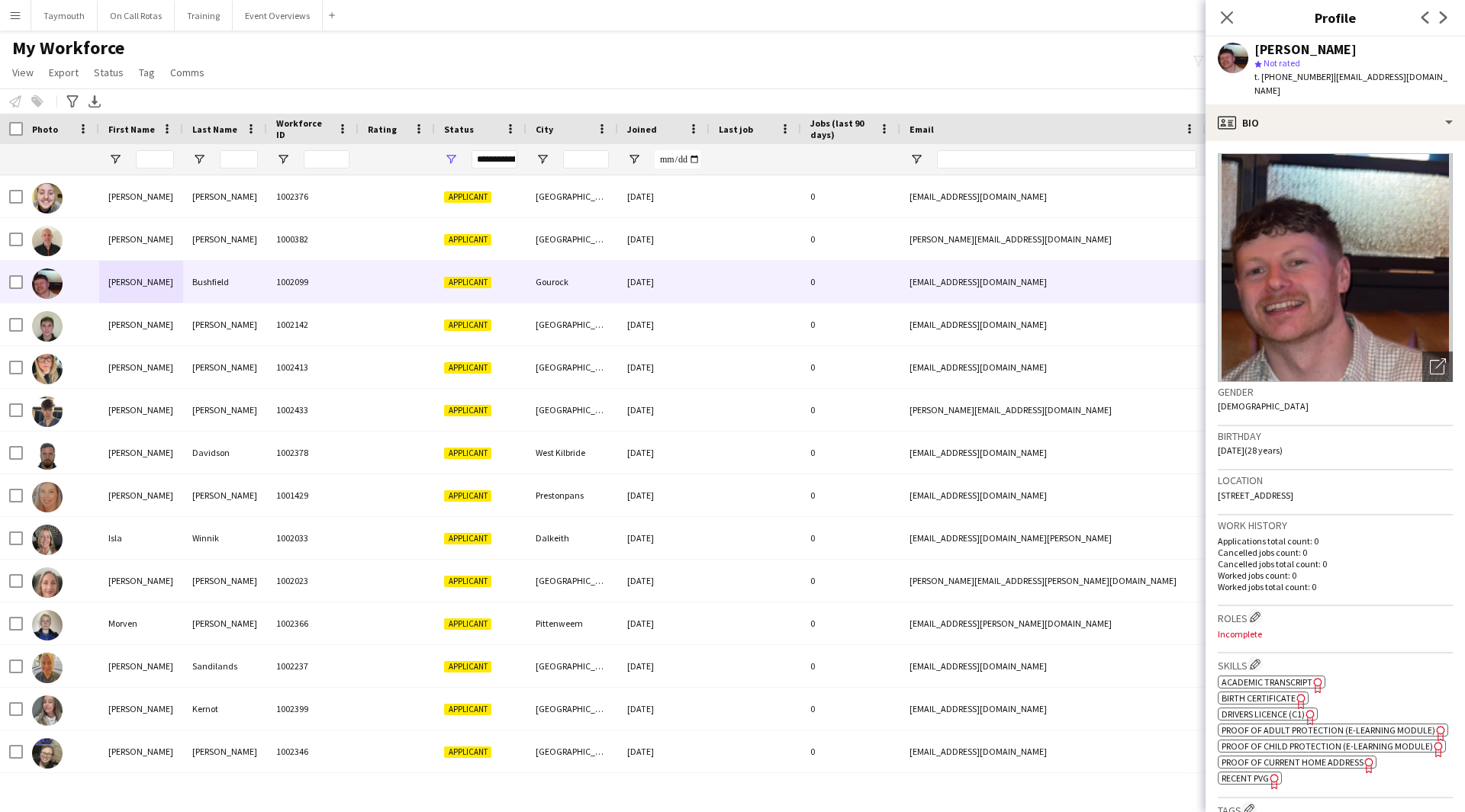
click at [1350, 89] on div "[PERSON_NAME] star Not rated t. [PHONE_NUMBER] | [EMAIL_ADDRESS][DOMAIN_NAME]" at bounding box center [1335, 70] width 259 height 68
click at [1345, 105] on div "profile Bio" at bounding box center [1335, 123] width 259 height 37
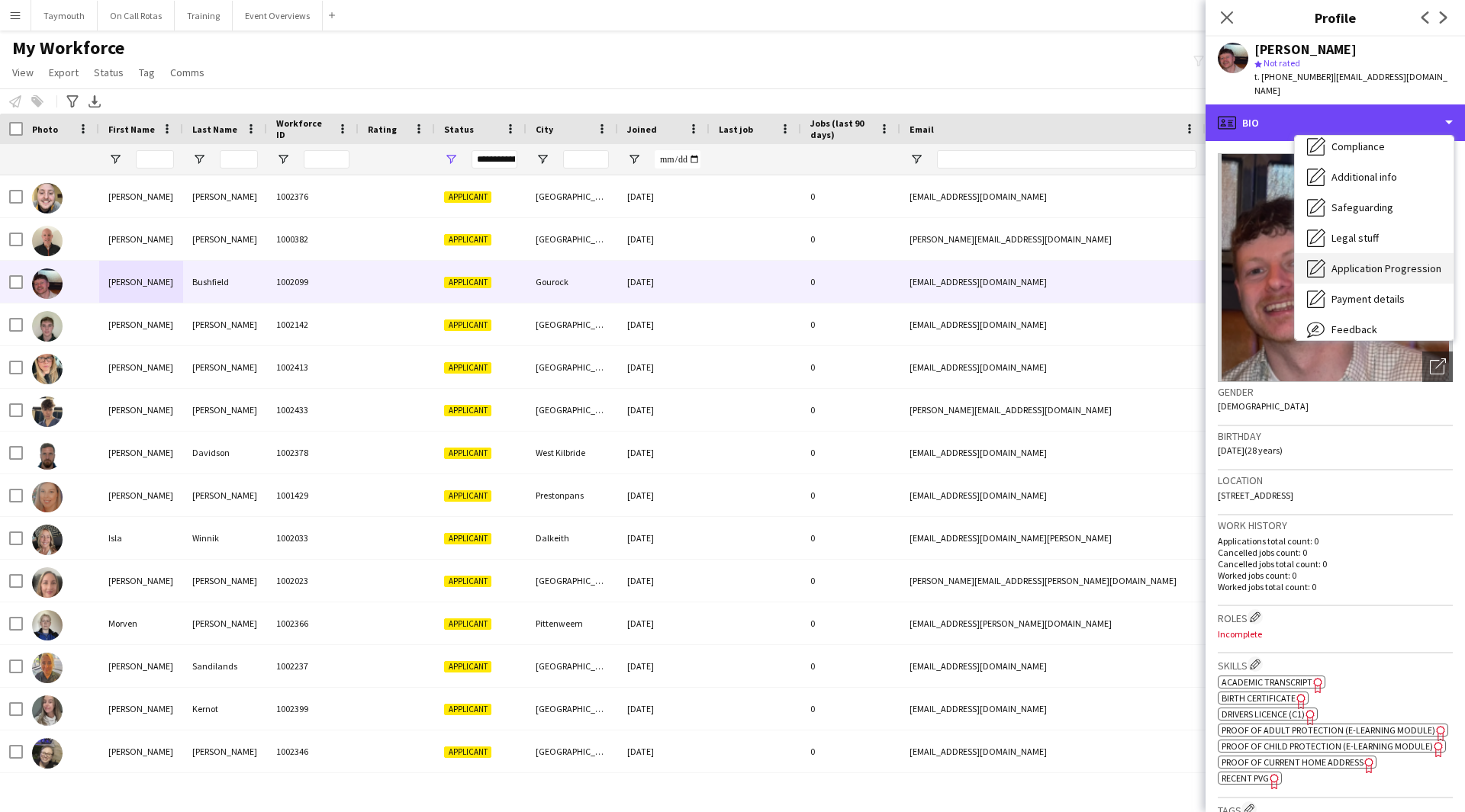
scroll to position [266, 0]
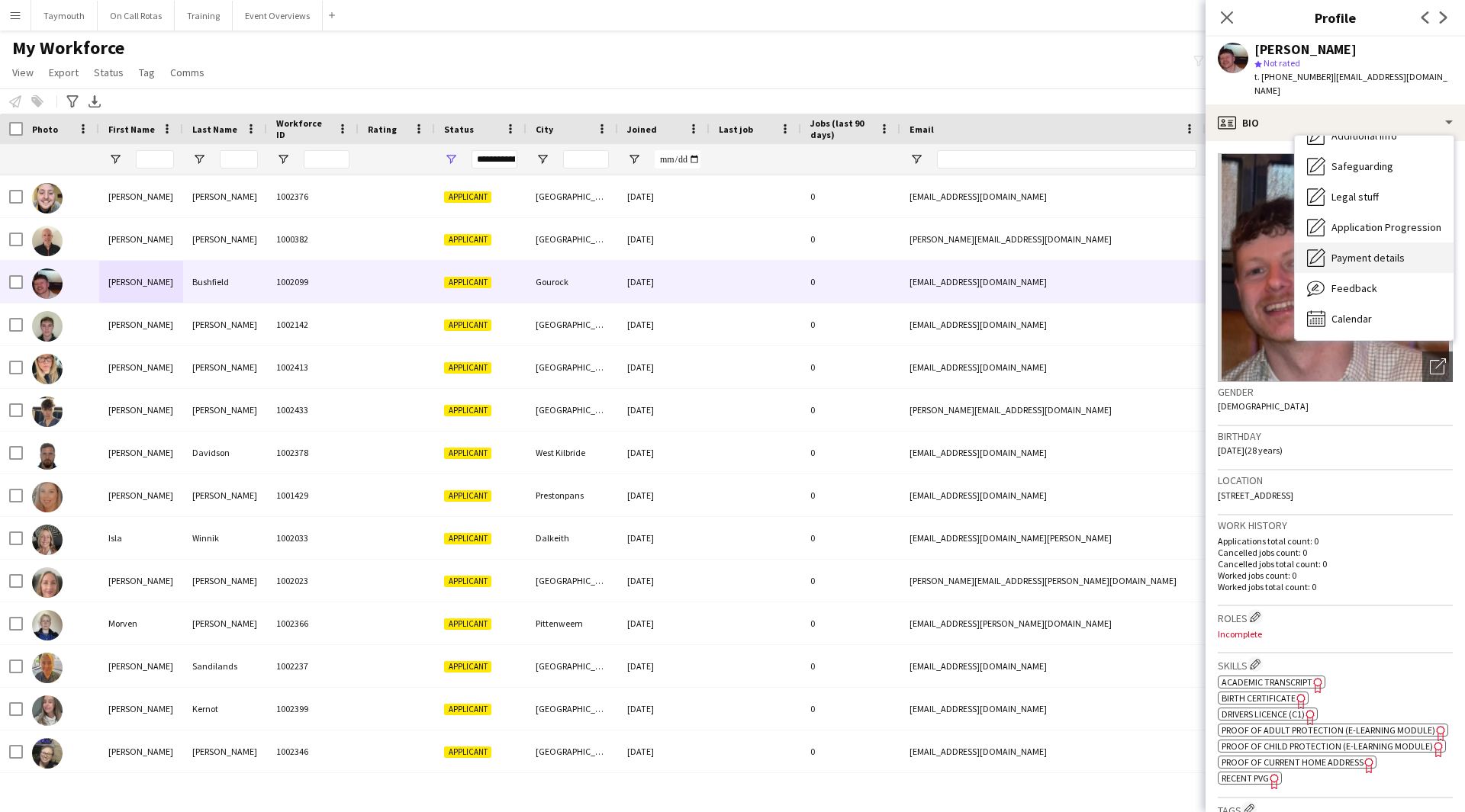
click at [1367, 257] on div "Payment details Payment details" at bounding box center [1375, 257] width 159 height 31
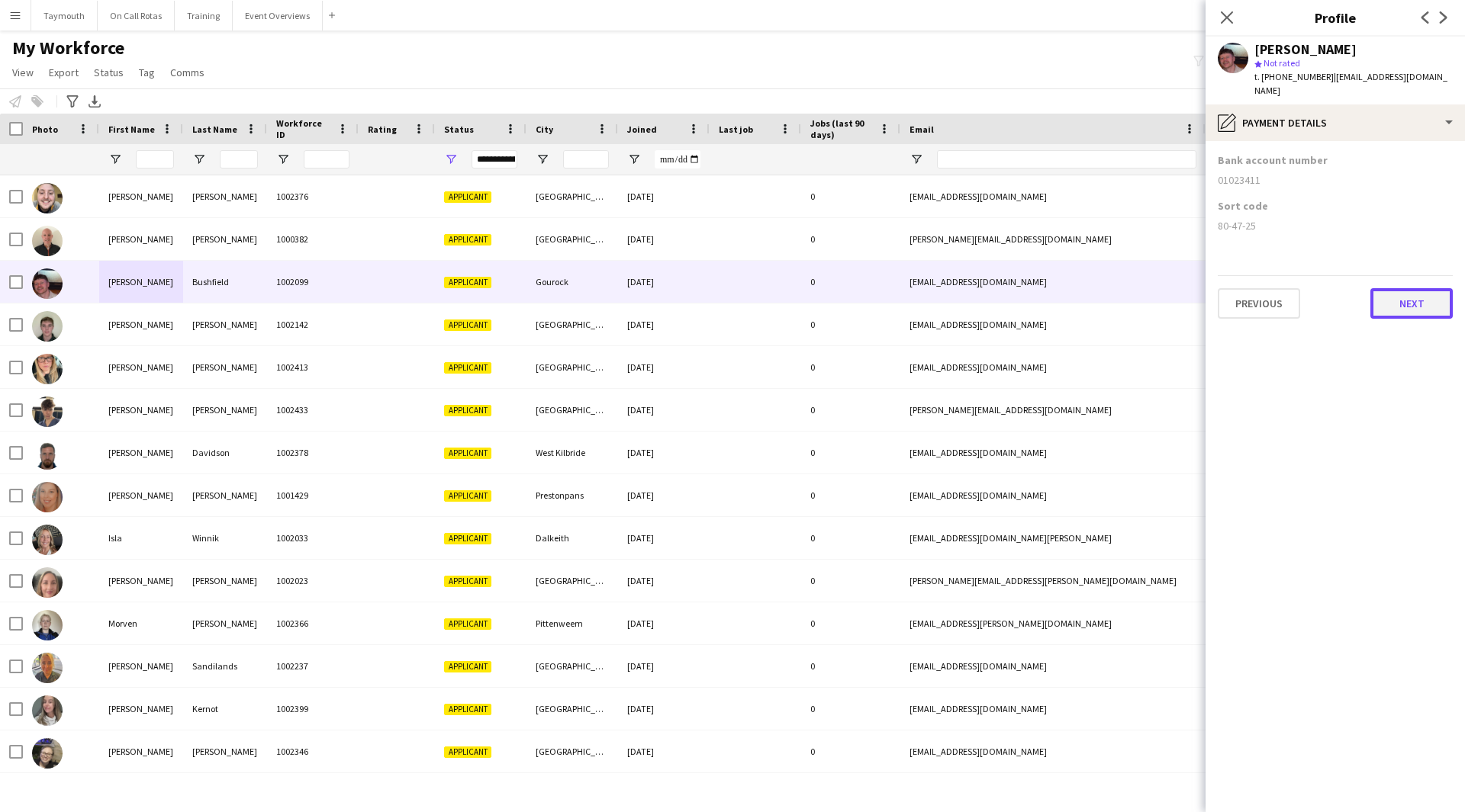
click at [1391, 292] on button "Next" at bounding box center [1411, 303] width 82 height 31
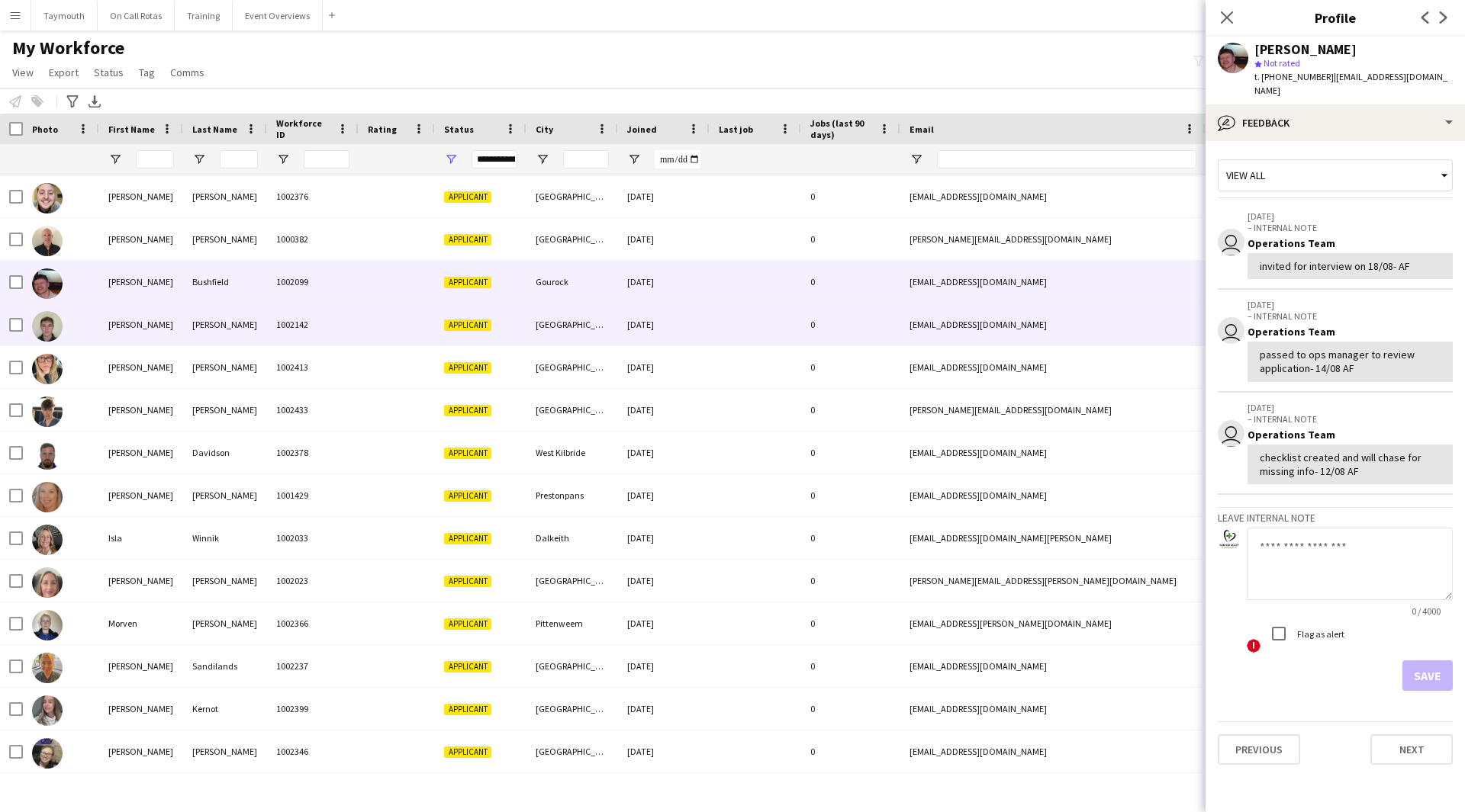
click at [154, 330] on div "[PERSON_NAME]" at bounding box center [141, 324] width 84 height 42
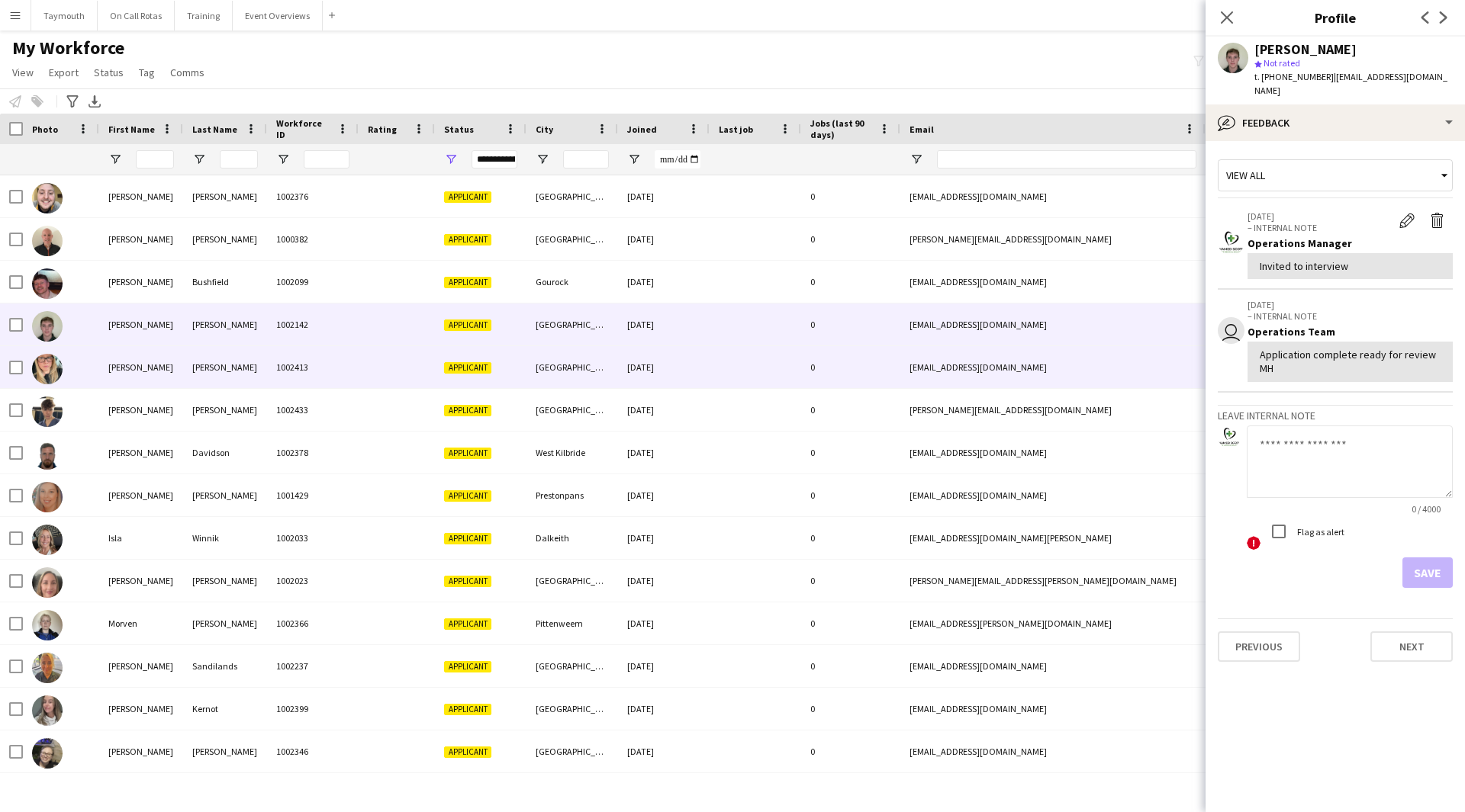
click at [150, 355] on div "[PERSON_NAME]" at bounding box center [141, 367] width 84 height 42
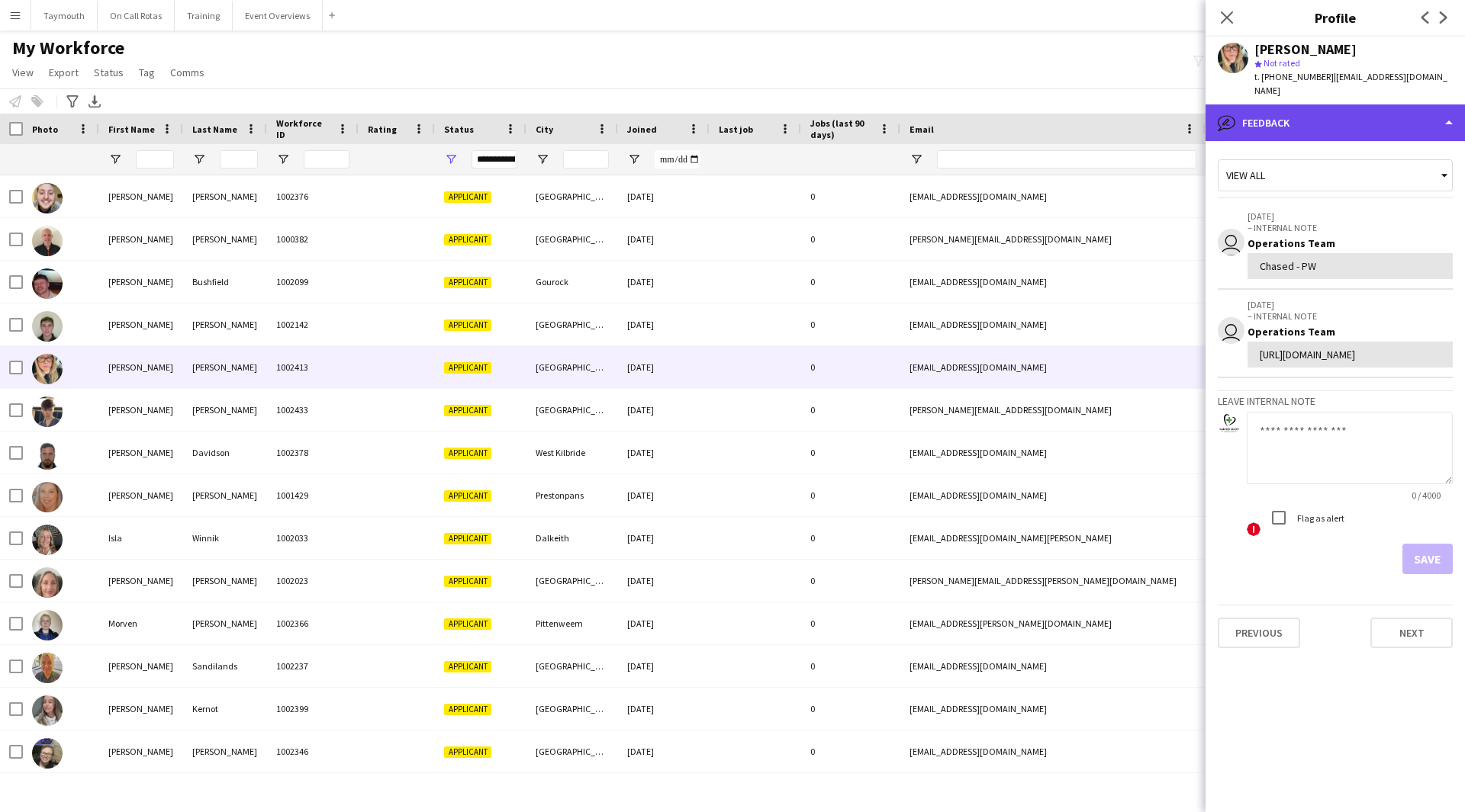
click at [1341, 135] on div "bubble-pencil Feedback" at bounding box center [1335, 123] width 259 height 37
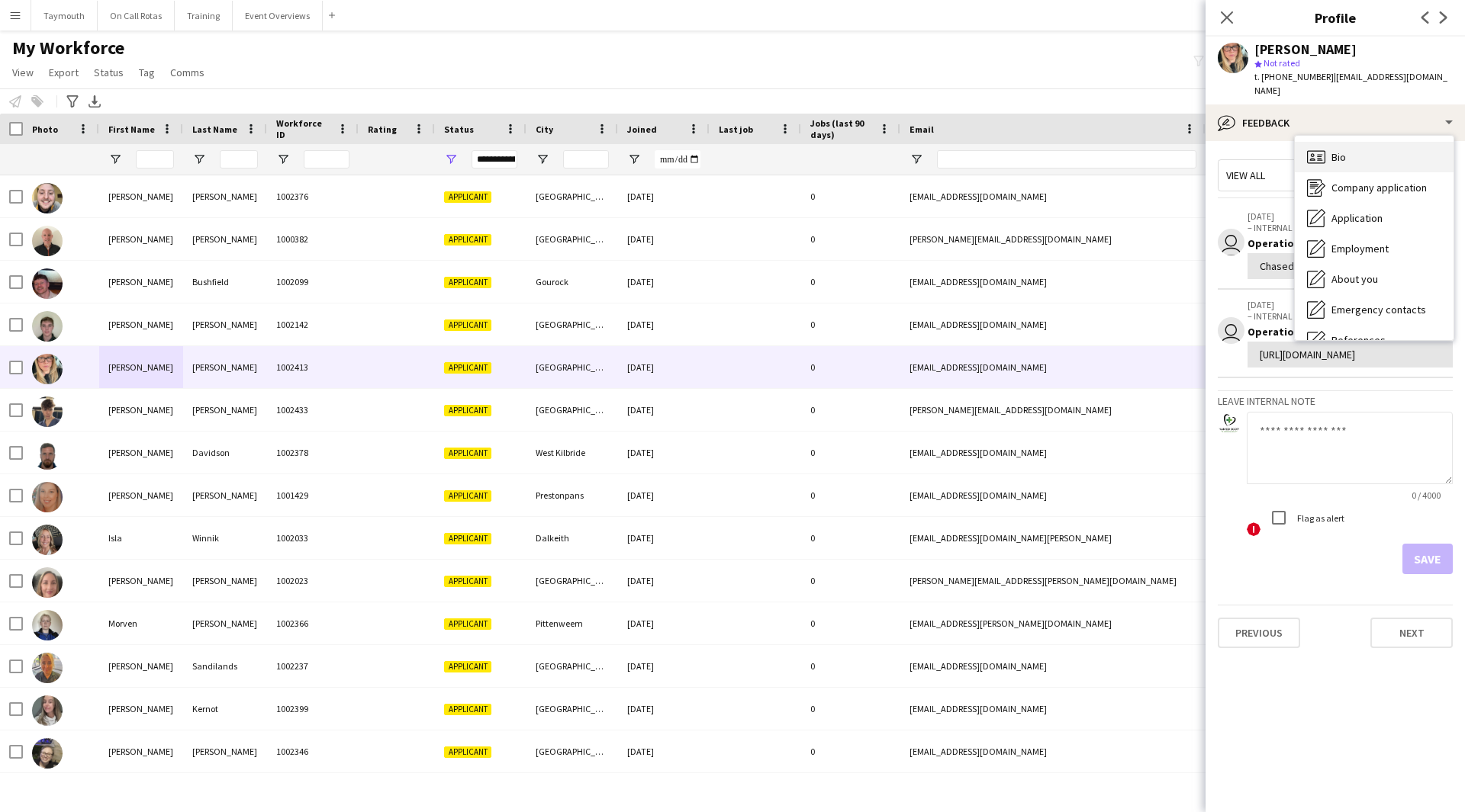
click at [1359, 154] on div "Bio Bio" at bounding box center [1375, 157] width 159 height 31
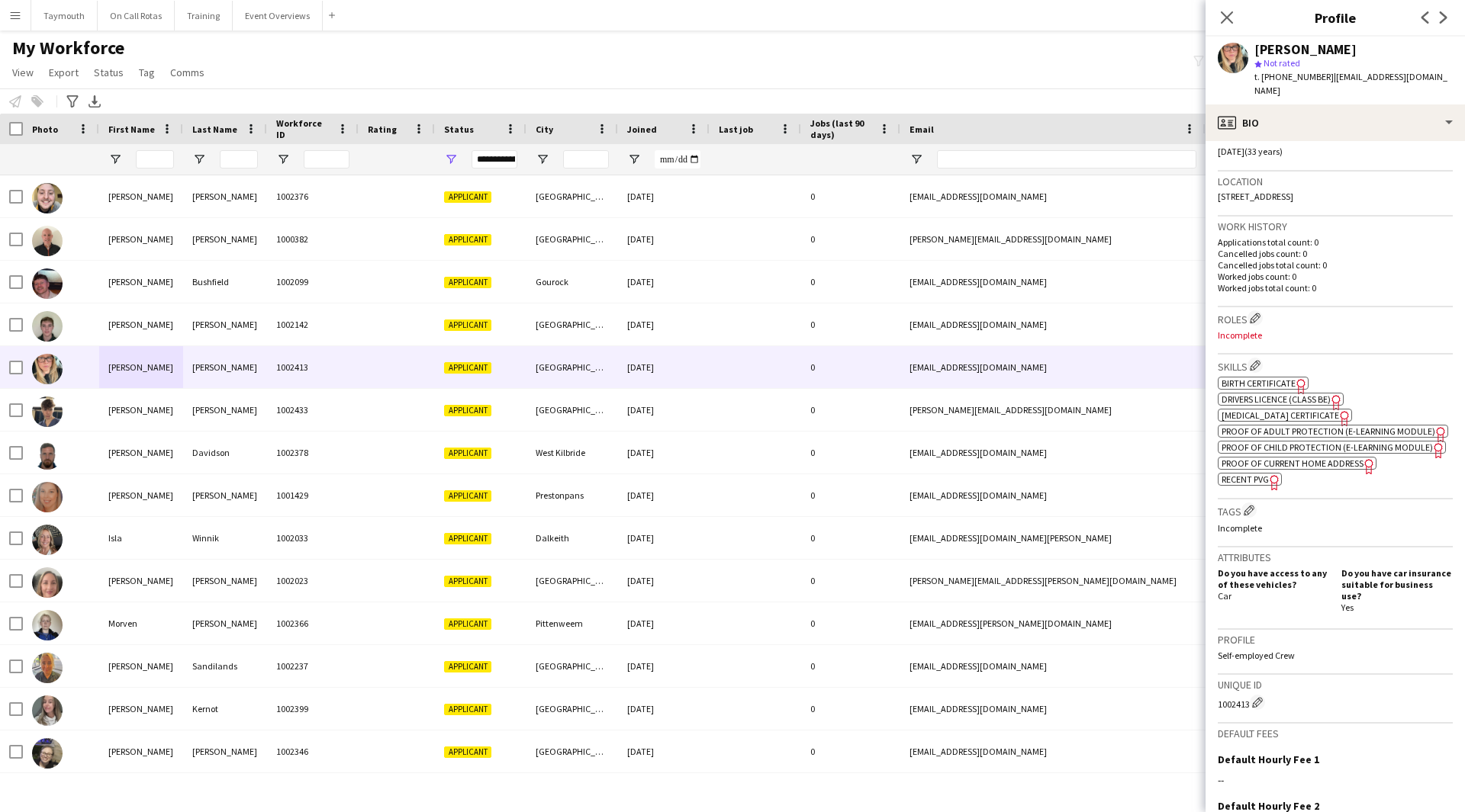
scroll to position [491, 0]
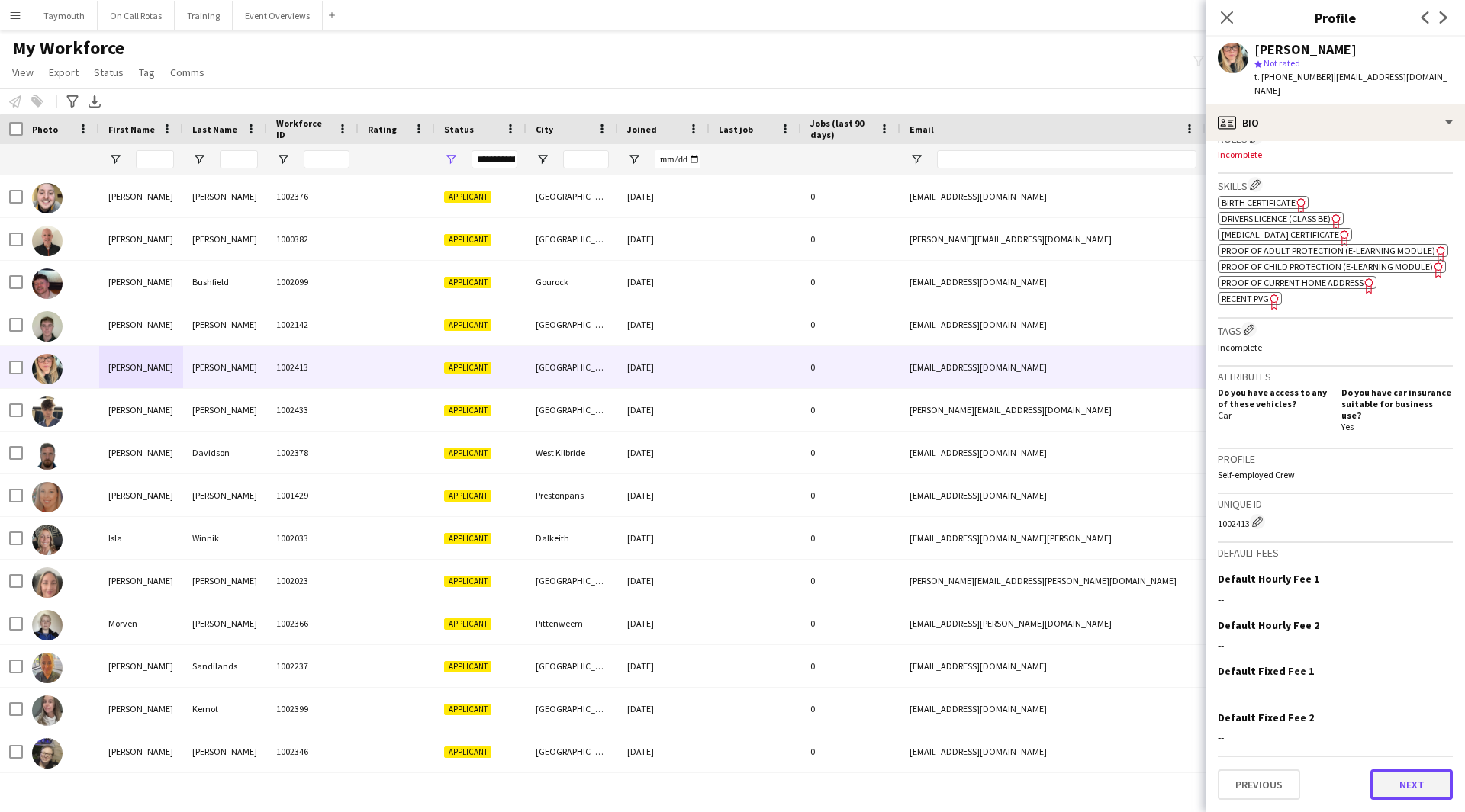
click at [1423, 779] on button "Next" at bounding box center [1411, 785] width 82 height 31
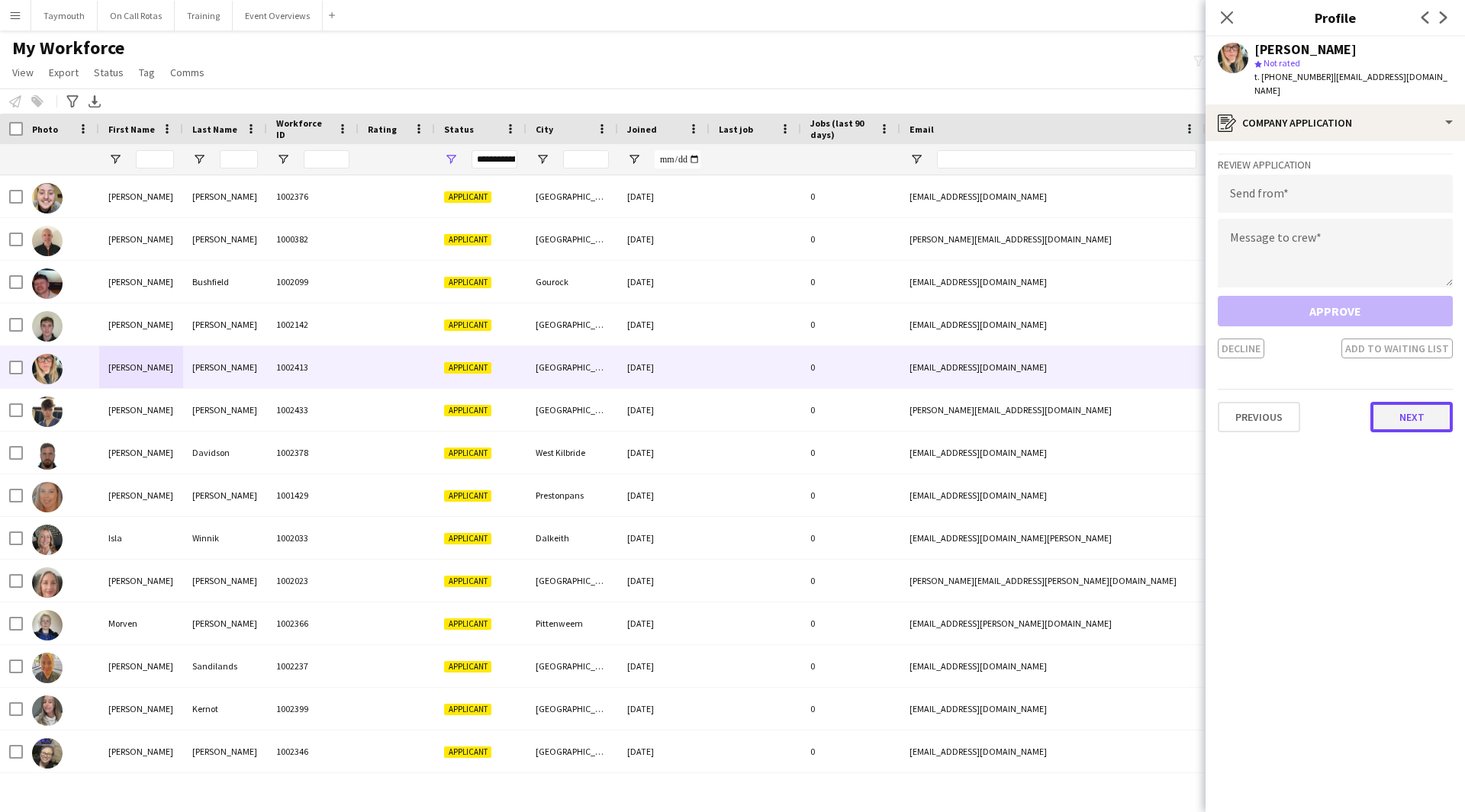
click at [1384, 414] on button "Next" at bounding box center [1411, 417] width 82 height 31
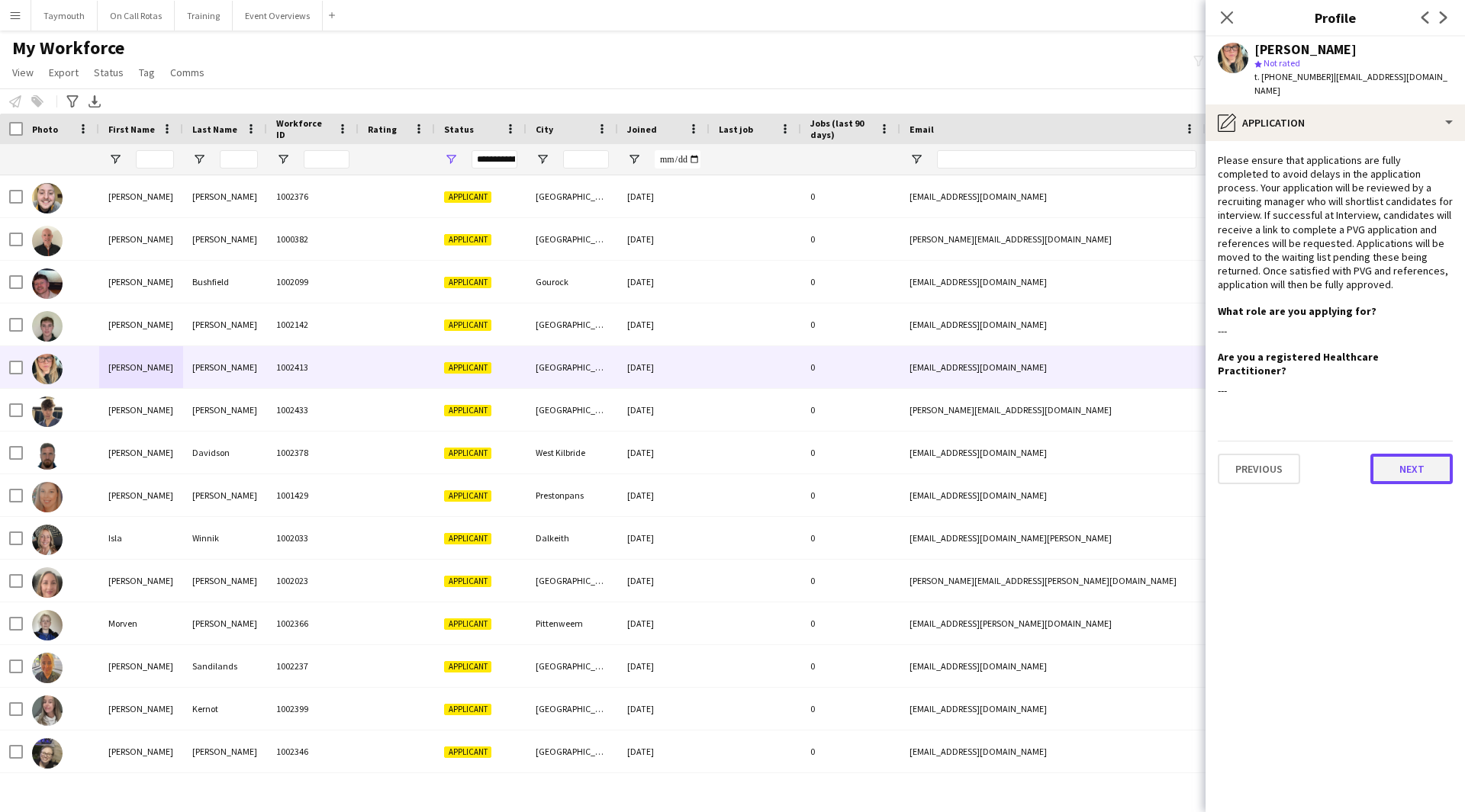
click at [1396, 464] on button "Next" at bounding box center [1411, 469] width 82 height 31
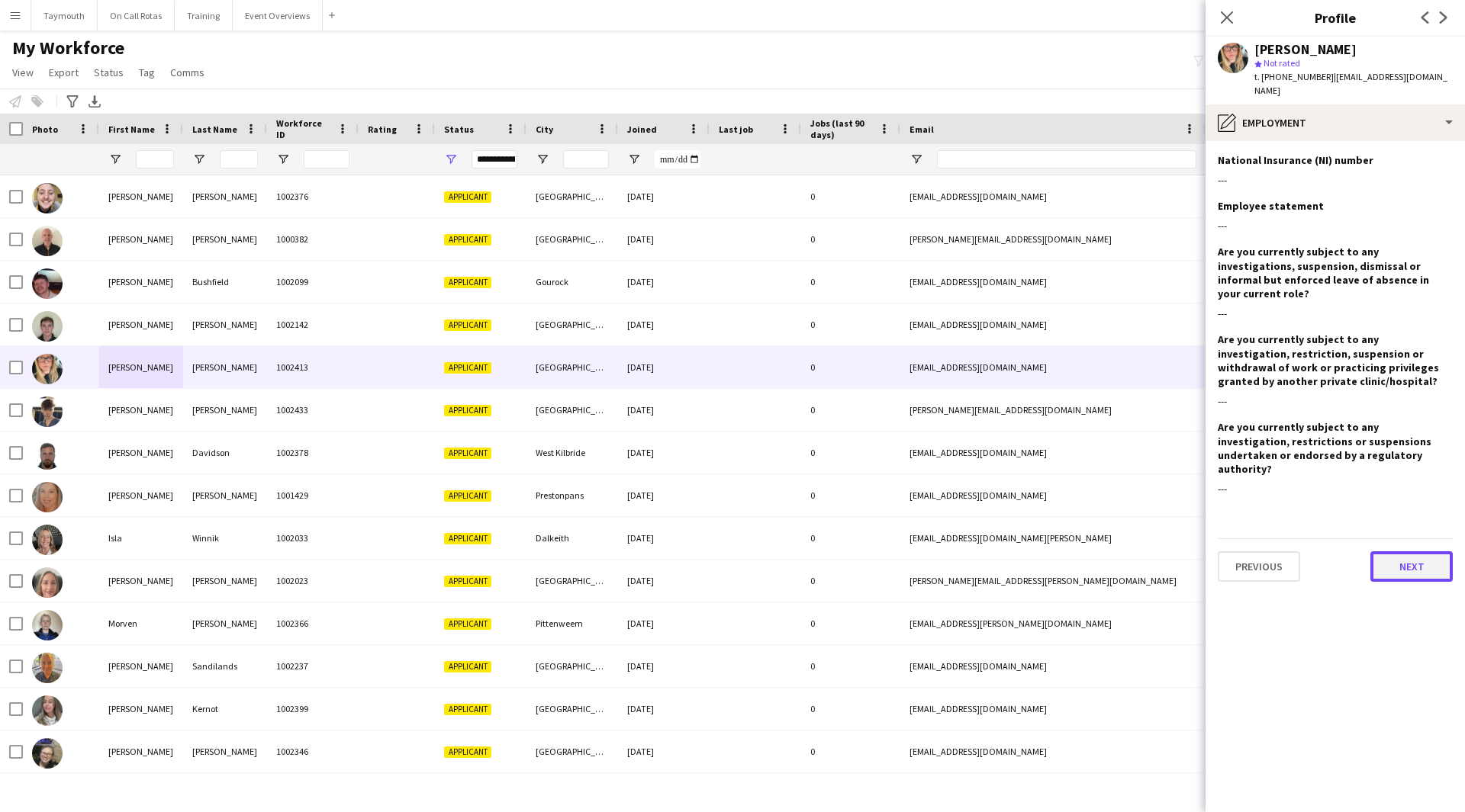
click at [1380, 551] on button "Next" at bounding box center [1411, 566] width 82 height 31
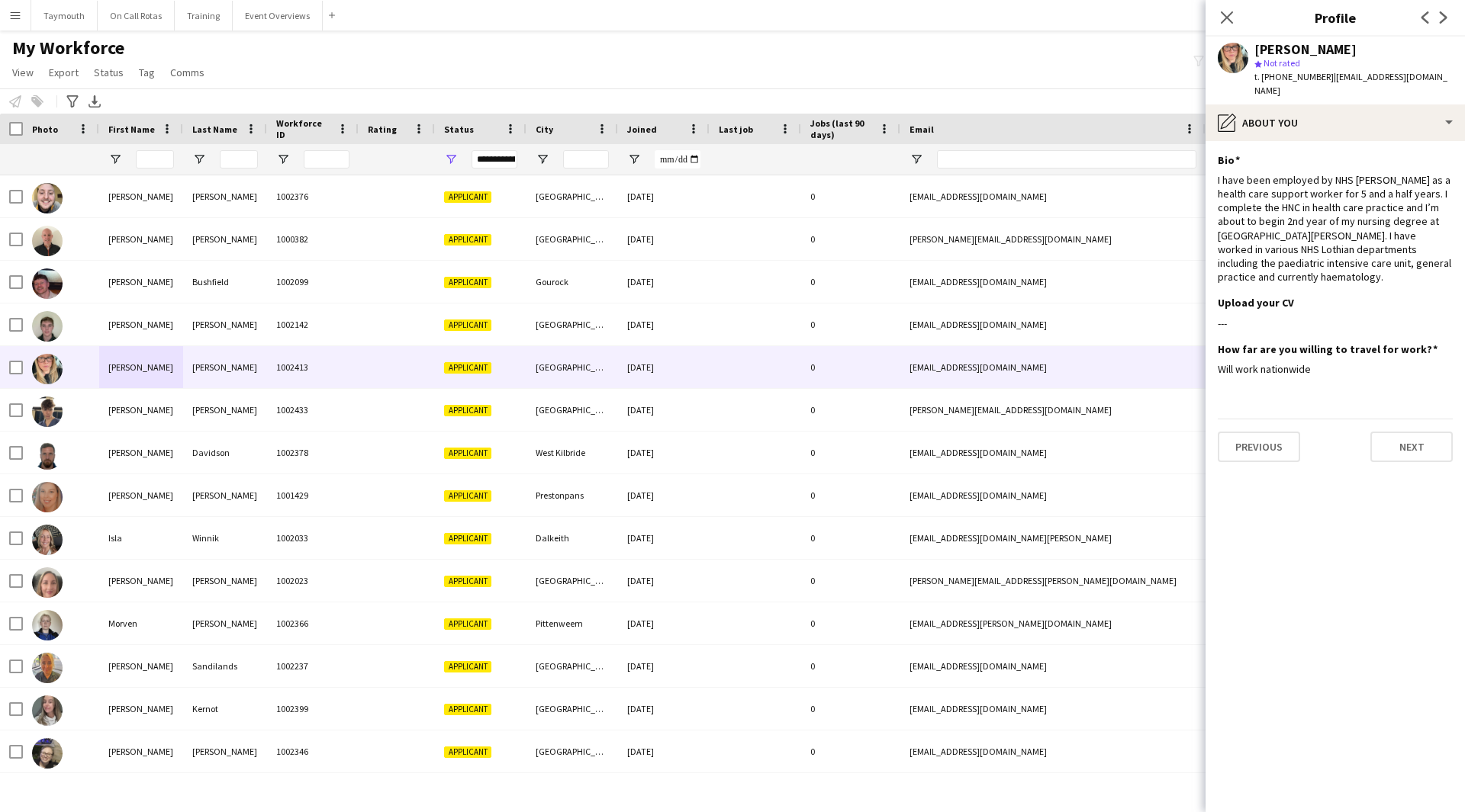
click at [1400, 463] on app-section-data-types "Bio Edit this field I have been employed by NHS [PERSON_NAME] as a health care …" at bounding box center [1335, 476] width 259 height 671
click at [1411, 437] on button "Next" at bounding box center [1411, 447] width 82 height 31
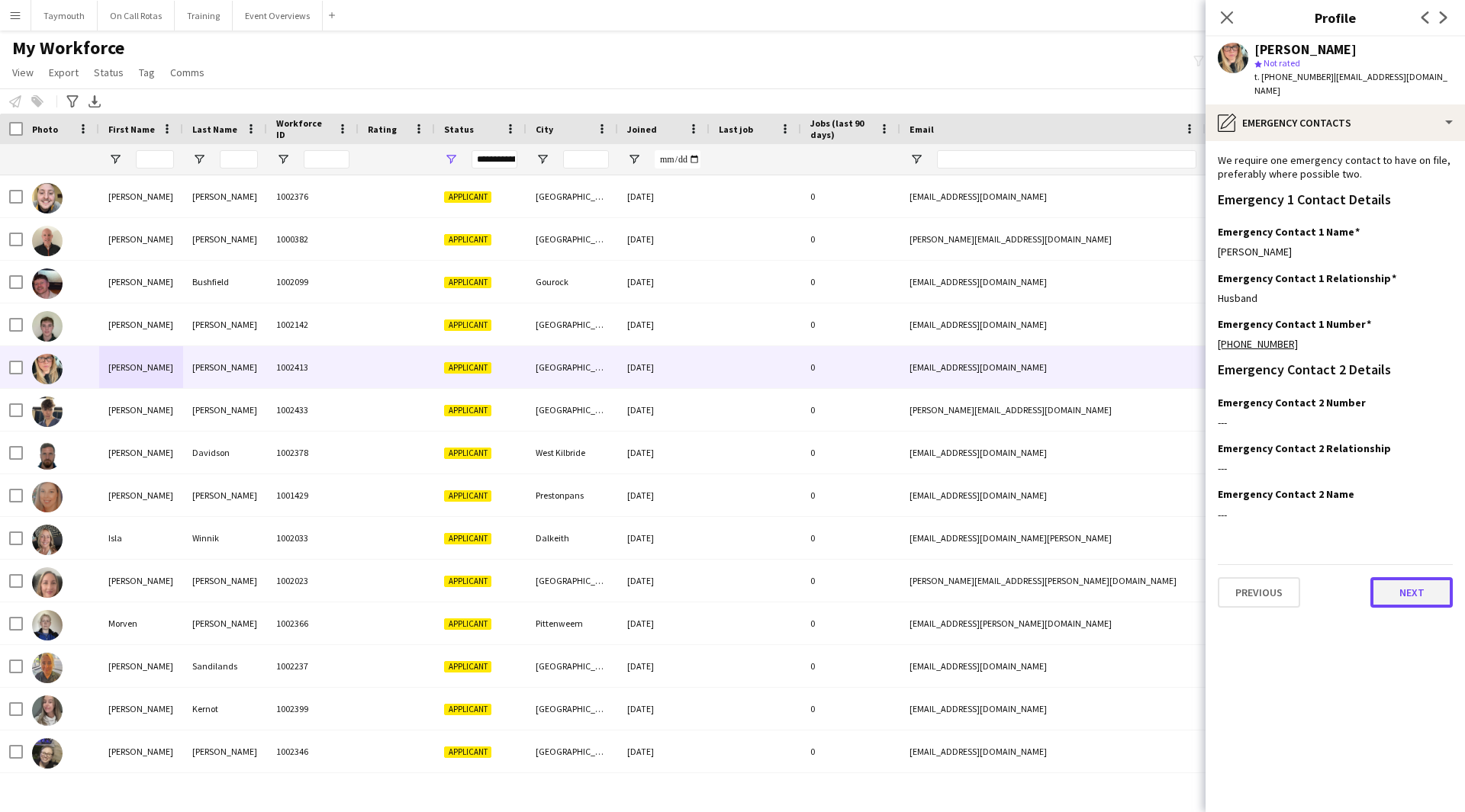
click at [1385, 594] on button "Next" at bounding box center [1411, 593] width 82 height 31
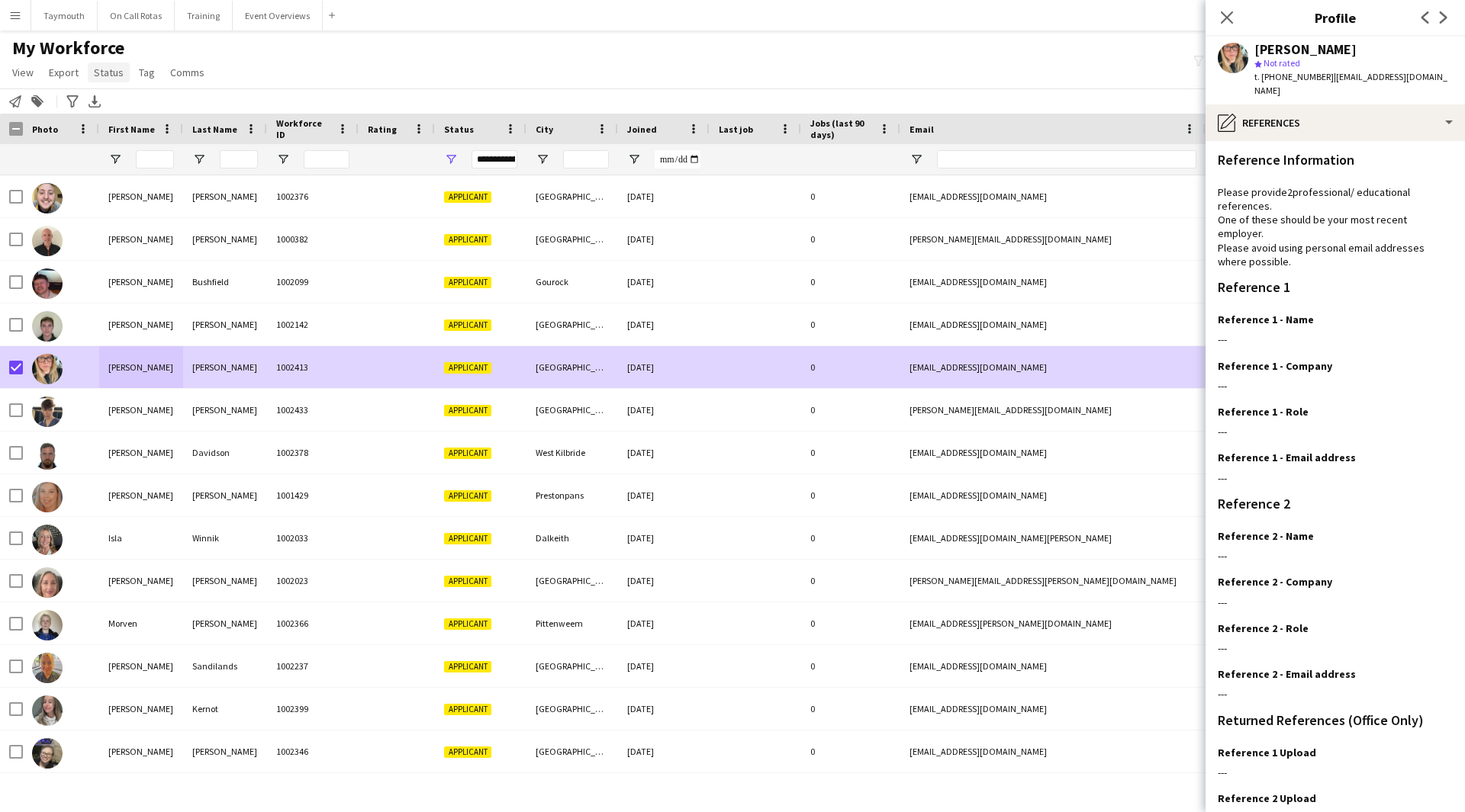
click at [107, 72] on span "Status" at bounding box center [108, 72] width 30 height 14
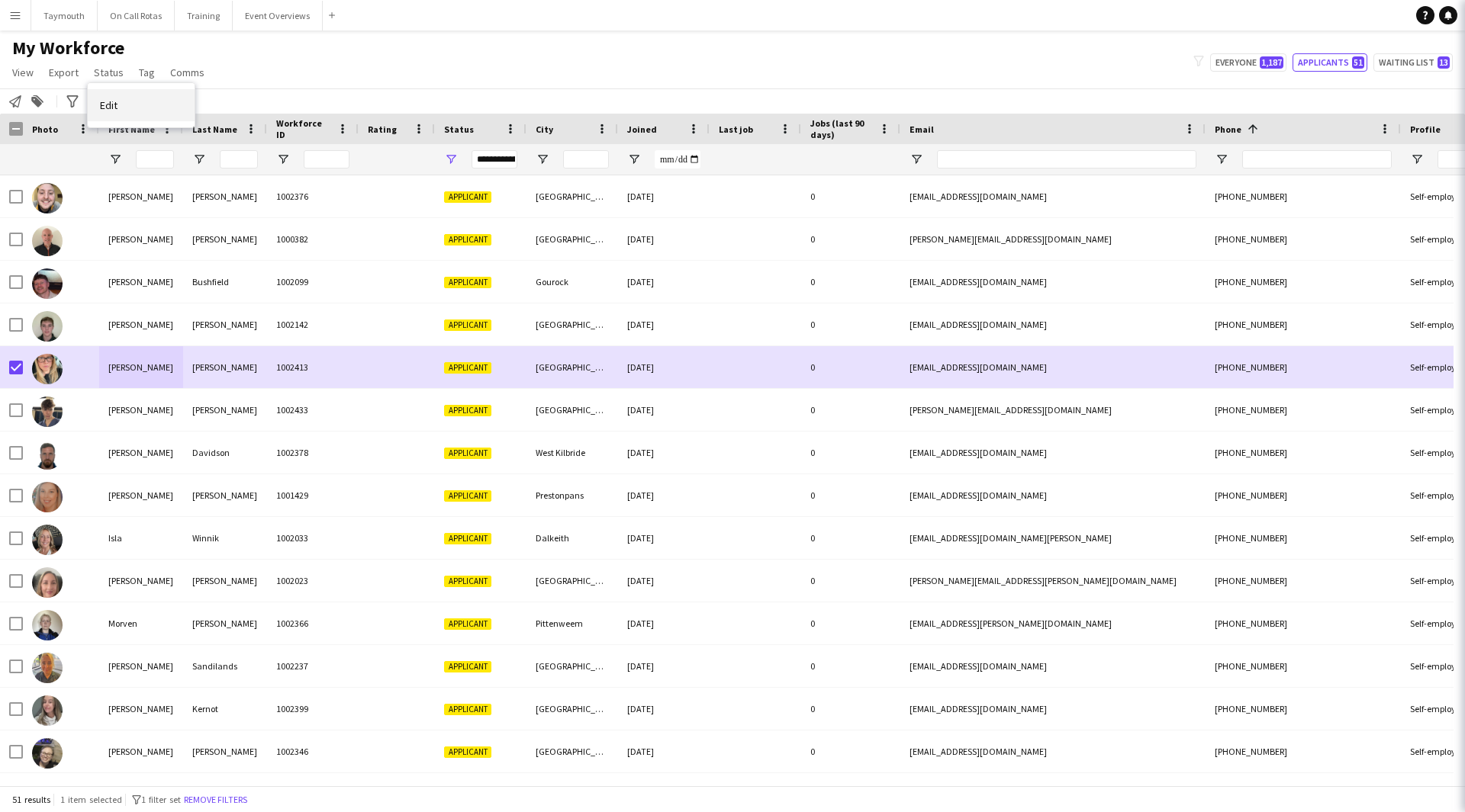
click at [115, 107] on span "Edit" at bounding box center [108, 105] width 17 height 14
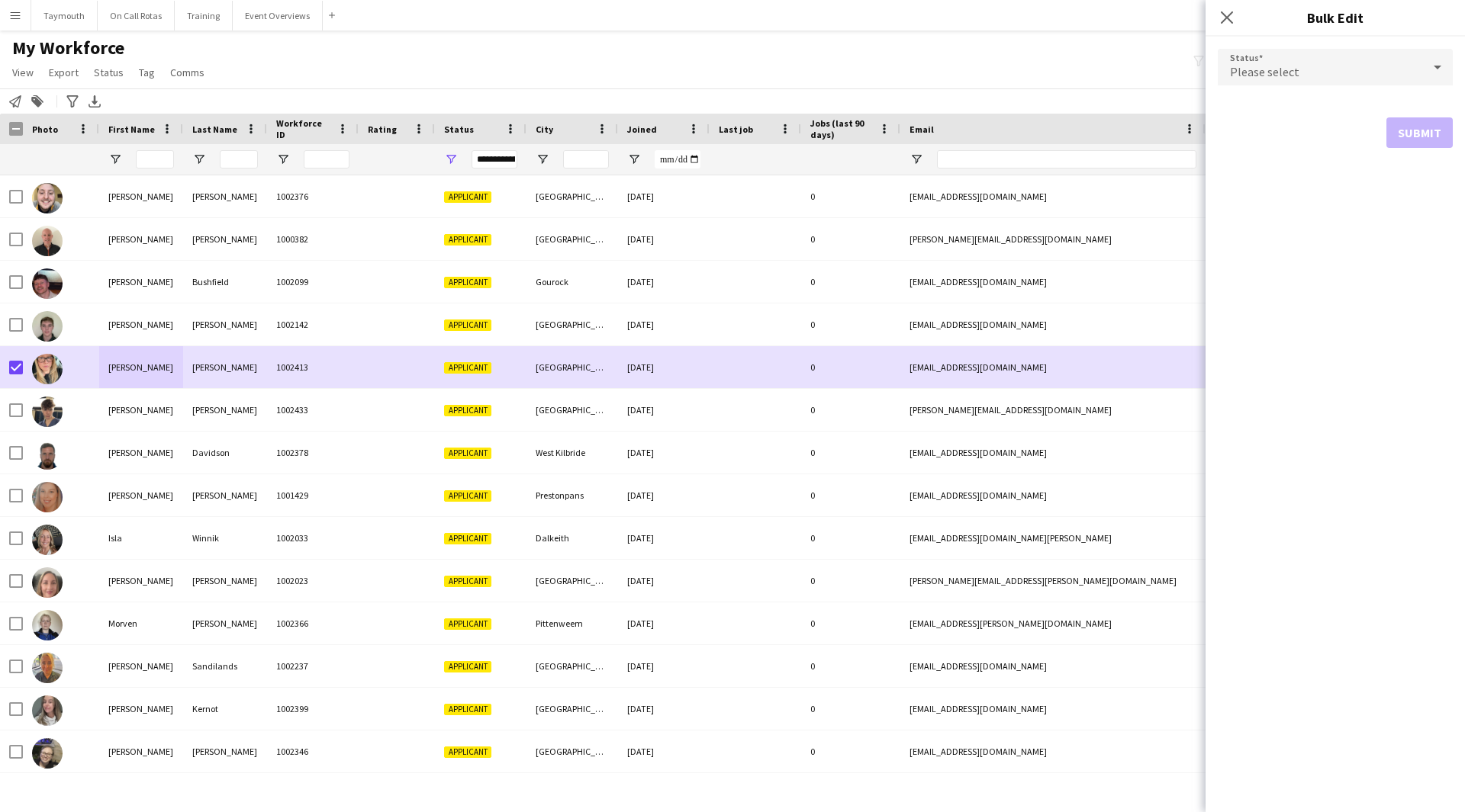
click at [1262, 74] on span "Please select" at bounding box center [1264, 71] width 70 height 15
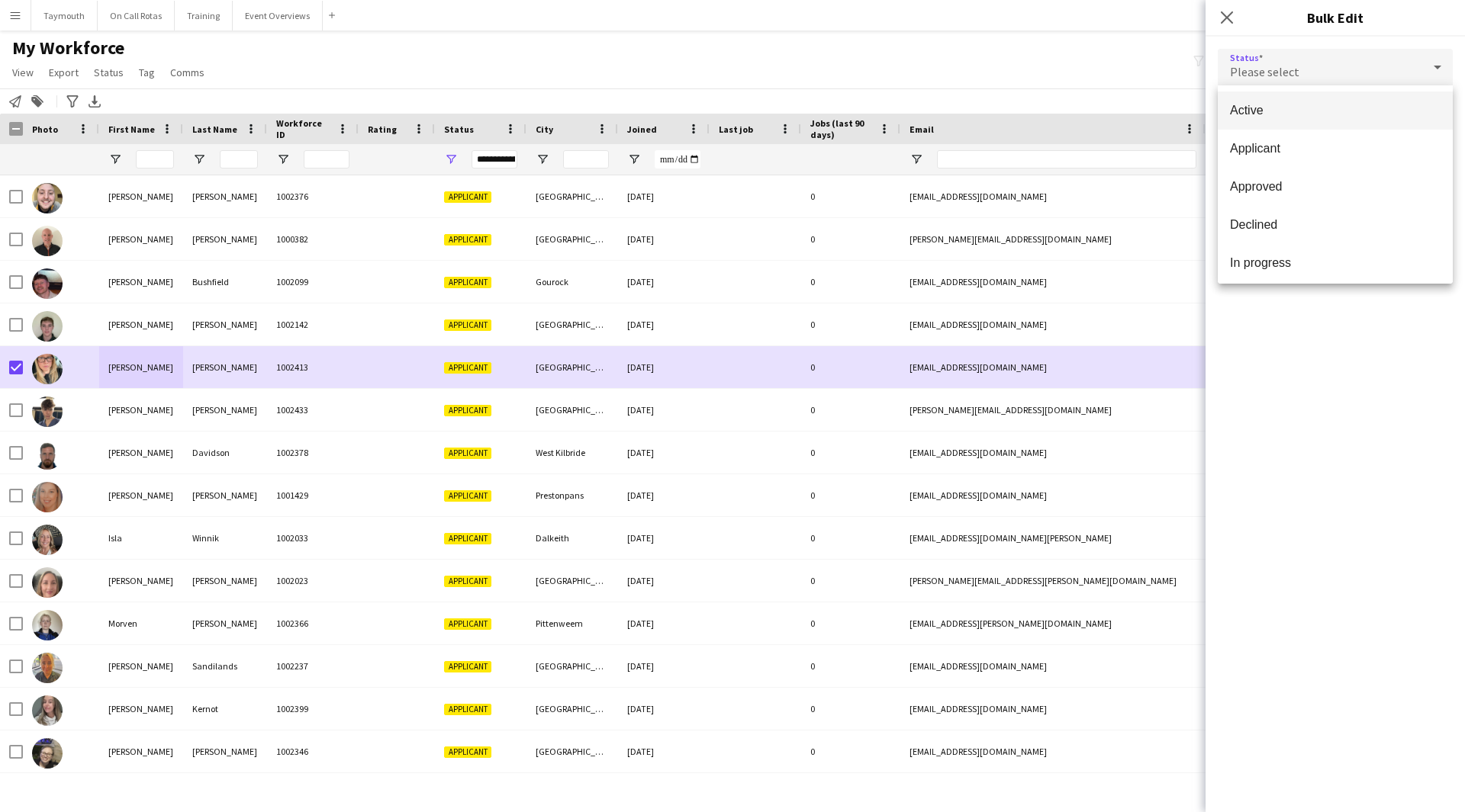
drag, startPoint x: 1321, startPoint y: 258, endPoint x: 1395, endPoint y: 199, distance: 94.6
click at [1322, 257] on span "In progress" at bounding box center [1335, 263] width 211 height 14
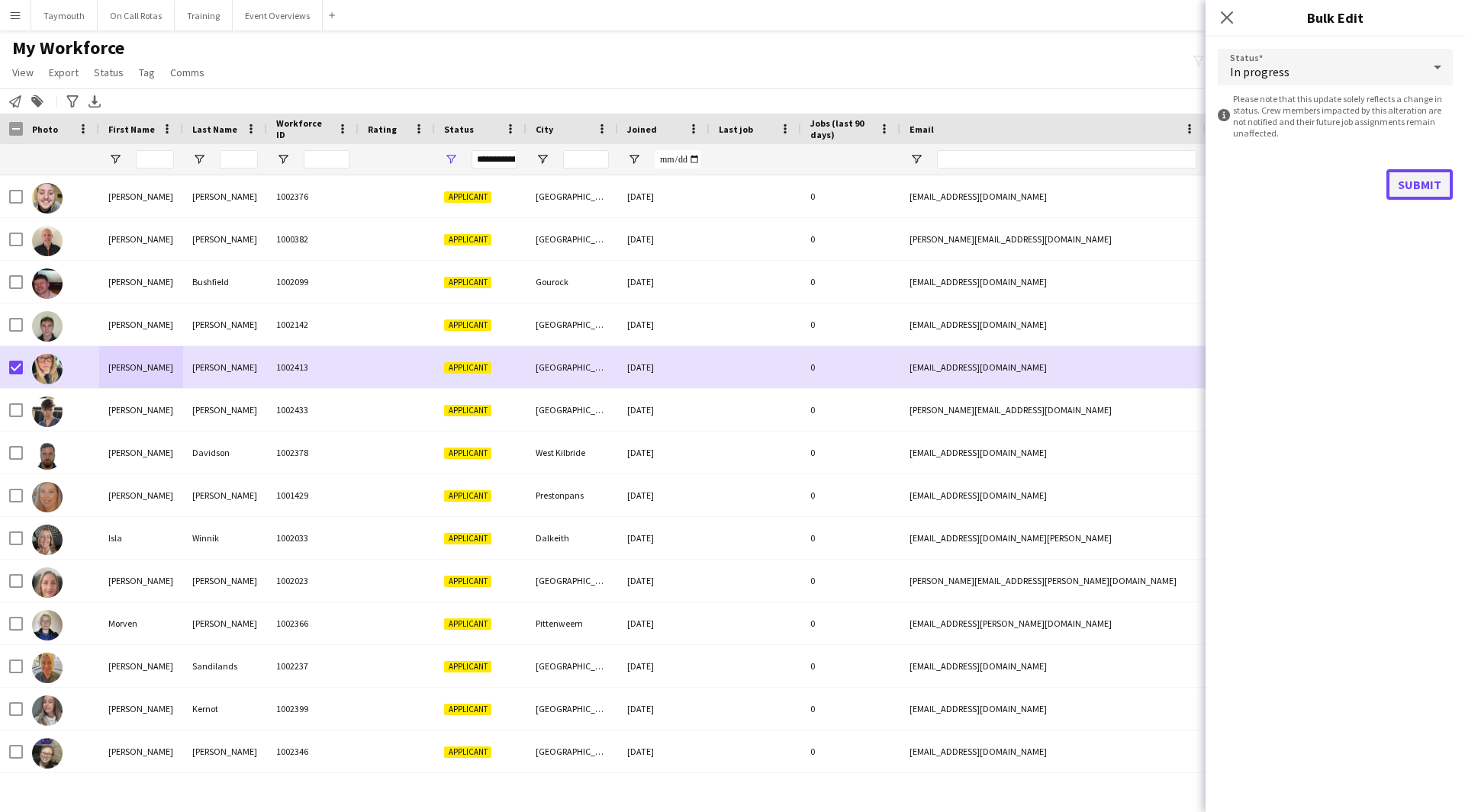
click at [1408, 182] on button "Submit" at bounding box center [1419, 184] width 66 height 31
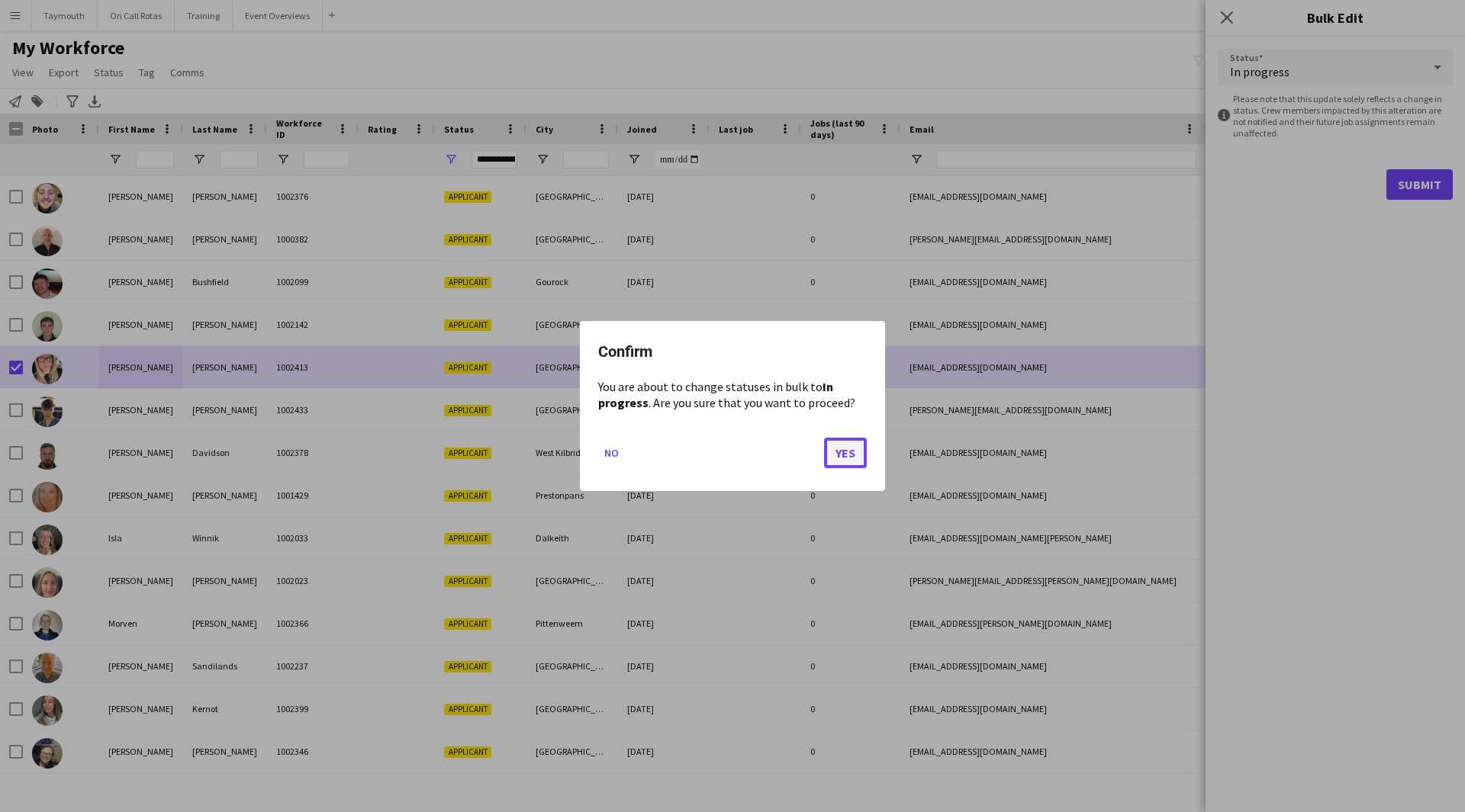
click at [845, 451] on button "Yes" at bounding box center [845, 453] width 42 height 31
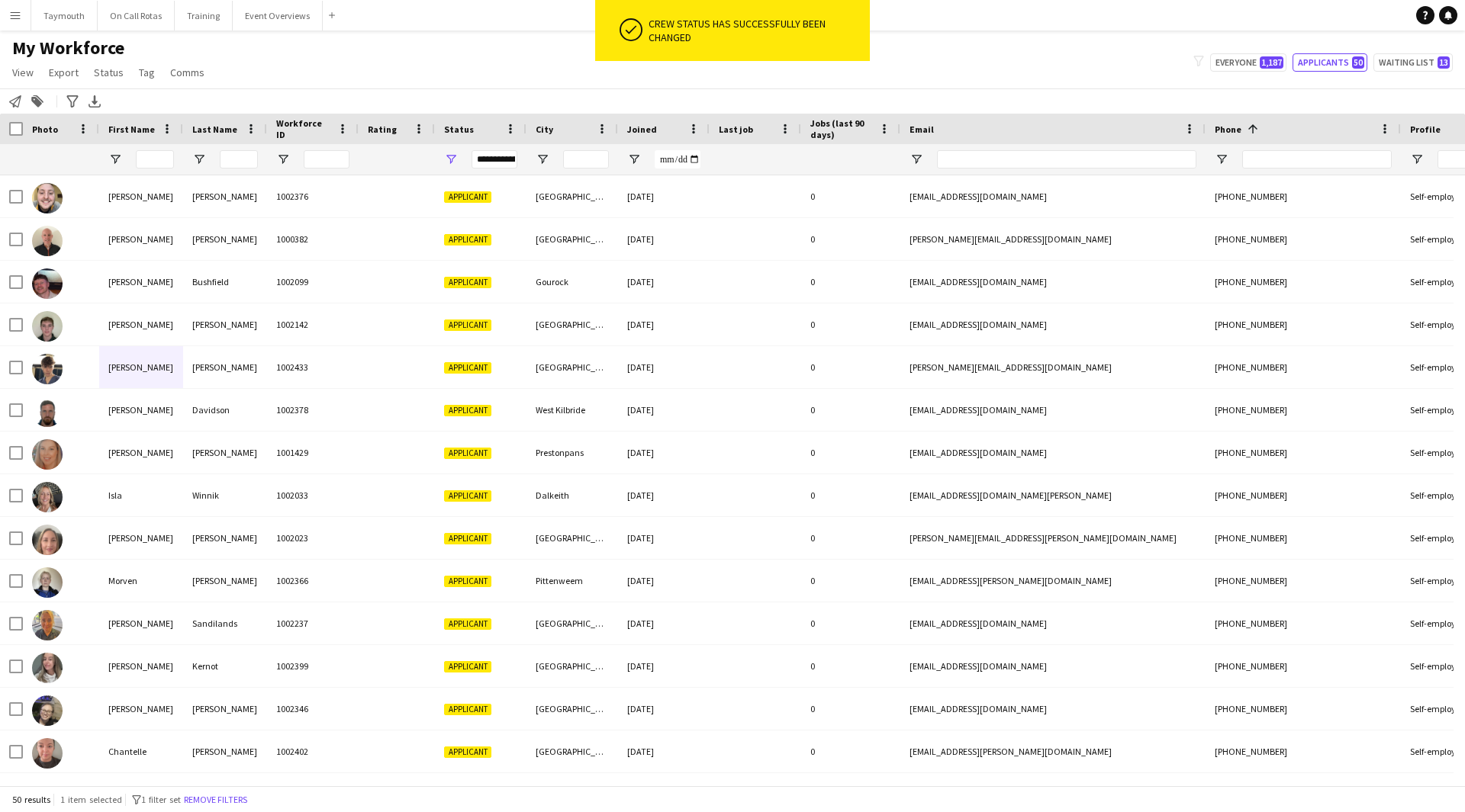
click at [24, 128] on div "Photo" at bounding box center [61, 129] width 76 height 31
click at [23, 129] on div "Photo" at bounding box center [61, 129] width 76 height 31
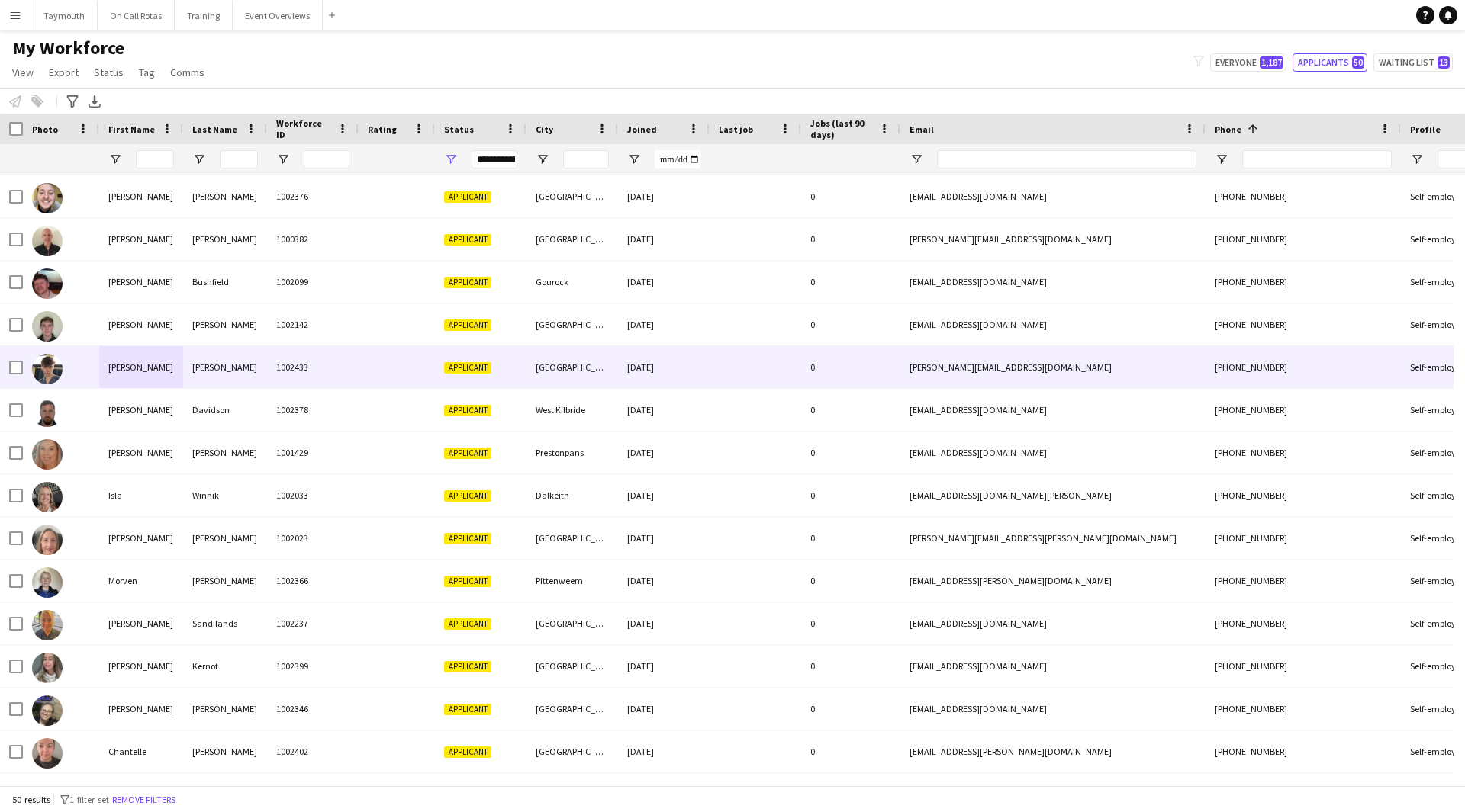
click at [145, 369] on div "[PERSON_NAME]" at bounding box center [141, 367] width 84 height 42
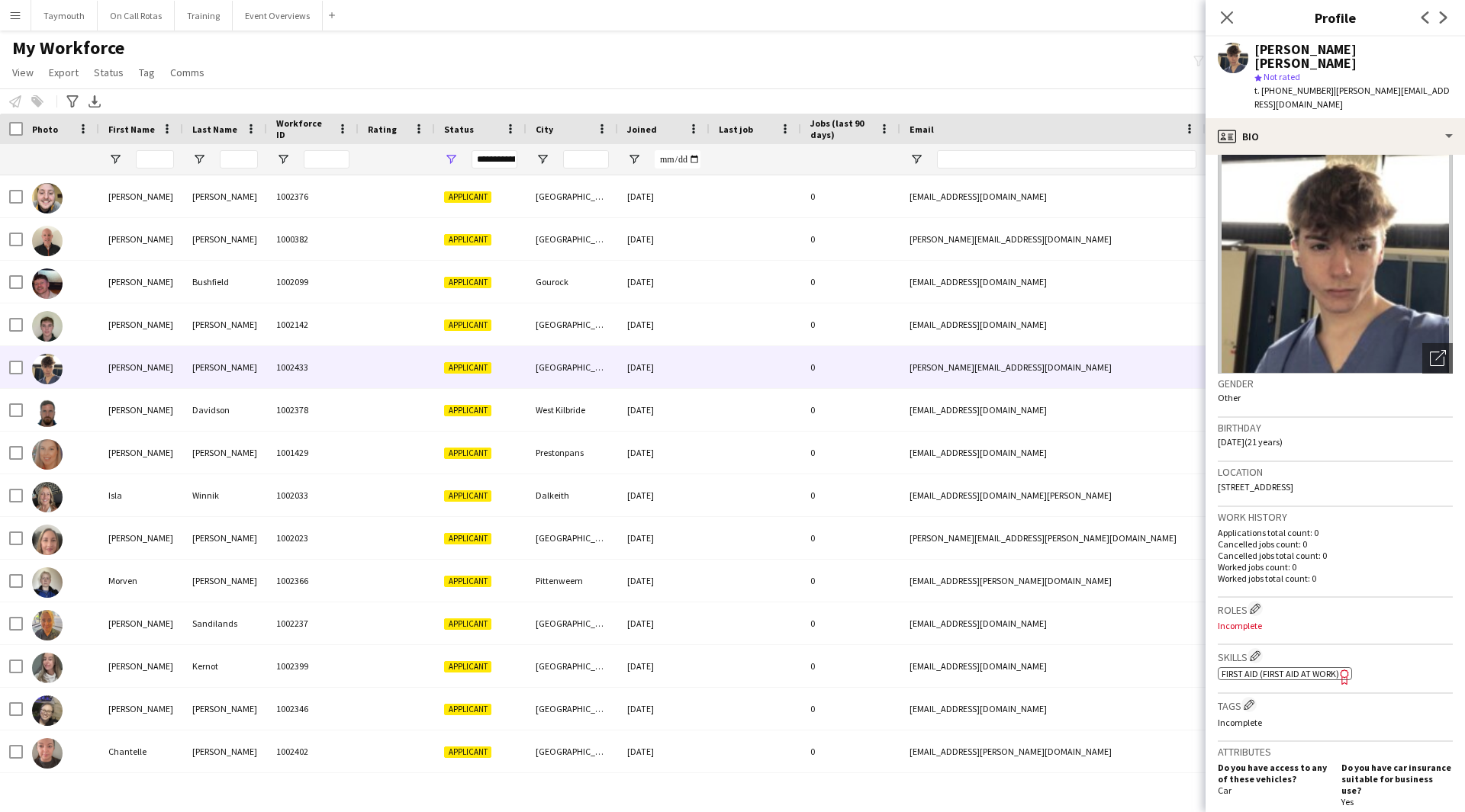
scroll to position [76, 0]
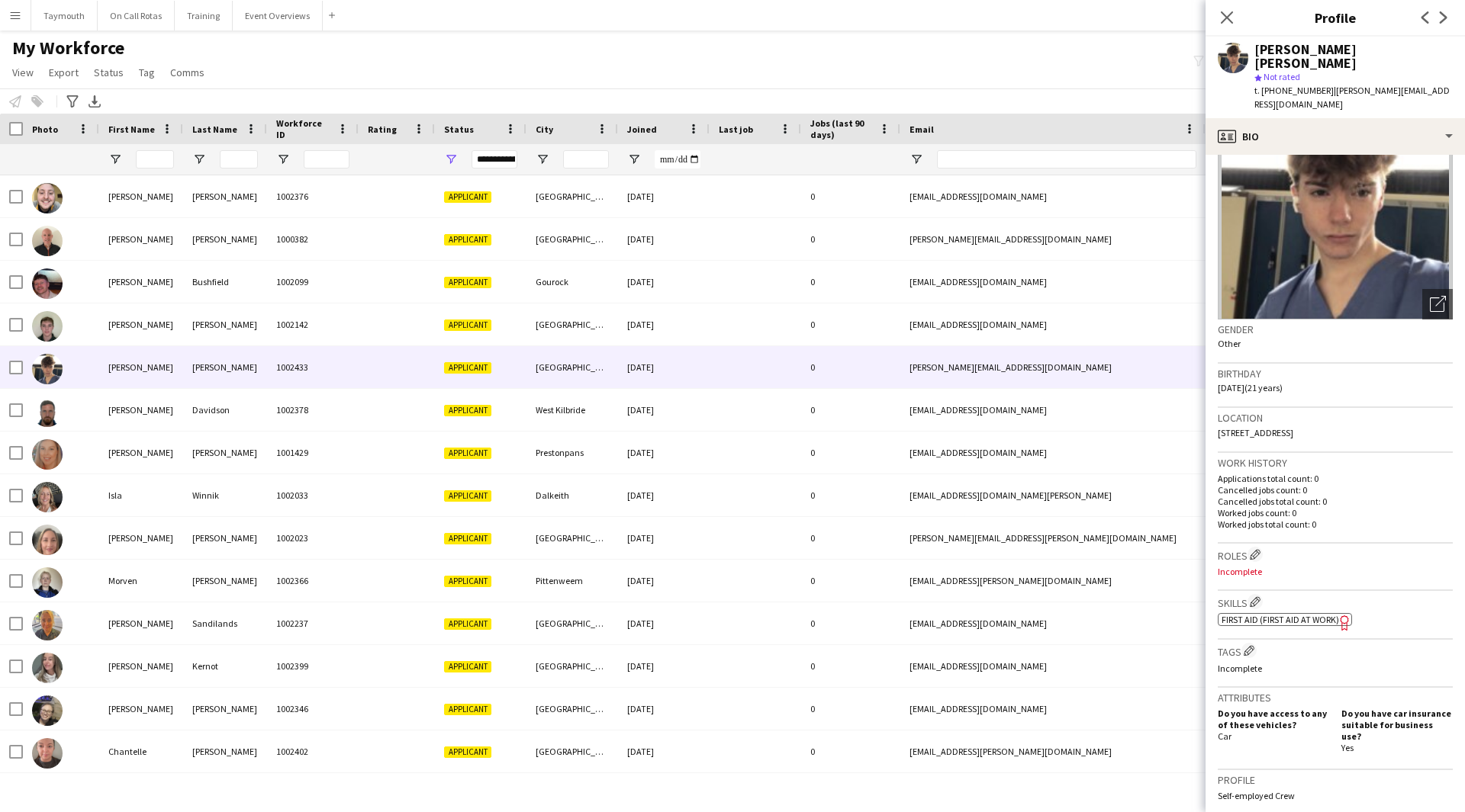
click at [1323, 614] on span "First Aid (First Aid At Work)" at bounding box center [1281, 620] width 117 height 12
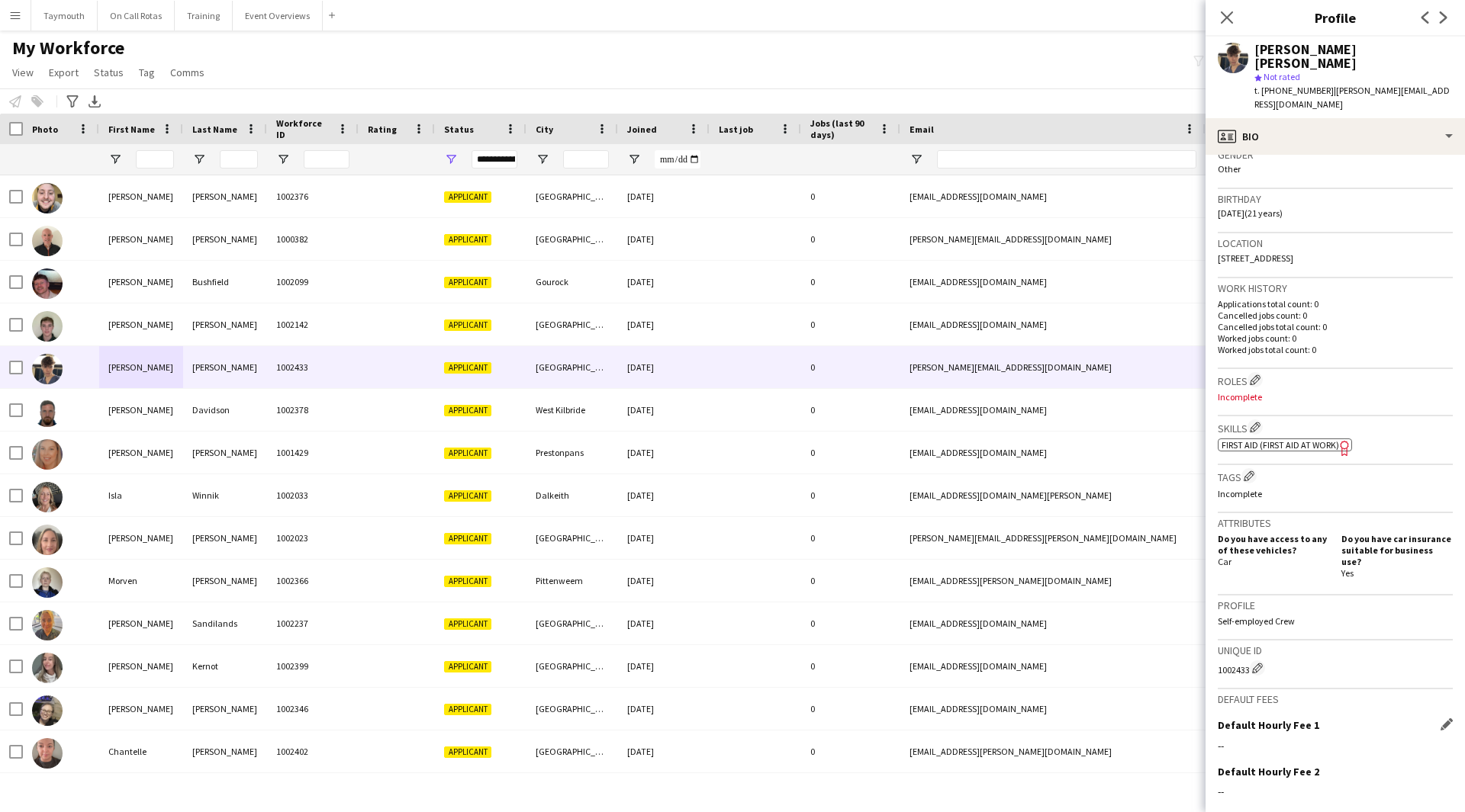
scroll to position [372, 0]
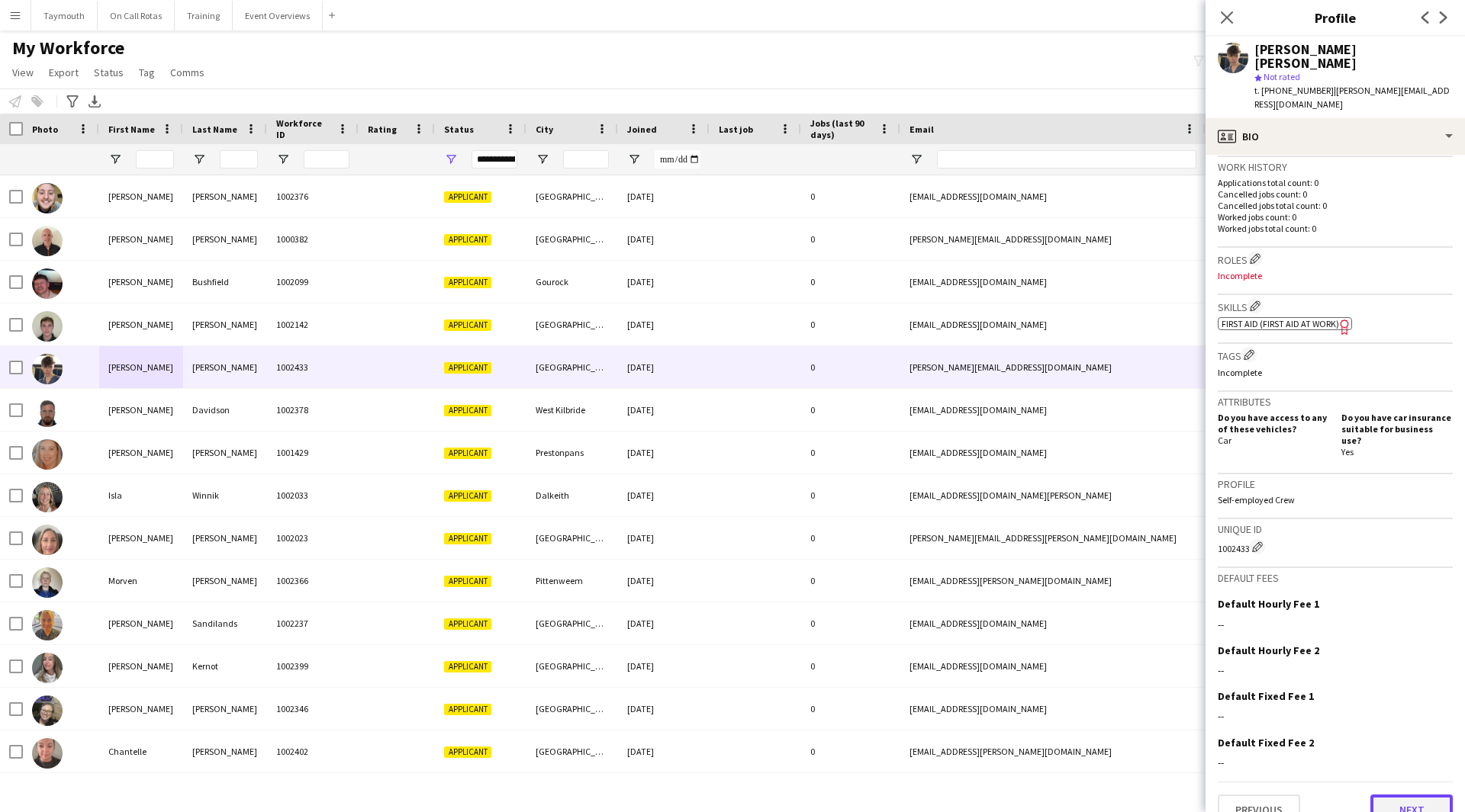
click at [1399, 795] on button "Next" at bounding box center [1411, 810] width 82 height 31
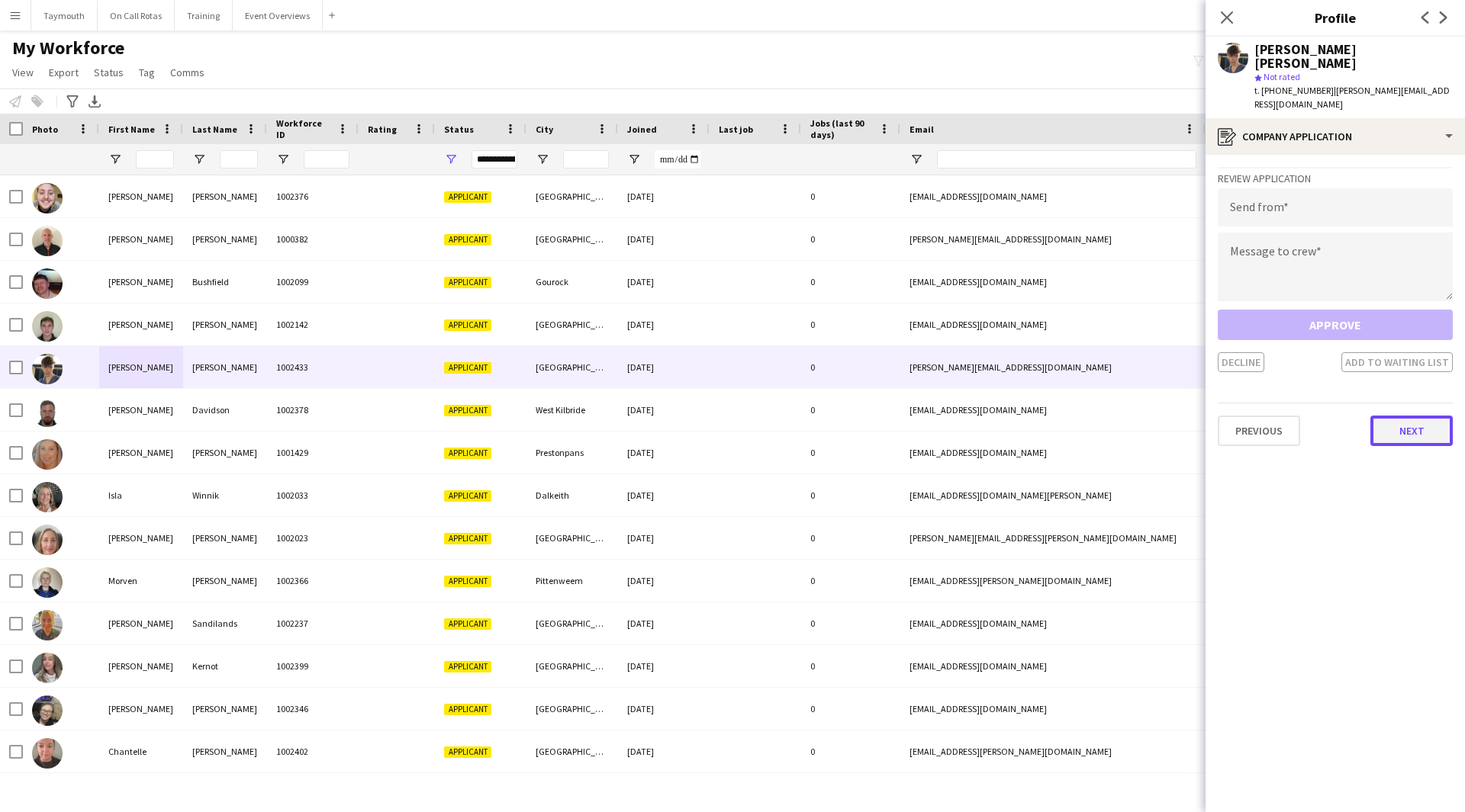
click at [1399, 418] on button "Next" at bounding box center [1411, 431] width 82 height 31
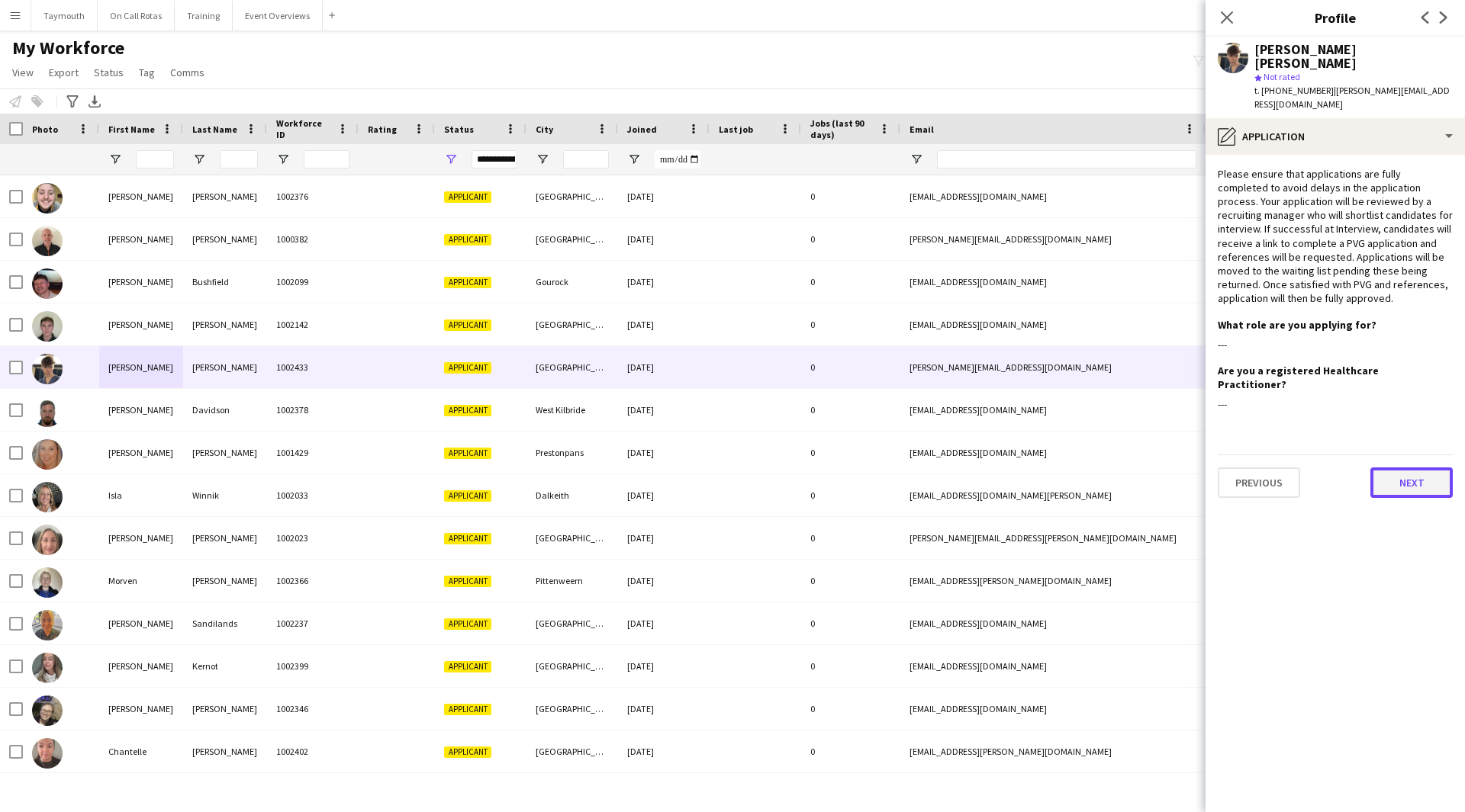
click at [1396, 468] on button "Next" at bounding box center [1411, 483] width 82 height 31
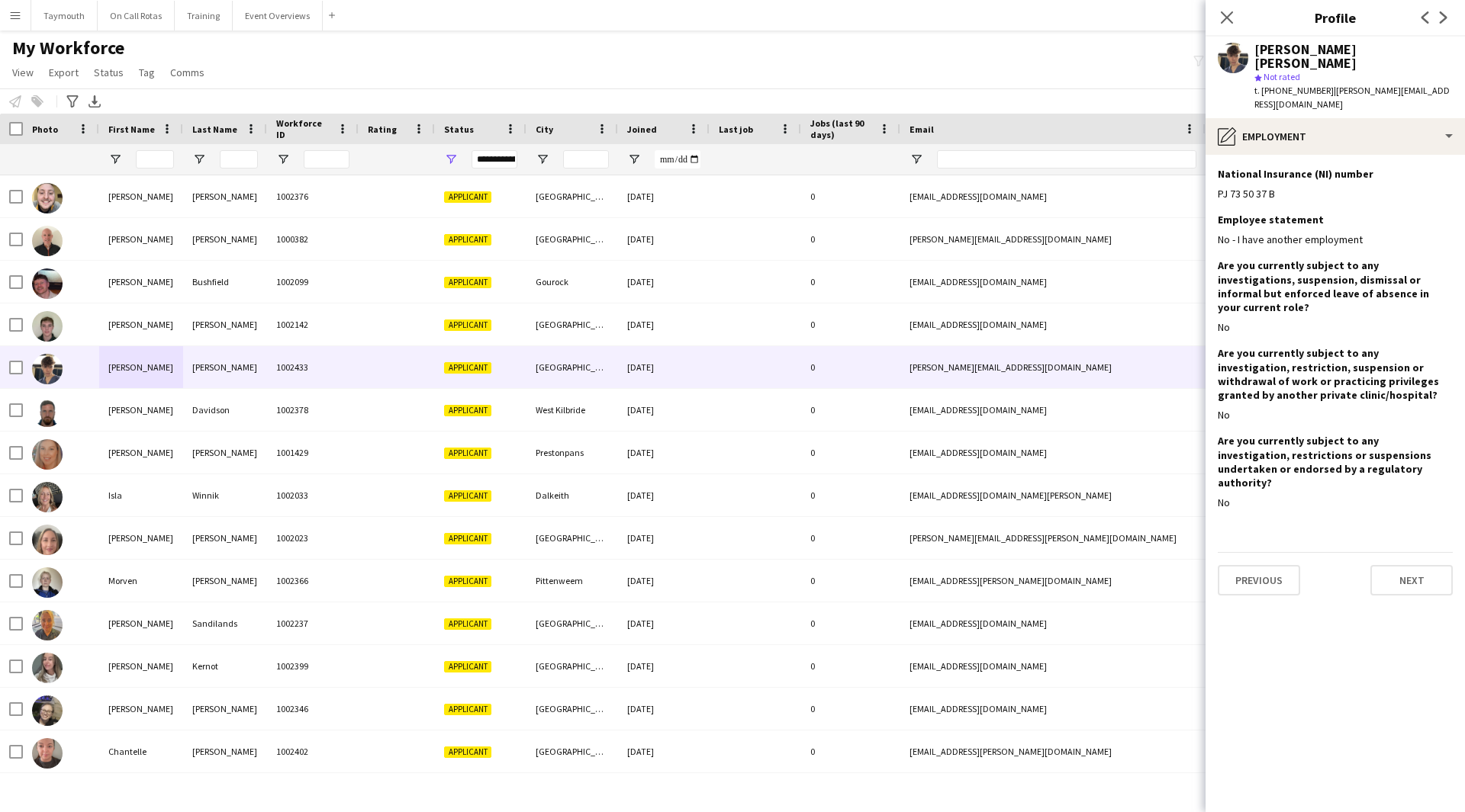
click at [1403, 556] on app-section-data-types "National Insurance (NI) number Edit this field PJ 73 50 37 B Employee statement…" at bounding box center [1335, 483] width 259 height 658
click at [1407, 565] on button "Next" at bounding box center [1411, 581] width 82 height 31
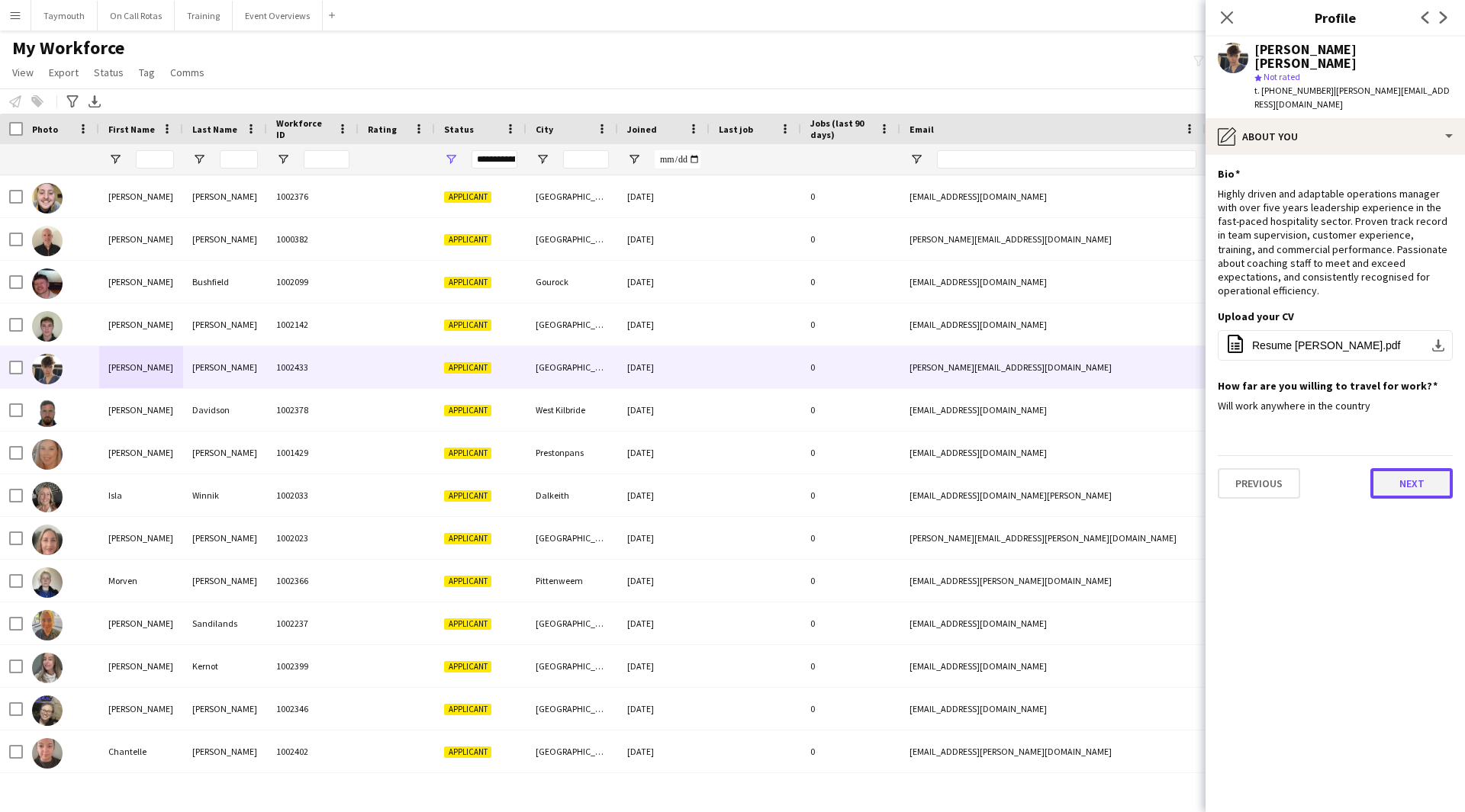
click at [1401, 468] on button "Next" at bounding box center [1411, 483] width 82 height 31
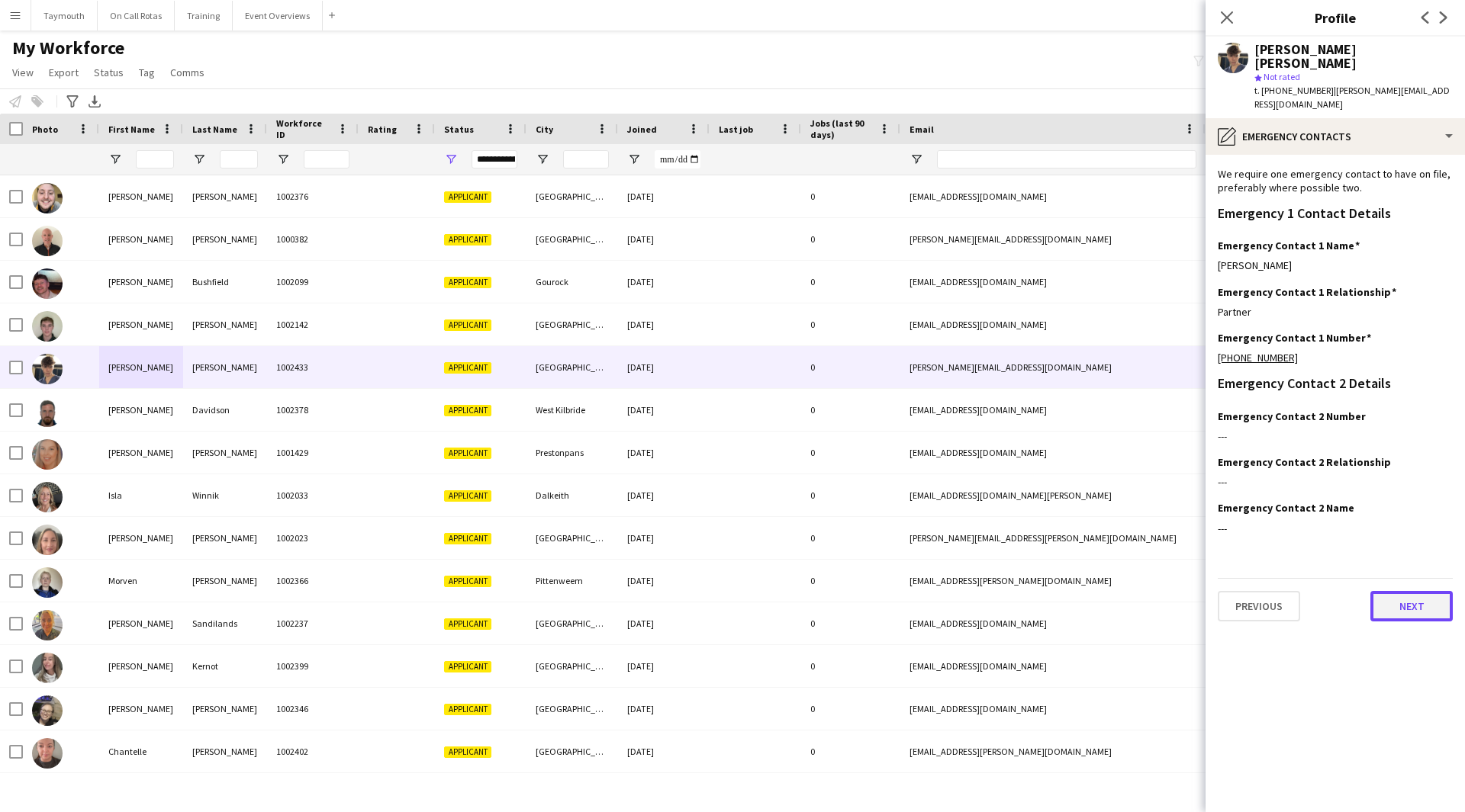
click at [1401, 597] on button "Next" at bounding box center [1411, 606] width 82 height 31
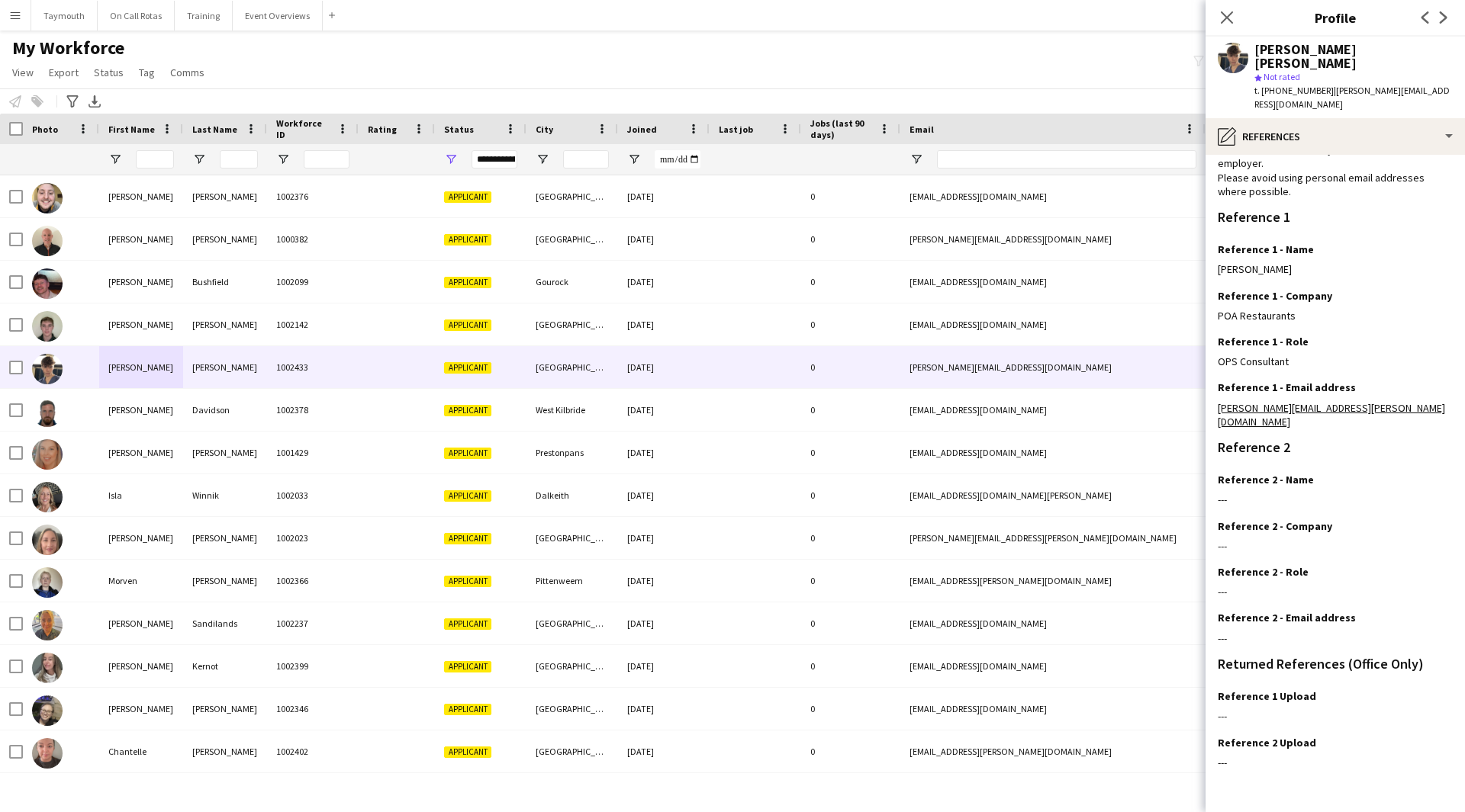
scroll to position [112, 0]
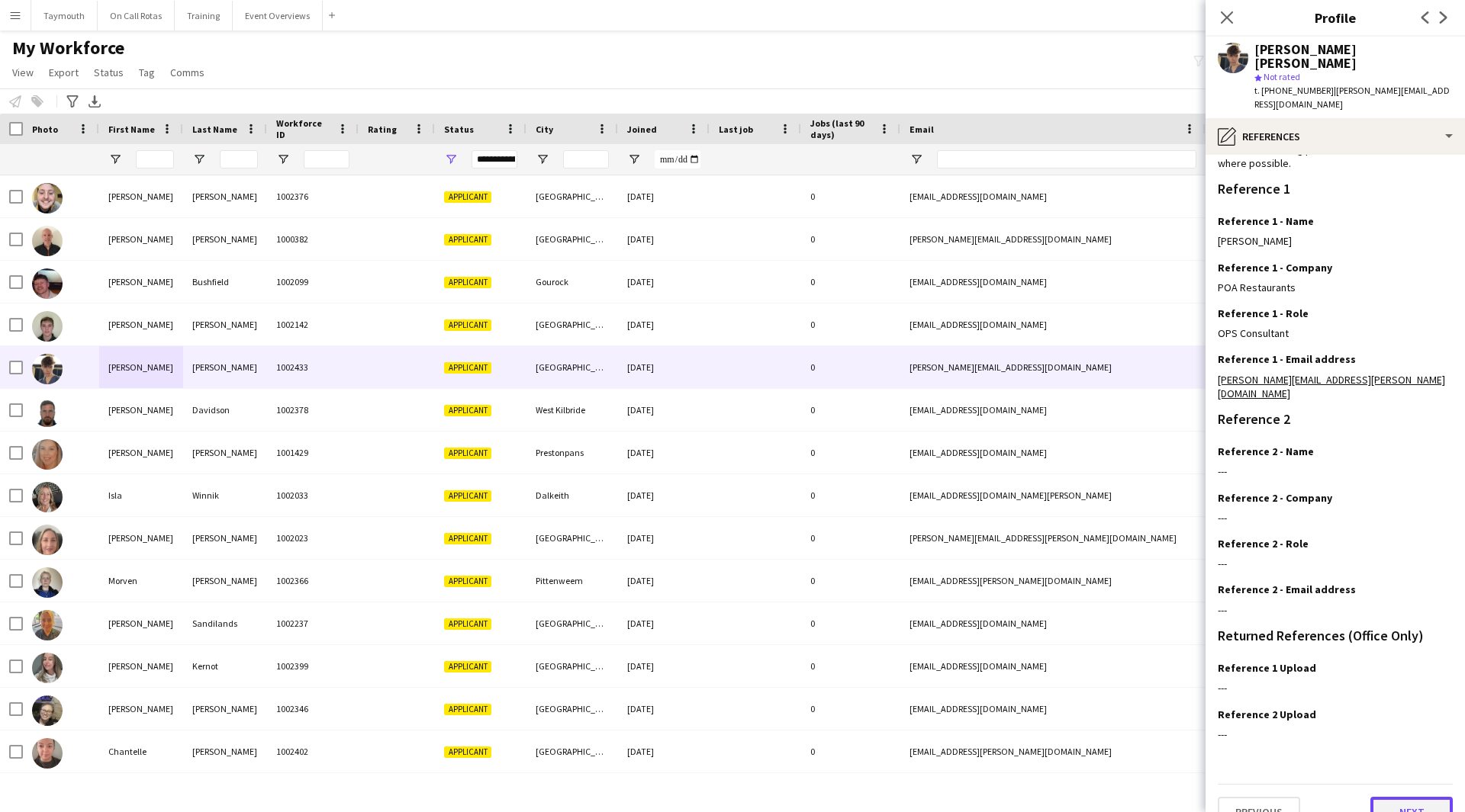
click at [1401, 797] on button "Next" at bounding box center [1411, 812] width 82 height 31
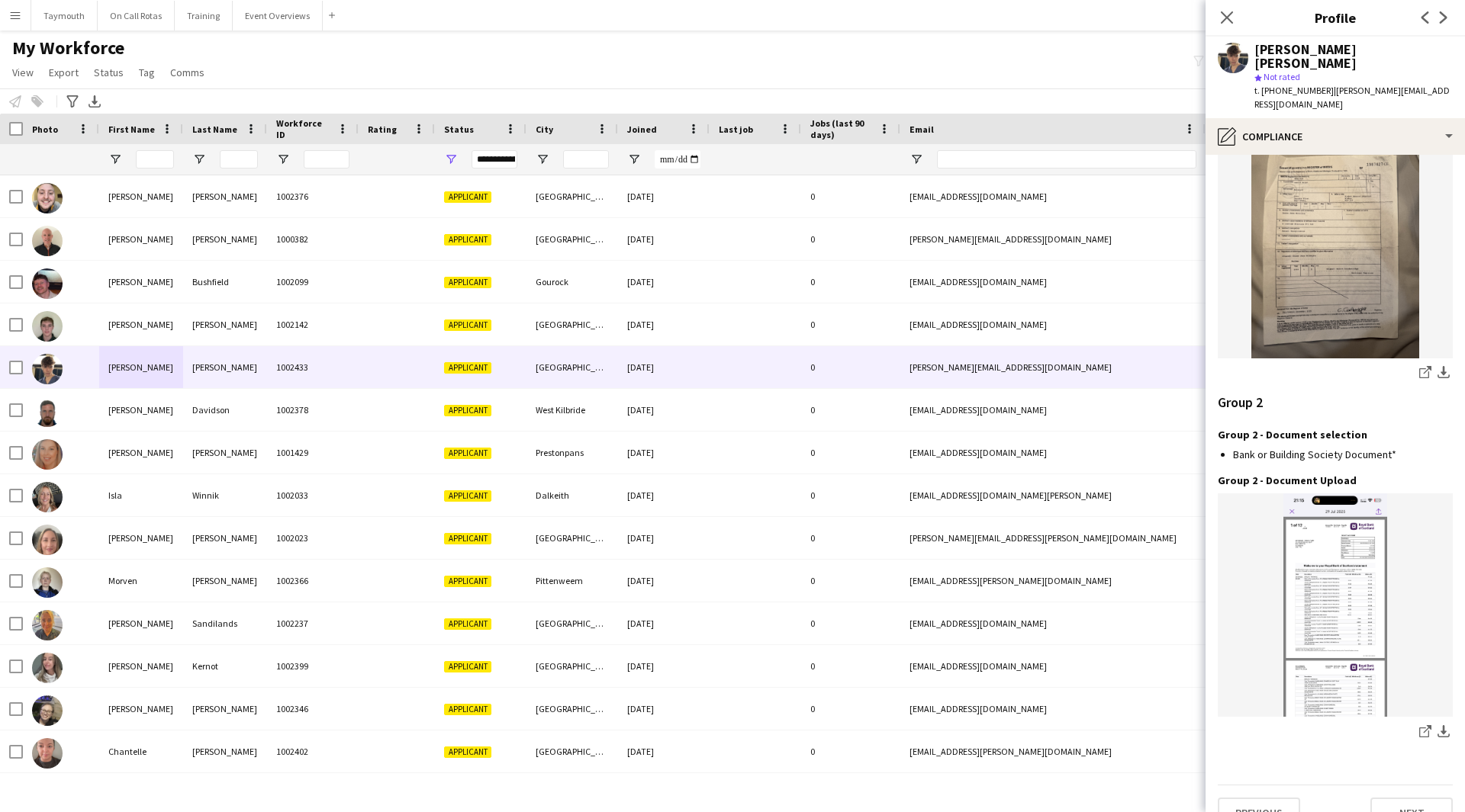
scroll to position [1521, 0]
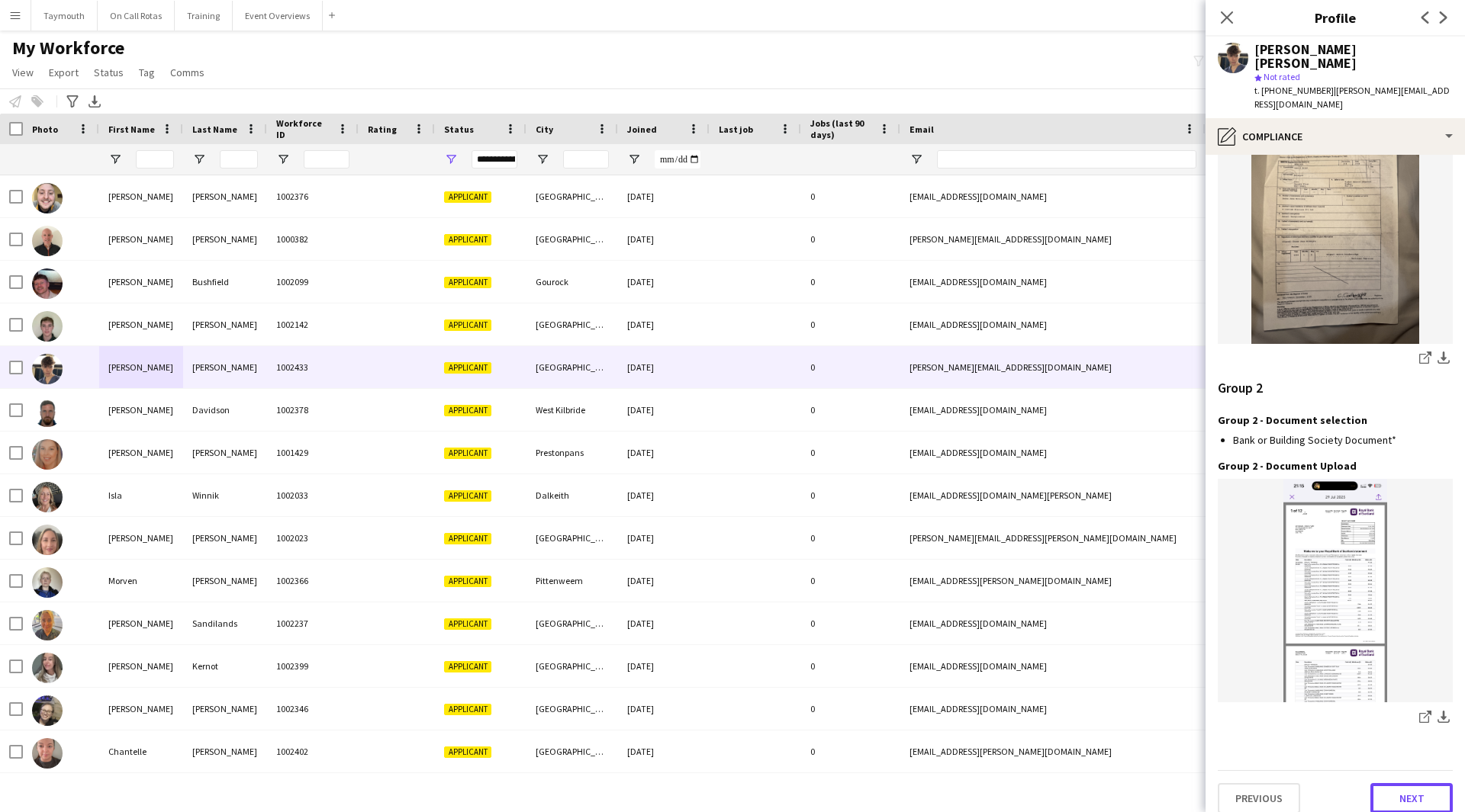
drag, startPoint x: 1383, startPoint y: 784, endPoint x: 1391, endPoint y: 754, distance: 31.0
click at [1383, 784] on button "Next" at bounding box center [1411, 798] width 82 height 31
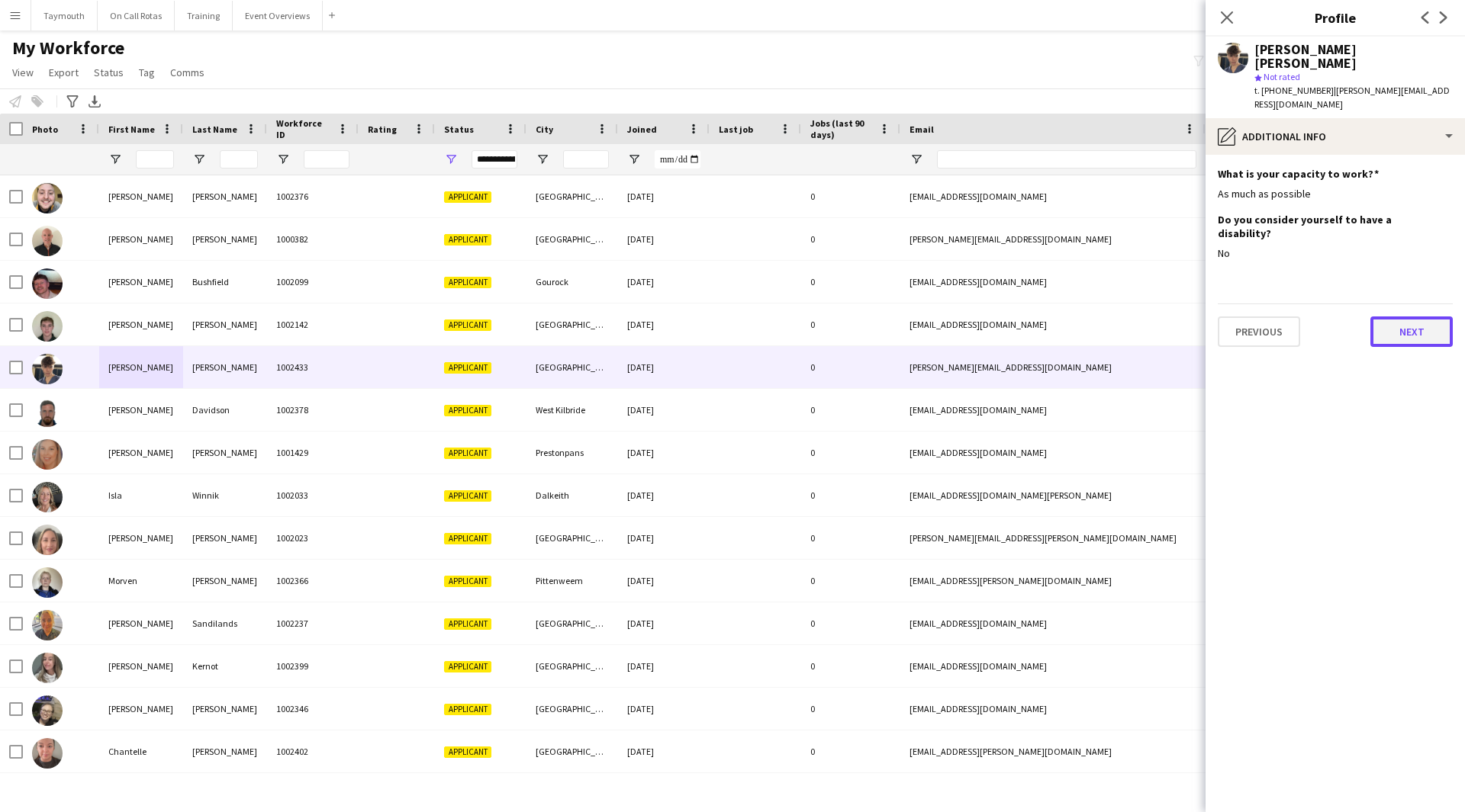
click at [1395, 316] on button "Next" at bounding box center [1411, 331] width 82 height 31
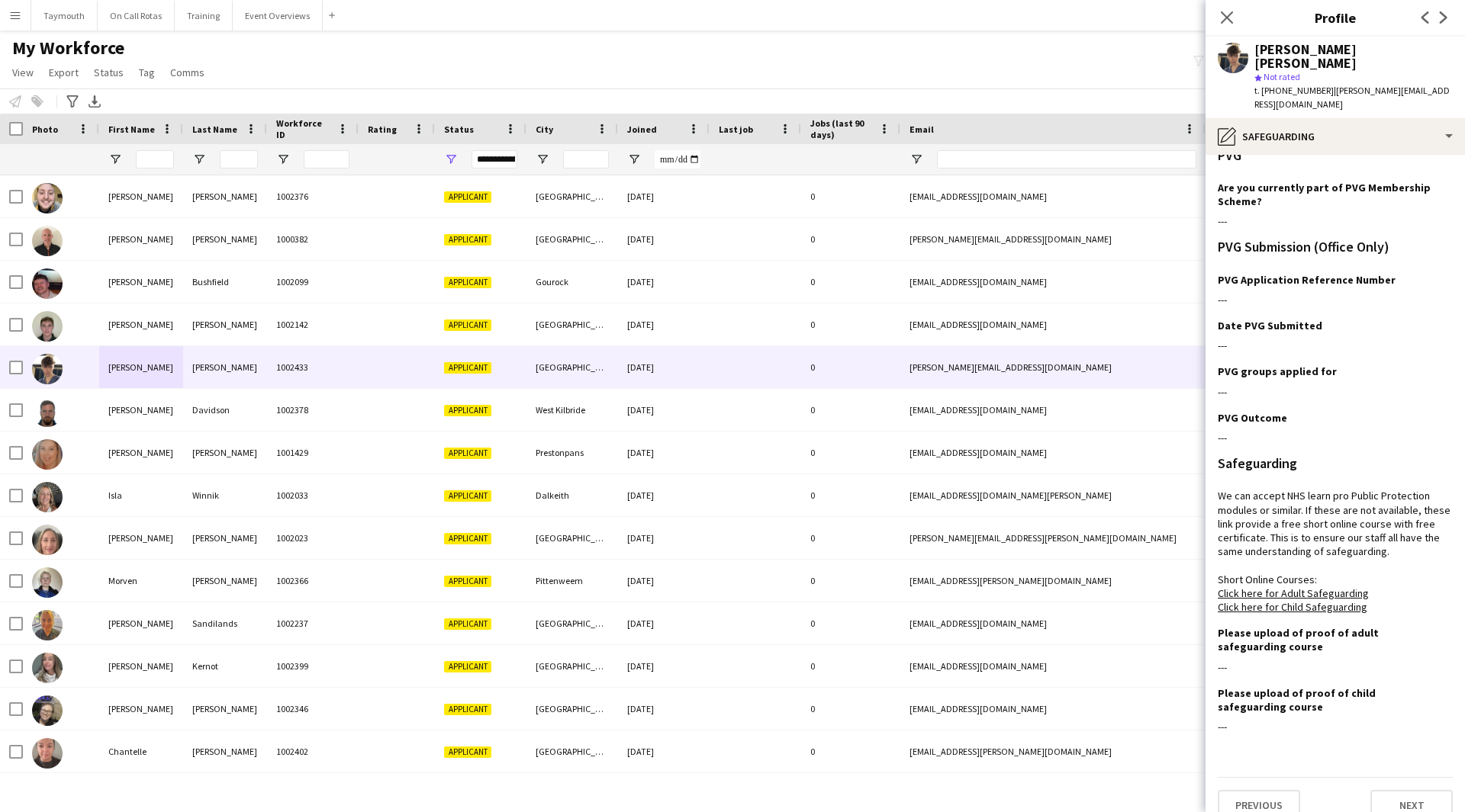
scroll to position [25, 0]
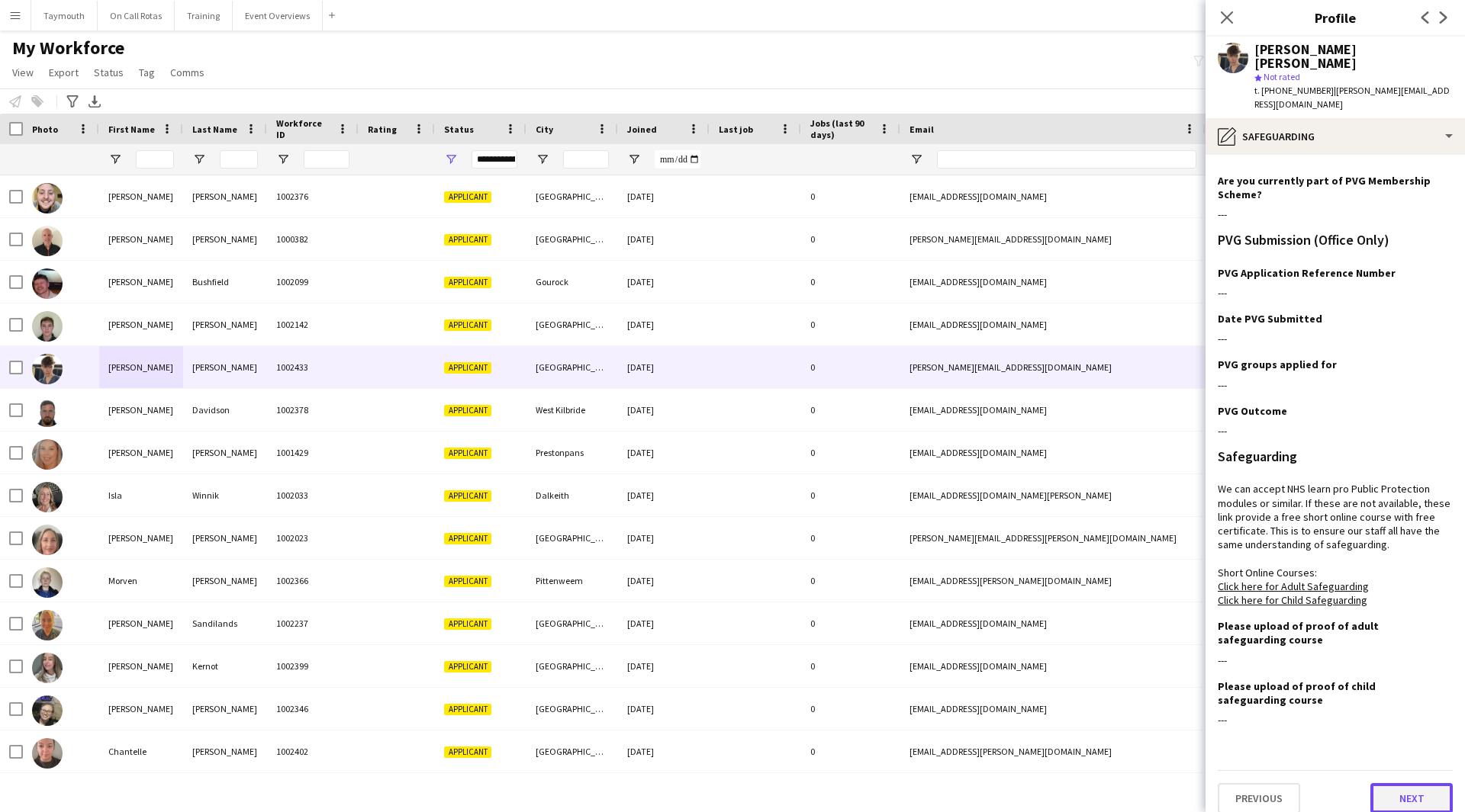
click at [1387, 783] on button "Next" at bounding box center [1411, 798] width 82 height 31
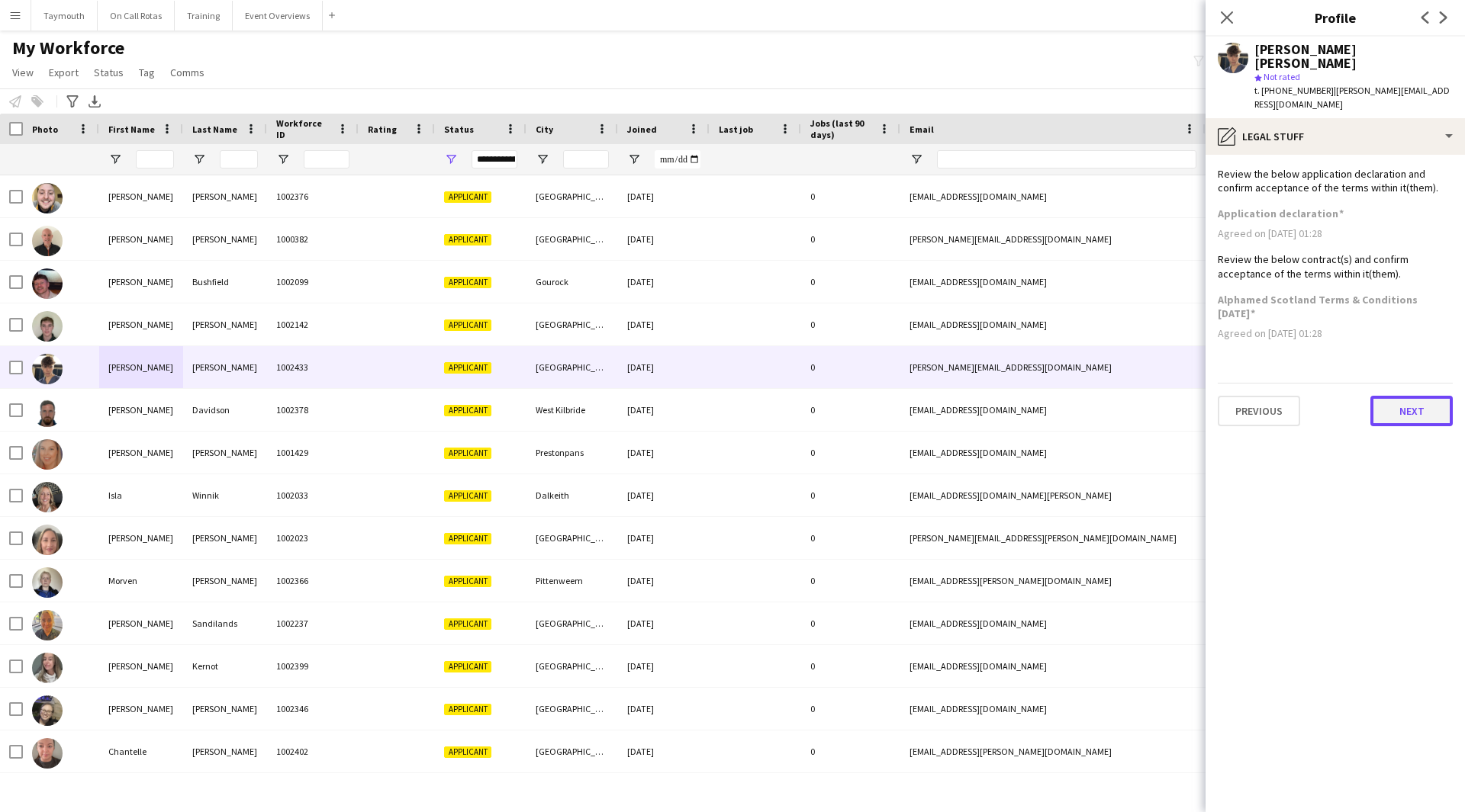
click at [1389, 404] on button "Next" at bounding box center [1411, 411] width 82 height 31
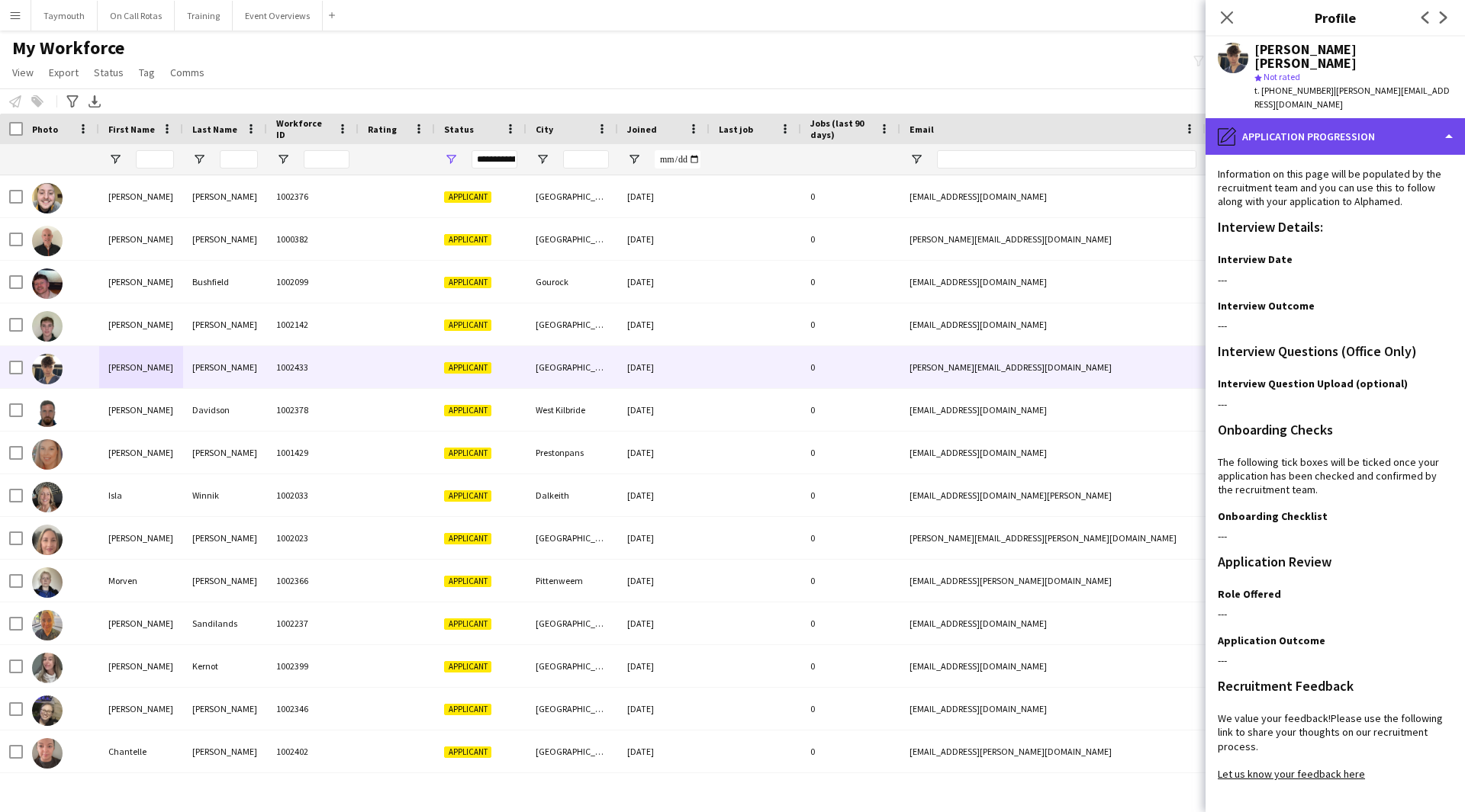
click at [1319, 118] on div "pencil4 Application Progression" at bounding box center [1335, 136] width 259 height 37
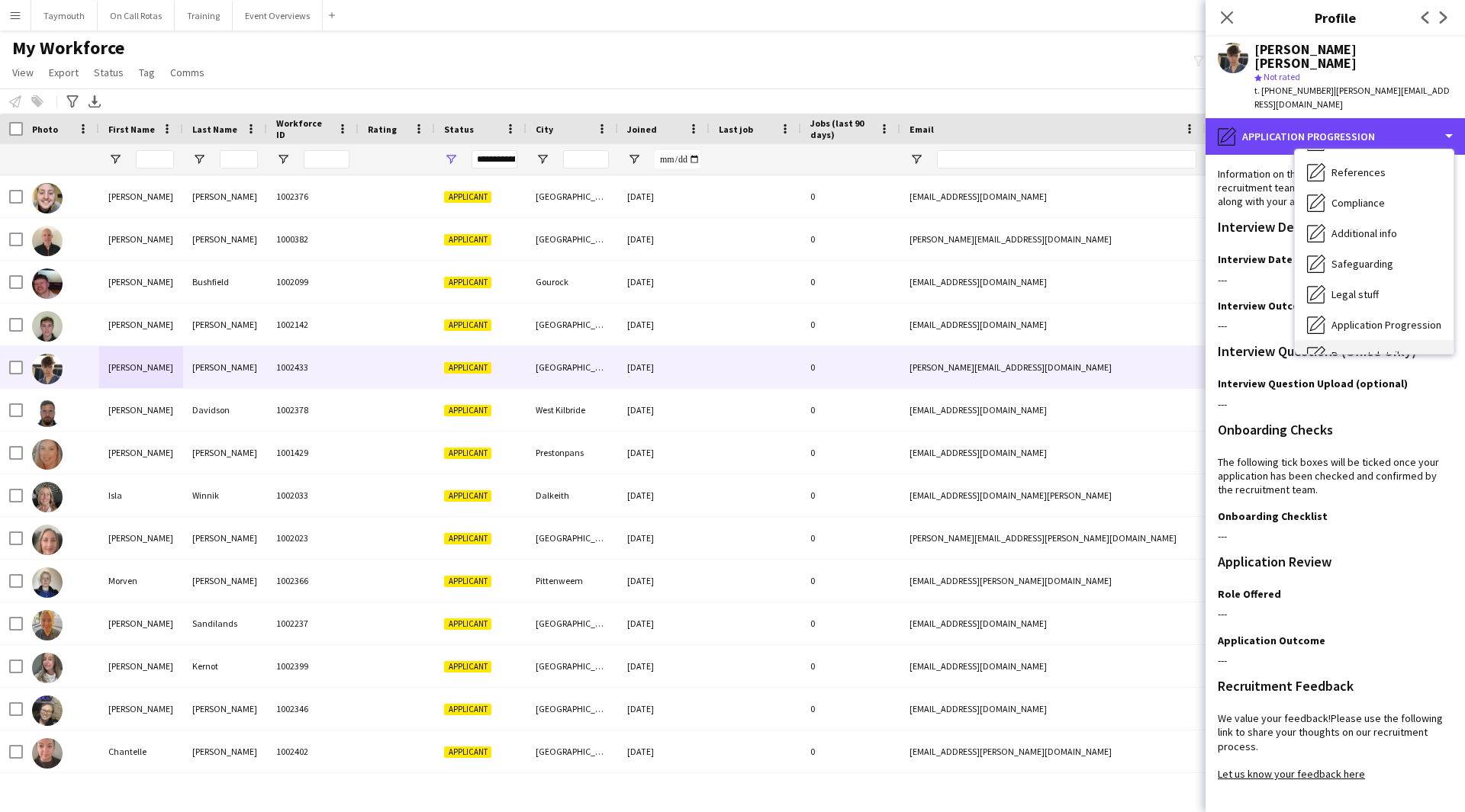
scroll to position [266, 0]
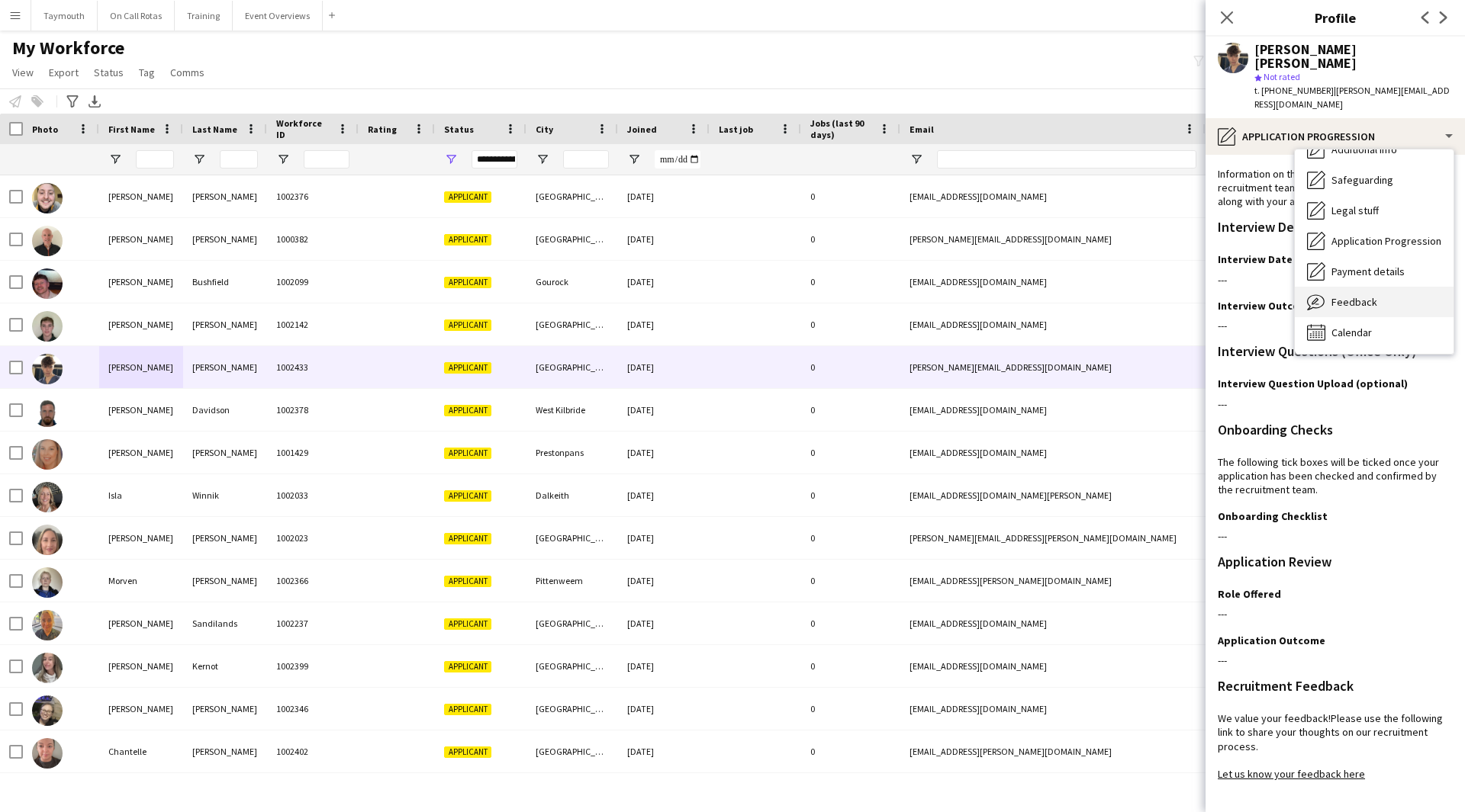
click at [1355, 295] on span "Feedback" at bounding box center [1354, 302] width 46 height 14
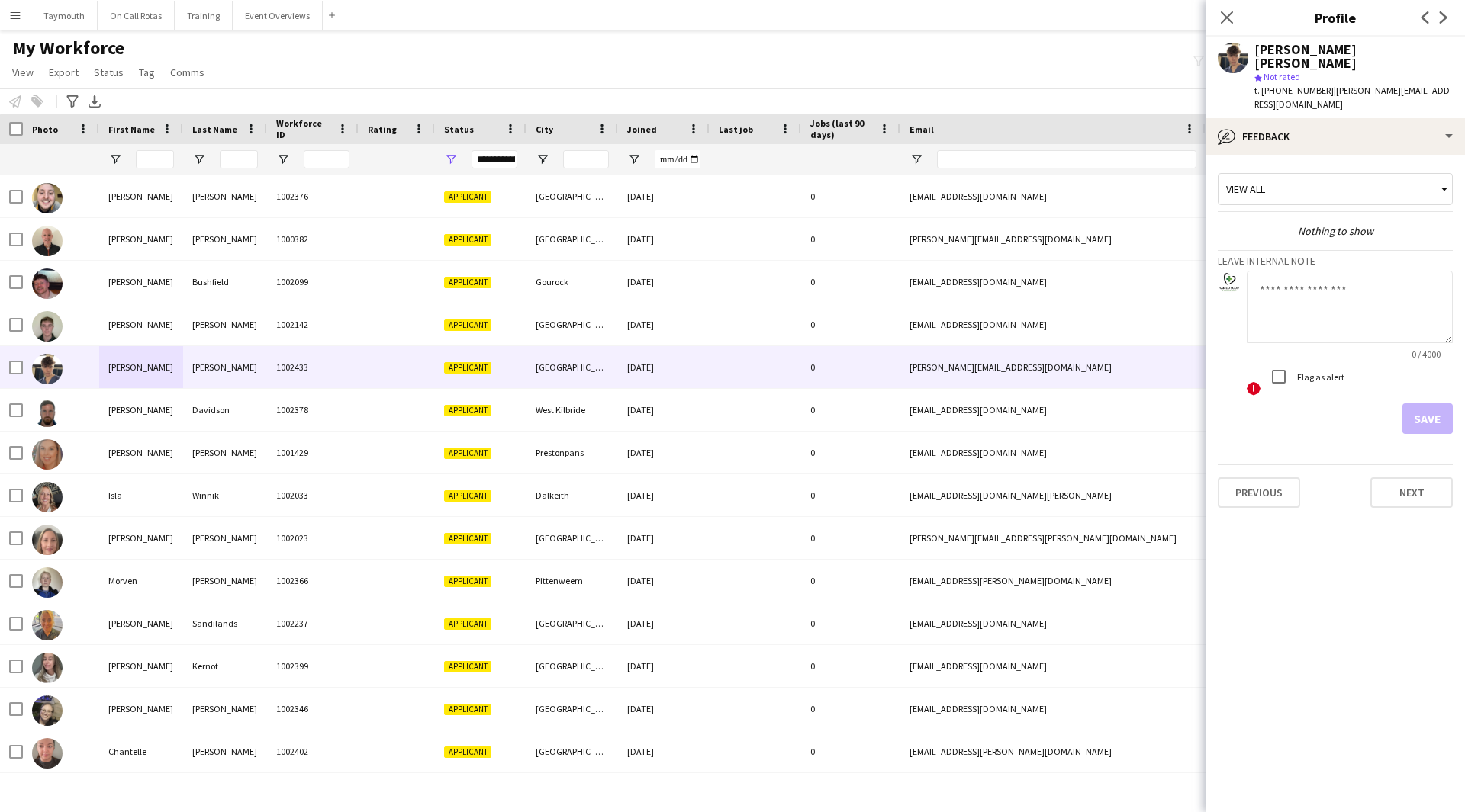
drag, startPoint x: 1351, startPoint y: 90, endPoint x: 1332, endPoint y: 79, distance: 22.0
click at [1332, 84] on div "t. [PHONE_NUMBER] | [PERSON_NAME][EMAIL_ADDRESS][DOMAIN_NAME]" at bounding box center [1354, 98] width 199 height 27
copy span "[PERSON_NAME][EMAIL_ADDRESS][DOMAIN_NAME]"
click at [1350, 130] on div "bubble-pencil Feedback" at bounding box center [1335, 136] width 259 height 37
click at [1267, 283] on textarea at bounding box center [1350, 307] width 206 height 72
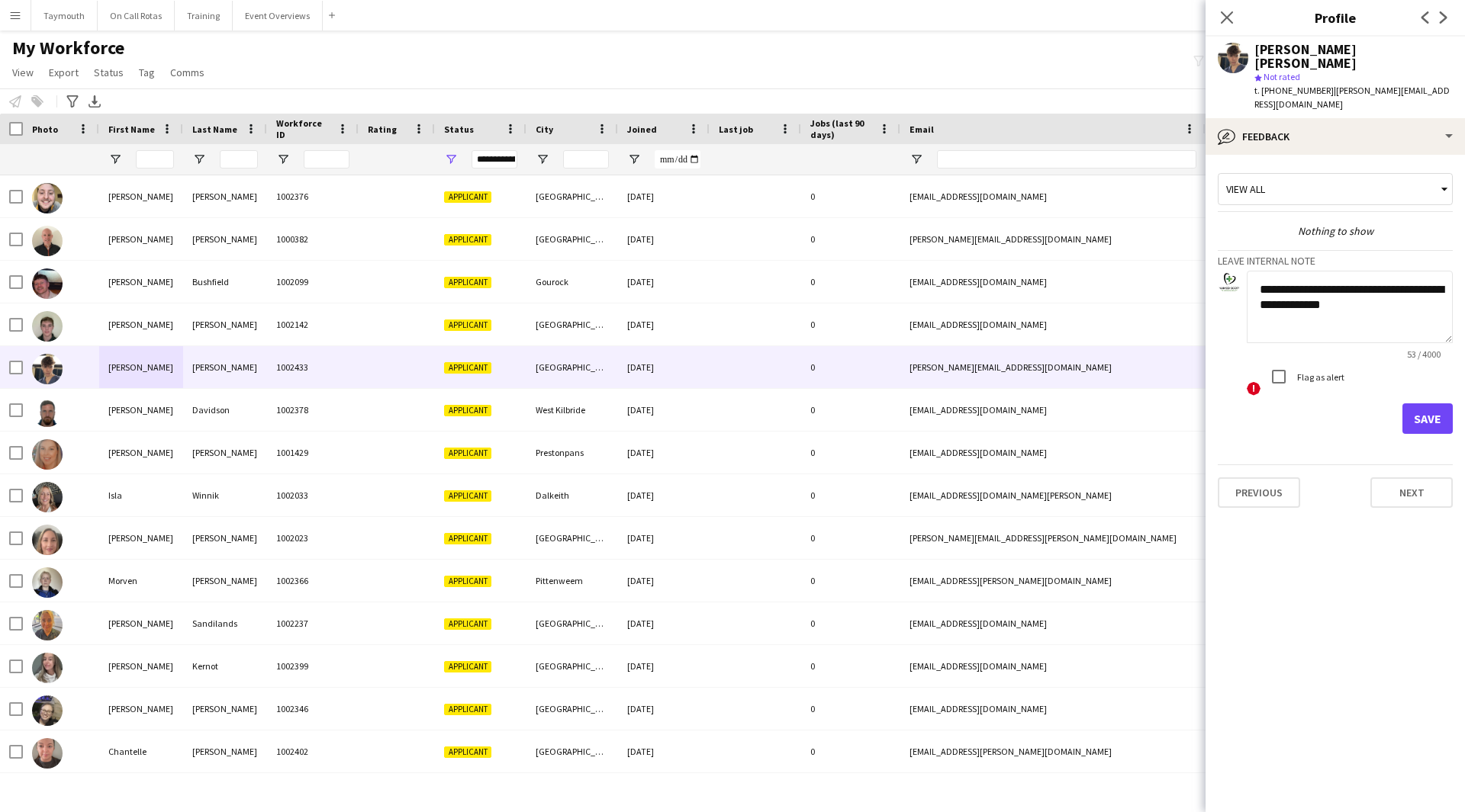
type textarea "**********"
click at [1441, 404] on button "Save" at bounding box center [1428, 419] width 51 height 31
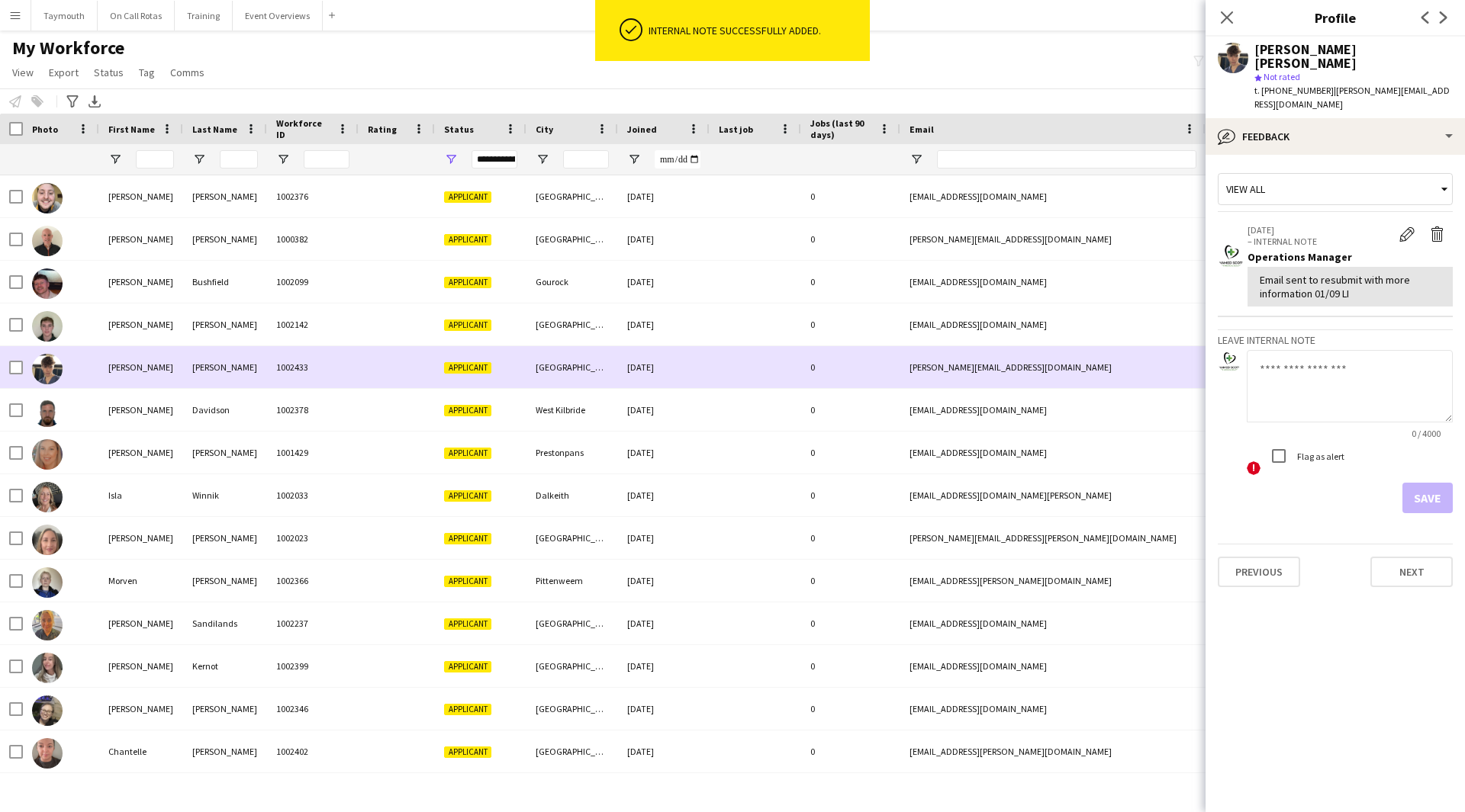
click at [0, 369] on div at bounding box center [11, 367] width 23 height 42
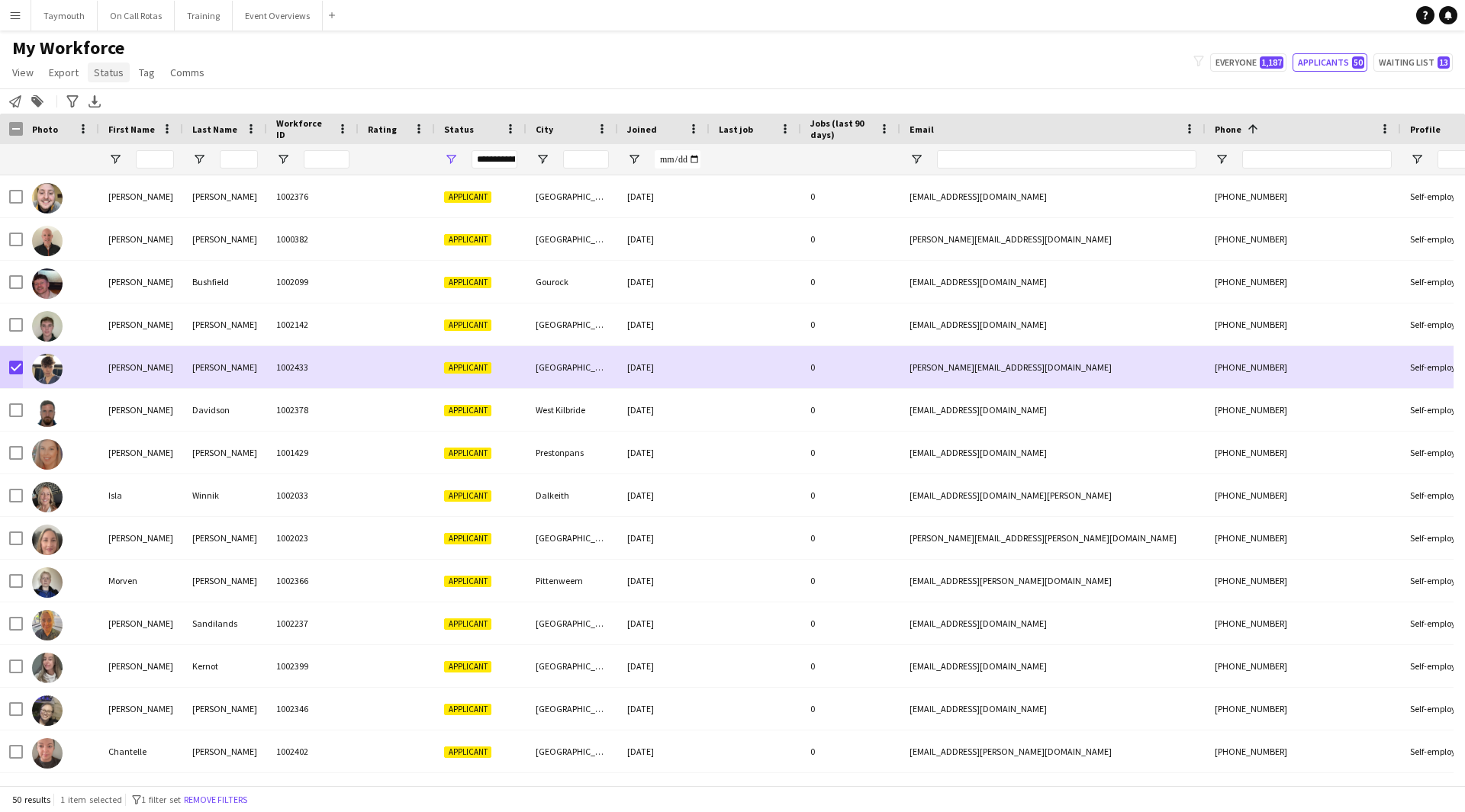
click at [110, 76] on span "Status" at bounding box center [108, 72] width 30 height 14
click at [114, 98] on span "Edit" at bounding box center [108, 105] width 17 height 14
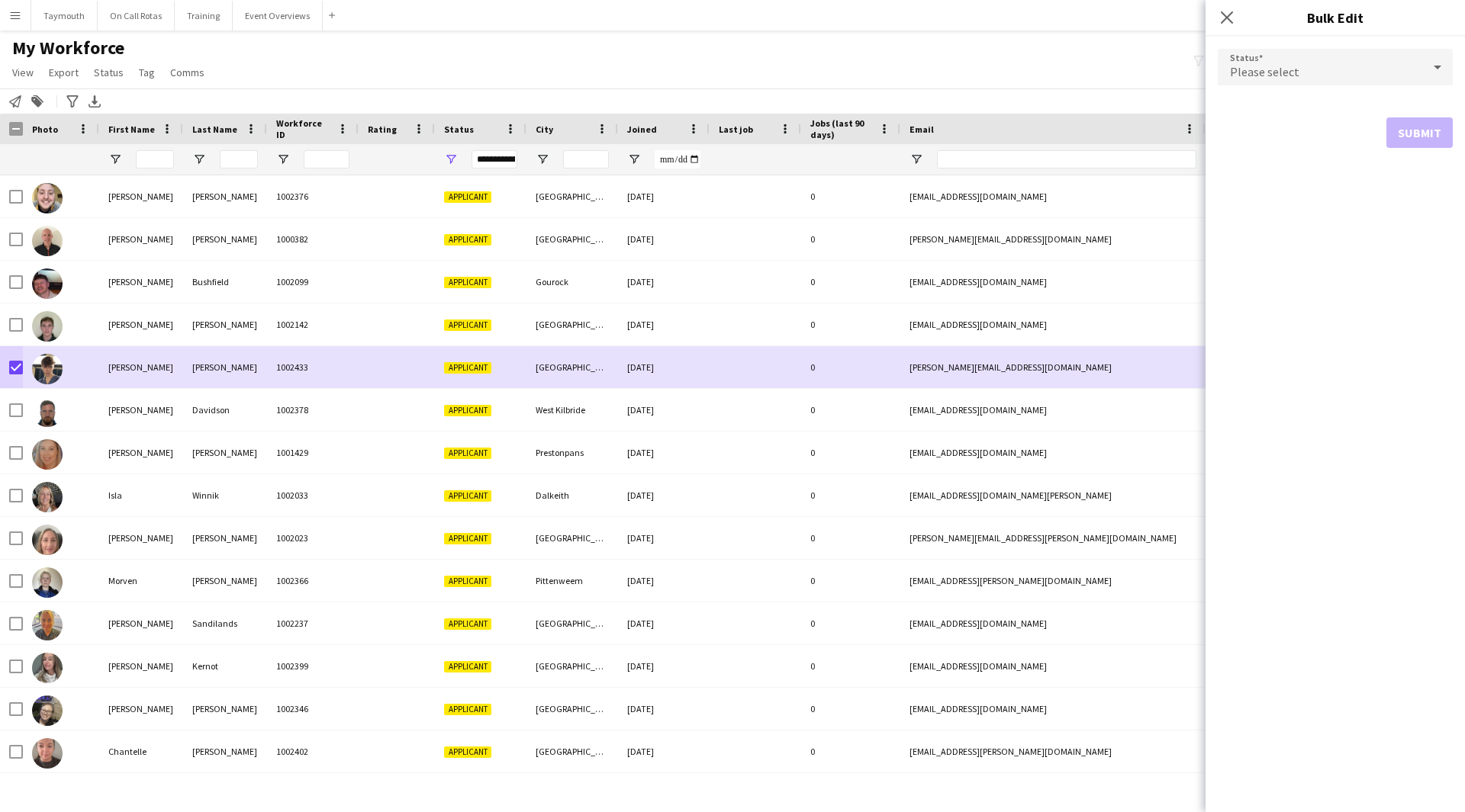
click at [1306, 64] on div "Please select" at bounding box center [1319, 67] width 204 height 37
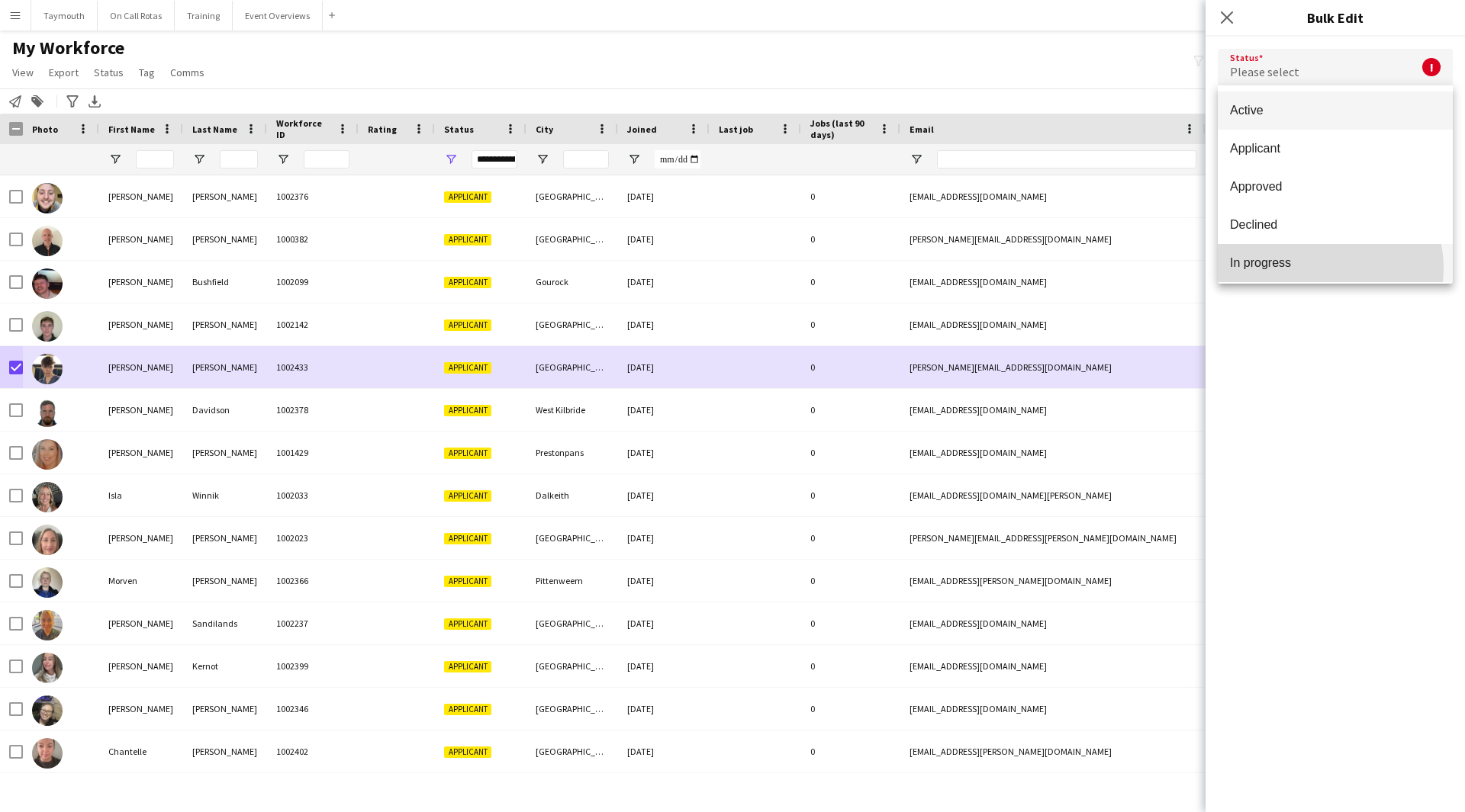
click at [1308, 268] on span "In progress" at bounding box center [1335, 263] width 211 height 14
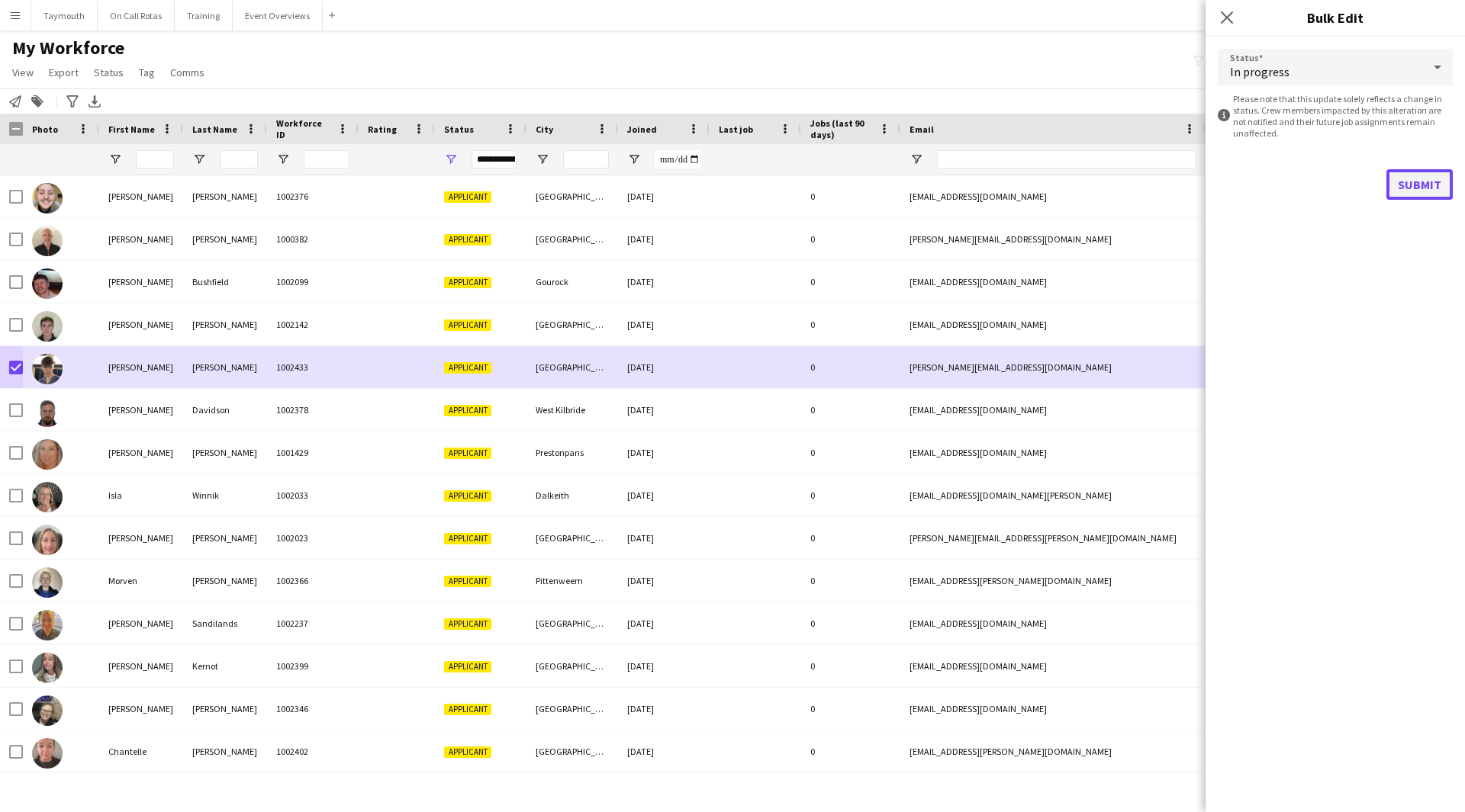
click at [1409, 182] on button "Submit" at bounding box center [1419, 184] width 66 height 31
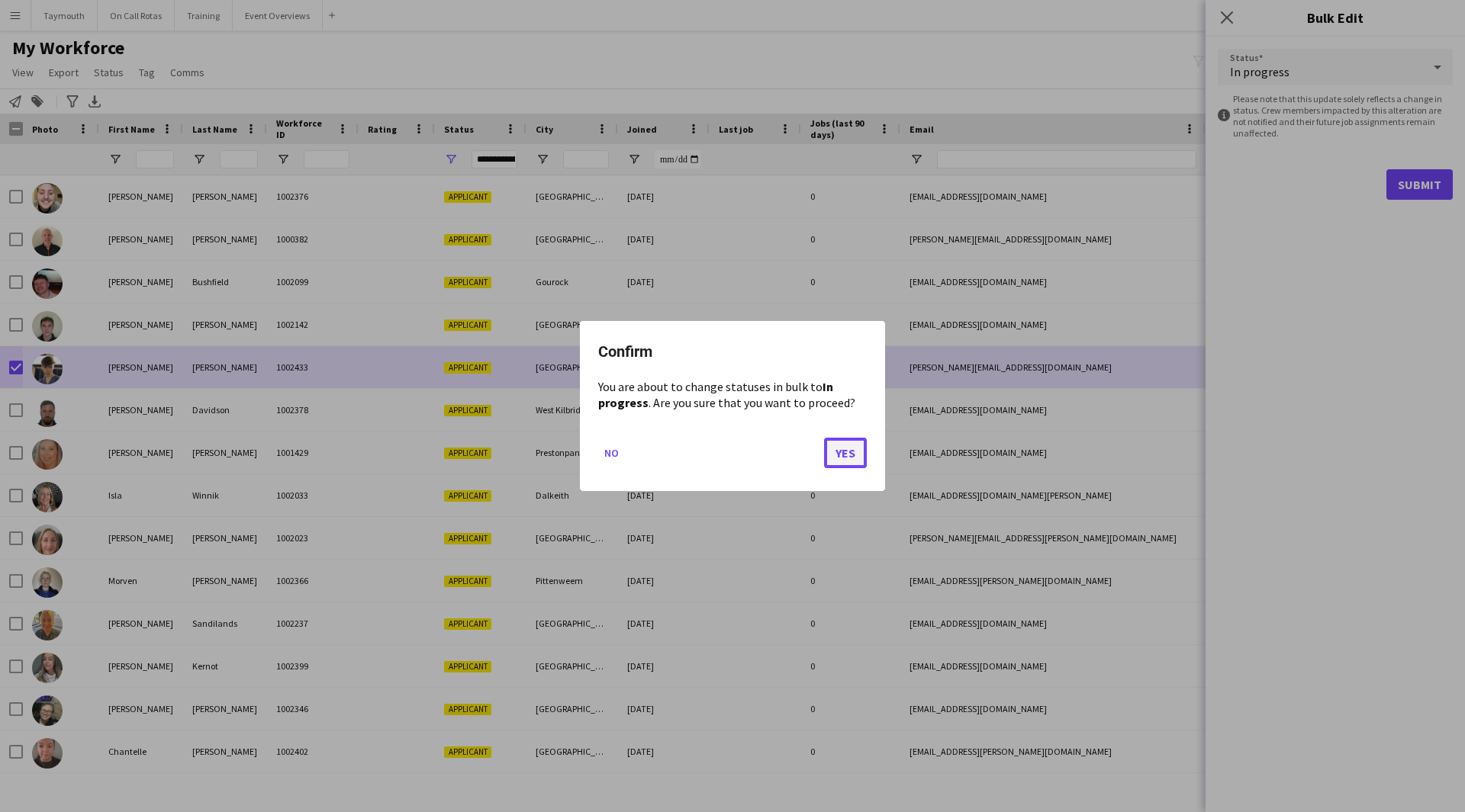
click at [835, 457] on button "Yes" at bounding box center [845, 453] width 42 height 31
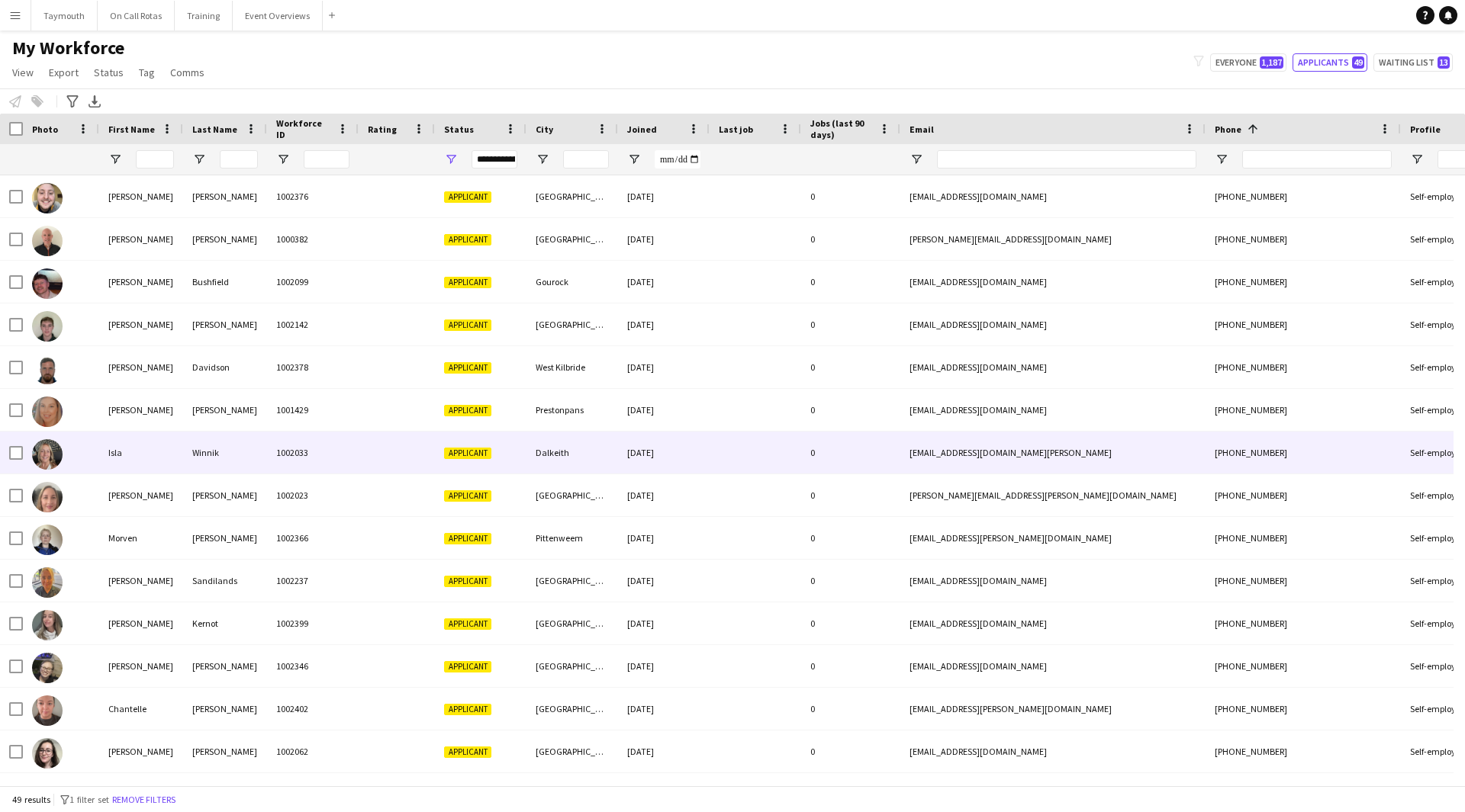
click at [147, 458] on div "Isla" at bounding box center [141, 453] width 84 height 42
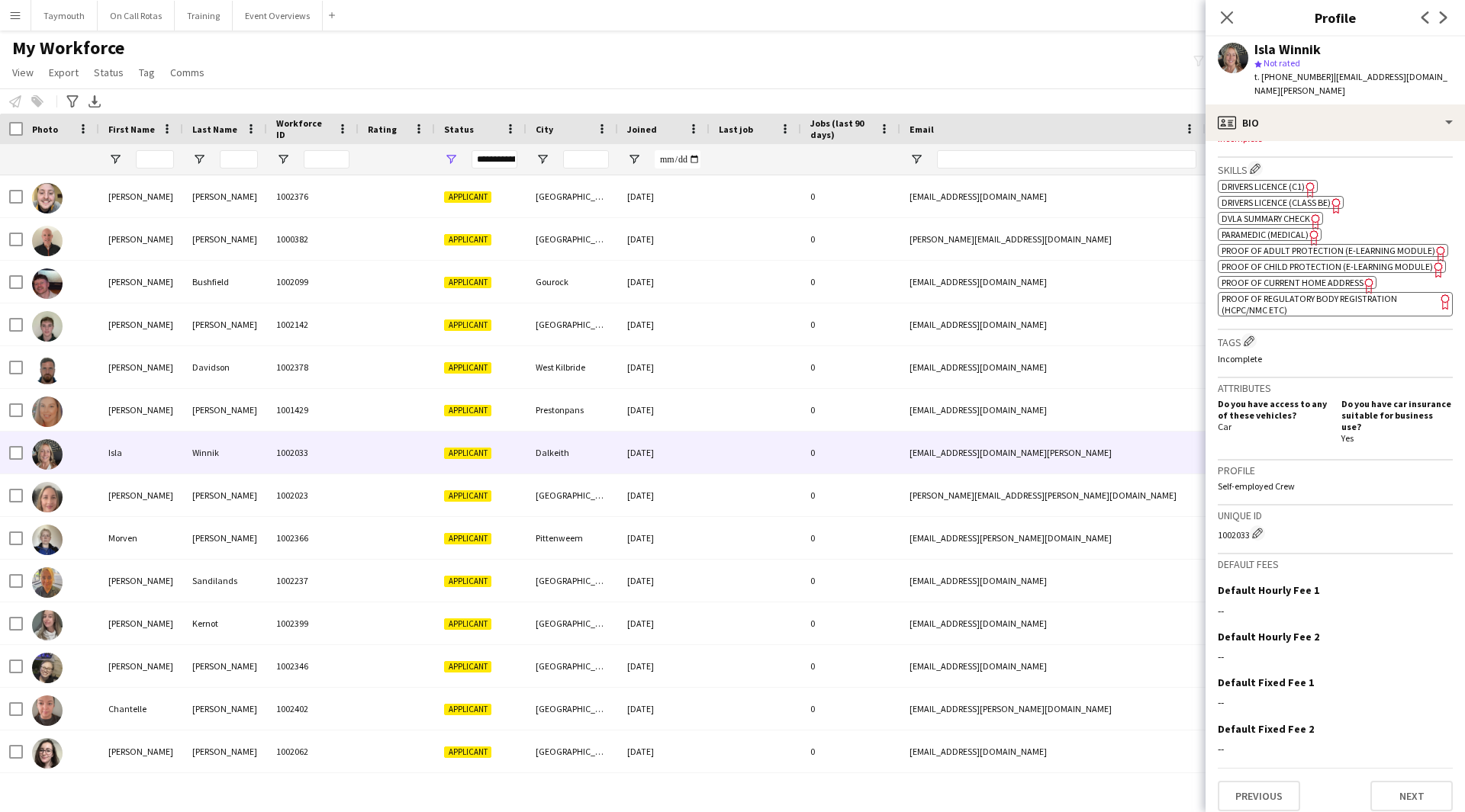
scroll to position [504, 0]
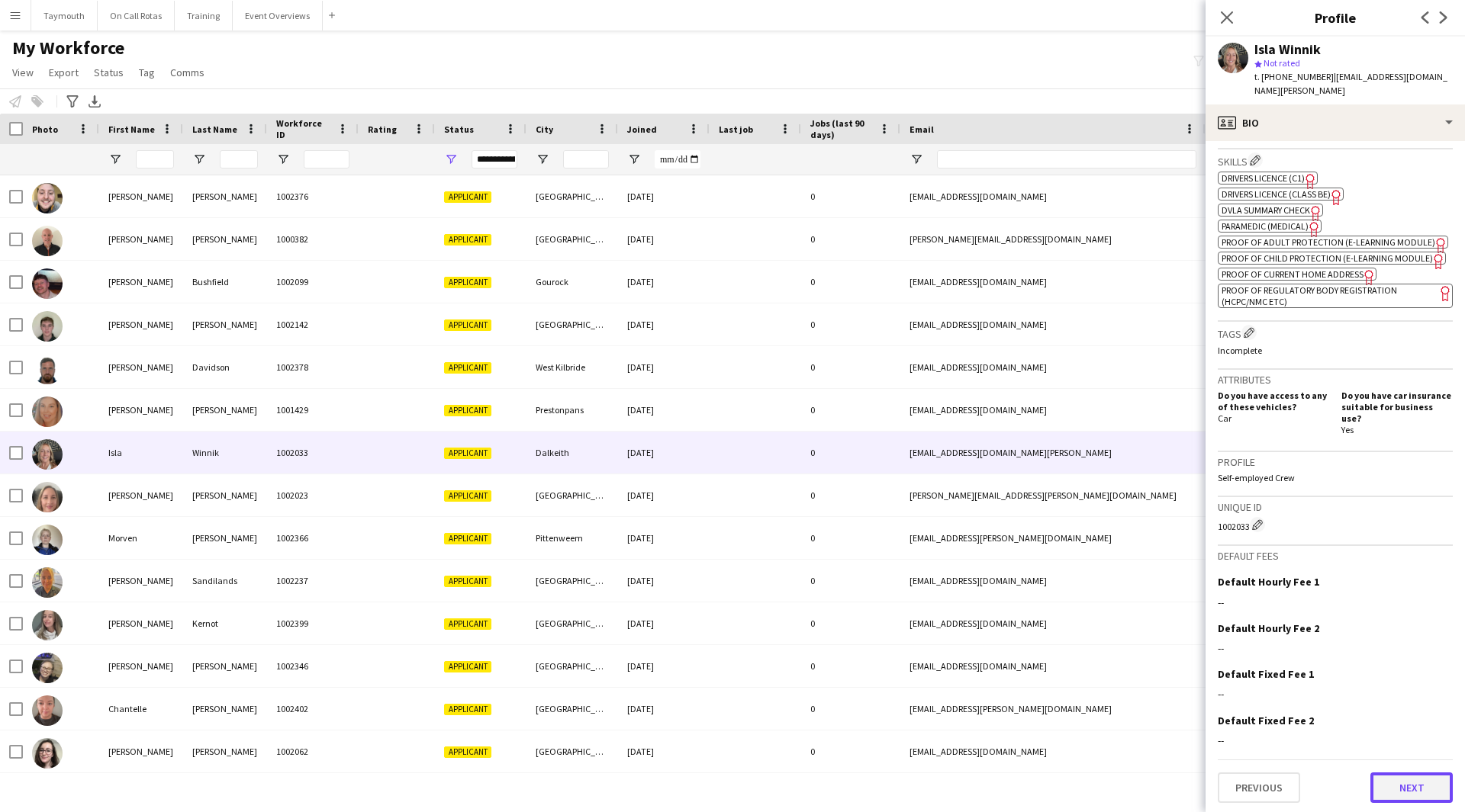
click at [1395, 782] on button "Next" at bounding box center [1411, 788] width 82 height 31
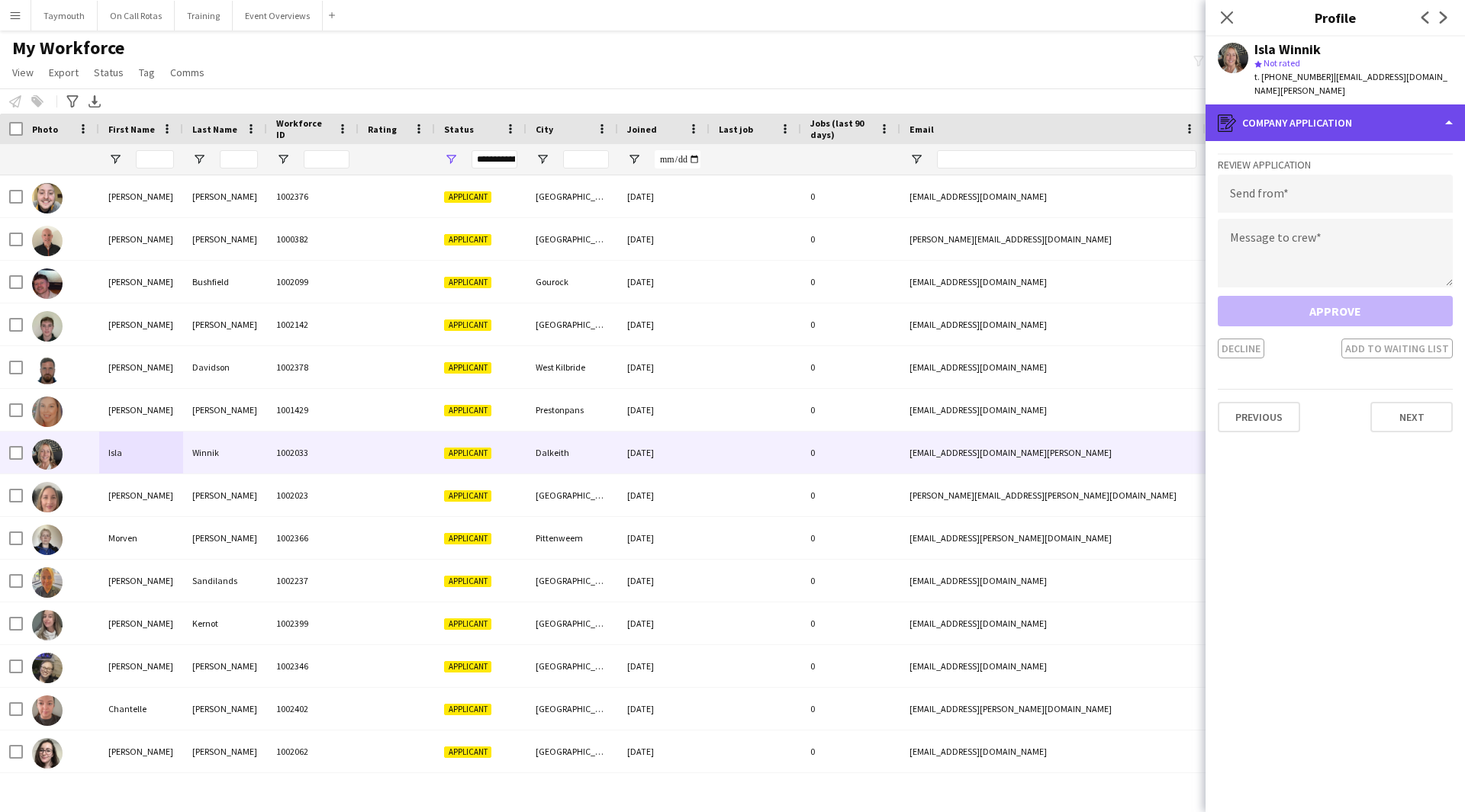
click at [1365, 114] on div "register Company application" at bounding box center [1335, 123] width 259 height 37
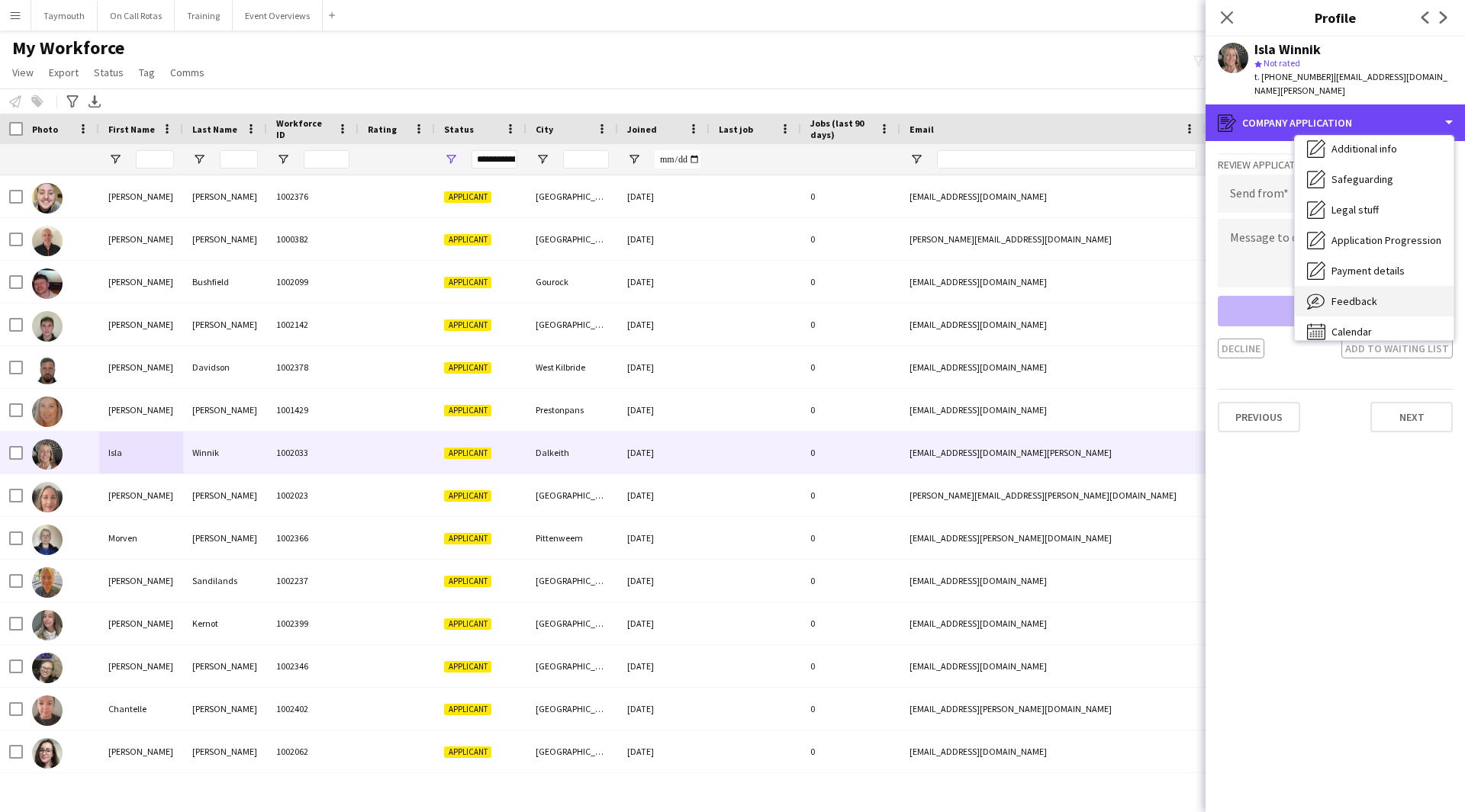
scroll to position [266, 0]
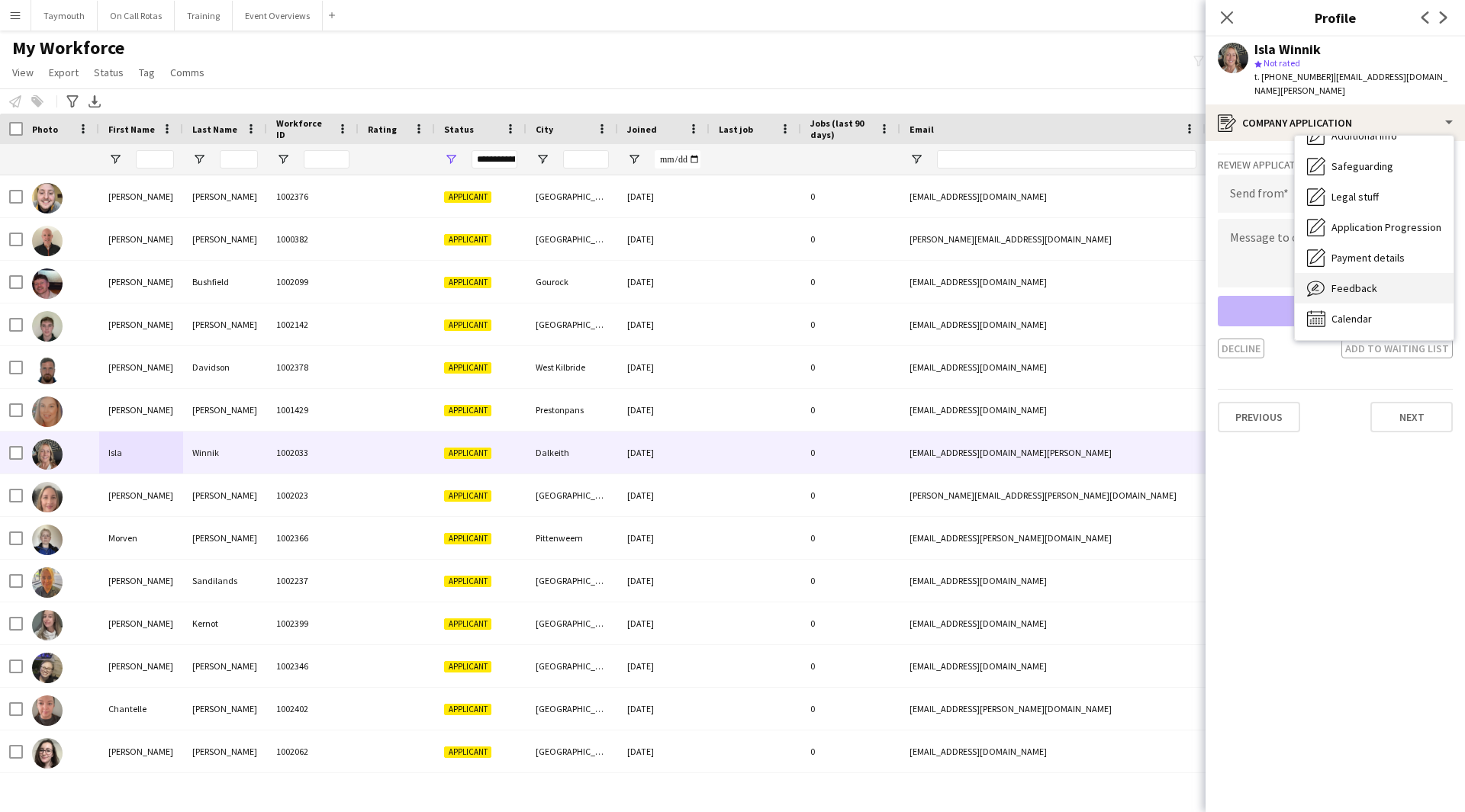
click at [1365, 282] on span "Feedback" at bounding box center [1354, 288] width 46 height 14
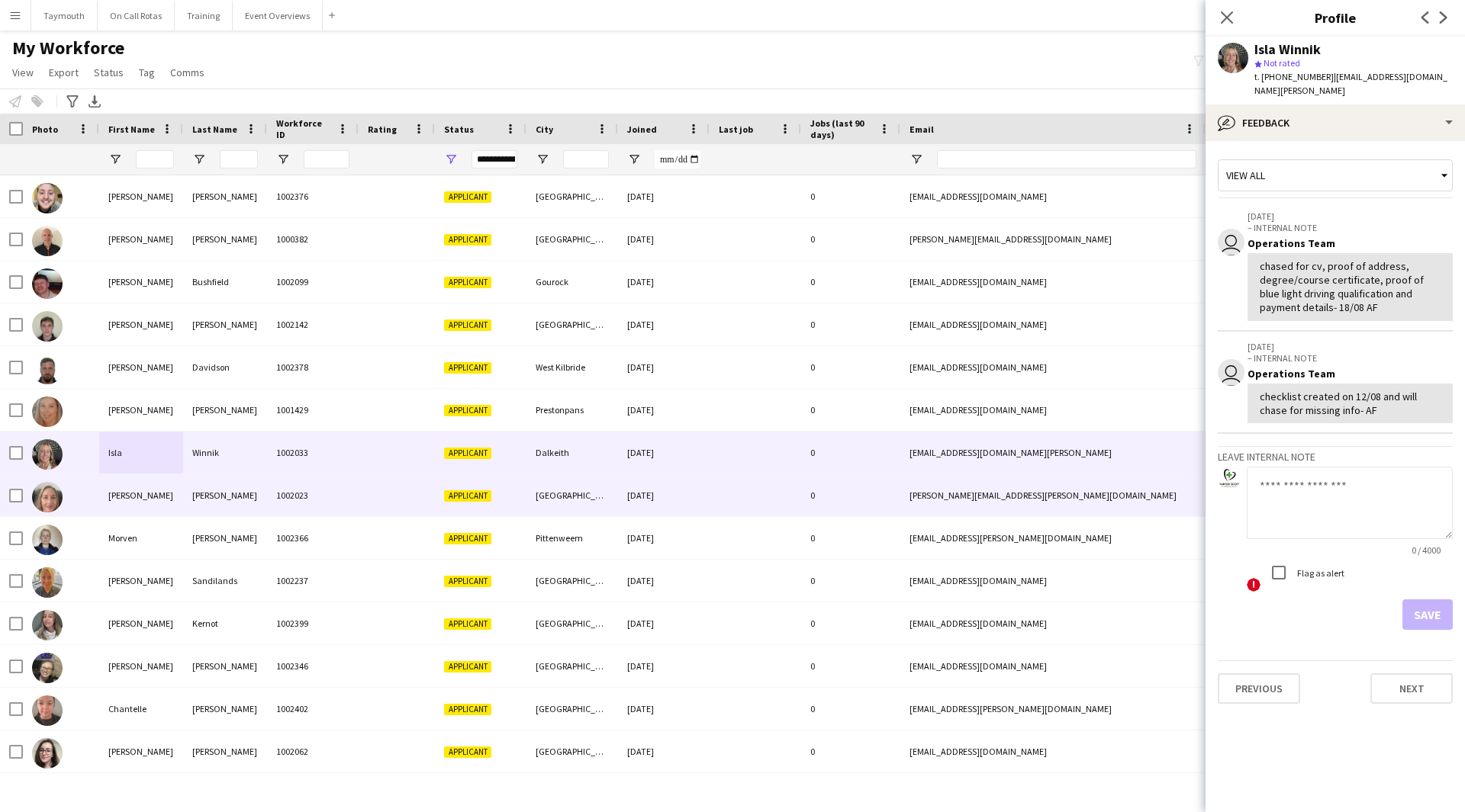
click at [208, 497] on div "[PERSON_NAME]" at bounding box center [225, 495] width 84 height 42
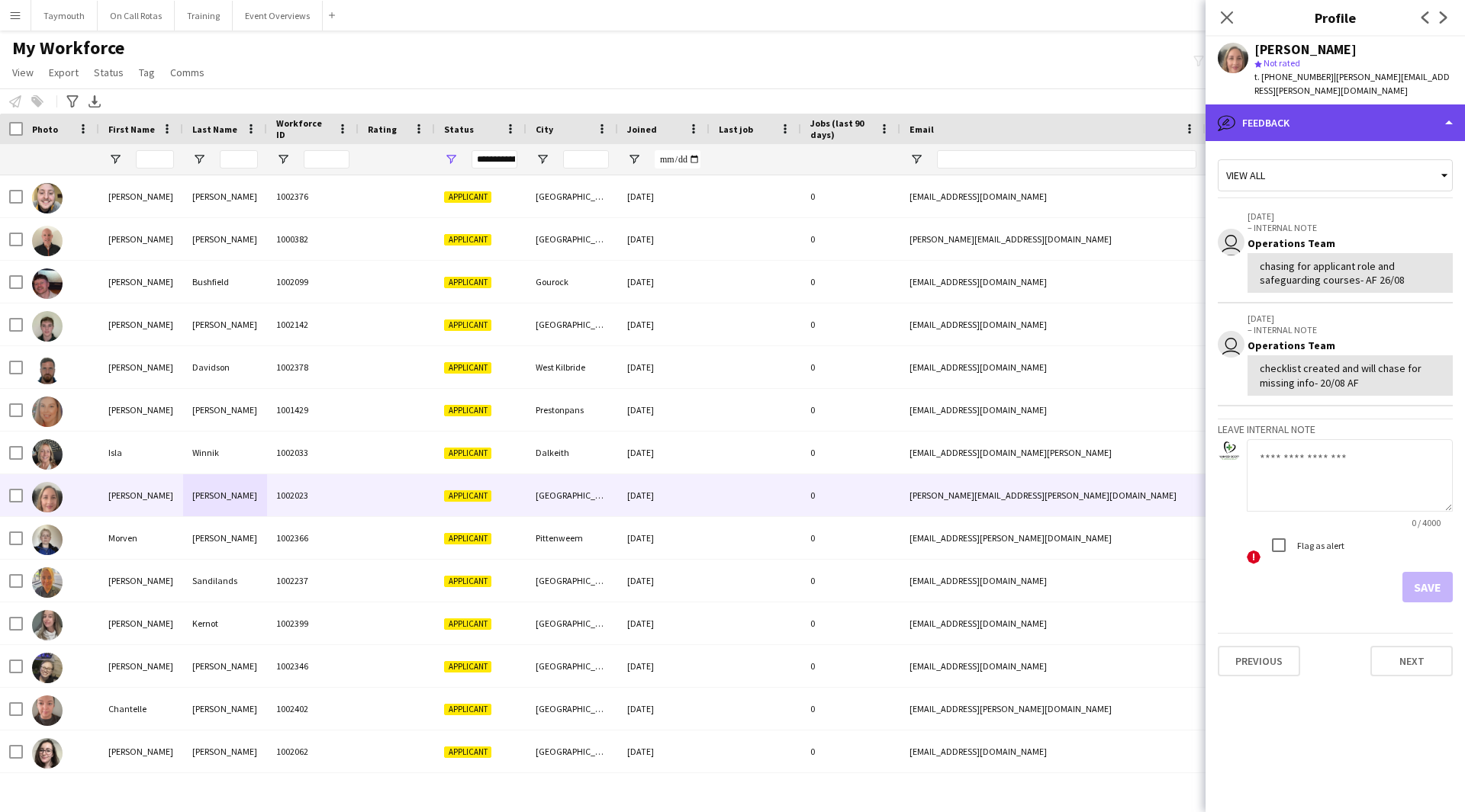
click at [1386, 105] on div "bubble-pencil Feedback" at bounding box center [1335, 123] width 259 height 37
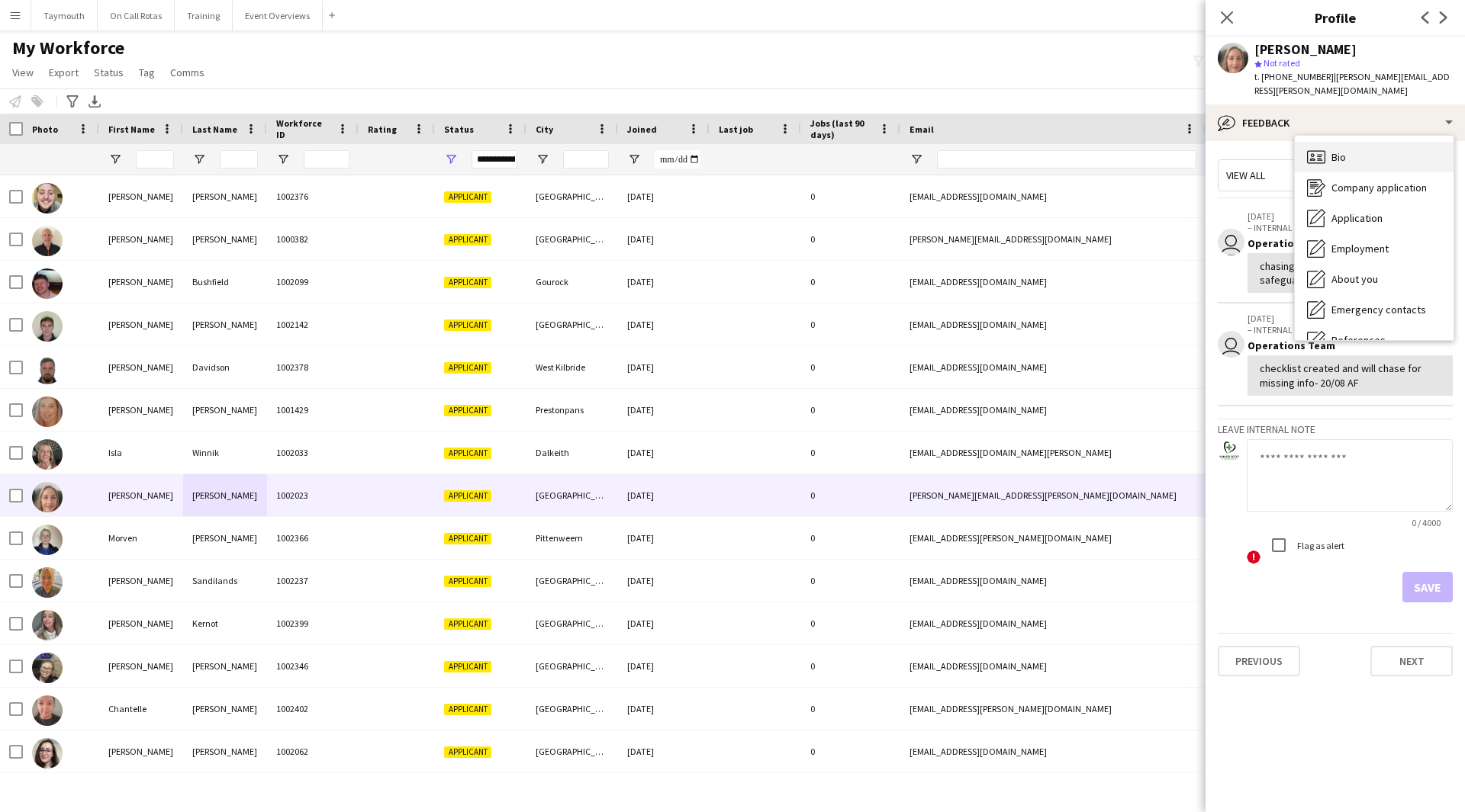
click at [1386, 145] on div "Bio Bio" at bounding box center [1375, 157] width 159 height 31
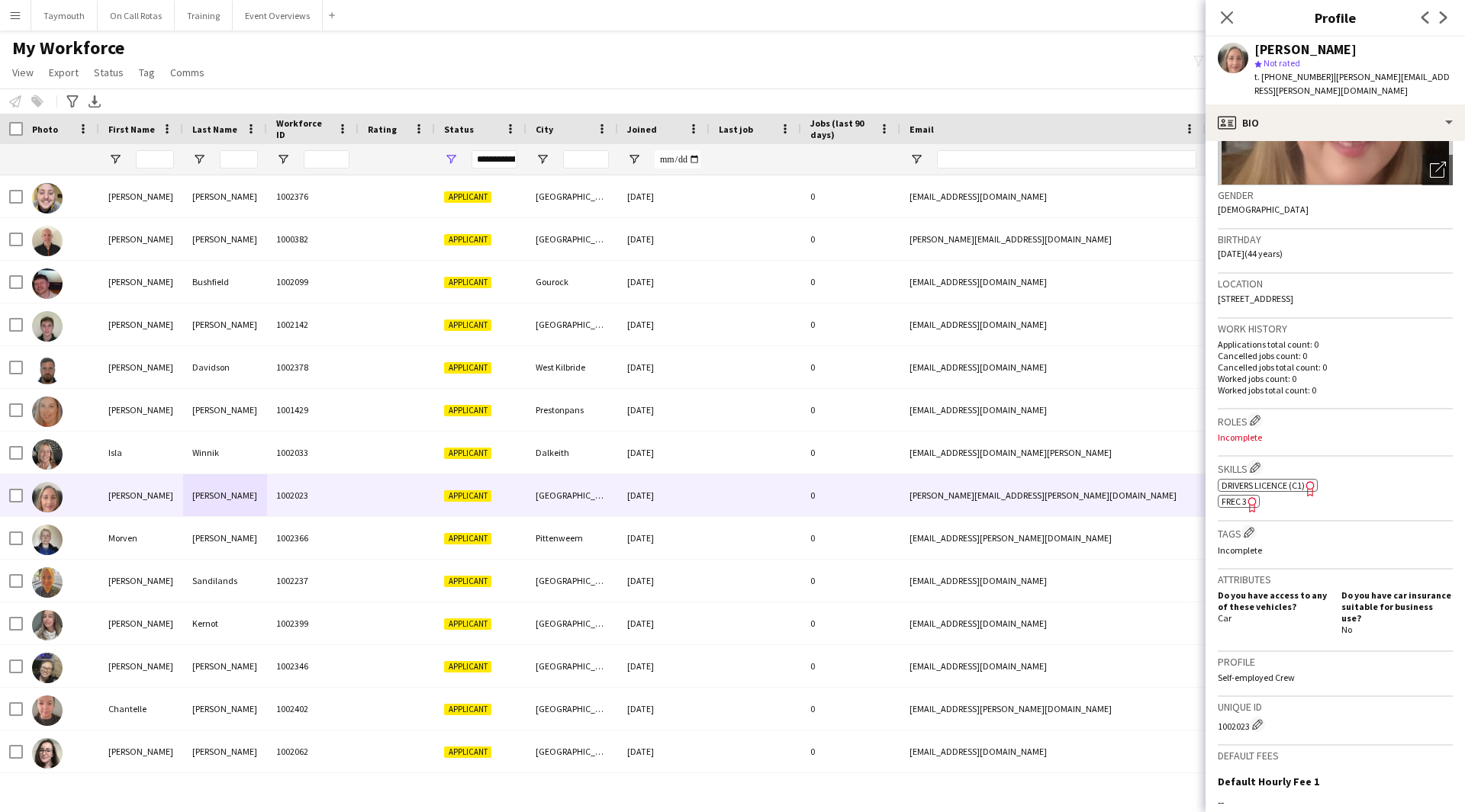
scroll to position [374, 0]
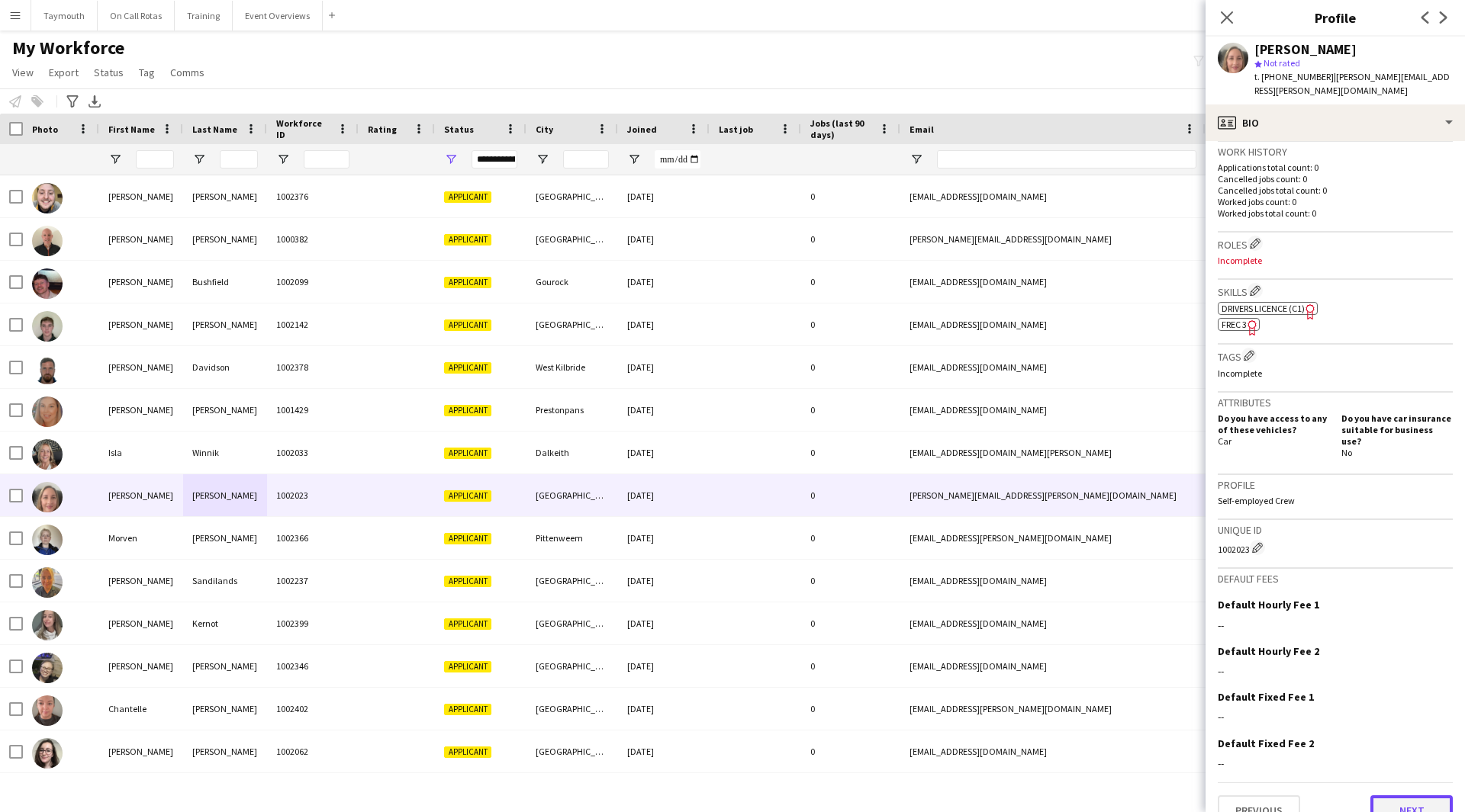
click at [1403, 796] on button "Next" at bounding box center [1411, 811] width 82 height 31
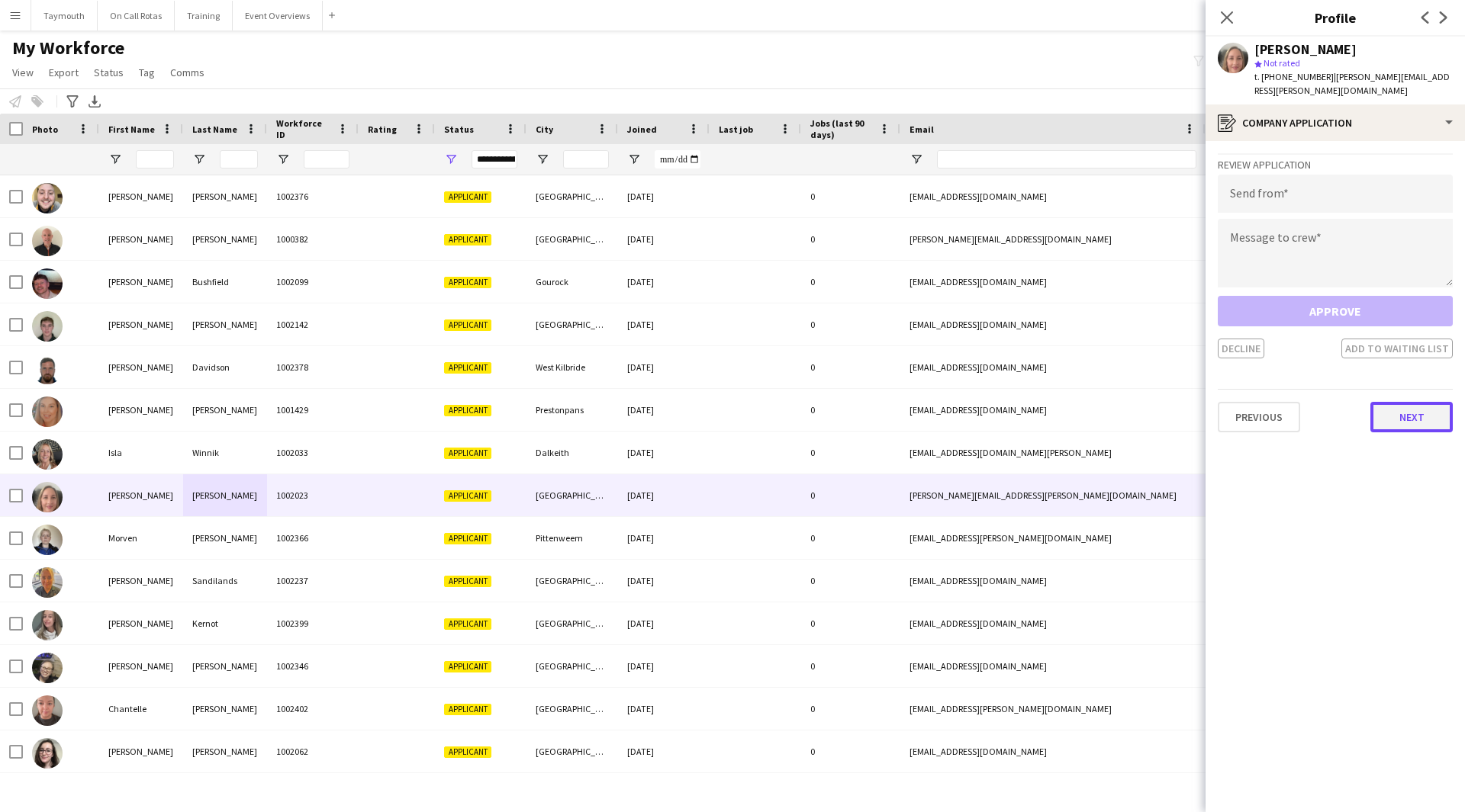
click at [1420, 402] on button "Next" at bounding box center [1411, 417] width 82 height 31
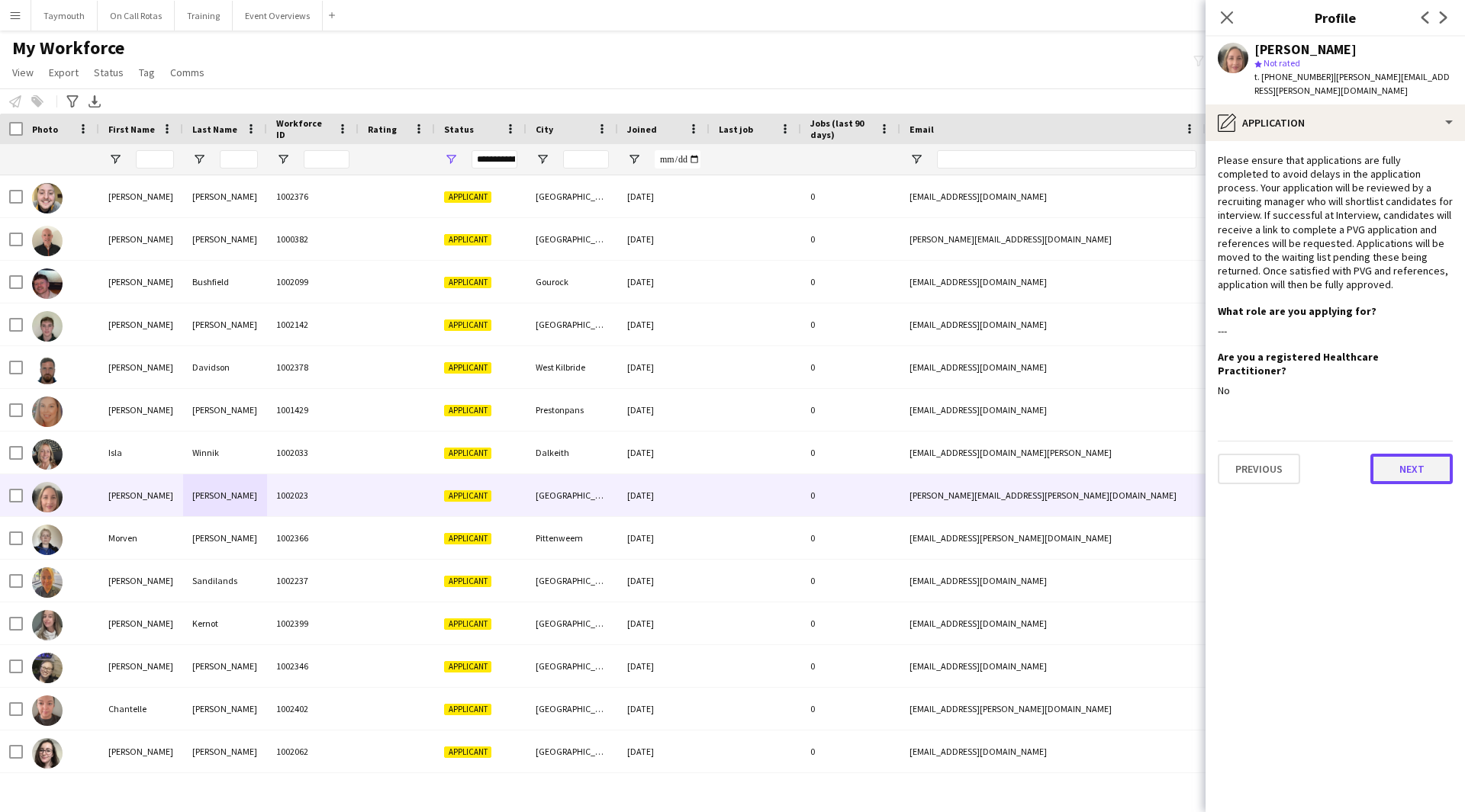
click at [1421, 453] on button "Next" at bounding box center [1411, 469] width 82 height 31
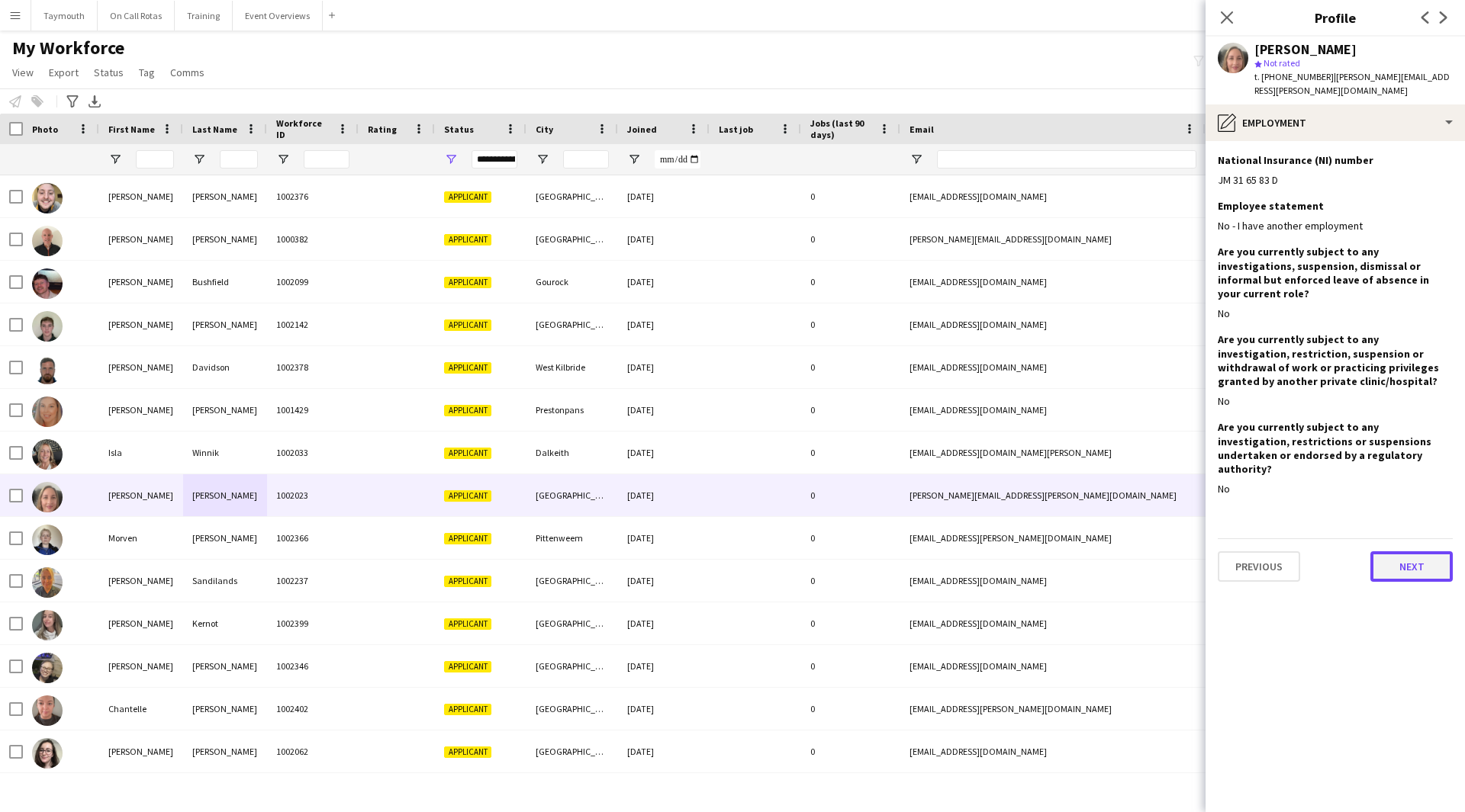
click at [1413, 551] on button "Next" at bounding box center [1411, 566] width 82 height 31
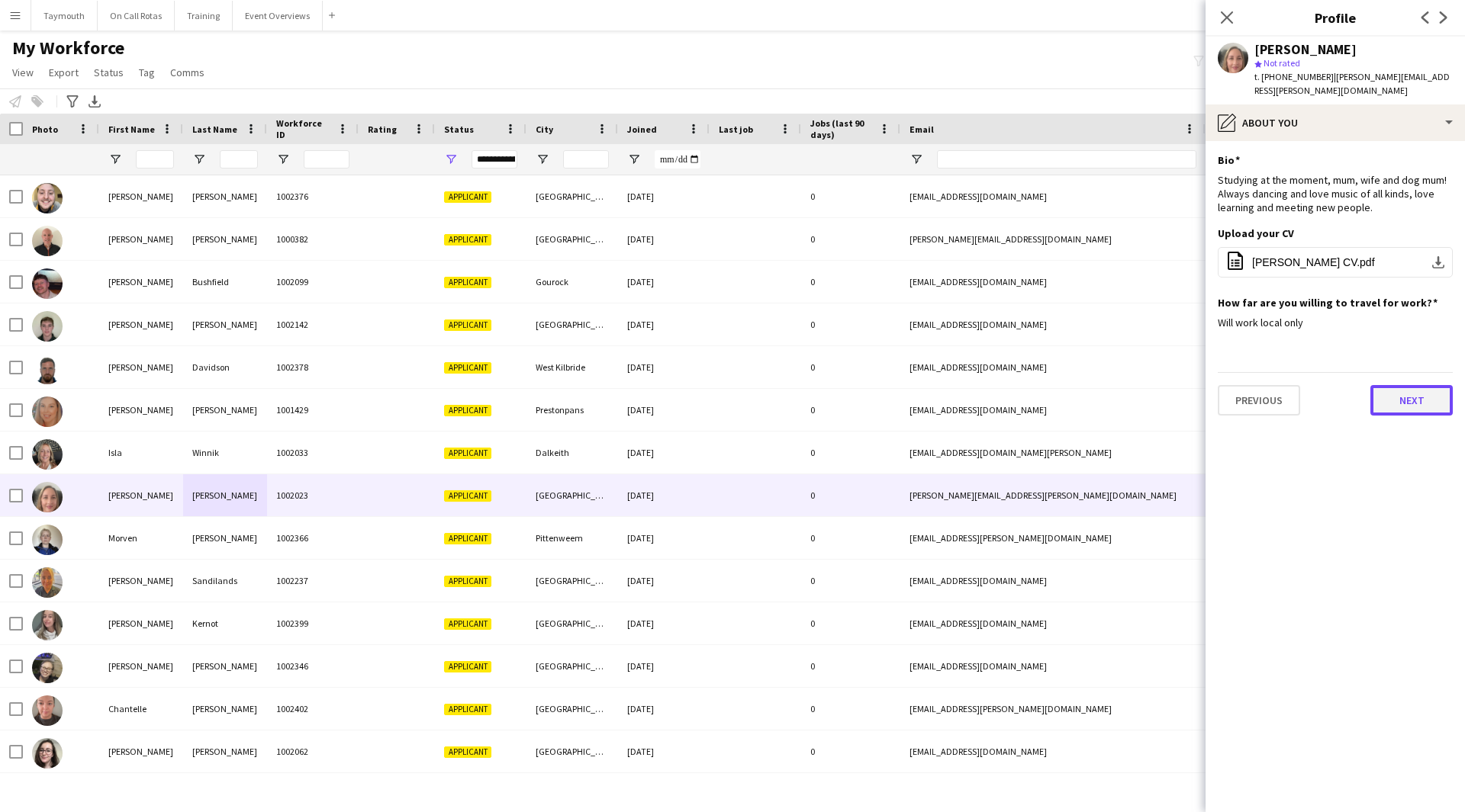
click at [1411, 390] on button "Next" at bounding box center [1411, 400] width 82 height 31
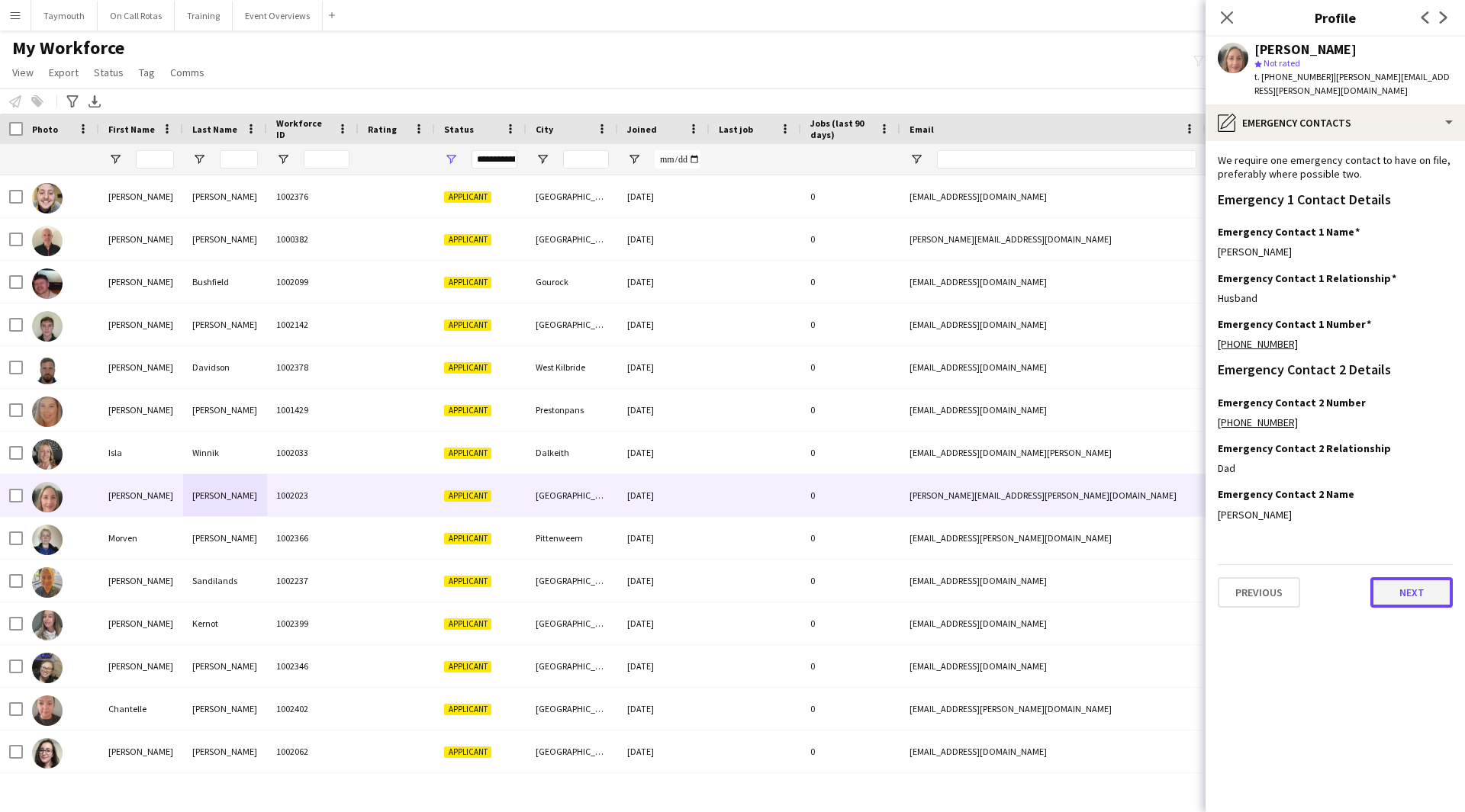
click at [1393, 577] on button "Next" at bounding box center [1411, 593] width 82 height 31
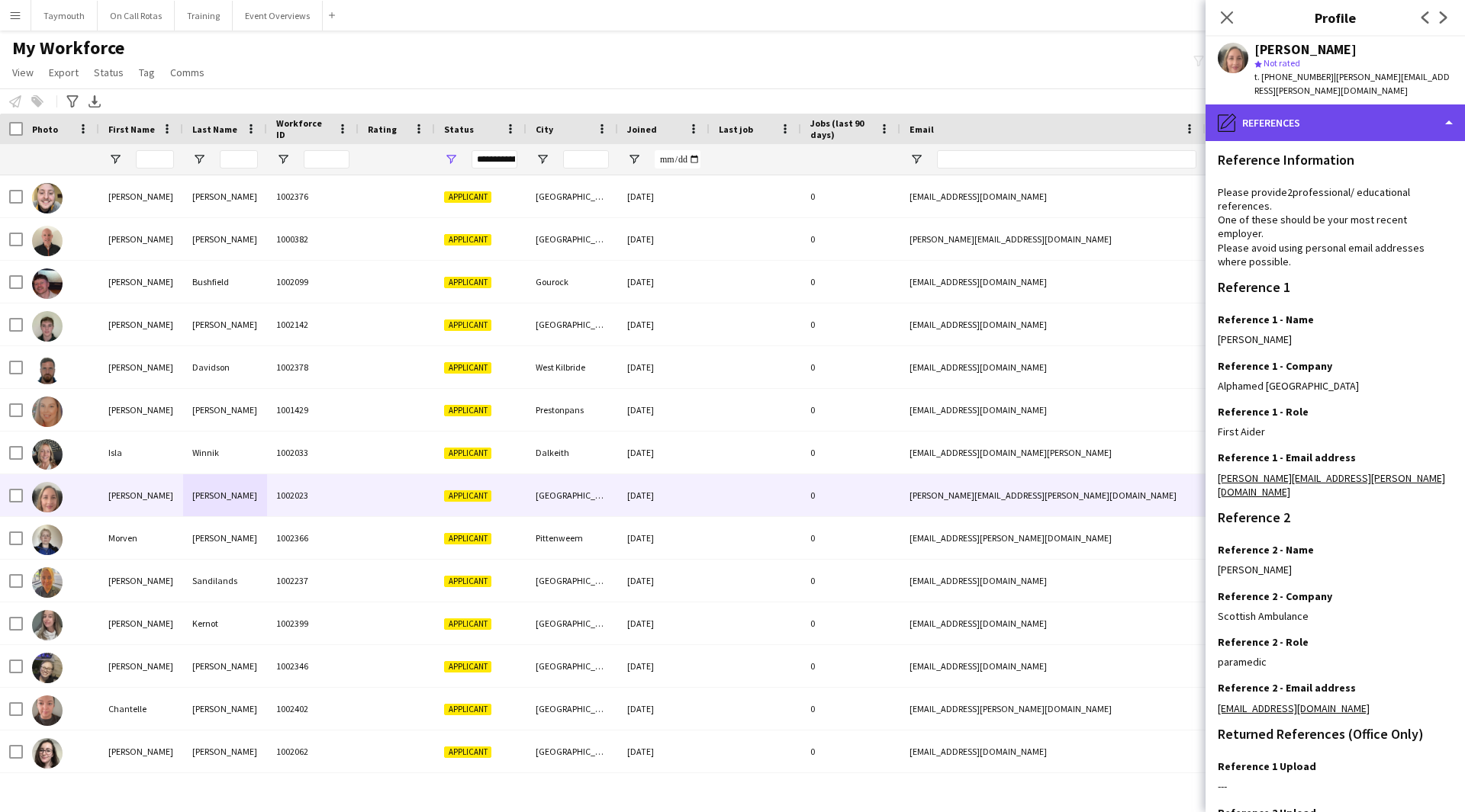
click at [1370, 122] on div "pencil4 References" at bounding box center [1335, 123] width 259 height 37
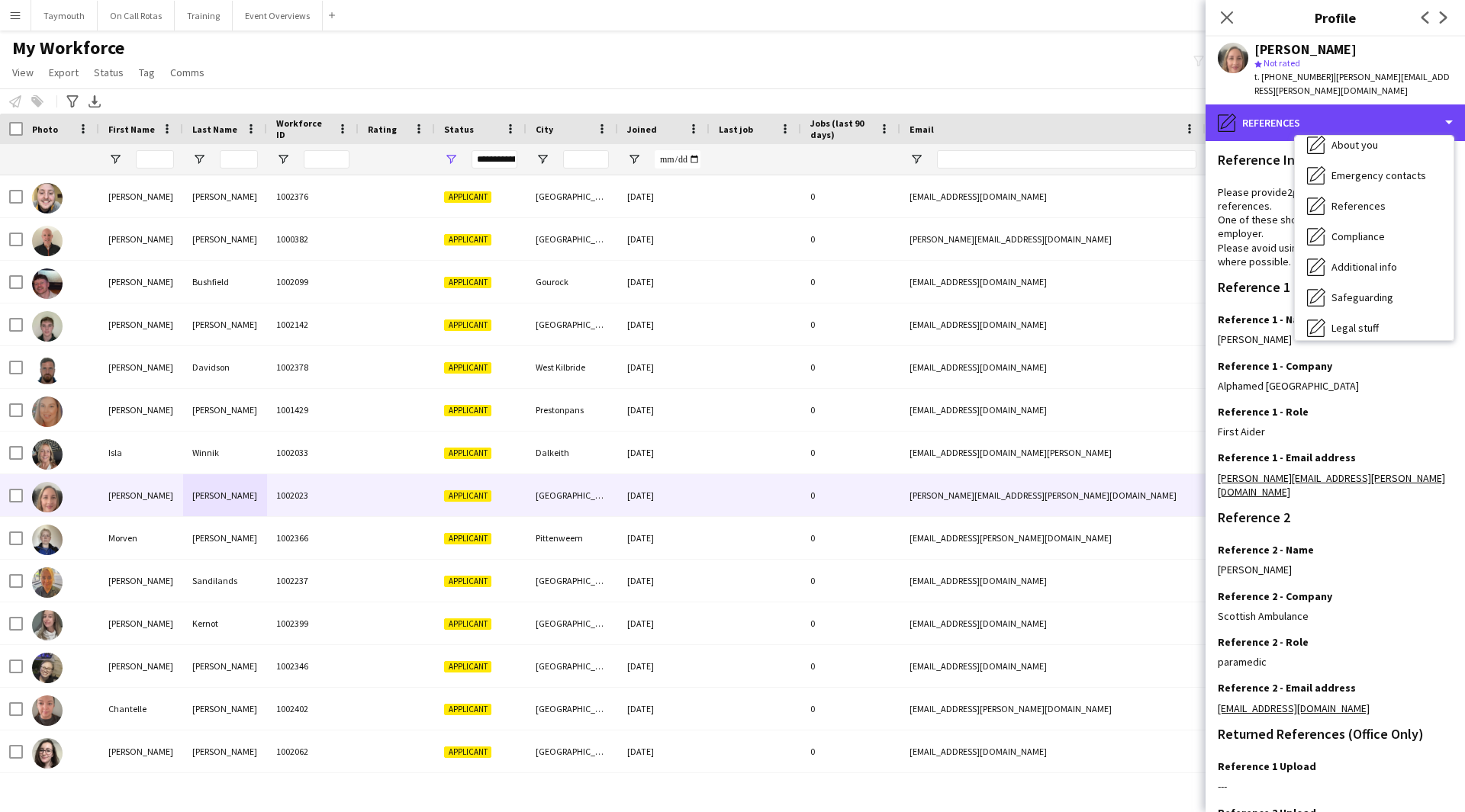
scroll to position [229, 0]
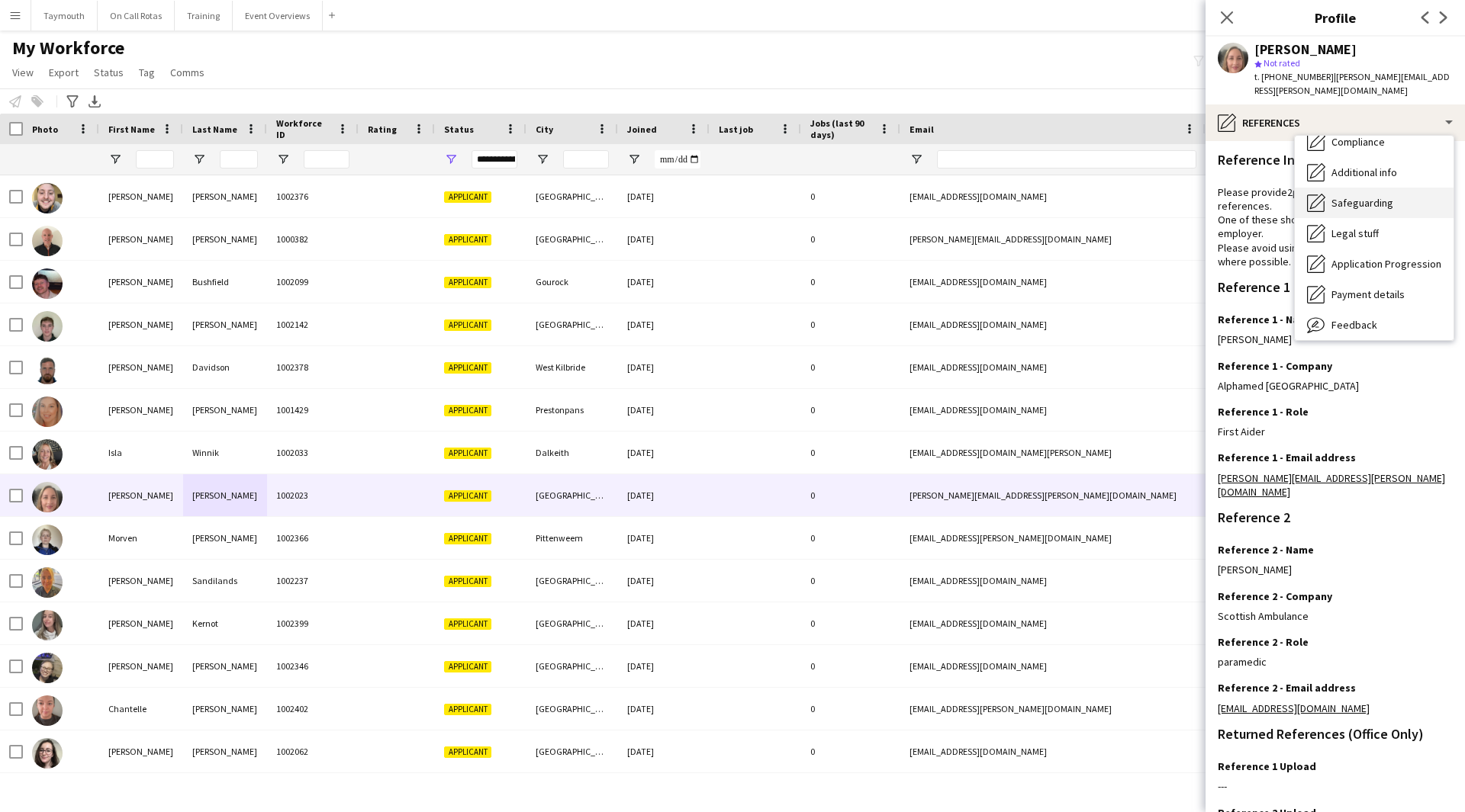
click at [1385, 196] on span "Safeguarding" at bounding box center [1362, 202] width 61 height 14
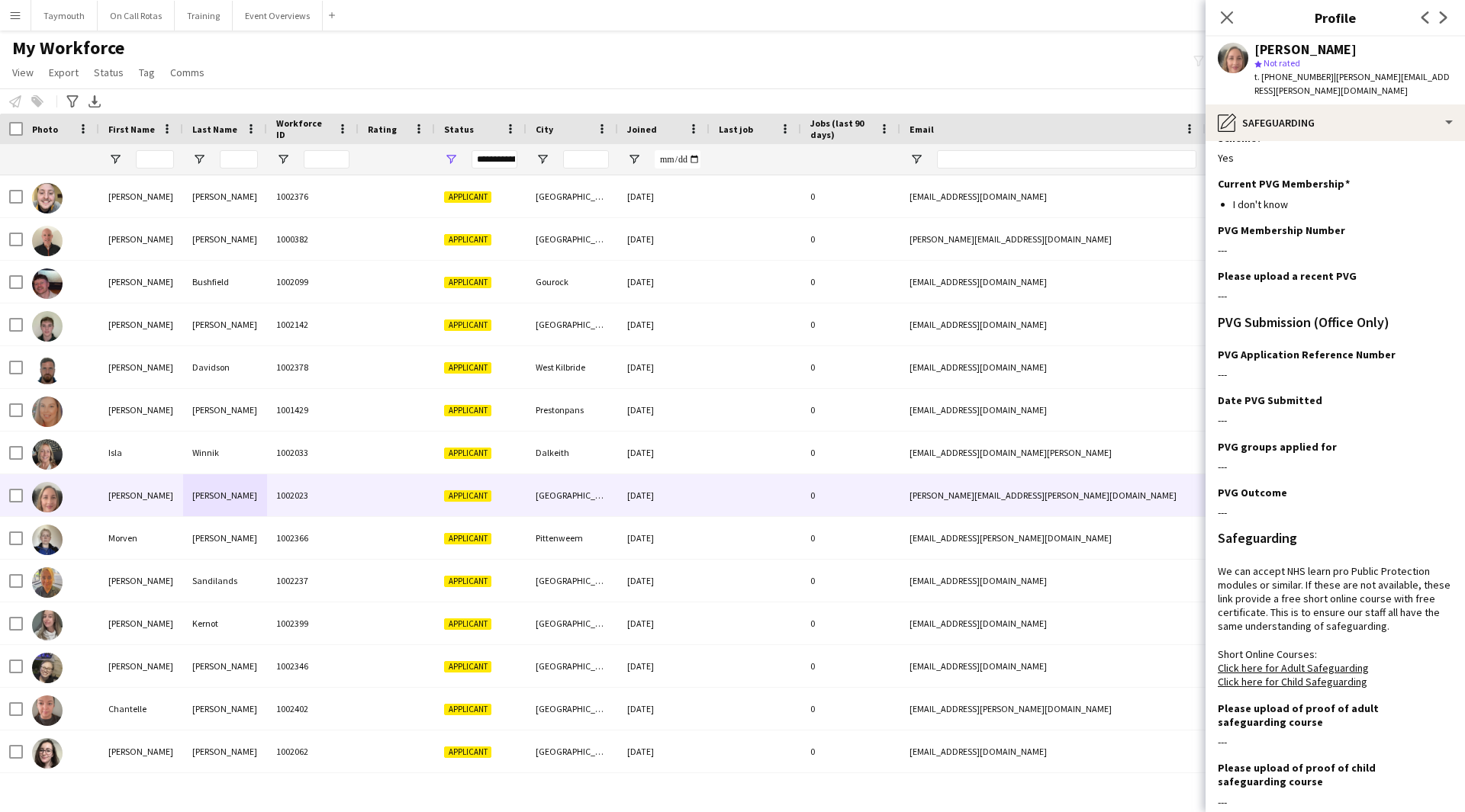
scroll to position [149, 0]
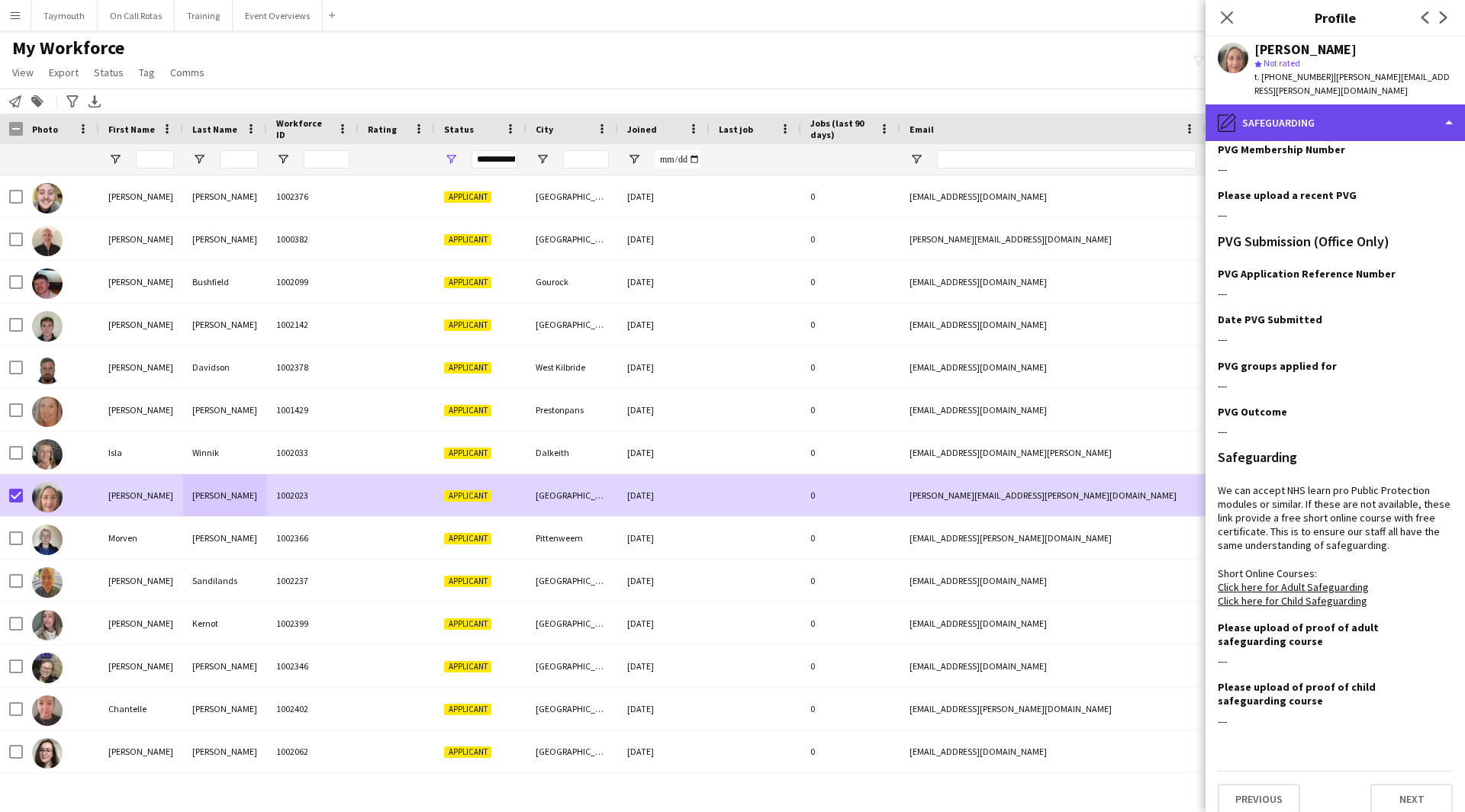
drag, startPoint x: 1370, startPoint y: 117, endPoint x: 1389, endPoint y: 171, distance: 57.2
click at [1370, 117] on div "pencil4 Safeguarding" at bounding box center [1335, 123] width 259 height 37
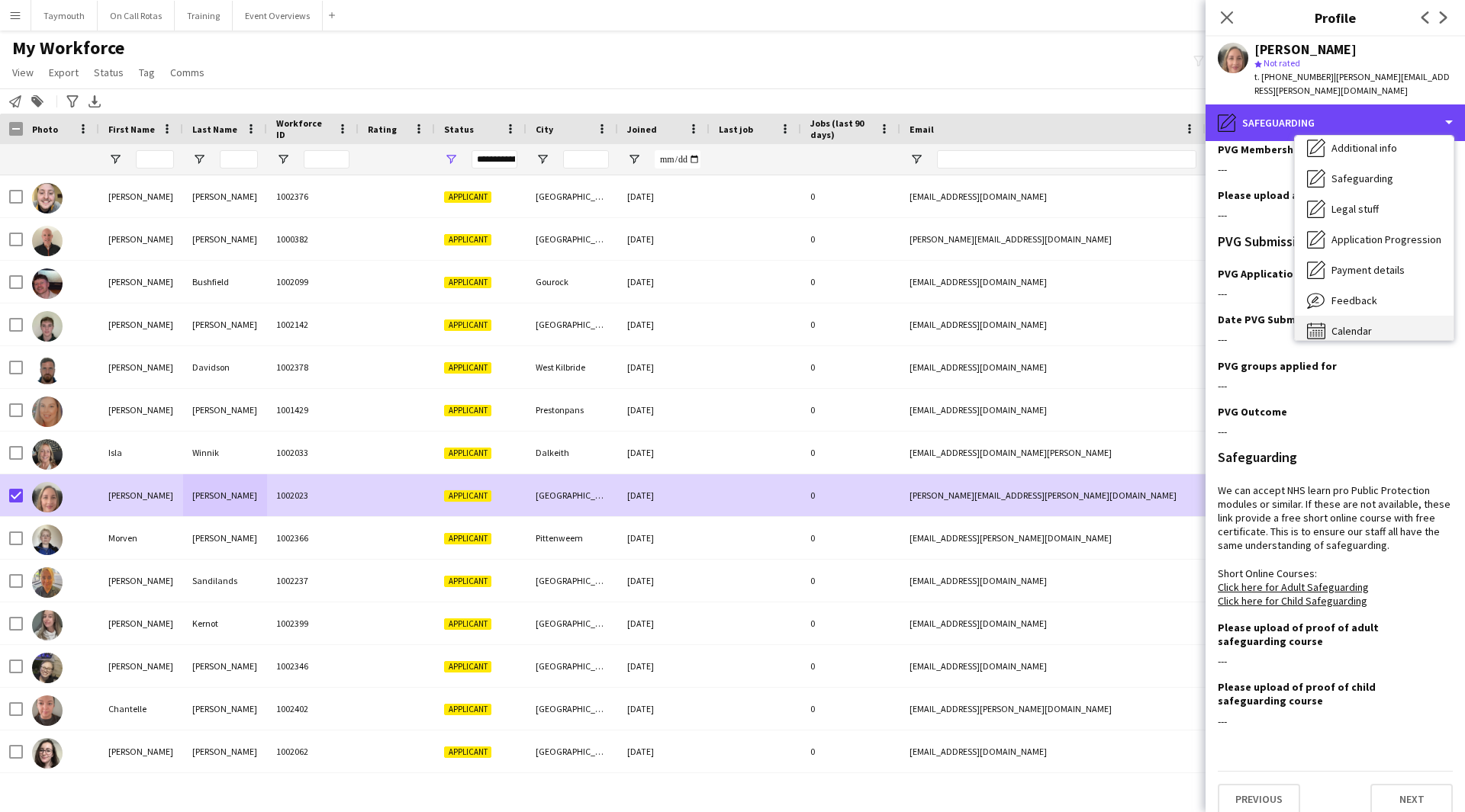
scroll to position [266, 0]
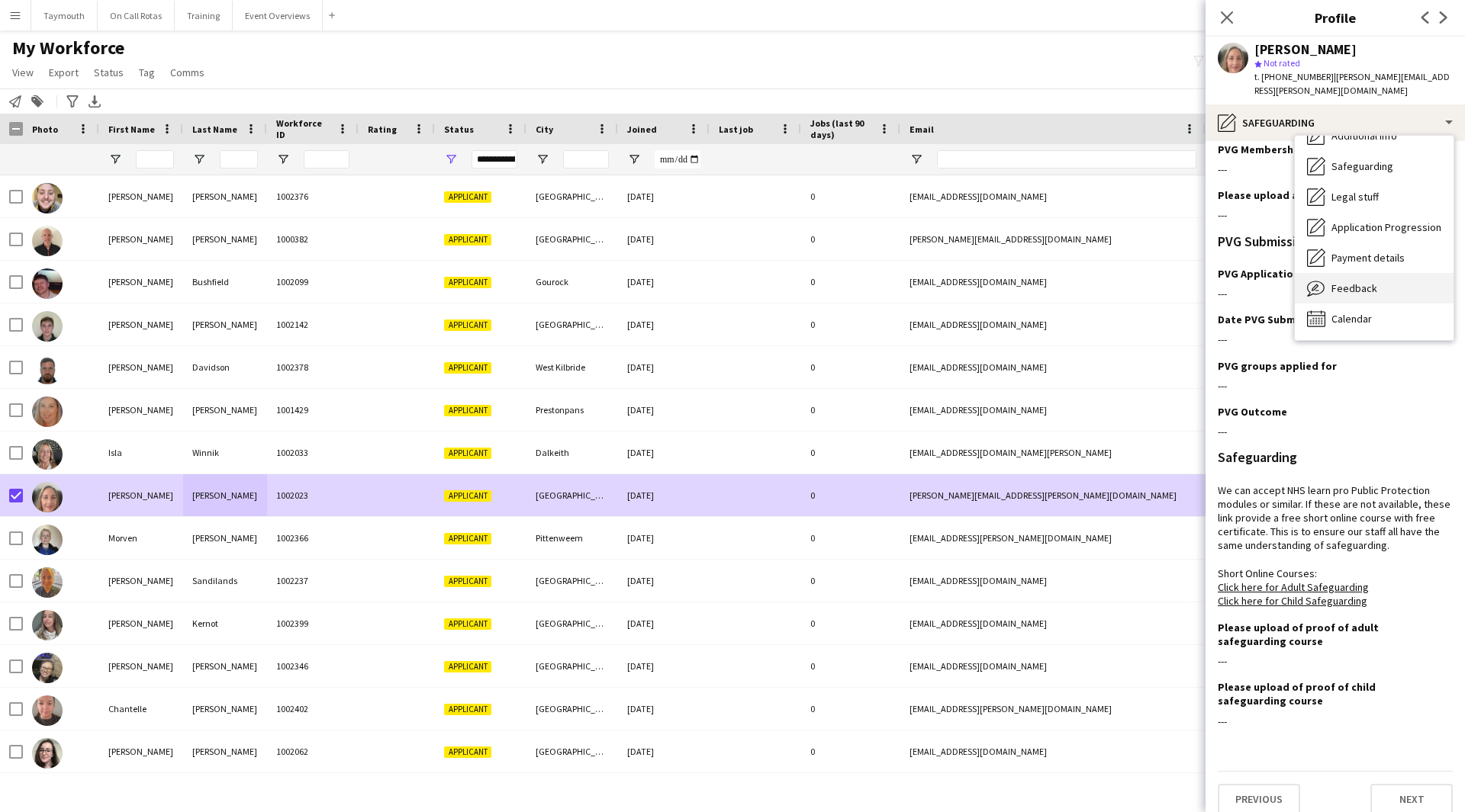
click at [1354, 282] on span "Feedback" at bounding box center [1354, 288] width 46 height 14
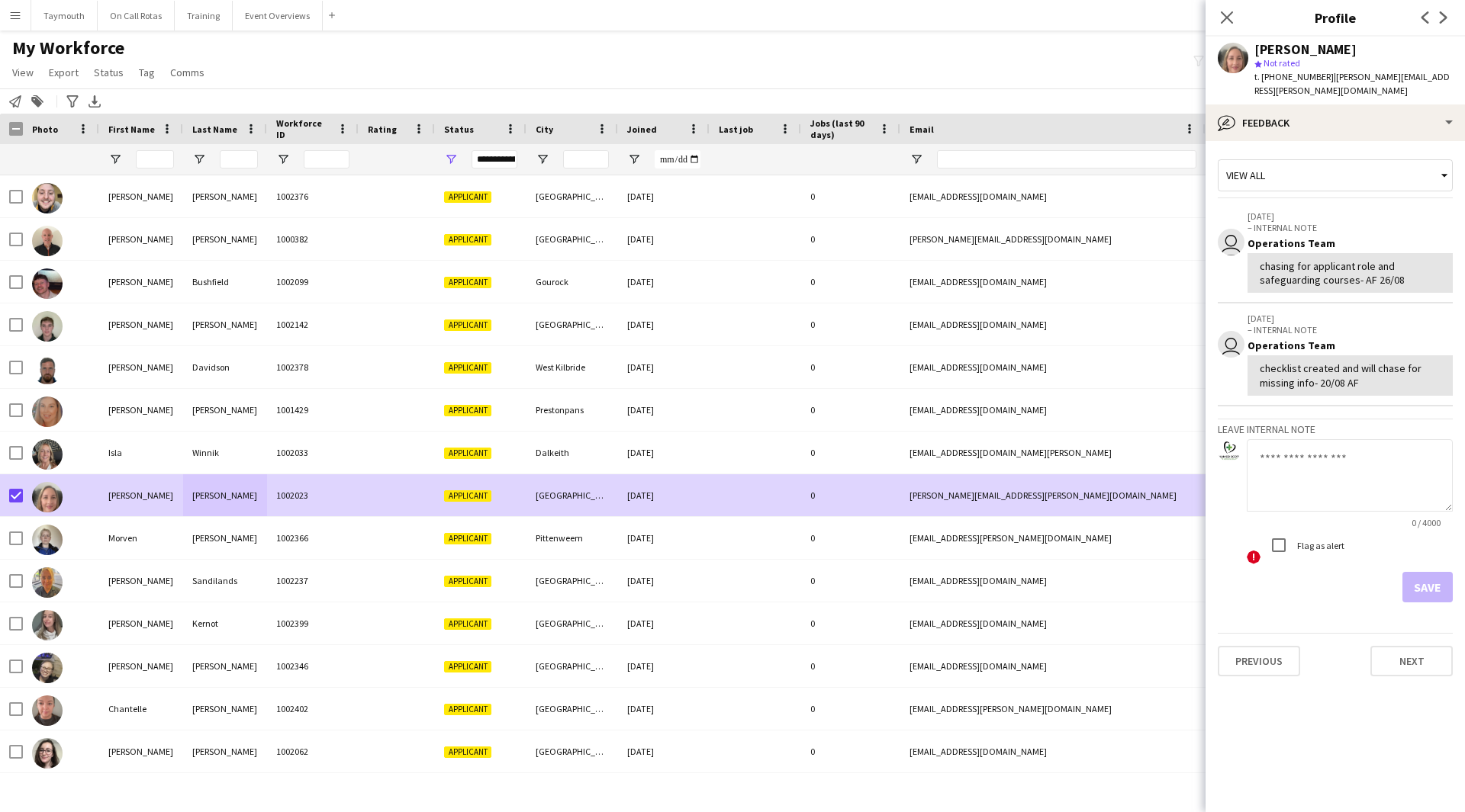
click at [1345, 461] on textarea at bounding box center [1350, 475] width 206 height 72
click at [1345, 480] on textarea "**********" at bounding box center [1350, 475] width 206 height 72
drag, startPoint x: 1350, startPoint y: 443, endPoint x: 1326, endPoint y: 443, distance: 24.0
click at [1326, 443] on textarea "**********" at bounding box center [1350, 475] width 206 height 72
click at [1371, 481] on textarea "**********" at bounding box center [1350, 475] width 206 height 72
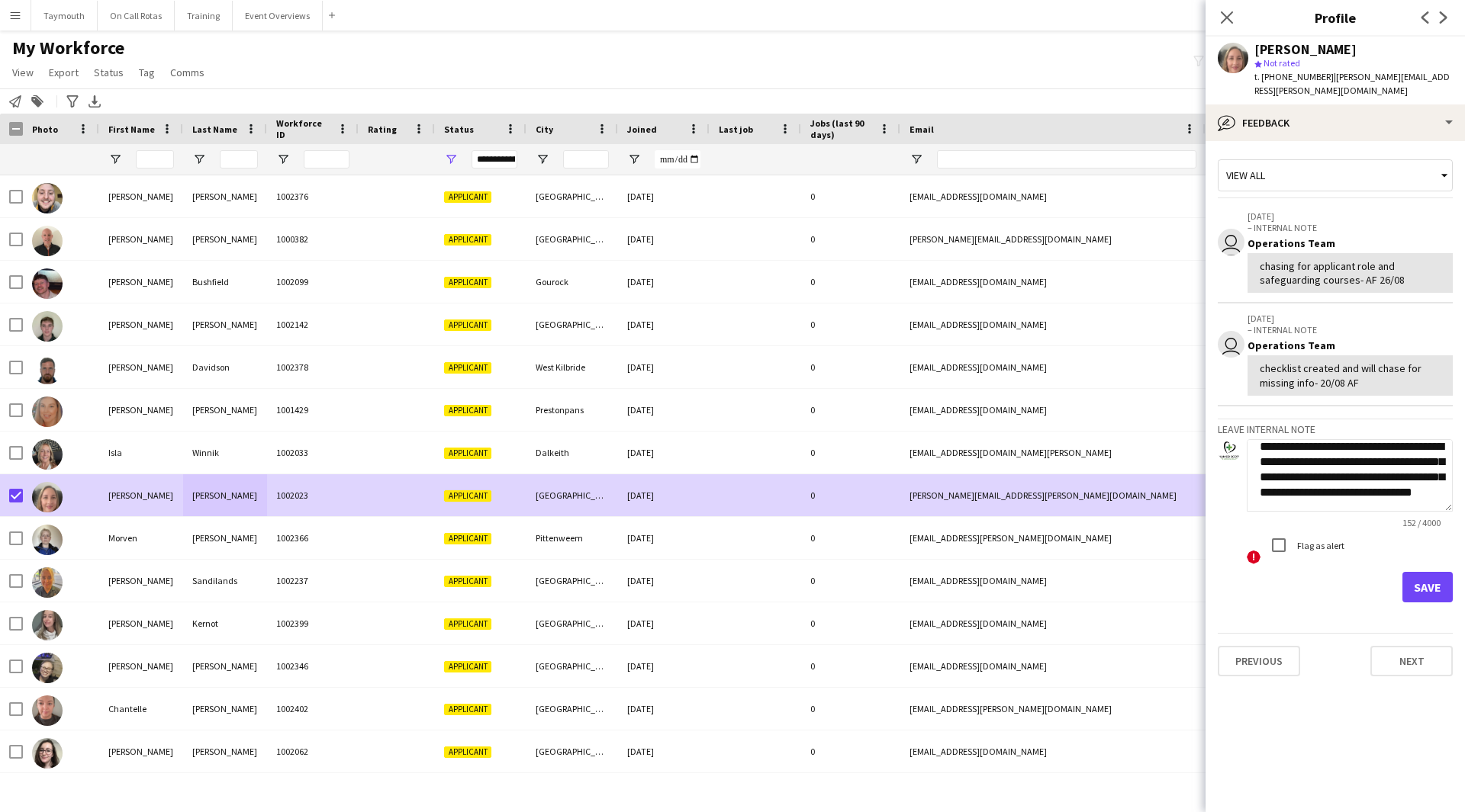
scroll to position [32, 0]
click at [1269, 488] on textarea "**********" at bounding box center [1350, 475] width 206 height 72
type textarea "**********"
click at [1433, 572] on button "Save" at bounding box center [1428, 587] width 51 height 31
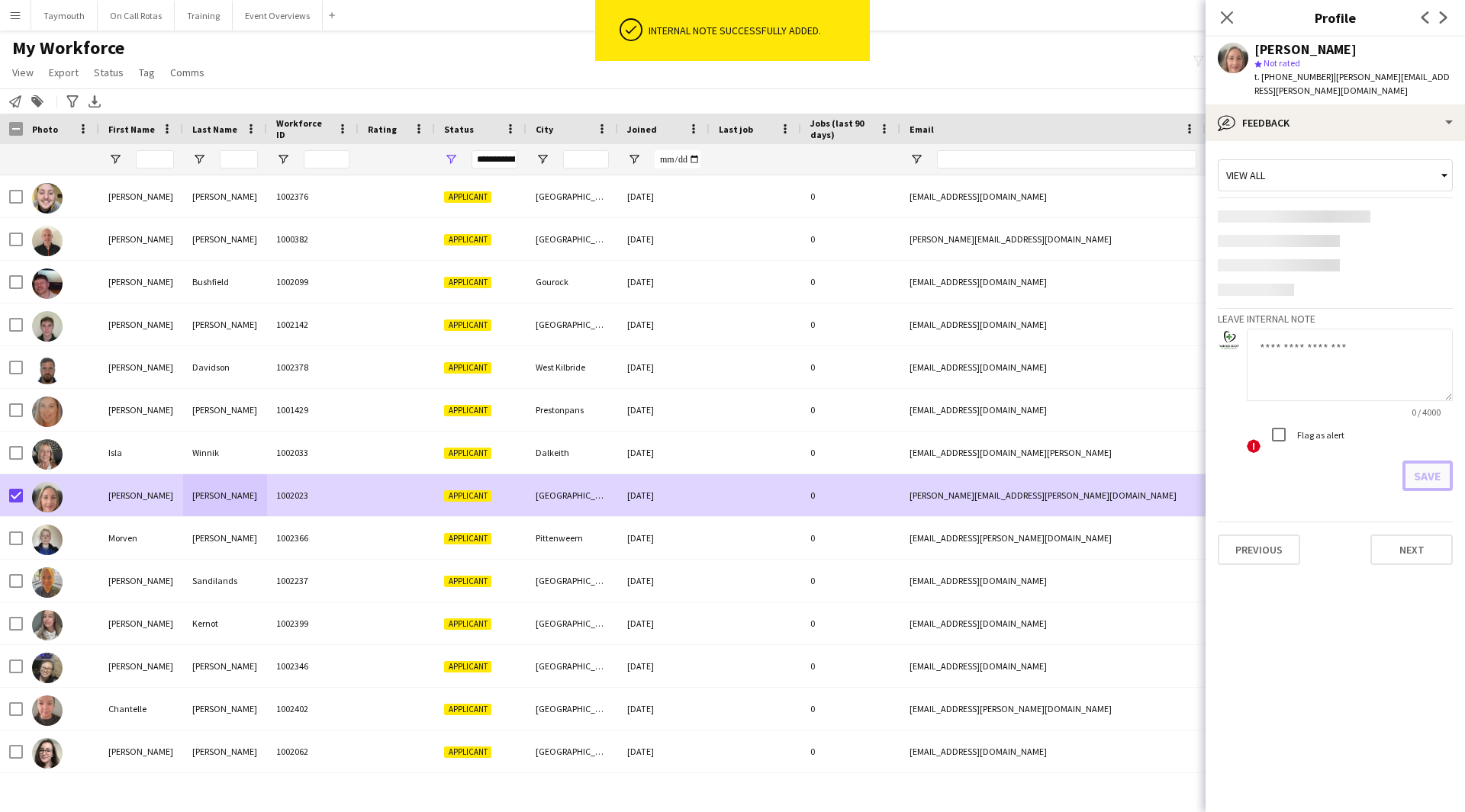
scroll to position [0, 0]
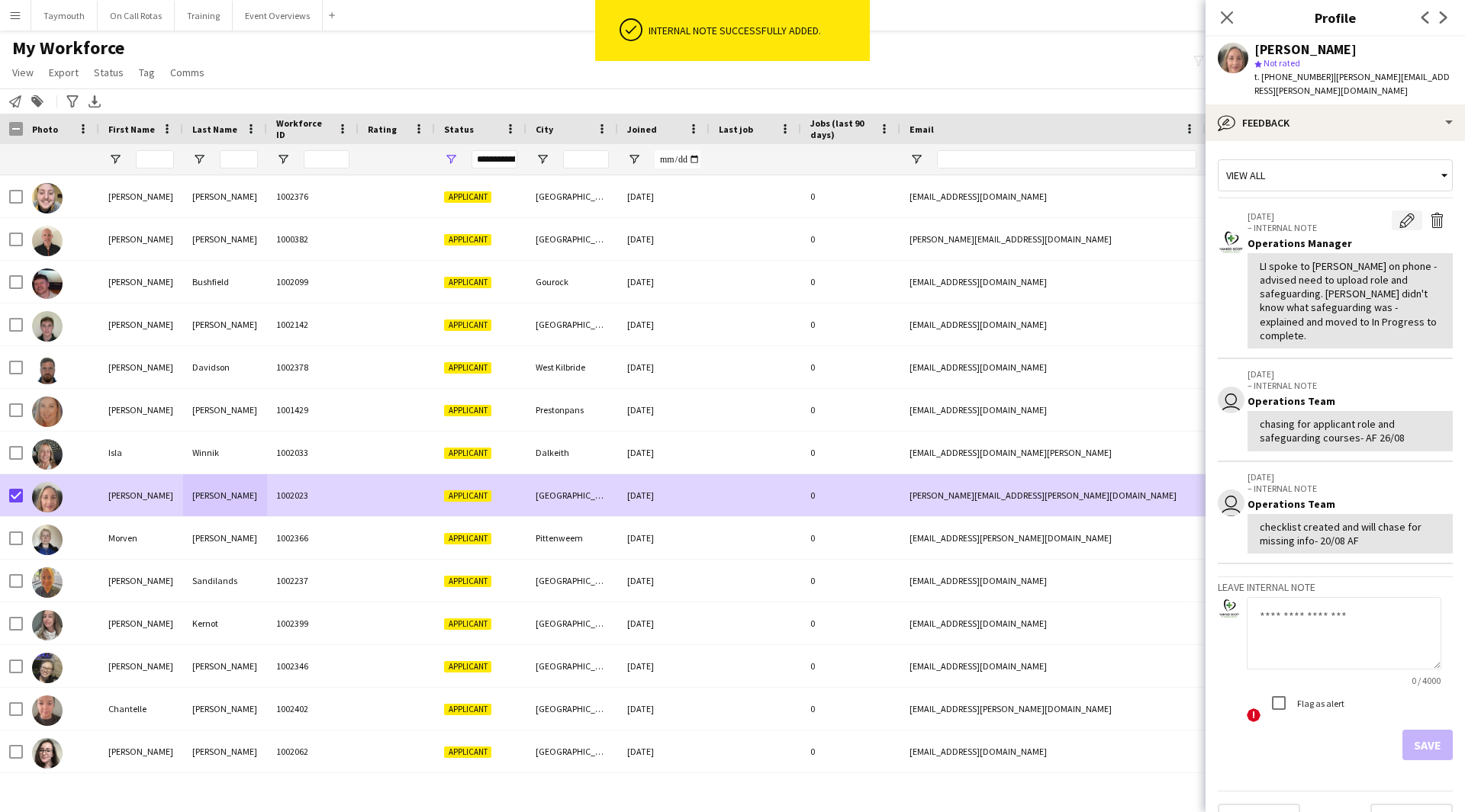
drag, startPoint x: 1365, startPoint y: 276, endPoint x: 1386, endPoint y: 208, distance: 71.2
click at [1388, 203] on app-crew-profile-feedback-item "[DATE] – INTERNAL NOTE Edit internal note Delete internal note Operations Manag…" at bounding box center [1335, 280] width 235 height 158
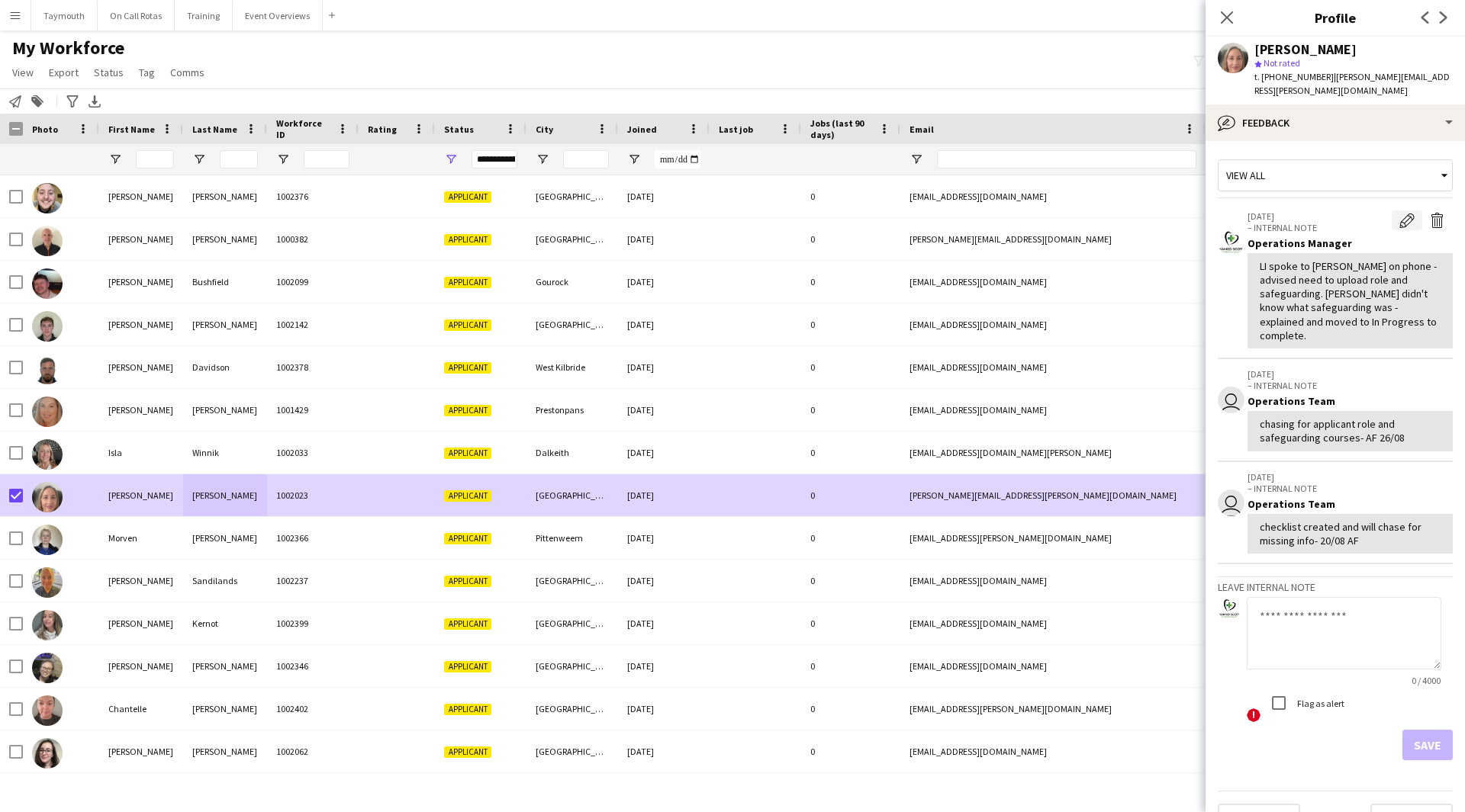
click at [1399, 213] on app-icon "Edit internal note" at bounding box center [1406, 220] width 15 height 15
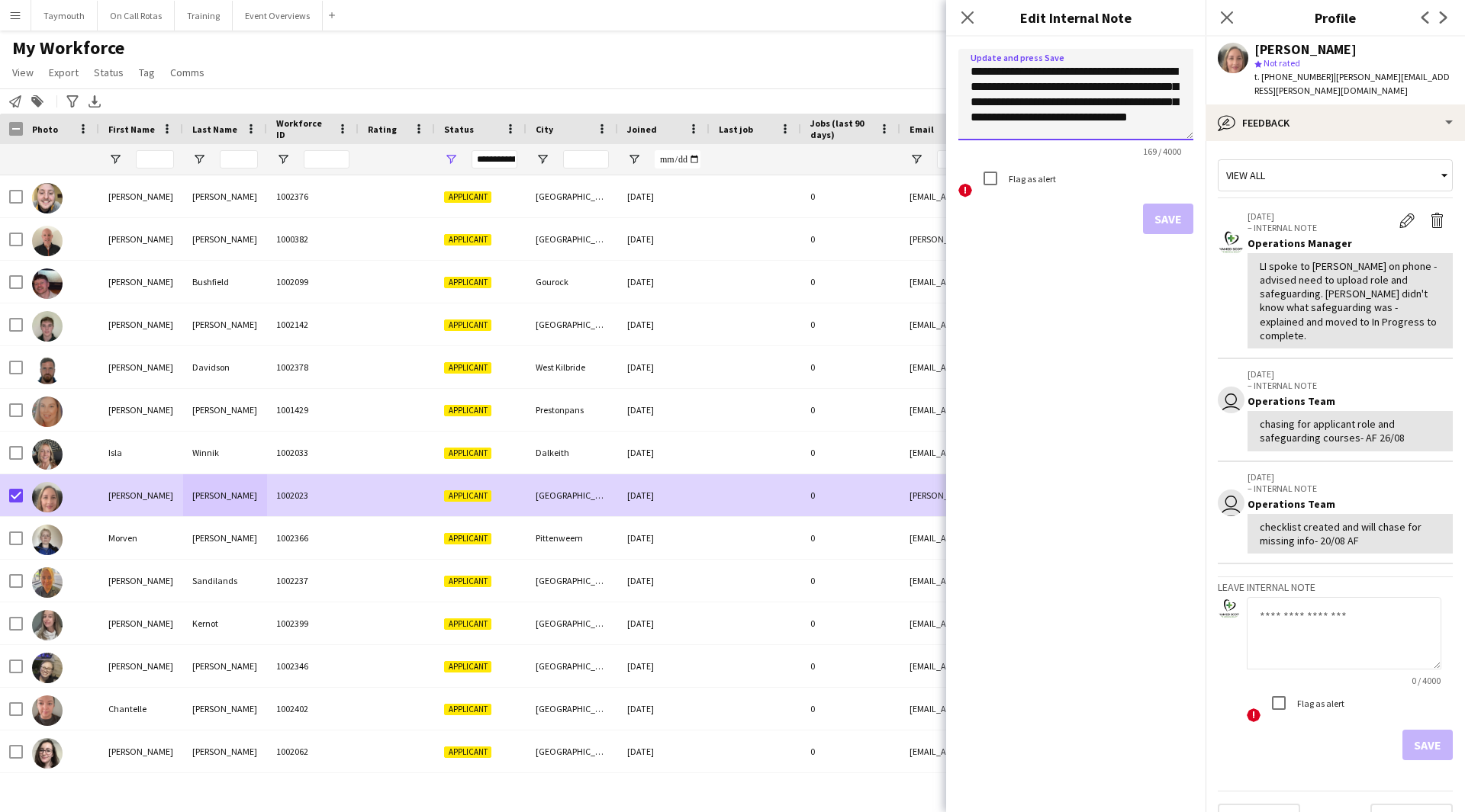
click at [1112, 126] on textarea "**********" at bounding box center [1075, 94] width 235 height 91
click at [1088, 130] on textarea "**********" at bounding box center [1075, 94] width 235 height 91
type textarea "**********"
click at [1179, 220] on button "Save" at bounding box center [1169, 219] width 51 height 31
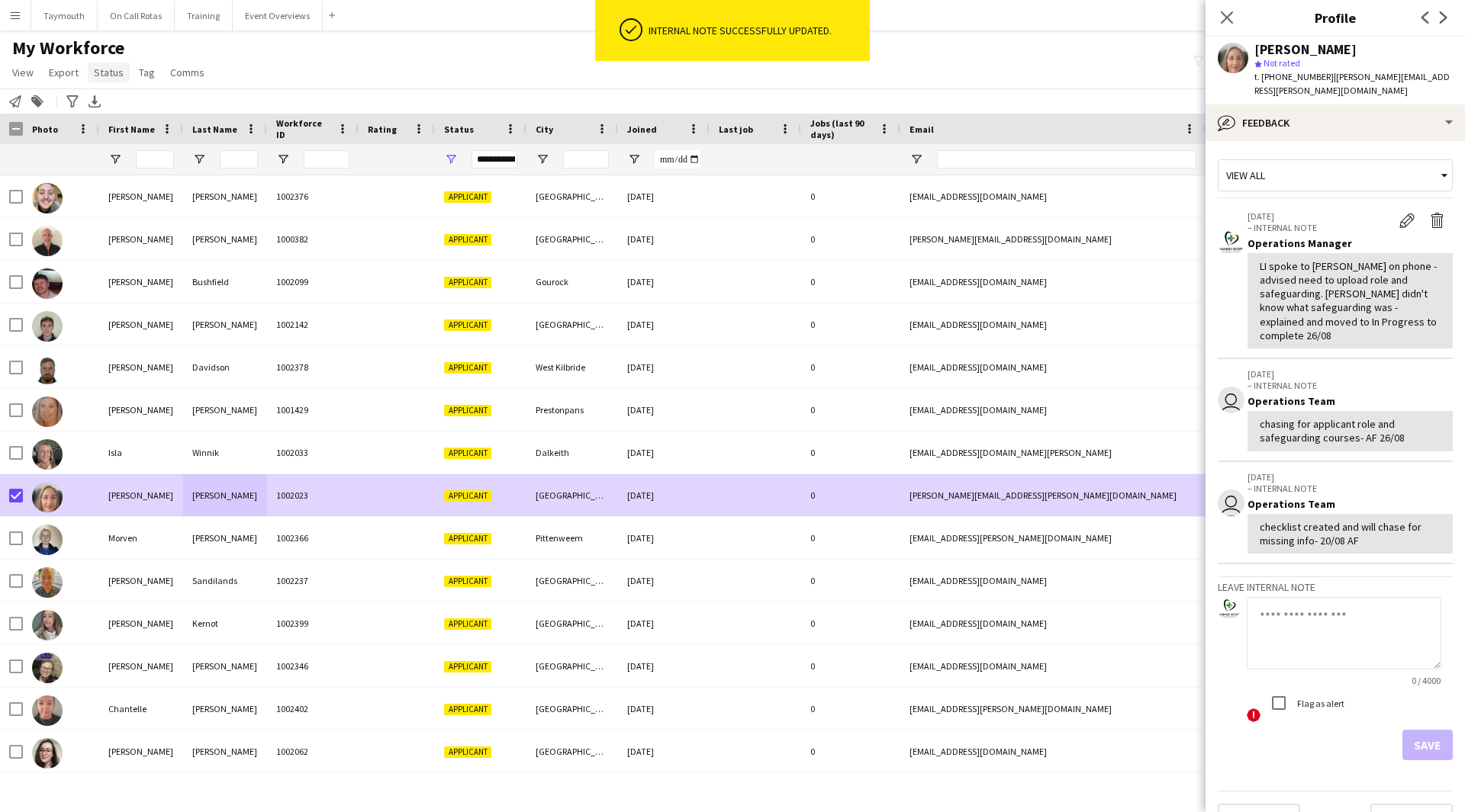
click at [114, 76] on span "Status" at bounding box center [108, 72] width 30 height 14
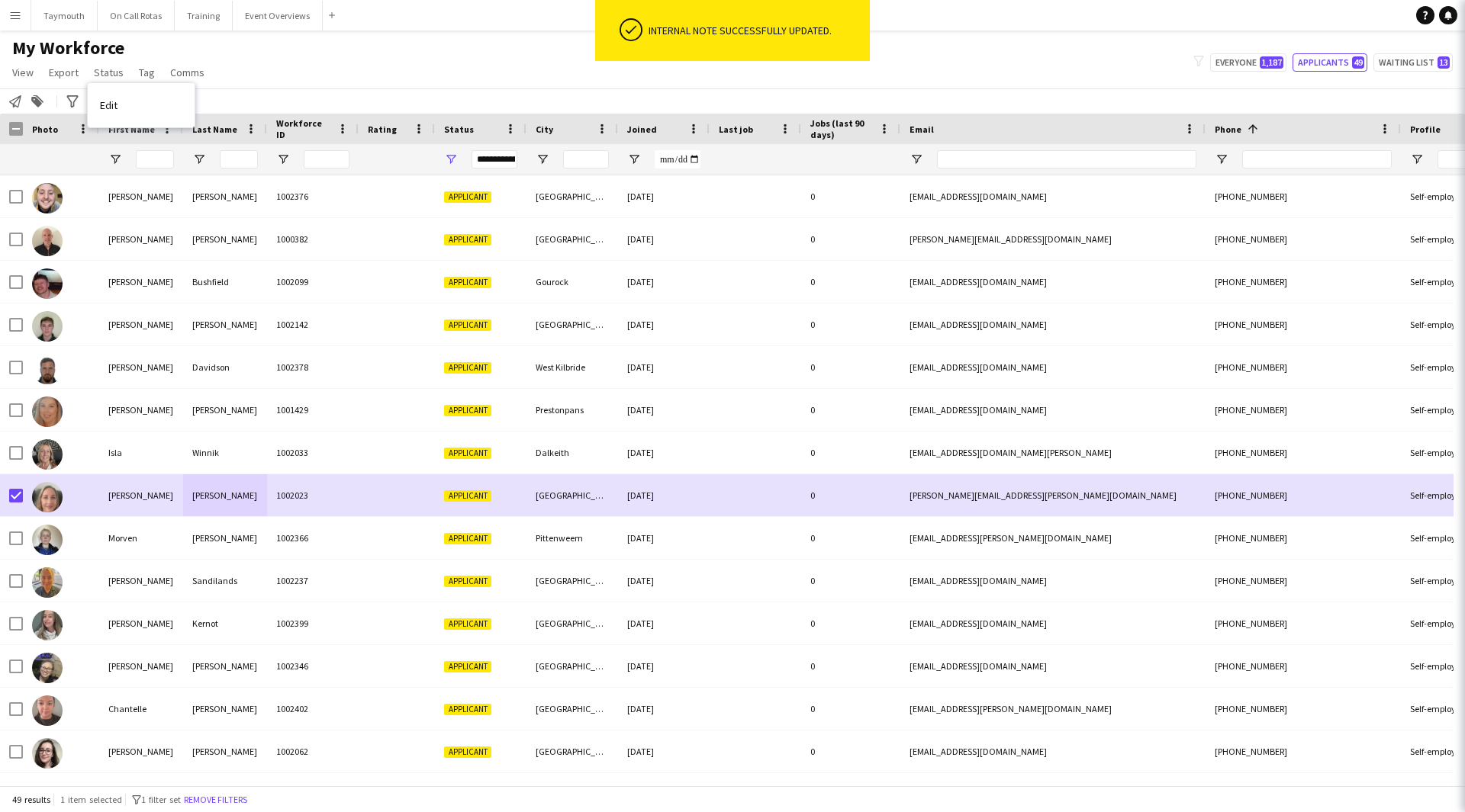
click at [136, 126] on div "Edit" at bounding box center [141, 105] width 107 height 44
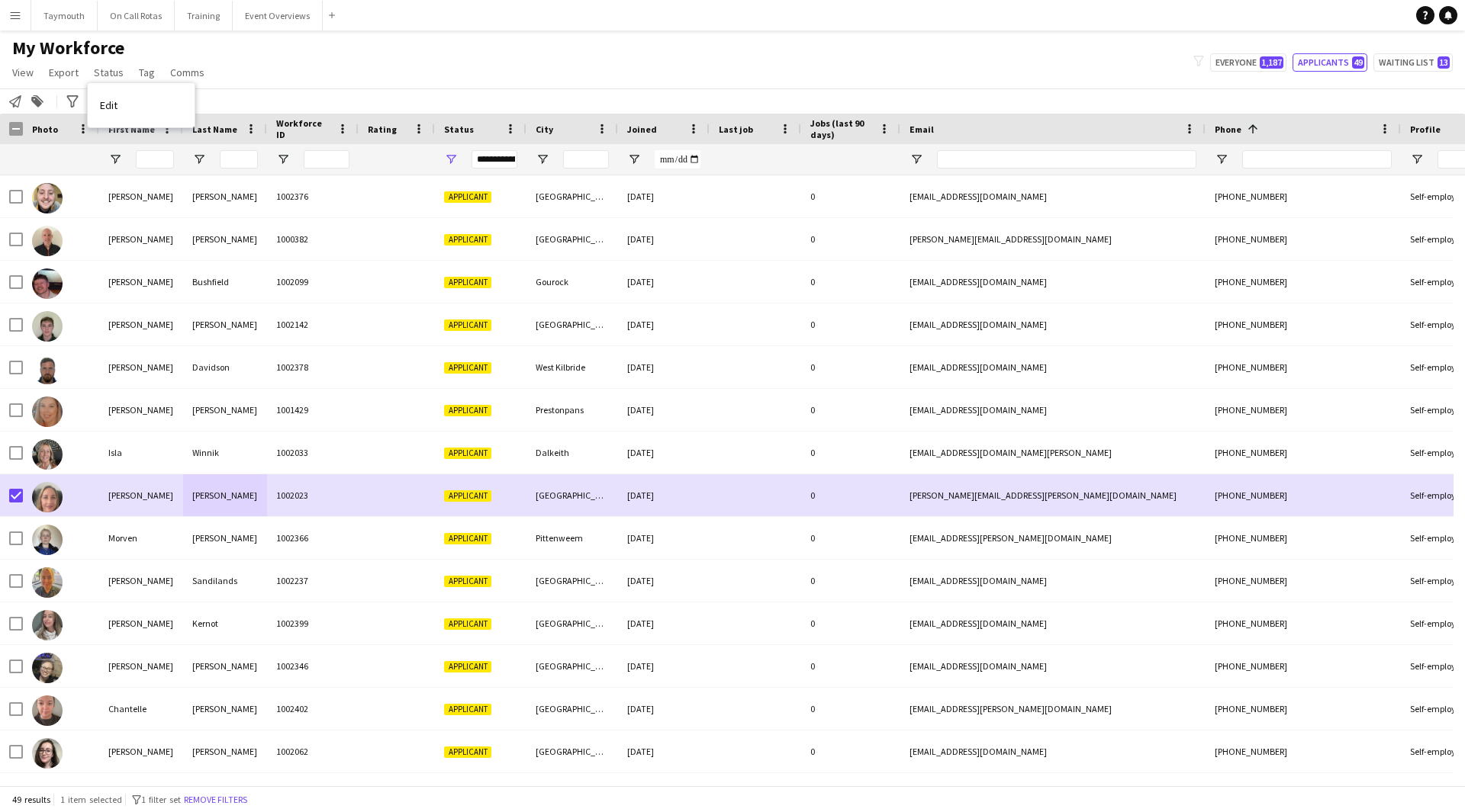
drag, startPoint x: 134, startPoint y: 116, endPoint x: 399, endPoint y: 110, distance: 265.1
click at [134, 115] on link "Edit" at bounding box center [141, 105] width 107 height 32
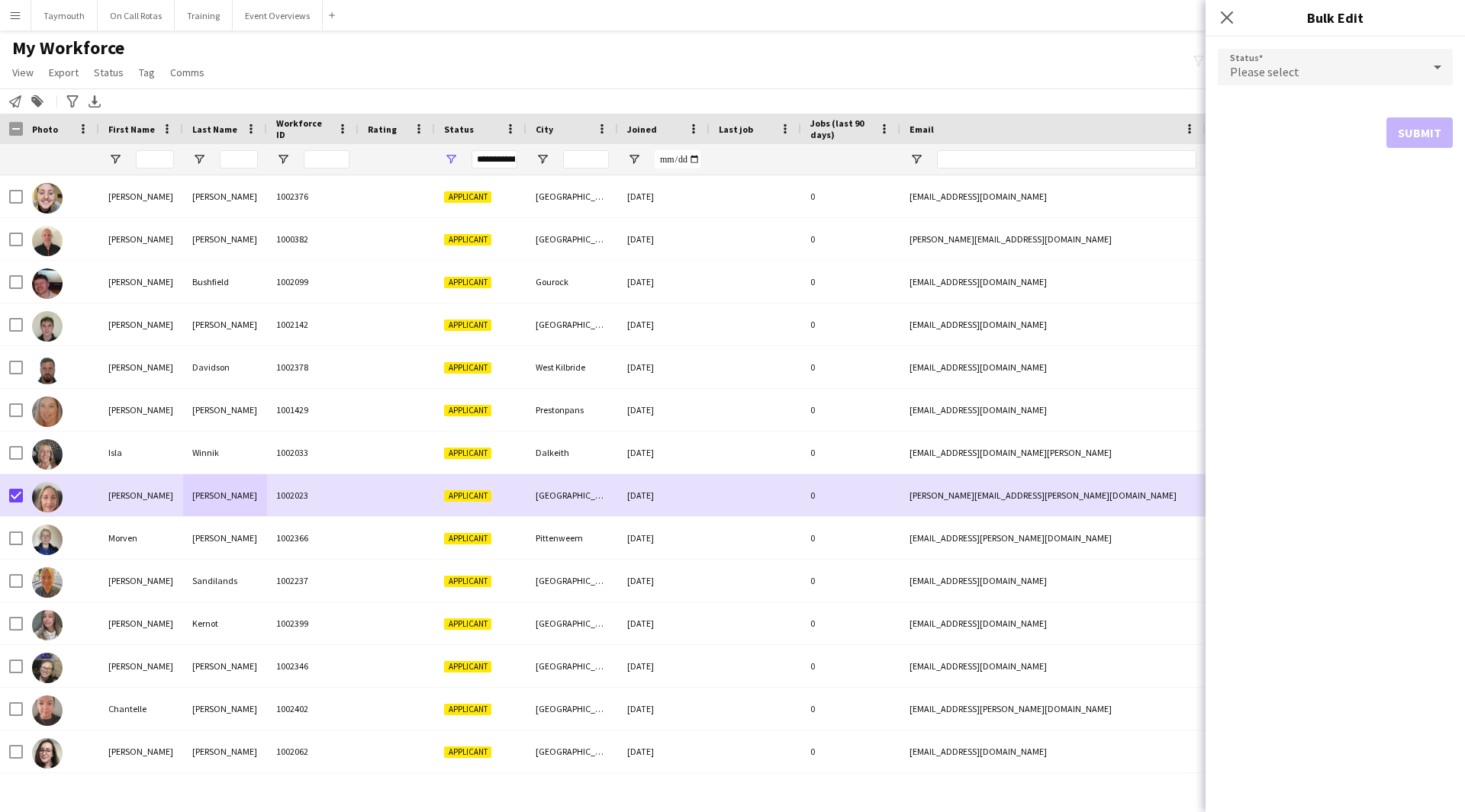
click at [1276, 68] on span "Please select" at bounding box center [1264, 71] width 70 height 15
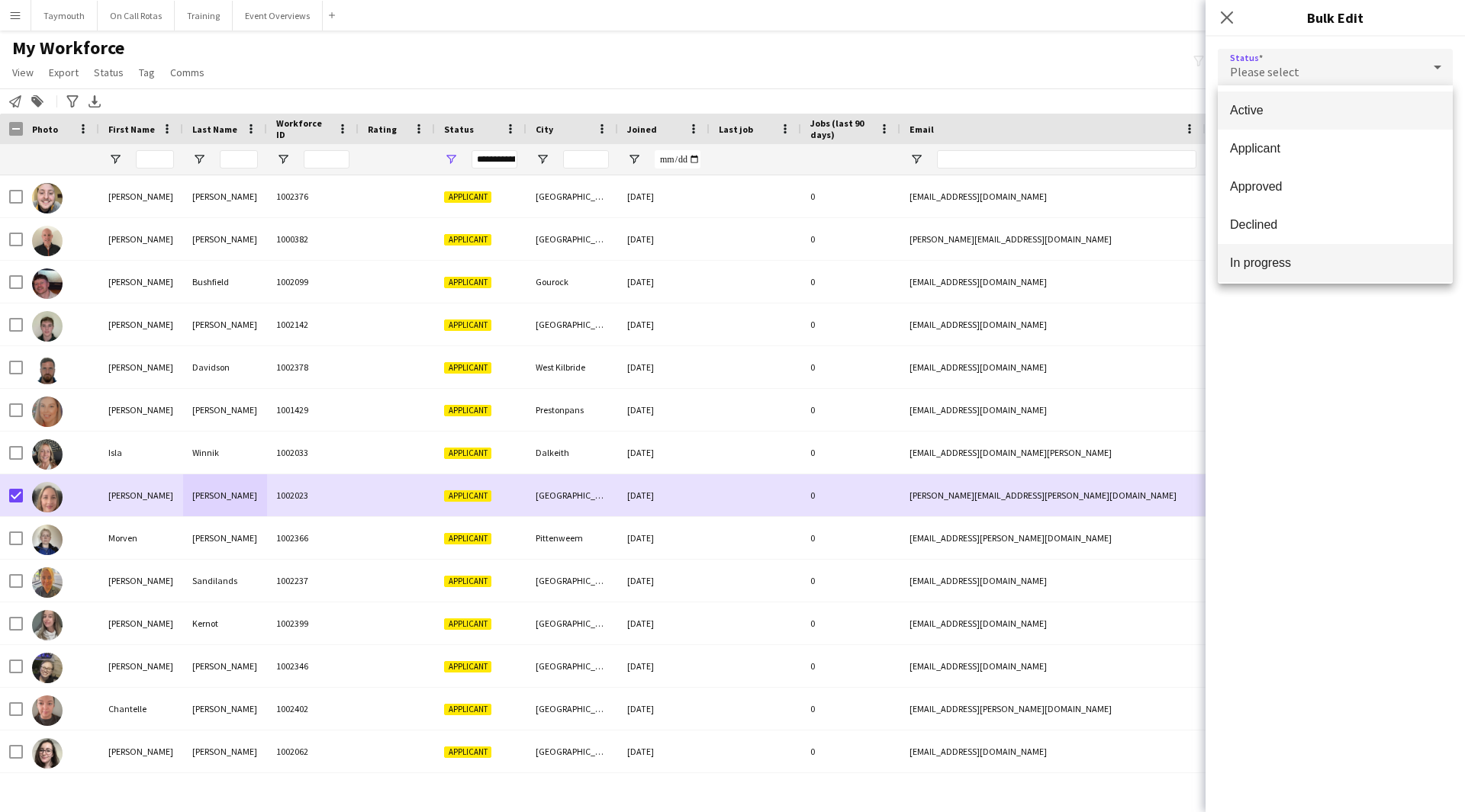
click at [1331, 269] on span "In progress" at bounding box center [1335, 263] width 211 height 14
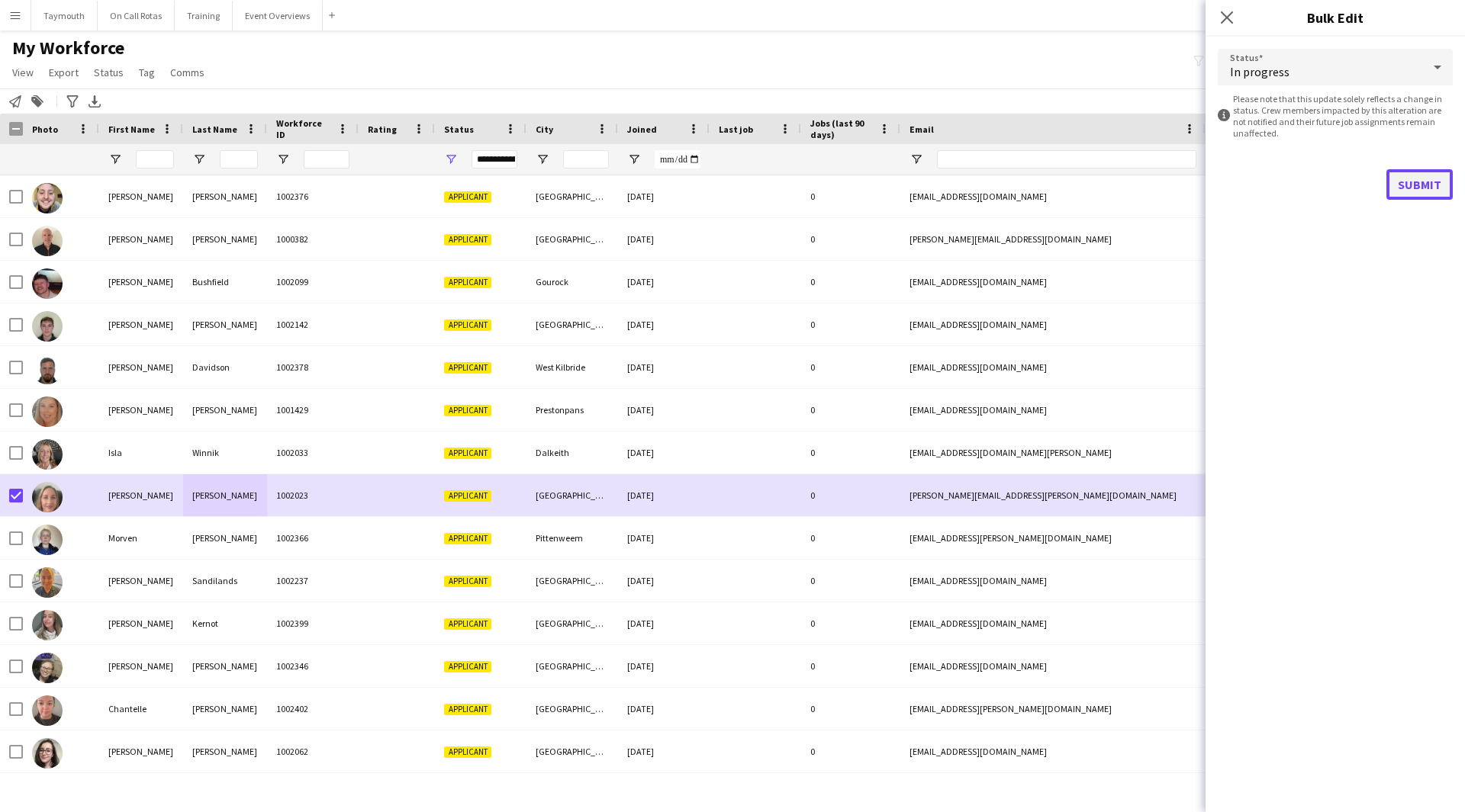
click at [1415, 176] on button "Submit" at bounding box center [1419, 184] width 66 height 31
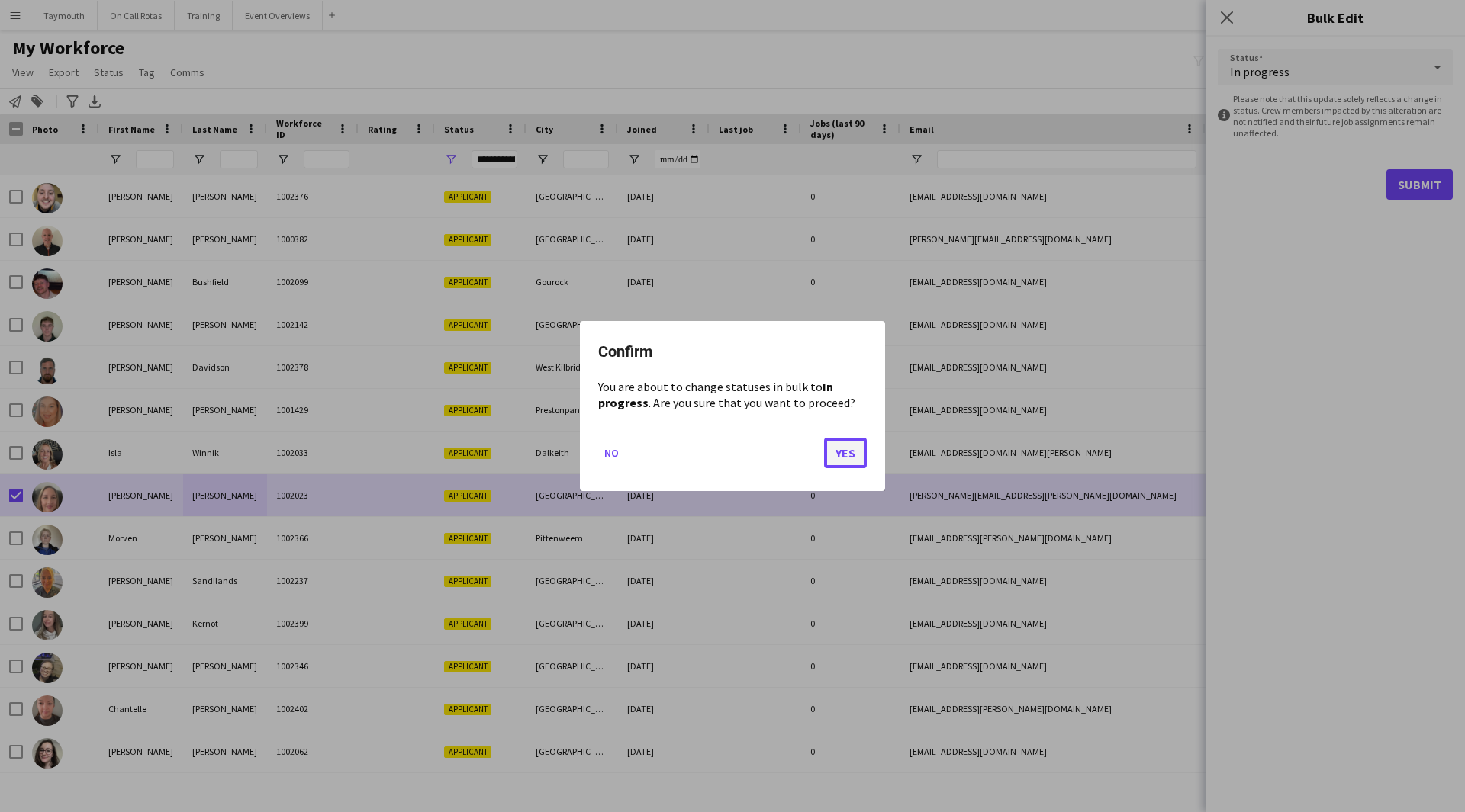
click at [846, 454] on button "Yes" at bounding box center [845, 453] width 42 height 31
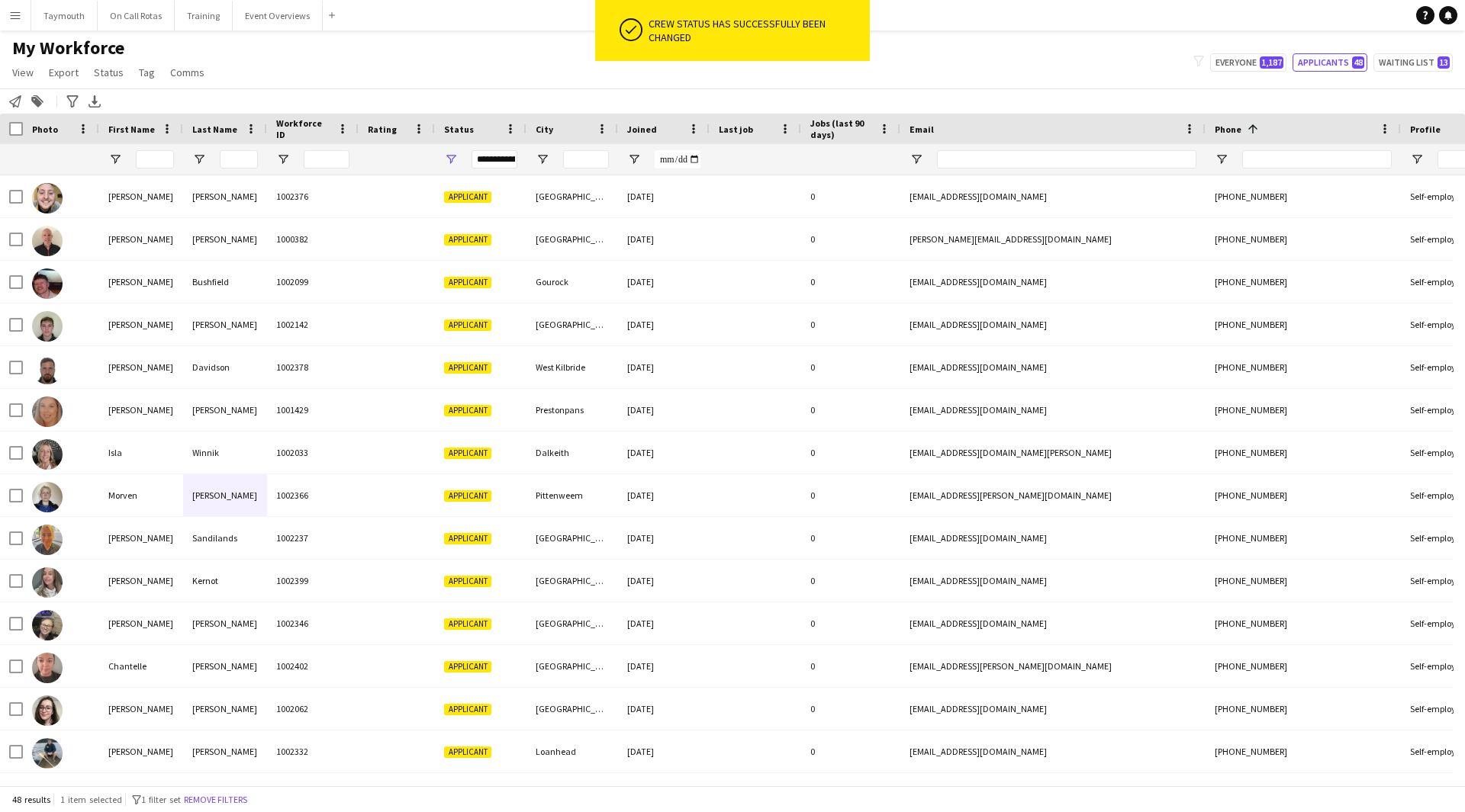
click at [23, 130] on div "Photo" at bounding box center [61, 129] width 76 height 31
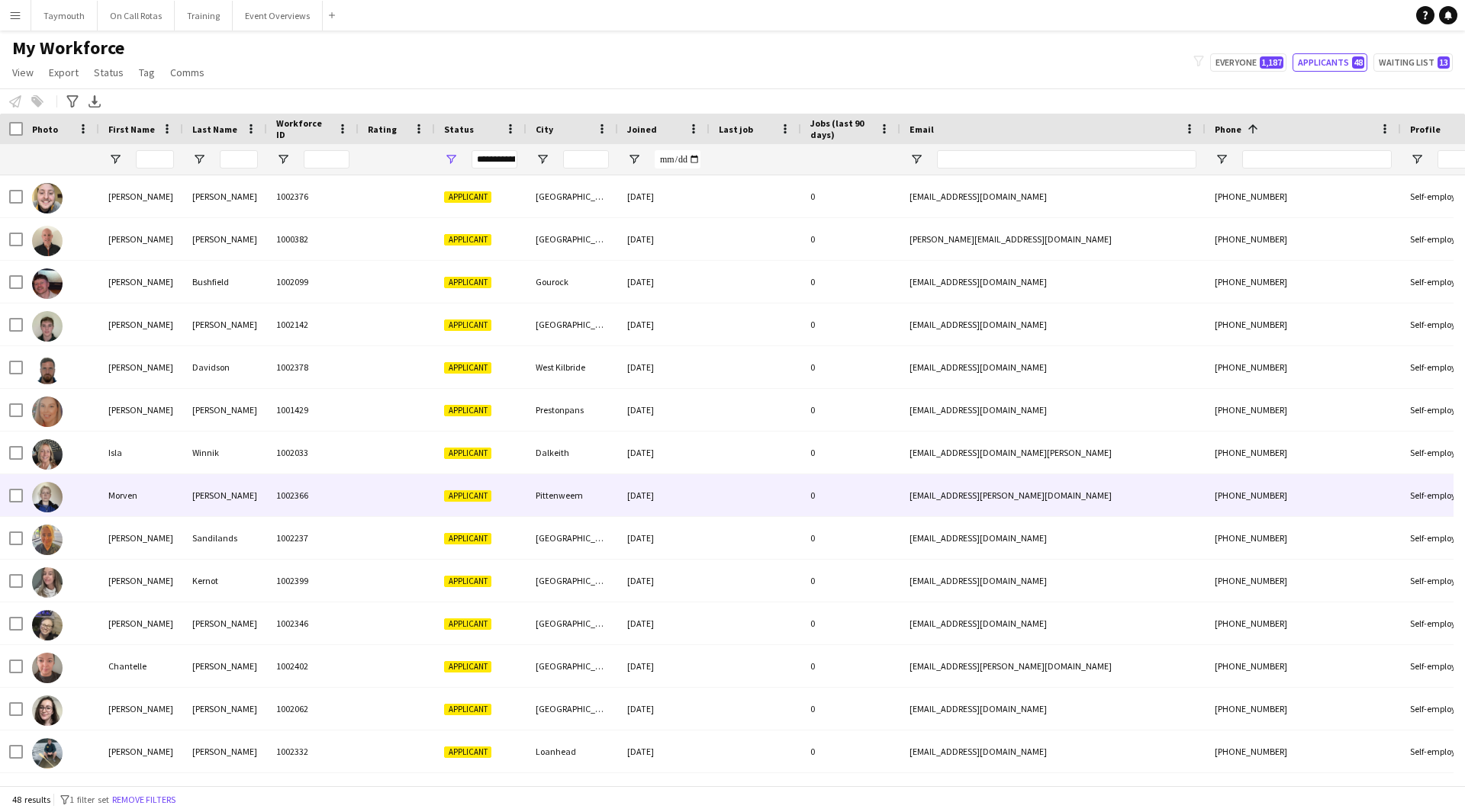
click at [109, 499] on div "Morven" at bounding box center [141, 495] width 84 height 42
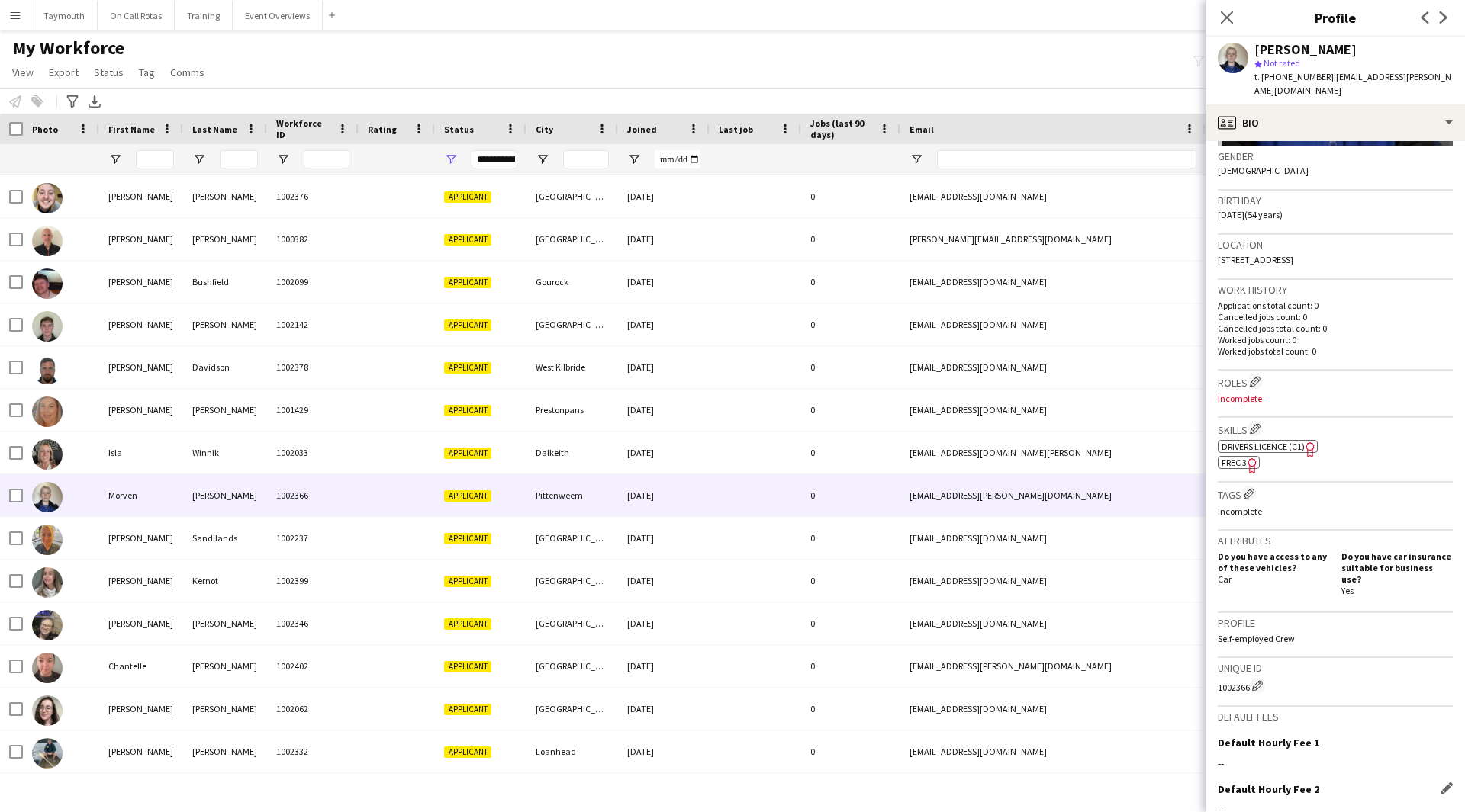
scroll to position [388, 0]
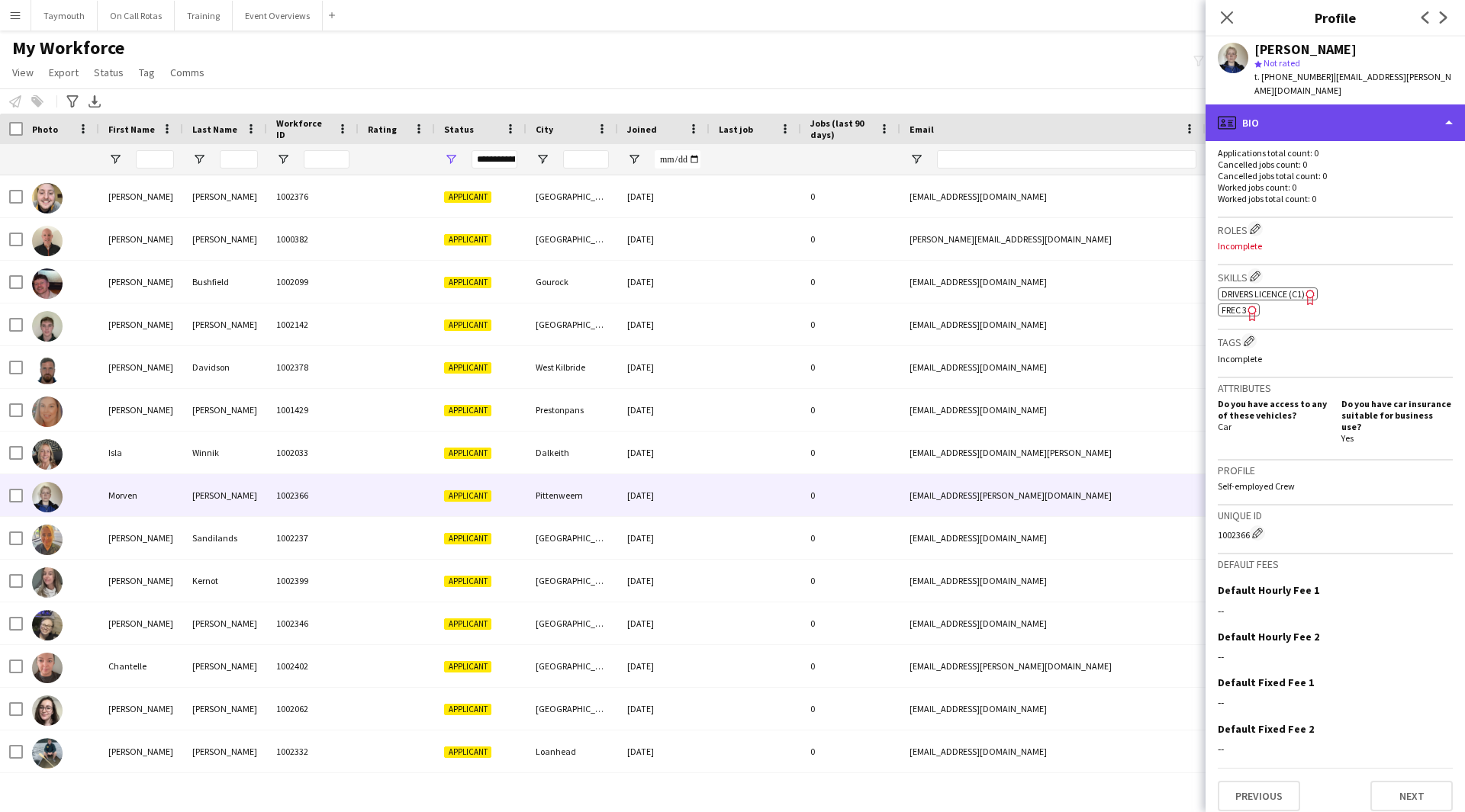
click at [1324, 111] on div "profile Bio" at bounding box center [1335, 123] width 259 height 37
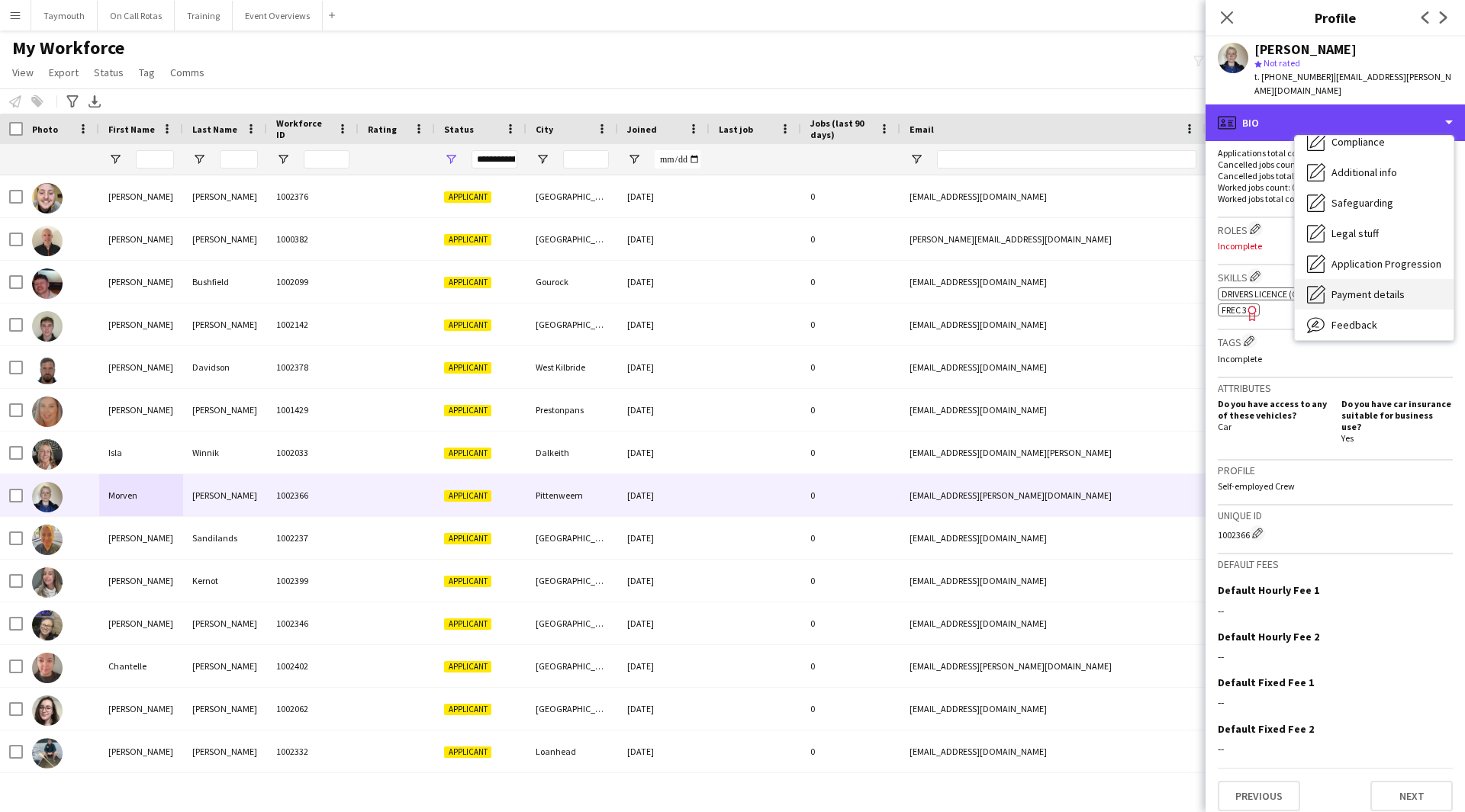
scroll to position [266, 0]
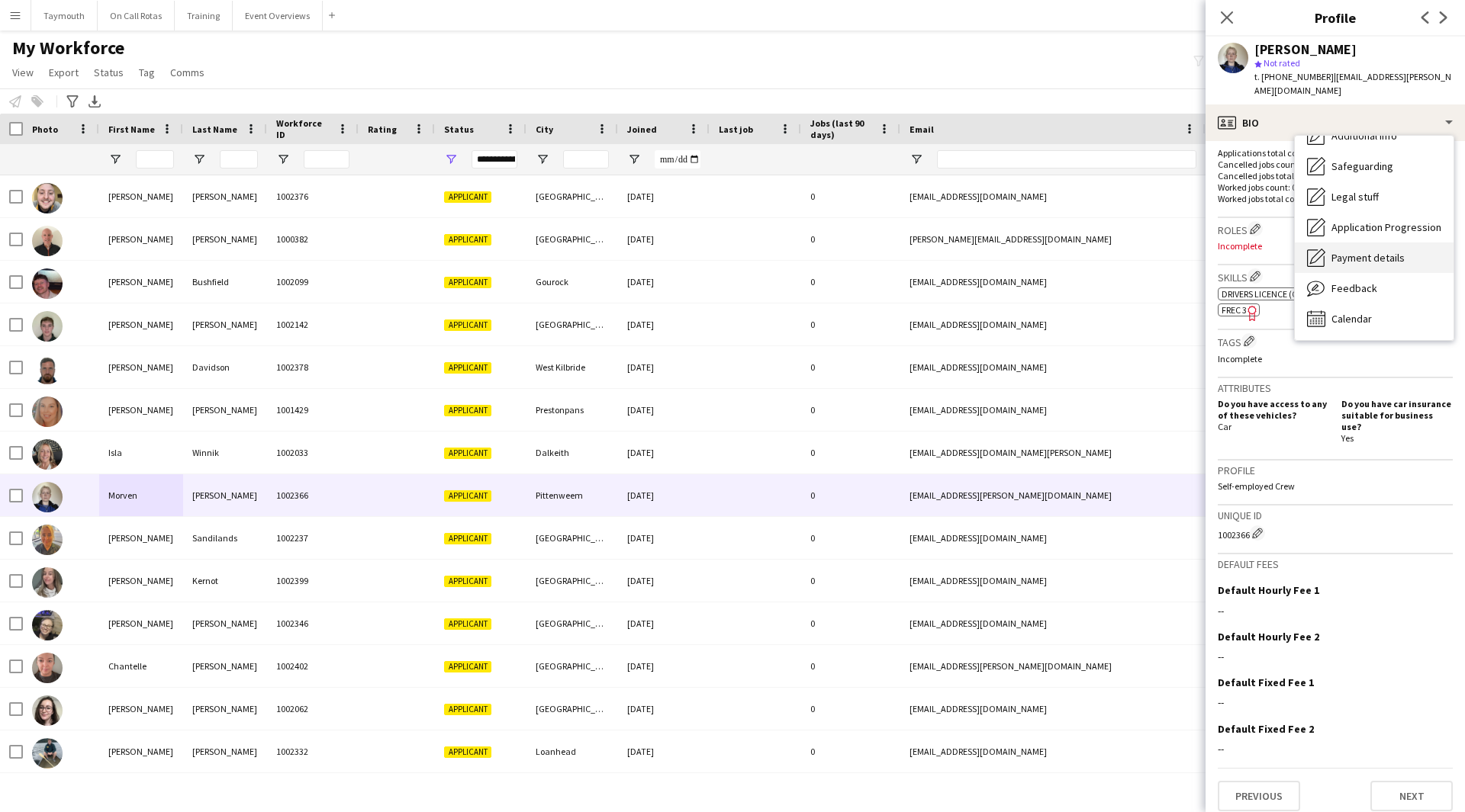
click at [1355, 257] on div "Payment details Payment details" at bounding box center [1375, 257] width 159 height 31
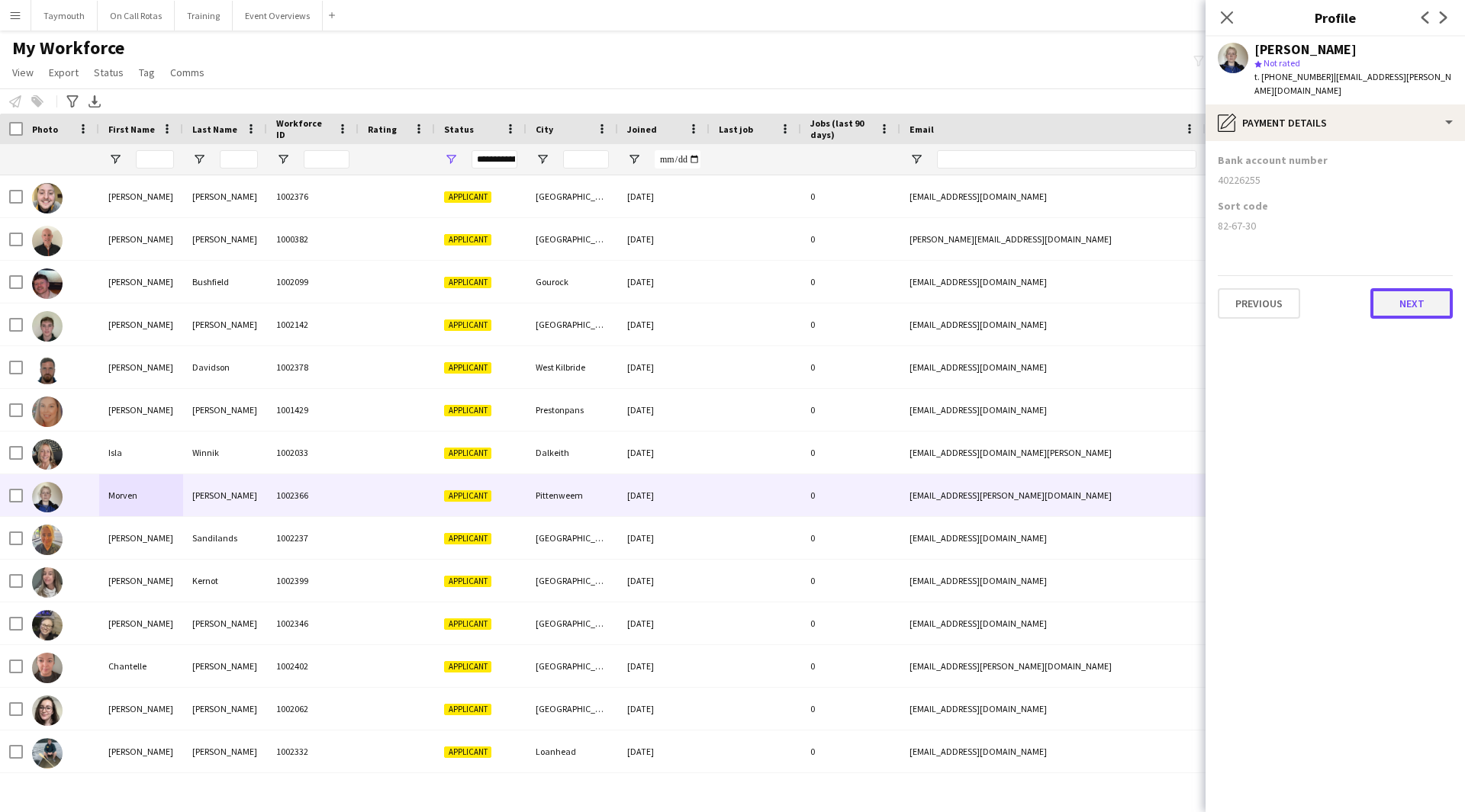
click at [1423, 297] on button "Next" at bounding box center [1411, 303] width 82 height 31
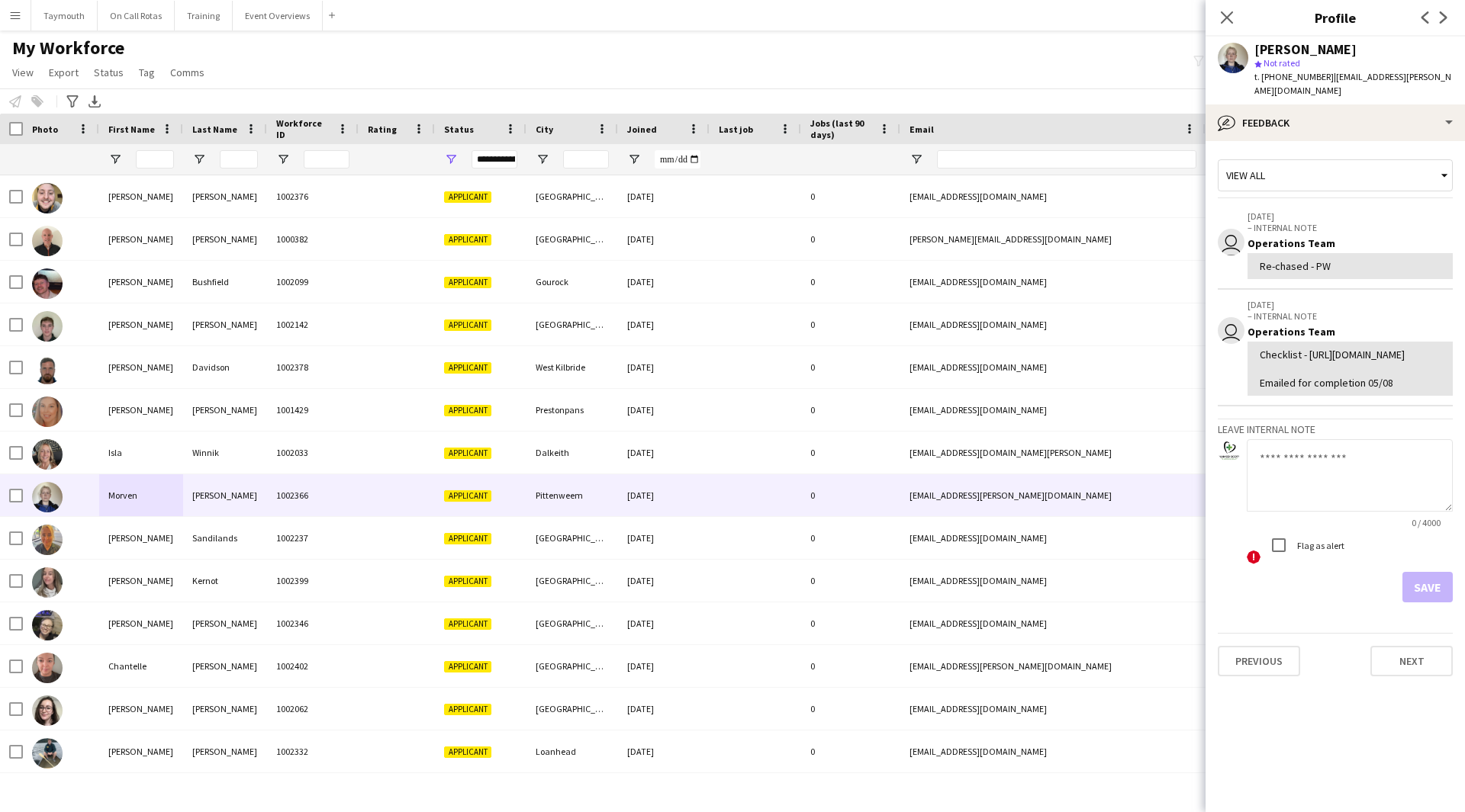
click at [1352, 383] on div "Checklist - [URL][DOMAIN_NAME] Emailed for completion 05/08" at bounding box center [1350, 369] width 181 height 42
click at [1371, 105] on div "bubble-pencil Feedback" at bounding box center [1335, 123] width 259 height 37
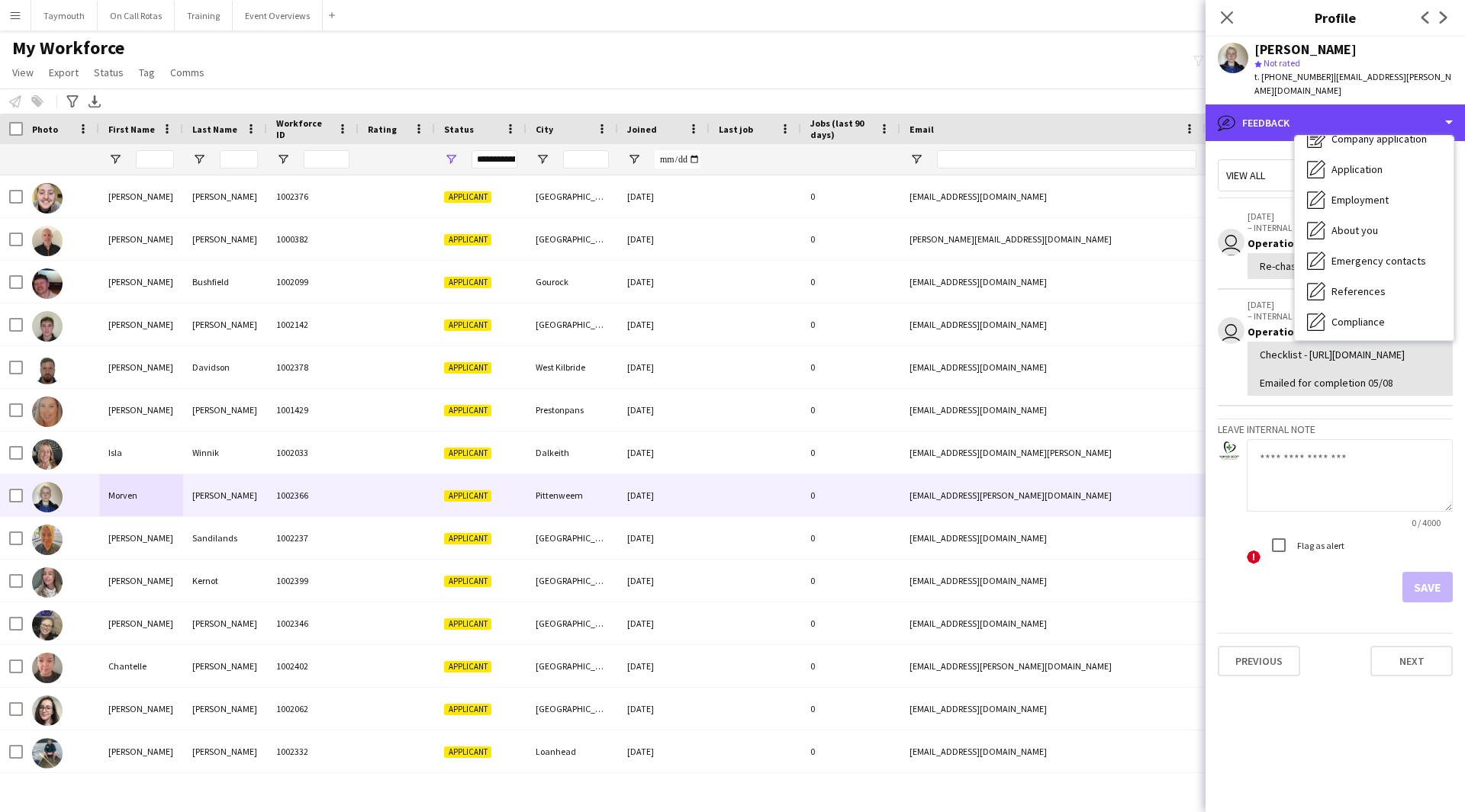
scroll to position [0, 0]
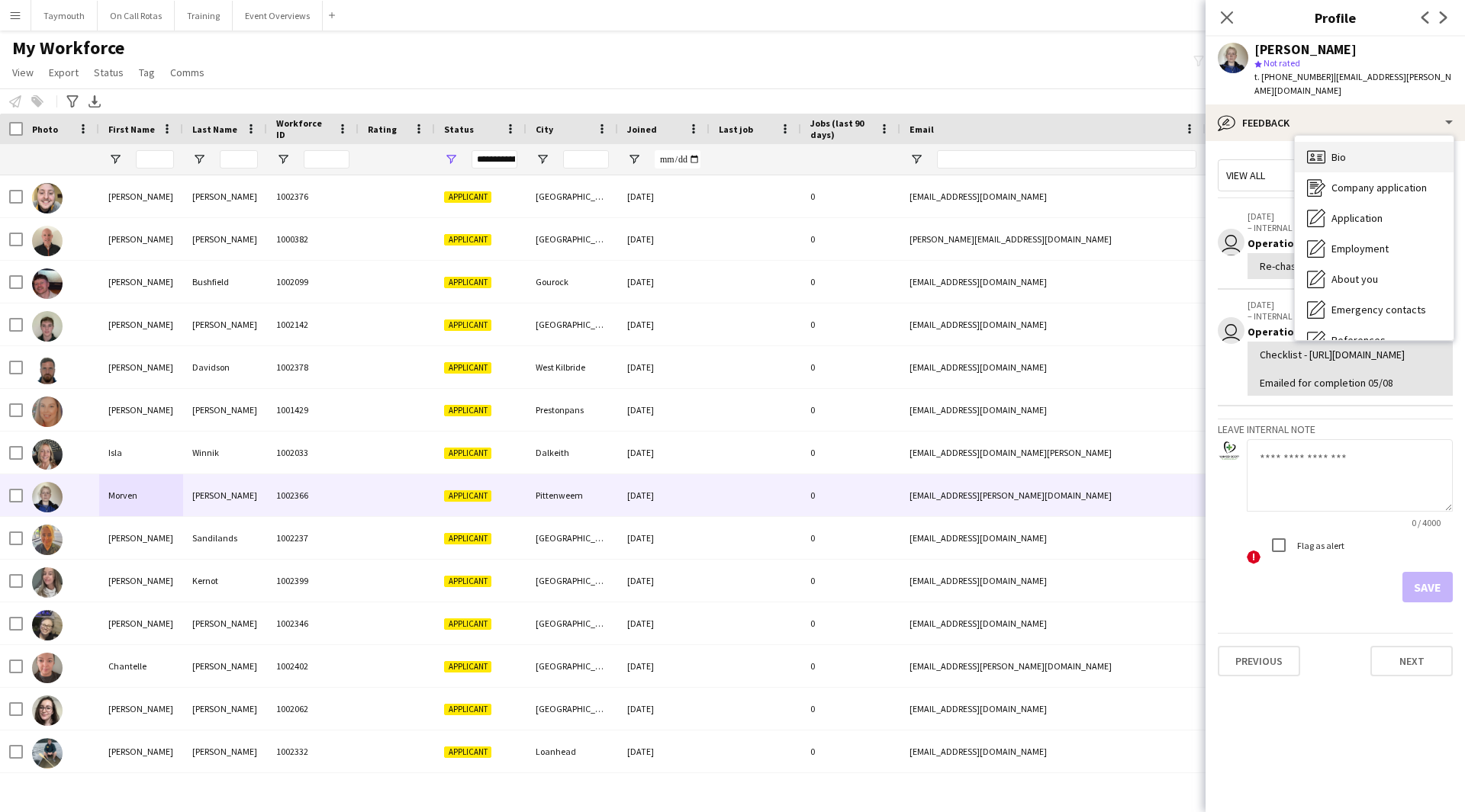
click at [1371, 142] on div "Bio Bio" at bounding box center [1375, 157] width 159 height 31
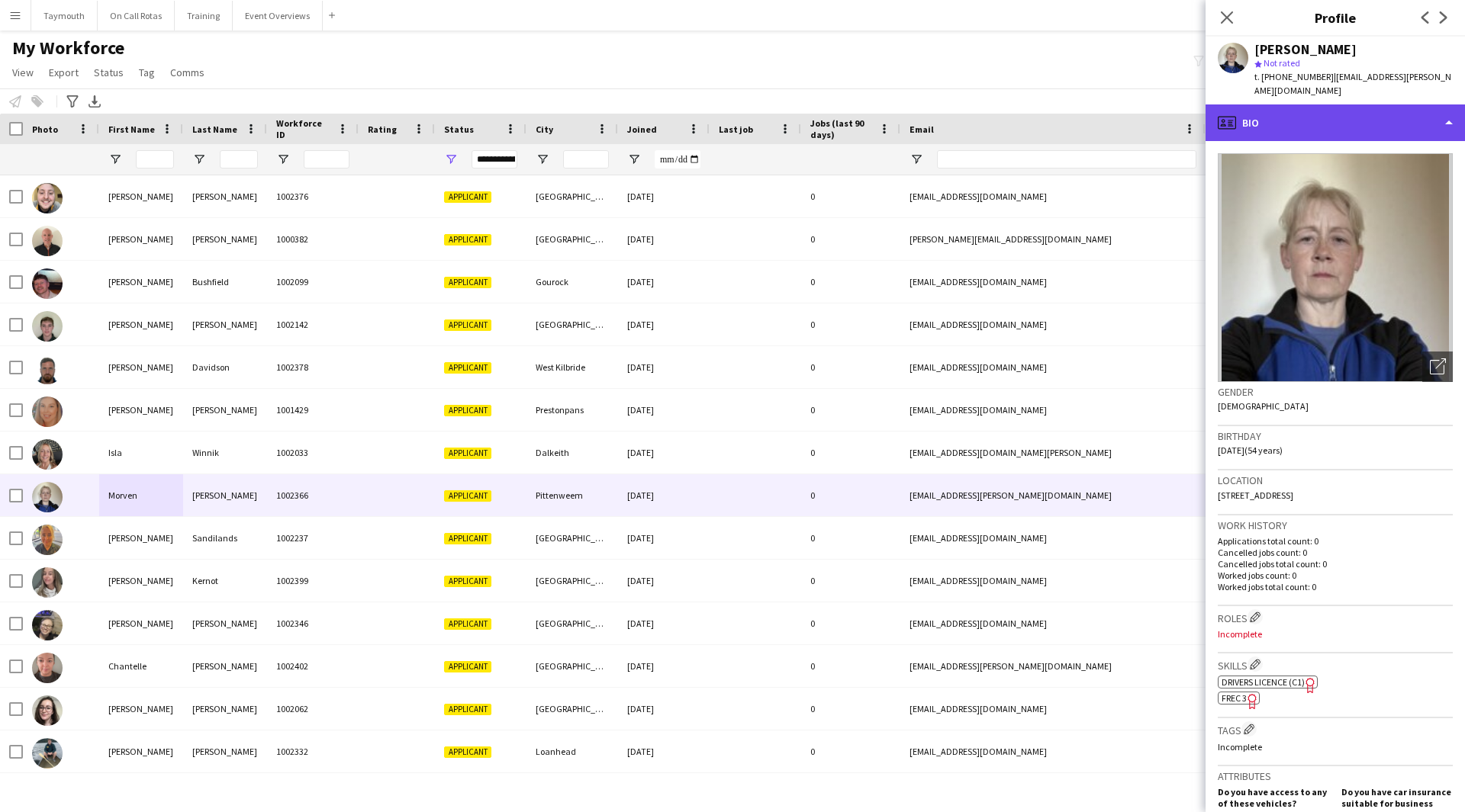
click at [1362, 105] on div "profile Bio" at bounding box center [1335, 123] width 259 height 37
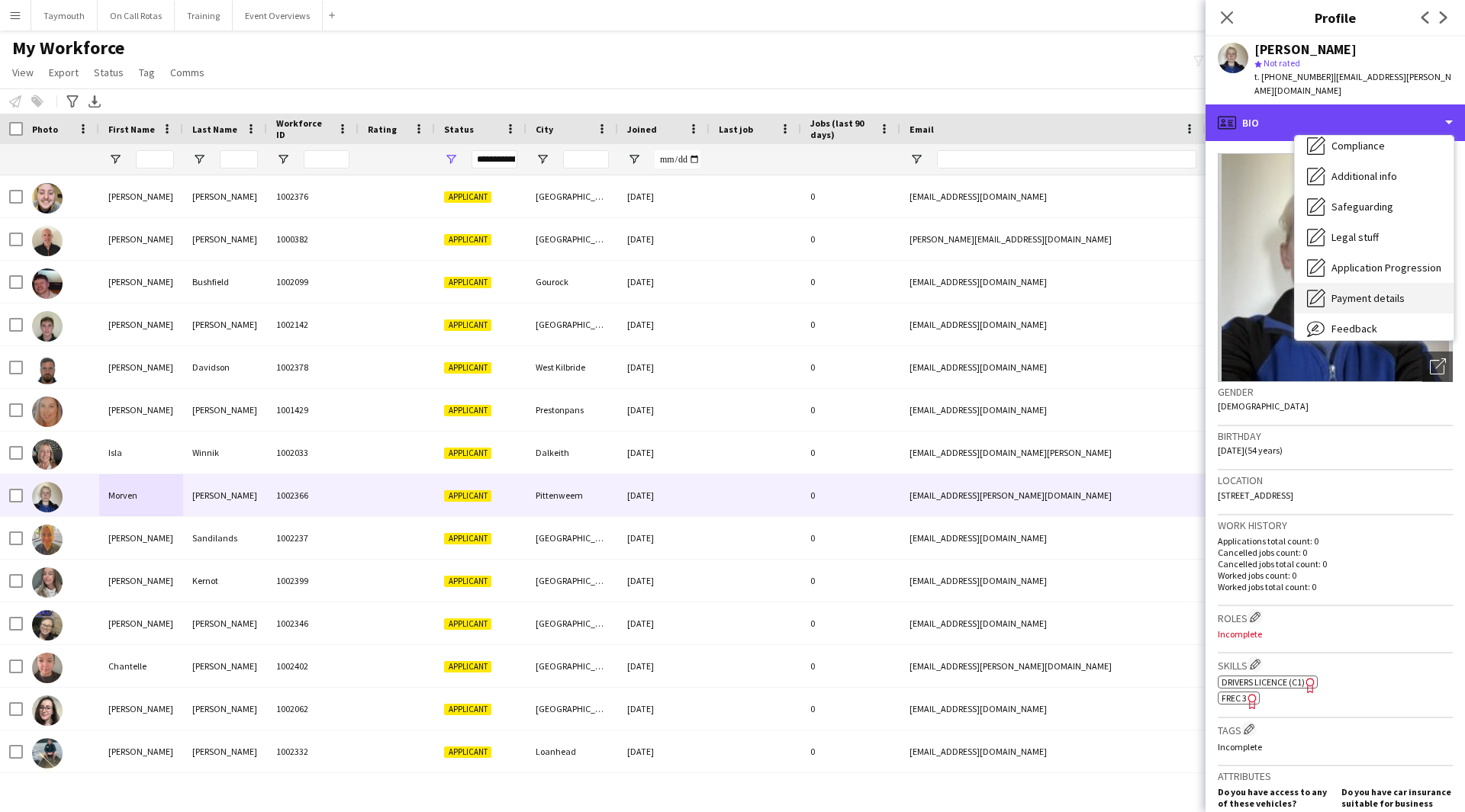
scroll to position [229, 0]
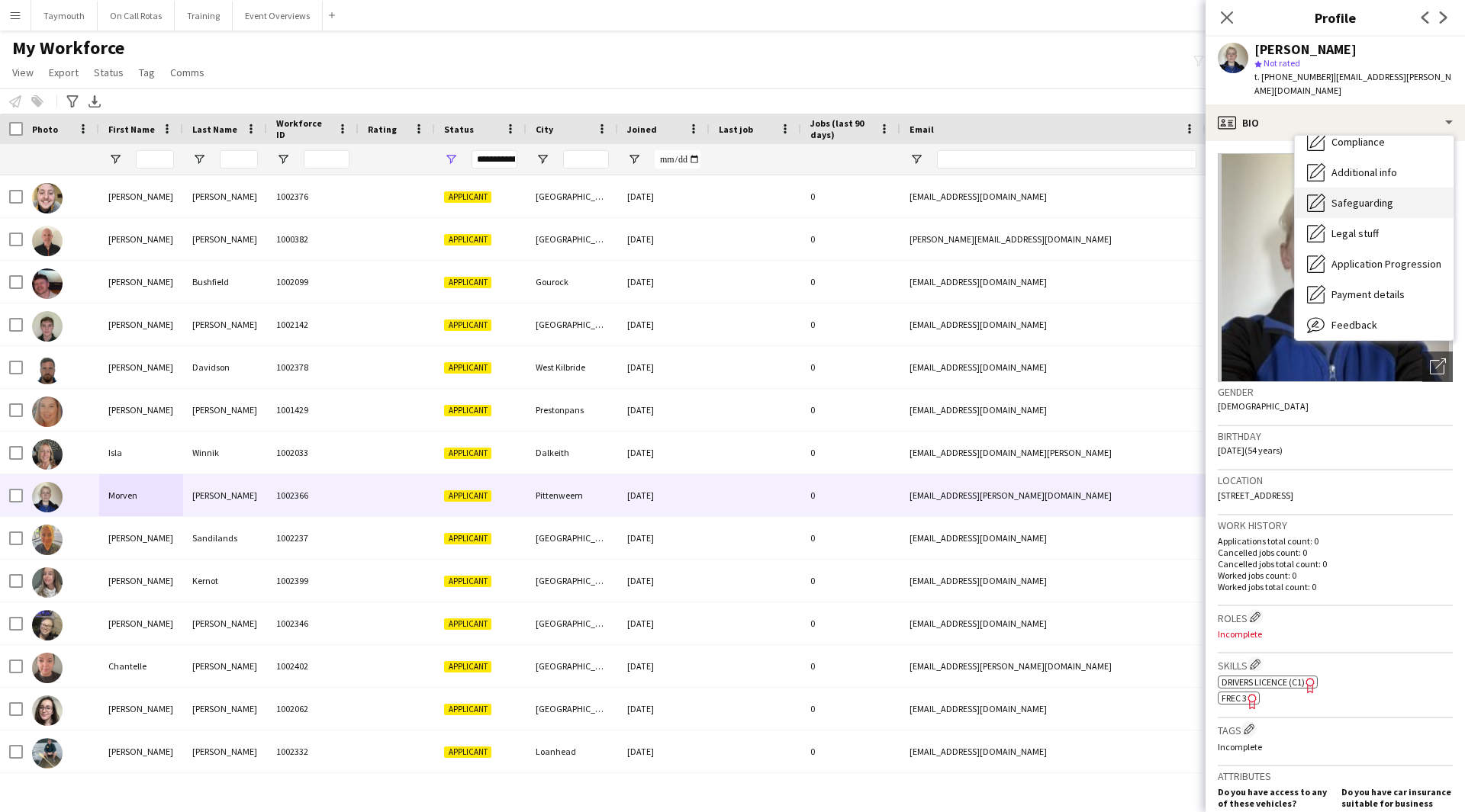
click at [1378, 196] on span "Safeguarding" at bounding box center [1362, 202] width 61 height 14
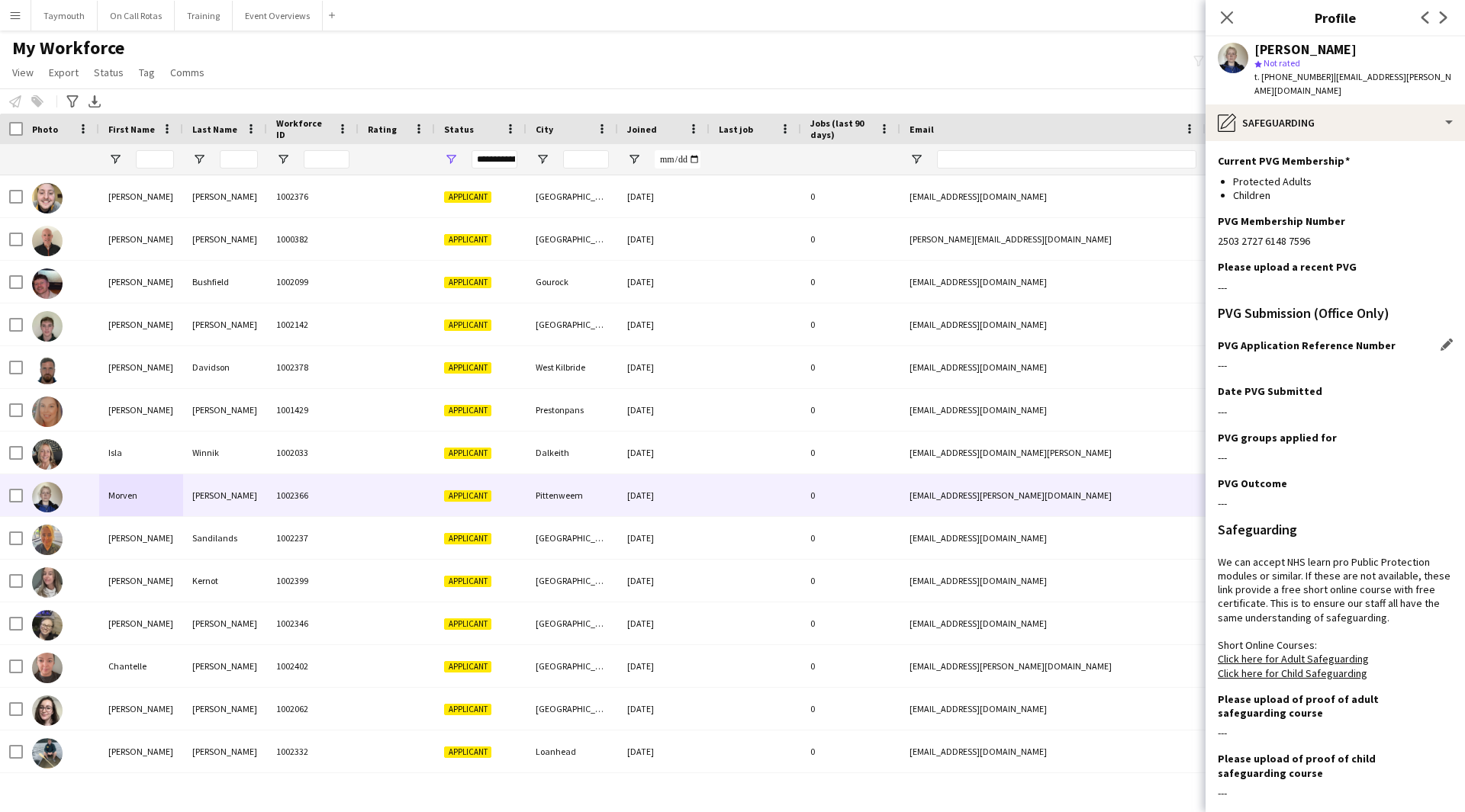
scroll to position [163, 0]
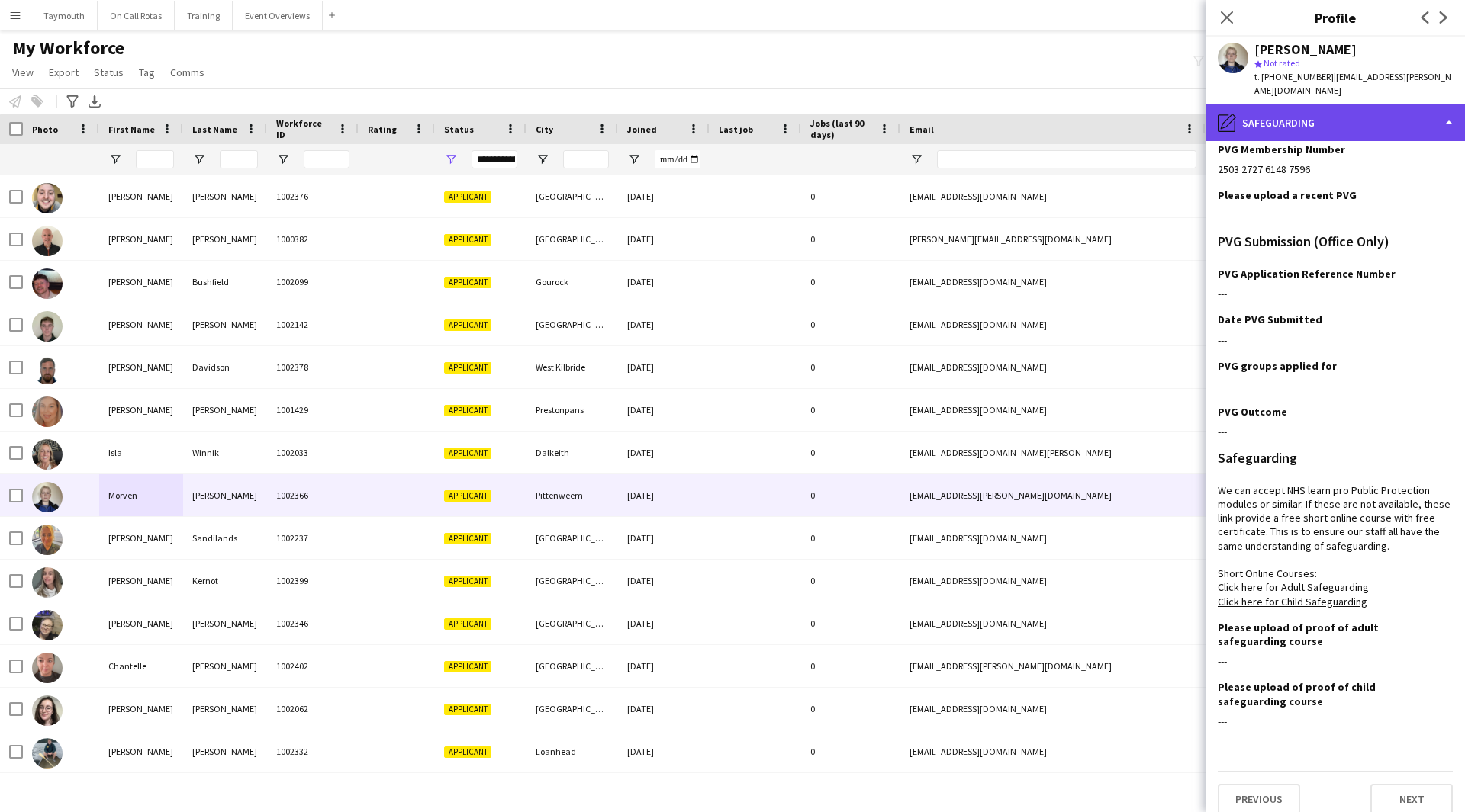
click at [1379, 108] on div "pencil4 Safeguarding" at bounding box center [1335, 123] width 259 height 37
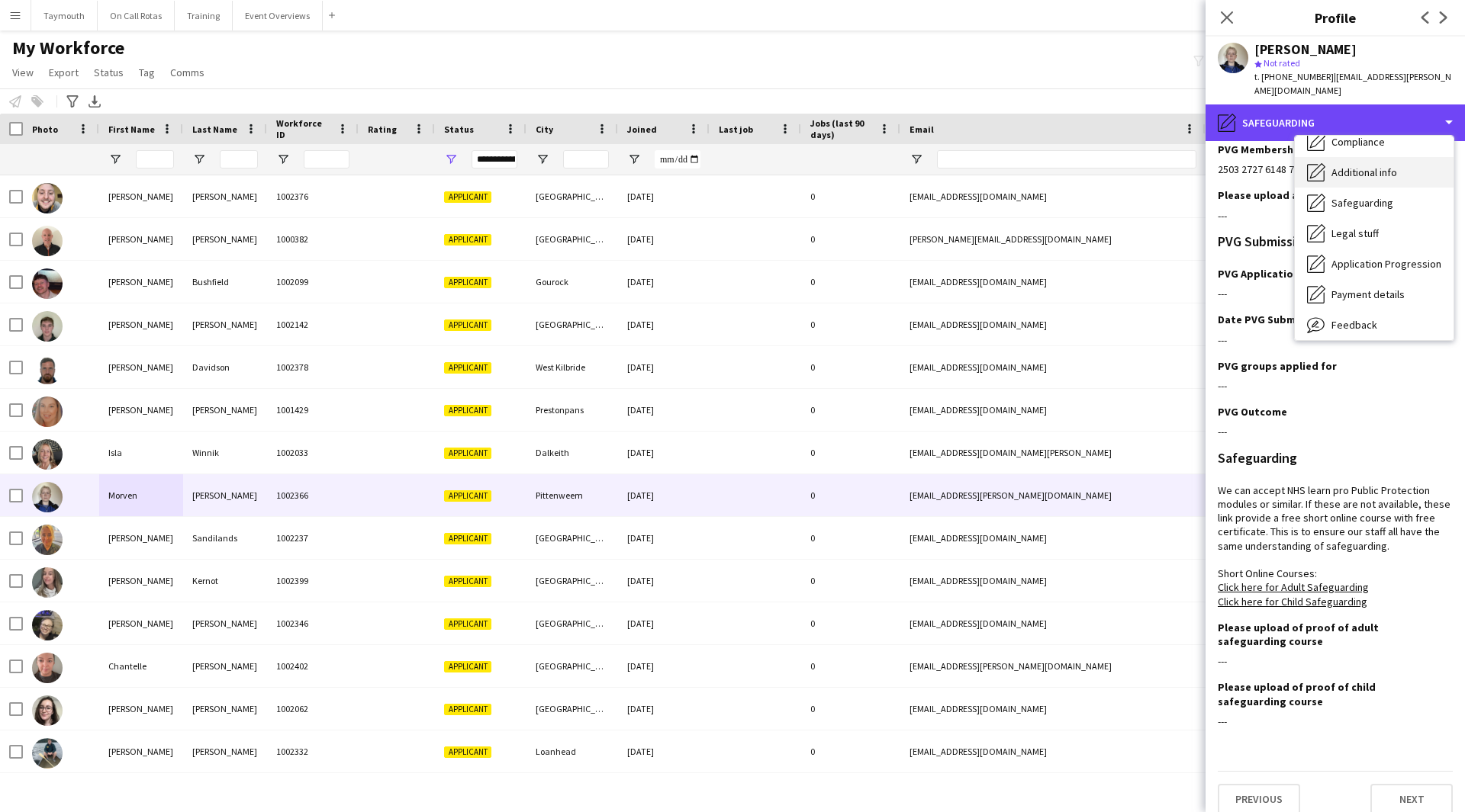
scroll to position [0, 0]
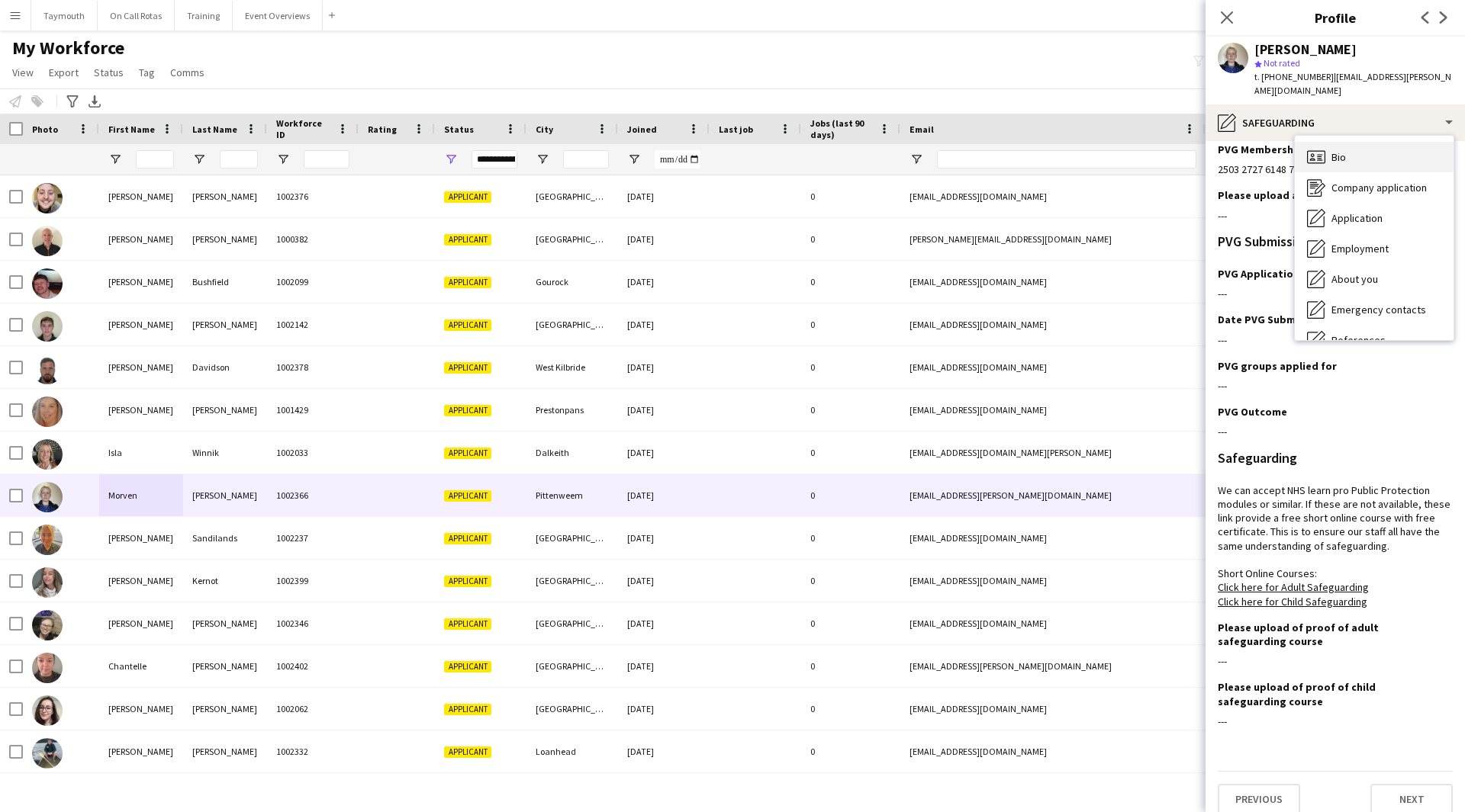
click at [1368, 142] on div "Bio Bio" at bounding box center [1375, 157] width 159 height 31
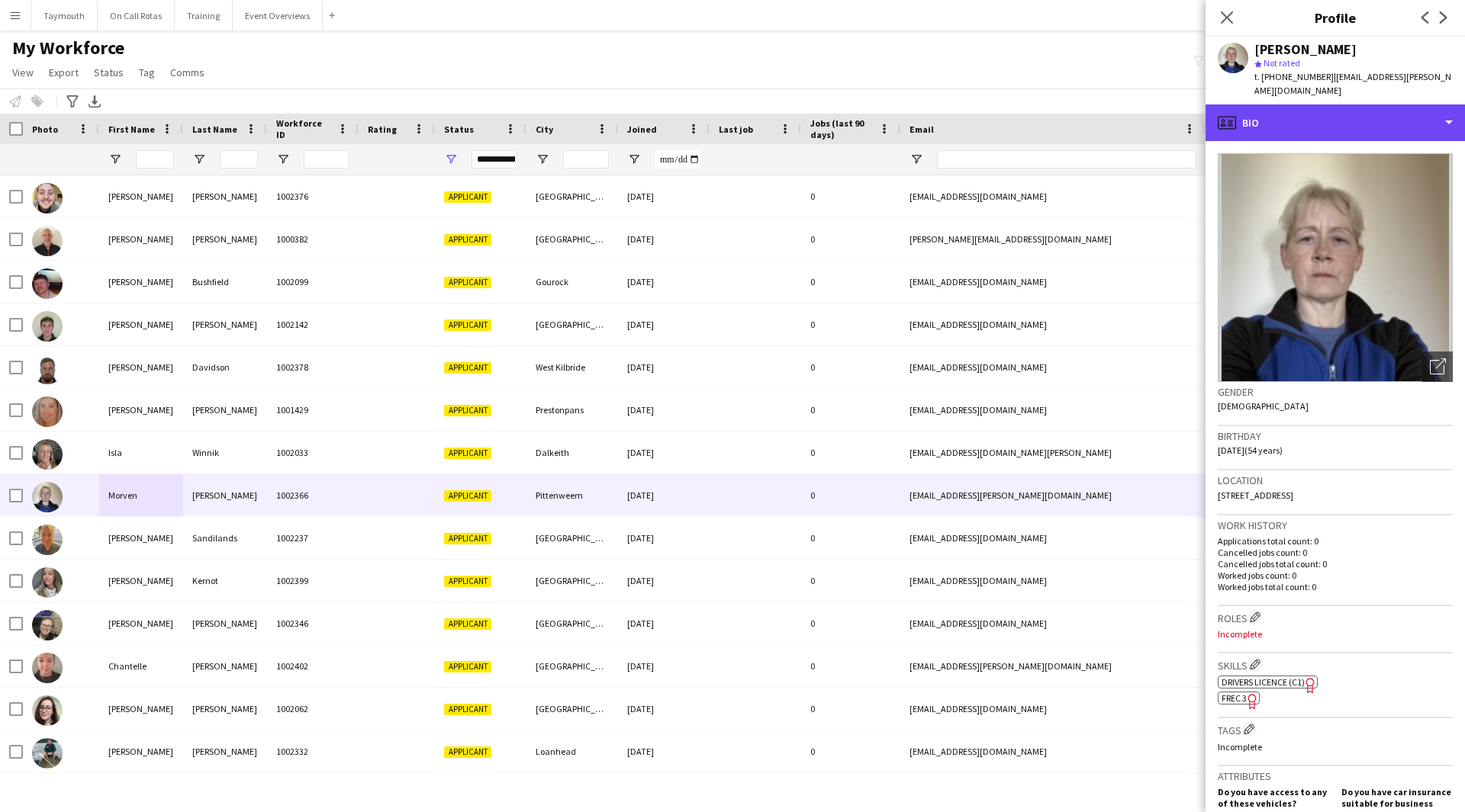
drag, startPoint x: 1360, startPoint y: 123, endPoint x: 1371, endPoint y: 126, distance: 11.4
click at [1360, 118] on div "profile Bio" at bounding box center [1335, 123] width 259 height 37
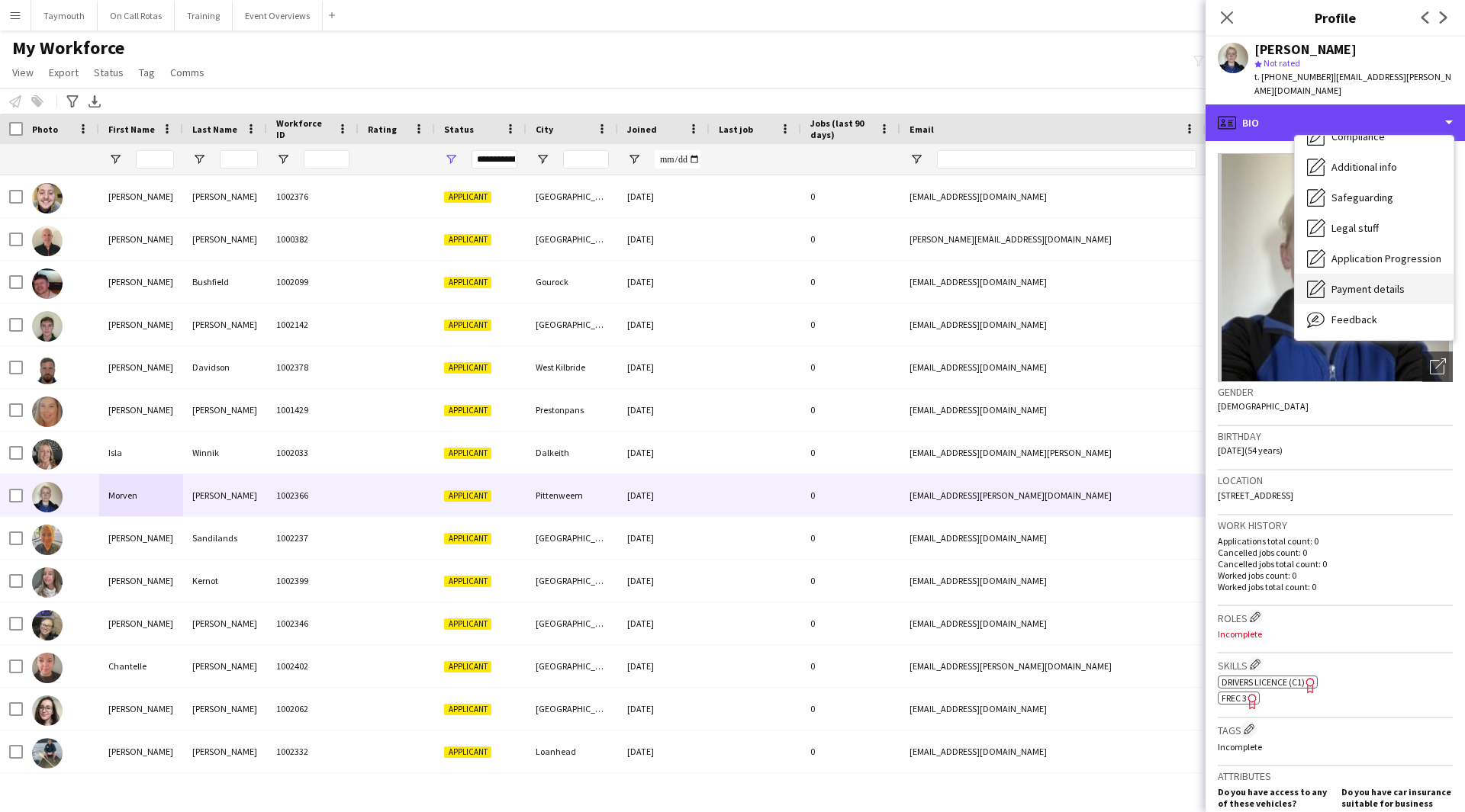
scroll to position [266, 0]
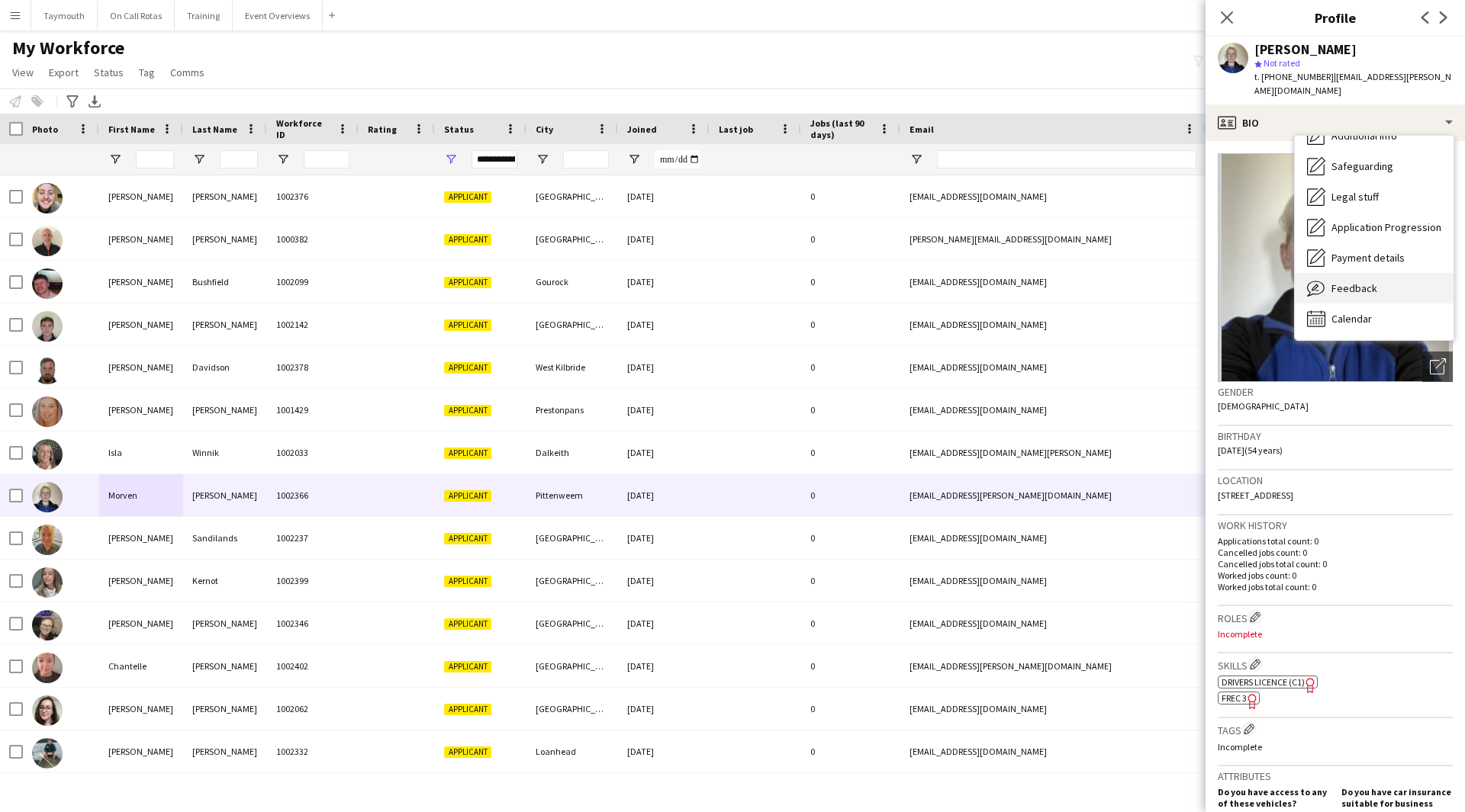
click at [1385, 273] on div "Feedback Feedback" at bounding box center [1375, 288] width 159 height 31
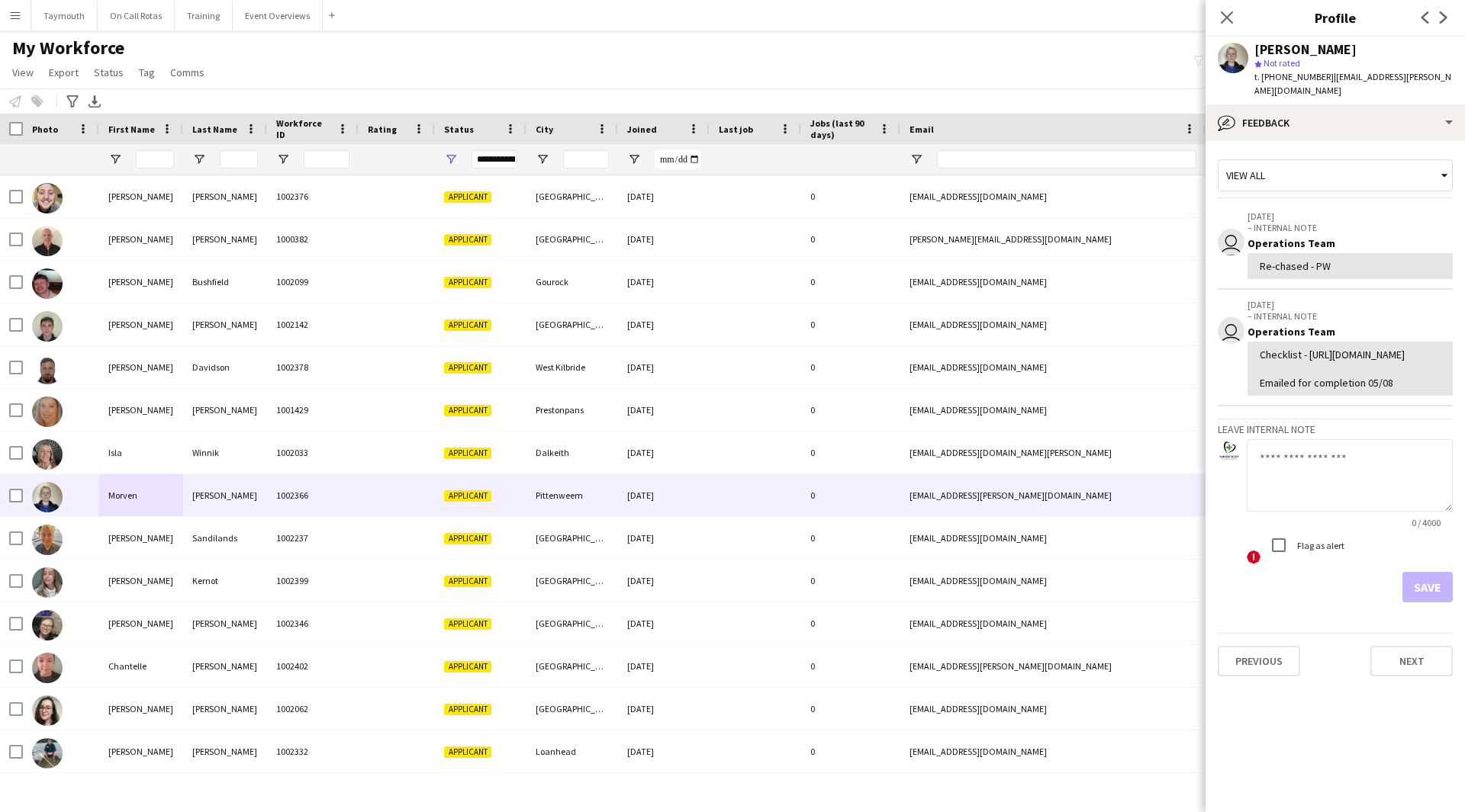
click at [1326, 497] on textarea at bounding box center [1350, 475] width 206 height 72
type textarea "**********"
click at [1441, 602] on button "Save" at bounding box center [1428, 587] width 51 height 31
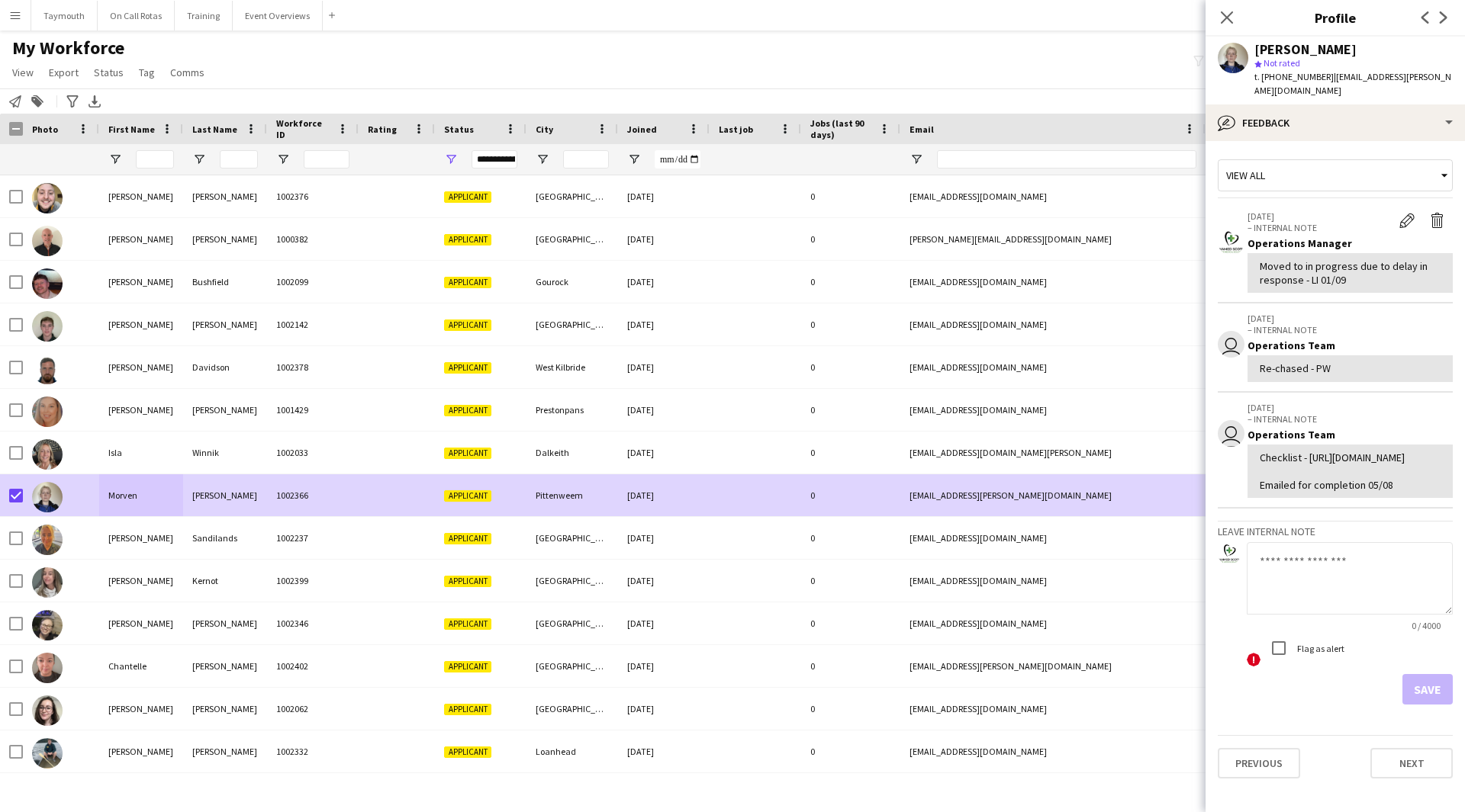
click at [121, 83] on app-page-menu "View Views Default view Active Staff Applications - First Aider Applications - …" at bounding box center [109, 74] width 220 height 29
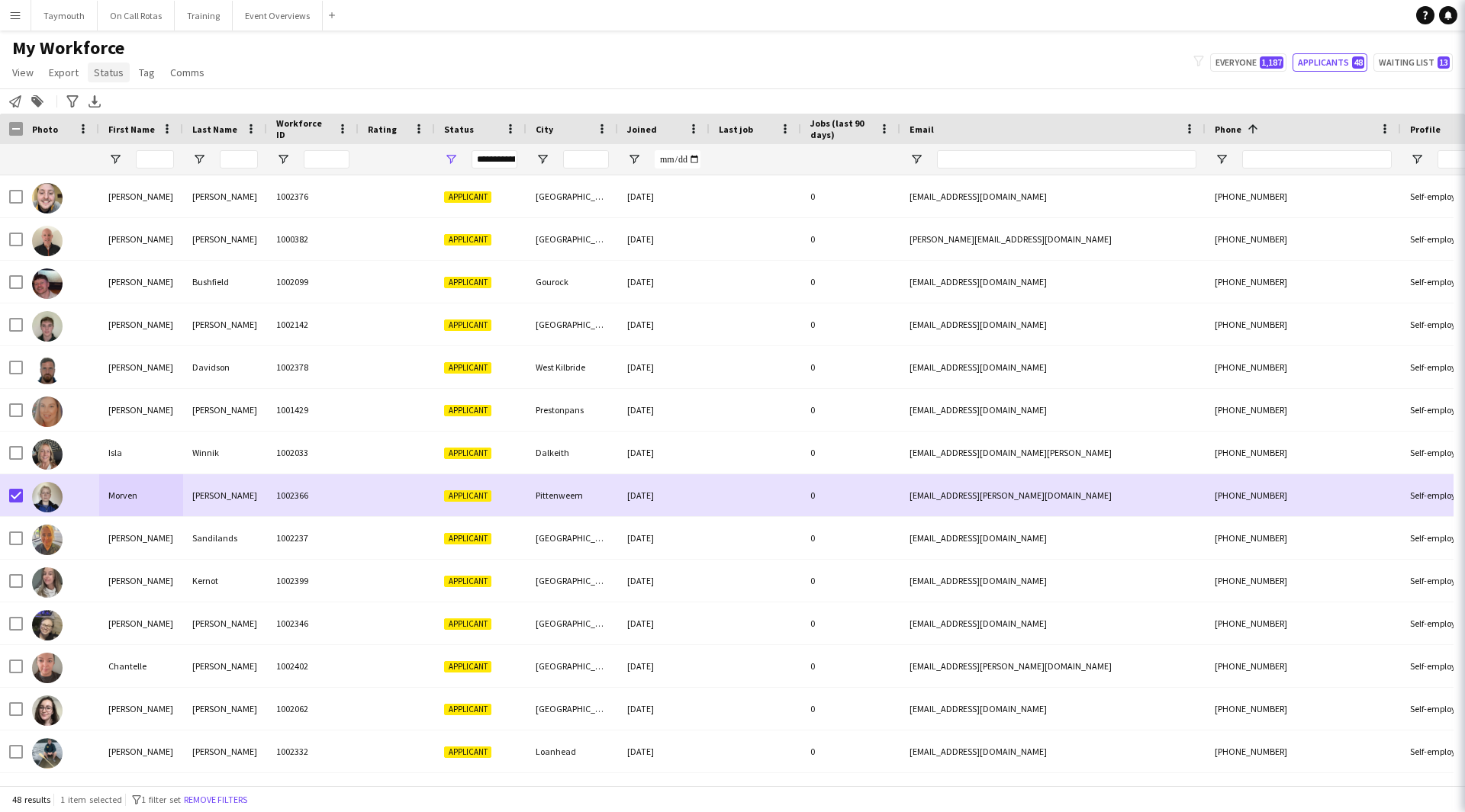
click at [114, 72] on span "Status" at bounding box center [108, 72] width 30 height 14
click at [120, 107] on link "Edit" at bounding box center [141, 105] width 107 height 32
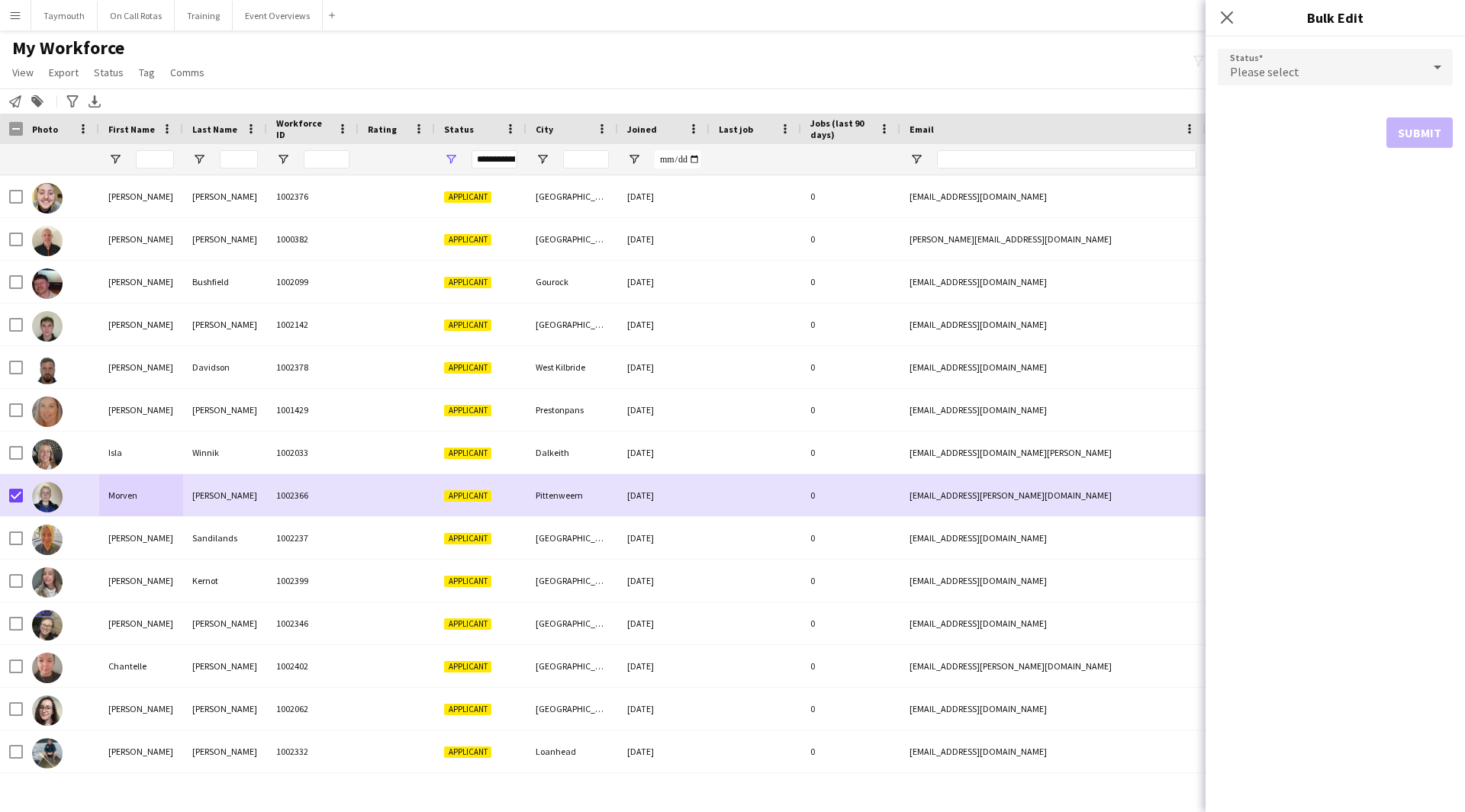
click at [1305, 72] on div "Please select" at bounding box center [1319, 67] width 204 height 37
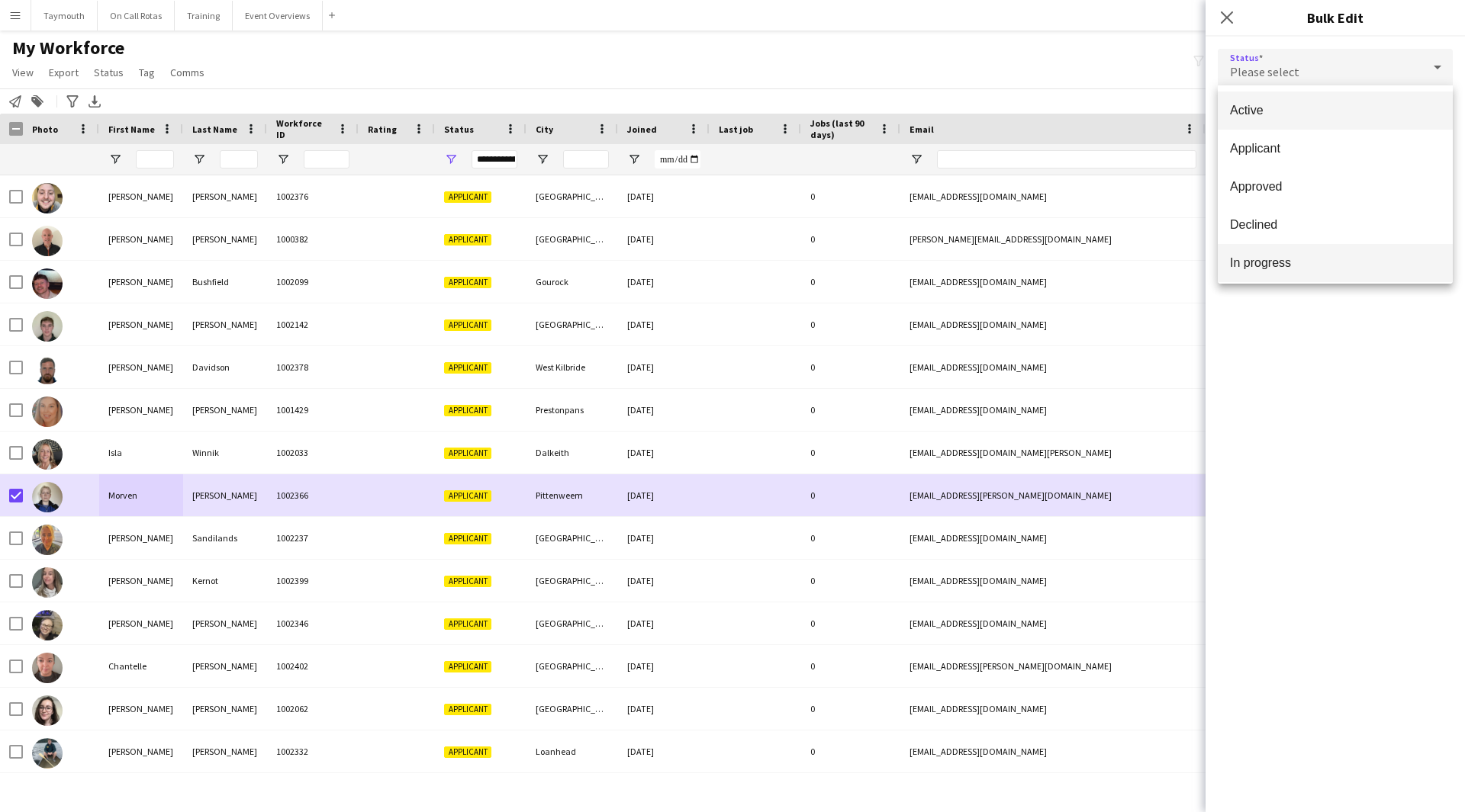
click at [1298, 266] on span "In progress" at bounding box center [1335, 263] width 211 height 14
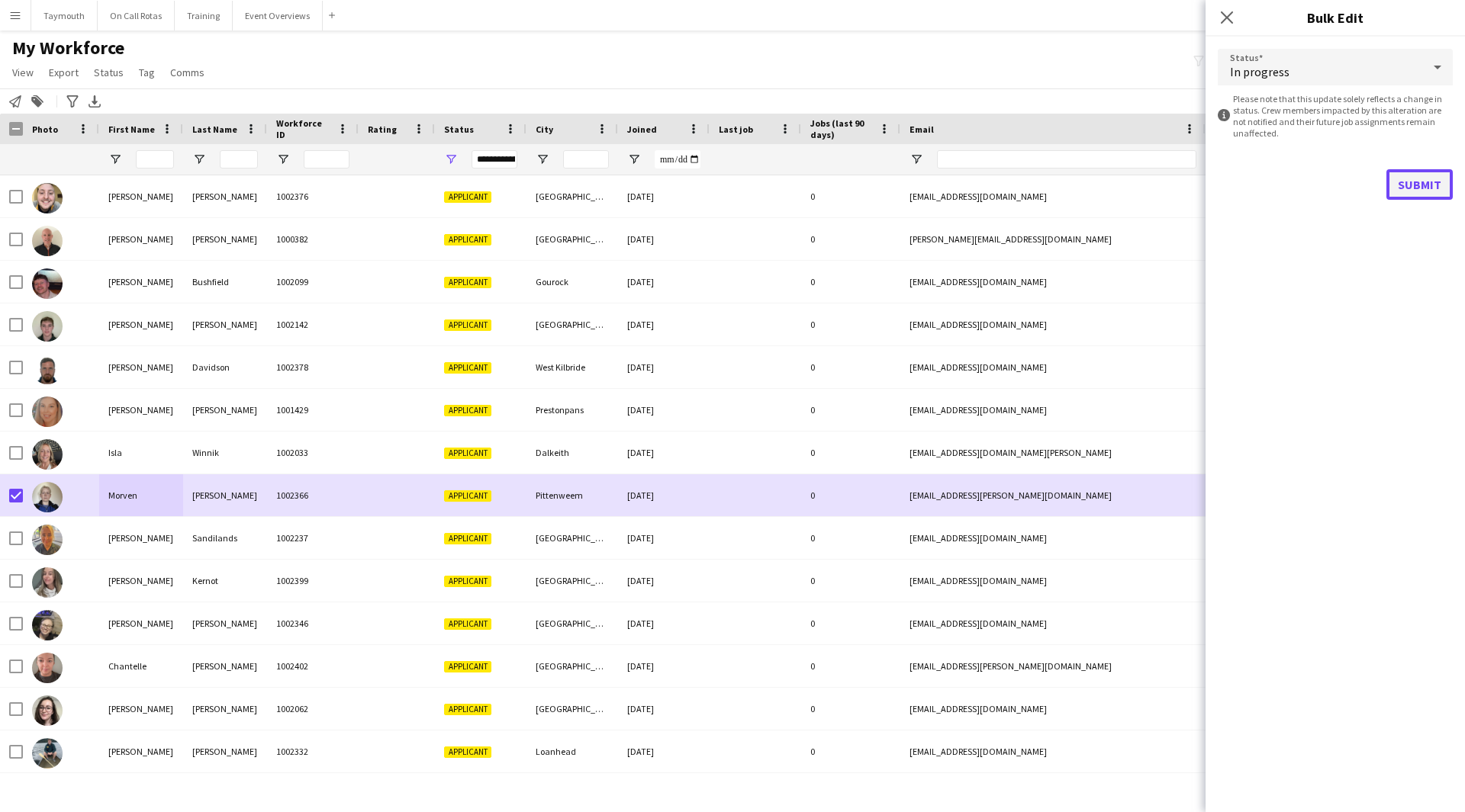
click at [1404, 177] on button "Submit" at bounding box center [1419, 184] width 66 height 31
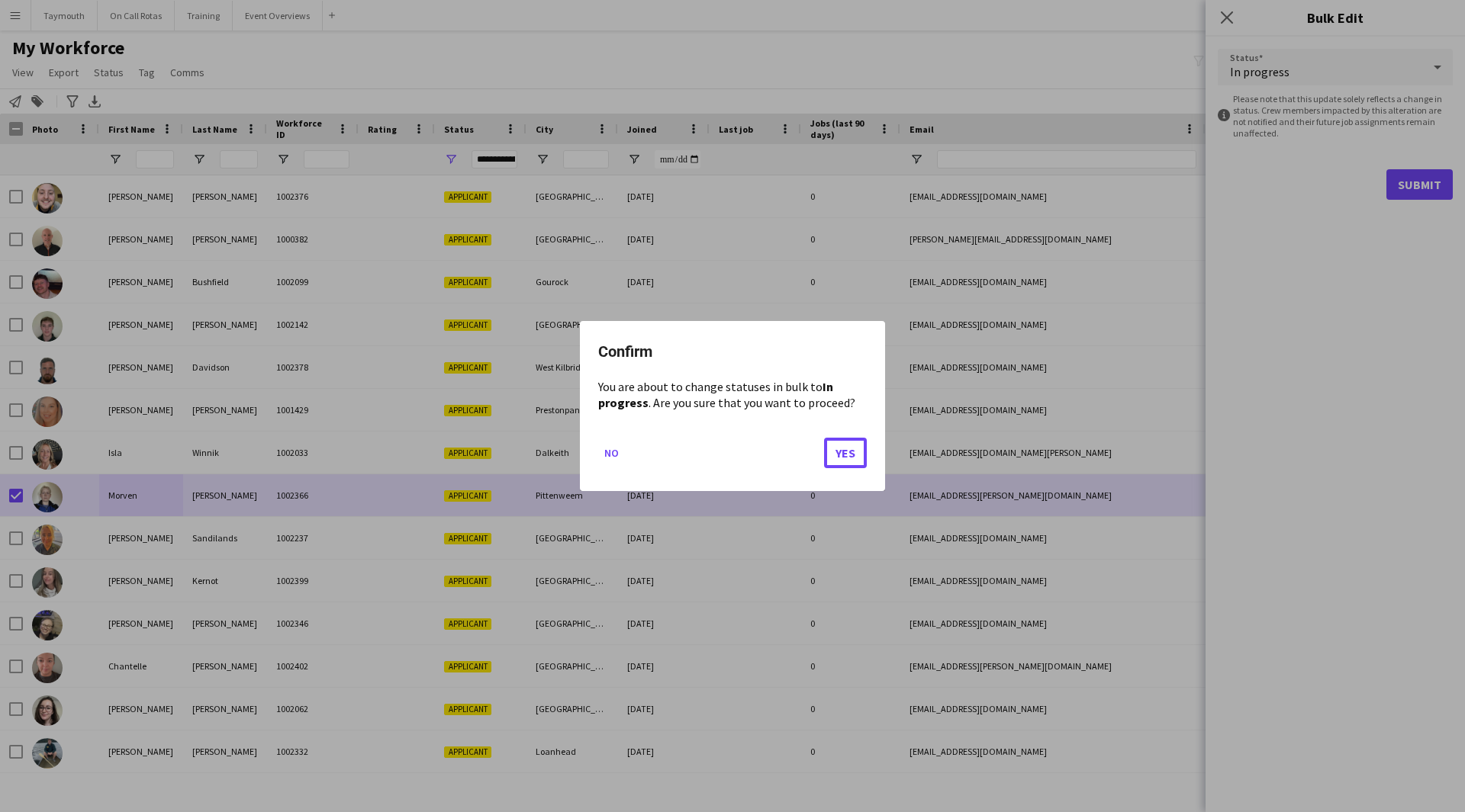
click at [851, 453] on button "Yes" at bounding box center [845, 453] width 42 height 31
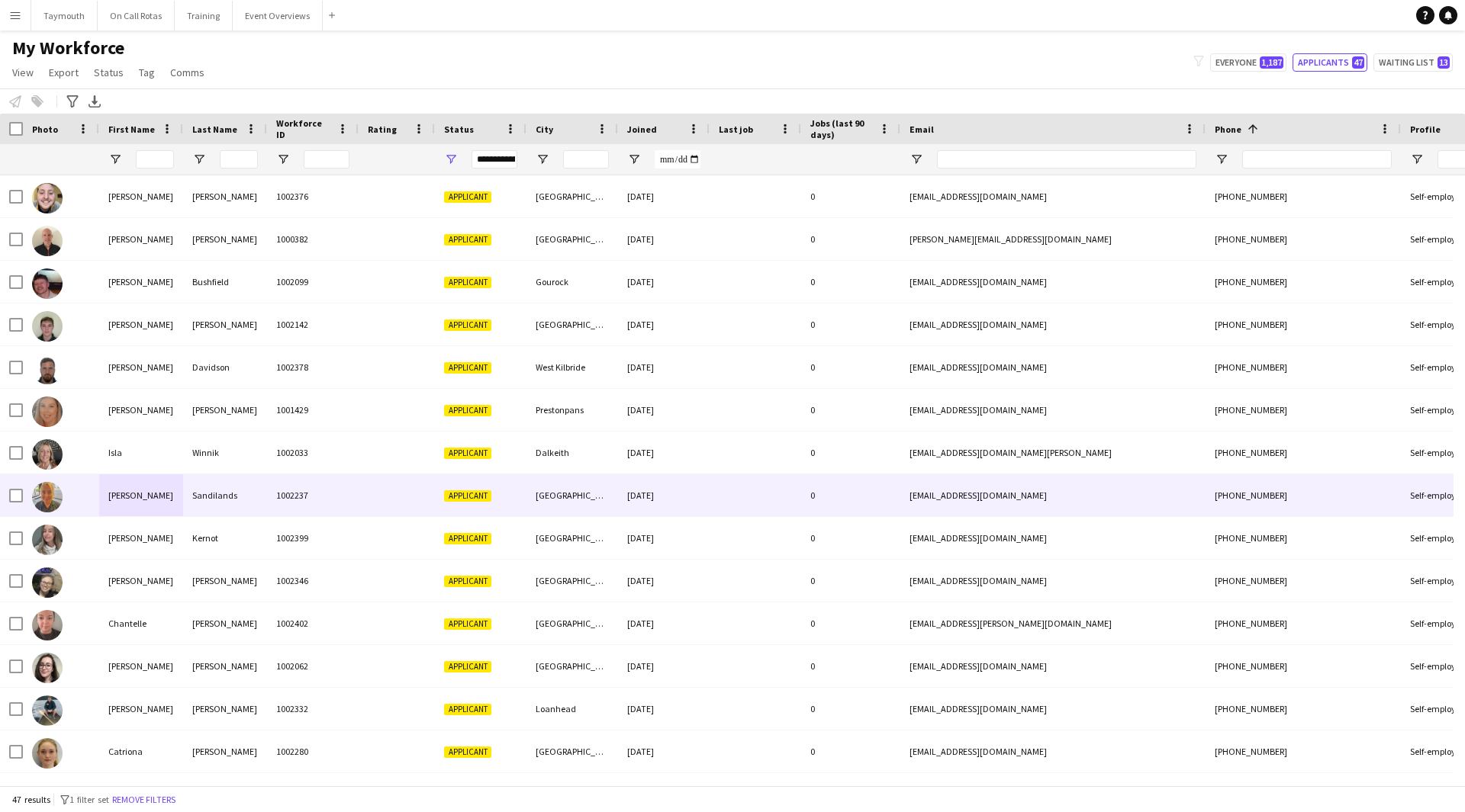
drag, startPoint x: 163, startPoint y: 488, endPoint x: 148, endPoint y: 494, distance: 16.2
click at [161, 488] on div "[PERSON_NAME]" at bounding box center [141, 495] width 84 height 42
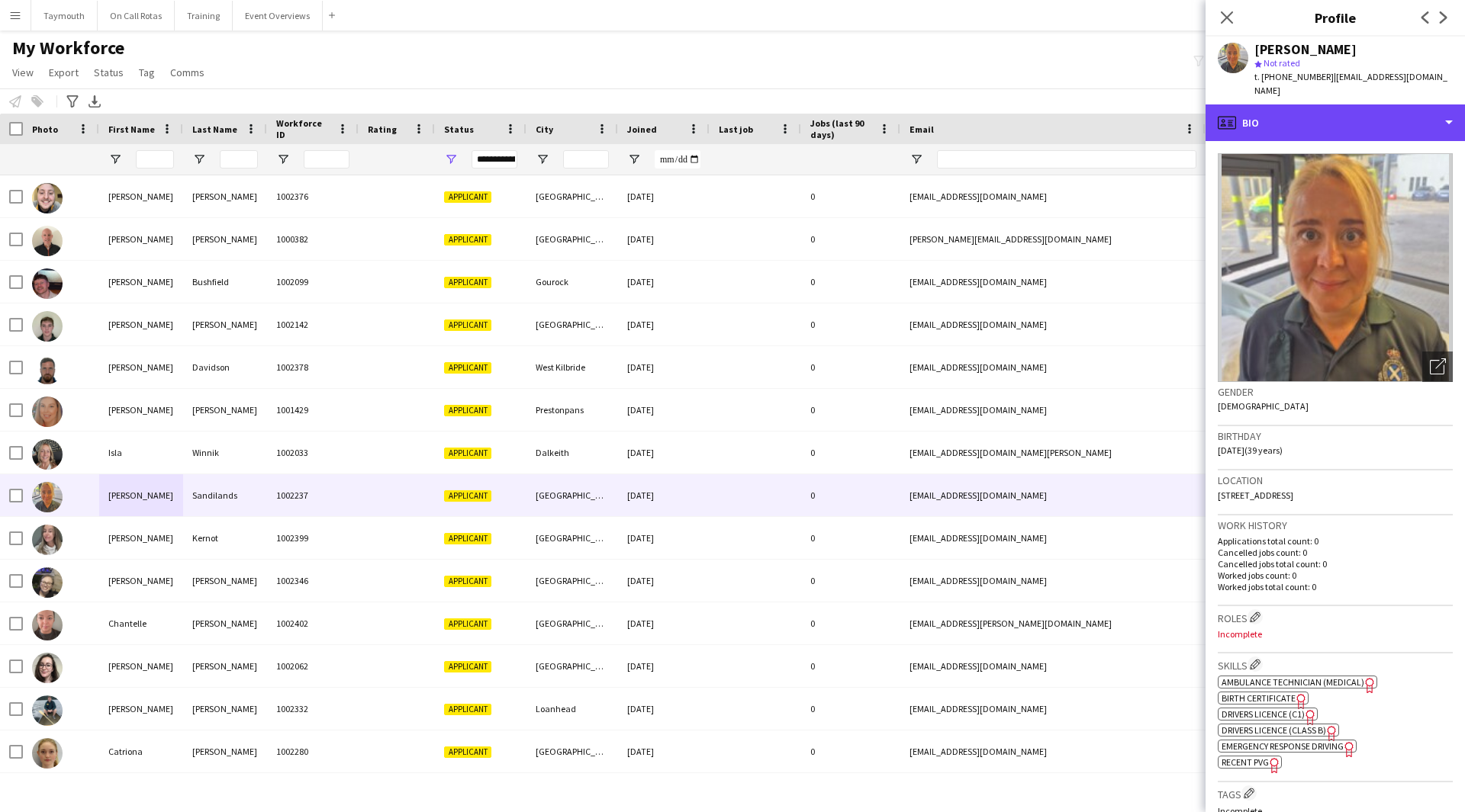
drag, startPoint x: 1320, startPoint y: 112, endPoint x: 1340, endPoint y: 157, distance: 49.2
click at [1320, 112] on div "profile Bio" at bounding box center [1335, 123] width 259 height 37
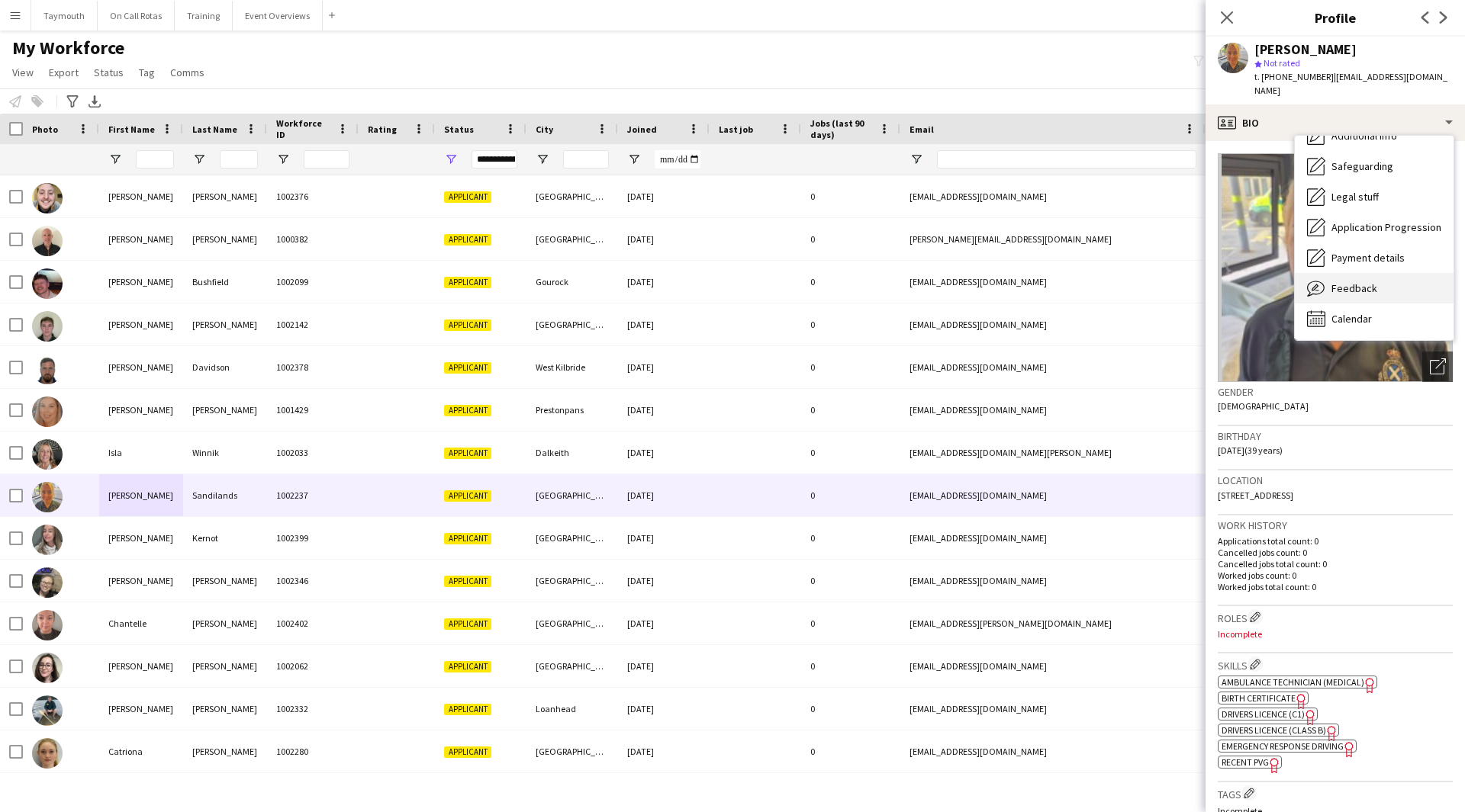
click at [1375, 273] on div "Feedback Feedback" at bounding box center [1375, 288] width 159 height 31
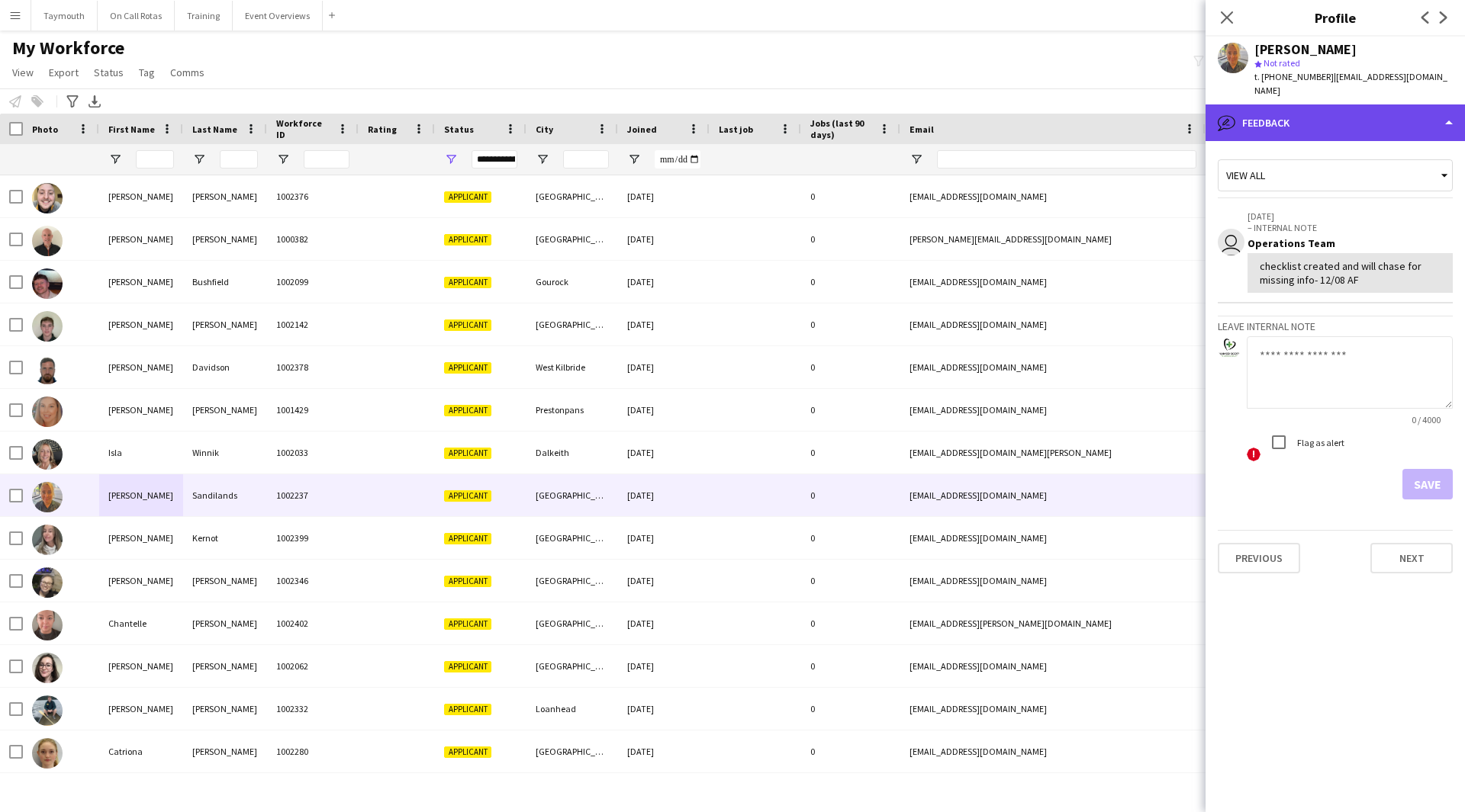
click at [1306, 119] on div "bubble-pencil Feedback" at bounding box center [1335, 123] width 259 height 37
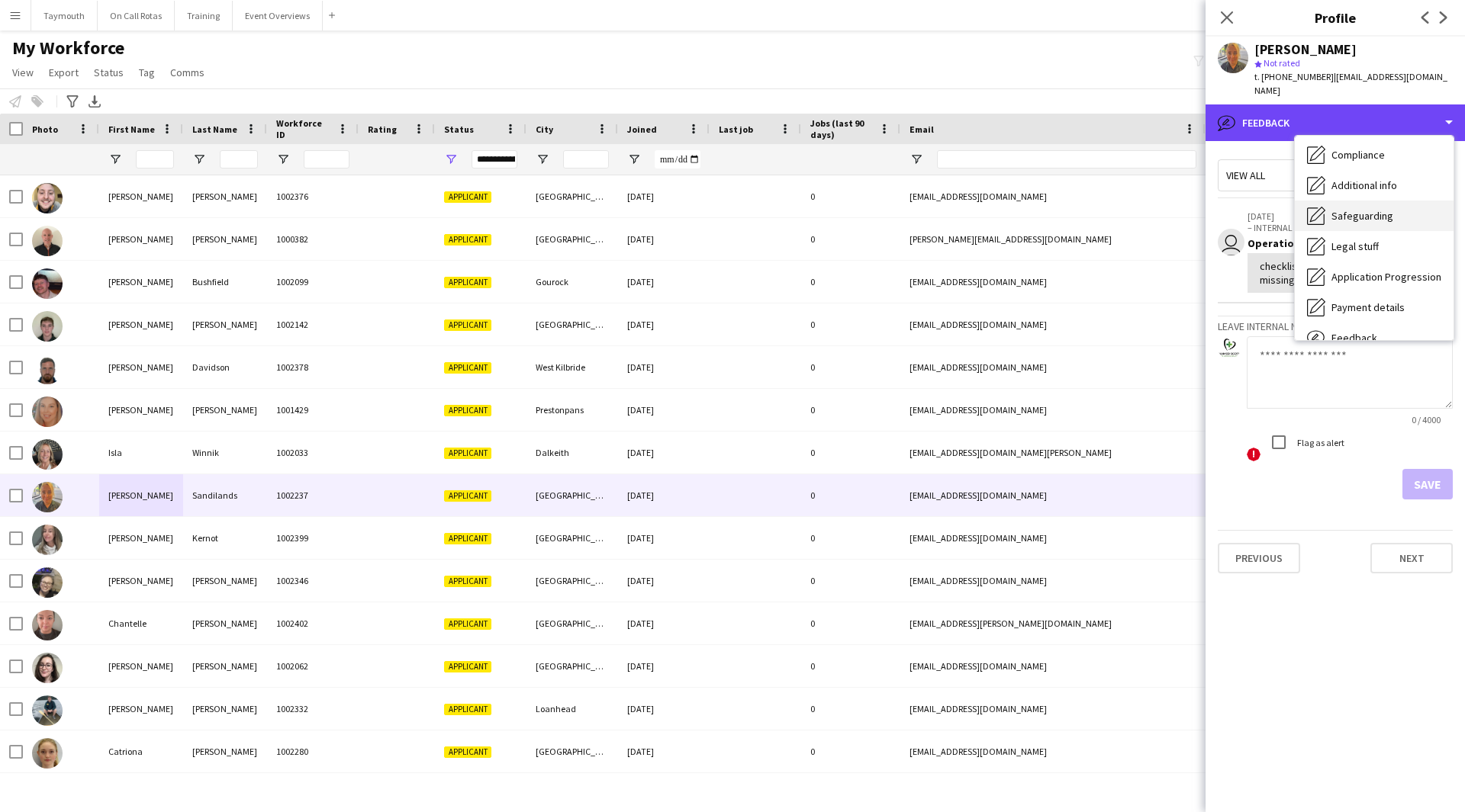
scroll to position [189, 0]
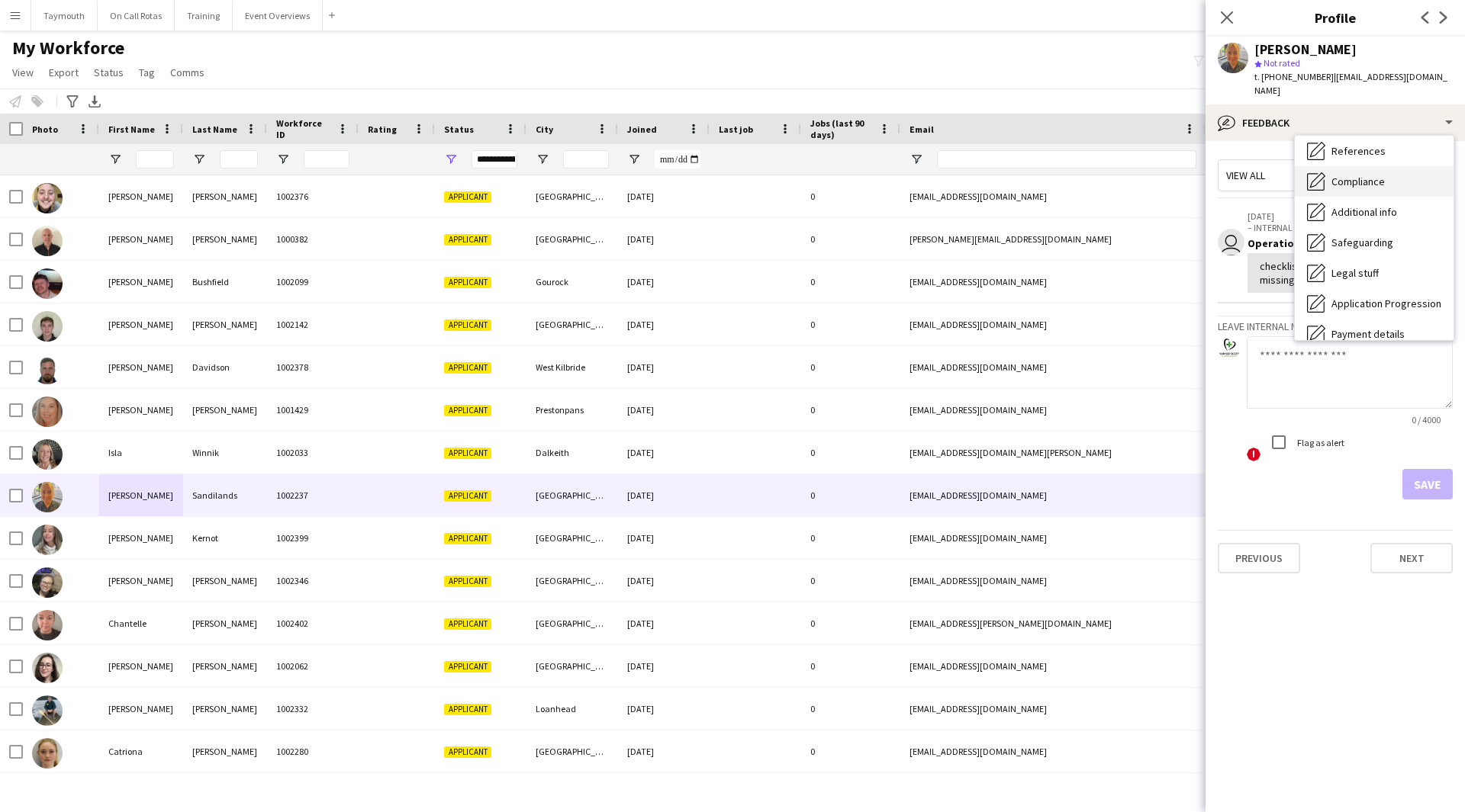
click at [1365, 174] on span "Compliance" at bounding box center [1357, 181] width 53 height 14
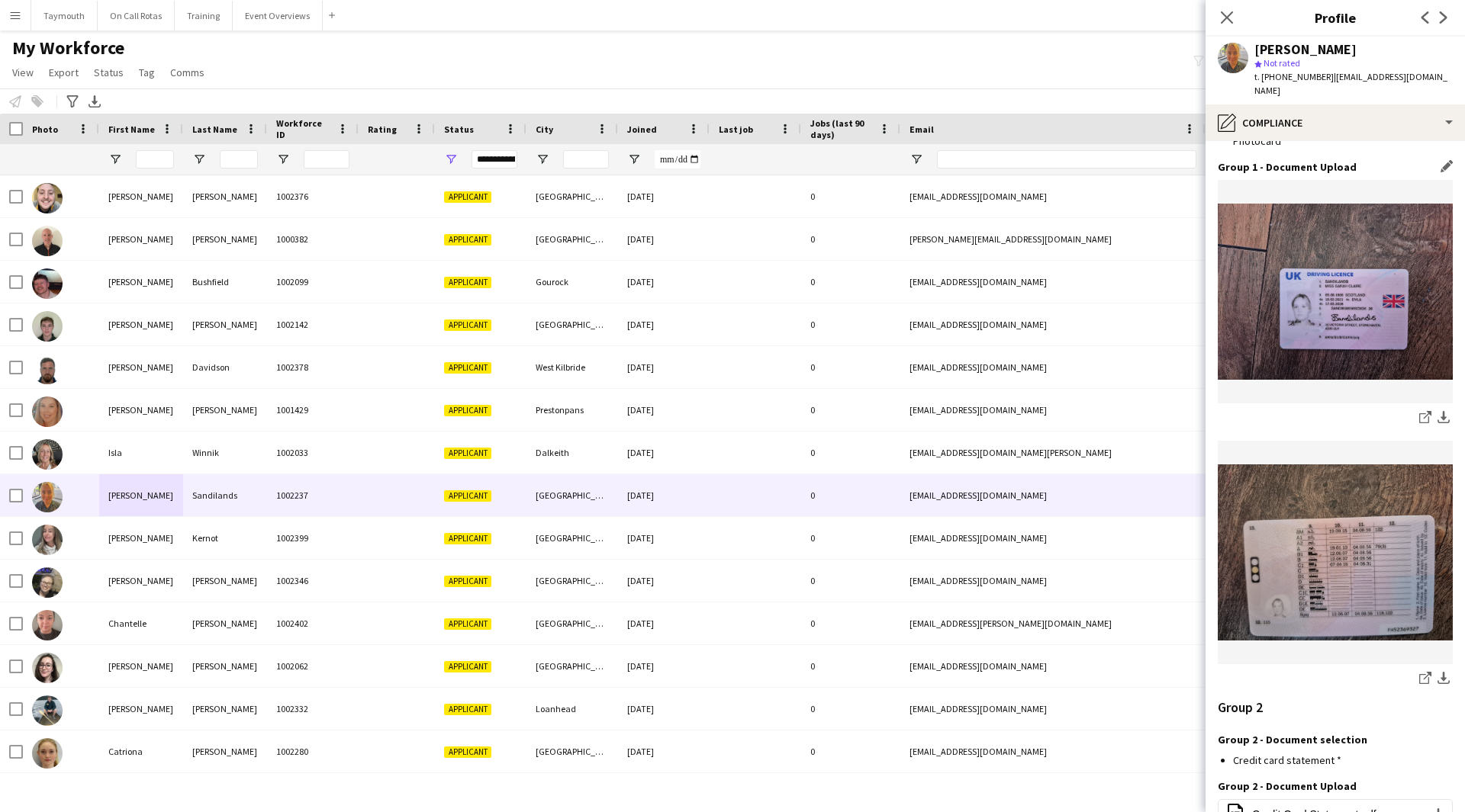
scroll to position [1542, 0]
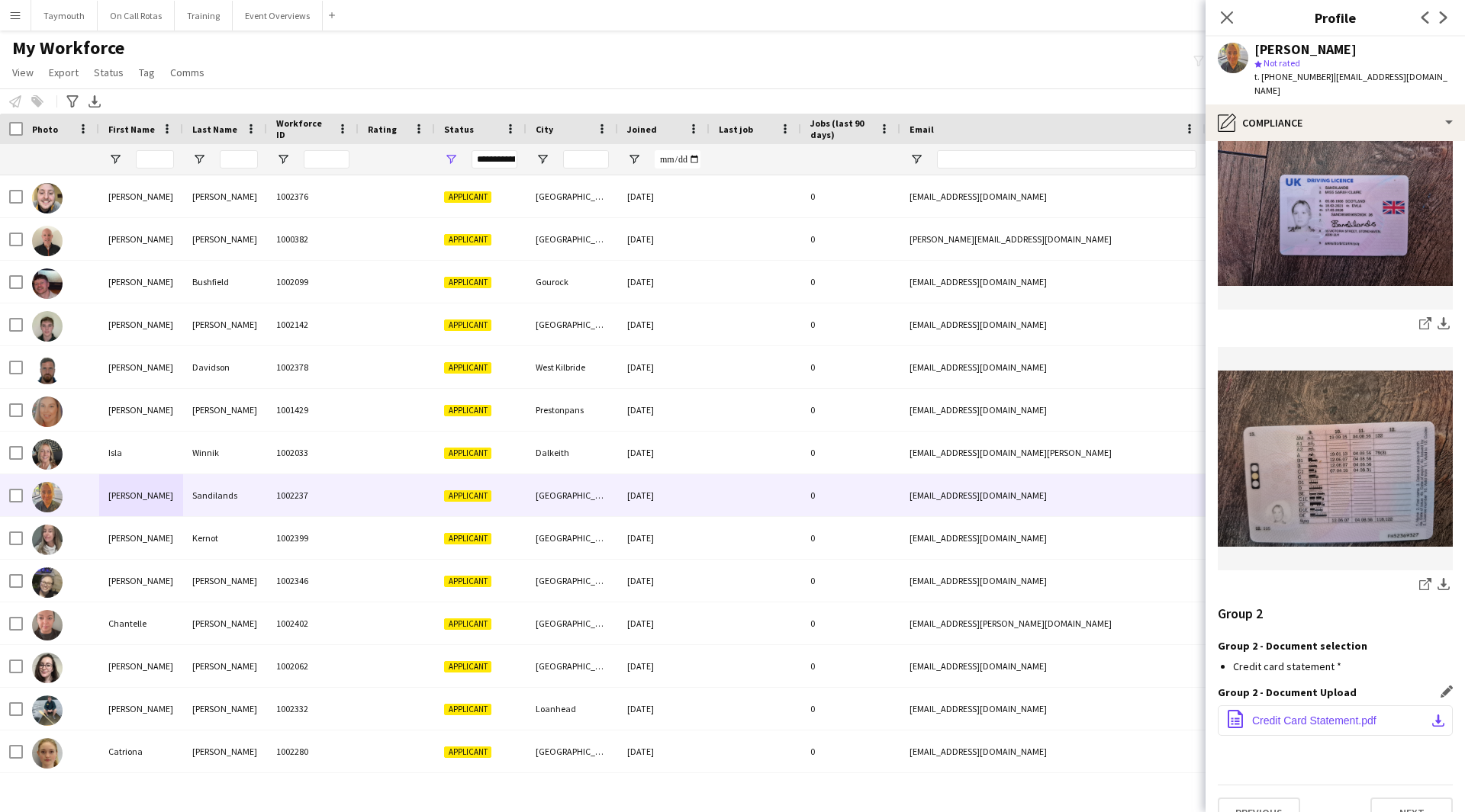
click at [1409, 705] on button "office-file-sheet Credit Card Statement.pdf download-bottom" at bounding box center [1335, 721] width 235 height 31
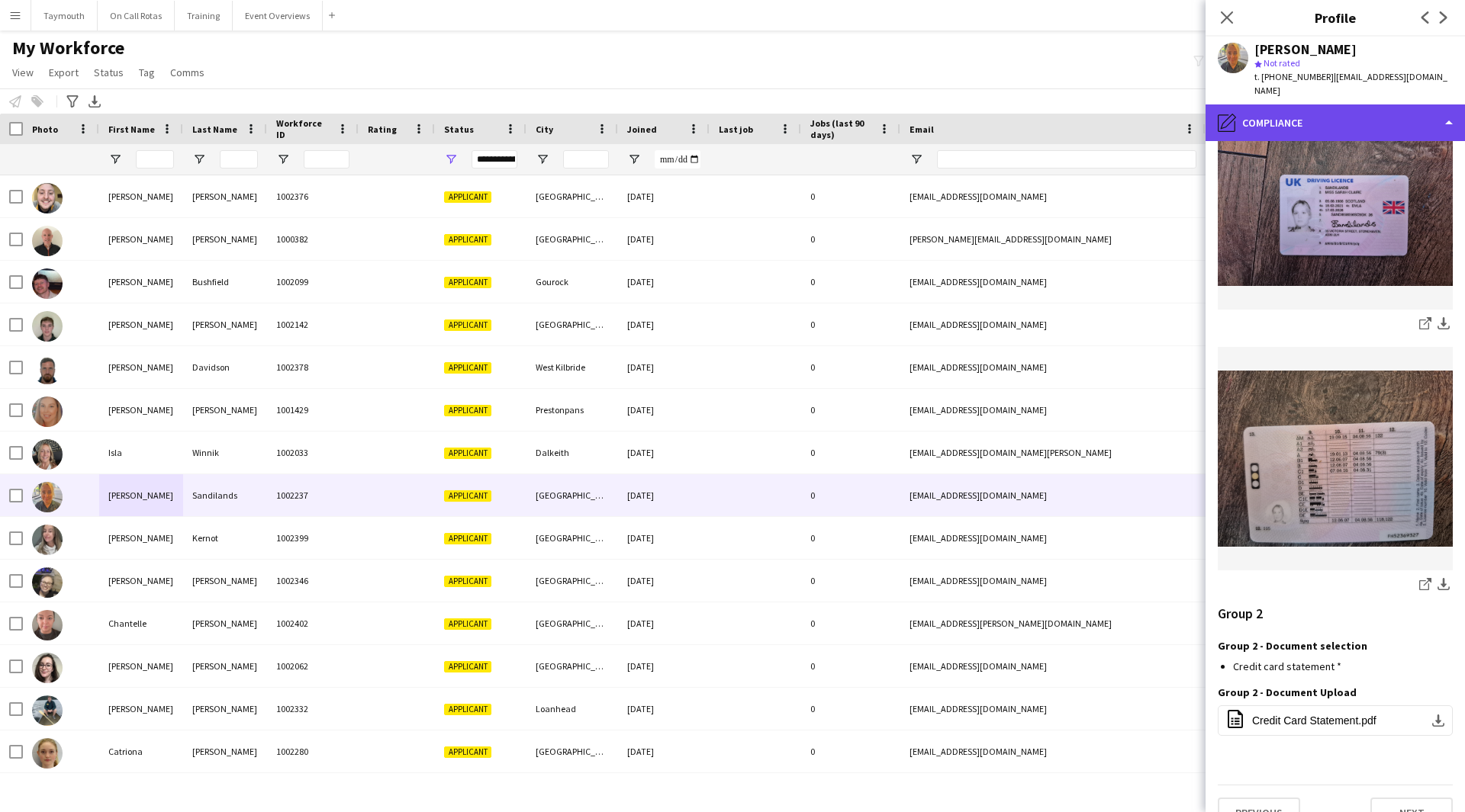
click at [1418, 110] on div "pencil4 Compliance" at bounding box center [1335, 123] width 259 height 37
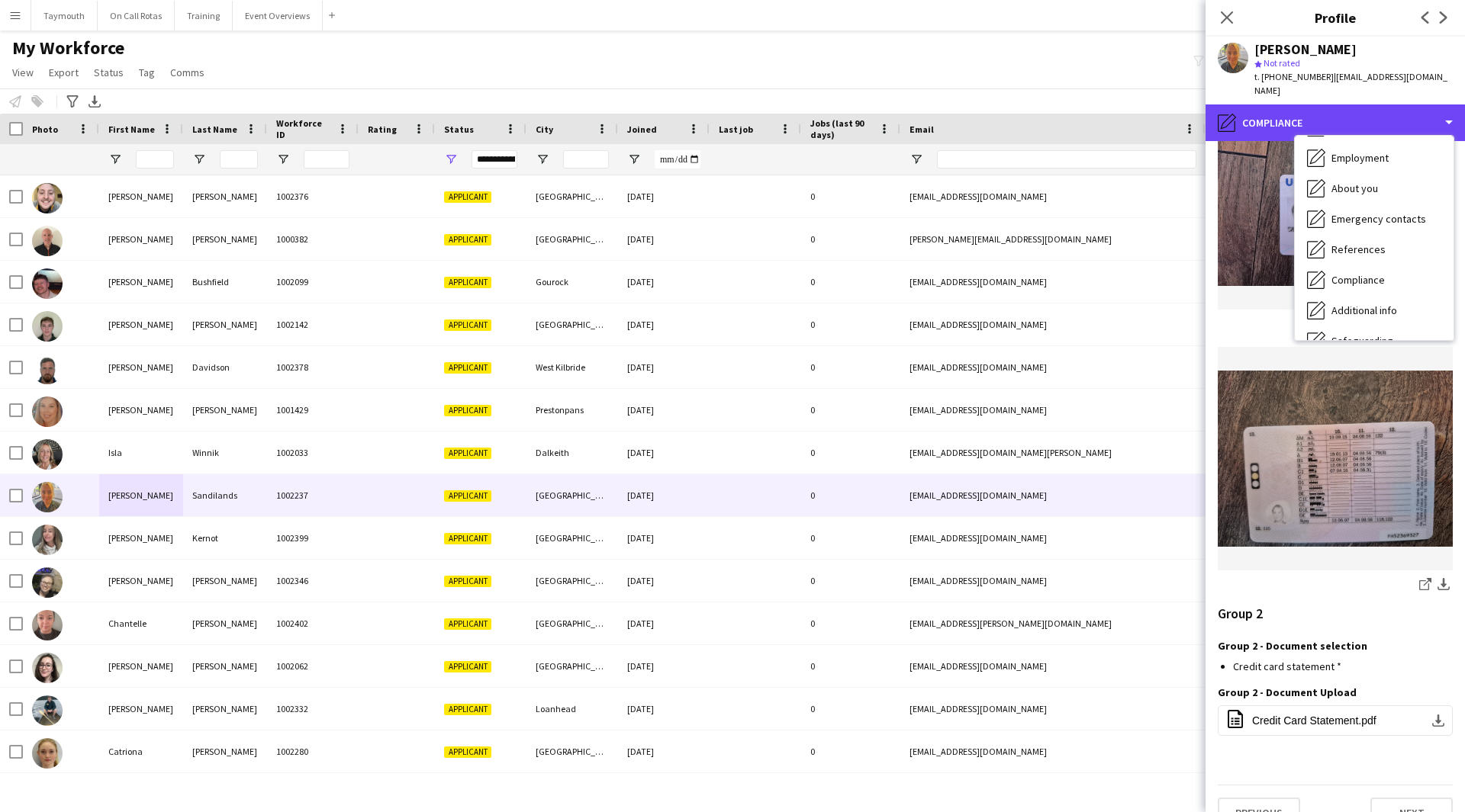
scroll to position [0, 0]
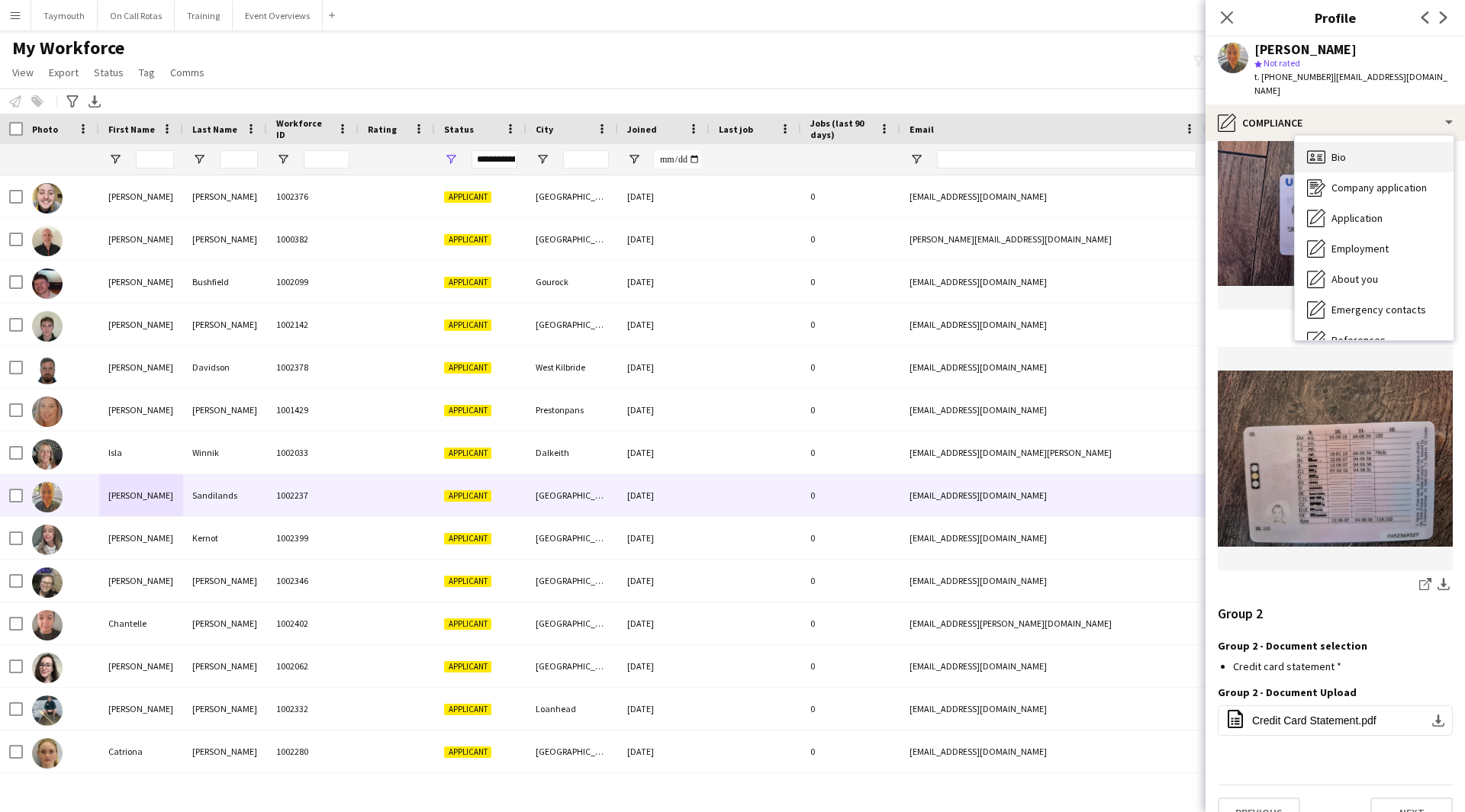
click at [1385, 146] on div "Bio Bio" at bounding box center [1375, 157] width 159 height 31
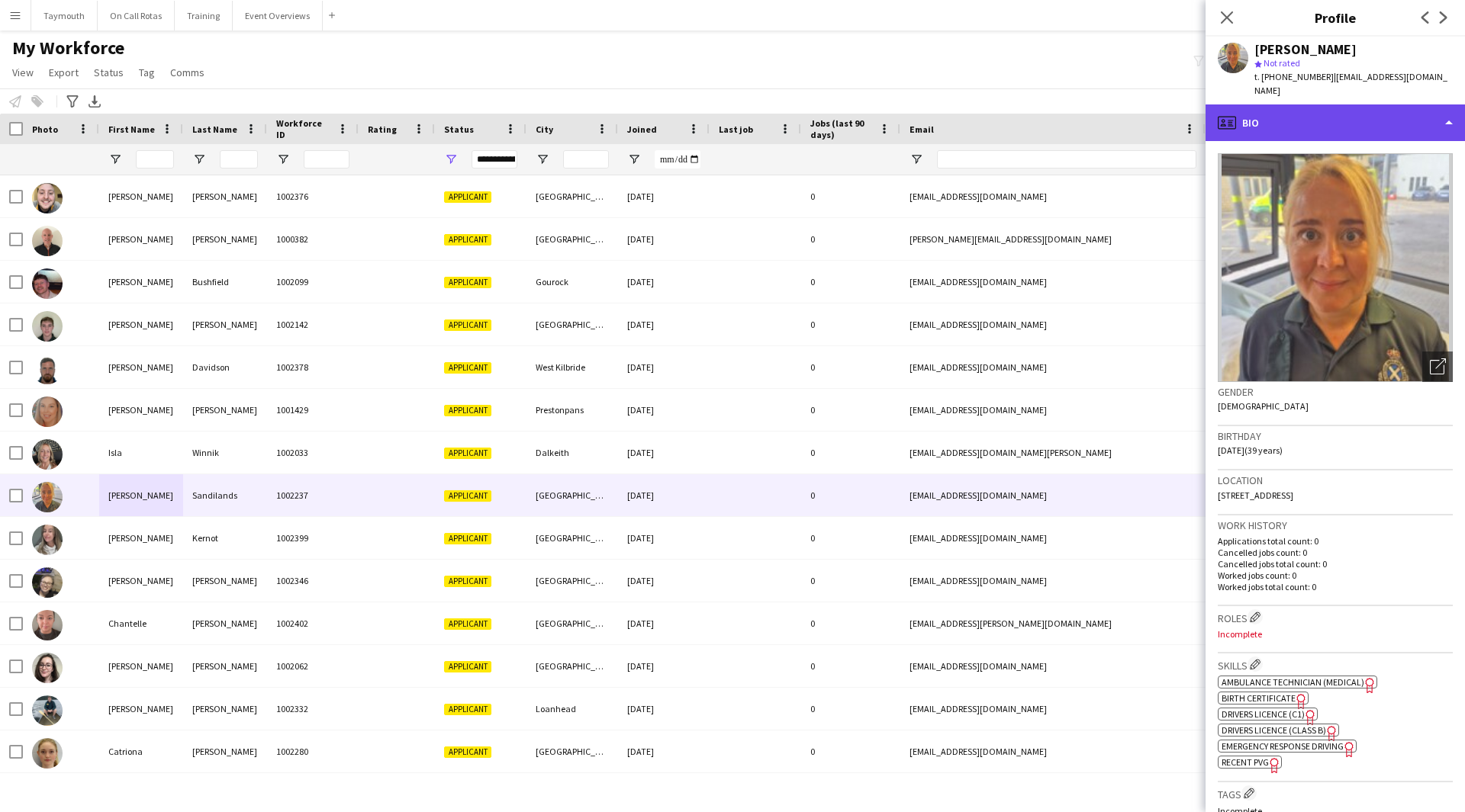
click at [1310, 105] on div "profile Bio" at bounding box center [1335, 123] width 259 height 37
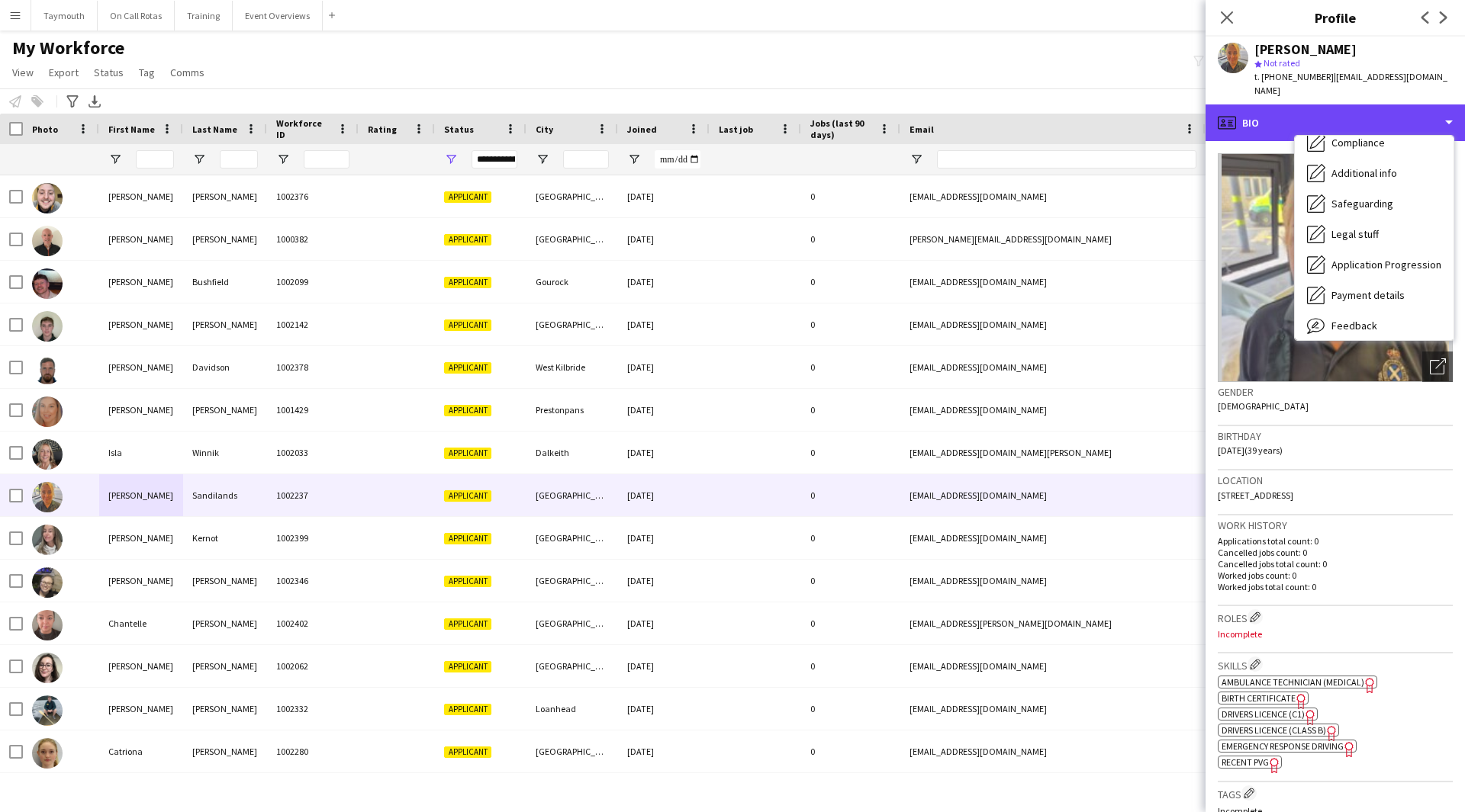
scroll to position [229, 0]
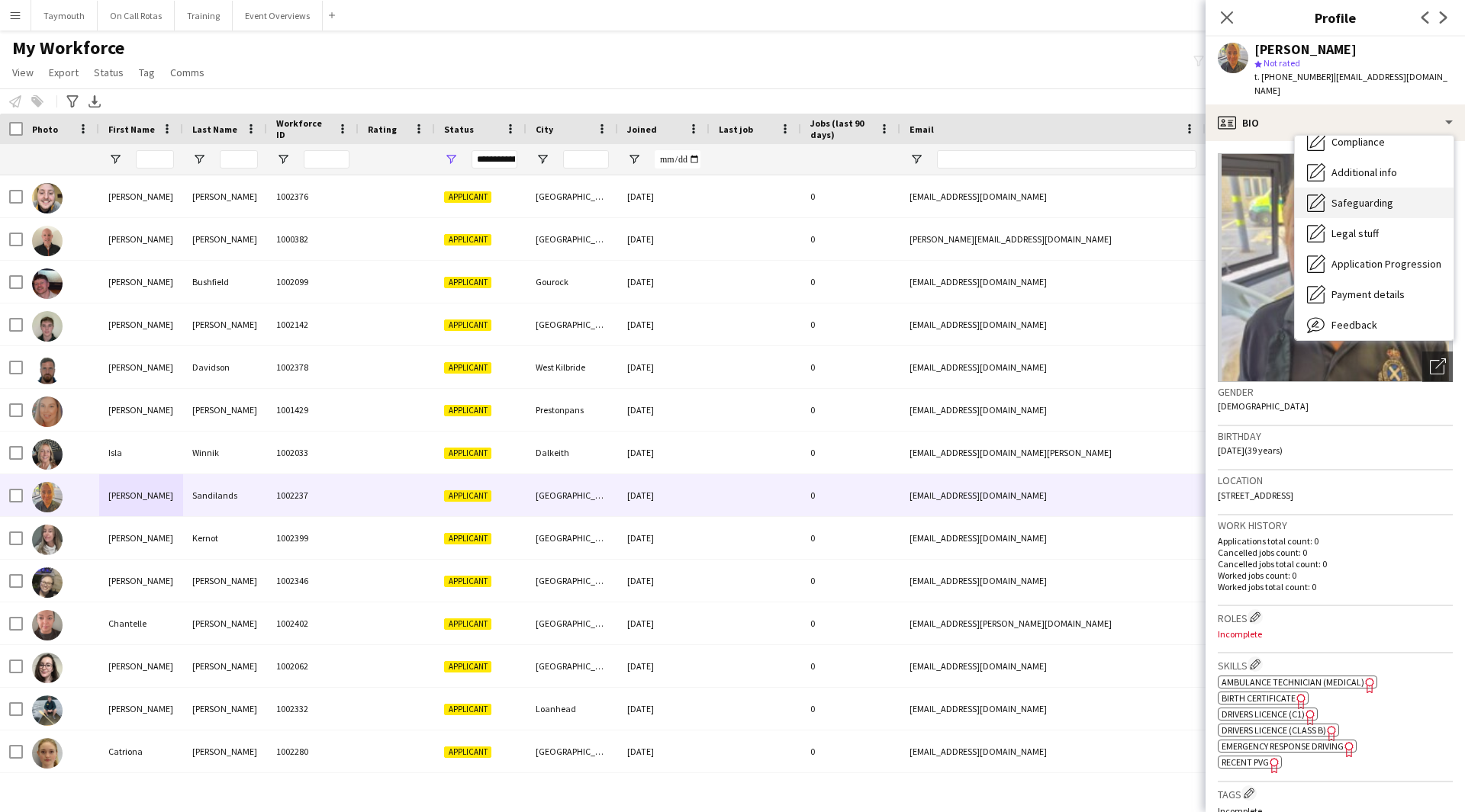
click at [1385, 199] on div "Safeguarding Safeguarding" at bounding box center [1375, 203] width 159 height 31
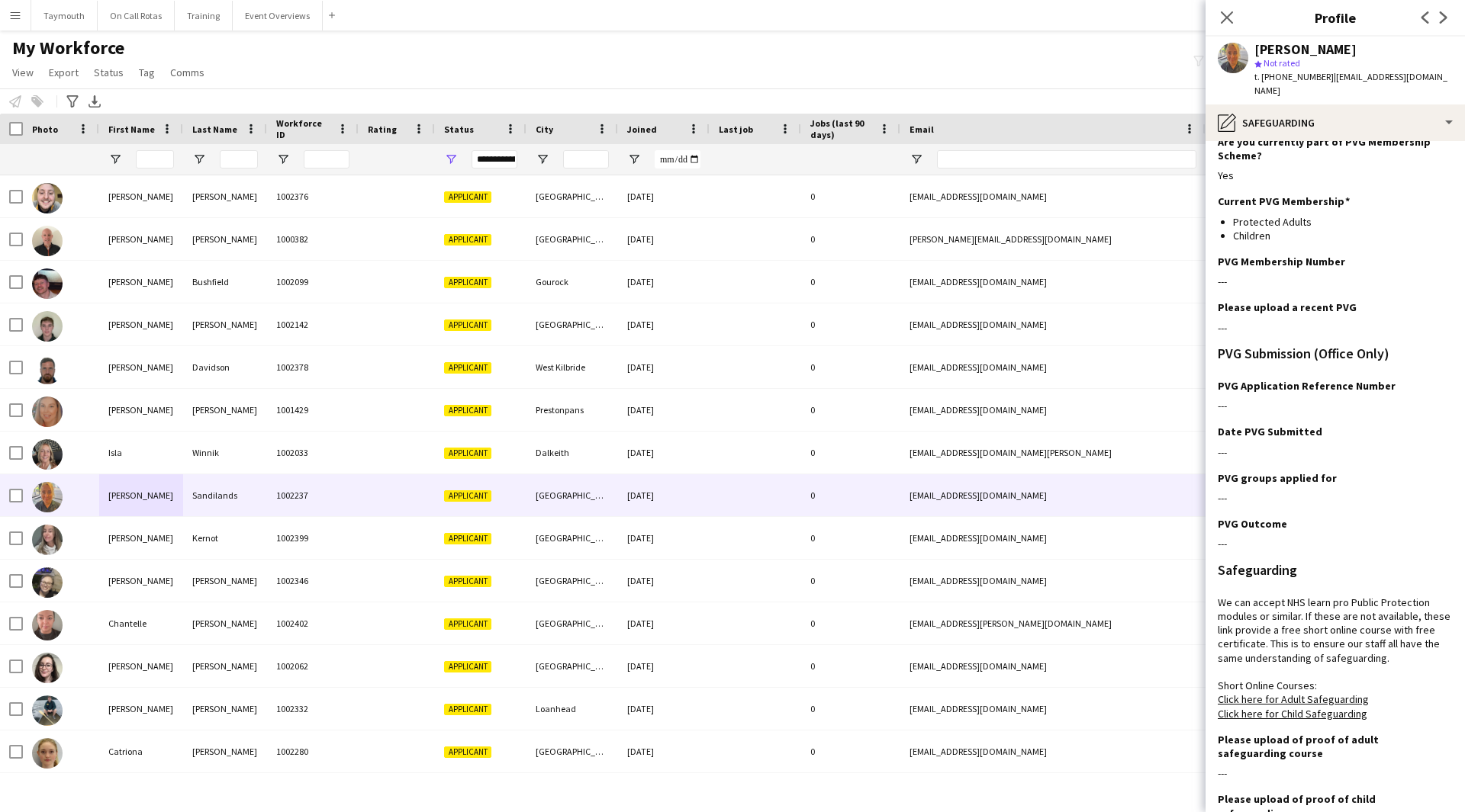
scroll to position [0, 0]
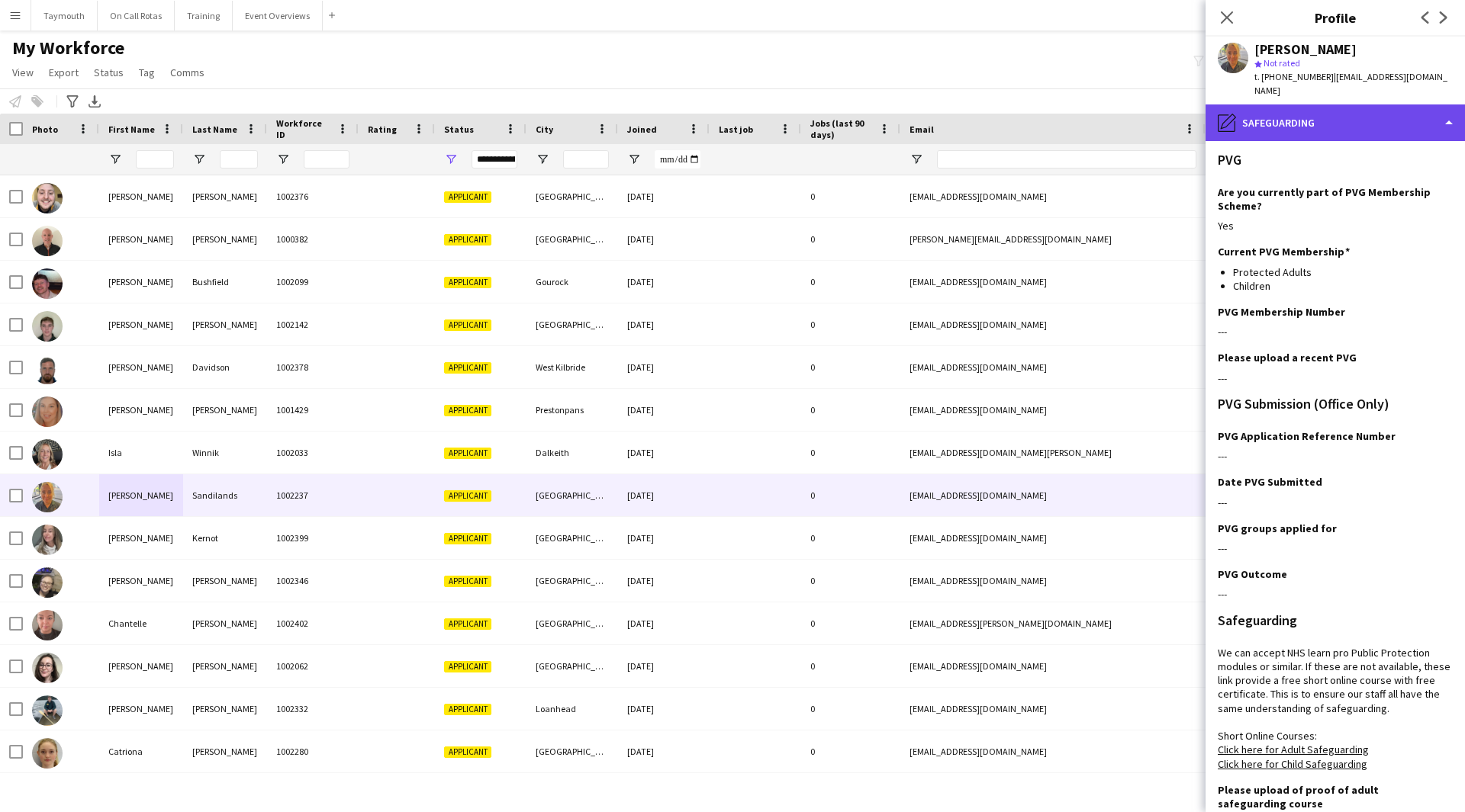
click at [1325, 119] on div "pencil4 Safeguarding" at bounding box center [1335, 123] width 259 height 37
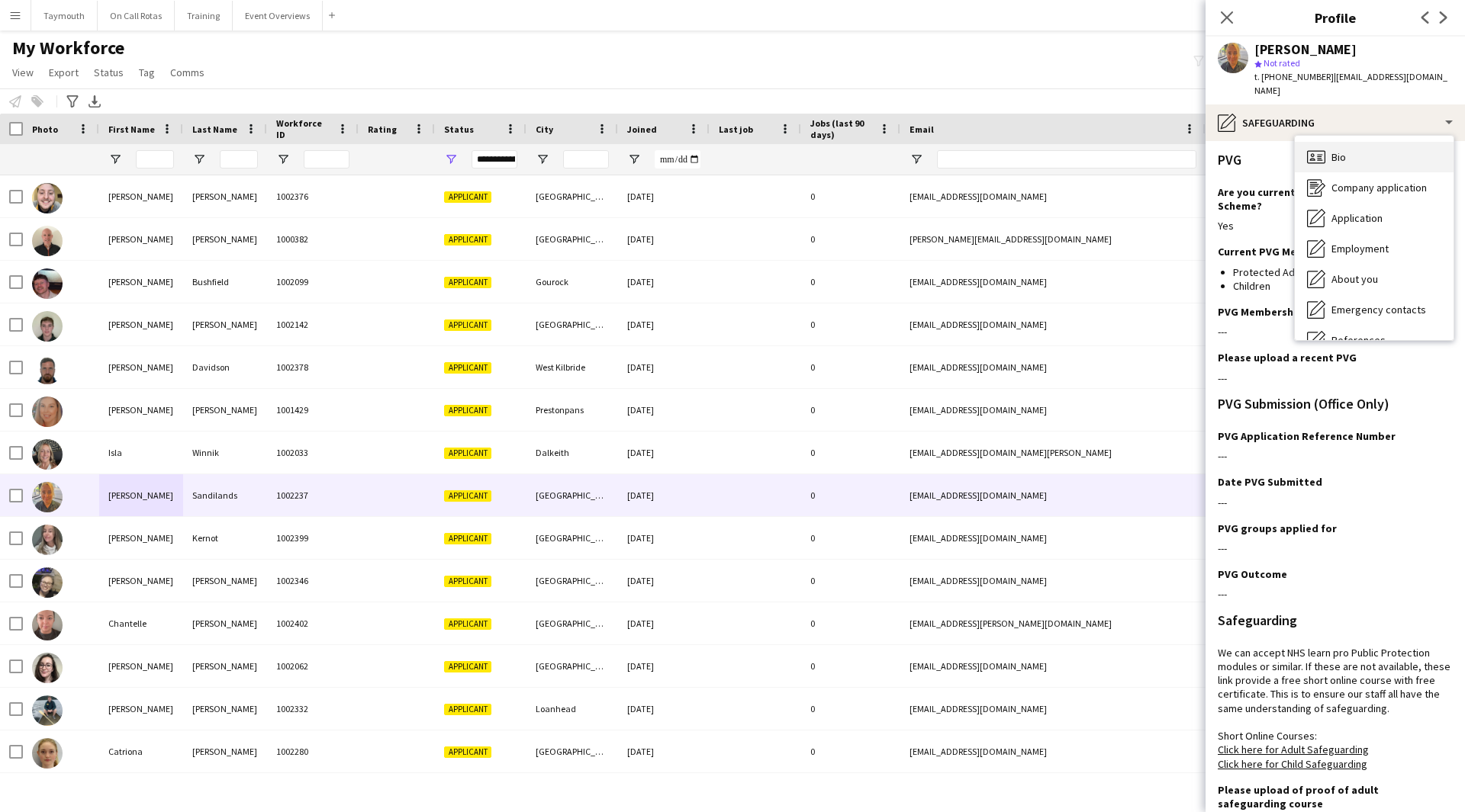
click at [1345, 142] on div "Bio Bio" at bounding box center [1375, 157] width 159 height 31
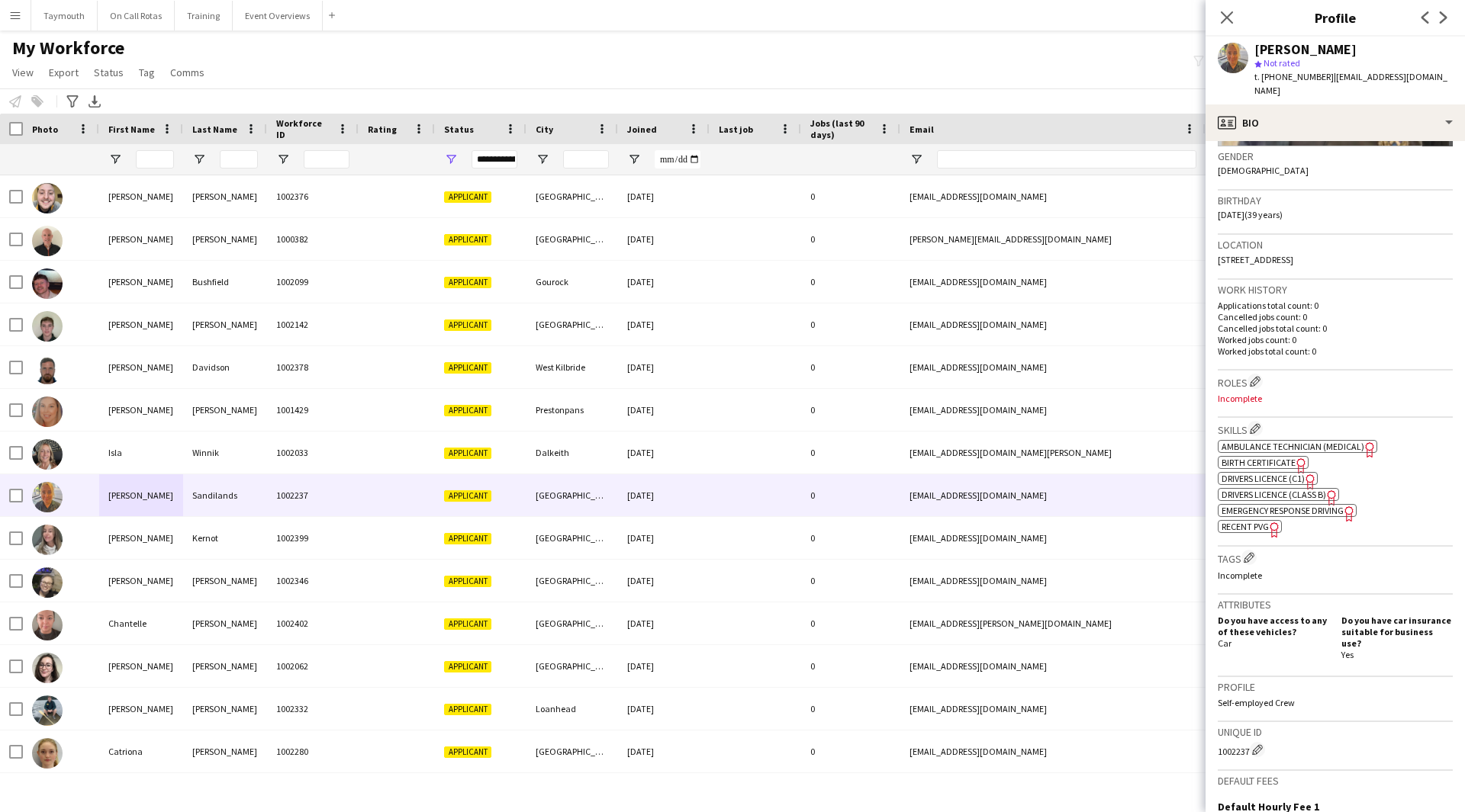
scroll to position [381, 0]
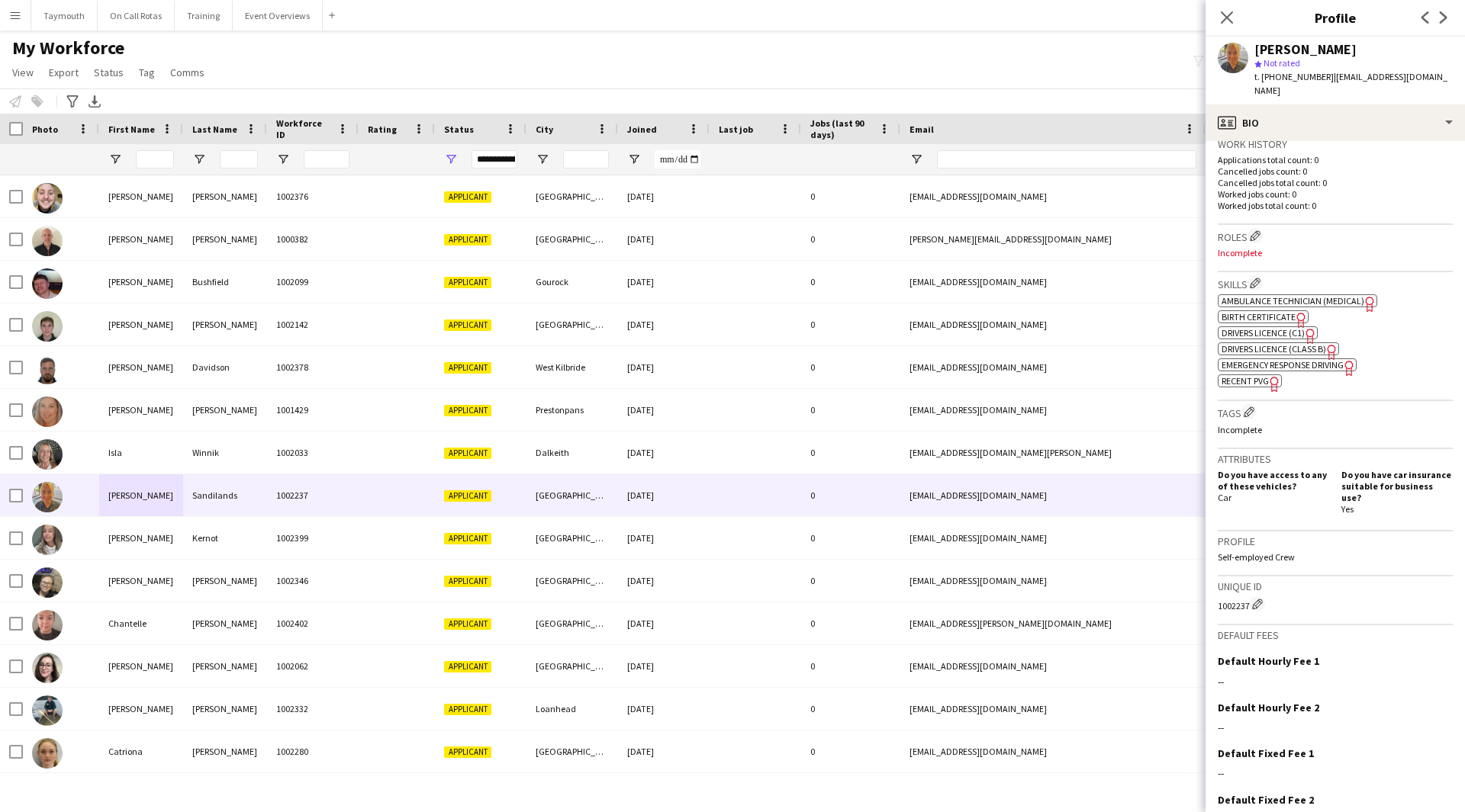
click at [1295, 359] on span "Emergency Response Driving" at bounding box center [1282, 365] width 122 height 12
click at [1295, 343] on span "Drivers Licence (Class B)" at bounding box center [1274, 349] width 105 height 12
click at [1287, 327] on span "Drivers Licence (C1)" at bounding box center [1263, 332] width 83 height 12
drag, startPoint x: 1432, startPoint y: 80, endPoint x: 1326, endPoint y: 86, distance: 106.2
click at [1326, 86] on div "[PERSON_NAME] star Not rated t. [PHONE_NUMBER] | [EMAIL_ADDRESS][DOMAIN_NAME]" at bounding box center [1335, 70] width 259 height 68
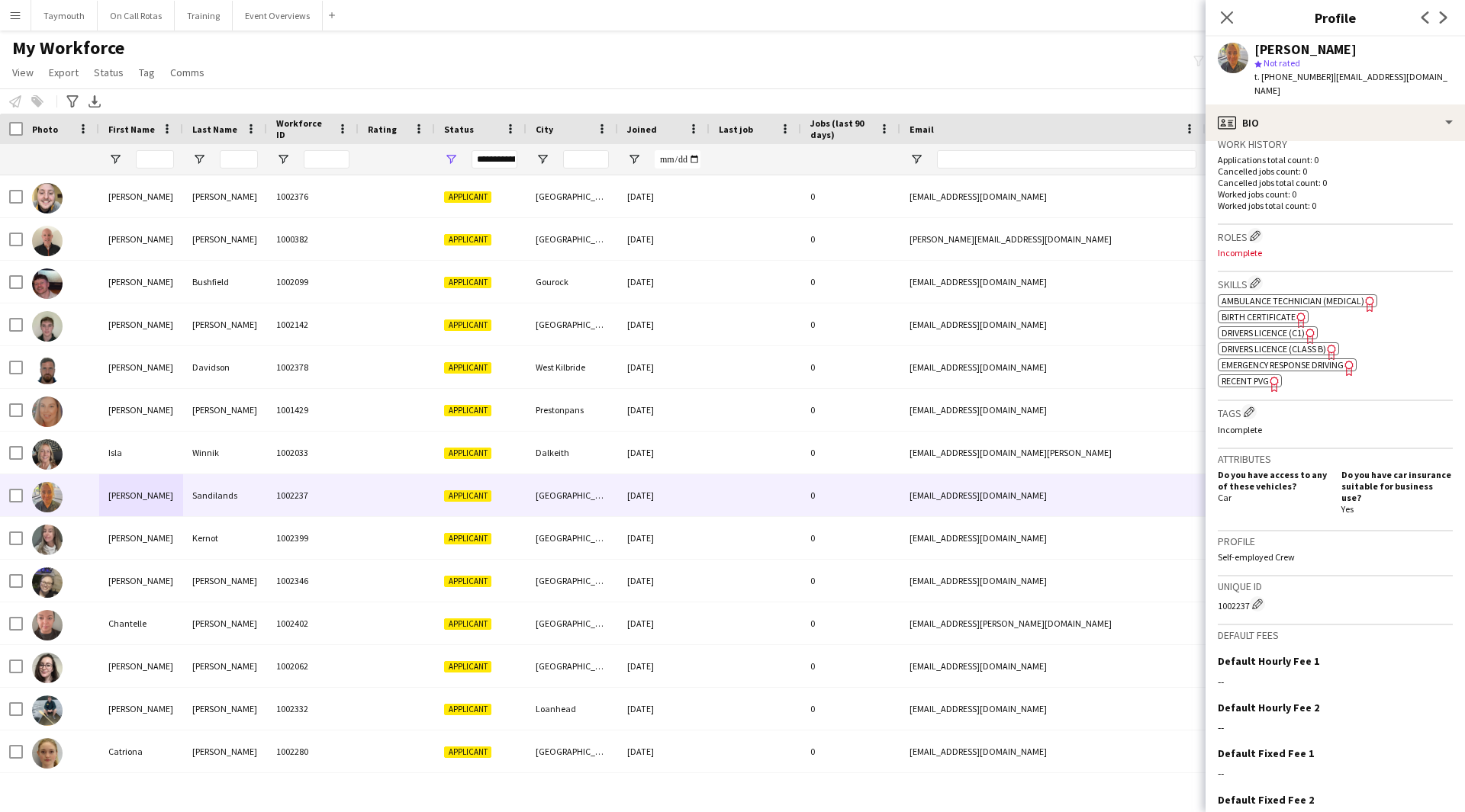
copy span "[EMAIL_ADDRESS][DOMAIN_NAME]"
drag, startPoint x: 1404, startPoint y: 107, endPoint x: 1386, endPoint y: 227, distance: 121.3
click at [1404, 107] on div "profile Bio" at bounding box center [1335, 123] width 259 height 37
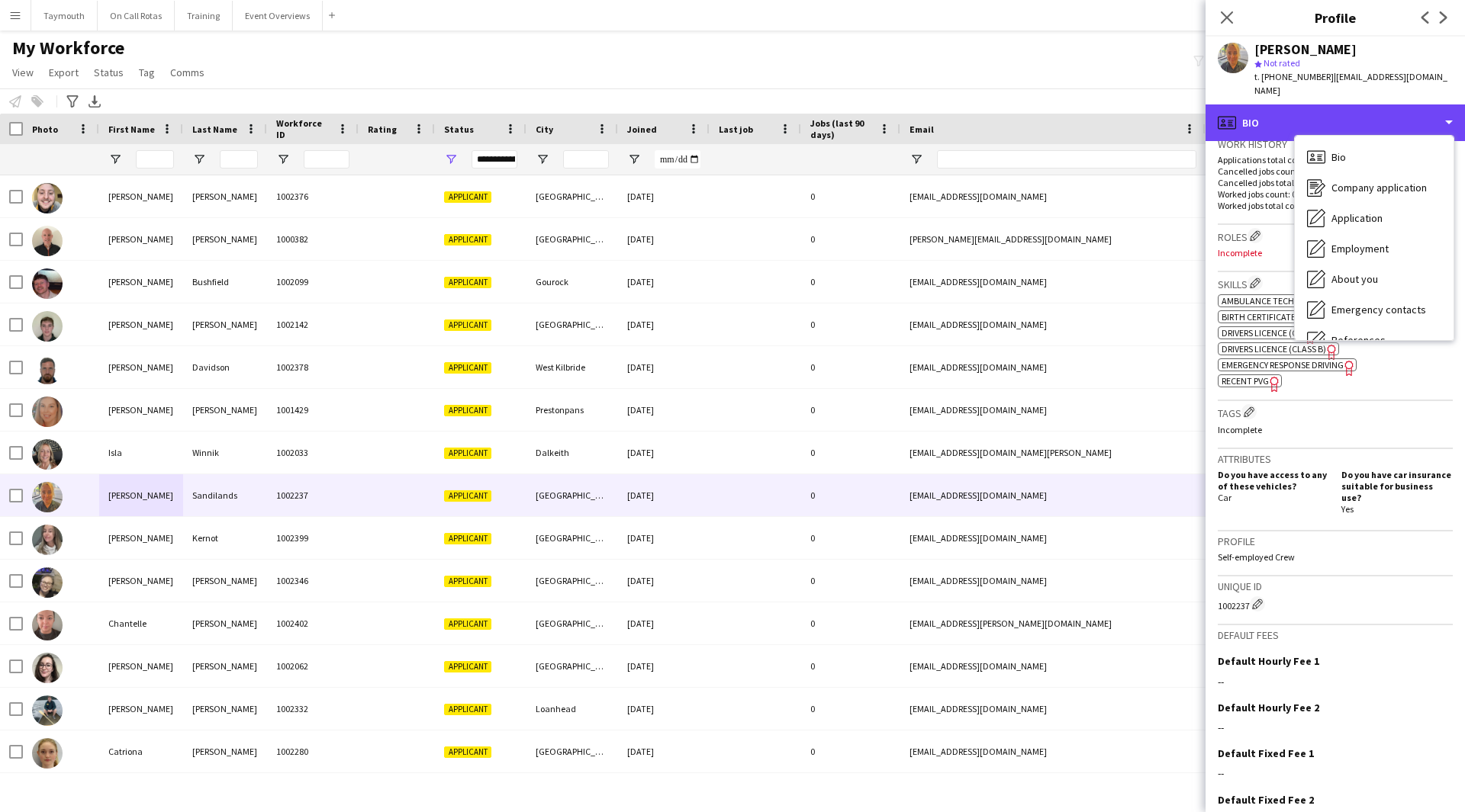
scroll to position [266, 0]
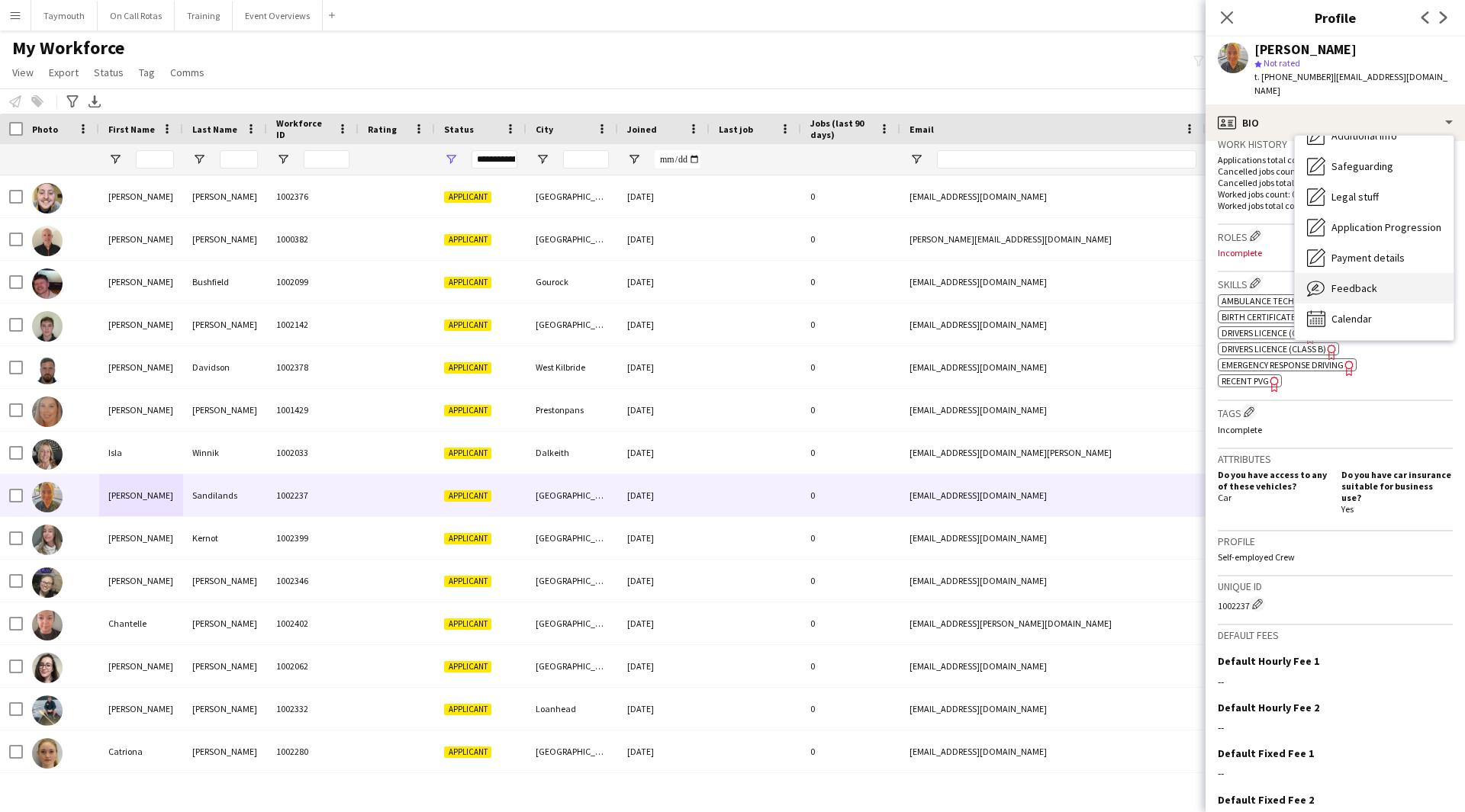
click at [1380, 282] on div "Feedback Feedback" at bounding box center [1375, 288] width 159 height 31
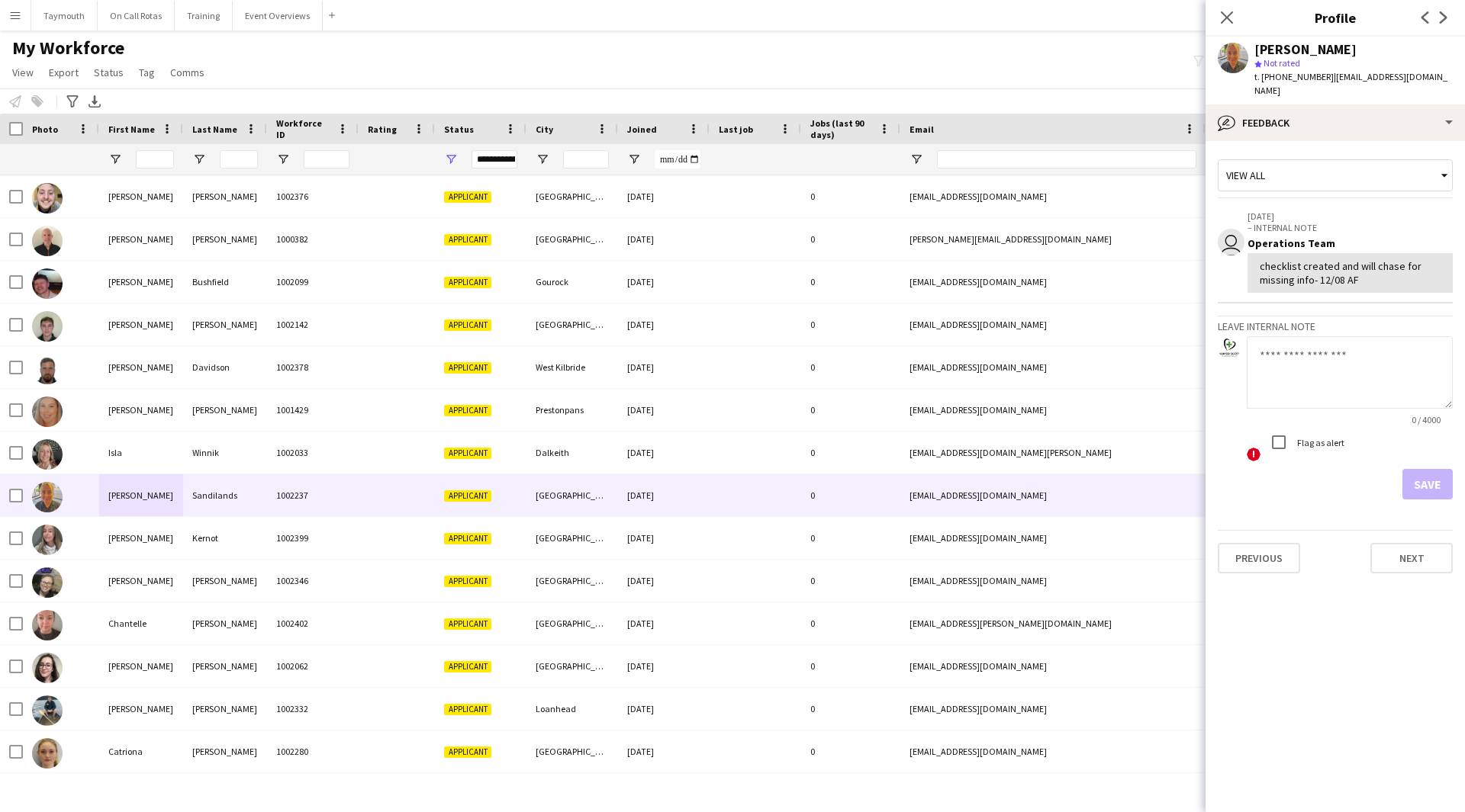
click at [1304, 369] on textarea at bounding box center [1350, 372] width 206 height 72
paste textarea "**********"
type textarea "**********"
click at [1443, 472] on button "Save" at bounding box center [1428, 484] width 51 height 31
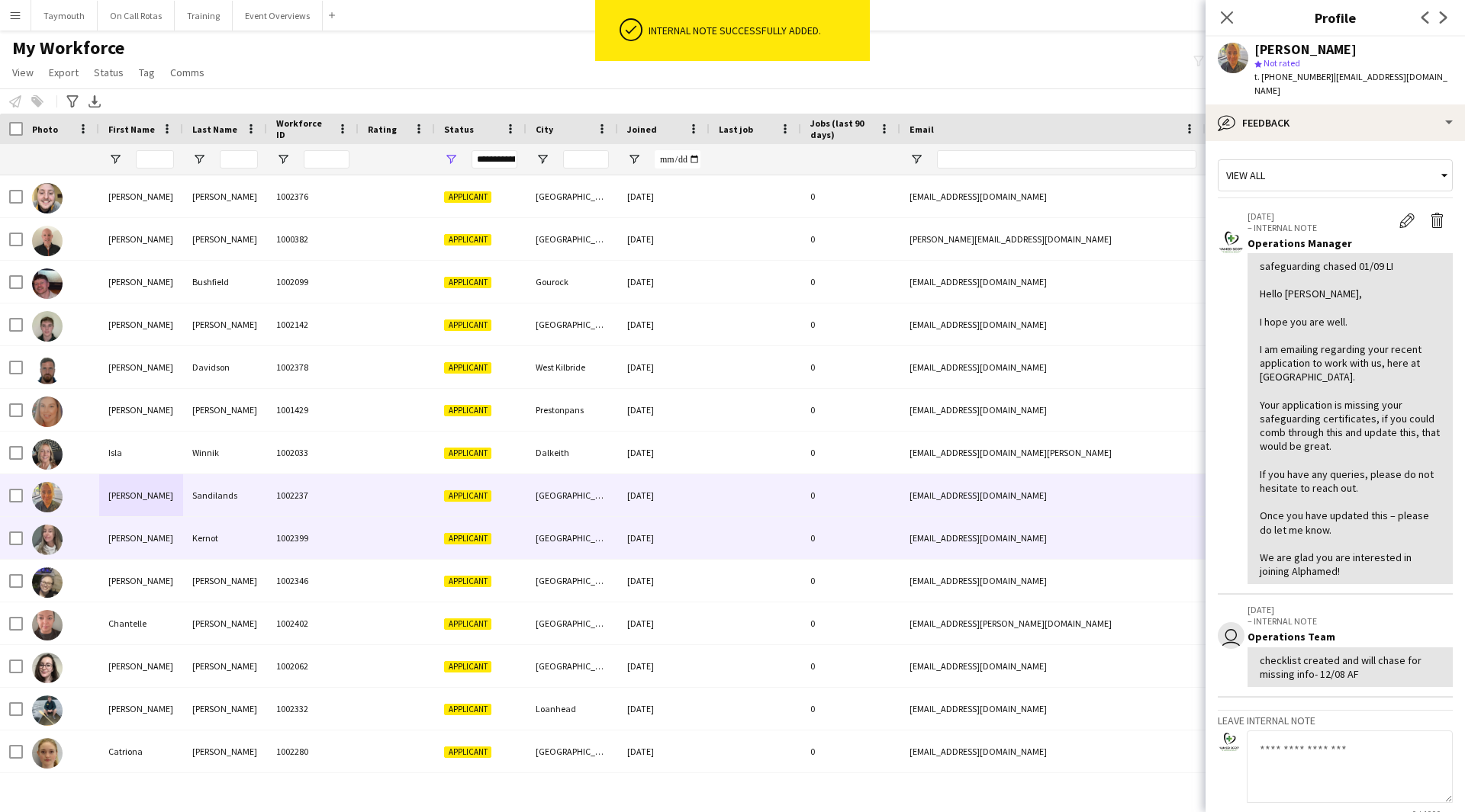
click at [148, 544] on div "[PERSON_NAME]" at bounding box center [141, 537] width 84 height 42
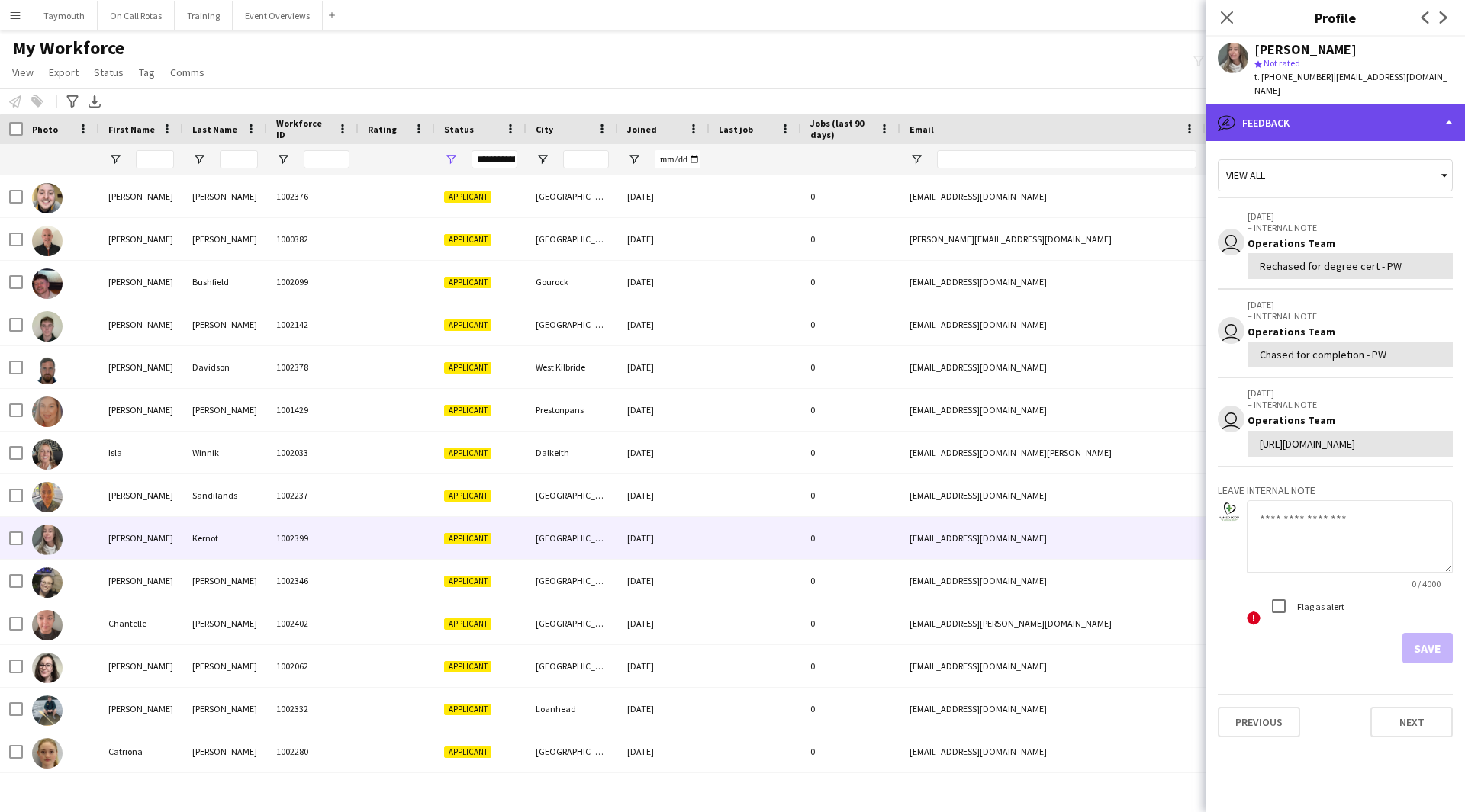
click at [1360, 136] on div "bubble-pencil Feedback" at bounding box center [1335, 123] width 259 height 37
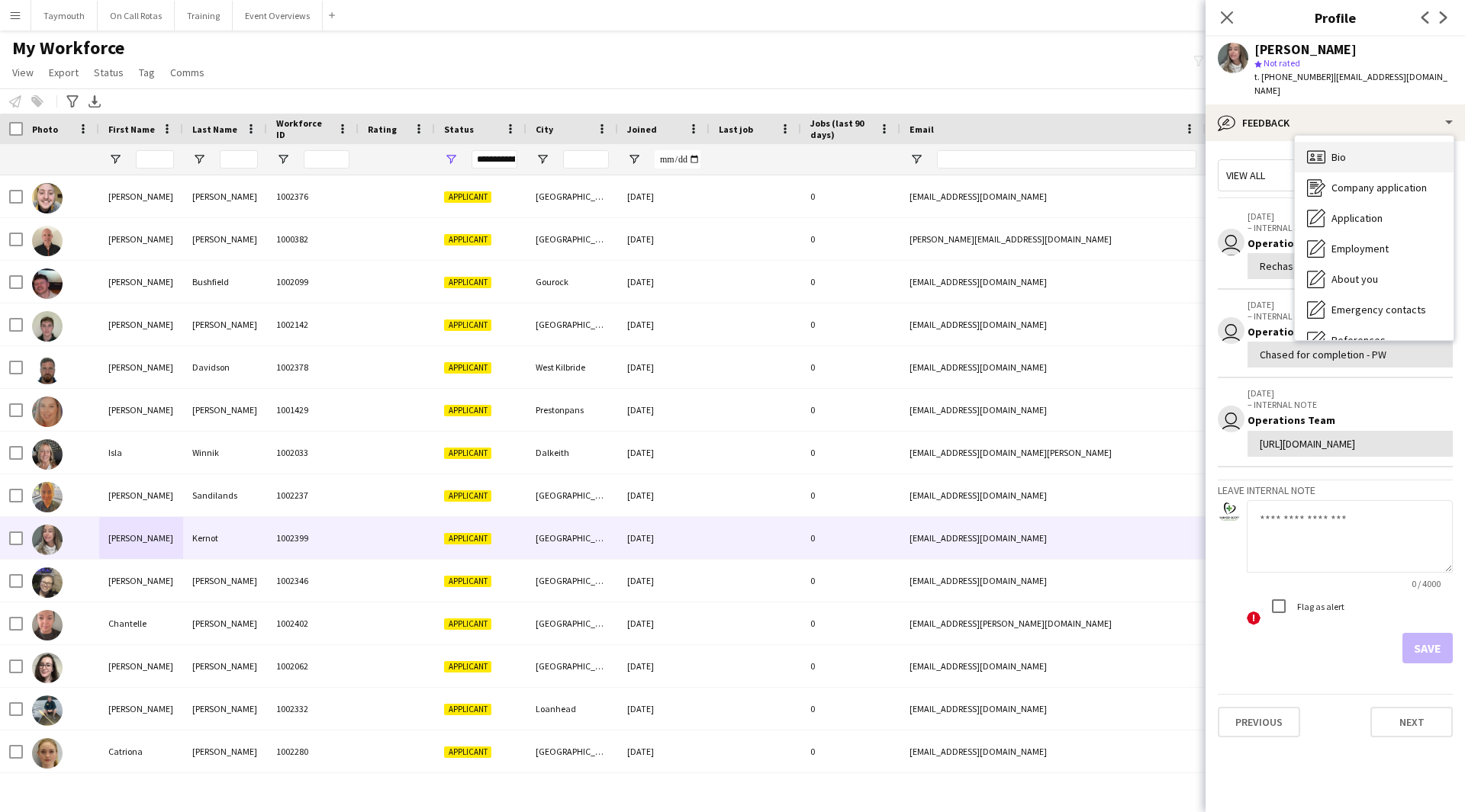
click at [1384, 152] on div "Bio Bio" at bounding box center [1375, 157] width 159 height 31
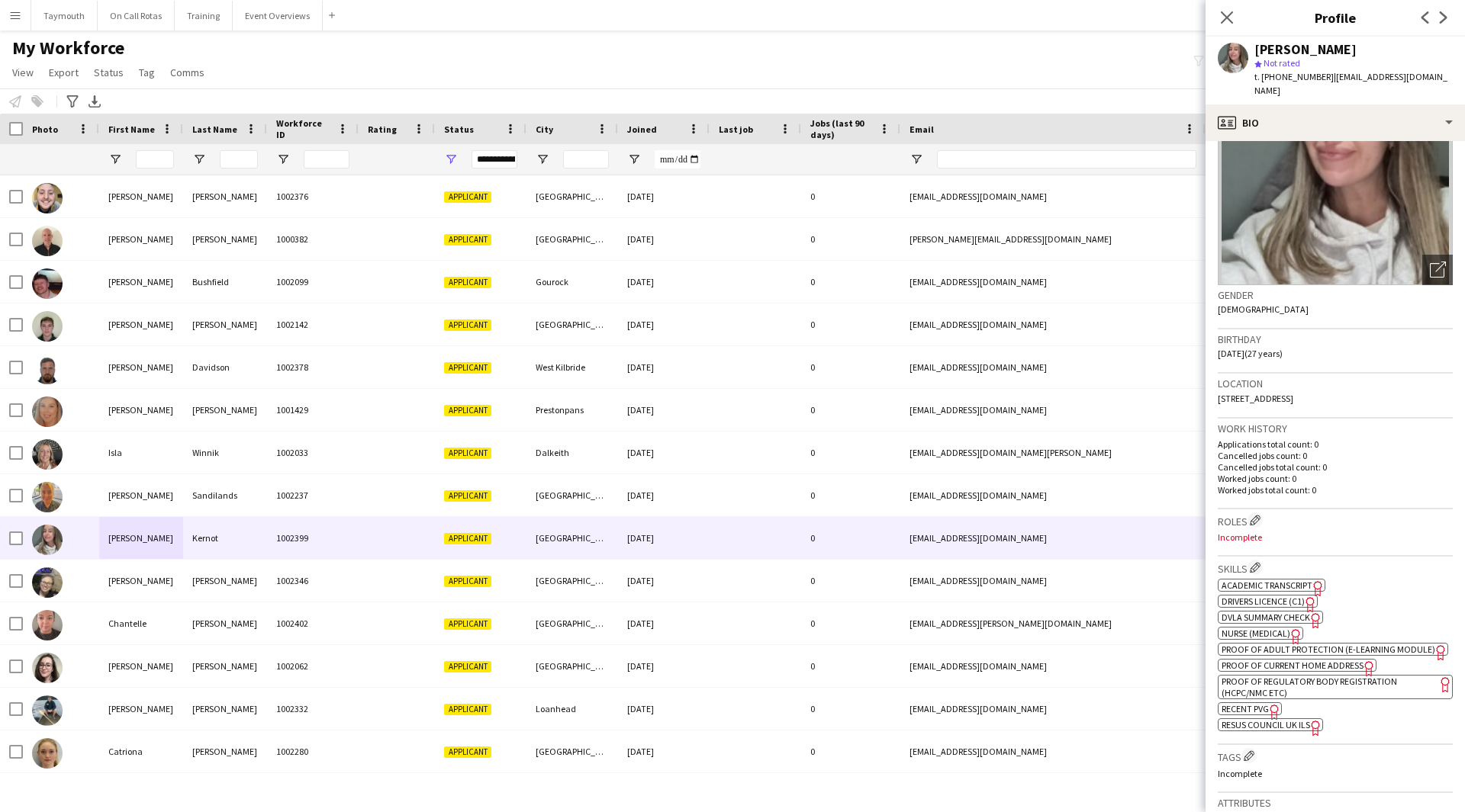
scroll to position [229, 0]
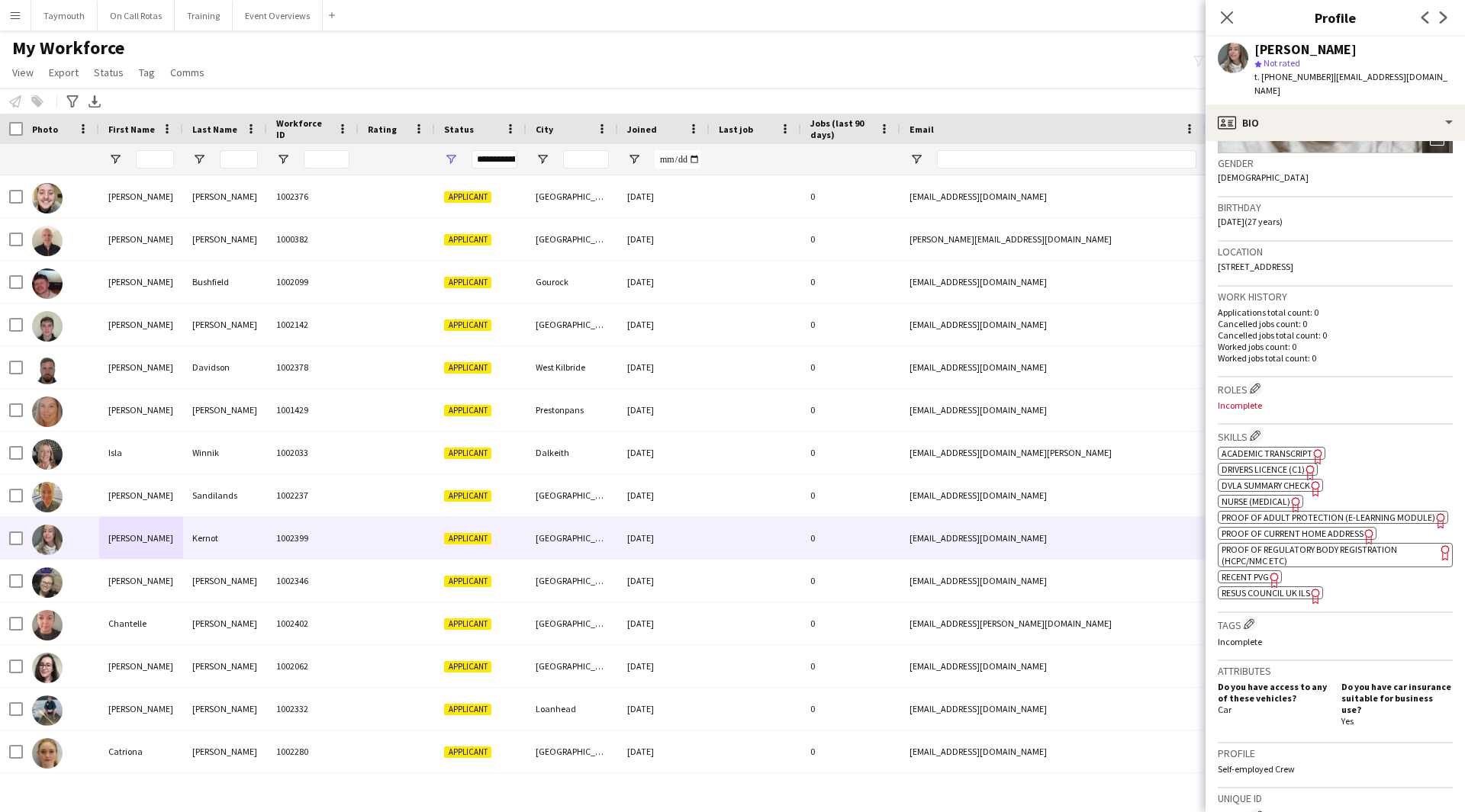
click at [1266, 450] on span "Academic Transcript" at bounding box center [1267, 453] width 90 height 12
click at [1277, 599] on span "Resus Council UK ILS" at bounding box center [1266, 593] width 89 height 12
click at [1254, 497] on span "Nurse (Medical)" at bounding box center [1256, 501] width 69 height 12
click at [1303, 116] on div "profile Bio" at bounding box center [1335, 123] width 259 height 37
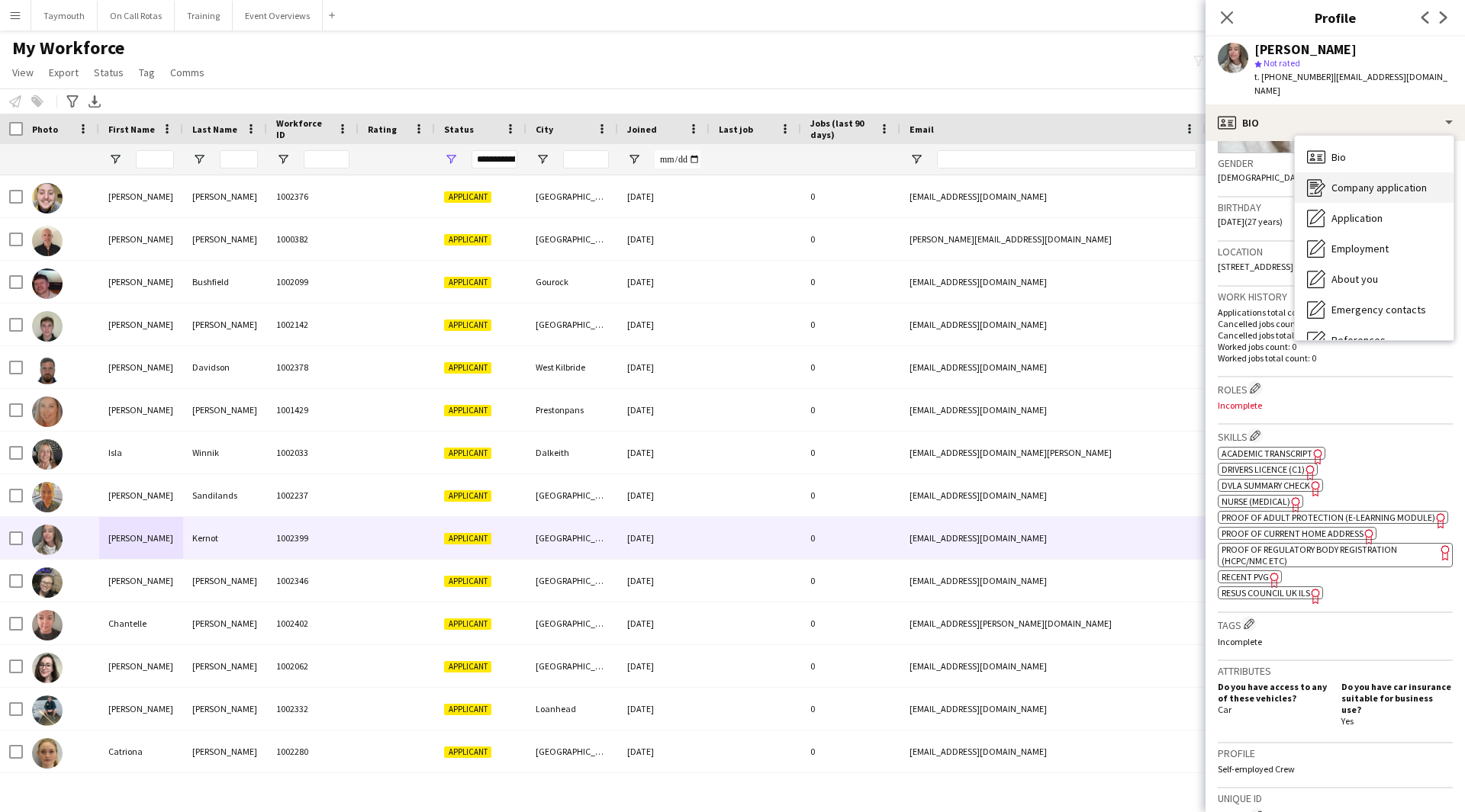
click at [1376, 181] on span "Company application" at bounding box center [1379, 187] width 96 height 14
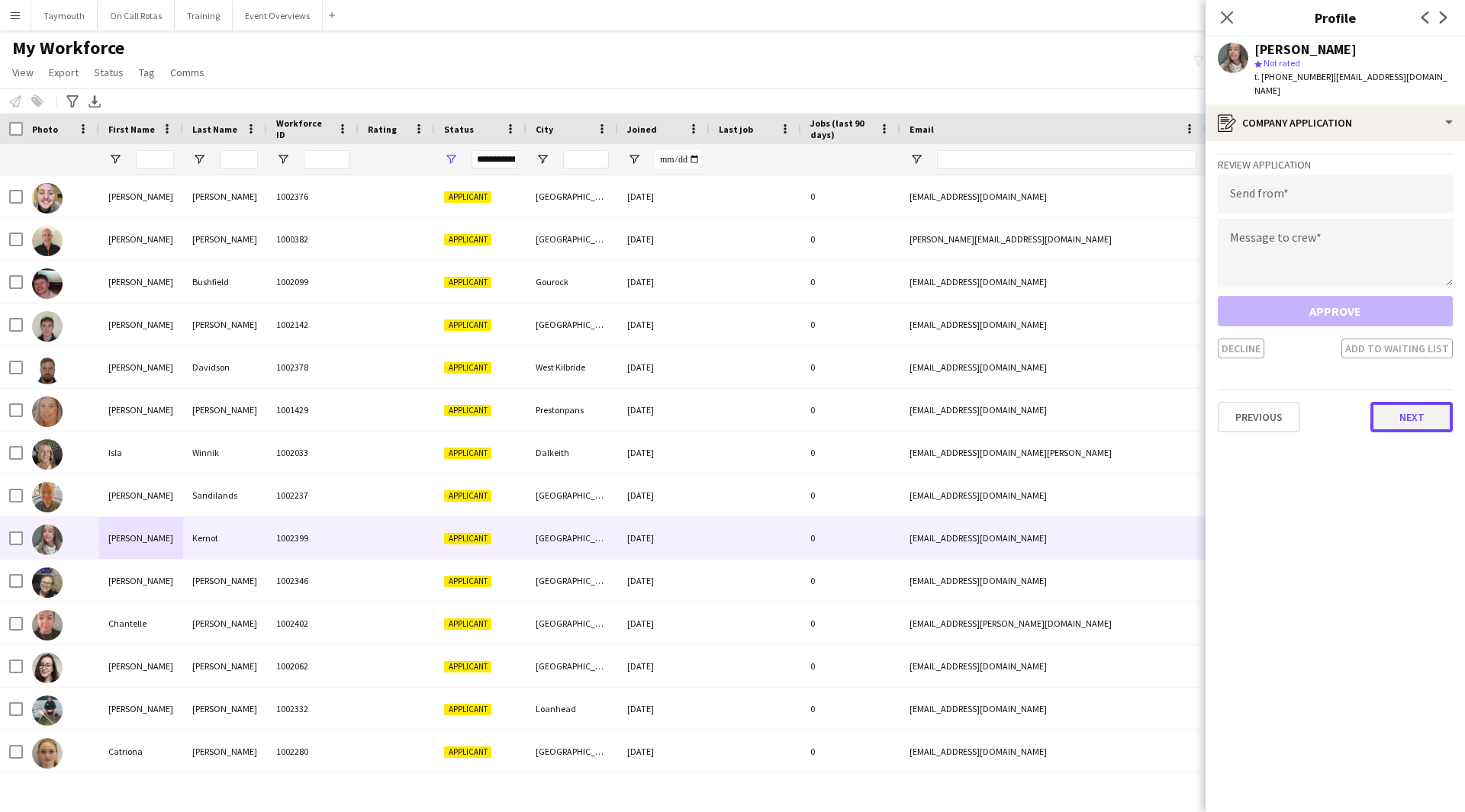
click at [1439, 415] on button "Next" at bounding box center [1411, 417] width 82 height 31
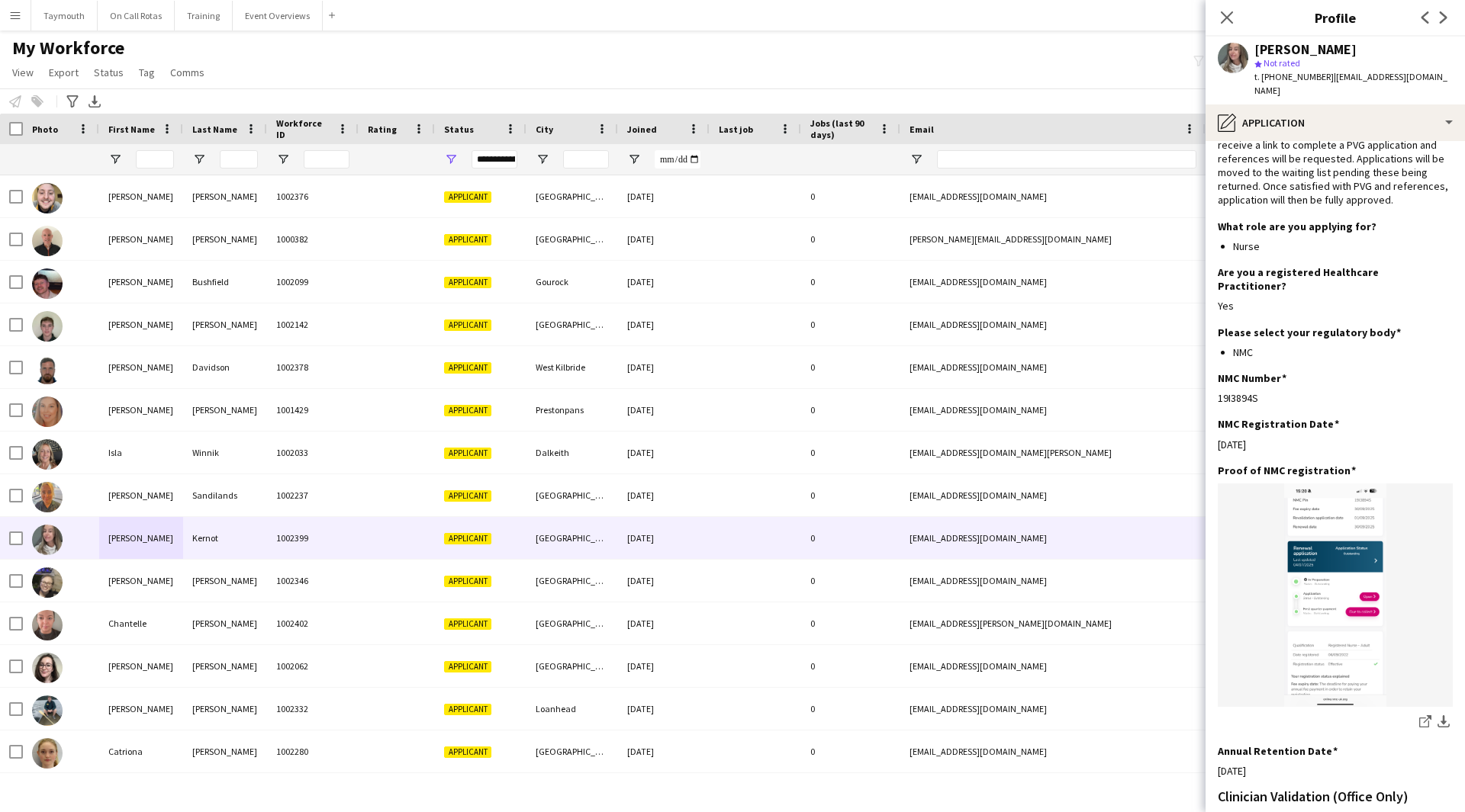
scroll to position [259, 0]
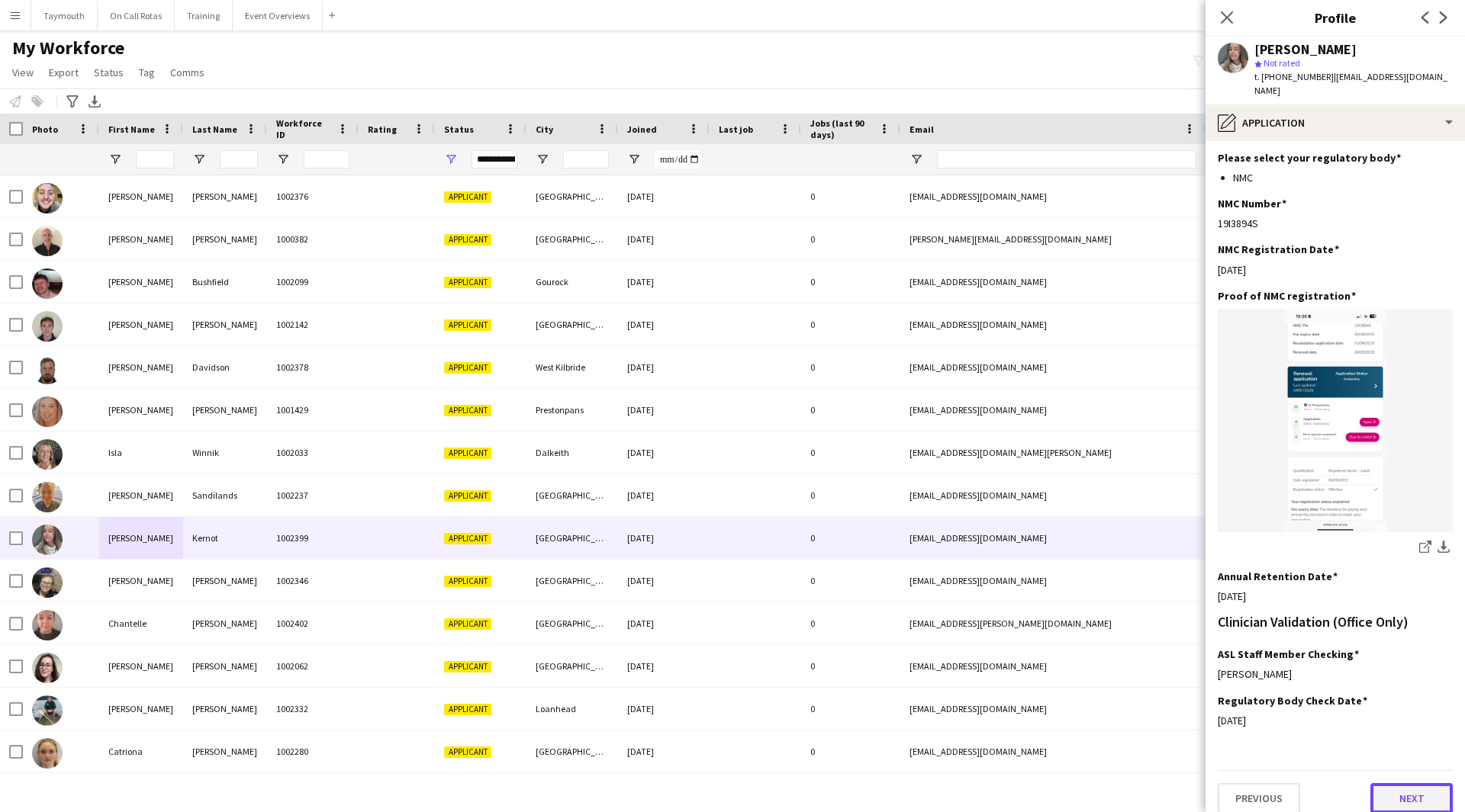
click at [1388, 783] on button "Next" at bounding box center [1411, 798] width 82 height 31
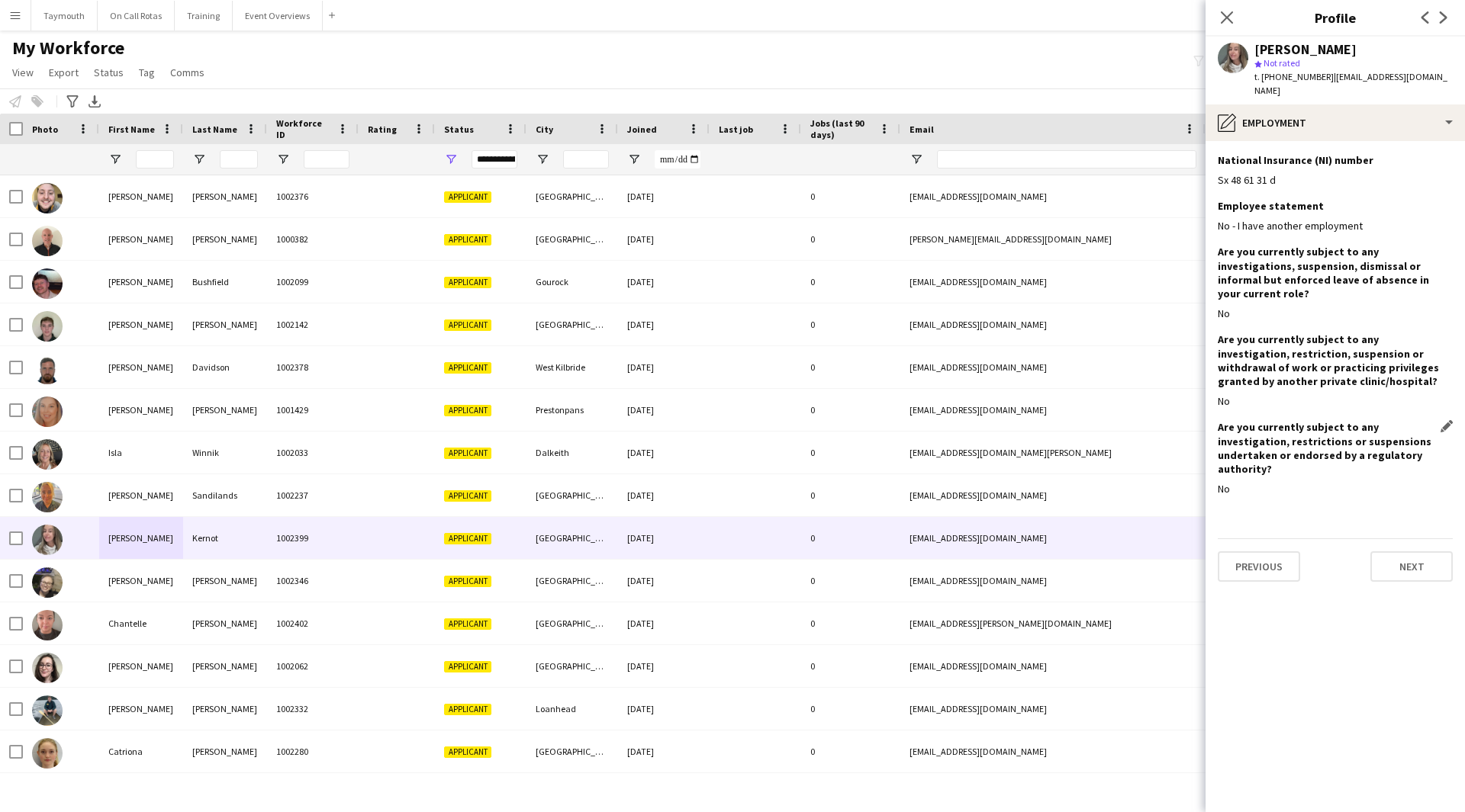
scroll to position [0, 0]
click at [1413, 553] on button "Next" at bounding box center [1411, 566] width 82 height 31
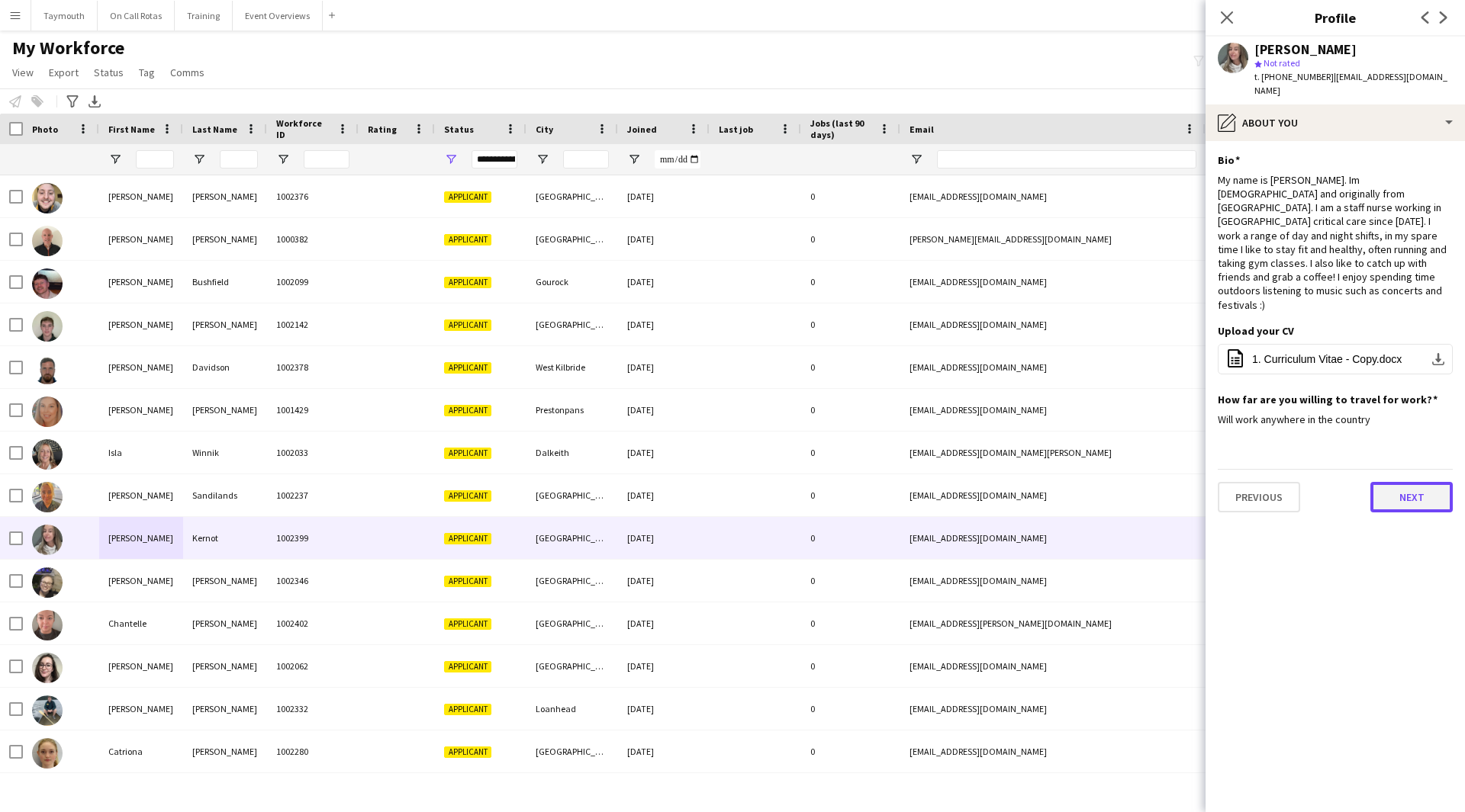
click at [1400, 482] on button "Next" at bounding box center [1411, 498] width 82 height 31
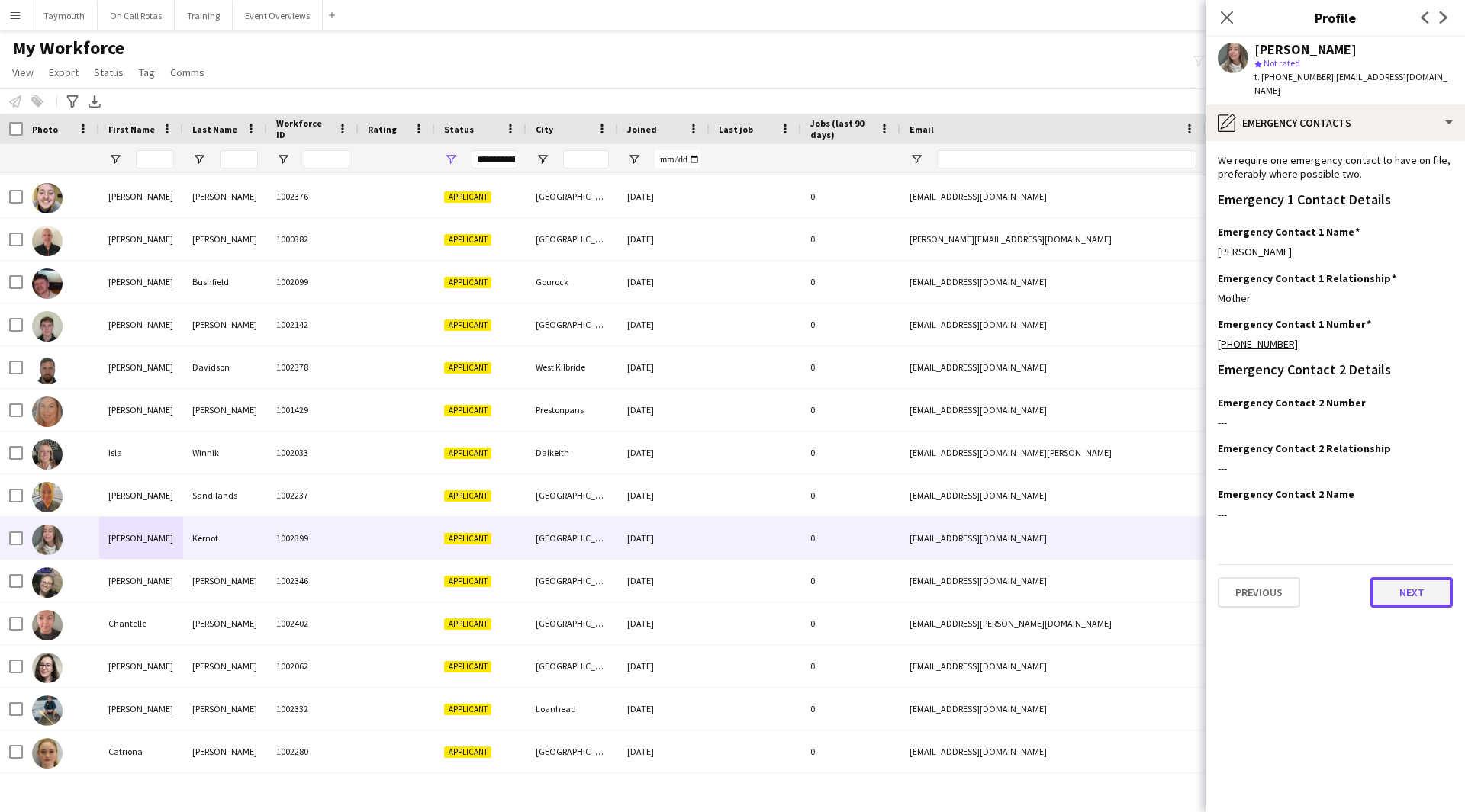
click at [1416, 595] on button "Next" at bounding box center [1411, 593] width 82 height 31
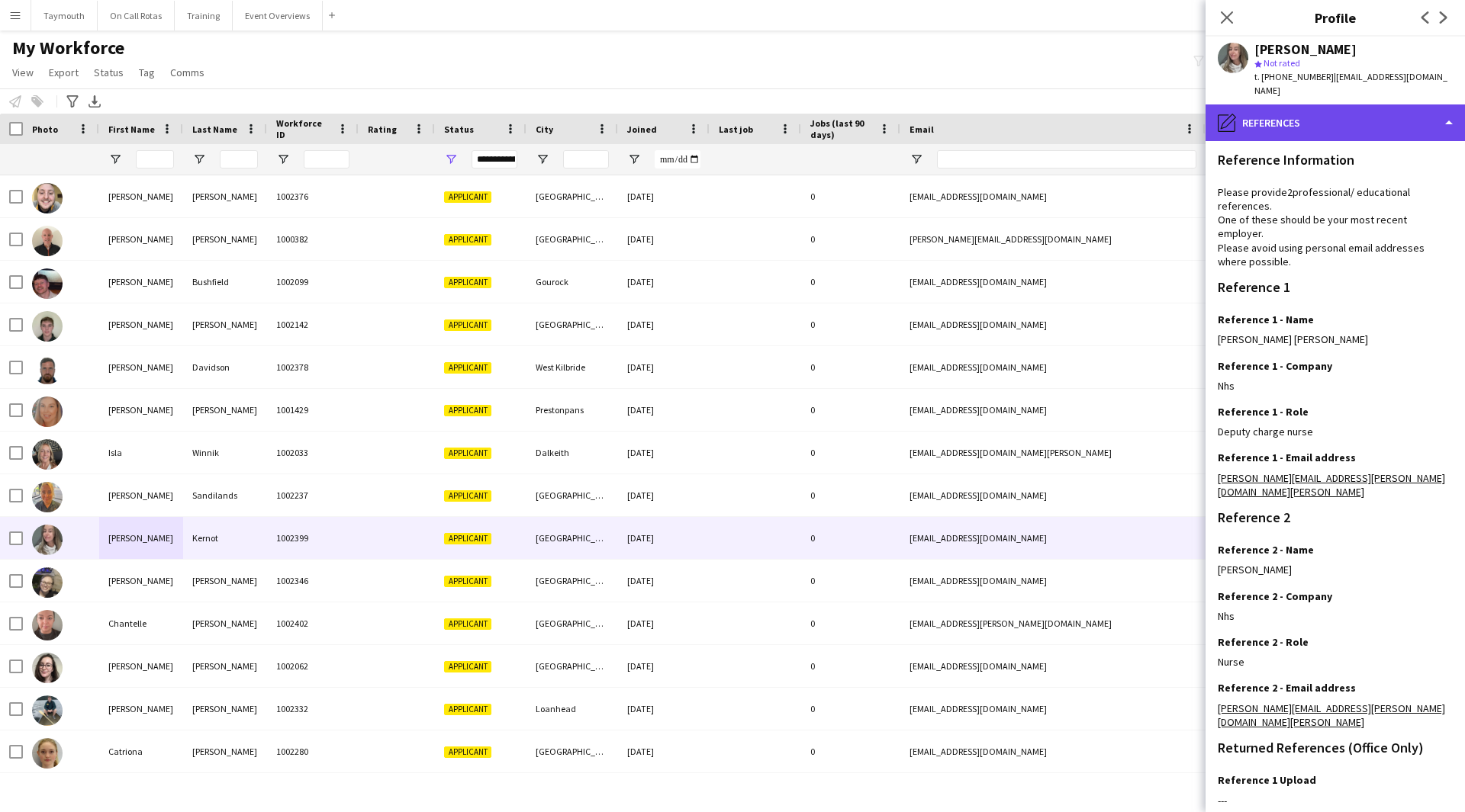
click at [1394, 125] on div "pencil4 References" at bounding box center [1335, 123] width 259 height 37
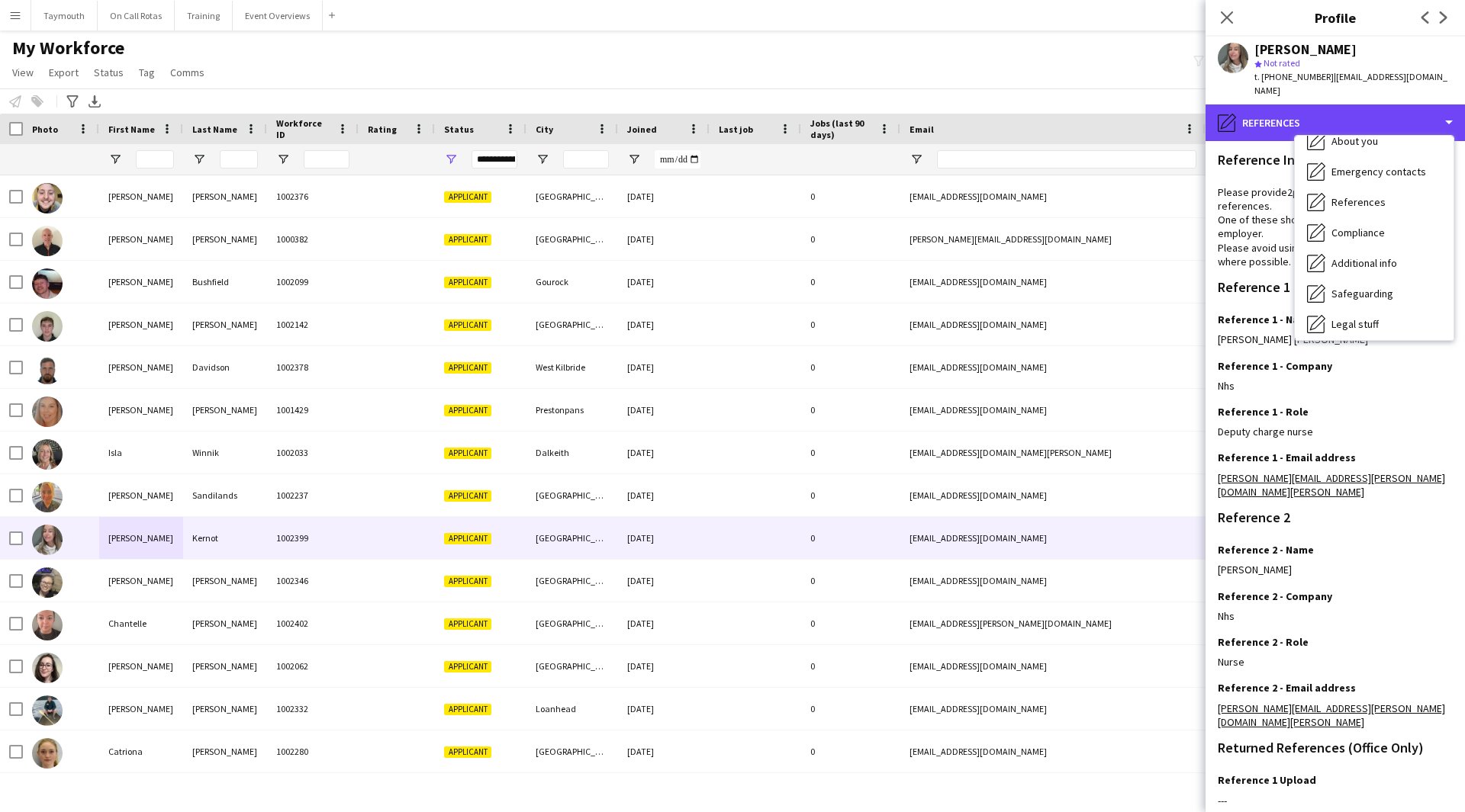
scroll to position [266, 0]
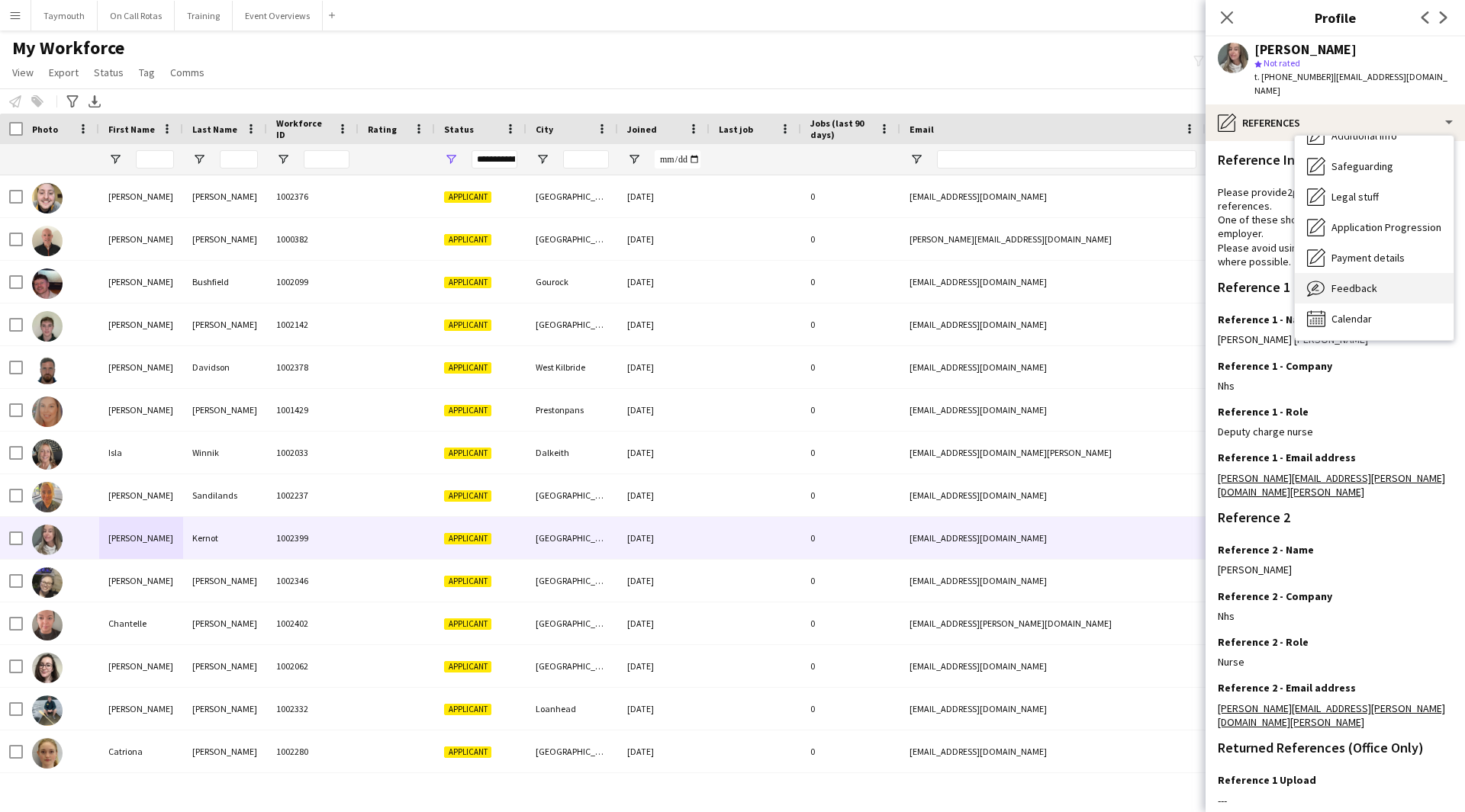
click at [1373, 301] on div "Feedback Feedback" at bounding box center [1375, 288] width 159 height 31
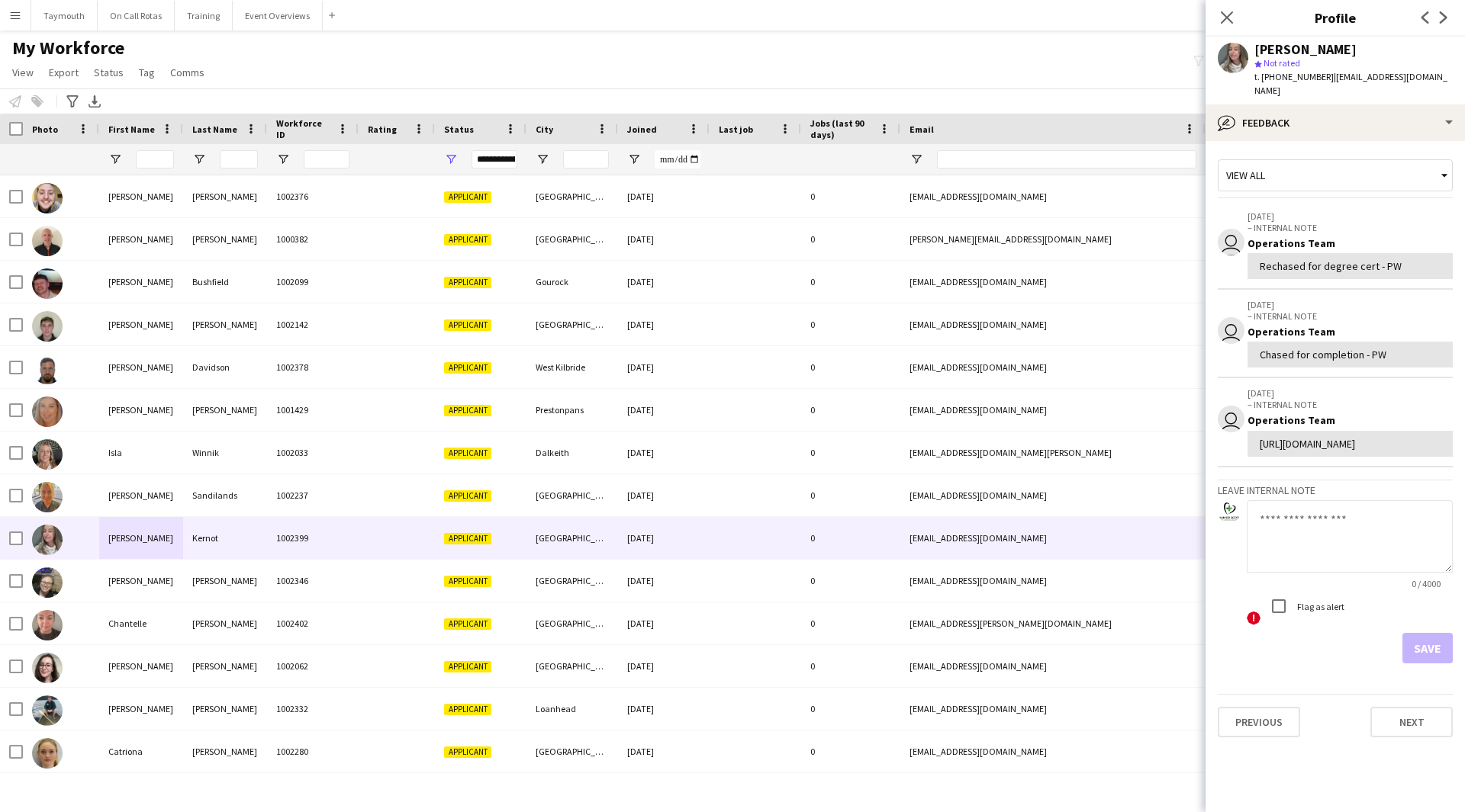
drag, startPoint x: 1342, startPoint y: 568, endPoint x: 1336, endPoint y: 559, distance: 10.8
click at [1345, 567] on textarea at bounding box center [1350, 537] width 206 height 72
type textarea "**********"
click at [1432, 664] on button "Save" at bounding box center [1428, 649] width 51 height 31
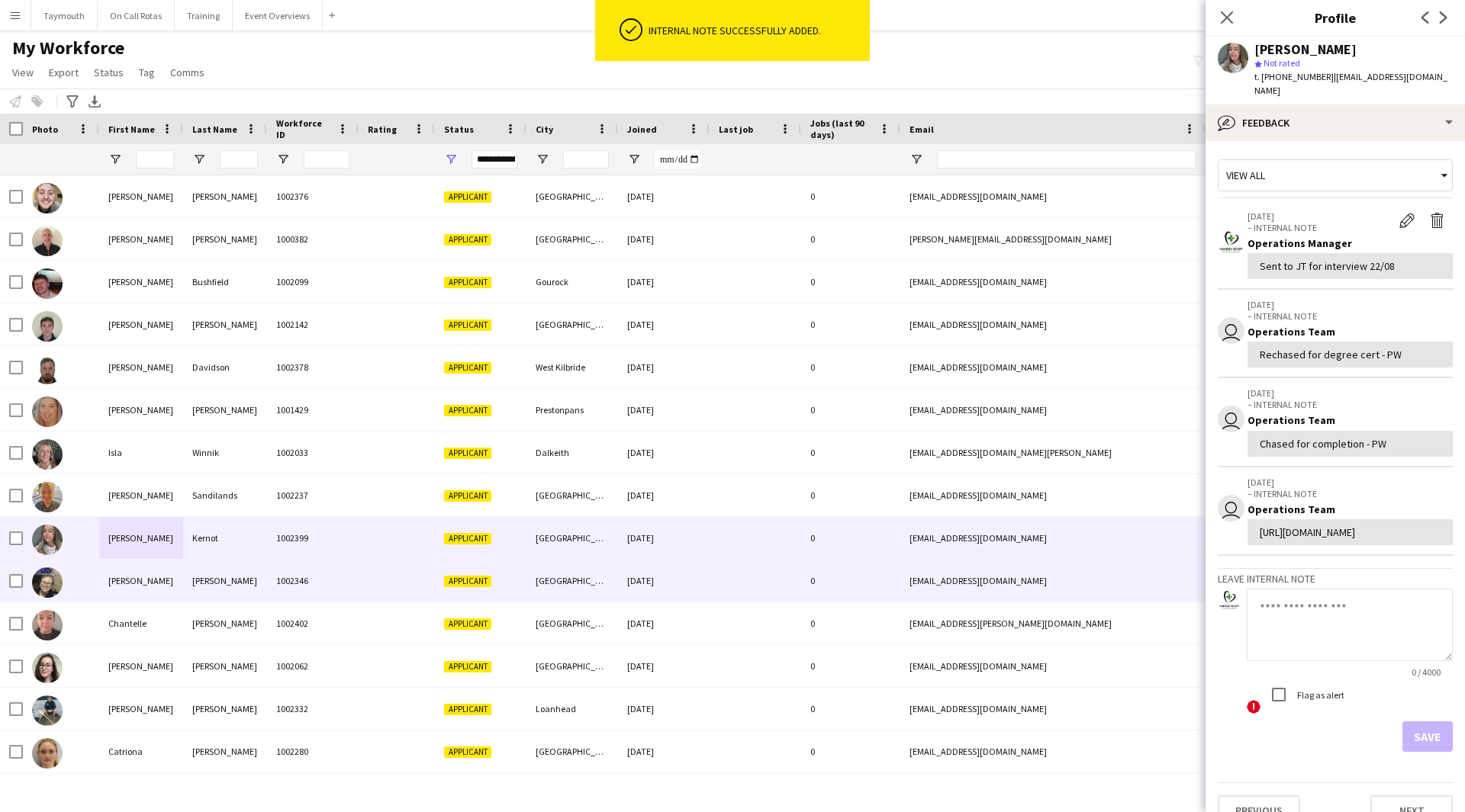
click at [283, 563] on div "1002346" at bounding box center [313, 581] width 91 height 42
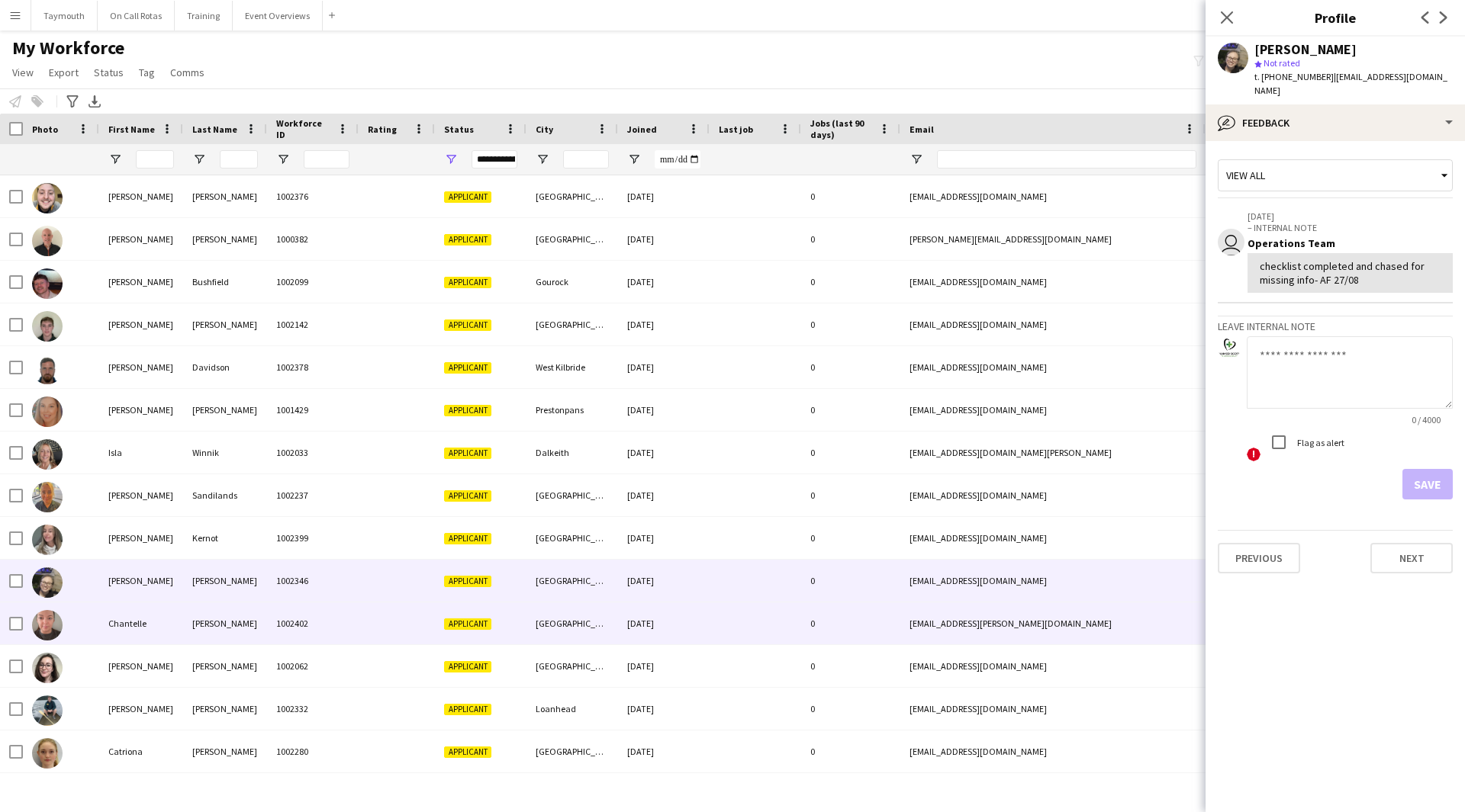
click at [193, 625] on div "[PERSON_NAME]" at bounding box center [225, 623] width 84 height 42
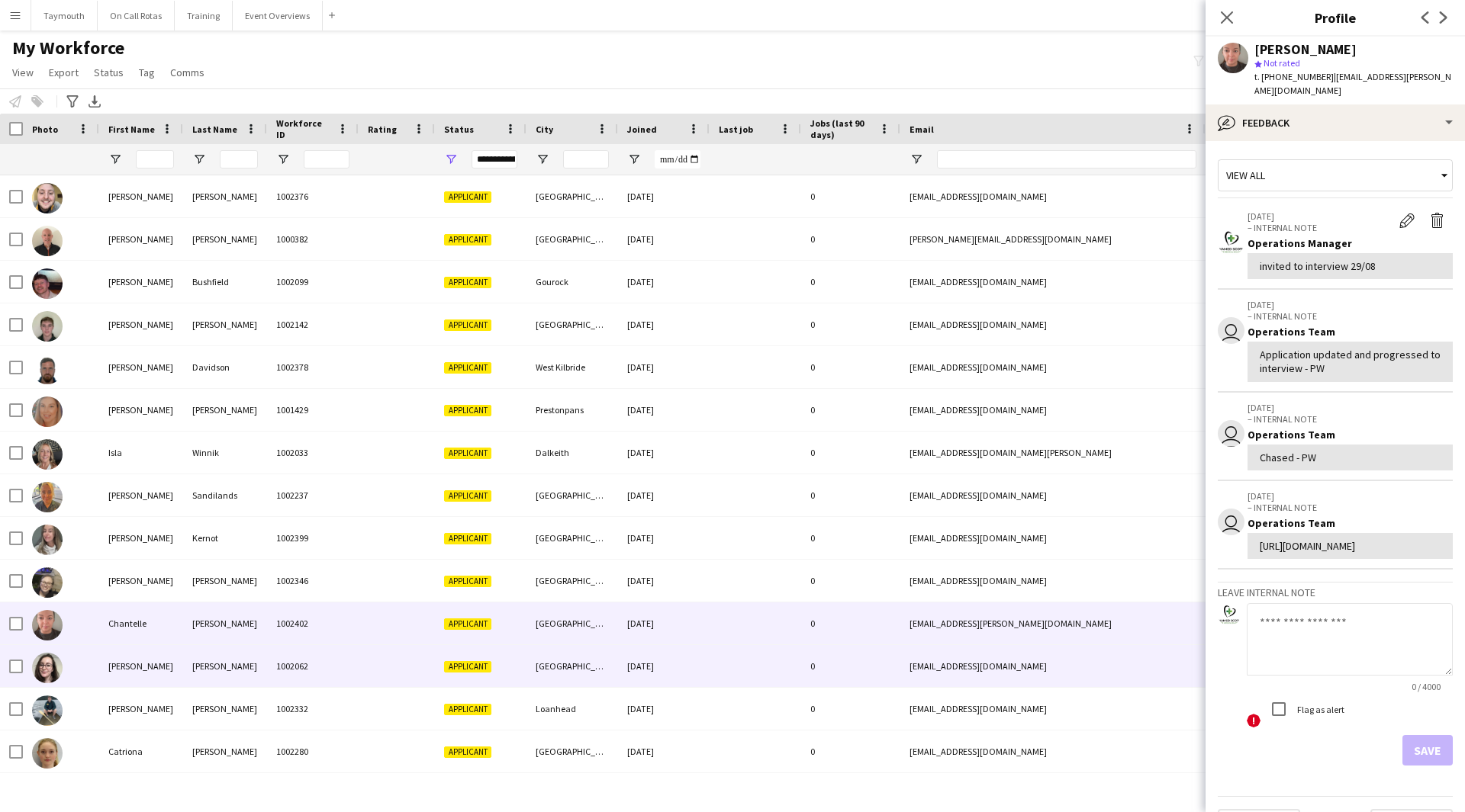
click at [286, 667] on div "1002062" at bounding box center [313, 666] width 91 height 42
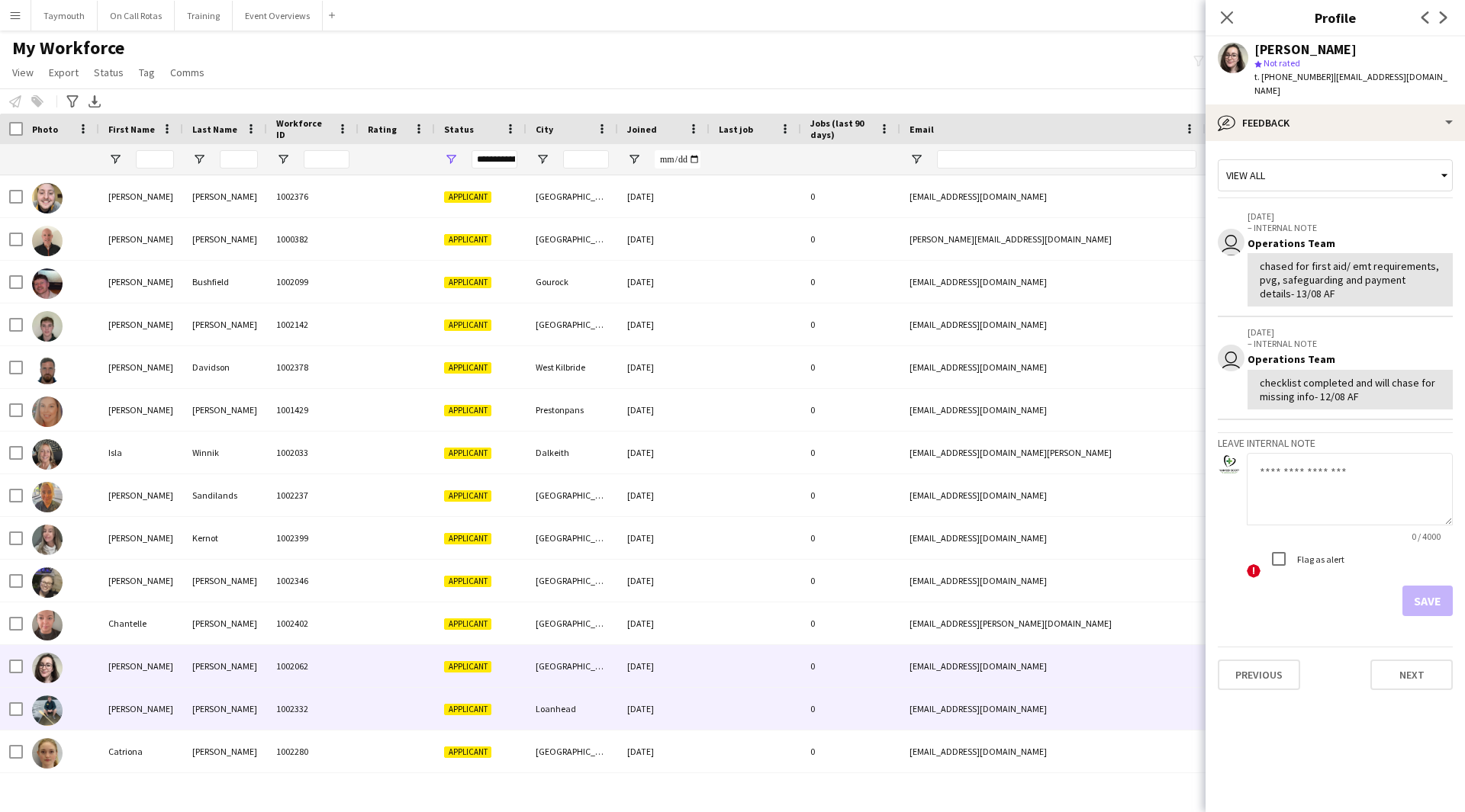
click at [157, 715] on div "[PERSON_NAME]" at bounding box center [141, 709] width 84 height 42
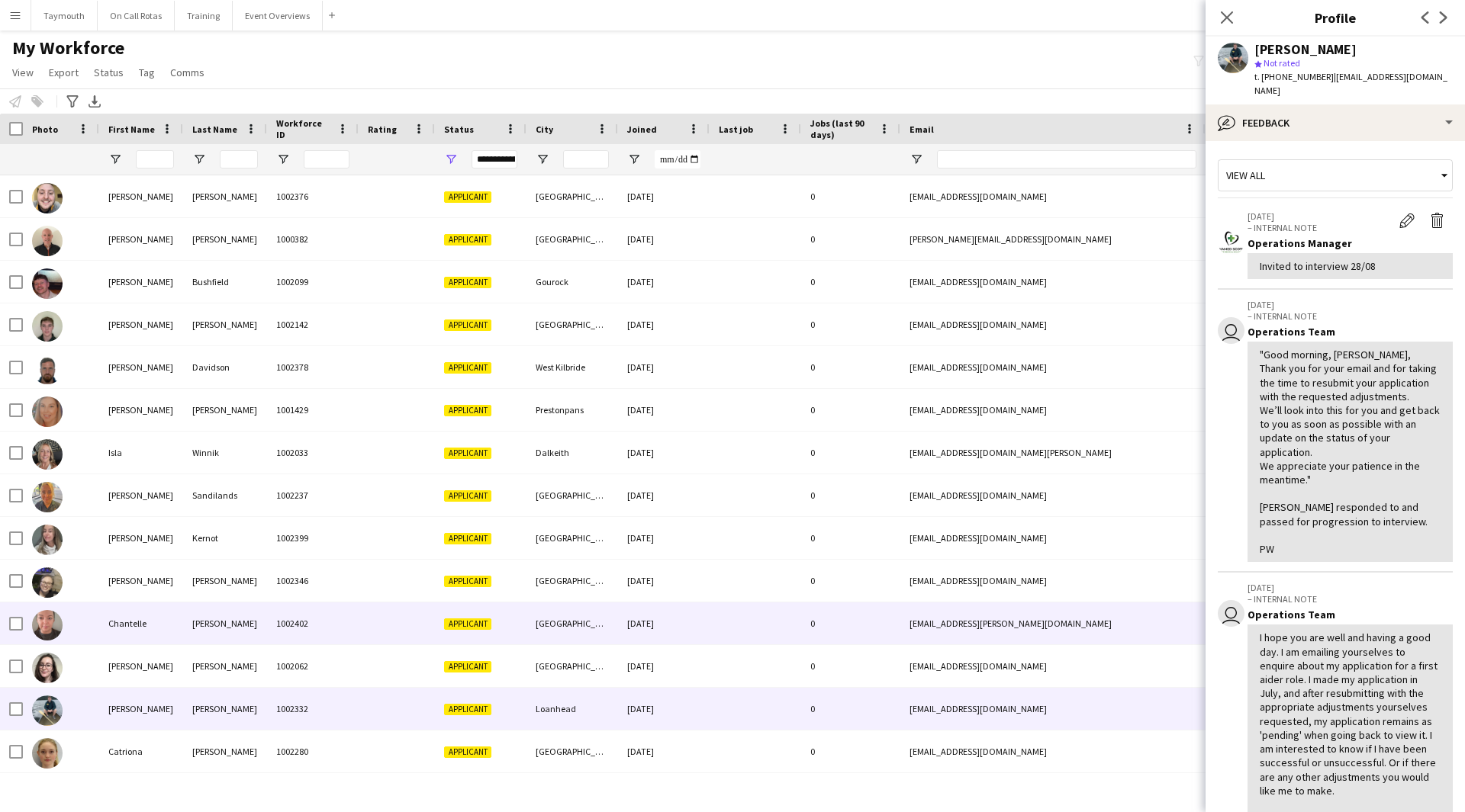
scroll to position [153, 0]
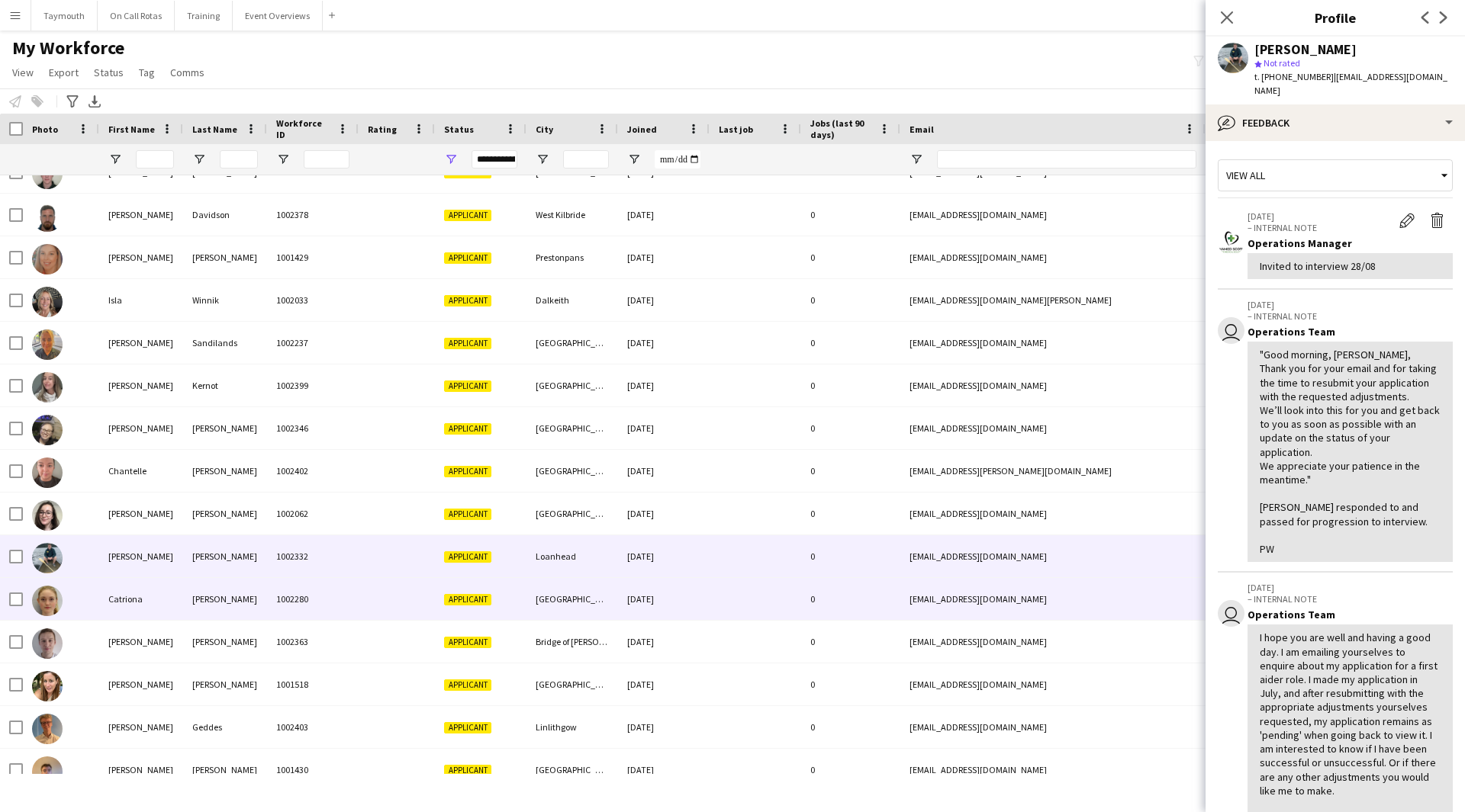
click at [258, 615] on div "[PERSON_NAME]" at bounding box center [225, 599] width 84 height 42
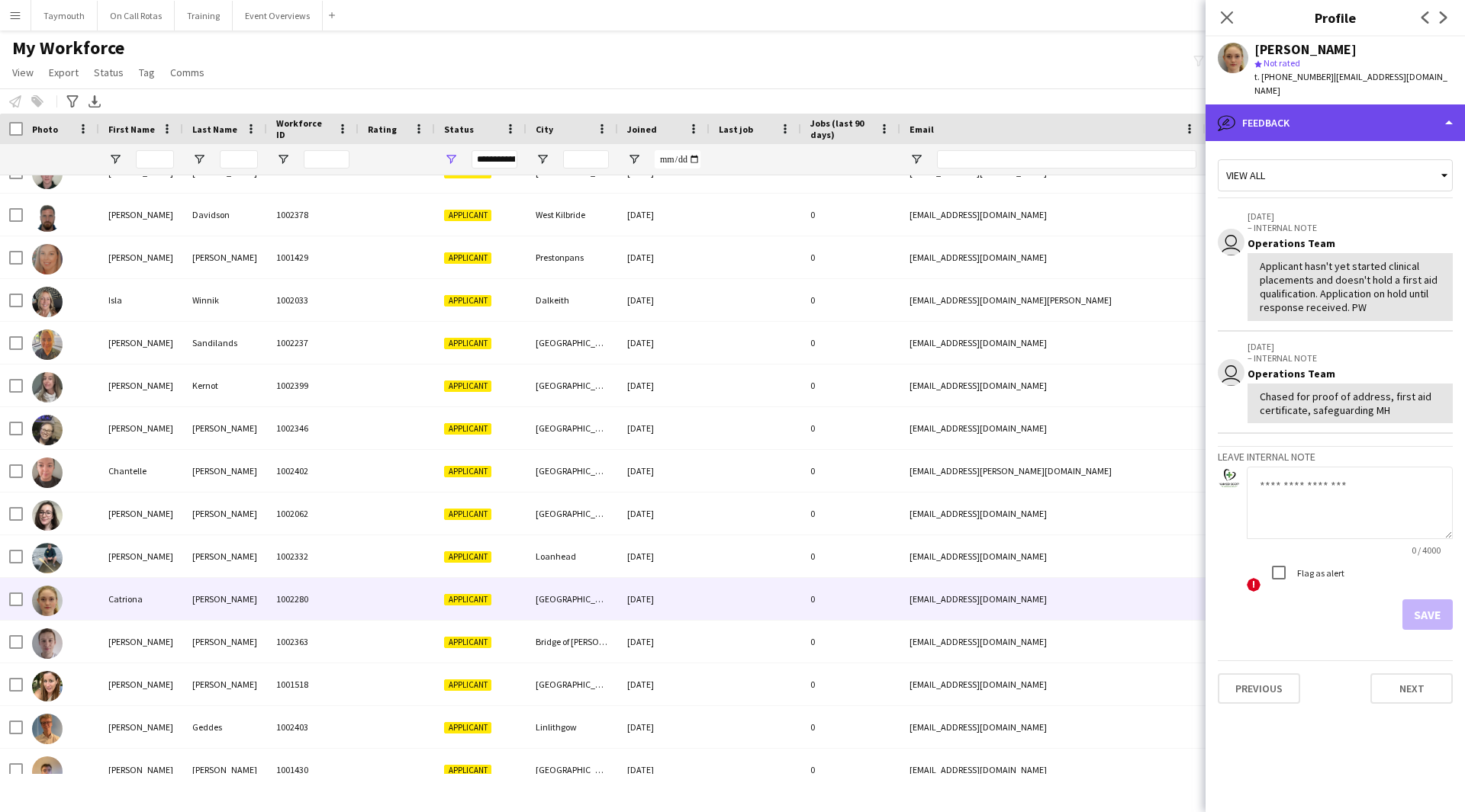
click at [1326, 110] on div "bubble-pencil Feedback" at bounding box center [1335, 123] width 259 height 37
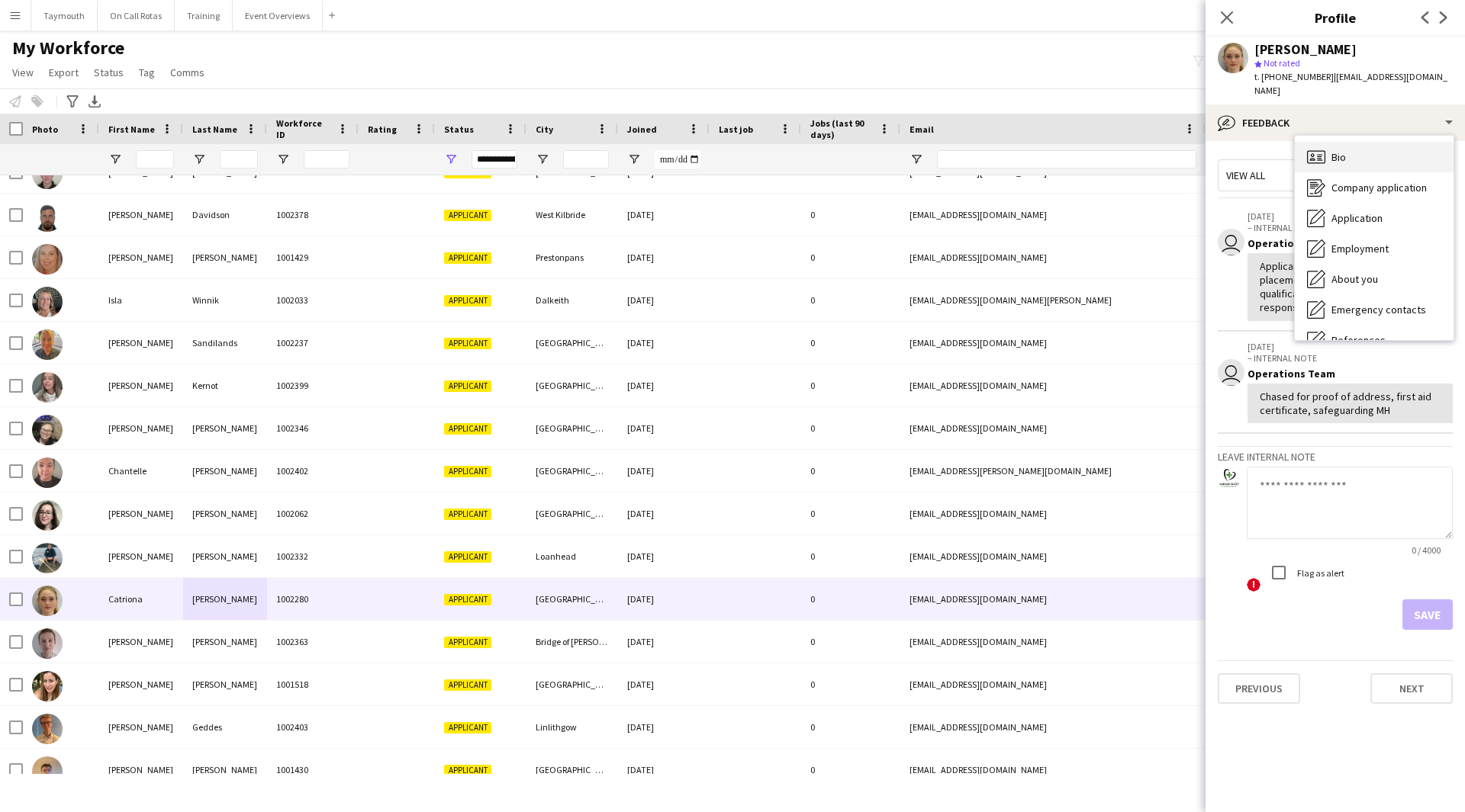
click at [1357, 142] on div "Bio Bio" at bounding box center [1375, 157] width 159 height 31
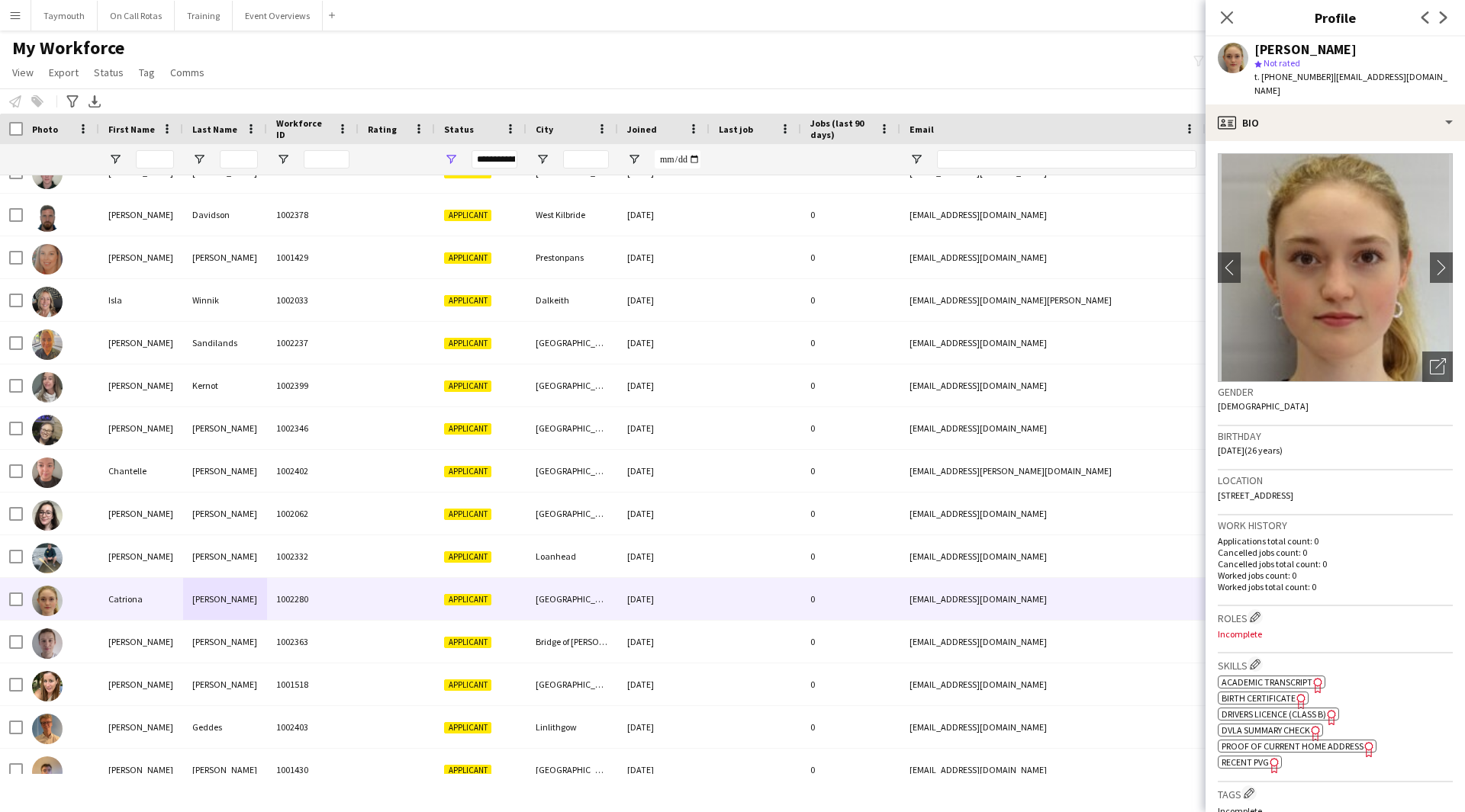
click at [1274, 677] on span "Academic Transcript" at bounding box center [1267, 682] width 90 height 12
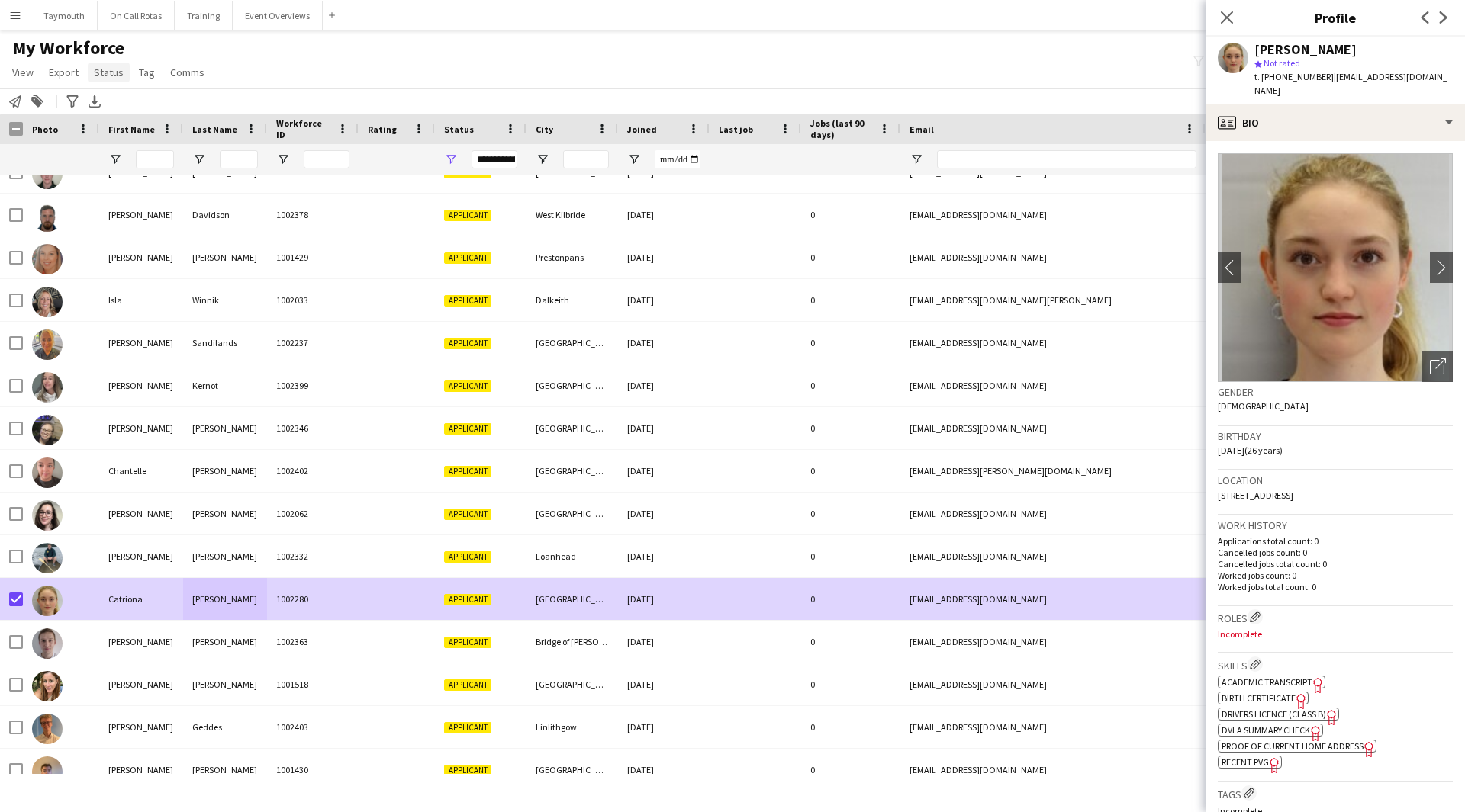
click at [108, 74] on span "Status" at bounding box center [108, 72] width 30 height 14
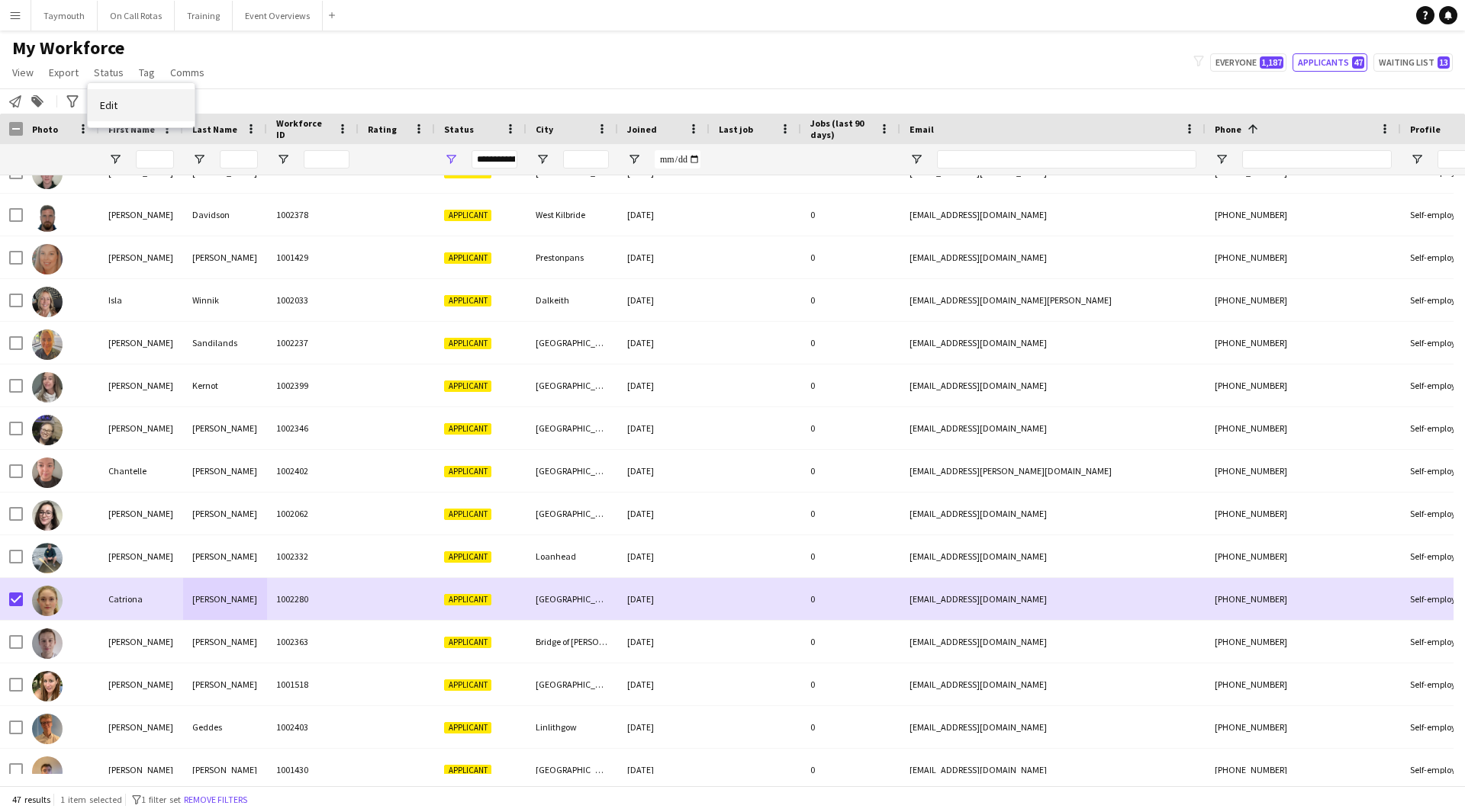
click at [110, 111] on span "Edit" at bounding box center [108, 105] width 17 height 14
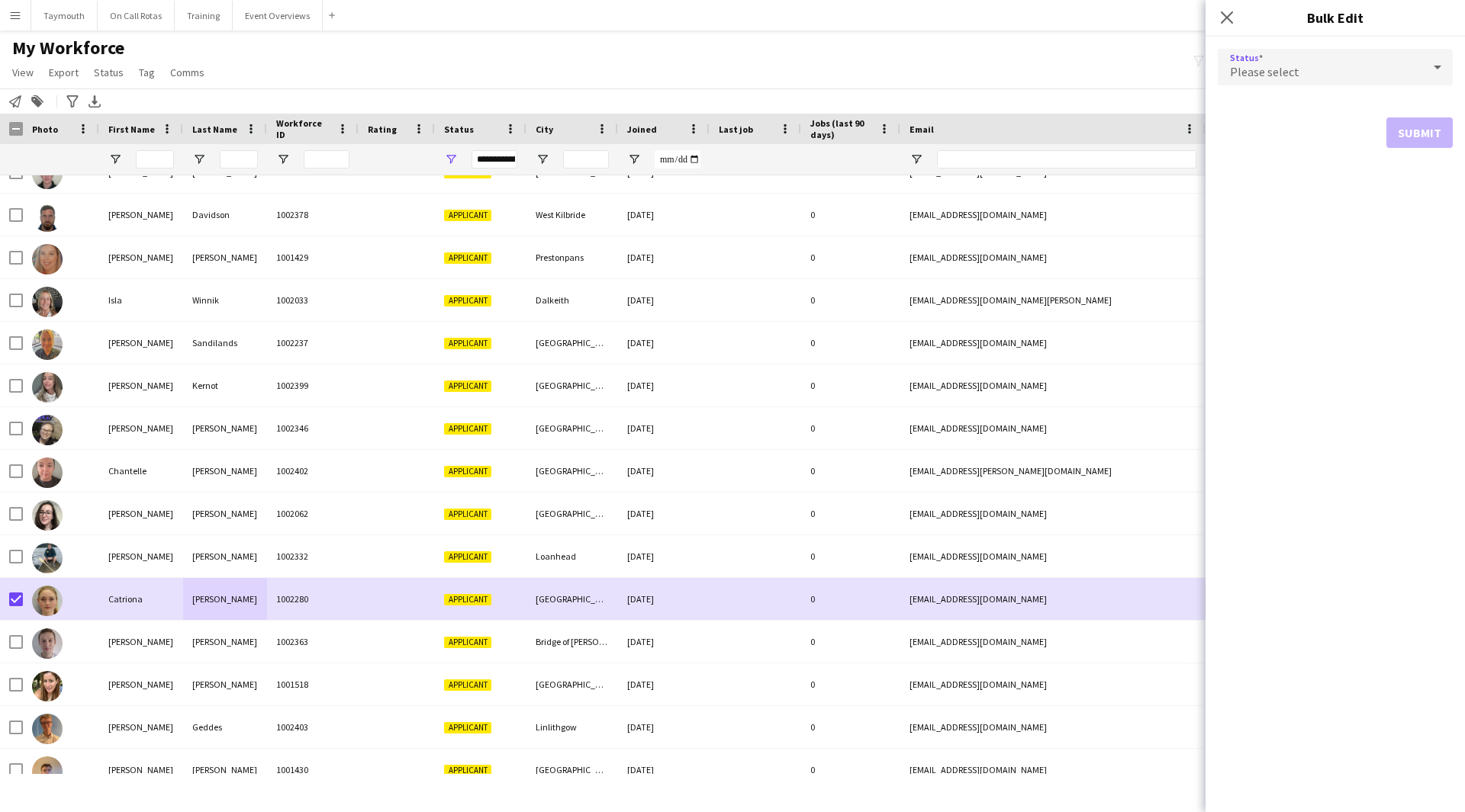
click at [1305, 63] on div "Please select" at bounding box center [1319, 67] width 204 height 37
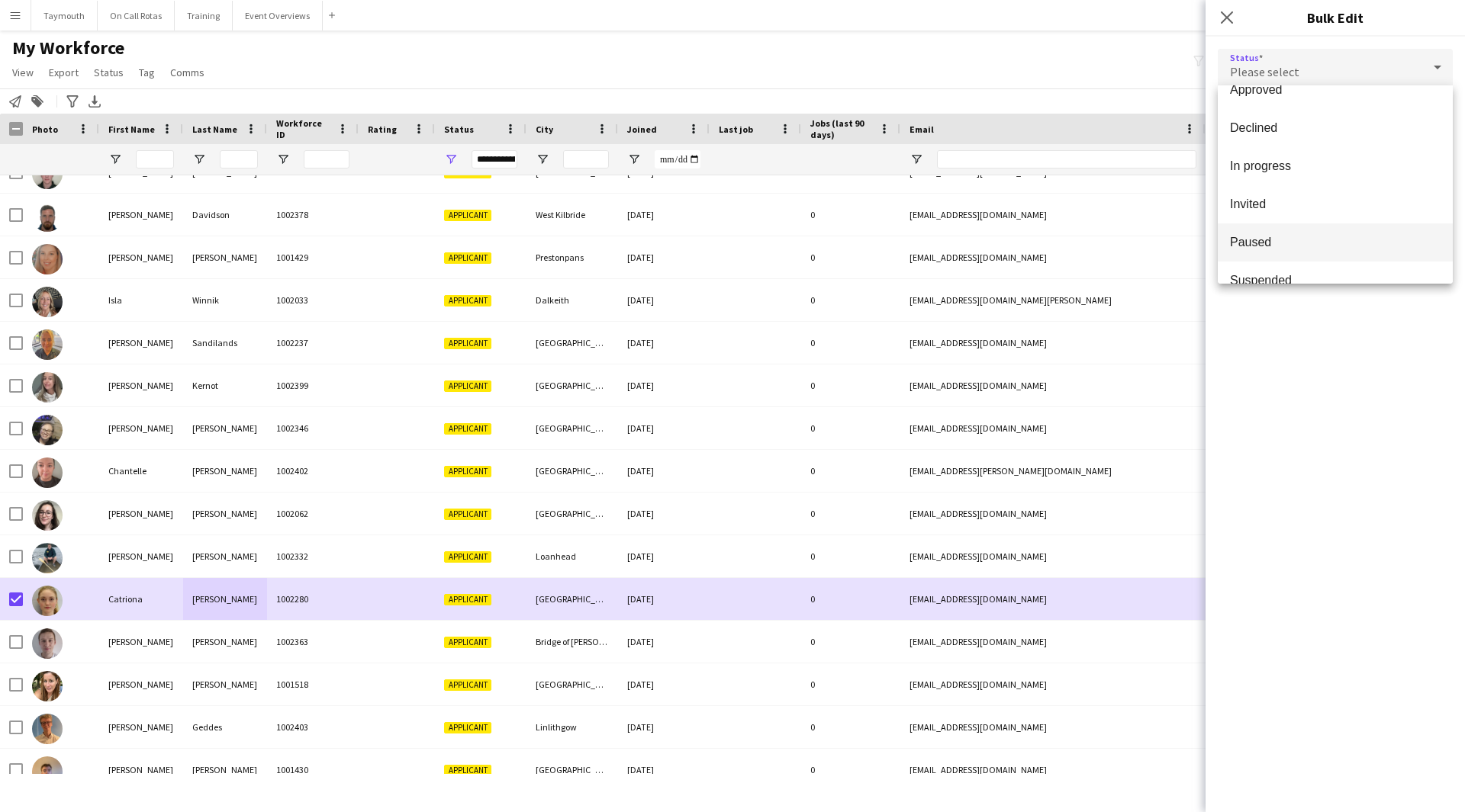
scroll to position [157, 0]
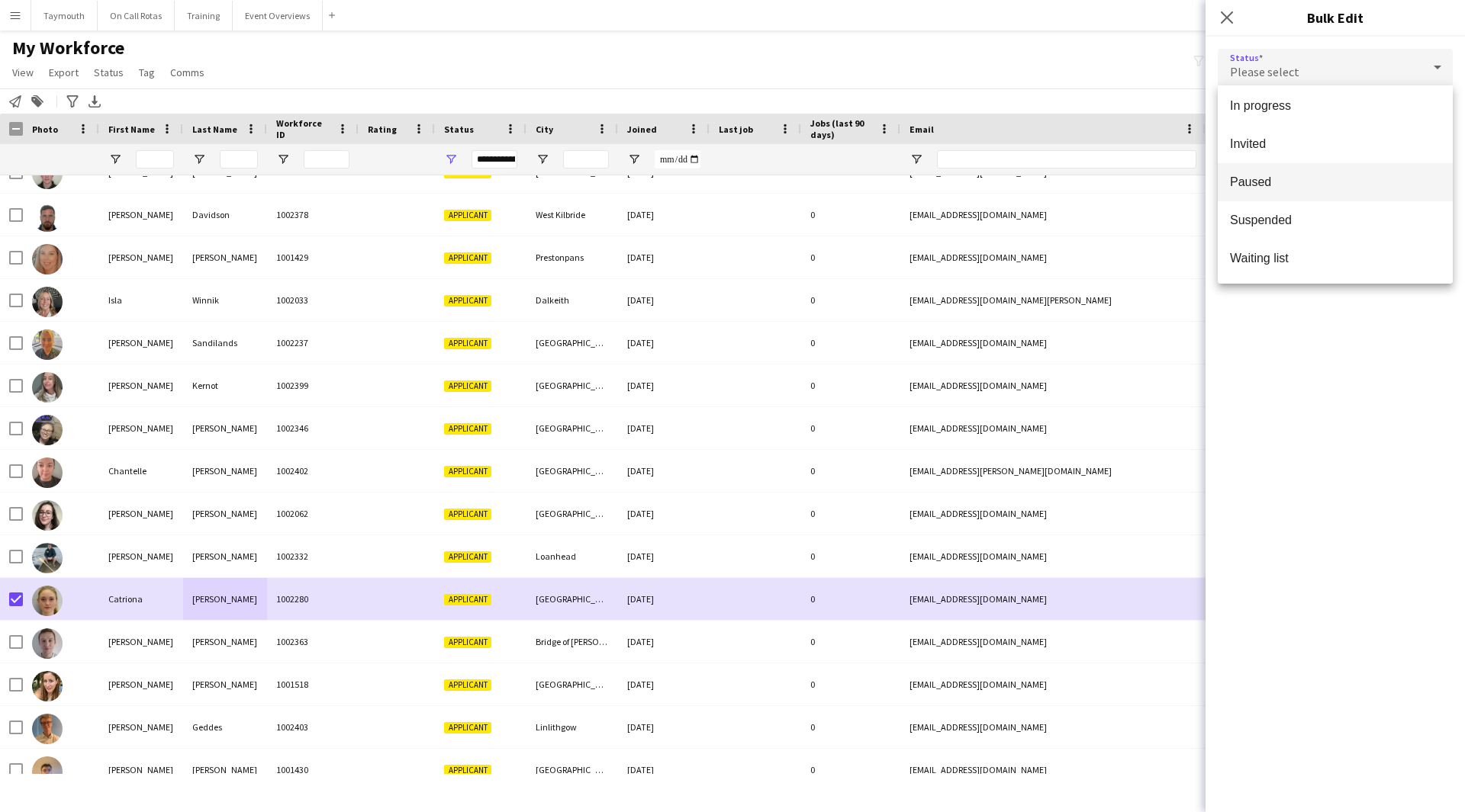
click at [1305, 185] on span "Paused" at bounding box center [1335, 182] width 211 height 14
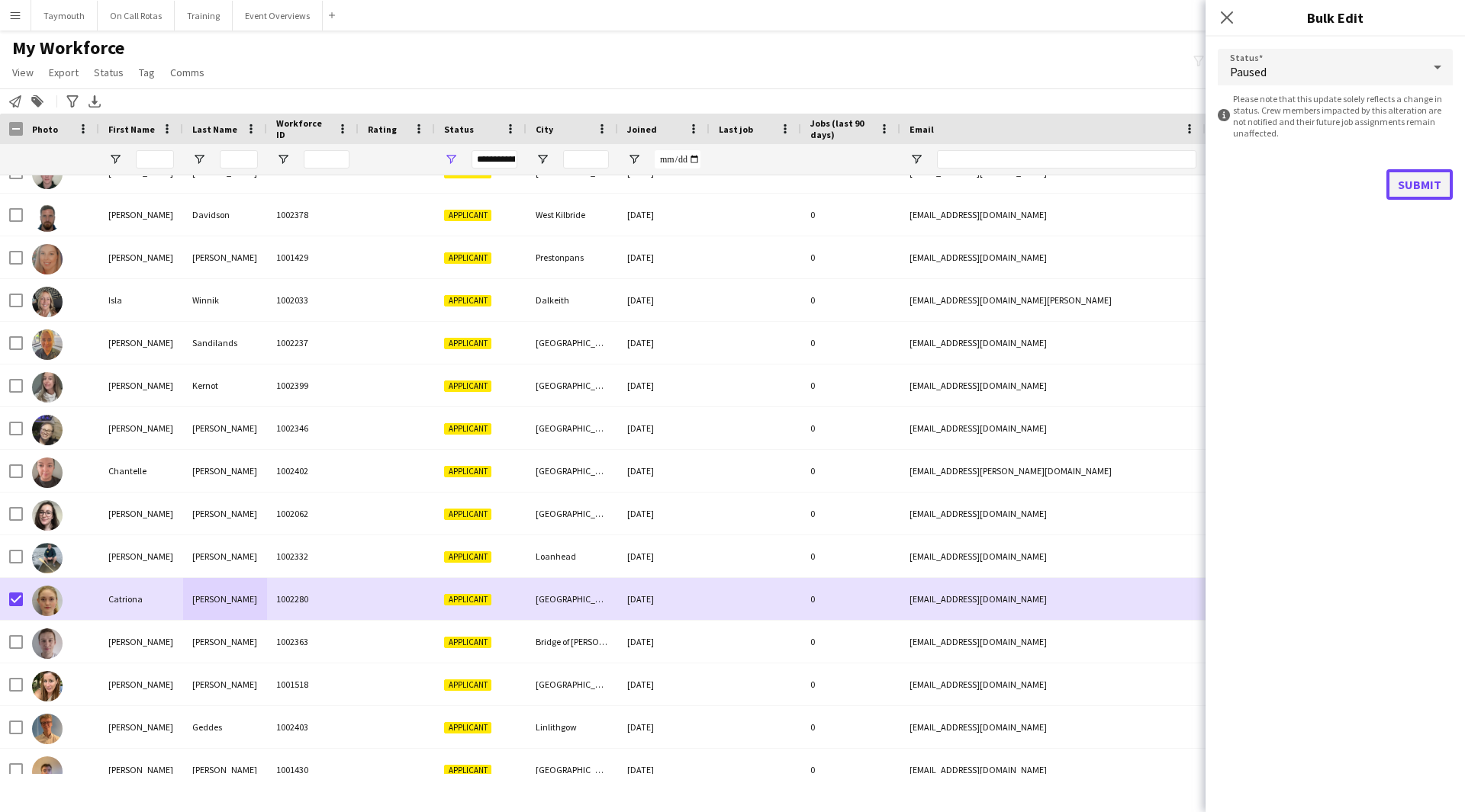
click at [1431, 177] on button "Submit" at bounding box center [1419, 184] width 66 height 31
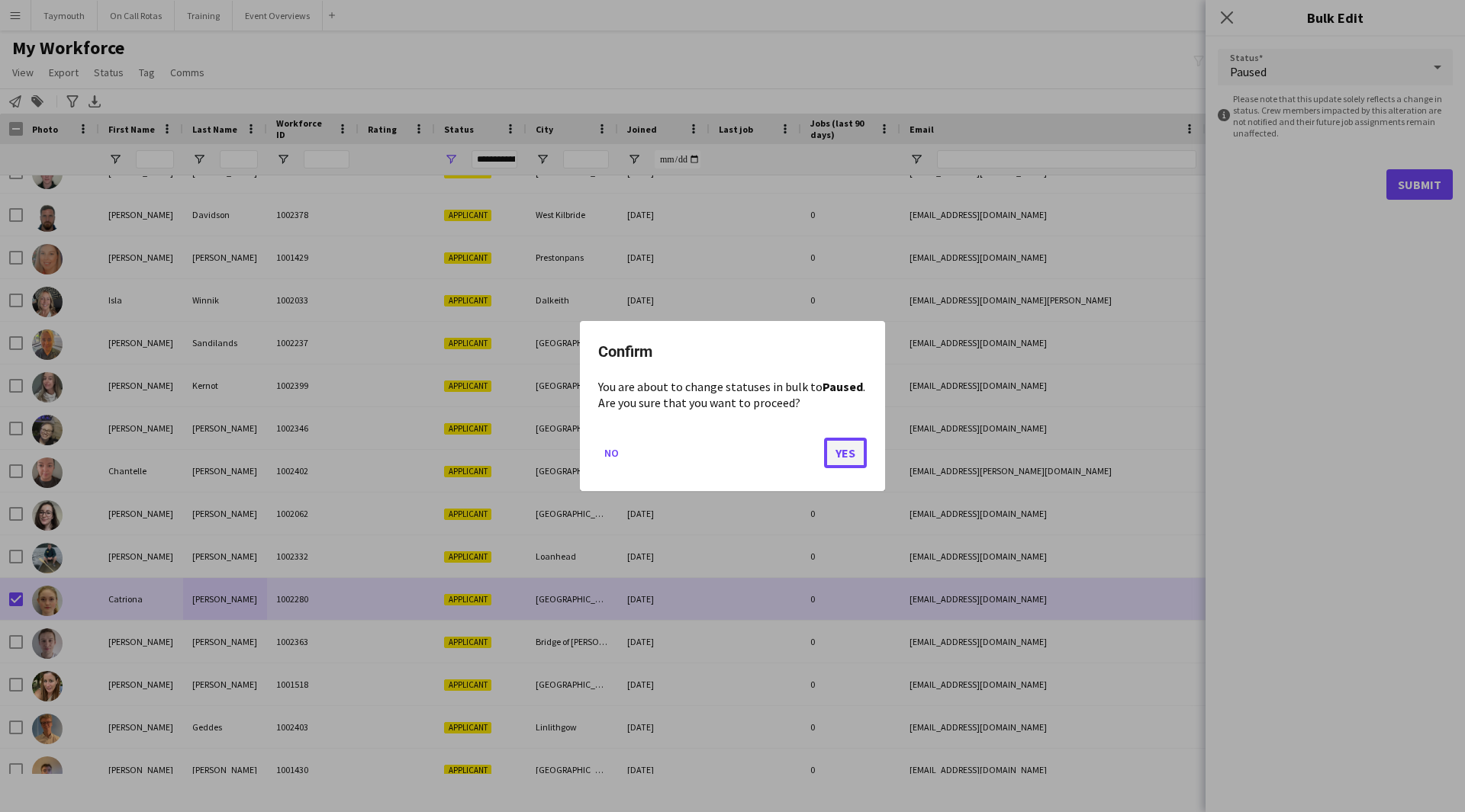
click at [836, 453] on button "Yes" at bounding box center [845, 453] width 42 height 31
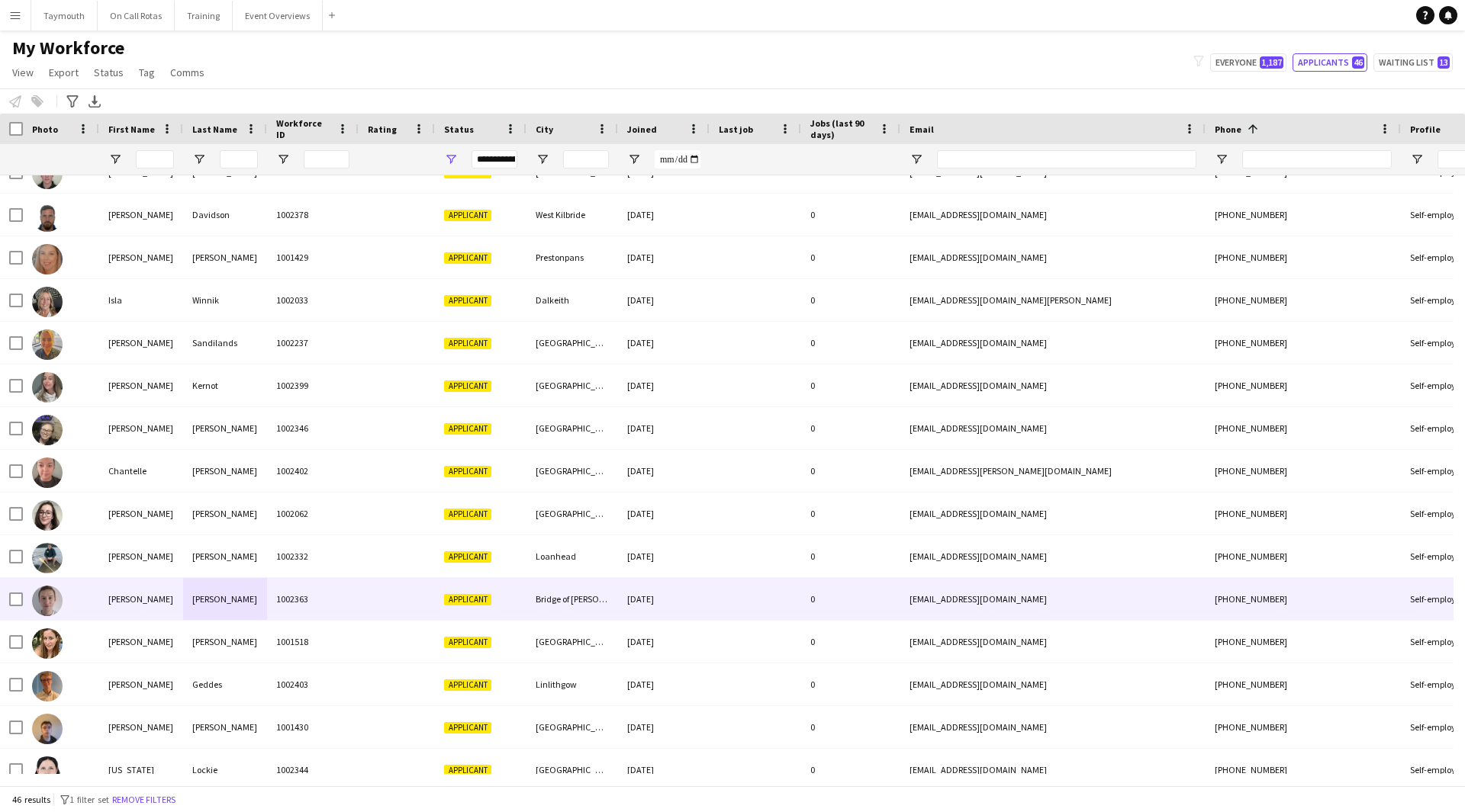
click at [181, 593] on div "[PERSON_NAME]" at bounding box center [141, 599] width 84 height 42
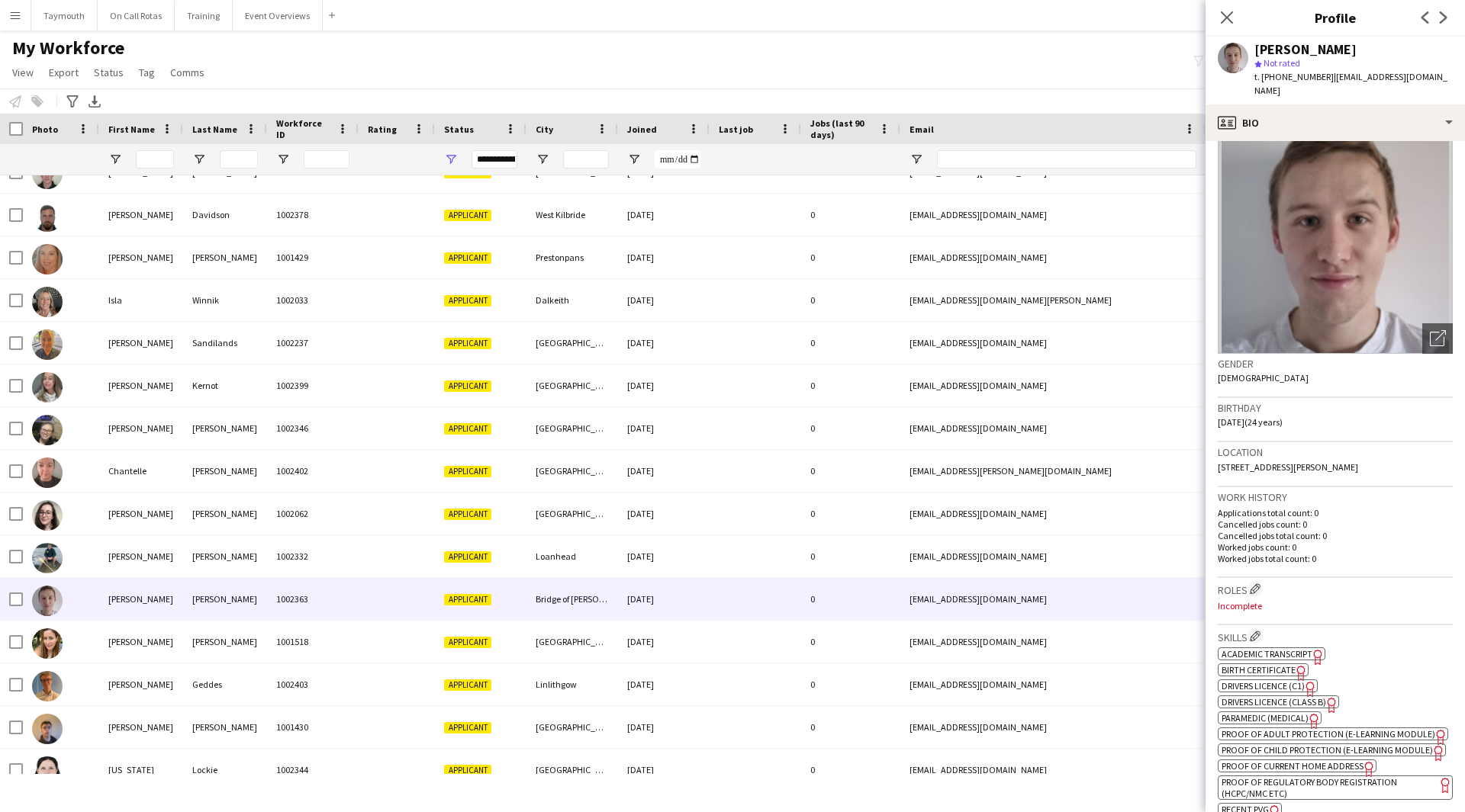
scroll to position [76, 0]
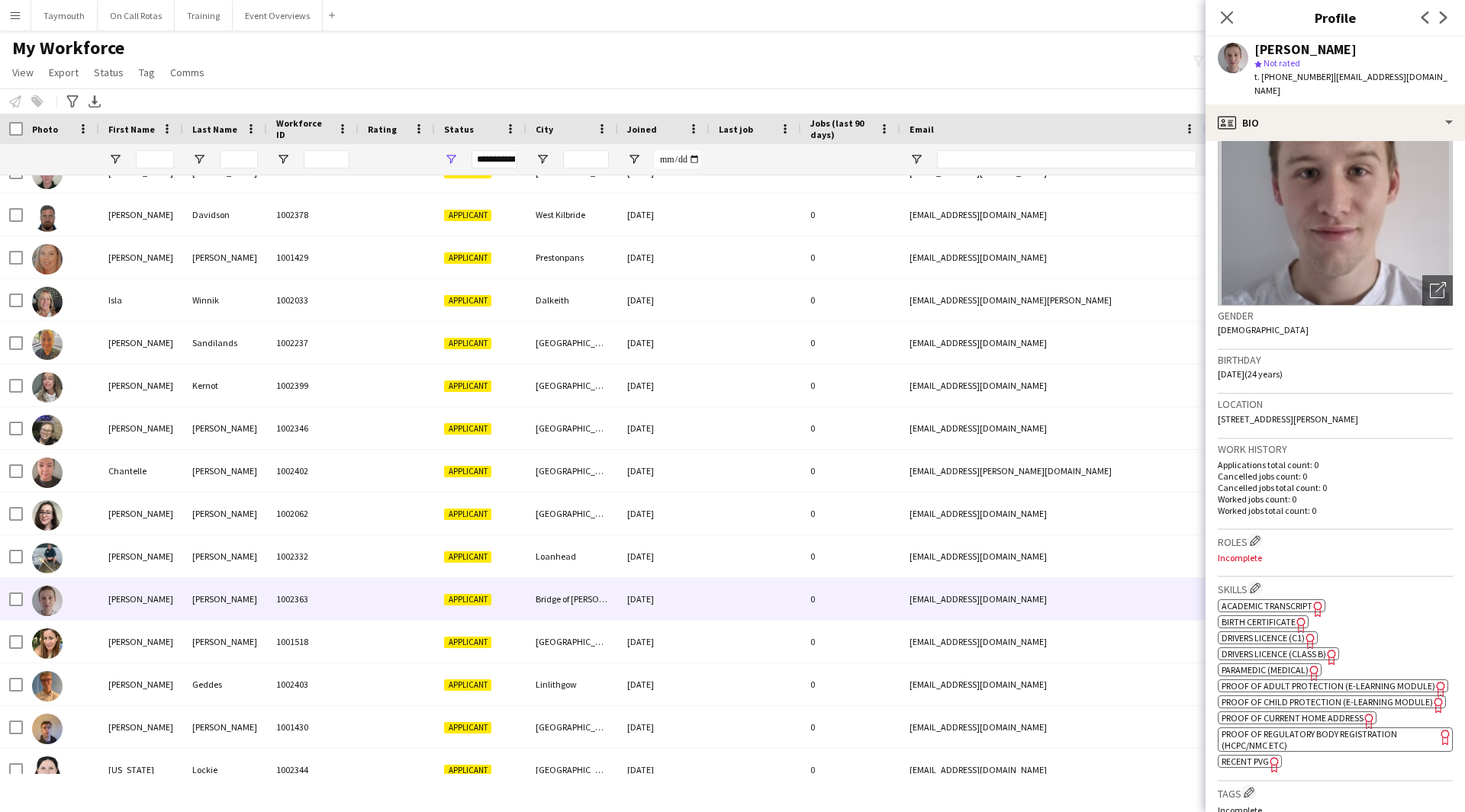
click at [1299, 600] on span "Academic Transcript" at bounding box center [1267, 605] width 90 height 12
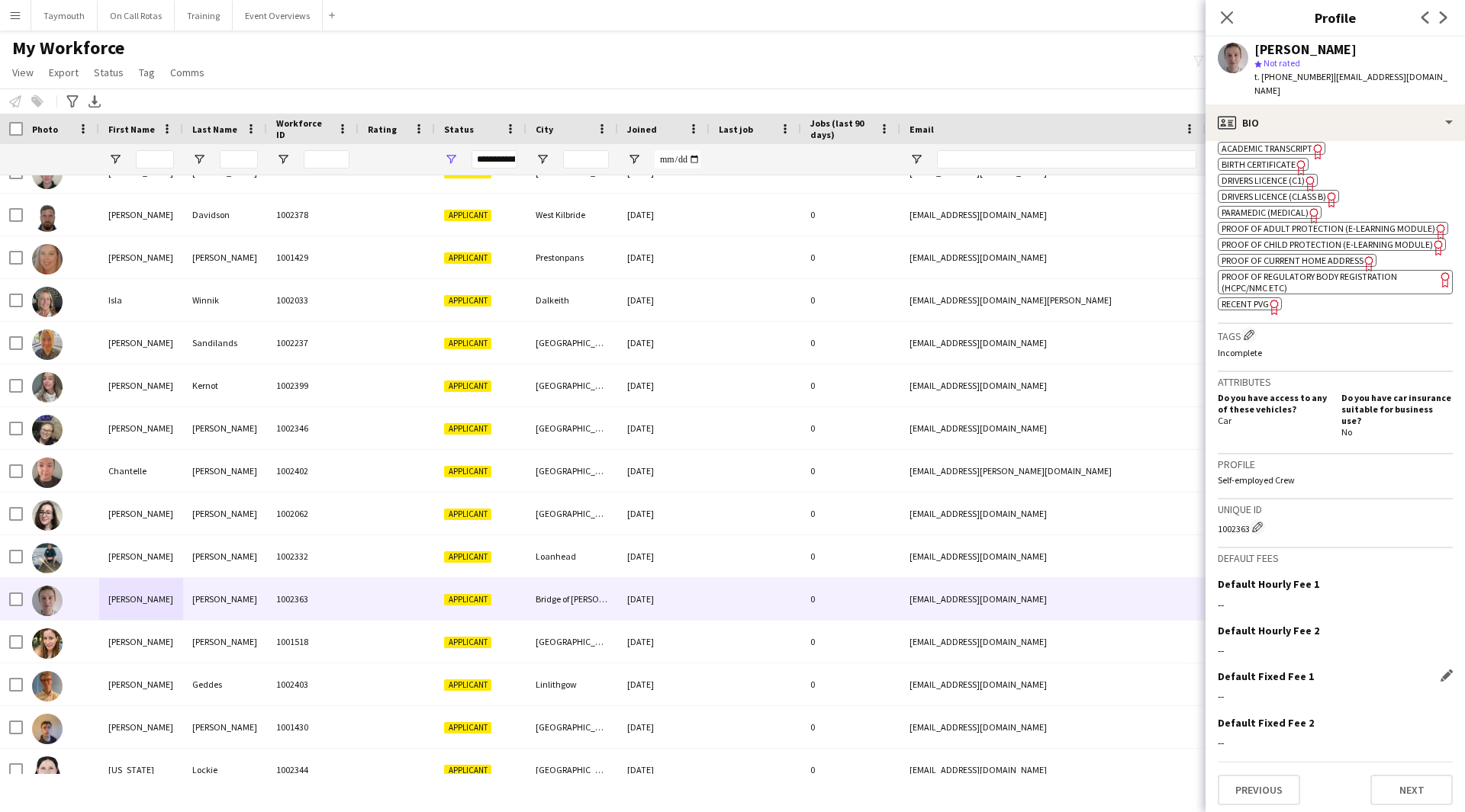
scroll to position [537, 0]
click at [1384, 780] on button "Next" at bounding box center [1411, 788] width 82 height 31
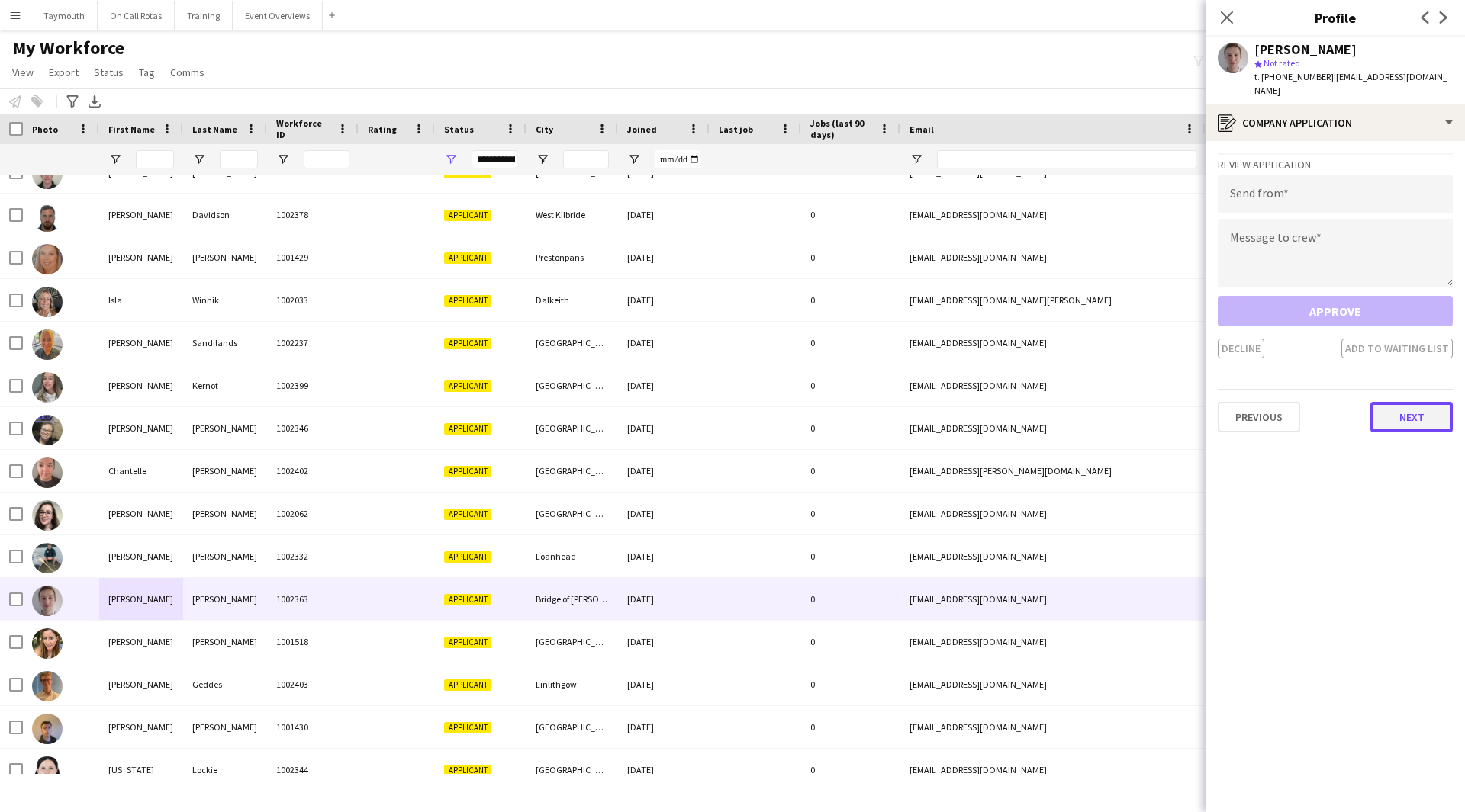
click at [1399, 405] on button "Next" at bounding box center [1411, 417] width 82 height 31
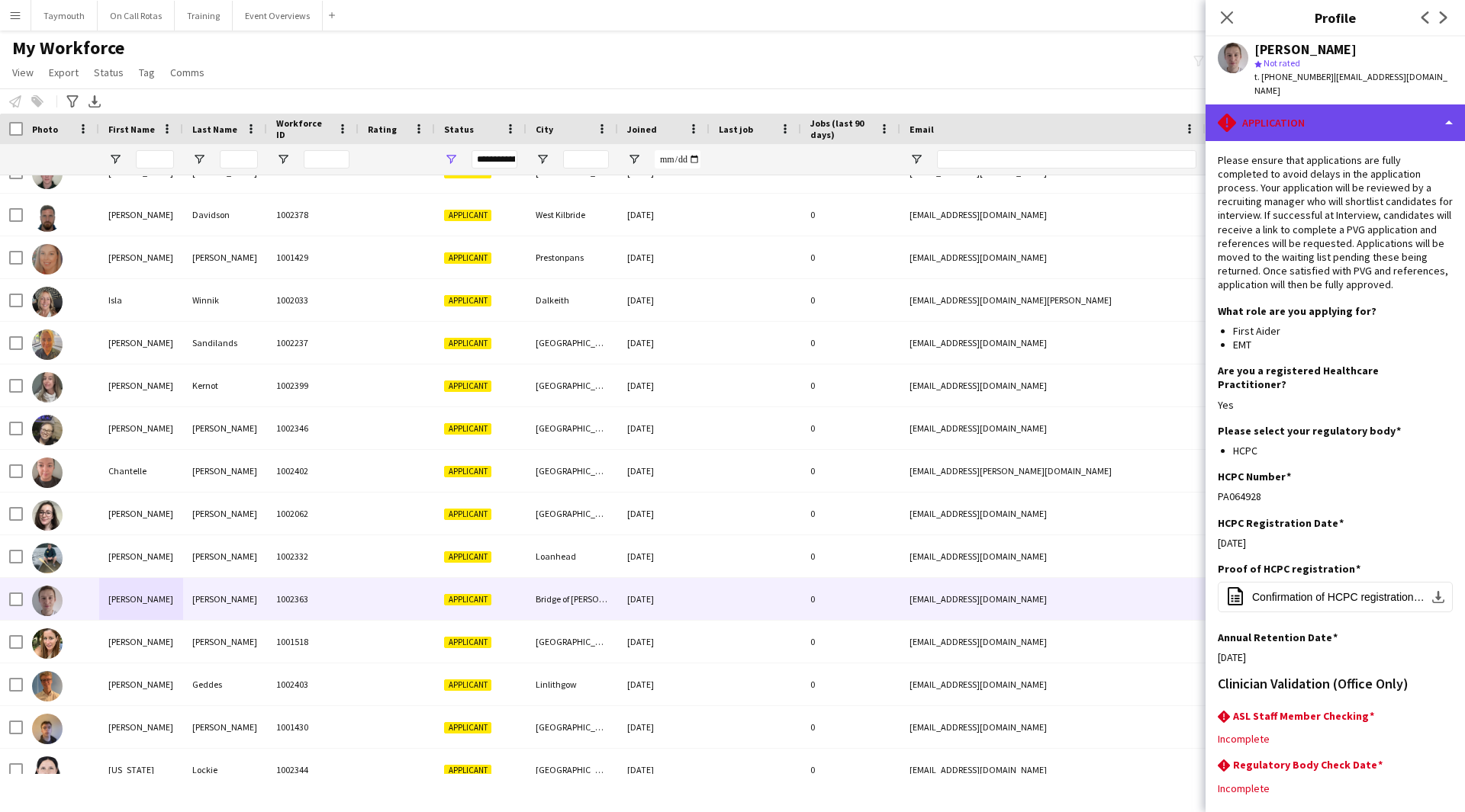
click at [1365, 107] on div "rhombus-alert Application" at bounding box center [1335, 123] width 259 height 37
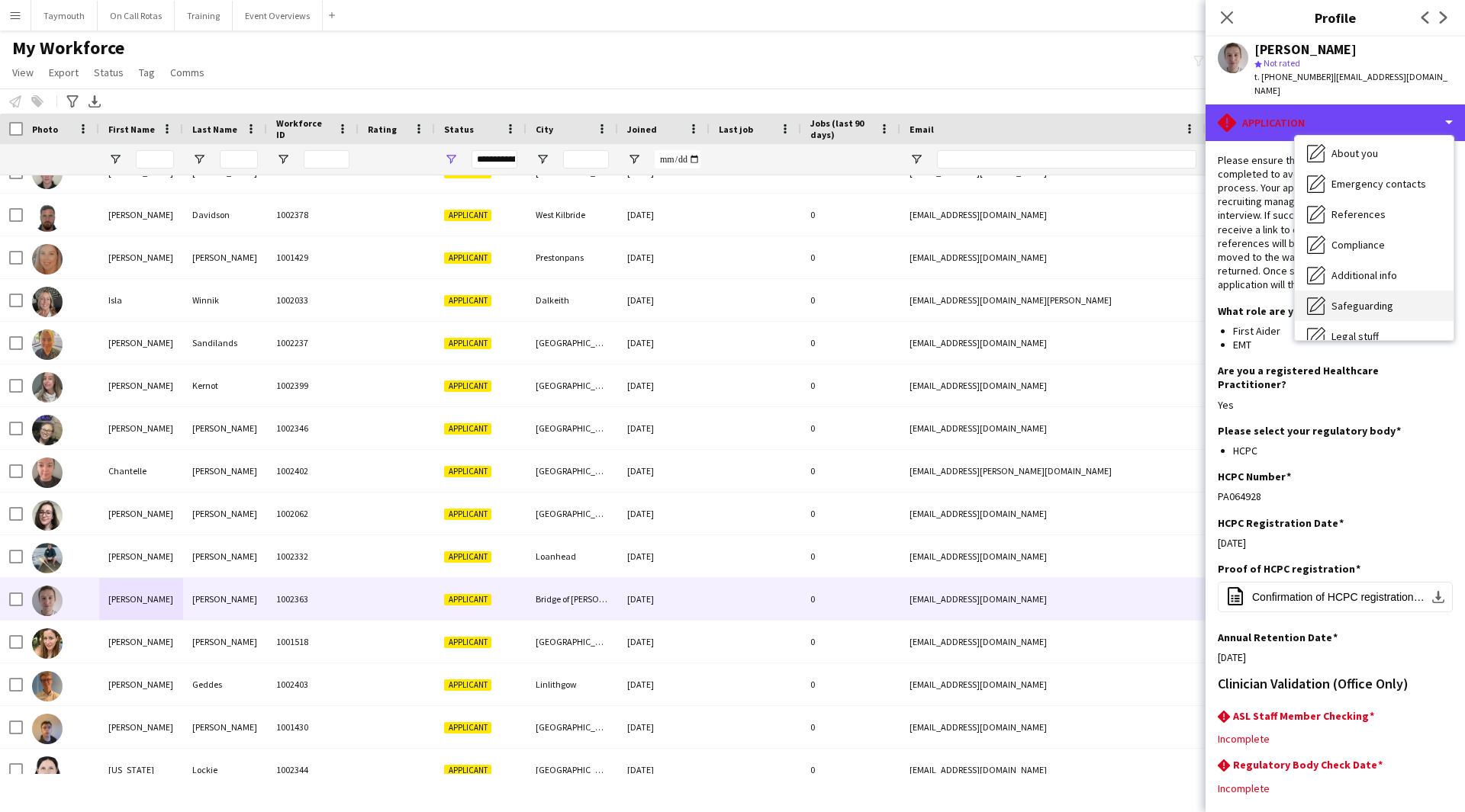
scroll to position [266, 0]
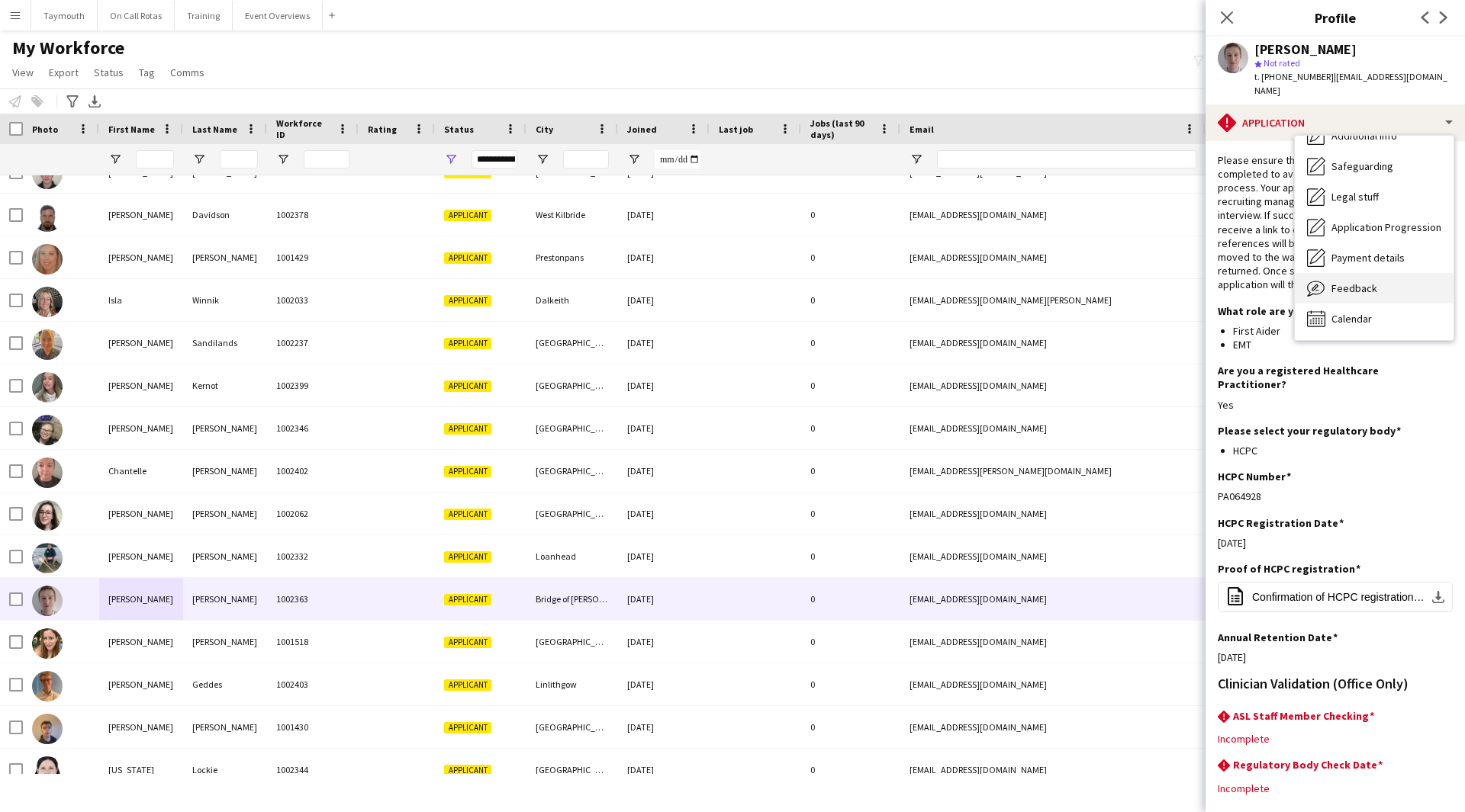
click at [1385, 279] on div "Feedback Feedback" at bounding box center [1375, 288] width 159 height 31
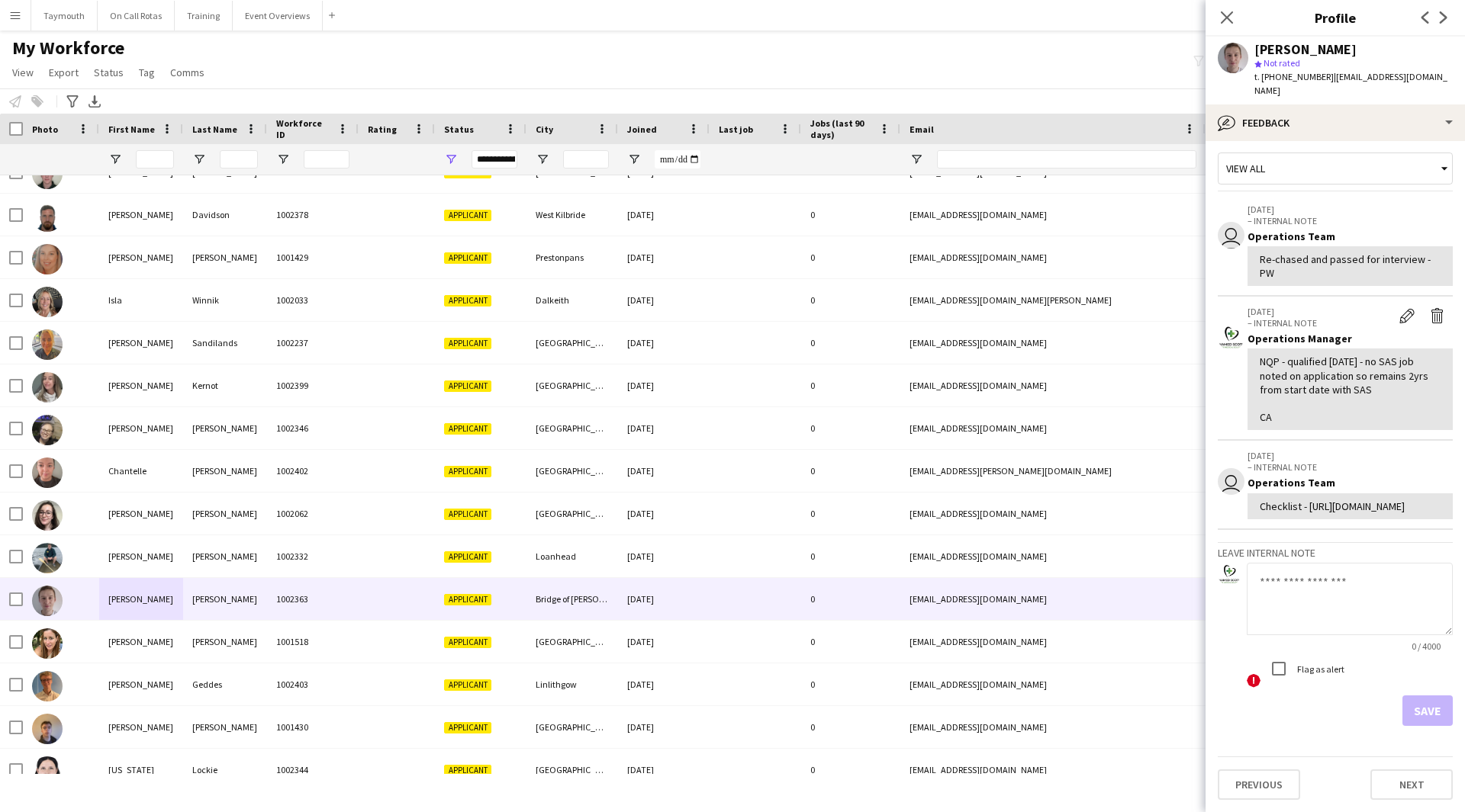
scroll to position [48, 0]
click at [1400, 793] on button "Next" at bounding box center [1411, 785] width 82 height 31
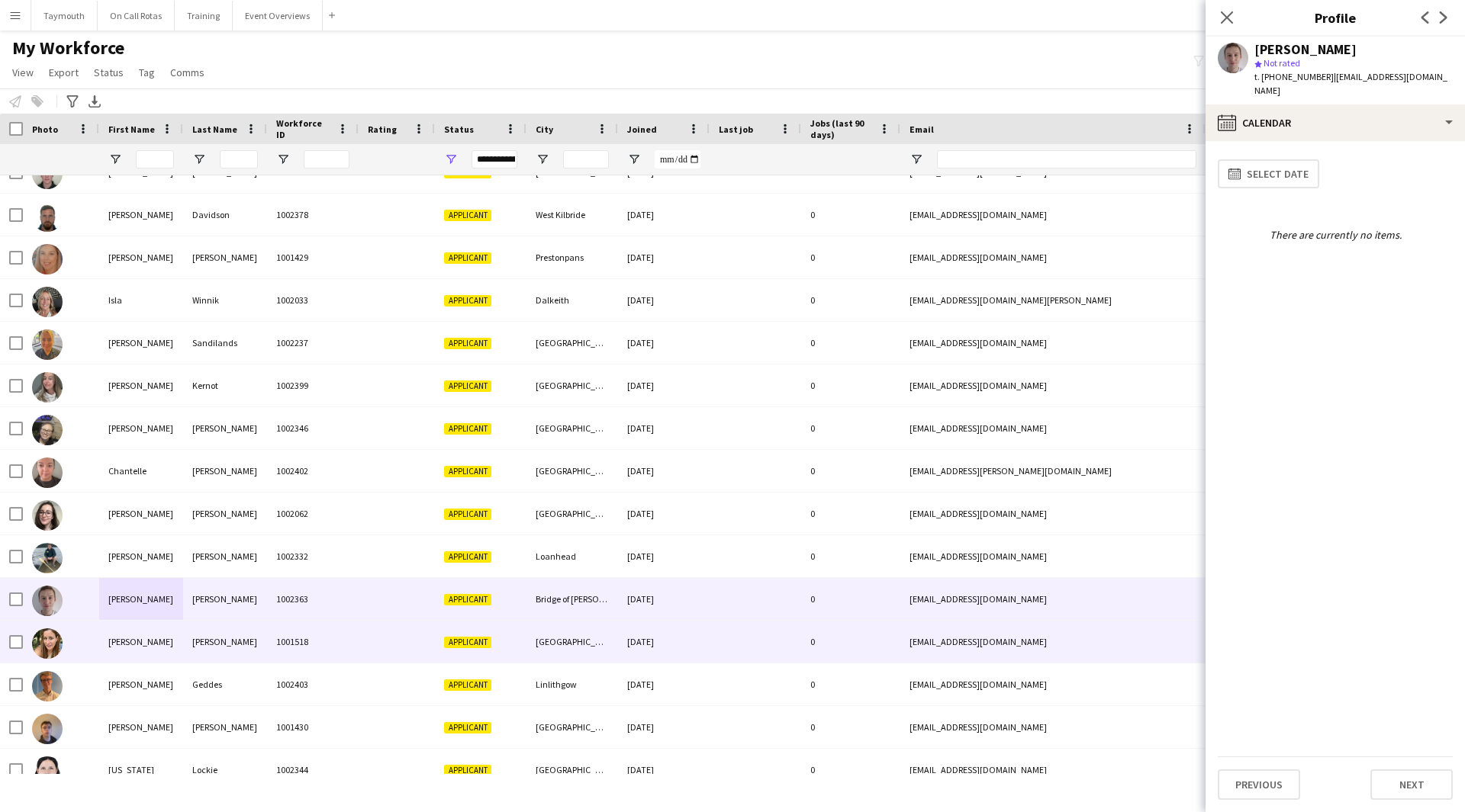
click at [282, 640] on div "1001518" at bounding box center [313, 641] width 91 height 42
click at [201, 613] on div "[PERSON_NAME]" at bounding box center [225, 599] width 84 height 42
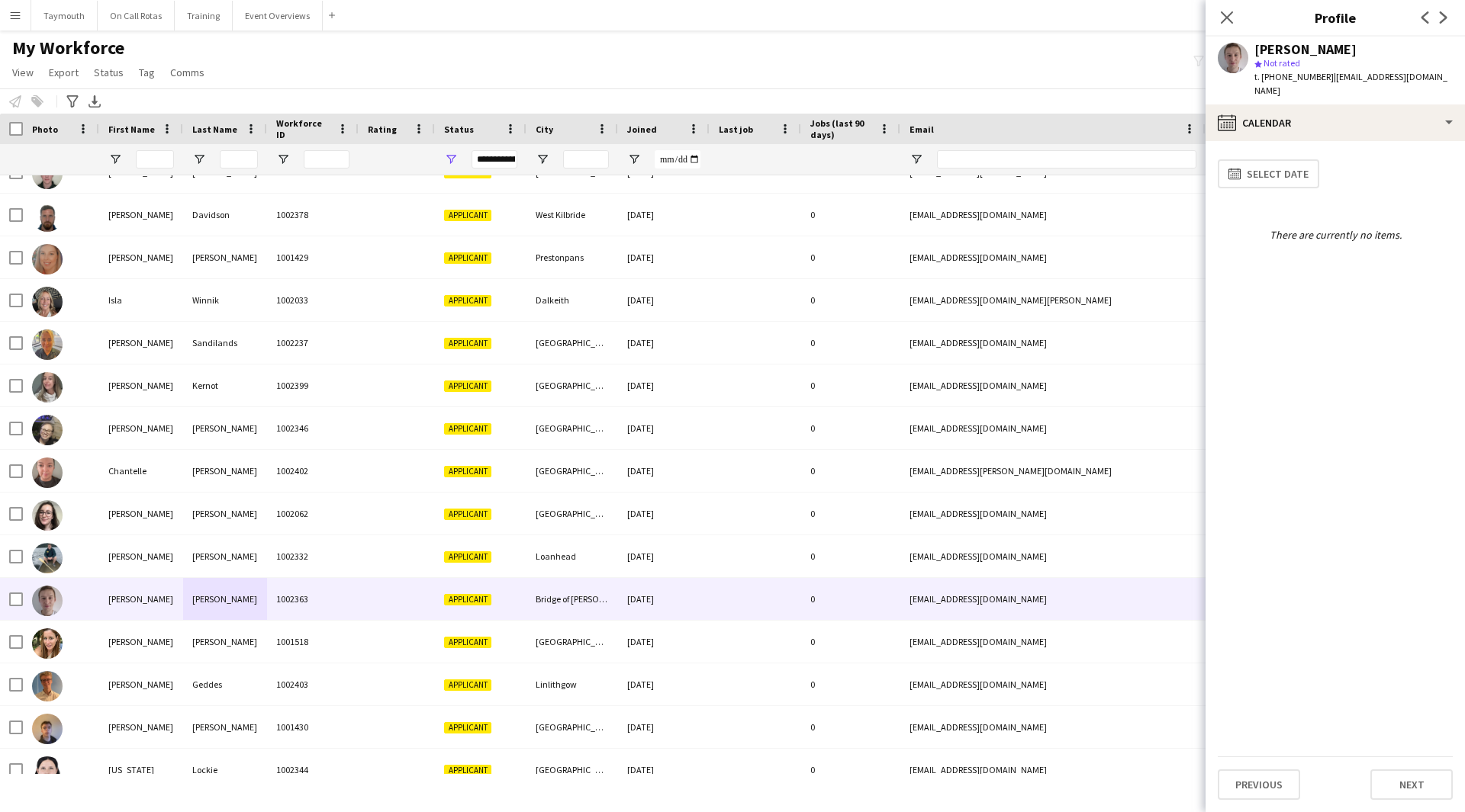
drag, startPoint x: 1447, startPoint y: 80, endPoint x: 1325, endPoint y: 77, distance: 122.0
click at [1325, 77] on app-profile-header "[PERSON_NAME] star Not rated t. [PHONE_NUMBER] | [EMAIL_ADDRESS][DOMAIN_NAME]" at bounding box center [1335, 70] width 259 height 68
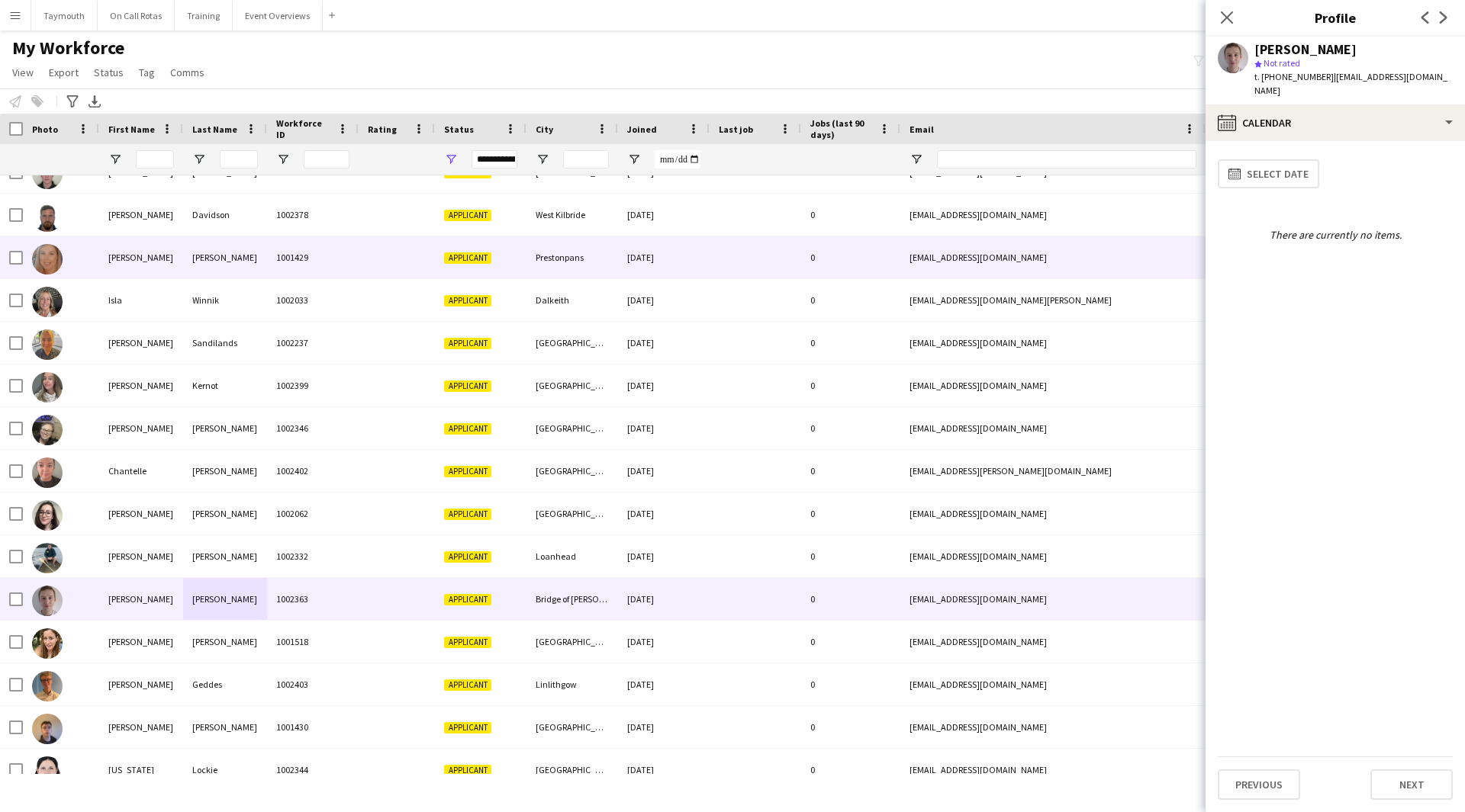
copy span "[EMAIL_ADDRESS][DOMAIN_NAME]"
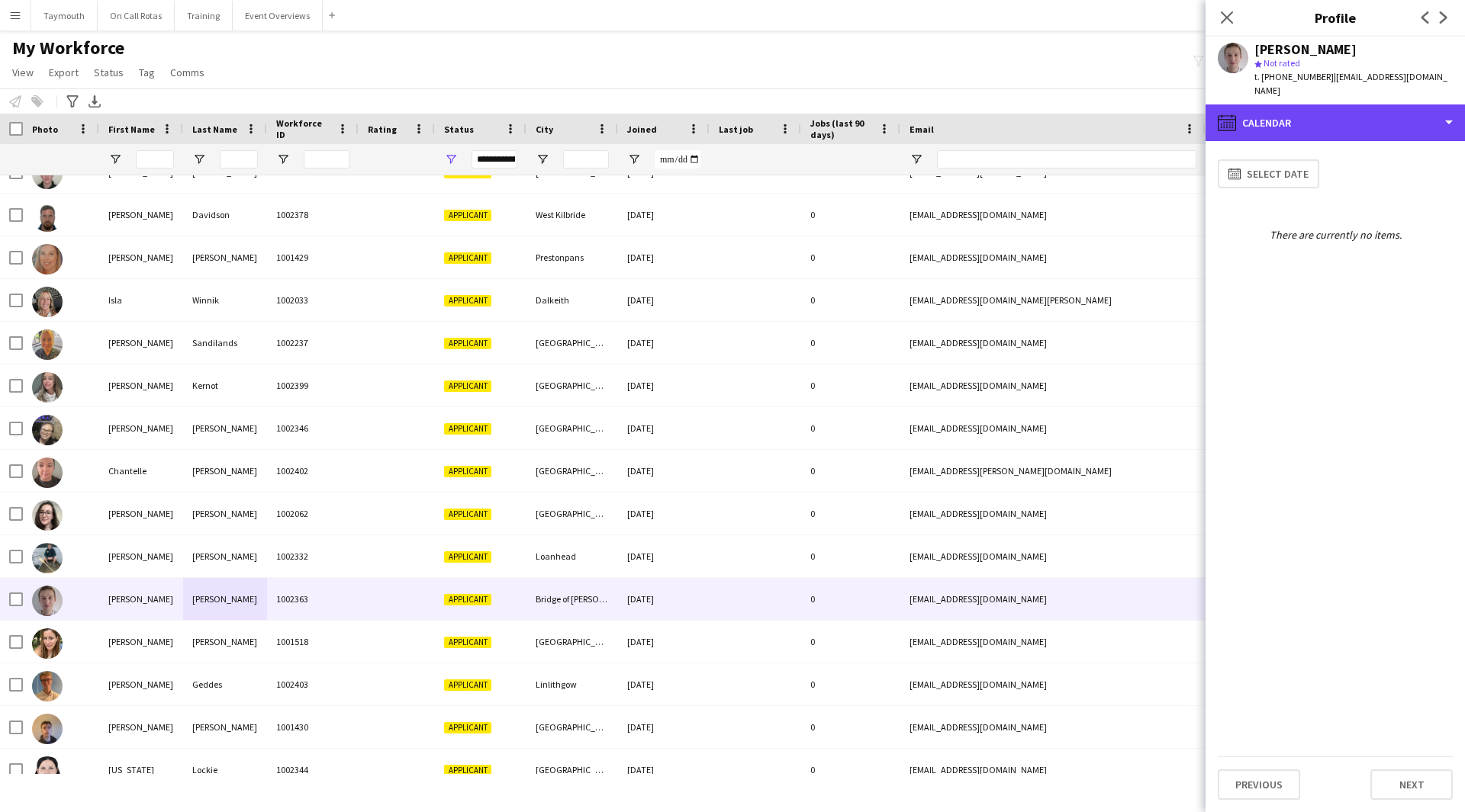
drag, startPoint x: 1398, startPoint y: 103, endPoint x: 1397, endPoint y: 124, distance: 21.0
click at [1398, 105] on div "calendar-full Calendar" at bounding box center [1335, 123] width 259 height 37
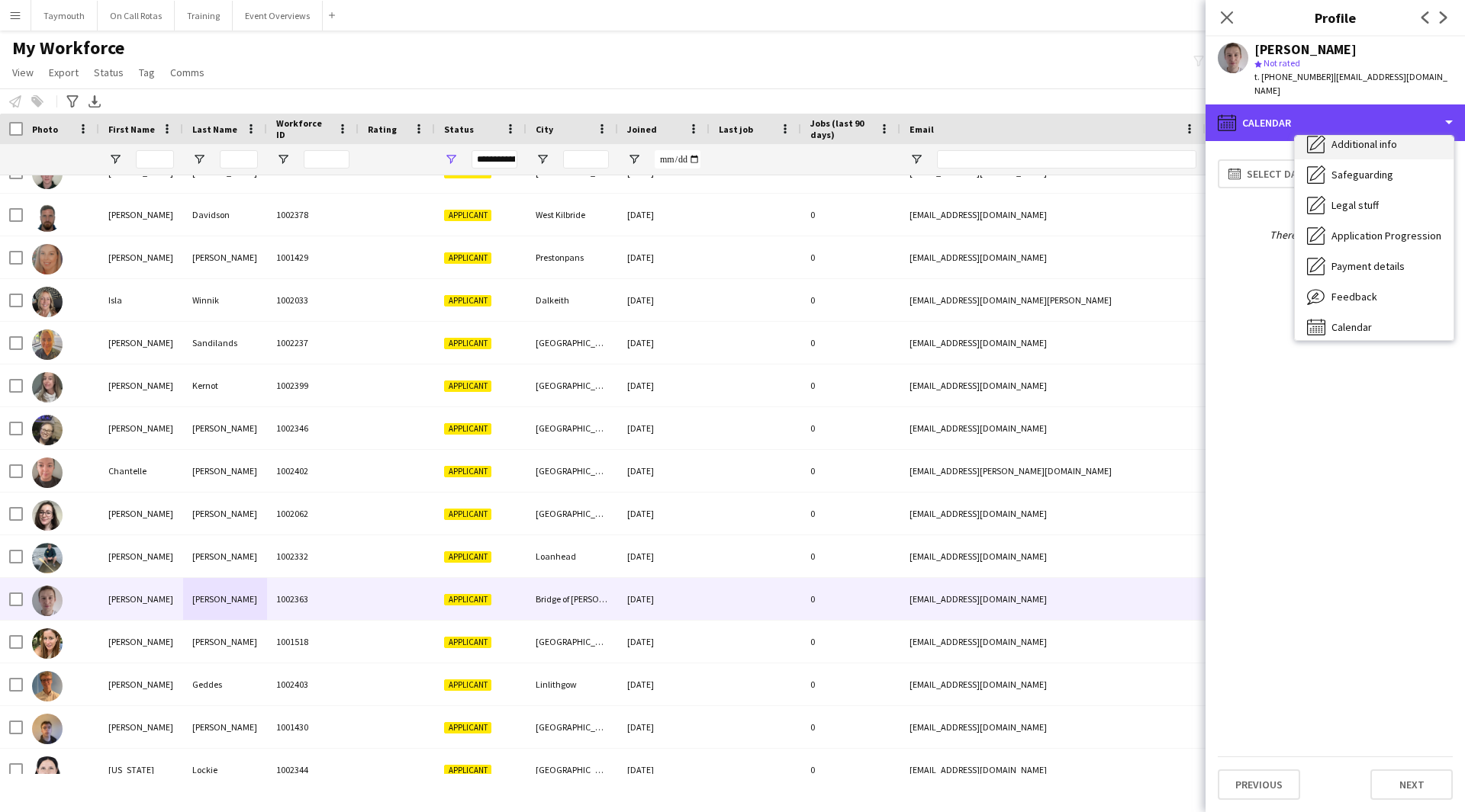
scroll to position [266, 0]
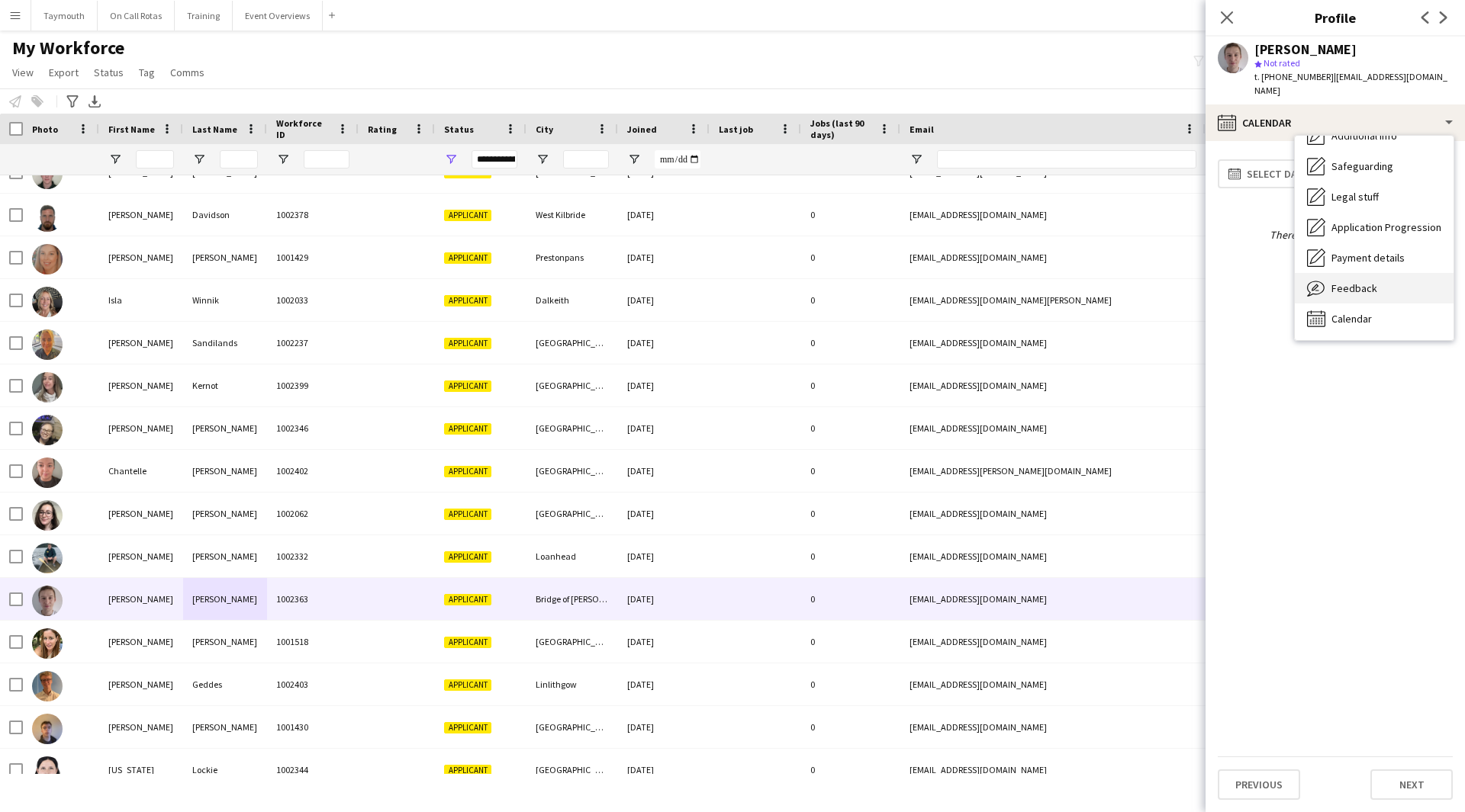
click at [1372, 282] on span "Feedback" at bounding box center [1354, 288] width 46 height 14
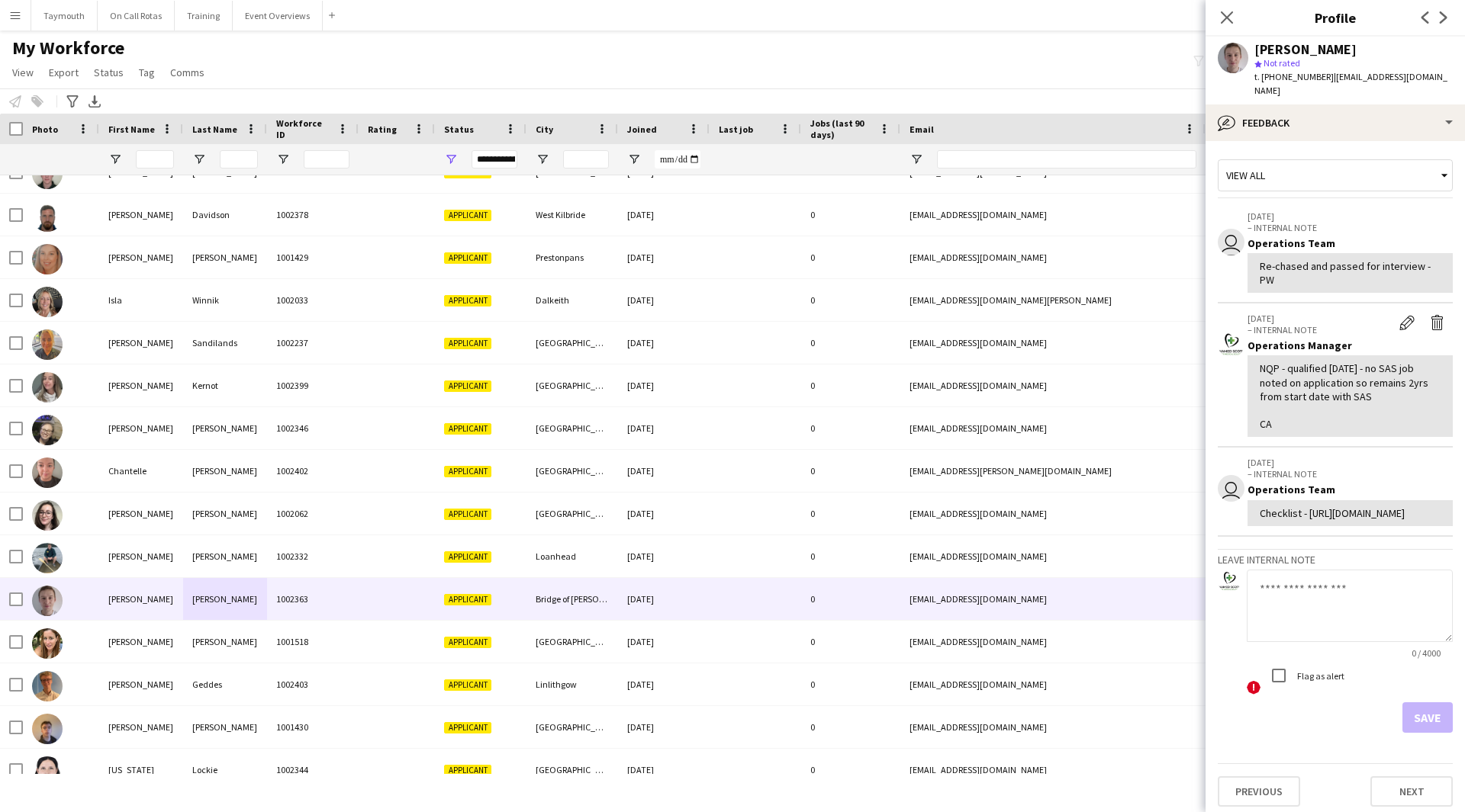
click at [1340, 630] on textarea at bounding box center [1350, 606] width 206 height 72
type textarea "**********"
click at [1417, 733] on button "Save" at bounding box center [1428, 718] width 51 height 31
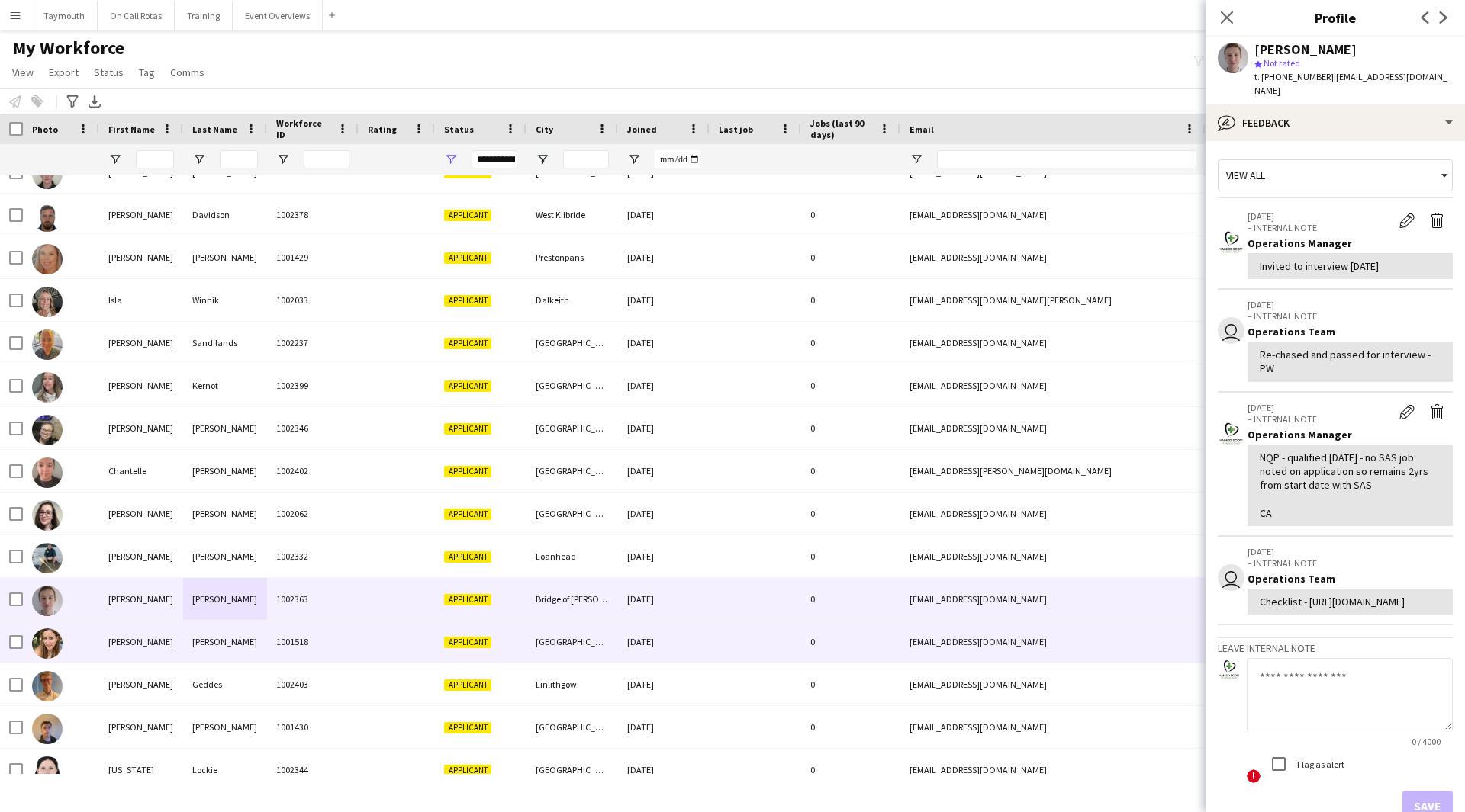
click at [162, 654] on div "[PERSON_NAME]" at bounding box center [141, 641] width 84 height 42
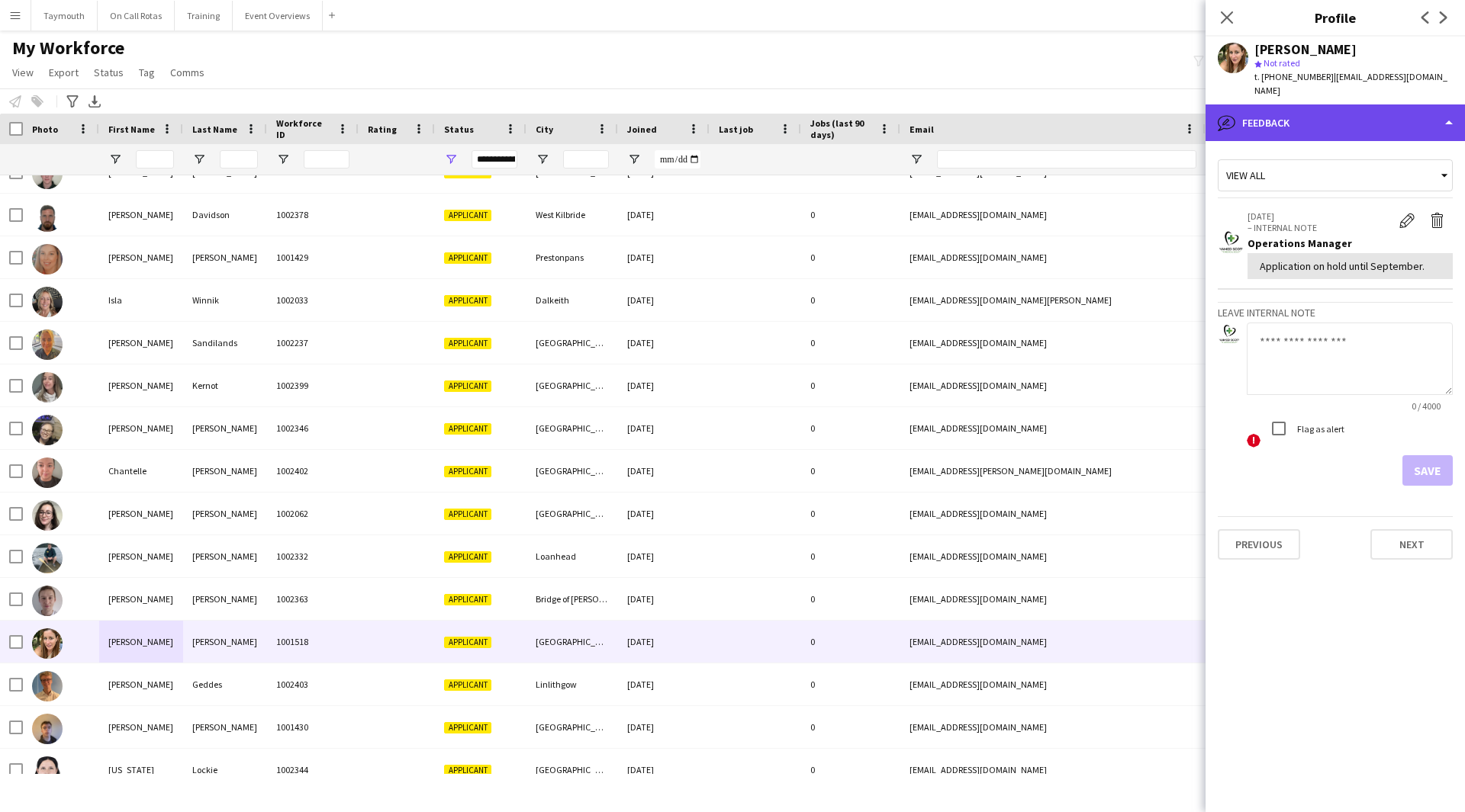
click at [1320, 108] on div "bubble-pencil Feedback" at bounding box center [1335, 123] width 259 height 37
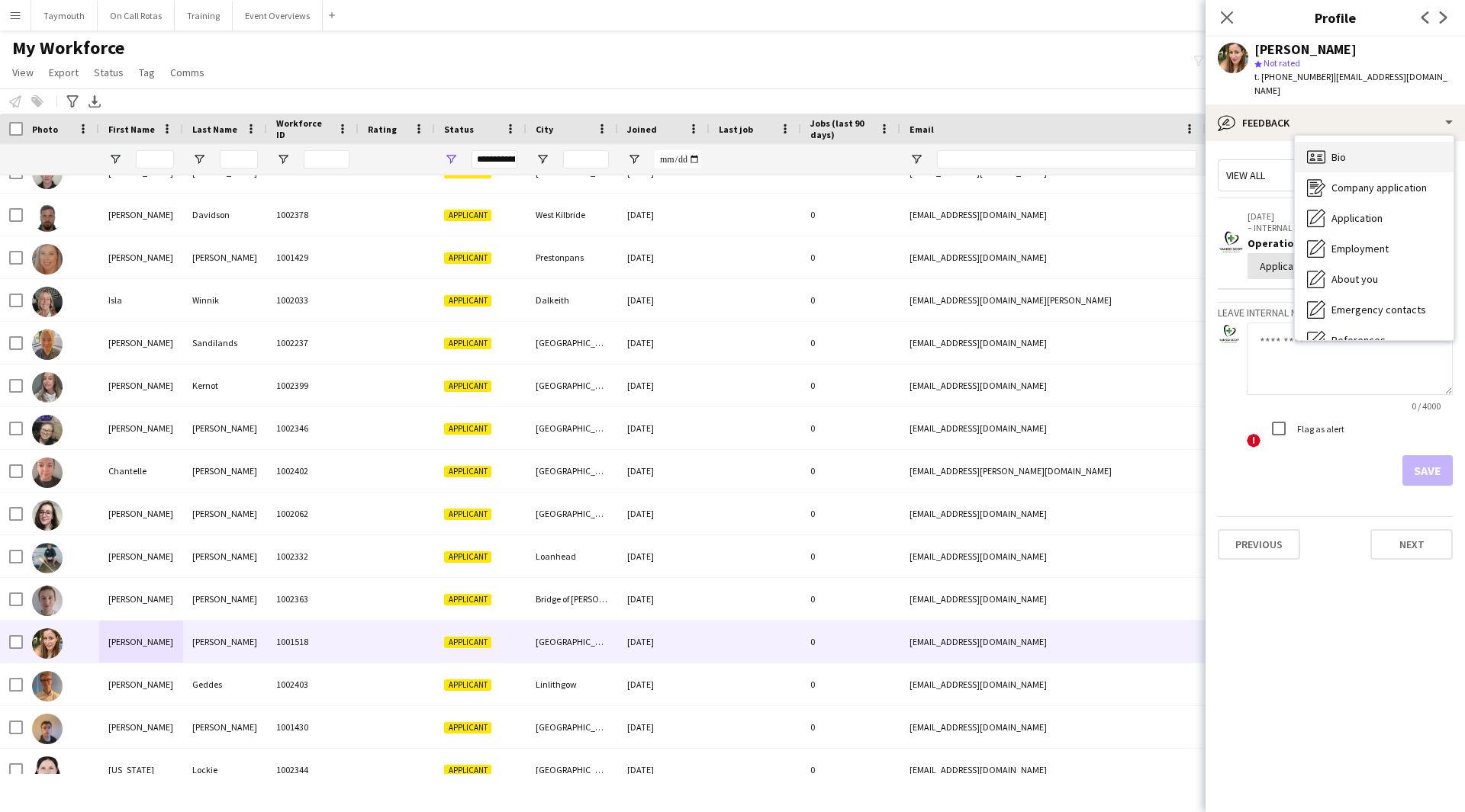
click at [1345, 150] on span "Bio" at bounding box center [1338, 156] width 14 height 14
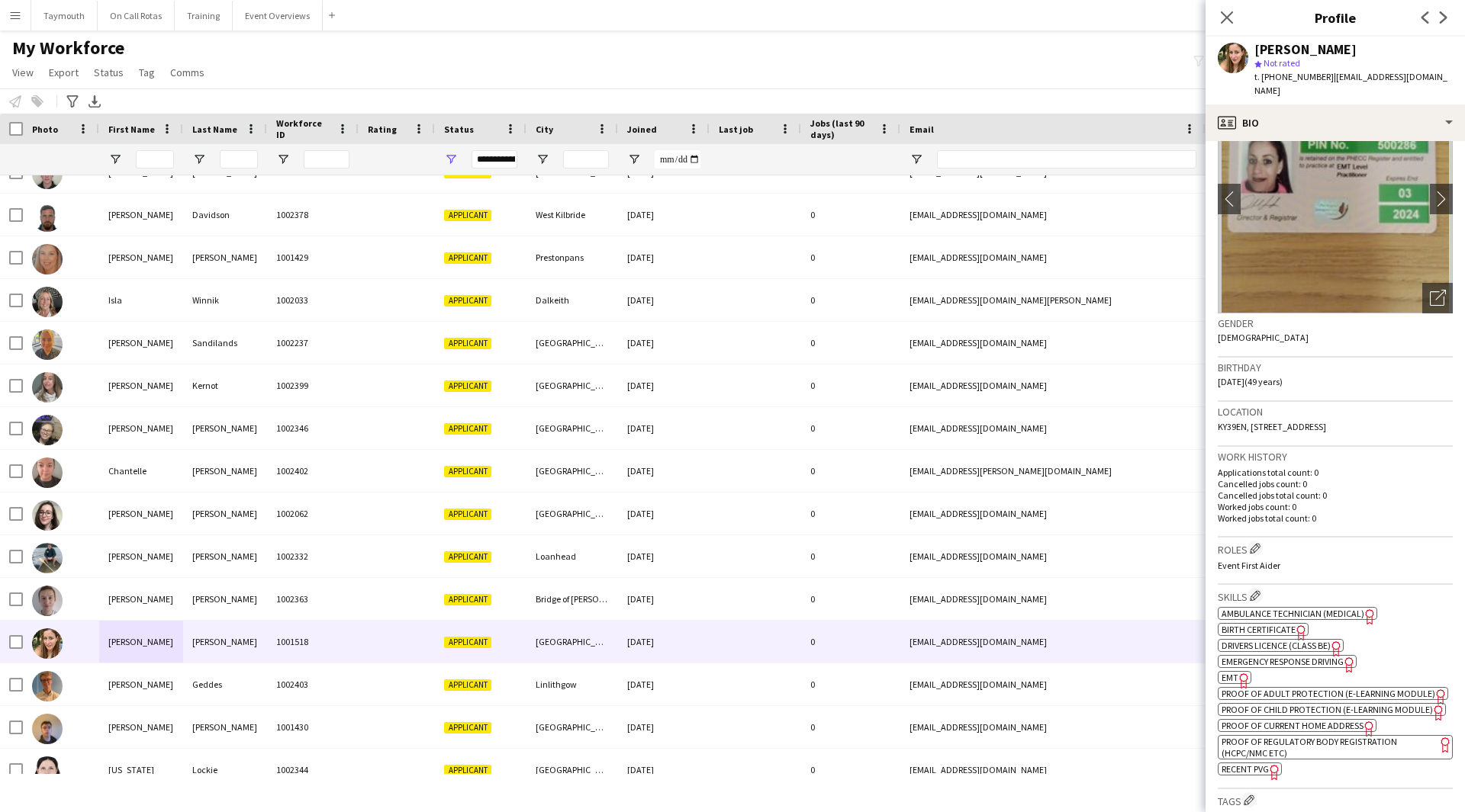
scroll to position [153, 0]
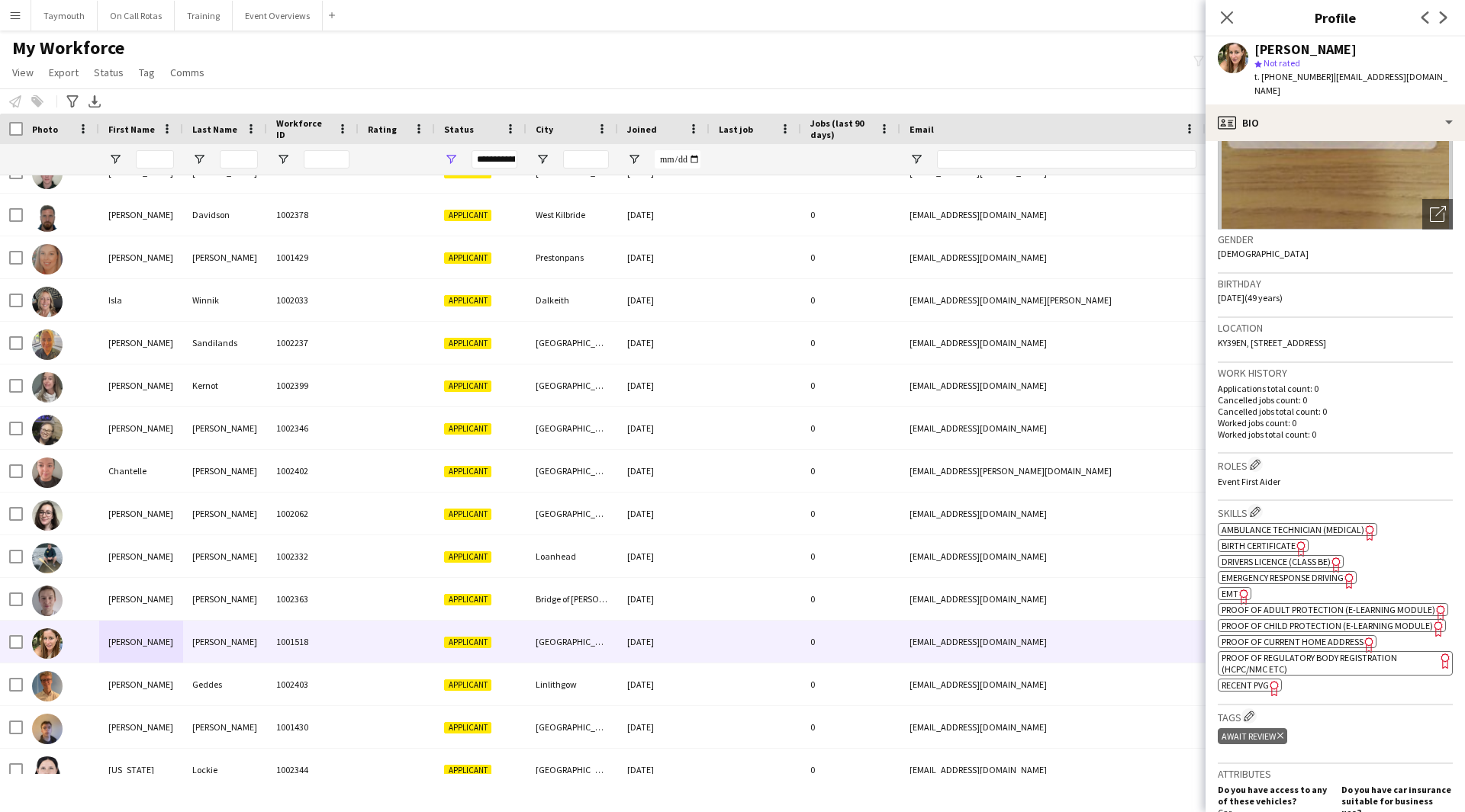
click at [1291, 530] on span "Ambulance Technician (Medical)" at bounding box center [1293, 529] width 143 height 12
click at [1228, 595] on span "EMT" at bounding box center [1230, 593] width 17 height 12
click at [1335, 579] on span "Emergency Response Driving" at bounding box center [1282, 577] width 122 height 12
click at [1325, 105] on div "profile Bio" at bounding box center [1335, 123] width 259 height 37
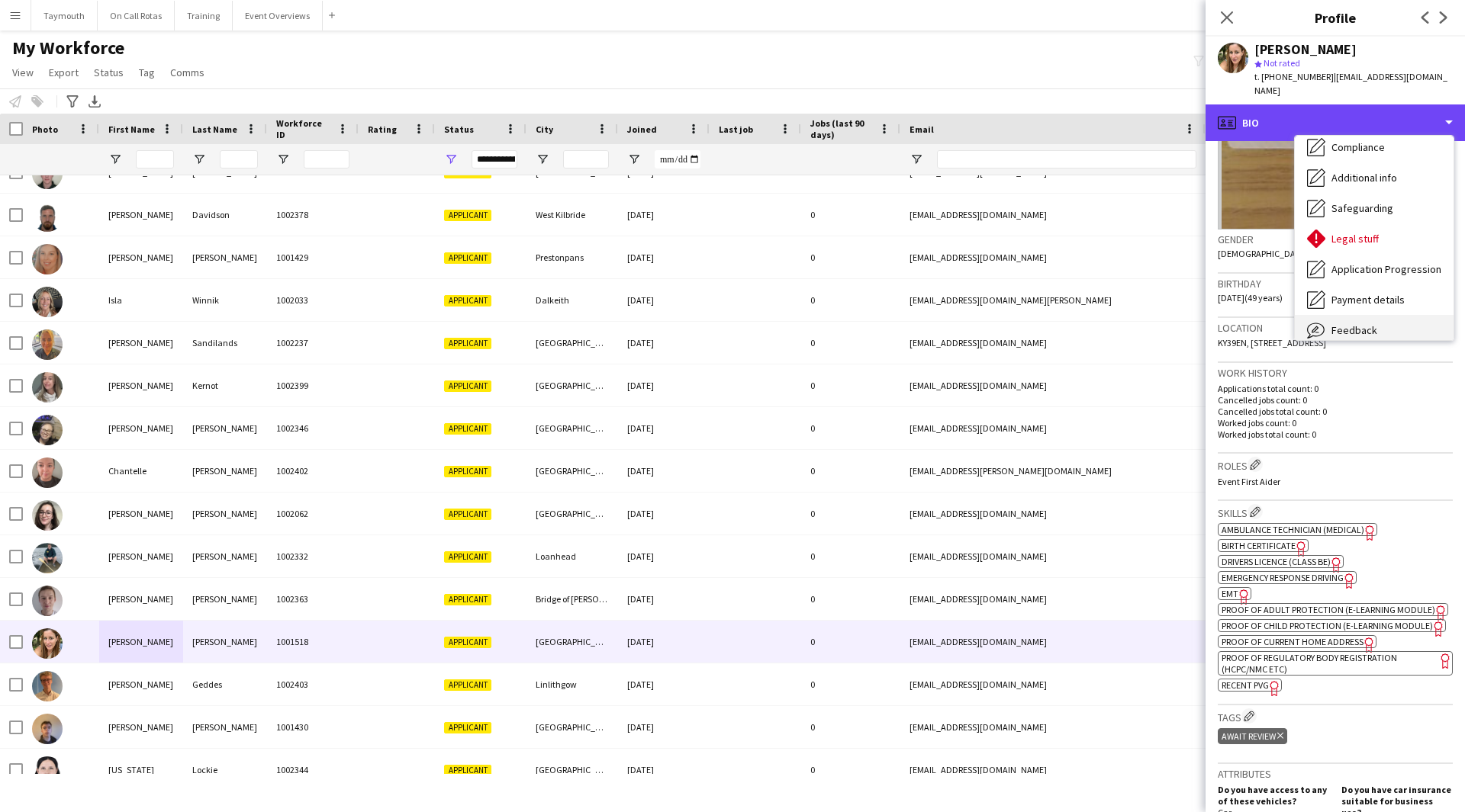
scroll to position [266, 0]
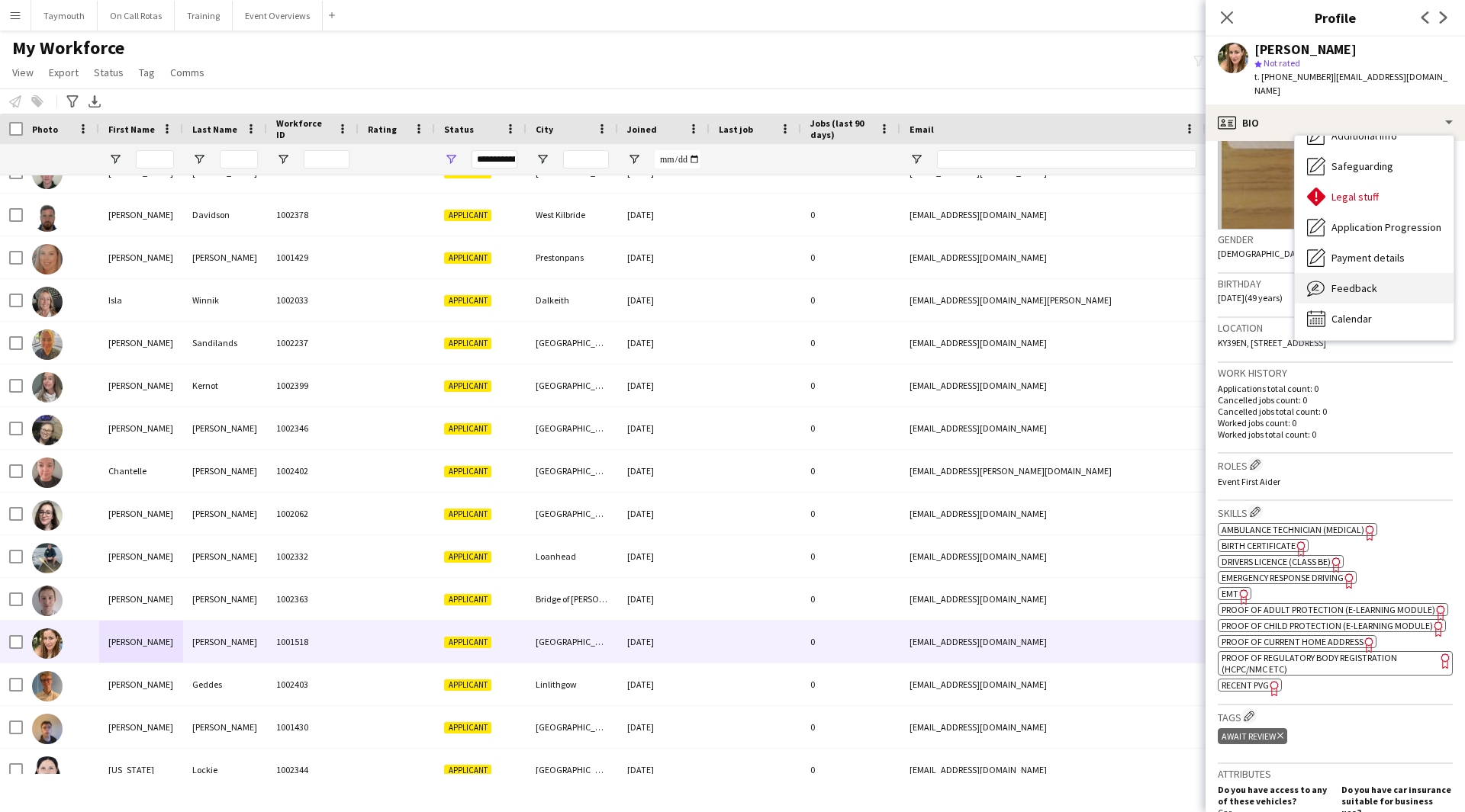
click at [1416, 275] on div "Feedback Feedback" at bounding box center [1375, 288] width 159 height 31
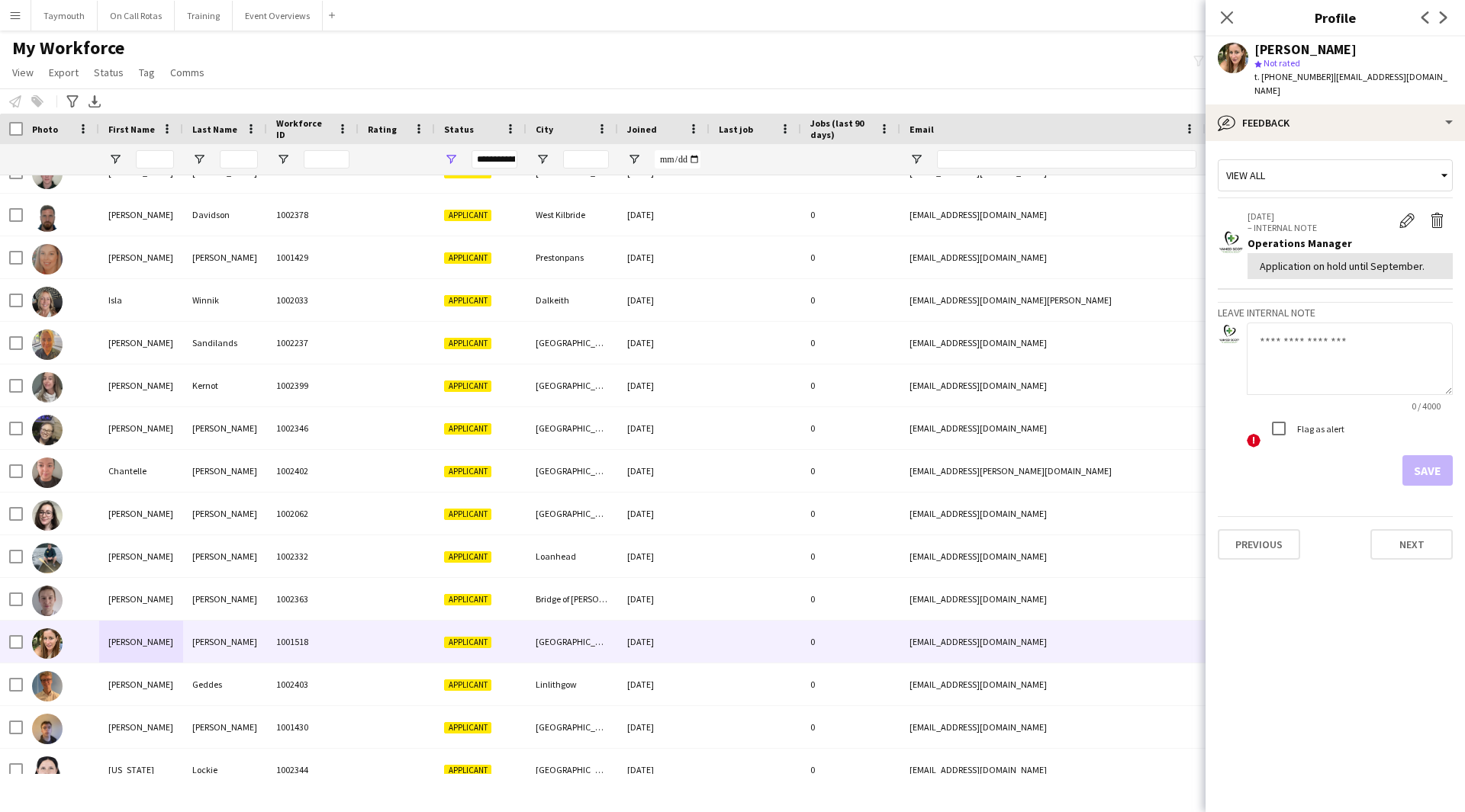
drag, startPoint x: 1455, startPoint y: 74, endPoint x: 1326, endPoint y: 77, distance: 129.0
click at [1326, 77] on div "[PERSON_NAME]-[PERSON_NAME] Not rated t. [PHONE_NUMBER] | [EMAIL_ADDRESS][DOMAI…" at bounding box center [1335, 70] width 259 height 68
copy span "[EMAIL_ADDRESS][DOMAIN_NAME]"
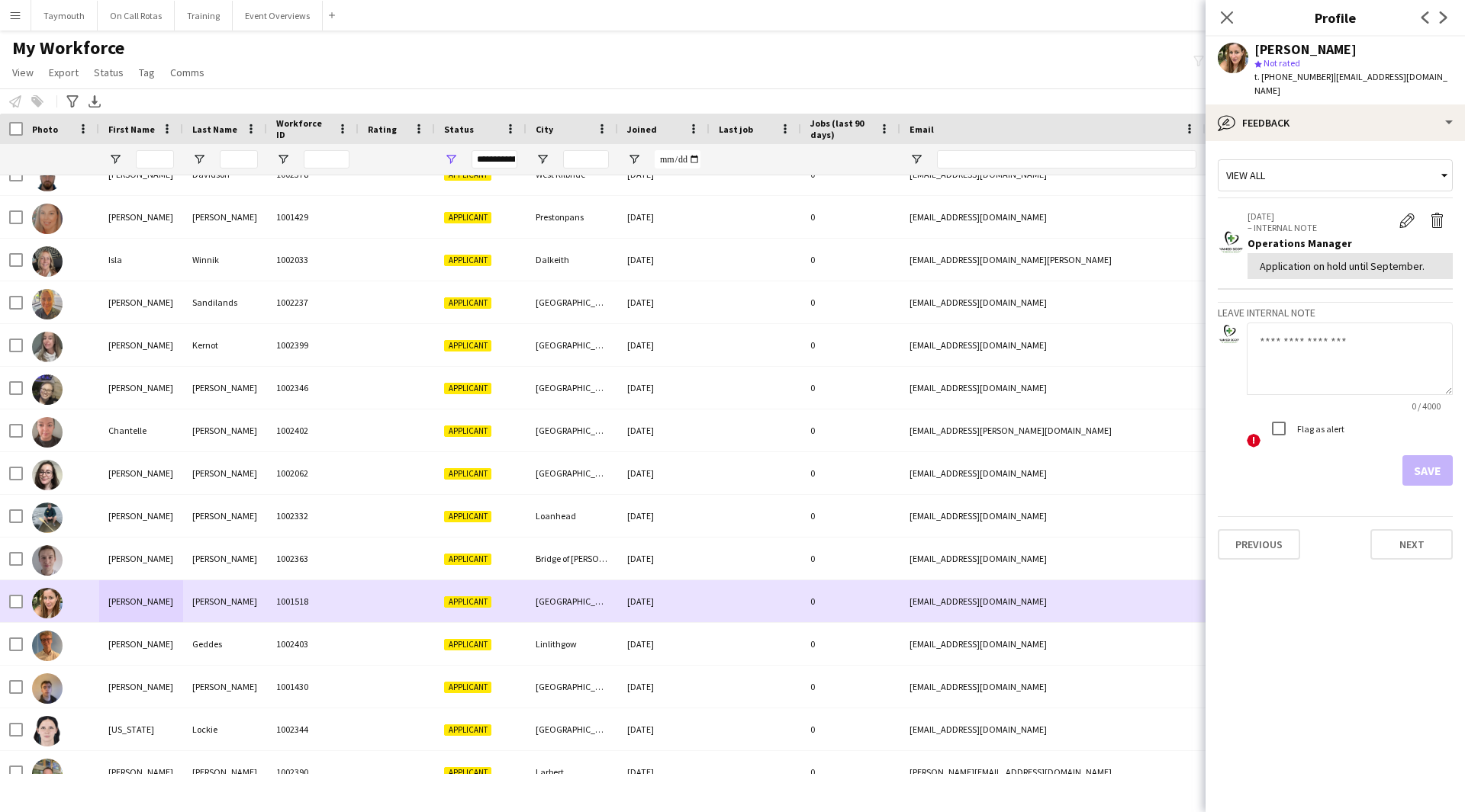
scroll to position [305, 0]
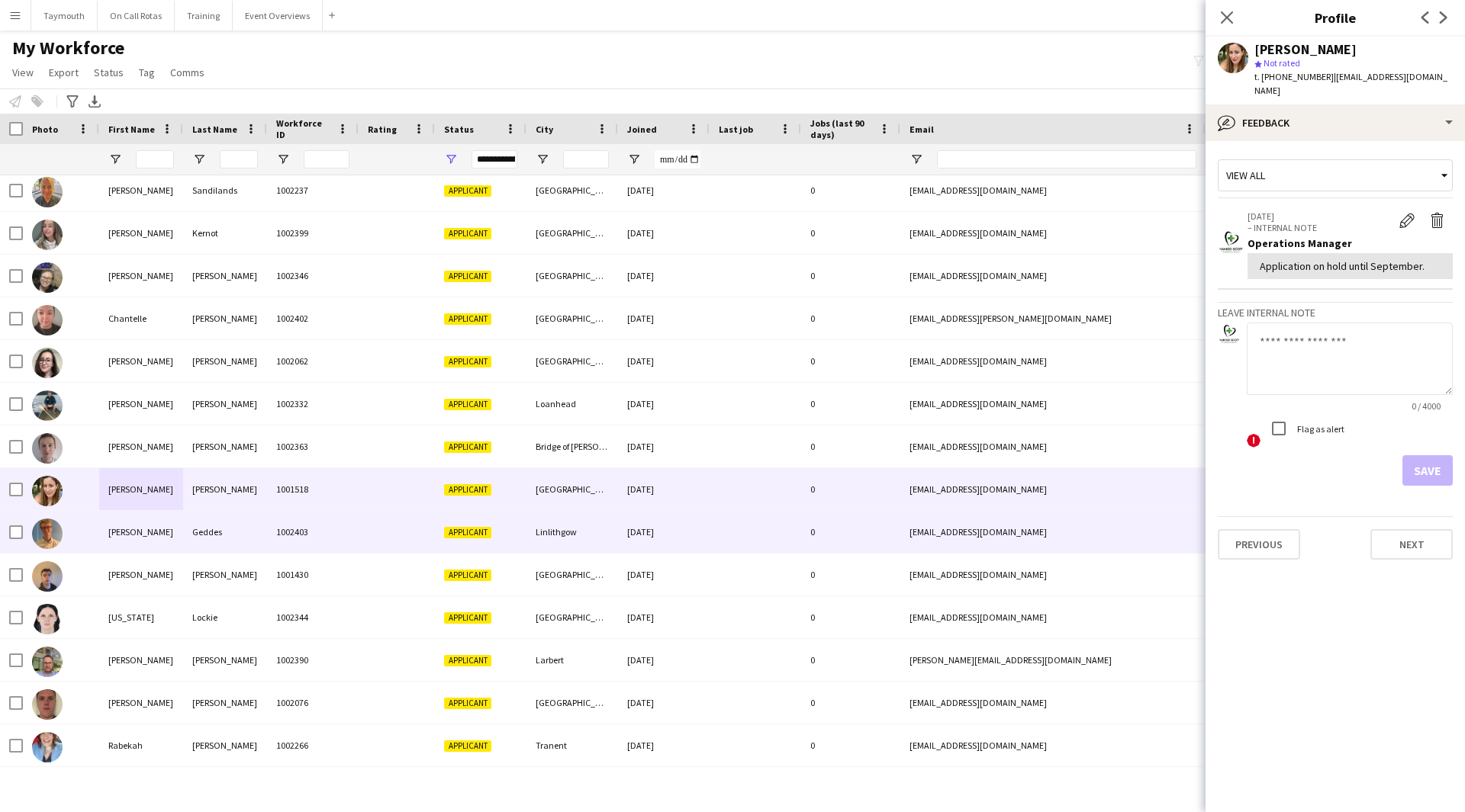
click at [192, 531] on div "Geddes" at bounding box center [225, 532] width 84 height 42
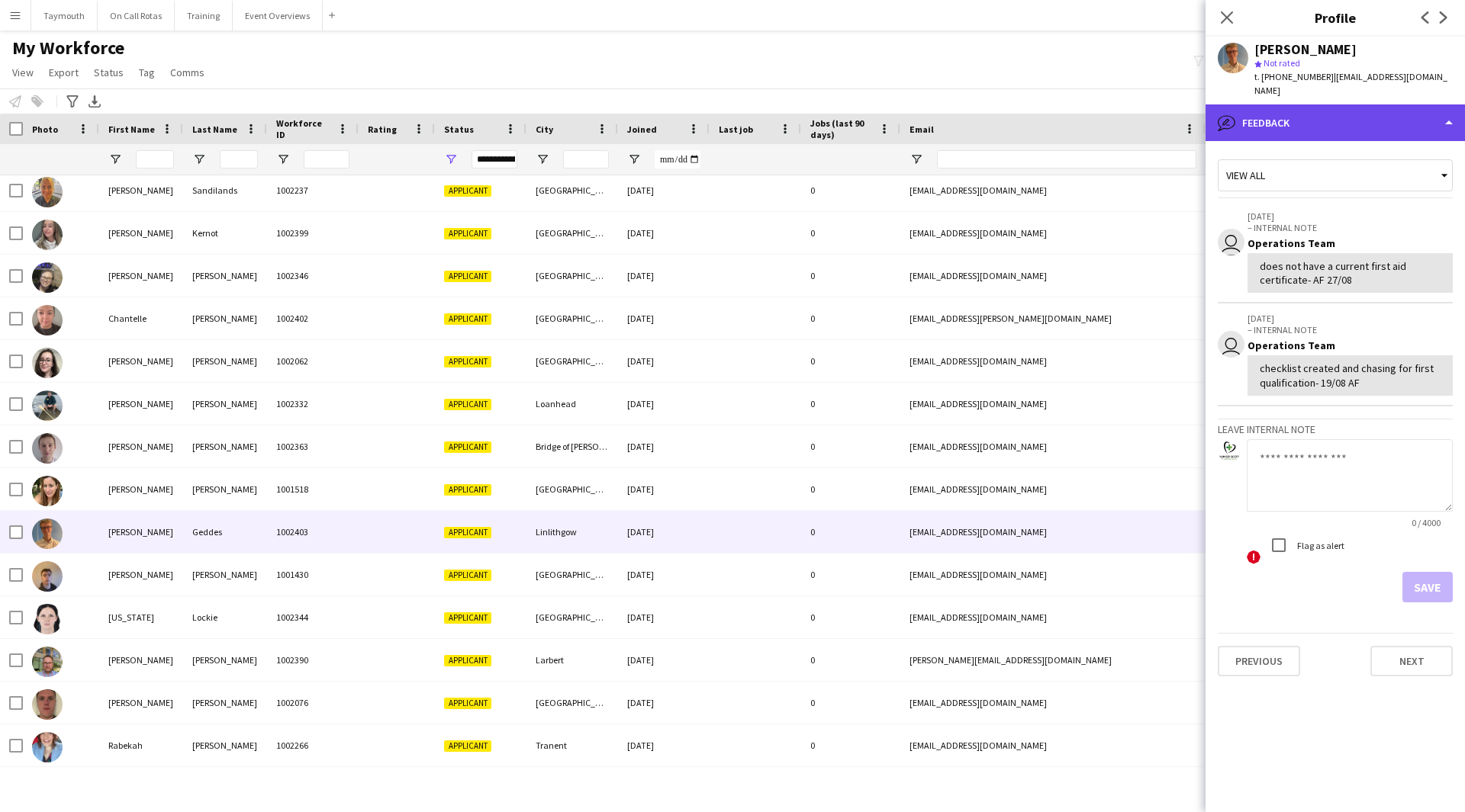
click at [1367, 106] on div "bubble-pencil Feedback" at bounding box center [1335, 123] width 259 height 37
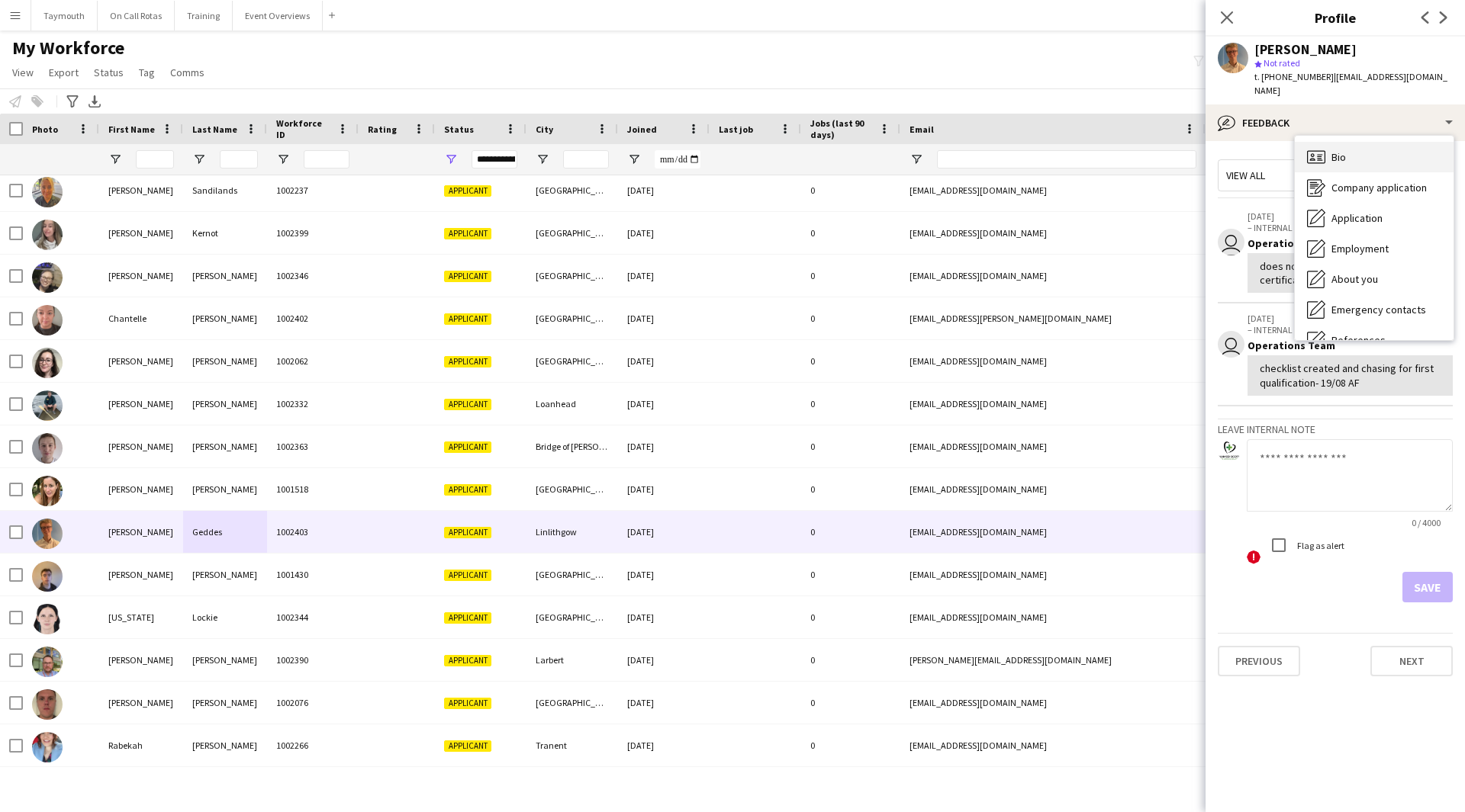
click at [1370, 142] on div "Bio Bio" at bounding box center [1375, 157] width 159 height 31
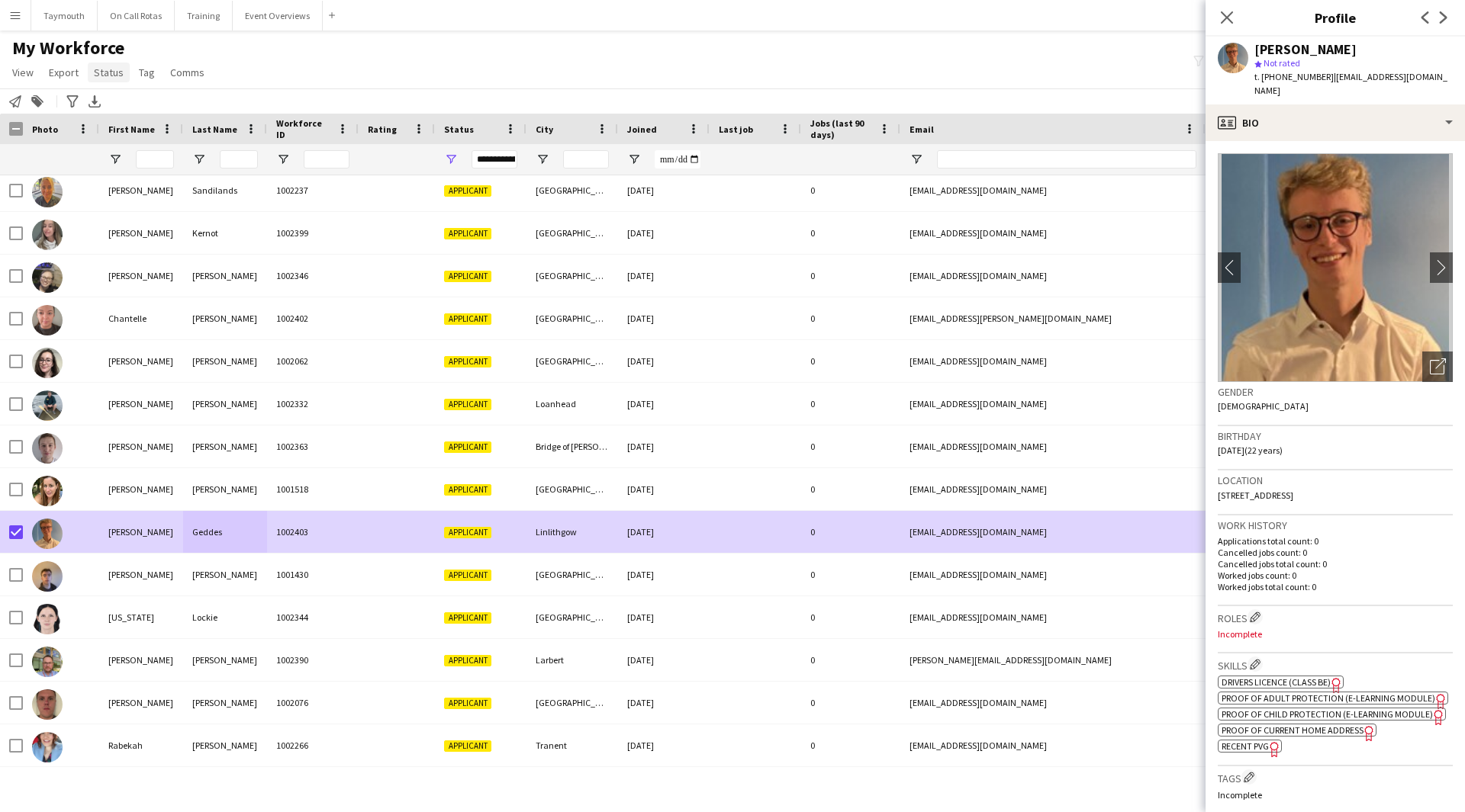
click at [107, 71] on span "Status" at bounding box center [108, 72] width 30 height 14
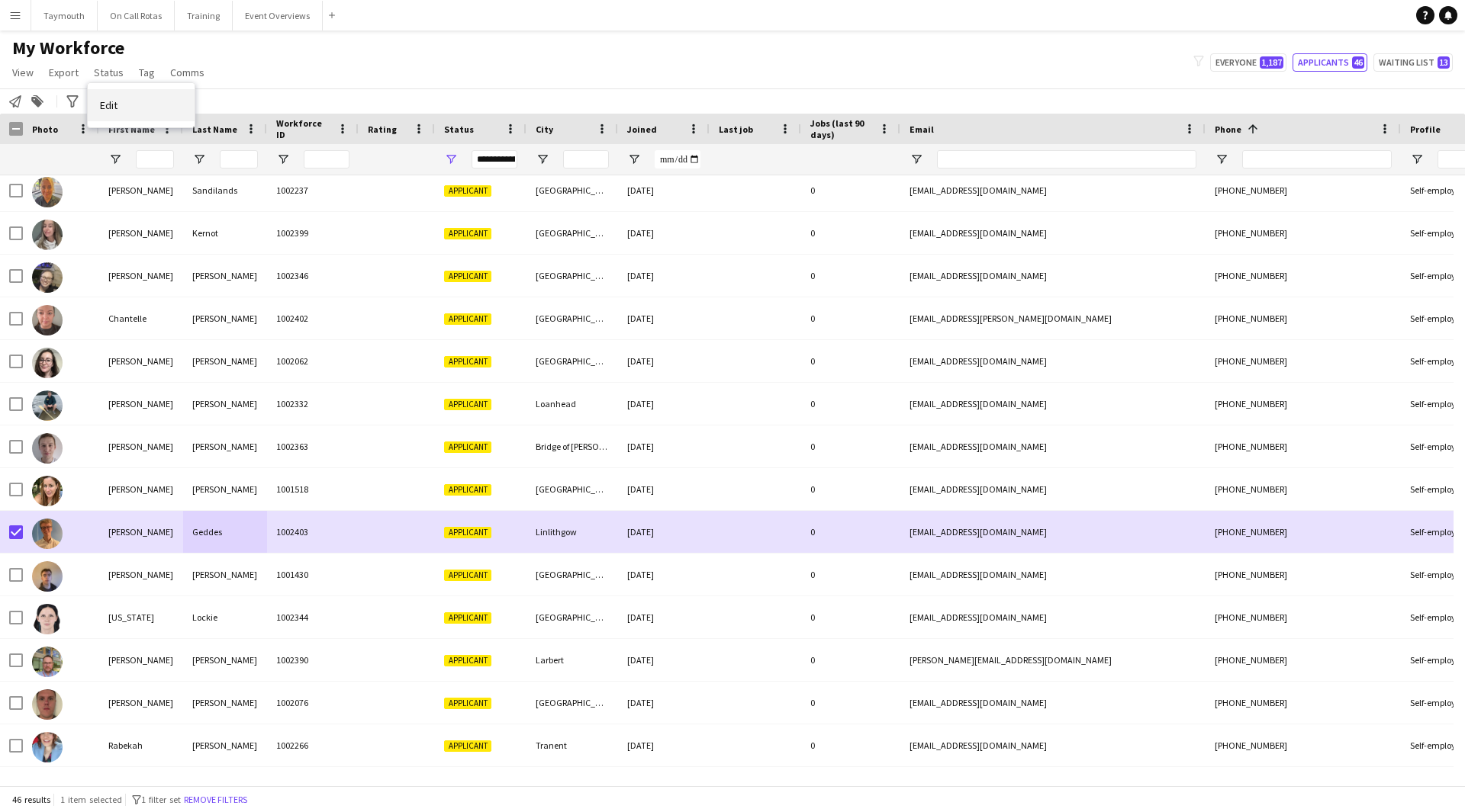
click at [109, 106] on span "Edit" at bounding box center [108, 105] width 17 height 14
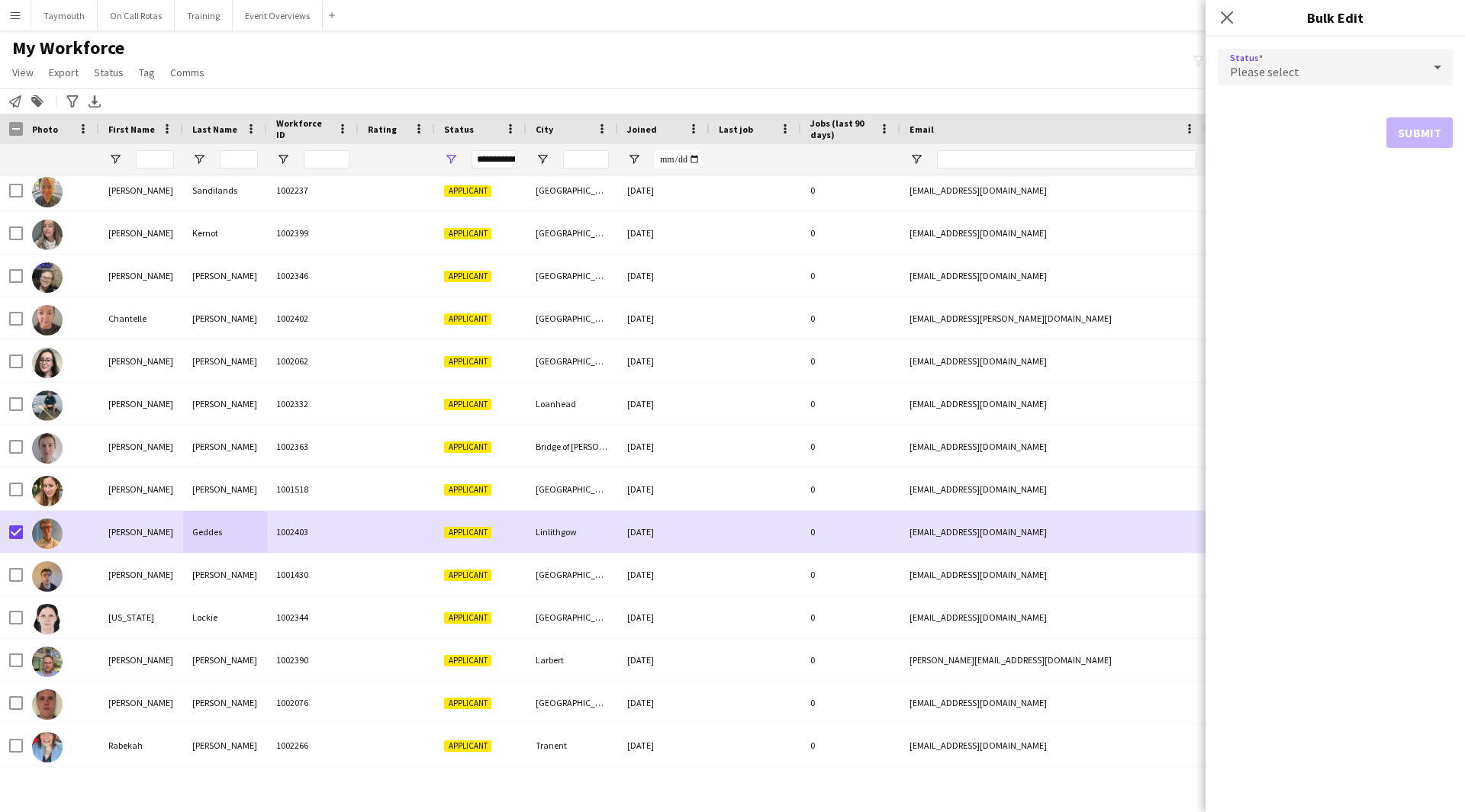
click at [1311, 67] on div "Please select" at bounding box center [1319, 67] width 204 height 37
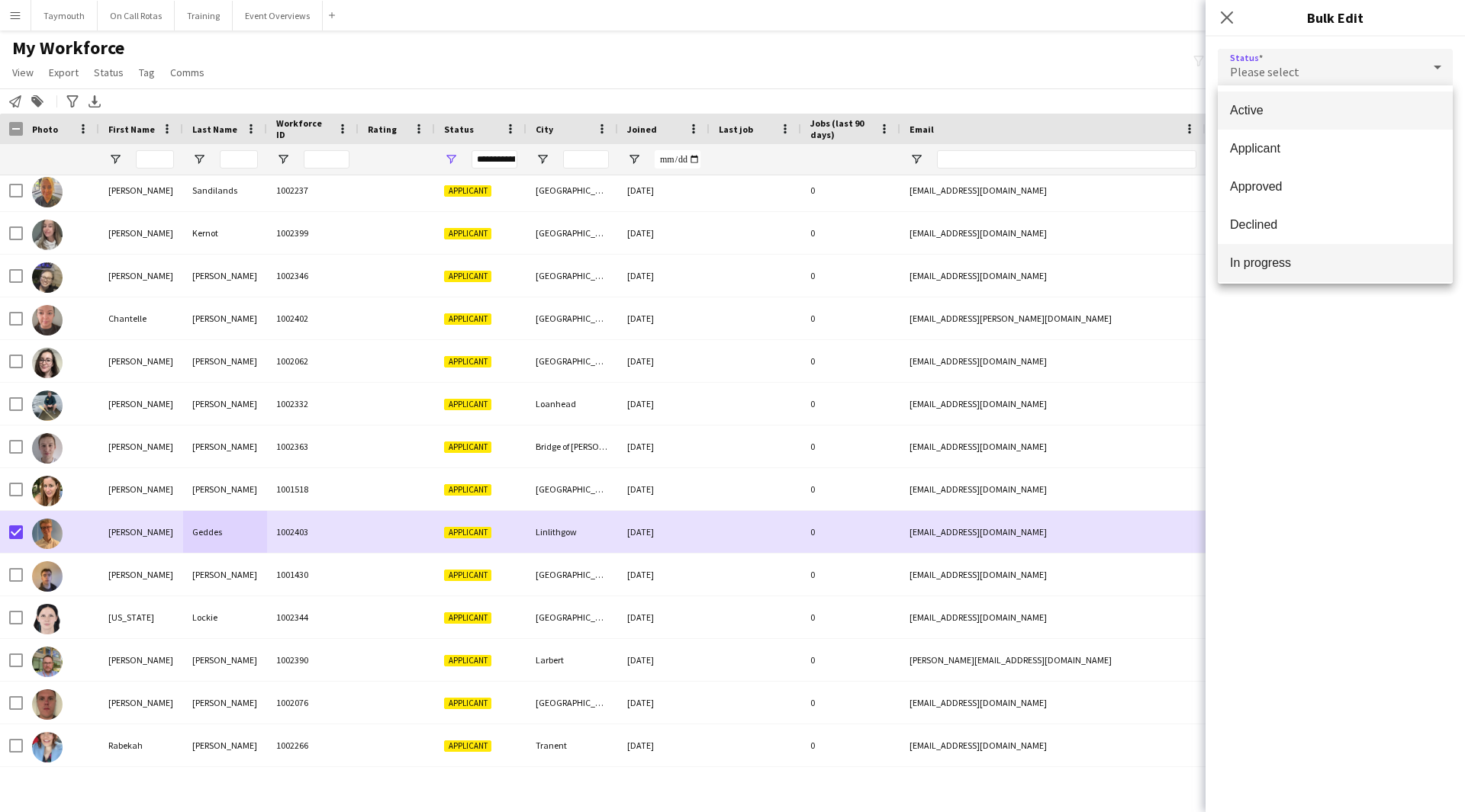
click at [1319, 259] on span "In progress" at bounding box center [1335, 263] width 211 height 14
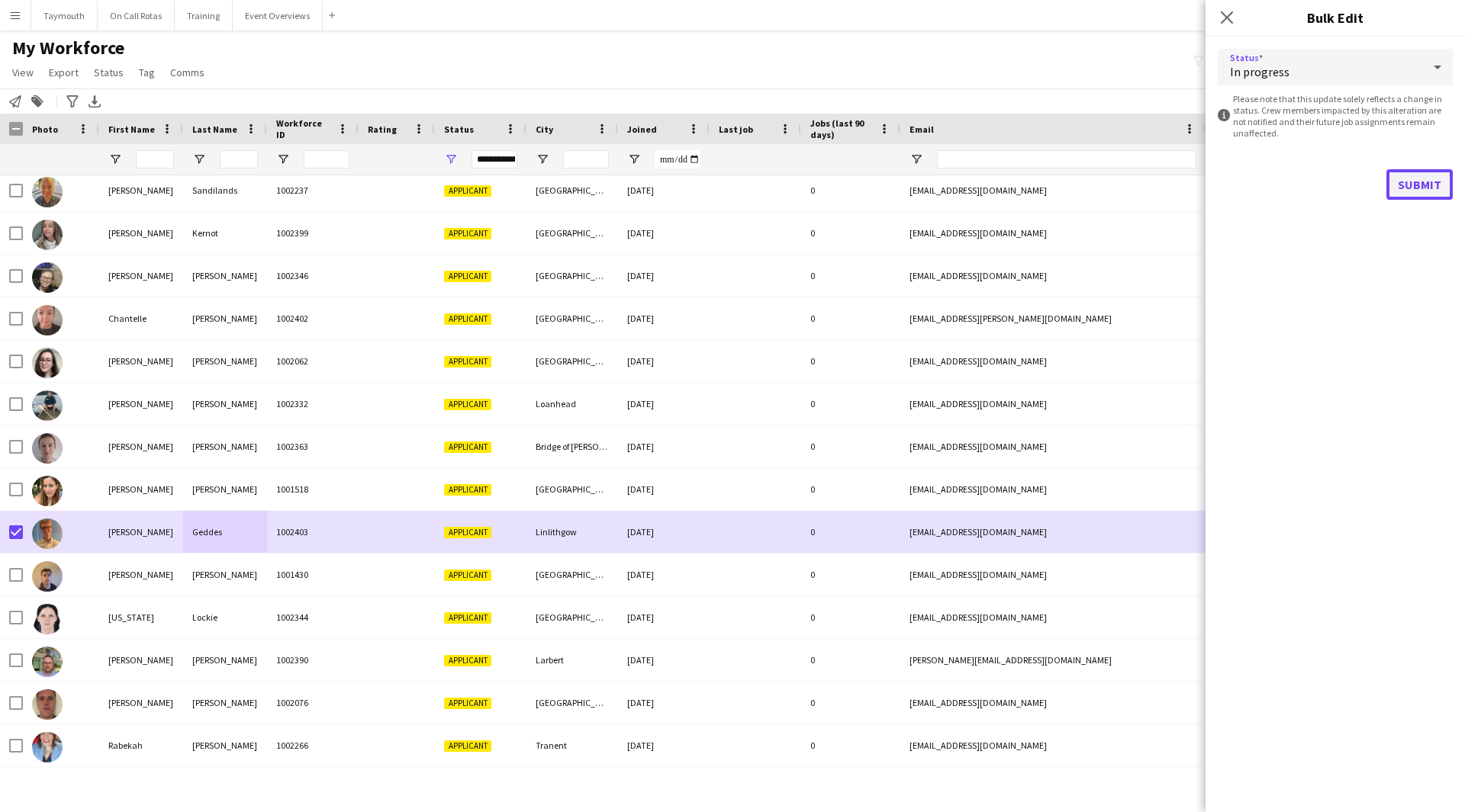
click at [1411, 173] on button "Submit" at bounding box center [1419, 184] width 66 height 31
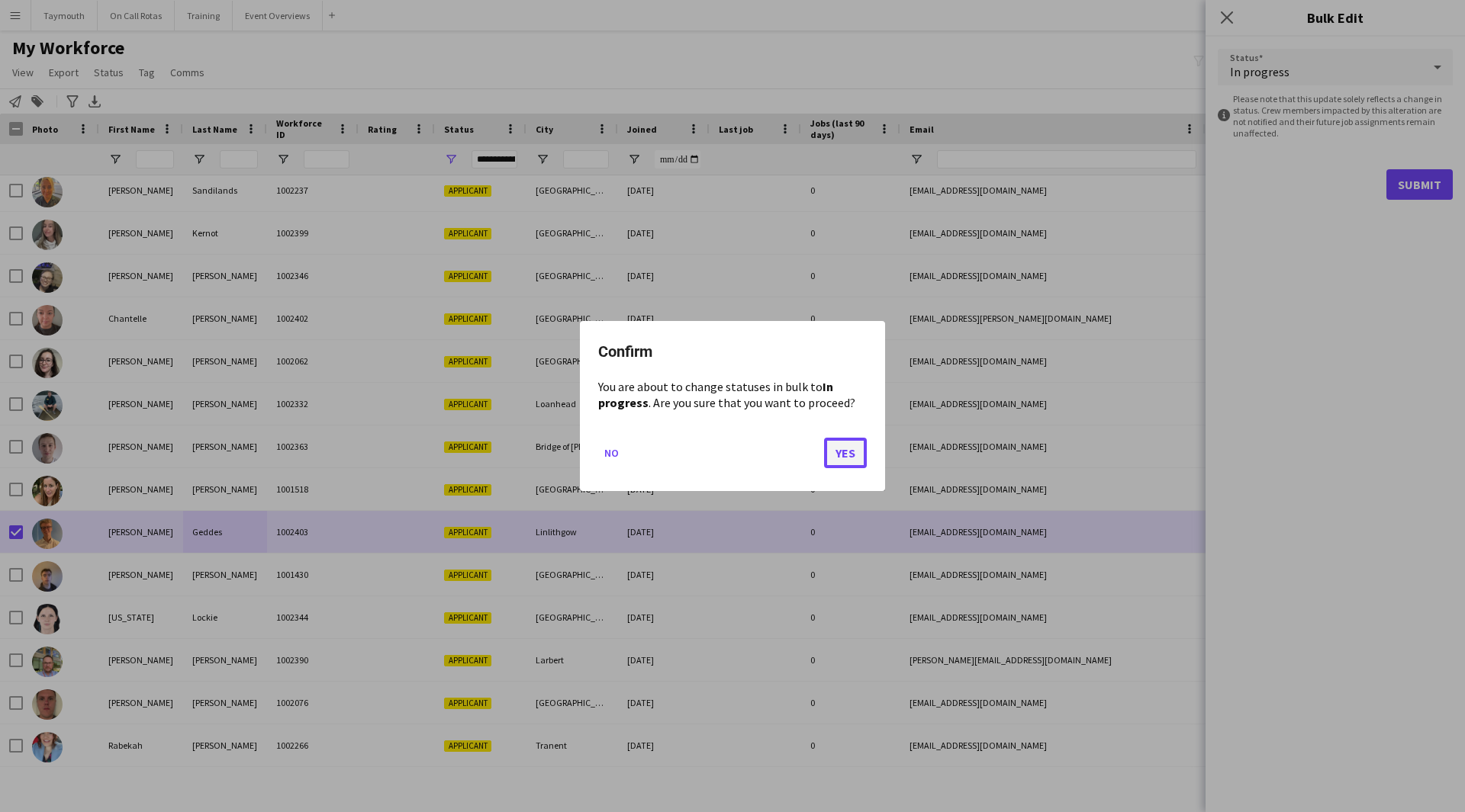
click at [840, 445] on button "Yes" at bounding box center [845, 453] width 42 height 31
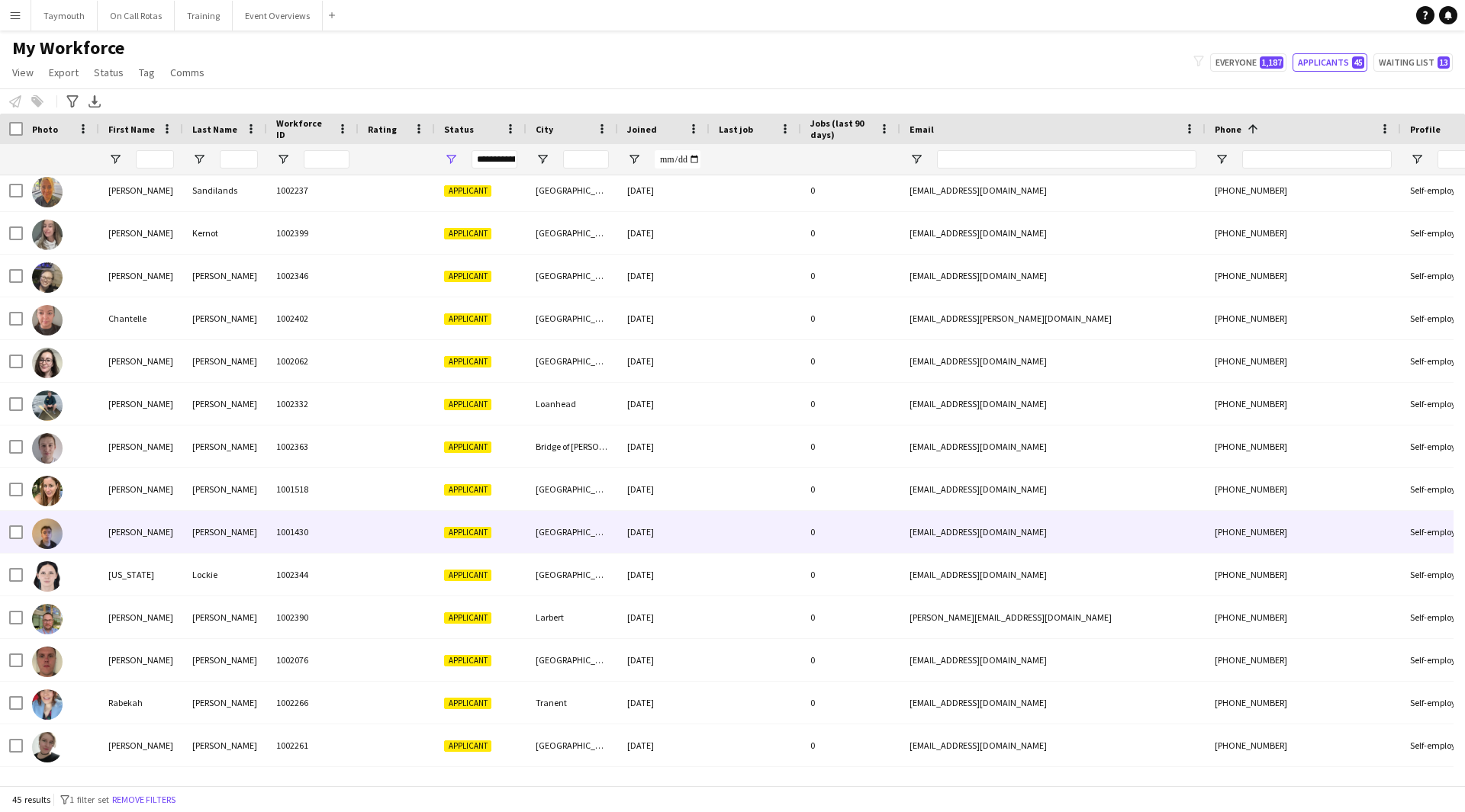
click at [223, 531] on div "[PERSON_NAME]" at bounding box center [225, 532] width 84 height 42
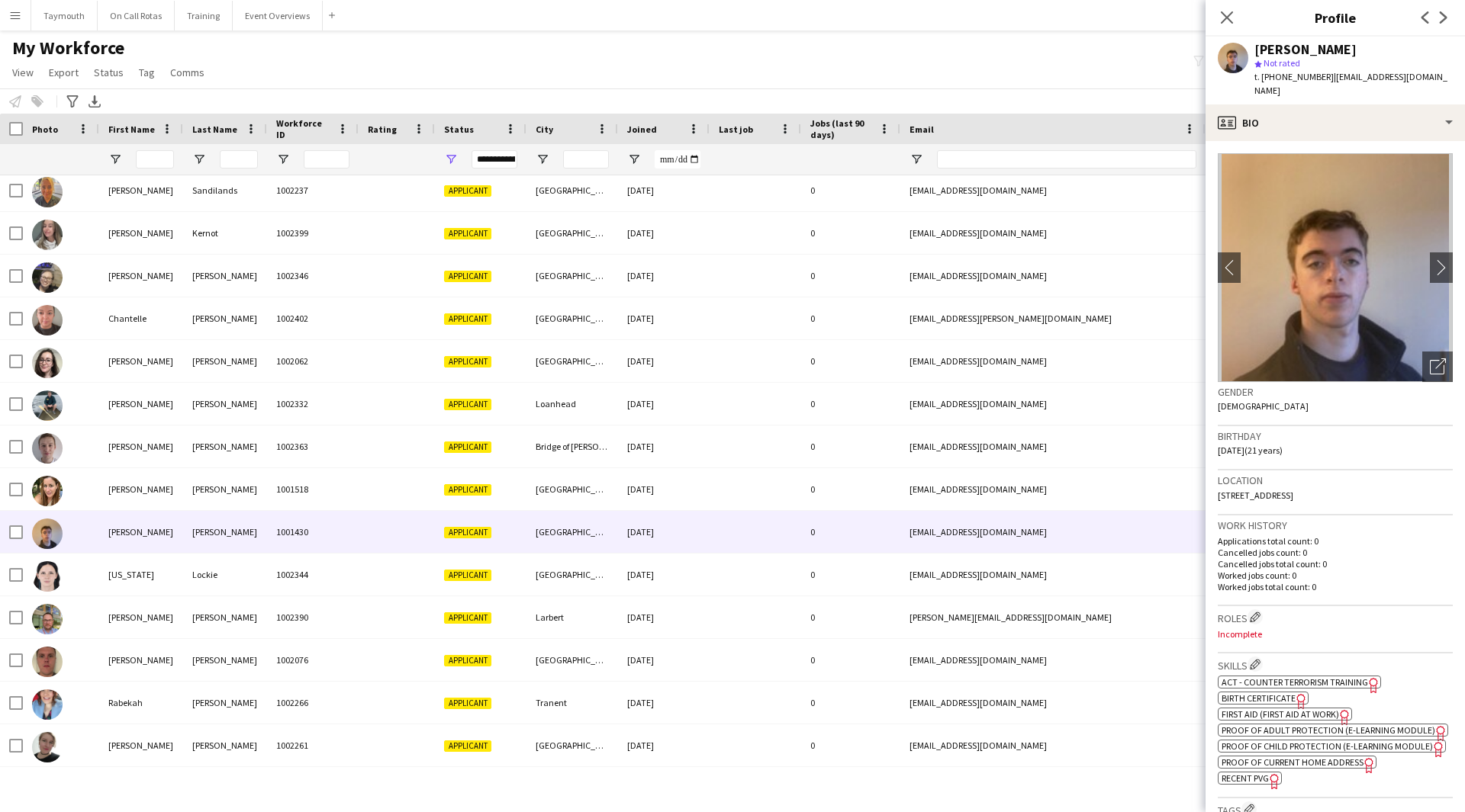
click at [1329, 708] on span "First Aid (First Aid At Work)" at bounding box center [1281, 714] width 117 height 12
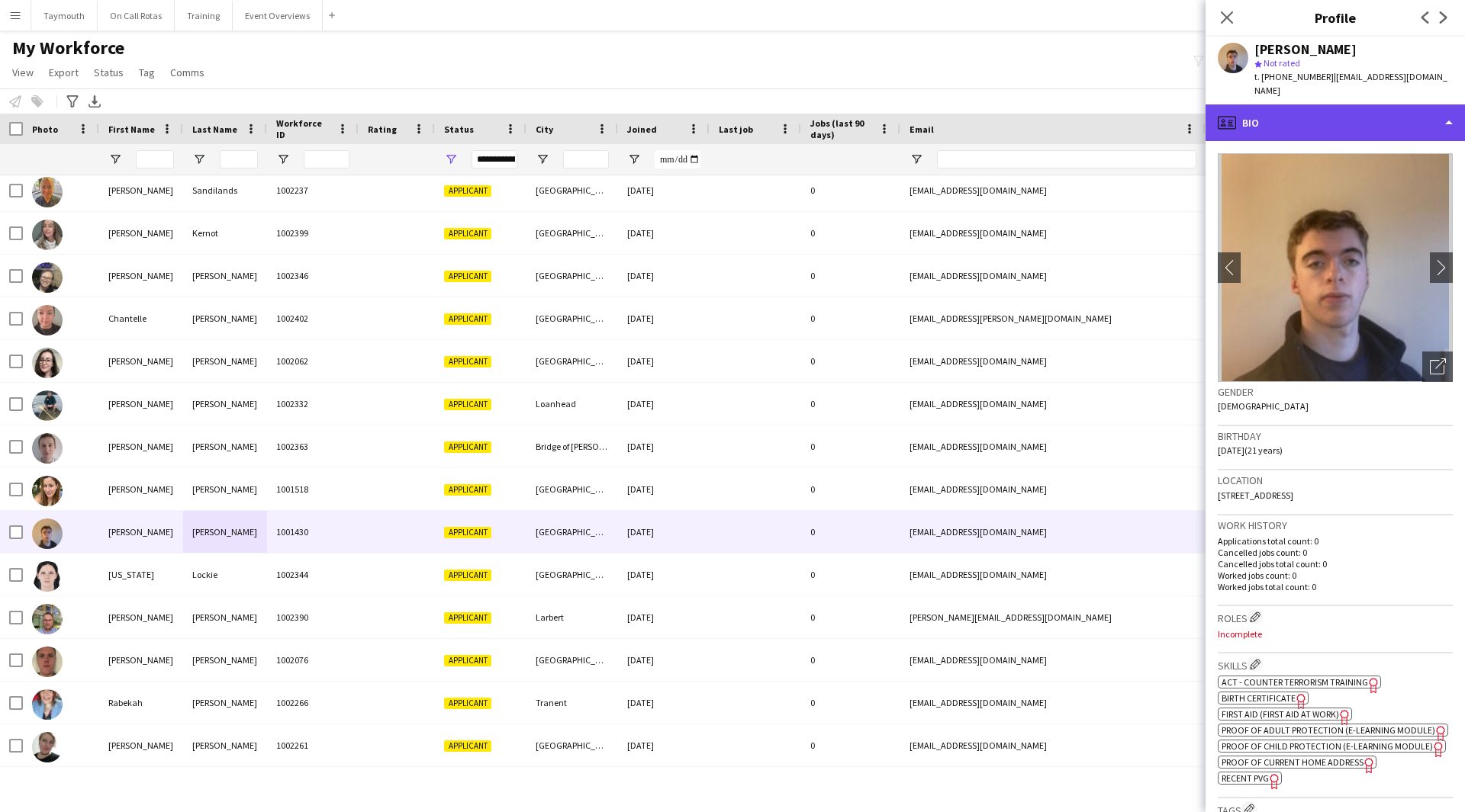
click at [1357, 105] on div "profile Bio" at bounding box center [1335, 123] width 259 height 37
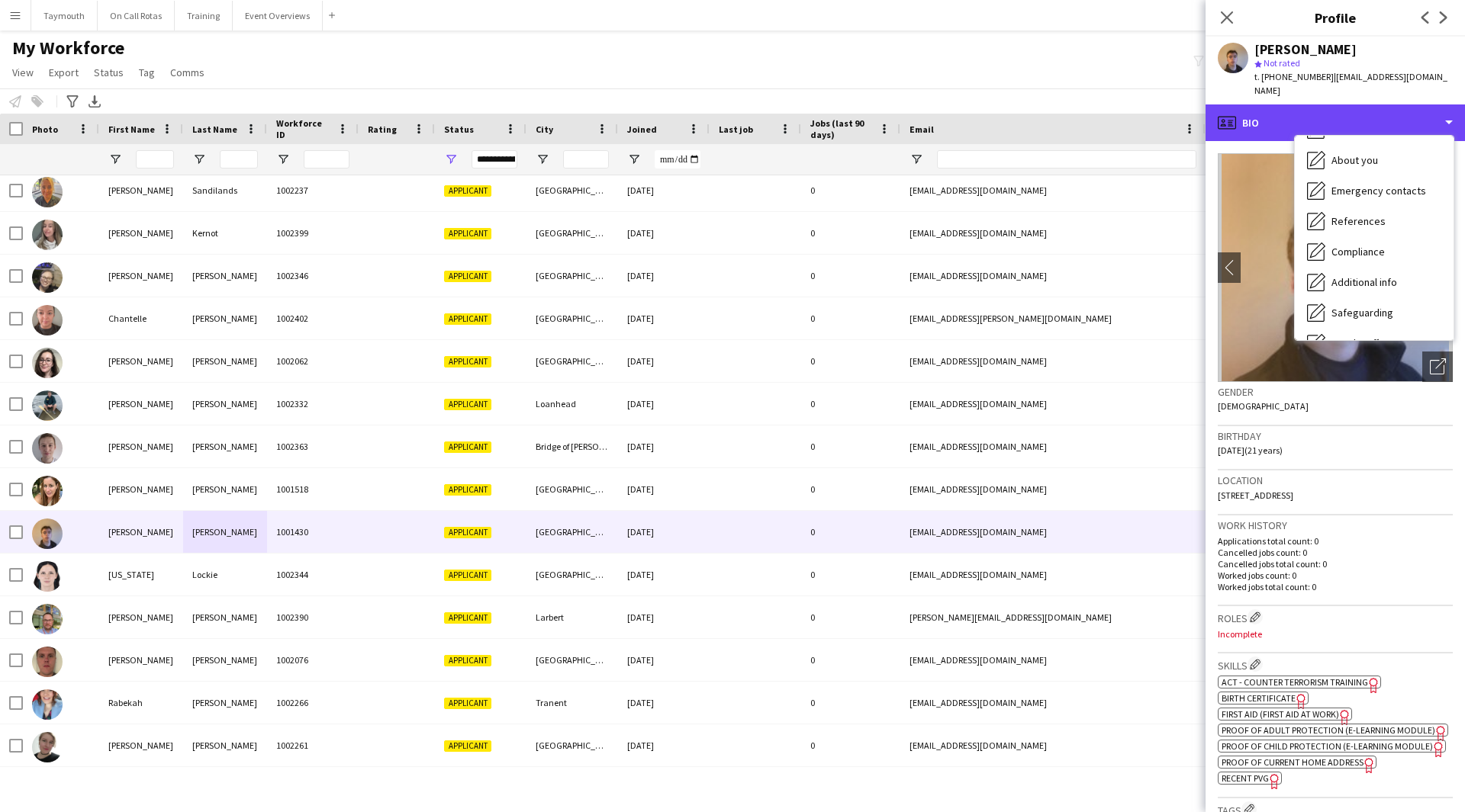
scroll to position [266, 0]
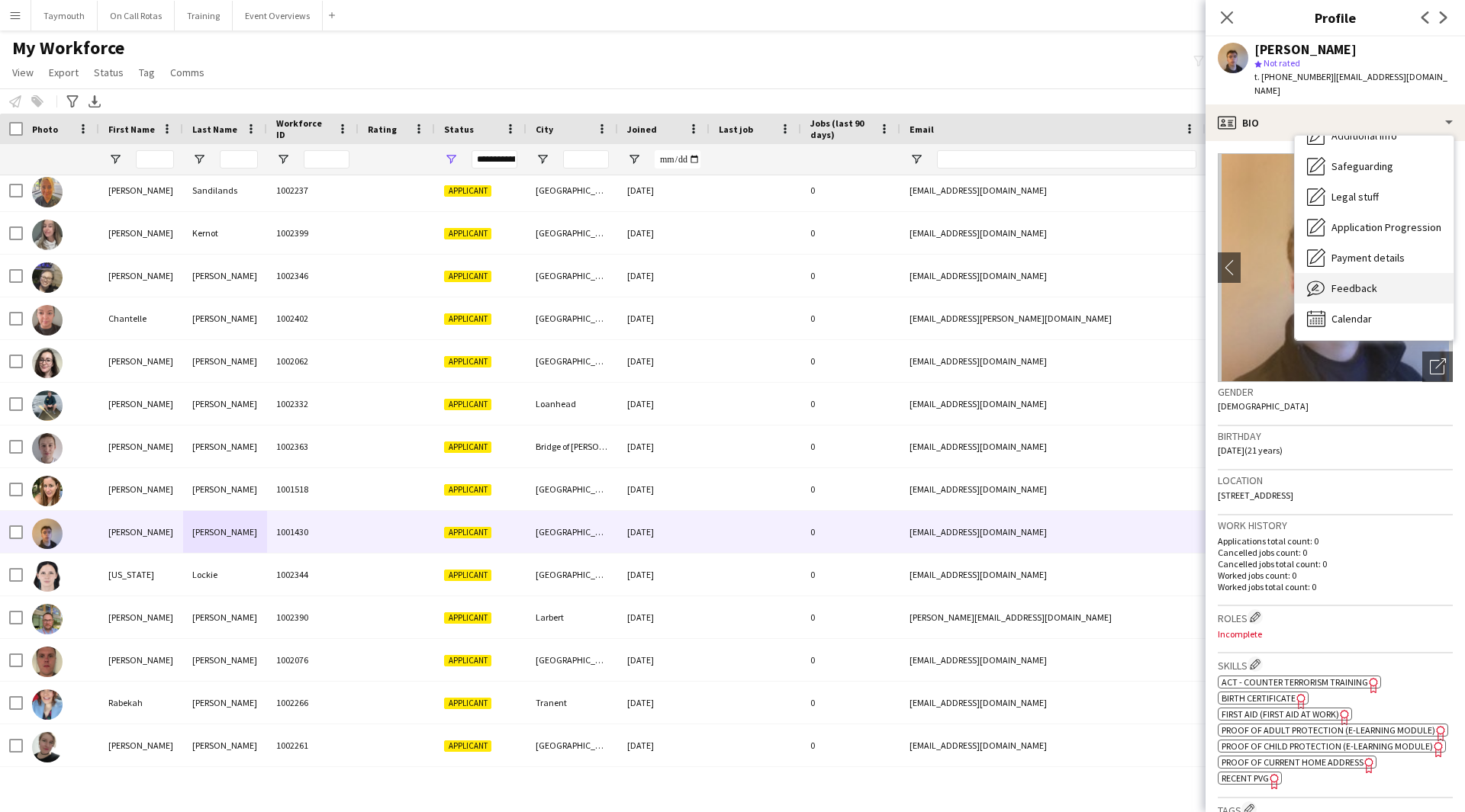
click at [1398, 273] on div "Feedback Feedback" at bounding box center [1375, 288] width 159 height 31
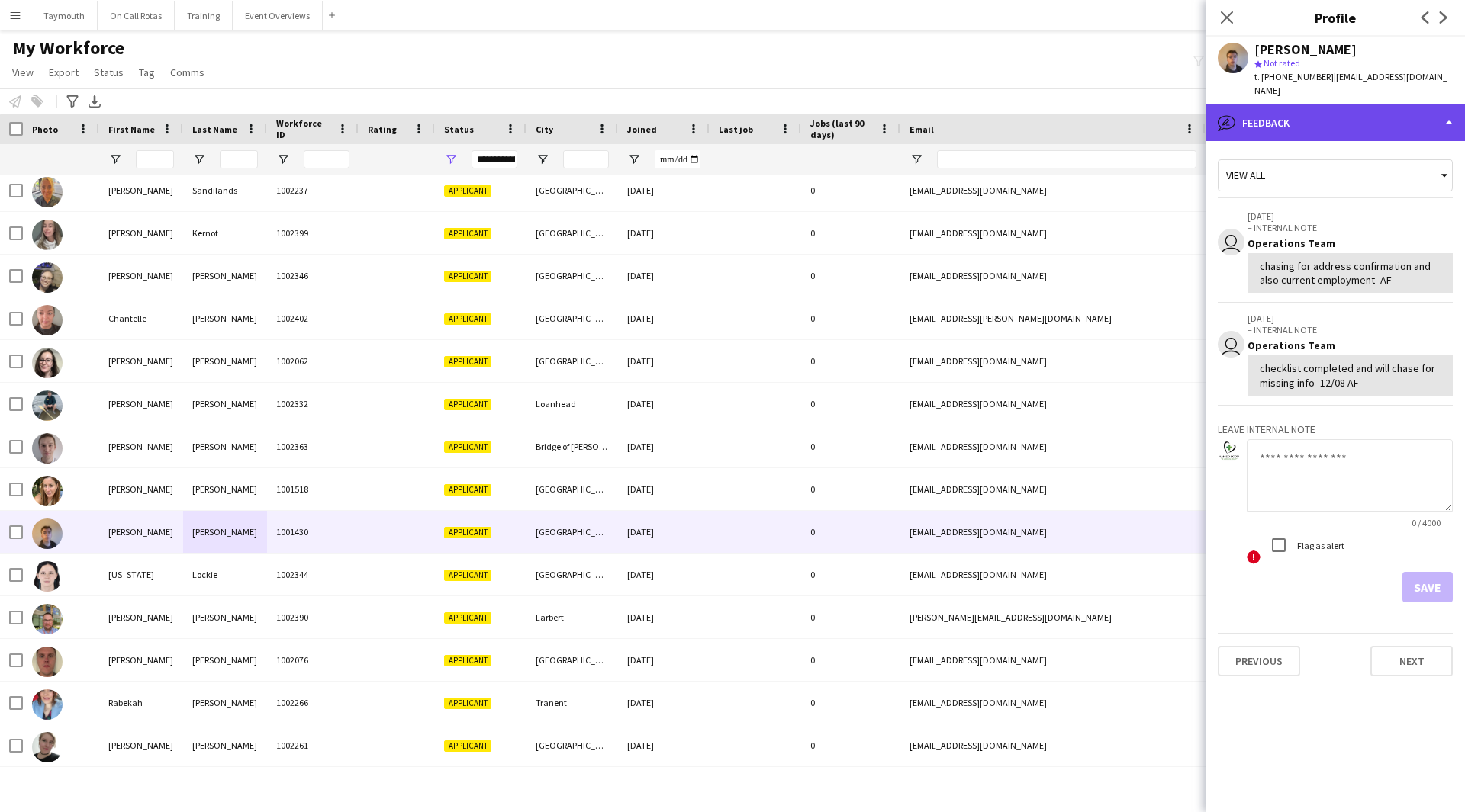
click at [1356, 105] on div "bubble-pencil Feedback" at bounding box center [1335, 123] width 259 height 37
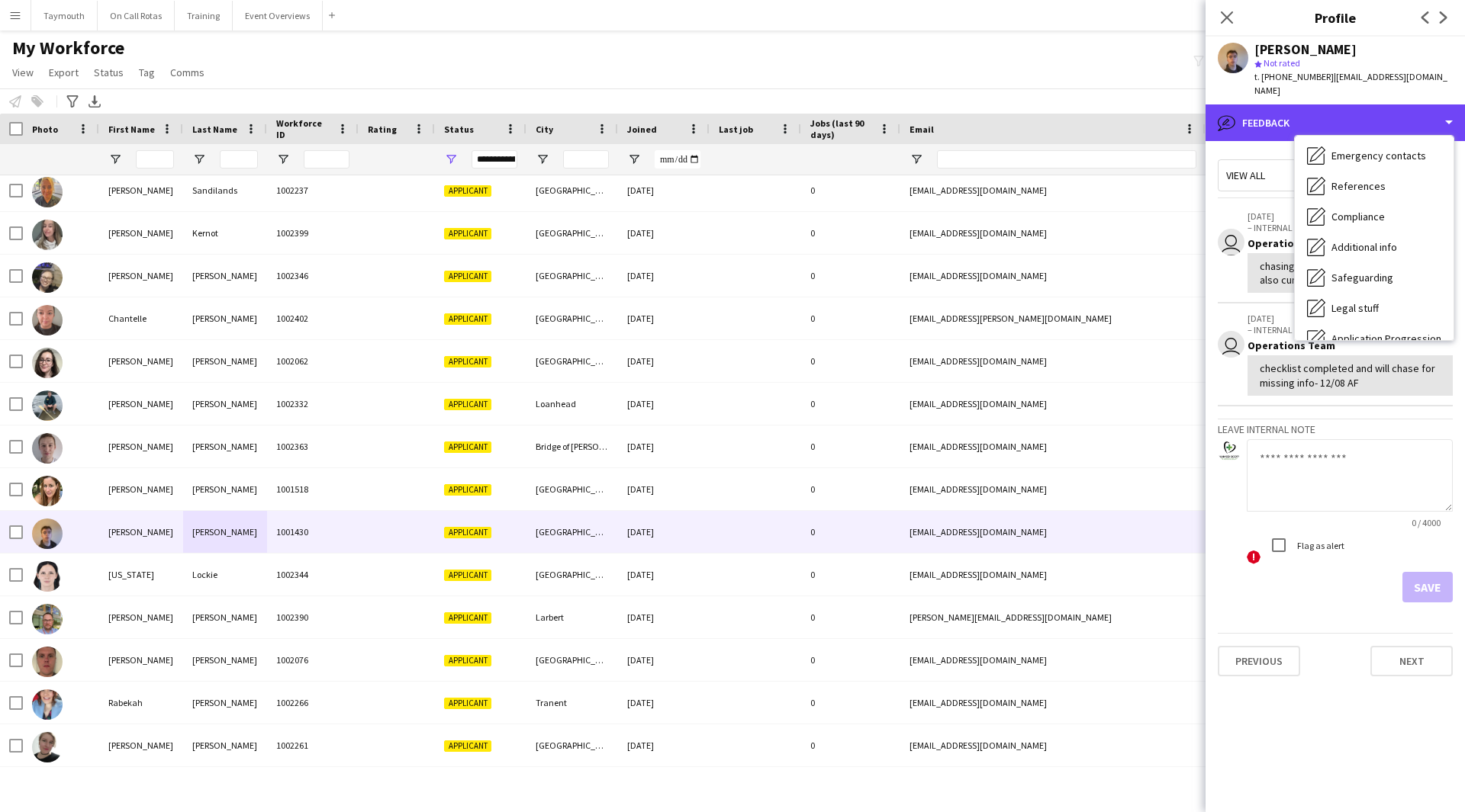
scroll to position [113, 0]
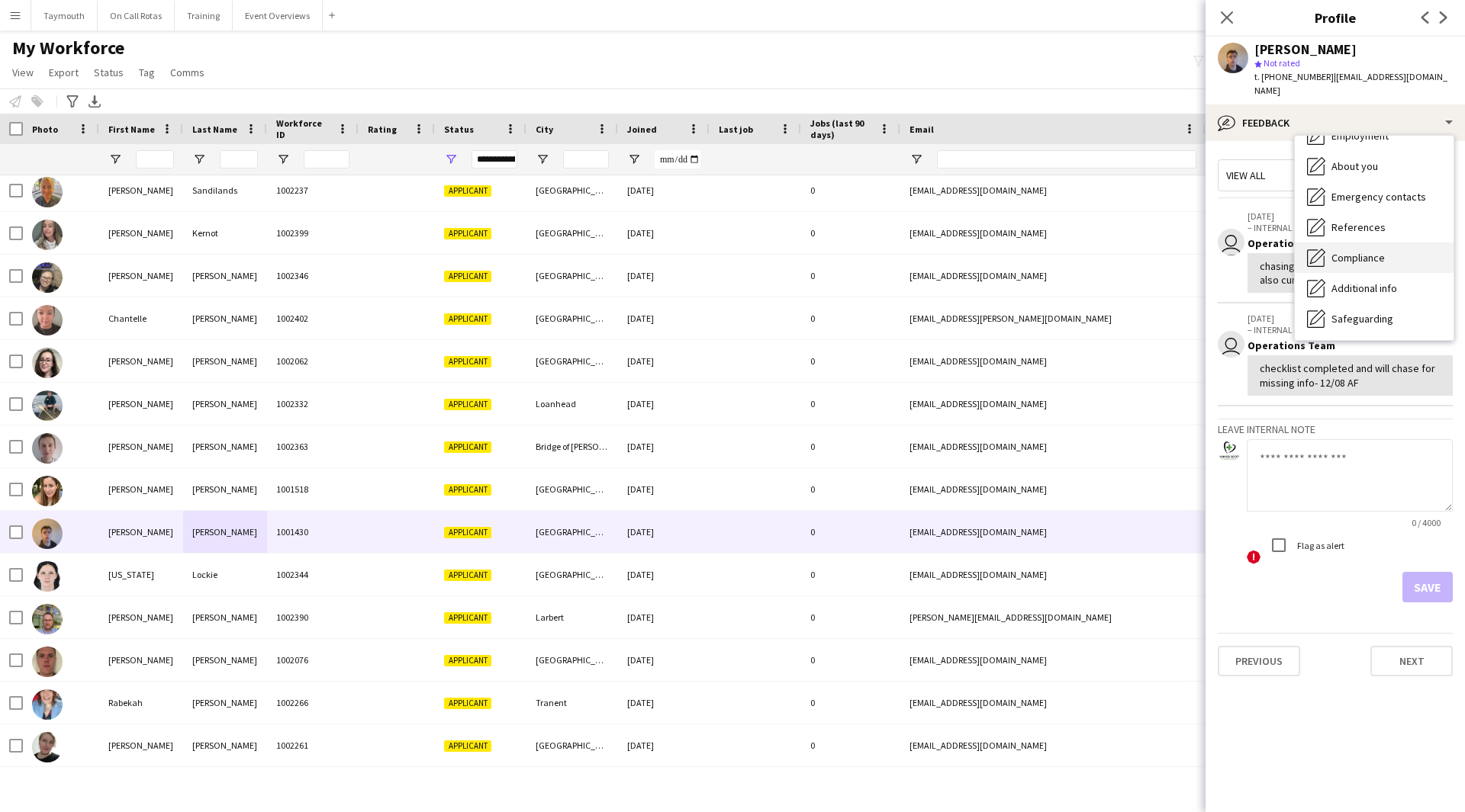
click at [1360, 251] on span "Compliance" at bounding box center [1357, 257] width 53 height 14
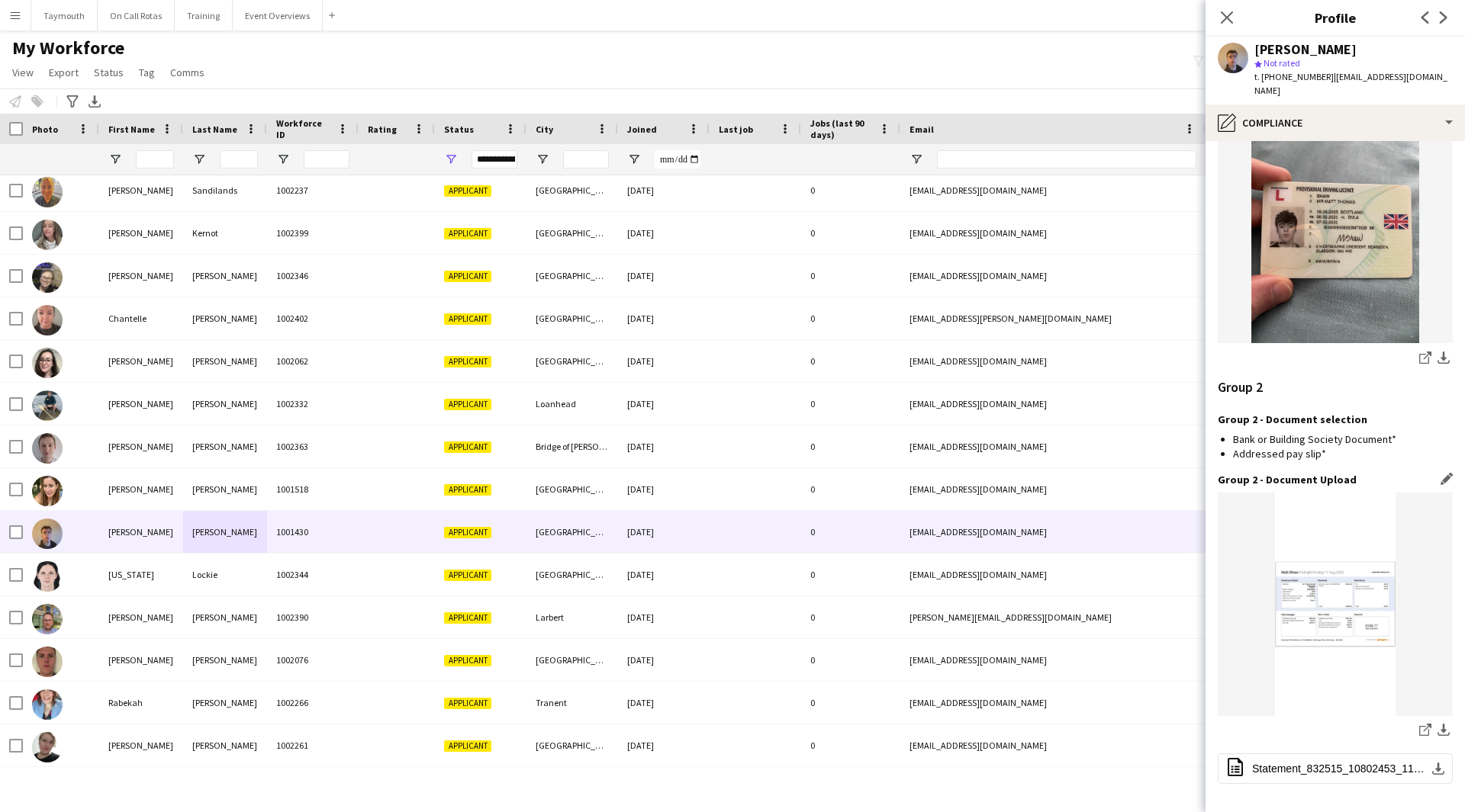
scroll to position [1647, 0]
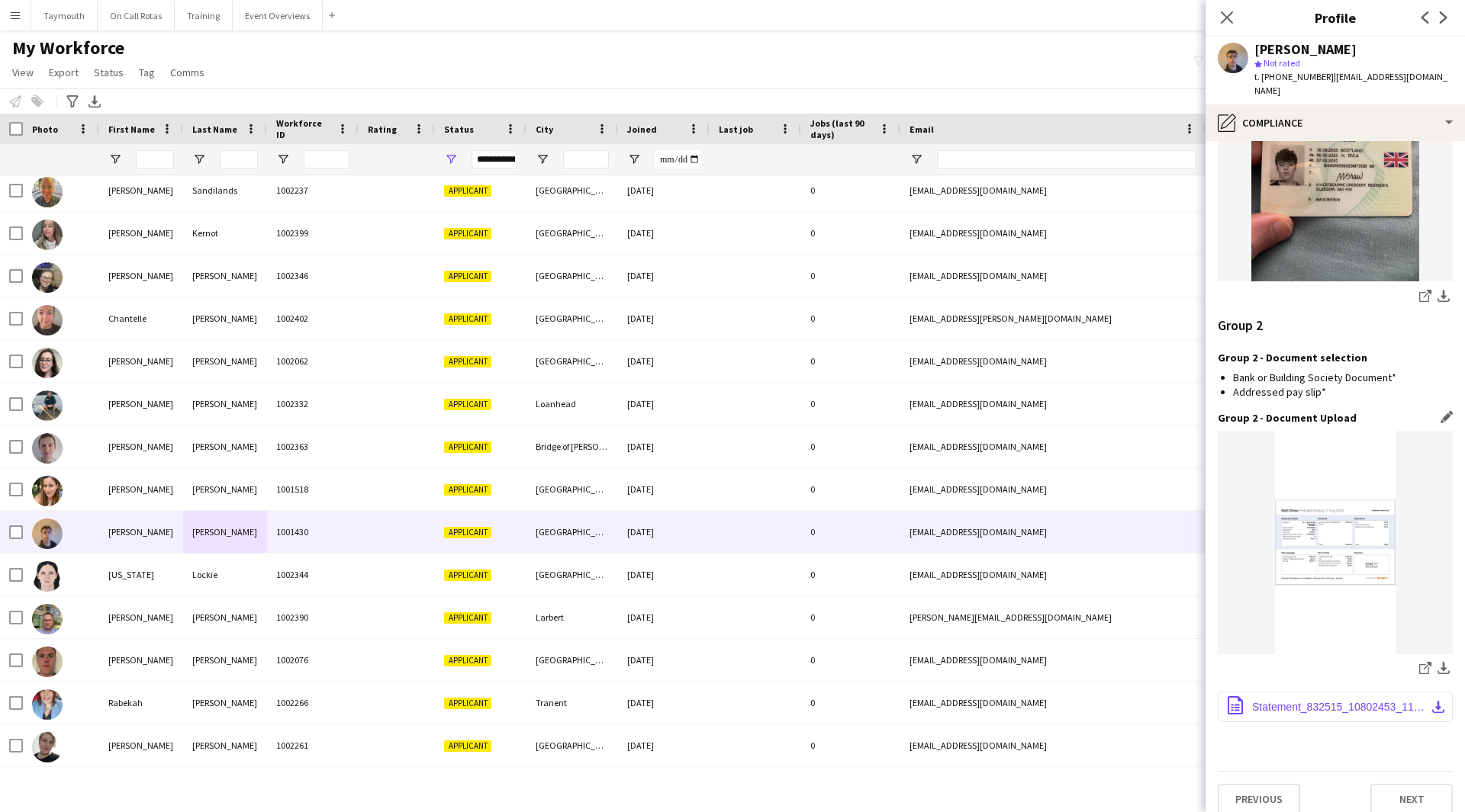
click at [1406, 703] on button "office-file-sheet Statement_832515_10802453_11_Aug_2025.pdf download-bottom" at bounding box center [1335, 707] width 235 height 31
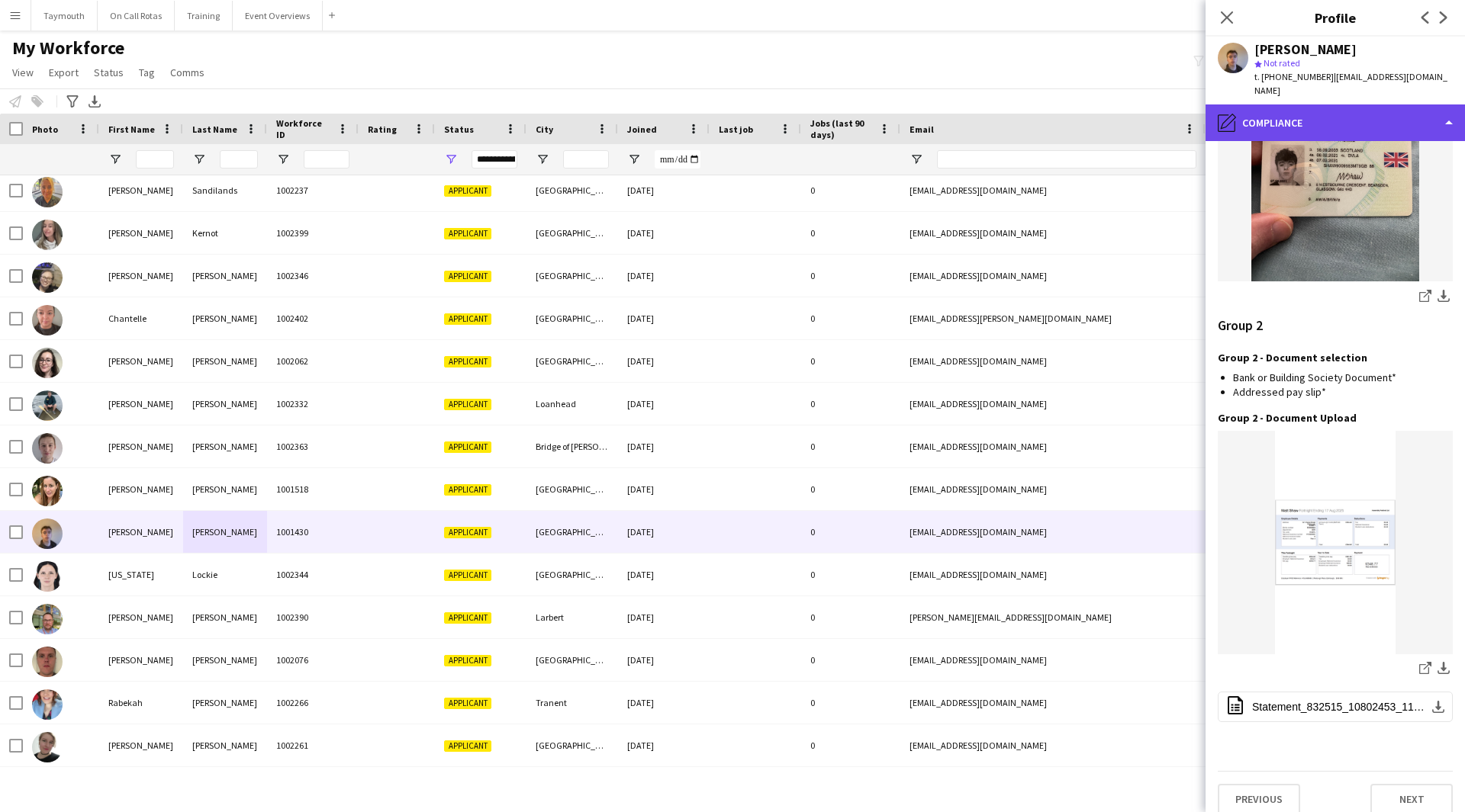
click at [1365, 110] on div "pencil4 Compliance" at bounding box center [1335, 123] width 259 height 37
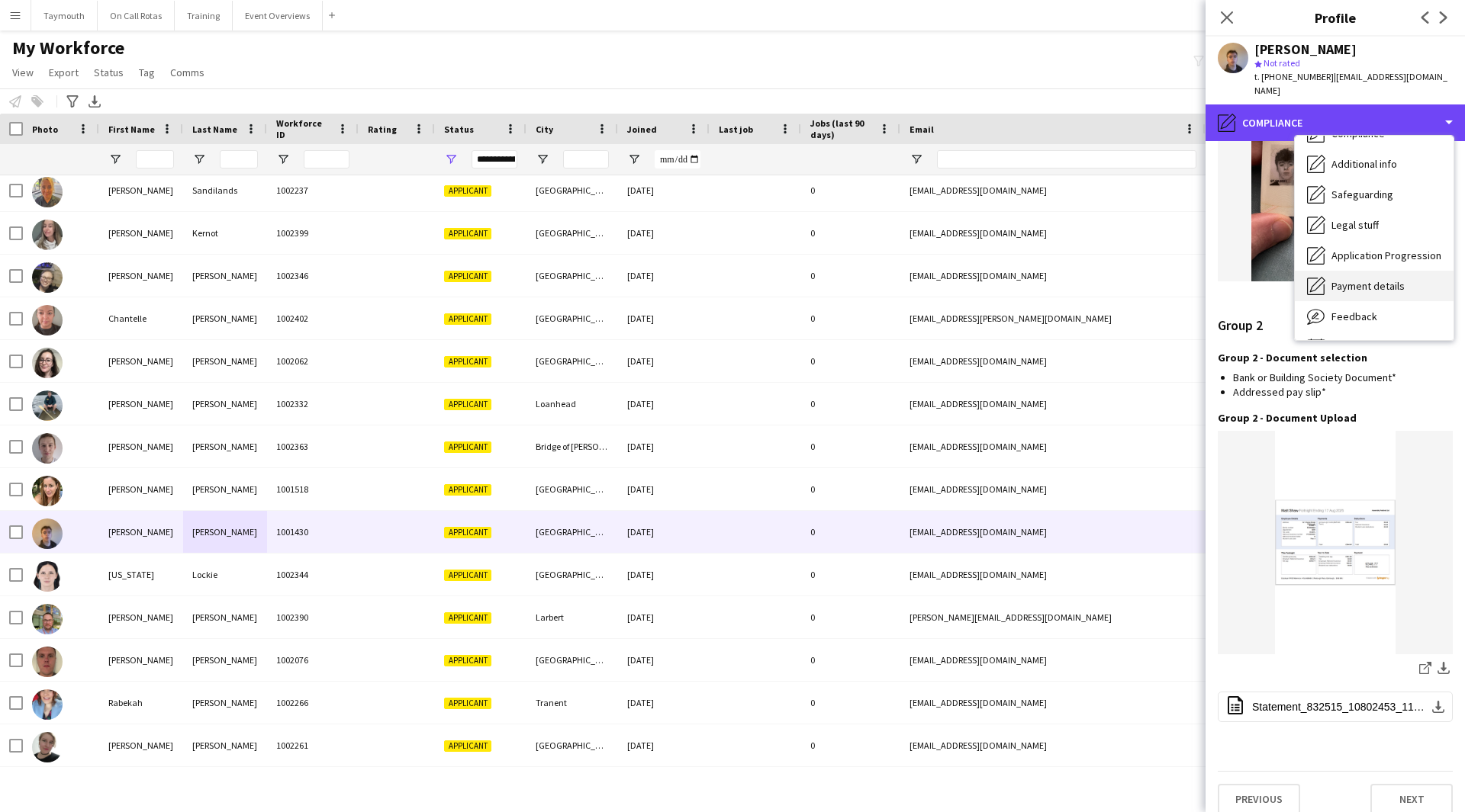
scroll to position [266, 0]
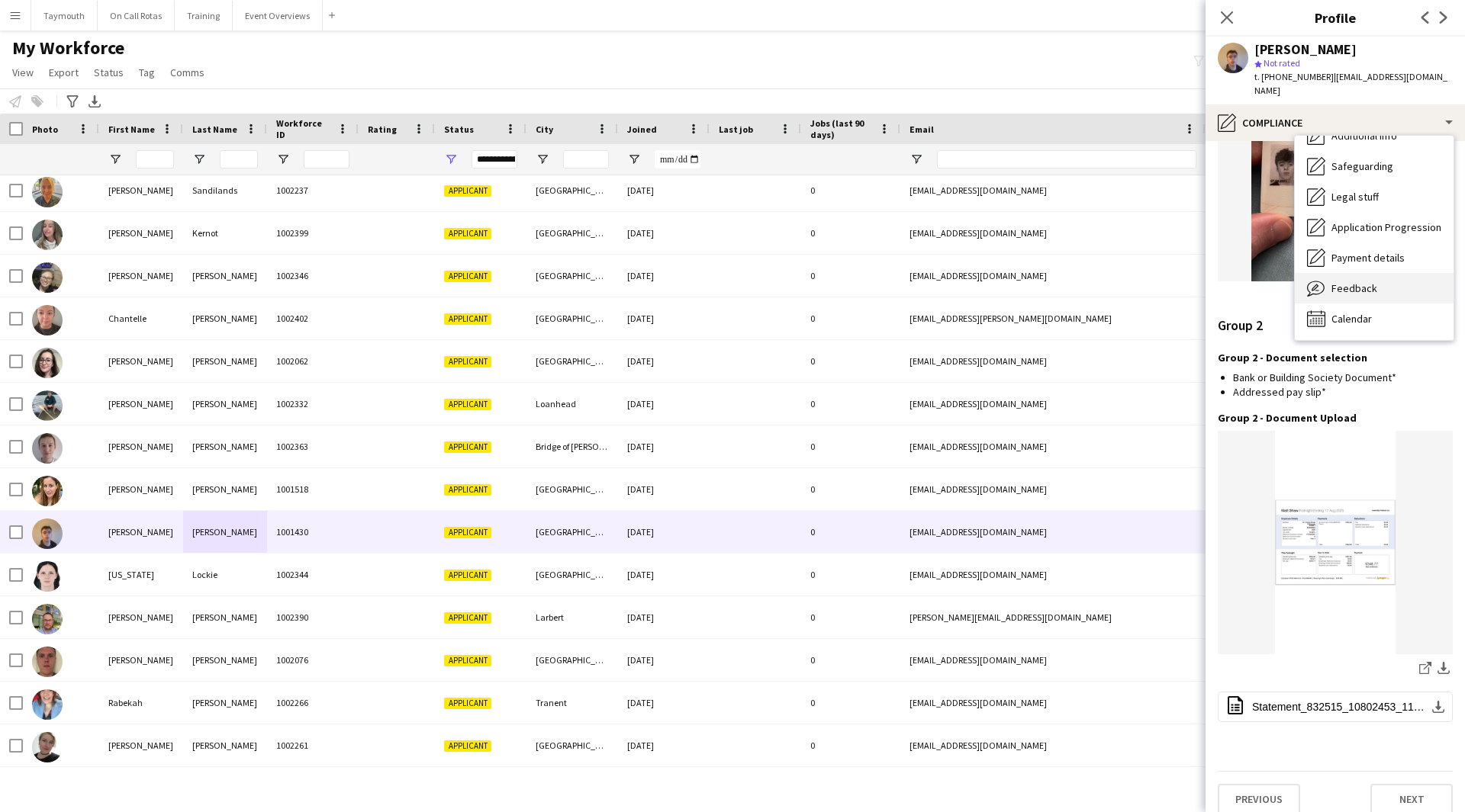
click at [1375, 282] on span "Feedback" at bounding box center [1354, 288] width 46 height 14
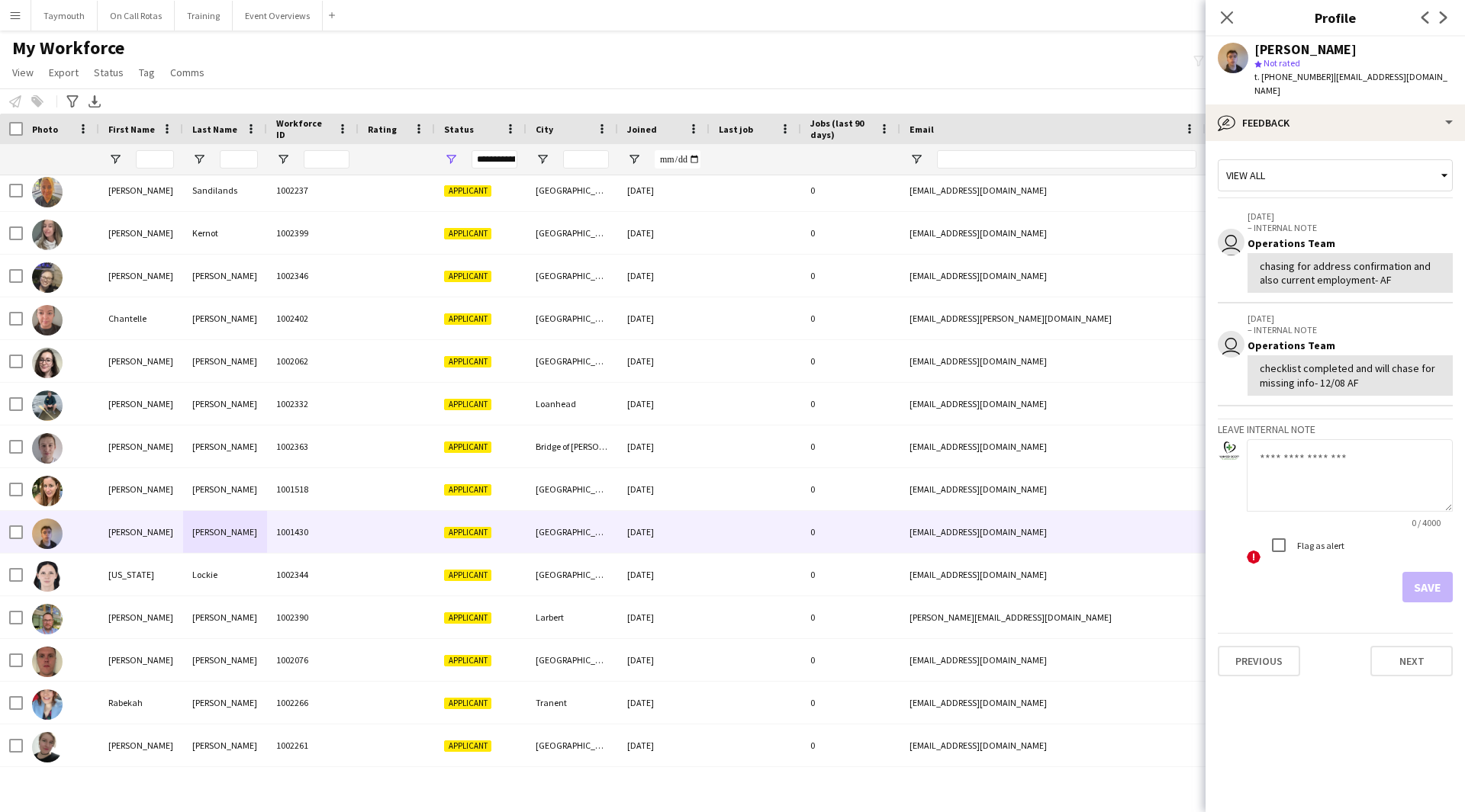
click at [1362, 457] on textarea at bounding box center [1350, 475] width 206 height 72
click at [1360, 107] on div "bubble-pencil Feedback" at bounding box center [1335, 123] width 259 height 37
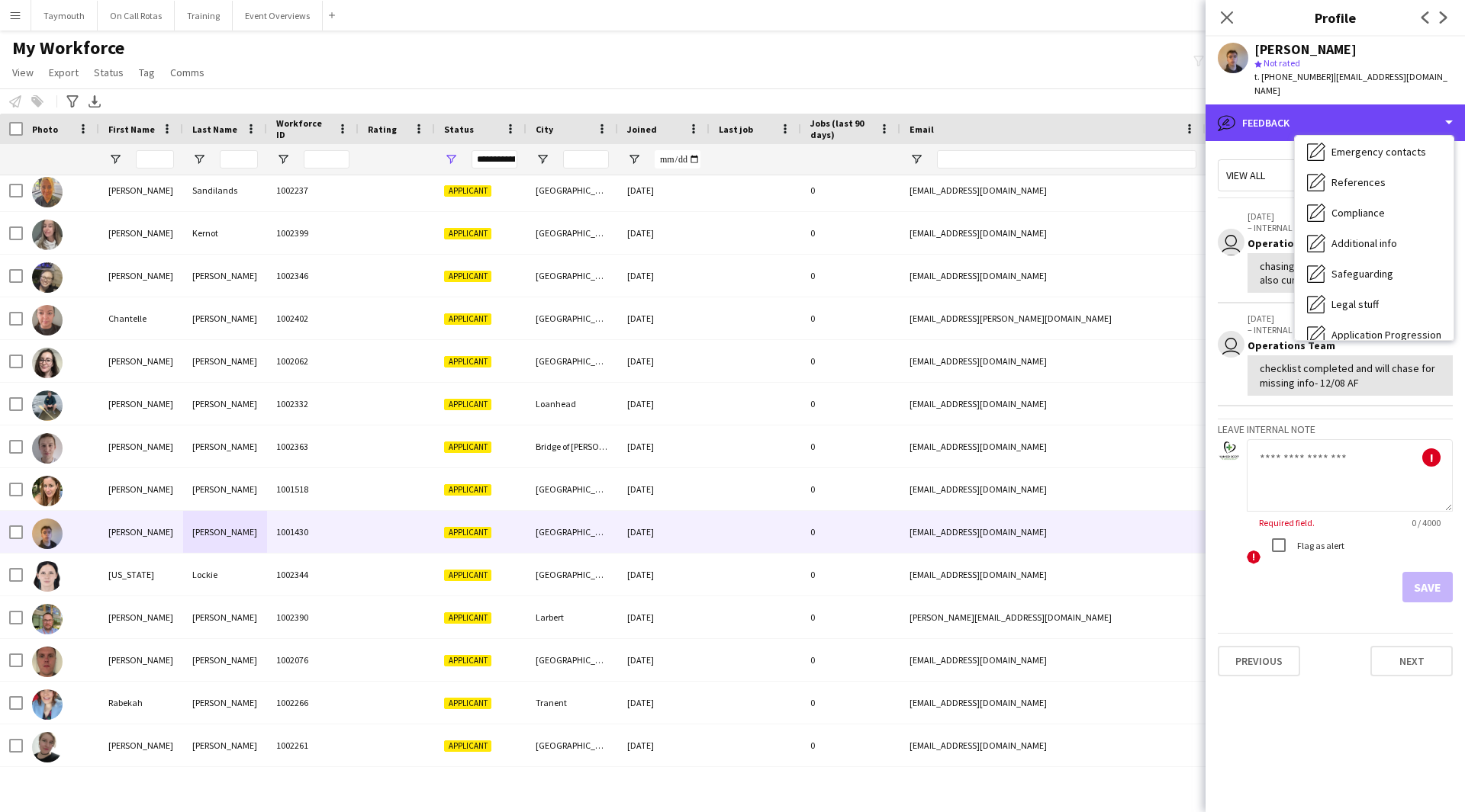
scroll to position [0, 0]
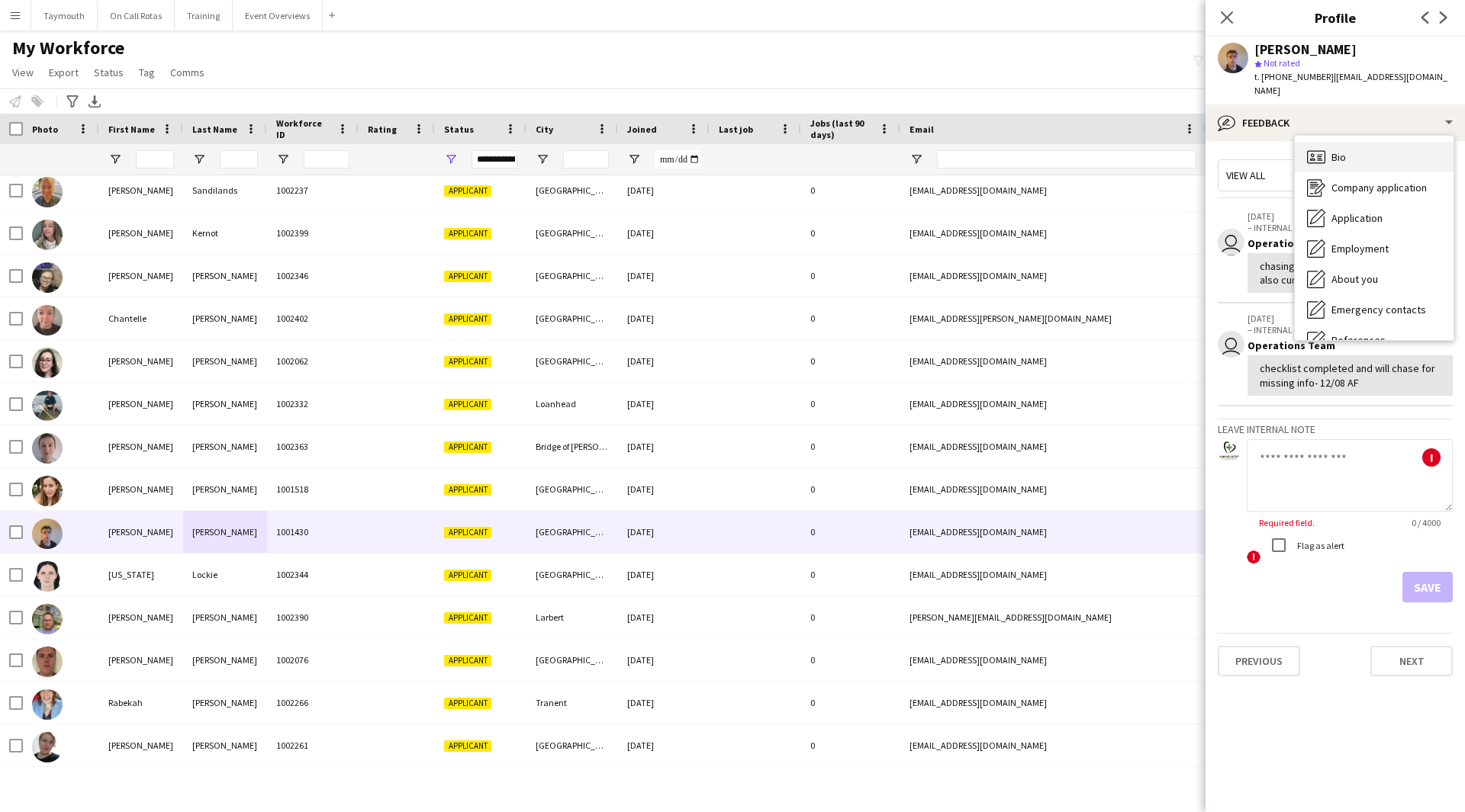
click at [1348, 145] on div "Bio Bio" at bounding box center [1375, 157] width 159 height 31
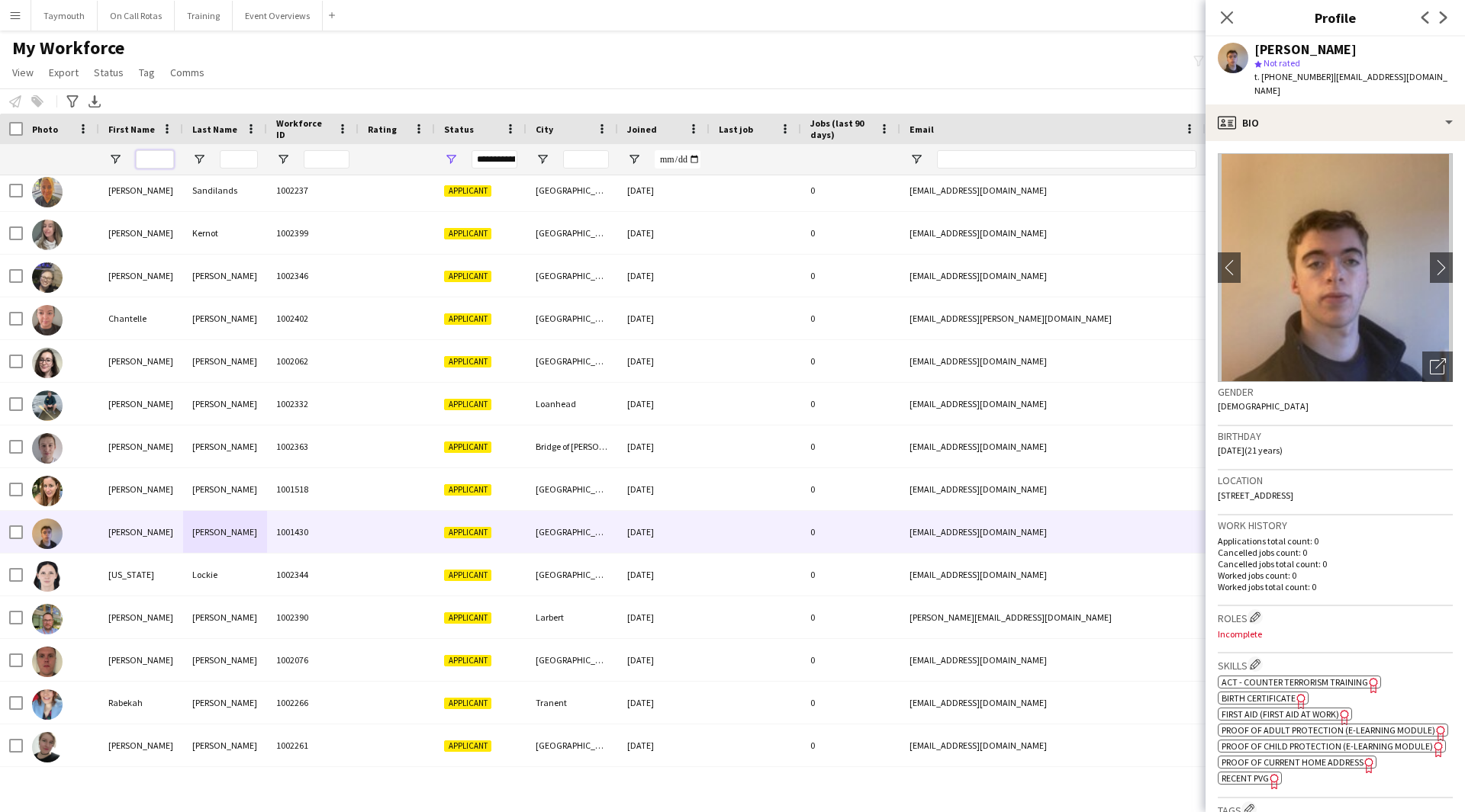
click at [155, 160] on input "First Name Filter Input" at bounding box center [155, 159] width 38 height 18
click at [459, 159] on div "**********" at bounding box center [480, 160] width 91 height 31
click at [453, 159] on span "Open Filter Menu" at bounding box center [450, 159] width 14 height 14
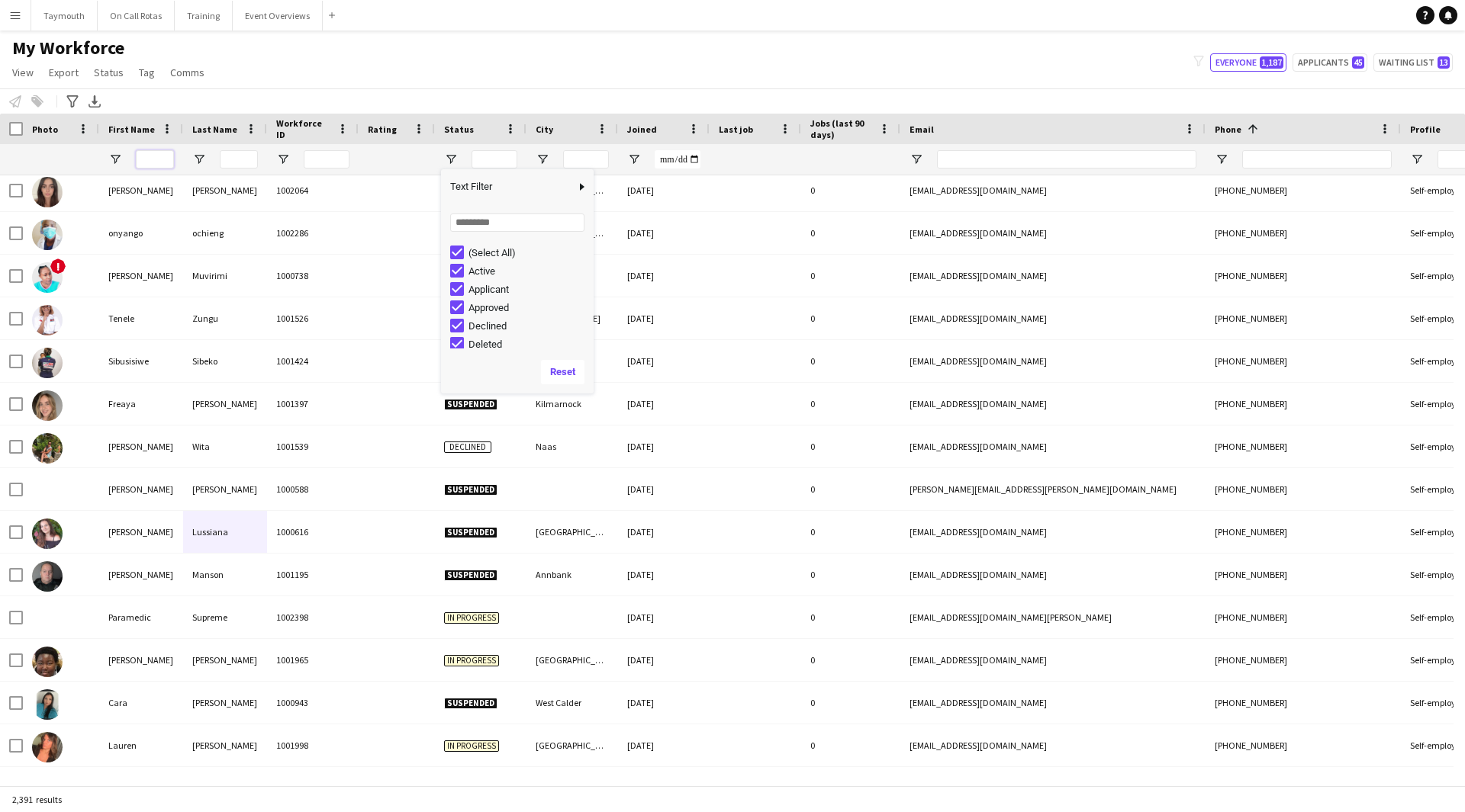
click at [159, 163] on input "First Name Filter Input" at bounding box center [155, 159] width 38 height 18
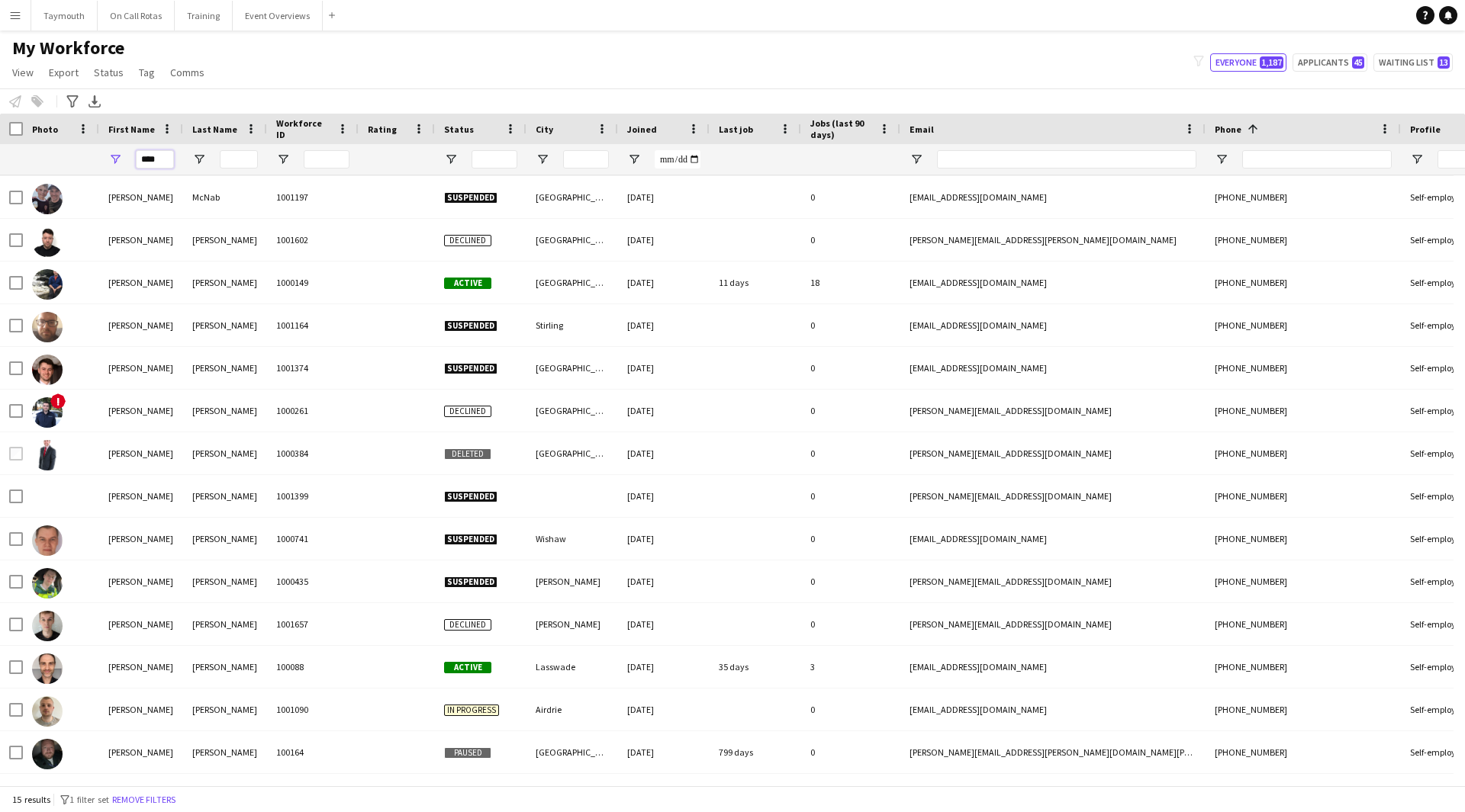
scroll to position [42, 0]
type input "****"
click at [240, 163] on input "Last Name Filter Input" at bounding box center [239, 159] width 38 height 18
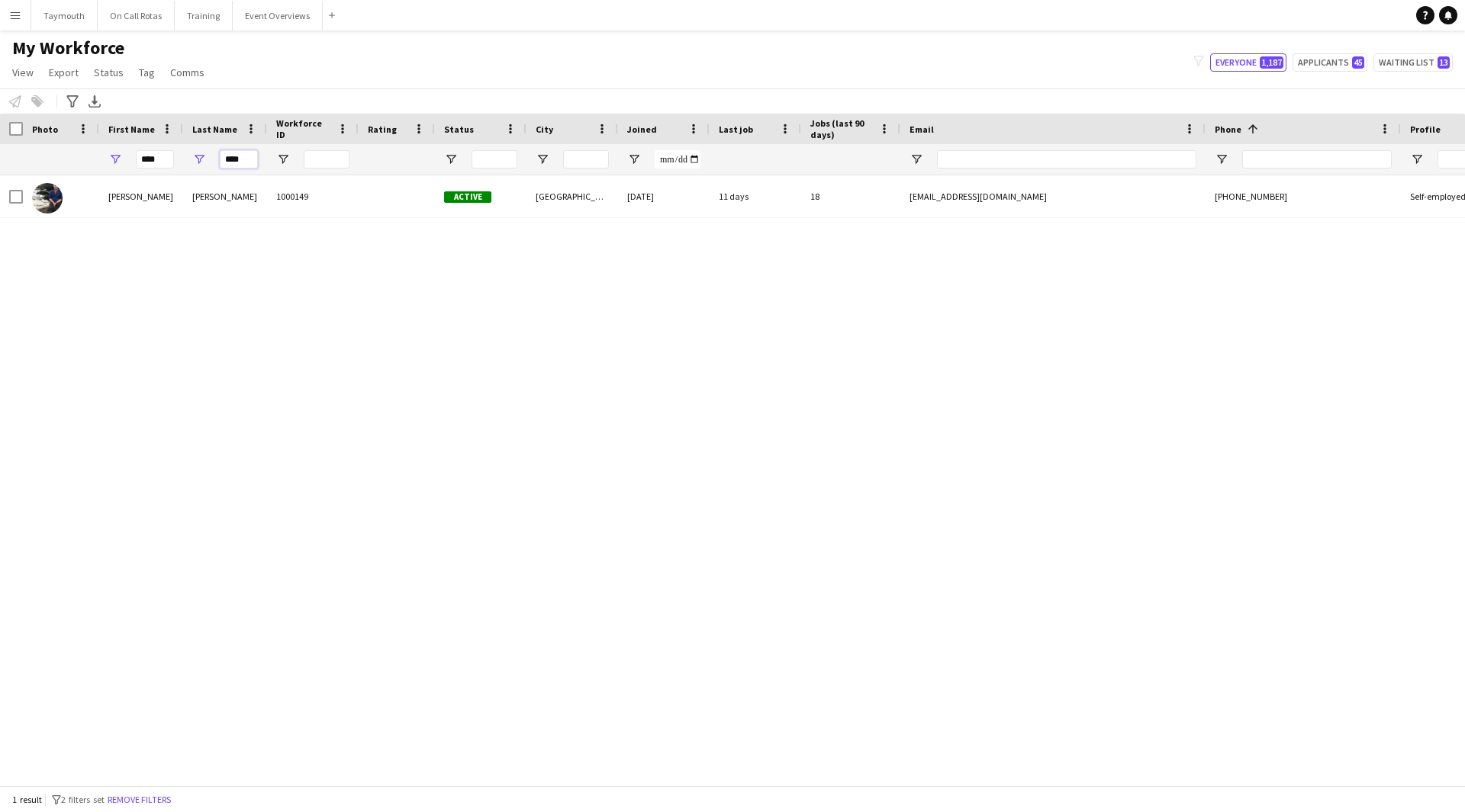
scroll to position [0, 0]
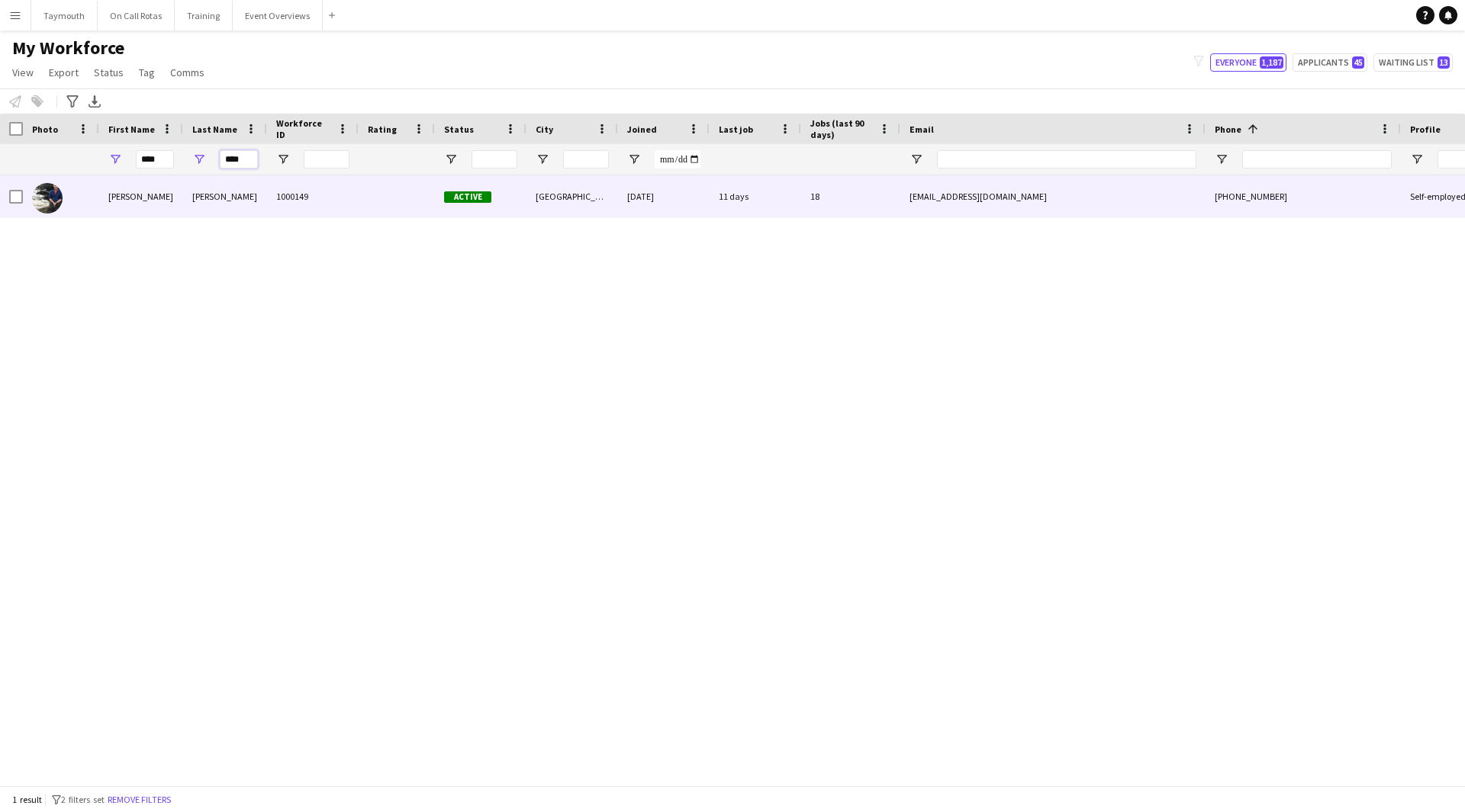
type input "****"
click at [234, 207] on div "[PERSON_NAME]" at bounding box center [225, 196] width 84 height 42
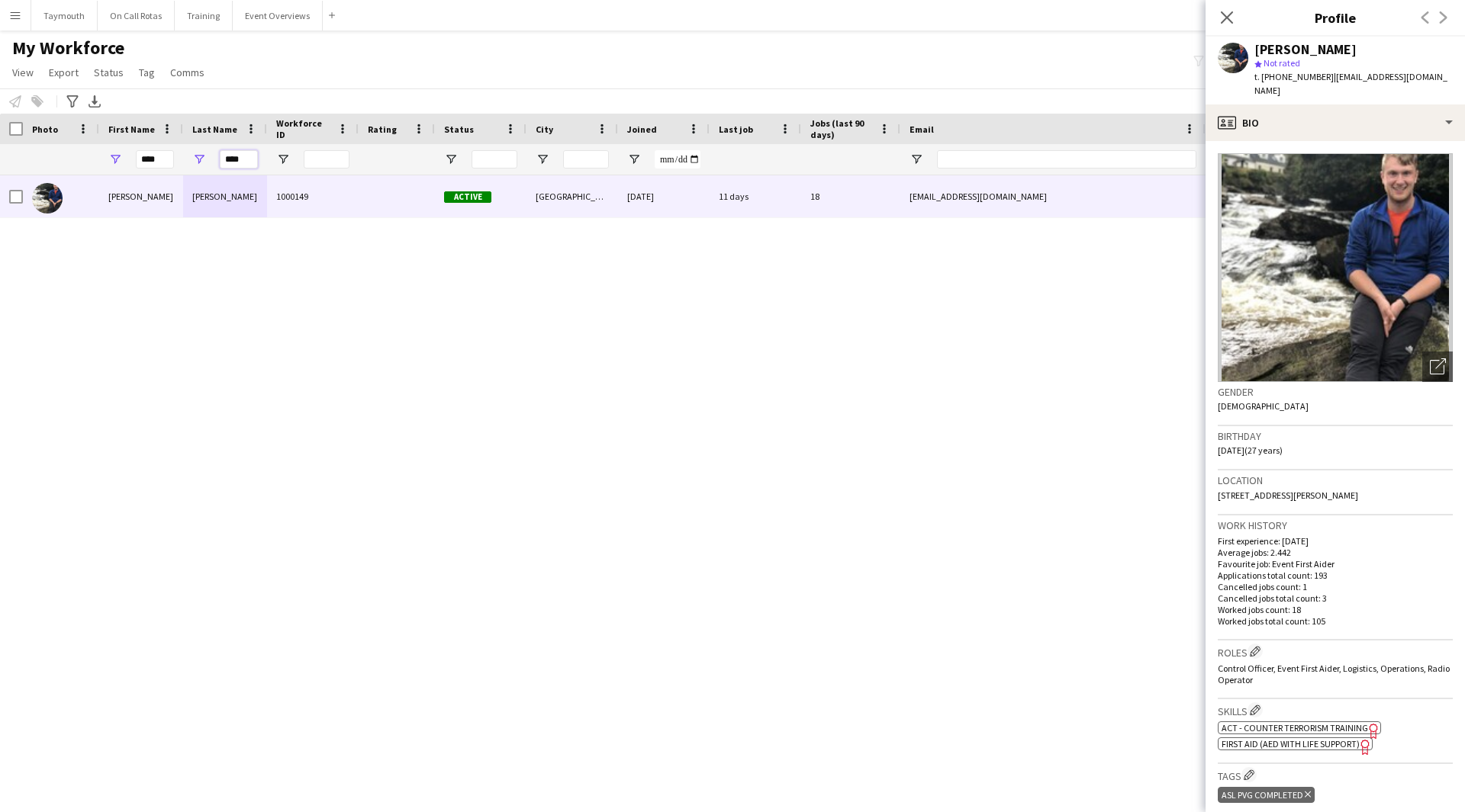
drag, startPoint x: 252, startPoint y: 162, endPoint x: -198, endPoint y: 117, distance: 452.2
click at [0, 117] on html "Menu Boards Boards Boards All jobs Status Workforce Workforce My Workforce Recr…" at bounding box center [732, 406] width 1465 height 812
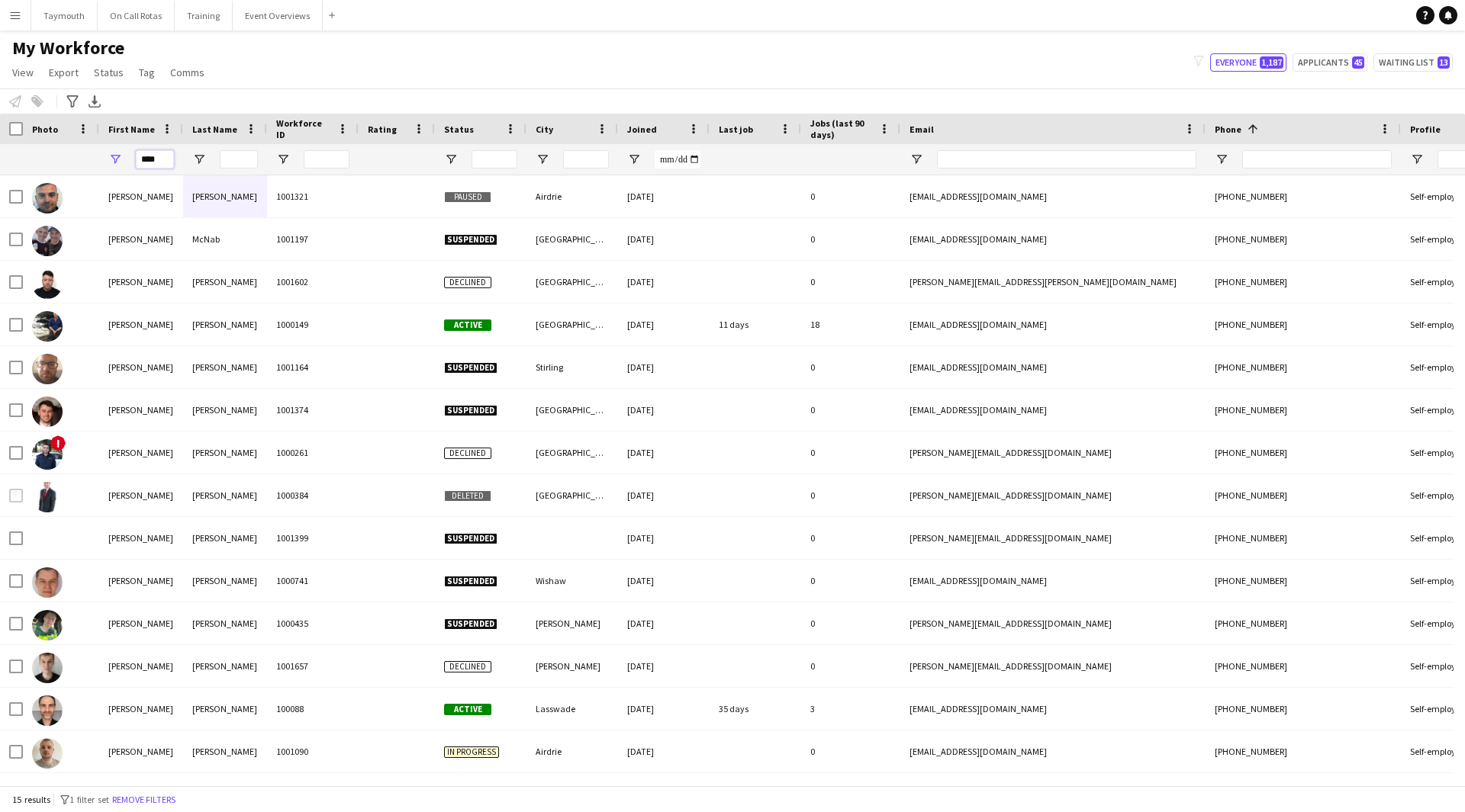
drag, startPoint x: 171, startPoint y: 157, endPoint x: -624, endPoint y: 104, distance: 796.8
click at [0, 104] on html "Menu Boards Boards Boards All jobs Status Workforce Workforce My Workforce Recr…" at bounding box center [732, 406] width 1465 height 812
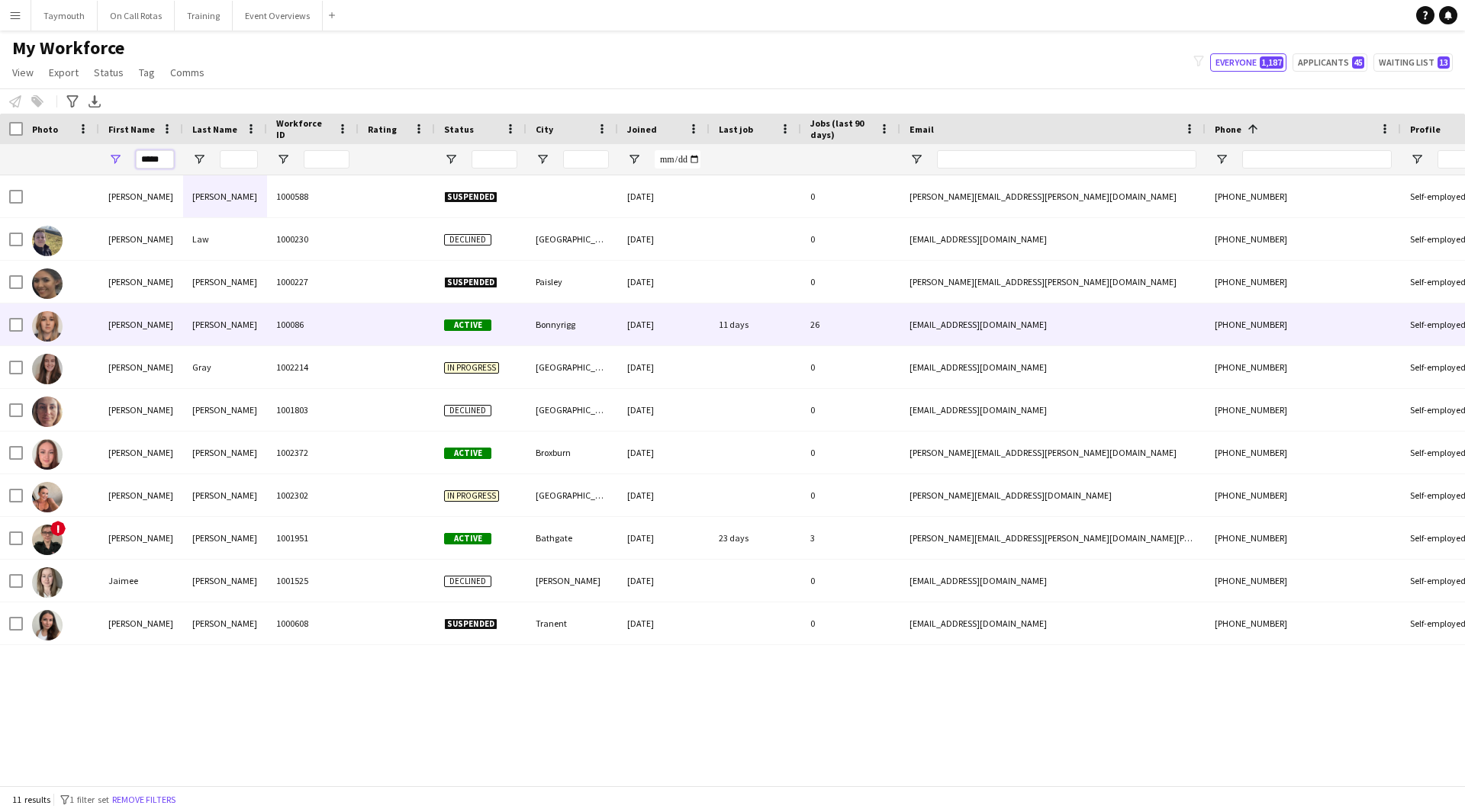
type input "*****"
click at [183, 321] on div "[PERSON_NAME]" at bounding box center [225, 324] width 84 height 42
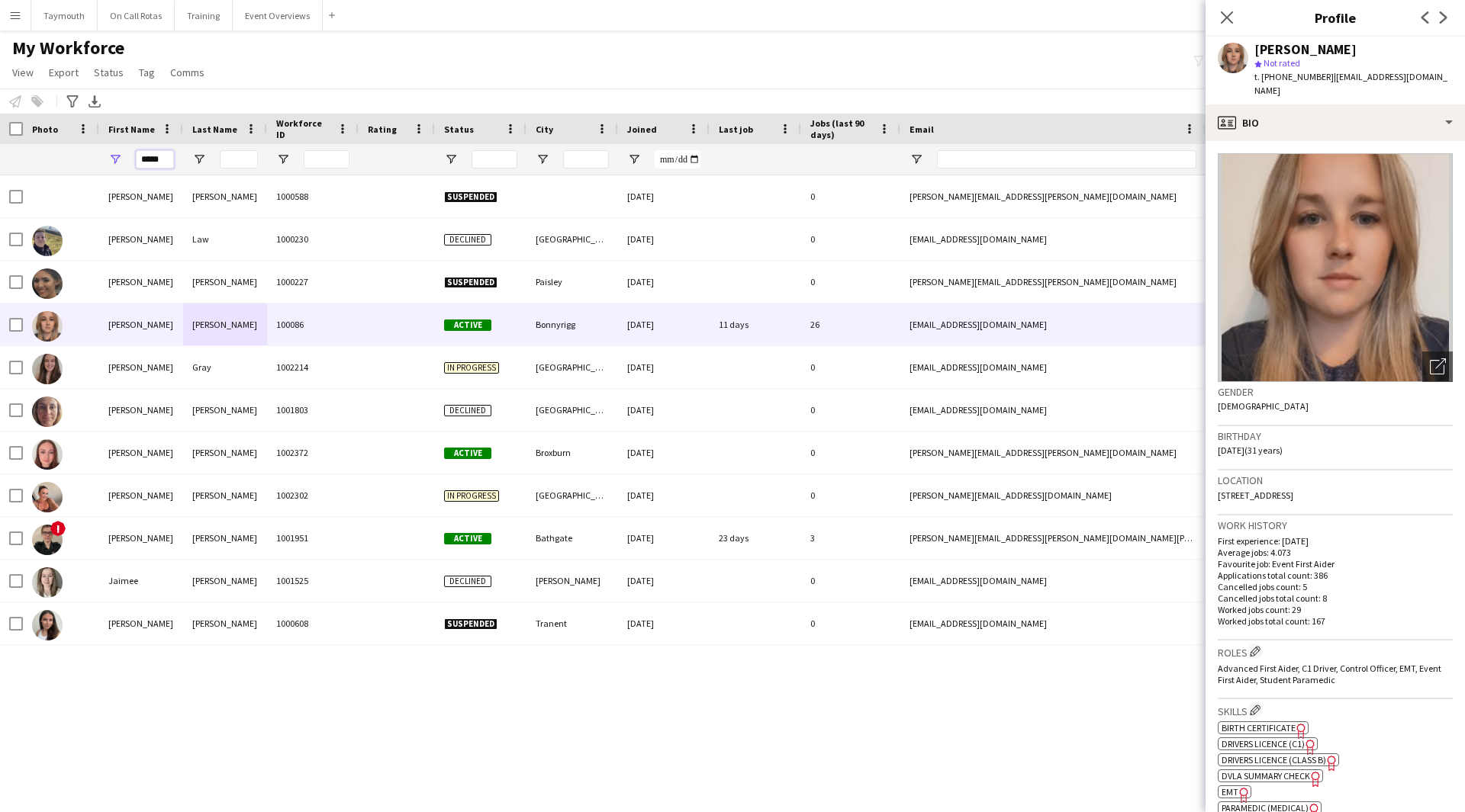
drag, startPoint x: 169, startPoint y: 156, endPoint x: -498, endPoint y: 163, distance: 667.0
click at [0, 163] on html "Menu Boards Boards Boards All jobs Status Workforce Workforce My Workforce Recr…" at bounding box center [732, 406] width 1465 height 812
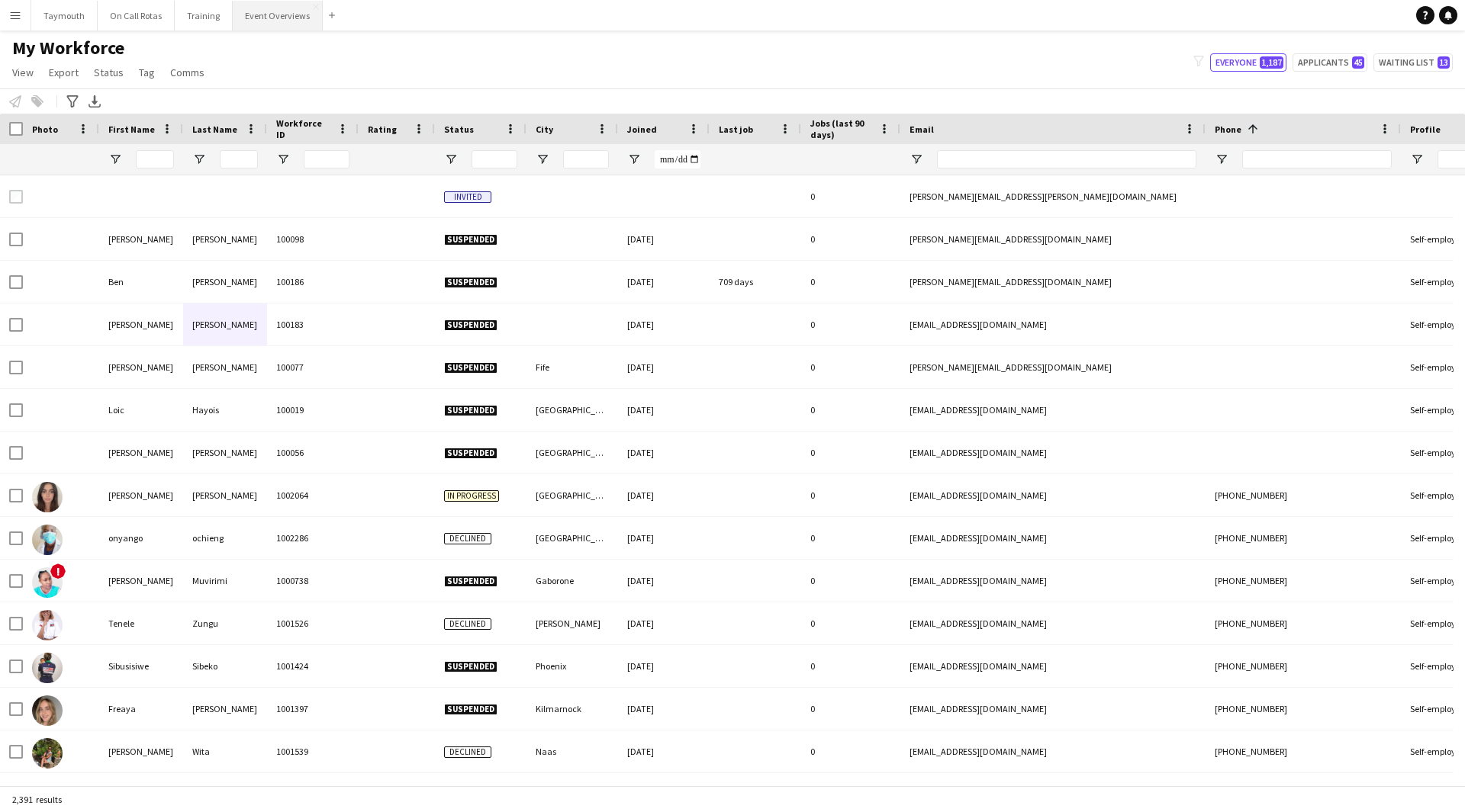
drag, startPoint x: 268, startPoint y: 3, endPoint x: 295, endPoint y: 23, distance: 33.6
click at [268, 3] on button "Event Overviews Close" at bounding box center [278, 15] width 90 height 30
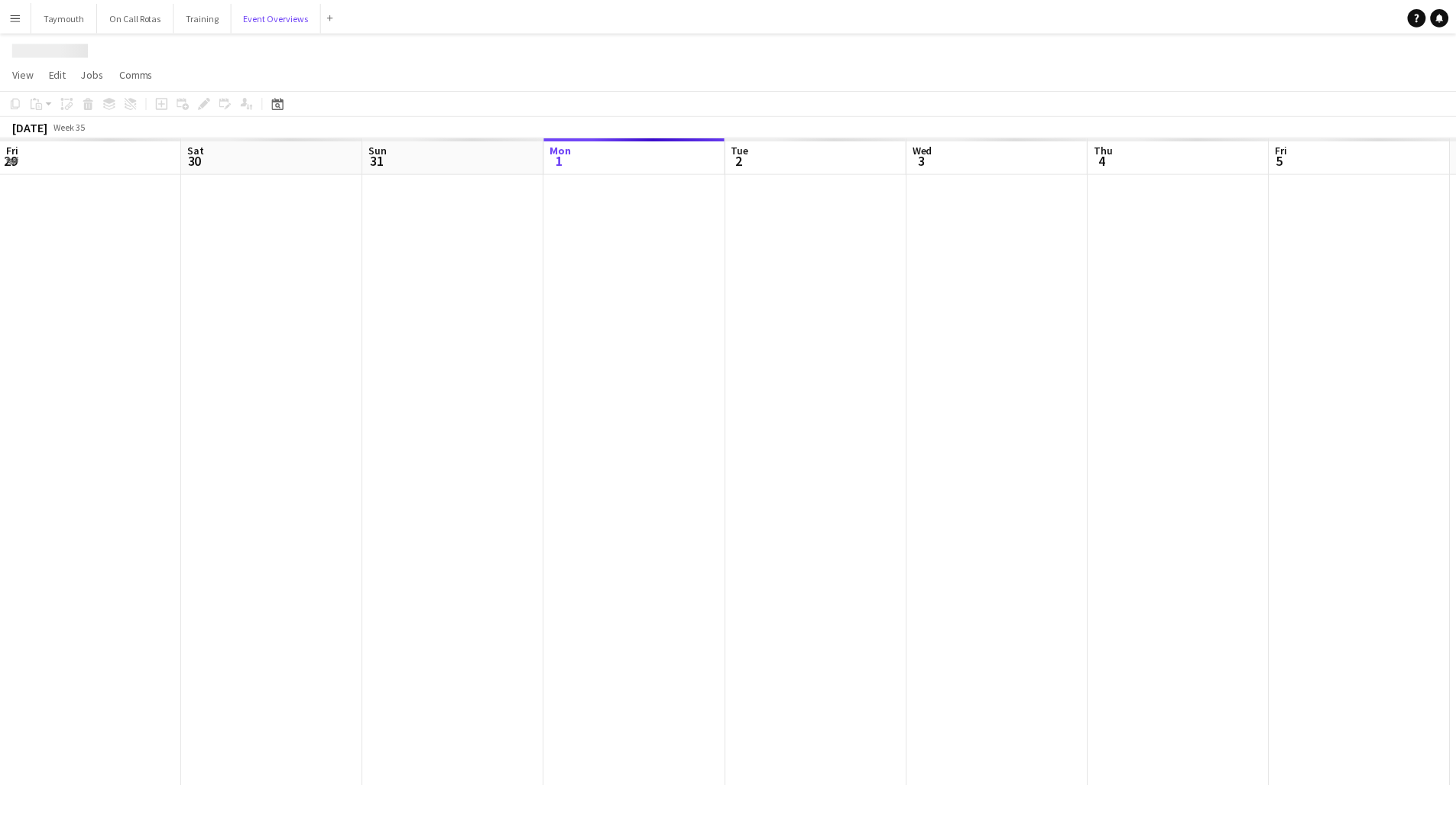
scroll to position [0, 366]
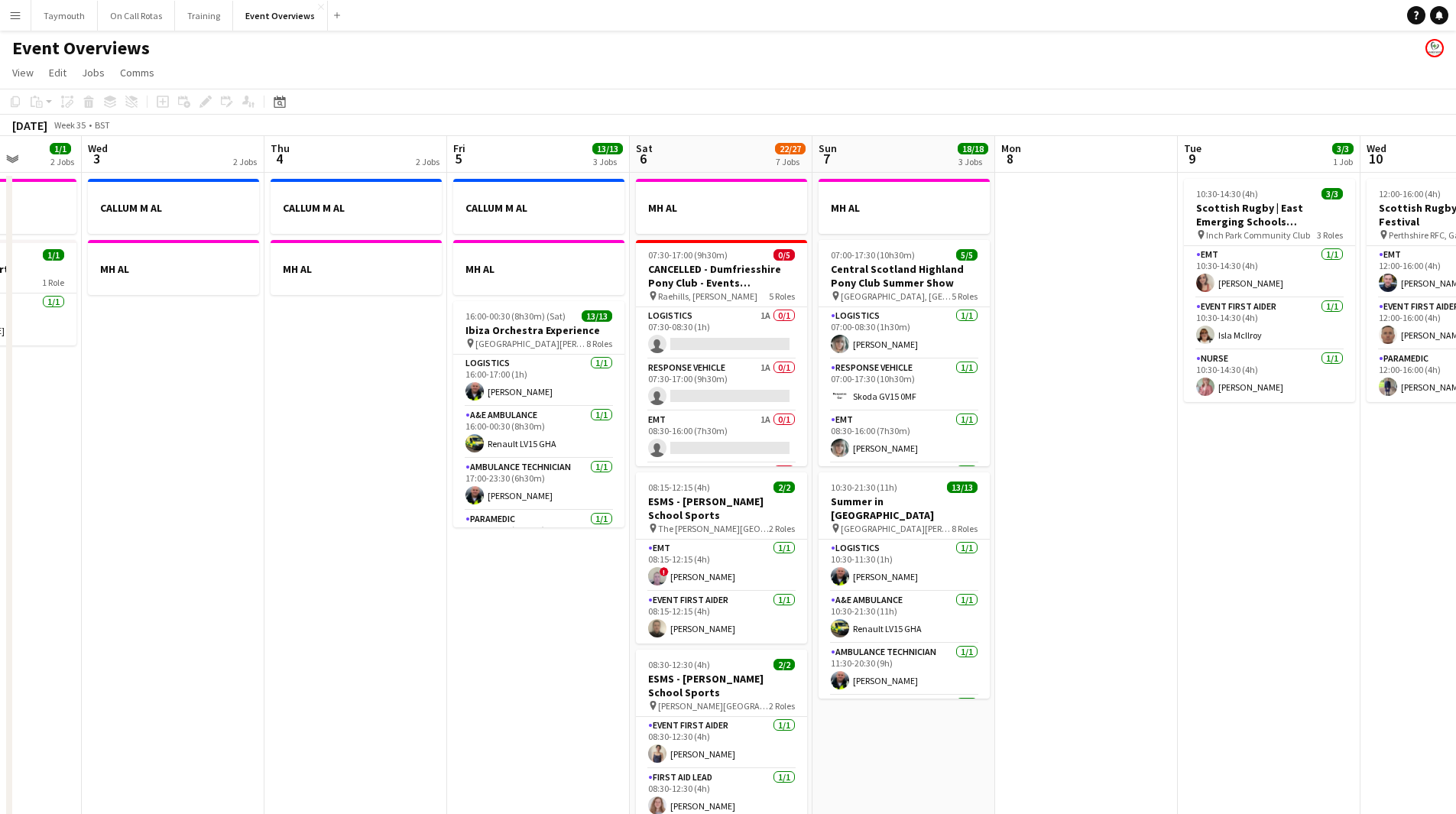
drag, startPoint x: 868, startPoint y: 583, endPoint x: 402, endPoint y: 596, distance: 466.2
click at [402, 596] on app-calendar-viewport "Sun 31 2/2 2 Jobs Mon 1 1/1 2 Jobs Tue 2 1/1 2 Jobs Wed 3 2 Jobs Thu 4 2 Jobs F…" at bounding box center [728, 809] width 1456 height 1345
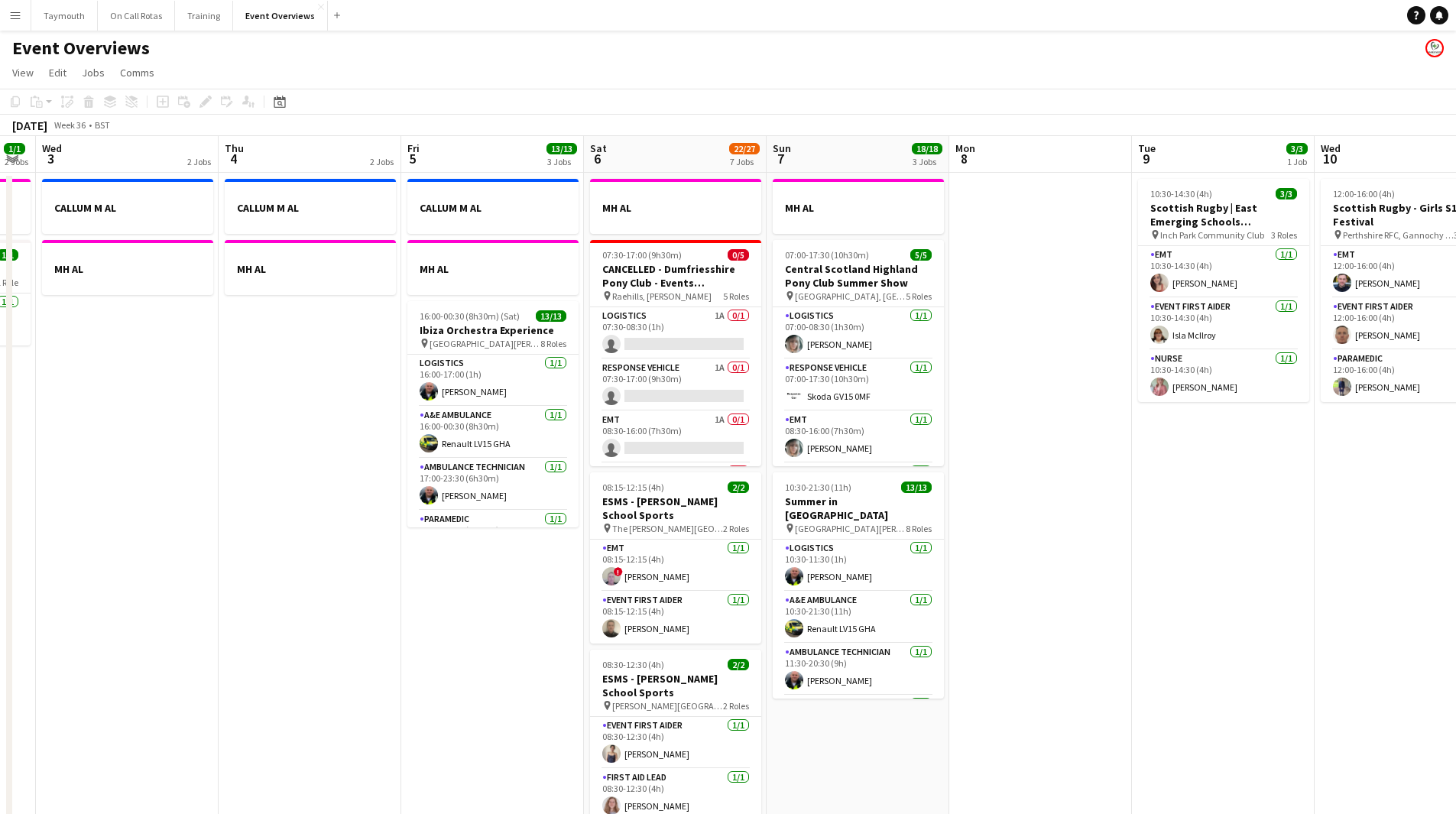
drag, startPoint x: 484, startPoint y: 633, endPoint x: 145, endPoint y: 592, distance: 341.5
click at [111, 597] on app-calendar-viewport "Sun 31 2/2 2 Jobs Mon 1 1/1 2 Jobs Tue 2 1/1 2 Jobs Wed 3 2 Jobs Thu 4 2 Jobs F…" at bounding box center [728, 809] width 1456 height 1345
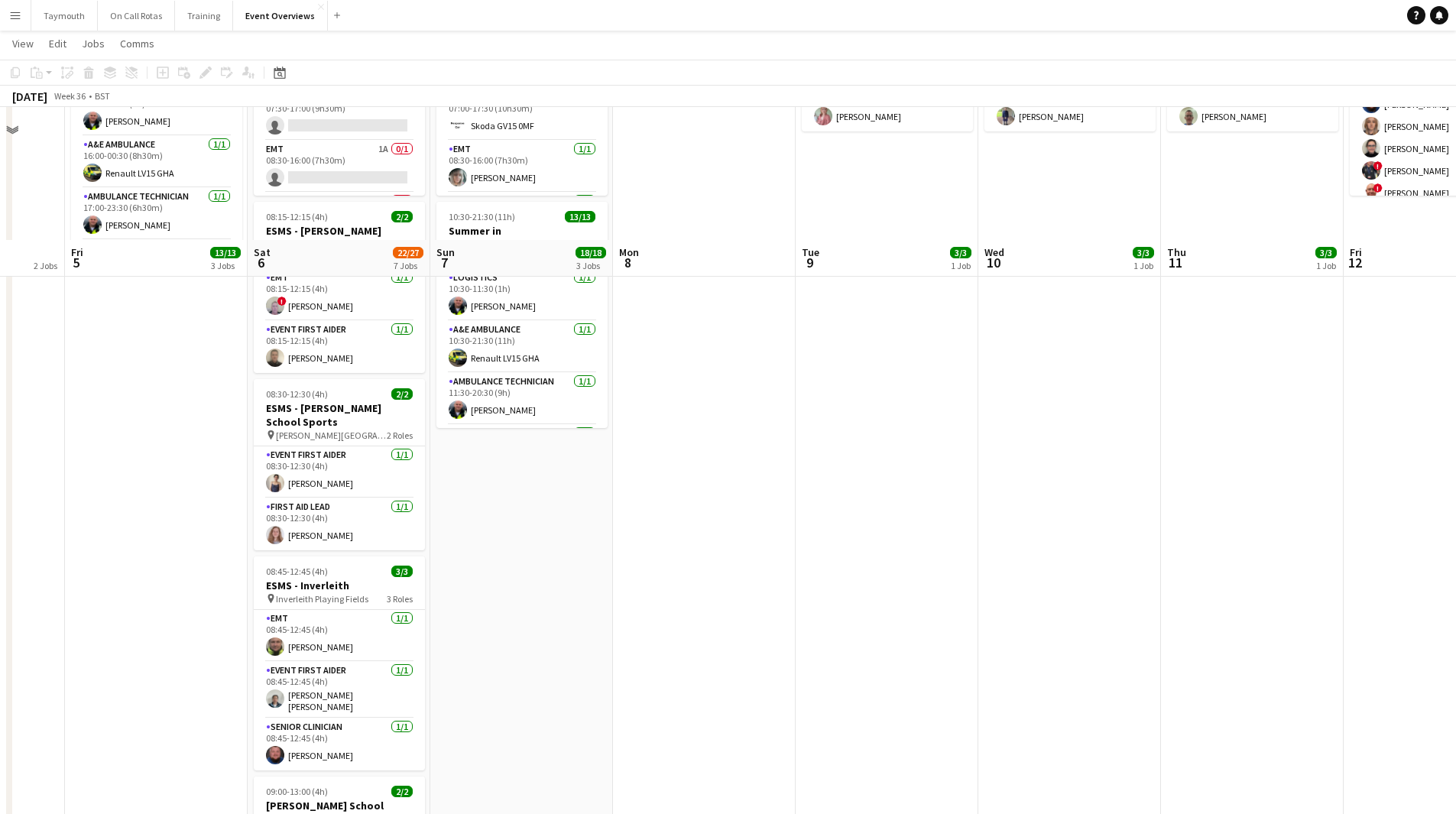
scroll to position [54, 0]
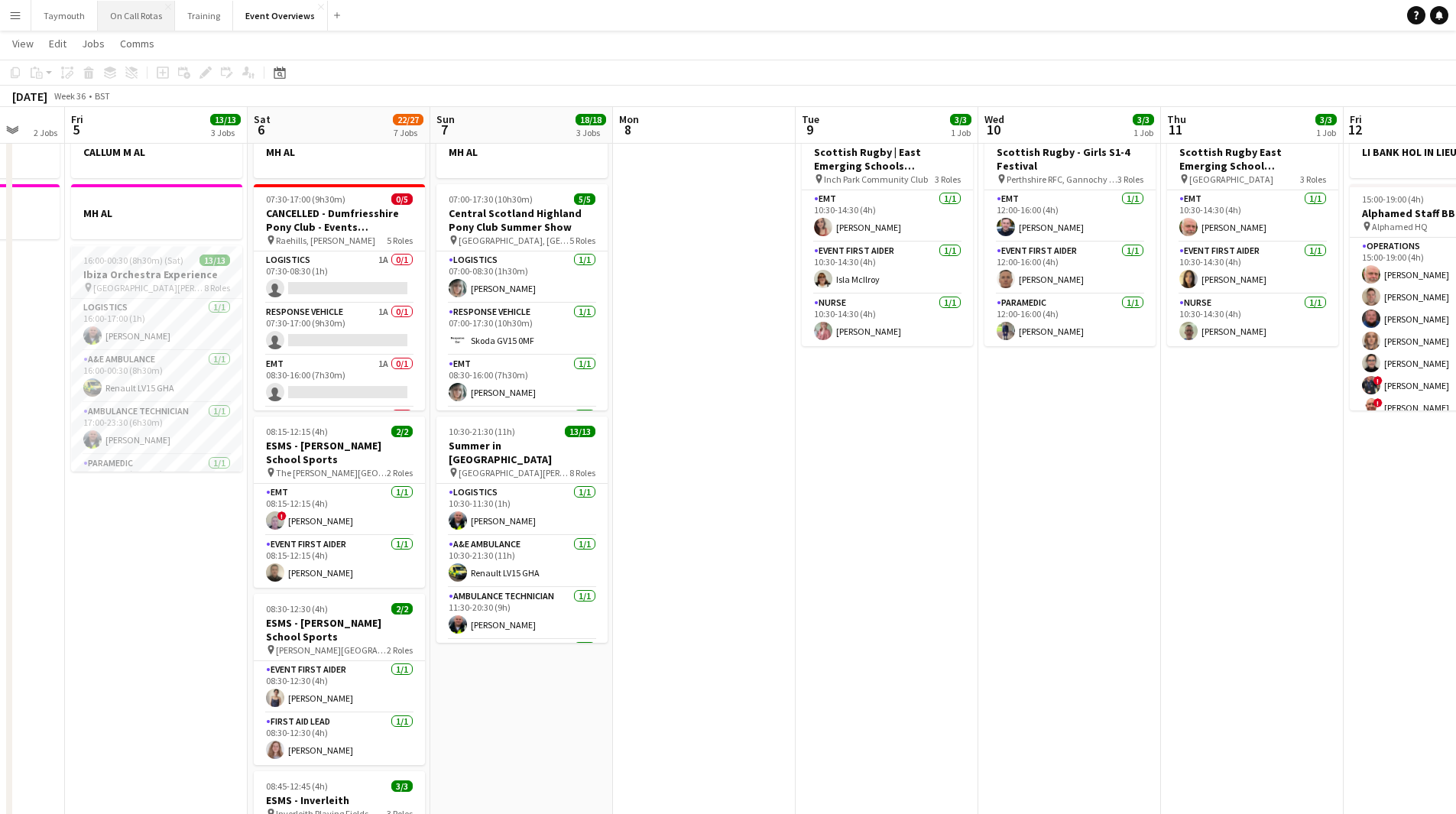
click at [132, 19] on button "On Call Rotas Close" at bounding box center [136, 15] width 77 height 30
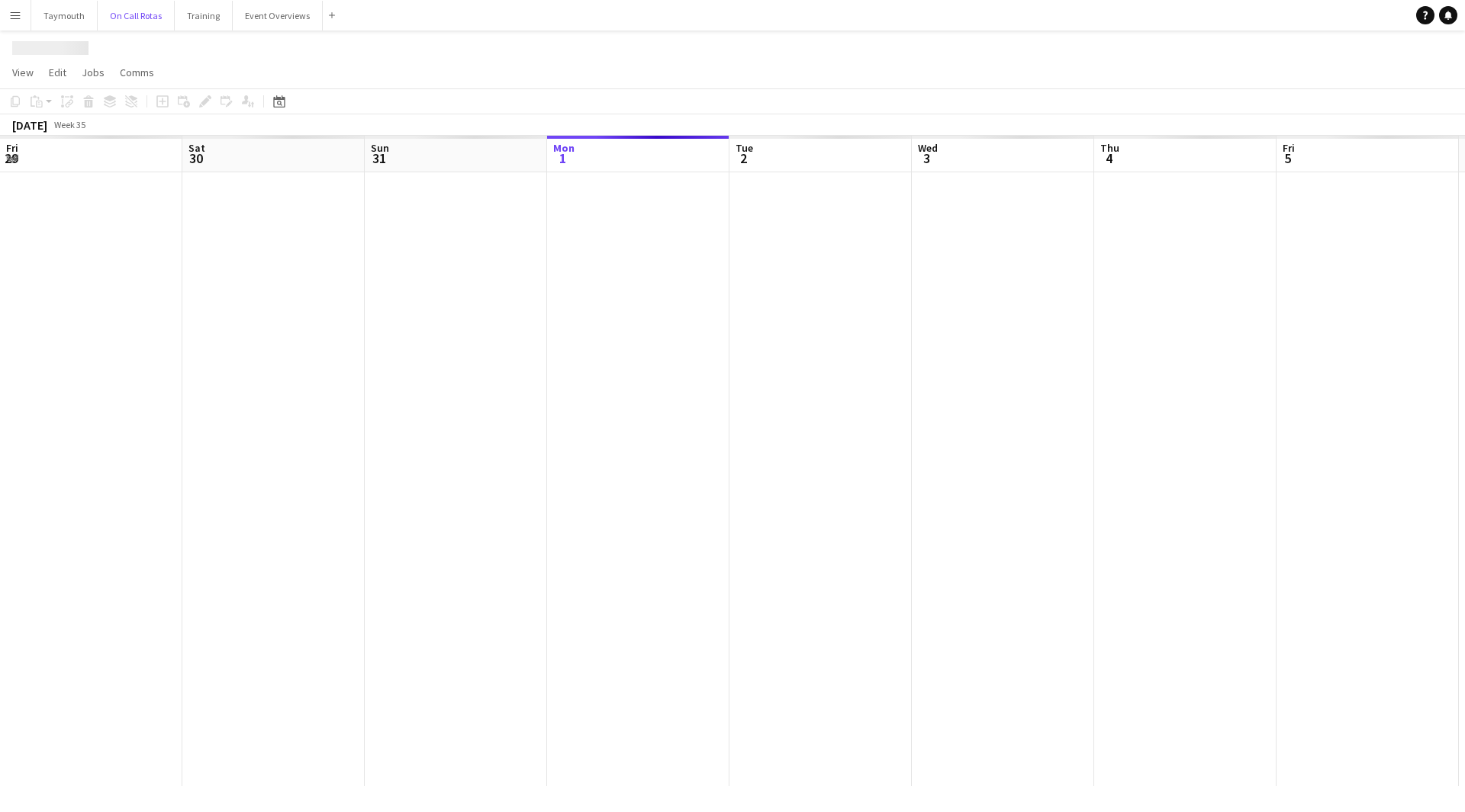
scroll to position [0, 365]
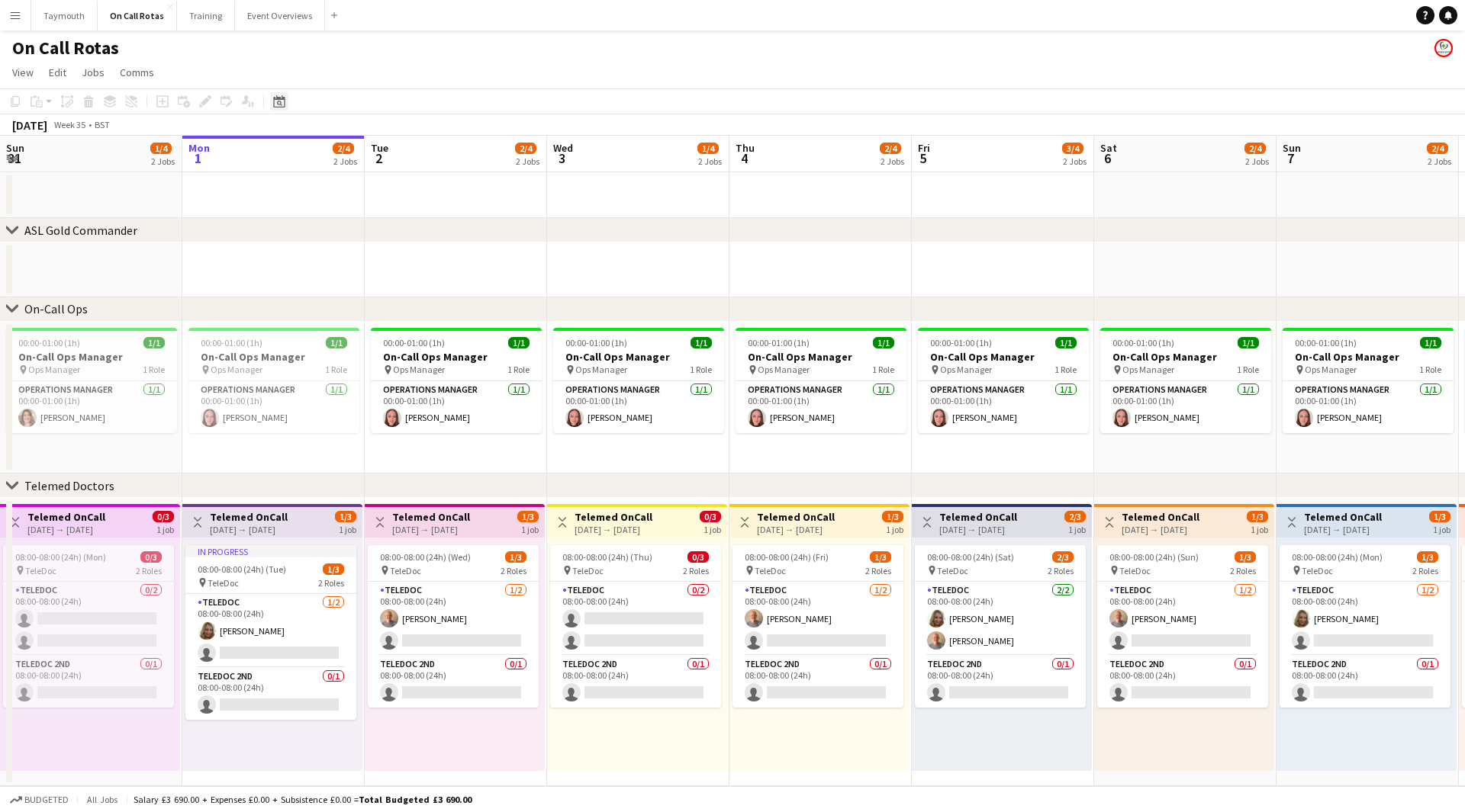
click at [276, 105] on icon "Date picker" at bounding box center [279, 102] width 13 height 13
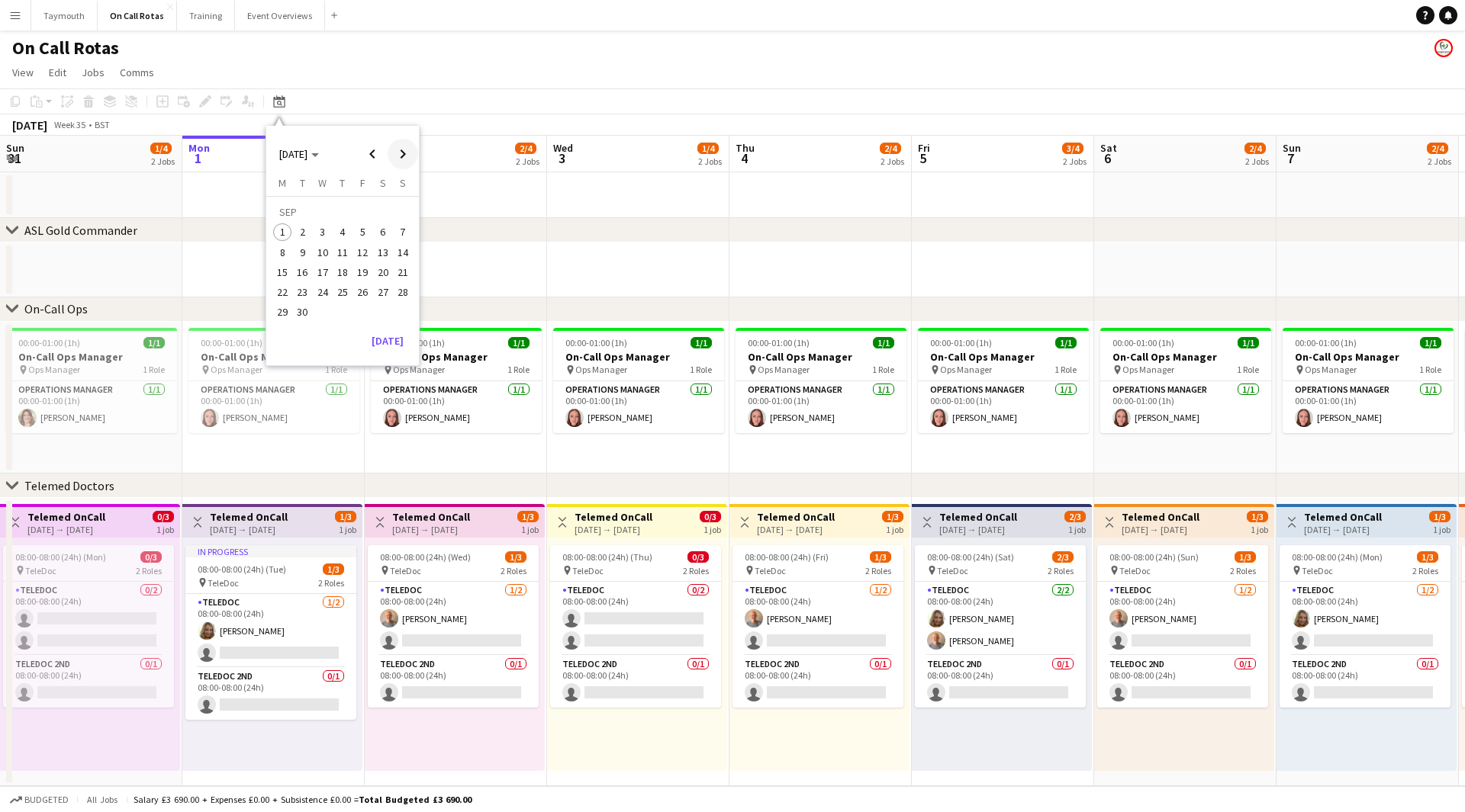
click at [406, 156] on span "Next month" at bounding box center [403, 154] width 31 height 31
click at [374, 246] on button "11" at bounding box center [382, 252] width 20 height 20
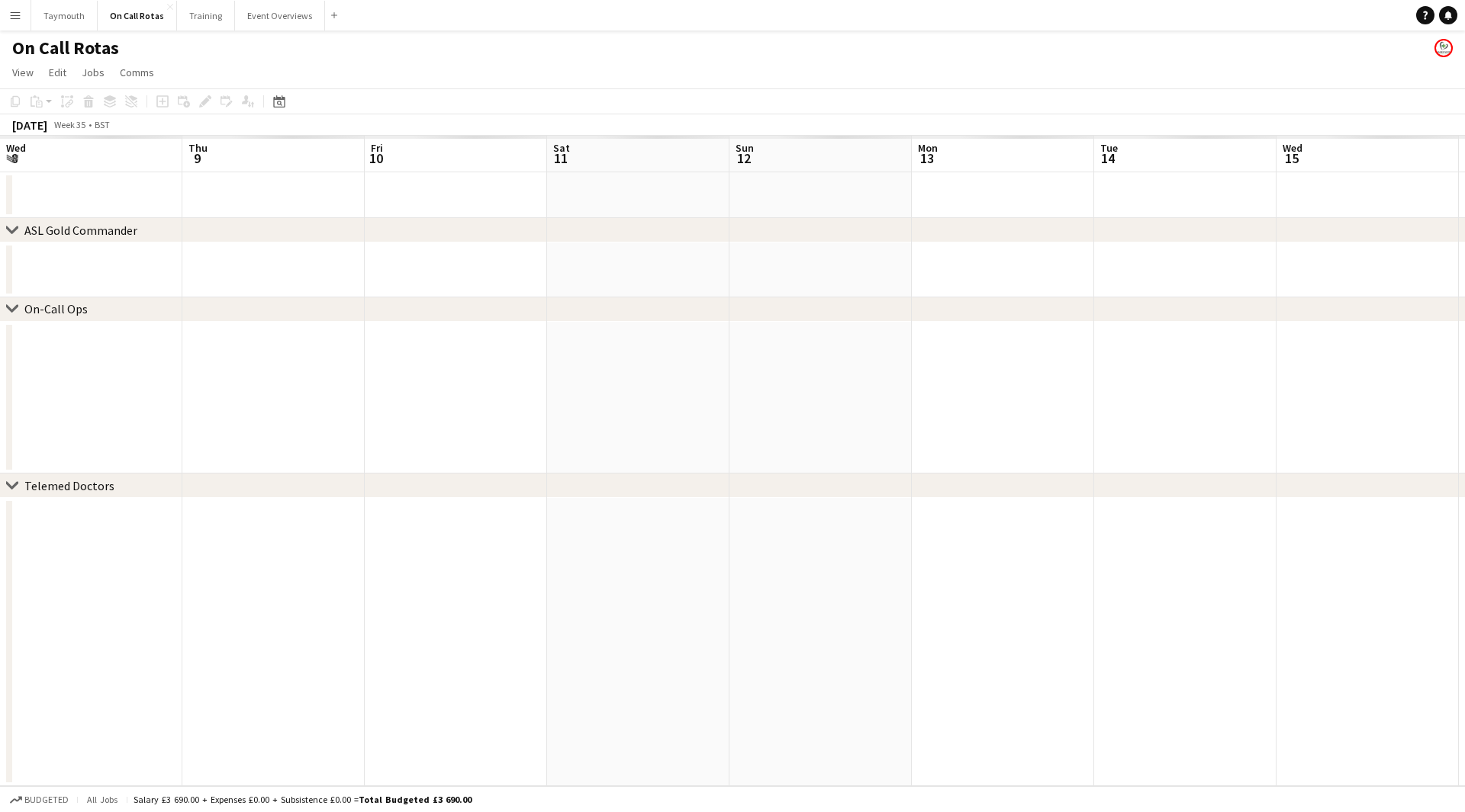
scroll to position [0, 525]
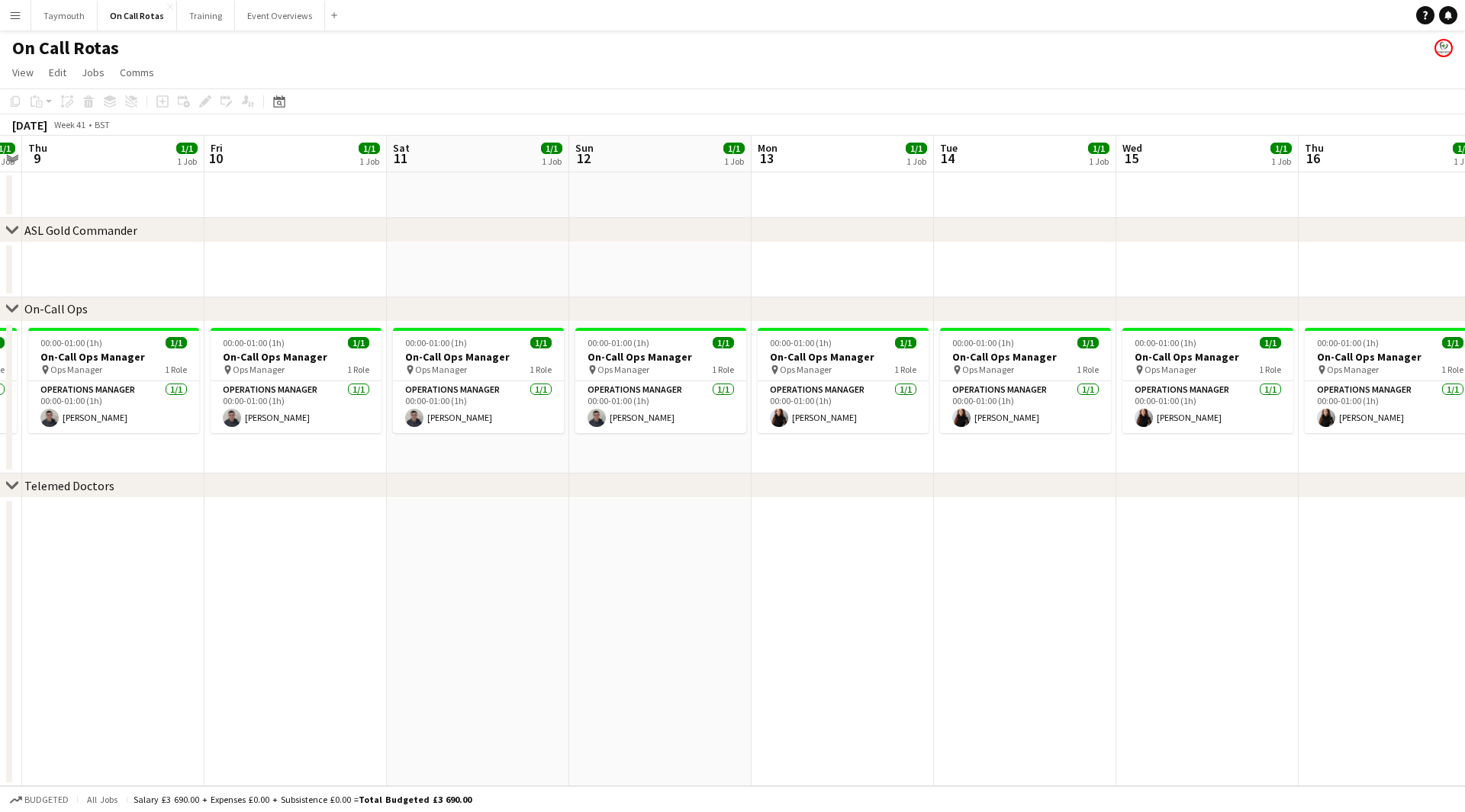
drag, startPoint x: 840, startPoint y: 235, endPoint x: 235, endPoint y: 232, distance: 605.0
click at [235, 232] on div "chevron-right ASL Gold Commander" at bounding box center [732, 229] width 1465 height 24
drag, startPoint x: 851, startPoint y: 238, endPoint x: 399, endPoint y: 247, distance: 452.1
click at [367, 249] on div "chevron-right ASL Gold Commander chevron-right On-Call Ops chevron-right Teleme…" at bounding box center [732, 461] width 1465 height 650
drag, startPoint x: 428, startPoint y: 285, endPoint x: 342, endPoint y: 282, distance: 86.1
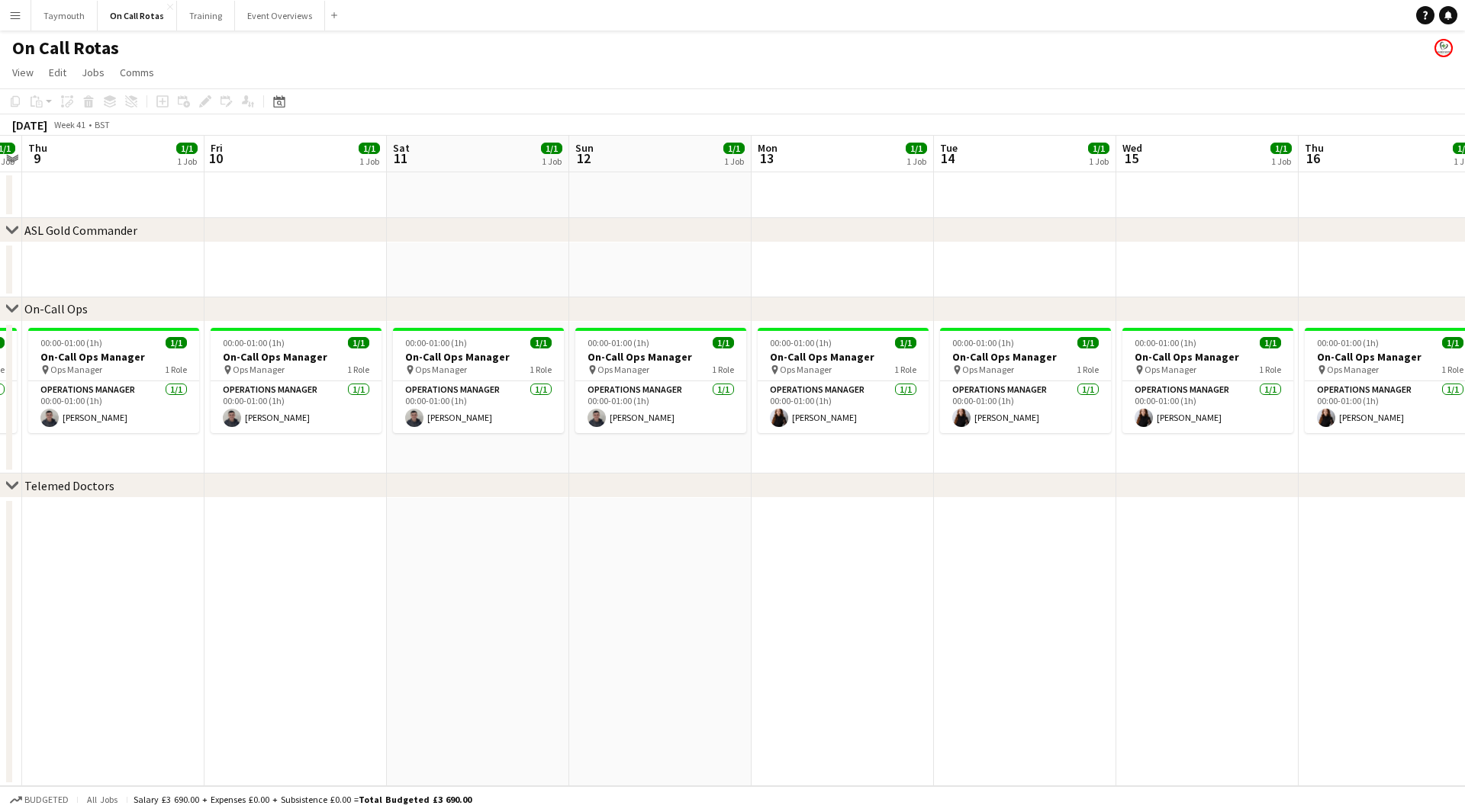
click at [342, 282] on app-calendar-viewport "Mon 6 1/1 1 Job Tue 7 1/1 1 Job Wed 8 1/1 1 Job Thu 9 1/1 1 Job Fri 10 1/1 1 Jo…" at bounding box center [732, 461] width 1465 height 650
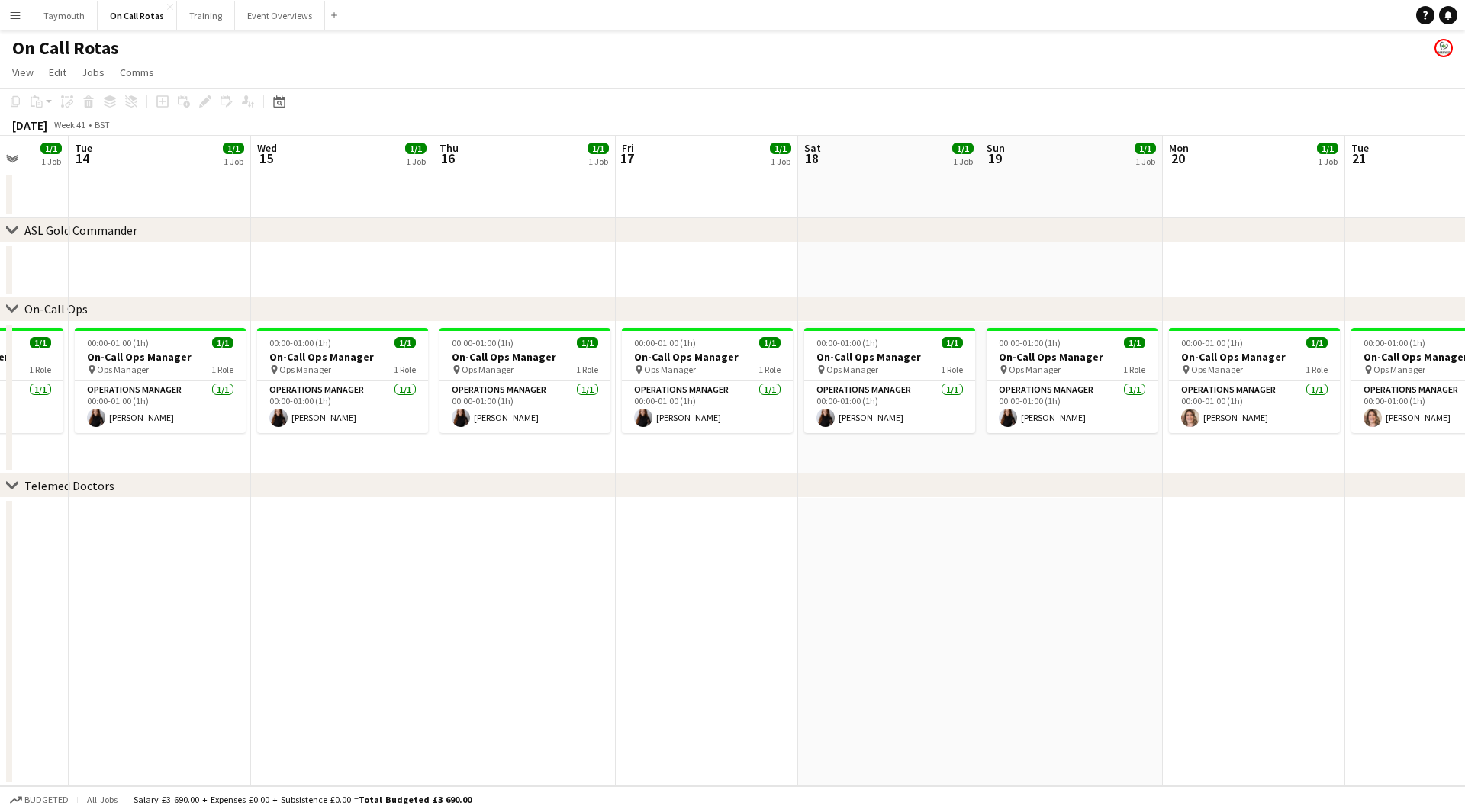
drag, startPoint x: 625, startPoint y: 561, endPoint x: 594, endPoint y: 561, distance: 31.0
click at [594, 561] on app-calendar-viewport "Sat 11 1/1 1 Job Sun 12 1/1 1 Job Mon 13 1/1 1 Job Tue 14 1/1 1 Job Wed 15 1/1 …" at bounding box center [732, 461] width 1465 height 650
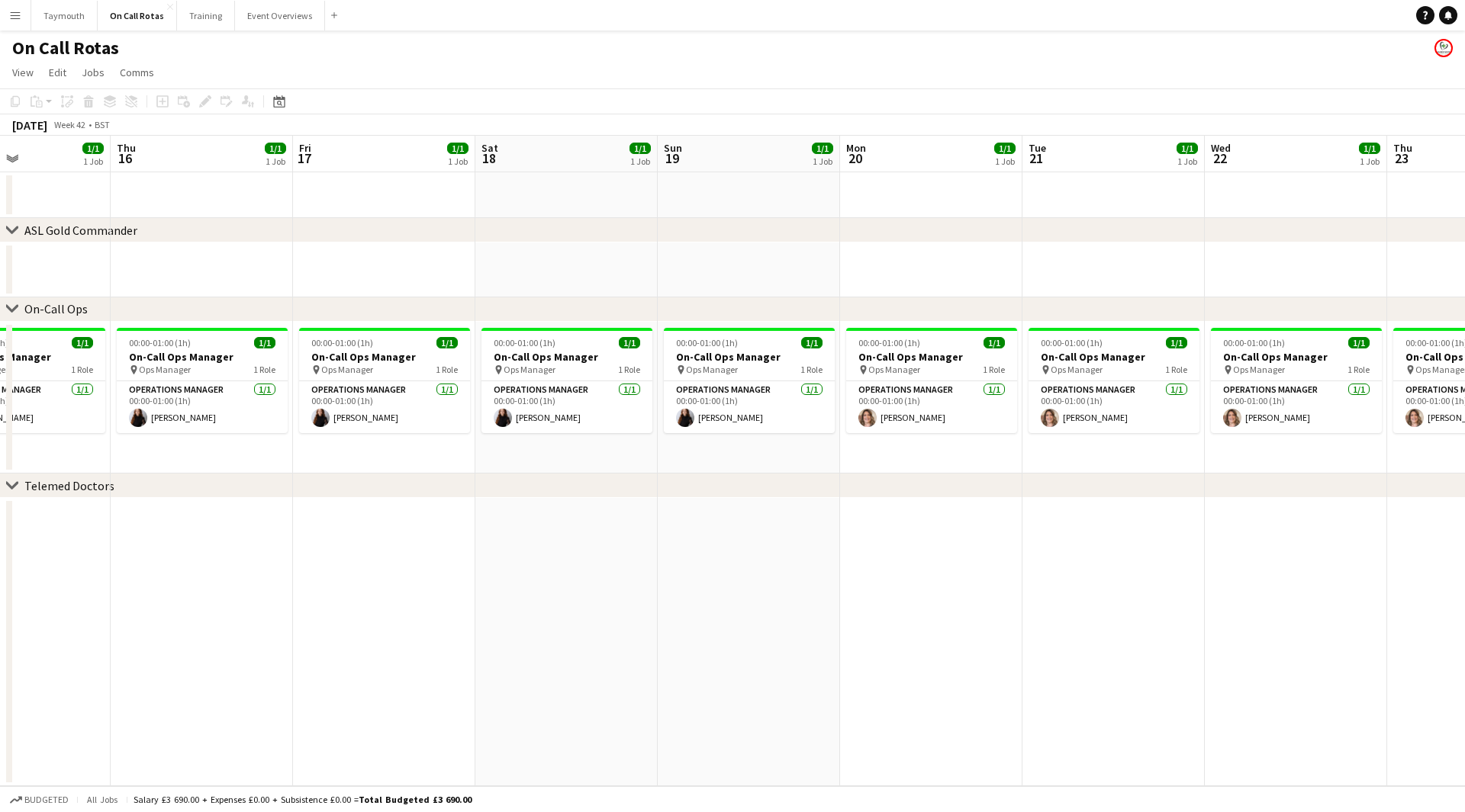
scroll to position [0, 462]
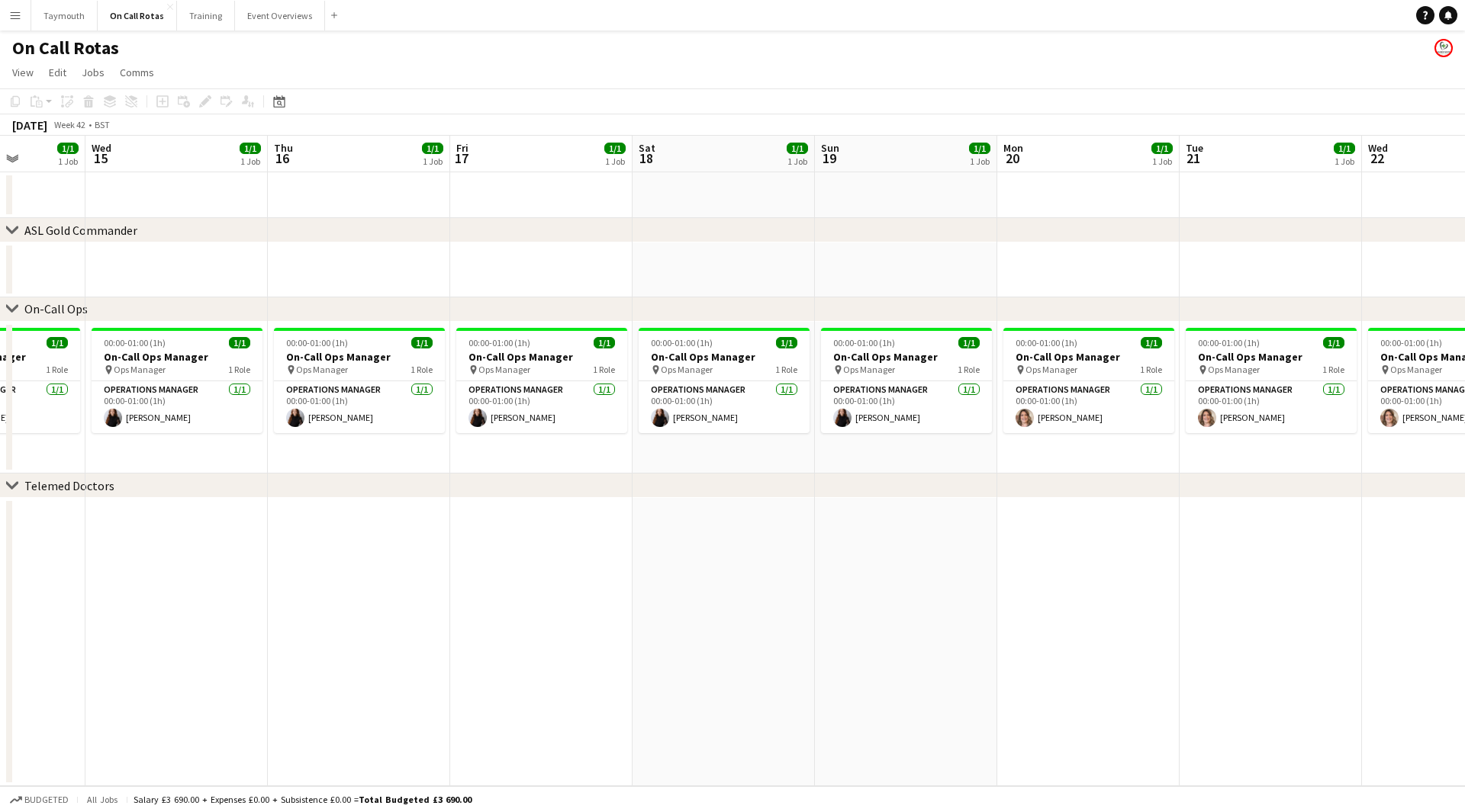
drag, startPoint x: 813, startPoint y: 554, endPoint x: 648, endPoint y: 574, distance: 166.2
click at [648, 574] on app-calendar-viewport "Sun 12 1/1 1 Job Mon 13 1/1 1 Job Tue 14 1/1 1 Job Wed 15 1/1 1 Job Thu 16 1/1 …" at bounding box center [732, 461] width 1465 height 650
click at [499, 555] on app-calendar-viewport "Sun 12 1/1 1 Job Mon 13 1/1 1 Job Tue 14 1/1 1 Job Wed 15 1/1 1 Job Thu 16 1/1 …" at bounding box center [732, 461] width 1465 height 650
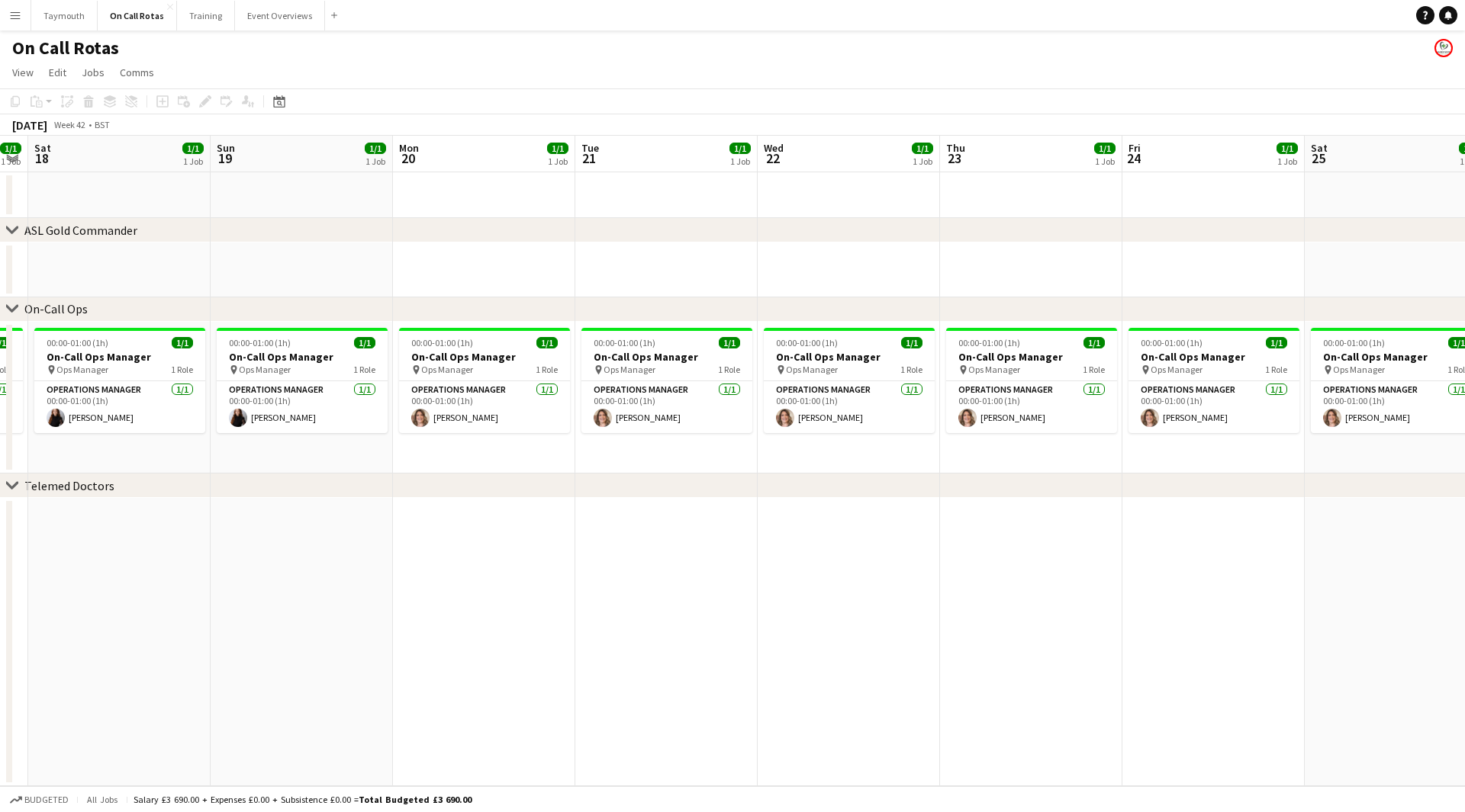
drag, startPoint x: 882, startPoint y: 551, endPoint x: 843, endPoint y: 544, distance: 39.6
click at [496, 551] on app-calendar-viewport "Wed 15 1/1 1 Job Thu 16 1/1 1 Job Fri 17 1/1 1 Job Sat 18 1/1 1 Job Sun 19 1/1 …" at bounding box center [732, 461] width 1465 height 650
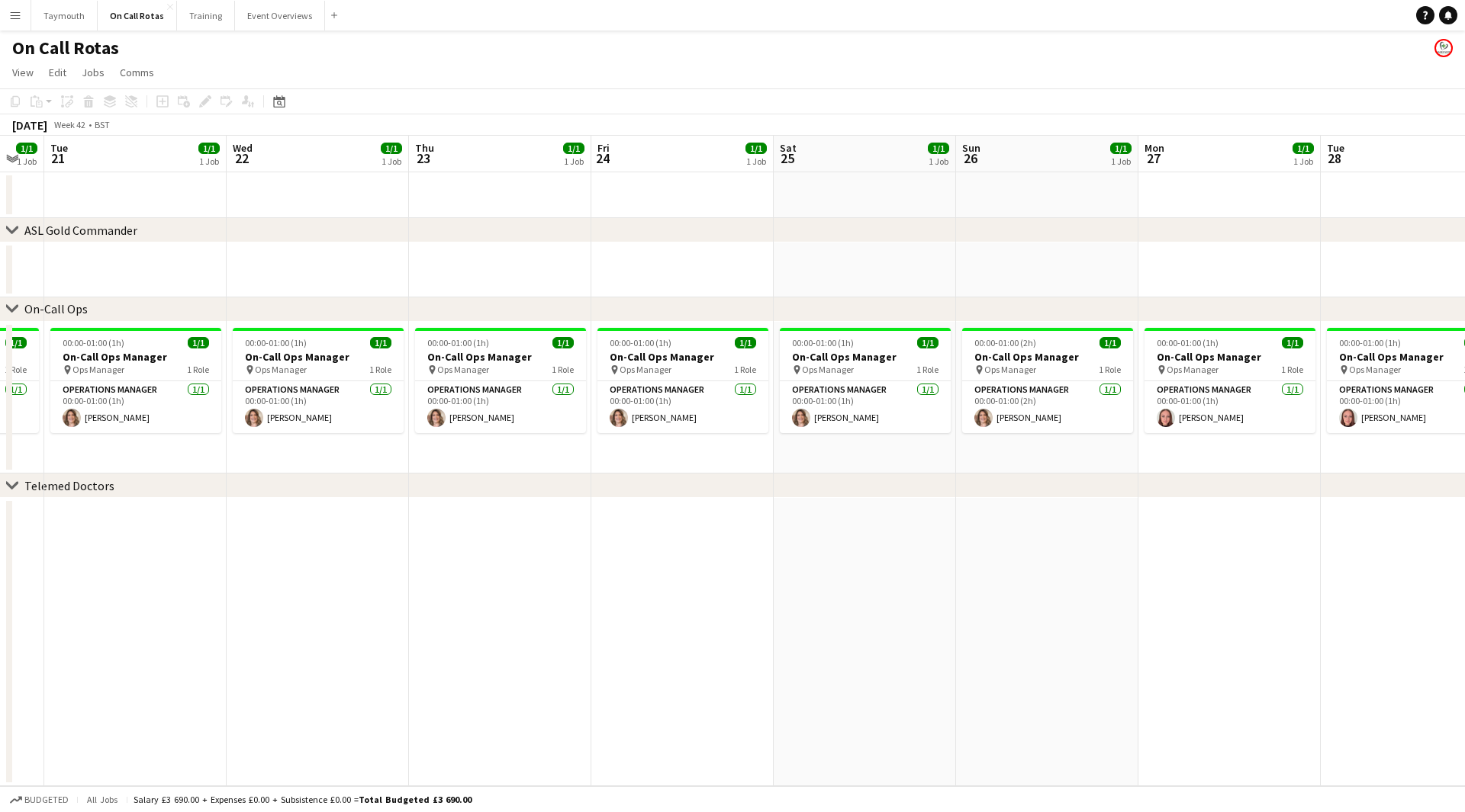
click at [483, 540] on app-calendar-viewport "Sat 18 1/1 1 Job Sun 19 1/1 1 Job Mon 20 1/1 1 Job Tue 21 1/1 1 Job Wed 22 1/1 …" at bounding box center [732, 461] width 1465 height 650
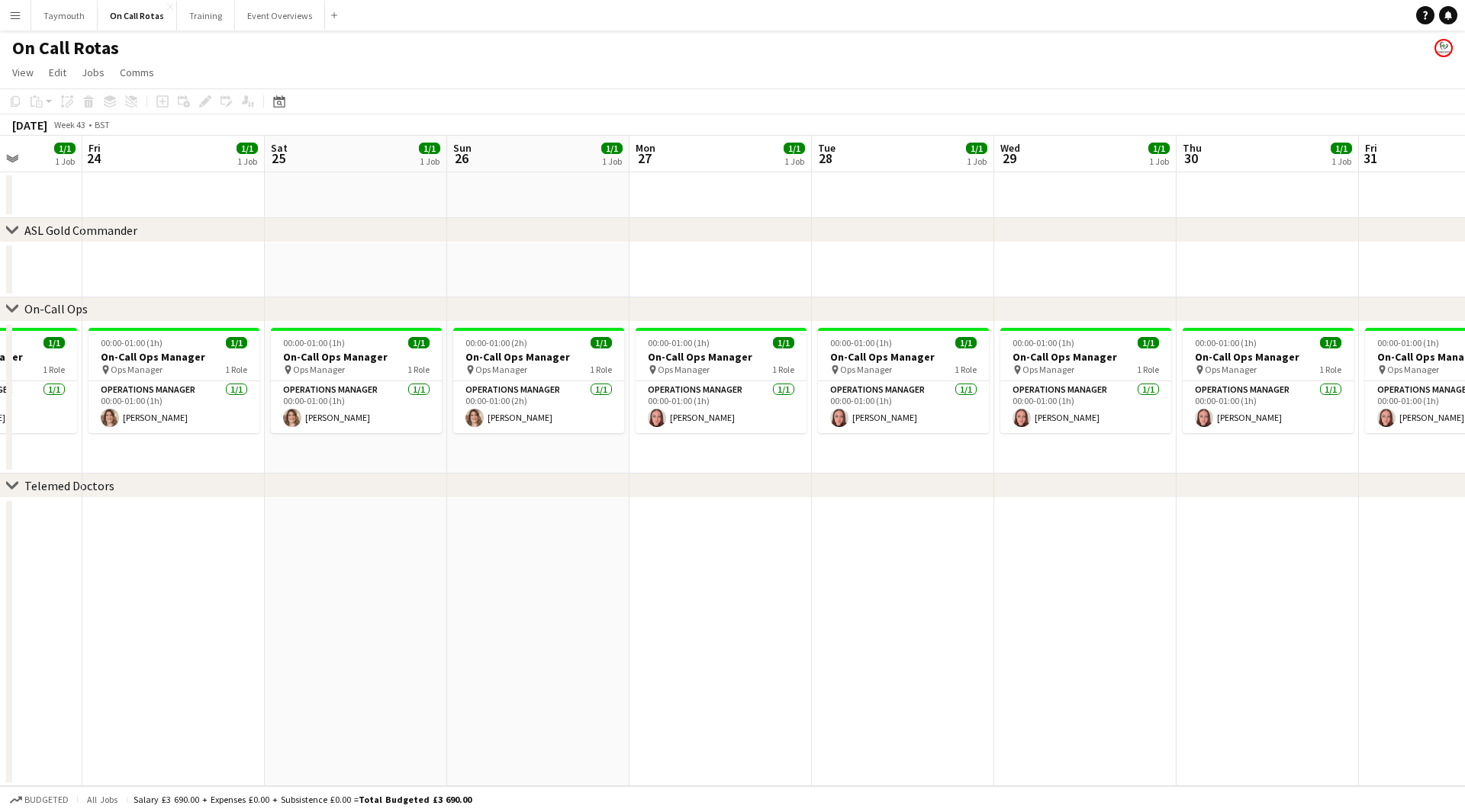
drag, startPoint x: 698, startPoint y: 545, endPoint x: 879, endPoint y: 526, distance: 182.0
click at [463, 528] on app-calendar-viewport "Tue 21 1/1 1 Job Wed 22 1/1 1 Job Thu 23 1/1 1 Job Fri 24 1/1 1 Job Sat 25 1/1 …" at bounding box center [732, 461] width 1465 height 650
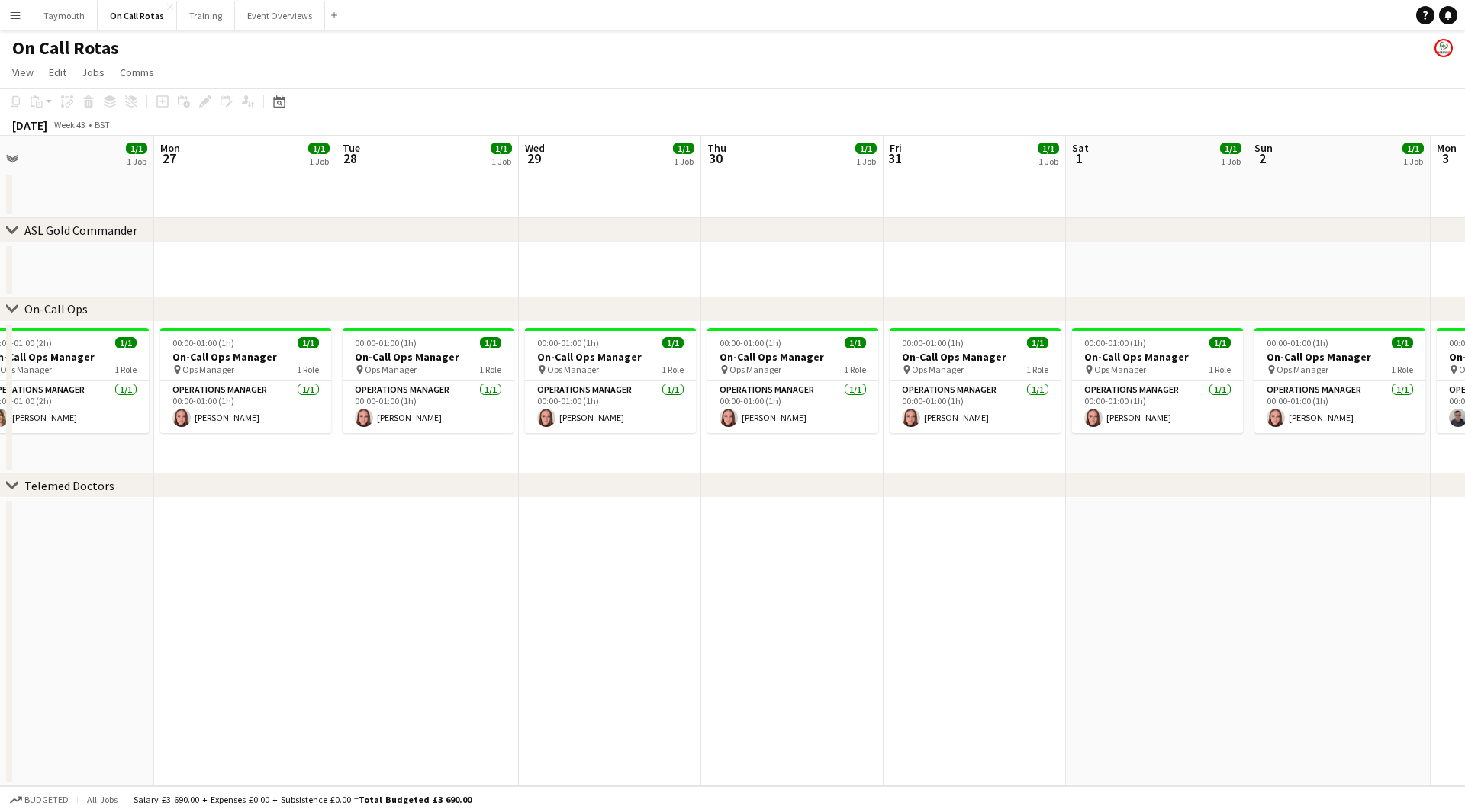
drag, startPoint x: 481, startPoint y: 489, endPoint x: 523, endPoint y: 479, distance: 43.2
click at [483, 488] on div "chevron-right ASL Gold Commander chevron-right On-Call Ops chevron-right Teleme…" at bounding box center [732, 461] width 1465 height 650
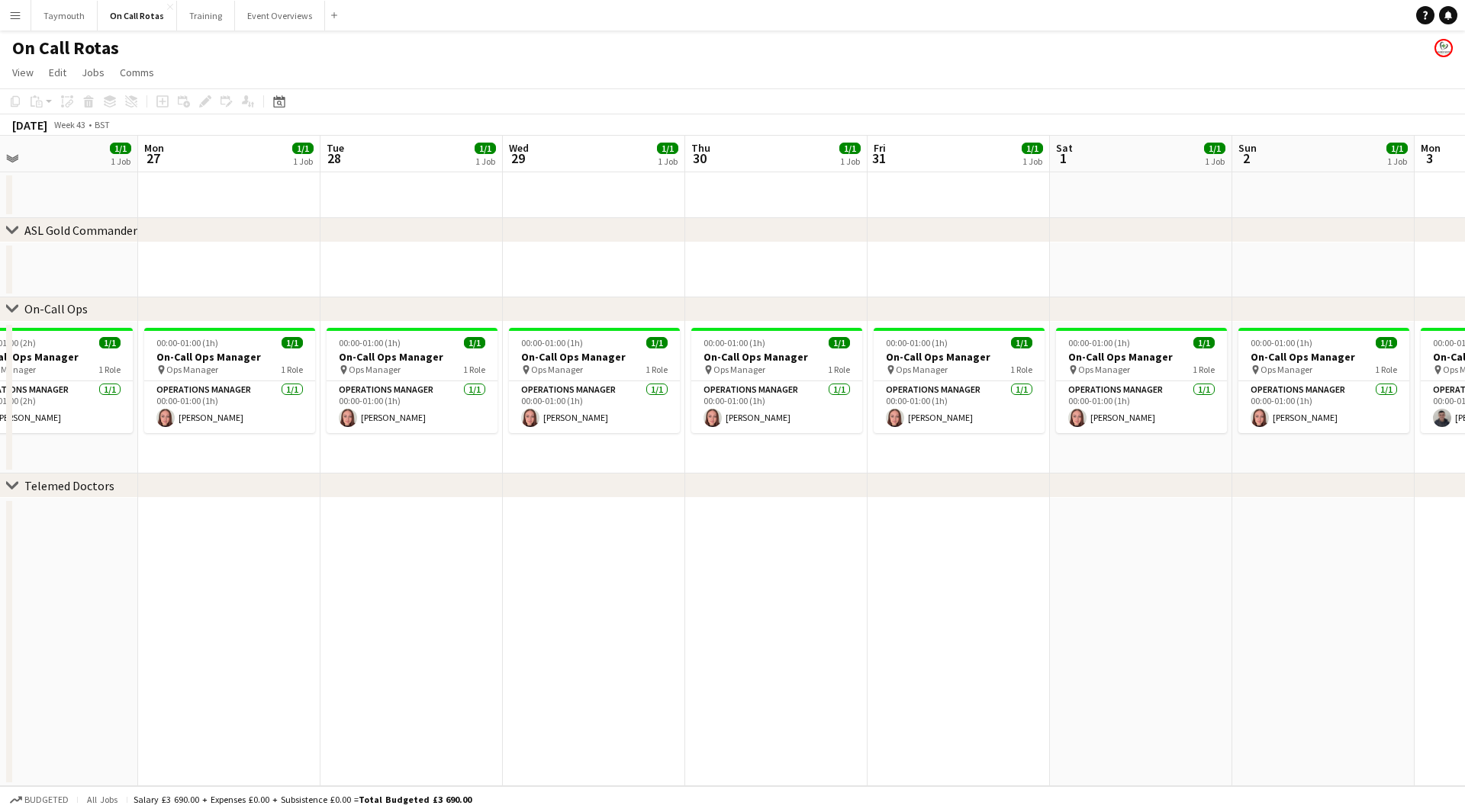
drag, startPoint x: 888, startPoint y: 462, endPoint x: 720, endPoint y: 440, distance: 169.4
click at [444, 476] on div "chevron-right ASL Gold Commander chevron-right On-Call Ops chevron-right Teleme…" at bounding box center [732, 461] width 1465 height 650
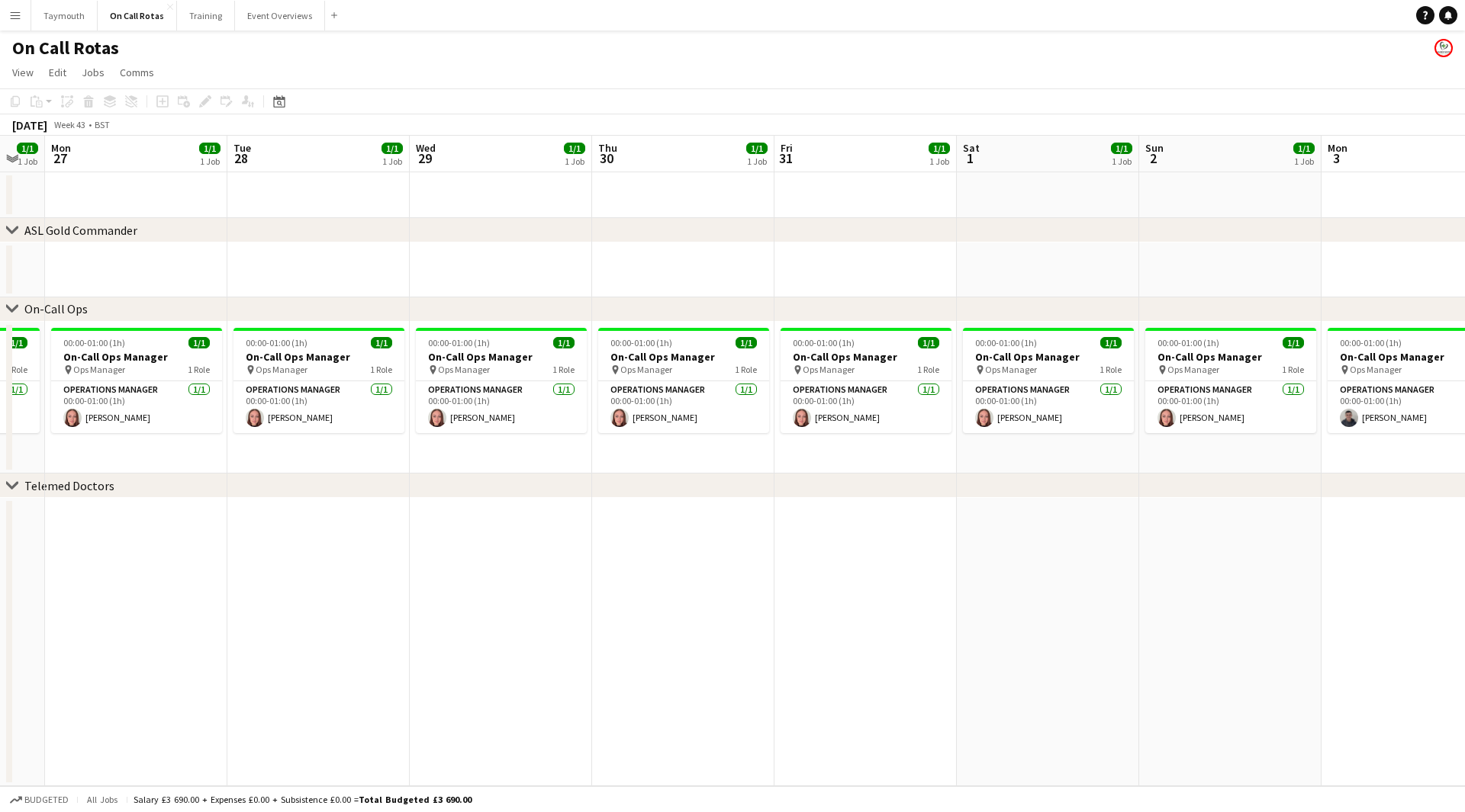
drag, startPoint x: 762, startPoint y: 481, endPoint x: 519, endPoint y: 483, distance: 243.0
click at [519, 483] on div "chevron-right ASL Gold Commander chevron-right On-Call Ops chevron-right Teleme…" at bounding box center [732, 461] width 1465 height 650
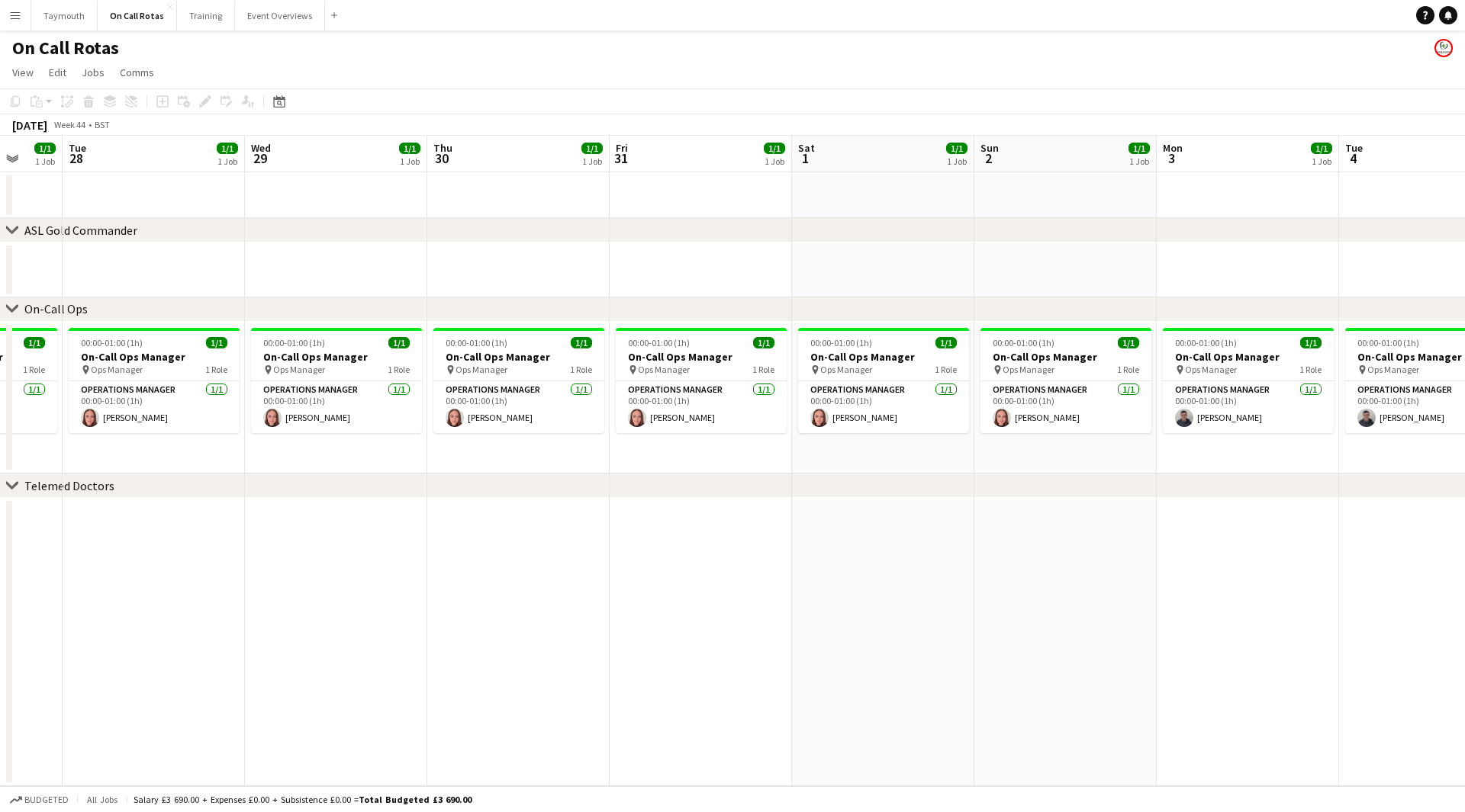
drag, startPoint x: 1031, startPoint y: 512, endPoint x: 519, endPoint y: 488, distance: 512.6
click at [458, 497] on div "chevron-right ASL Gold Commander chevron-right On-Call Ops chevron-right Teleme…" at bounding box center [732, 461] width 1465 height 650
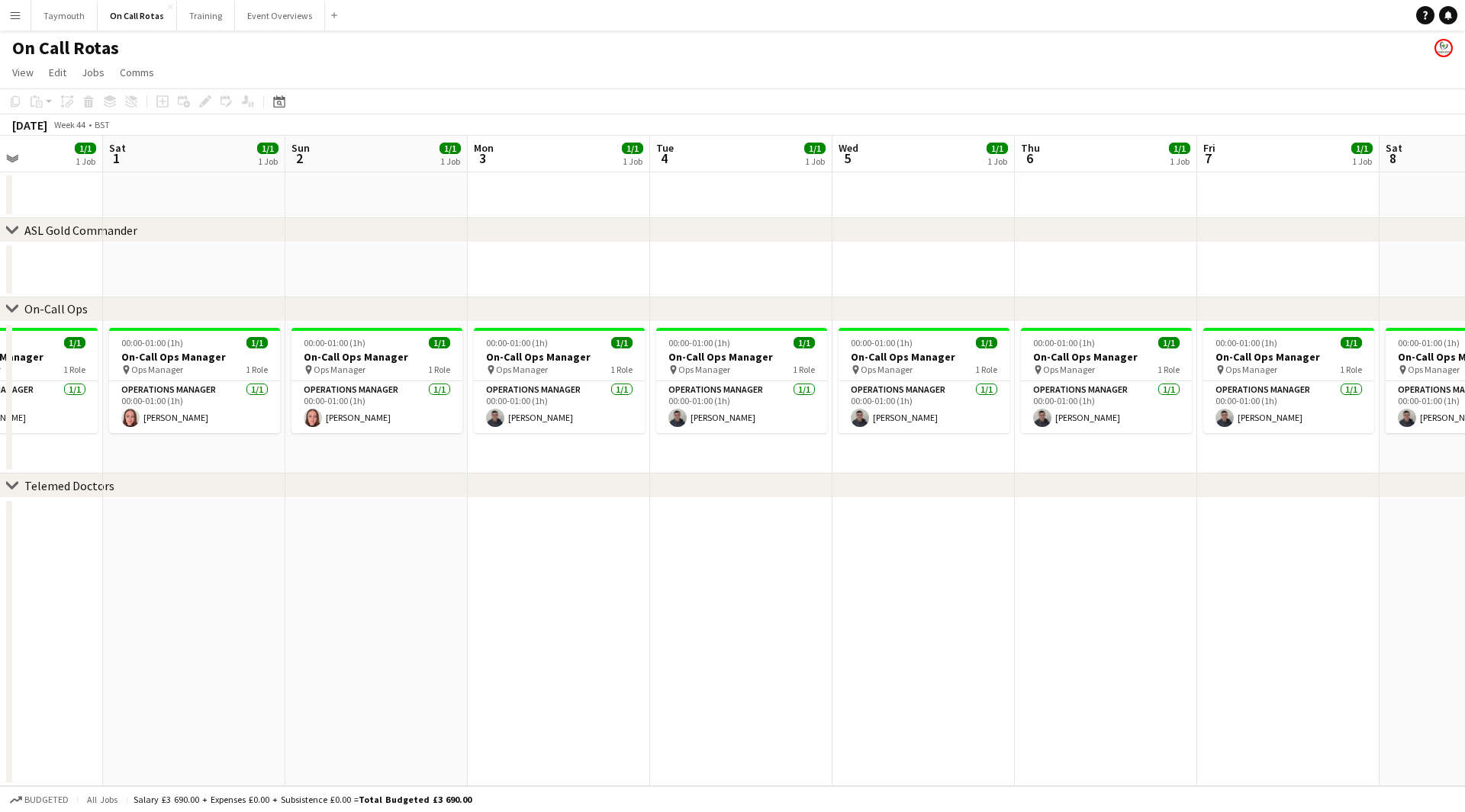
drag, startPoint x: 1304, startPoint y: 533, endPoint x: 908, endPoint y: 524, distance: 396.1
click at [678, 529] on app-calendar-viewport "Mon 27 1/1 1 Job Tue 28 1/1 1 Job Wed 29 1/1 1 Job Thu 30 1/1 1 Job Fri 31 1/1 …" at bounding box center [732, 461] width 1465 height 650
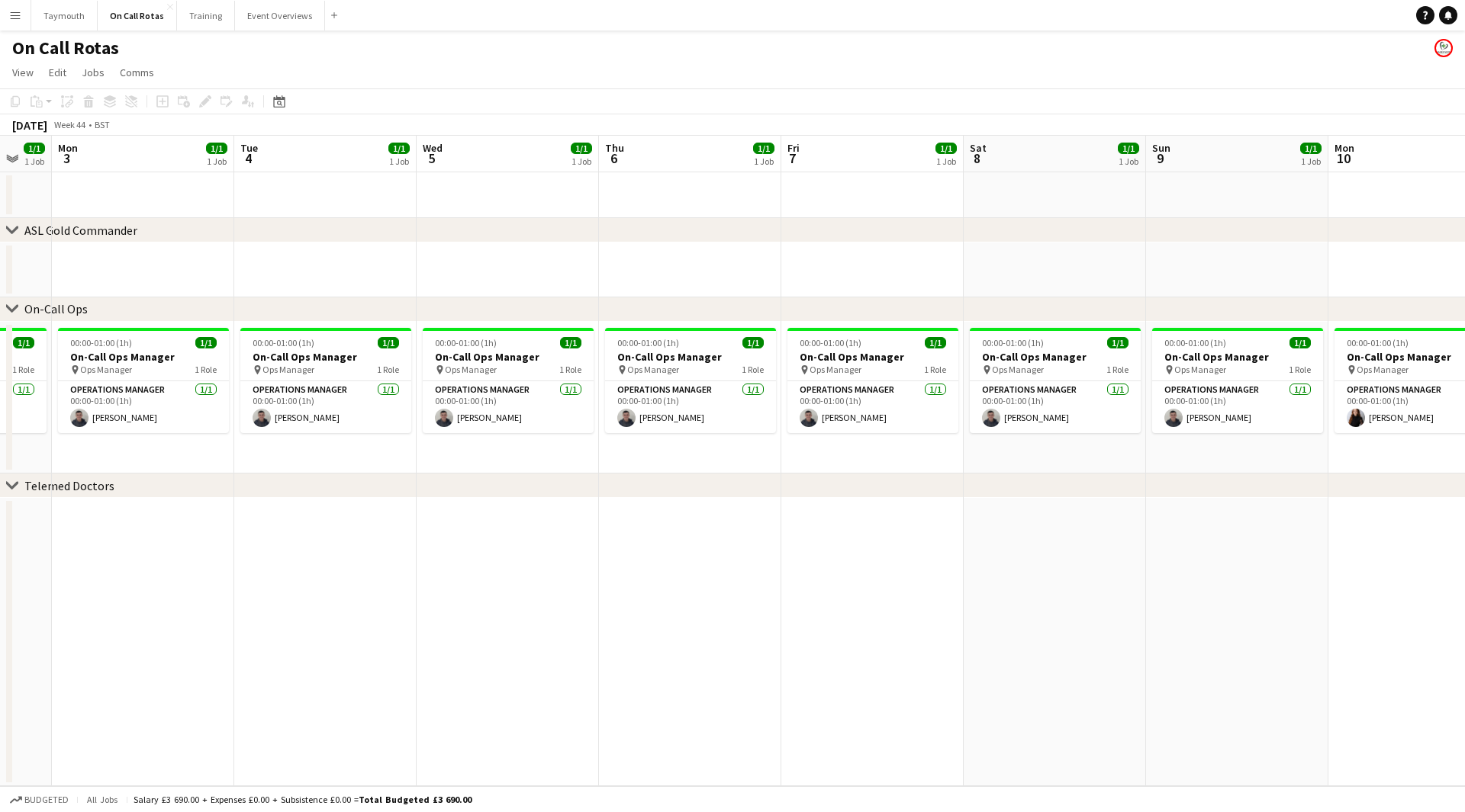
drag, startPoint x: 1004, startPoint y: 541, endPoint x: 1243, endPoint y: 553, distance: 239.3
click at [840, 566] on app-calendar-viewport "Fri 31 1/1 1 Job Sat 1 1/1 1 Job Sun 2 1/1 1 Job Mon 3 1/1 1 Job Tue 4 1/1 1 Jo…" at bounding box center [732, 461] width 1465 height 650
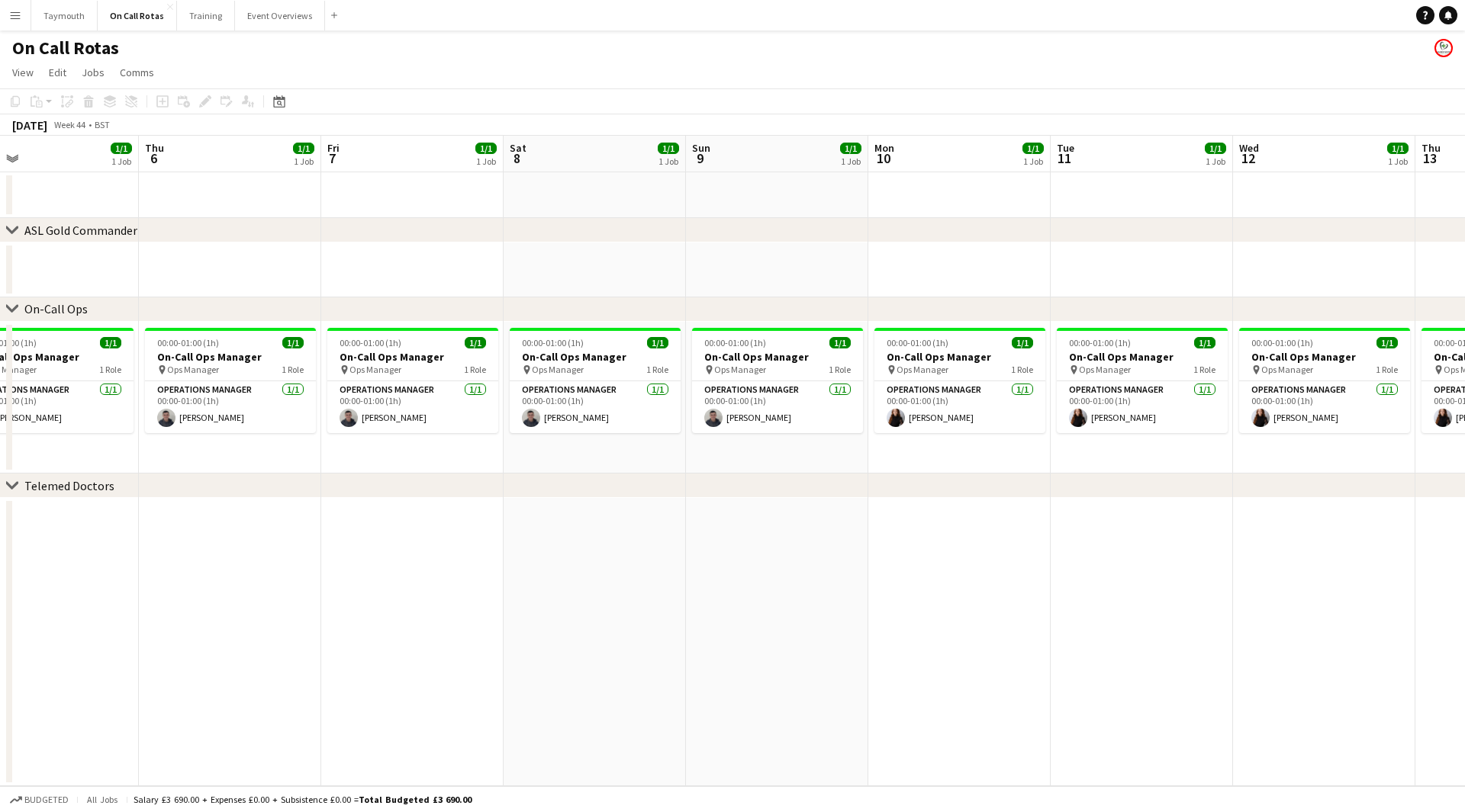
click at [693, 615] on app-calendar-viewport "Sun 2 1/1 1 Job Mon 3 1/1 1 Job Tue 4 1/1 1 Job Wed 5 1/1 1 Job Thu 6 1/1 1 Job…" at bounding box center [732, 461] width 1465 height 650
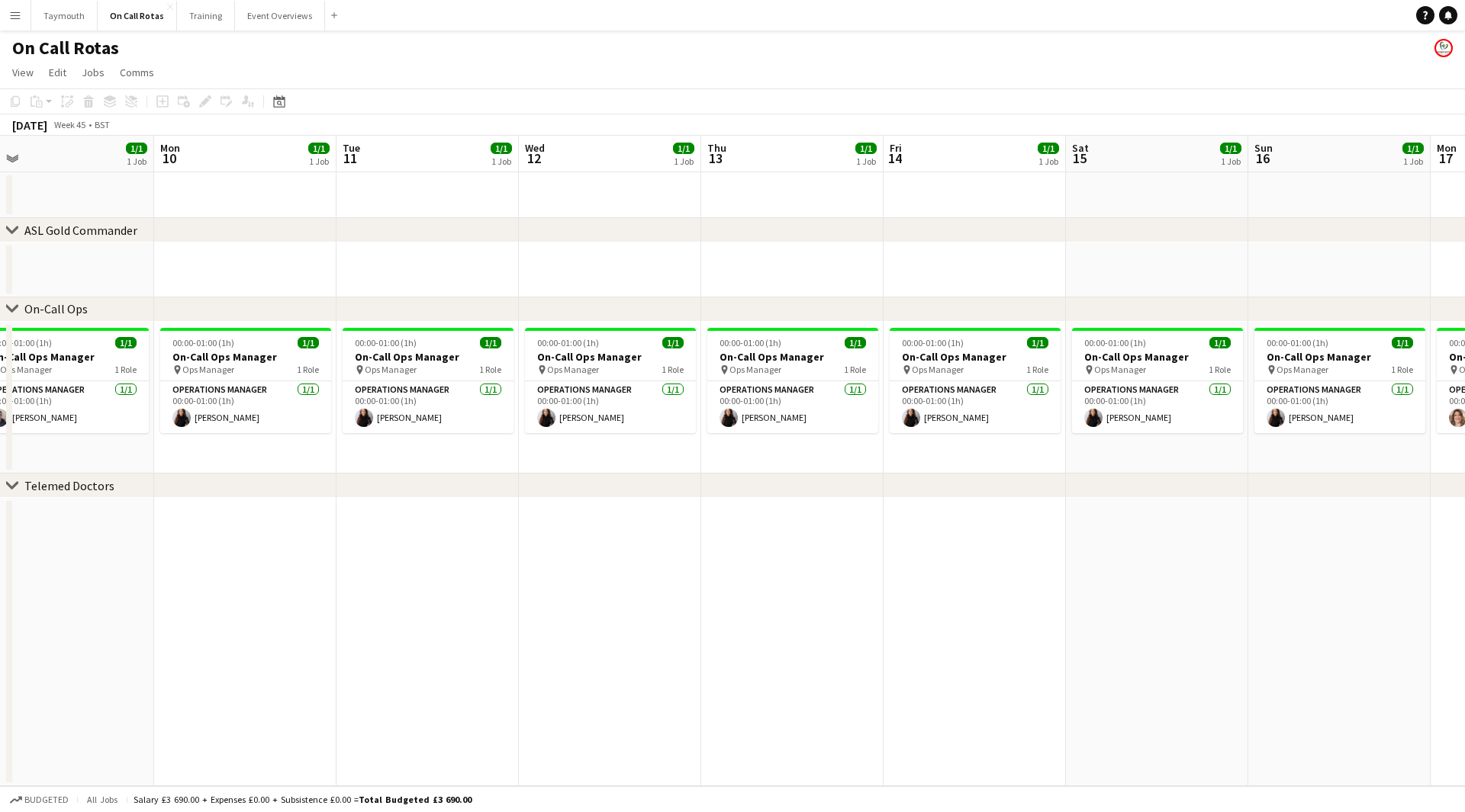
drag, startPoint x: 907, startPoint y: 560, endPoint x: 742, endPoint y: 548, distance: 165.4
click at [706, 555] on app-calendar-viewport "Thu 6 1/1 1 Job Fri 7 1/1 1 Job Sat 8 1/1 1 Job Sun 9 1/1 1 Job Mon 10 1/1 1 Jo…" at bounding box center [732, 461] width 1465 height 650
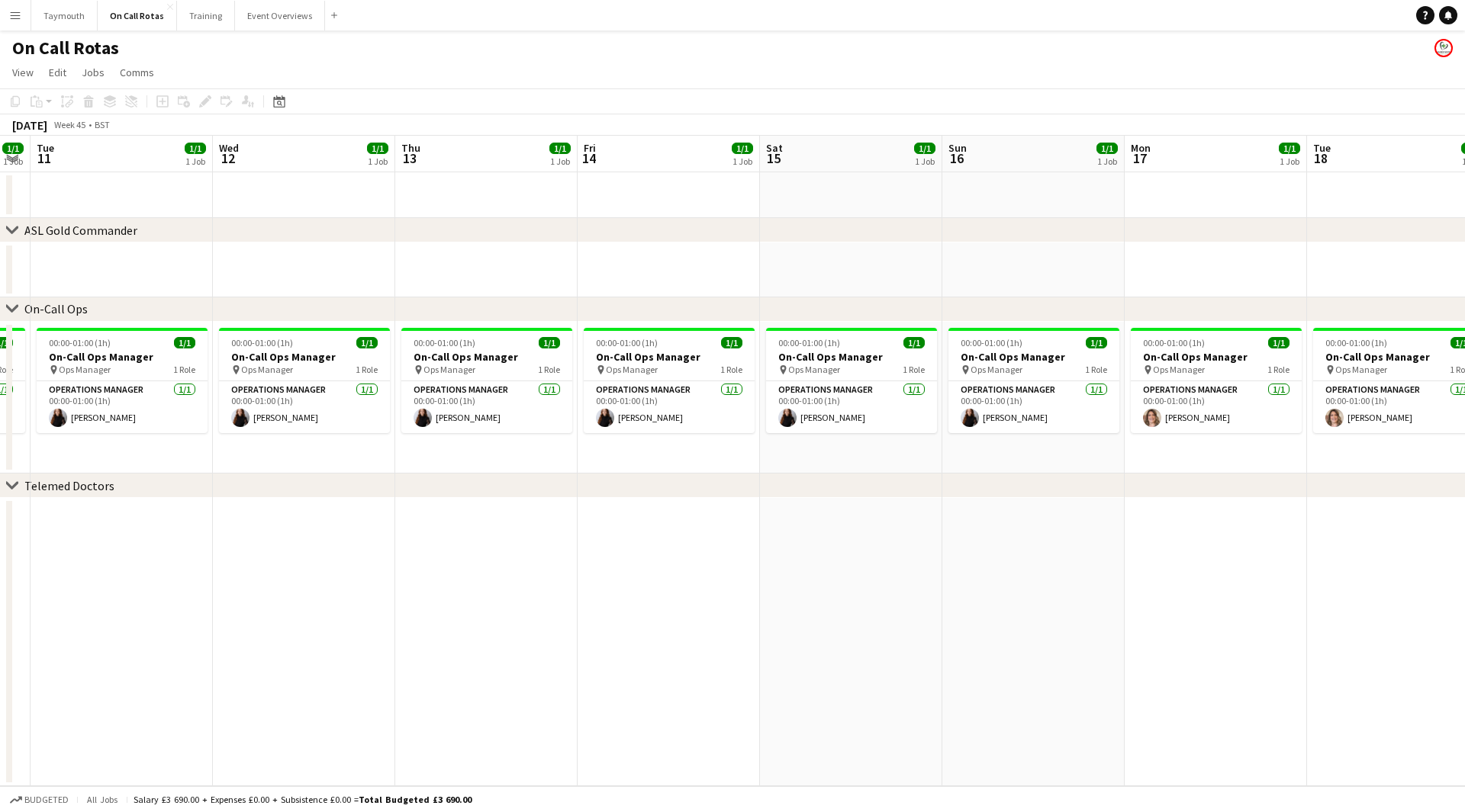
click at [545, 497] on div "chevron-right ASL Gold Commander chevron-right On-Call Ops chevron-right Teleme…" at bounding box center [732, 461] width 1465 height 650
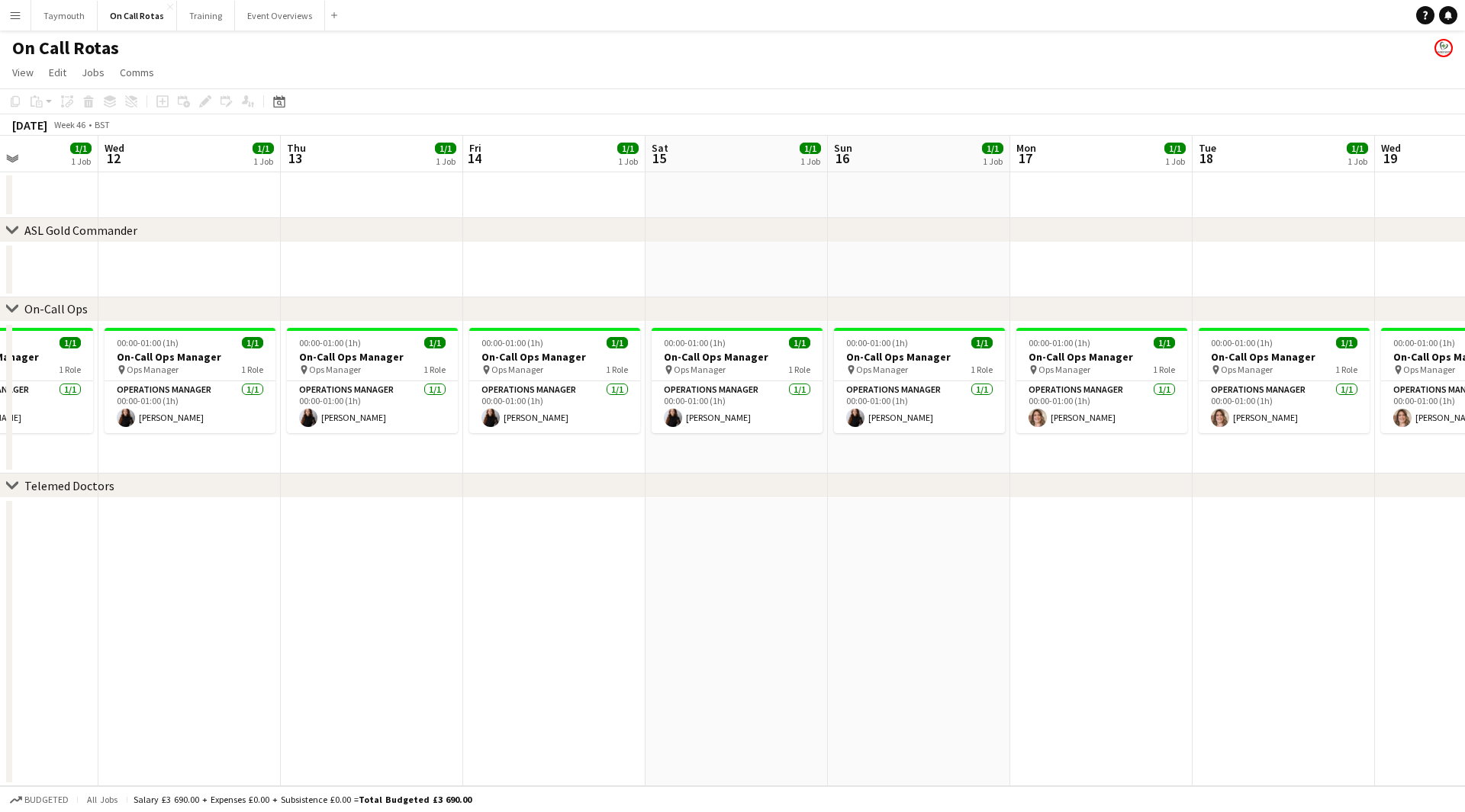
click at [634, 521] on app-calendar-viewport "Sun 9 1/1 1 Job Mon 10 1/1 1 Job Tue 11 1/1 1 Job Wed 12 1/1 1 Job Thu 13 1/1 1…" at bounding box center [732, 461] width 1465 height 650
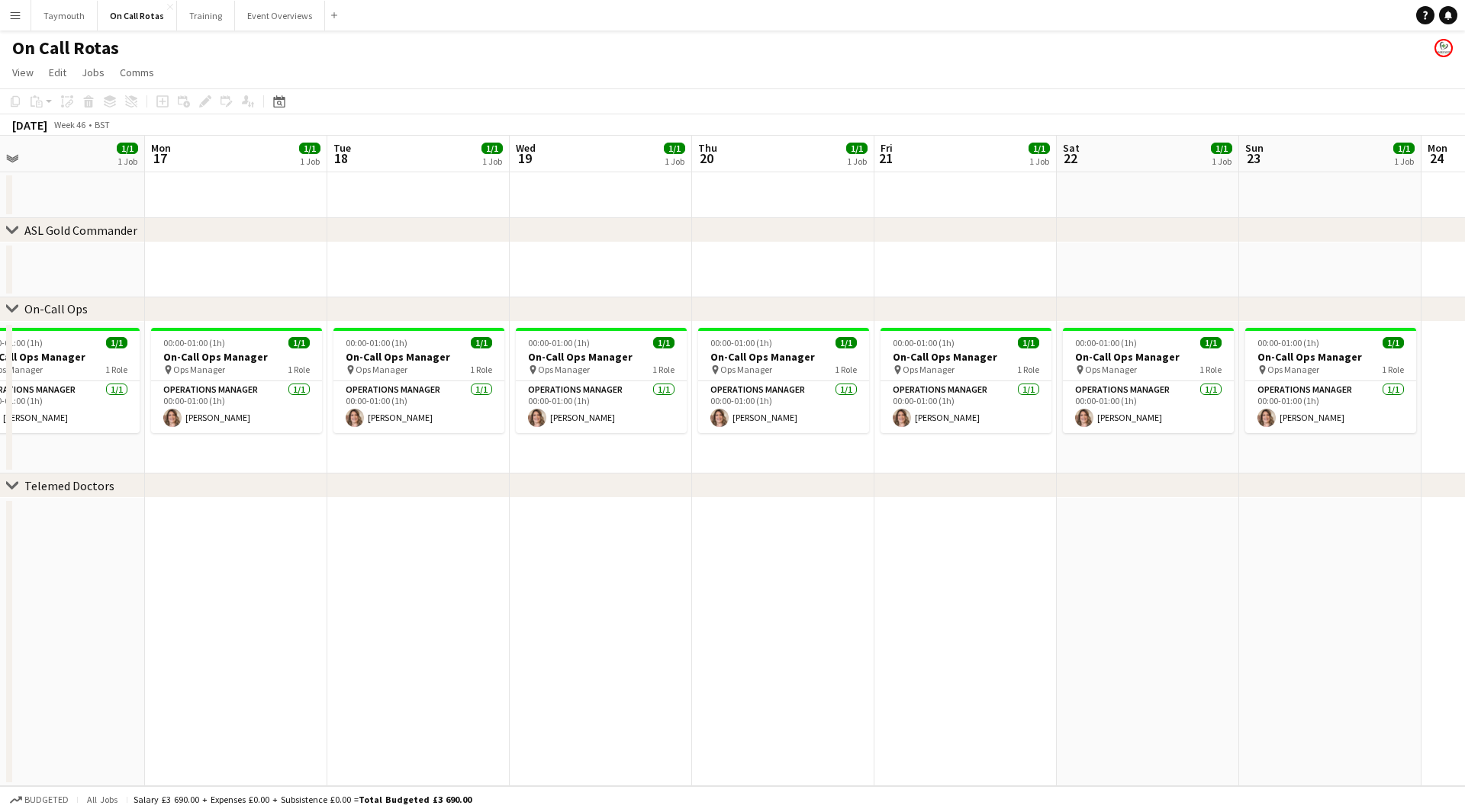
drag, startPoint x: 509, startPoint y: 517, endPoint x: 1047, endPoint y: 549, distance: 539.0
click at [502, 517] on app-calendar-viewport "Thu 13 1/1 1 Job Fri 14 1/1 1 Job Sat 15 1/1 1 Job Sun 16 1/1 1 Job Mon 17 1/1 …" at bounding box center [732, 461] width 1465 height 650
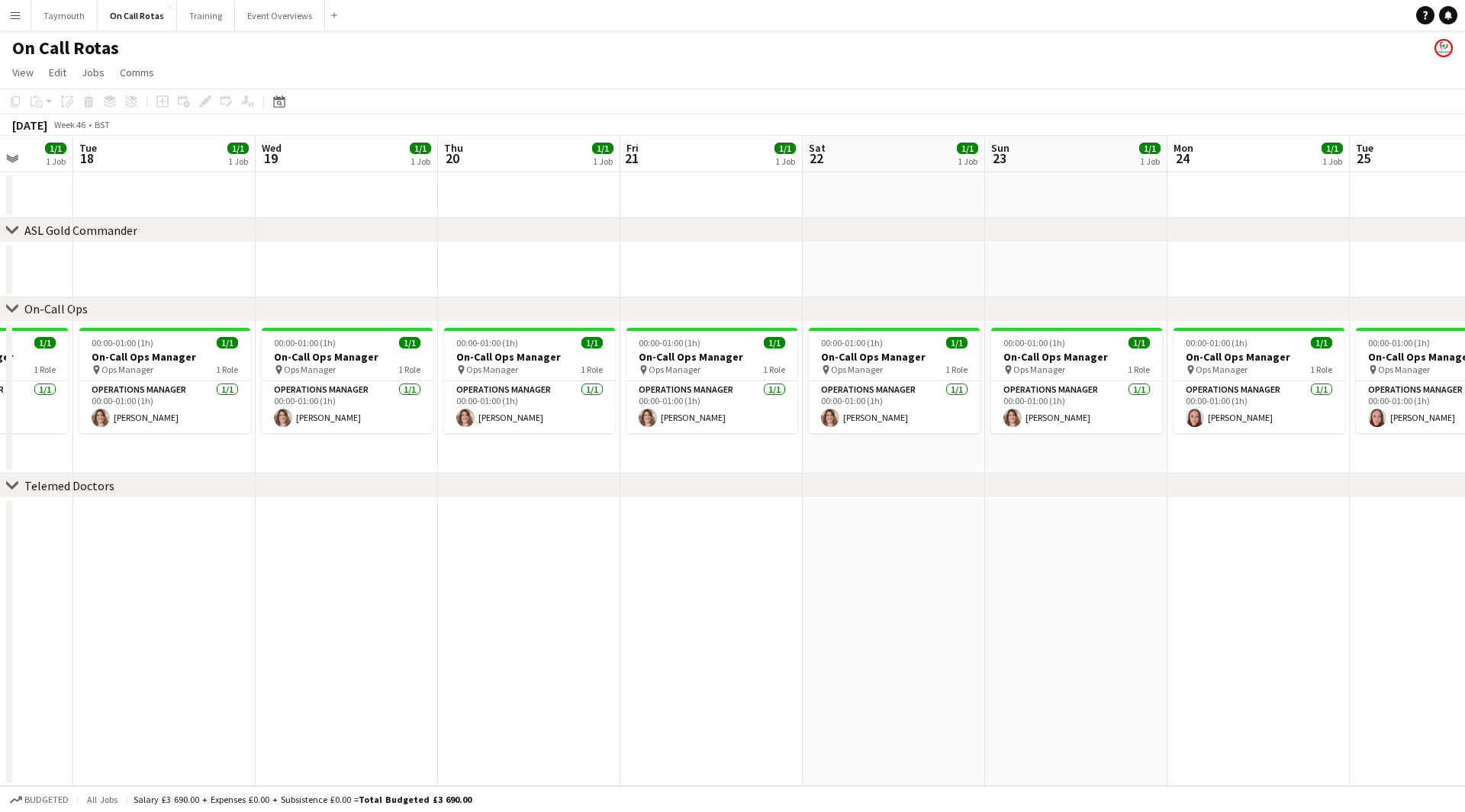
drag, startPoint x: 747, startPoint y: 529, endPoint x: 971, endPoint y: 537, distance: 224.1
click at [699, 521] on app-calendar-viewport "Sat 15 1/1 1 Job Sun 16 1/1 1 Job Mon 17 1/1 1 Job Tue 18 1/1 1 Job Wed 19 1/1 …" at bounding box center [732, 461] width 1465 height 650
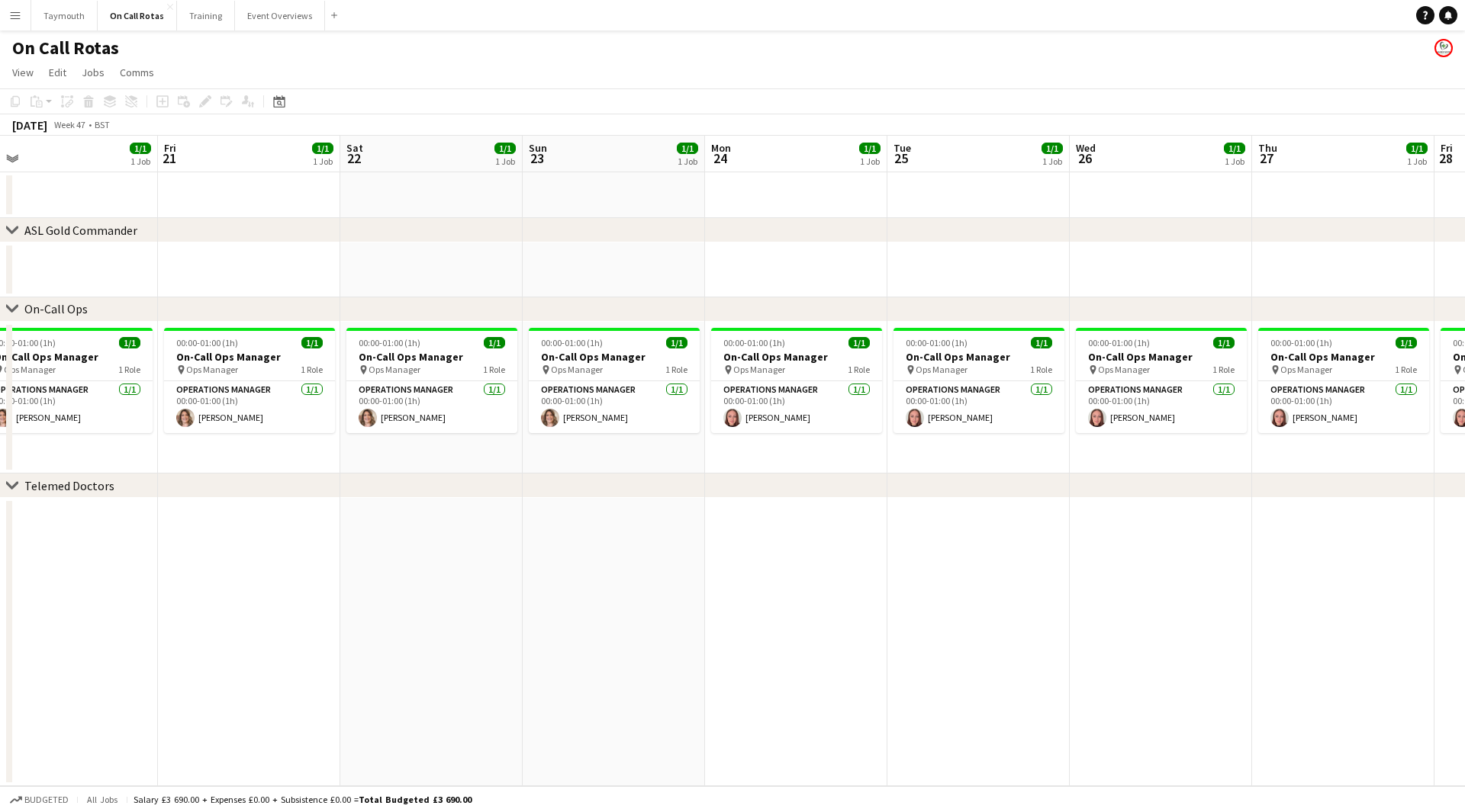
drag, startPoint x: 855, startPoint y: 538, endPoint x: 878, endPoint y: 526, distance: 25.9
click at [572, 509] on app-calendar-viewport "Tue 18 1/1 1 Job Wed 19 1/1 1 Job Thu 20 1/1 1 Job Fri 21 1/1 1 Job Sat 22 1/1 …" at bounding box center [732, 461] width 1465 height 650
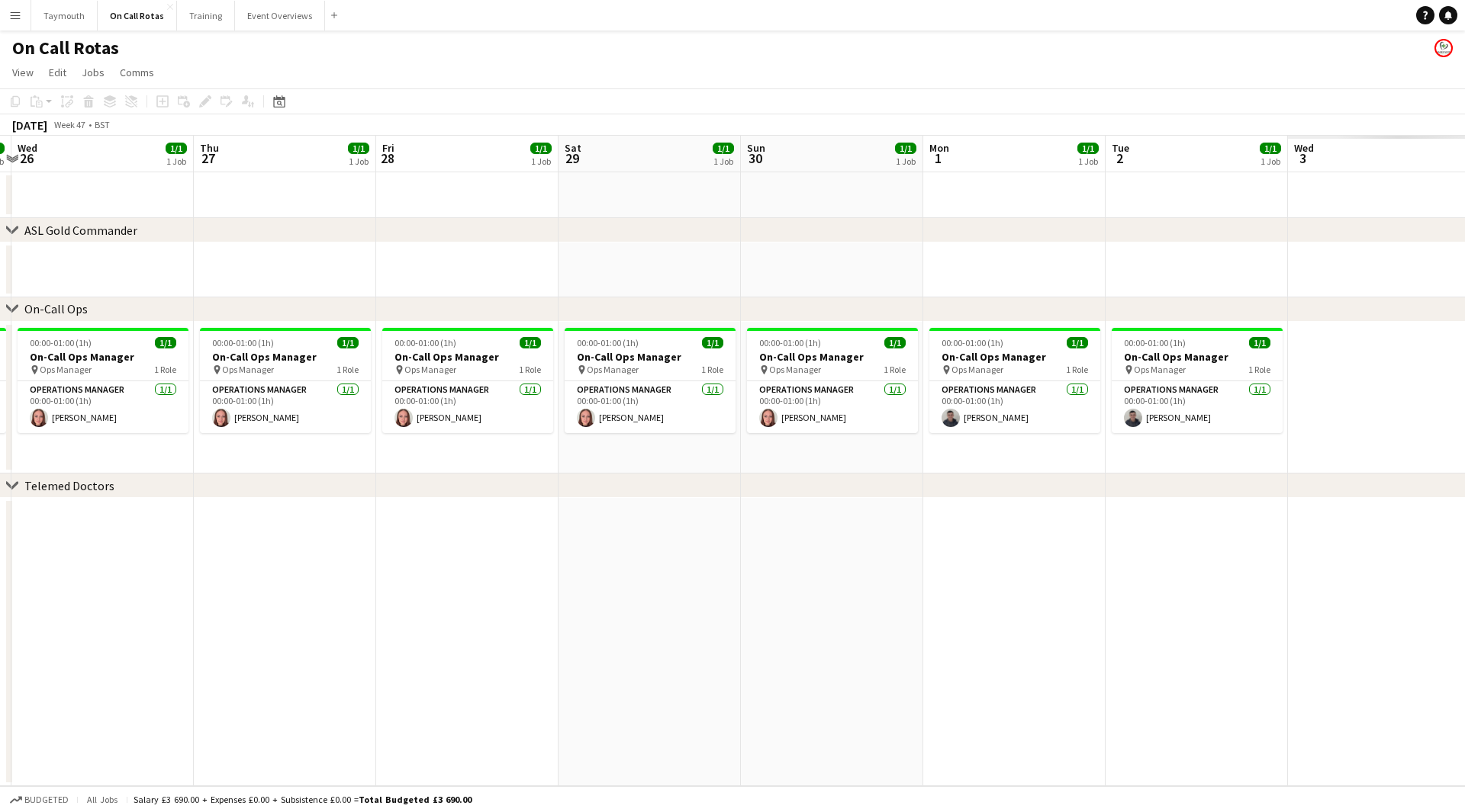
drag, startPoint x: 331, startPoint y: 479, endPoint x: 822, endPoint y: 535, distance: 494.2
click at [321, 478] on div "chevron-right ASL Gold Commander chevron-right On-Call Ops chevron-right Teleme…" at bounding box center [732, 461] width 1465 height 650
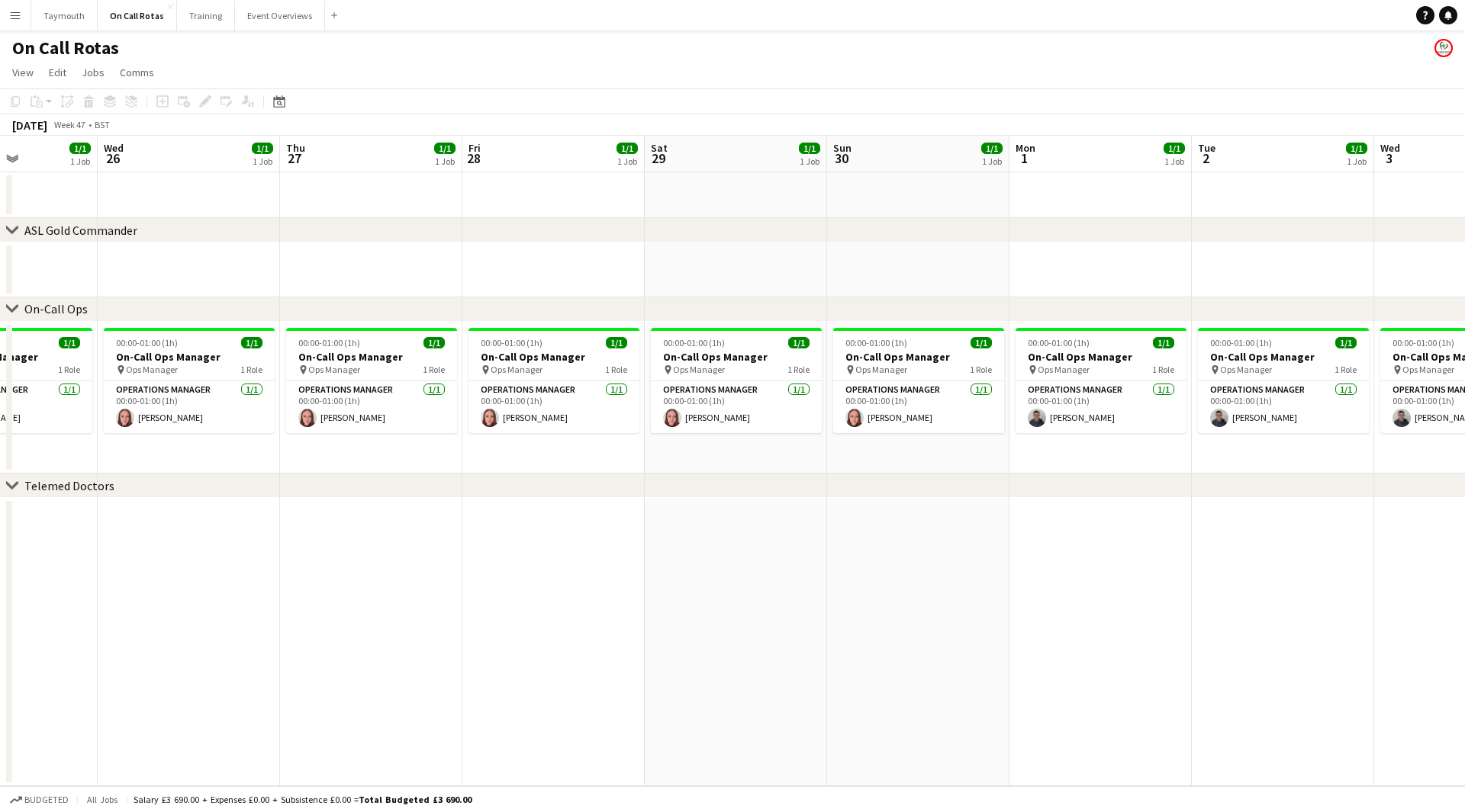
drag, startPoint x: 961, startPoint y: 534, endPoint x: 1130, endPoint y: 555, distance: 170.3
click at [472, 523] on app-calendar-viewport "Sun 23 1/1 1 Job Mon 24 1/1 1 Job Tue 25 1/1 1 Job Wed 26 1/1 1 Job Thu 27 1/1 …" at bounding box center [732, 461] width 1465 height 650
drag, startPoint x: 604, startPoint y: 507, endPoint x: 437, endPoint y: 478, distance: 169.5
click at [233, 480] on div "chevron-right ASL Gold Commander chevron-right On-Call Ops chevron-right Teleme…" at bounding box center [732, 461] width 1465 height 650
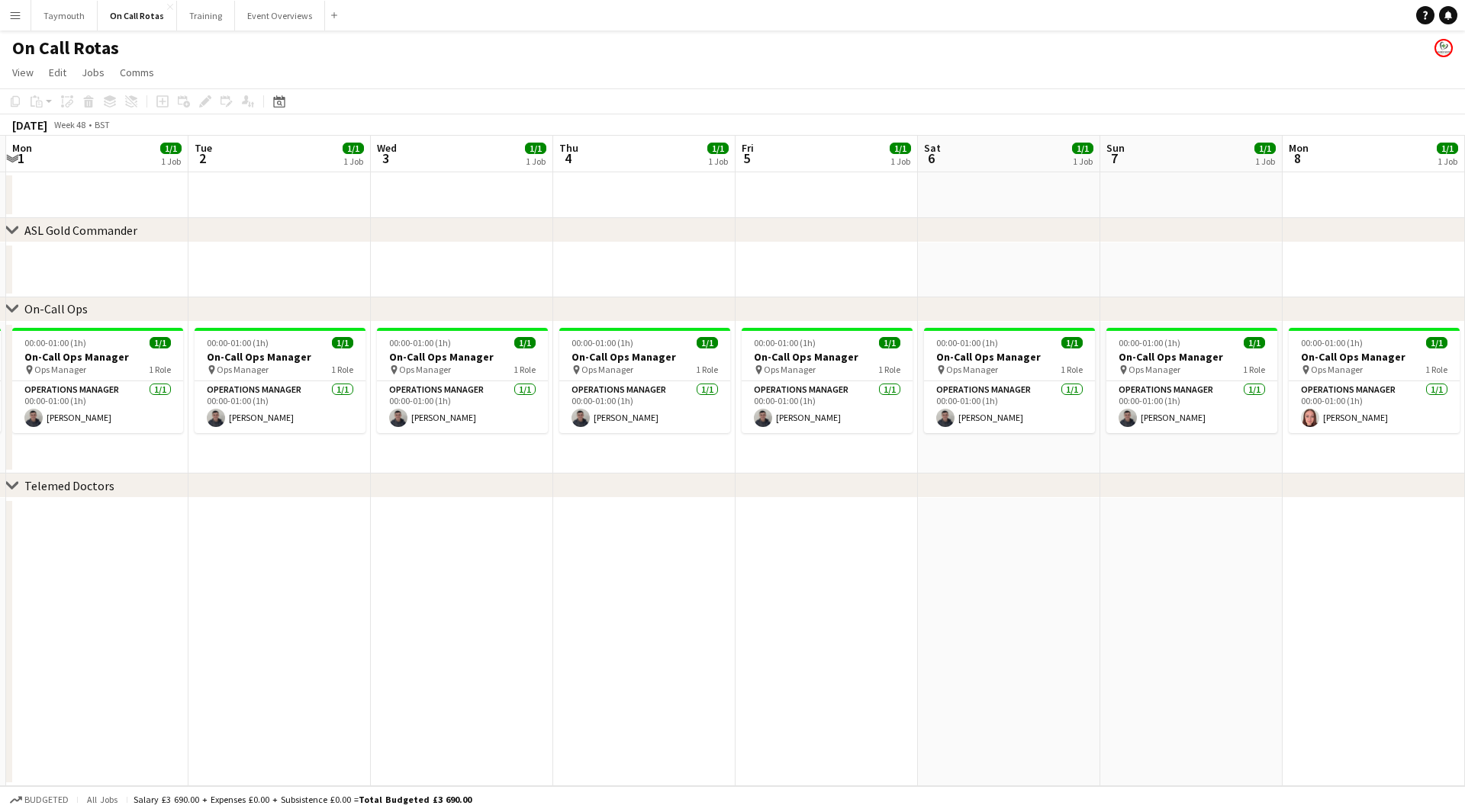
drag, startPoint x: 582, startPoint y: 490, endPoint x: 714, endPoint y: 486, distance: 132.1
click at [581, 489] on div "chevron-right ASL Gold Commander chevron-right On-Call Ops chevron-right Teleme…" at bounding box center [732, 461] width 1465 height 650
drag, startPoint x: 787, startPoint y: 512, endPoint x: 502, endPoint y: 328, distance: 339.2
click at [550, 492] on div "chevron-right ASL Gold Commander chevron-right On-Call Ops chevron-right Teleme…" at bounding box center [732, 461] width 1465 height 650
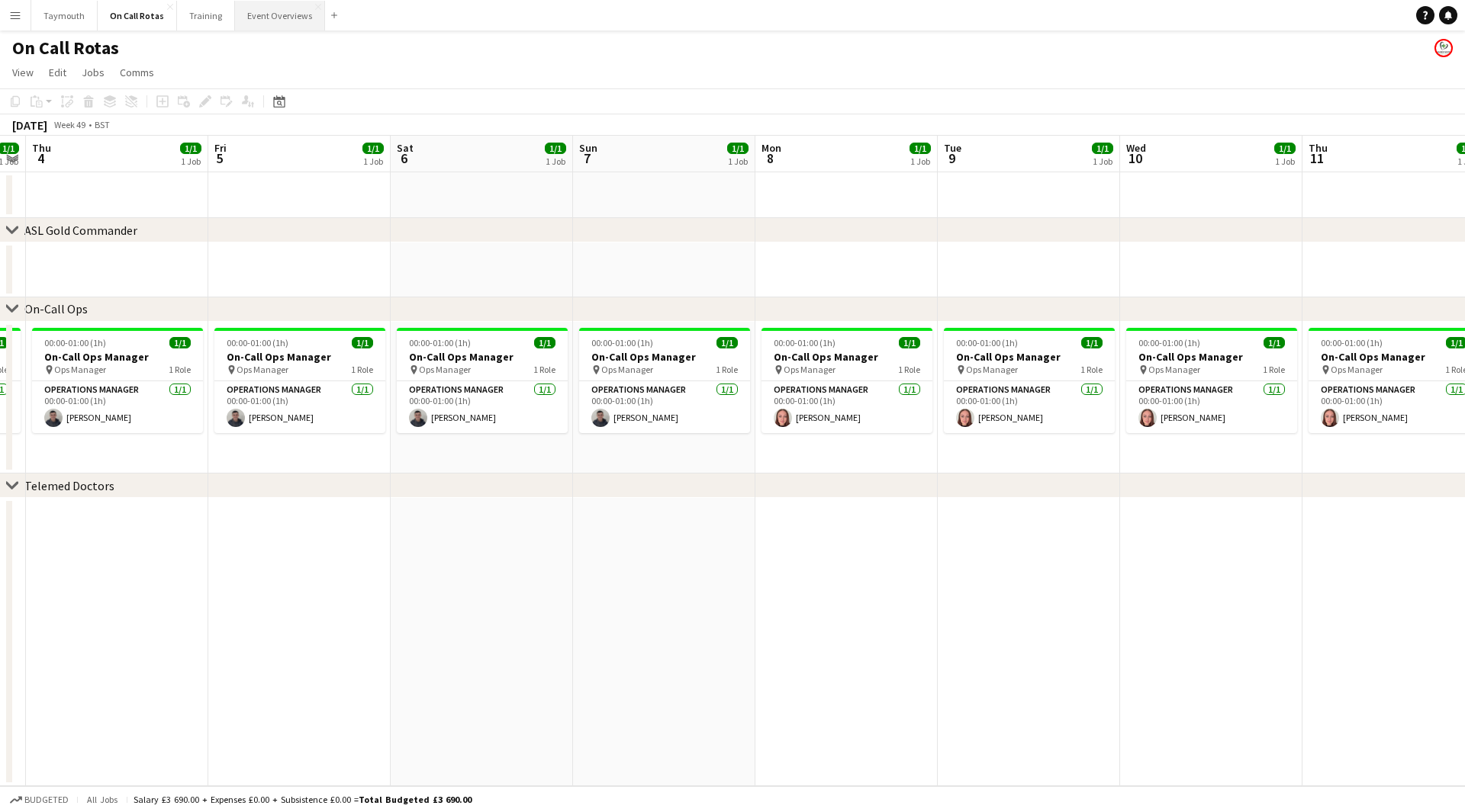
click at [263, 14] on button "Event Overviews Close" at bounding box center [280, 15] width 90 height 30
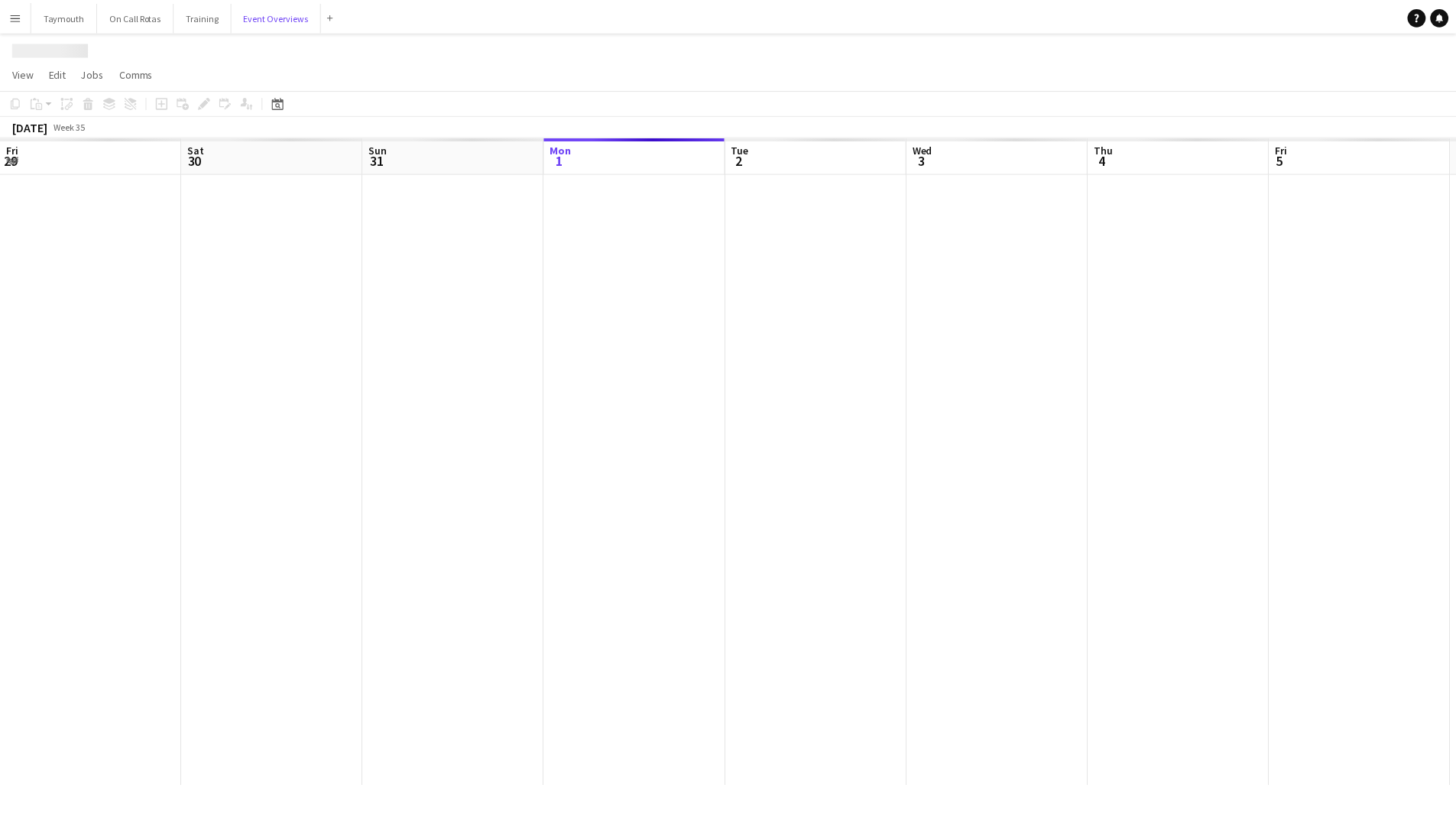
scroll to position [0, 366]
